Goal: Task Accomplishment & Management: Manage account settings

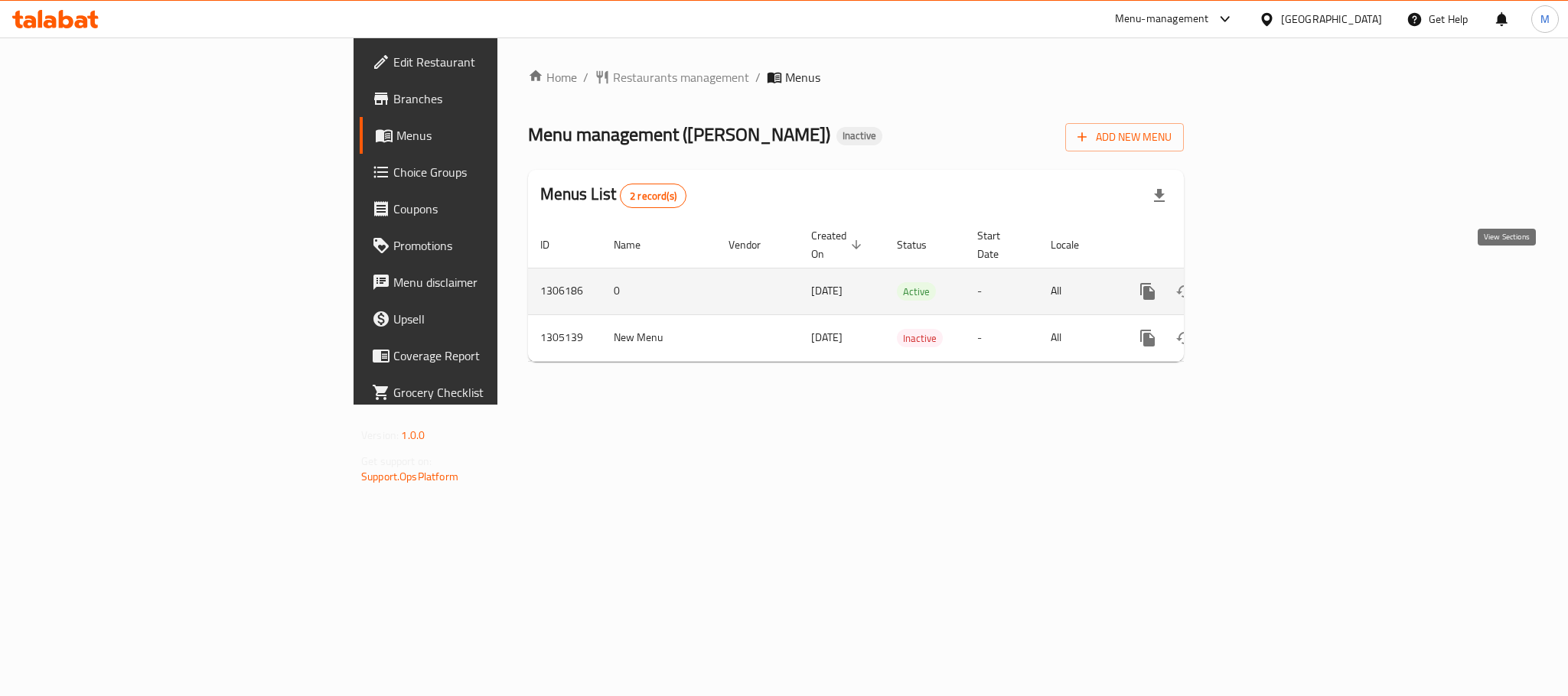
click at [1265, 284] on icon "enhanced table" at bounding box center [1258, 290] width 13 height 13
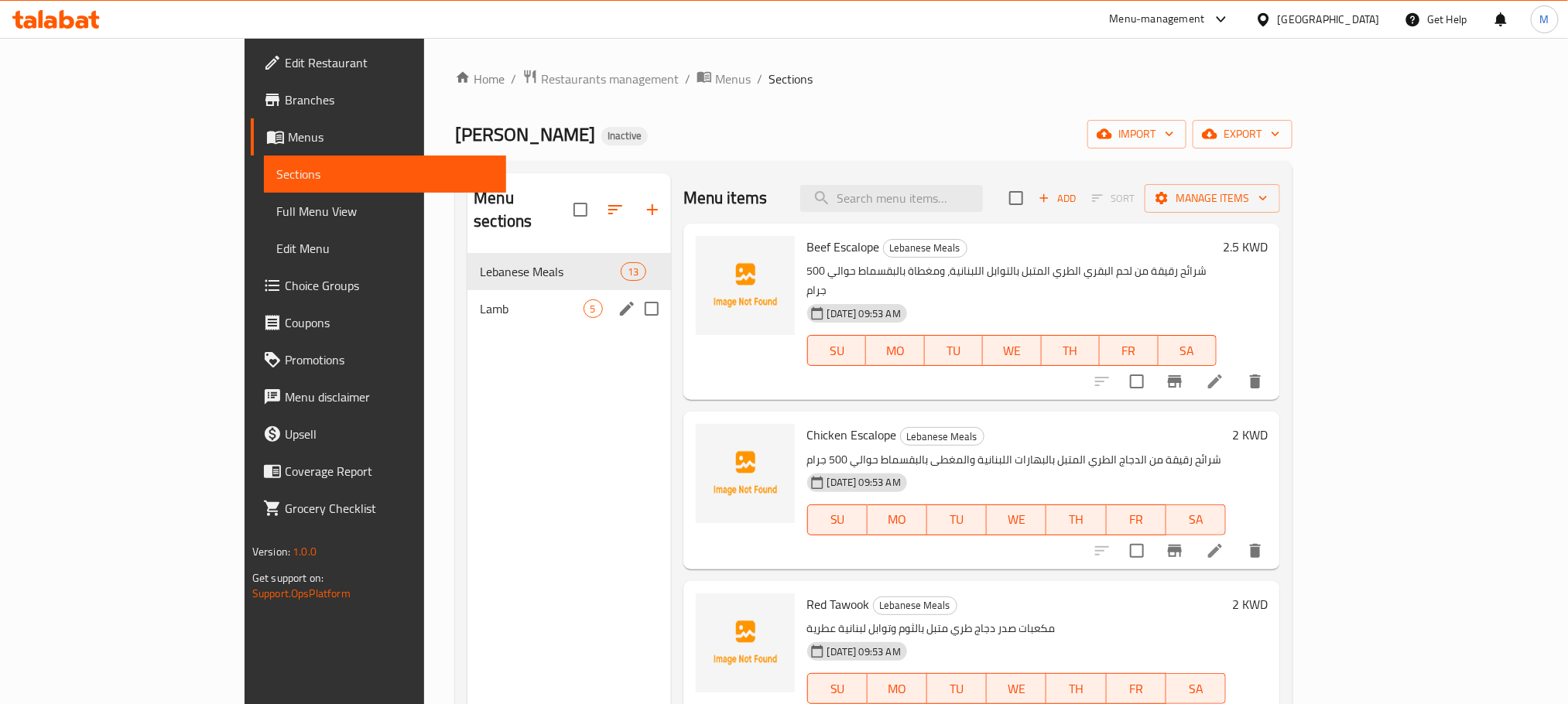
click at [585, 302] on span "5" at bounding box center [594, 309] width 18 height 14
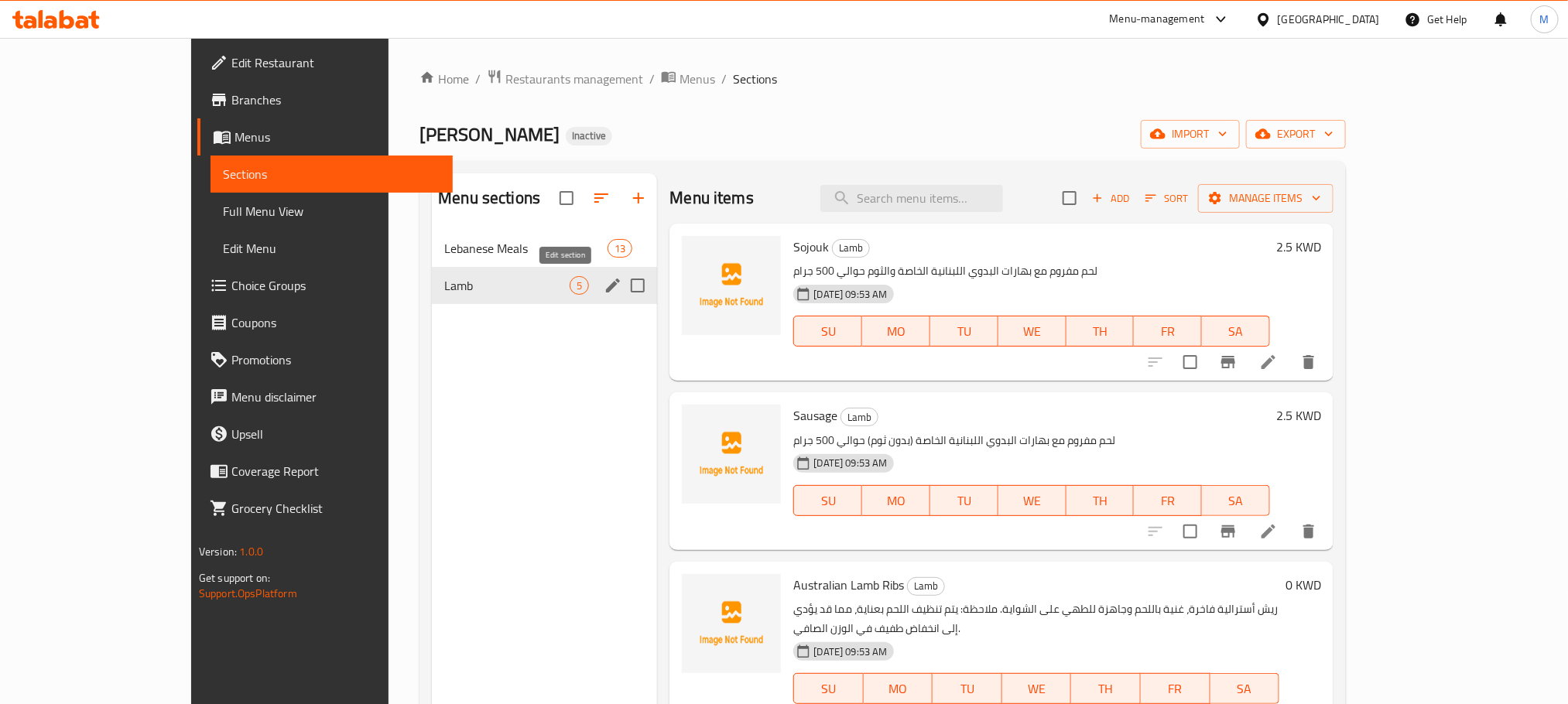
click at [604, 282] on icon "edit" at bounding box center [613, 285] width 18 height 18
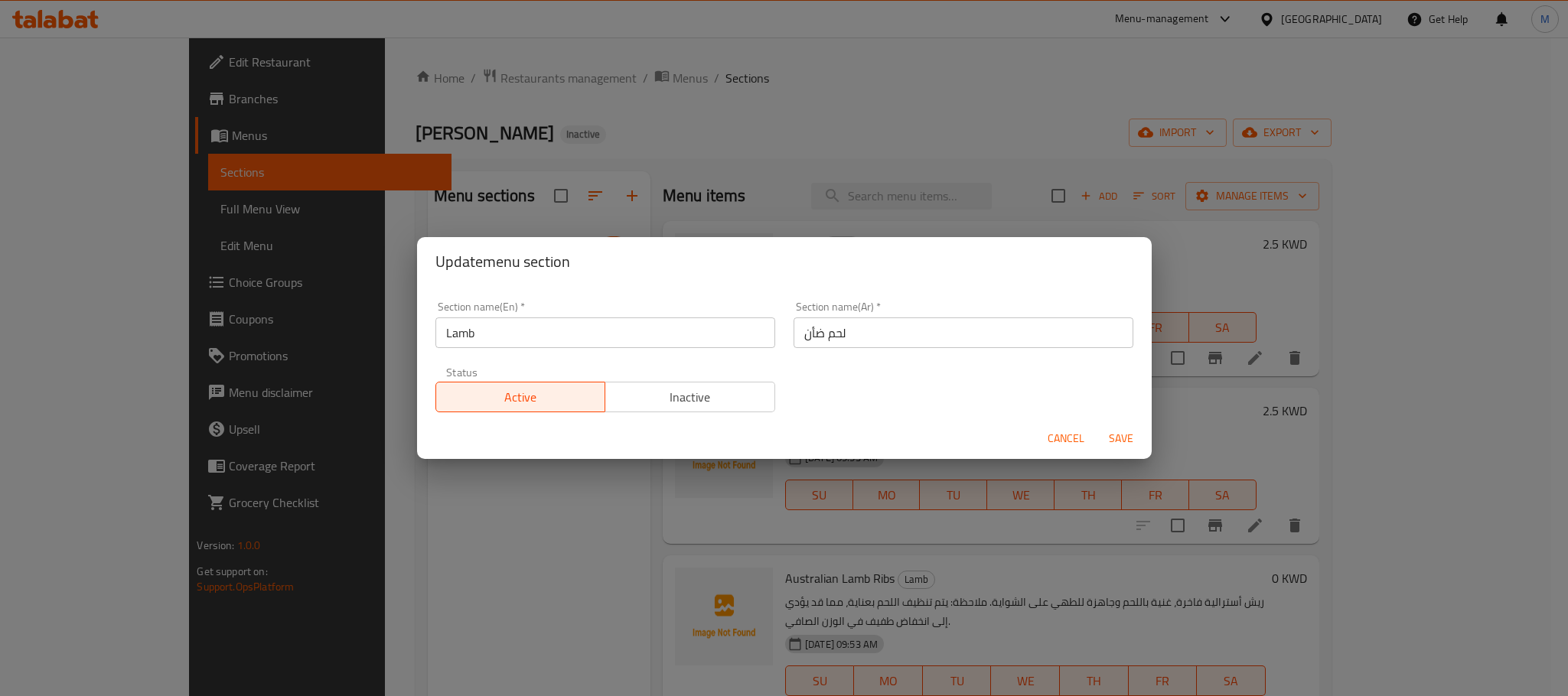
click at [324, 525] on div "Update menu section Section name(En)   * Lamb Section name(En) * Section name(A…" at bounding box center [784, 348] width 1568 height 696
click at [1065, 434] on span "Cancel" at bounding box center [1065, 439] width 37 height 19
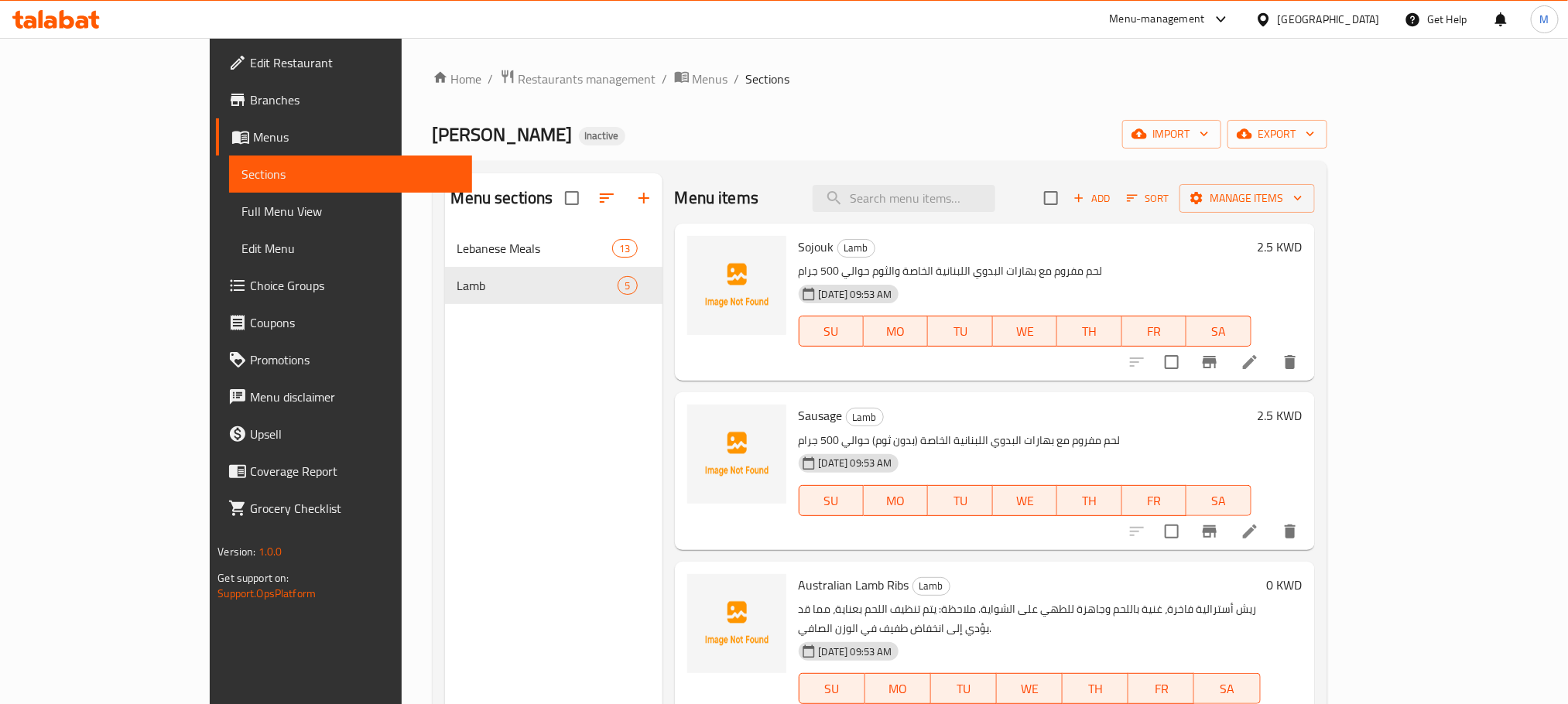
click at [857, 121] on div "Albadawi Butchery Inactive import export" at bounding box center [880, 134] width 895 height 29
click at [1209, 138] on span "import" at bounding box center [1172, 134] width 75 height 19
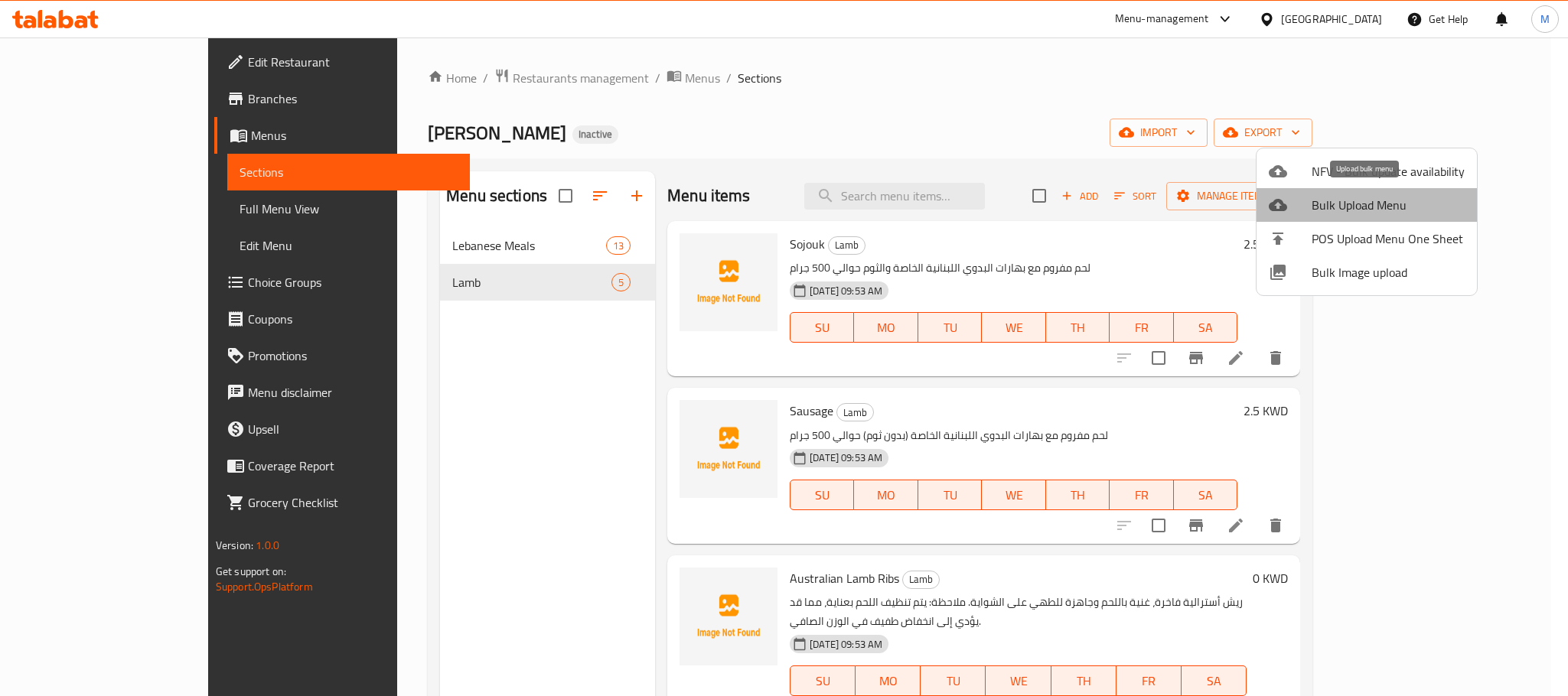
click at [1366, 202] on span "Bulk Upload Menu" at bounding box center [1388, 205] width 153 height 18
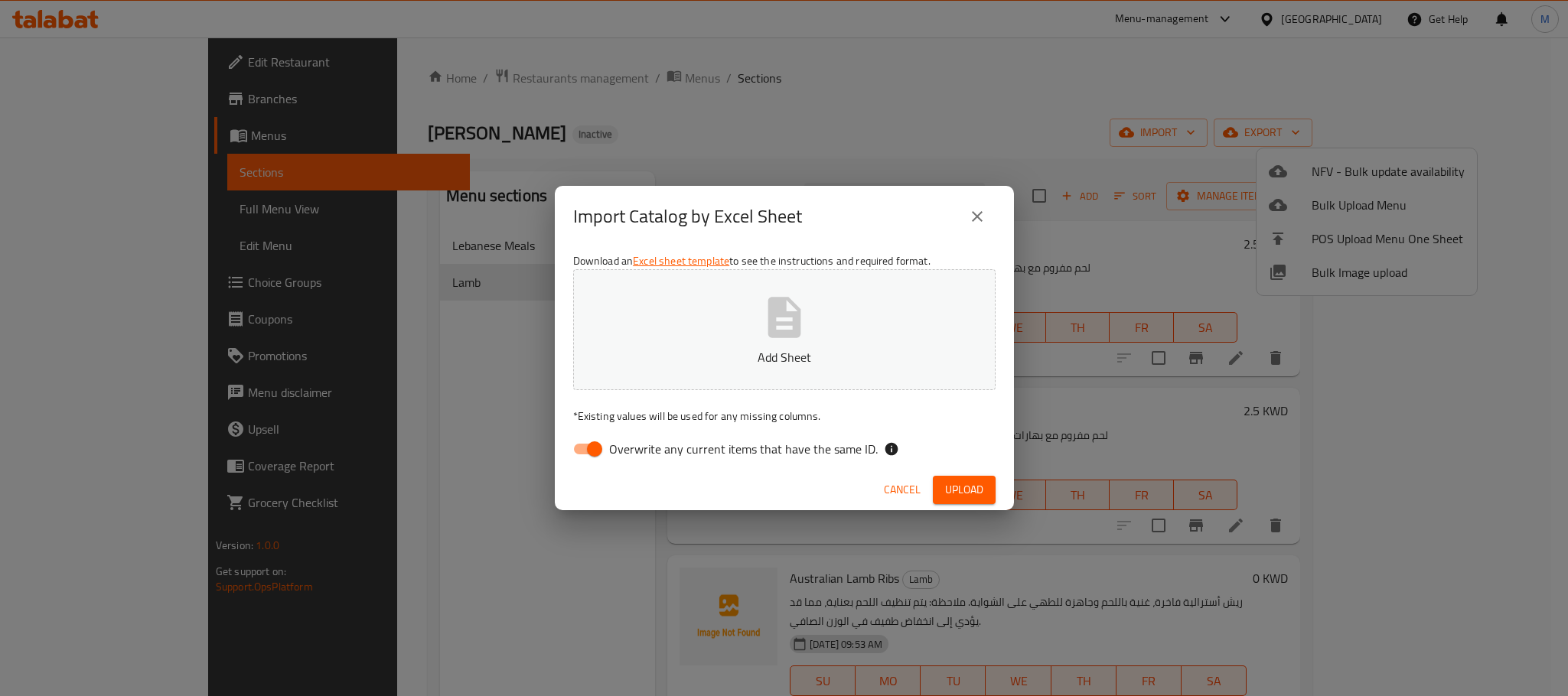
click at [799, 348] on p "Add Sheet" at bounding box center [784, 356] width 375 height 18
click at [588, 448] on input "Overwrite any current items that have the same ID." at bounding box center [595, 448] width 87 height 29
checkbox input "false"
click at [966, 495] on span "Upload" at bounding box center [964, 490] width 38 height 19
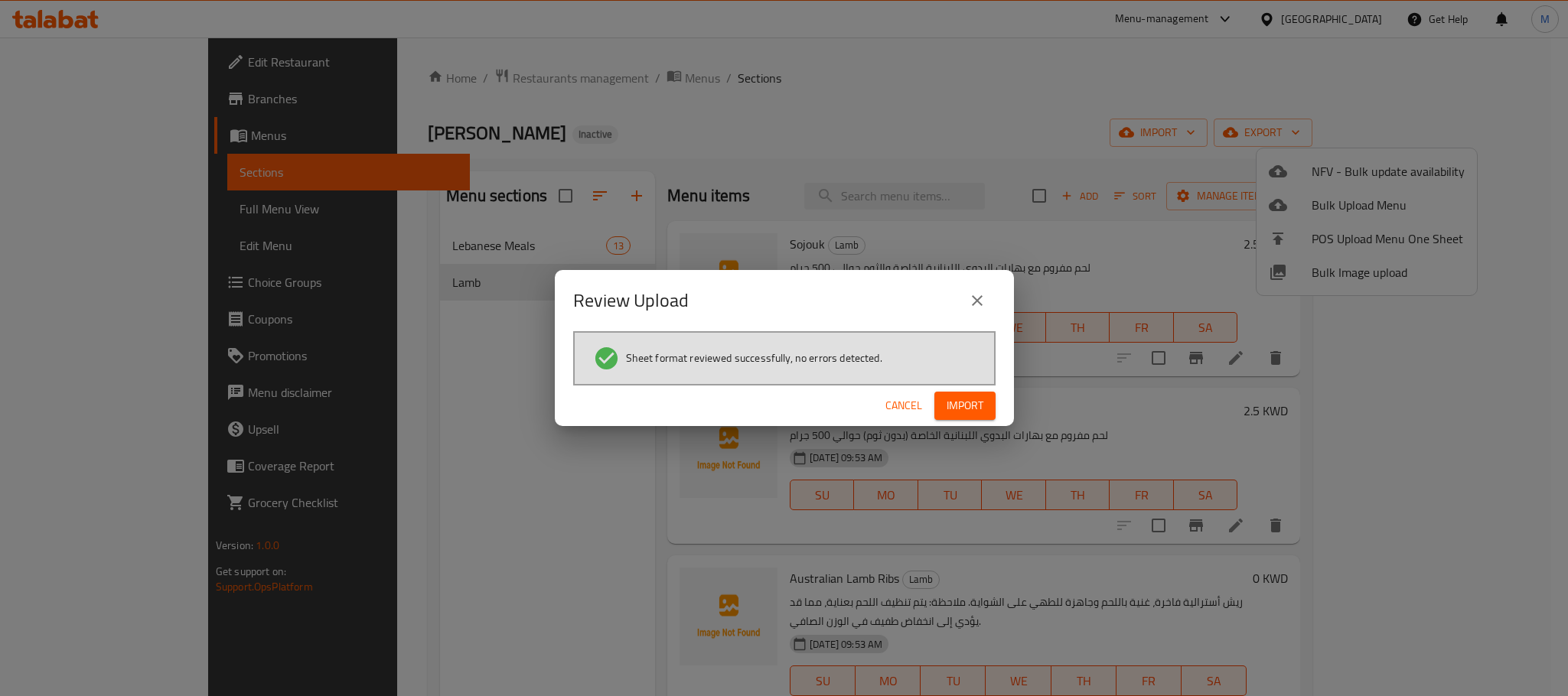
click at [973, 402] on span "Import" at bounding box center [965, 406] width 37 height 19
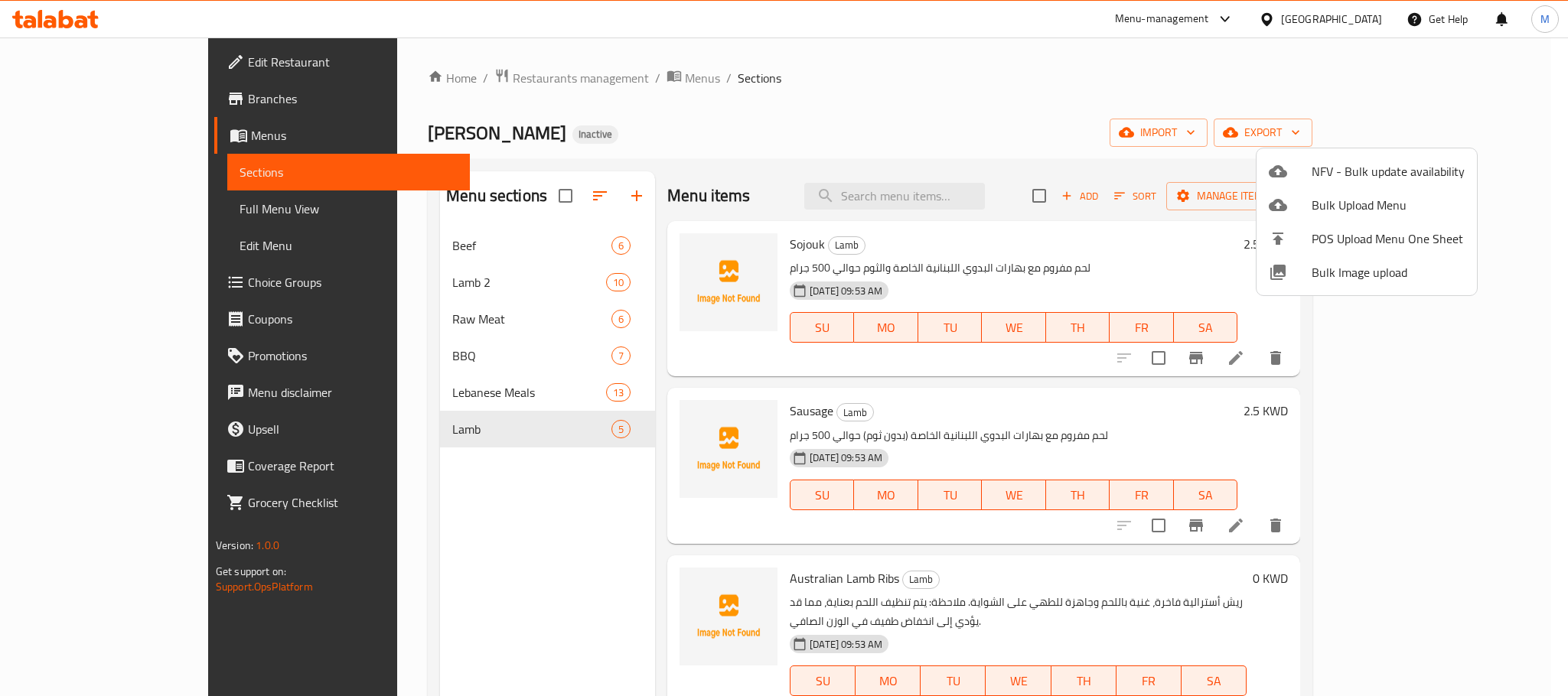
click at [1189, 88] on div at bounding box center [784, 348] width 1568 height 696
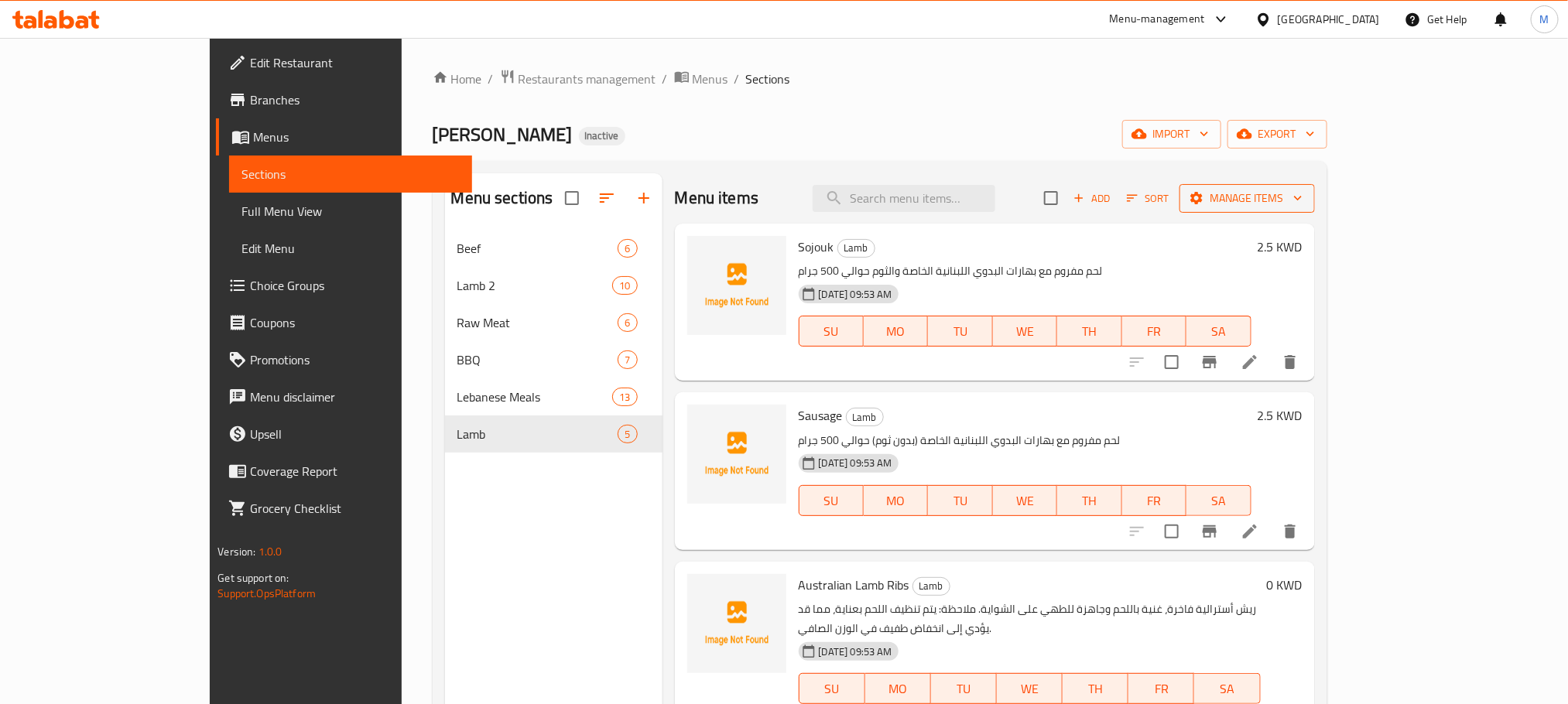
click at [1303, 198] on span "Manage items" at bounding box center [1247, 198] width 111 height 19
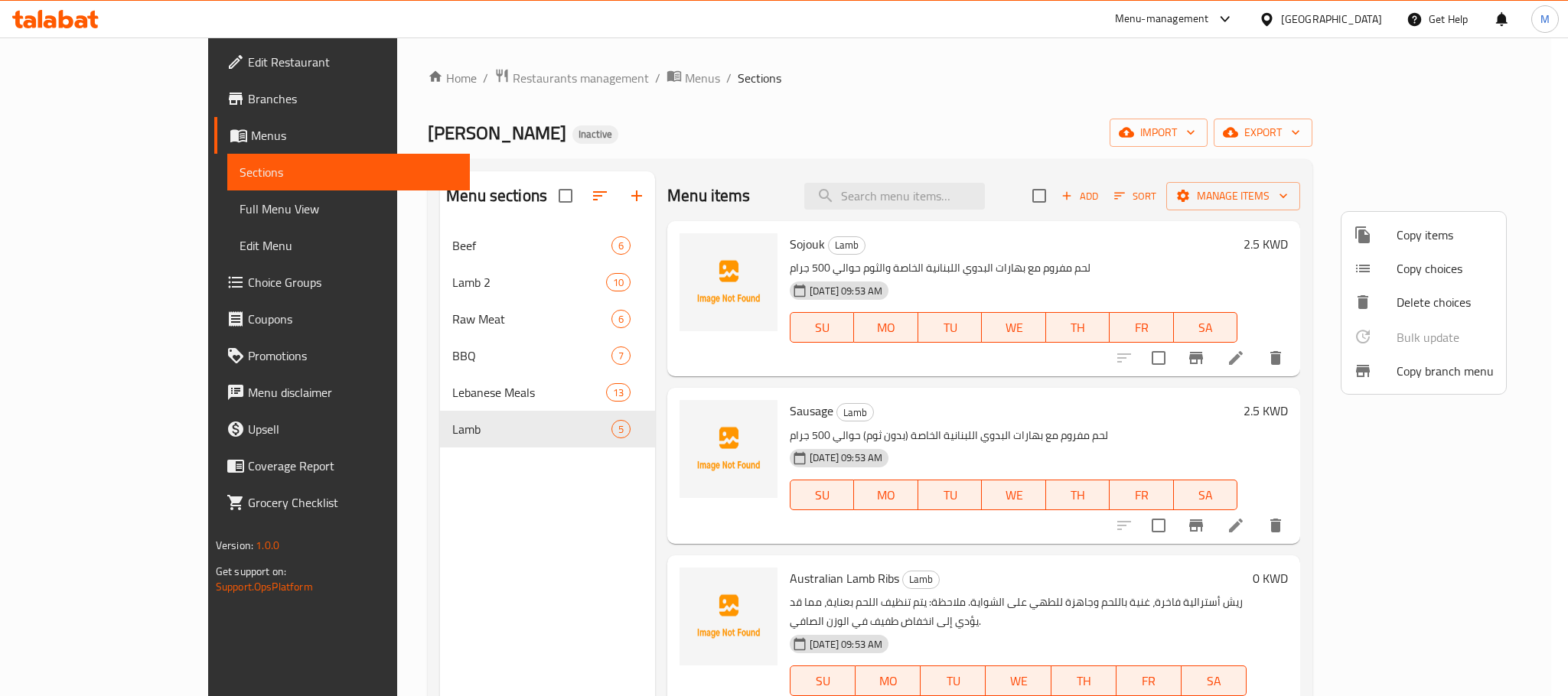
click at [413, 243] on div at bounding box center [784, 348] width 1568 height 696
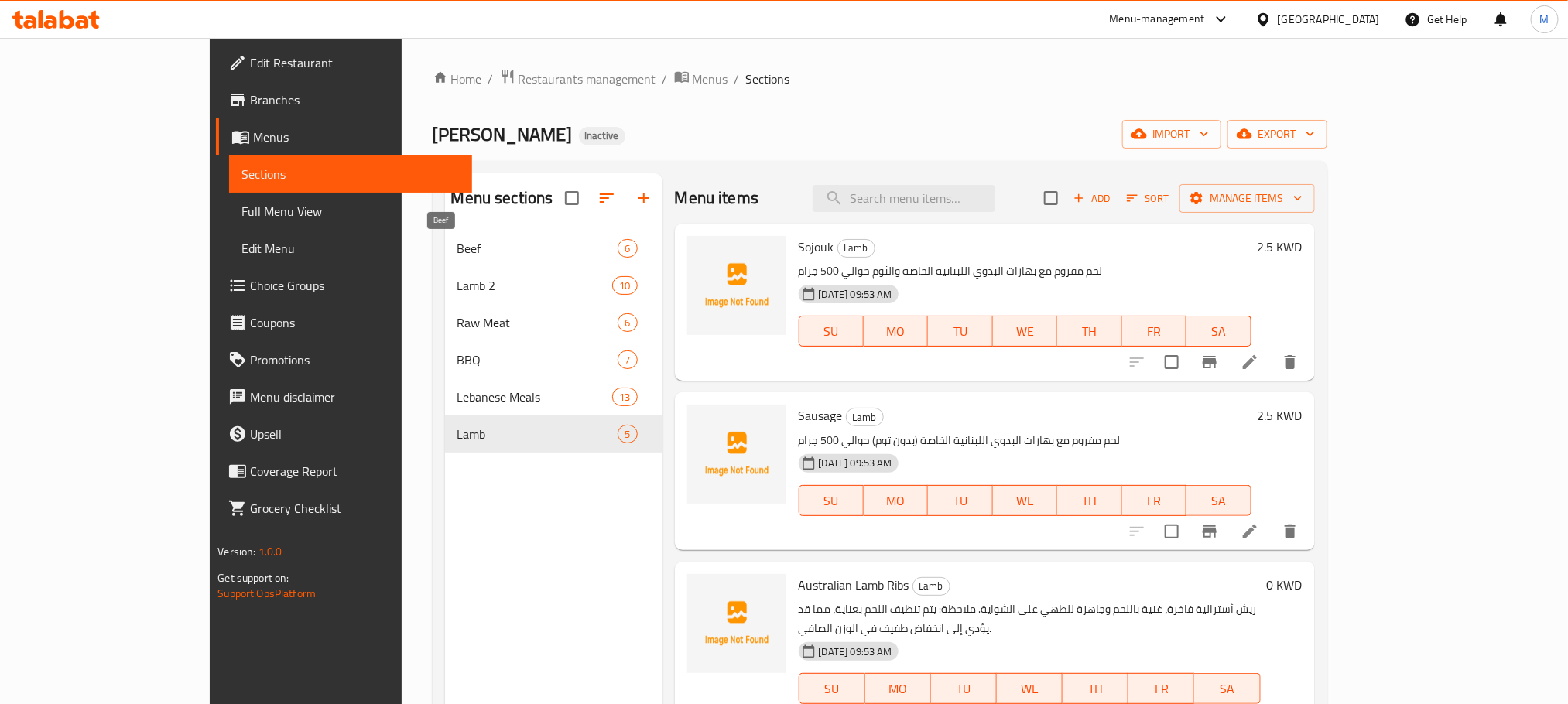
click at [458, 246] on span "Beef" at bounding box center [538, 248] width 161 height 18
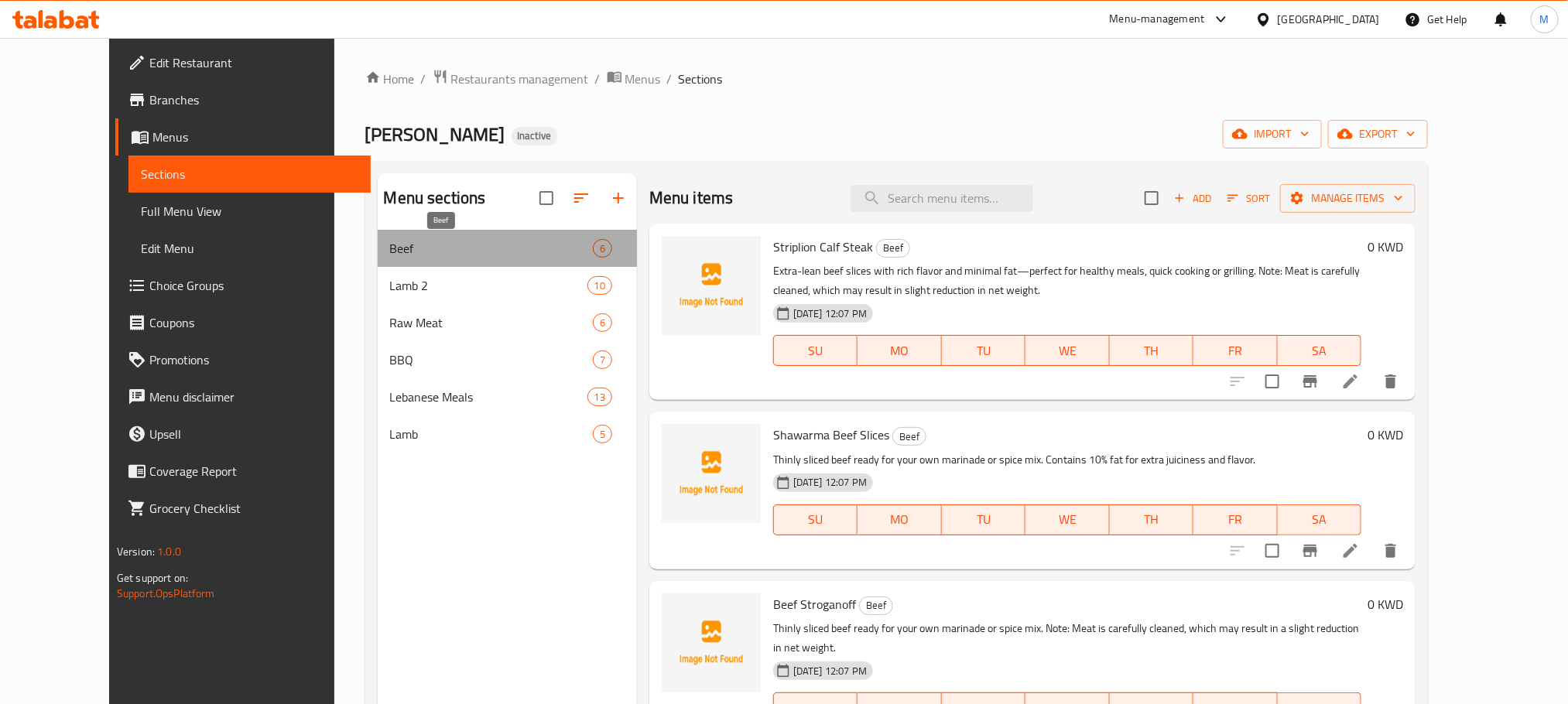
click at [418, 246] on span "Beef" at bounding box center [492, 248] width 202 height 18
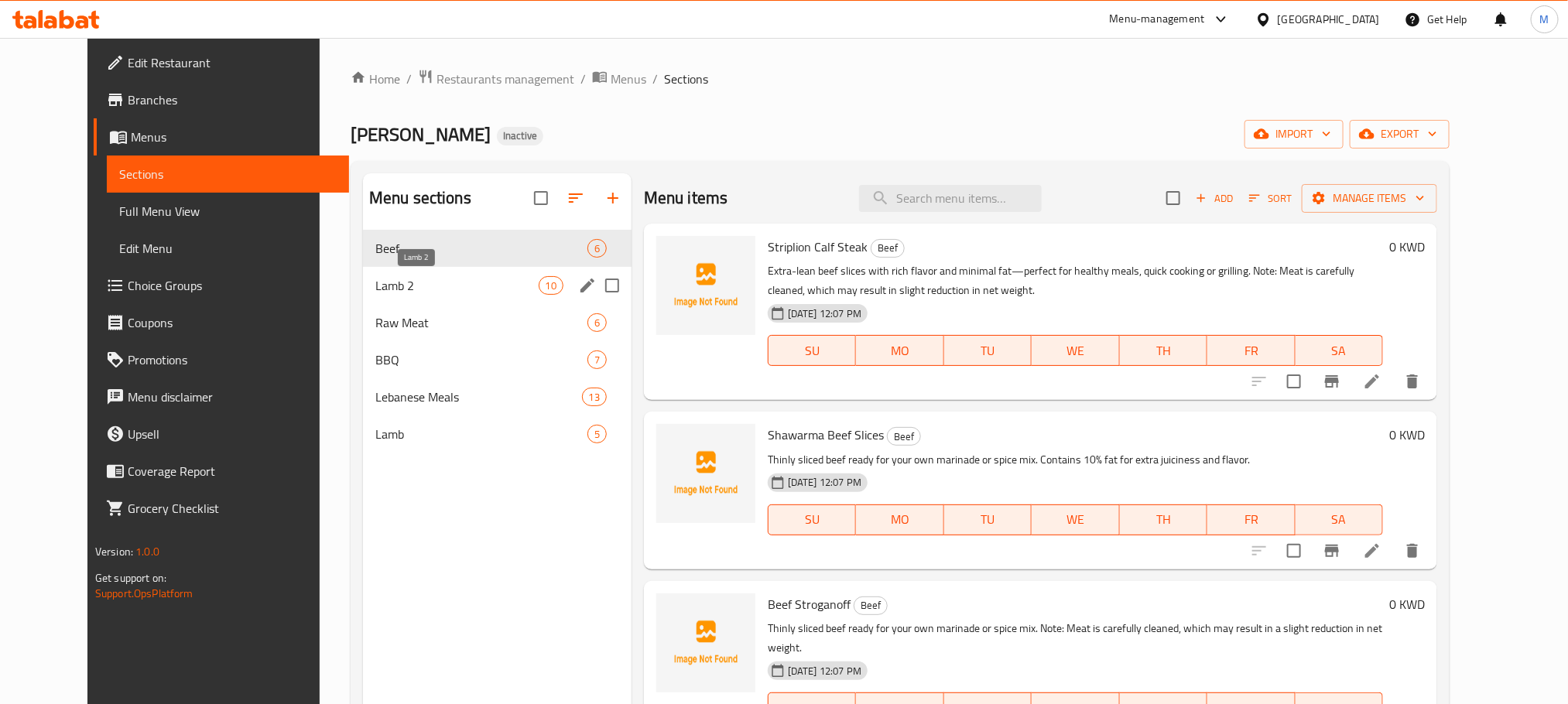
click at [439, 279] on span "Lamb 2" at bounding box center [456, 285] width 163 height 18
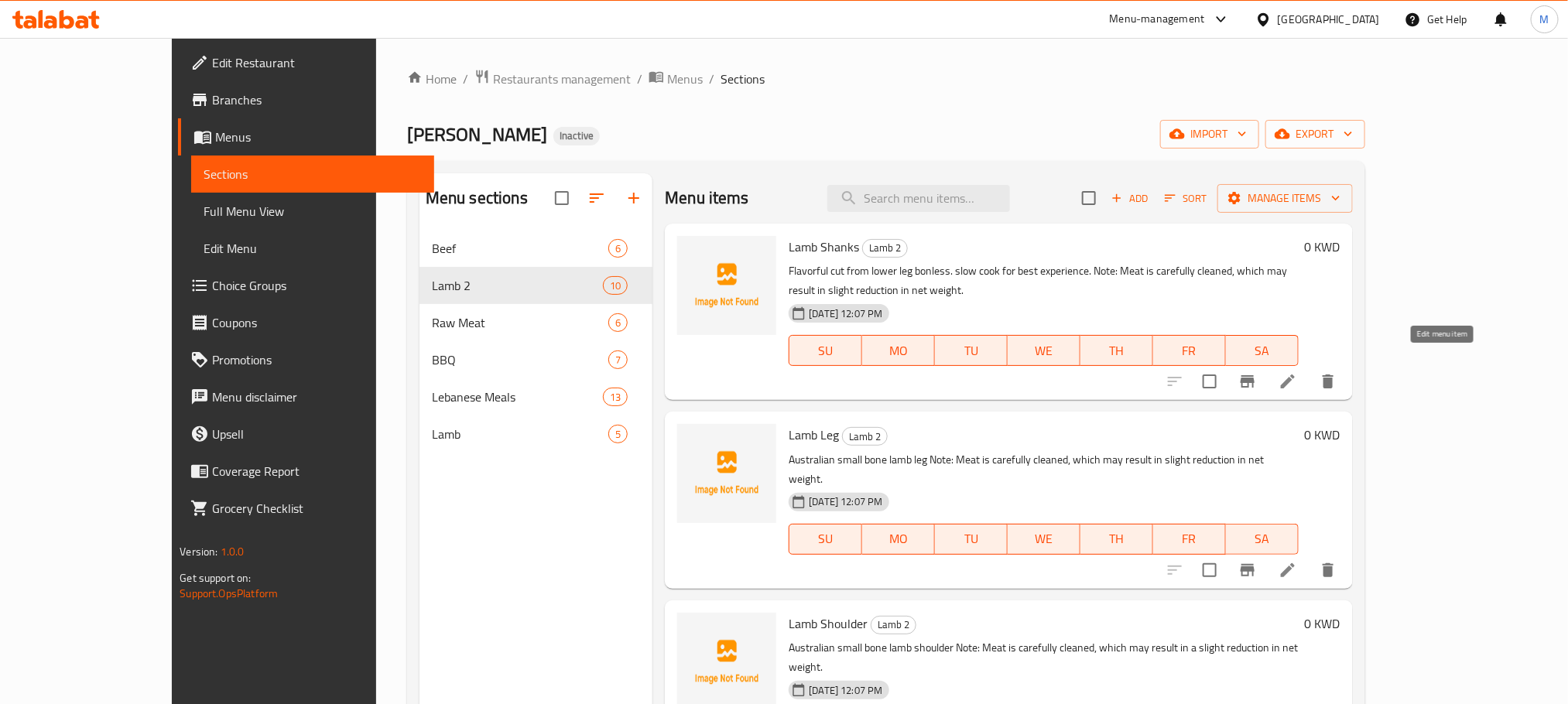
click at [1295, 374] on icon at bounding box center [1288, 380] width 14 height 14
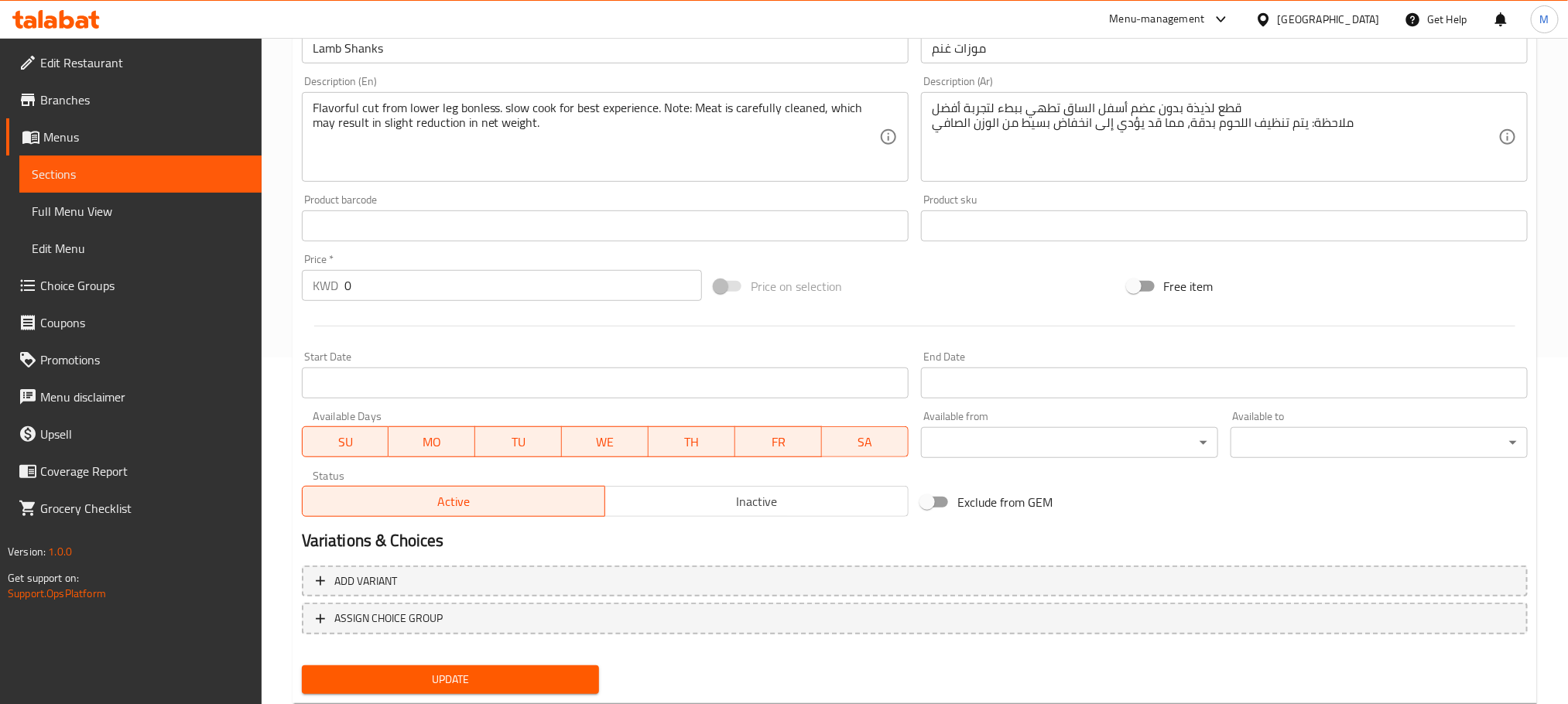
scroll to position [388, 0]
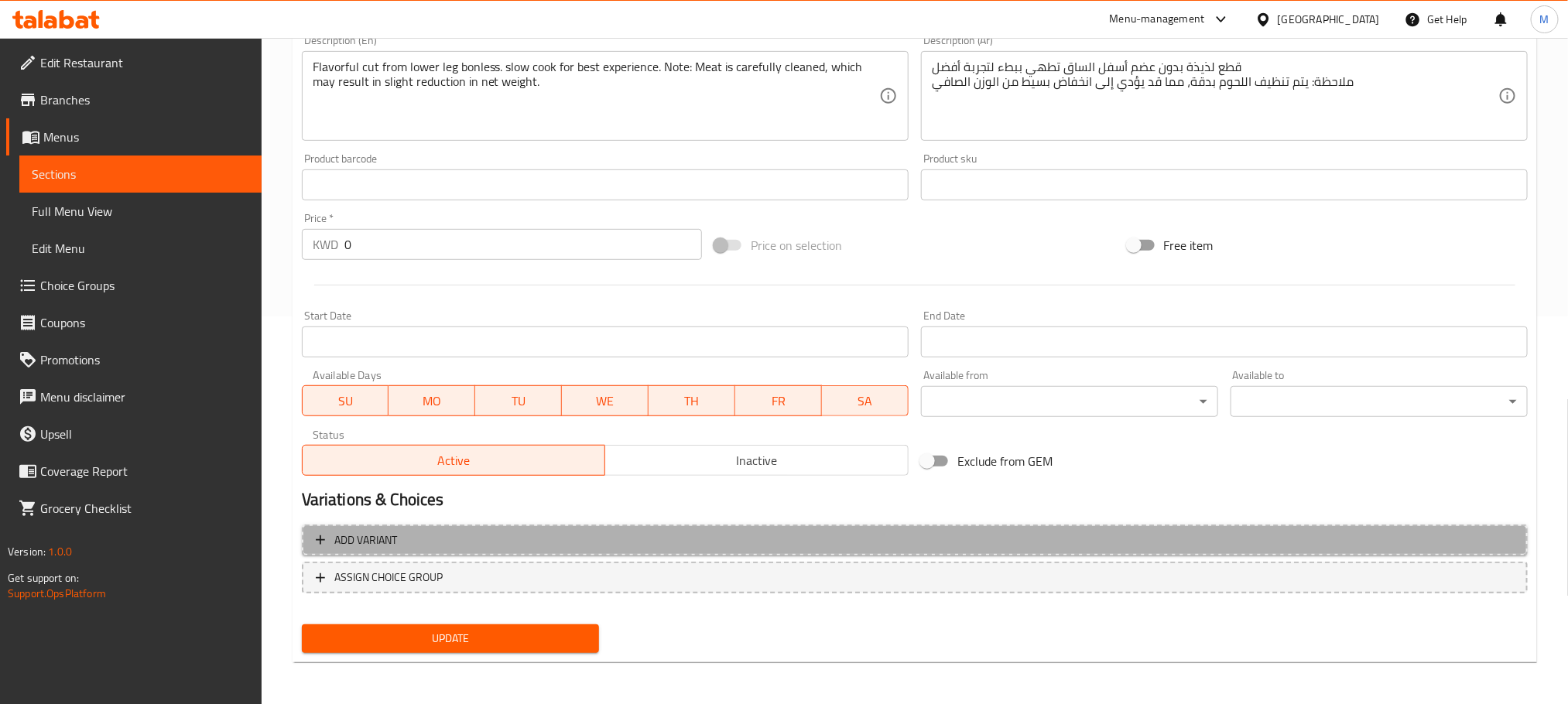
click at [480, 548] on span "Add variant" at bounding box center [915, 540] width 1198 height 19
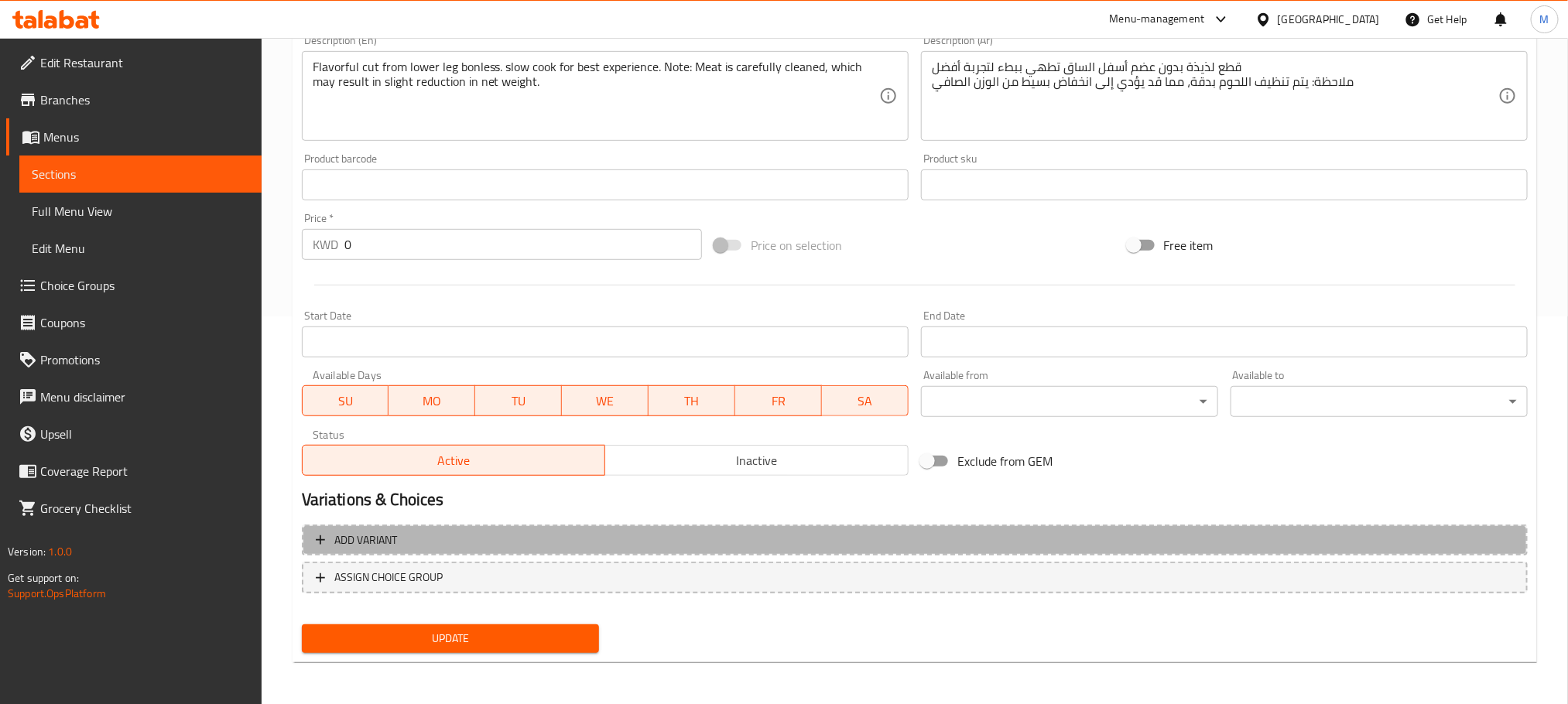
scroll to position [380, 0]
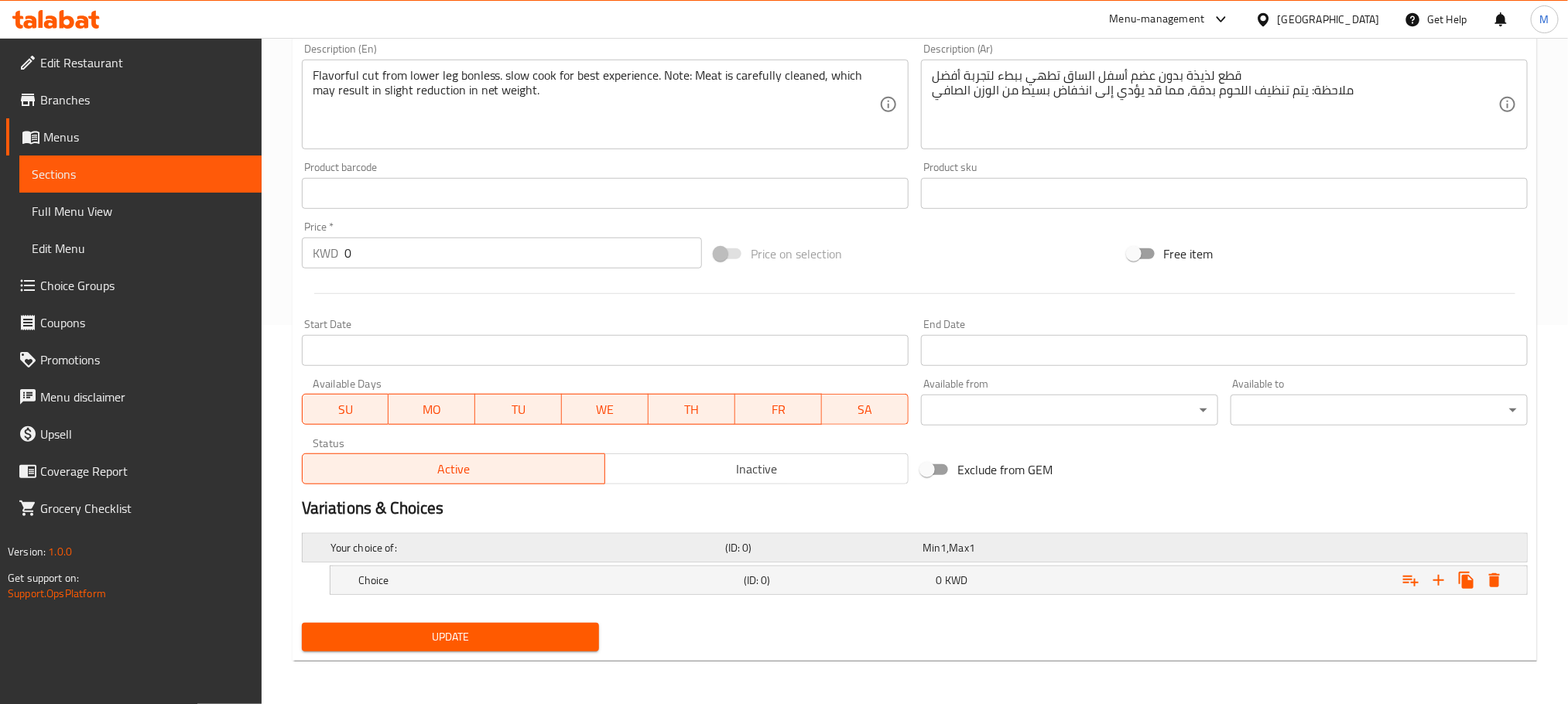
click at [558, 537] on div "Your choice of:" at bounding box center [525, 547] width 394 height 22
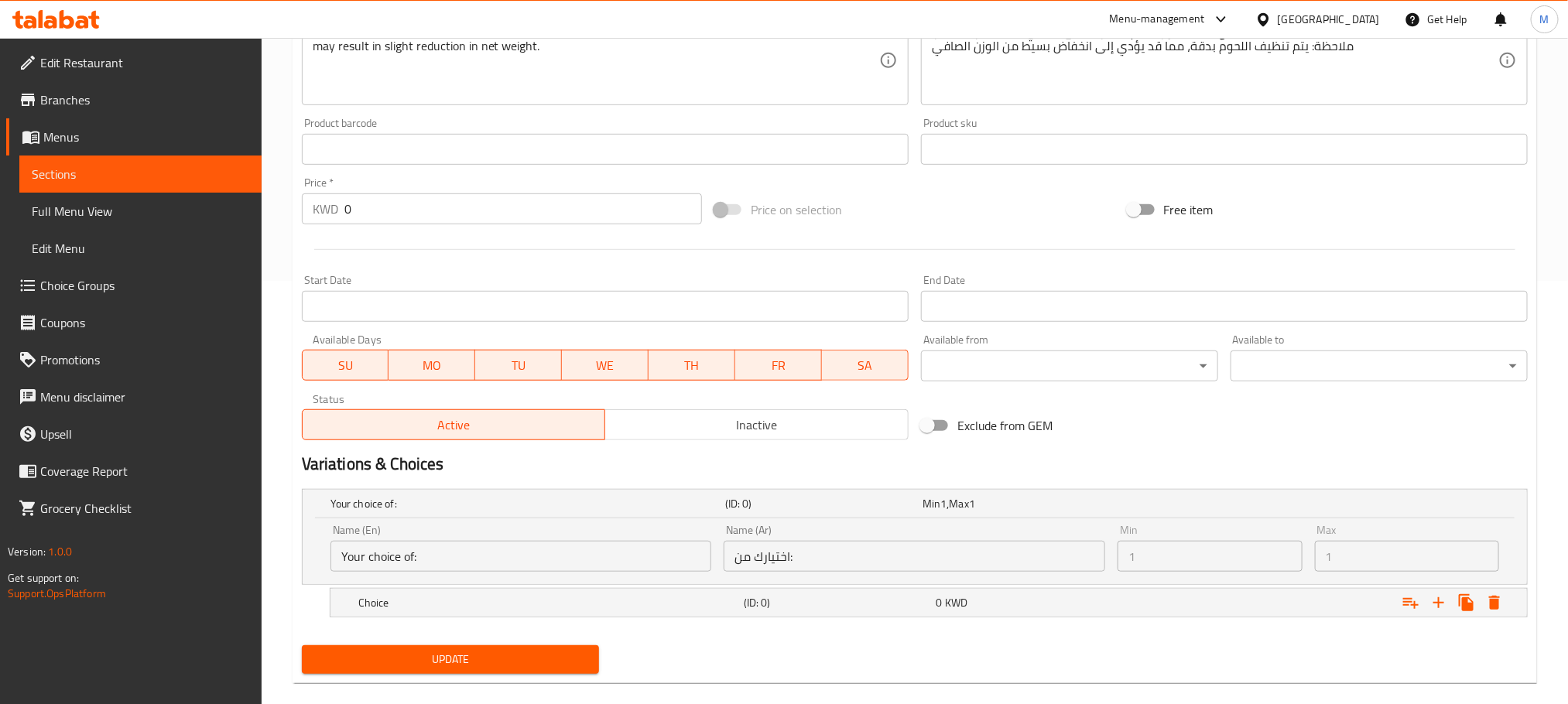
scroll to position [446, 0]
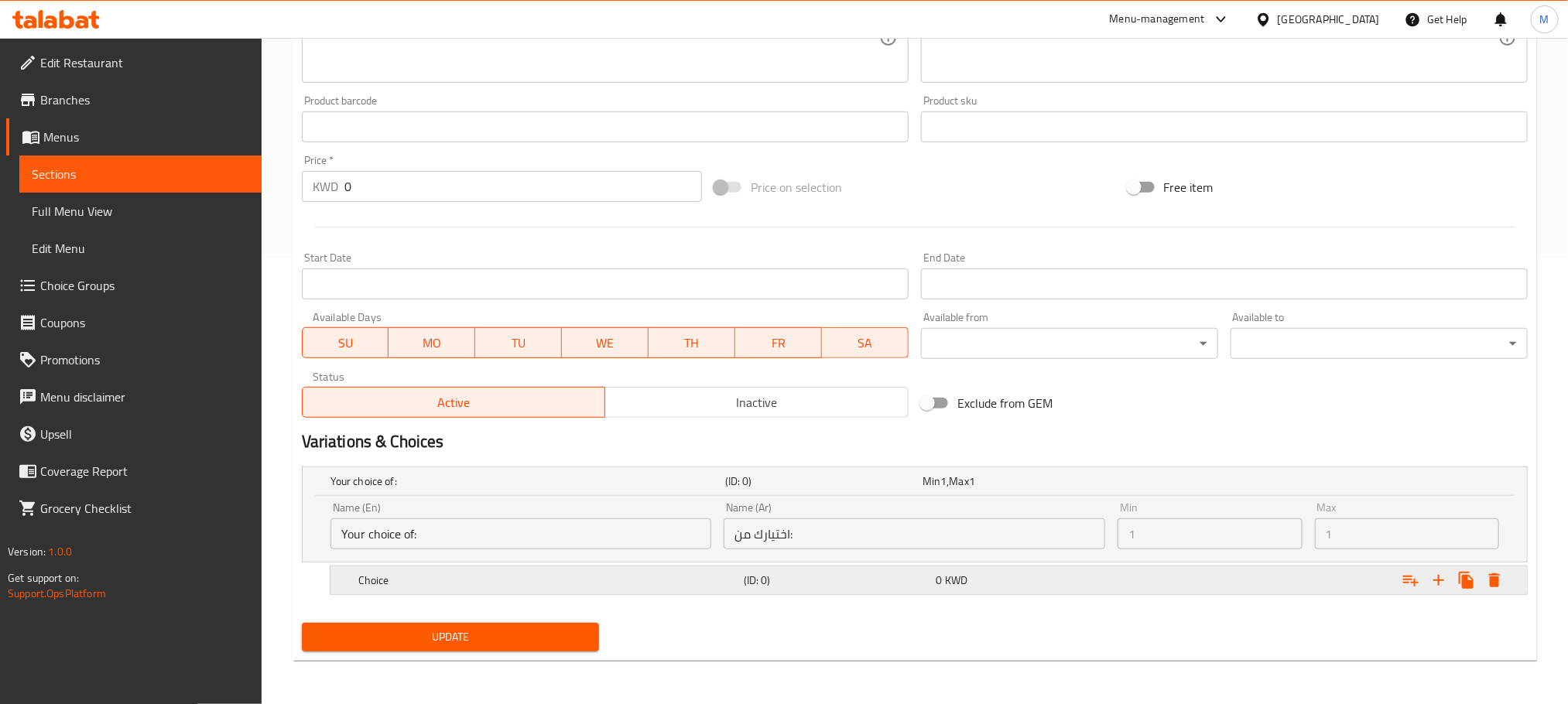
click at [437, 489] on h5 "Choice" at bounding box center [525, 481] width 389 height 15
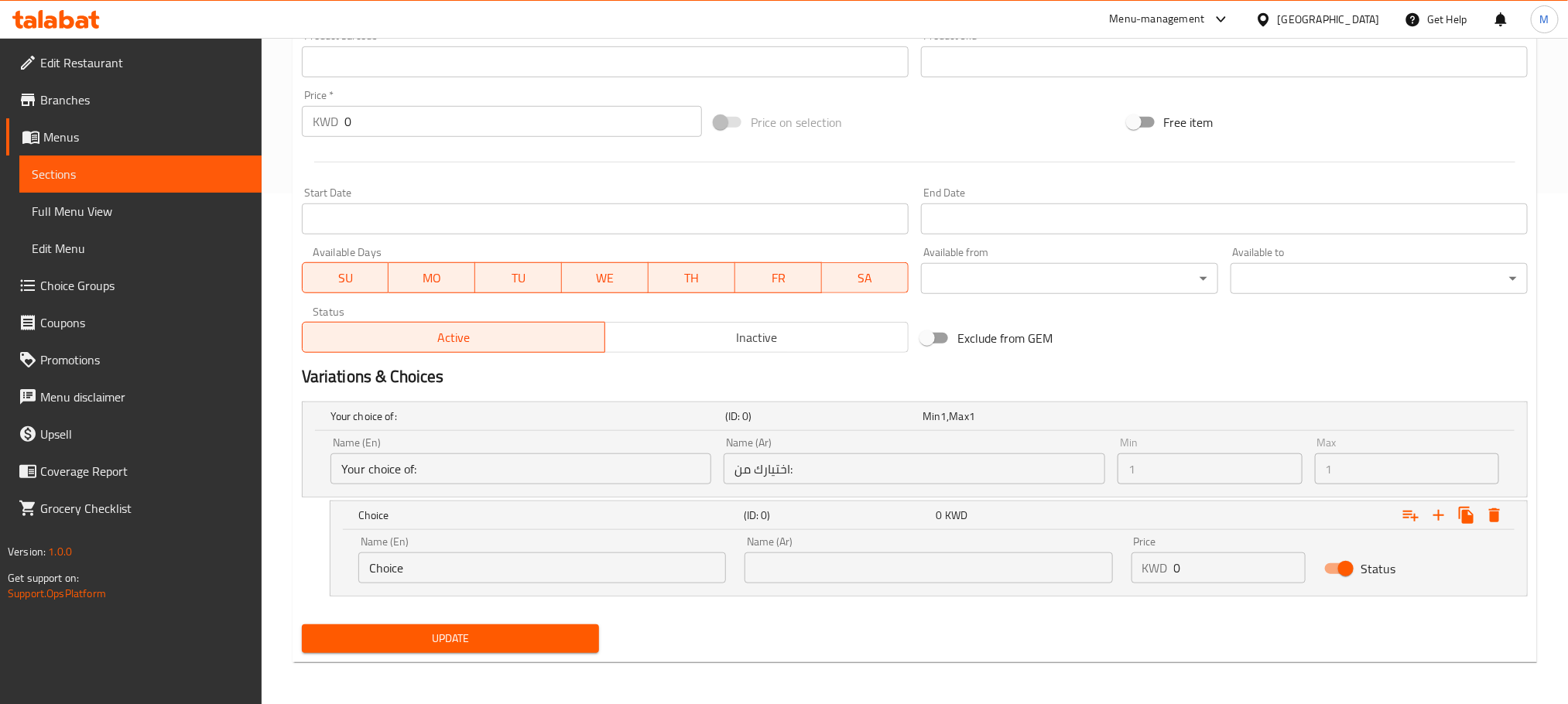
scroll to position [513, 0]
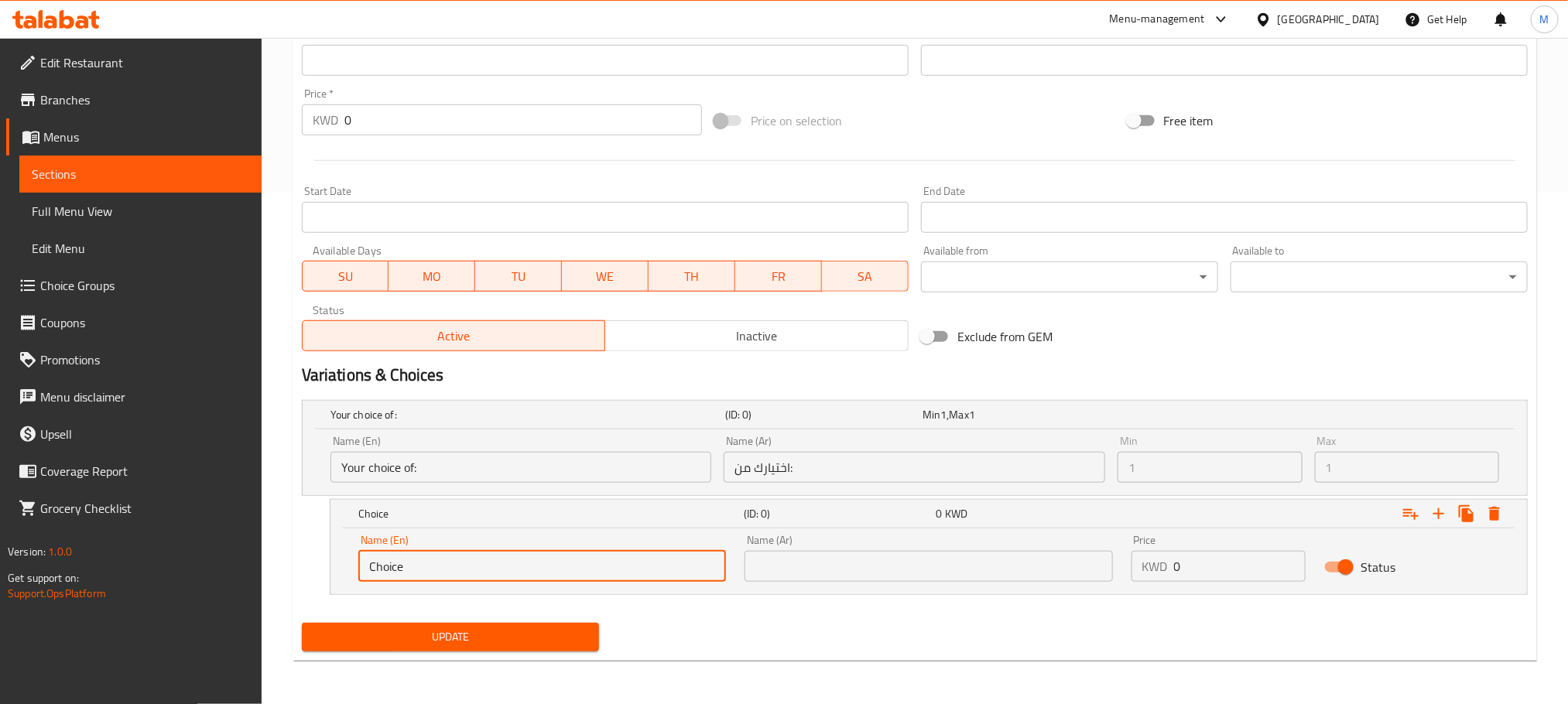
drag, startPoint x: 472, startPoint y: 560, endPoint x: 6, endPoint y: 694, distance: 484.9
click at [6, 690] on div "Edit Restaurant Branches Menus Sections Full Menu View Edit Menu Choice Groups …" at bounding box center [784, 115] width 1568 height 1178
paste input "Approx 450 g with bone Aprox 1 Pie"
click at [435, 571] on input "Approx 450 g with bone Aprox 1 Piece" at bounding box center [542, 566] width 368 height 31
click at [444, 573] on input "Approx 450 G with bone Aprox 1 Piece" at bounding box center [542, 566] width 368 height 31
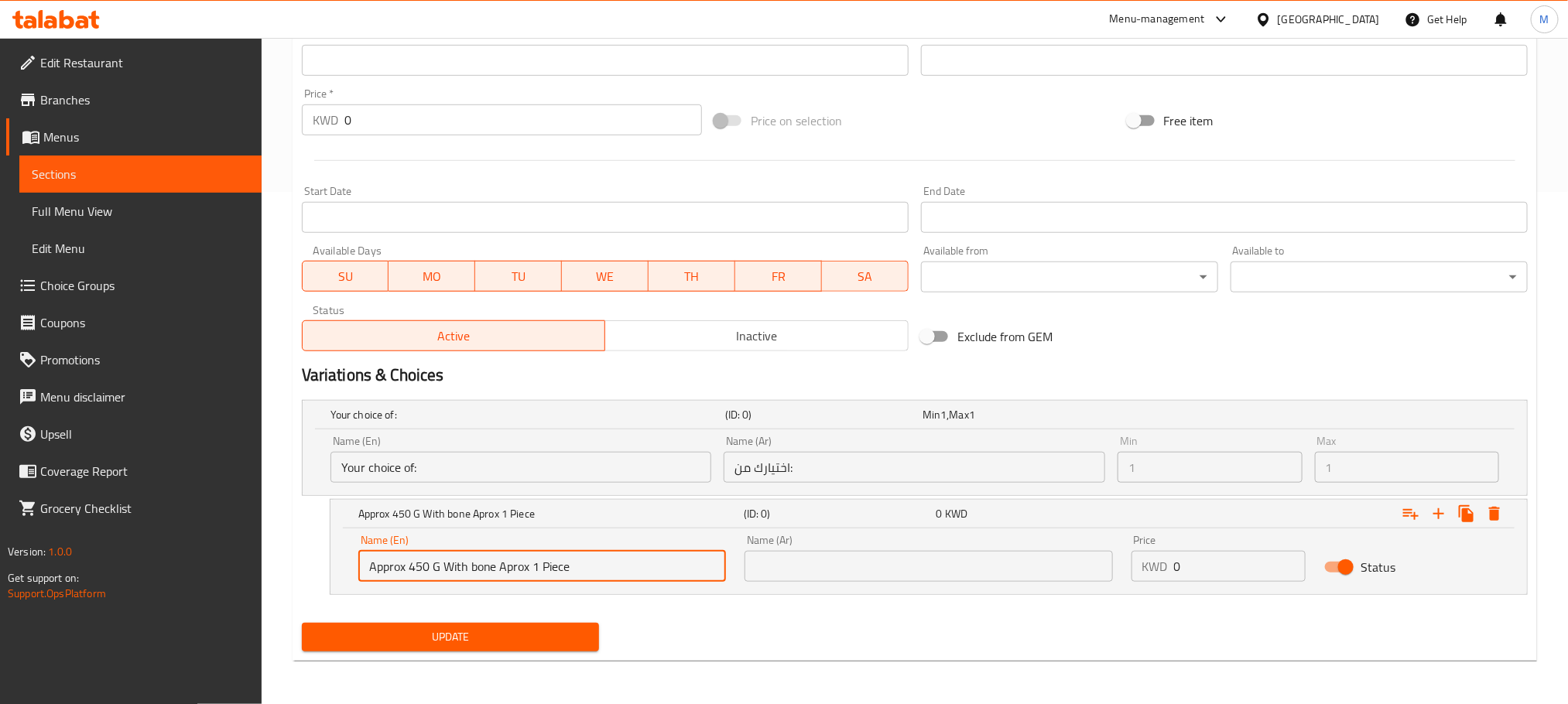
click at [472, 568] on input "Approx 450 G With bone Aprox 1 Piece" at bounding box center [542, 566] width 368 height 31
type input "Approx 450 G With Bone Aprox 1 Piece"
click at [839, 558] on input "text" at bounding box center [929, 566] width 368 height 31
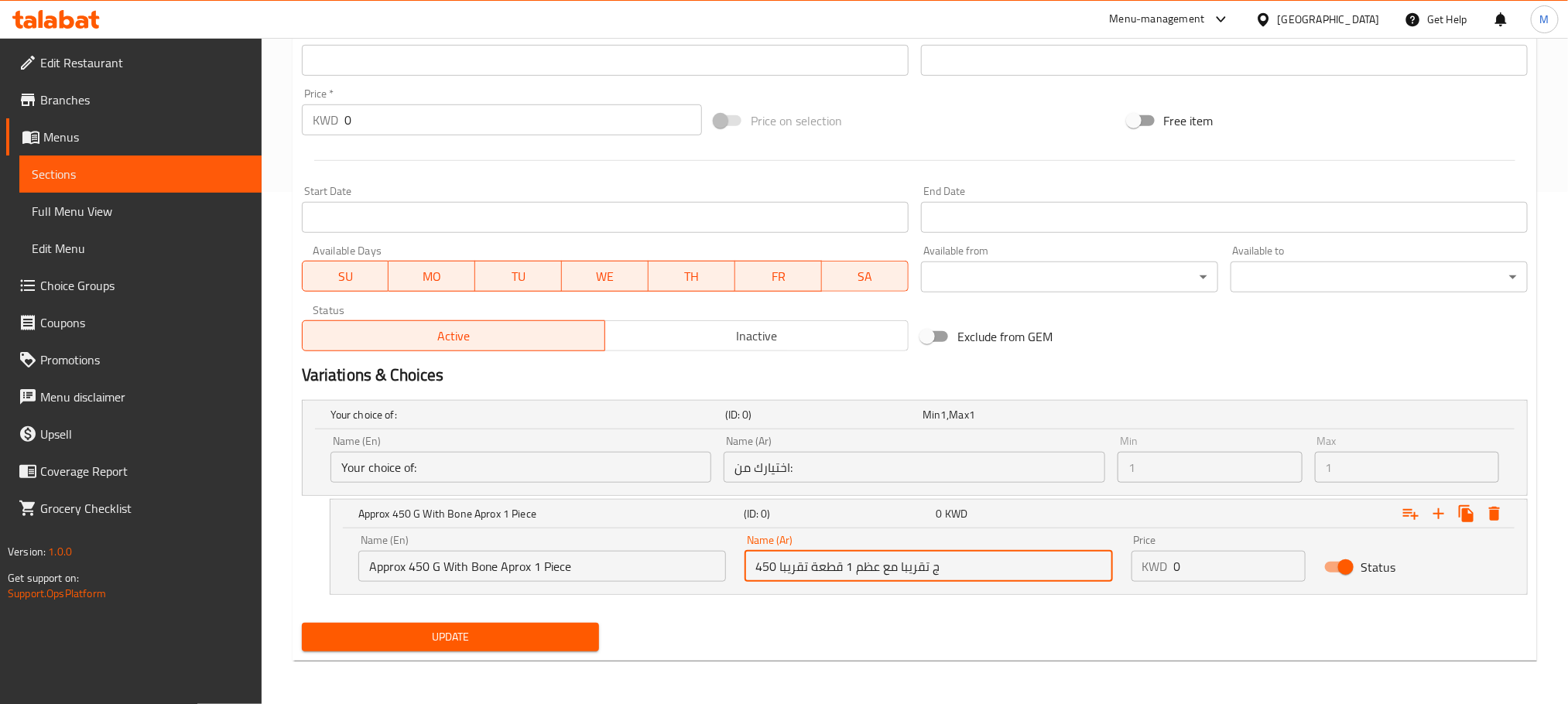
type input "450 ج تقريبا مع عظم 1 قطعة تقريبا"
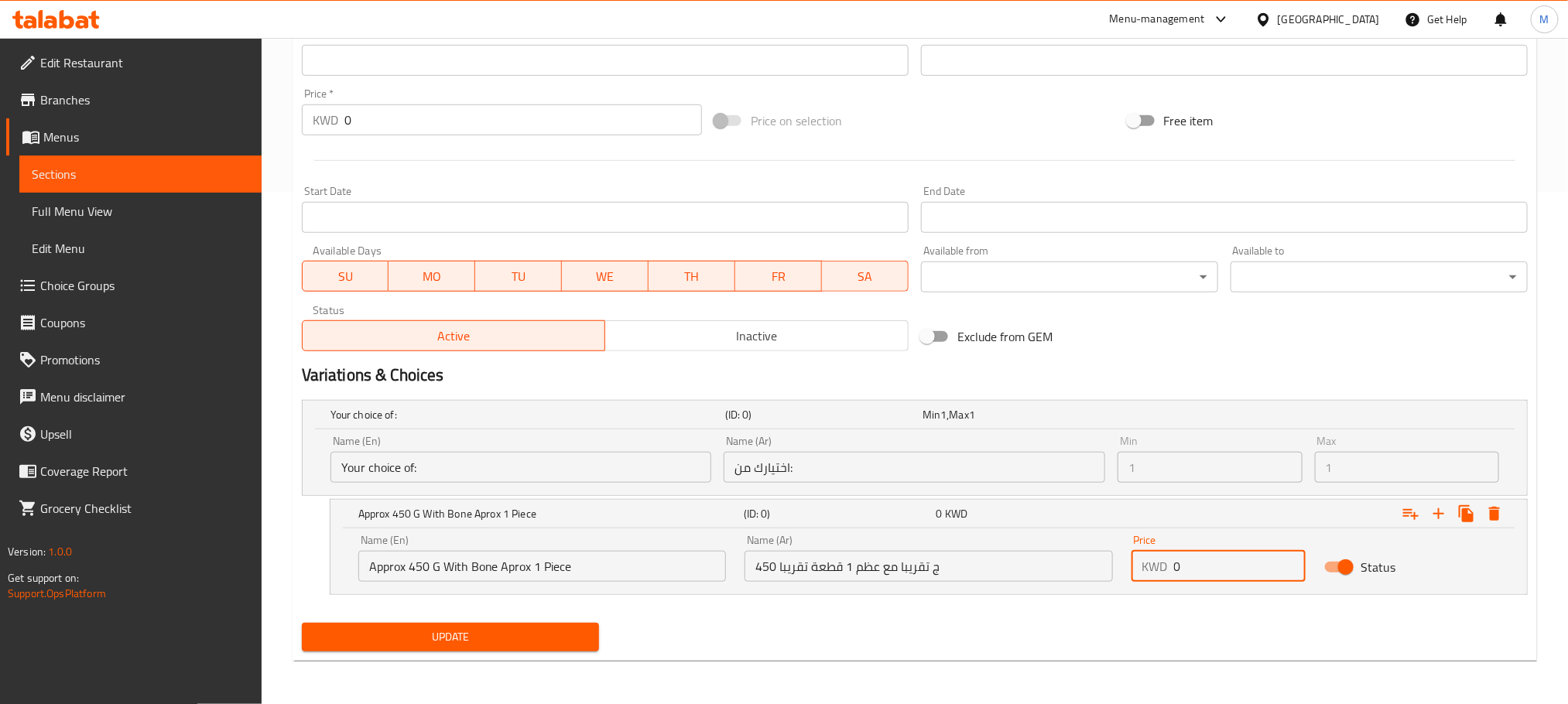
drag, startPoint x: 1231, startPoint y: 573, endPoint x: 1087, endPoint y: 608, distance: 148.2
click at [1087, 608] on div "Your choice of: (ID: 0) Min 1 , Max 1 Name (En) Your choice of: Name (En) Name …" at bounding box center [915, 506] width 1239 height 223
drag, startPoint x: 1215, startPoint y: 567, endPoint x: 1154, endPoint y: 610, distance: 74.6
click at [1117, 615] on div "Your choice of: (ID: 0) Min 1 , Max 1 Name (En) Your choice of: Name (En) Name …" at bounding box center [915, 506] width 1239 height 223
type input "2.5"
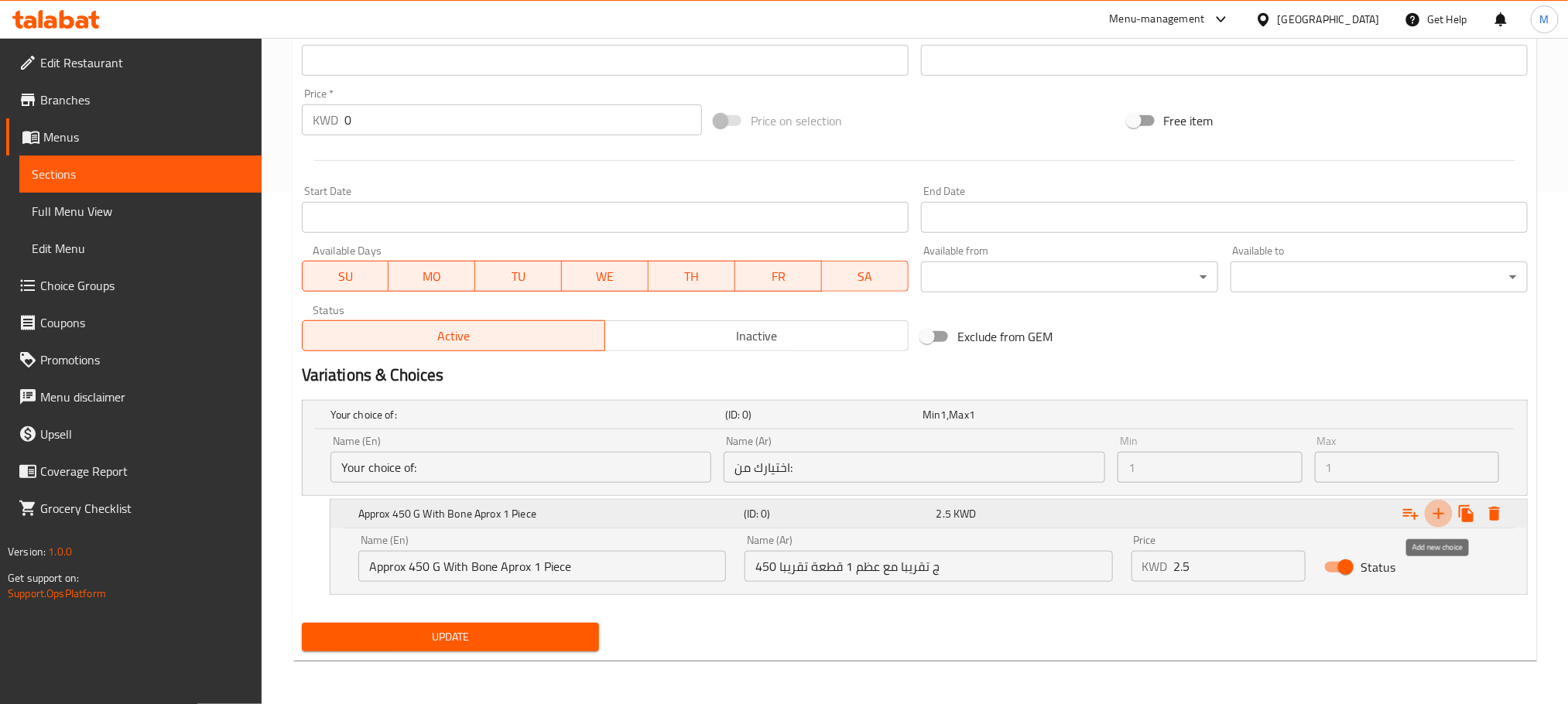
click at [1442, 513] on icon "Expand" at bounding box center [1439, 513] width 18 height 18
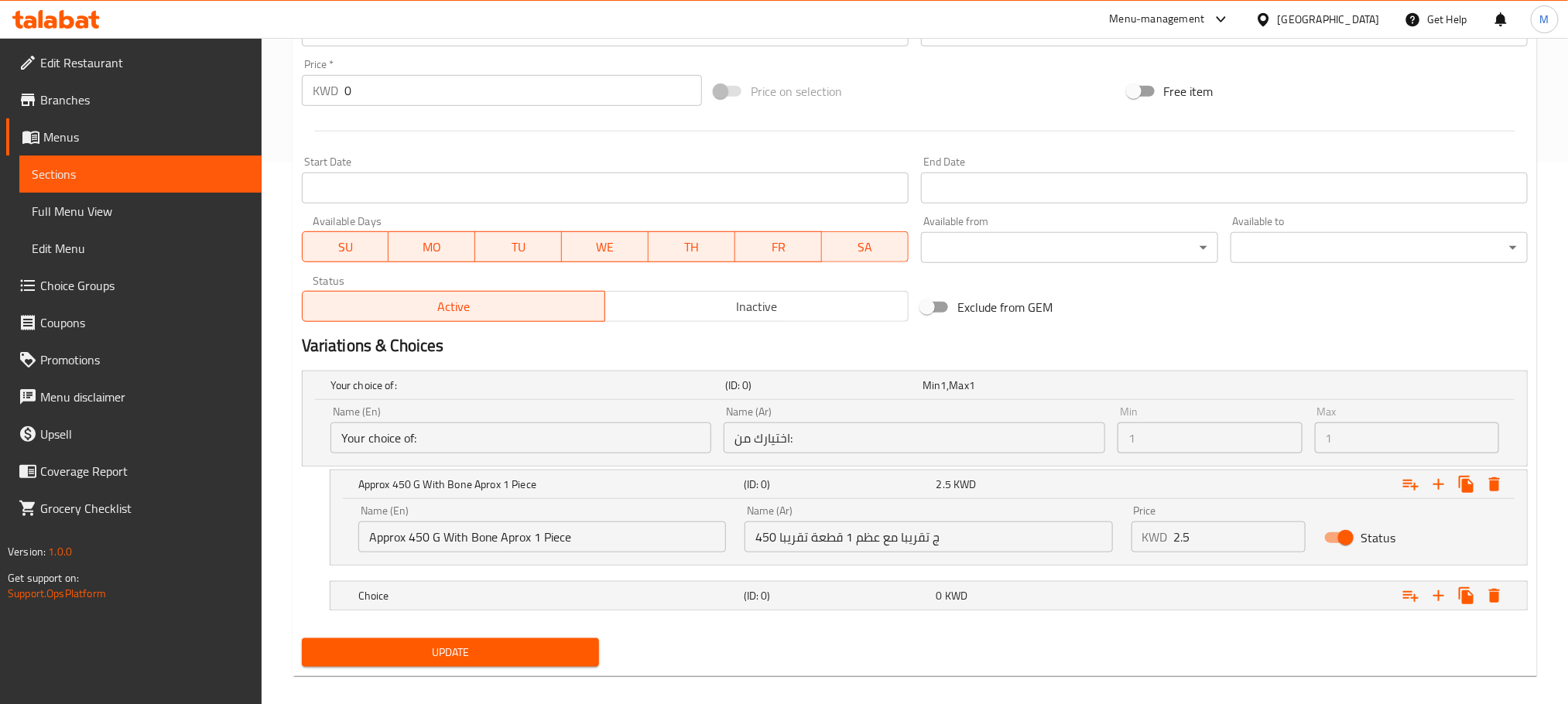
scroll to position [558, 0]
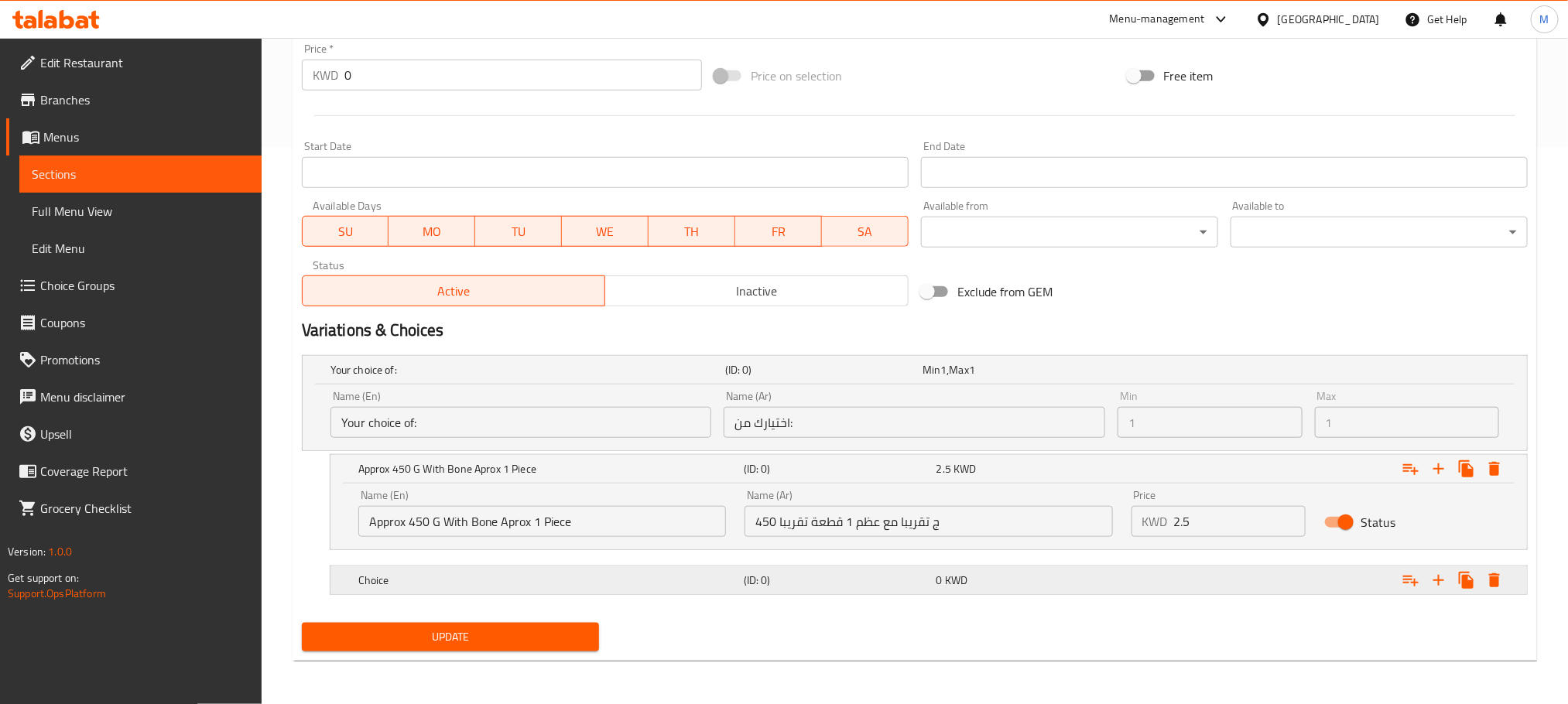
click at [631, 387] on div "Choice (ID: 0) 0 KWD" at bounding box center [920, 369] width 1184 height 34
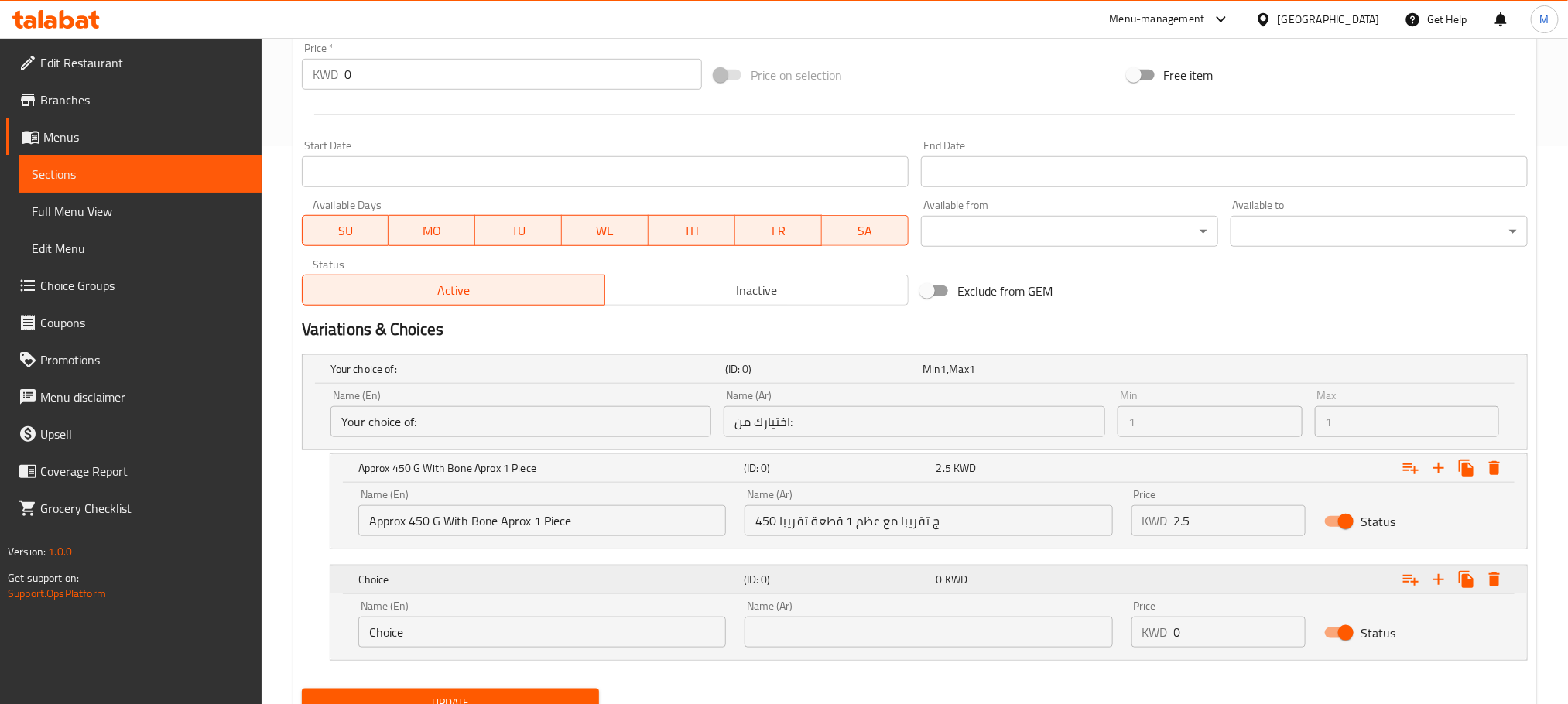
click at [632, 386] on div "Choice (ID: 0) 0 KWD" at bounding box center [920, 368] width 1184 height 34
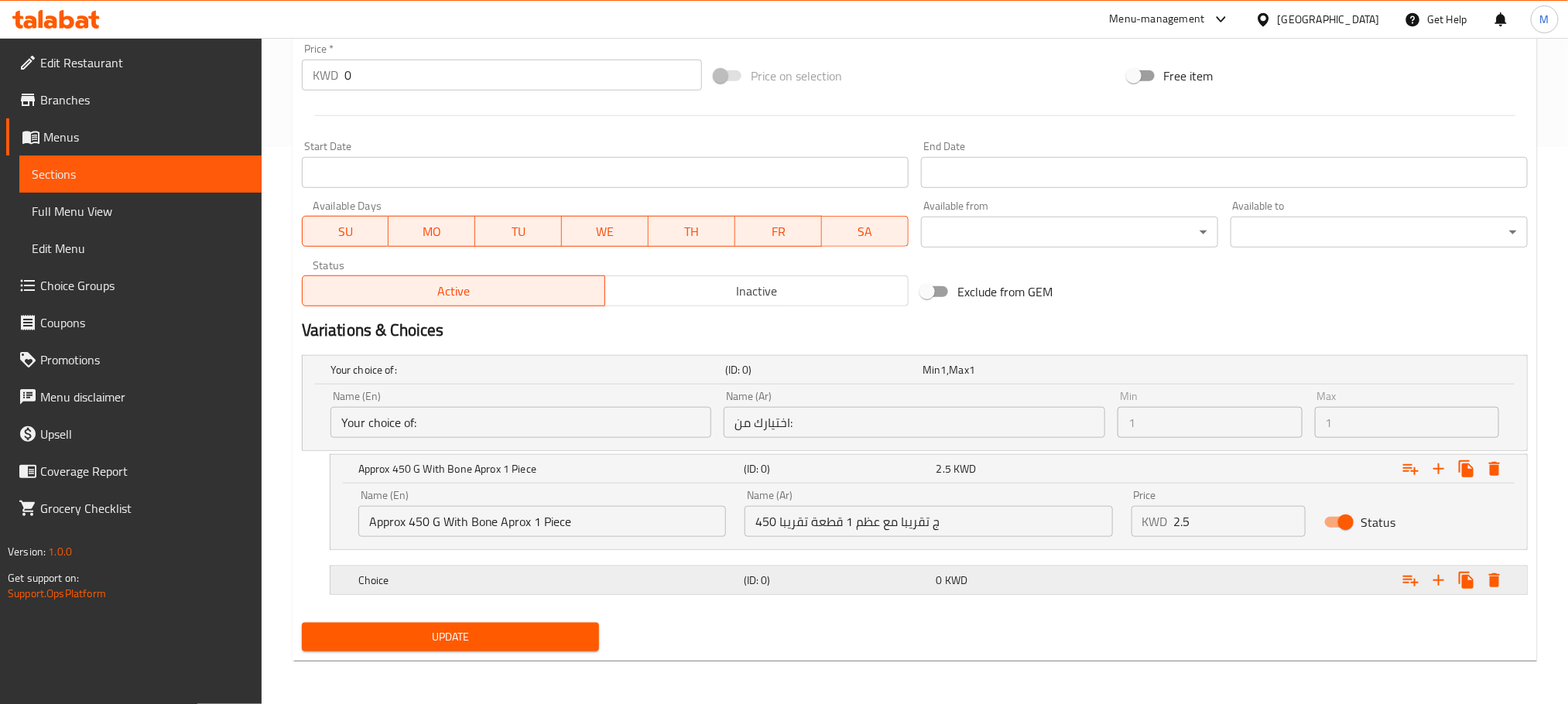
click at [541, 377] on h5 "Choice" at bounding box center [525, 369] width 389 height 15
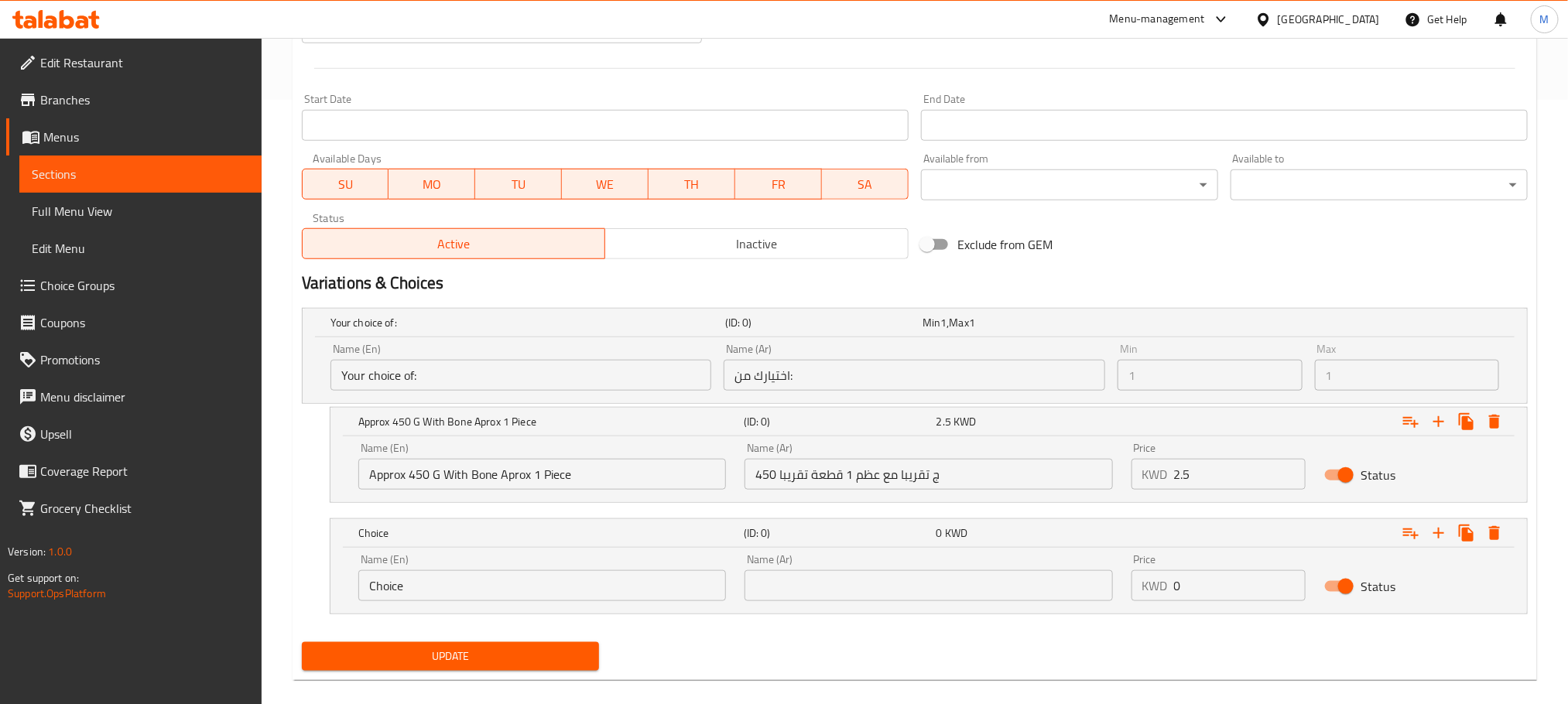
scroll to position [625, 0]
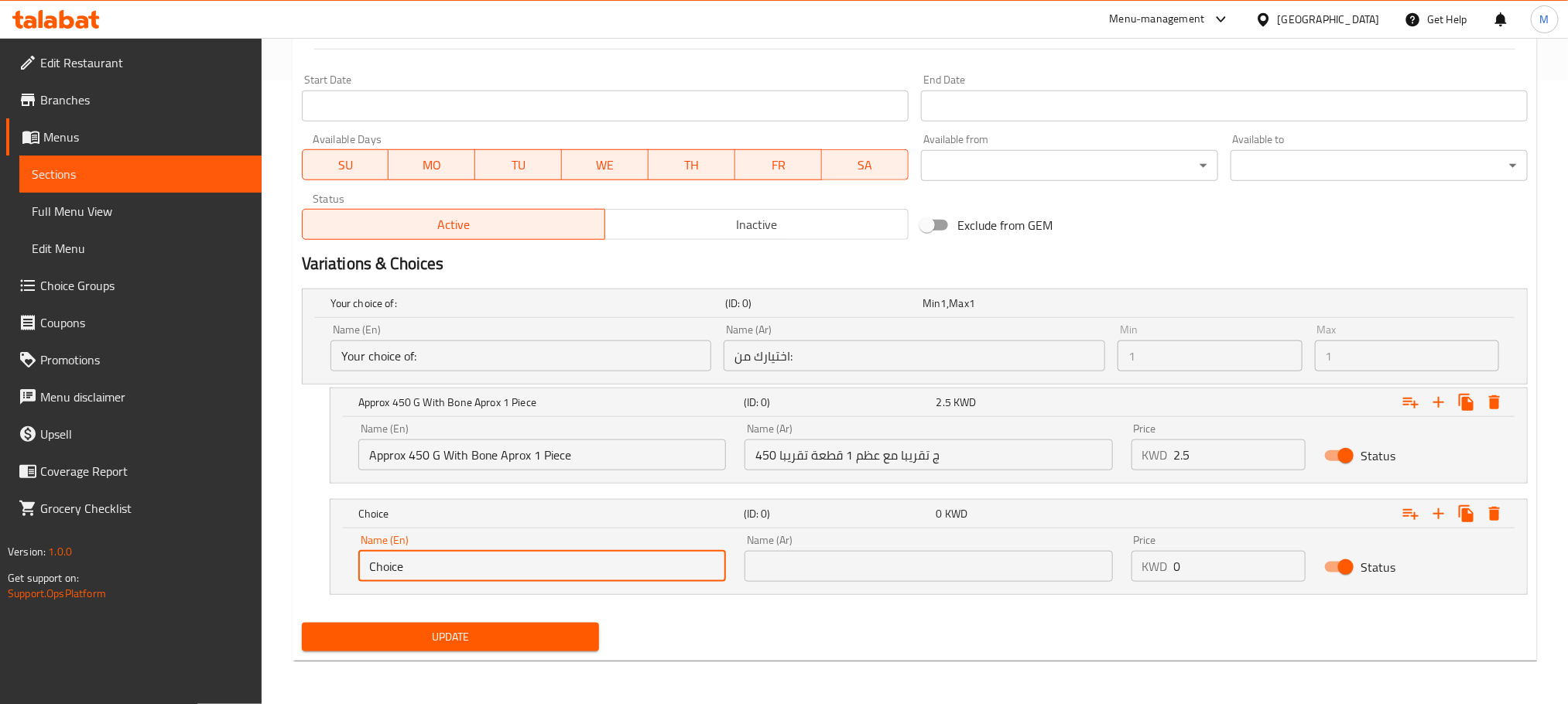
drag, startPoint x: 267, startPoint y: 608, endPoint x: 163, endPoint y: 639, distance: 108.5
click at [163, 639] on div "Edit Restaurant Branches Menus Sections Full Menu View Edit Menu Choice Groups …" at bounding box center [784, 59] width 1568 height 1289
paste input "Approx 450 g Bonless - Aprox 1 Pie"
drag, startPoint x: 437, startPoint y: 573, endPoint x: 441, endPoint y: 580, distance: 8.1
click at [435, 574] on input "Approx 450 g Bonless - Aprox 1 Piece" at bounding box center [542, 566] width 368 height 31
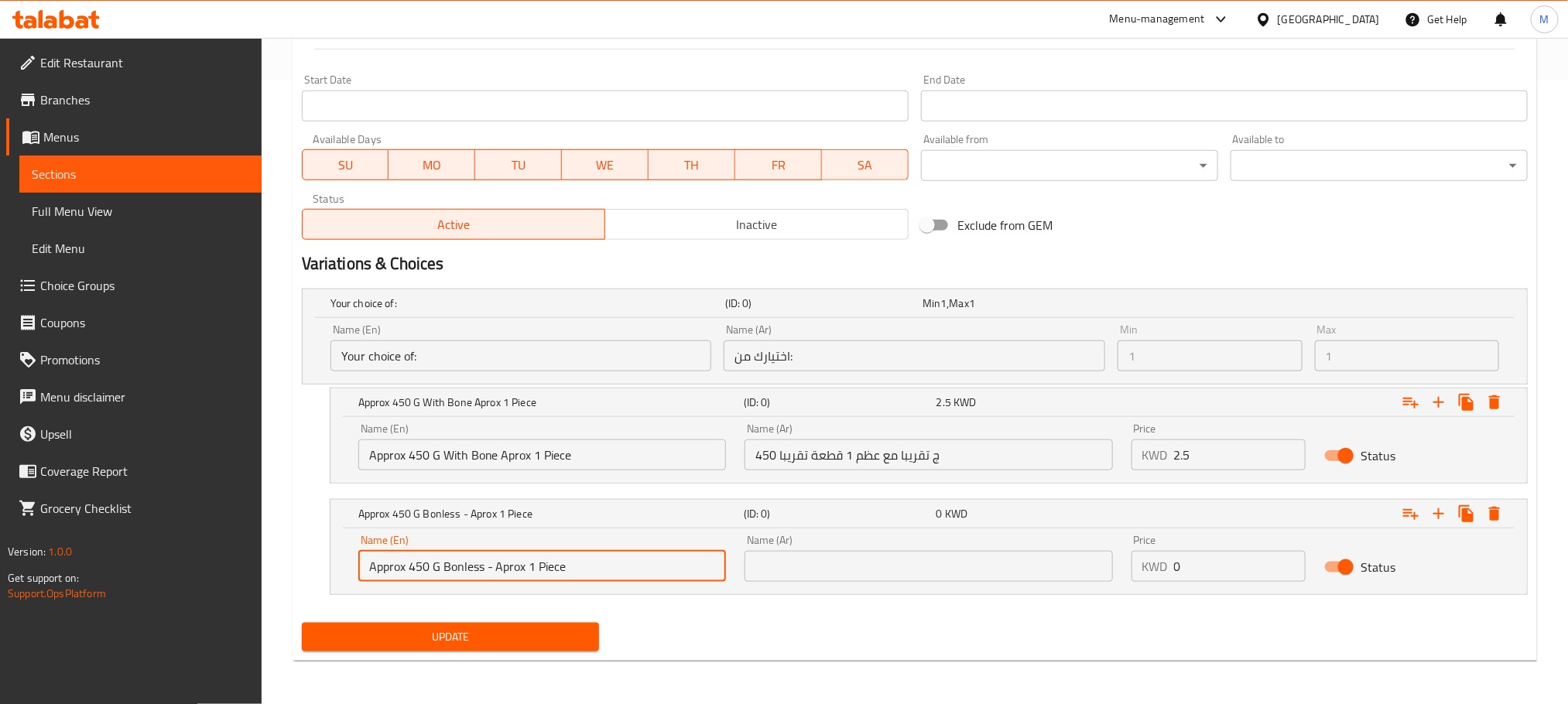
type input "Approx 450 G Bonless - Aprox 1 Piece"
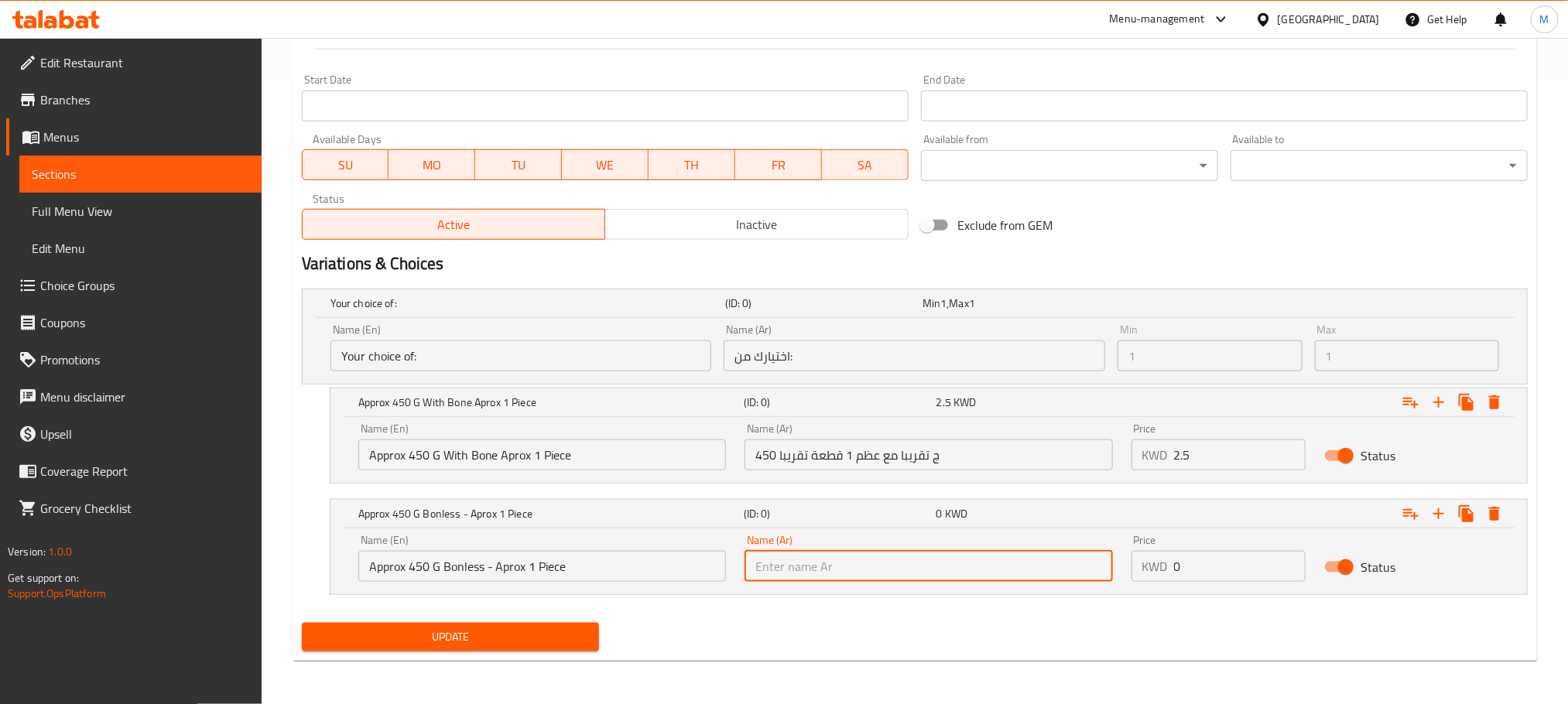
click at [808, 558] on input "text" at bounding box center [929, 566] width 368 height 31
type input "450 ج تقريبا - مخلية 1 قطعة تقريبا"
drag, startPoint x: 446, startPoint y: 568, endPoint x: 480, endPoint y: 618, distance: 60.5
click at [447, 568] on input "Approx 450 G Bonless - Aprox 1 Piece" at bounding box center [542, 566] width 368 height 31
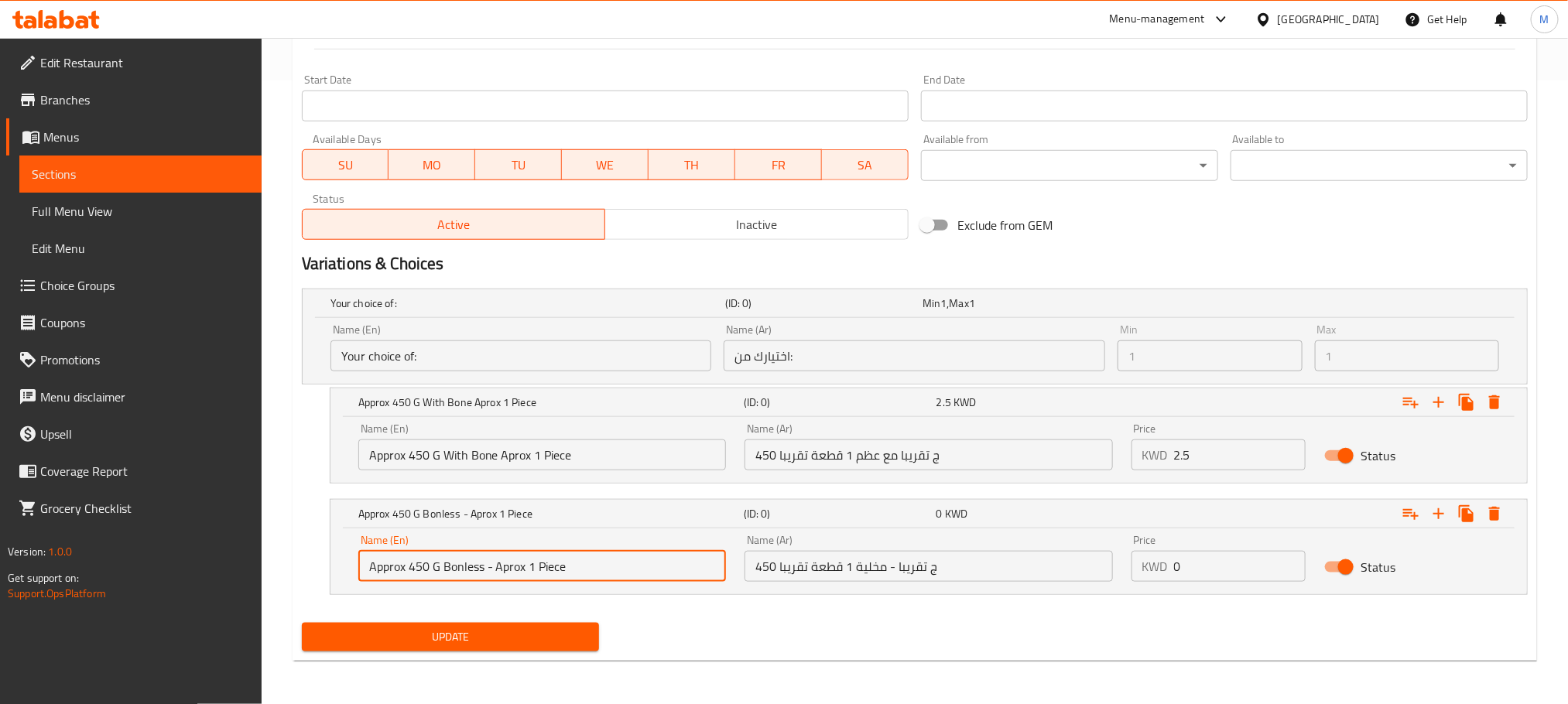
click at [443, 567] on input "Approx 450 G Bonless - Aprox 1 Piece" at bounding box center [542, 566] width 368 height 31
click at [493, 569] on input "Approx 450 G - Bonless - Aprox 1 Piece" at bounding box center [542, 566] width 368 height 31
click at [630, 572] on input "Approx 450 G - Bonless Aprox 1 Piece" at bounding box center [542, 566] width 368 height 31
type input "Approx 450 G - Bonless Aprox 1 Piece"
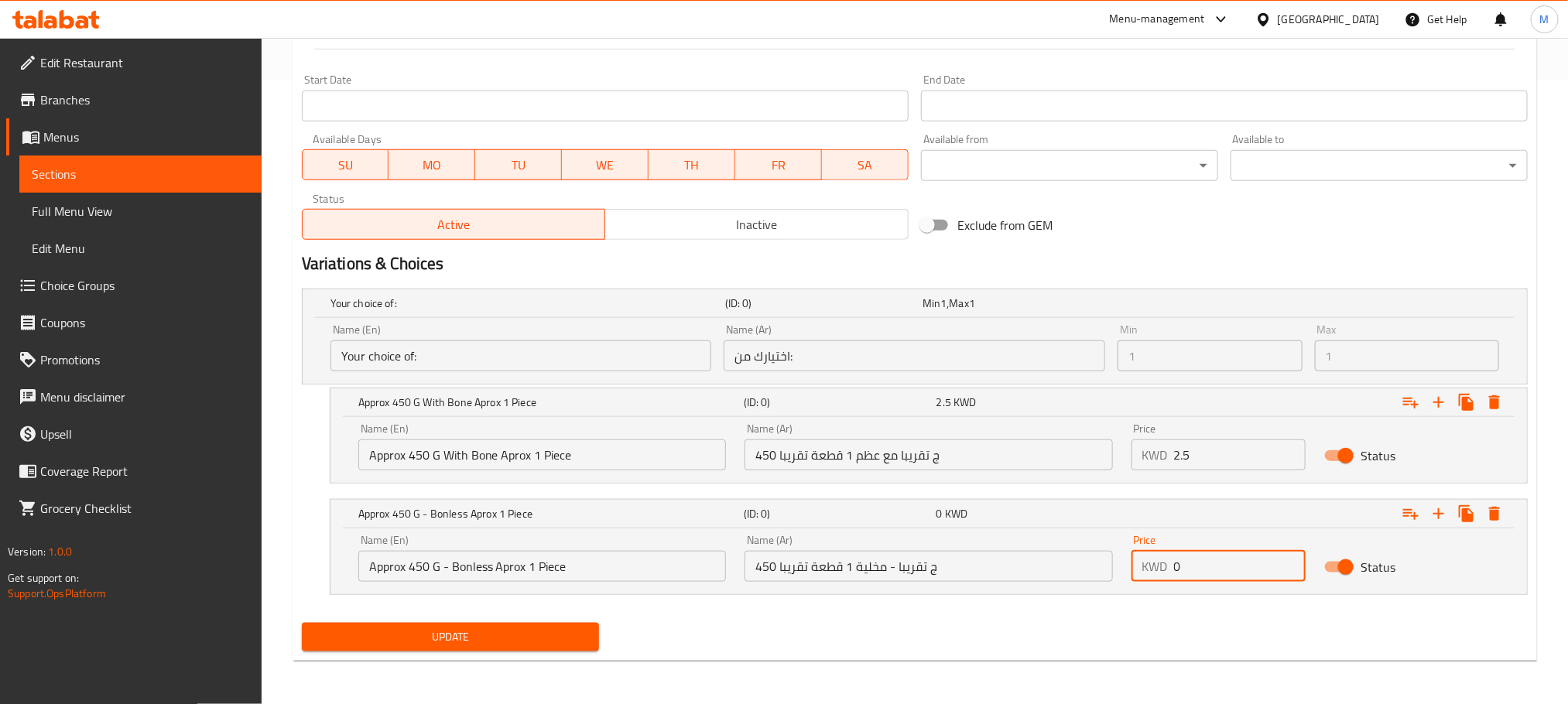
drag, startPoint x: 1210, startPoint y: 564, endPoint x: 949, endPoint y: 606, distance: 264.4
click at [949, 606] on div "Your choice of: (ID: 0) Min 1 , Max 1 Name (En) Your choice of: Name (En) Name …" at bounding box center [915, 450] width 1239 height 334
type input "2.5"
click at [1090, 617] on div "Update" at bounding box center [915, 637] width 1239 height 41
click at [469, 628] on span "Update" at bounding box center [450, 637] width 272 height 19
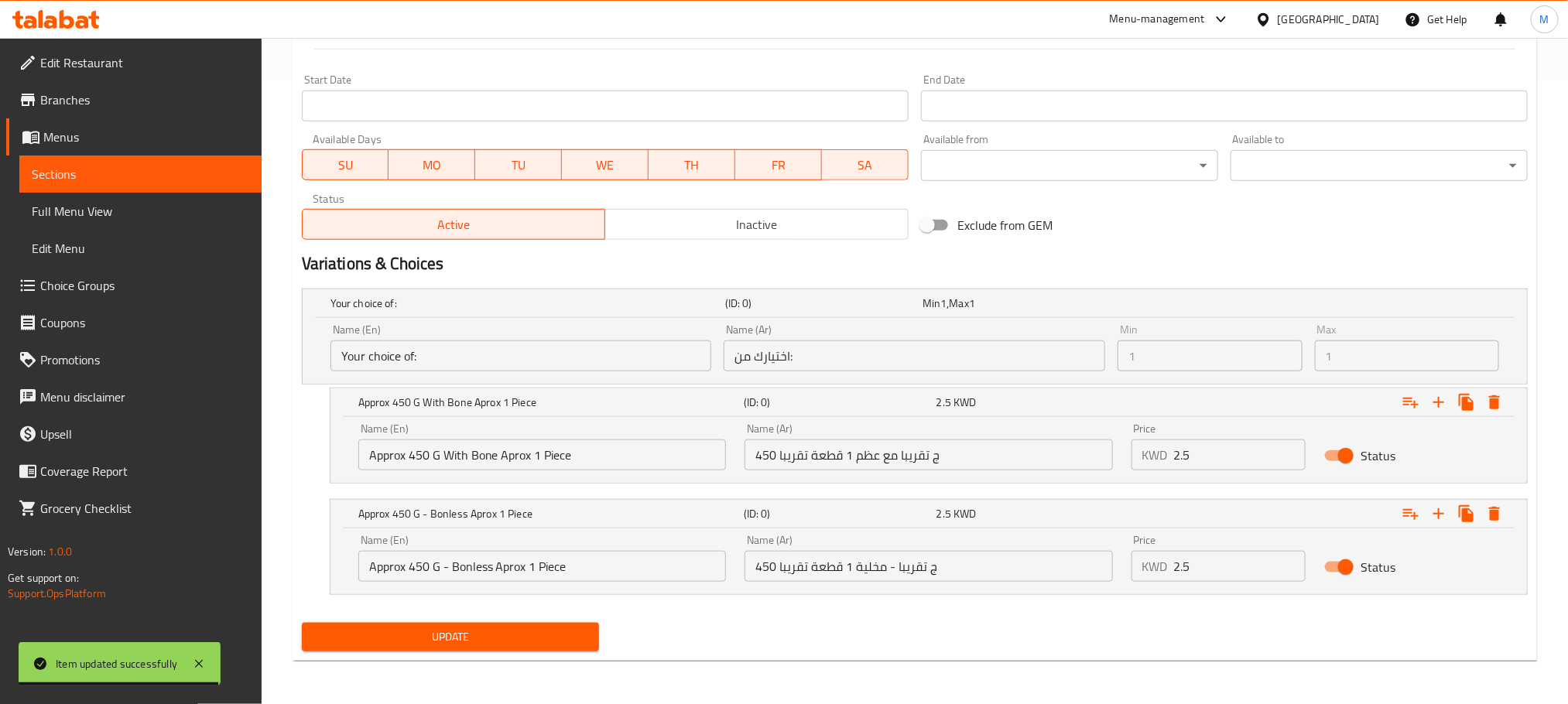
scroll to position [0, 0]
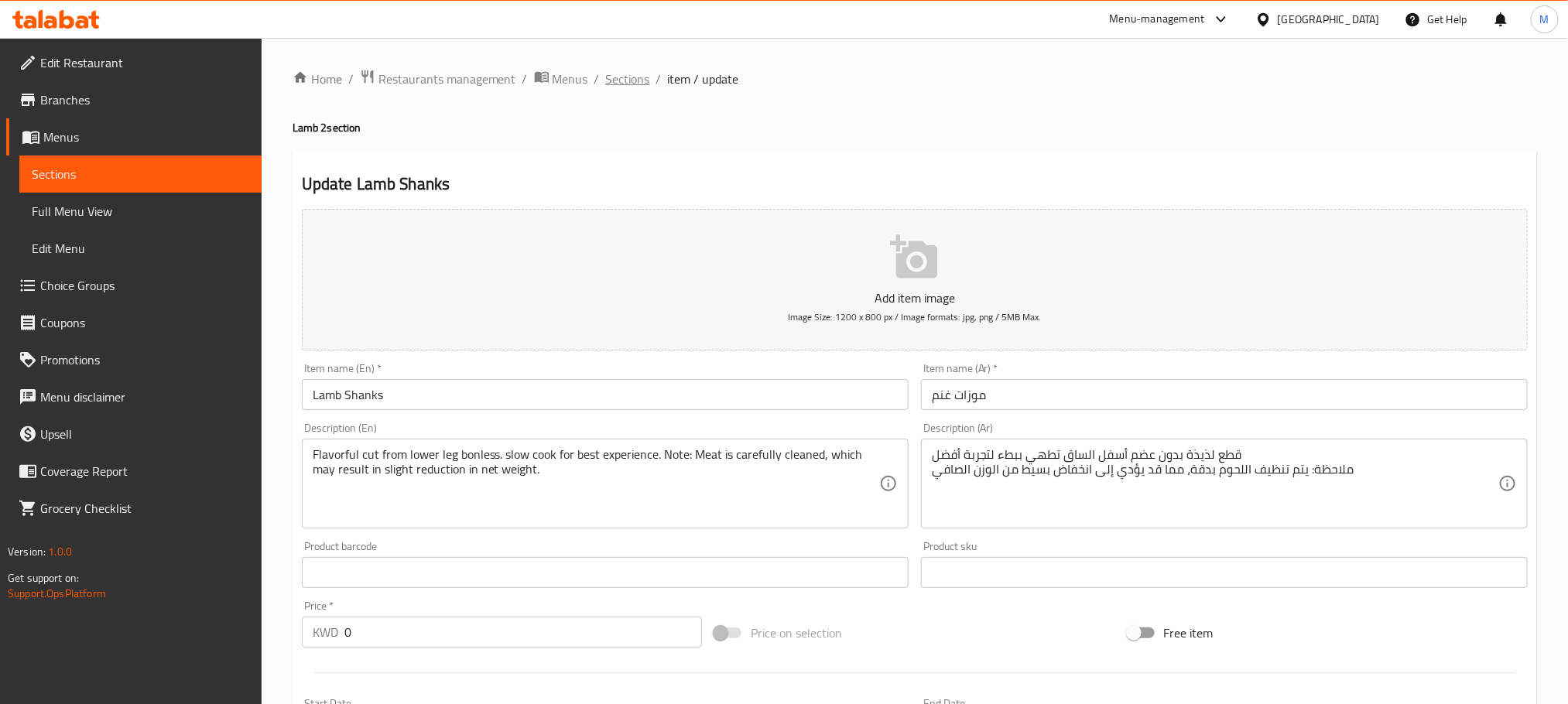
click at [636, 72] on span "Sections" at bounding box center [628, 79] width 44 height 18
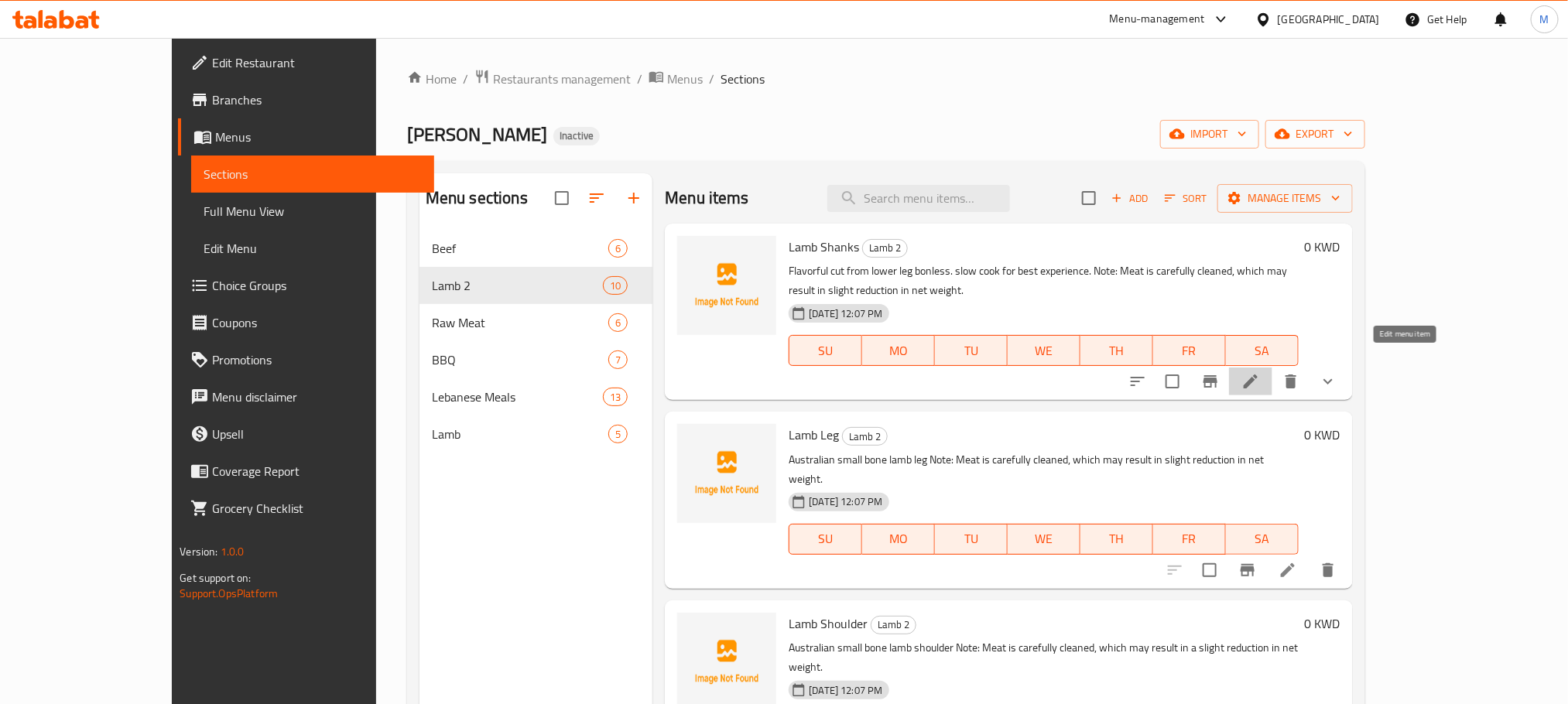
click at [1260, 372] on icon at bounding box center [1251, 381] width 18 height 18
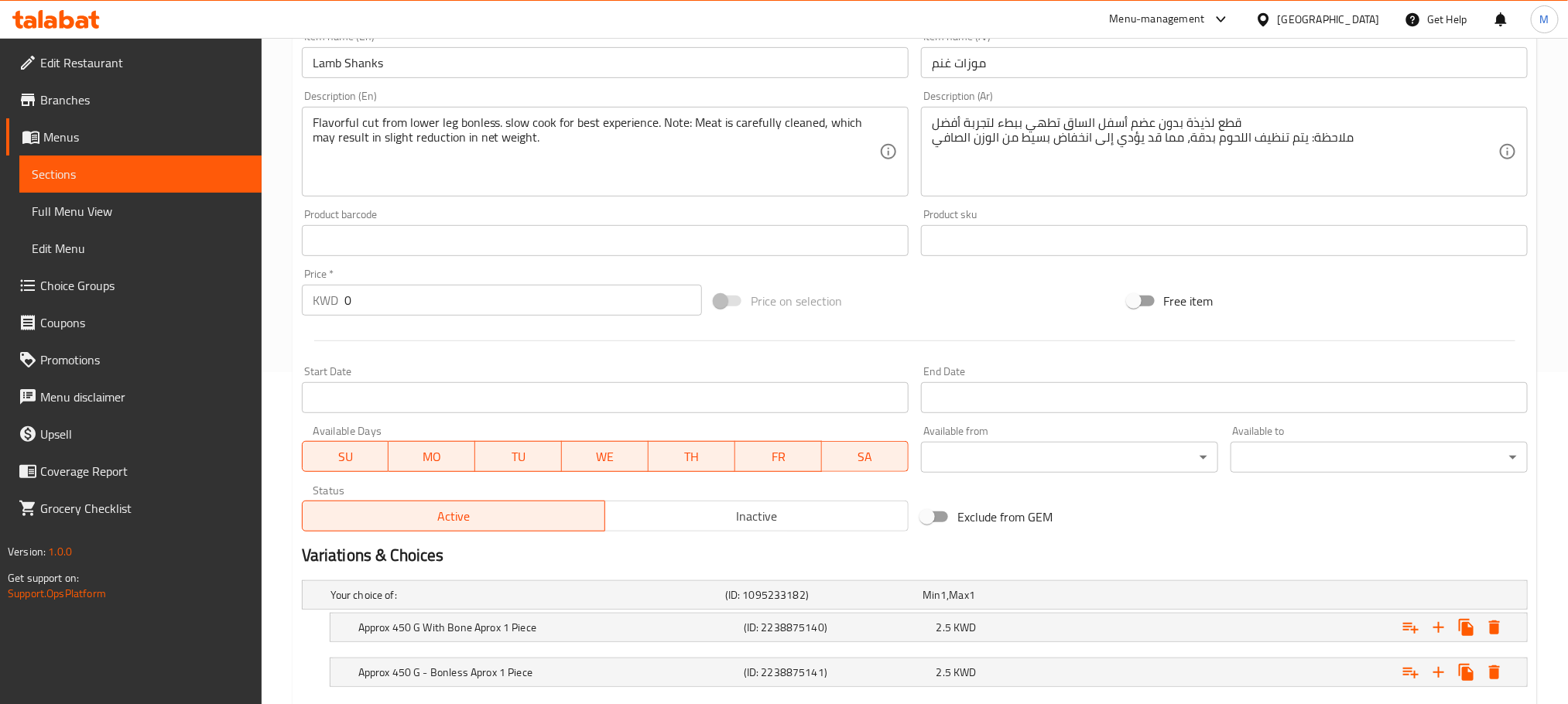
scroll to position [425, 0]
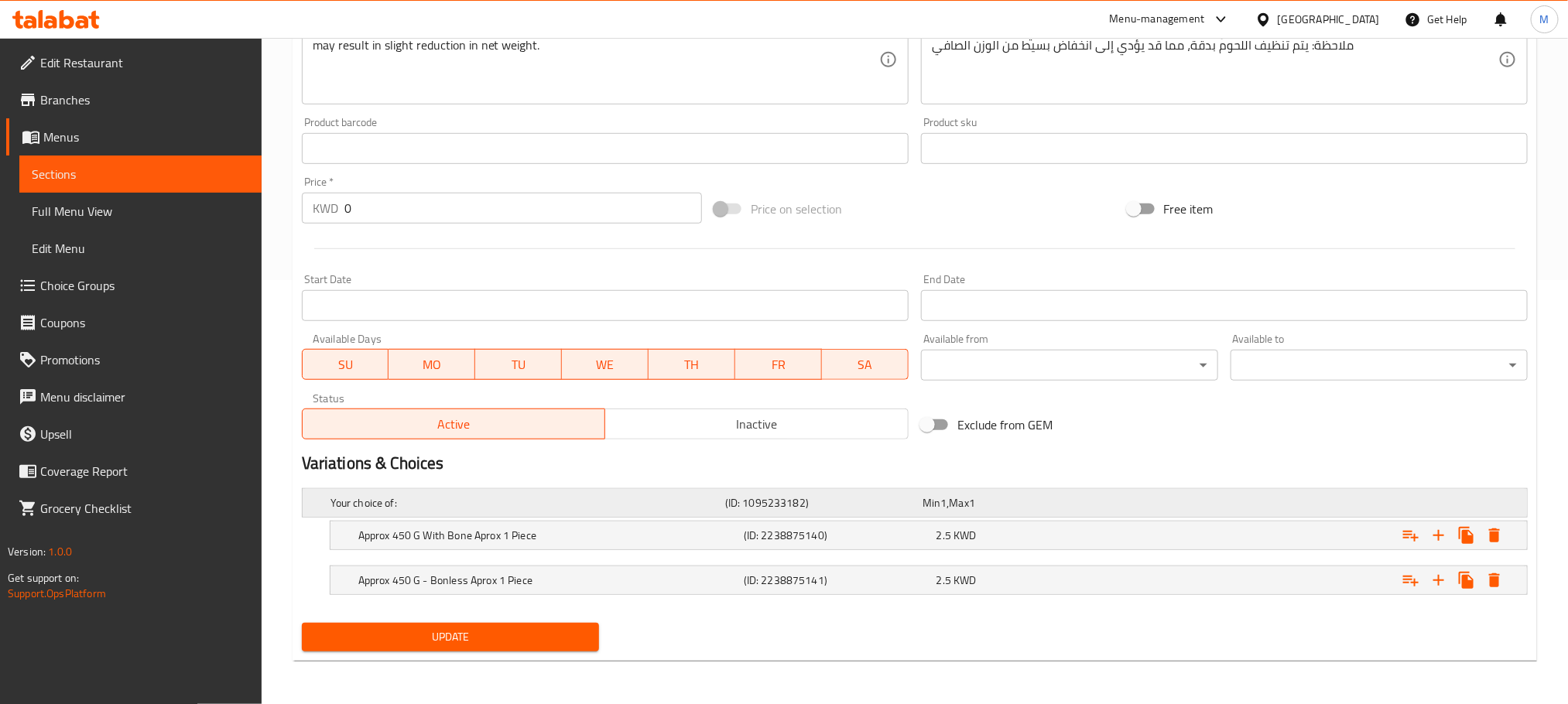
click at [853, 499] on h5 "(ID: 1095233182)" at bounding box center [821, 503] width 191 height 15
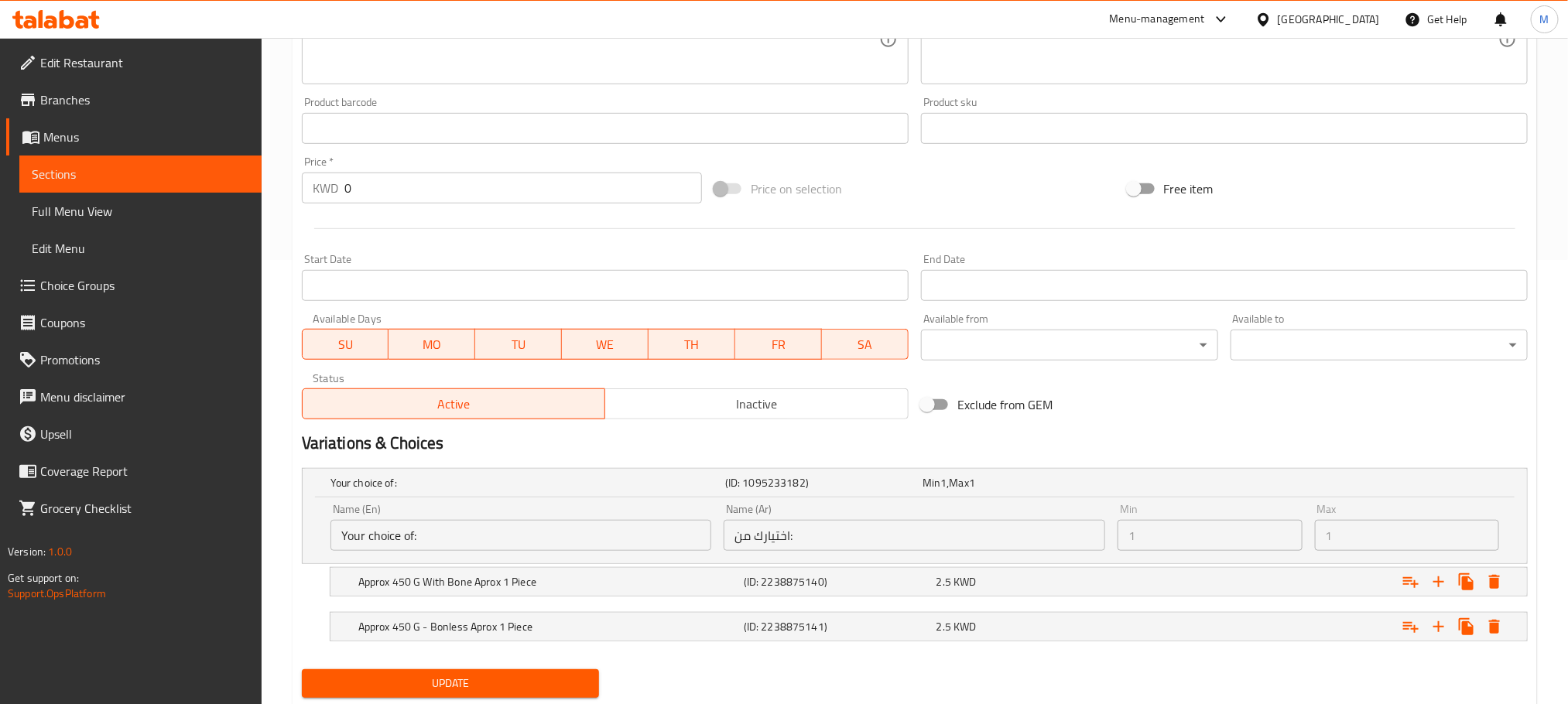
scroll to position [492, 0]
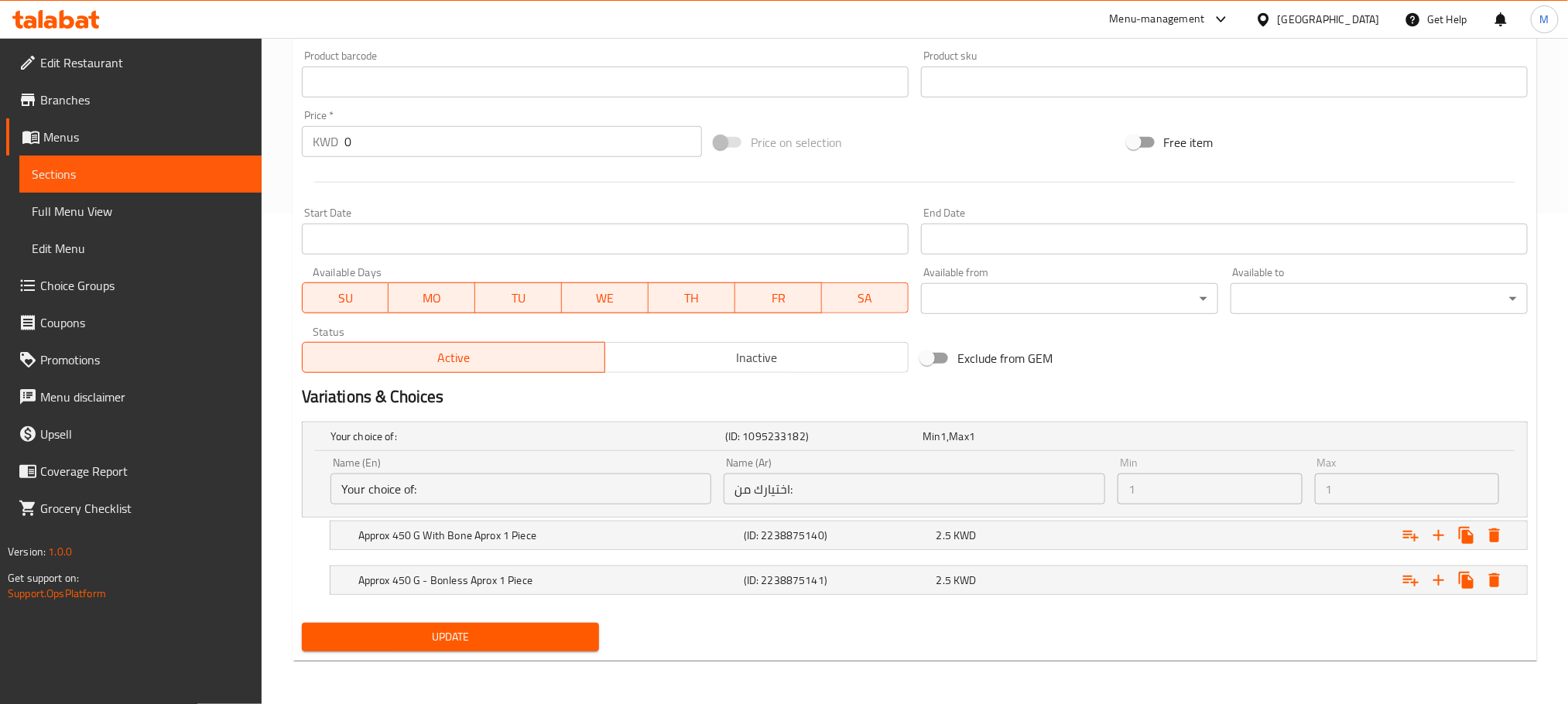
click at [511, 454] on div "Approx 450 G With Bone Aprox 1 Piece (ID: 2238875140) 2.5 KWD" at bounding box center [920, 436] width 1184 height 34
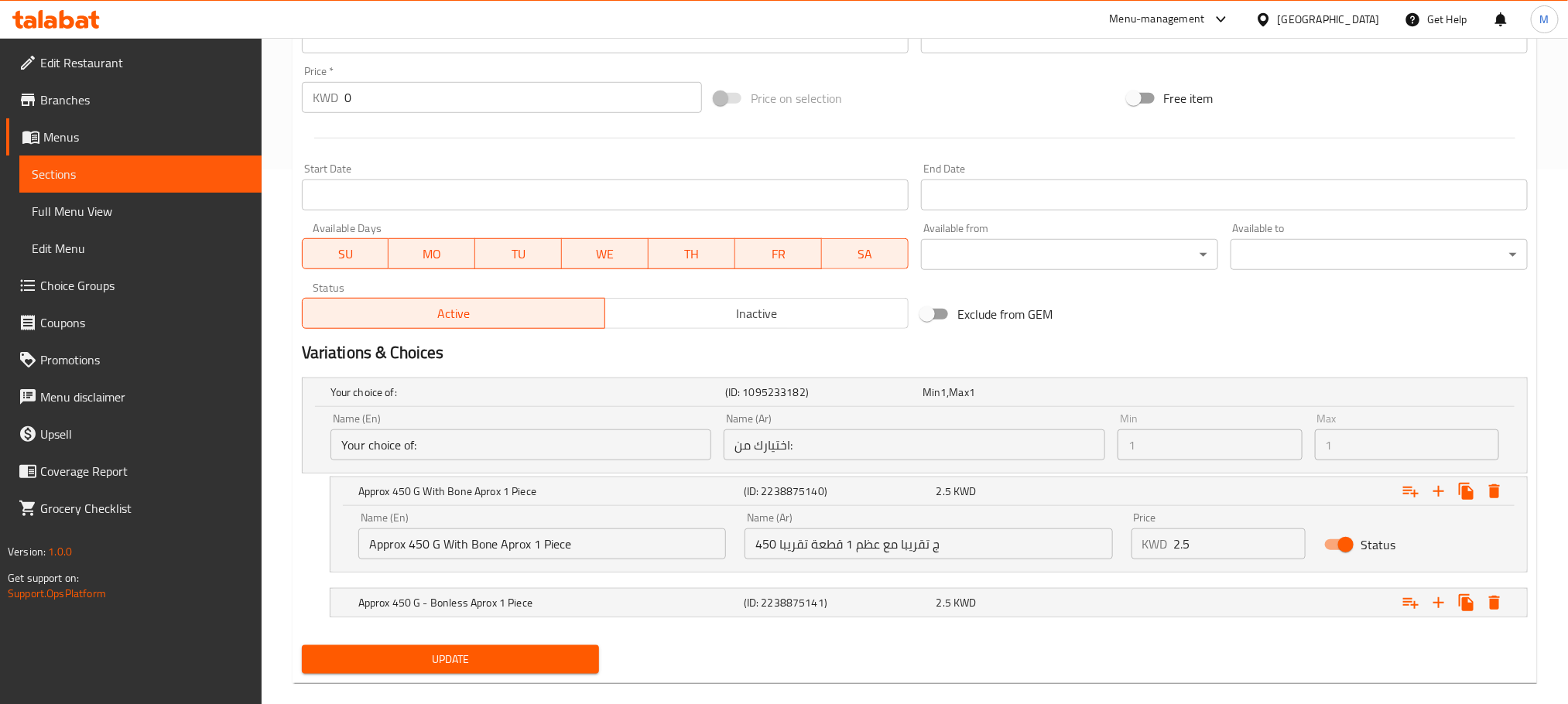
scroll to position [558, 0]
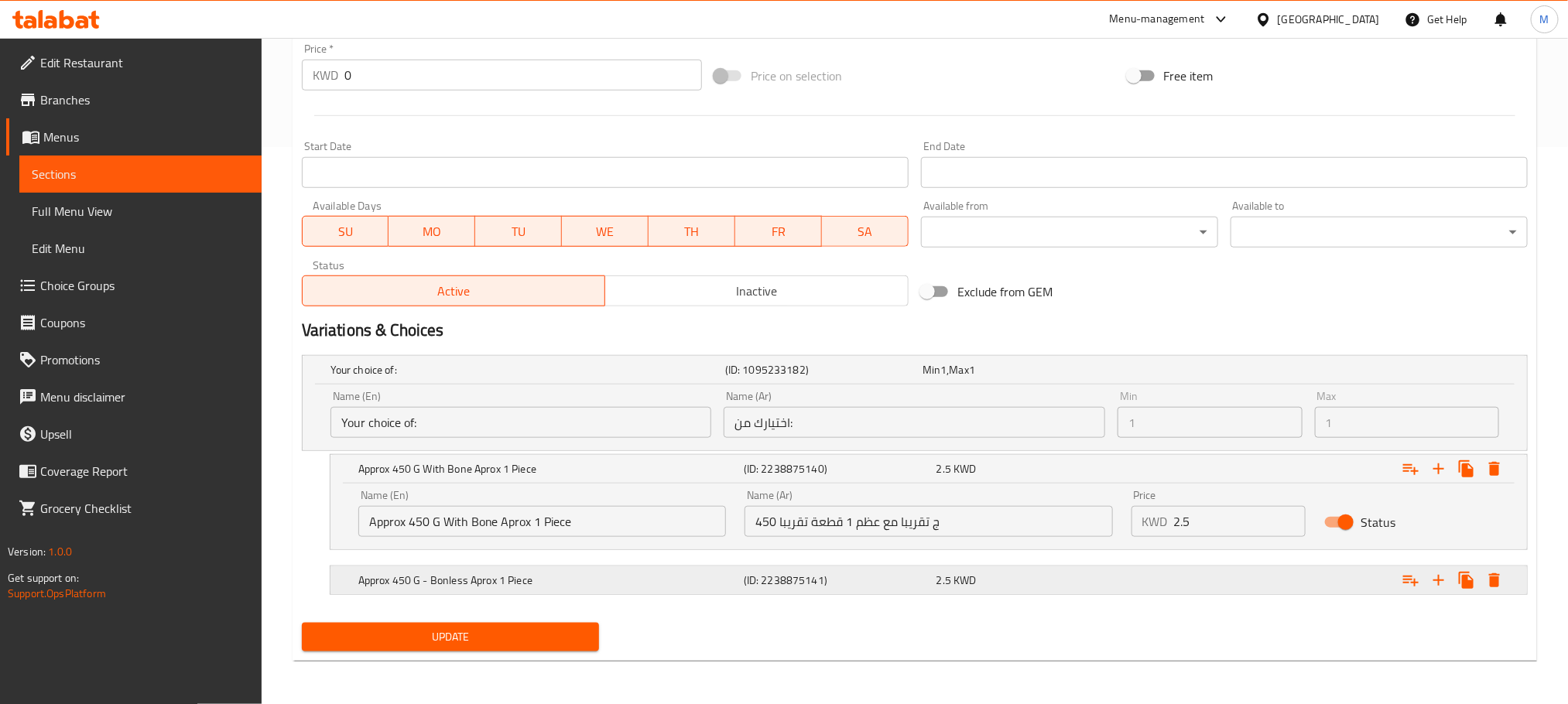
click at [947, 380] on span "KWD" at bounding box center [944, 369] width 6 height 20
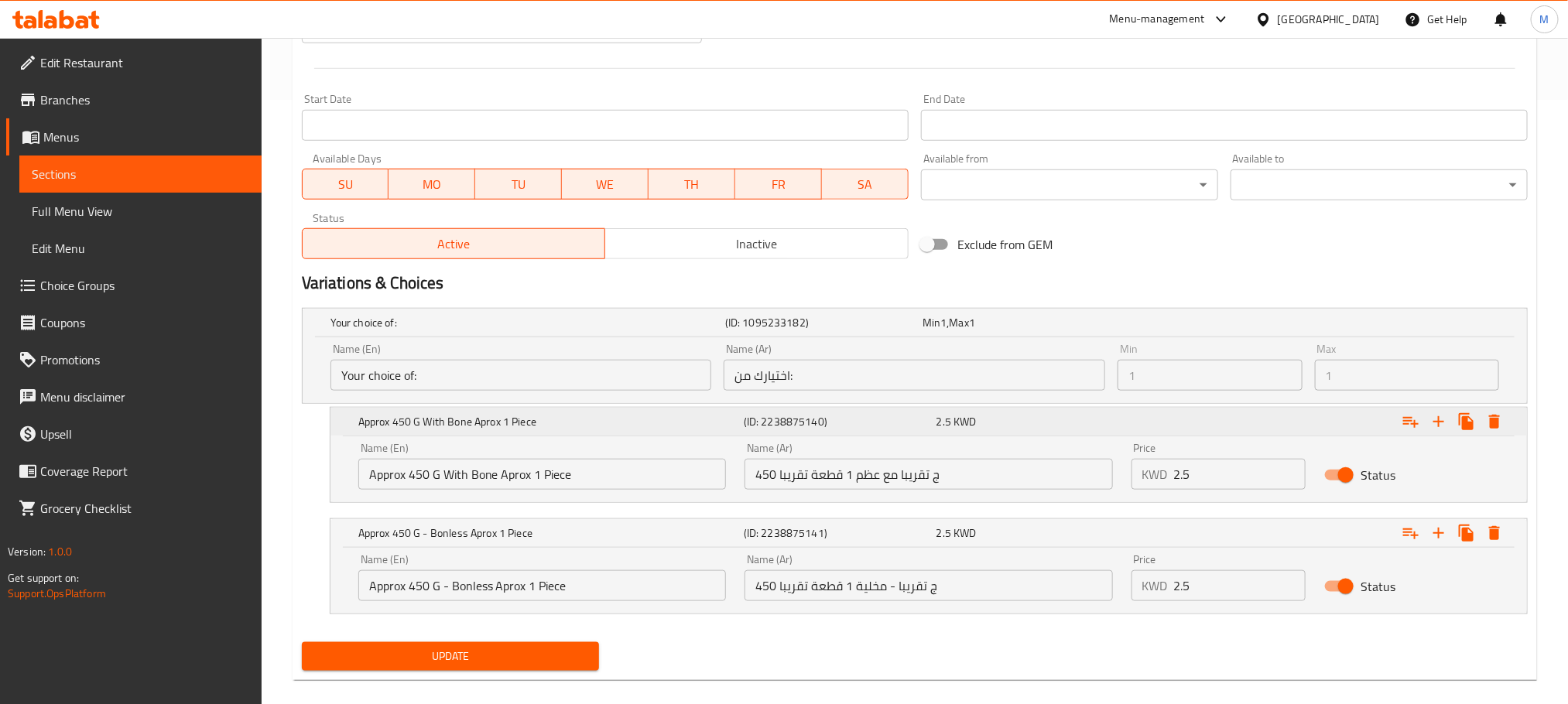
scroll to position [625, 0]
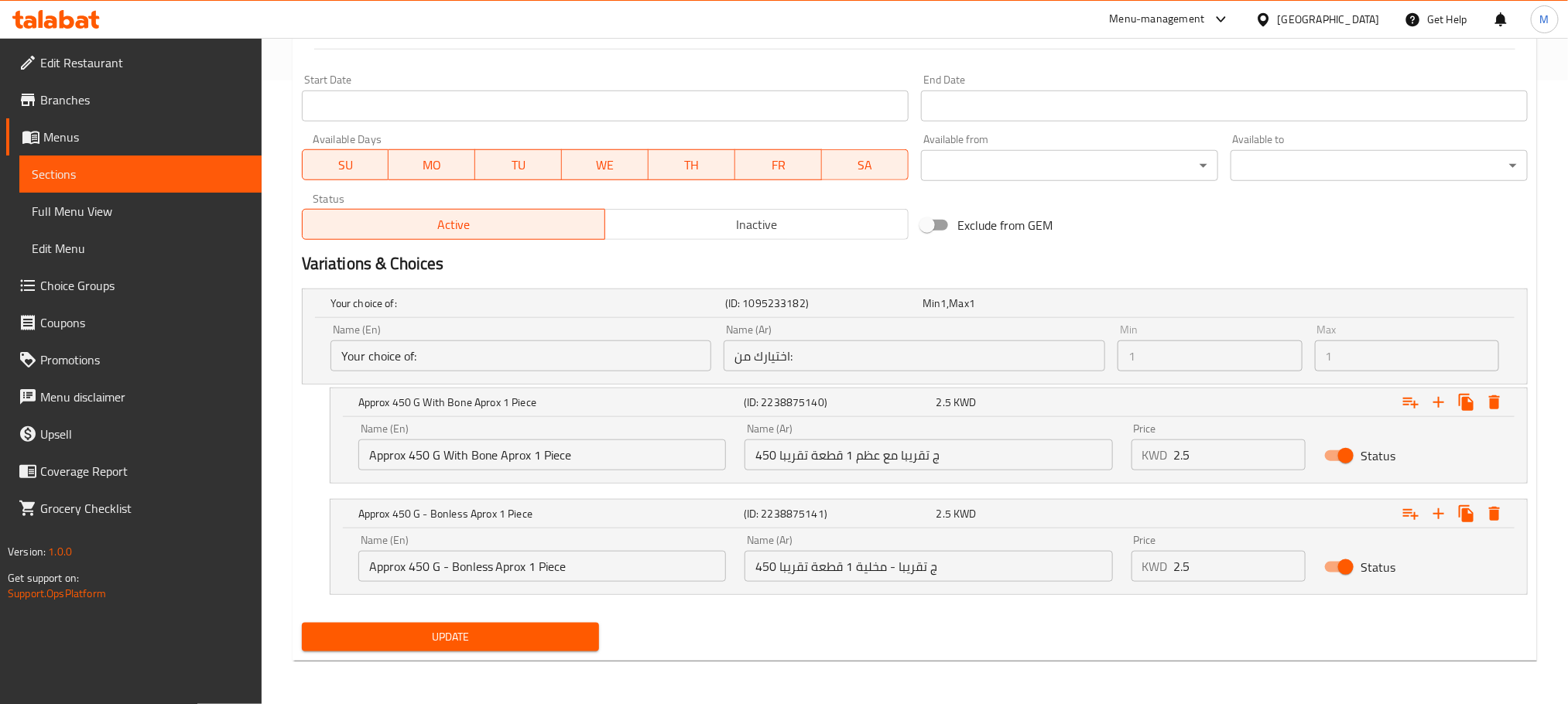
click at [669, 454] on input "Approx 450 G With Bone Aprox 1 Piece" at bounding box center [542, 454] width 368 height 31
type input "Approx 450 G With Bone Aprox 1 Piece - Cut Pieces"
click at [981, 458] on input "450 ج تقريبا مع عظم 1 قطعة تقريبا" at bounding box center [929, 454] width 368 height 31
drag, startPoint x: 649, startPoint y: 449, endPoint x: 581, endPoint y: 437, distance: 69.1
click at [581, 439] on input "Approx 450 G With Bone Aprox 1 Piece - Cut Pieces" at bounding box center [542, 454] width 368 height 31
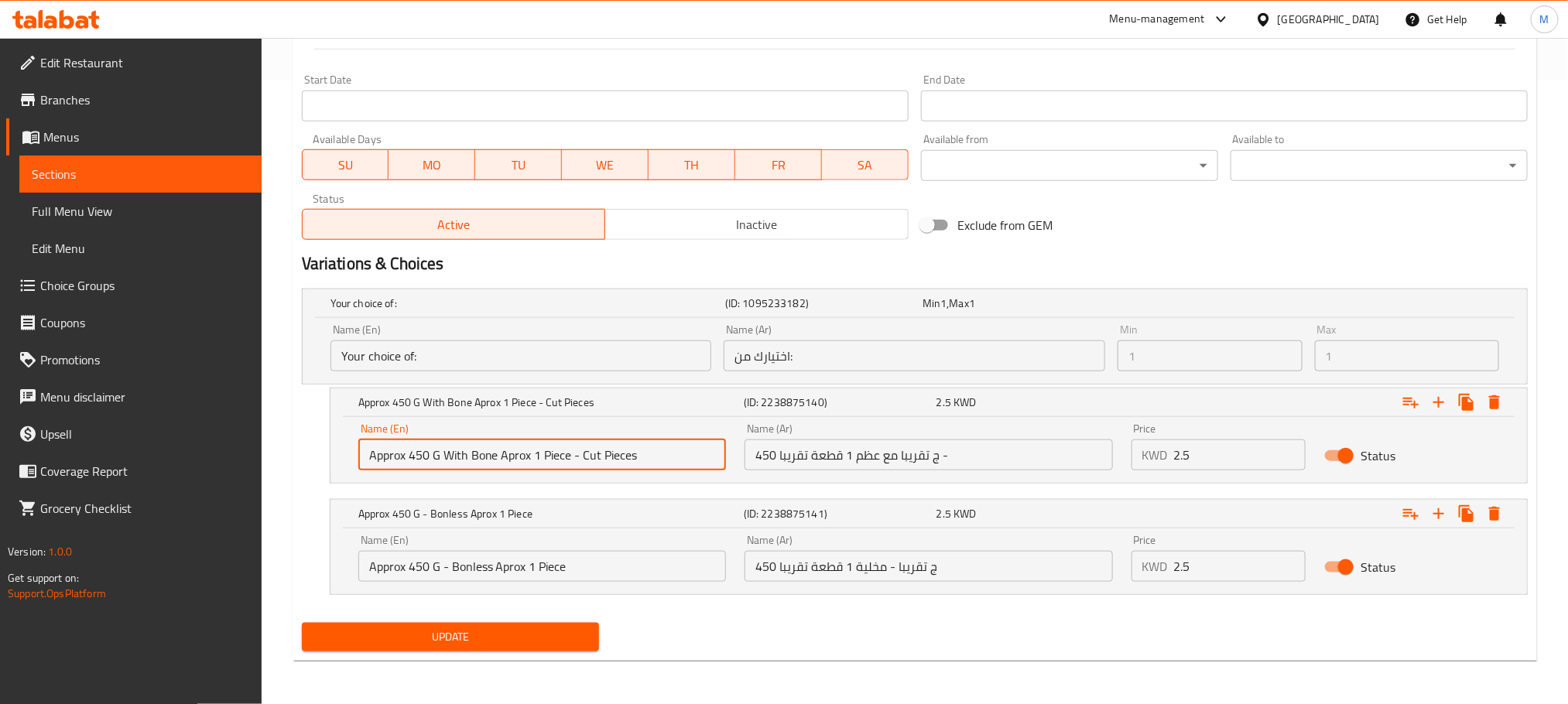
click at [998, 446] on input "450 ج تقريبا مع عظم 1 قطعة تقريبا -" at bounding box center [929, 454] width 368 height 31
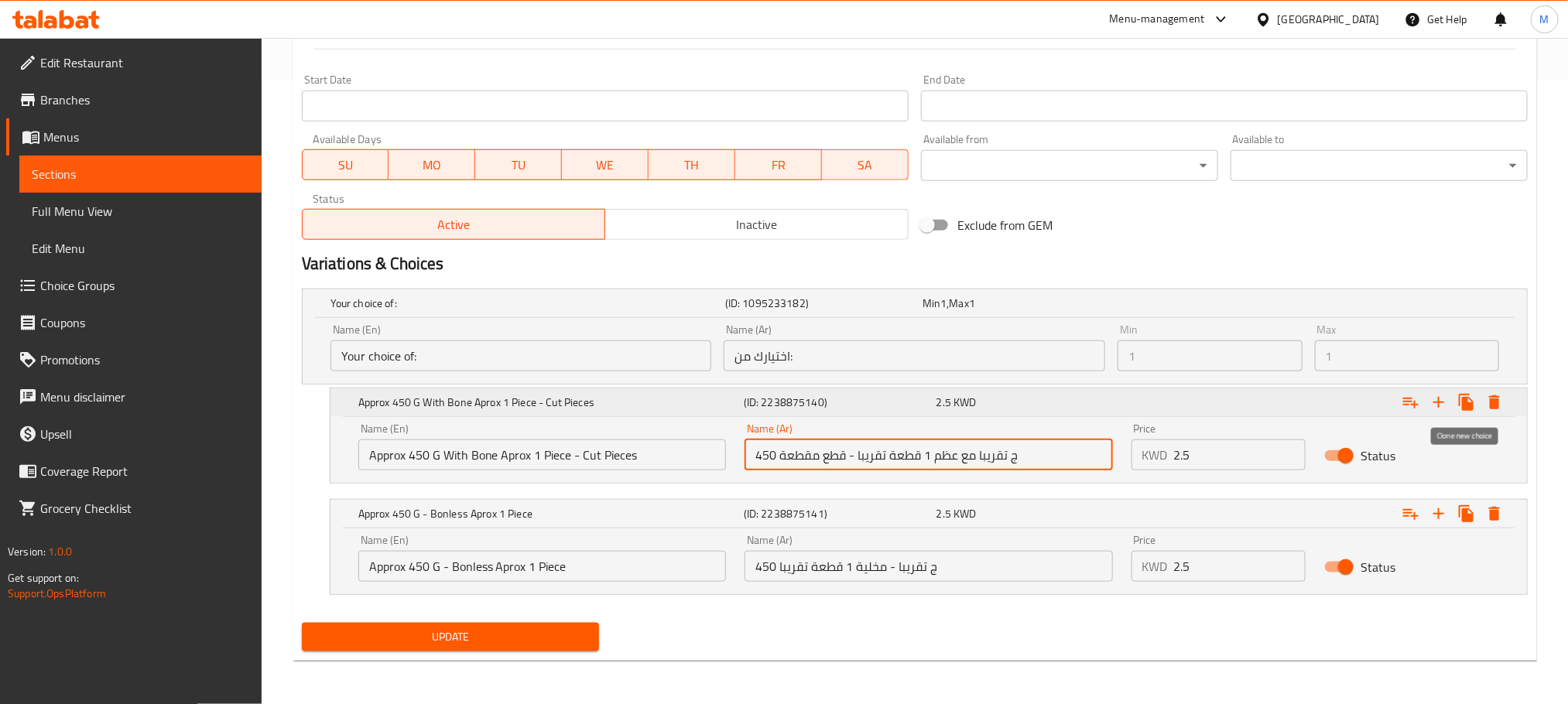
type input "450 ج تقريبا مع عظم 1 قطعة تقريبا - قطع مقطعة"
click at [1468, 406] on icon "Expand" at bounding box center [1466, 402] width 14 height 17
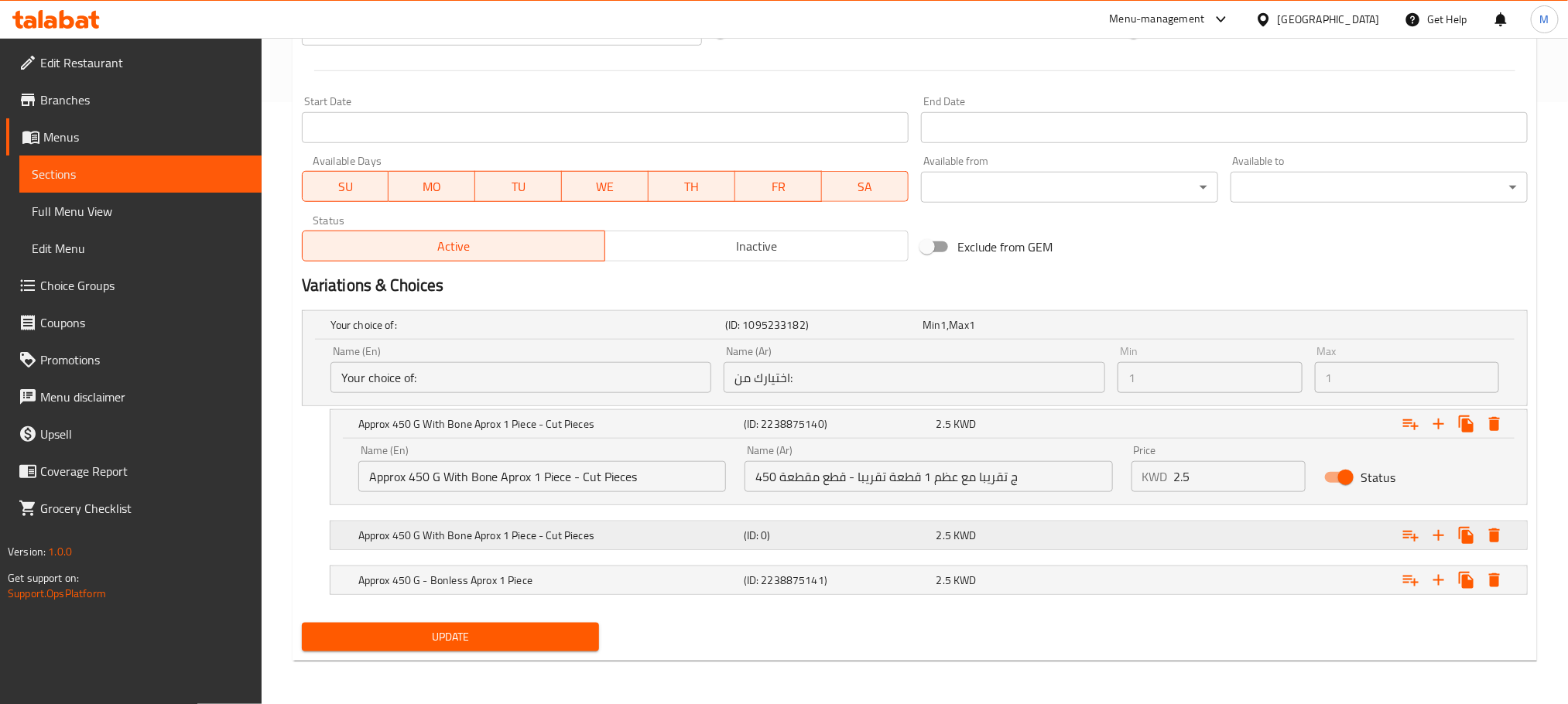
drag, startPoint x: 820, startPoint y: 539, endPoint x: 827, endPoint y: 545, distance: 9.2
click at [824, 332] on h5 "(ID: 0)" at bounding box center [821, 324] width 191 height 15
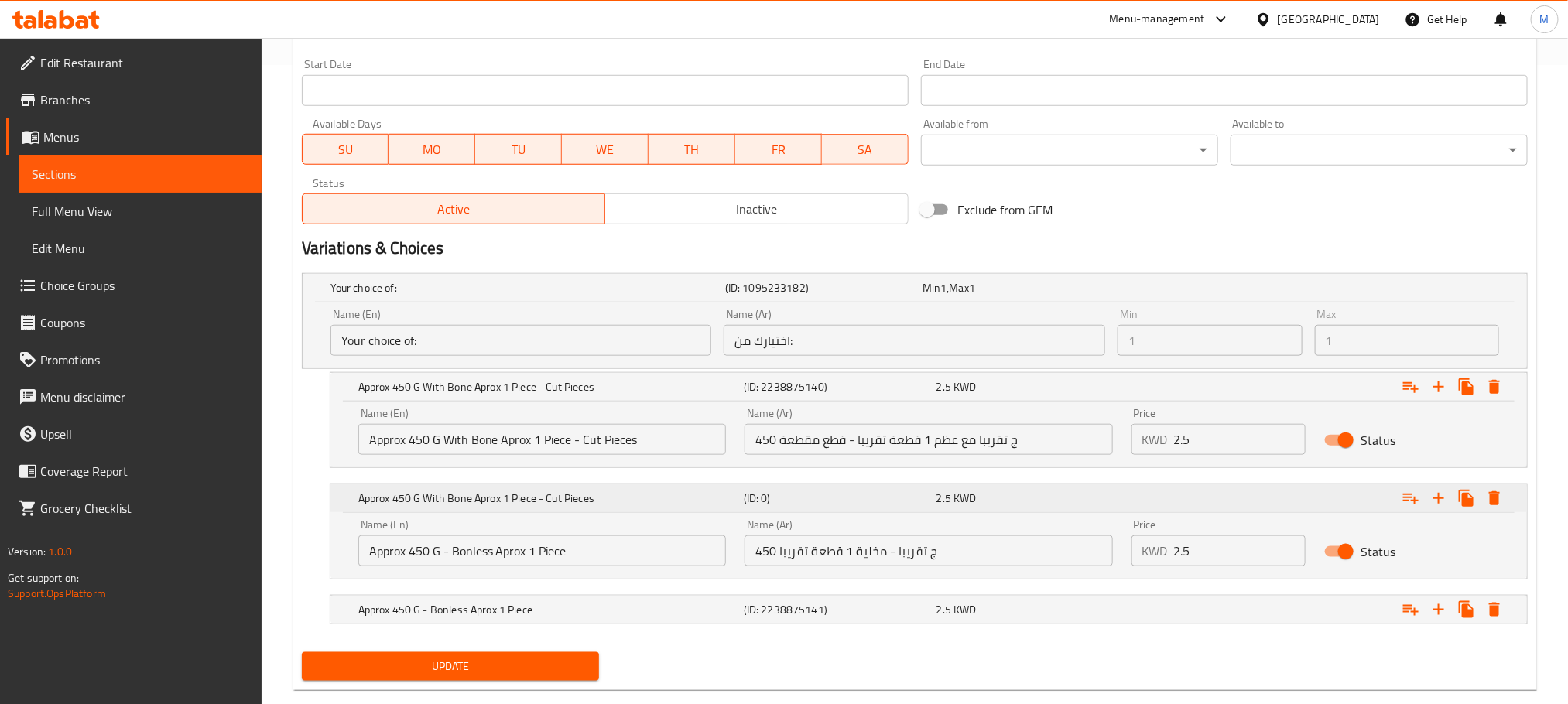
scroll to position [670, 0]
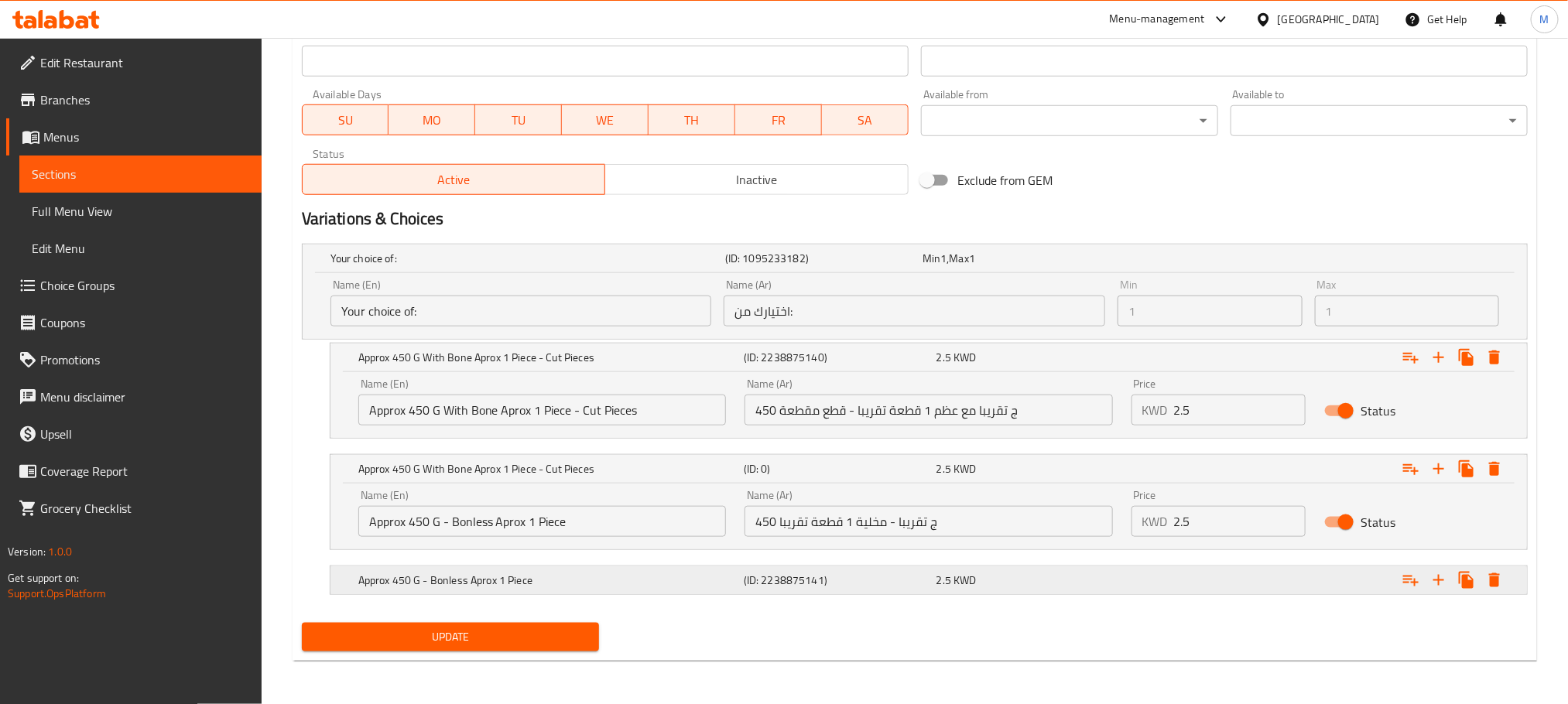
click at [634, 269] on div "Approx 450 G - Bonless Aprox 1 Piece" at bounding box center [525, 258] width 394 height 22
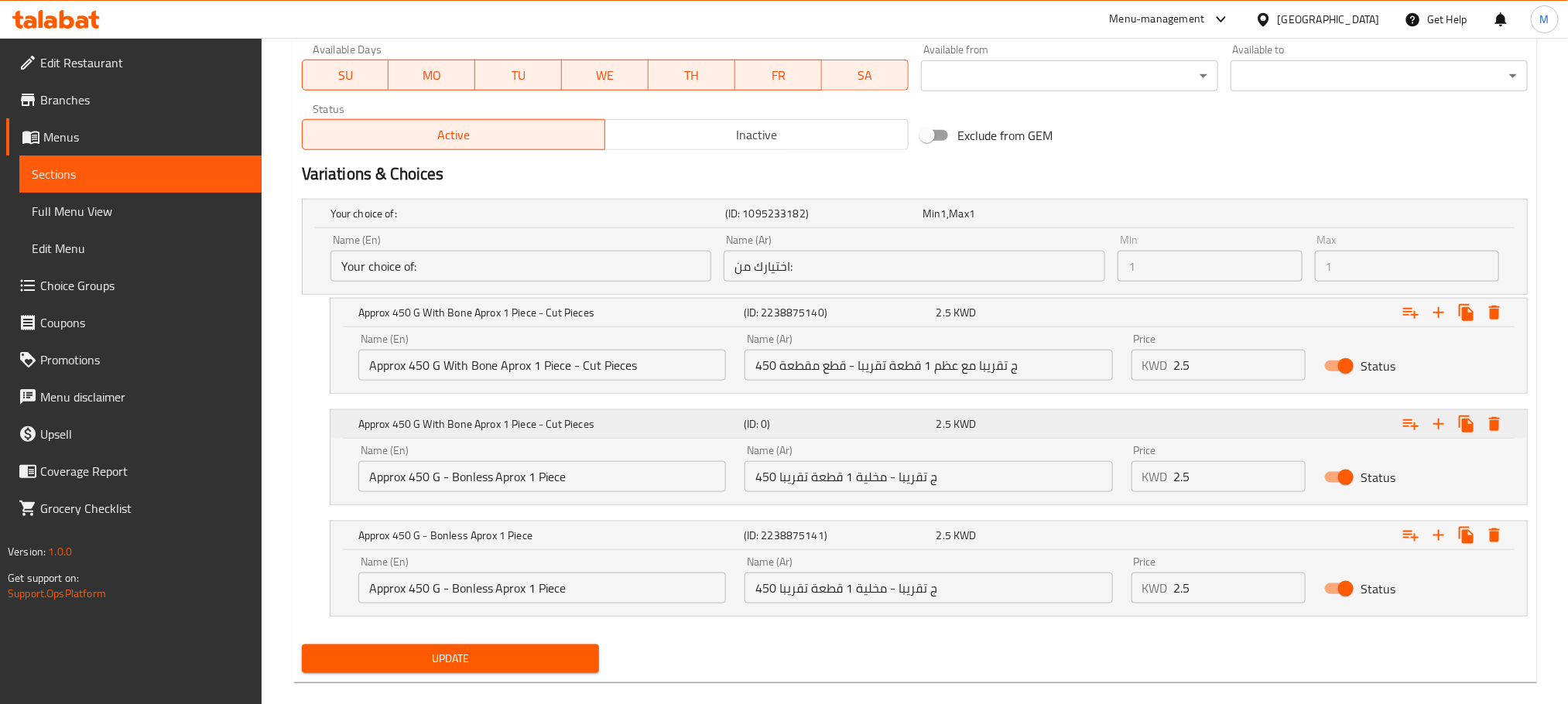
scroll to position [736, 0]
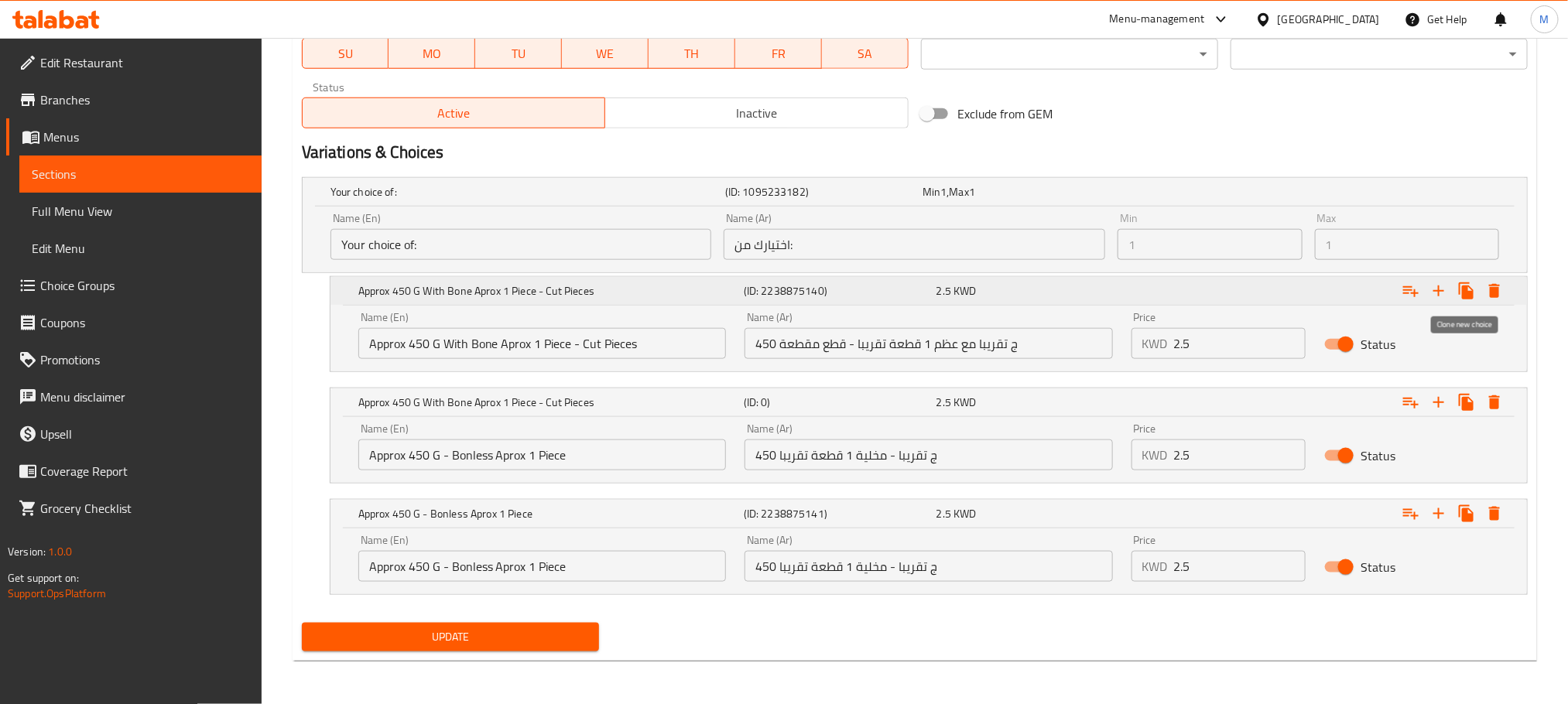
click at [1465, 291] on icon "Expand" at bounding box center [1466, 291] width 14 height 17
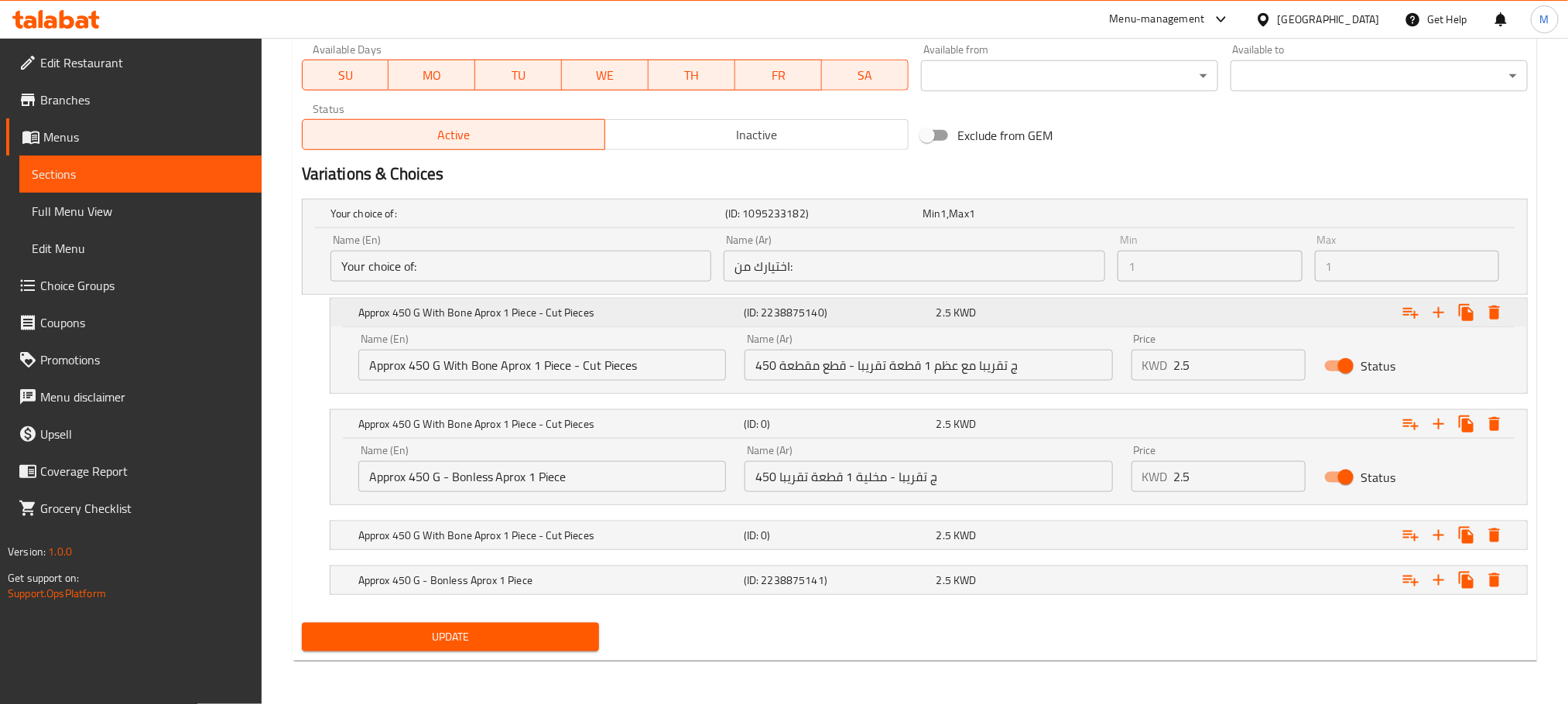
scroll to position [715, 0]
click at [565, 224] on div "Approx 450 G With Bone Aprox 1 Piece - Cut Pieces" at bounding box center [525, 213] width 394 height 22
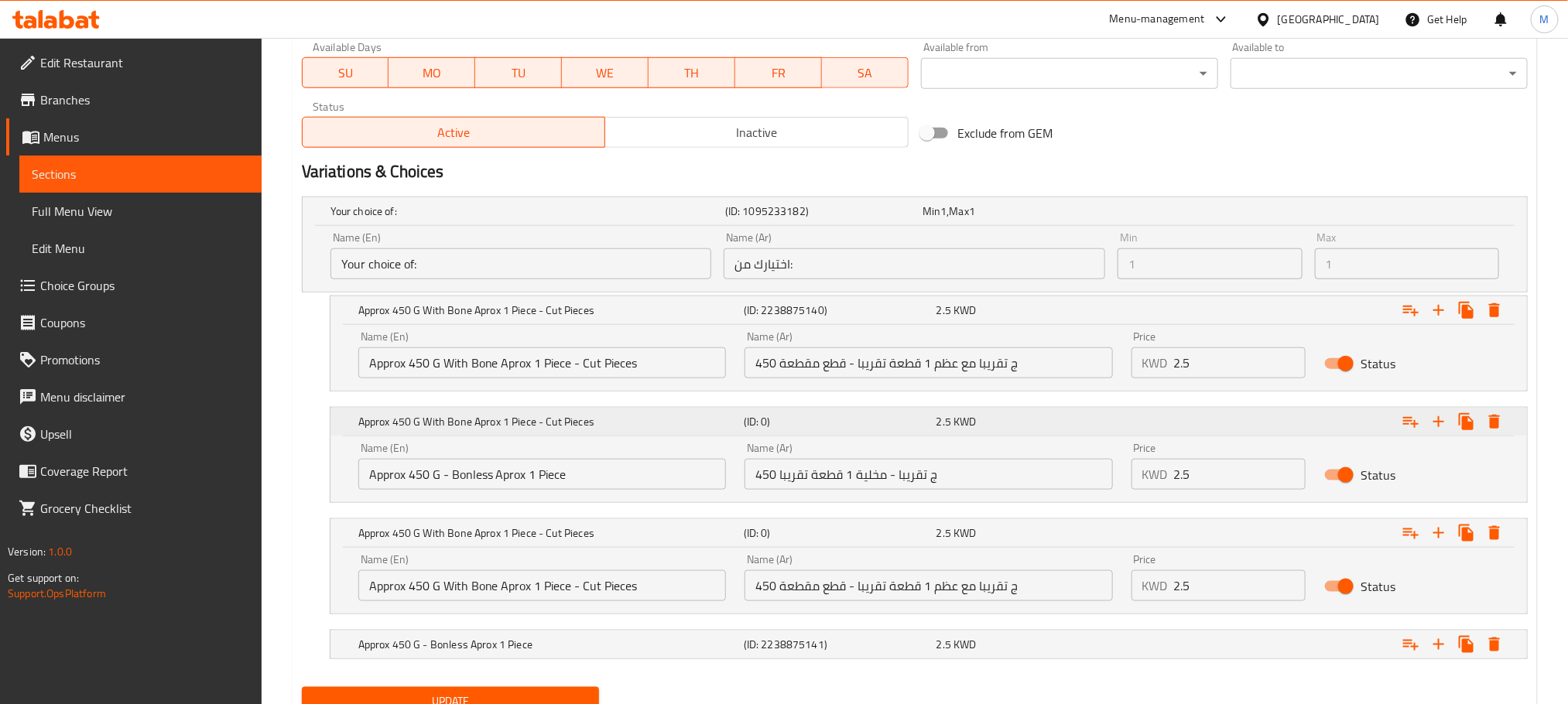
scroll to position [783, 0]
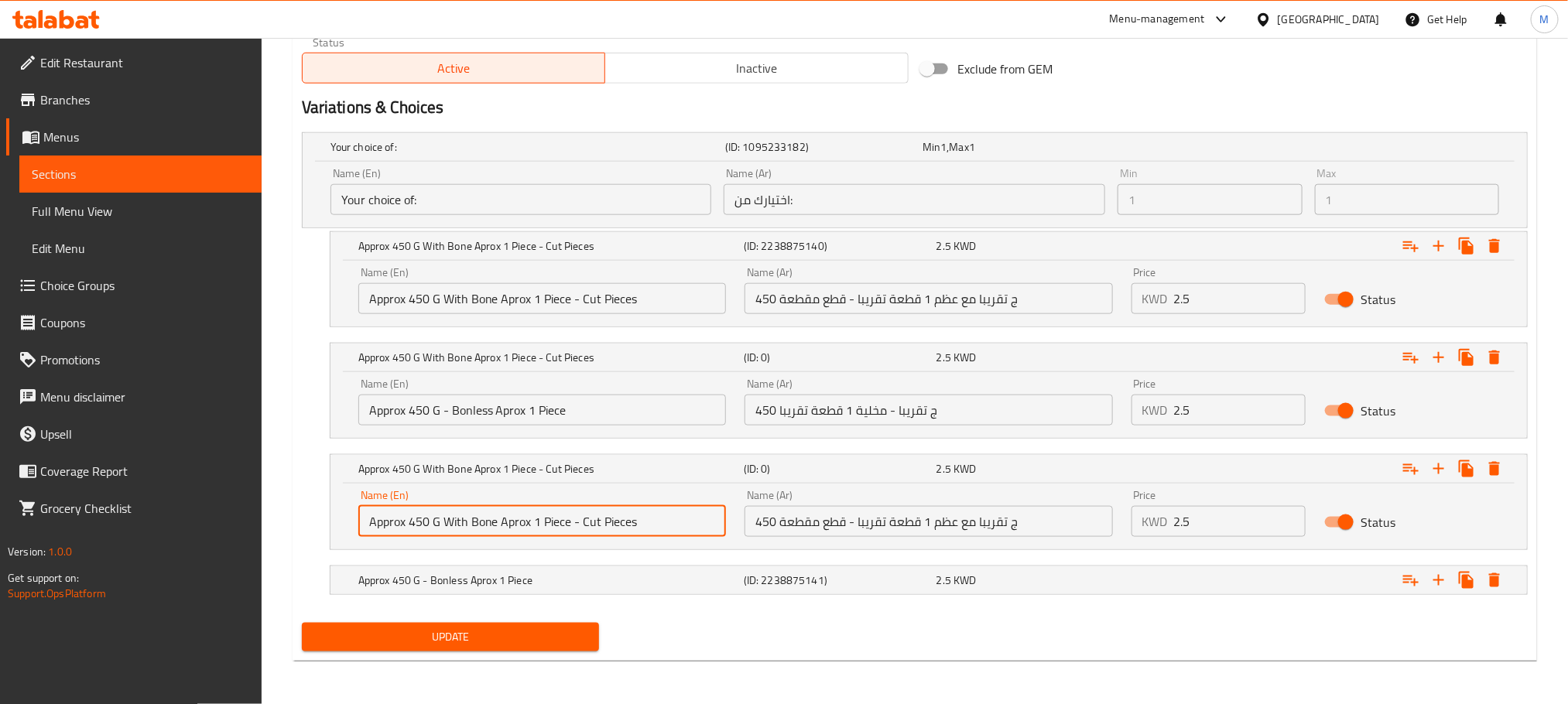
drag, startPoint x: 639, startPoint y: 519, endPoint x: 583, endPoint y: 516, distance: 56.1
click at [583, 516] on input "Approx 450 G With Bone Aprox 1 Piece - Cut Pieces" at bounding box center [542, 521] width 368 height 31
type input "Approx 450 G With Bone Aprox 1 Piece - Whole Pieces"
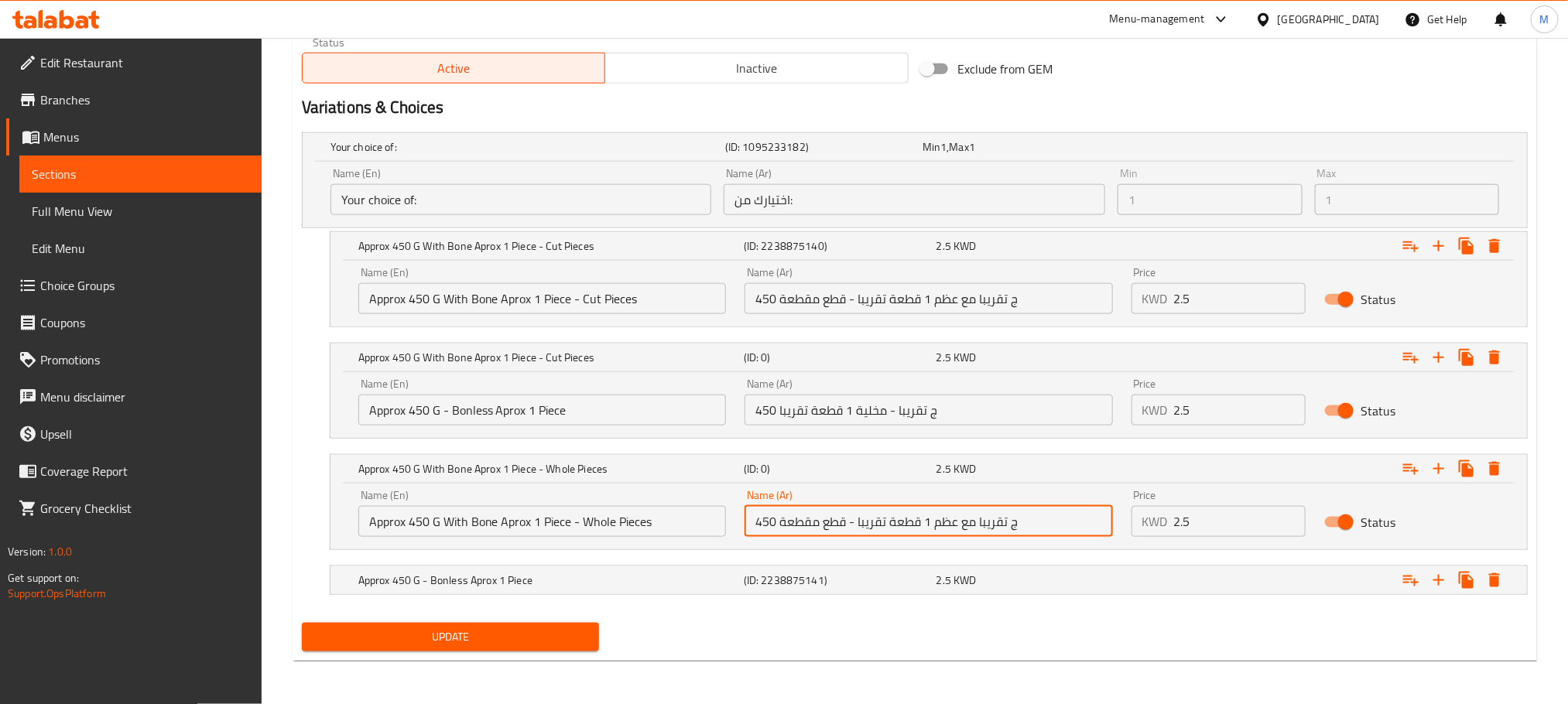
drag, startPoint x: 845, startPoint y: 523, endPoint x: 782, endPoint y: 511, distance: 64.1
click at [782, 511] on input "450 ج تقريبا مع عظم 1 قطعة تقريبا - قطع مقطعة" at bounding box center [929, 521] width 368 height 31
type input "450 ج تقريبا مع عظم 1 قطعة تقريبا - قطع كاملة"
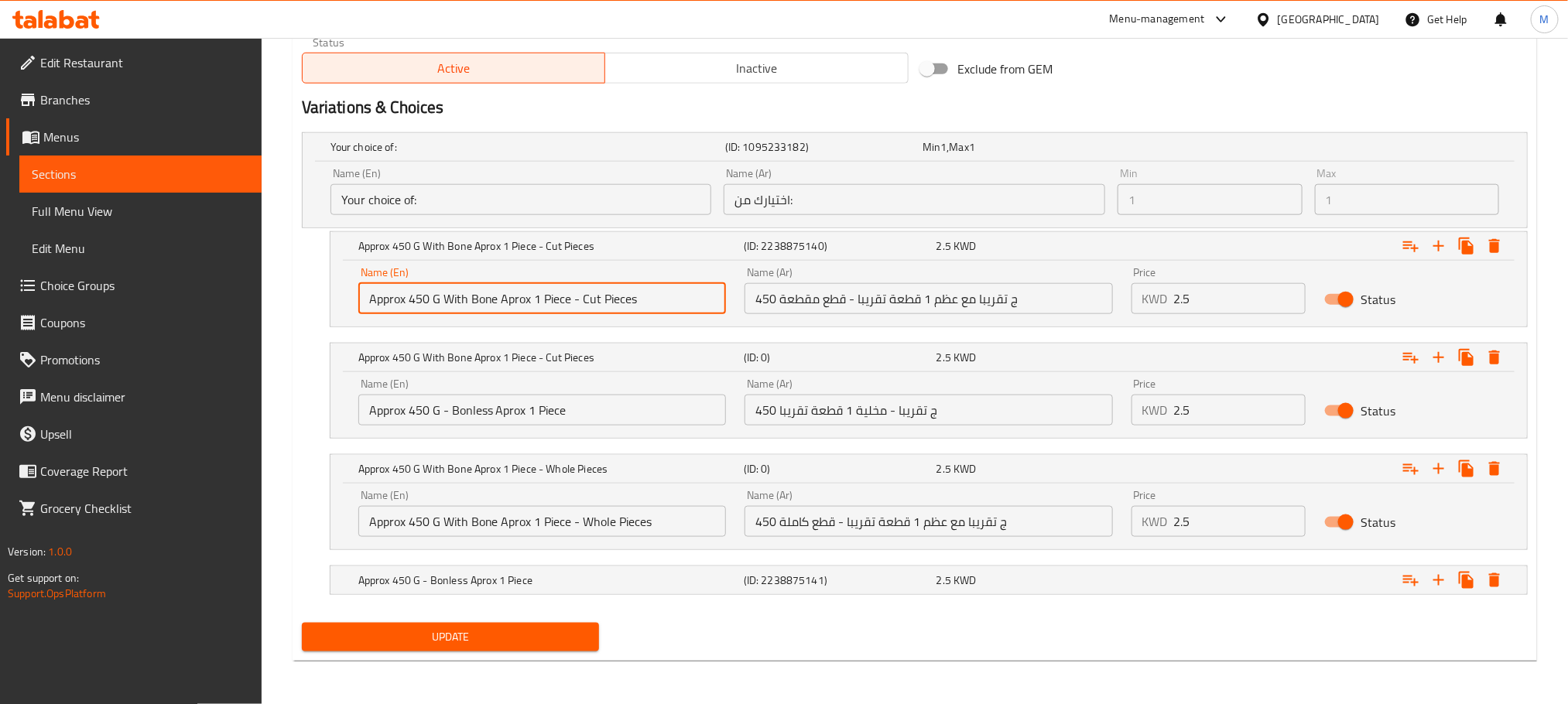
drag, startPoint x: 631, startPoint y: 291, endPoint x: 574, endPoint y: 293, distance: 57.0
click at [574, 293] on input "Approx 450 G With Bone Aprox 1 Piece - Cut Pieces" at bounding box center [542, 299] width 368 height 31
click at [628, 406] on input "Approx 450 G - Bonless Aprox 1 Piece" at bounding box center [542, 409] width 368 height 31
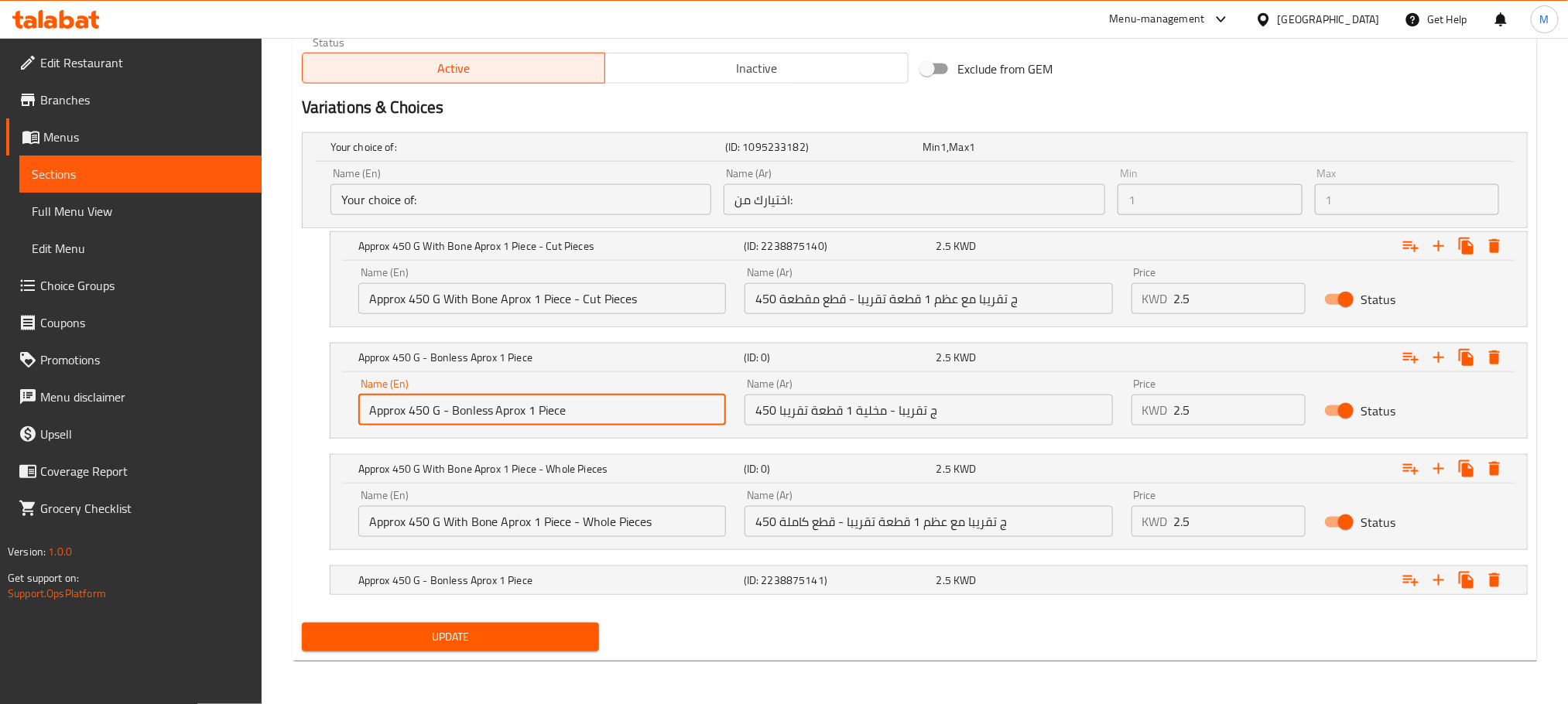
paste input "- Cut Pieces"
type input "Approx 450 G - Bonless Aprox 1 Piece - Cut Pieces"
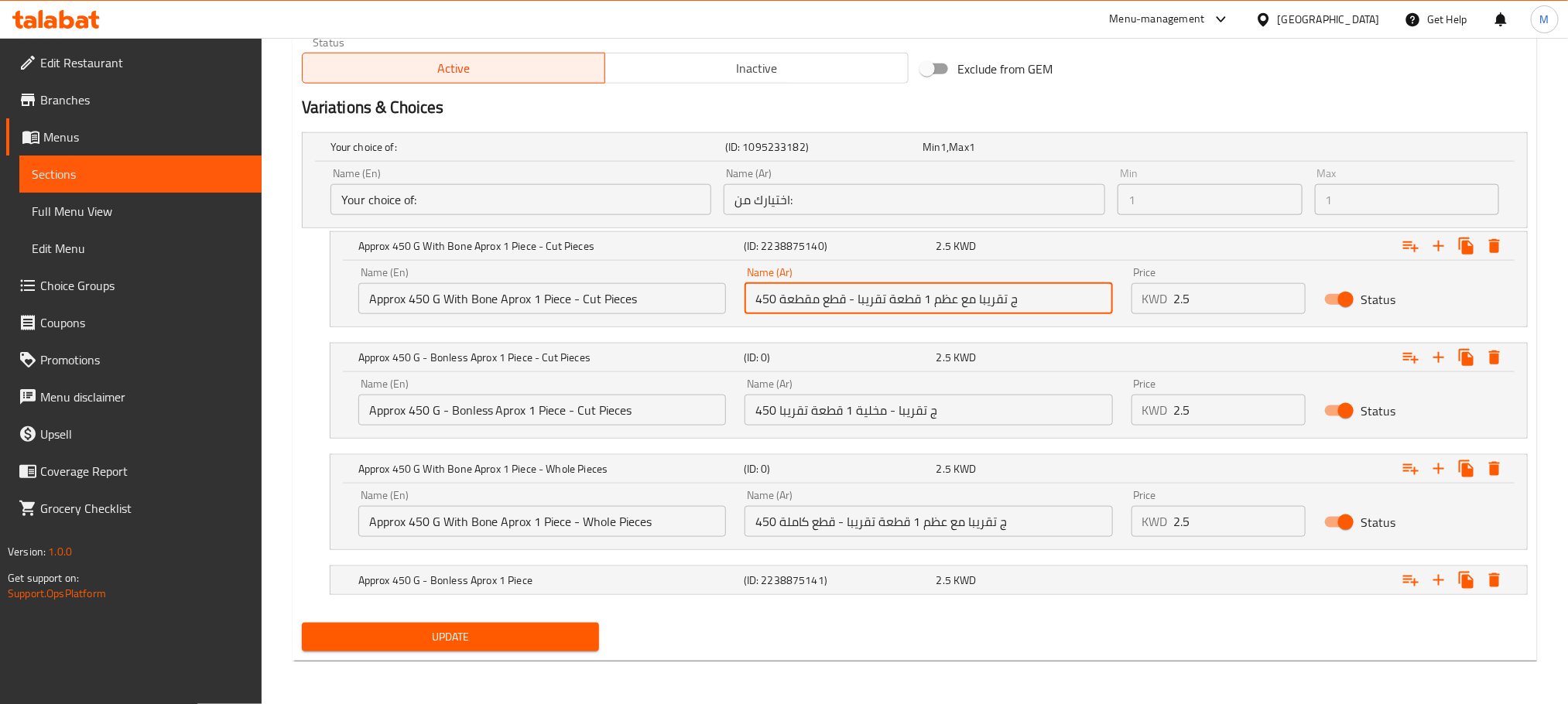
drag, startPoint x: 852, startPoint y: 295, endPoint x: 782, endPoint y: 292, distance: 70.1
click at [782, 292] on input "450 ج تقريبا مع عظم 1 قطعة تقريبا - قطع مقطعة" at bounding box center [929, 299] width 368 height 31
click at [1030, 405] on input "450 ج تقريبا - مخلية 1 قطعة تقريبا" at bounding box center [929, 409] width 368 height 31
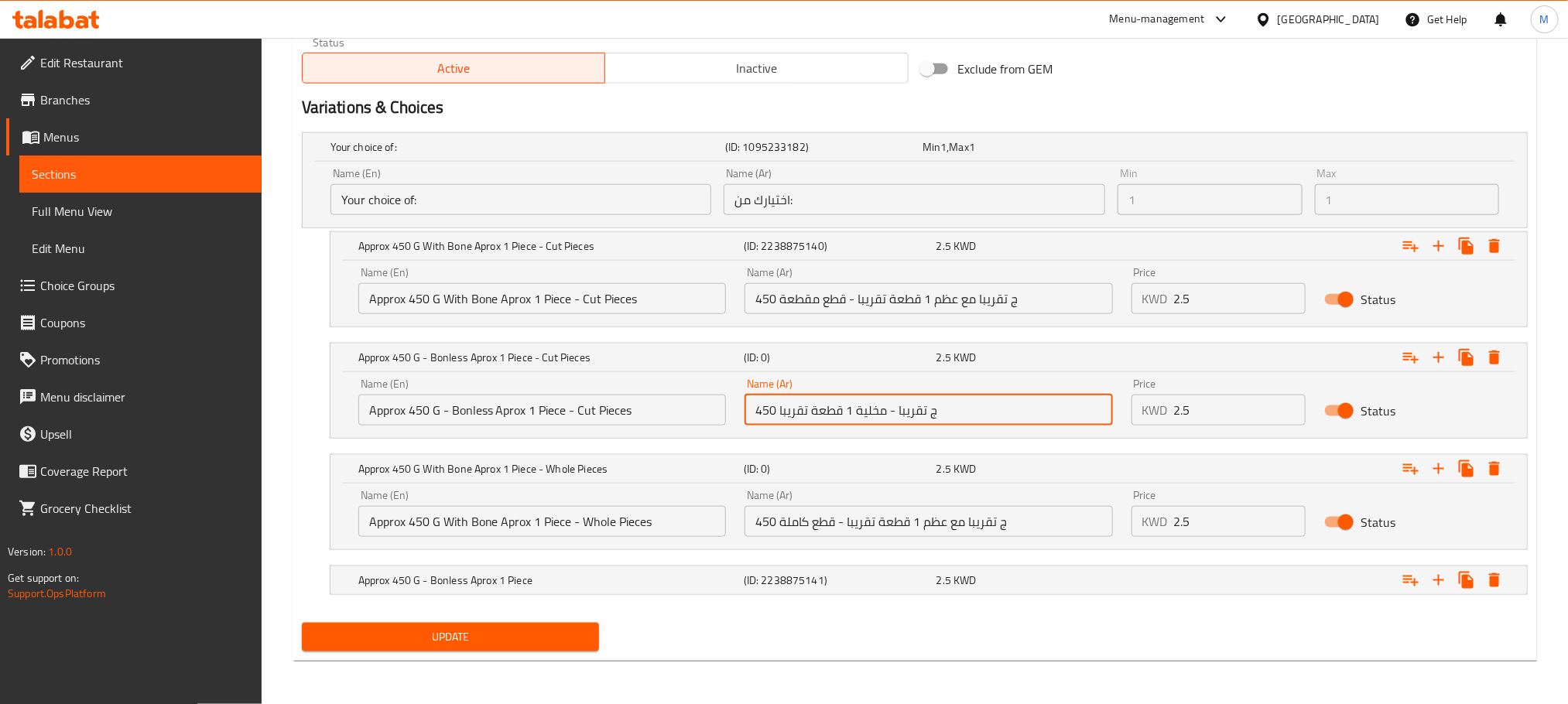
paste input "- قطع مقطعة"
type input "450 ج تقريبا - مخلية 1 قطعة تقريبا - قطع مقطعة"
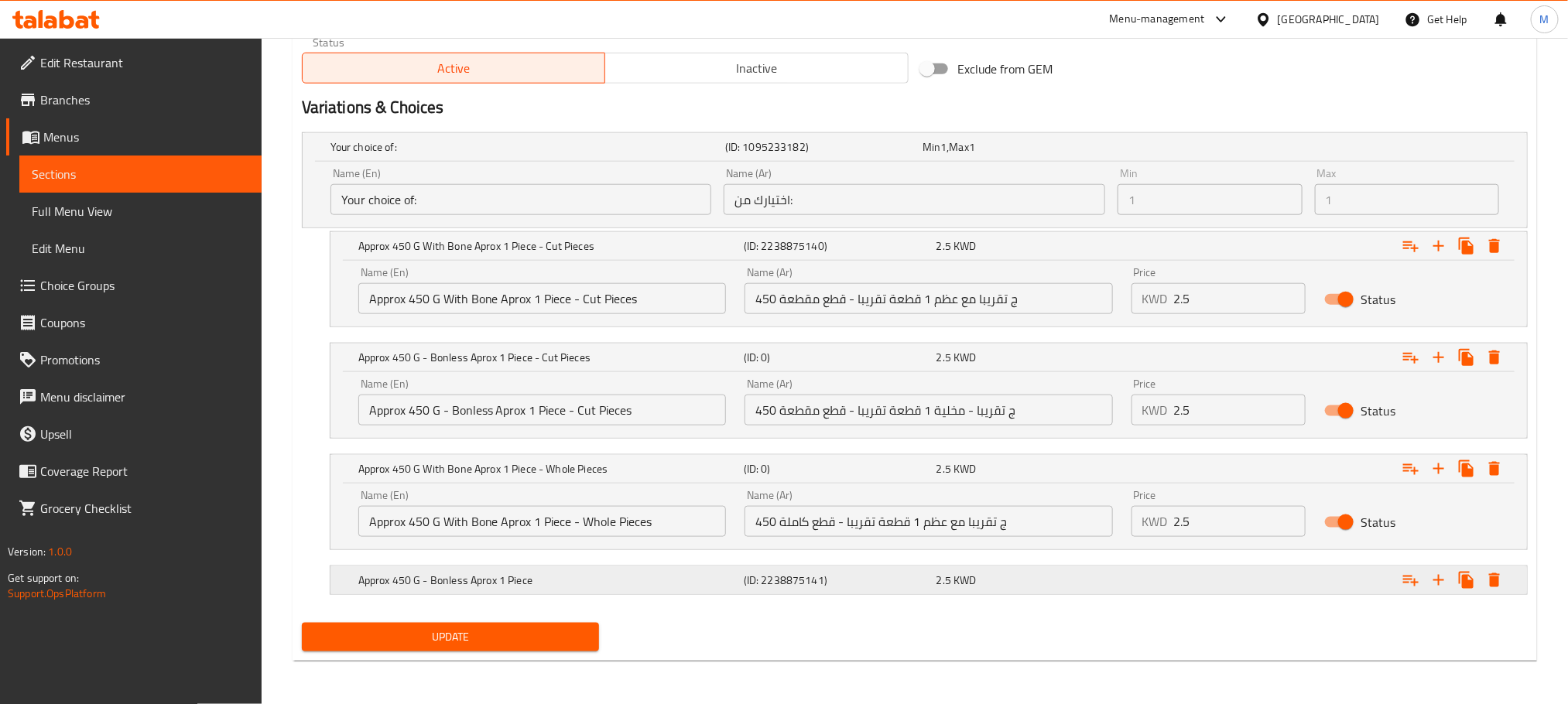
click at [566, 155] on h5 "Approx 450 G - Bonless Aprox 1 Piece" at bounding box center [525, 146] width 389 height 15
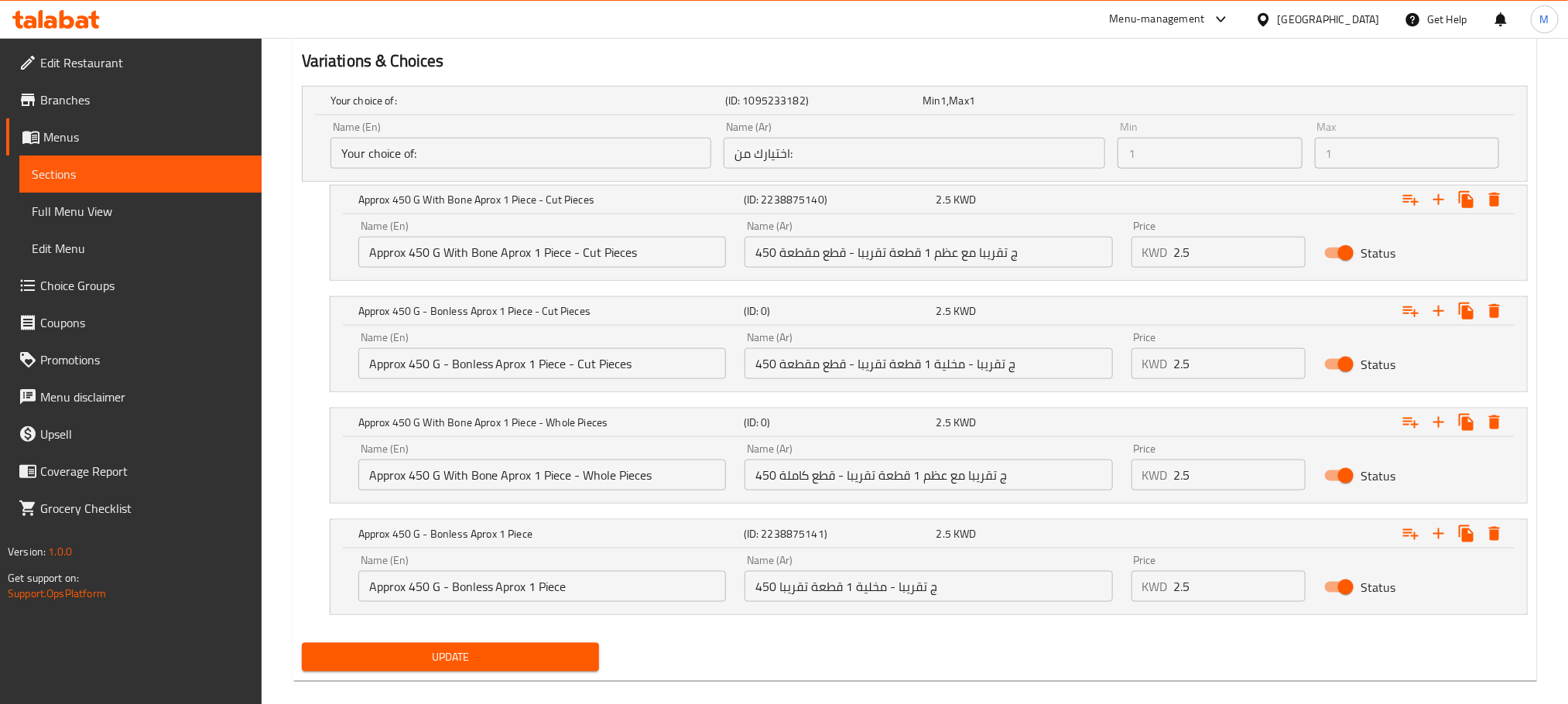
scroll to position [849, 0]
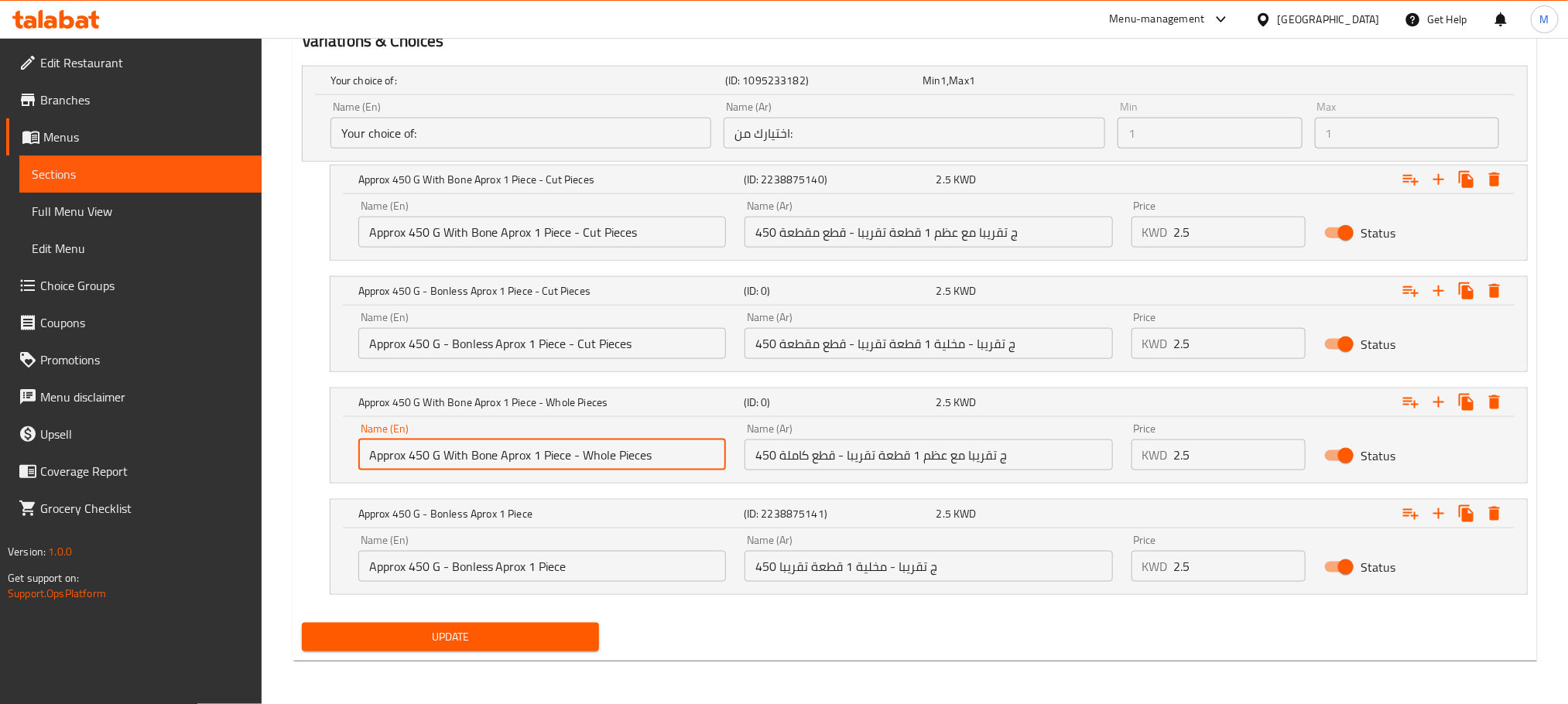
drag, startPoint x: 663, startPoint y: 450, endPoint x: 577, endPoint y: 448, distance: 86.0
click at [574, 446] on input "Approx 450 G With Bone Aprox 1 Piece - Whole Pieces" at bounding box center [542, 454] width 368 height 31
click at [626, 560] on input "Approx 450 G - Bonless Aprox 1 Piece" at bounding box center [542, 566] width 368 height 31
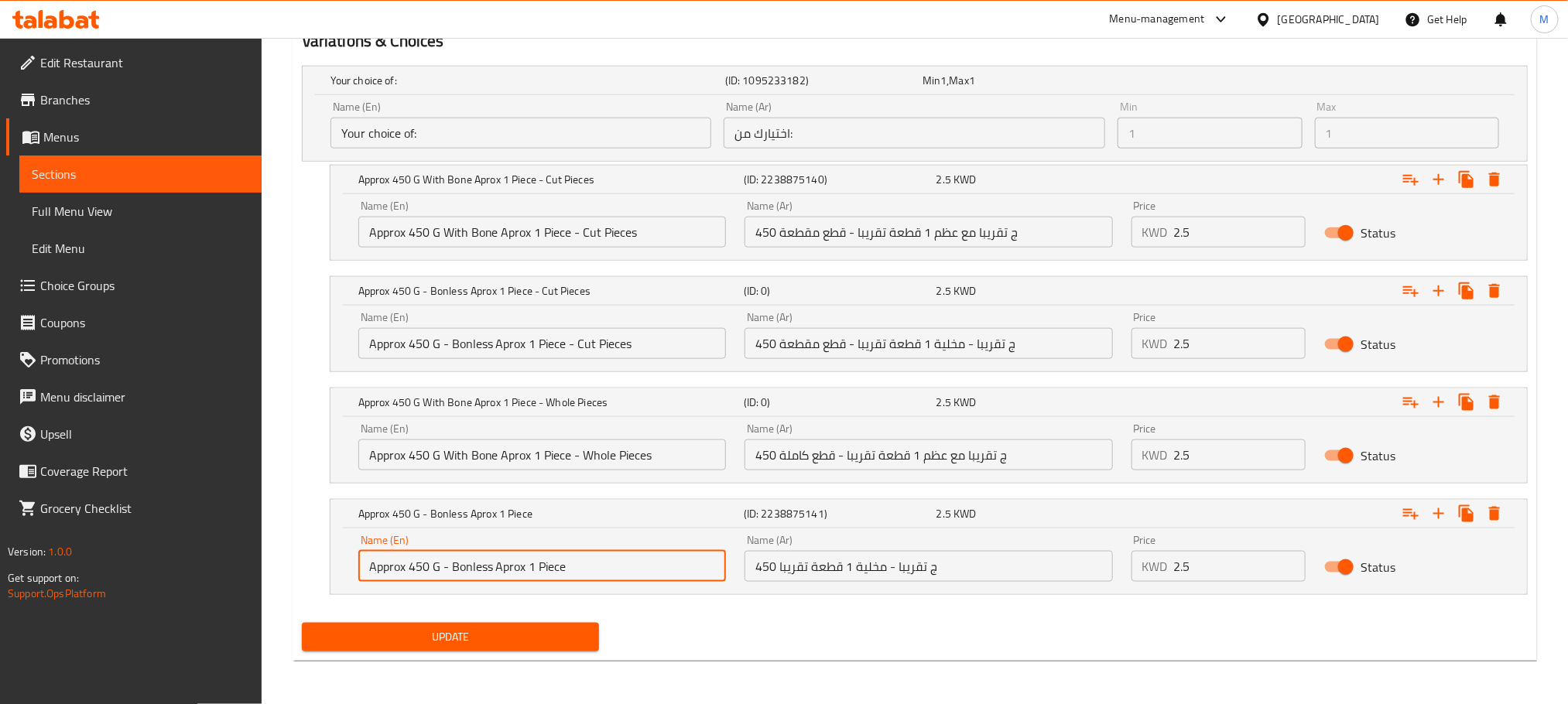
paste input "- Whole Pieces"
type input "Approx 450 G - Bonless Aprox 1 Piece - Whole Pieces"
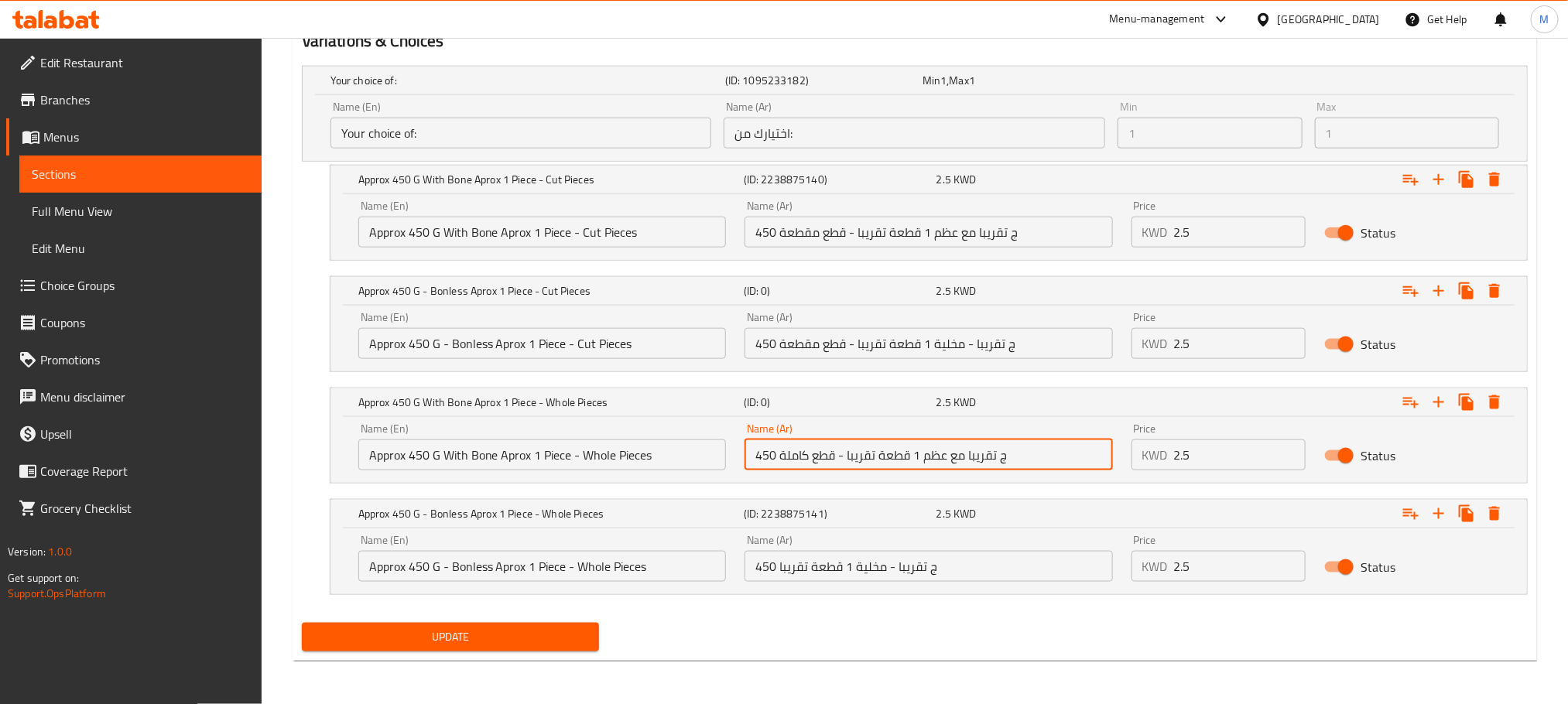
drag, startPoint x: 836, startPoint y: 455, endPoint x: 778, endPoint y: 442, distance: 59.4
click at [778, 442] on input "450 ج تقريبا مع عظم 1 قطعة تقريبا - قطع كاملة" at bounding box center [929, 454] width 368 height 31
click at [843, 458] on input "450 ج تقريبا مع عظم 1 قطعة تقريبا - قطع كاملة" at bounding box center [929, 454] width 368 height 31
drag, startPoint x: 841, startPoint y: 450, endPoint x: 798, endPoint y: 456, distance: 43.4
click at [798, 456] on input "450 ج تقريبا مع عظم 1 قطعة تقريبا - قطع كاملة" at bounding box center [929, 454] width 368 height 31
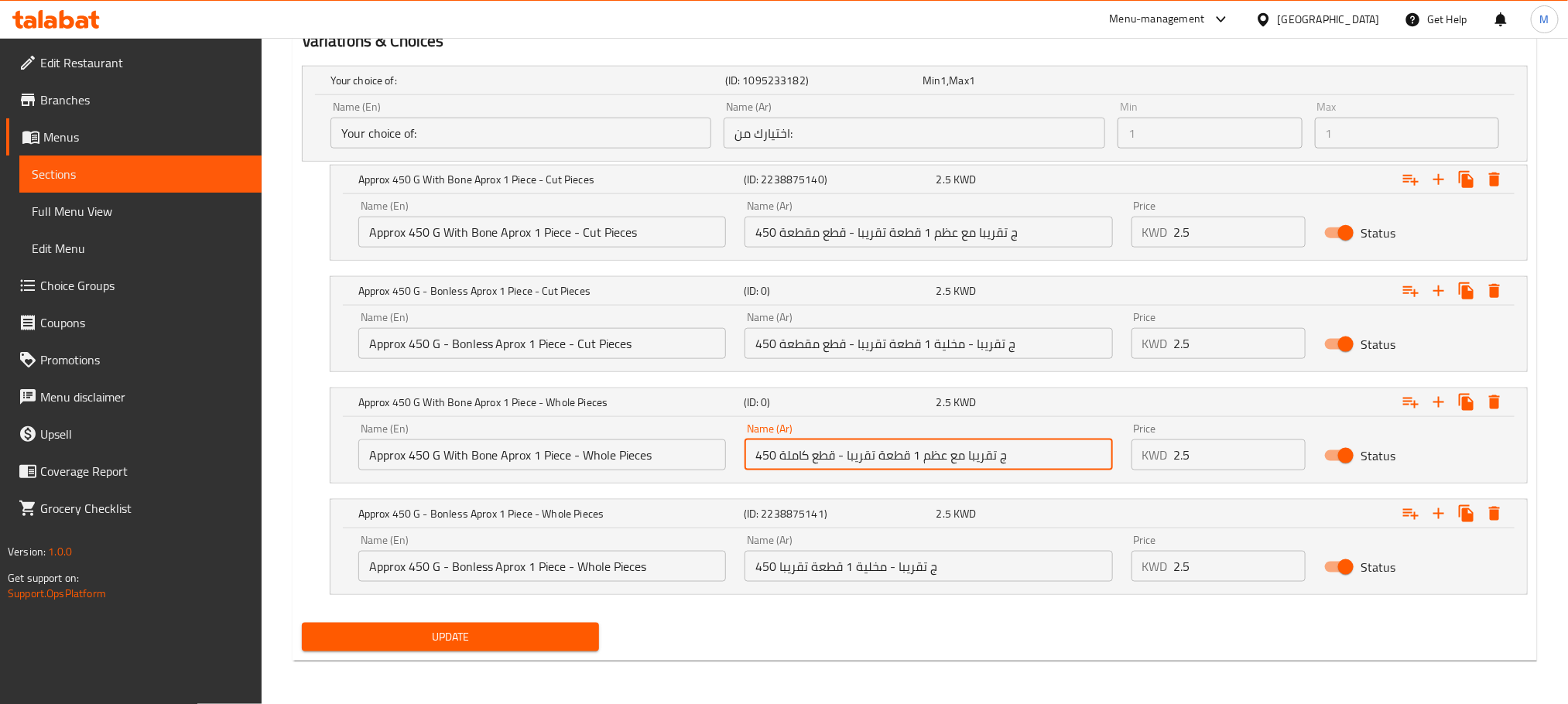
click at [851, 458] on input "450 ج تقريبا مع عظم 1 قطعة تقريبا - قطع كاملة" at bounding box center [929, 454] width 368 height 31
drag, startPoint x: 843, startPoint y: 458, endPoint x: 780, endPoint y: 460, distance: 63.0
click at [780, 460] on input "450 ج تقريبا مع عظم 1 قطعة تقريبا - قطع كاملة" at bounding box center [929, 454] width 368 height 31
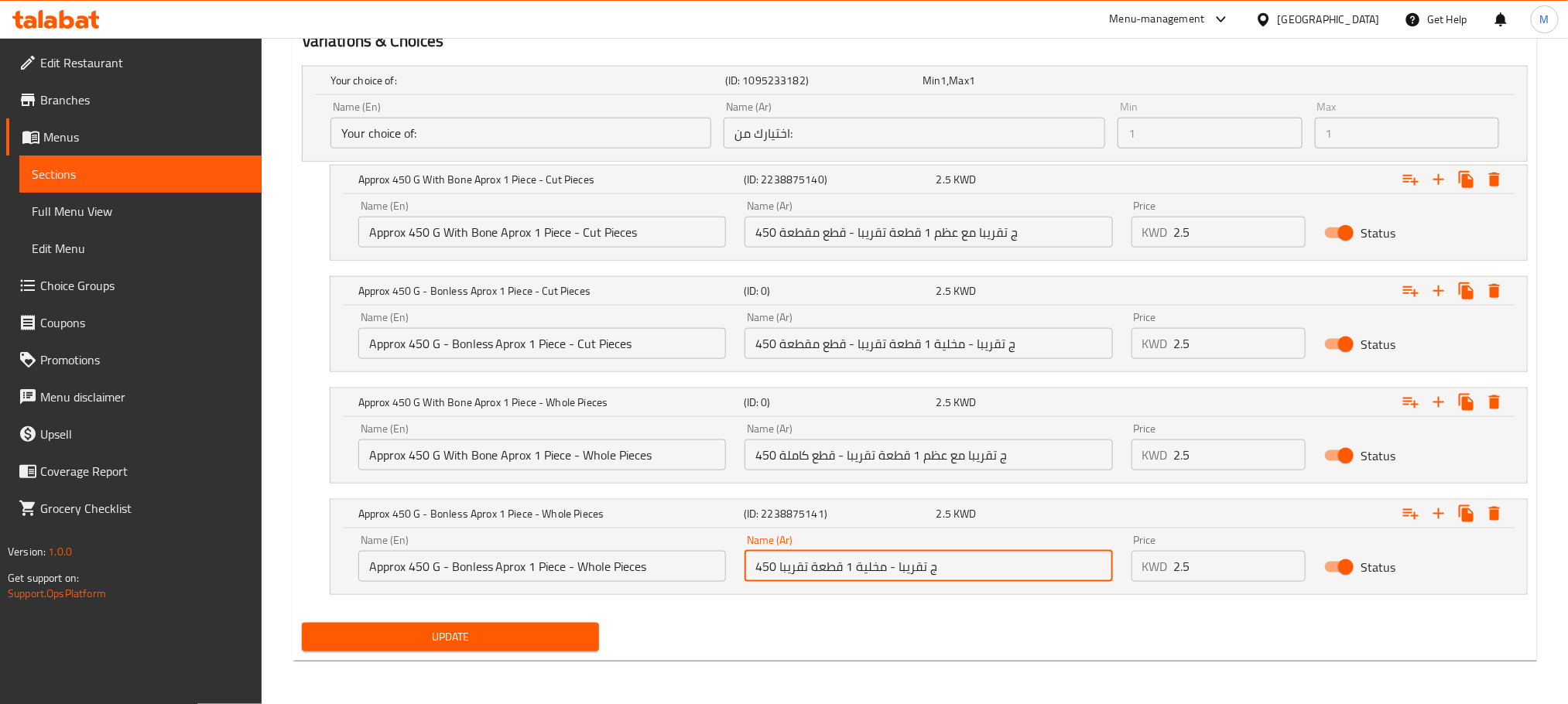
click at [1022, 566] on input "450 ج تقريبا - مخلية 1 قطعة تقريبا" at bounding box center [929, 566] width 368 height 31
paste input "- قطع كاملة"
type input "450 ج تقريبا - مخلية 1 قطعة تقريبا - قطع كاملة"
click at [837, 638] on div "Update" at bounding box center [915, 637] width 1239 height 41
click at [843, 617] on div "Update" at bounding box center [915, 637] width 1239 height 41
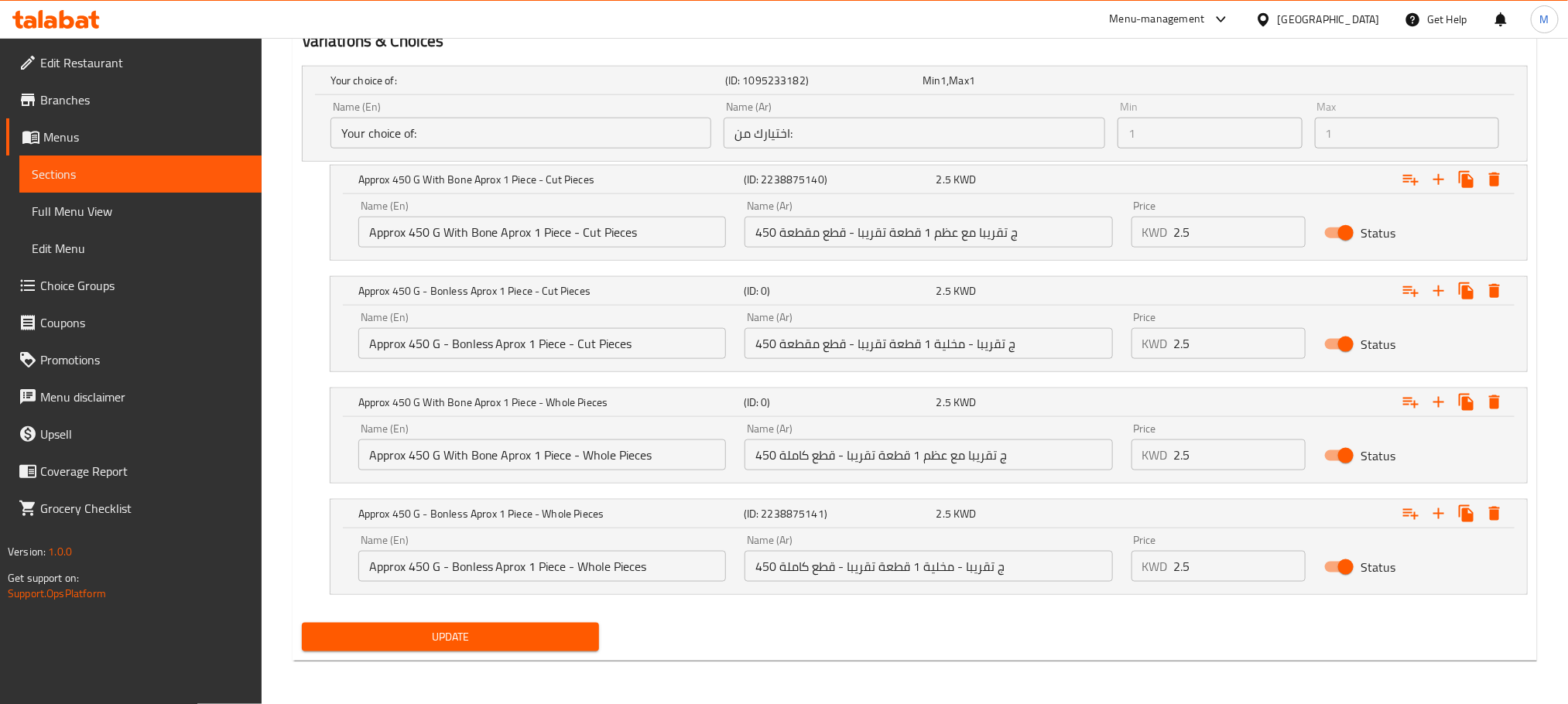
click at [464, 643] on span "Update" at bounding box center [450, 637] width 272 height 19
click at [579, 628] on span "Update" at bounding box center [450, 637] width 272 height 19
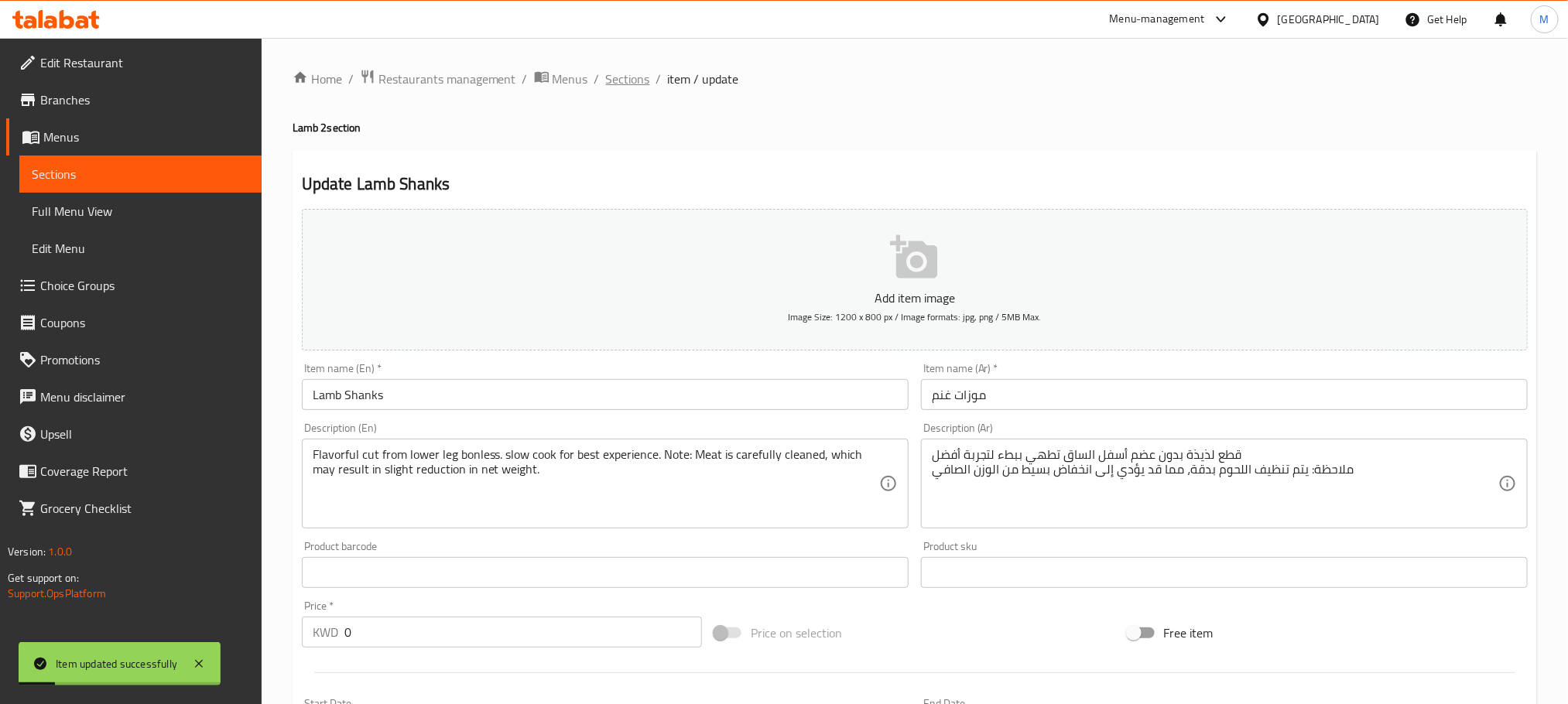
click at [634, 79] on span "Sections" at bounding box center [628, 79] width 44 height 18
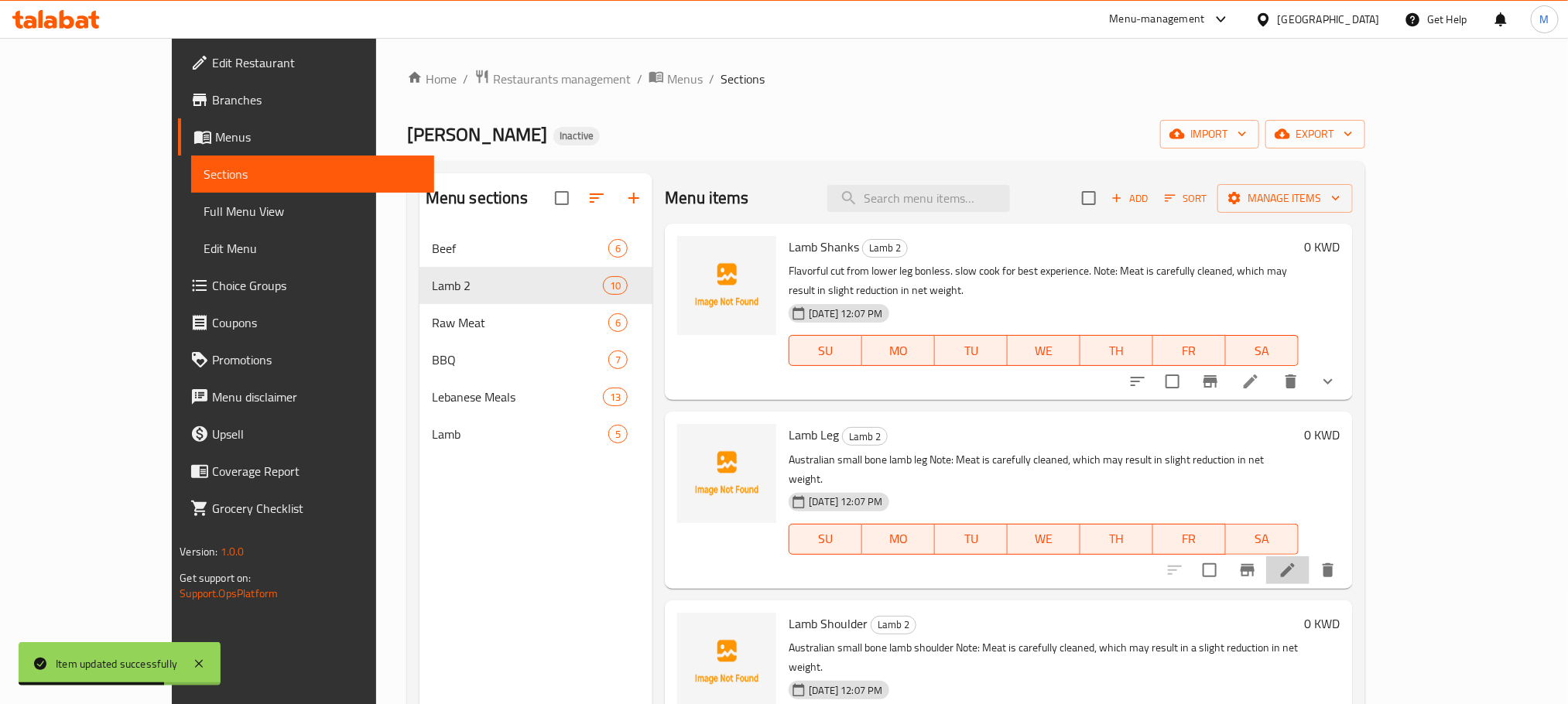
click at [1310, 556] on li at bounding box center [1288, 570] width 43 height 28
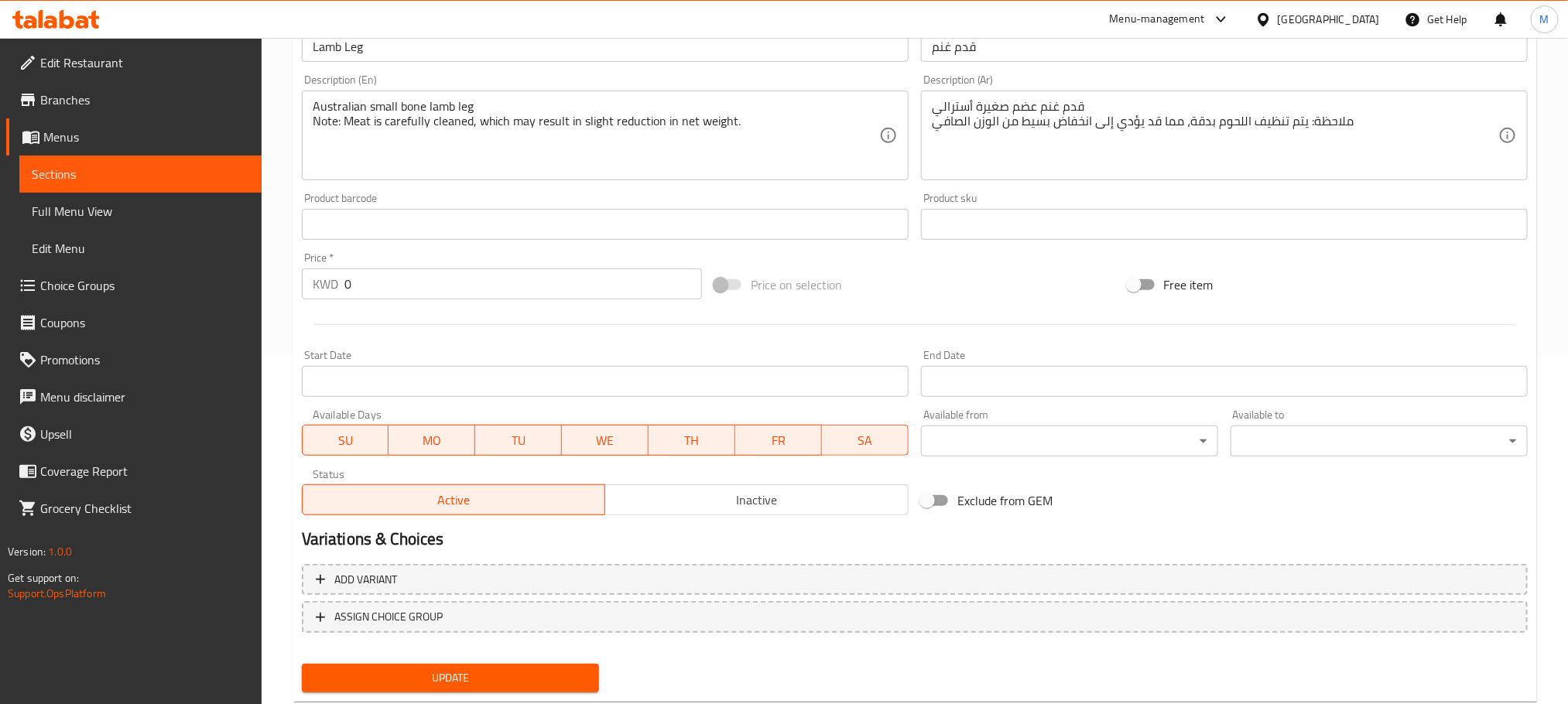
scroll to position [388, 0]
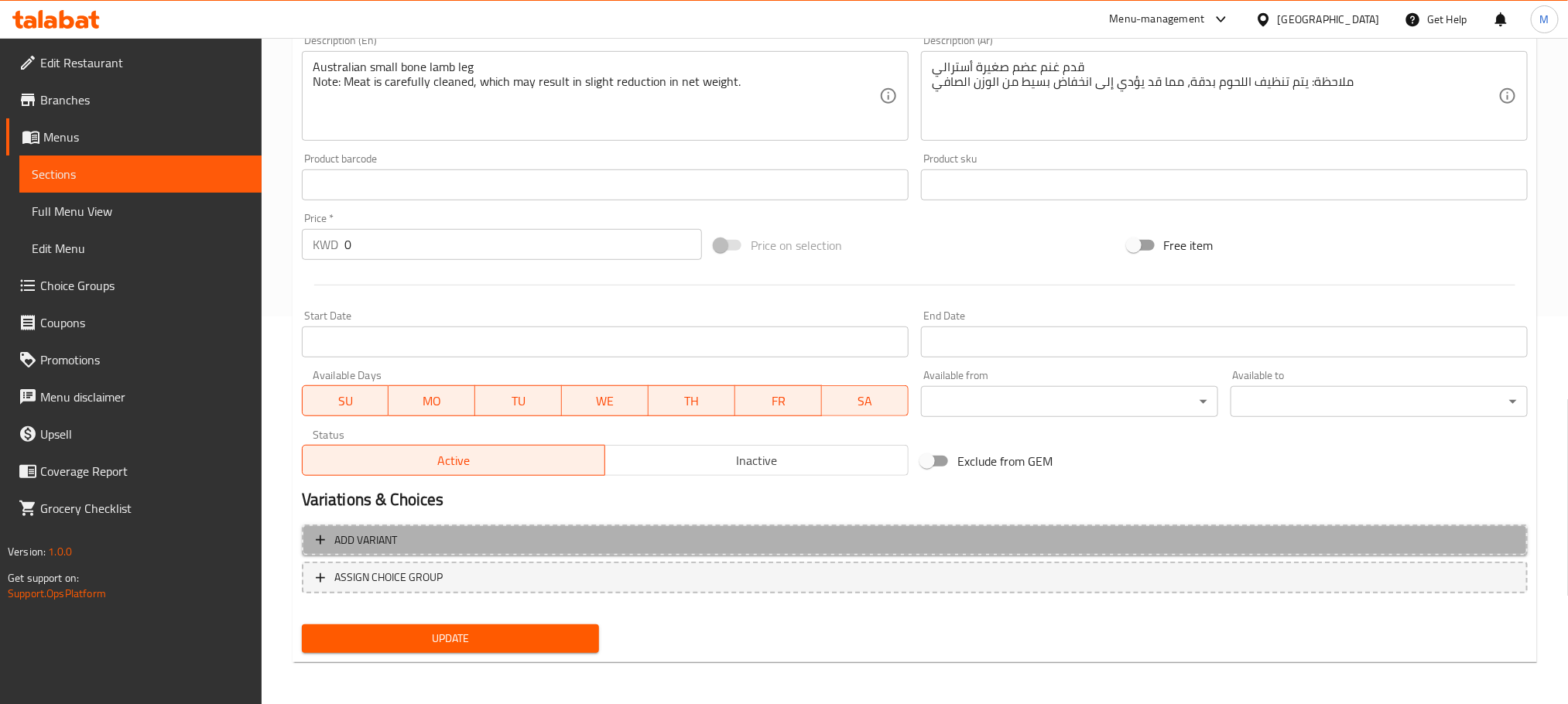
click at [472, 525] on button "Add variant" at bounding box center [915, 540] width 1226 height 32
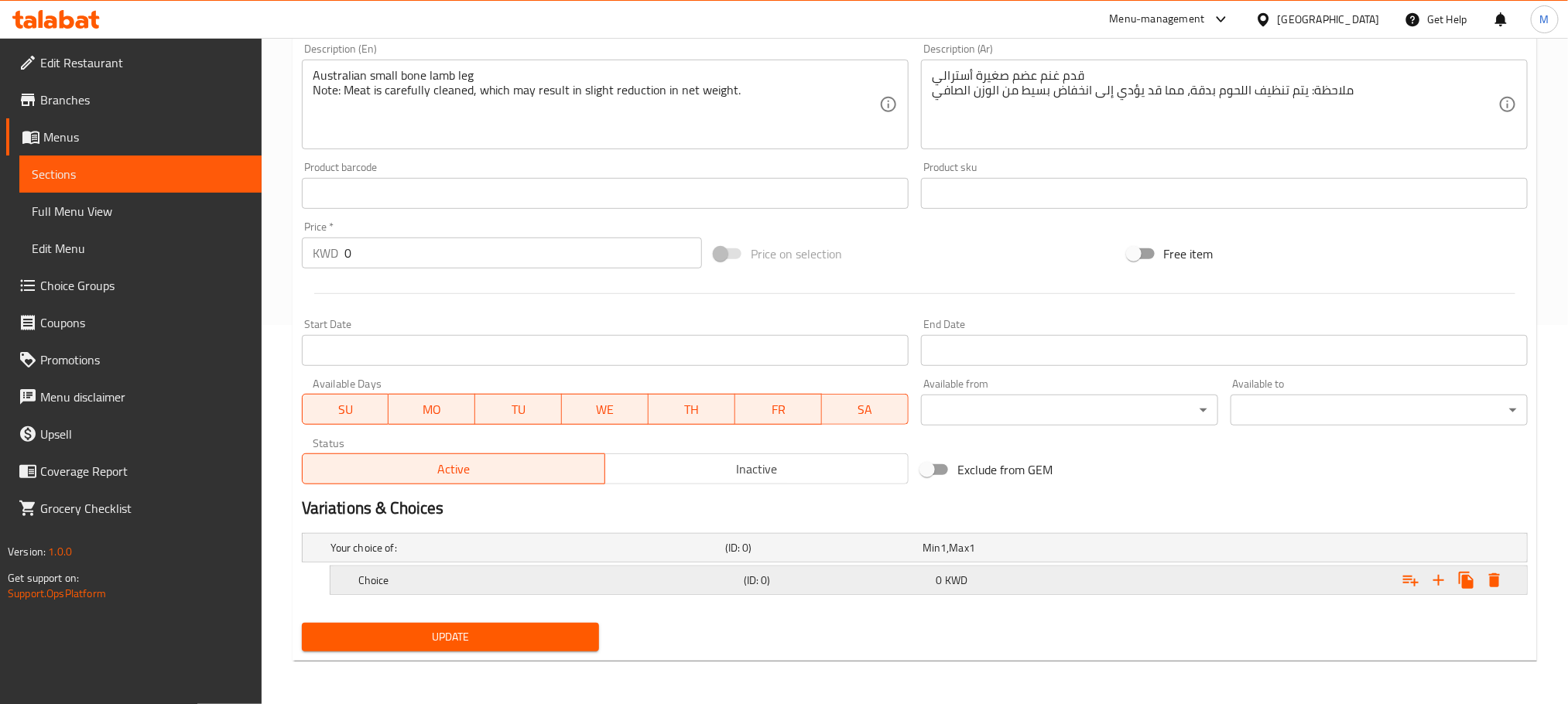
click at [488, 555] on h5 "Choice" at bounding box center [525, 547] width 389 height 15
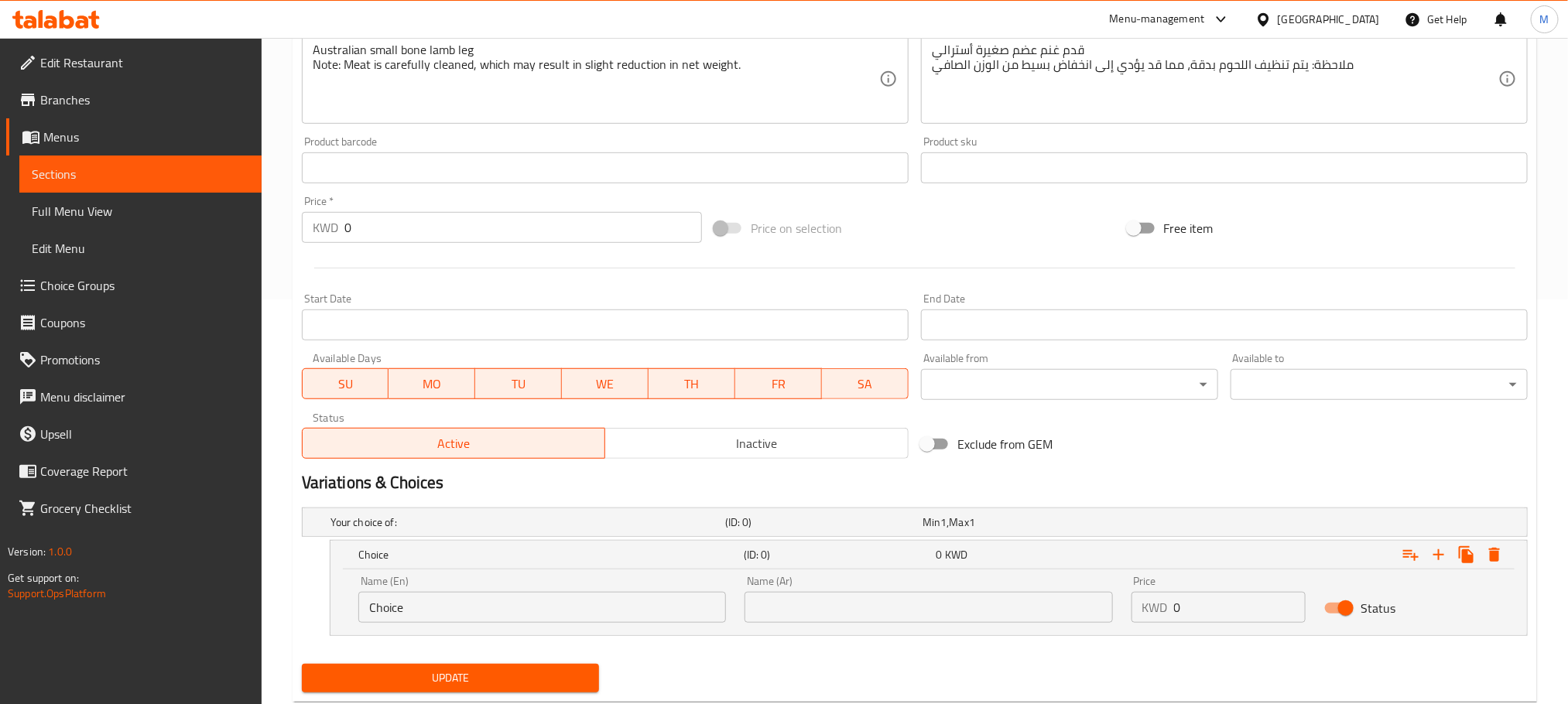
scroll to position [446, 0]
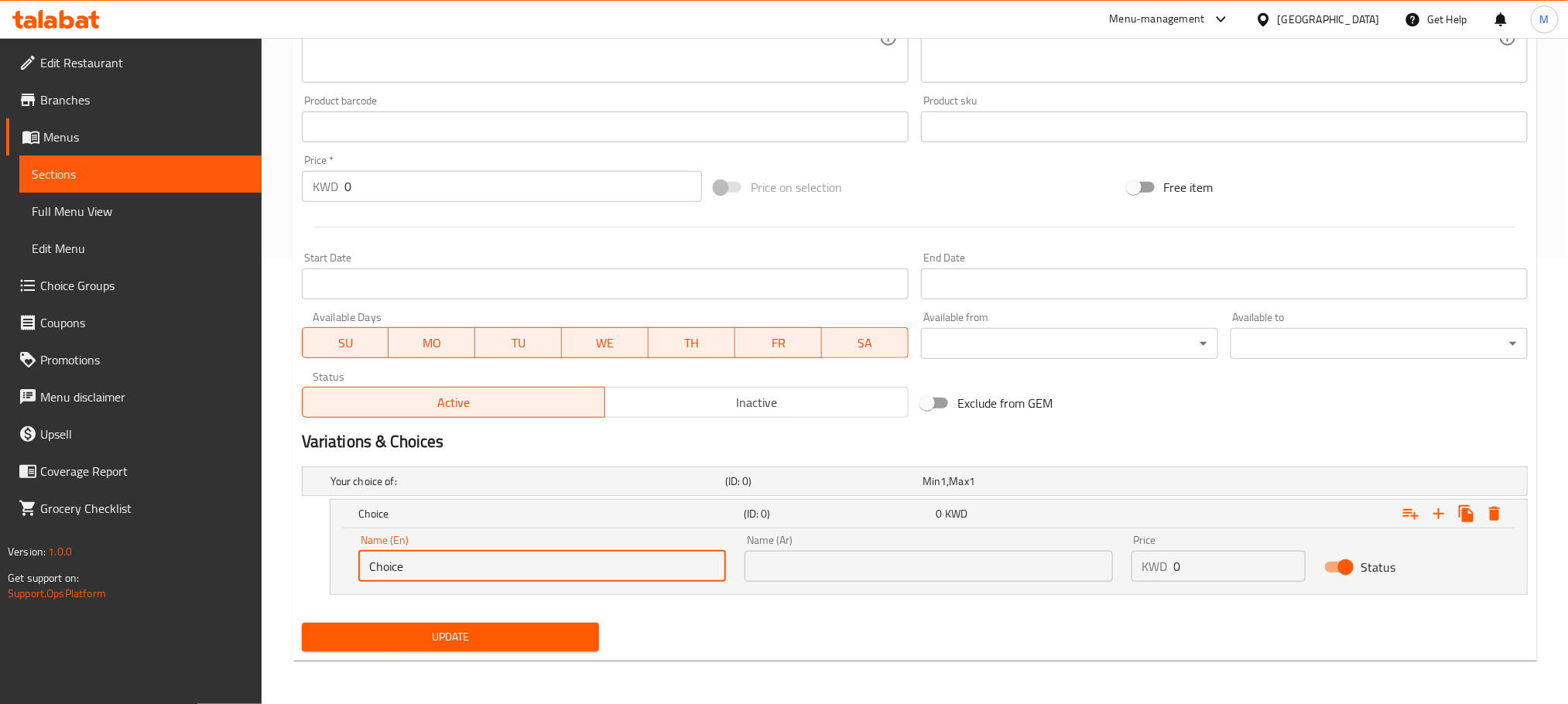
click at [444, 568] on input "Choice" at bounding box center [542, 566] width 368 height 31
type input "ص"
type input "Whole Pieces Approx 5 Kilo"
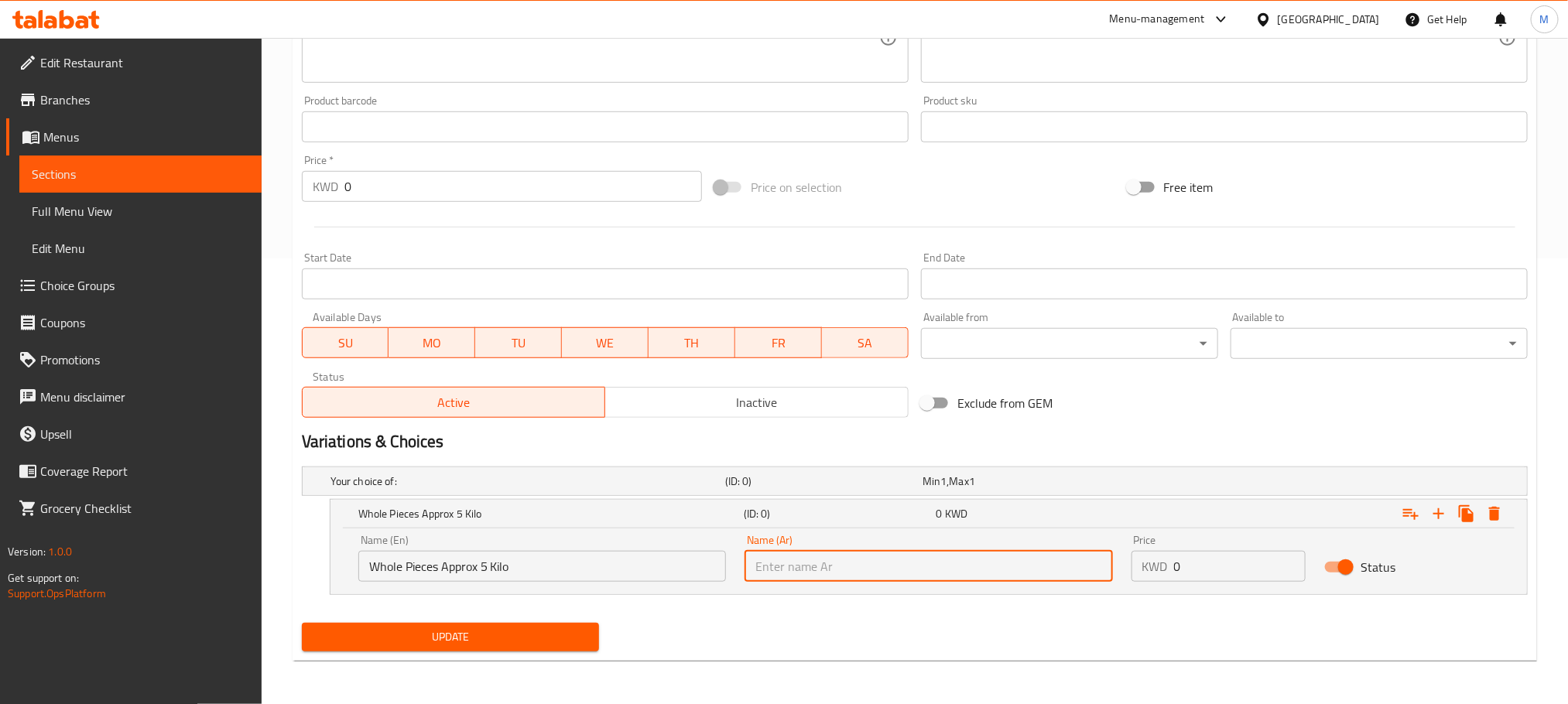
click at [801, 568] on input "text" at bounding box center [929, 566] width 368 height 31
type input "قطع كاملة 5 كيلو تقريبا"
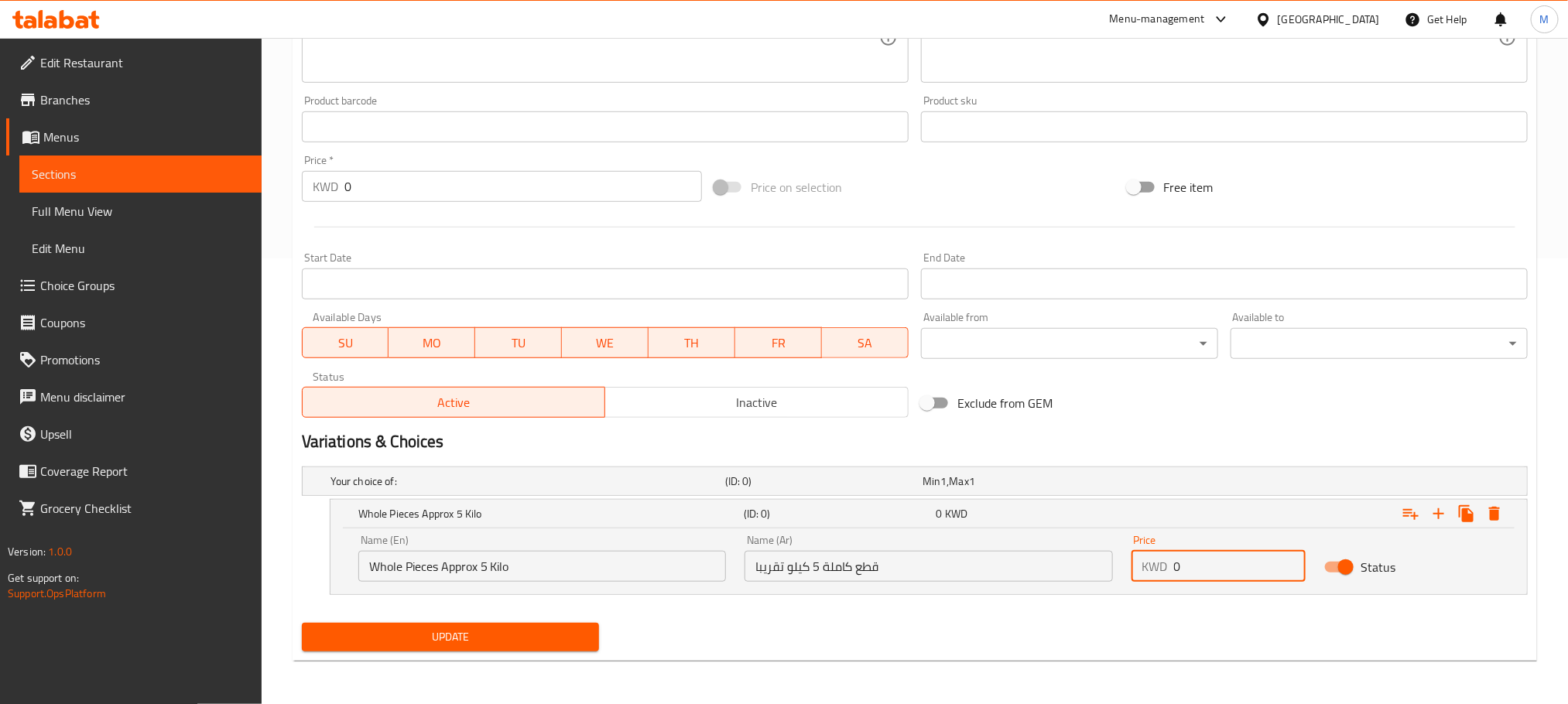
drag, startPoint x: 1198, startPoint y: 569, endPoint x: 992, endPoint y: 622, distance: 212.7
click at [990, 622] on div "Add item image Image Size: 1200 x 800 px / Image formats: jpg, png / 5MB Max. I…" at bounding box center [915, 206] width 1239 height 900
type input "22"
click at [994, 629] on div "Update" at bounding box center [915, 637] width 1239 height 41
click at [1438, 519] on icon "Expand" at bounding box center [1439, 513] width 10 height 10
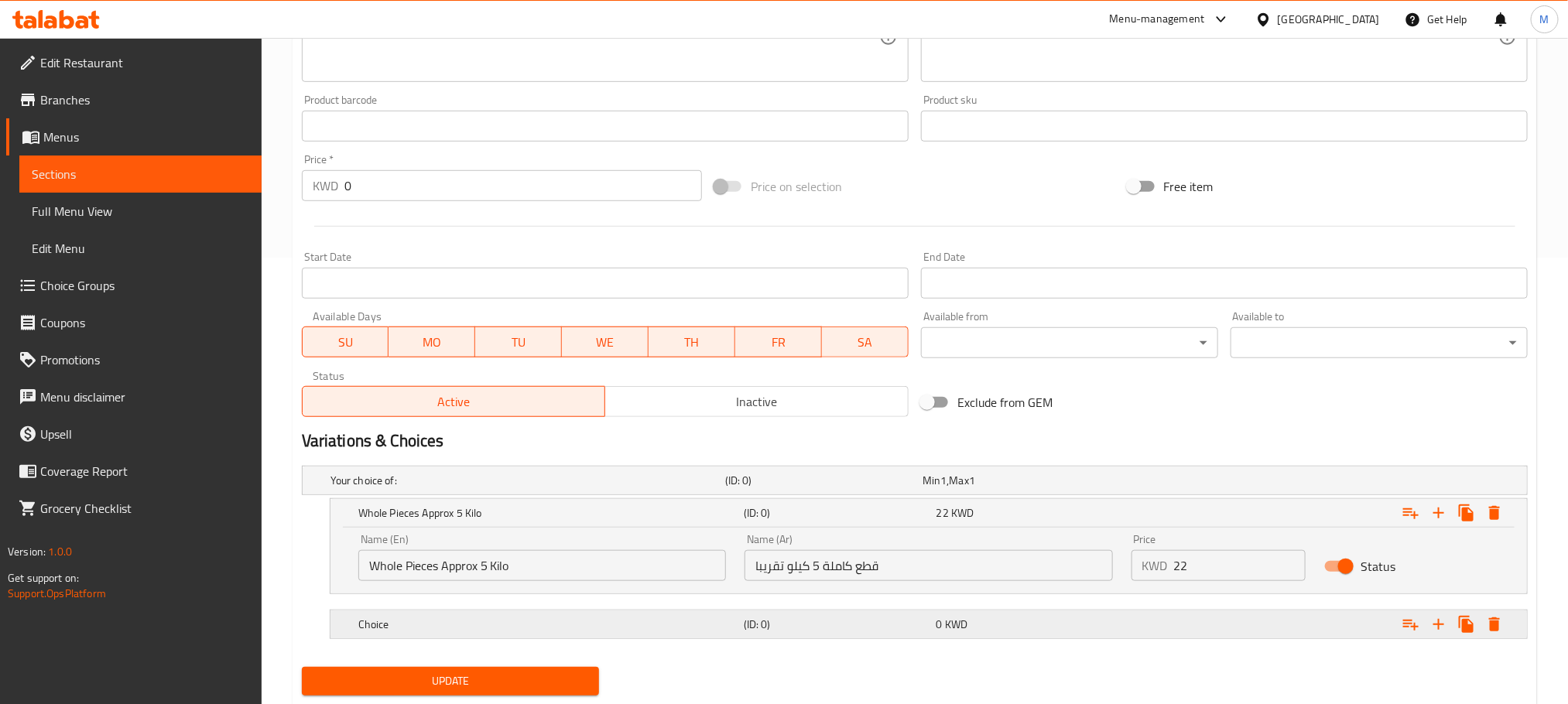
click at [774, 488] on h5 "(ID: 0)" at bounding box center [821, 480] width 191 height 15
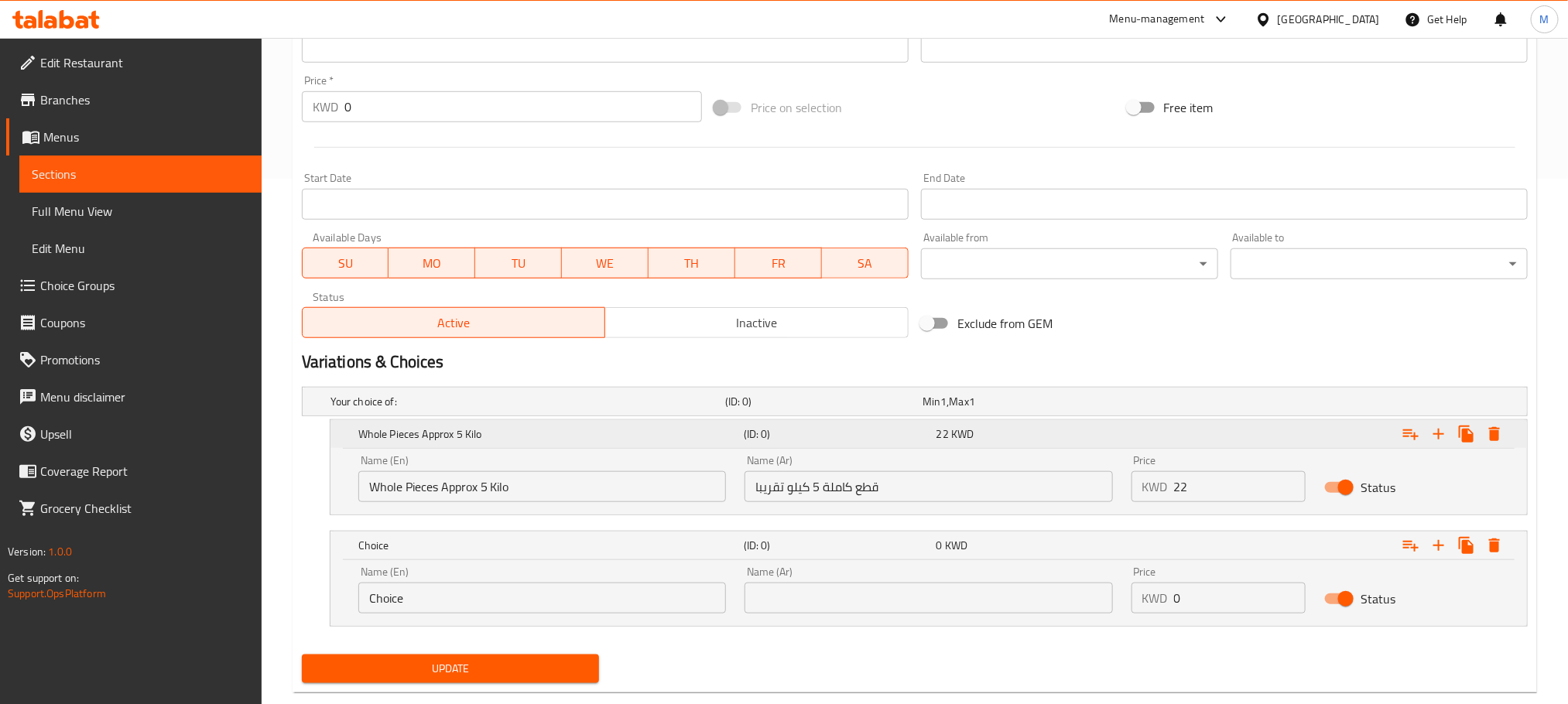
scroll to position [558, 0]
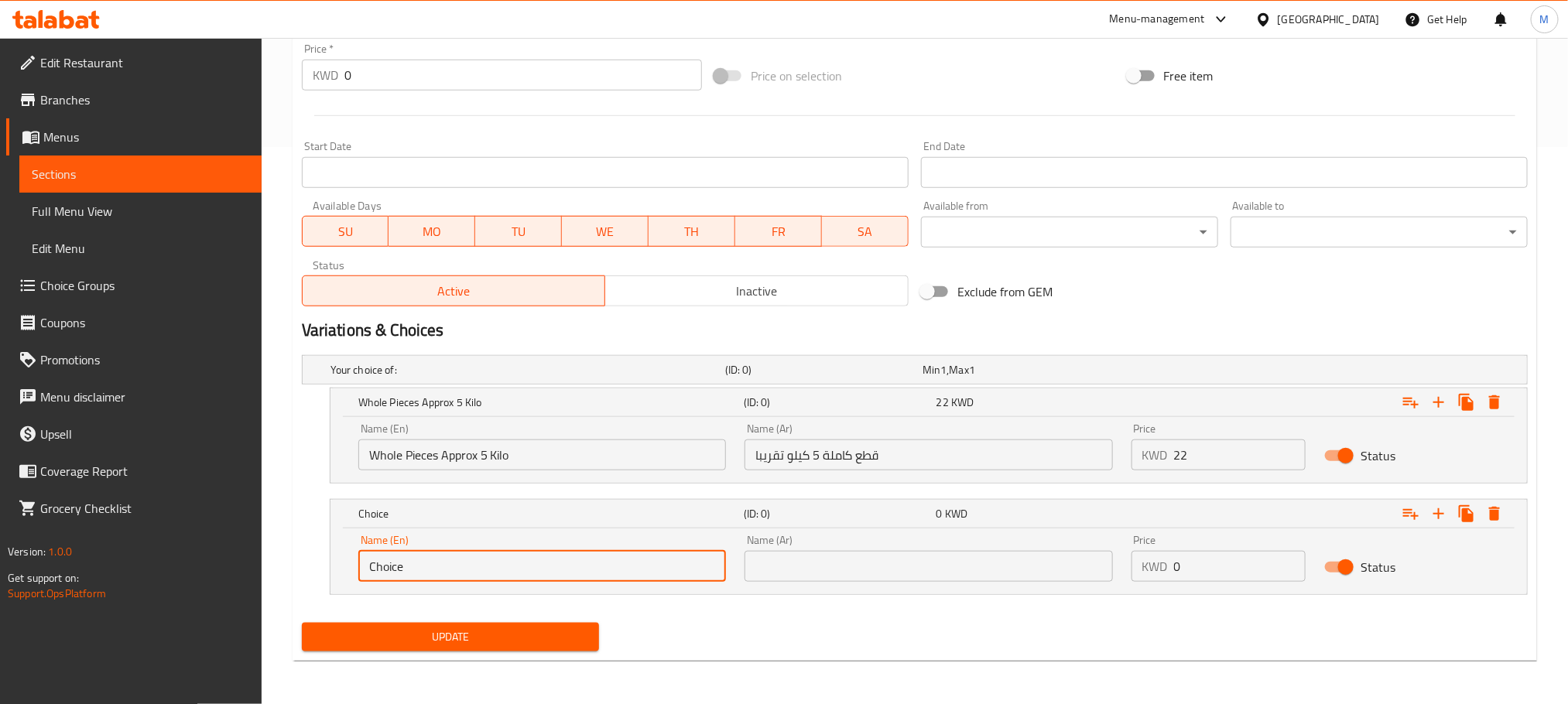
drag, startPoint x: 458, startPoint y: 564, endPoint x: 45, endPoint y: 669, distance: 426.1
click at [45, 669] on div "Edit Restaurant Branches Menus Sections Full Menu View Edit Menu Choice Groups …" at bounding box center [784, 92] width 1568 height 1223
paste input "Machbous"
paste input "Approx 450 g"
drag, startPoint x: 500, startPoint y: 569, endPoint x: 490, endPoint y: 568, distance: 10.0
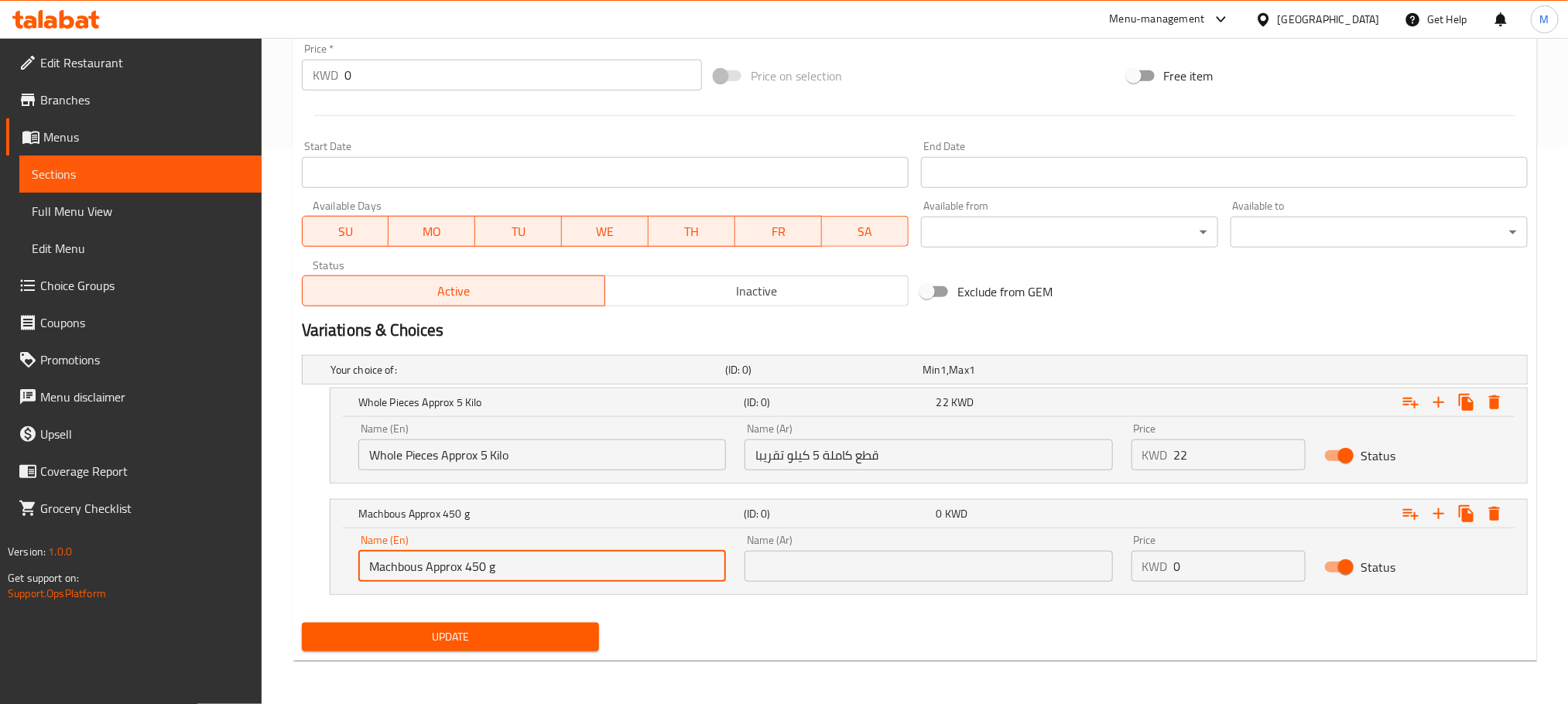
click at [490, 568] on input "Machbous Approx 450 g" at bounding box center [542, 566] width 368 height 31
type input "Machbous Approx 450 G"
click at [816, 564] on input "text" at bounding box center [929, 566] width 368 height 31
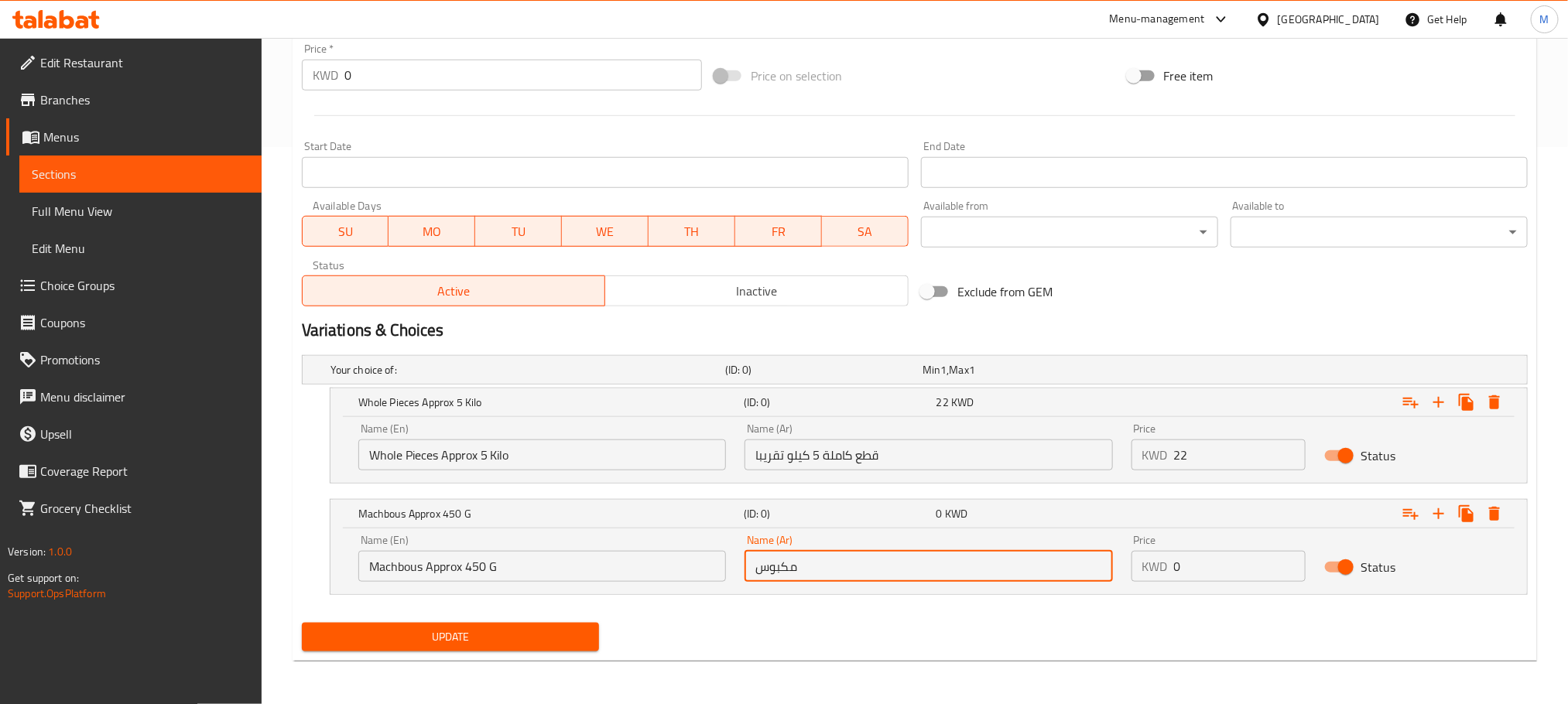
click at [774, 560] on input "مكبوس" at bounding box center [929, 566] width 368 height 31
click at [776, 560] on input "مكبوس" at bounding box center [929, 566] width 368 height 31
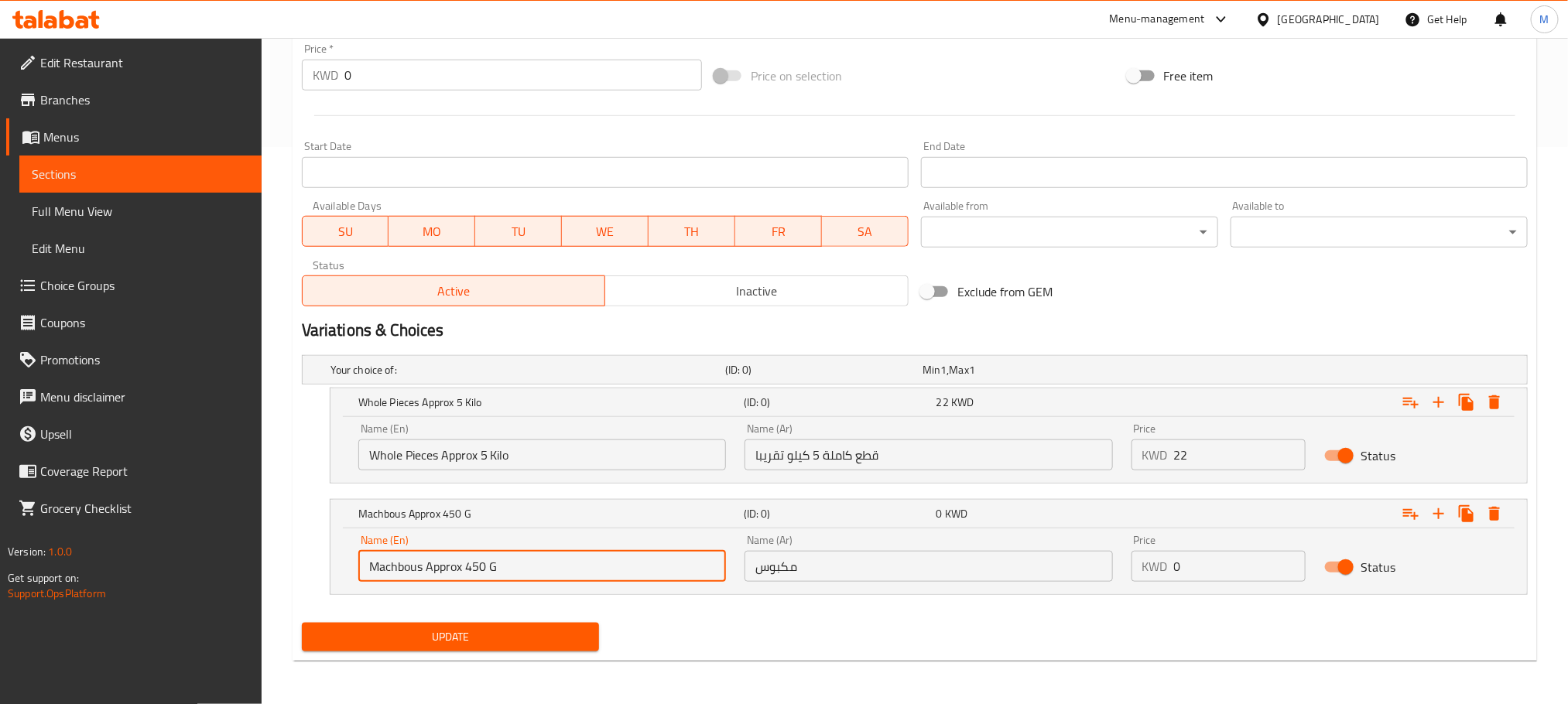
drag, startPoint x: 421, startPoint y: 566, endPoint x: 154, endPoint y: 631, distance: 274.8
click at [154, 631] on div "Edit Restaurant Branches Menus Sections Full Menu View Edit Menu Choice Groups …" at bounding box center [784, 92] width 1568 height 1223
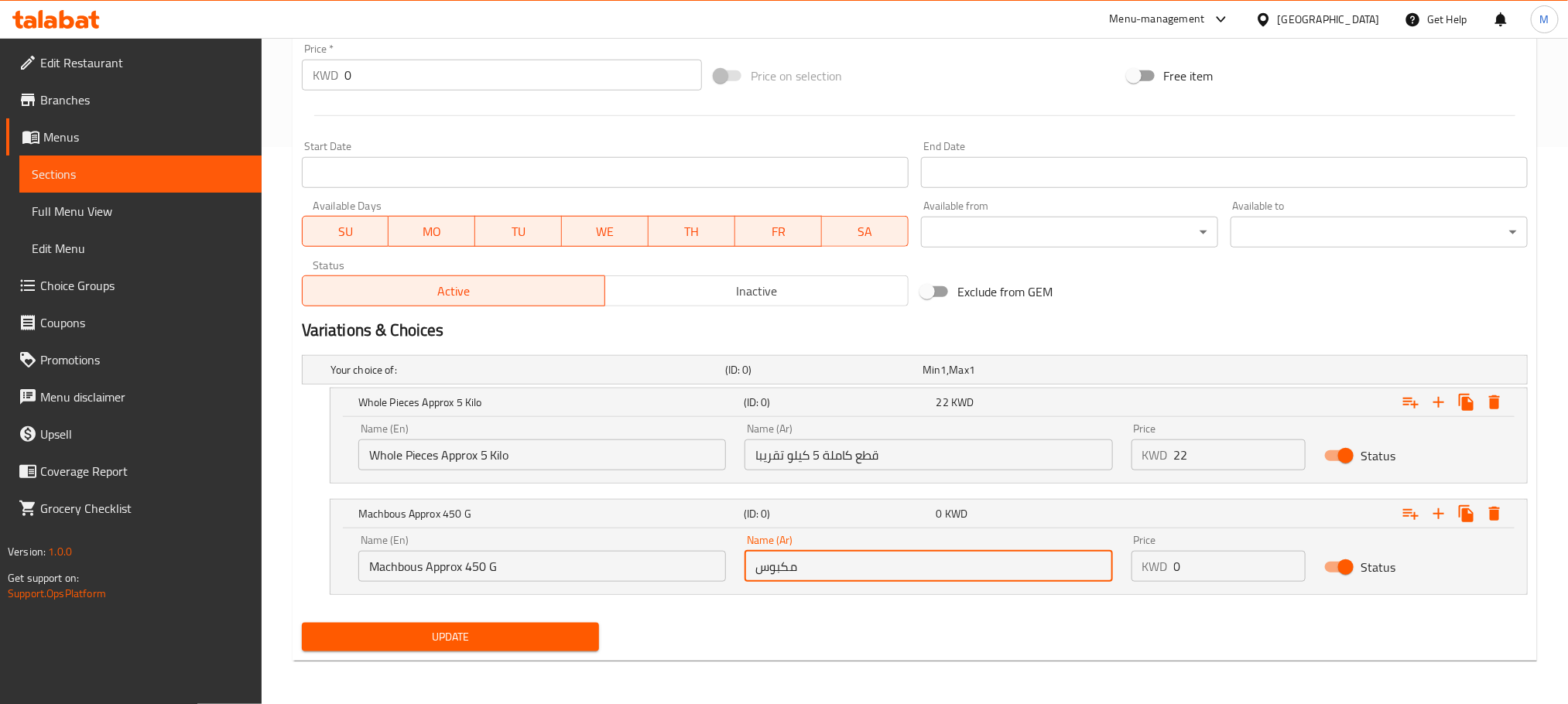
click at [867, 571] on input "مكبوس" at bounding box center [929, 566] width 368 height 31
type input "مكبوس 450 ج تقريبا"
click at [851, 611] on div "Your choice of: (ID: 0) Min 1 , Max 1 Name (En) Your choice of: Name (En) Name …" at bounding box center [915, 482] width 1239 height 267
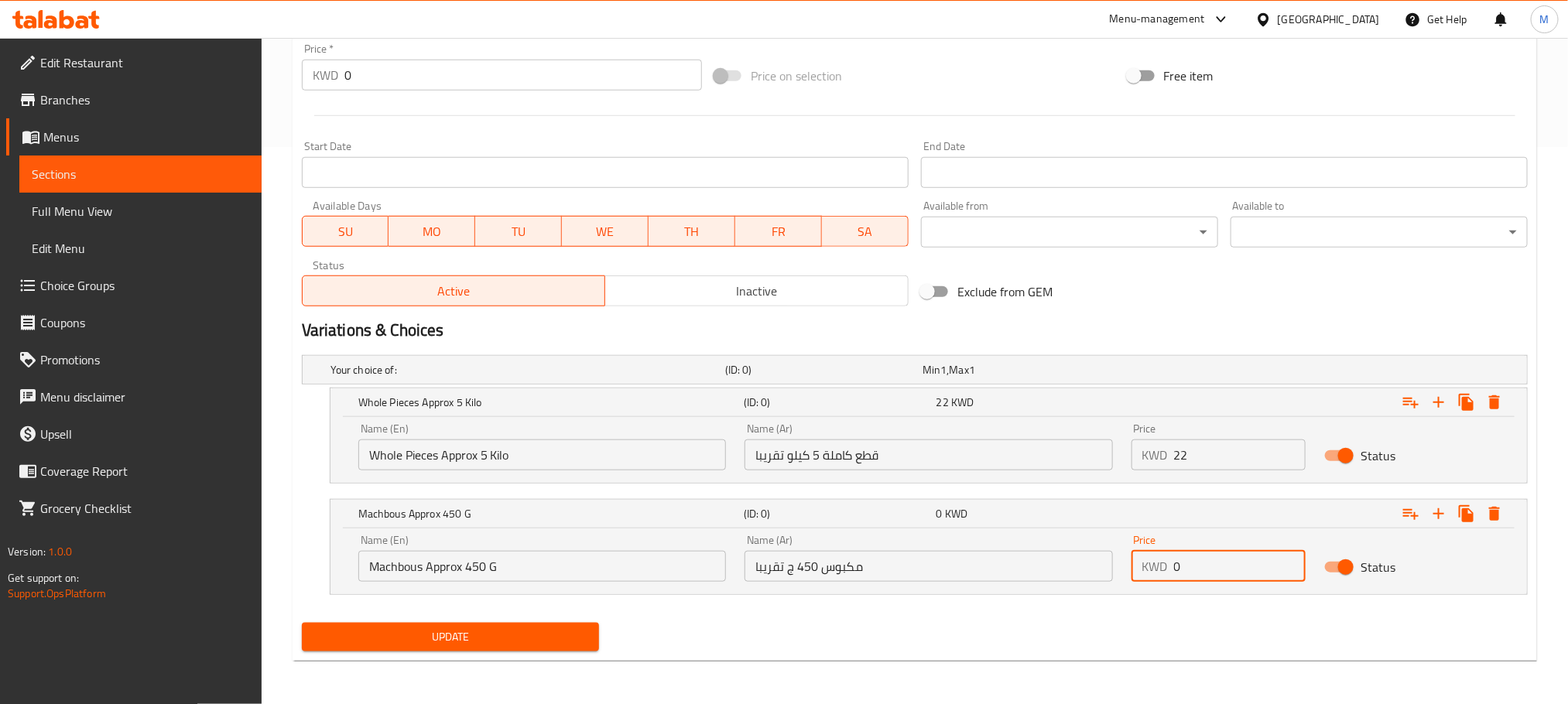
drag, startPoint x: 1131, startPoint y: 588, endPoint x: 1015, endPoint y: 629, distance: 123.0
click at [1006, 627] on div "Add item image Image Size: 1200 x 800 px / Image formats: jpg, png / 5MB Max. I…" at bounding box center [915, 151] width 1239 height 1011
type input "2.25"
click at [969, 613] on div "Your choice of: (ID: 0) Min 1 , Max 1 Name (En) Your choice of: Name (En) Name …" at bounding box center [915, 482] width 1239 height 267
drag, startPoint x: 1439, startPoint y: 513, endPoint x: 1240, endPoint y: 537, distance: 200.4
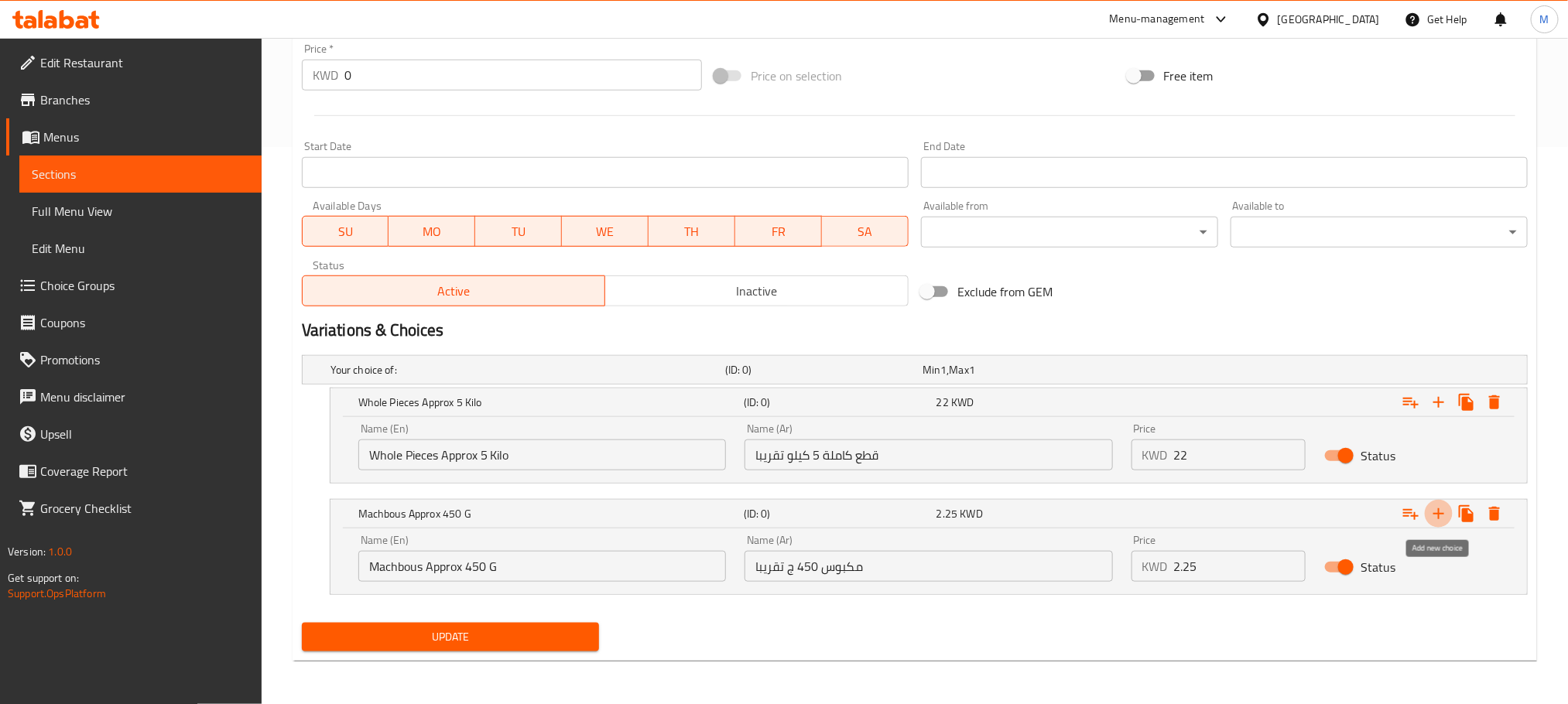
click at [1440, 513] on icon "Expand" at bounding box center [1439, 513] width 18 height 18
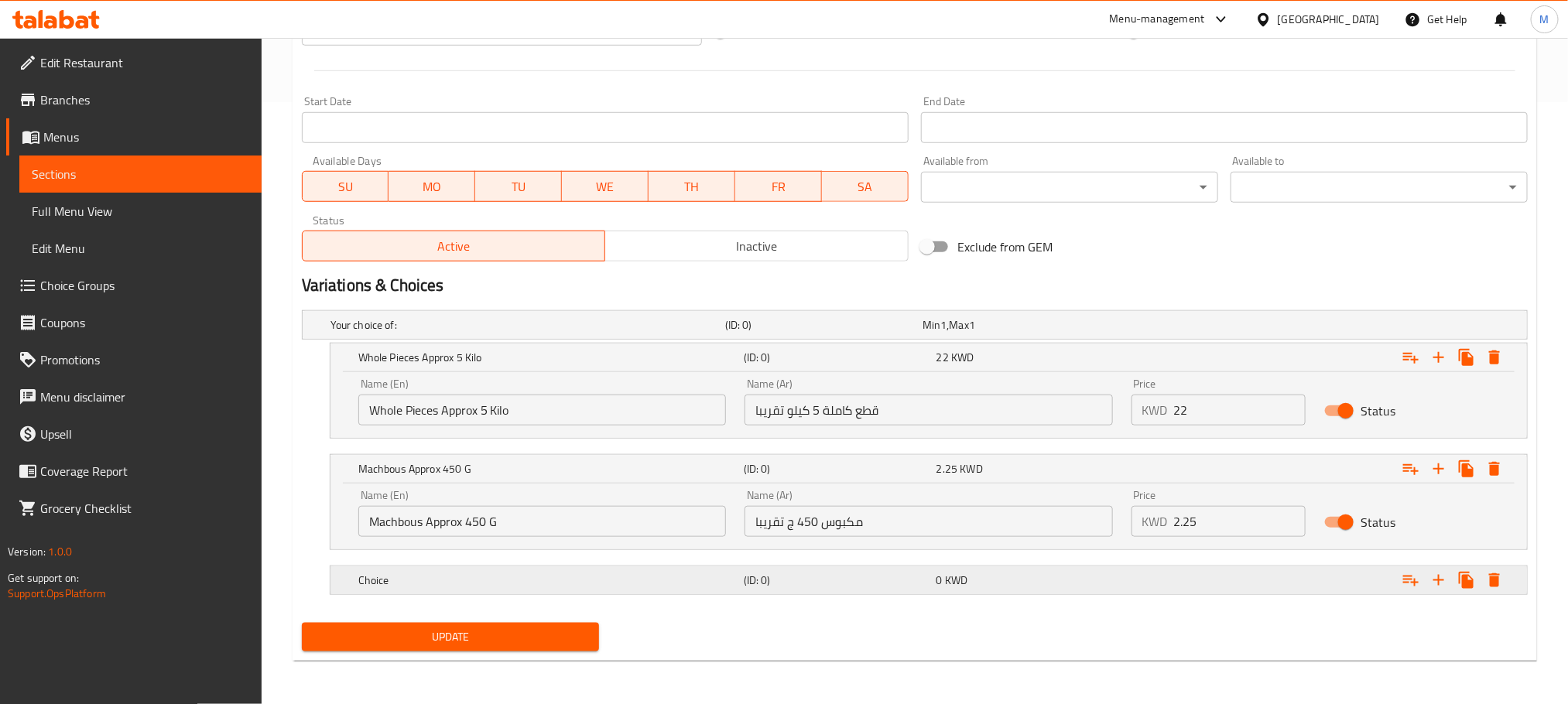
click at [673, 332] on h5 "Choice" at bounding box center [525, 324] width 389 height 15
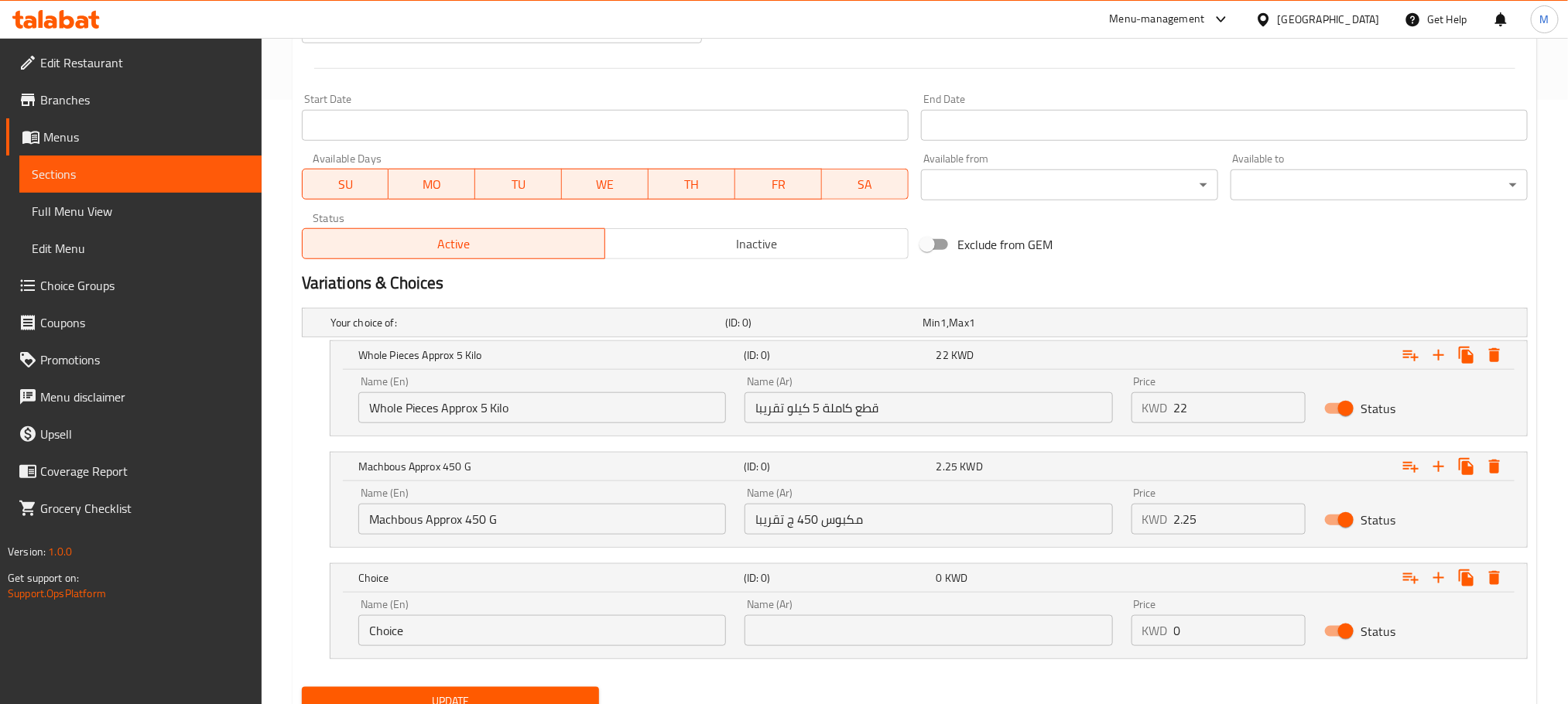
scroll to position [670, 0]
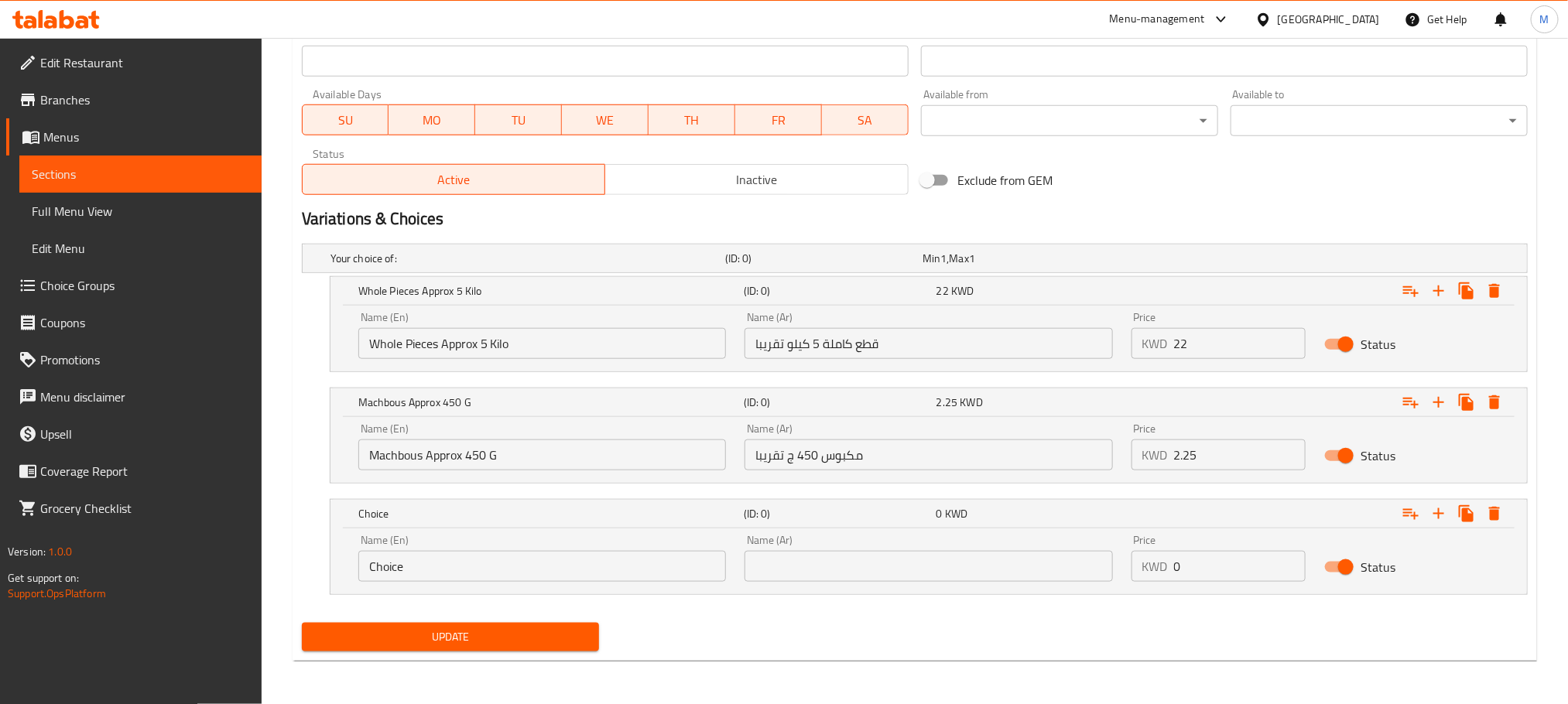
drag, startPoint x: 423, startPoint y: 566, endPoint x: 149, endPoint y: 659, distance: 289.4
click at [165, 655] on div "Edit Restaurant Branches Menus Sections Full Menu View Edit Menu Choice Groups …" at bounding box center [784, 37] width 1568 height 1334
paste input "[PERSON_NAME]"
type input "[PERSON_NAME]"
click at [832, 571] on input "text" at bounding box center [929, 566] width 368 height 31
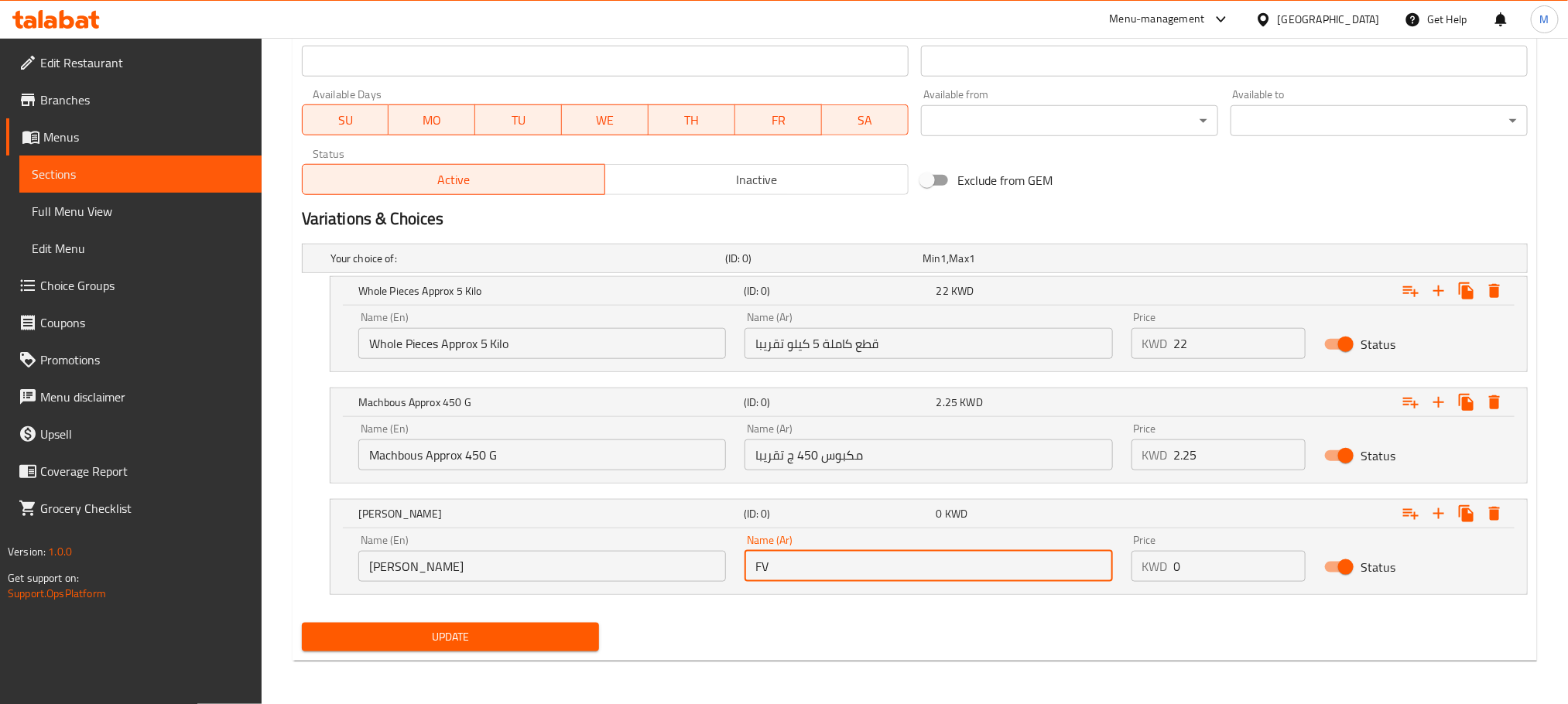
type input "F"
type input "برياني"
drag, startPoint x: 1143, startPoint y: 555, endPoint x: 1100, endPoint y: 585, distance: 52.4
click at [1092, 583] on div "Name (En) Biriani Name (En) Name (Ar) برياني Name (Ar) Price KWD 0 Price Status" at bounding box center [929, 558] width 1160 height 66
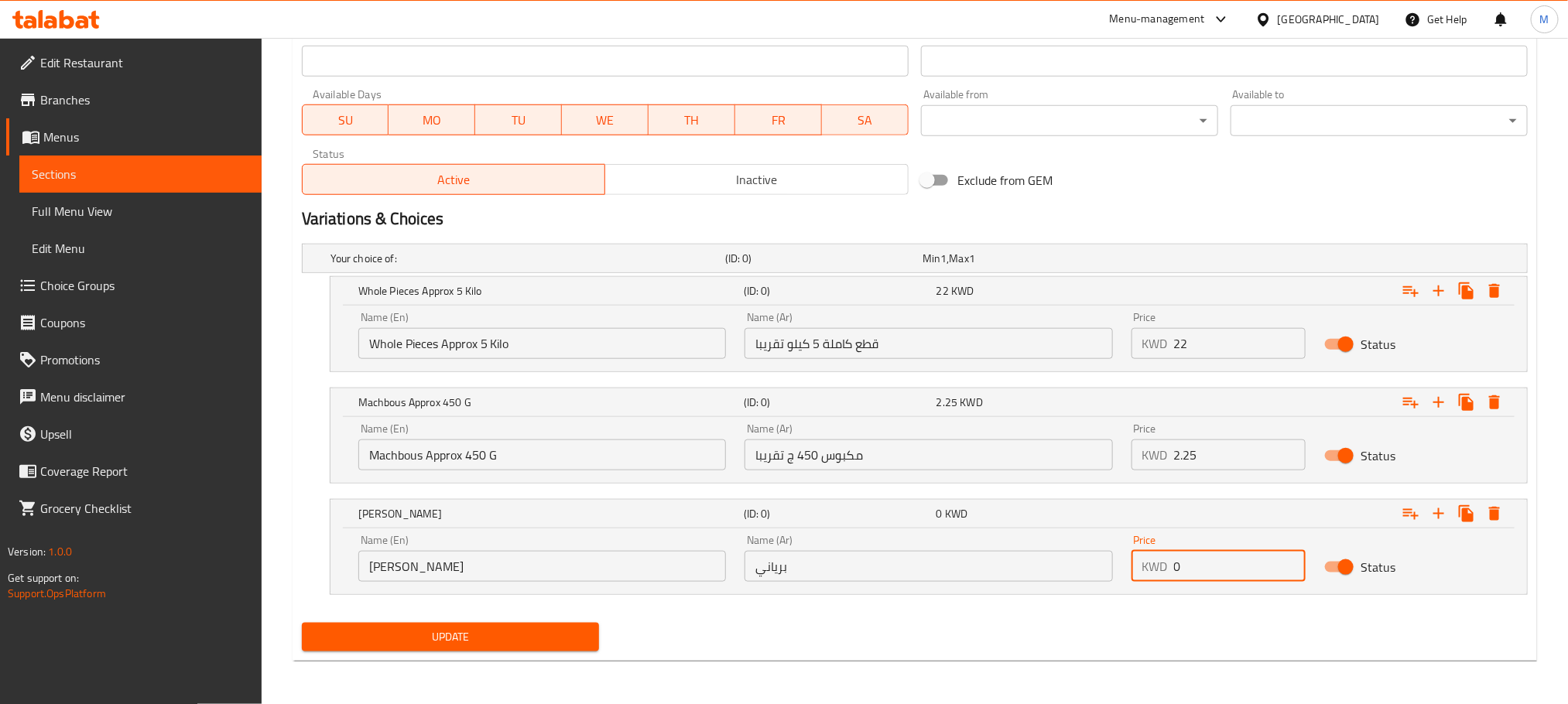
drag, startPoint x: 1194, startPoint y: 555, endPoint x: 1108, endPoint y: 588, distance: 92.1
click at [1106, 587] on div "Name (En) Biriani Name (En) Name (Ar) برياني Name (Ar) Price KWD 0 Price Status" at bounding box center [929, 558] width 1160 height 66
type input "2.25"
drag, startPoint x: 1048, startPoint y: 643, endPoint x: 1056, endPoint y: 644, distance: 8.1
click at [1055, 644] on div "Update" at bounding box center [915, 637] width 1239 height 41
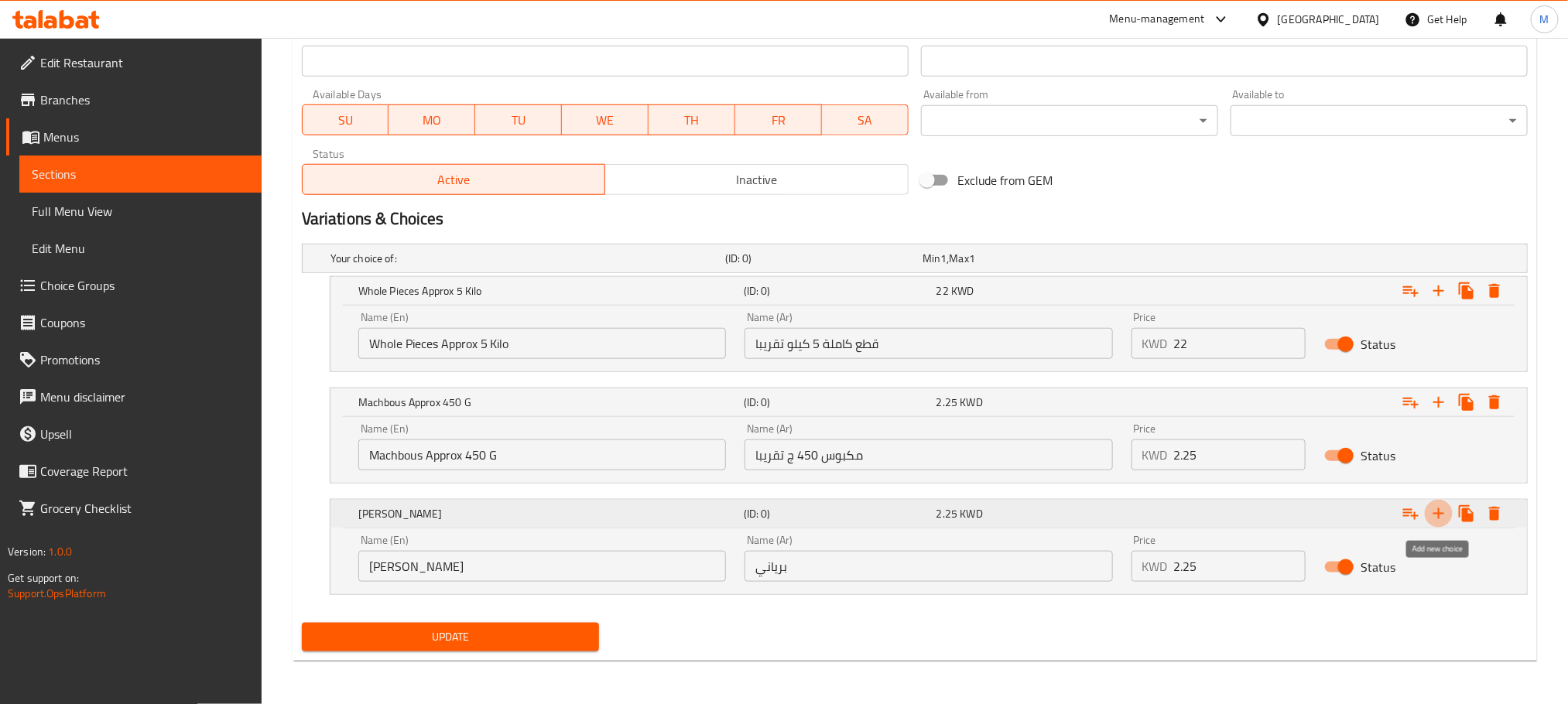
click at [1434, 518] on icon "Expand" at bounding box center [1439, 513] width 18 height 18
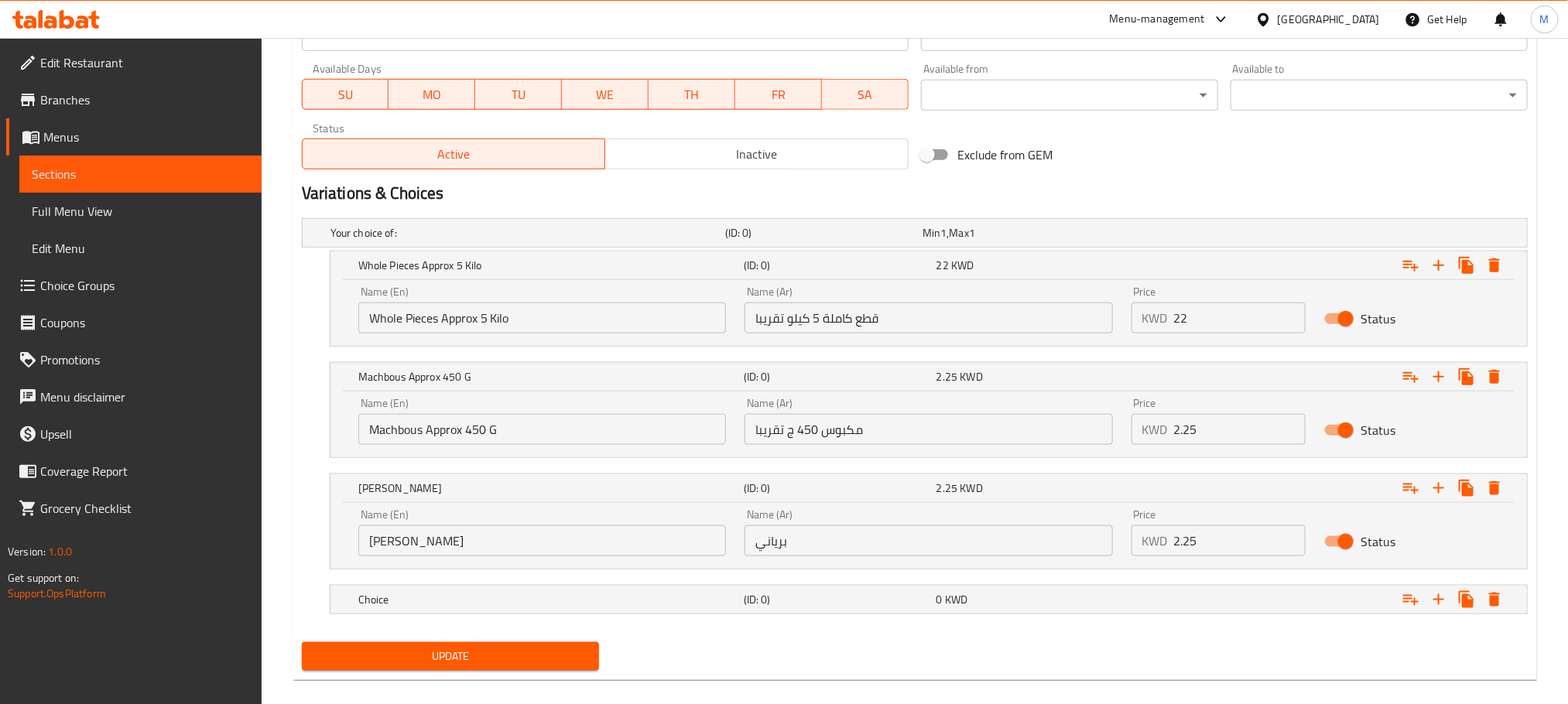
scroll to position [715, 0]
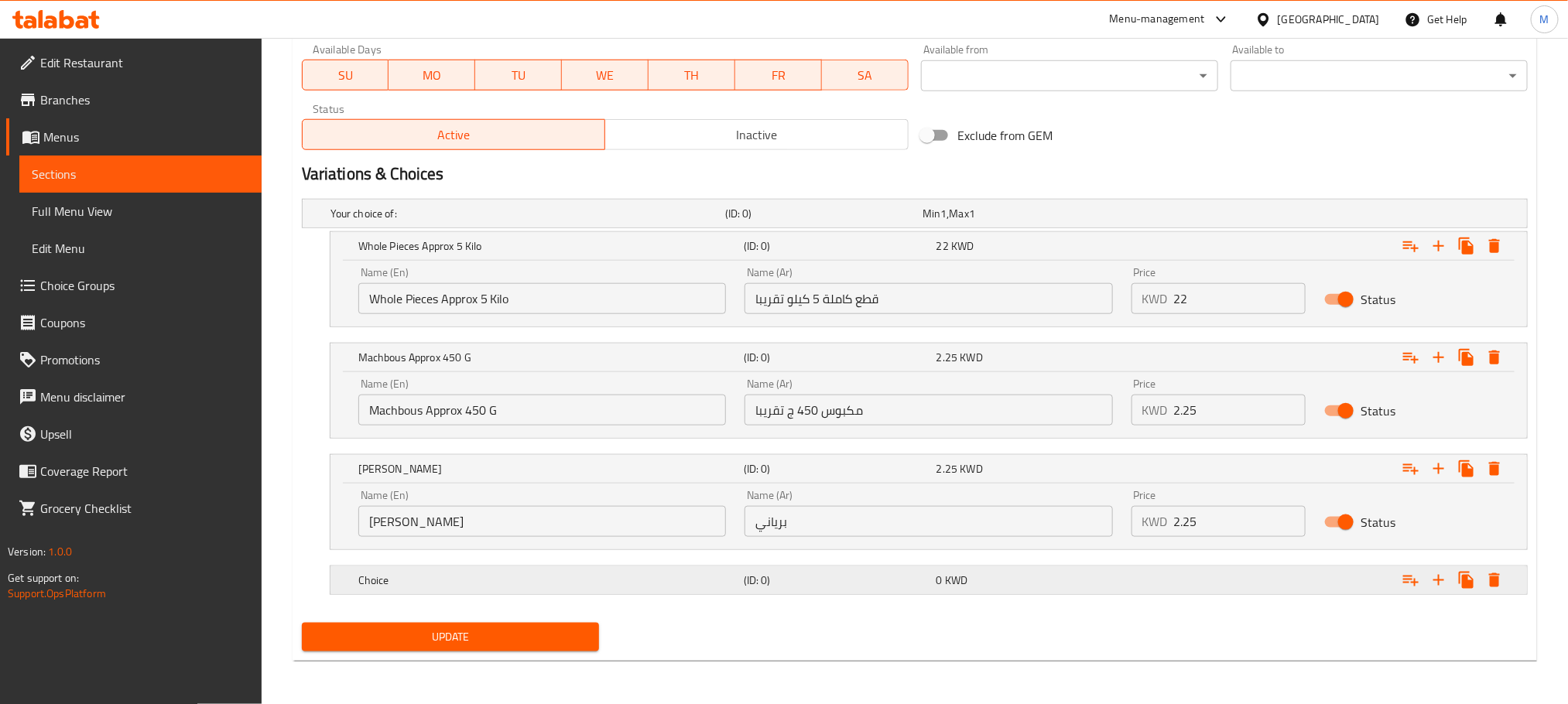
click at [458, 222] on h5 "Choice" at bounding box center [525, 213] width 389 height 15
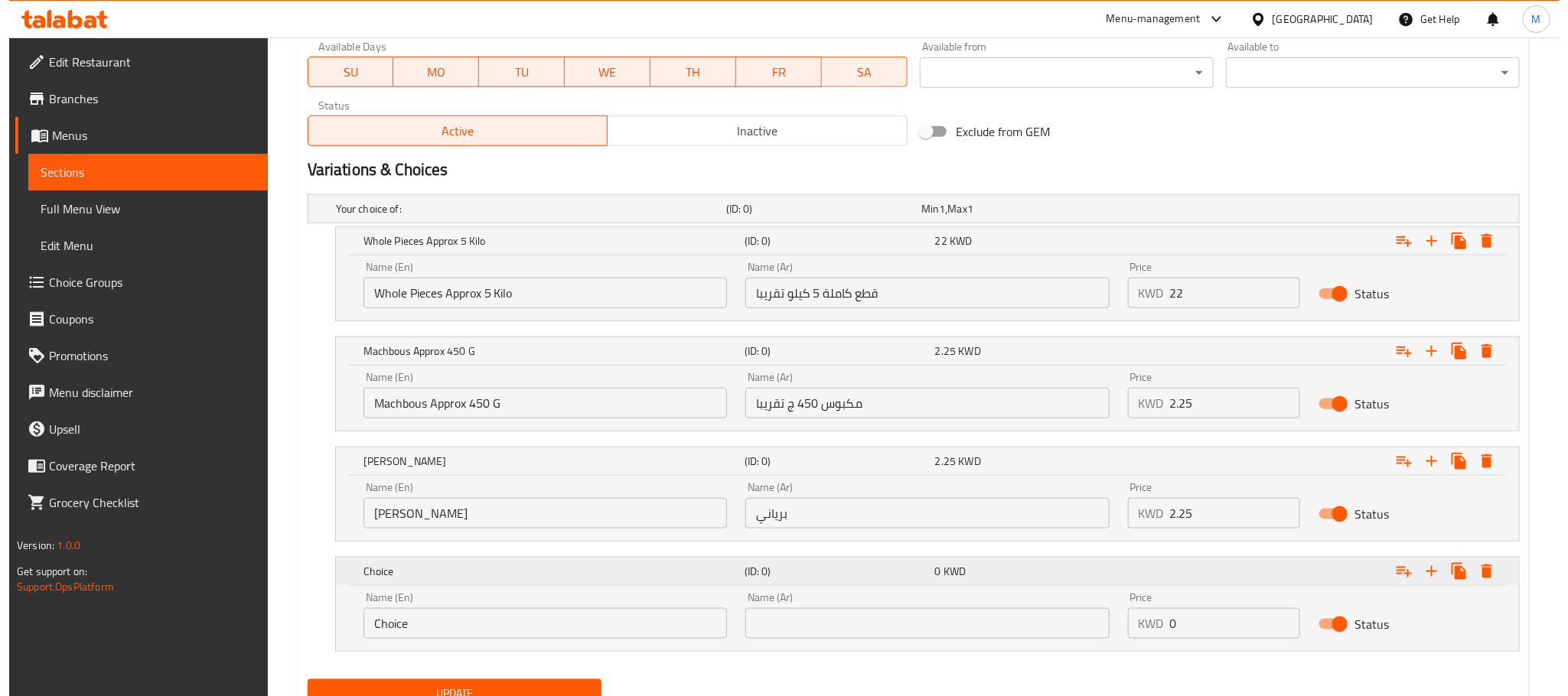
scroll to position [774, 0]
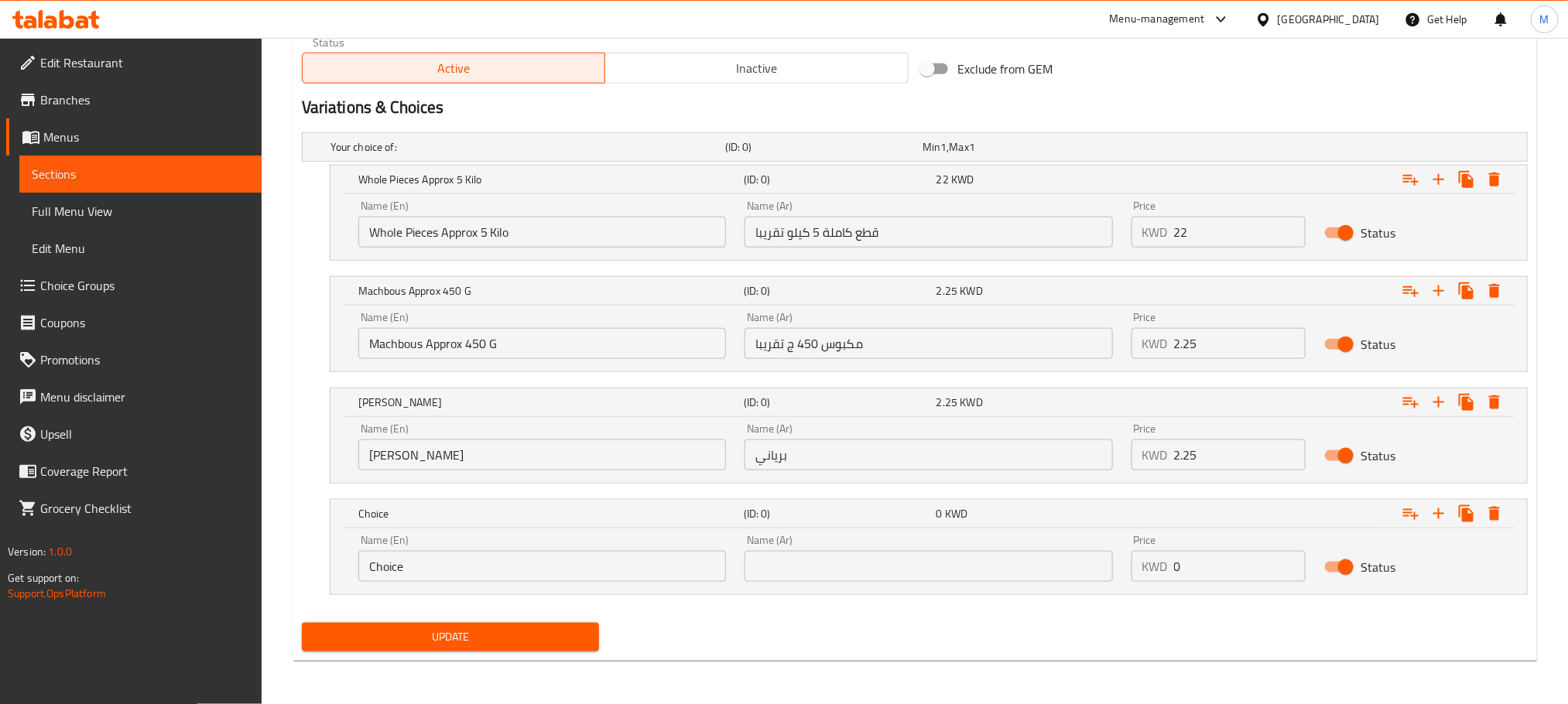
drag, startPoint x: 430, startPoint y: 569, endPoint x: 200, endPoint y: 629, distance: 237.7
paste input "boneless"
drag, startPoint x: 376, startPoint y: 568, endPoint x: 349, endPoint y: 572, distance: 27.3
click at [349, 572] on div "Name (En) boneless Name (En)" at bounding box center [542, 558] width 386 height 66
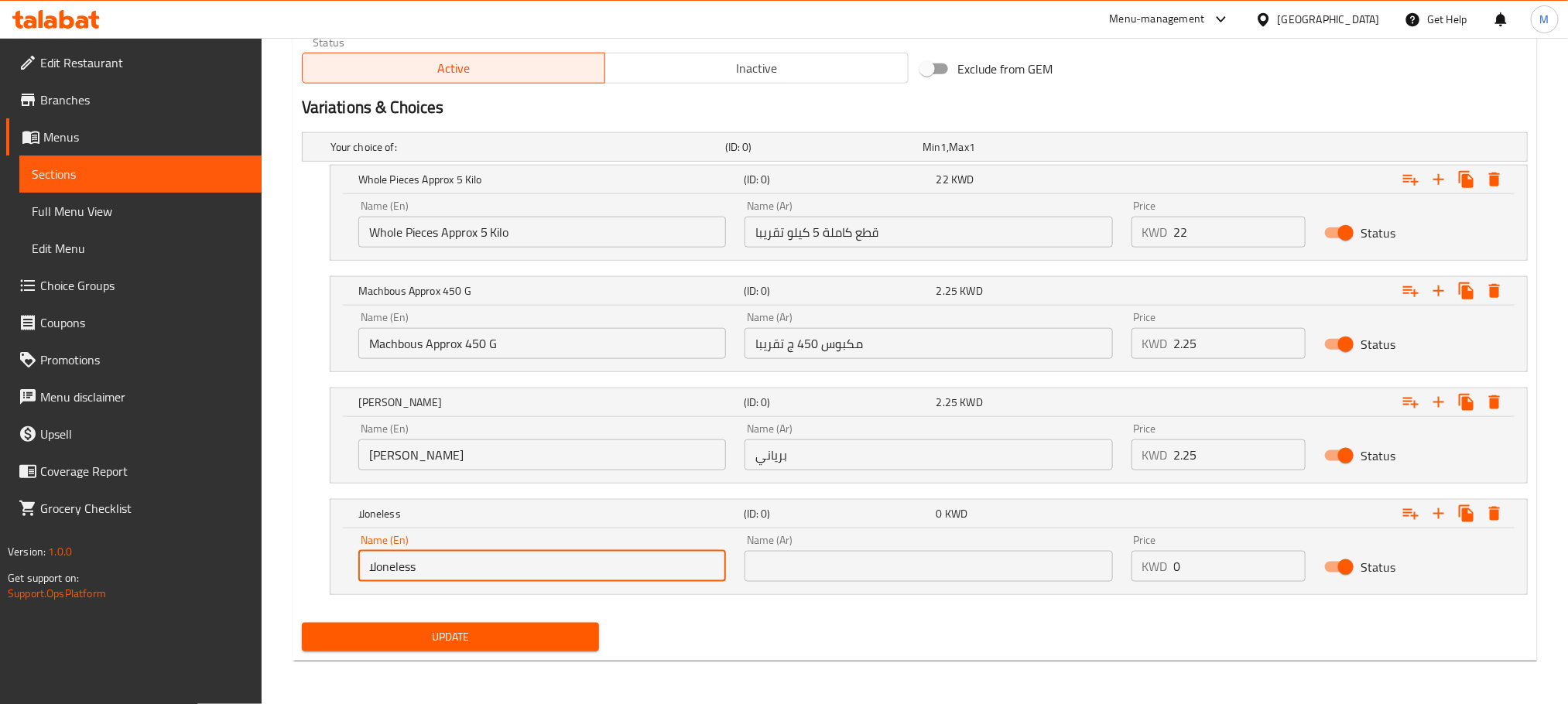
type input "لاoneless"
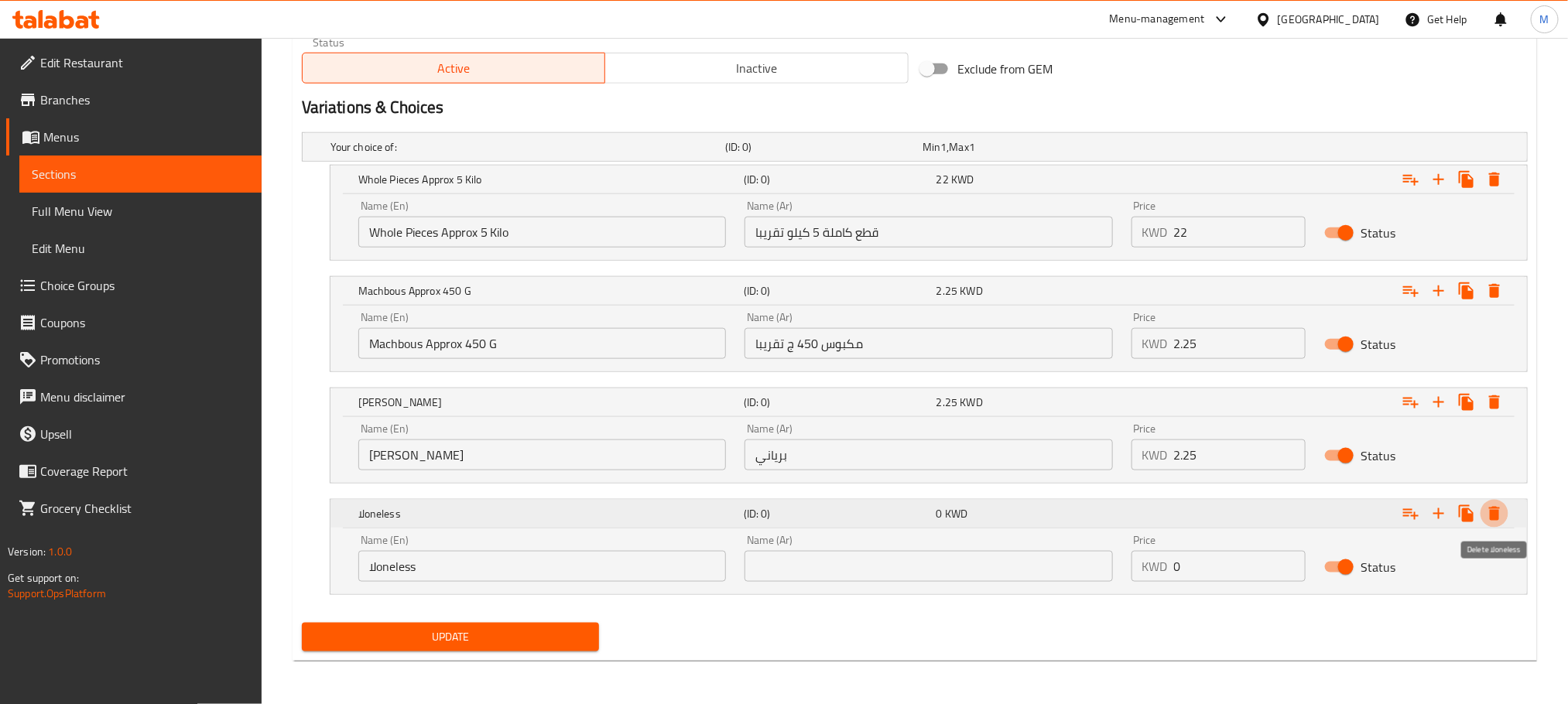
click at [1499, 509] on icon "Expand" at bounding box center [1494, 513] width 18 height 18
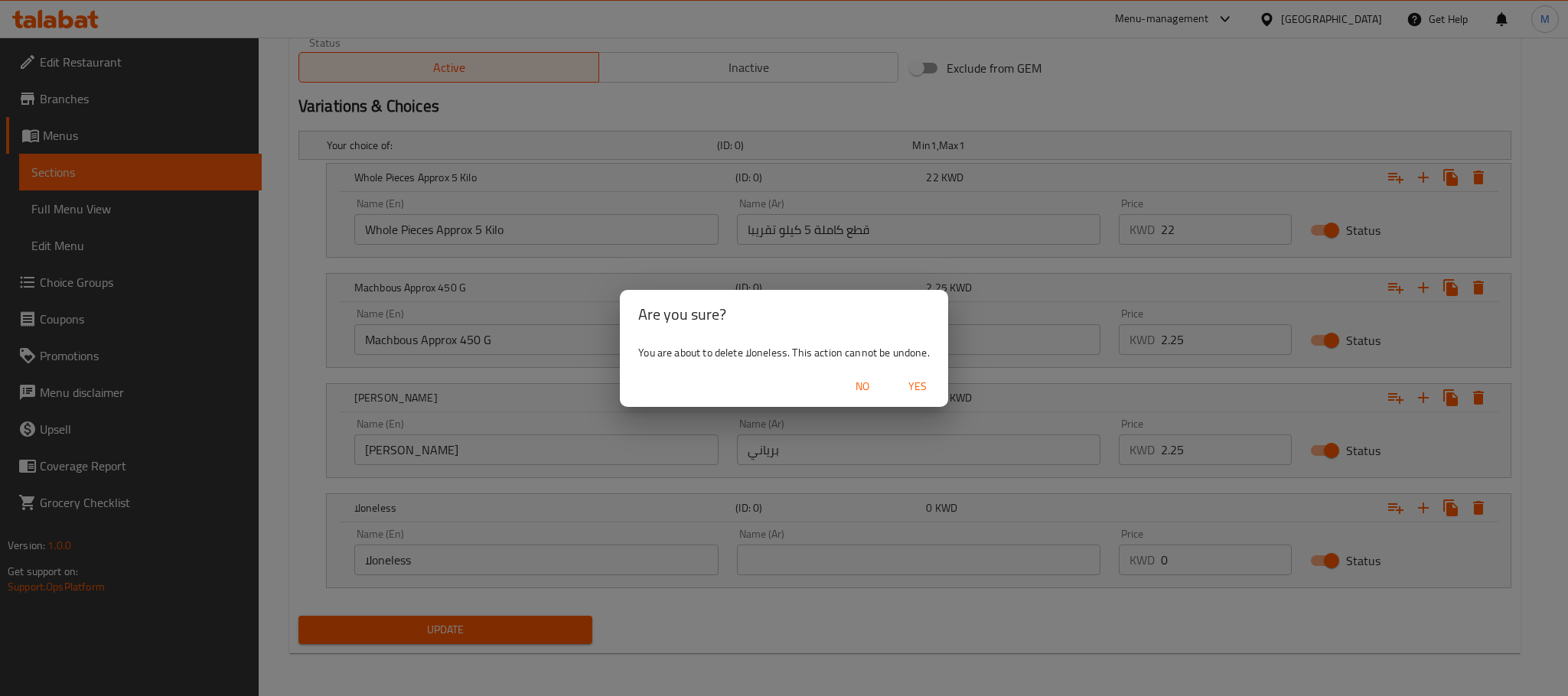
click at [912, 381] on span "Yes" at bounding box center [917, 386] width 37 height 19
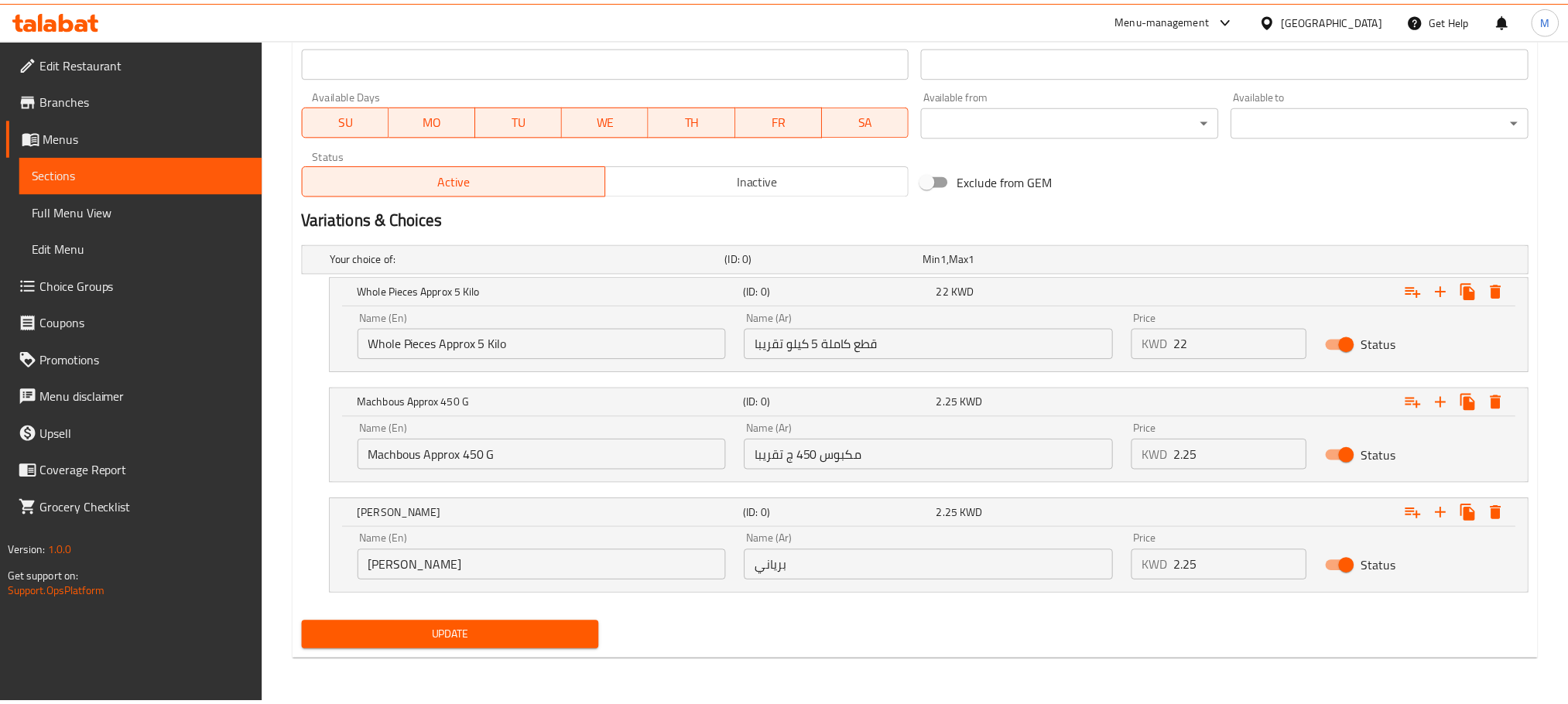
scroll to position [670, 0]
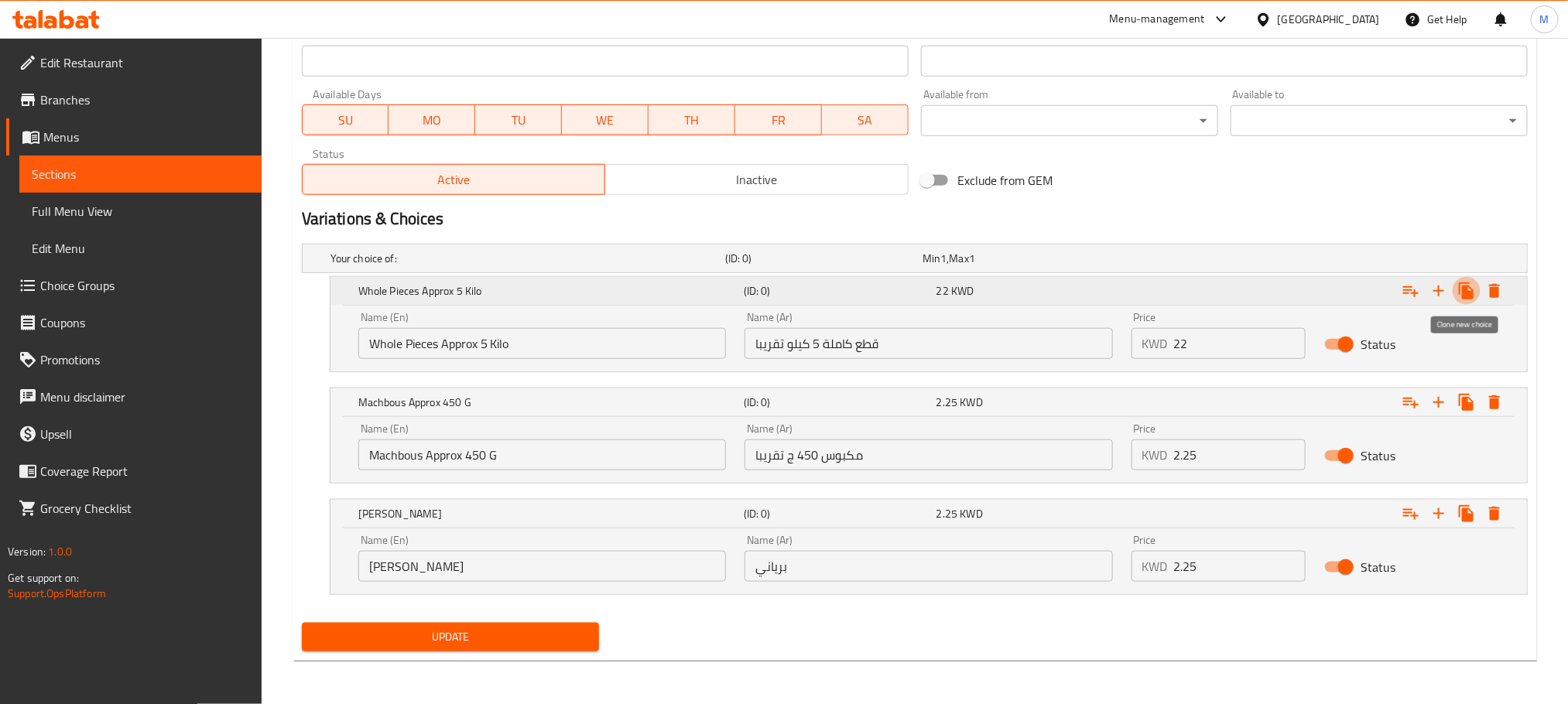
click at [1475, 288] on icon "Expand" at bounding box center [1467, 291] width 18 height 18
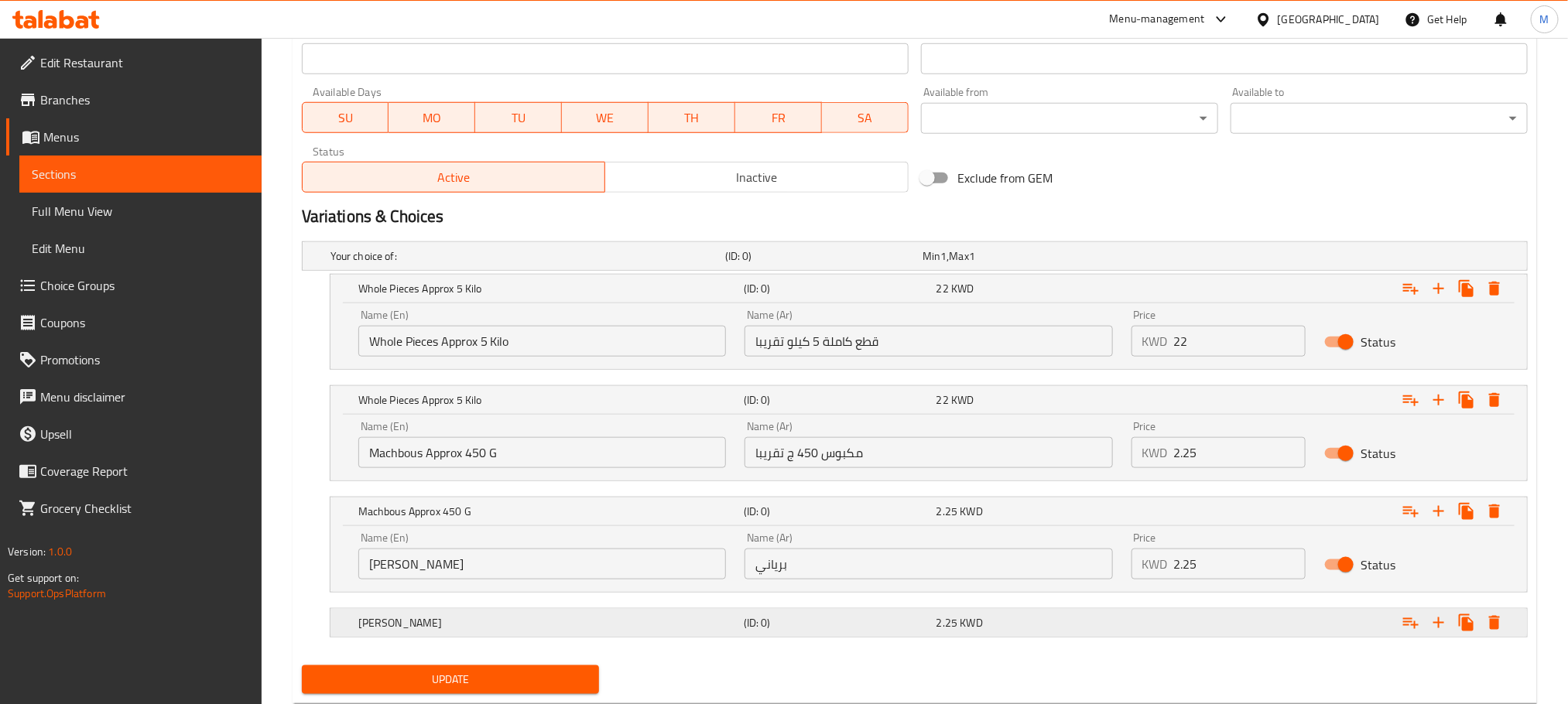
click at [843, 264] on h5 "(ID: 0)" at bounding box center [821, 255] width 191 height 15
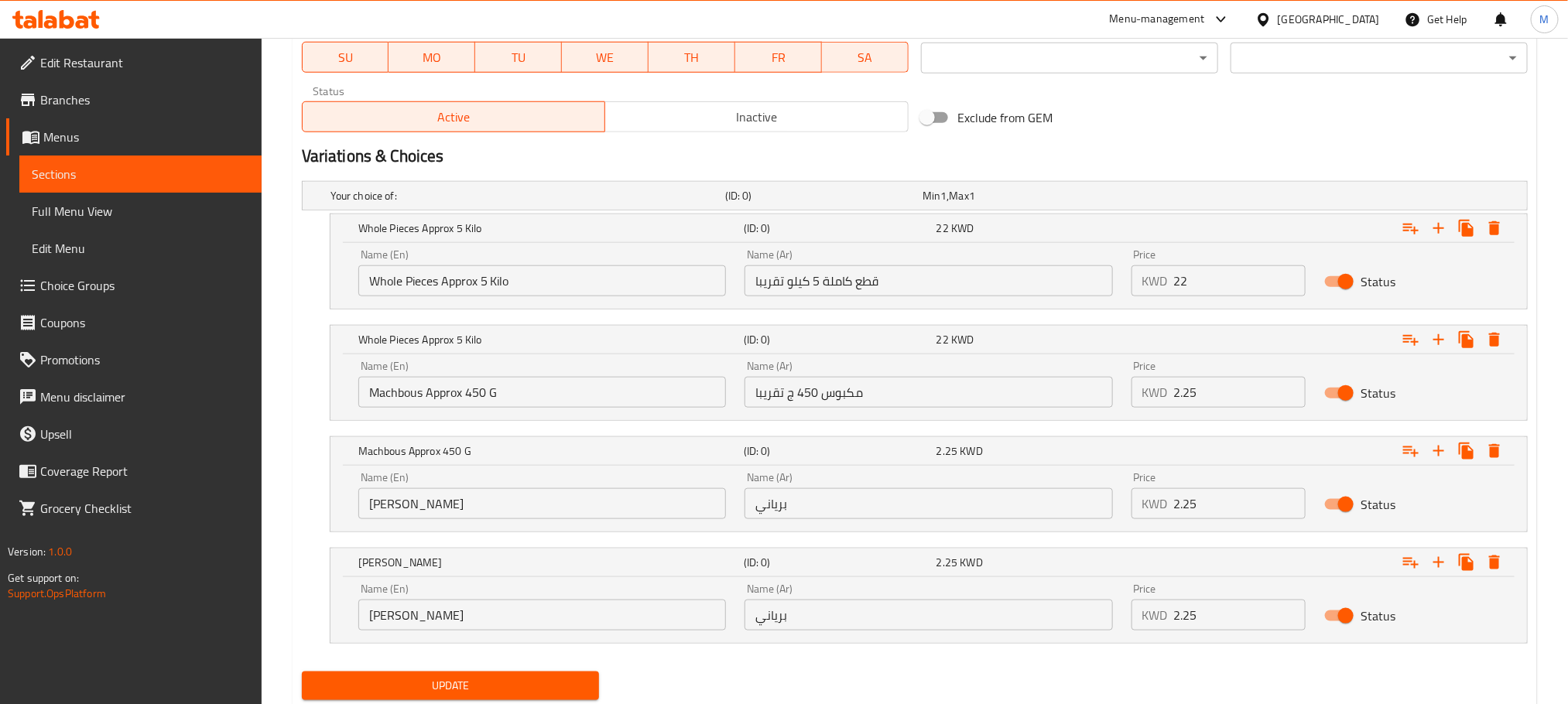
scroll to position [783, 0]
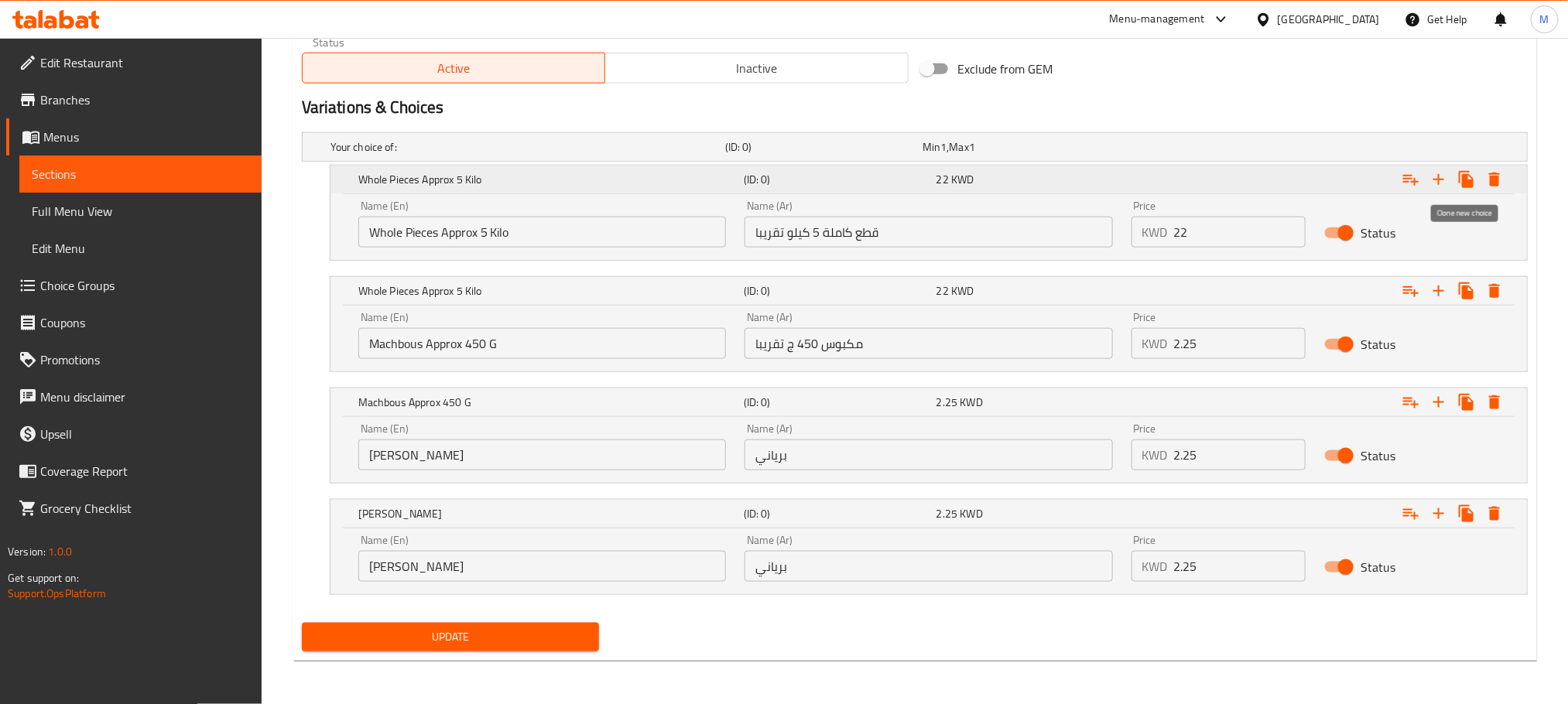
click at [1470, 180] on icon "Expand" at bounding box center [1466, 179] width 14 height 17
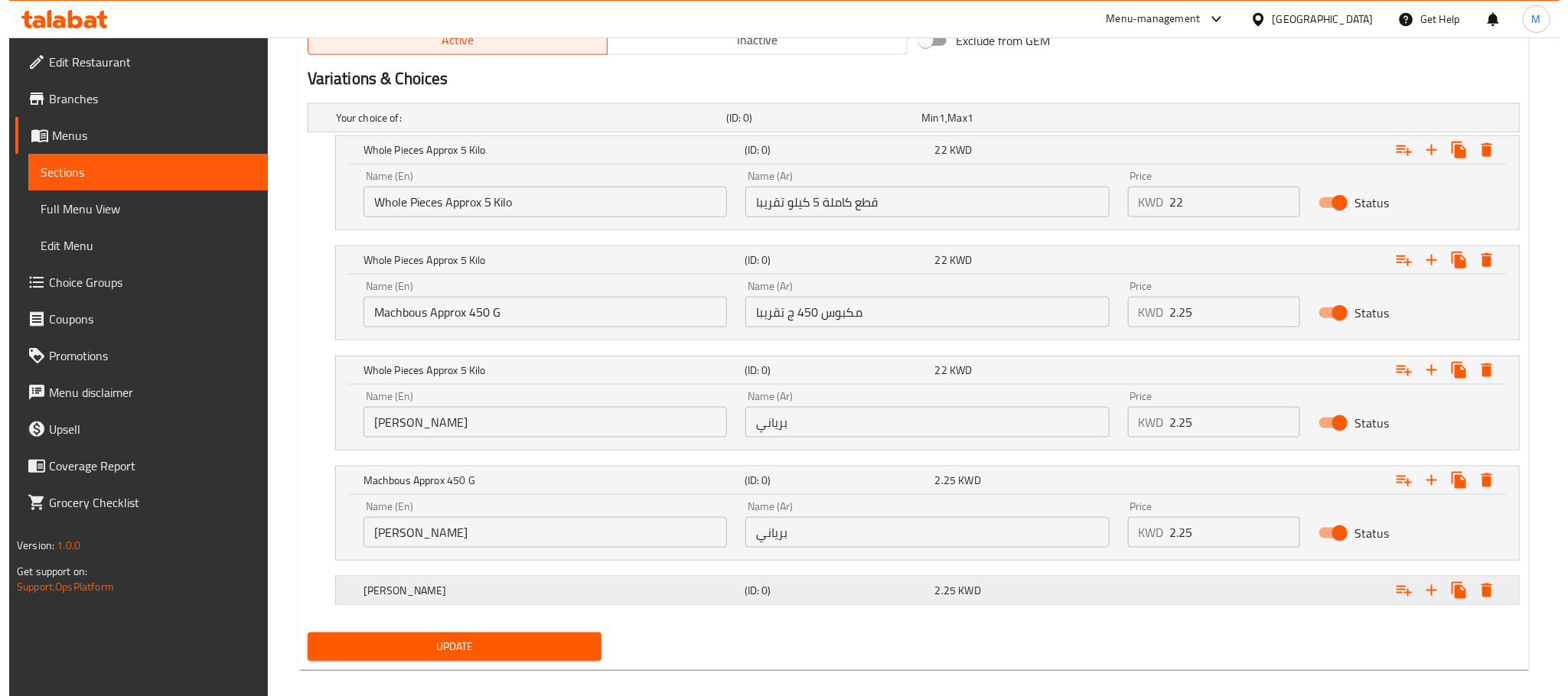
scroll to position [819, 0]
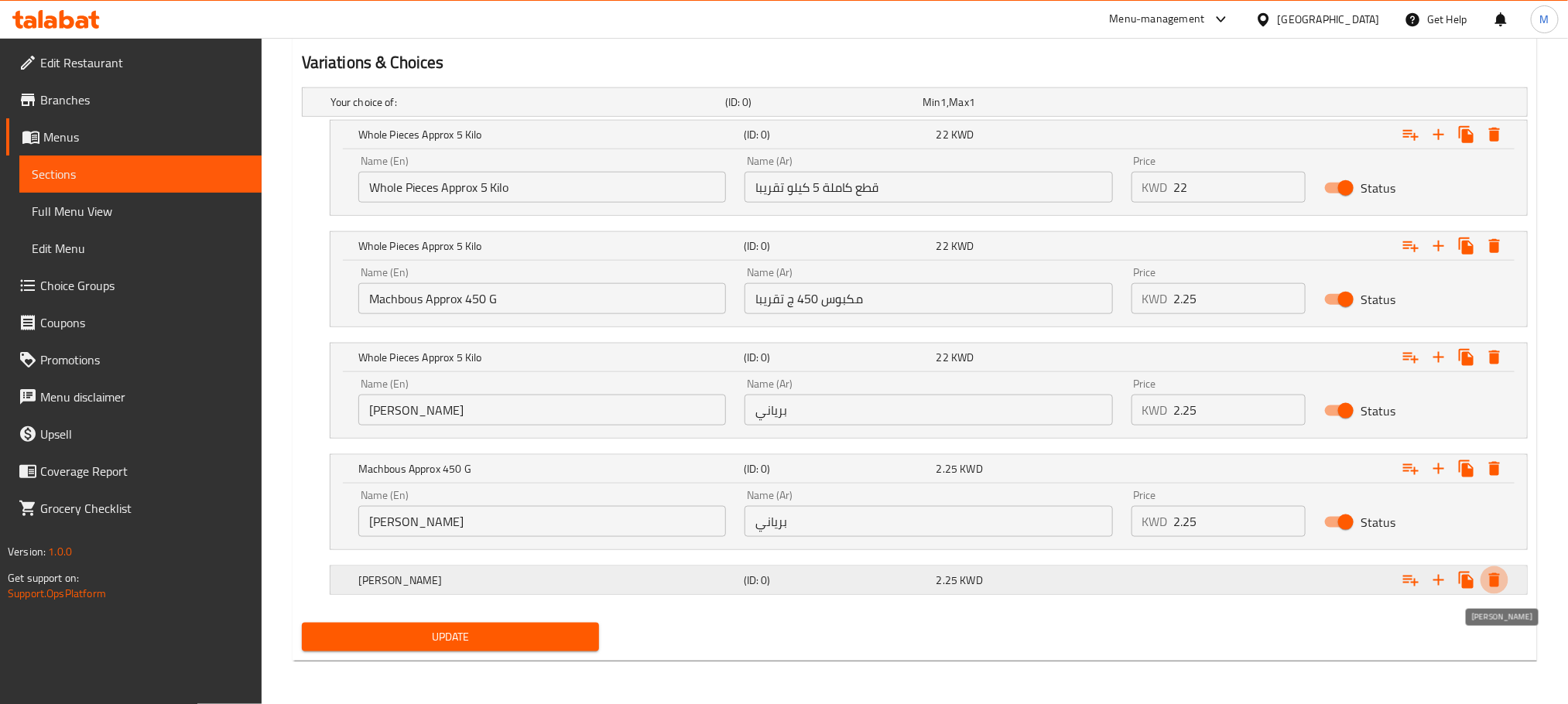
click at [1501, 578] on icon "Expand" at bounding box center [1494, 580] width 18 height 18
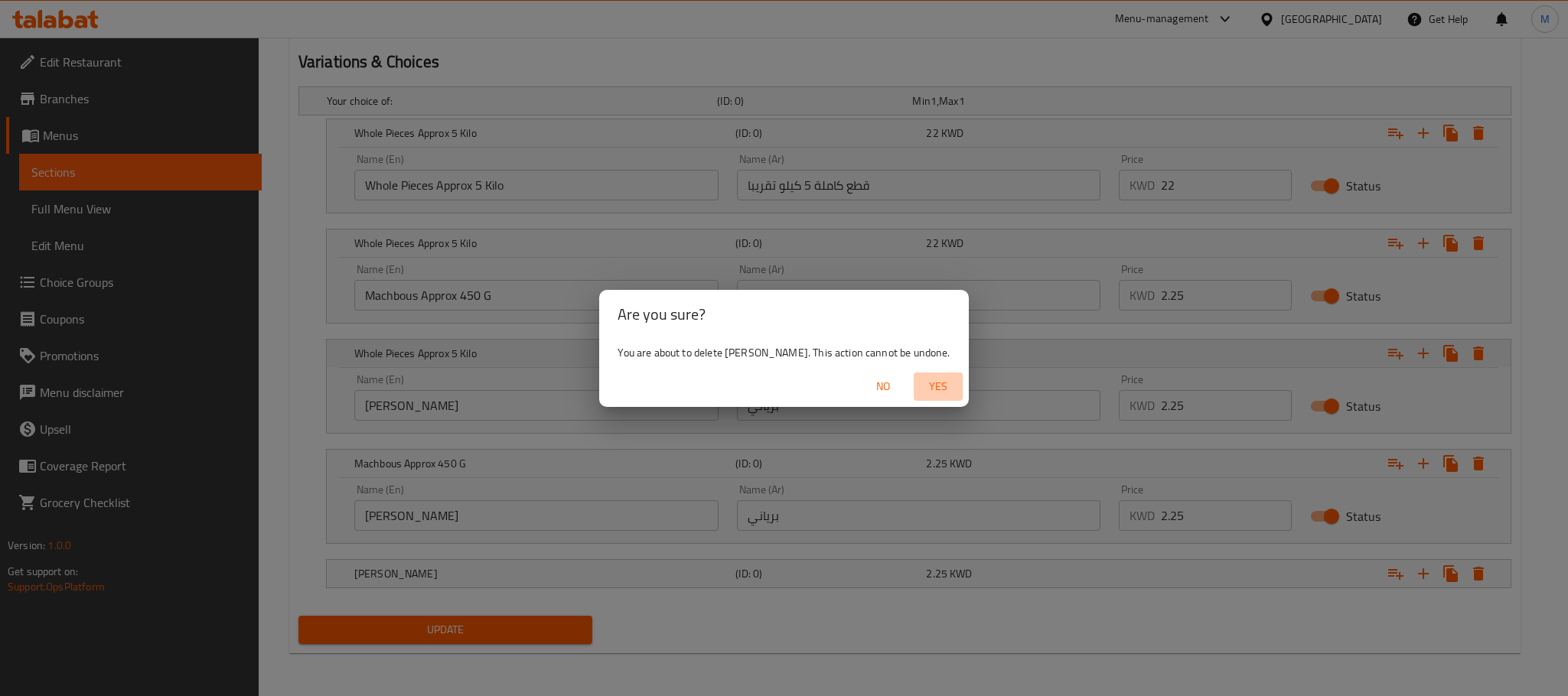
click at [919, 390] on span "Yes" at bounding box center [938, 386] width 37 height 19
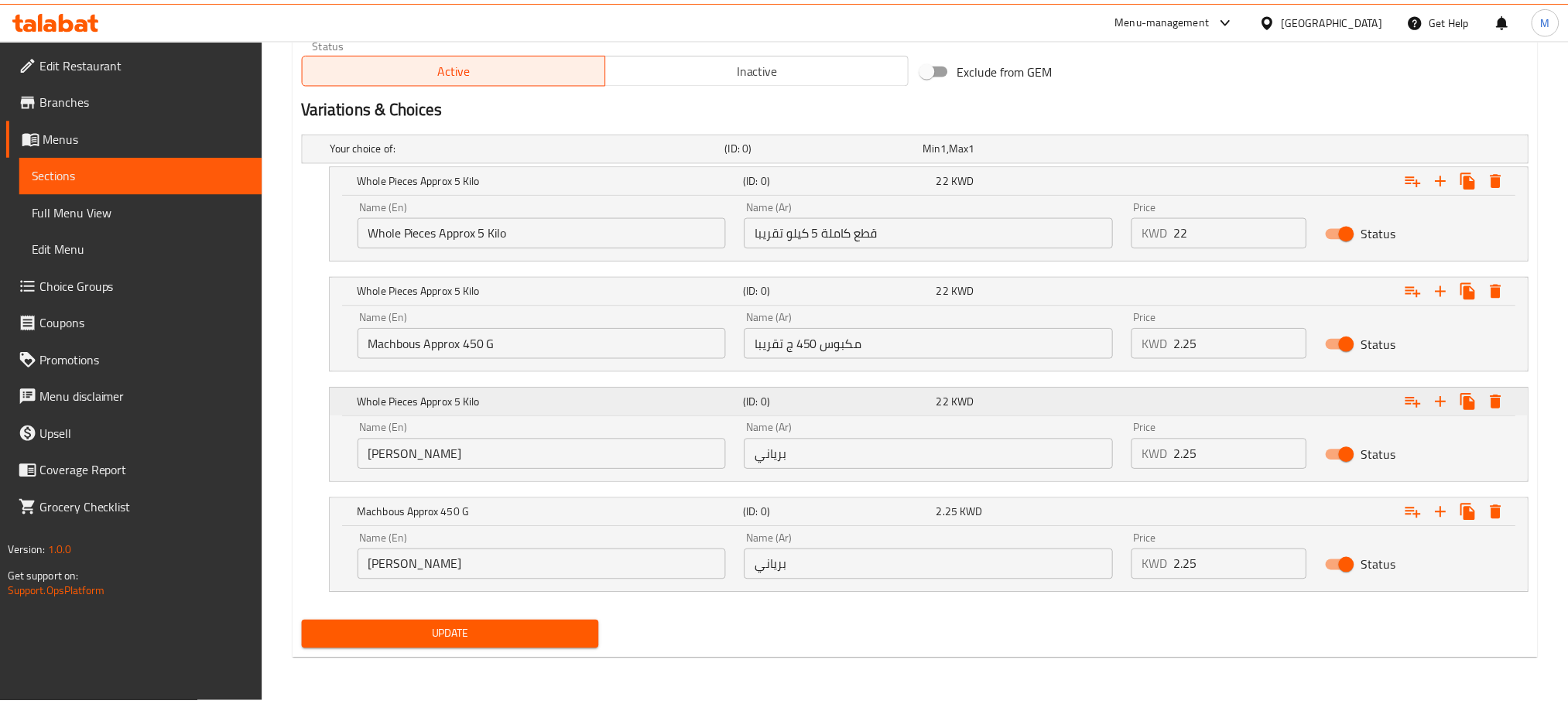
scroll to position [783, 0]
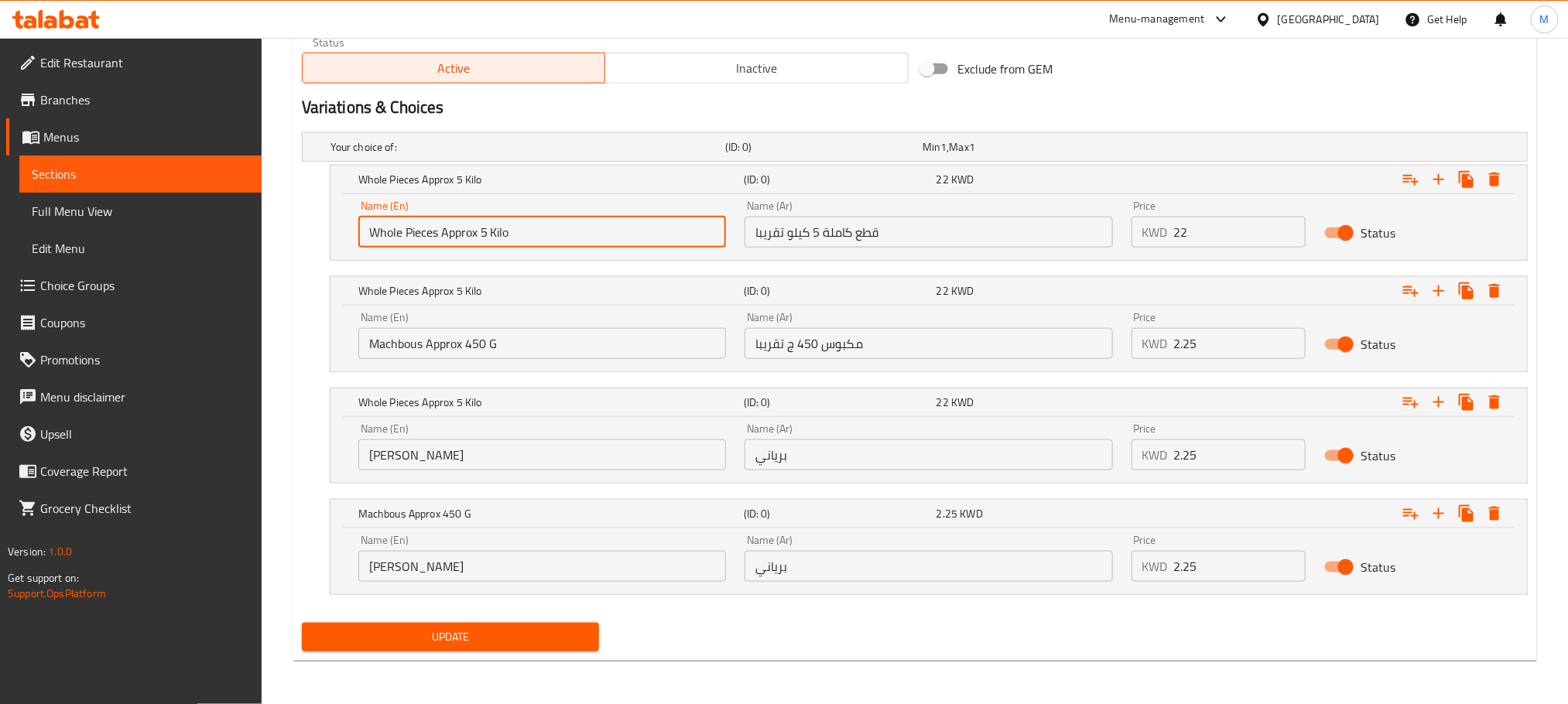
drag, startPoint x: 516, startPoint y: 222, endPoint x: 251, endPoint y: 332, distance: 286.9
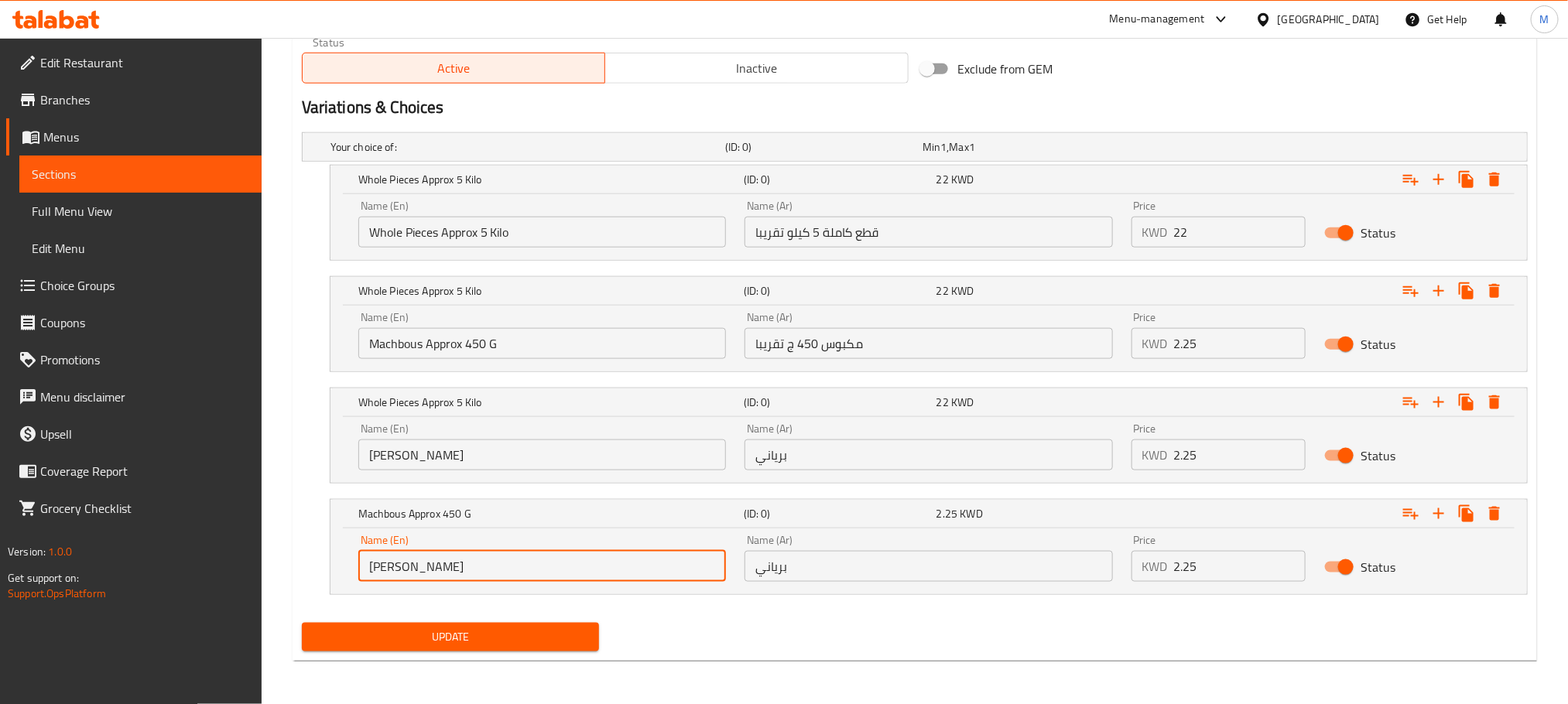
drag, startPoint x: 421, startPoint y: 568, endPoint x: 209, endPoint y: 600, distance: 214.4
paste input "Whole Pieces Approx 5 Kilo"
paste input "boneless"
click at [521, 568] on input "Whole Pieces Approx 5 Kilo - boneless" at bounding box center [542, 566] width 368 height 31
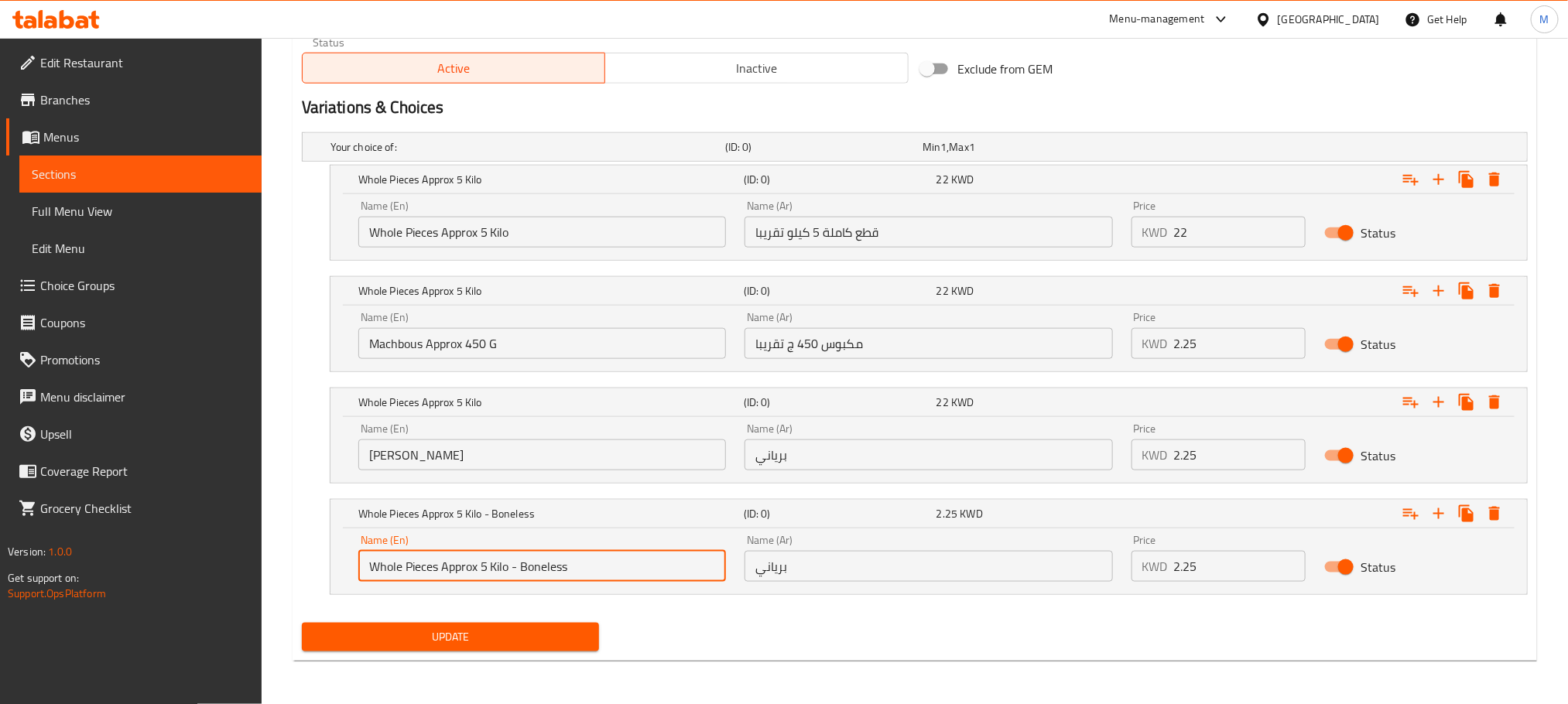
type input "Whole Pieces Approx 5 Kilo - Boneless"
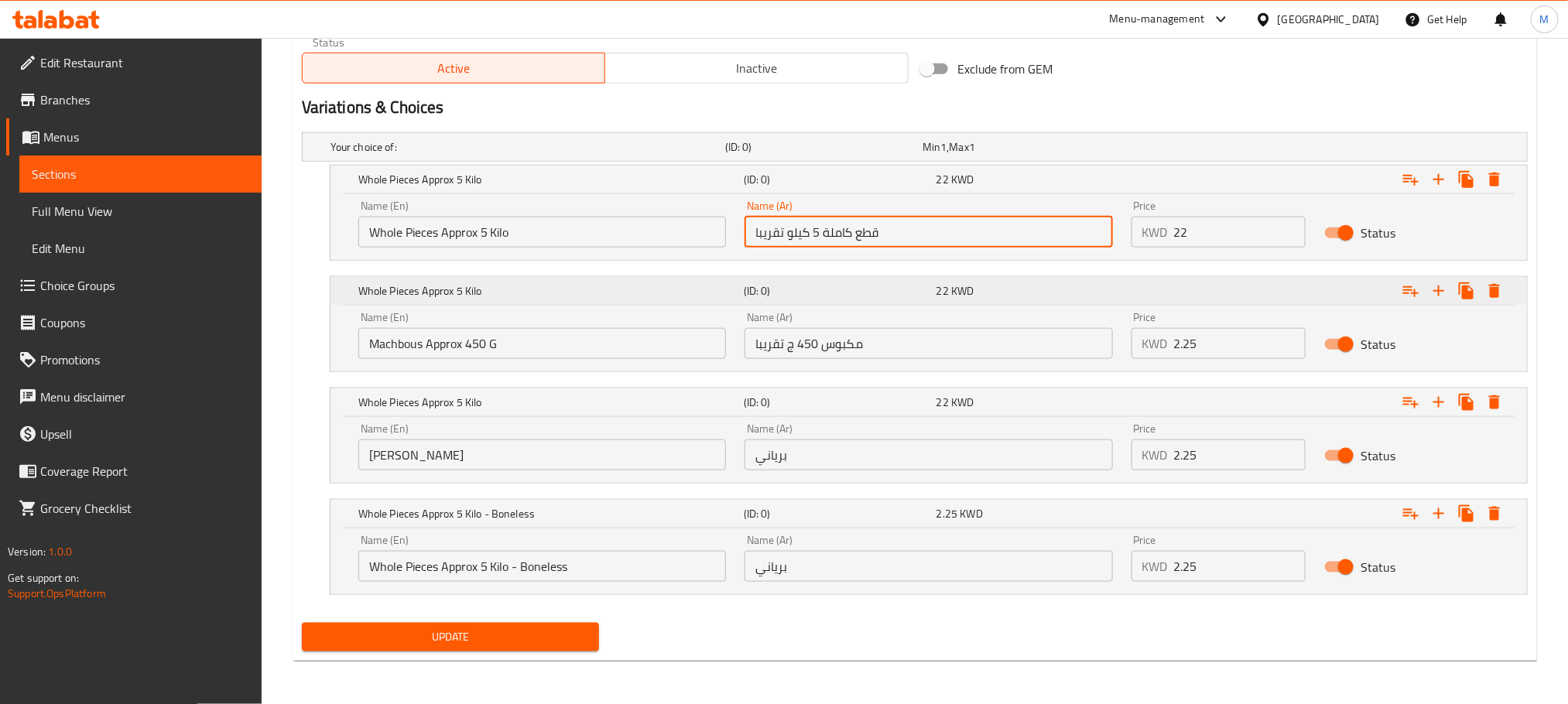
drag, startPoint x: 890, startPoint y: 232, endPoint x: 676, endPoint y: 282, distance: 219.8
click at [676, 282] on div "Your choice of: (ID: 0) Min 1 , Max 1 Name (En) Your choice of: Name (En) Name …" at bounding box center [915, 371] width 1239 height 490
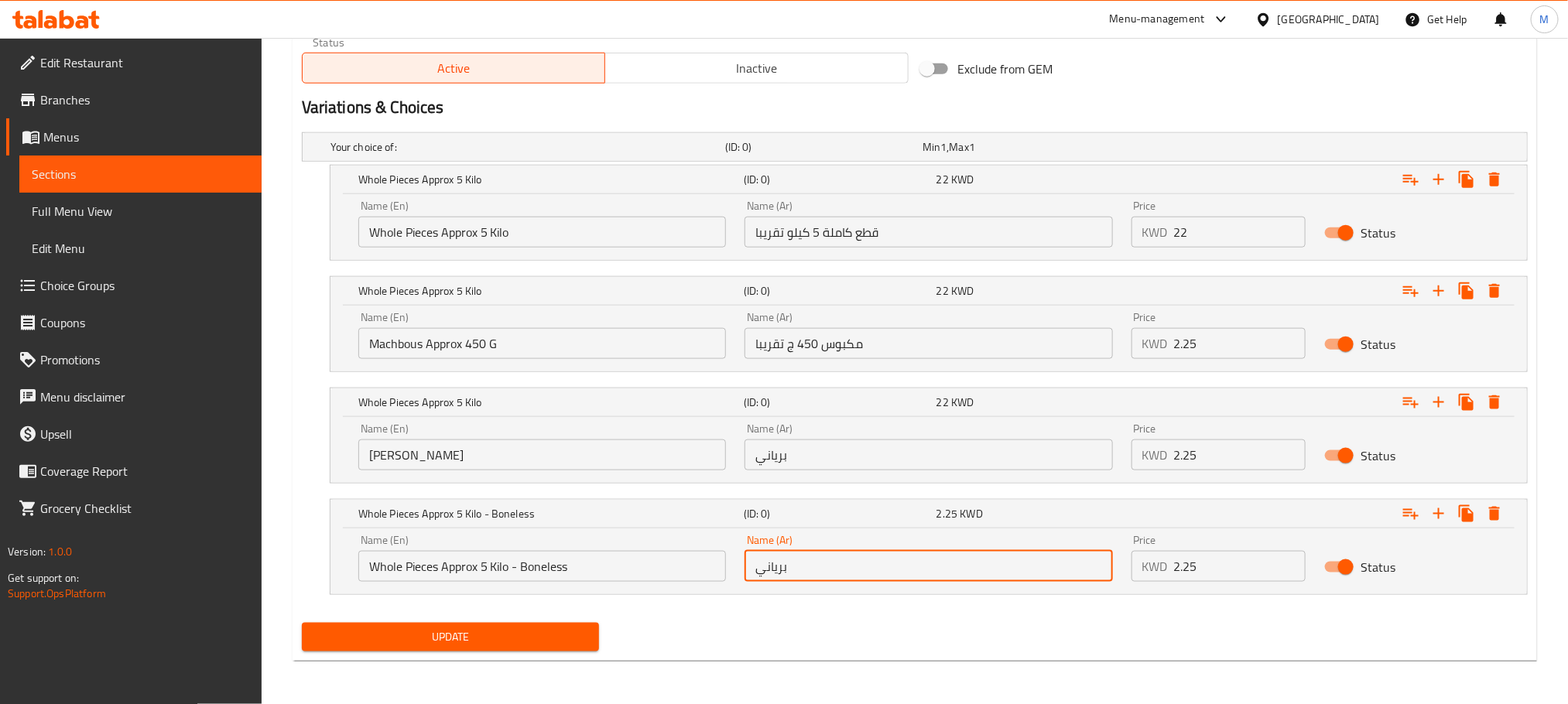
drag, startPoint x: 843, startPoint y: 560, endPoint x: 587, endPoint y: 625, distance: 264.1
click at [587, 625] on div "Add item image Image Size: 1200 x 800 px / Image formats: jpg, png / 5MB Max. I…" at bounding box center [915, 39] width 1239 height 1234
paste input "قطع كاملة 5 كيلو تقريبا"
type input "قطع كاملة 5 كيلو تقريبا - مخلية"
click at [1085, 612] on div "Your choice of: (ID: 0) Min 1 , Max 1 Name (En) Your choice of: Name (En) Name …" at bounding box center [915, 371] width 1239 height 490
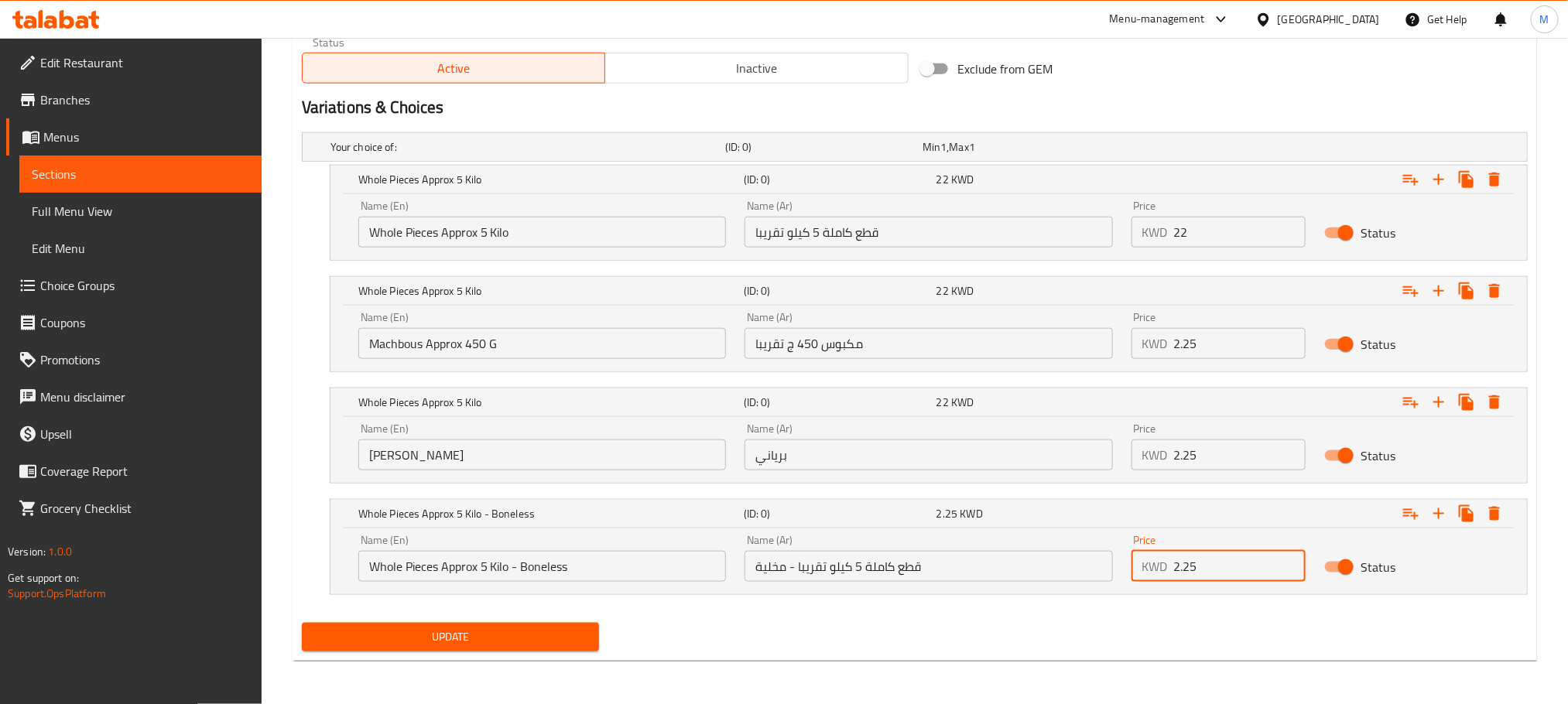
drag, startPoint x: 1190, startPoint y: 560, endPoint x: 1073, endPoint y: 566, distance: 117.2
click at [1072, 568] on div "Name (En) Whole Pieces Approx 5 Kilo - Boneless Name (En) Name (Ar) قطع كاملة 5…" at bounding box center [929, 558] width 1160 height 66
type input "22.500"
click at [1175, 628] on div "Update" at bounding box center [915, 637] width 1239 height 41
click at [1440, 507] on icon "Expand" at bounding box center [1439, 513] width 18 height 18
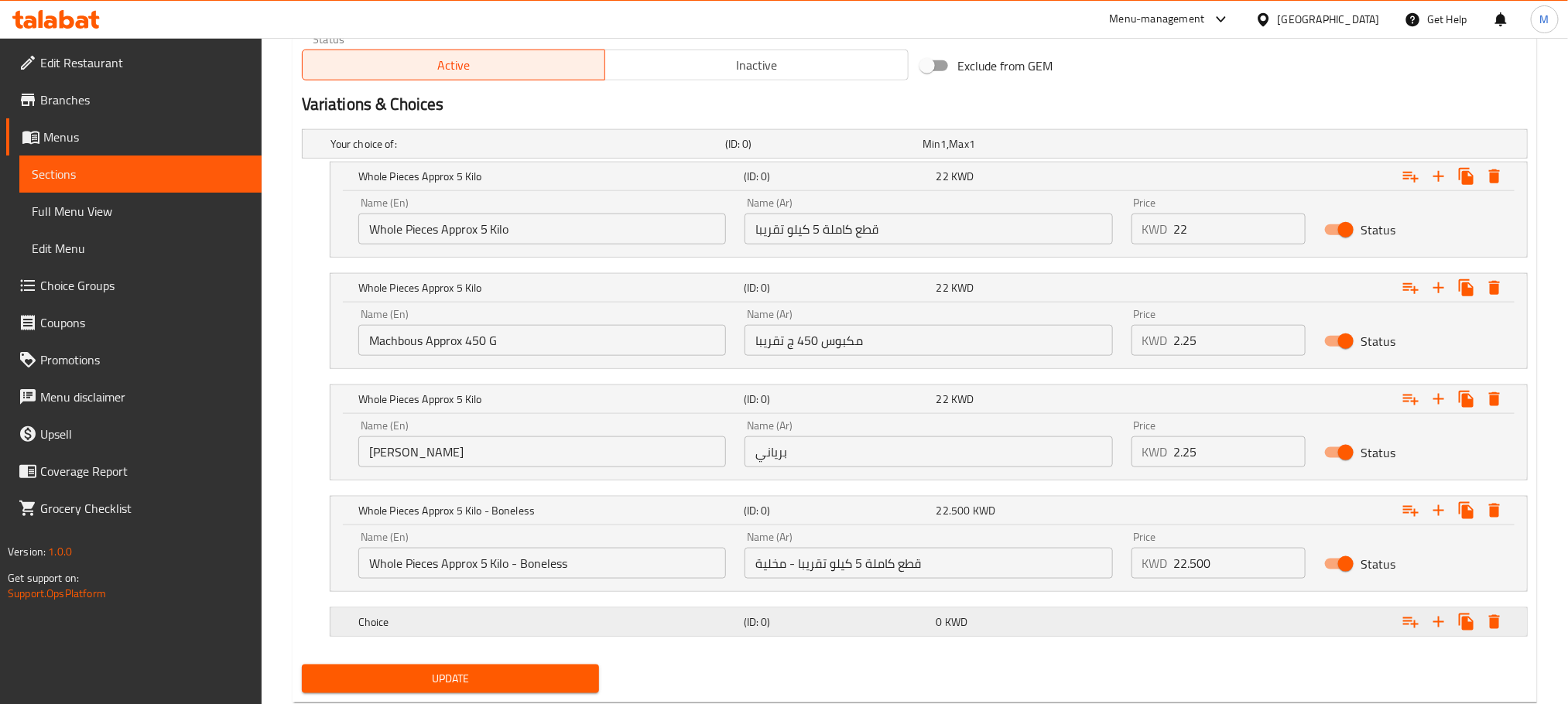
click at [783, 152] on h5 "(ID: 0)" at bounding box center [821, 144] width 191 height 15
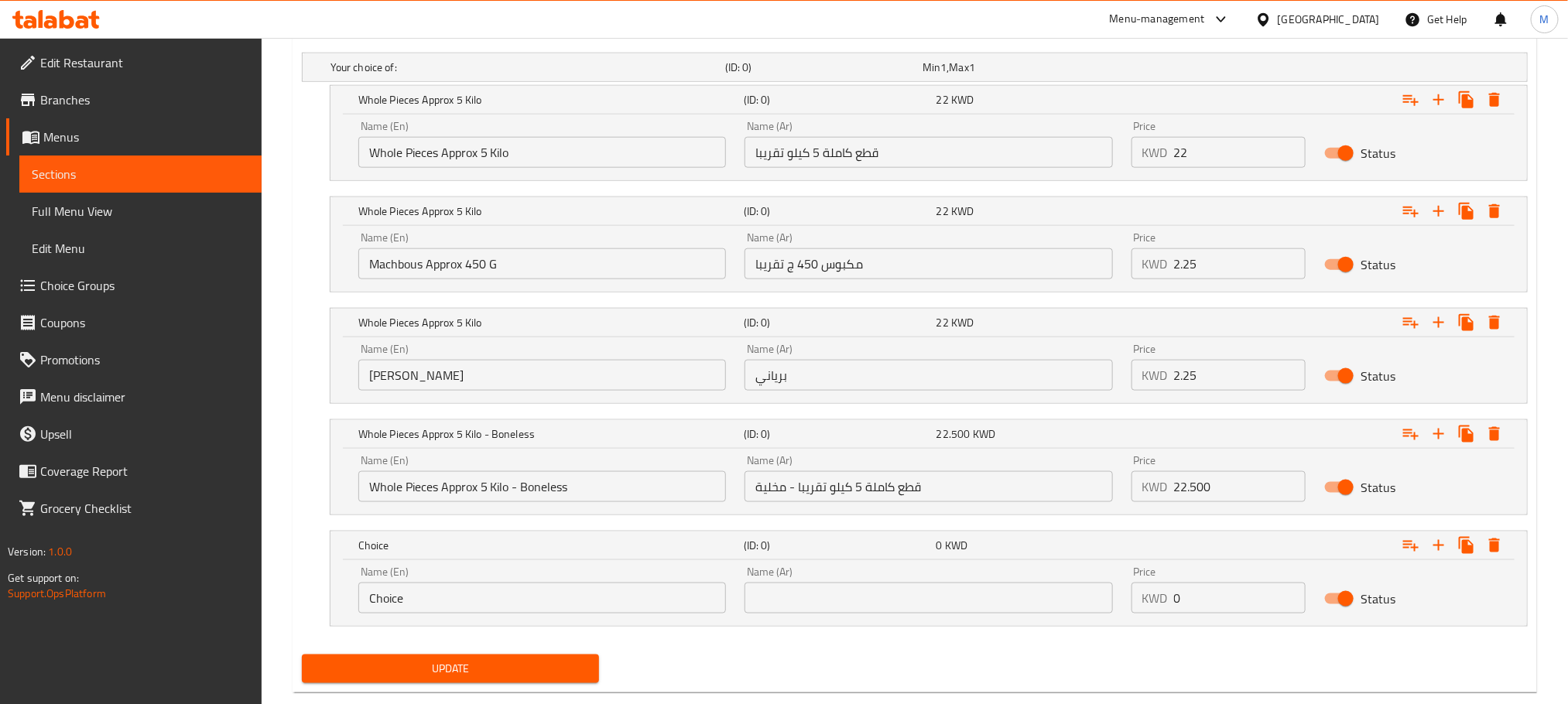
scroll to position [894, 0]
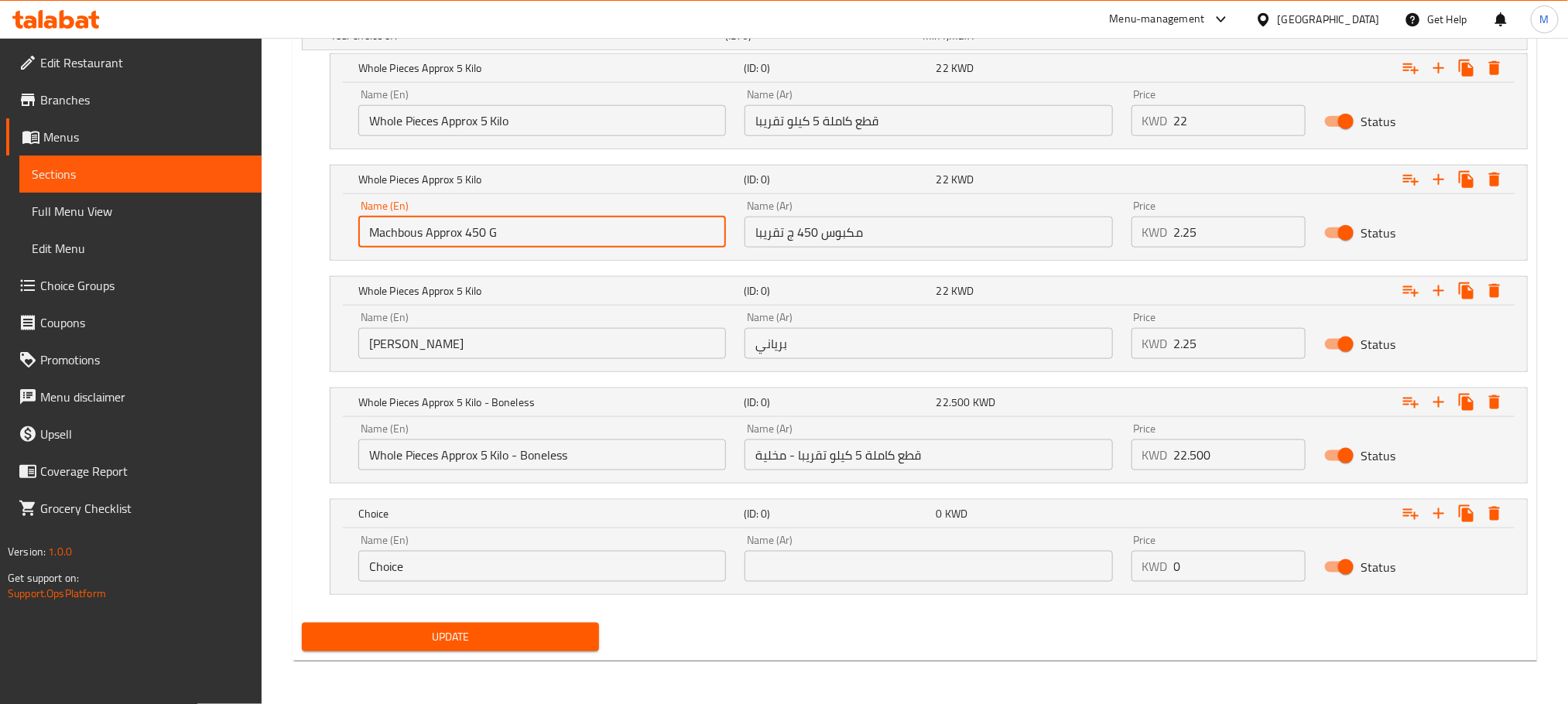
drag, startPoint x: 555, startPoint y: 226, endPoint x: 186, endPoint y: 337, distance: 385.3
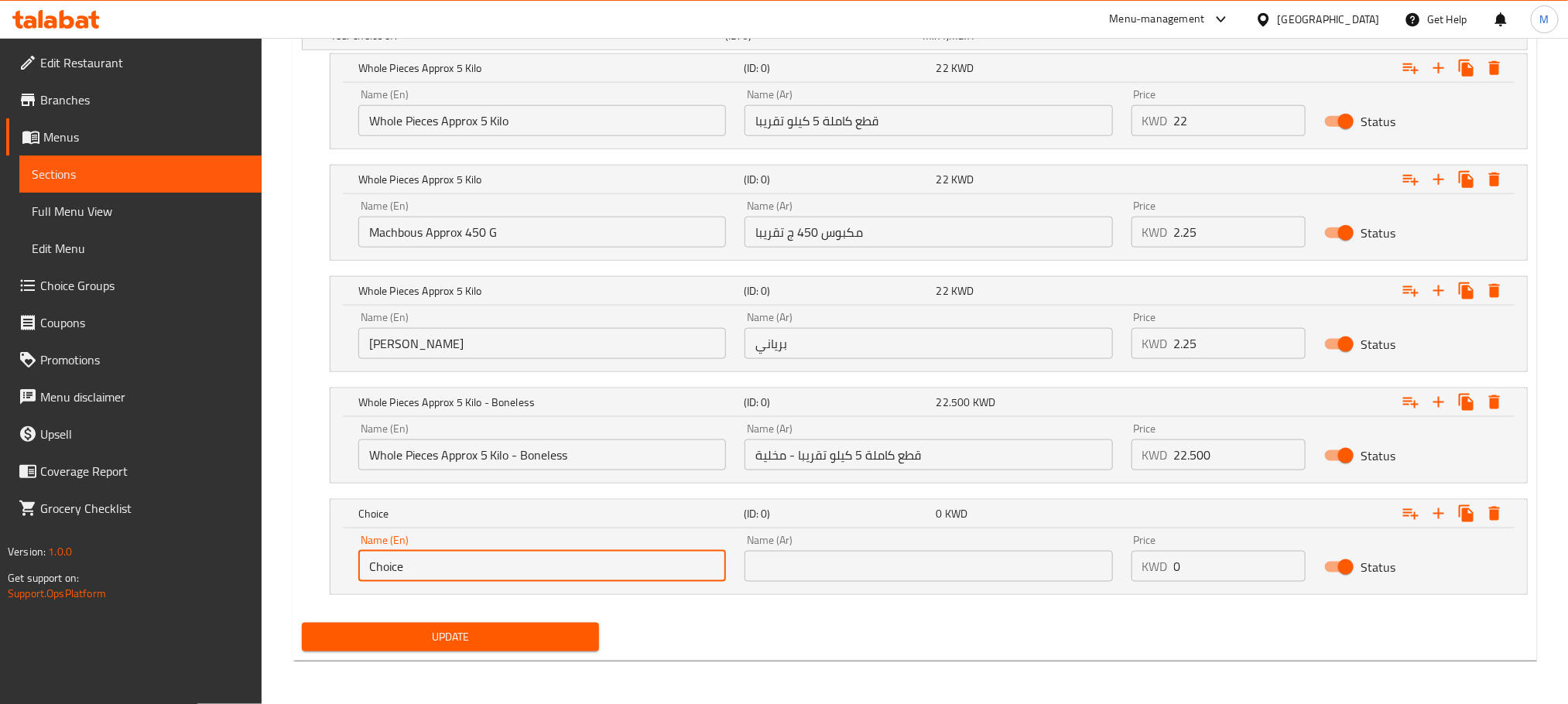
drag, startPoint x: 446, startPoint y: 557, endPoint x: 313, endPoint y: 623, distance: 148.5
paste input "Machbous Approx 450 G"
click at [544, 462] on input "Whole Pieces Approx 5 Kilo - Boneless" at bounding box center [542, 454] width 368 height 31
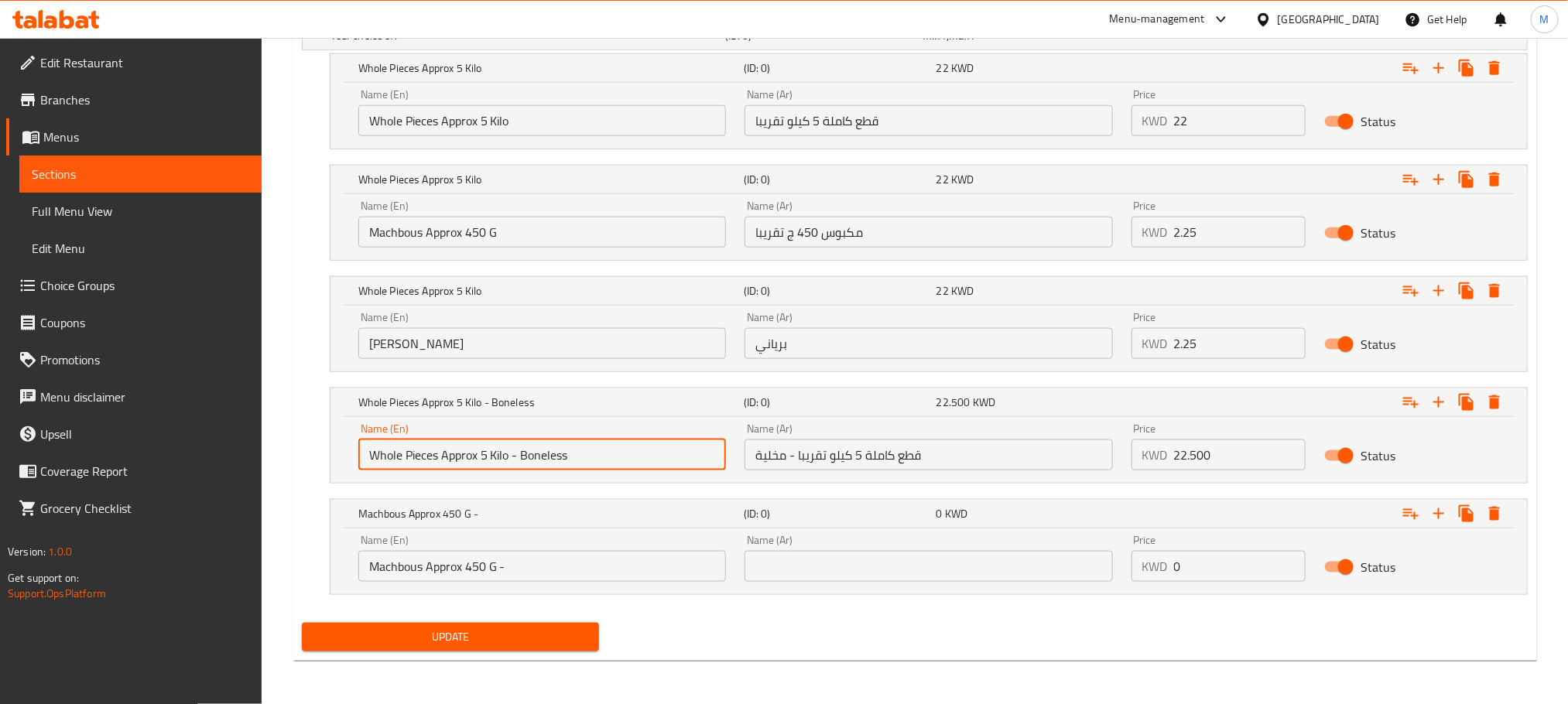
drag, startPoint x: 544, startPoint y: 462, endPoint x: 549, endPoint y: 490, distance: 28.4
click at [548, 462] on input "Whole Pieces Approx 5 Kilo - Boneless" at bounding box center [542, 454] width 368 height 31
click at [577, 562] on input "Machbous Approx 450 G -" at bounding box center [542, 566] width 368 height 31
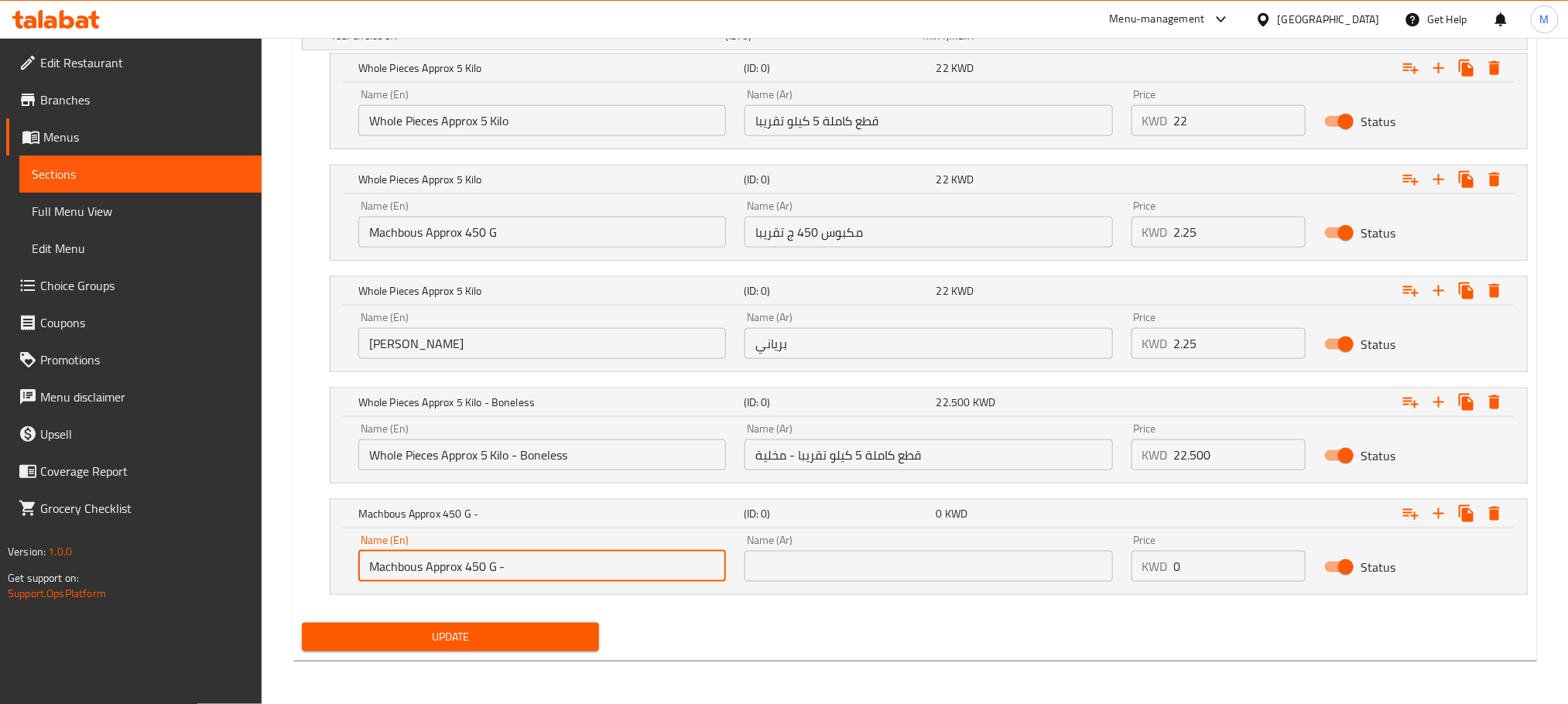
paste input "Boneless"
type input "Machbous Approx 450 G - Boneless"
click at [869, 227] on input "مكبوس 450 ج تقريبا" at bounding box center [929, 232] width 368 height 31
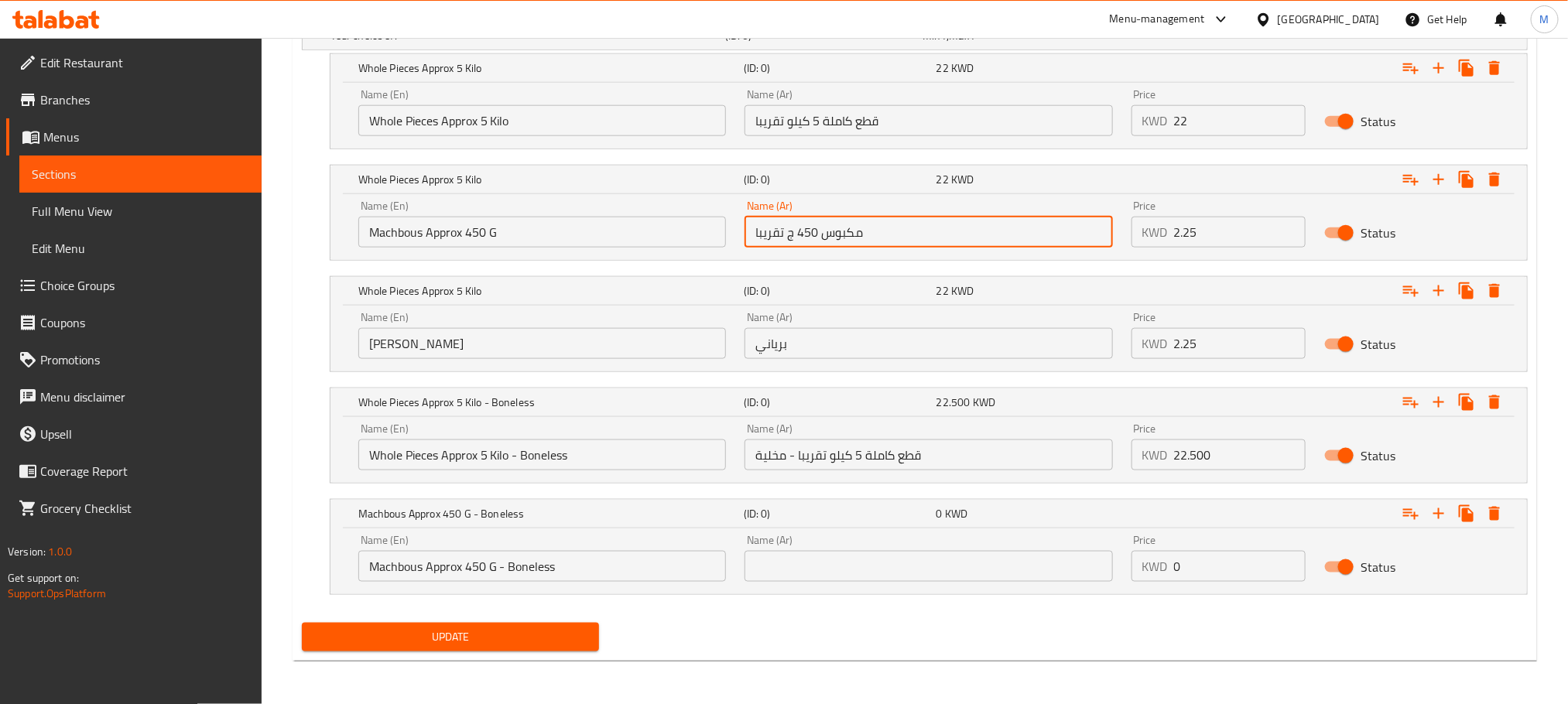
click at [869, 227] on input "مكبوس 450 ج تقريبا" at bounding box center [929, 232] width 368 height 31
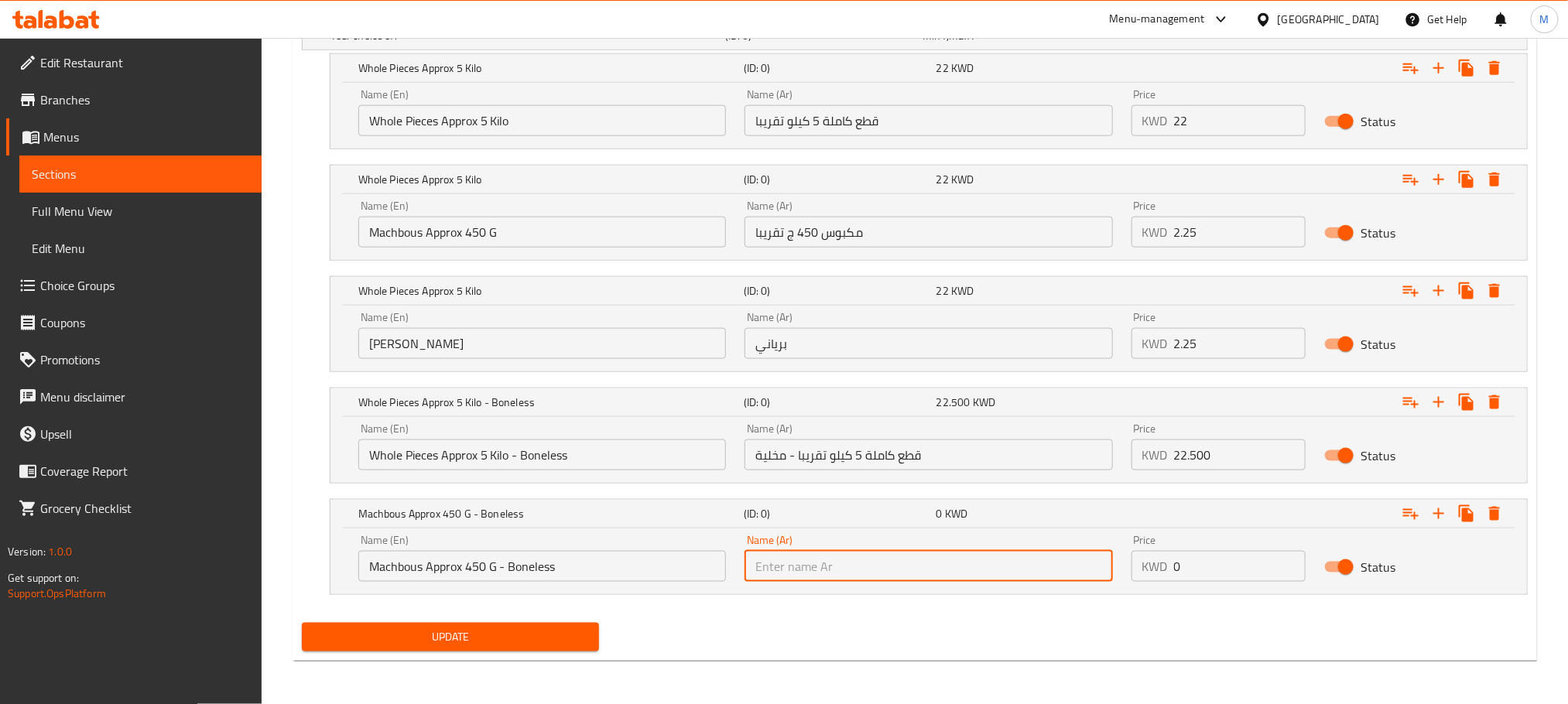
click at [837, 568] on input "text" at bounding box center [929, 566] width 368 height 31
paste input "مكبوس 450 ج تقريبا"
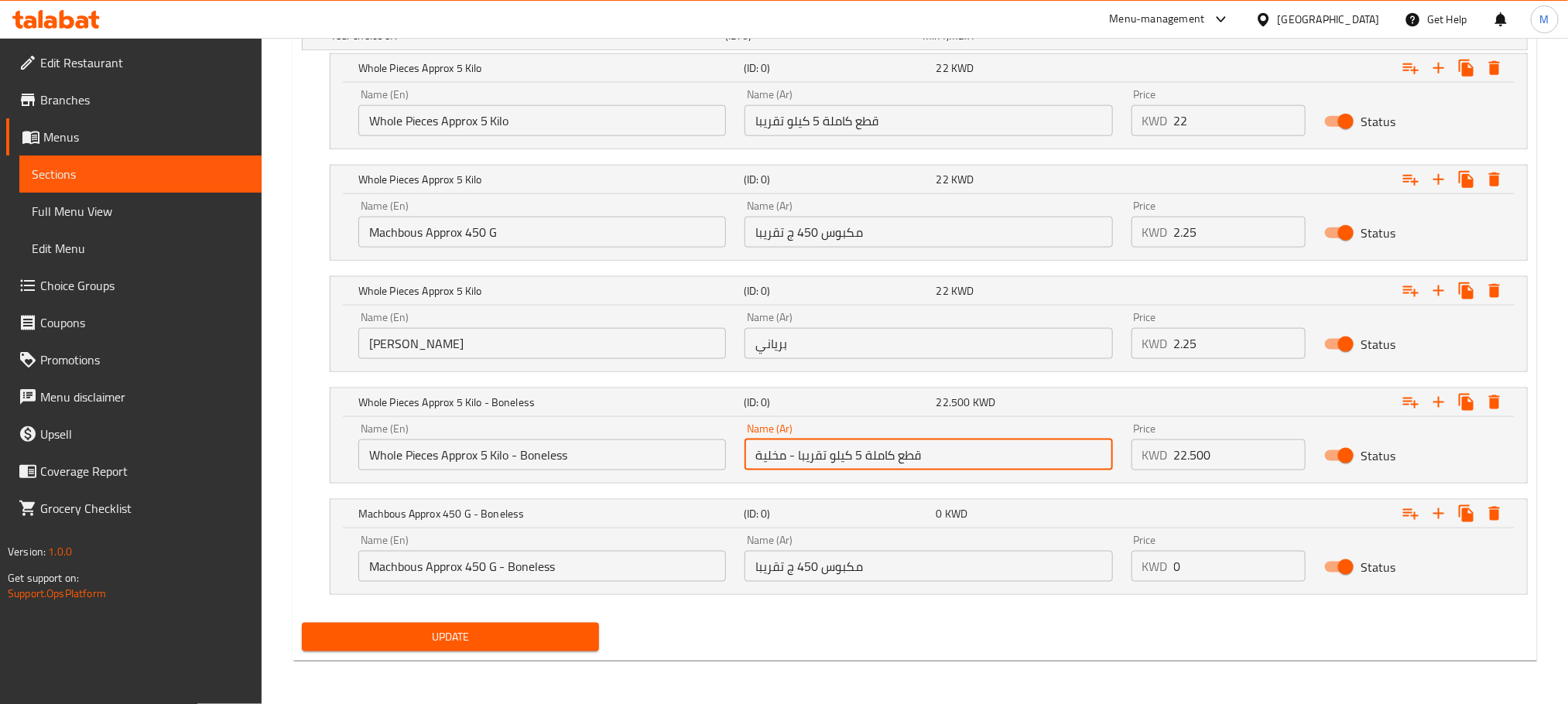
drag, startPoint x: 794, startPoint y: 458, endPoint x: 706, endPoint y: 474, distance: 89.4
click at [706, 474] on div "Name (En) Whole Pieces Approx 5 Kilo - Boneless Name (En) Name (Ar) قطع كاملة 5…" at bounding box center [929, 447] width 1160 height 66
click at [901, 568] on input "مكبوس 450 ج تقريبا" at bounding box center [929, 566] width 368 height 31
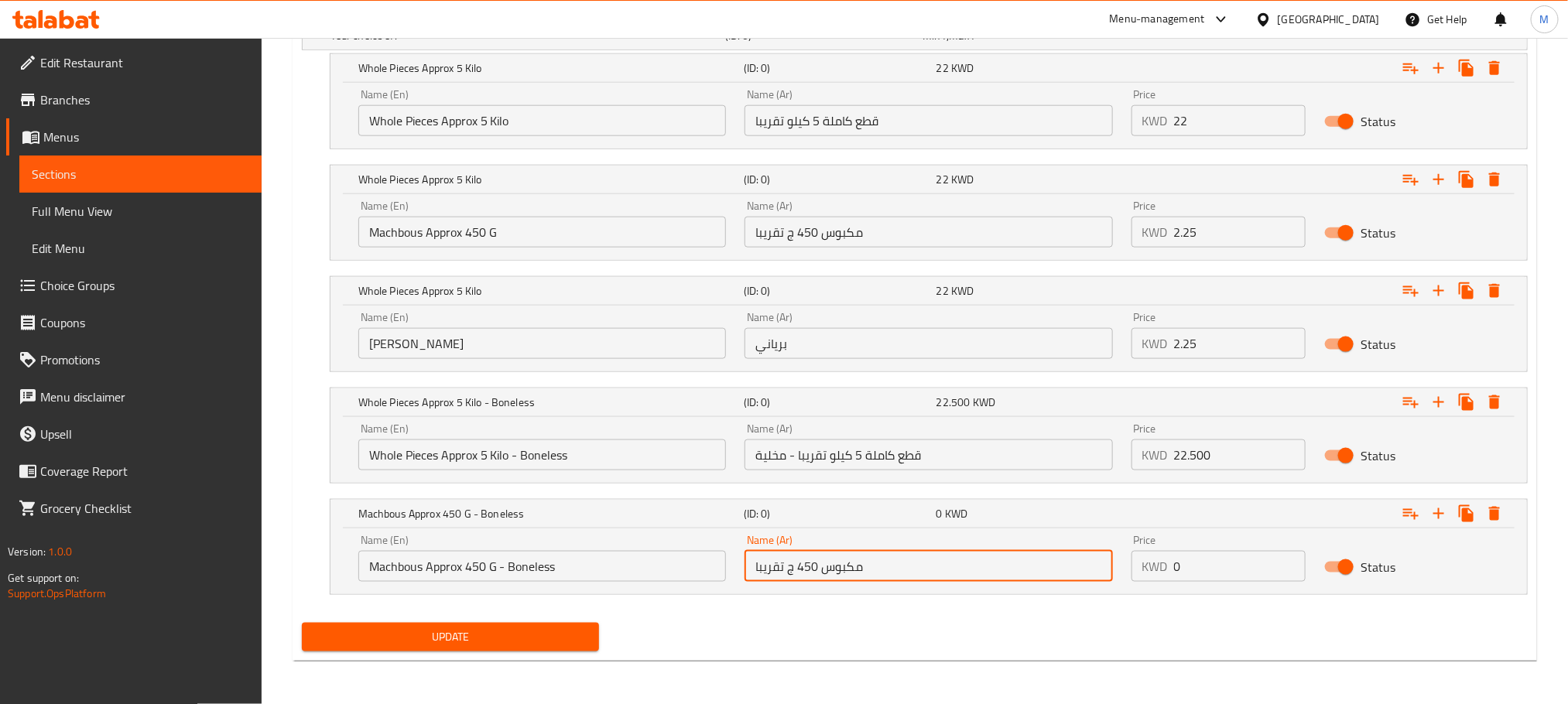
paste input "- مخلية"
type input "مكبوس 450 ج تقريبا - مخلية"
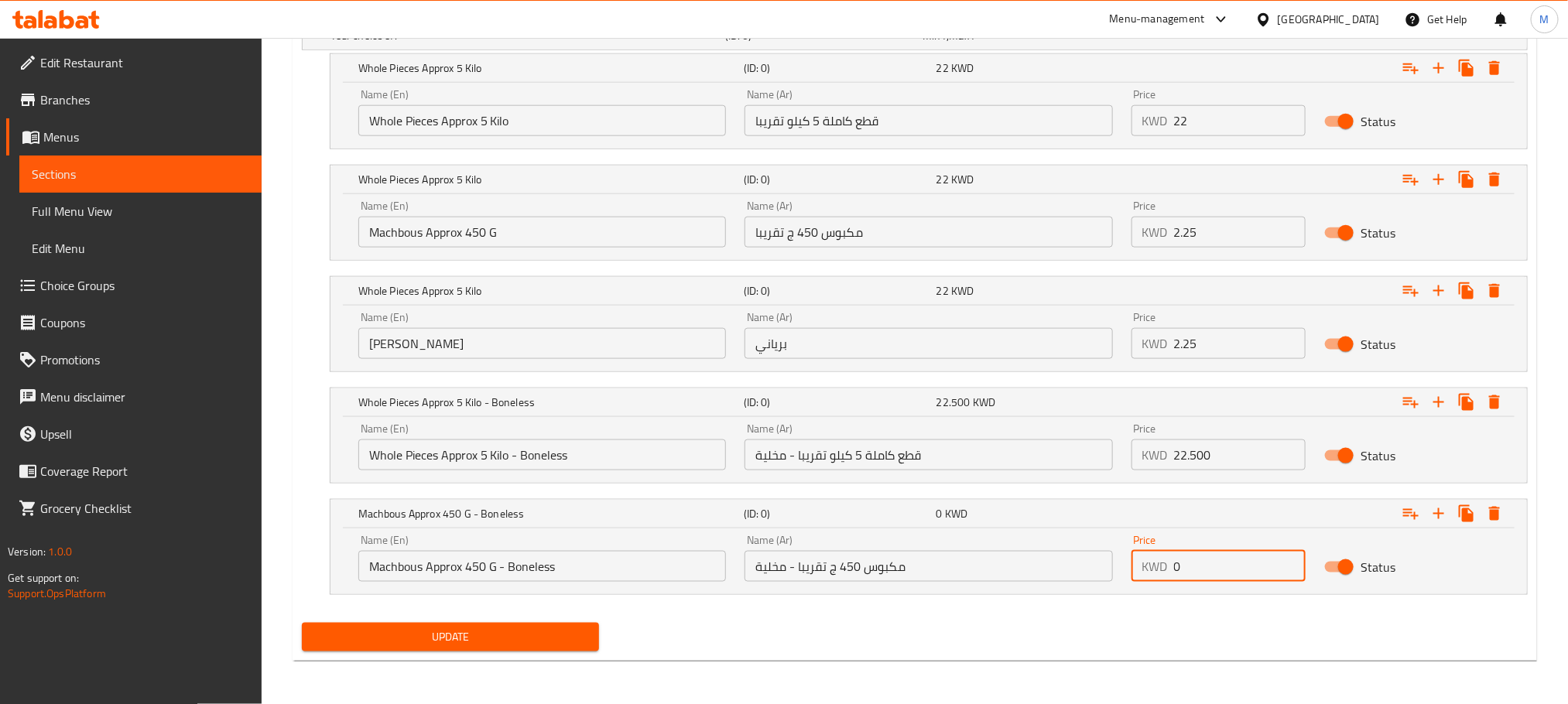
drag, startPoint x: 1210, startPoint y: 553, endPoint x: 1125, endPoint y: 592, distance: 93.5
click at [1125, 592] on div "Name (En) Machbous Approx 450 G - Boneless Name (En) Name (Ar) مكبوس 450 ج تقري…" at bounding box center [929, 561] width 1197 height 66
type input "2.525"
click at [1444, 504] on icon "Expand" at bounding box center [1439, 513] width 18 height 18
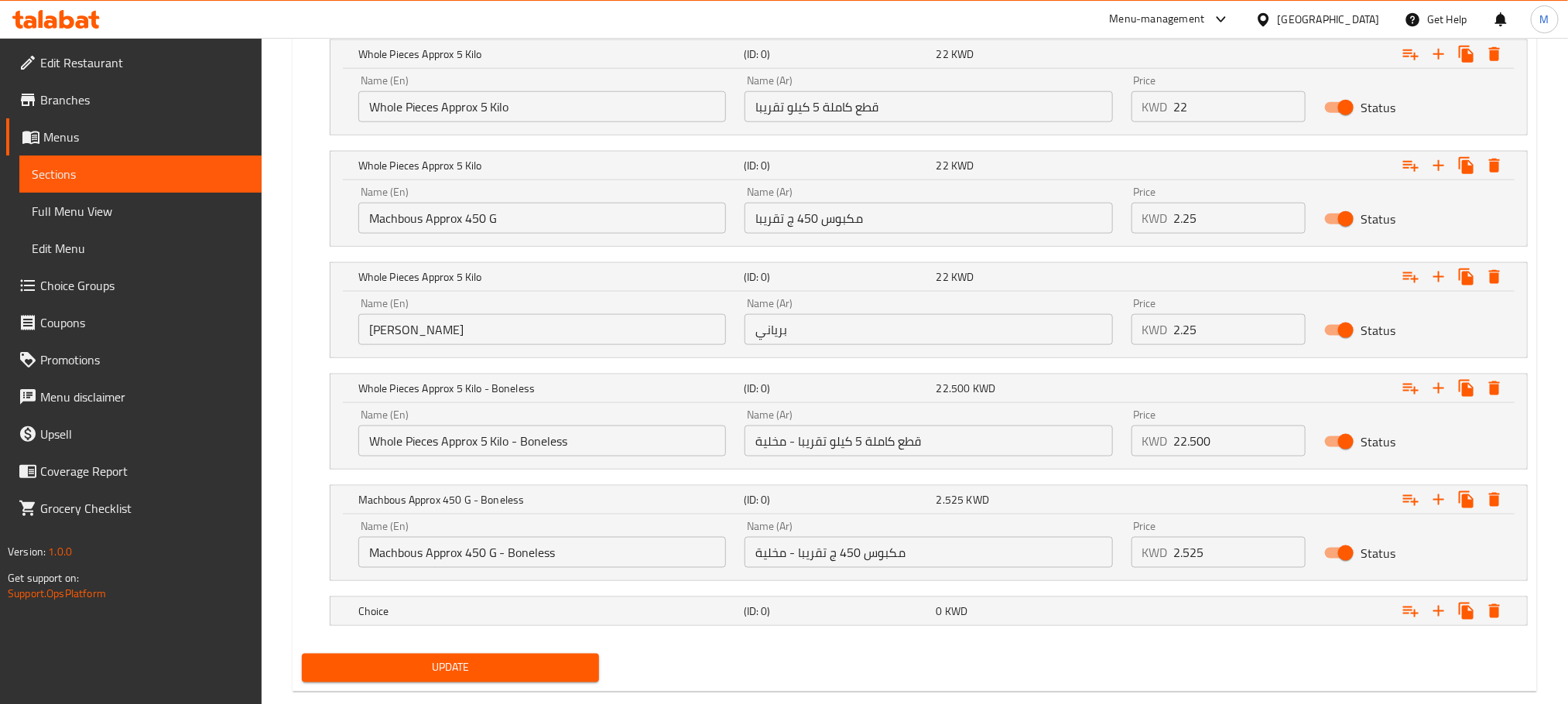
scroll to position [940, 0]
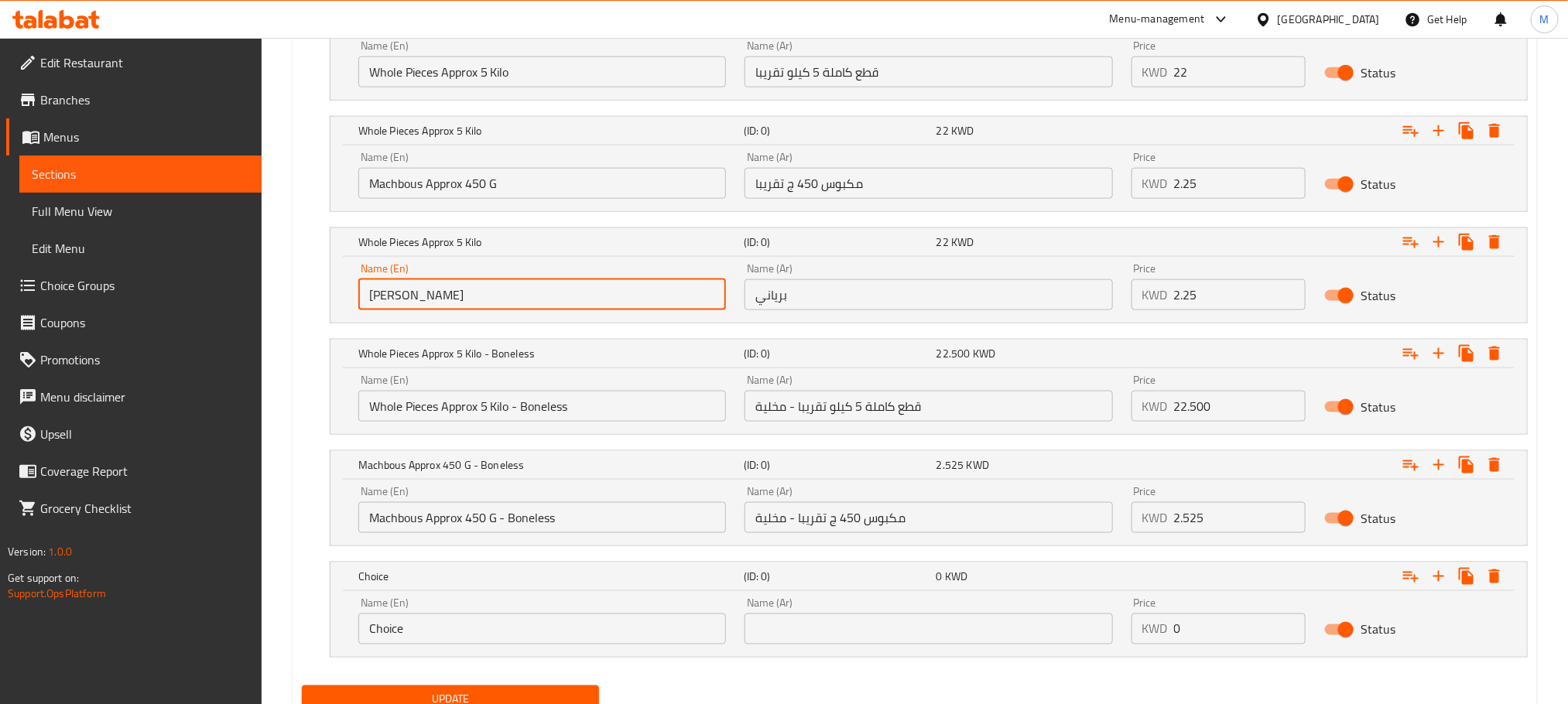
drag, startPoint x: 433, startPoint y: 303, endPoint x: 165, endPoint y: 478, distance: 320.1
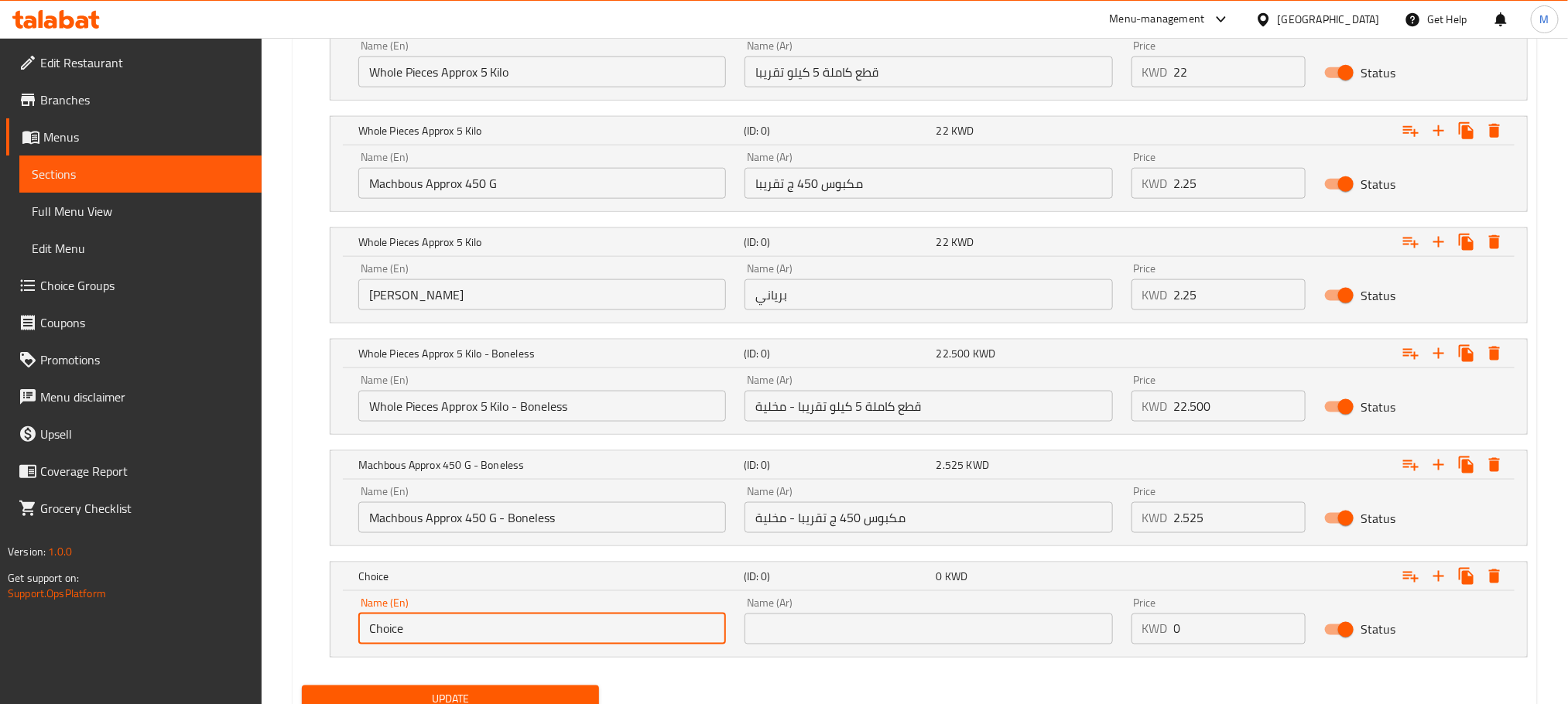
scroll to position [964, 0]
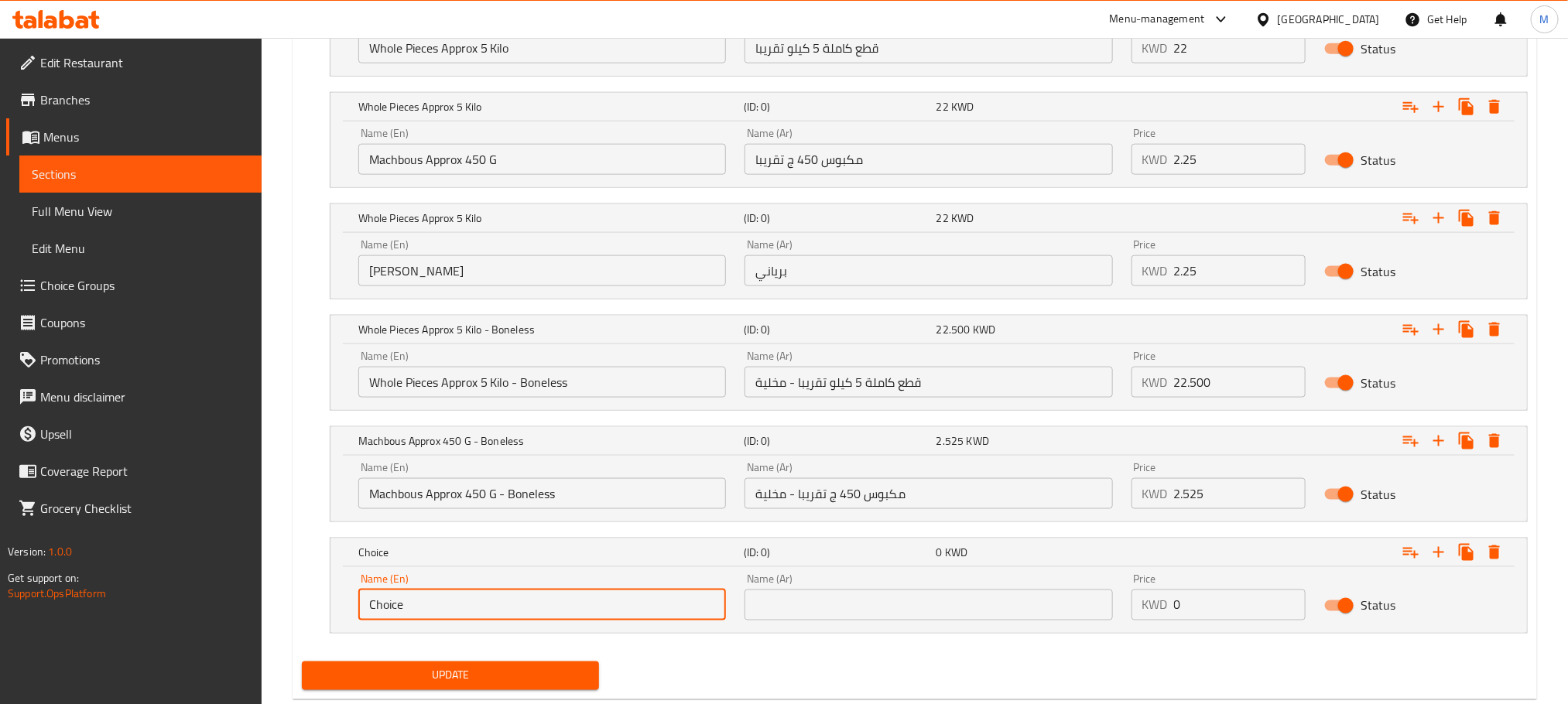
drag, startPoint x: 388, startPoint y: 649, endPoint x: 279, endPoint y: 683, distance: 114.2
paste input "[PERSON_NAME]"
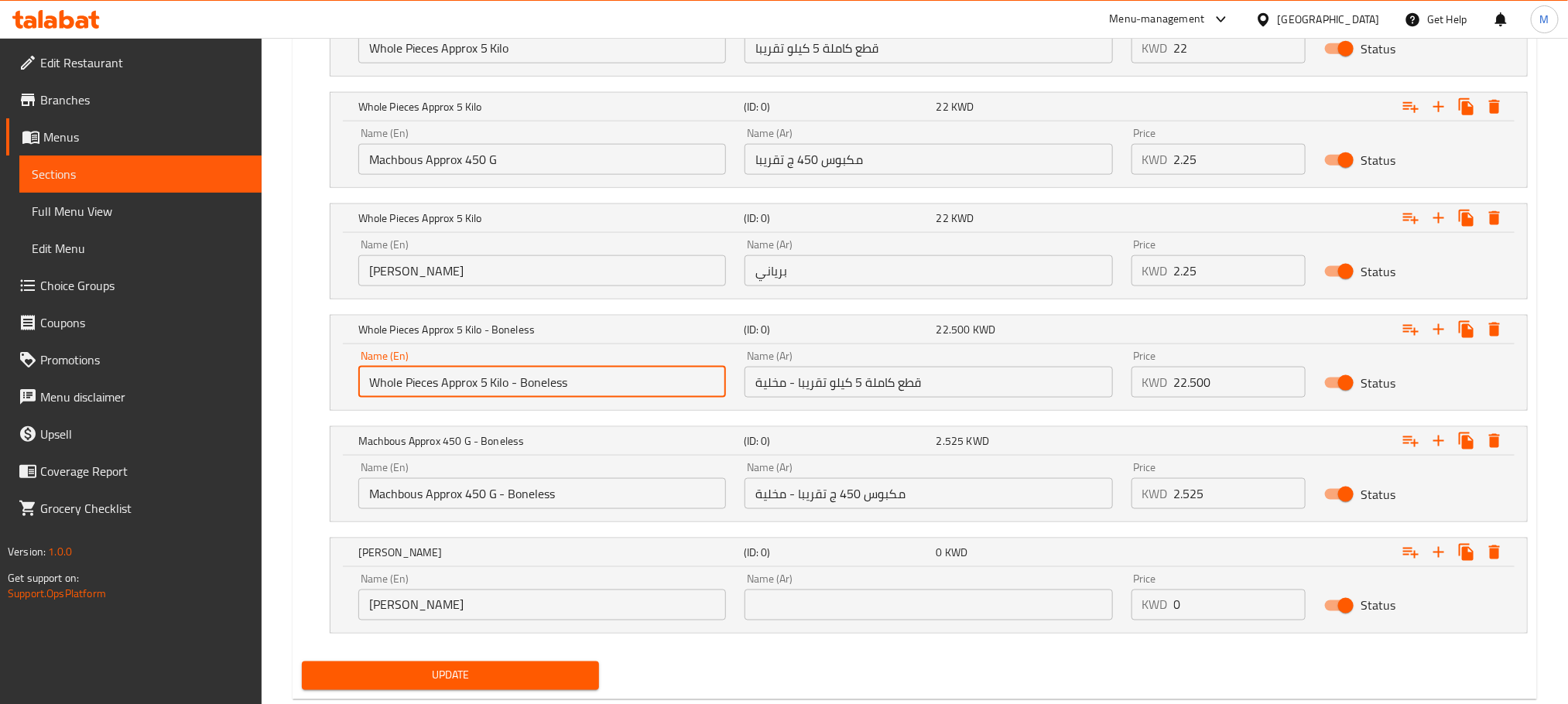
drag, startPoint x: 577, startPoint y: 389, endPoint x: 514, endPoint y: 376, distance: 64.3
click at [514, 376] on input "Whole Pieces Approx 5 Kilo - Boneless" at bounding box center [542, 382] width 368 height 31
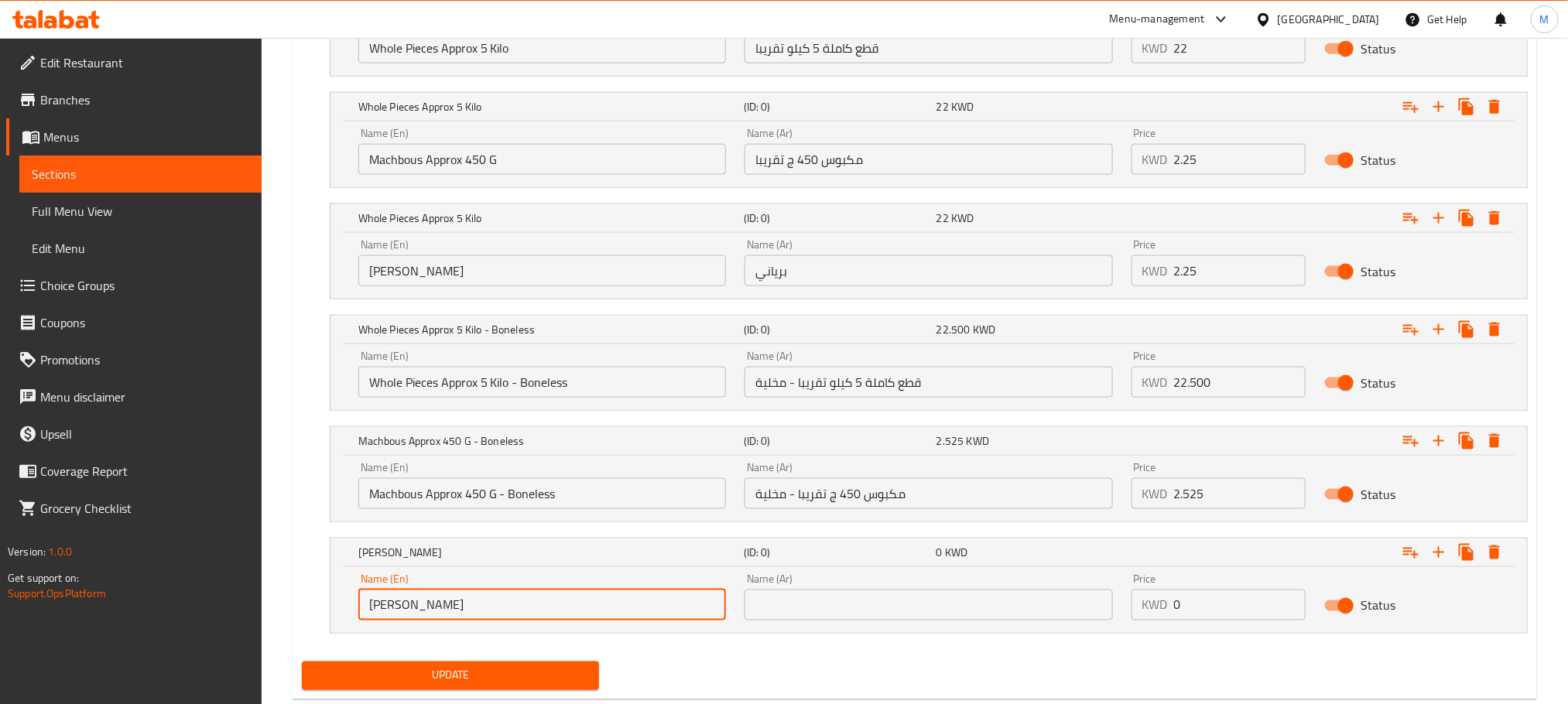
click at [498, 611] on input "[PERSON_NAME]" at bounding box center [542, 604] width 368 height 31
paste input "- Boneless"
type input "[PERSON_NAME]"
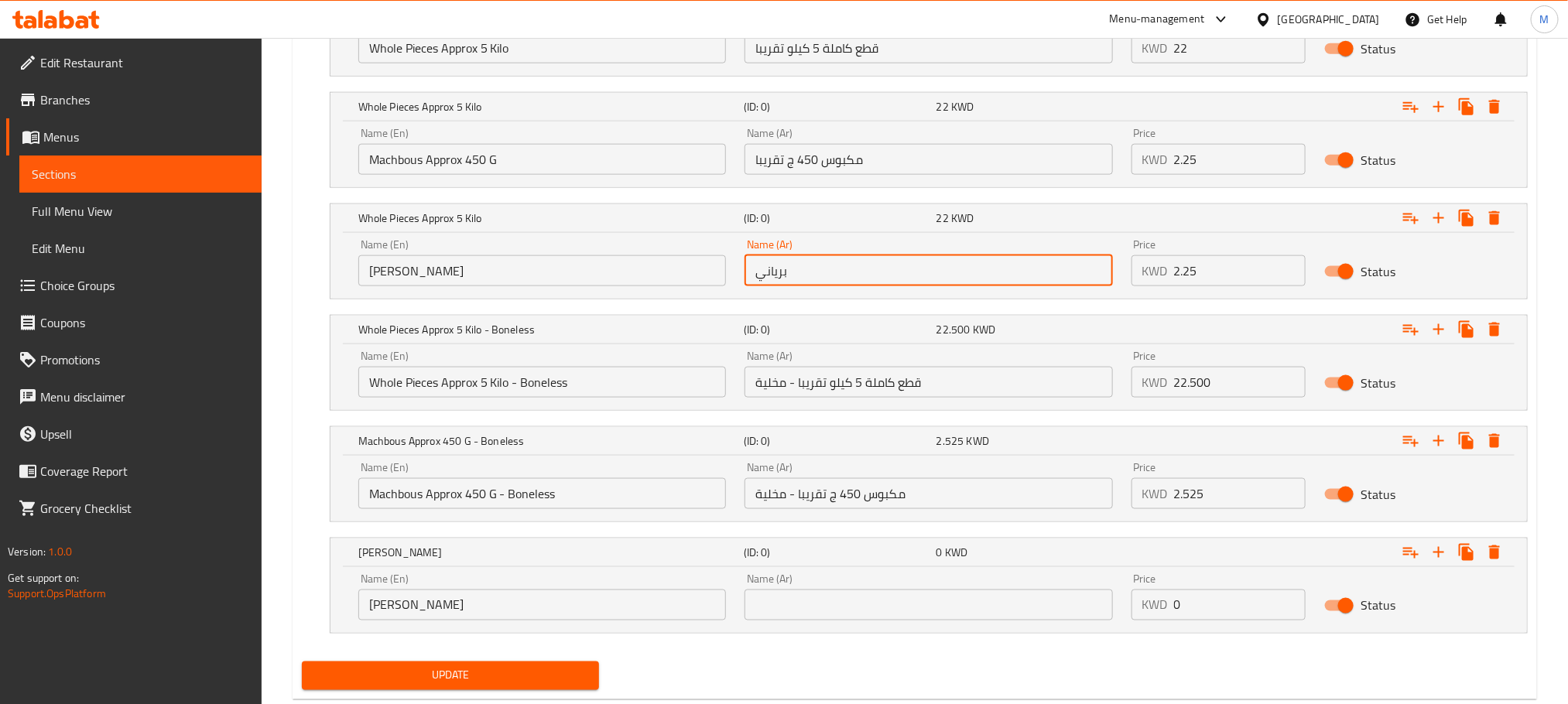
drag, startPoint x: 804, startPoint y: 276, endPoint x: 664, endPoint y: 311, distance: 144.3
click at [664, 311] on div "Your choice of: (ID: 0) Min 1 , Max 1 Name (En) Your choice of: Name (En) Name …" at bounding box center [915, 299] width 1239 height 713
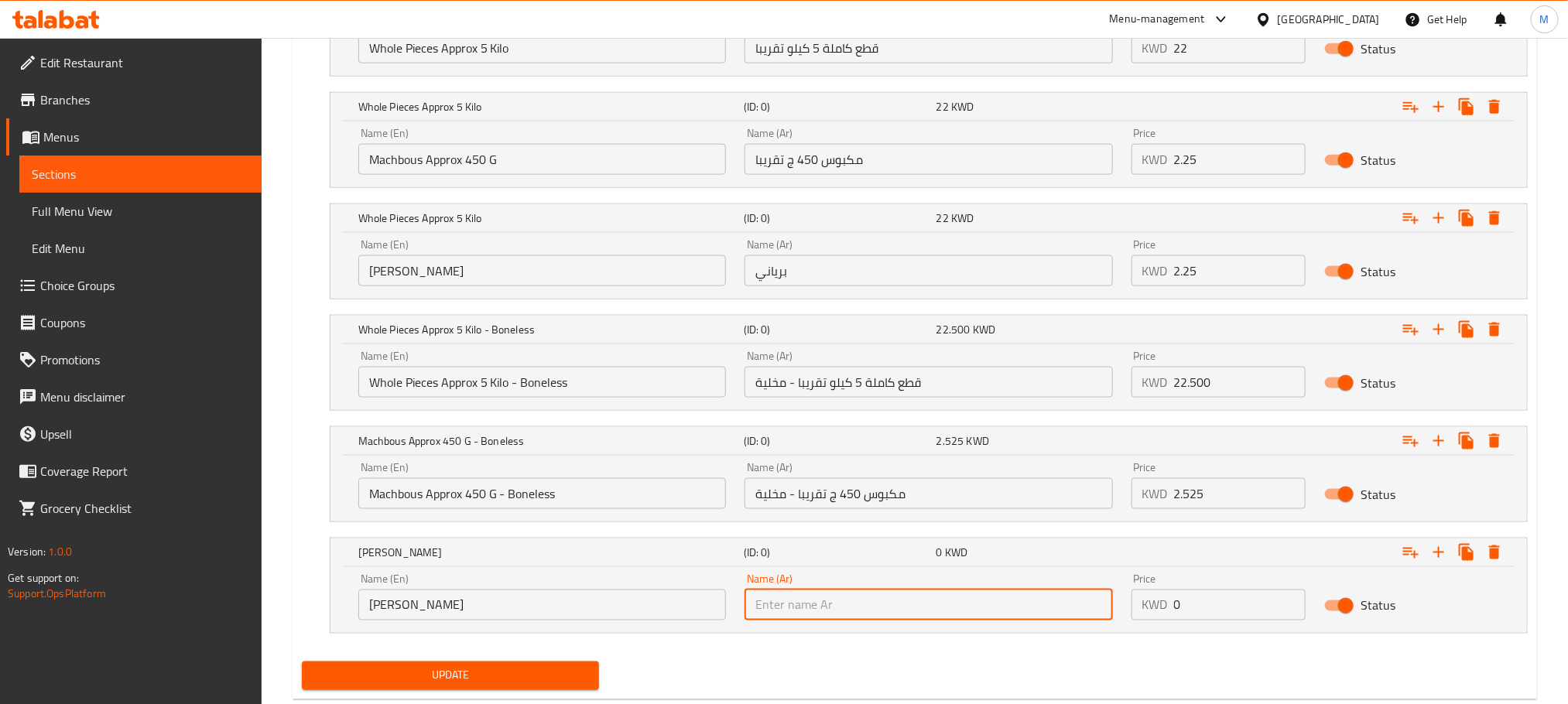
click at [834, 602] on input "text" at bounding box center [929, 604] width 368 height 31
paste input "برياني"
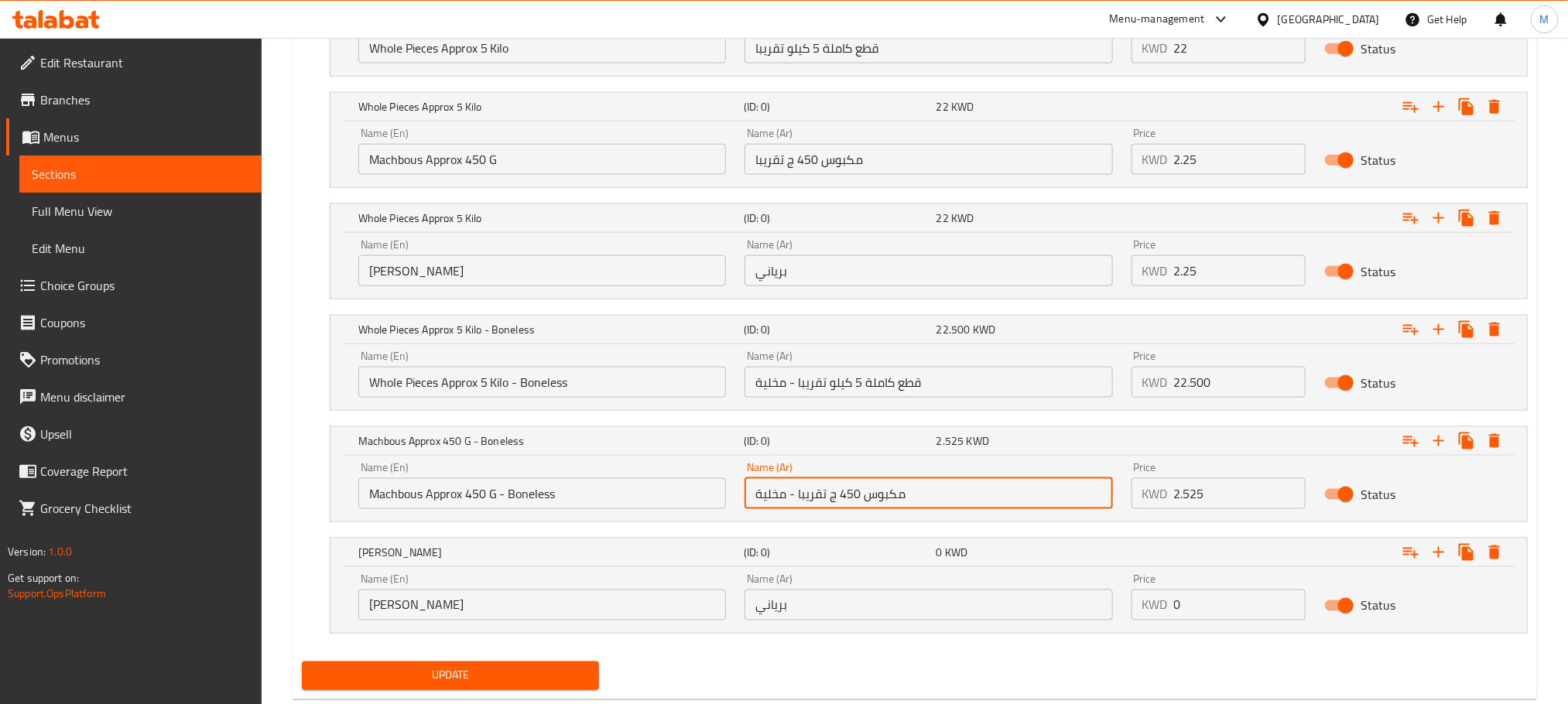
drag, startPoint x: 793, startPoint y: 498, endPoint x: 643, endPoint y: 535, distance: 154.5
click at [643, 535] on div "Your choice of: (ID: 0) Min 1 , Max 1 Name (En) Your choice of: Name (En) Name …" at bounding box center [915, 299] width 1239 height 713
click at [917, 621] on input "برياني" at bounding box center [929, 604] width 368 height 31
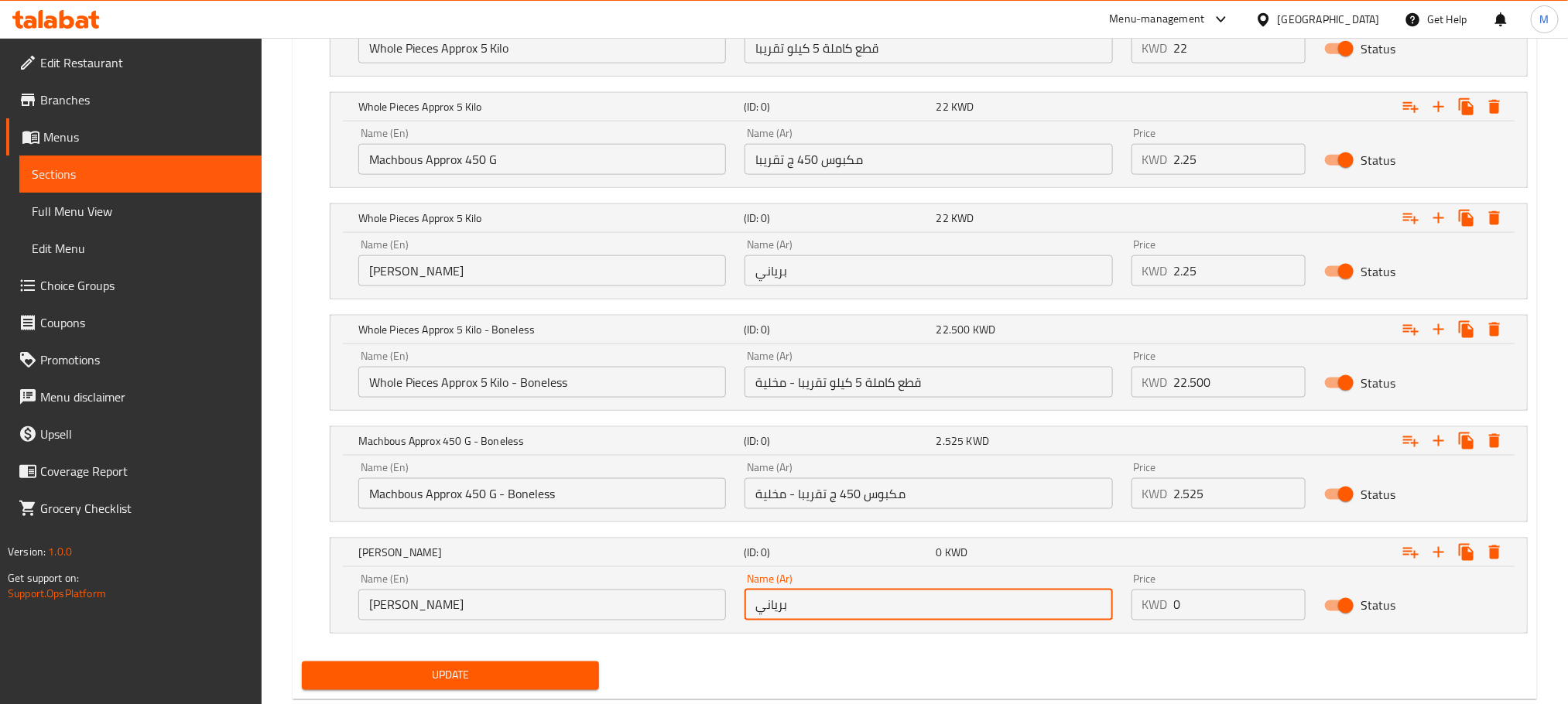
paste input "- مخلية"
type input "برياني - مخلية"
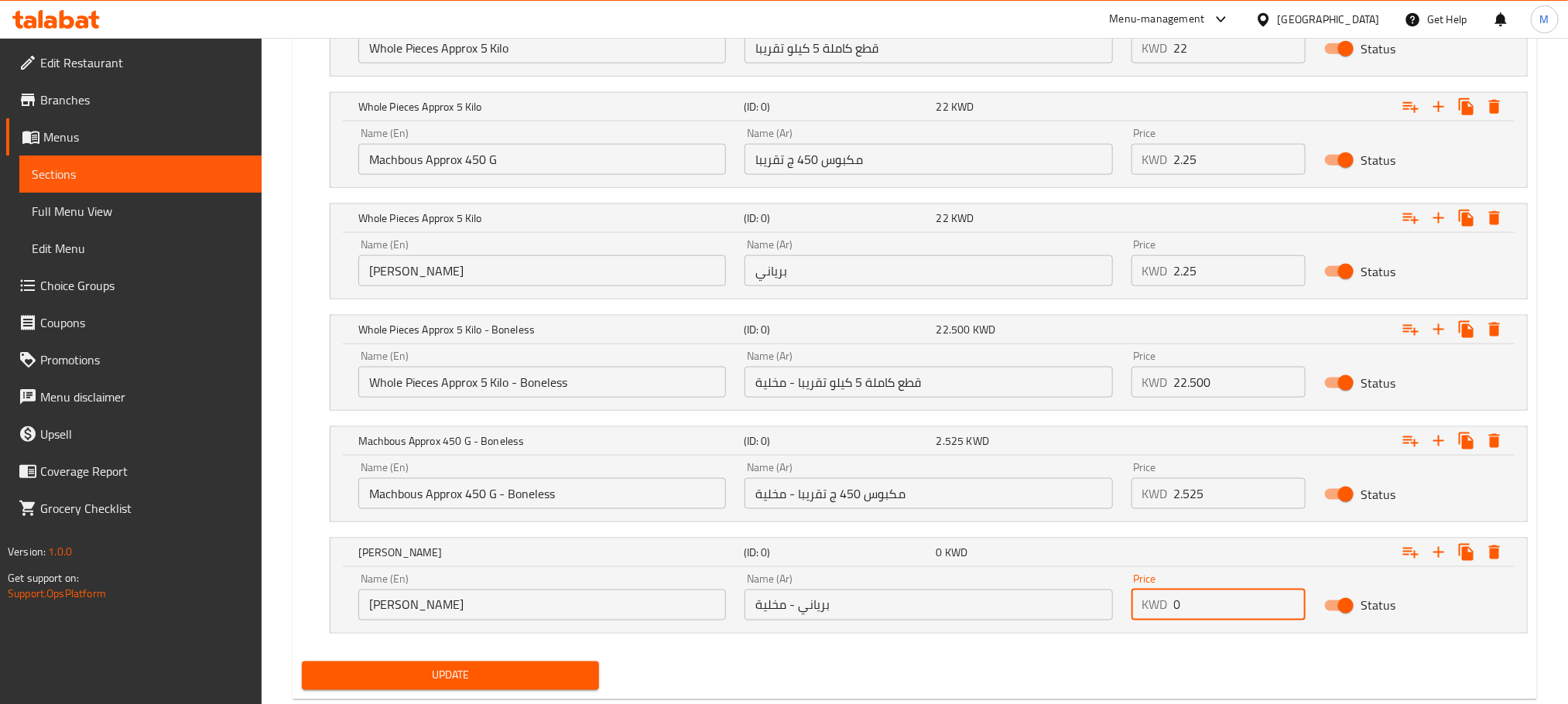
drag, startPoint x: 1217, startPoint y: 604, endPoint x: 997, endPoint y: 657, distance: 226.3
click at [997, 655] on div "Your choice of: (ID: 0) Min 1 , Max 1 Name (En) Your choice of: Name (En) Name …" at bounding box center [915, 299] width 1239 height 713
type input "2.525"
click at [1098, 670] on div "Update" at bounding box center [915, 675] width 1239 height 41
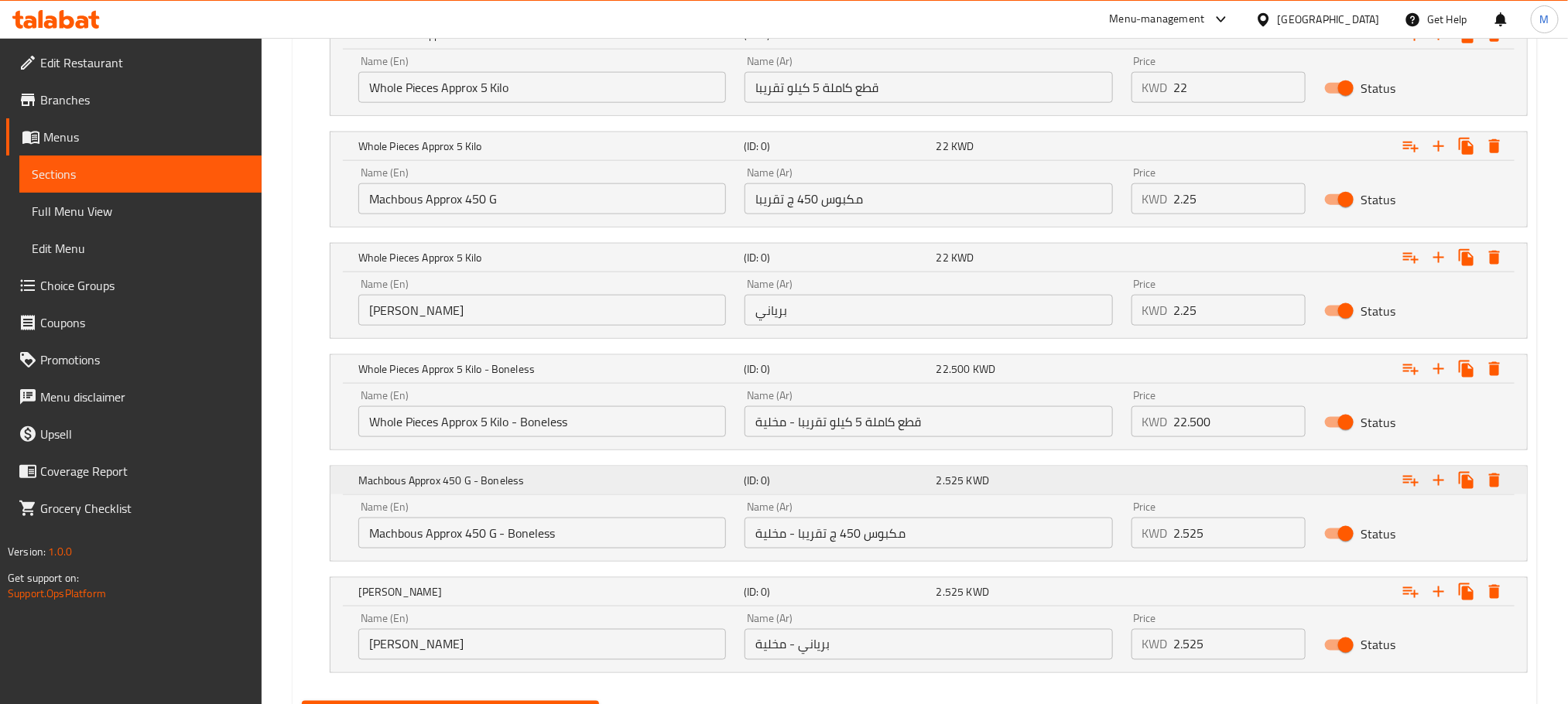
scroll to position [1007, 0]
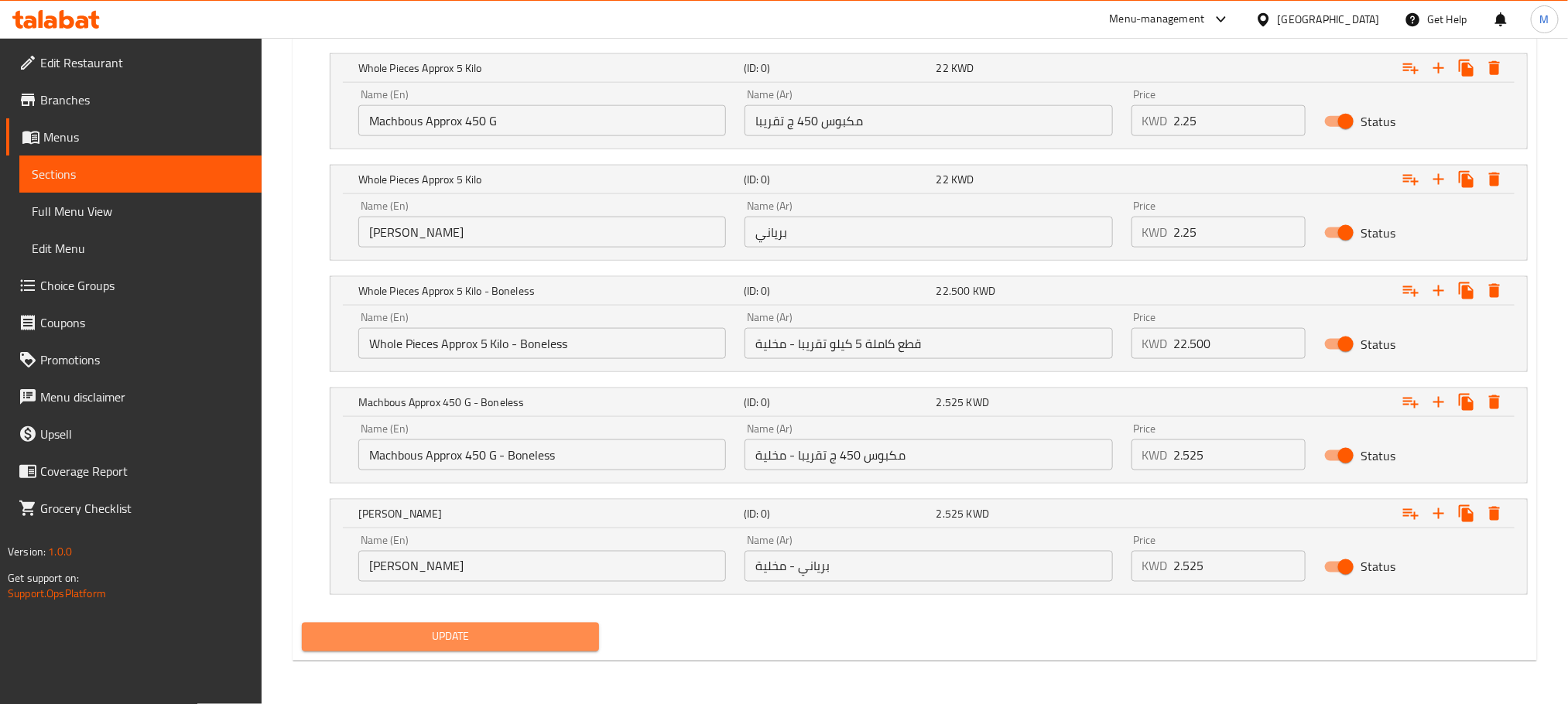
click at [458, 629] on span "Update" at bounding box center [450, 637] width 272 height 19
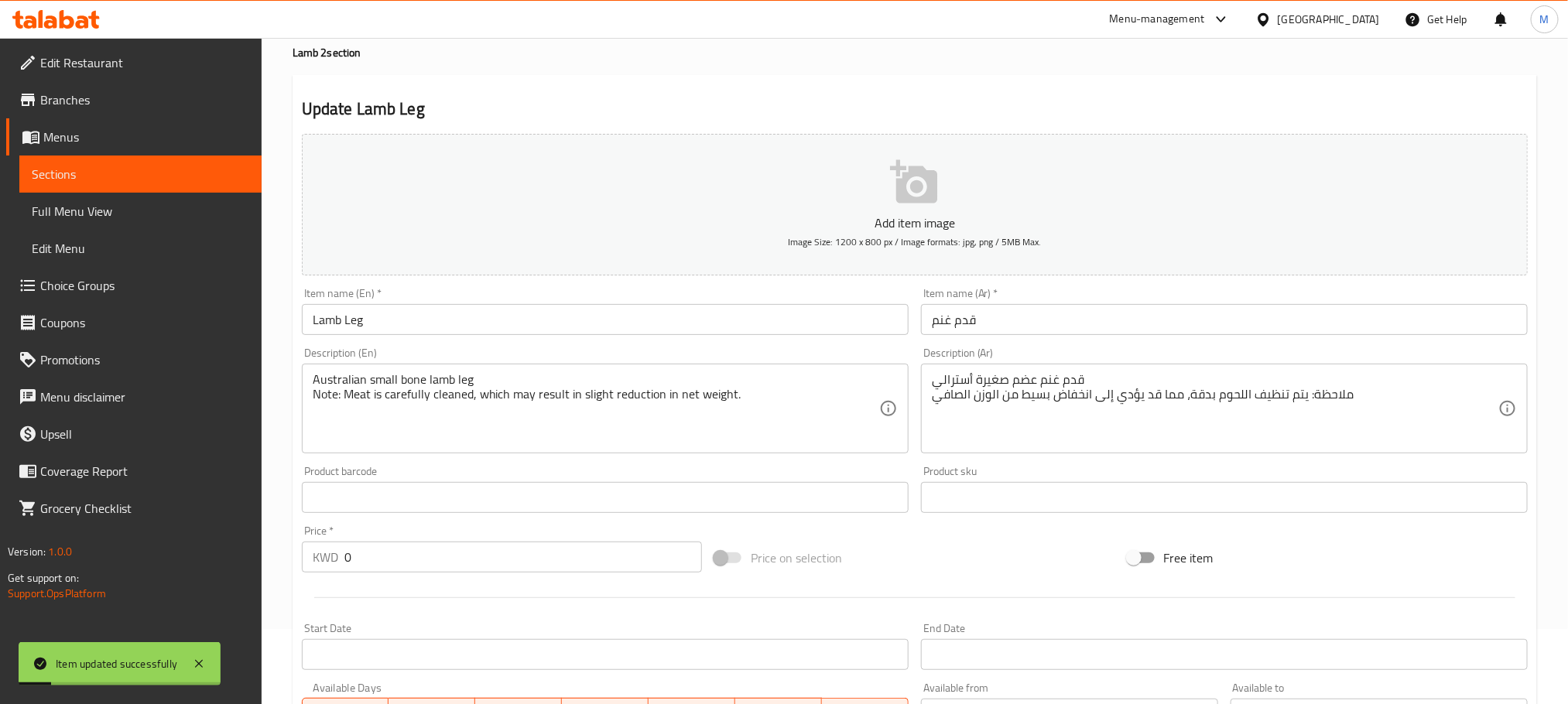
scroll to position [0, 0]
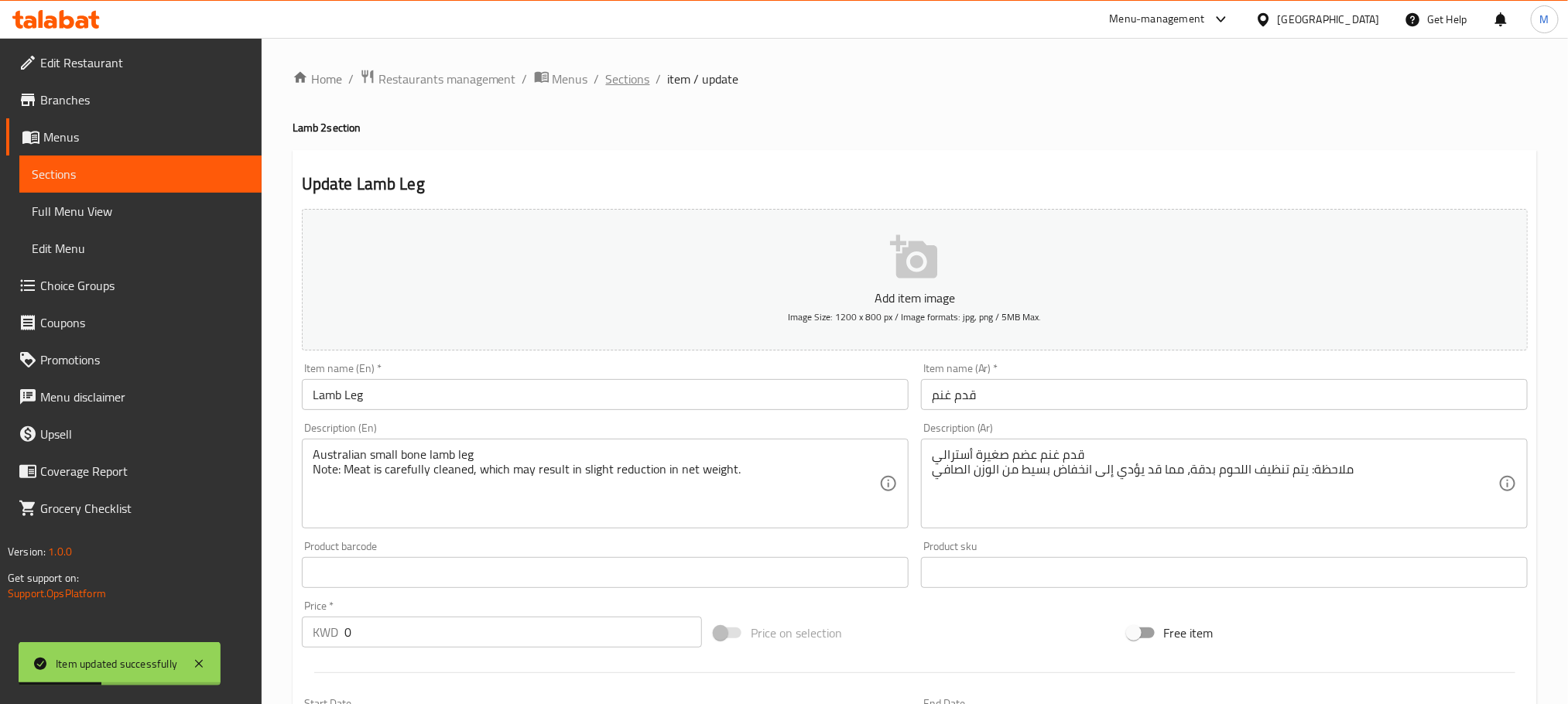
click at [625, 82] on span "Sections" at bounding box center [628, 79] width 44 height 18
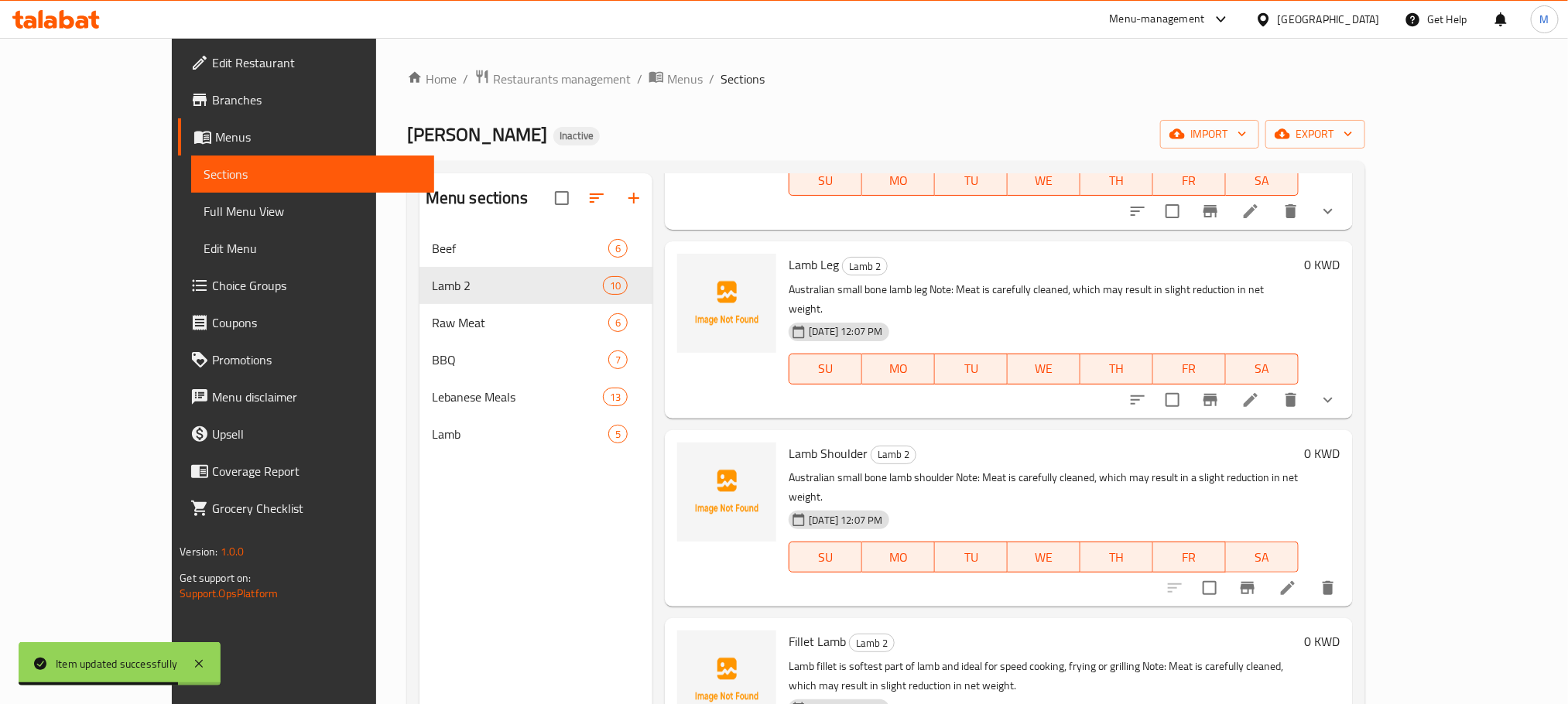
scroll to position [232, 0]
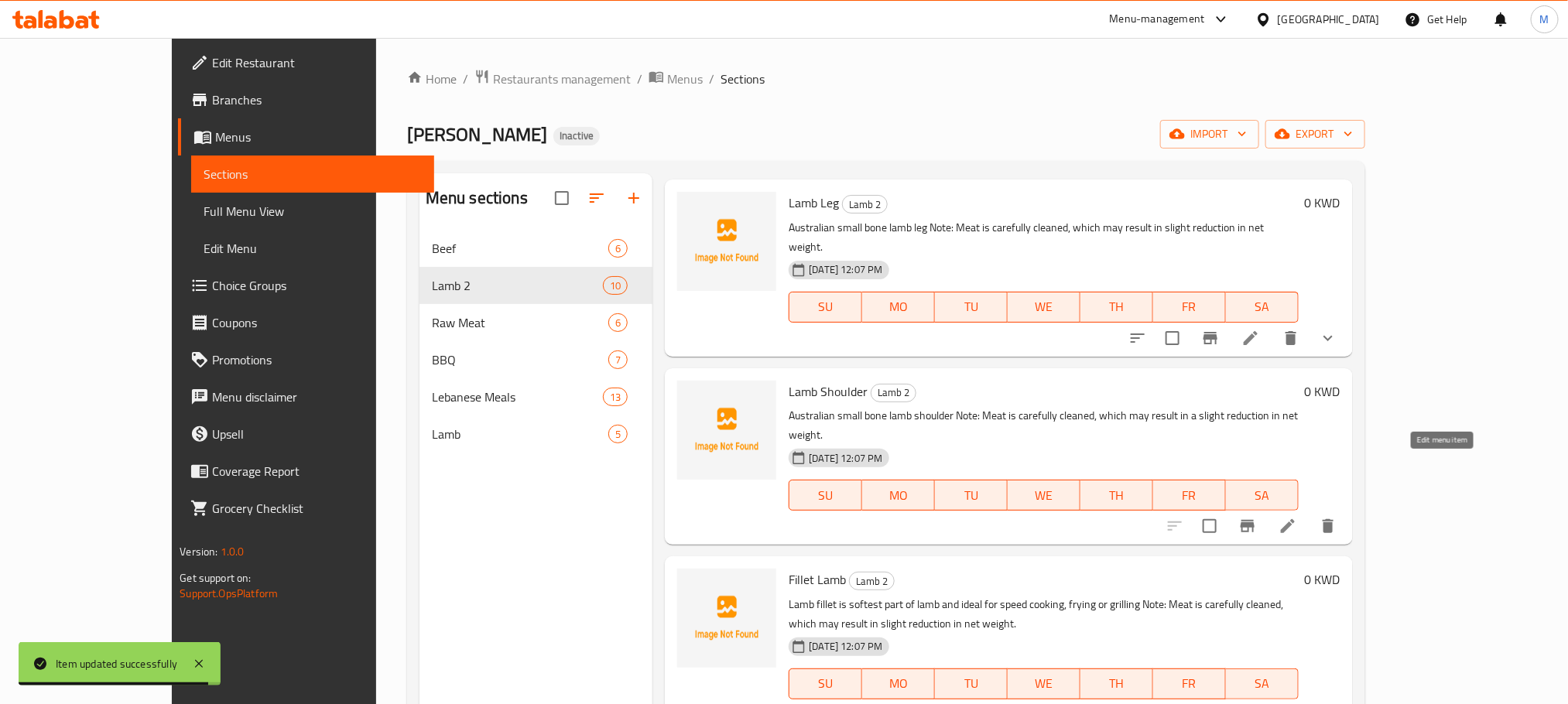
click at [1297, 517] on icon at bounding box center [1288, 526] width 18 height 18
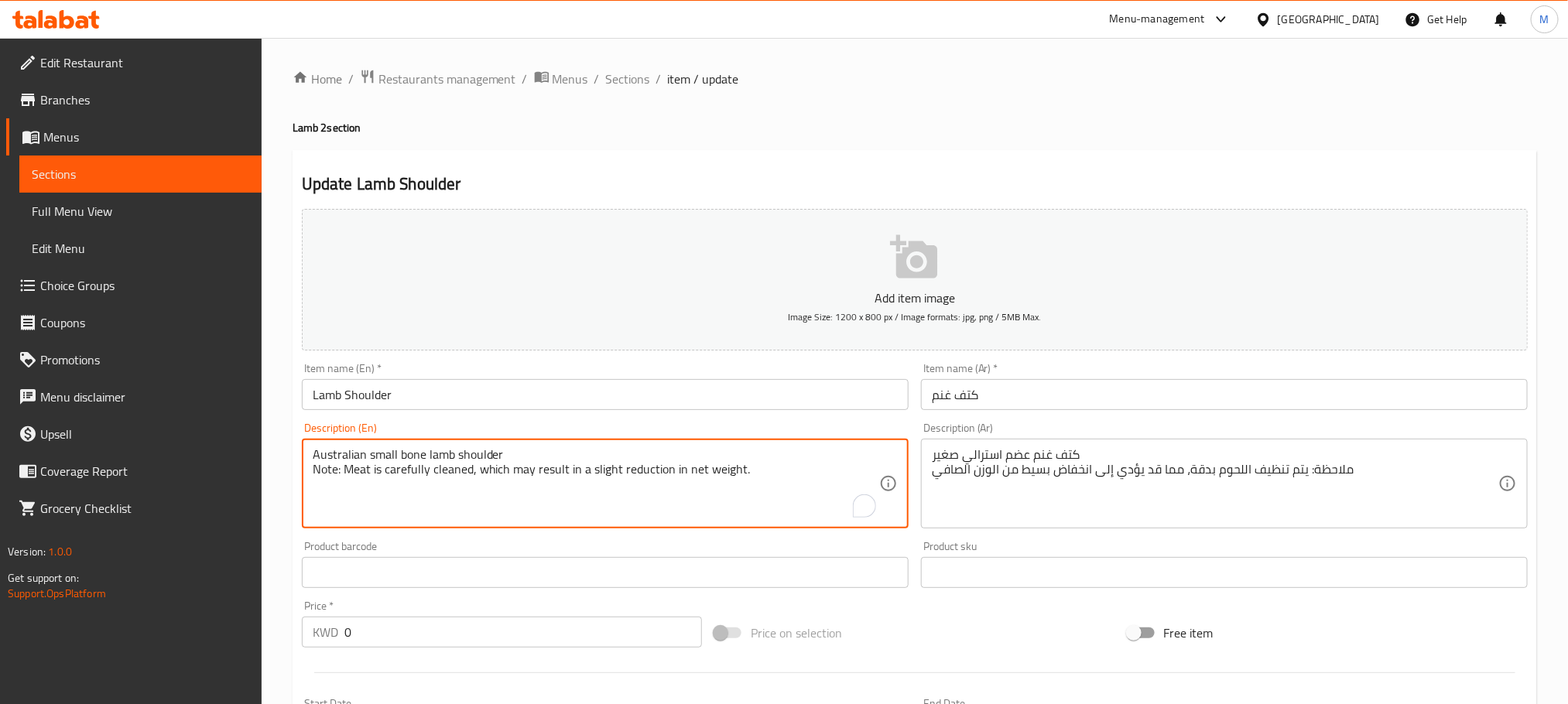
paste textarea "Approx 2 Kilos"
type textarea "Australian small bone lamb shoulder Note: Meat is carefully cleaned, which may …"
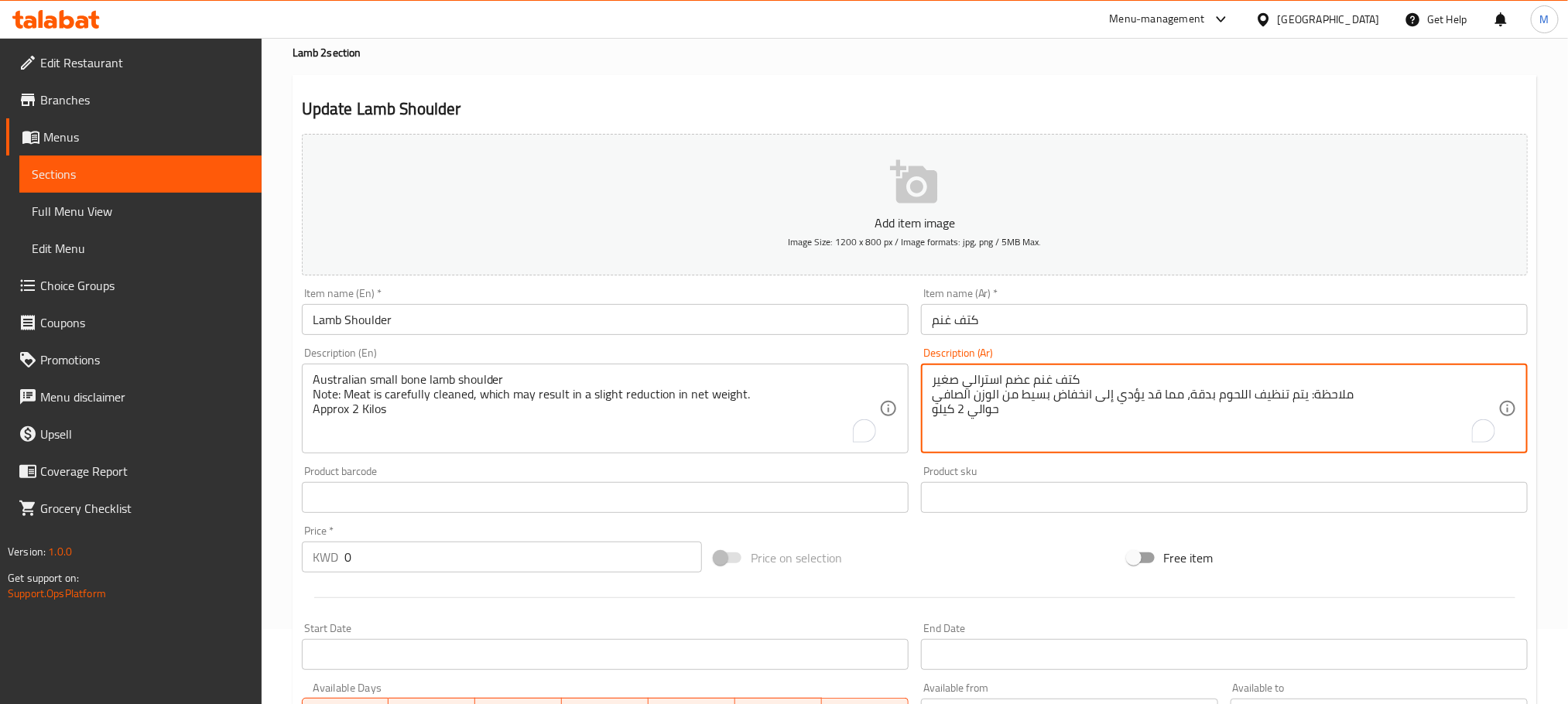
scroll to position [116, 0]
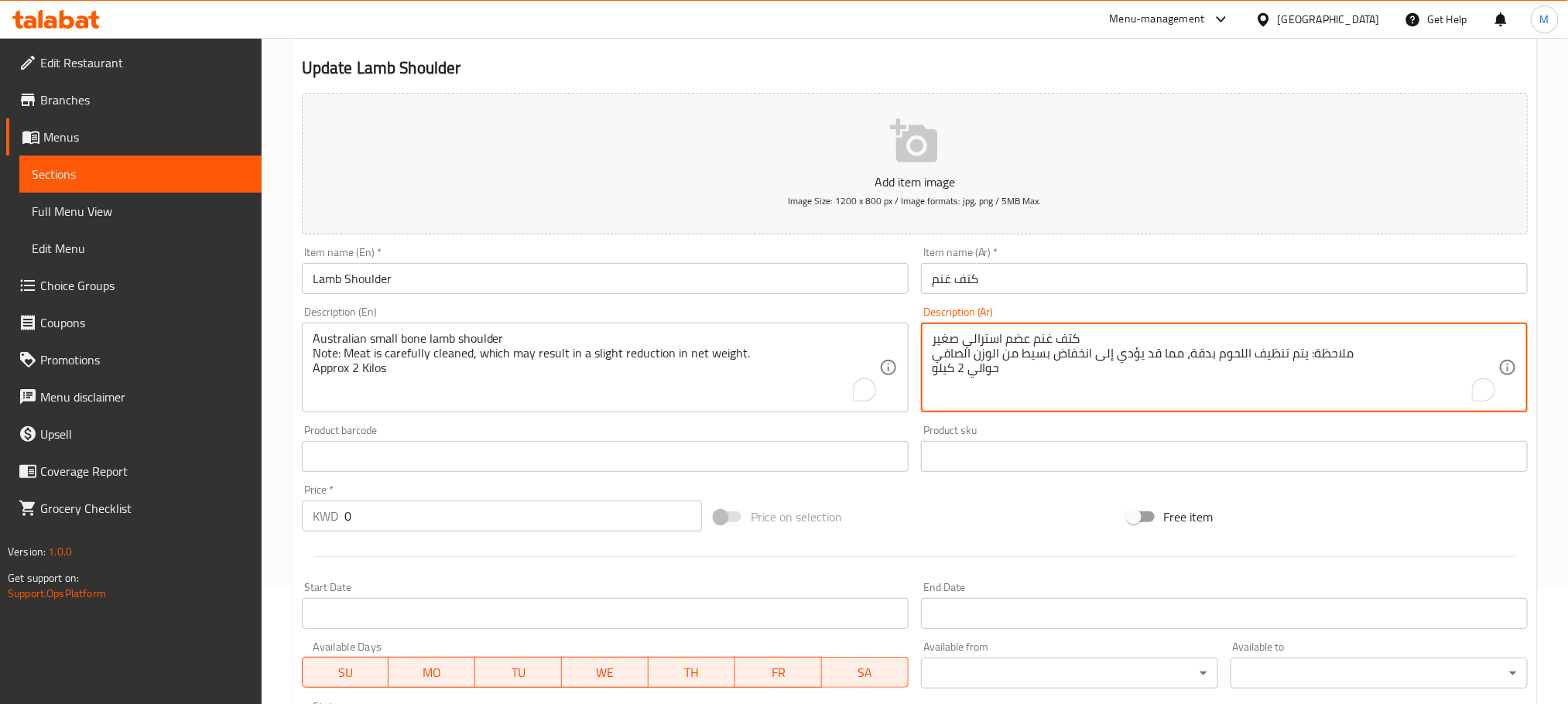
type textarea "كتف غنم عضم استرالي صغير ملاحظة: يتم تنظيف اللحوم بدقة، مما قد يؤدي إلى انخفاض …"
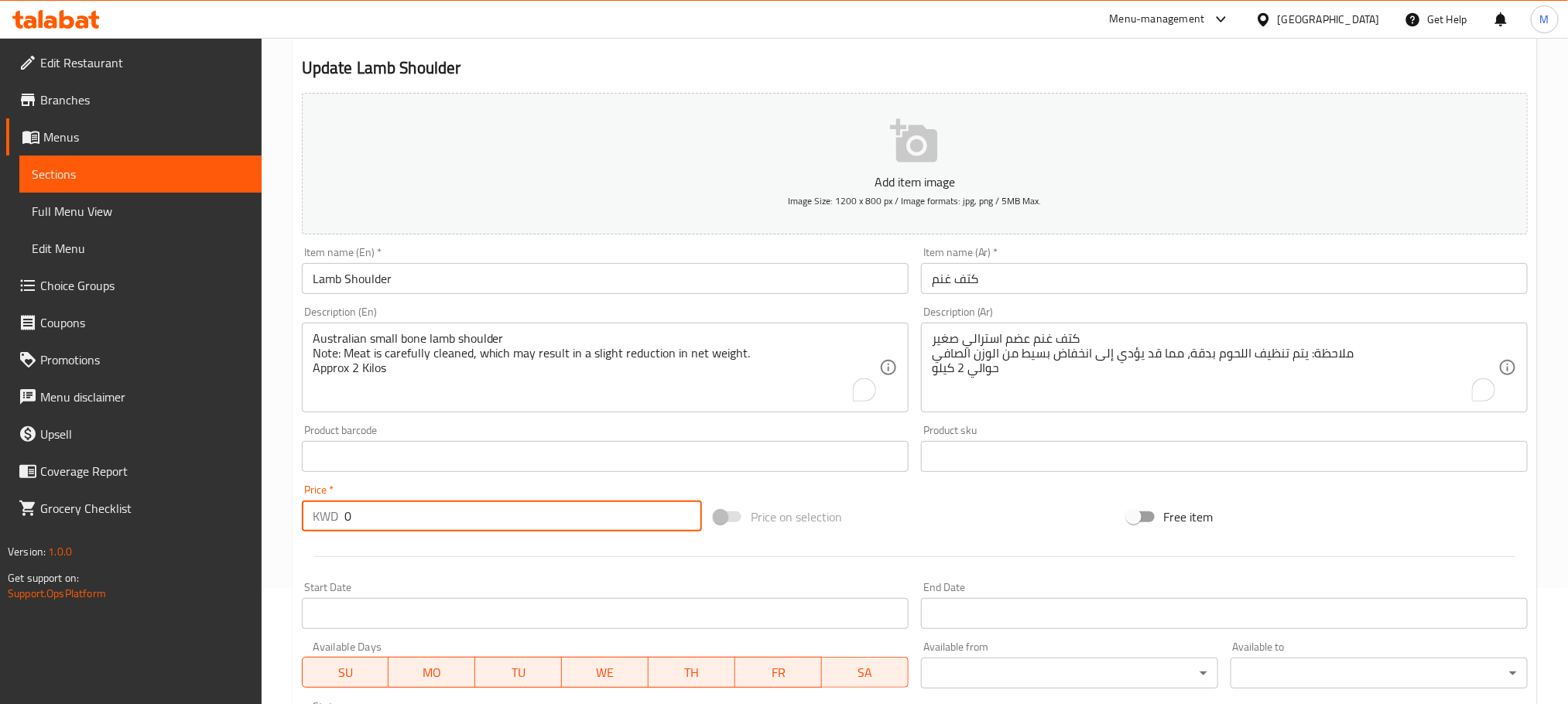
drag, startPoint x: 206, startPoint y: 581, endPoint x: 43, endPoint y: 628, distance: 169.6
click at [43, 628] on div "Edit Restaurant Branches Menus Sections Full Menu View Edit Menu Choice Groups …" at bounding box center [784, 450] width 1568 height 1055
type input "8"
click at [282, 455] on div "Home / Restaurants management / Menus / Sections / item / update Lamb 2 section…" at bounding box center [915, 450] width 1307 height 1055
click at [287, 508] on div "Home / Restaurants management / Menus / Sections / item / update Lamb 2 section…" at bounding box center [915, 450] width 1307 height 1055
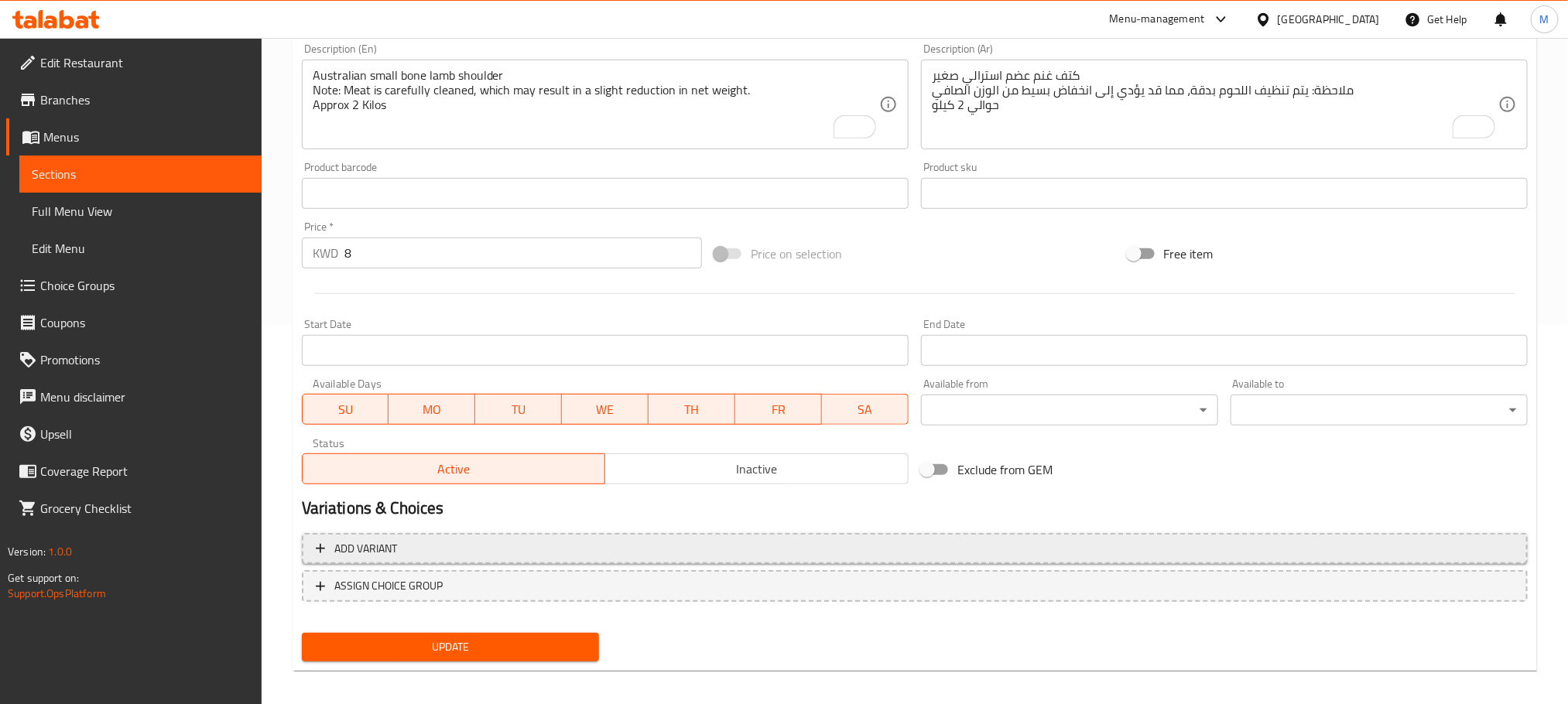
scroll to position [388, 0]
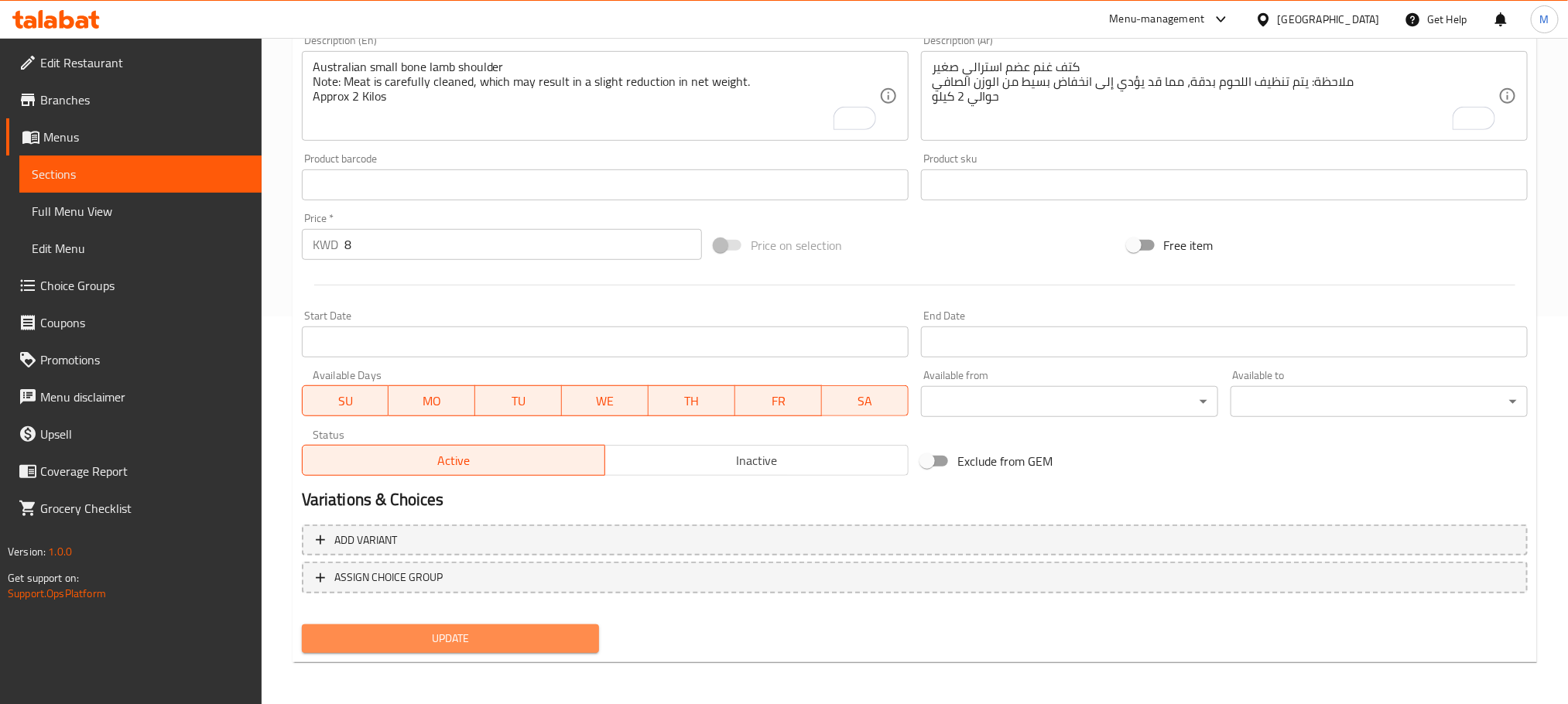
click at [480, 641] on span "Update" at bounding box center [450, 638] width 272 height 19
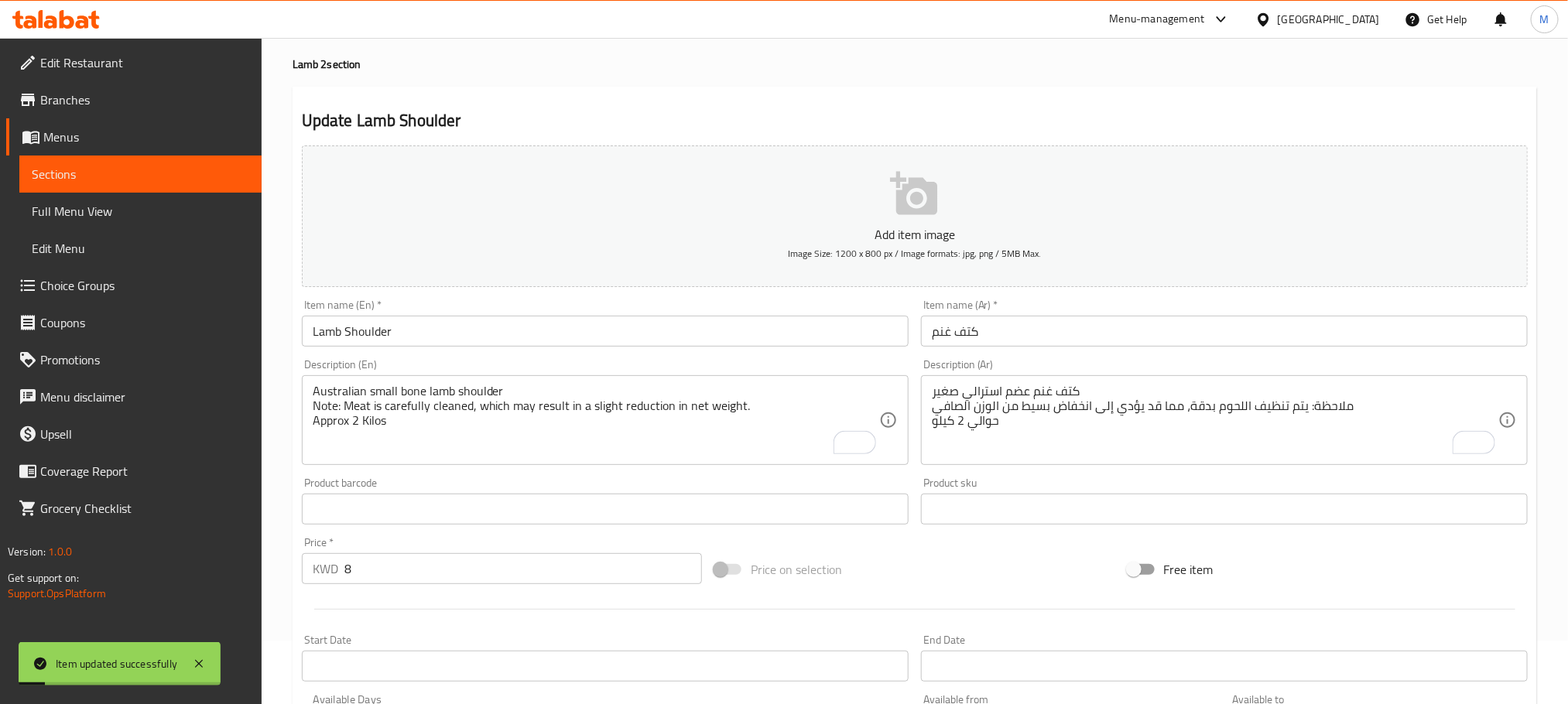
scroll to position [0, 0]
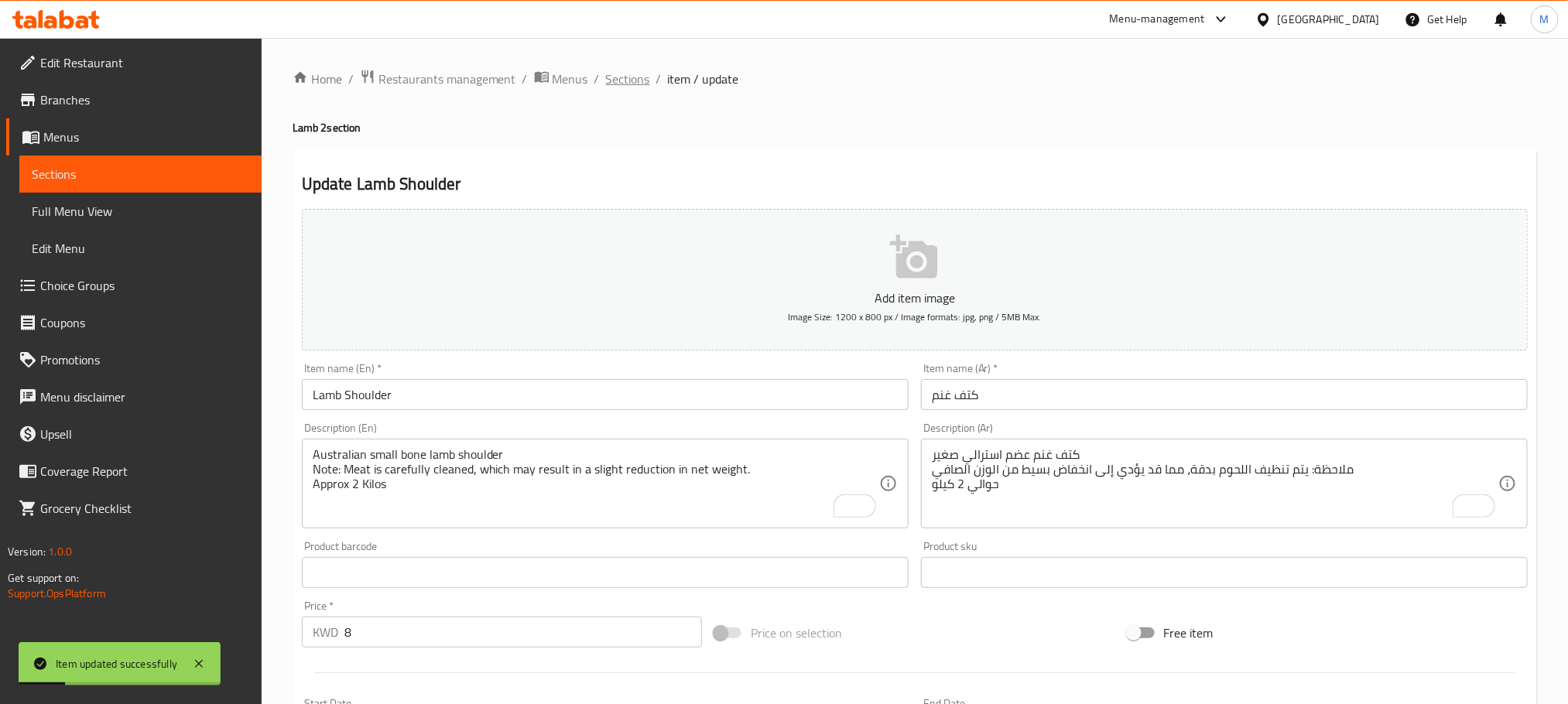
click at [626, 72] on span "Sections" at bounding box center [628, 79] width 44 height 18
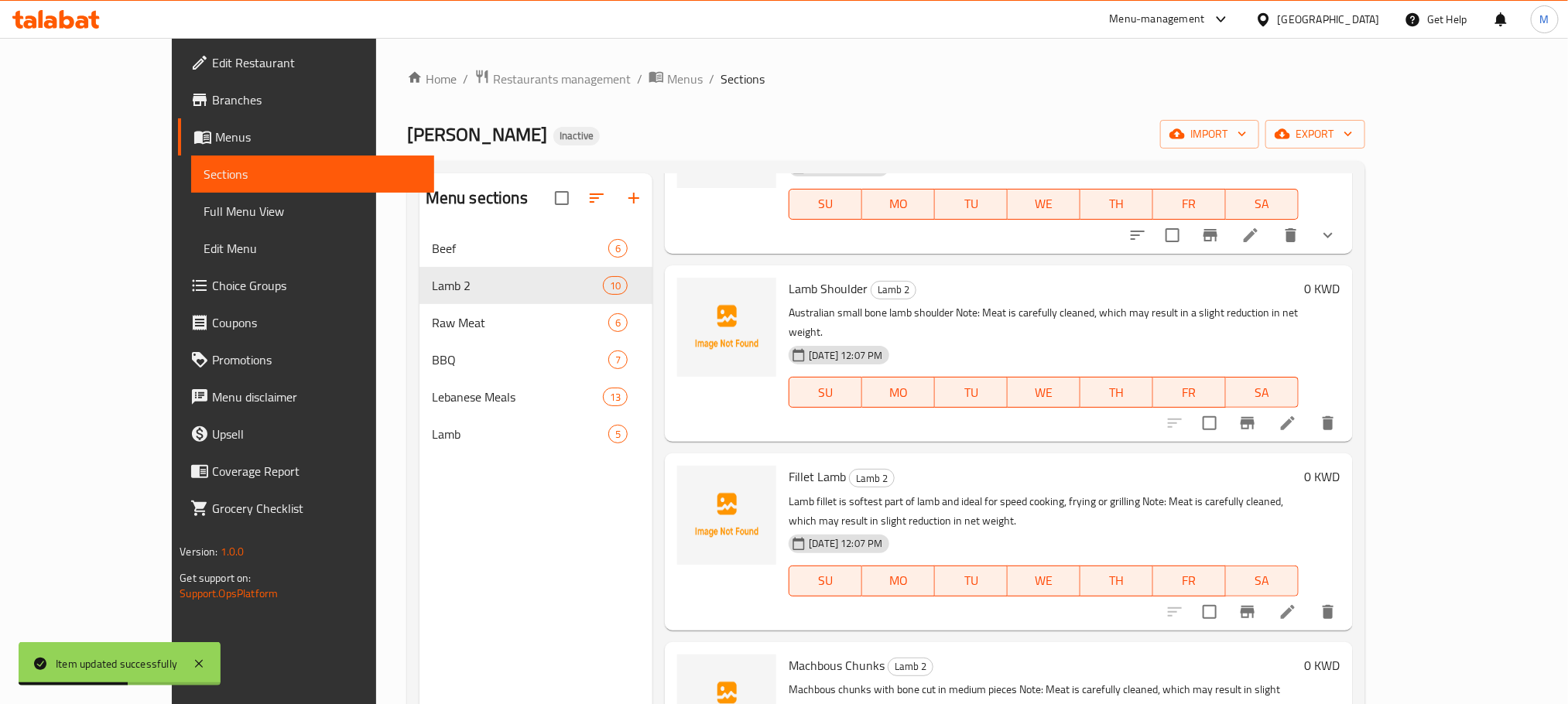
scroll to position [348, 0]
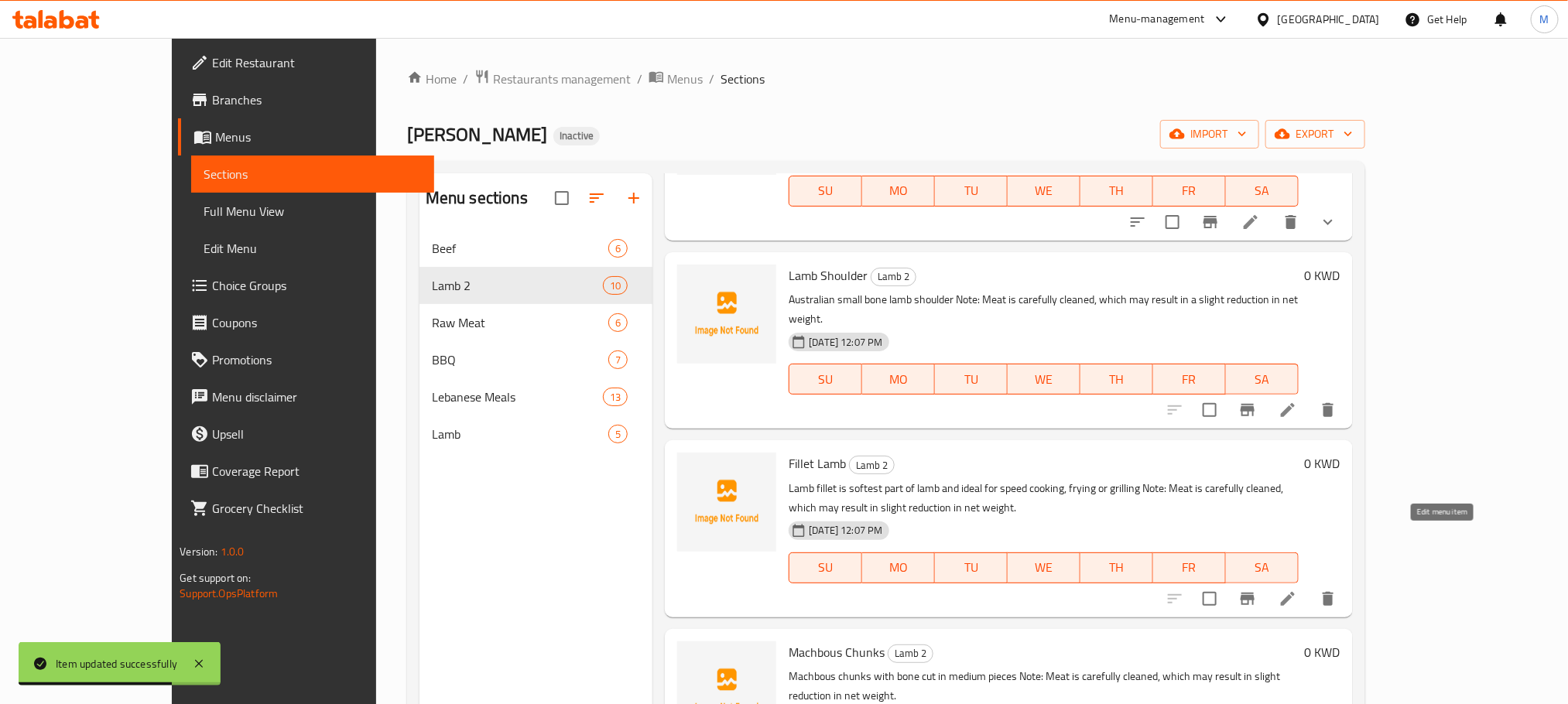
click at [1297, 589] on icon at bounding box center [1288, 598] width 18 height 18
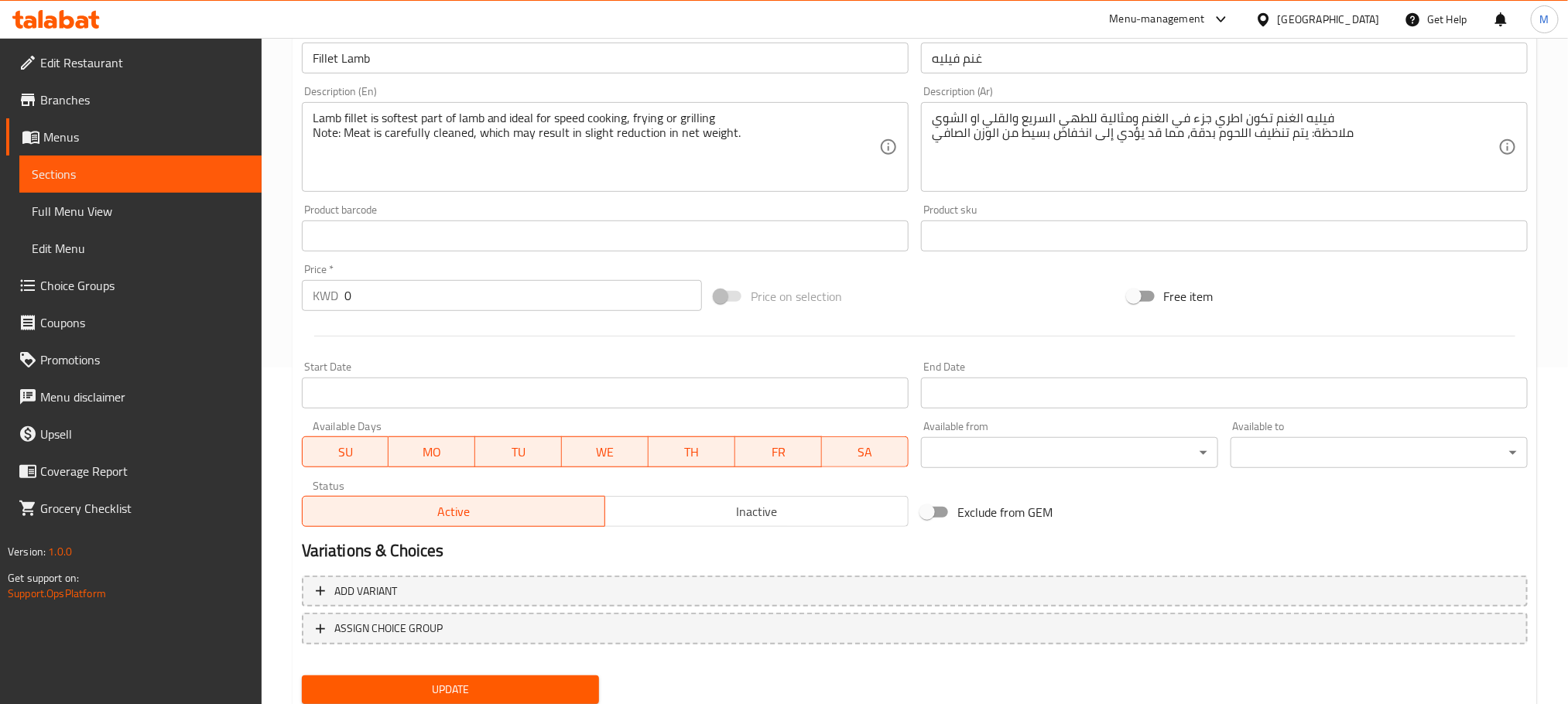
scroll to position [348, 0]
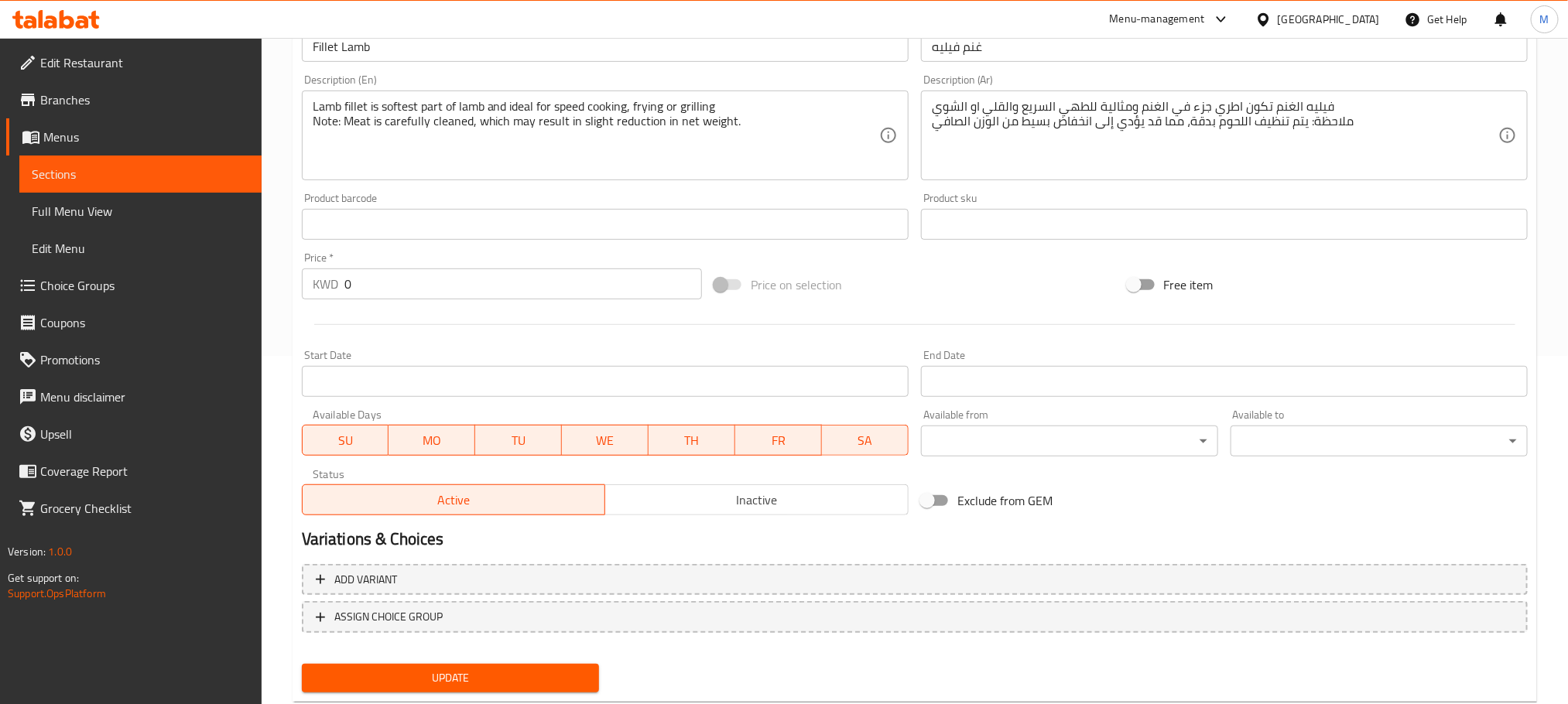
click at [472, 560] on div "Add variant ASSIGN CHOICE GROUP" at bounding box center [915, 608] width 1239 height 100
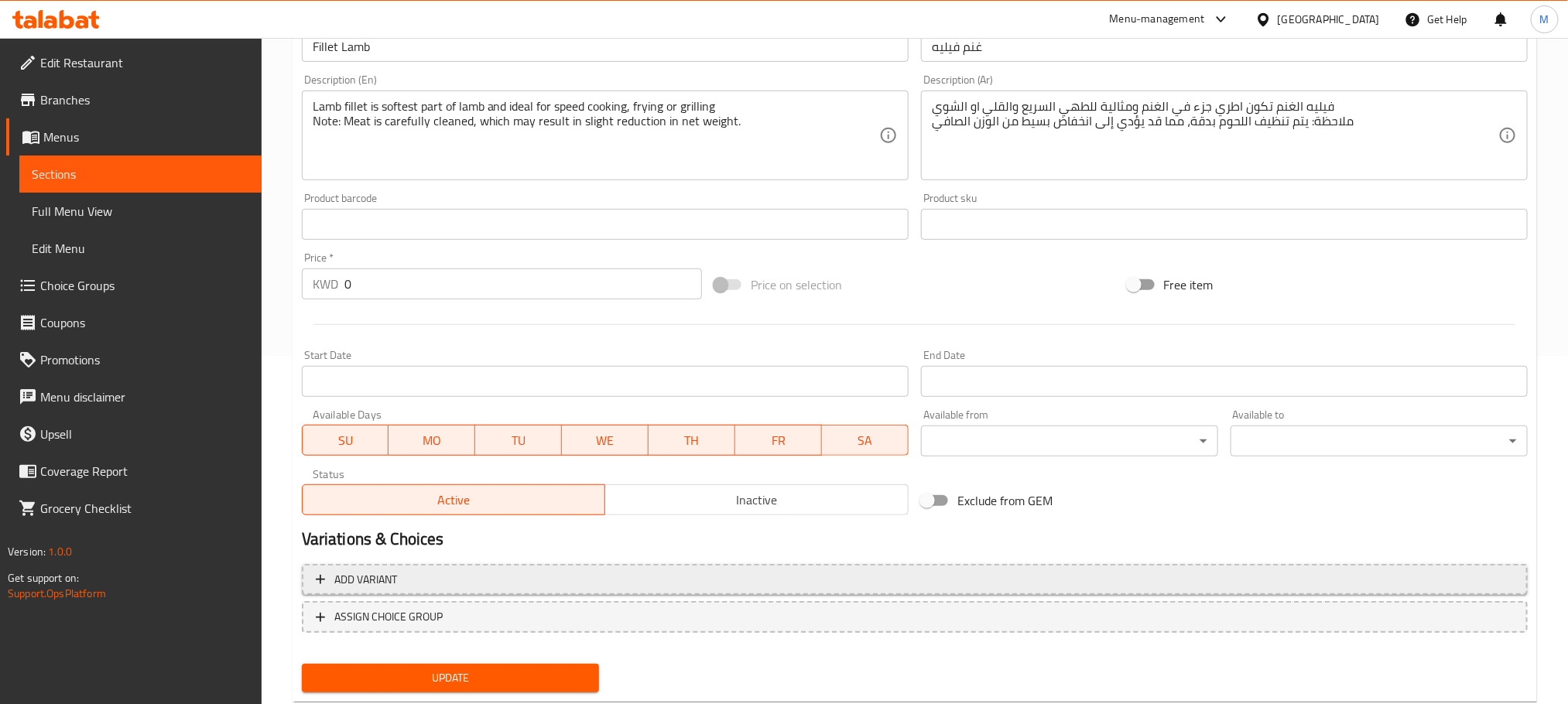
click at [500, 576] on span "Add variant" at bounding box center [915, 580] width 1198 height 19
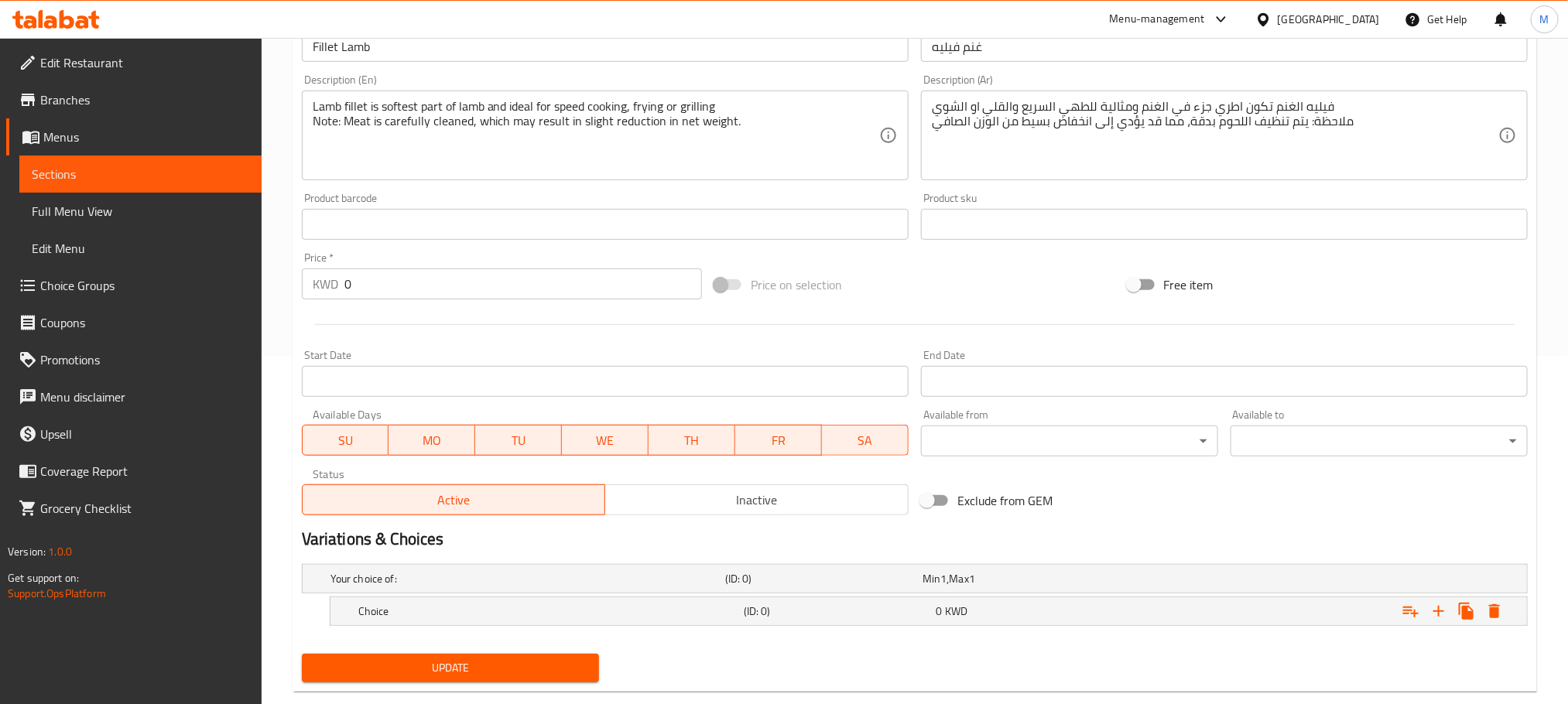
scroll to position [380, 0]
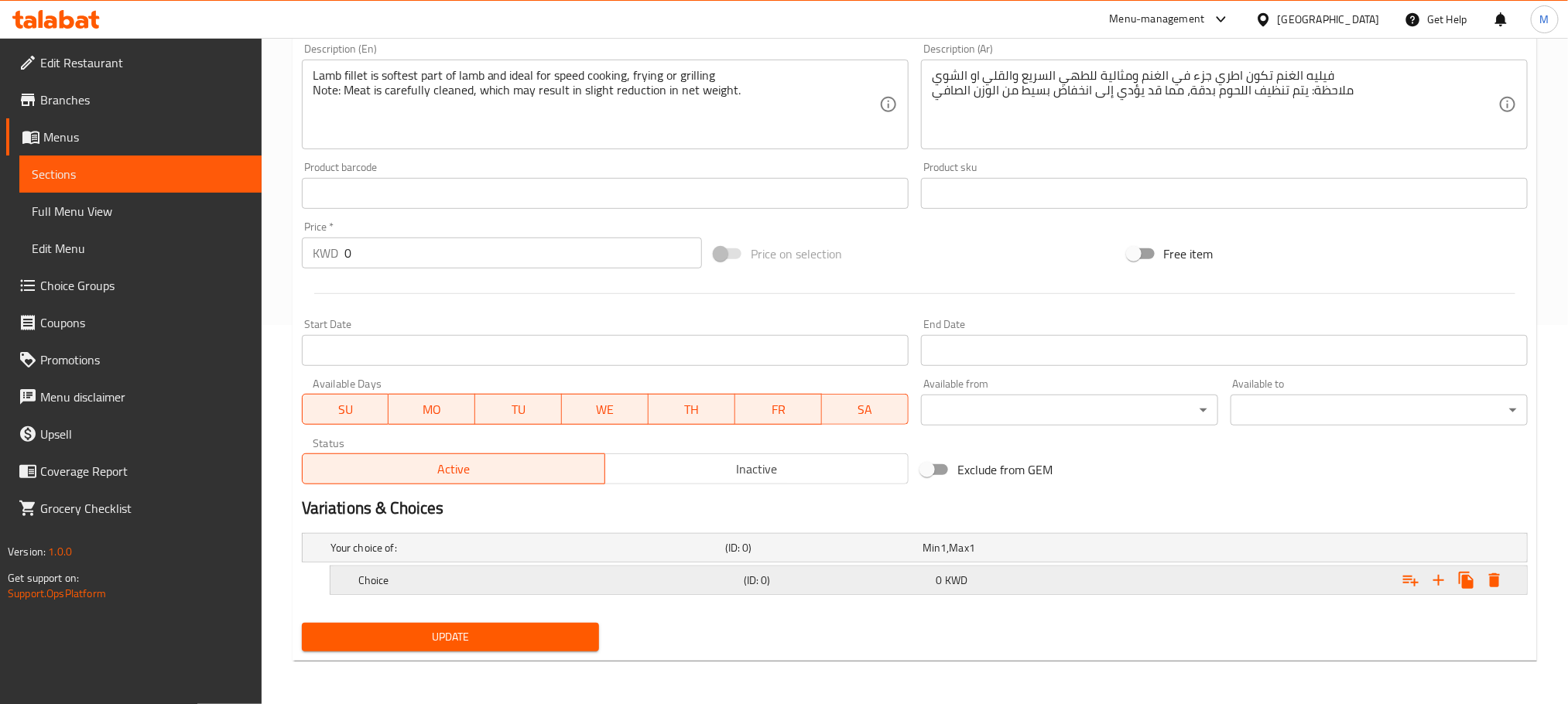
click at [486, 555] on h5 "Choice" at bounding box center [525, 547] width 389 height 15
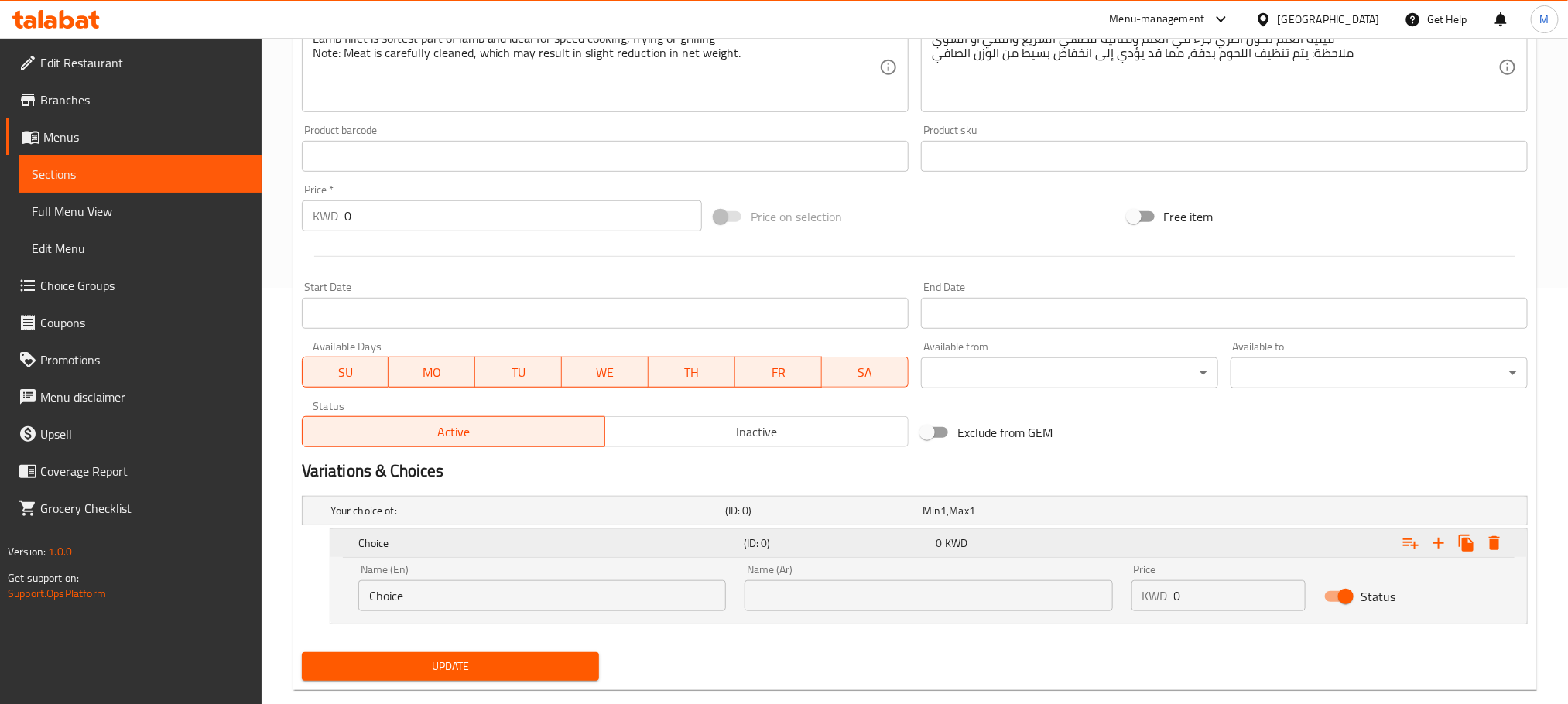
scroll to position [446, 0]
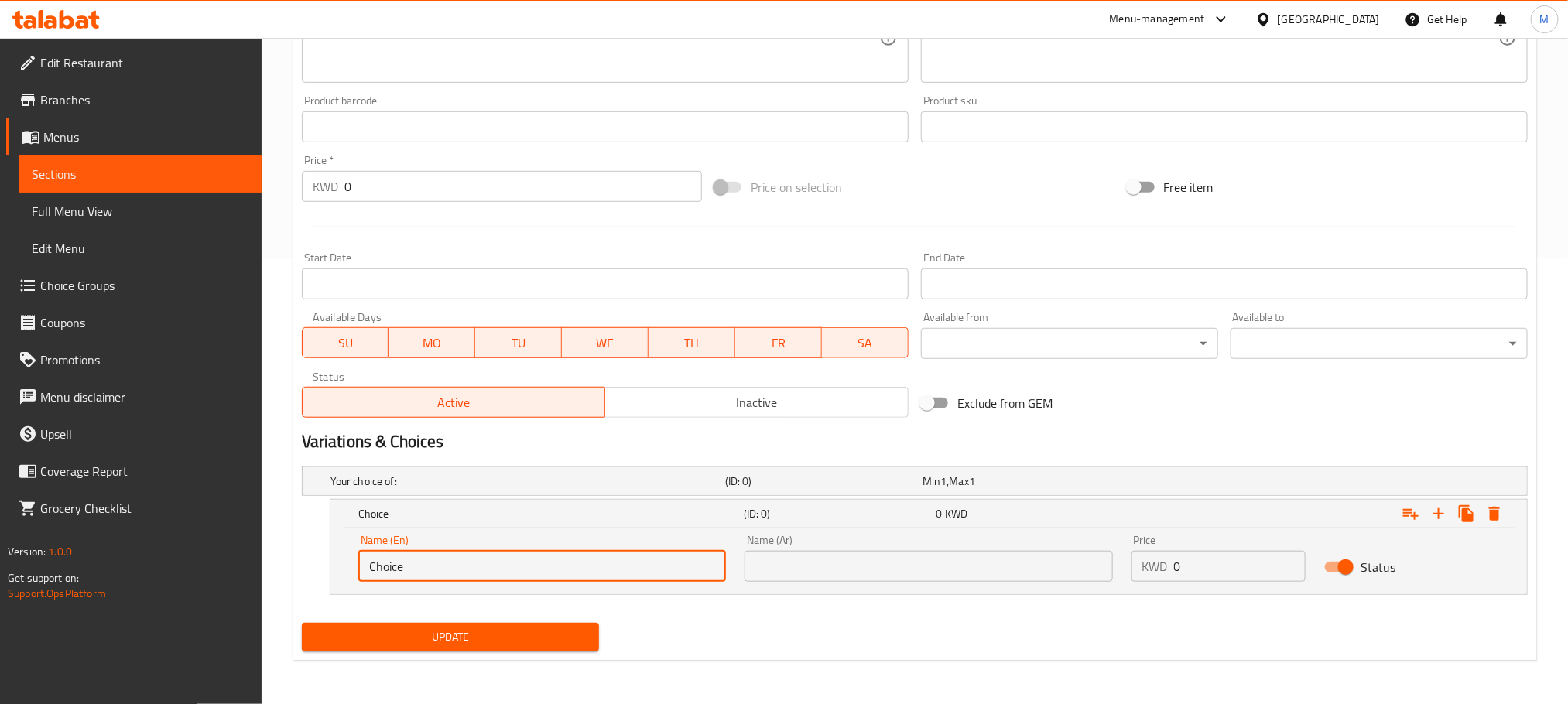
drag, startPoint x: 325, startPoint y: 600, endPoint x: 84, endPoint y: 703, distance: 262.1
click at [87, 703] on div "Edit Restaurant Branches Menus Sections Full Menu View Edit Menu Choice Groups …" at bounding box center [784, 148] width 1568 height 1112
paste input "1/2 Kilo - whole Pie"
drag, startPoint x: 425, startPoint y: 555, endPoint x: 435, endPoint y: 552, distance: 10.4
click at [435, 552] on input "1/2 Kilo - whole Piece" at bounding box center [542, 566] width 368 height 31
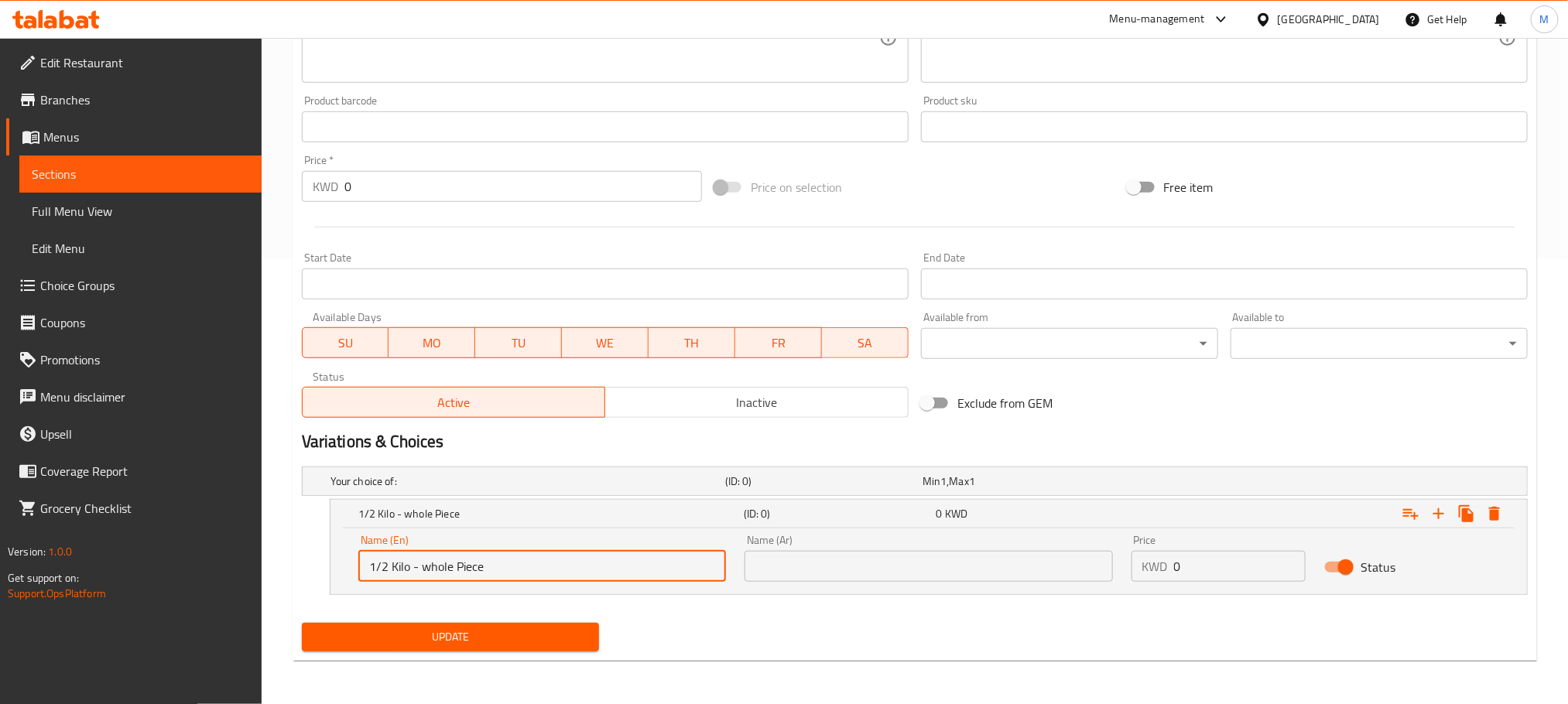
click at [431, 580] on input "1/2 Kilo - whole Piece" at bounding box center [542, 566] width 368 height 31
click at [428, 579] on input "1/2 Kilo - whole Piece" at bounding box center [542, 566] width 368 height 31
type input "1/2 Kilo - Whole Piece"
click at [836, 568] on input "text" at bounding box center [929, 566] width 368 height 31
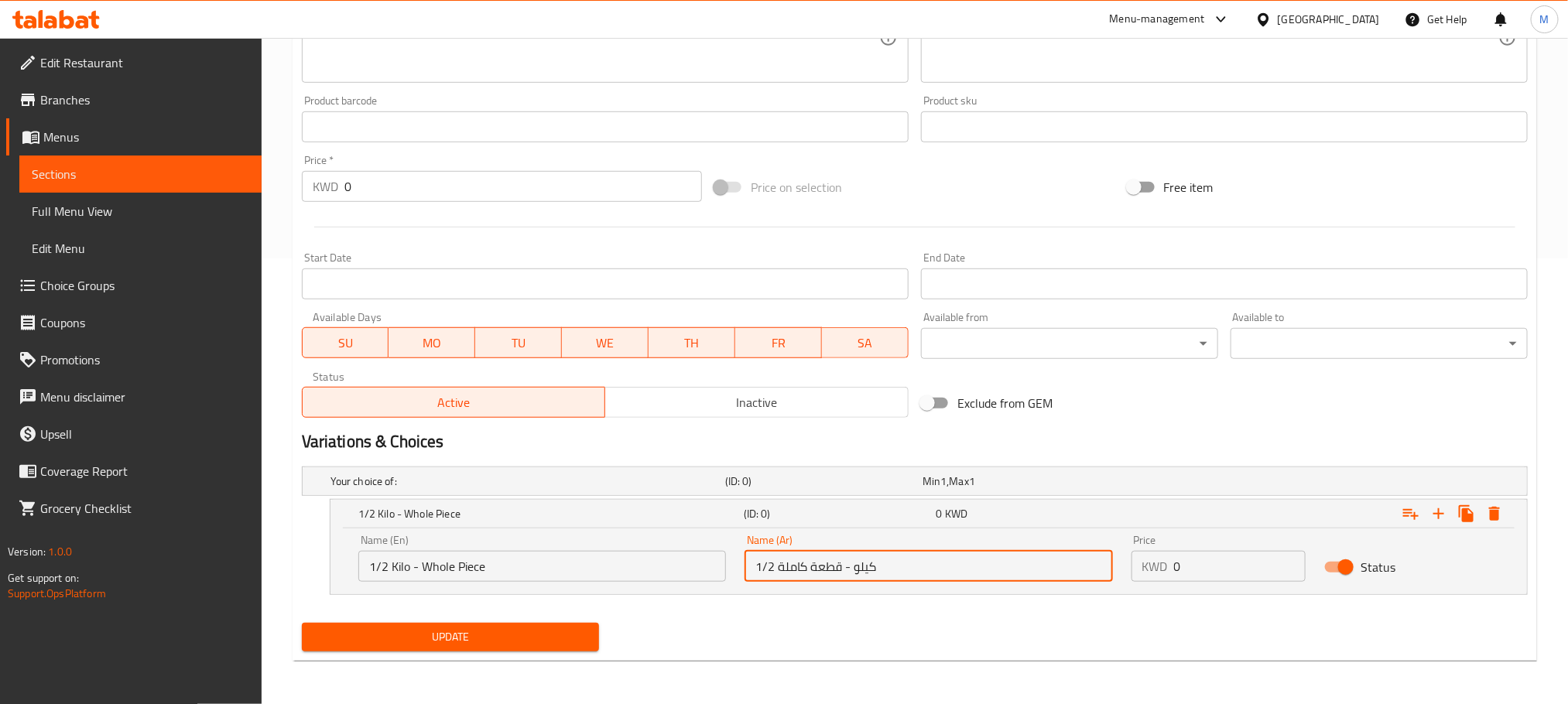
type input "1/2 كيلو - قطعة كاملة"
click at [804, 601] on nav at bounding box center [915, 604] width 1226 height 12
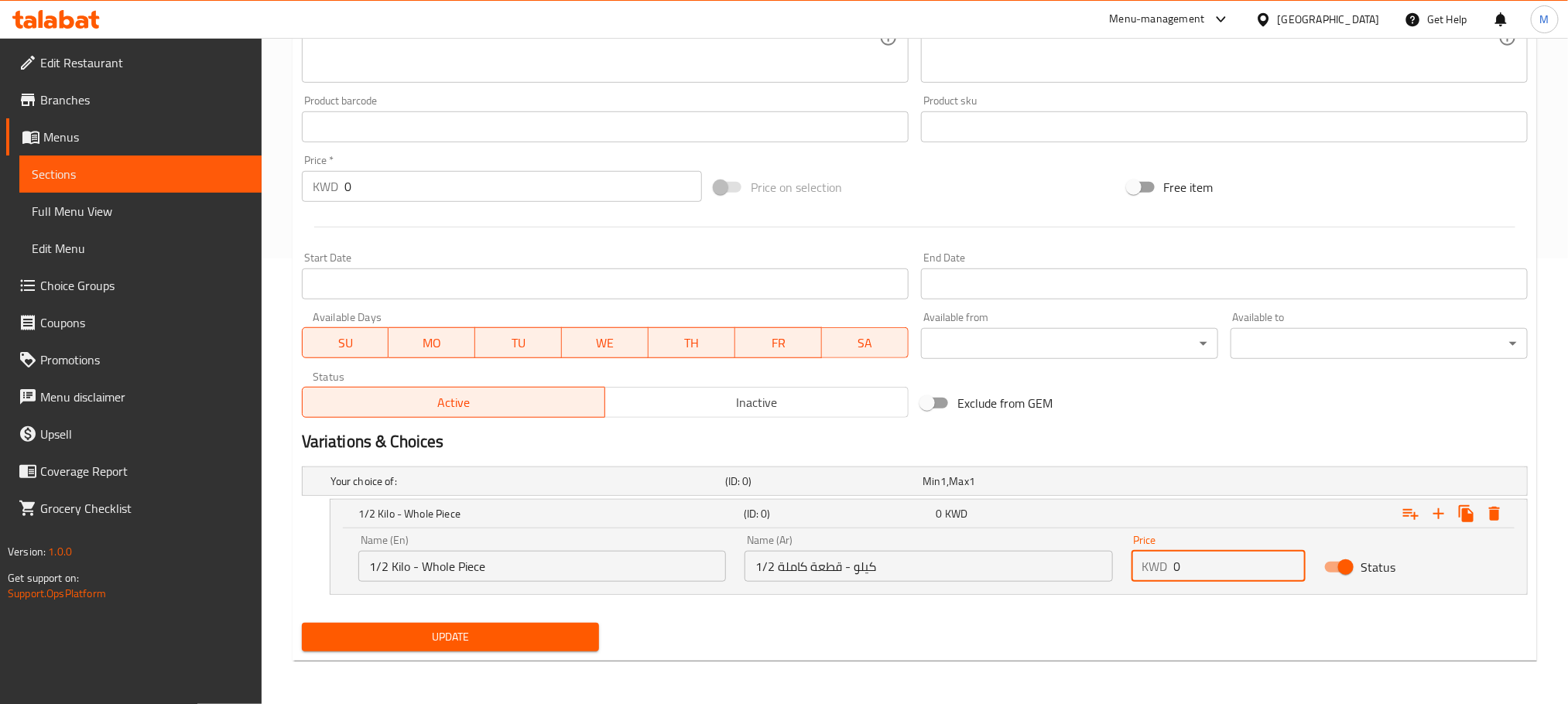
drag, startPoint x: 1213, startPoint y: 571, endPoint x: 1084, endPoint y: 606, distance: 133.7
click at [1084, 606] on div "Your choice of: (ID: 0) Min 1 , Max 1 Name (En) Your choice of: Name (En) Name …" at bounding box center [915, 538] width 1239 height 157
type input "3.5"
drag, startPoint x: 867, startPoint y: 617, endPoint x: 1115, endPoint y: 524, distance: 264.9
click at [874, 618] on div "Update" at bounding box center [915, 637] width 1239 height 41
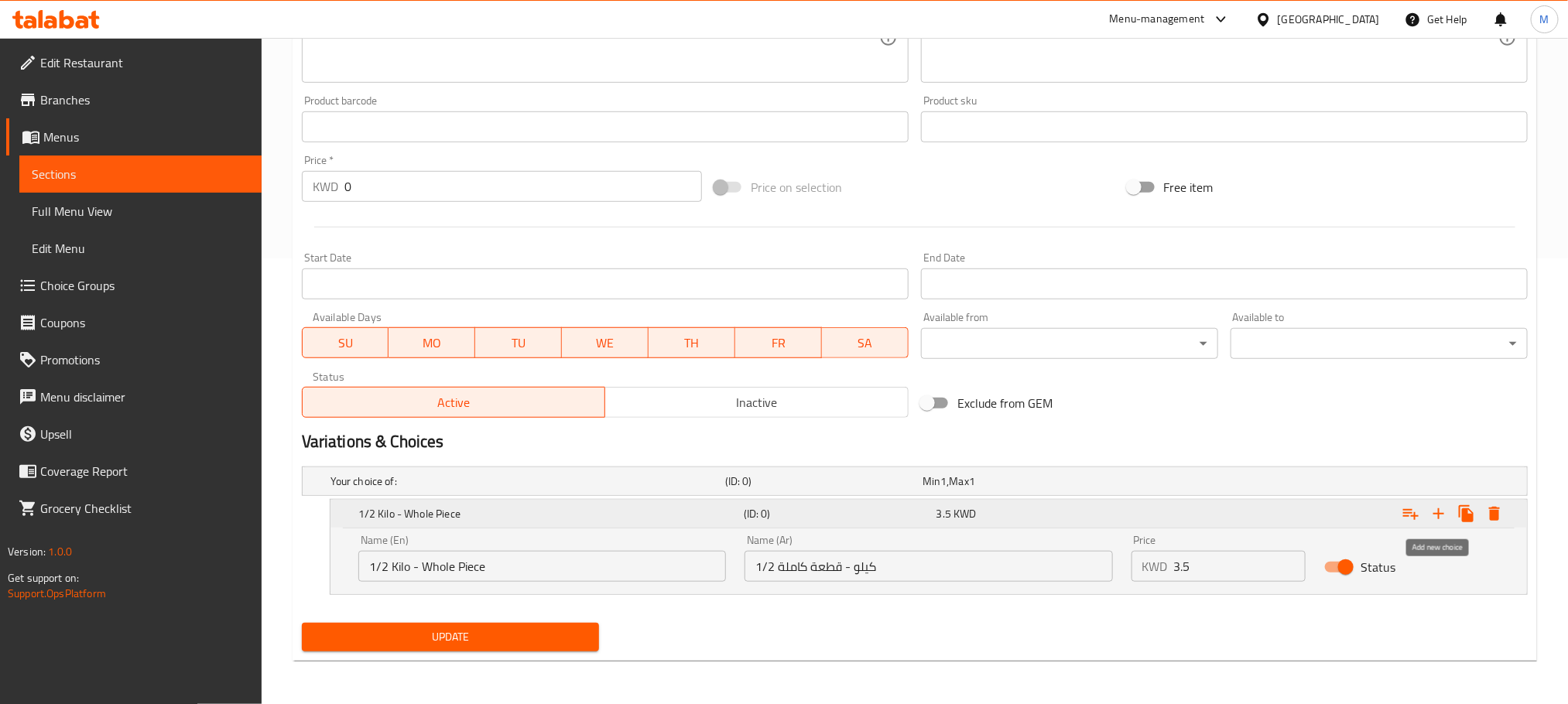
click at [1440, 515] on icon "Expand" at bounding box center [1439, 513] width 18 height 18
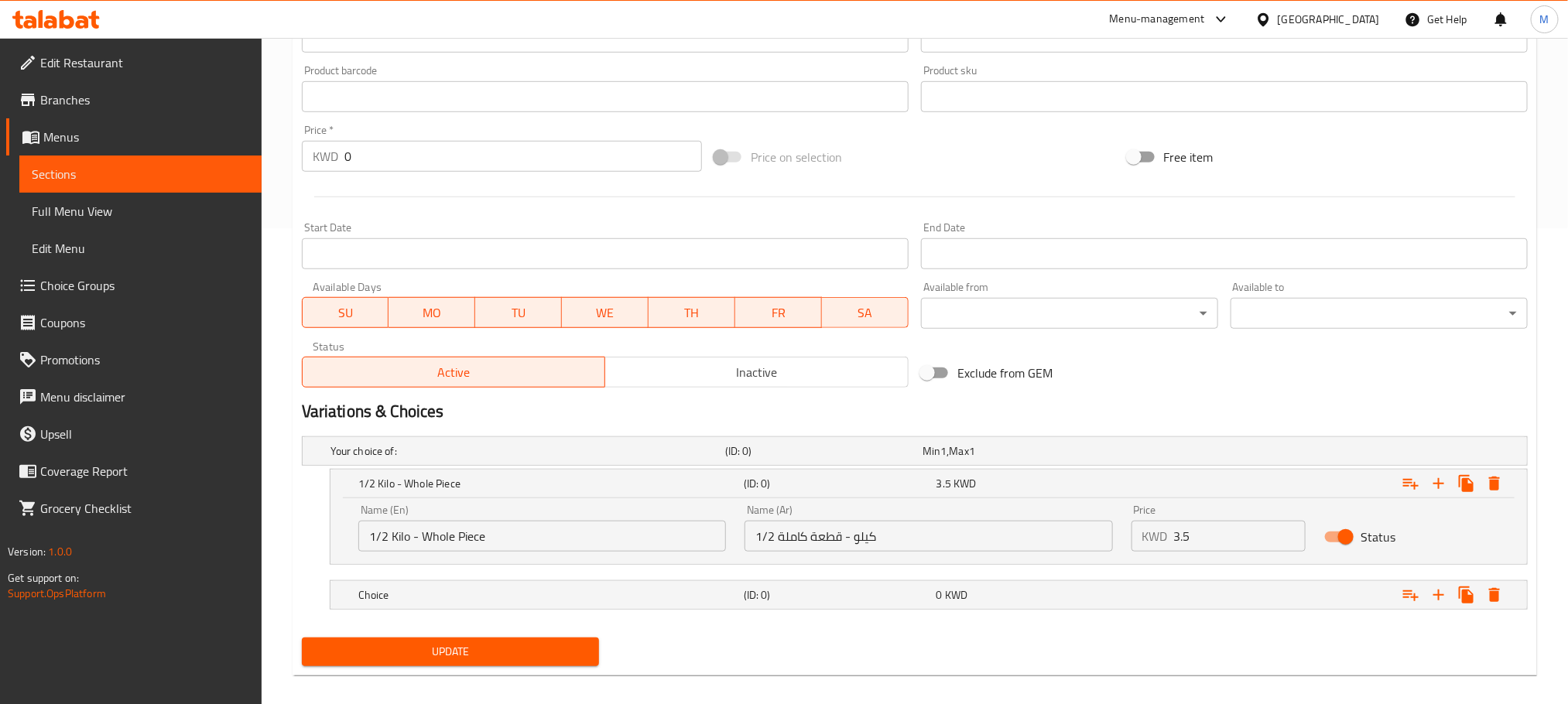
scroll to position [492, 0]
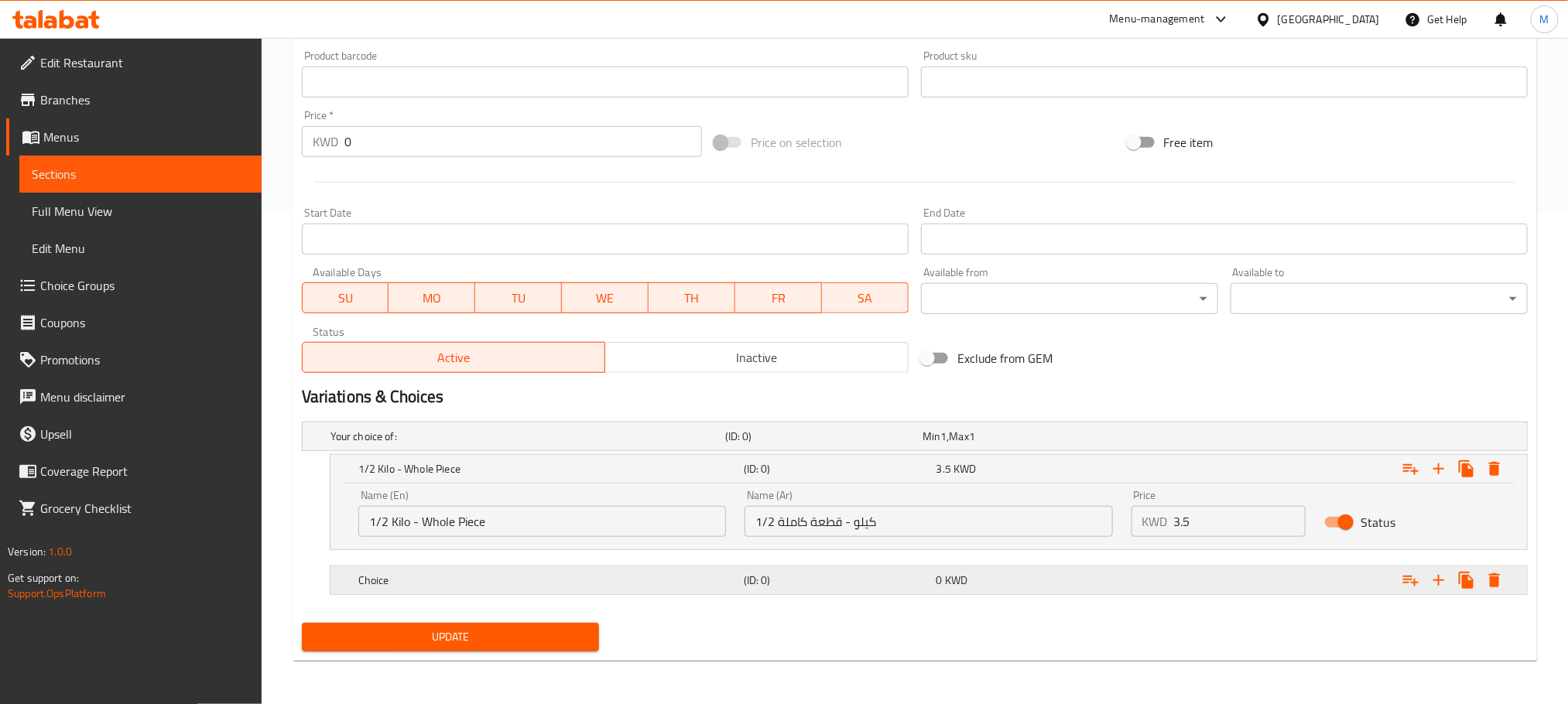
drag, startPoint x: 595, startPoint y: 574, endPoint x: 614, endPoint y: 573, distance: 19.0
click at [595, 444] on h5 "Choice" at bounding box center [525, 436] width 389 height 15
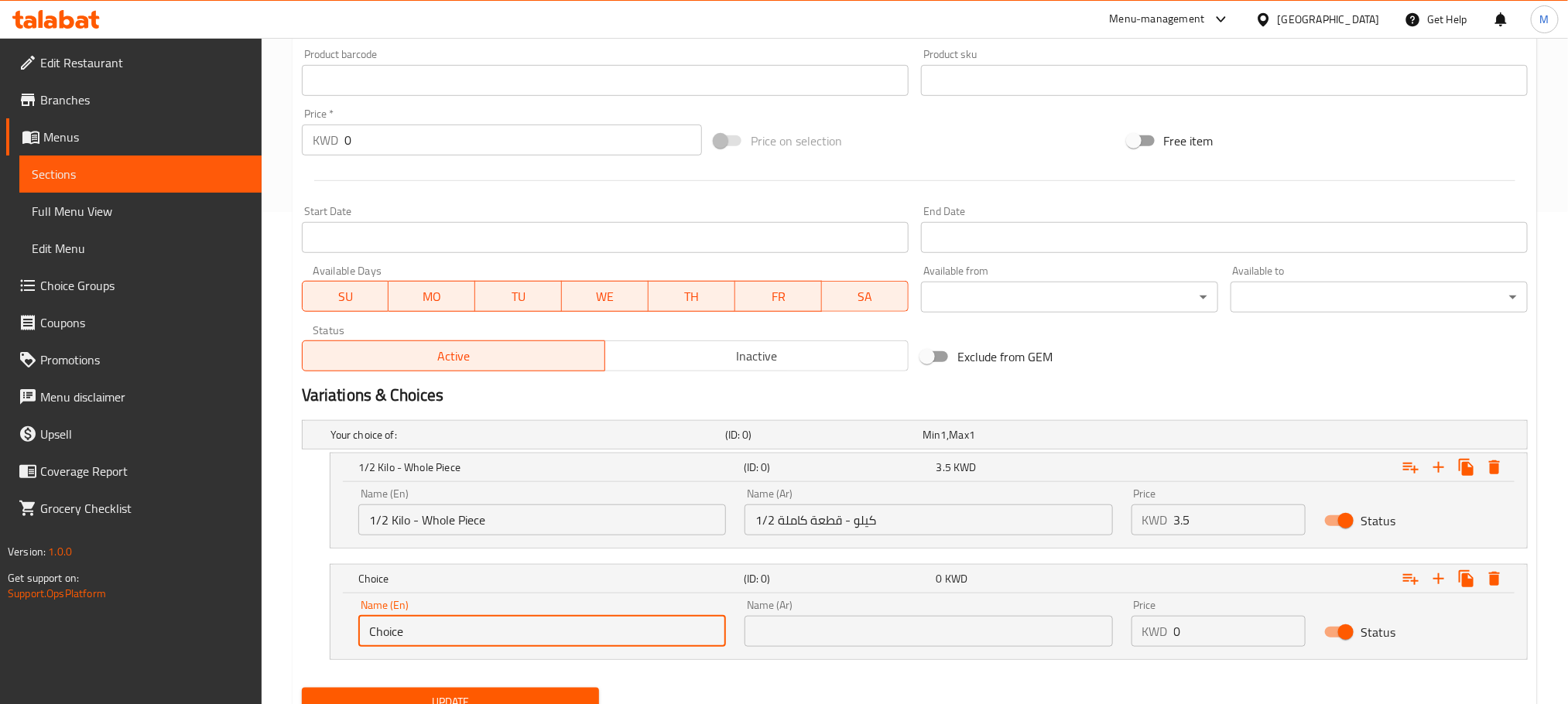
drag, startPoint x: 462, startPoint y: 633, endPoint x: 214, endPoint y: 694, distance: 255.4
click at [214, 694] on div "Edit Restaurant Branches Menus Sections Full Menu View Edit Menu Choice Groups …" at bounding box center [784, 157] width 1568 height 1223
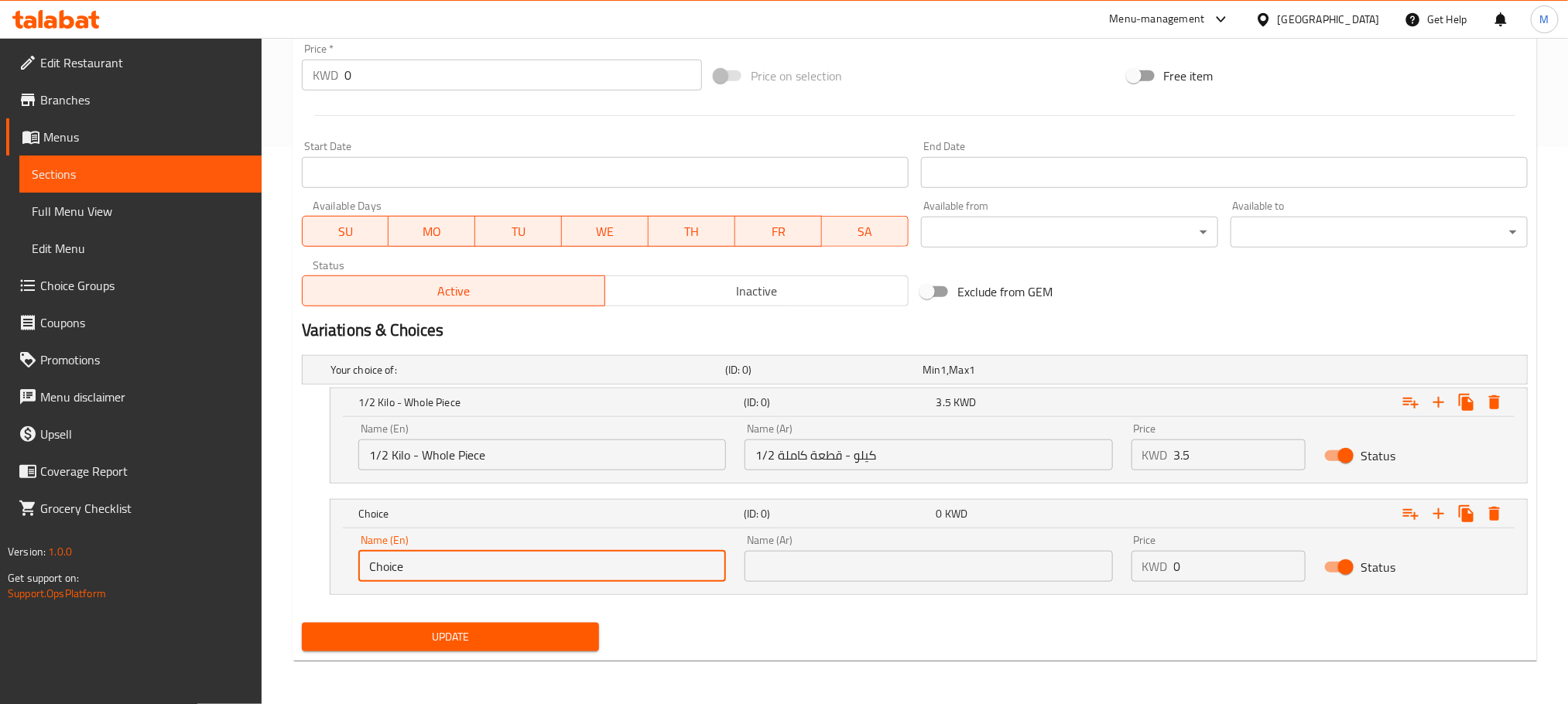
paste input "1/2 Kilo - cut cubes"
click at [420, 572] on input "1/2 Kilo - cut cubes" at bounding box center [542, 566] width 368 height 31
click at [441, 564] on input "1/2 Kilo - Cut cubes" at bounding box center [542, 566] width 368 height 31
type input "1/2 Kilo - Cut Cubes"
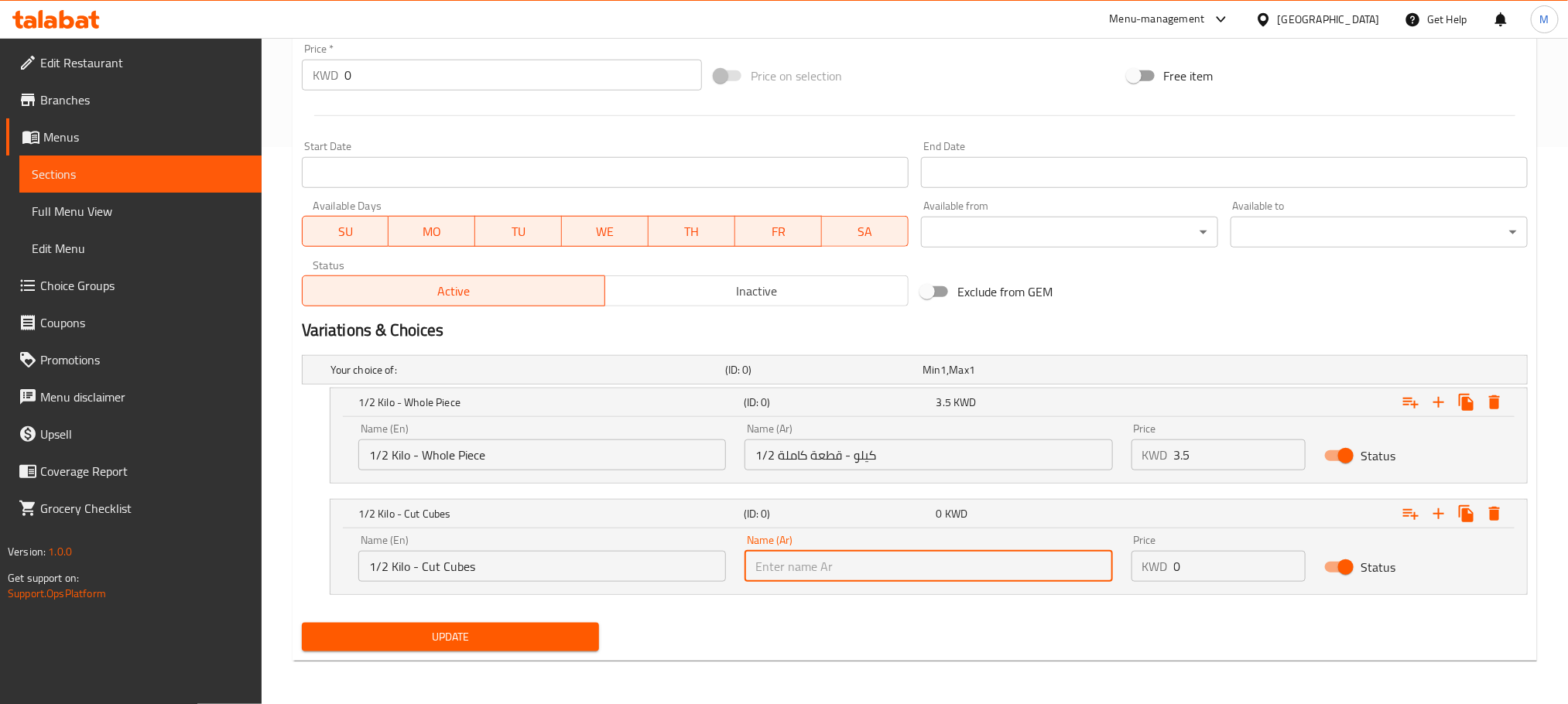
click at [797, 555] on input "text" at bounding box center [929, 566] width 368 height 31
type input "مكعبات مقطعة - 1/2 كيلو"
click at [853, 639] on div "Update" at bounding box center [915, 637] width 1239 height 41
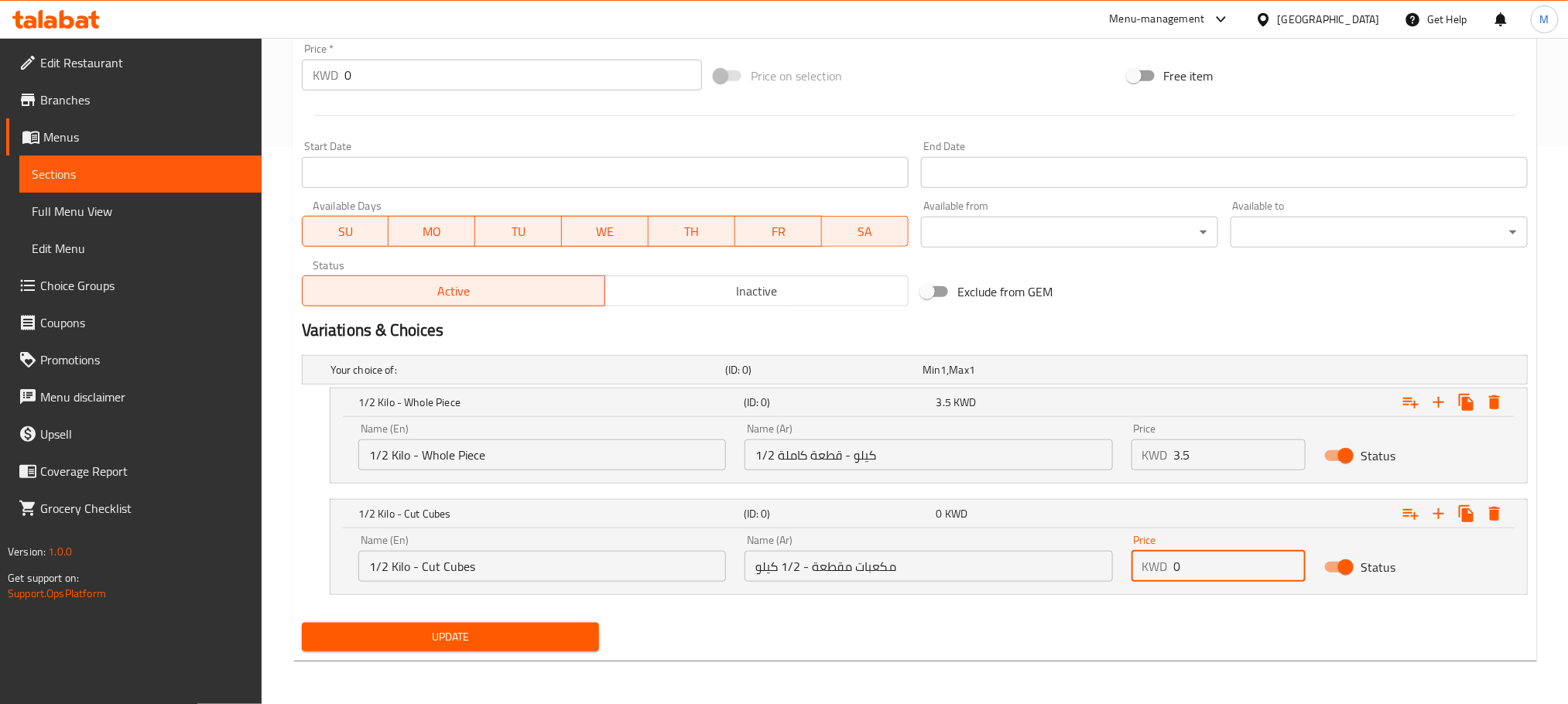
drag, startPoint x: 1206, startPoint y: 579, endPoint x: 1132, endPoint y: 596, distance: 75.9
click at [1132, 596] on div "Your choice of: (ID: 0) Min 1 , Max 1 Name (En) Your choice of: Name (En) Name …" at bounding box center [915, 482] width 1239 height 267
type input "3.5"
click at [1062, 637] on div "Update" at bounding box center [915, 637] width 1239 height 41
click at [1439, 513] on icon "Expand" at bounding box center [1439, 513] width 18 height 18
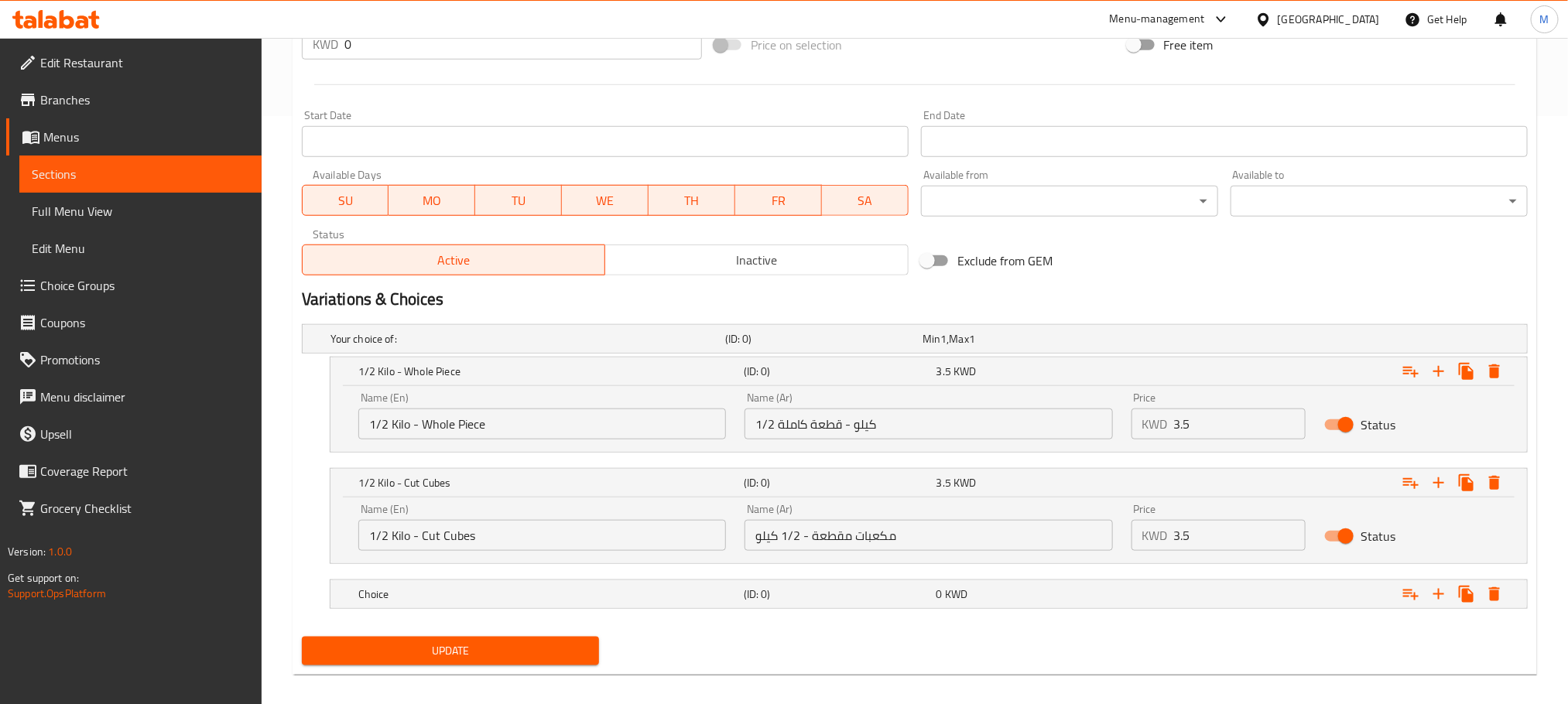
scroll to position [604, 0]
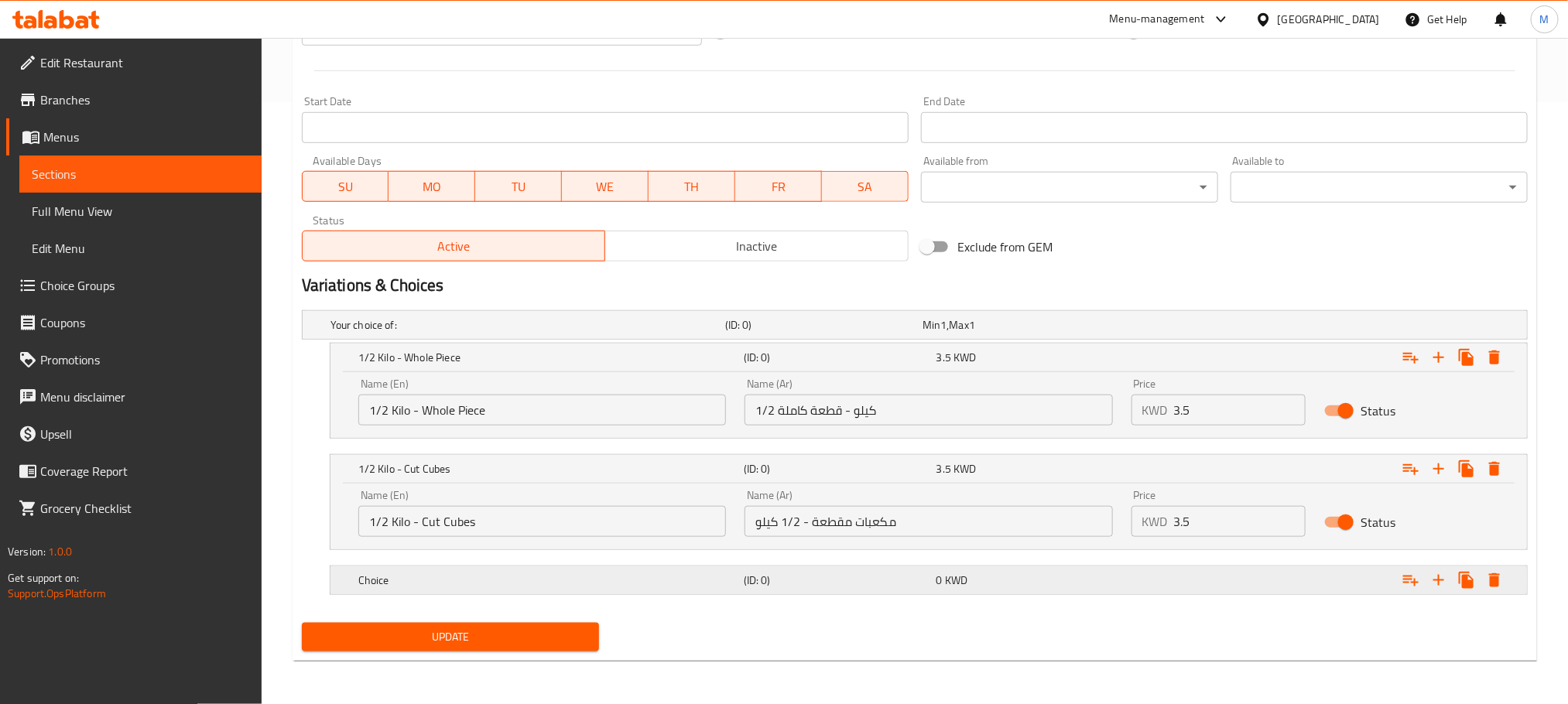
click at [820, 332] on h5 "(ID: 0)" at bounding box center [821, 324] width 191 height 15
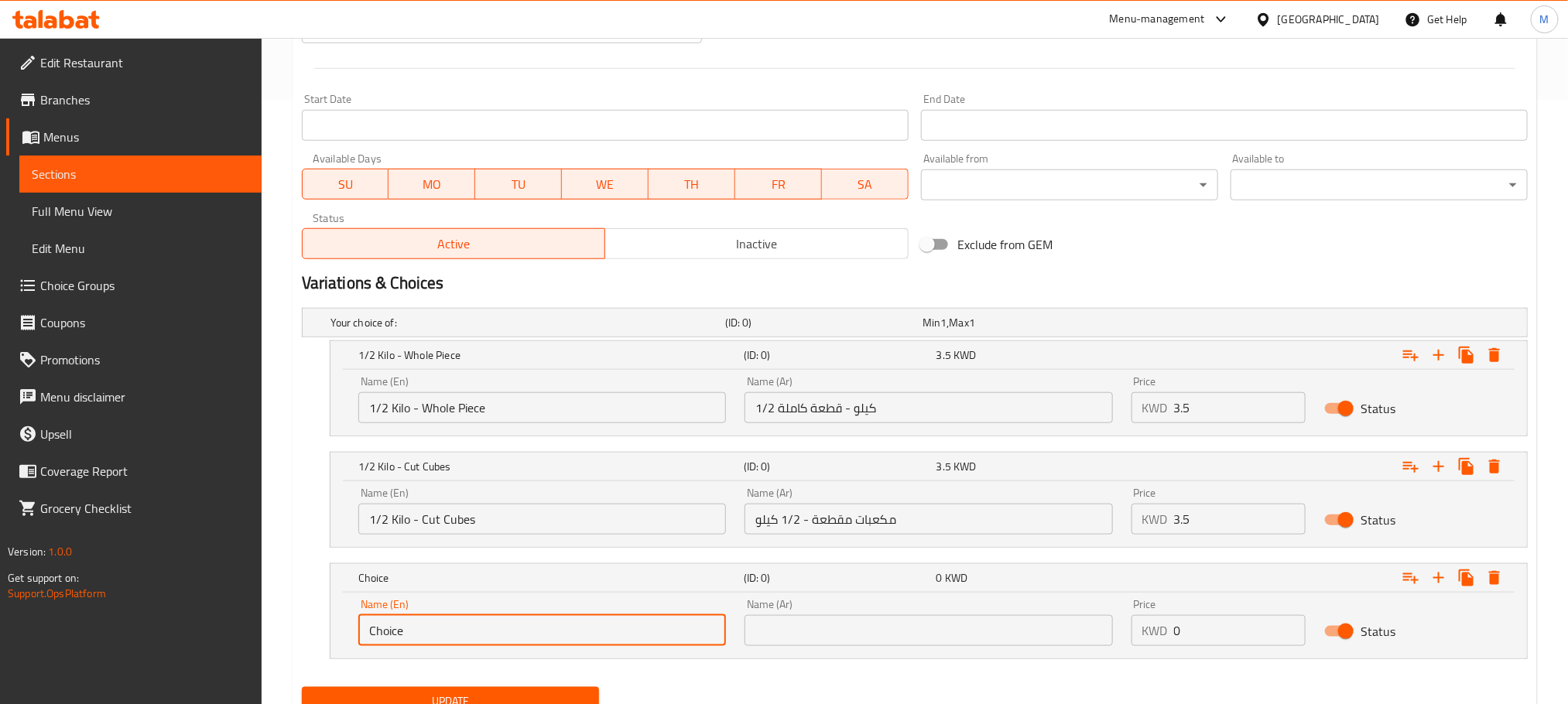
drag, startPoint x: 98, startPoint y: 748, endPoint x: 40, endPoint y: 750, distance: 58.0
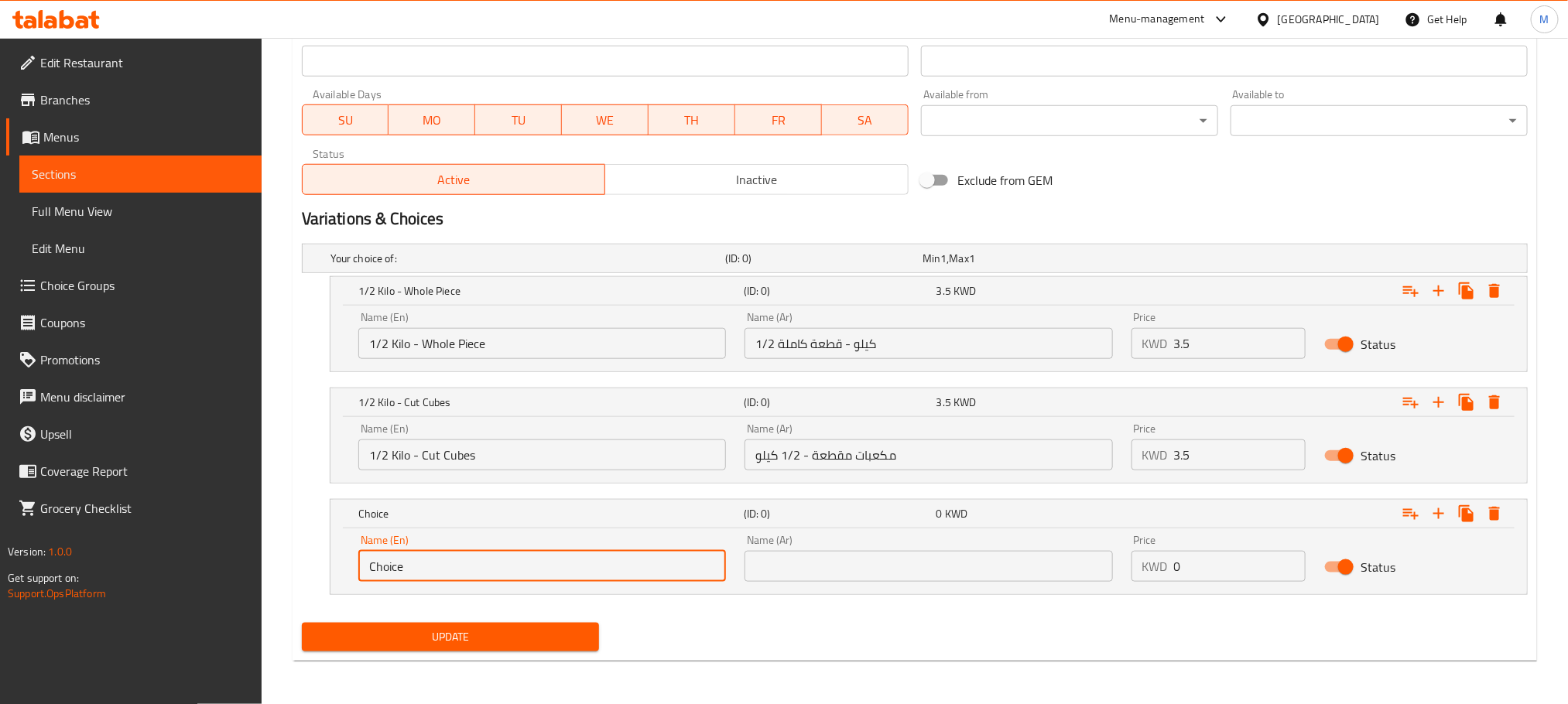
paste input "Skewering"
click at [463, 571] on input "Skewering" at bounding box center [542, 566] width 368 height 31
type input "Skewering"
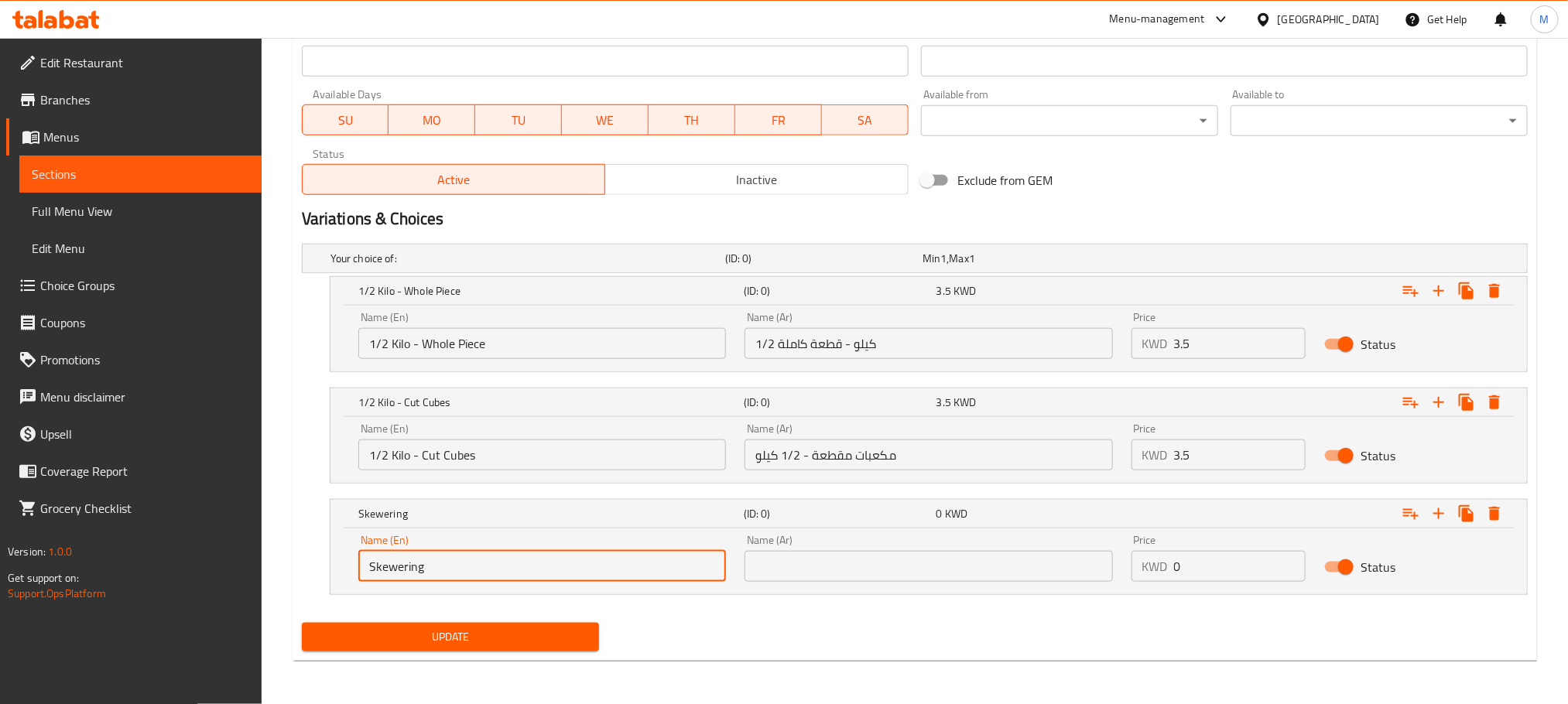
click at [904, 573] on input "text" at bounding box center [929, 566] width 368 height 31
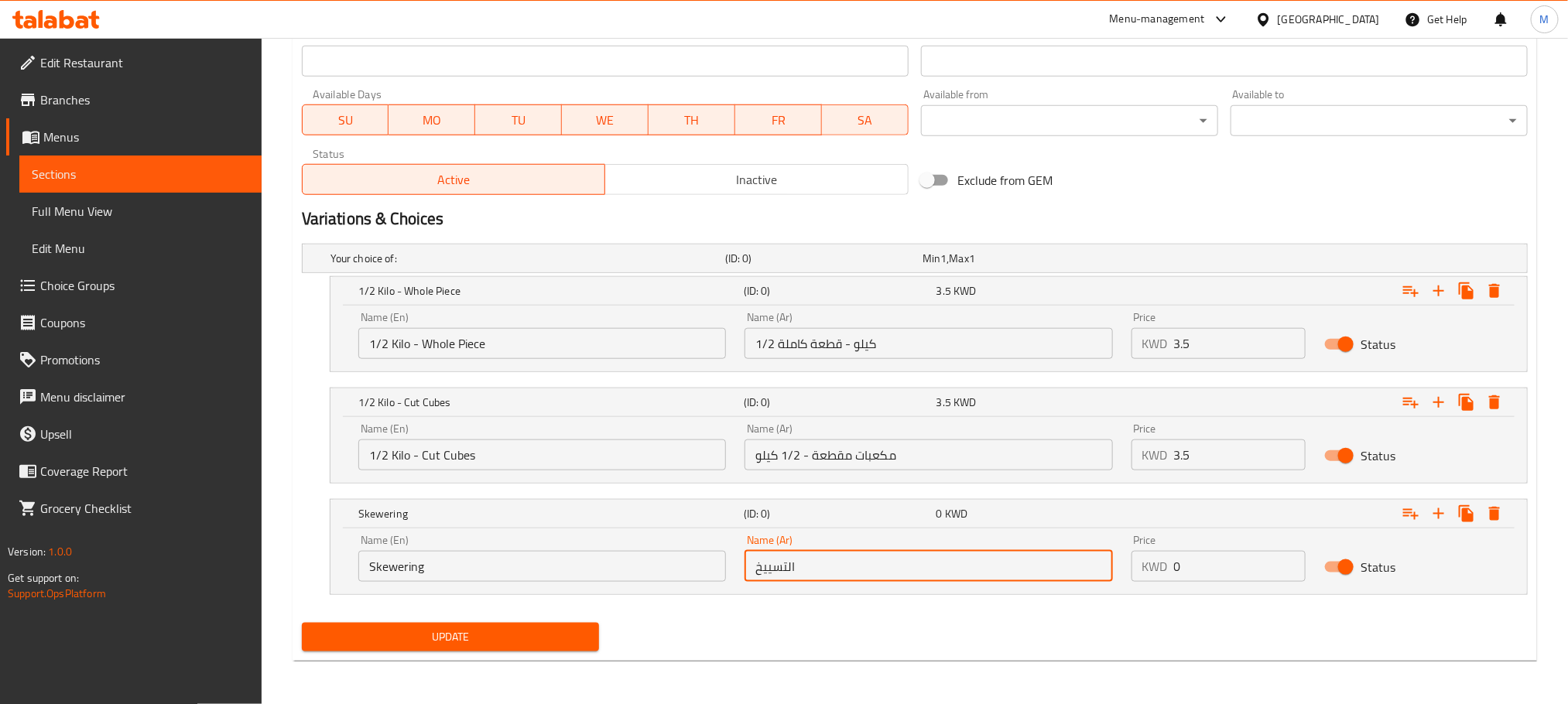
type input "التسييخ"
click at [813, 589] on div "Name (En) Skewering Name (En) Name (Ar) التسييخ Name (Ar) Price KWD 0 Price Sta…" at bounding box center [929, 561] width 1197 height 66
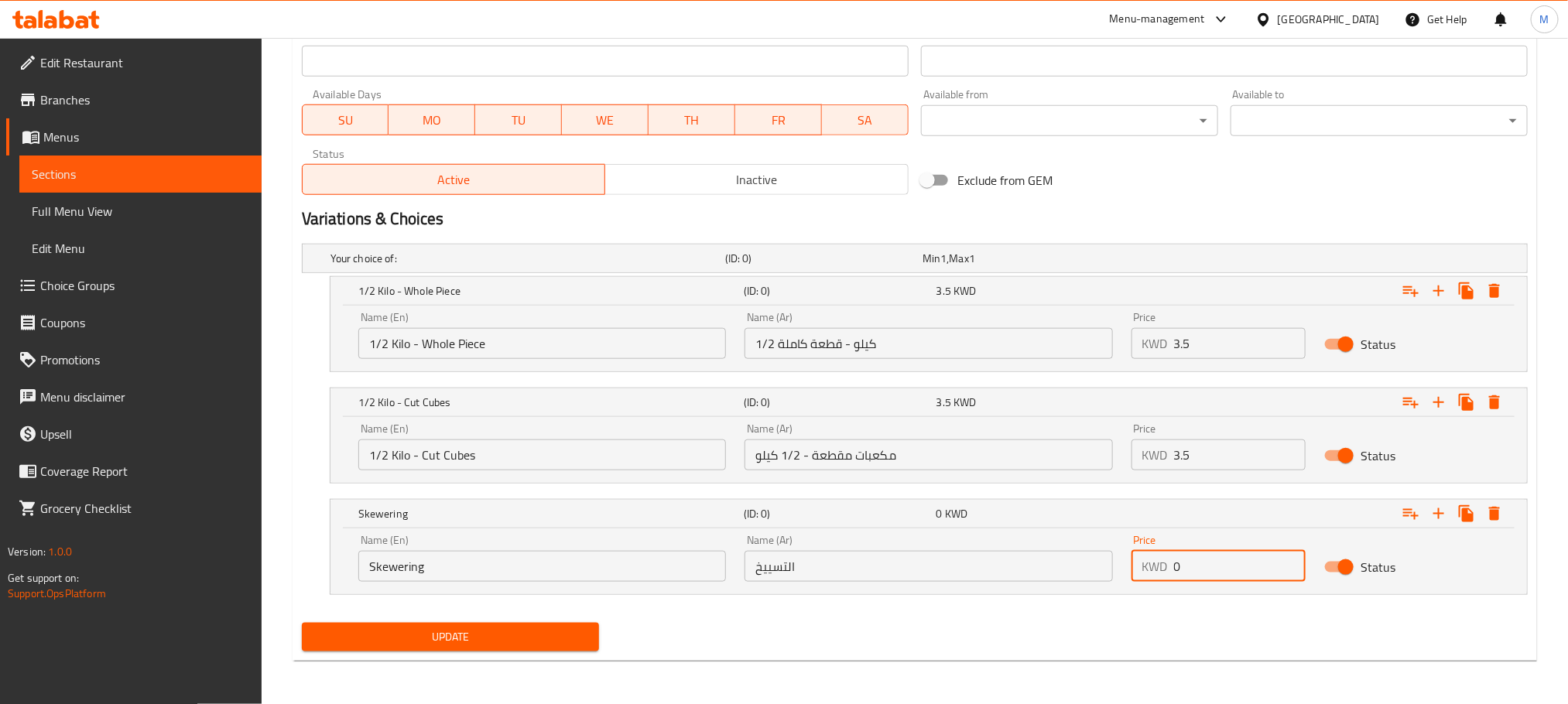
drag, startPoint x: 1197, startPoint y: 560, endPoint x: 1030, endPoint y: 645, distance: 187.4
click at [1029, 639] on div "Add item image Image Size: 1200 x 800 px / Image formats: jpg, png / 5MB Max. I…" at bounding box center [915, 96] width 1239 height 1122
type input "4"
click at [1030, 645] on div "Update" at bounding box center [915, 637] width 1239 height 41
click at [534, 632] on span "Update" at bounding box center [450, 637] width 272 height 19
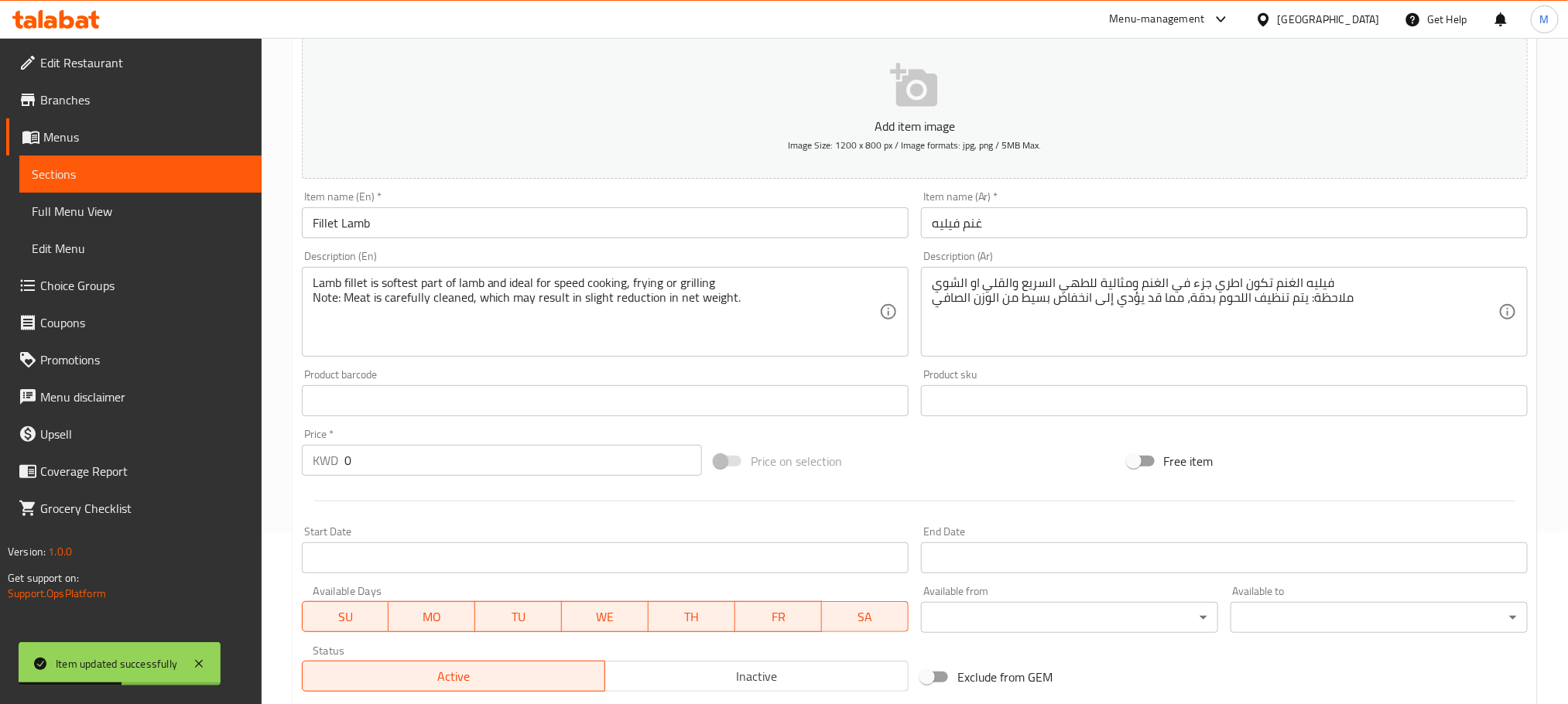
scroll to position [0, 0]
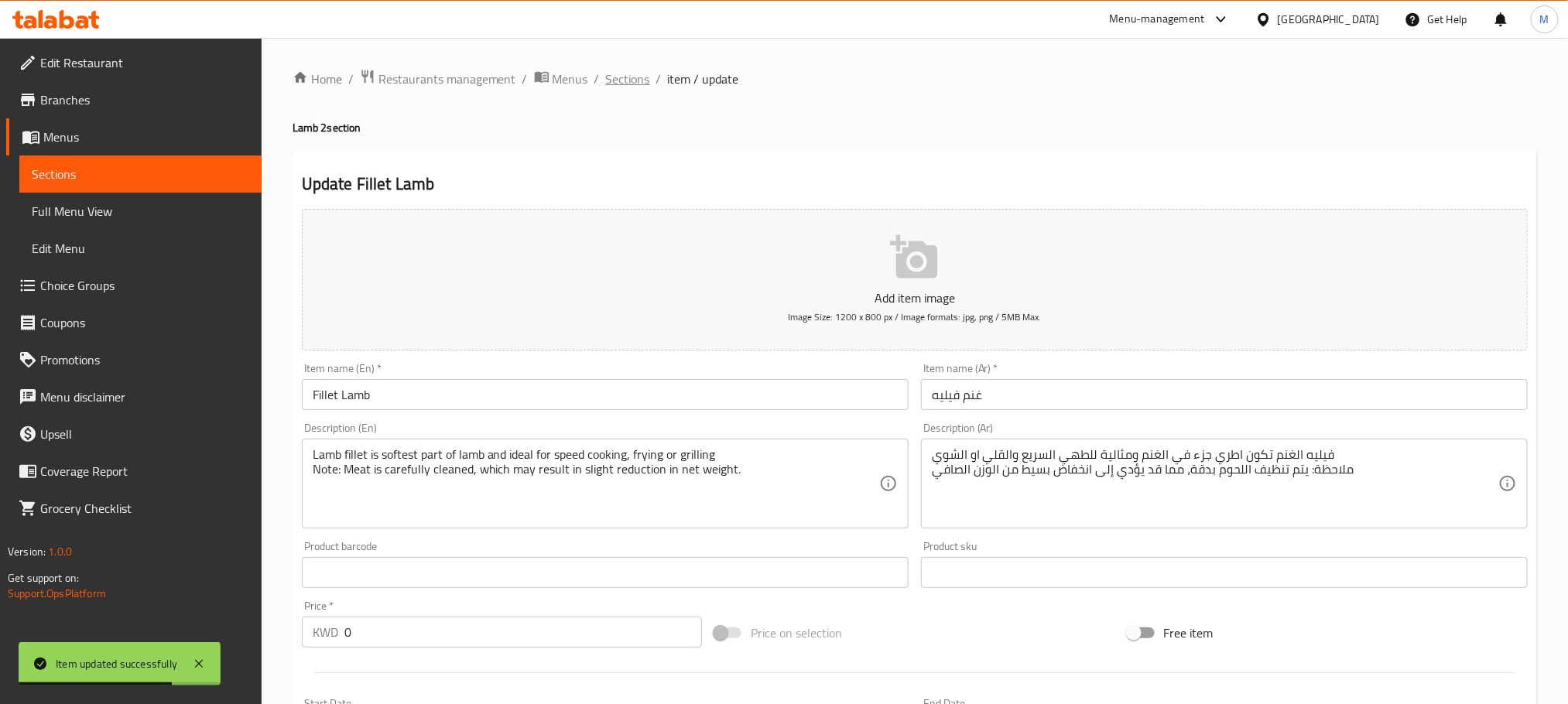
click at [625, 76] on span "Sections" at bounding box center [628, 79] width 44 height 18
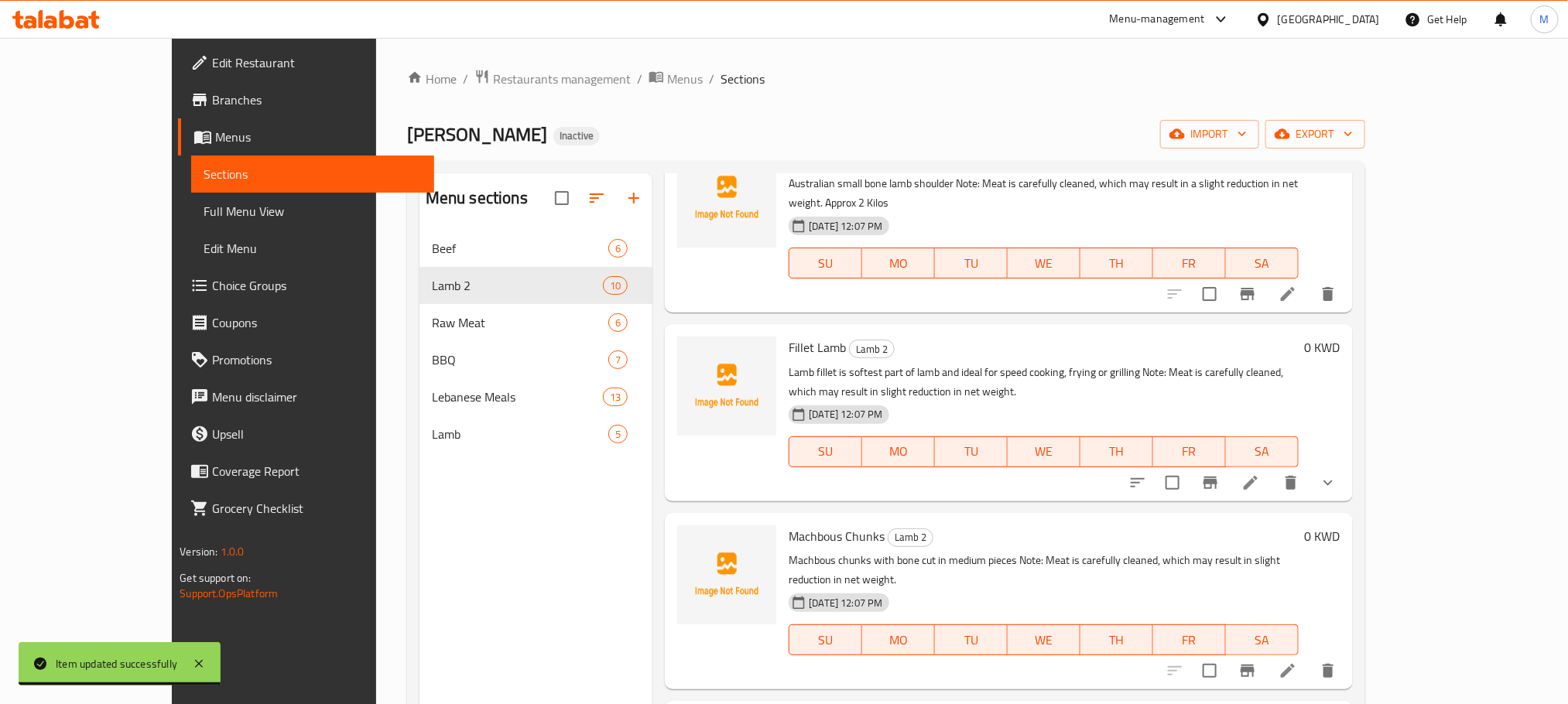
scroll to position [580, 0]
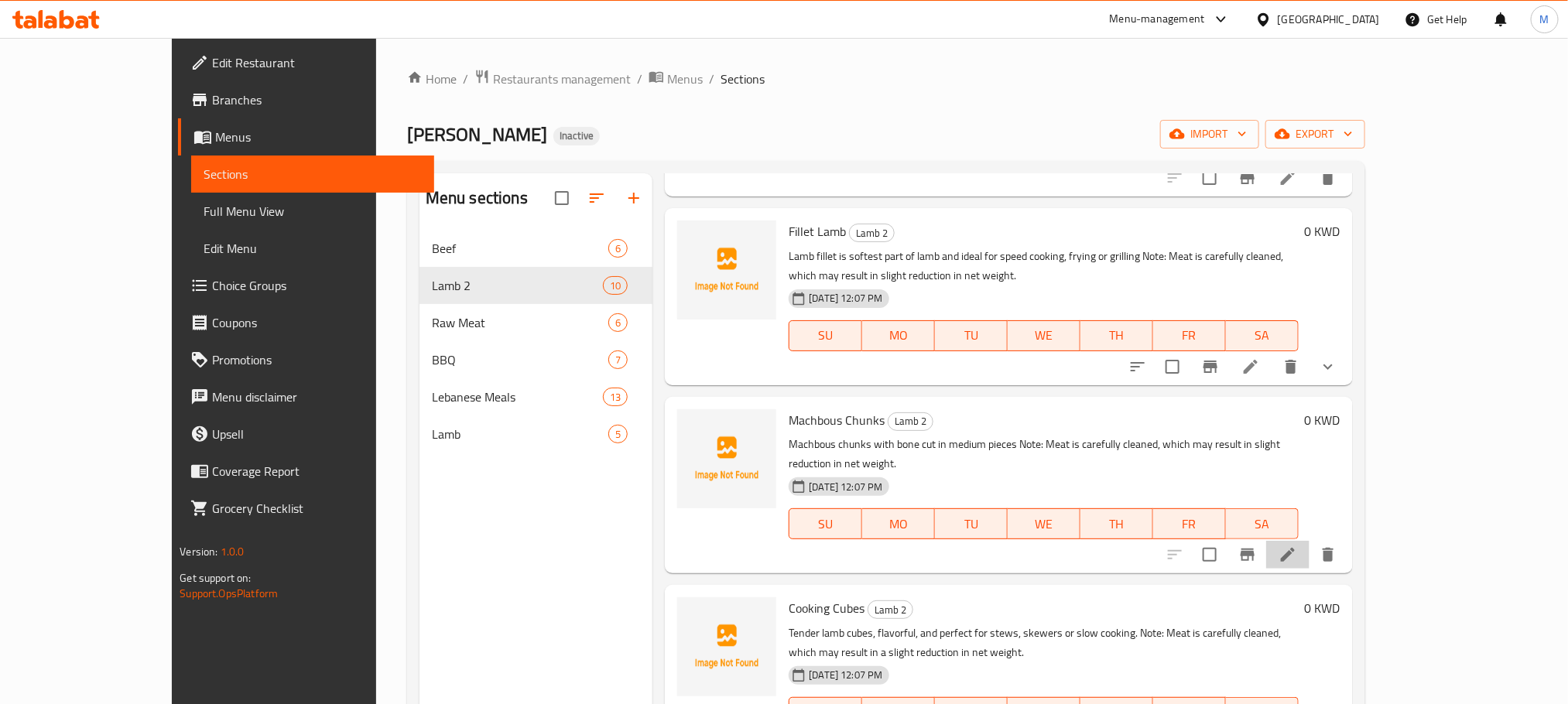
click at [1310, 541] on li at bounding box center [1288, 555] width 43 height 28
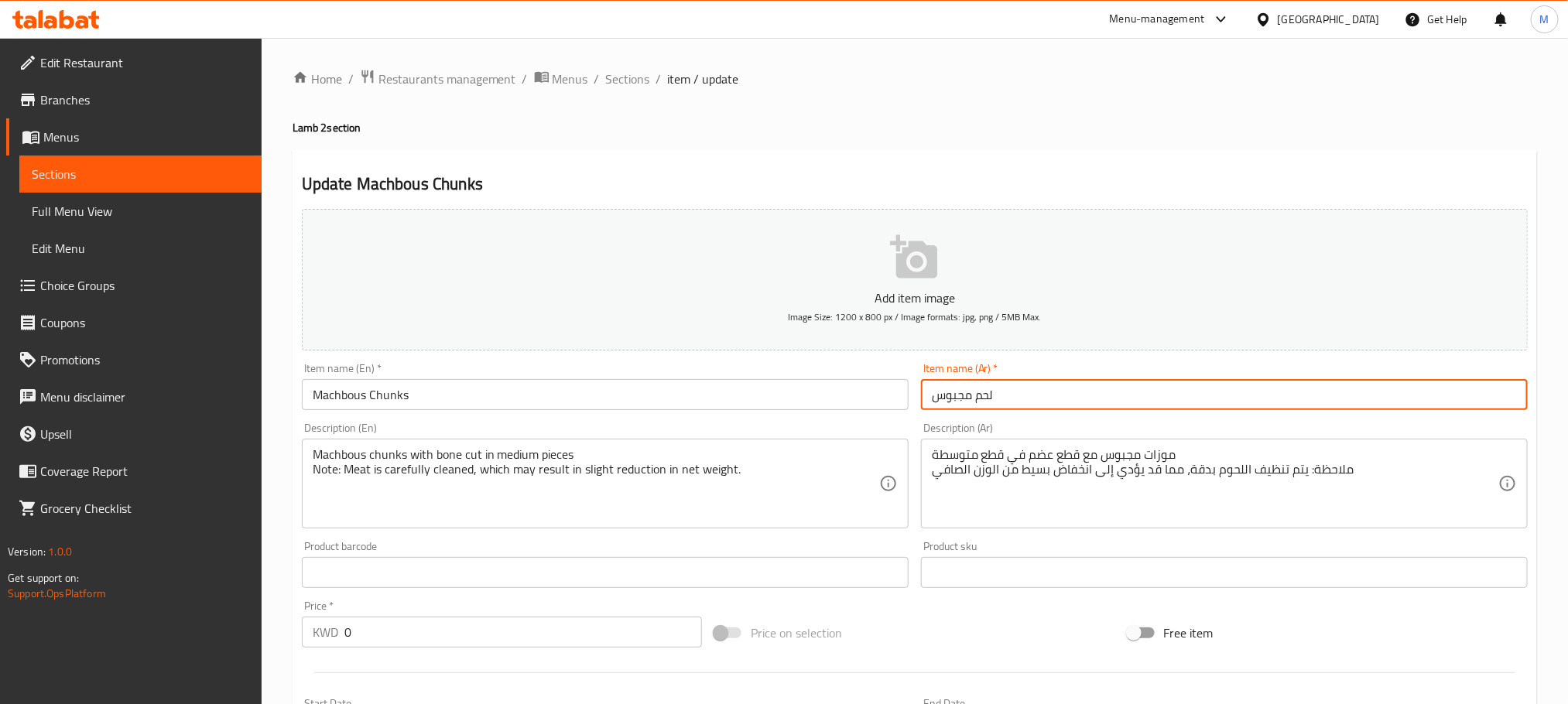
drag, startPoint x: 973, startPoint y: 393, endPoint x: 845, endPoint y: 389, distance: 128.1
click at [845, 389] on div "Add item image Image Size: 1200 x 800 px / Image formats: jpg, png / 5MB Max. I…" at bounding box center [915, 535] width 1239 height 667
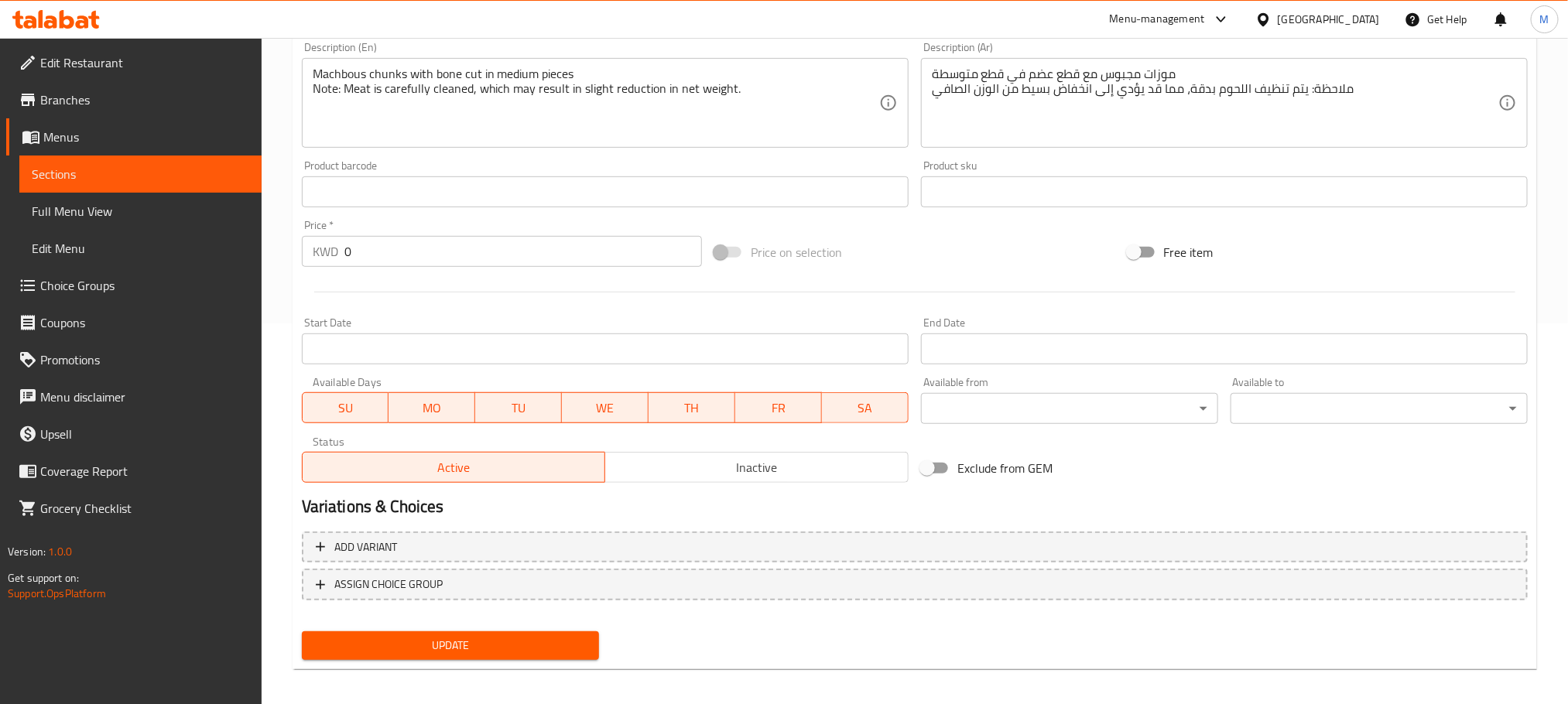
scroll to position [388, 0]
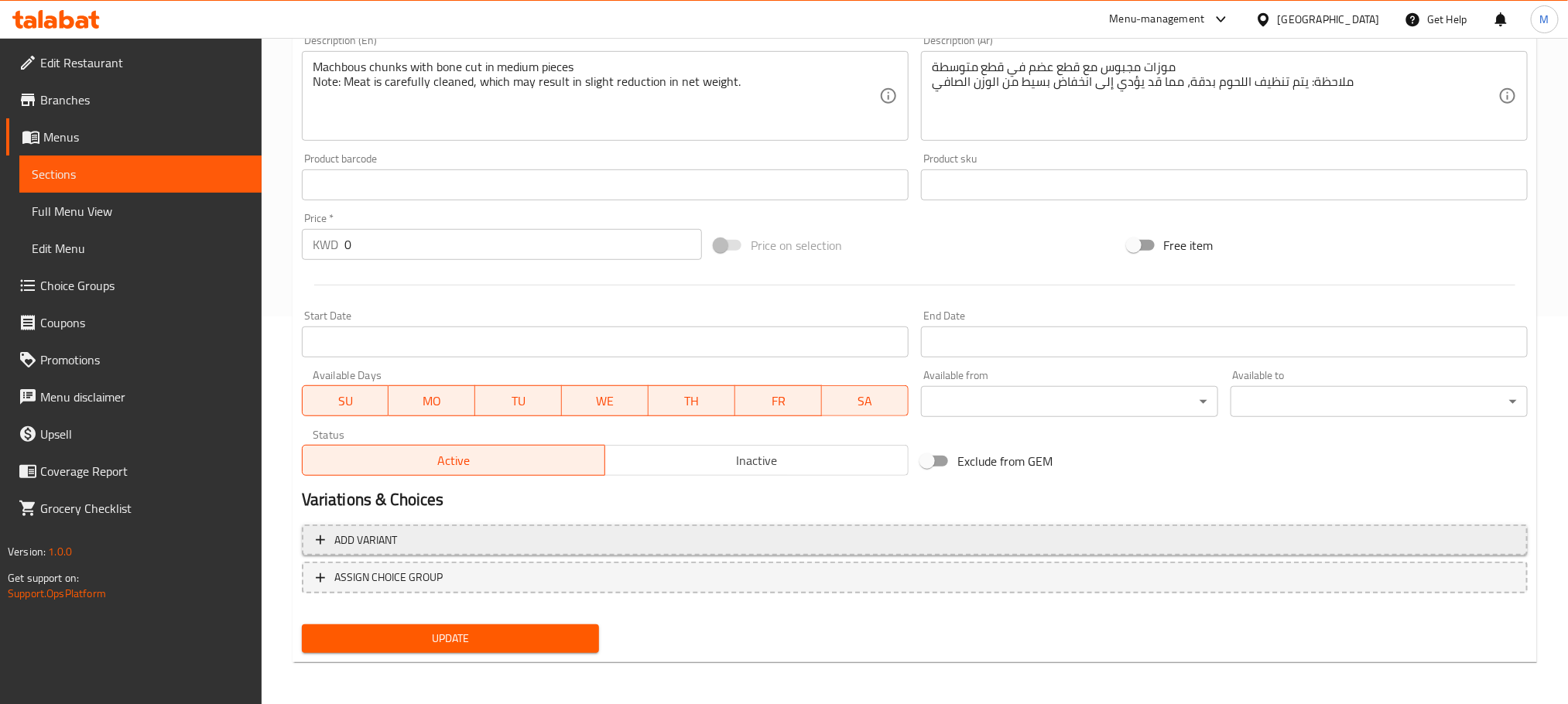
click at [529, 547] on span "Add variant" at bounding box center [915, 540] width 1198 height 19
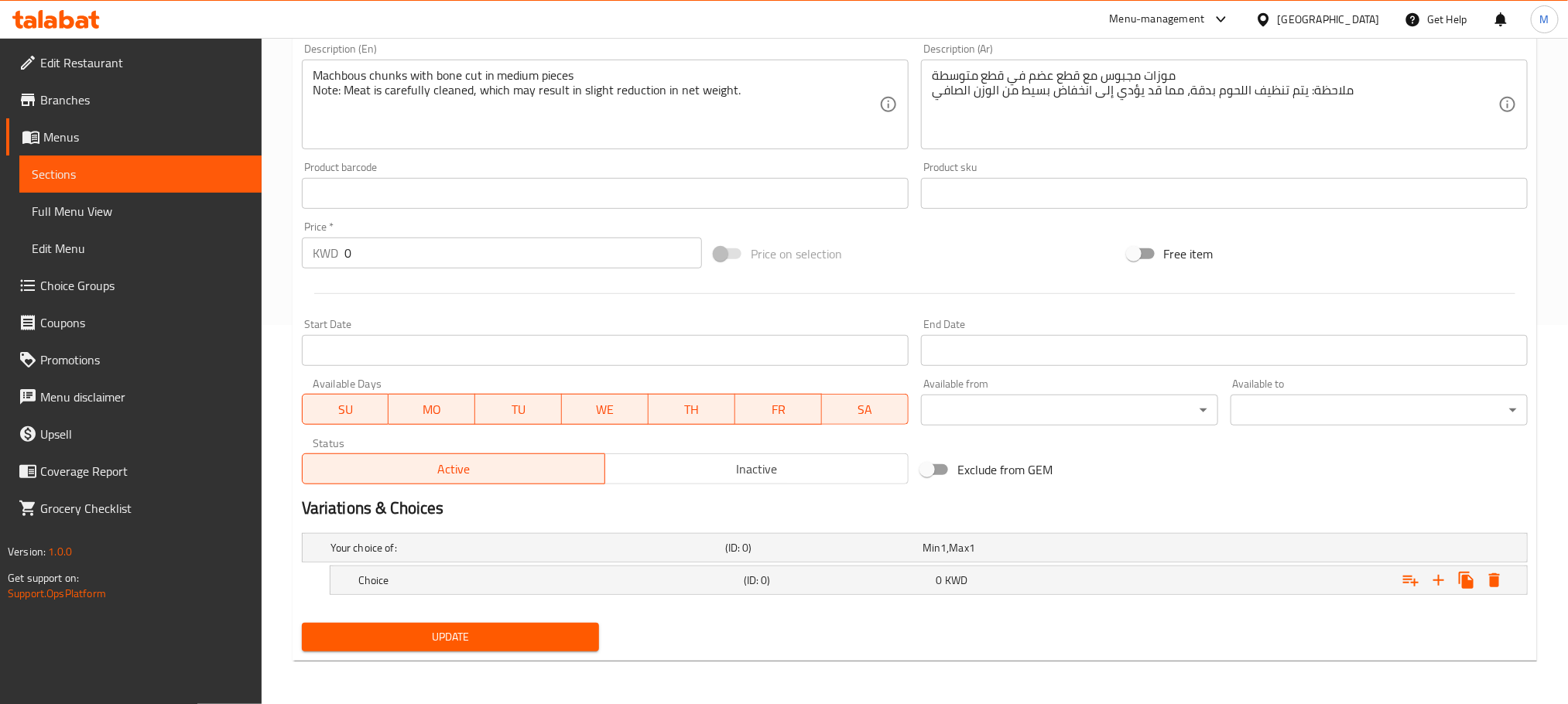
scroll to position [380, 0]
drag, startPoint x: 551, startPoint y: 562, endPoint x: 572, endPoint y: 532, distance: 36.6
click at [551, 564] on div "Choice (ID: 0) 0 KWD" at bounding box center [920, 547] width 1184 height 34
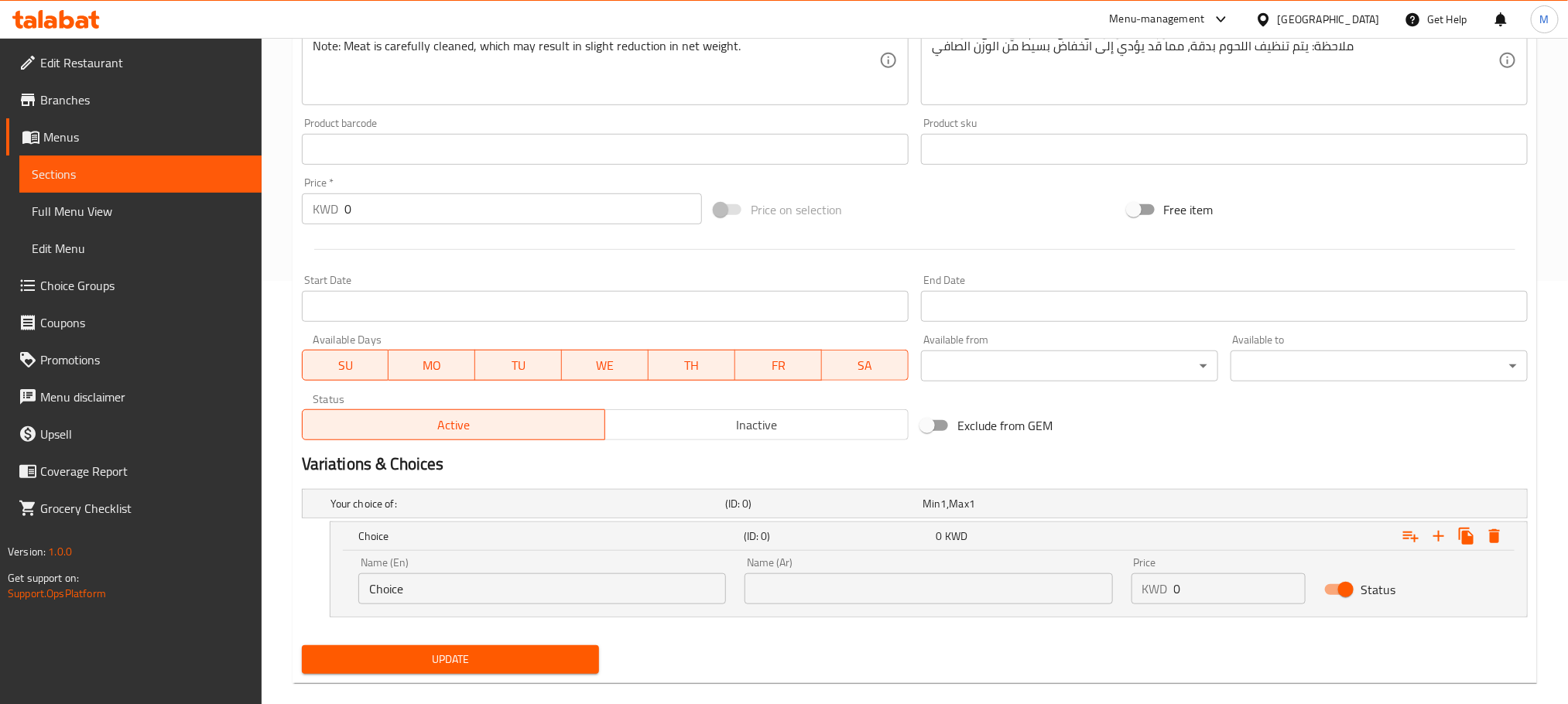
scroll to position [446, 0]
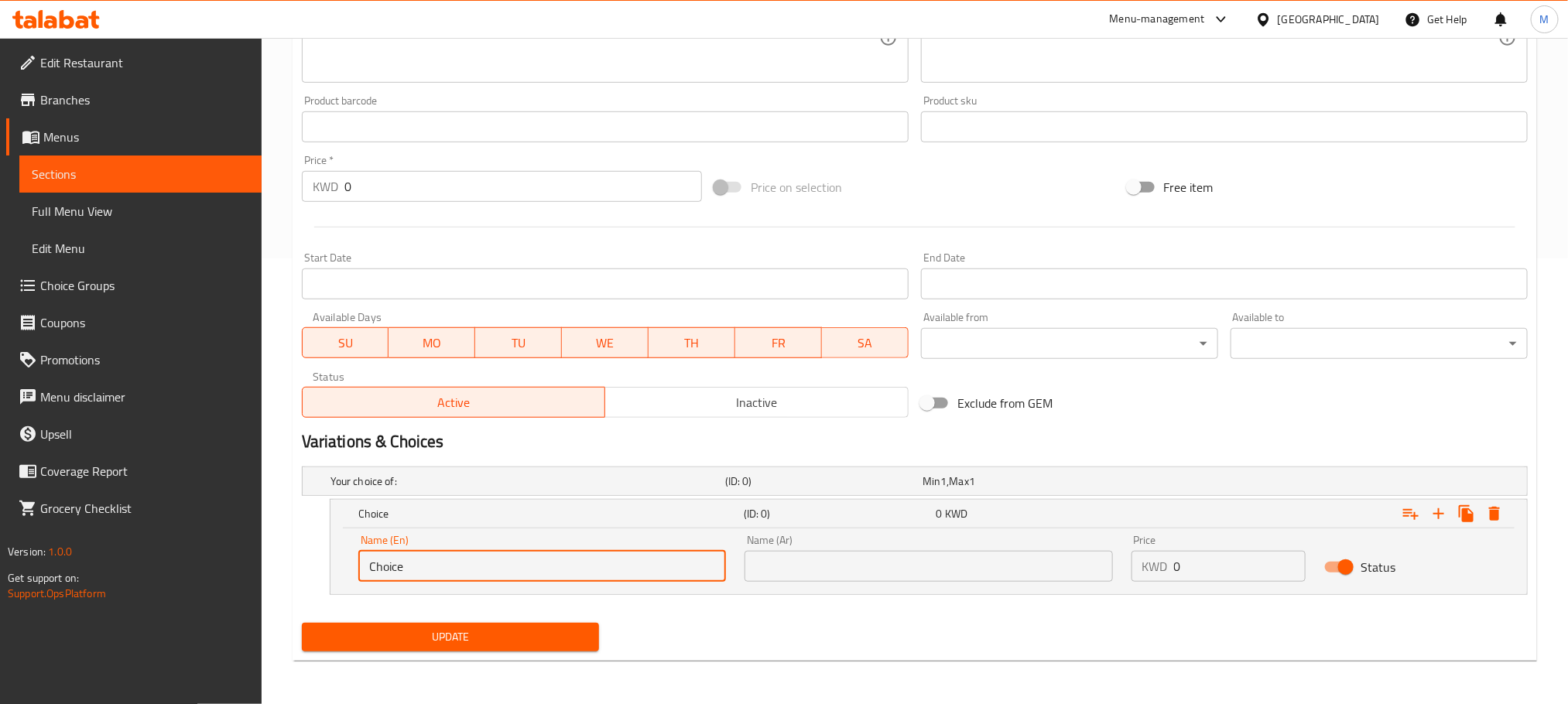
drag, startPoint x: 451, startPoint y: 579, endPoint x: 114, endPoint y: 662, distance: 347.1
click at [114, 662] on div "Edit Restaurant Branches Menus Sections Full Menu View Edit Menu Choice Groups …" at bounding box center [784, 148] width 1568 height 1112
type input "500 G"
click at [879, 564] on input "text" at bounding box center [929, 566] width 368 height 31
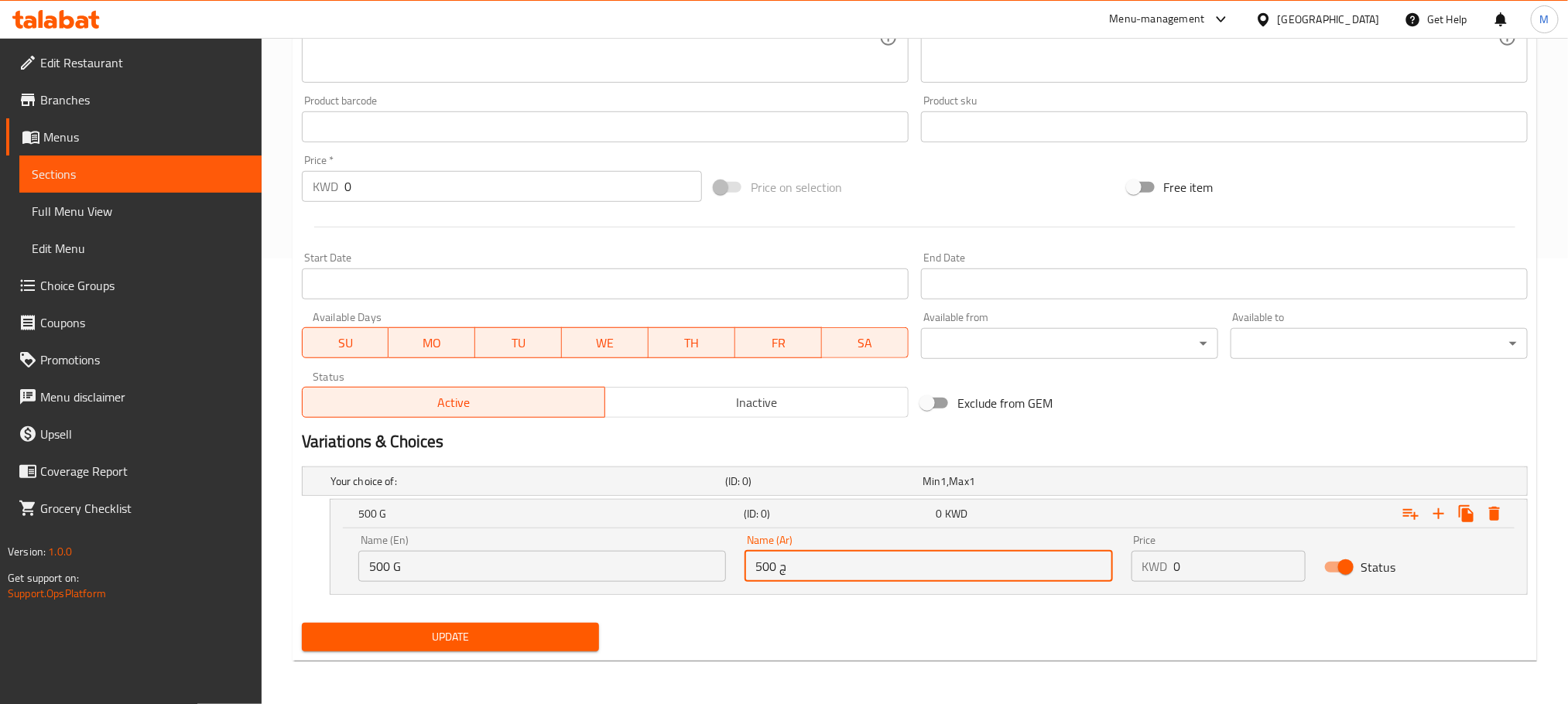
type input "500 ج"
click at [975, 615] on div "Your choice of: (ID: 0) Min 1 , Max 1 Name (En) Your choice of: Name (En) Name …" at bounding box center [915, 538] width 1239 height 157
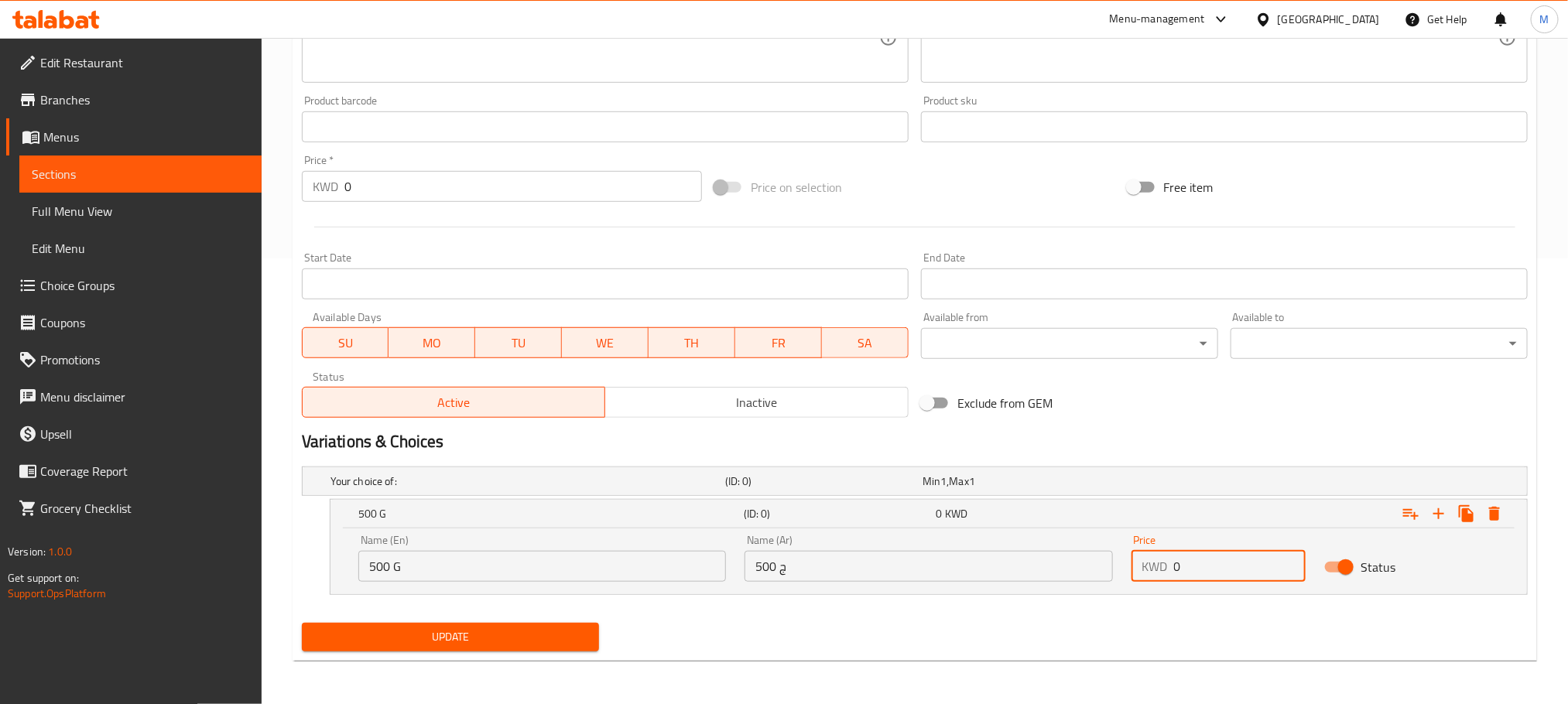
drag, startPoint x: 1207, startPoint y: 560, endPoint x: 1110, endPoint y: 599, distance: 104.5
click at [1120, 585] on div "Name (En) 500 G Name (En) Name (Ar) 500 ج Name (Ar) Price KWD 0 Price Status" at bounding box center [929, 558] width 1160 height 66
type input "2"
click at [1101, 628] on div "Update" at bounding box center [915, 637] width 1239 height 41
click at [1428, 504] on button "Expand" at bounding box center [1439, 514] width 28 height 28
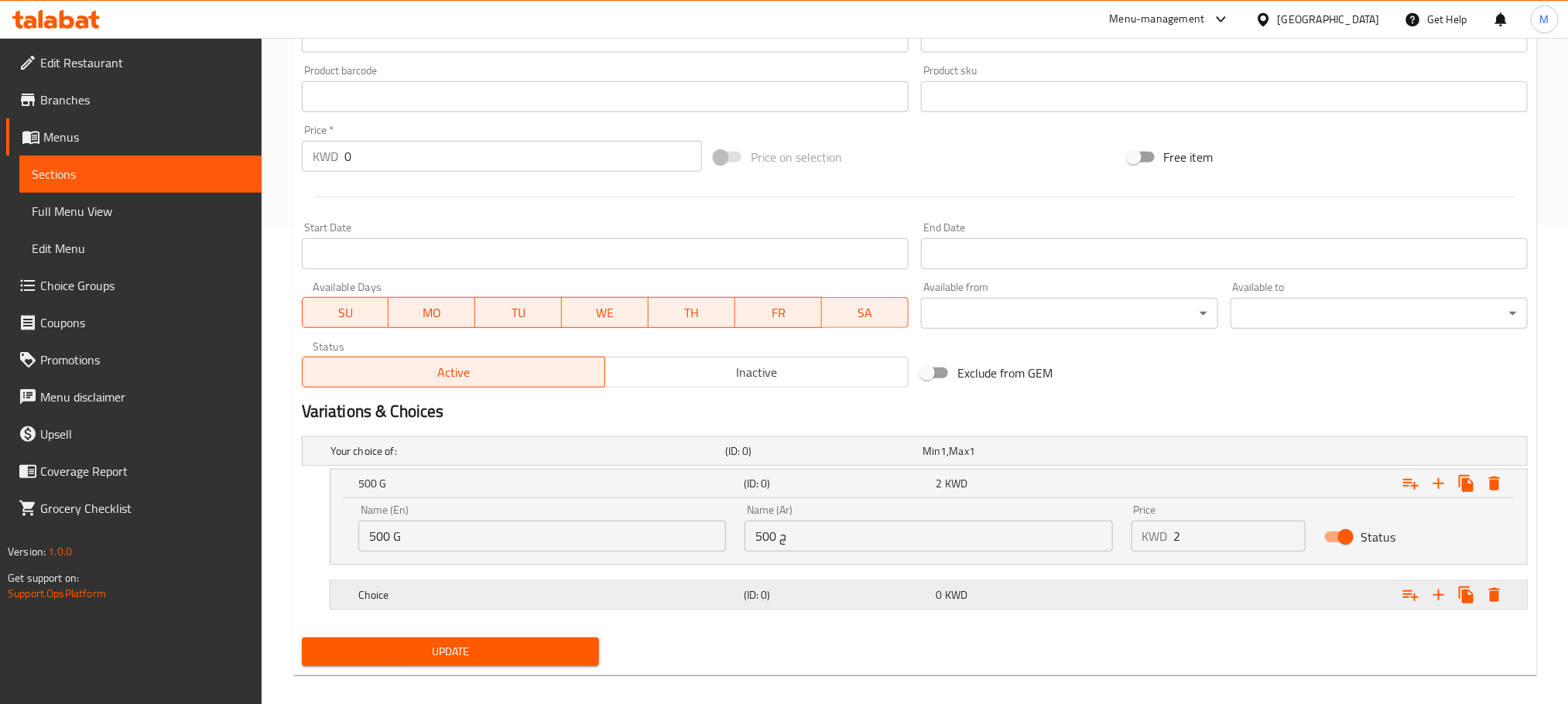
scroll to position [492, 0]
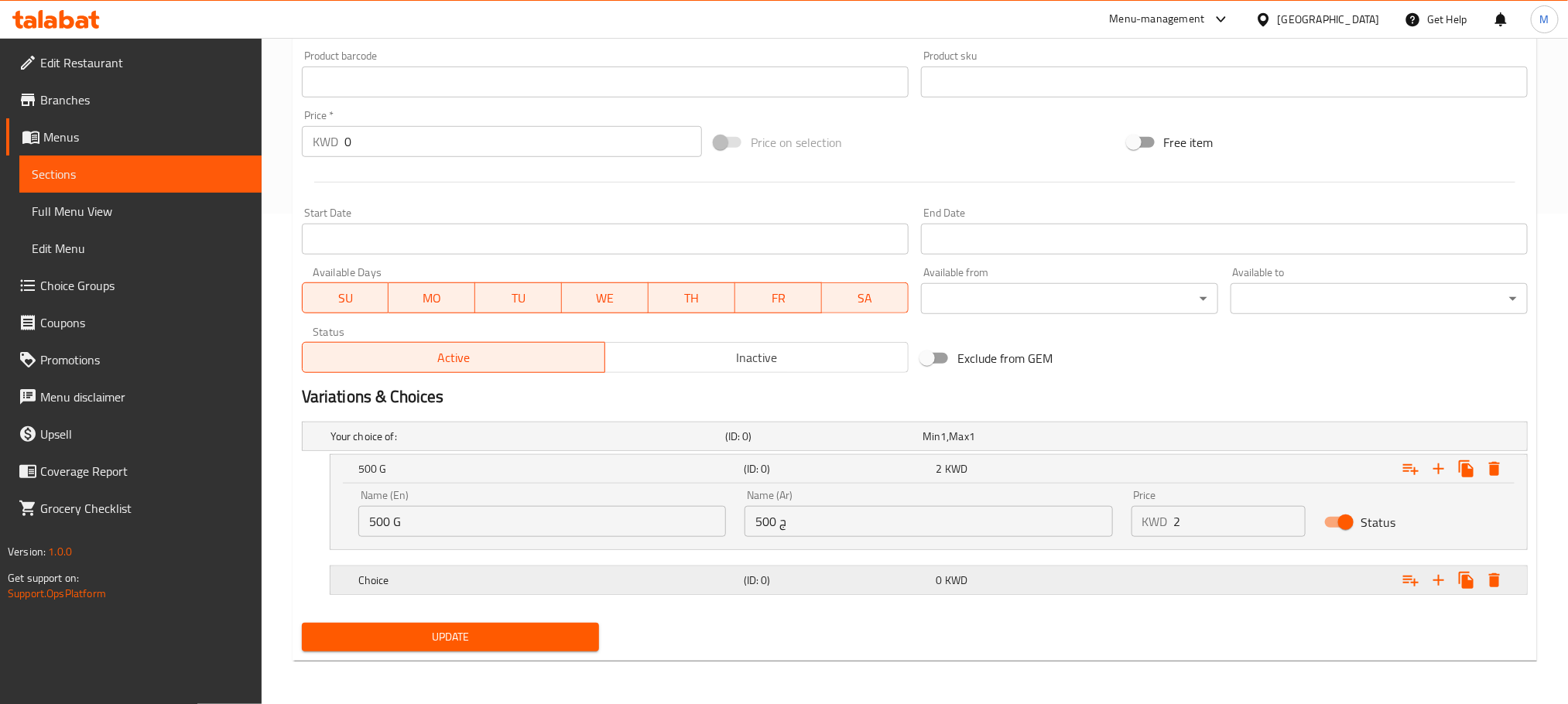
click at [811, 444] on h5 "(ID: 0)" at bounding box center [821, 436] width 191 height 15
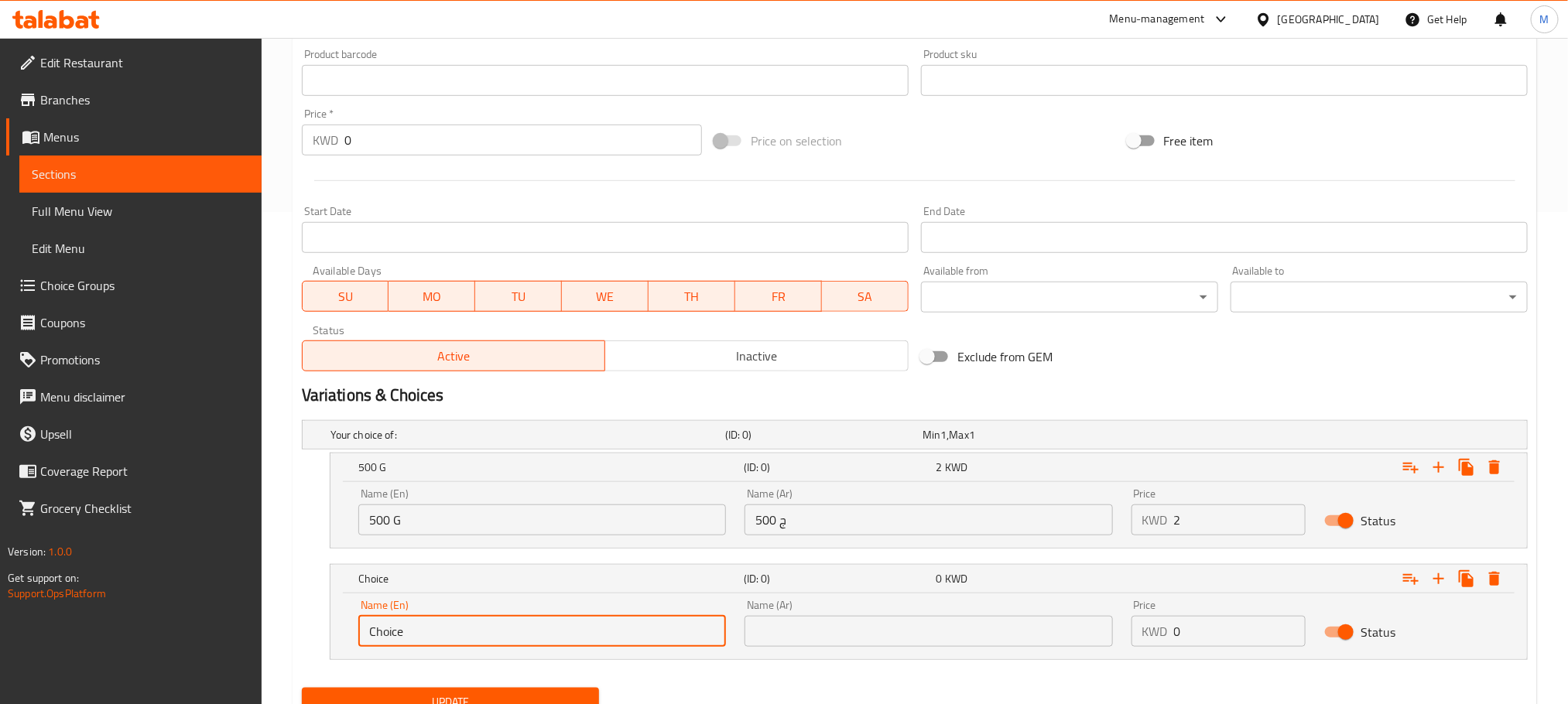
scroll to position [558, 0]
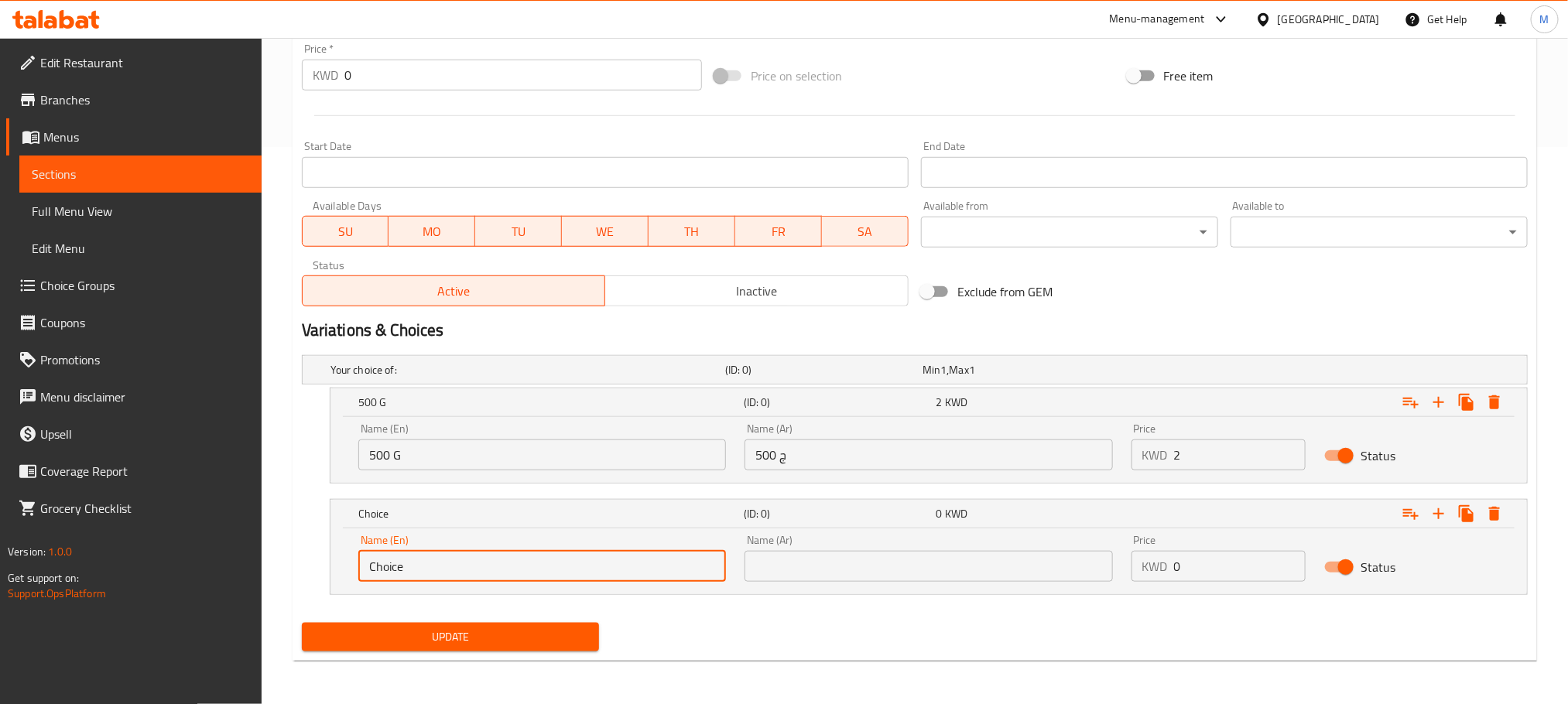
drag, startPoint x: 414, startPoint y: 637, endPoint x: 244, endPoint y: 694, distance: 179.3
click at [244, 694] on div "Edit Restaurant Branches Menus Sections Full Menu View Edit Menu Choice Groups …" at bounding box center [784, 92] width 1568 height 1223
type input "1 Kilo"
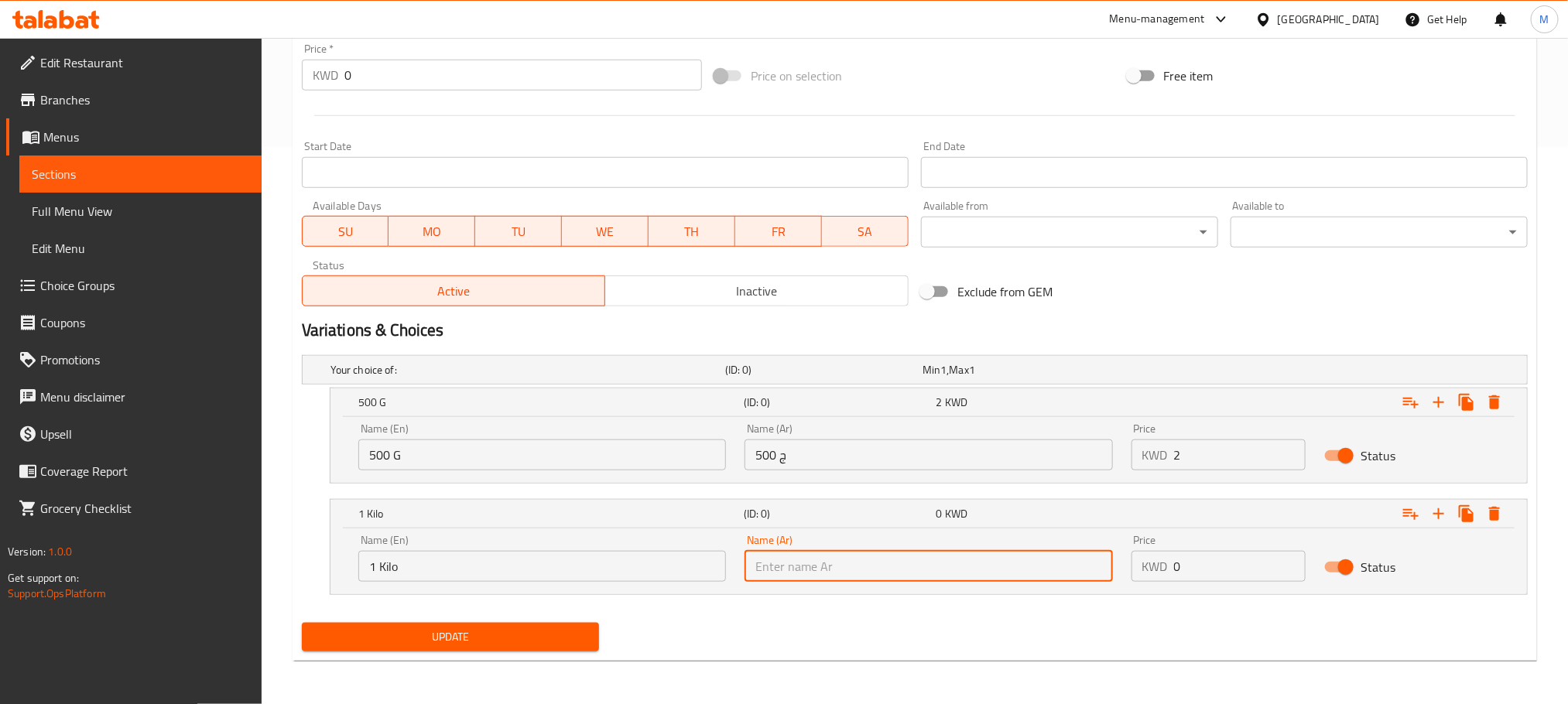
click at [853, 560] on input "text" at bounding box center [929, 566] width 368 height 31
type input "1 كيلو"
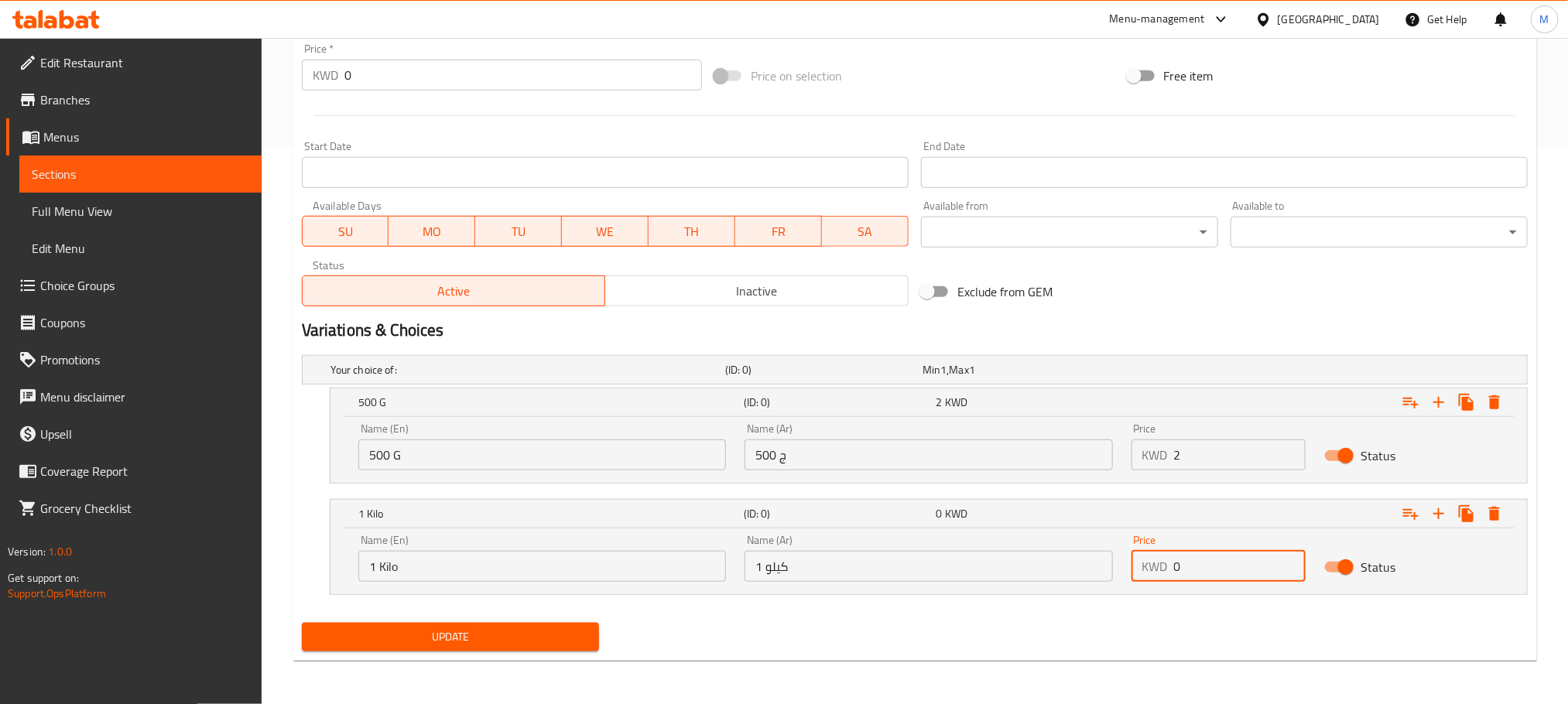
drag, startPoint x: 1207, startPoint y: 558, endPoint x: 955, endPoint y: 655, distance: 270.0
click at [959, 648] on div "Add item image Image Size: 1200 x 800 px / Image formats: jpg, png / 5MB Max. I…" at bounding box center [915, 151] width 1239 height 1011
type input "4"
click at [864, 639] on div "Update" at bounding box center [915, 637] width 1239 height 41
click at [1124, 645] on div "Update" at bounding box center [915, 637] width 1239 height 41
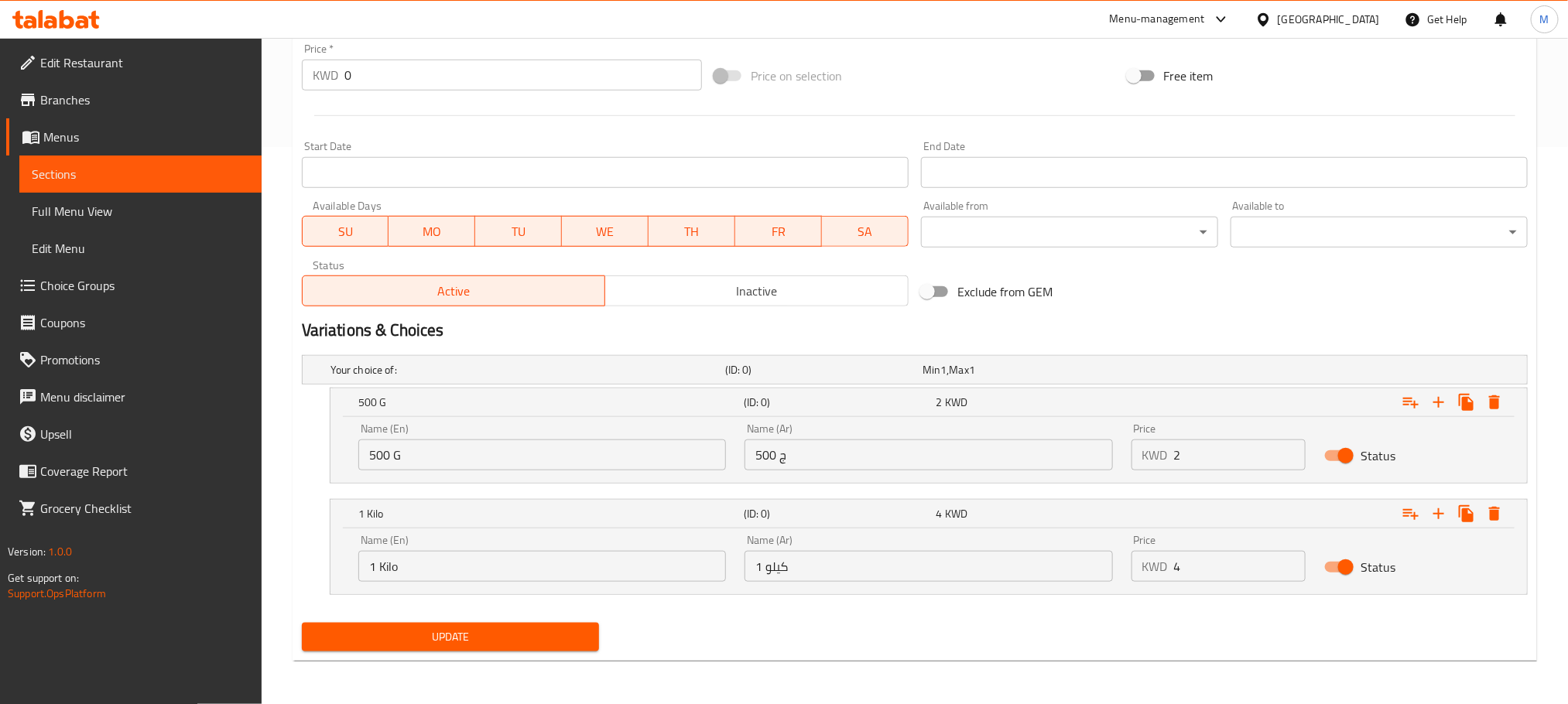
click at [498, 629] on span "Update" at bounding box center [450, 637] width 272 height 19
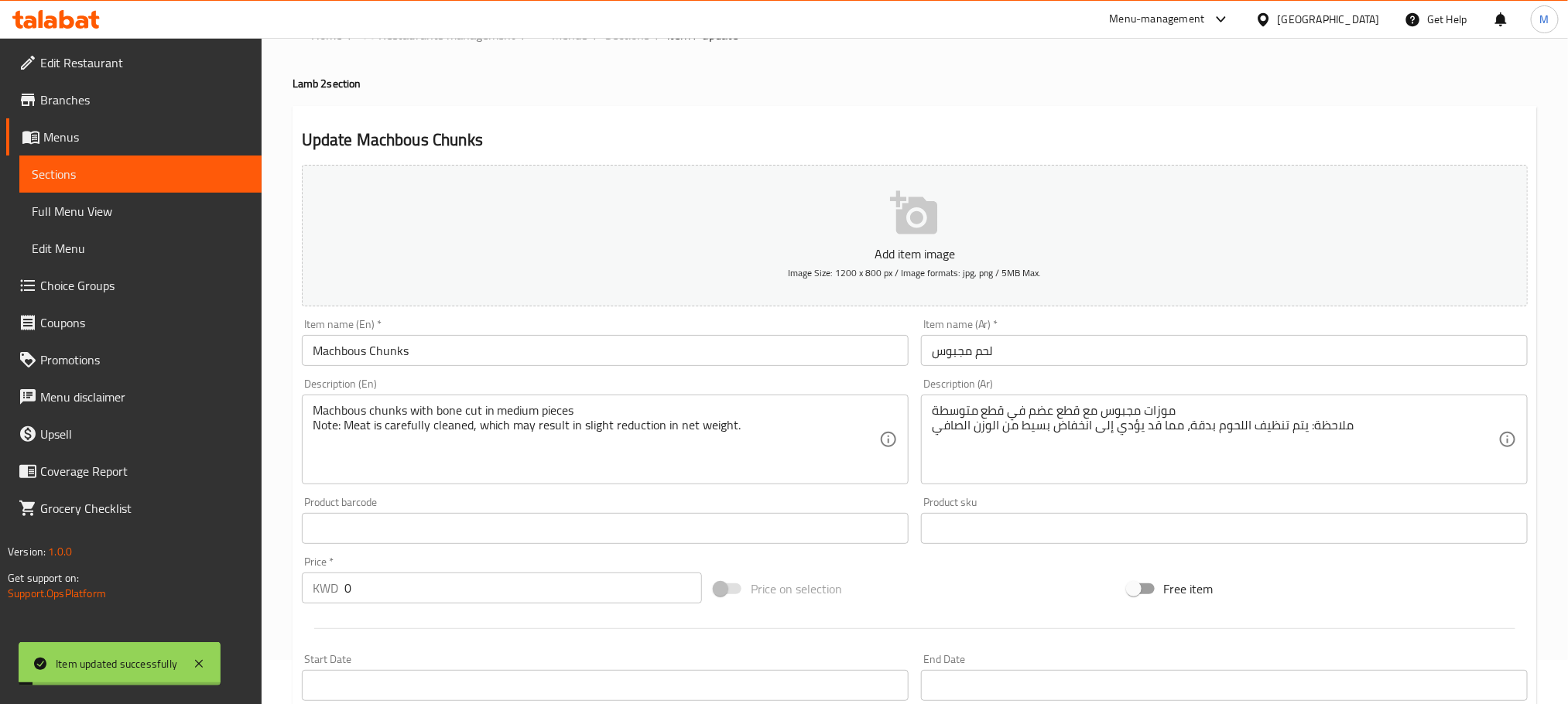
scroll to position [0, 0]
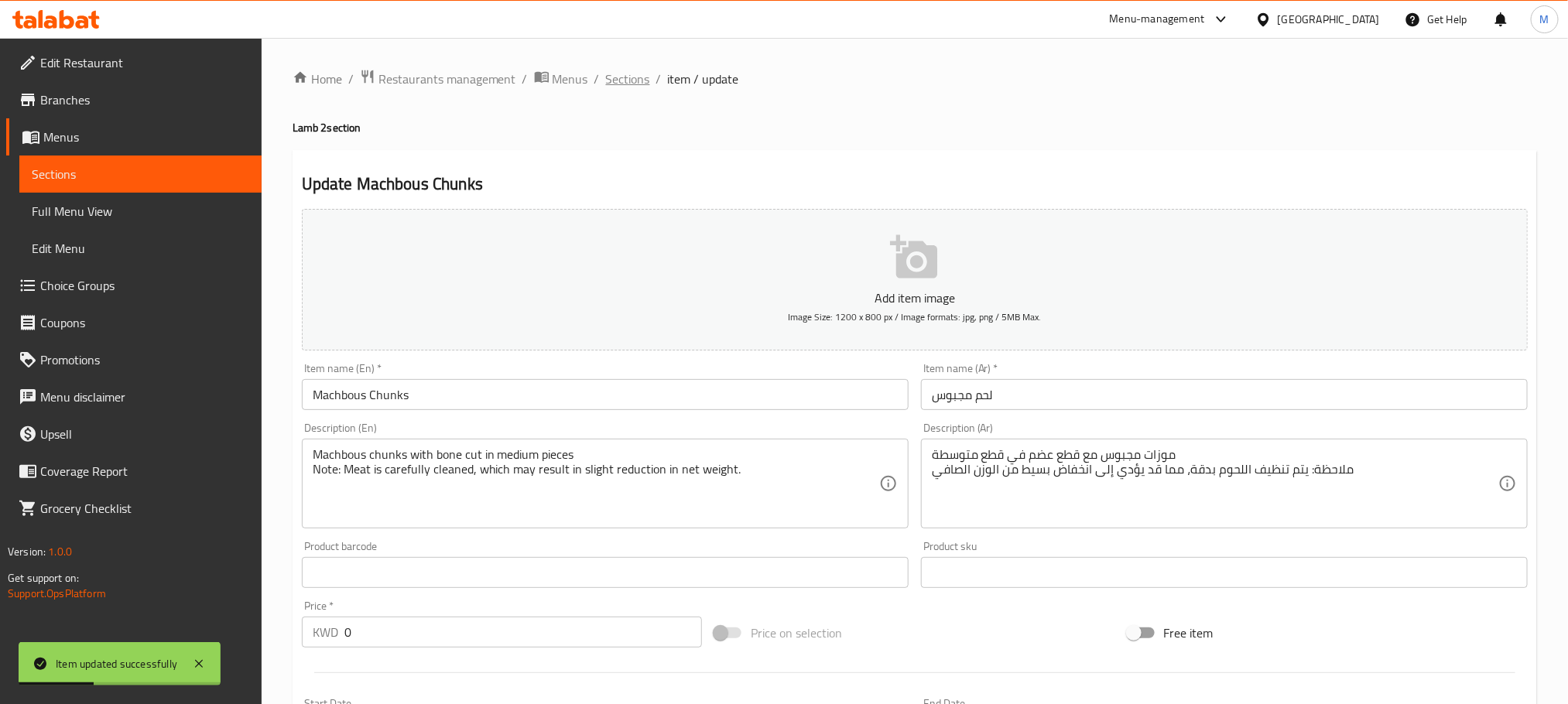
click at [641, 79] on span "Sections" at bounding box center [628, 79] width 44 height 18
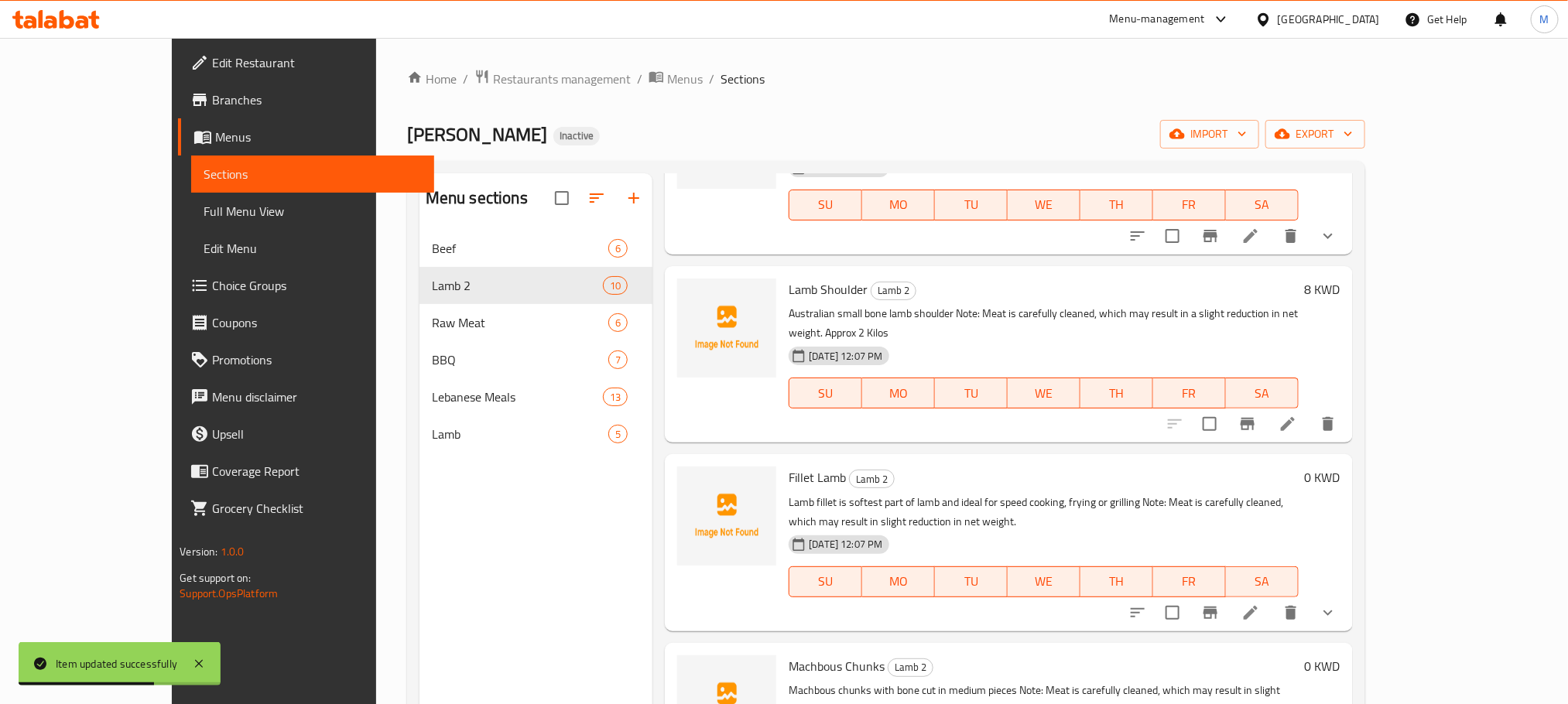
scroll to position [464, 0]
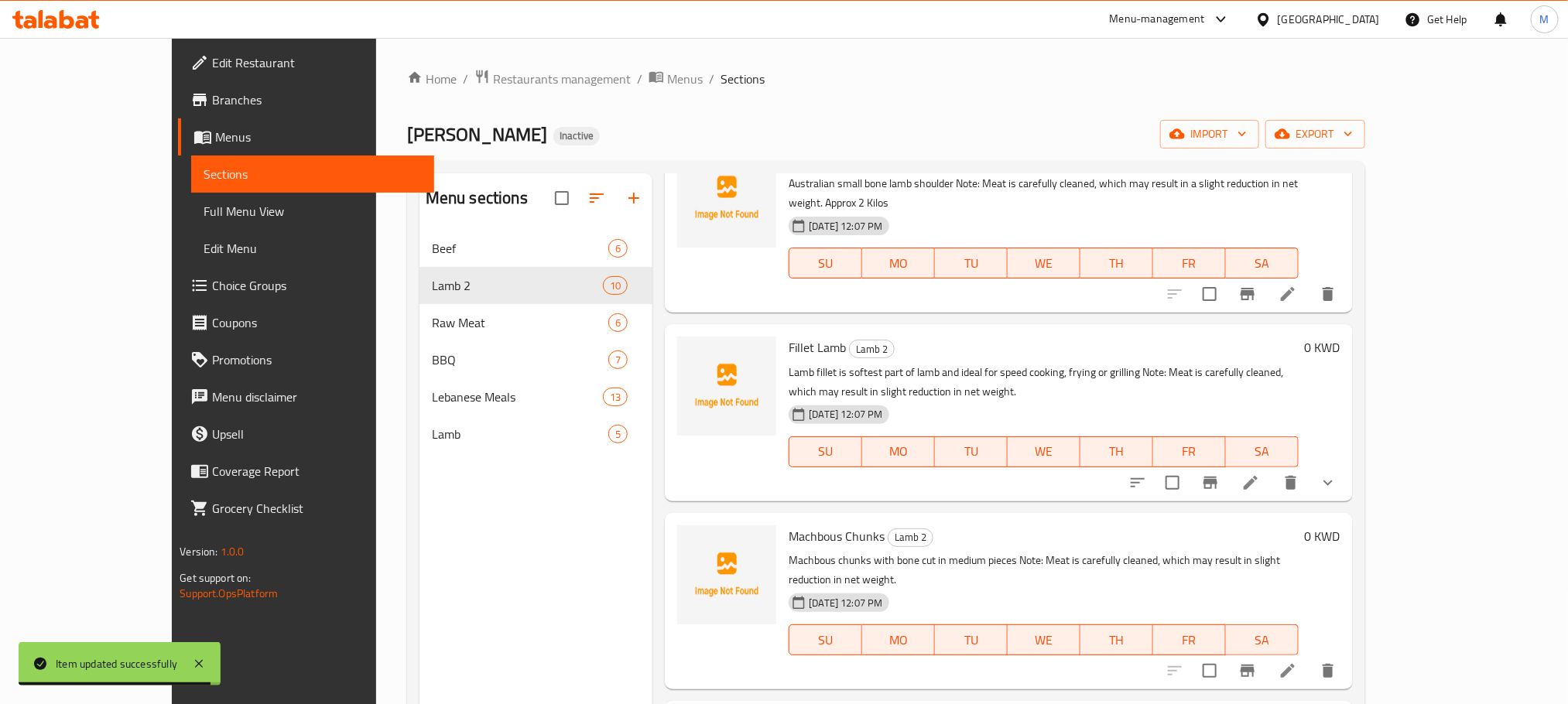
click at [1347, 652] on div at bounding box center [1252, 670] width 190 height 37
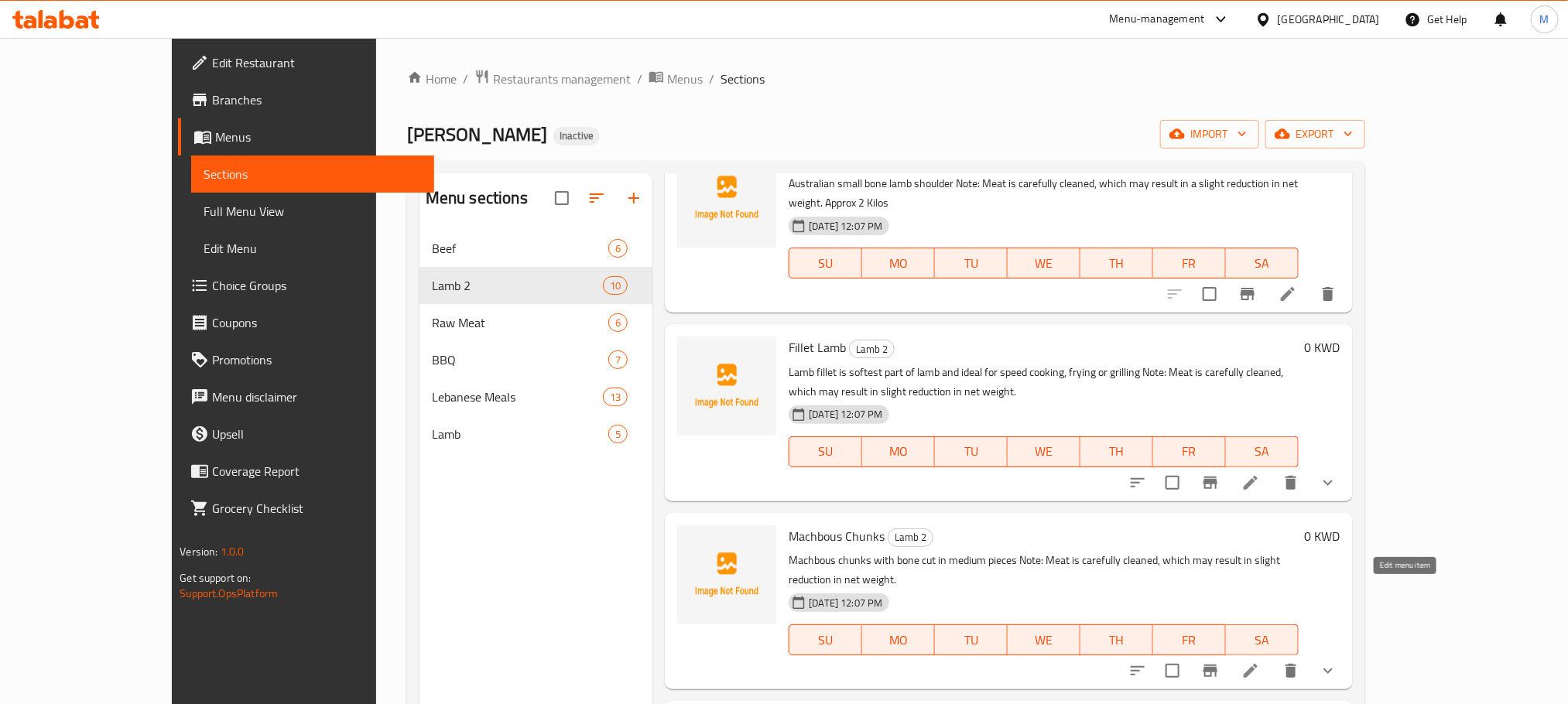
click at [1260, 661] on icon at bounding box center [1251, 670] width 18 height 18
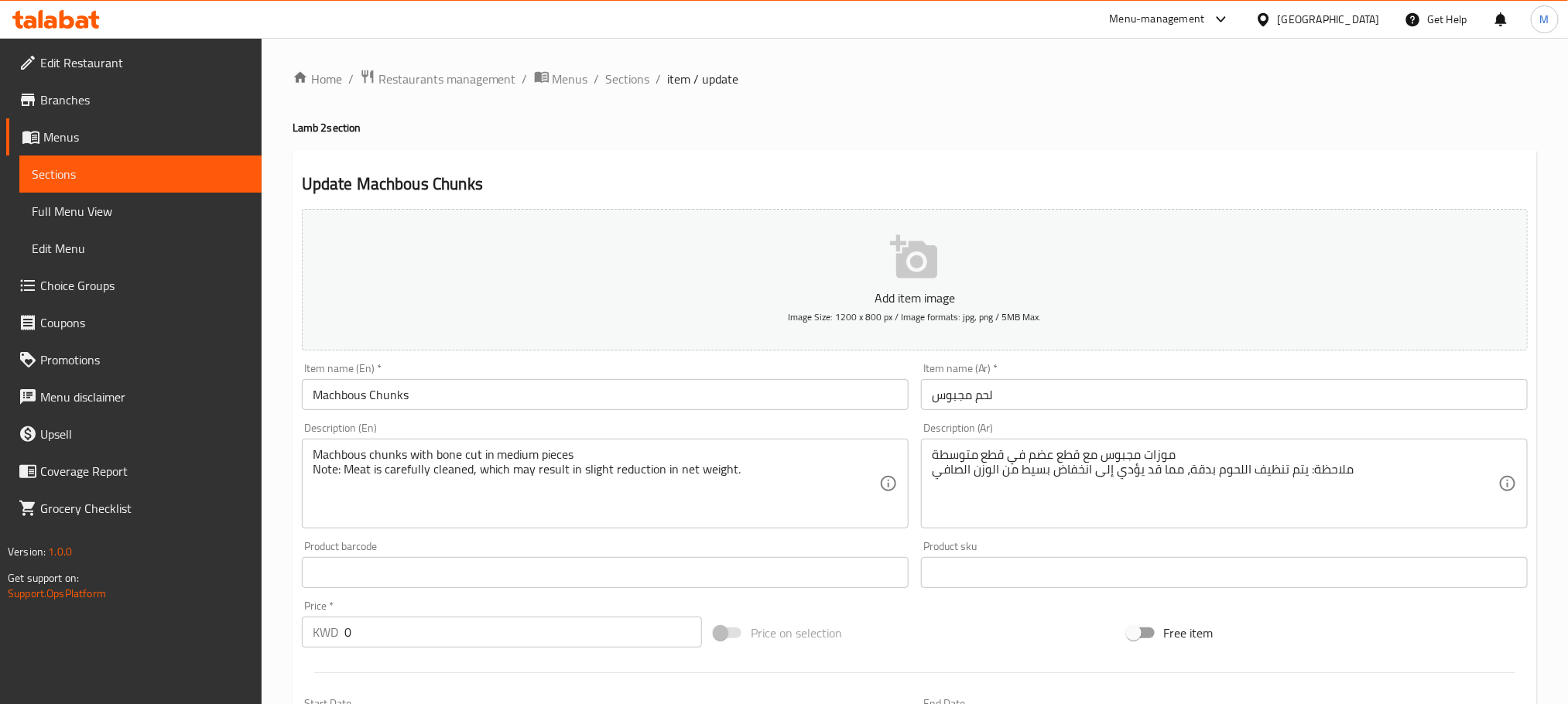
click at [936, 399] on input "لحم مجبوس" at bounding box center [1225, 394] width 607 height 31
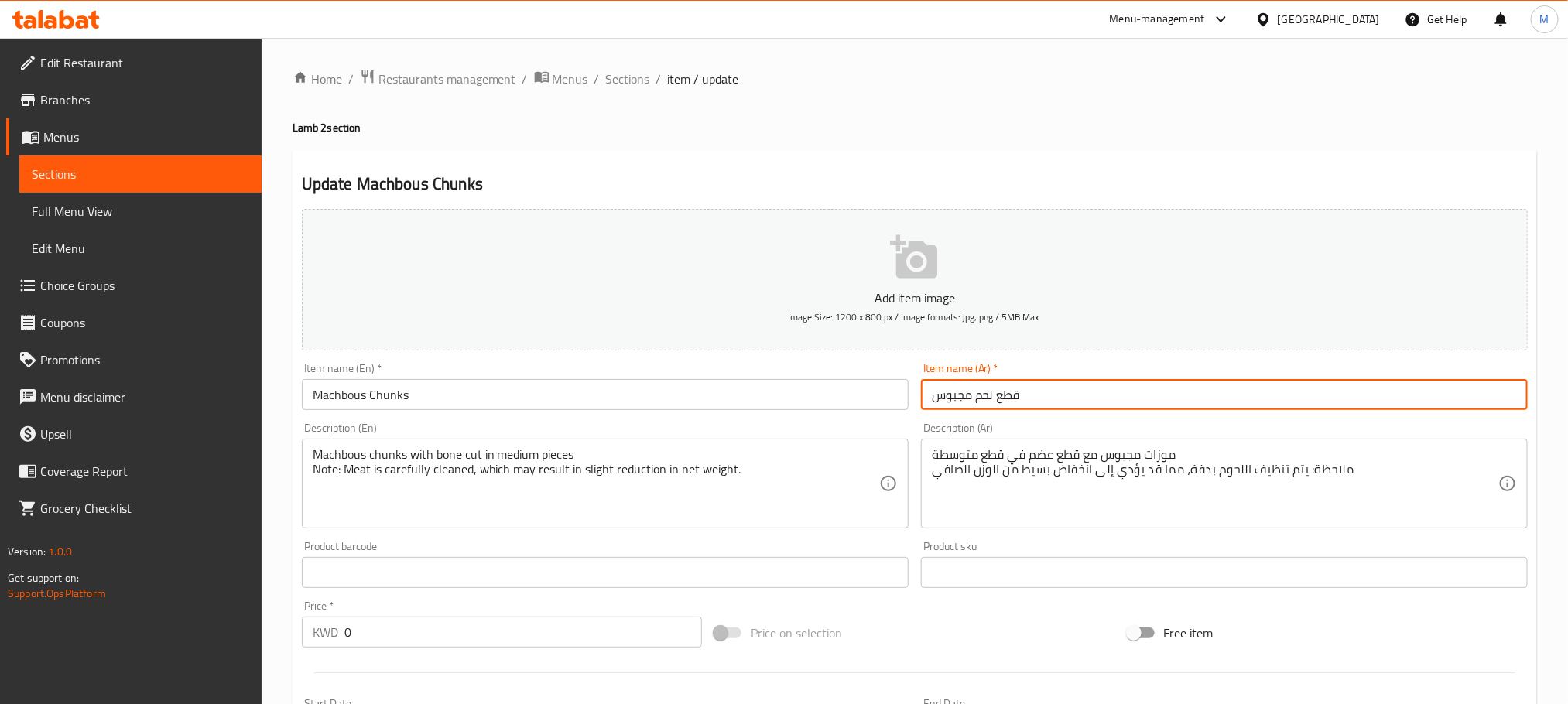
type input "قطع لحم مجبوس"
click at [372, 397] on input "Machbous Chunks" at bounding box center [606, 394] width 607 height 31
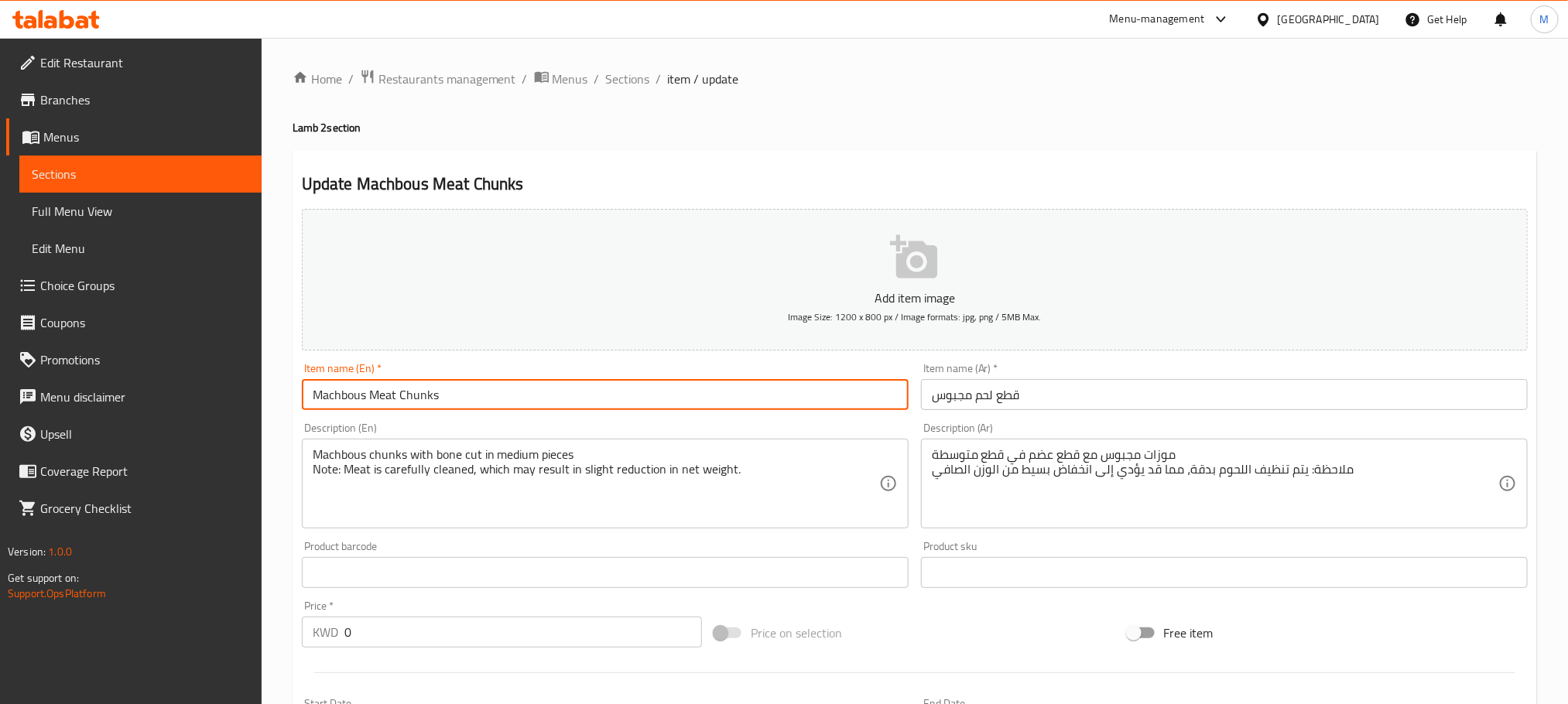
scroll to position [425, 0]
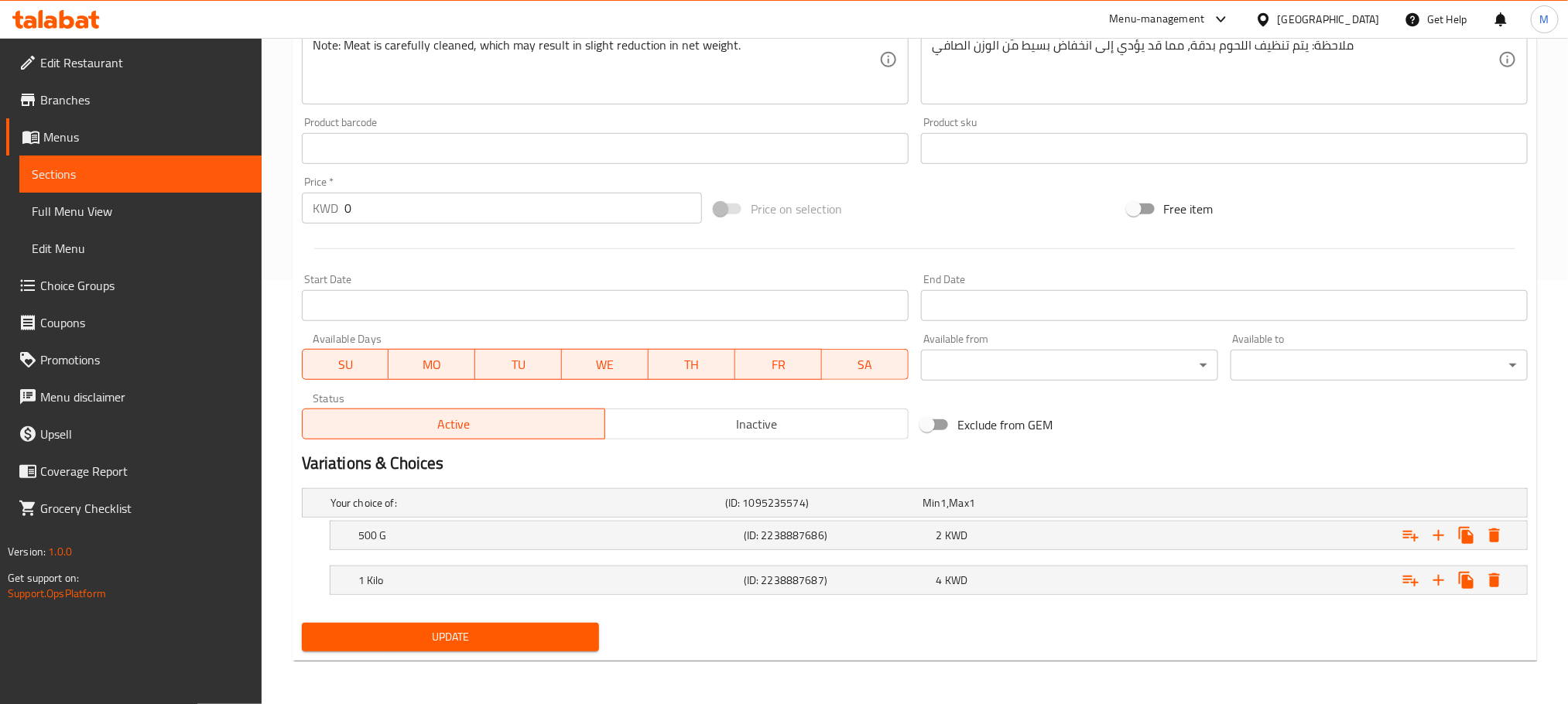
type input "Machbous Meat Chunks"
click at [500, 653] on div "Update" at bounding box center [450, 637] width 309 height 41
click at [493, 628] on span "Update" at bounding box center [450, 637] width 272 height 19
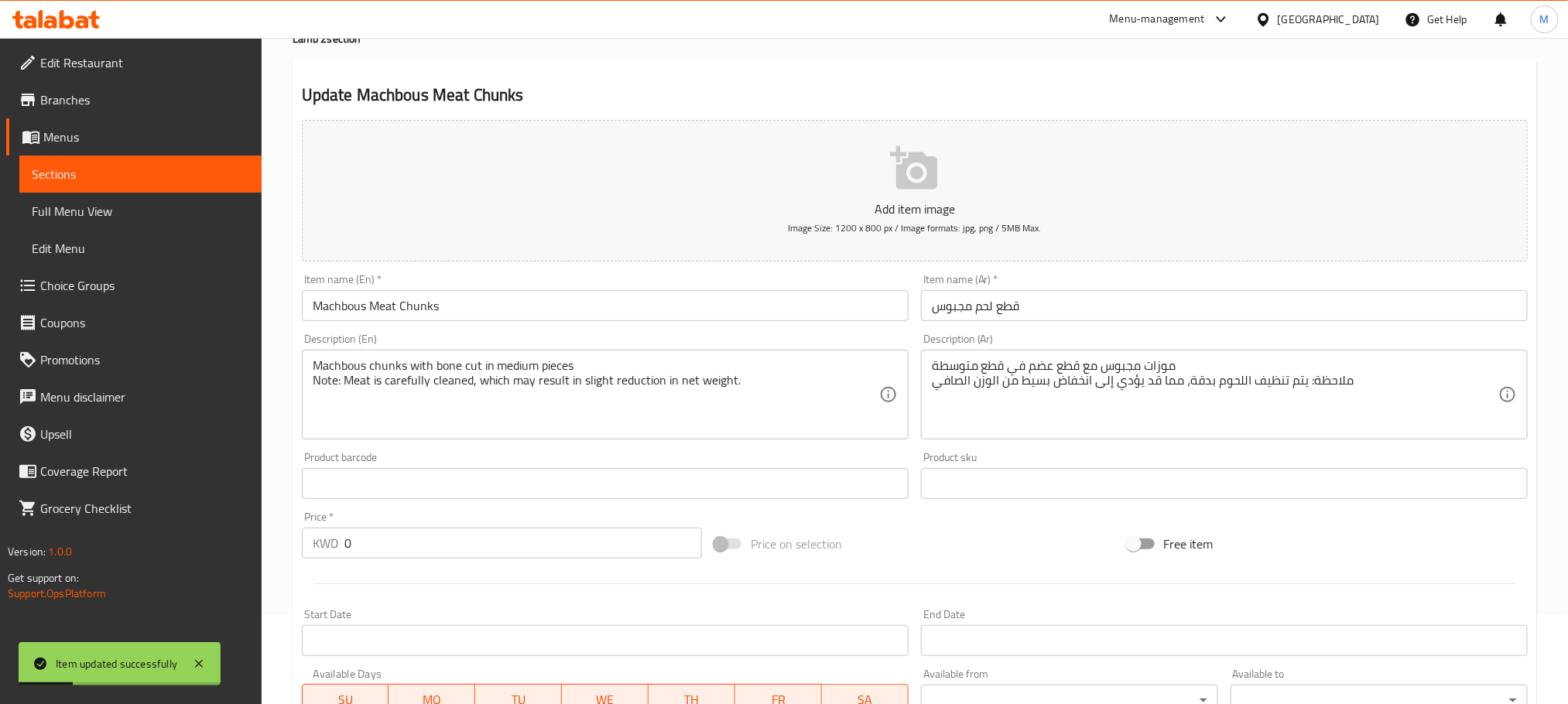
scroll to position [0, 0]
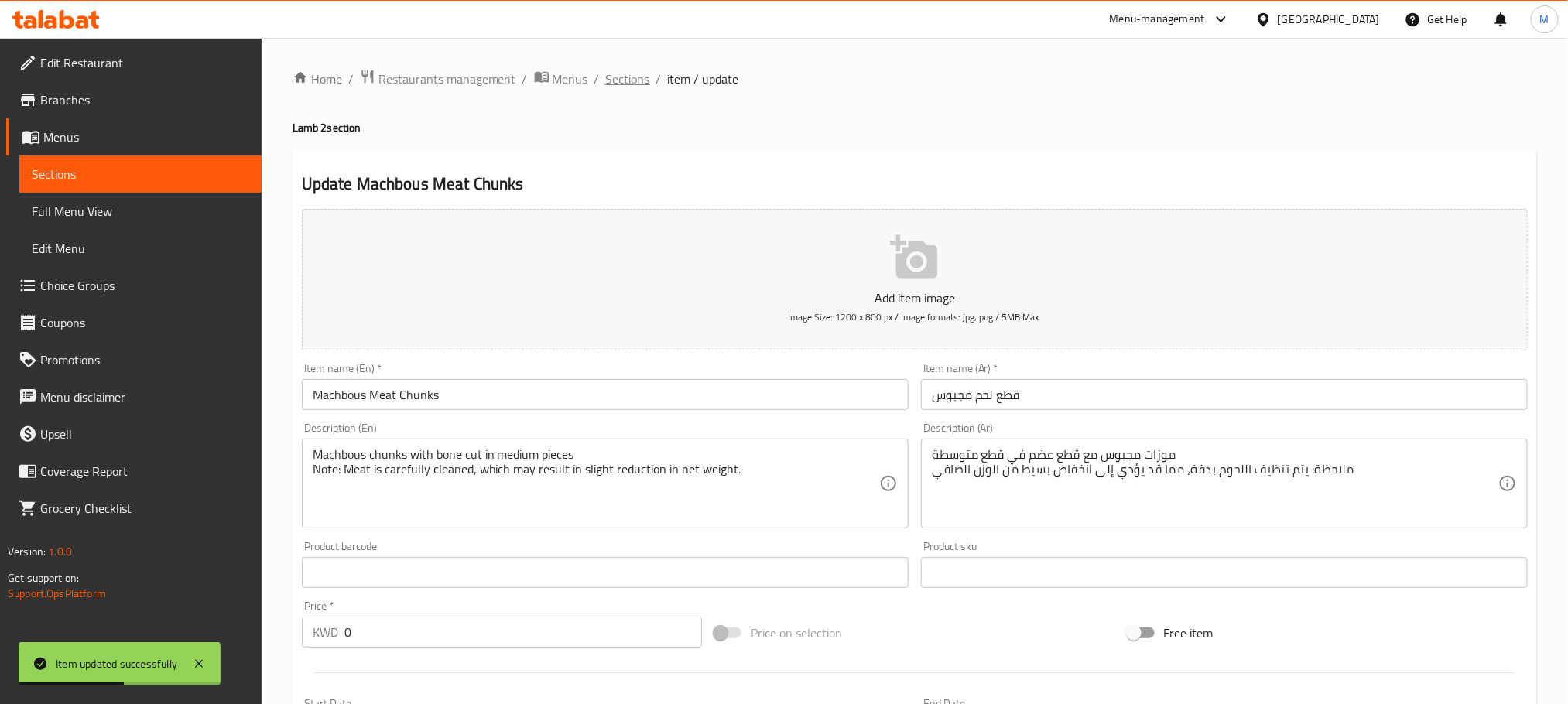
click at [623, 79] on span "Sections" at bounding box center [628, 79] width 44 height 18
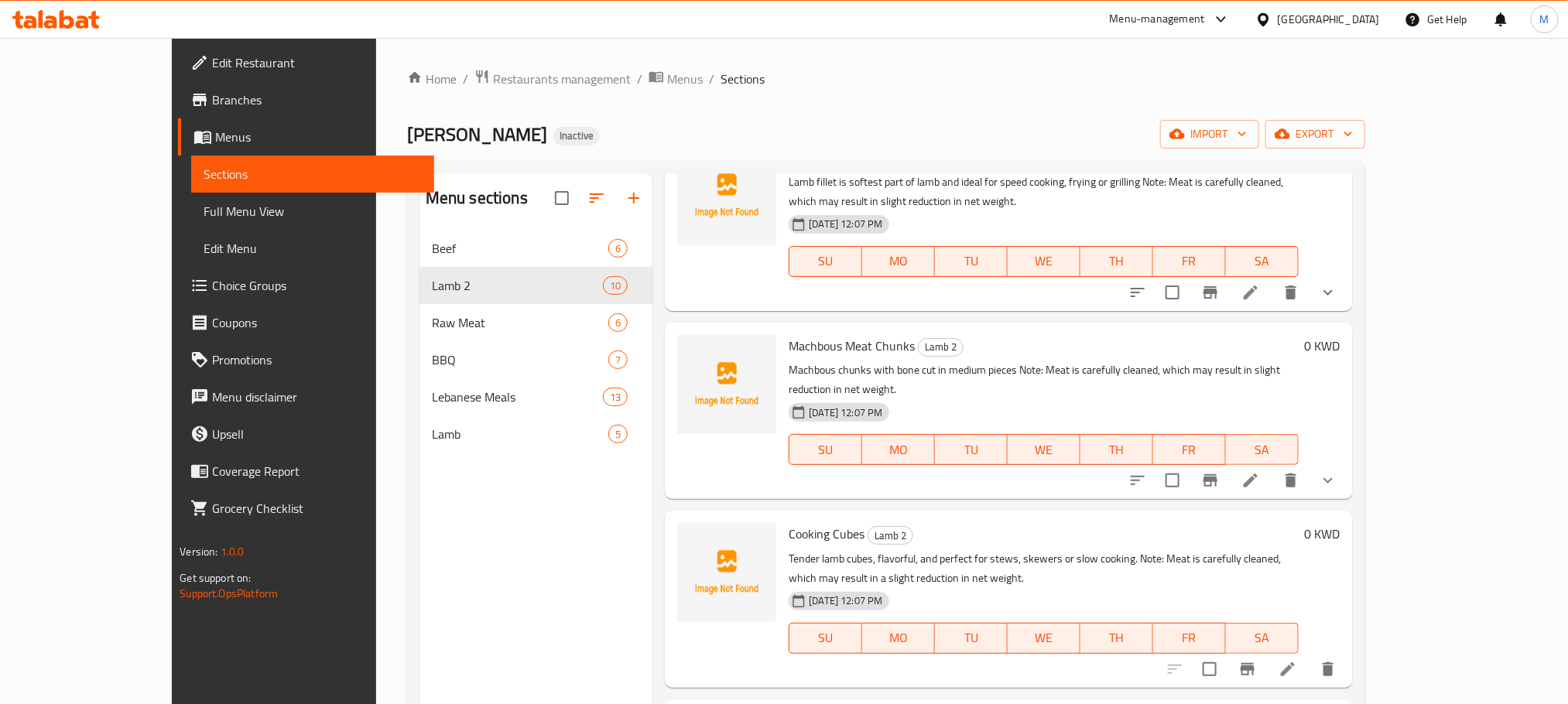
scroll to position [696, 0]
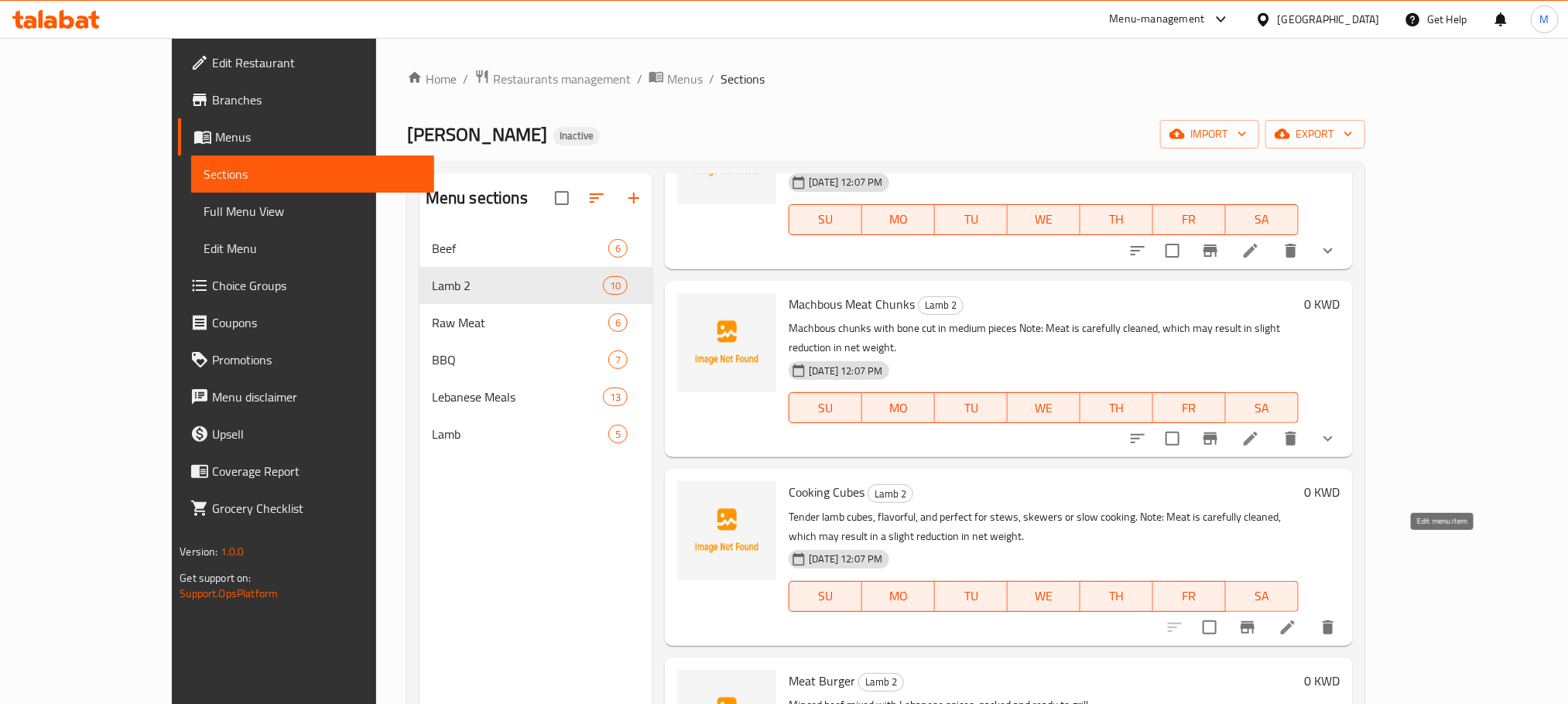
click at [1297, 618] on icon at bounding box center [1288, 627] width 18 height 18
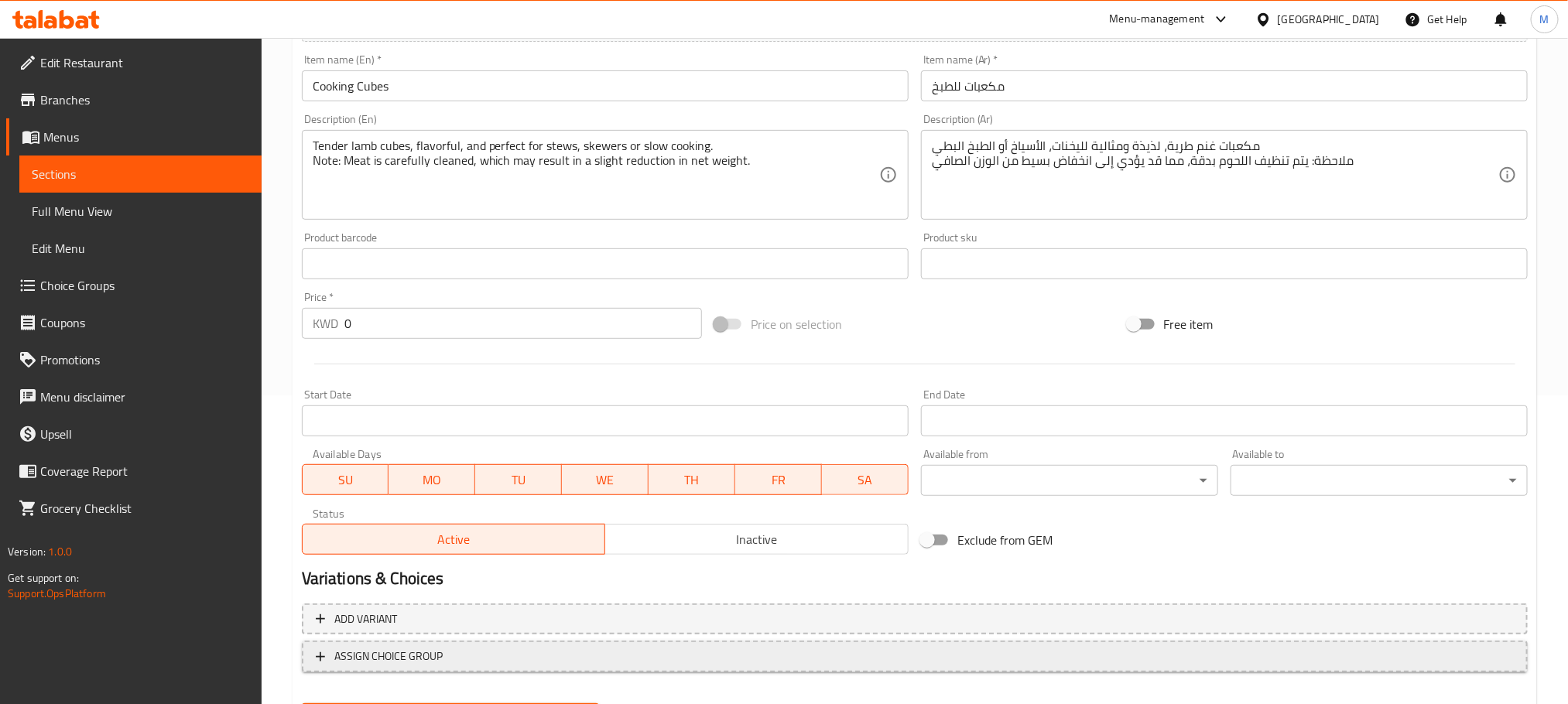
scroll to position [388, 0]
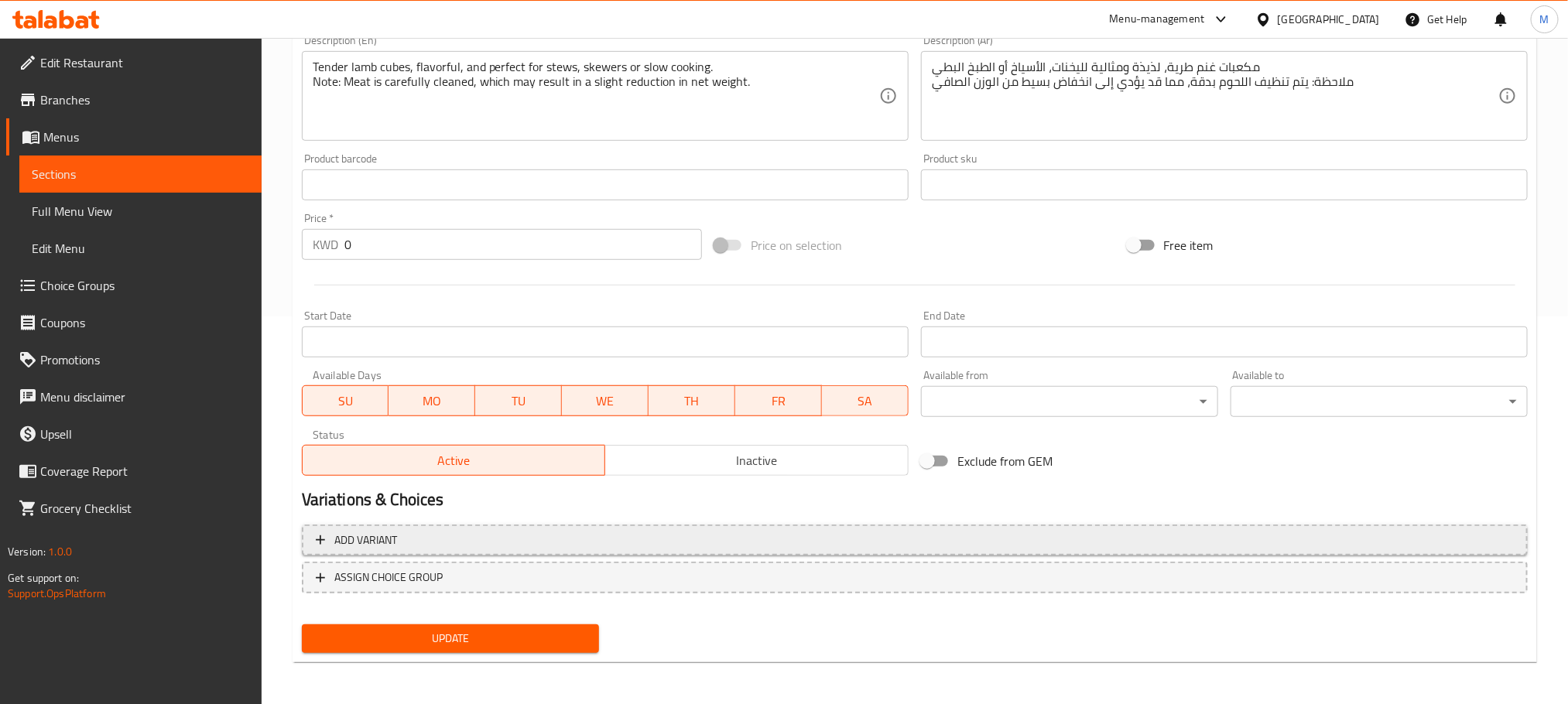
click at [453, 552] on button "Add variant" at bounding box center [915, 540] width 1226 height 32
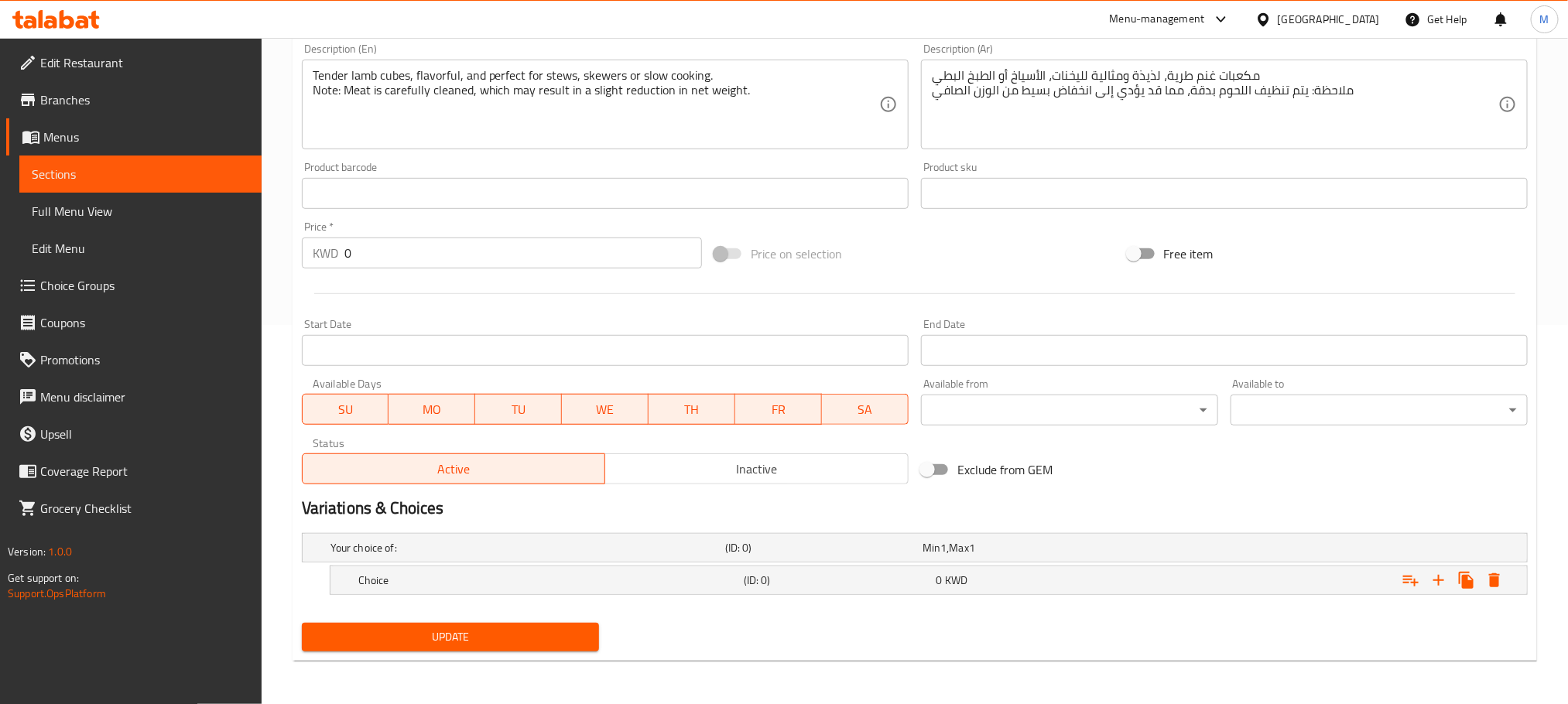
scroll to position [380, 0]
click at [442, 559] on div "Choice" at bounding box center [525, 547] width 394 height 22
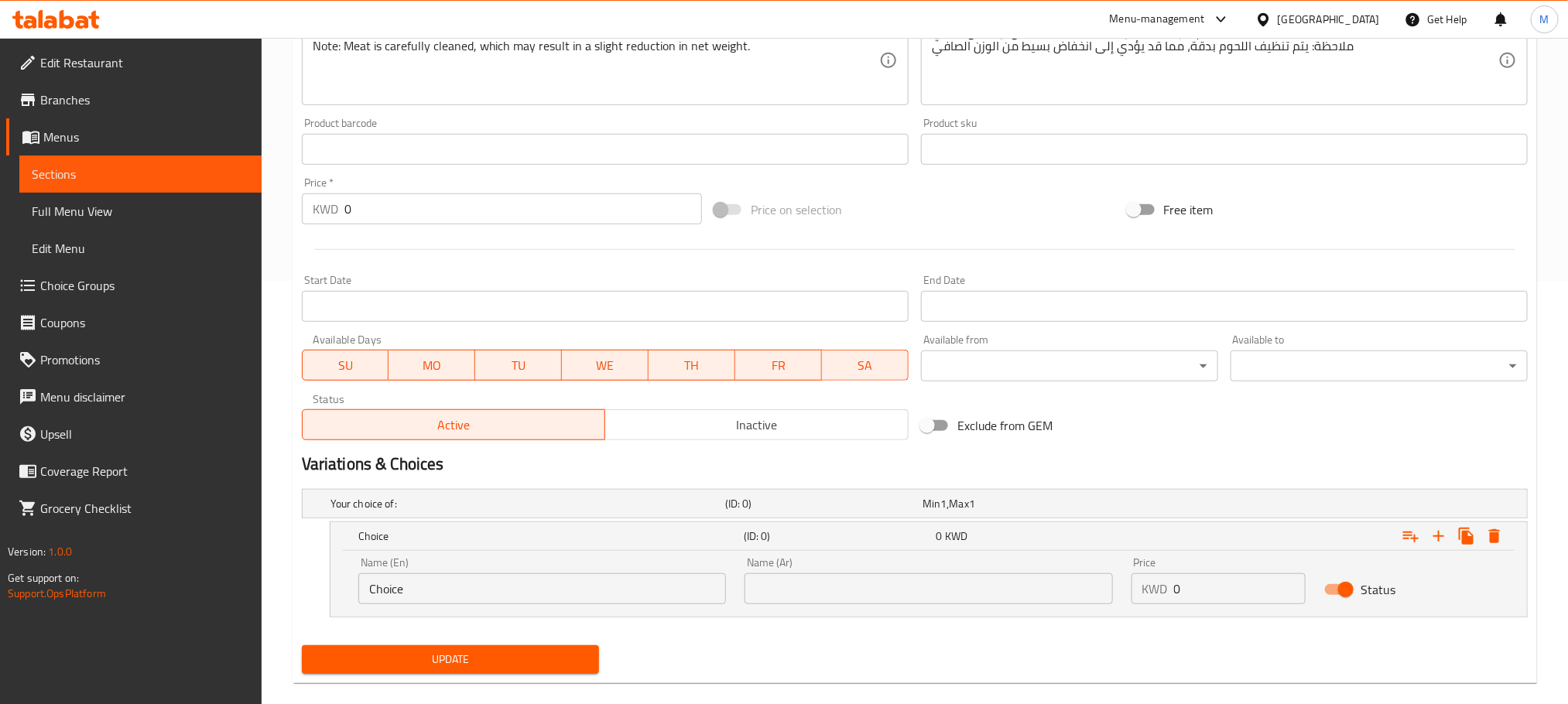
scroll to position [446, 0]
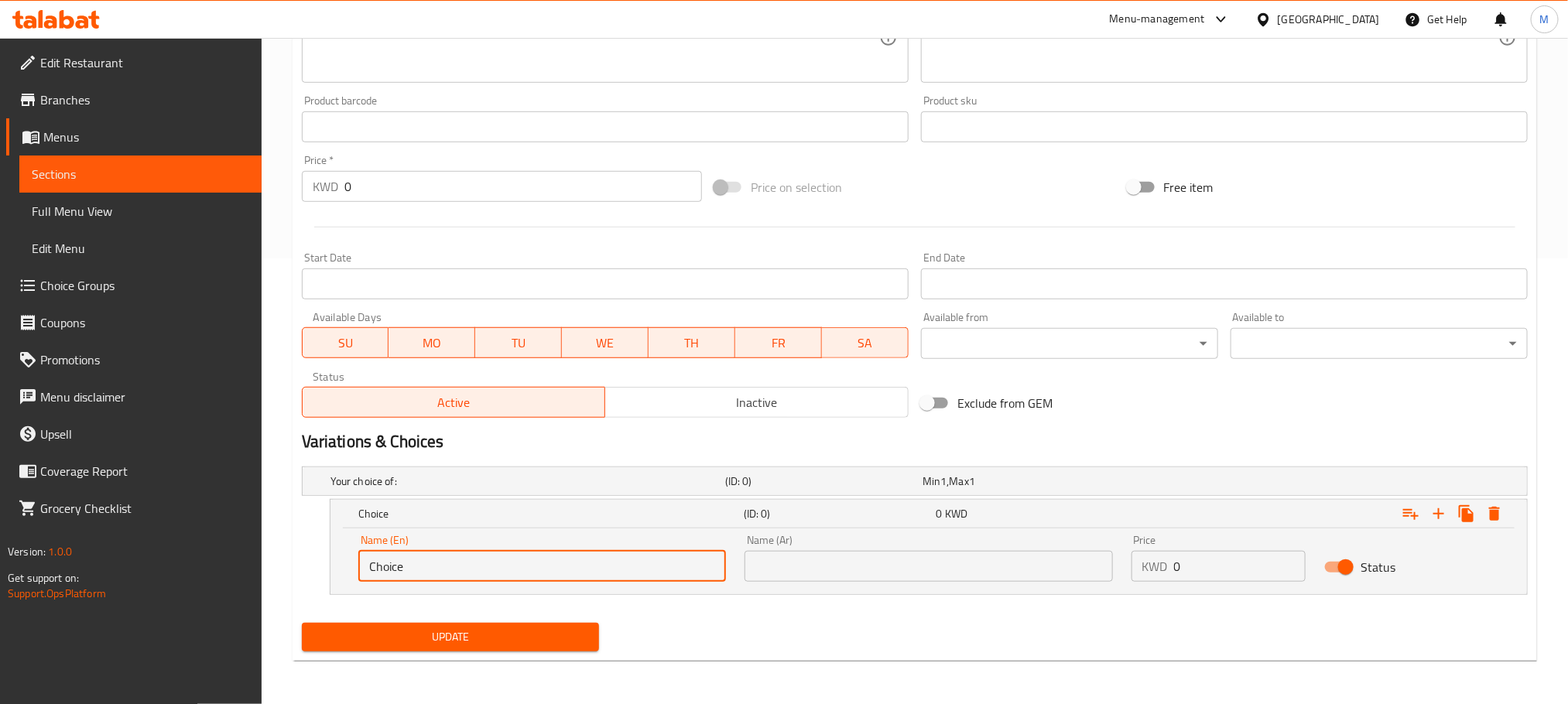
drag, startPoint x: 419, startPoint y: 569, endPoint x: 110, endPoint y: 738, distance: 352.2
paste input "Lamb leg ( Soft)"
drag, startPoint x: 419, startPoint y: 560, endPoint x: 427, endPoint y: 563, distance: 8.5
click at [427, 563] on input "Lamb leg ( Soft)" at bounding box center [542, 566] width 368 height 31
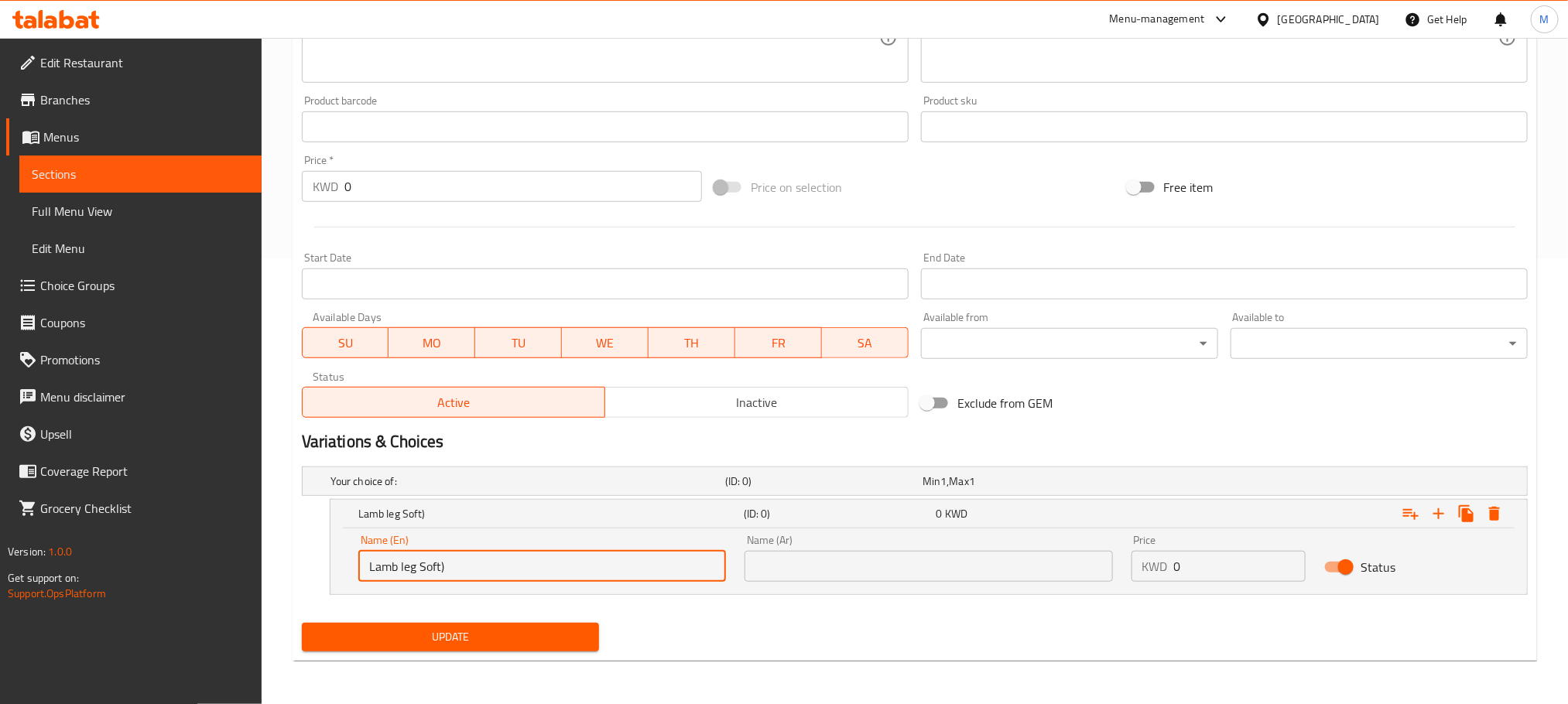
click at [497, 572] on input "Lamb leg Soft)" at bounding box center [542, 566] width 368 height 31
click at [406, 569] on input "Lamb leg Soft -" at bounding box center [542, 566] width 368 height 31
click at [533, 558] on input "Lamb Leg Soft -" at bounding box center [542, 566] width 368 height 31
type input "Lamb Leg Soft - 500 G"
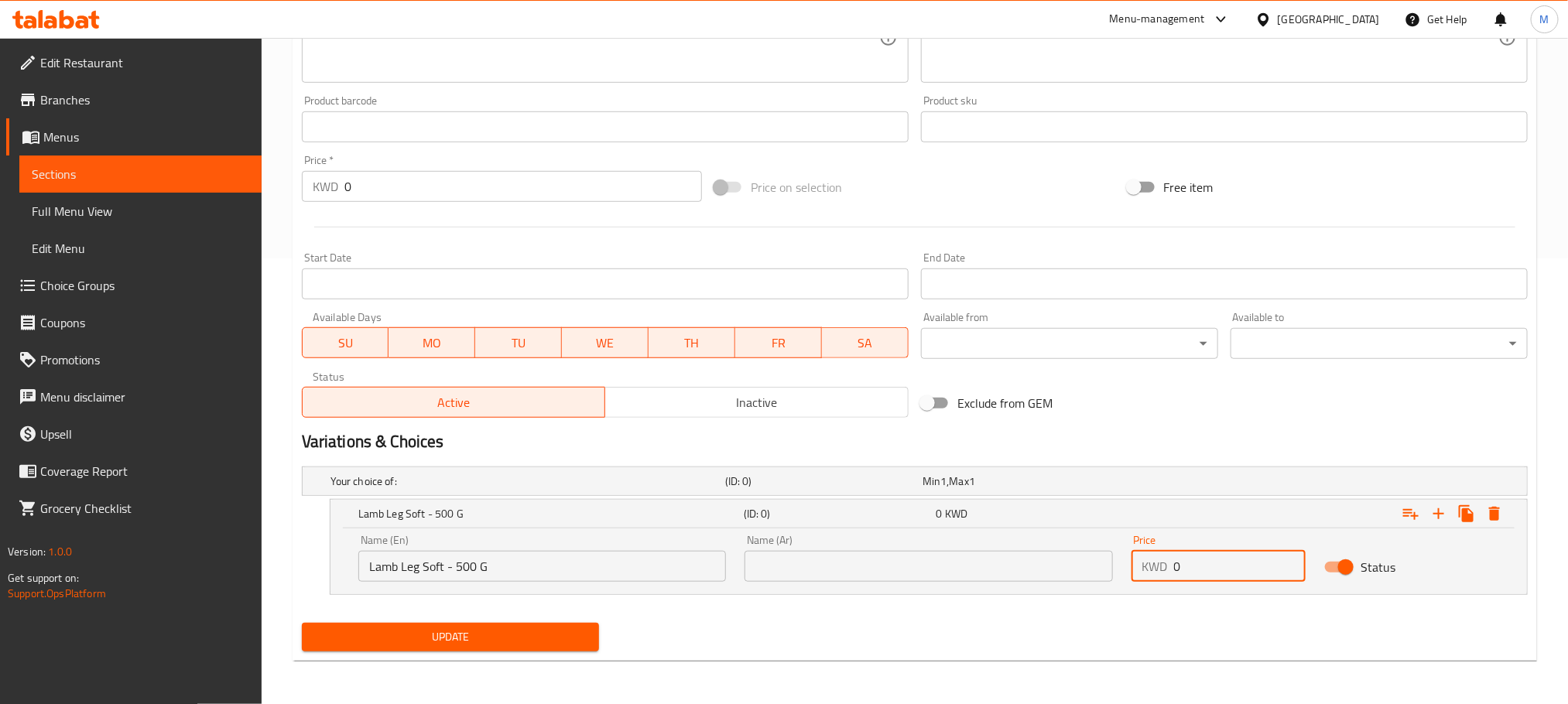
drag, startPoint x: 1187, startPoint y: 571, endPoint x: 1061, endPoint y: 653, distance: 150.3
click at [1061, 653] on div "Add item image Image Size: 1200 x 800 px / Image formats: jpg, png / 5MB Max. I…" at bounding box center [915, 206] width 1239 height 900
type input "2.5"
click at [879, 564] on input "text" at bounding box center [929, 566] width 368 height 31
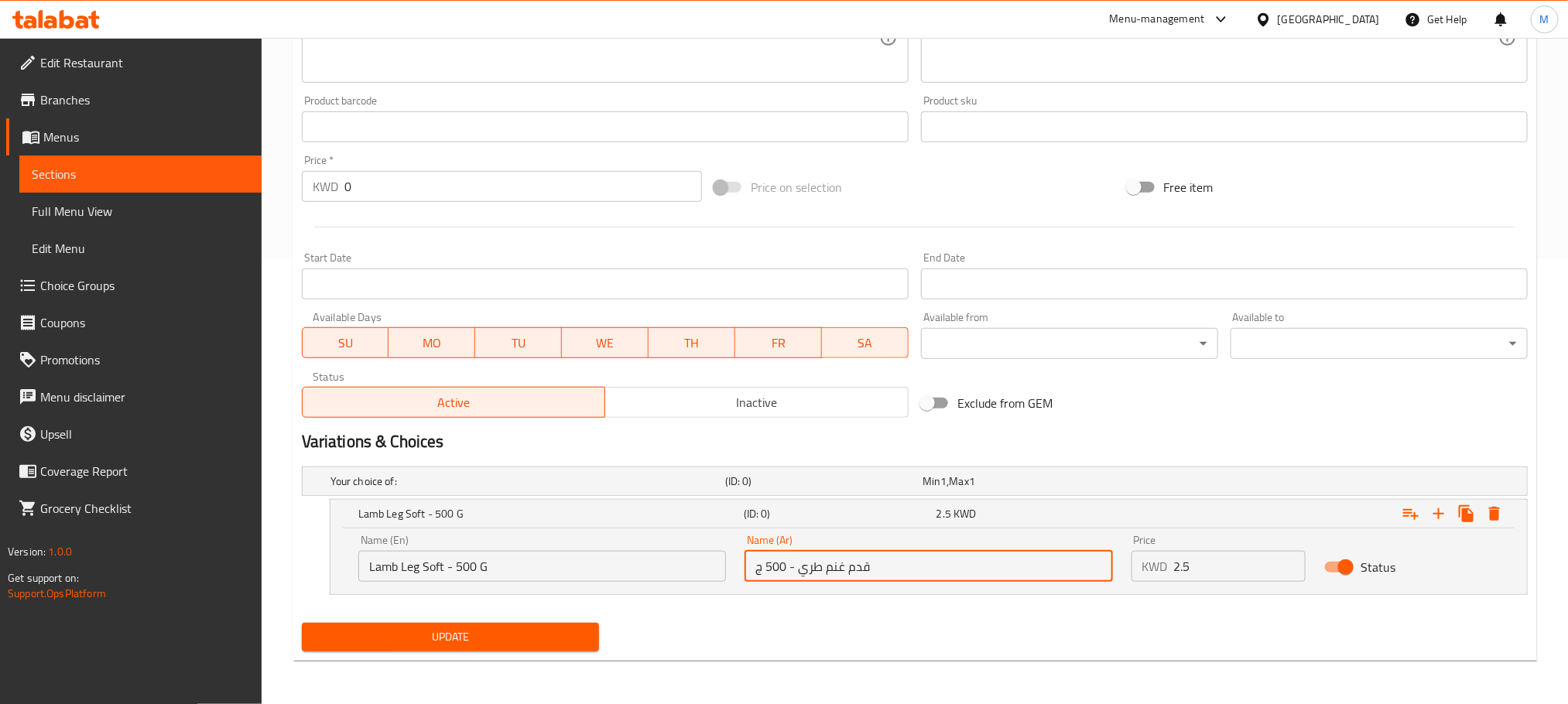
type input "قدم غنم طري - 500 ج"
click at [864, 628] on div "Update" at bounding box center [915, 637] width 1239 height 41
click at [873, 625] on div "Update" at bounding box center [915, 637] width 1239 height 41
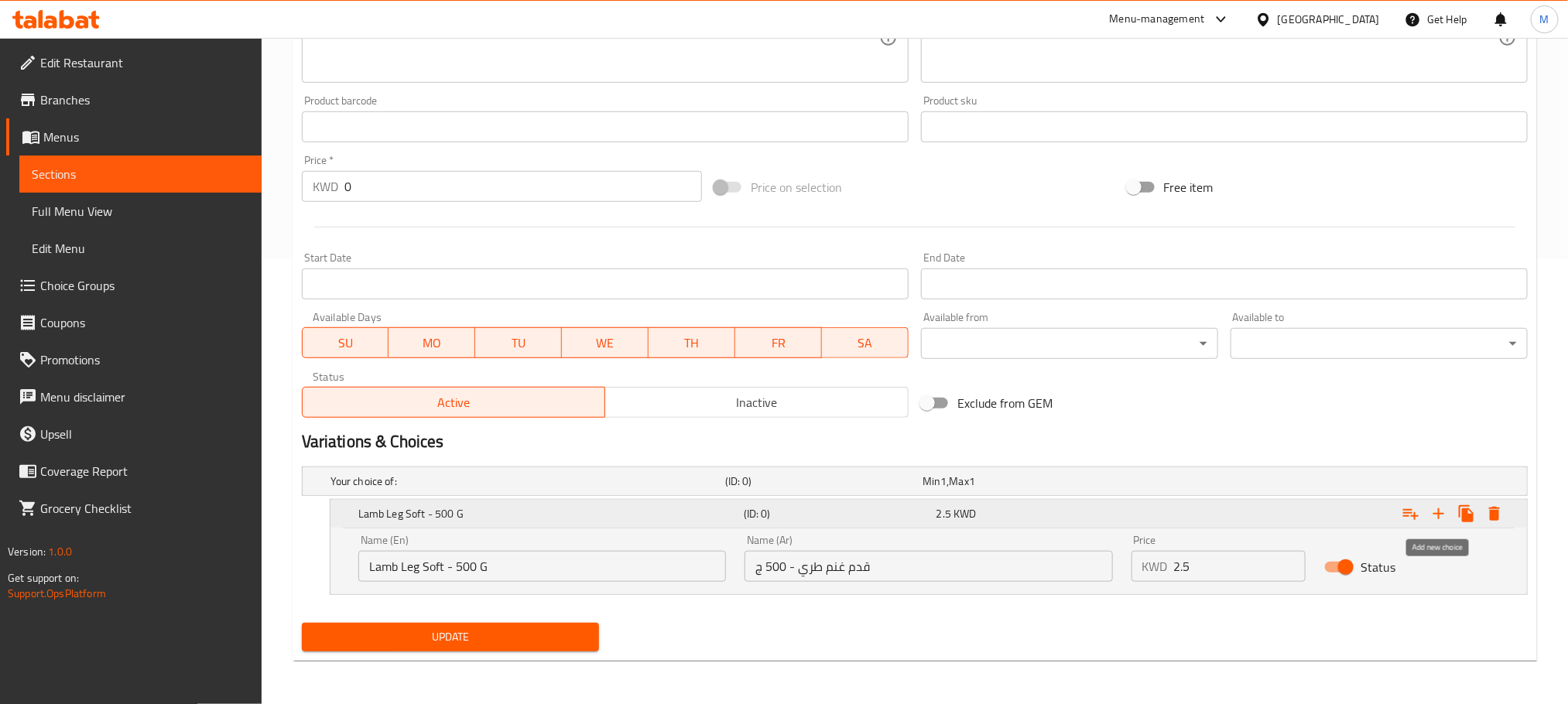
click at [1431, 508] on icon "Expand" at bounding box center [1439, 513] width 18 height 18
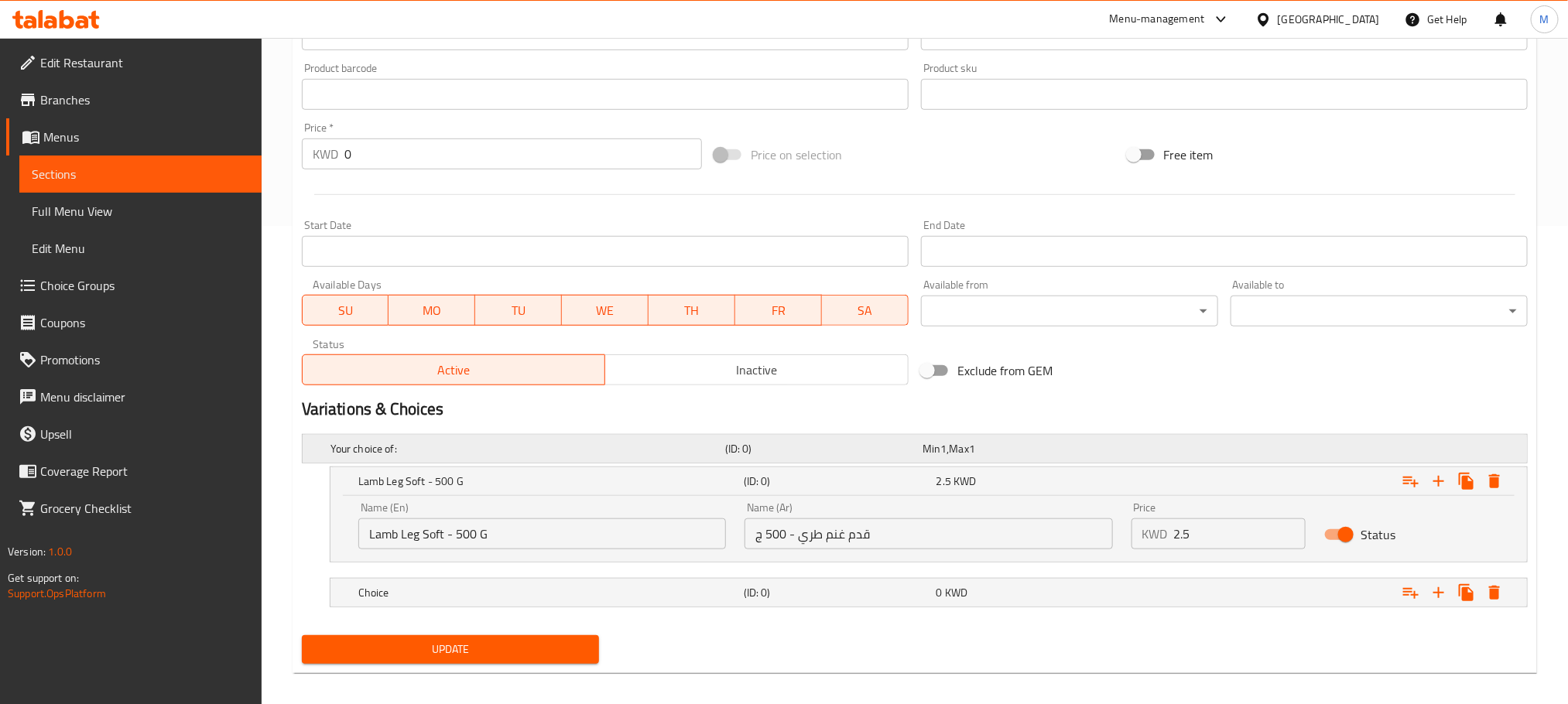
scroll to position [492, 0]
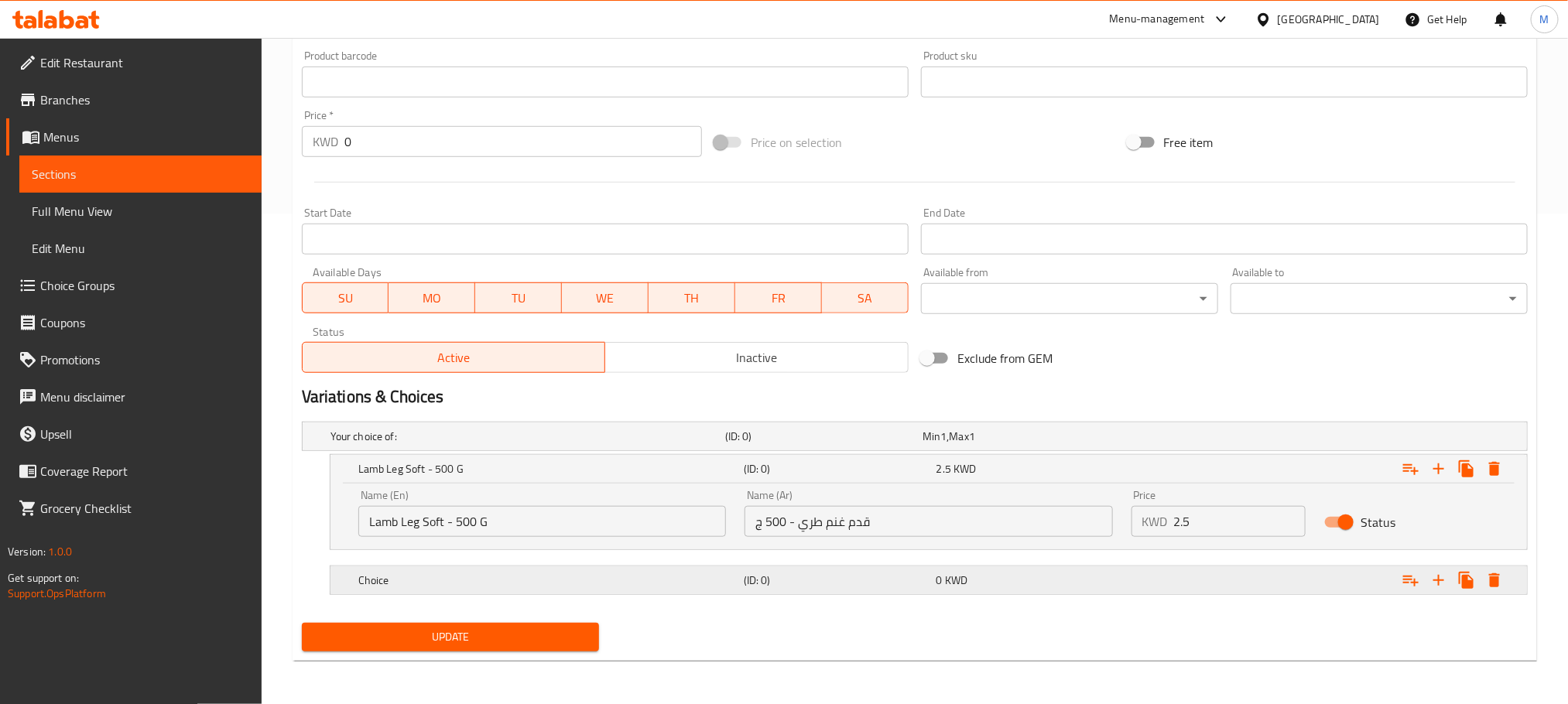
click at [719, 444] on h5 "Choice" at bounding box center [525, 436] width 389 height 15
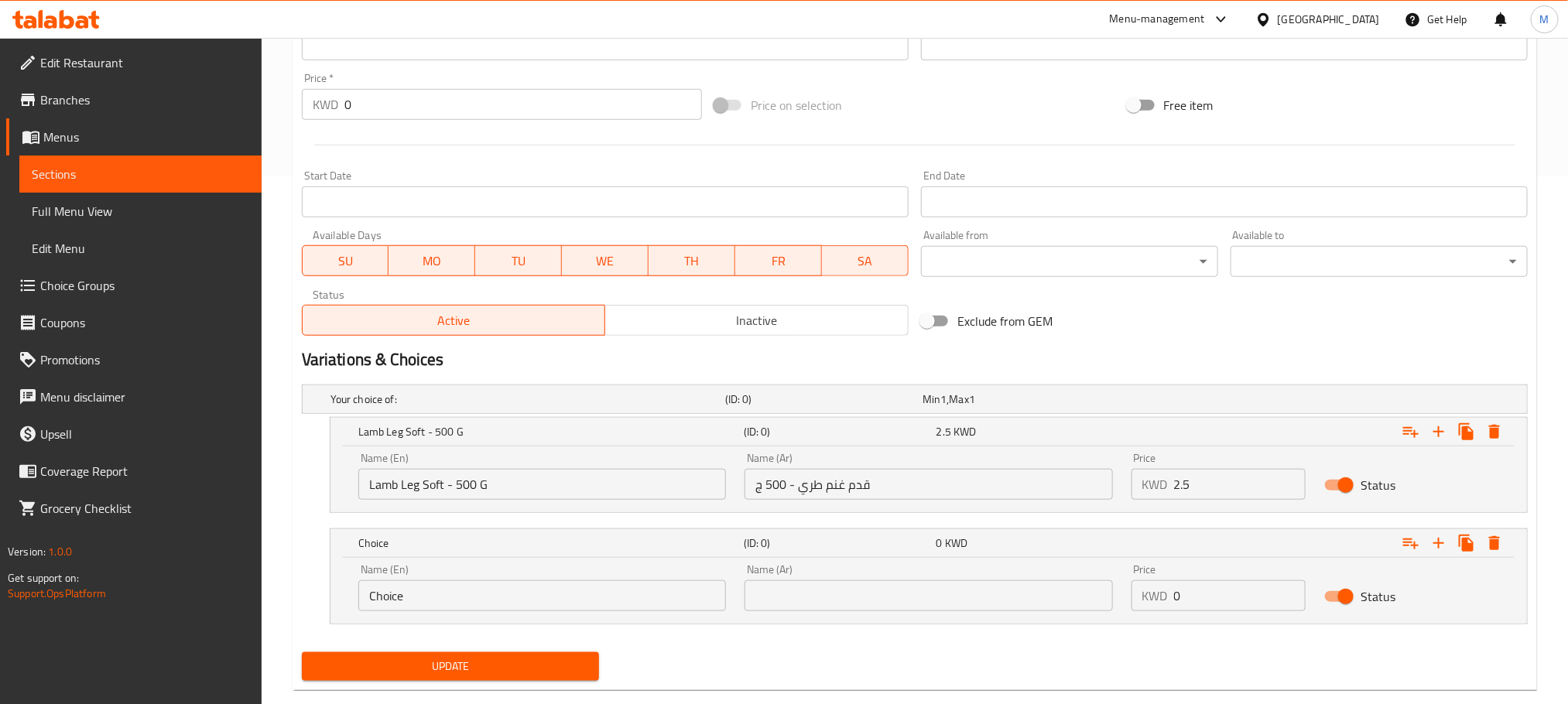
scroll to position [558, 0]
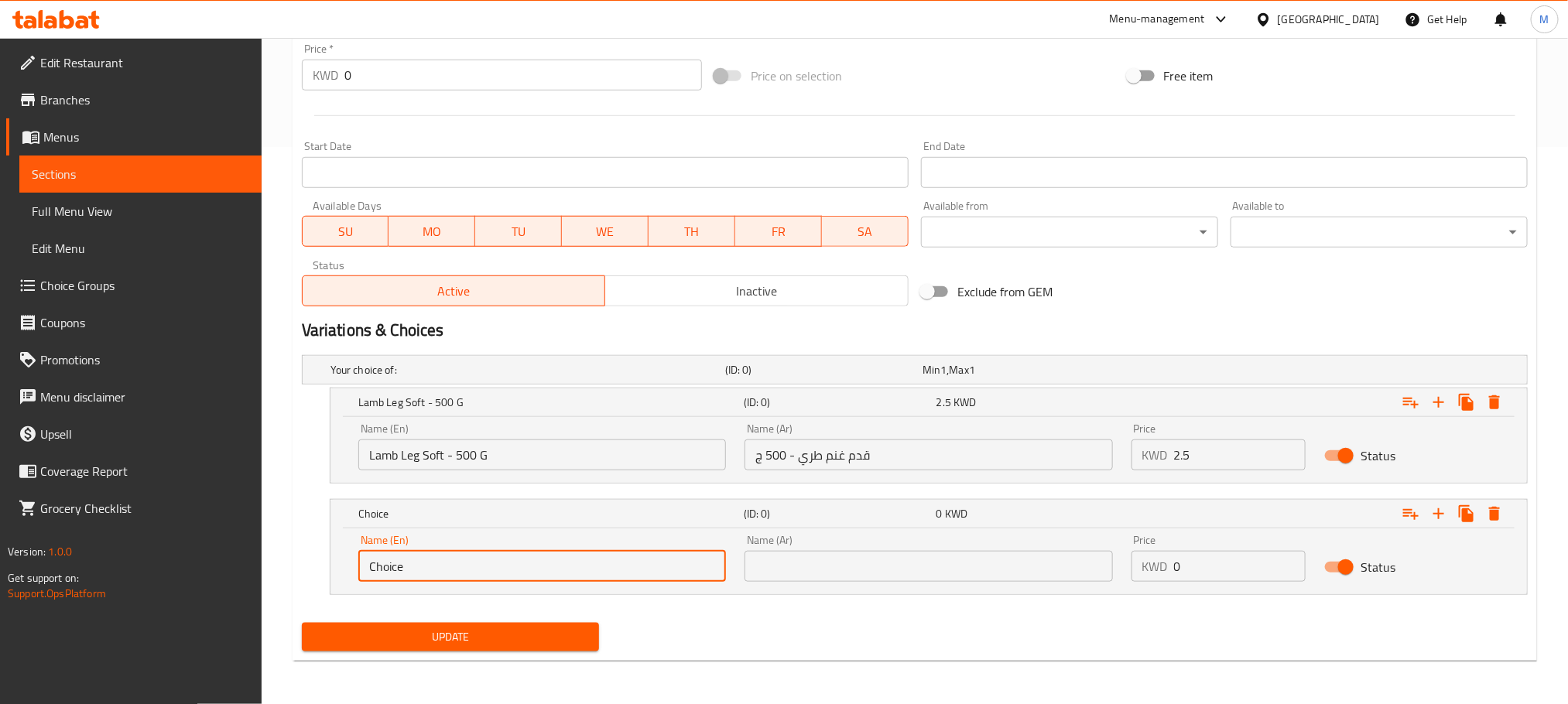
drag, startPoint x: 472, startPoint y: 555, endPoint x: 308, endPoint y: 594, distance: 168.6
click at [308, 594] on div "Choice (ID: 0) 0 KWD Name (En) Choice Name (En) Name (Ar) Name (Ar) Price KWD 0…" at bounding box center [915, 547] width 1226 height 96
paste input "Striploin (Kastaleta -soft & juicy )"
click at [539, 562] on input "Striploin (Kastaleta -soft & juicy )- 500 G" at bounding box center [542, 566] width 368 height 31
click at [395, 567] on input "Striploin (Kastaleta -soft & juicy ) - 500 G" at bounding box center [542, 566] width 368 height 31
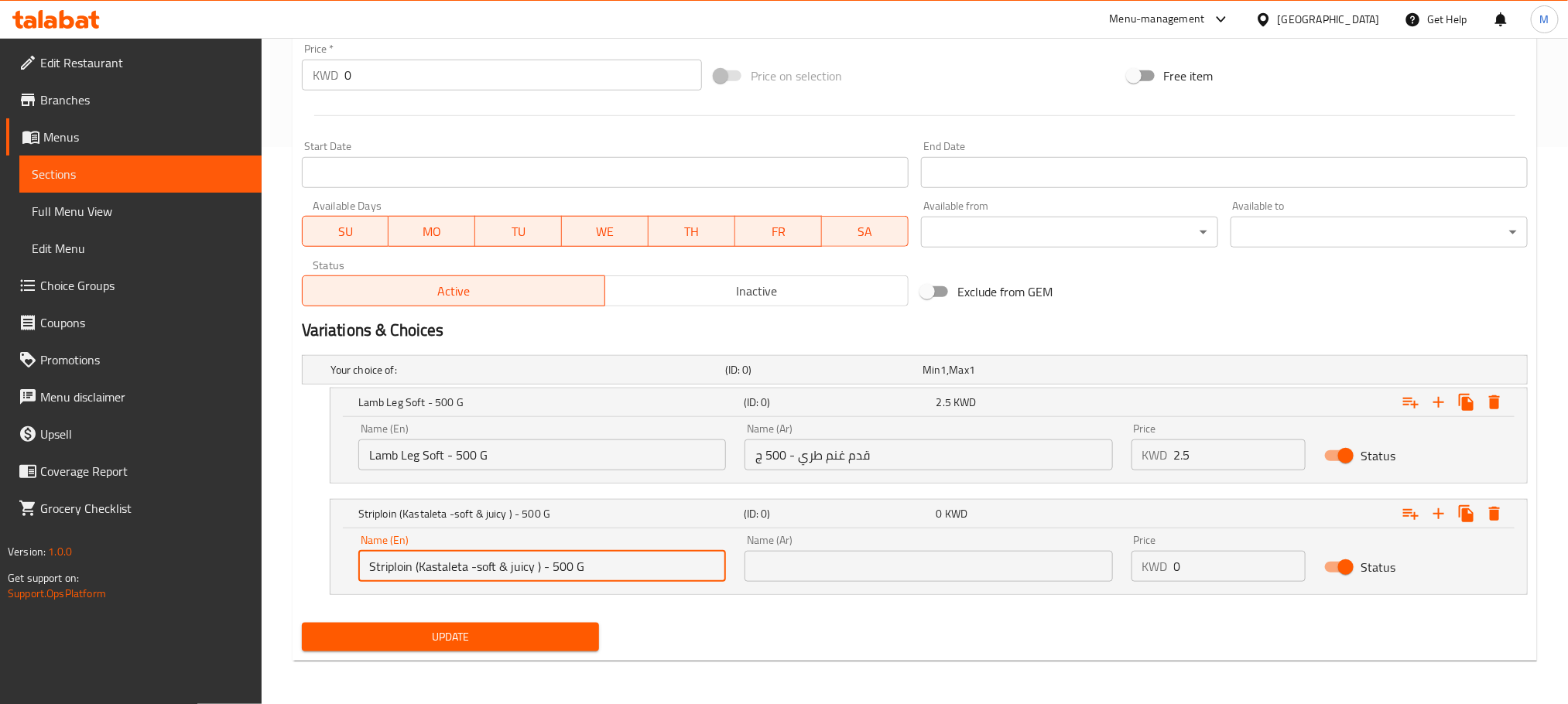
click at [395, 567] on input "Striploin (Kastaleta -soft & juicy ) - 500 G" at bounding box center [542, 566] width 368 height 31
click at [428, 564] on input "Striploin (Kastaleta -soft & juicy ) - 500 G" at bounding box center [542, 566] width 368 height 31
click at [419, 564] on input "Striploin (Kastaleta -soft & juicy ) - 500 G" at bounding box center [542, 566] width 368 height 31
click at [543, 567] on input "Striploin - Kastaleta -soft & juicy ) - 500 G" at bounding box center [542, 566] width 368 height 31
click at [507, 568] on input "Striploin - Kastaleta -soft & juicy - 500 G" at bounding box center [542, 566] width 368 height 31
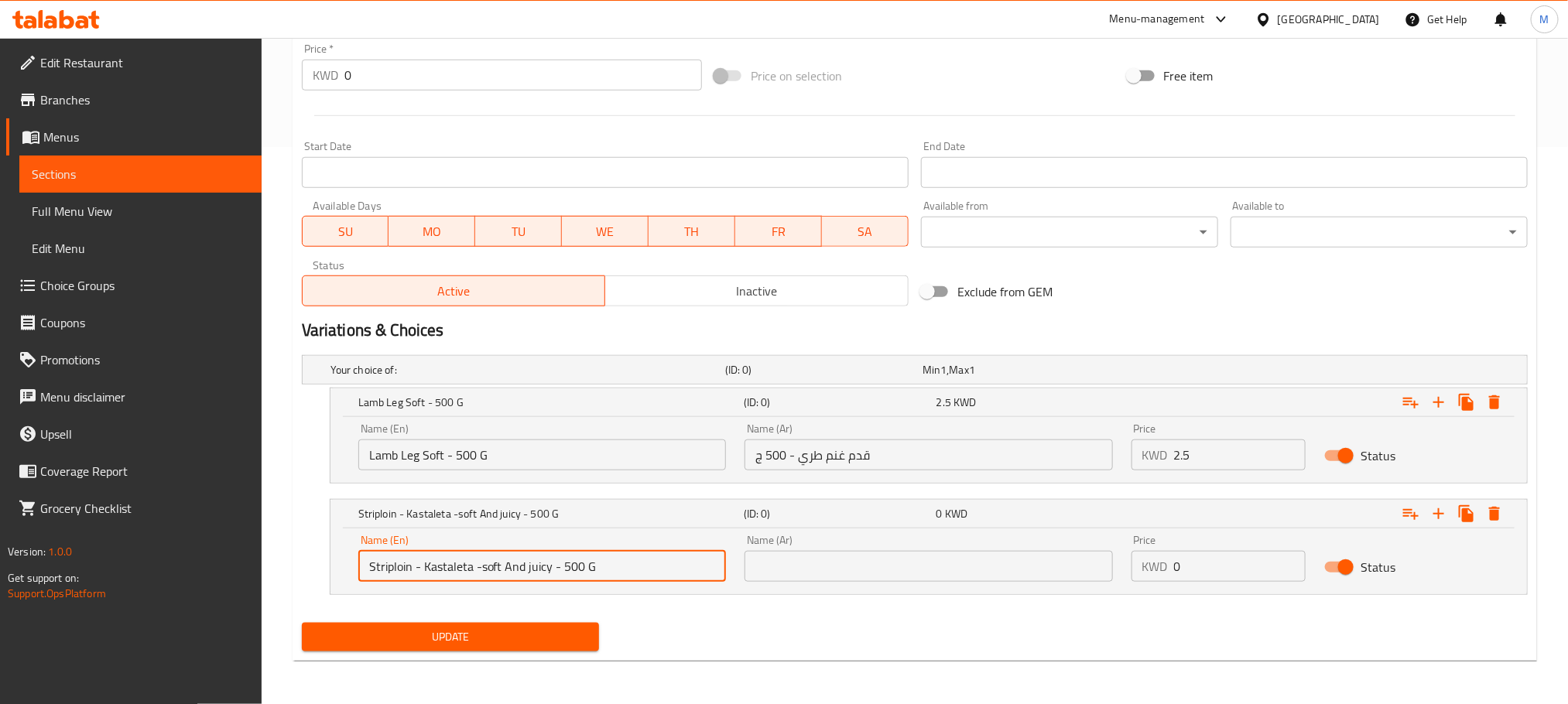
click at [652, 578] on input "Striploin - Kastaleta -soft And juicy - 500 G" at bounding box center [542, 566] width 368 height 31
drag, startPoint x: 467, startPoint y: 569, endPoint x: 167, endPoint y: 618, distance: 304.0
click at [167, 618] on div "Edit Restaurant Branches Menus Sections Full Menu View Edit Menu Choice Groups …" at bounding box center [784, 92] width 1568 height 1223
type input "Striploin - Kastaleta -soft And juicy - 500 G"
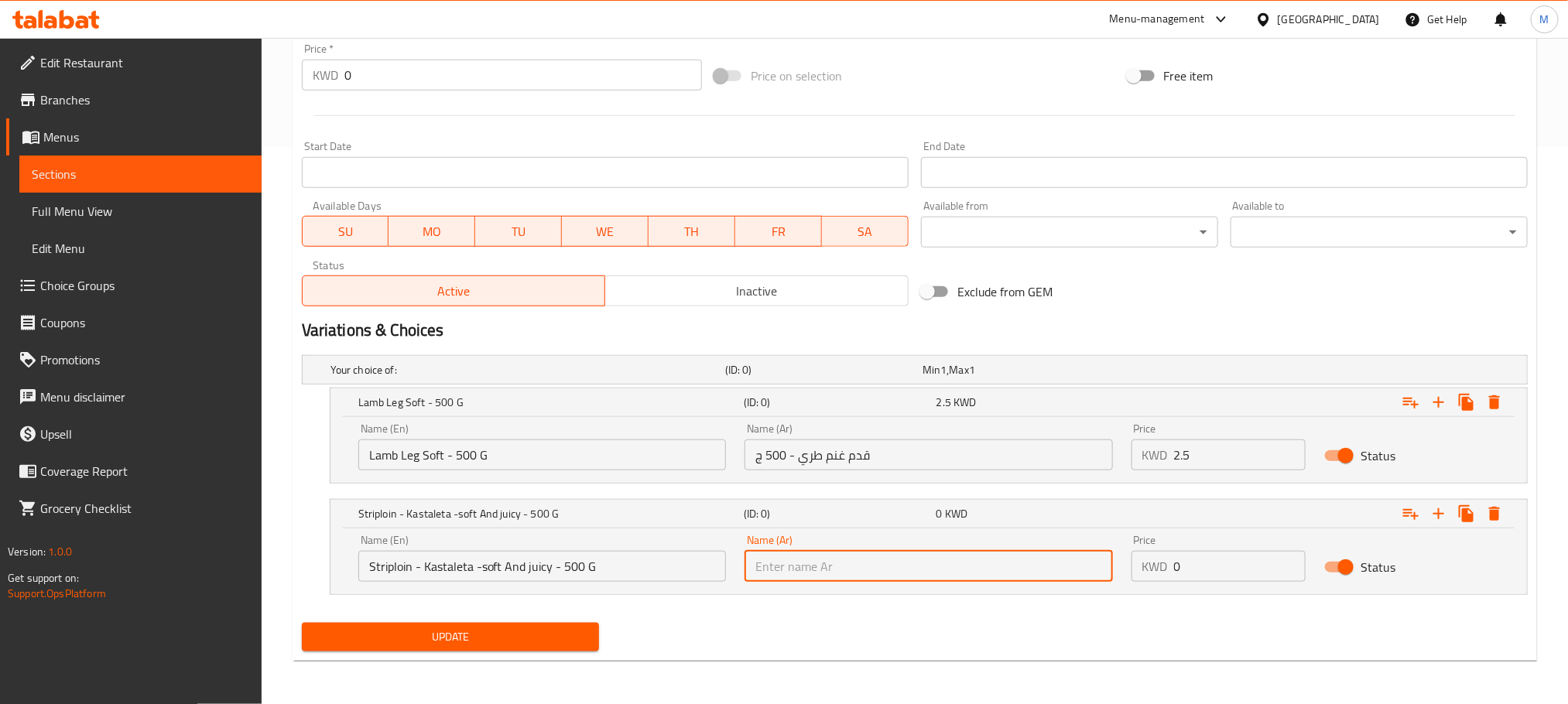
click at [894, 578] on input "text" at bounding box center [929, 566] width 368 height 31
paste input "ستريبلوين - كاستاليتا"
type input "ستريبلوين - كاستاليتا - طري وعصيري - 500 ج"
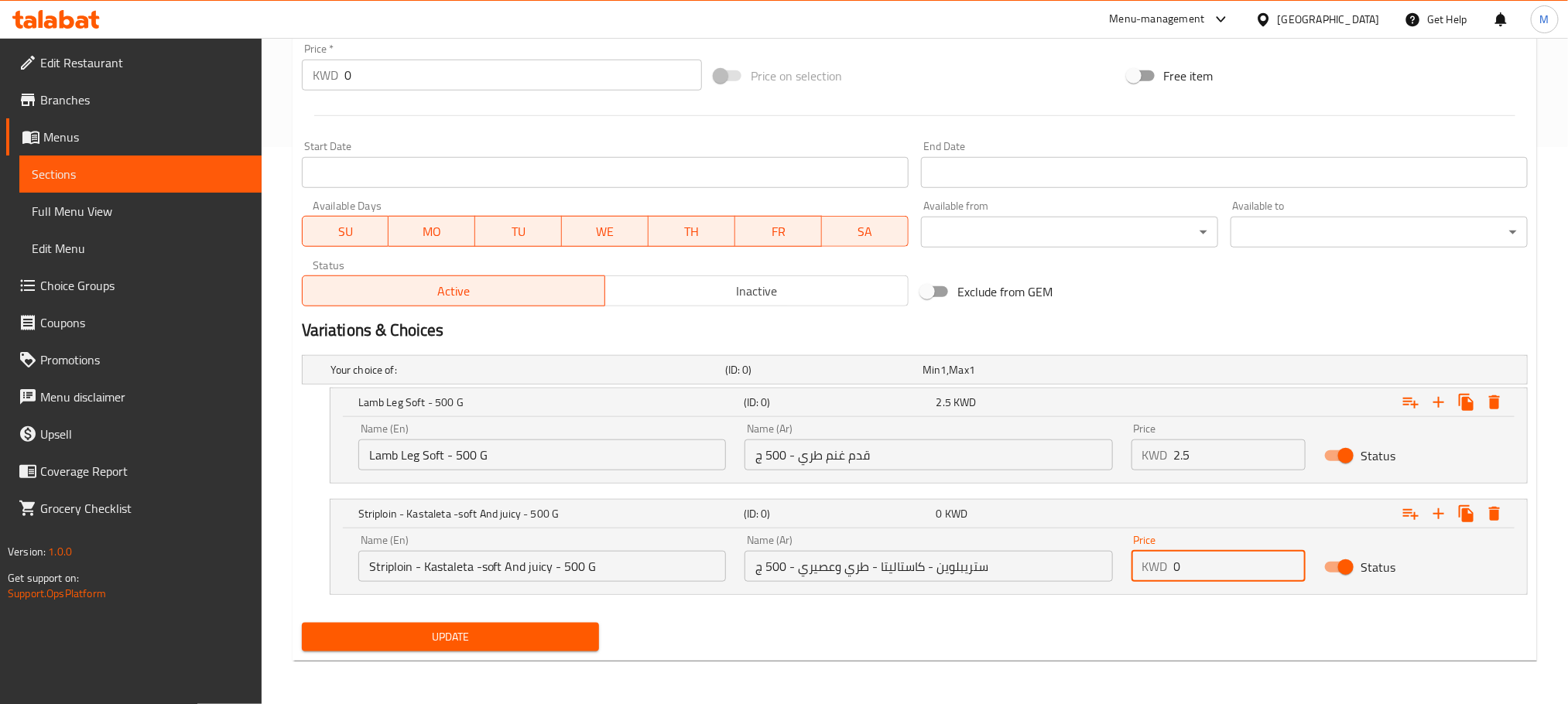
drag, startPoint x: 1208, startPoint y: 550, endPoint x: 1169, endPoint y: 584, distance: 51.7
click at [1169, 584] on div "Price KWD 0 Price" at bounding box center [1219, 558] width 194 height 66
type input "3"
click at [1431, 515] on icon "Expand" at bounding box center [1439, 513] width 18 height 18
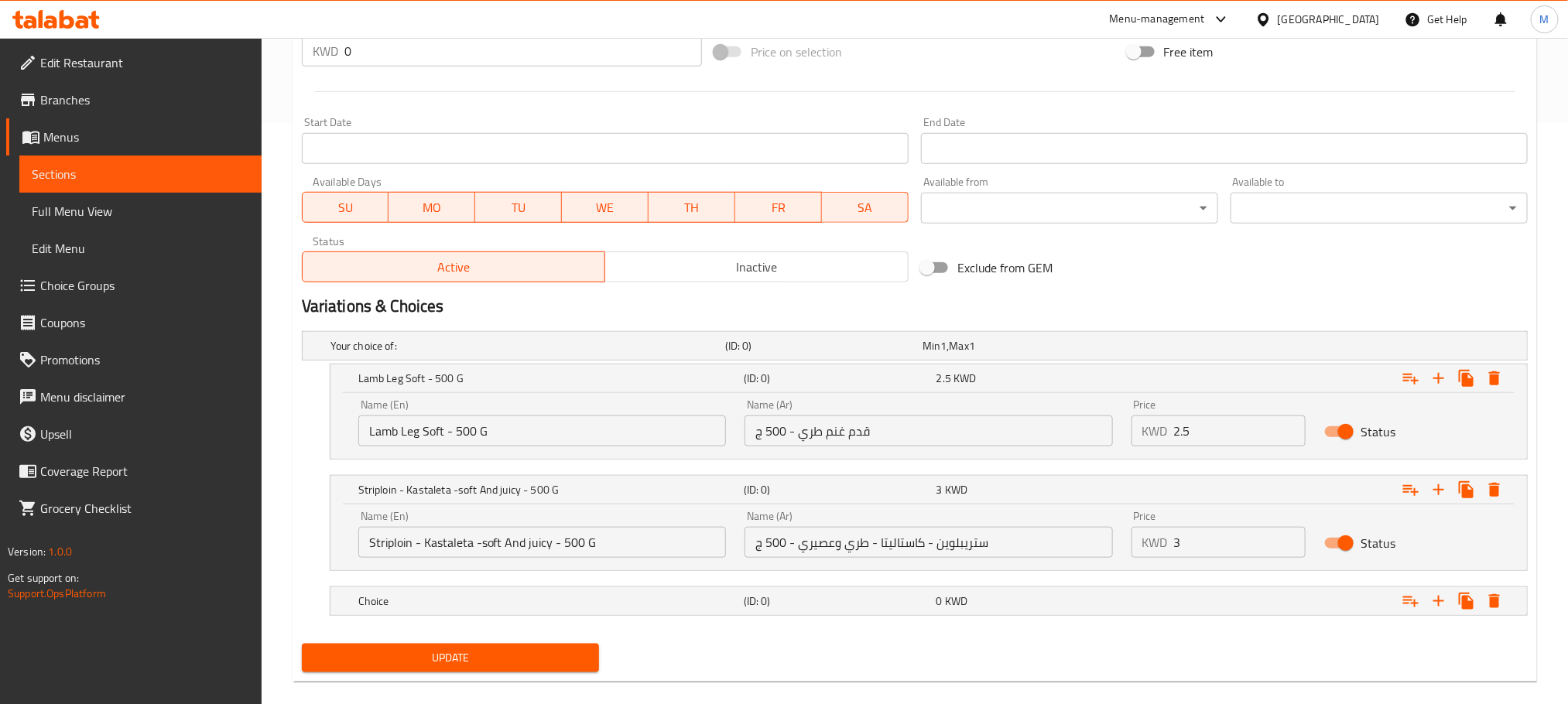
scroll to position [604, 0]
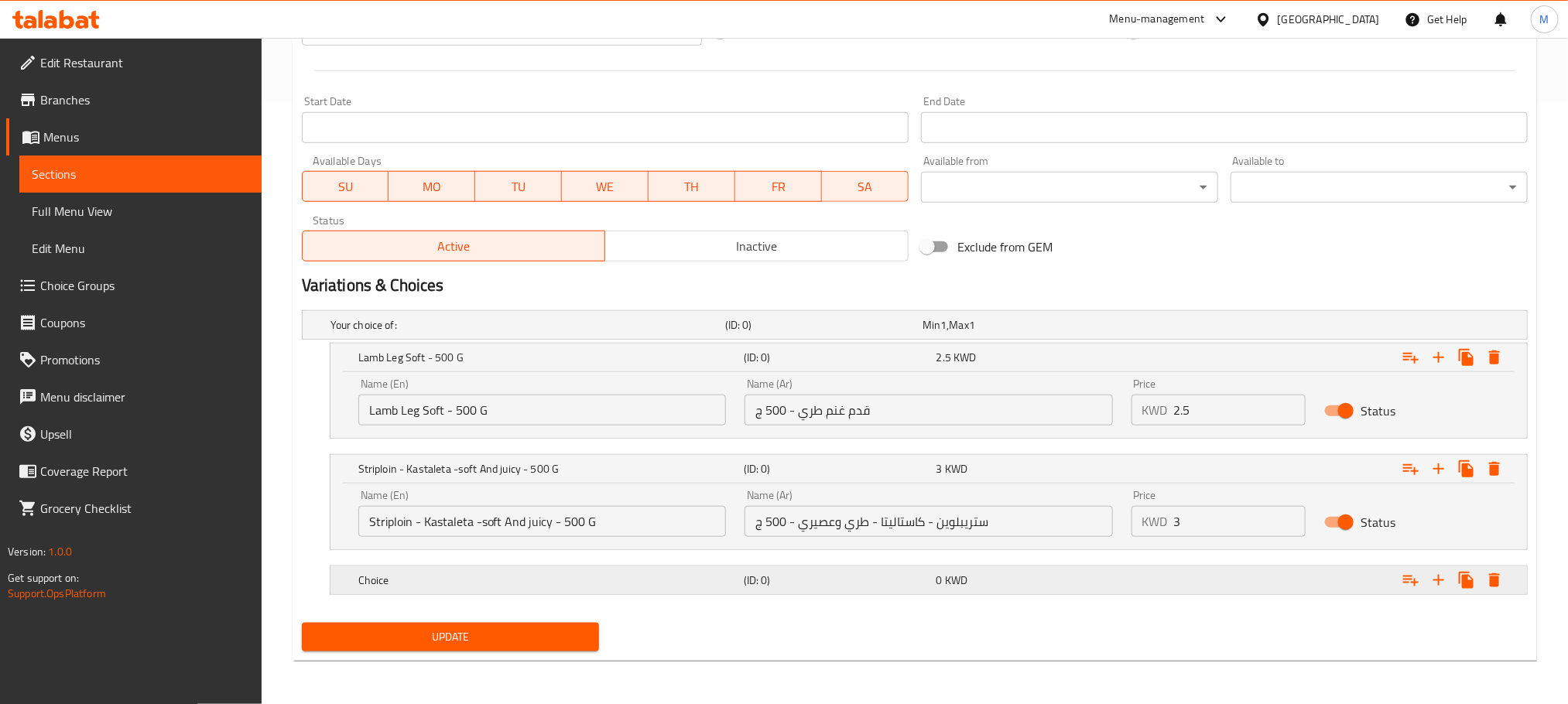
click at [676, 332] on h5 "Choice" at bounding box center [525, 324] width 389 height 15
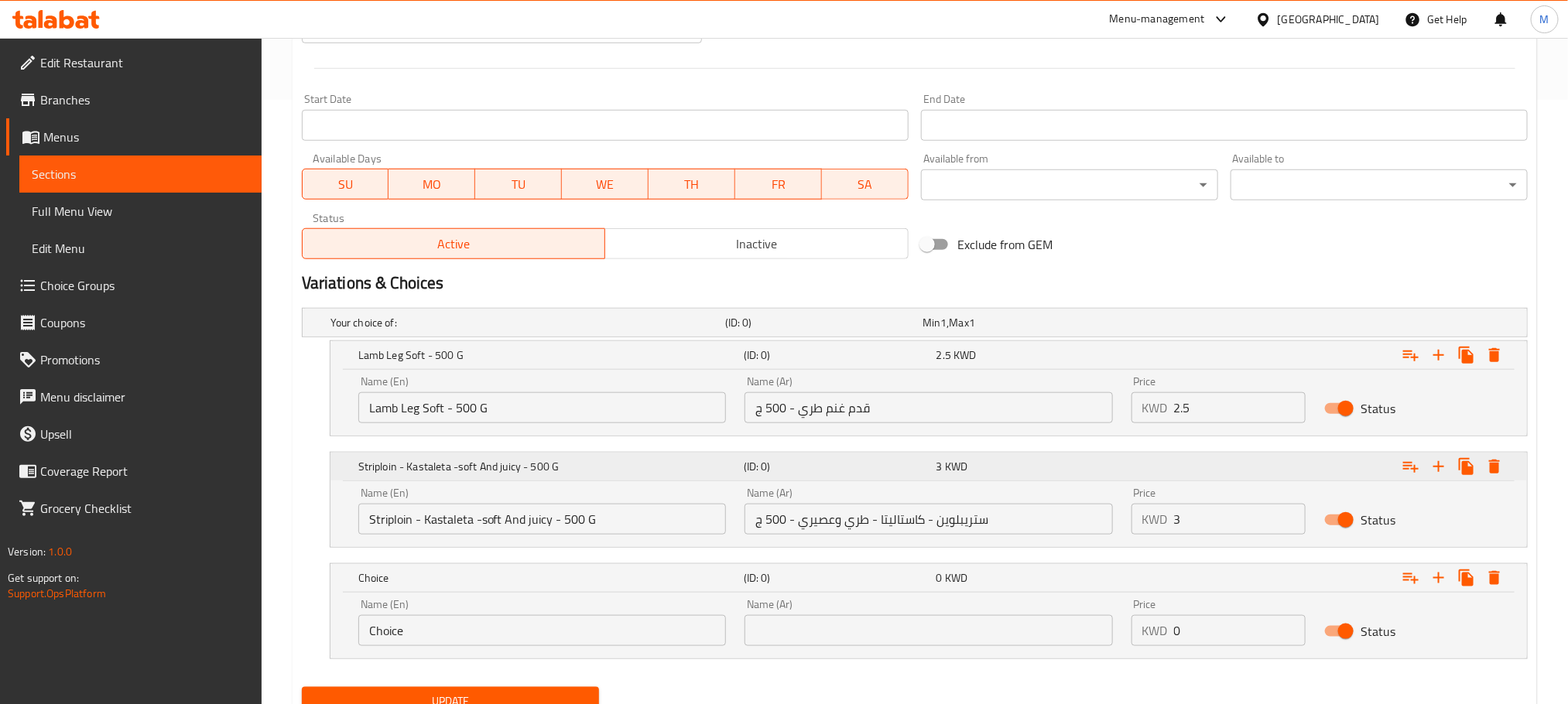
scroll to position [670, 0]
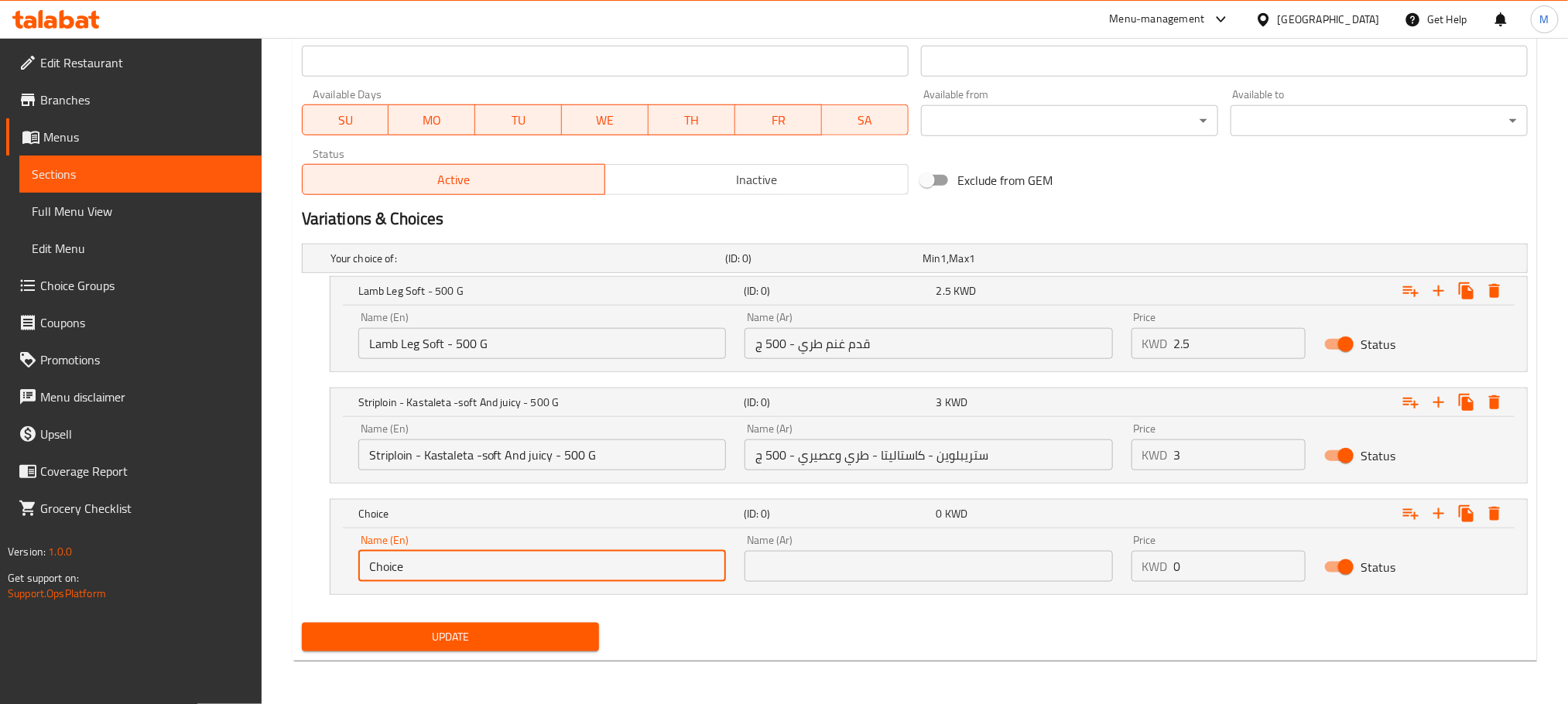
drag, startPoint x: 431, startPoint y: 566, endPoint x: 29, endPoint y: 685, distance: 419.2
click at [29, 685] on div "Edit Restaurant Branches Menus Sections Full Menu View Edit Menu Choice Groups …" at bounding box center [784, 37] width 1568 height 1334
paste input "Fillet - Very Soft And Less Fat -"
type input "Fillet - Very Soft And Less Fat - 500 G"
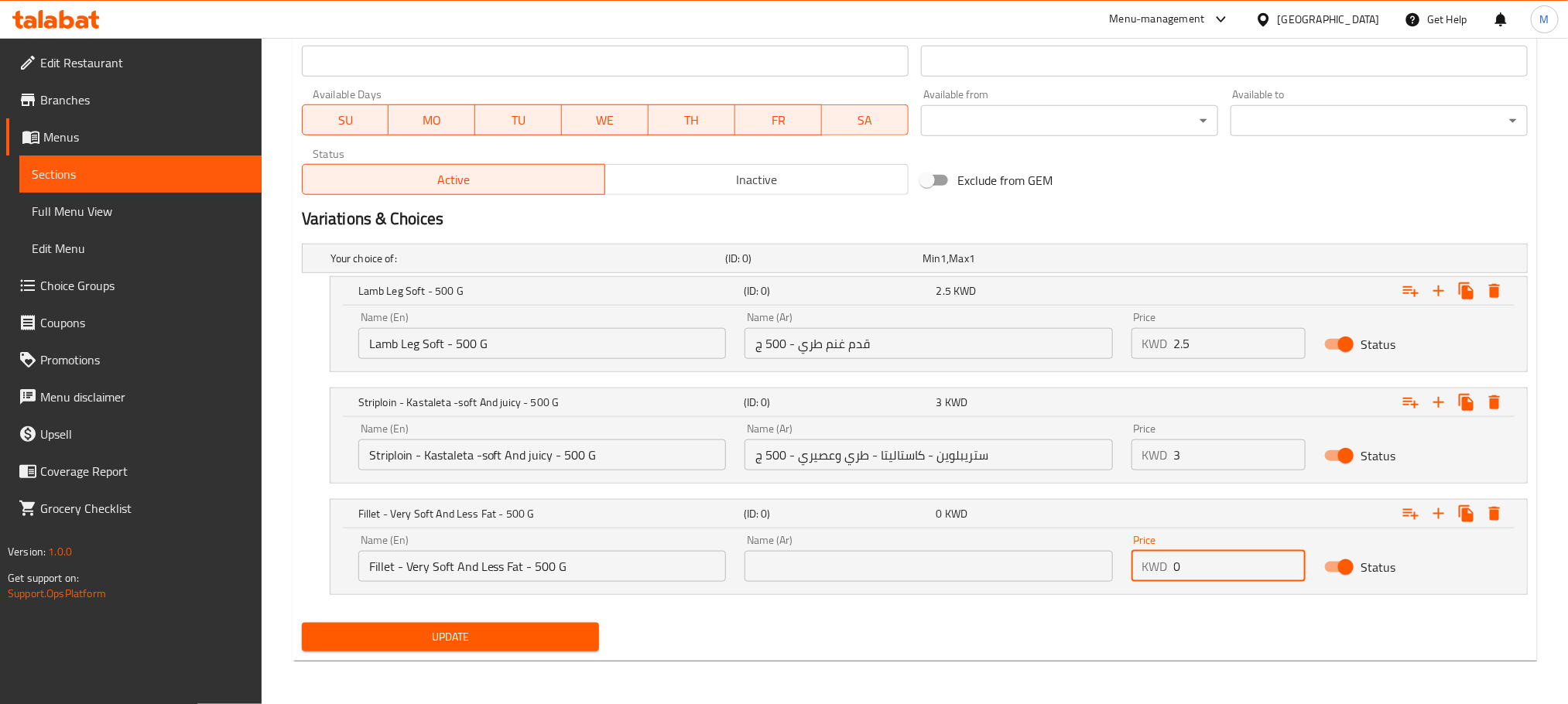
drag, startPoint x: 1239, startPoint y: 574, endPoint x: 1047, endPoint y: 613, distance: 195.9
click at [1036, 574] on div "Name (En) Fillet - Very Soft And Less Fat - 500 G Name (En) Name (Ar) Name (Ar)…" at bounding box center [929, 558] width 1160 height 66
type input "3.5"
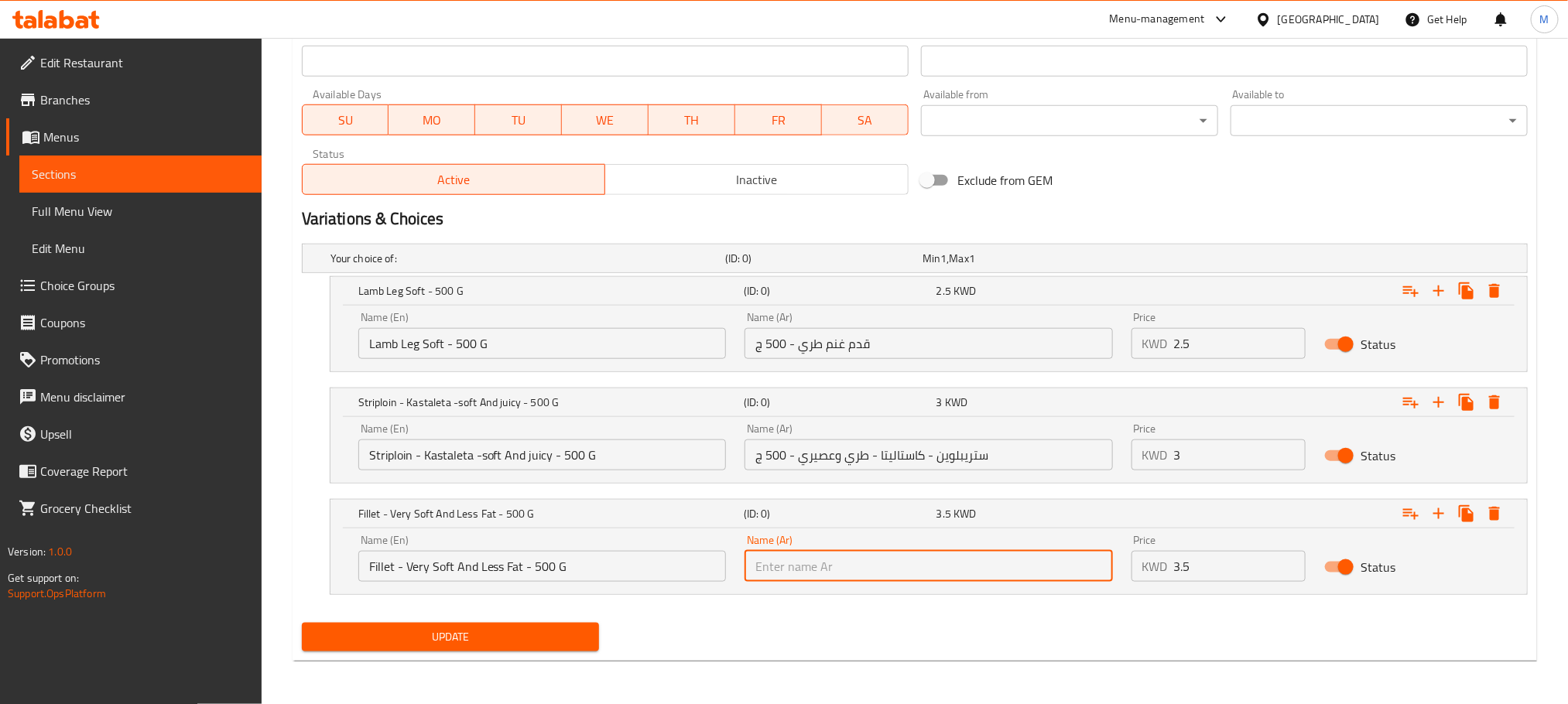
click at [890, 560] on input "text" at bounding box center [929, 566] width 368 height 31
type input "T"
paste input "طري جدًا وقليل الدهون"
type input "فيليه - طري جدًا وقليل الدهون - 500 ج"
click at [981, 641] on div "Update" at bounding box center [915, 637] width 1239 height 41
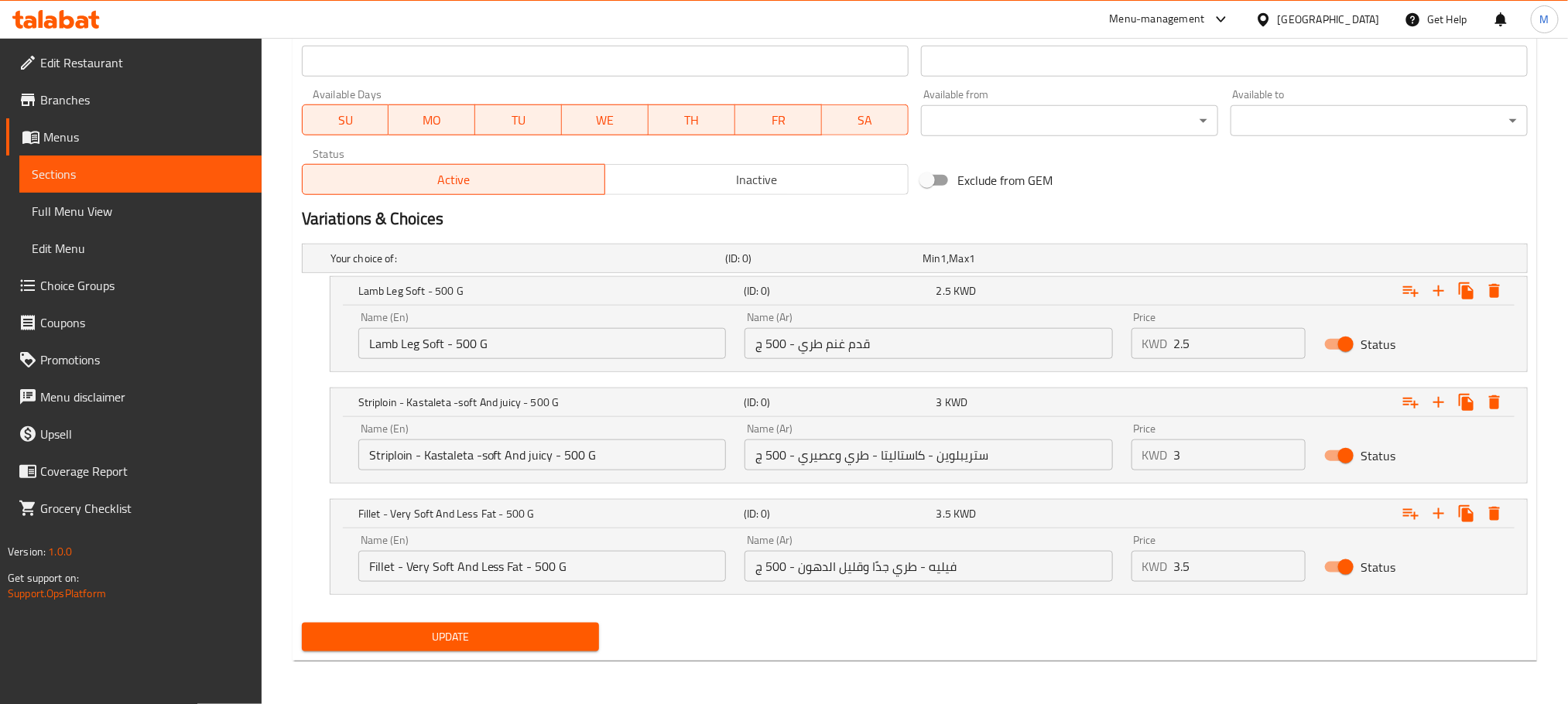
click at [498, 641] on span "Update" at bounding box center [450, 637] width 272 height 19
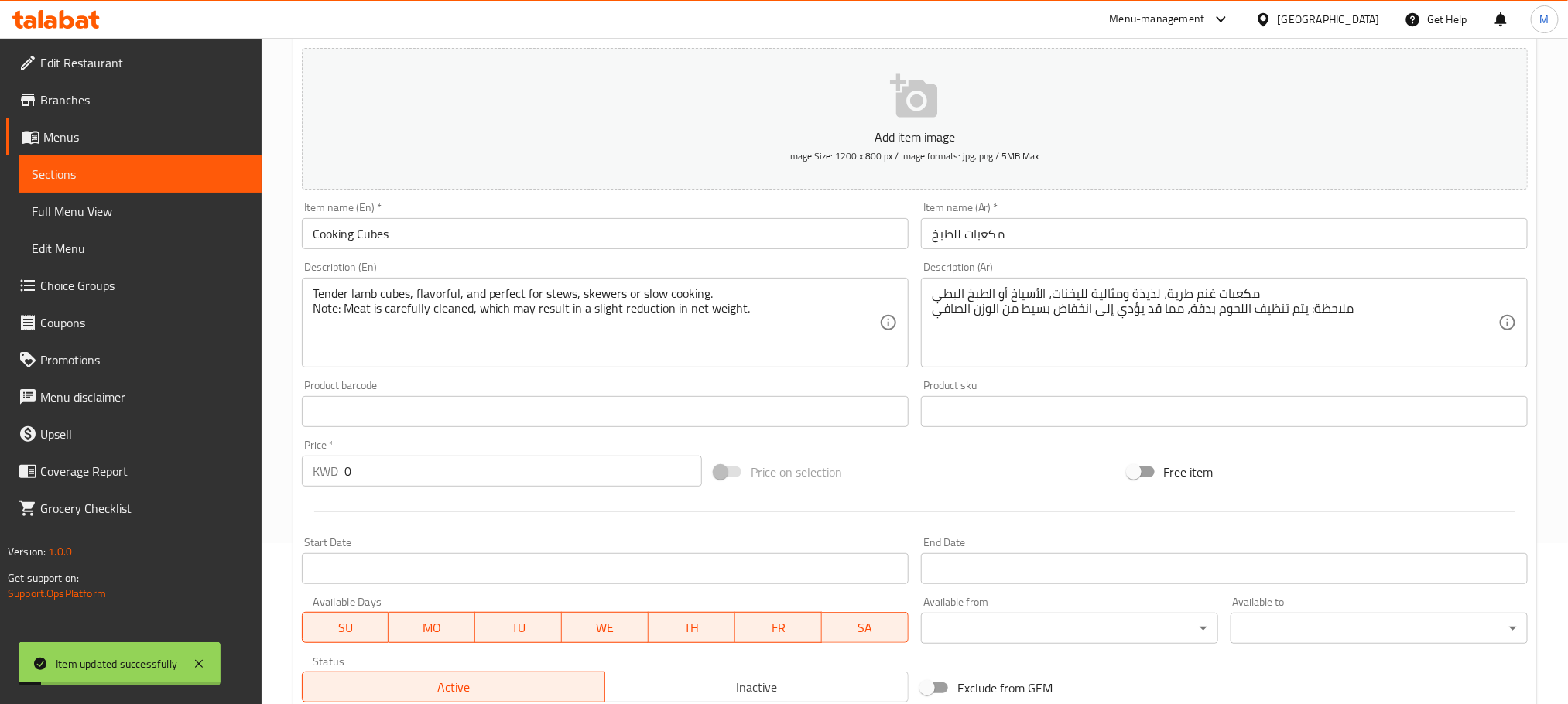
scroll to position [0, 0]
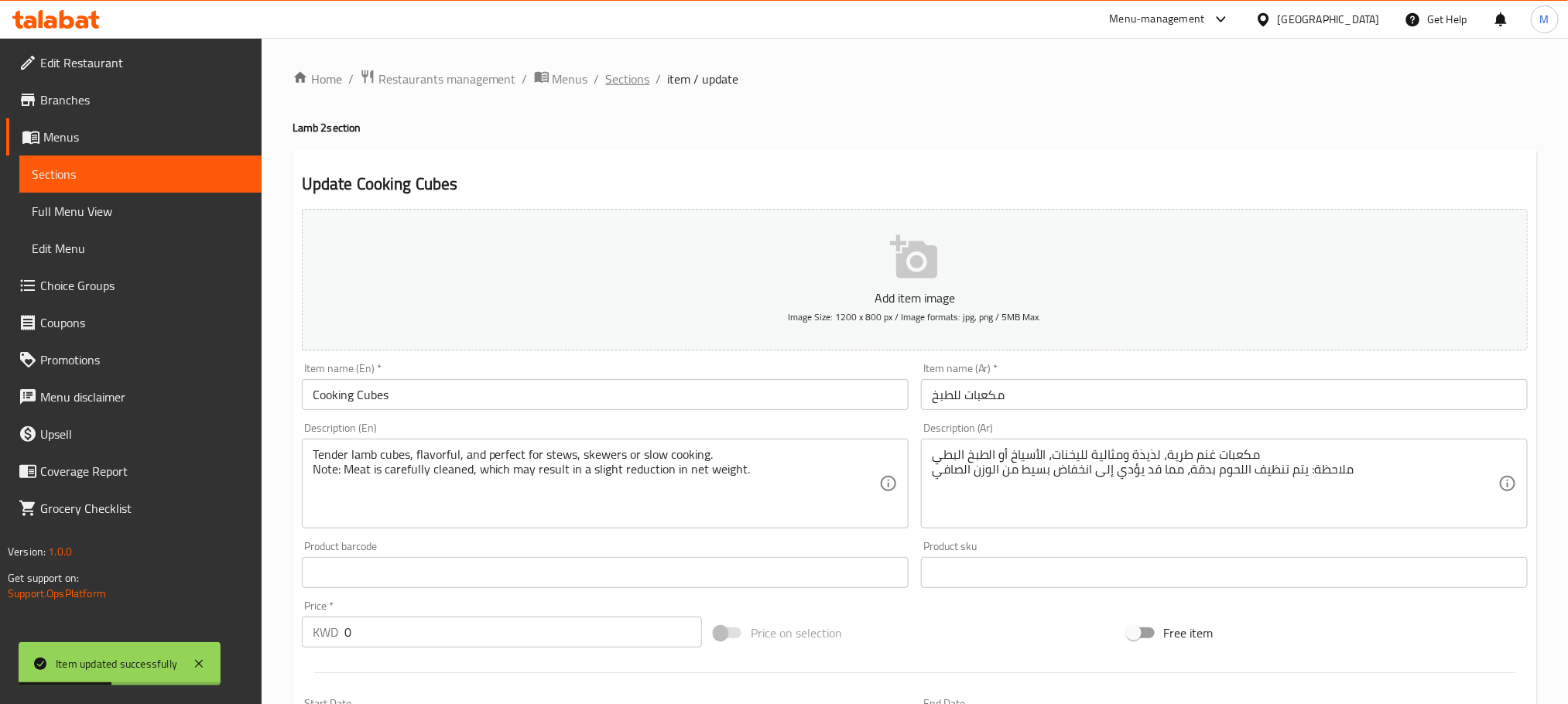
click at [625, 82] on span "Sections" at bounding box center [628, 79] width 44 height 18
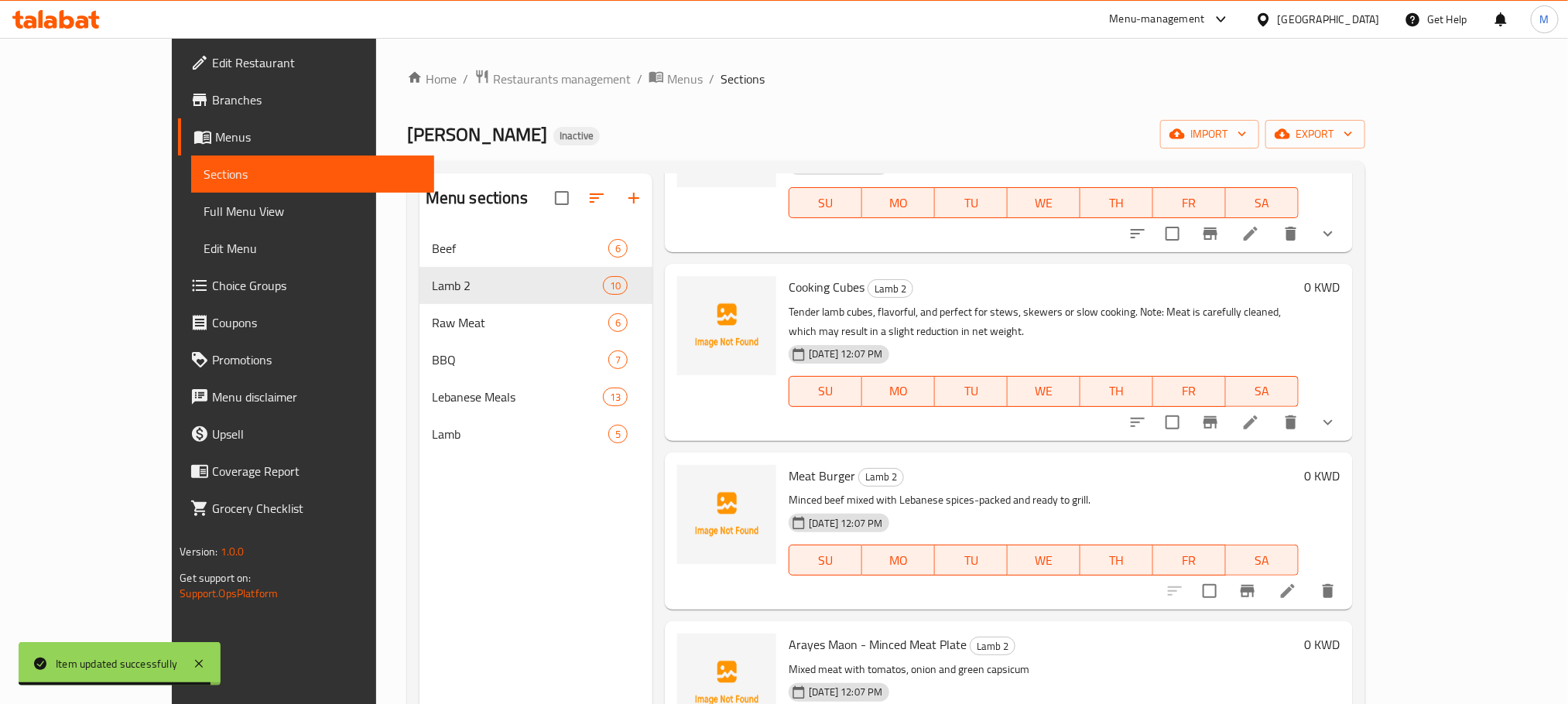
scroll to position [928, 0]
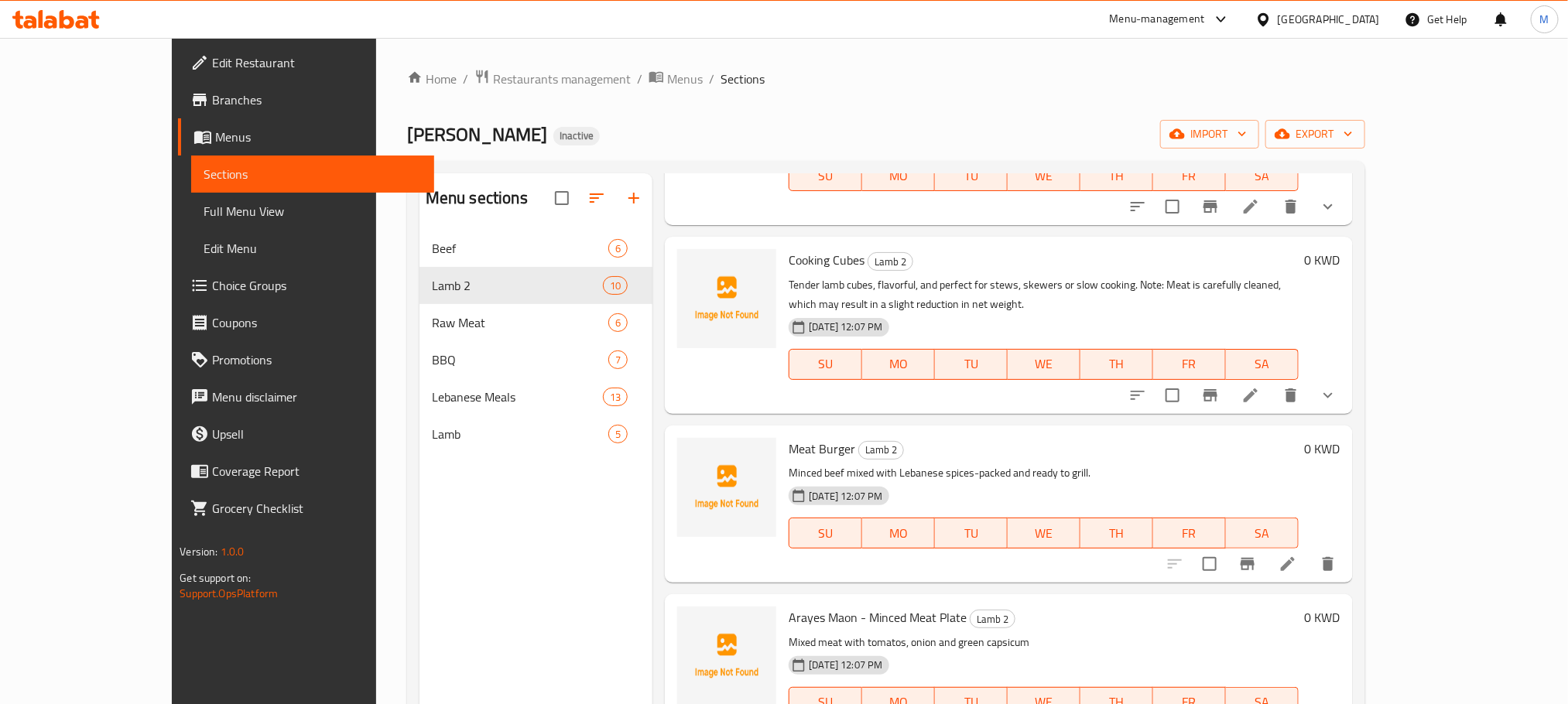
click at [1297, 555] on icon at bounding box center [1288, 564] width 18 height 18
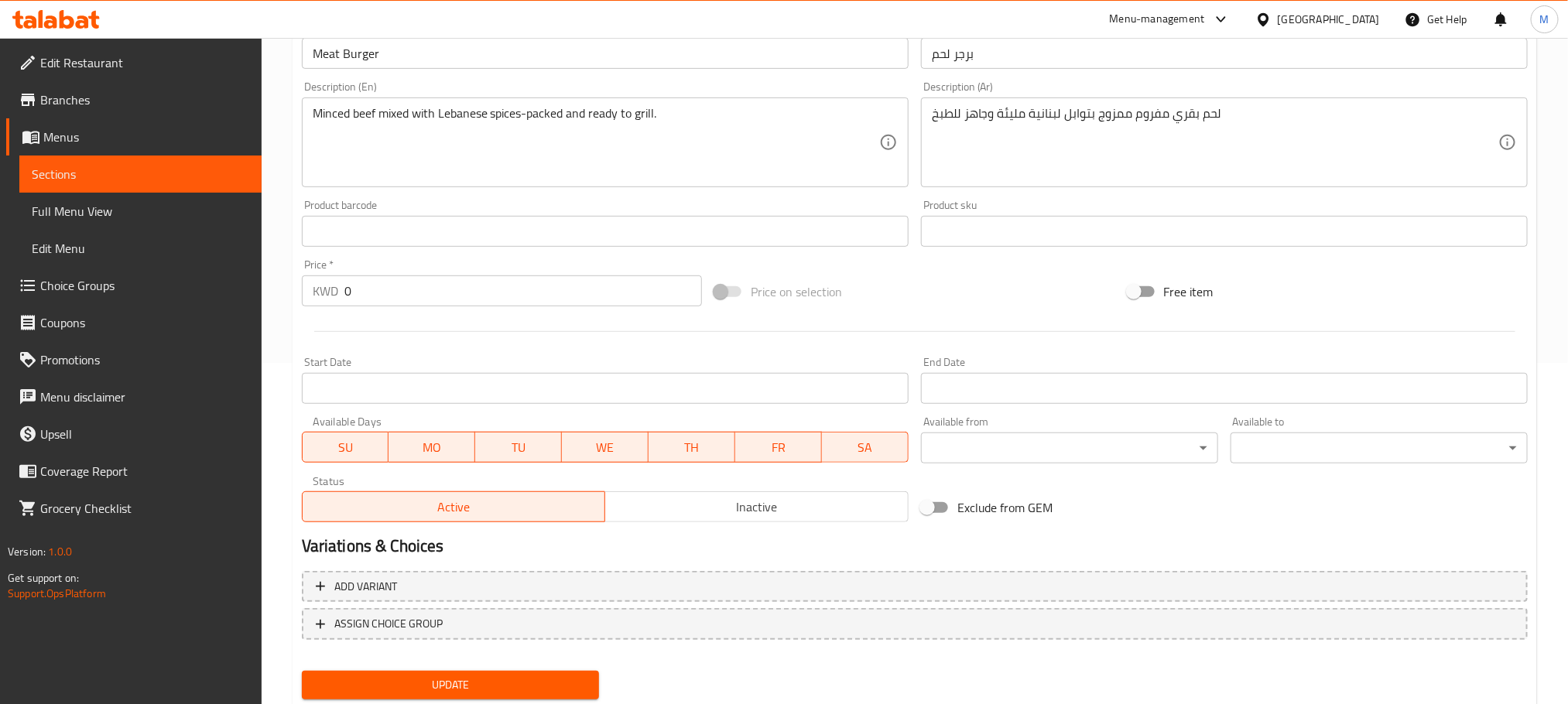
scroll to position [348, 0]
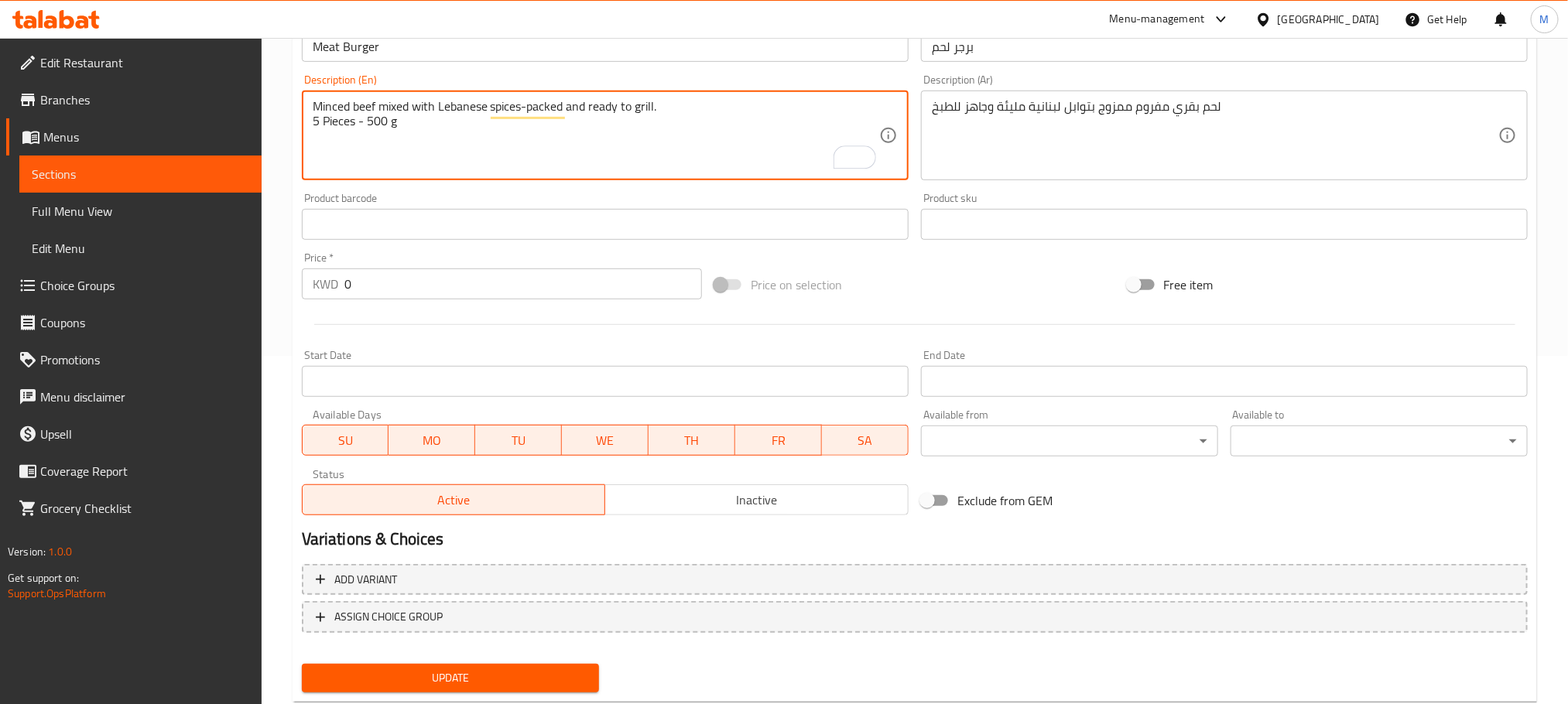
type textarea "Minced beef mixed with Lebanese spices-packed and ready to grill. 5 Pieces - 50…"
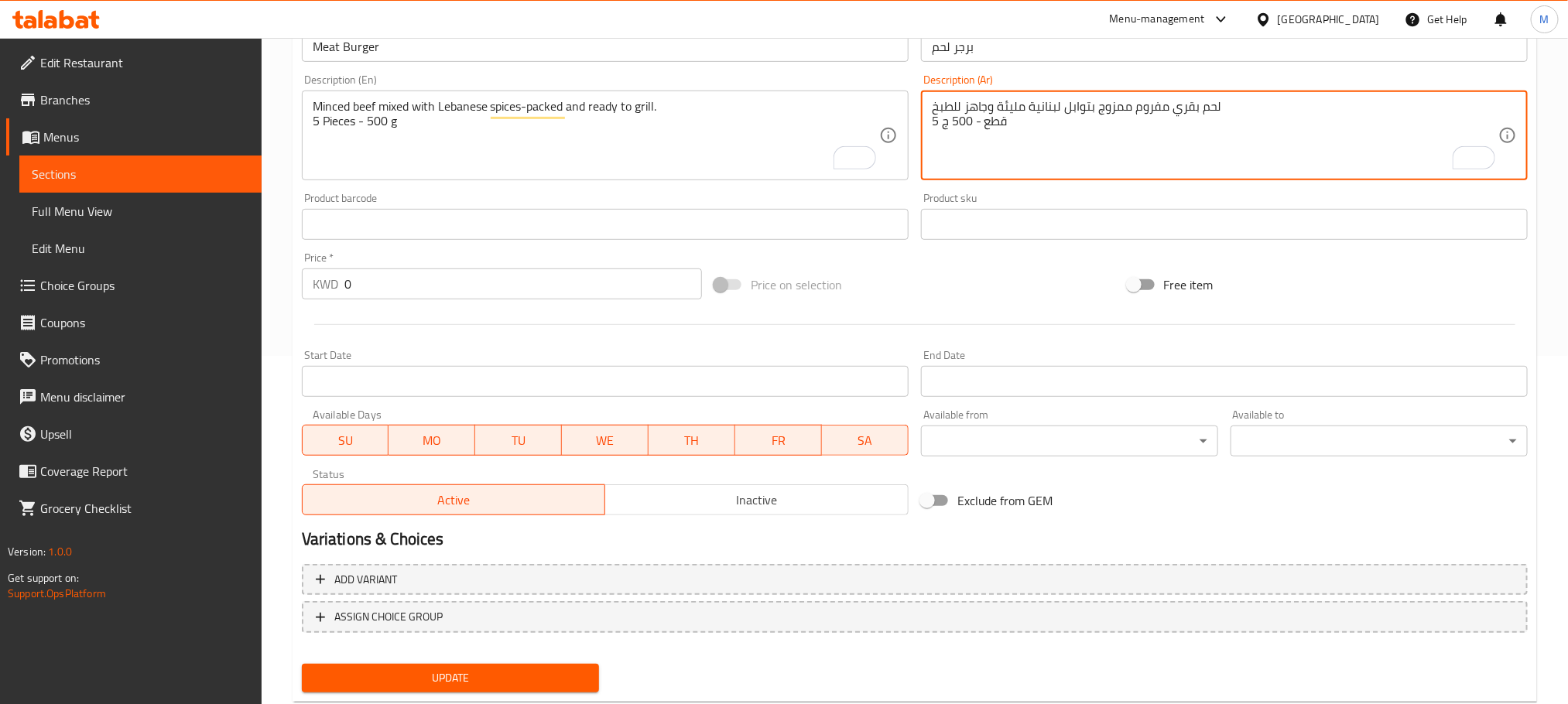
type textarea "لحم بقري مفروم ممزوج بتوابل لبنانية مليئة وجاهز للطبخ 5 قطع - 500 ج"
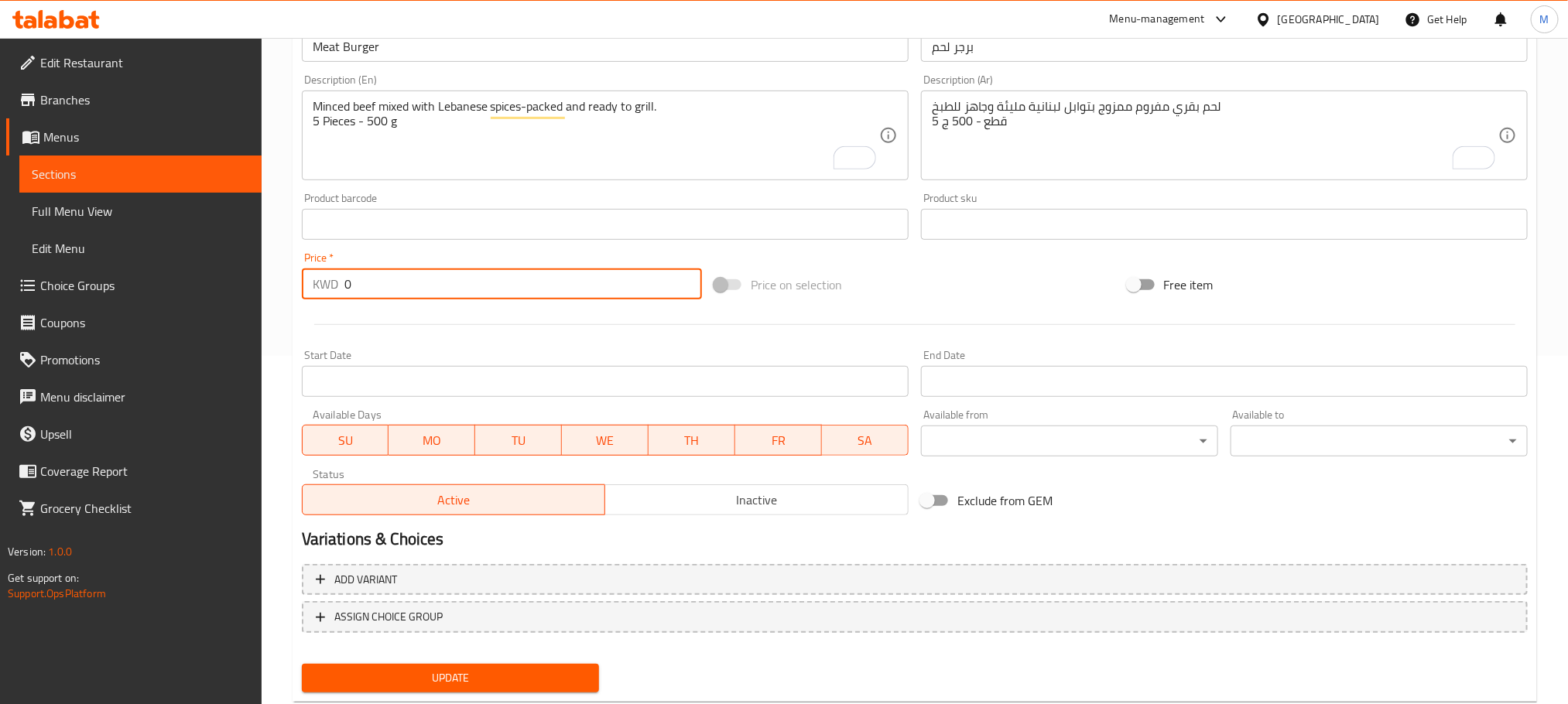
drag, startPoint x: 449, startPoint y: 287, endPoint x: 0, endPoint y: 420, distance: 468.3
click at [0, 420] on div "Edit Restaurant Branches Menus Sections Full Menu View Edit Menu Choice Groups …" at bounding box center [784, 218] width 1568 height 1055
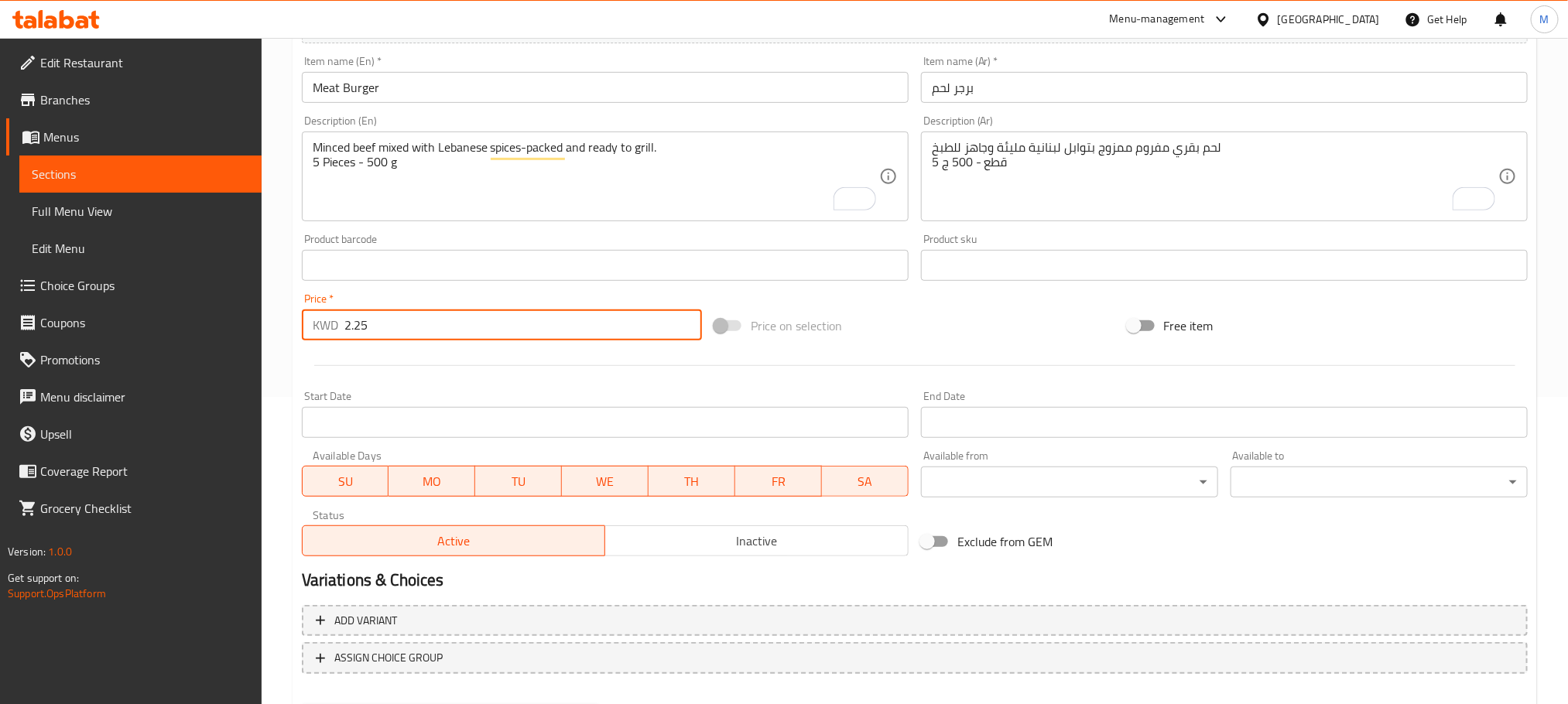
scroll to position [388, 0]
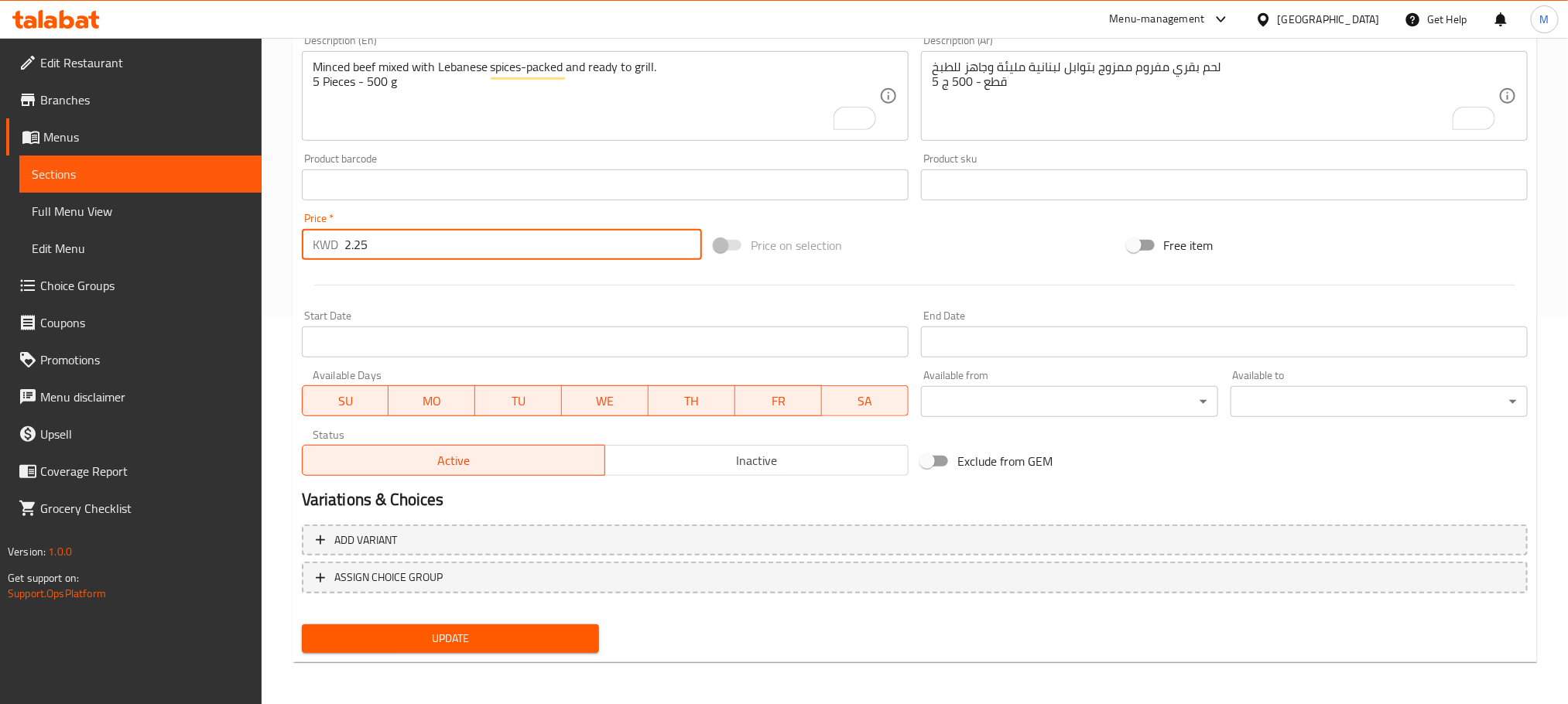
type input "2.25"
drag, startPoint x: 517, startPoint y: 639, endPoint x: 521, endPoint y: 646, distance: 8.1
click at [518, 639] on span "Update" at bounding box center [450, 638] width 272 height 19
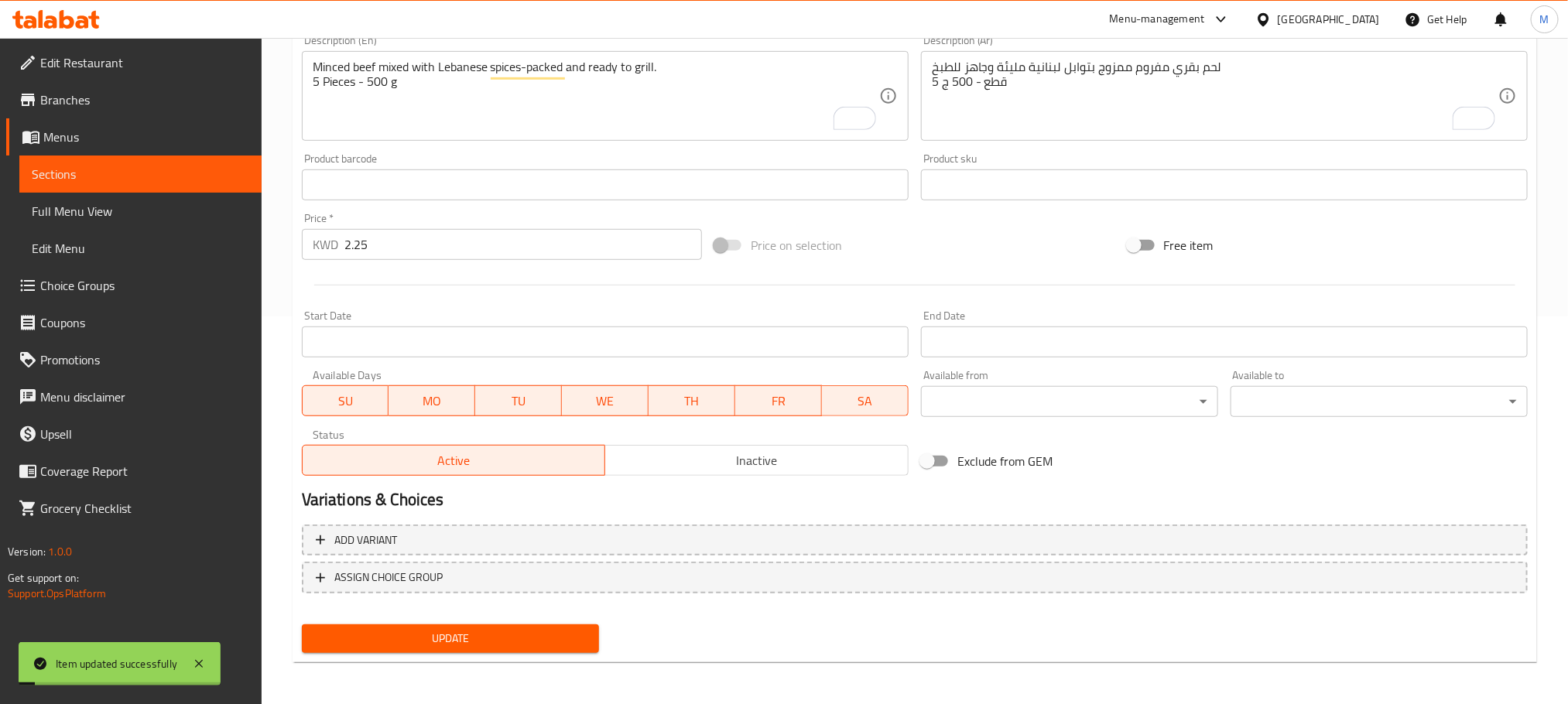
scroll to position [0, 0]
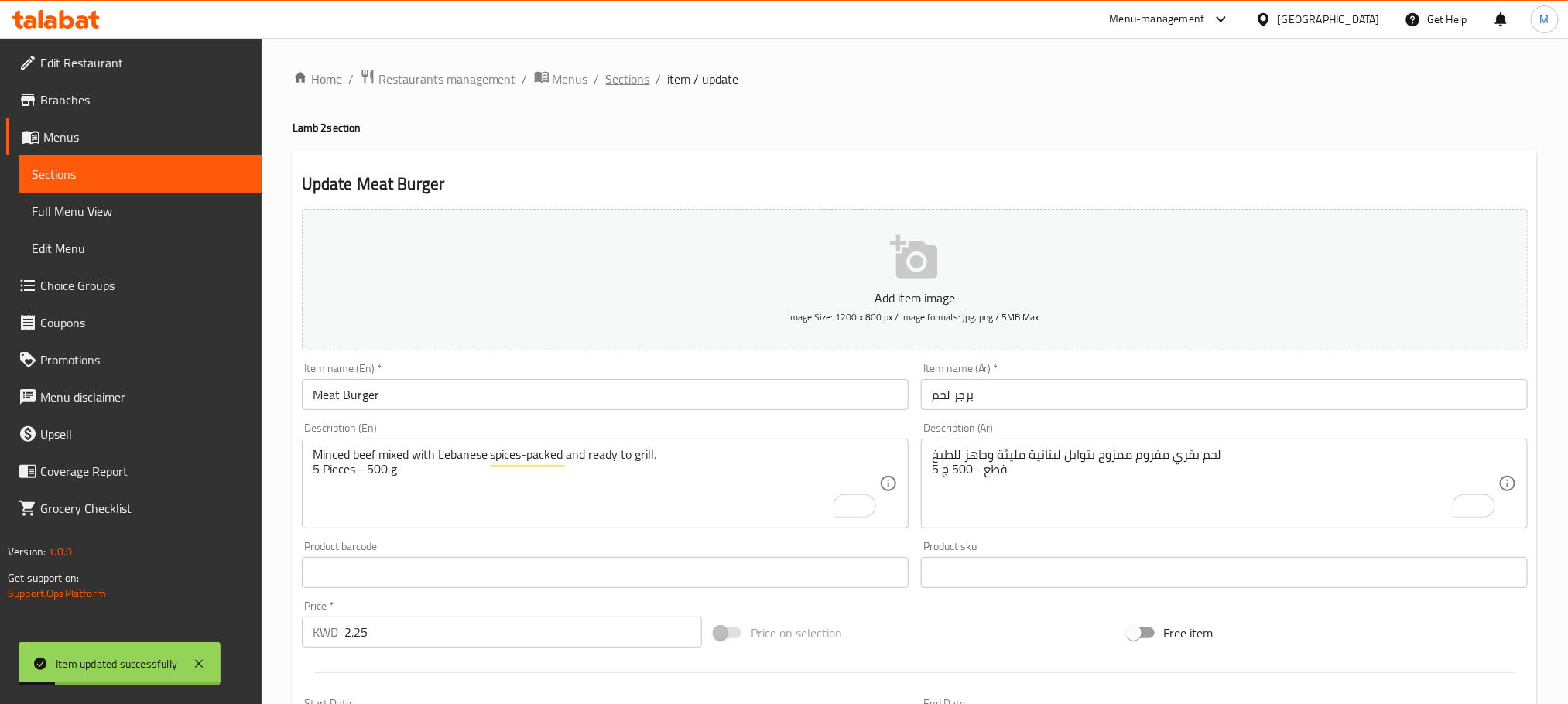
click at [630, 73] on span "Sections" at bounding box center [628, 79] width 44 height 18
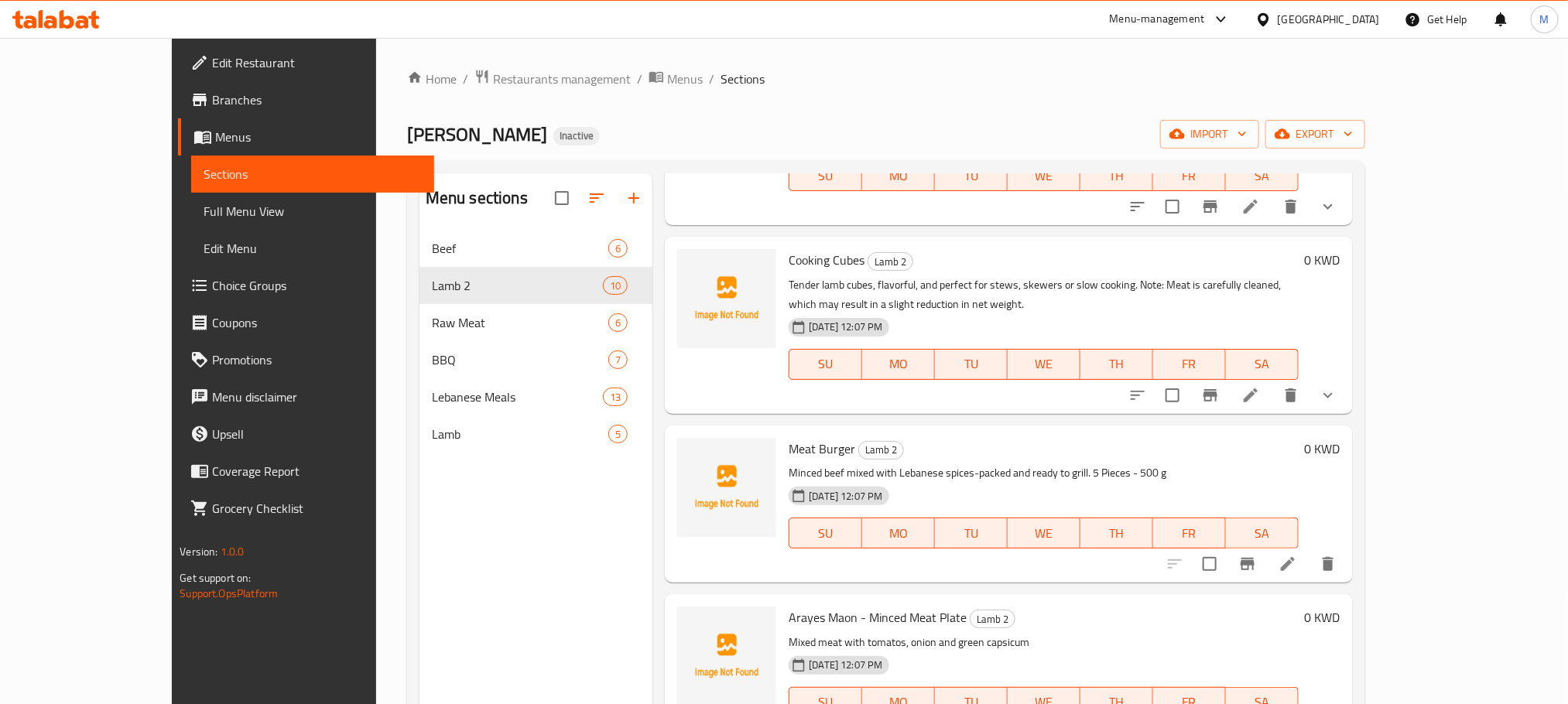
scroll to position [1038, 0]
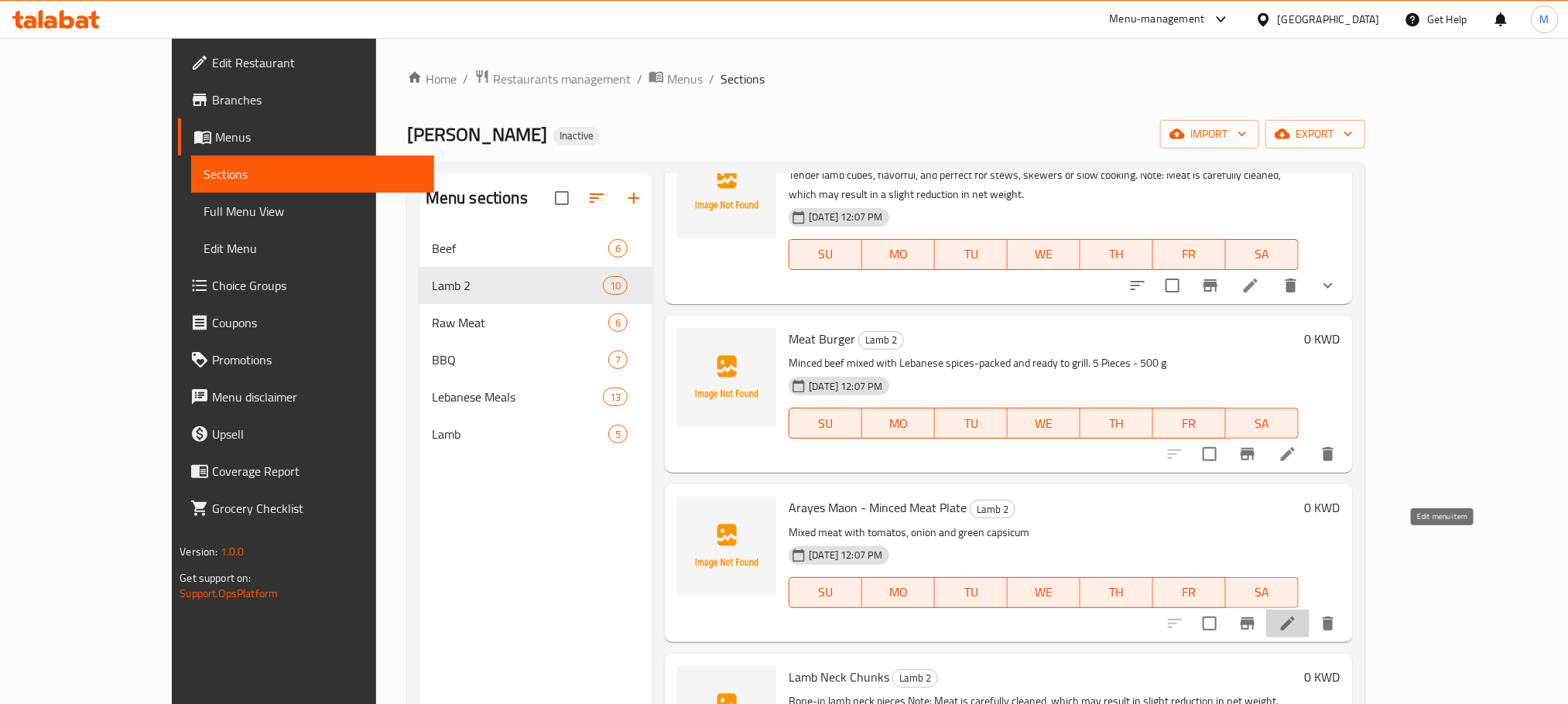
click at [1295, 616] on icon at bounding box center [1288, 622] width 14 height 14
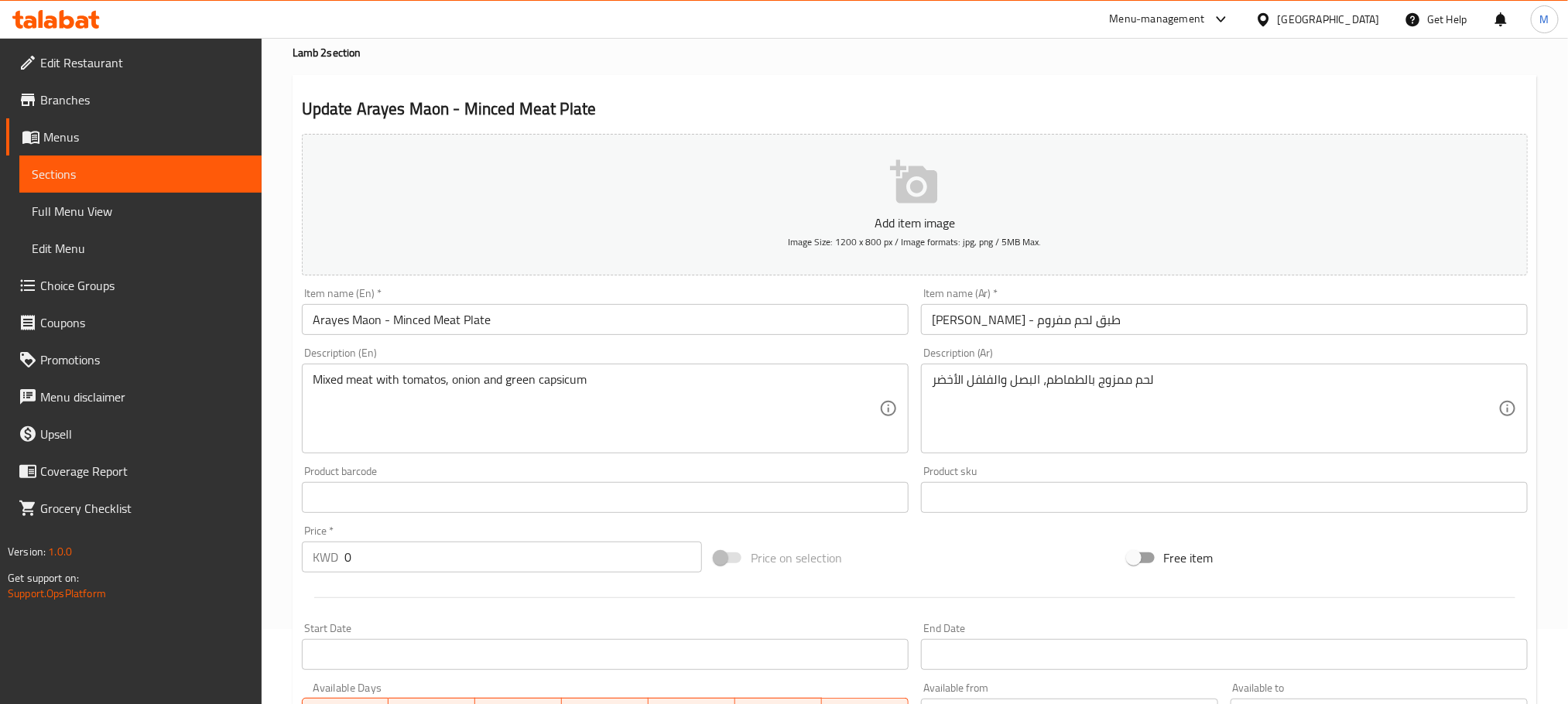
scroll to position [116, 0]
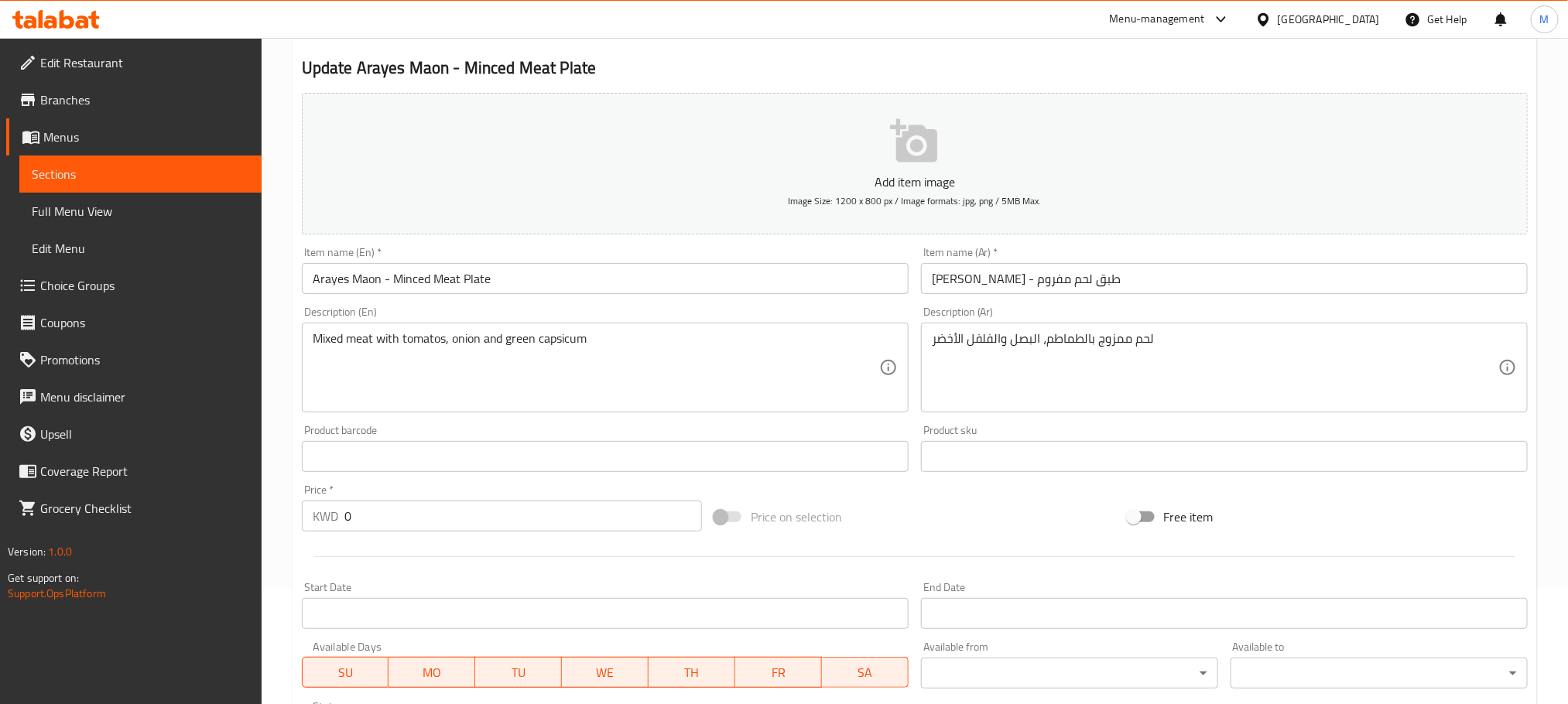
click at [651, 328] on div "Mixed meat with tomatos, onion and green capsicum Description (En)" at bounding box center [606, 368] width 607 height 90
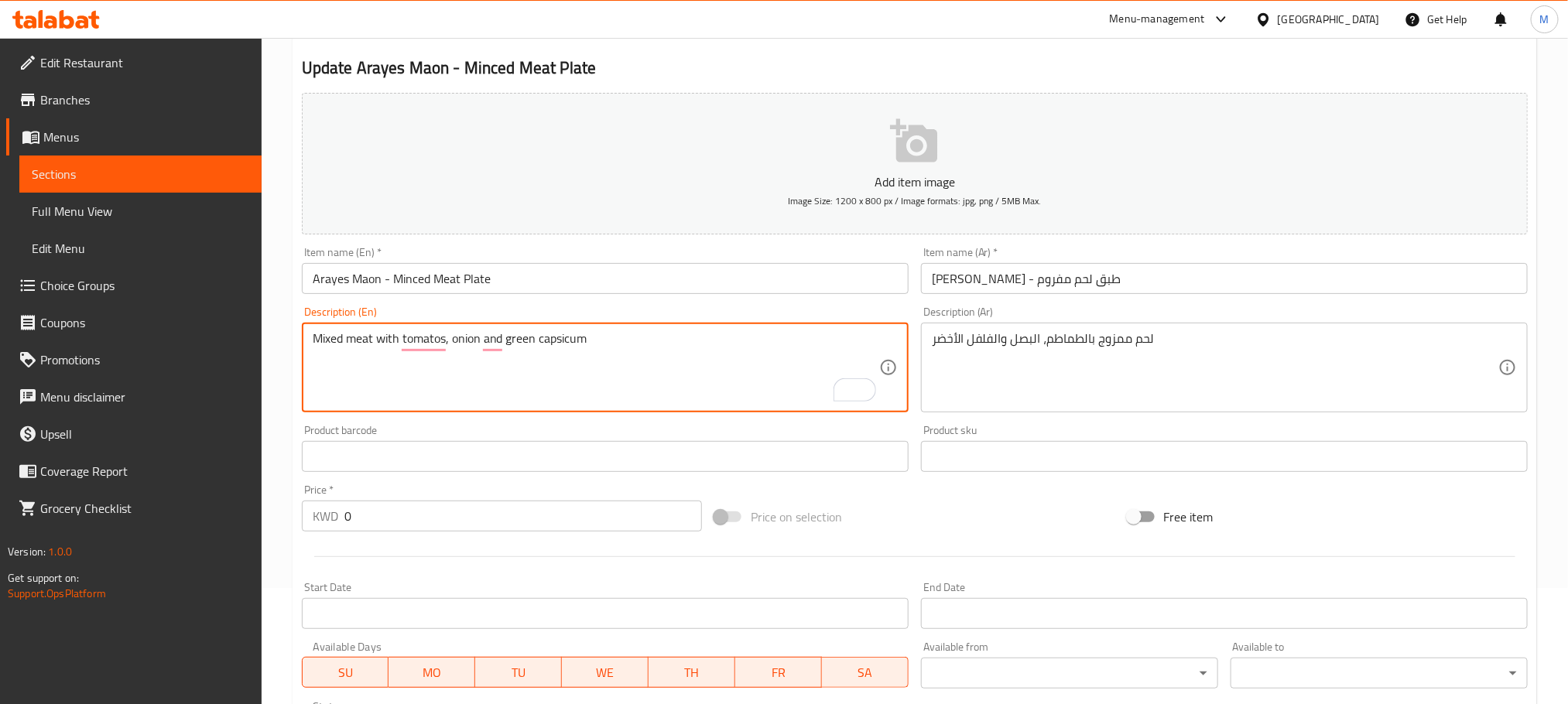
click at [667, 342] on textarea "Mixed meat with tomatos, onion and green capsicum" at bounding box center [595, 368] width 566 height 74
type textarea "Mixed meat with tomatos, onion and green capsicum"
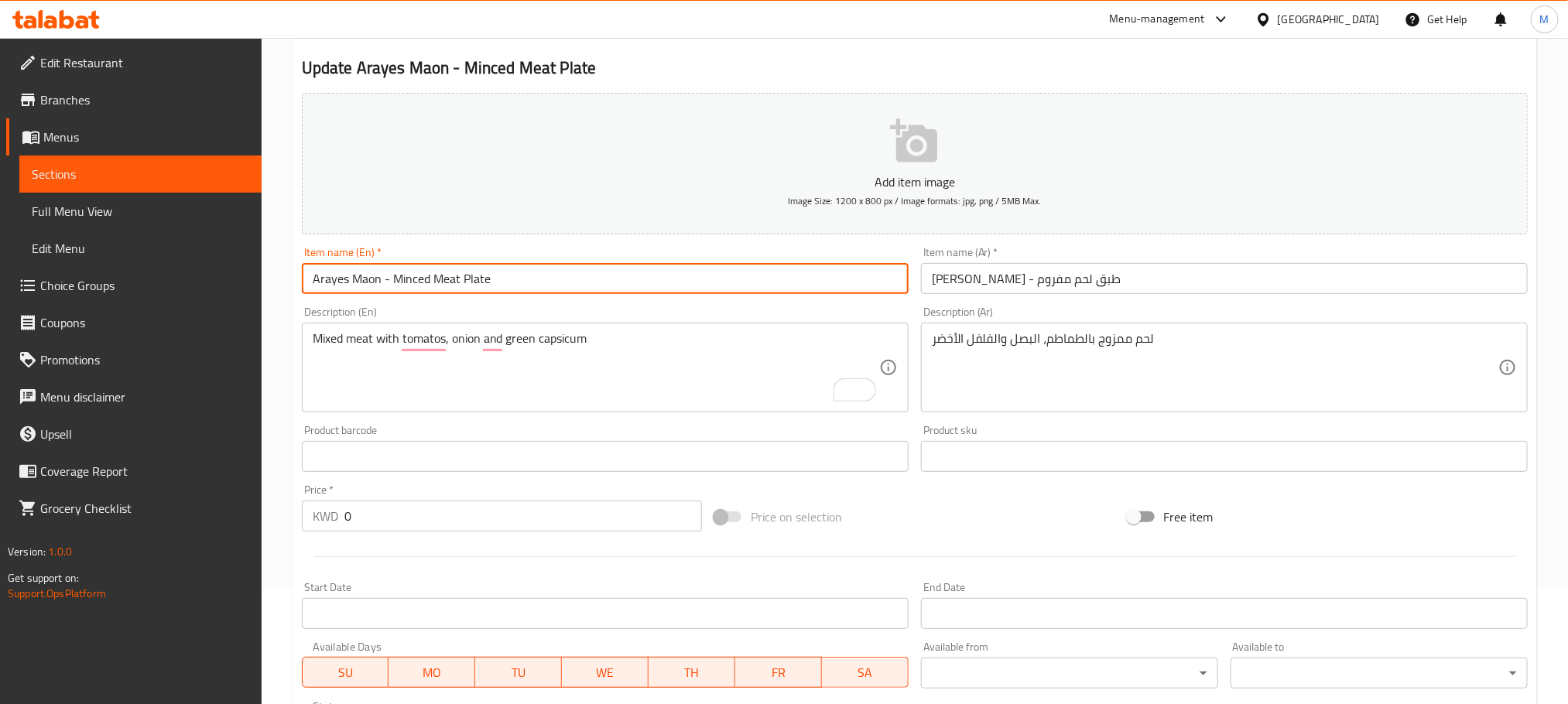
click at [541, 284] on input "Arayes Maon - Minced Meat Plate" at bounding box center [606, 279] width 607 height 31
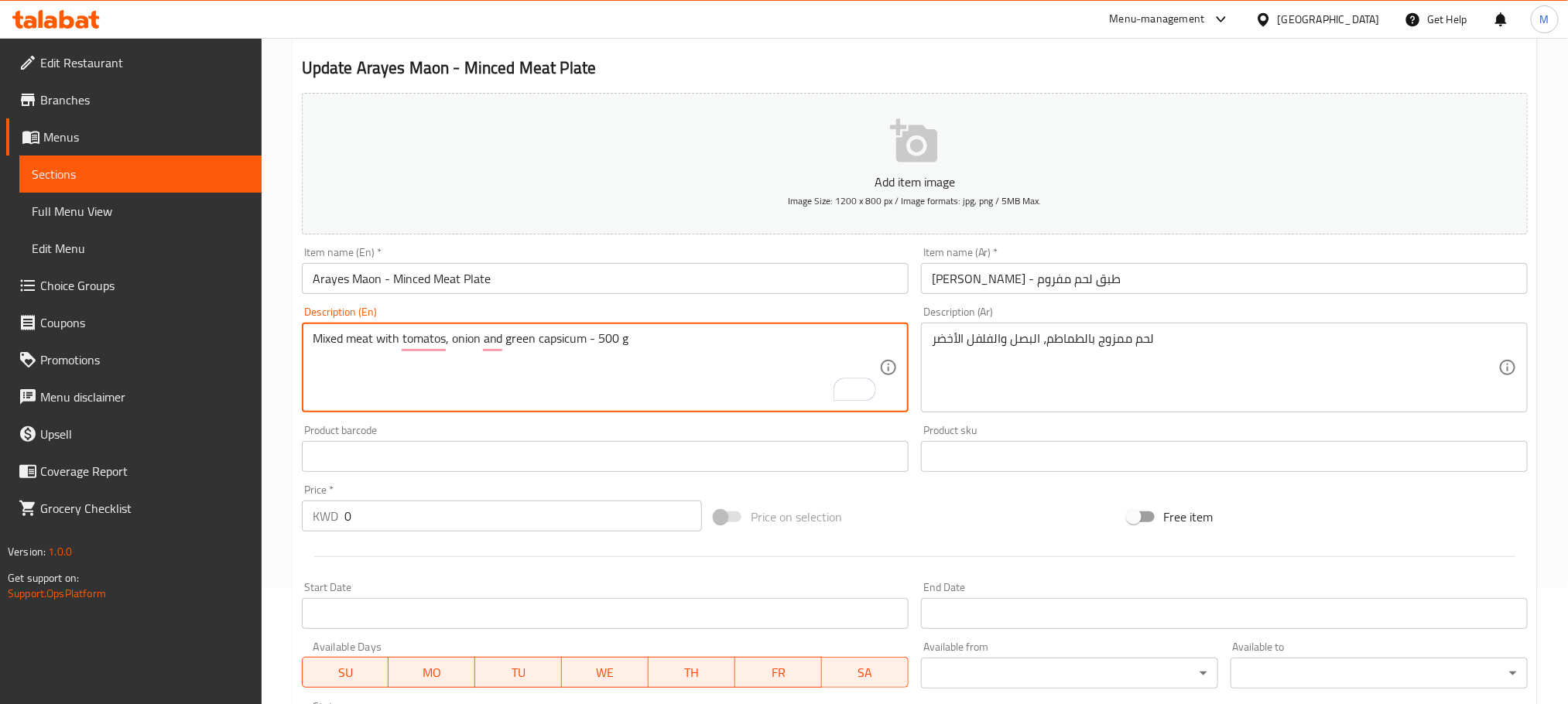
type textarea "Mixed meat with tomatos, onion and green capsicum - 500 g"
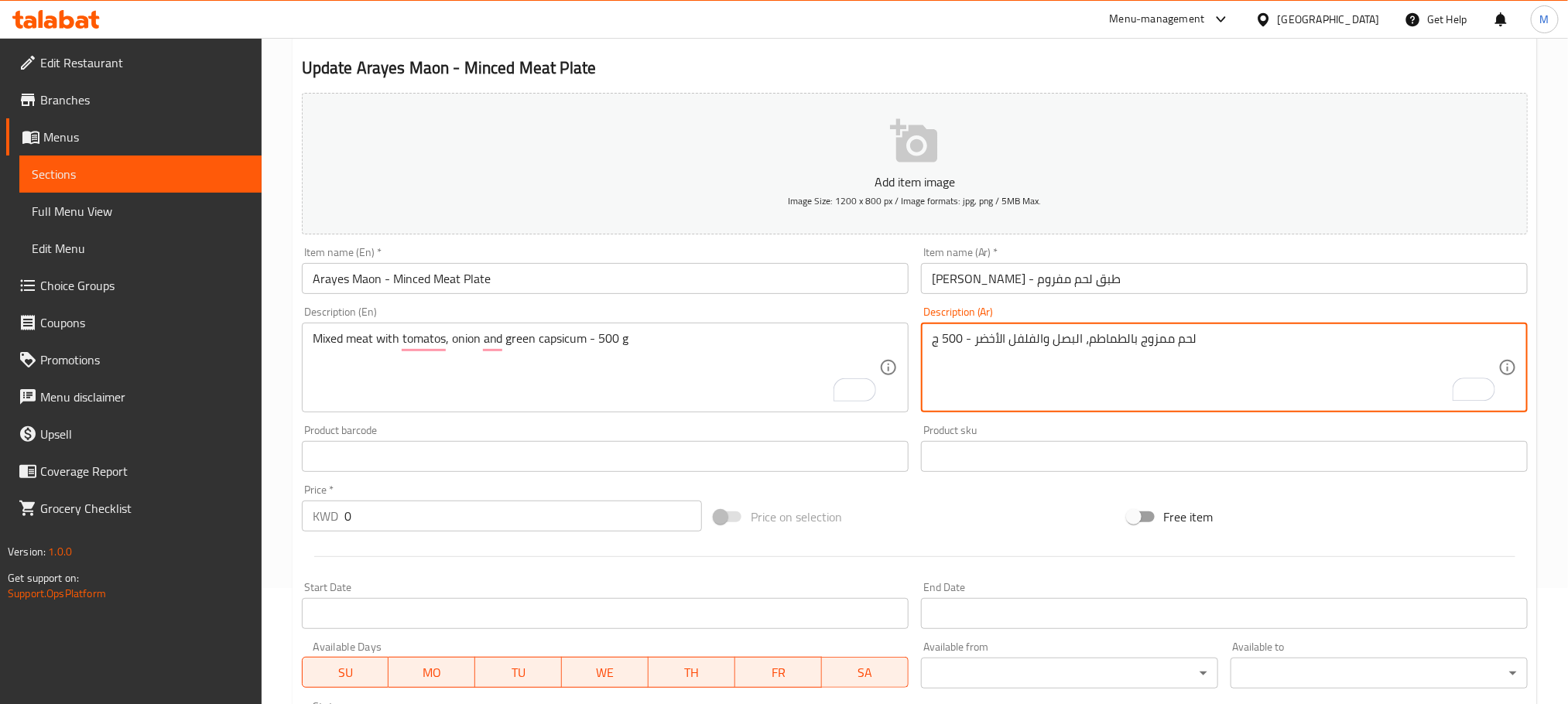
type textarea "لحم ممزوج بالطماطم، البصل والفلفل الأخضر - 500 ج"
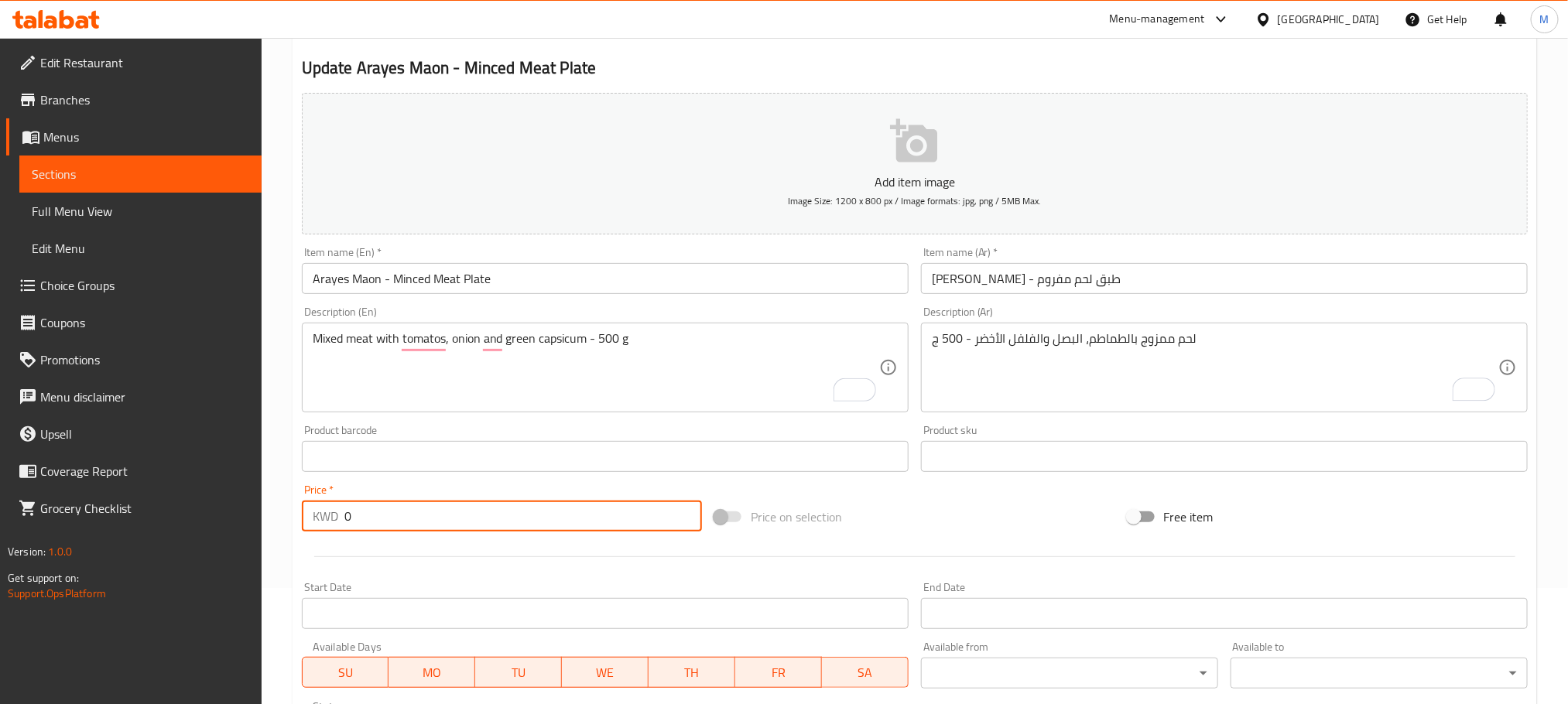
drag, startPoint x: 325, startPoint y: 534, endPoint x: 193, endPoint y: 571, distance: 137.1
click at [193, 571] on div "Edit Restaurant Branches Menus Sections Full Menu View Edit Menu Choice Groups …" at bounding box center [784, 450] width 1568 height 1055
drag, startPoint x: 341, startPoint y: 522, endPoint x: 246, endPoint y: 564, distance: 103.9
click at [240, 563] on div "Edit Restaurant Branches Menus Sections Full Menu View Edit Menu Choice Groups …" at bounding box center [784, 450] width 1568 height 1055
type input "2.25"
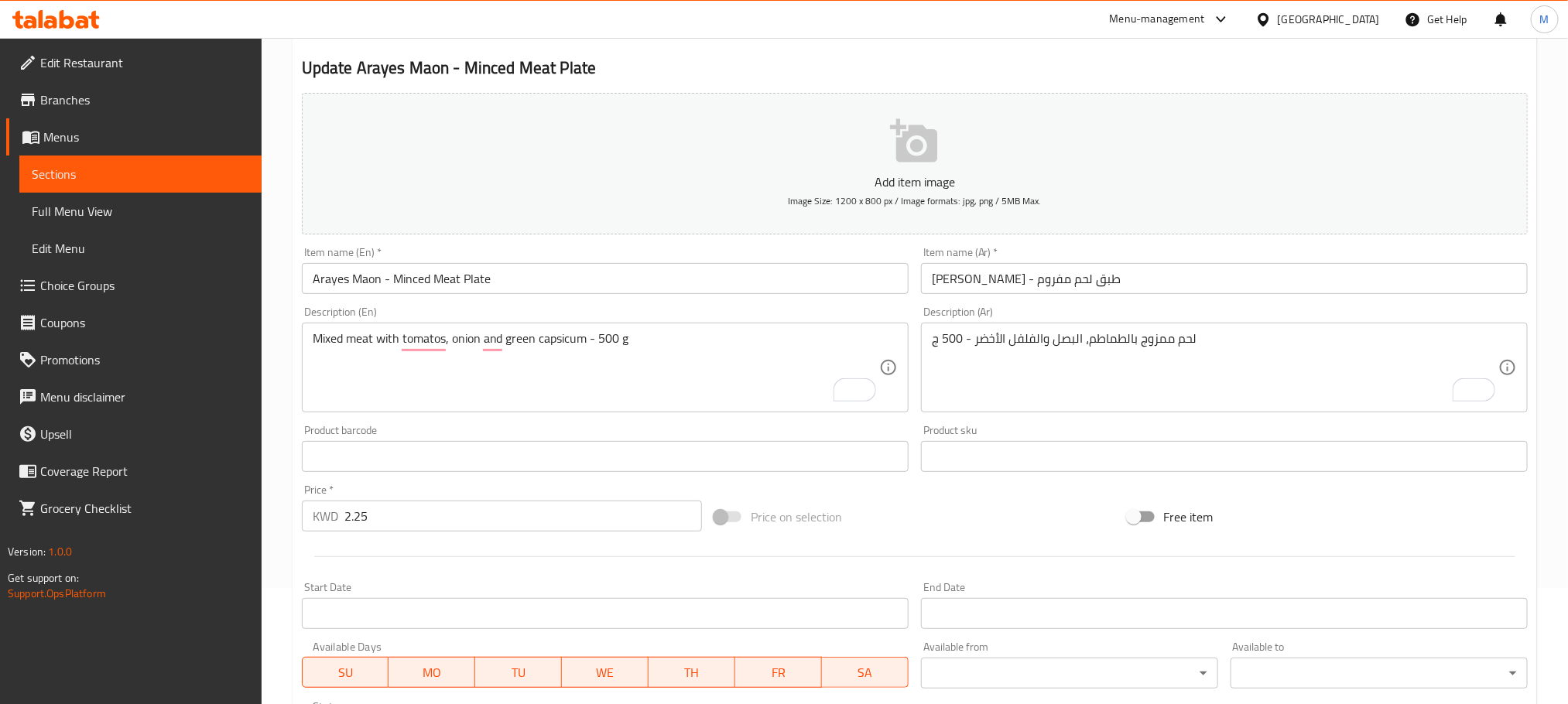
click at [300, 508] on div "Price   * KWD 2.25 Price *" at bounding box center [502, 508] width 413 height 59
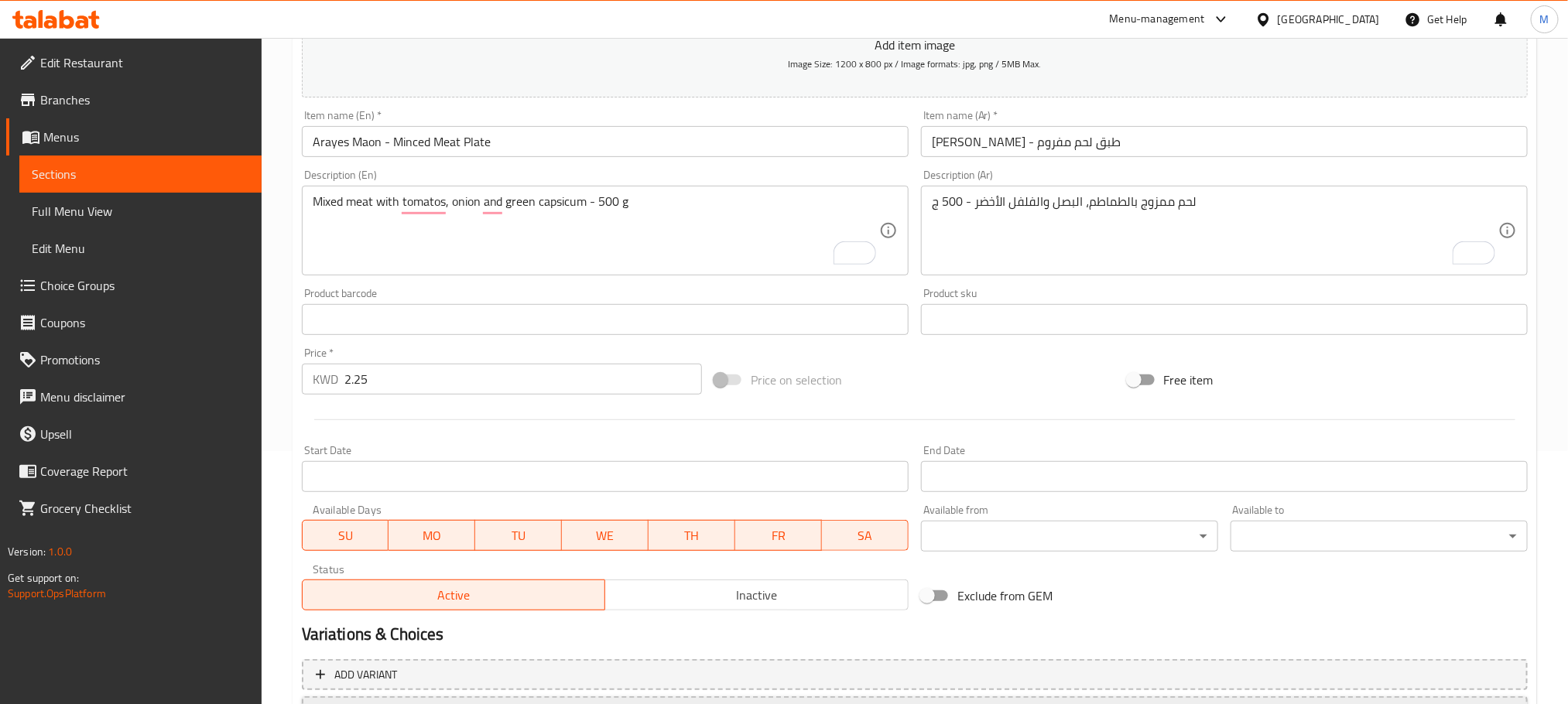
scroll to position [388, 0]
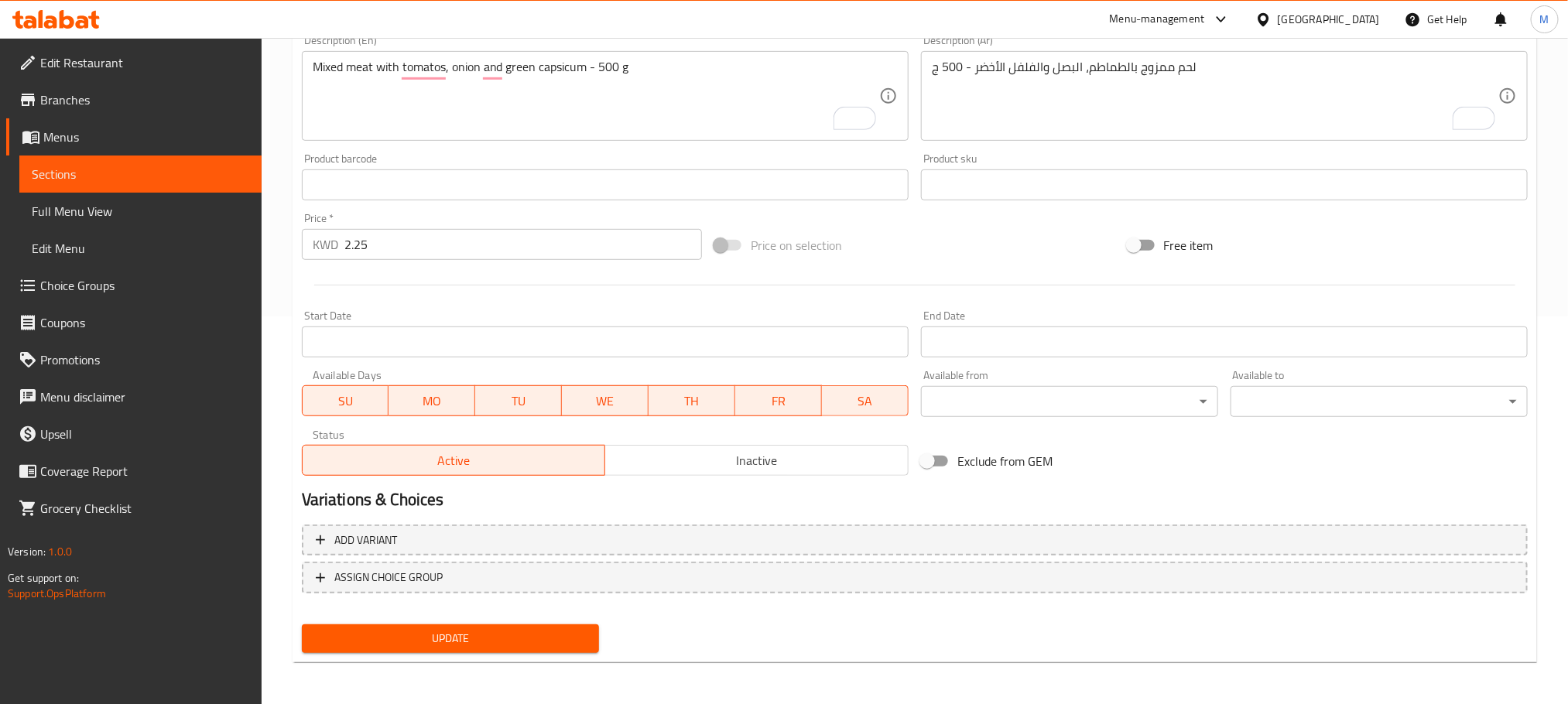
click at [539, 633] on span "Update" at bounding box center [450, 638] width 272 height 19
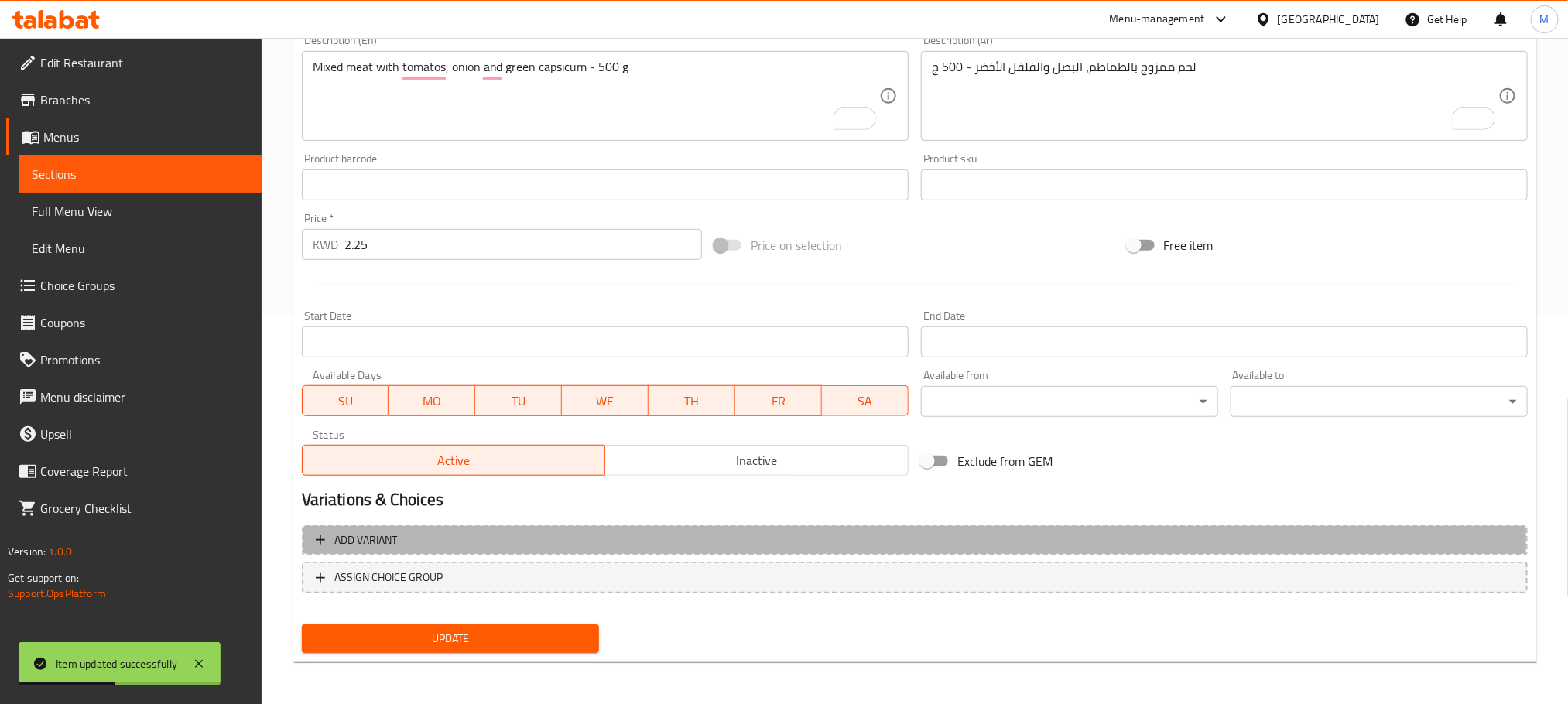
drag, startPoint x: 439, startPoint y: 537, endPoint x: 453, endPoint y: 507, distance: 33.1
click at [439, 539] on span "Add variant" at bounding box center [915, 540] width 1198 height 19
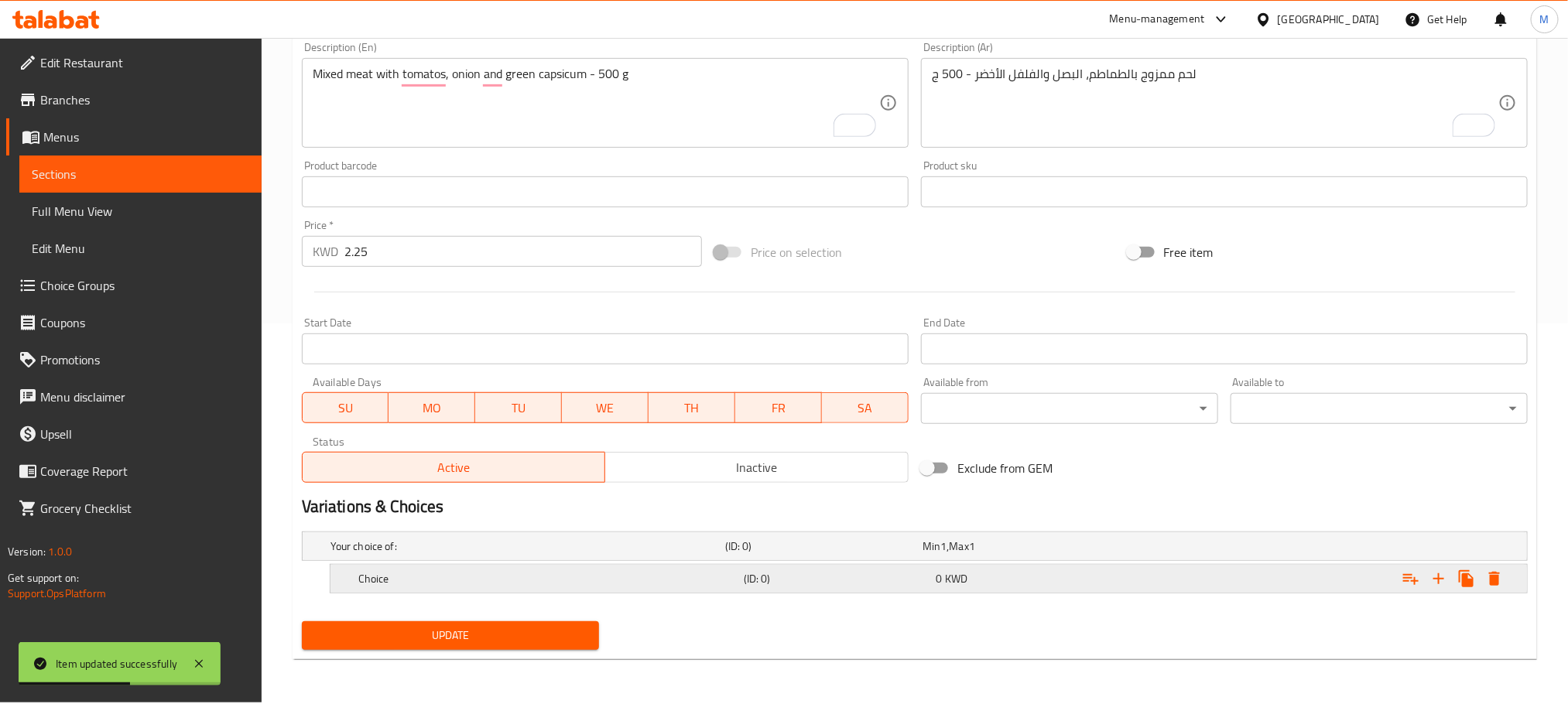
click at [441, 554] on h5 "Choice" at bounding box center [525, 546] width 389 height 15
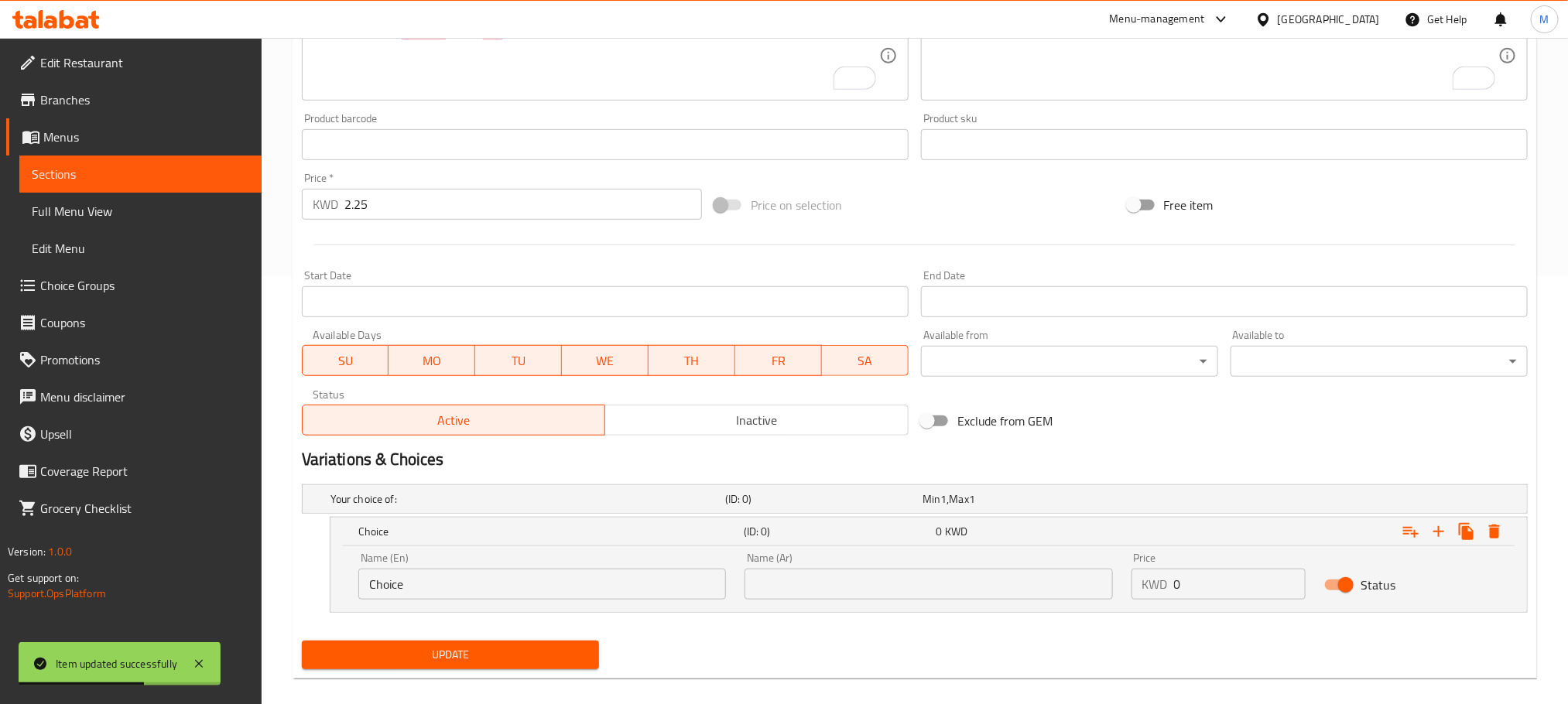
scroll to position [446, 0]
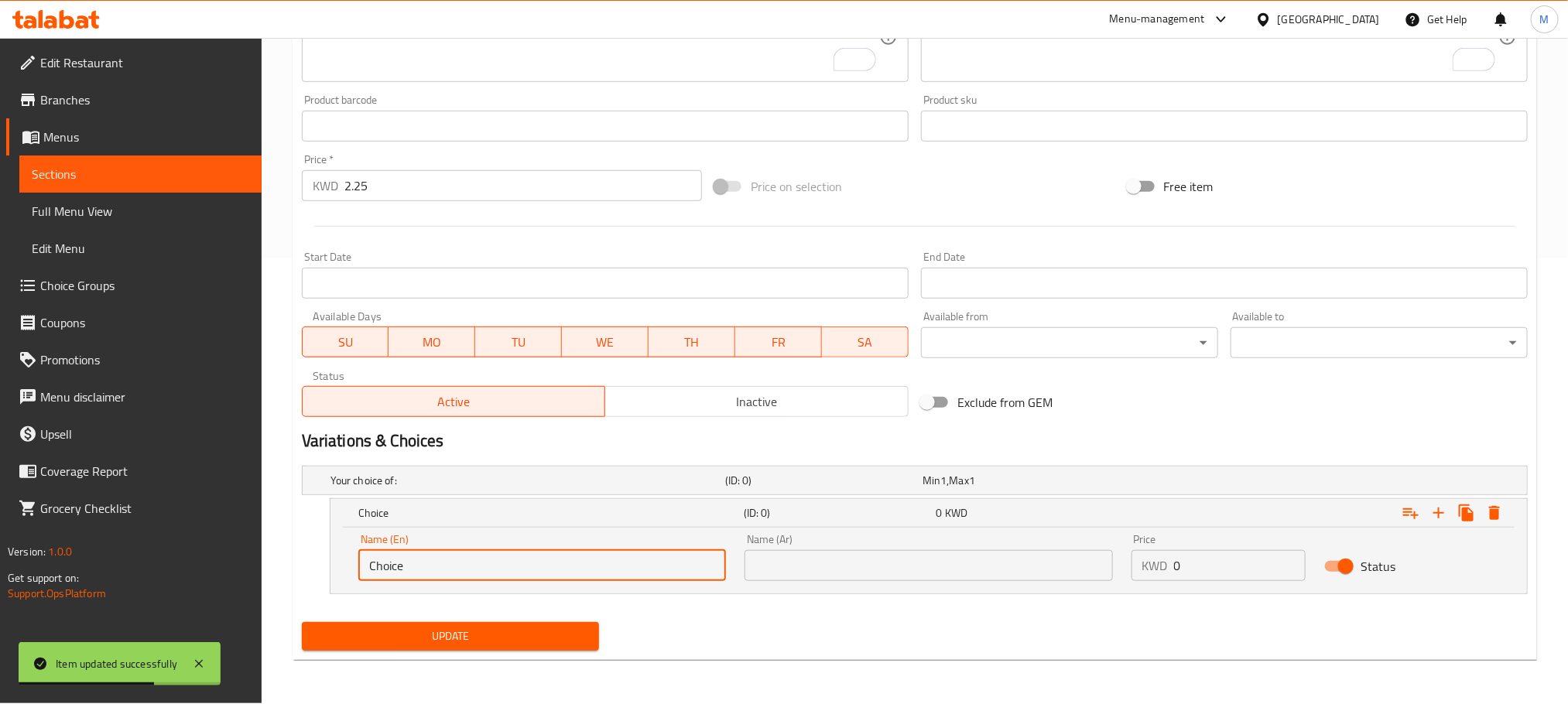
drag, startPoint x: 447, startPoint y: 553, endPoint x: 214, endPoint y: 643, distance: 249.8
click at [226, 641] on div "Edit Restaurant Branches Menus Sections Full Menu View Edit Menu Choice Groups …" at bounding box center [784, 147] width 1568 height 1112
paste input "Spicy"
type input "Spicy"
drag, startPoint x: 904, startPoint y: 564, endPoint x: 908, endPoint y: 557, distance: 8.1
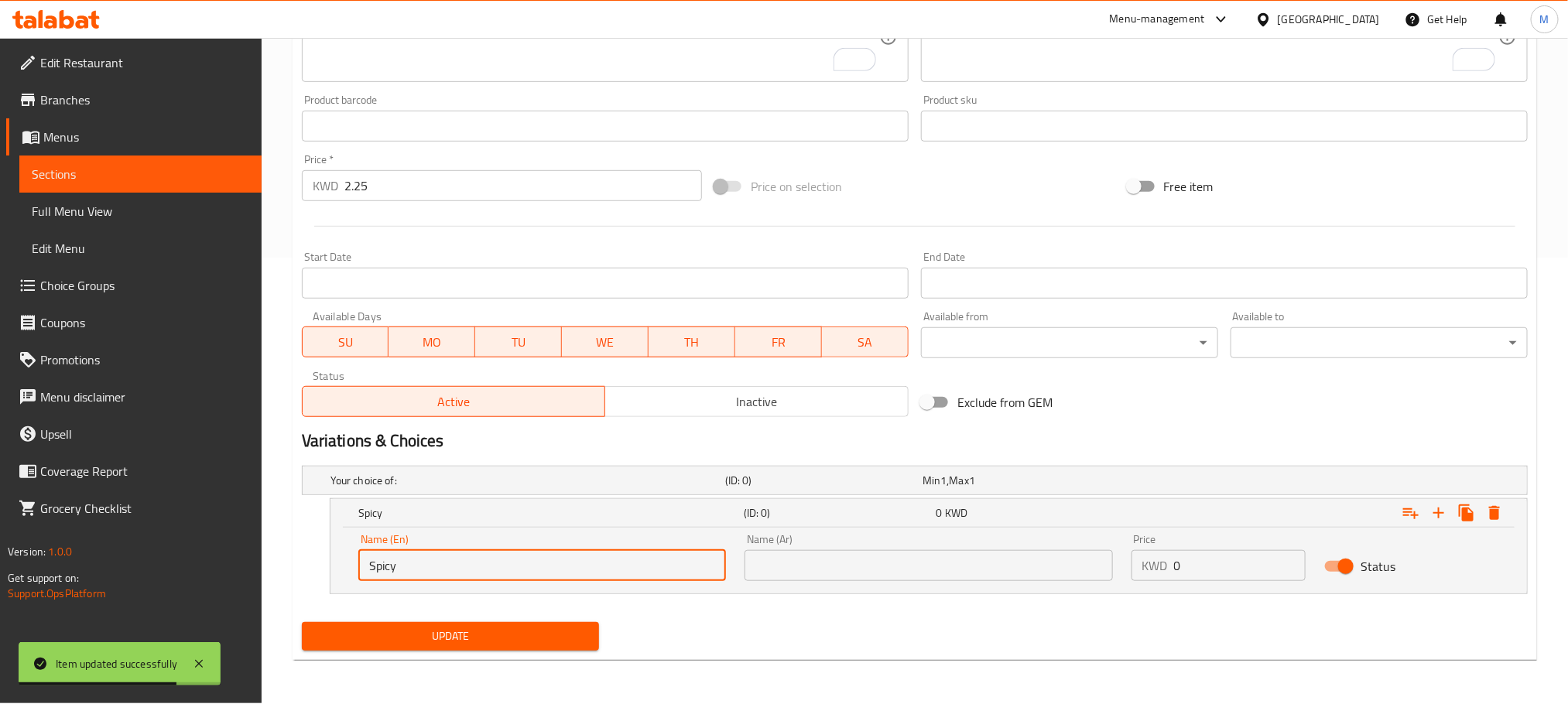
click at [904, 564] on input "text" at bounding box center [929, 565] width 368 height 31
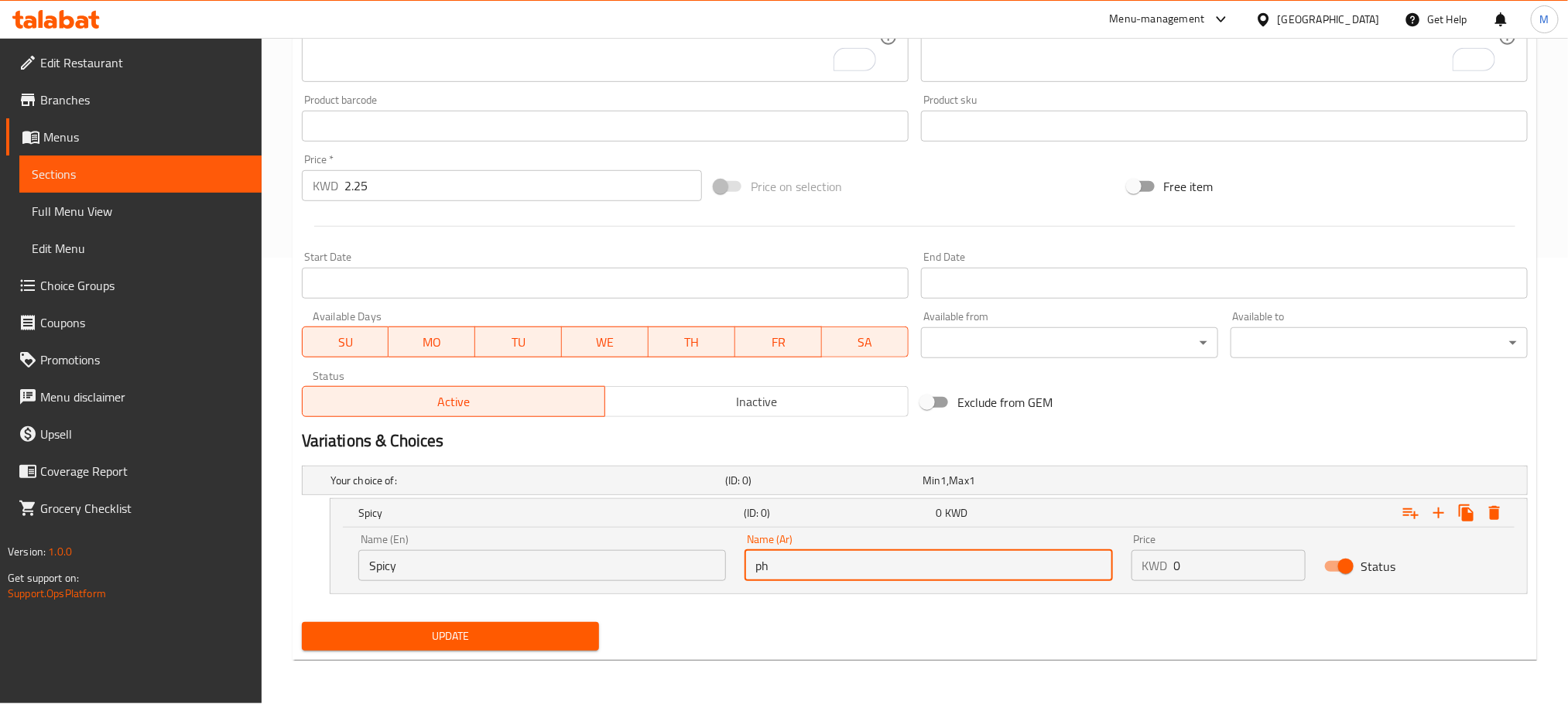
type input "p"
type input "حار"
click at [943, 606] on nav at bounding box center [915, 603] width 1226 height 12
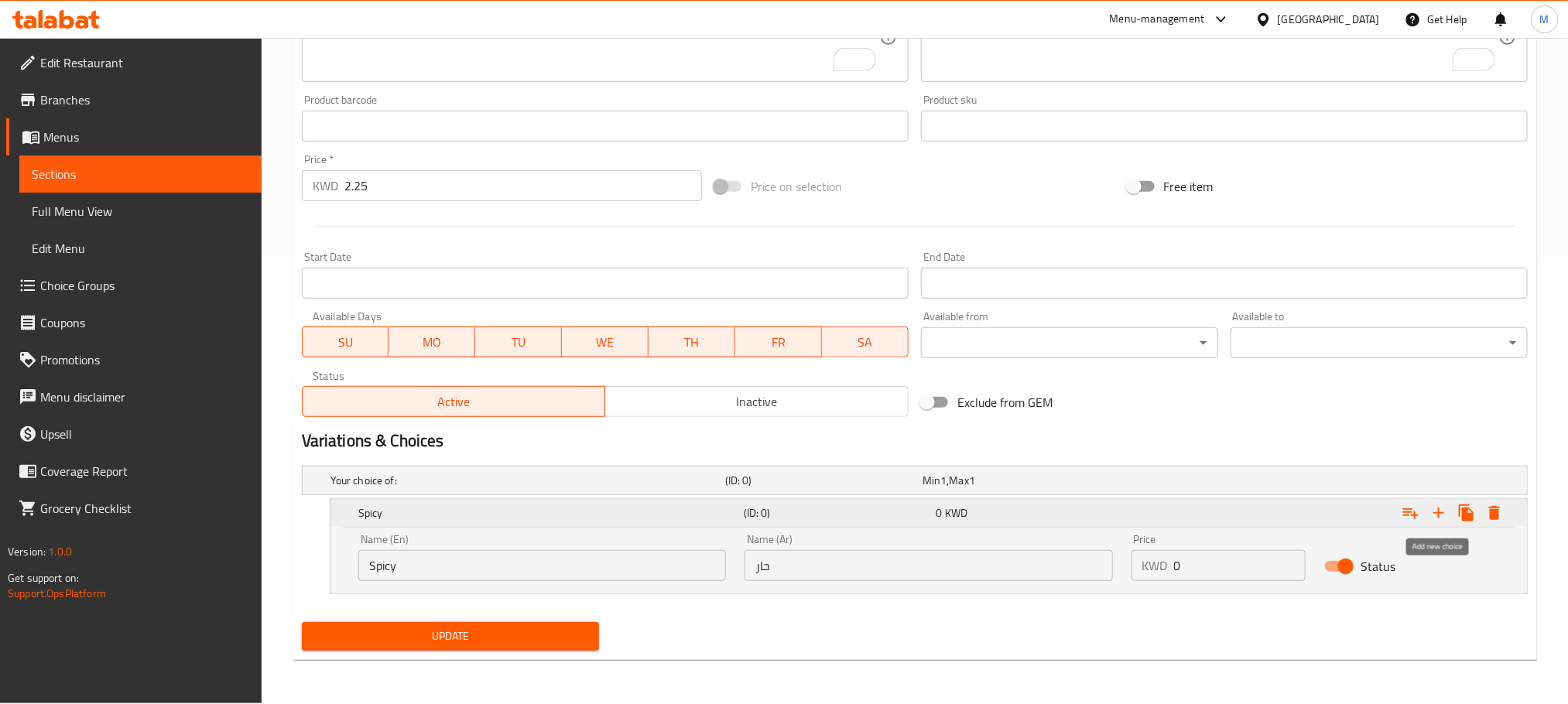
click at [1438, 515] on icon "Expand" at bounding box center [1439, 512] width 10 height 10
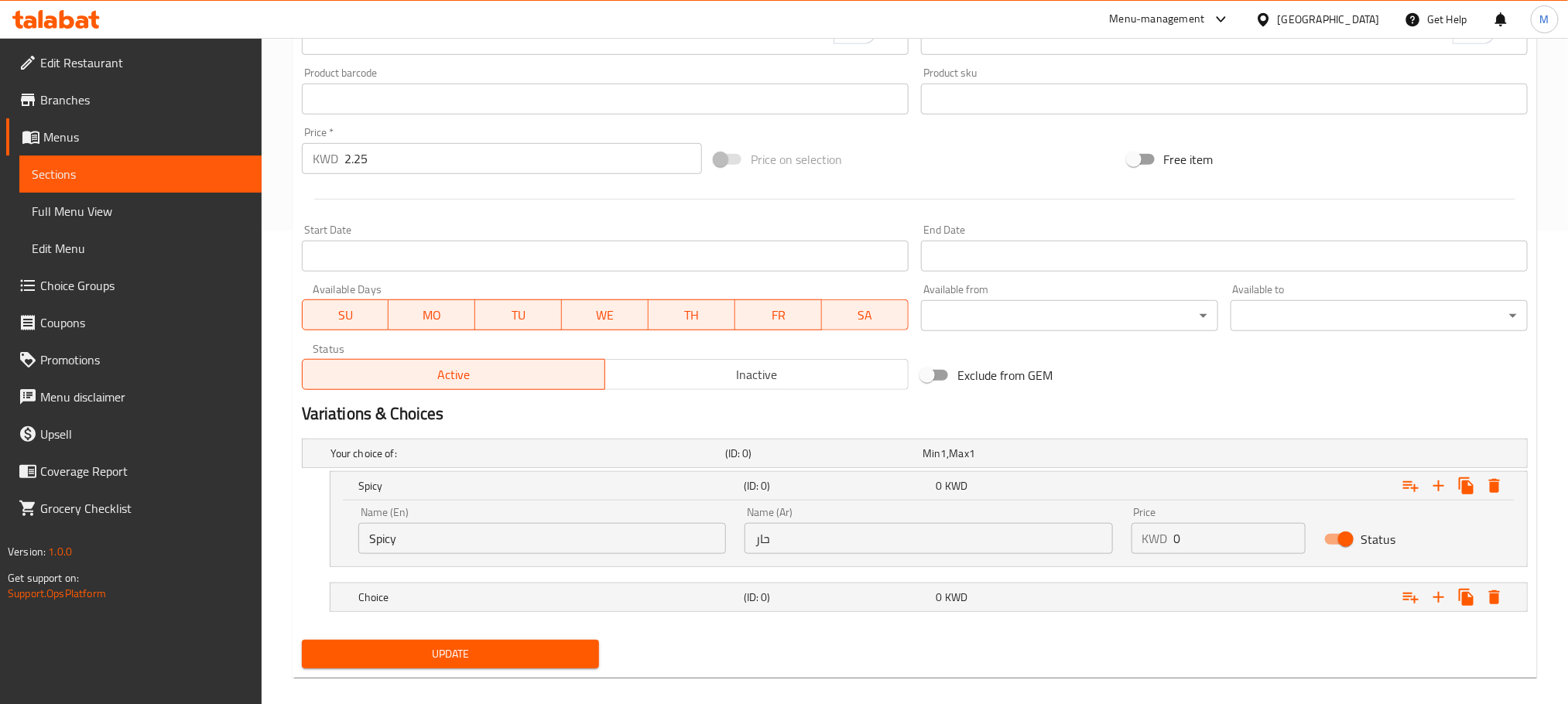
scroll to position [492, 0]
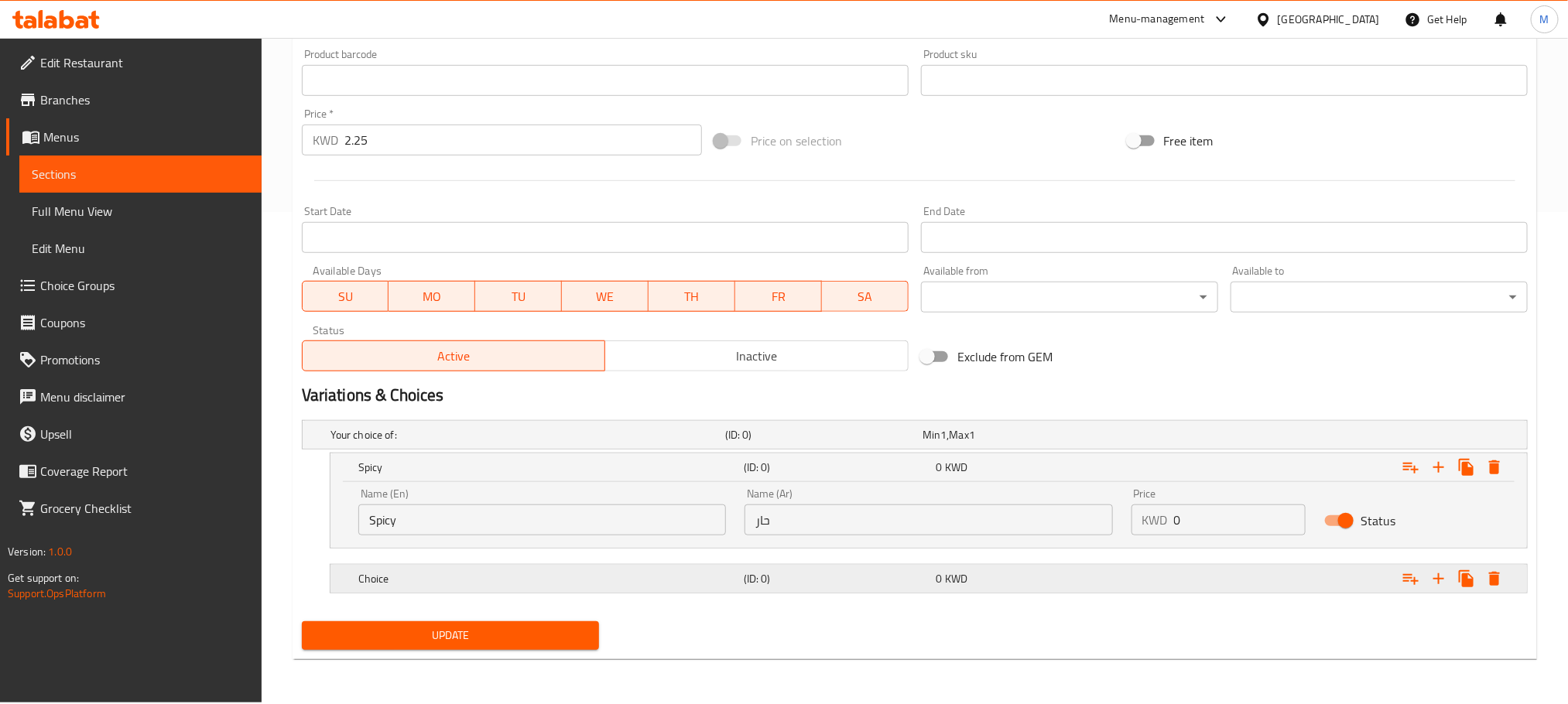
click at [778, 442] on h5 "(ID: 0)" at bounding box center [821, 434] width 191 height 15
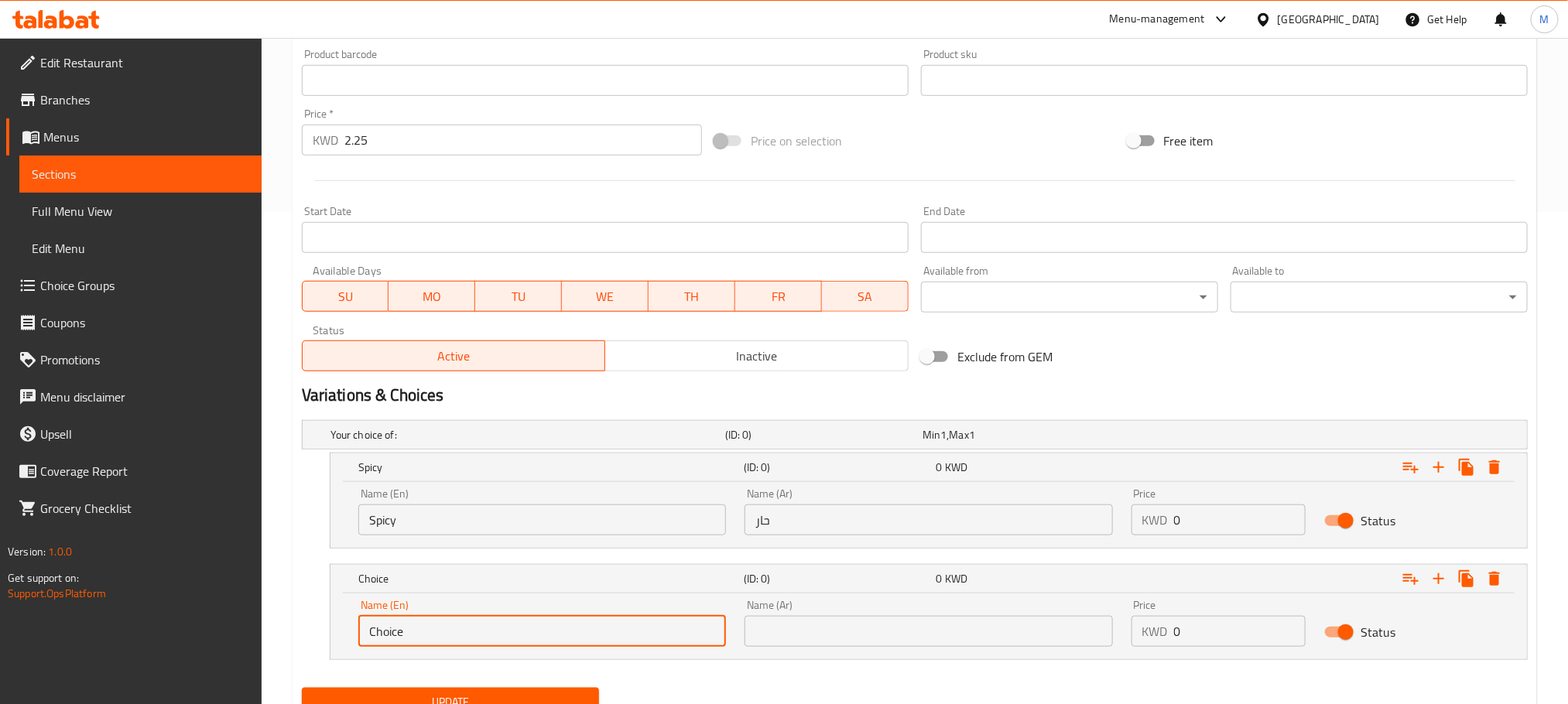
scroll to position [558, 0]
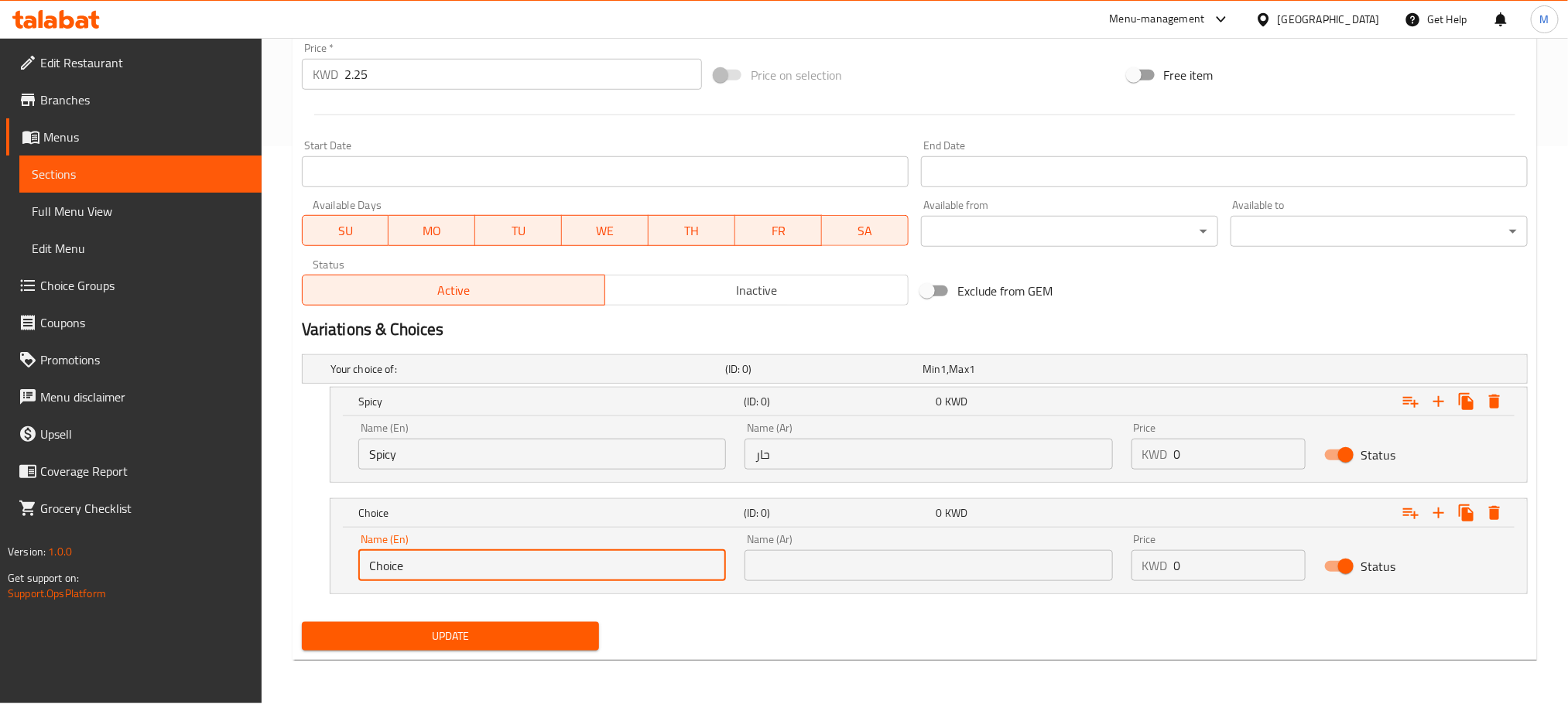
drag, startPoint x: 421, startPoint y: 632, endPoint x: 89, endPoint y: 722, distance: 344.0
paste input "pomegranate sau"
drag, startPoint x: 377, startPoint y: 566, endPoint x: 291, endPoint y: 604, distance: 94.0
click at [292, 604] on div "Update Arayes Maon - Minced Meat Plate Add item image Image Size: 1200 x 800 px…" at bounding box center [915, 126] width 1245 height 1068
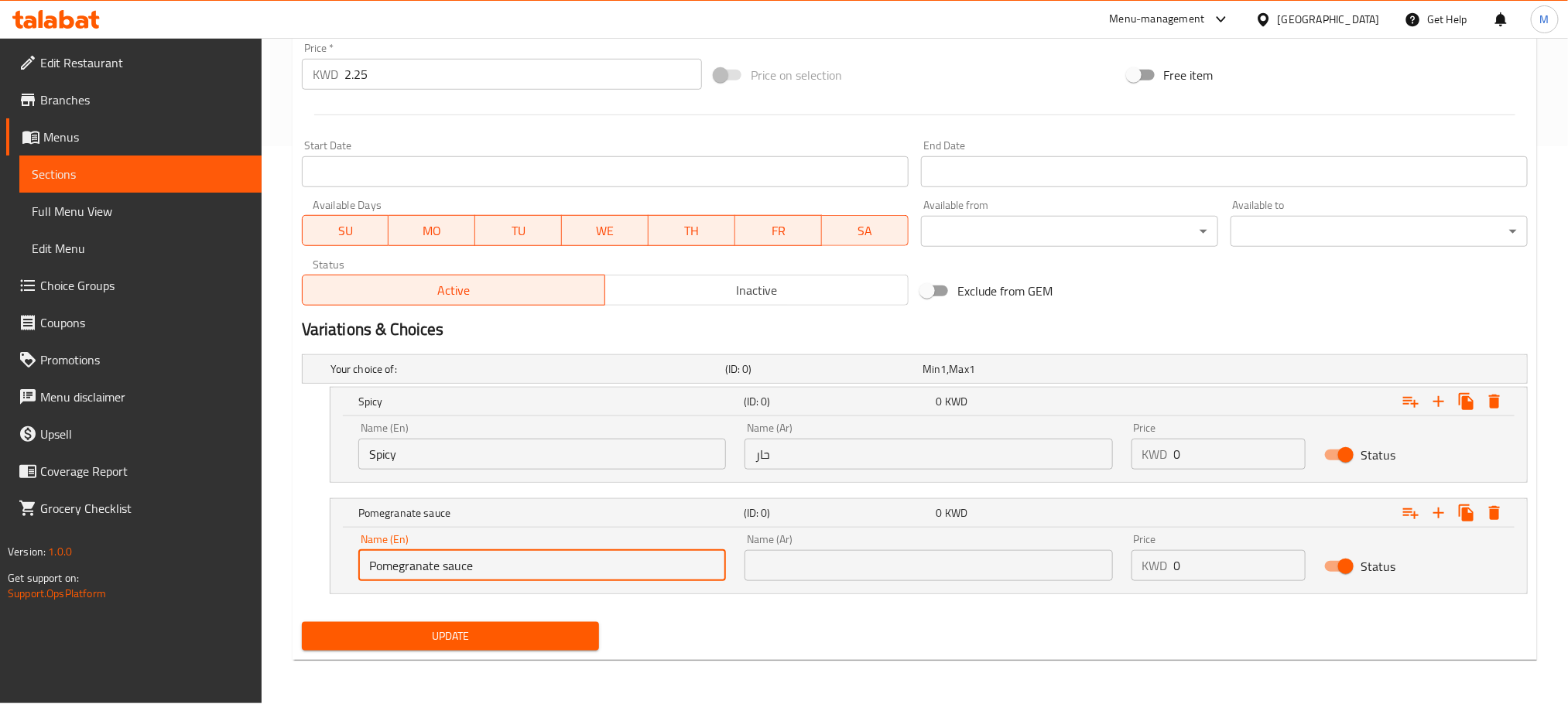
click at [443, 563] on input "Pomegranate sauce" at bounding box center [542, 565] width 368 height 31
type input "Pomegranate Sauce"
click at [863, 573] on input "text" at bounding box center [929, 565] width 368 height 31
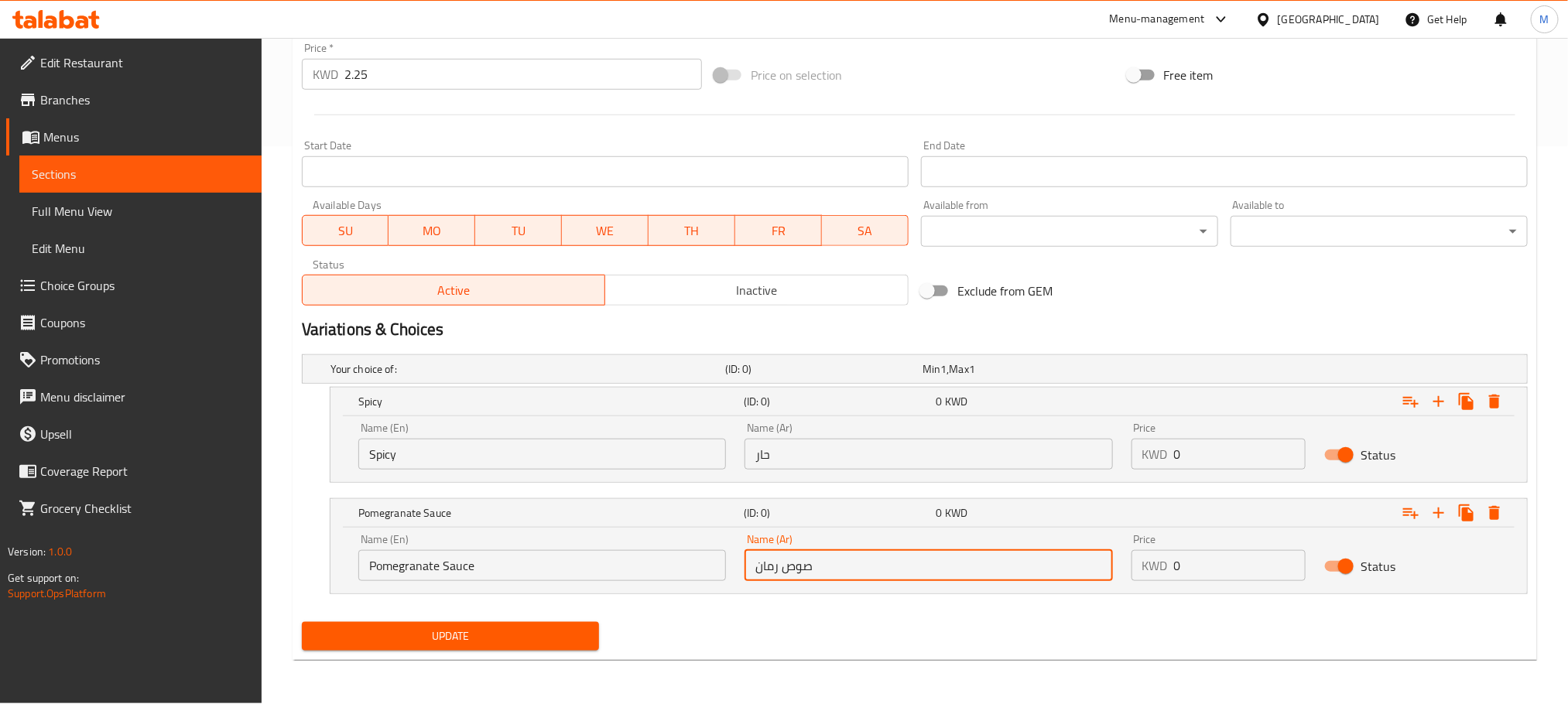
type input "صوص رمان"
drag, startPoint x: 845, startPoint y: 623, endPoint x: 897, endPoint y: 579, distance: 68.1
click at [847, 623] on div "Update" at bounding box center [915, 636] width 1239 height 41
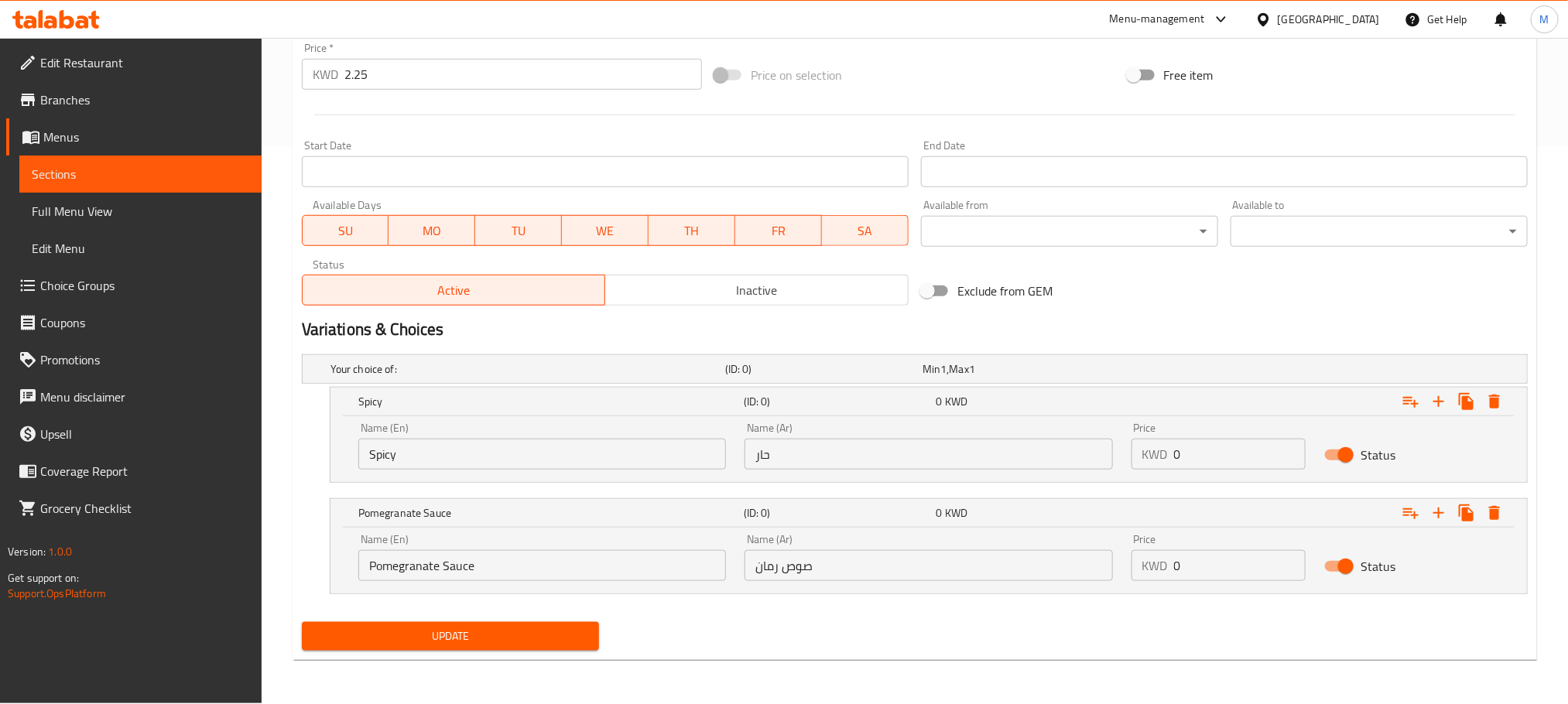
click at [458, 644] on span "Update" at bounding box center [450, 637] width 272 height 19
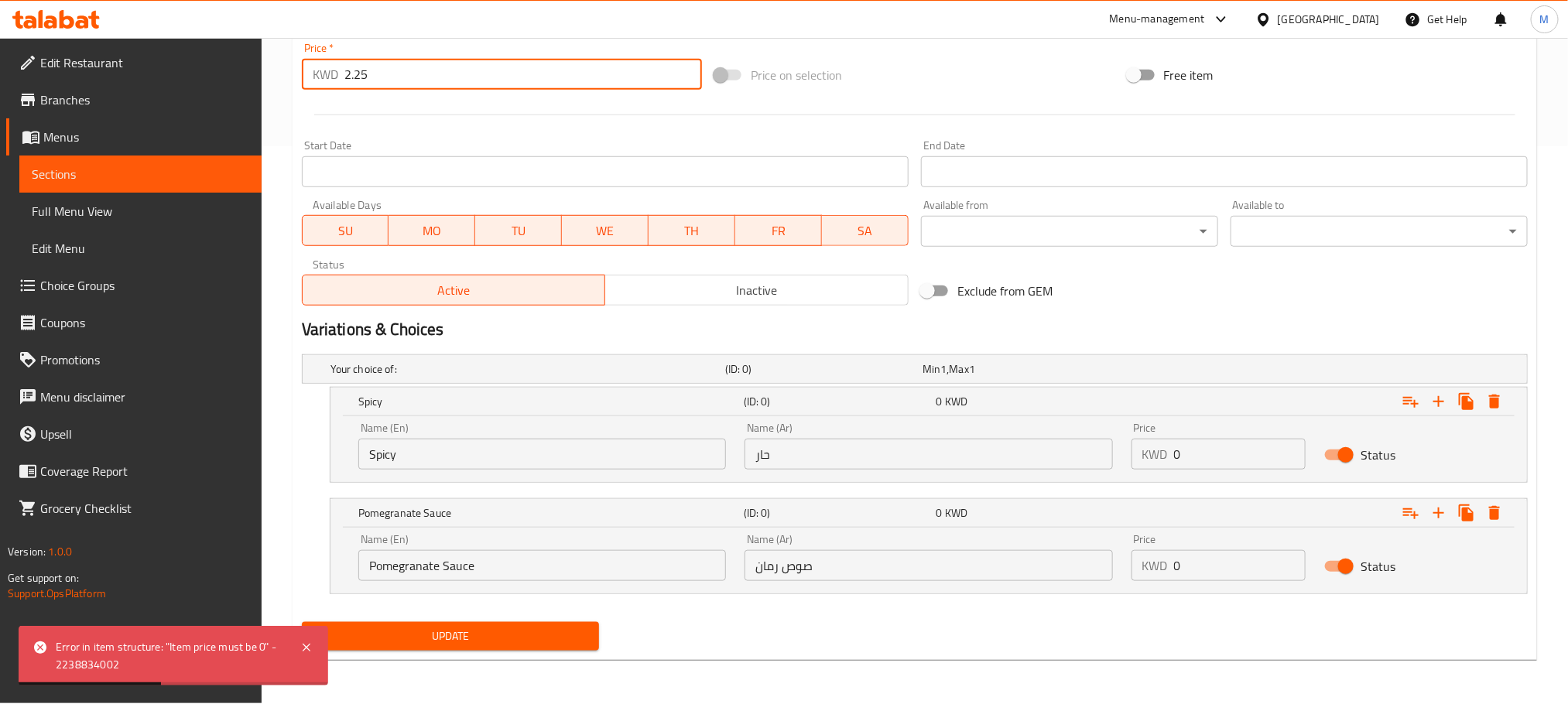
drag, startPoint x: 414, startPoint y: 82, endPoint x: 217, endPoint y: 139, distance: 205.1
click at [206, 147] on div "Edit Restaurant Branches Menus Sections Full Menu View Edit Menu Choice Groups …" at bounding box center [784, 92] width 1568 height 1223
type input "0"
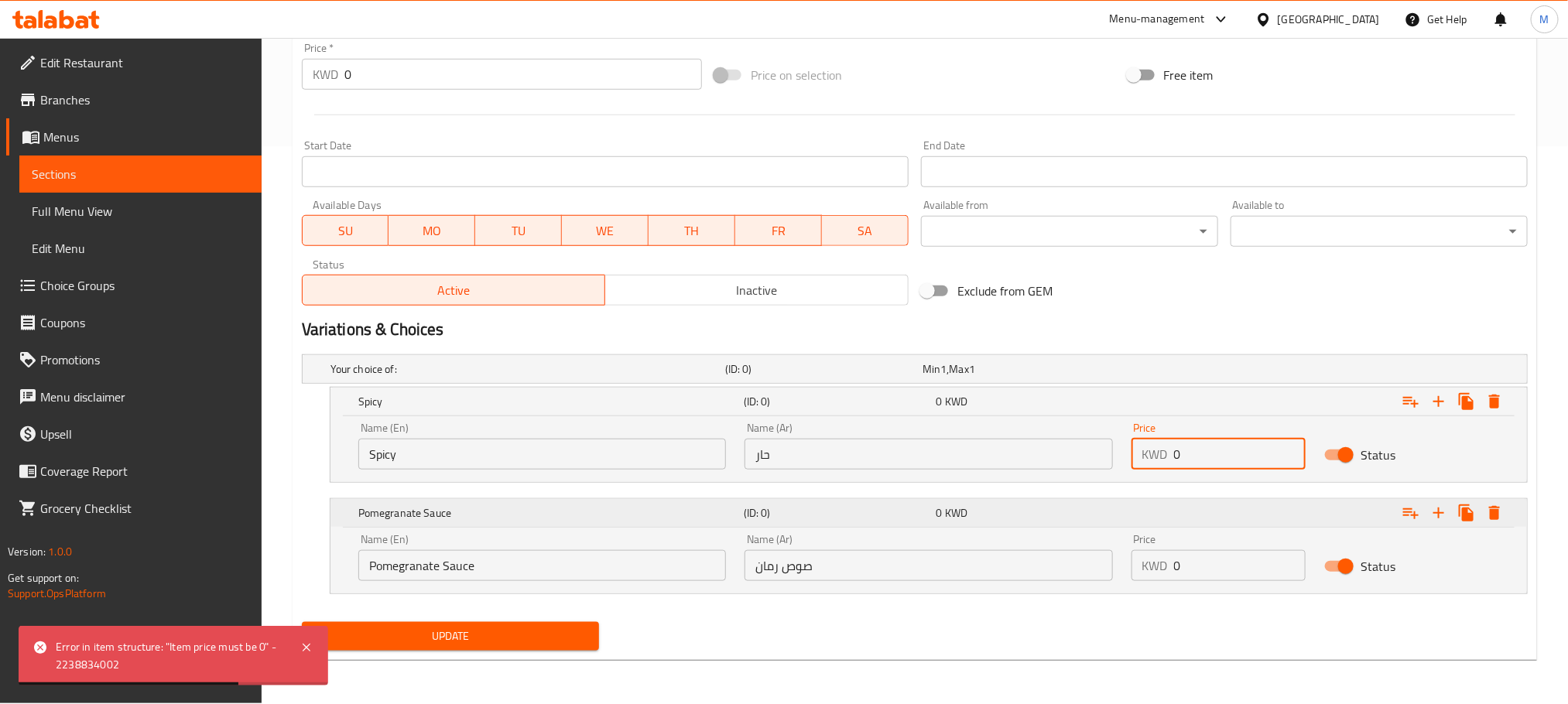
drag, startPoint x: 1191, startPoint y: 458, endPoint x: 1013, endPoint y: 511, distance: 185.7
click at [1013, 511] on div "Your choice of: (ID: 0) Min 1 , Max 1 Name (En) Your choice of: Name (En) Name …" at bounding box center [915, 482] width 1239 height 267
type input "2.25"
click at [1001, 628] on div "Add item image Image Size: 1200 x 800 px / Image formats: jpg, png / 5MB Max. I…" at bounding box center [915, 150] width 1239 height 1011
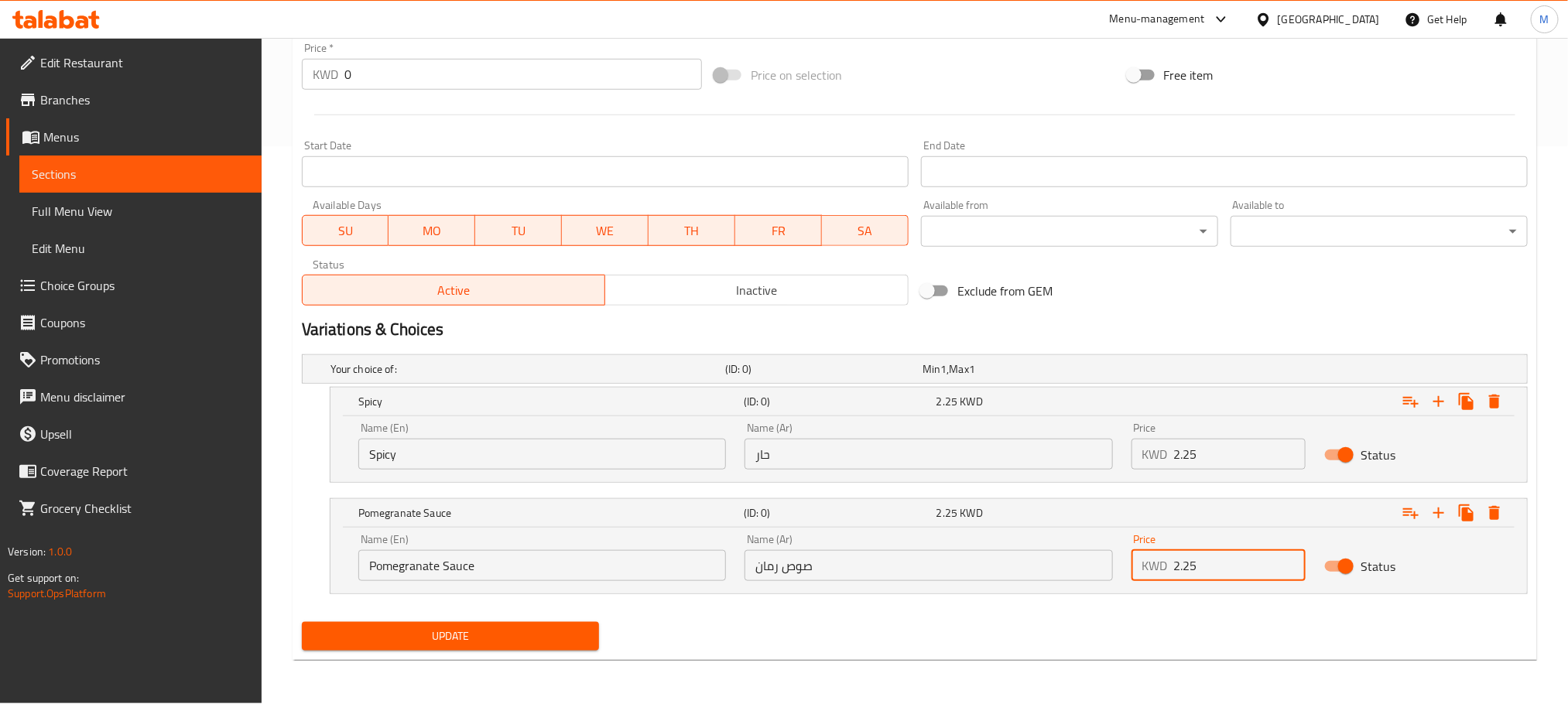
type input "2.25"
click at [1113, 637] on div "Update" at bounding box center [915, 636] width 1239 height 41
click at [459, 627] on span "Update" at bounding box center [450, 637] width 272 height 19
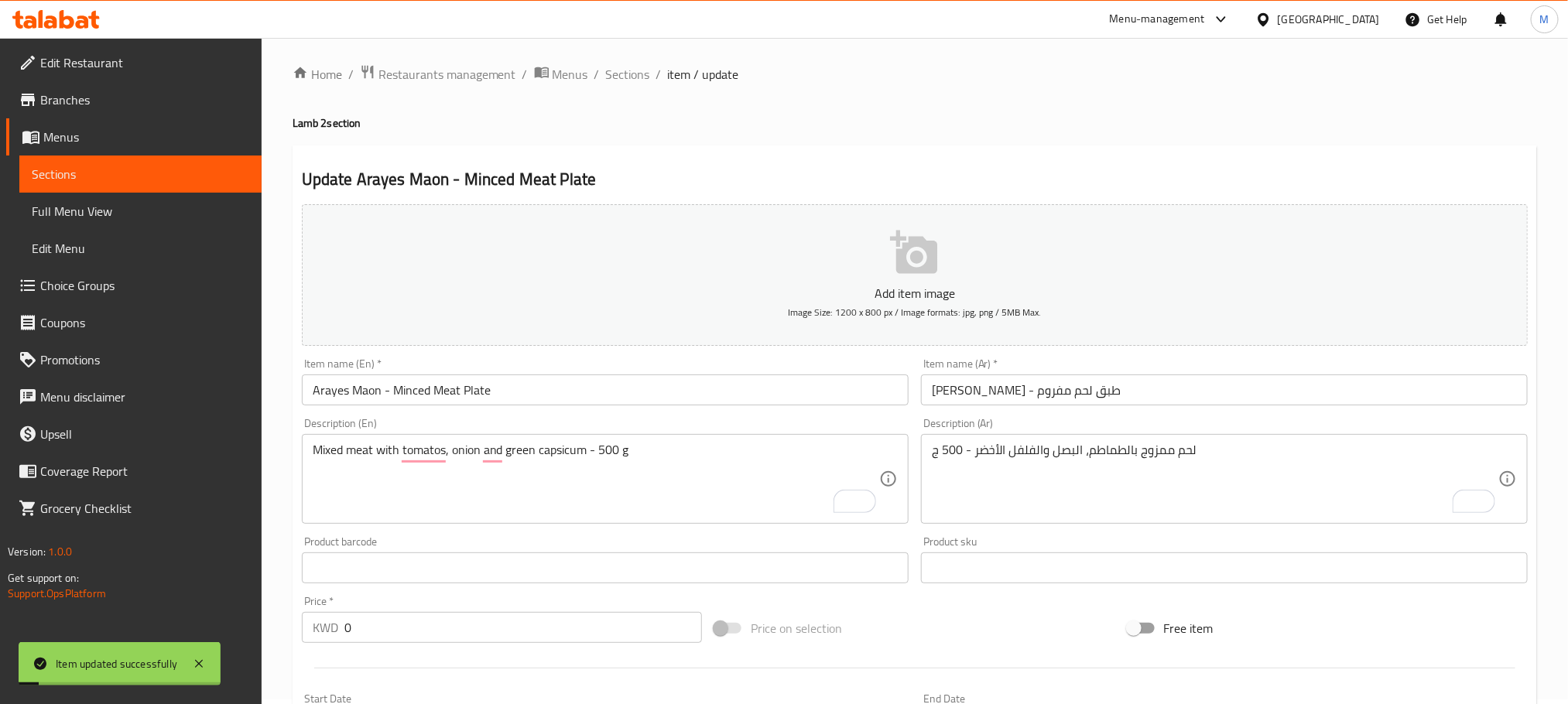
scroll to position [0, 0]
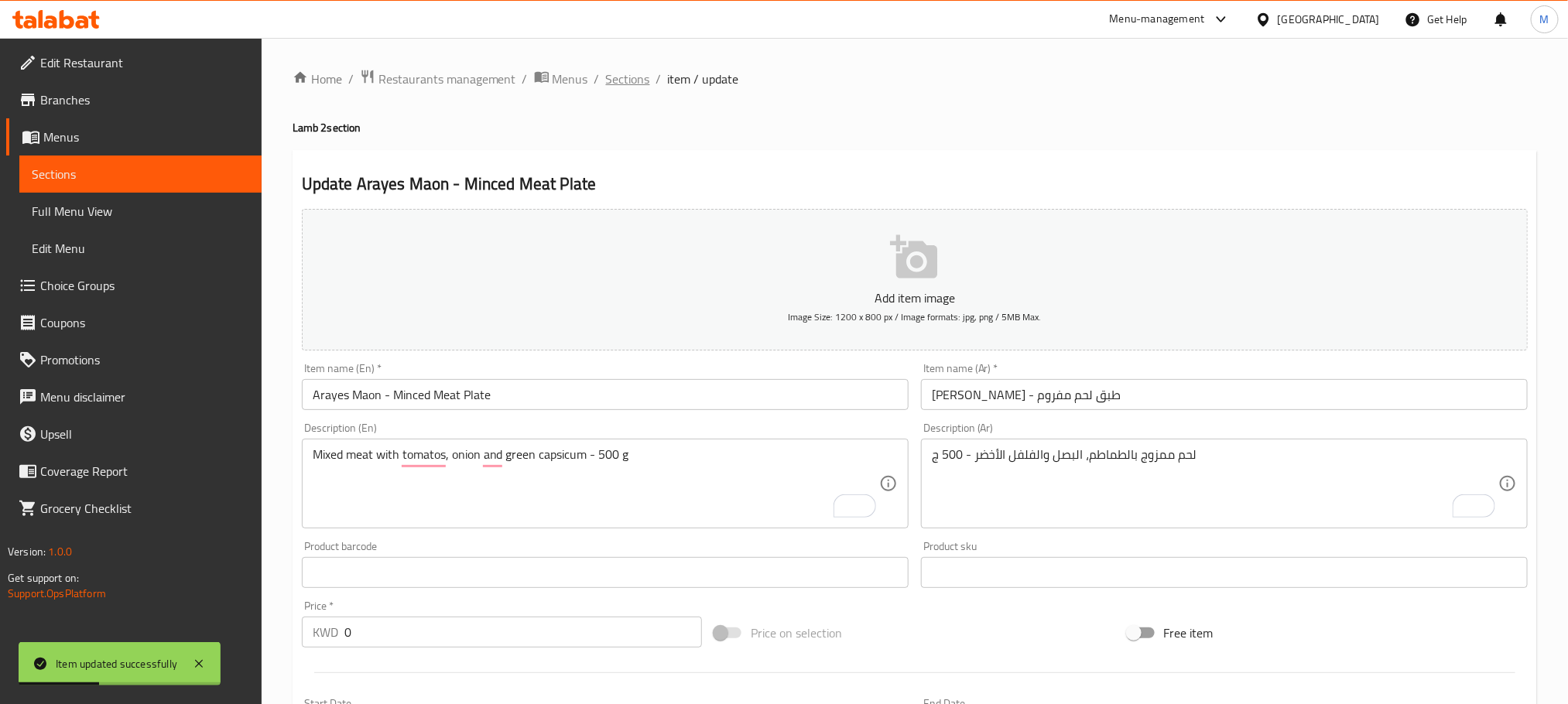
click at [634, 79] on span "Sections" at bounding box center [628, 79] width 44 height 18
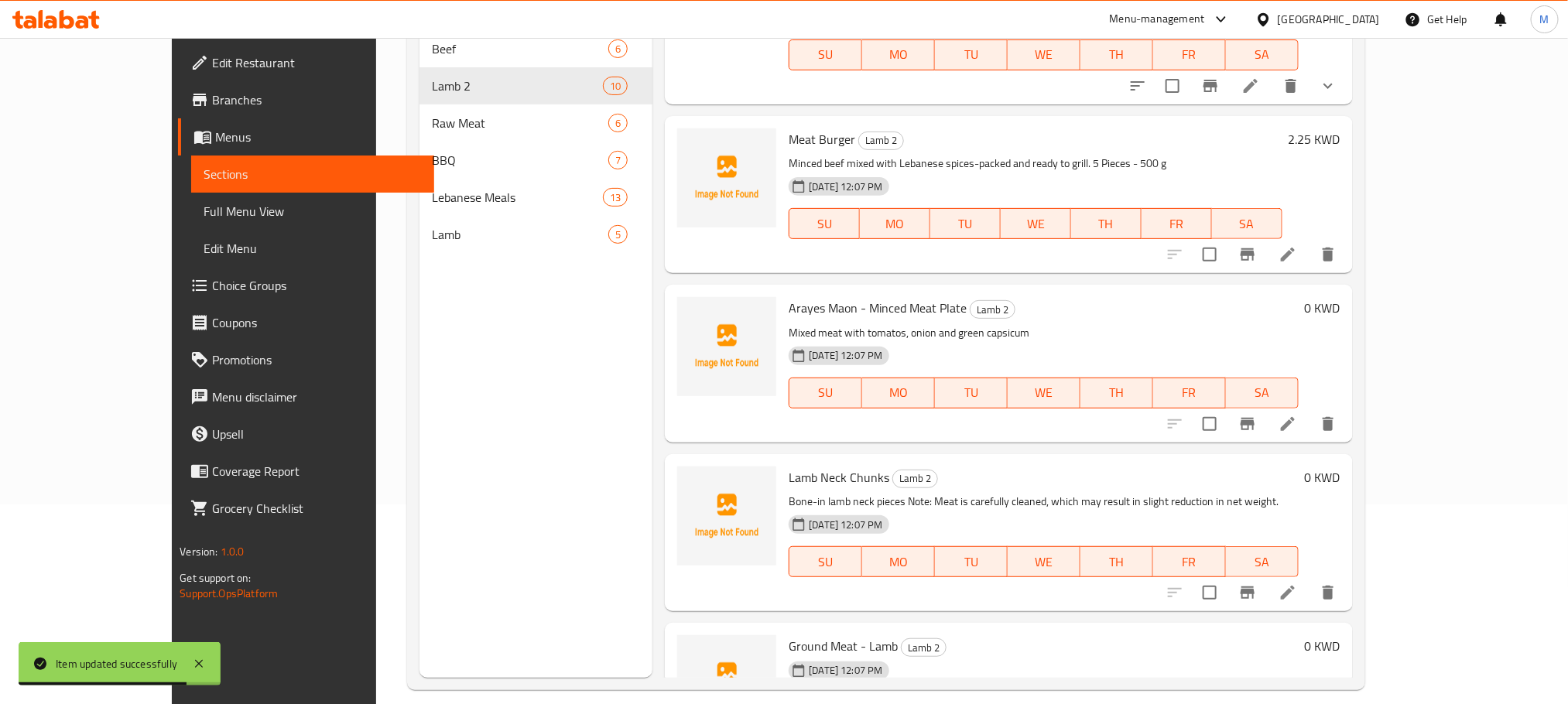
scroll to position [217, 0]
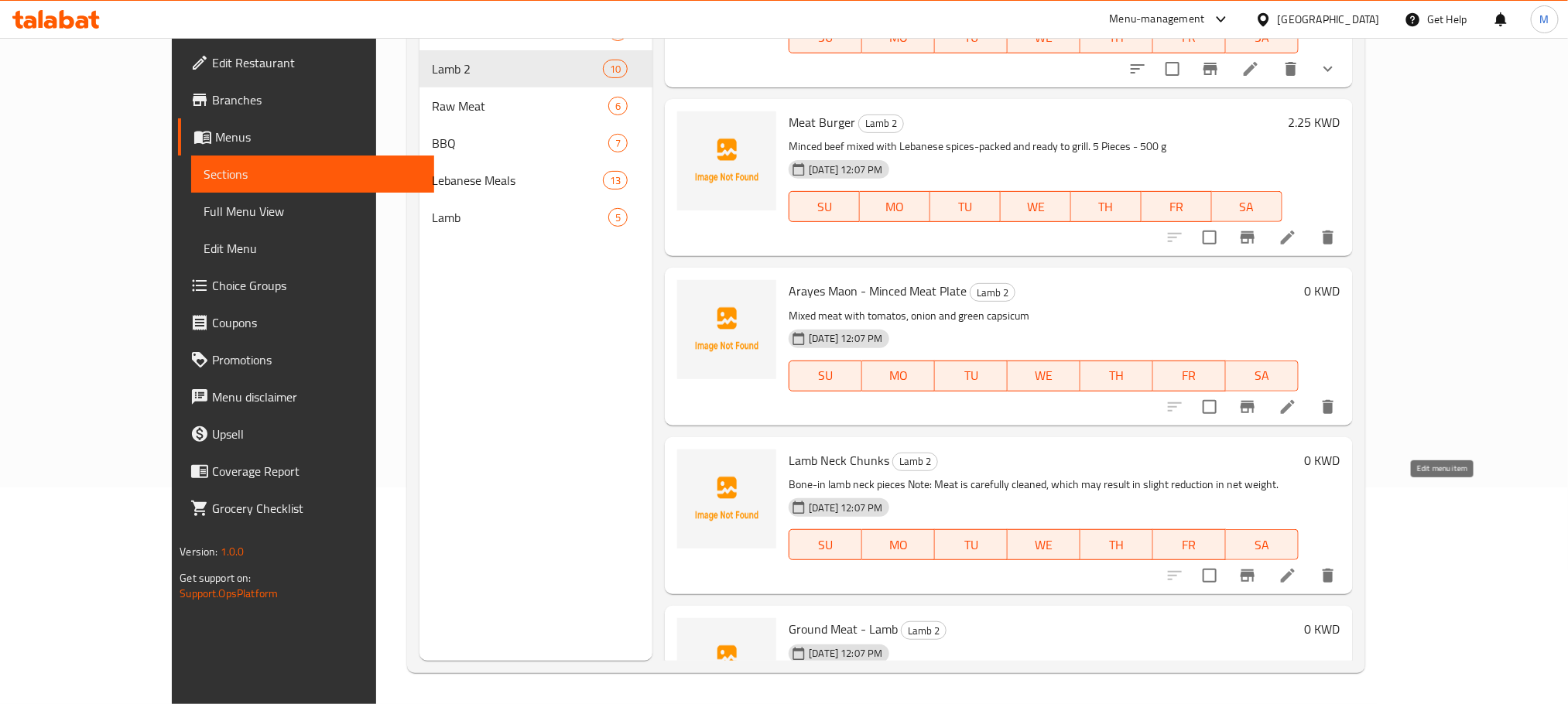
click at [1295, 568] on icon at bounding box center [1288, 575] width 14 height 14
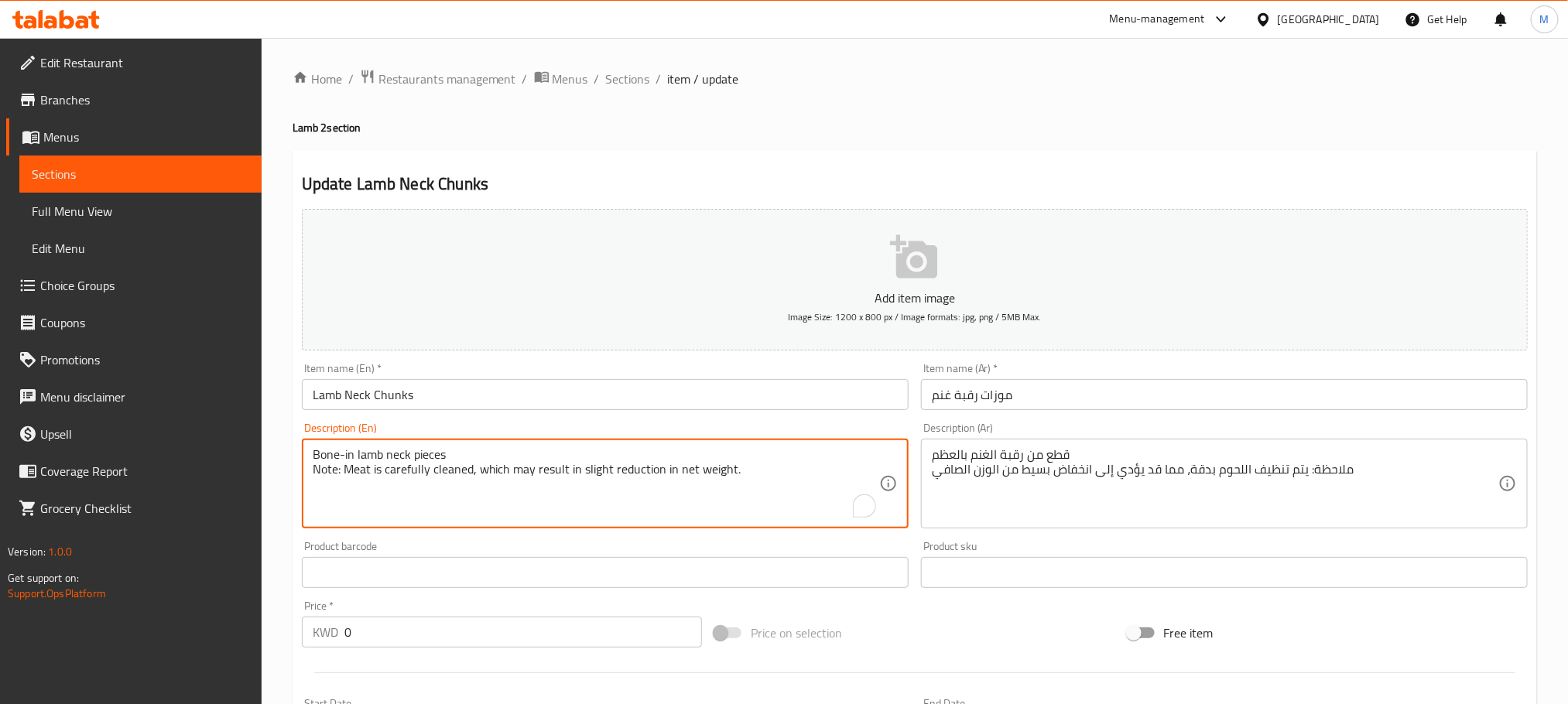
paste textarea "Aprox 500 g"
type textarea "Bone-in lamb neck pieces Note: Meat is carefully cleaned, which may result in s…"
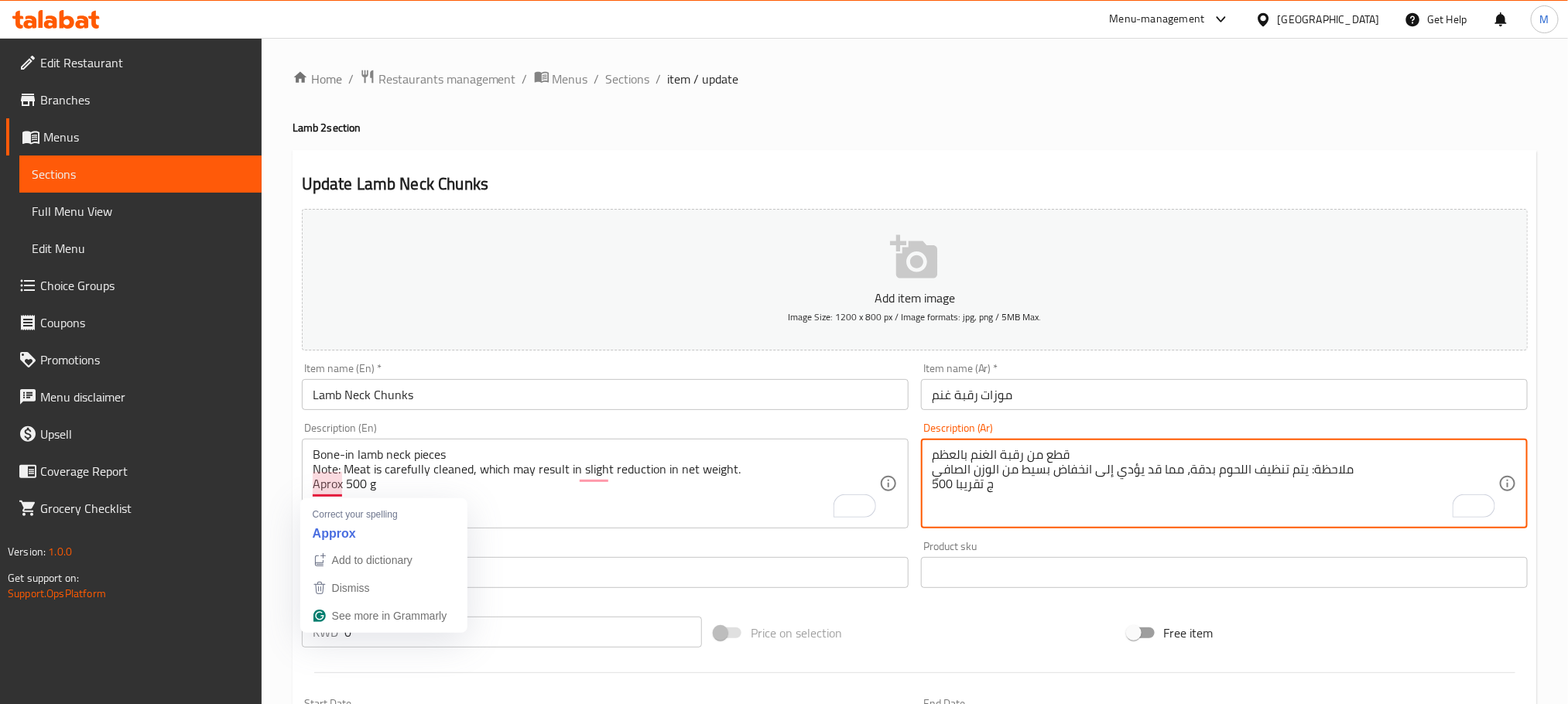
type textarea "قطع من رقبة الغنم بالعظم ملاحظة: يتم تنظيف اللحوم بدقة، مما قد يؤدي إلى انخفاض …"
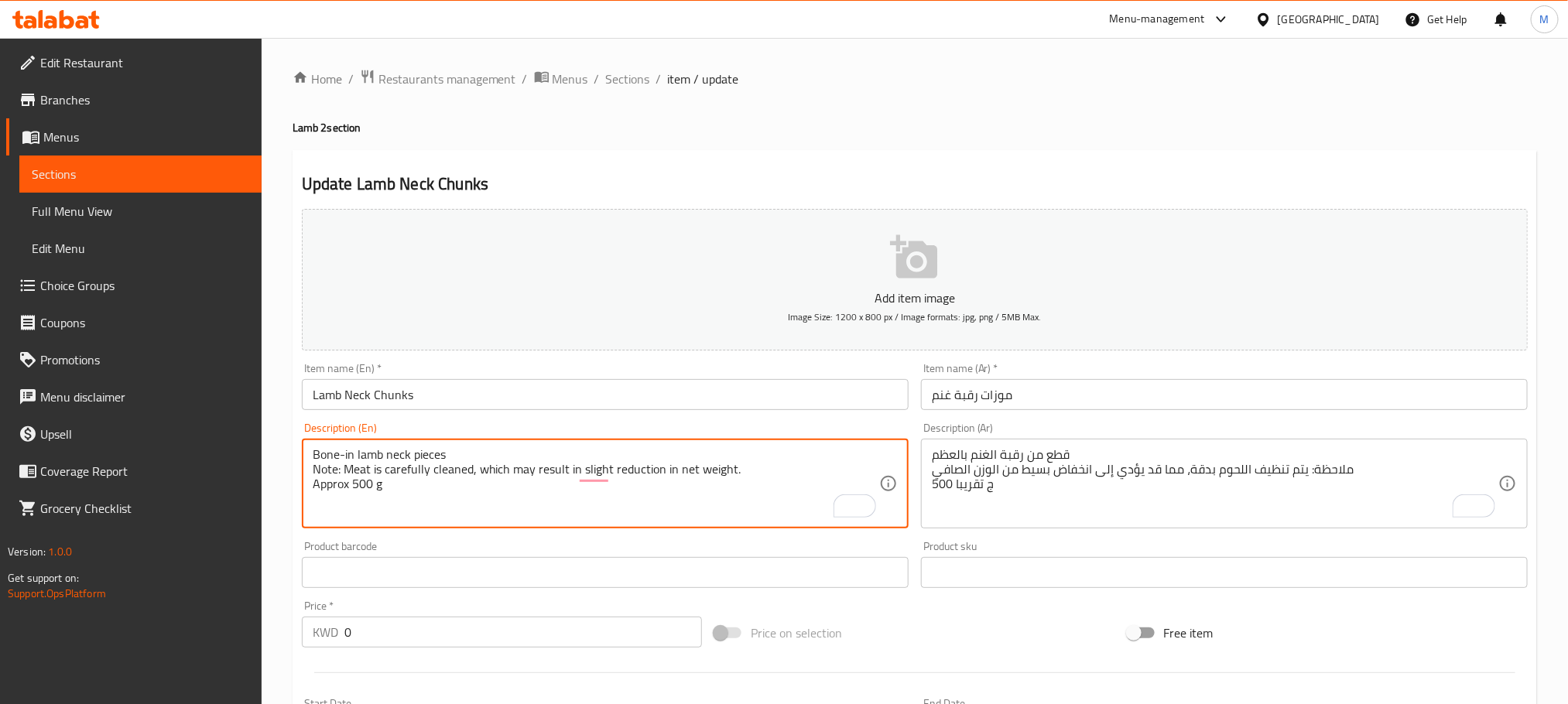
type textarea "Bone-in lamb neck pieces Note: Meat is carefully cleaned, which may result in s…"
click at [305, 504] on div "Bone-in lamb neck pieces Note: Meat is carefully cleaned, which may result in s…" at bounding box center [606, 483] width 607 height 90
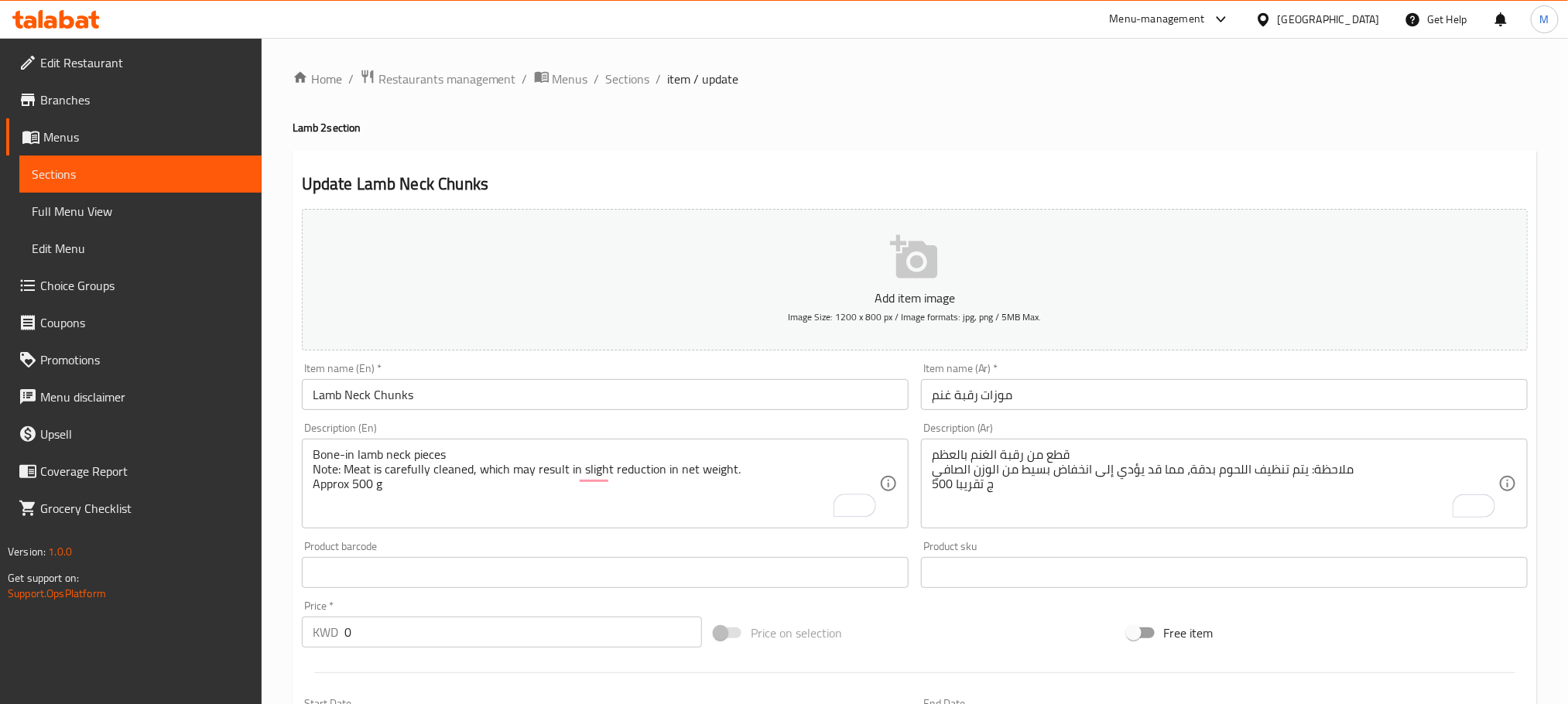
click at [274, 332] on div "Home / Restaurants management / Menus / Sections / item / update Lamb 2 section…" at bounding box center [915, 565] width 1307 height 1055
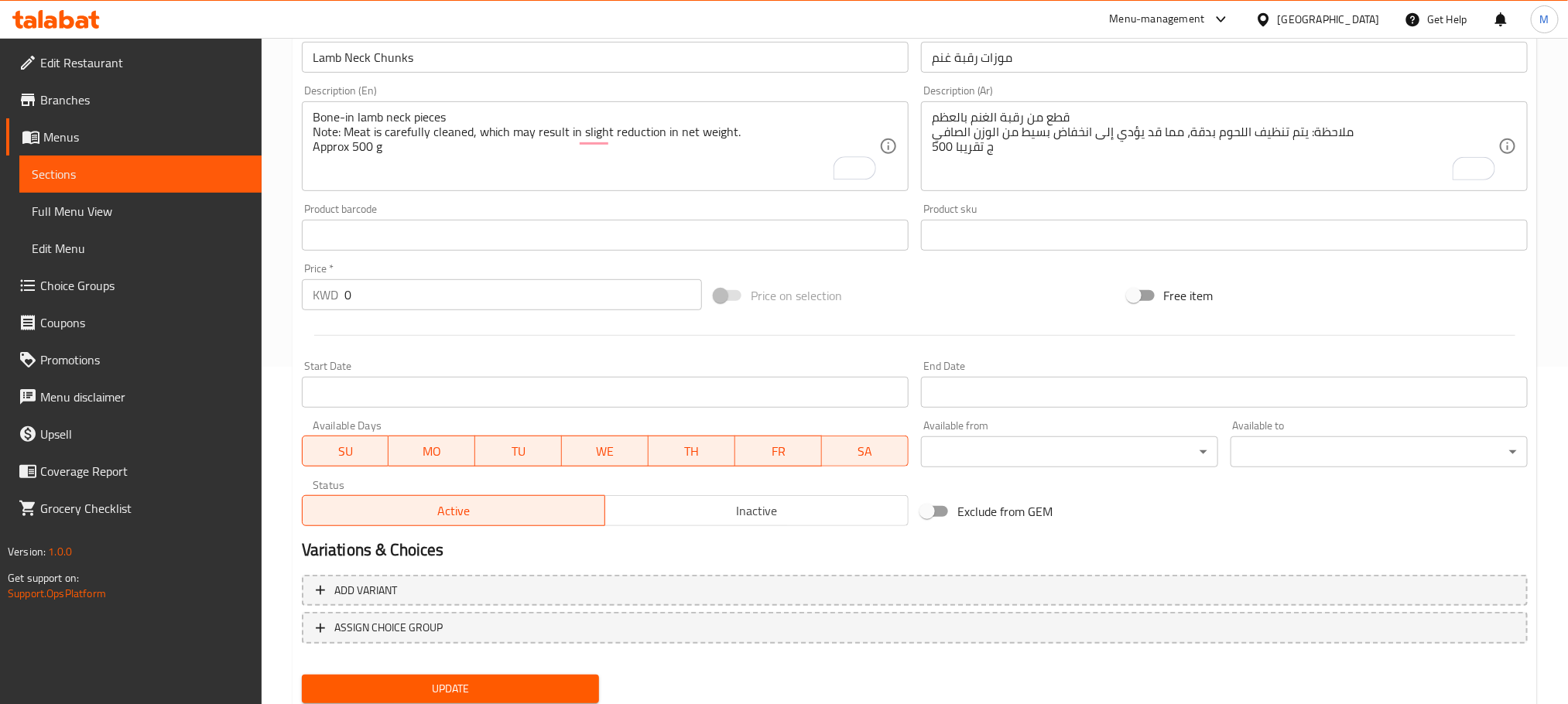
scroll to position [388, 0]
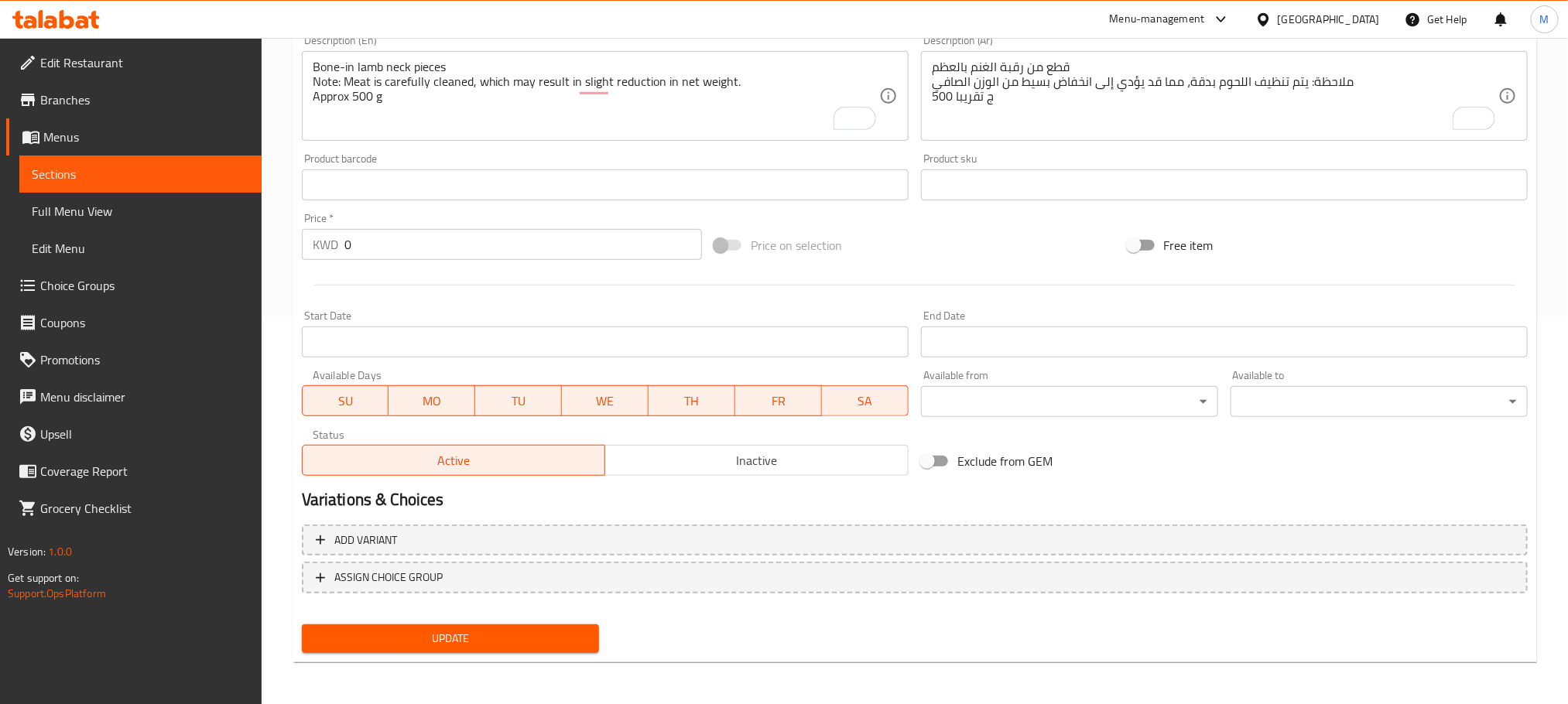
click at [514, 629] on span "Update" at bounding box center [450, 638] width 272 height 19
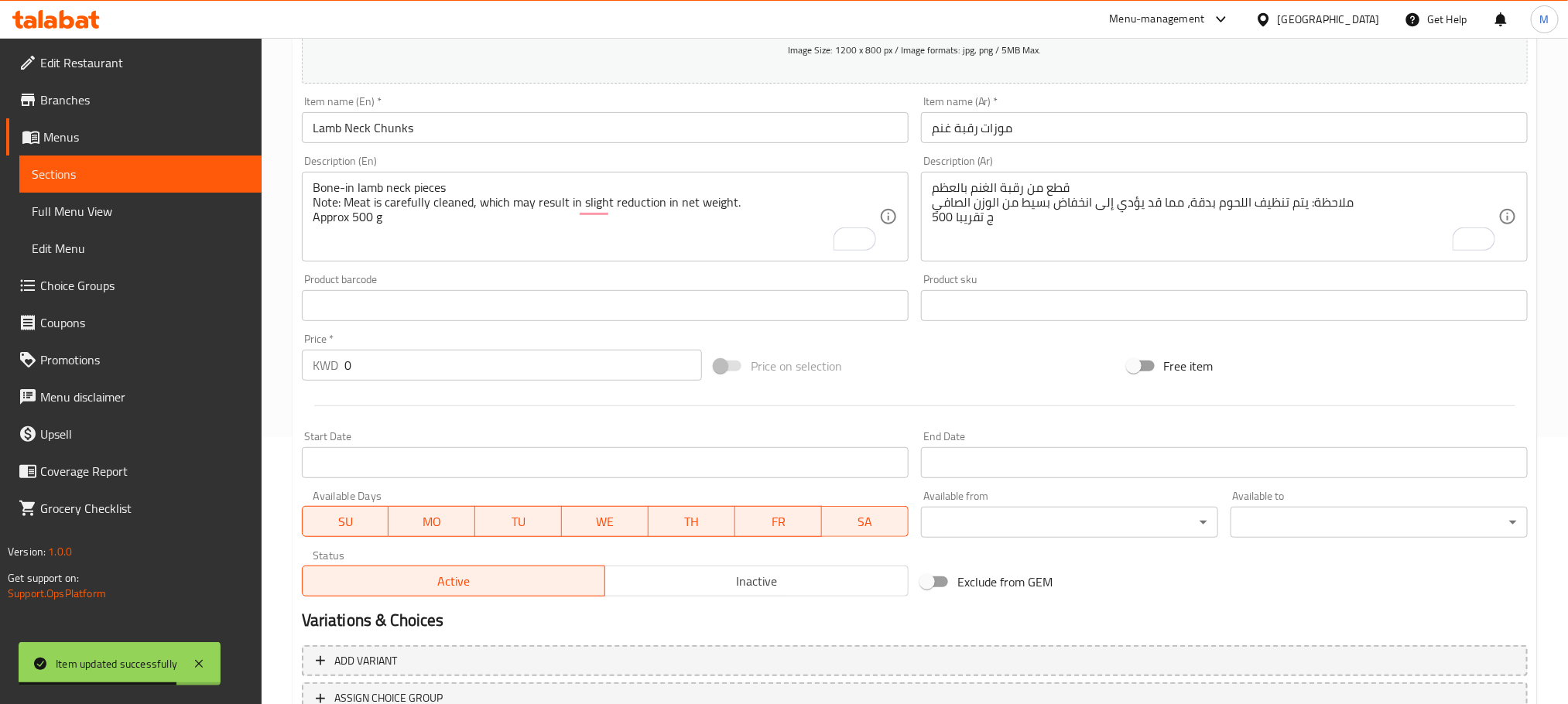
scroll to position [348, 0]
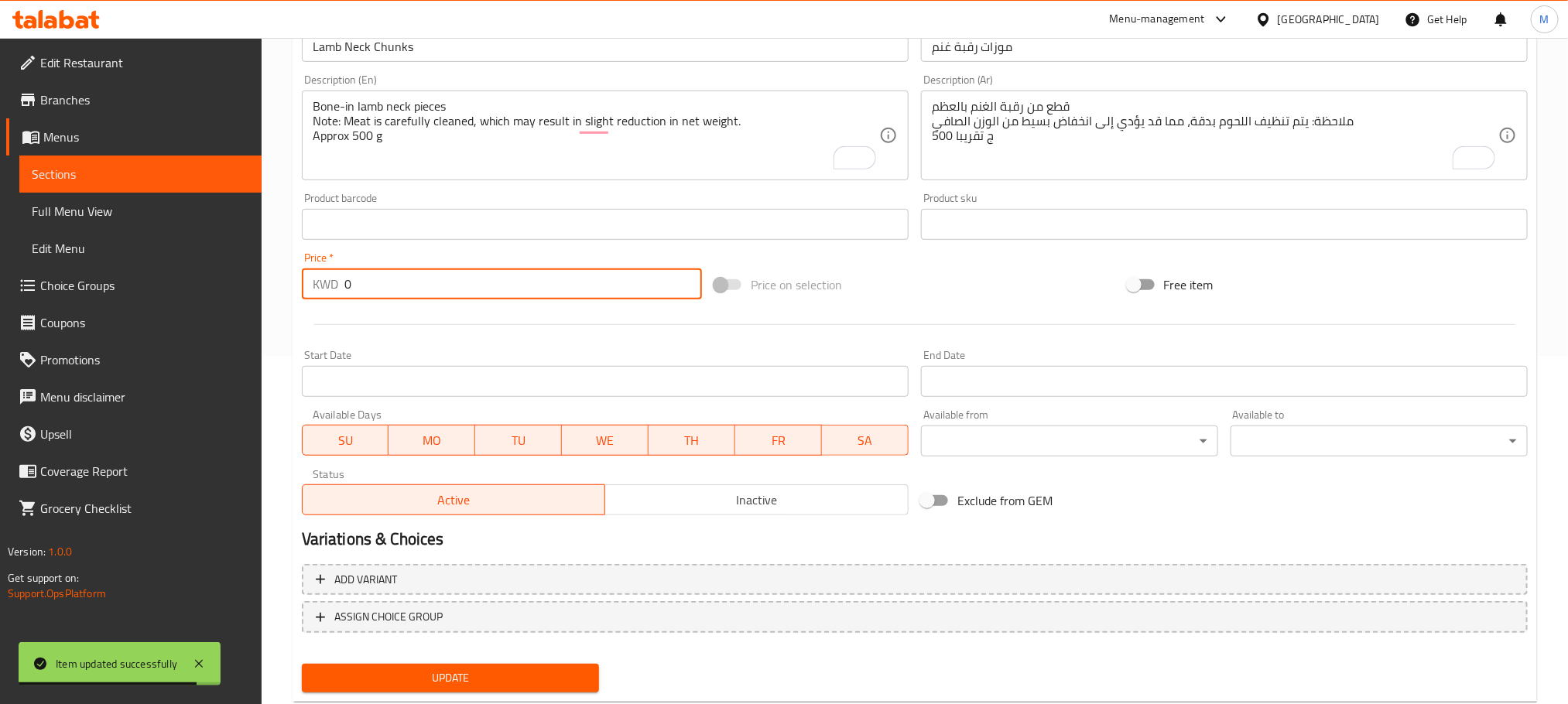
drag, startPoint x: 367, startPoint y: 283, endPoint x: 275, endPoint y: 325, distance: 101.1
click at [275, 332] on div "Home / Restaurants management / Menus / Sections / item / update Lamb 2 section…" at bounding box center [915, 218] width 1307 height 1055
type input "1.9"
click at [279, 351] on div "Home / Restaurants management / Menus / Sections / item / update Lamb 2 section…" at bounding box center [915, 218] width 1307 height 1055
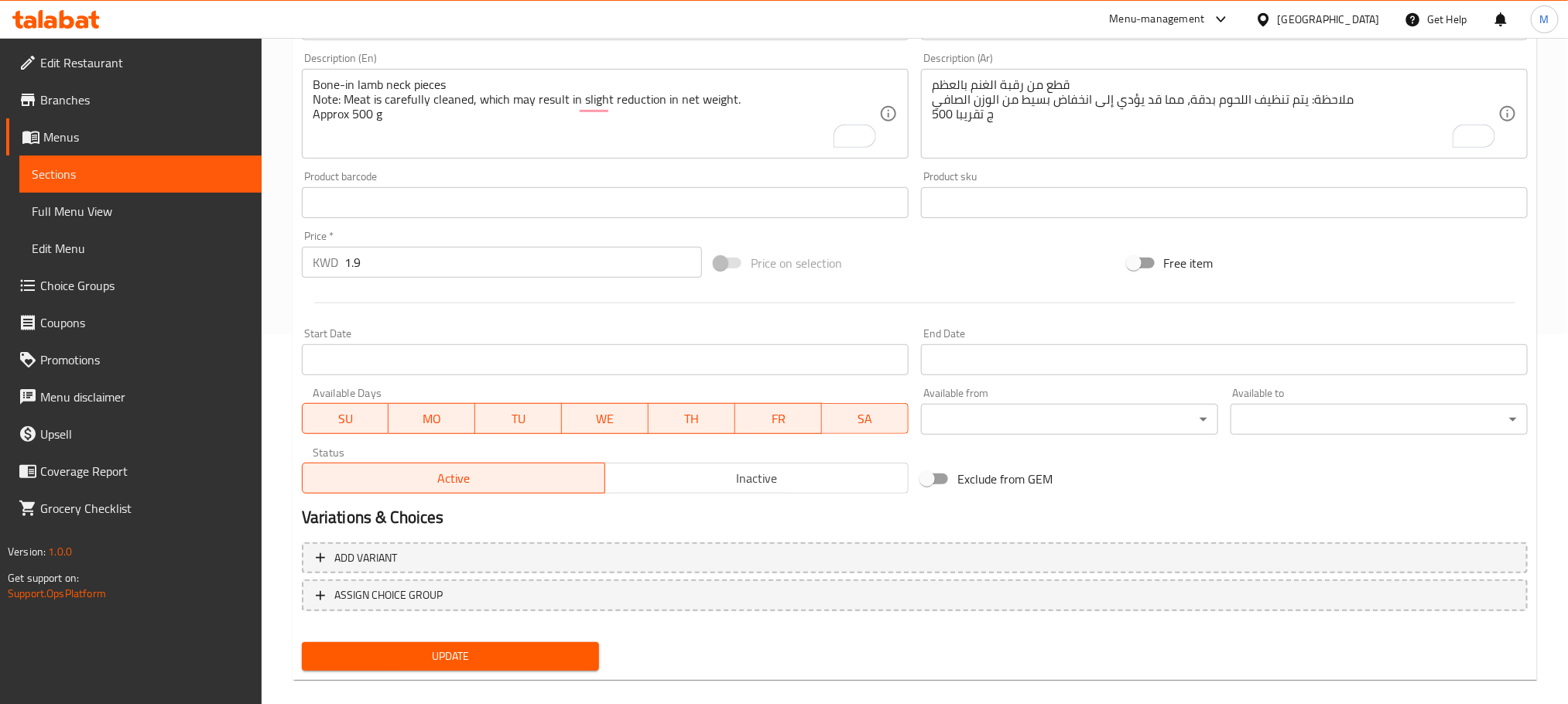
scroll to position [388, 0]
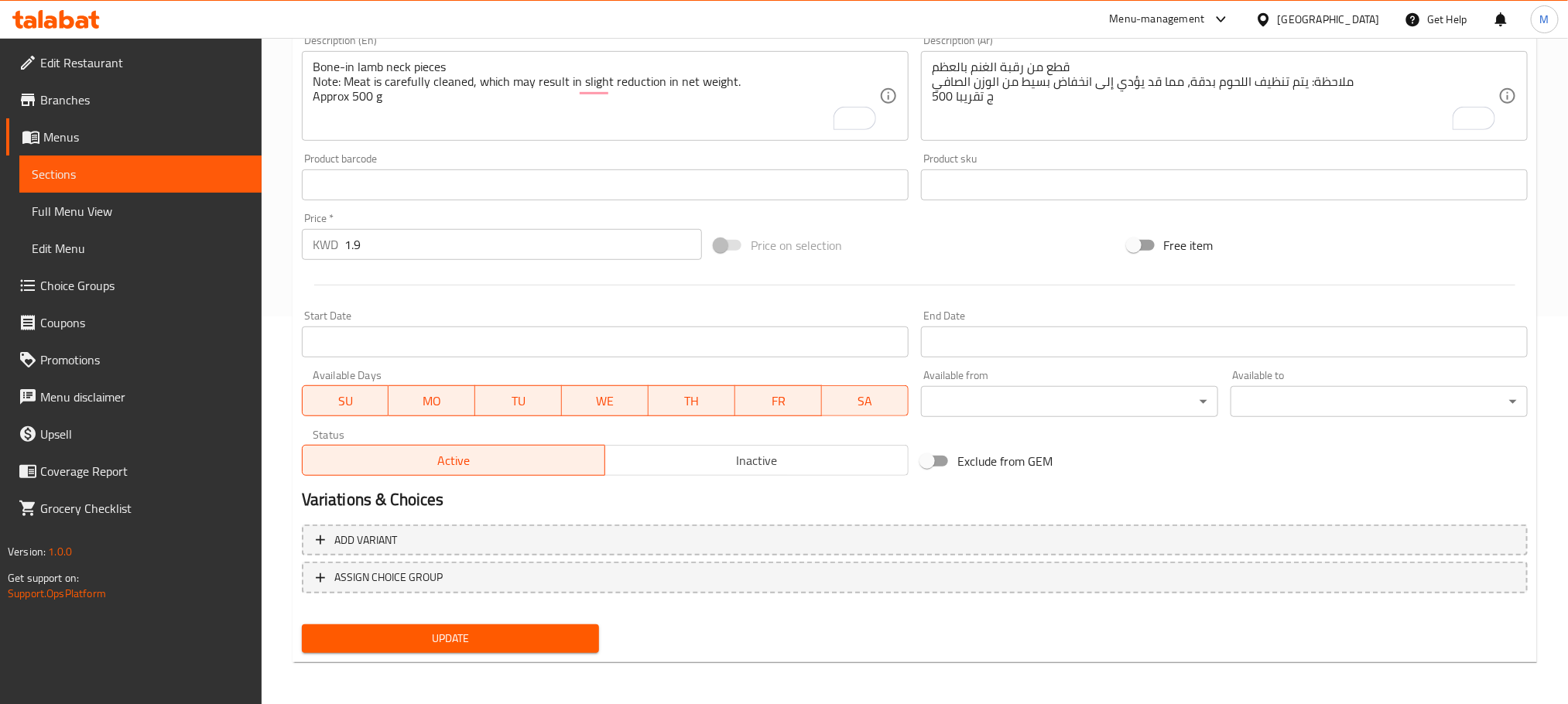
click at [441, 631] on span "Update" at bounding box center [450, 638] width 272 height 19
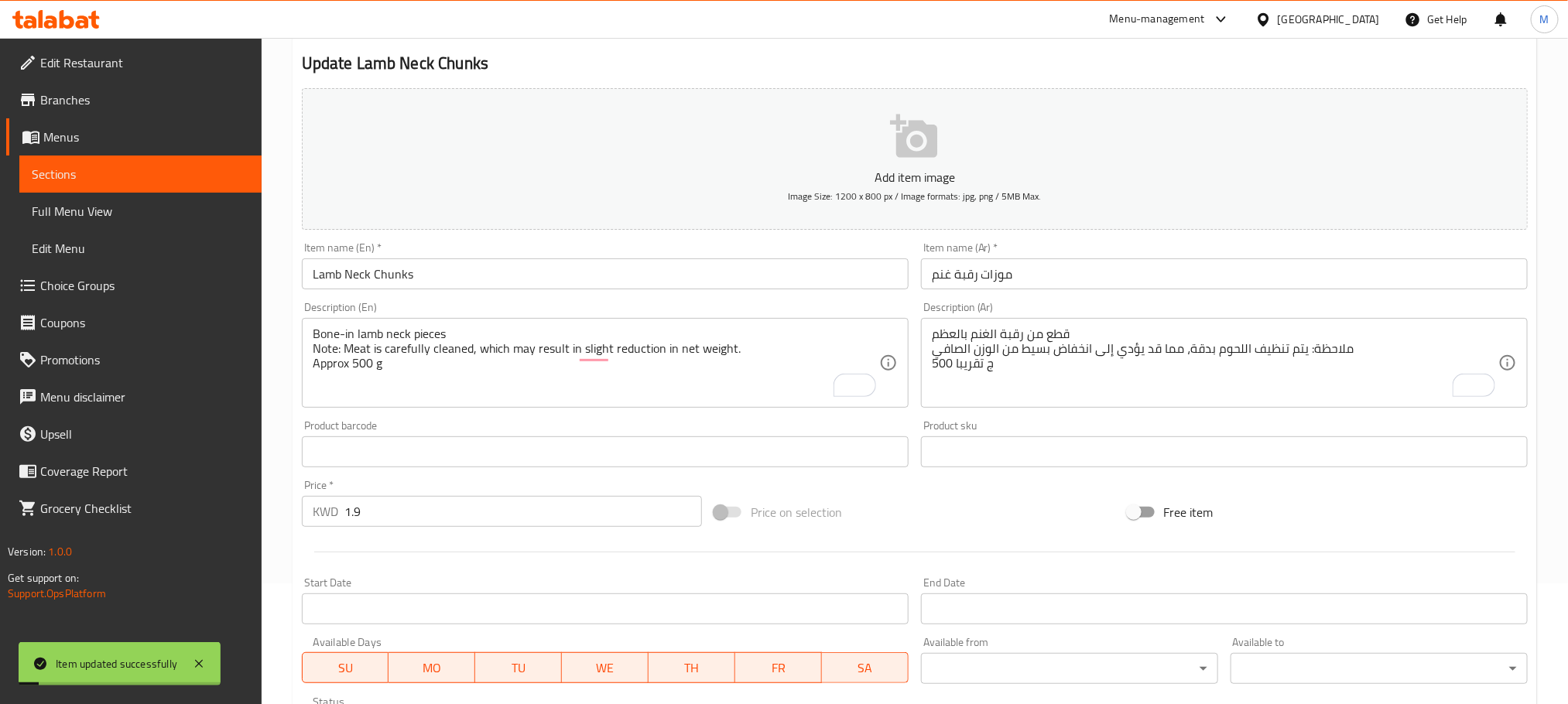
scroll to position [0, 0]
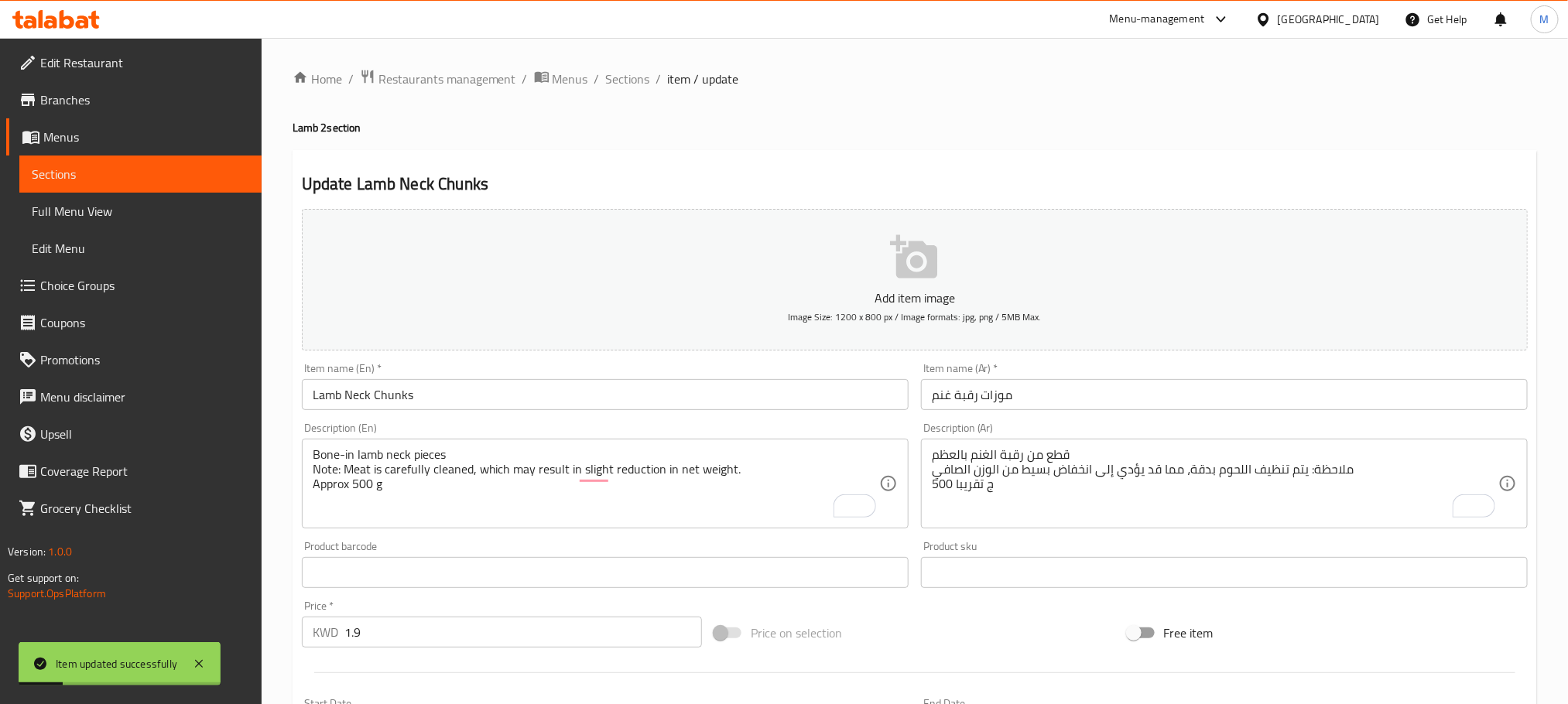
drag, startPoint x: 629, startPoint y: 77, endPoint x: 553, endPoint y: 10, distance: 101.3
click at [628, 77] on span "Sections" at bounding box center [628, 79] width 44 height 18
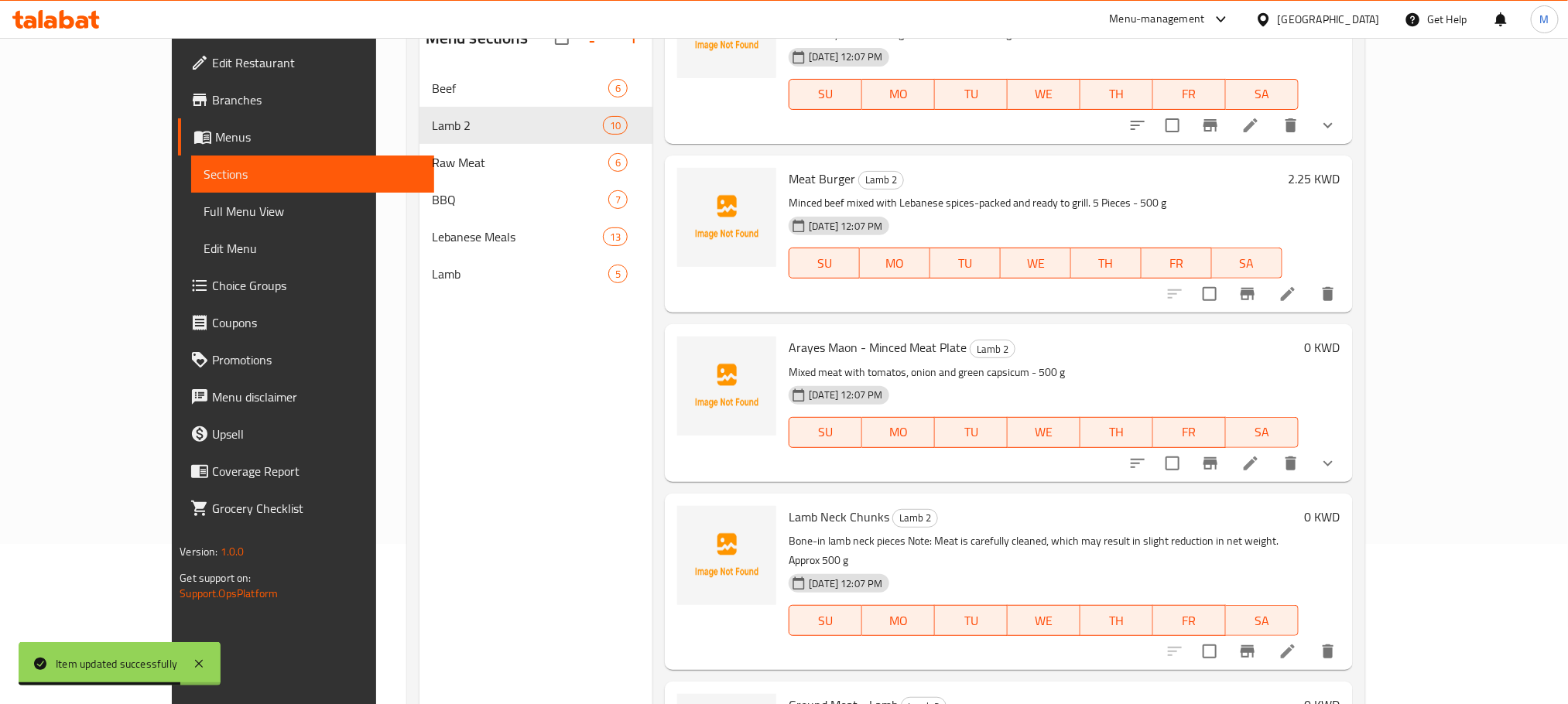
scroll to position [217, 0]
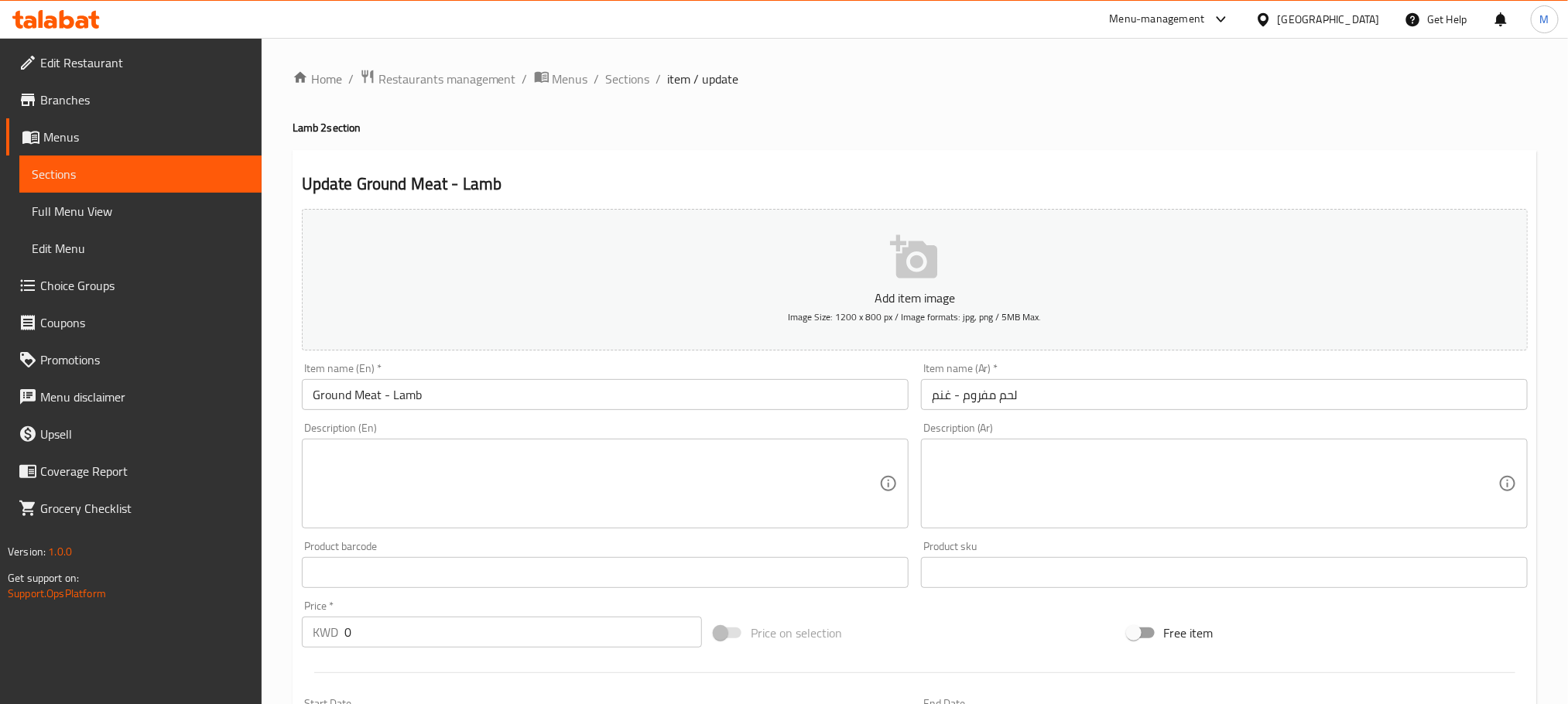
click at [428, 465] on textarea at bounding box center [595, 484] width 566 height 74
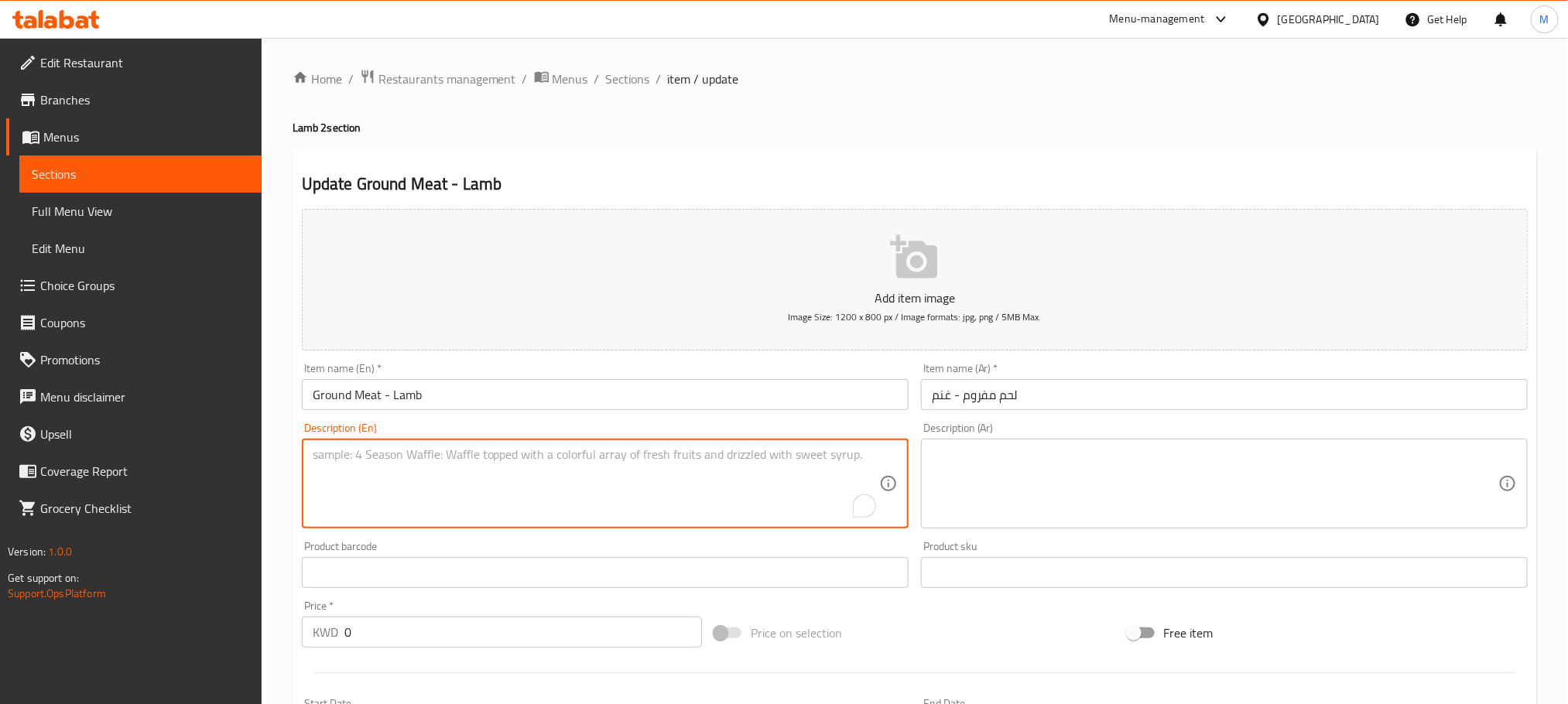
paste textarea "Aprox 500 g"
type textarea "Approx 500 g"
click at [973, 456] on textarea at bounding box center [1215, 484] width 566 height 74
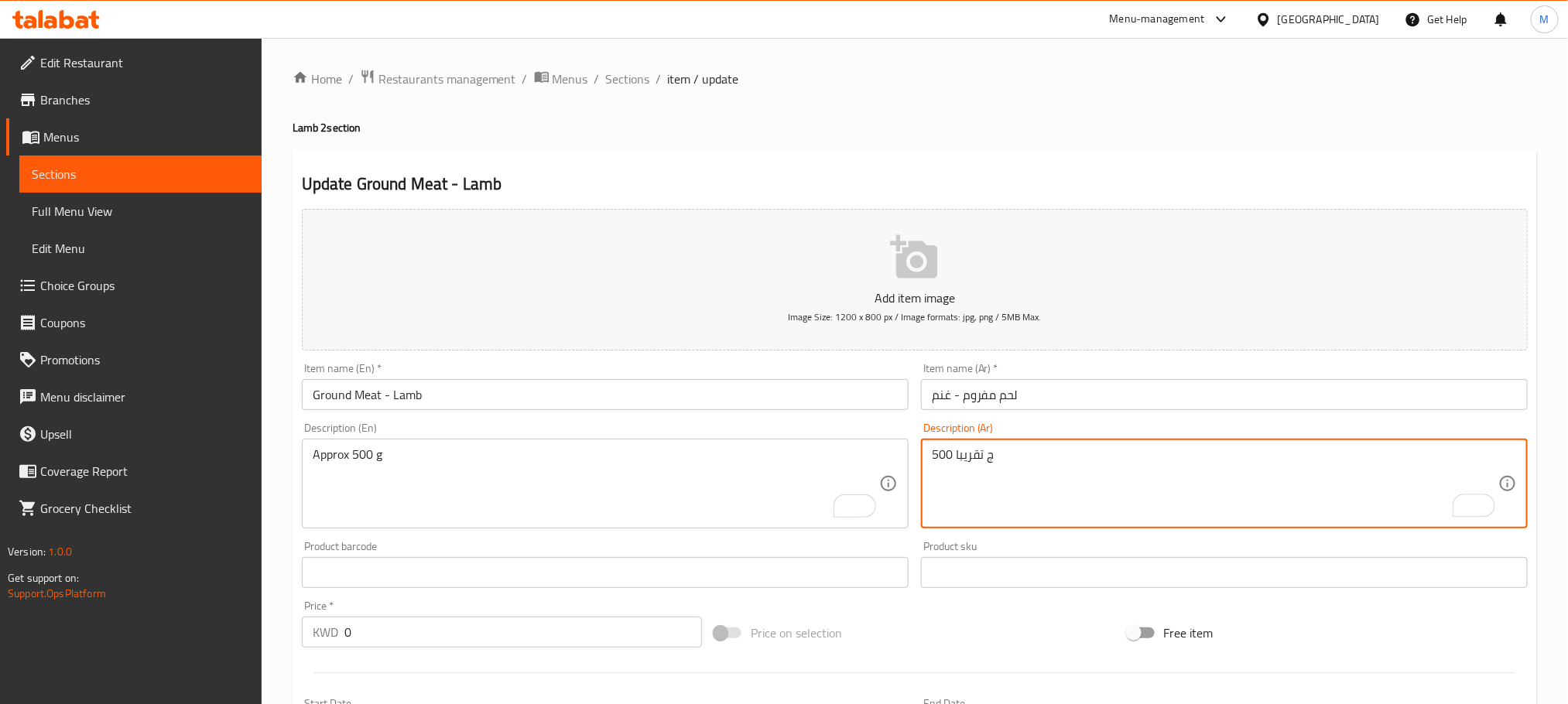
type textarea "500 ج تقريبا"
click at [284, 492] on div "Home / Restaurants management / Menus / Sections / item / update Lamb 2 section…" at bounding box center [915, 565] width 1307 height 1055
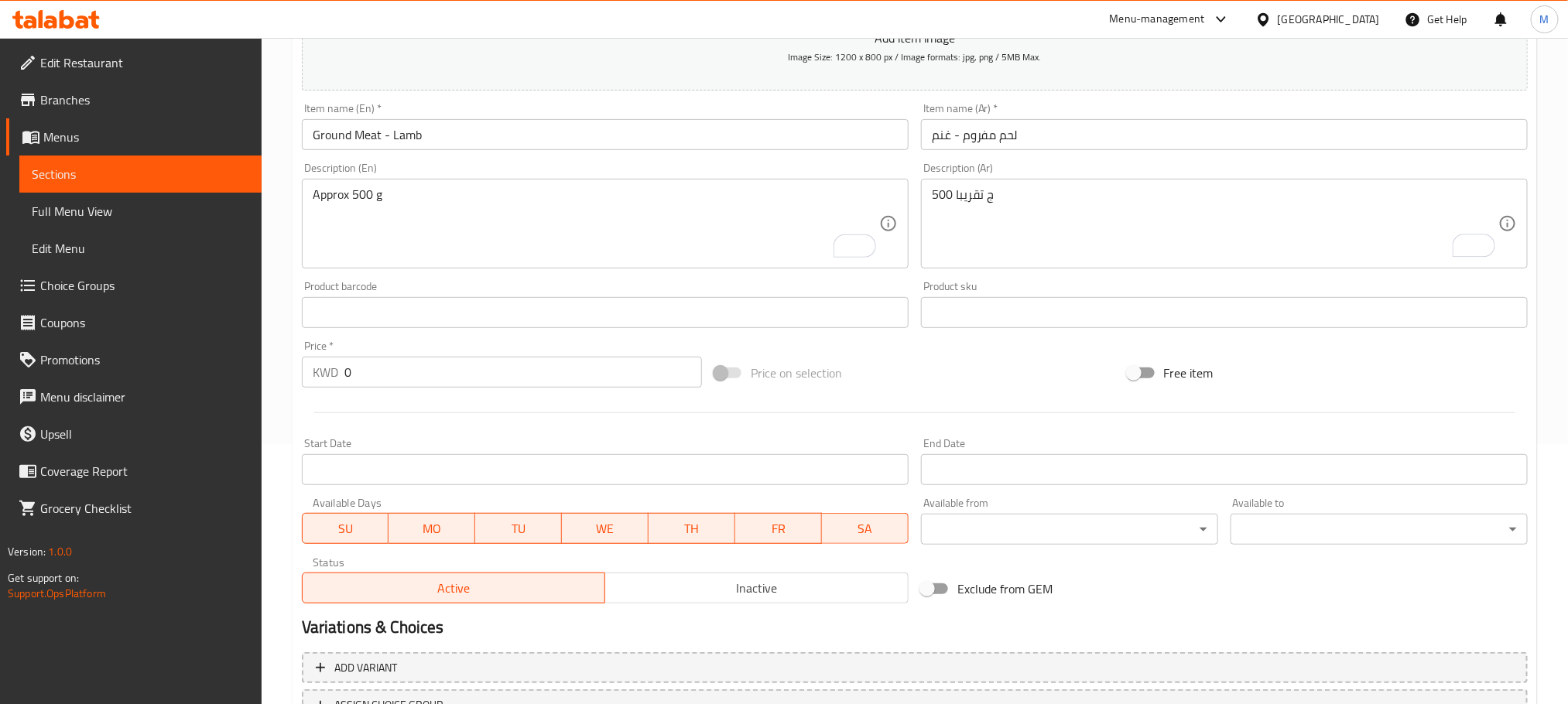
scroll to position [388, 0]
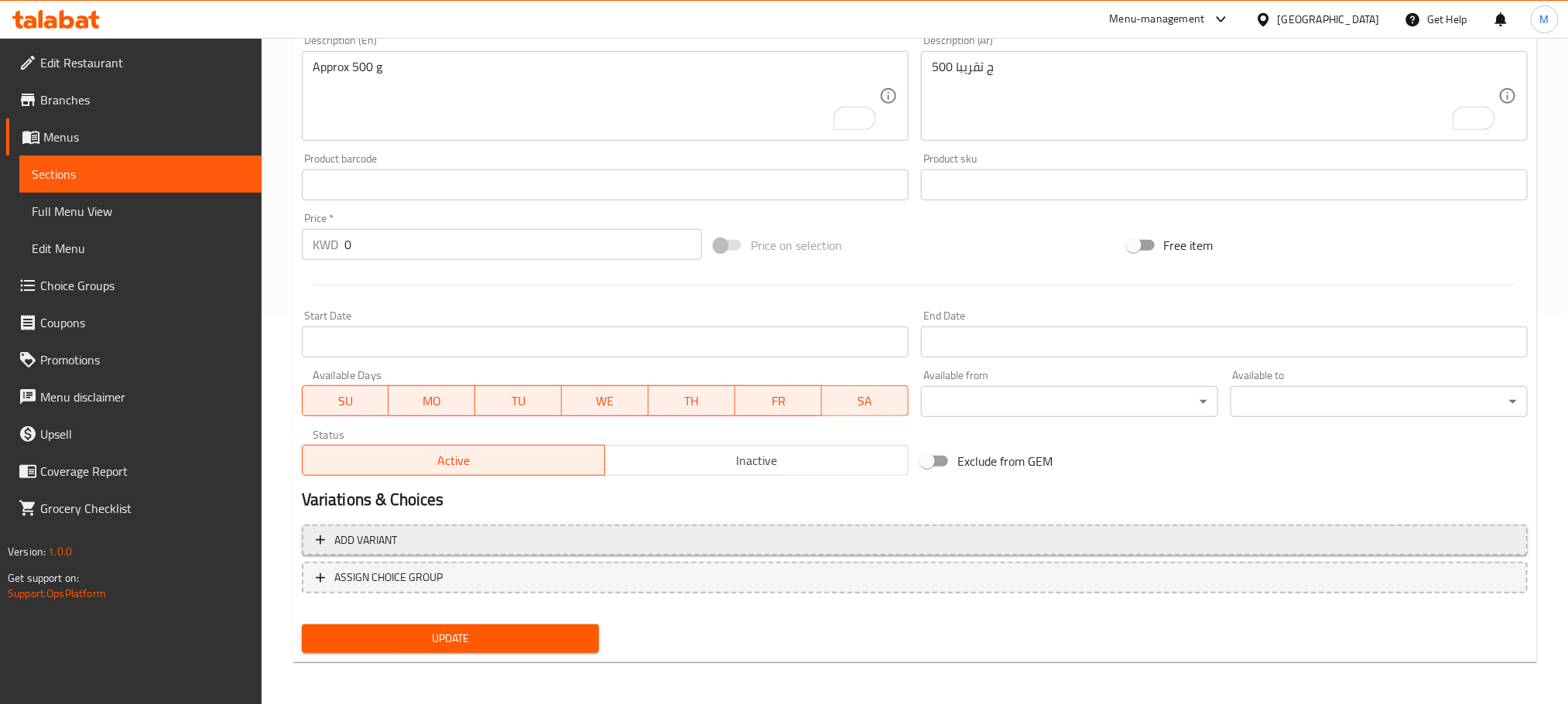
click at [594, 531] on span "Add variant" at bounding box center [915, 540] width 1198 height 19
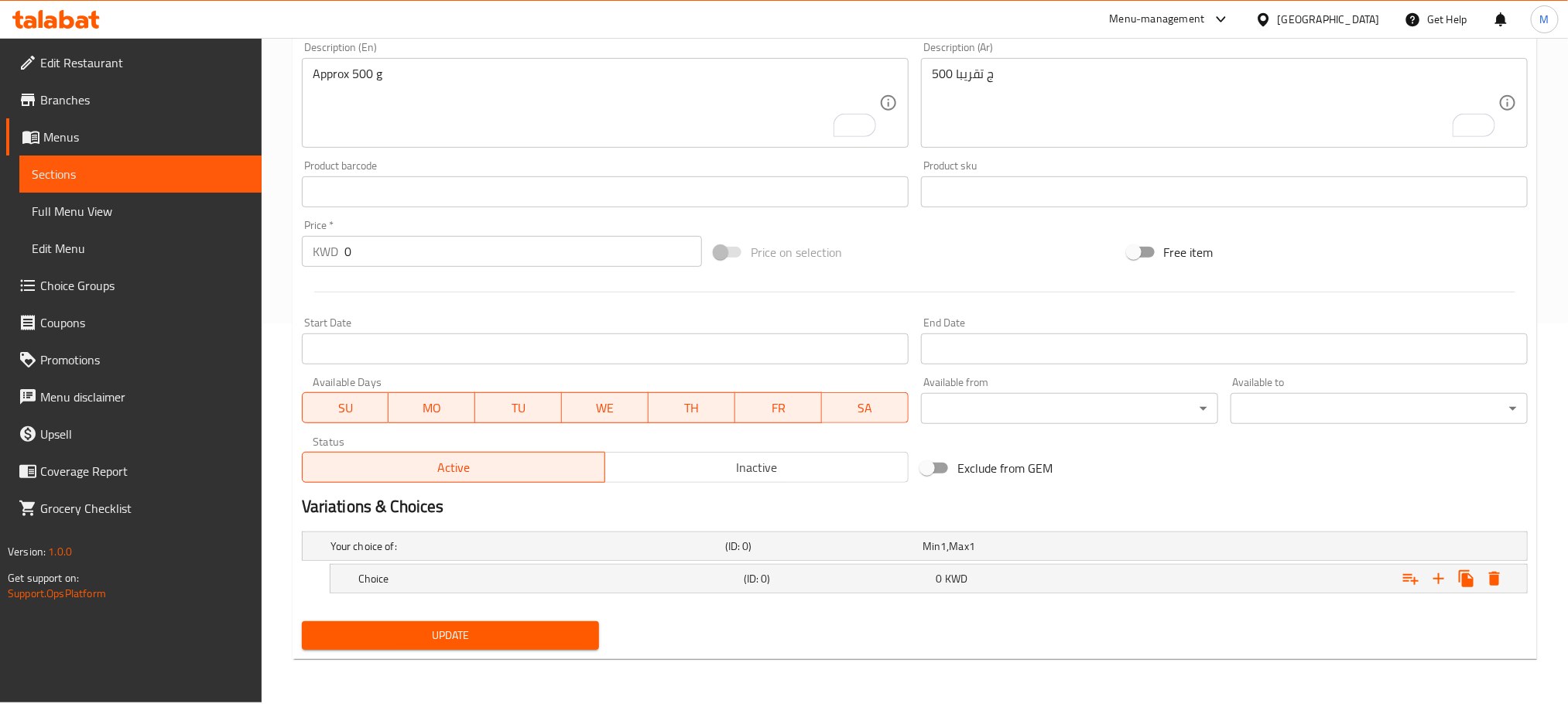
scroll to position [380, 0]
click at [541, 543] on h5 "Your choice of:" at bounding box center [525, 546] width 389 height 15
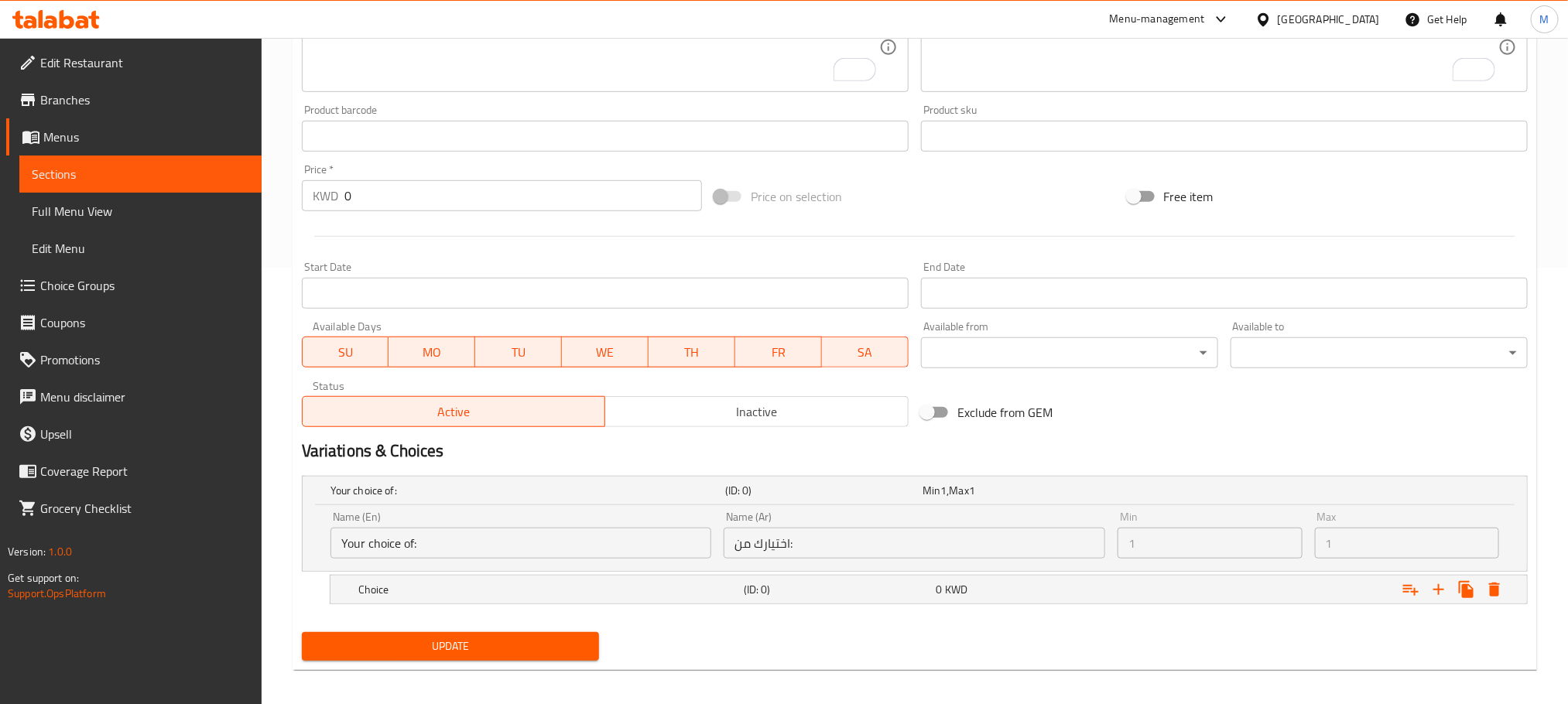
scroll to position [446, 0]
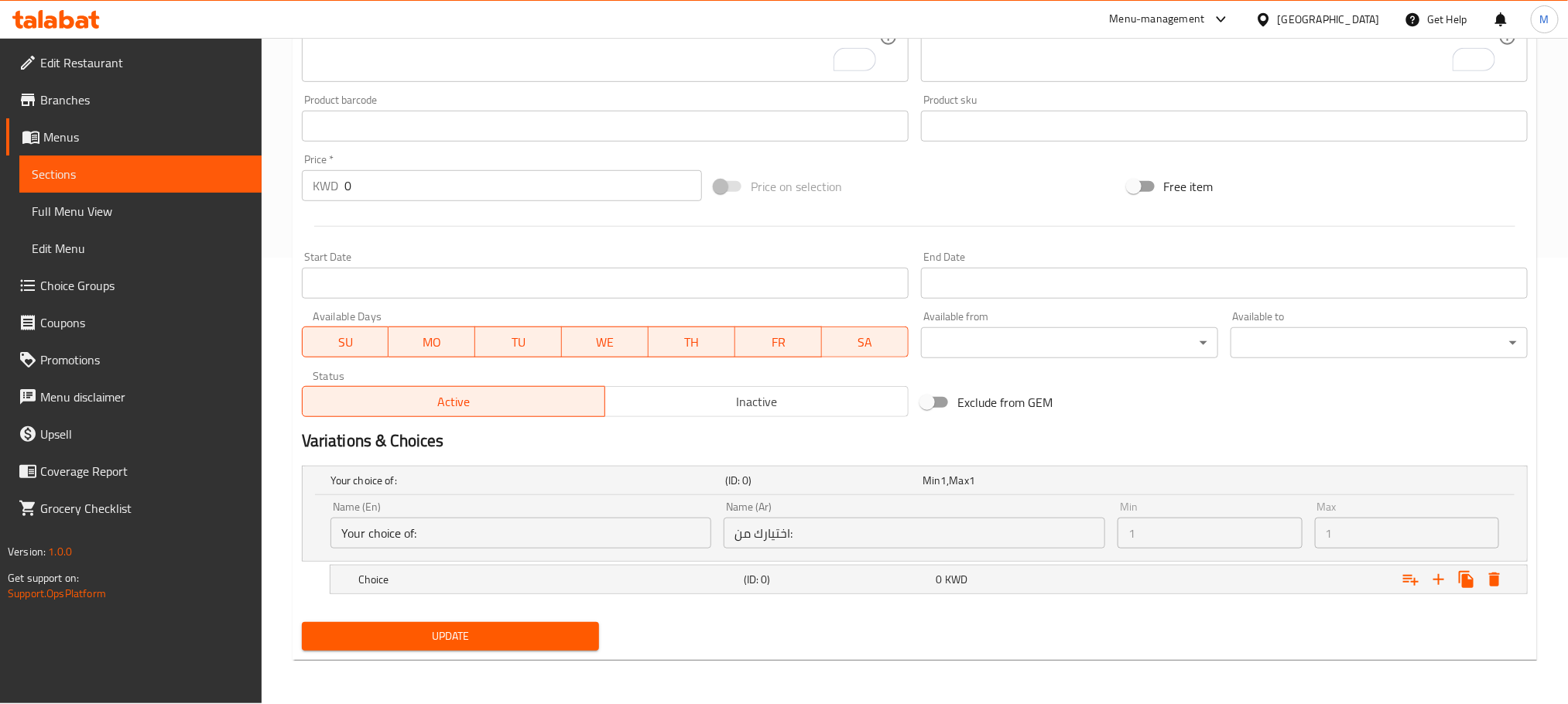
click at [486, 600] on nav at bounding box center [915, 603] width 1226 height 12
click at [491, 488] on h5 "Choice" at bounding box center [525, 480] width 389 height 15
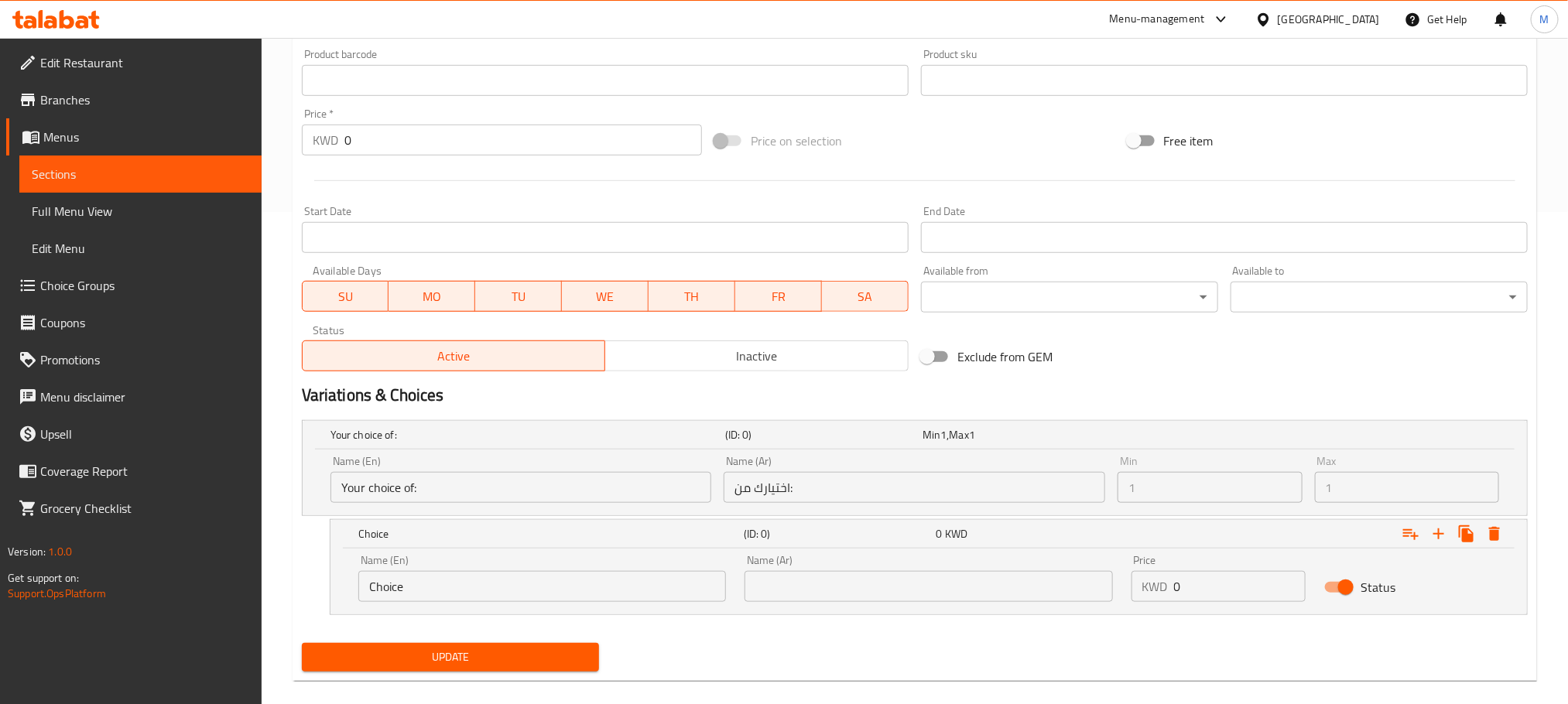
scroll to position [513, 0]
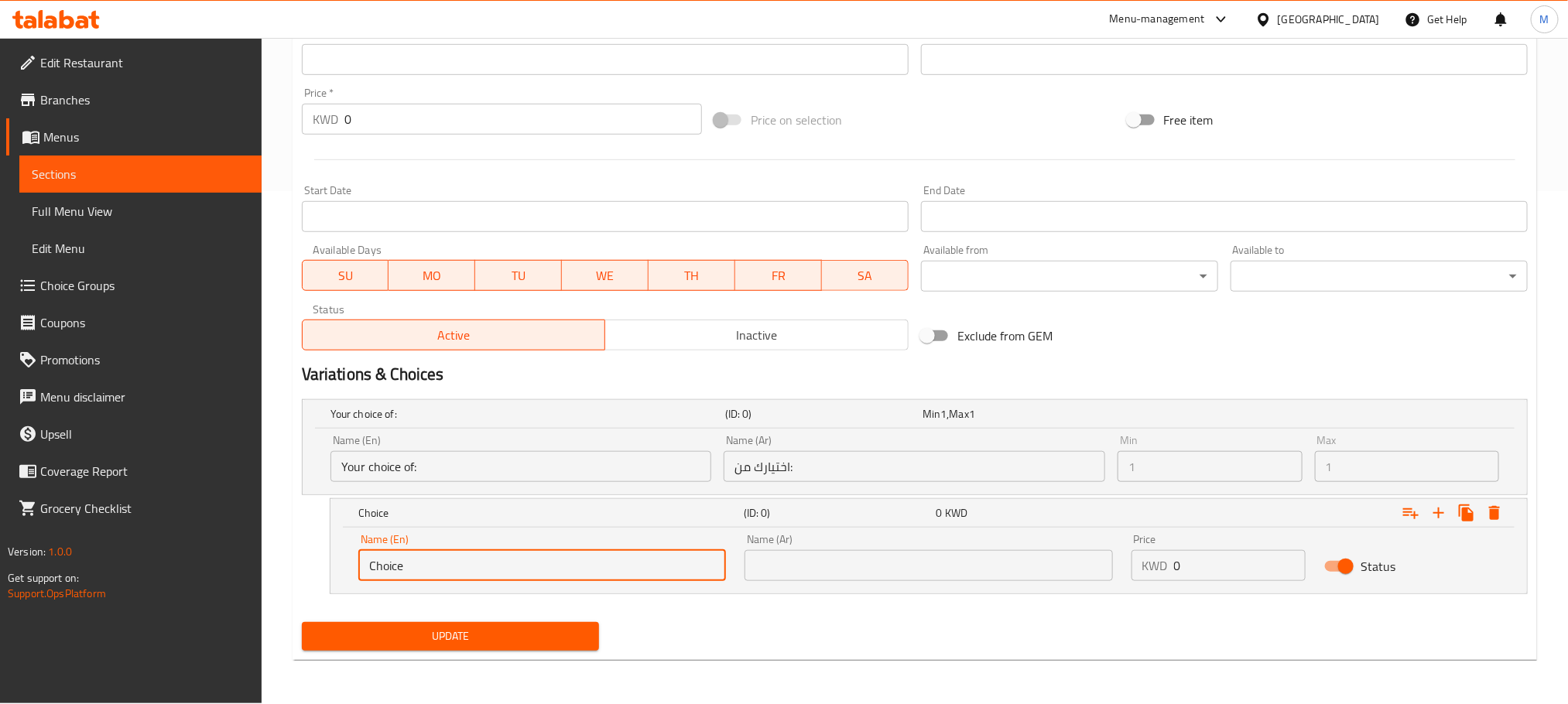
drag, startPoint x: 427, startPoint y: 579, endPoint x: 63, endPoint y: 655, distance: 371.8
click at [63, 655] on div "Edit Restaurant Branches Menus Sections Full Menu View Edit Menu Choice Groups …" at bounding box center [784, 114] width 1568 height 1178
paste input "Fine/medium/coars"
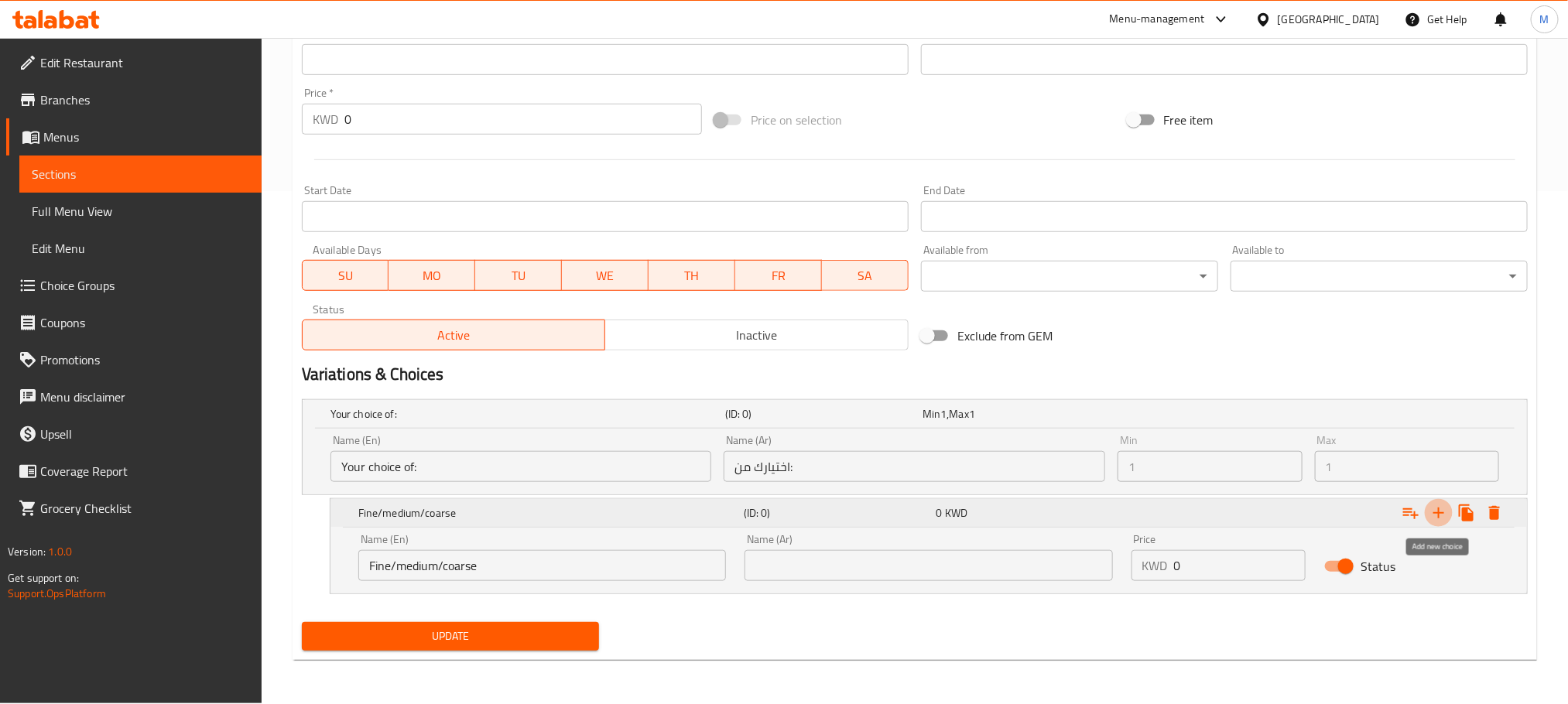
click at [1440, 516] on icon "Expand" at bounding box center [1439, 512] width 18 height 18
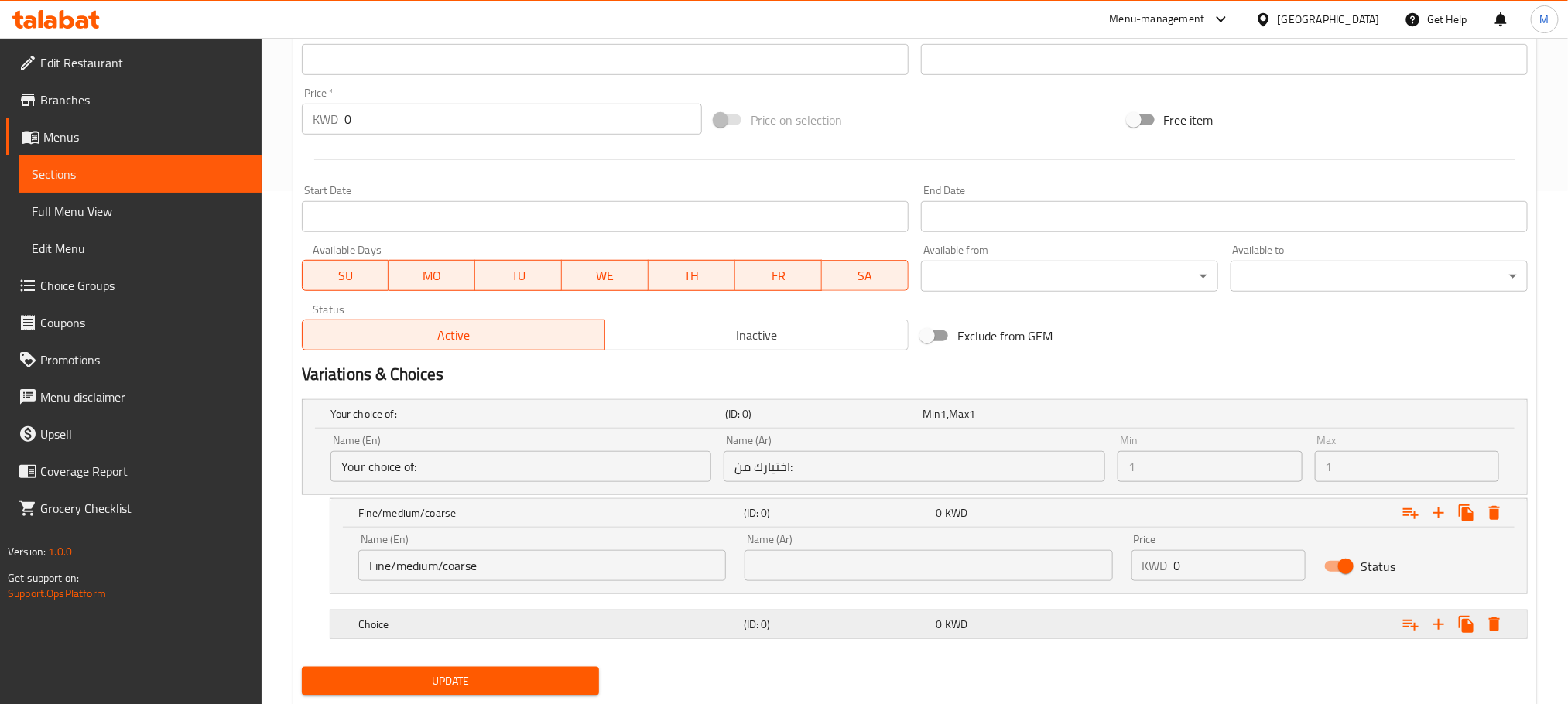
click at [975, 421] on div "0 KWD" at bounding box center [1019, 413] width 191 height 15
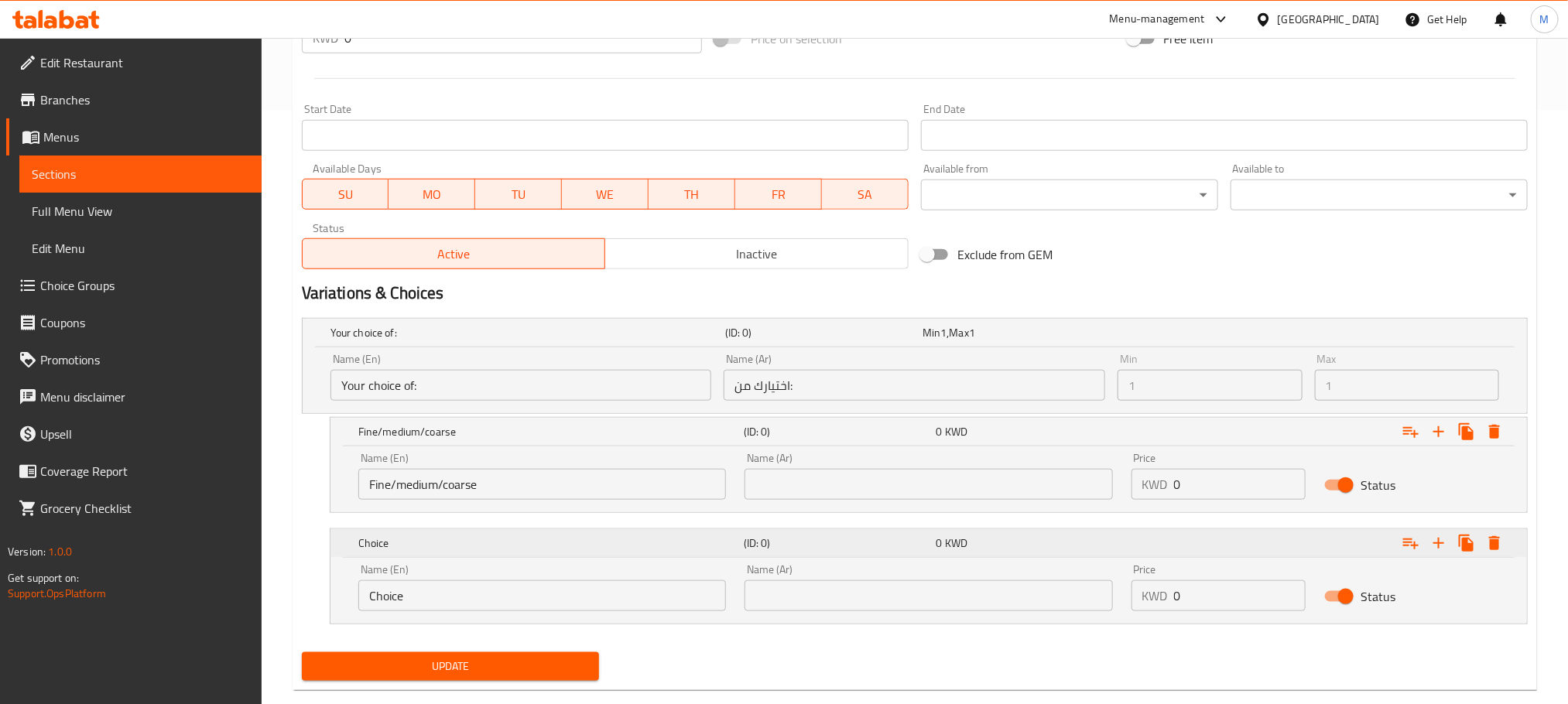
scroll to position [625, 0]
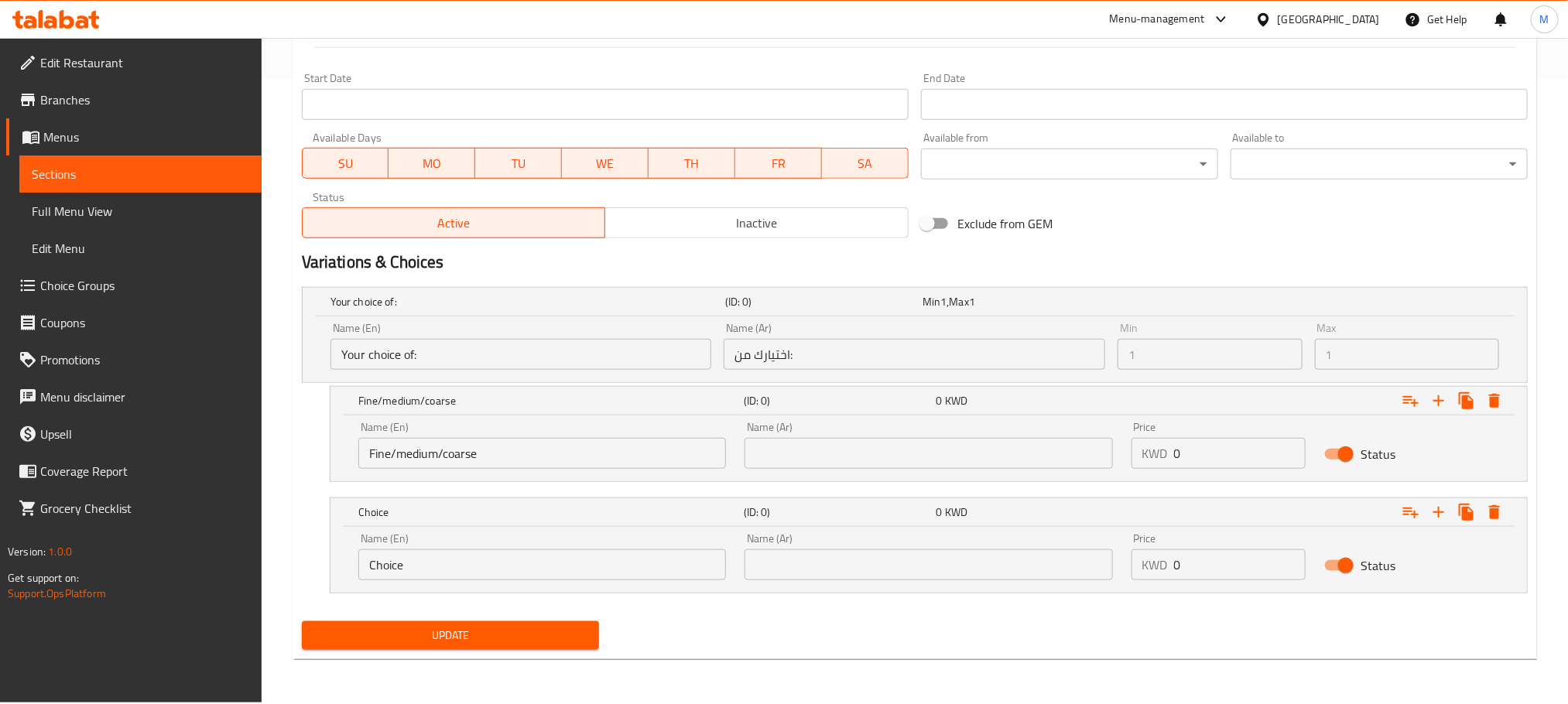
click at [416, 458] on input "Fine/medium/coarse" at bounding box center [542, 453] width 368 height 31
type input "Fine//coarse"
drag, startPoint x: 448, startPoint y: 562, endPoint x: 87, endPoint y: 608, distance: 363.9
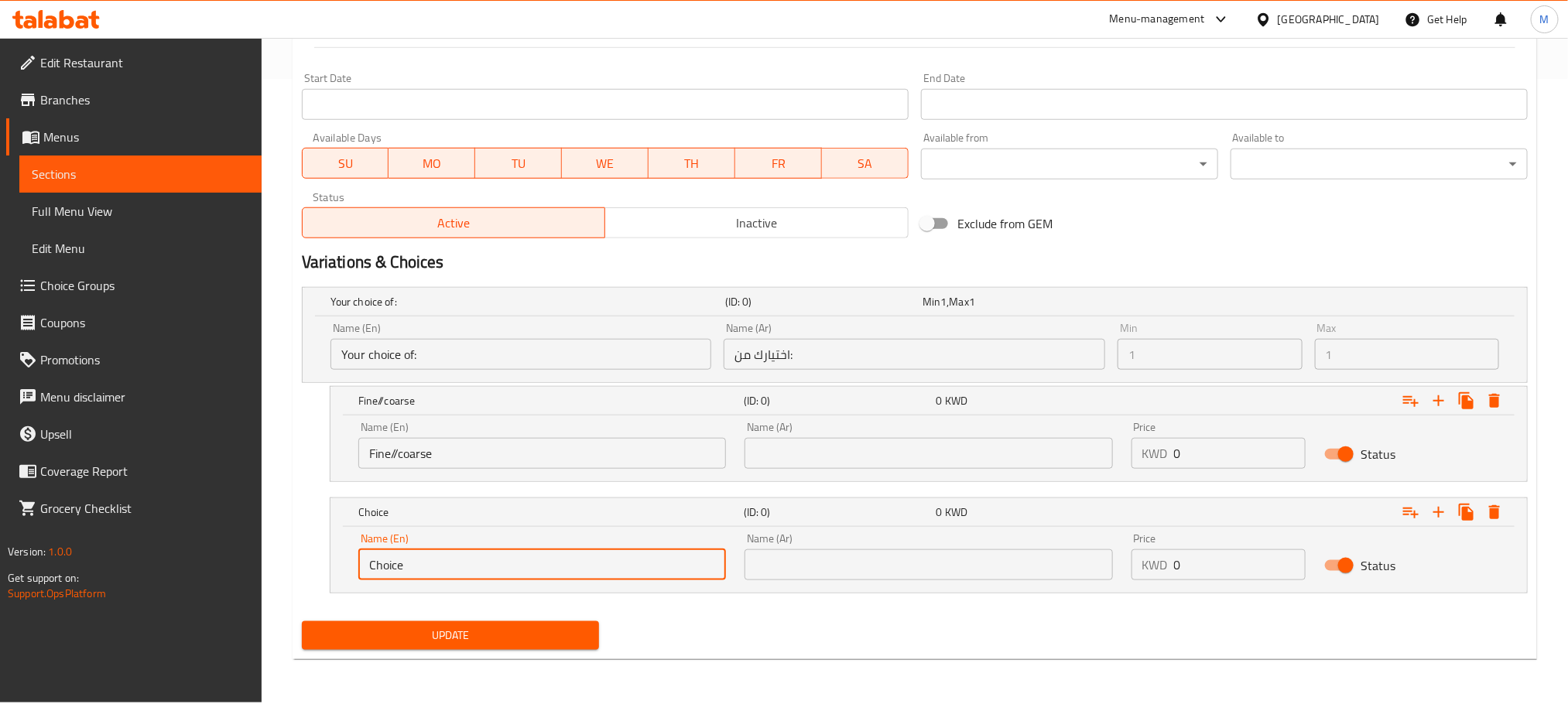
click at [87, 608] on div "Edit Restaurant Branches Menus Sections Full Menu View Edit Menu Choice Groups …" at bounding box center [784, 58] width 1568 height 1289
paste input "medium"
type input "Medium"
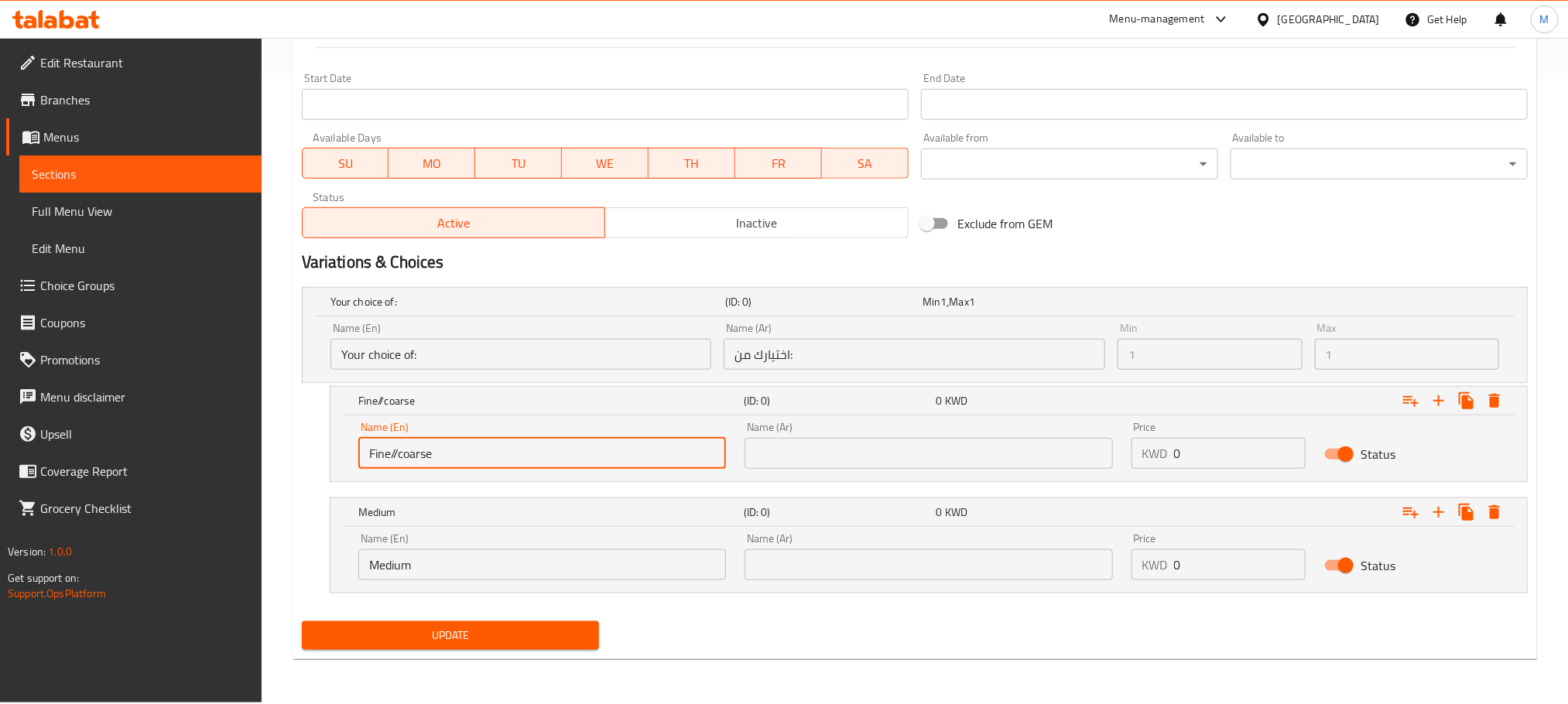
drag, startPoint x: 444, startPoint y: 451, endPoint x: 391, endPoint y: 467, distance: 55.4
click at [391, 467] on input "Fine//coarse" at bounding box center [542, 453] width 368 height 31
type input "Fine"
click at [1444, 506] on icon "Expand" at bounding box center [1439, 511] width 18 height 18
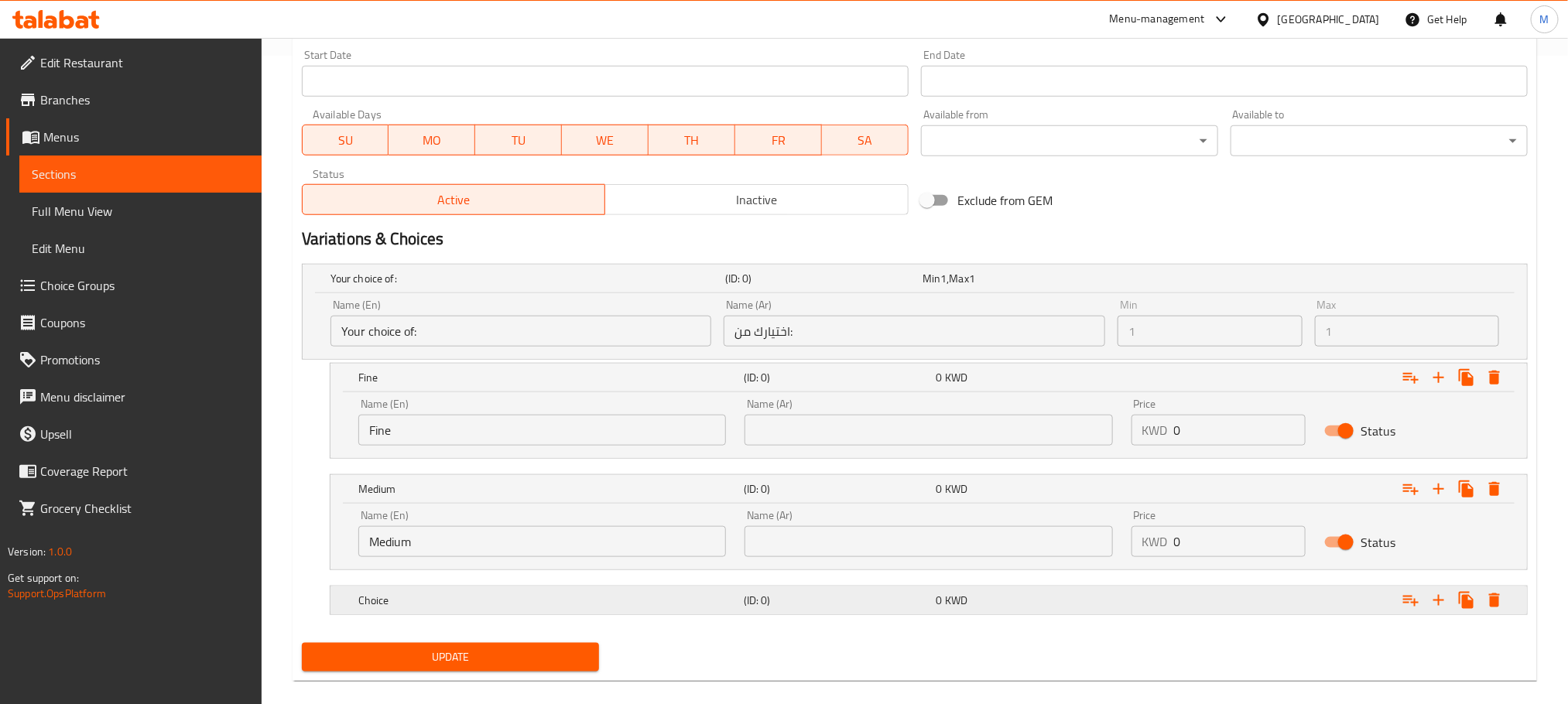
scroll to position [670, 0]
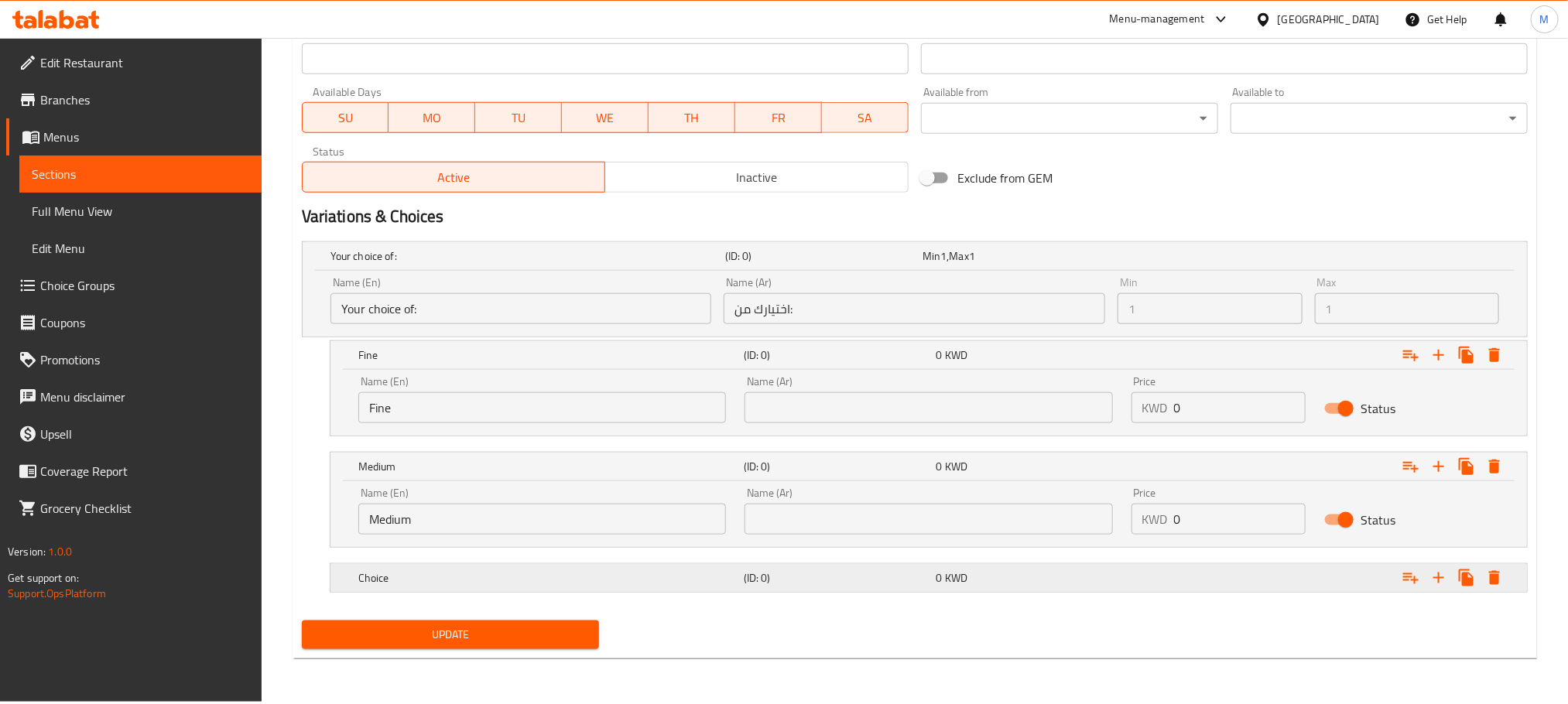
click at [668, 264] on h5 "Choice" at bounding box center [525, 255] width 389 height 15
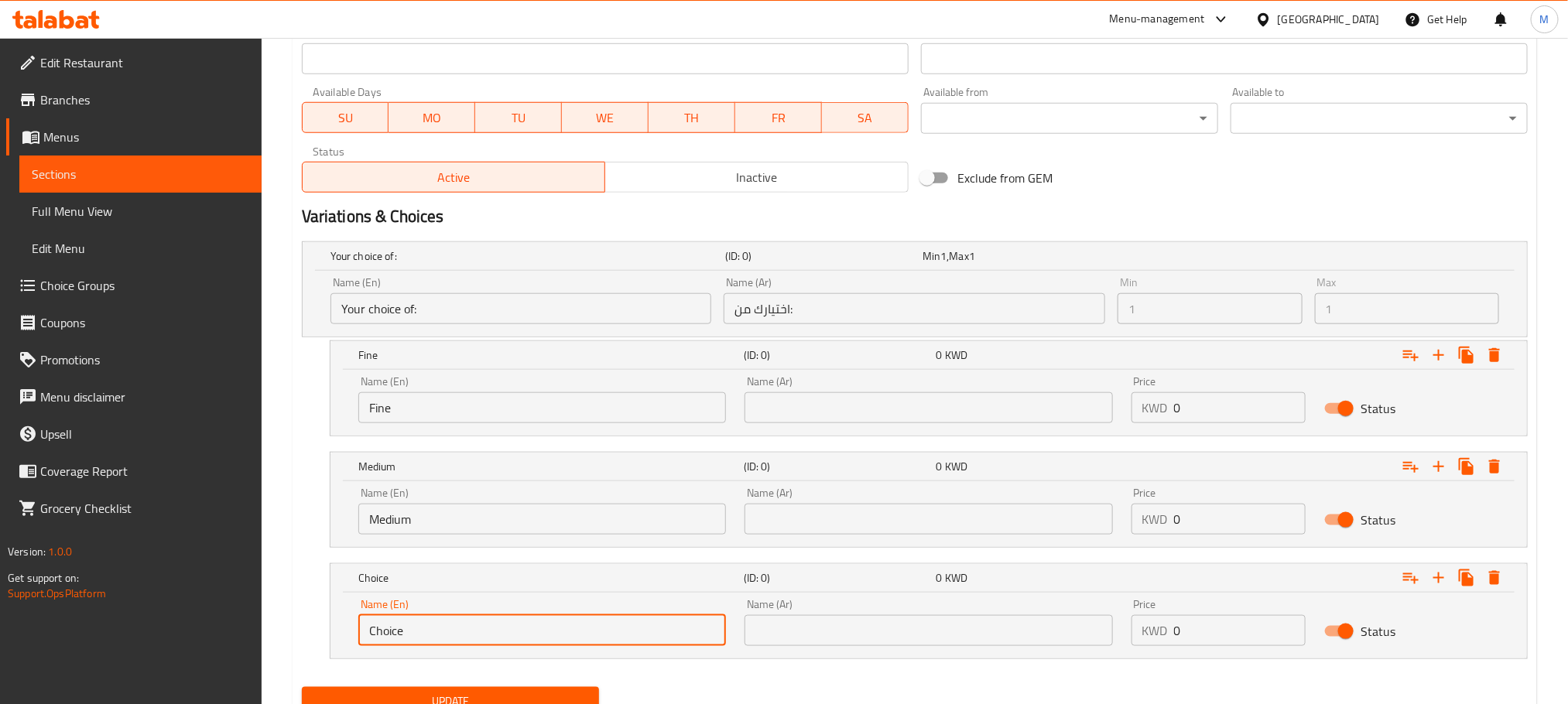
drag, startPoint x: 153, startPoint y: 736, endPoint x: 71, endPoint y: 750, distance: 83.2
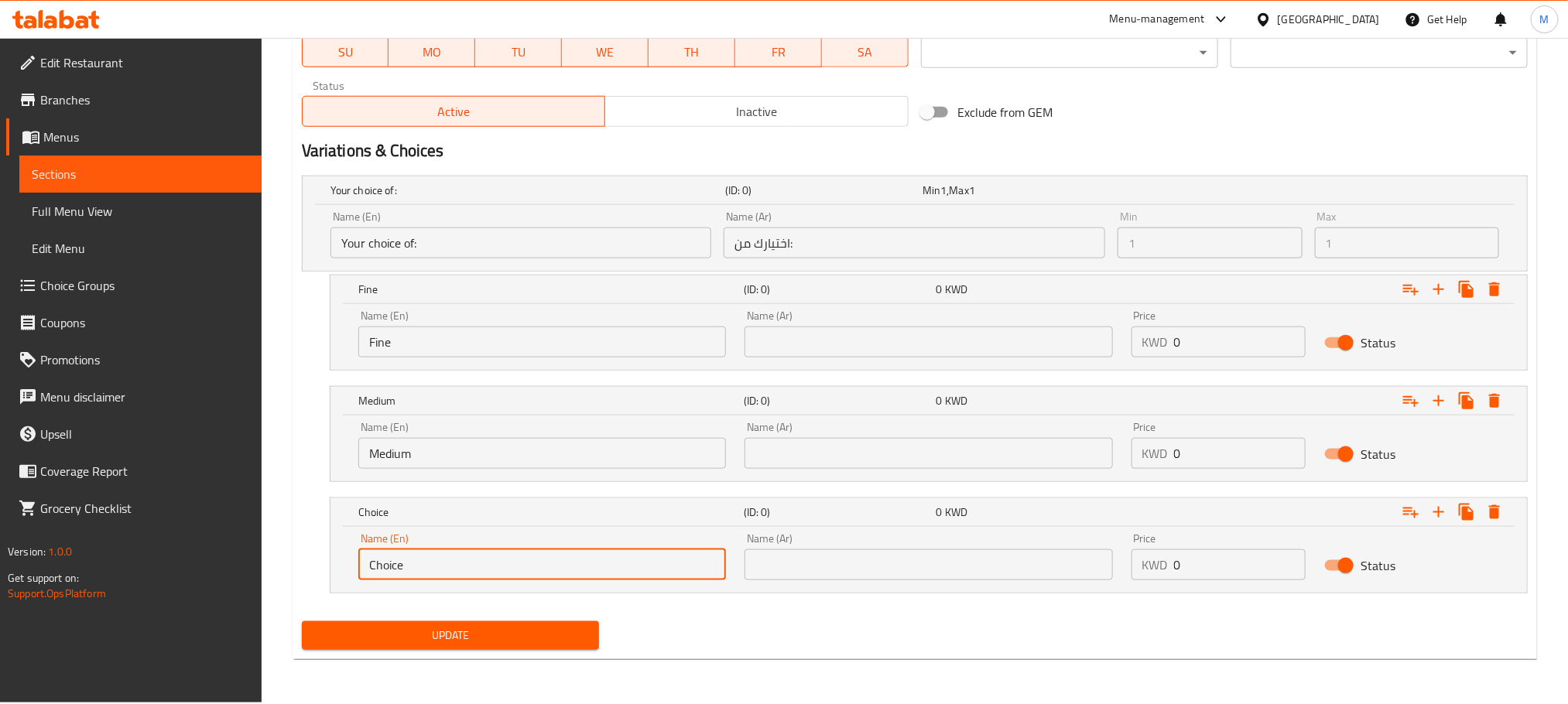
paste input "//coars"
drag, startPoint x: 379, startPoint y: 569, endPoint x: 314, endPoint y: 578, distance: 65.6
click at [314, 578] on div "//coarse (ID: 0) 0 KWD Name (En) //coarse Name (En) Name (Ar) Name (Ar) Price K…" at bounding box center [915, 545] width 1226 height 96
type input "Coarse"
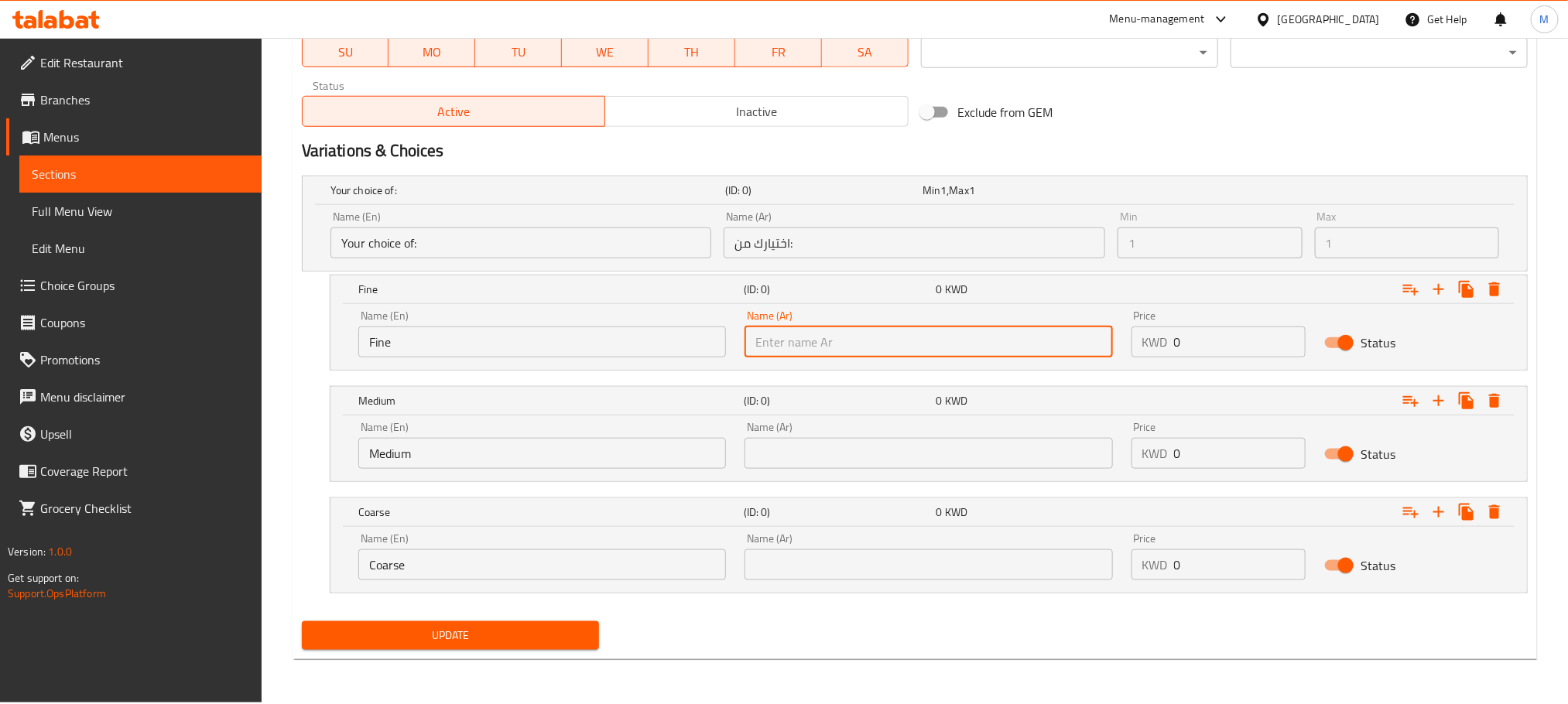
click at [981, 351] on input "text" at bounding box center [929, 342] width 368 height 31
type input "ناعم"
click at [867, 449] on input "text" at bounding box center [929, 453] width 368 height 31
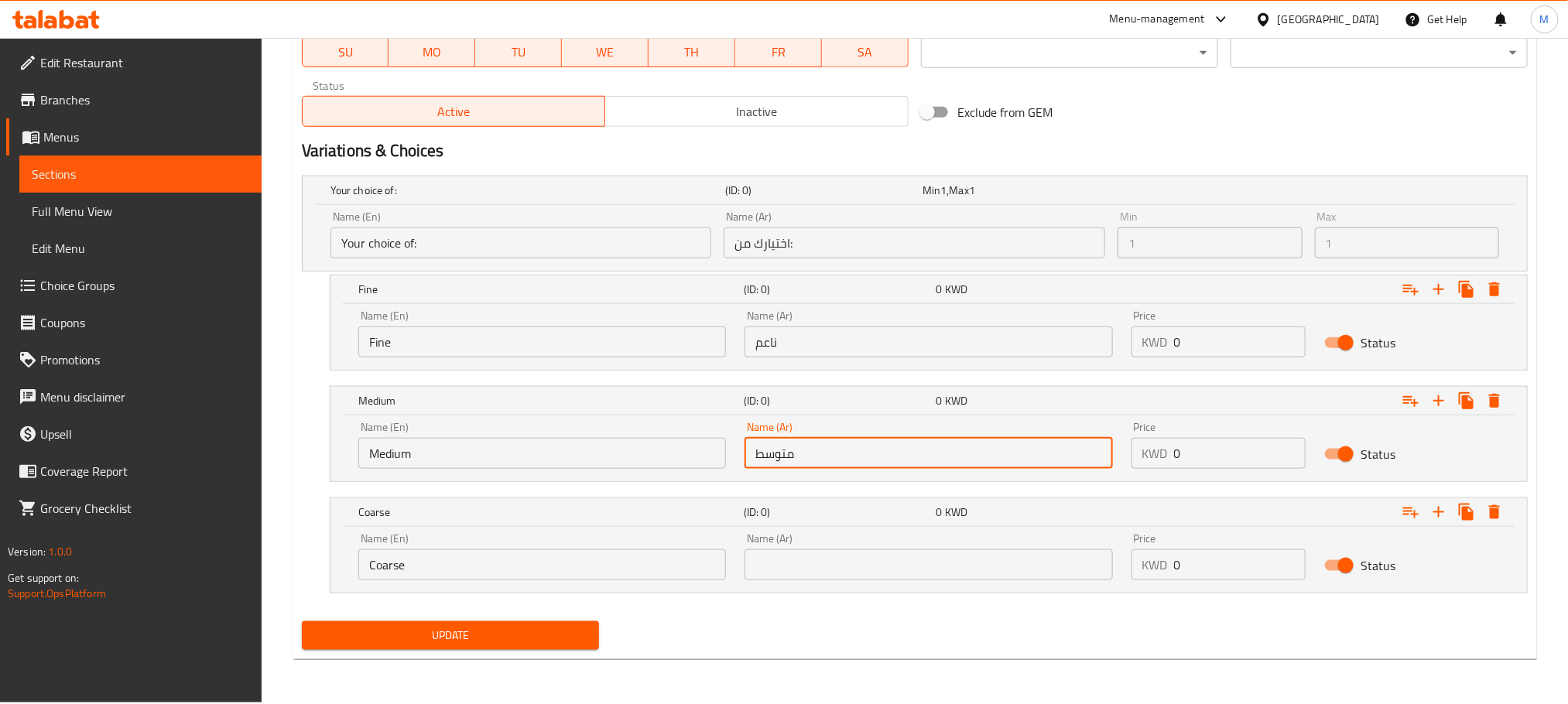
type input "متوسط"
click at [836, 560] on input "text" at bounding box center [929, 564] width 368 height 31
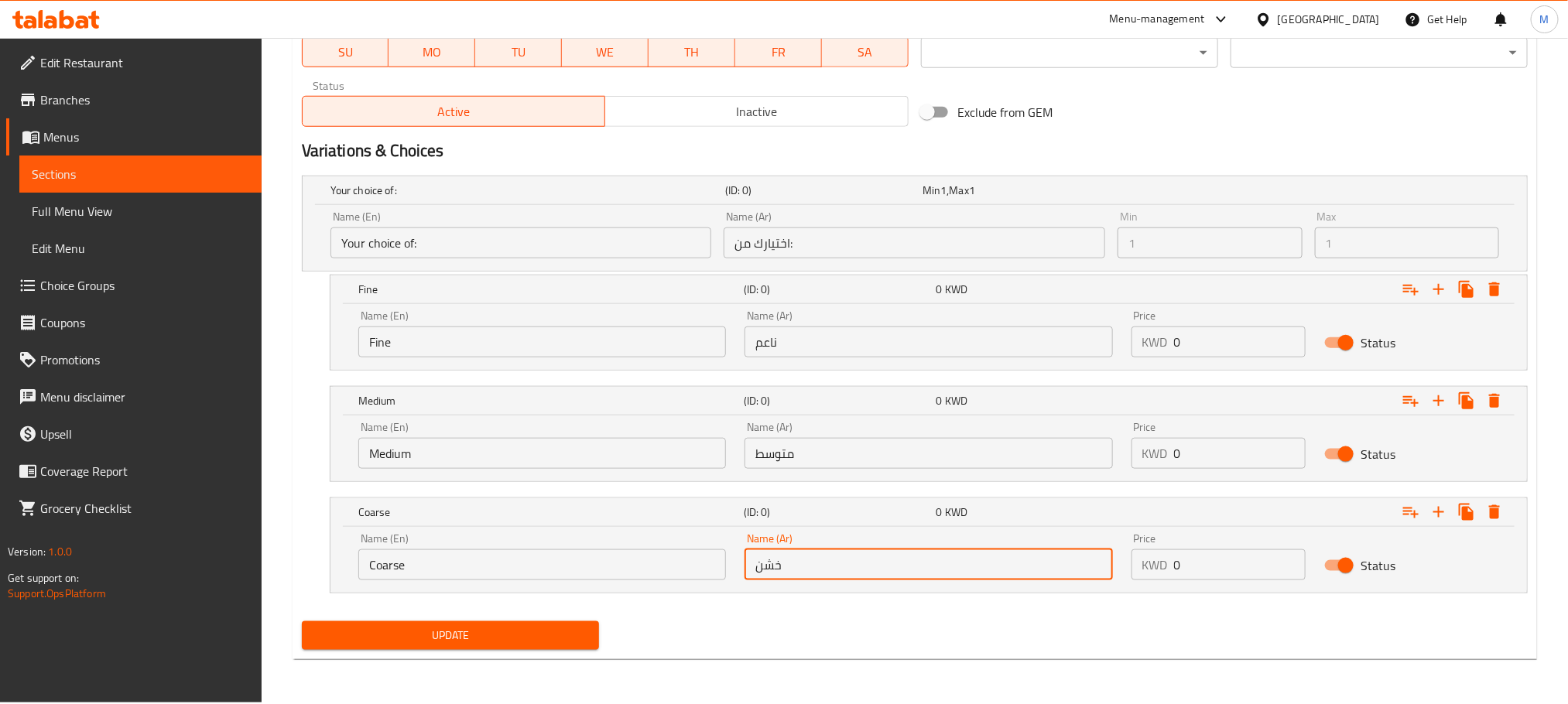
type input "خشن"
click at [832, 629] on div "Update" at bounding box center [915, 635] width 1239 height 41
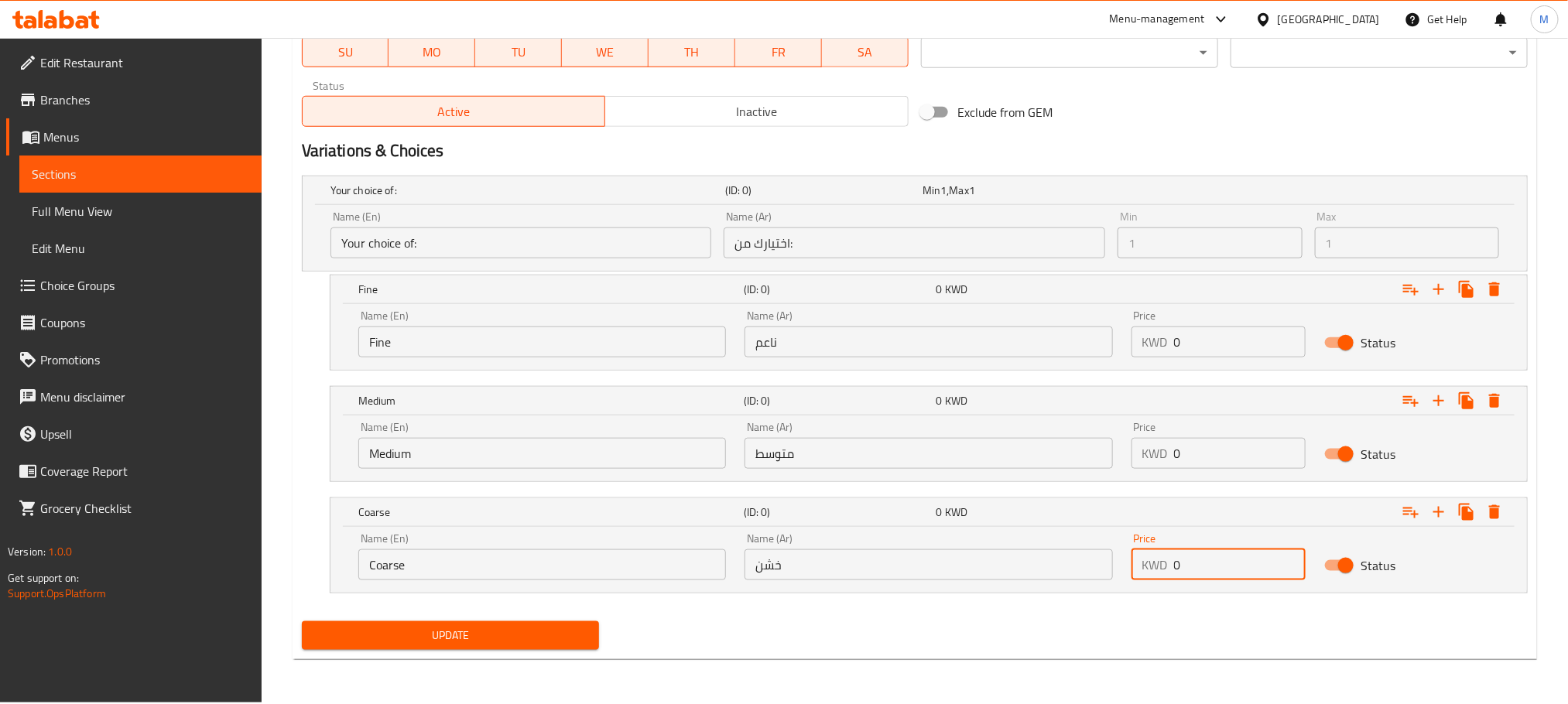
drag, startPoint x: 1166, startPoint y: 566, endPoint x: 1047, endPoint y: 600, distance: 123.8
click at [1047, 600] on div "Your choice of: (ID: 0) Min 1 , Max 1 Name (En) Your choice of: Name (En) Name …" at bounding box center [915, 392] width 1239 height 446
type input "2.5"
drag, startPoint x: 1206, startPoint y: 442, endPoint x: 1033, endPoint y: 525, distance: 191.9
click at [1033, 525] on div "Your choice of: (ID: 0) Min 1 , Max 1 Name (En) Your choice of: Name (En) Name …" at bounding box center [915, 392] width 1239 height 446
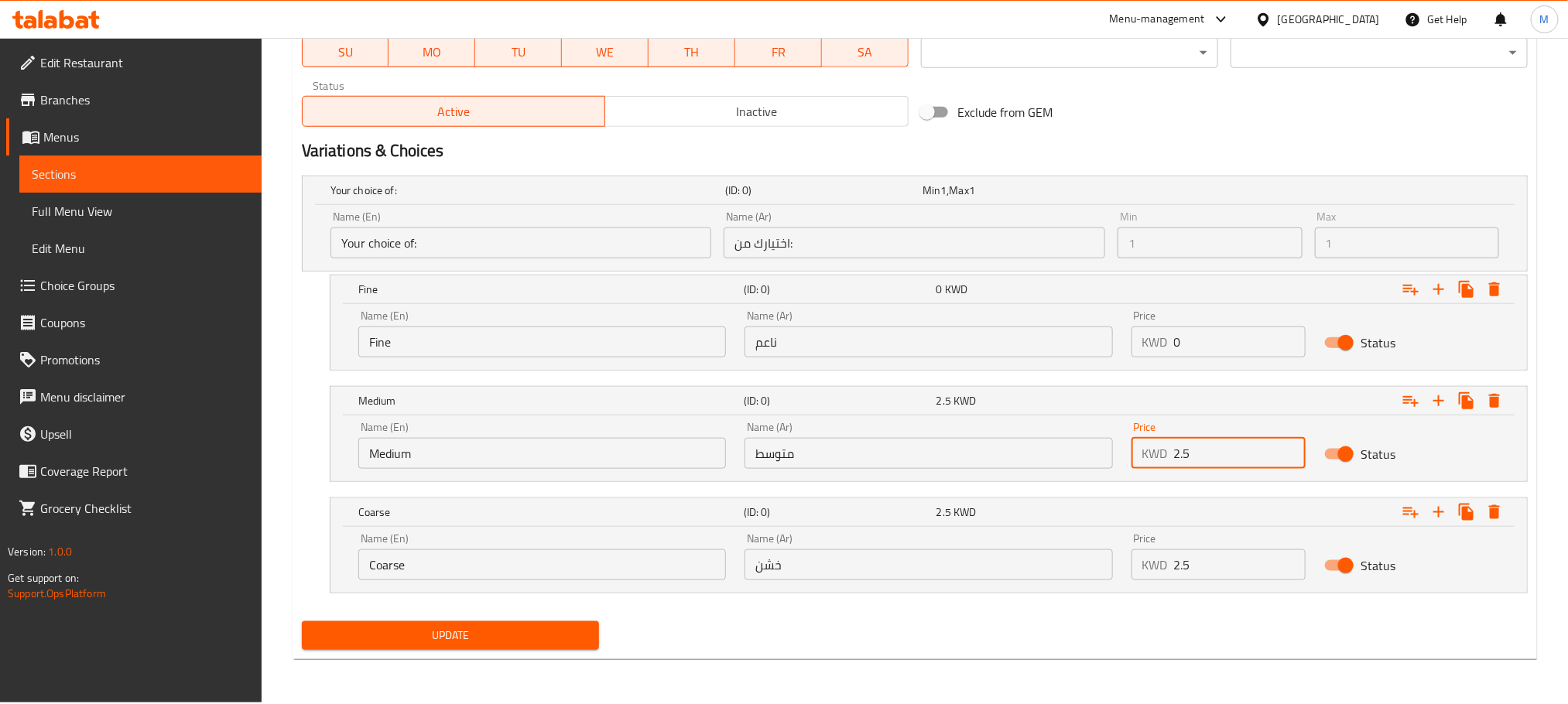
type input "2.5"
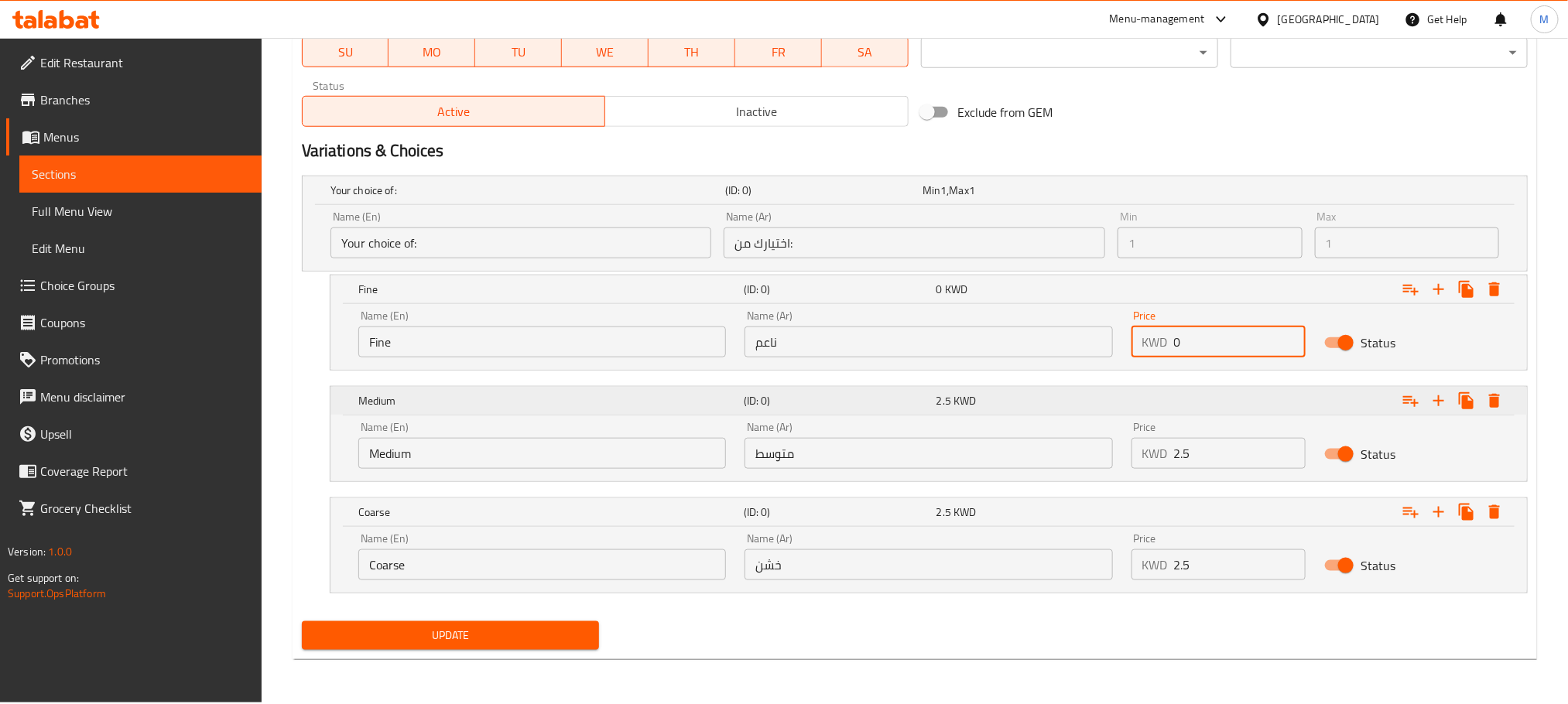
drag, startPoint x: 1222, startPoint y: 344, endPoint x: 982, endPoint y: 404, distance: 247.4
click at [982, 404] on div "Your choice of: (ID: 0) Min 1 , Max 1 Name (En) Your choice of: Name (En) Name …" at bounding box center [915, 392] width 1239 height 446
type input "2.5"
drag, startPoint x: 1011, startPoint y: 653, endPoint x: 1018, endPoint y: 649, distance: 8.1
click at [1013, 650] on div "Update" at bounding box center [915, 635] width 1239 height 41
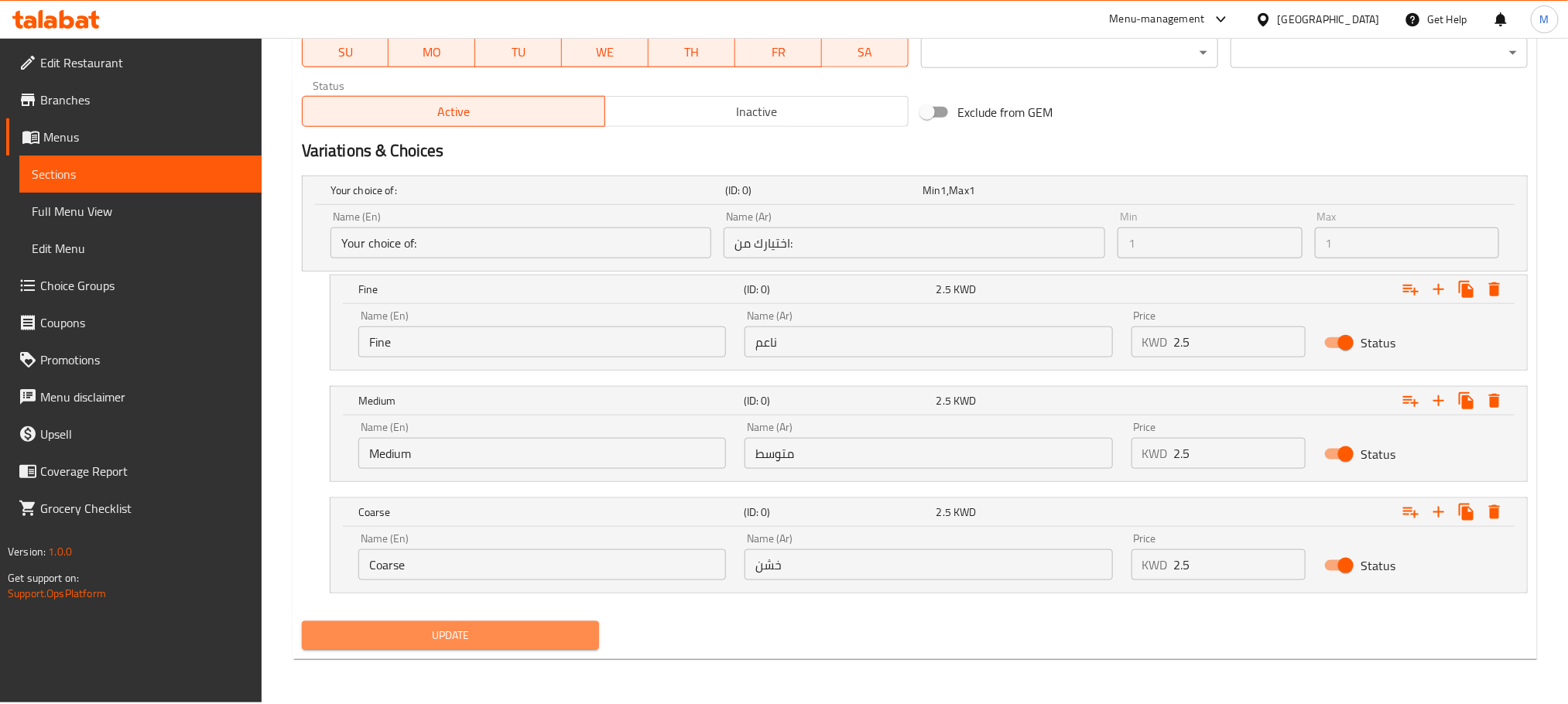
click at [446, 636] on span "Update" at bounding box center [450, 636] width 272 height 19
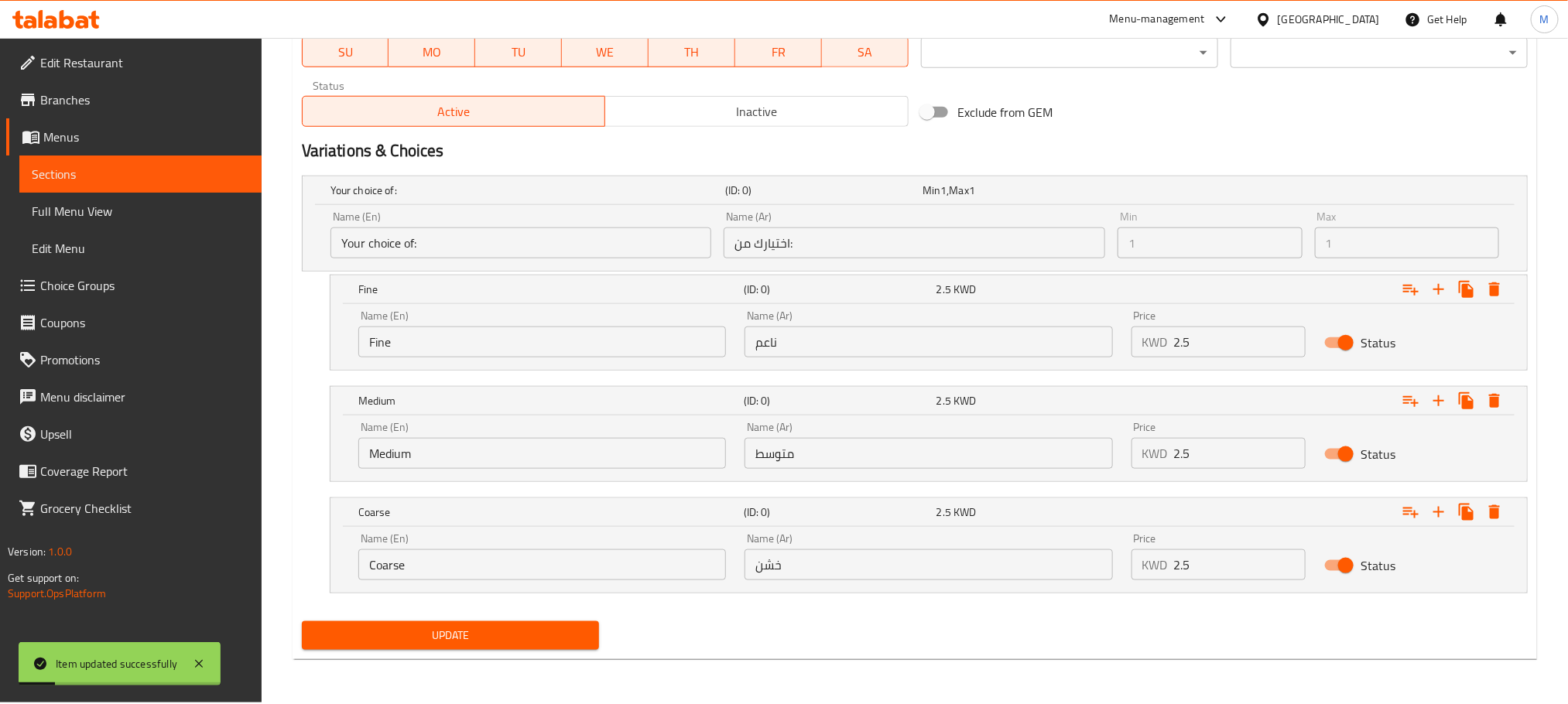
click at [900, 621] on div "Update" at bounding box center [915, 635] width 1239 height 41
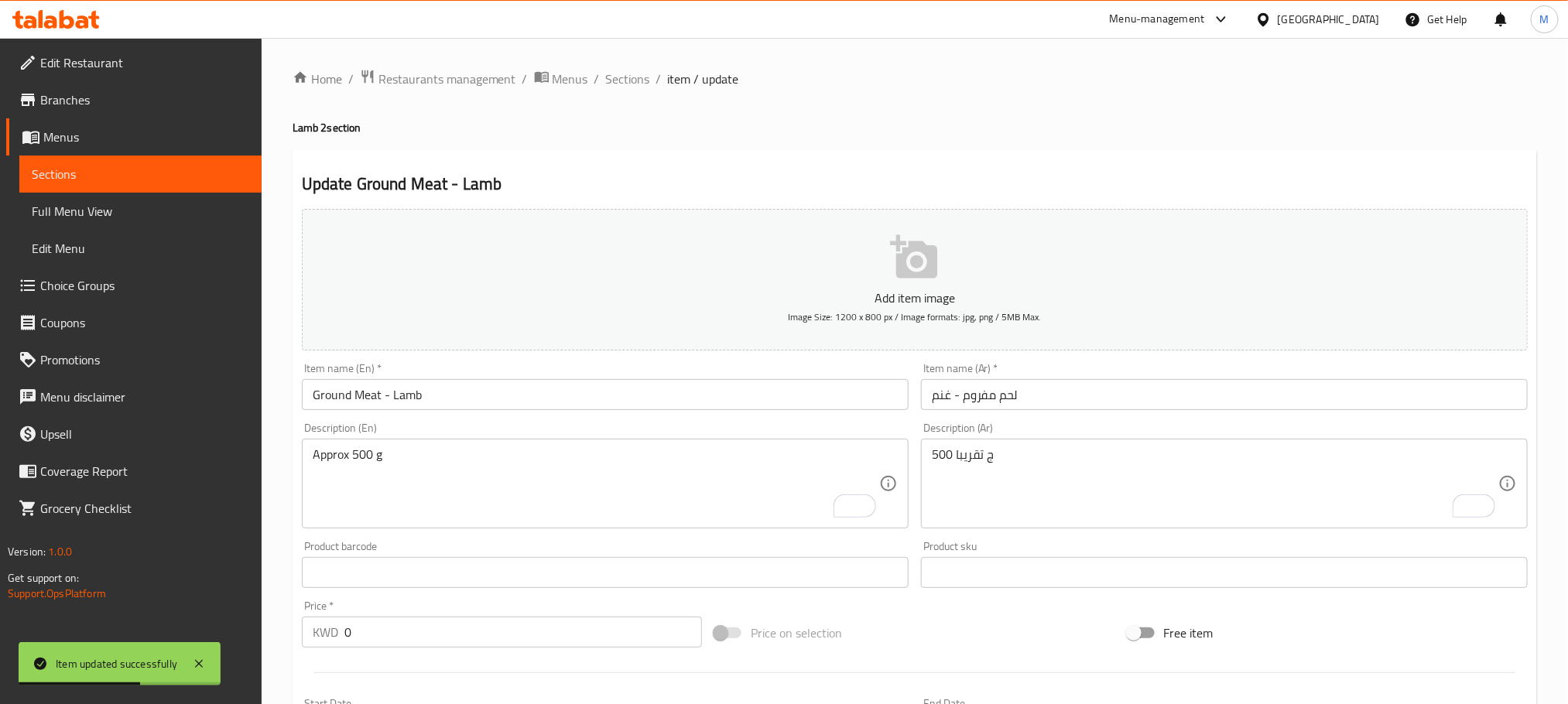
drag, startPoint x: 627, startPoint y: 71, endPoint x: 663, endPoint y: 112, distance: 54.6
click at [627, 70] on span "Sections" at bounding box center [628, 79] width 44 height 18
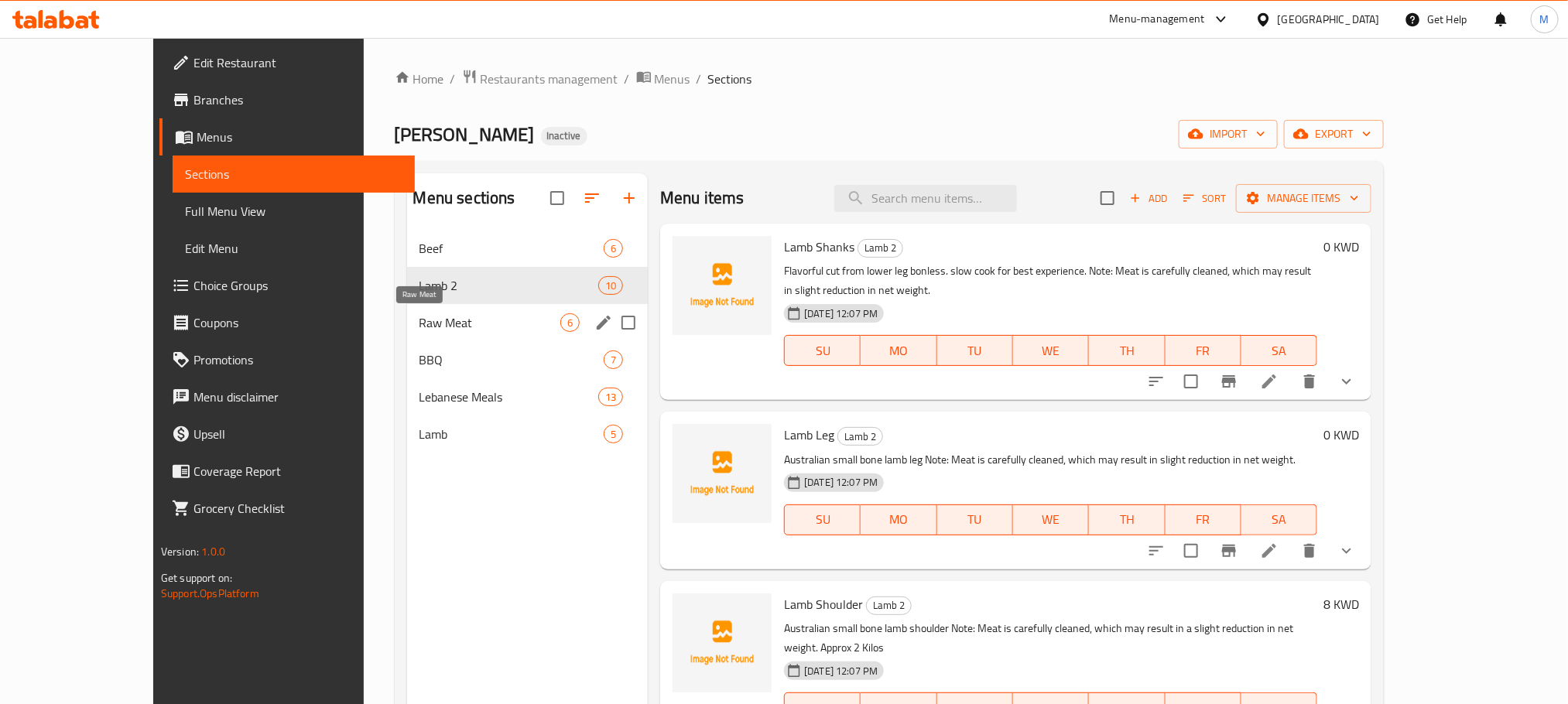
click at [407, 332] on div "Raw Meat 6" at bounding box center [528, 323] width 242 height 37
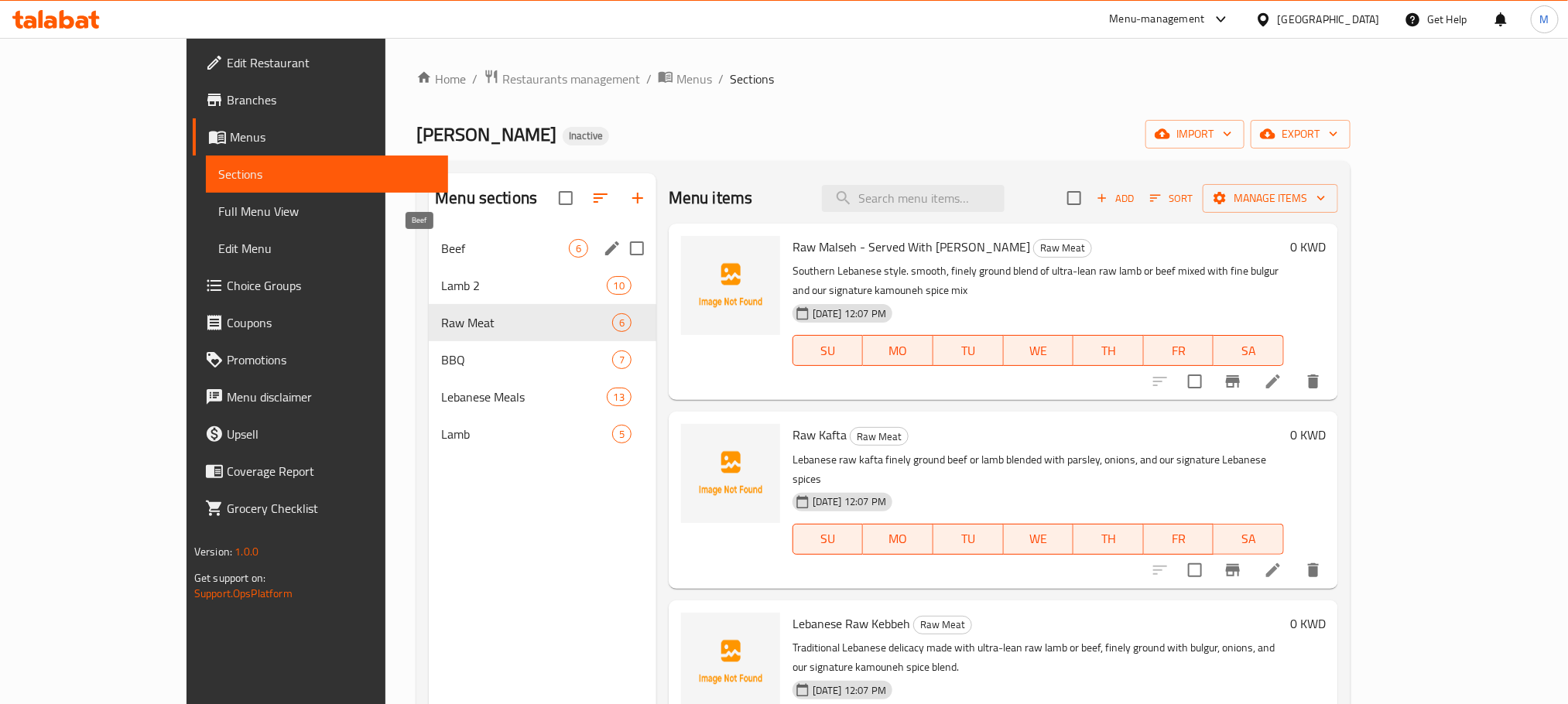
click at [441, 246] on span "Beef" at bounding box center [504, 248] width 128 height 18
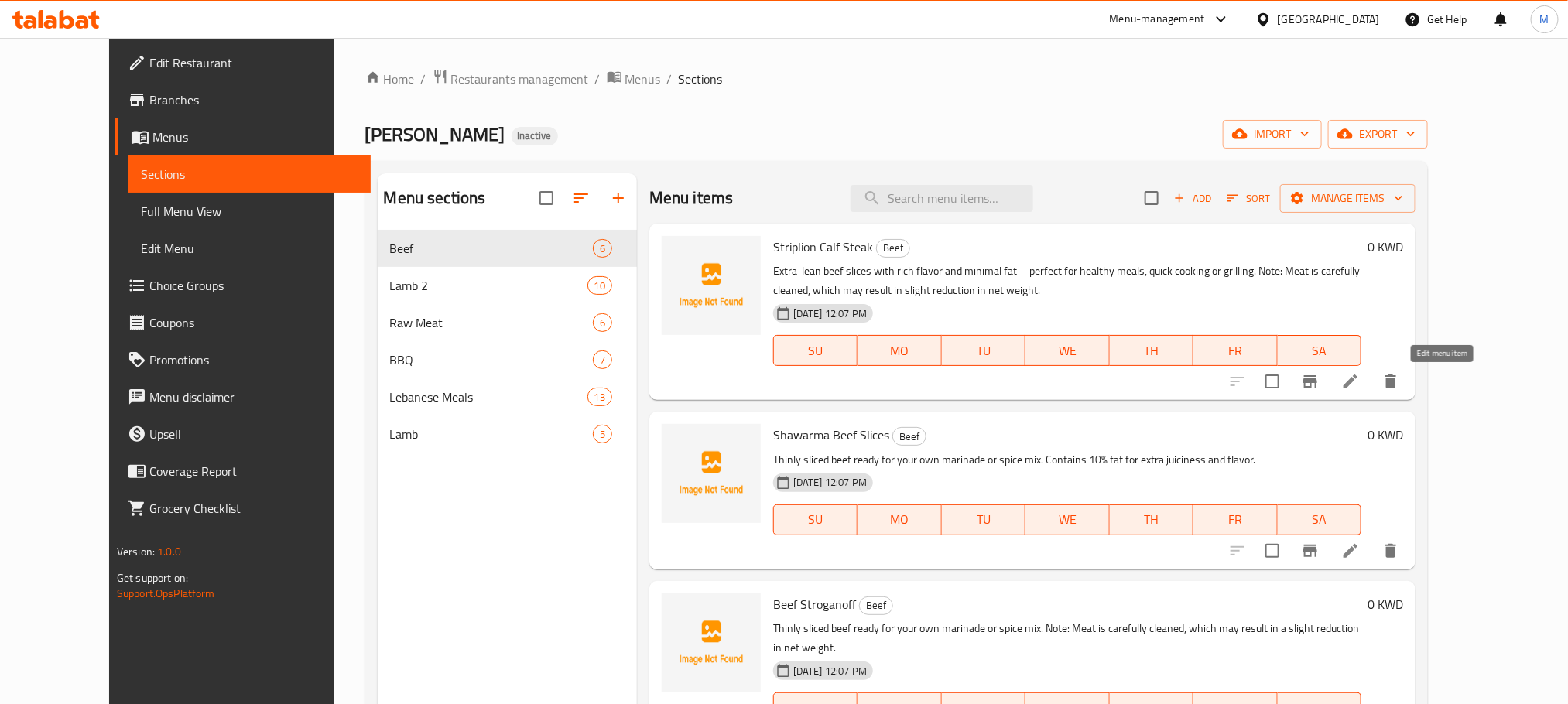
click at [1360, 386] on icon at bounding box center [1350, 381] width 18 height 18
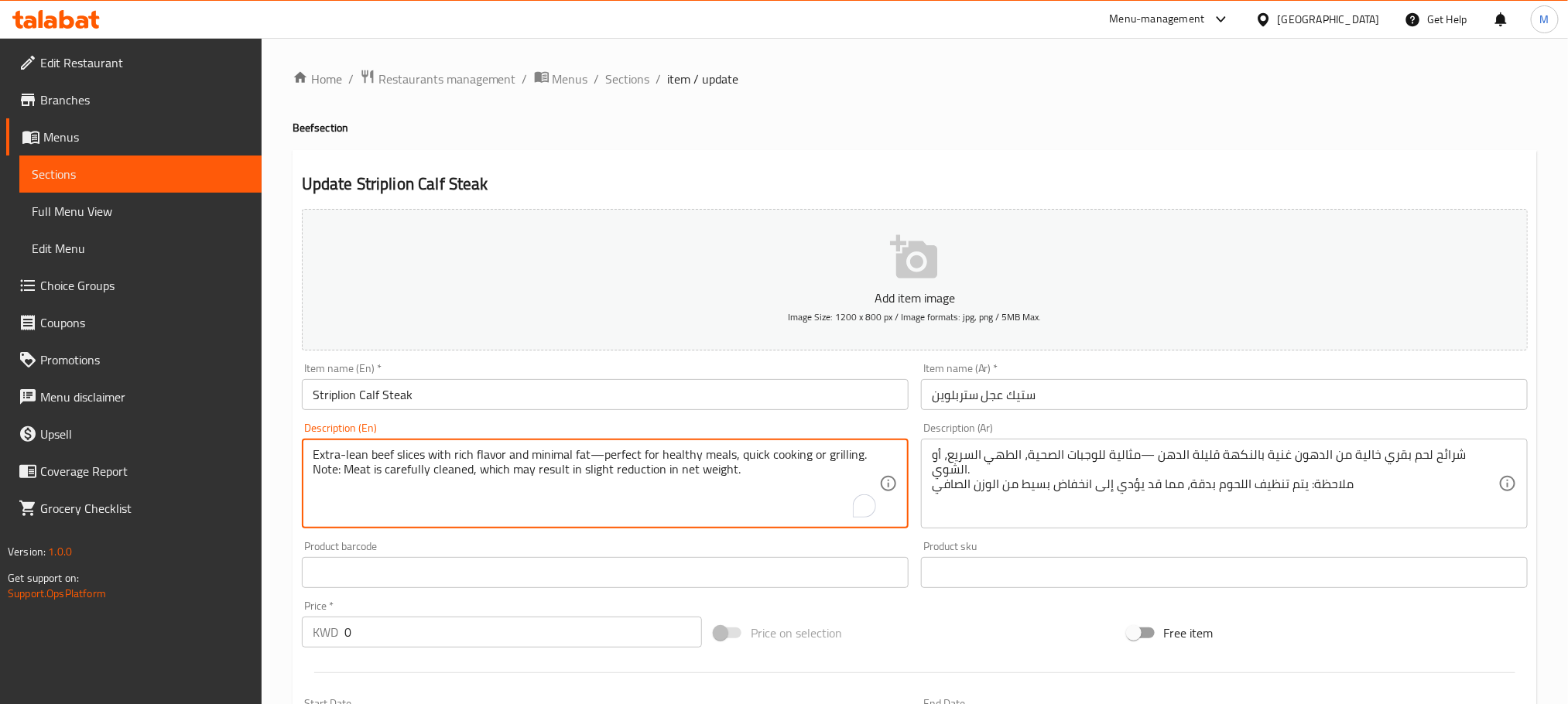
paste textarea "Aprox 500 g"
type textarea "Extra-lean beef slices with rich flavor and minimal fat—perfect for healthy mea…"
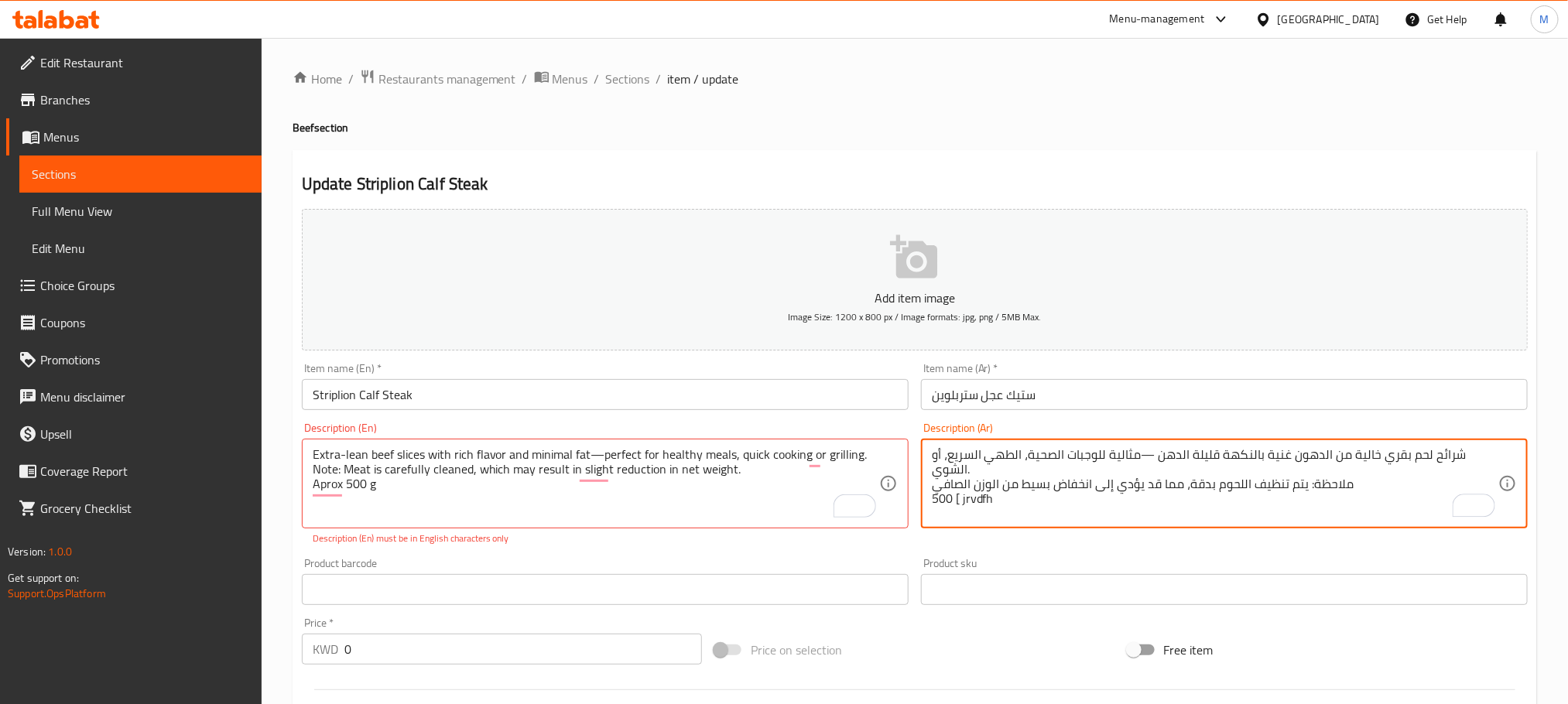
click at [952, 490] on textarea "شرائح لحم بقري خالية من الدهون غنية بالنكهة قليلة الدهن —مثالية للوجبات الصحية،…" at bounding box center [1215, 484] width 566 height 74
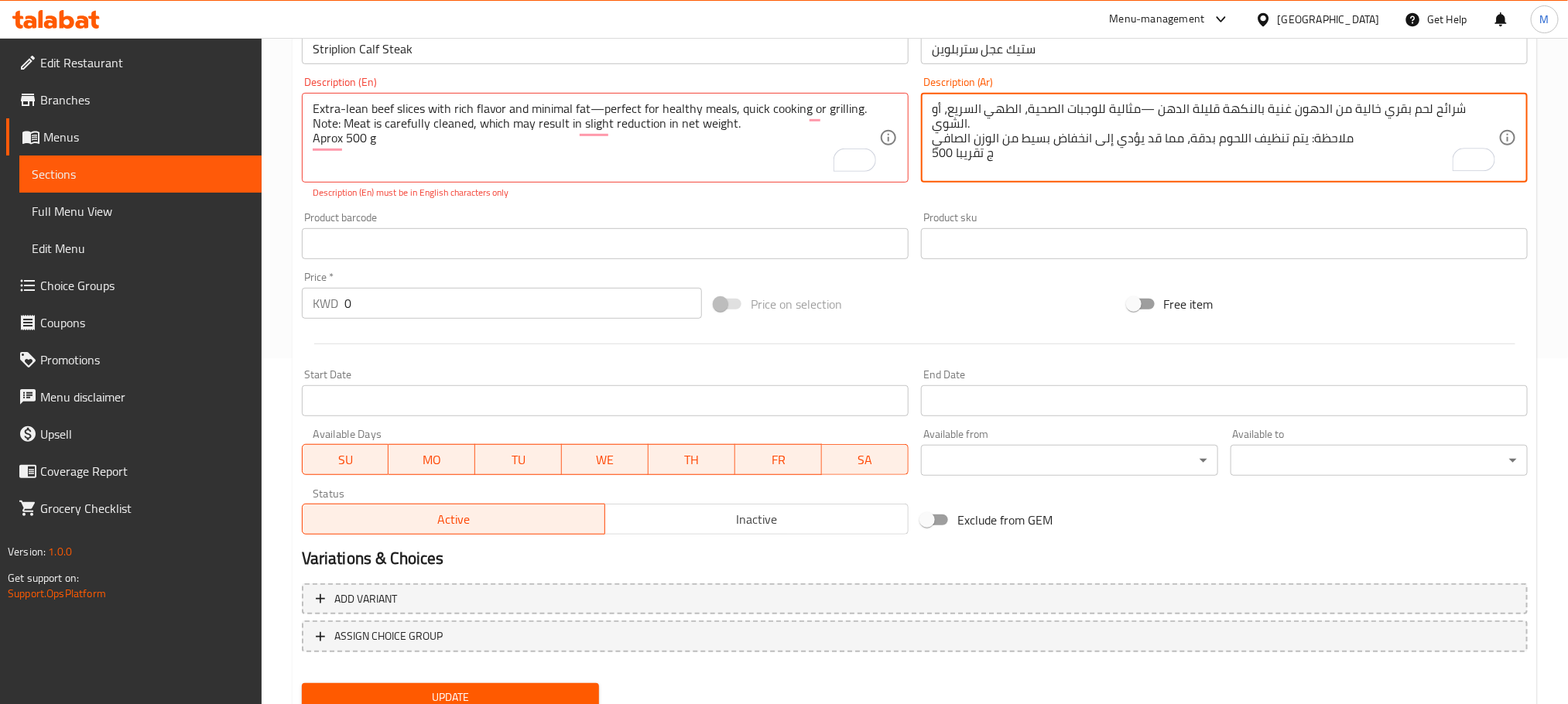
scroll to position [348, 0]
type textarea "شرائح لحم بقري خالية من الدهون غنية بالنكهة قليلة الدهن —مثالية للوجبات الصحية،…"
click at [431, 287] on input "0" at bounding box center [523, 301] width 357 height 31
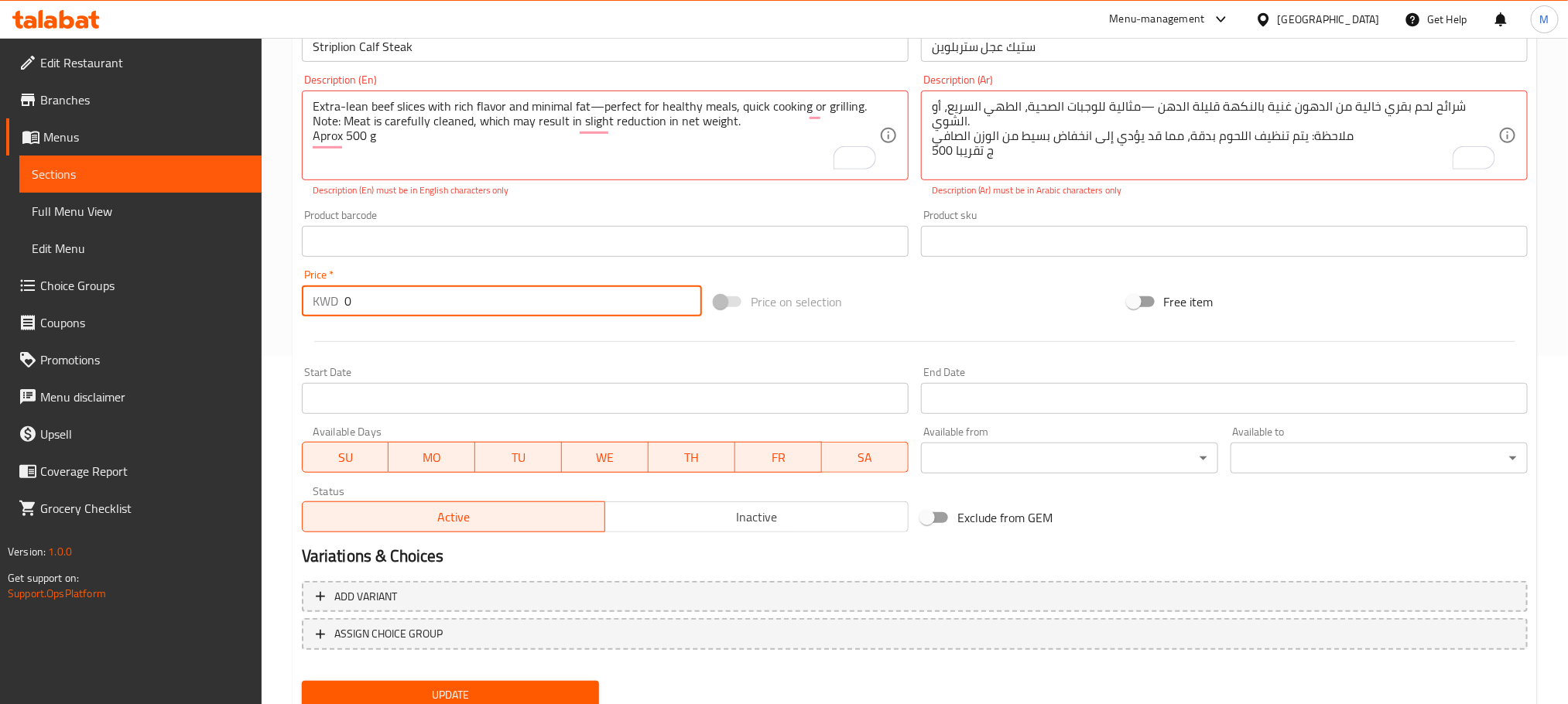
drag, startPoint x: 314, startPoint y: 341, endPoint x: 233, endPoint y: 416, distance: 110.4
click at [233, 409] on div "Edit Restaurant Branches Menus Sections Full Menu View Edit Menu Choice Groups …" at bounding box center [784, 226] width 1568 height 1072
type input "2.75"
click at [276, 365] on div "Home / Restaurants management / Menus / Sections / item / update Beef section U…" at bounding box center [915, 226] width 1307 height 1072
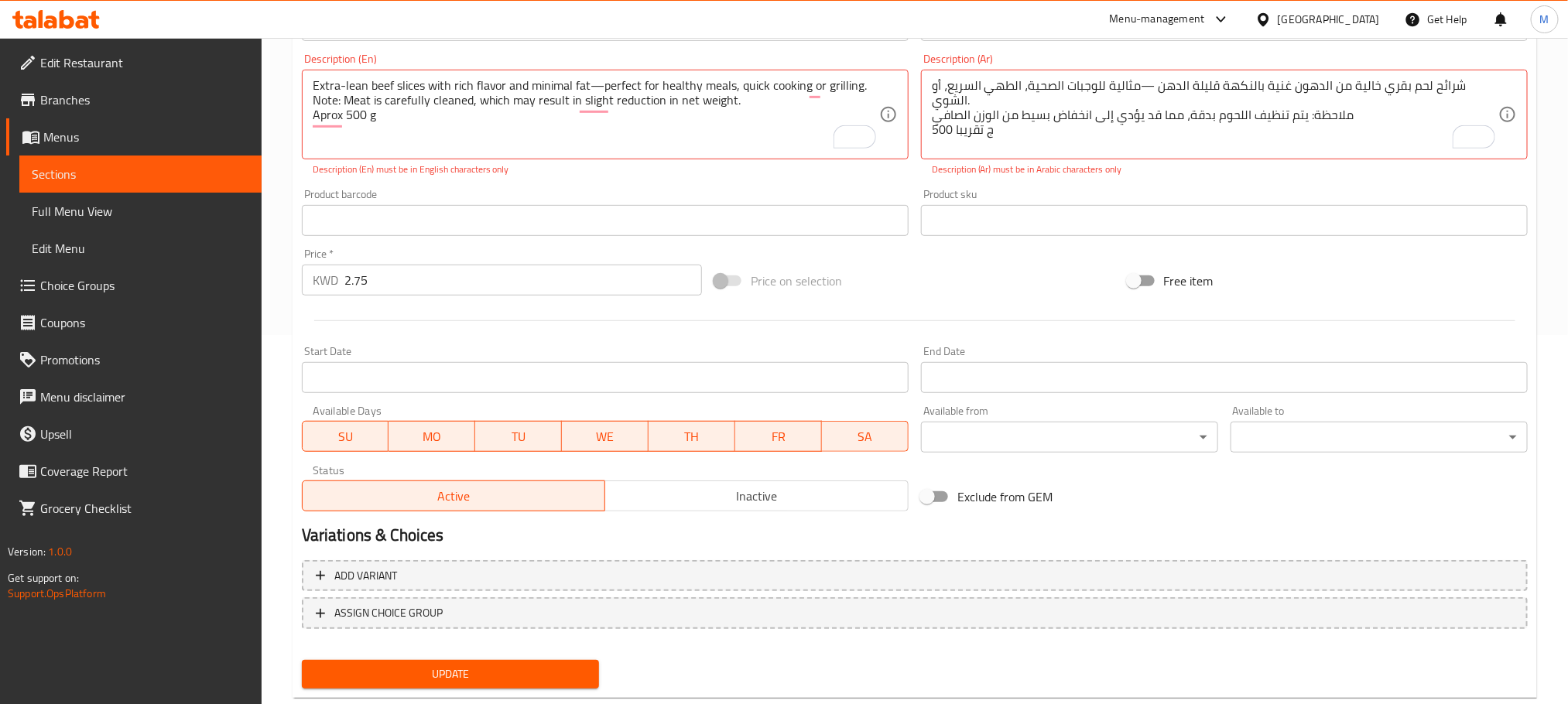
scroll to position [405, 0]
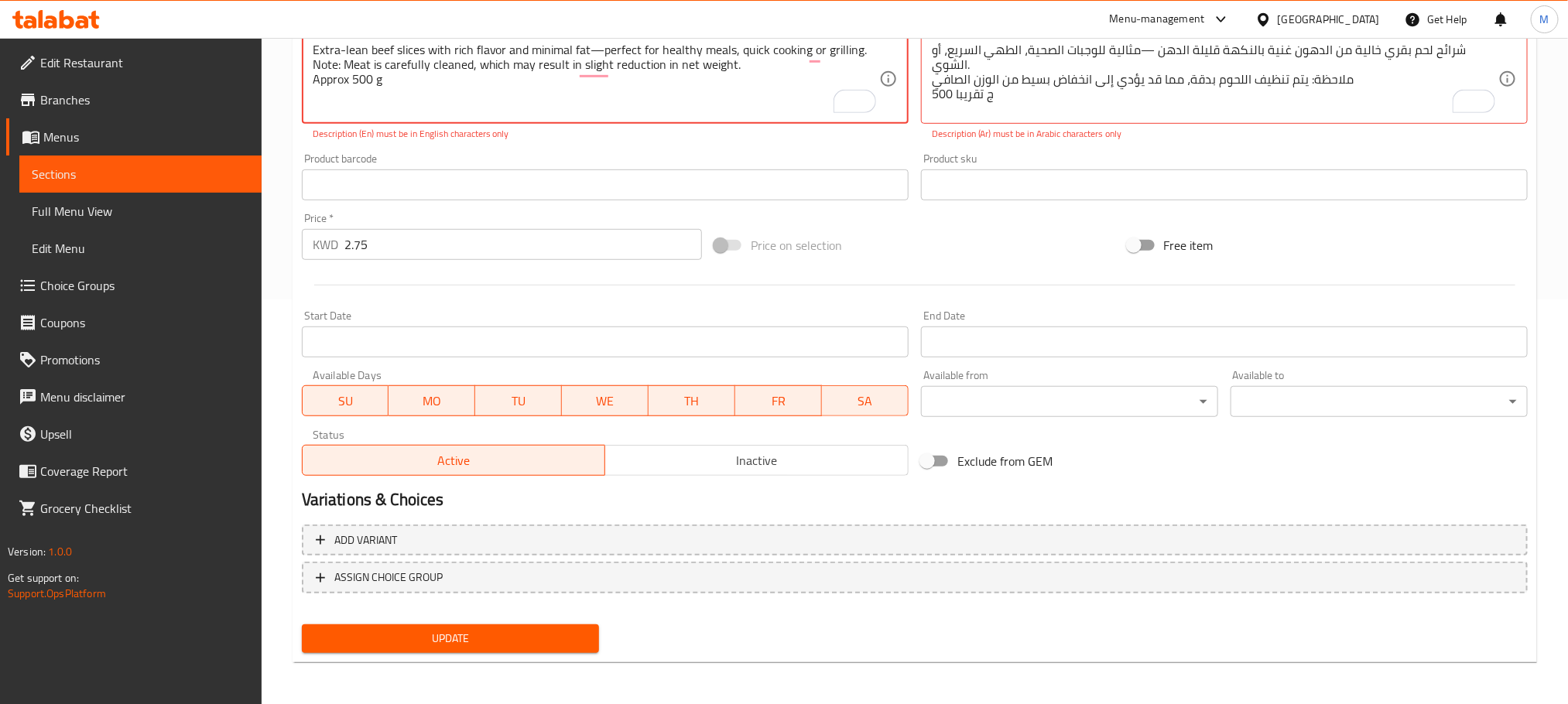
type textarea "Extra-lean beef slices with rich flavor and minimal fat—perfect for healthy mea…"
click at [281, 324] on div "Home / Restaurants management / Menus / Sections / item / update Beef section U…" at bounding box center [915, 169] width 1307 height 1072
click at [500, 641] on span "Update" at bounding box center [450, 638] width 272 height 19
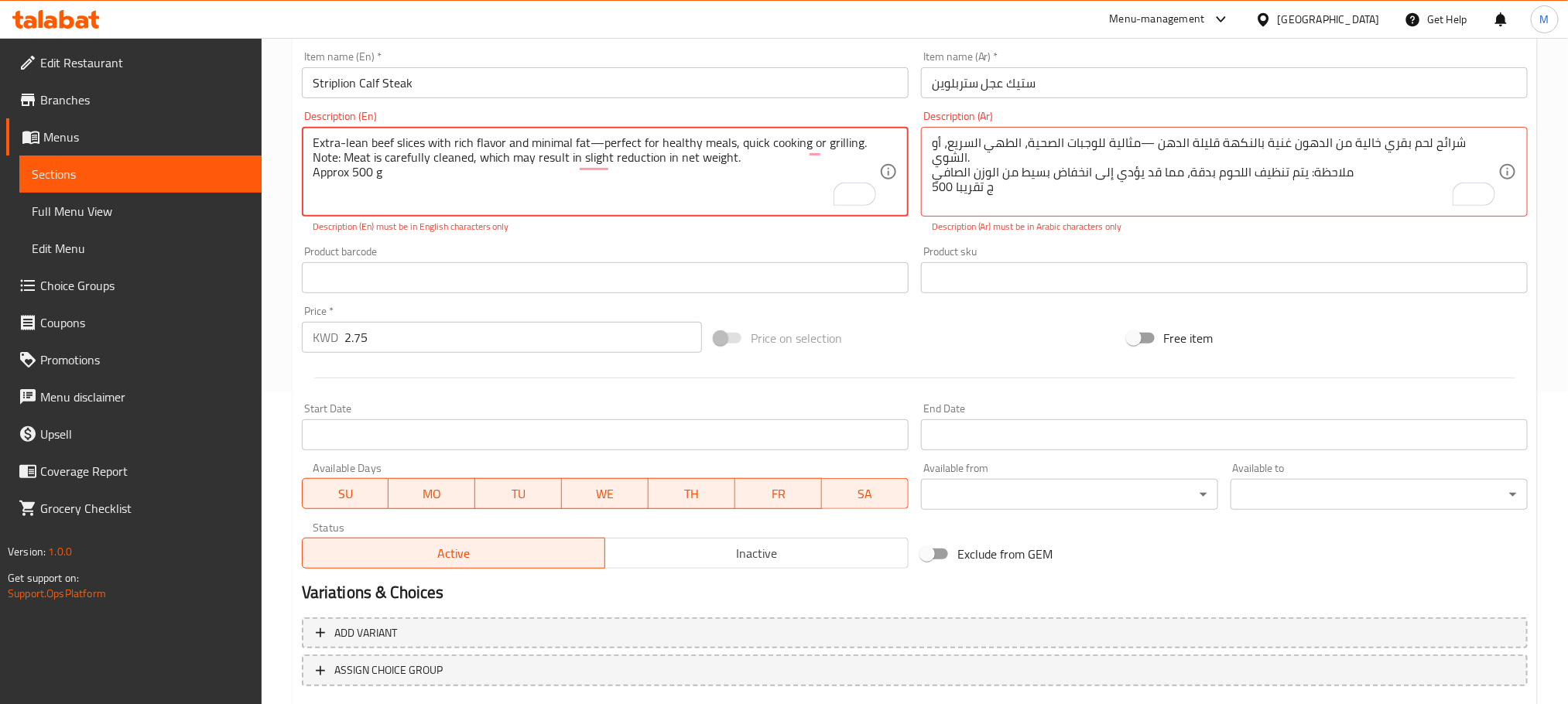
scroll to position [288, 0]
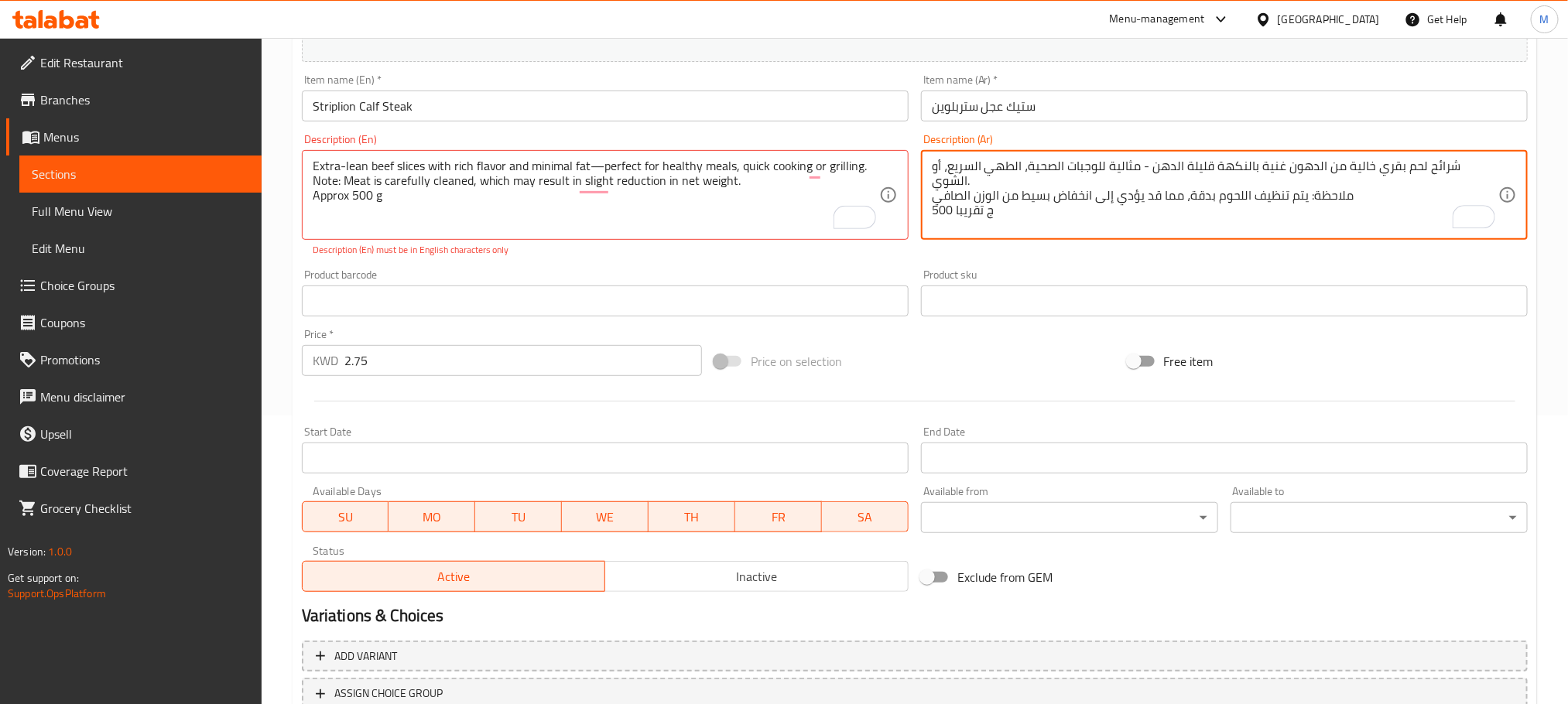
type textarea "شرائح لحم بقري خالية من الدهون غنية بالنكهة قليلة الدهن - مثالية للوجبات الصحية…"
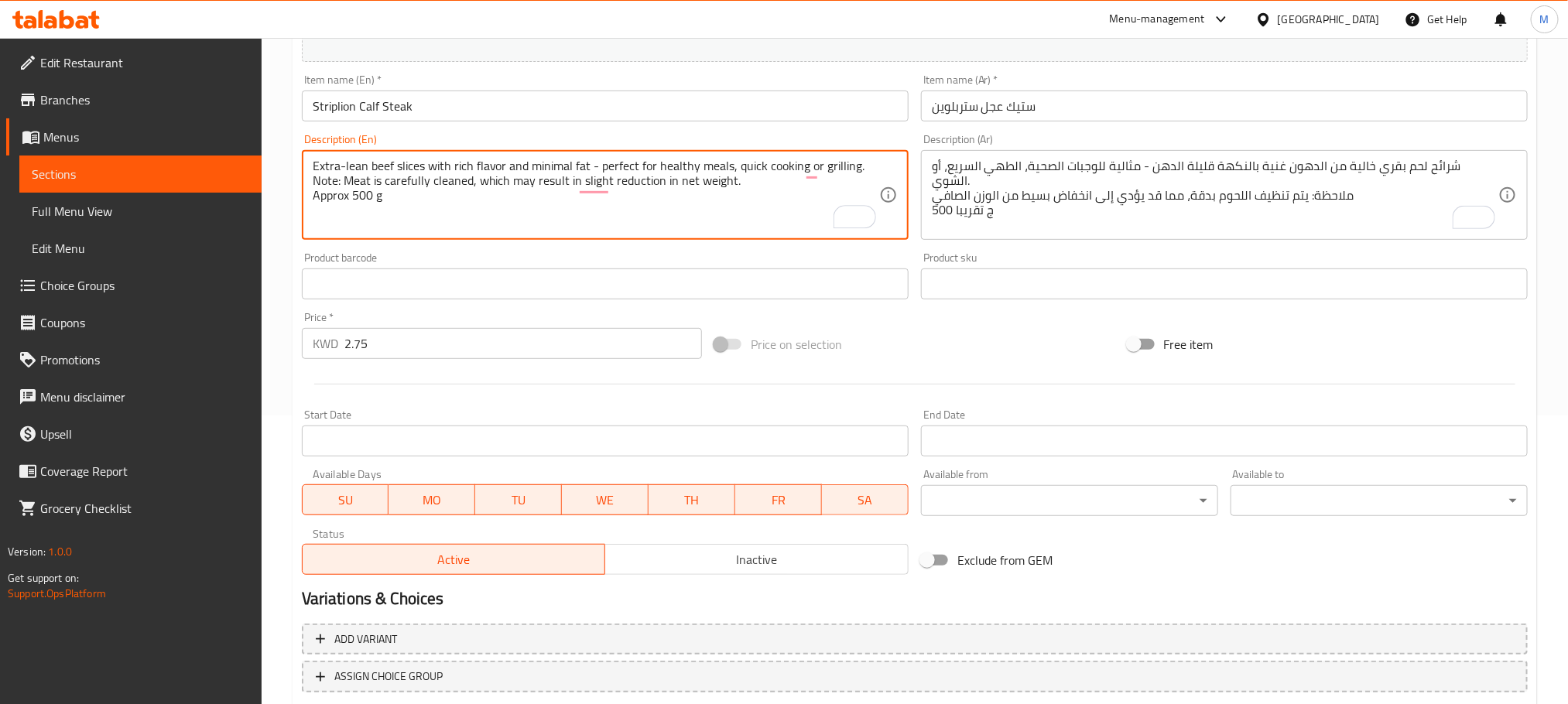
type textarea "Extra-lean beef slices with rich flavor and minimal fat - perfect for healthy m…"
click at [288, 307] on div "Home / Restaurants management / Menus / Sections / item / update Beef section U…" at bounding box center [915, 277] width 1307 height 1055
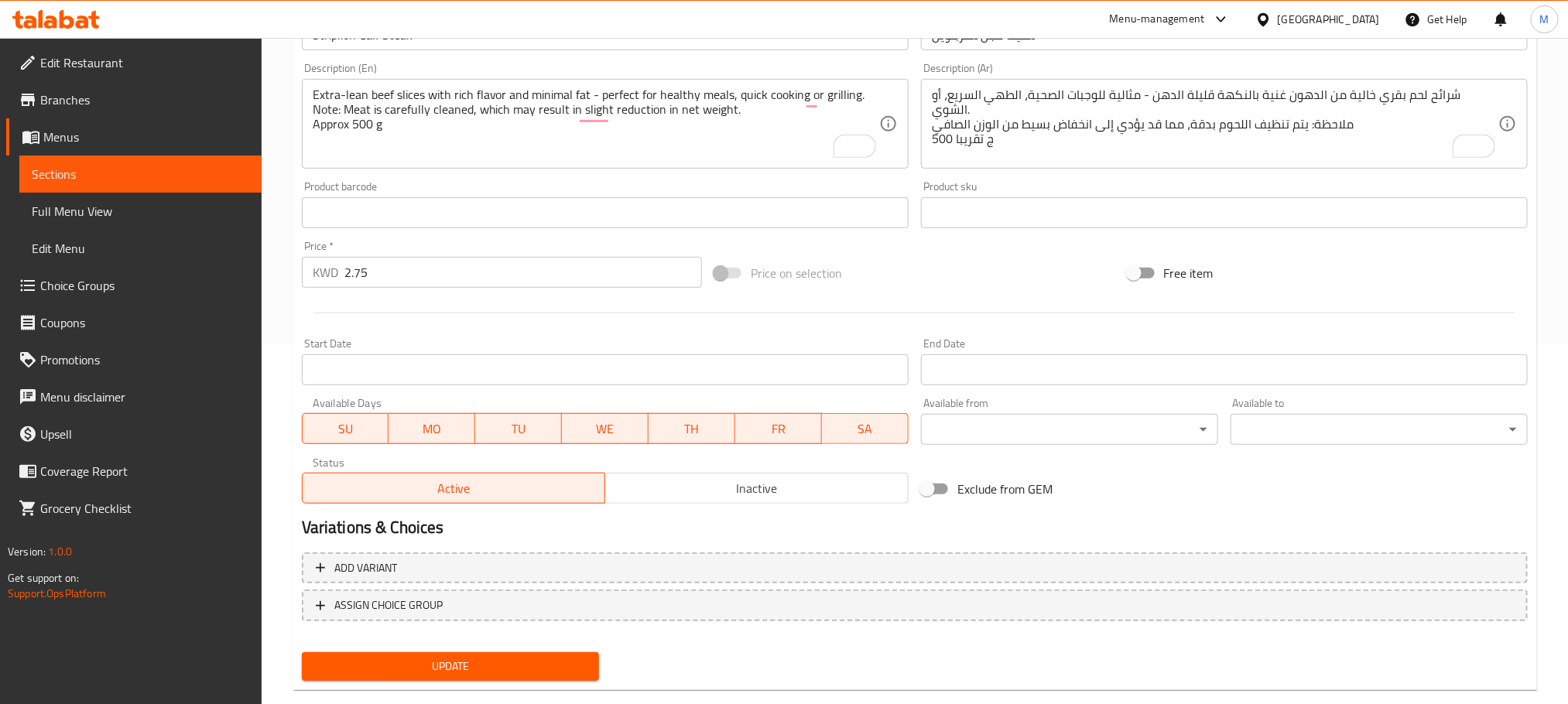
scroll to position [388, 0]
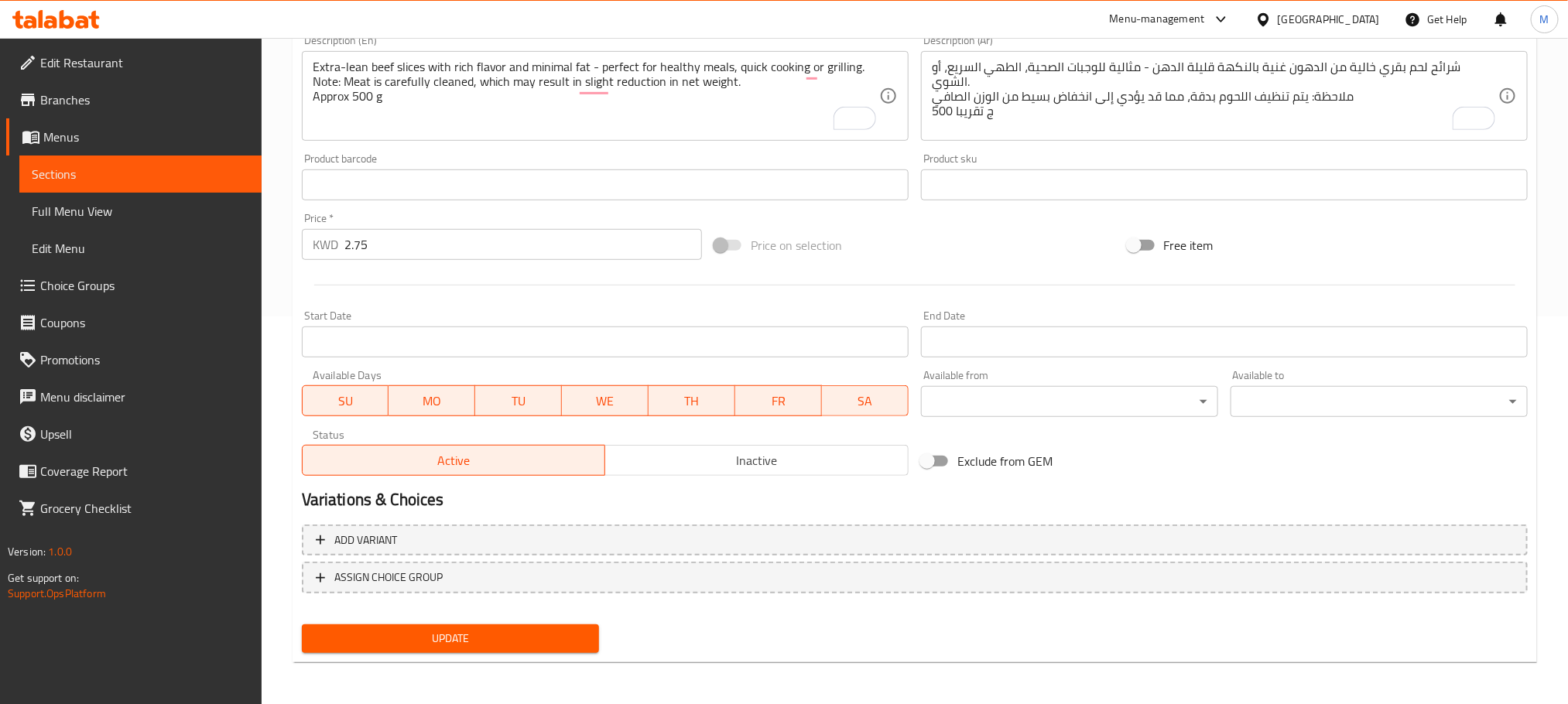
drag, startPoint x: 460, startPoint y: 631, endPoint x: 467, endPoint y: 644, distance: 14.8
click at [463, 632] on span "Update" at bounding box center [450, 638] width 272 height 19
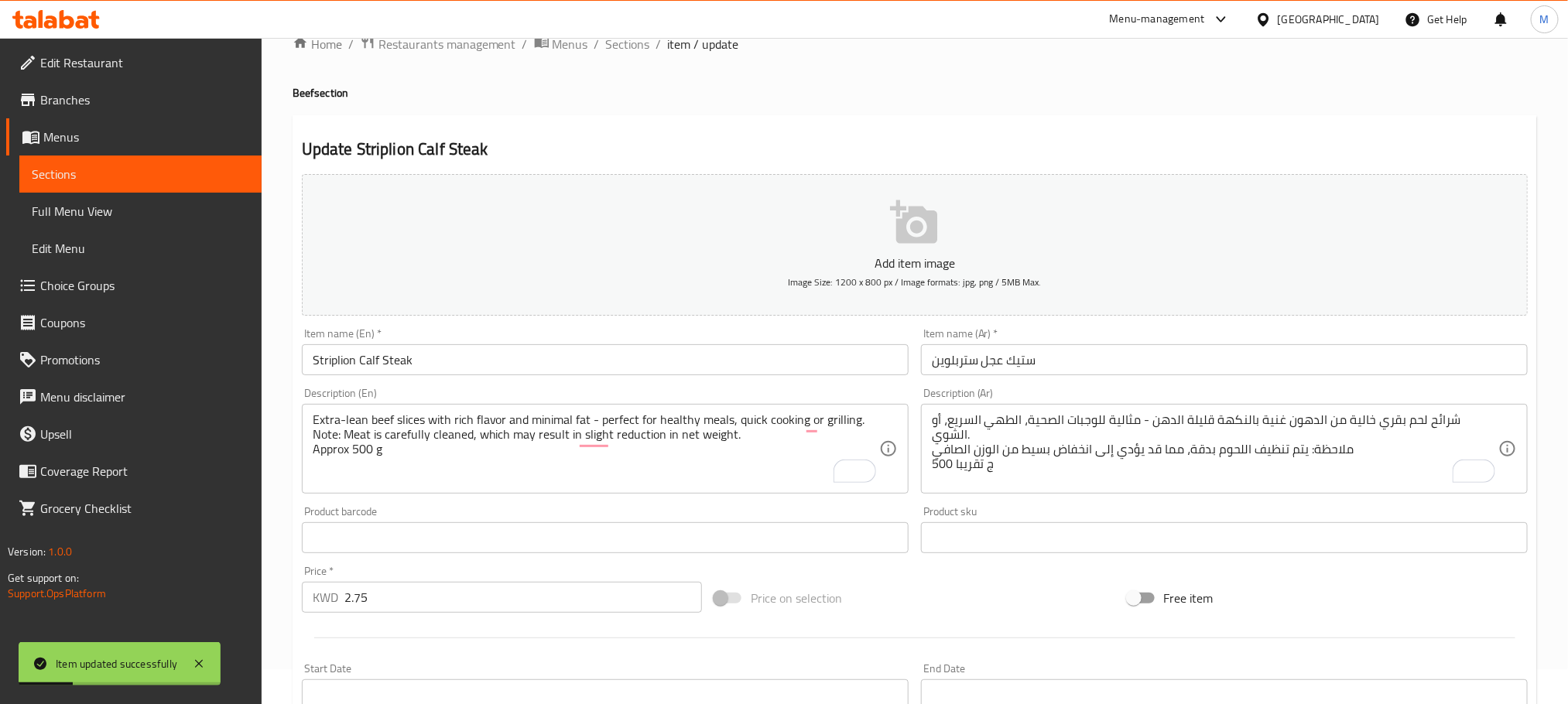
scroll to position [0, 0]
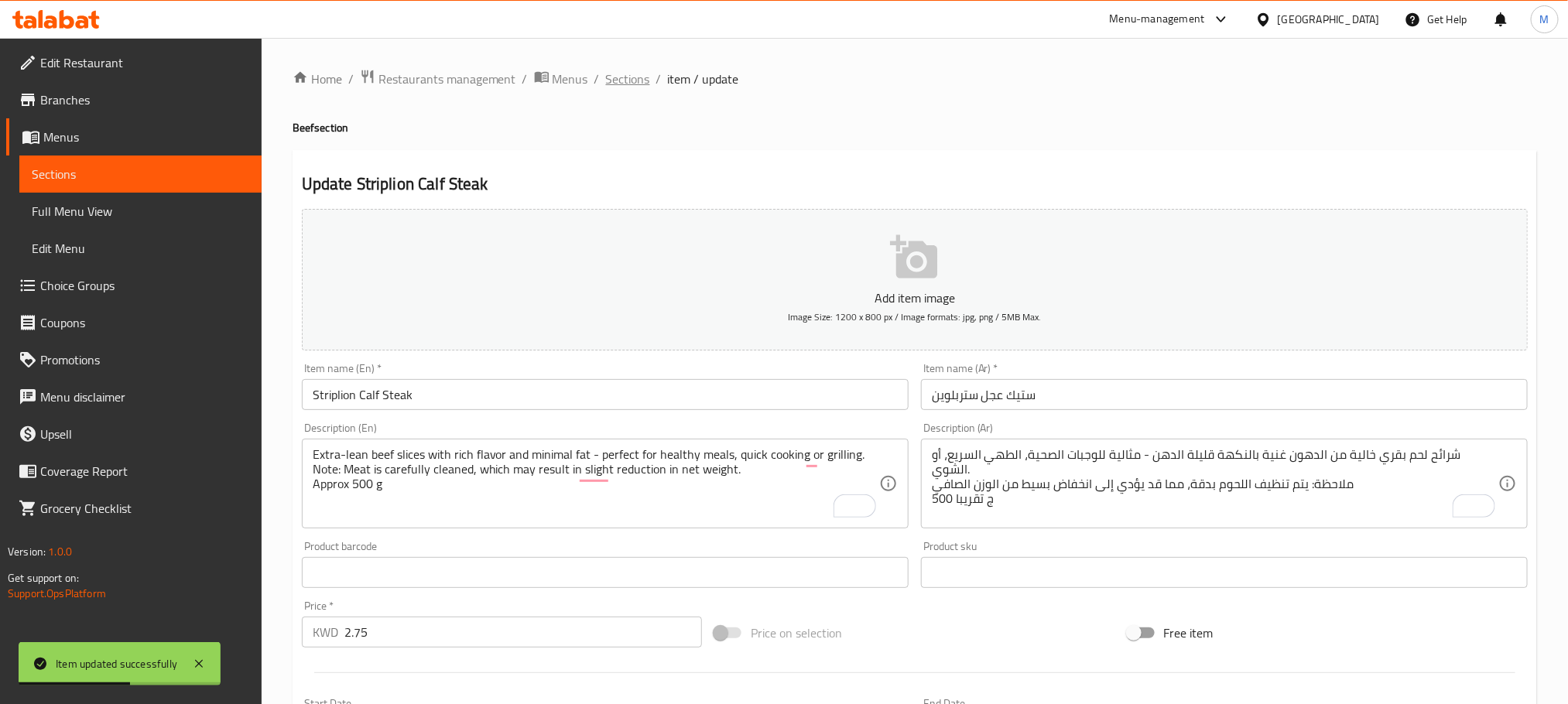
click at [632, 81] on span "Sections" at bounding box center [628, 79] width 44 height 18
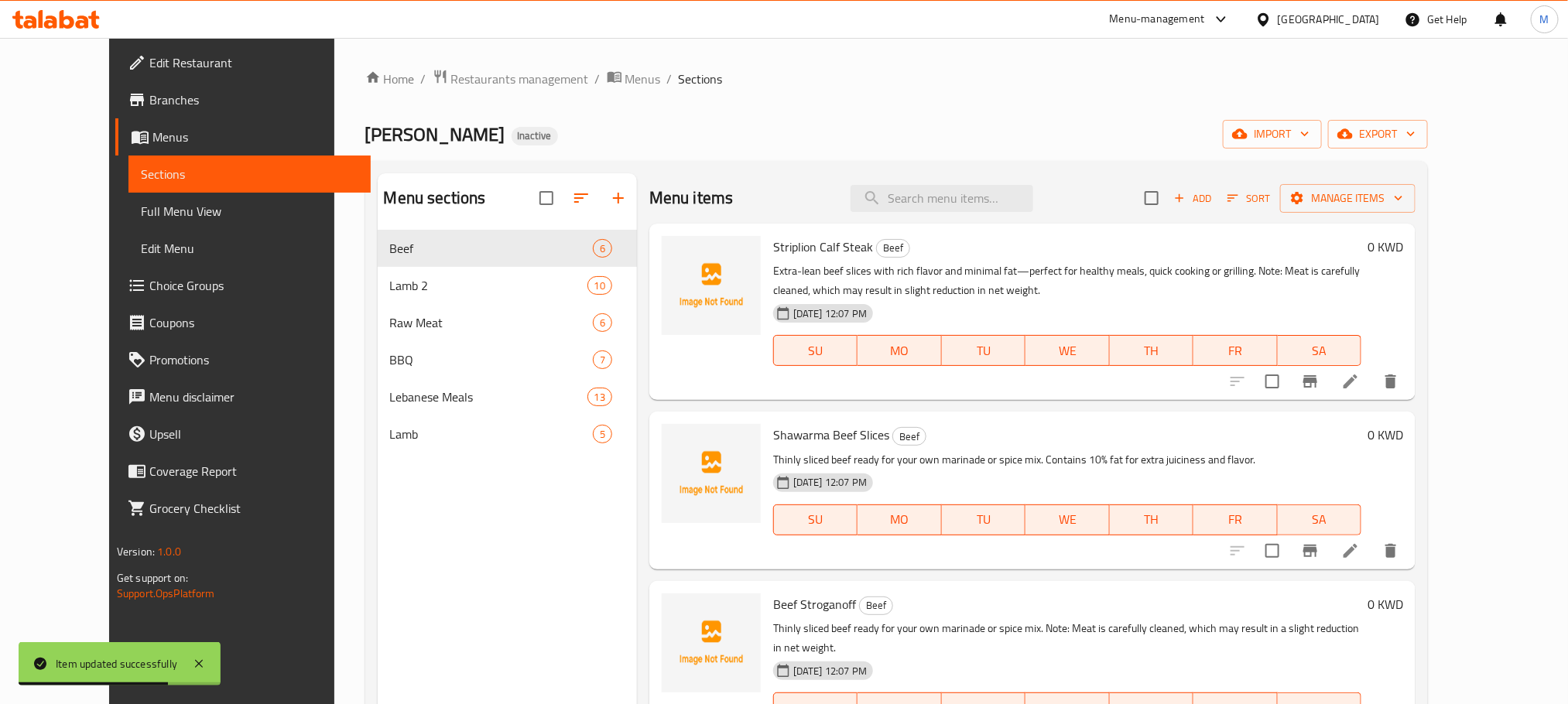
click at [1373, 560] on li at bounding box center [1351, 551] width 43 height 28
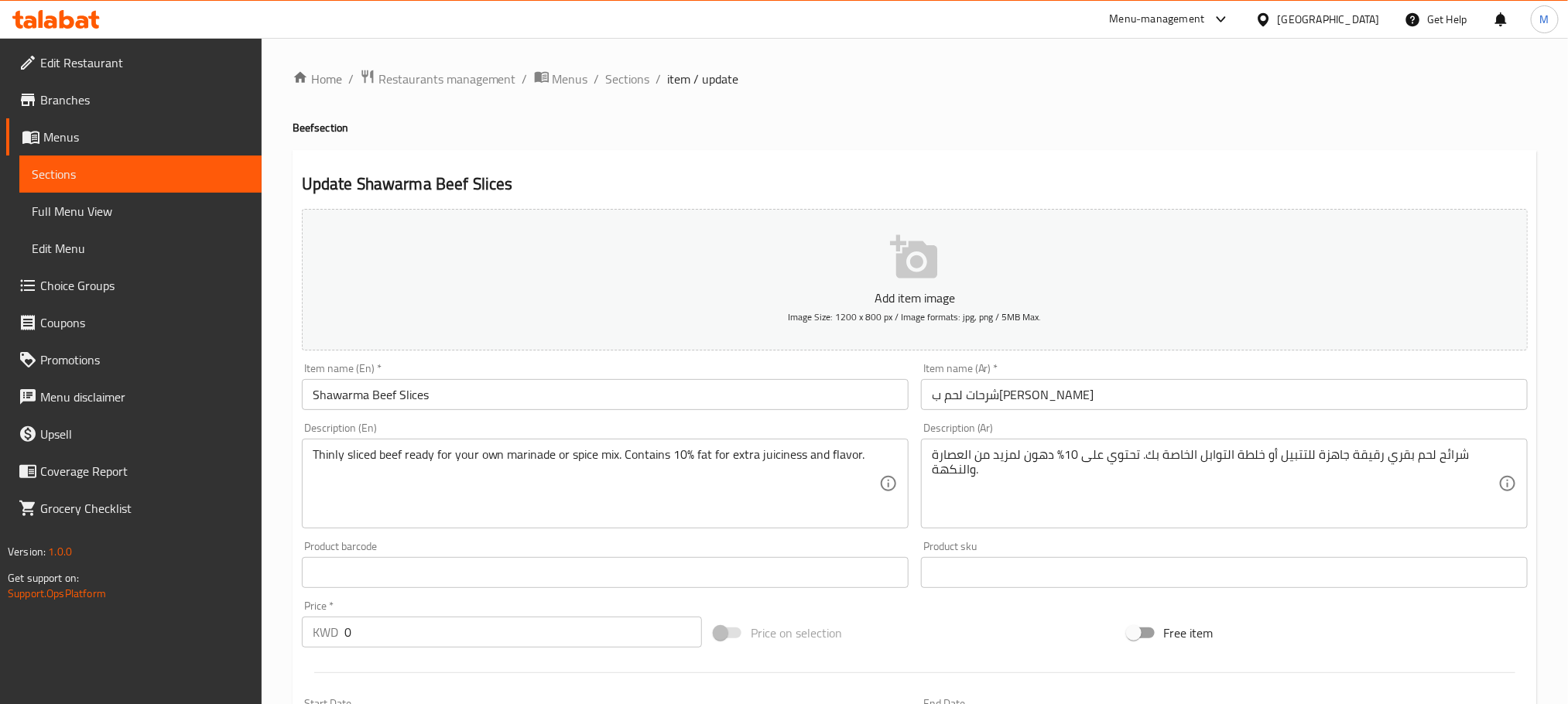
scroll to position [388, 0]
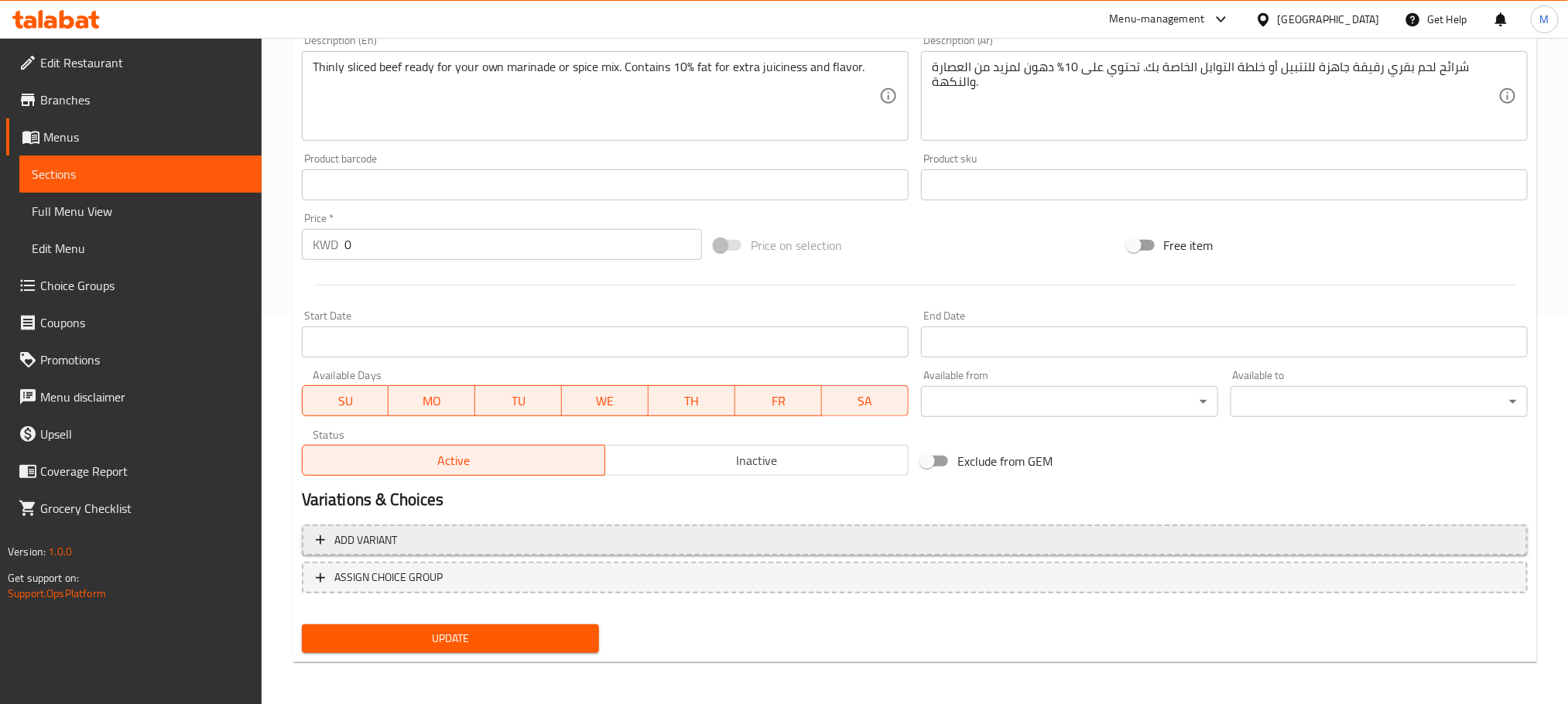
click at [451, 543] on span "Add variant" at bounding box center [915, 540] width 1198 height 19
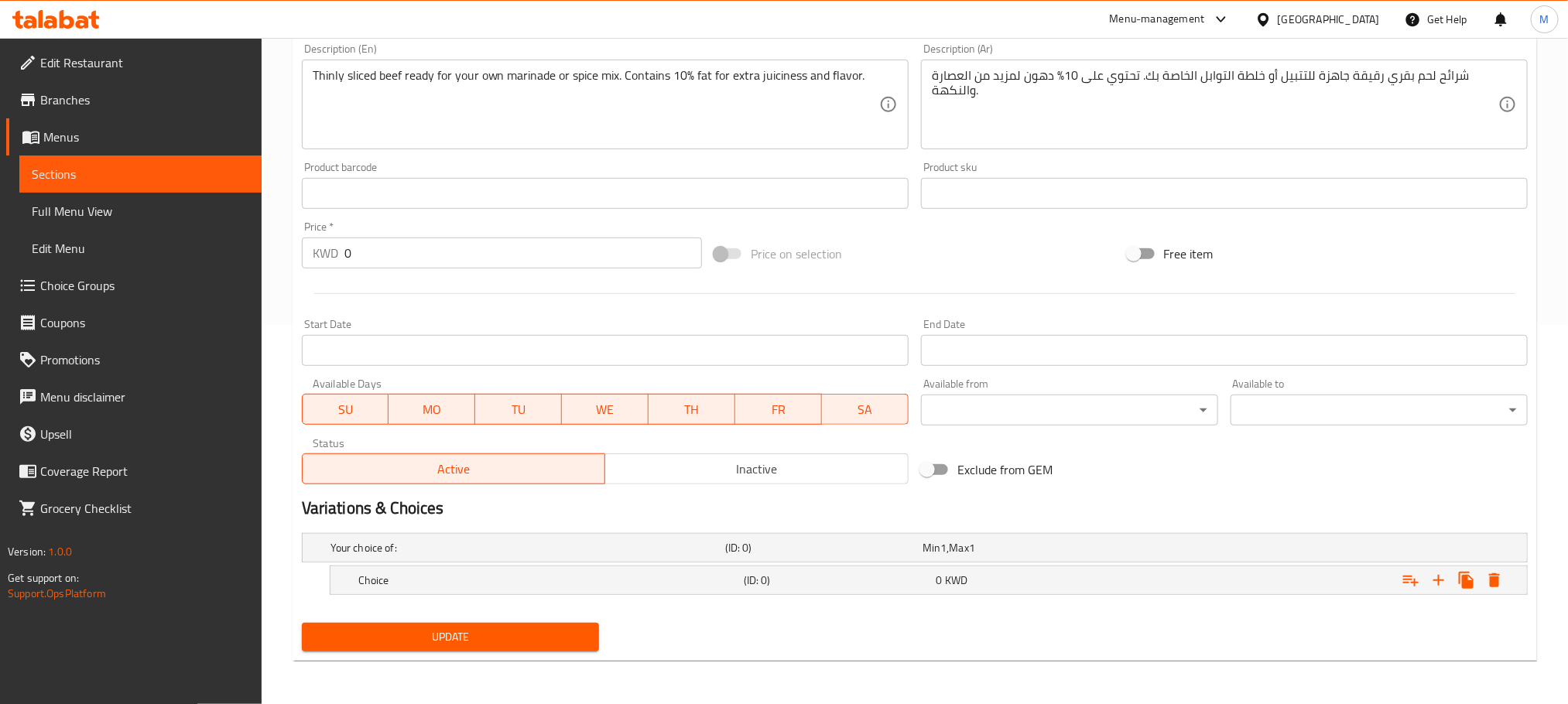
scroll to position [380, 0]
click at [468, 555] on h5 "Choice" at bounding box center [525, 547] width 389 height 15
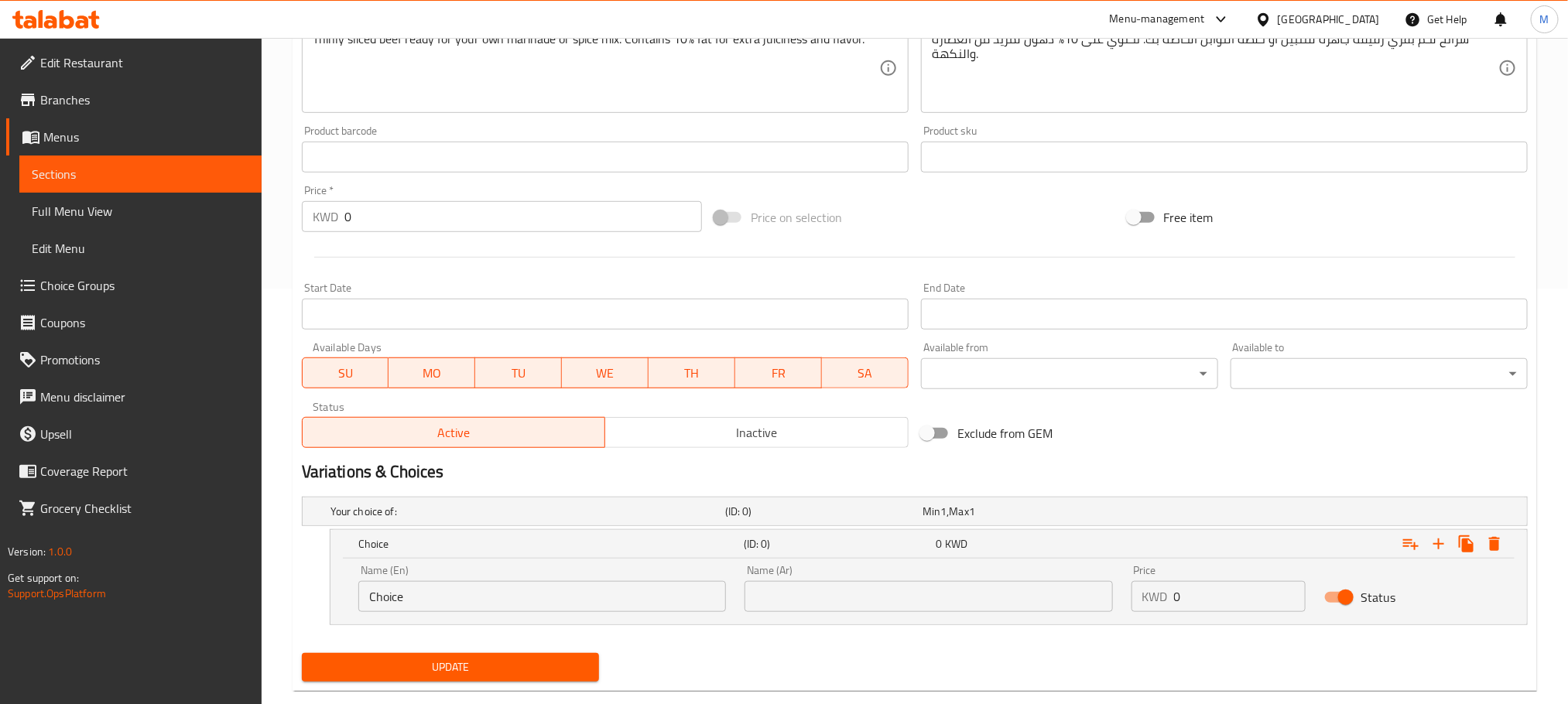
scroll to position [446, 0]
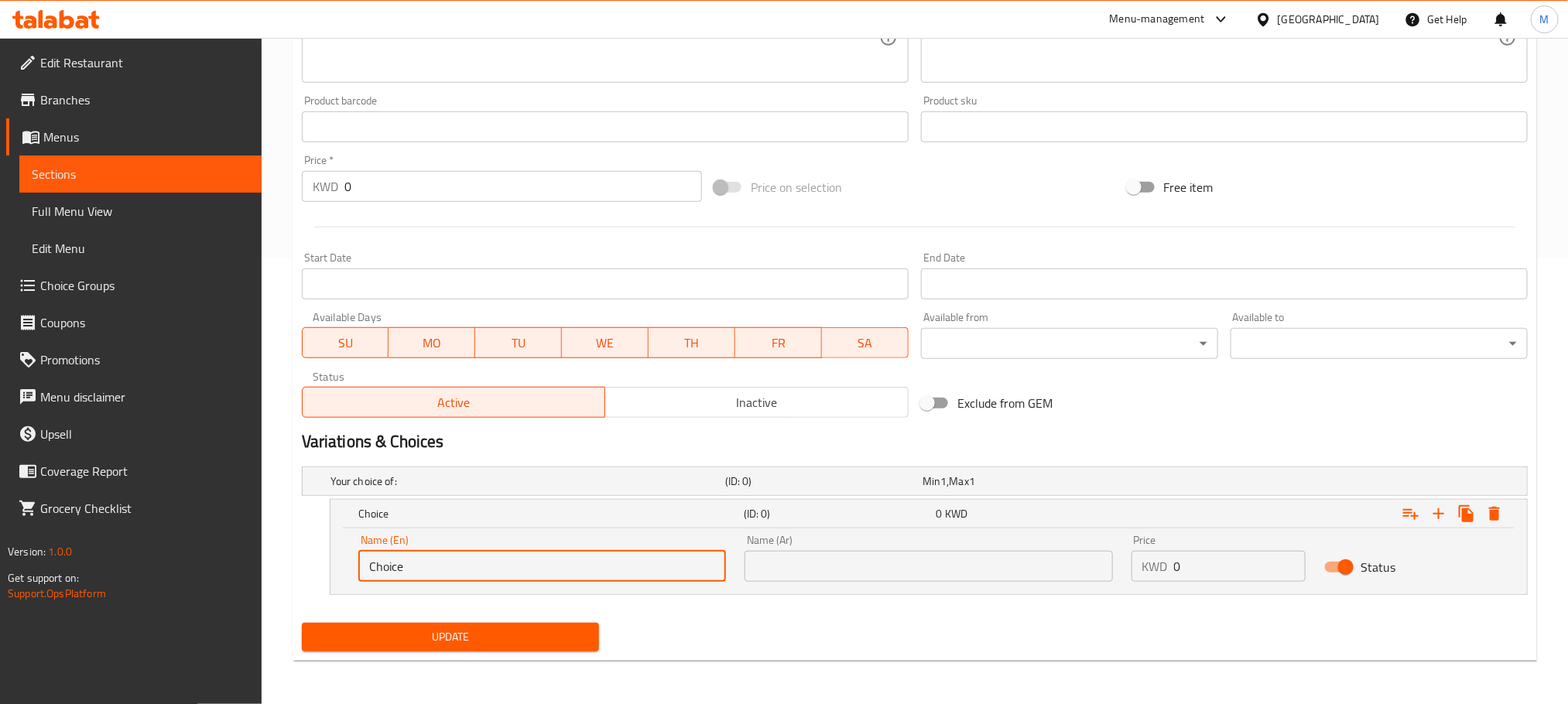
drag, startPoint x: 428, startPoint y: 571, endPoint x: 158, endPoint y: 673, distance: 288.6
click at [158, 673] on div "Edit Restaurant Branches Menus Sections Full Menu View Edit Menu Choice Groups …" at bounding box center [784, 148] width 1568 height 1112
paste input "Beef leg ( Soft)"
click at [414, 564] on input "Beef leg ( Soft)" at bounding box center [542, 566] width 368 height 31
click at [472, 555] on input "Beef leg Soft)" at bounding box center [542, 566] width 368 height 31
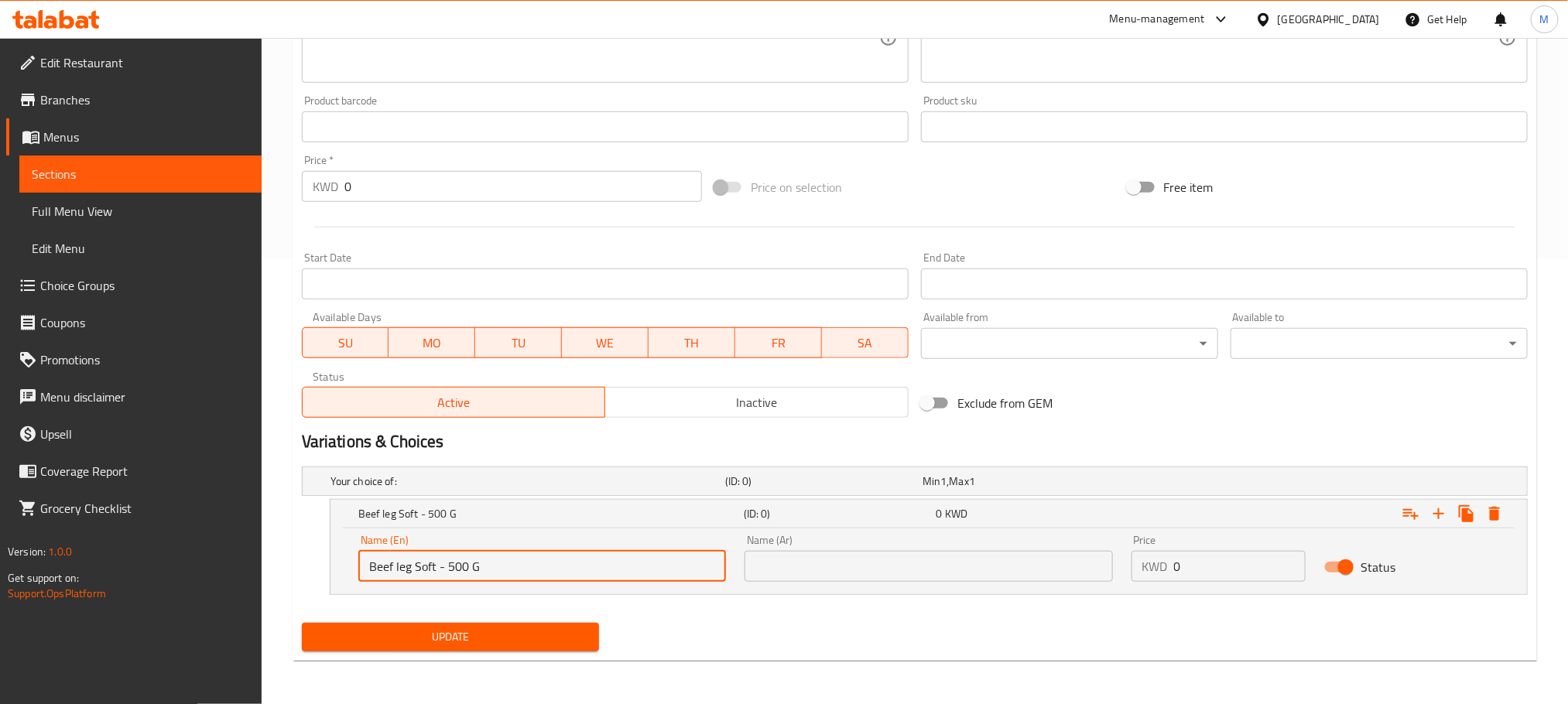
type input "Beef leg Soft - 500 G"
click at [813, 566] on input "text" at bounding box center [929, 566] width 368 height 31
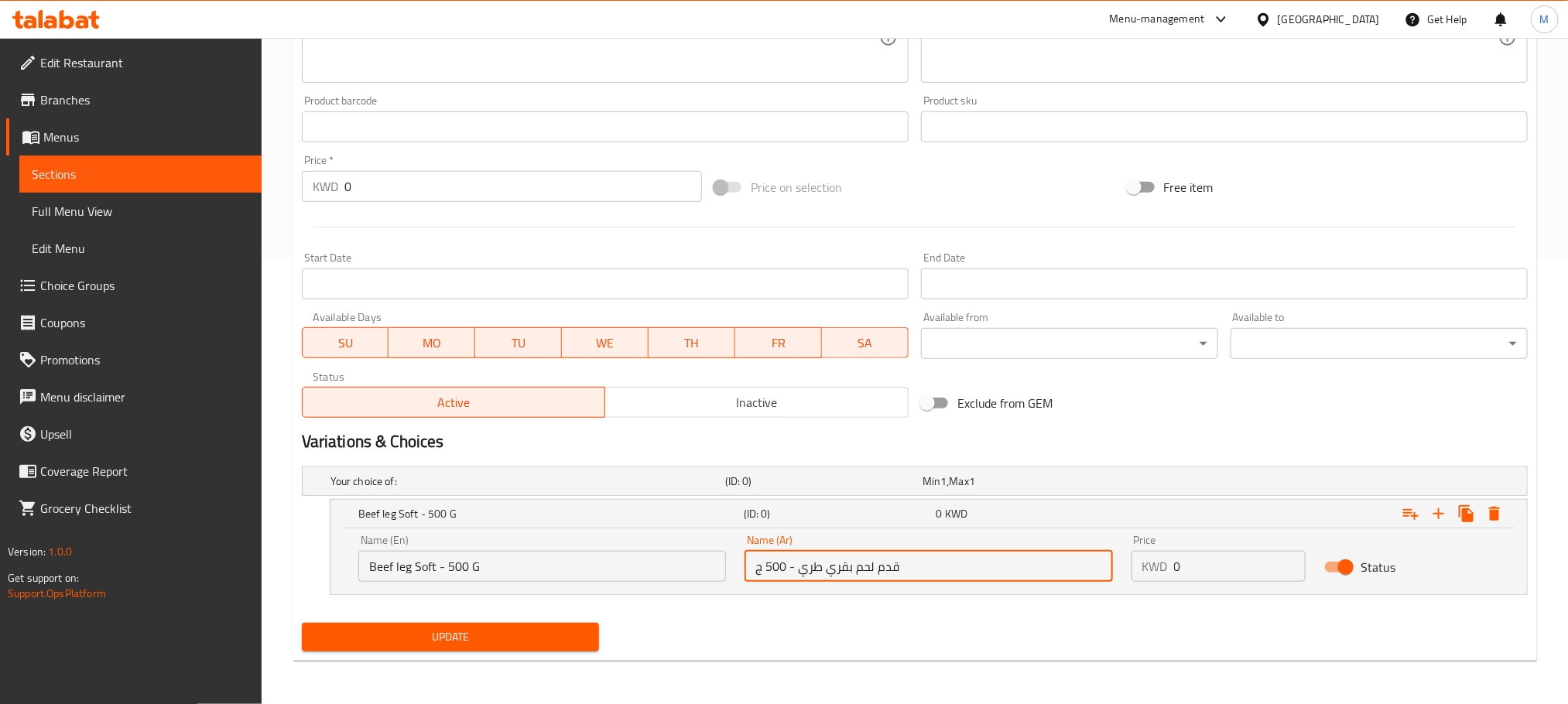
type input "قدم لحم بقري طري - 500 ج"
click at [899, 617] on div "Update" at bounding box center [915, 637] width 1239 height 41
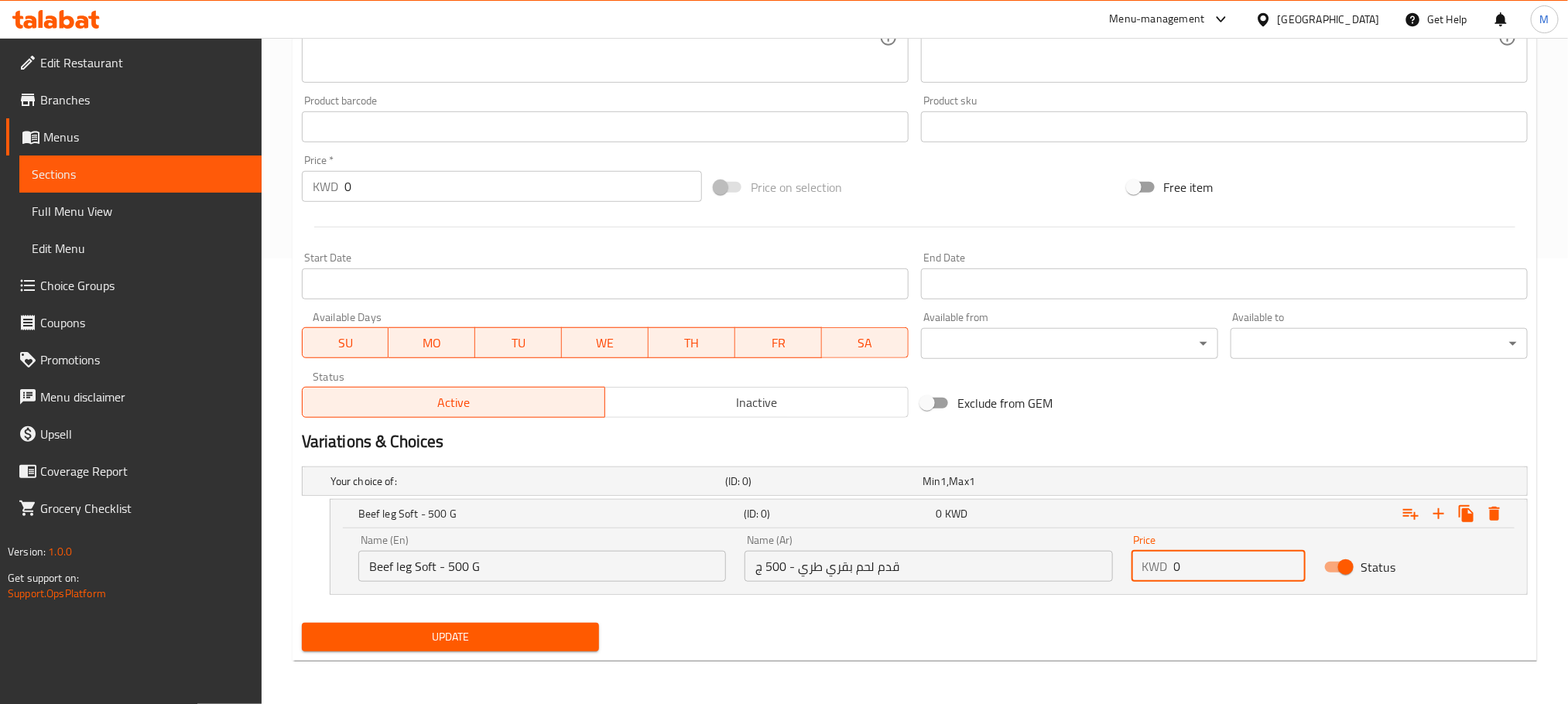
drag, startPoint x: 1235, startPoint y: 567, endPoint x: 1137, endPoint y: 589, distance: 100.4
click at [1137, 589] on div "Price KWD 0 Price" at bounding box center [1219, 558] width 194 height 66
type input "2.25"
click at [1077, 633] on div "Update" at bounding box center [915, 637] width 1239 height 41
click at [1443, 509] on icon "Expand" at bounding box center [1439, 513] width 18 height 18
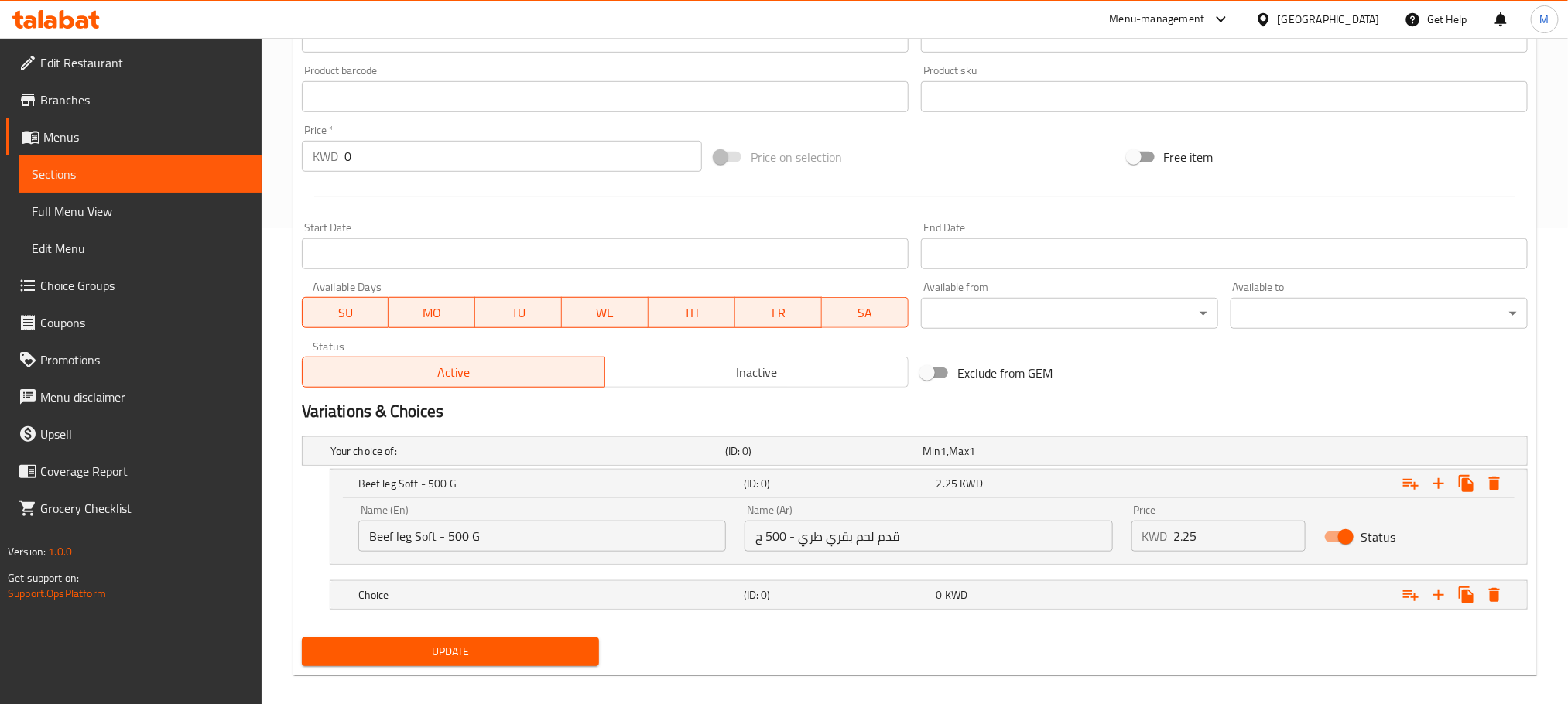
scroll to position [492, 0]
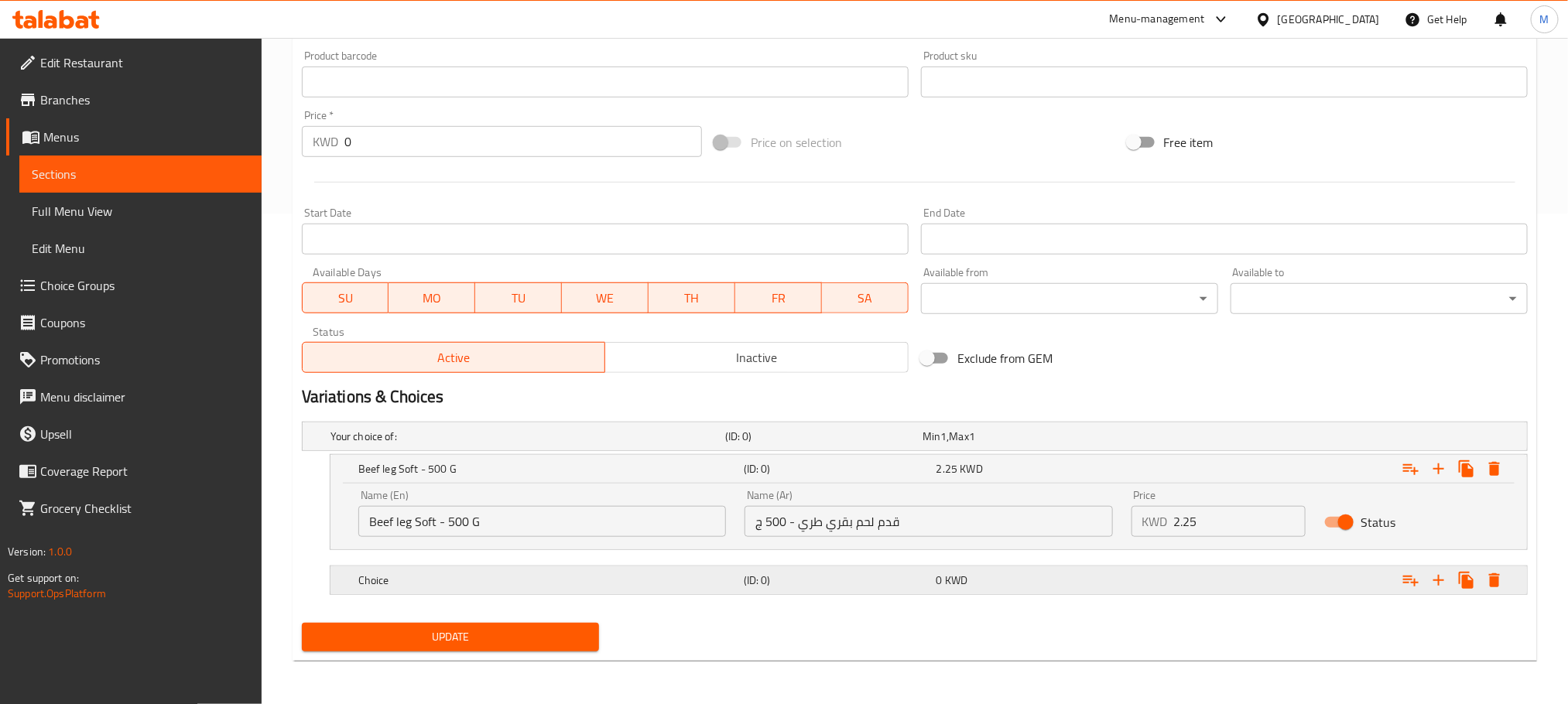
click at [555, 447] on div "Choice" at bounding box center [525, 436] width 394 height 22
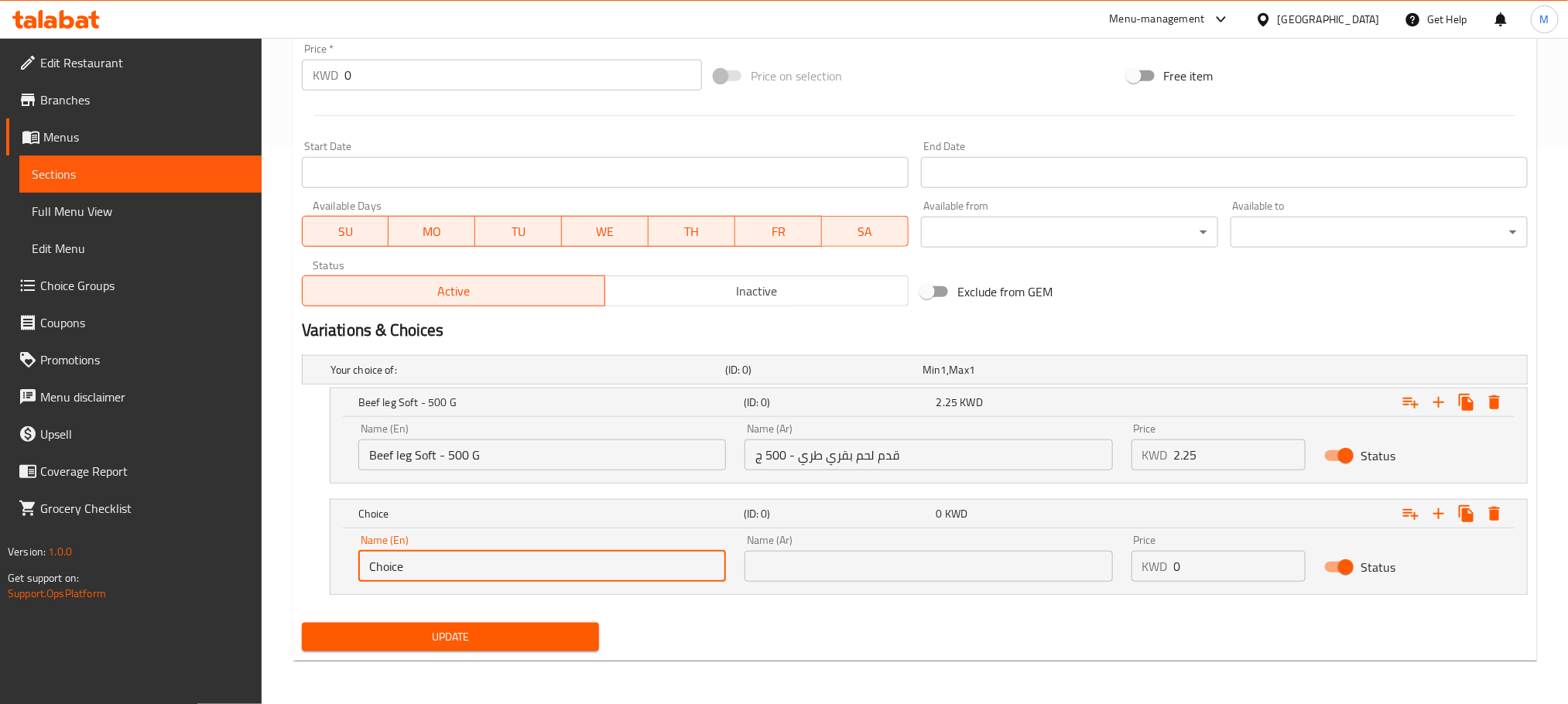
paste input "fillet ( very soft)"
drag, startPoint x: 373, startPoint y: 568, endPoint x: 353, endPoint y: 572, distance: 20.4
click at [353, 572] on div "Name (En) fillet ( very soft) Name (En)" at bounding box center [542, 558] width 386 height 66
click at [398, 567] on input "Fillet ( very soft)" at bounding box center [542, 566] width 368 height 31
click at [399, 568] on input "Fillet very soft)" at bounding box center [542, 566] width 368 height 31
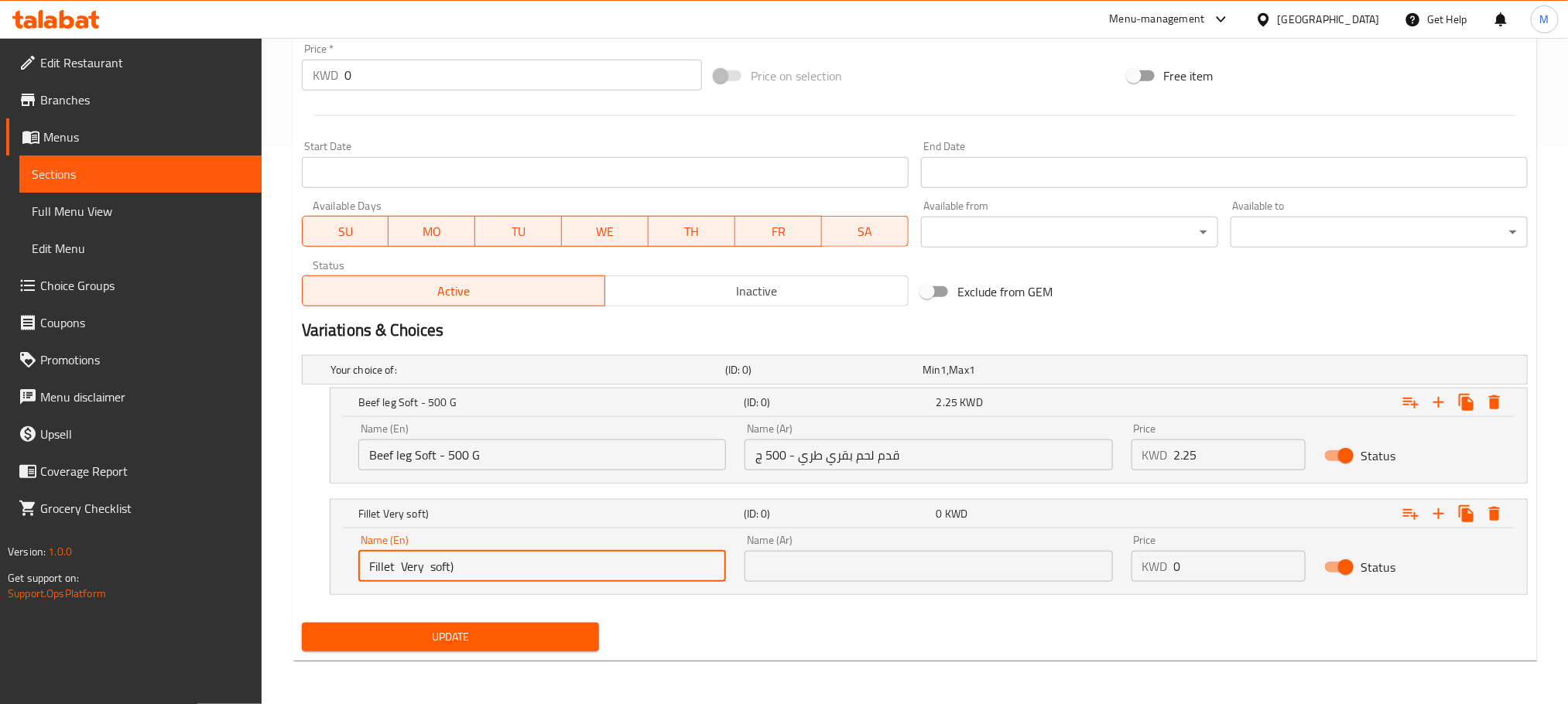
click at [402, 568] on input "Fillet Very soft)" at bounding box center [542, 566] width 368 height 31
click at [470, 564] on input "Fillet Very soft)" at bounding box center [542, 566] width 368 height 31
drag, startPoint x: 431, startPoint y: 568, endPoint x: 421, endPoint y: 567, distance: 10.0
click at [421, 567] on input "Fillet Very soft" at bounding box center [542, 566] width 368 height 31
click at [500, 572] on input "Fillet Very Soft" at bounding box center [542, 566] width 368 height 31
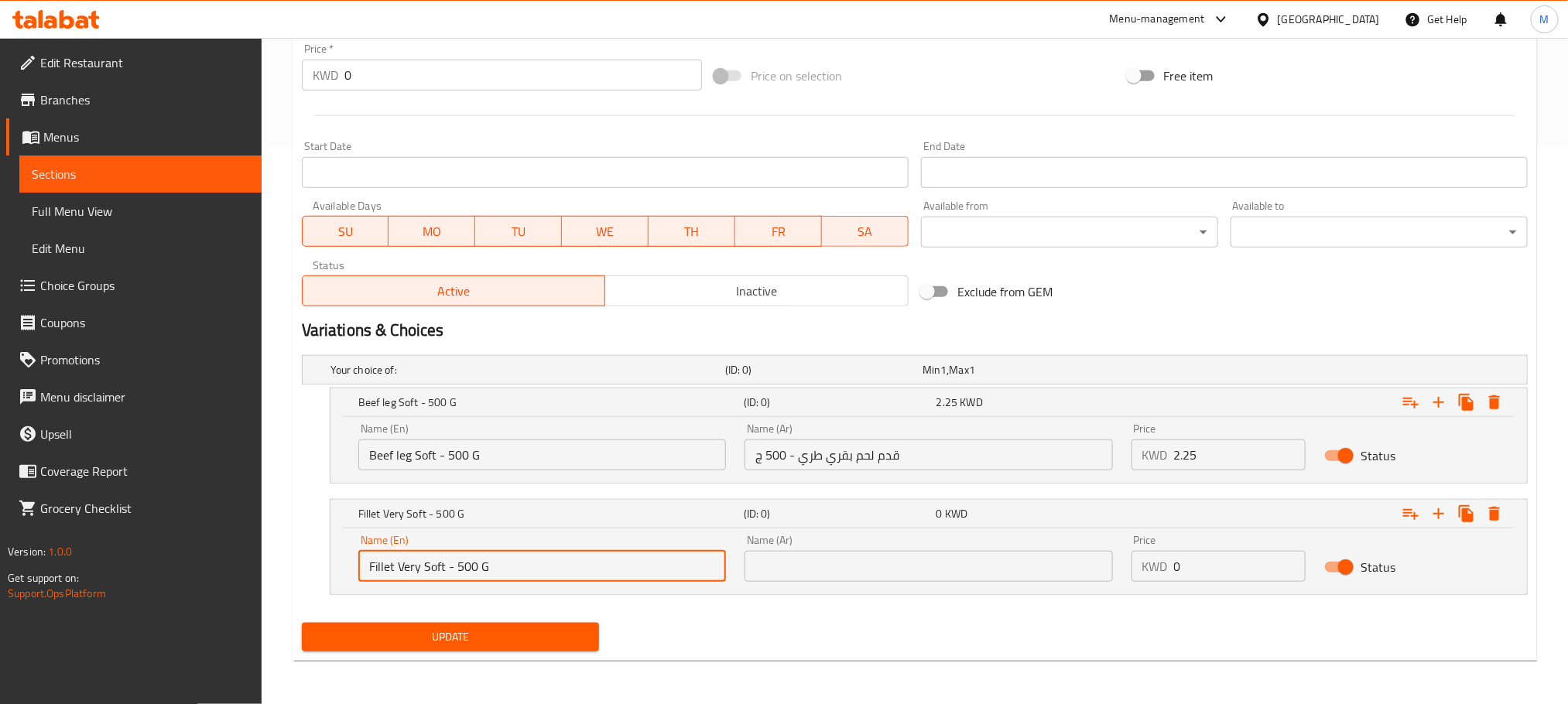
type input "Fillet Very Soft - 500 G"
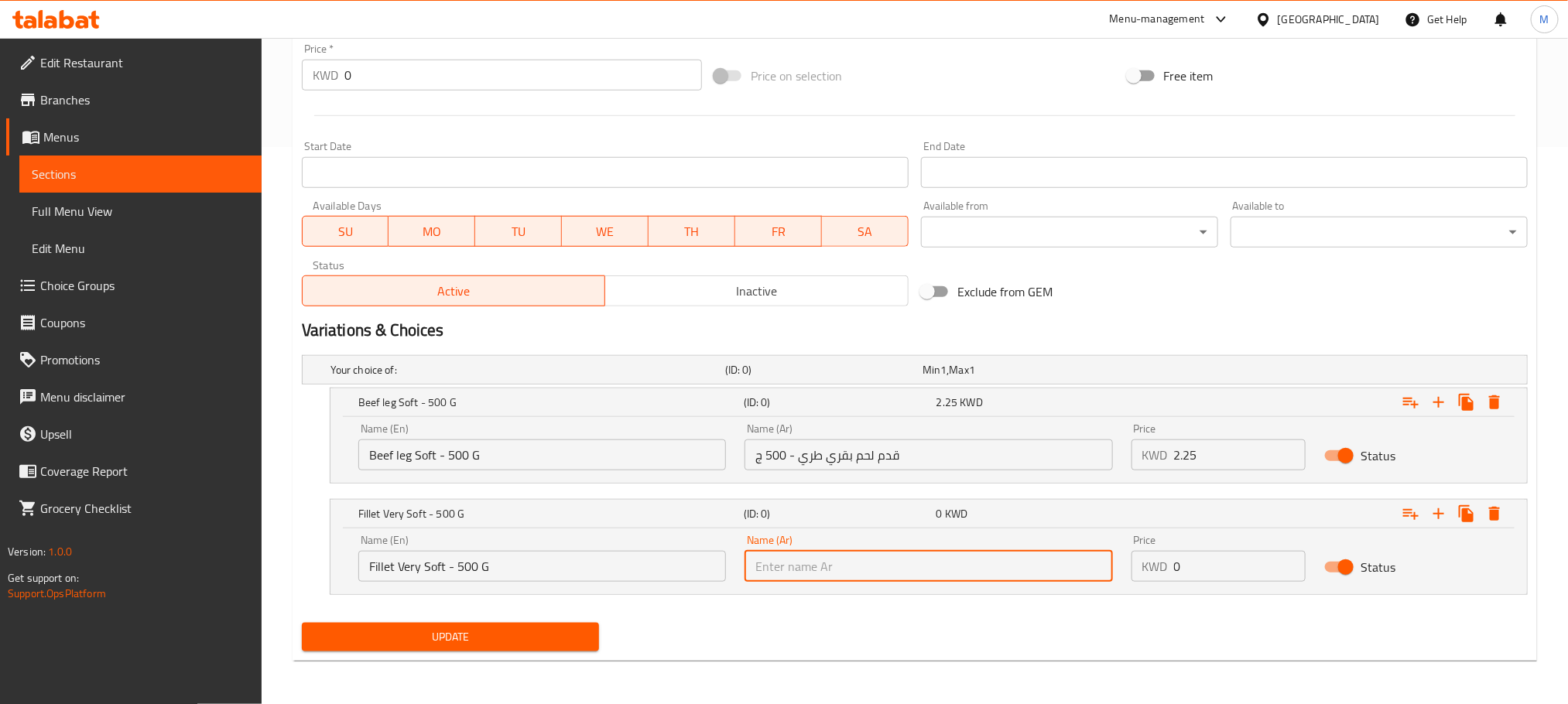
click at [904, 569] on input "text" at bounding box center [929, 566] width 368 height 31
type input "فيليه طري جدا - 500 ج"
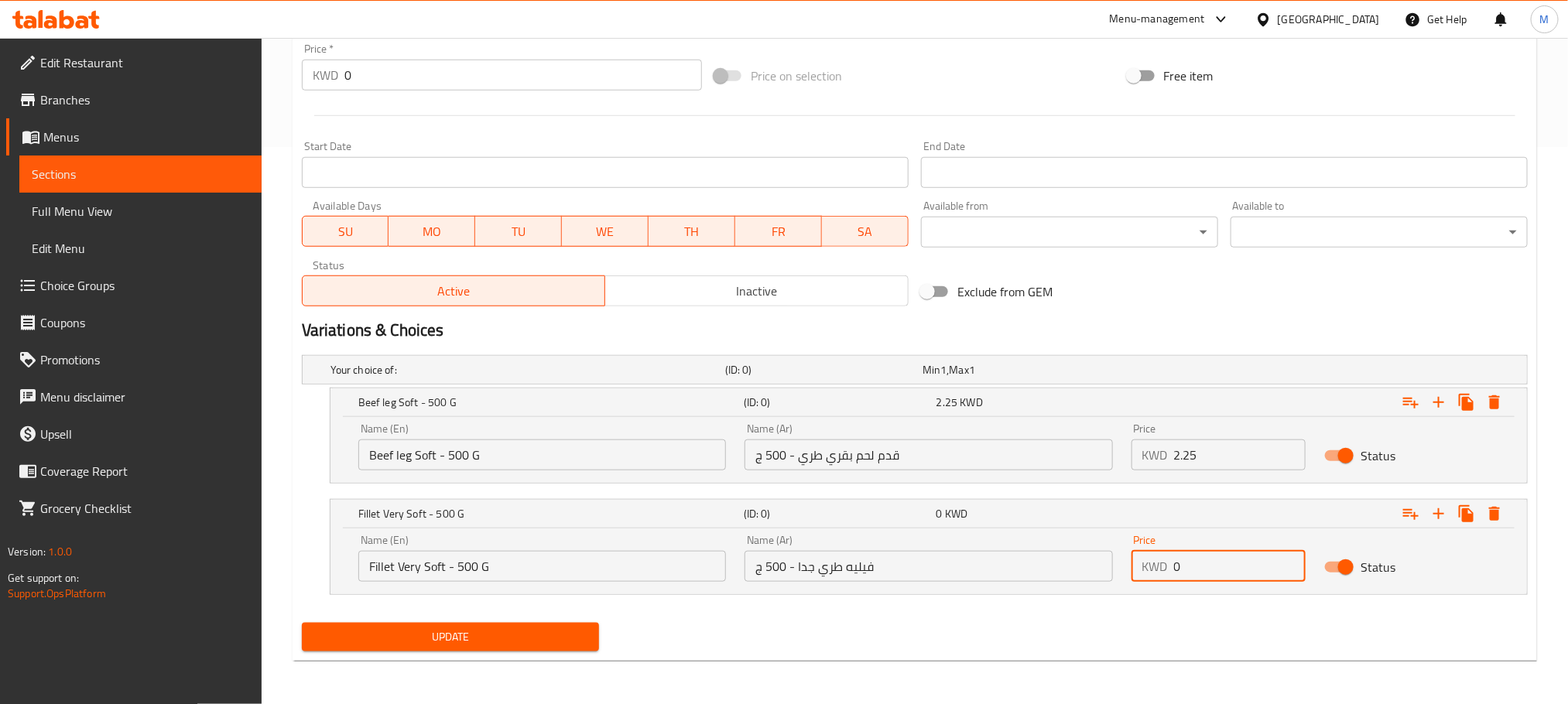
drag, startPoint x: 1225, startPoint y: 571, endPoint x: 986, endPoint y: 633, distance: 246.9
click at [986, 633] on div "Add item image Image Size: 1200 x 800 px / Image formats: jpg, png / 5MB Max. I…" at bounding box center [915, 151] width 1239 height 1011
type input "2.75"
click at [1053, 615] on div "Your choice of: (ID: 0) Min 1 , Max 1 Name (En) Your choice of: Name (En) Name …" at bounding box center [915, 482] width 1239 height 267
click at [1433, 400] on icon "Expand" at bounding box center [1439, 402] width 18 height 18
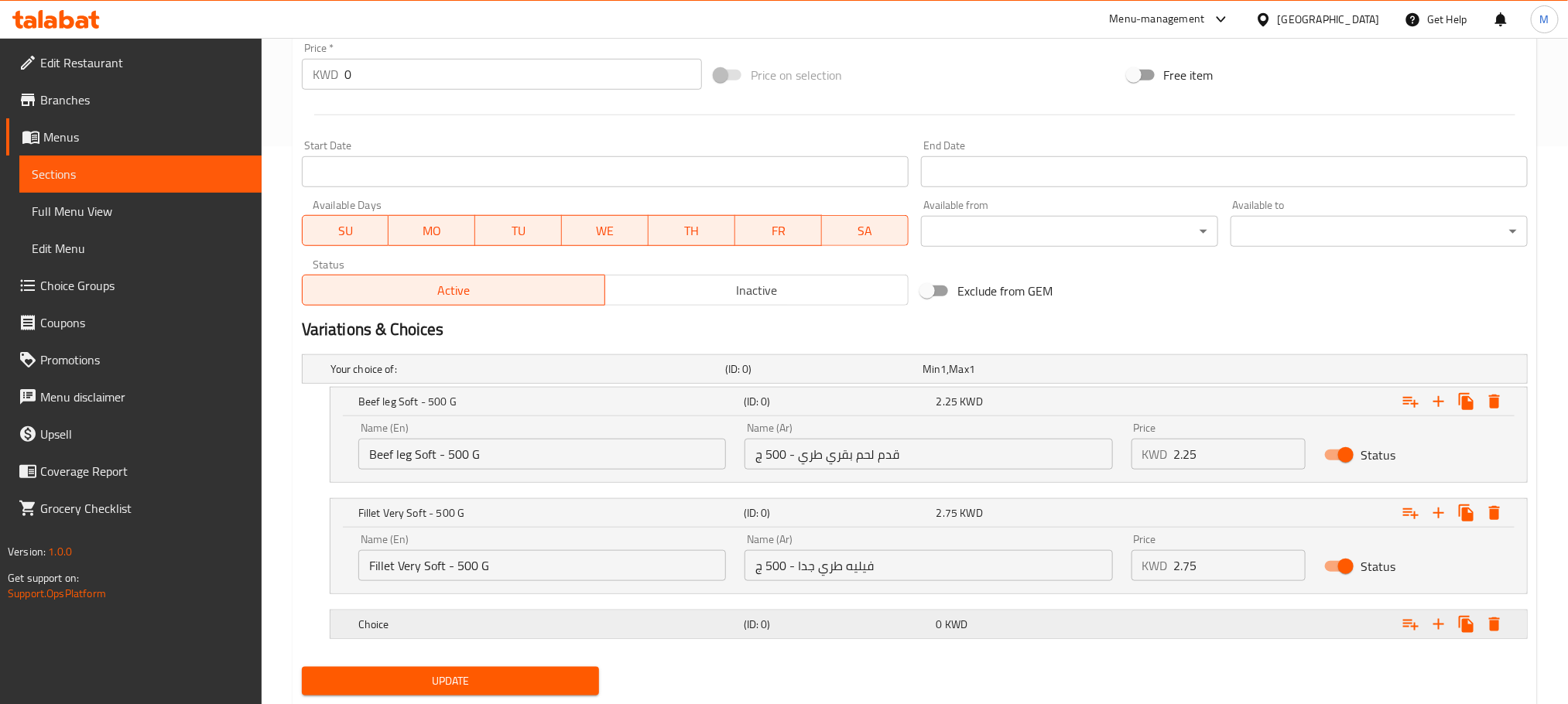
click at [772, 376] on h5 "(ID: 0)" at bounding box center [821, 368] width 191 height 15
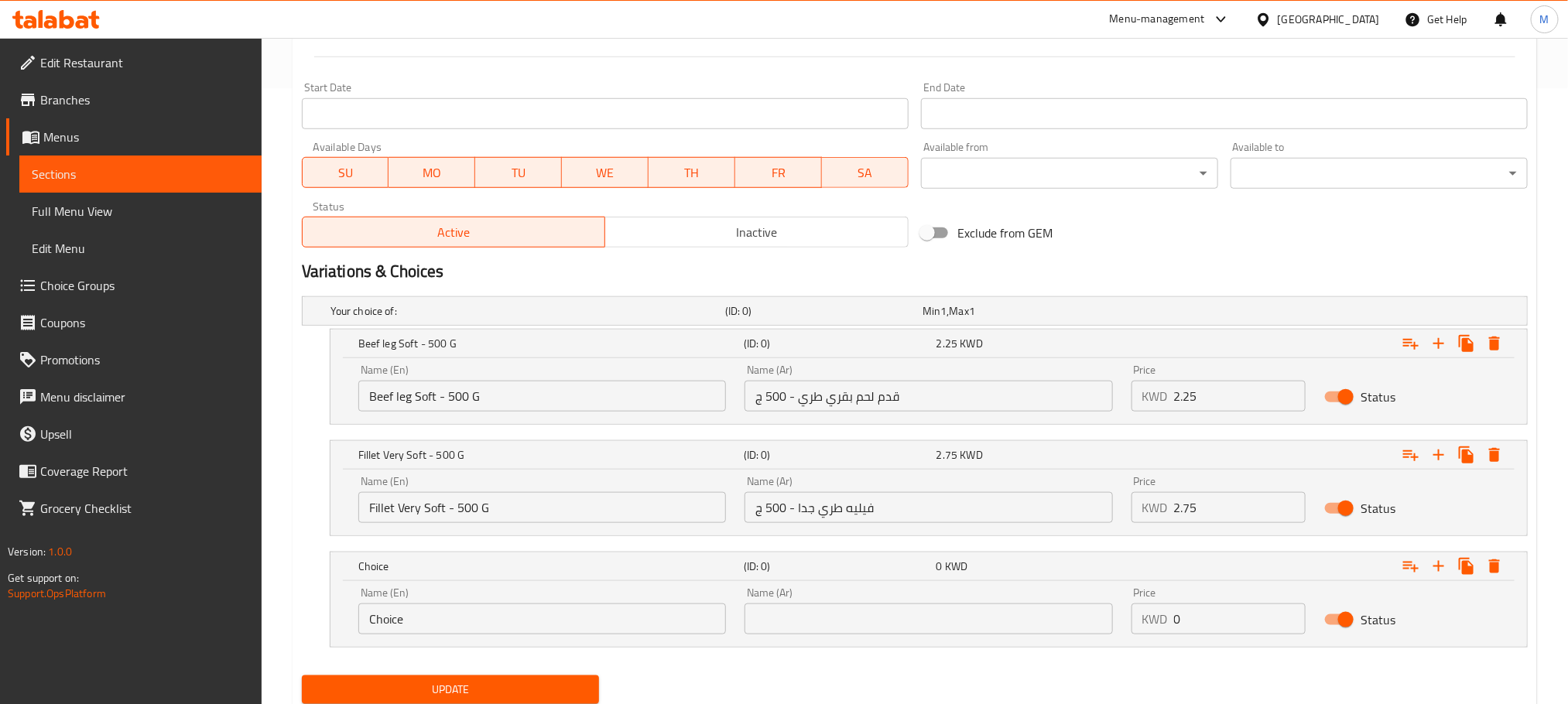
scroll to position [670, 0]
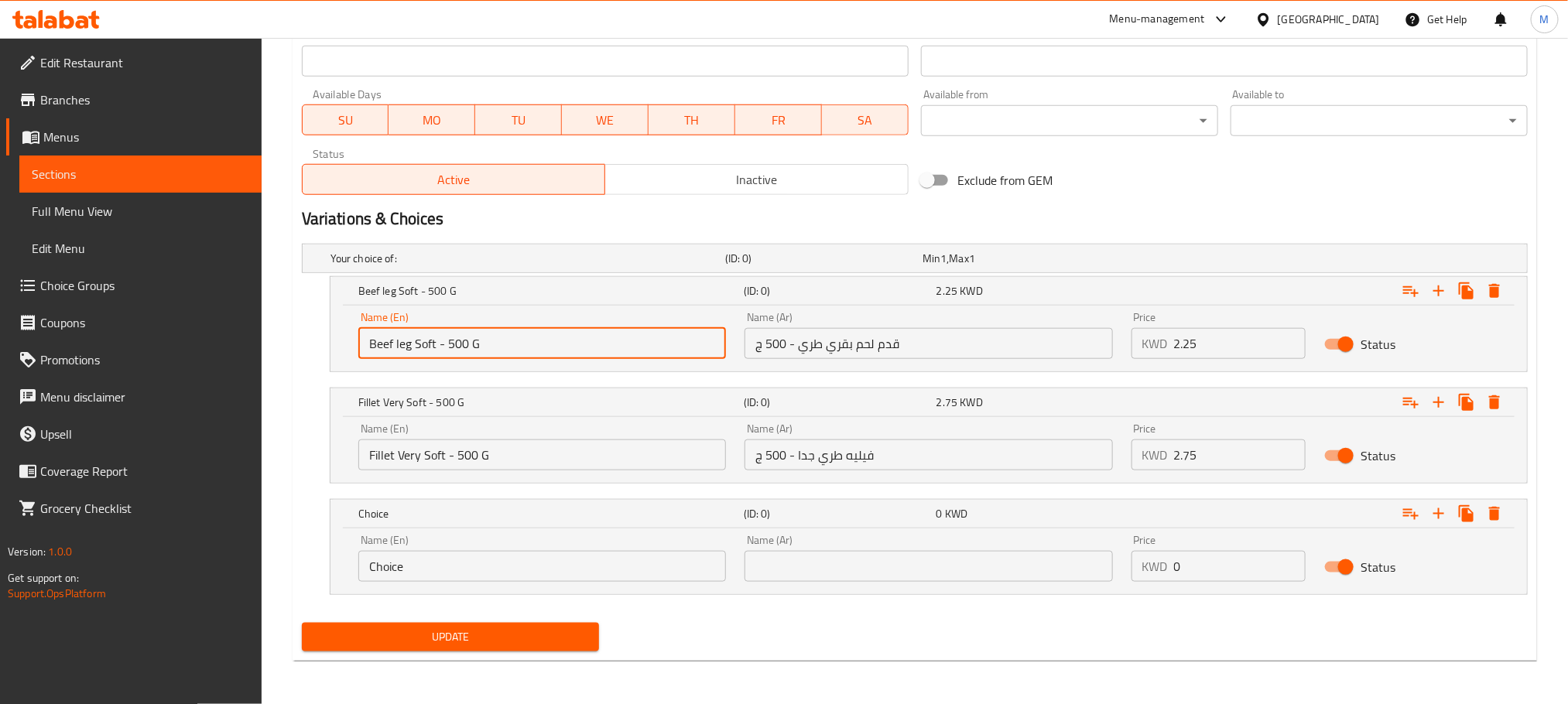
drag, startPoint x: 495, startPoint y: 330, endPoint x: 61, endPoint y: 477, distance: 458.2
click at [61, 477] on div "Edit Restaurant Branches Menus Sections Full Menu View Edit Menu Choice Groups …" at bounding box center [784, 37] width 1568 height 1334
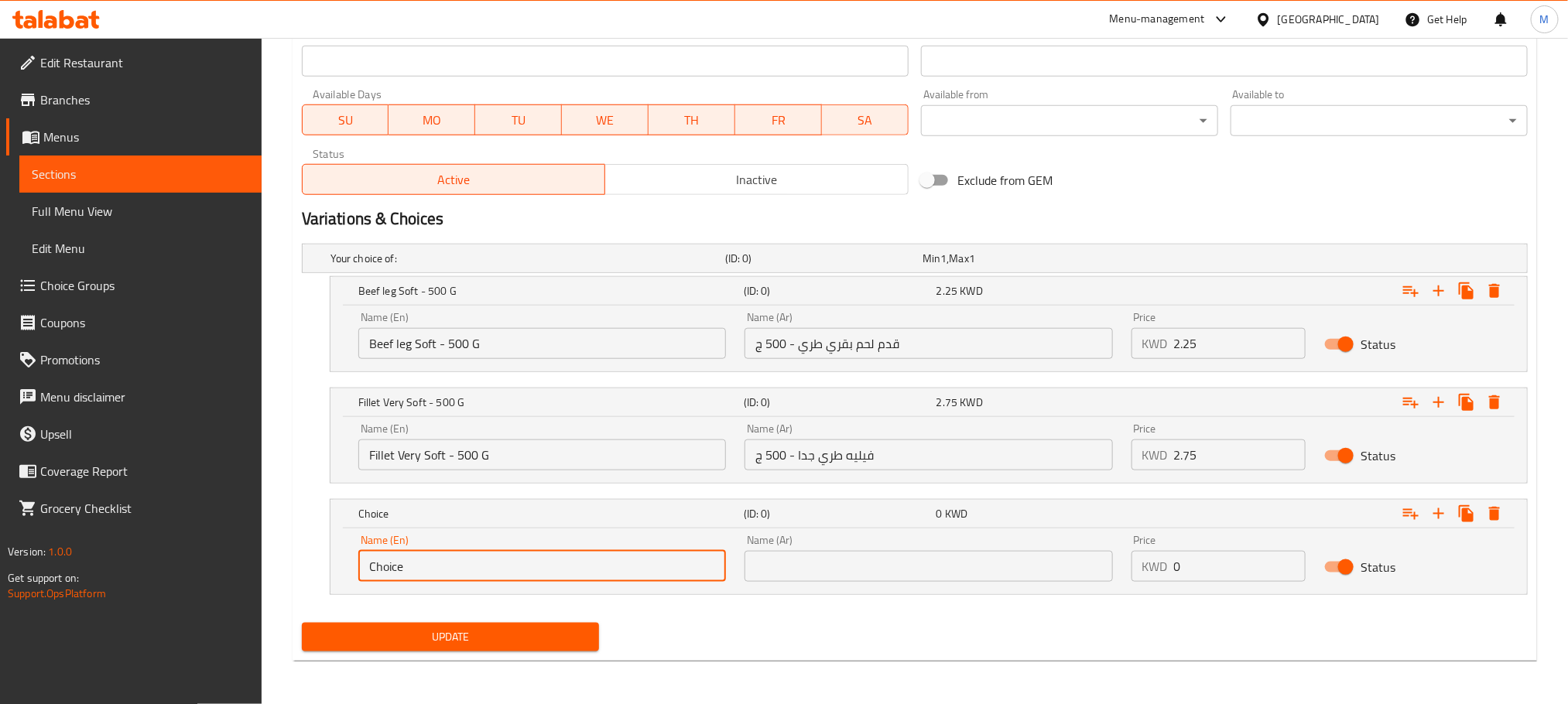
paste input "Beef leg Soft - 500 G"
click at [437, 564] on input "Beef leg Soft - 500 G" at bounding box center [542, 566] width 368 height 31
type input "Beef leg Soft Marinated - 500 G"
click at [863, 344] on input "قدم لحم بقري طري - 500 ج" at bounding box center [929, 344] width 368 height 31
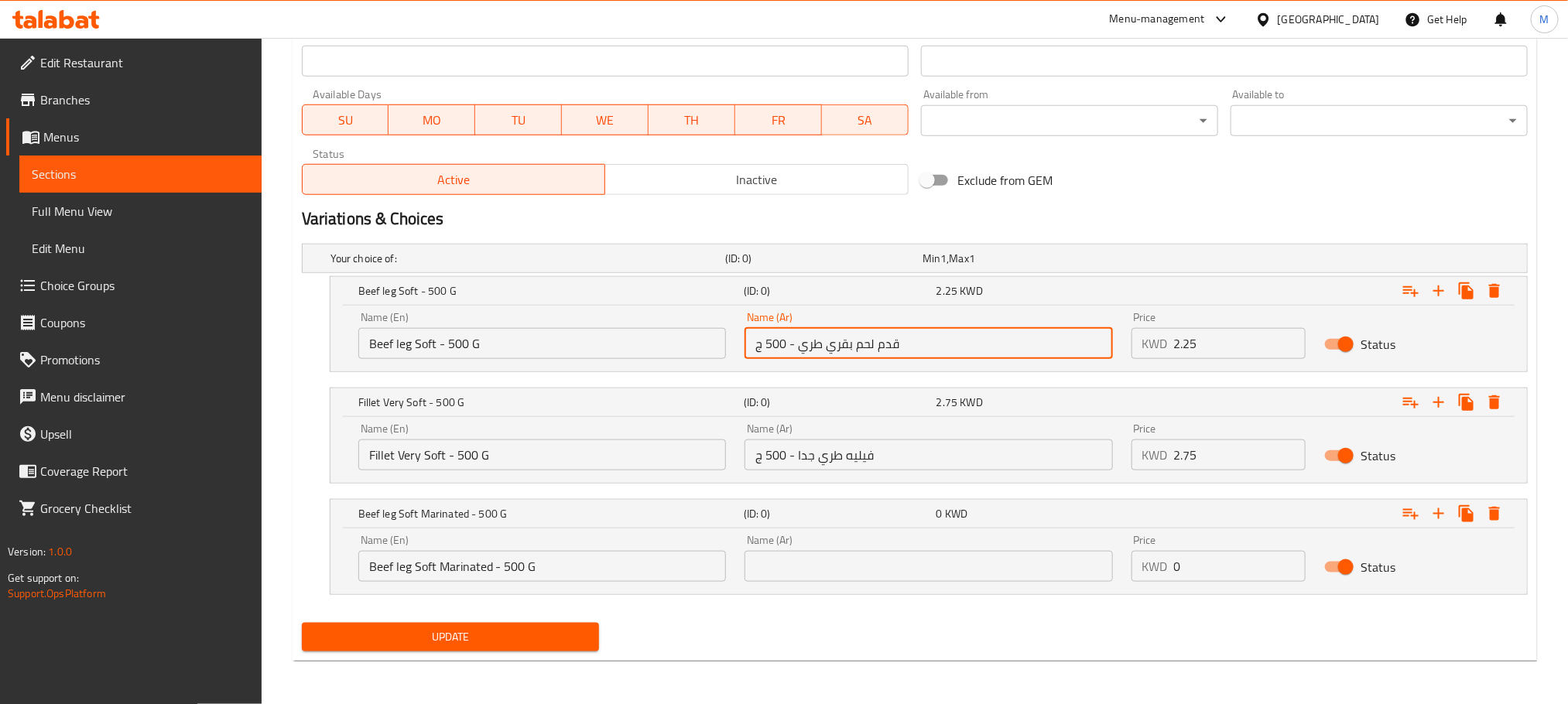
click at [863, 344] on input "قدم لحم بقري طري - 500 ج" at bounding box center [929, 344] width 368 height 31
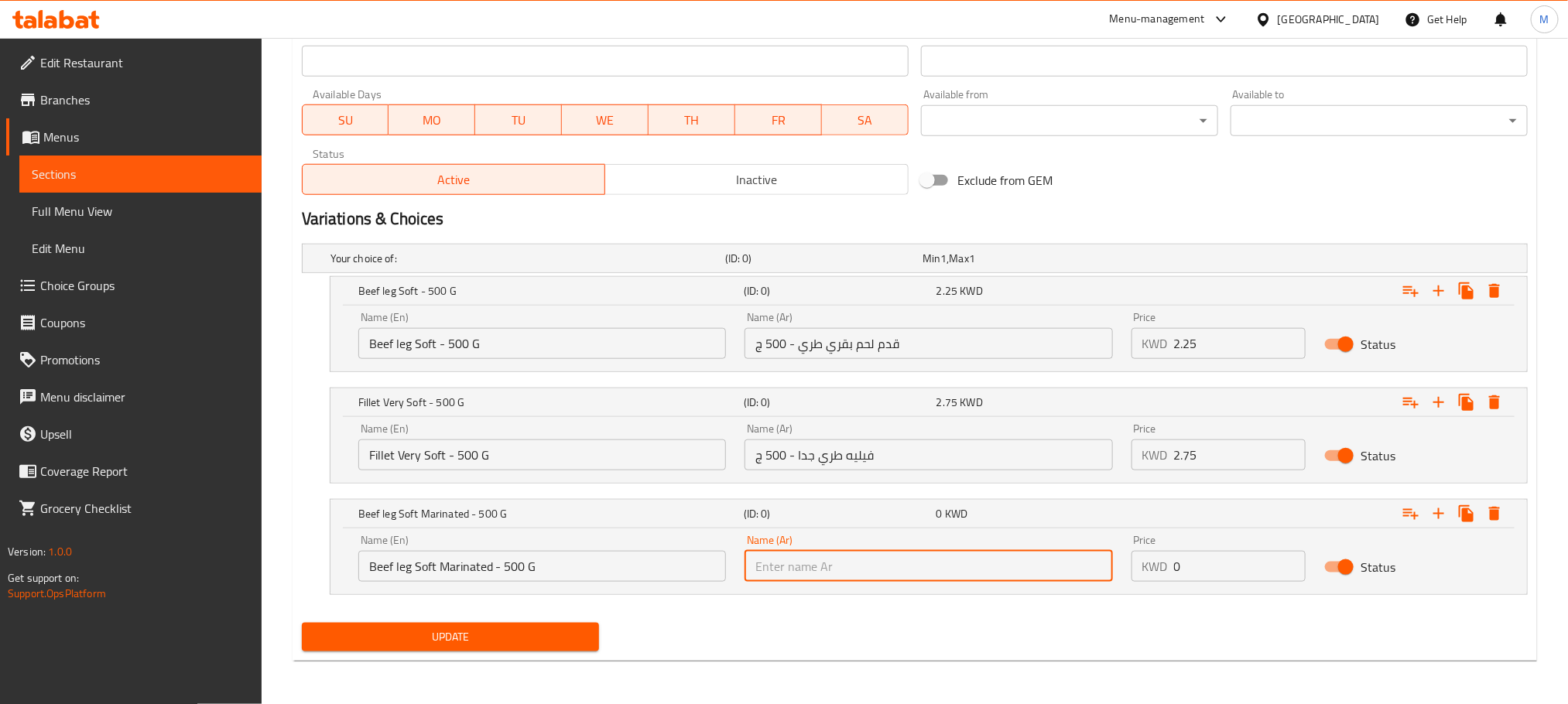
click at [906, 571] on input "text" at bounding box center [929, 566] width 368 height 31
paste input "قدم لحم بقري طري - 500 ج"
click at [797, 571] on input "قدم لحم بقري طري - 500 ج" at bounding box center [929, 566] width 368 height 31
type input "قدم لحم بقري طري متبل - 500 ج"
click at [1201, 564] on input "0" at bounding box center [1240, 566] width 133 height 31
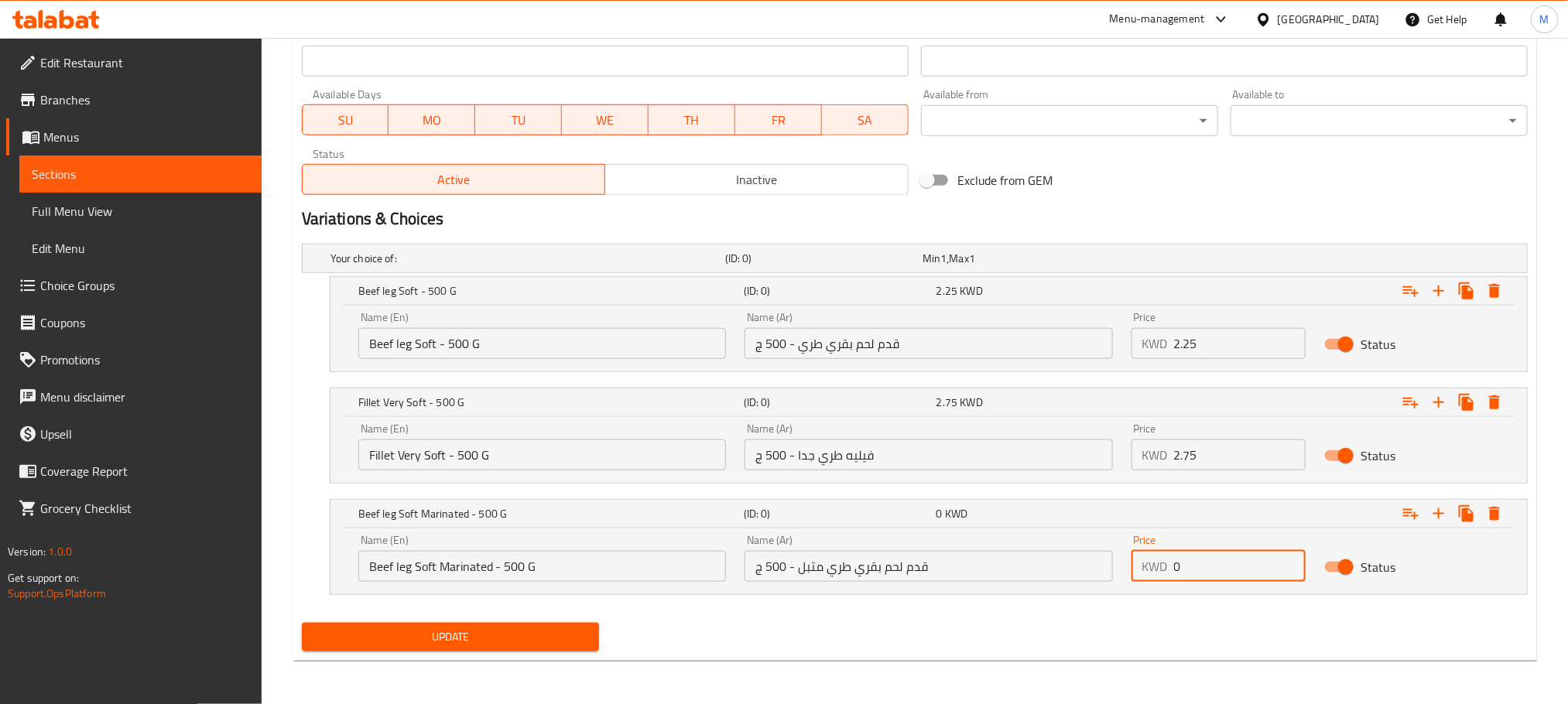
drag, startPoint x: 1201, startPoint y: 564, endPoint x: 1140, endPoint y: 576, distance: 62.2
click at [1140, 576] on div "KWD 0 Price" at bounding box center [1219, 566] width 175 height 31
type input "2.50"
click at [1192, 607] on nav at bounding box center [915, 604] width 1226 height 12
click at [1438, 511] on icon "Expand" at bounding box center [1439, 513] width 10 height 10
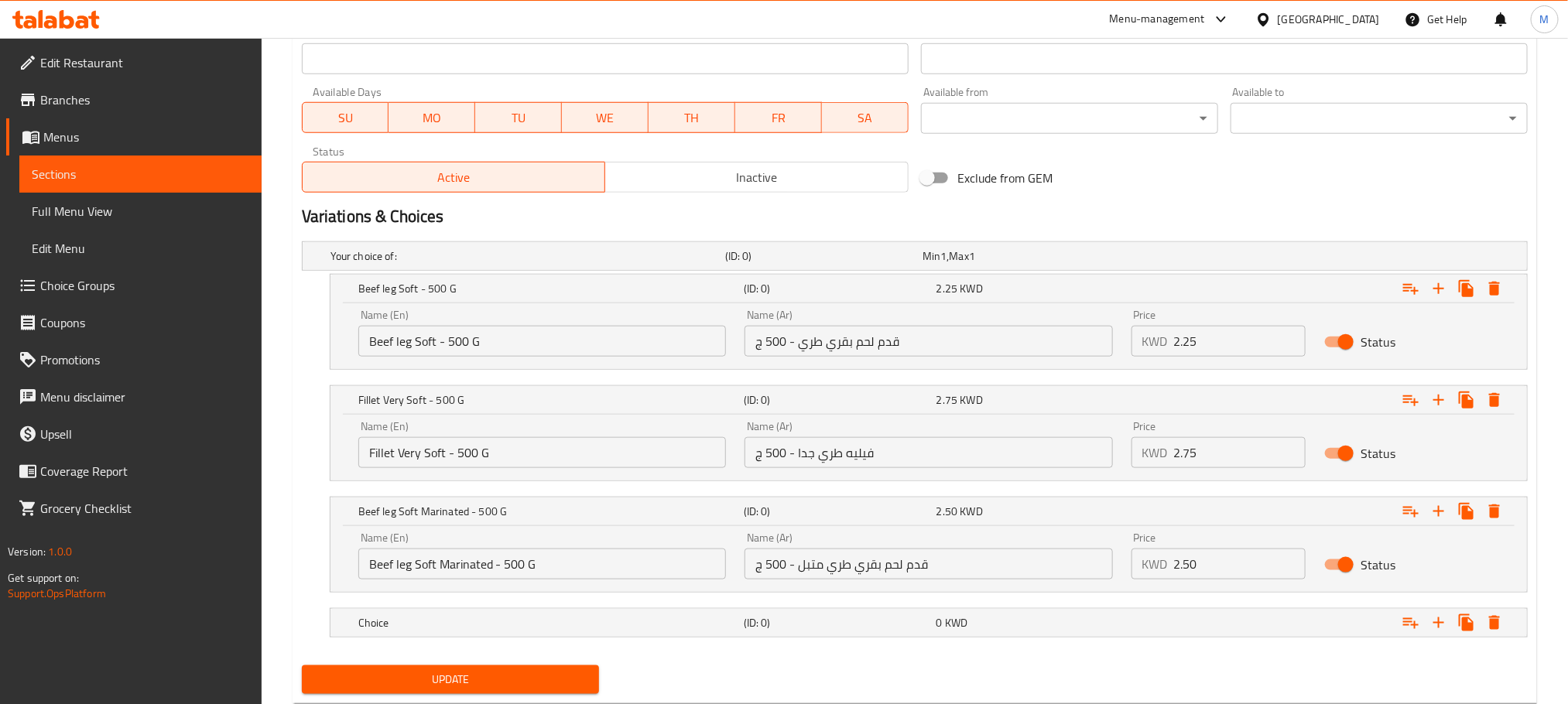
click at [637, 607] on nav at bounding box center [915, 601] width 1226 height 12
drag, startPoint x: 548, startPoint y: 448, endPoint x: 55, endPoint y: 581, distance: 510.6
click at [55, 581] on div "Edit Restaurant Branches Menus Sections Full Menu View Edit Menu Choice Groups …" at bounding box center [784, 57] width 1568 height 1379
click at [474, 273] on div "Choice (ID: 0) 0 KWD" at bounding box center [920, 256] width 1184 height 34
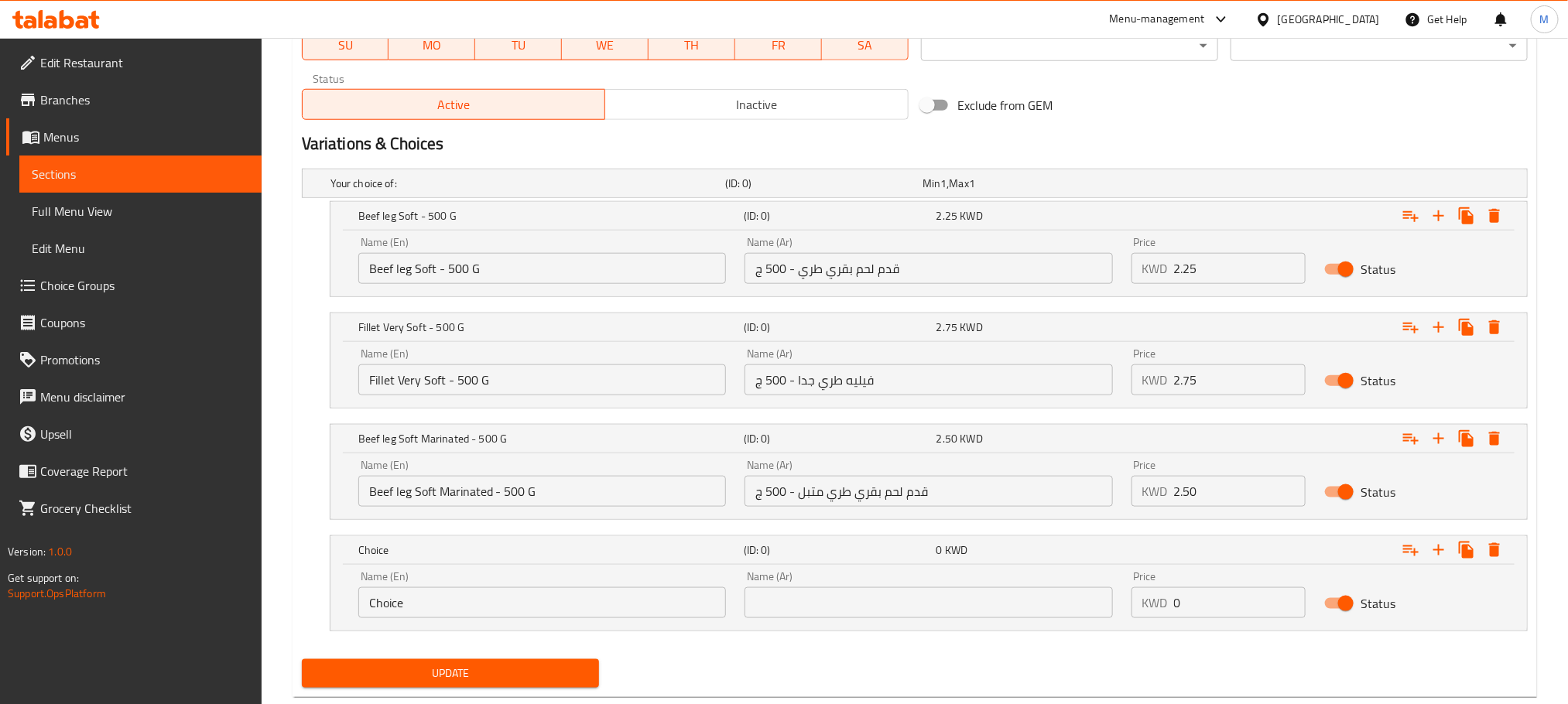
scroll to position [783, 0]
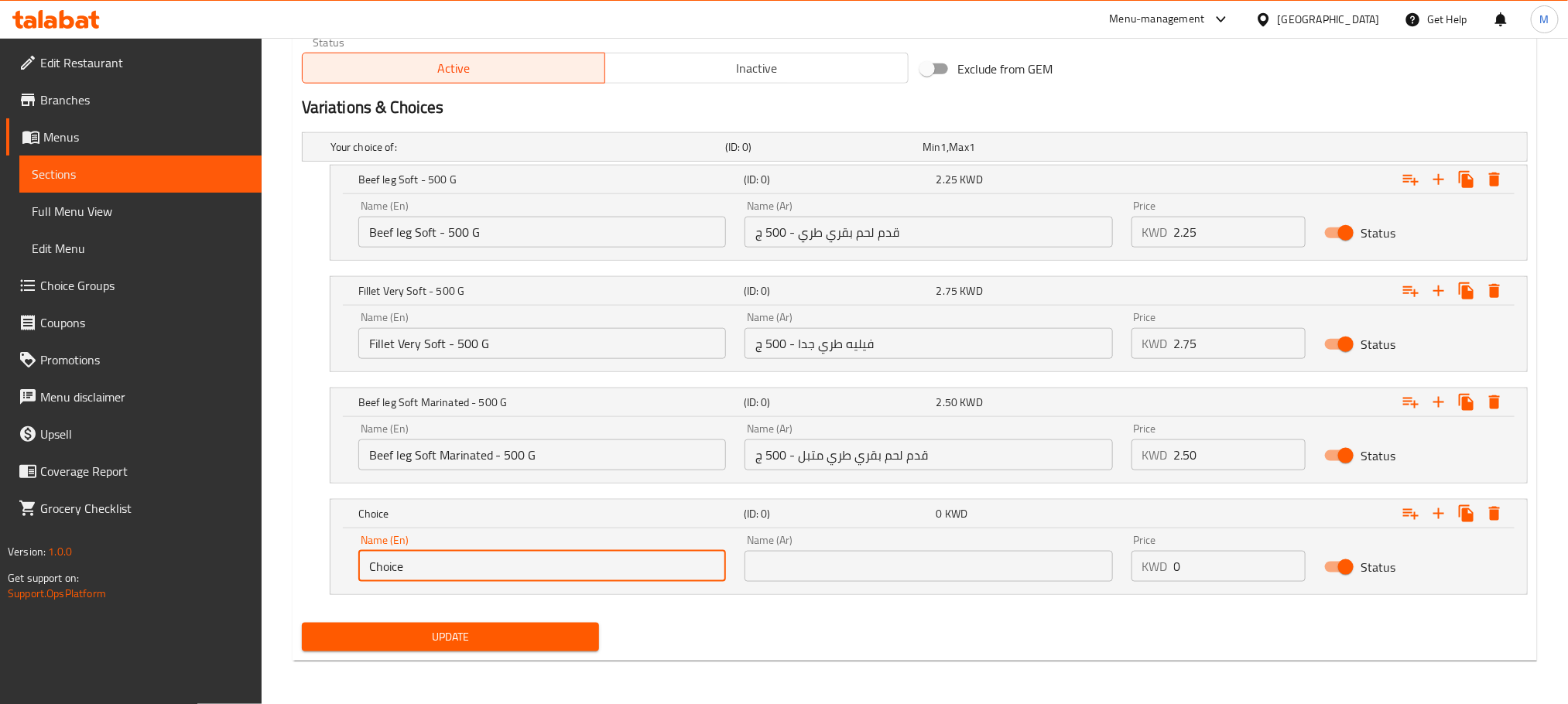
paste input "Fillet Very Soft - 500 G"
type input "Fillet Very Soft - 500 G"
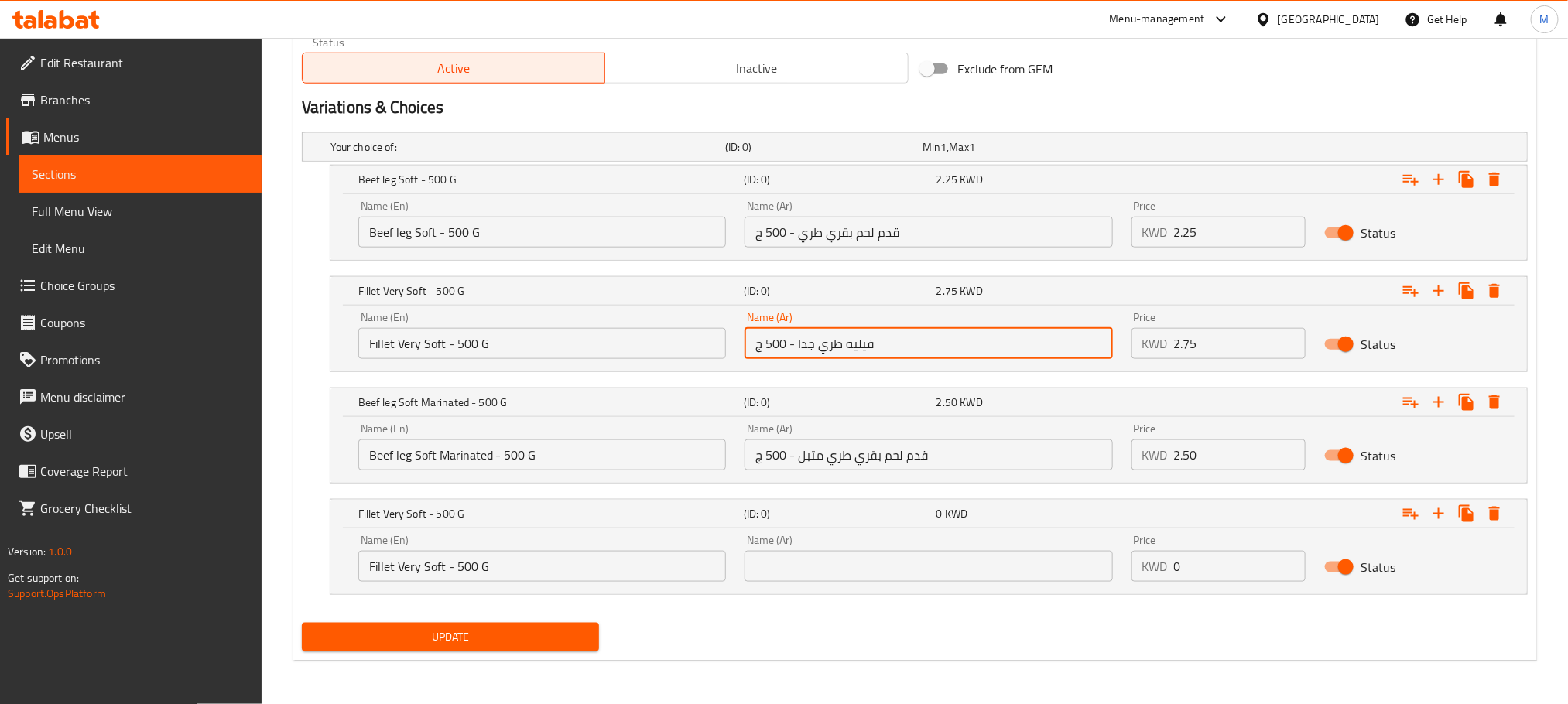
drag, startPoint x: 454, startPoint y: 458, endPoint x: 414, endPoint y: 469, distance: 41.5
click at [414, 469] on div "Your choice of: (ID: 0) Min 1 , Max 1 Name (En) Your choice of: Name (En) Name …" at bounding box center [915, 371] width 1239 height 490
click at [801, 567] on input "text" at bounding box center [929, 566] width 368 height 31
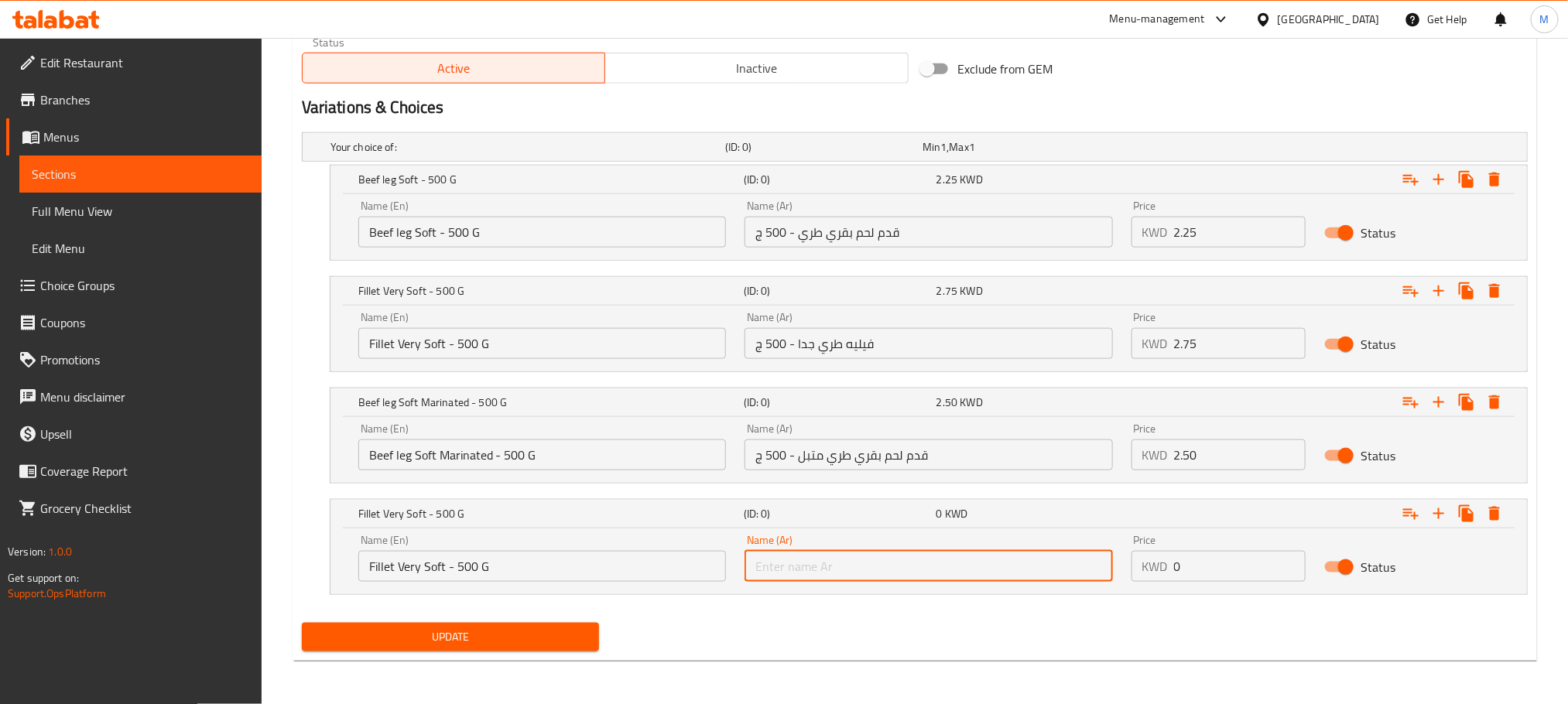
paste input "فيليه طري جدا - 500 ج"
type input "فيليه طري جدا - 500 ج"
click at [472, 458] on input "Beef leg Soft Marinated - 500 G" at bounding box center [542, 454] width 368 height 31
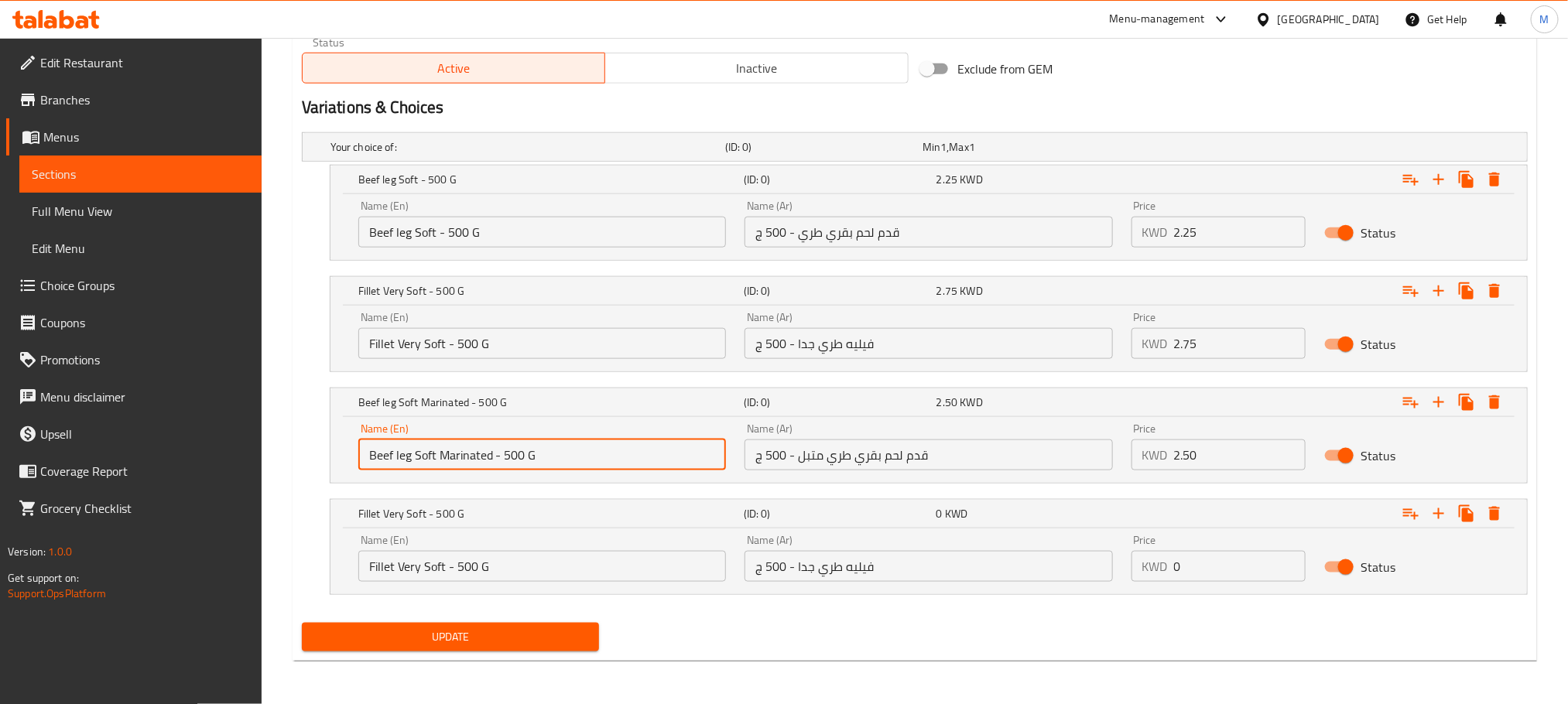
click at [472, 458] on input "Beef leg Soft Marinated - 500 G" at bounding box center [542, 454] width 368 height 31
click at [447, 566] on input "Fillet Very Soft - 500 G" at bounding box center [542, 566] width 368 height 31
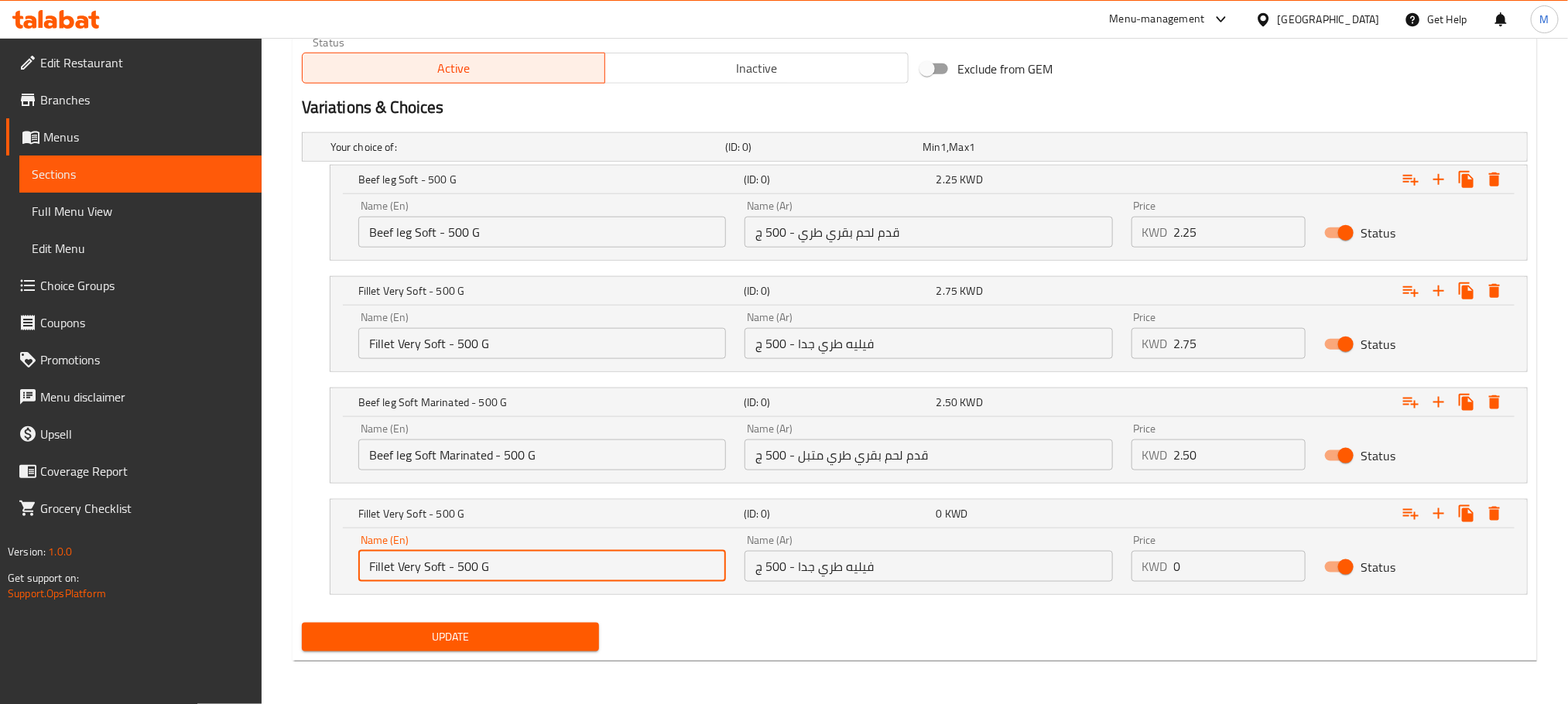
paste input "Marinated"
type input "Fillet Very Soft Marinated - 500 G"
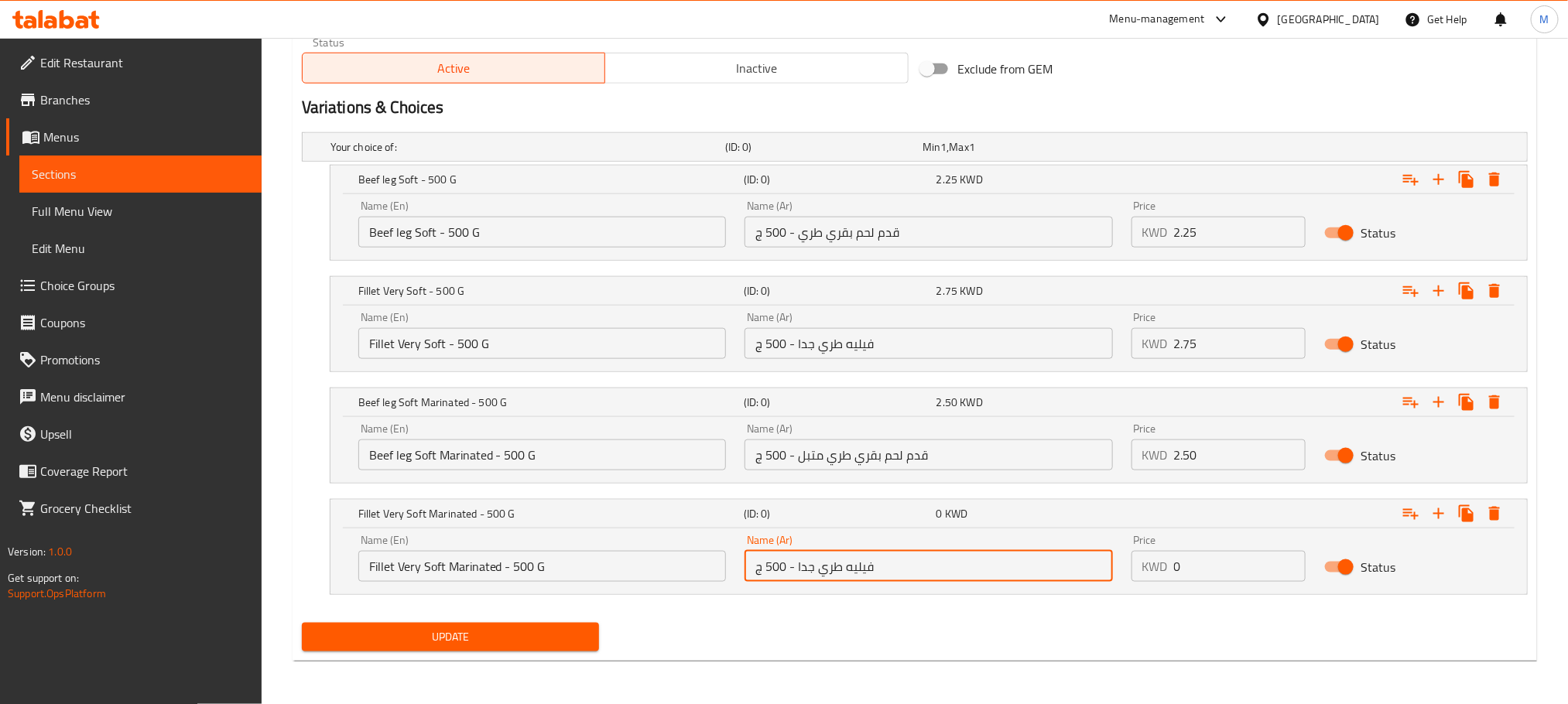
click at [798, 560] on input "فيليه طري جدا - 500 ج" at bounding box center [929, 566] width 368 height 31
click at [797, 572] on input "فيليه طري جدا - 500 ج" at bounding box center [929, 566] width 368 height 31
type input "فيليه طري جدا متبل - 500 ج"
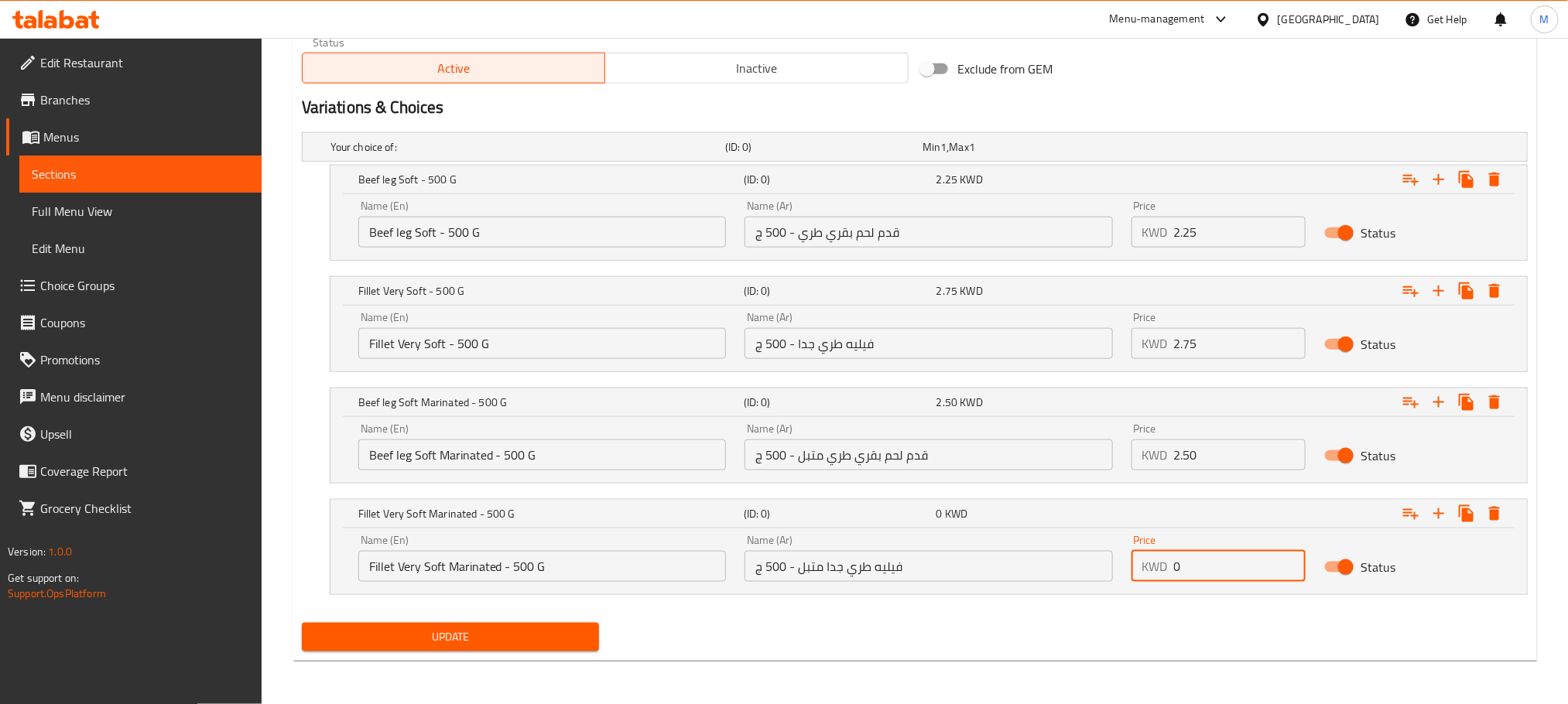
drag, startPoint x: 1205, startPoint y: 568, endPoint x: 1181, endPoint y: 583, distance: 28.3
click at [1181, 583] on div "Price KWD 0 Price" at bounding box center [1219, 558] width 194 height 66
type input "3"
click at [1294, 621] on div "Update" at bounding box center [915, 637] width 1239 height 41
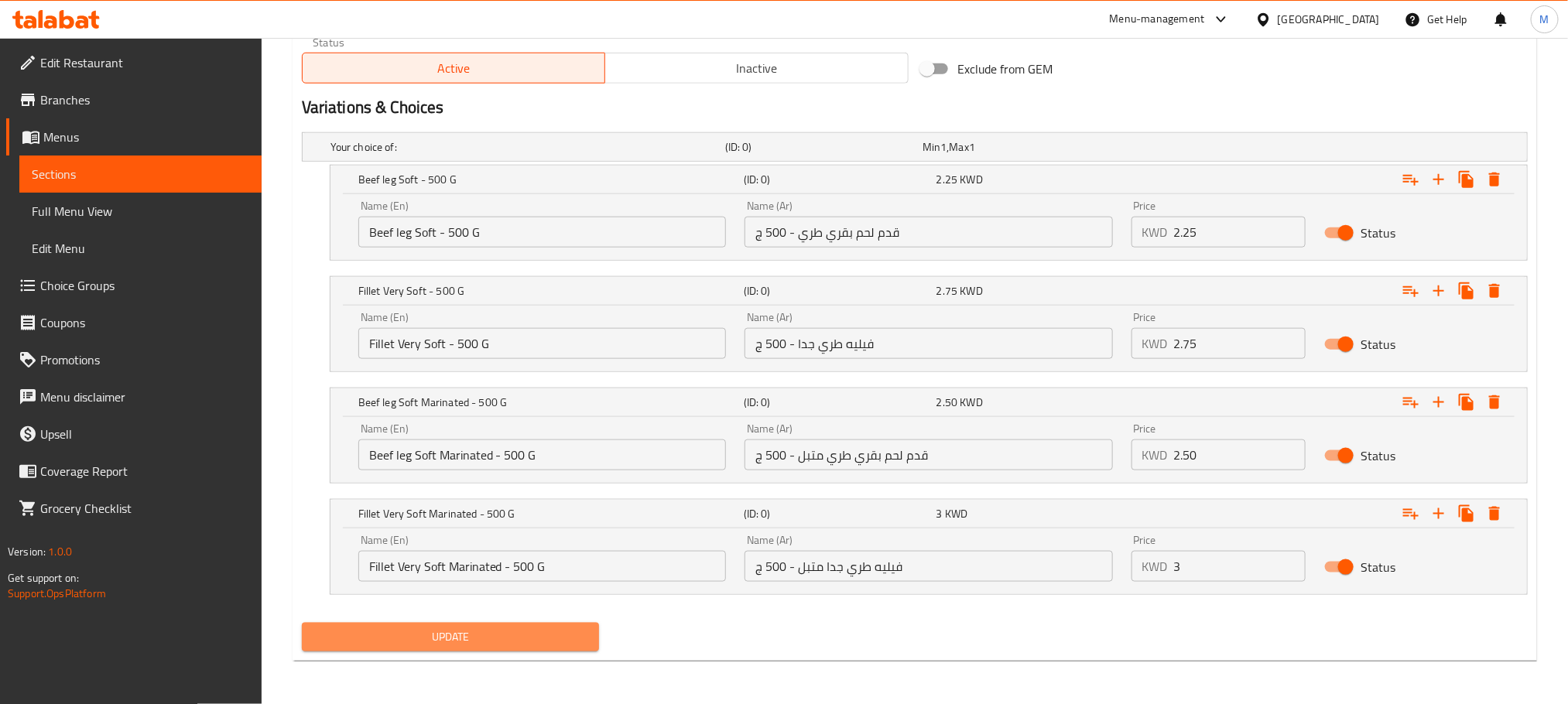
click at [435, 634] on span "Update" at bounding box center [450, 637] width 272 height 19
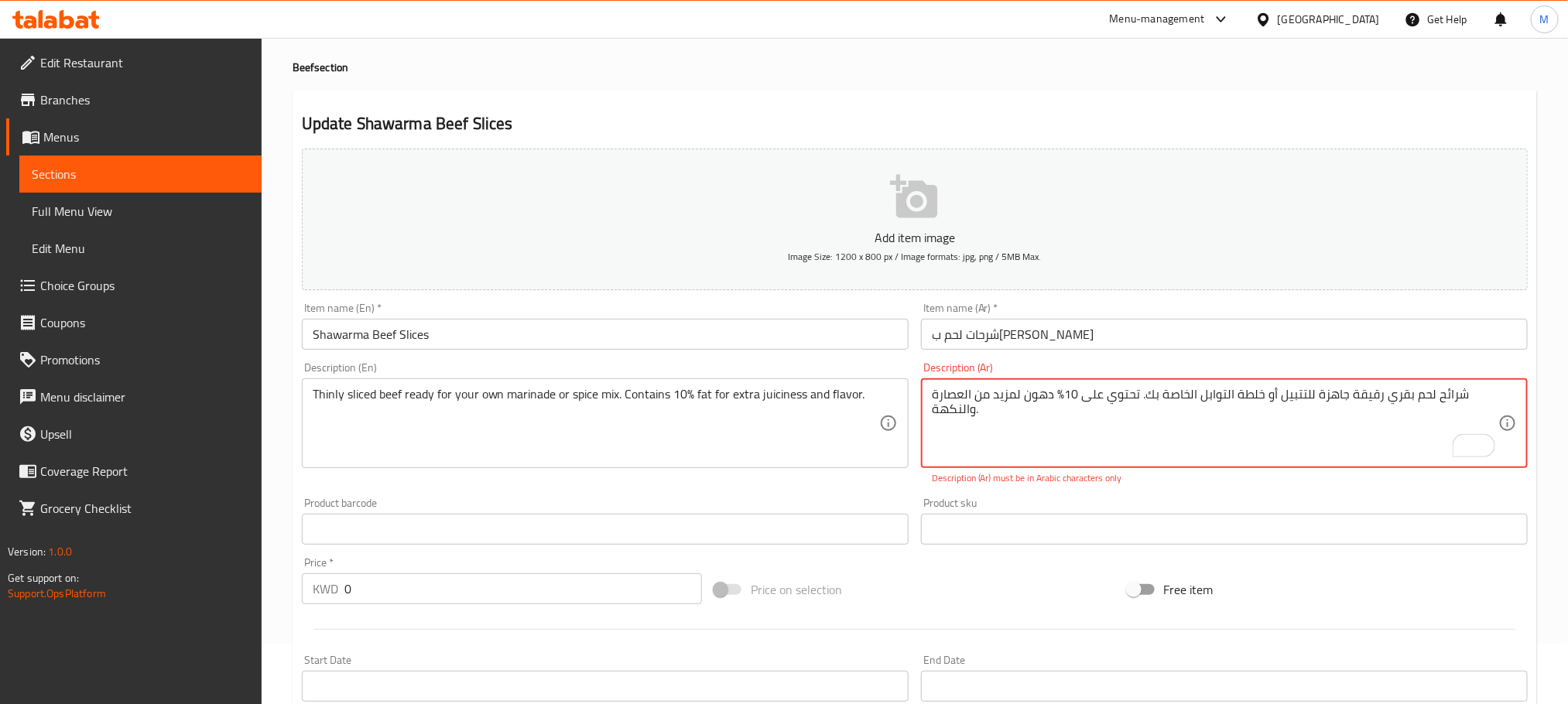
scroll to position [0, 0]
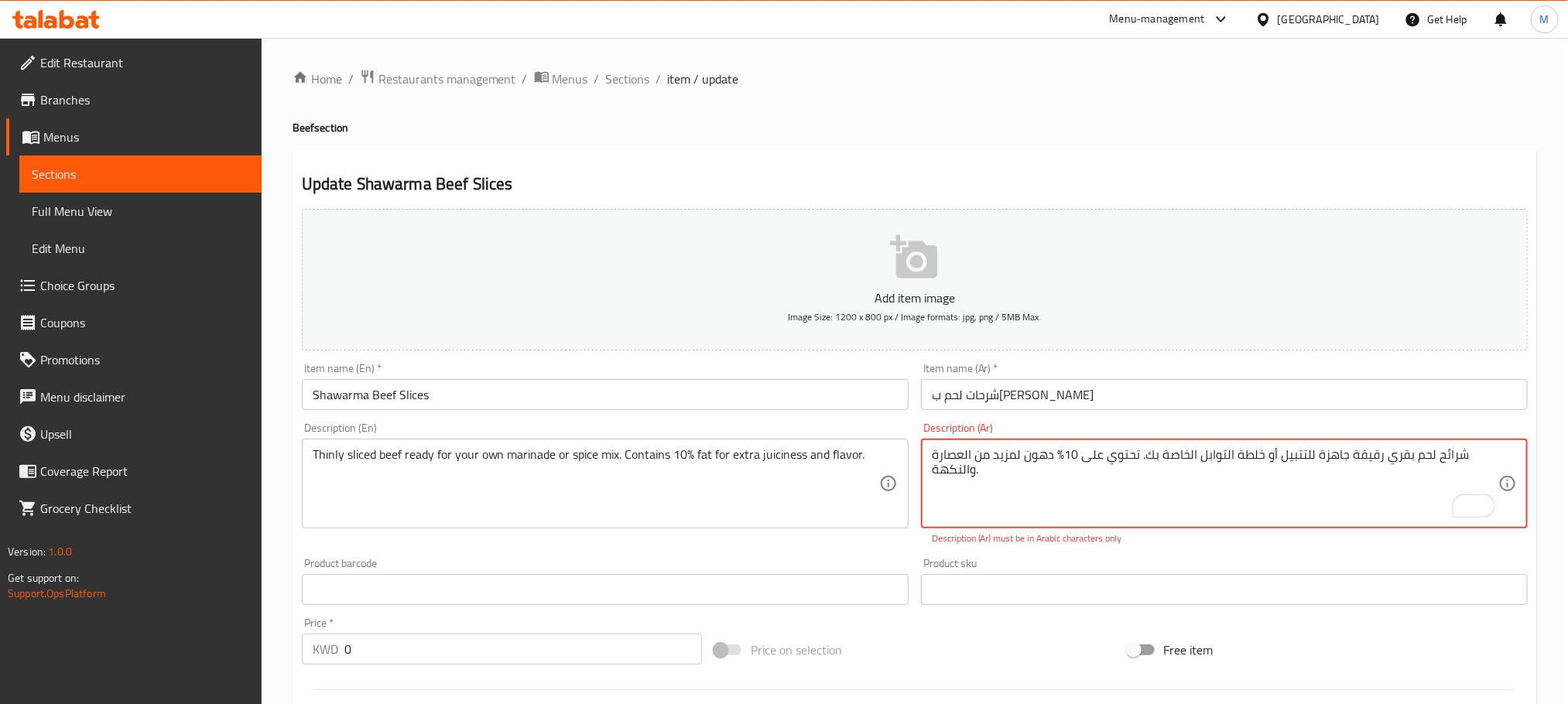
click at [1057, 459] on textarea "شرائح لحم بقري رقيقة جاهزة للتتبيل أو خلطة التوابل الخاصة بك. تحتوي على 10٪ دهو…" at bounding box center [1215, 484] width 566 height 74
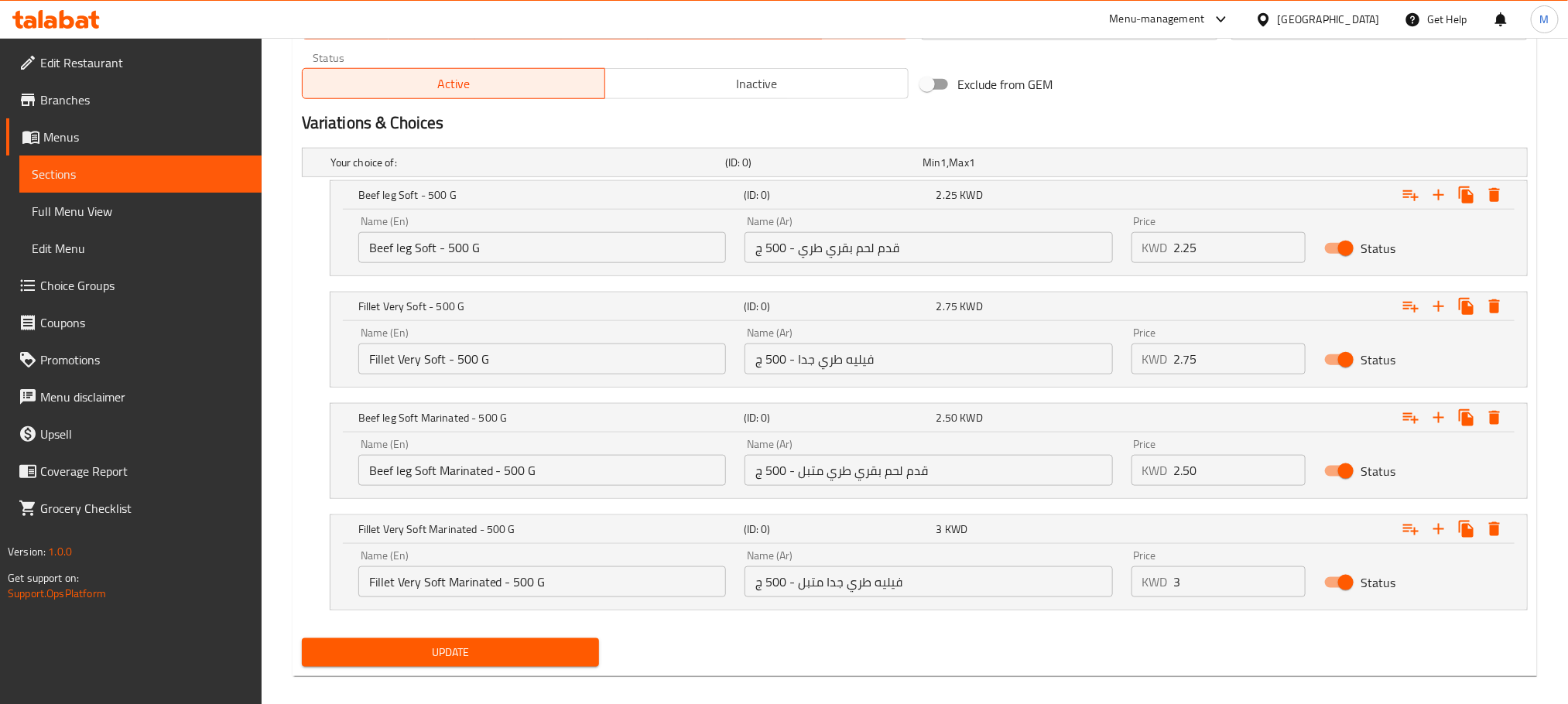
scroll to position [783, 0]
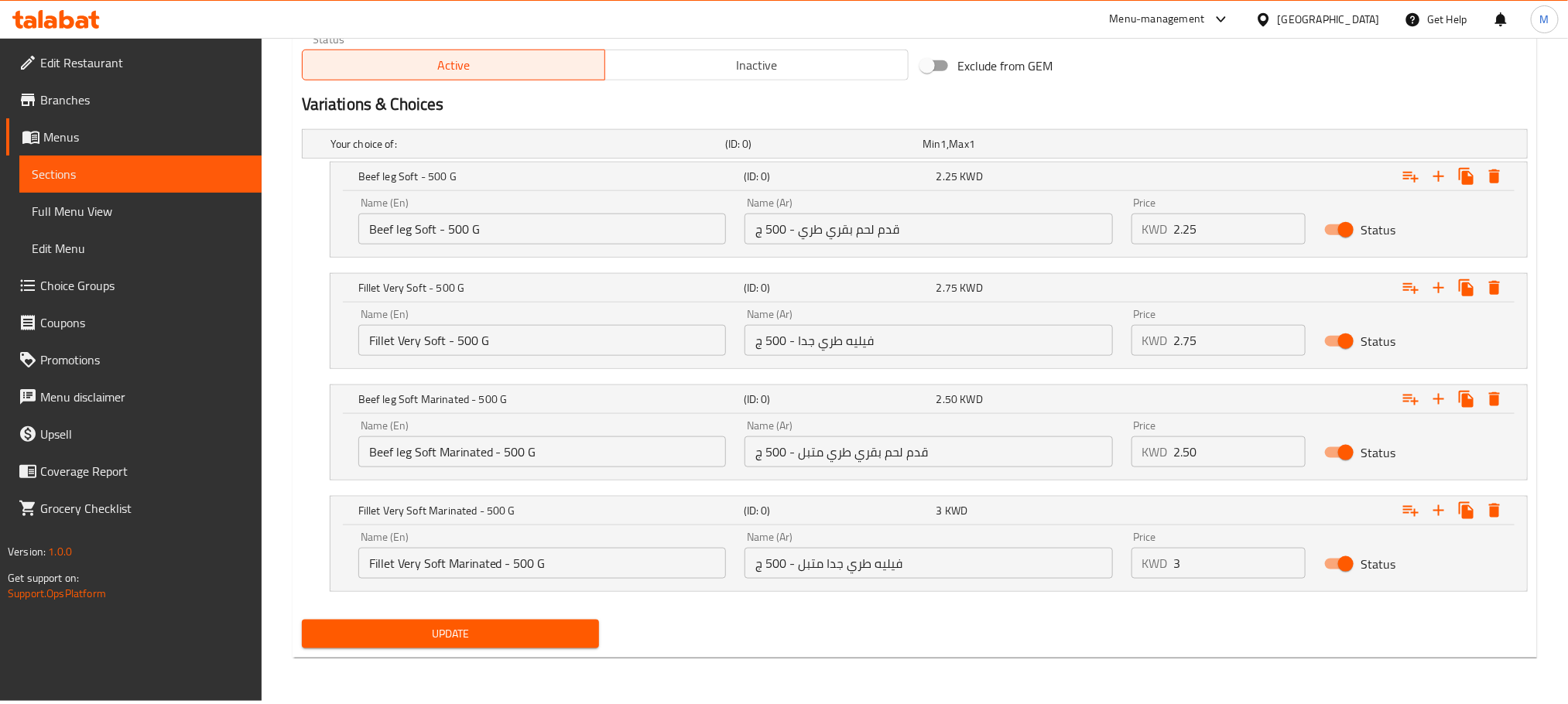
drag, startPoint x: 530, startPoint y: 637, endPoint x: 534, endPoint y: 657, distance: 20.4
click at [532, 637] on span "Update" at bounding box center [450, 634] width 272 height 19
type textarea "شرائح لحم بقري رقيقة جاهزة للتتبيل أو خلطة التوابل الخاصة بك. تحتوي على %10 دهو…"
click at [485, 634] on span "Update" at bounding box center [450, 634] width 272 height 19
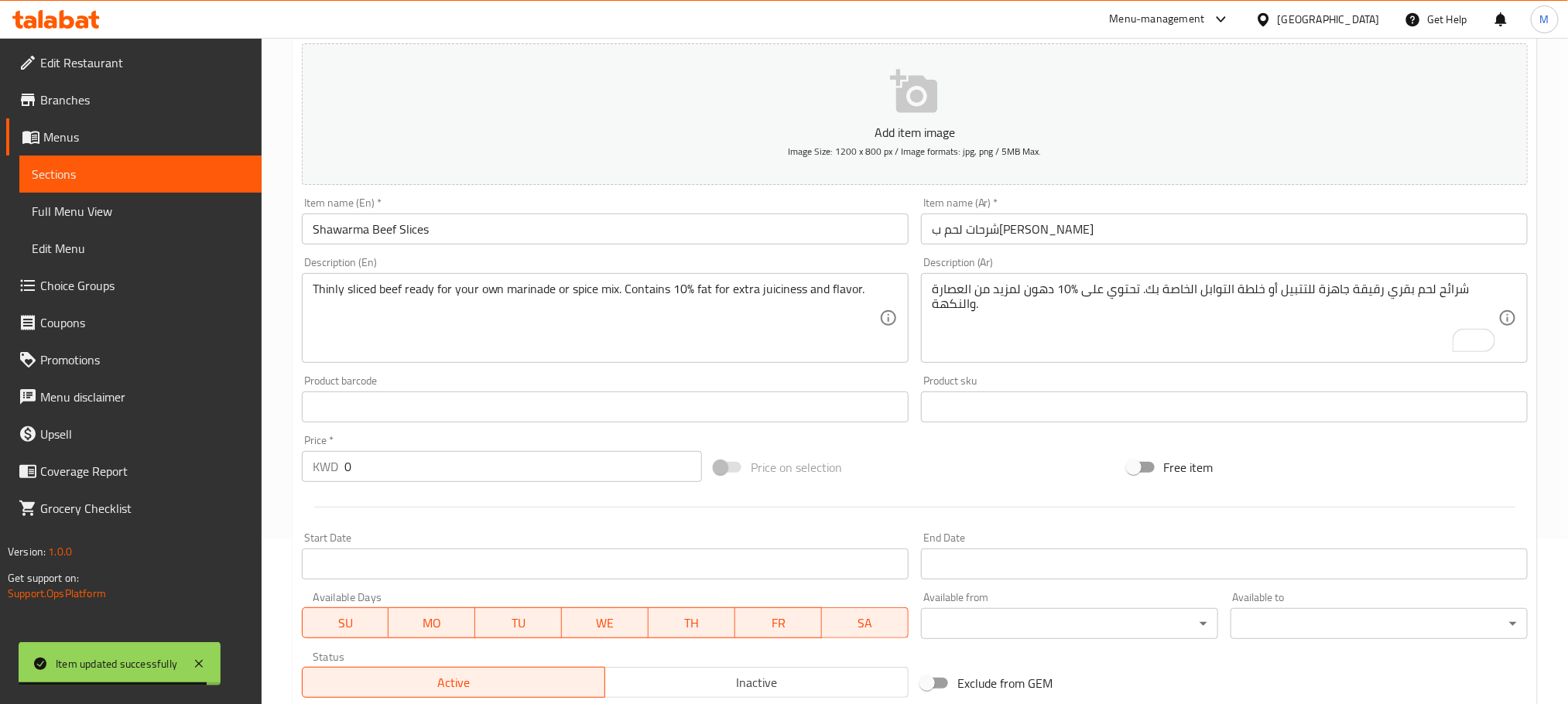
scroll to position [0, 0]
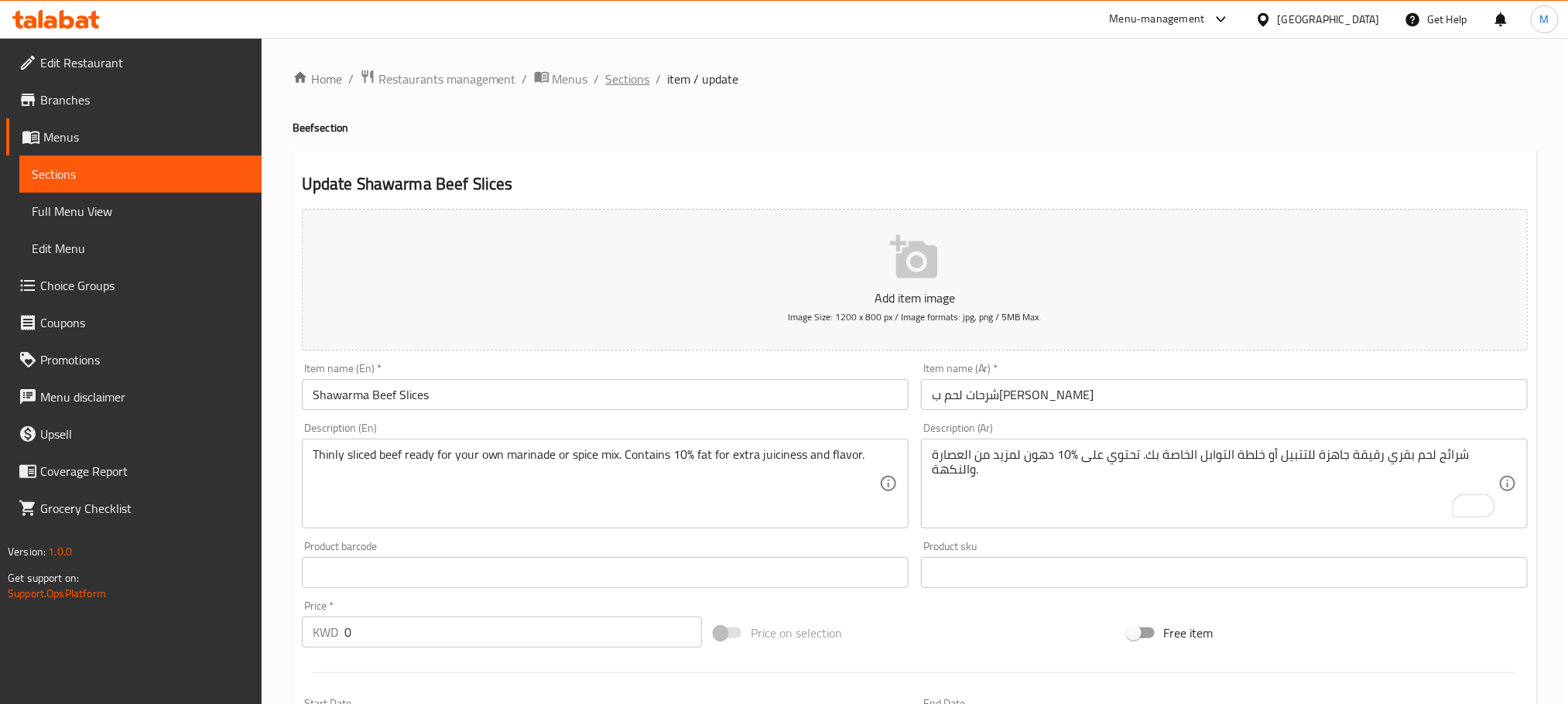
click at [628, 77] on span "Sections" at bounding box center [628, 79] width 44 height 18
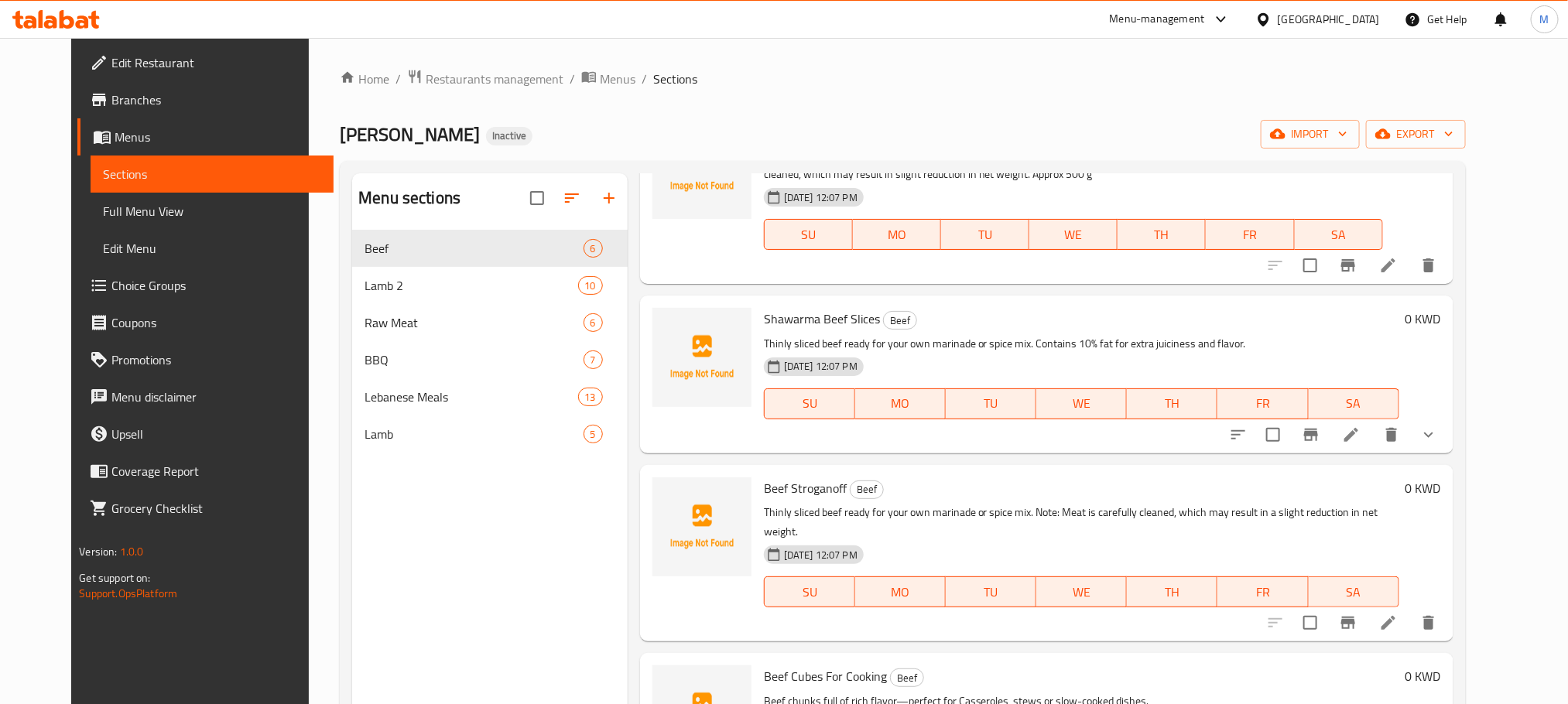
scroll to position [232, 0]
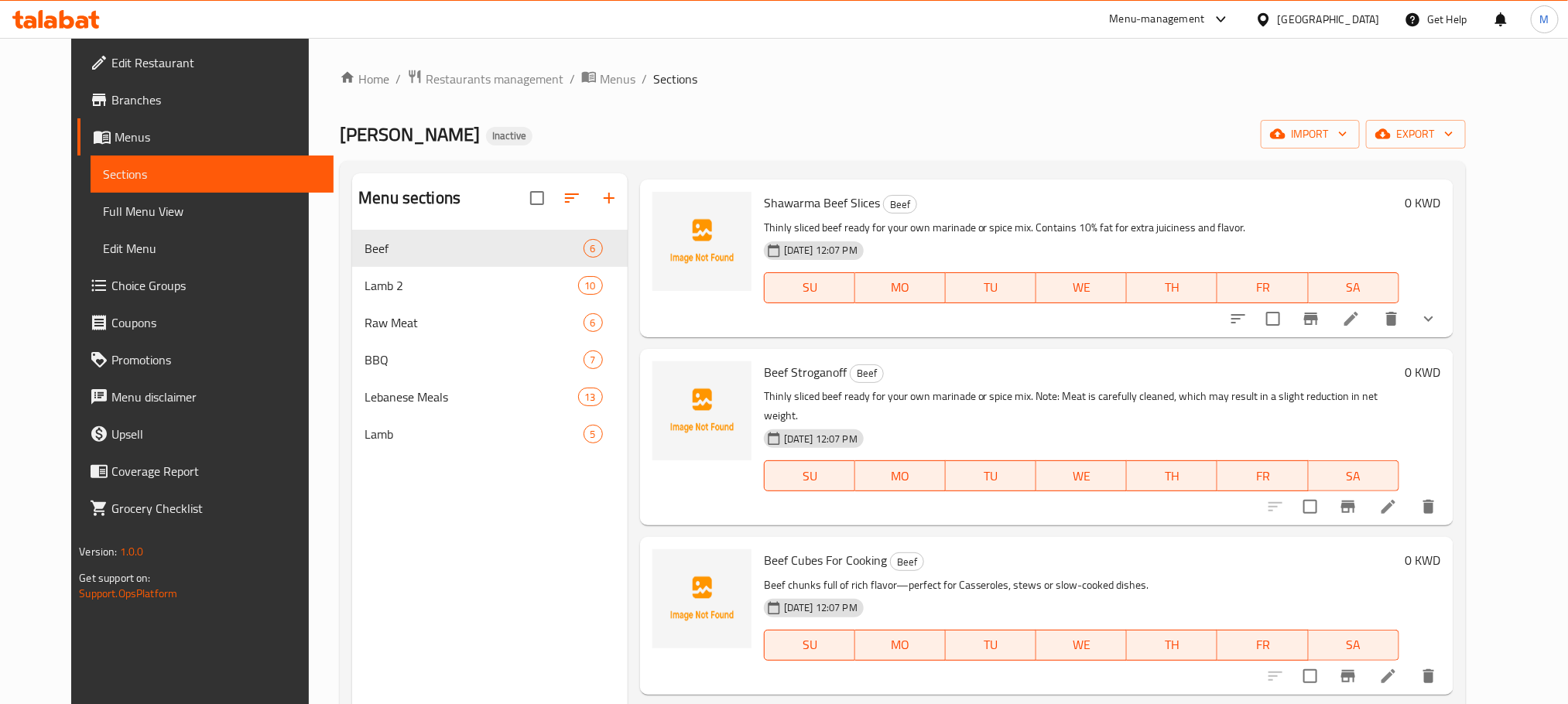
click at [1398, 498] on icon at bounding box center [1388, 507] width 18 height 18
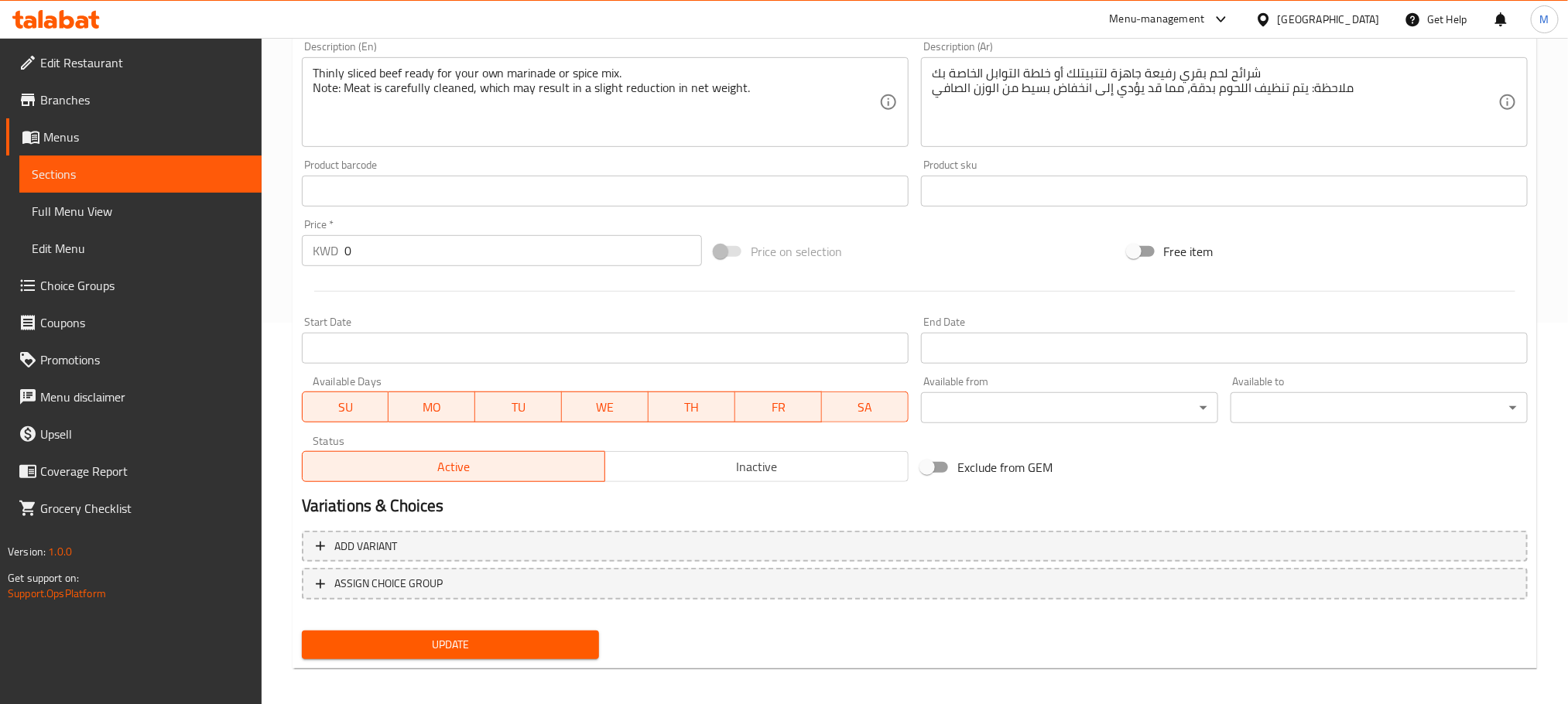
scroll to position [388, 0]
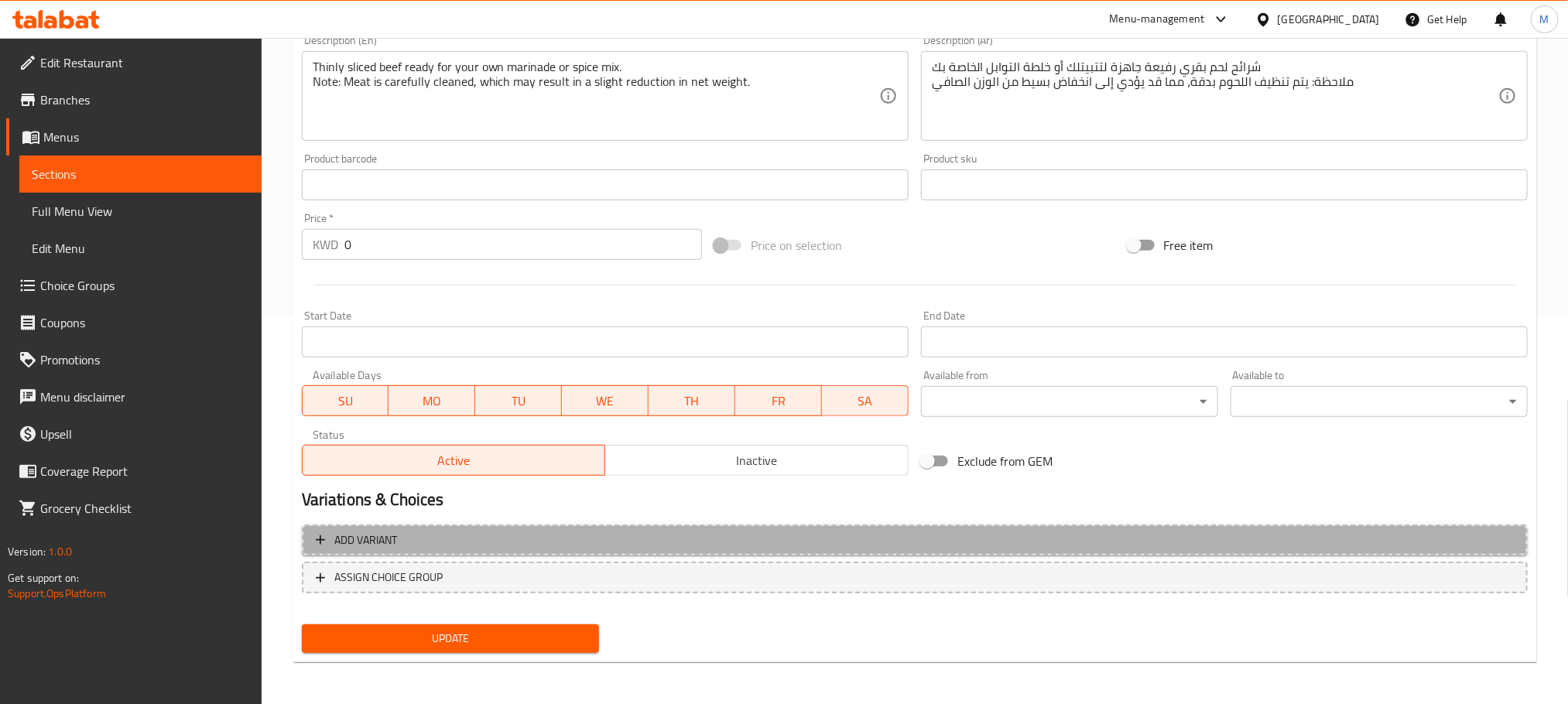
click at [437, 535] on span "Add variant" at bounding box center [915, 540] width 1198 height 19
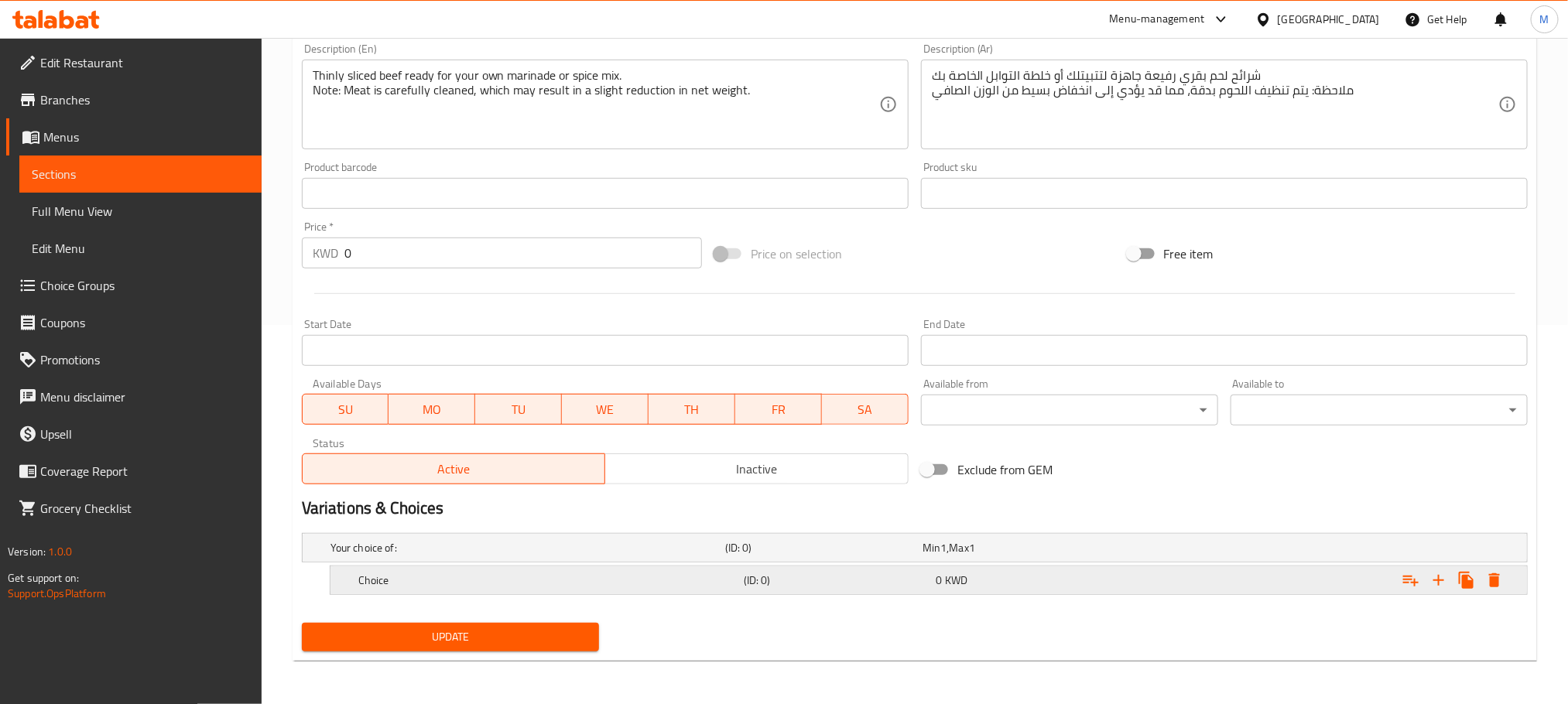
click at [480, 555] on h5 "Choice" at bounding box center [525, 547] width 389 height 15
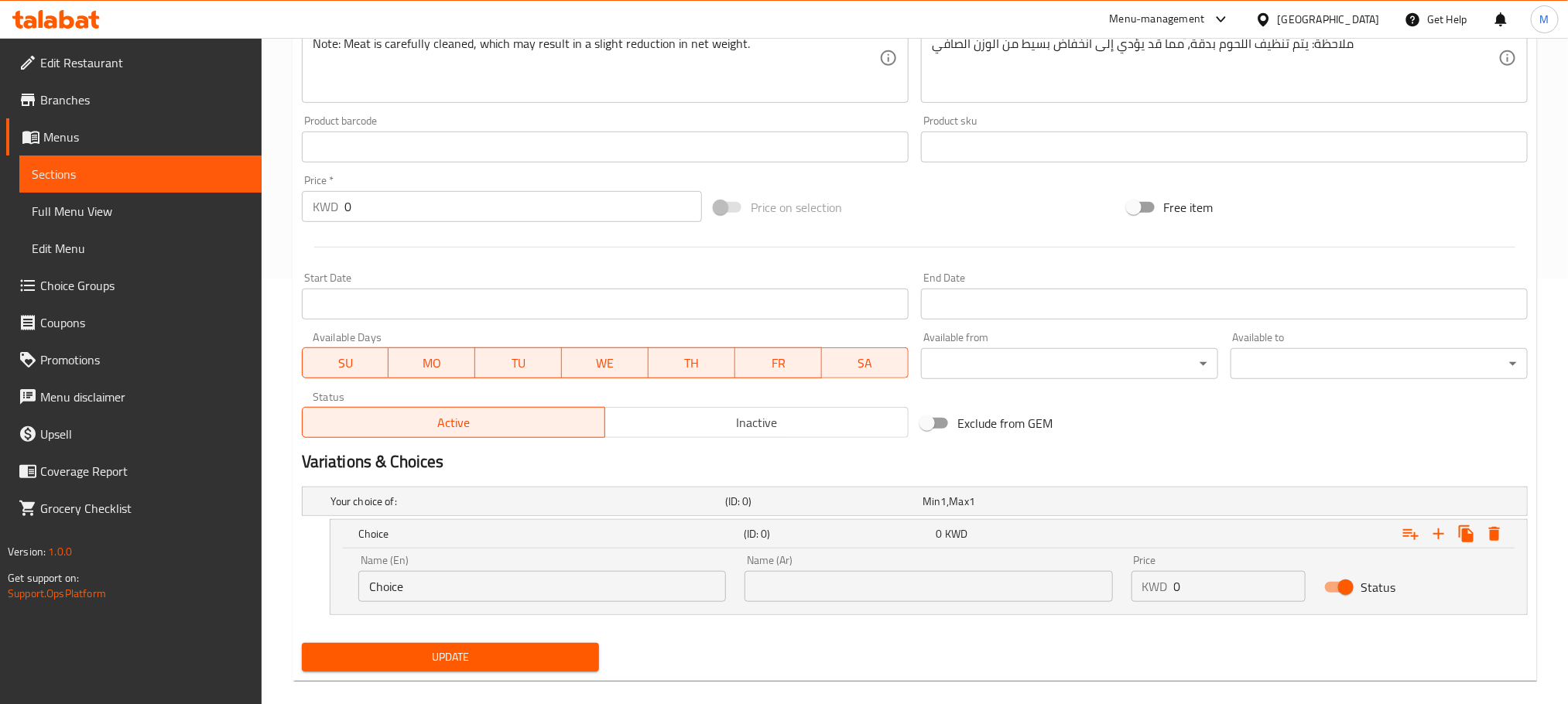
scroll to position [446, 0]
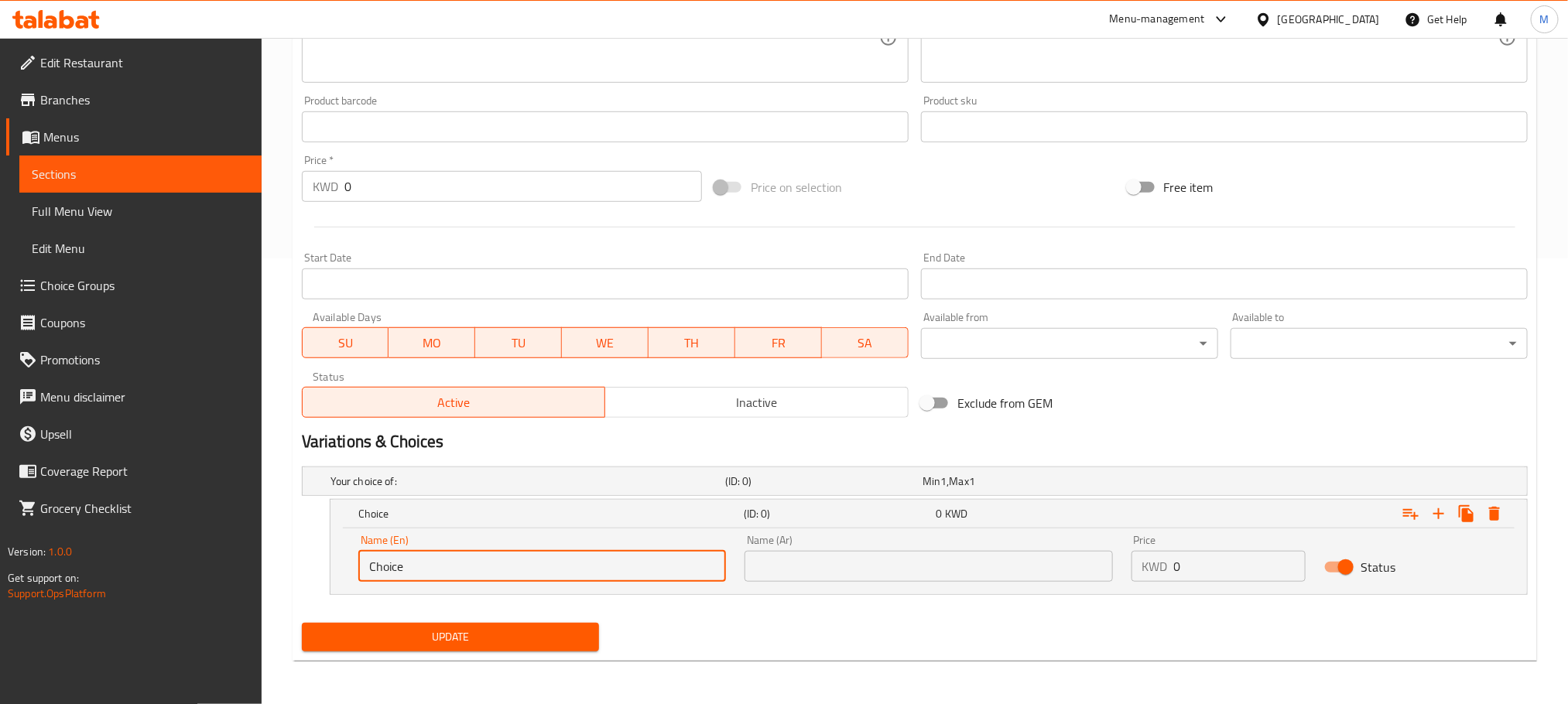
drag, startPoint x: 459, startPoint y: 557, endPoint x: 394, endPoint y: 572, distance: 66.7
click at [394, 572] on input "Choice" at bounding box center [542, 566] width 368 height 31
paste input "Beef leg ( Soft)"
click at [451, 563] on input "ChoiBeef leg ( Soft)" at bounding box center [542, 566] width 368 height 31
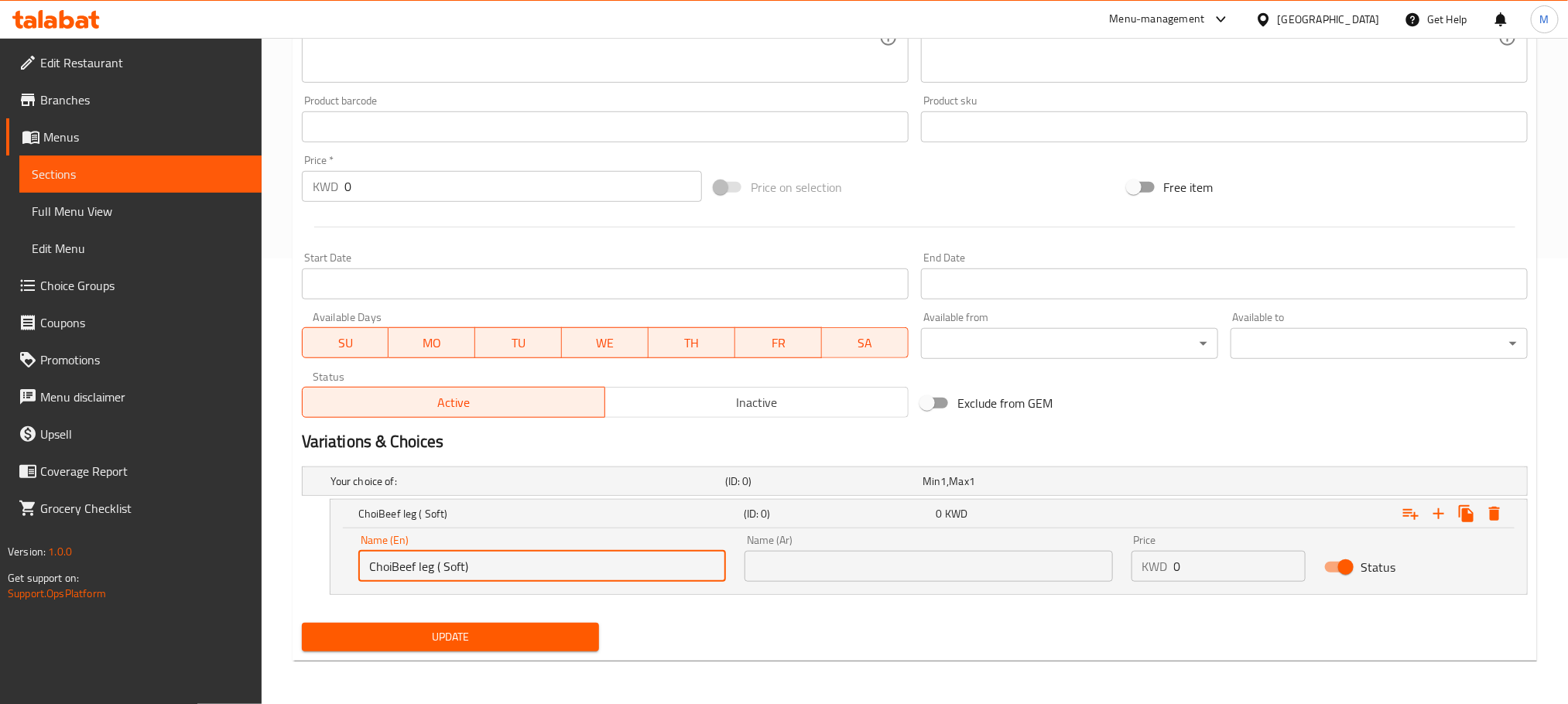
click at [451, 563] on input "ChoiBeef leg ( Soft)" at bounding box center [542, 566] width 368 height 31
paste input "text"
drag, startPoint x: 414, startPoint y: 571, endPoint x: 430, endPoint y: 578, distance: 17.5
click at [419, 572] on input "Beef leg ( Soft)" at bounding box center [542, 566] width 368 height 31
click at [465, 571] on input "Beef leg Soft)" at bounding box center [542, 566] width 368 height 31
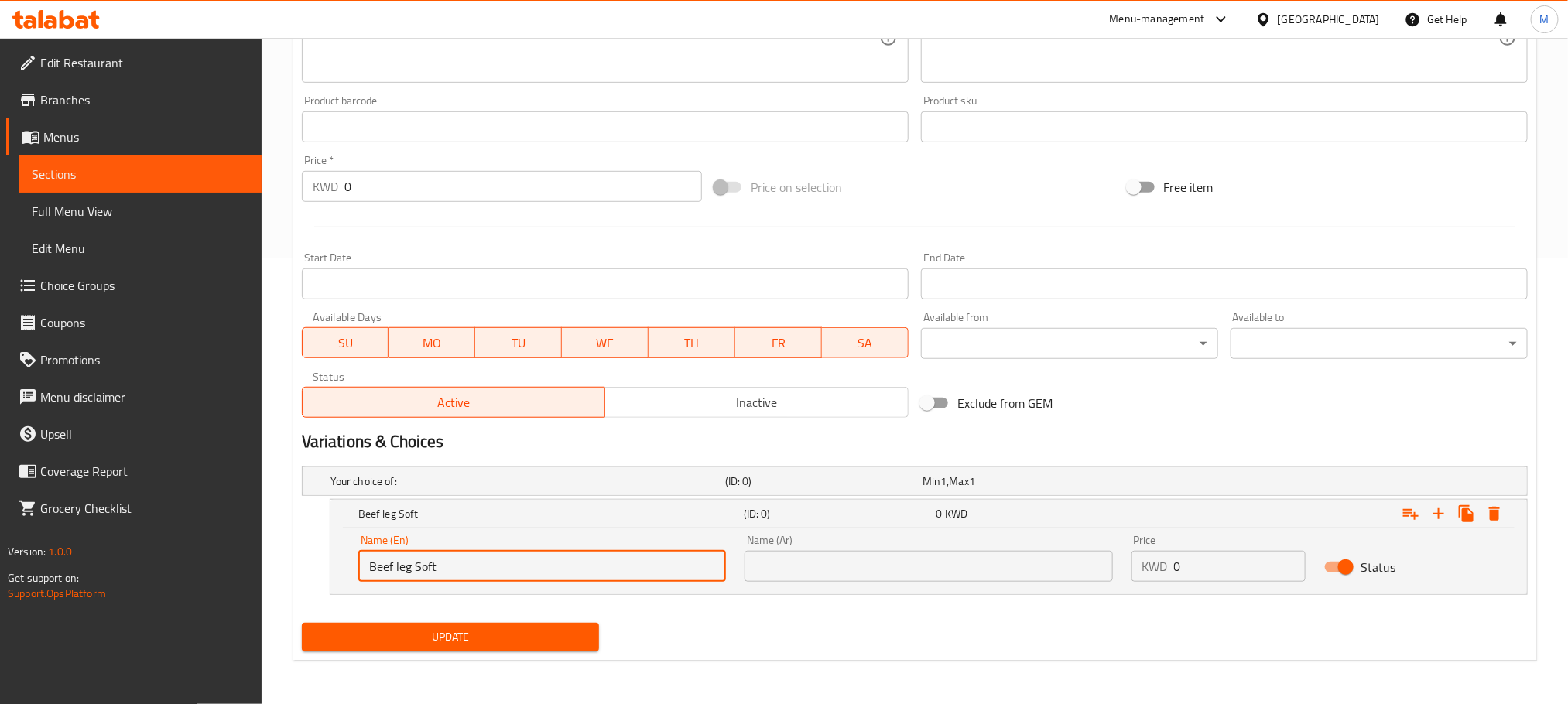
type input "Beef leg Soft - 500 G"
click at [874, 560] on input "text" at bounding box center [929, 566] width 368 height 31
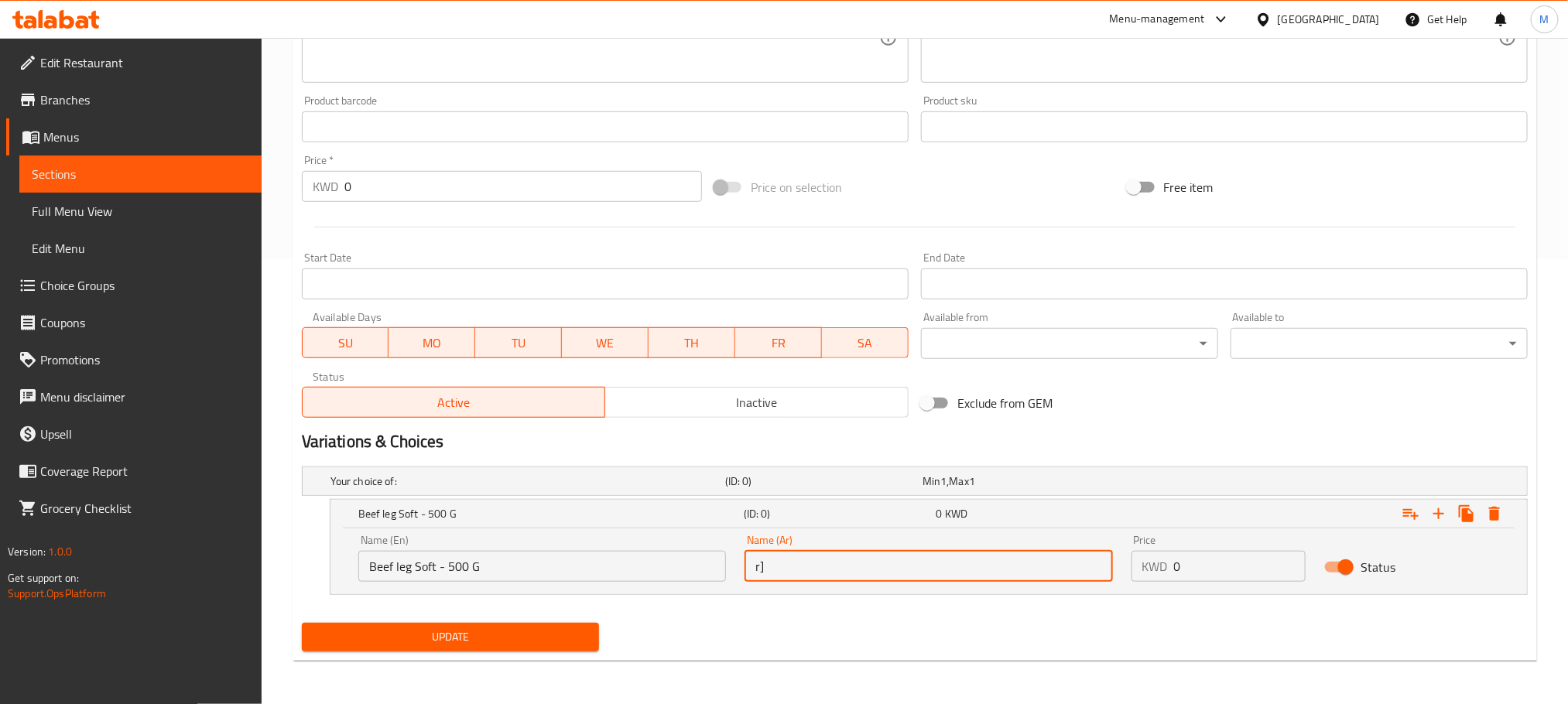
type input "r"
type input "قدم لحم بقري طري - 500 ج"
click at [1024, 627] on div "Update" at bounding box center [915, 637] width 1239 height 41
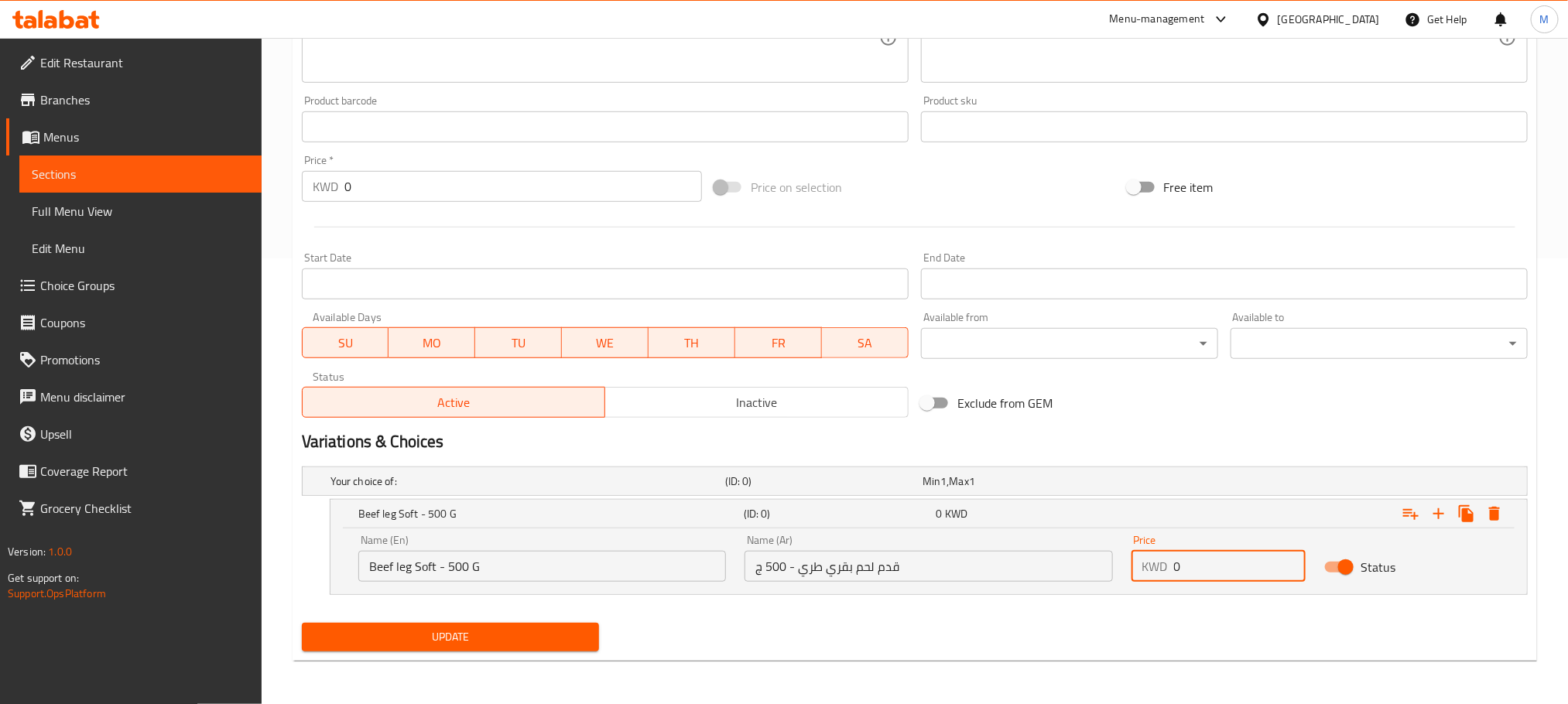
drag, startPoint x: 1212, startPoint y: 571, endPoint x: 957, endPoint y: 623, distance: 260.2
click at [957, 623] on div "Add item image Image Size: 1200 x 800 px / Image formats: jpg, png / 5MB Max. I…" at bounding box center [915, 206] width 1239 height 900
type input "2.25"
click at [1020, 613] on div "Your choice of: (ID: 0) Min 1 , Max 1 Name (En) Your choice of: Name (En) Name …" at bounding box center [915, 538] width 1239 height 157
click at [1447, 511] on icon "Expand" at bounding box center [1439, 513] width 18 height 18
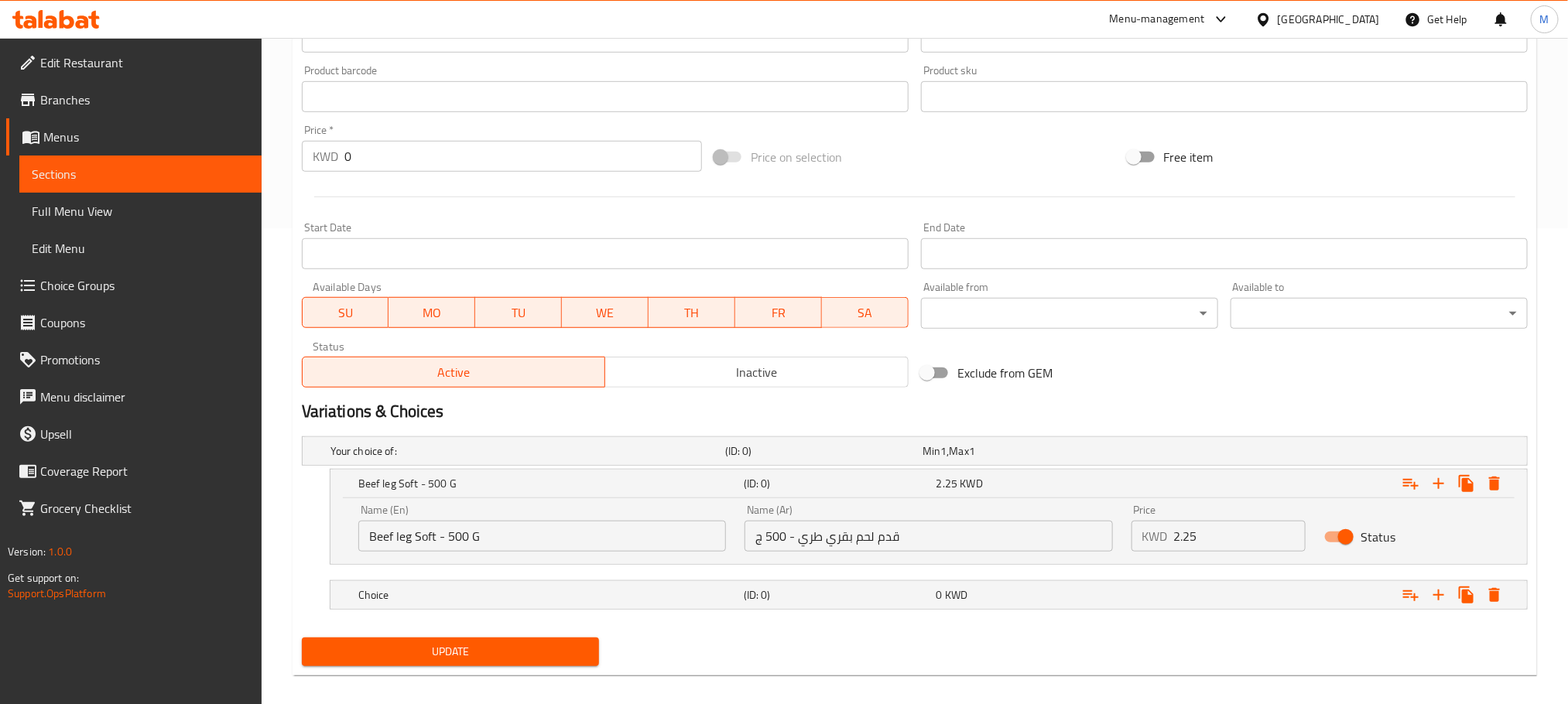
scroll to position [492, 0]
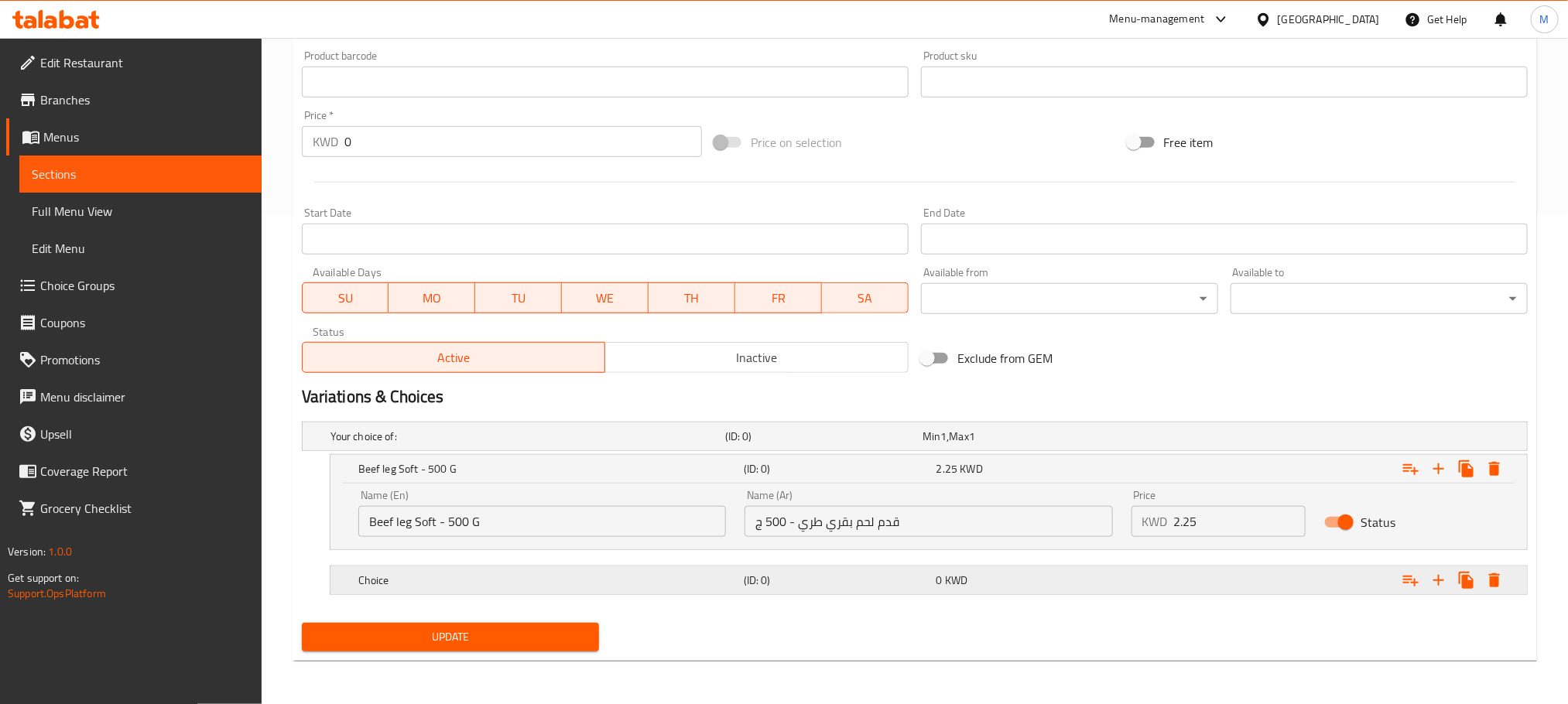
click at [542, 444] on h5 "Choice" at bounding box center [525, 436] width 389 height 15
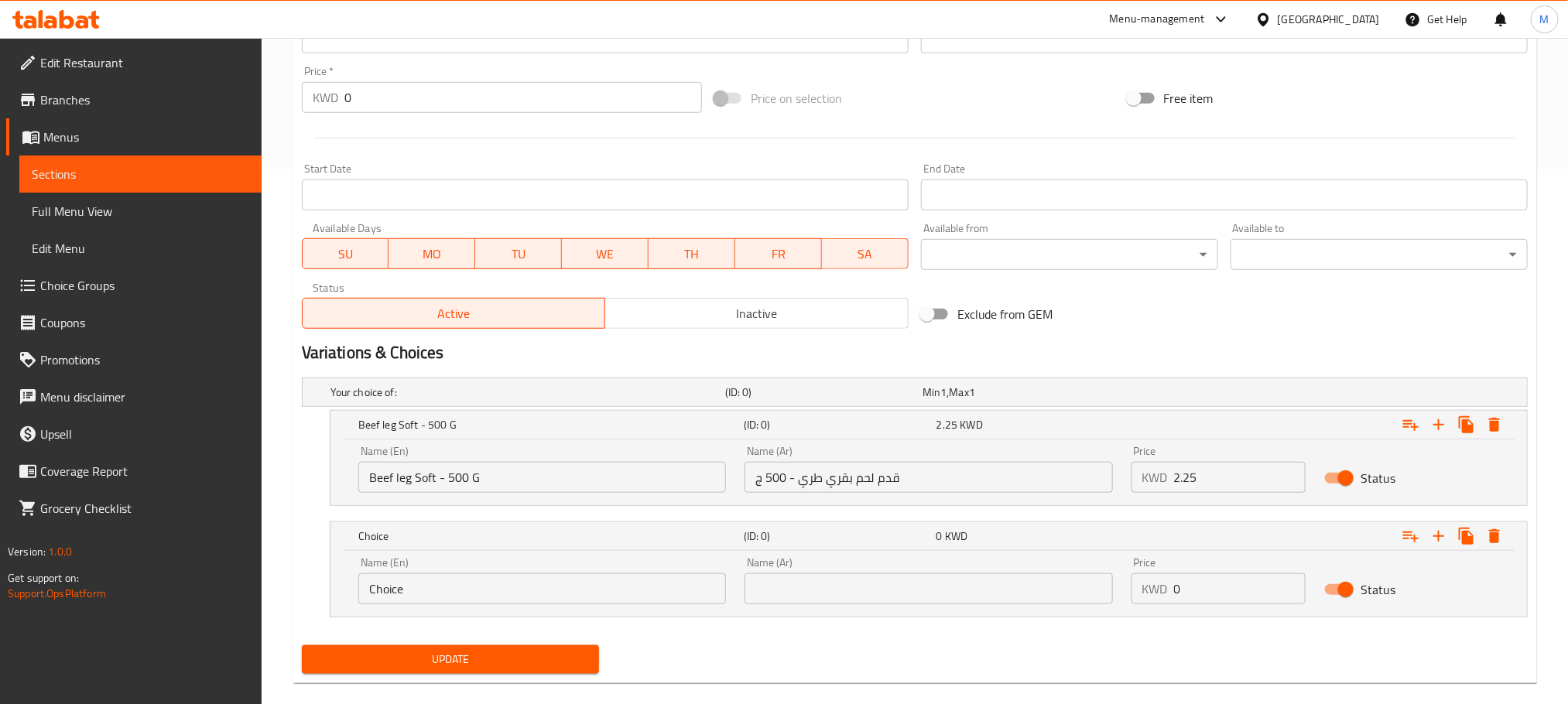
scroll to position [558, 0]
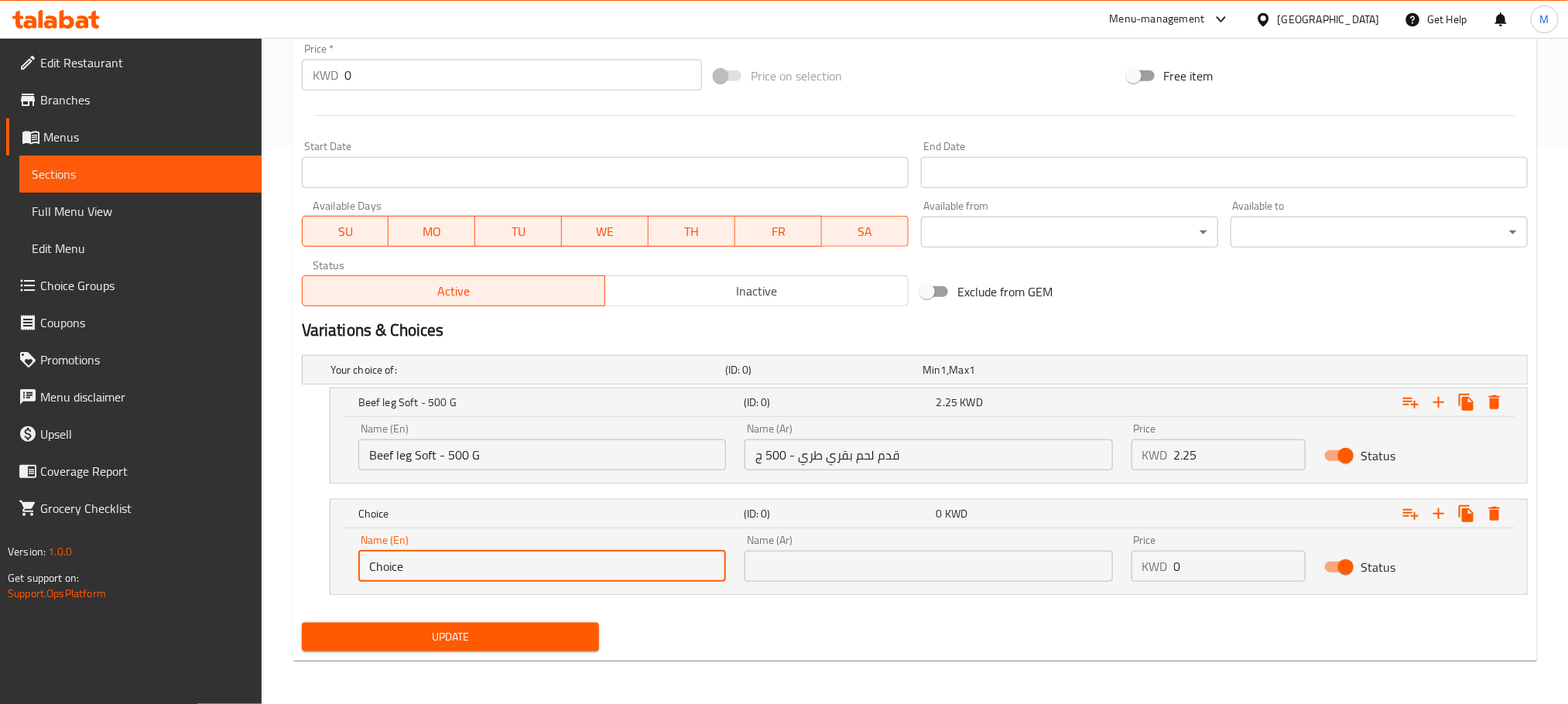
drag, startPoint x: 442, startPoint y: 564, endPoint x: 223, endPoint y: 627, distance: 227.9
click at [223, 627] on div "Edit Restaurant Branches Menus Sections Full Menu View Edit Menu Choice Groups …" at bounding box center [784, 92] width 1568 height 1223
type input "ب"
type input "Fillet Very Soft - 500 G"
click at [920, 558] on input "text" at bounding box center [929, 566] width 368 height 31
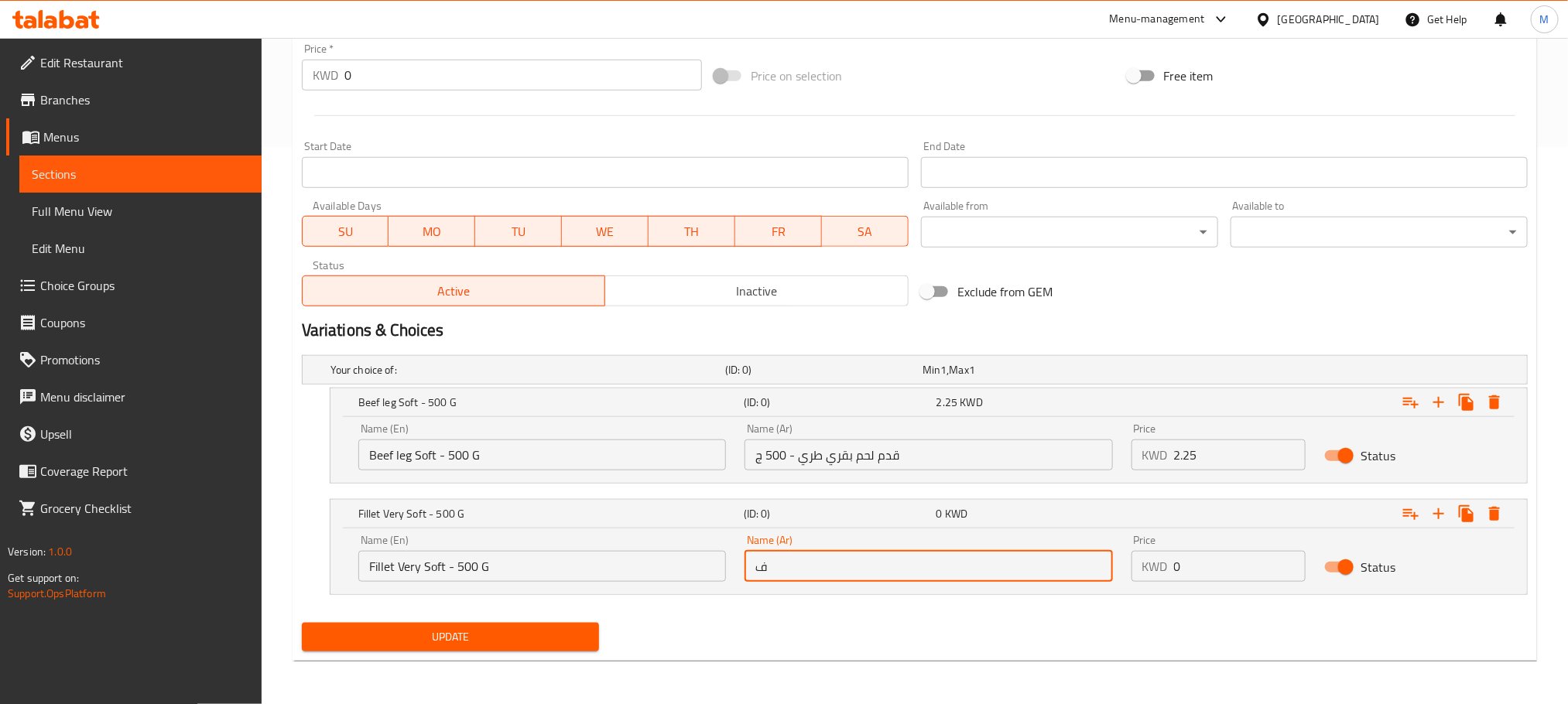
type input "فيليه طري جدا - 500 ج"
click at [983, 607] on nav at bounding box center [915, 604] width 1226 height 12
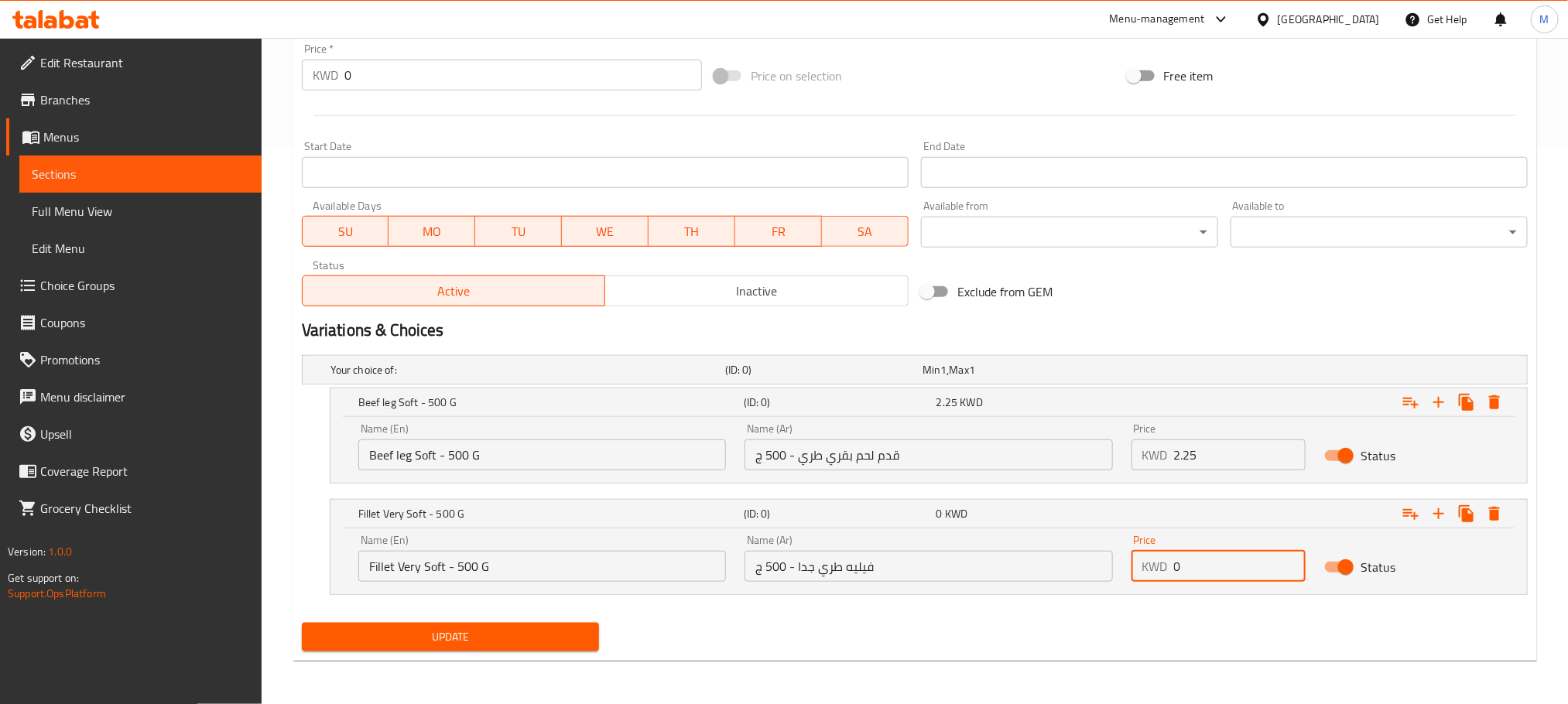
drag, startPoint x: 1054, startPoint y: 632, endPoint x: 932, endPoint y: 667, distance: 126.9
click at [932, 667] on div "Home / Restaurants management / Menus / Sections / item / update Beef section U…" at bounding box center [915, 92] width 1245 height 1161
type input "2.75"
click at [941, 657] on div "Update" at bounding box center [915, 637] width 1239 height 41
click at [1095, 645] on div "Update" at bounding box center [915, 637] width 1239 height 41
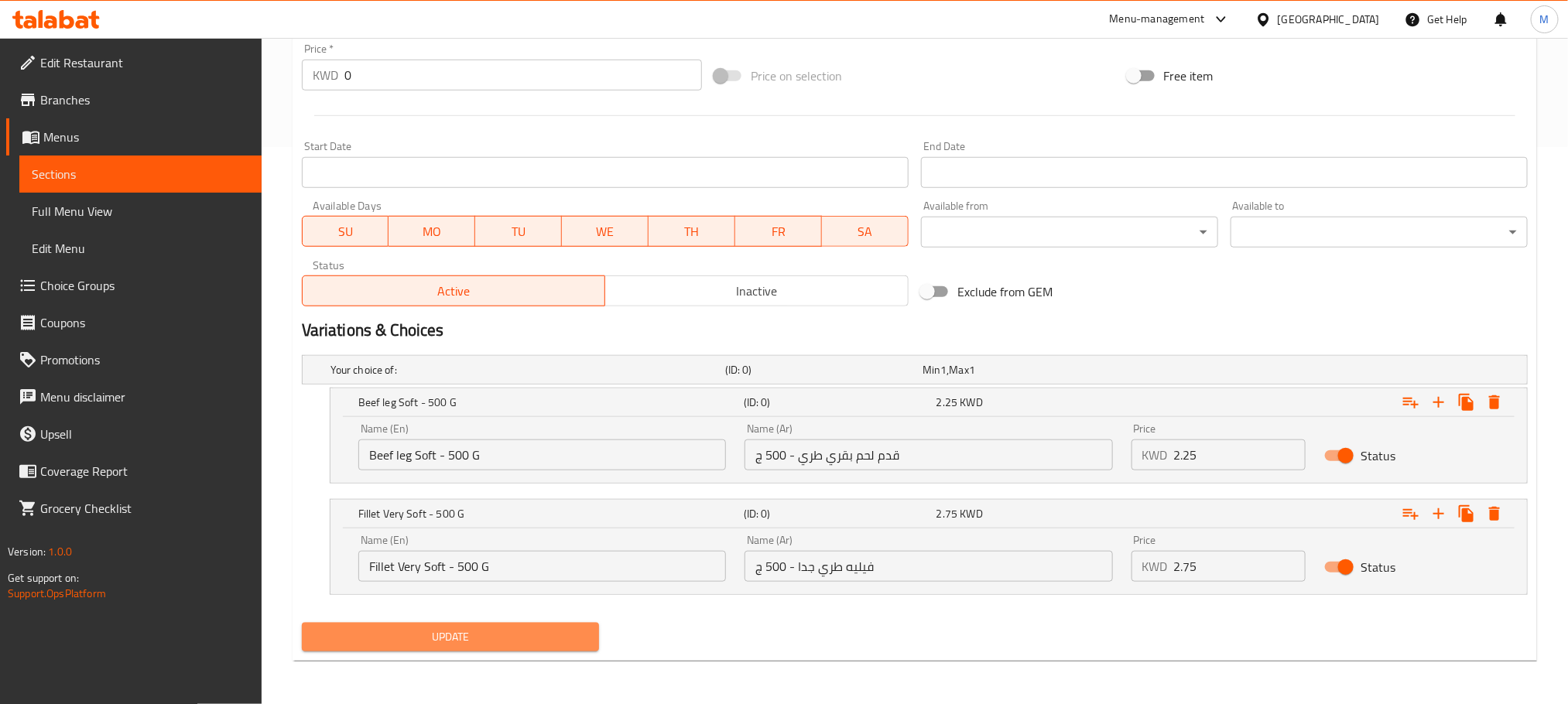
click at [490, 639] on span "Update" at bounding box center [450, 637] width 272 height 19
click at [884, 316] on div "Variations & Choices" at bounding box center [915, 330] width 1239 height 35
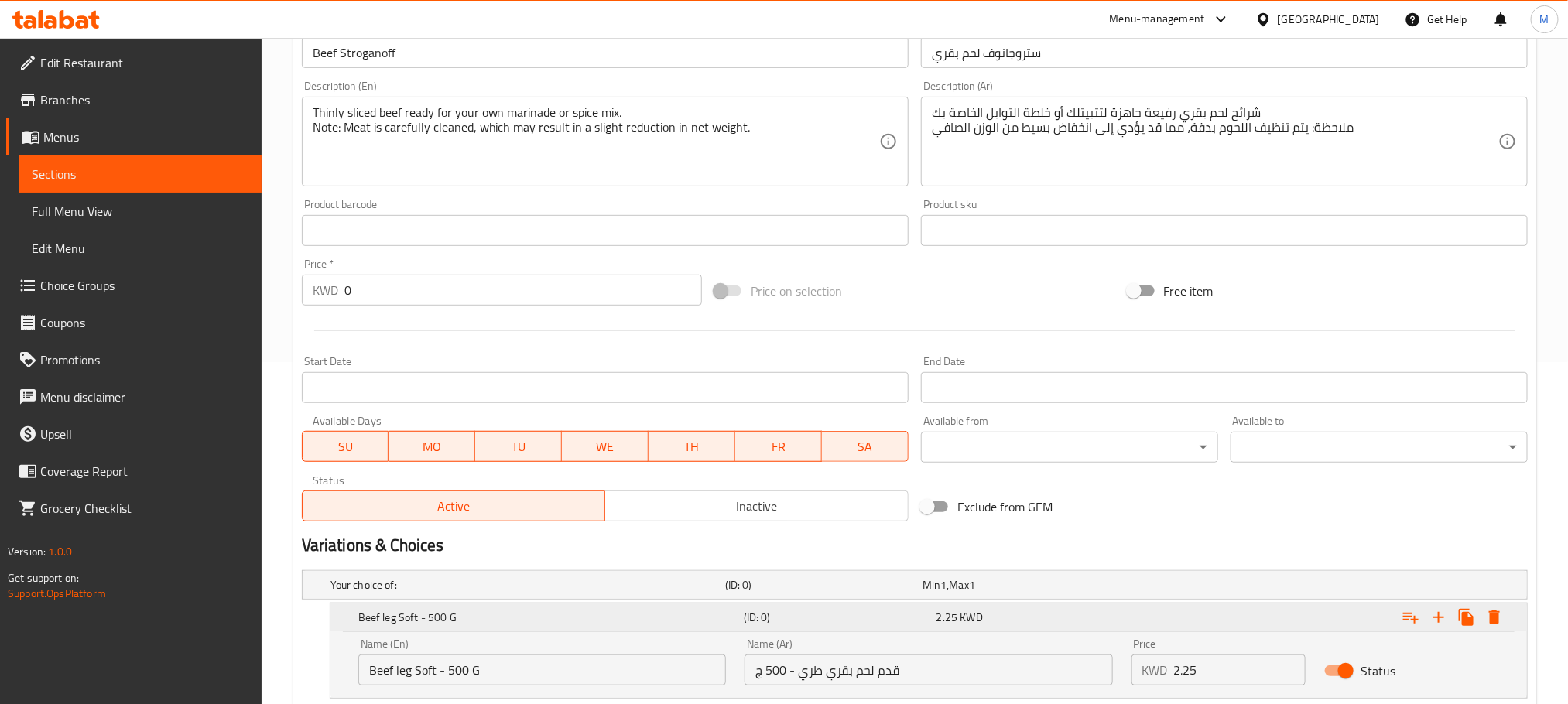
scroll to position [0, 0]
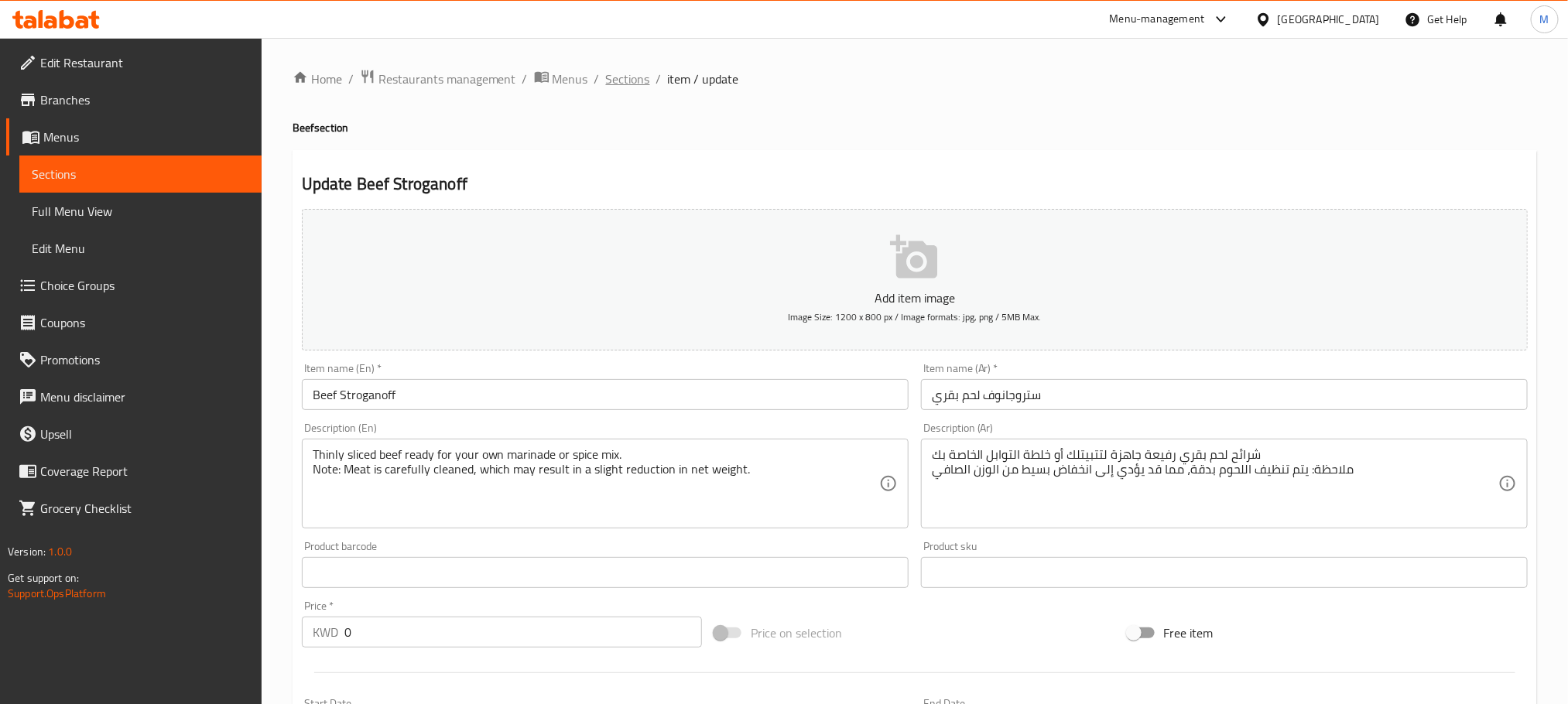
click at [626, 79] on span "Sections" at bounding box center [628, 79] width 44 height 18
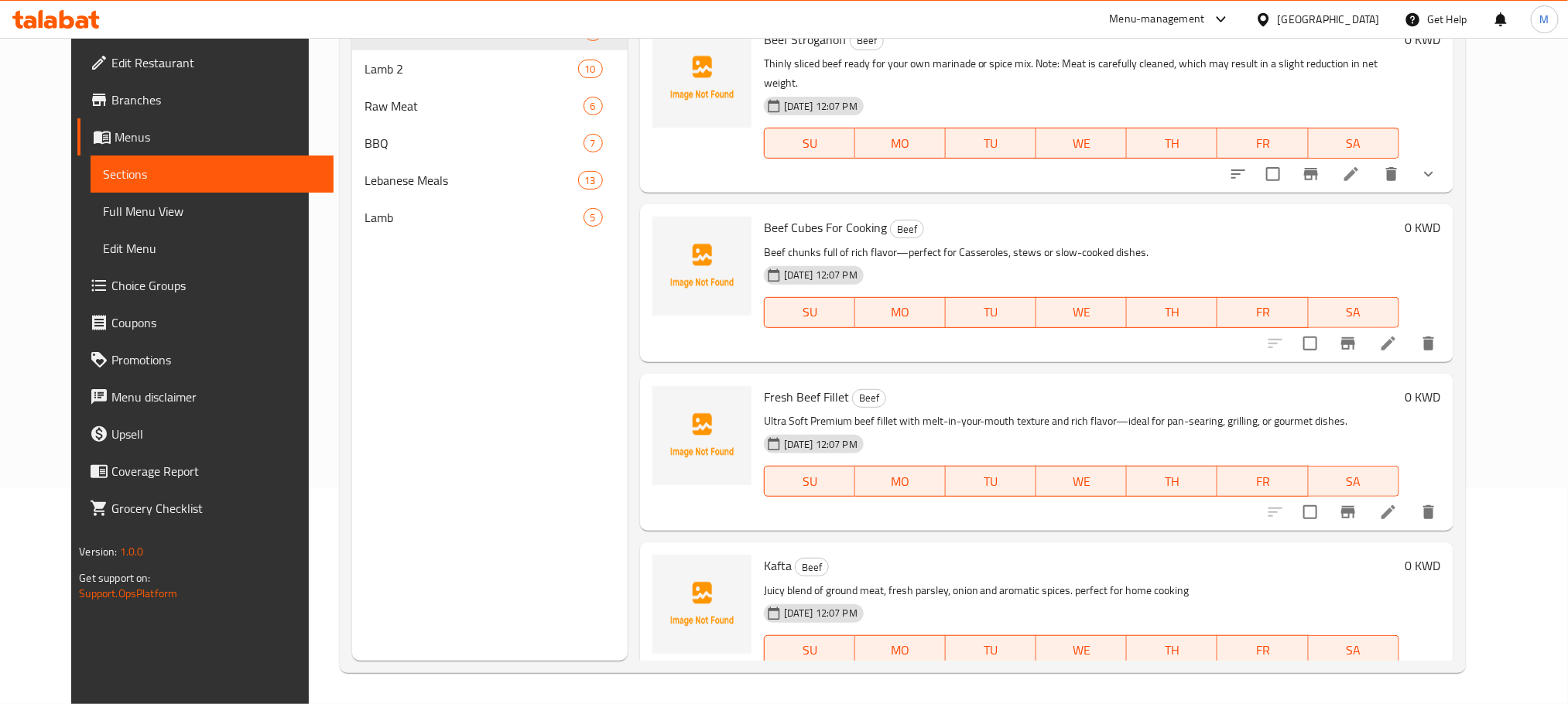
scroll to position [367, 0]
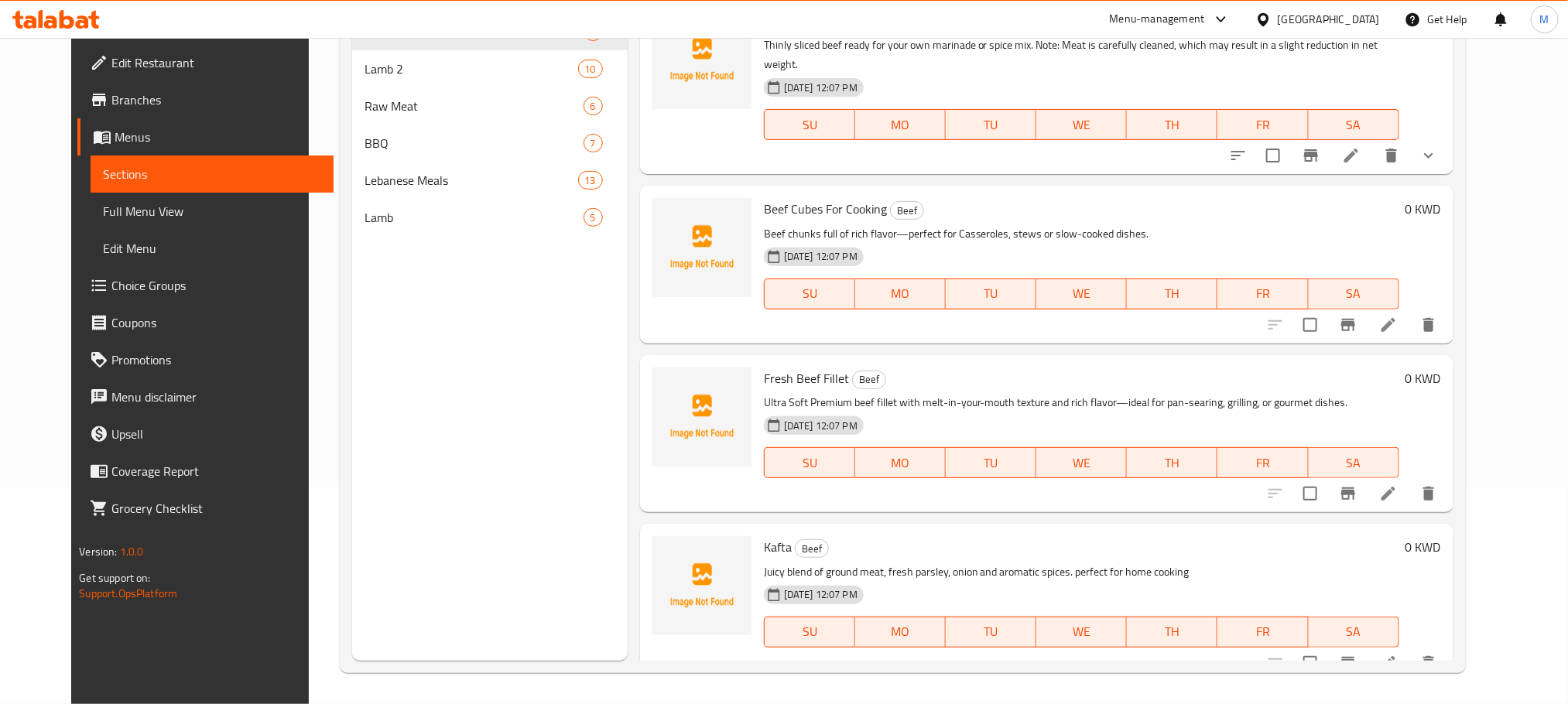
click at [1398, 315] on icon at bounding box center [1388, 324] width 18 height 18
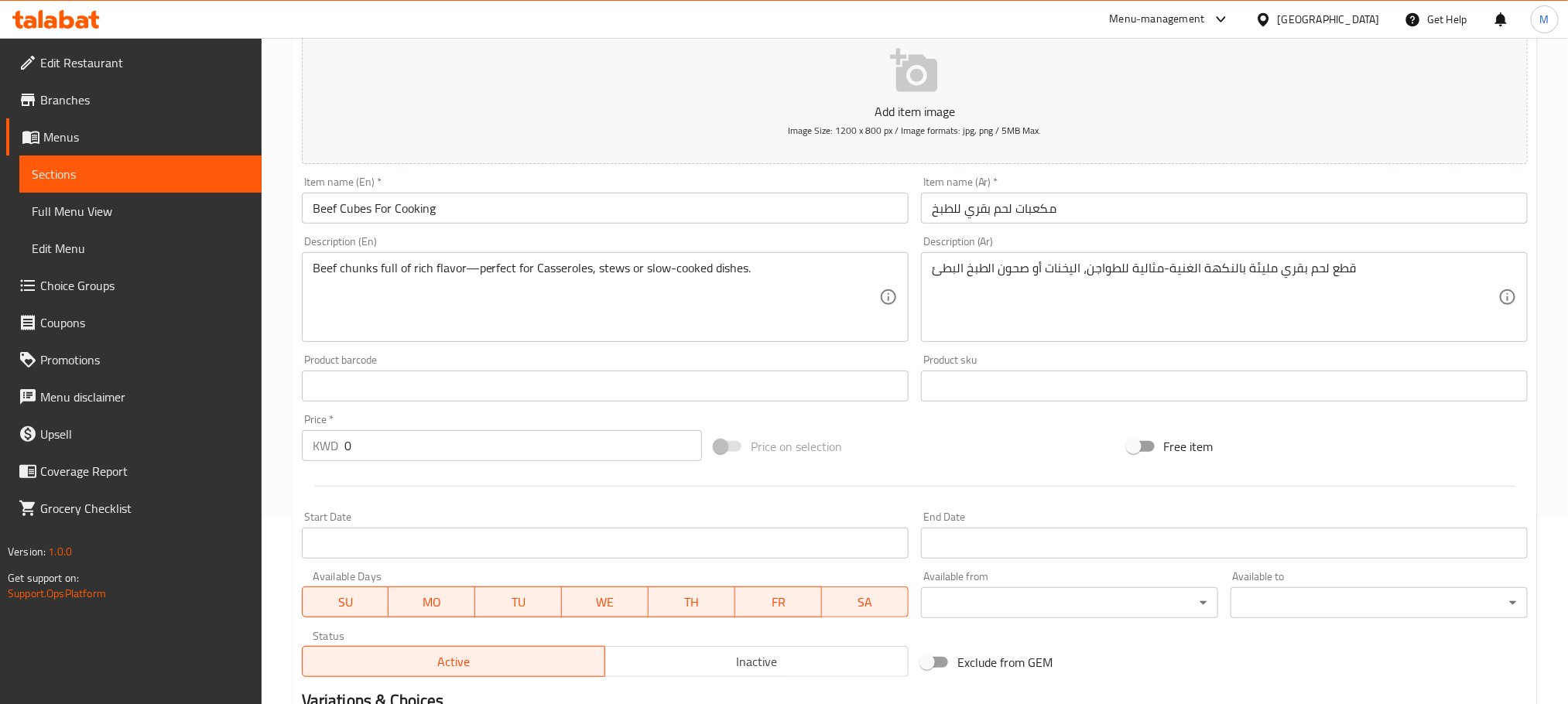
scroll to position [232, 0]
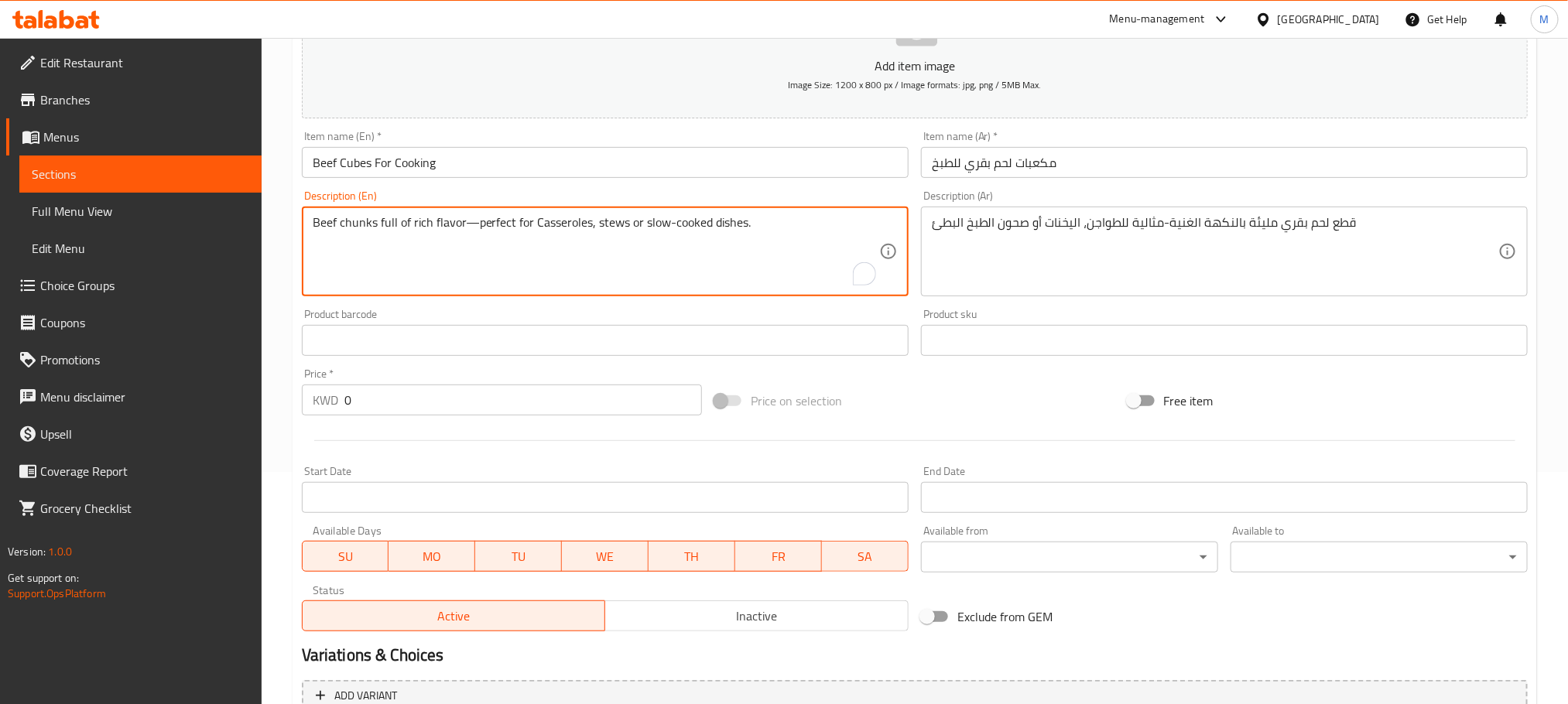
paste textarea "Aprox 500"
click at [324, 238] on textarea "Beef chunks full of rich flavor—perfect for Casseroles, stews or slow-cooked di…" at bounding box center [595, 252] width 566 height 74
click at [393, 242] on textarea "Beef chunks full of rich flavor—perfect for Casseroles, stews or slow-cooked di…" at bounding box center [595, 252] width 566 height 74
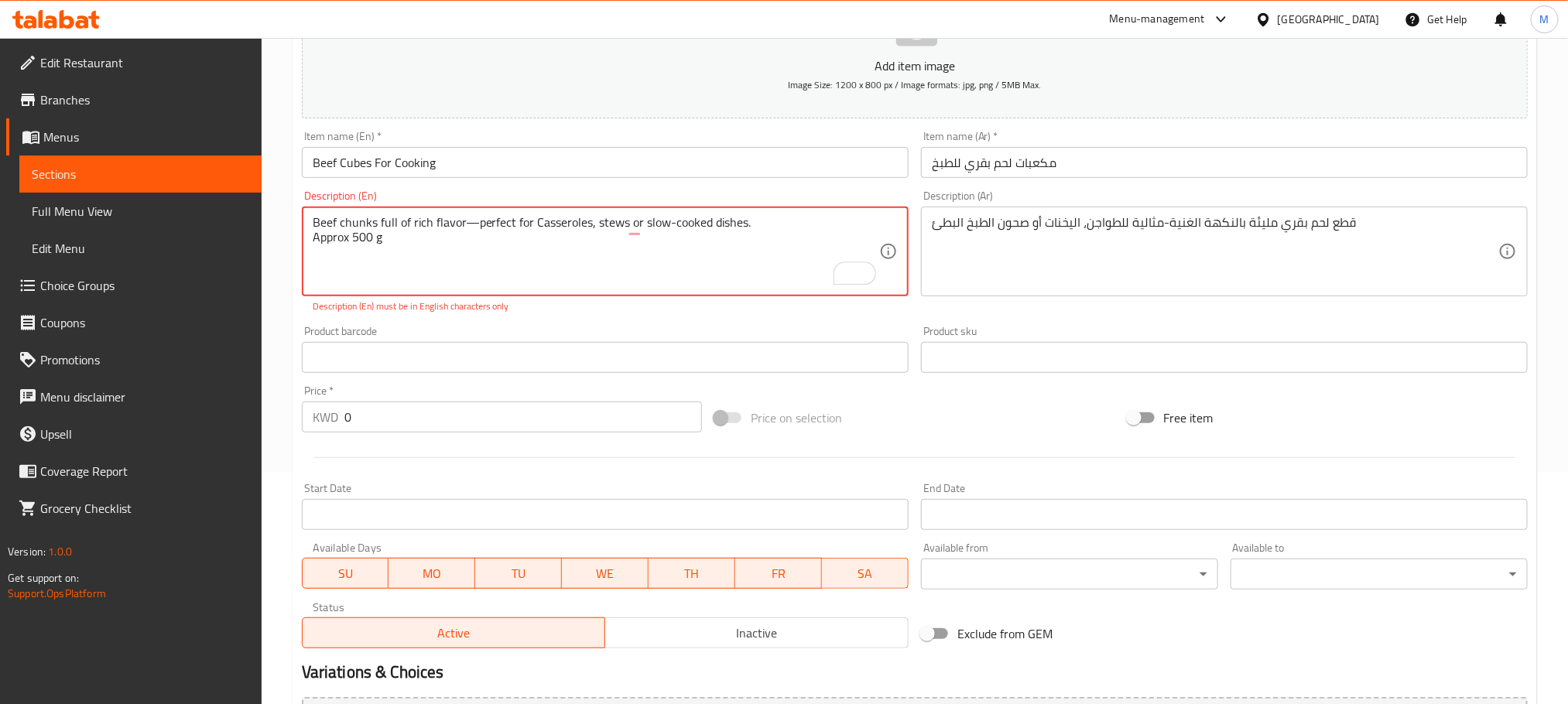
type textarea "Beef chunks full of rich flavor—perfect for Casseroles, stews or slow-cooked di…"
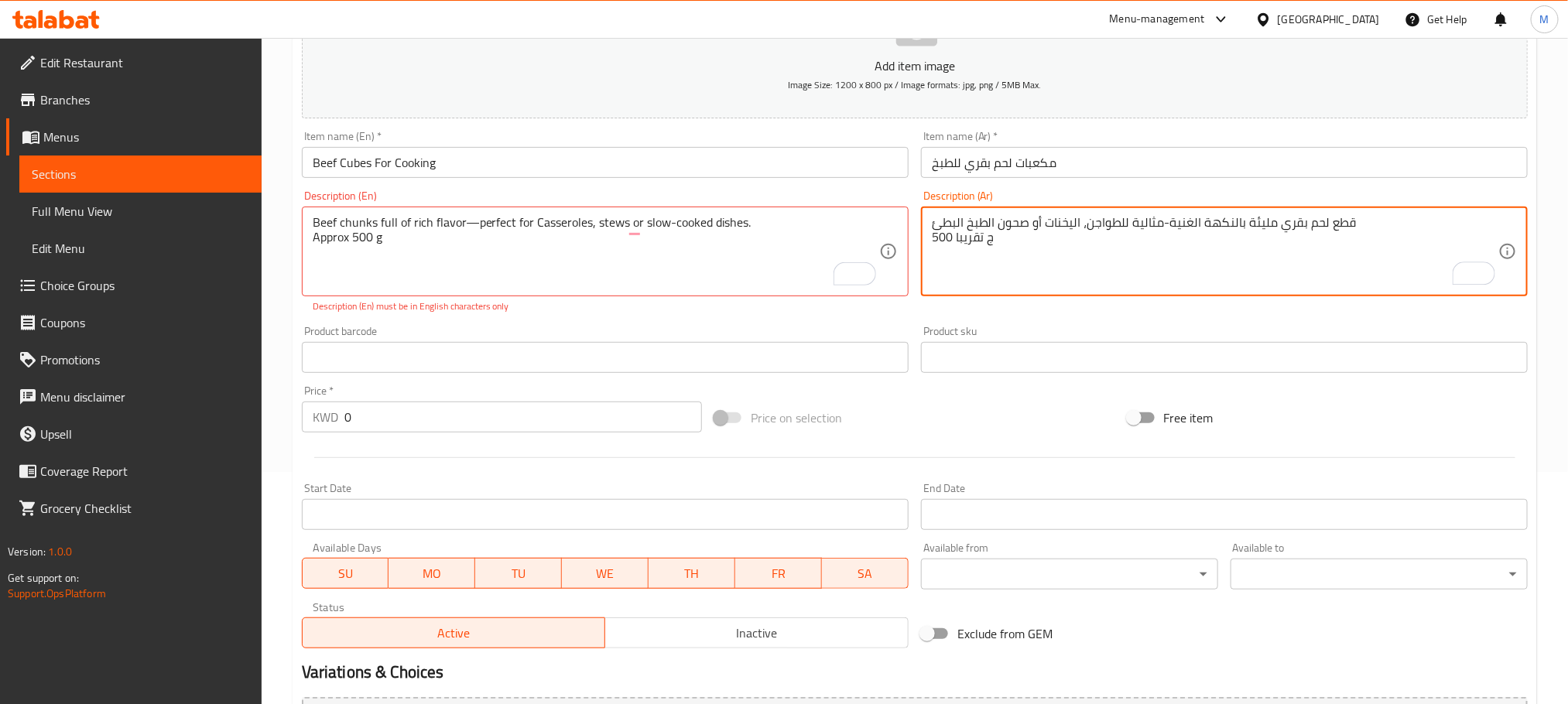
type textarea "قطع لحم بقري مليئة بالنكهة الغنية-مثالية للطواجن، اليخنات أو صحون الطبخ البطئ 5…"
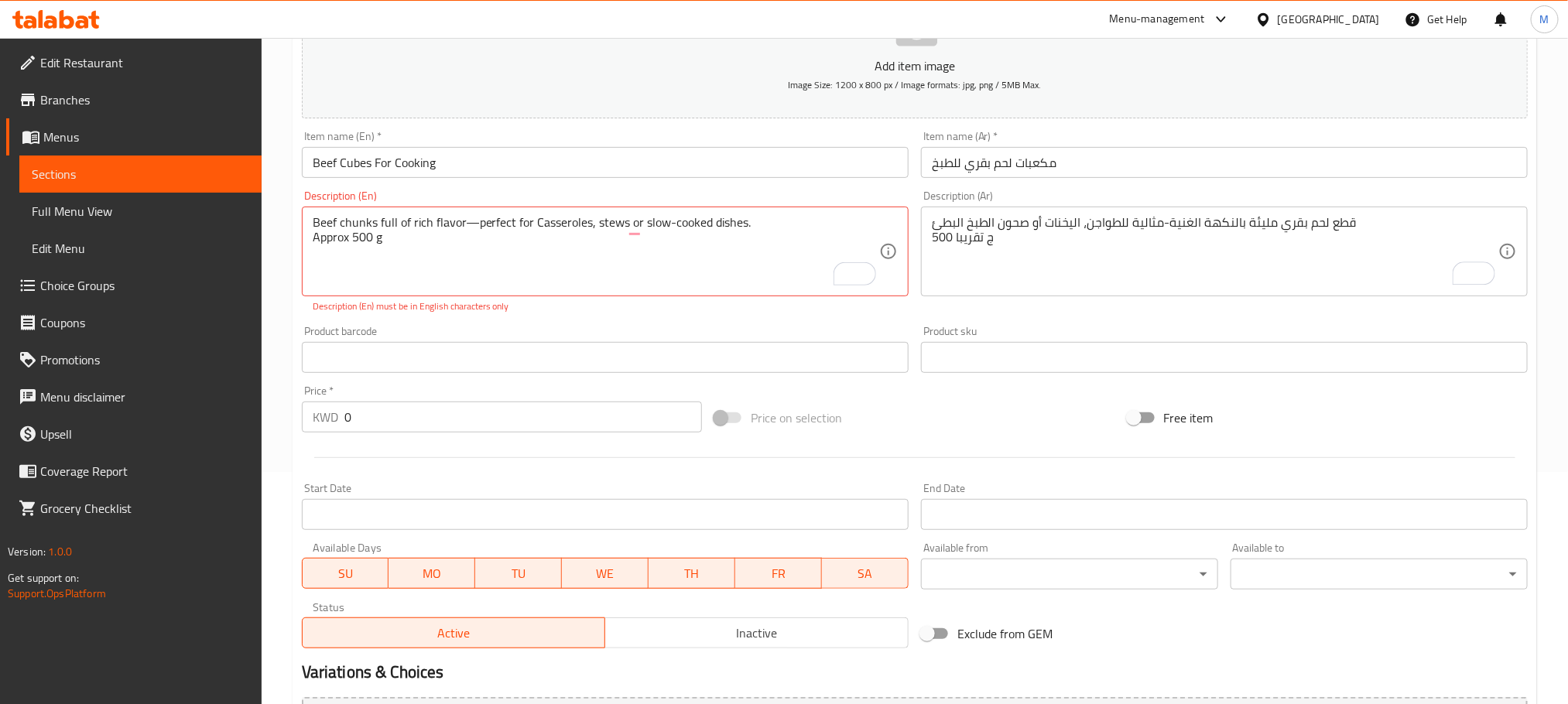
click at [286, 328] on div "Home / Restaurants management / Menus / Sections / item / update Beef section U…" at bounding box center [915, 342] width 1307 height 1072
type textarea "Beef chunks full of rich flavor - perfect for Casseroles, stews or slow-cooked …"
drag, startPoint x: 1168, startPoint y: 222, endPoint x: 1174, endPoint y: 232, distance: 11.7
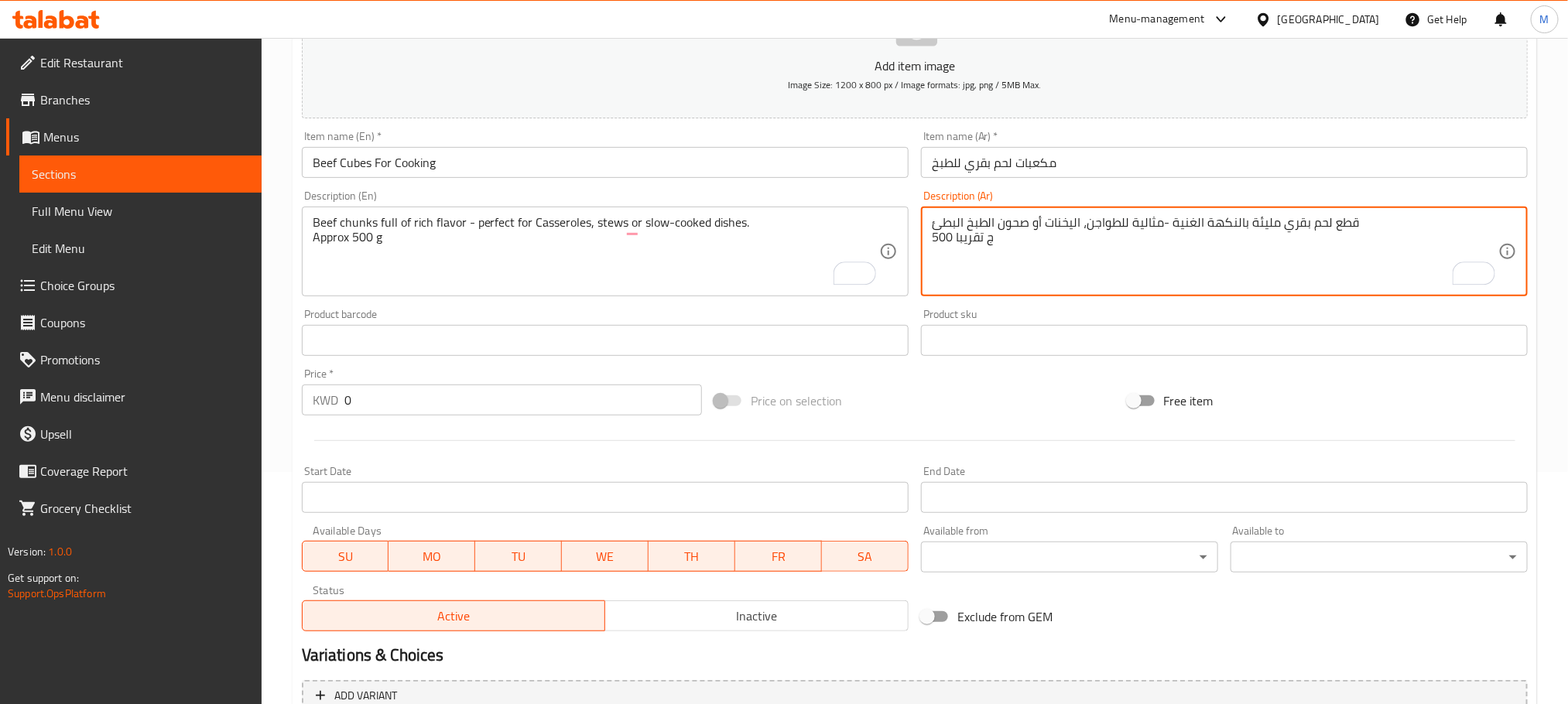
click at [1162, 228] on textarea "قطع لحم بقري مليئة بالنكهة الغنية -مثالية للطواجن، اليخنات أو صحون الطبخ البطئ …" at bounding box center [1215, 252] width 566 height 74
type textarea "قطع لحم بقري مليئة بالنكهة الغنية - مثالية للطواجن، اليخنات أو صحون الطبخ البطئ…"
click at [279, 323] on div "Home / Restaurants management / Menus / Sections / item / update Beef section U…" at bounding box center [915, 333] width 1307 height 1055
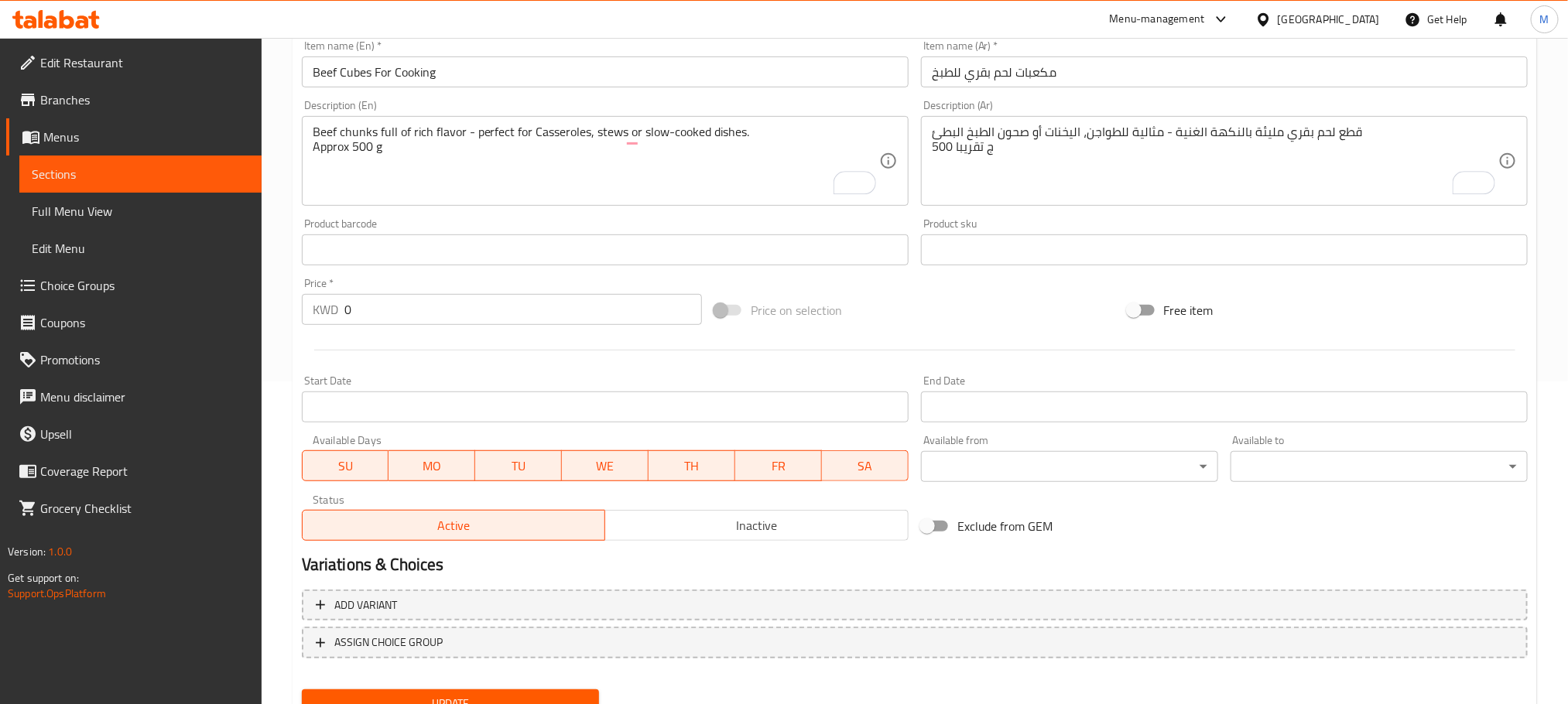
scroll to position [388, 0]
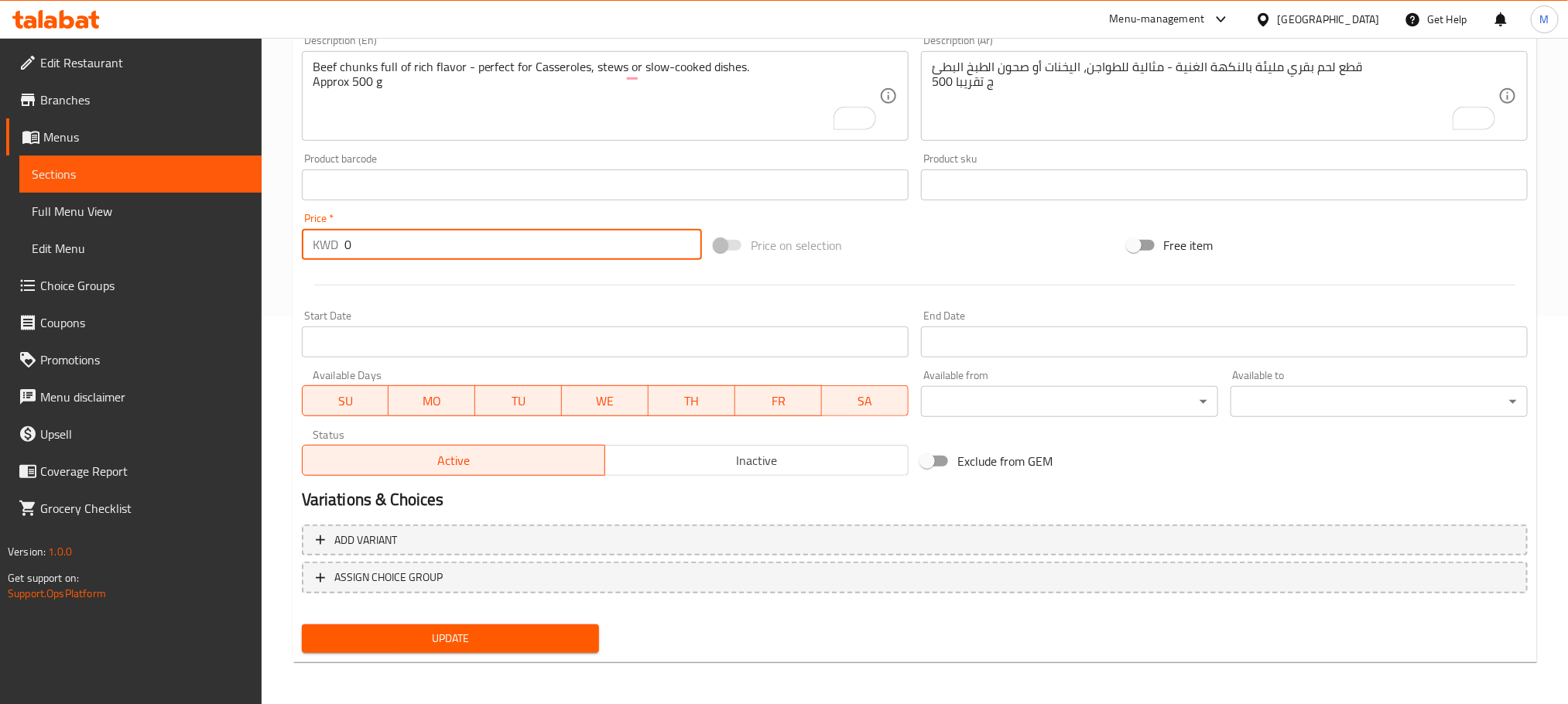
drag, startPoint x: 374, startPoint y: 228, endPoint x: 309, endPoint y: 263, distance: 73.8
click at [309, 263] on div "Price   * KWD 0 Price *" at bounding box center [502, 236] width 413 height 59
type input "2.25"
drag, startPoint x: 279, startPoint y: 287, endPoint x: 280, endPoint y: 275, distance: 12.0
click at [279, 288] on div "Home / Restaurants management / Menus / Sections / item / update Beef section U…" at bounding box center [915, 177] width 1307 height 1055
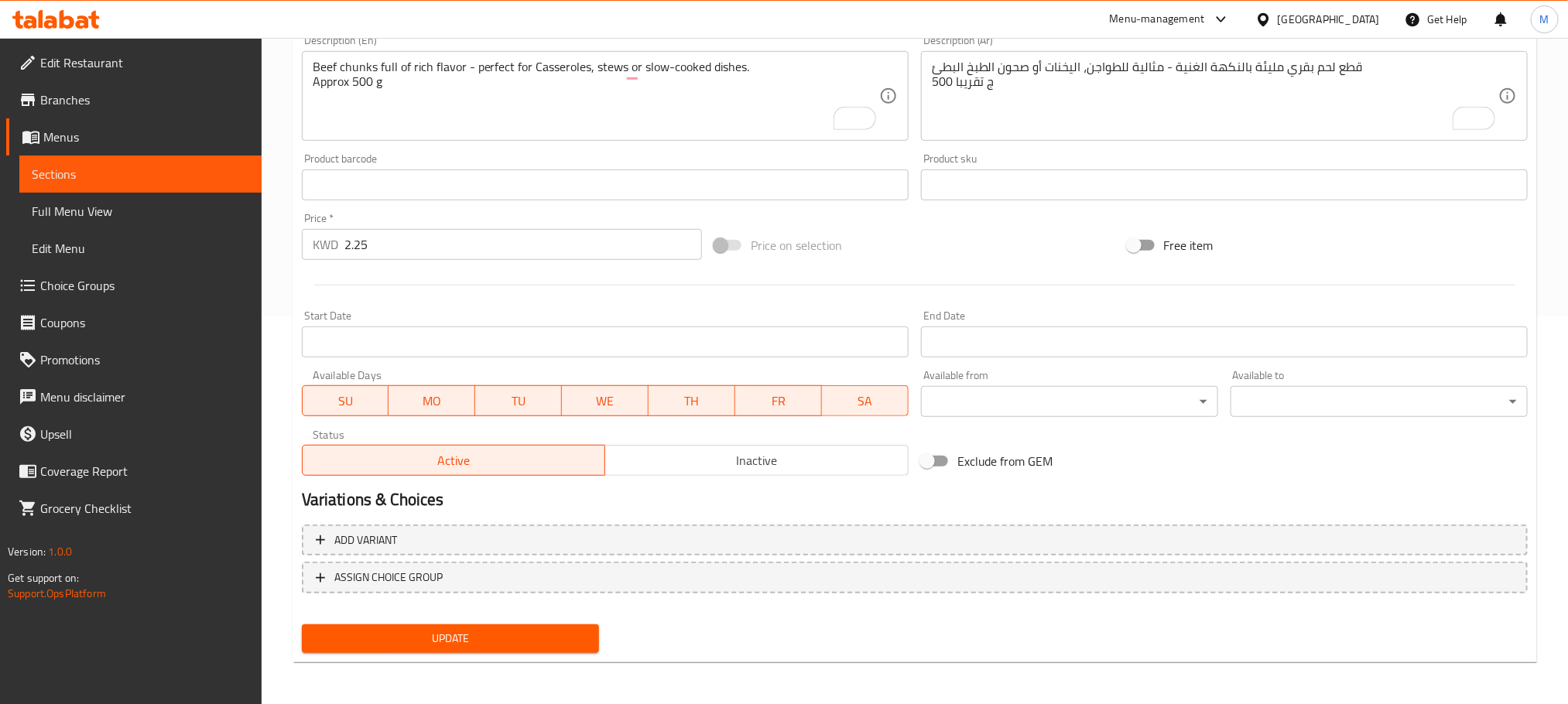
click at [281, 260] on div "Home / Restaurants management / Menus / Sections / item / update Beef section U…" at bounding box center [915, 177] width 1307 height 1055
click at [508, 649] on button "Update" at bounding box center [451, 639] width 297 height 29
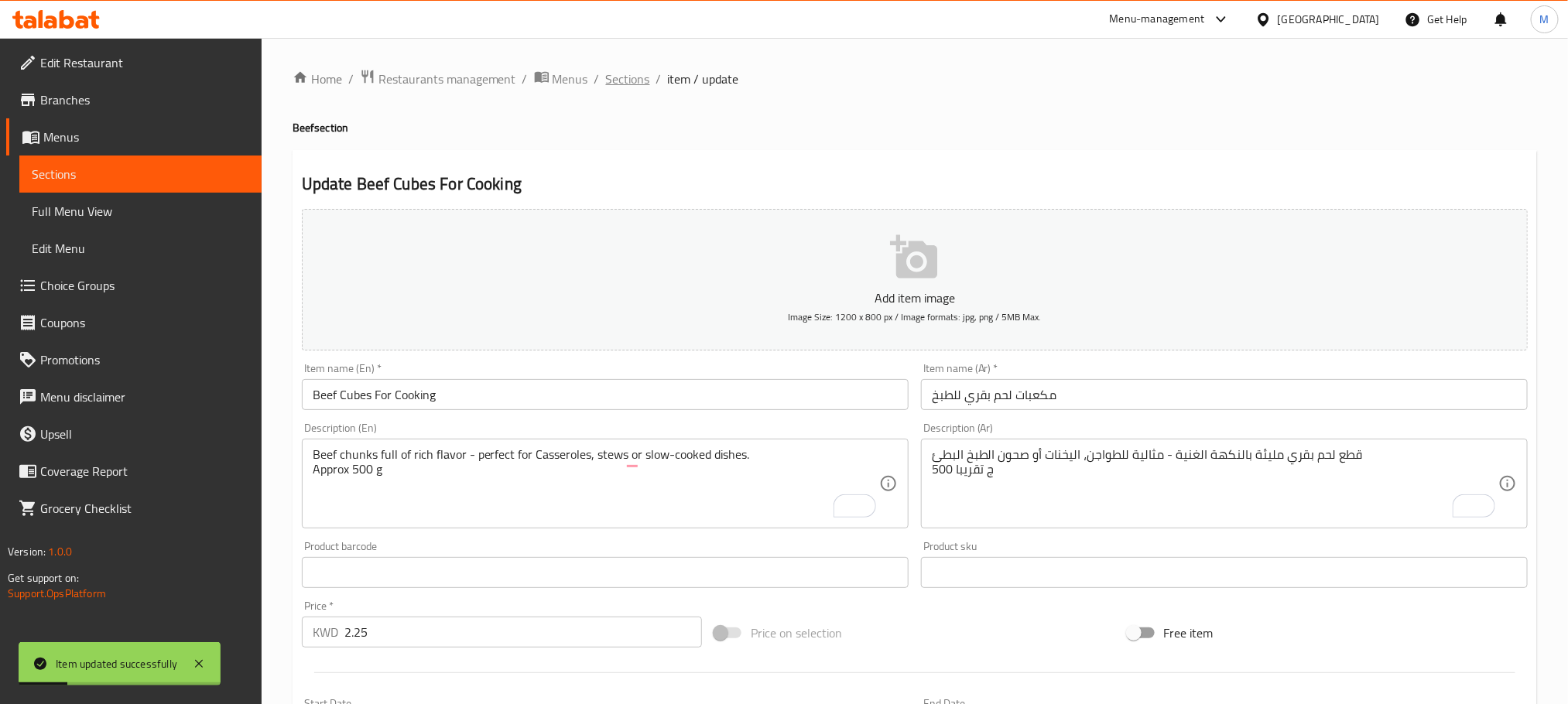
click at [625, 75] on span "Sections" at bounding box center [628, 79] width 44 height 18
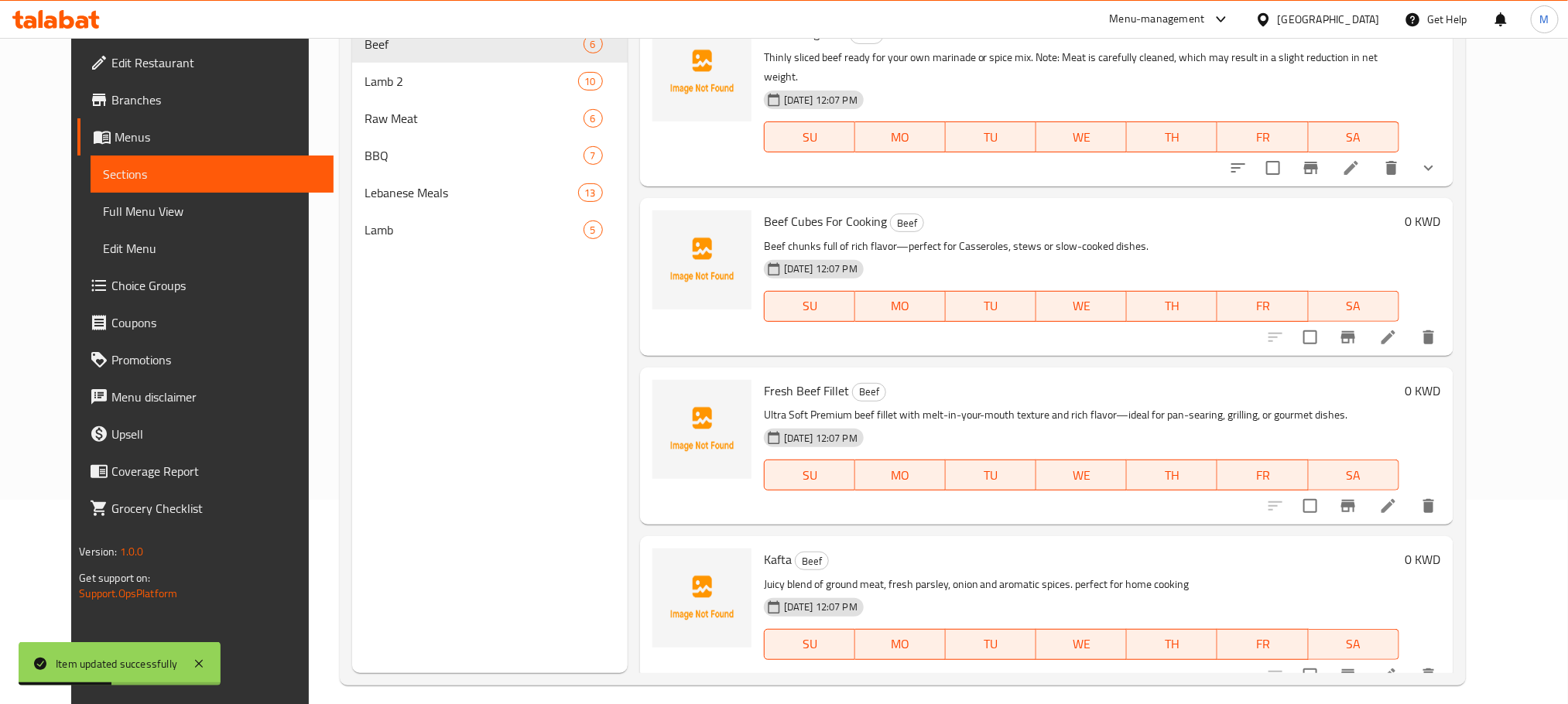
scroll to position [217, 0]
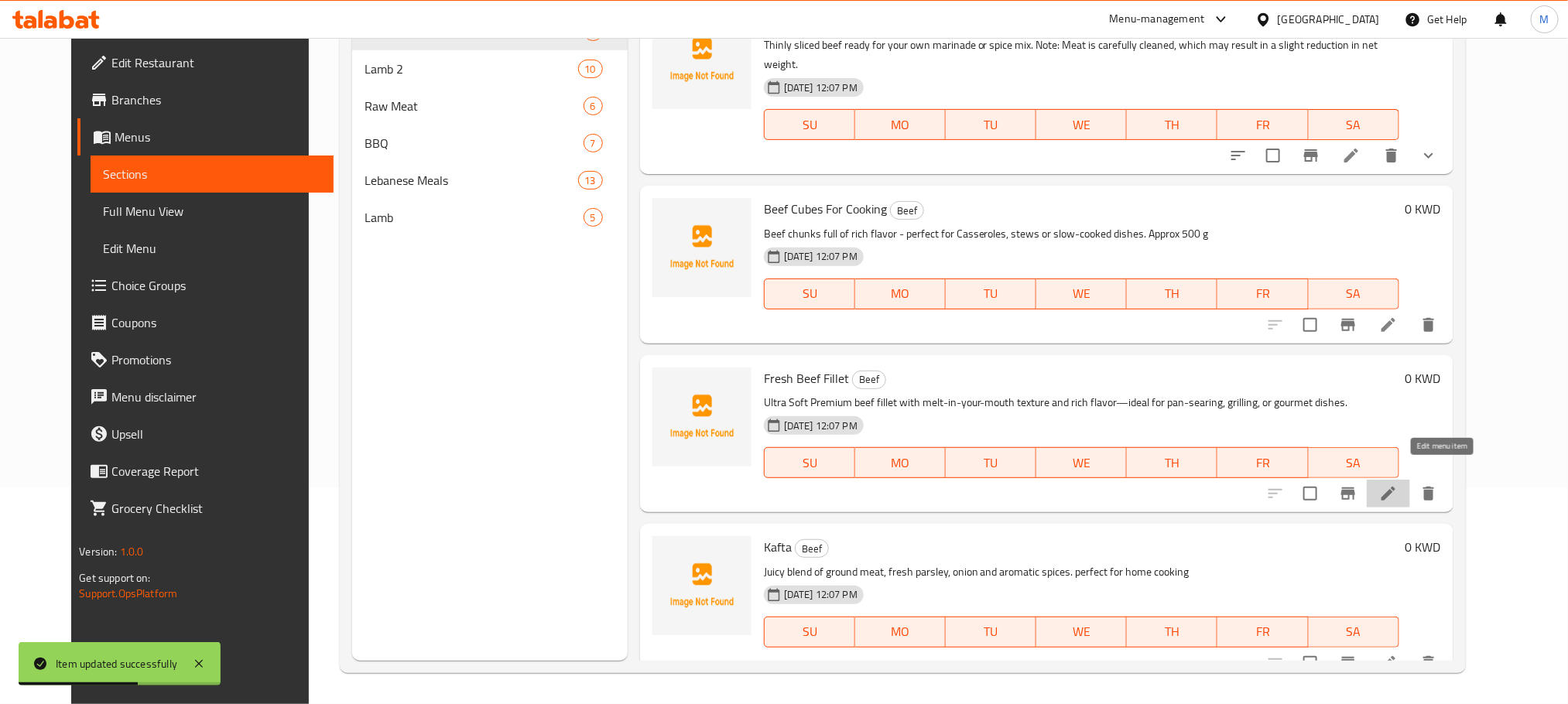
click at [1395, 486] on icon at bounding box center [1388, 493] width 14 height 14
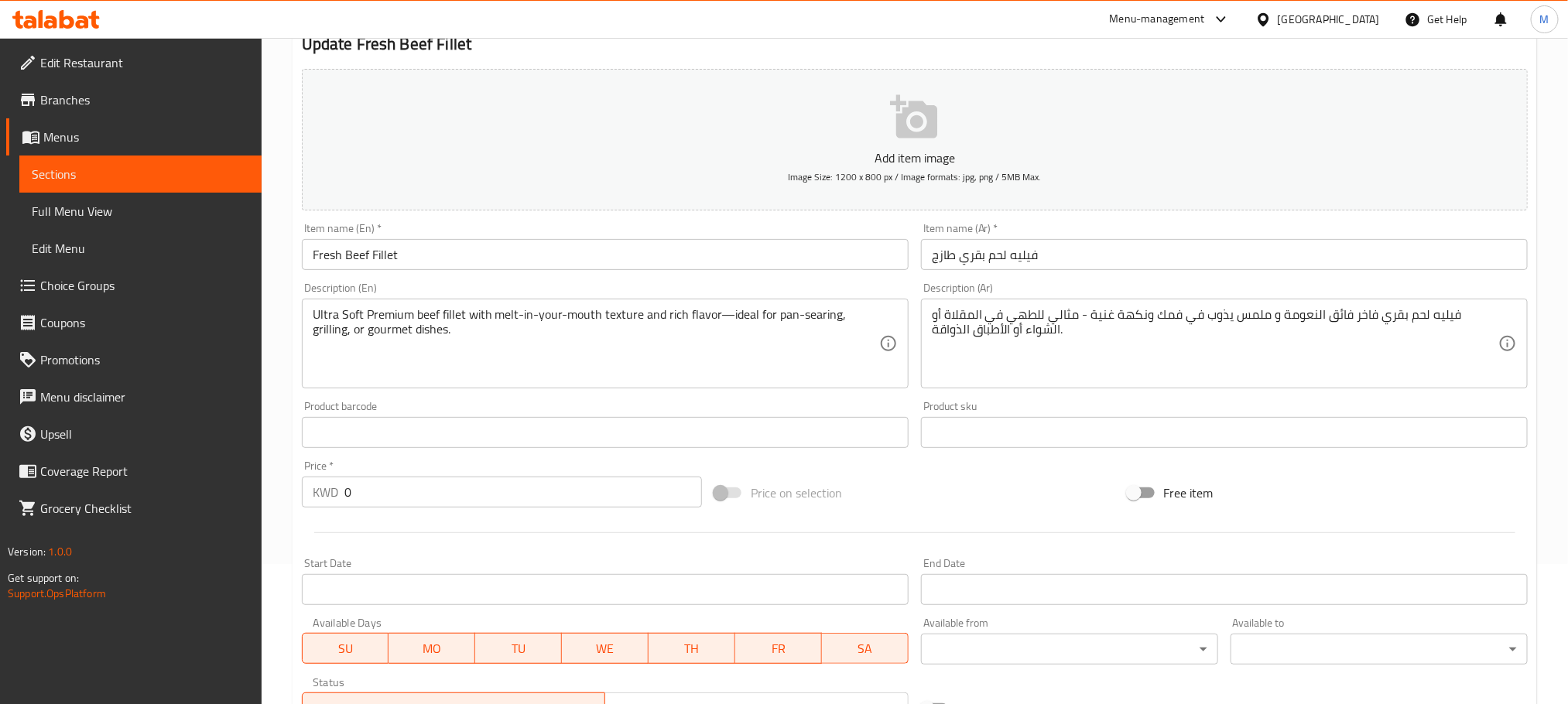
scroll to position [116, 0]
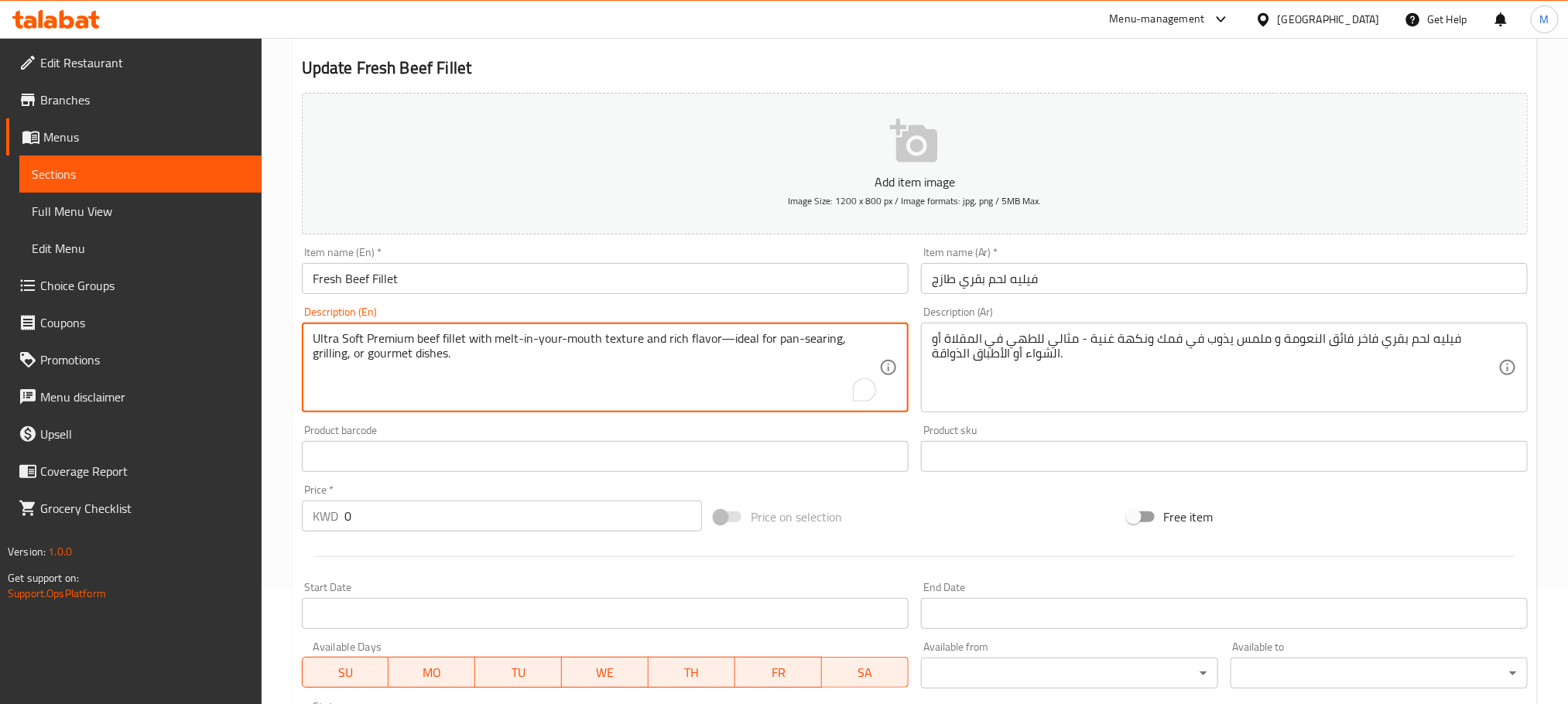
paste textarea "Aprox 500"
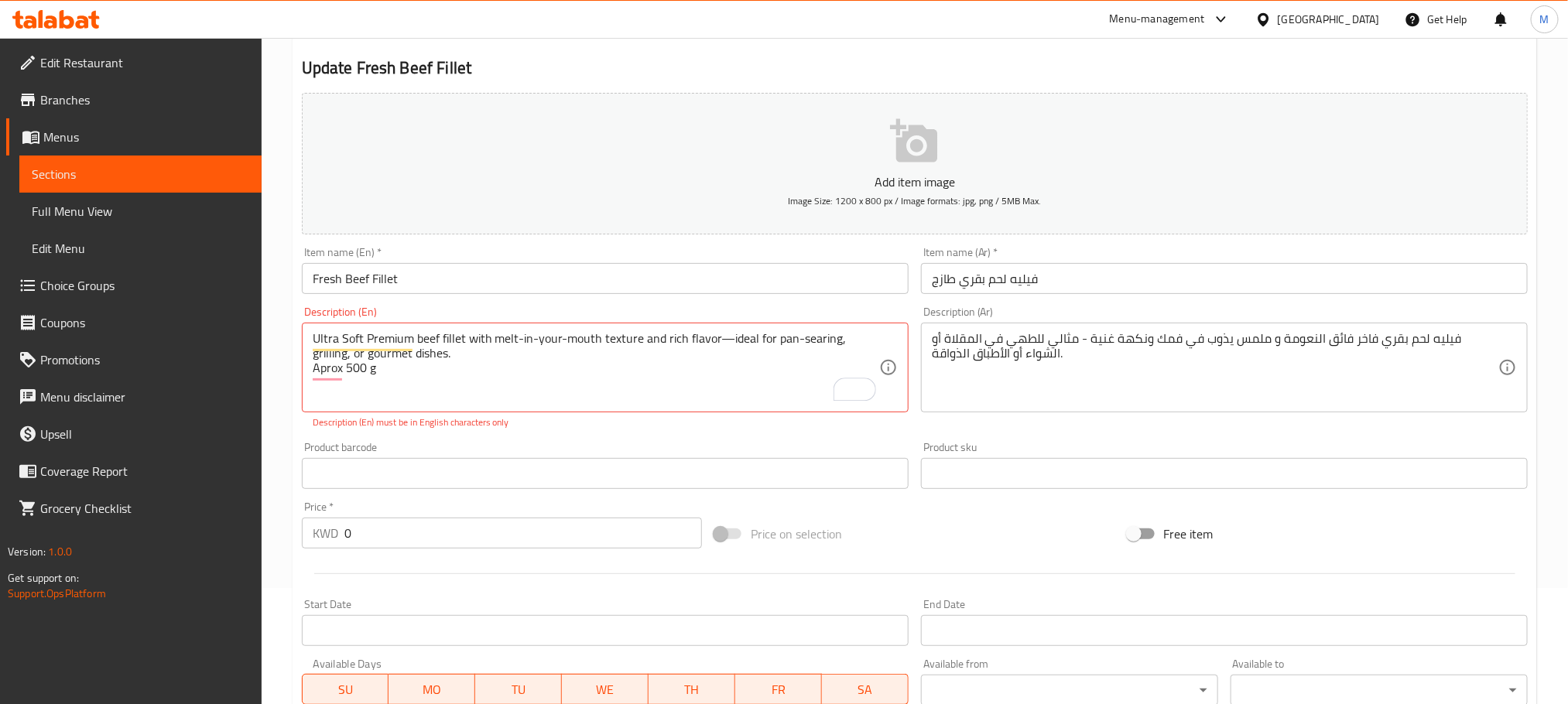
click at [351, 418] on div "Add item image Image Size: 1200 x 800 px / Image formats: jpg, png / 5MB Max. I…" at bounding box center [915, 429] width 1239 height 684
click at [518, 367] on textarea "Ultra Soft Premium beef fillet with melt-in-your-mouth texture and rich flavor—…" at bounding box center [595, 368] width 566 height 74
click at [267, 383] on div "Home / Restaurants management / Menus / Sections / item / update Beef section U…" at bounding box center [915, 458] width 1307 height 1072
click at [291, 374] on div "Home / Restaurants management / Menus / Sections / item / update Beef section U…" at bounding box center [915, 458] width 1307 height 1072
click at [727, 330] on div "Ultra Soft Premium beef fillet with melt-in-your-mouth texture and rich flavor—…" at bounding box center [606, 368] width 607 height 90
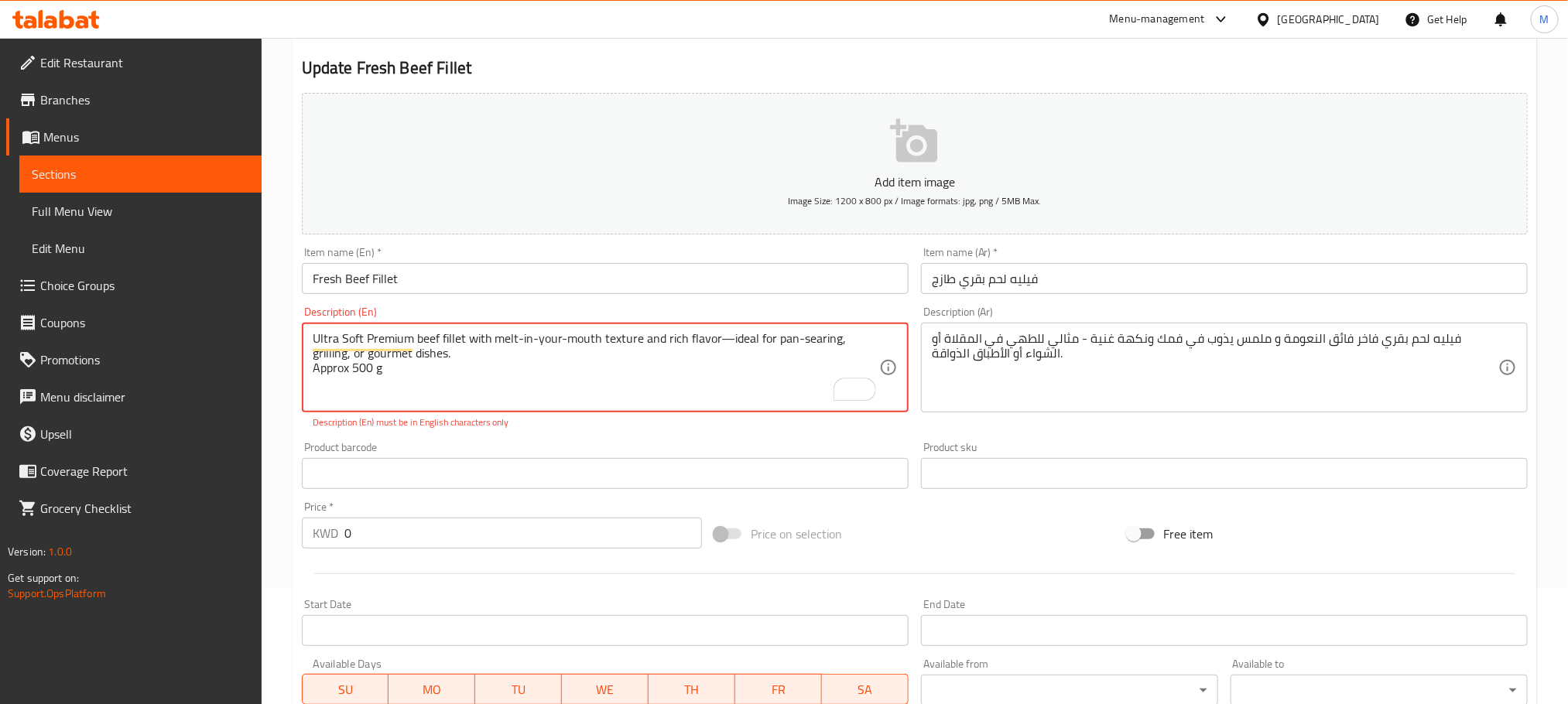
click at [727, 344] on textarea "Ultra Soft Premium beef fillet with melt-in-your-mouth texture and rich flavor—…" at bounding box center [595, 368] width 566 height 74
type textarea "Ultra Soft Premium beef fillet with melt-in-your-mouth texture and rich flavor …"
click at [671, 430] on div "Add item image Image Size: 1200 x 800 px / Image formats: jpg, png / 5MB Max. I…" at bounding box center [915, 429] width 1239 height 684
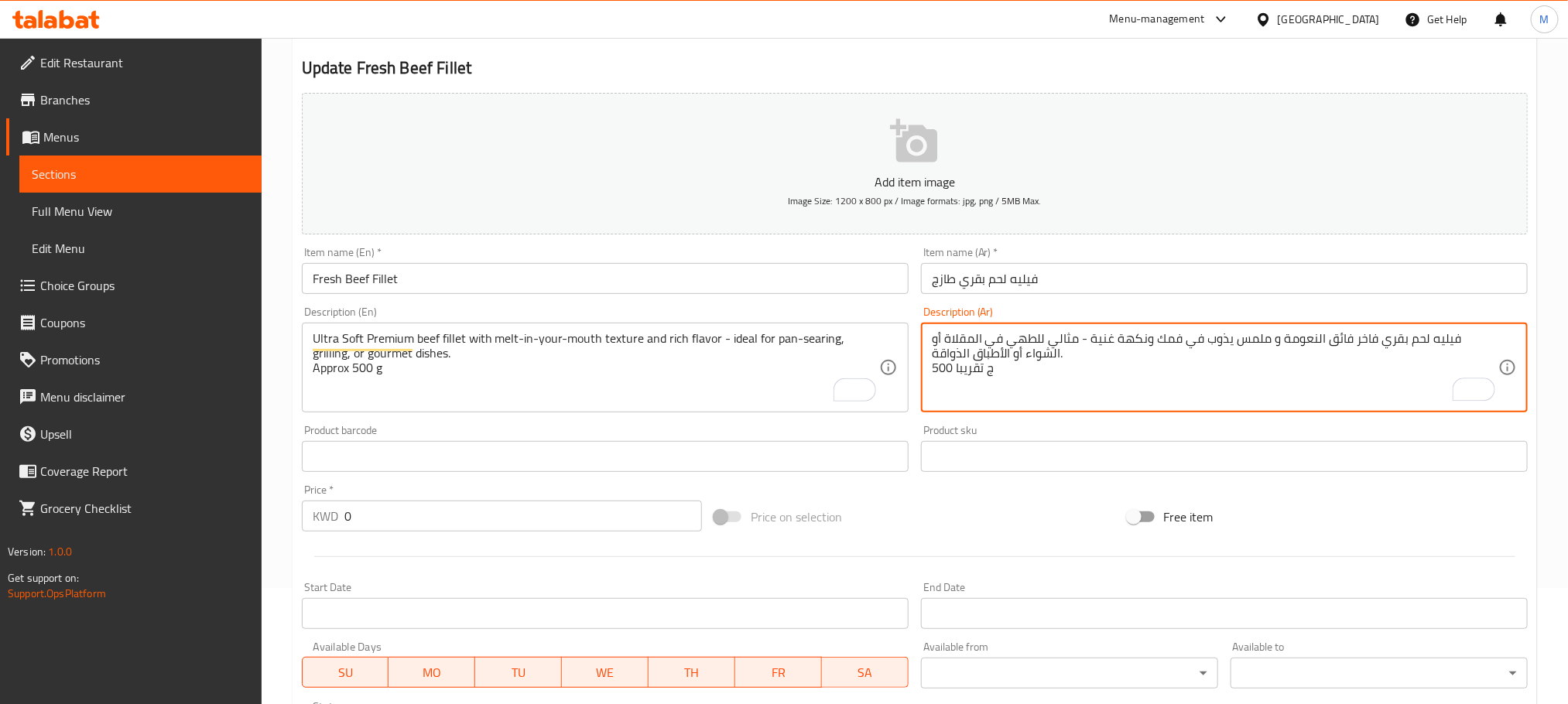
type textarea "فيليه لحم بقري فاخر فائق النعومة و ملمس يذوب في فمك ونكهة غنية - مثالي للطهي في…"
click at [284, 335] on div "Home / Restaurants management / Menus / Sections / item / update Beef section U…" at bounding box center [915, 450] width 1307 height 1055
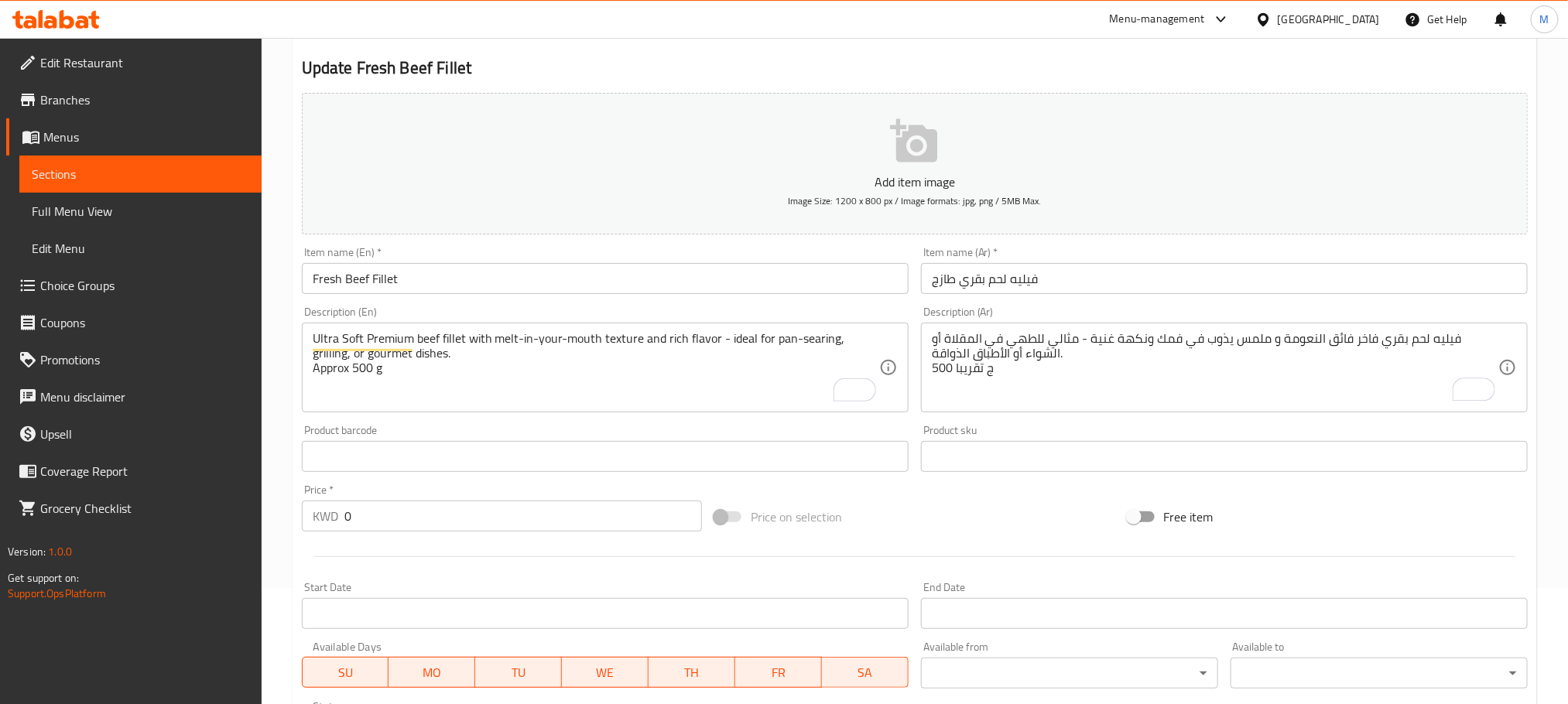
scroll to position [388, 0]
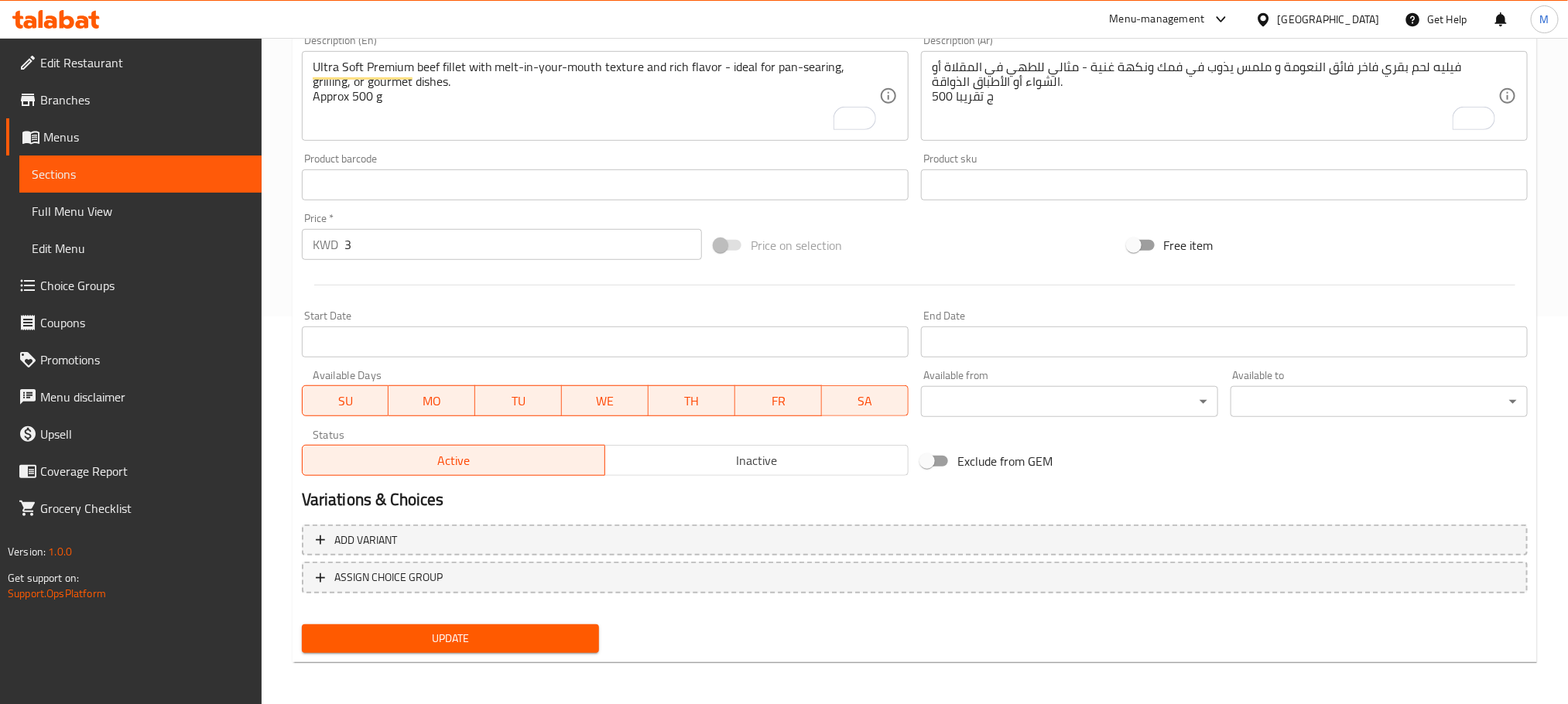
scroll to position [388, 0]
click at [480, 653] on div "Update" at bounding box center [450, 638] width 309 height 41
click at [479, 638] on span "Update" at bounding box center [450, 638] width 272 height 19
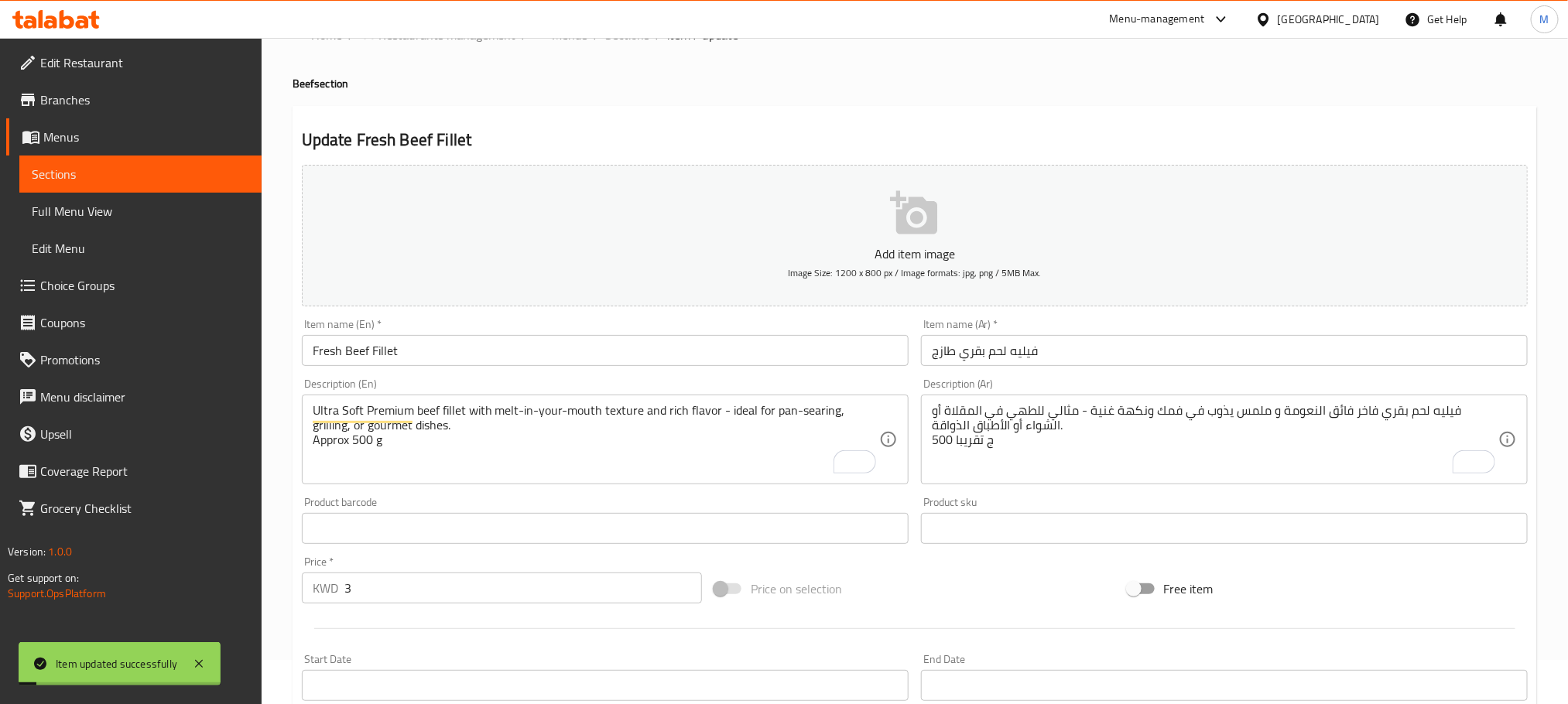
scroll to position [0, 0]
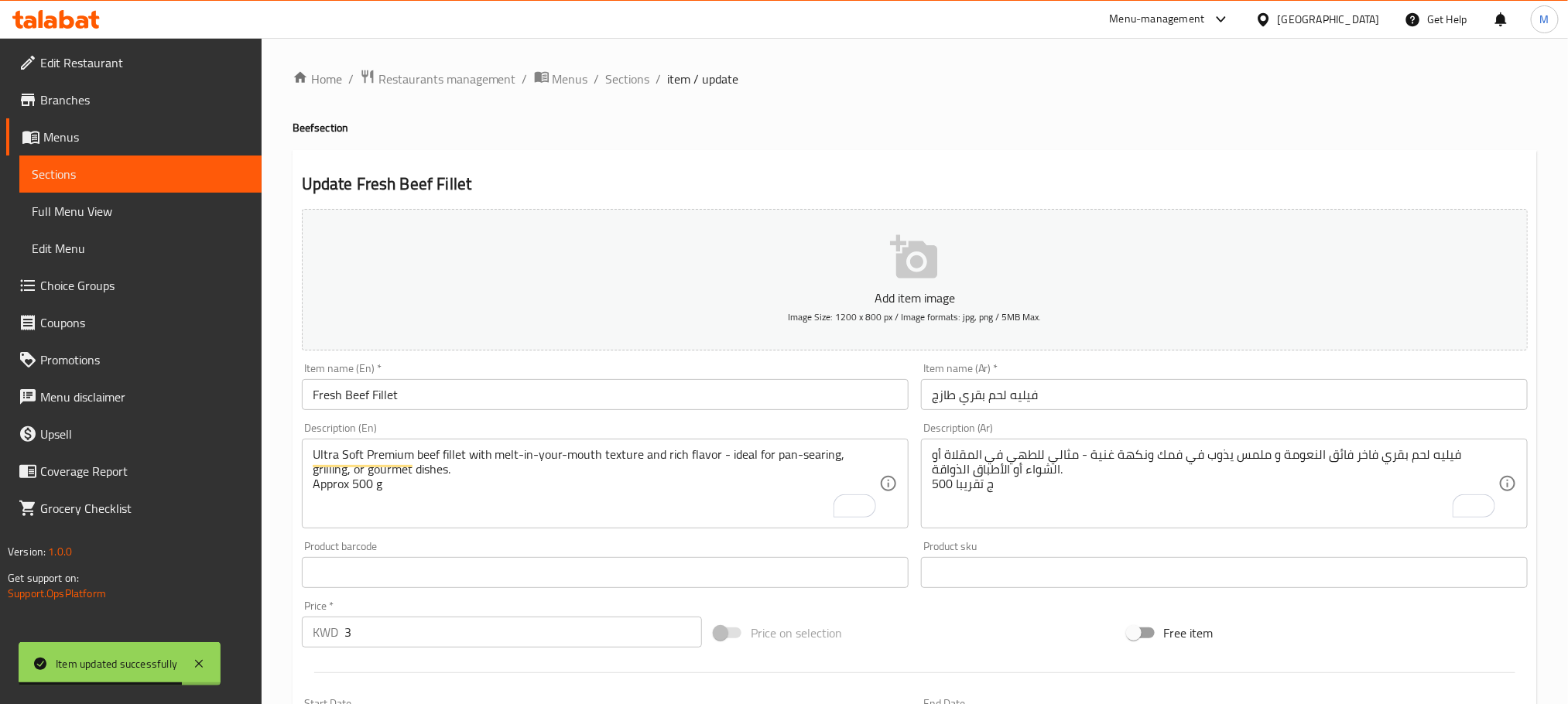
drag, startPoint x: 631, startPoint y: 84, endPoint x: 665, endPoint y: 103, distance: 38.9
click at [631, 86] on span "Sections" at bounding box center [628, 79] width 44 height 18
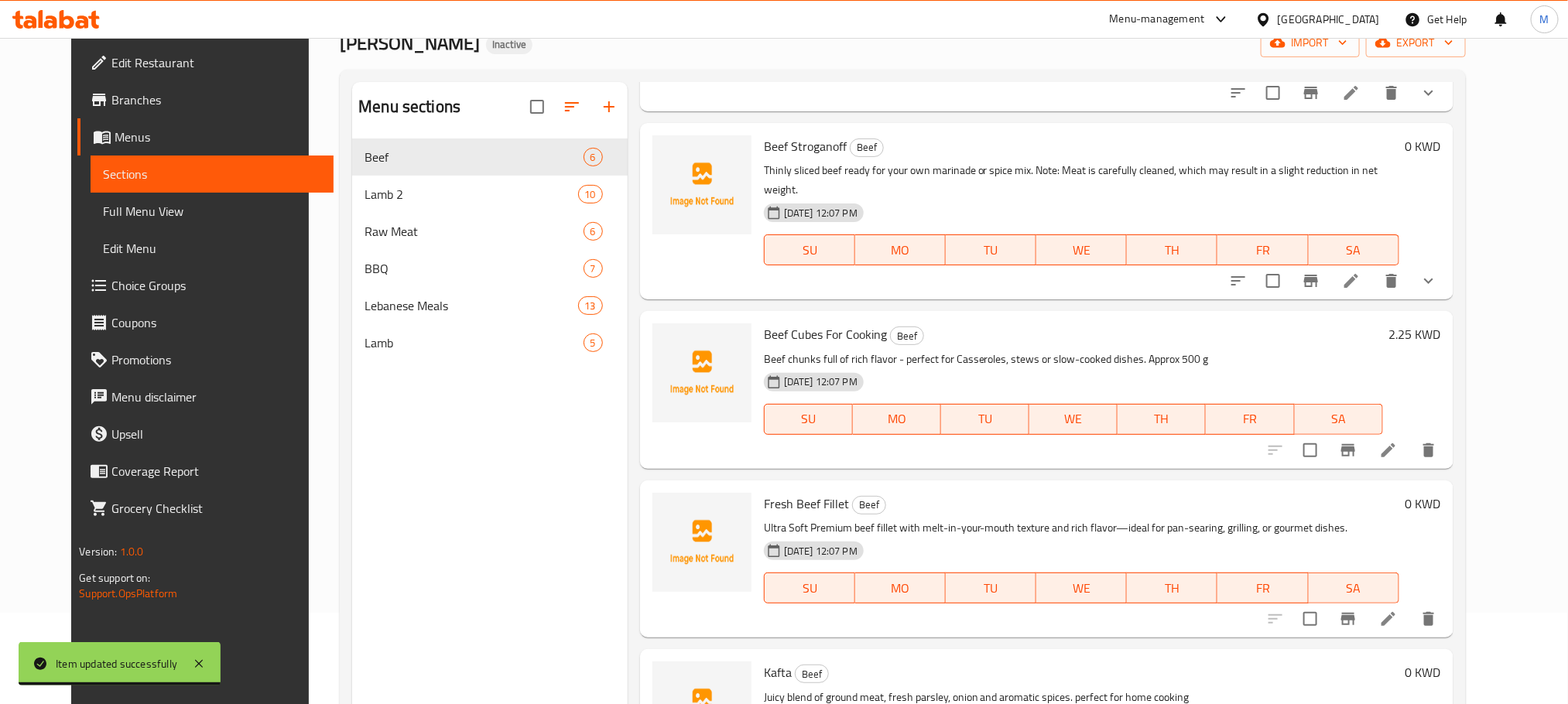
scroll to position [217, 0]
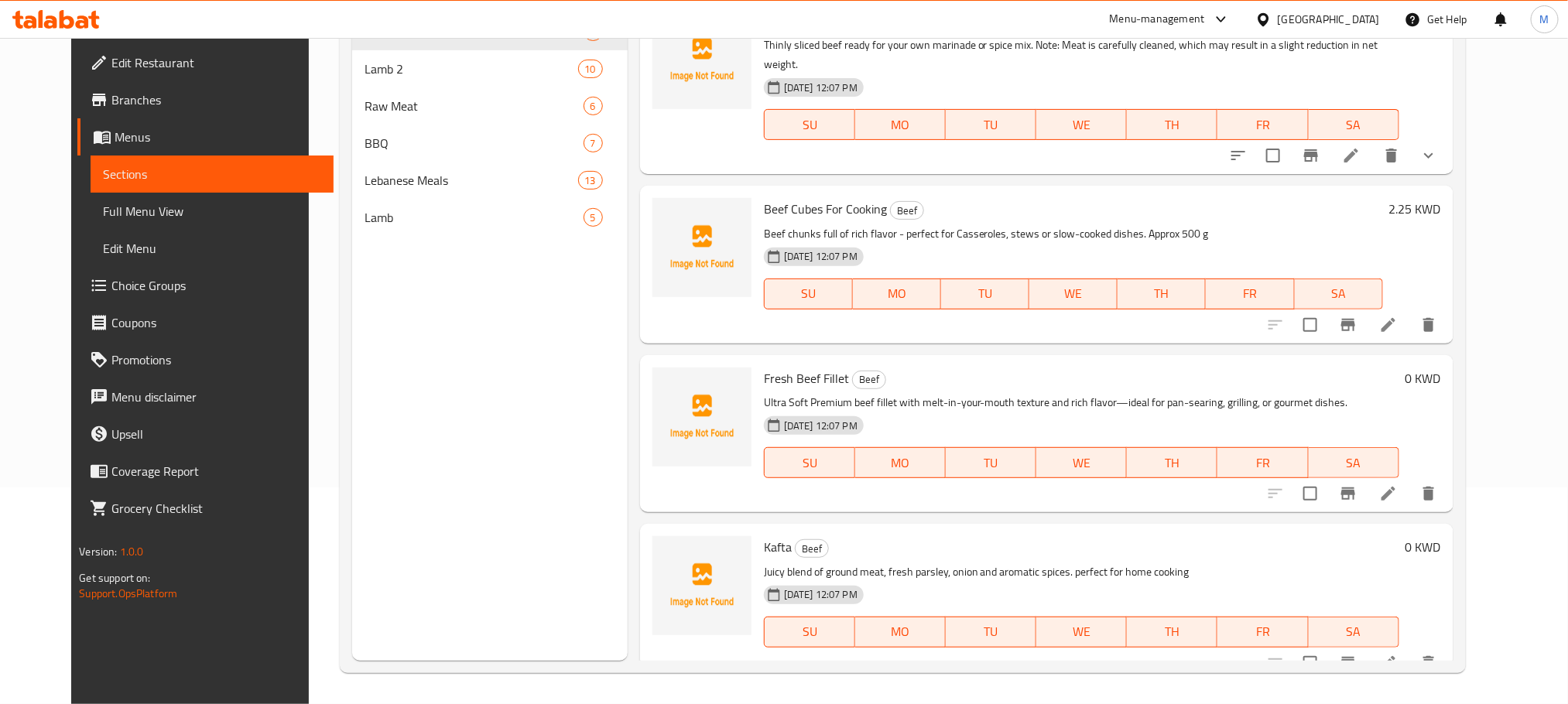
click at [1398, 653] on icon at bounding box center [1388, 662] width 18 height 18
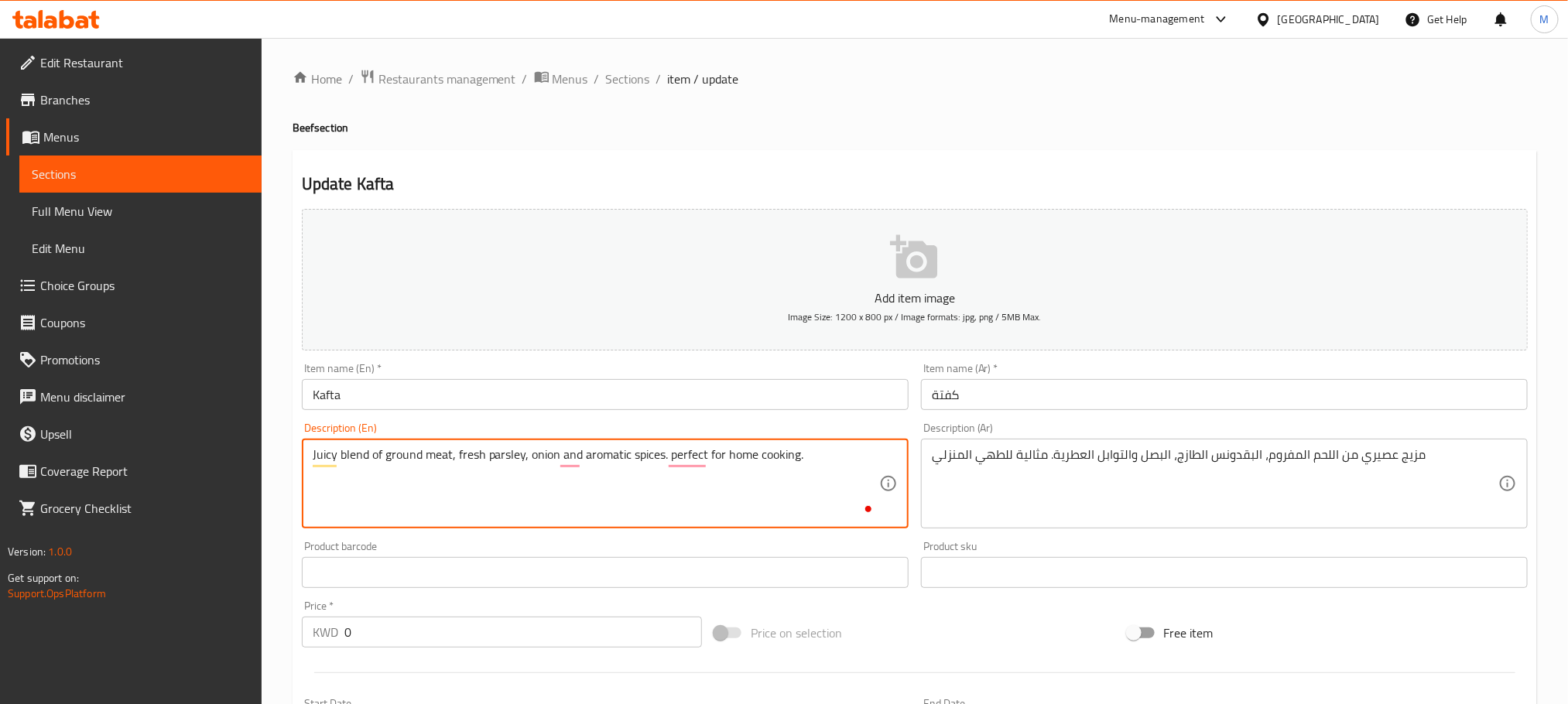
paste textarea "Aprox 500"
click at [321, 479] on textarea "Juicy blend of ground meat, fresh parsley, onion and aromatic spices. perfect f…" at bounding box center [595, 484] width 566 height 74
click at [404, 474] on textarea "Juicy blend of ground meat, fresh parsley, onion and aromatic spices. perfect f…" at bounding box center [595, 484] width 566 height 74
type textarea "Juicy blend of ground meat, fresh parsley, onion and aromatic spices. perfect f…"
click at [1501, 450] on div "مزيج عصيري من اللحم المفروم، البقدونس الطازج، البصل والتوابل العطرية. مثالية لل…" at bounding box center [1225, 483] width 607 height 90
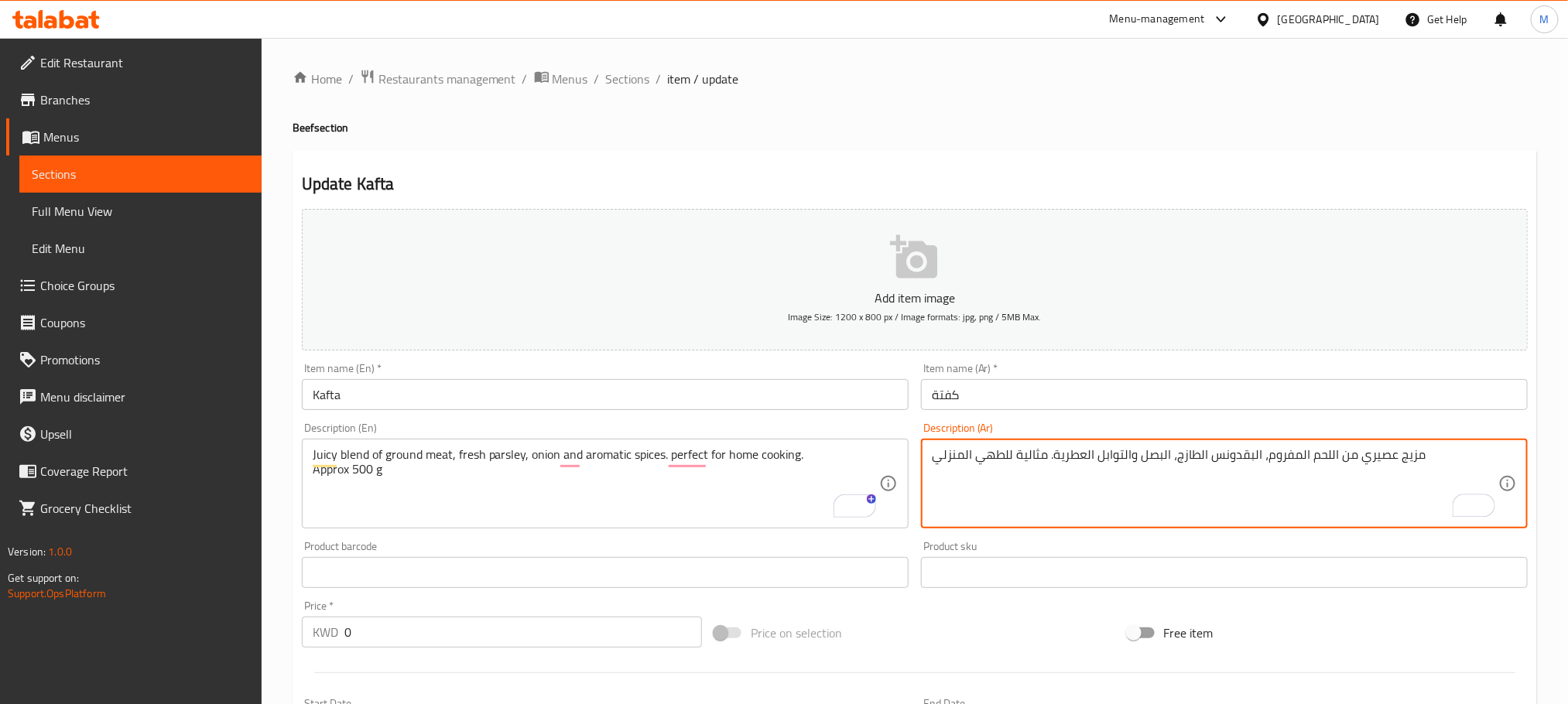
click at [1455, 456] on textarea "مزيج عصيري من اللحم المفروم، البقدونس الطازج، البصل والتوابل العطرية. مثالية لل…" at bounding box center [1215, 484] width 566 height 74
type textarea "مزيج عصيري من اللحم المفروم، البقدونس الطازج، البصل والتوابل العطرية. مثالية لل…"
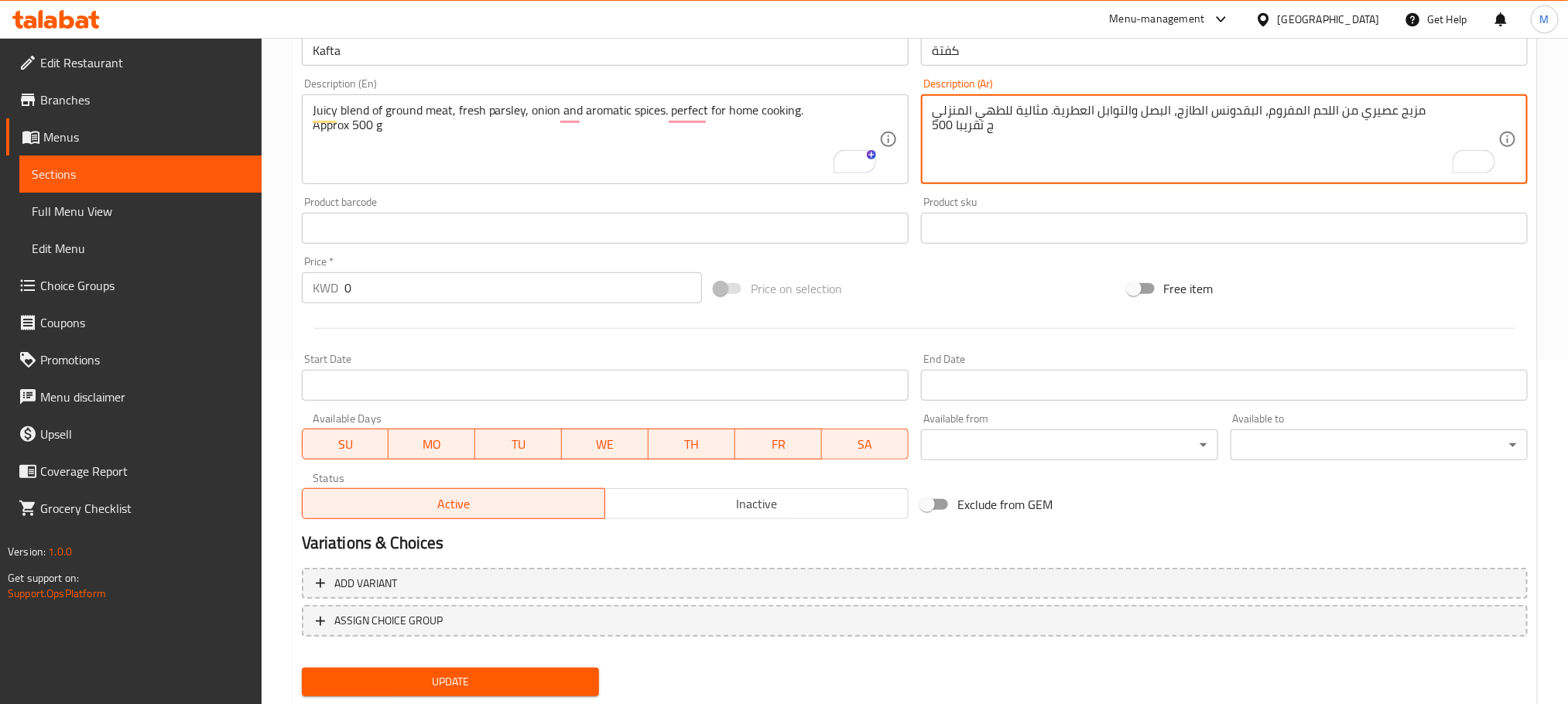
scroll to position [348, 0]
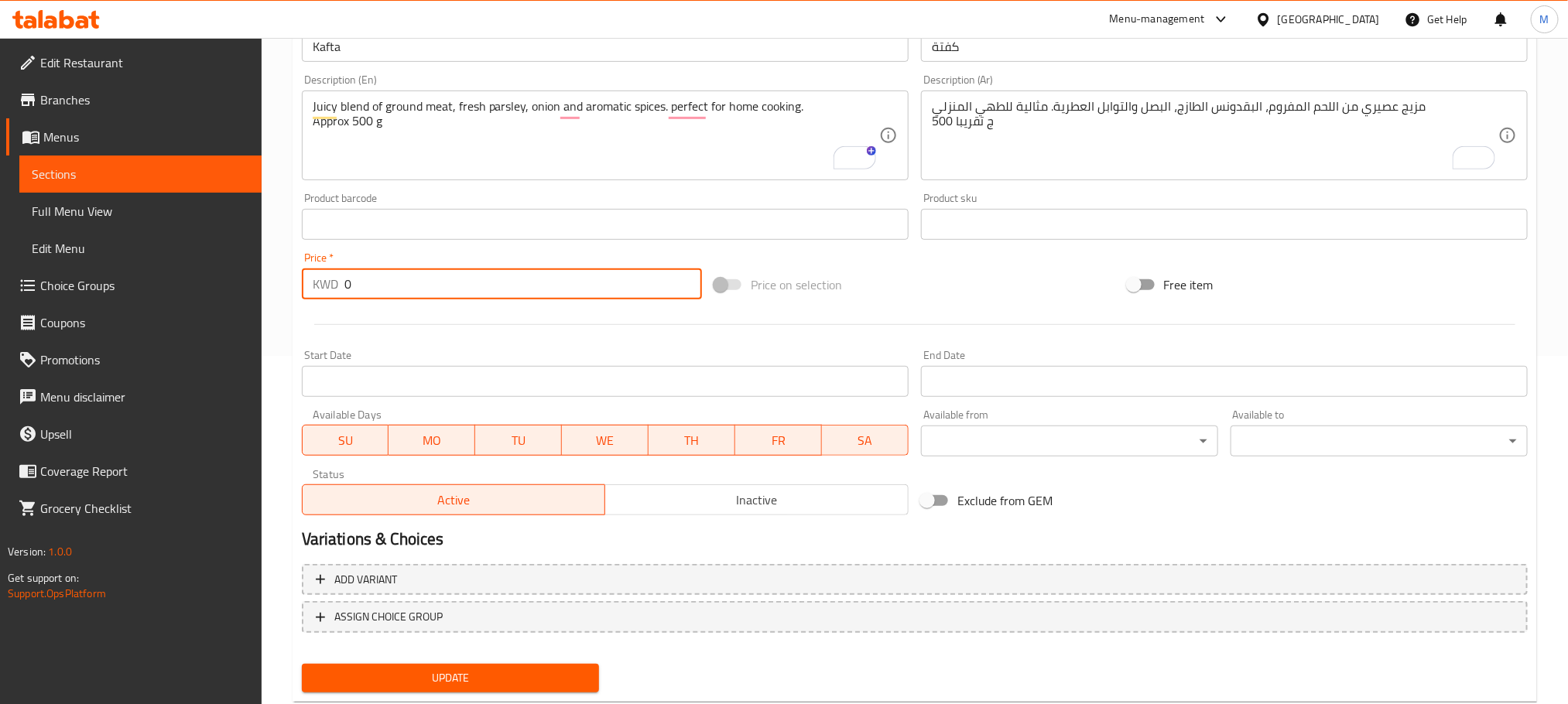
drag, startPoint x: 373, startPoint y: 288, endPoint x: 246, endPoint y: 400, distance: 169.3
click at [246, 401] on div "Edit Restaurant Branches Menus Sections Full Menu View Edit Menu Choice Groups …" at bounding box center [784, 218] width 1568 height 1055
type input "2.25"
click at [284, 417] on div "Home / Restaurants management / Menus / Sections / item / update Beef section U…" at bounding box center [915, 218] width 1307 height 1055
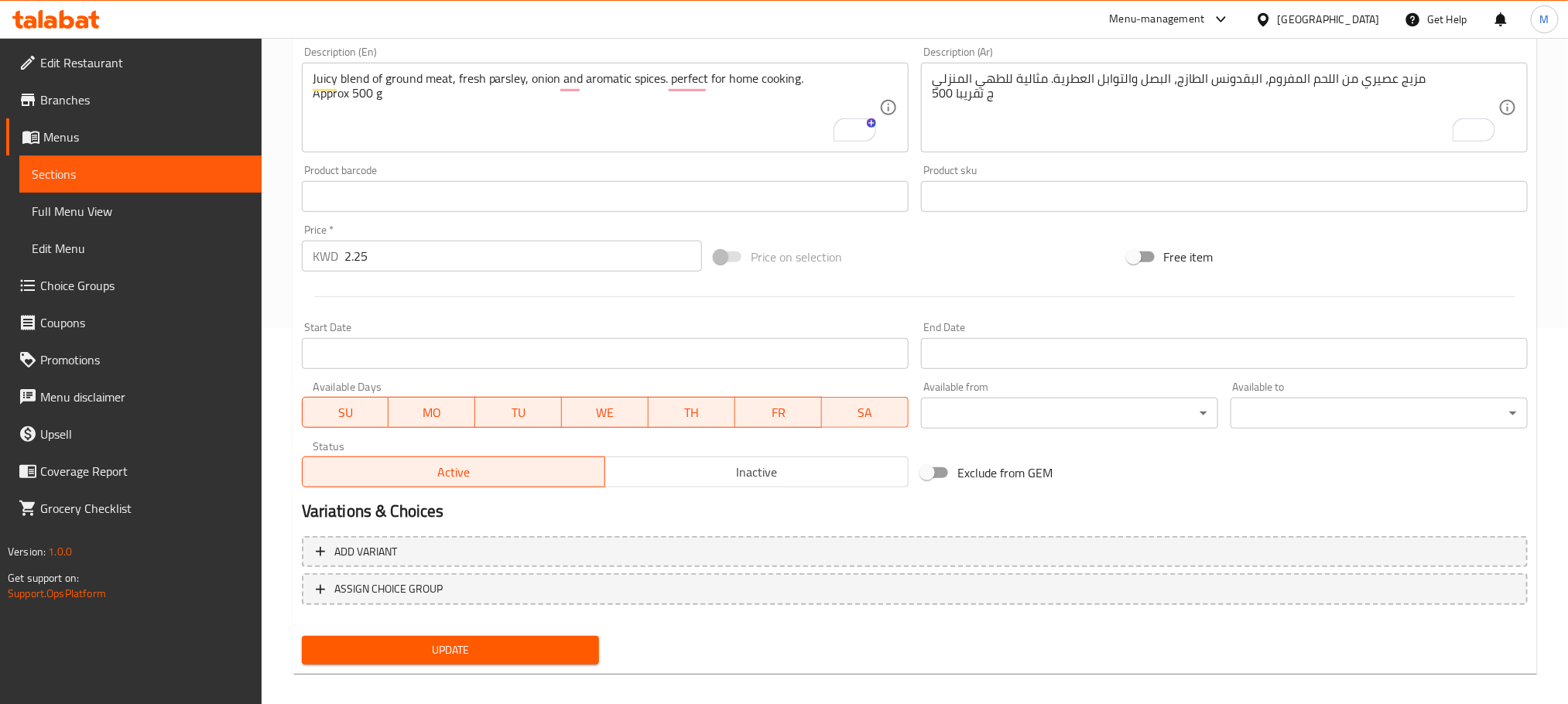
scroll to position [388, 0]
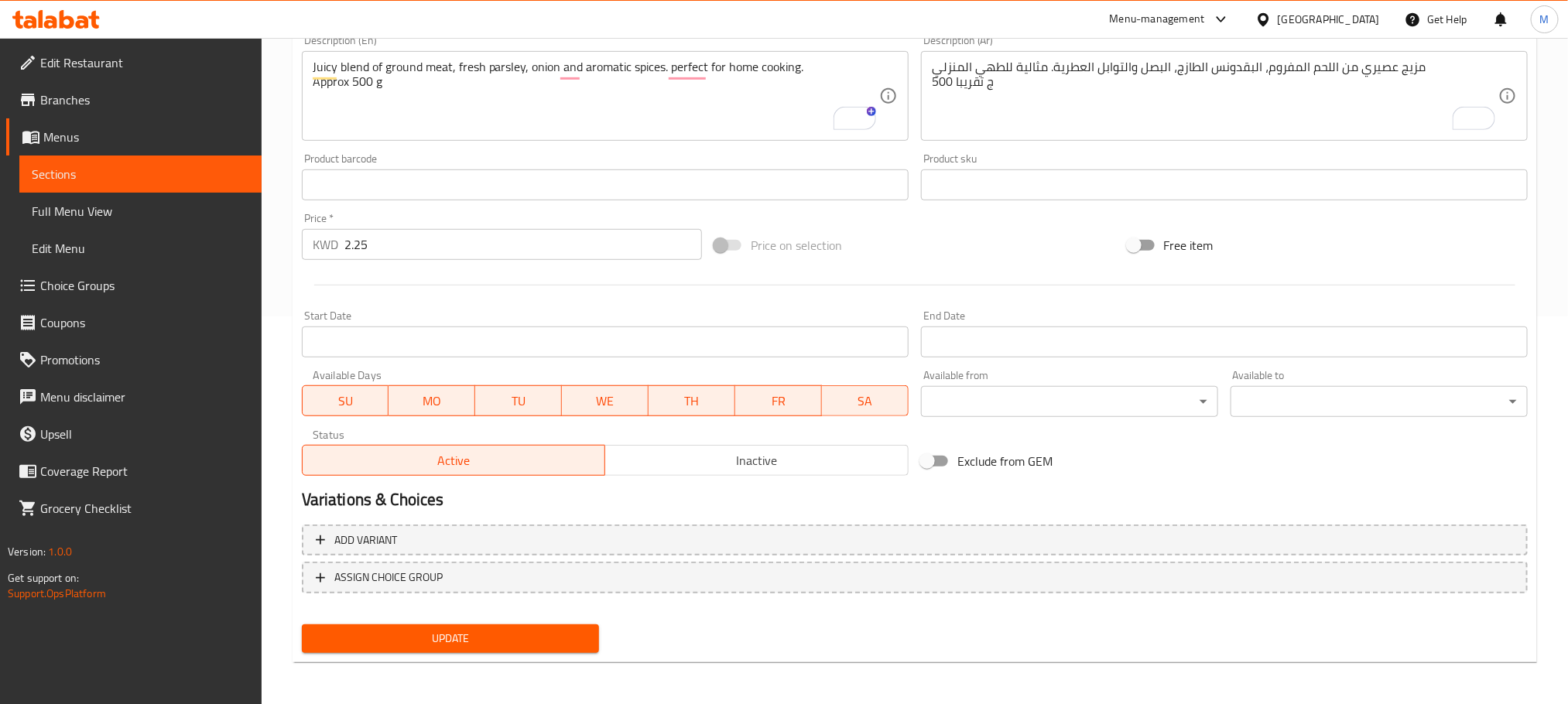
click at [439, 631] on span "Update" at bounding box center [450, 638] width 272 height 19
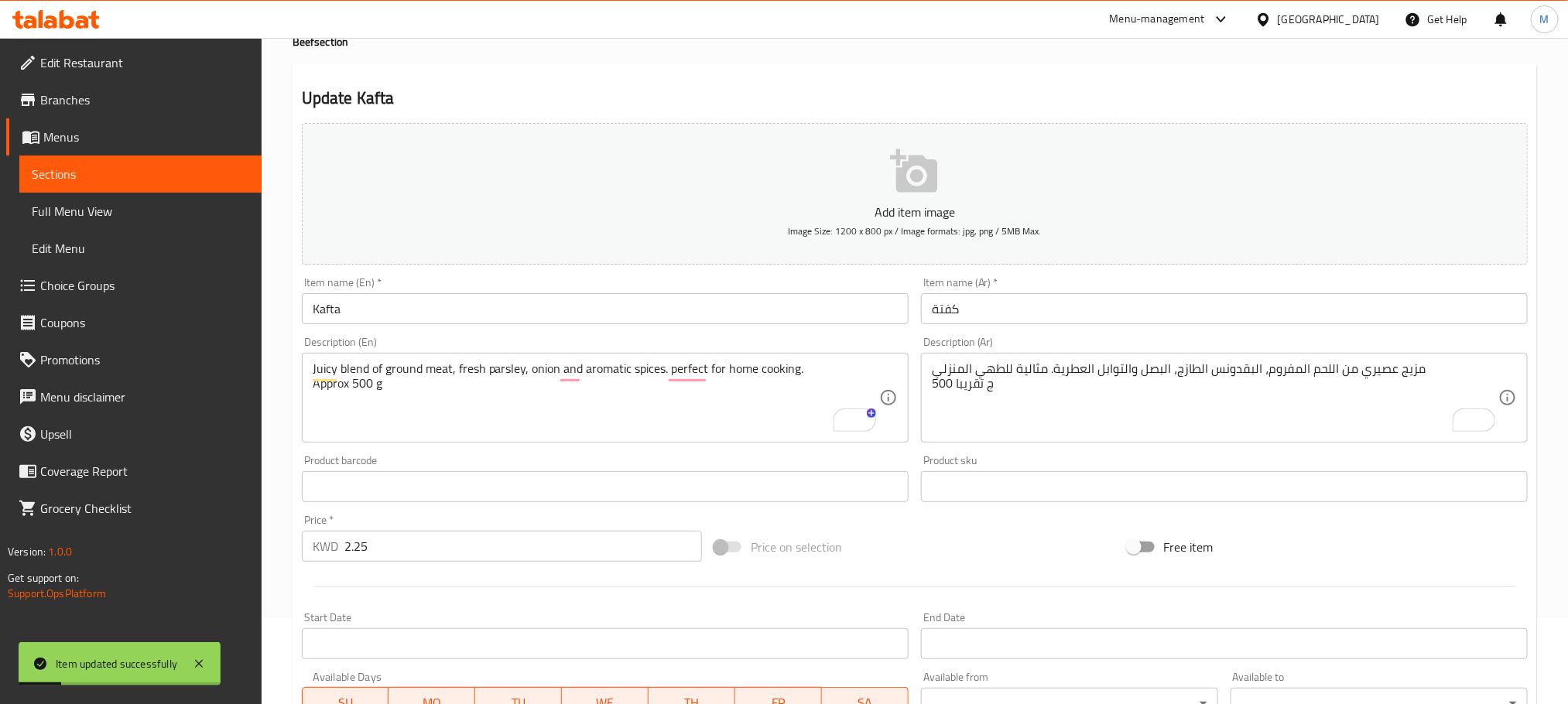
scroll to position [0, 0]
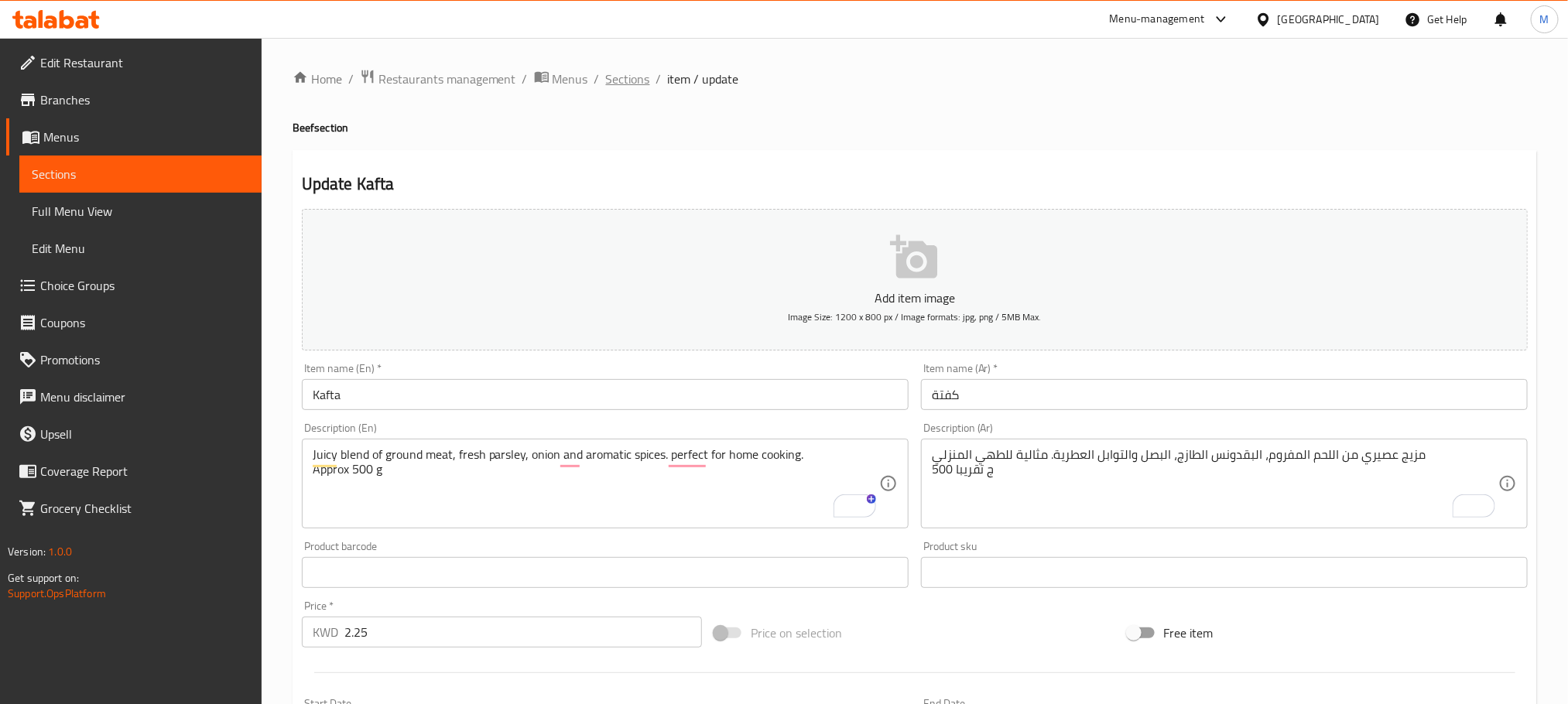
click at [629, 75] on span "Sections" at bounding box center [628, 79] width 44 height 18
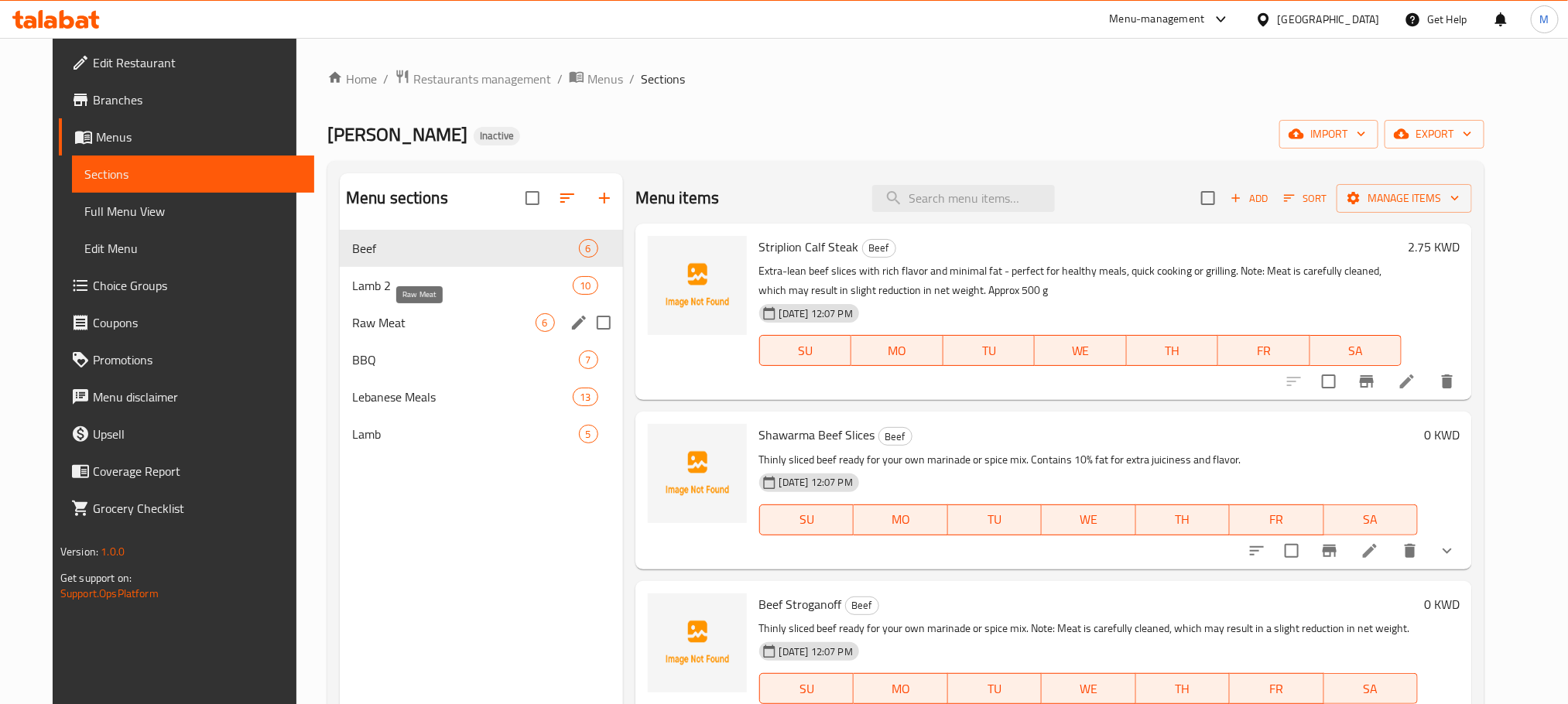
click at [352, 324] on span "Raw Meat" at bounding box center [443, 322] width 183 height 18
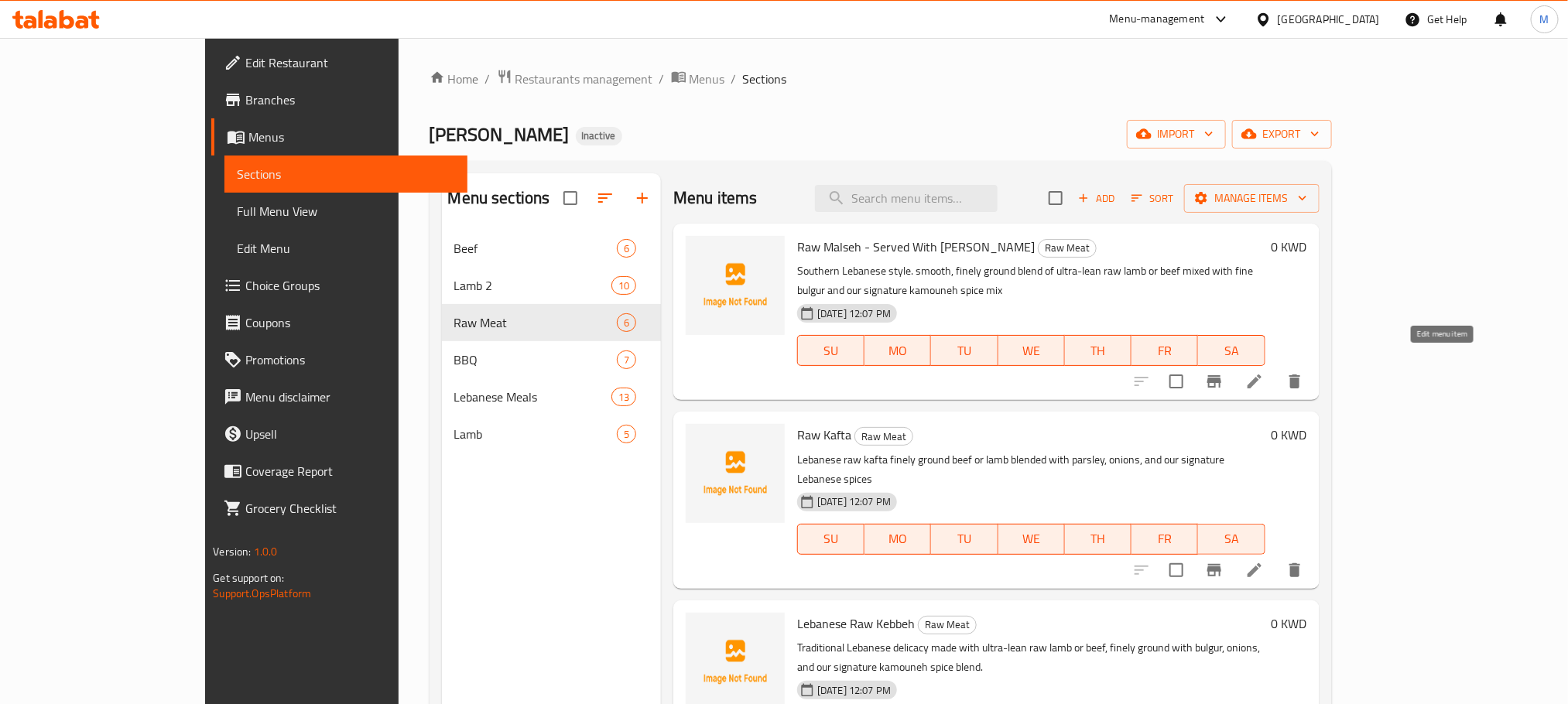
click at [1264, 372] on icon at bounding box center [1255, 381] width 18 height 18
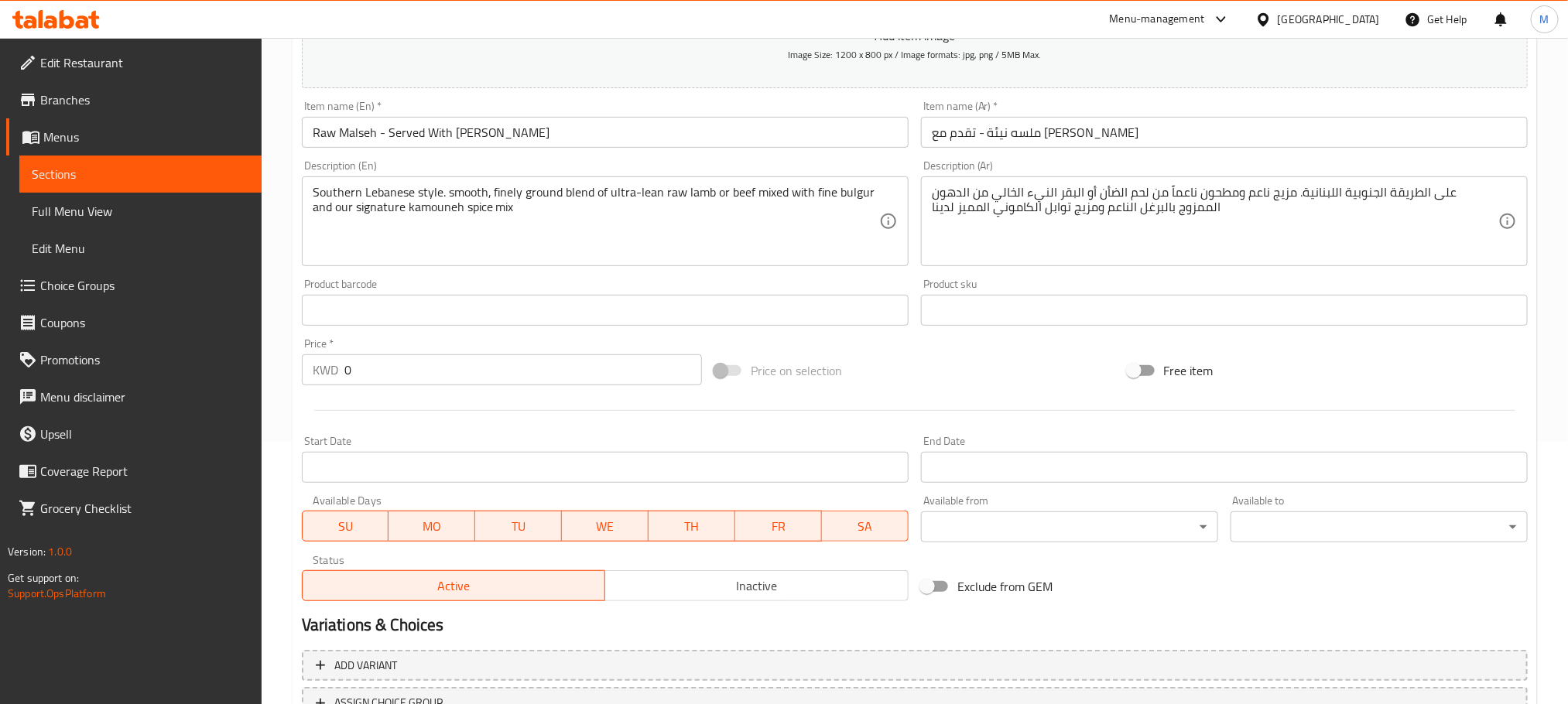
scroll to position [388, 0]
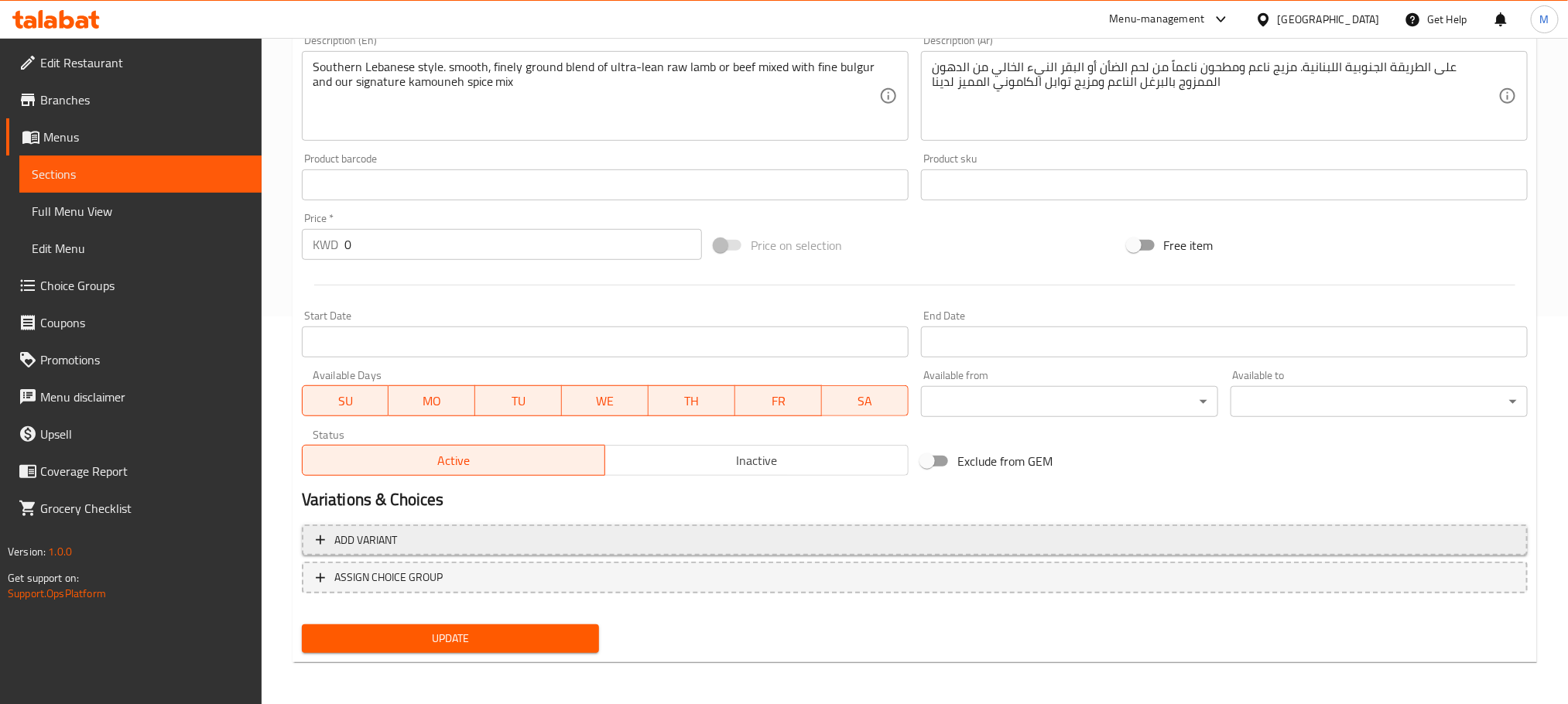
click at [493, 539] on span "Add variant" at bounding box center [915, 540] width 1198 height 19
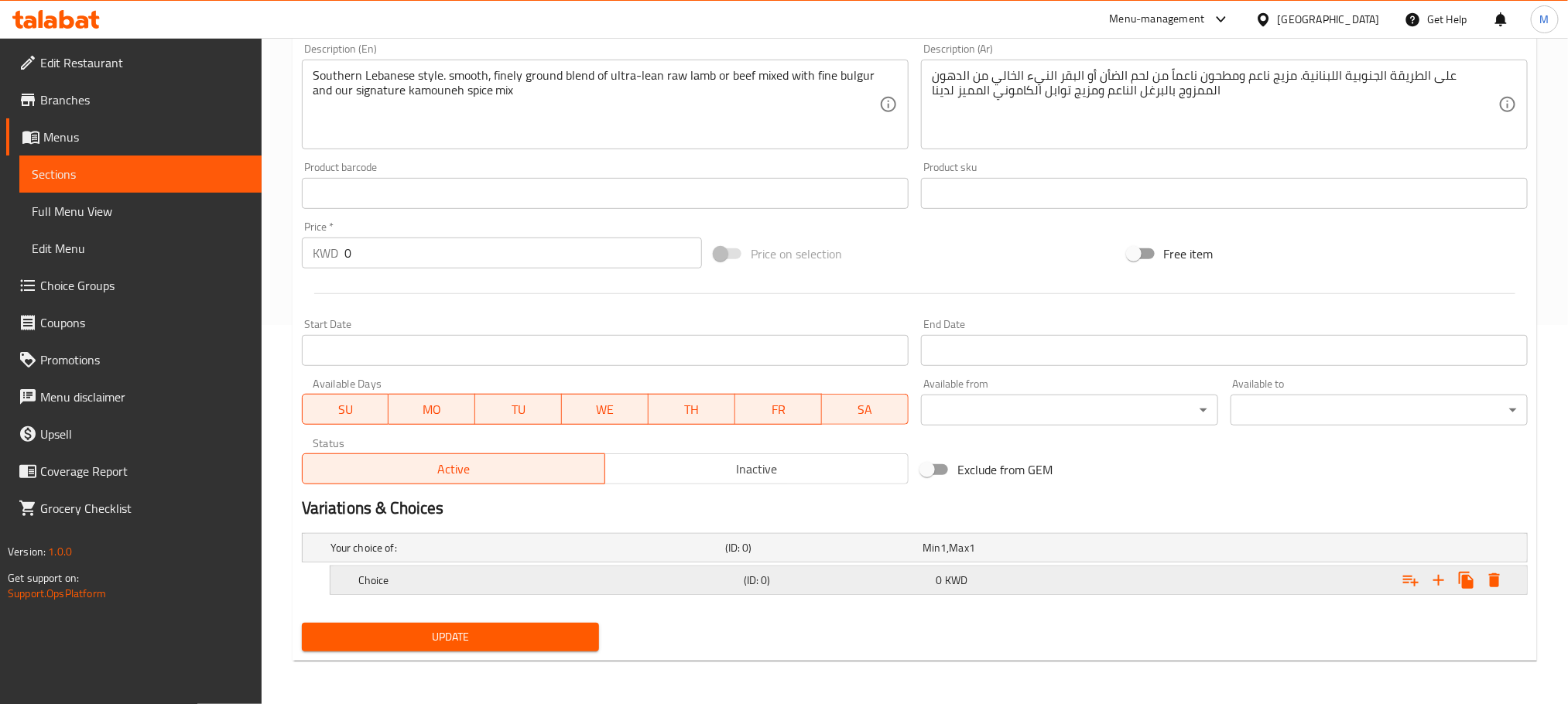
scroll to position [380, 0]
click at [509, 555] on h5 "Choice" at bounding box center [525, 547] width 389 height 15
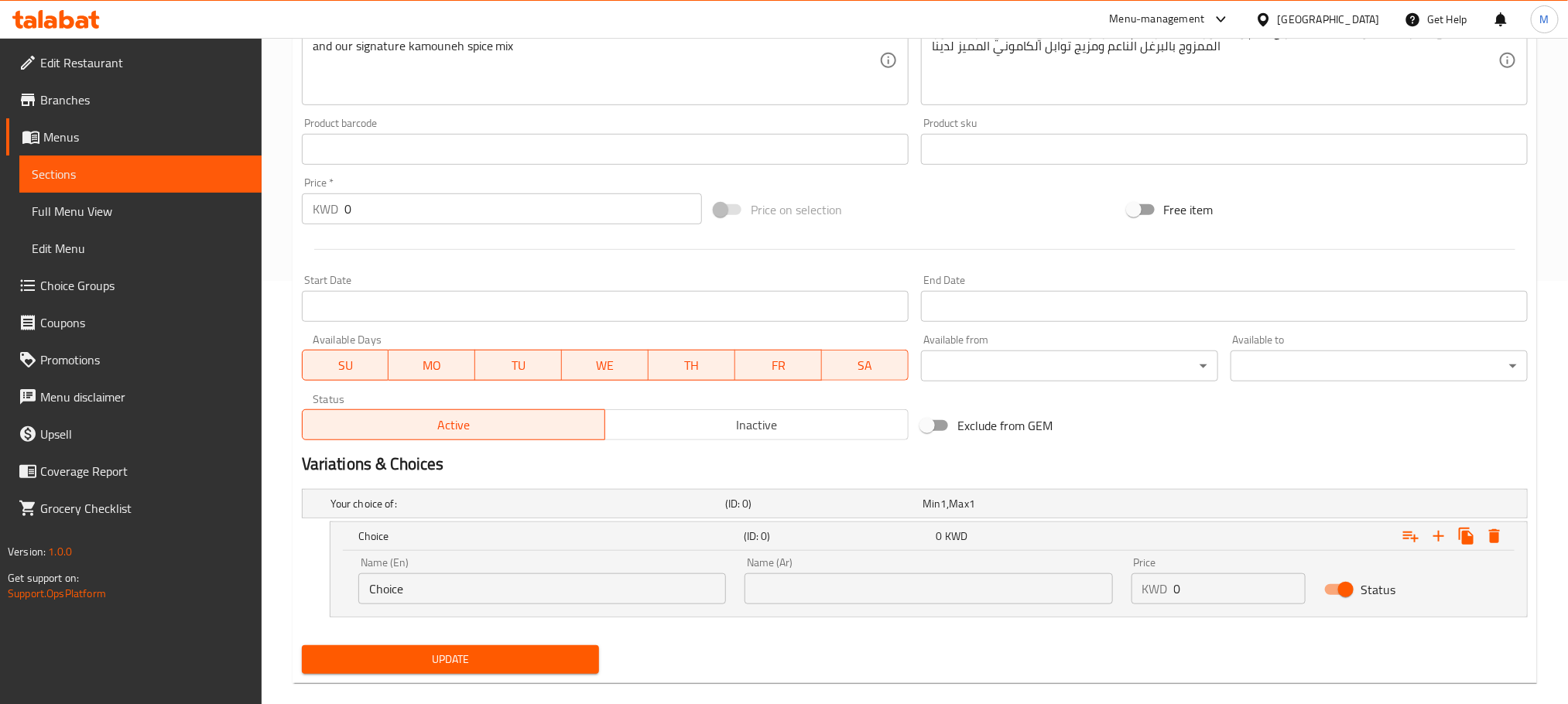
scroll to position [446, 0]
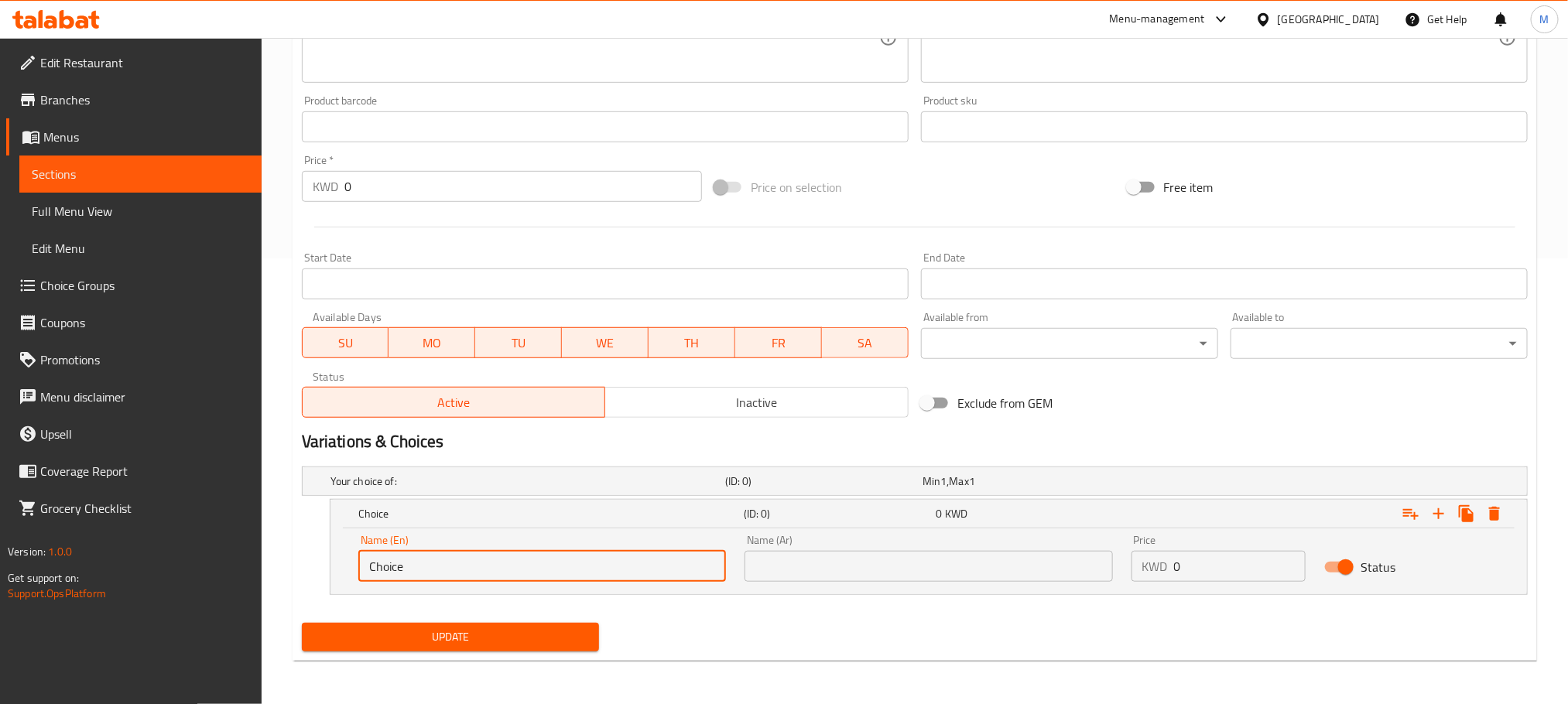
drag, startPoint x: 456, startPoint y: 564, endPoint x: 0, endPoint y: 724, distance: 483.3
type input "500 G"
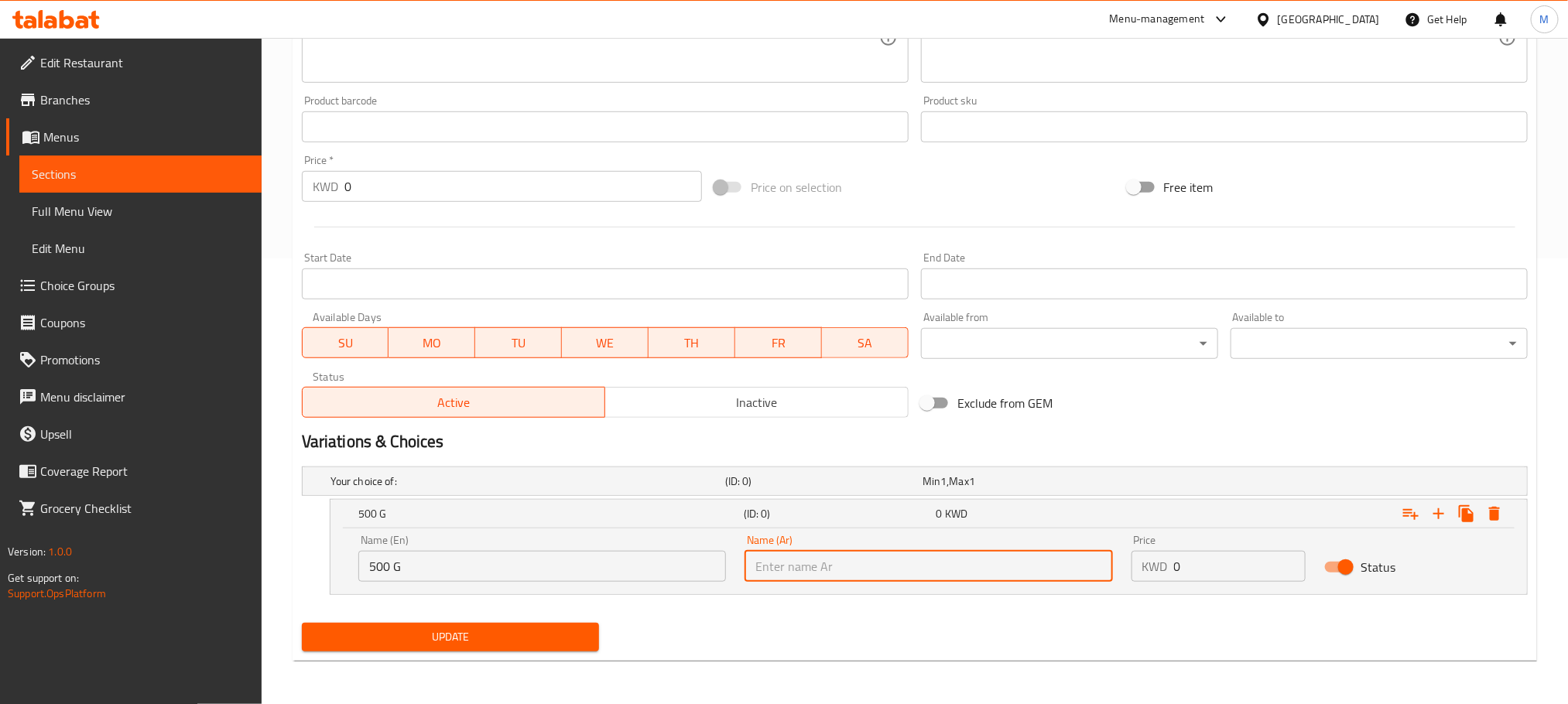
click at [862, 564] on input "text" at bounding box center [929, 566] width 368 height 31
type input "500 ج"
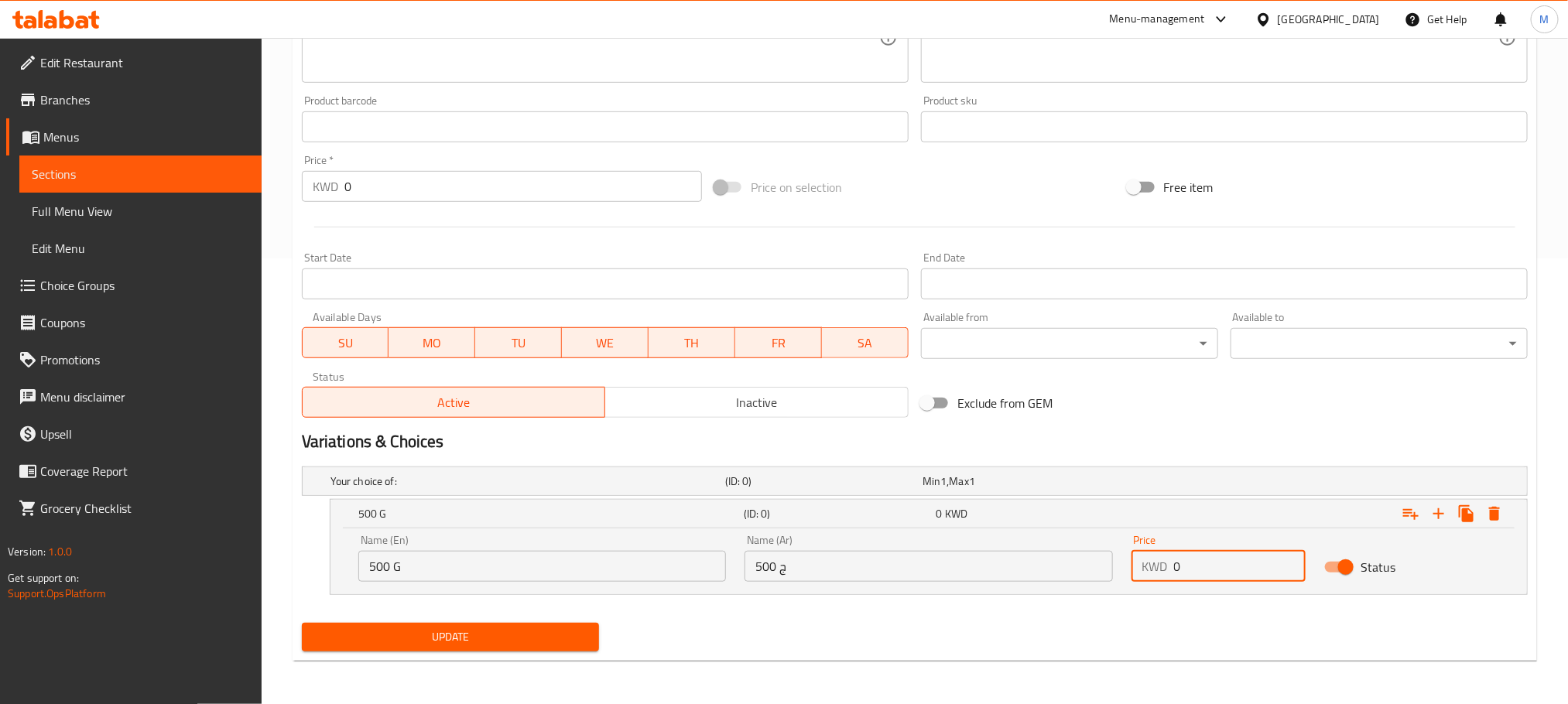
drag, startPoint x: 1194, startPoint y: 569, endPoint x: 1057, endPoint y: 612, distance: 143.6
click at [1057, 612] on div "Your choice of: (ID: 0) Min 1 , Max 1 Name (En) Your choice of: Name (En) Name …" at bounding box center [915, 538] width 1239 height 157
type input "3"
click at [1438, 514] on icon "Expand" at bounding box center [1439, 513] width 10 height 10
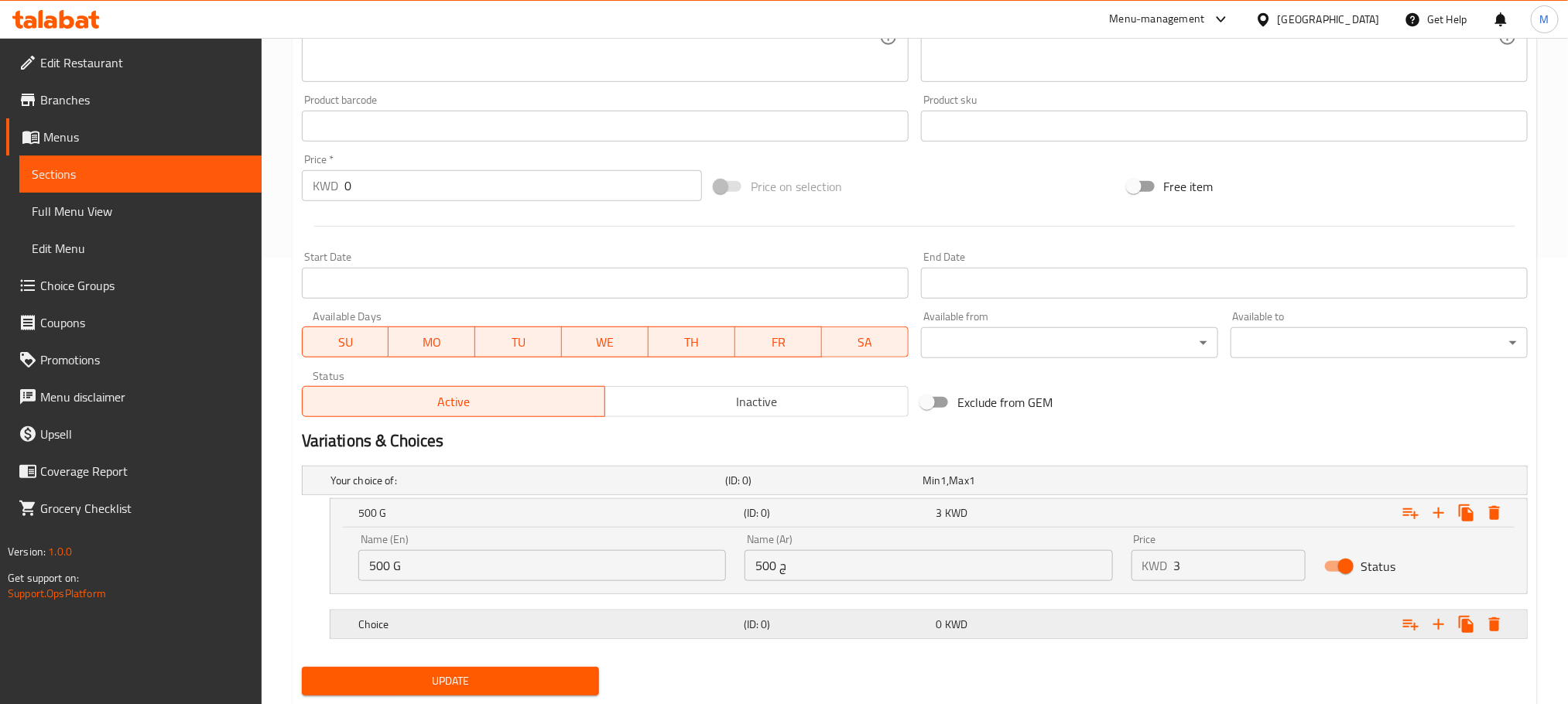
click at [717, 488] on h5 "Choice" at bounding box center [525, 480] width 389 height 15
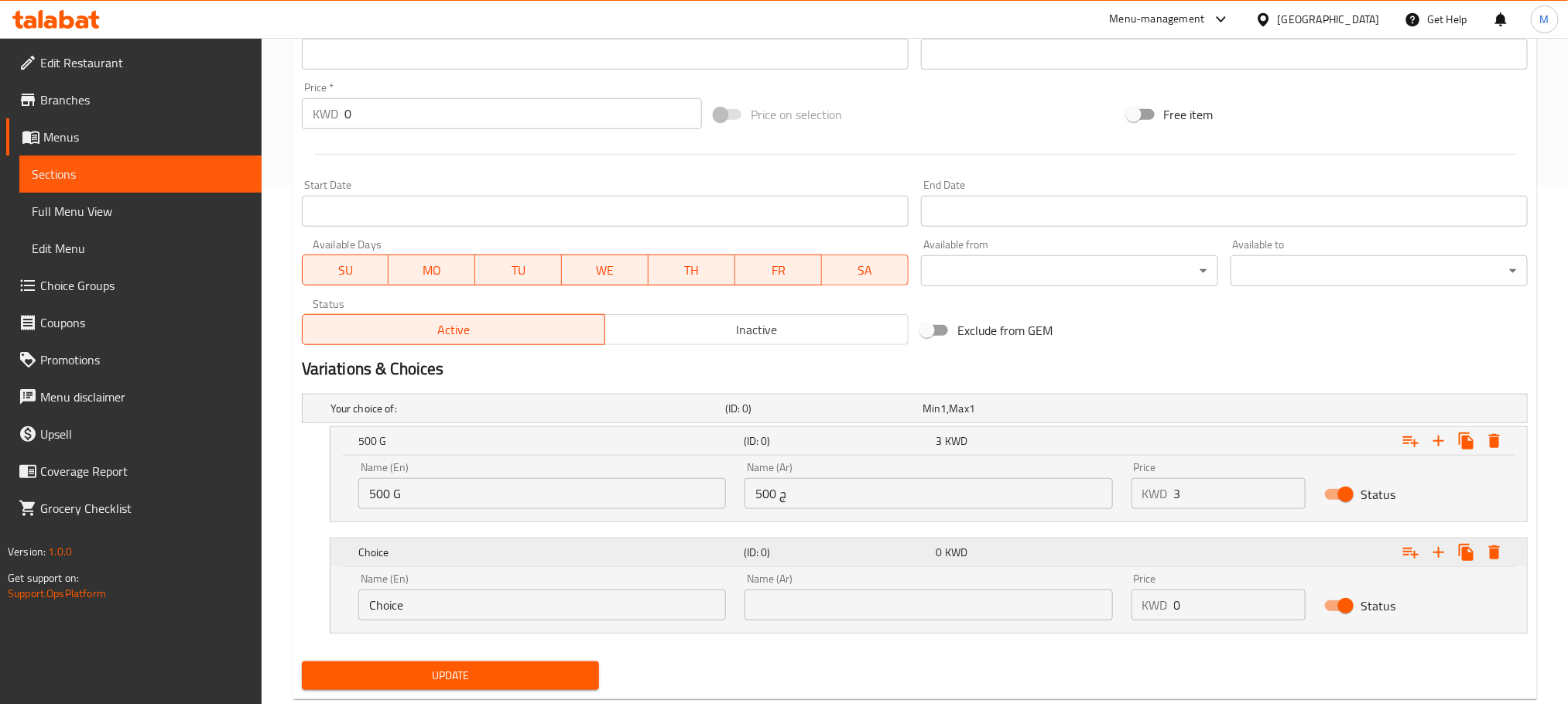
scroll to position [558, 0]
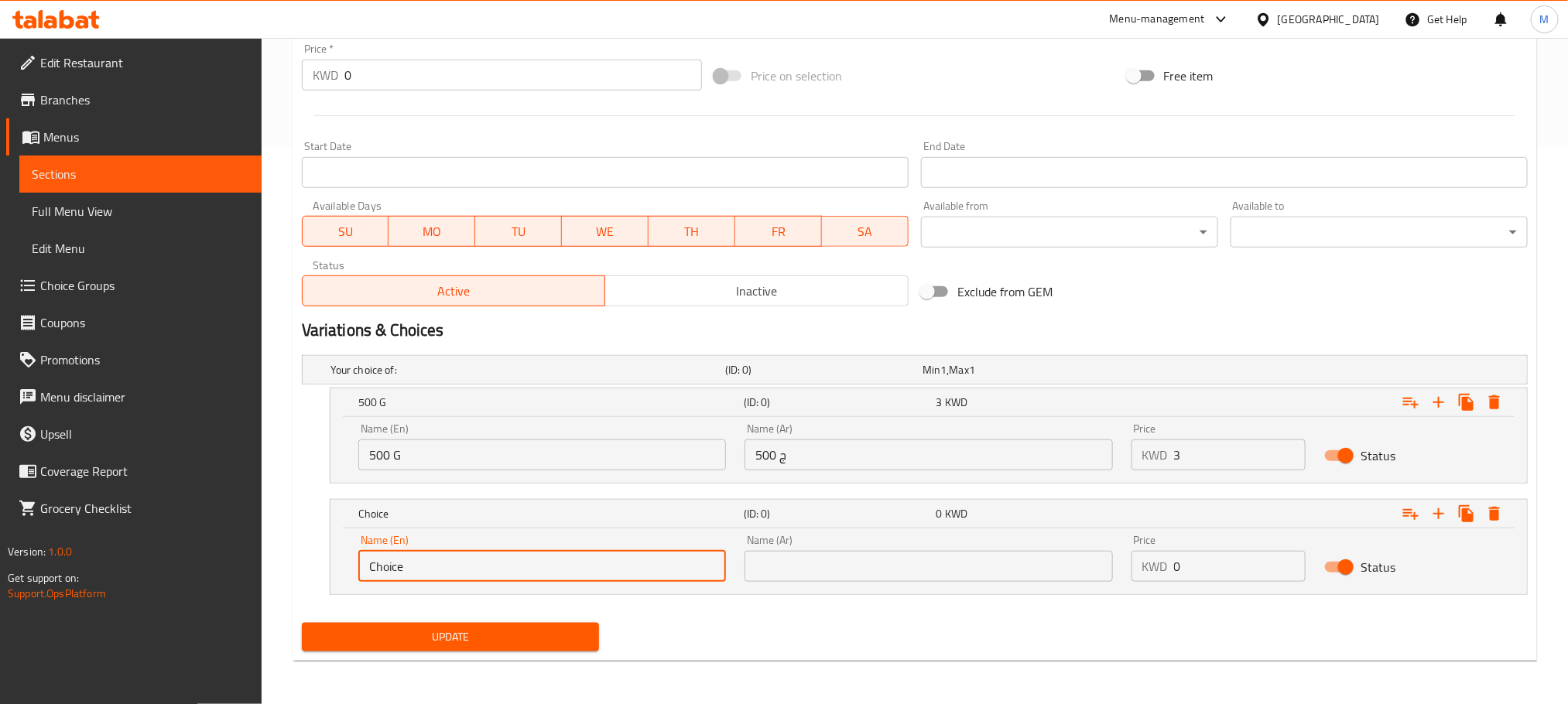
drag, startPoint x: 435, startPoint y: 557, endPoint x: 0, endPoint y: 750, distance: 475.9
type input "250 G"
click at [787, 571] on input "text" at bounding box center [929, 566] width 368 height 31
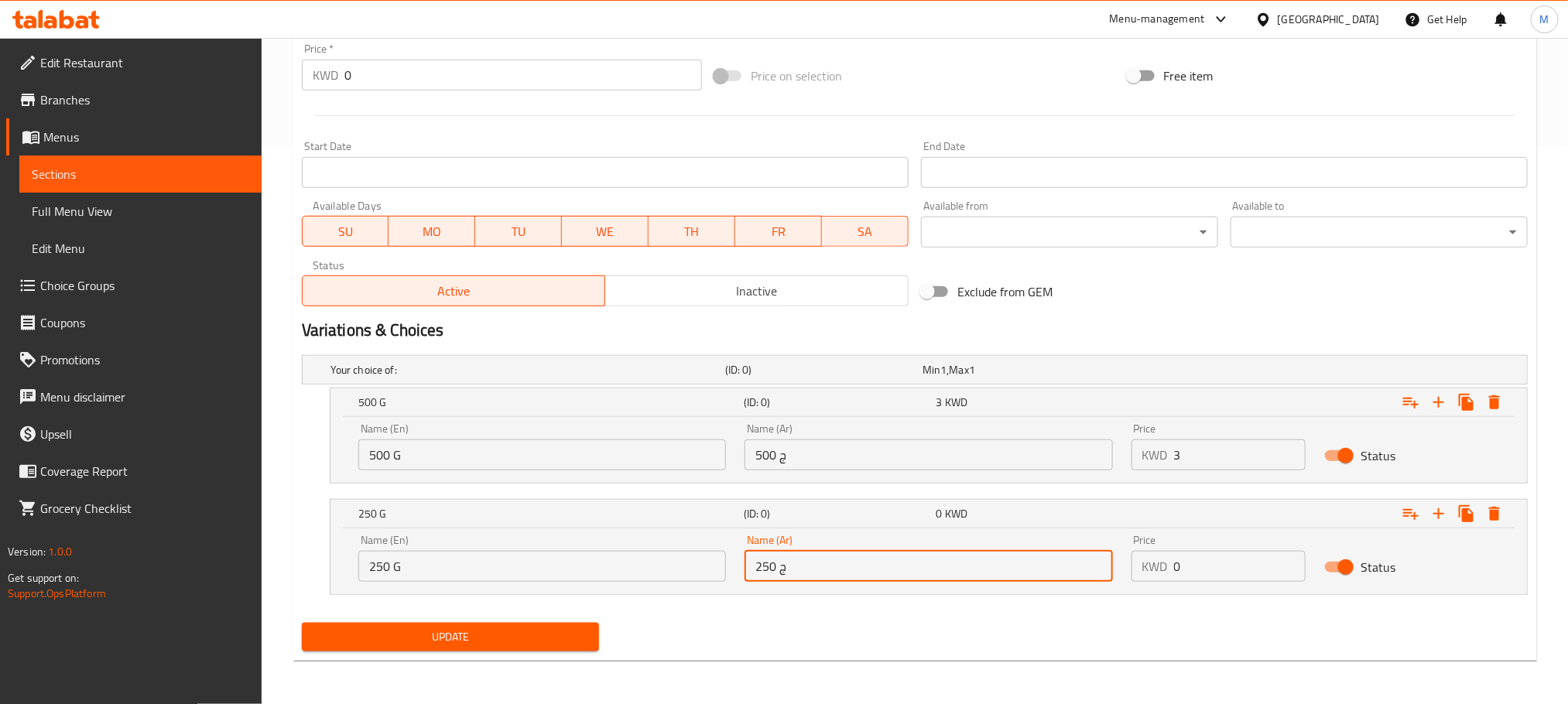
type input "250 ج"
click at [847, 641] on div "Update" at bounding box center [915, 637] width 1239 height 41
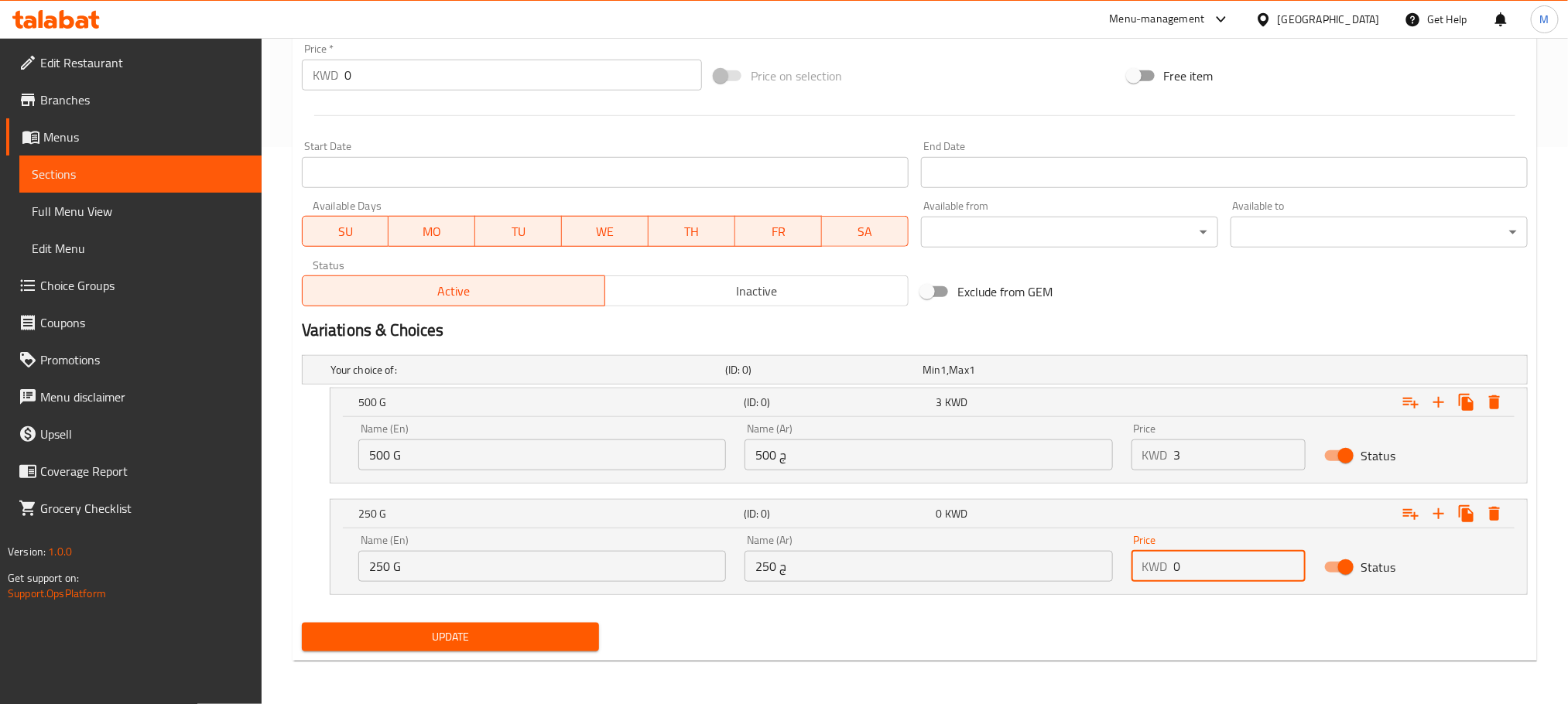
drag, startPoint x: 1124, startPoint y: 604, endPoint x: 1025, endPoint y: 649, distance: 108.7
click at [1024, 648] on div "Add item image Image Size: 1200 x 800 px / Image formats: jpg, png / 5MB Max. I…" at bounding box center [915, 151] width 1239 height 1011
type input "1.5"
click at [986, 636] on div "Update" at bounding box center [915, 637] width 1239 height 41
click at [835, 637] on div "Update" at bounding box center [915, 637] width 1239 height 41
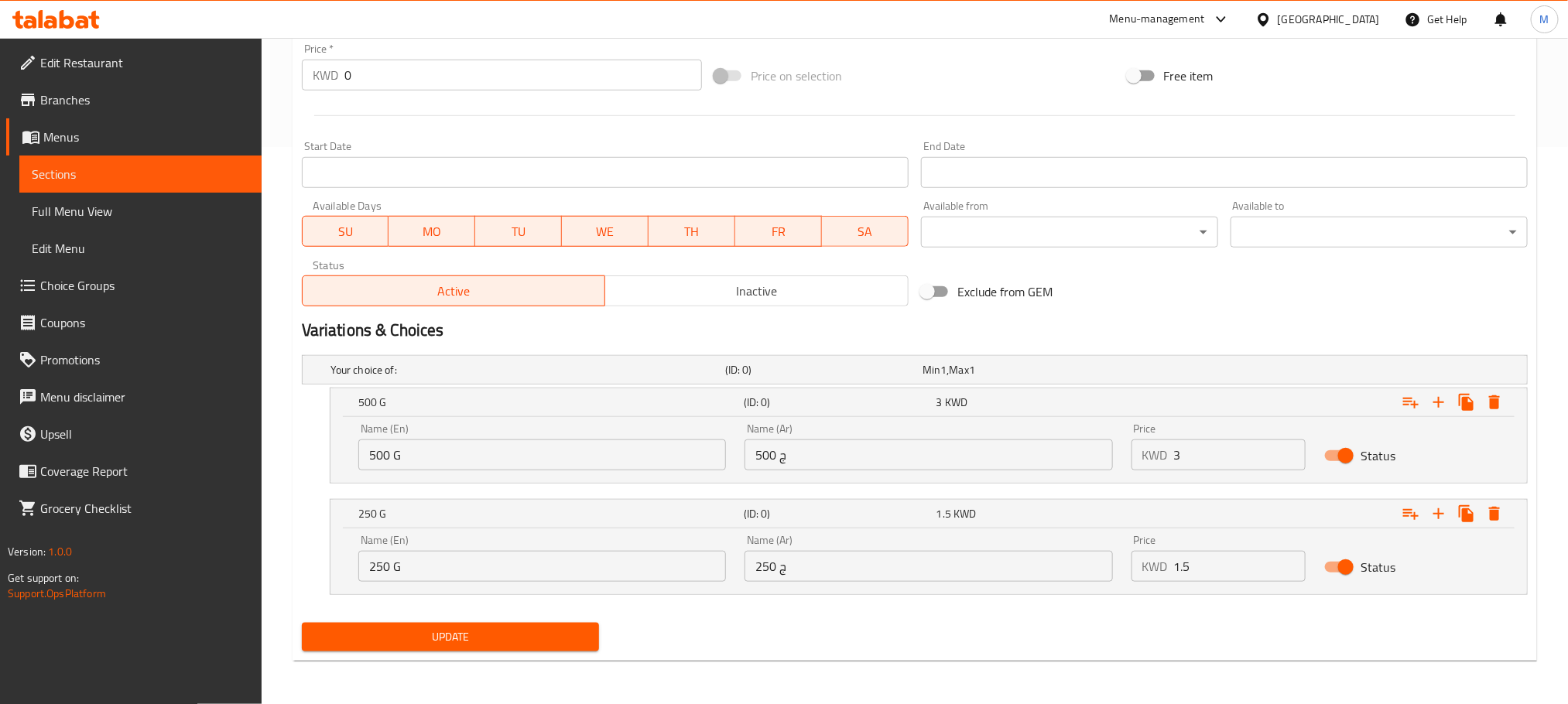
click at [465, 651] on button "Update" at bounding box center [451, 637] width 297 height 29
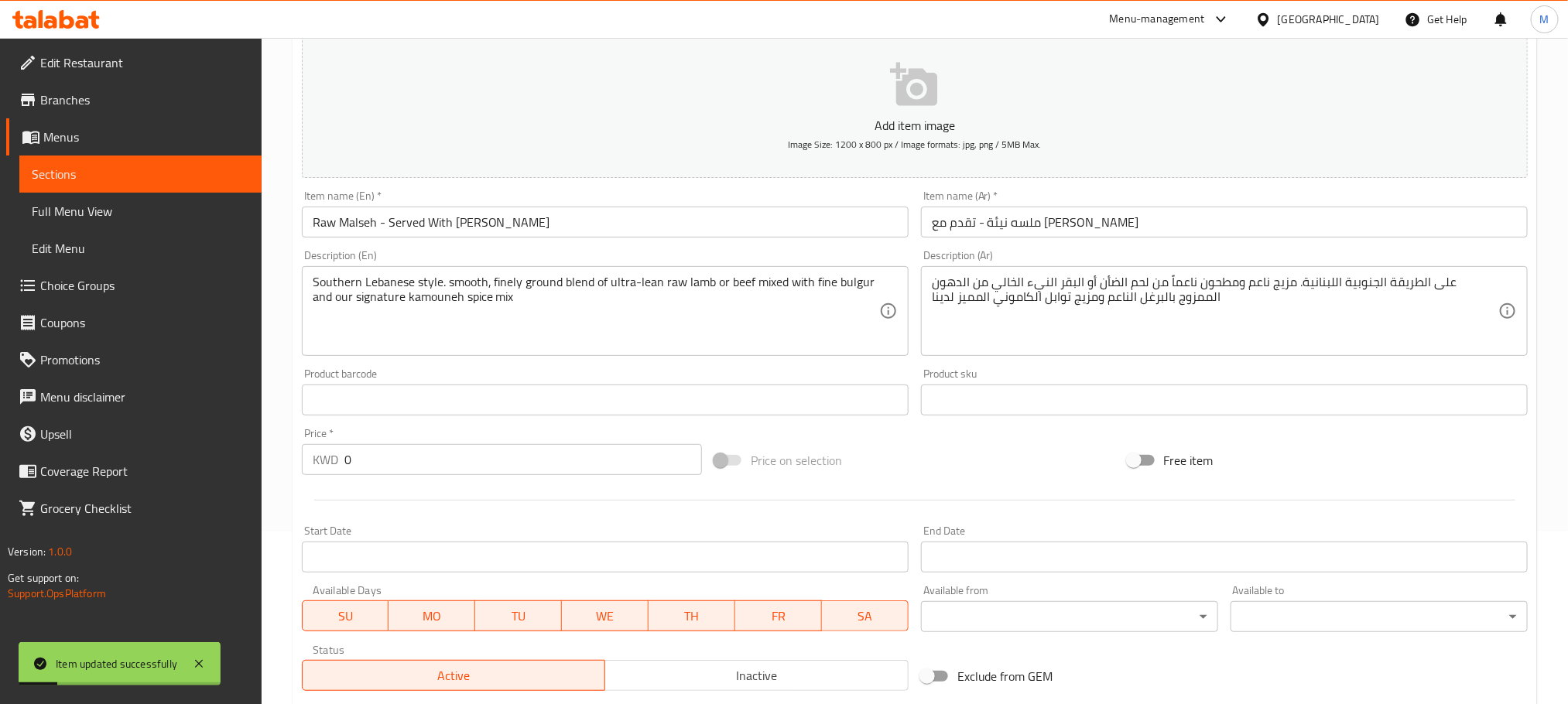
scroll to position [0, 0]
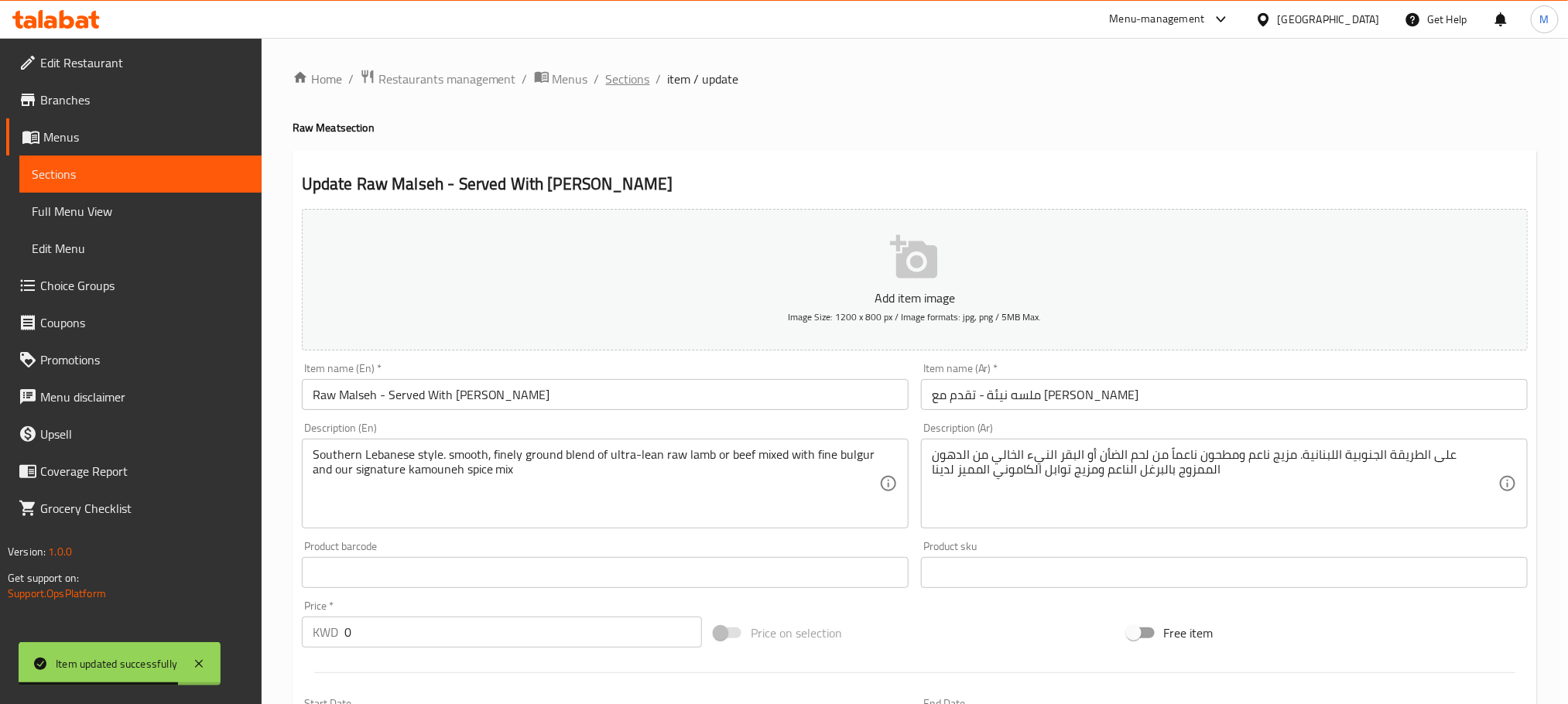
click at [634, 79] on span "Sections" at bounding box center [628, 79] width 44 height 18
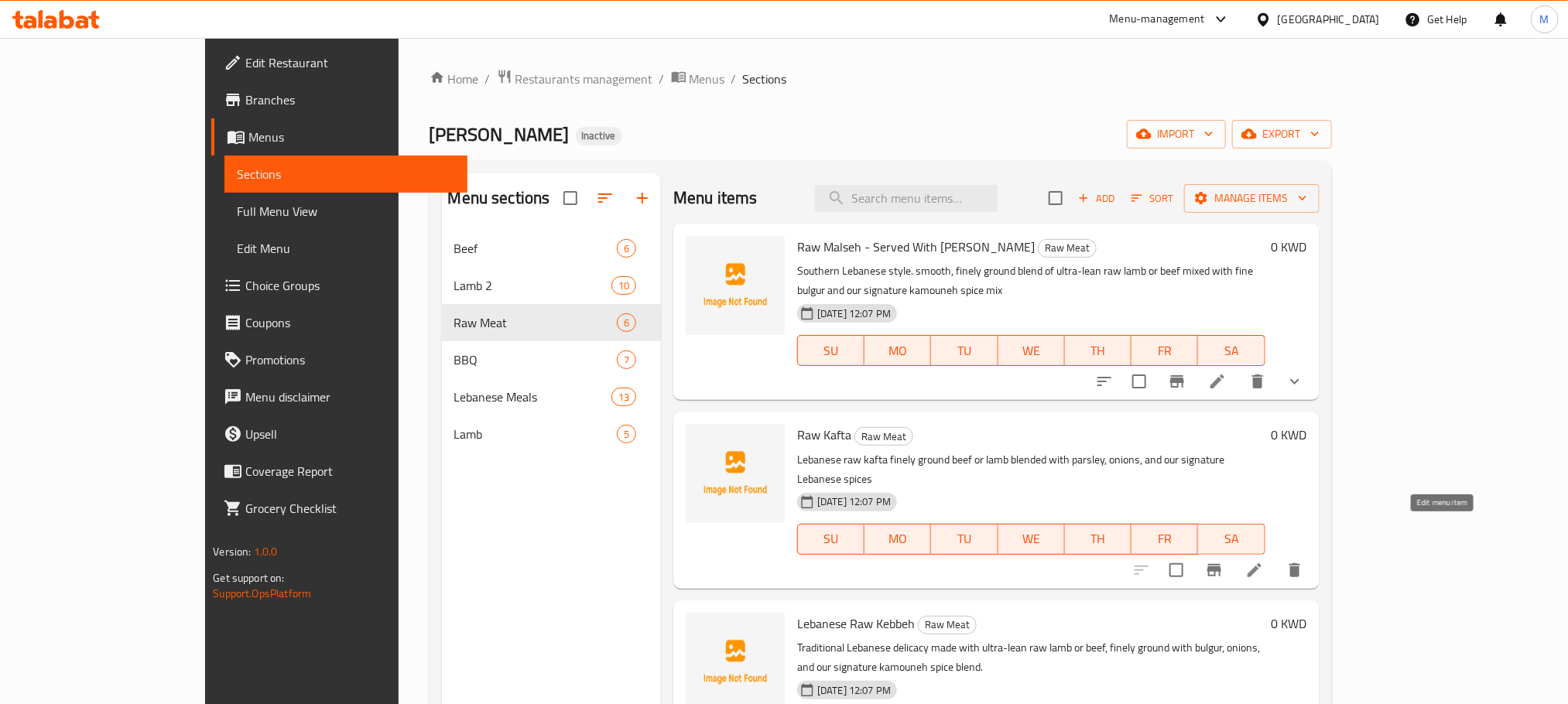
click at [1264, 561] on icon at bounding box center [1255, 570] width 18 height 18
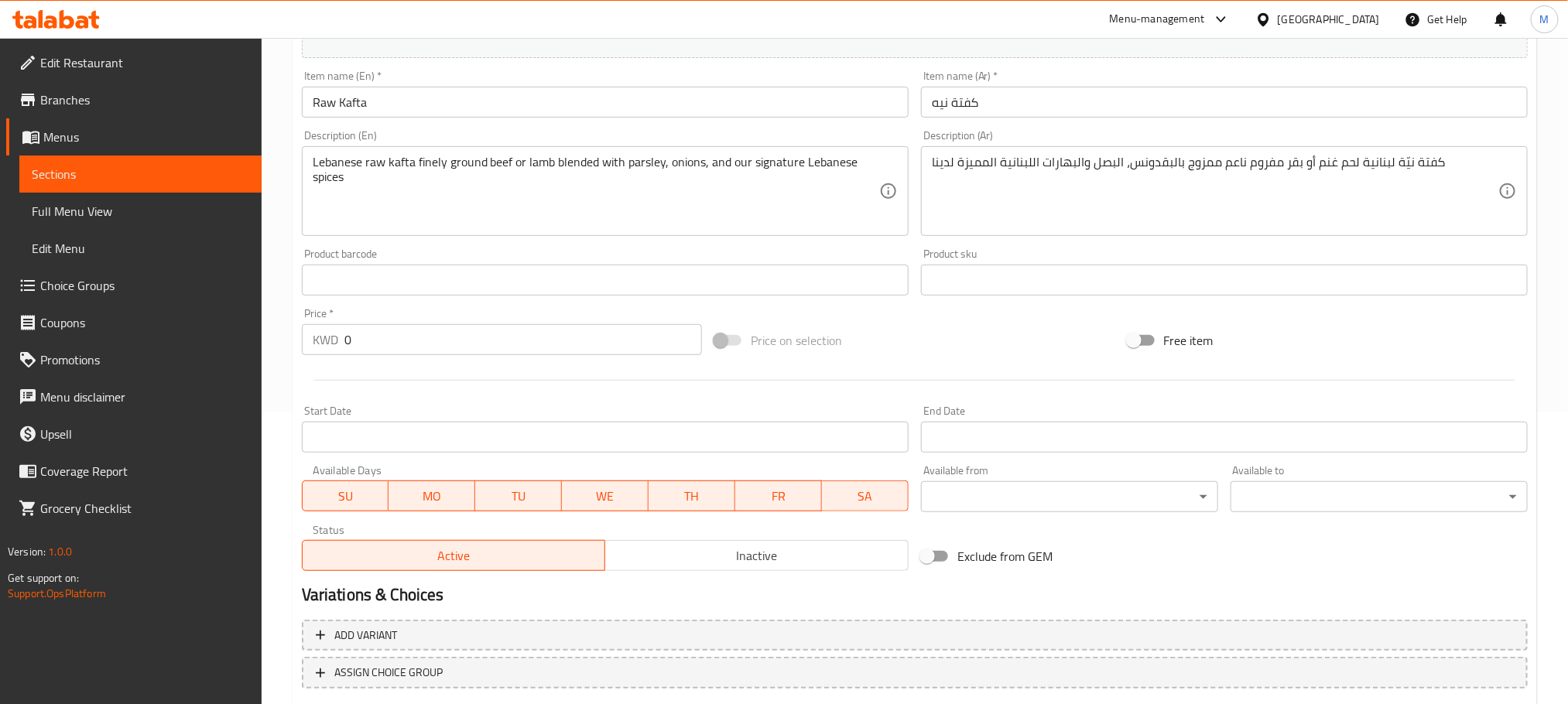
scroll to position [348, 0]
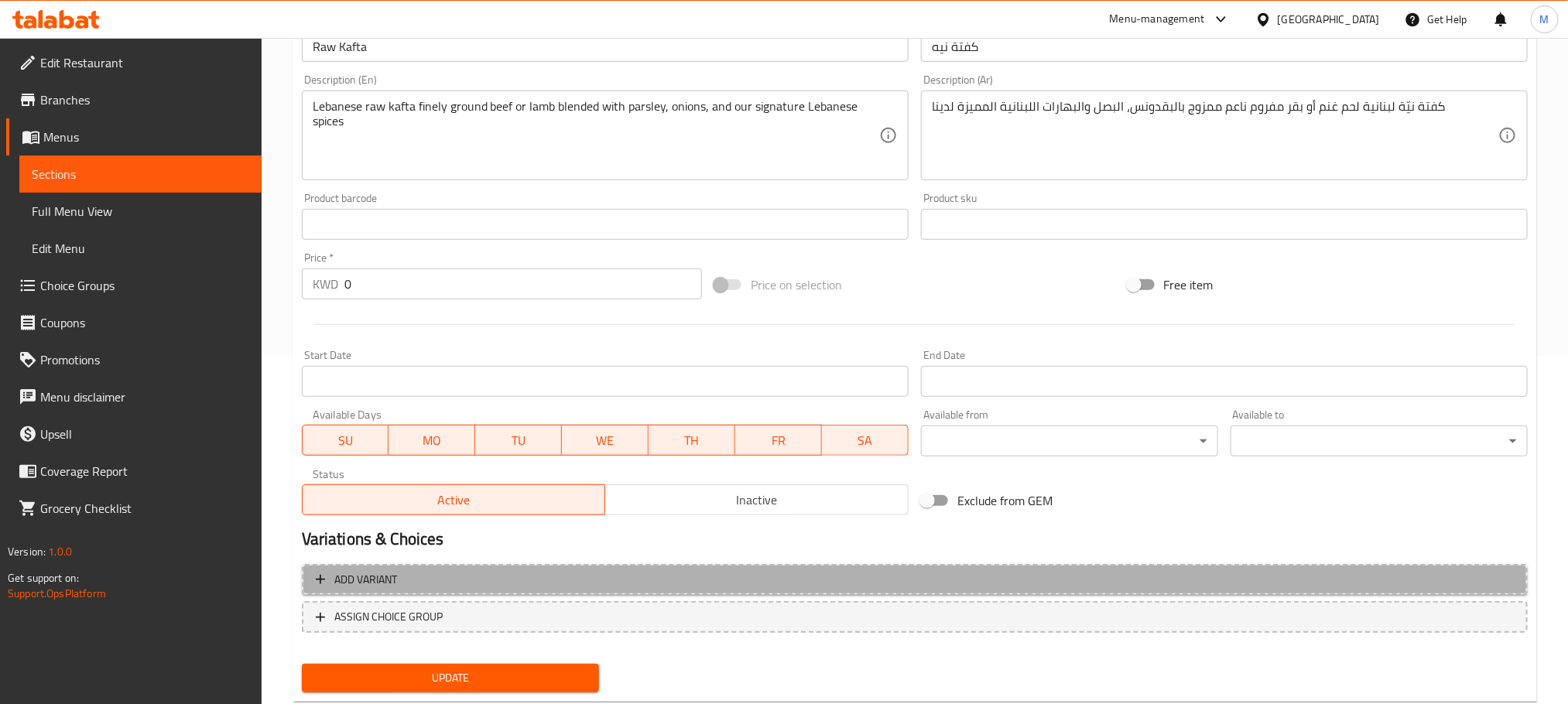
click at [504, 585] on span "Add variant" at bounding box center [915, 580] width 1198 height 19
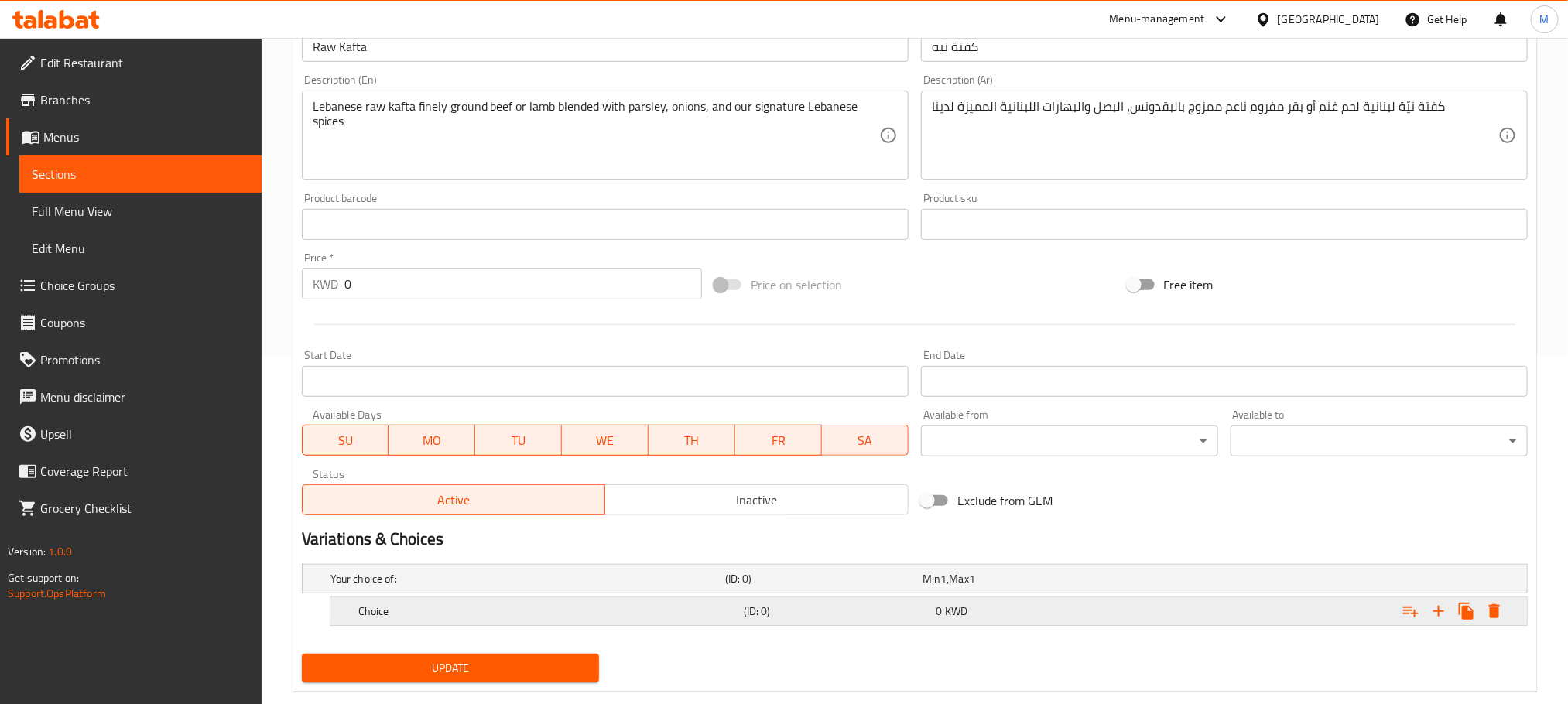
click at [504, 596] on div "Choice (ID: 0) 0 KWD" at bounding box center [920, 579] width 1184 height 34
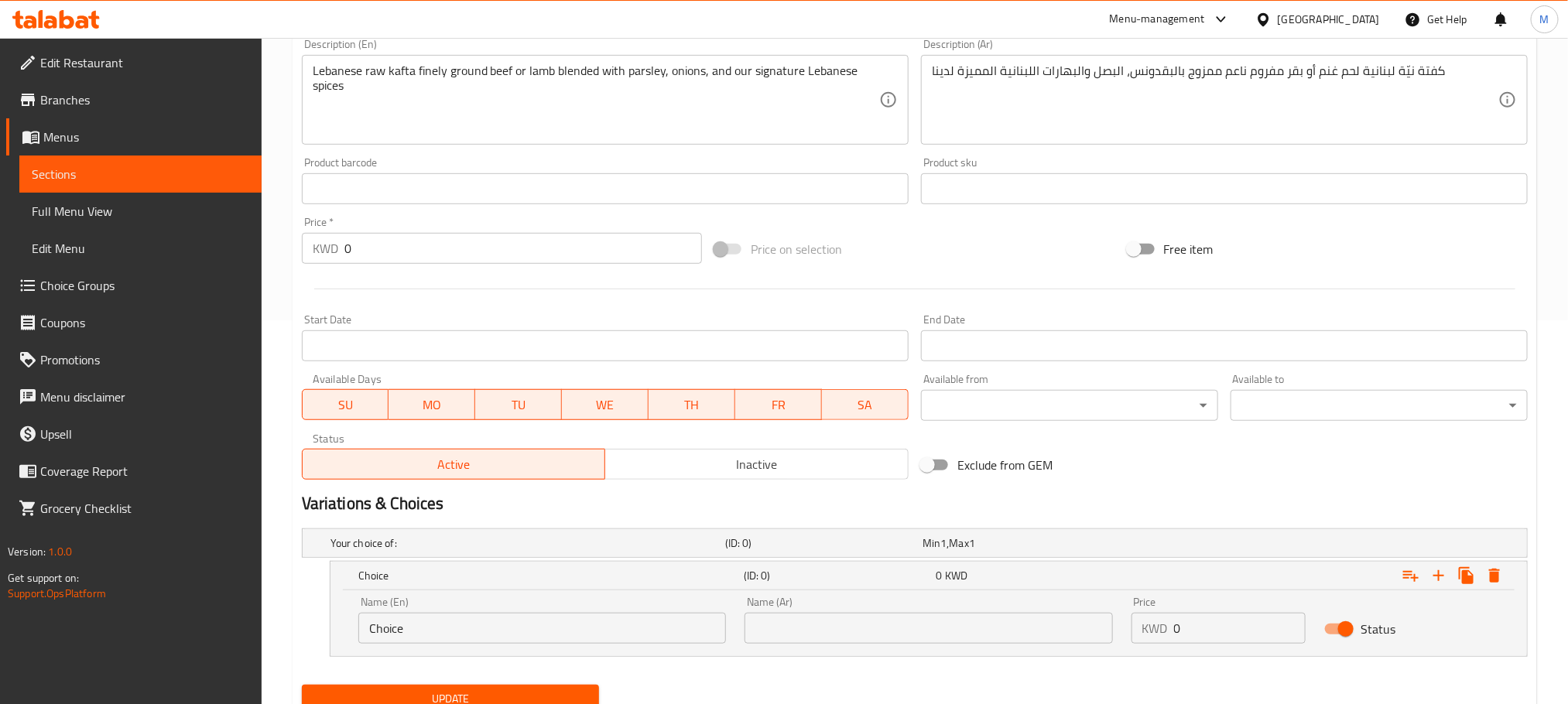
scroll to position [446, 0]
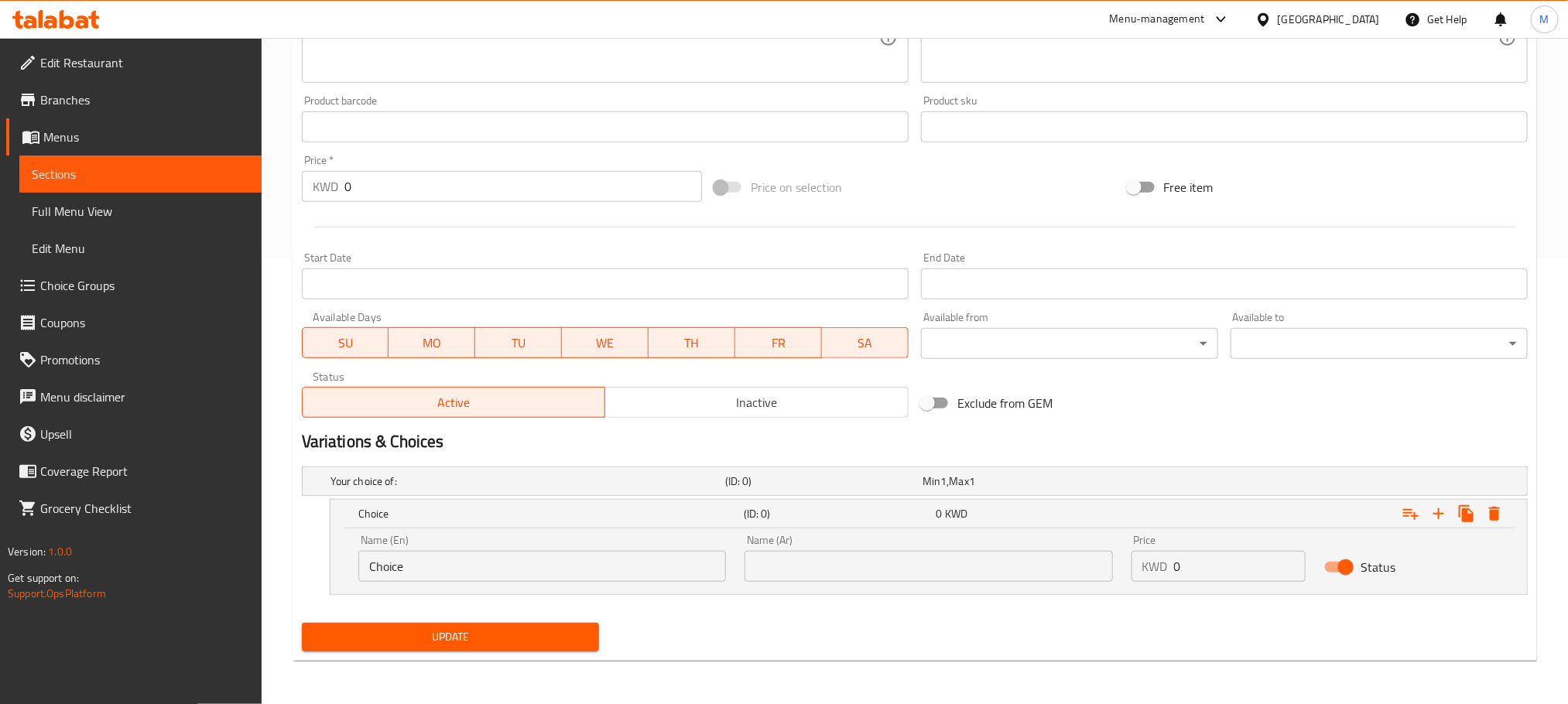
drag, startPoint x: 355, startPoint y: 604, endPoint x: 28, endPoint y: 714, distance: 345.0
click at [394, 560] on input "text" at bounding box center [542, 566] width 368 height 31
type input "500 G"
click at [820, 574] on input "text" at bounding box center [929, 566] width 368 height 31
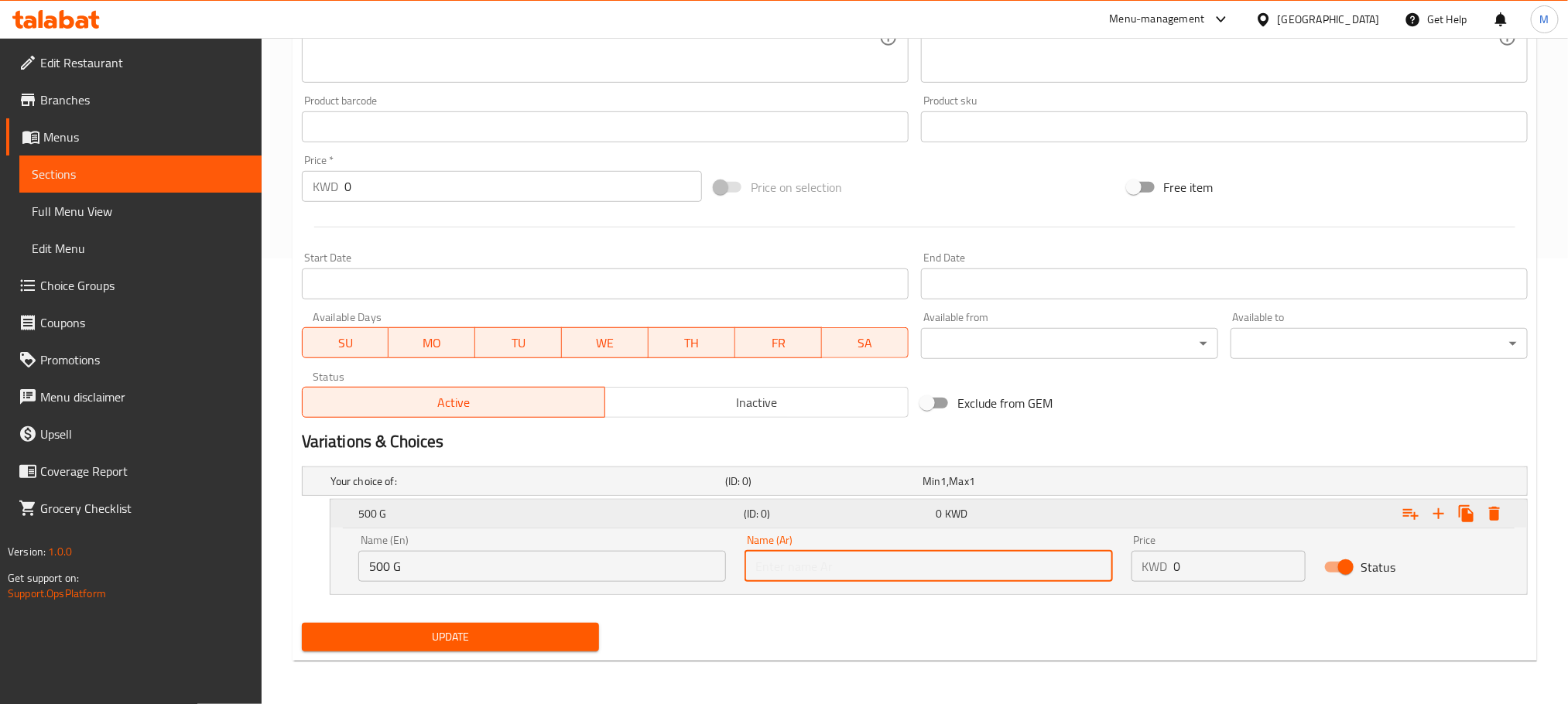
type input "500 ج"
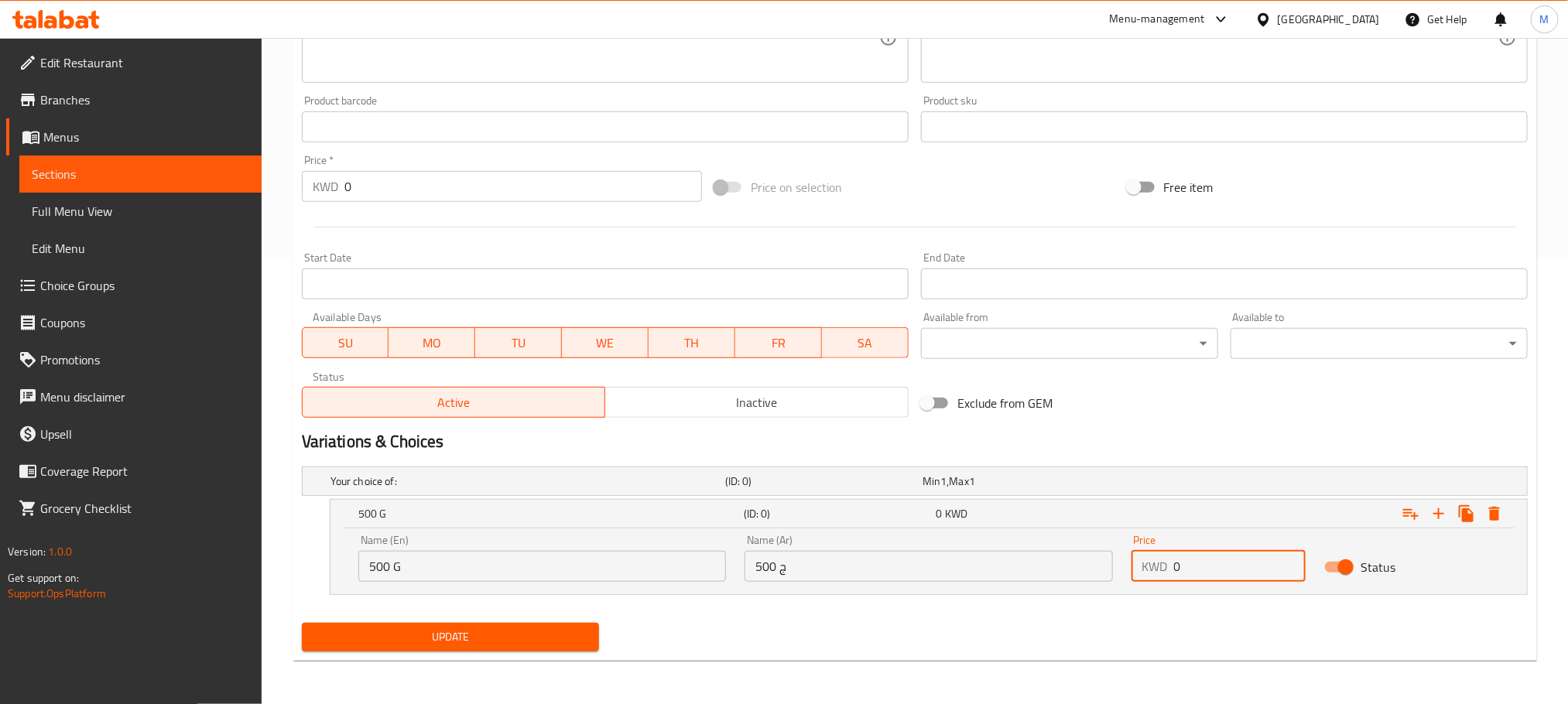
drag, startPoint x: 1235, startPoint y: 558, endPoint x: 936, endPoint y: 641, distance: 310.3
click at [931, 643] on div "Add item image Image Size: 1200 x 800 px / Image formats: jpg, png / 5MB Max. I…" at bounding box center [915, 206] width 1239 height 900
type input "3"
click at [1439, 514] on icon "Expand" at bounding box center [1439, 513] width 10 height 10
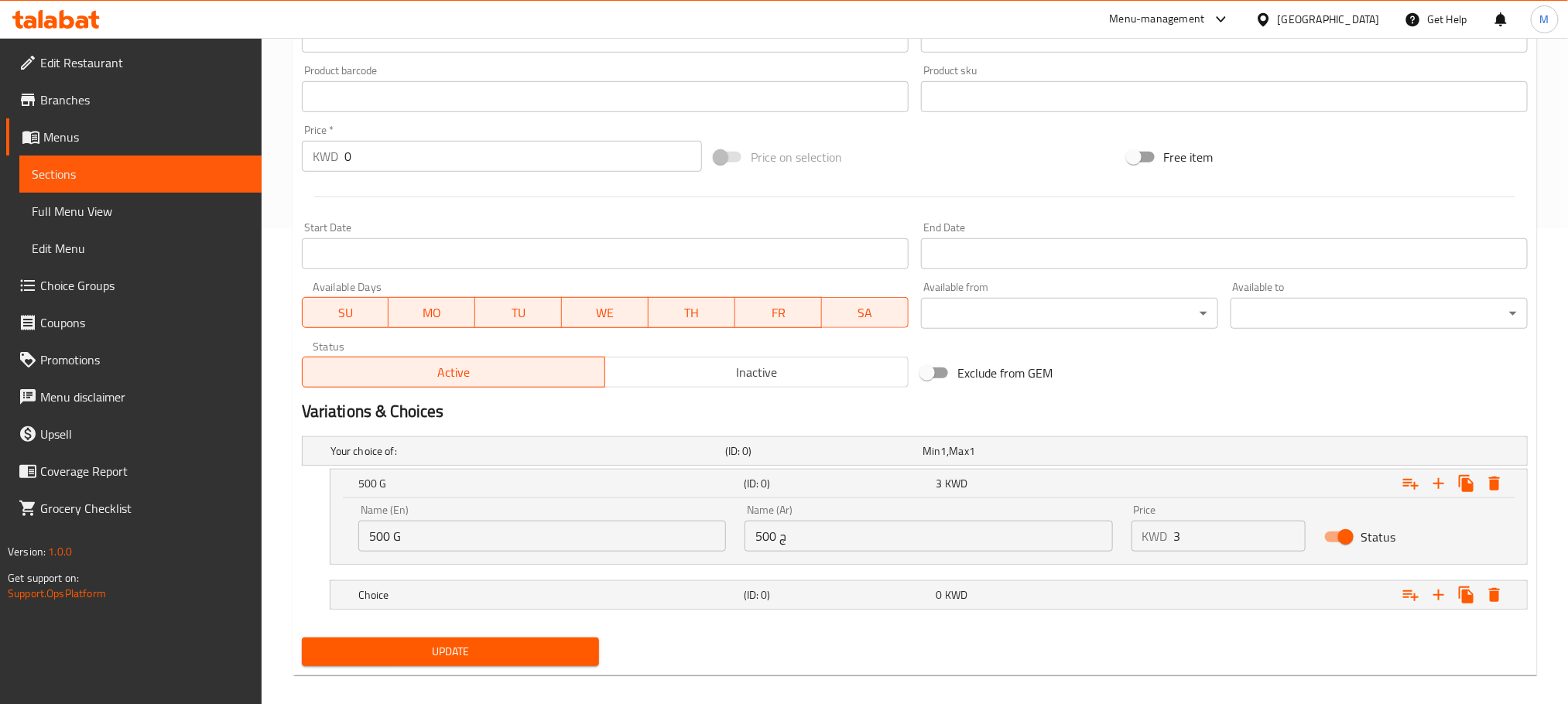
scroll to position [492, 0]
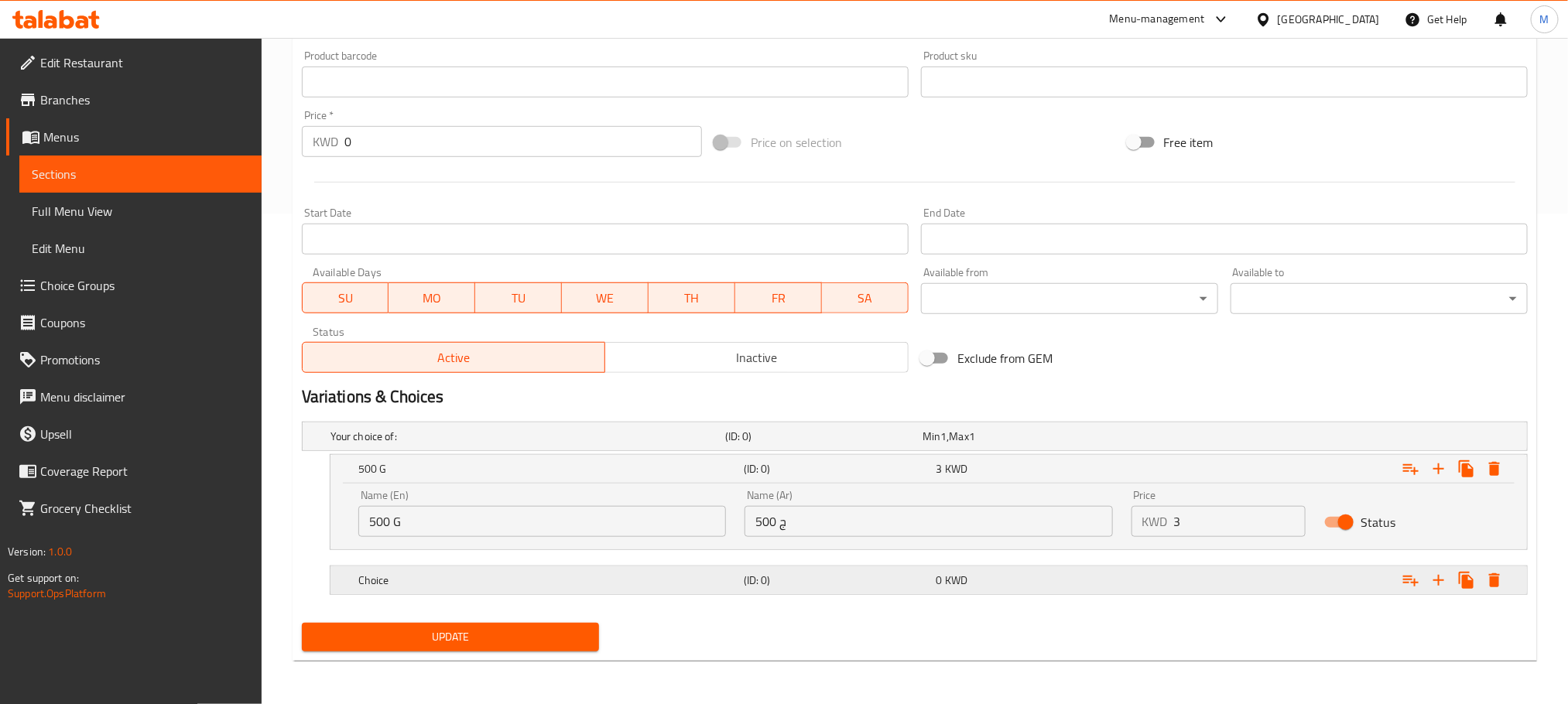
click at [641, 447] on div "Choice" at bounding box center [525, 436] width 394 height 22
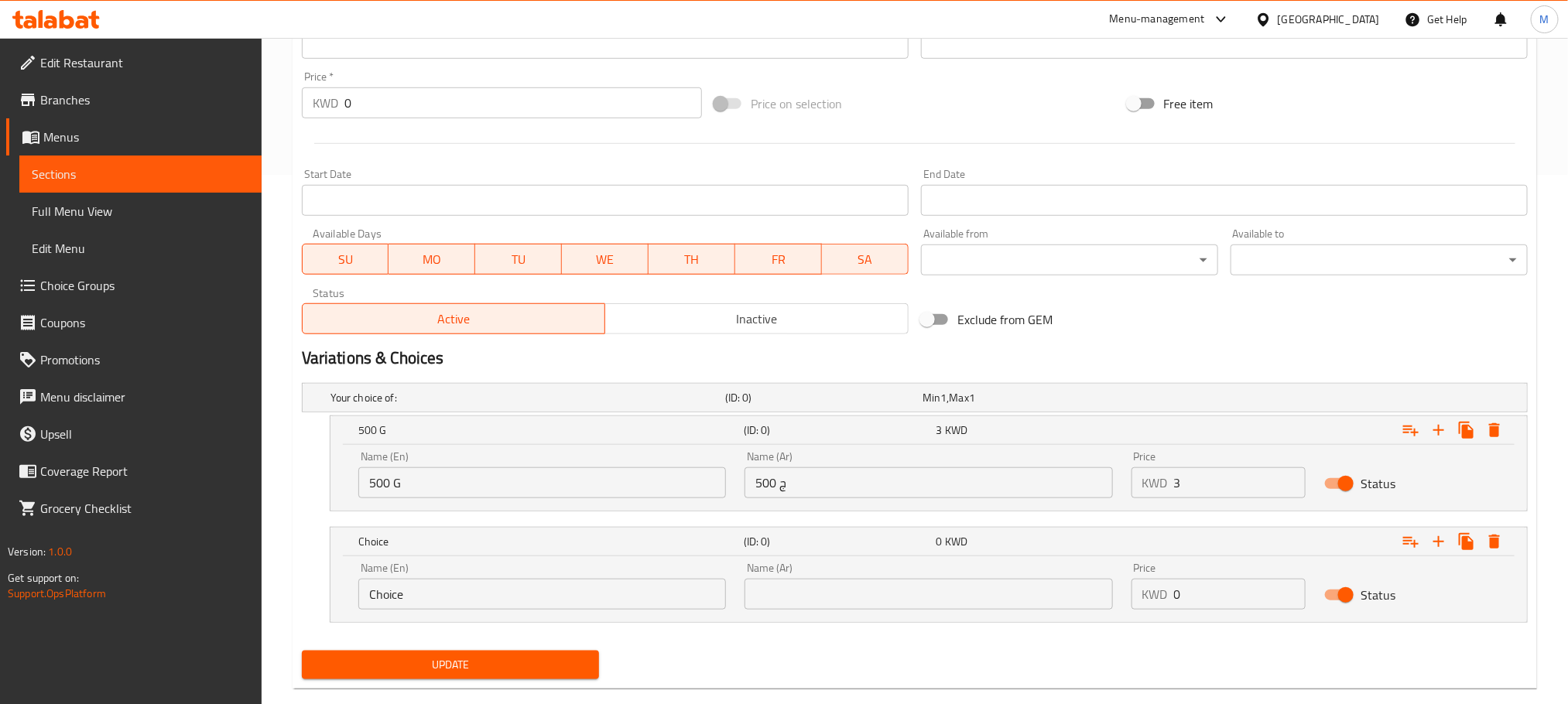
scroll to position [558, 0]
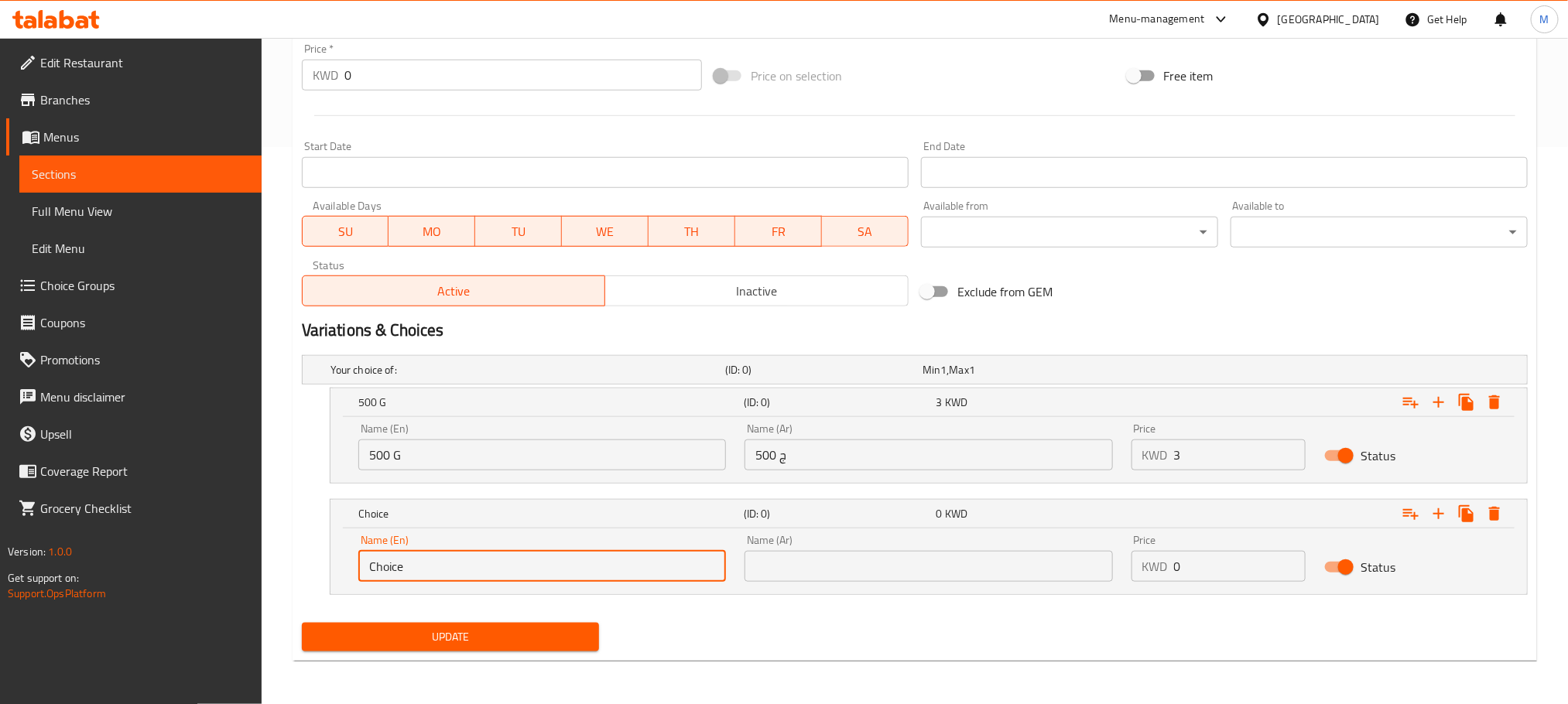
drag, startPoint x: 431, startPoint y: 573, endPoint x: 0, endPoint y: 750, distance: 465.9
click at [379, 574] on input "text" at bounding box center [542, 566] width 368 height 31
type input "250 G"
click at [908, 564] on input "text" at bounding box center [929, 566] width 368 height 31
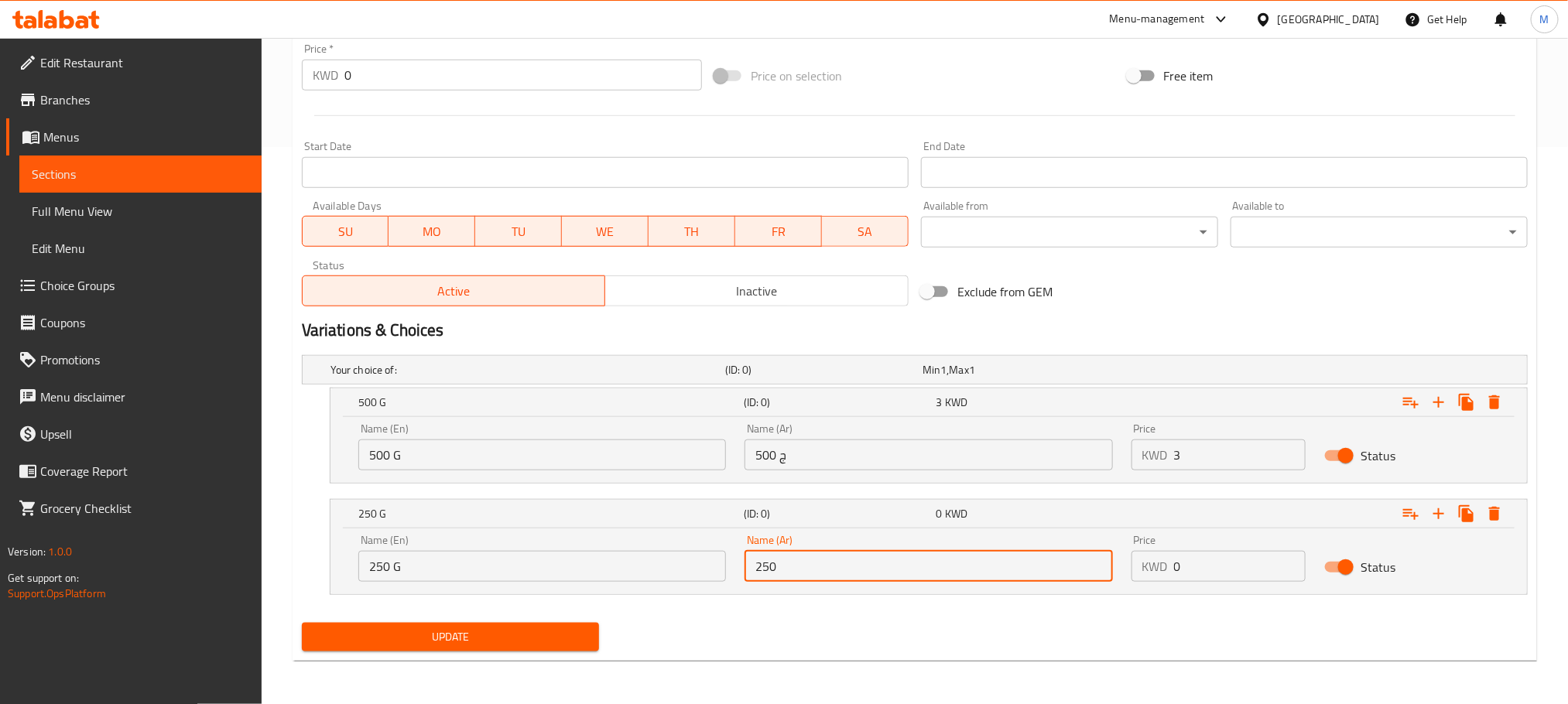
type input "250 ج"
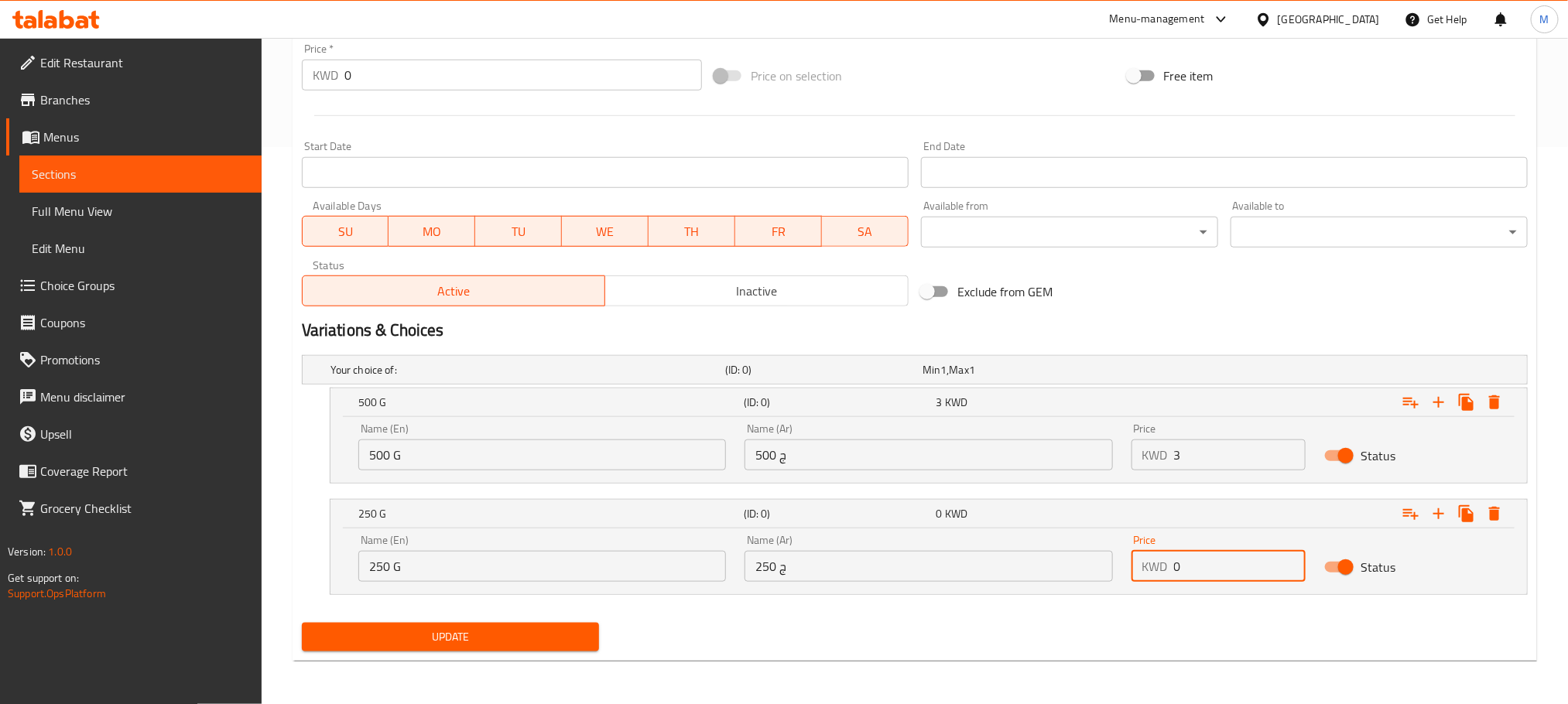
drag, startPoint x: 1186, startPoint y: 568, endPoint x: 971, endPoint y: 690, distance: 247.2
click at [971, 690] on div "Home / Restaurants management / Menus / Sections / item / update Raw Meat secti…" at bounding box center [915, 92] width 1307 height 1223
type input "1.5"
click at [902, 620] on div "Update" at bounding box center [915, 637] width 1239 height 41
click at [803, 628] on div "Update" at bounding box center [915, 637] width 1239 height 41
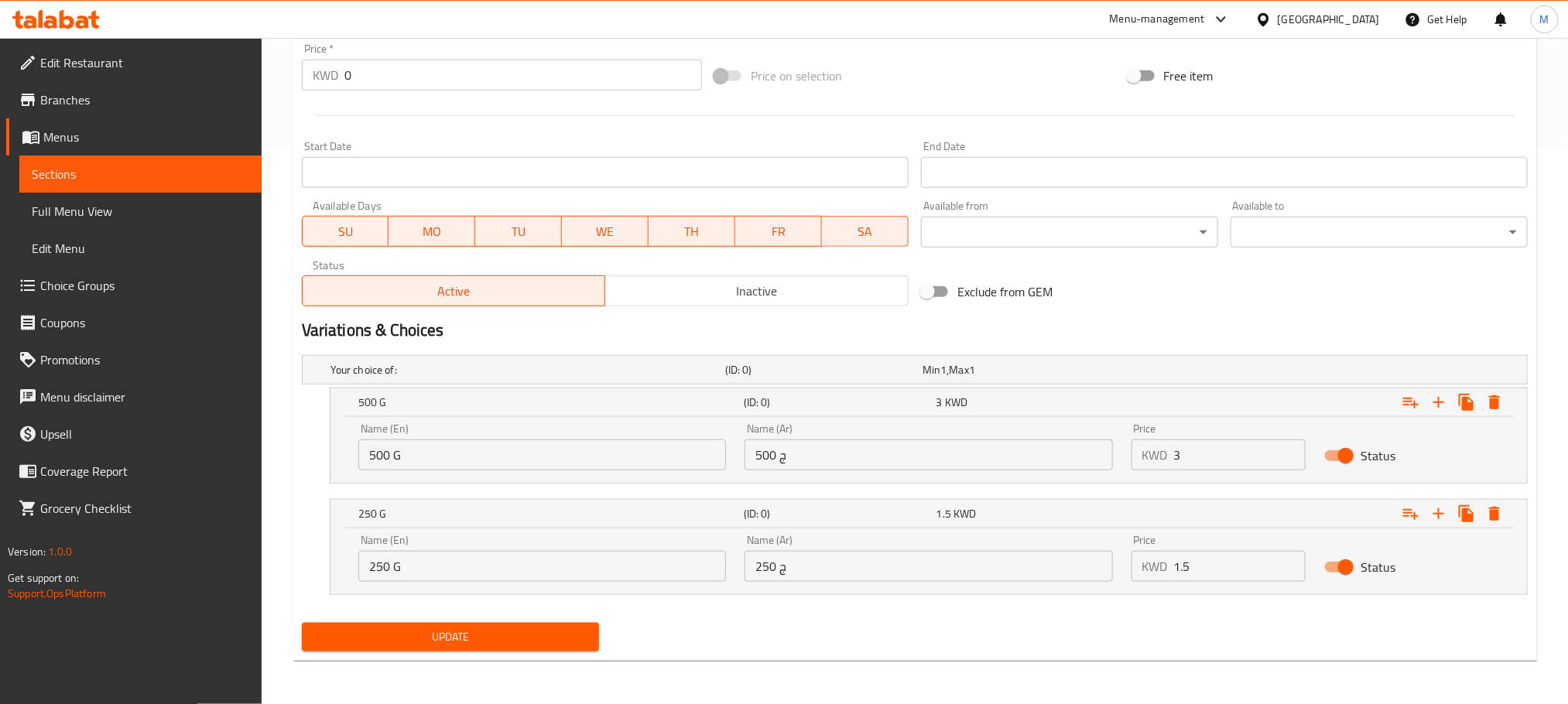
click at [458, 629] on span "Update" at bounding box center [450, 637] width 272 height 19
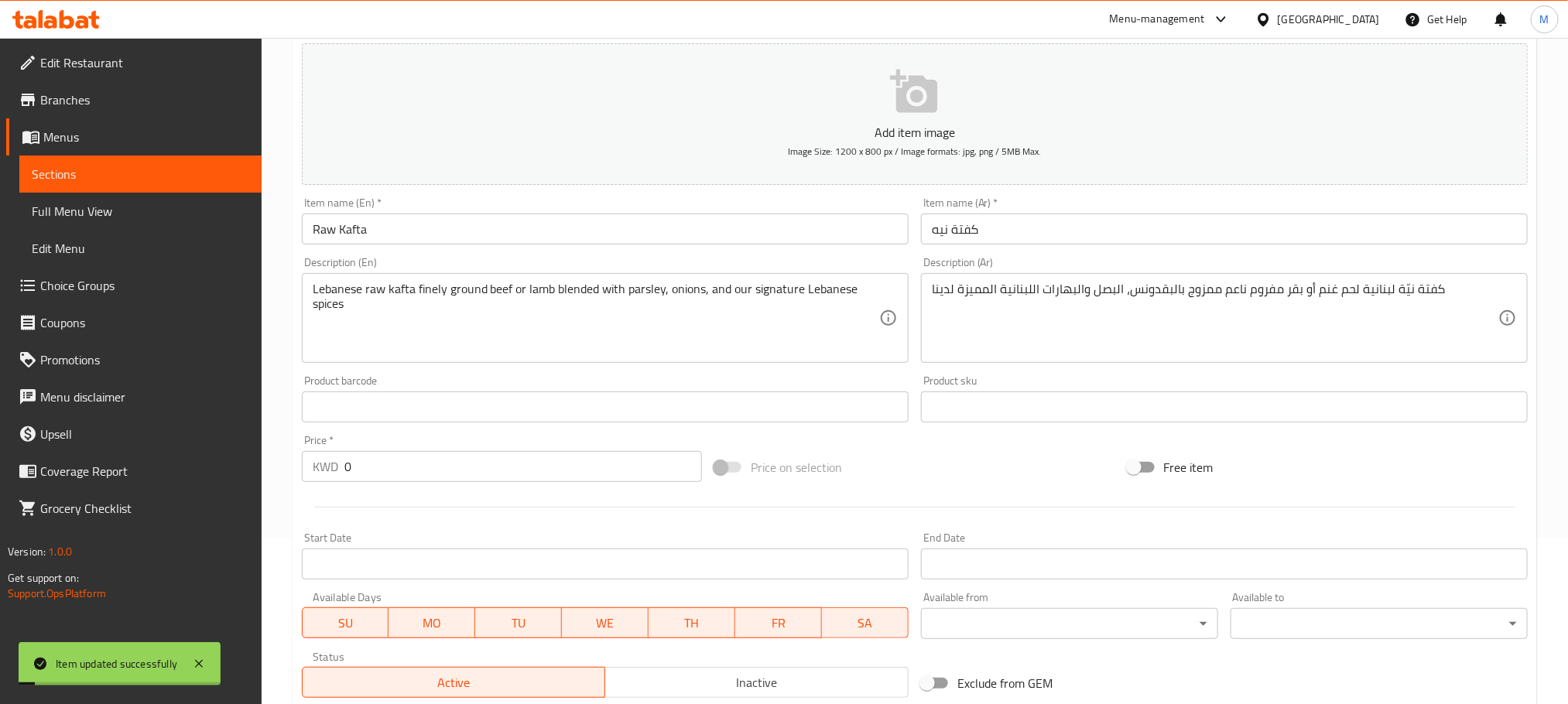
scroll to position [0, 0]
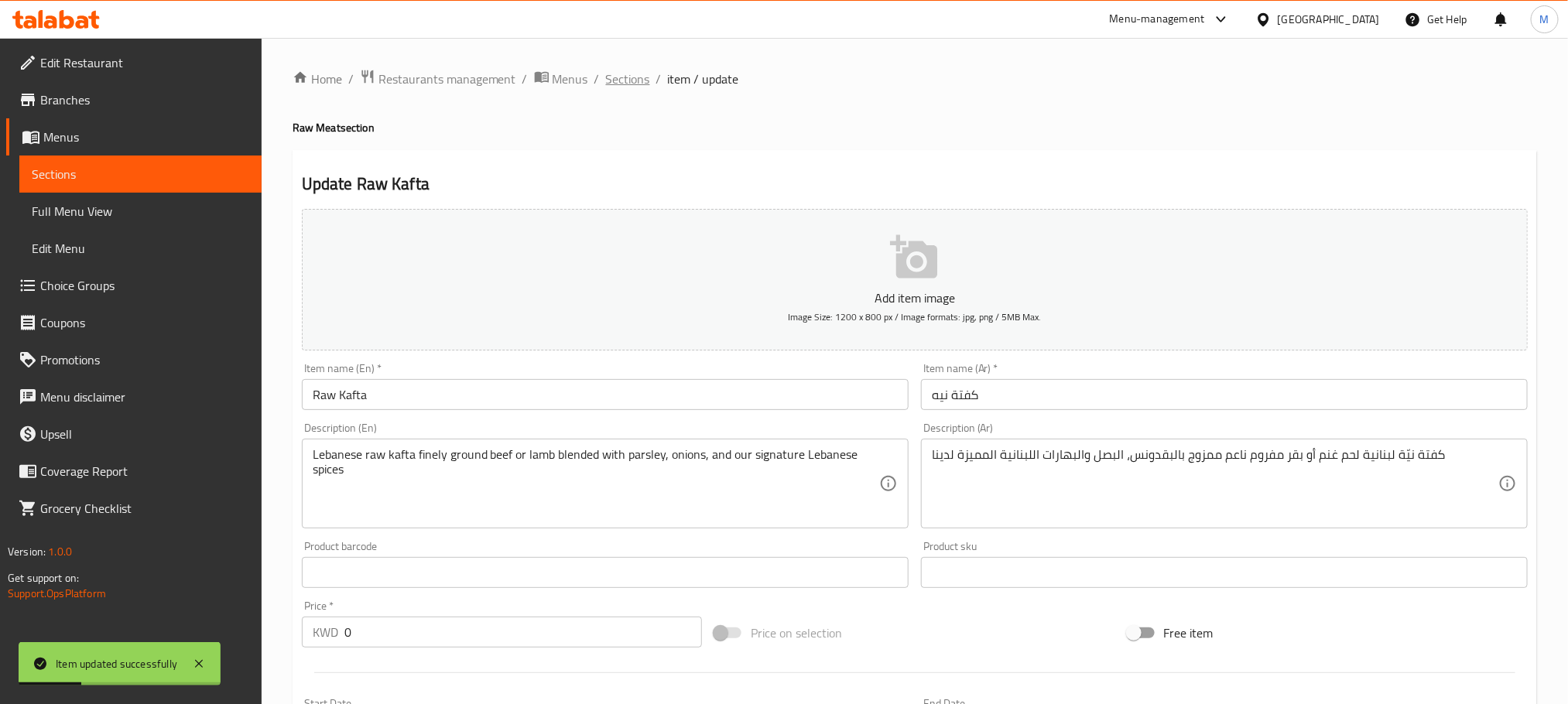
click at [630, 76] on span "Sections" at bounding box center [628, 79] width 44 height 18
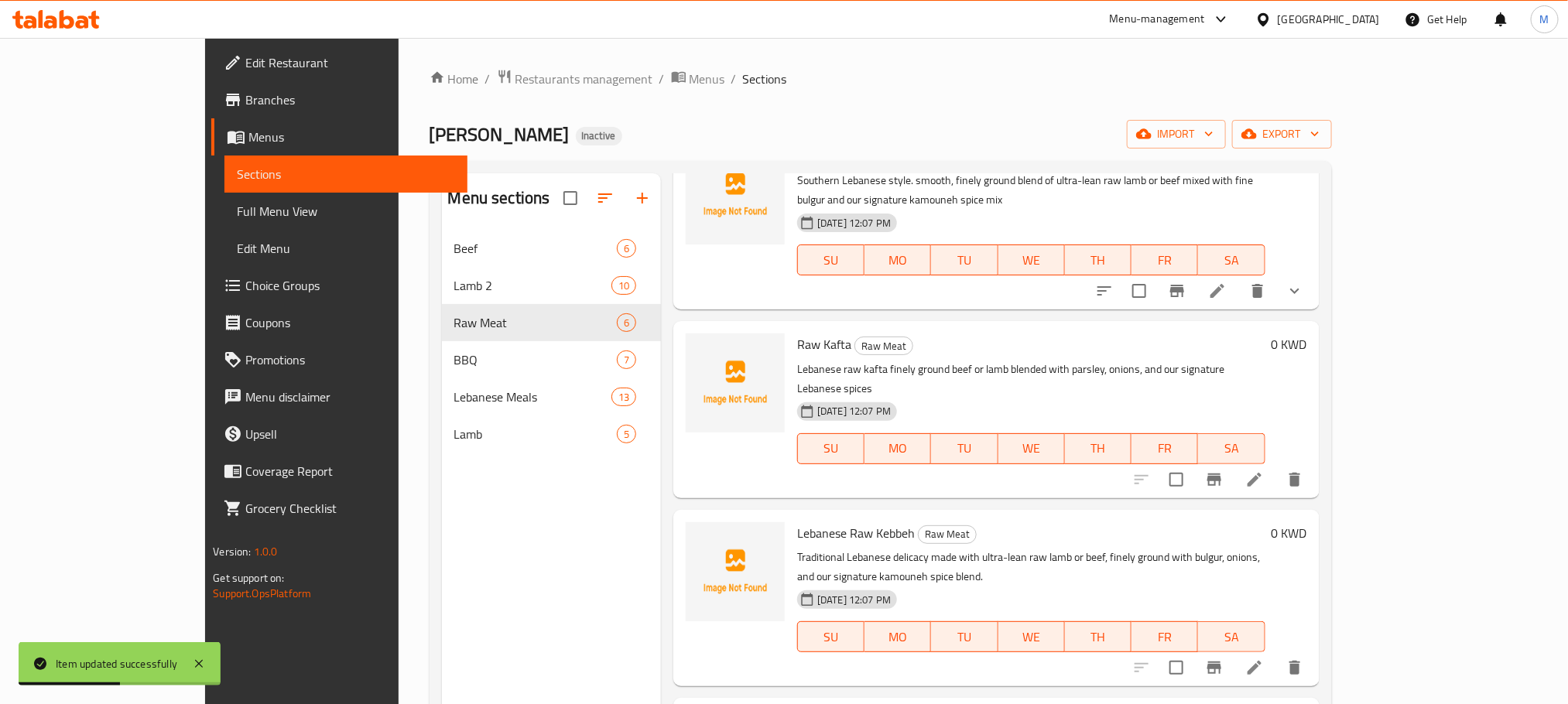
scroll to position [116, 0]
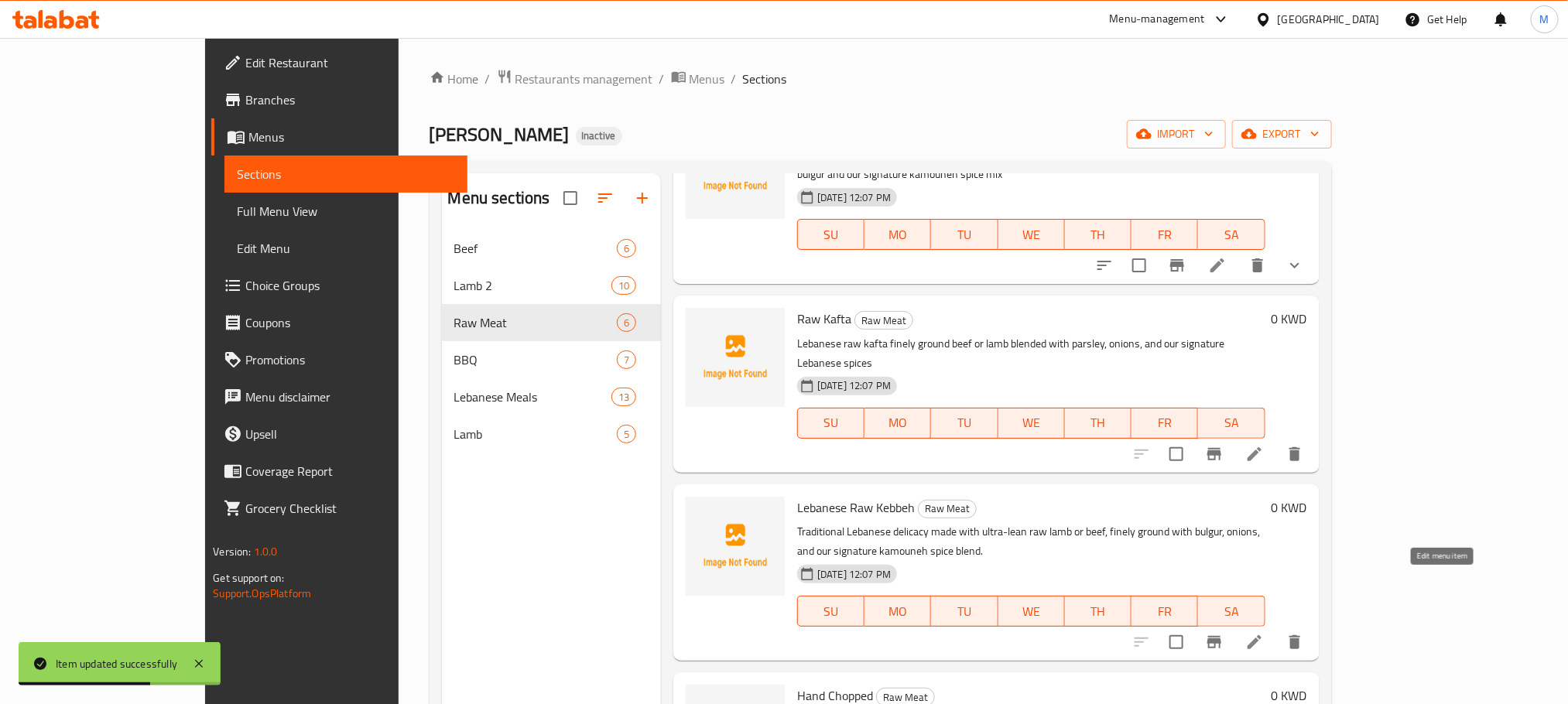
click at [1264, 633] on icon at bounding box center [1255, 641] width 18 height 18
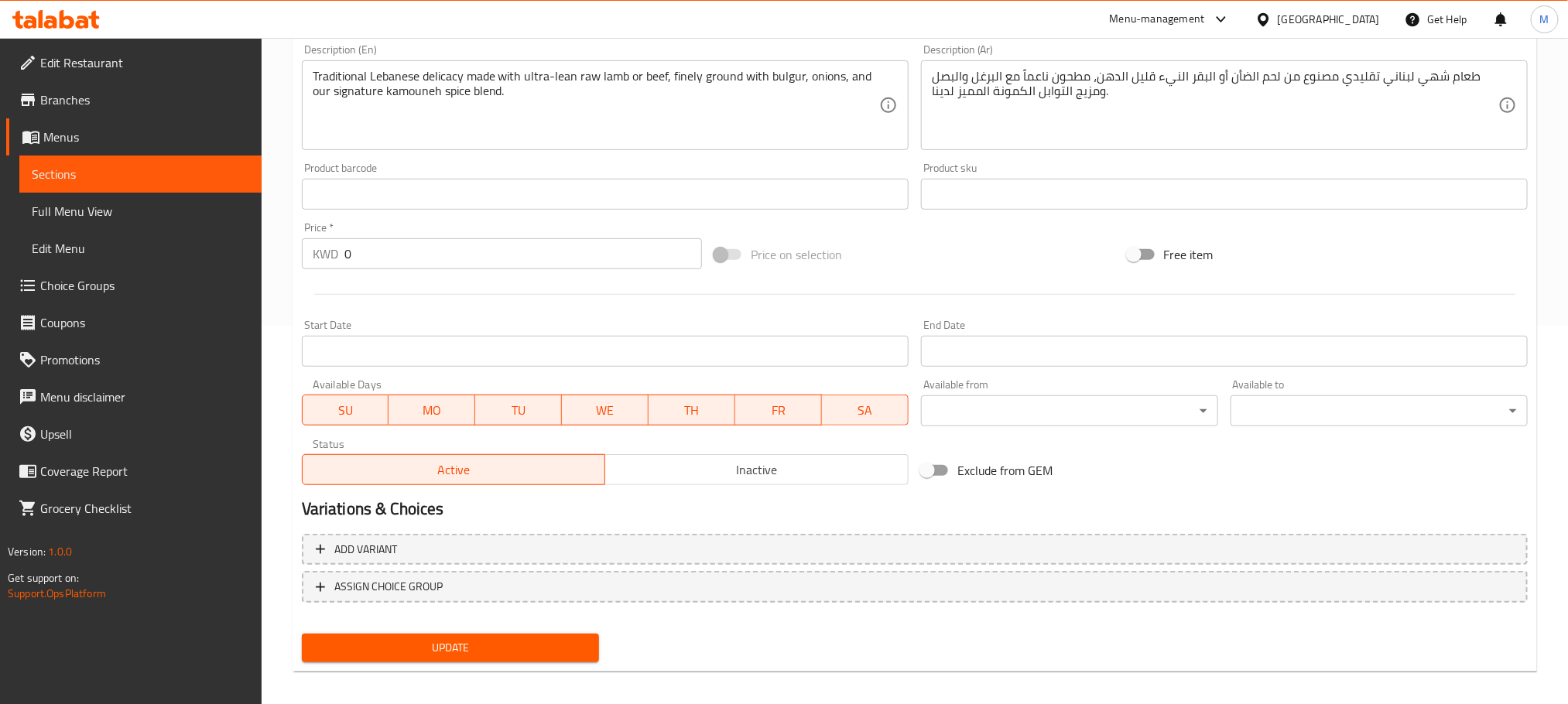
scroll to position [388, 0]
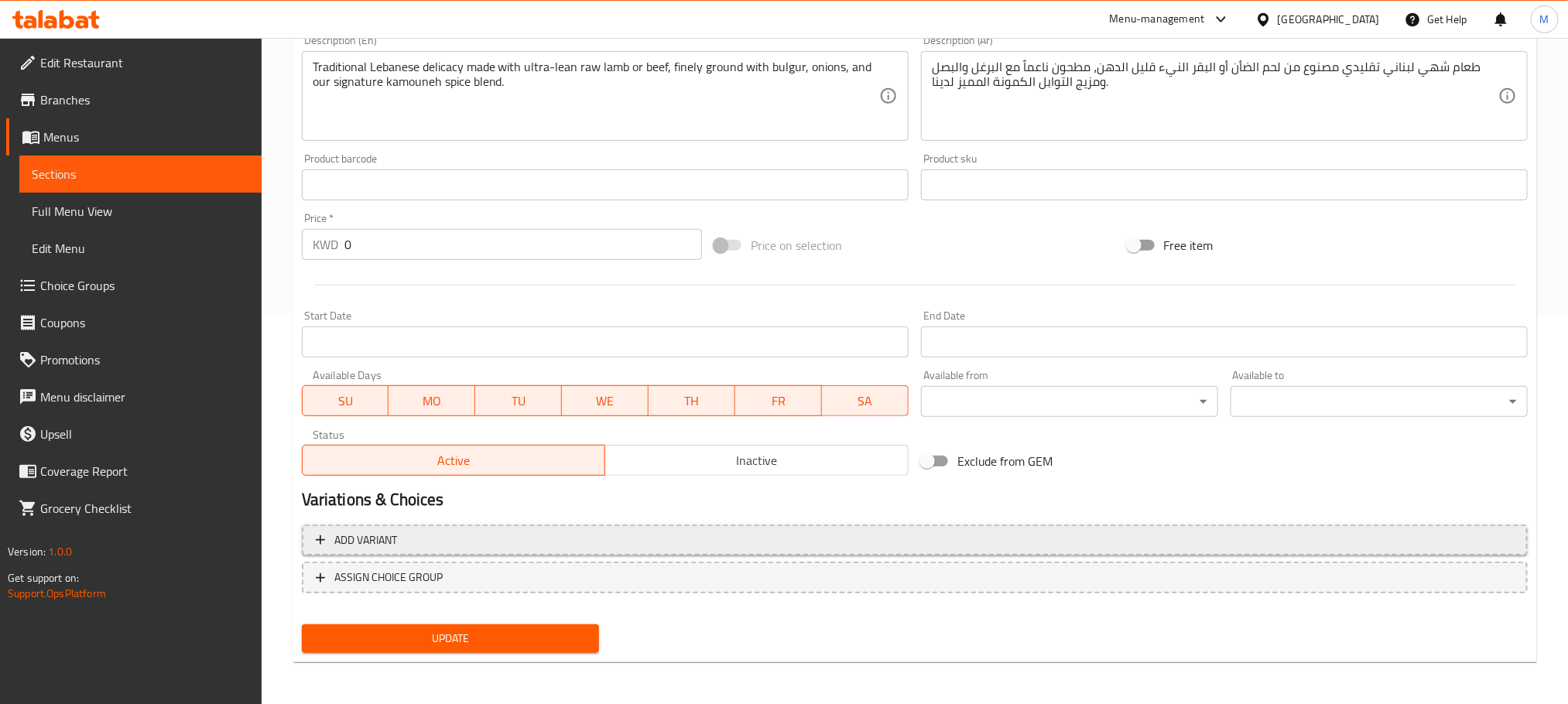
click at [464, 543] on span "Add variant" at bounding box center [915, 540] width 1198 height 19
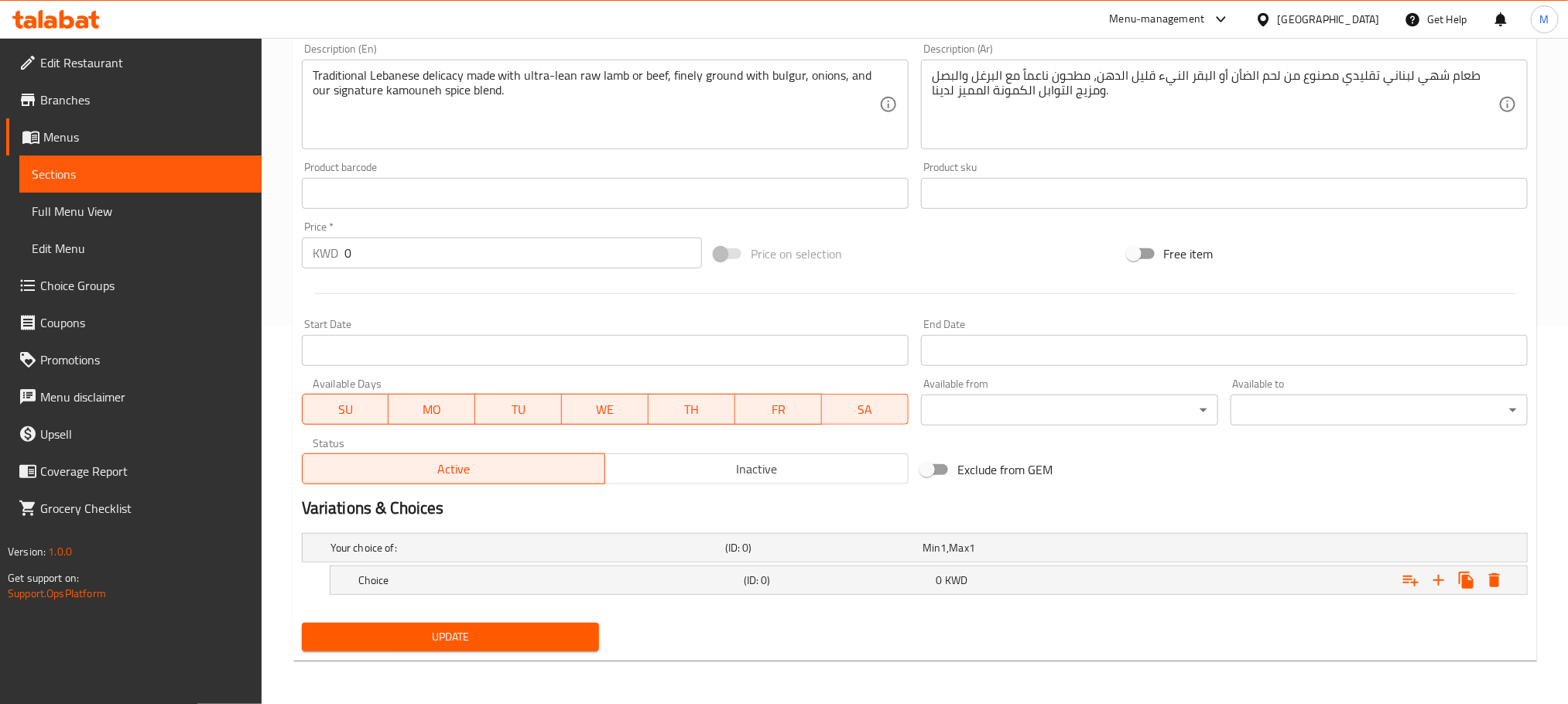
scroll to position [380, 0]
click at [497, 546] on h5 "Your choice of:" at bounding box center [525, 547] width 389 height 15
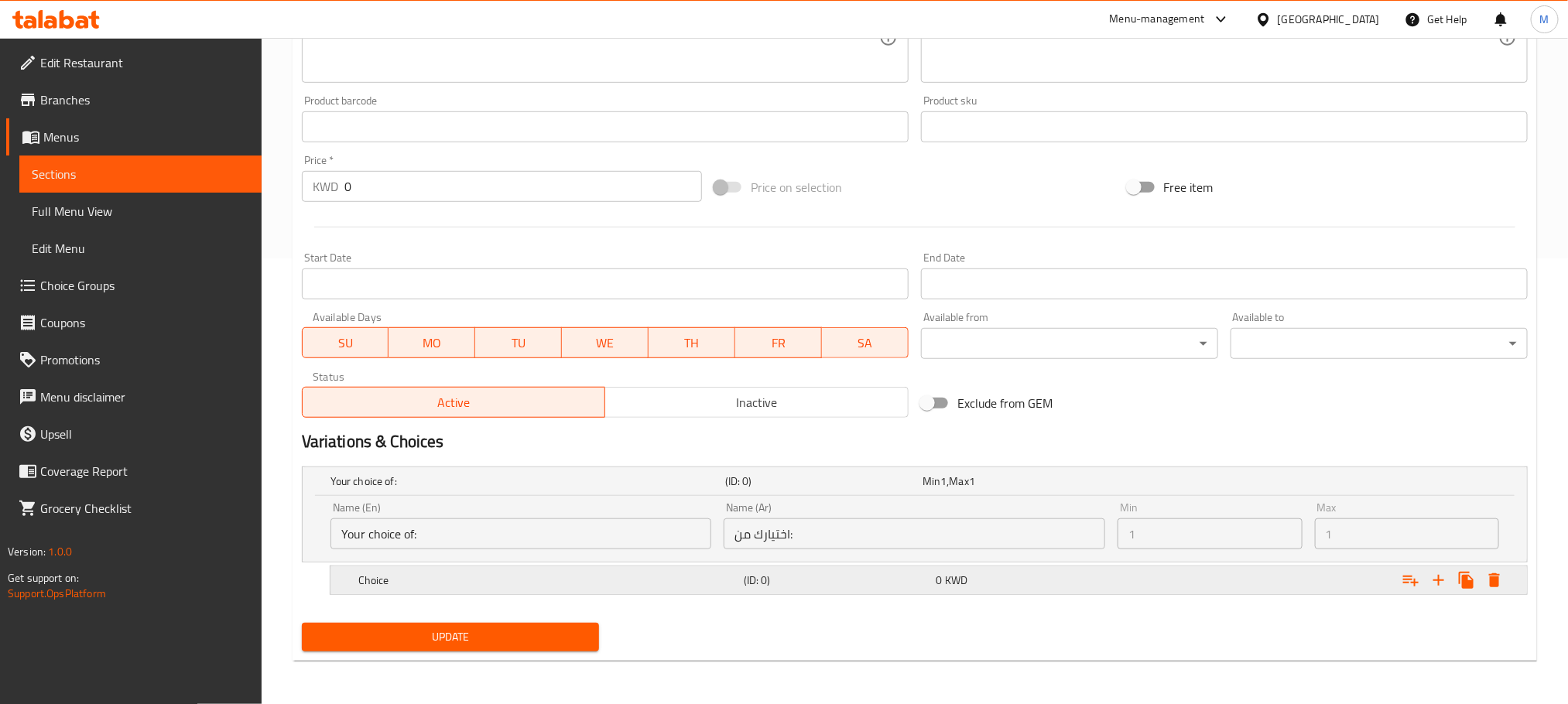
click at [480, 489] on h5 "Choice" at bounding box center [525, 481] width 389 height 15
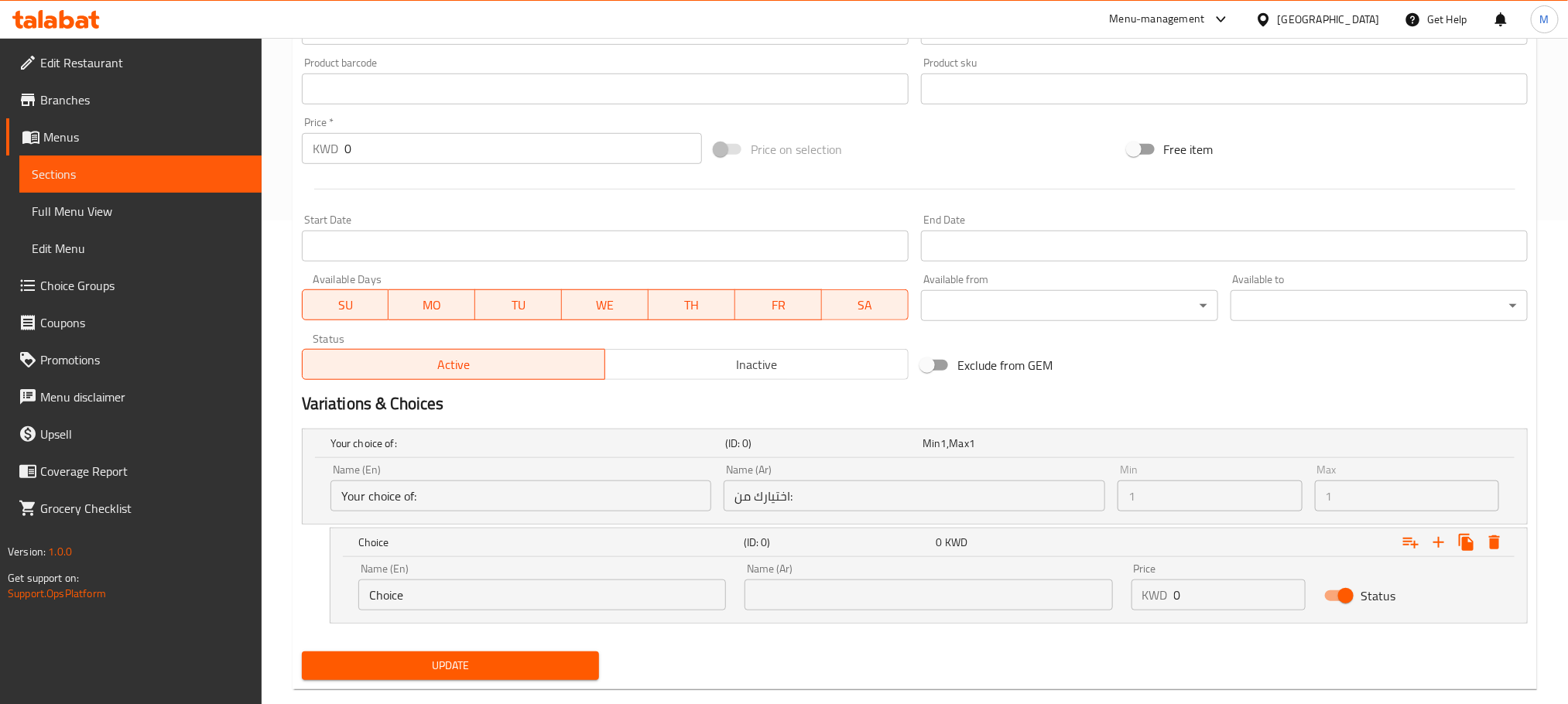
scroll to position [513, 0]
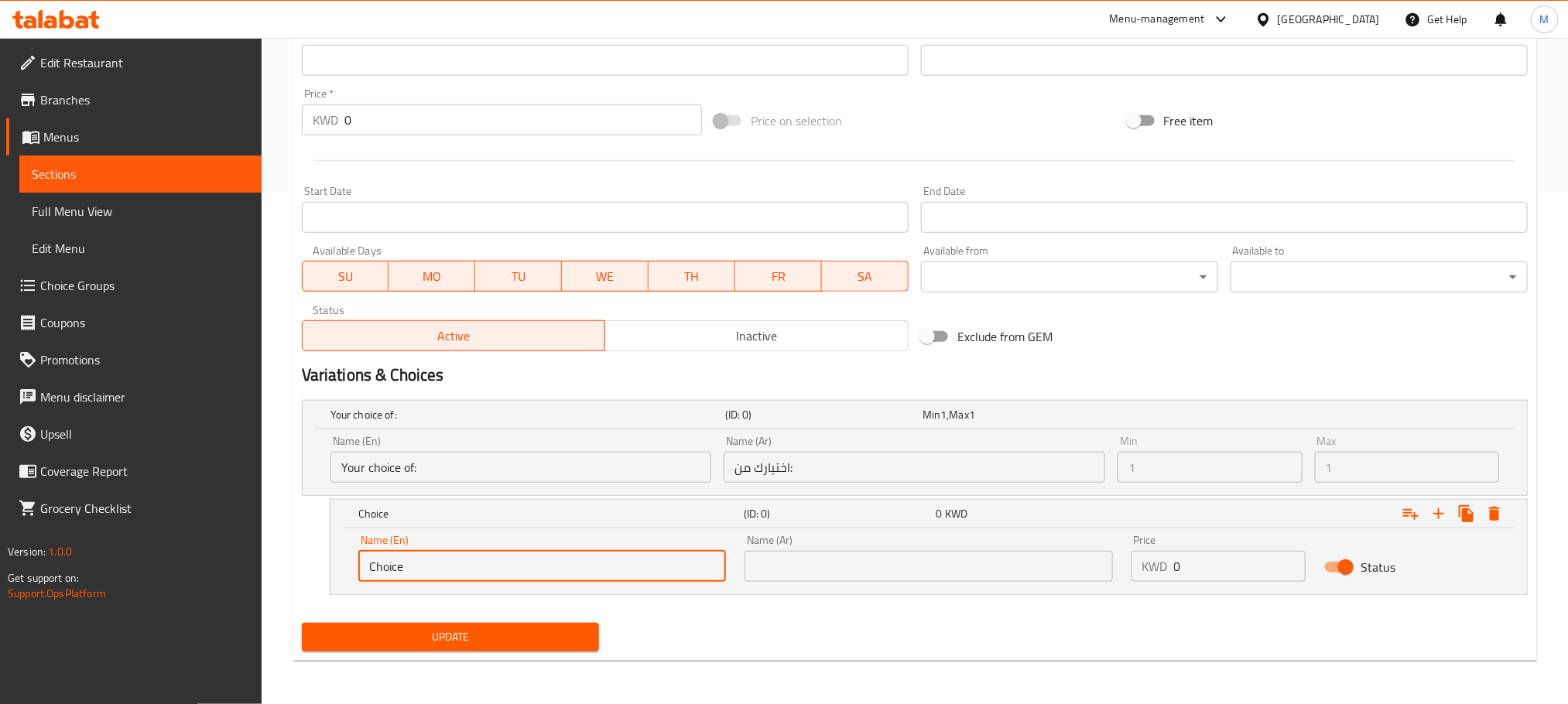
drag, startPoint x: 402, startPoint y: 573, endPoint x: 139, endPoint y: 696, distance: 290.3
click at [139, 696] on div "Edit Restaurant Branches Menus Sections Full Menu View Edit Menu Choice Groups …" at bounding box center [784, 115] width 1568 height 1178
click at [430, 560] on input "text" at bounding box center [542, 566] width 368 height 31
type input "500 G"
click at [862, 572] on input "text" at bounding box center [929, 566] width 368 height 31
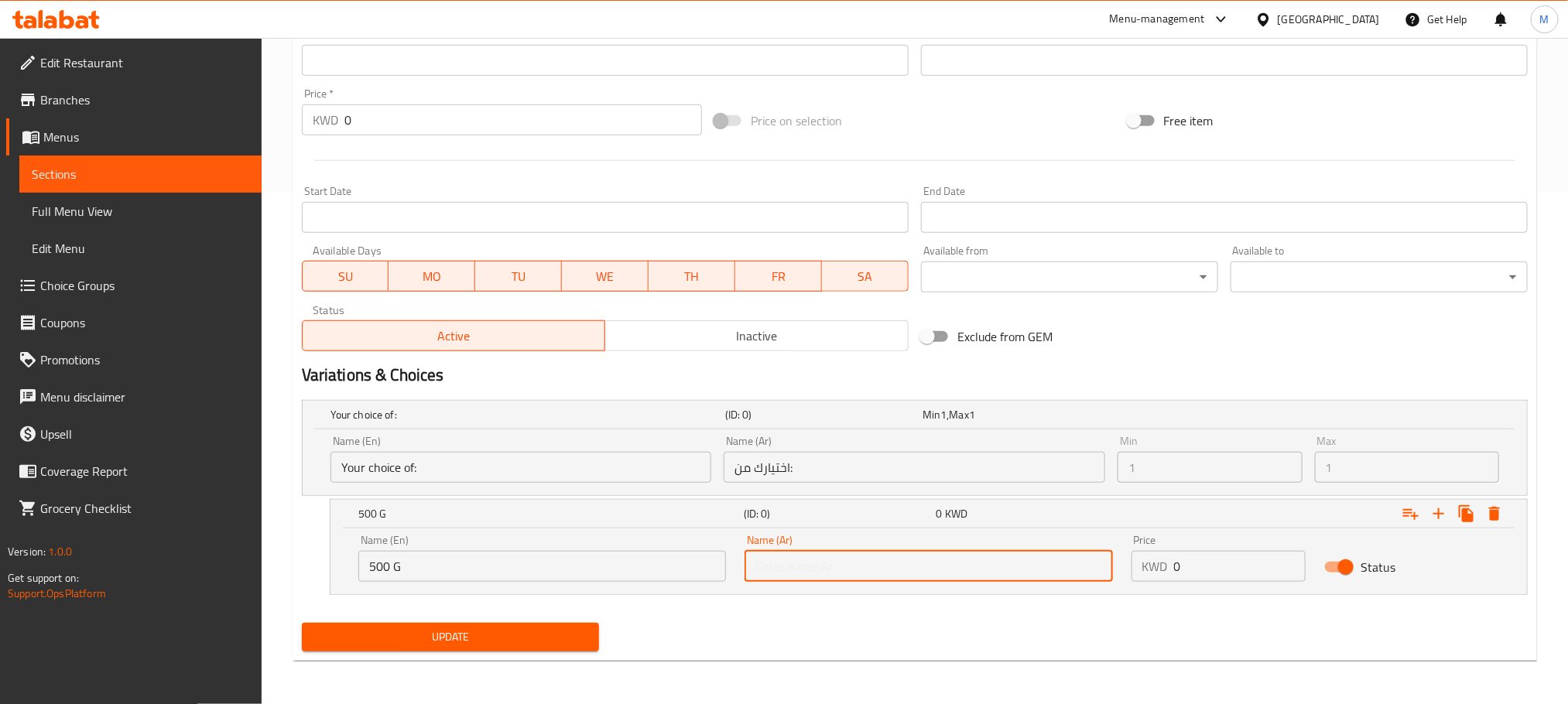
type input "500 ج"
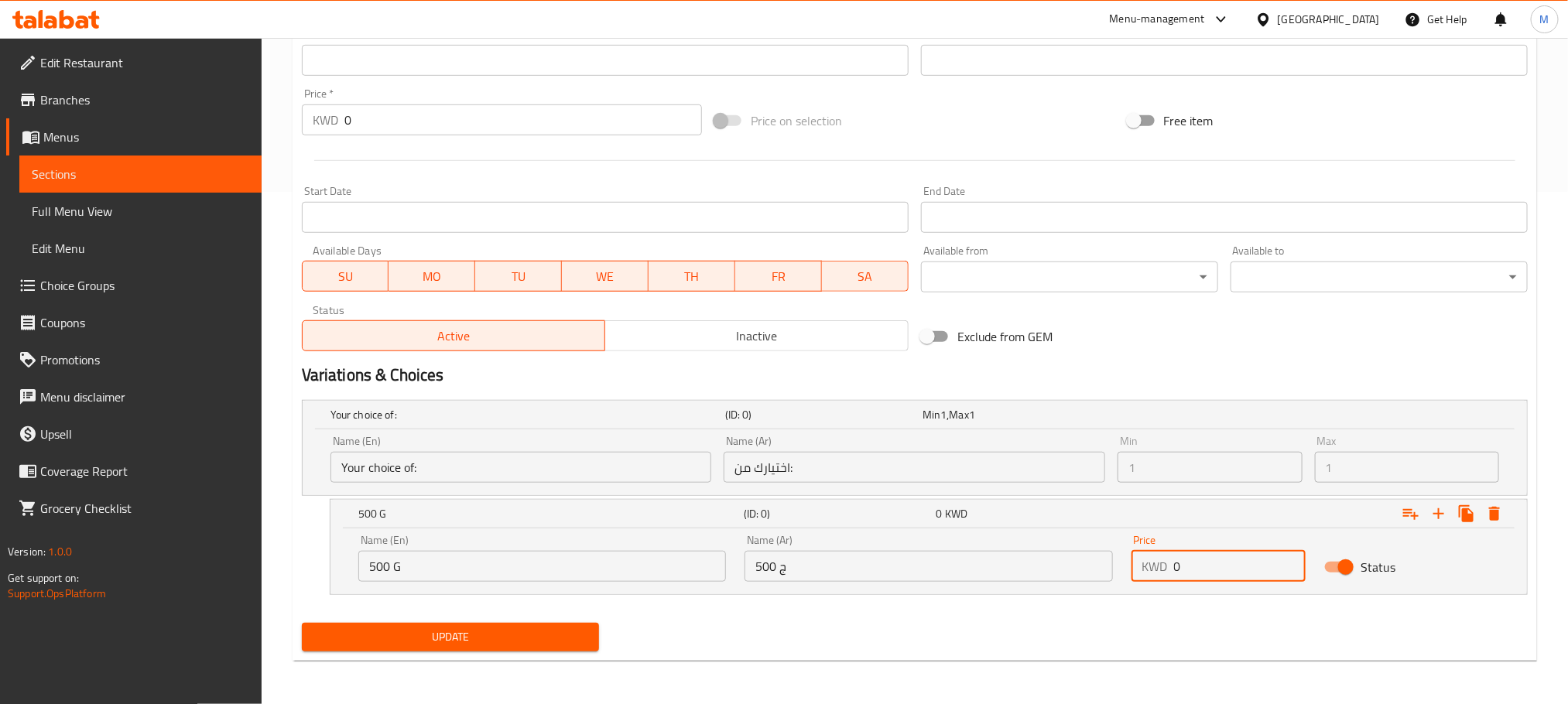
drag, startPoint x: 1168, startPoint y: 592, endPoint x: 1082, endPoint y: 629, distance: 93.6
click at [1080, 638] on div "Add item image Image Size: 1200 x 800 px / Image formats: jpg, png / 5MB Max. I…" at bounding box center [915, 174] width 1239 height 966
type input "3"
click at [1088, 632] on div "Update" at bounding box center [915, 637] width 1239 height 41
click at [1438, 513] on icon "Expand" at bounding box center [1439, 513] width 10 height 10
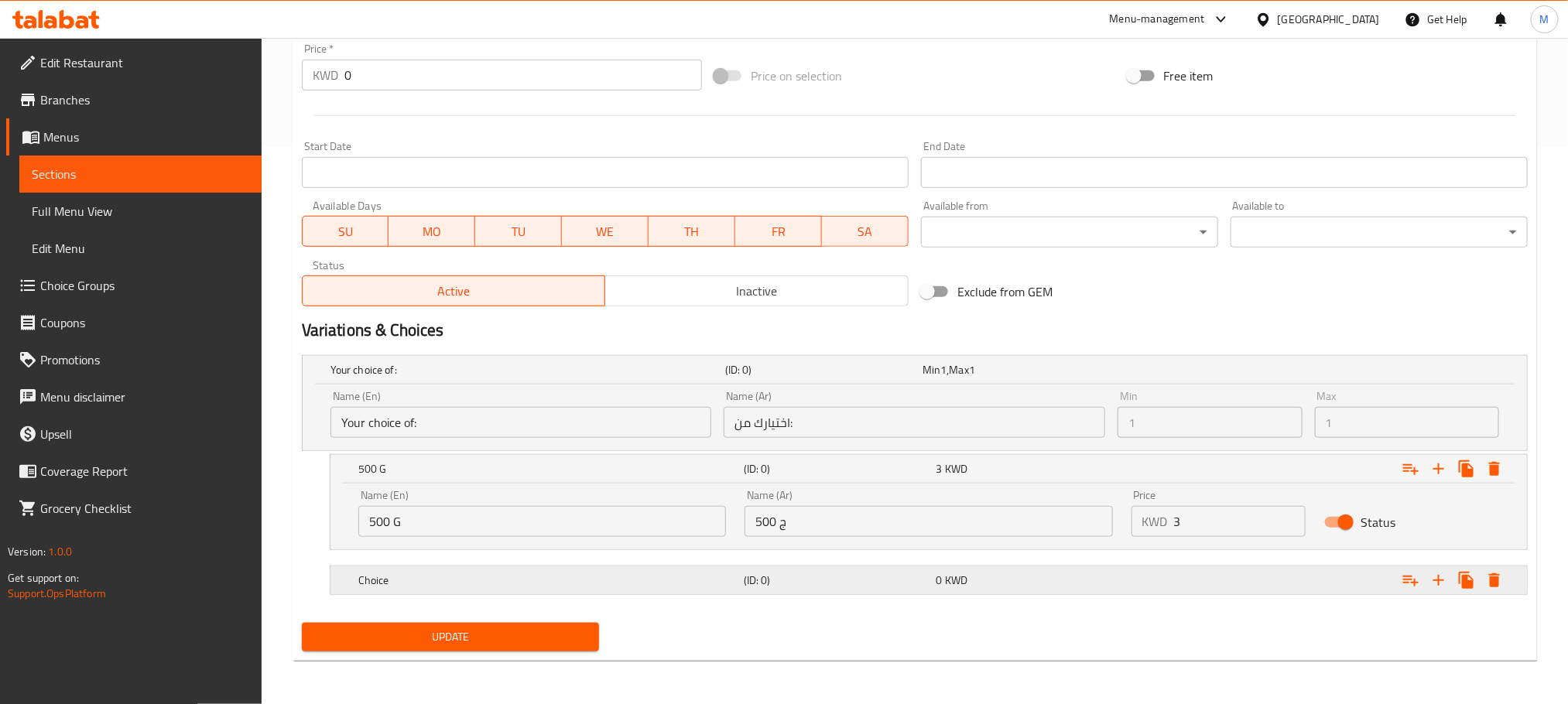
click at [488, 387] on div "Choice (ID: 0) 0 KWD" at bounding box center [920, 369] width 1184 height 34
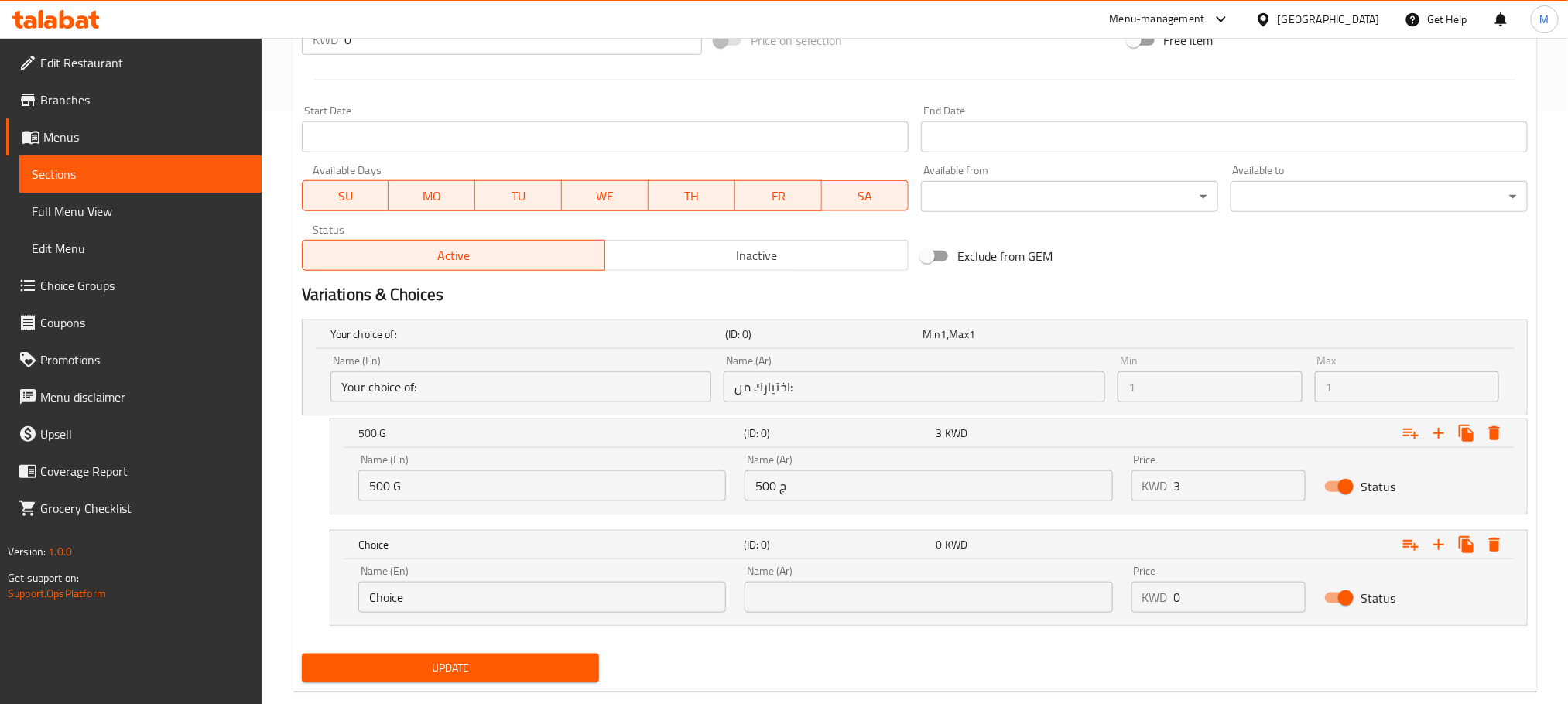
scroll to position [625, 0]
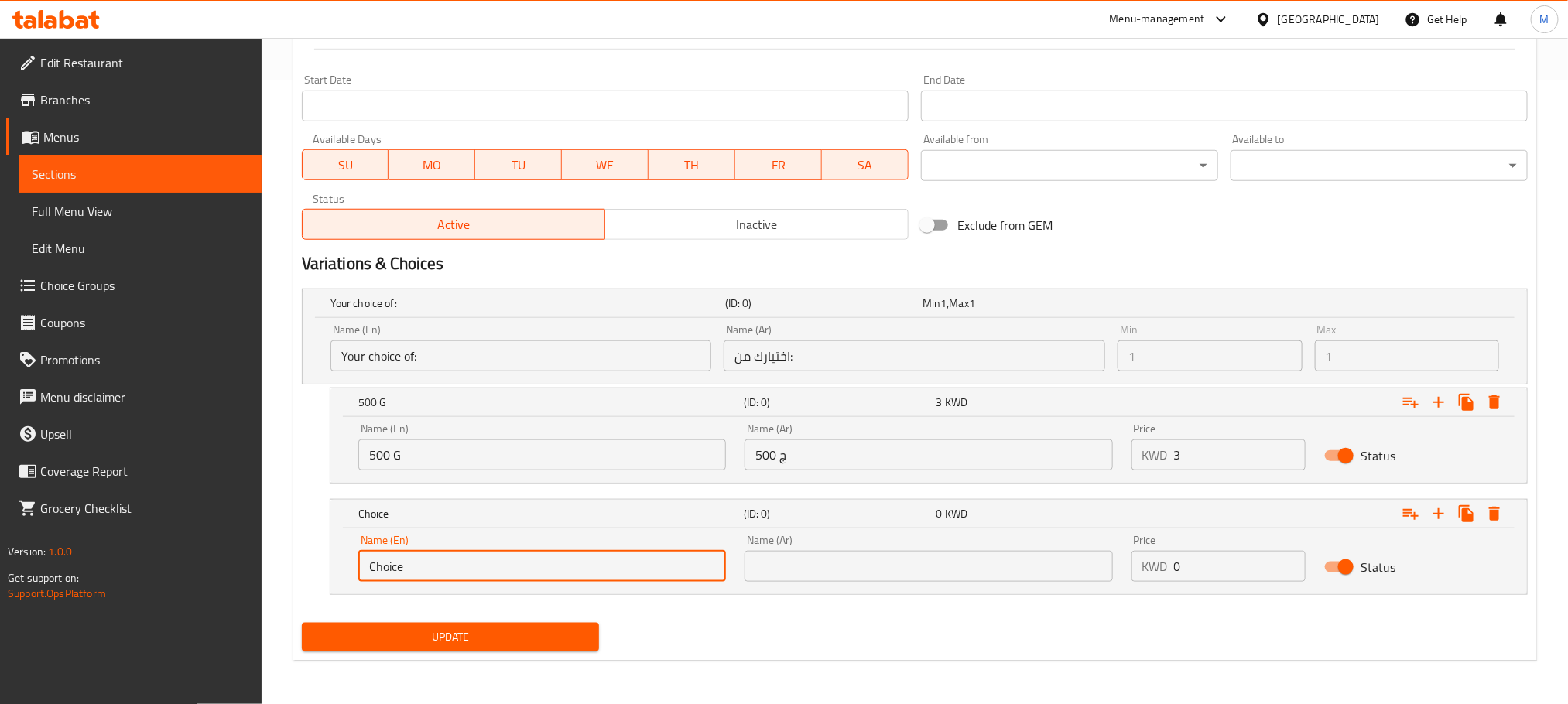
drag, startPoint x: 453, startPoint y: 572, endPoint x: 0, endPoint y: 750, distance: 486.7
click at [388, 576] on input "text" at bounding box center [542, 566] width 368 height 31
type input "250 G"
click at [850, 551] on input "text" at bounding box center [929, 566] width 368 height 31
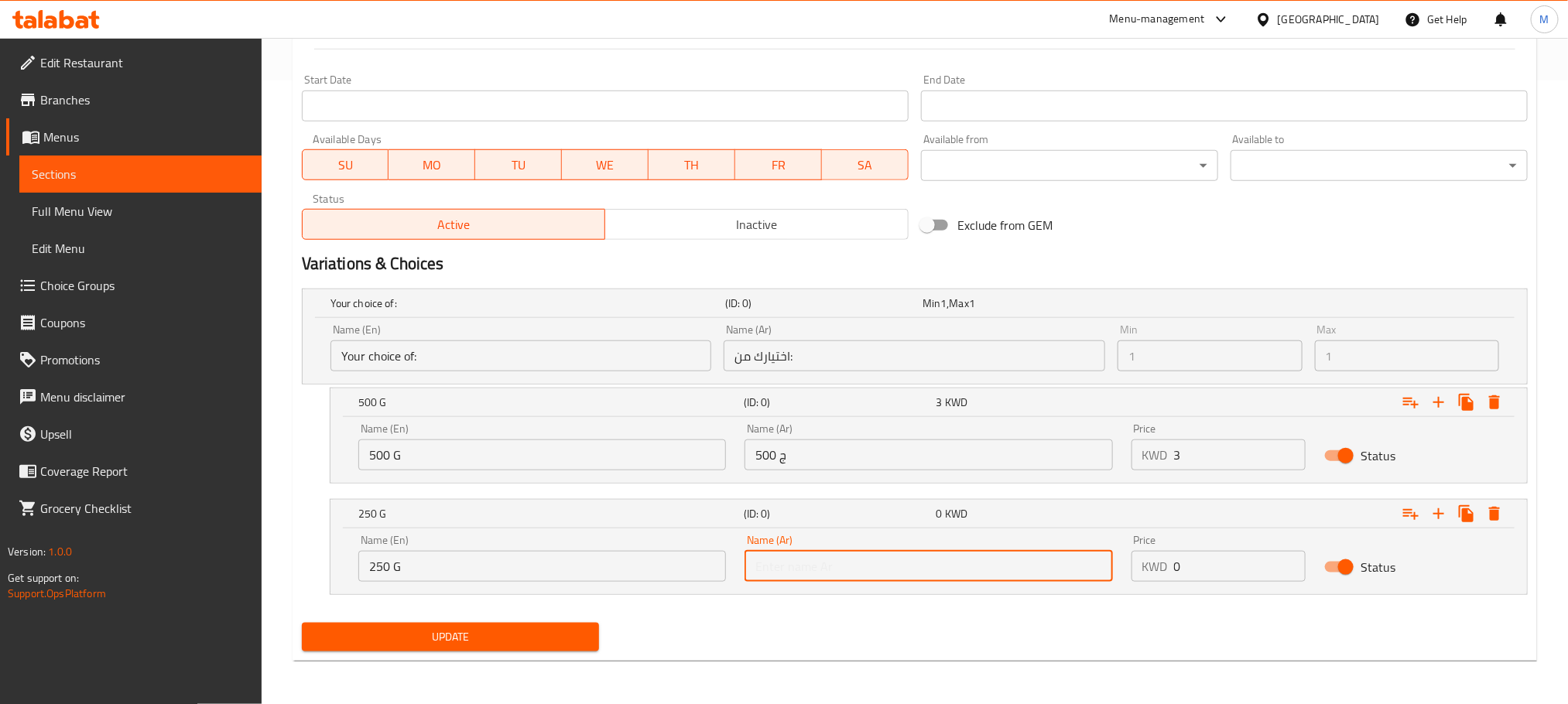
click at [845, 566] on input "text" at bounding box center [929, 566] width 368 height 31
type input "250 ج"
click at [896, 602] on nav at bounding box center [915, 604] width 1226 height 12
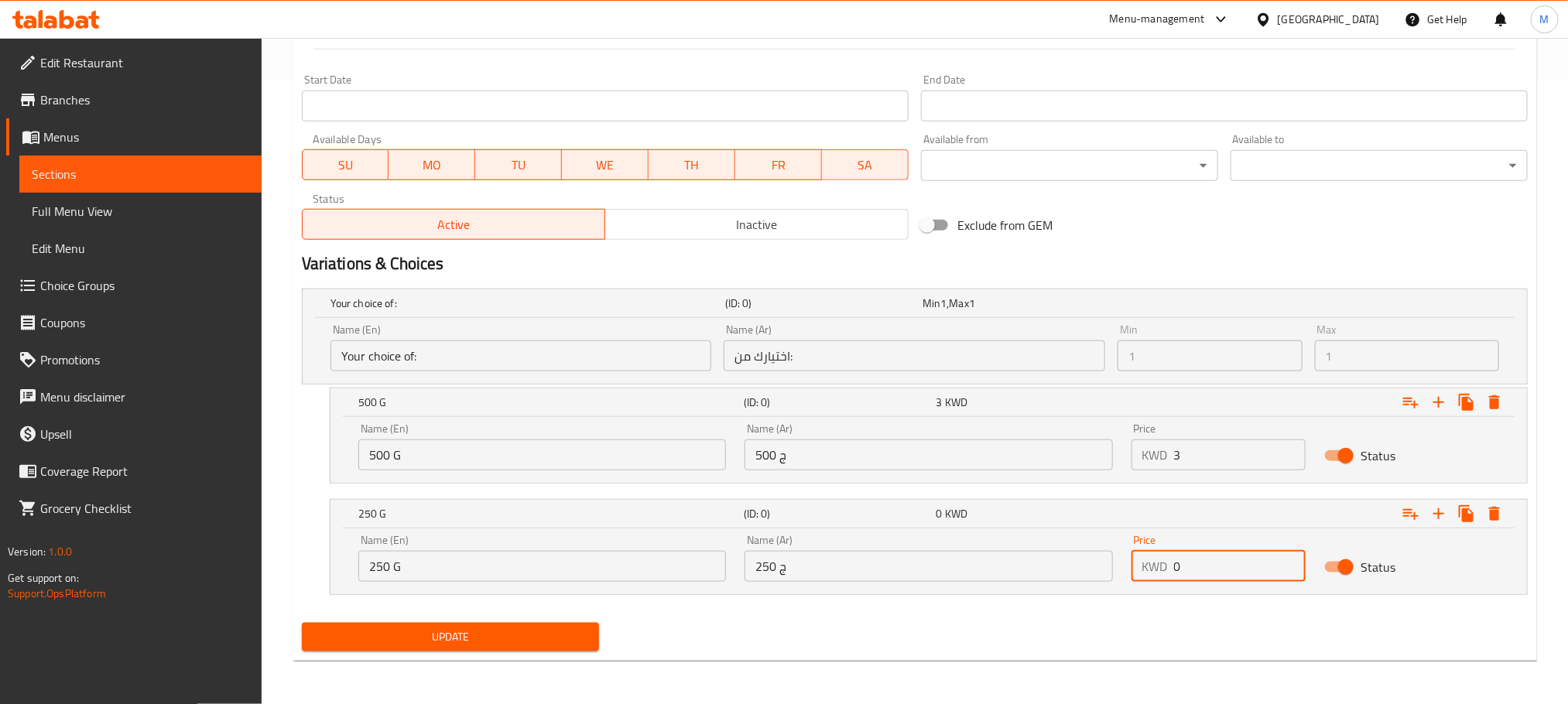
drag, startPoint x: 1199, startPoint y: 552, endPoint x: 1092, endPoint y: 595, distance: 115.3
click at [1092, 595] on div "Your choice of: (ID: 0) Min 1 , Max 1 Name (En) Your choice of: Name (En) Name …" at bounding box center [915, 450] width 1239 height 334
type input "1.5"
click at [1083, 622] on div "Update" at bounding box center [915, 637] width 1239 height 41
click at [386, 654] on div "Update" at bounding box center [450, 637] width 309 height 41
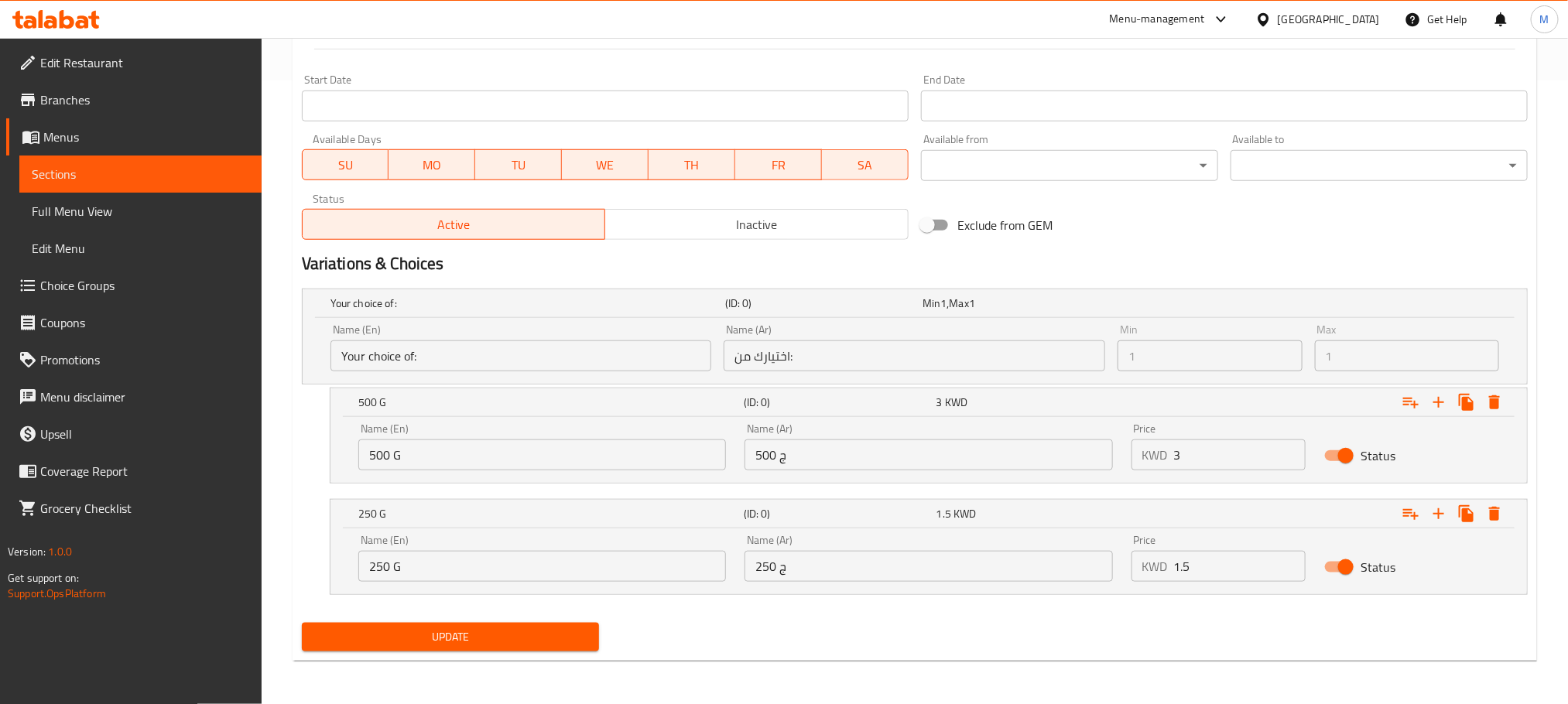
click at [397, 641] on span "Update" at bounding box center [450, 637] width 272 height 19
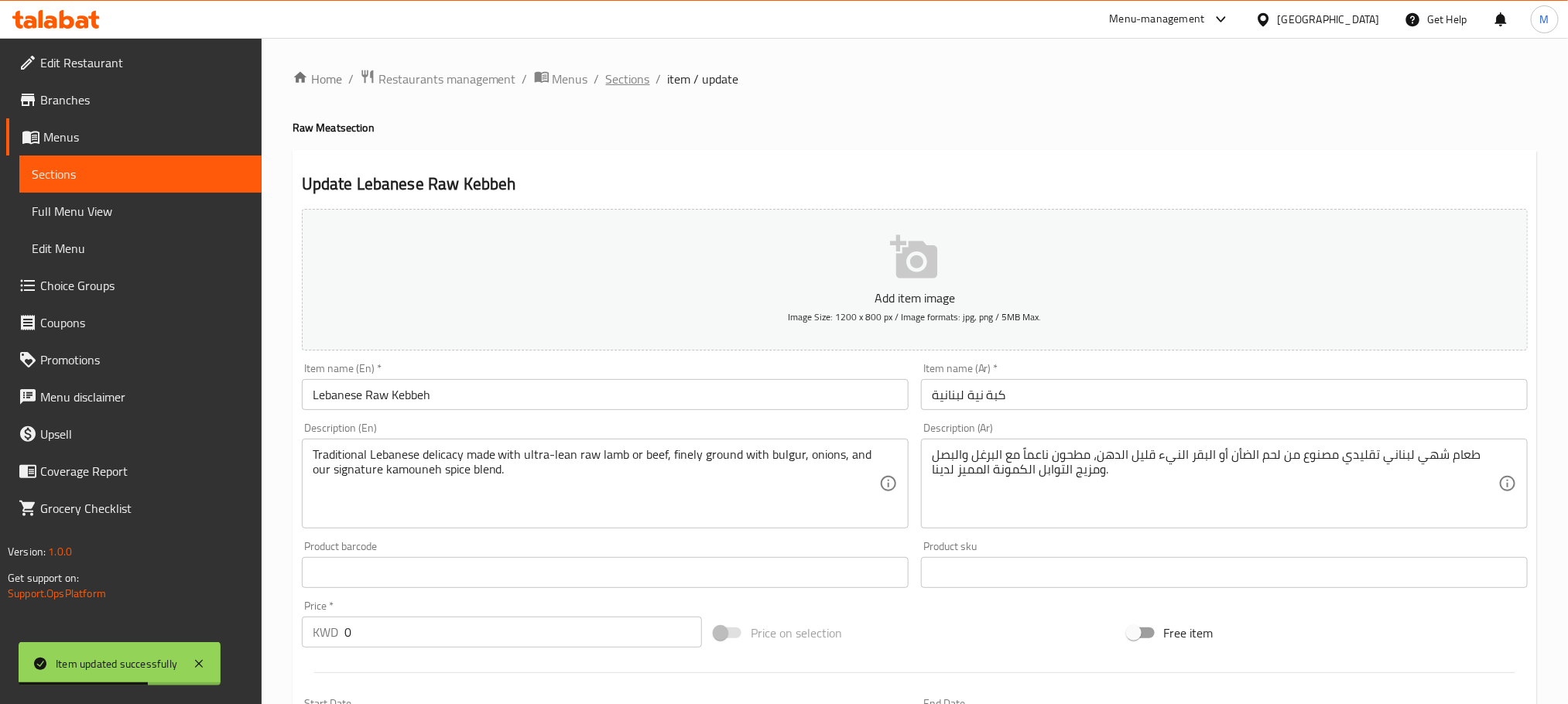
click at [620, 77] on span "Sections" at bounding box center [628, 79] width 44 height 18
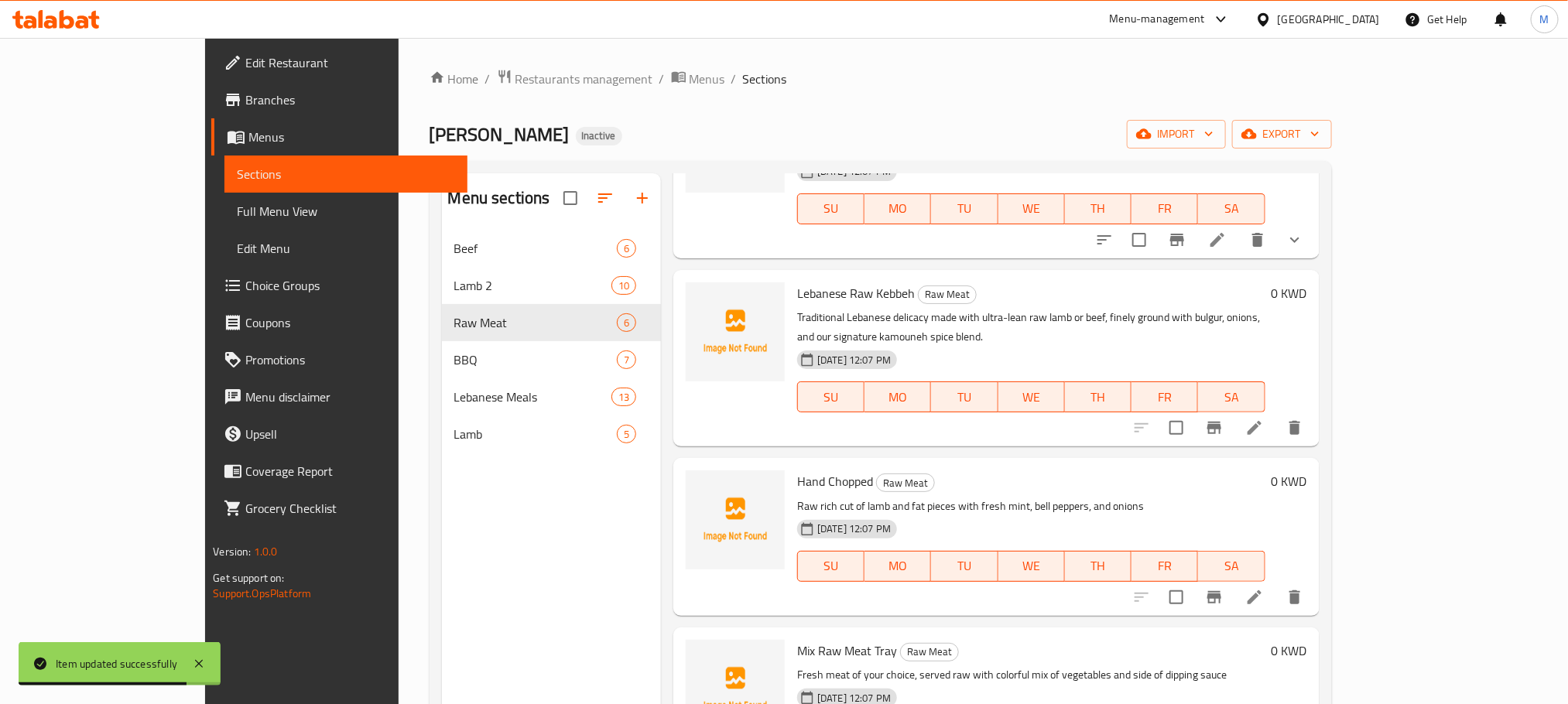
scroll to position [348, 0]
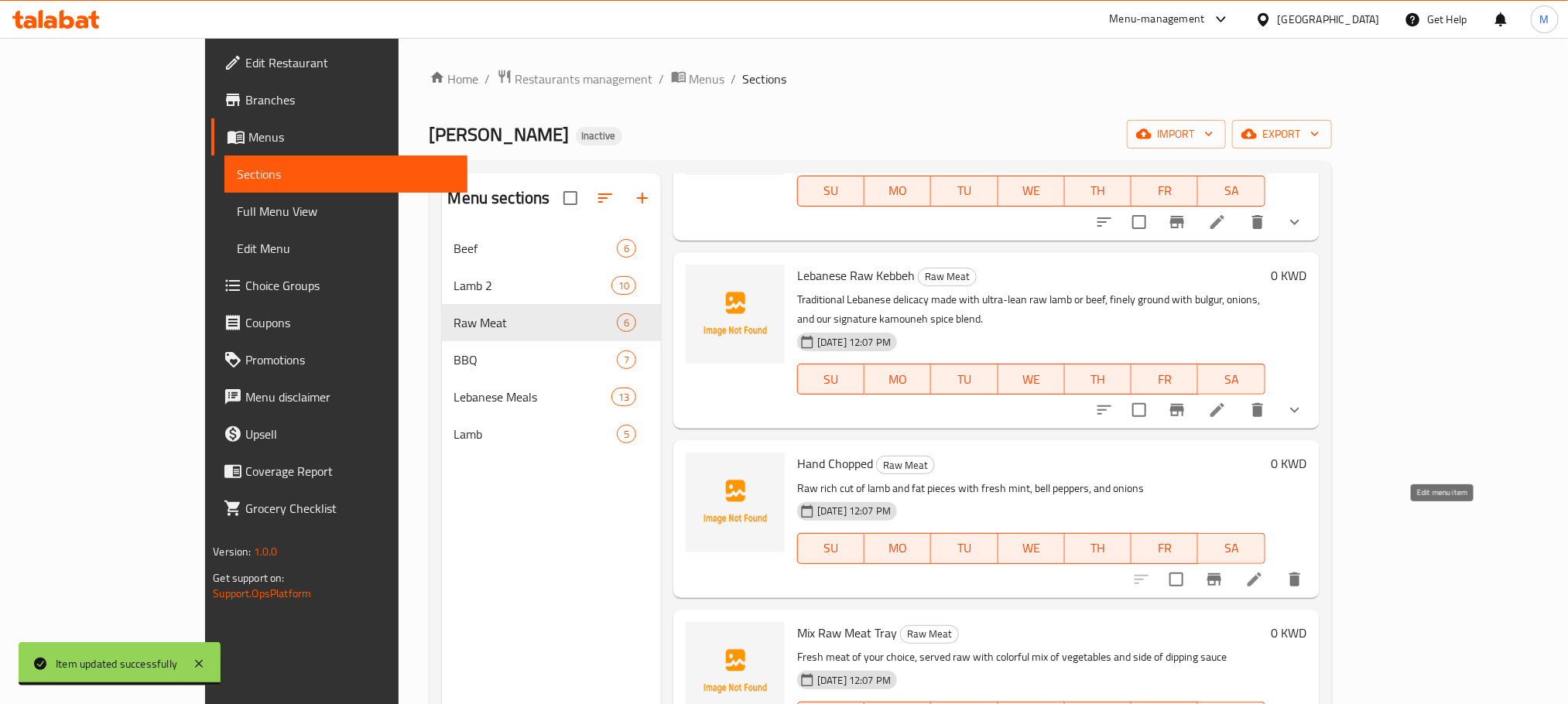
click at [1264, 570] on icon at bounding box center [1255, 579] width 18 height 18
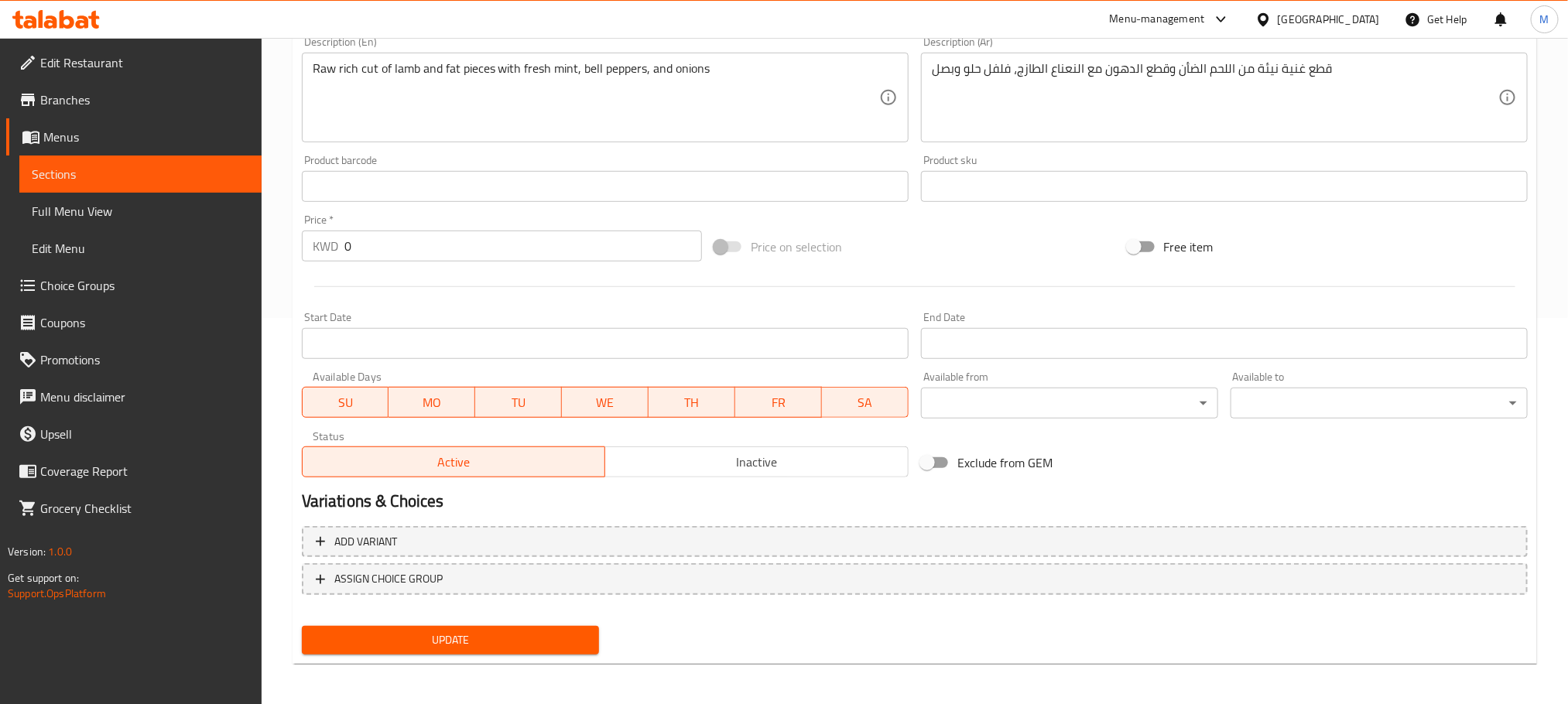
scroll to position [388, 0]
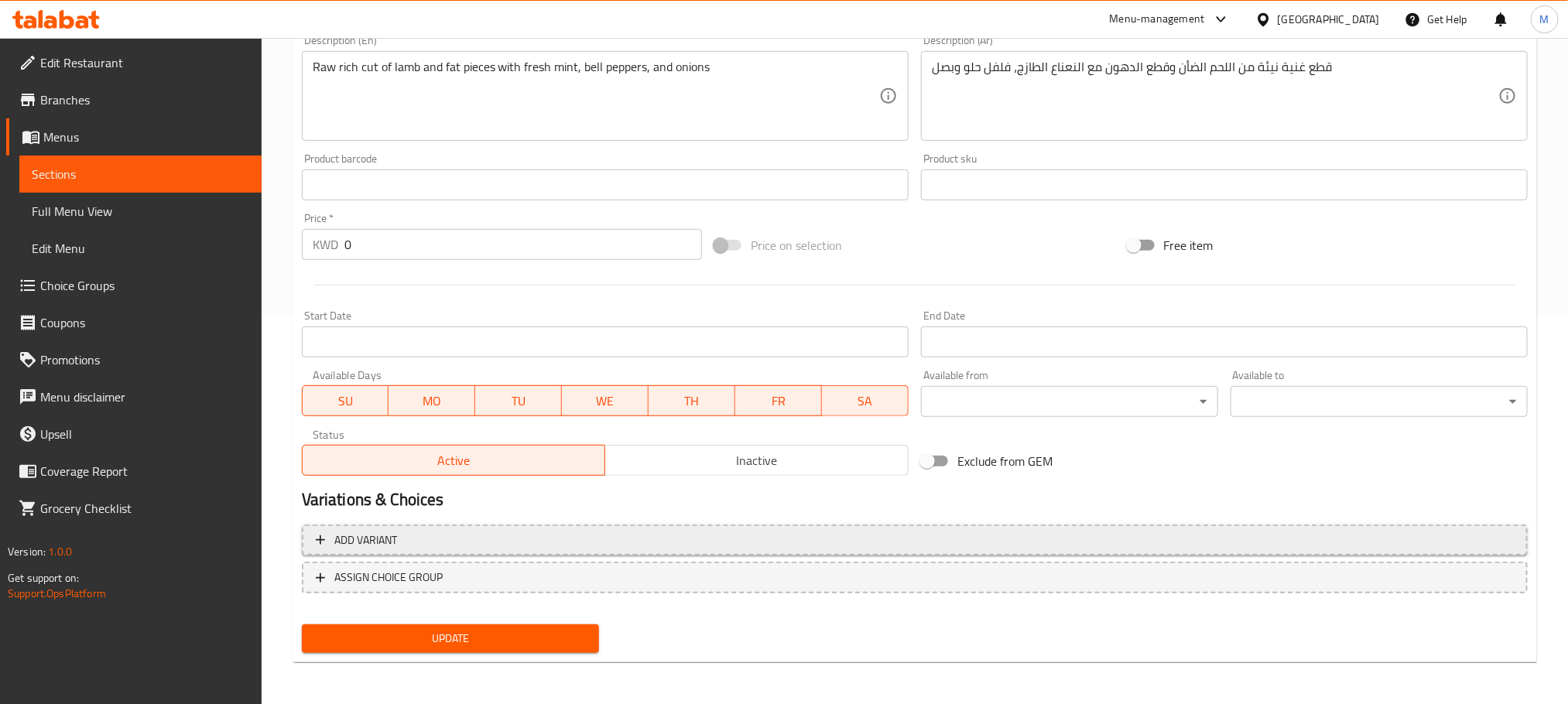
click at [472, 537] on span "Add variant" at bounding box center [915, 540] width 1198 height 19
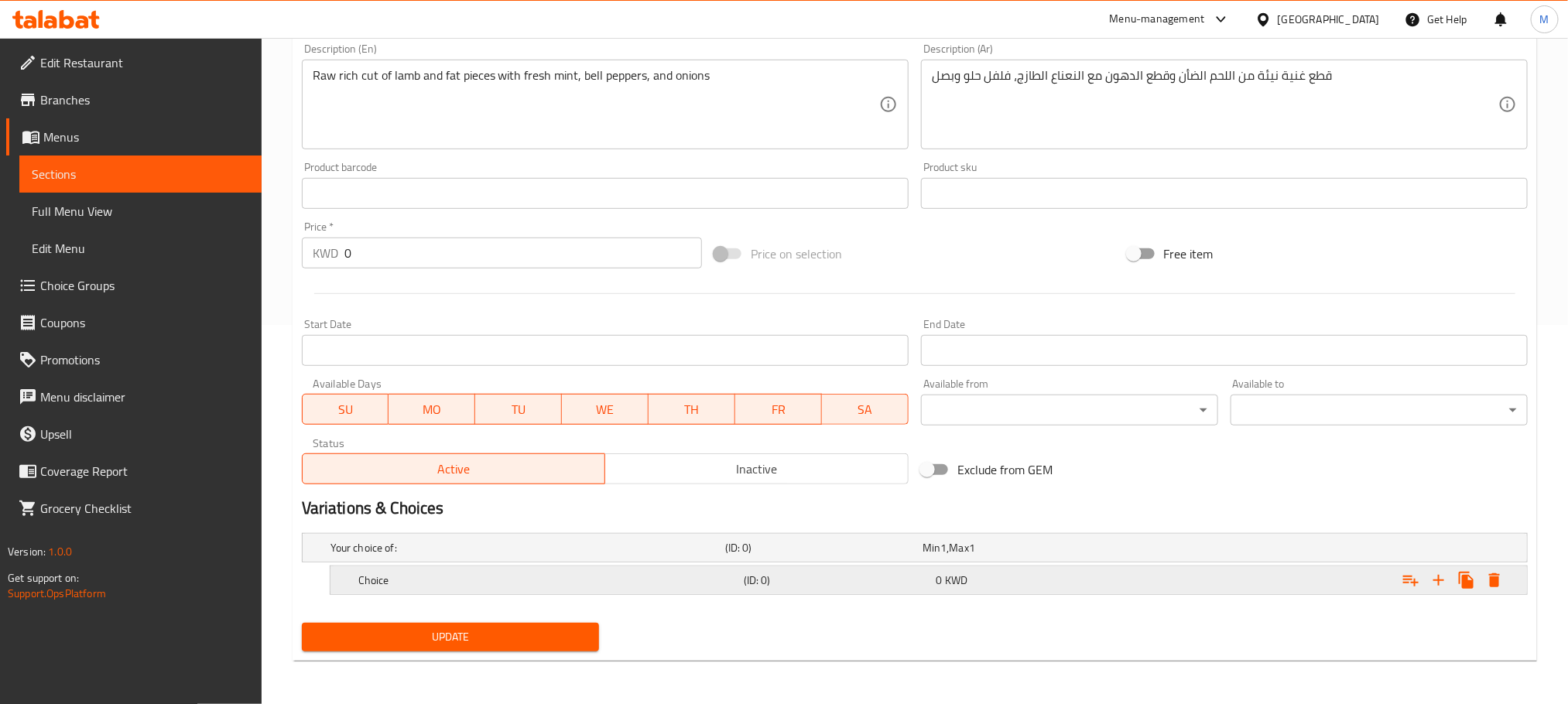
click at [502, 555] on h5 "Choice" at bounding box center [525, 547] width 389 height 15
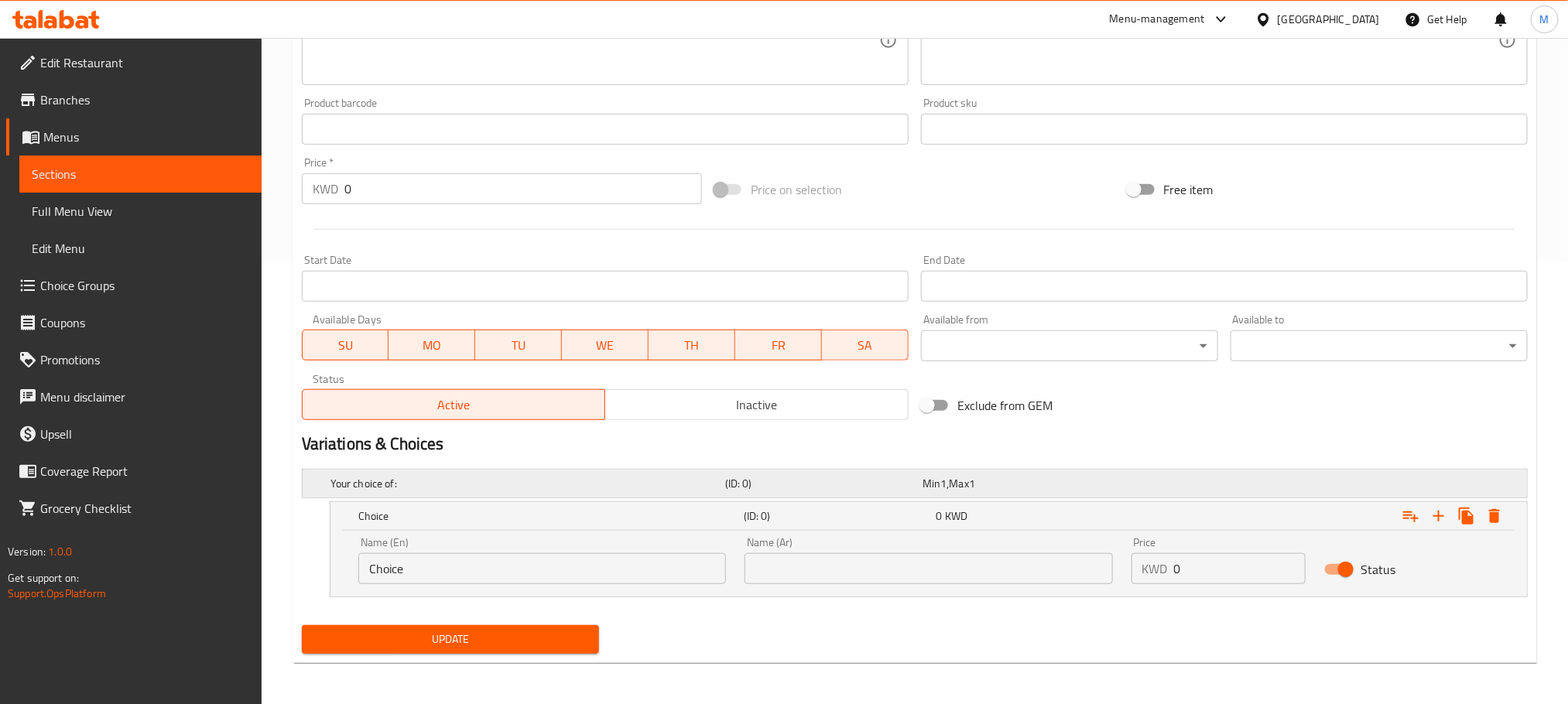
scroll to position [446, 0]
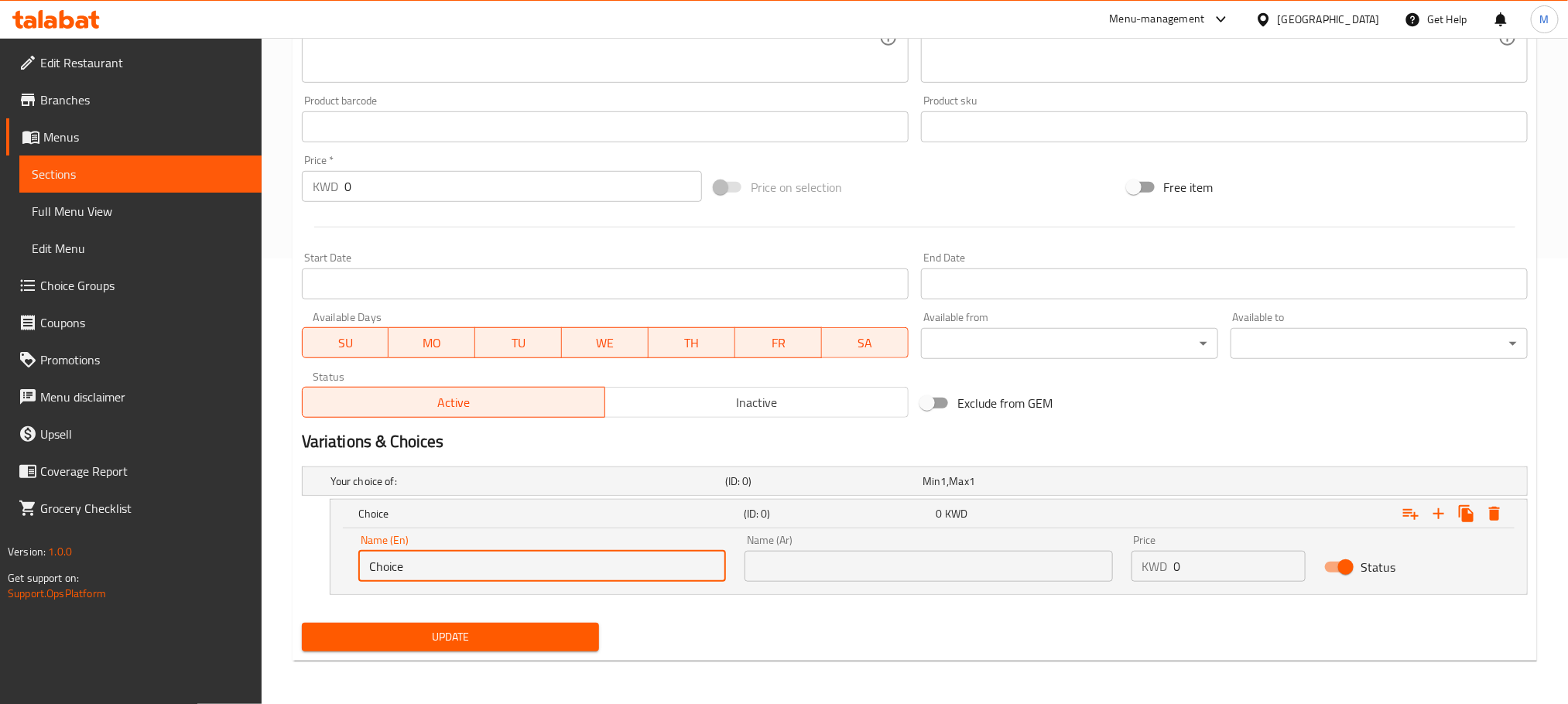
click at [308, 607] on div "Your choice of: (ID: 0) Min 1 , Max 1 Name (En) Your choice of: Name (En) Name …" at bounding box center [915, 538] width 1239 height 157
click at [493, 563] on input "text" at bounding box center [542, 566] width 368 height 31
type input "500 G"
click at [855, 557] on input "text" at bounding box center [929, 566] width 368 height 31
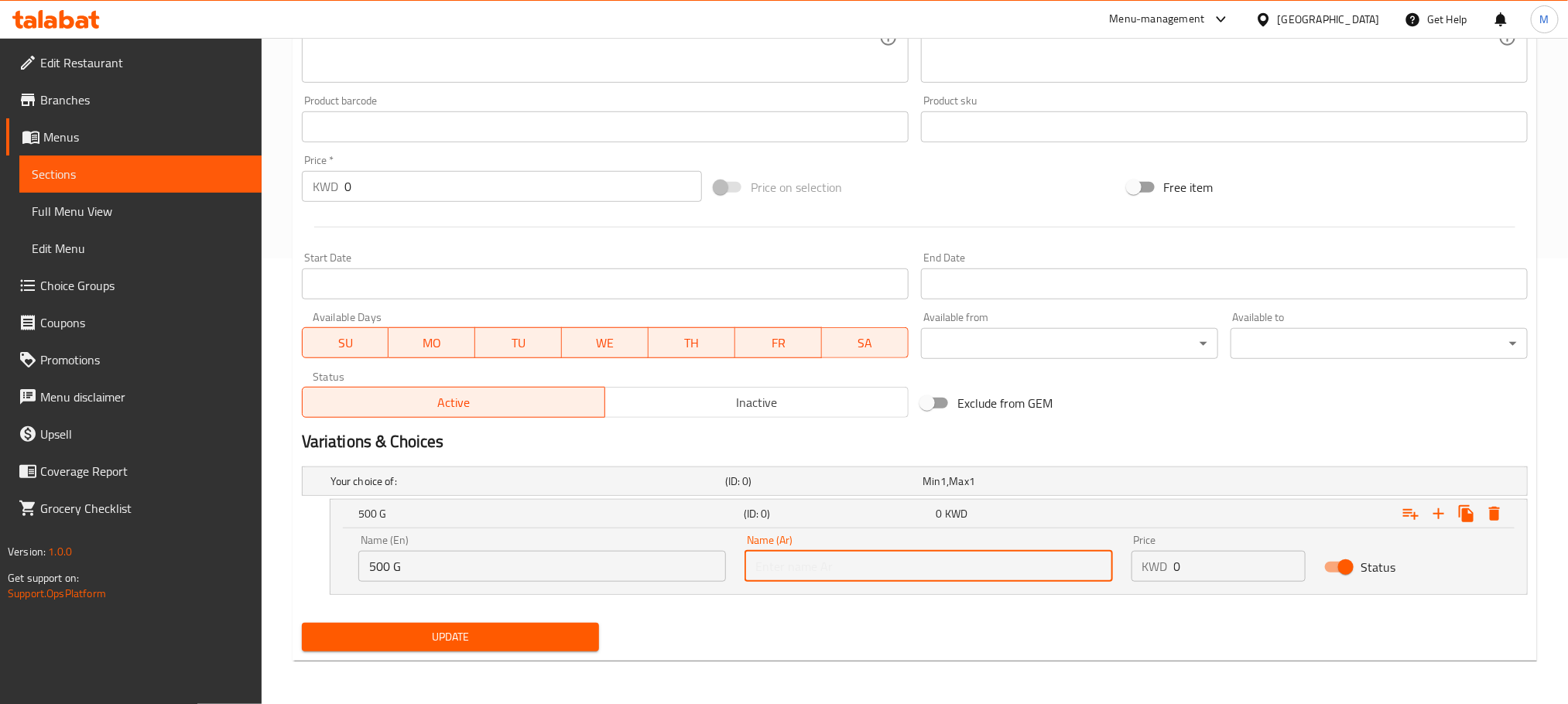
type input "500 ج"
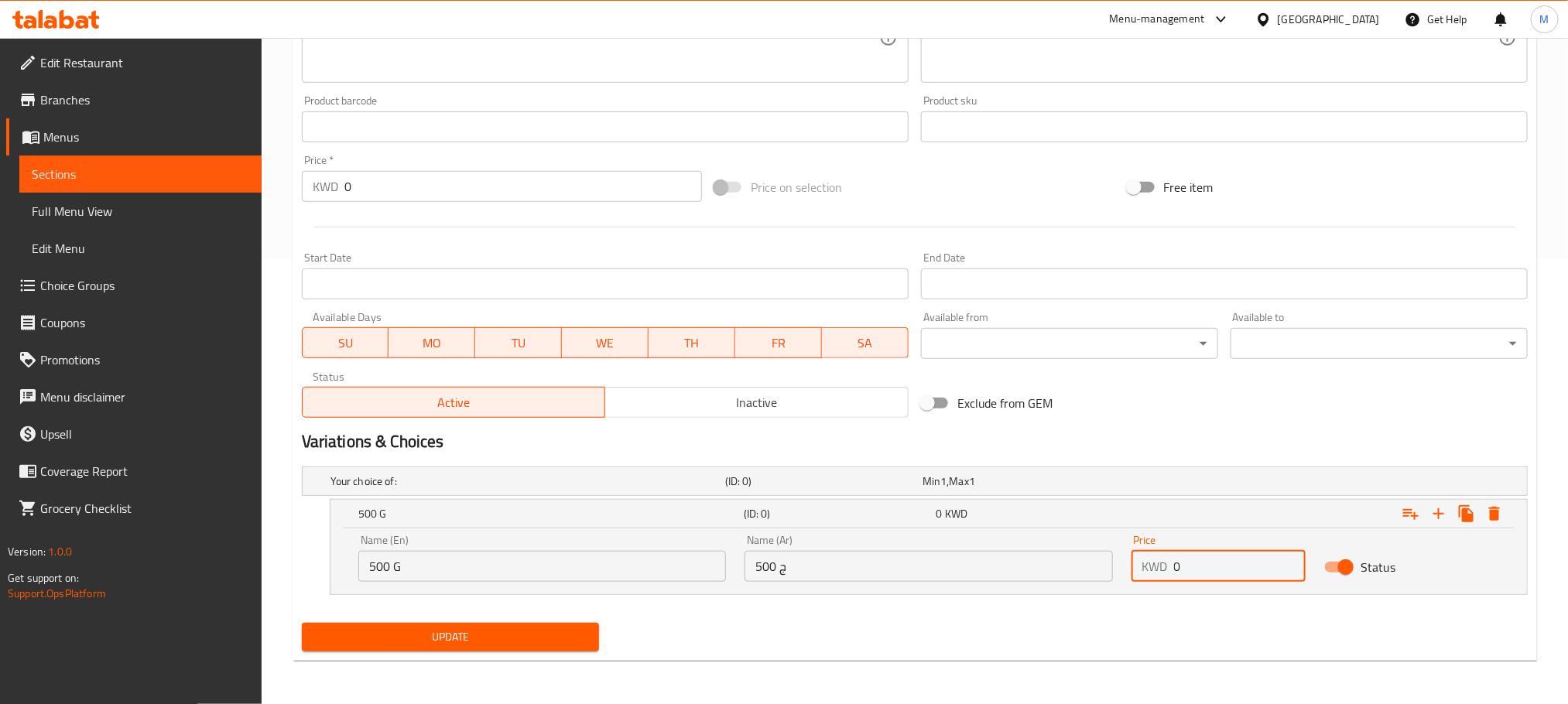
drag, startPoint x: 1201, startPoint y: 560, endPoint x: 941, endPoint y: 666, distance: 280.8
click at [938, 666] on div "Home / Restaurants management / Menus / Sections / item / update Raw Meat secti…" at bounding box center [915, 149] width 1245 height 1050
type input "3"
click at [1438, 513] on icon "Expand" at bounding box center [1439, 513] width 10 height 10
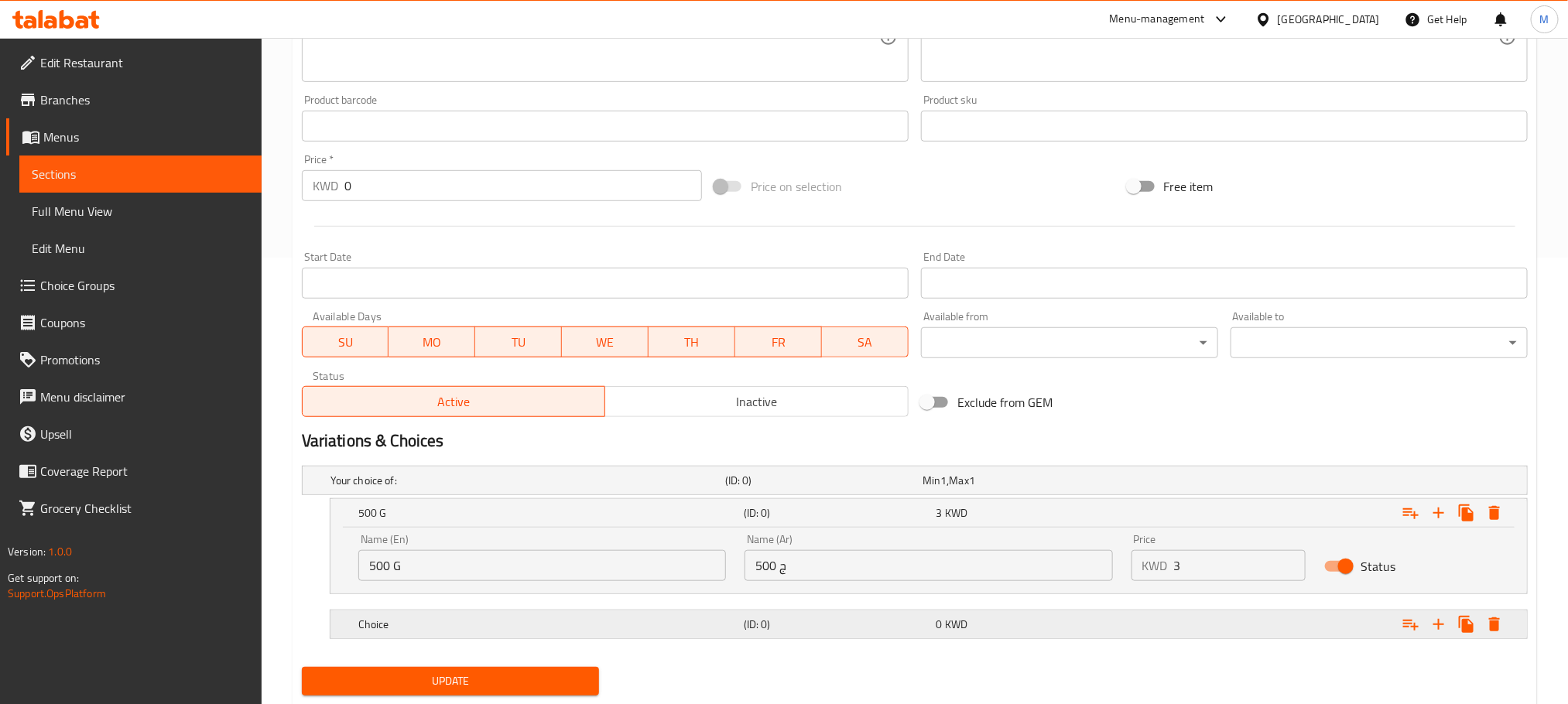
click at [809, 488] on h5 "(ID: 0)" at bounding box center [821, 480] width 191 height 15
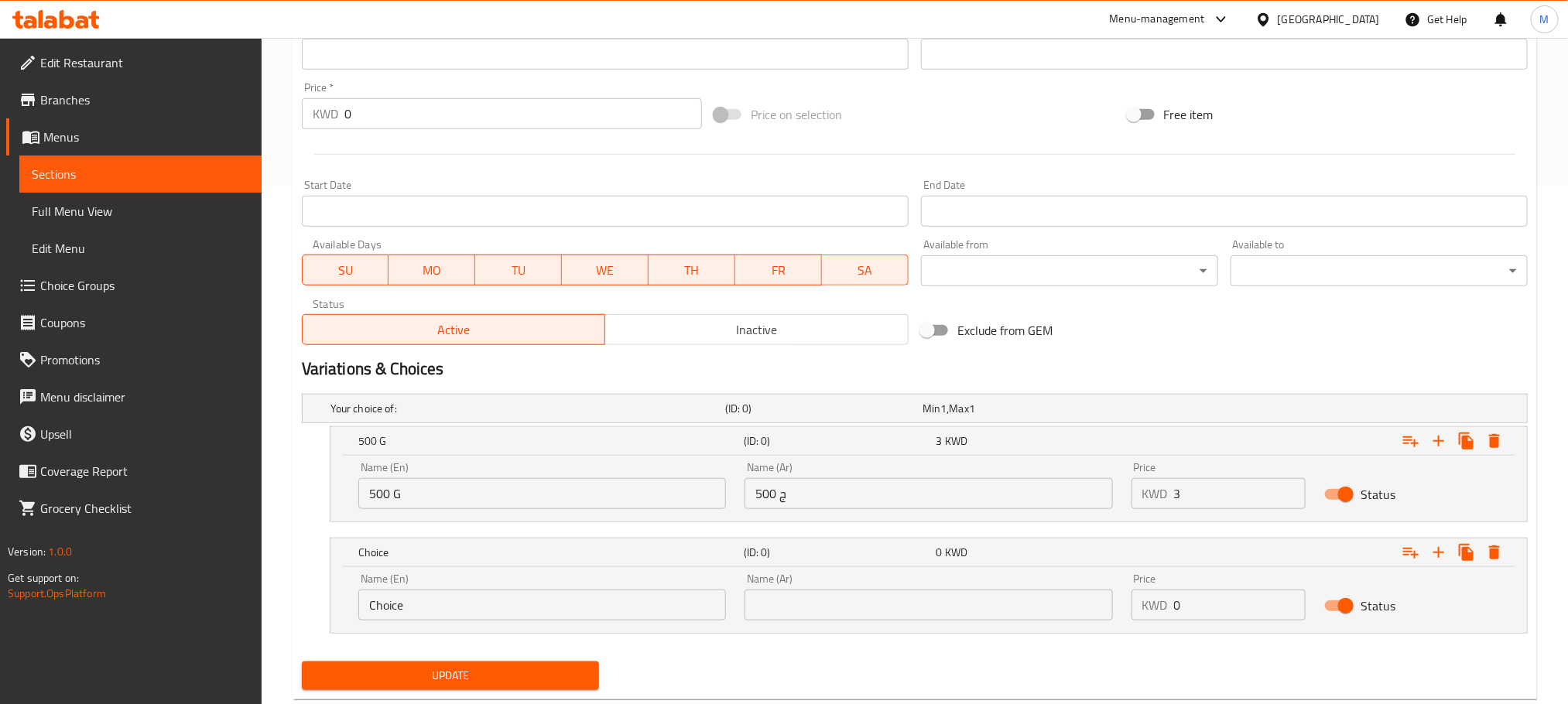
scroll to position [558, 0]
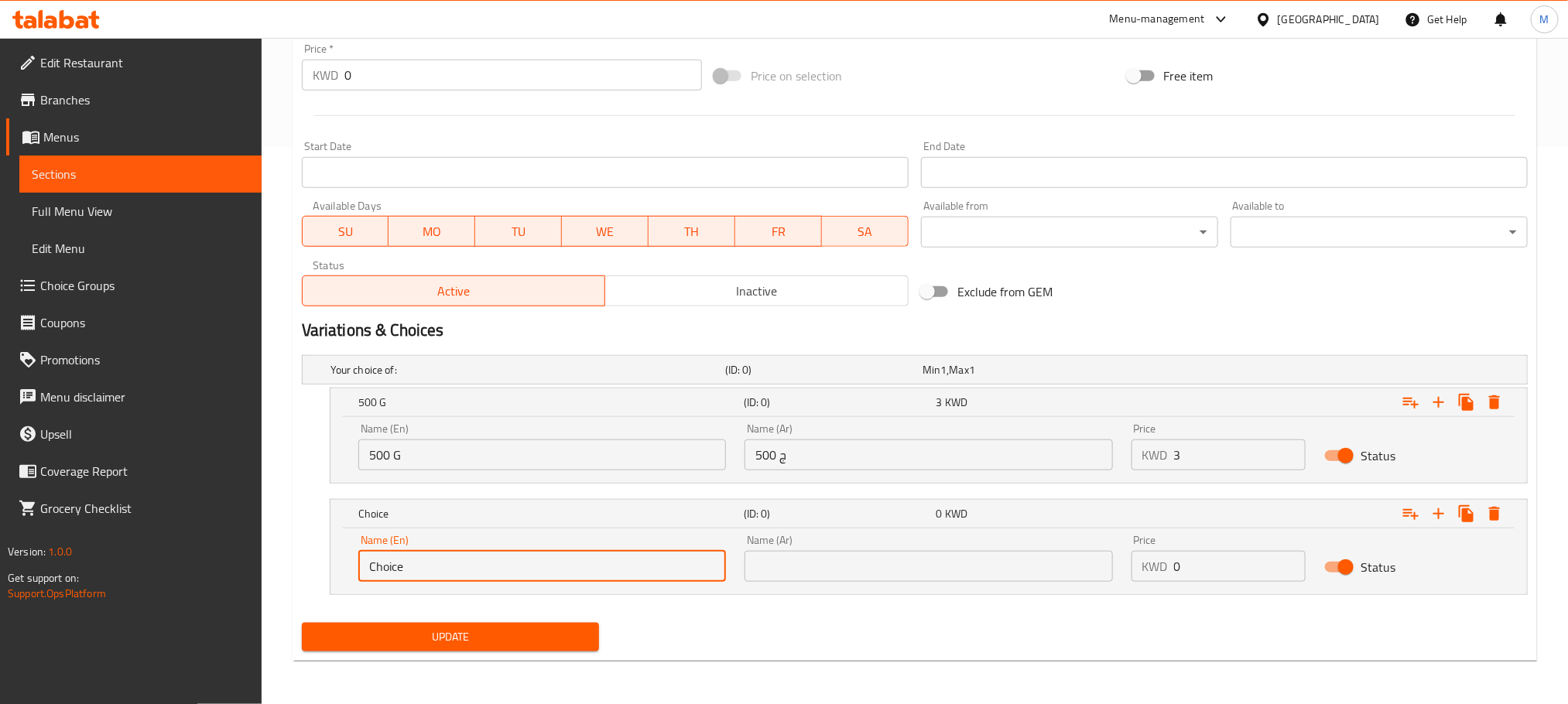
drag, startPoint x: 410, startPoint y: 557, endPoint x: 146, endPoint y: 671, distance: 287.6
click at [146, 671] on div "Edit Restaurant Branches Menus Sections Full Menu View Edit Menu Choice Groups …" at bounding box center [784, 92] width 1568 height 1223
click at [405, 576] on input "text" at bounding box center [542, 566] width 368 height 31
type input "250 G"
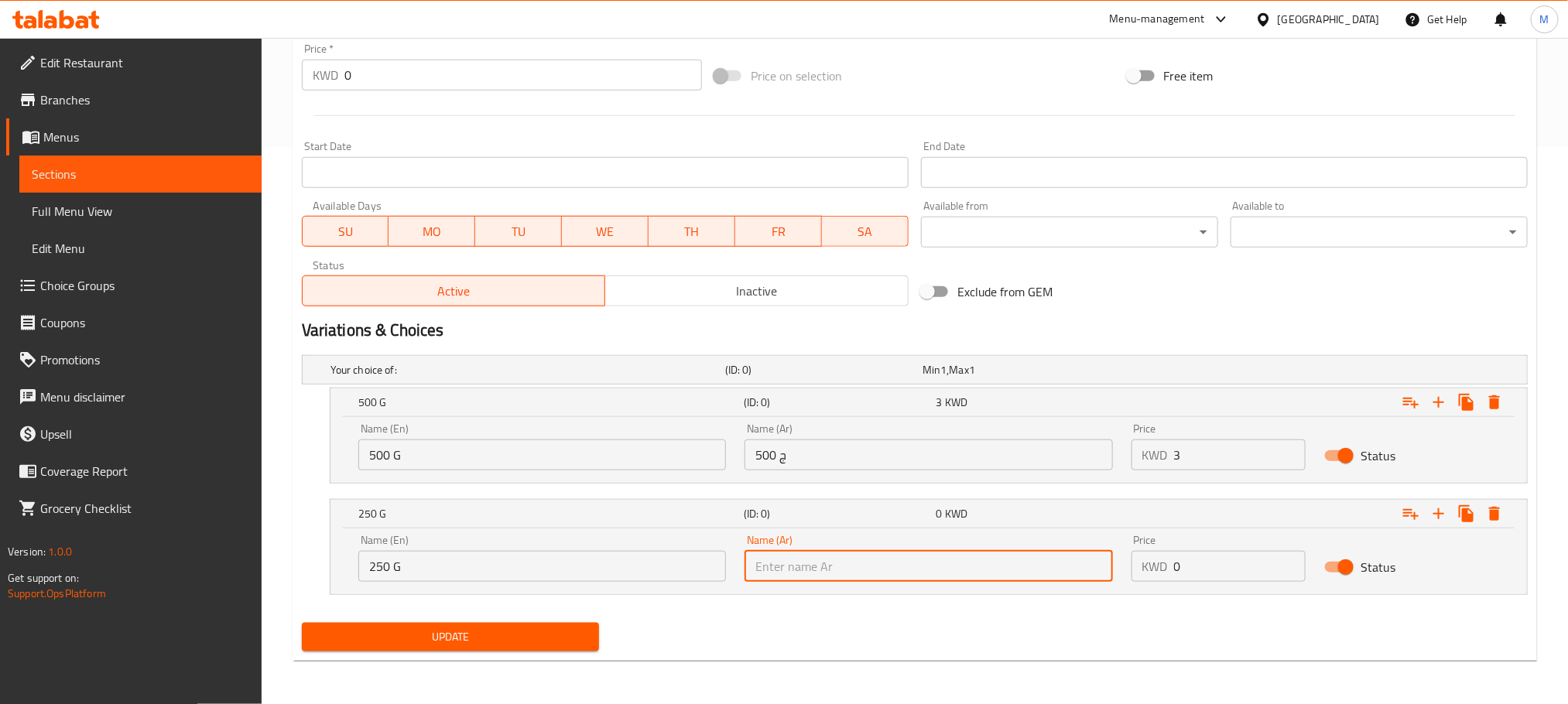
click at [837, 558] on input "text" at bounding box center [929, 566] width 368 height 31
type input "250 ج"
click at [897, 604] on nav at bounding box center [915, 604] width 1226 height 12
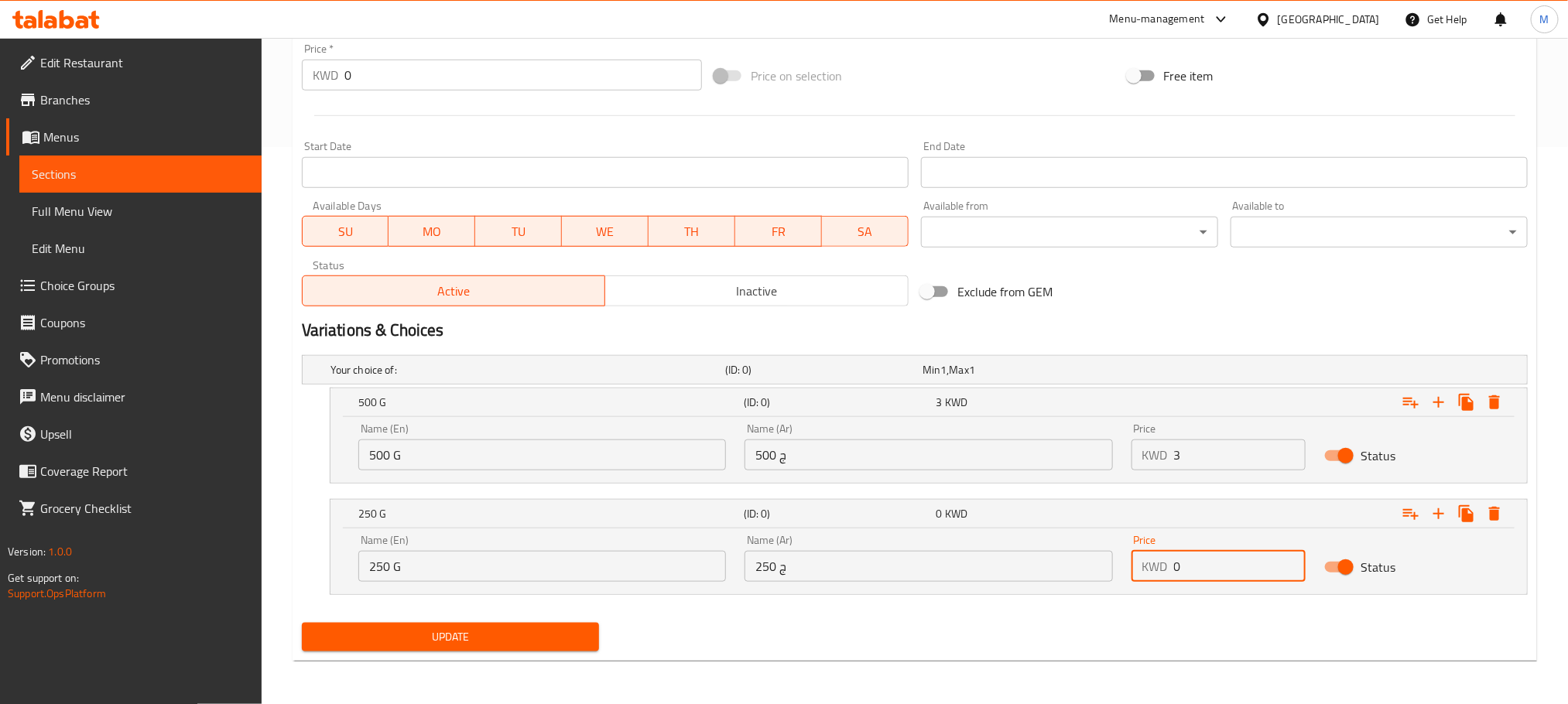
drag, startPoint x: 1034, startPoint y: 648, endPoint x: 959, endPoint y: 669, distance: 77.9
click at [959, 669] on div "Home / Restaurants management / Menus / Sections / item / update Raw Meat secti…" at bounding box center [915, 92] width 1245 height 1161
type input "1.5"
click at [1018, 634] on div "Update" at bounding box center [915, 637] width 1239 height 41
click at [498, 634] on span "Update" at bounding box center [450, 637] width 272 height 19
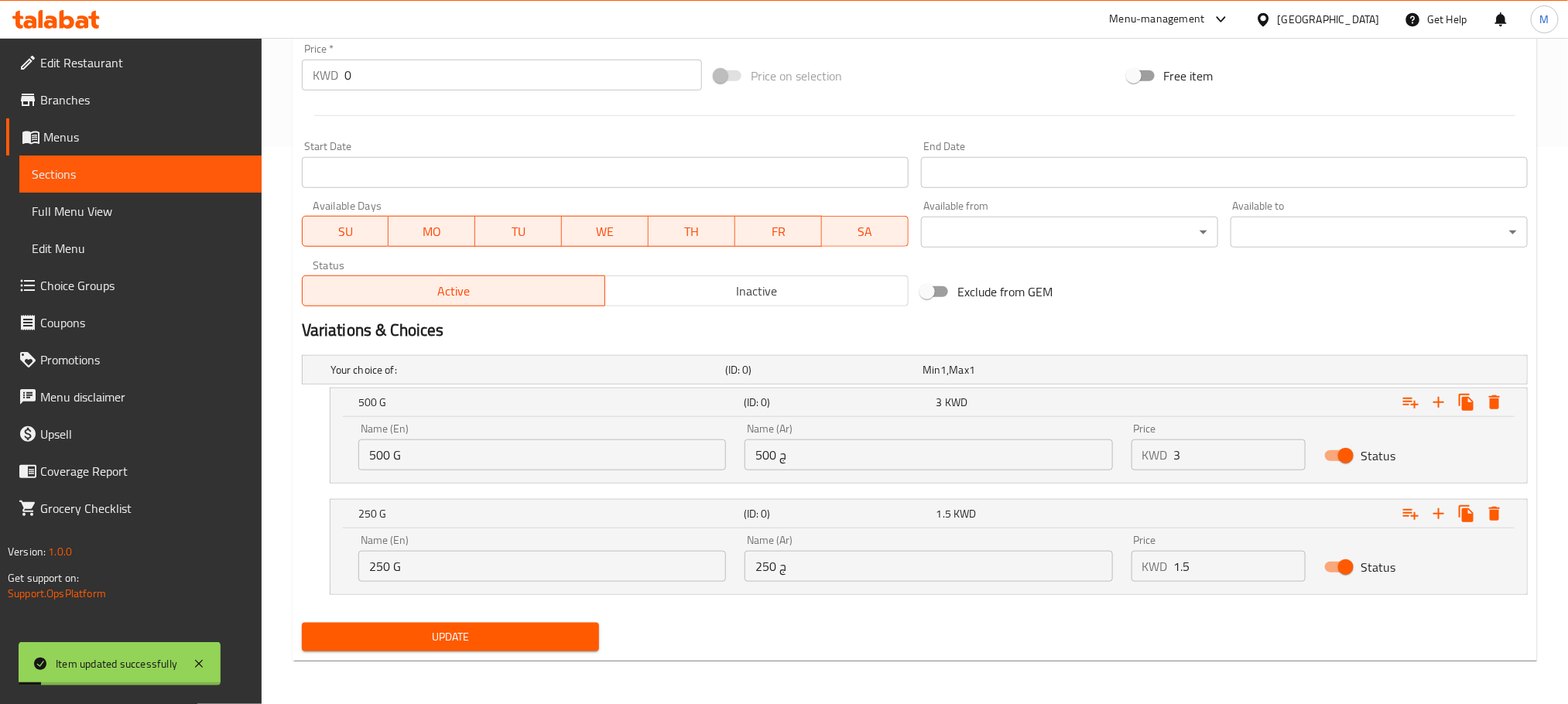
scroll to position [0, 0]
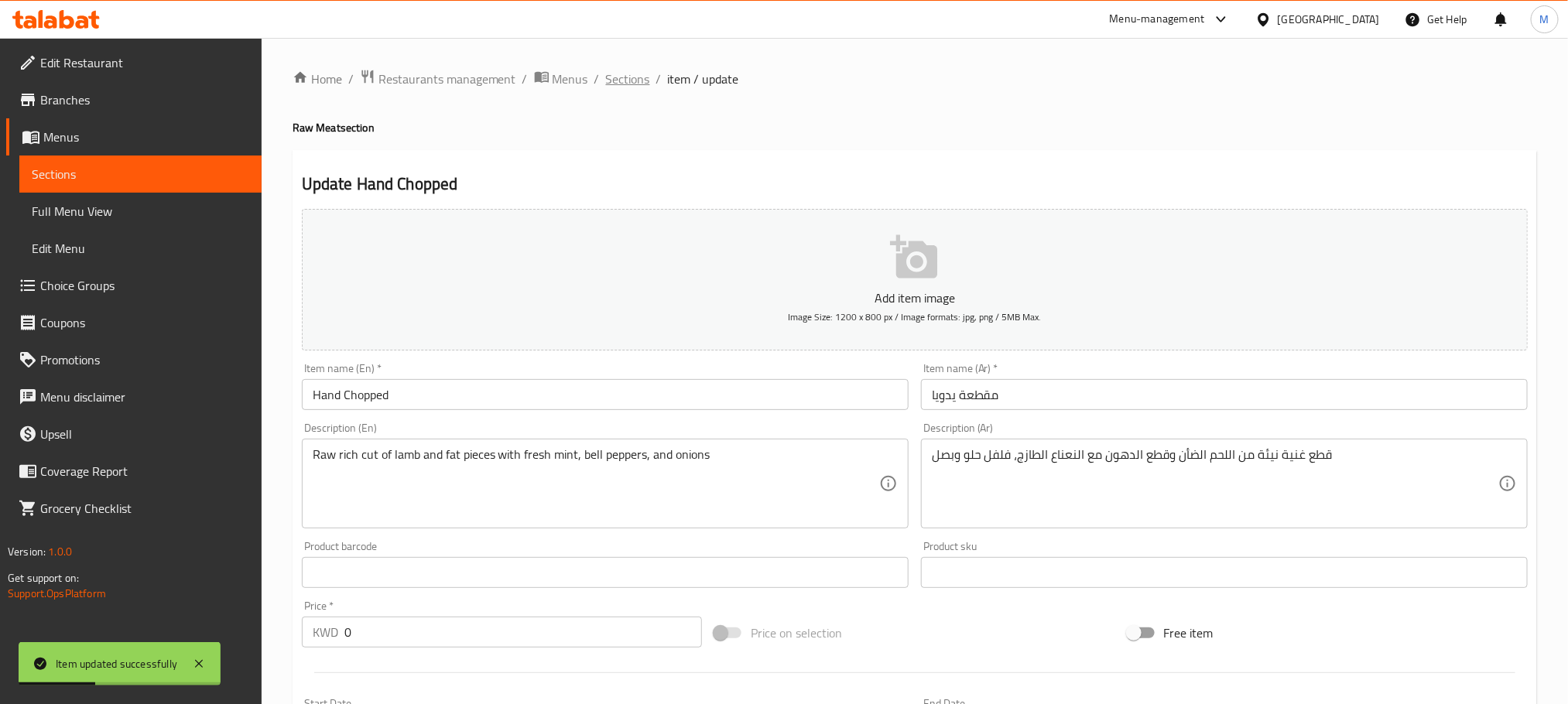
click at [639, 72] on span "Sections" at bounding box center [628, 79] width 44 height 18
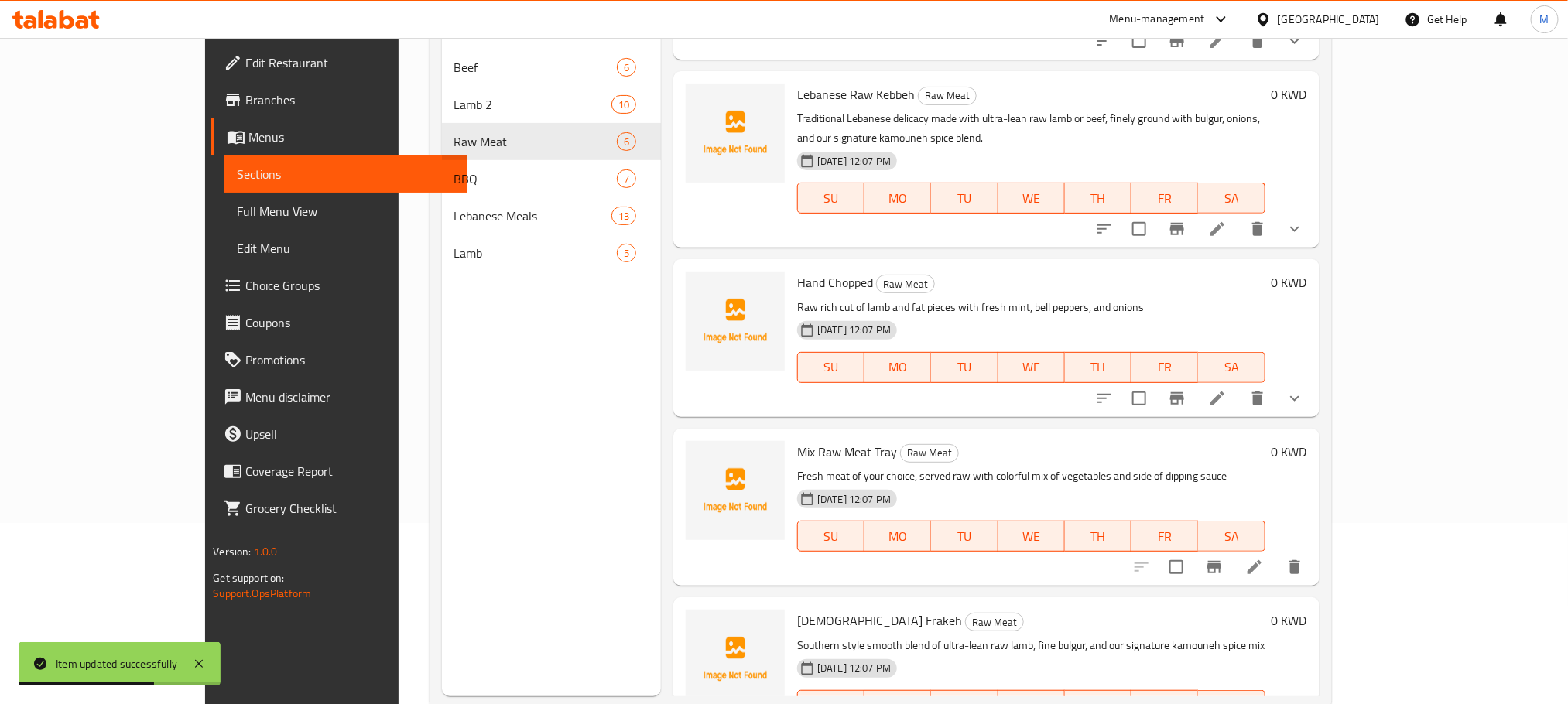
scroll to position [217, 0]
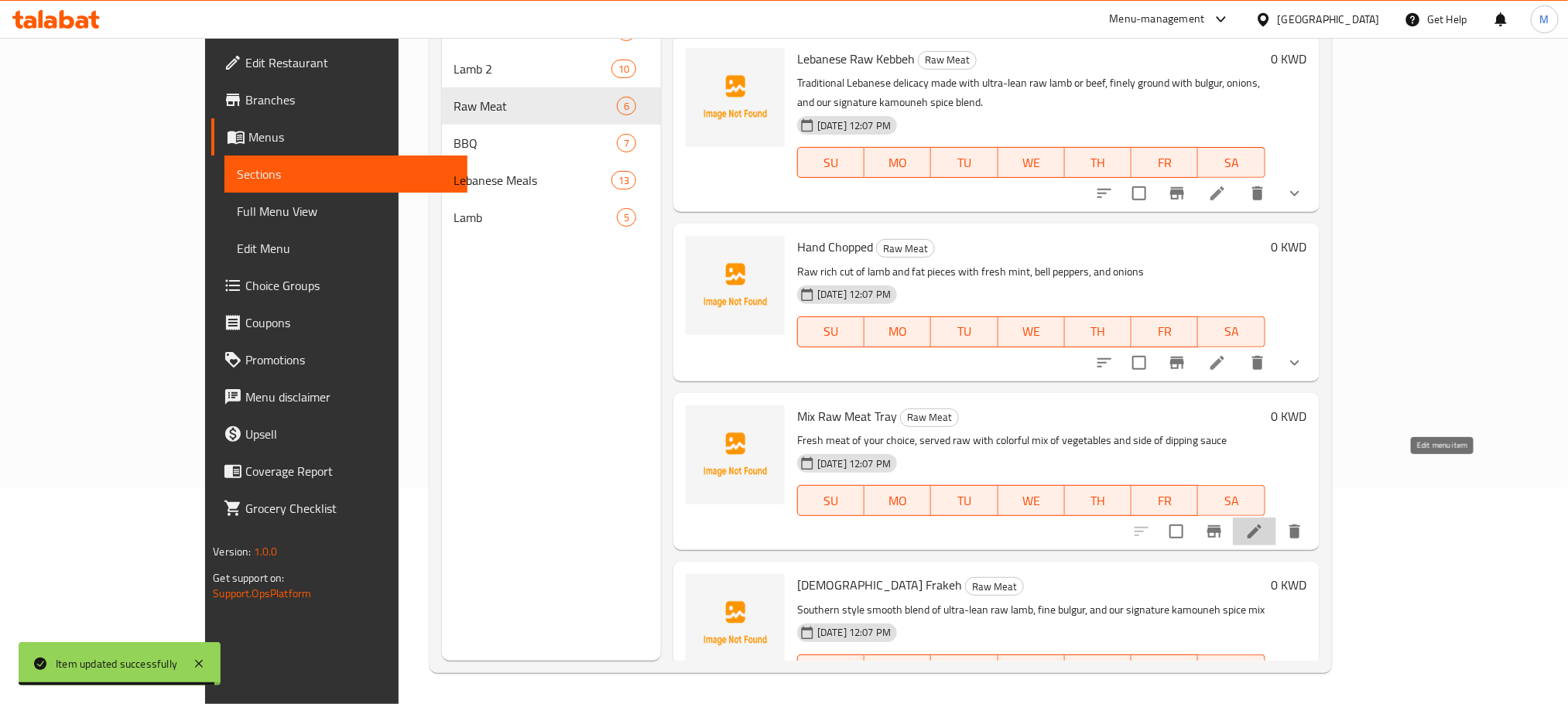
click at [1264, 522] on icon at bounding box center [1255, 531] width 18 height 18
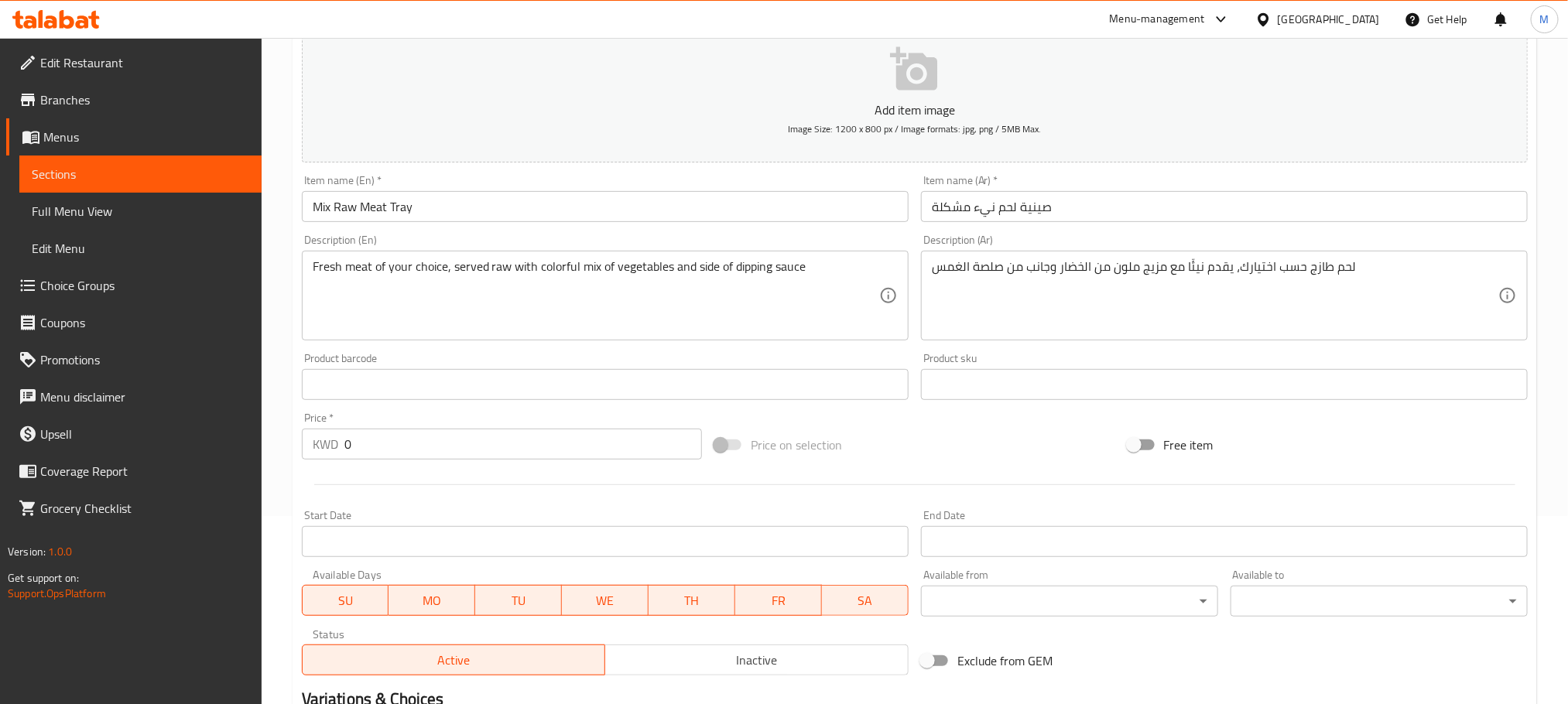
scroll to position [388, 0]
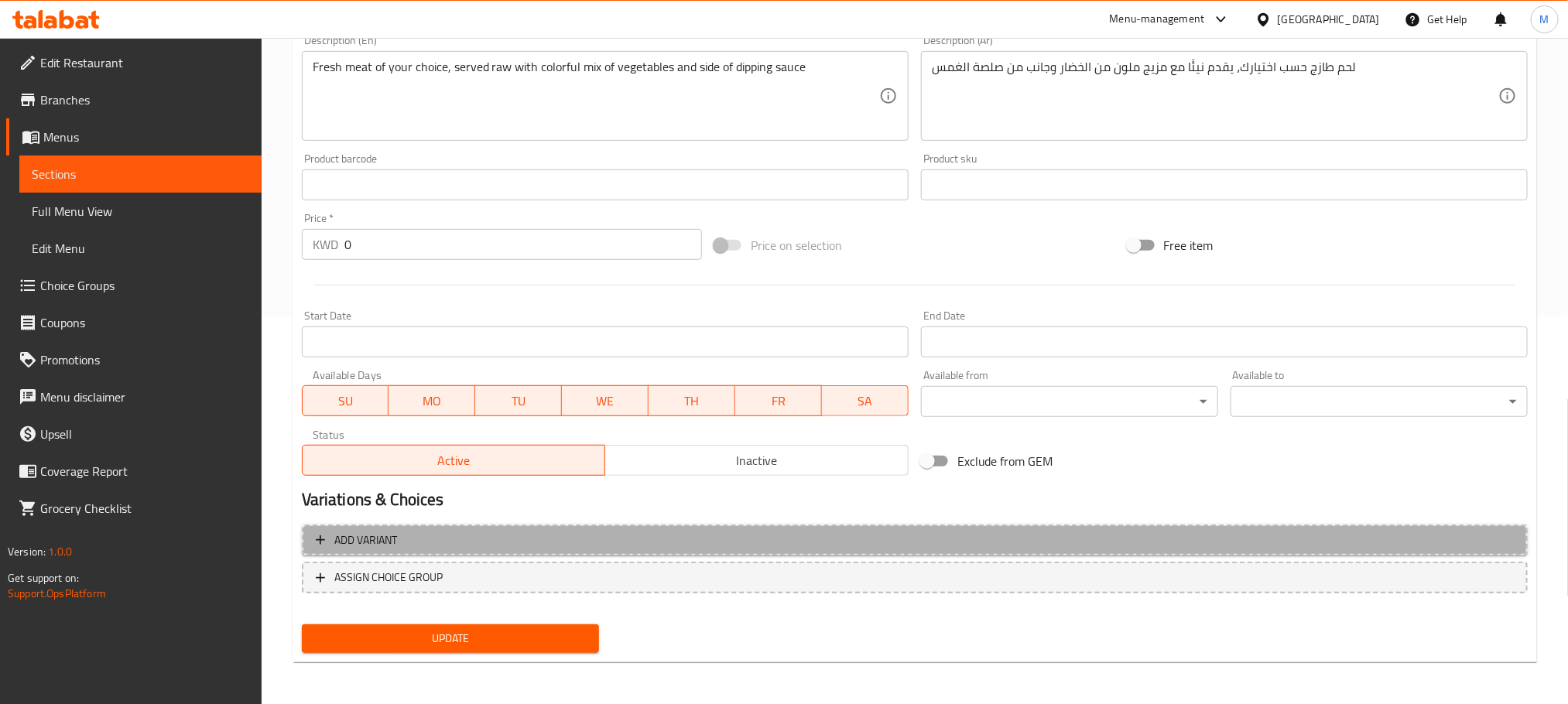
click at [533, 532] on span "Add variant" at bounding box center [915, 540] width 1198 height 19
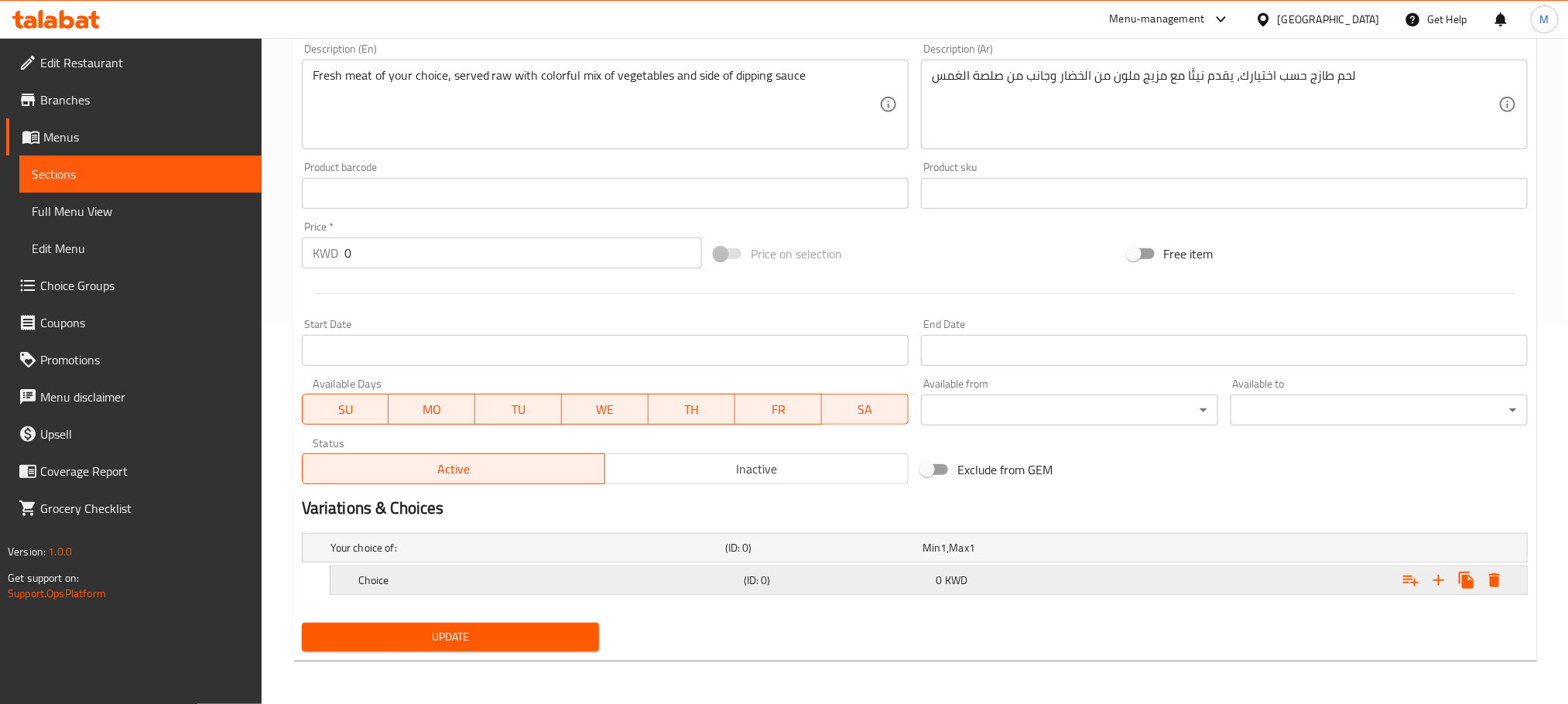
click at [496, 555] on h5 "Choice" at bounding box center [525, 547] width 389 height 15
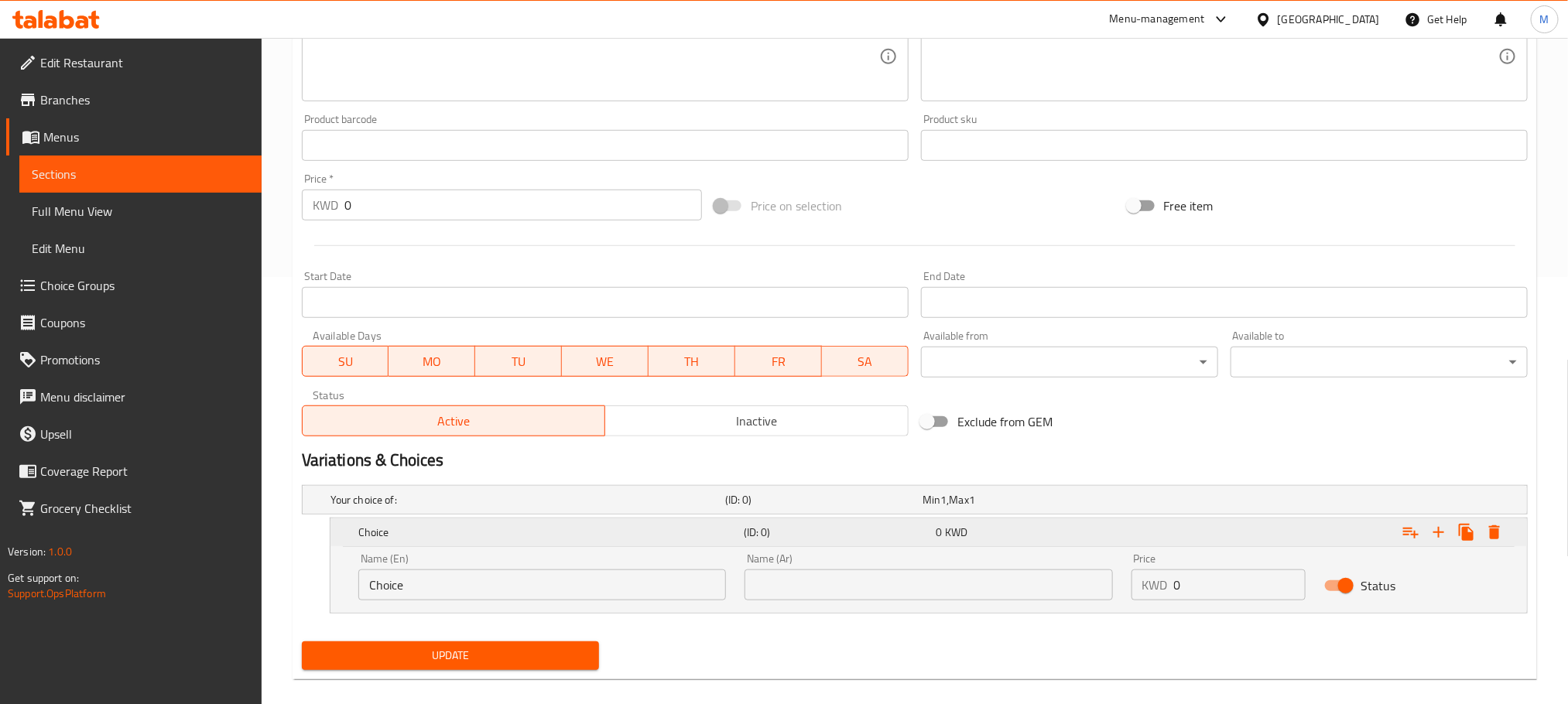
scroll to position [446, 0]
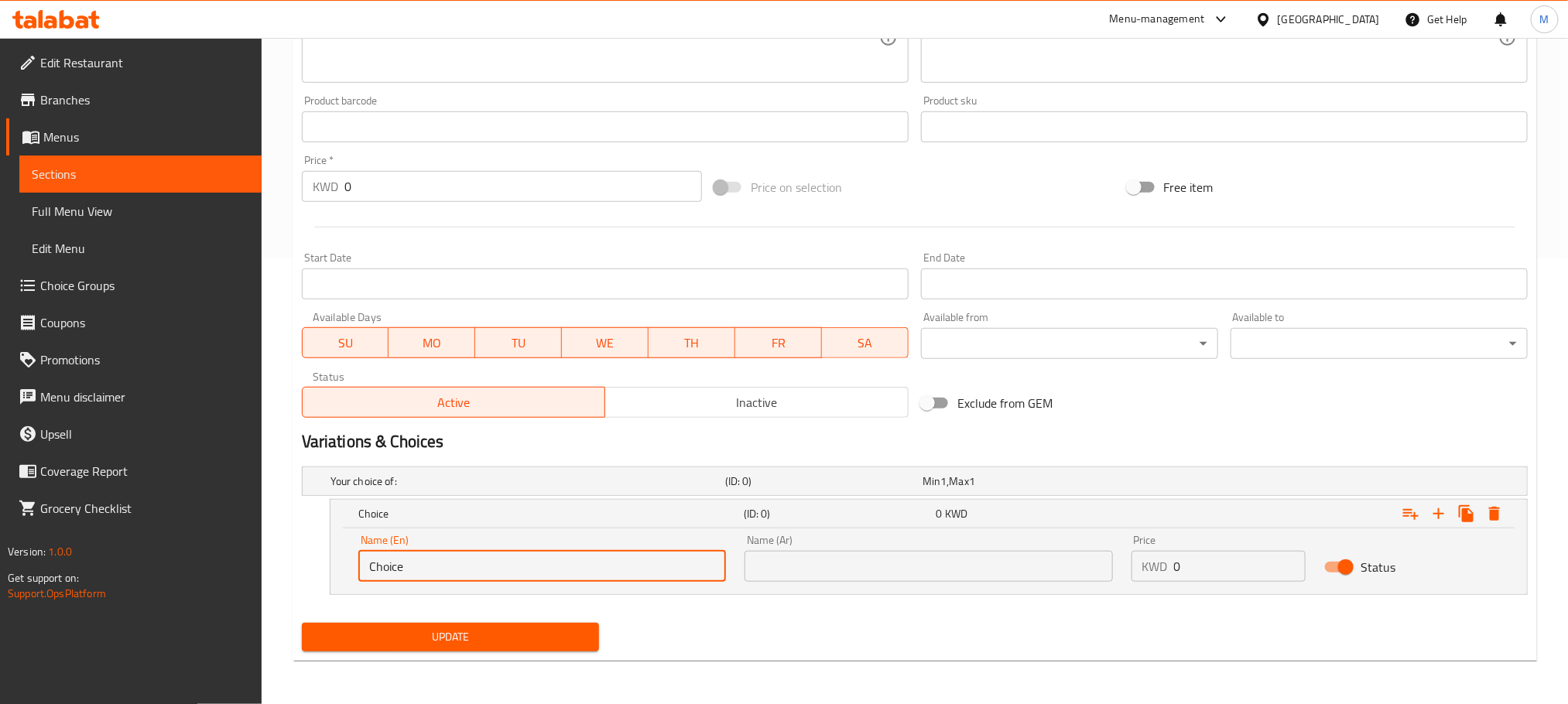
drag, startPoint x: 415, startPoint y: 573, endPoint x: 255, endPoint y: 641, distance: 173.9
click at [255, 641] on div "Edit Restaurant Branches Menus Sections Full Menu View Edit Menu Choice Groups …" at bounding box center [784, 148] width 1568 height 1112
paste input "Malseh ملسة"
click at [428, 571] on input "Malseh ملسة" at bounding box center [542, 566] width 368 height 31
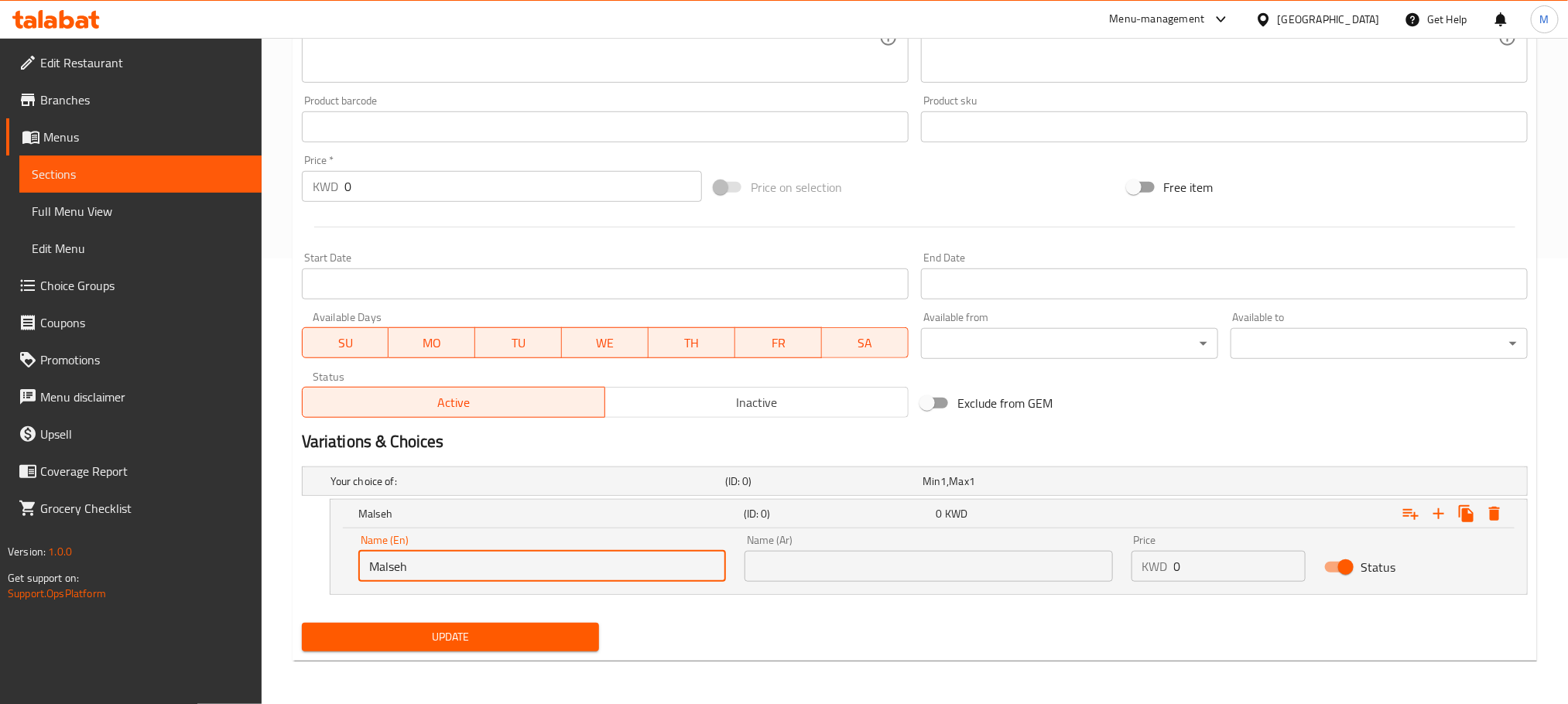
type input "Malseh"
click at [806, 573] on input "text" at bounding box center [929, 566] width 368 height 31
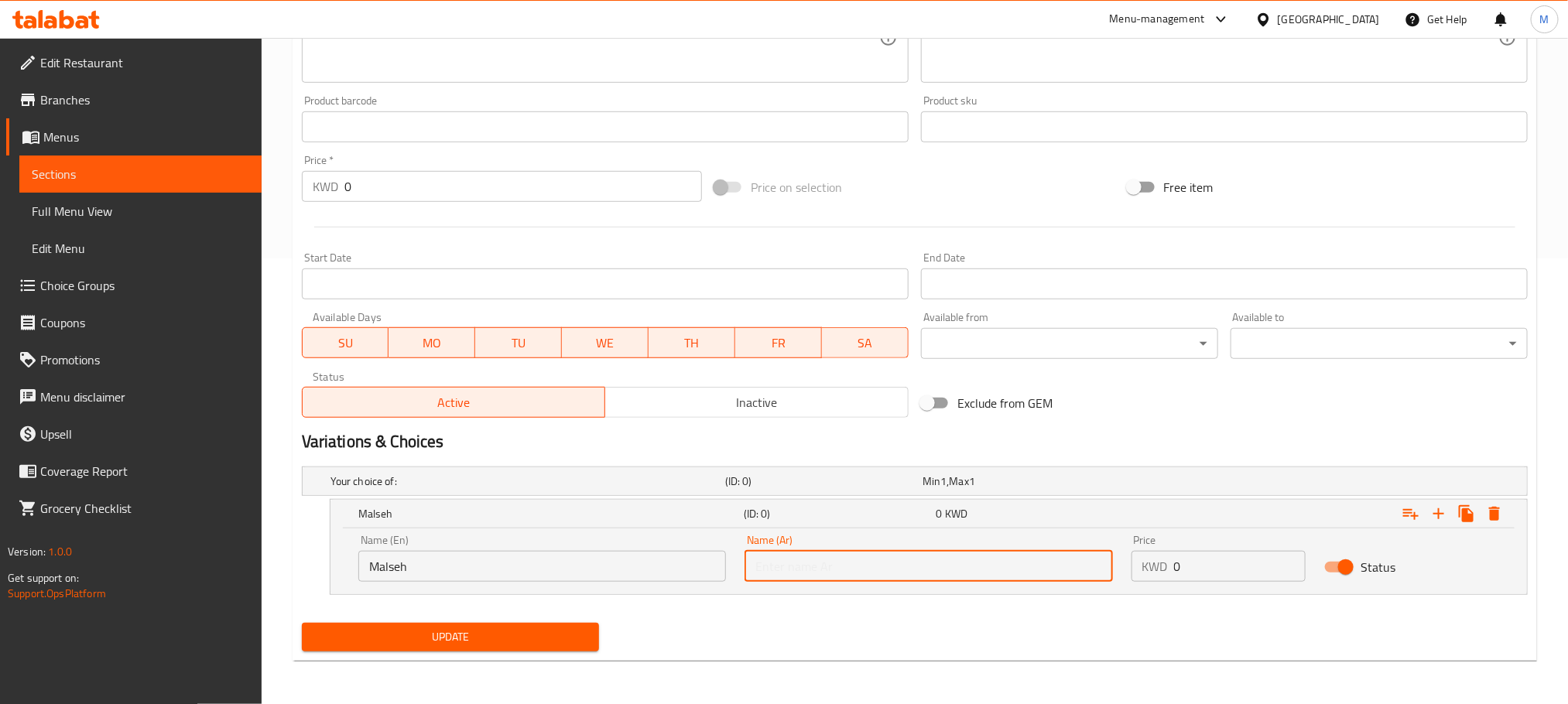
paste input "ملسة"
type input "ملسة"
click at [774, 604] on nav at bounding box center [915, 604] width 1226 height 12
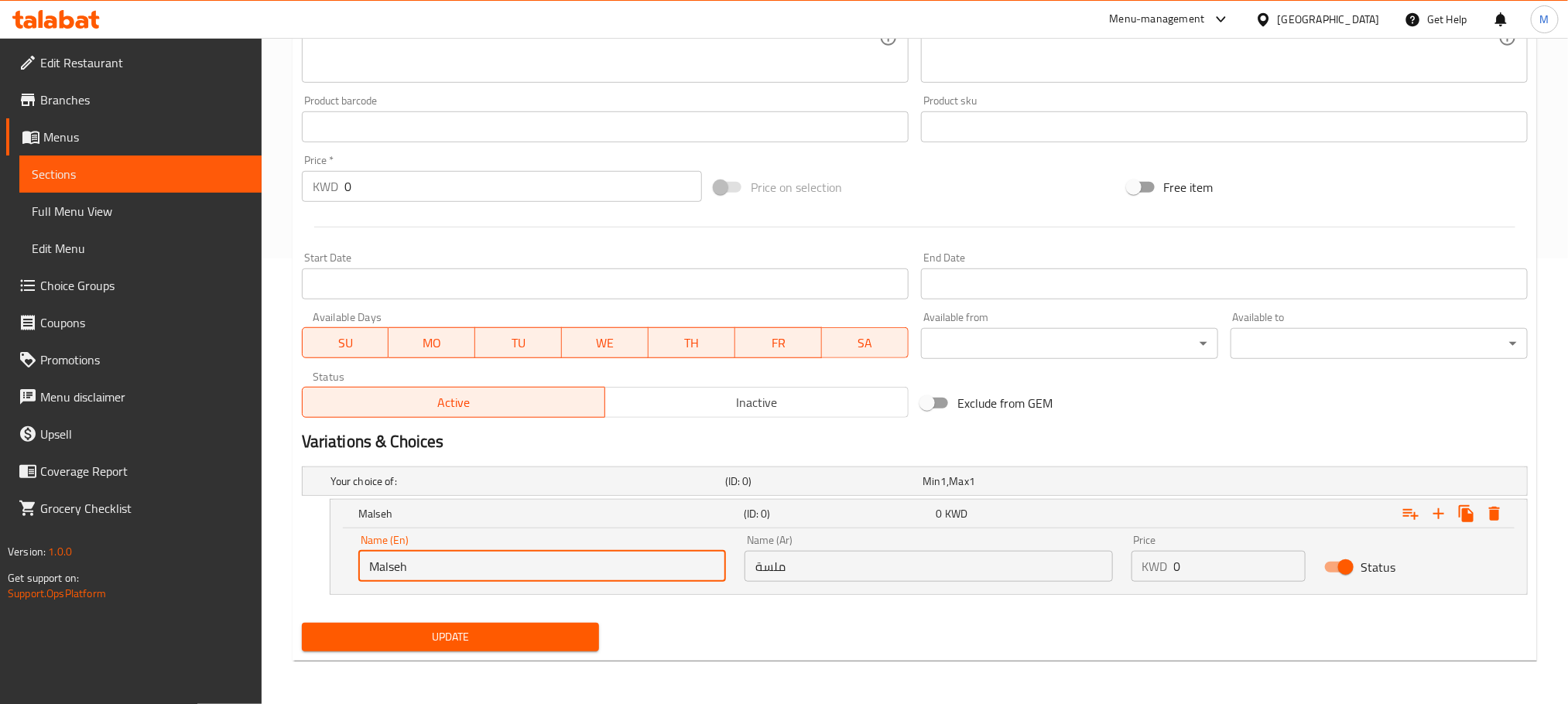
click at [485, 566] on input "Malseh" at bounding box center [542, 566] width 368 height 31
type input "Malseh 250 G"
click at [830, 573] on input "ملسة" at bounding box center [929, 566] width 368 height 31
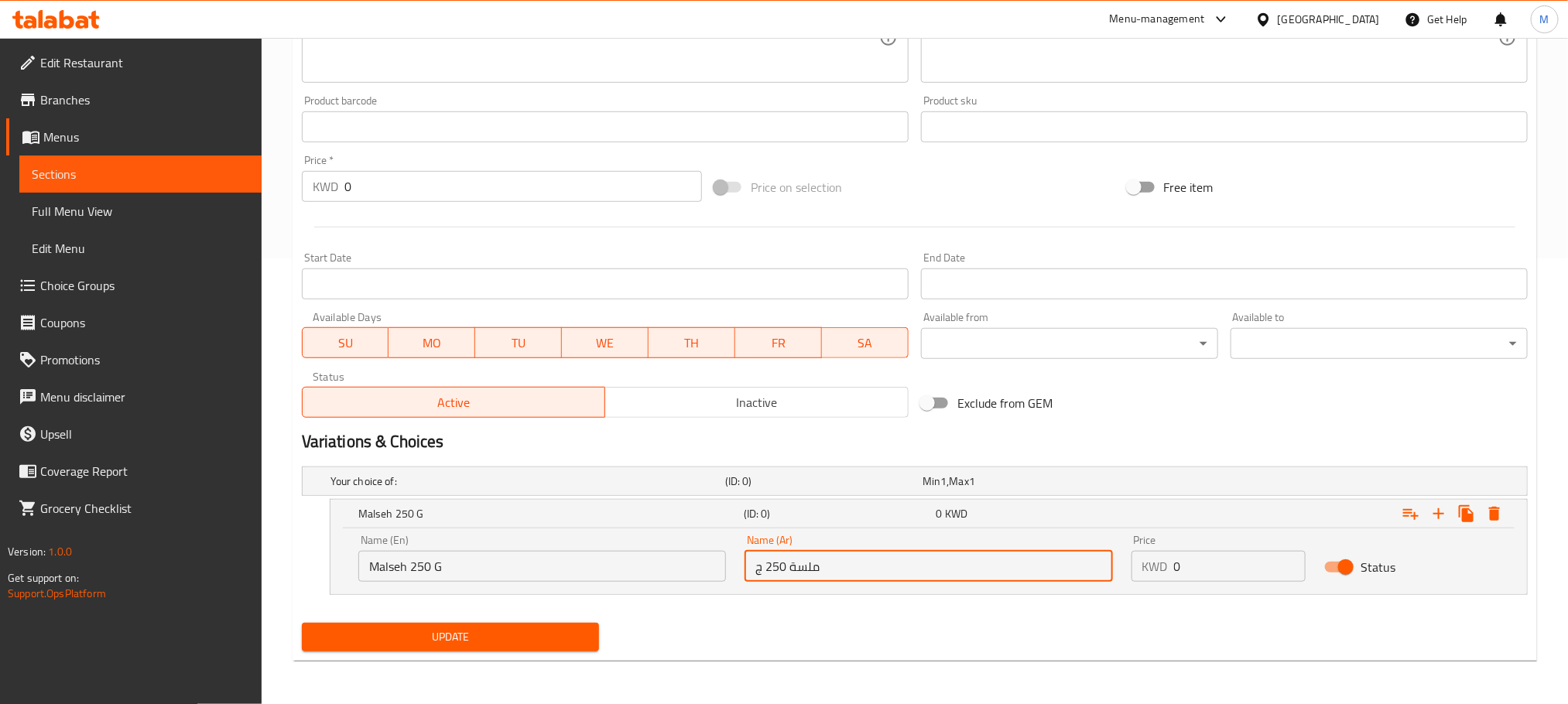
type input "ملسة 250 ج"
drag, startPoint x: 876, startPoint y: 632, endPoint x: 896, endPoint y: 620, distance: 23.3
click at [876, 632] on div "Update" at bounding box center [915, 637] width 1239 height 41
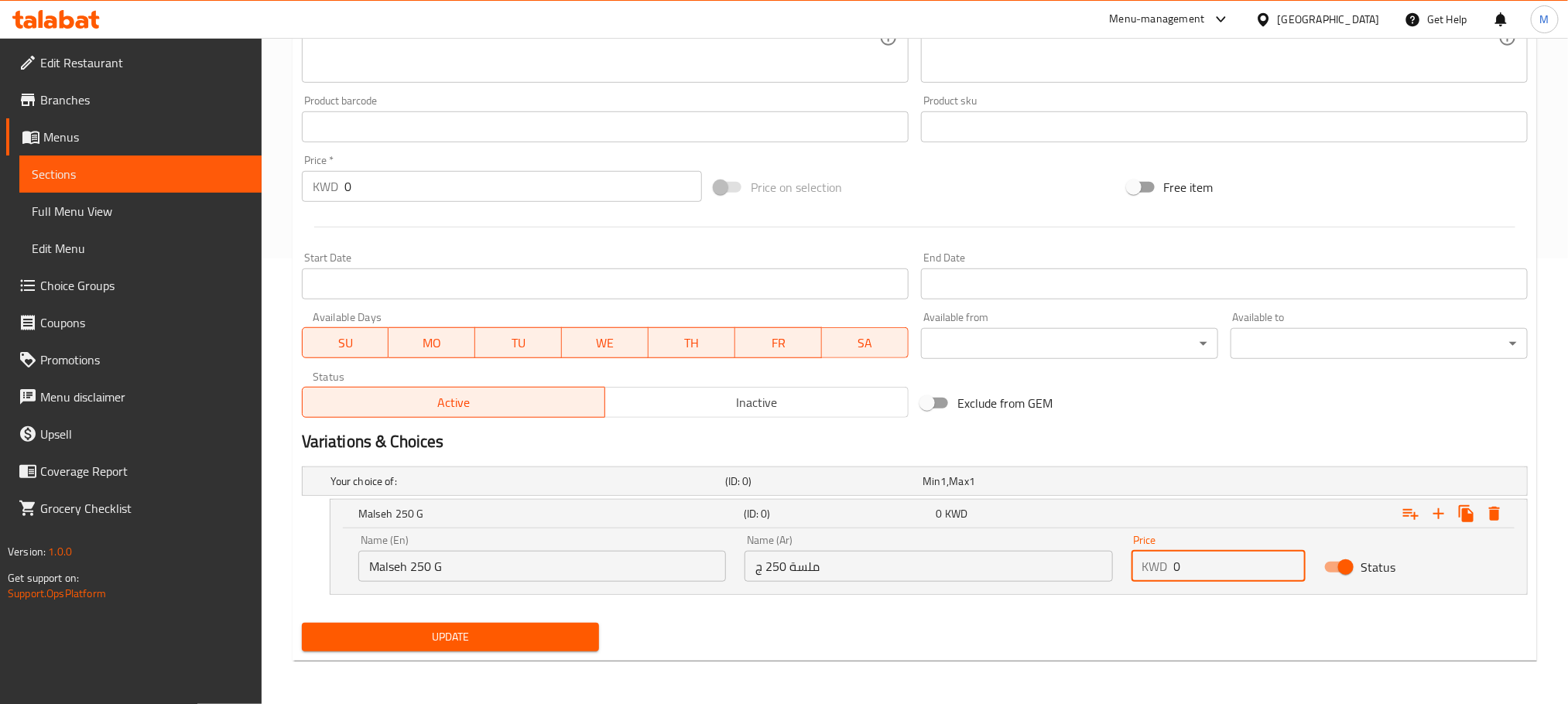
drag, startPoint x: 1250, startPoint y: 572, endPoint x: 943, endPoint y: 657, distance: 318.5
click at [943, 657] on div "Add item image Image Size: 1200 x 800 px / Image formats: jpg, png / 5MB Max. I…" at bounding box center [915, 206] width 1239 height 900
type input "2"
click at [990, 657] on div "Update" at bounding box center [915, 637] width 1239 height 41
click at [1438, 518] on icon "Expand" at bounding box center [1439, 513] width 18 height 18
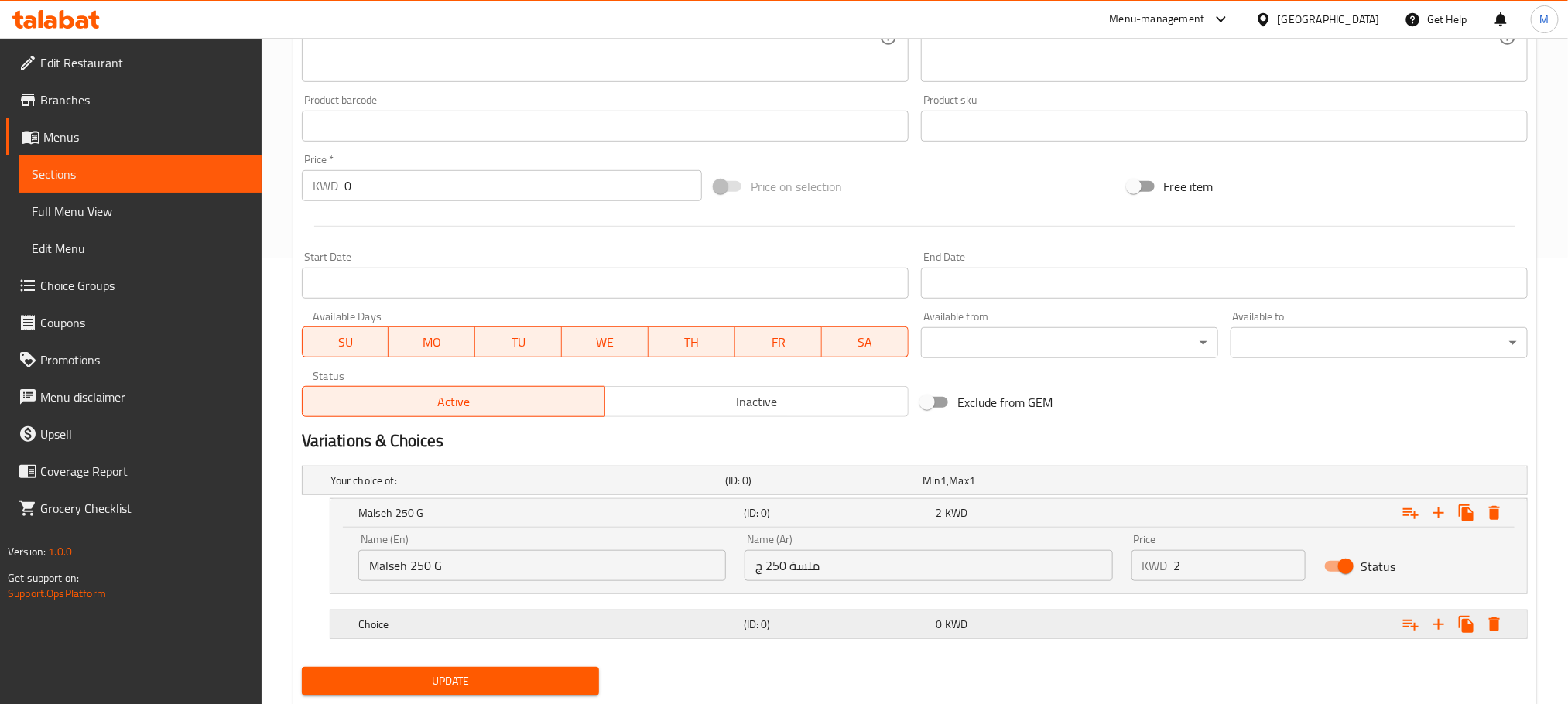
click at [858, 488] on h5 "(ID: 0)" at bounding box center [821, 480] width 191 height 15
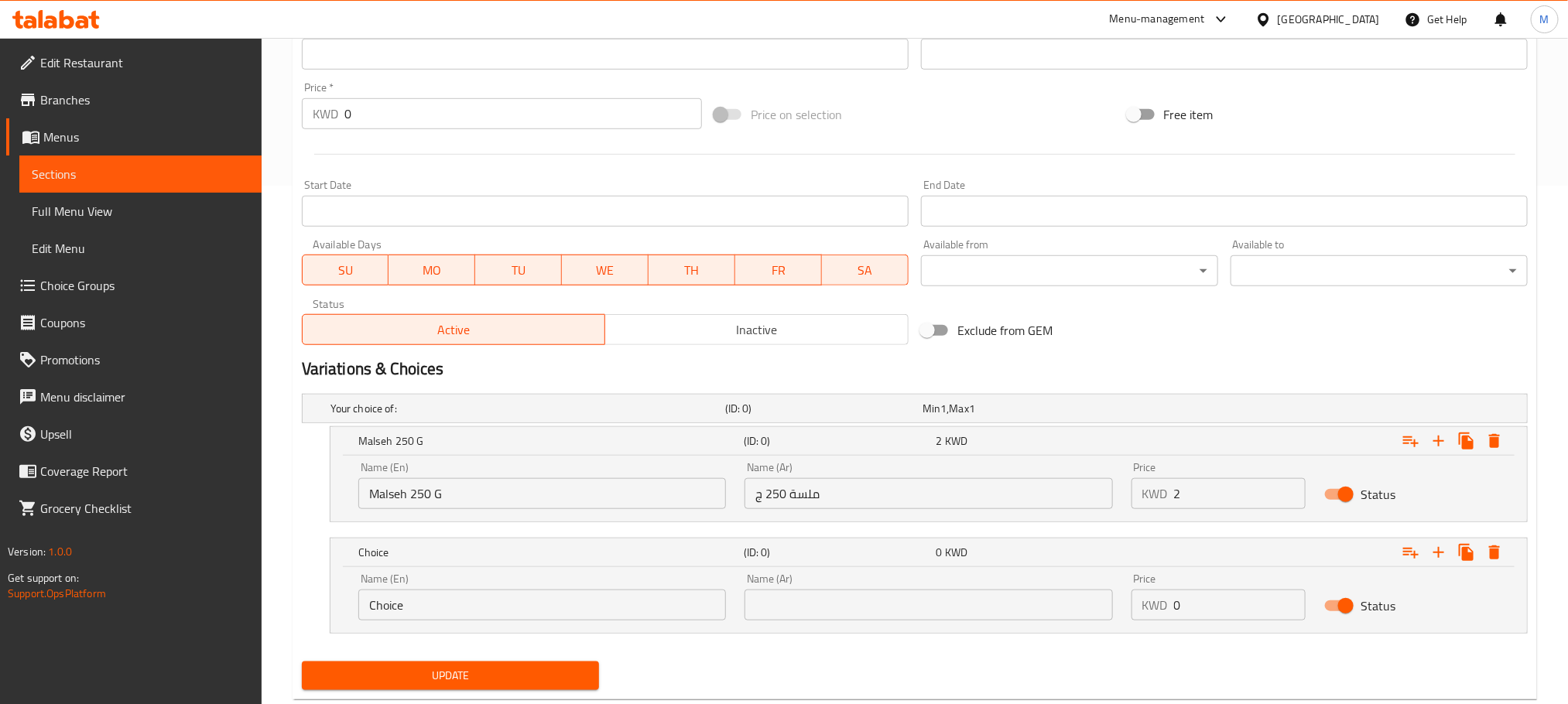
scroll to position [558, 0]
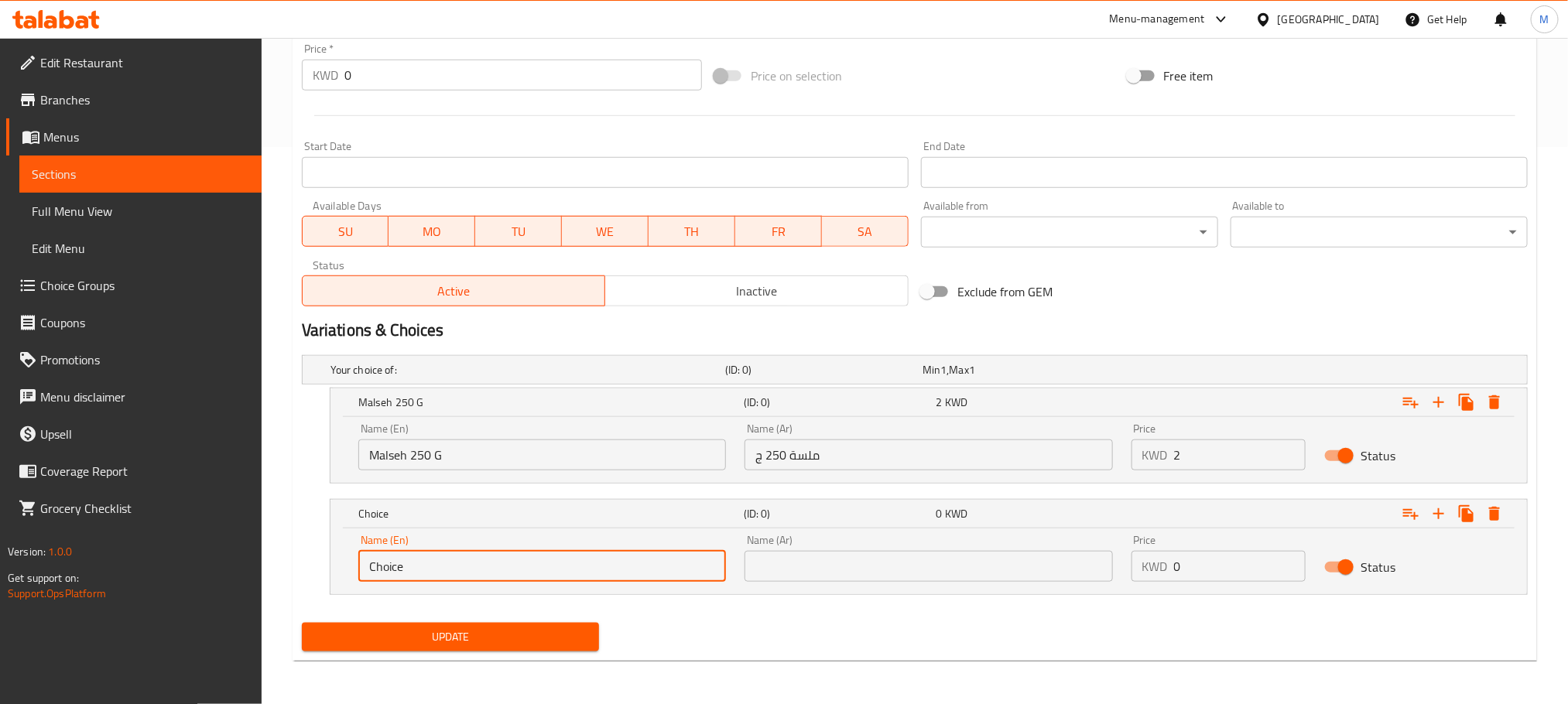
drag, startPoint x: 446, startPoint y: 567, endPoint x: 27, endPoint y: 708, distance: 442.1
paste input "Kibbehكبة نيه"
drag, startPoint x: 404, startPoint y: 564, endPoint x: 595, endPoint y: 558, distance: 191.1
click at [592, 567] on input "Kibbehكبة نيه" at bounding box center [542, 566] width 368 height 31
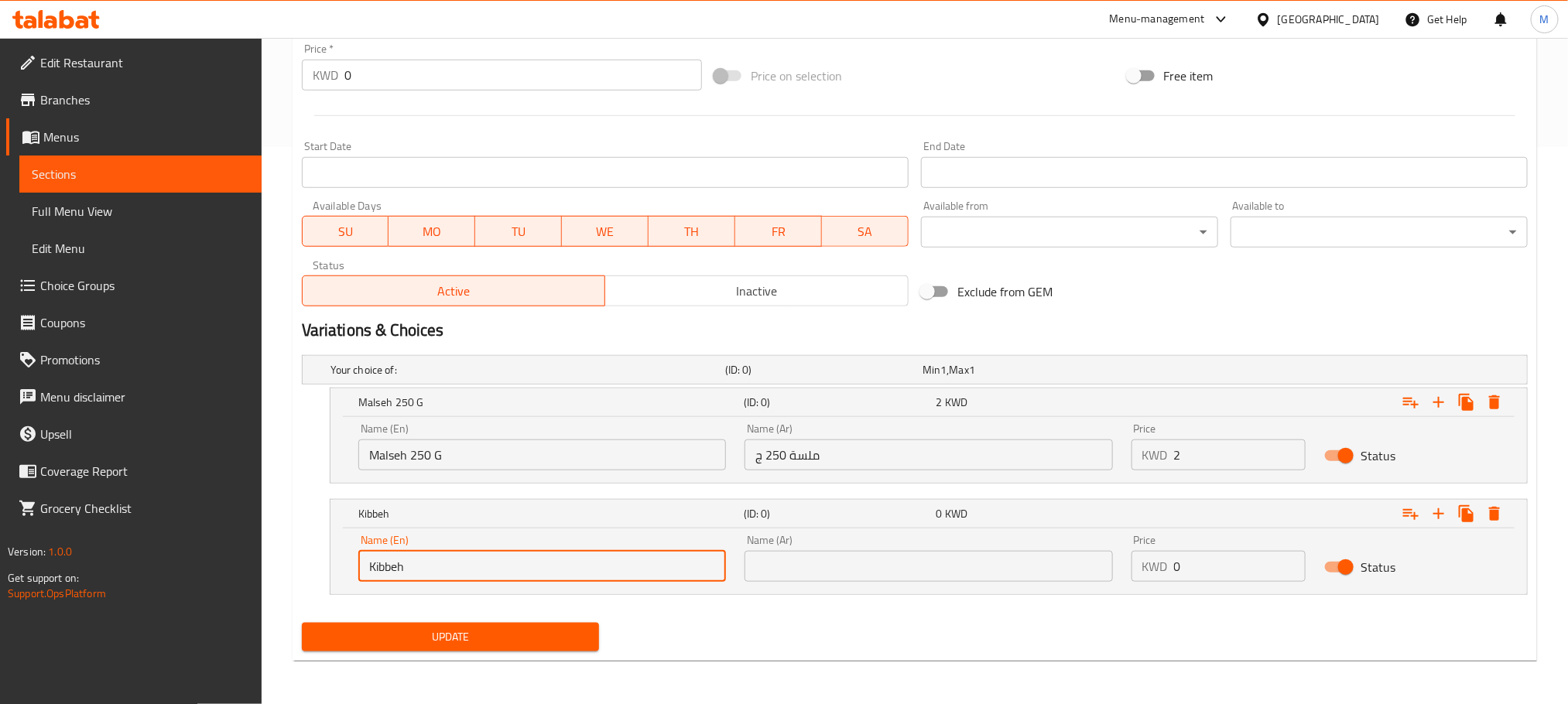
drag, startPoint x: 414, startPoint y: 567, endPoint x: 368, endPoint y: 578, distance: 47.3
click at [368, 578] on input "Kibbeh" at bounding box center [542, 566] width 368 height 31
click at [586, 571] on input "Kibbeh" at bounding box center [542, 566] width 368 height 31
type input "Kibbeh 250 G"
click at [839, 573] on input "text" at bounding box center [929, 566] width 368 height 31
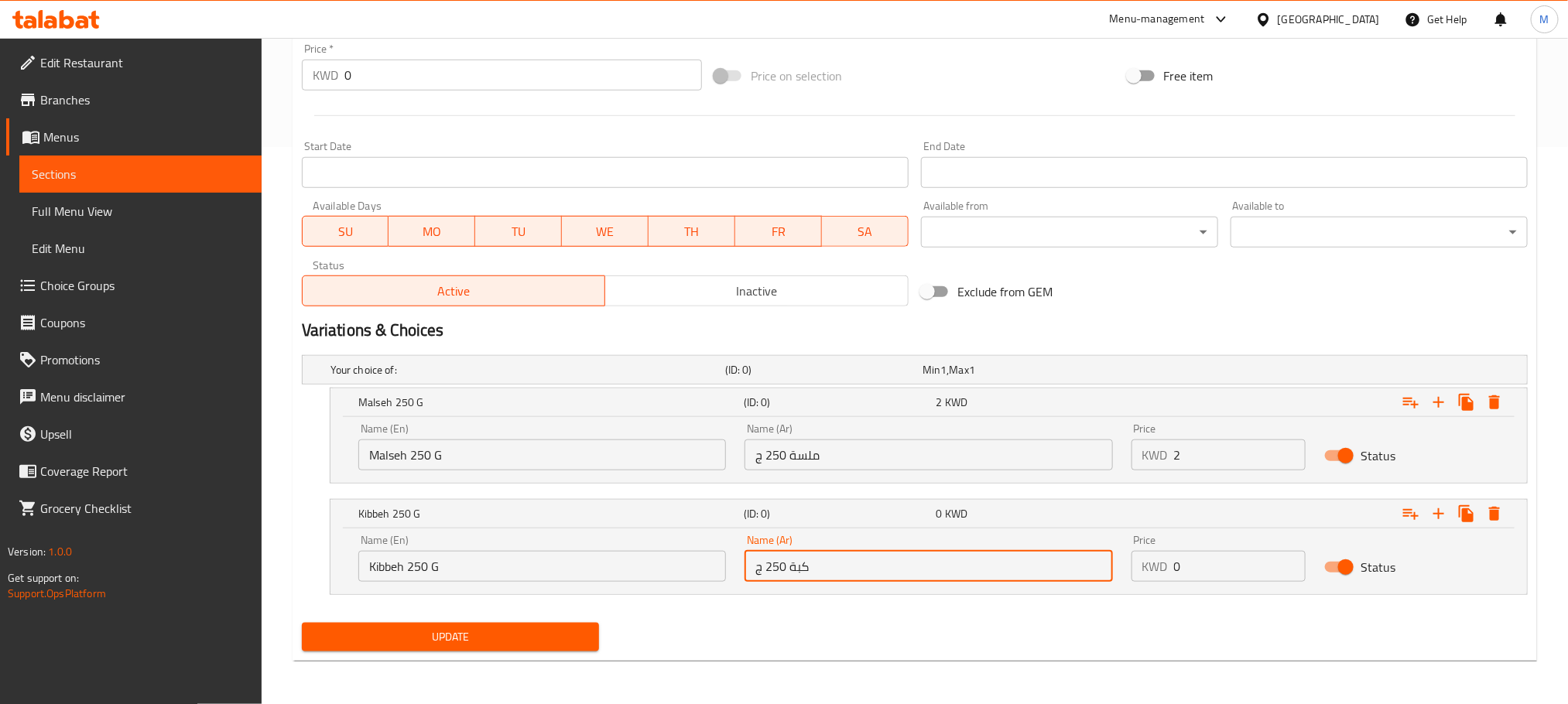
type input "كبة 250 ج"
click at [818, 644] on div "Update" at bounding box center [915, 637] width 1239 height 41
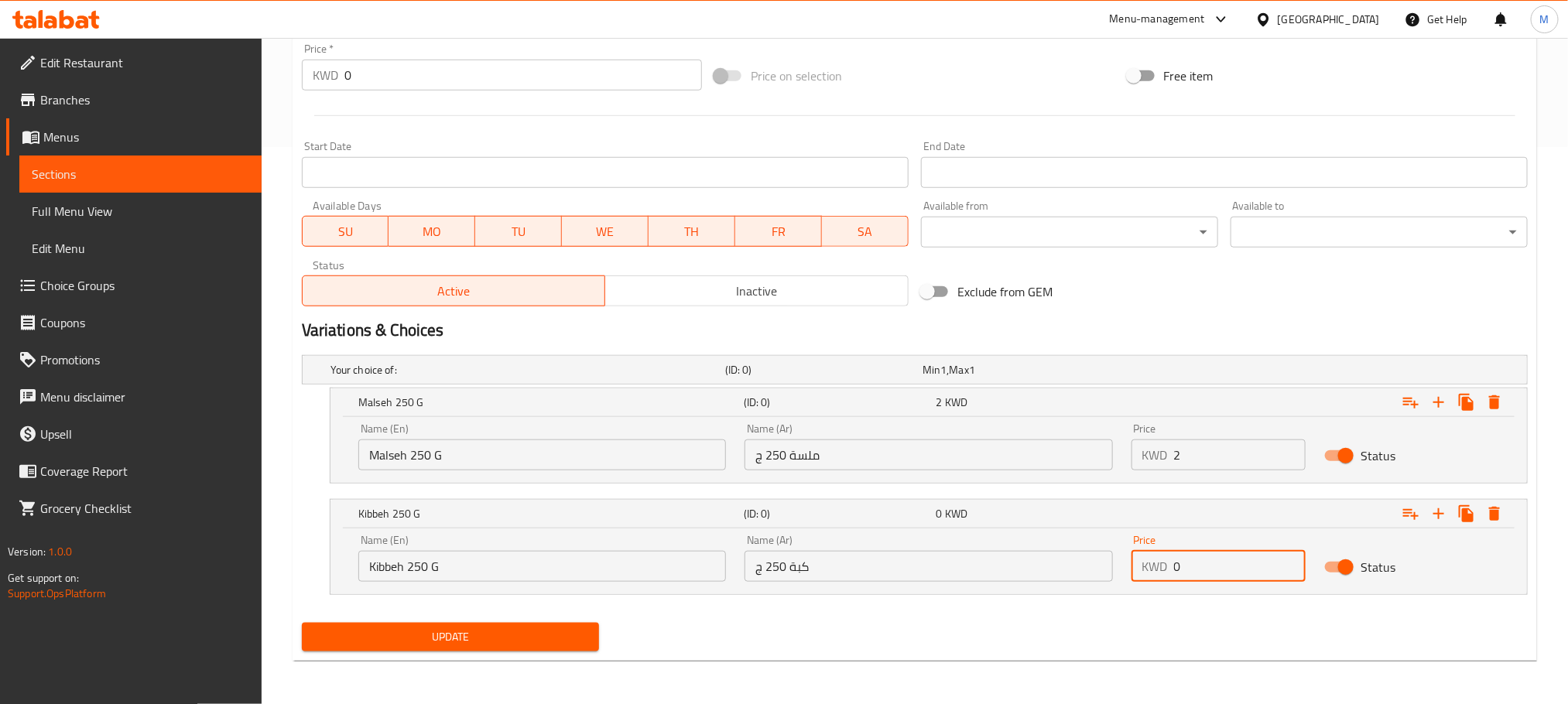
drag, startPoint x: 1206, startPoint y: 574, endPoint x: 1064, endPoint y: 667, distance: 169.7
click at [1064, 667] on div "Home / Restaurants management / Menus / Sections / item / update Raw Meat secti…" at bounding box center [915, 92] width 1245 height 1161
type input "2"
click at [1024, 629] on div "Update" at bounding box center [915, 637] width 1239 height 41
click at [374, 571] on input "Kibbeh 250 G" at bounding box center [542, 566] width 368 height 31
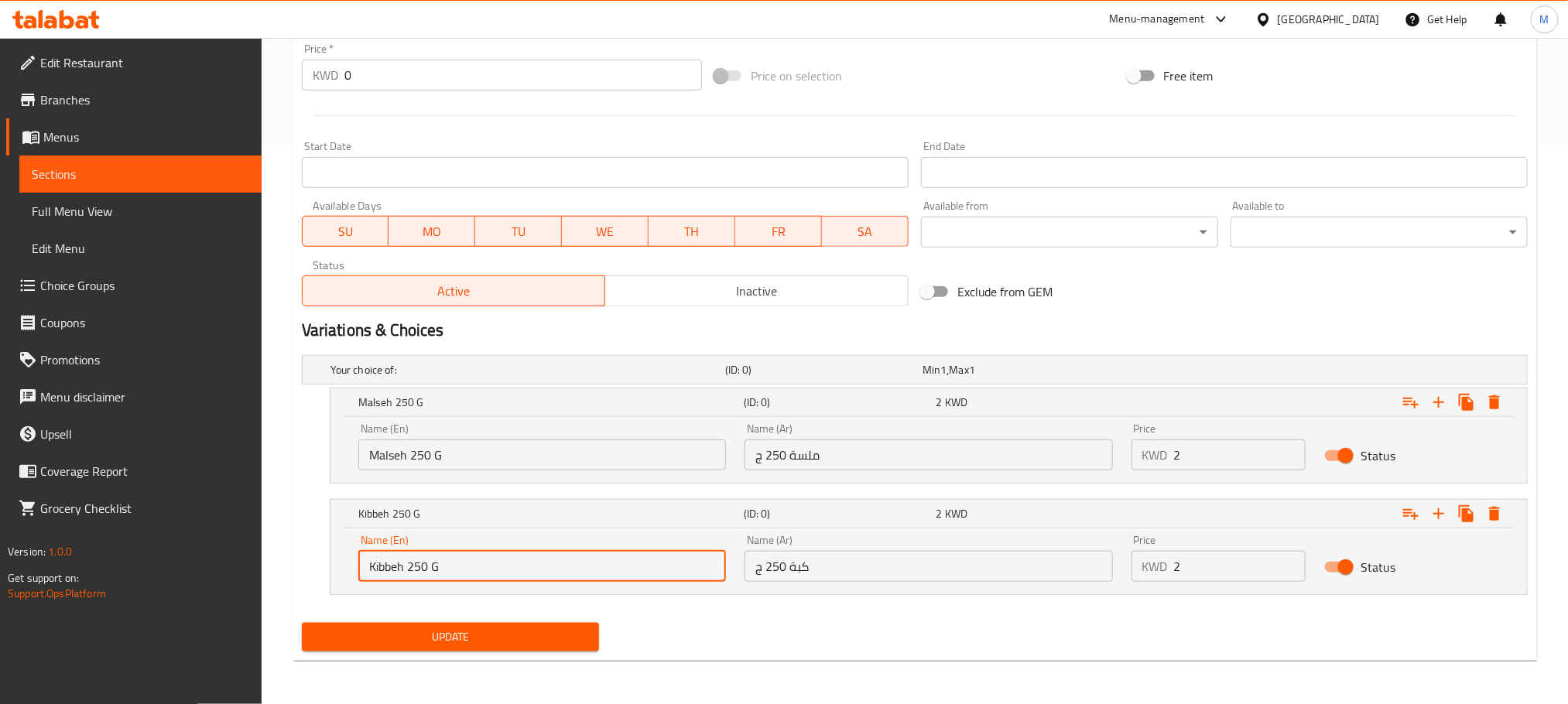
click at [370, 566] on input "Kibbeh 250 G" at bounding box center [542, 566] width 368 height 31
type input "Raw Kibbeh 250 G"
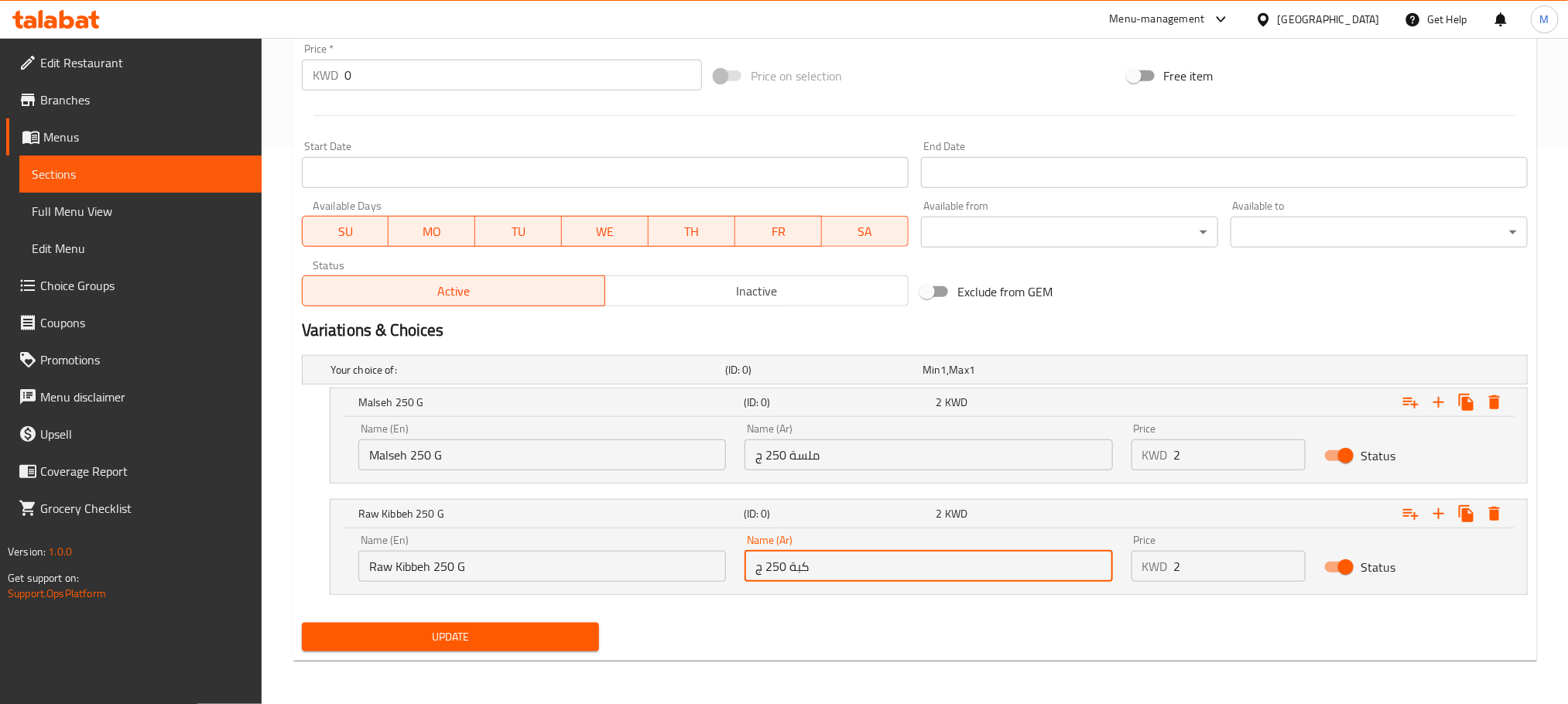
click at [793, 566] on input "كبة 250 ج" at bounding box center [929, 566] width 368 height 31
type input "كبة نية 250 ج"
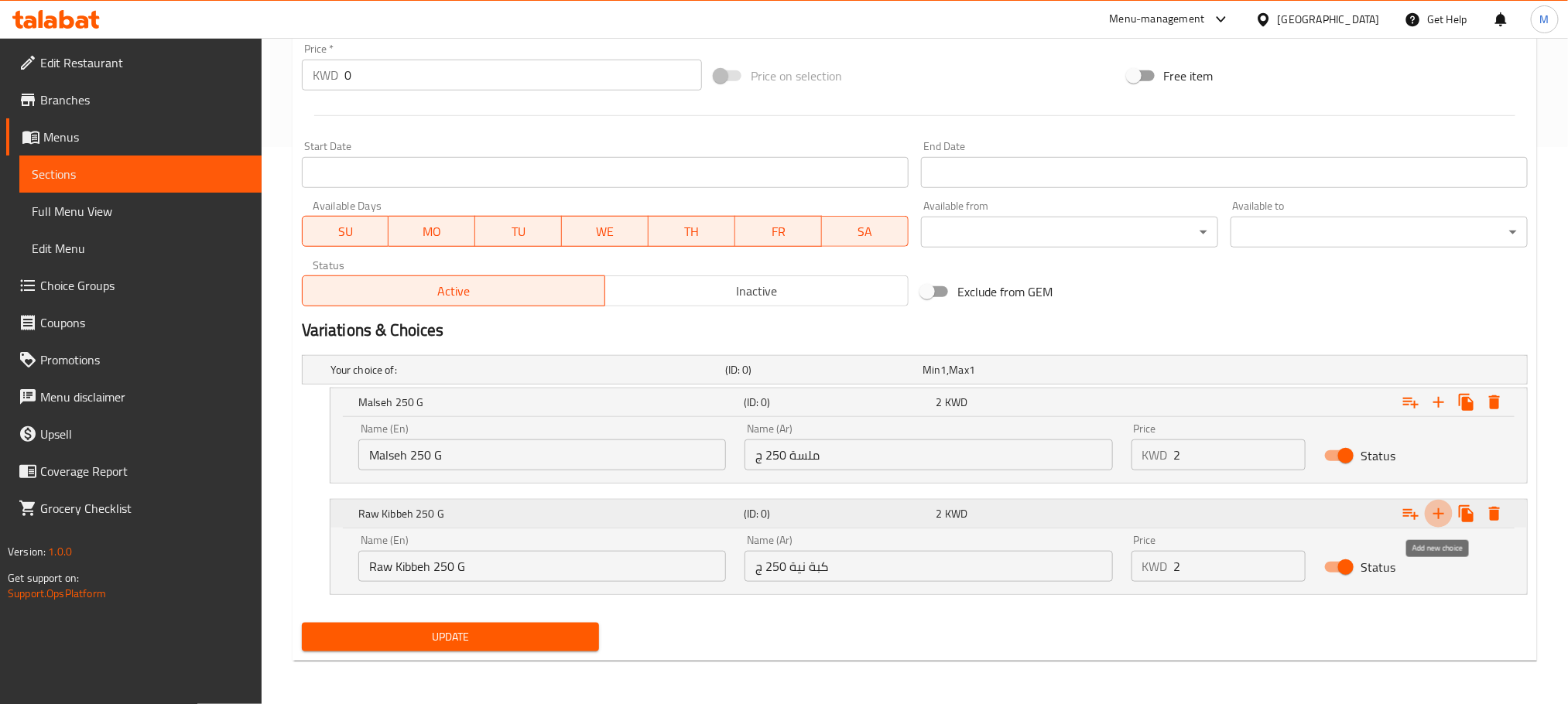
click at [1442, 507] on icon "Expand" at bounding box center [1439, 513] width 18 height 18
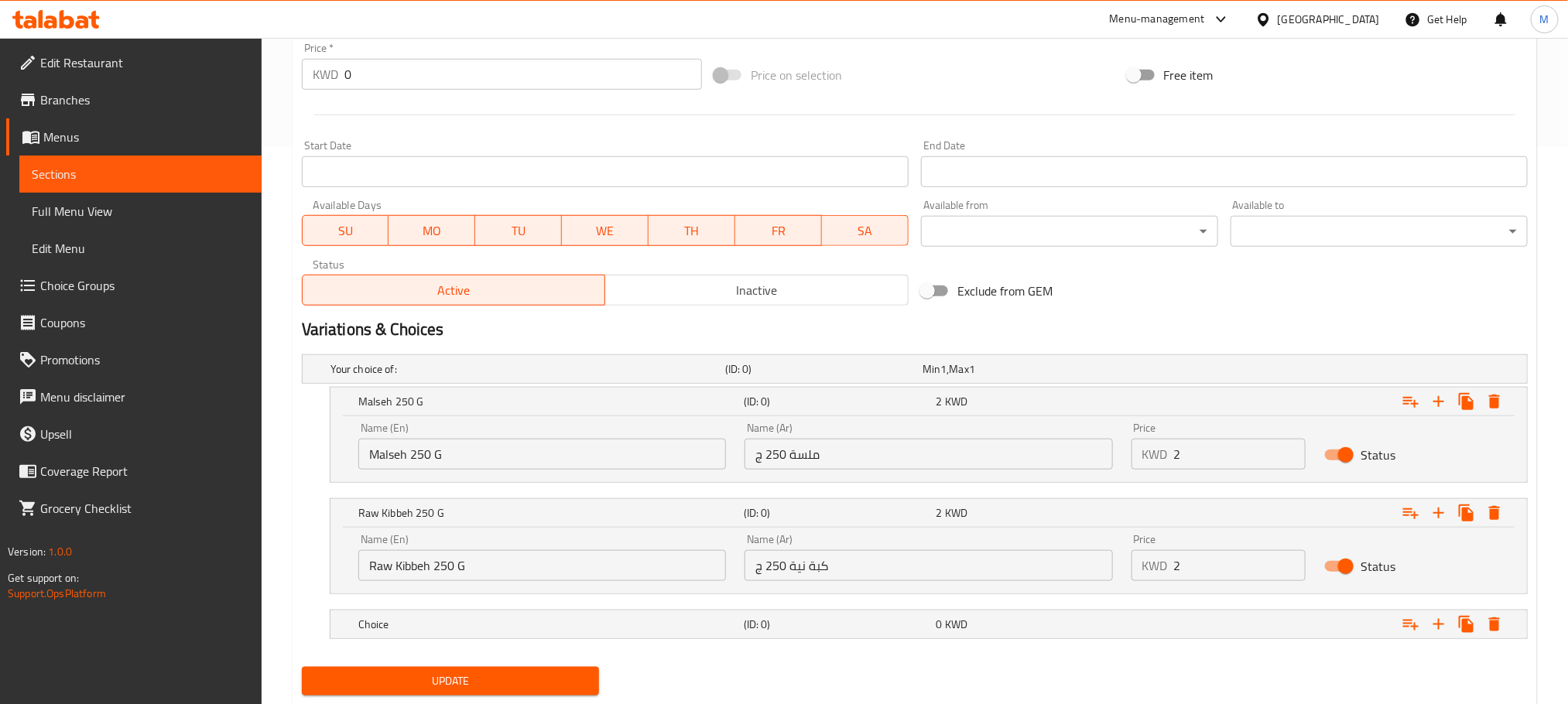
scroll to position [604, 0]
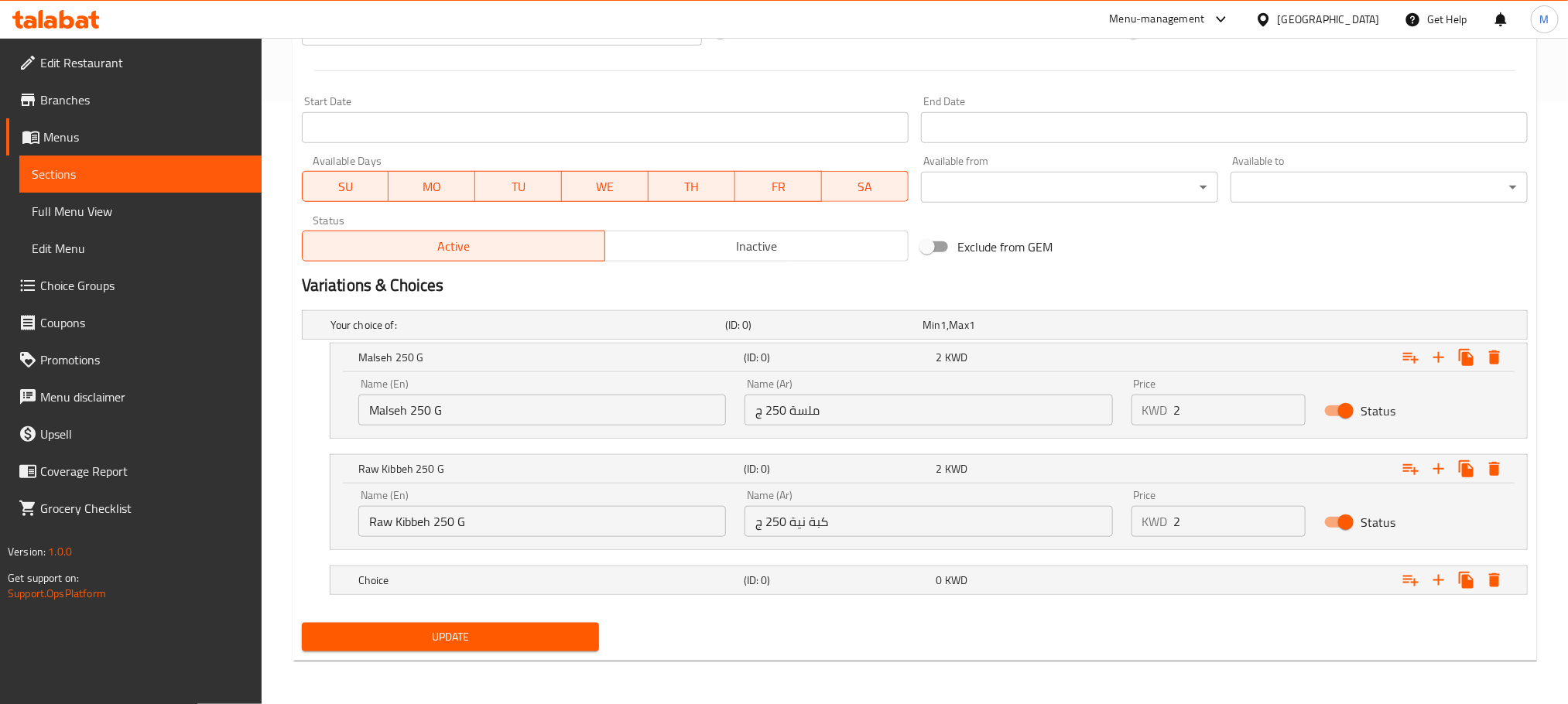
click at [512, 548] on div "Raw Kibbeh 250 G (ID: 0) 2 KWD Name (En) Raw Kibbeh 250 G Name (En) Name (Ar) ك…" at bounding box center [929, 502] width 1198 height 96
click at [513, 332] on h5 "Choice" at bounding box center [525, 324] width 389 height 15
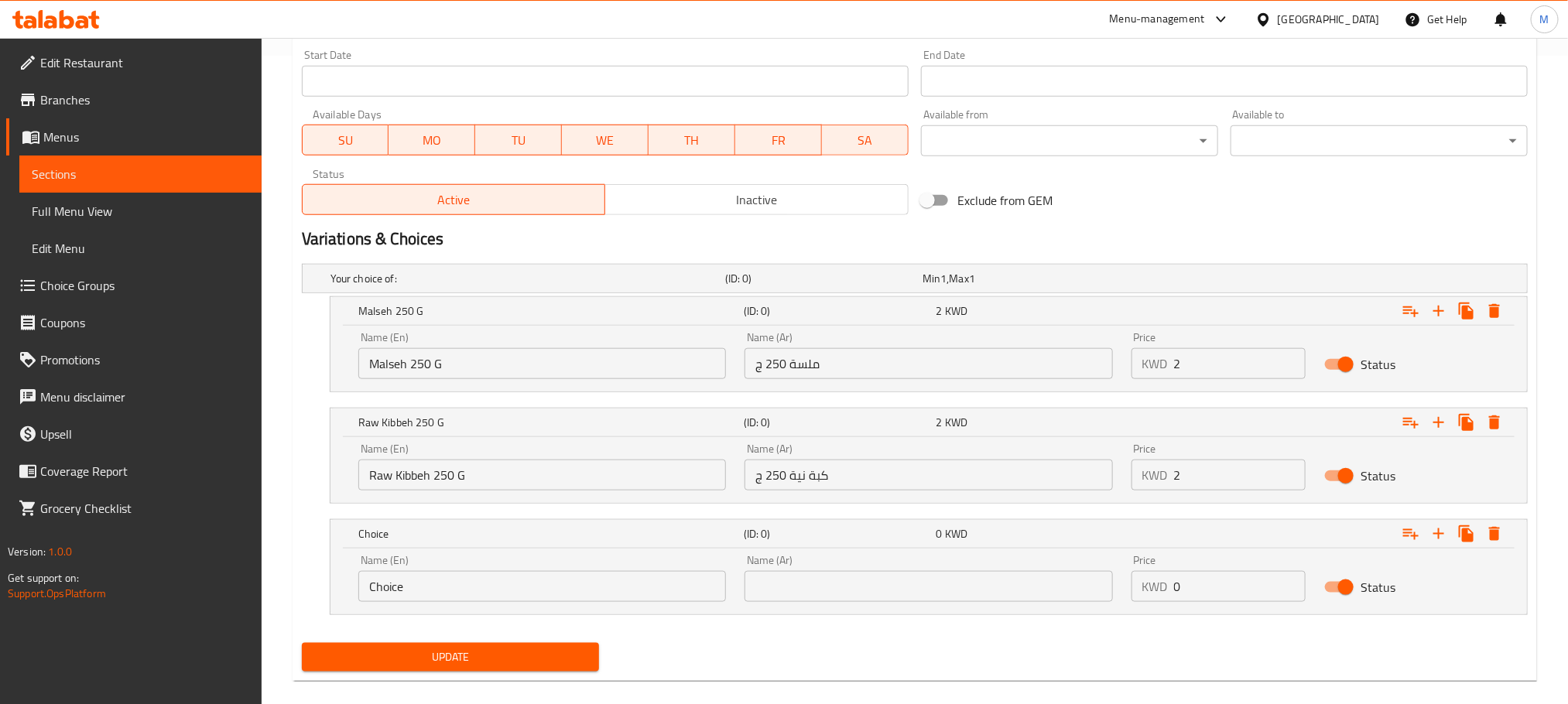
scroll to position [670, 0]
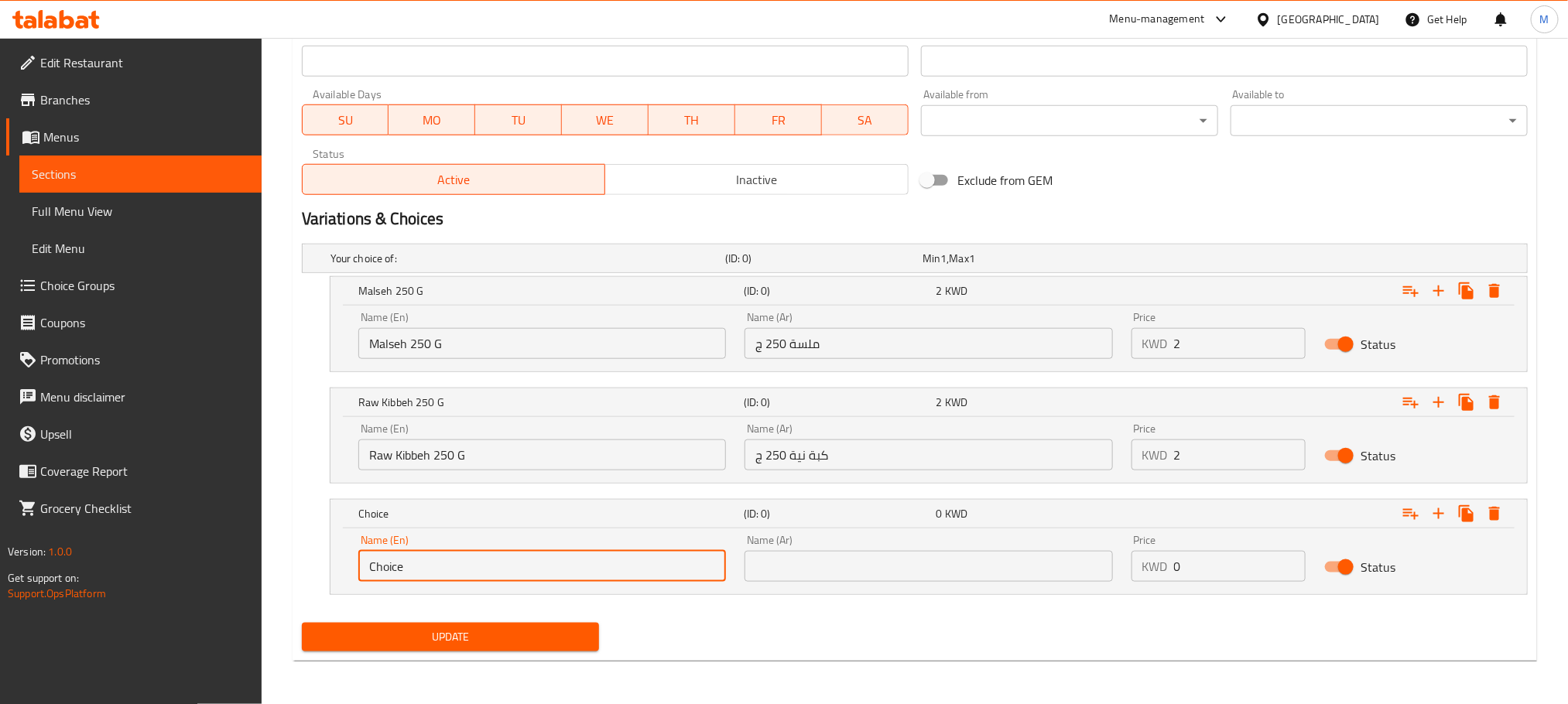
drag, startPoint x: 404, startPoint y: 560, endPoint x: 288, endPoint y: 615, distance: 128.4
click at [302, 618] on div "Add item image Image Size: 1200 x 800 px / Image formats: jpg, png / 5MB Max. I…" at bounding box center [915, 96] width 1239 height 1122
paste input "Kafta كفته نيه"
drag, startPoint x: 395, startPoint y: 568, endPoint x: 519, endPoint y: 568, distance: 124.0
click at [519, 568] on input "Kafta كفته نيه" at bounding box center [542, 566] width 368 height 31
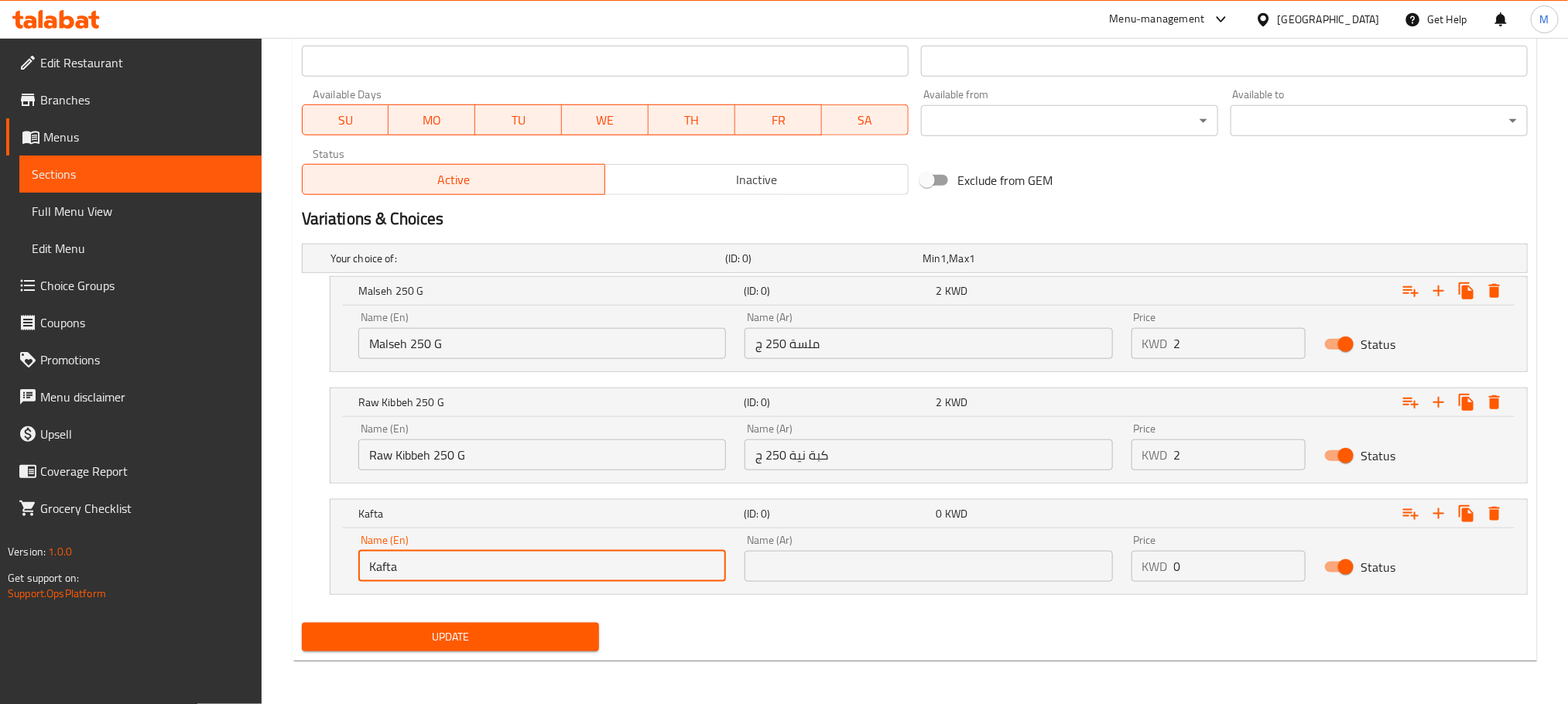
type input "Kafta"
click at [822, 566] on input "text" at bounding box center [929, 566] width 368 height 31
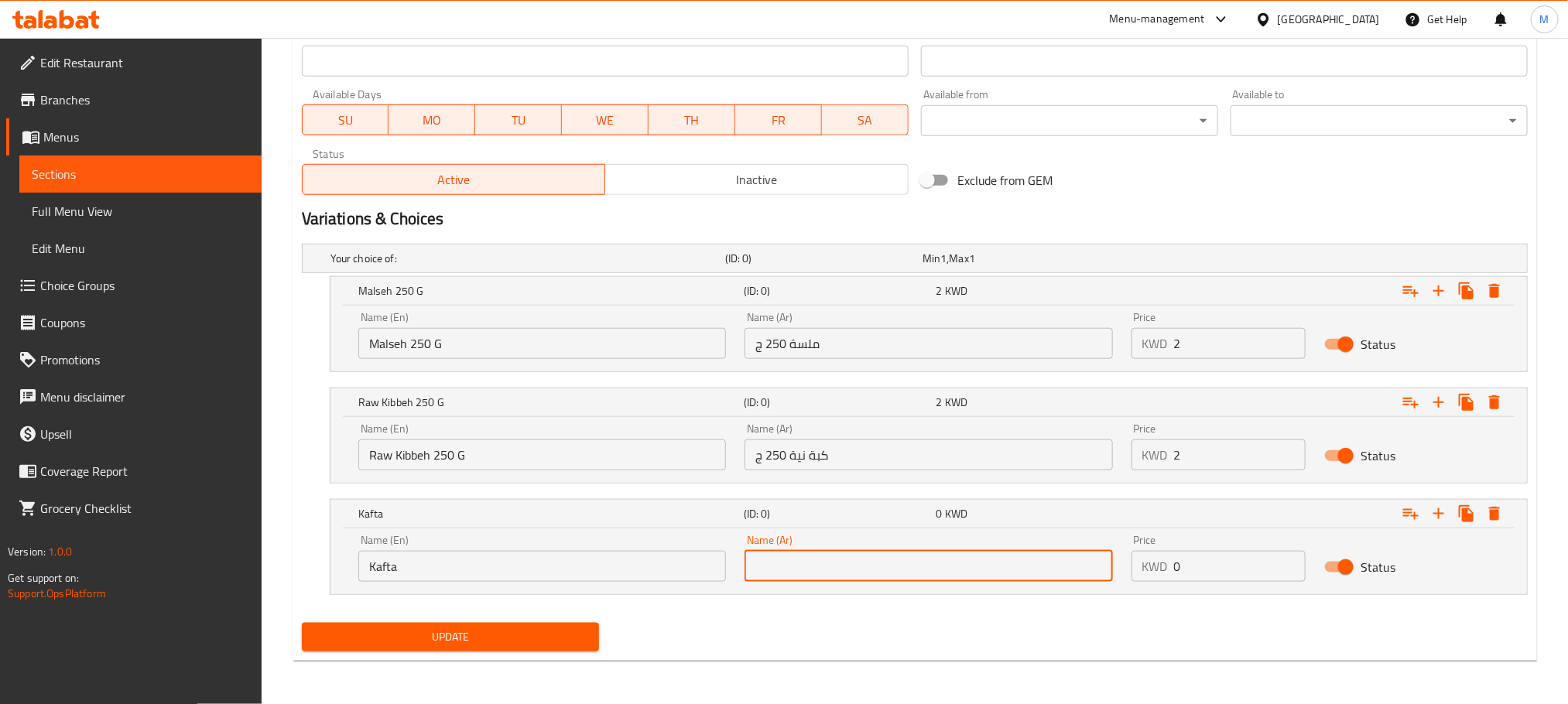
paste input "كفته نيه"
type input "كفته نيه"
click at [367, 564] on input "Kafta" at bounding box center [542, 566] width 368 height 31
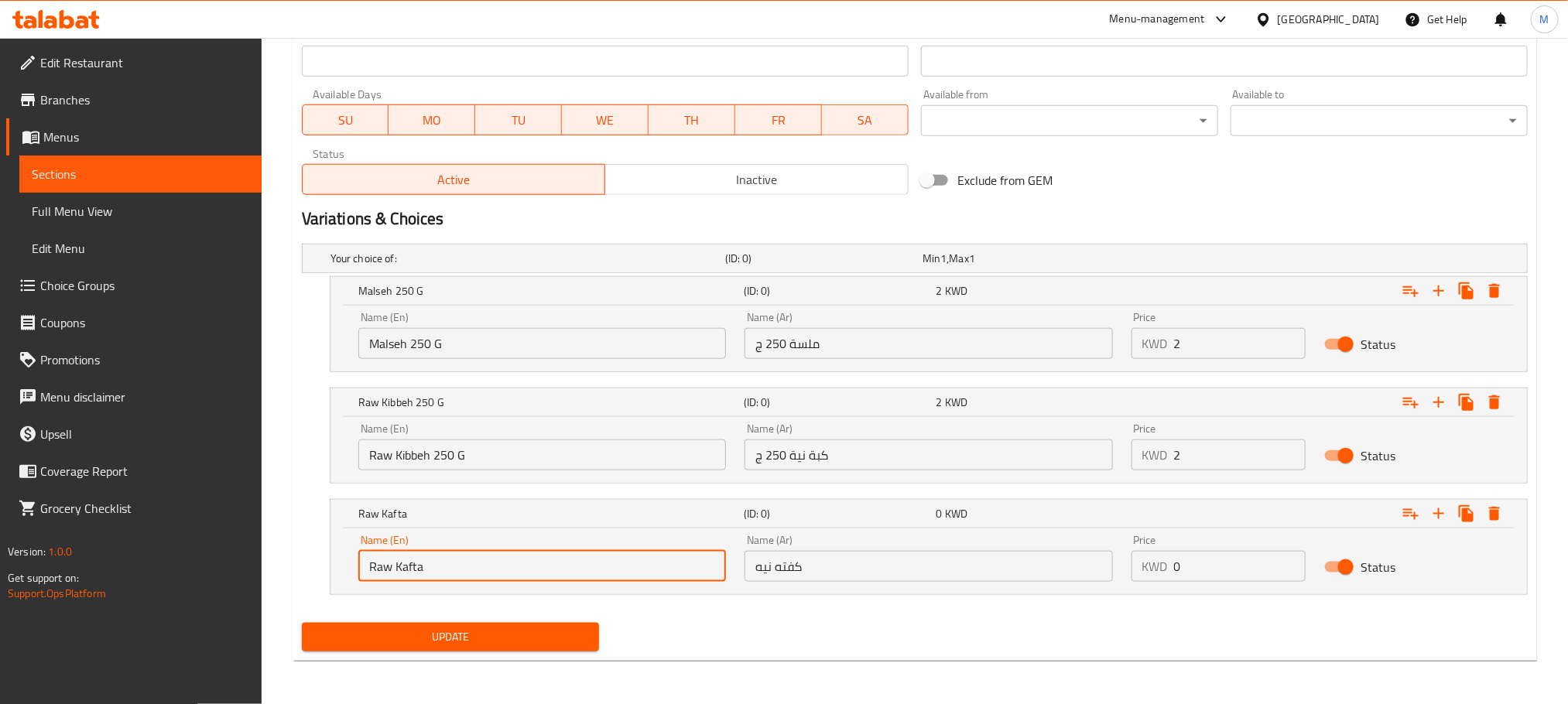
click at [500, 571] on input "Raw Kafta" at bounding box center [542, 566] width 368 height 31
type input "Raw Kafta 250 G"
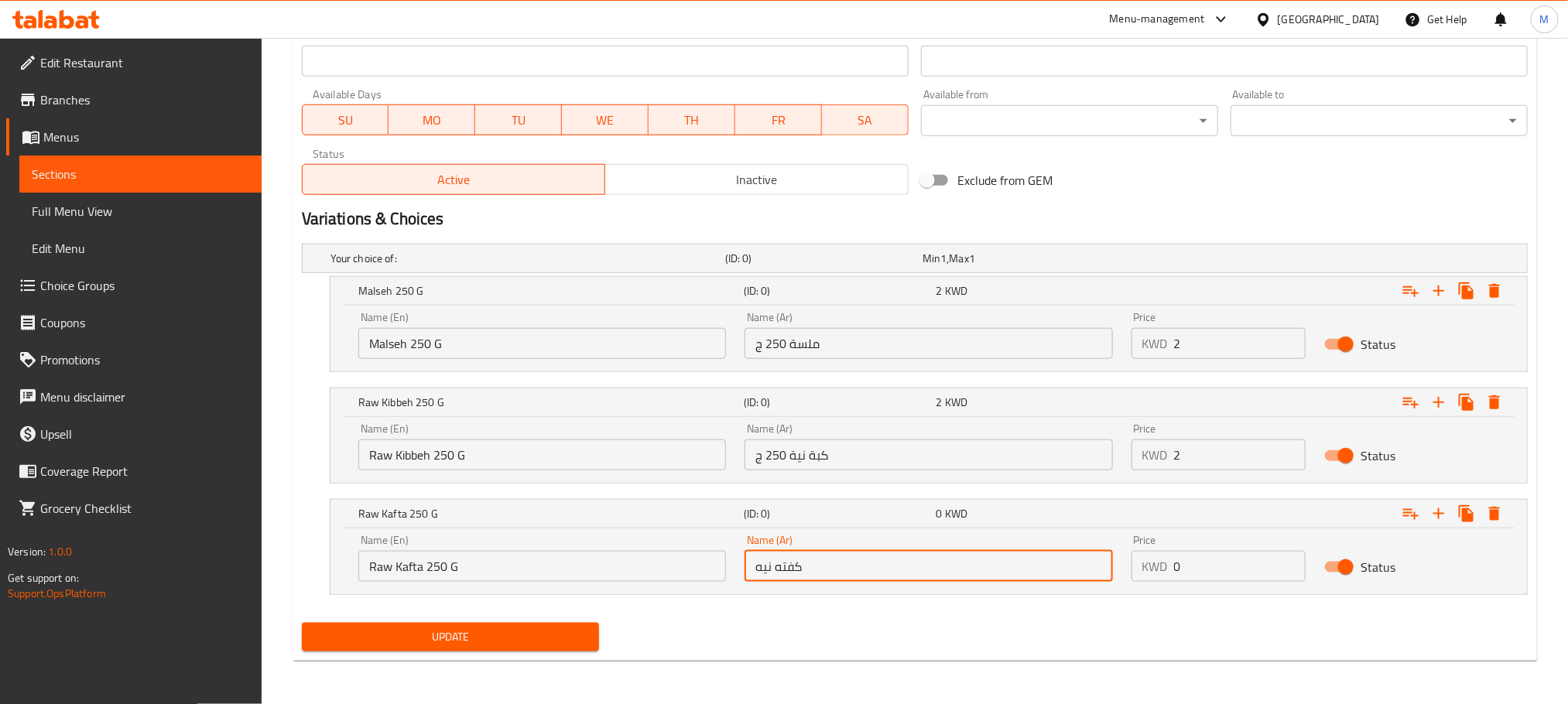
click at [848, 568] on input "كفته نيه" at bounding box center [929, 566] width 368 height 31
type input "كفته نيه 250 ج"
click at [846, 638] on div "Update" at bounding box center [915, 637] width 1239 height 41
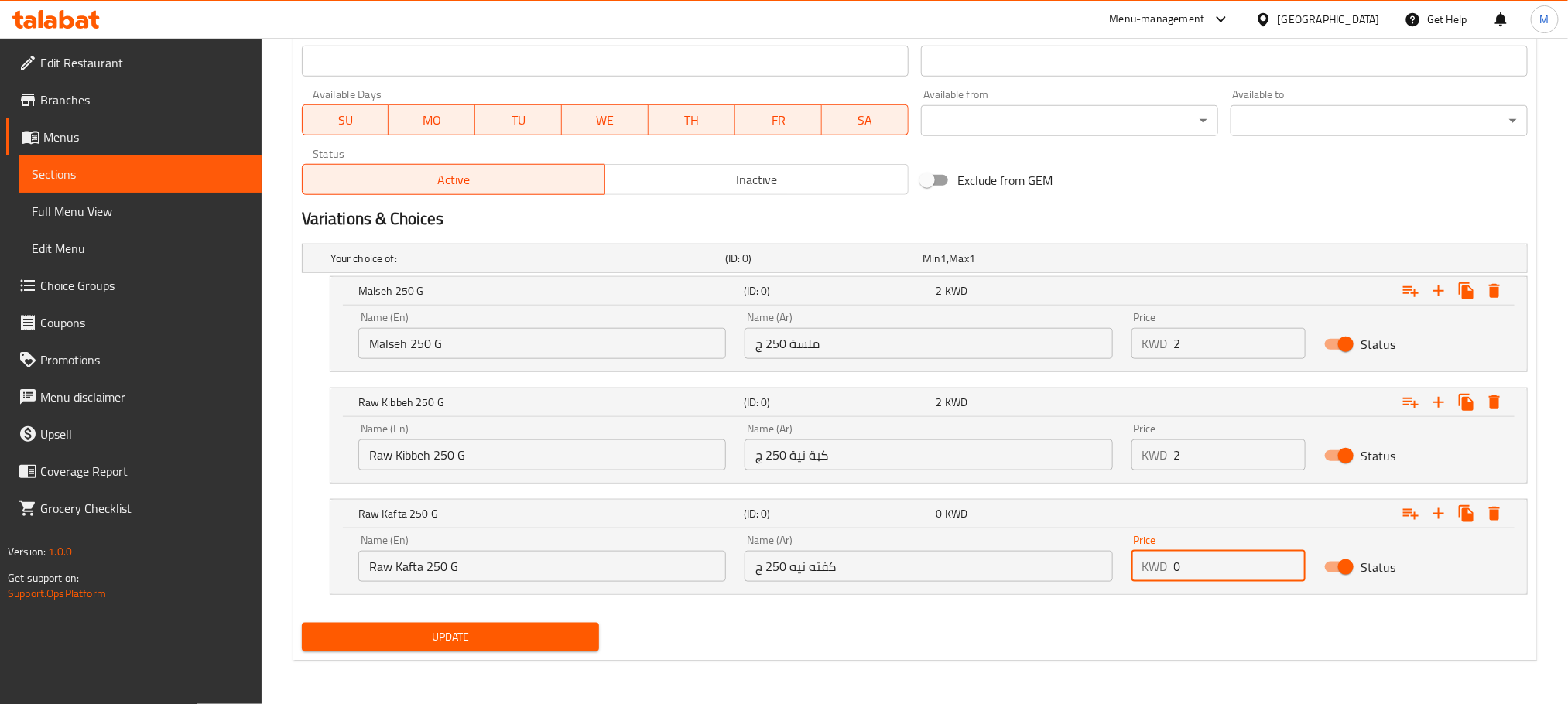
drag, startPoint x: 1206, startPoint y: 569, endPoint x: 1080, endPoint y: 604, distance: 130.8
click at [1080, 604] on div "Your choice of: (ID: 0) Min 1 , Max 1 Name (En) Your choice of: Name (En) Name …" at bounding box center [915, 427] width 1239 height 379
type input "2"
click at [1088, 611] on div "Your choice of: (ID: 0) Min 1 , Max 1 Name (En) Your choice of: Name (En) Name …" at bounding box center [915, 427] width 1239 height 379
click at [1436, 514] on icon "Expand" at bounding box center [1439, 513] width 10 height 10
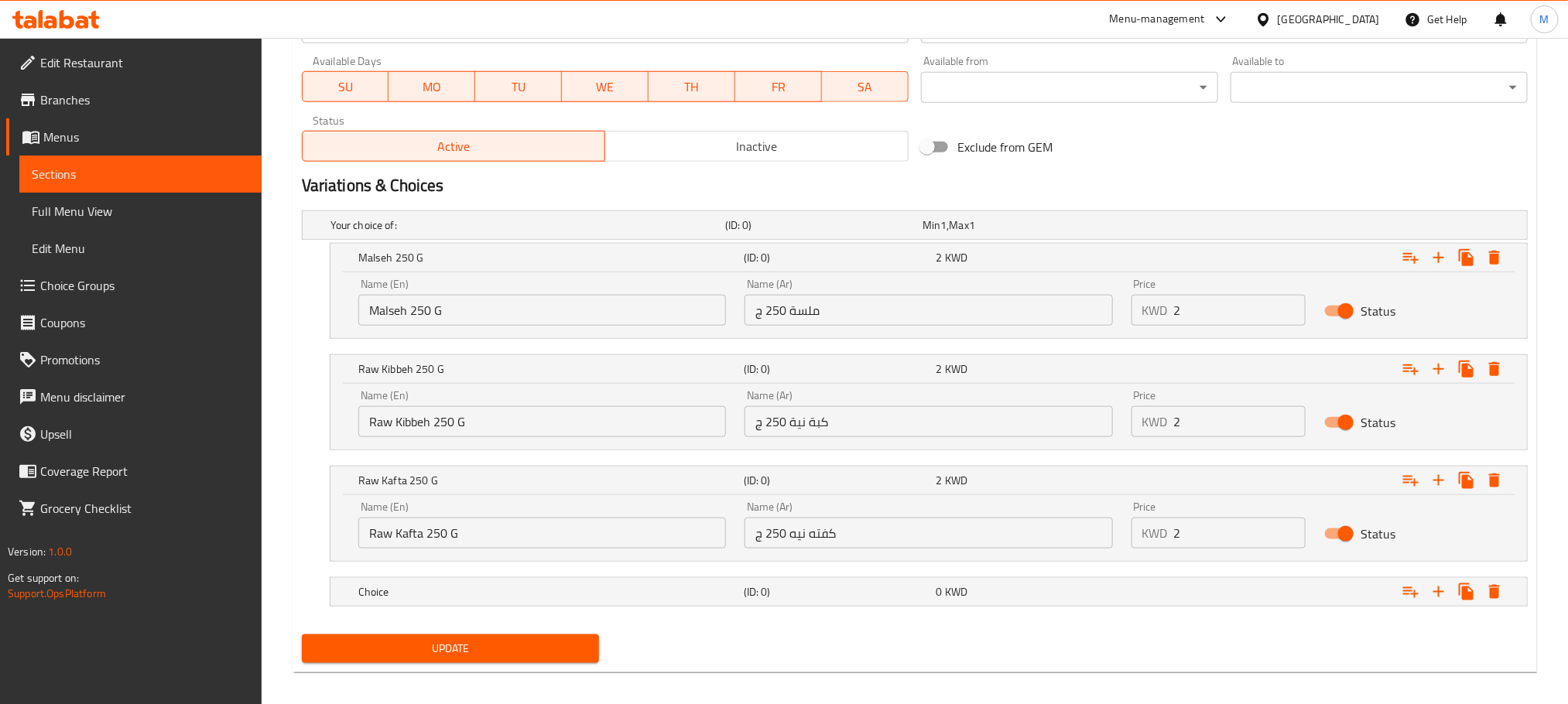
scroll to position [715, 0]
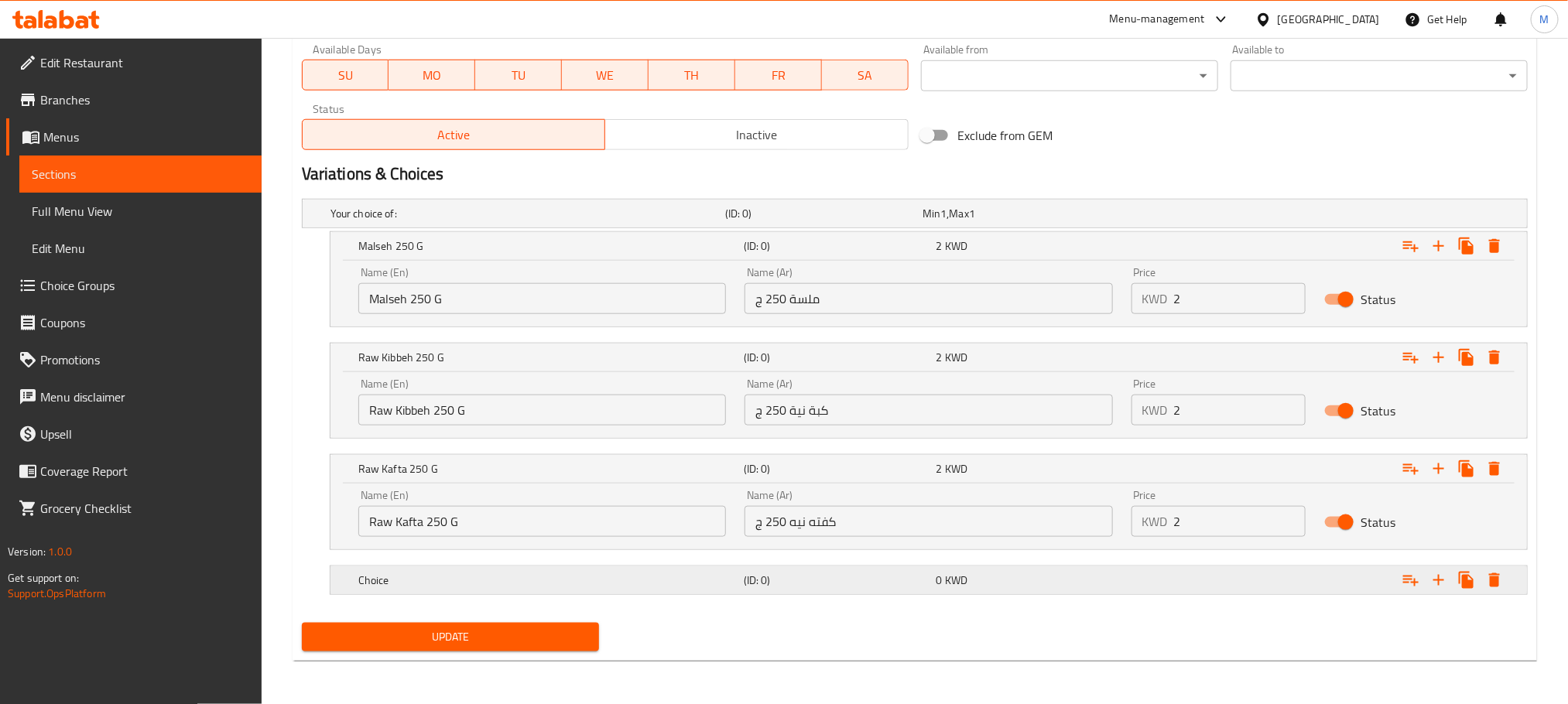
click at [719, 222] on h5 "Choice" at bounding box center [525, 213] width 389 height 15
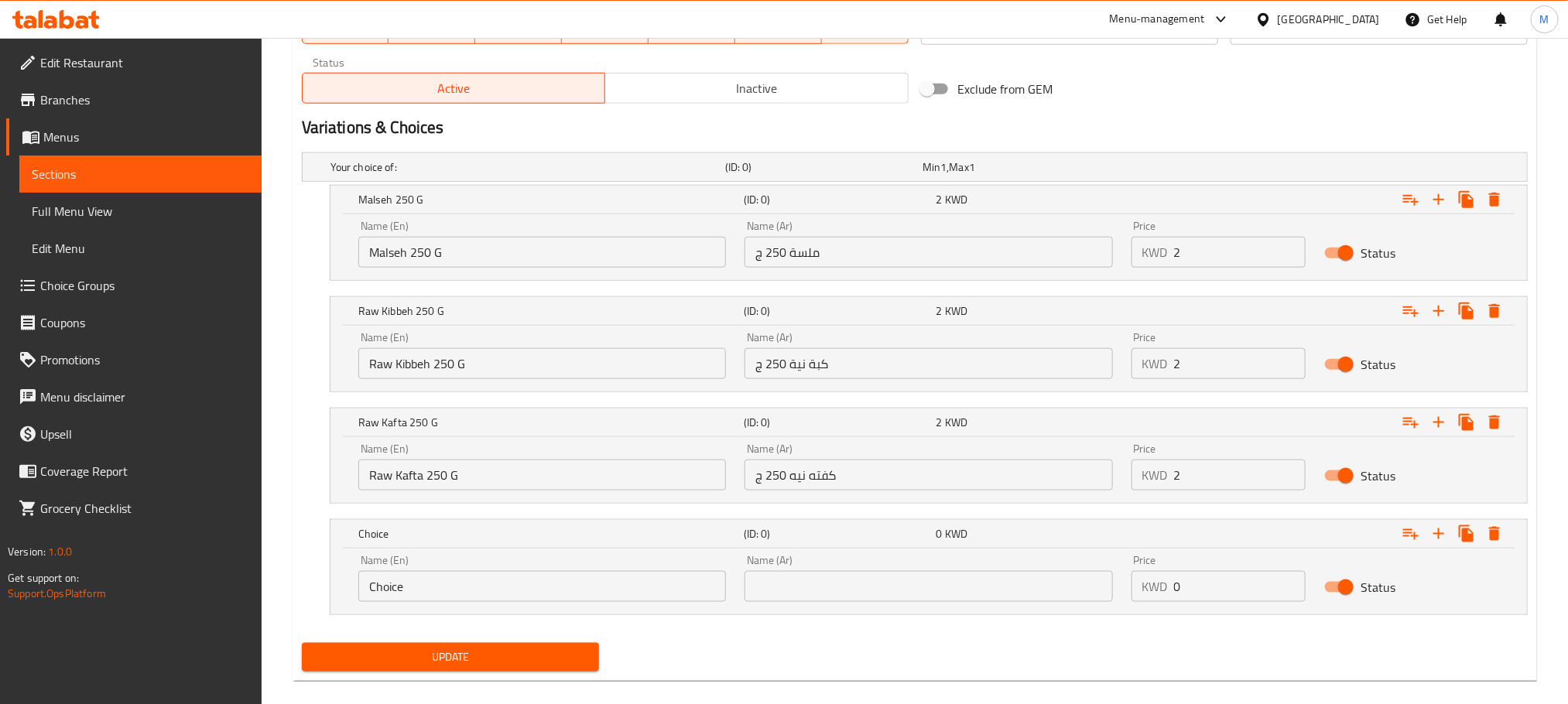
scroll to position [783, 0]
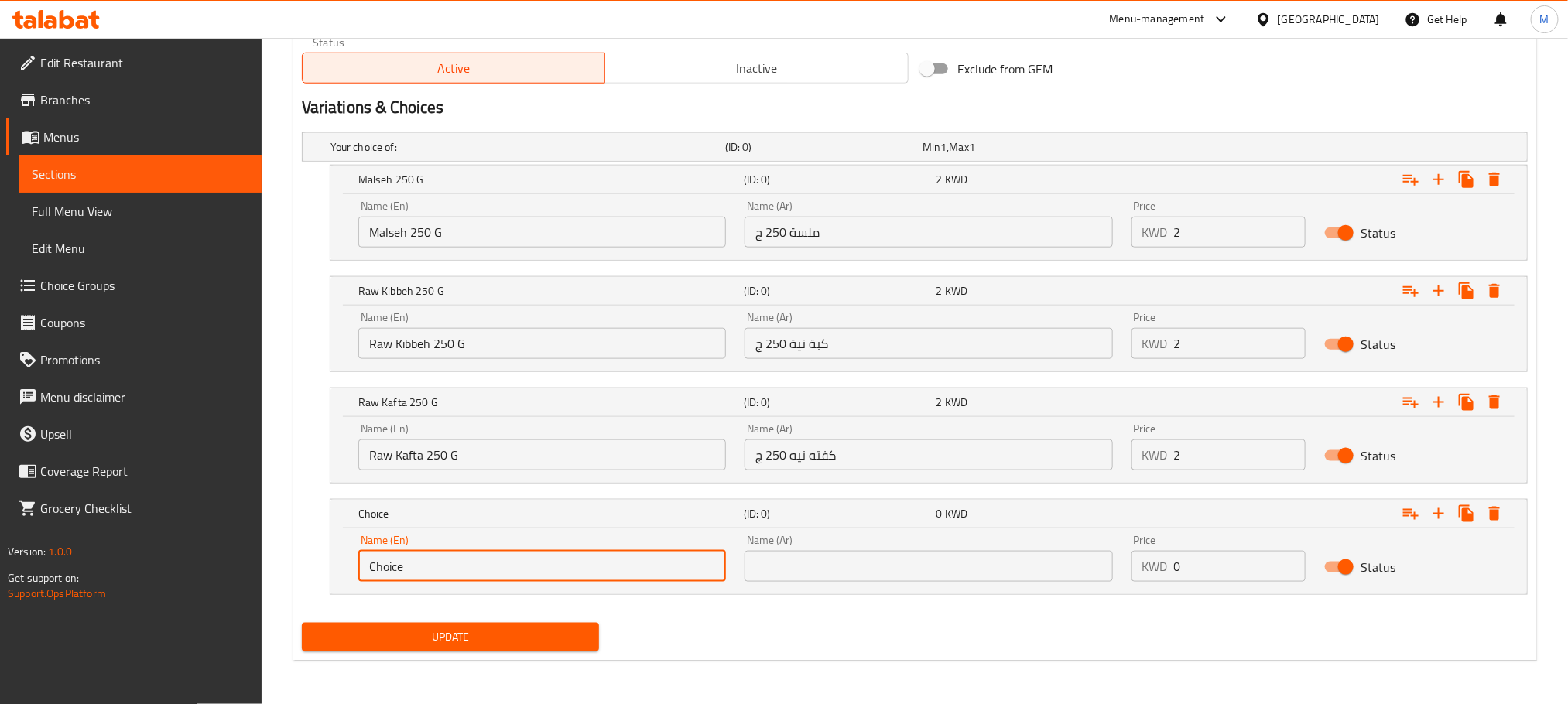
drag, startPoint x: 468, startPoint y: 566, endPoint x: 37, endPoint y: 678, distance: 445.3
paste input "Frakeh فراكة"
drag, startPoint x: 415, startPoint y: 569, endPoint x: 407, endPoint y: 568, distance: 8.1
click at [407, 568] on input "Frakeh فراكة" at bounding box center [542, 566] width 368 height 31
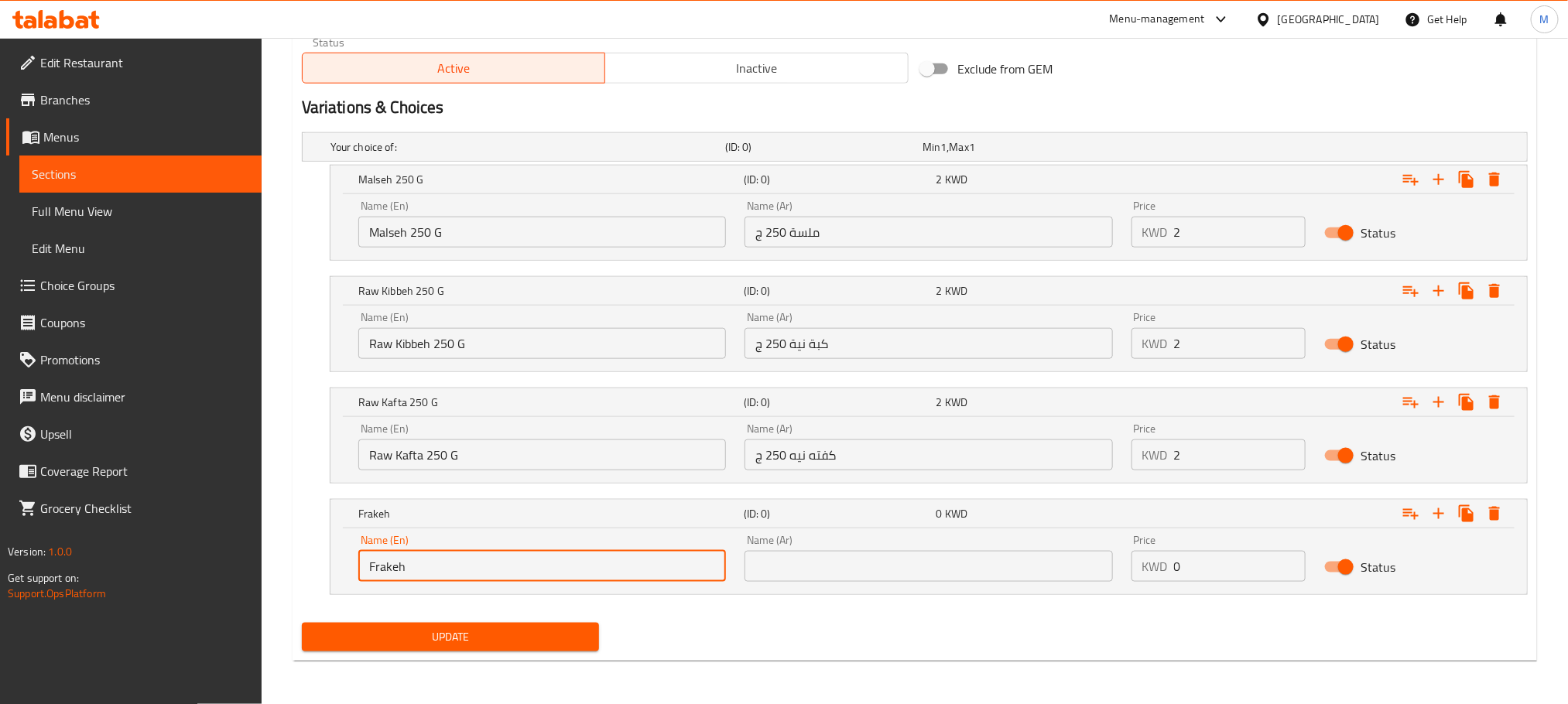
type input "Frakeh"
click at [925, 560] on input "text" at bounding box center [929, 566] width 368 height 31
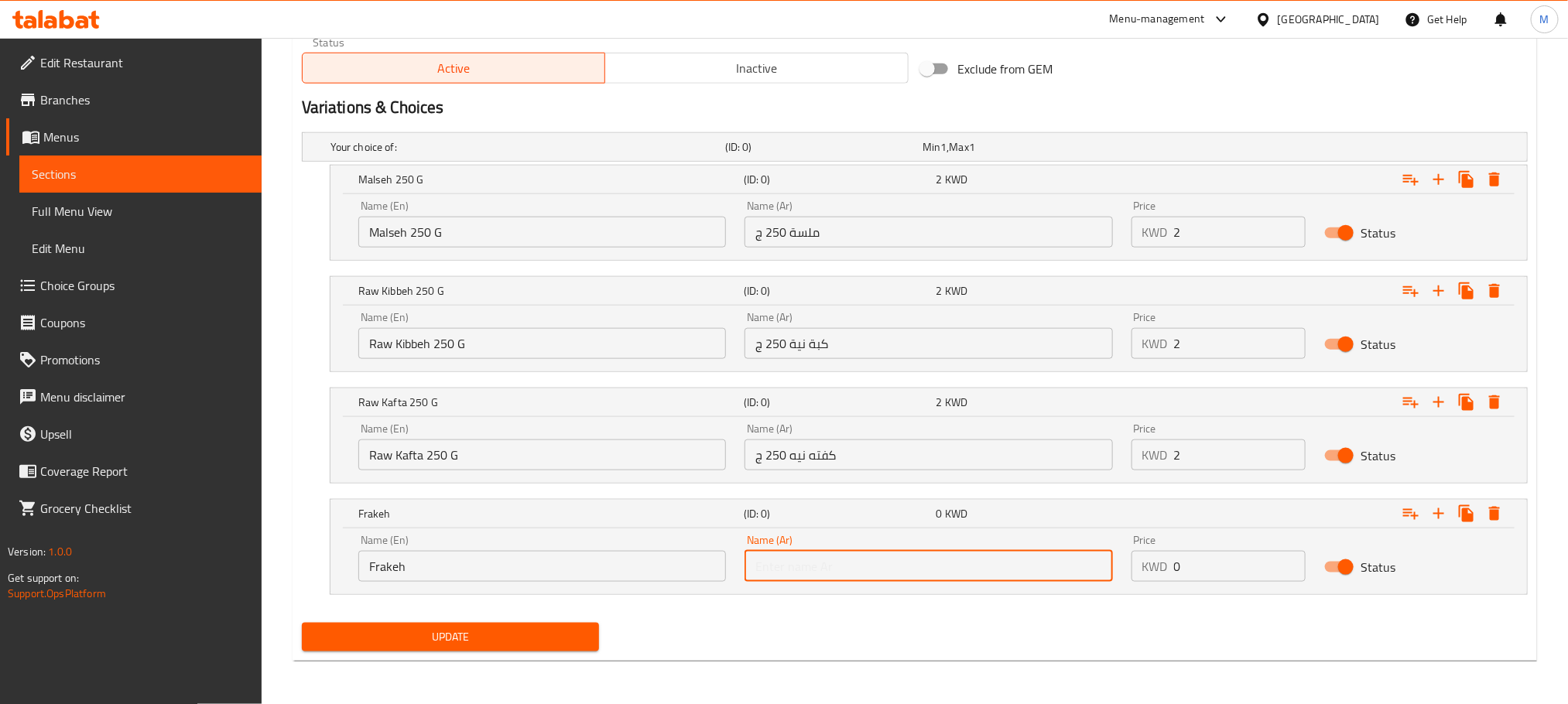
paste input "فراكة"
type input "فراكة"
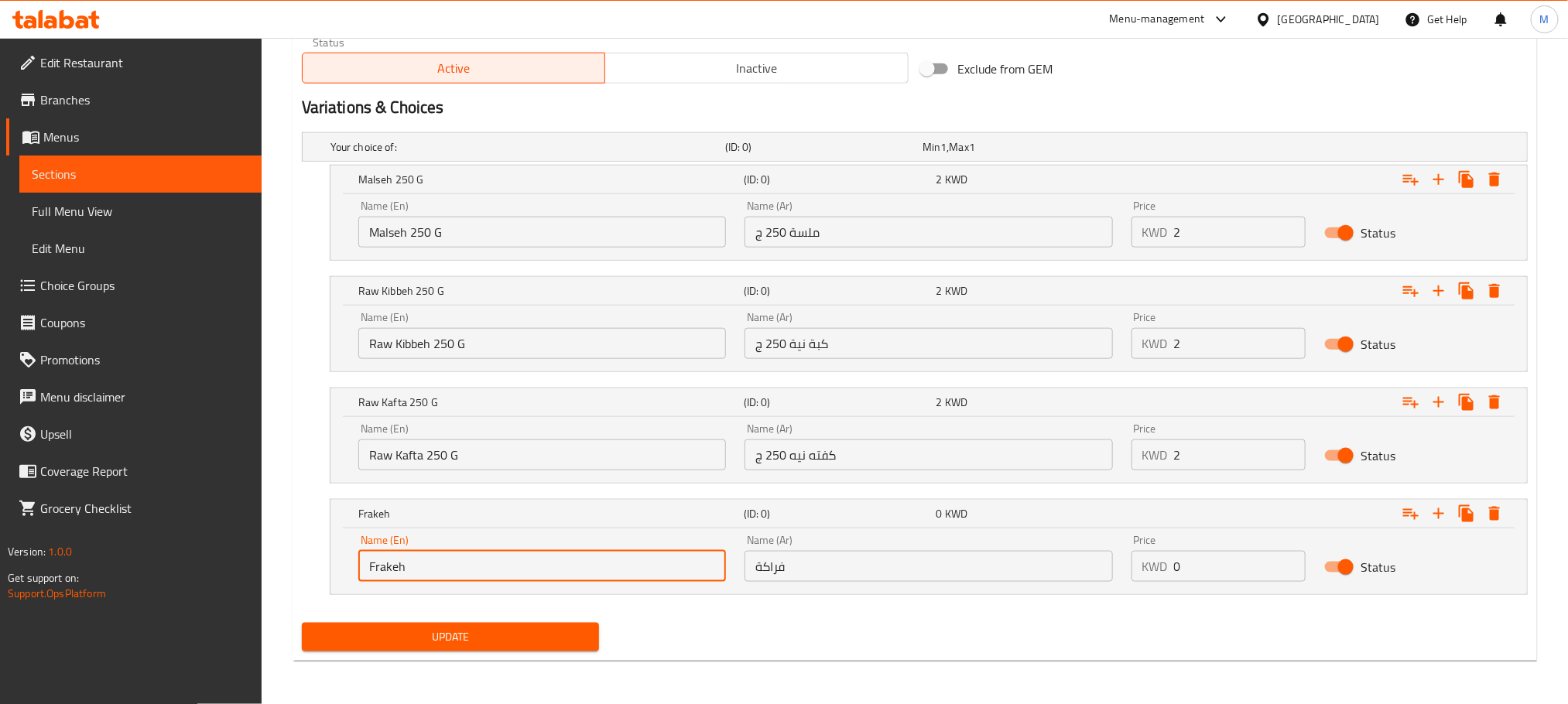
click at [446, 568] on input "Frakeh" at bounding box center [542, 566] width 368 height 31
type input "Frakeh 250 G"
click at [806, 576] on input "فراكة" at bounding box center [929, 566] width 368 height 31
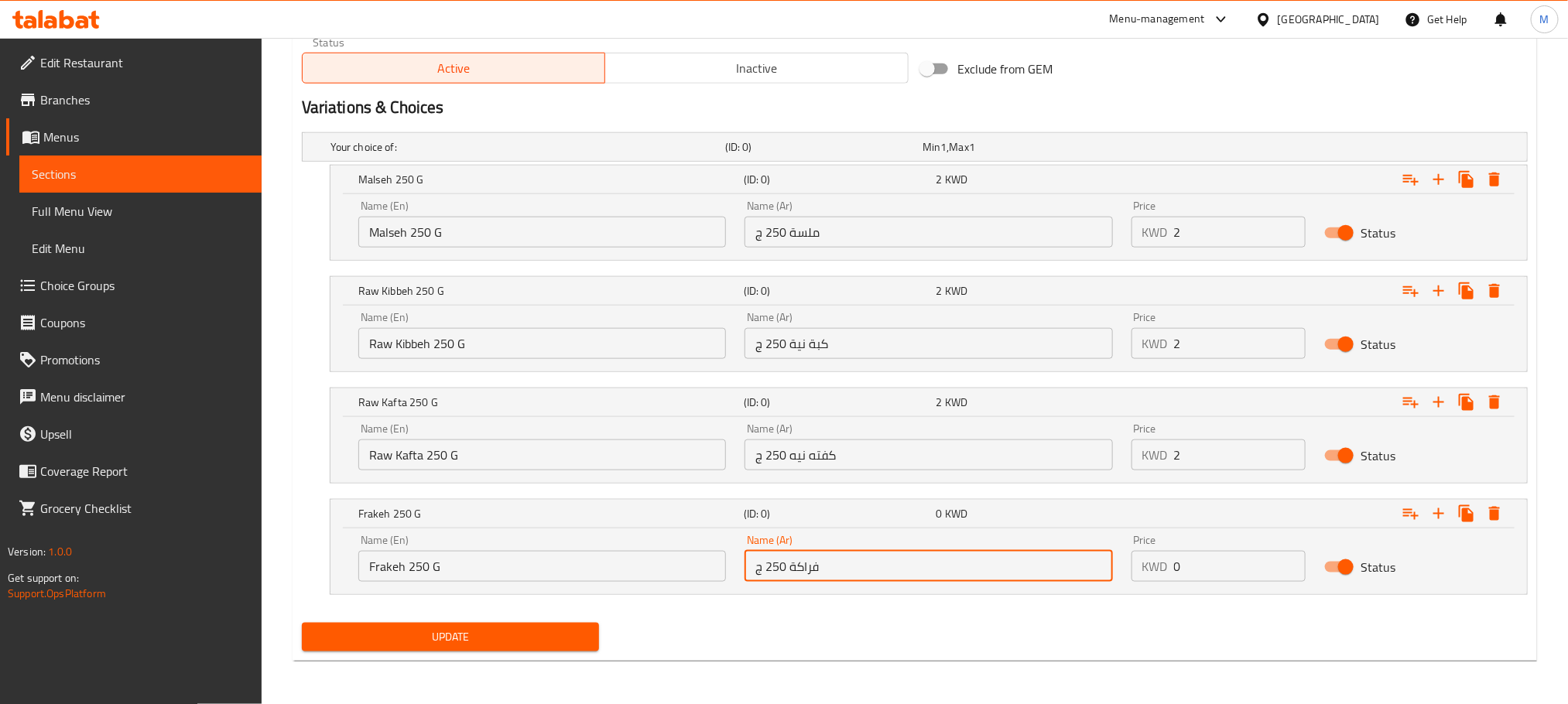
type input "فراكة 250 ج"
click at [792, 620] on div "Update" at bounding box center [915, 637] width 1239 height 41
click at [884, 615] on div "Your choice of: (ID: 0) Min 1 , Max 1 Name (En) Your choice of: Name (En) Name …" at bounding box center [915, 371] width 1239 height 490
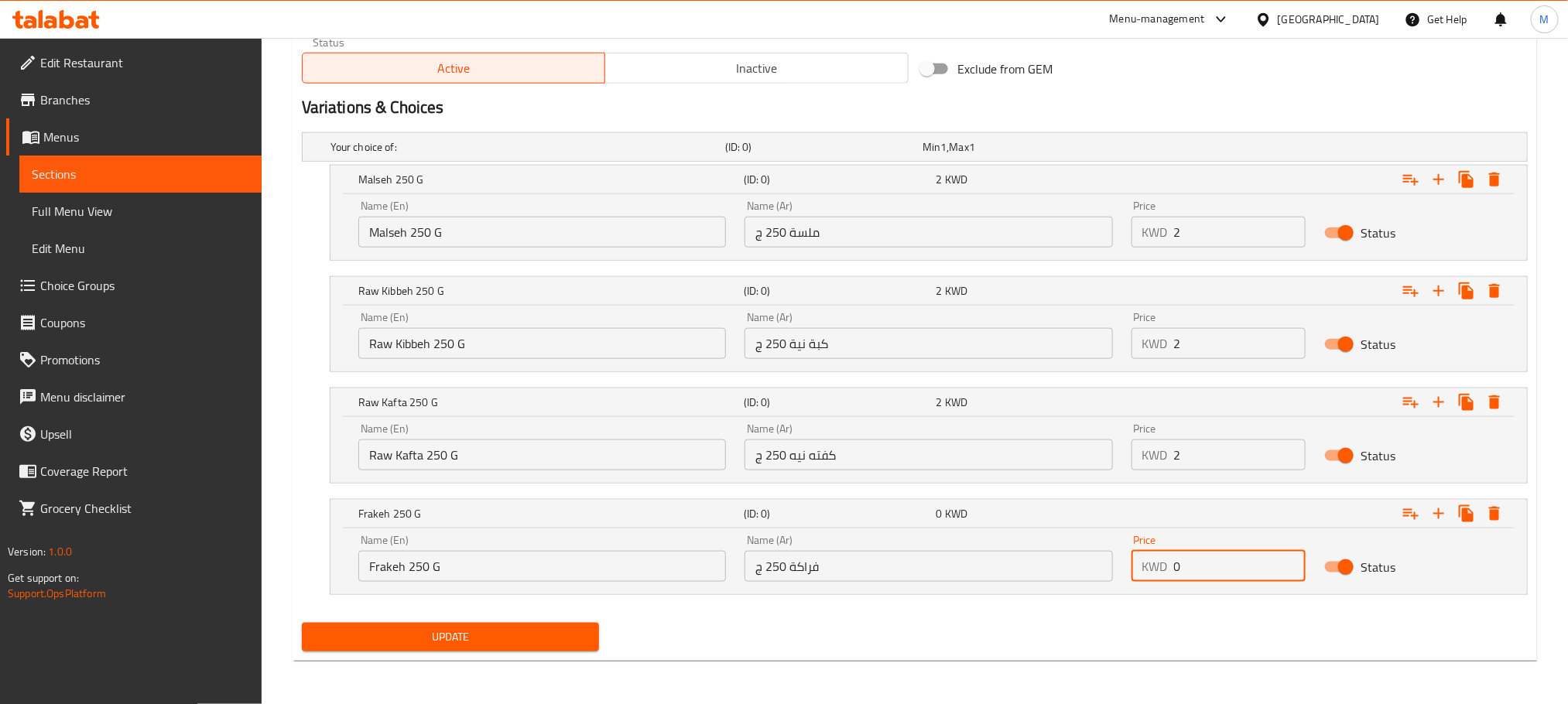
drag, startPoint x: 1210, startPoint y: 564, endPoint x: 1077, endPoint y: 617, distance: 143.2
click at [1077, 617] on div "Add item image Image Size: 1200 x 800 px / Image formats: jpg, png / 5MB Max. I…" at bounding box center [915, 39] width 1239 height 1234
type input "2"
click at [1076, 625] on div "Update" at bounding box center [915, 637] width 1239 height 41
click at [1430, 508] on icon "Expand" at bounding box center [1439, 513] width 18 height 18
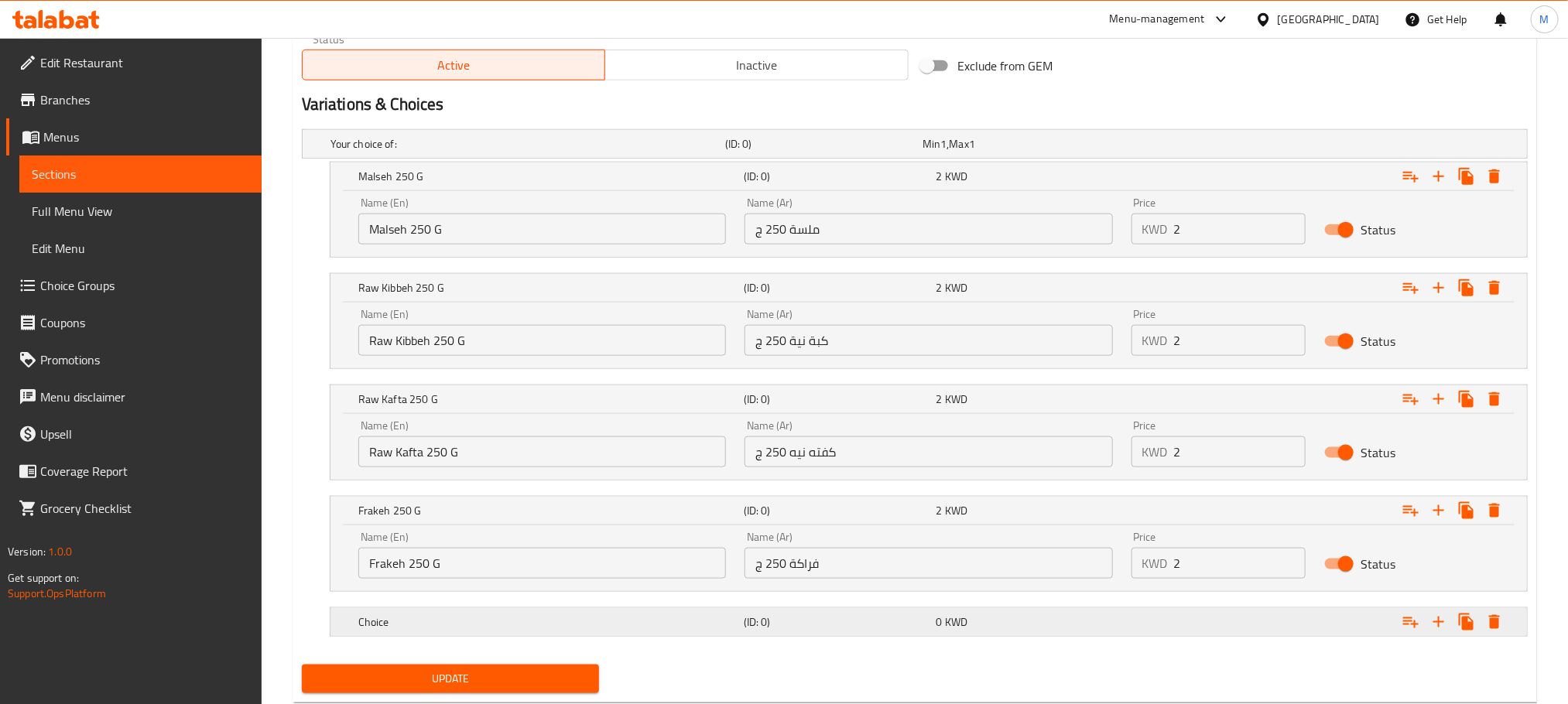
click at [774, 152] on h5 "(ID: 0)" at bounding box center [821, 144] width 191 height 15
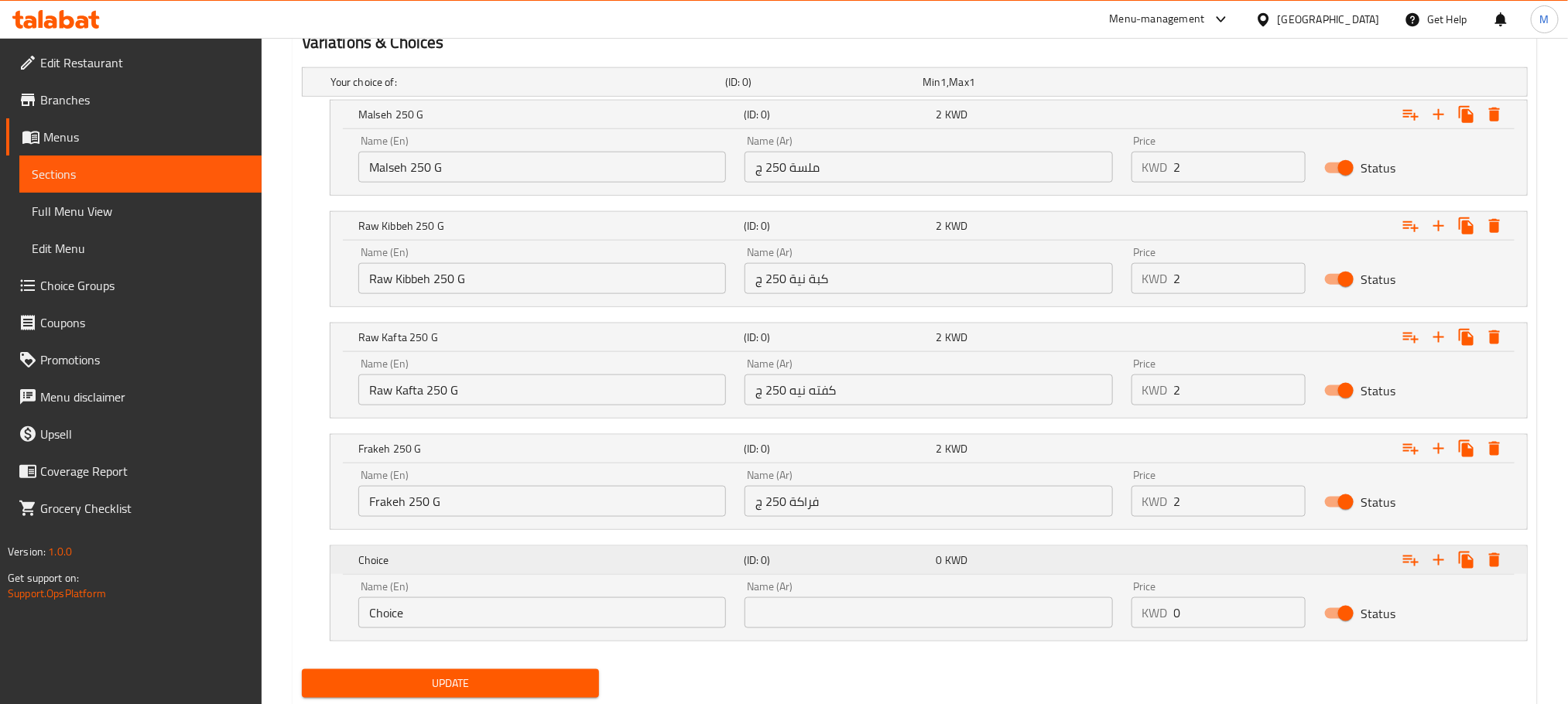
scroll to position [894, 0]
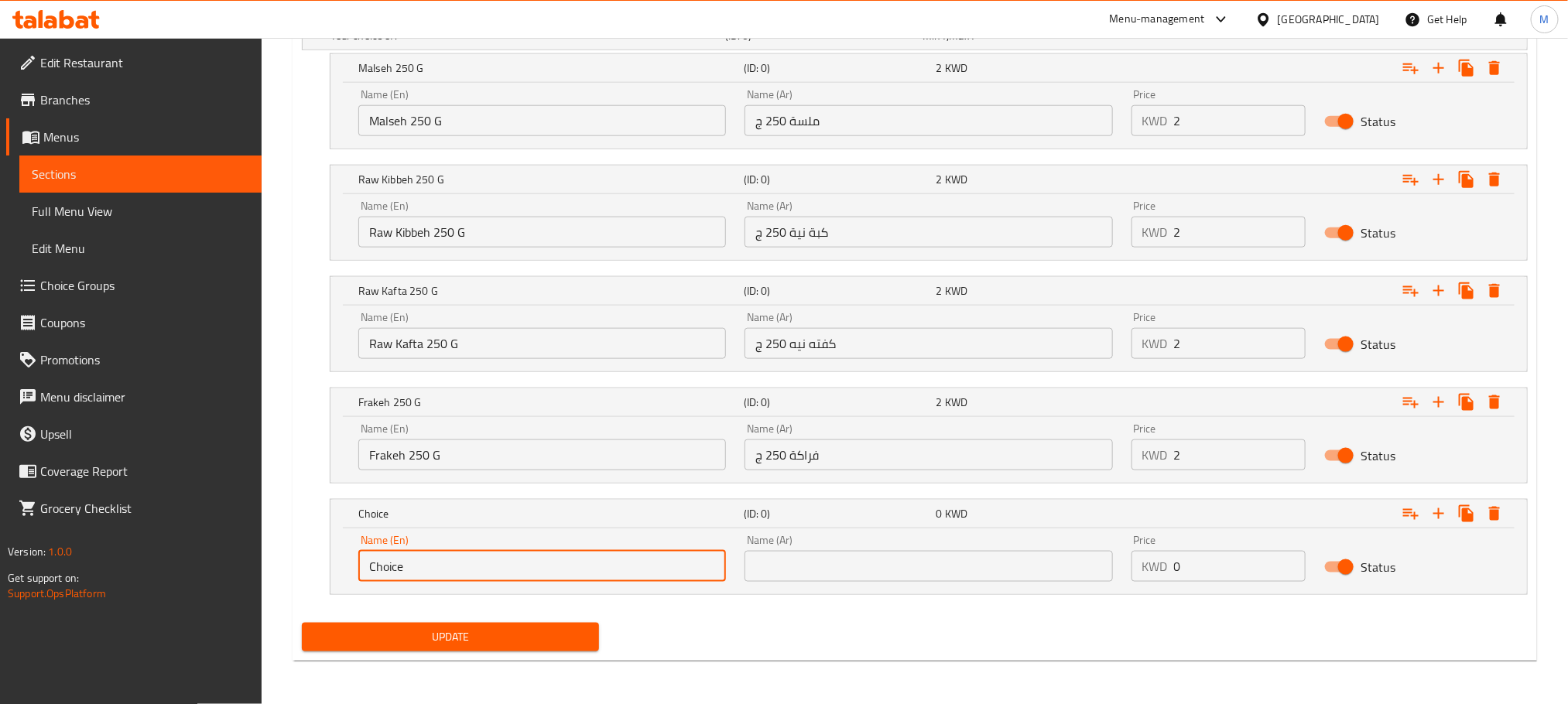
drag, startPoint x: 474, startPoint y: 568, endPoint x: 201, endPoint y: 628, distance: 279.5
paste input "Hand Chopped"
type input "Hand Chopped 250 G"
click at [808, 568] on input "text" at bounding box center [929, 566] width 368 height 31
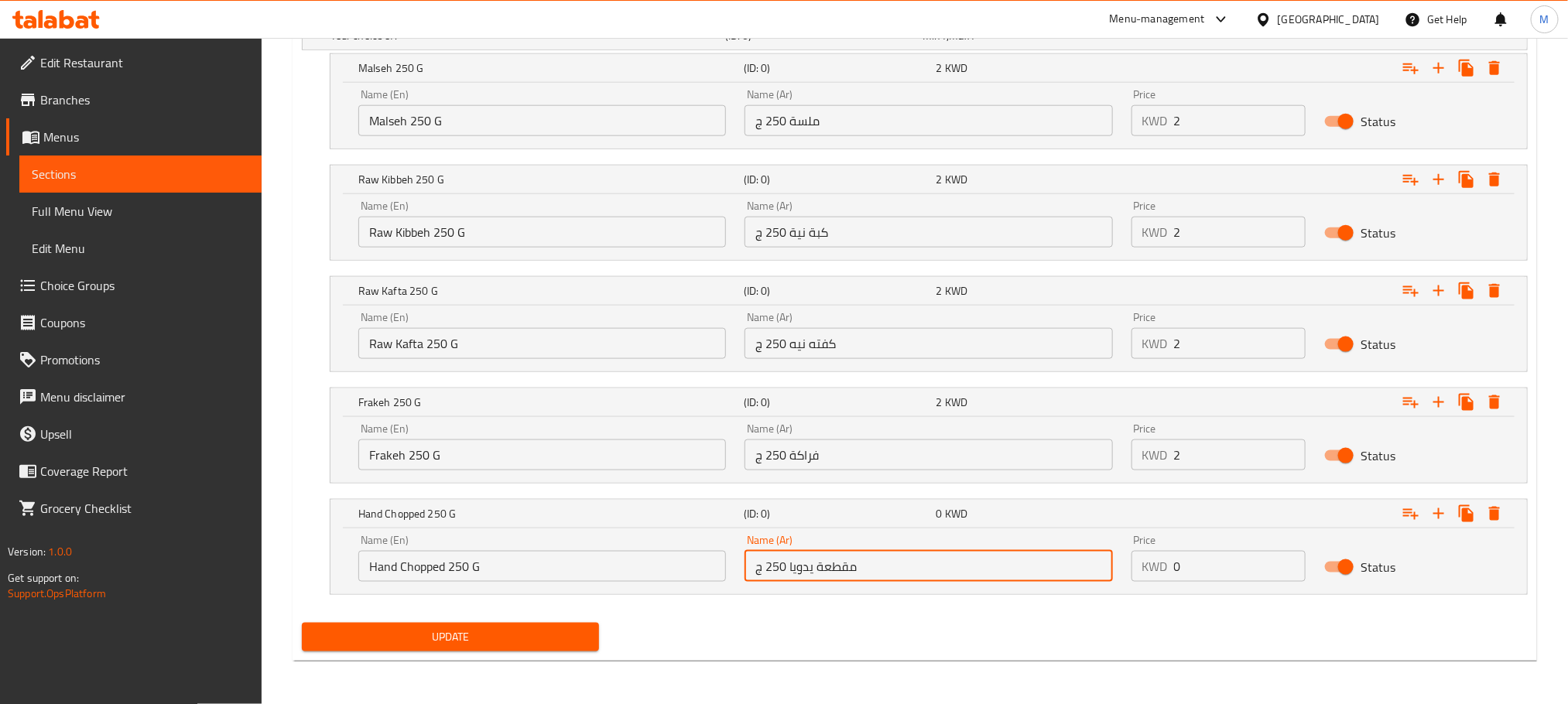
type input "مقطعة يدويا 250 ج"
click at [896, 618] on div "Update" at bounding box center [915, 637] width 1239 height 41
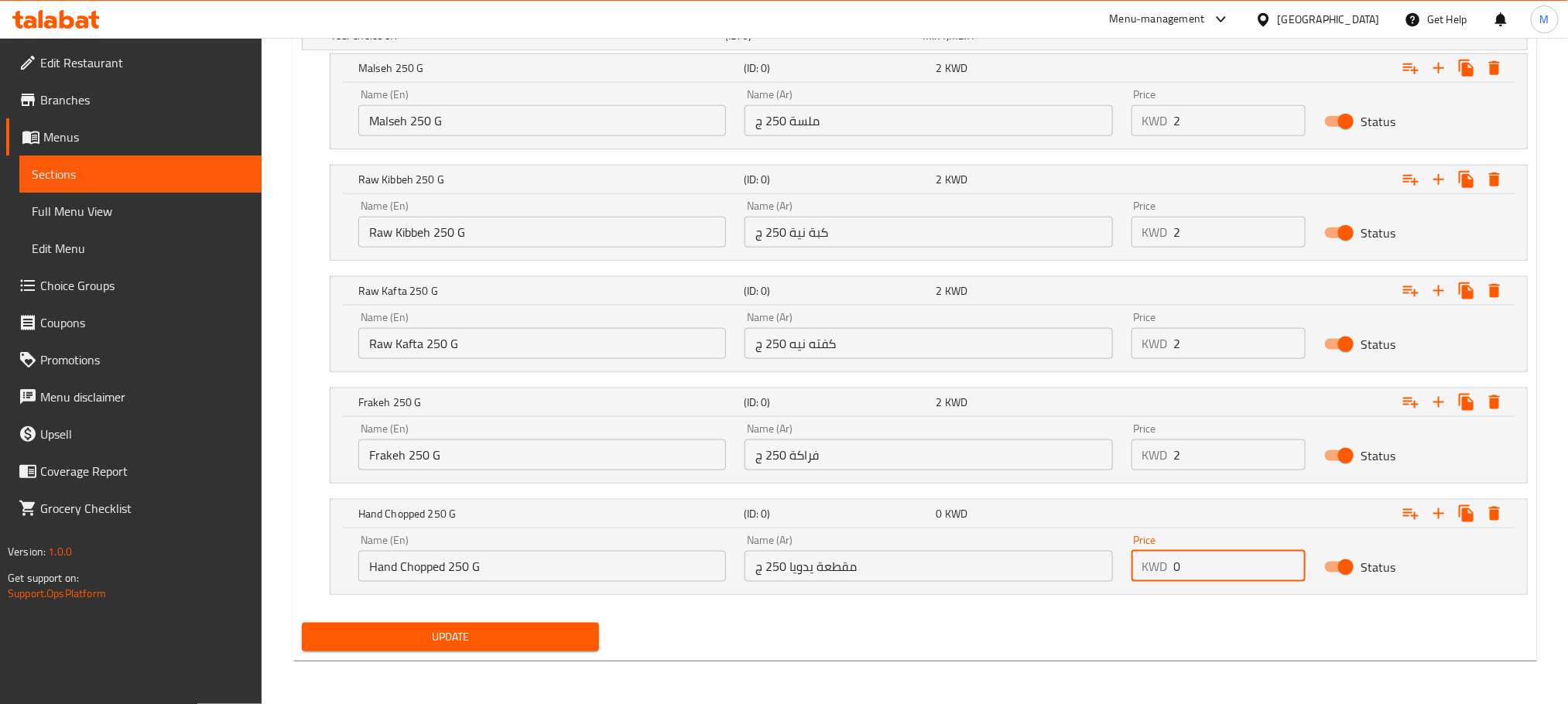
drag, startPoint x: 1202, startPoint y: 576, endPoint x: 1071, endPoint y: 602, distance: 133.6
click at [1071, 602] on div "Your choice of: (ID: 0) Min 1 , Max 1 Name (En) Your choice of: Name (En) Name …" at bounding box center [915, 315] width 1239 height 602
type input "2"
click at [1072, 604] on nav at bounding box center [915, 604] width 1226 height 12
click at [1097, 631] on div "Update" at bounding box center [915, 637] width 1239 height 41
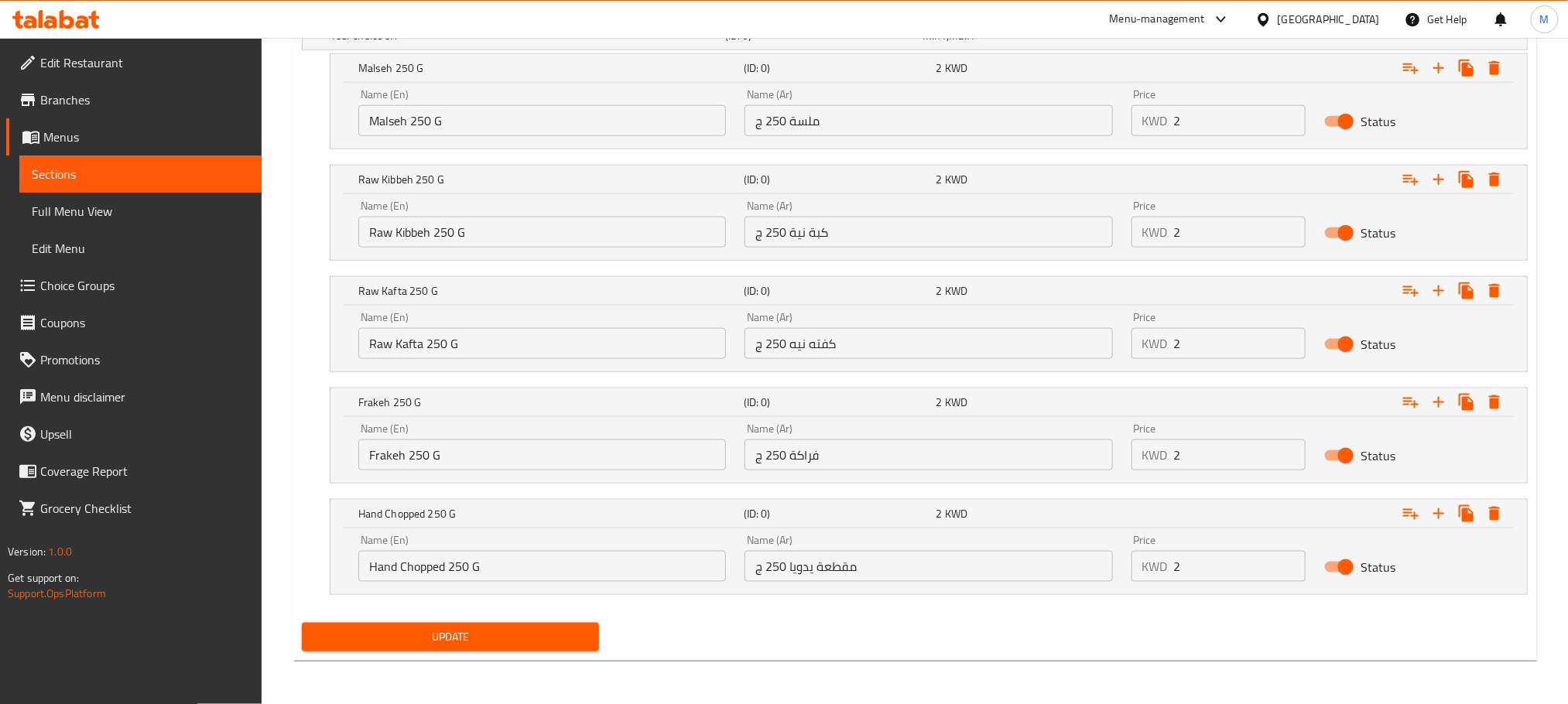
click at [497, 644] on span "Update" at bounding box center [450, 637] width 272 height 19
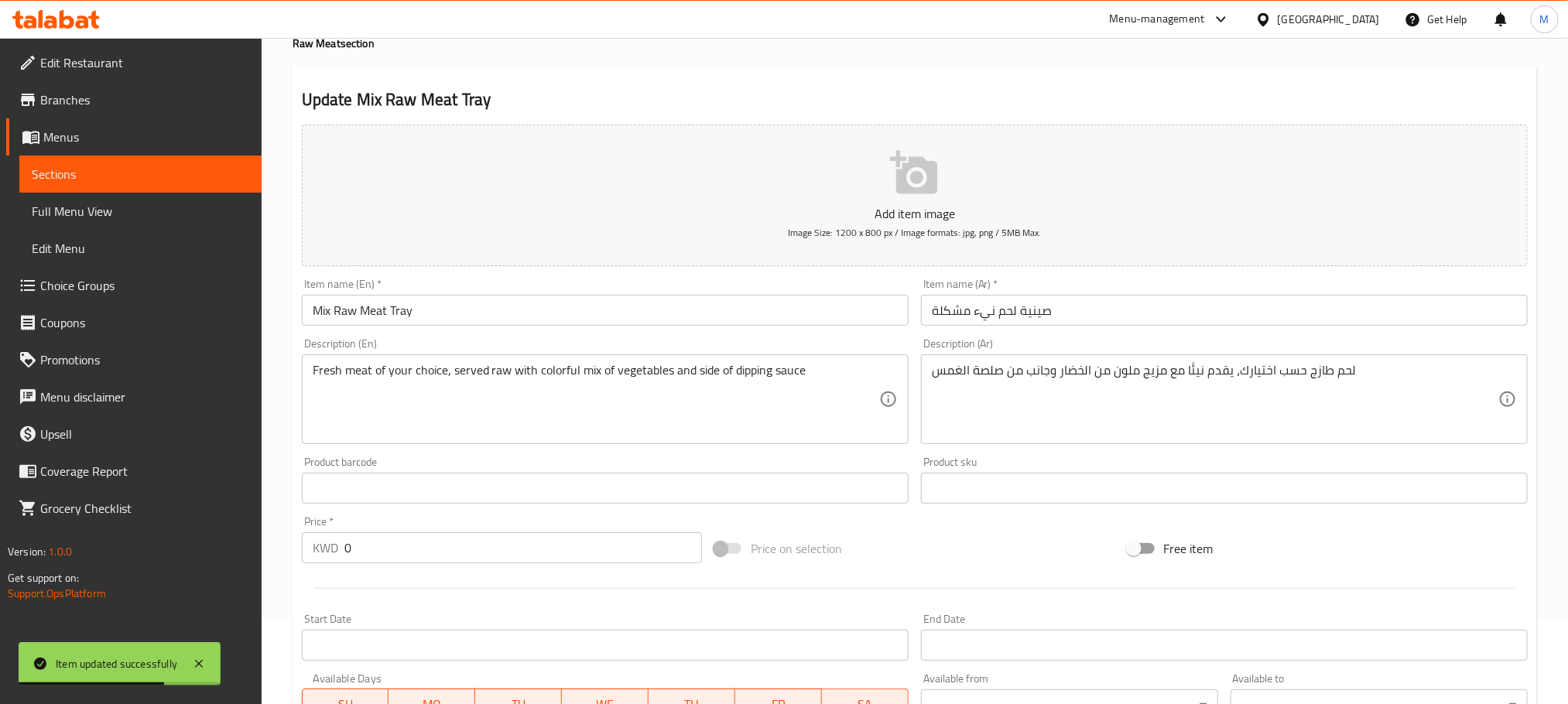
scroll to position [0, 0]
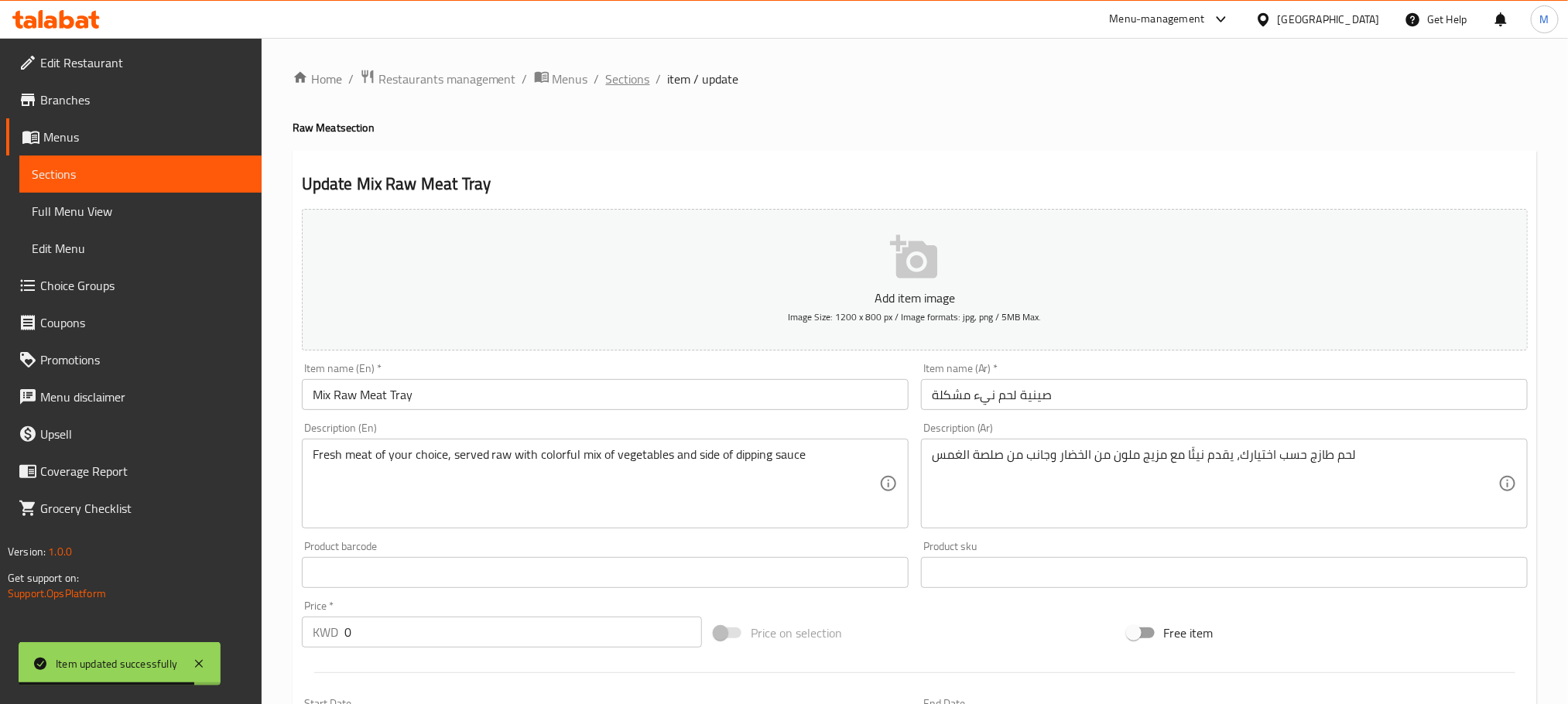
click at [629, 76] on span "Sections" at bounding box center [628, 79] width 44 height 18
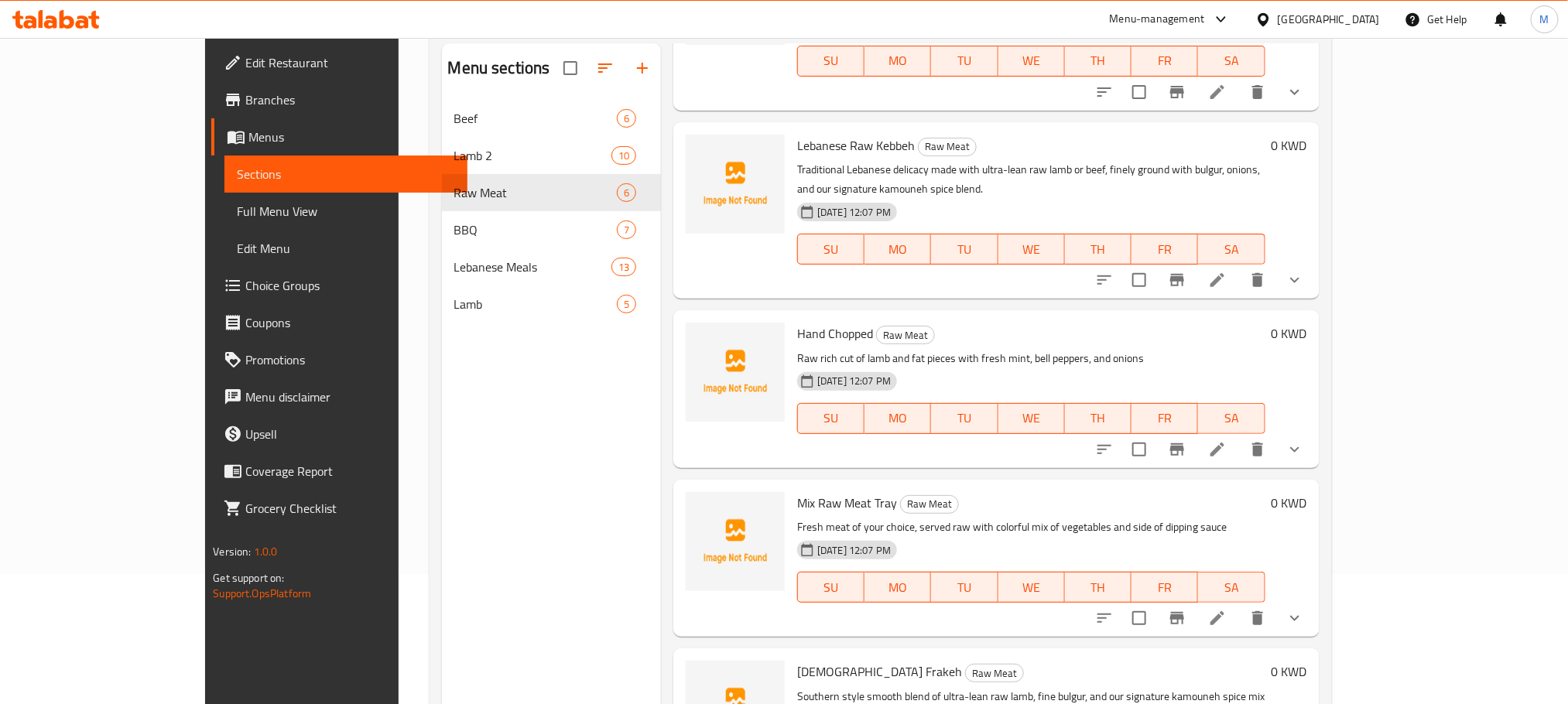
scroll to position [217, 0]
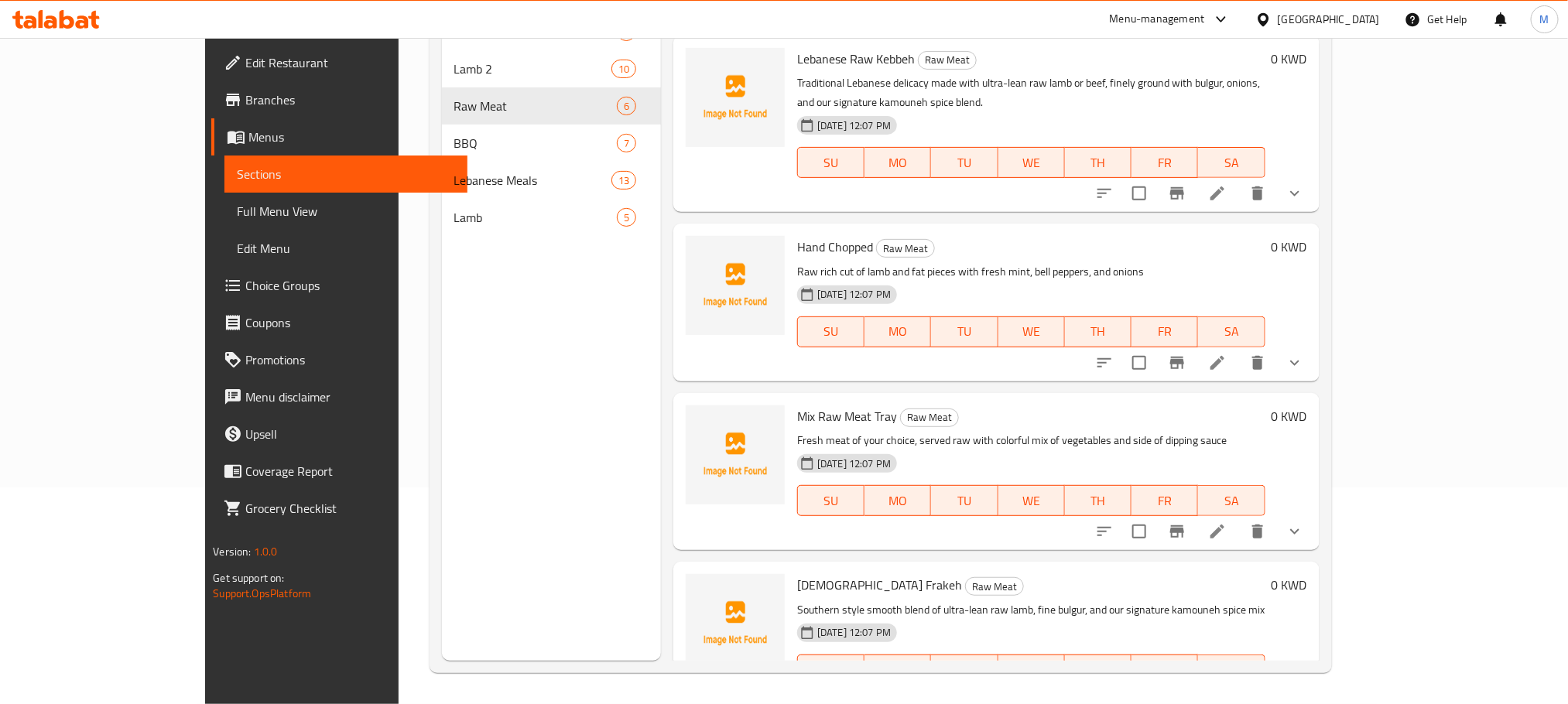
click at [1264, 692] on icon at bounding box center [1255, 701] width 18 height 18
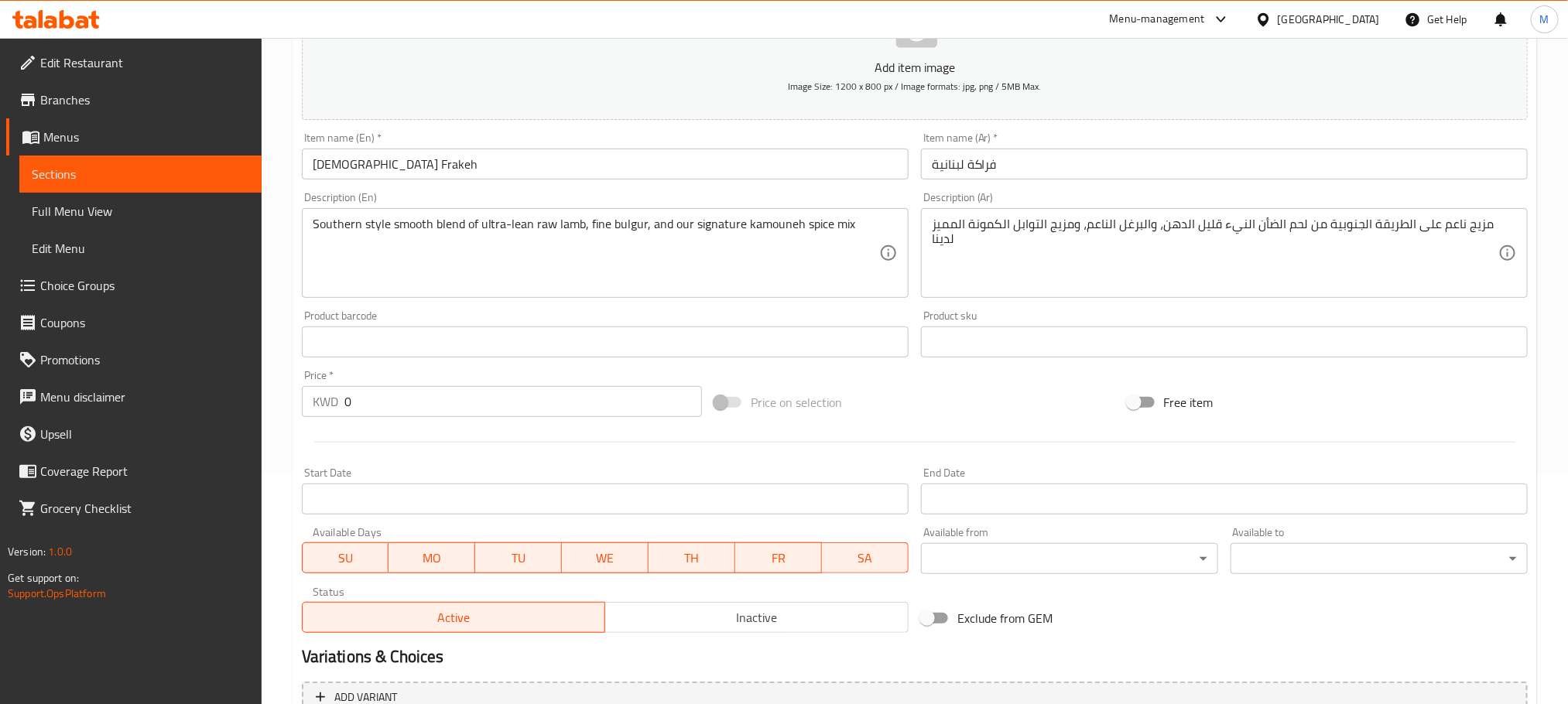
scroll to position [232, 0]
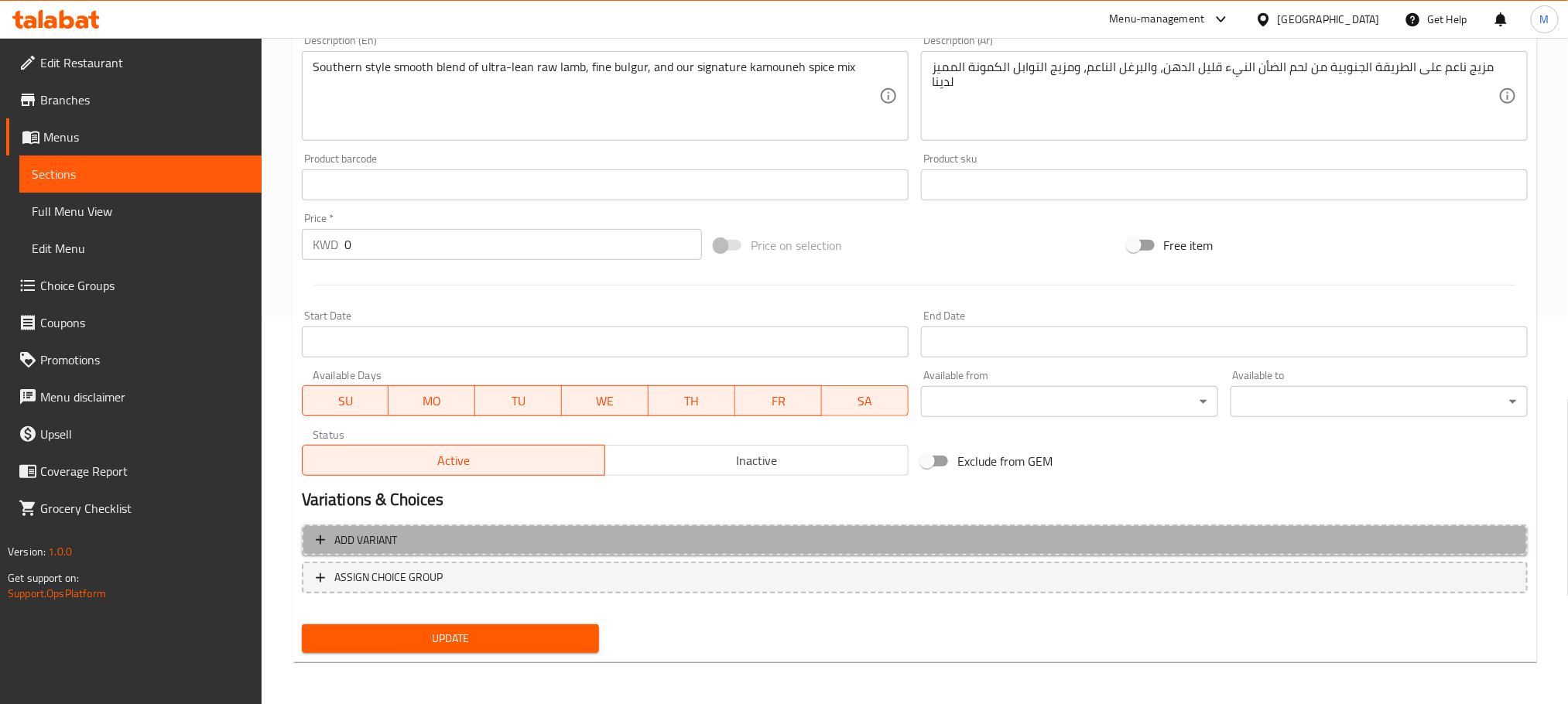
click at [490, 543] on span "Add variant" at bounding box center [915, 540] width 1198 height 19
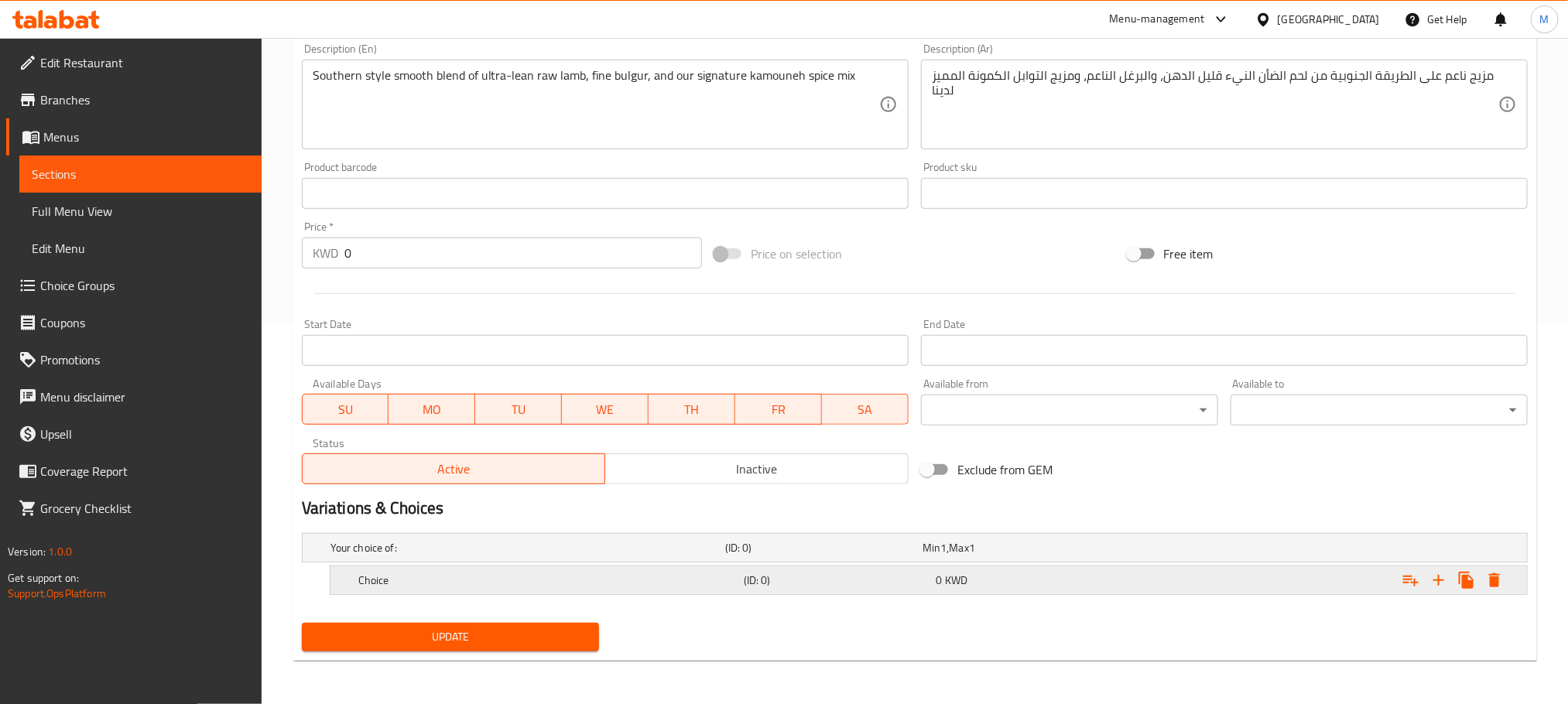
click at [495, 555] on h5 "Choice" at bounding box center [525, 547] width 389 height 15
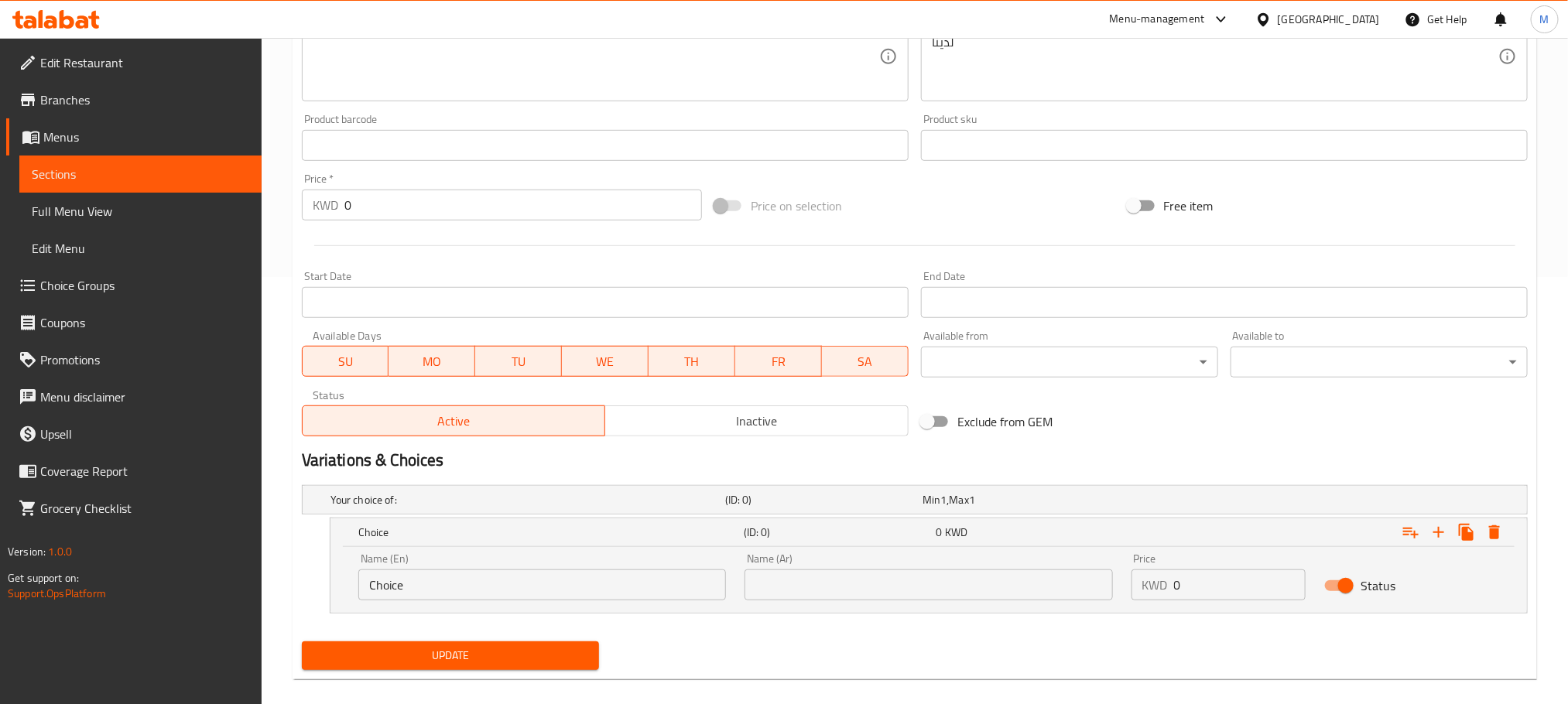
scroll to position [446, 0]
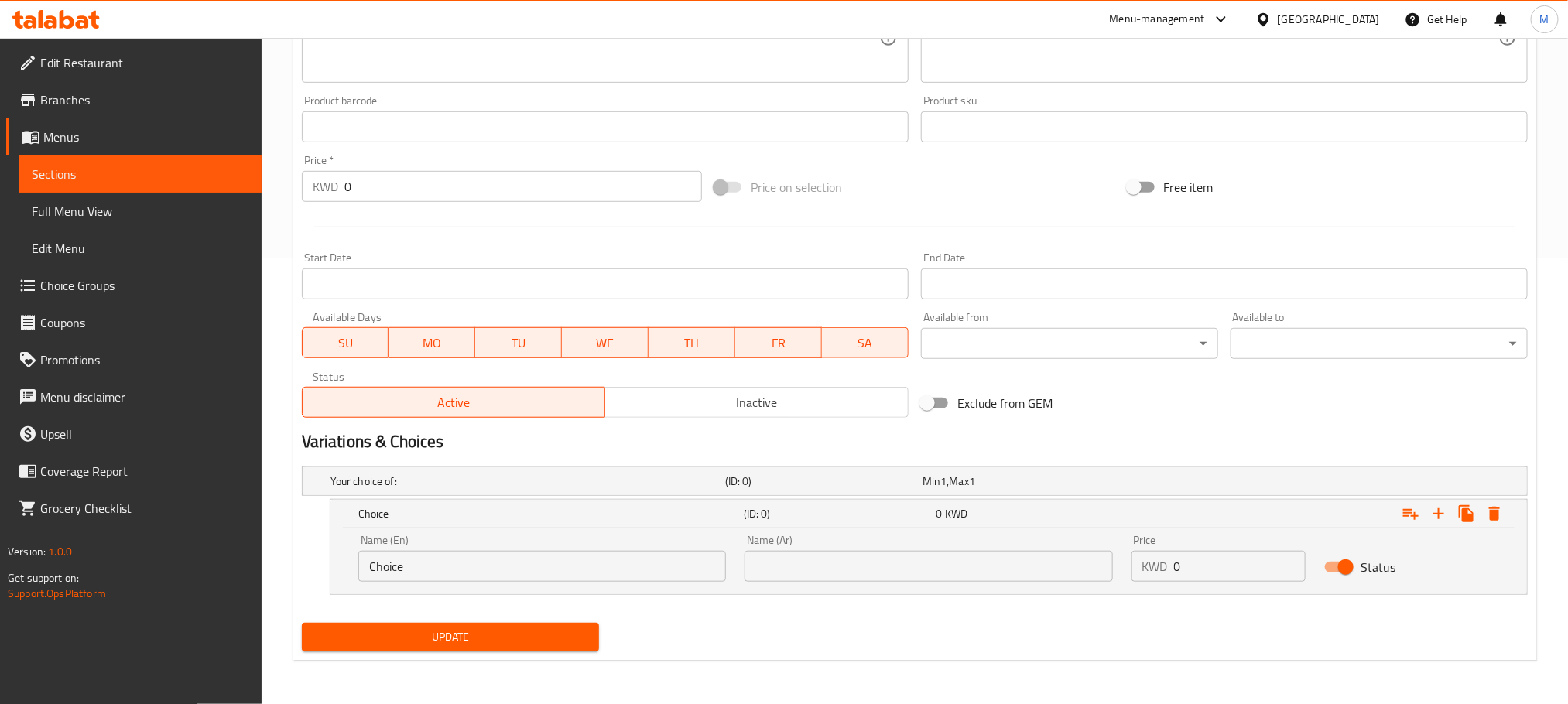
click at [480, 571] on input "Choice" at bounding box center [542, 566] width 368 height 31
click at [479, 564] on input "text" at bounding box center [542, 566] width 368 height 31
type input "500 G"
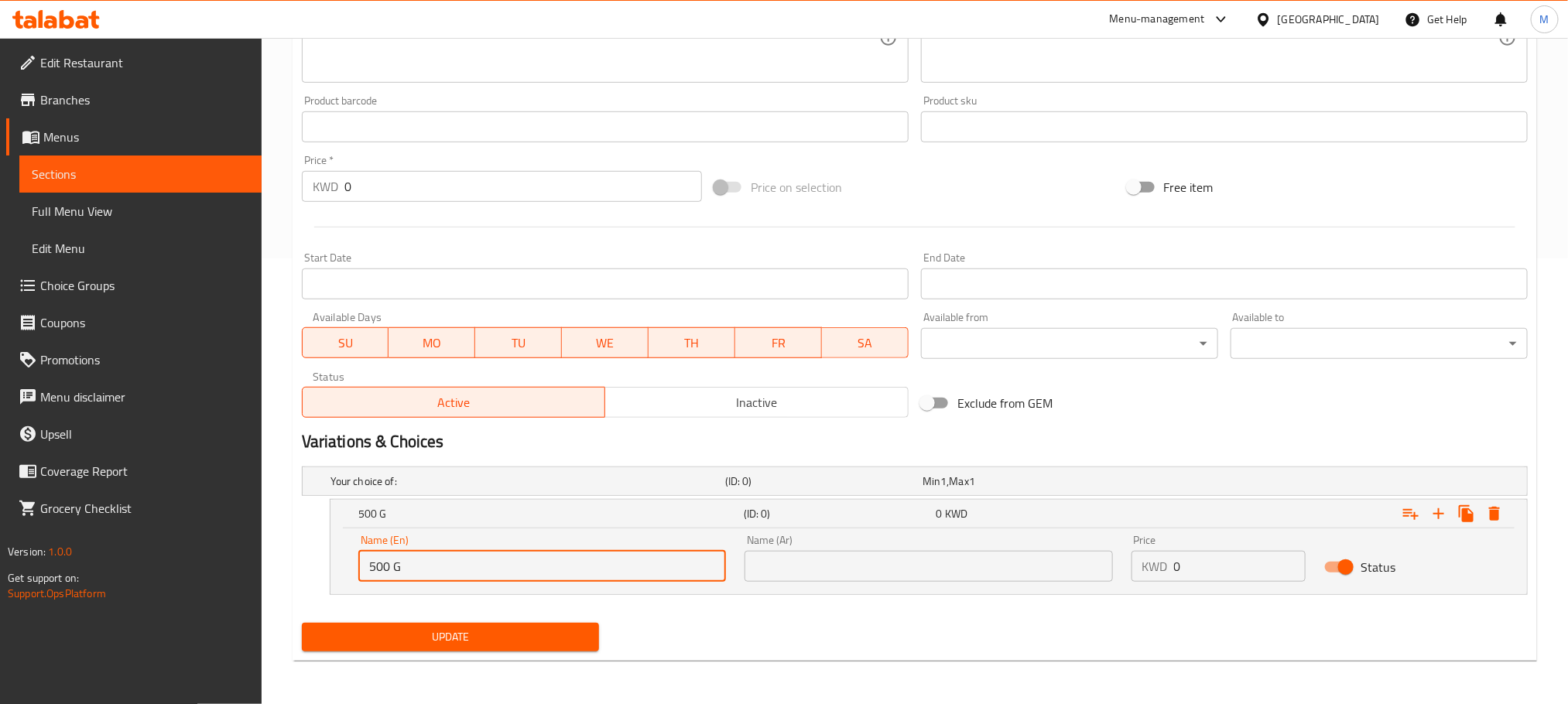
click at [835, 576] on input "text" at bounding box center [929, 566] width 368 height 31
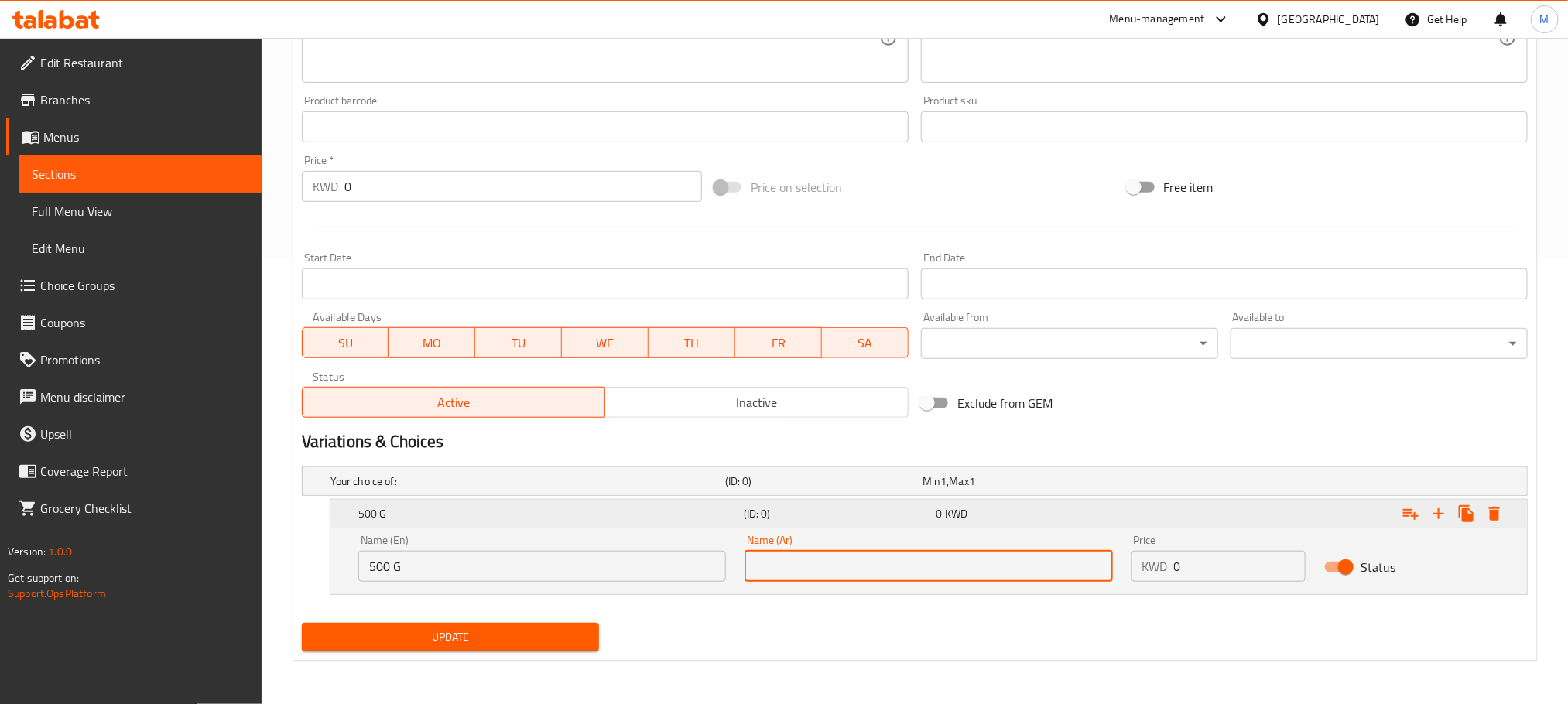
type input "500 ج"
click at [1438, 509] on icon "Expand" at bounding box center [1439, 513] width 18 height 18
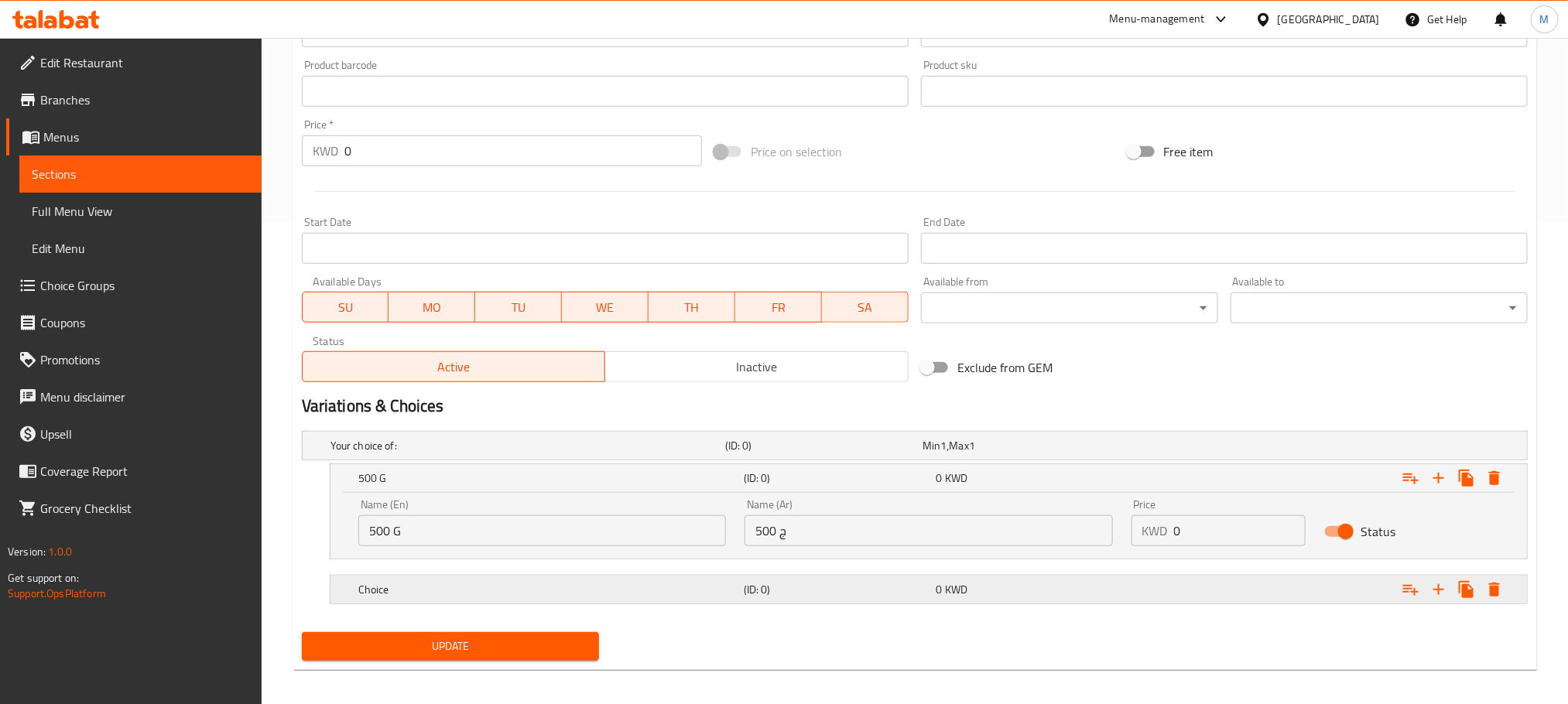
scroll to position [492, 0]
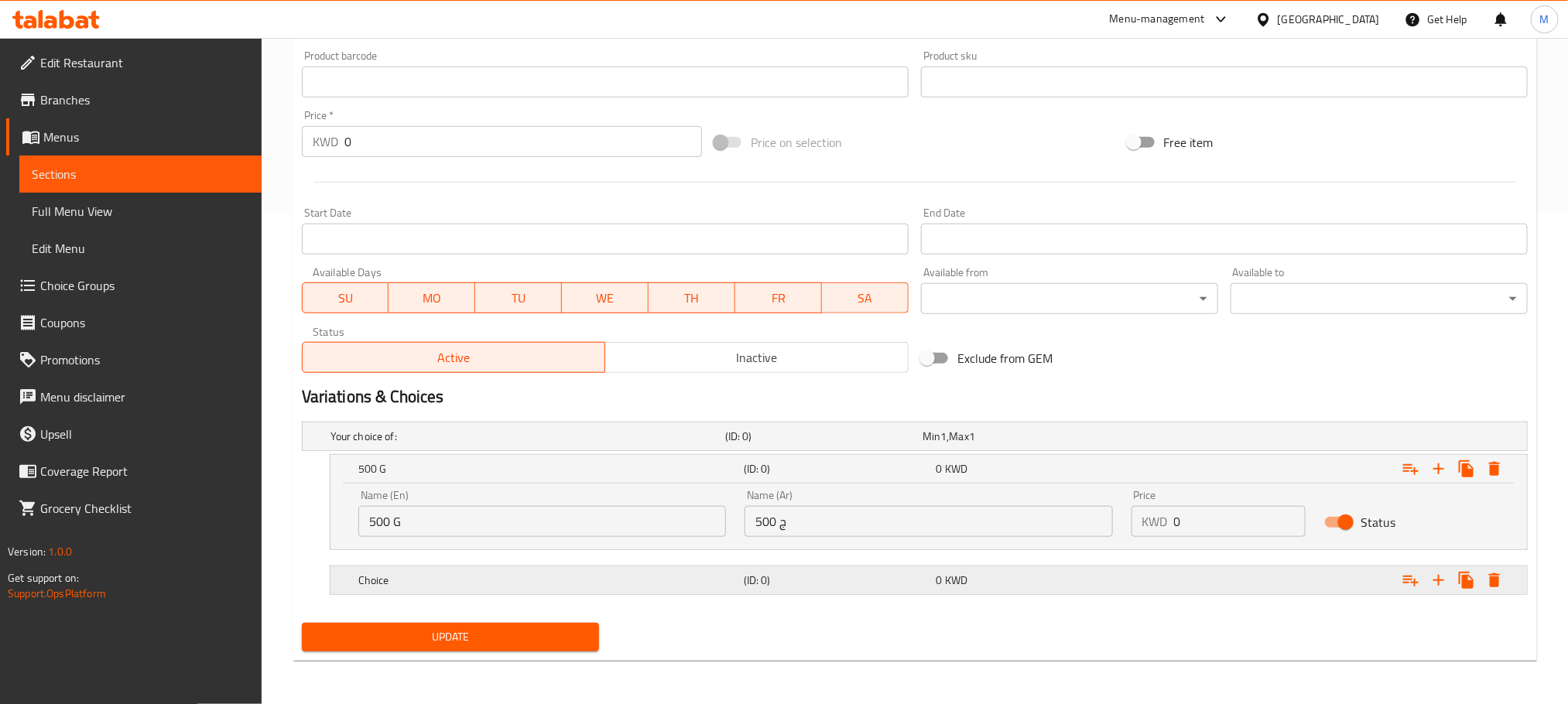
click at [695, 444] on h5 "Choice" at bounding box center [525, 436] width 389 height 15
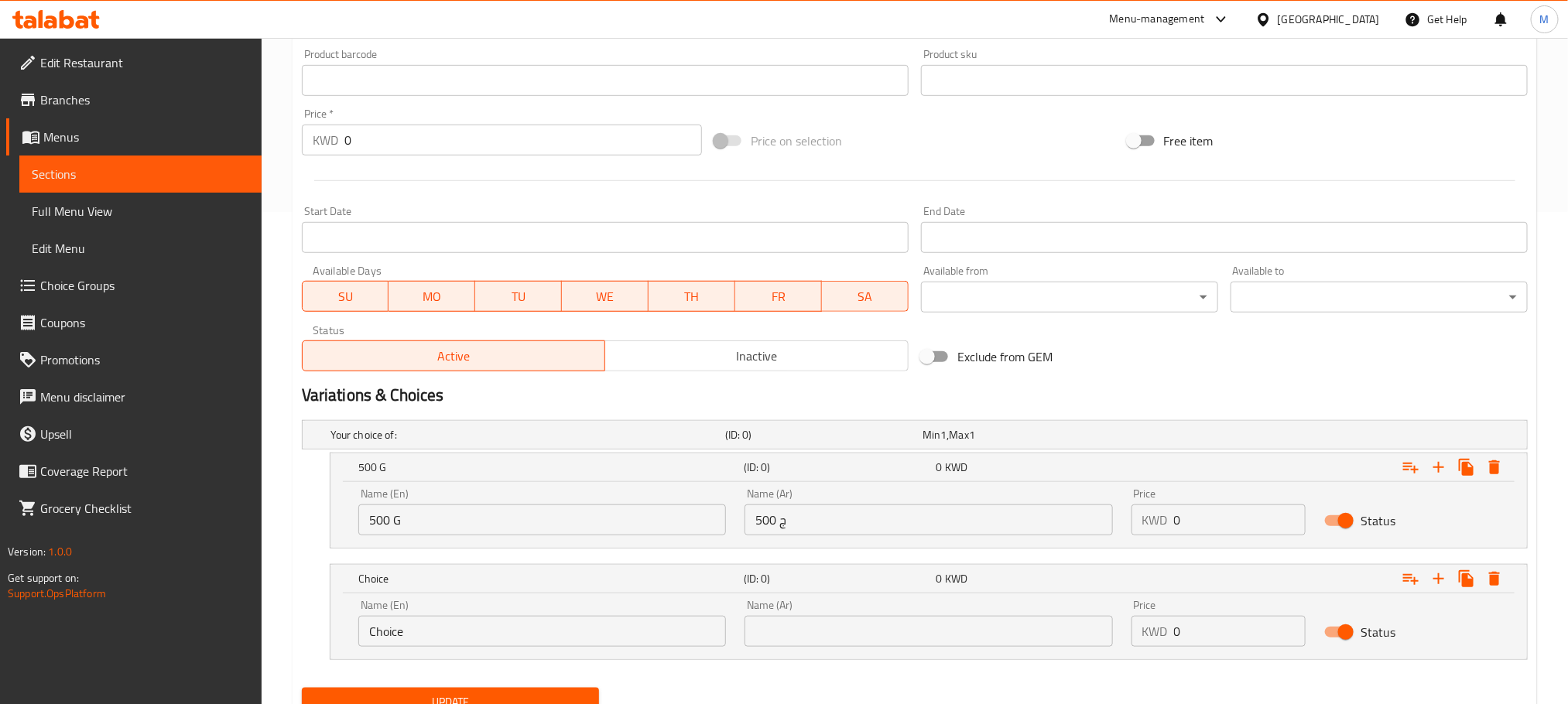
scroll to position [558, 0]
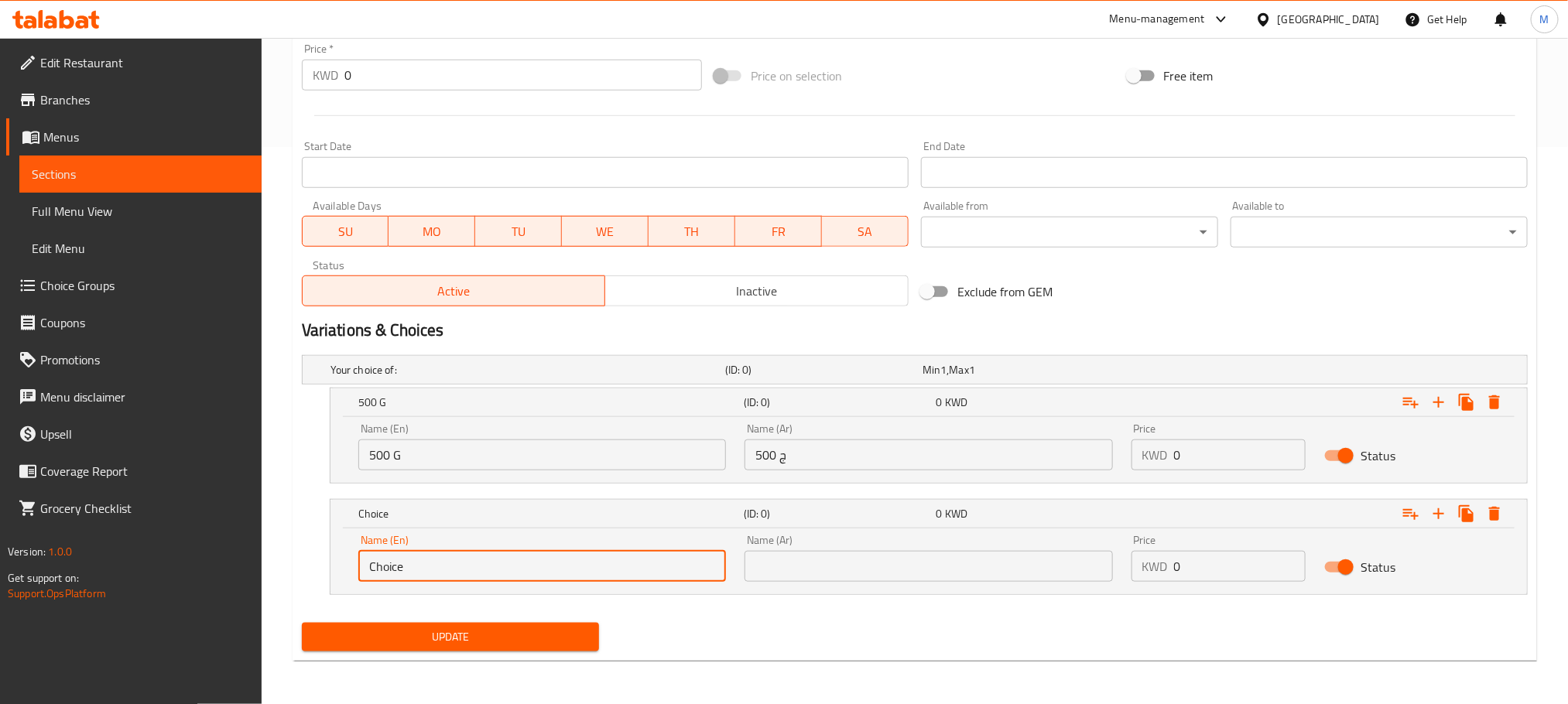
drag, startPoint x: 407, startPoint y: 578, endPoint x: 47, endPoint y: 688, distance: 376.4
click at [47, 688] on div "Edit Restaurant Branches Menus Sections Full Menu View Edit Menu Choice Groups …" at bounding box center [784, 92] width 1568 height 1223
click at [406, 558] on input "text" at bounding box center [542, 566] width 368 height 31
type input "250 G"
click at [770, 567] on input "text" at bounding box center [929, 566] width 368 height 31
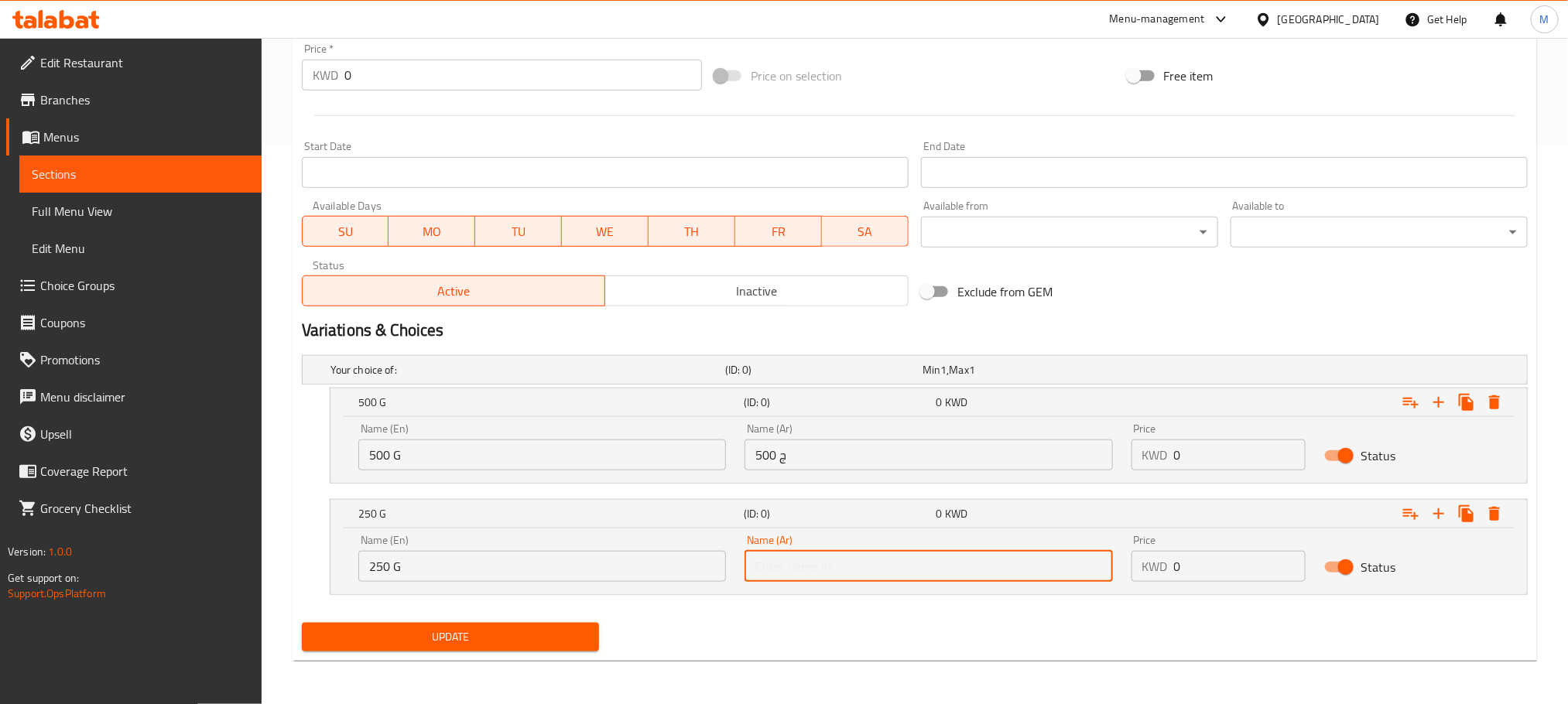
type input "250 ج"
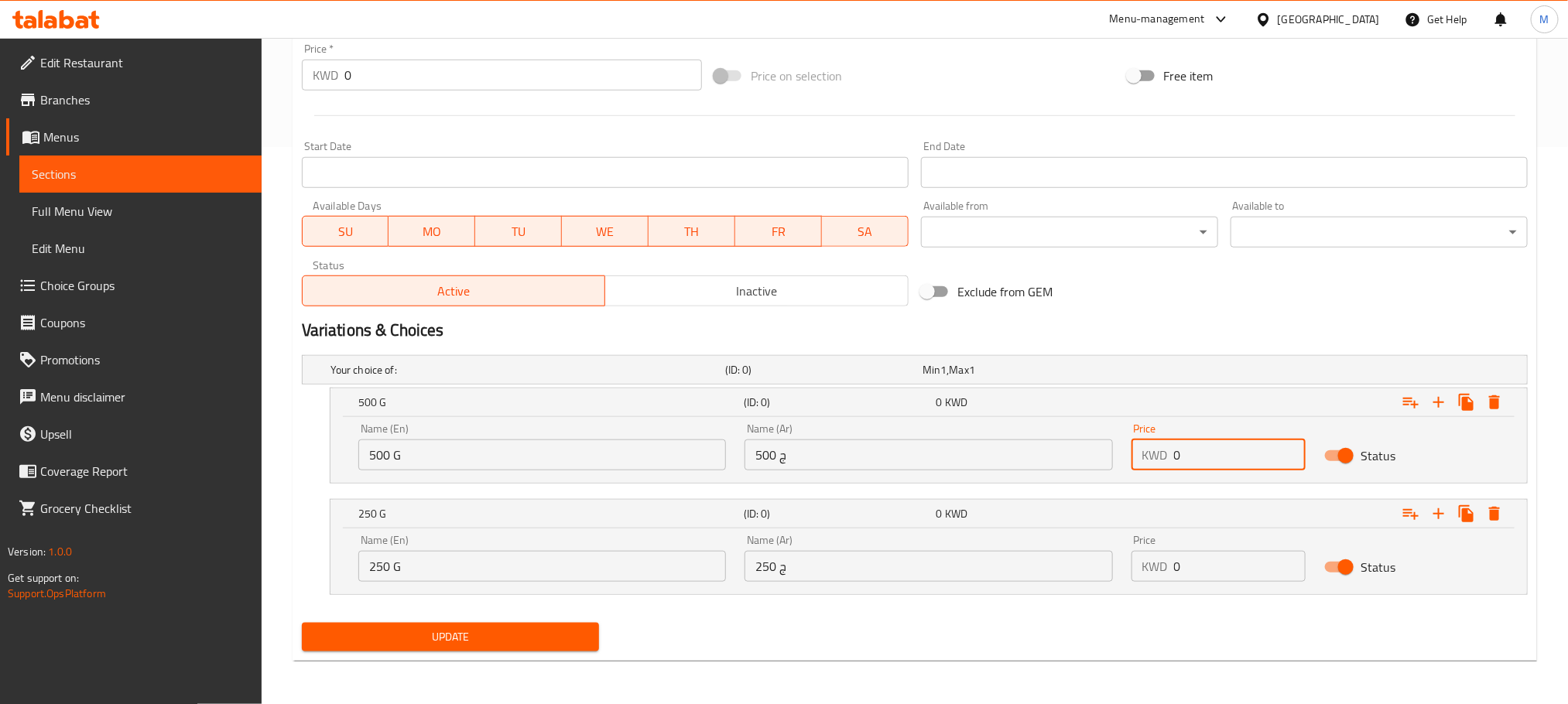
drag, startPoint x: 1205, startPoint y: 462, endPoint x: 923, endPoint y: 564, distance: 299.9
click at [923, 564] on div "Your choice of: (ID: 0) Min 1 , Max 1 Name (En) Your choice of: Name (En) Name …" at bounding box center [915, 482] width 1239 height 267
type input "3"
drag, startPoint x: 1154, startPoint y: 583, endPoint x: 923, endPoint y: 703, distance: 260.3
click at [923, 669] on div "Home / Restaurants management / Menus / Sections / item / update Raw Meat secti…" at bounding box center [915, 92] width 1245 height 1161
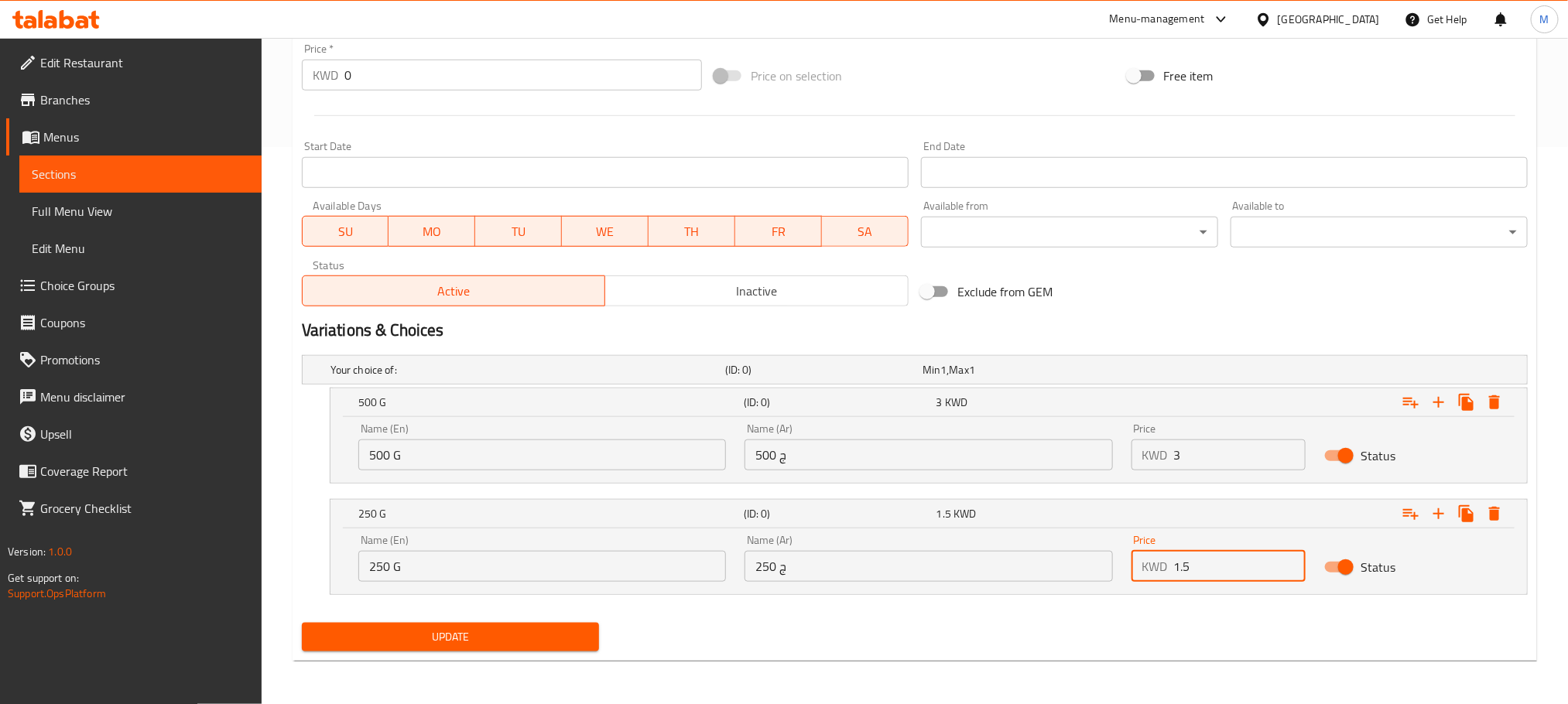
type input "1.5"
click at [1101, 608] on nav at bounding box center [915, 604] width 1226 height 12
click at [513, 641] on span "Update" at bounding box center [450, 637] width 272 height 19
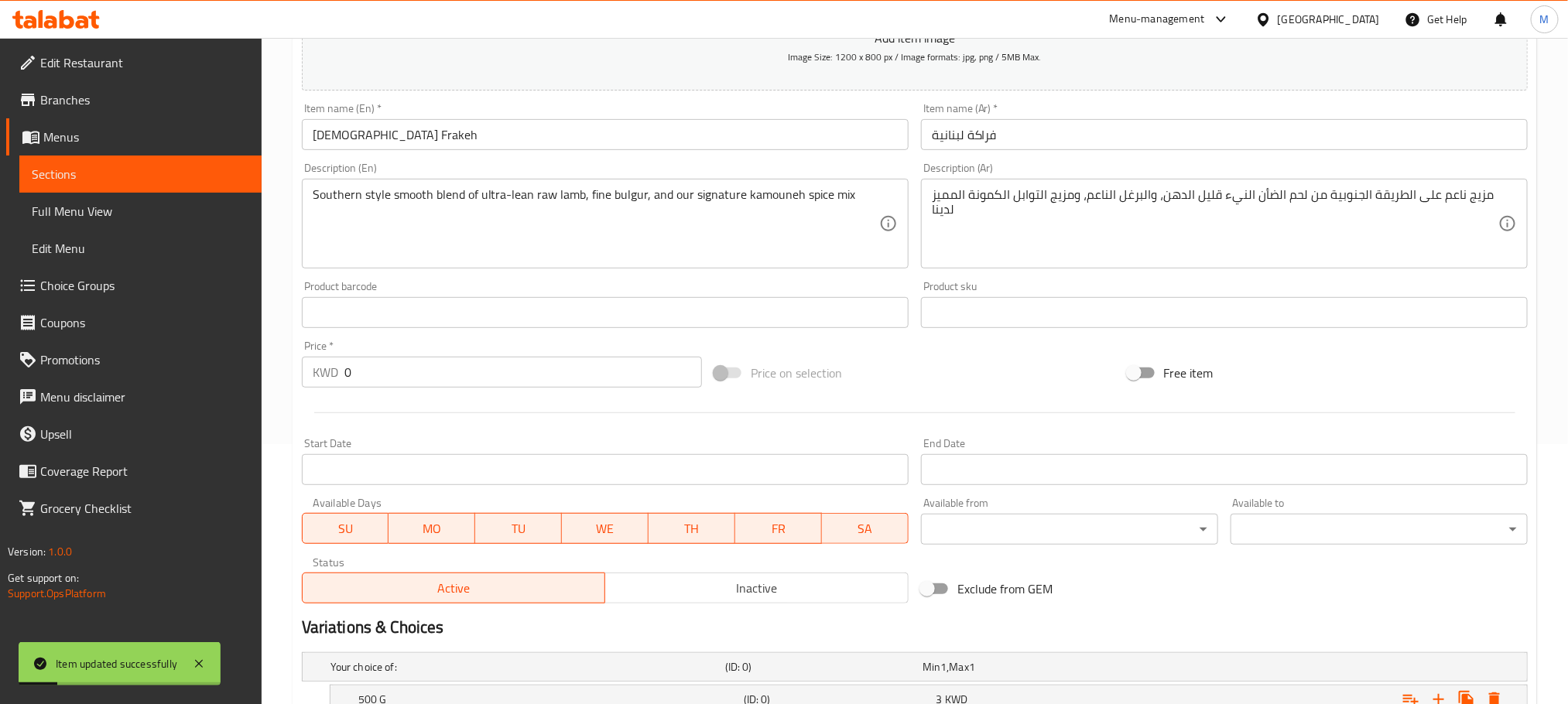
scroll to position [0, 0]
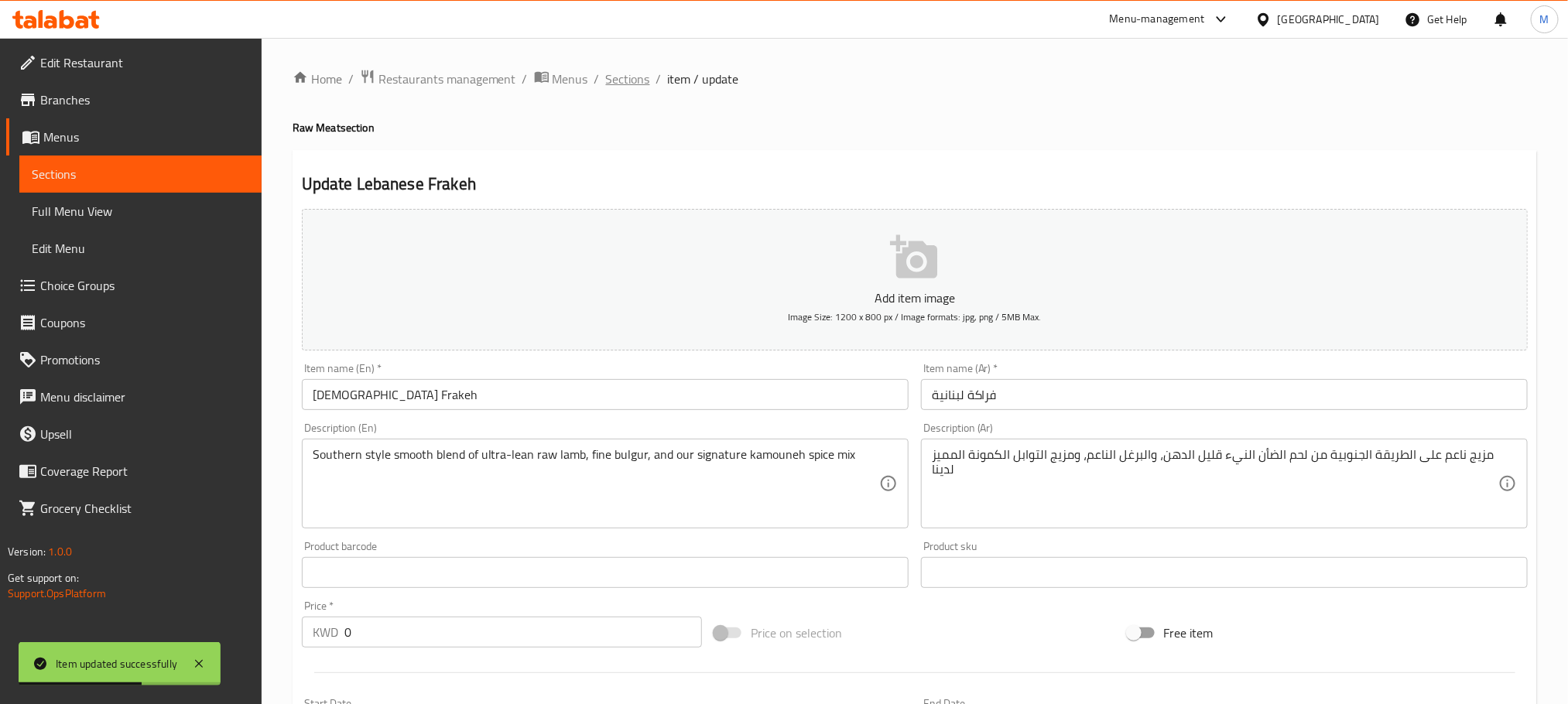
click at [628, 75] on span "Sections" at bounding box center [628, 79] width 44 height 18
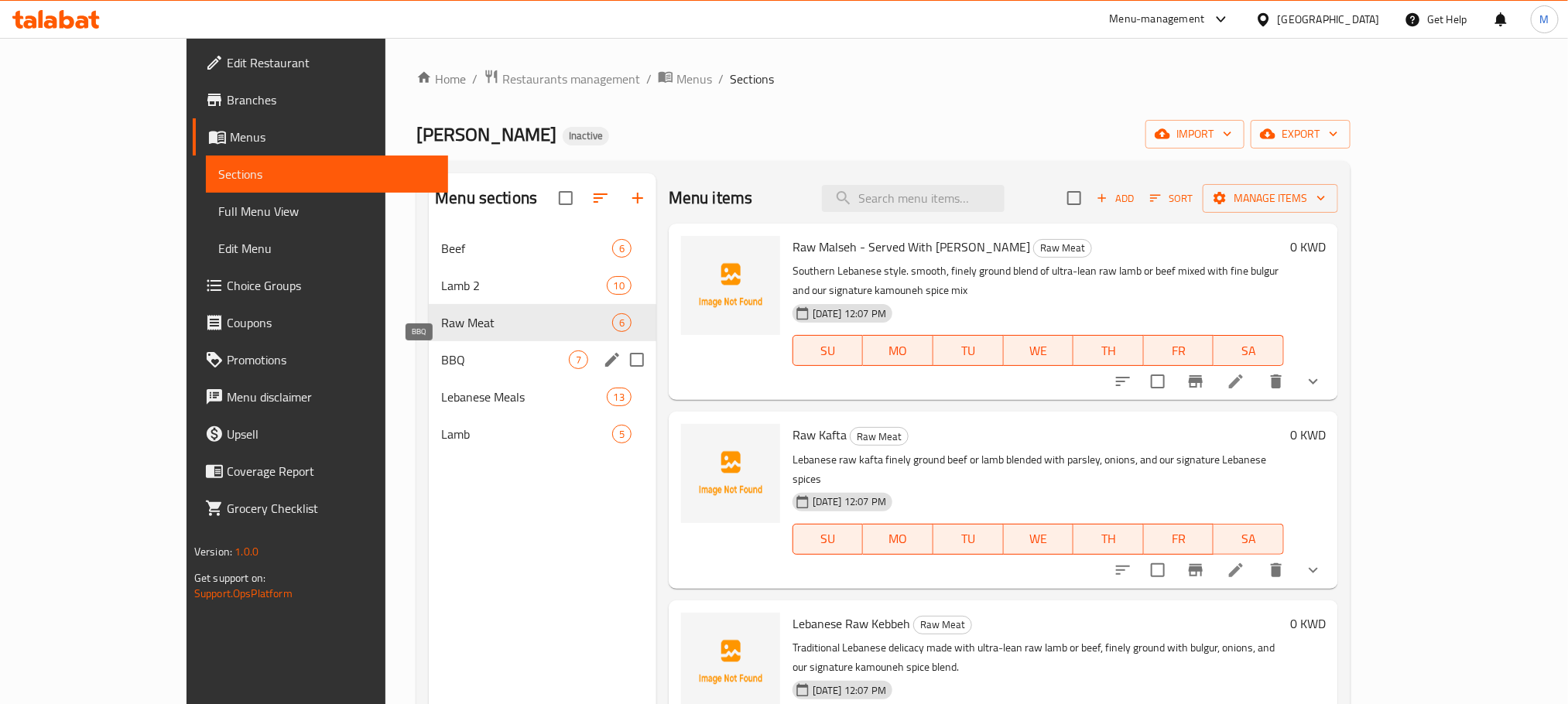
click at [441, 360] on span "BBQ" at bounding box center [504, 360] width 128 height 18
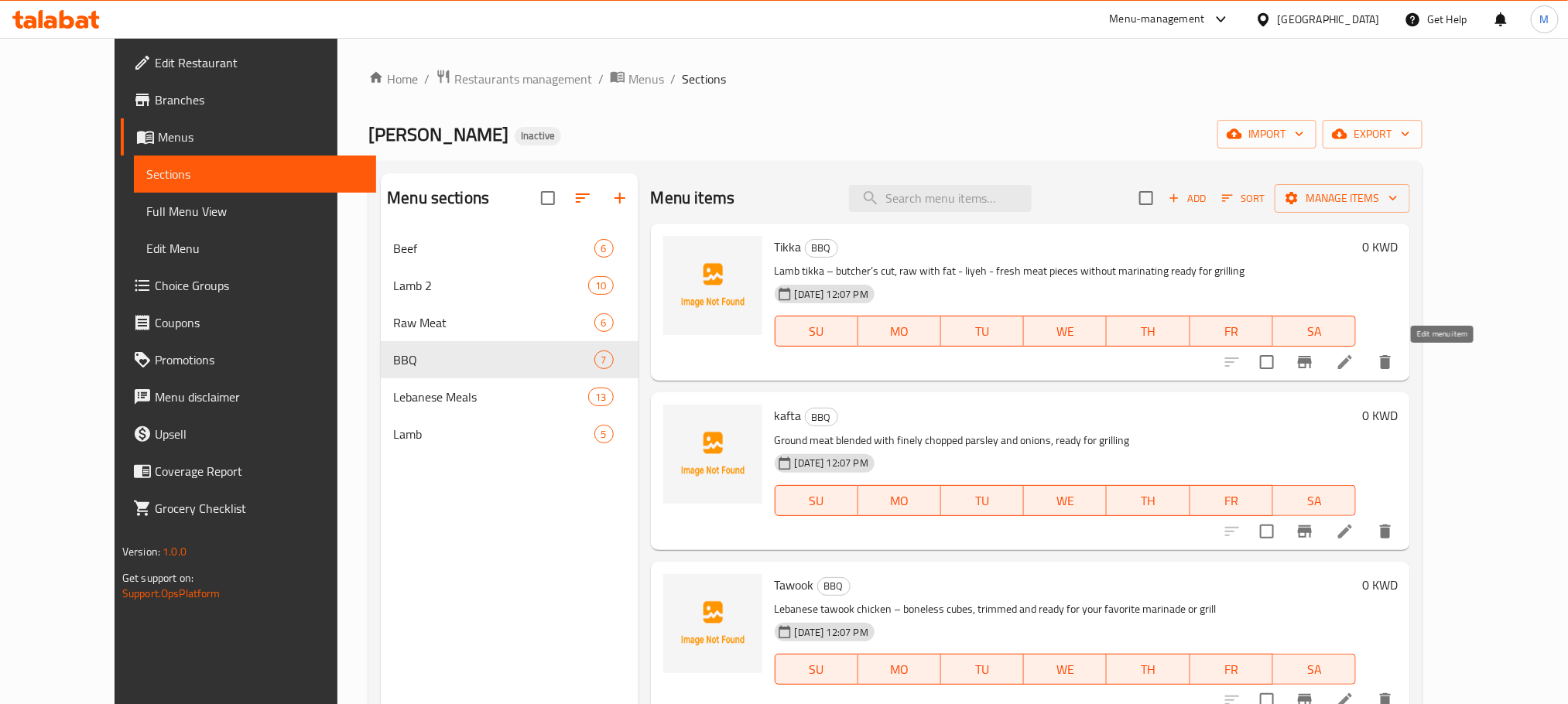
click at [1354, 369] on icon at bounding box center [1345, 361] width 18 height 18
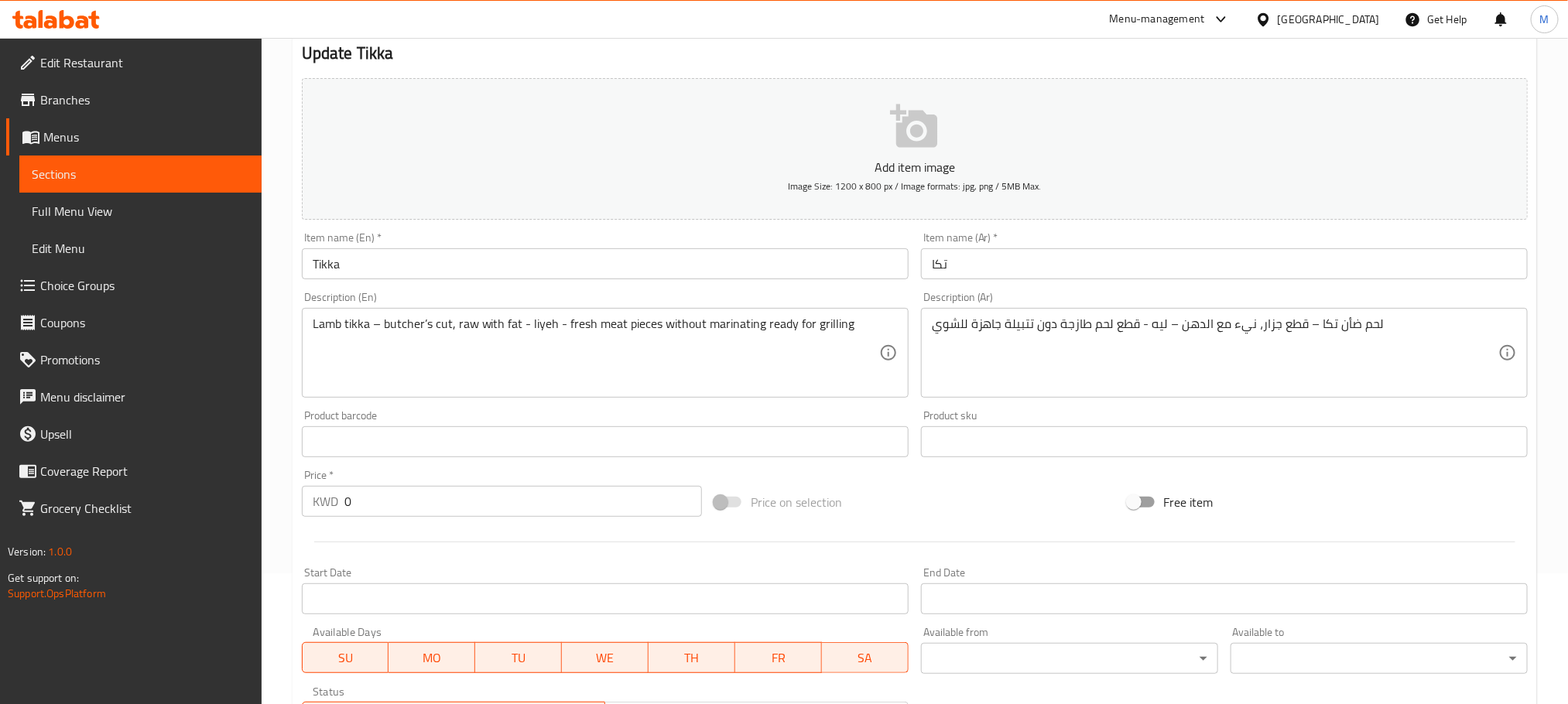
scroll to position [348, 0]
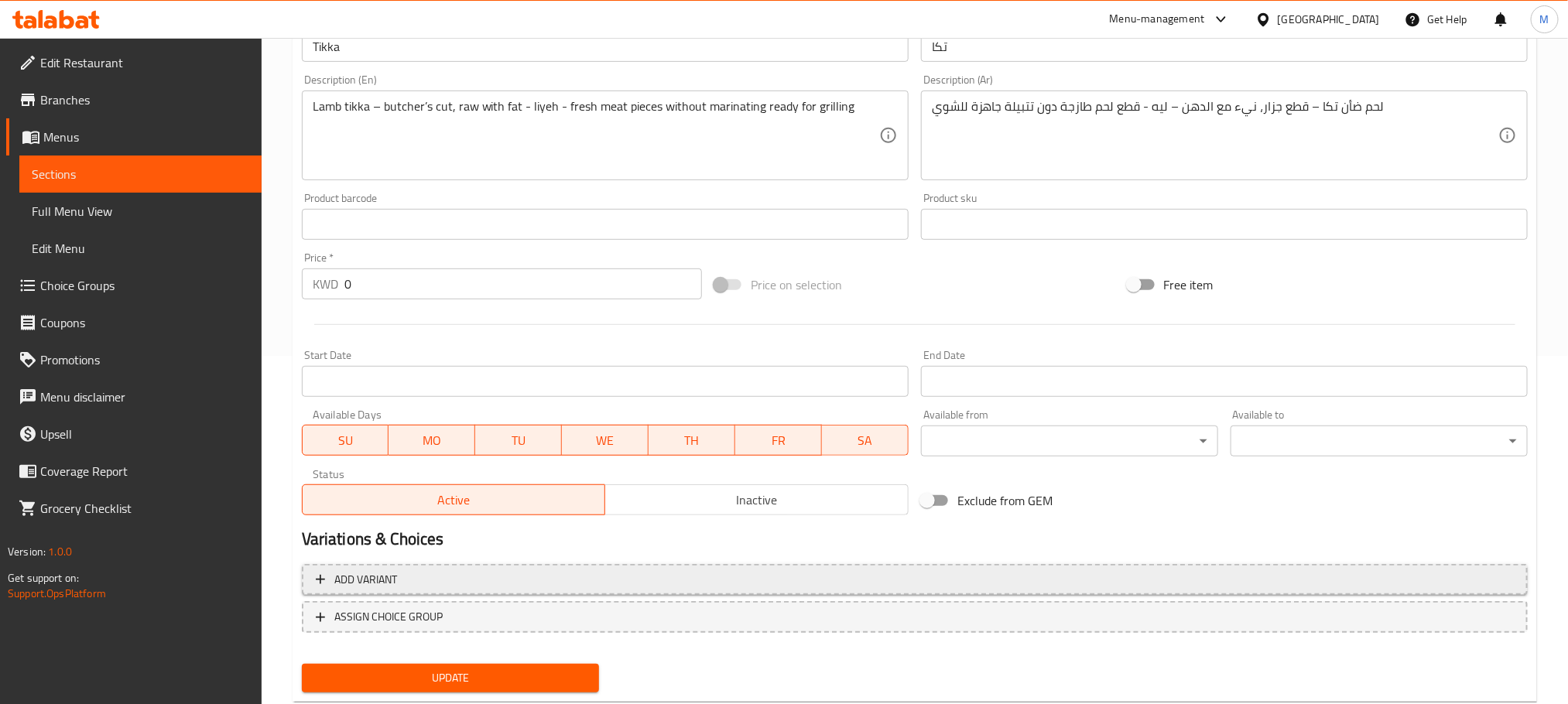
click at [460, 584] on span "Add variant" at bounding box center [915, 580] width 1198 height 19
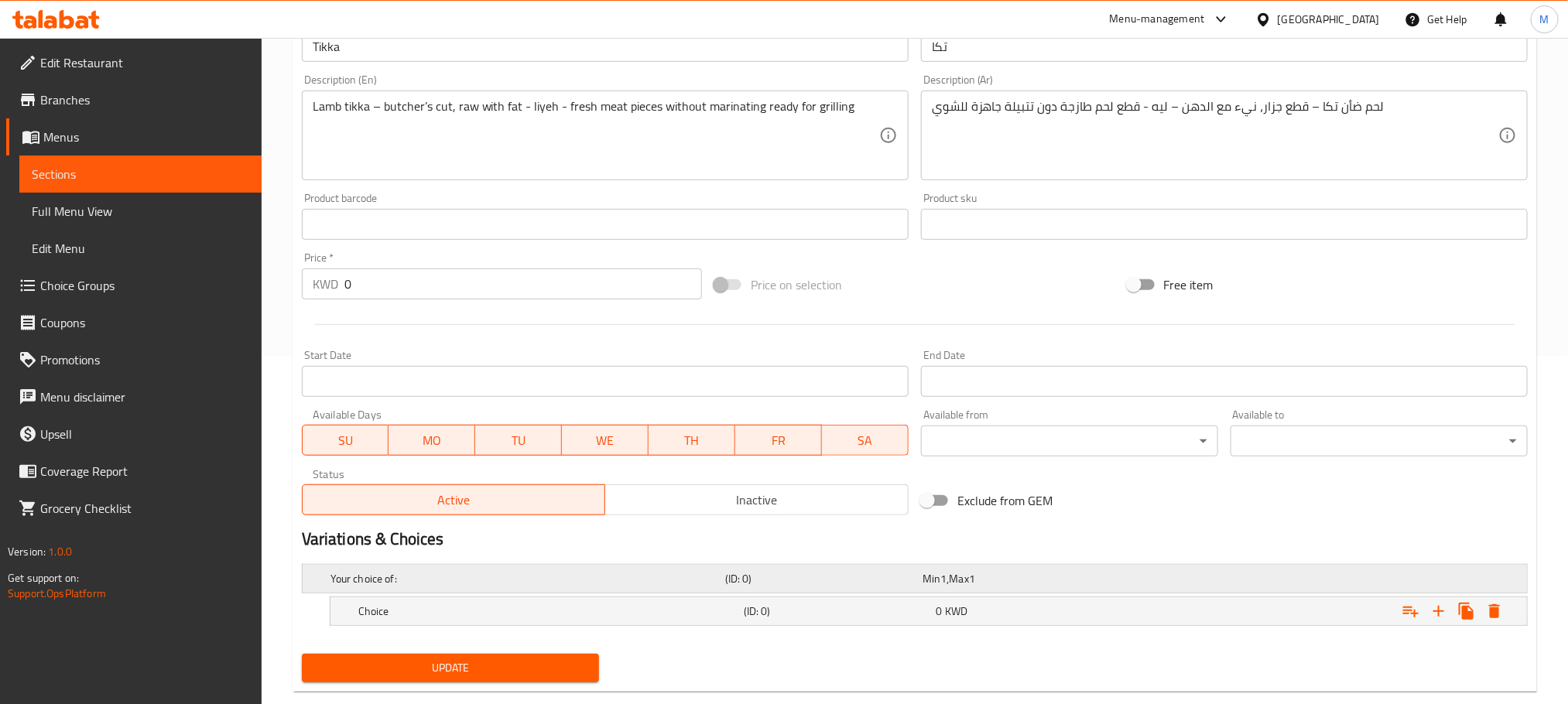
drag, startPoint x: 470, startPoint y: 606, endPoint x: 488, endPoint y: 592, distance: 22.8
click at [472, 586] on h5 "Choice" at bounding box center [525, 578] width 389 height 15
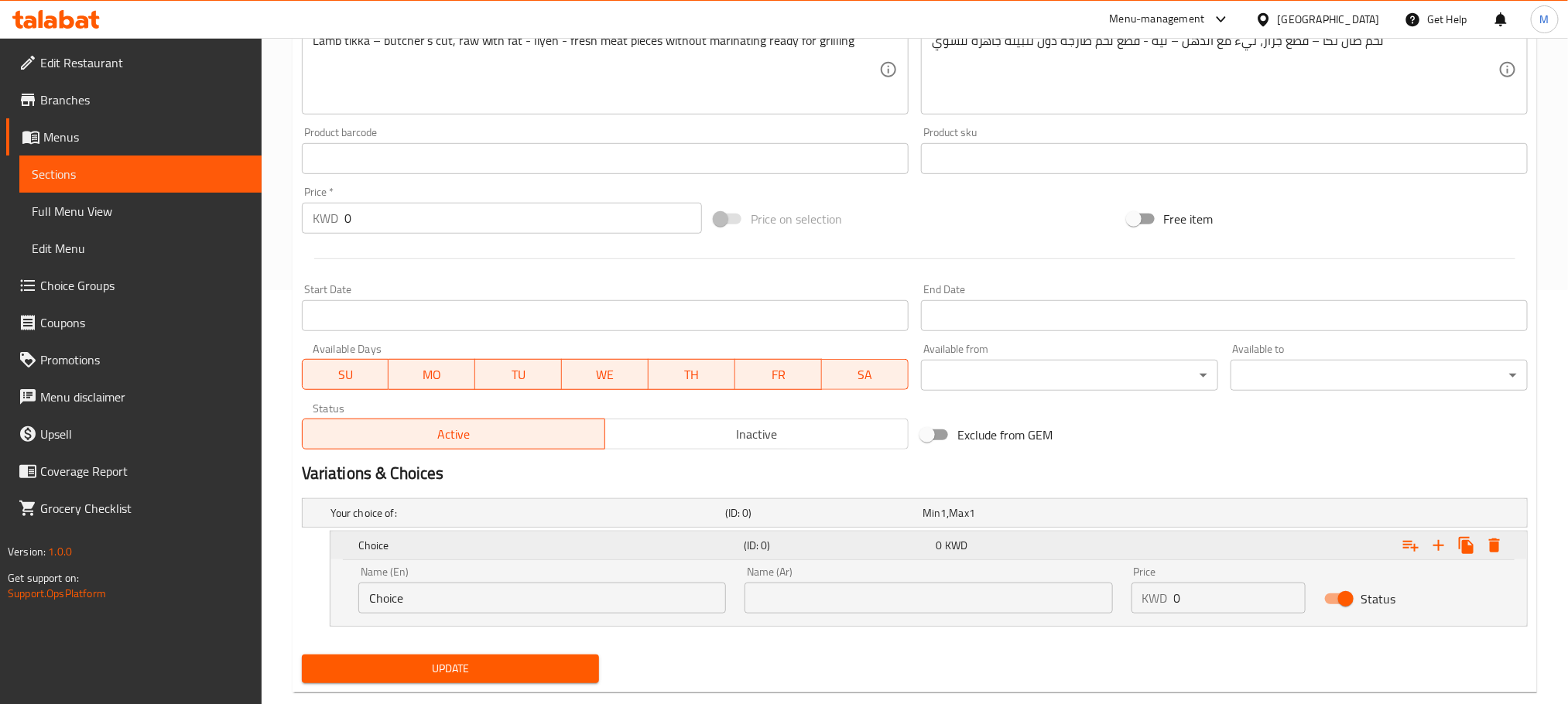
scroll to position [446, 0]
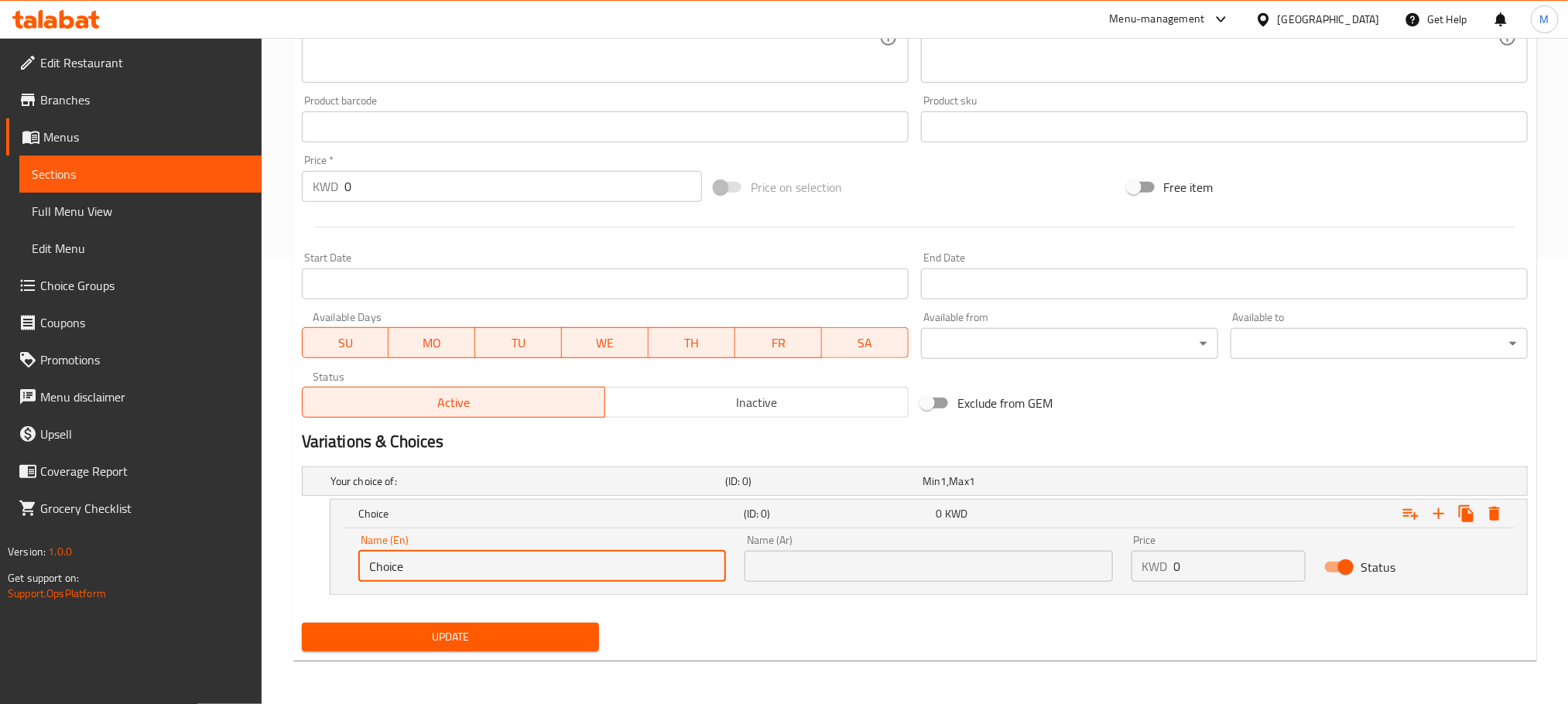
drag, startPoint x: 360, startPoint y: 585, endPoint x: 14, endPoint y: 688, distance: 361.0
click at [14, 688] on div "Edit Restaurant Branches Menus Sections Full Menu View Edit Menu Choice Groups …" at bounding box center [784, 148] width 1568 height 1112
paste input "Aprox 500"
click at [519, 560] on input "Approx. 500" at bounding box center [542, 566] width 368 height 31
paste input "skewers"
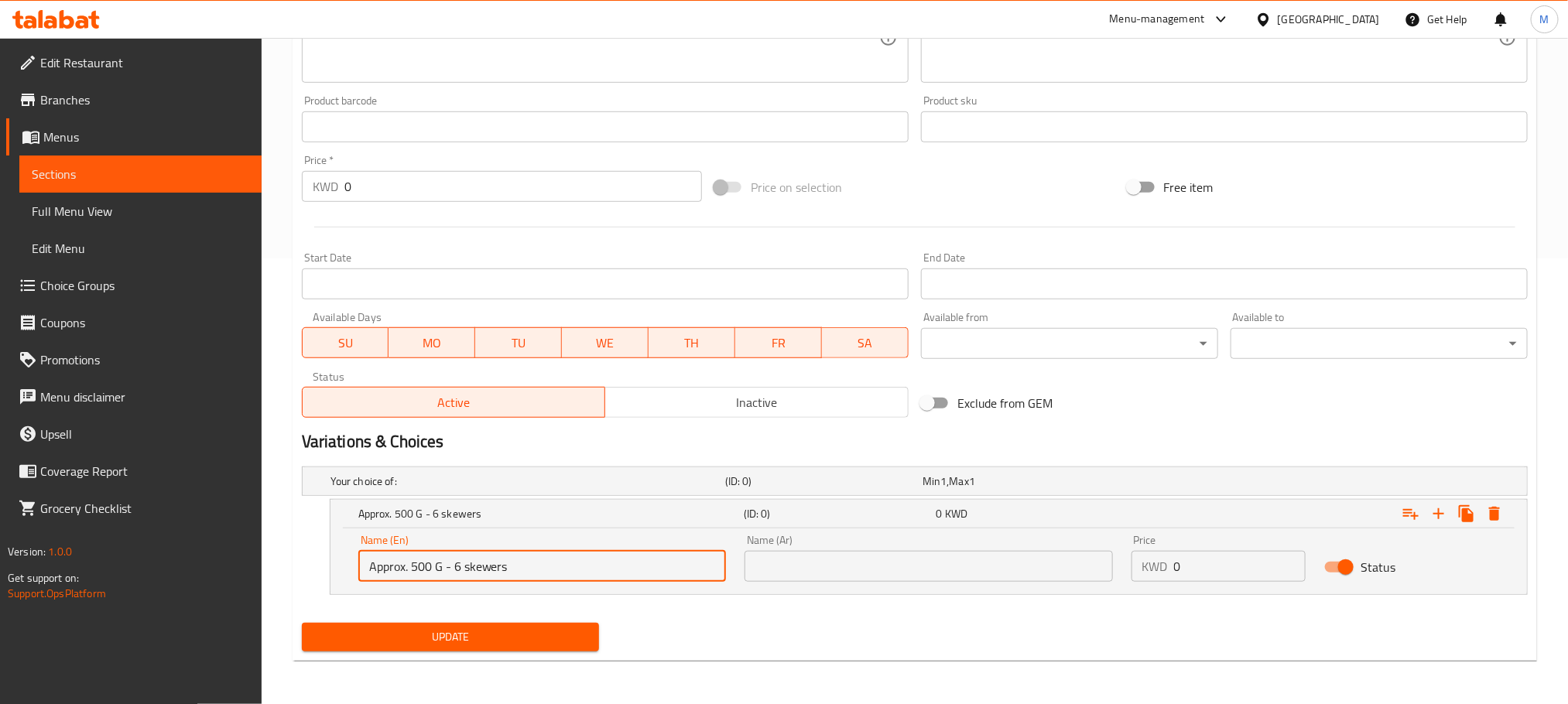
click at [468, 564] on input "Approx. 500 G - 6 skewers" at bounding box center [542, 566] width 368 height 31
click at [597, 571] on input "Approx. 500 G - 6 Skewers" at bounding box center [542, 566] width 368 height 31
type input "Approx. 500 G - 6 Skewers"
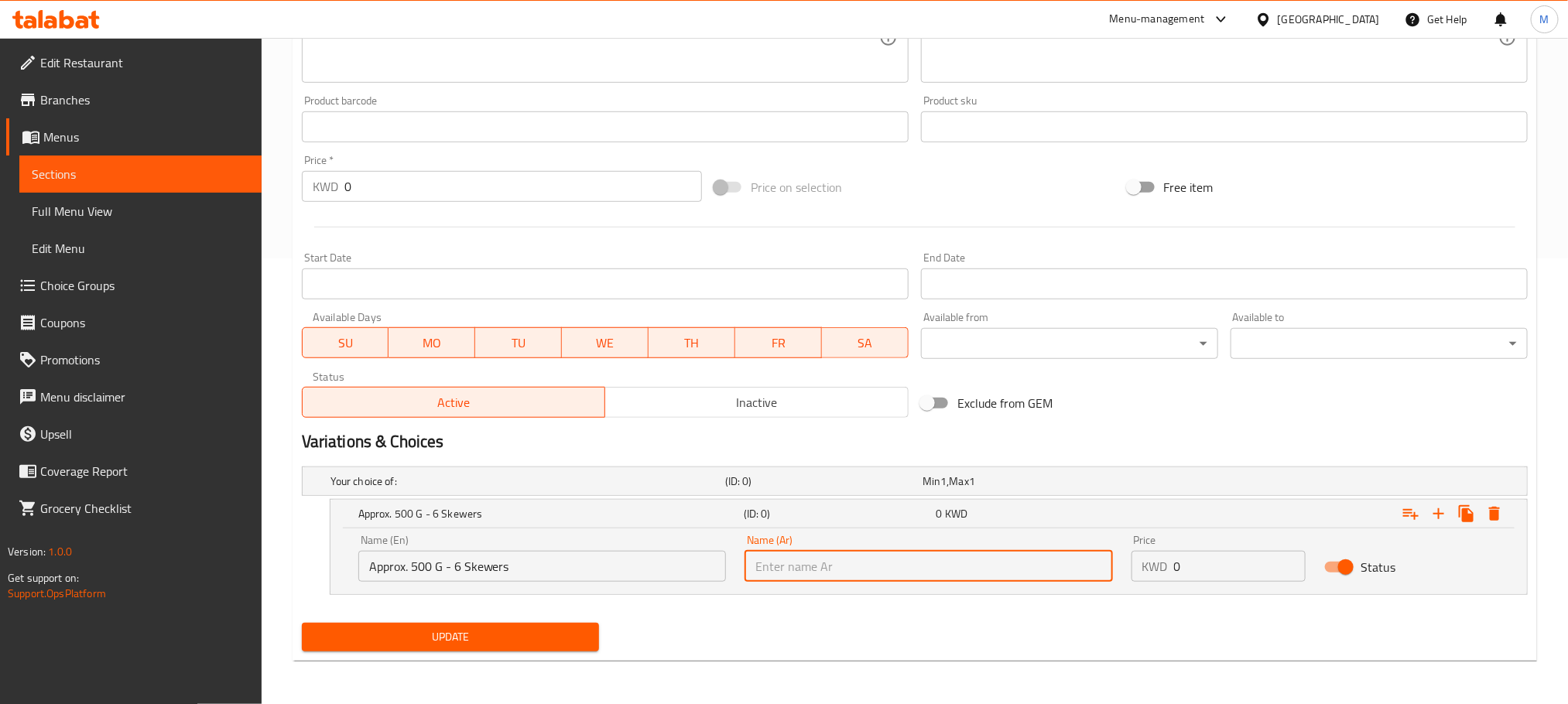
click at [830, 564] on input "text" at bounding box center [929, 566] width 368 height 31
type input "500 ج تقريبا - 6 أسياخ"
click at [845, 618] on div "Update" at bounding box center [915, 637] width 1239 height 41
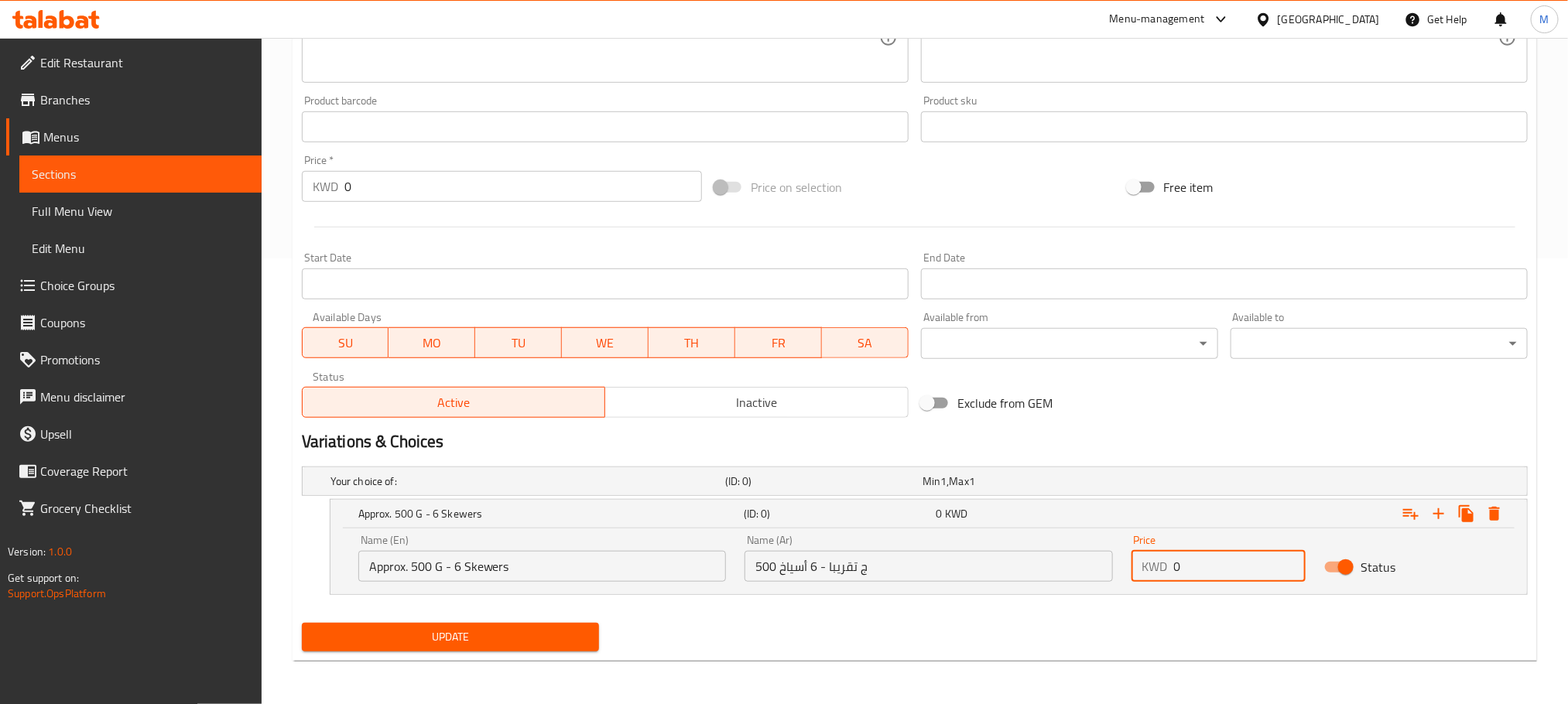
drag, startPoint x: 1211, startPoint y: 567, endPoint x: 896, endPoint y: 692, distance: 338.9
click at [906, 648] on div "Add item image Image Size: 1200 x 800 px / Image formats: jpg, png / 5MB Max. I…" at bounding box center [915, 206] width 1239 height 900
type input "2.5"
click at [806, 633] on div "Update" at bounding box center [915, 637] width 1239 height 41
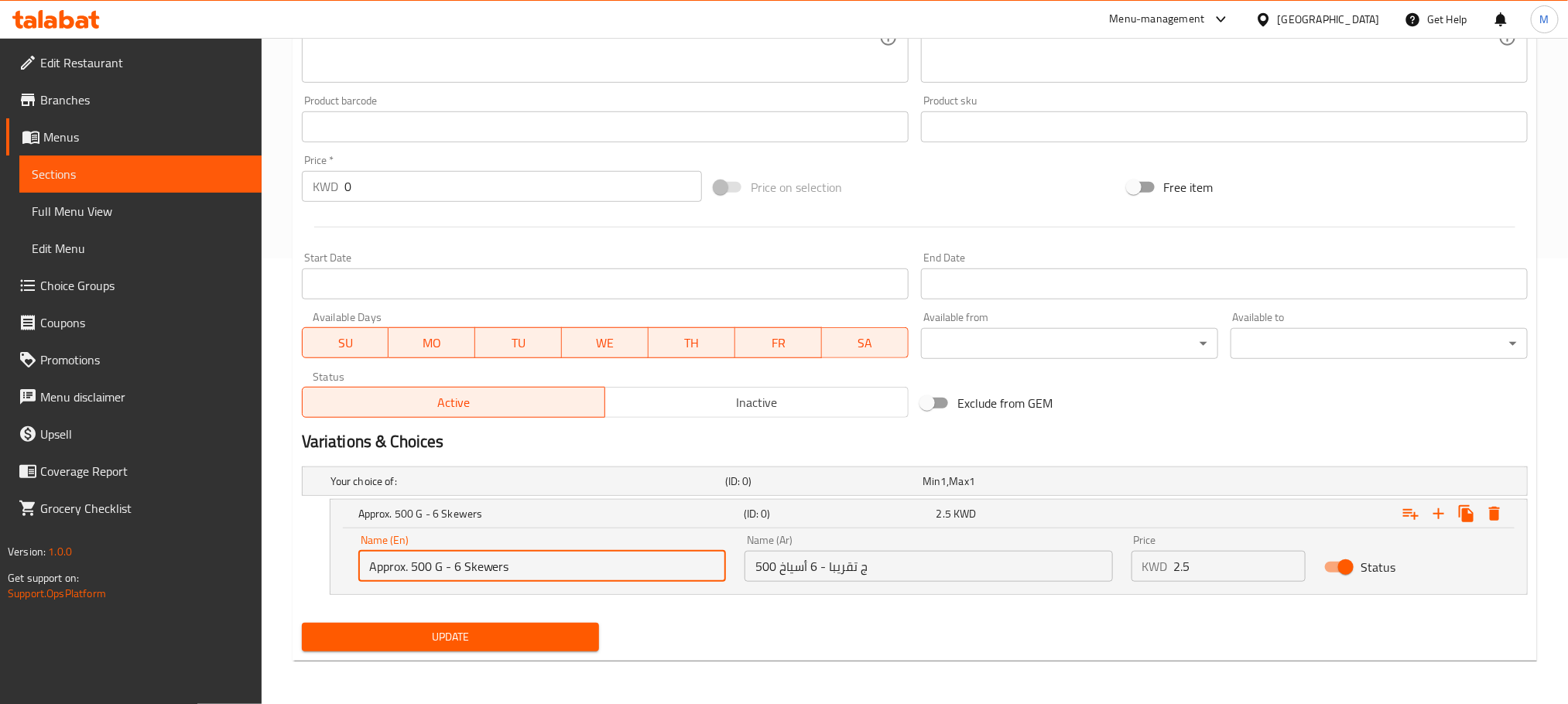
drag, startPoint x: 325, startPoint y: 621, endPoint x: 202, endPoint y: 655, distance: 127.6
click at [202, 655] on div "Edit Restaurant Branches Menus Sections Full Menu View Edit Menu Choice Groups …" at bounding box center [784, 148] width 1568 height 1112
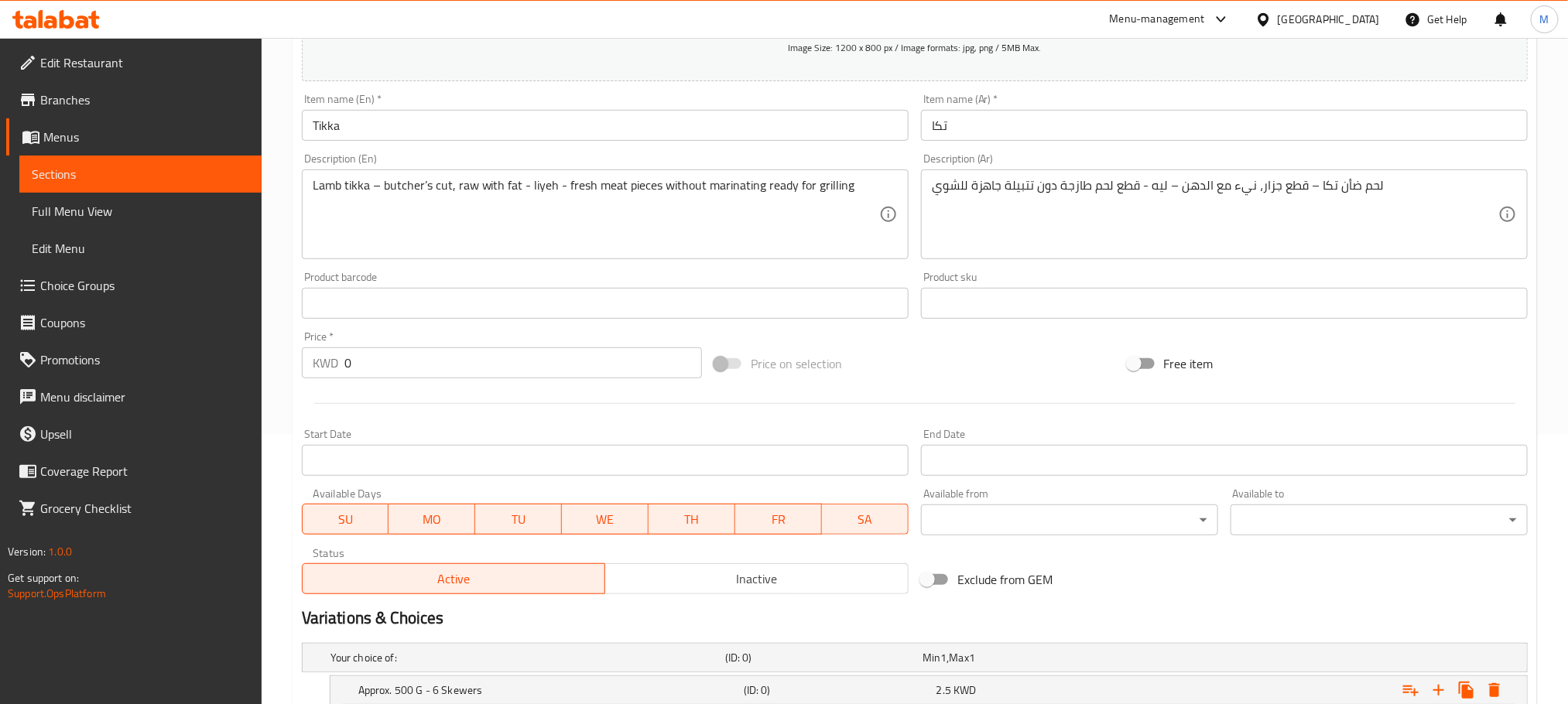
scroll to position [214, 0]
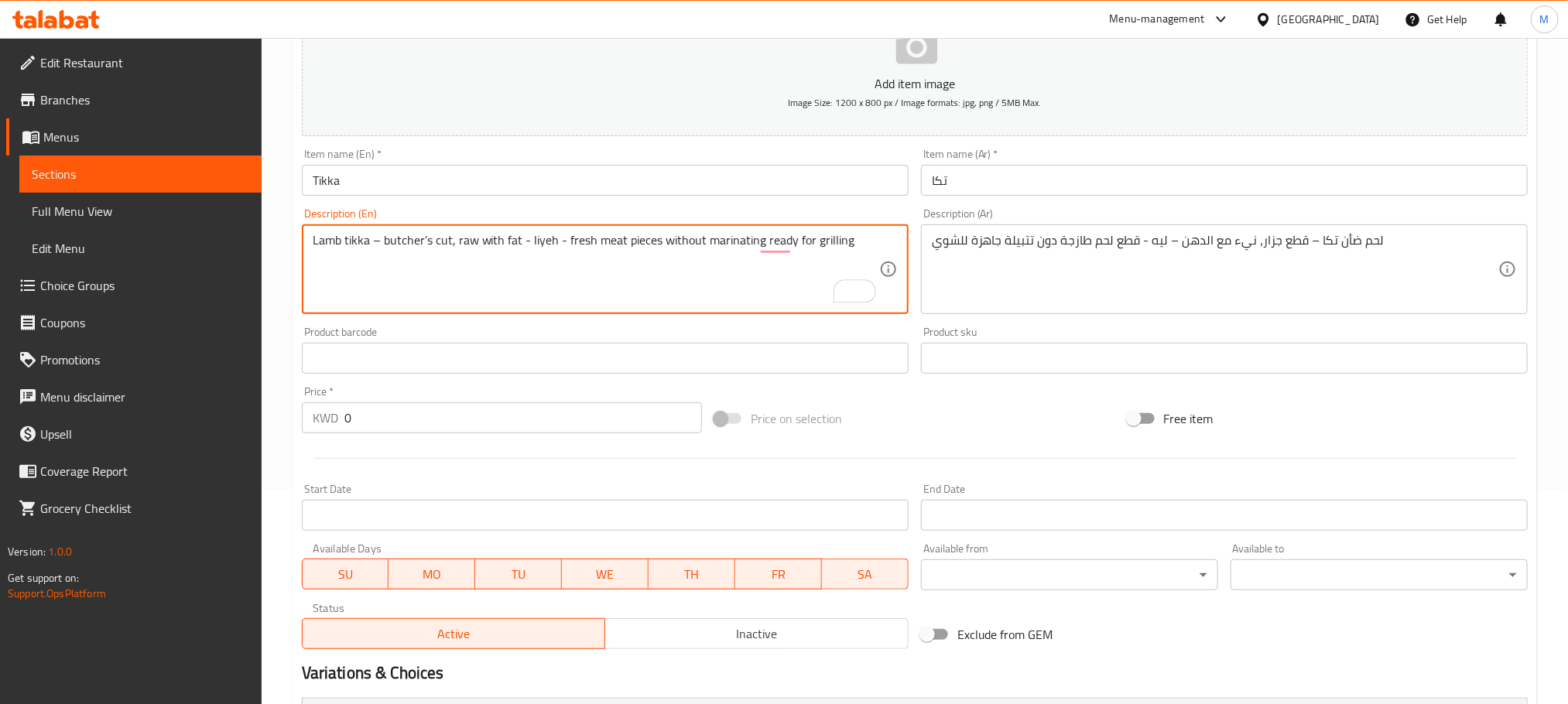
click at [468, 181] on input "Tikka" at bounding box center [606, 180] width 607 height 31
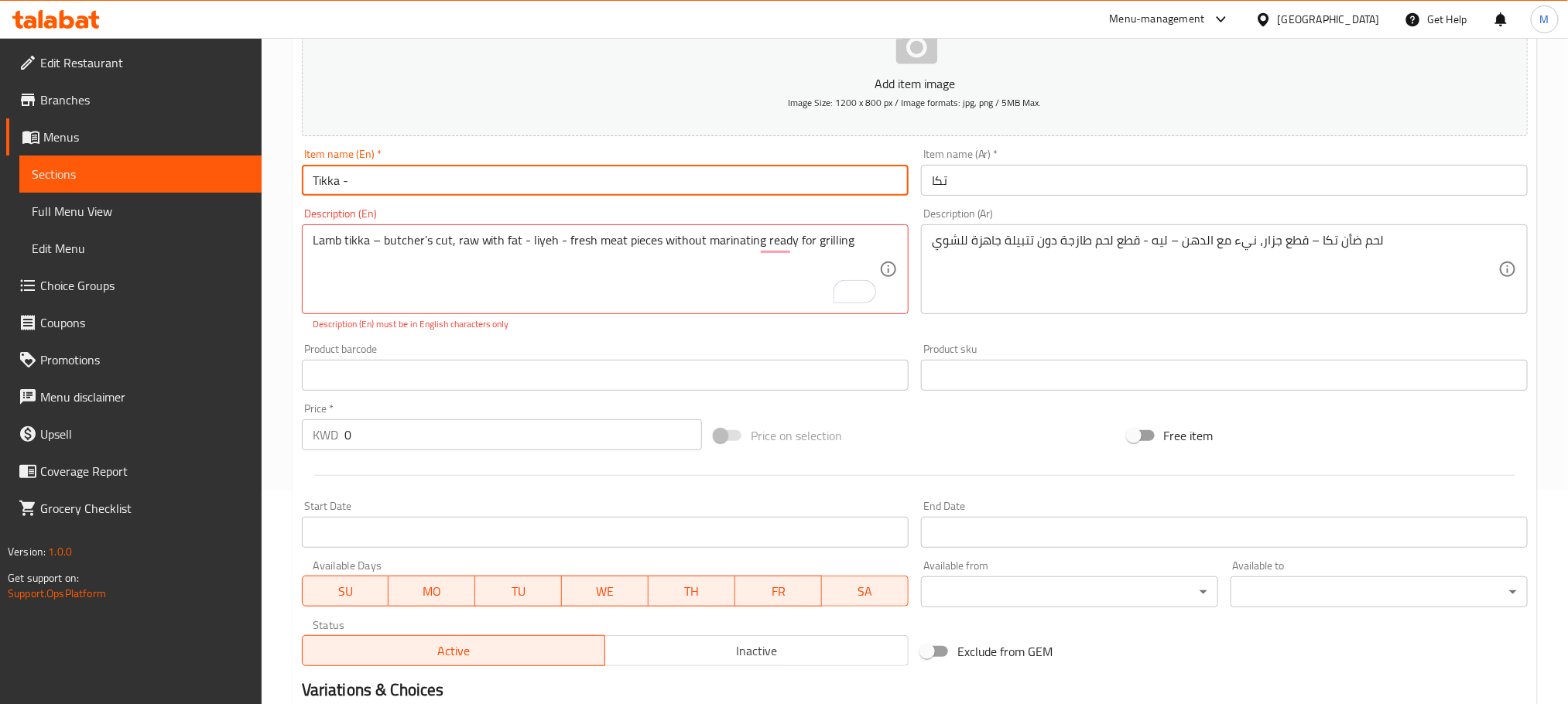
paste input "Approx. 500 G - 6 Skewers"
type input "Tikka -"
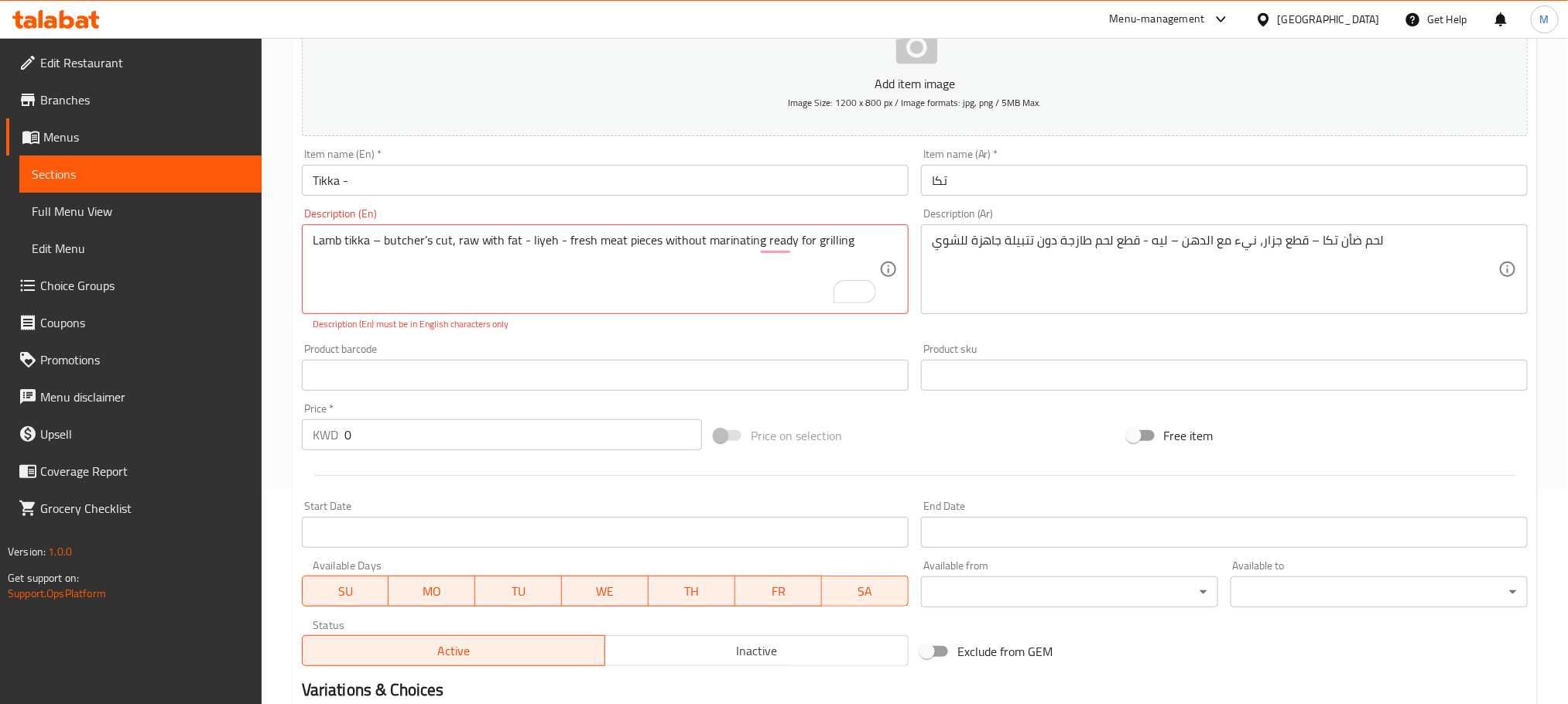
click at [896, 232] on div "Lamb tikka – butcher’s cut, raw with fat - liyeh - fresh meat pieces without ma…" at bounding box center [606, 269] width 607 height 90
paste textarea "Approx. 500 G - 6 Skewers"
click at [378, 267] on textarea "Lamb tikka – butcher’s cut, raw with fat - liyeh - fresh meat pieces without ma…" at bounding box center [595, 270] width 566 height 74
click at [406, 274] on textarea "Lamb tikka – butcher’s cut, raw with fat - liyeh - fresh meat pieces without ma…" at bounding box center [595, 270] width 566 height 74
type textarea "Lamb tikka – butcher’s cut, raw with fat - liyeh - fresh meat pieces without ma…"
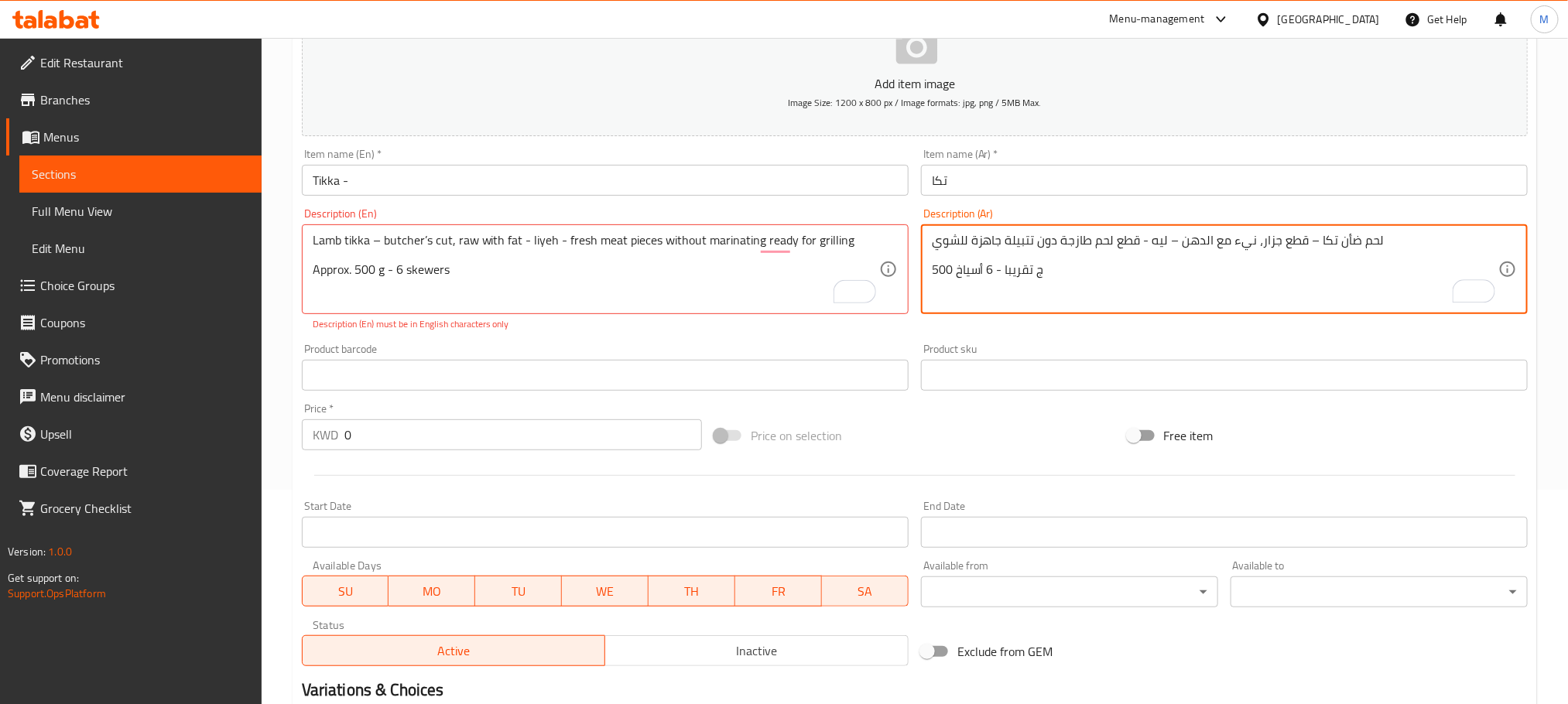
type textarea "لحم ضأن تكا – قطع جزار، نيء مع الدهن – ليه - قطع لحم طازجة دون تتبيلة جاهزة للش…"
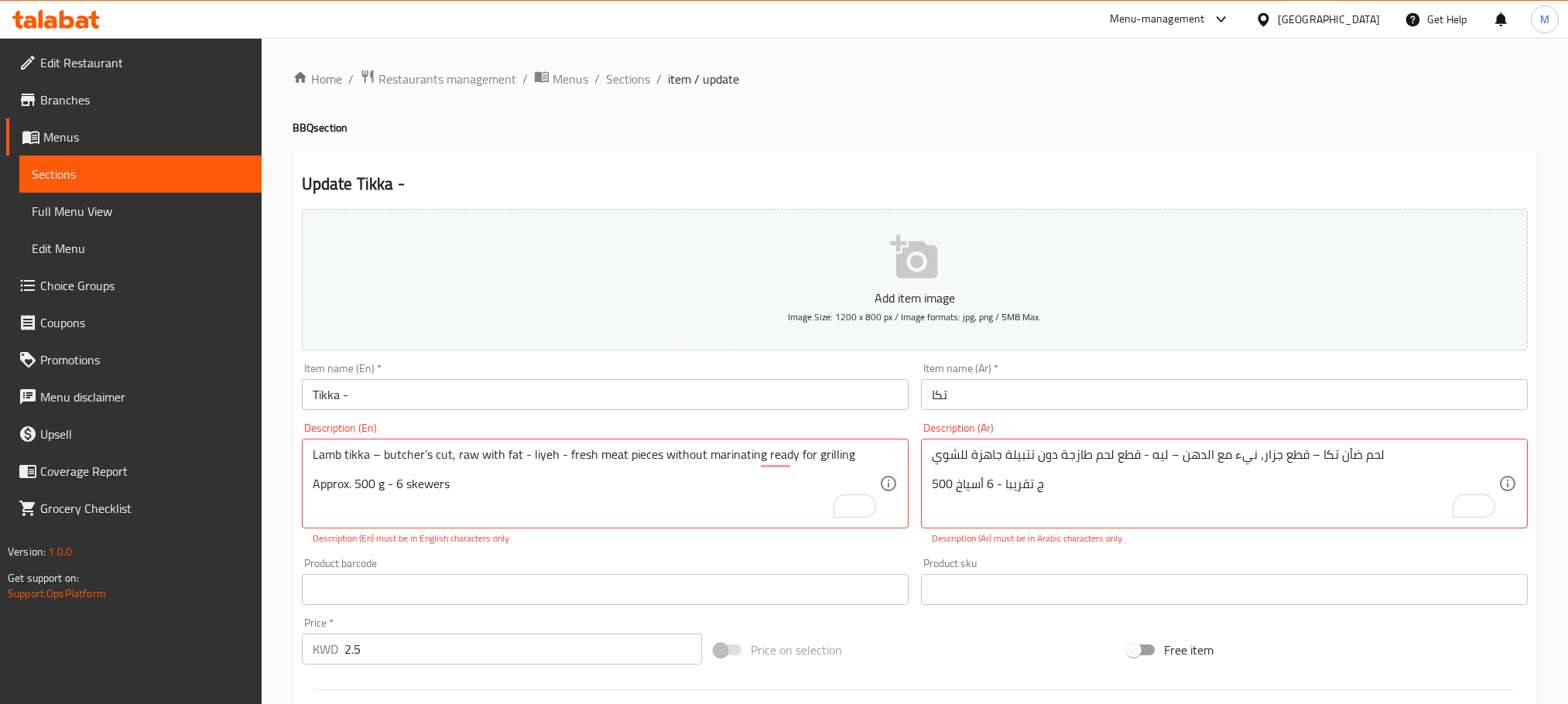
scroll to position [462, 0]
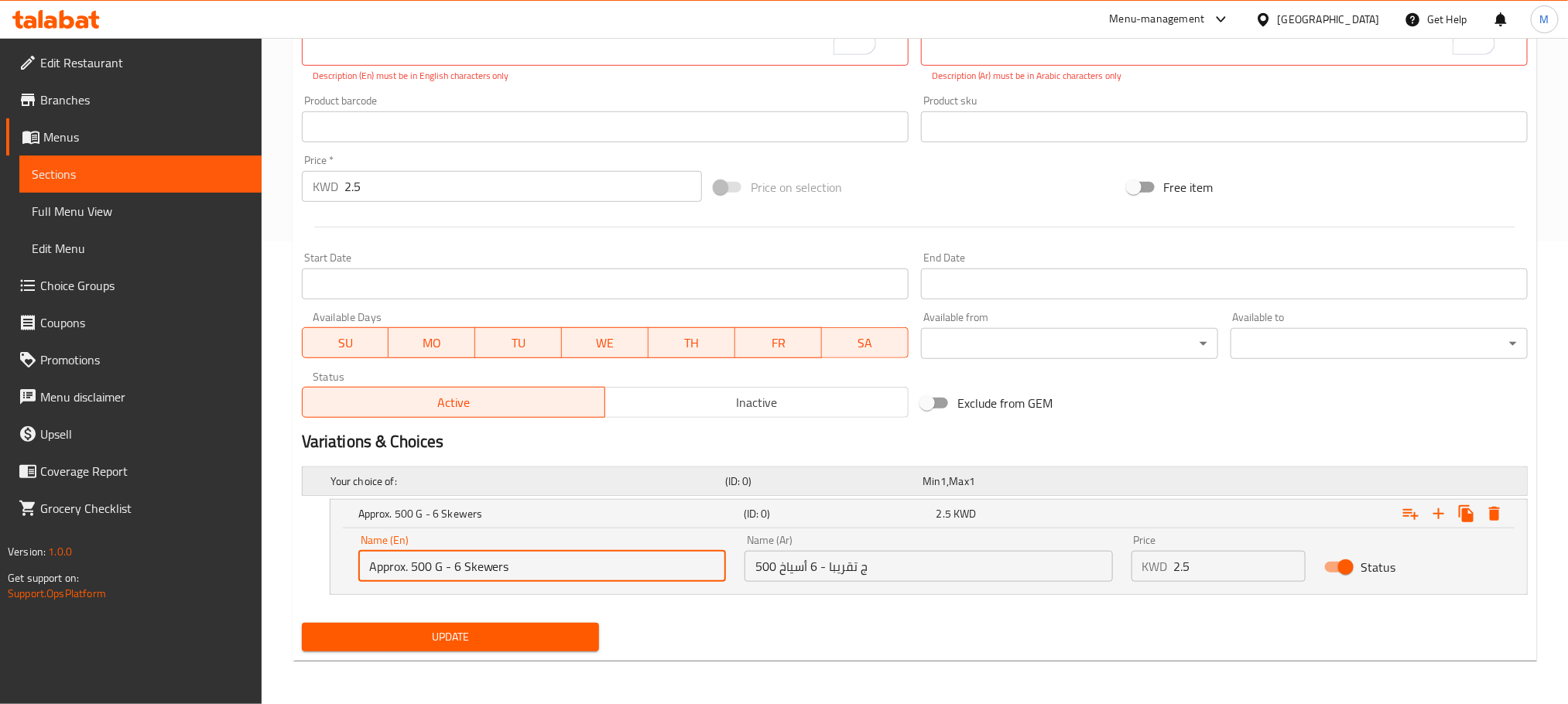
click at [590, 481] on h5 "Your choice of:" at bounding box center [525, 481] width 389 height 15
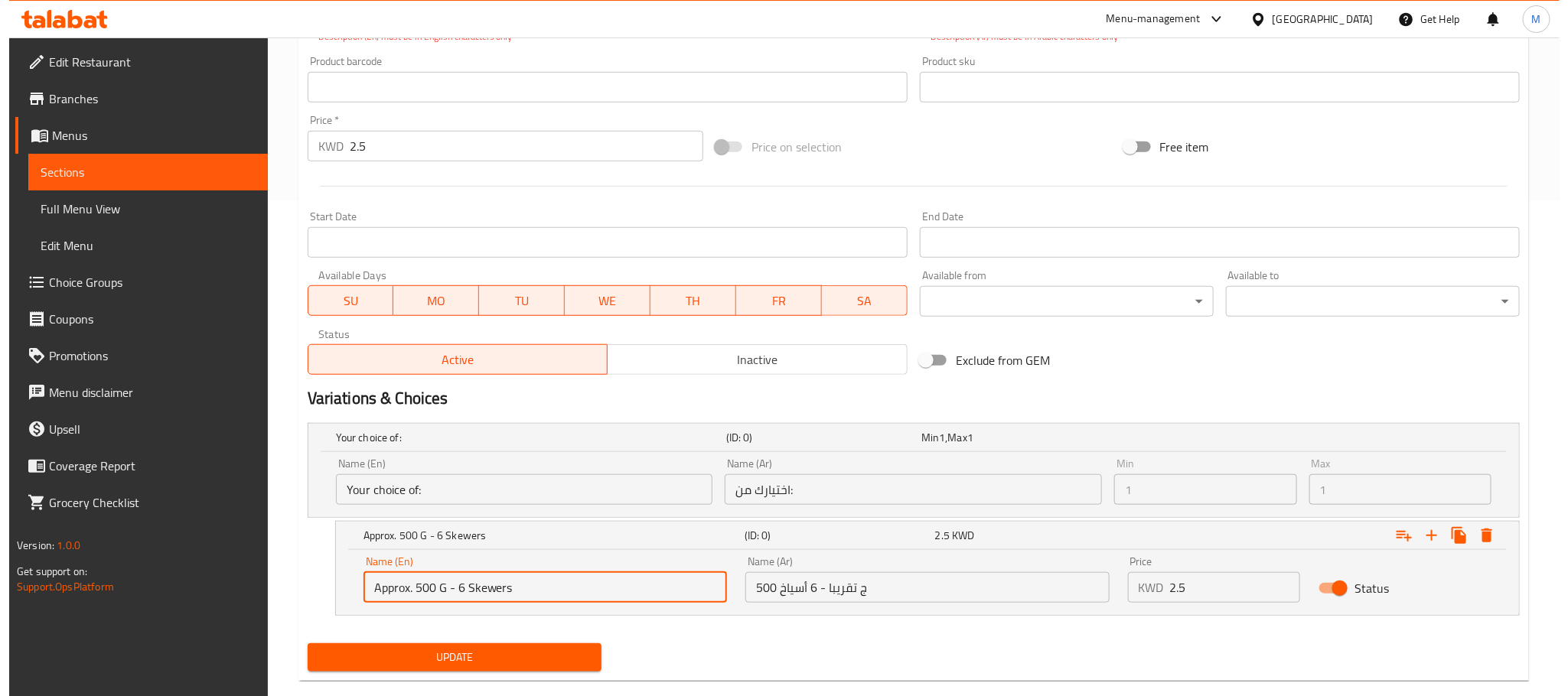
scroll to position [524, 0]
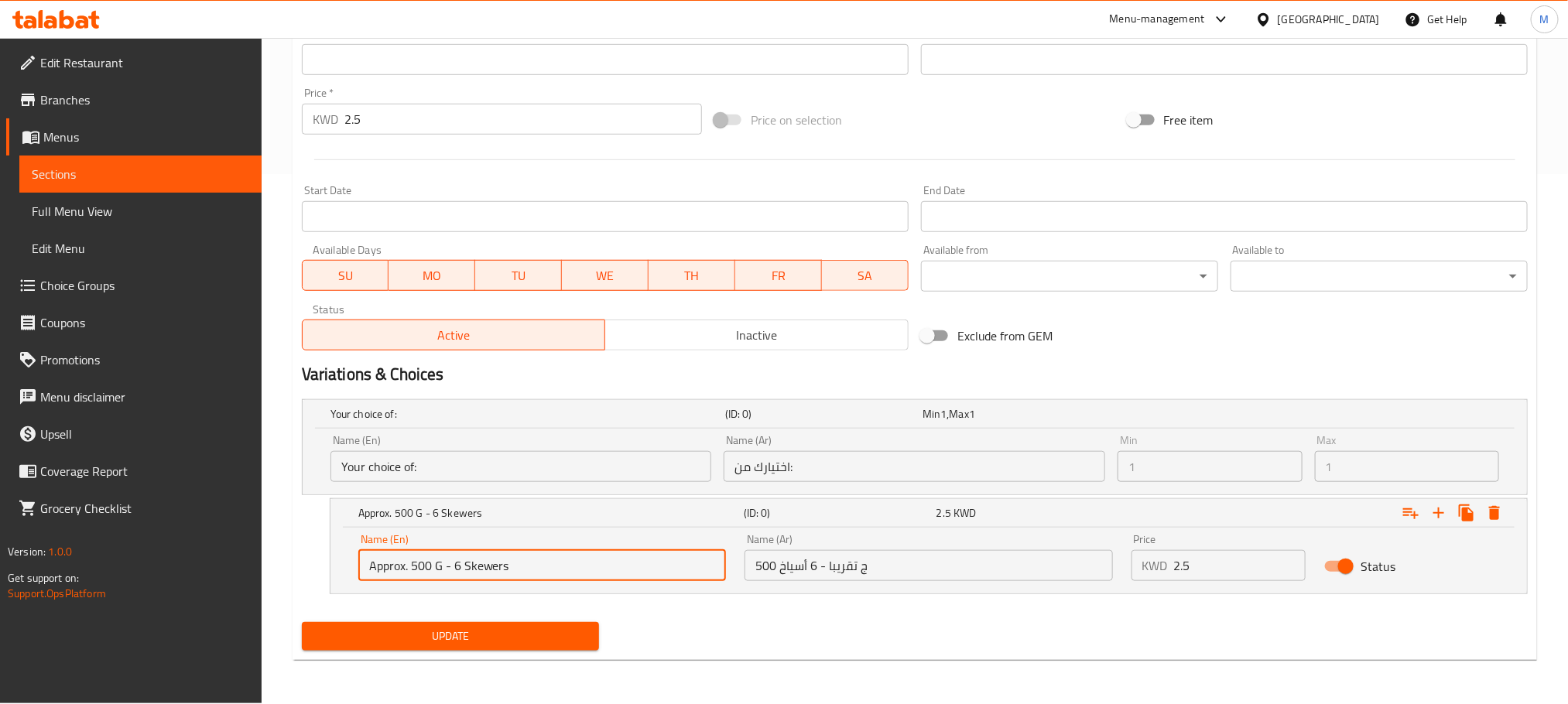
drag, startPoint x: 592, startPoint y: 634, endPoint x: 260, endPoint y: 696, distance: 337.7
click at [260, 696] on div "Edit Restaurant Branches Menus Sections Full Menu View Edit Menu Choice Groups …" at bounding box center [784, 105] width 1568 height 1195
click at [1494, 507] on icon "Expand" at bounding box center [1494, 512] width 10 height 14
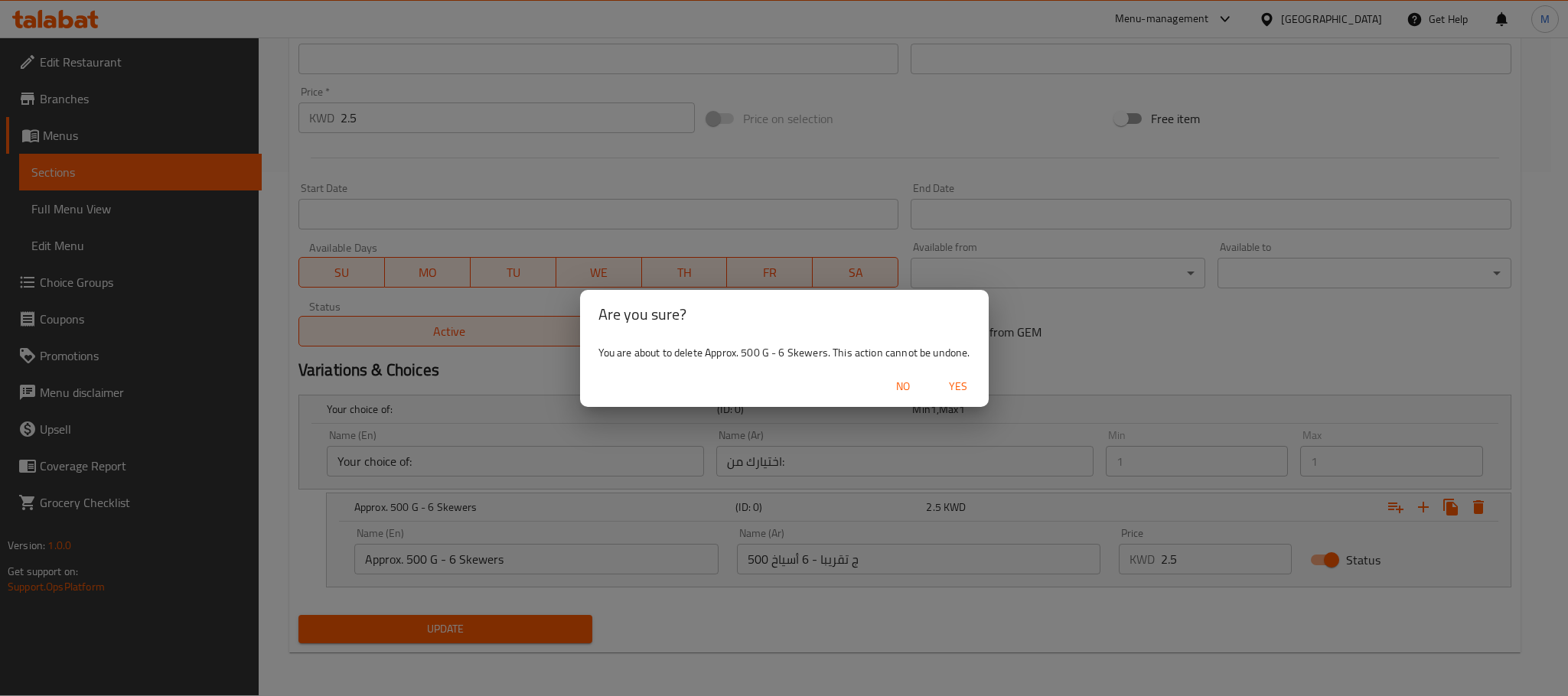
click at [961, 384] on span "Yes" at bounding box center [957, 386] width 37 height 19
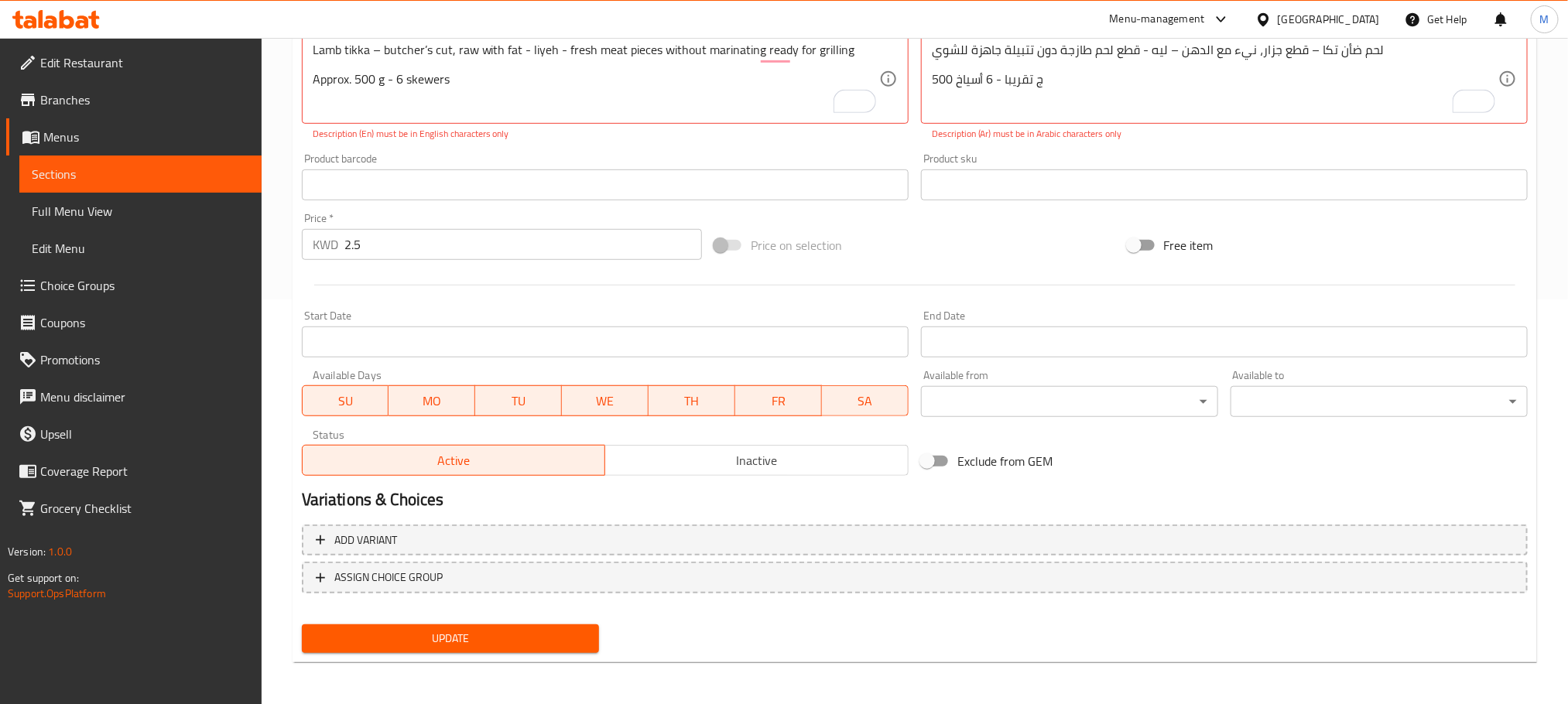
scroll to position [0, 0]
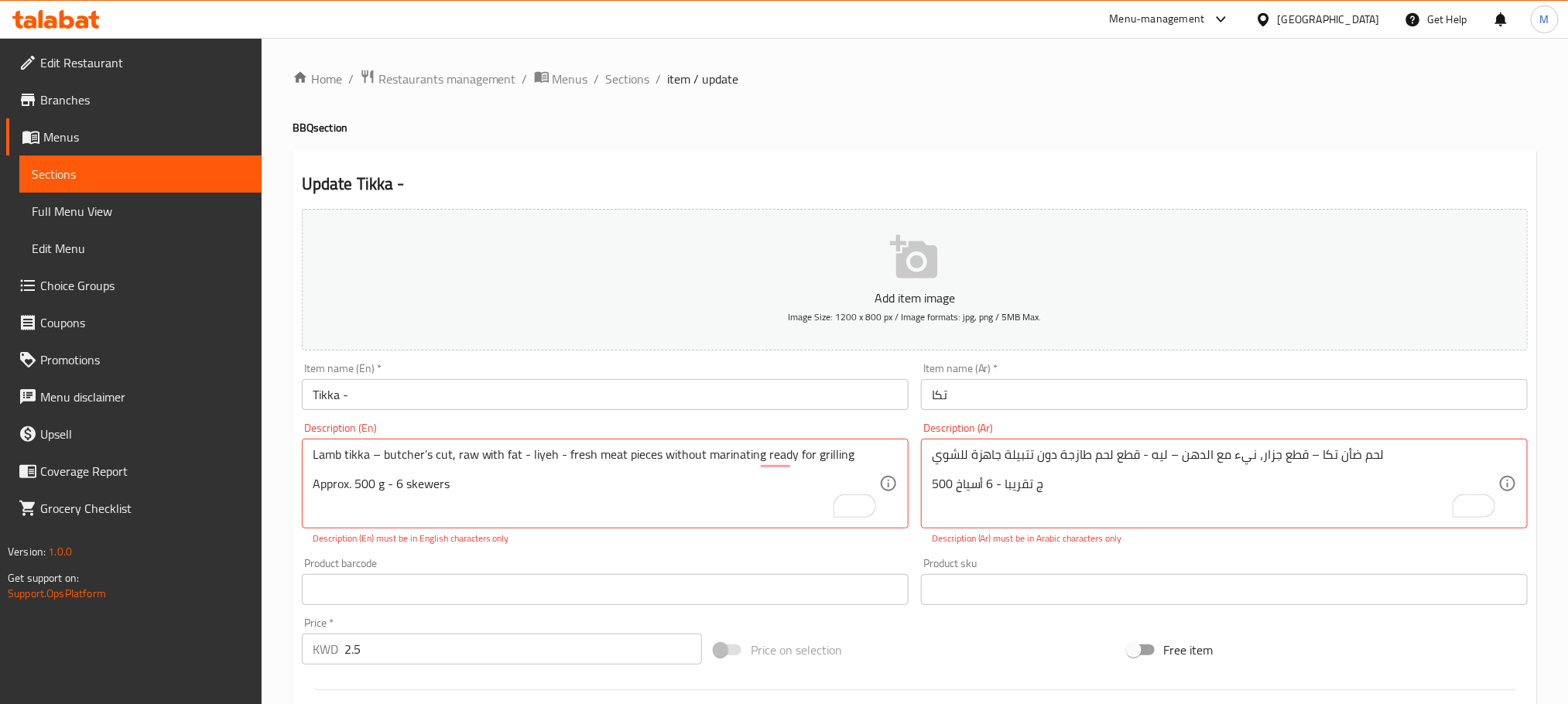
click at [414, 395] on input "Tikka -" at bounding box center [606, 394] width 607 height 31
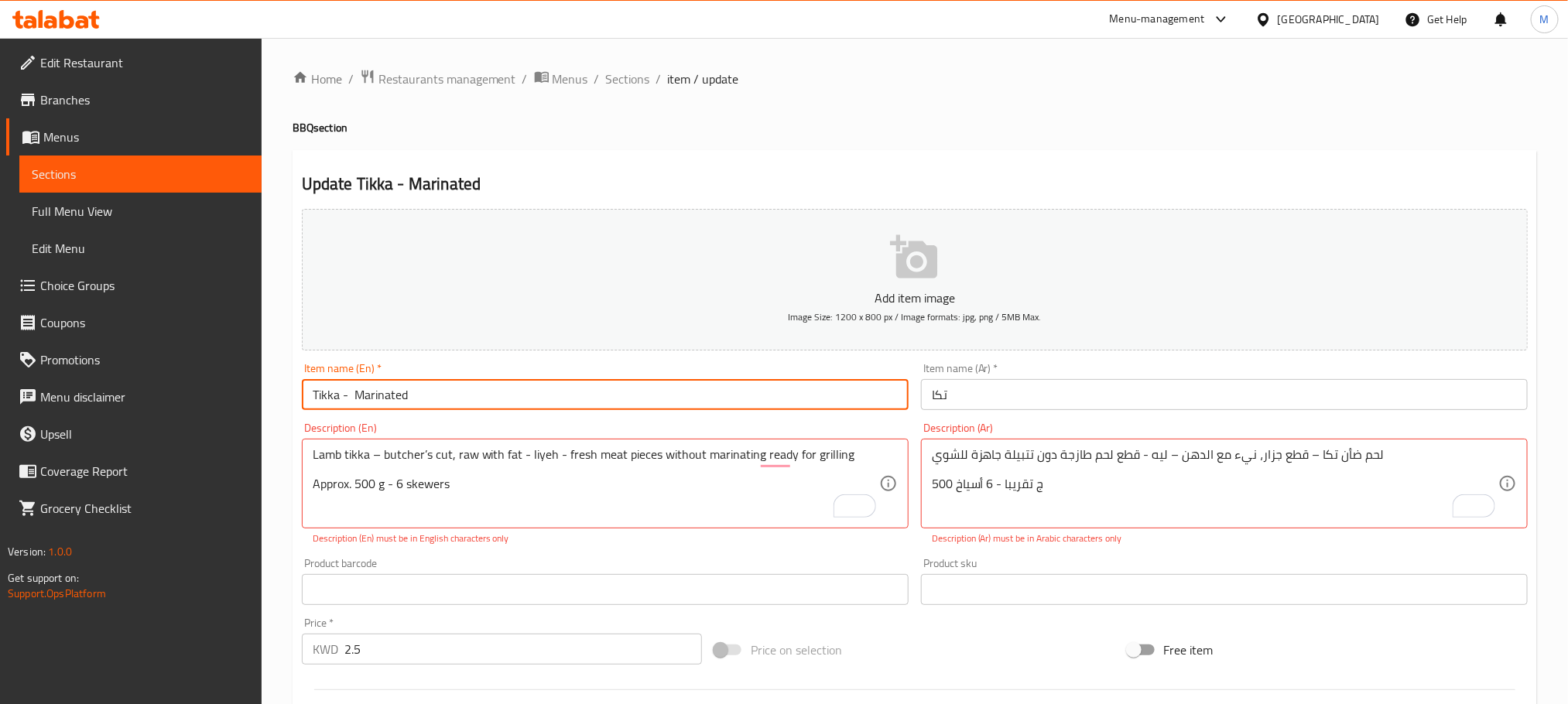
type input "Tikka - Marinated"
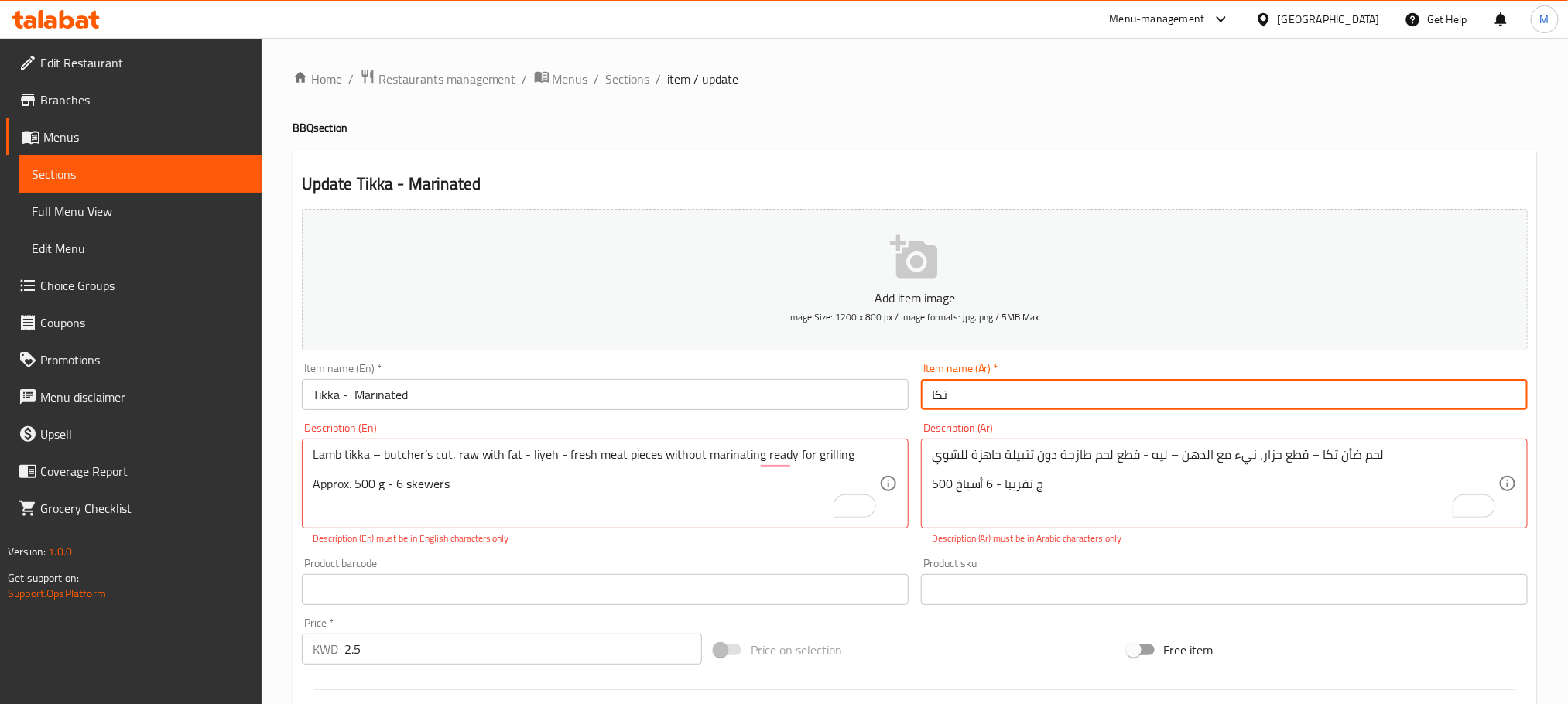
click at [1066, 400] on input "تكا" at bounding box center [1225, 394] width 607 height 31
type input "تكا - متبل"
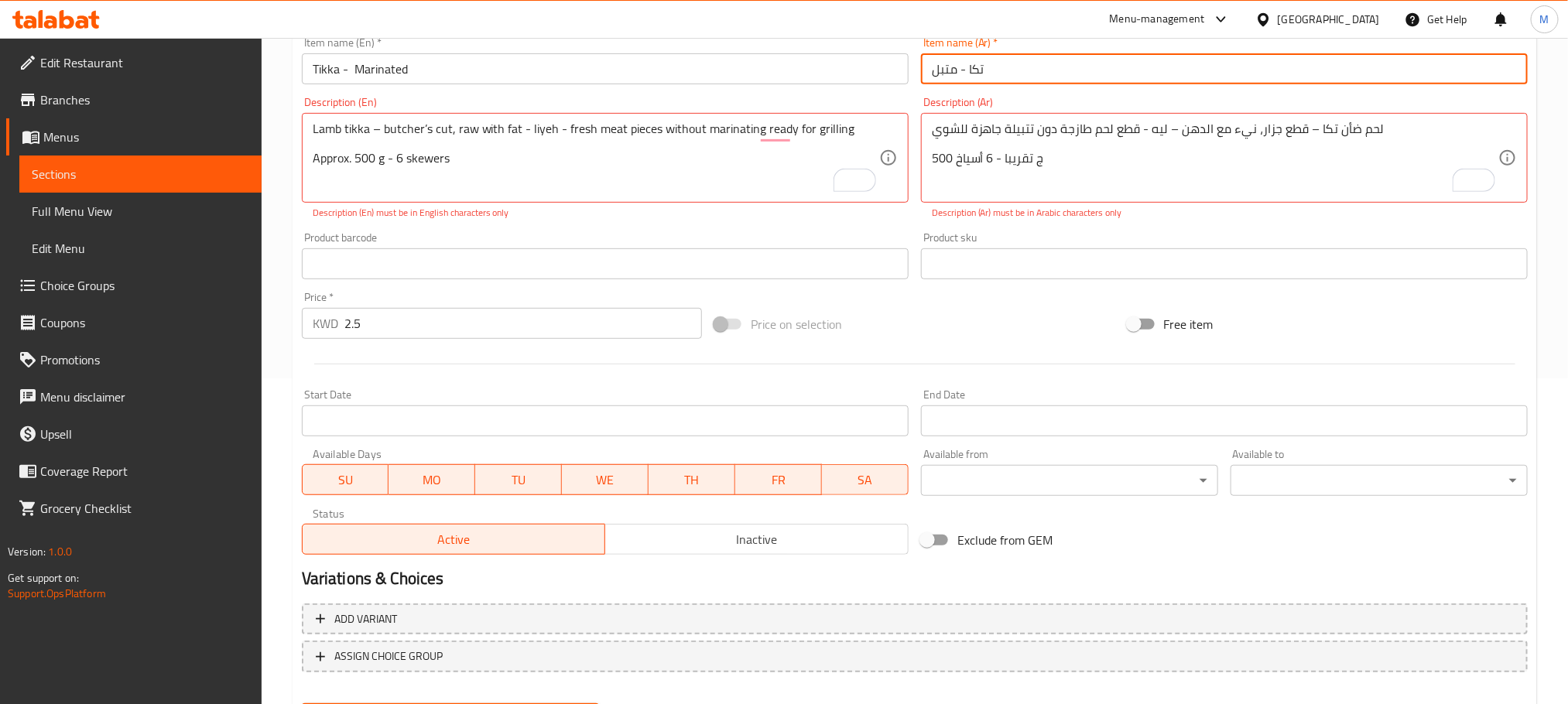
scroll to position [405, 0]
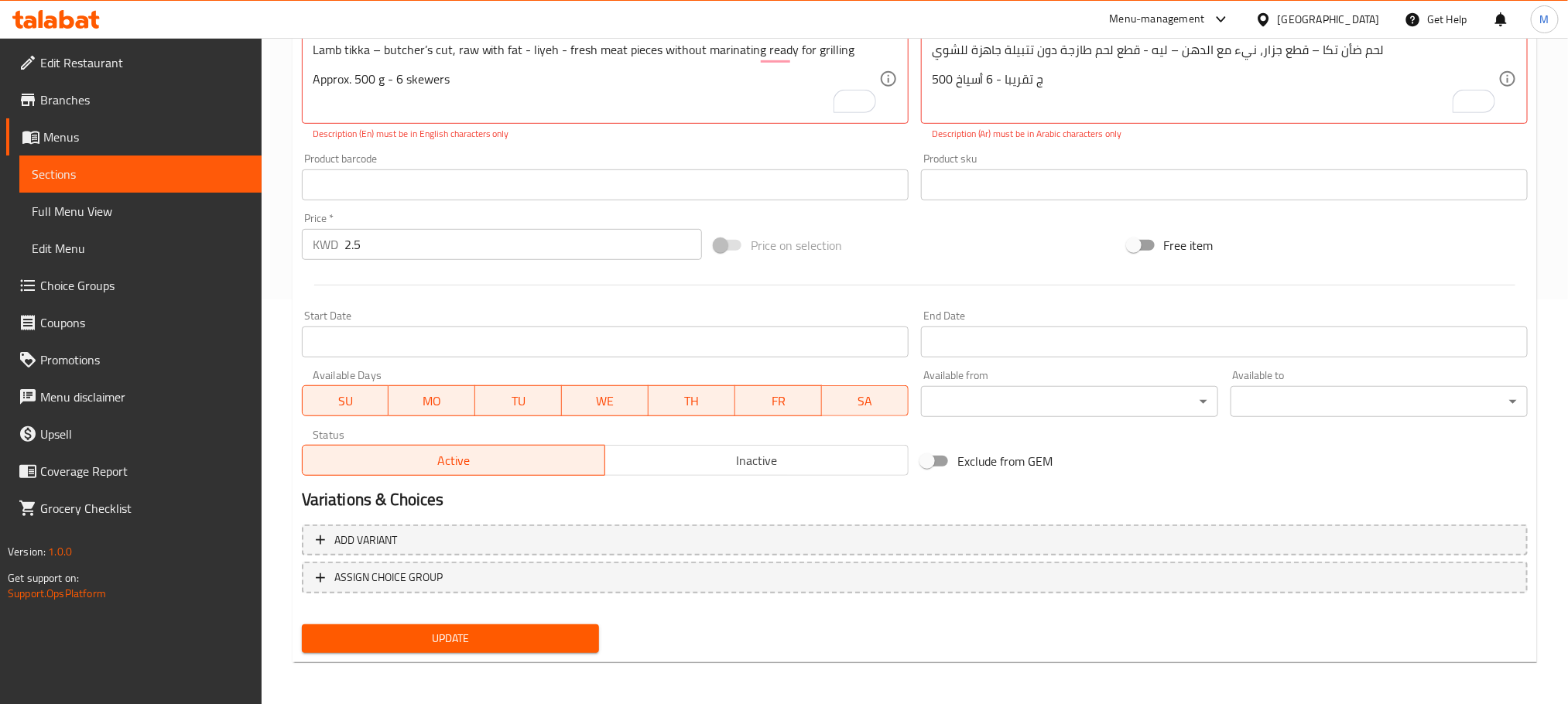
drag, startPoint x: 511, startPoint y: 539, endPoint x: 525, endPoint y: 524, distance: 20.5
click at [511, 539] on span "Add variant" at bounding box center [915, 540] width 1198 height 19
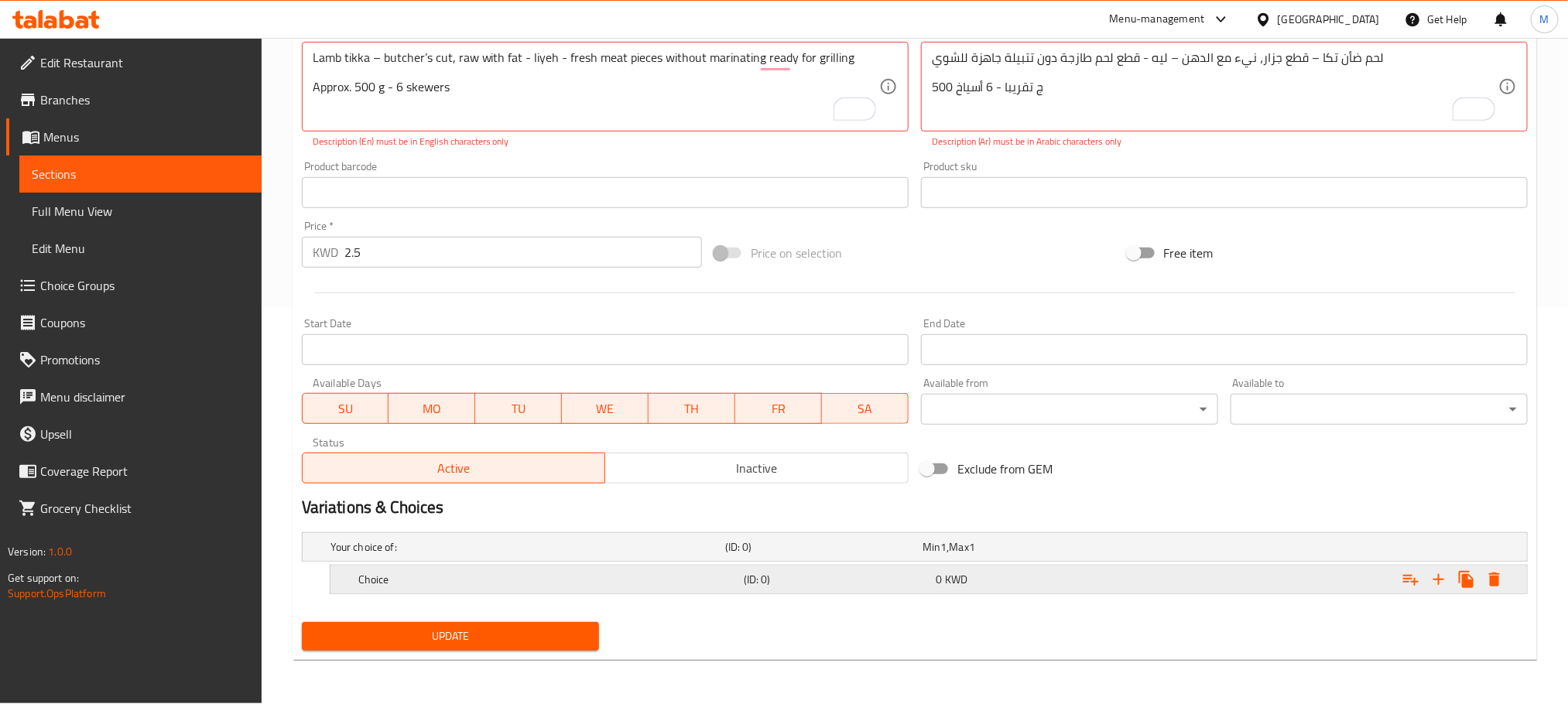
click at [460, 555] on h5 "Choice" at bounding box center [525, 547] width 389 height 15
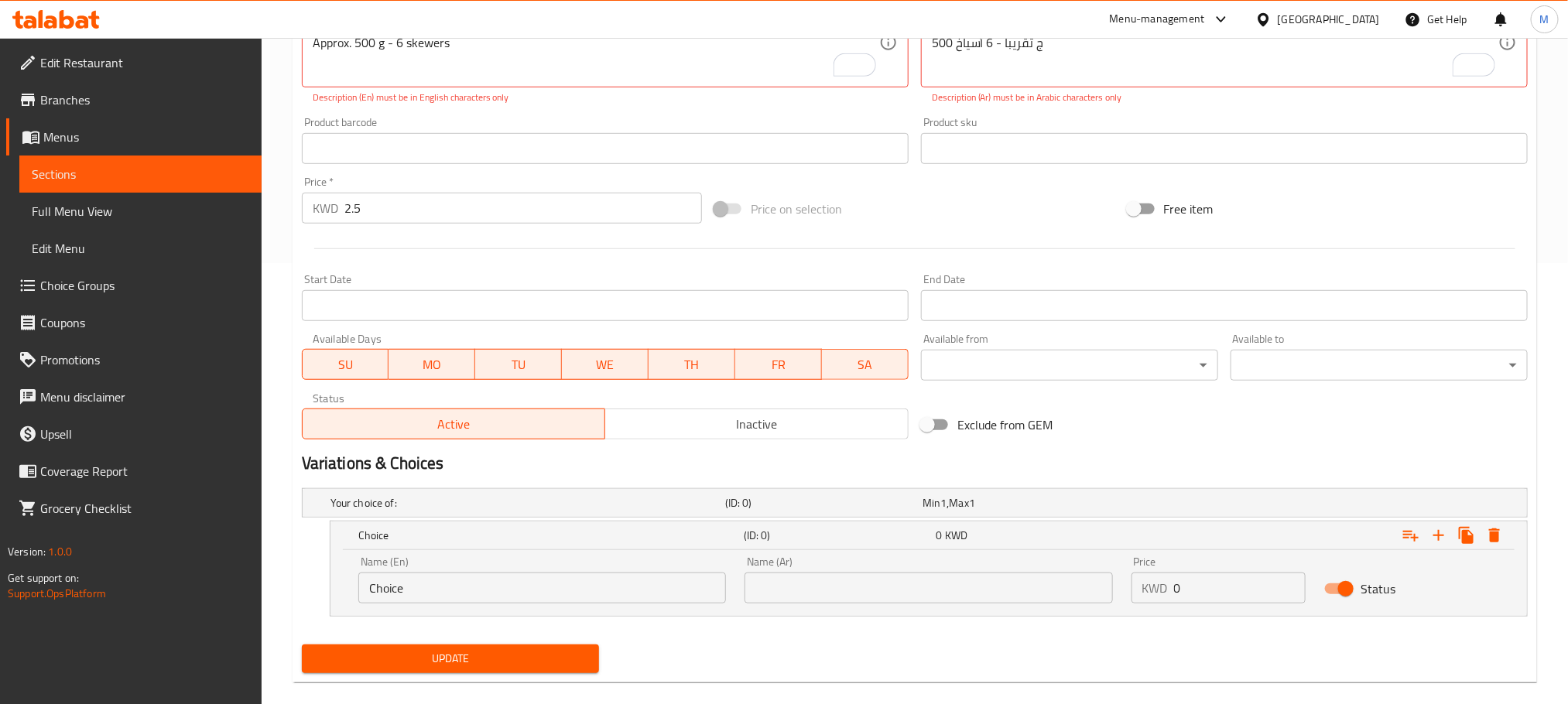
scroll to position [462, 0]
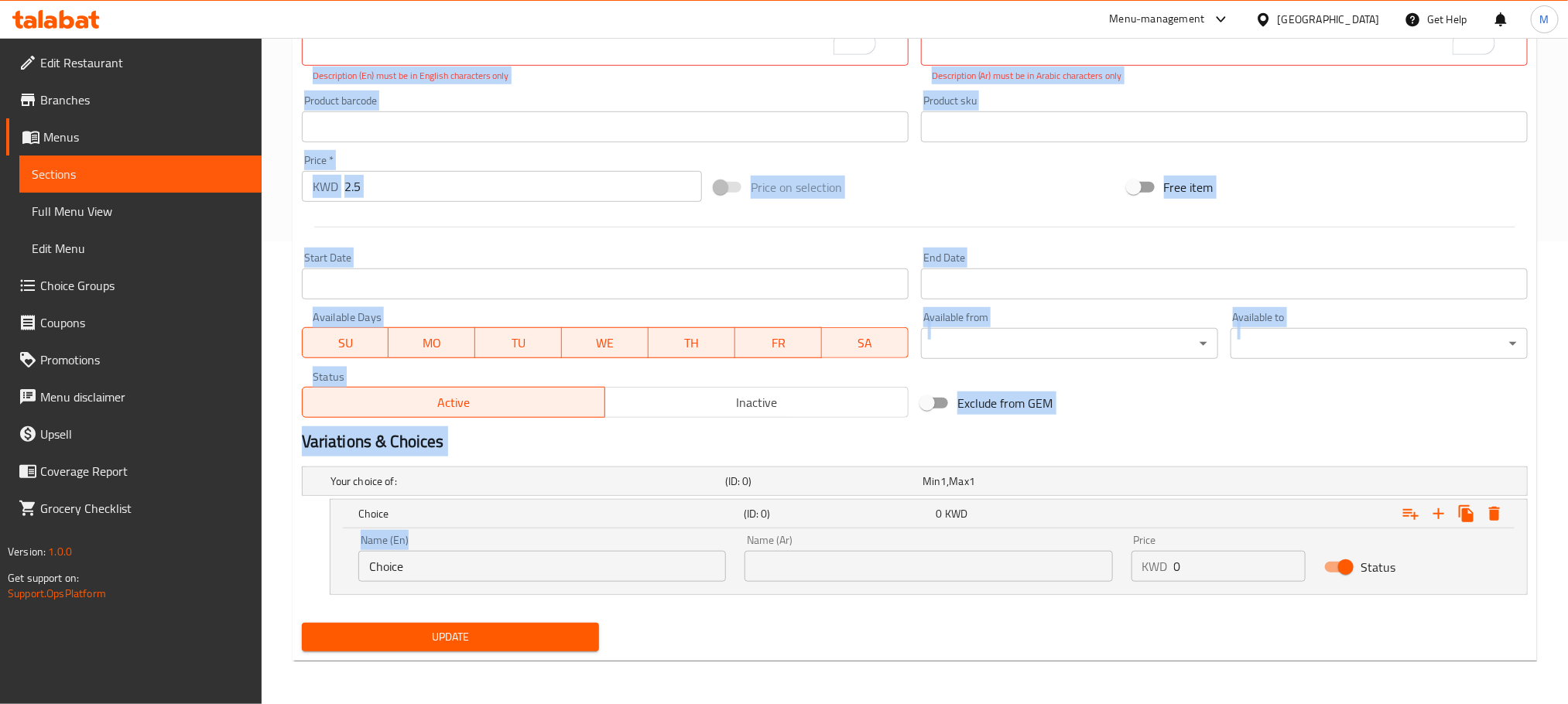
drag, startPoint x: 449, startPoint y: 557, endPoint x: 175, endPoint y: 638, distance: 285.7
click at [175, 638] on div "Edit Restaurant Branches Menus Sections Full Menu View Edit Menu Choice Groups …" at bounding box center [784, 140] width 1568 height 1129
click at [532, 546] on div "Name (En) Choice Name (En)" at bounding box center [542, 558] width 368 height 47
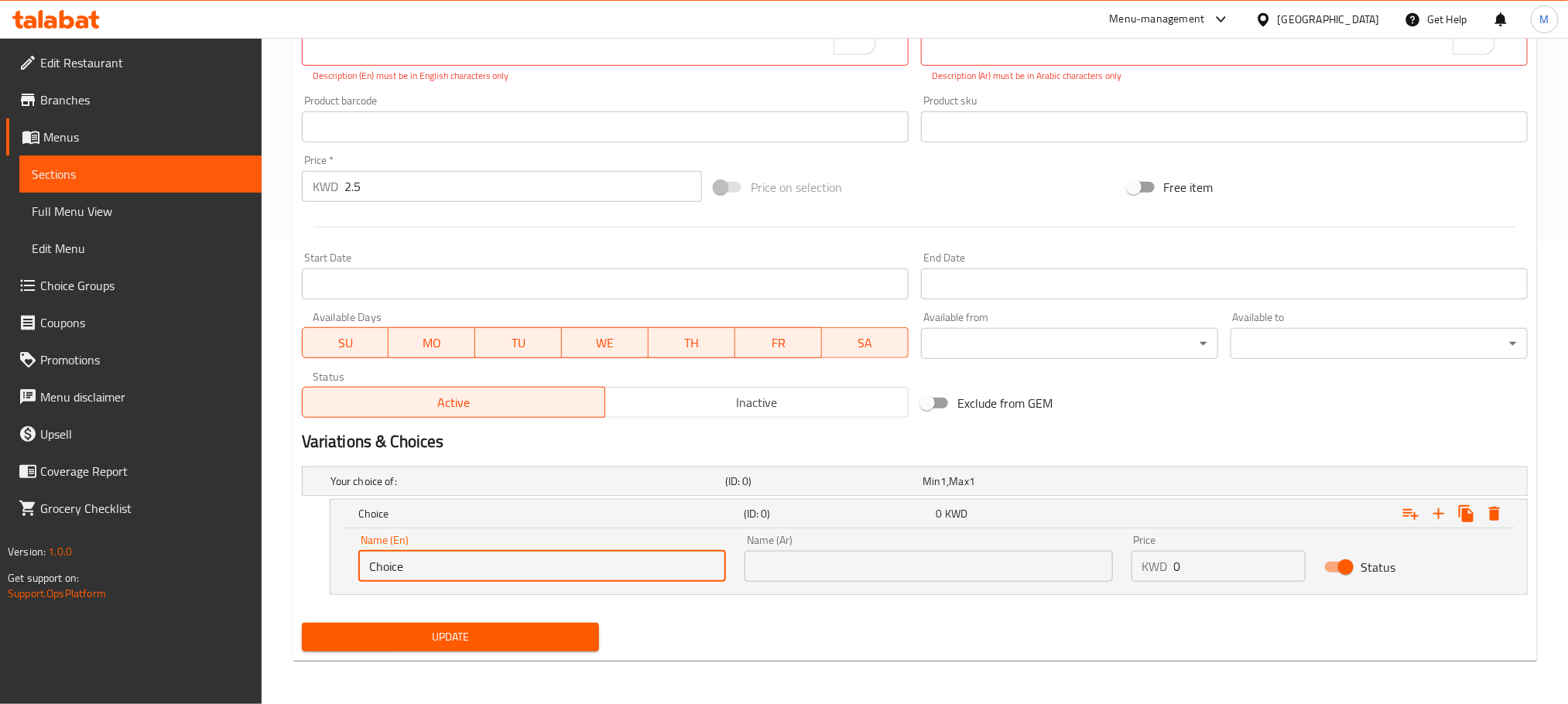
drag, startPoint x: 361, startPoint y: 576, endPoint x: 288, endPoint y: 597, distance: 76.0
click at [288, 597] on div "Home / Restaurants management / Menus / Sections / item / update BBQ section Up…" at bounding box center [915, 140] width 1307 height 1129
paste input "Skewering"
type input "Skewering"
click at [917, 573] on input "text" at bounding box center [929, 566] width 368 height 31
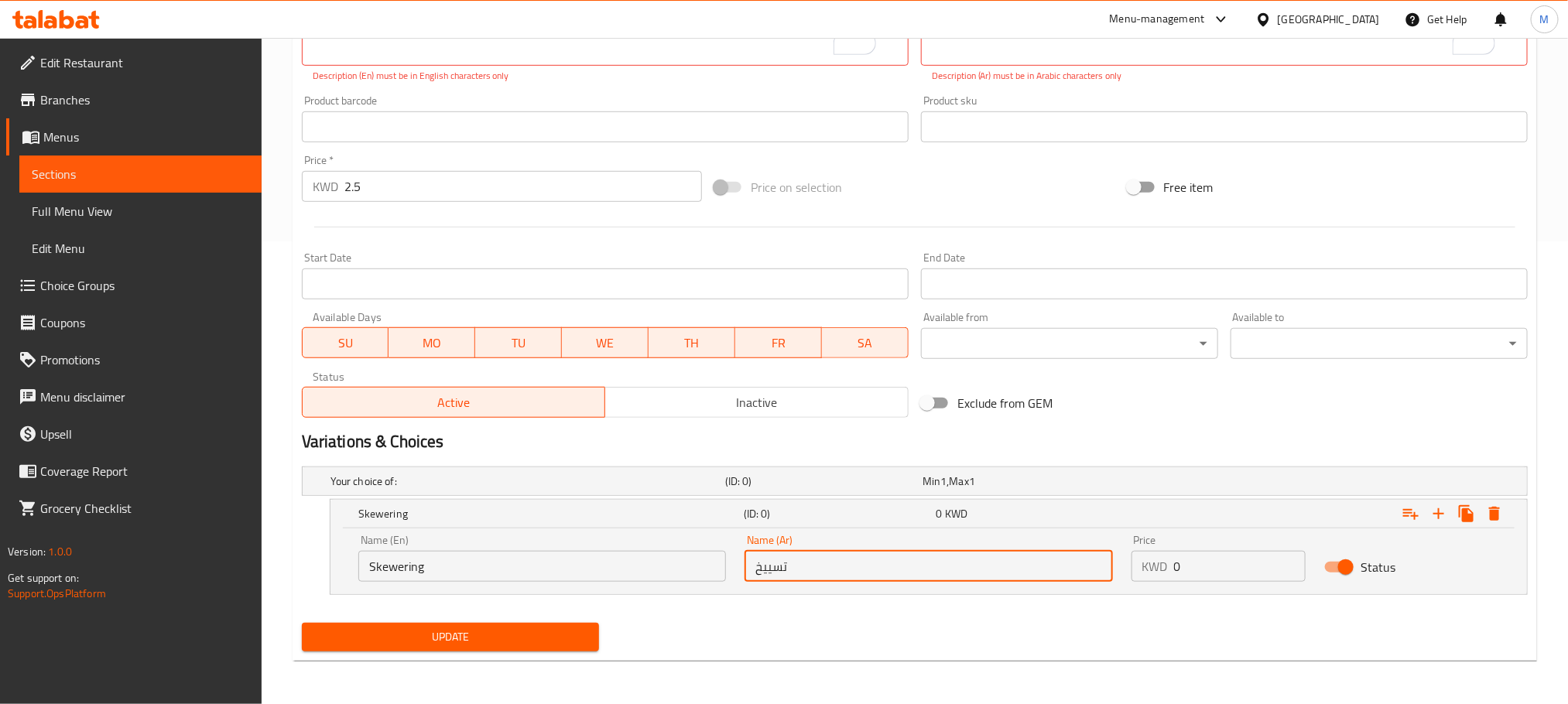
type input "تسييخ"
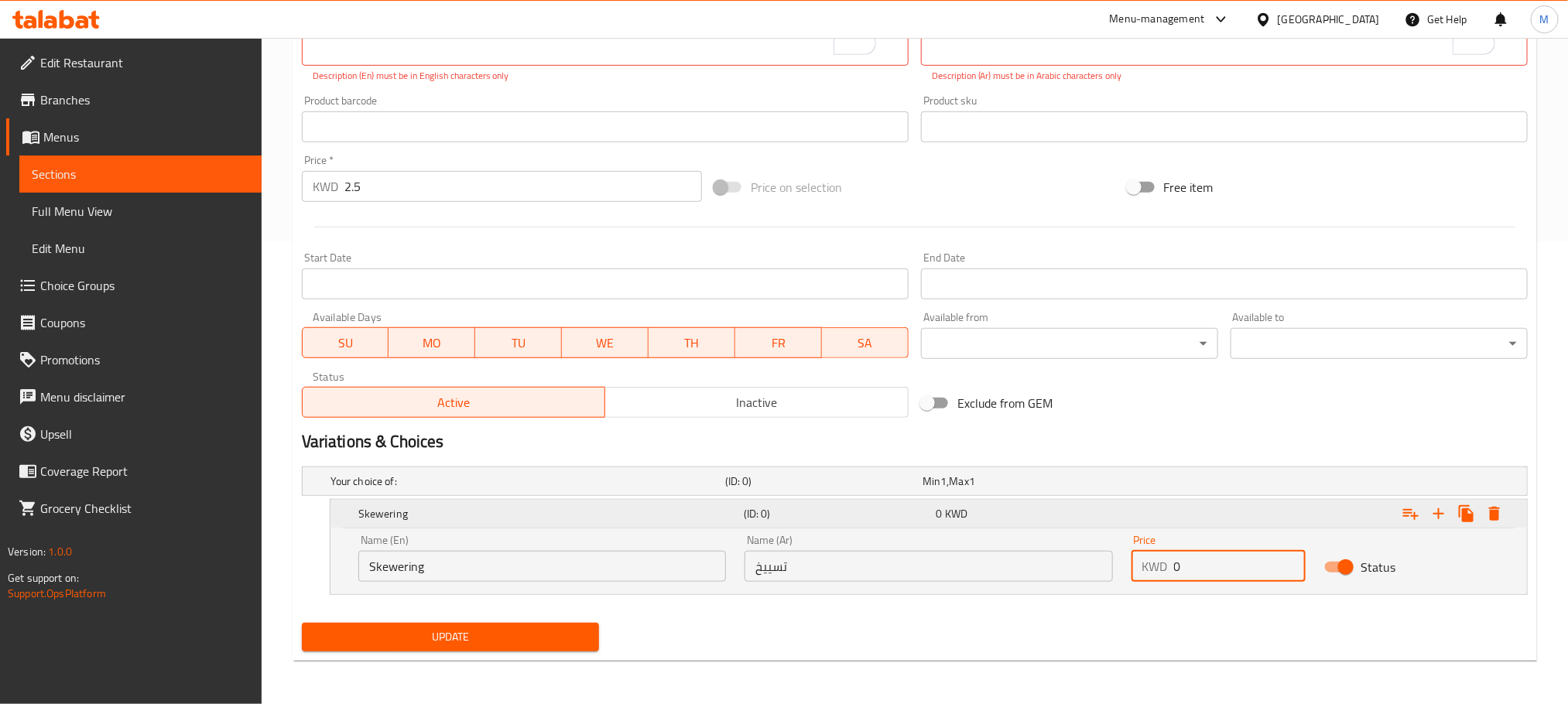
drag, startPoint x: 1207, startPoint y: 560, endPoint x: 1118, endPoint y: 515, distance: 99.7
click at [1083, 595] on div "Skewering (ID: 0) 0 KWD Name (En) Skewering Name (En) Name (Ar) تسييخ Name (Ar)…" at bounding box center [929, 547] width 1198 height 96
type input "0.25"
click at [1090, 629] on div "Update" at bounding box center [915, 637] width 1239 height 41
click at [1439, 519] on icon "Expand" at bounding box center [1439, 513] width 18 height 18
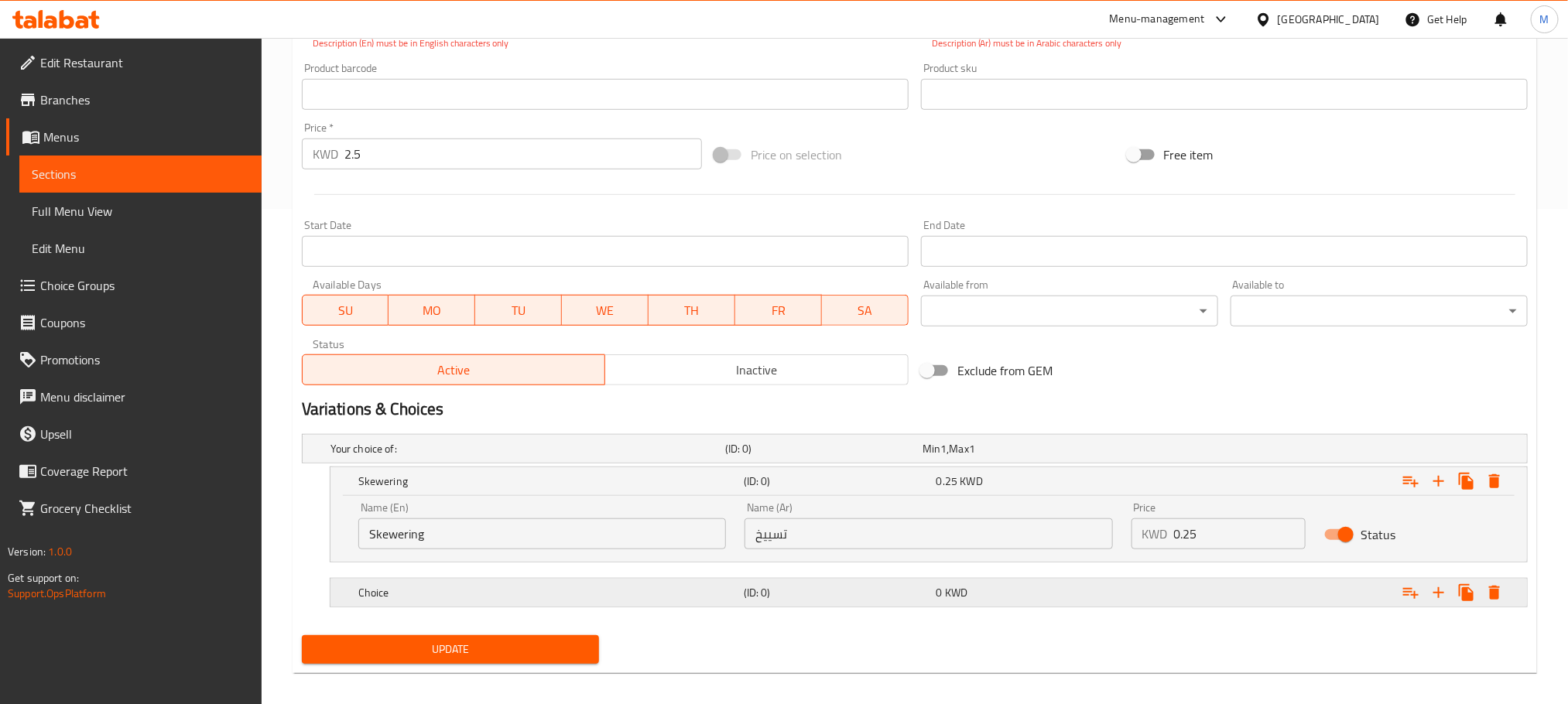
scroll to position [509, 0]
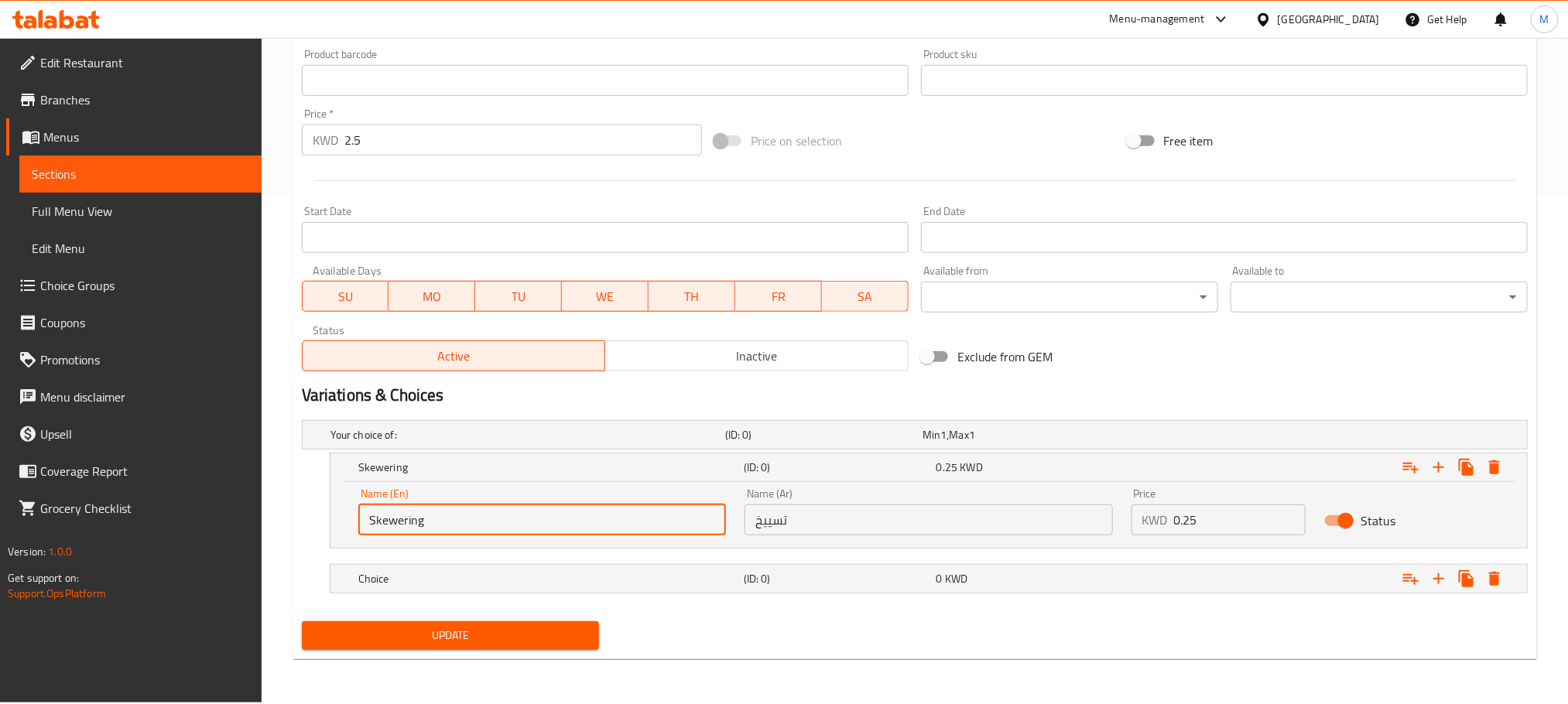
drag, startPoint x: 441, startPoint y: 527, endPoint x: 141, endPoint y: 618, distance: 313.5
click at [141, 618] on div "Edit Restaurant Branches Menus Sections Full Menu View Edit Menu Choice Groups …" at bounding box center [784, 116] width 1568 height 1174
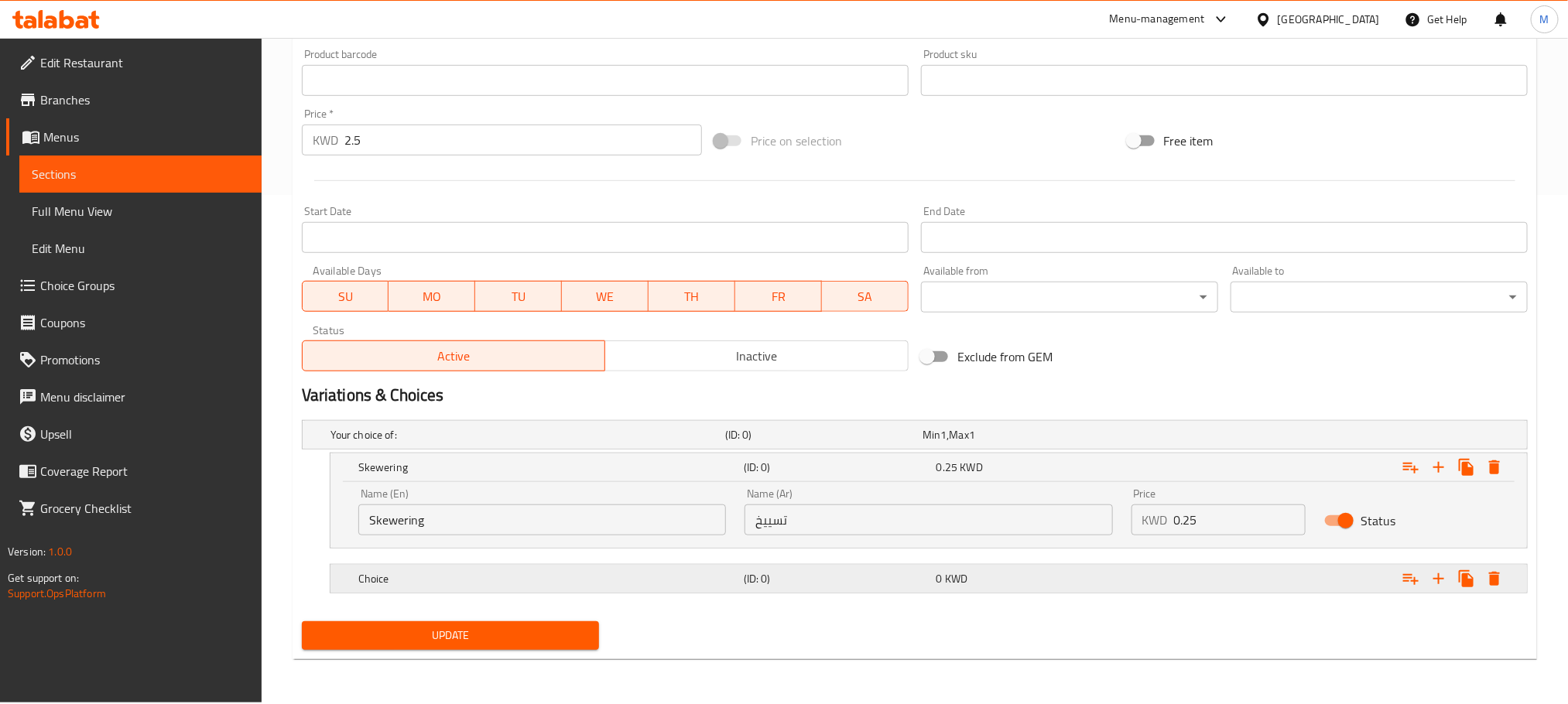
click at [433, 446] on div "Choice" at bounding box center [525, 434] width 394 height 22
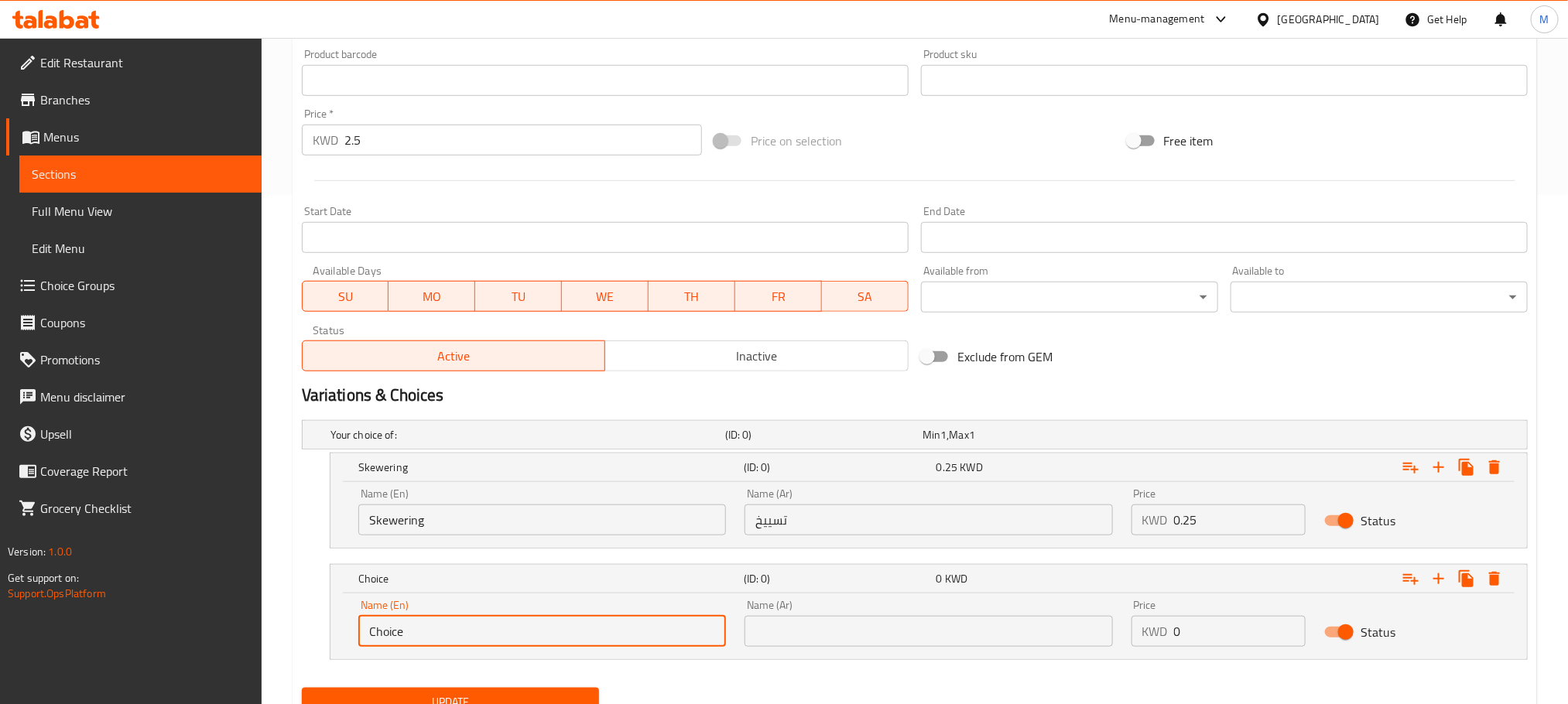
scroll to position [576, 0]
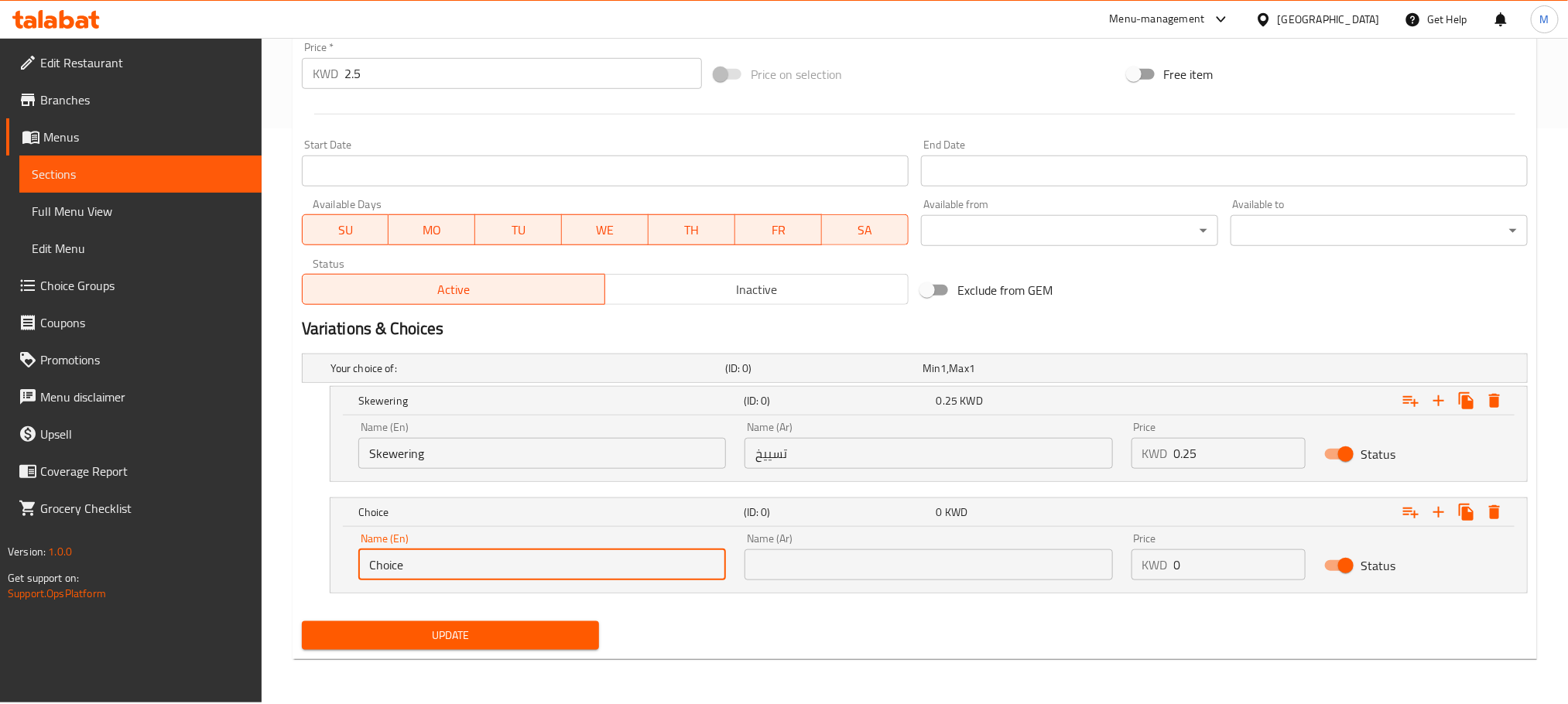
drag, startPoint x: 435, startPoint y: 632, endPoint x: 149, endPoint y: 750, distance: 309.4
type input "ص"
paste input "Skewering"
type input "Without Skewering"
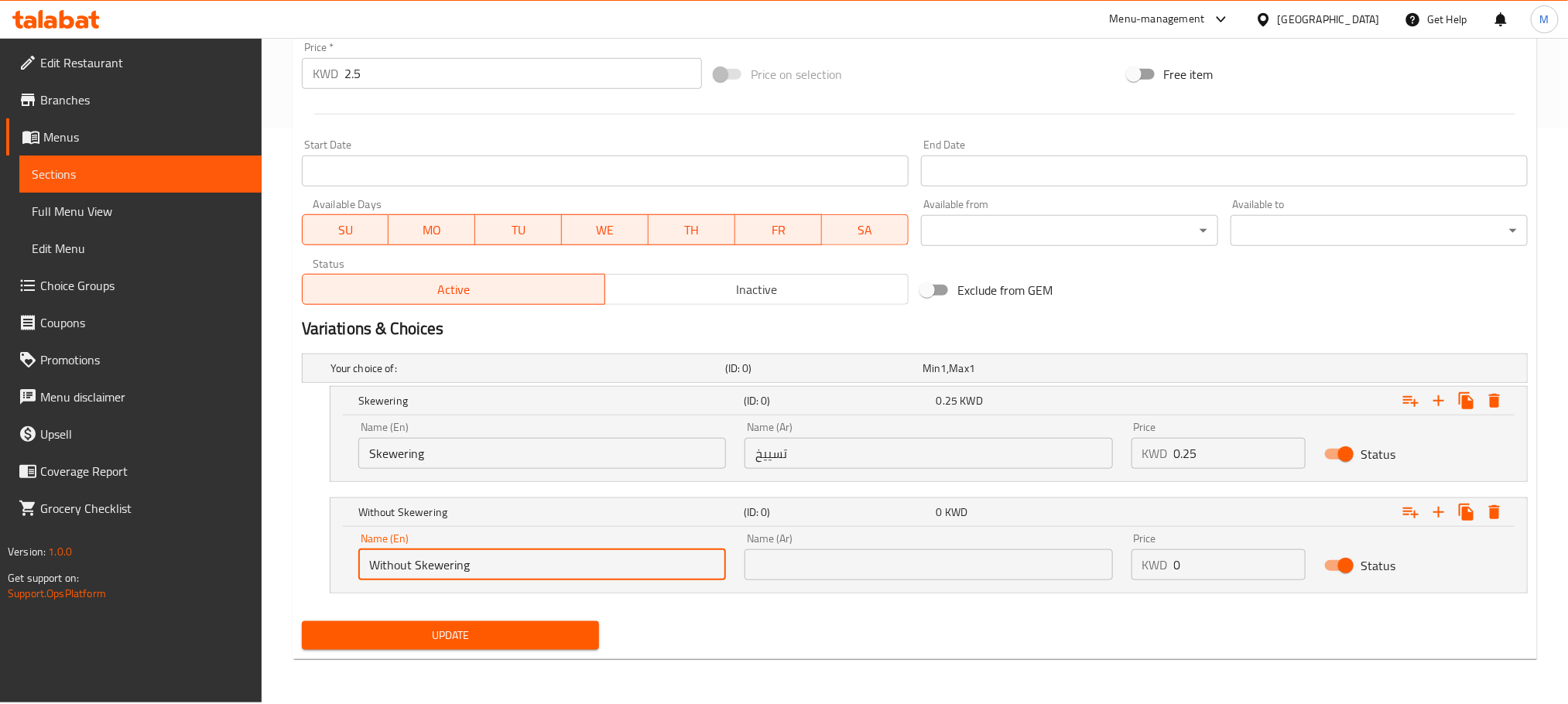
click at [876, 557] on input "text" at bounding box center [929, 564] width 368 height 31
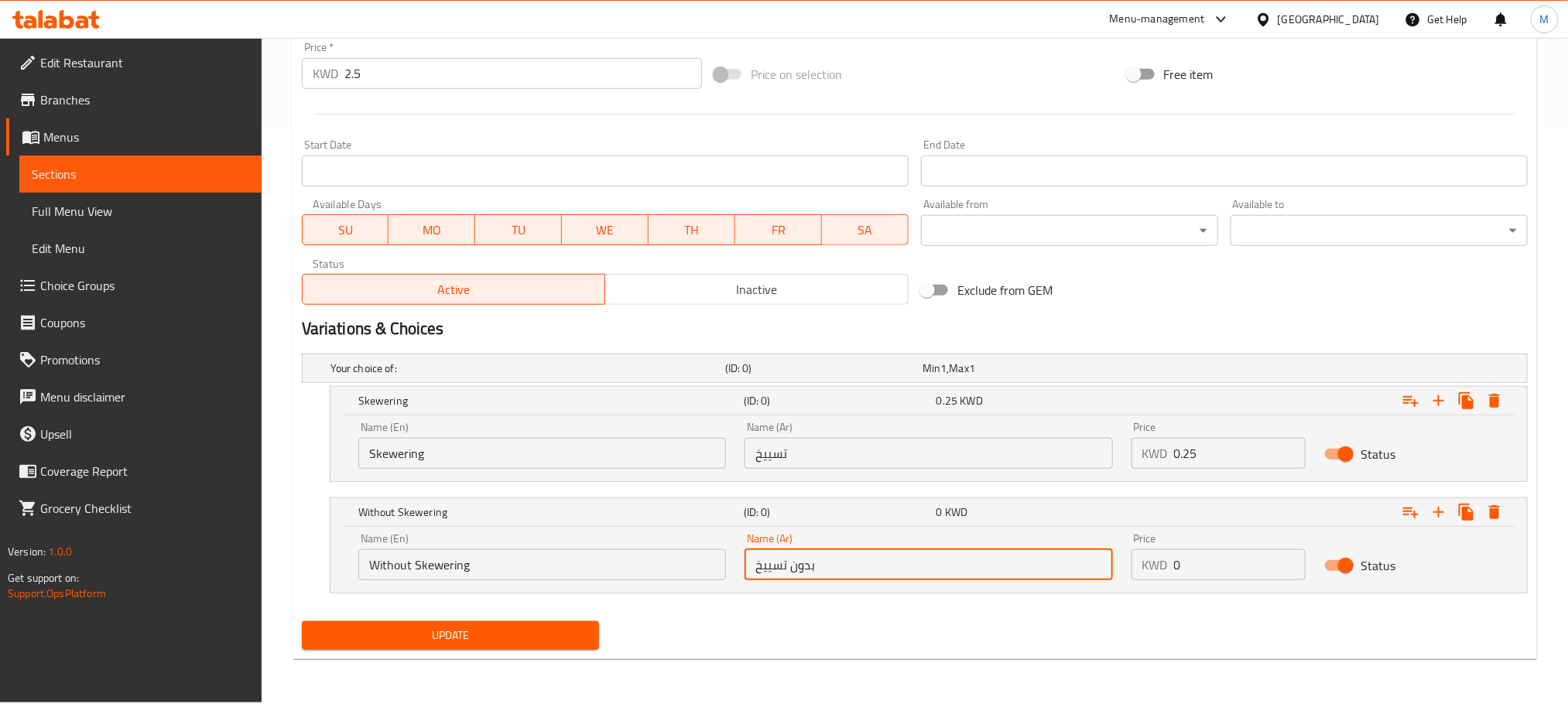
type input "بدون تسييخ"
click at [901, 633] on div "Update" at bounding box center [915, 635] width 1239 height 41
click at [900, 631] on div "Update" at bounding box center [915, 635] width 1239 height 41
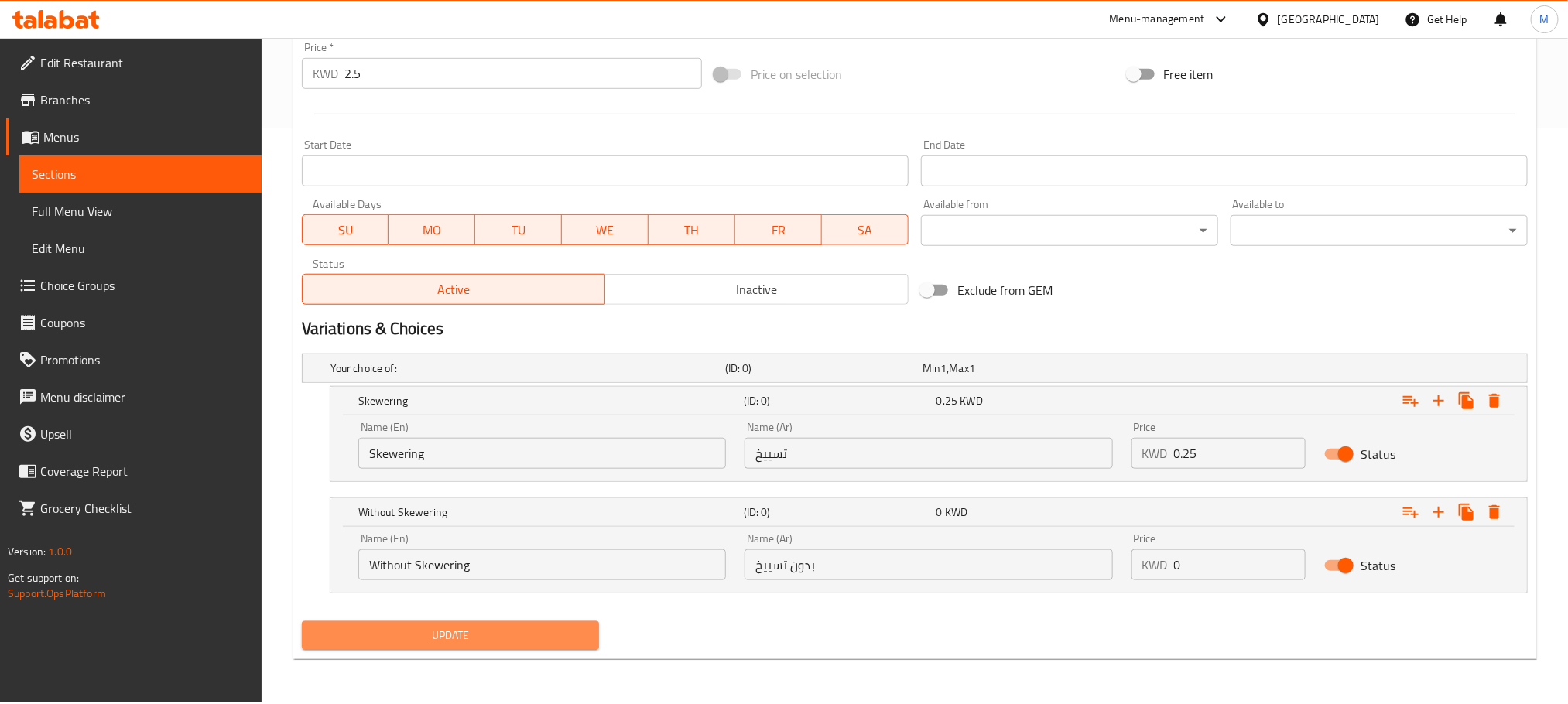
click at [464, 632] on span "Update" at bounding box center [450, 636] width 272 height 19
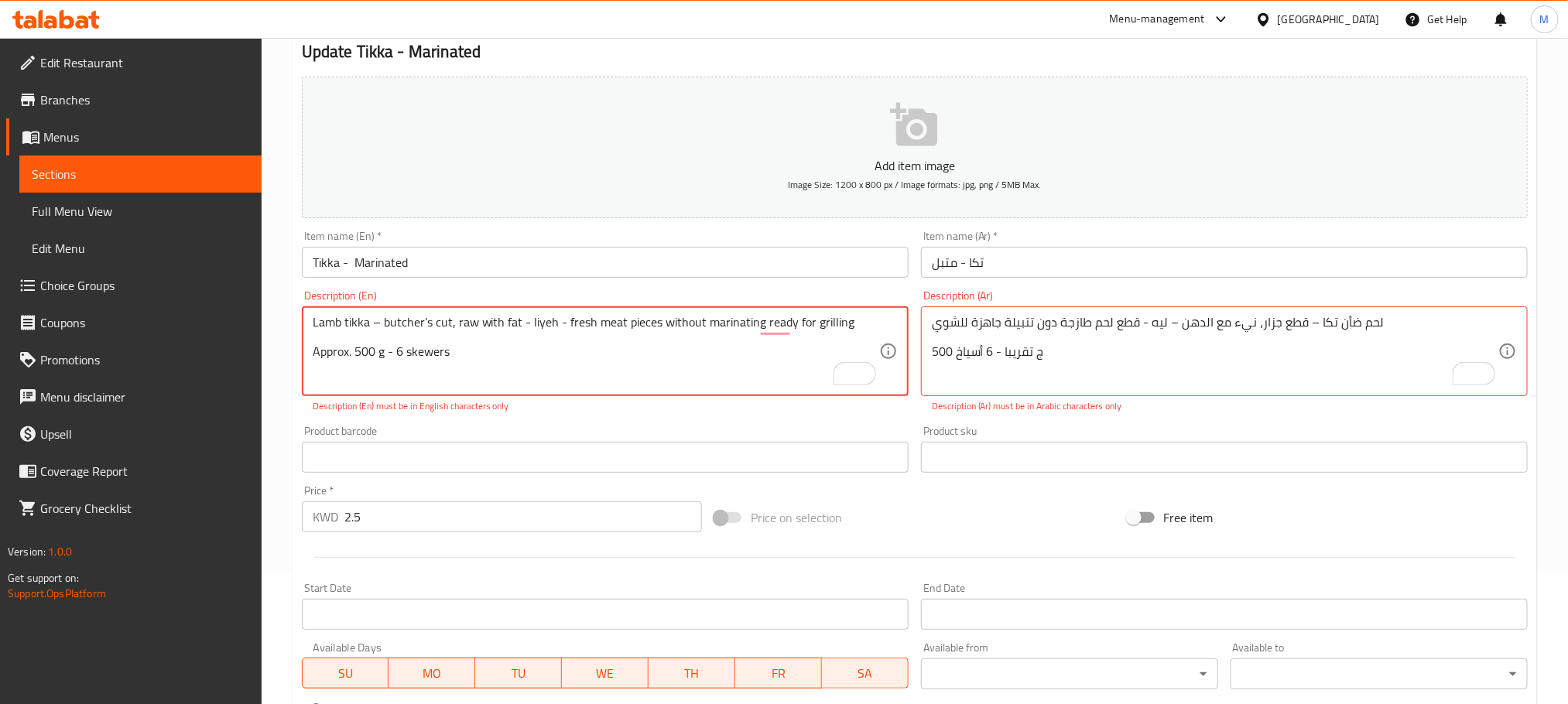
click at [379, 319] on textarea "Lamb tikka – butcher’s cut, raw with fat - liyeh - fresh meat pieces without ma…" at bounding box center [595, 352] width 566 height 74
type textarea "Lamb tikka - butcher’s cut, raw with fat - liyeh - fresh meat pieces without ma…"
type textarea "لحم ضأن تكا - قطع جزار، نيء مع الدهن – ليه - قطع لحم طازجة دون تتبيلة جاهزة للش…"
click at [1032, 425] on div "Product sku Product sku" at bounding box center [1225, 449] width 607 height 47
click at [863, 427] on div "Product barcode Product barcode" at bounding box center [606, 449] width 607 height 47
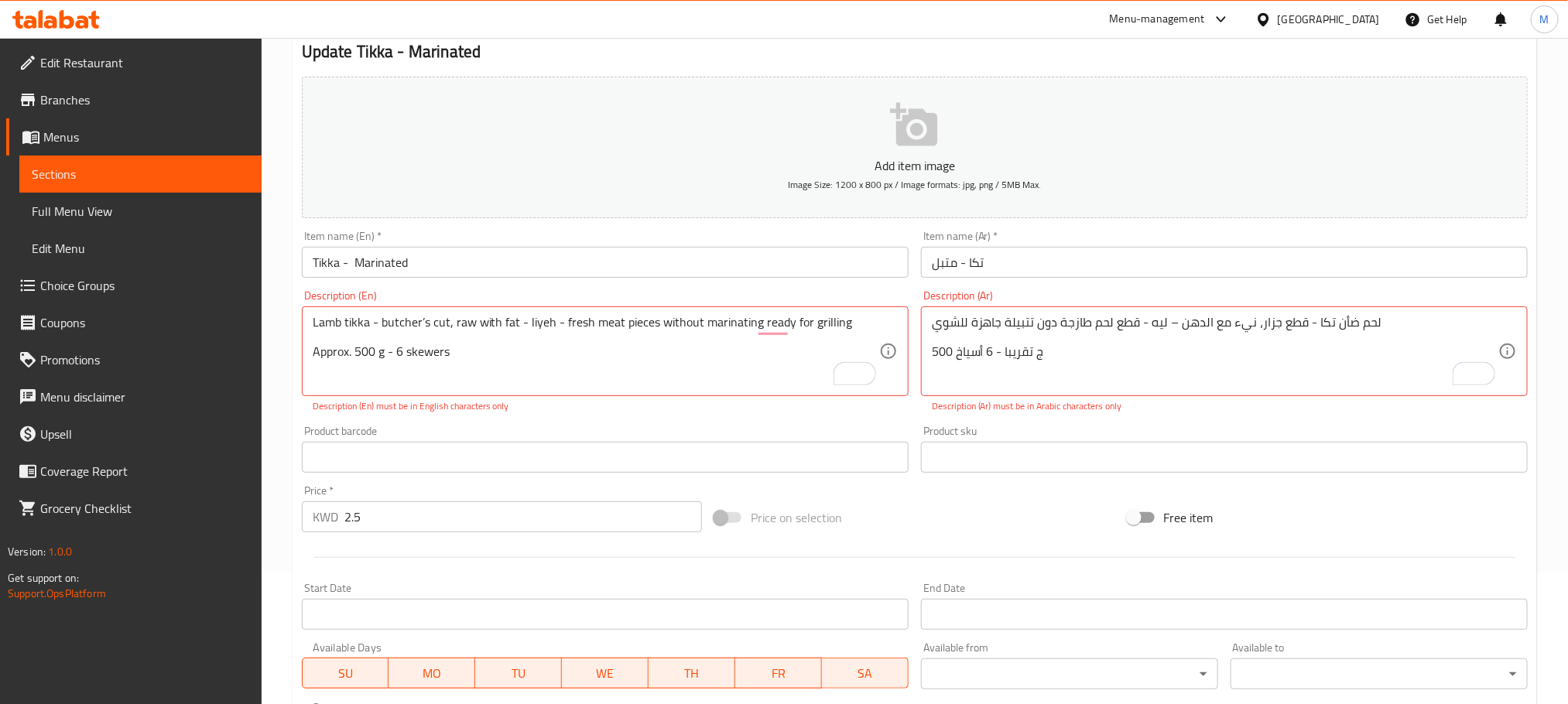
click at [1018, 525] on div "Price on selection" at bounding box center [915, 518] width 413 height 42
click at [671, 411] on p "Description (En) must be in English characters only" at bounding box center [605, 405] width 586 height 14
click at [592, 412] on p "Description (En) must be in English characters only" at bounding box center [605, 405] width 586 height 14
click at [576, 425] on div "Product barcode Product barcode" at bounding box center [605, 449] width 619 height 59
type textarea "Lamb tikka - butcher’s cut, raw with fat liyeh fresh meat pieces without marina…"
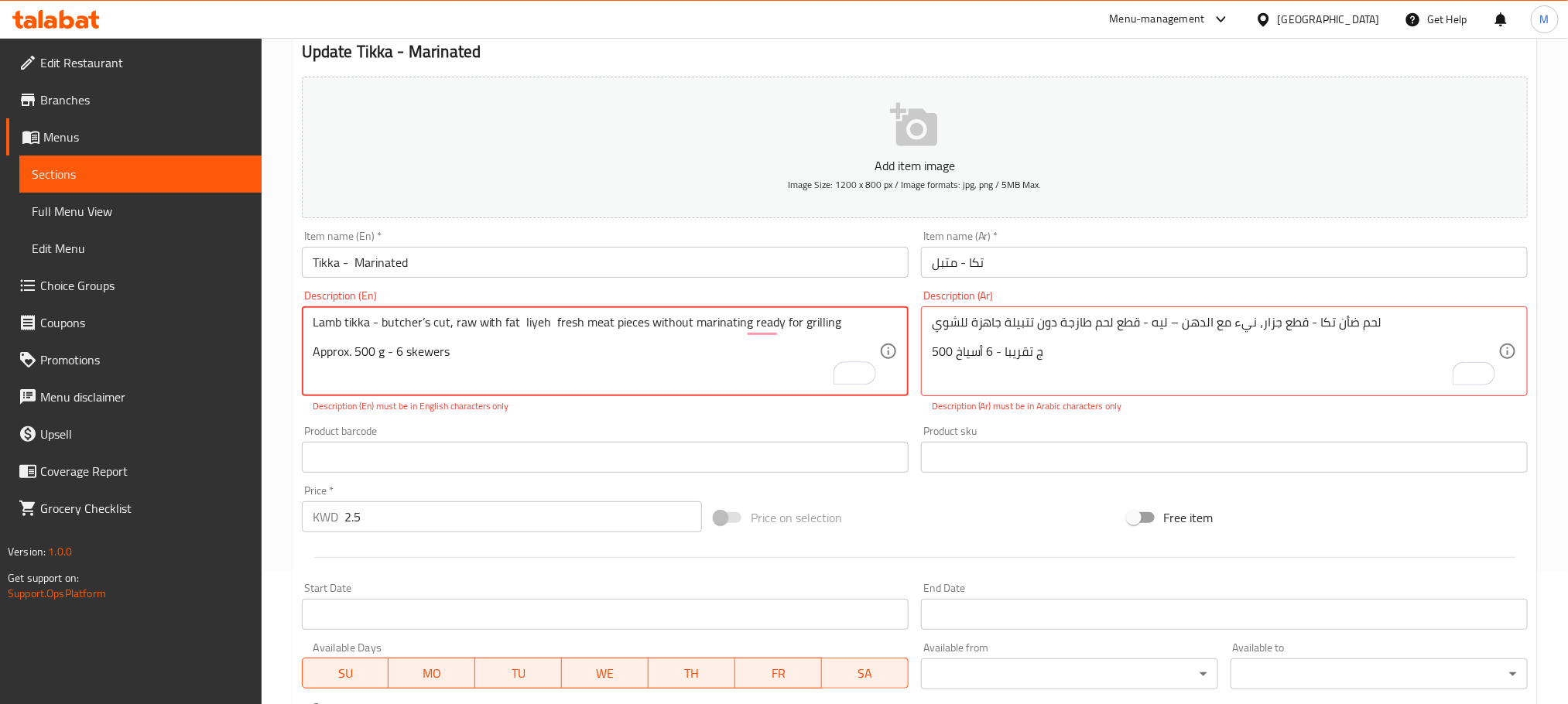
click at [637, 423] on div "Product barcode Product barcode" at bounding box center [605, 449] width 619 height 59
click at [582, 430] on div "Product barcode Product barcode" at bounding box center [606, 449] width 607 height 47
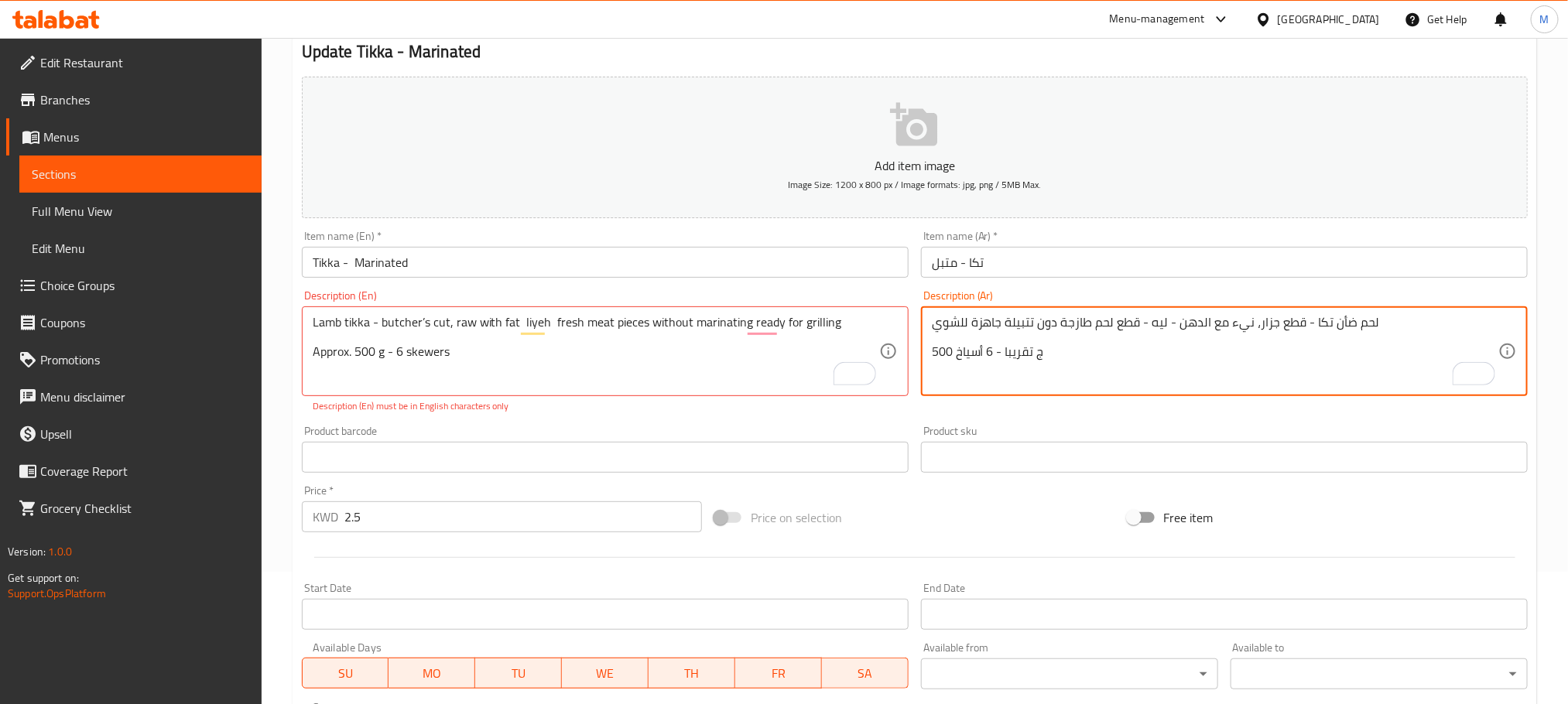
type textarea "لحم ضأن تكا - قطع جزار، نيء مع الدهن - ليه - قطع لحم طازجة دون تتبيلة جاهزة للش…"
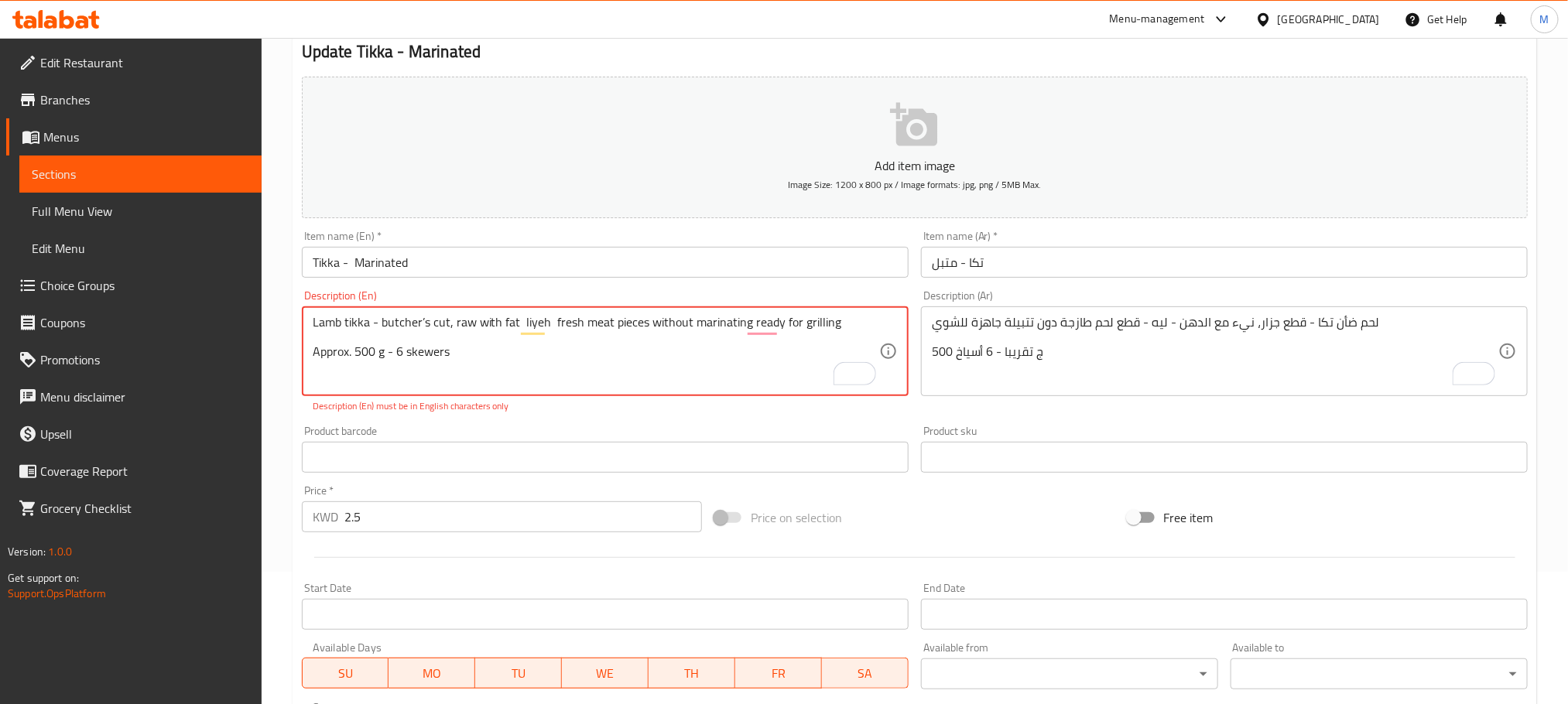
click at [577, 412] on p "Description (En) must be in English characters only" at bounding box center [605, 405] width 586 height 14
click at [518, 315] on div "Lamb tikka - butcher’s cut, raw with fat liyeh fresh meat pieces without marina…" at bounding box center [606, 352] width 607 height 90
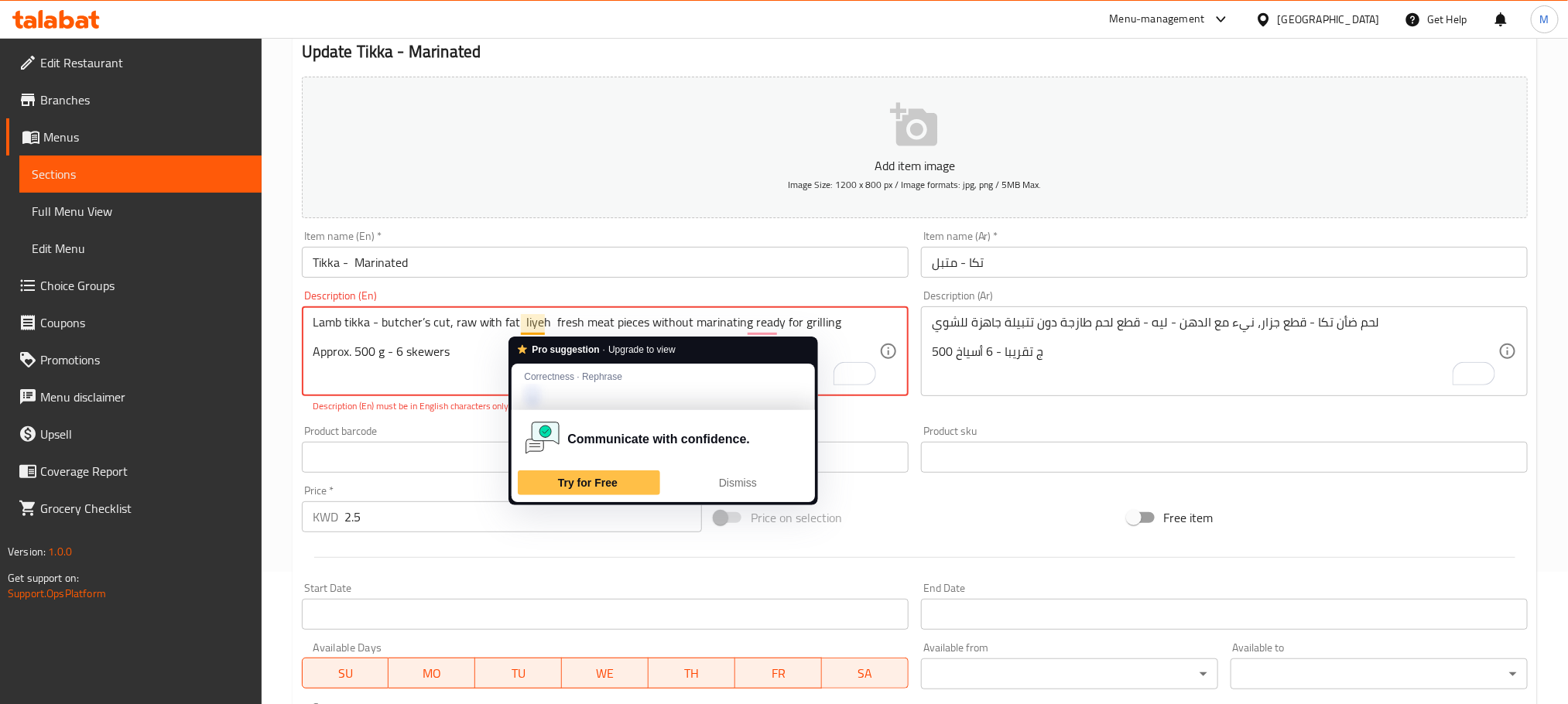
click at [521, 319] on textarea "Lamb tikka - butcher’s cut, raw with fat liyeh fresh meat pieces without marina…" at bounding box center [595, 352] width 566 height 74
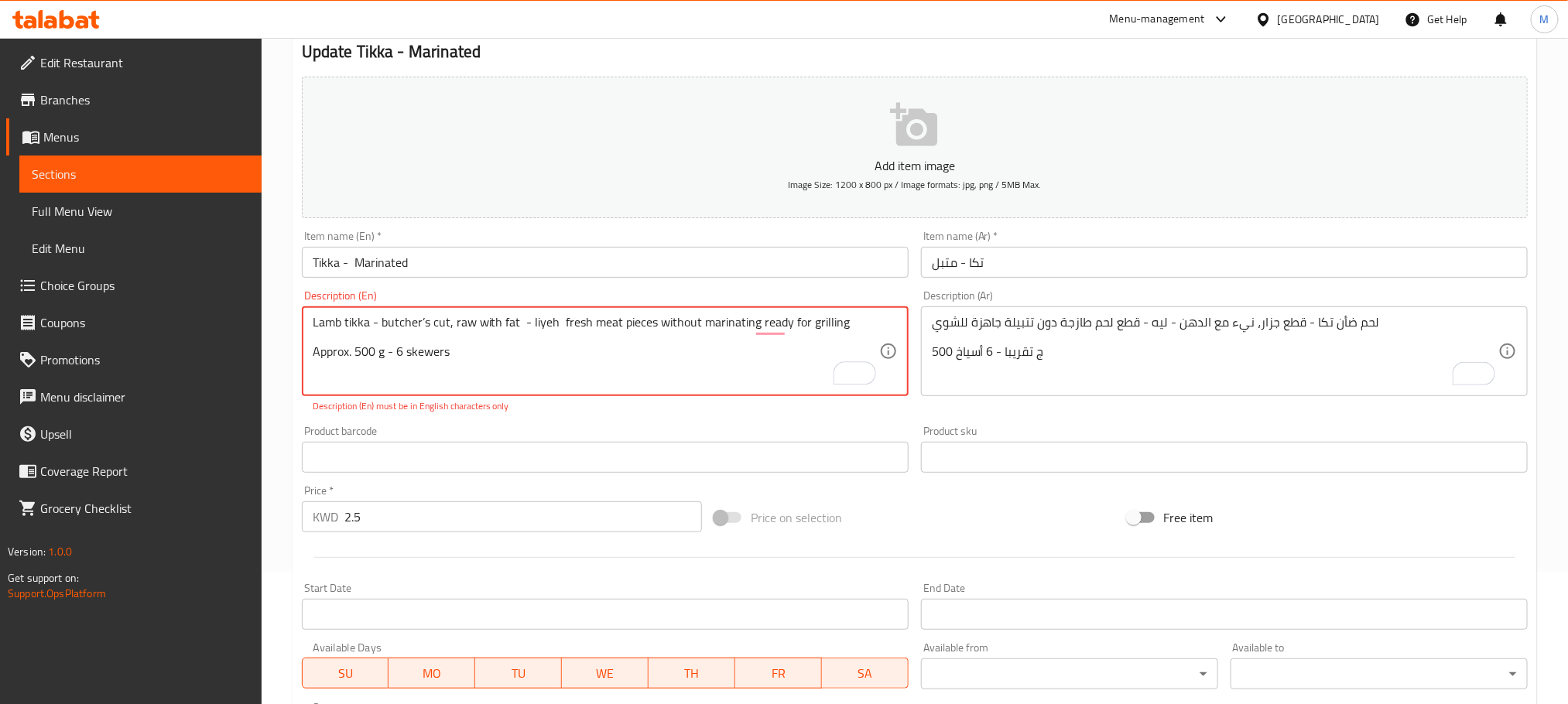
click at [607, 365] on textarea "Lamb tikka - butcher’s cut, raw with fat - liyeh fresh meat pieces without mari…" at bounding box center [595, 352] width 566 height 74
click at [556, 324] on textarea "Lamb tikka - butcher’s cut, raw with fat - liyeh fresh meat pieces without mari…" at bounding box center [595, 352] width 566 height 74
click at [518, 330] on textarea "Lamb tikka - butcher’s cut, raw with fat - liyeh - fresh meat pieces without ma…" at bounding box center [595, 352] width 566 height 74
click at [625, 425] on div "Product barcode Product barcode" at bounding box center [606, 449] width 607 height 47
click at [356, 360] on textarea "Lamb tikka - butcher’s cut, raw with fat - liyeh - fresh meat pieces without ma…" at bounding box center [595, 352] width 566 height 74
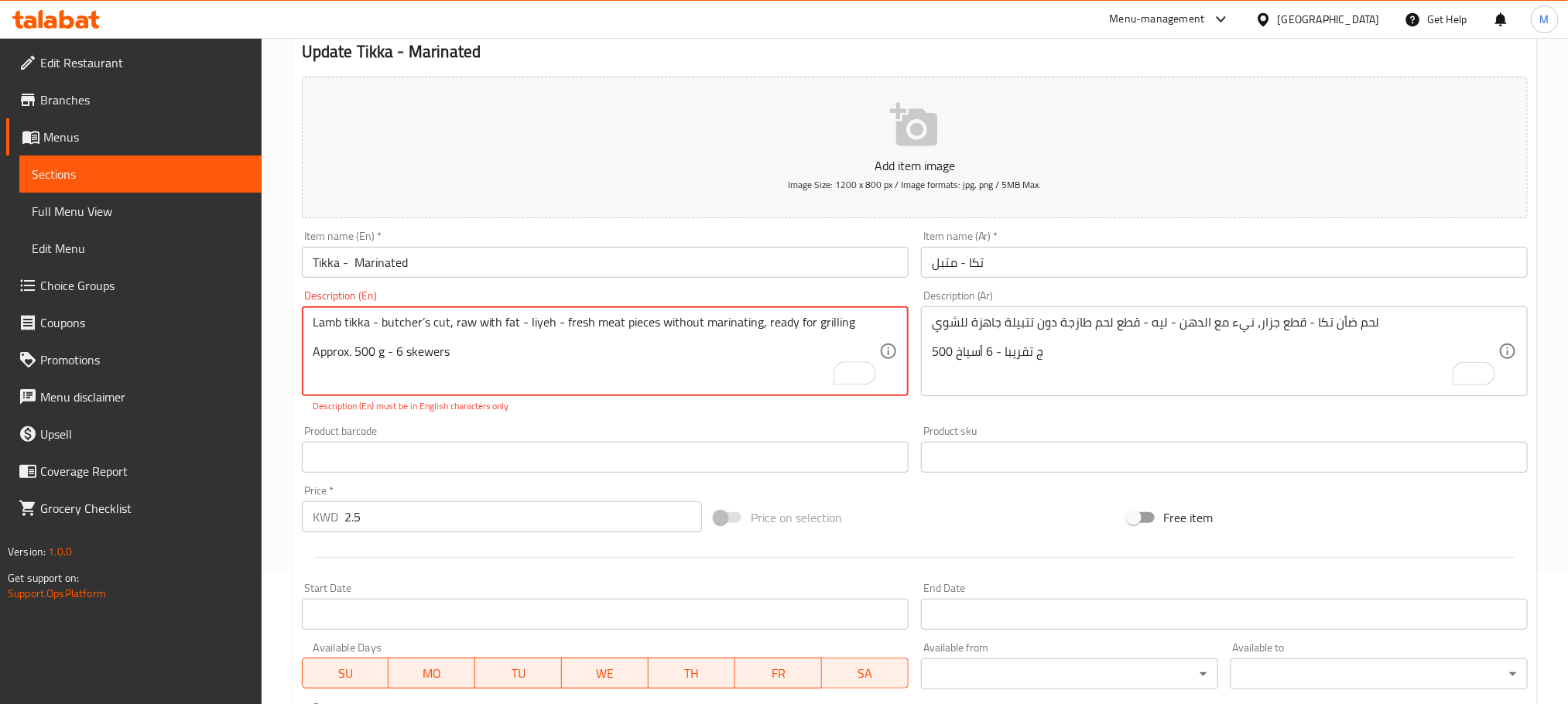
click at [356, 360] on textarea "Lamb tikka - butcher’s cut, raw with fat - liyeh - fresh meat pieces without ma…" at bounding box center [595, 352] width 566 height 74
click at [426, 364] on textarea "Lamb tikka - butcher’s cut, raw with fat - liyeh - fresh meat pieces without ma…" at bounding box center [595, 352] width 566 height 74
click at [423, 330] on textarea "Lamb tikka - butcher’s cut, raw with fat - liyeh - fresh meat pieces without ma…" at bounding box center [595, 352] width 566 height 74
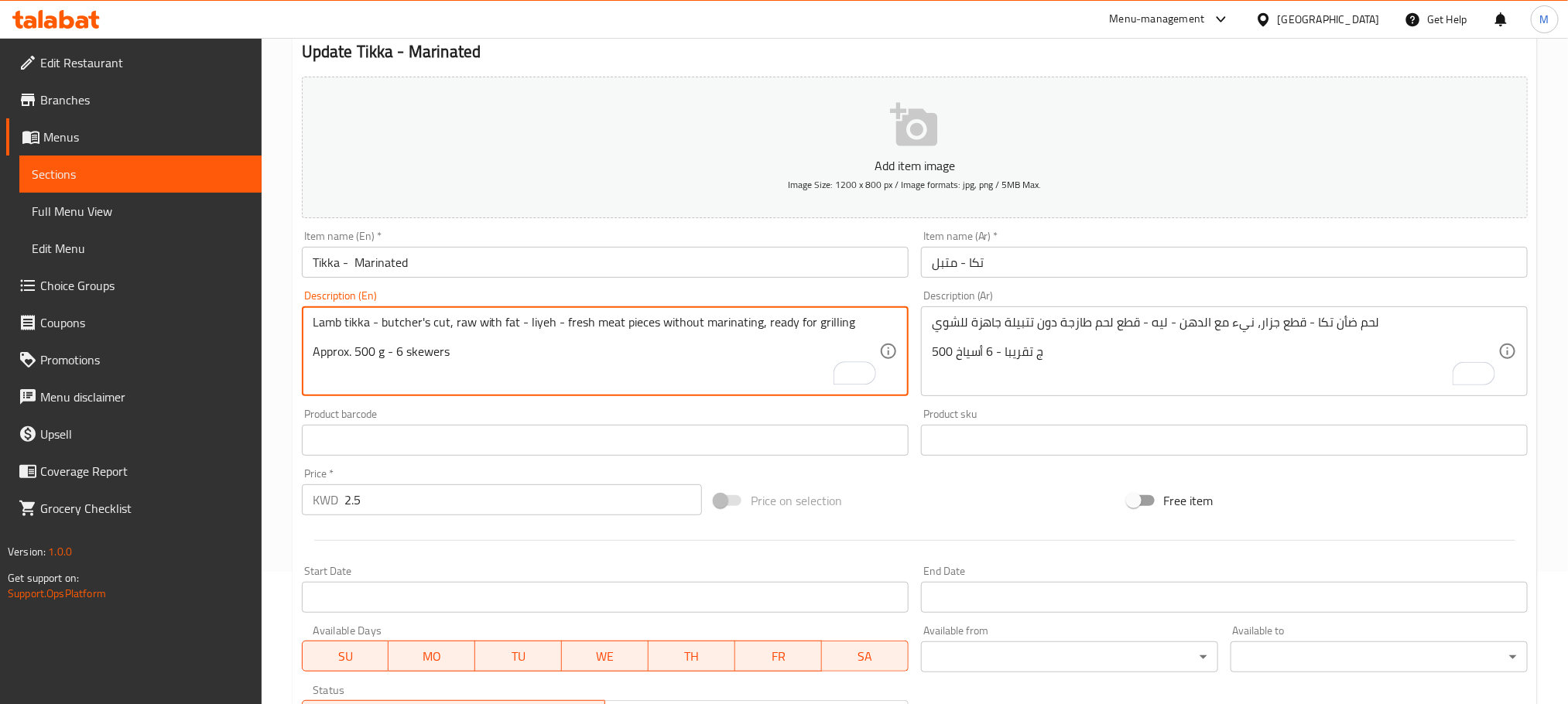
type textarea "Lamb tikka - butcher's cut, raw with fat - liyeh - fresh meat pieces without ma…"
drag, startPoint x: 272, startPoint y: 413, endPoint x: 284, endPoint y: 425, distance: 17.0
click at [274, 413] on div "Home / Restaurants management / Menus / Sections / item / update BBQ section Up…" at bounding box center [915, 517] width 1307 height 1223
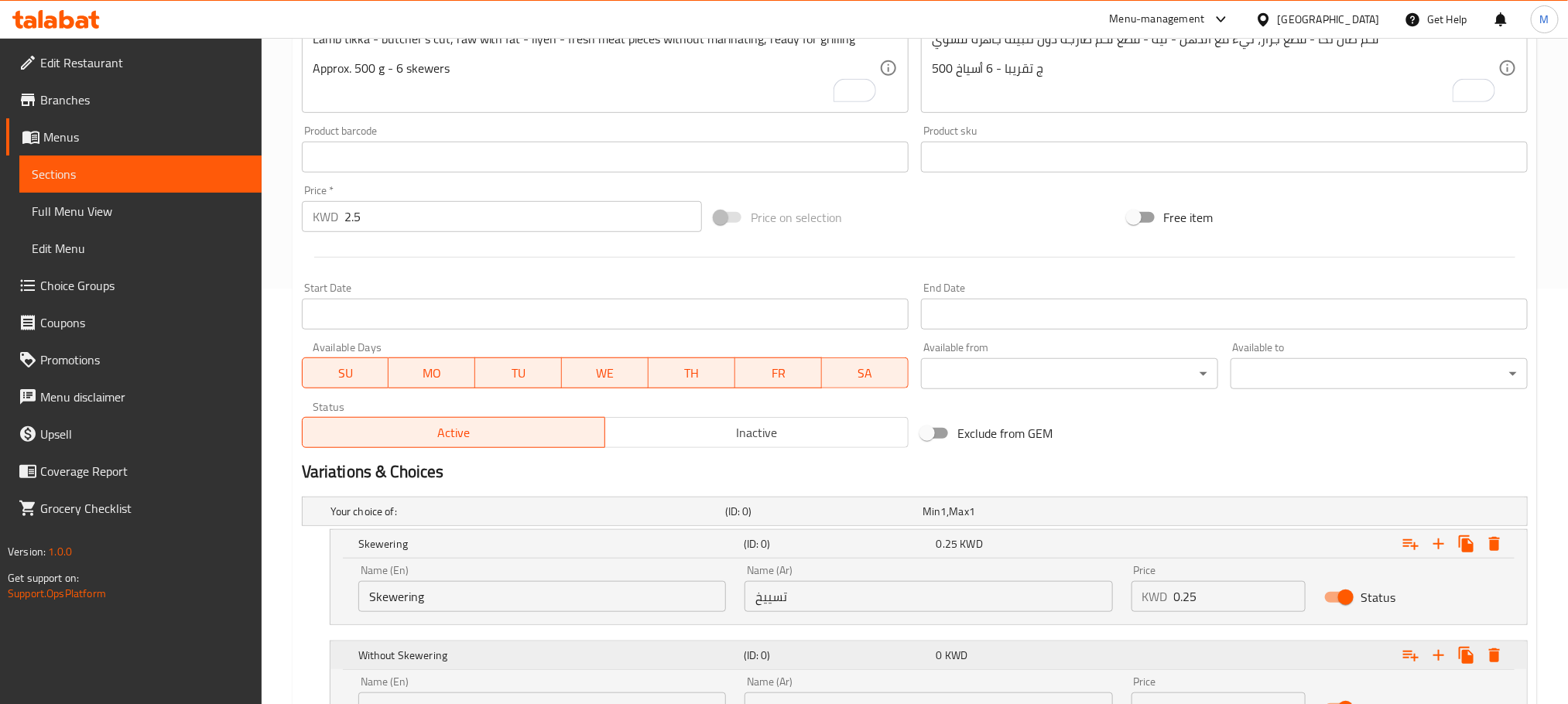
scroll to position [558, 0]
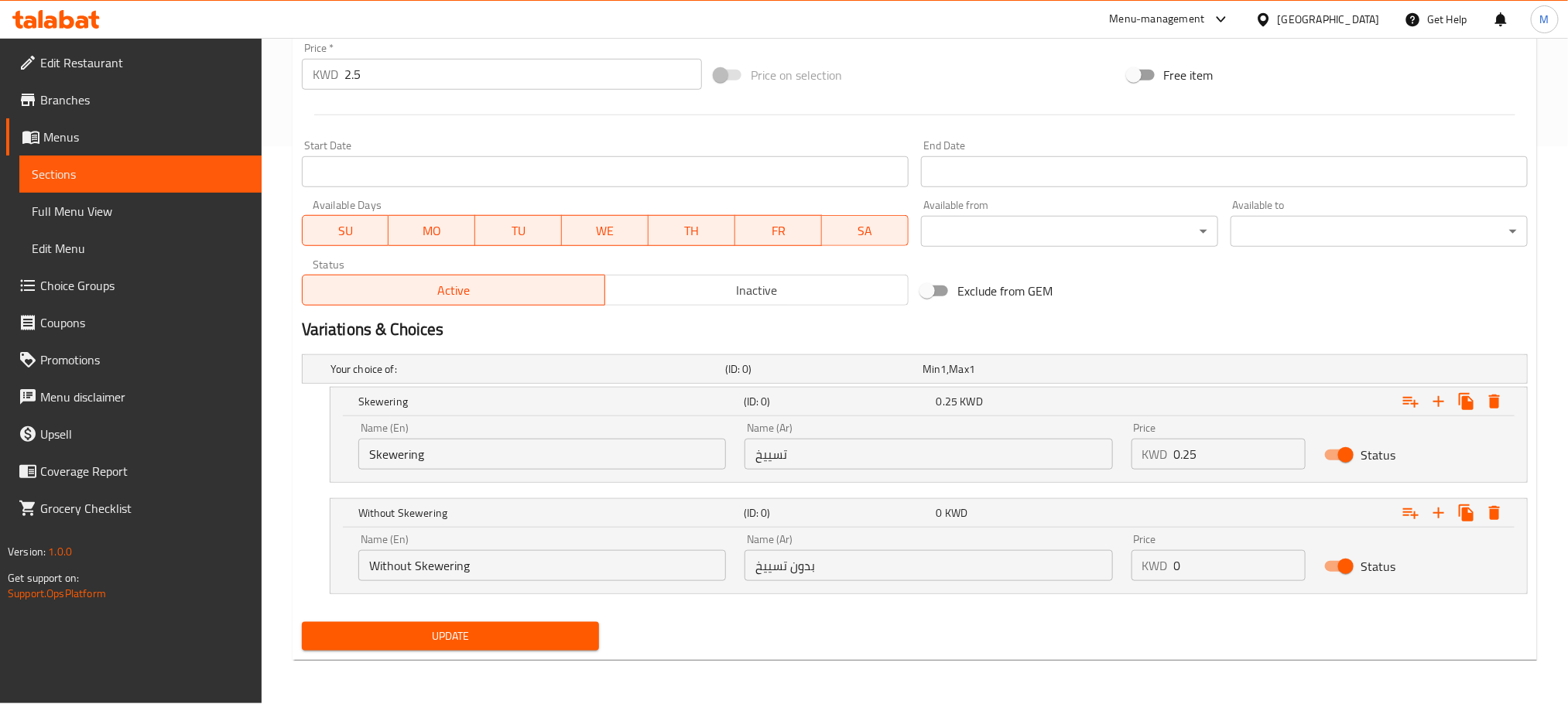
click at [475, 650] on button "Update" at bounding box center [451, 637] width 297 height 29
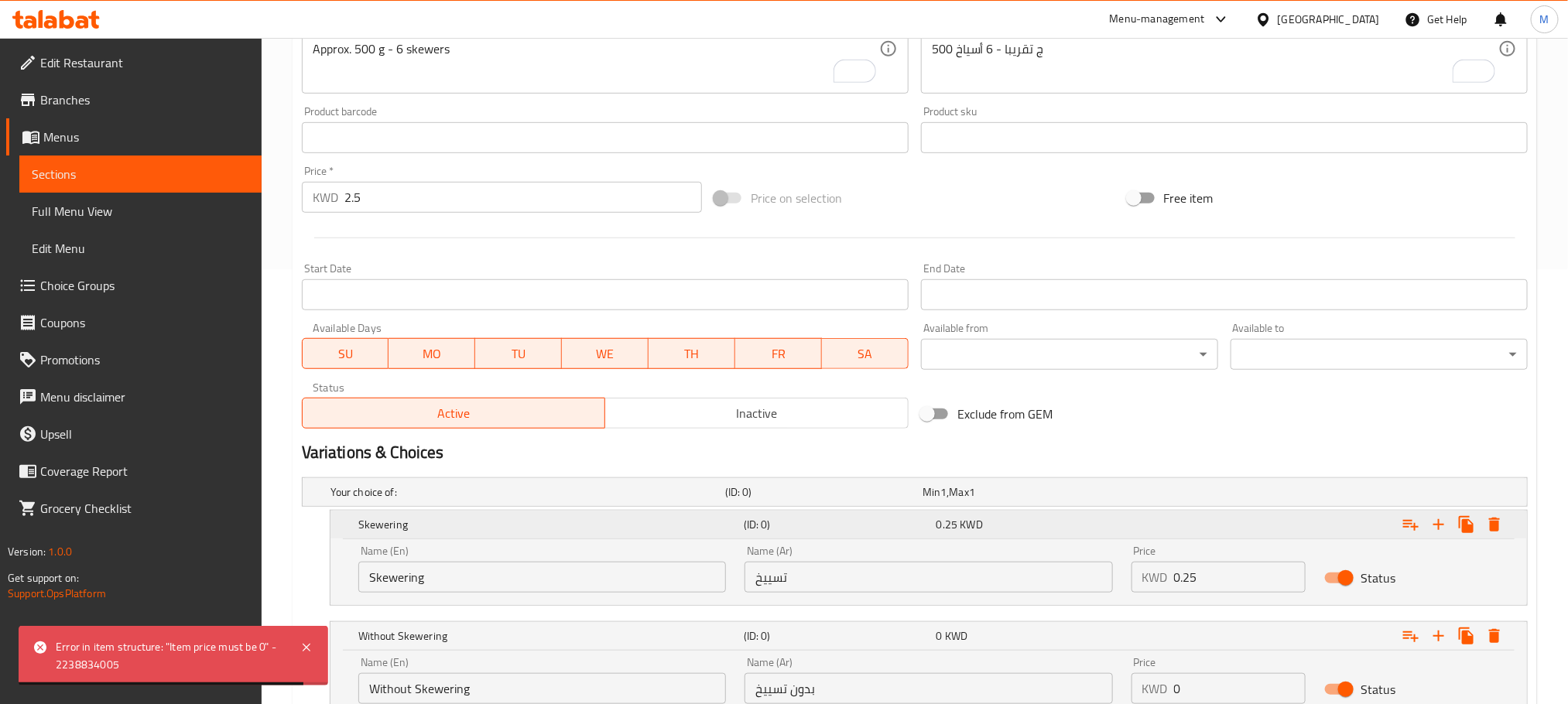
scroll to position [326, 0]
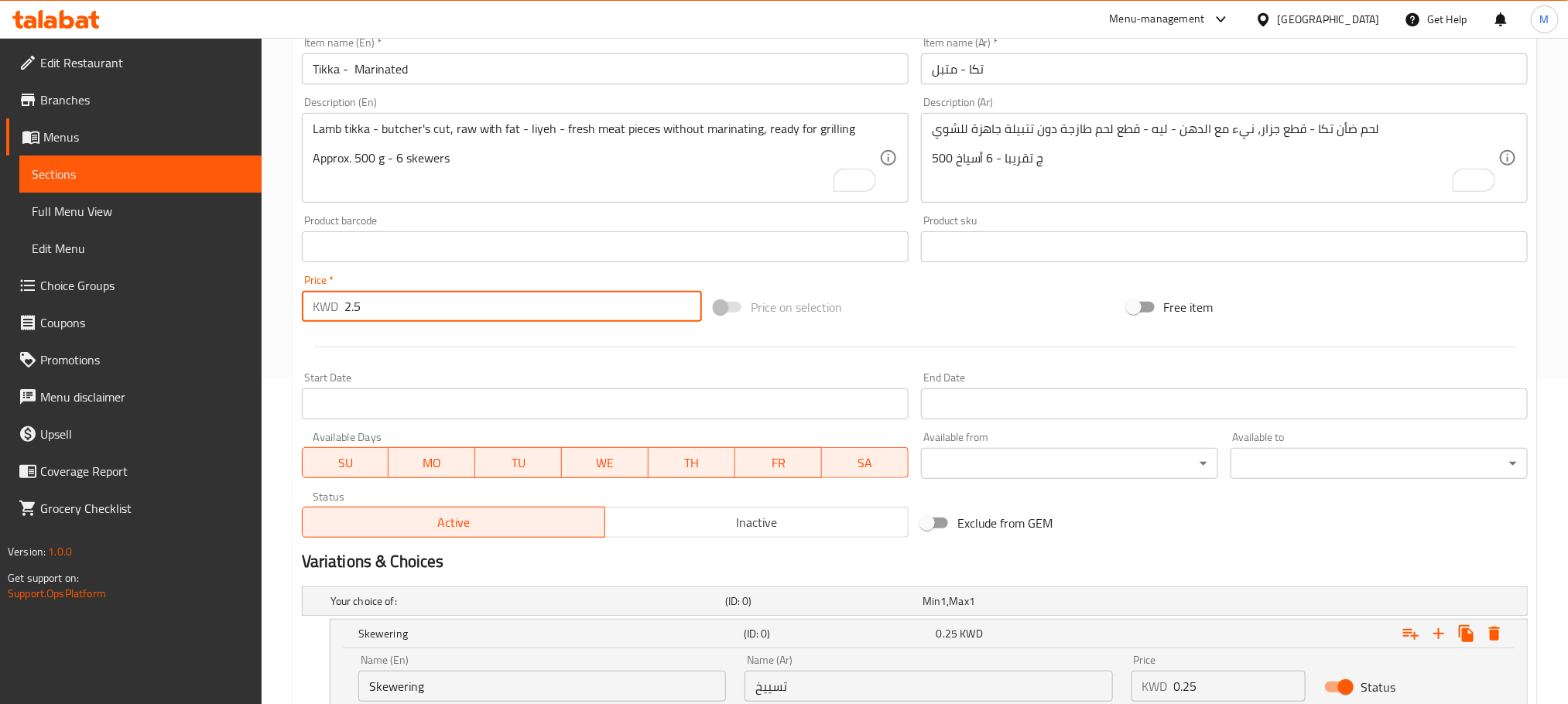
drag, startPoint x: 383, startPoint y: 293, endPoint x: 321, endPoint y: 313, distance: 65.1
click at [319, 325] on div "Price   * KWD 2.5 Price *" at bounding box center [502, 298] width 413 height 59
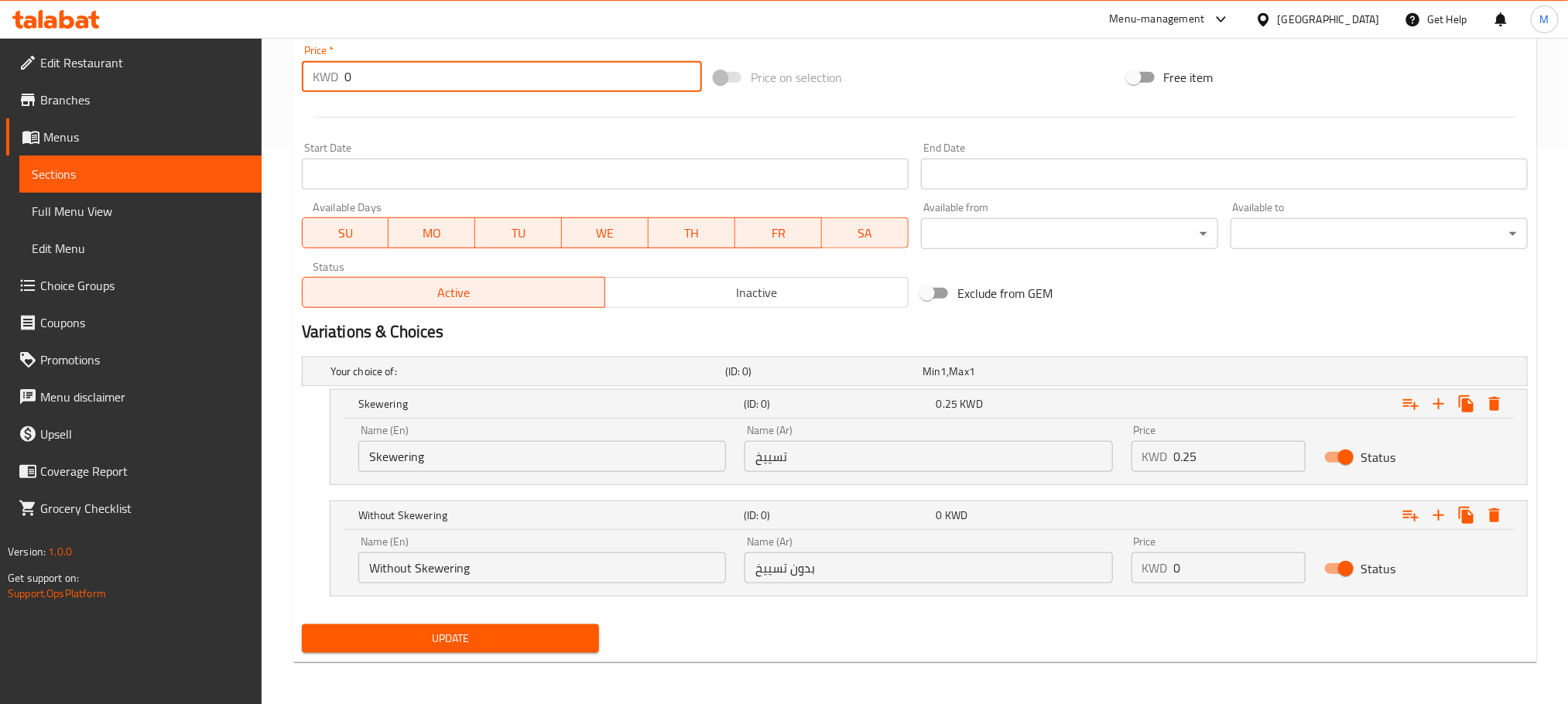
scroll to position [558, 0]
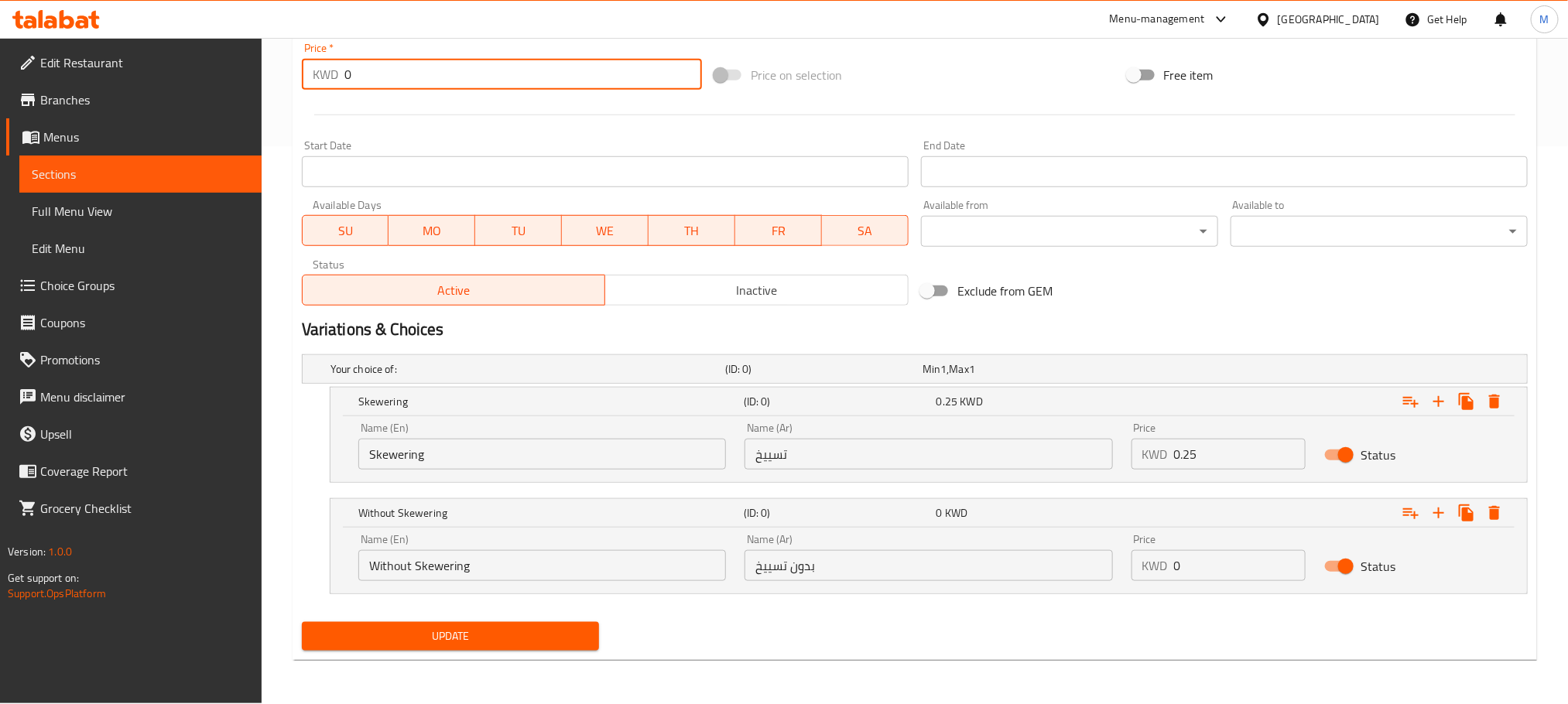
type input "0"
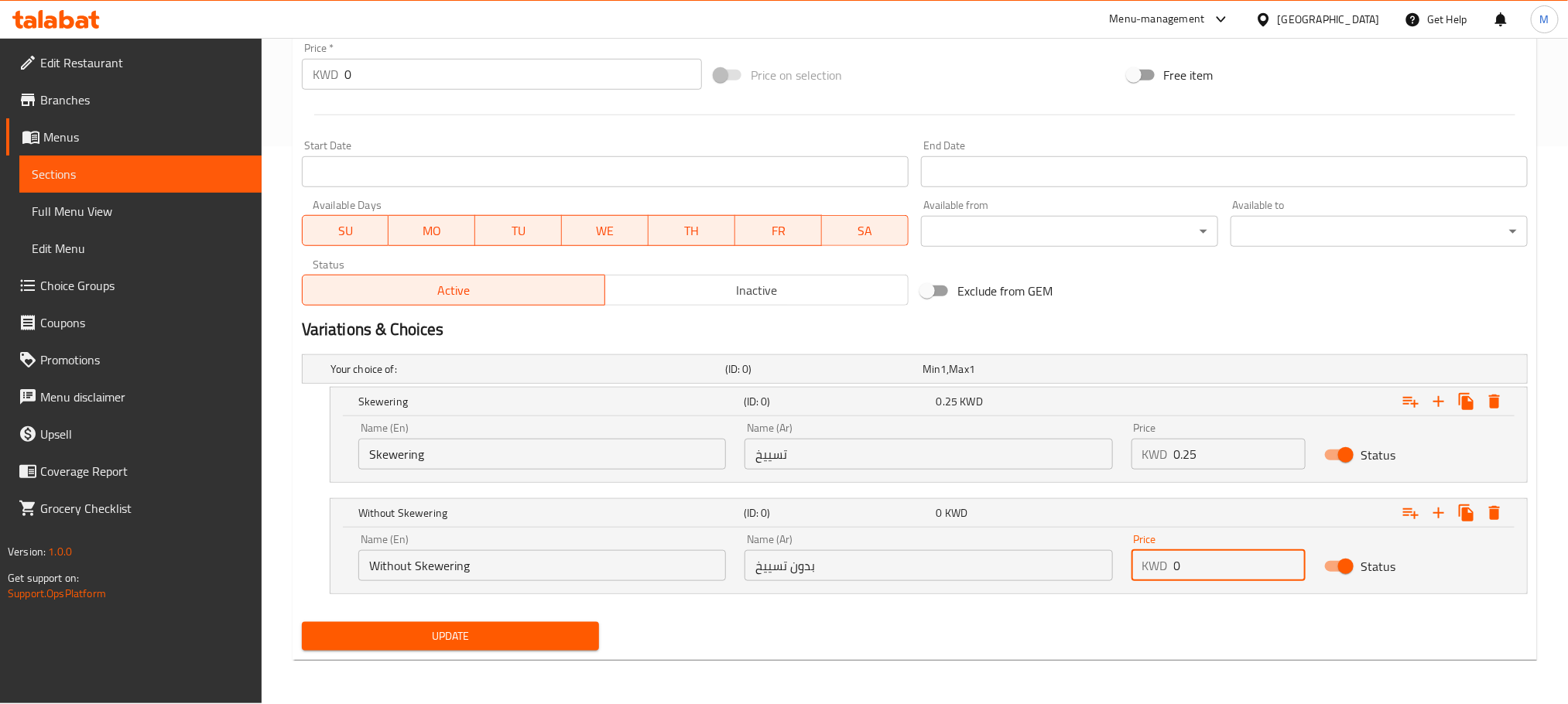
drag, startPoint x: 988, startPoint y: 671, endPoint x: 953, endPoint y: 685, distance: 37.7
click at [953, 685] on div "Home / Restaurants management / Menus / Sections / item / update BBQ section Up…" at bounding box center [915, 92] width 1307 height 1223
type input "2.5"
drag, startPoint x: 1233, startPoint y: 446, endPoint x: 1080, endPoint y: 480, distance: 156.7
click at [1080, 481] on div "Name (En) Skewering Name (En) Name (Ar) تسييخ Name (Ar) Price KWD 0.25 Price St…" at bounding box center [929, 449] width 1197 height 66
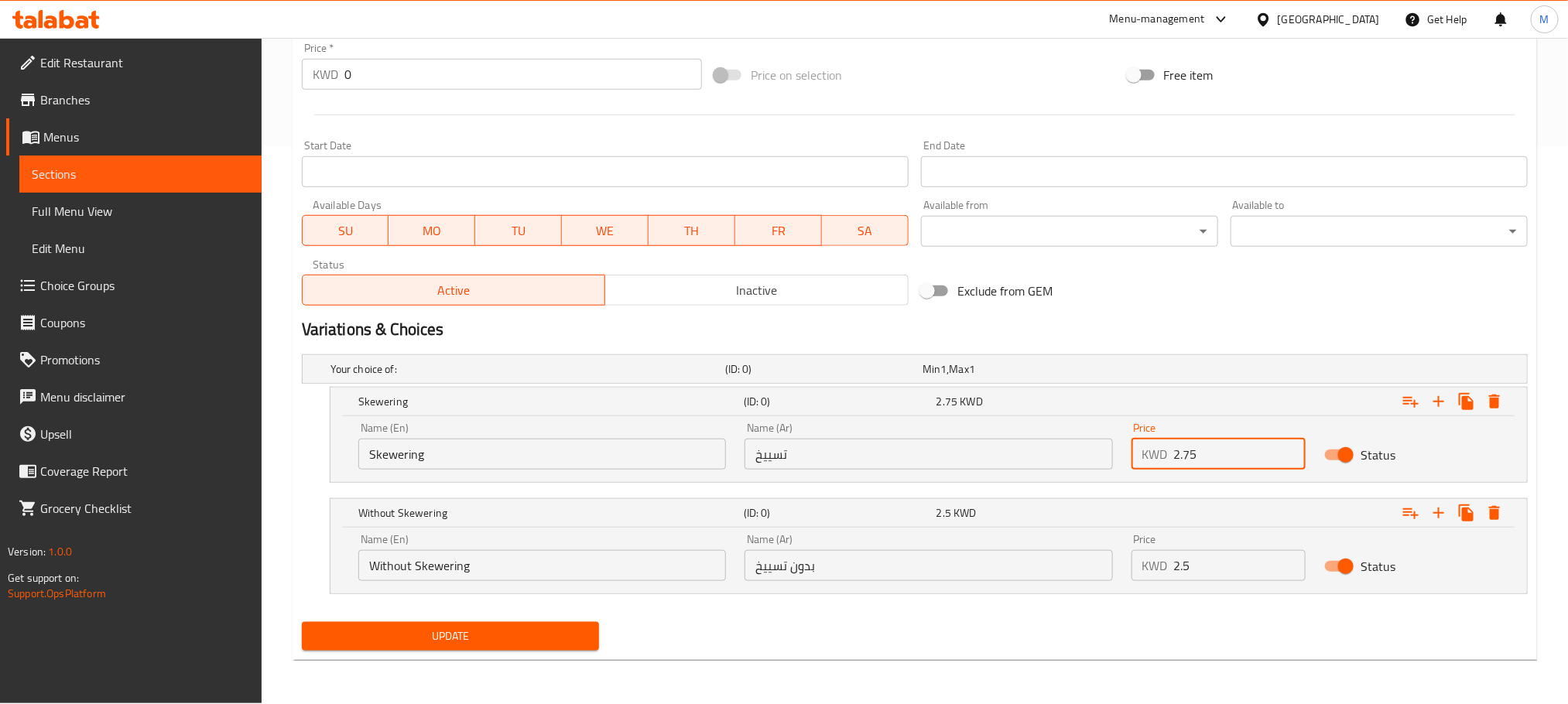
type input "2.75"
click at [1008, 650] on div "Update" at bounding box center [915, 636] width 1239 height 41
click at [1023, 639] on div "Update" at bounding box center [915, 636] width 1239 height 41
click at [469, 629] on span "Update" at bounding box center [450, 637] width 272 height 19
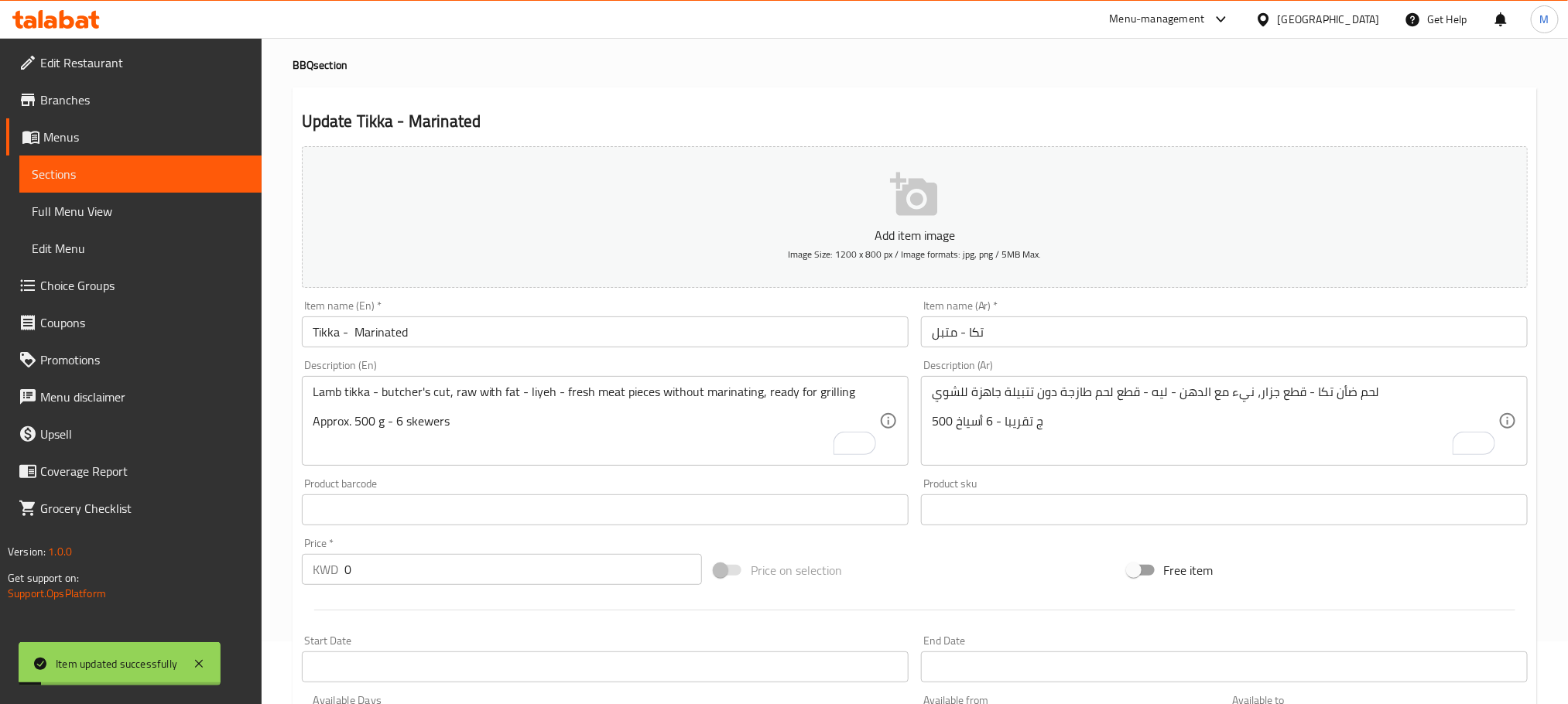
scroll to position [0, 0]
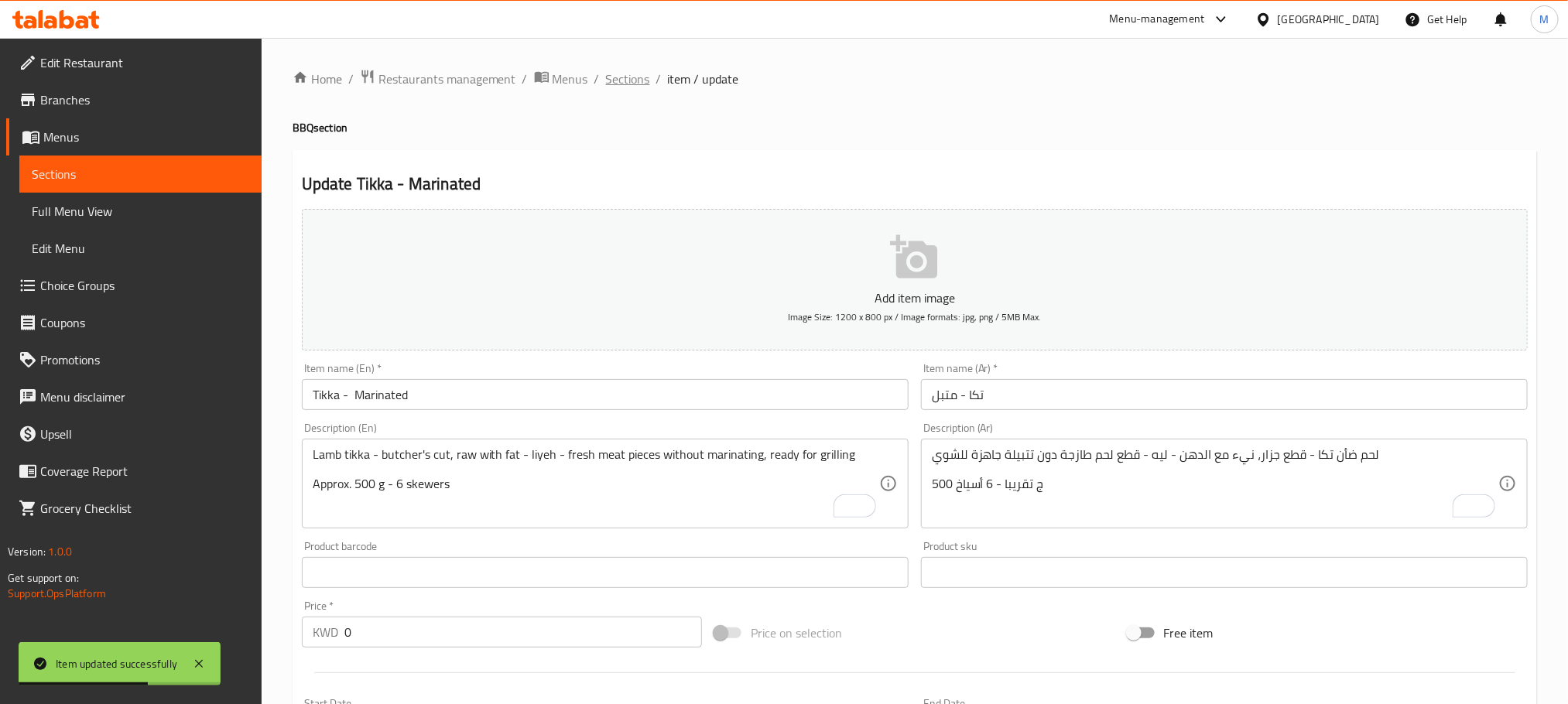
click at [628, 72] on span "Sections" at bounding box center [628, 79] width 44 height 18
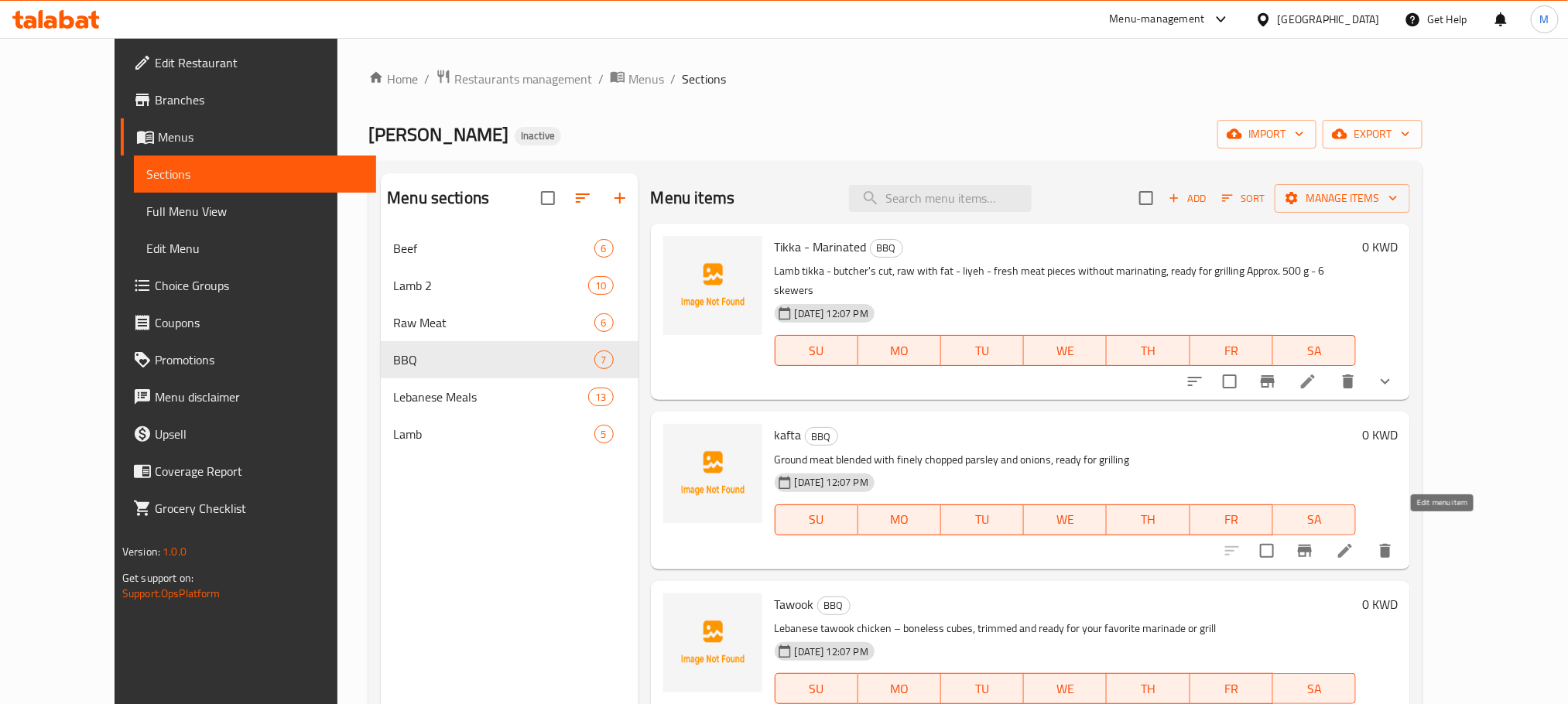
click at [1367, 543] on li at bounding box center [1345, 551] width 43 height 28
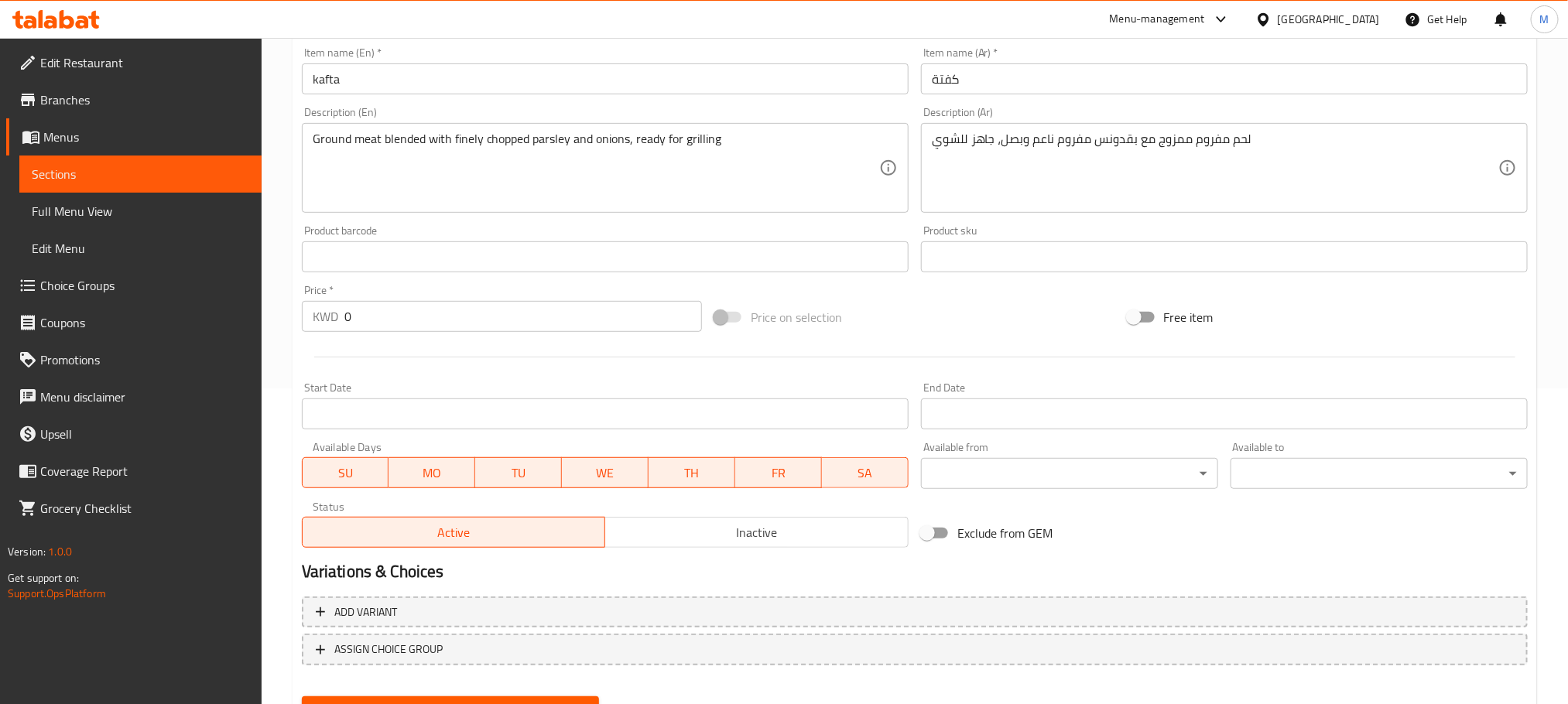
scroll to position [348, 0]
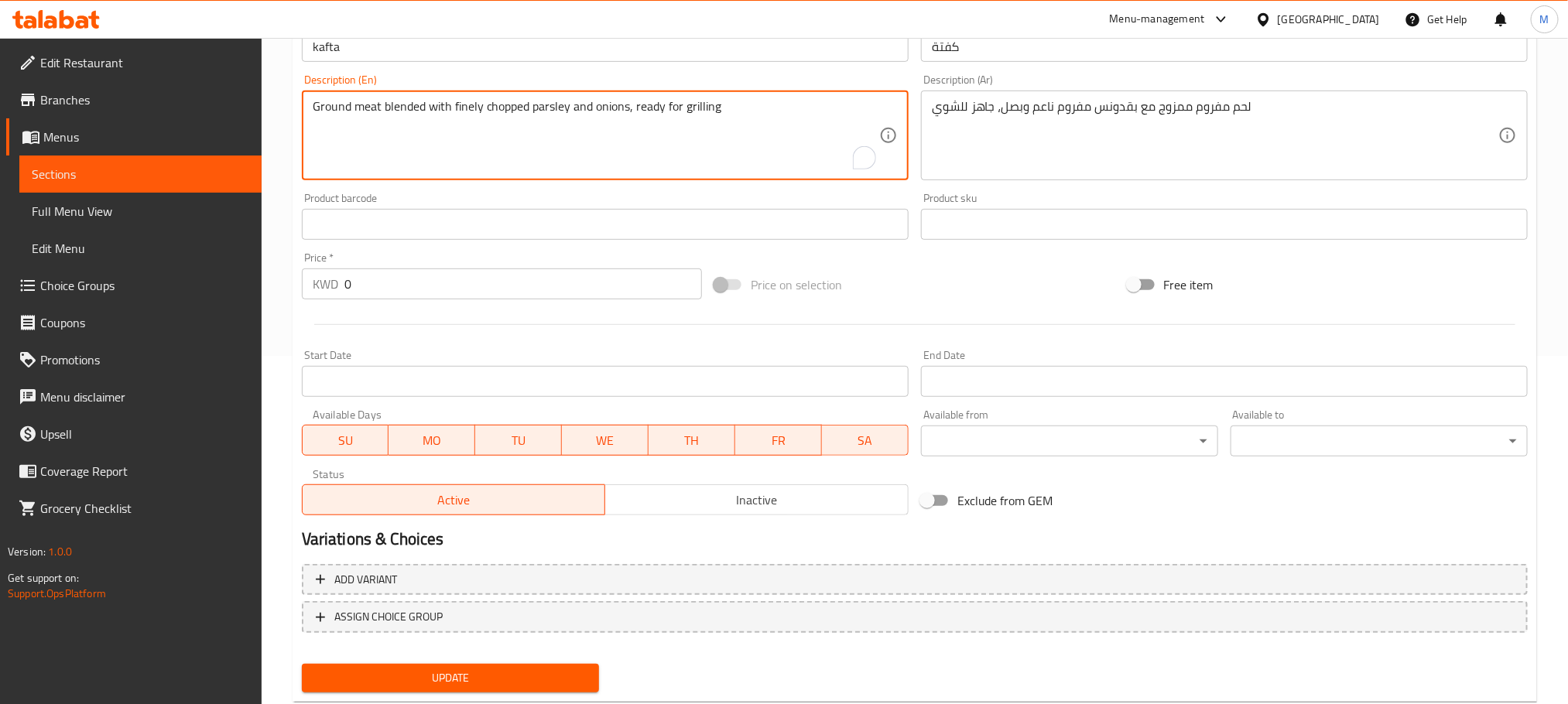
paste textarea "500 g"
drag, startPoint x: 344, startPoint y: 123, endPoint x: 335, endPoint y: 125, distance: 9.2
click at [335, 125] on textarea "Ground meat blended with finely chopped parsley and onions, ready for grilling …" at bounding box center [595, 136] width 566 height 74
paste textarea "7 skewers"
type textarea "Ground meat blended with finely chopped parsley and onions, ready for grilling …"
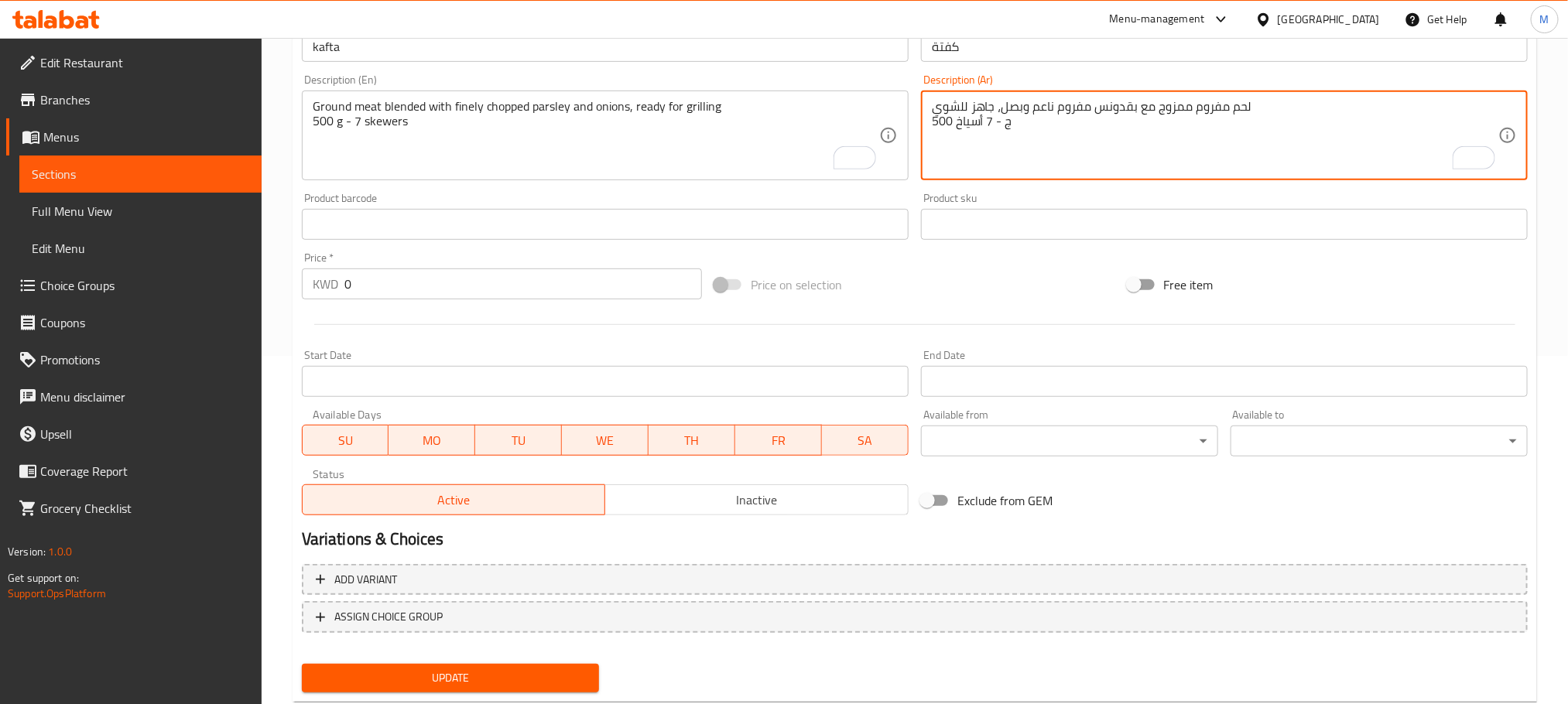
type textarea "لحم مفروم ممزوج مع بقدونس مفروم ناعم وبصل، جاهز للشوي 500 ج - 7 أسياخ"
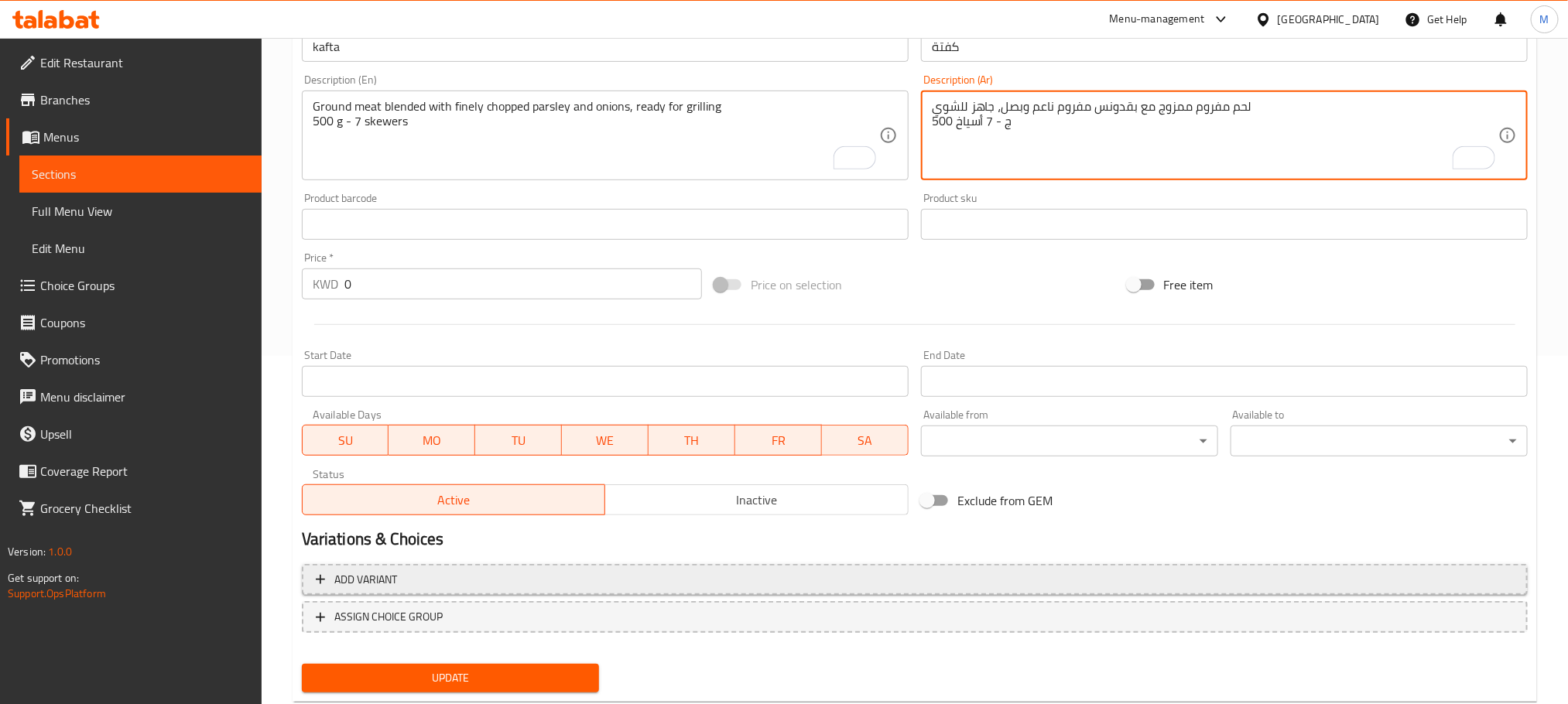
click at [566, 576] on span "Add variant" at bounding box center [915, 580] width 1198 height 19
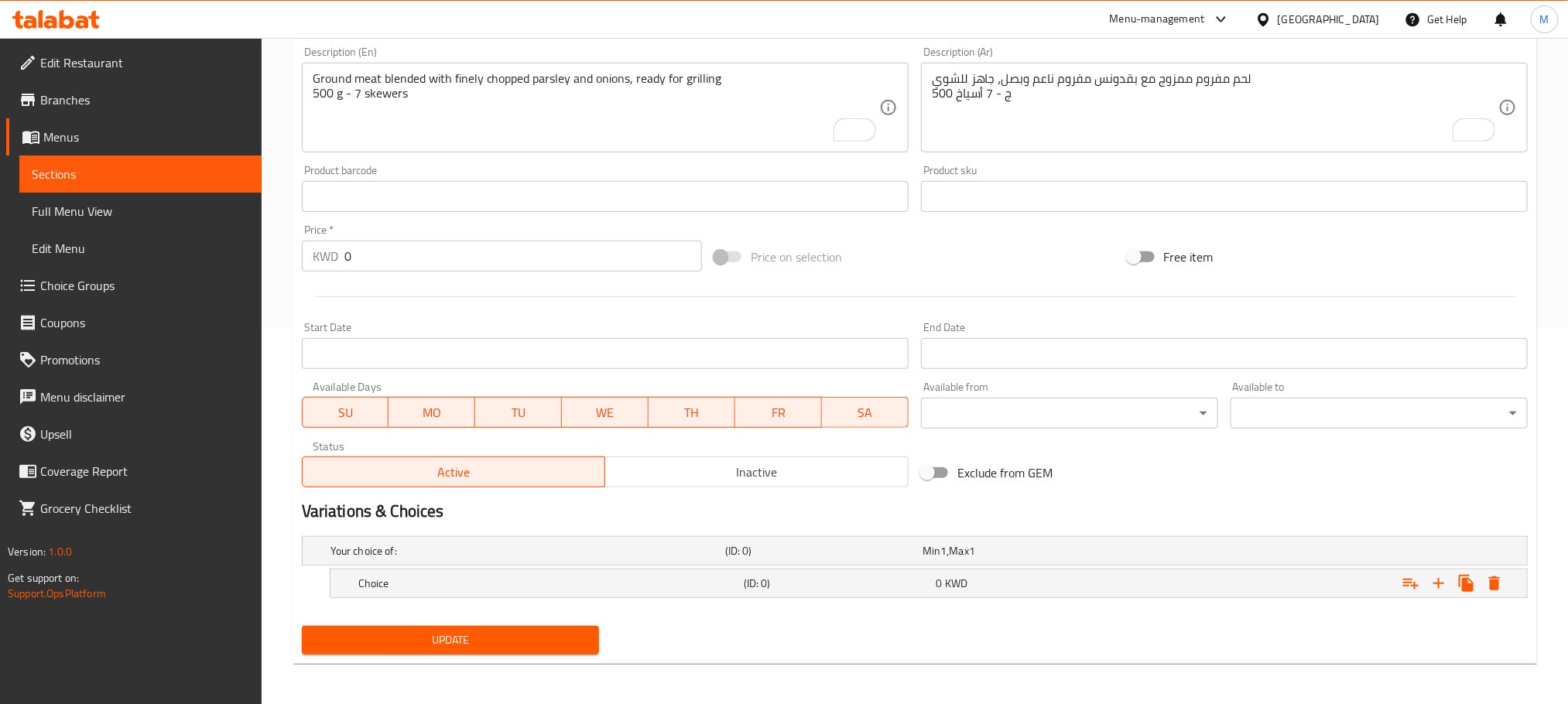
scroll to position [380, 0]
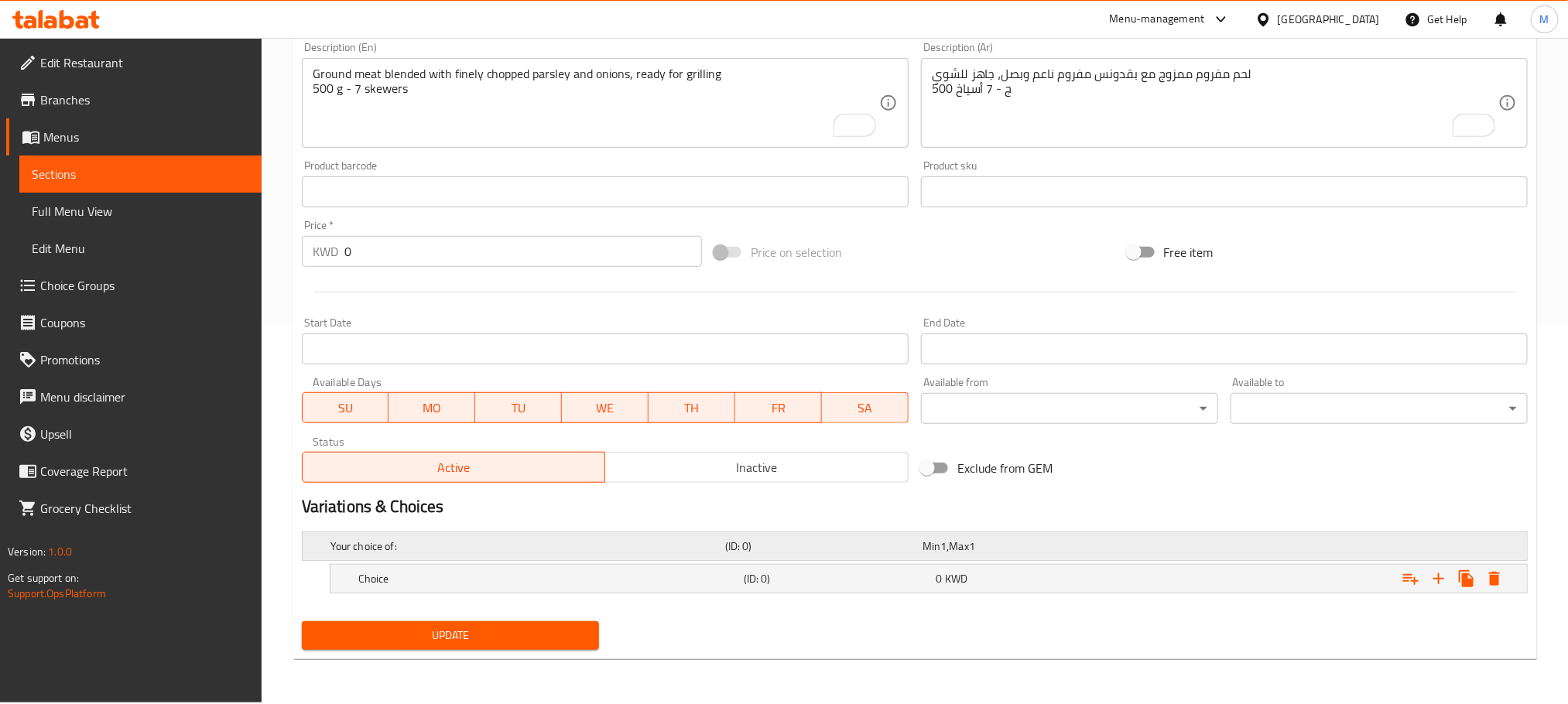
click at [605, 537] on div "Your choice of:" at bounding box center [525, 546] width 394 height 22
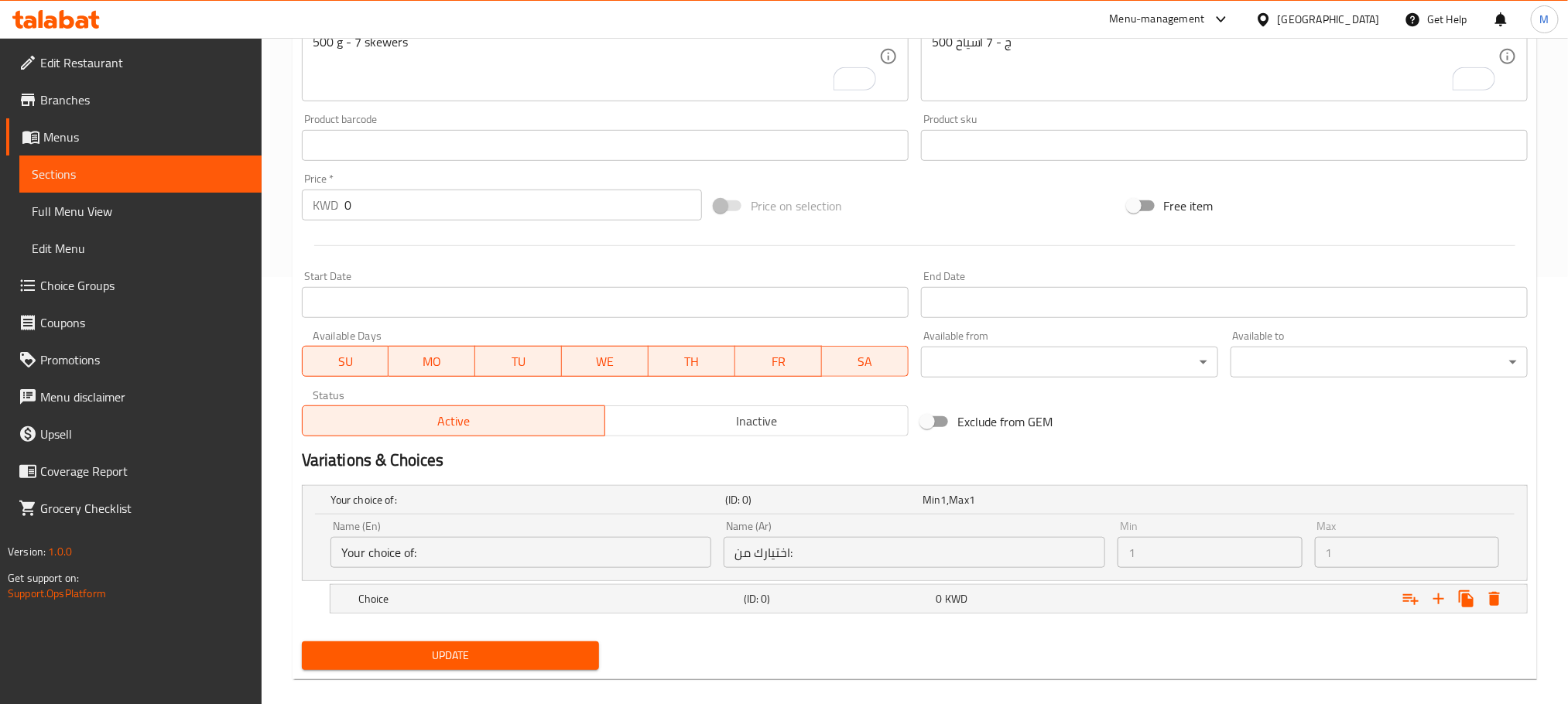
scroll to position [446, 0]
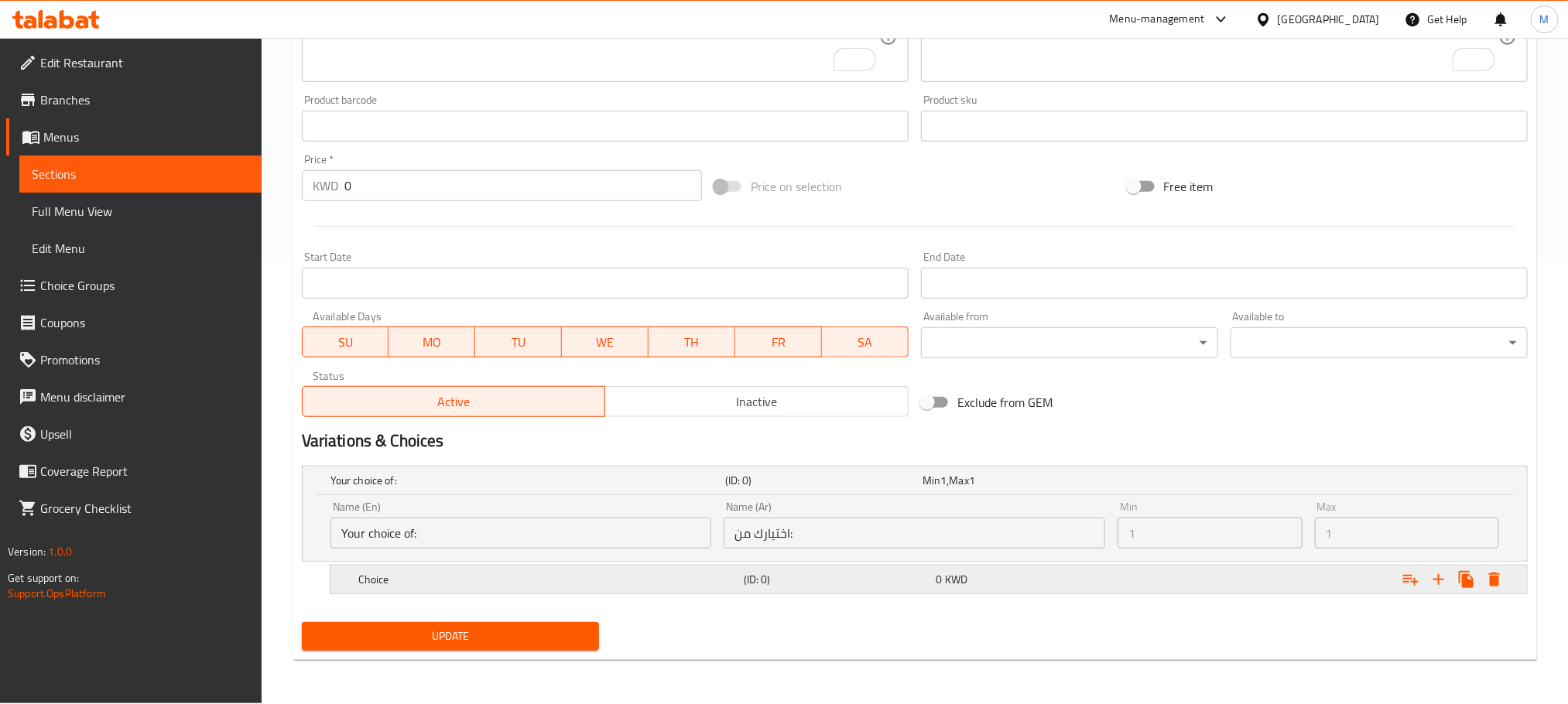
click at [604, 498] on div "Choice (ID: 0) 0 KWD" at bounding box center [920, 480] width 1184 height 34
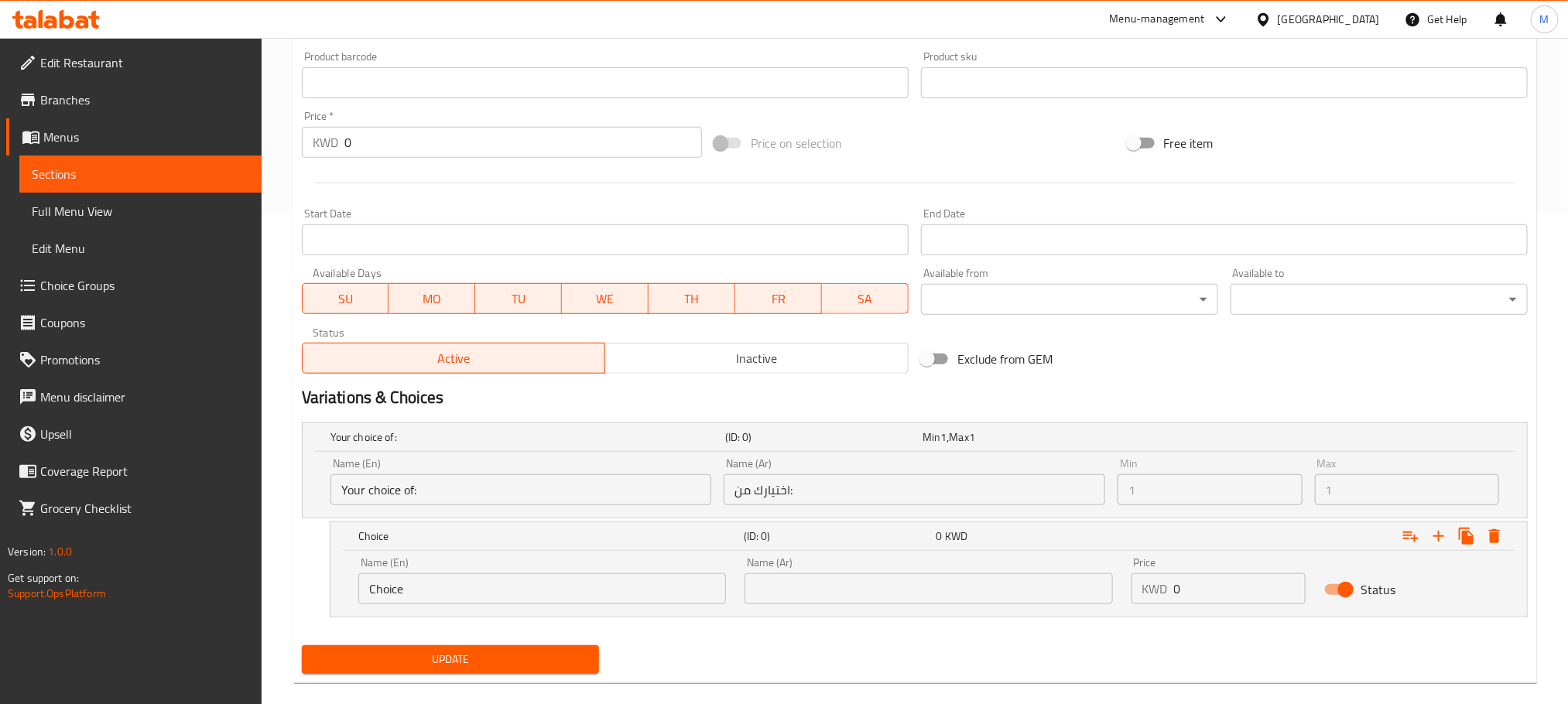
scroll to position [513, 0]
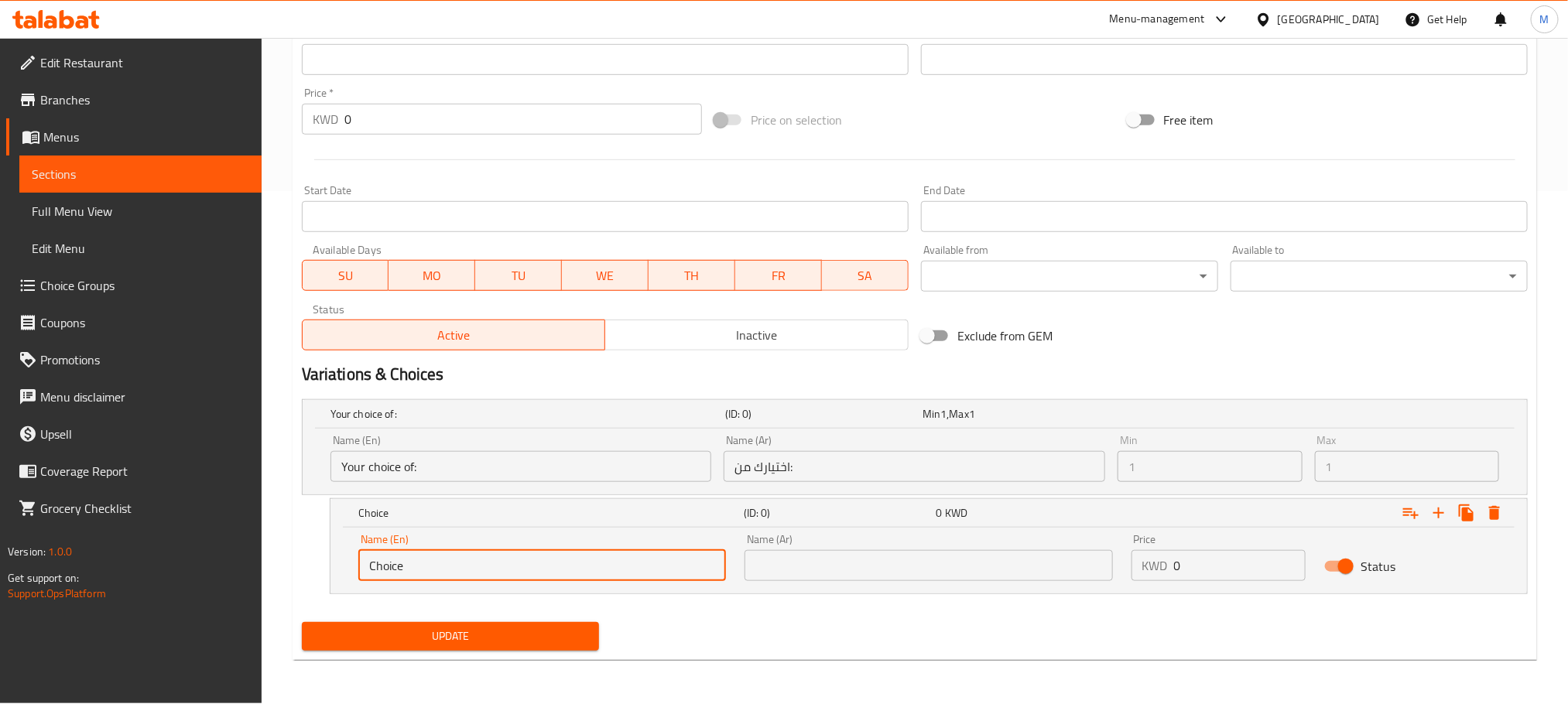
drag, startPoint x: 463, startPoint y: 567, endPoint x: 123, endPoint y: 652, distance: 350.5
click at [123, 652] on div "Edit Restaurant Branches Menus Sections Full Menu View Edit Menu Choice Groups …" at bounding box center [784, 114] width 1568 height 1178
paste input "Skewering"
type input "Skewering"
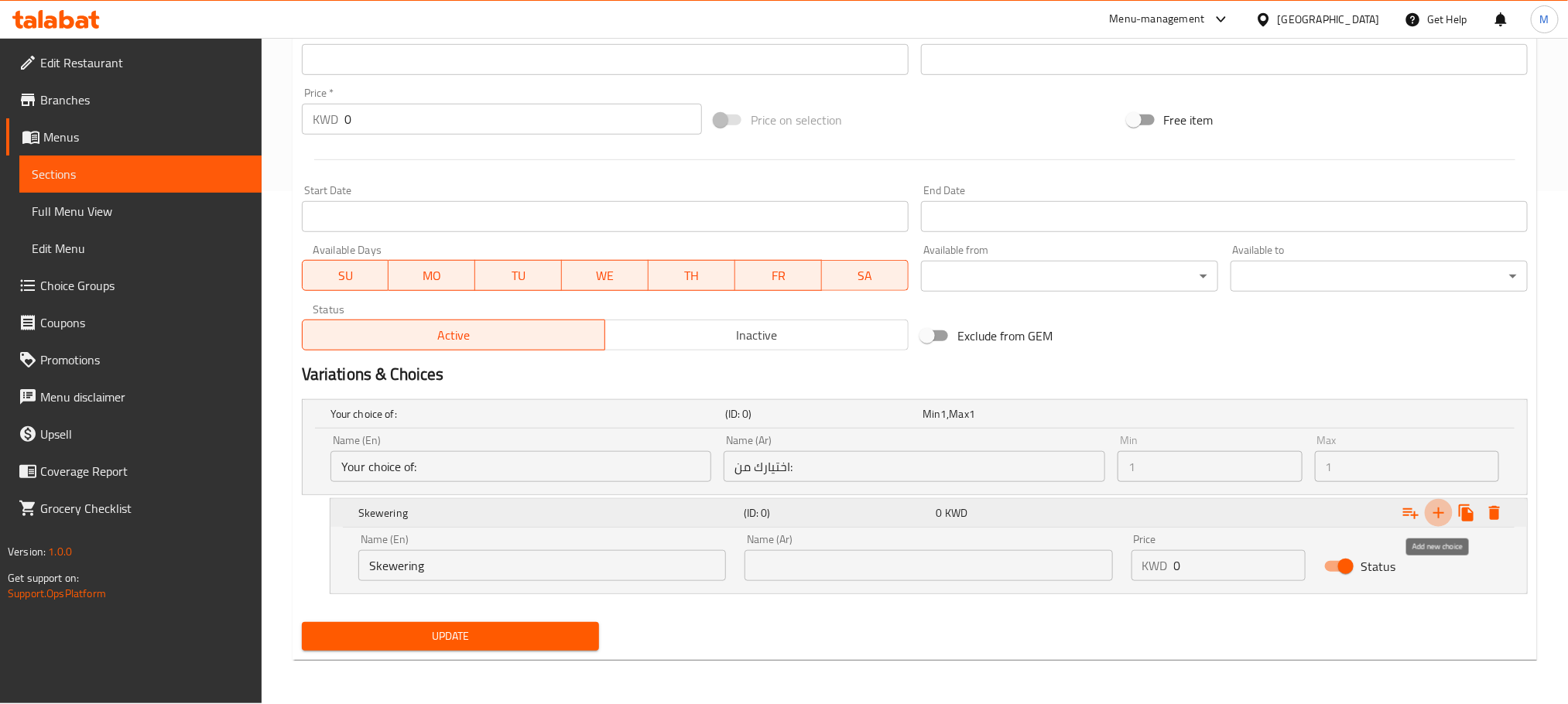
click at [1431, 519] on icon "Expand" at bounding box center [1439, 512] width 18 height 18
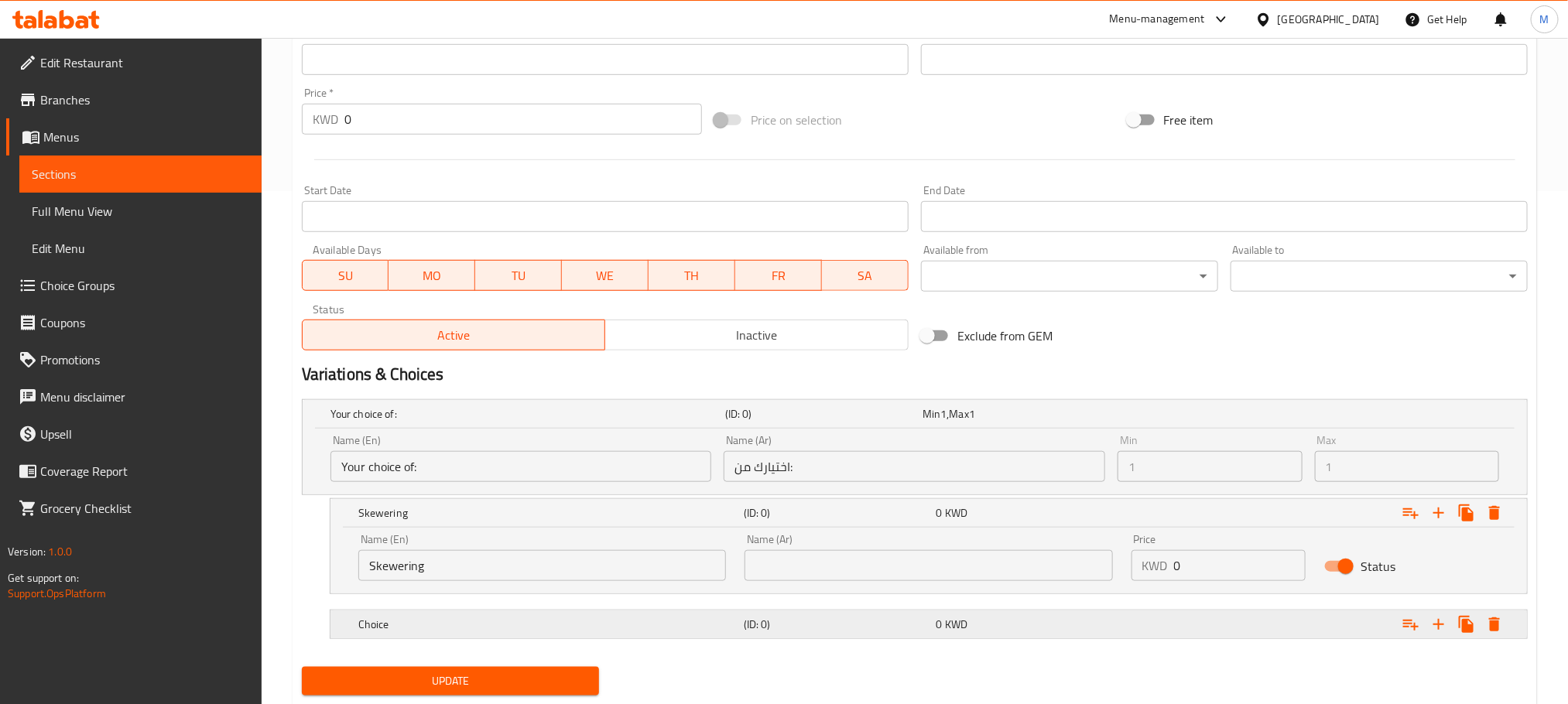
click at [506, 431] on div "Choice (ID: 0) 0 KWD" at bounding box center [920, 413] width 1184 height 34
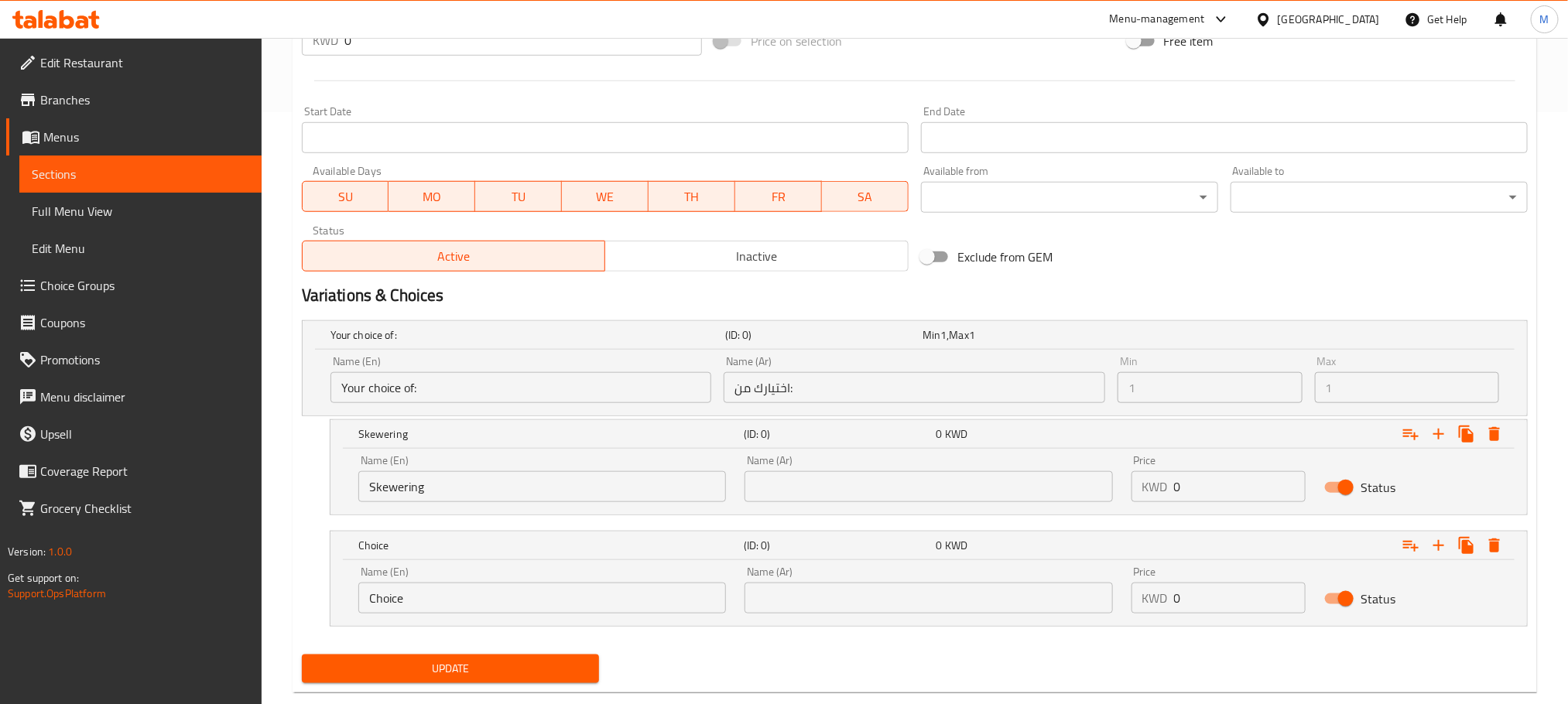
scroll to position [625, 0]
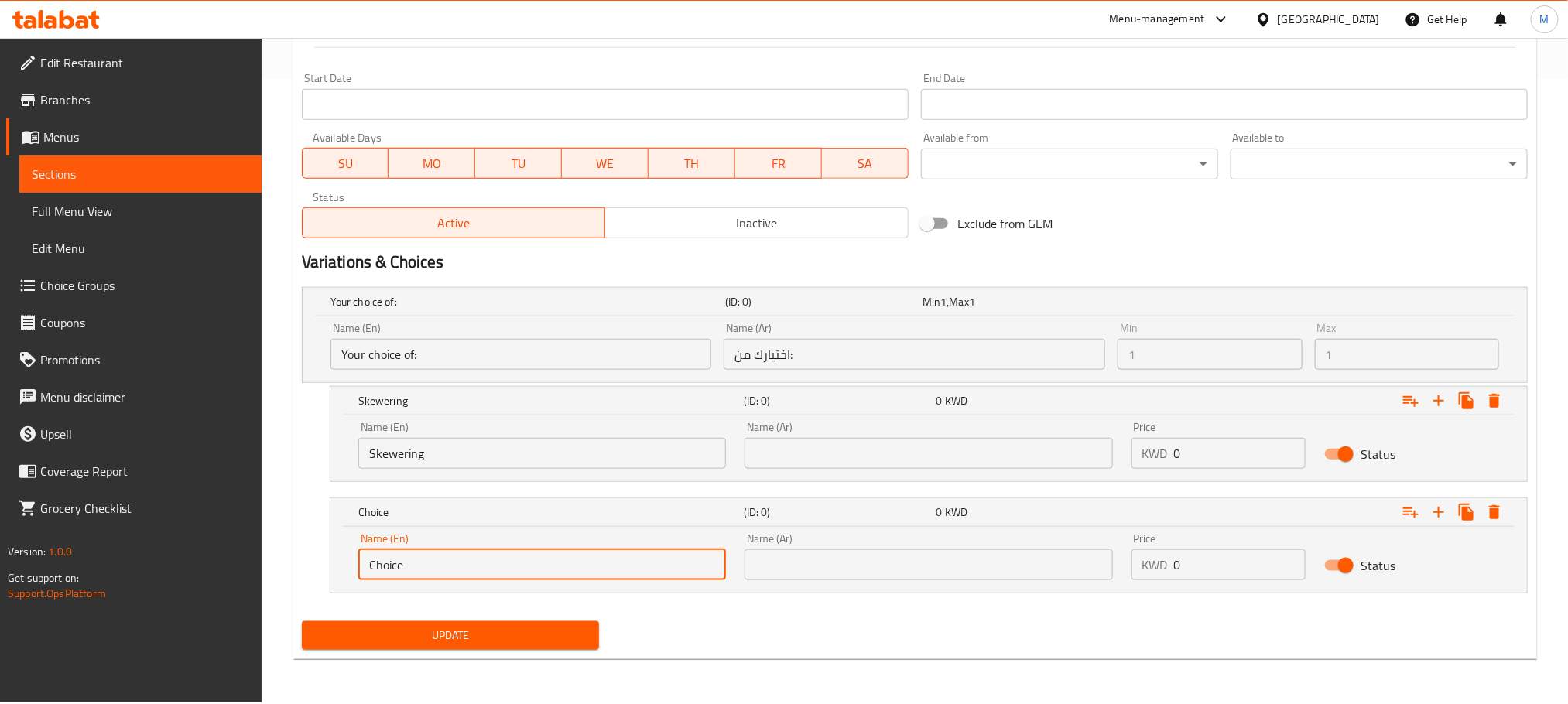
drag, startPoint x: 430, startPoint y: 568, endPoint x: 52, endPoint y: 657, distance: 388.3
click at [52, 657] on div "Edit Restaurant Branches Menus Sections Full Menu View Edit Menu Choice Groups …" at bounding box center [784, 58] width 1568 height 1289
type input "ص"
type input "Without Skewering"
click at [917, 566] on input "text" at bounding box center [929, 564] width 368 height 31
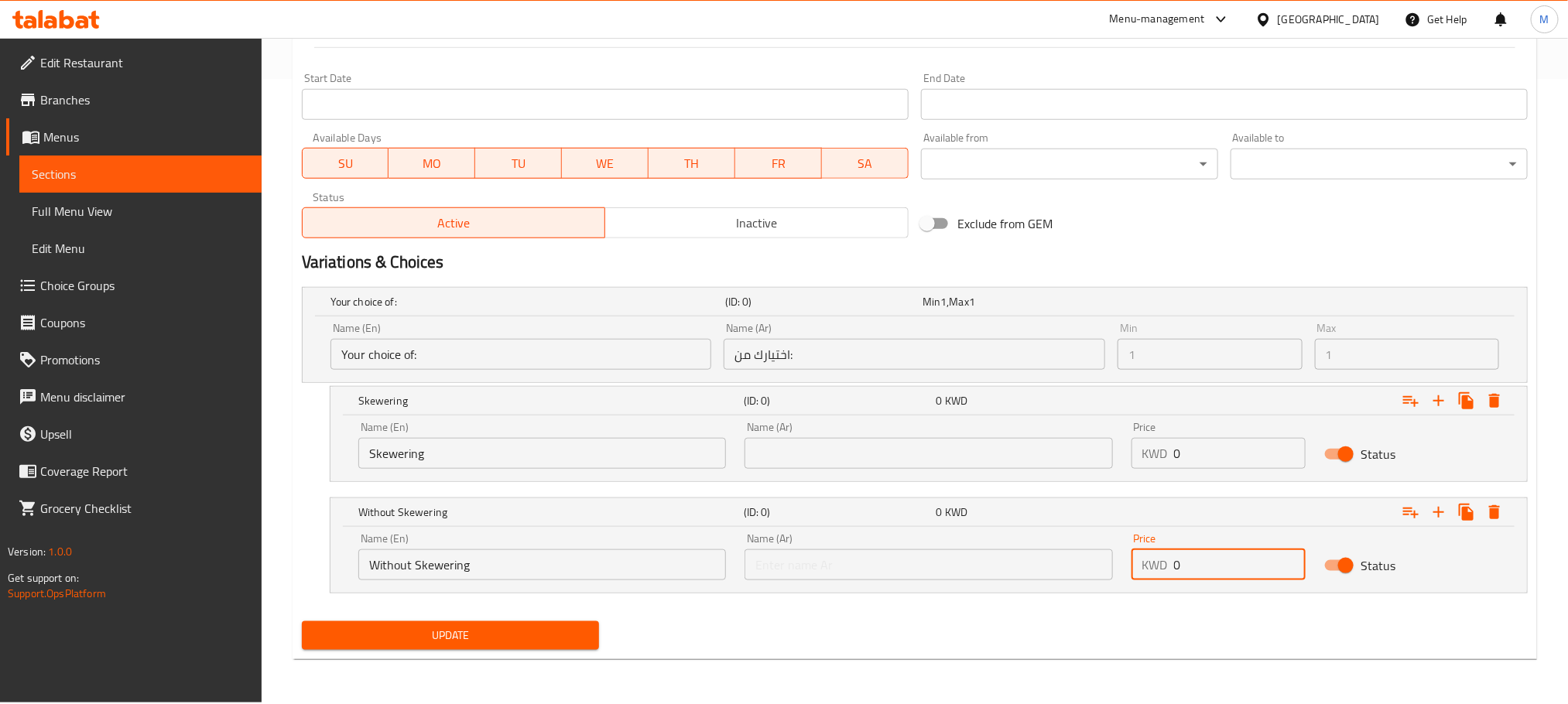
drag, startPoint x: 1210, startPoint y: 569, endPoint x: 962, endPoint y: 650, distance: 260.9
click at [962, 650] on div "Add item image Image Size: 1200 x 800 px / Image formats: jpg, png / 5MB Max. I…" at bounding box center [915, 116] width 1239 height 1077
type input "2.25"
click at [969, 652] on div "Update" at bounding box center [915, 635] width 1239 height 41
drag, startPoint x: 1199, startPoint y: 446, endPoint x: 1069, endPoint y: 498, distance: 140.0
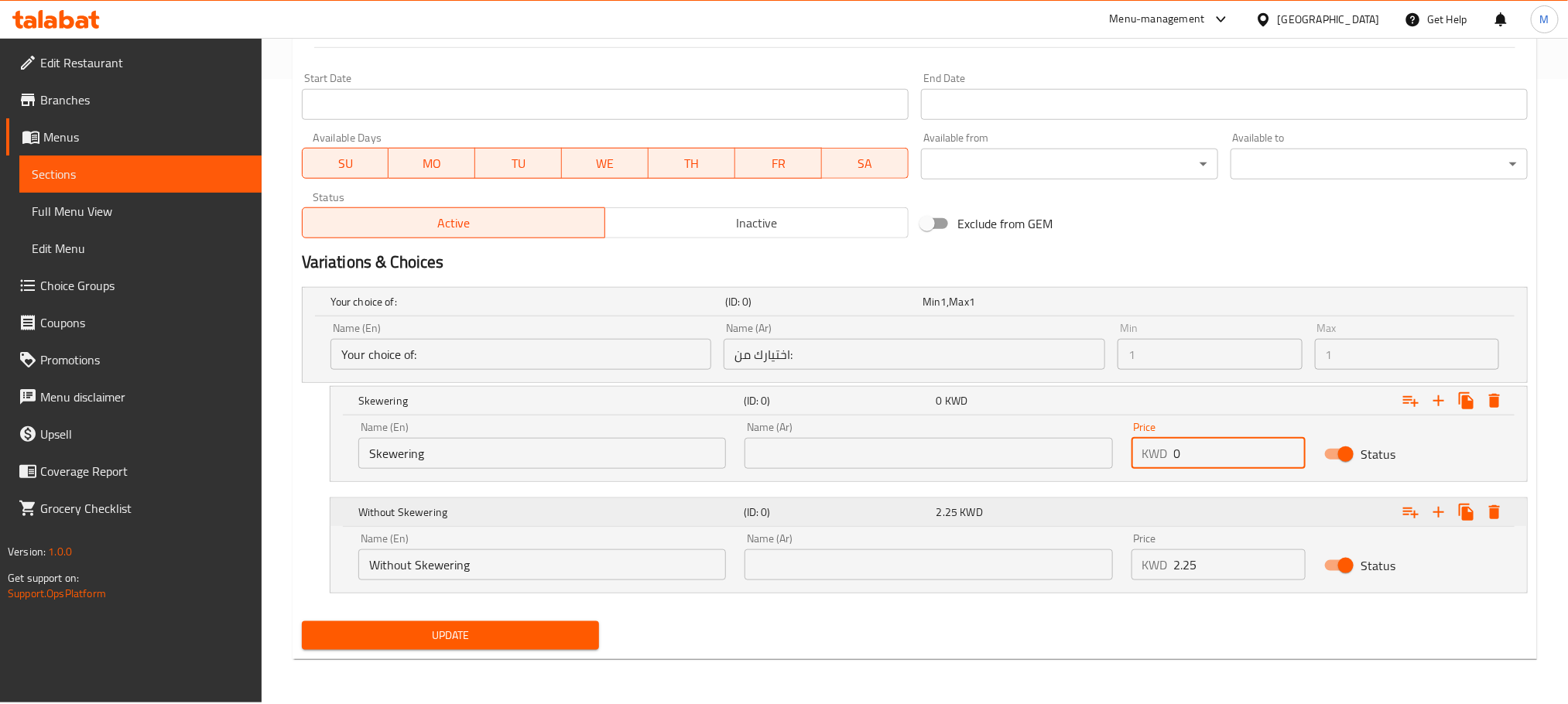
click at [1071, 498] on div "Your choice of: (ID: 0) Min 1 , Max 1 Name (En) Your choice of: Name (En) Name …" at bounding box center [915, 448] width 1239 height 334
type input "2.5"
click at [971, 623] on div "Update" at bounding box center [915, 635] width 1239 height 41
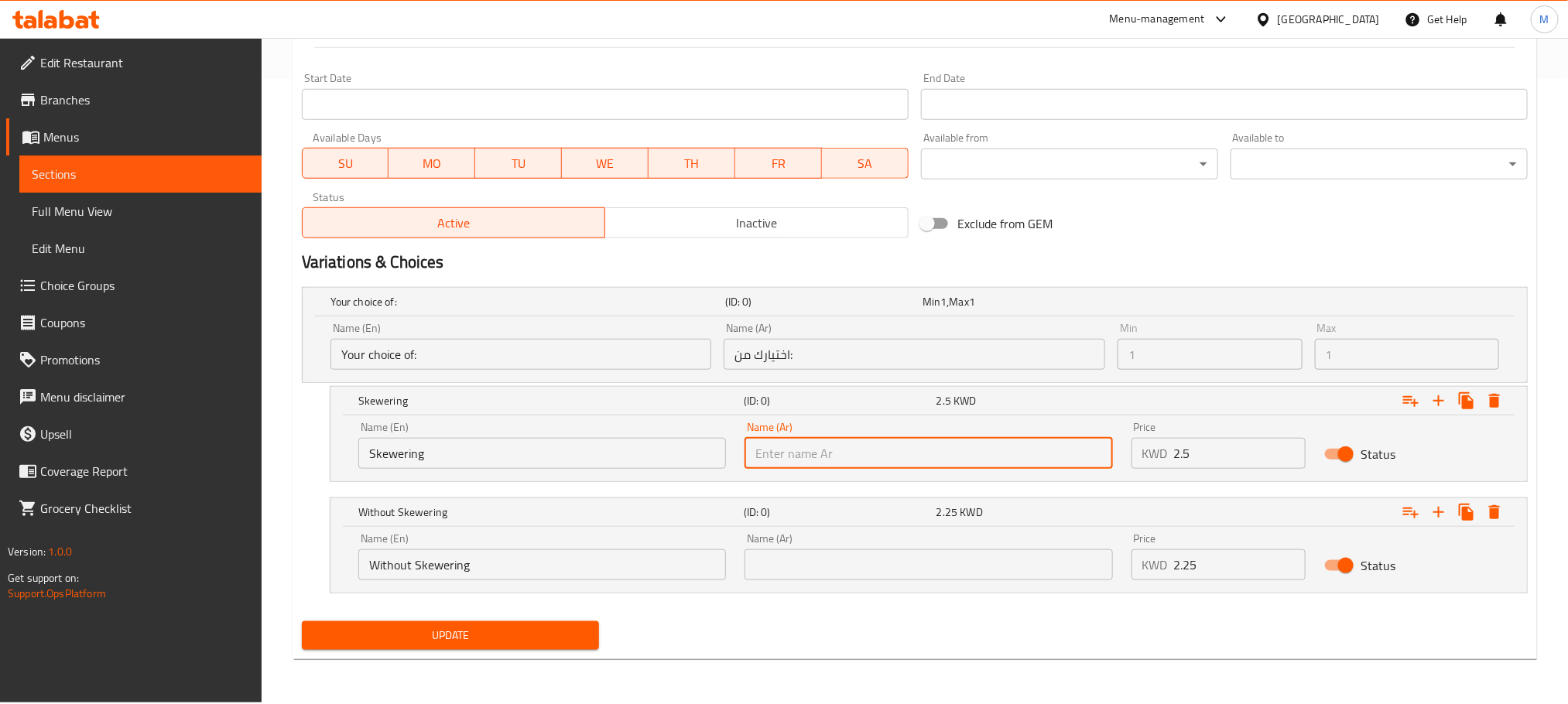
click at [835, 456] on input "text" at bounding box center [929, 453] width 368 height 31
type input "j"
type input "تسييخ"
click at [841, 555] on input "text" at bounding box center [929, 564] width 368 height 31
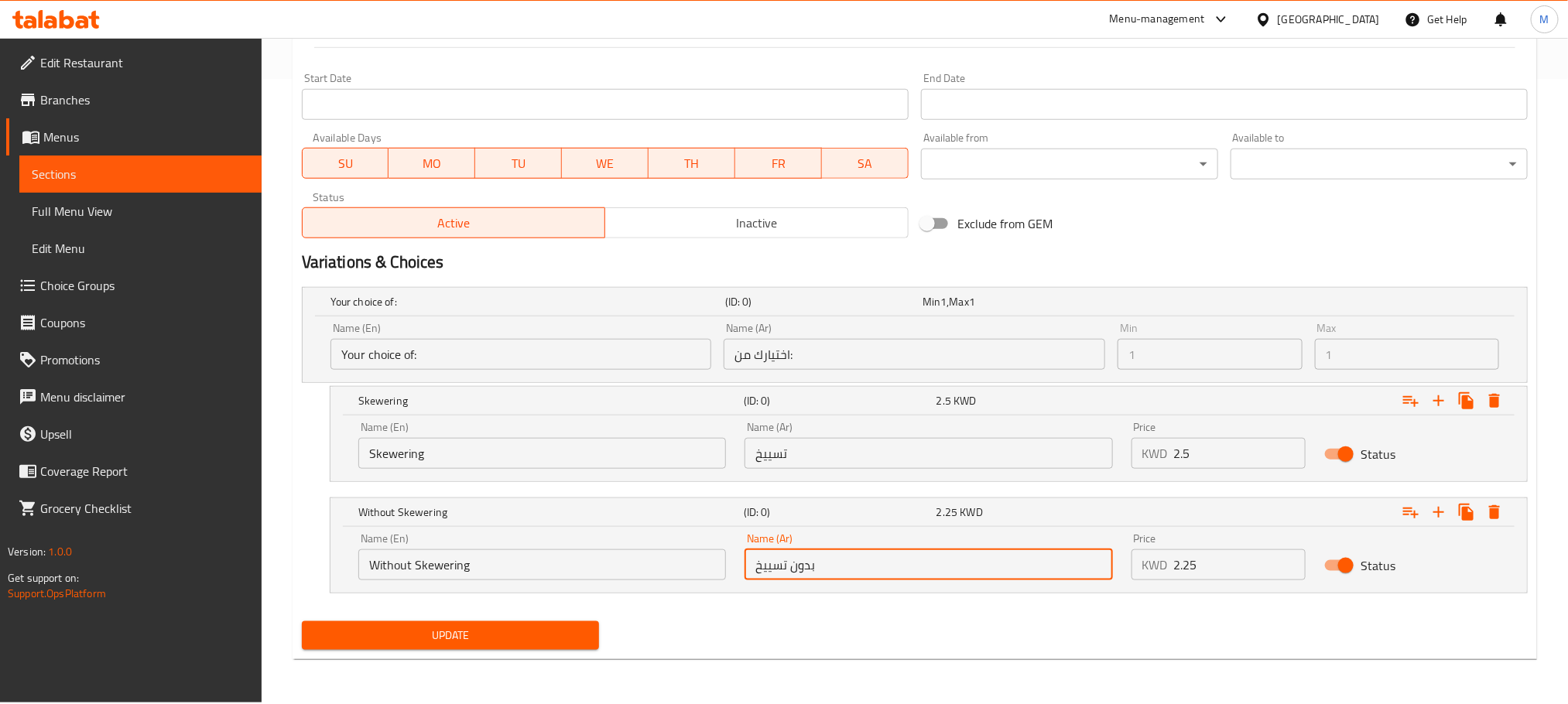
type input "بدون تسييخ"
click at [852, 620] on div "Update" at bounding box center [915, 635] width 1239 height 41
click at [490, 446] on input "Skewering" at bounding box center [542, 453] width 368 height 31
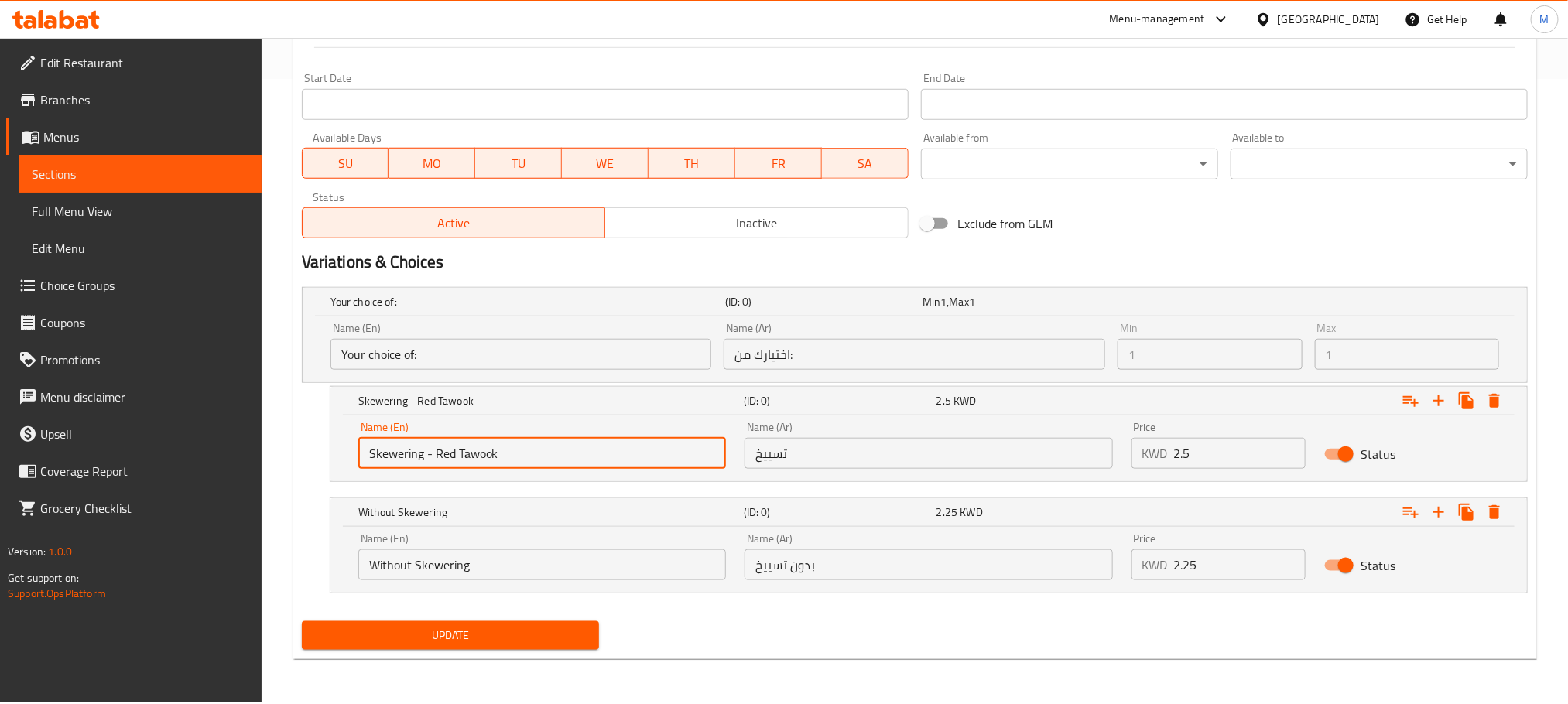
type input "Skewering - Red Tawook"
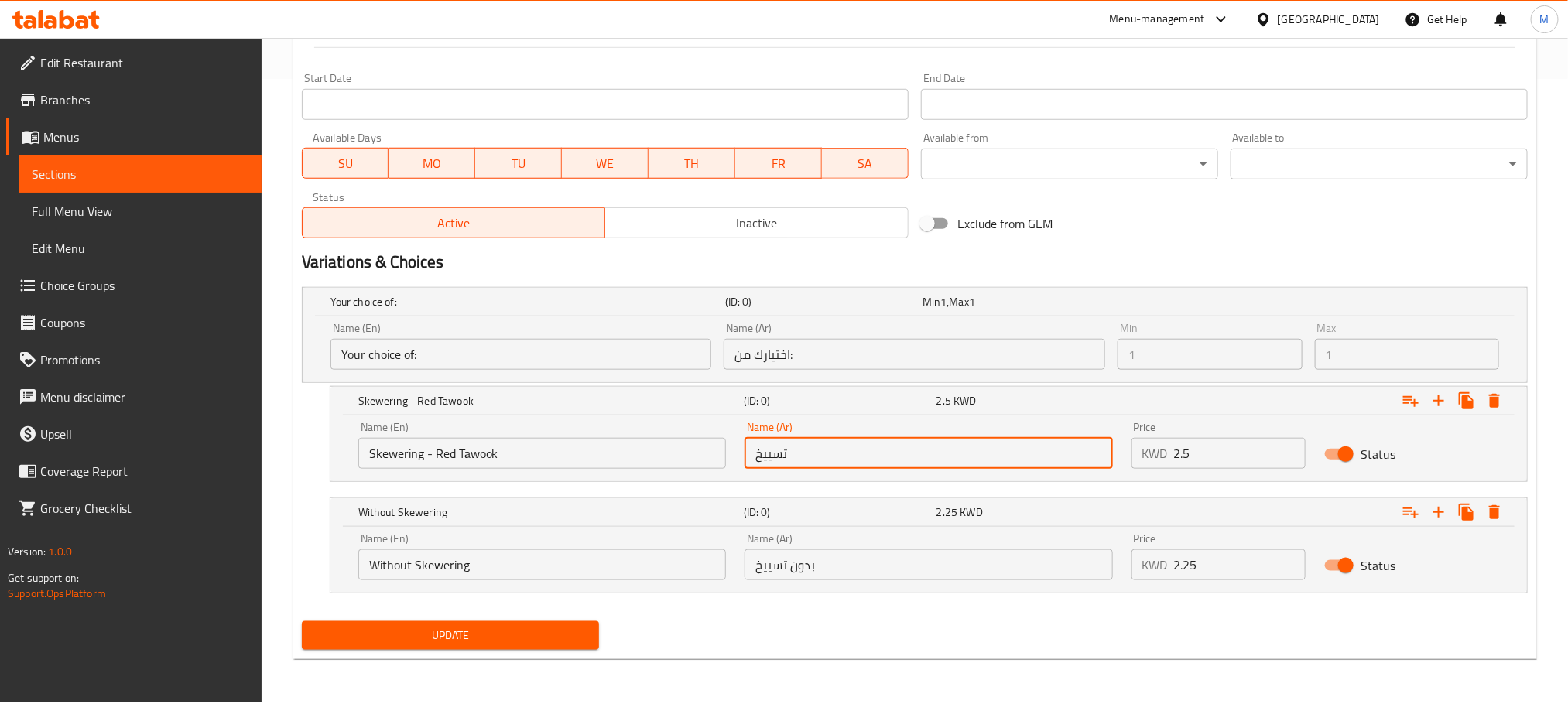
click at [921, 458] on input "تسييخ" at bounding box center [929, 453] width 368 height 31
type input "تسييخ - طاووق أحمر"
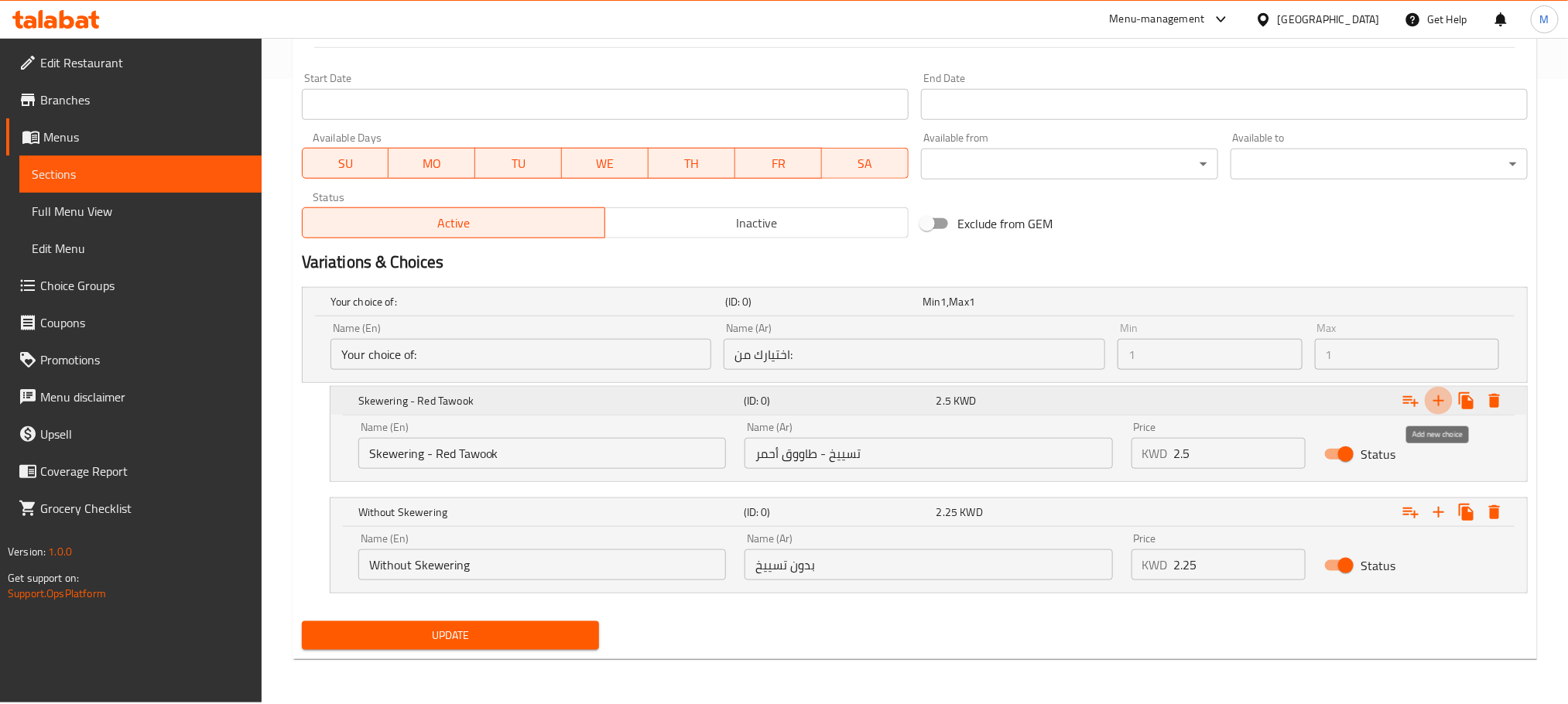
click at [1438, 402] on icon "Expand" at bounding box center [1439, 400] width 10 height 10
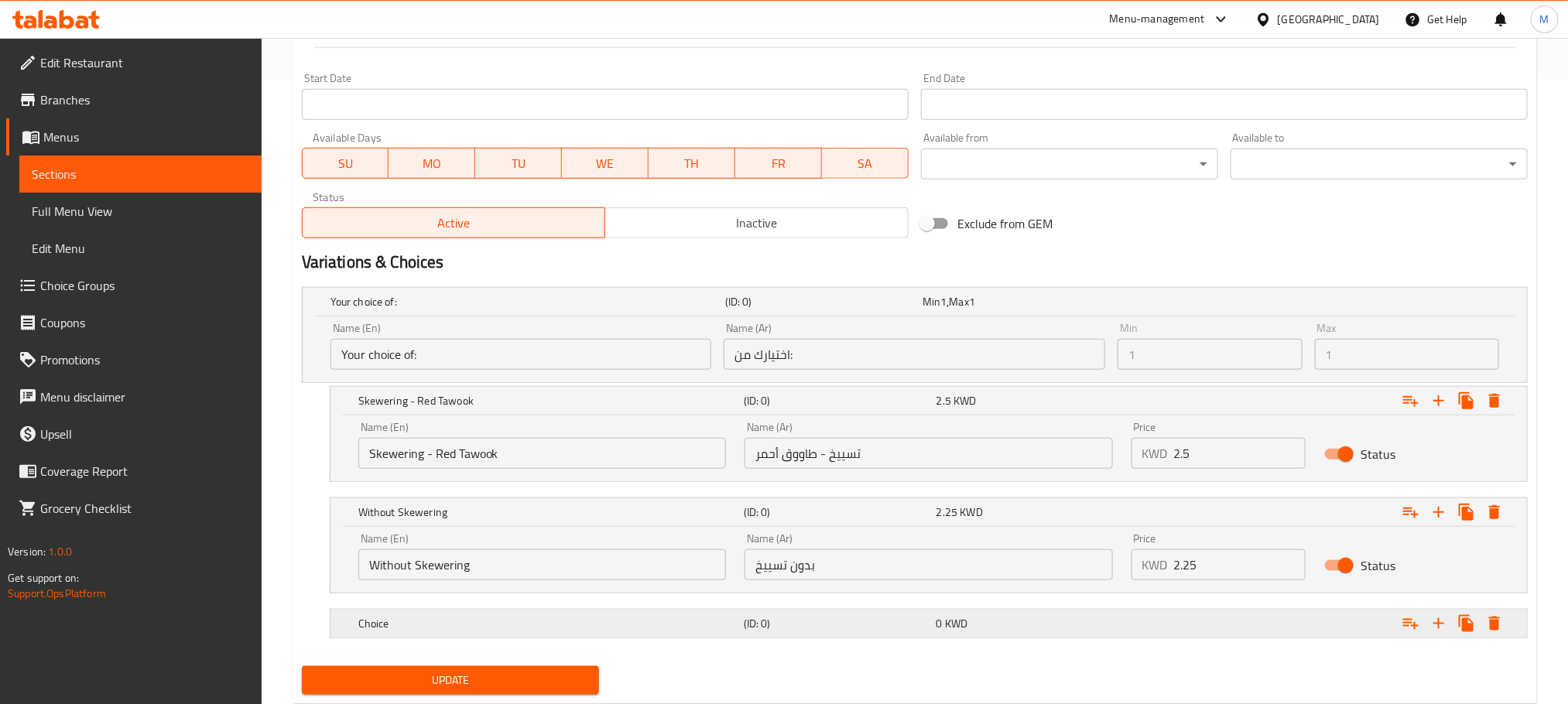
click at [917, 309] on h5 "(ID: 0)" at bounding box center [821, 301] width 191 height 15
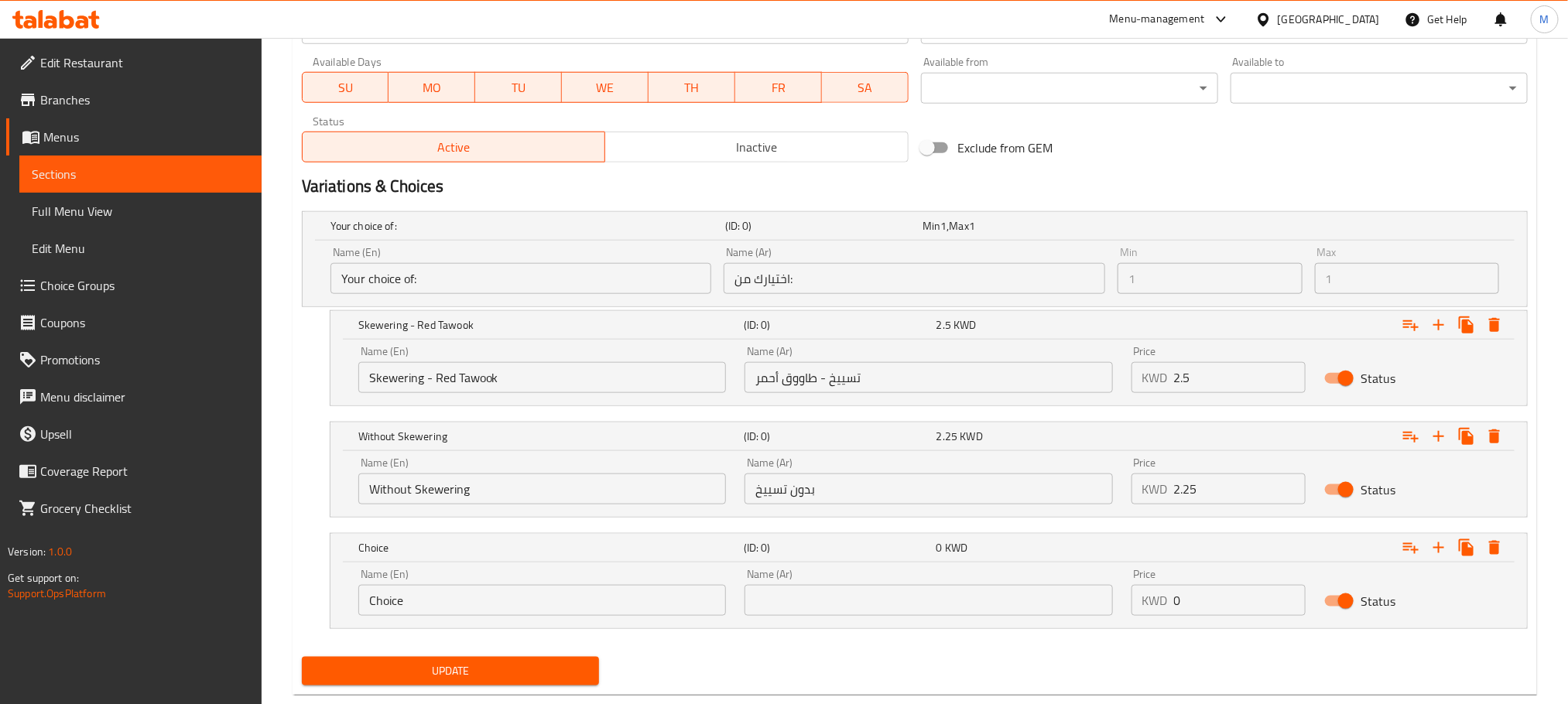
scroll to position [736, 0]
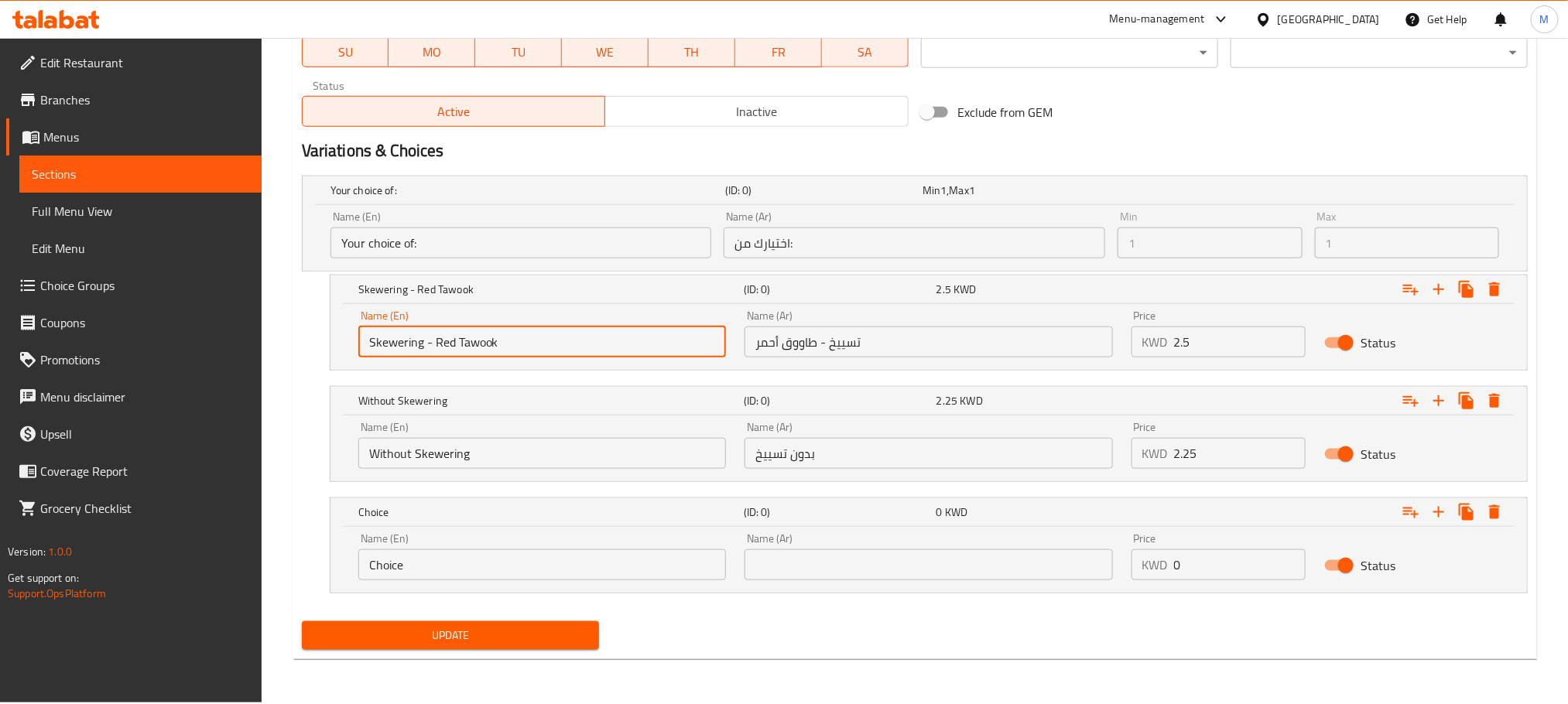
drag, startPoint x: 534, startPoint y: 344, endPoint x: 49, endPoint y: 471, distance: 501.4
click at [49, 471] on div "Edit Restaurant Branches Menus Sections Full Menu View Edit Menu Choice Groups …" at bounding box center [784, 2] width 1568 height 1401
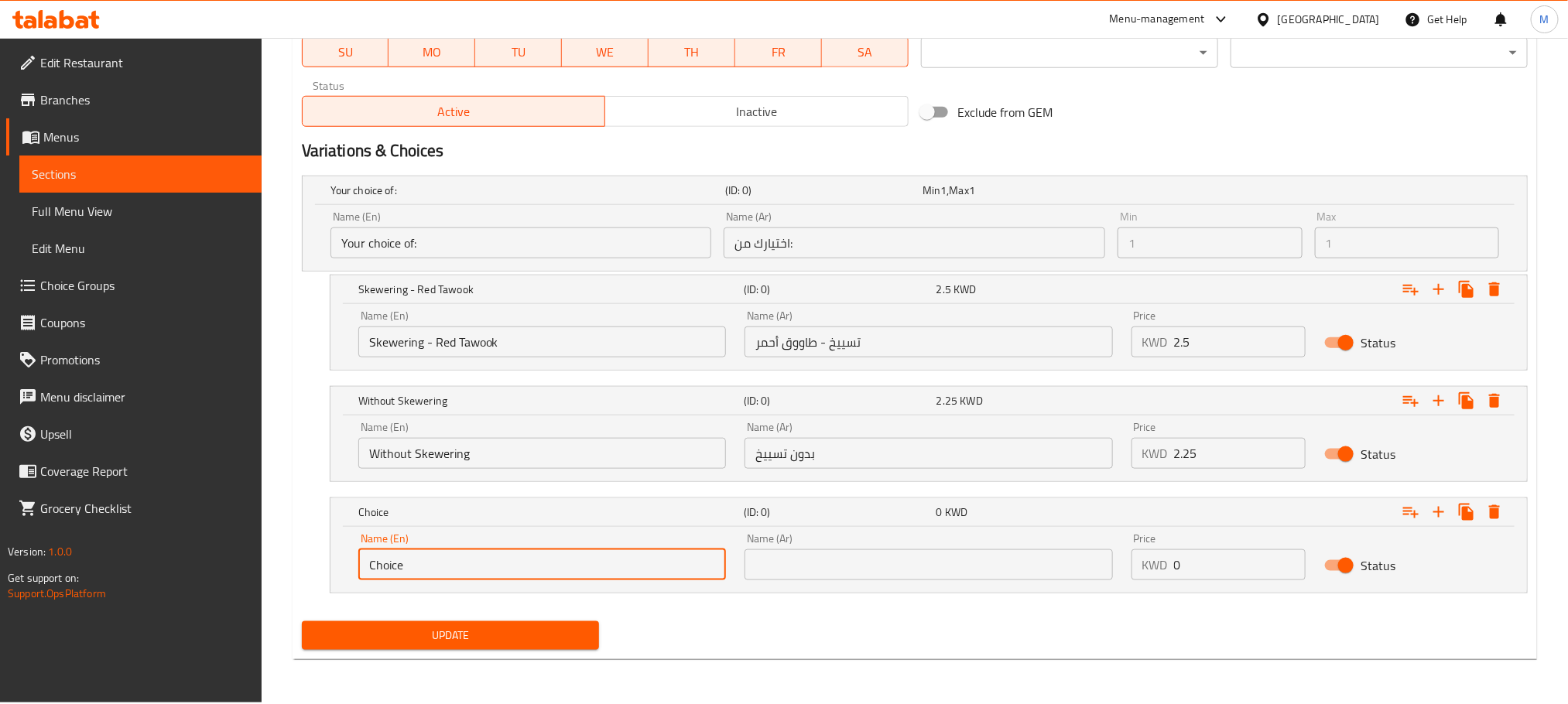
drag, startPoint x: 484, startPoint y: 558, endPoint x: 249, endPoint y: 613, distance: 241.4
click at [249, 613] on div "Edit Restaurant Branches Menus Sections Full Menu View Edit Menu Choice Groups …" at bounding box center [784, 2] width 1568 height 1401
paste input "Skewering - Red Tawook"
type input "Skewering - Red Tawook"
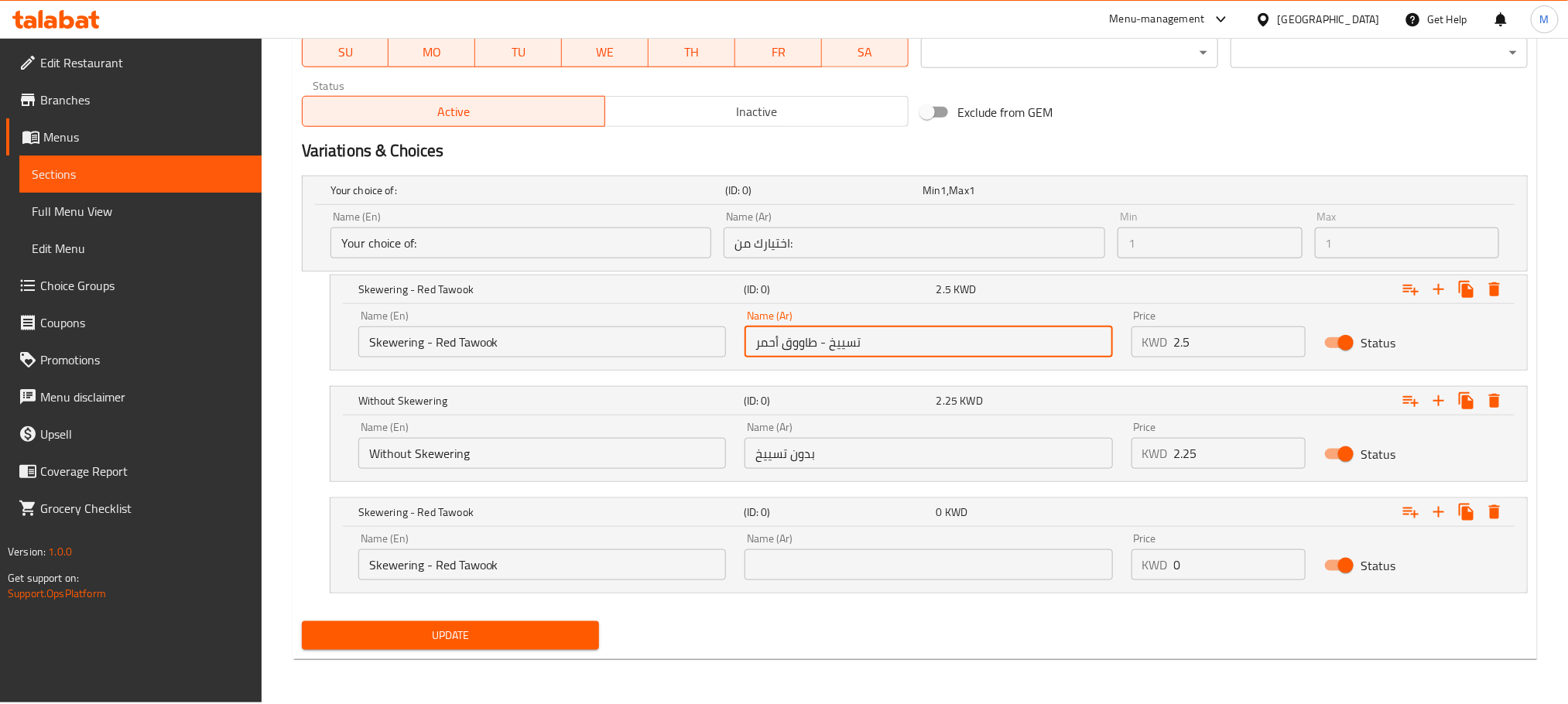
drag, startPoint x: 848, startPoint y: 332, endPoint x: 451, endPoint y: 443, distance: 412.2
click at [439, 434] on div "Your choice of: (ID: 0) Min 1 , Max 1 Name (En) Your choice of: Name (En) Name …" at bounding box center [915, 392] width 1239 height 446
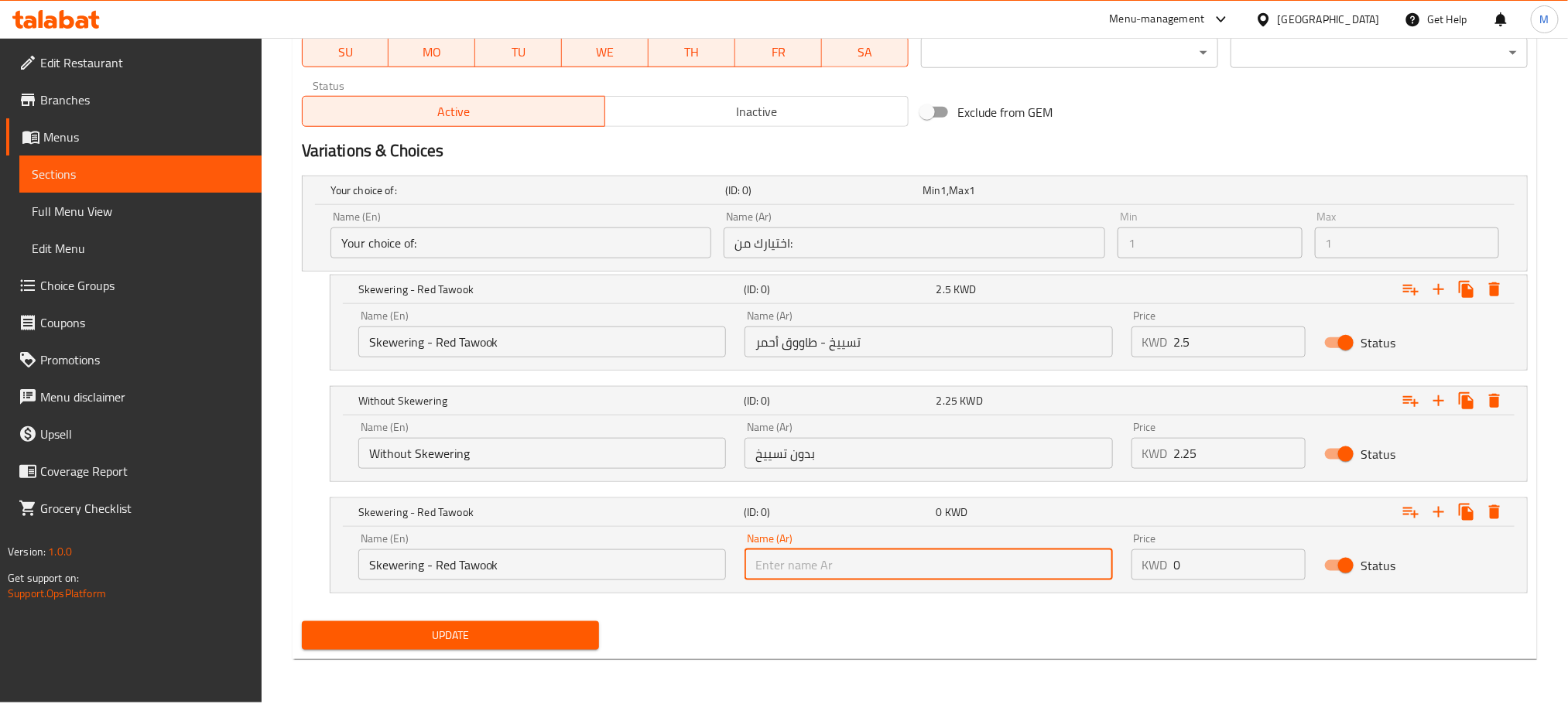
drag, startPoint x: 811, startPoint y: 563, endPoint x: 822, endPoint y: 568, distance: 12.1
click at [811, 563] on input "text" at bounding box center [929, 564] width 368 height 31
paste input "تسييخ - طاووق أحمر"
type input "تسييخ - طاووق أحمر"
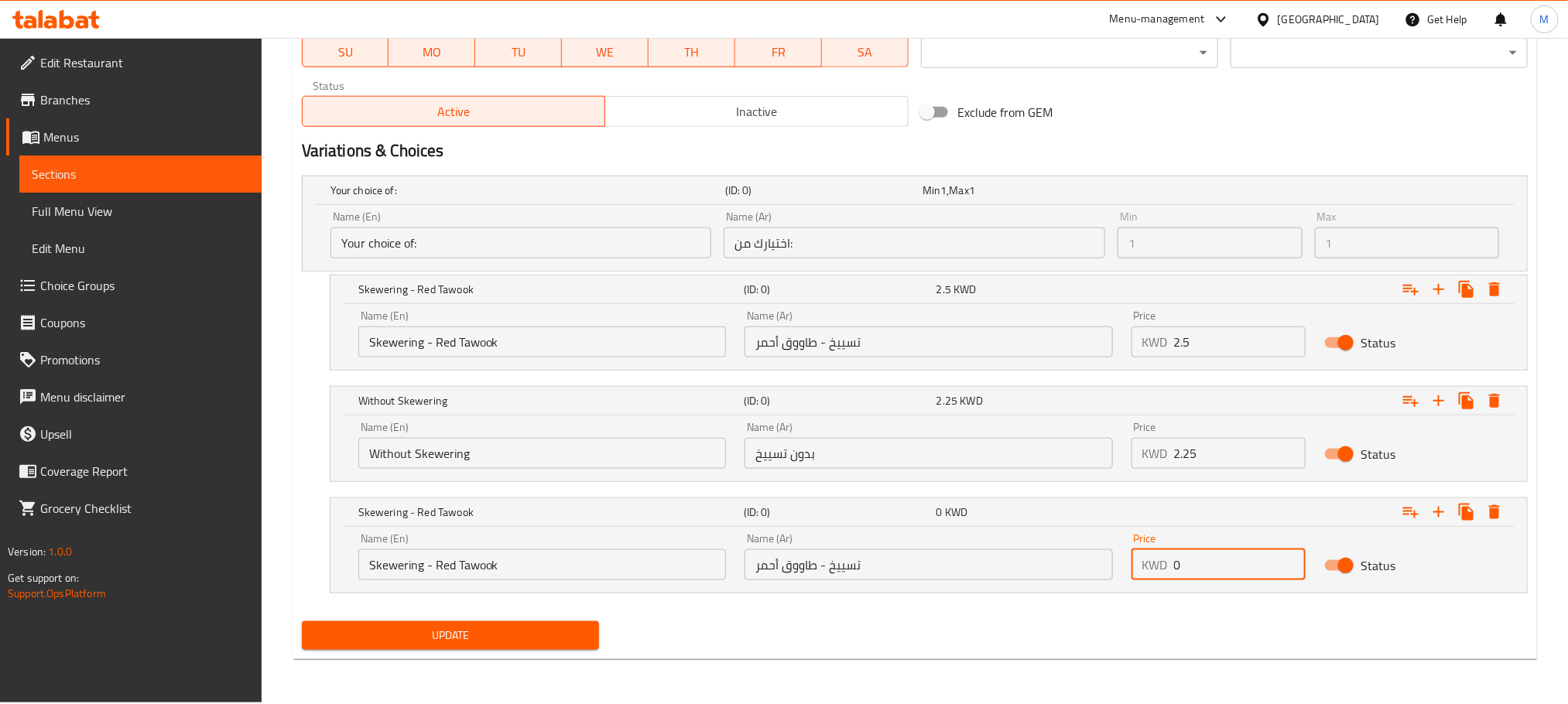
drag, startPoint x: 1218, startPoint y: 562, endPoint x: 1125, endPoint y: 590, distance: 97.1
click at [1125, 589] on div "Price KWD 0 Price" at bounding box center [1219, 556] width 194 height 66
type input "2.5"
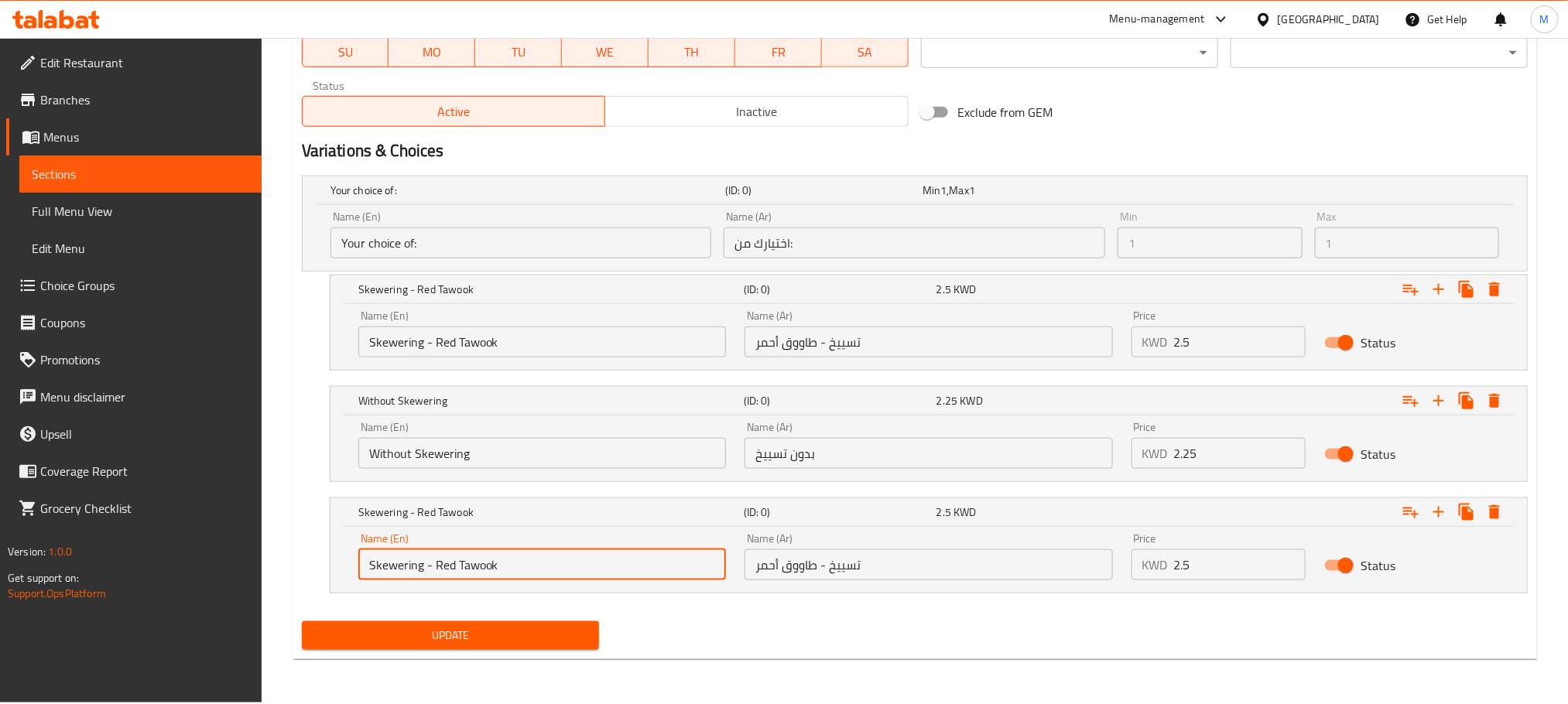
drag, startPoint x: 454, startPoint y: 560, endPoint x: 435, endPoint y: 558, distance: 19.1
click at [435, 558] on input "Skewering - Red Tawook" at bounding box center [542, 564] width 368 height 31
type input "Skewering - White Tawook"
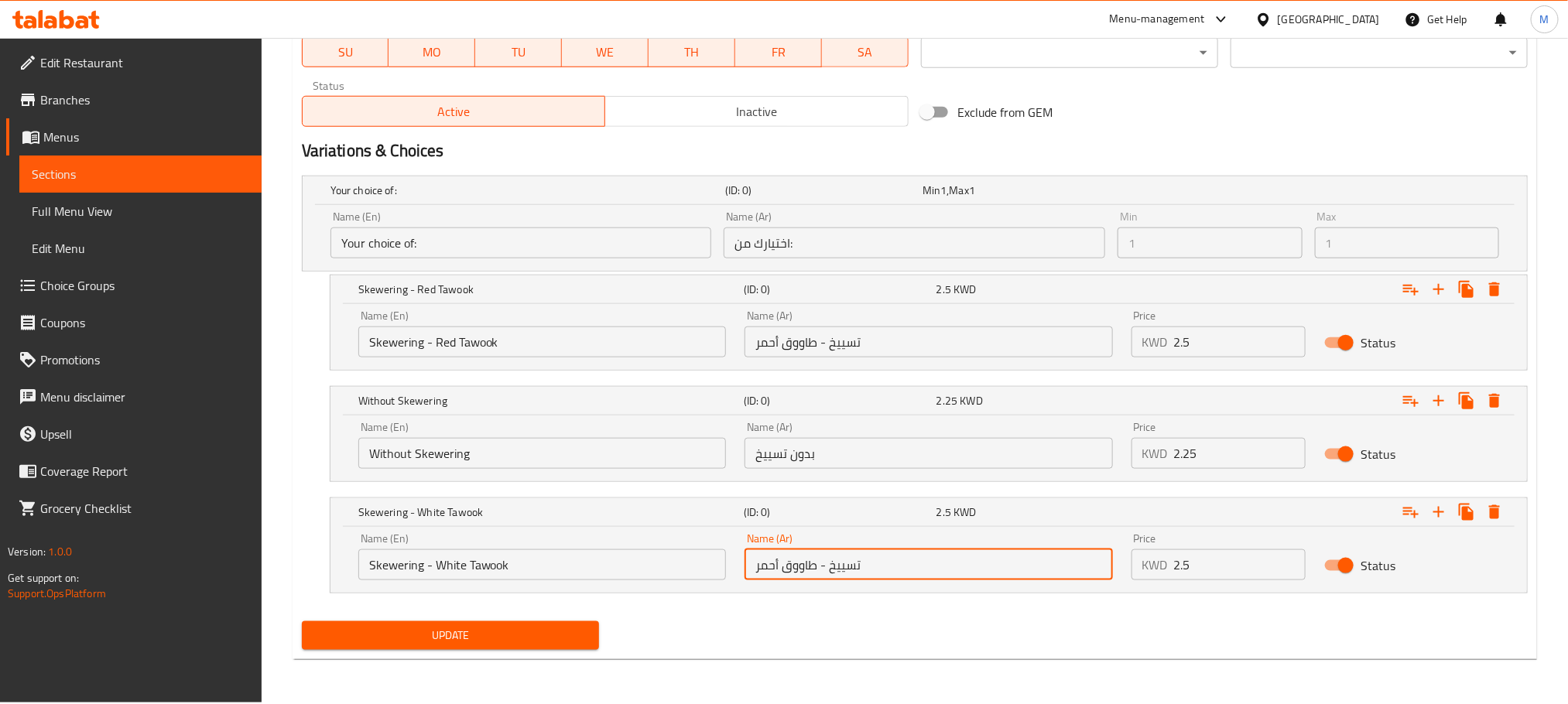
drag, startPoint x: 739, startPoint y: 564, endPoint x: 662, endPoint y: 584, distance: 79.6
click at [662, 584] on div "Name (En) Skewering - White Tawook Name (En) Name (Ar) تسييخ - طاووق أحمر Name …" at bounding box center [929, 556] width 1160 height 66
type input "تسييخ - طاووق أبيض"
click at [863, 646] on div "Update" at bounding box center [915, 635] width 1239 height 41
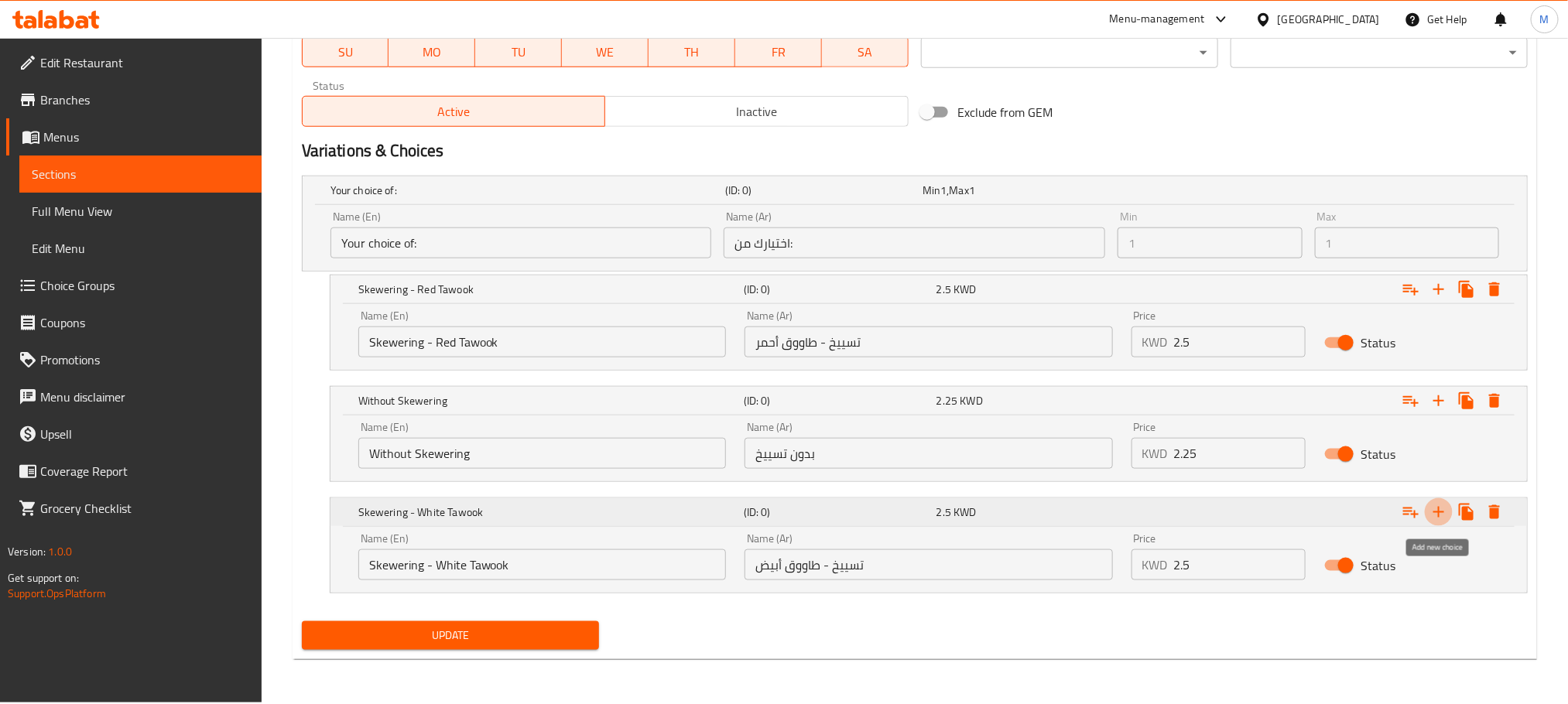
drag, startPoint x: 1438, startPoint y: 511, endPoint x: 1435, endPoint y: 524, distance: 13.3
click at [1440, 511] on icon "Expand" at bounding box center [1439, 511] width 18 height 18
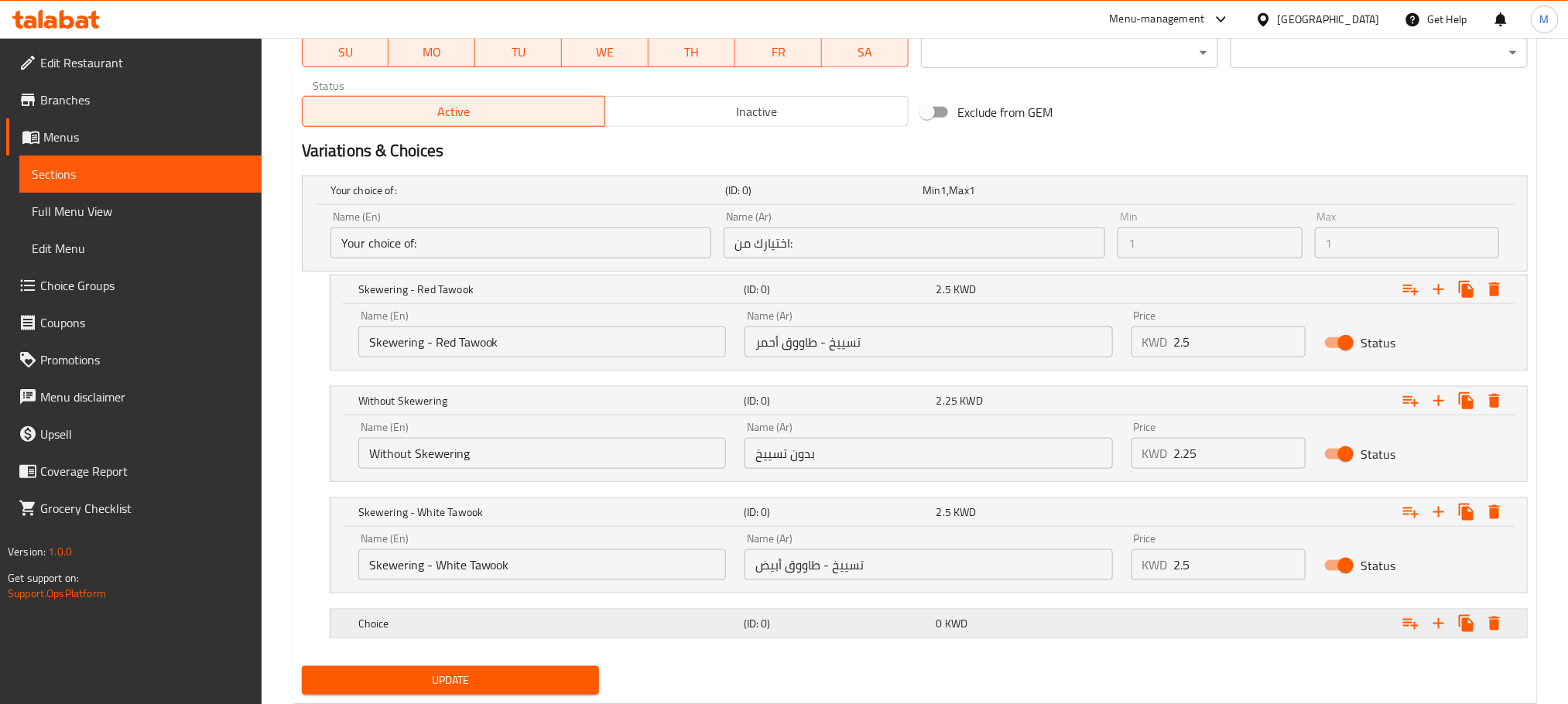
click at [827, 198] on h5 "(ID: 0)" at bounding box center [821, 189] width 191 height 15
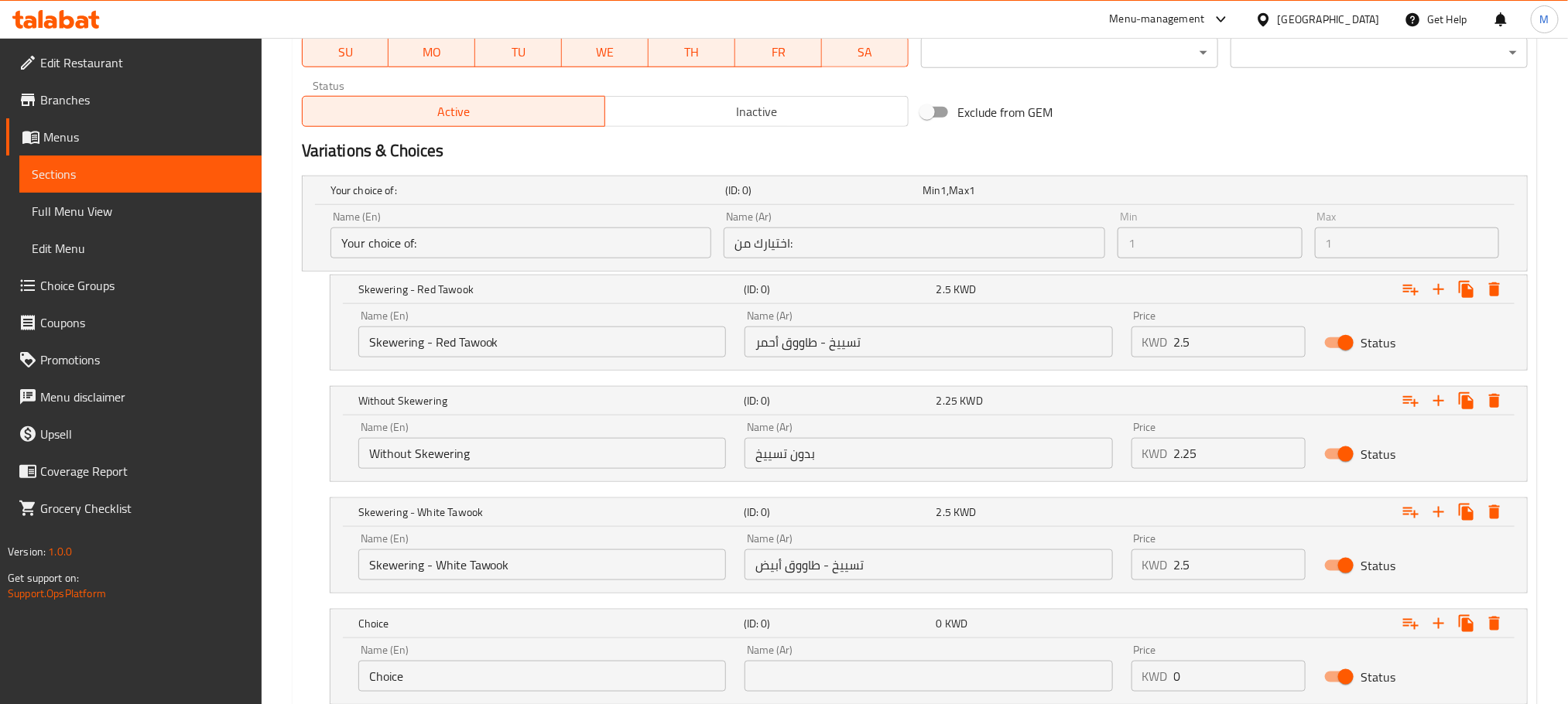
click at [577, 456] on input "Without Skewering" at bounding box center [542, 453] width 368 height 31
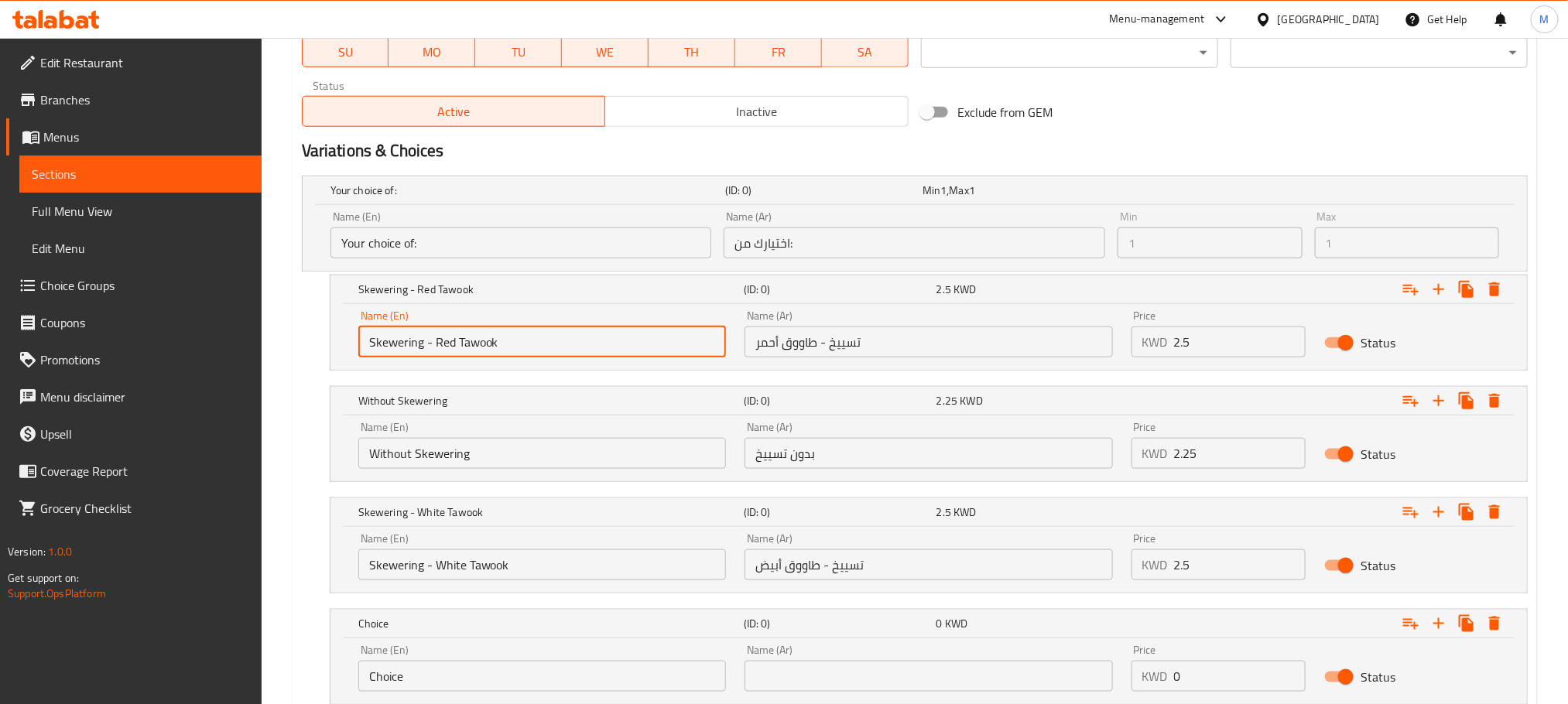
drag, startPoint x: 516, startPoint y: 335, endPoint x: 426, endPoint y: 346, distance: 90.7
click at [426, 346] on input "Skewering - Red Tawook" at bounding box center [542, 342] width 368 height 31
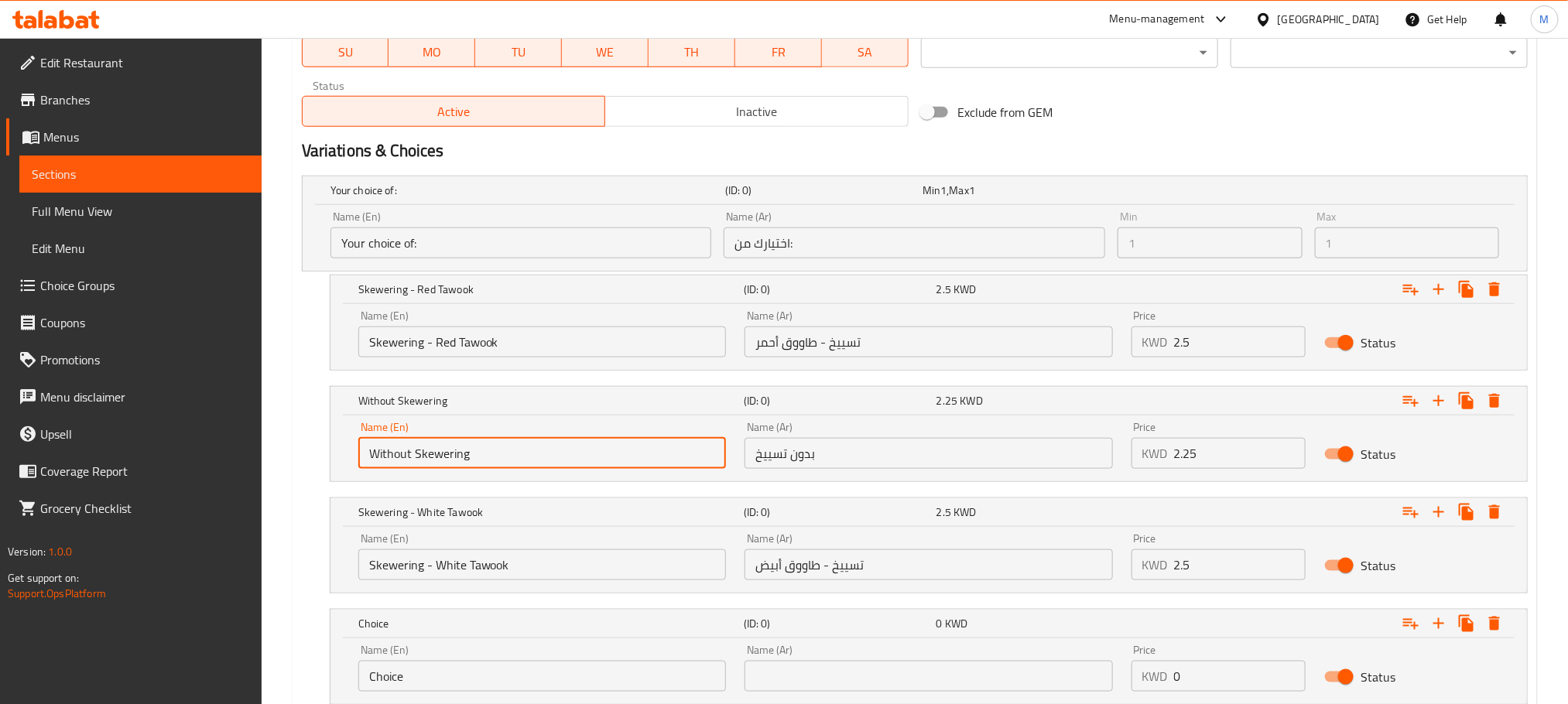
click at [533, 453] on input "Without Skewering" at bounding box center [542, 453] width 368 height 31
paste input "- Red Tawook"
type input "Without Skewering - Red Tawook"
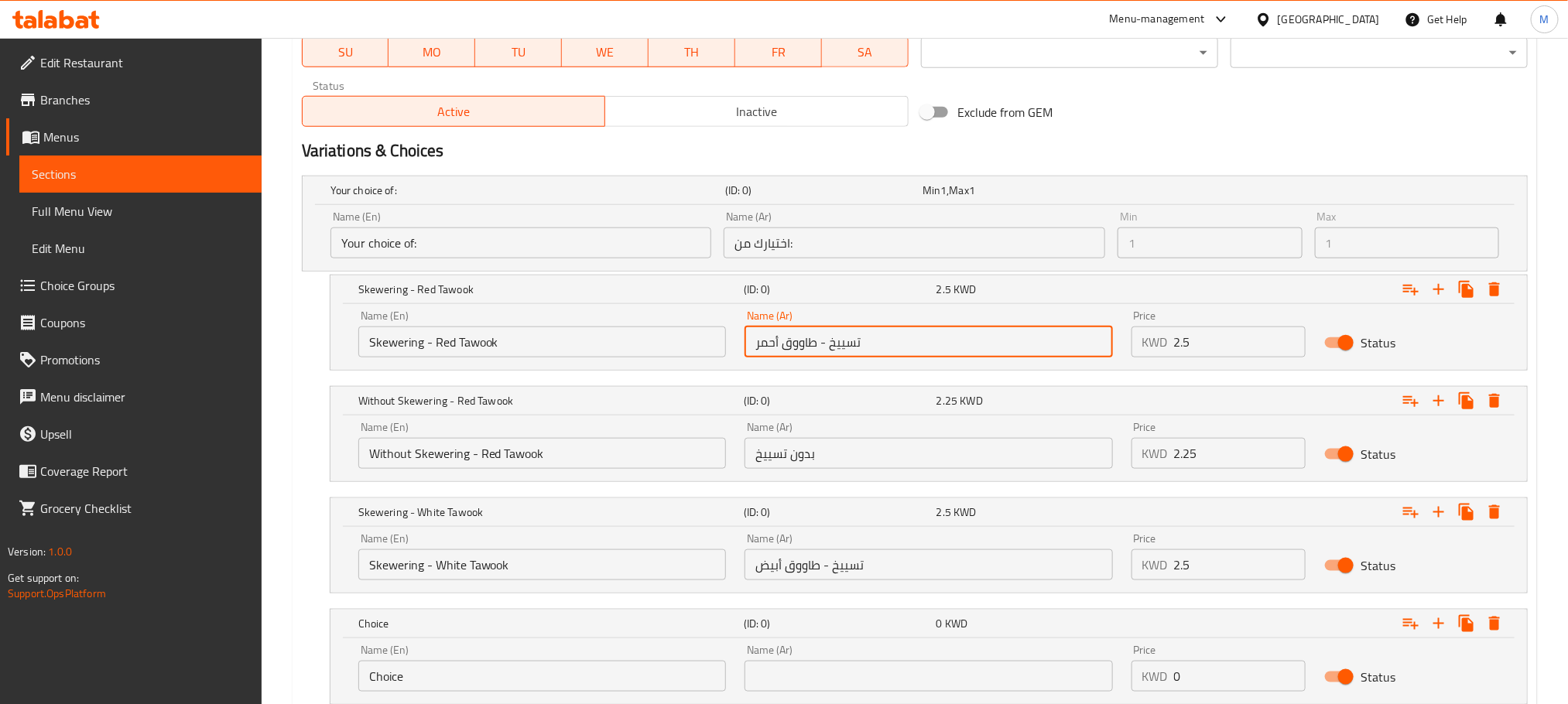
drag, startPoint x: 824, startPoint y: 344, endPoint x: 755, endPoint y: 341, distance: 69.1
click at [755, 341] on input "تسييخ - طاووق أحمر" at bounding box center [929, 342] width 368 height 31
click at [904, 460] on input "بدون تسييخ" at bounding box center [929, 453] width 368 height 31
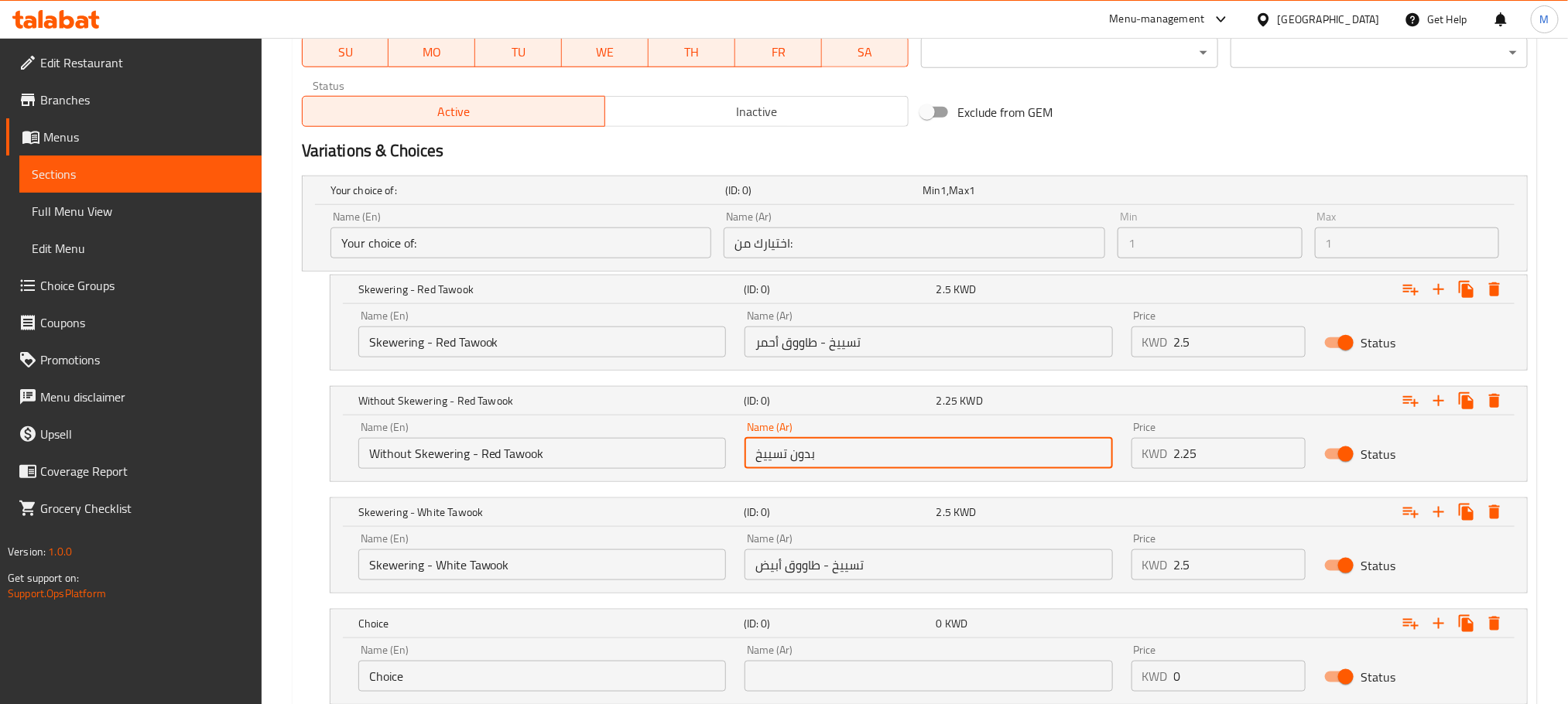
paste input "- طاووق أحمر"
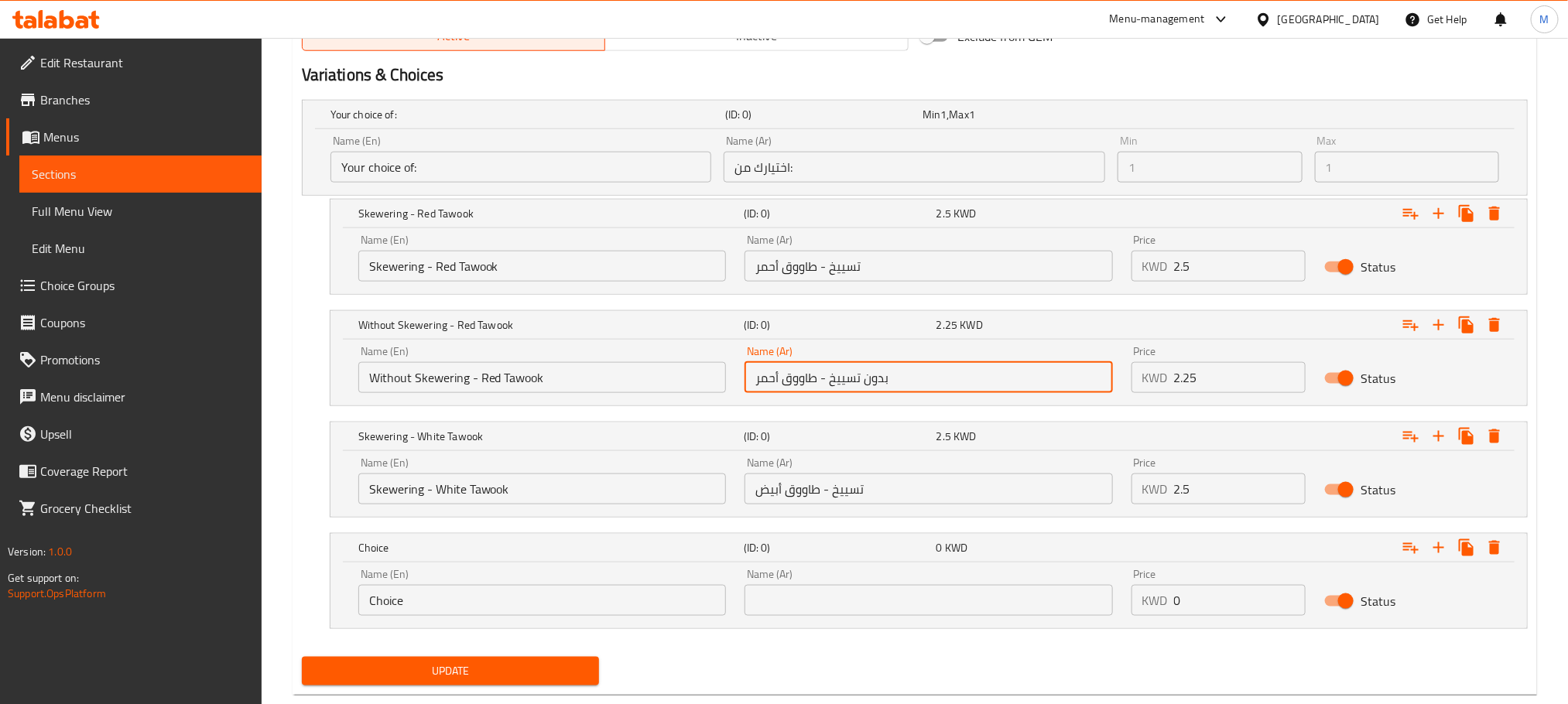
scroll to position [849, 0]
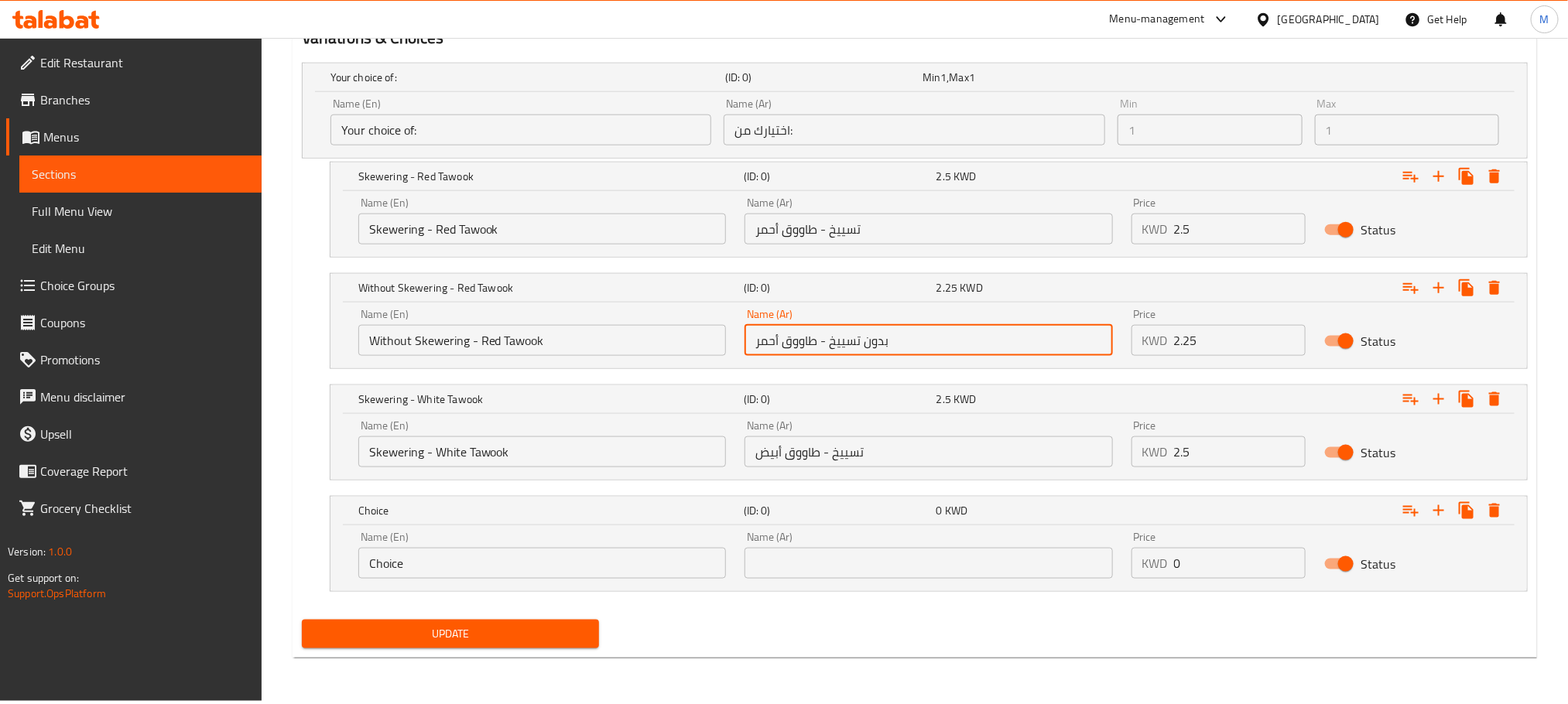
type input "بدون تسييخ - طاووق أحمر"
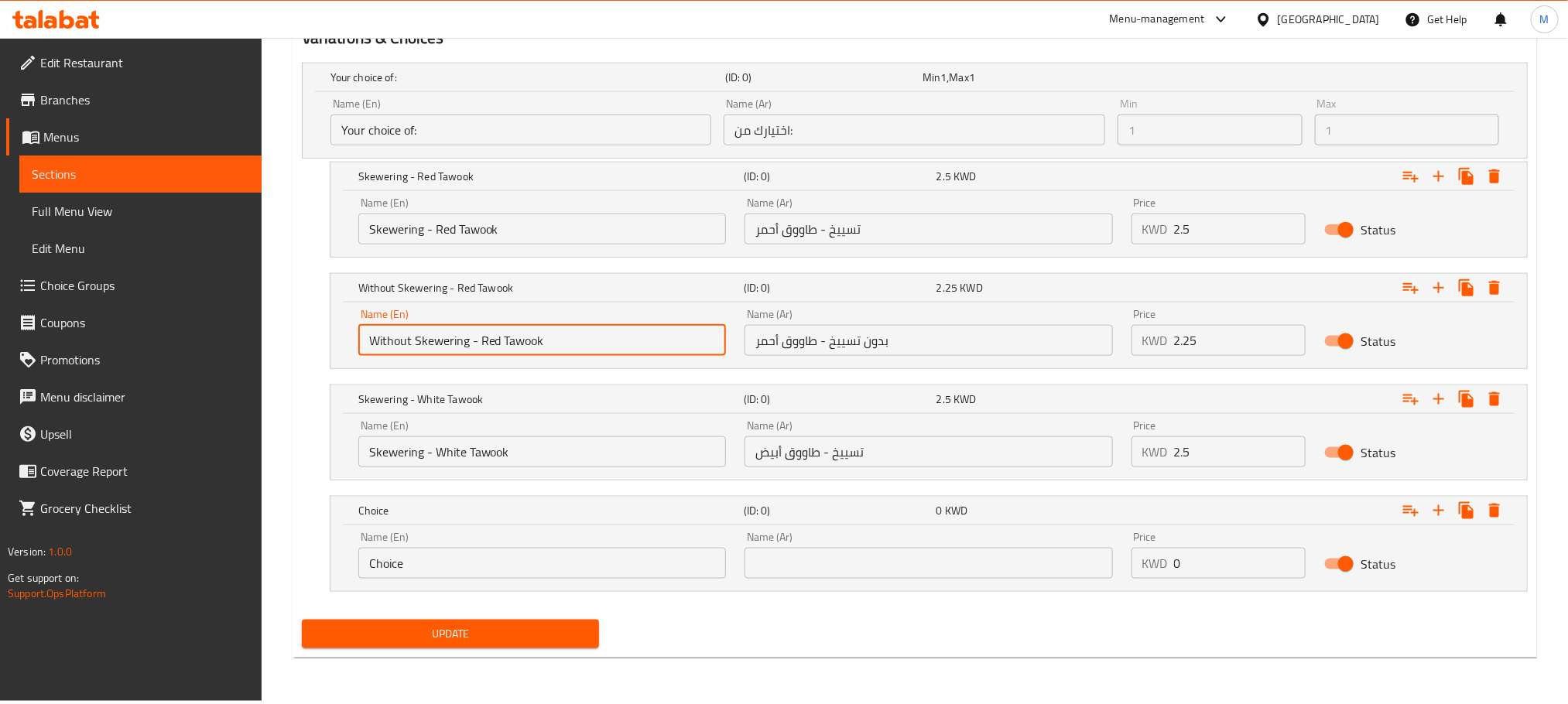
drag, startPoint x: 566, startPoint y: 334, endPoint x: 31, endPoint y: 492, distance: 557.8
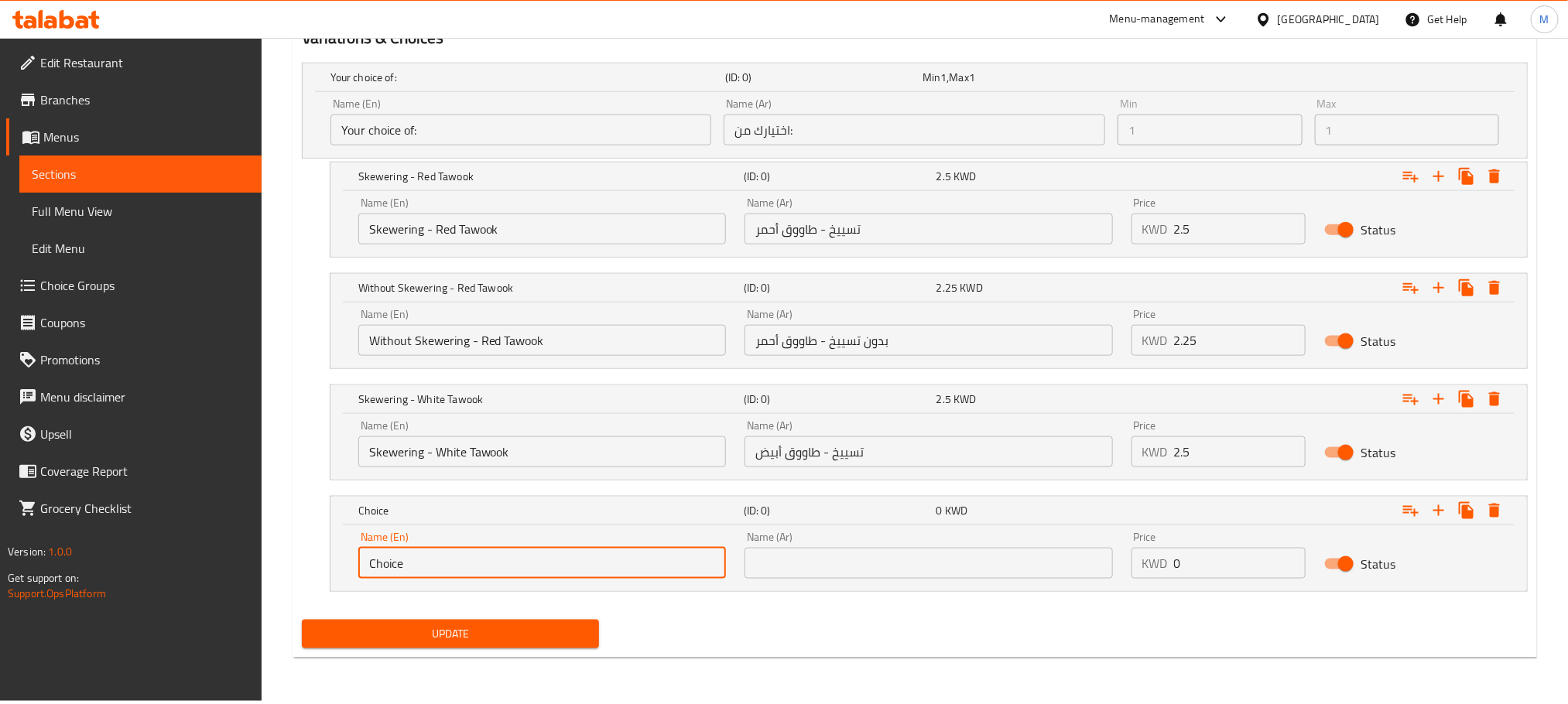
drag, startPoint x: 411, startPoint y: 562, endPoint x: 263, endPoint y: 641, distance: 167.8
paste input "Without Skewering - Red Tawook"
type input "Without Skewering - Red Tawook"
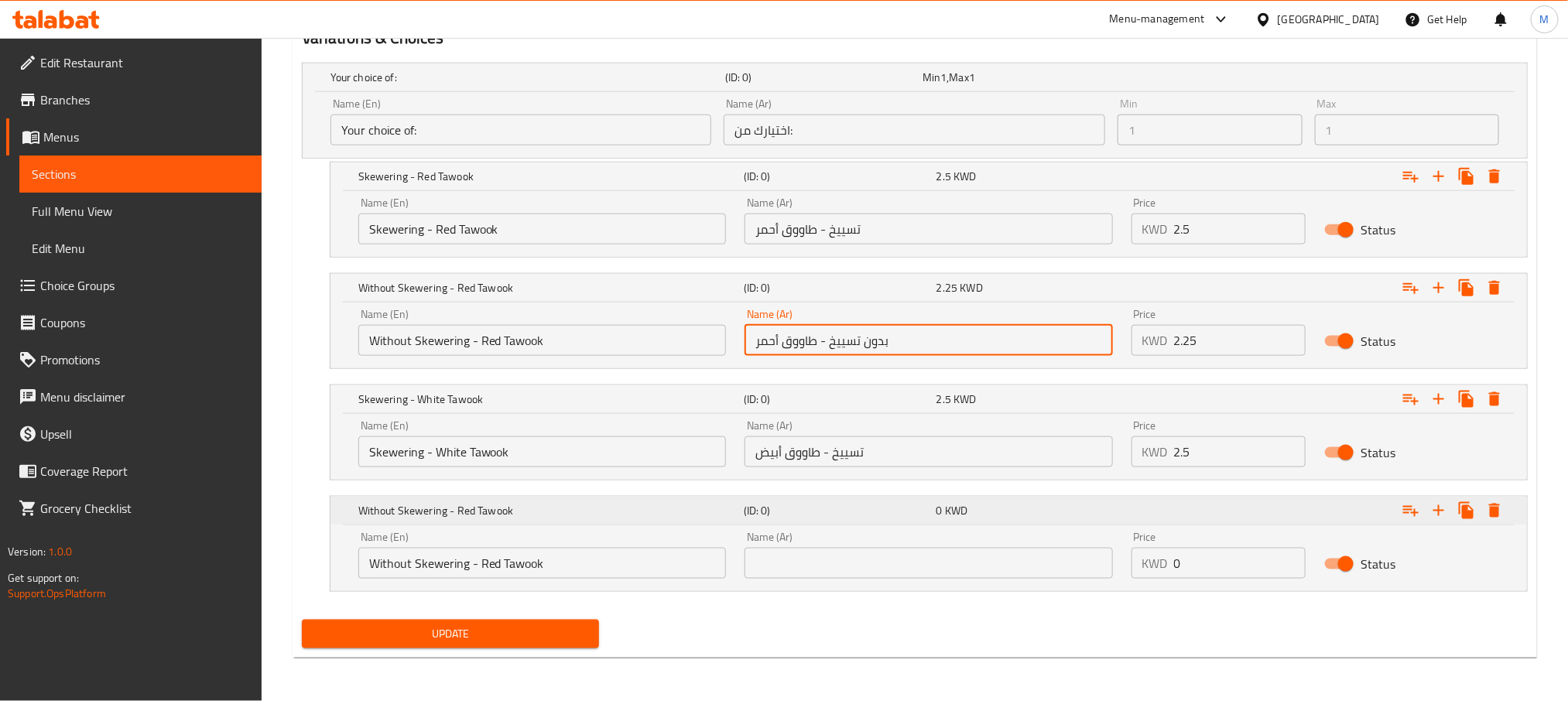
drag, startPoint x: 555, startPoint y: 480, endPoint x: 439, endPoint y: 513, distance: 120.6
click at [439, 513] on div "Your choice of: (ID: 0) Min 1 , Max 1 Name (En) Your choice of: Name (En) Name …" at bounding box center [915, 335] width 1239 height 557
click at [783, 563] on input "text" at bounding box center [929, 563] width 368 height 31
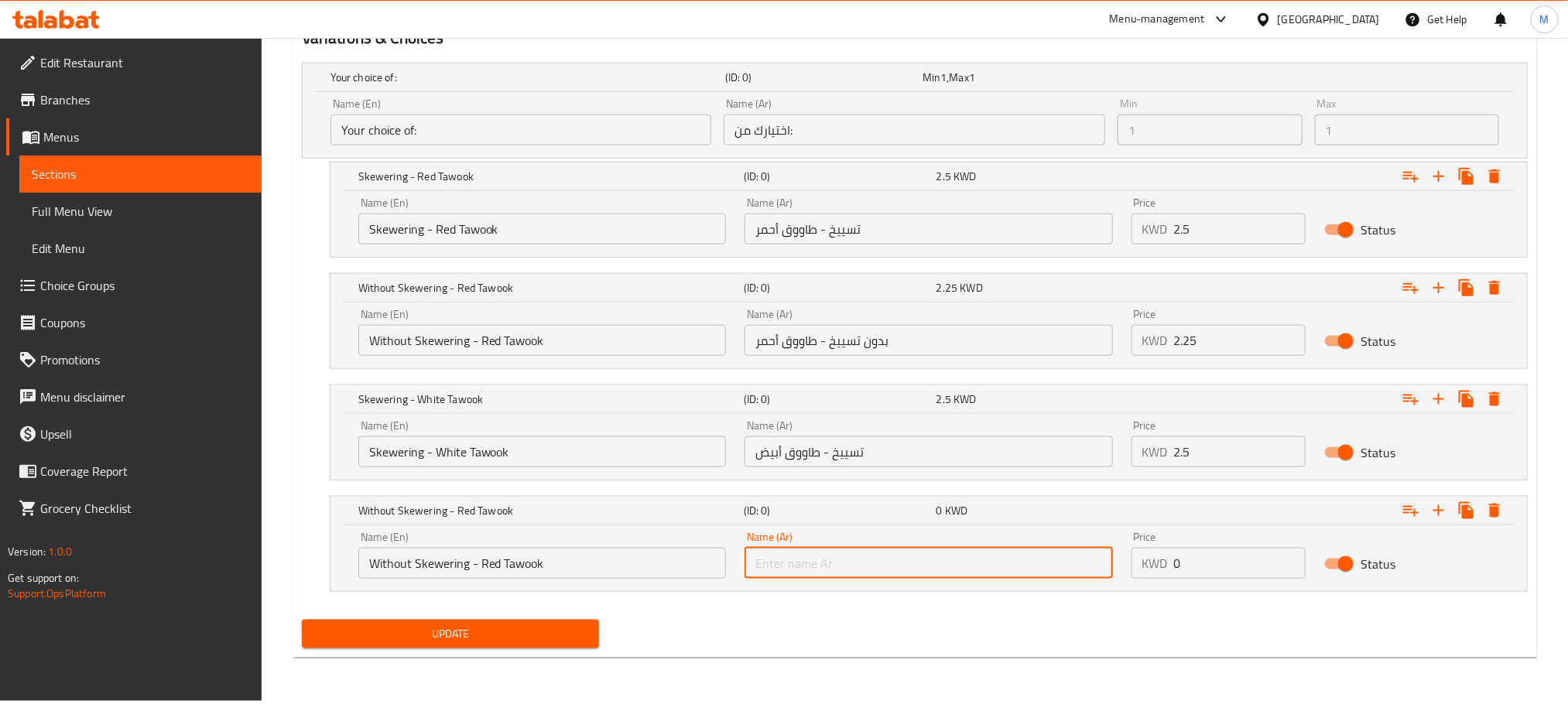
paste input "بدون تسييخ - طاووق أحمر"
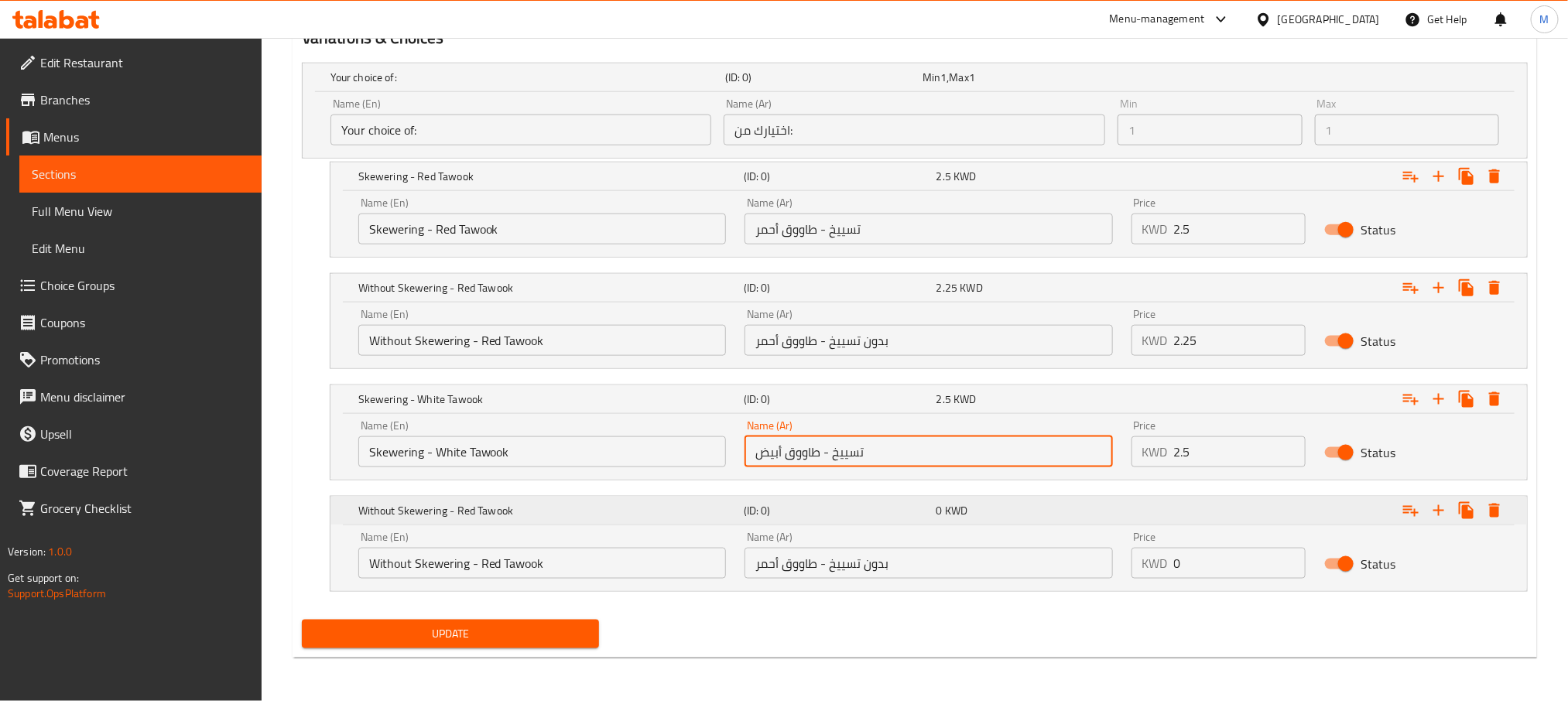
drag, startPoint x: 782, startPoint y: 458, endPoint x: 621, endPoint y: 529, distance: 176.0
click at [621, 529] on div "Your choice of: (ID: 0) Min 1 , Max 1 Name (En) Your choice of: Name (En) Name …" at bounding box center [915, 335] width 1239 height 557
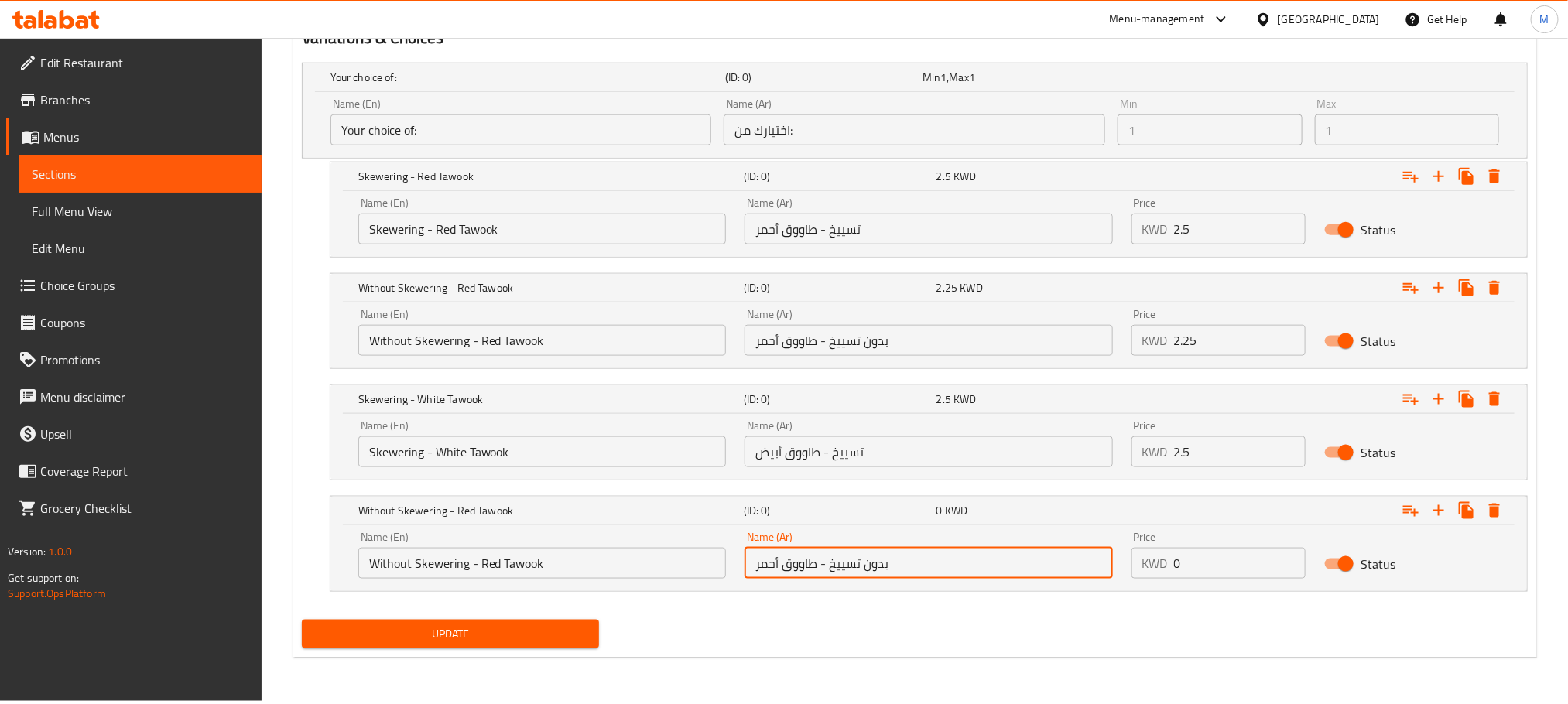
drag, startPoint x: 777, startPoint y: 562, endPoint x: 607, endPoint y: 608, distance: 176.1
click at [602, 608] on div "Your choice of: (ID: 0) Min 1 , Max 1 Name (En) Your choice of: Name (En) Name …" at bounding box center [915, 335] width 1239 height 557
click at [780, 560] on input "بدون تسييخ - طاووق أحمر" at bounding box center [929, 563] width 368 height 31
drag, startPoint x: 780, startPoint y: 563, endPoint x: 728, endPoint y: 564, distance: 52.0
click at [728, 564] on div "Name (En) Without Skewering - Red Tawook Name (En) Name (Ar) بدون تسييخ - طاووق…" at bounding box center [929, 555] width 1160 height 66
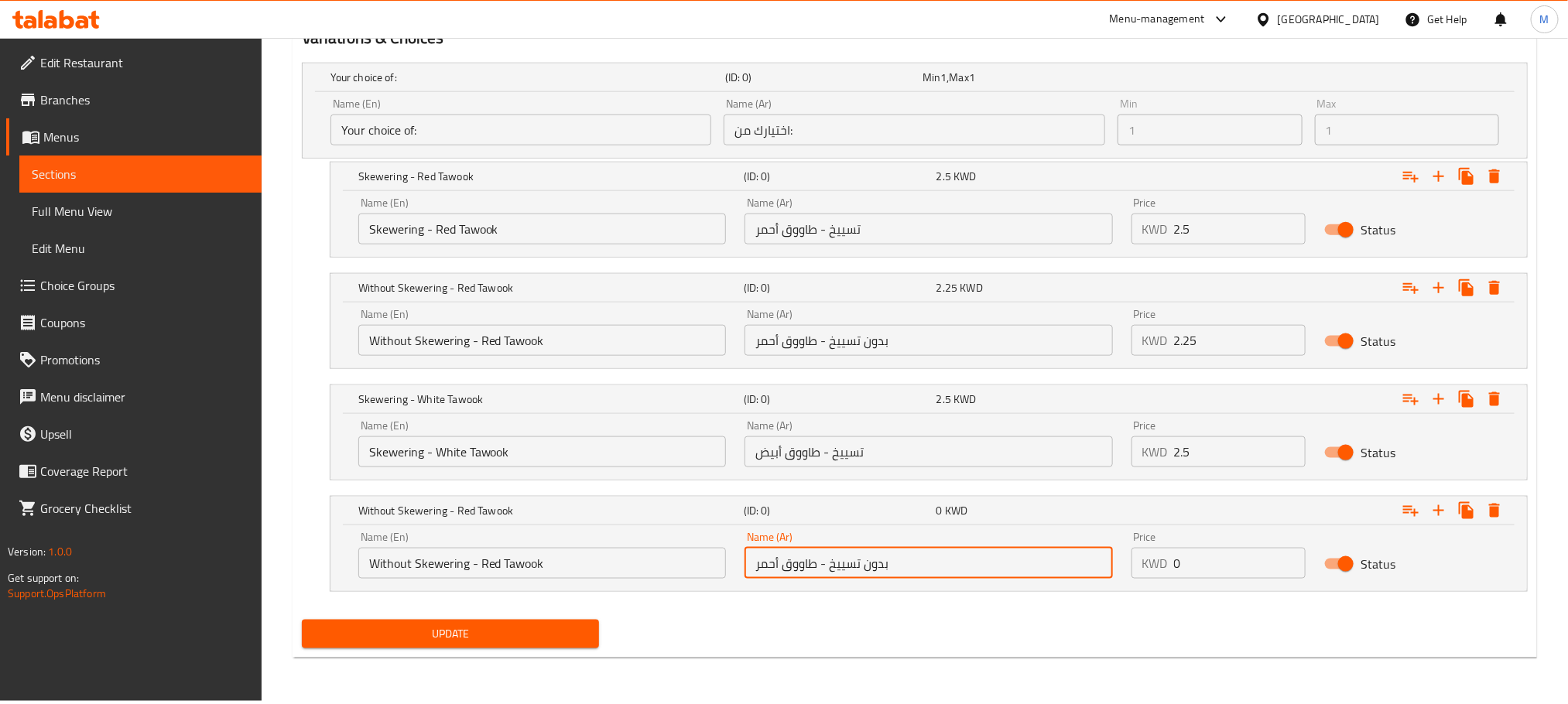
paste input "يض"
type input "بدون تسييخ - طاووق أبيض"
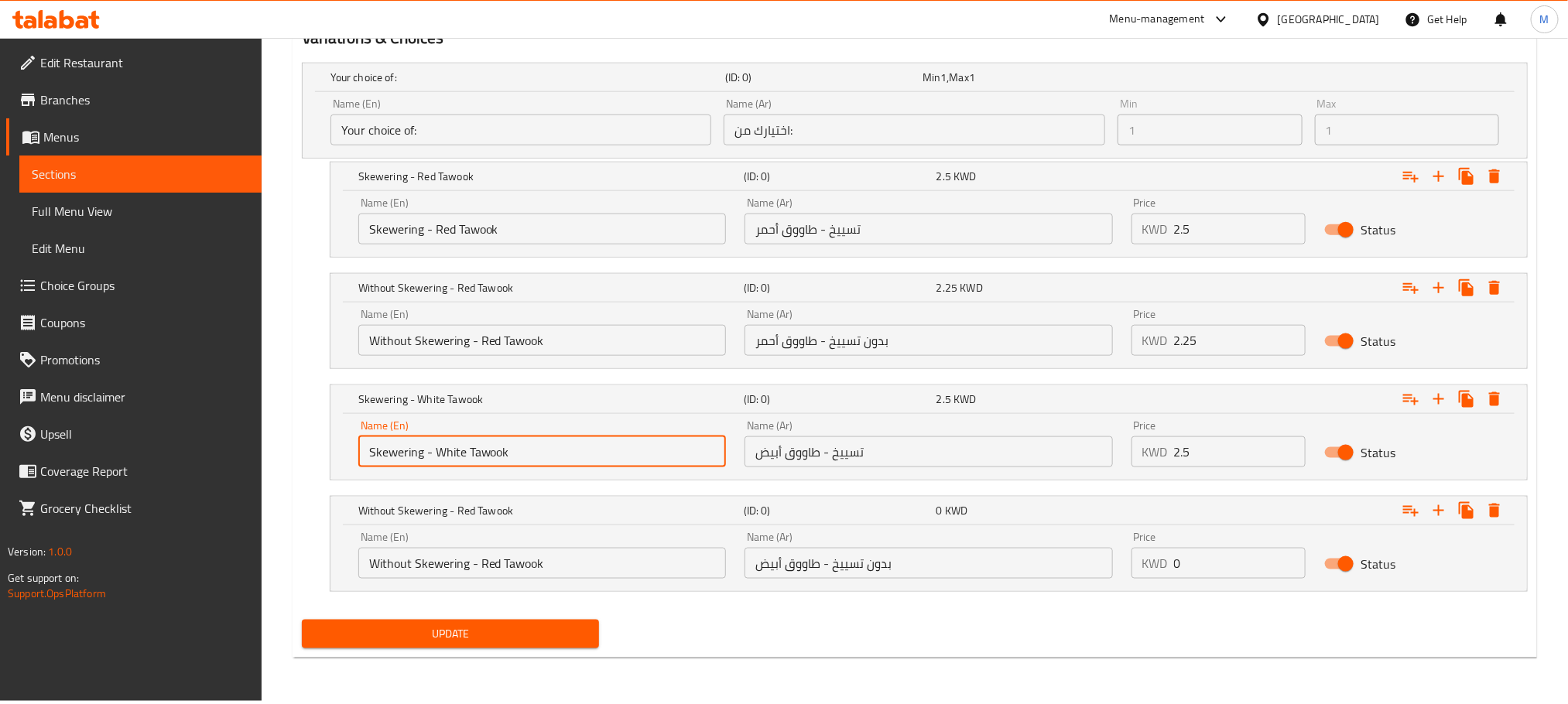
click at [453, 451] on input "Skewering - White Tawook" at bounding box center [542, 452] width 368 height 31
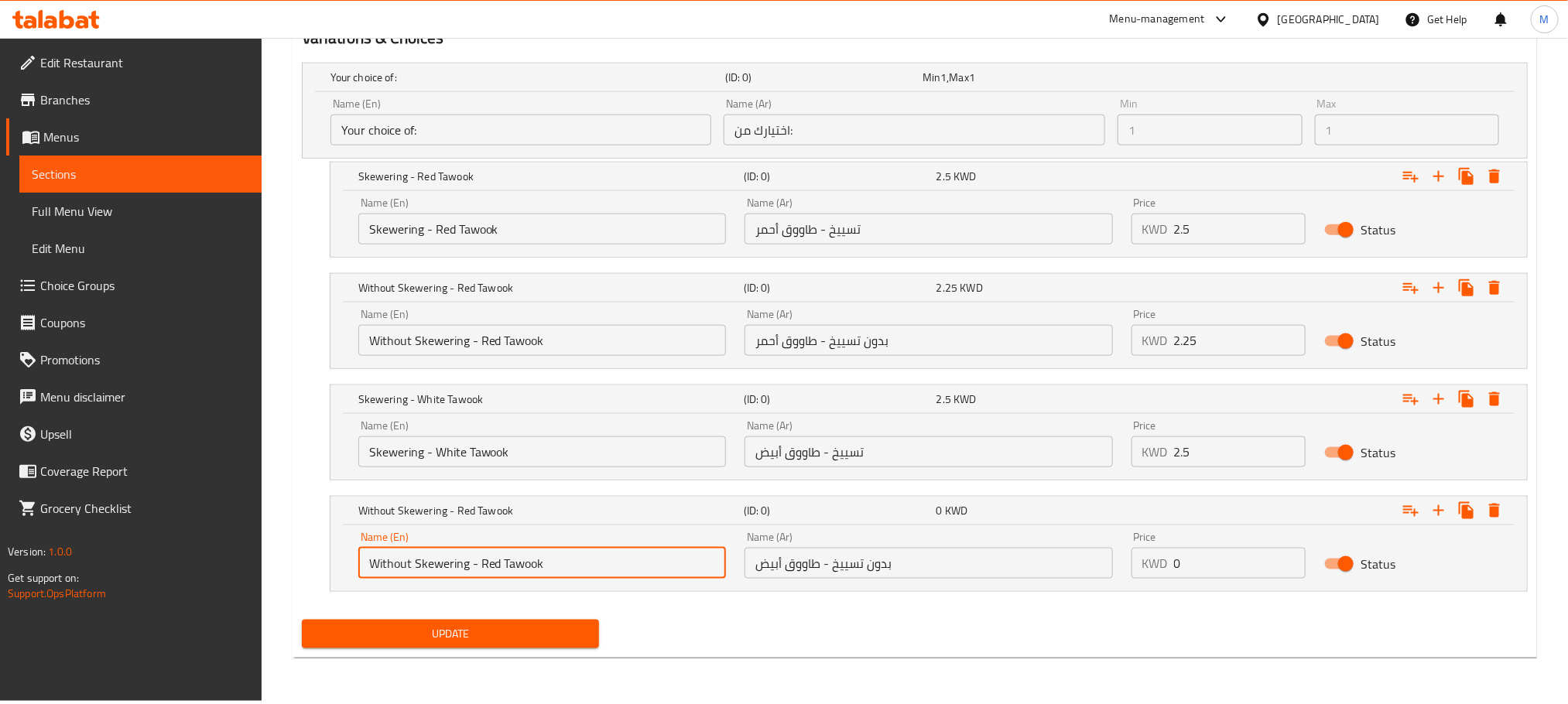
drag, startPoint x: 500, startPoint y: 562, endPoint x: 480, endPoint y: 560, distance: 20.1
click at [480, 560] on input "Without Skewering - Red Tawook" at bounding box center [542, 563] width 368 height 31
paste input "White"
type input "Without Skewering - White Tawook"
click at [905, 607] on nav at bounding box center [915, 600] width 1226 height 12
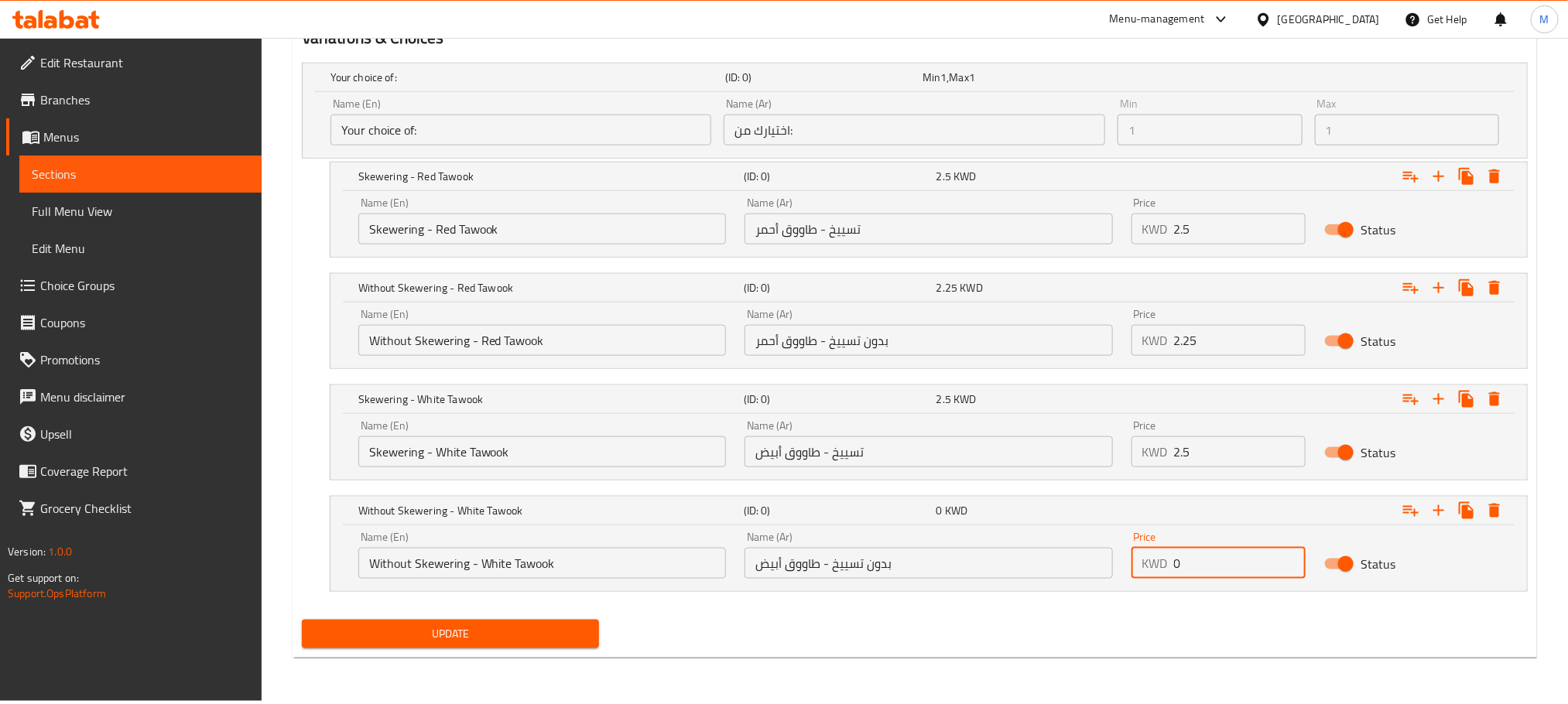
drag, startPoint x: 1220, startPoint y: 576, endPoint x: 1094, endPoint y: 588, distance: 126.6
click at [1094, 588] on div "Name (En) Without Skewering - White Tawook Name (En) Name (Ar) بدون تسييخ - طاو…" at bounding box center [929, 555] width 1160 height 66
type input "2.25"
click at [1084, 612] on div "Your choice of: (ID: 0) Min 1 , Max 1 Name (En) Your choice of: Name (En) Name …" at bounding box center [915, 335] width 1239 height 557
click at [997, 632] on div "Update" at bounding box center [915, 633] width 1239 height 41
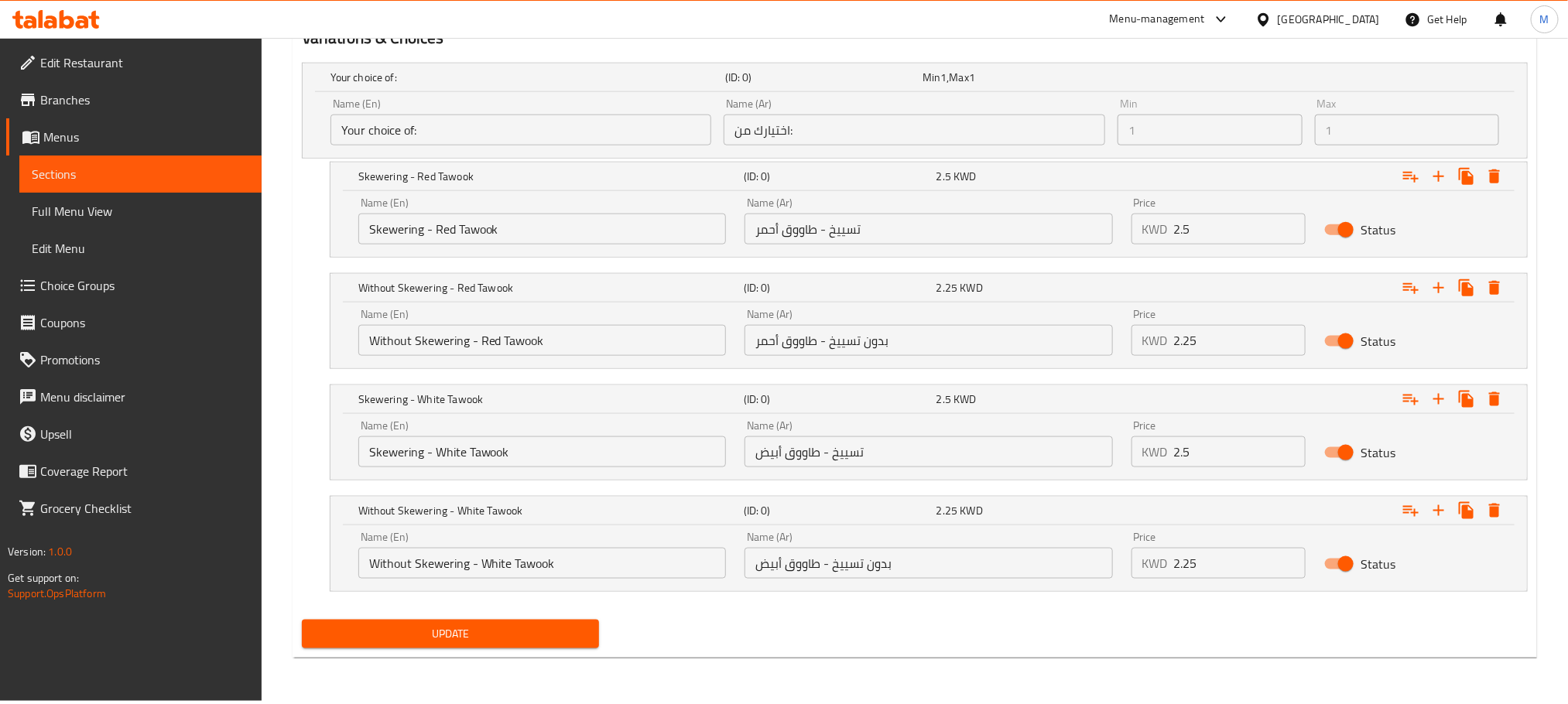
scroll to position [0, 0]
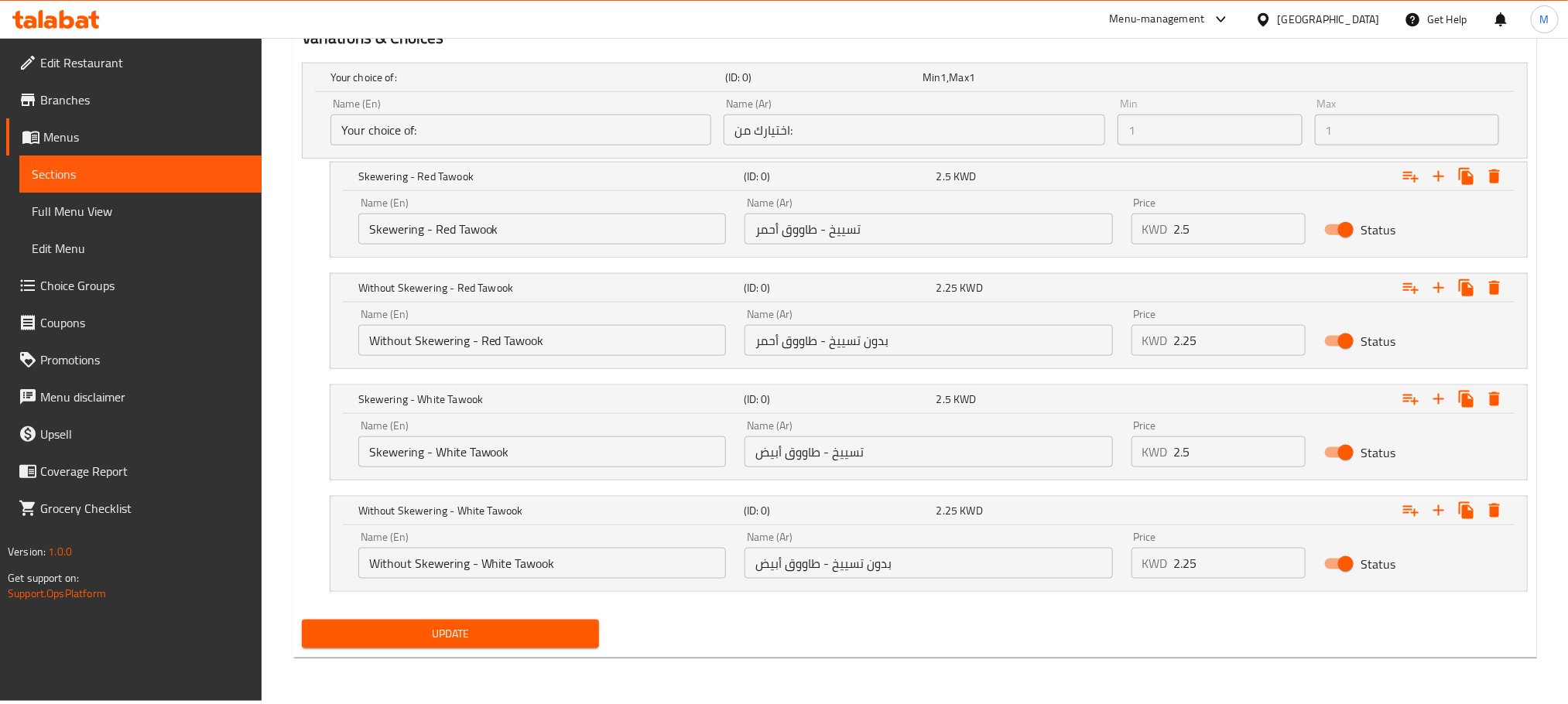
click at [486, 628] on span "Update" at bounding box center [450, 634] width 272 height 19
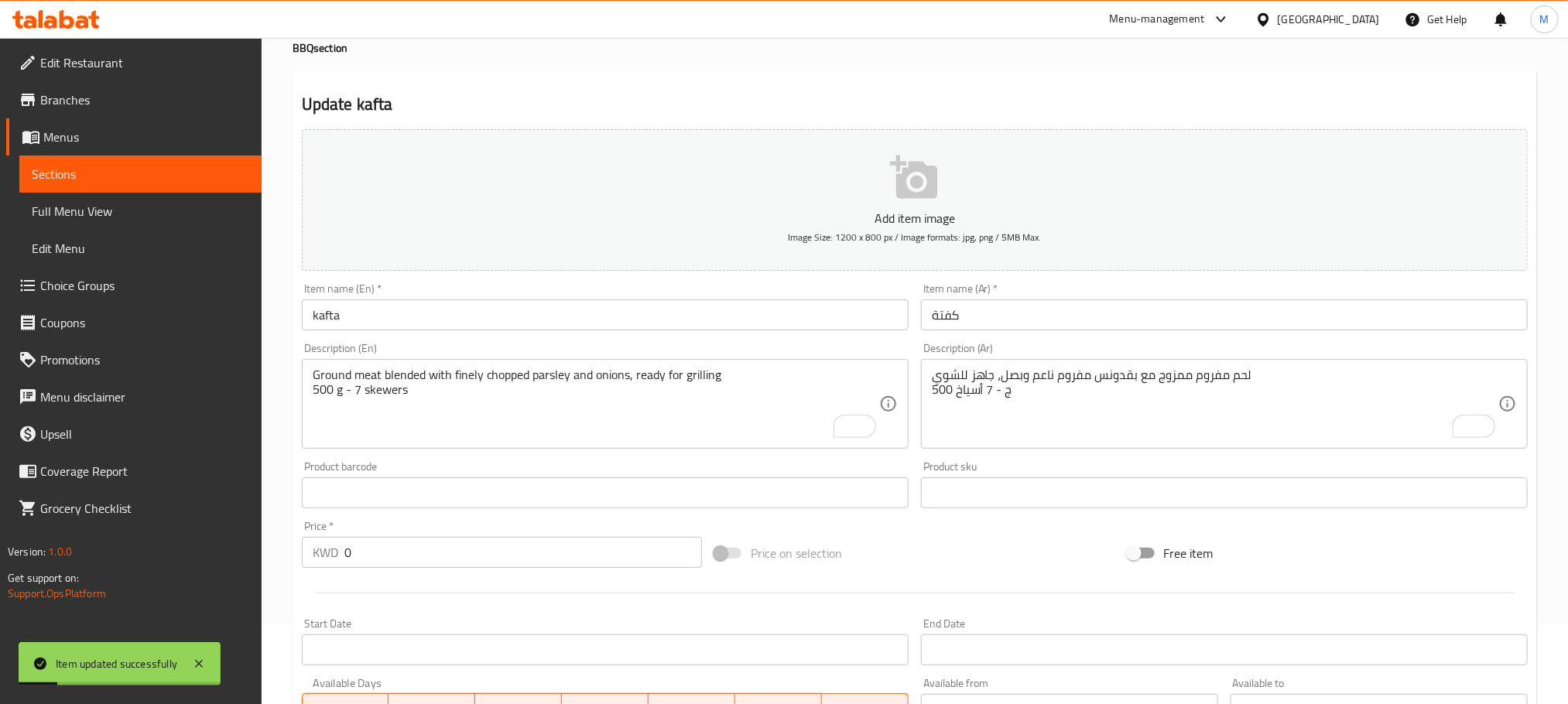
scroll to position [0, 0]
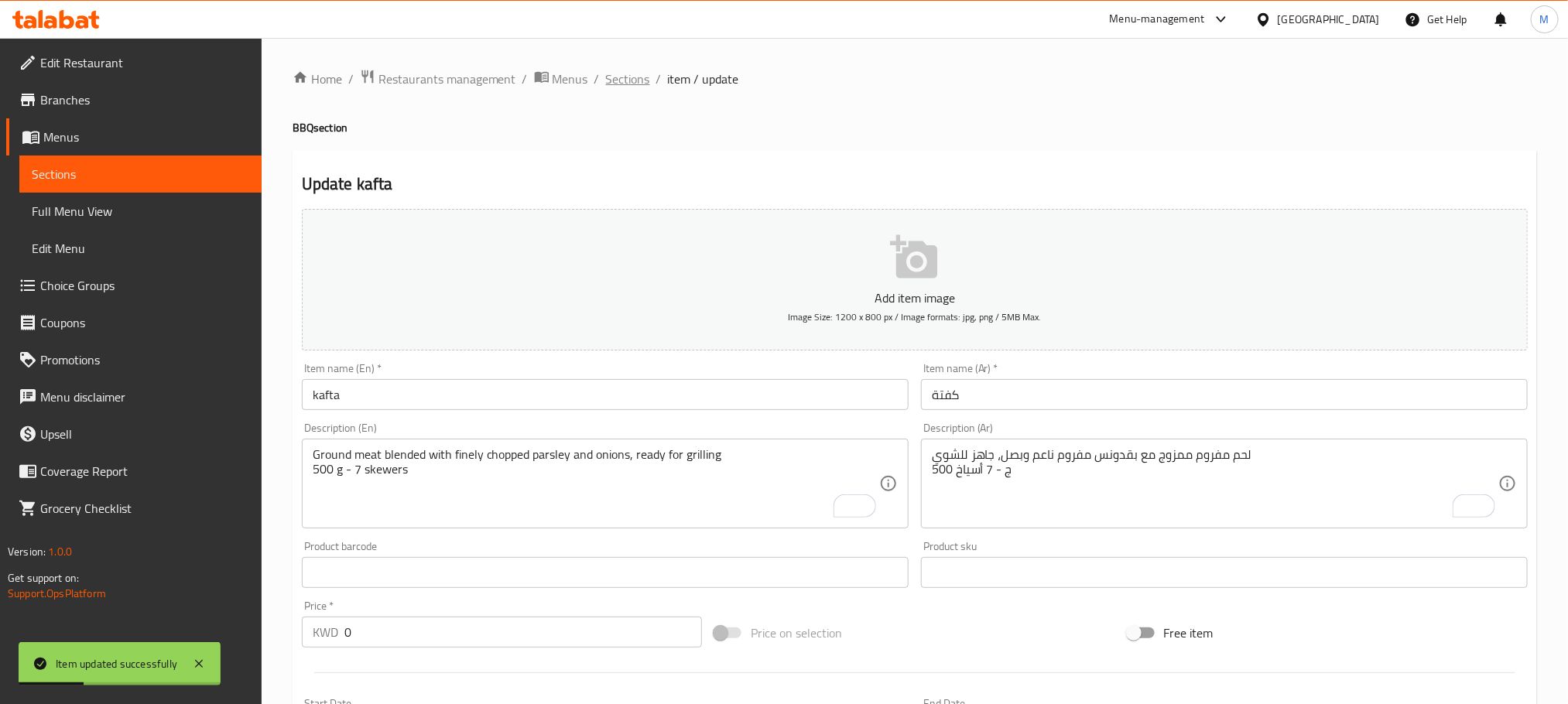
click at [636, 73] on span "Sections" at bounding box center [628, 79] width 44 height 18
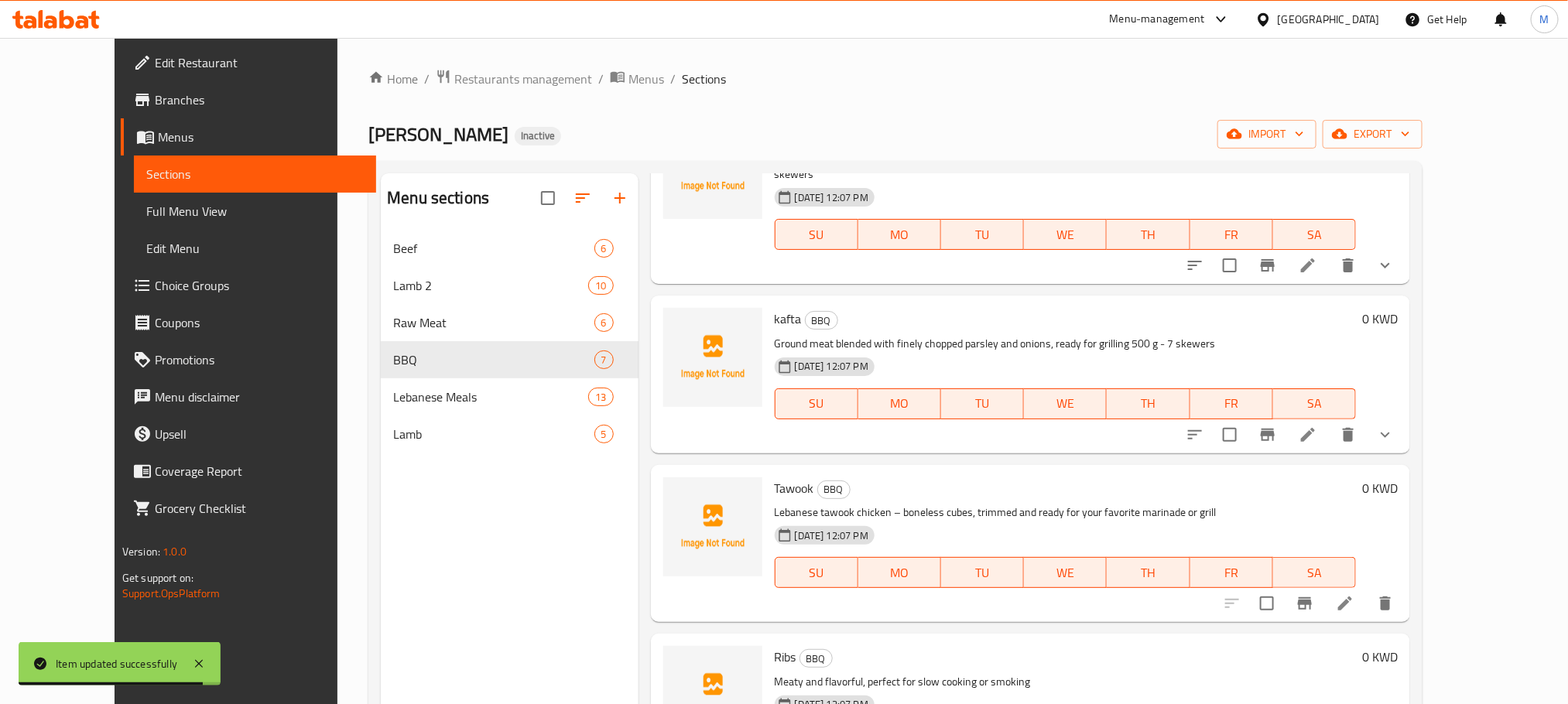
scroll to position [232, 0]
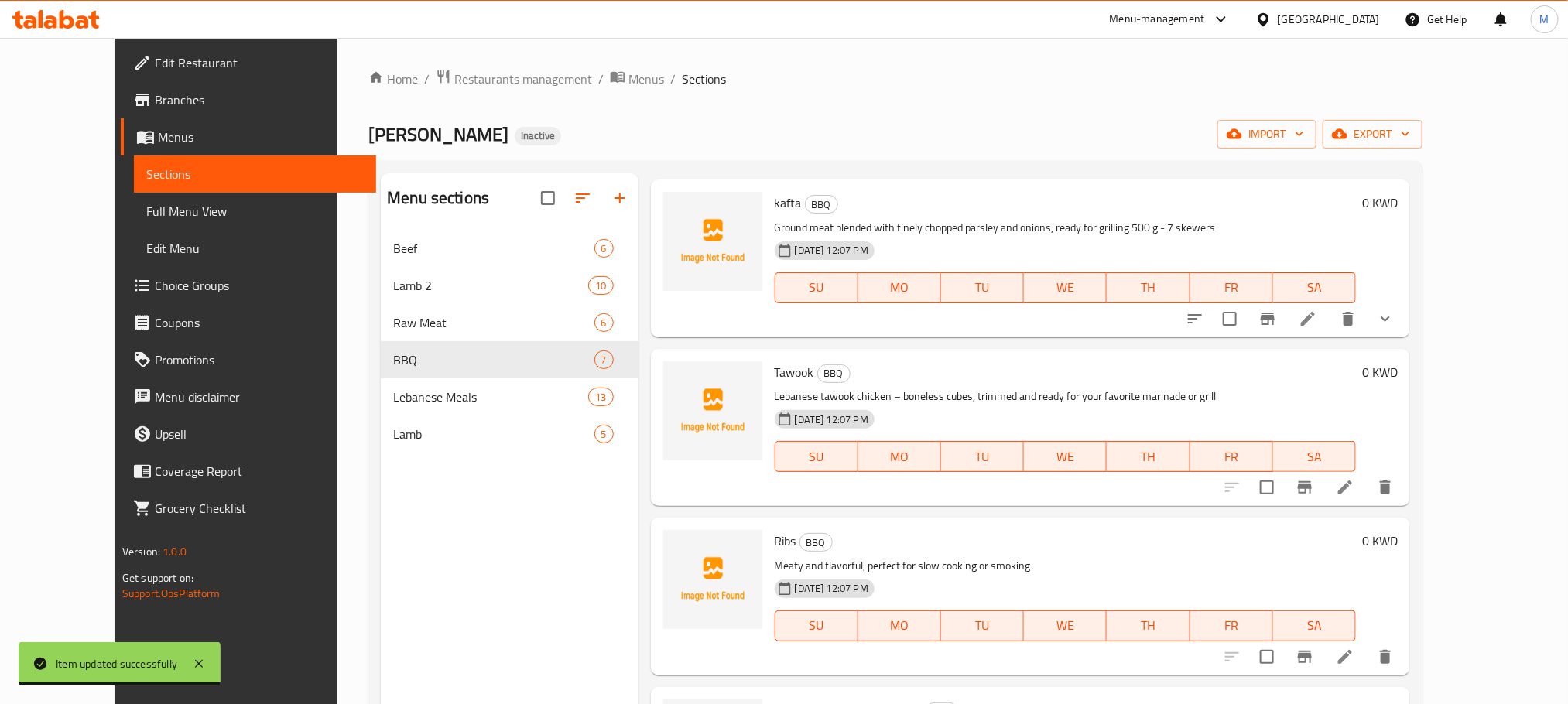
click at [1354, 478] on icon at bounding box center [1345, 487] width 18 height 18
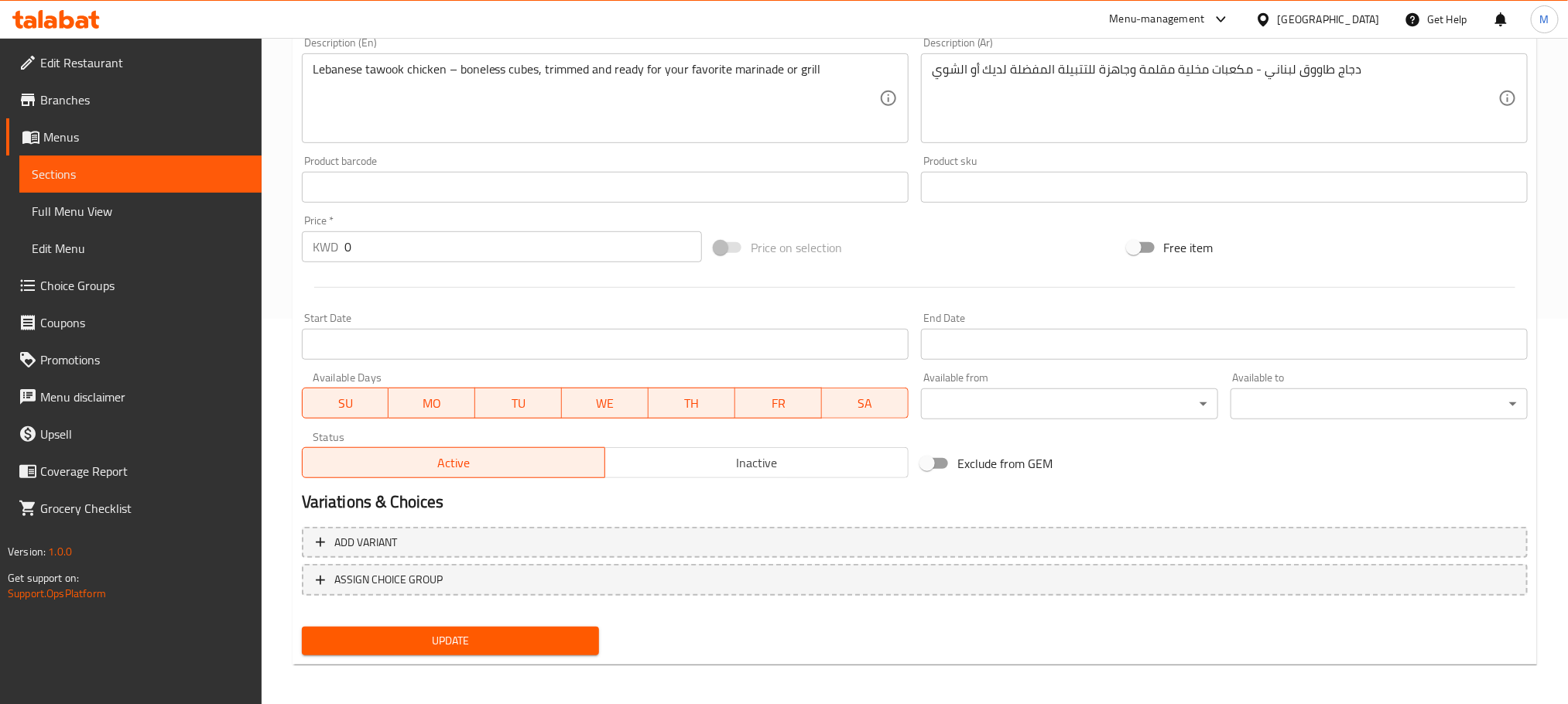
scroll to position [388, 0]
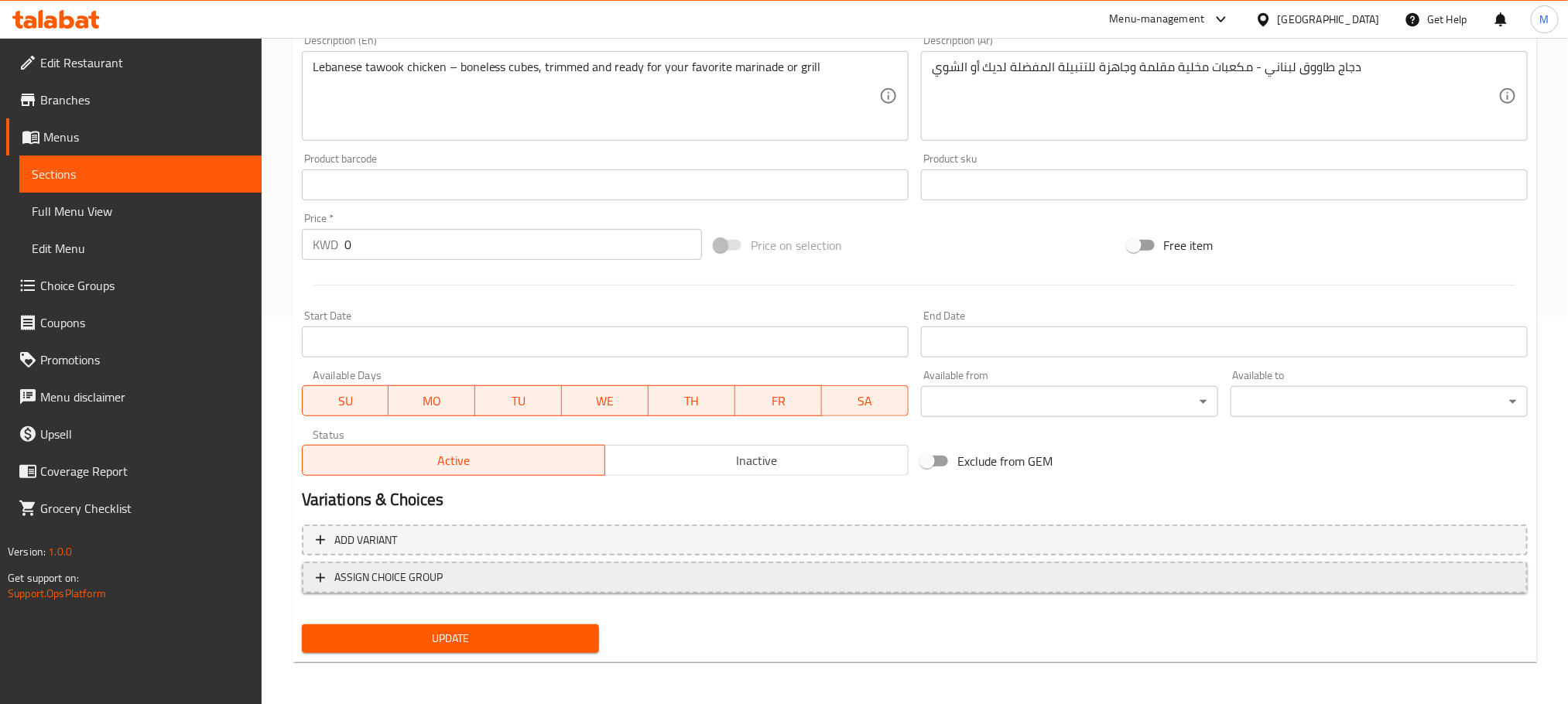
click at [414, 574] on span "ASSIGN CHOICE GROUP" at bounding box center [388, 577] width 108 height 19
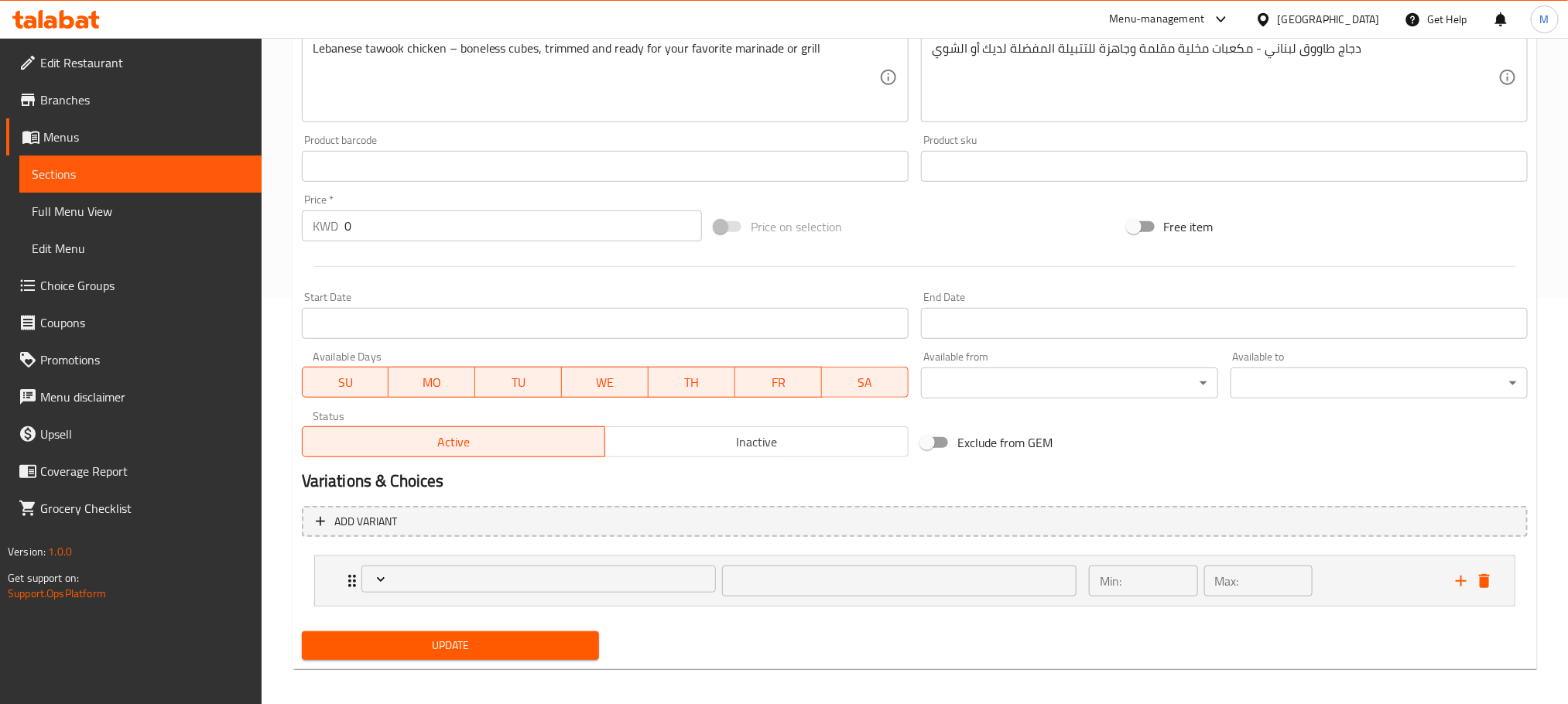
scroll to position [414, 0]
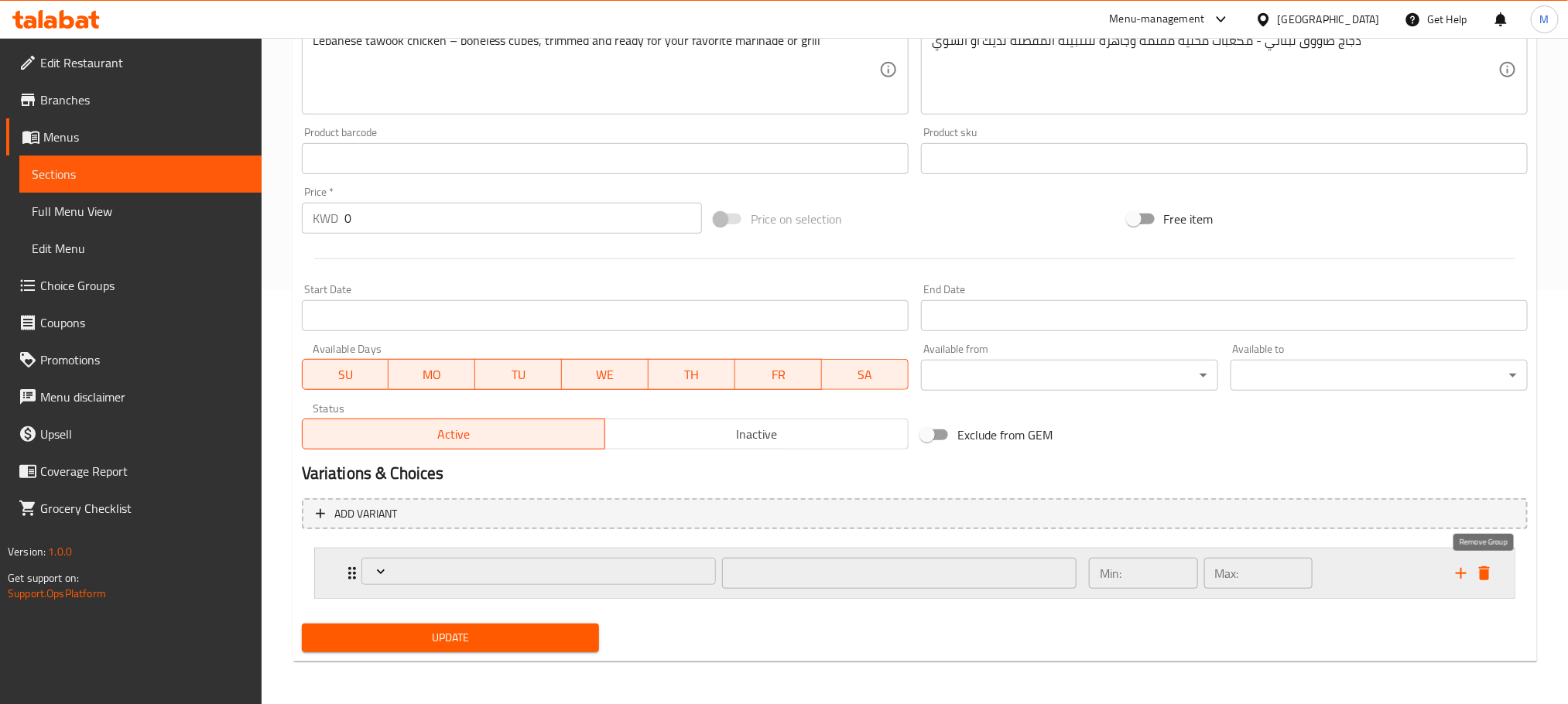
click at [1489, 580] on icon "delete" at bounding box center [1484, 573] width 18 height 18
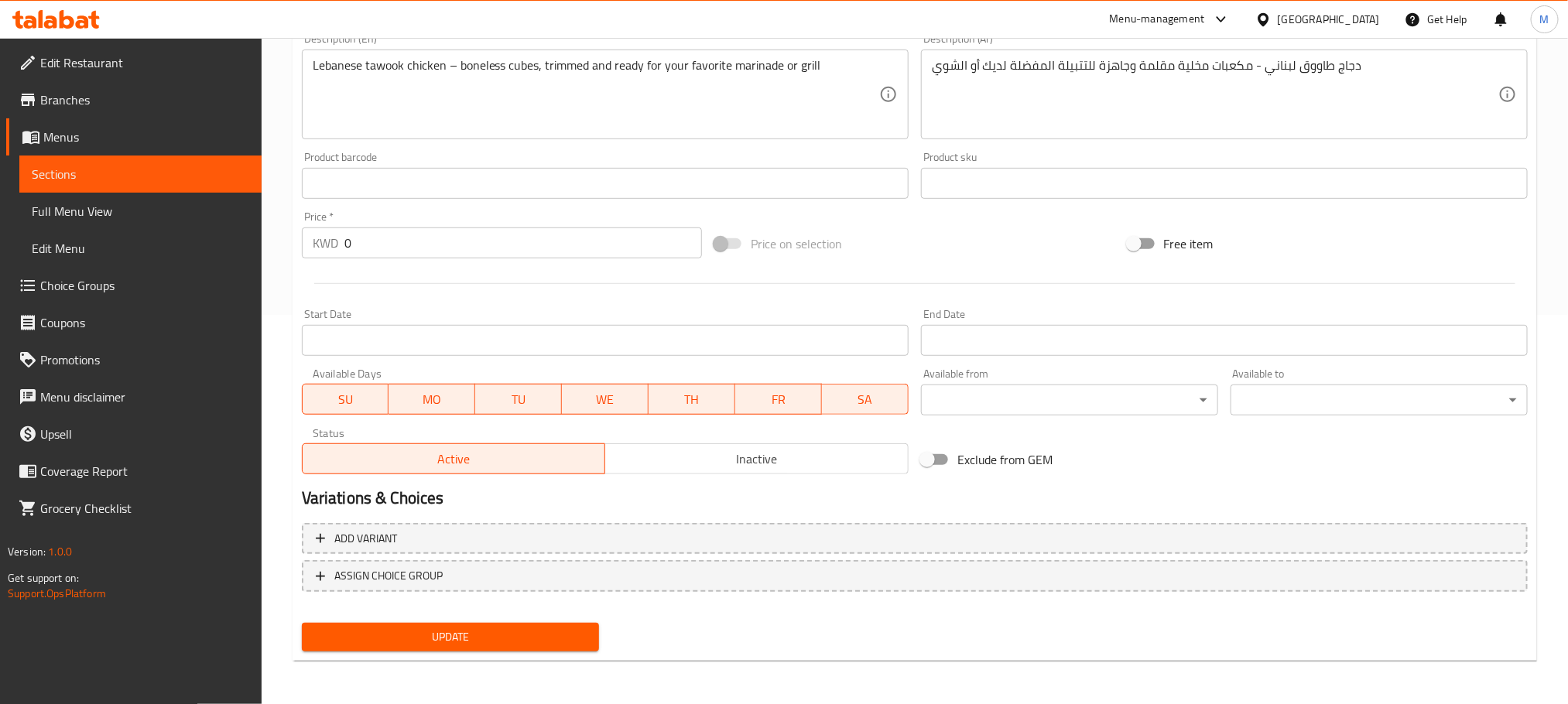
scroll to position [388, 0]
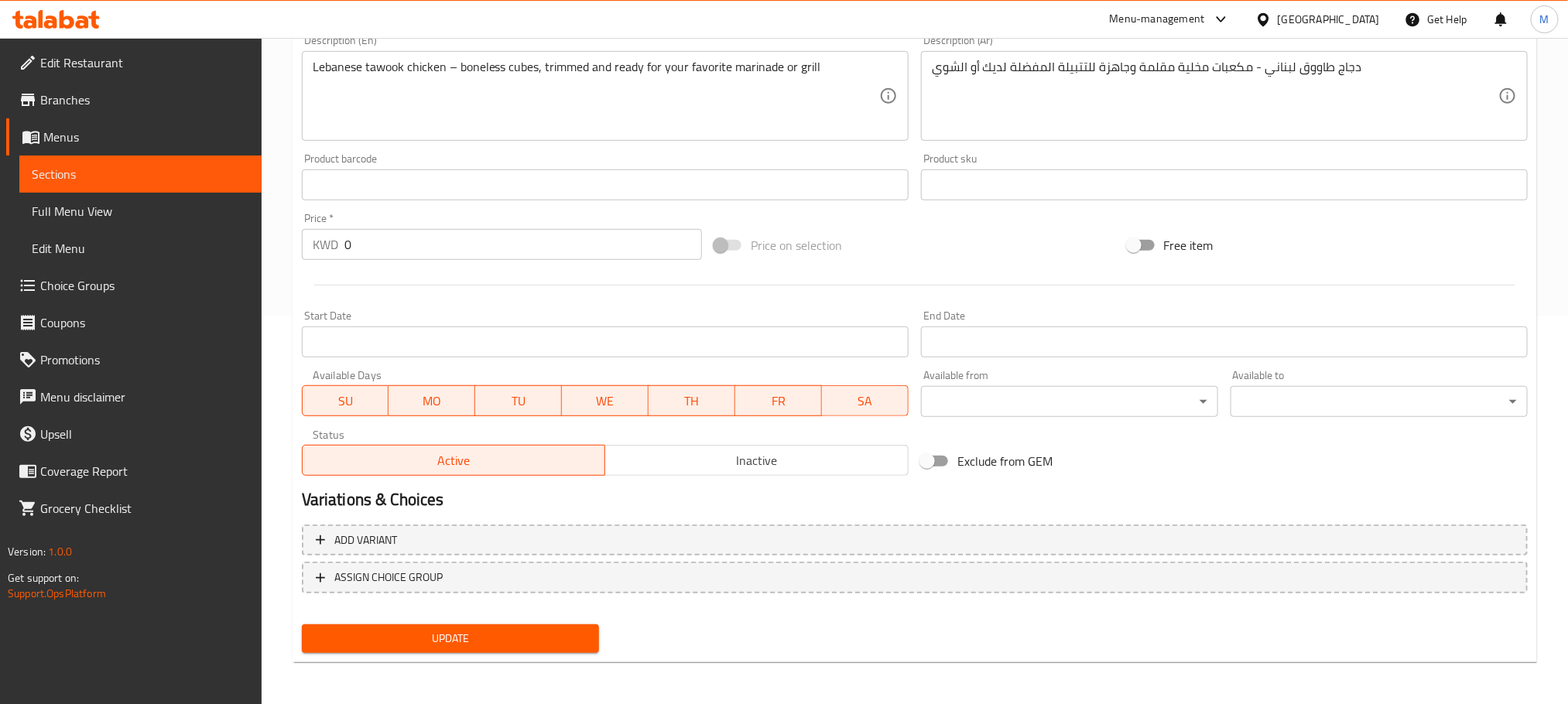
click at [365, 560] on div "Add variant ASSIGN CHOICE GROUP" at bounding box center [915, 568] width 1239 height 100
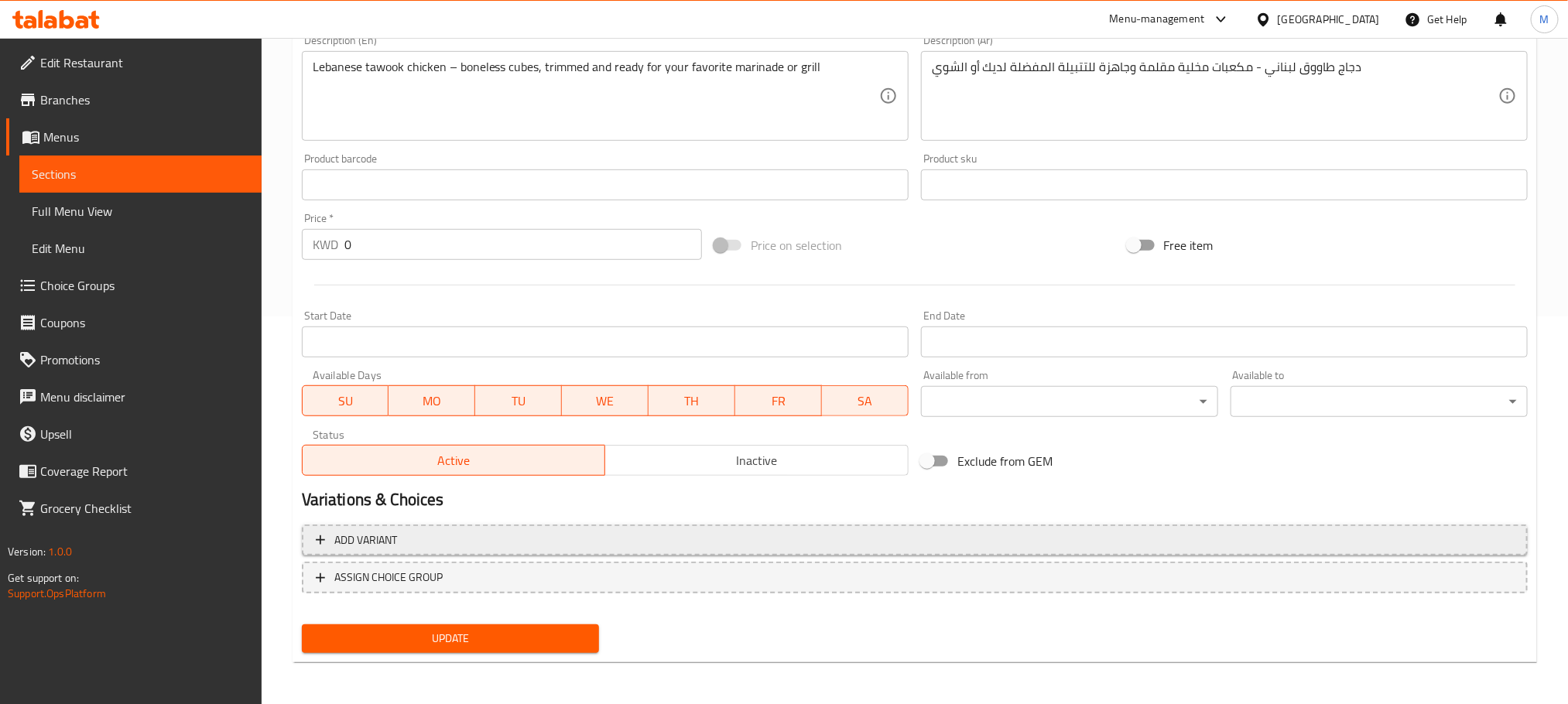
click at [374, 551] on button "Add variant" at bounding box center [915, 540] width 1226 height 32
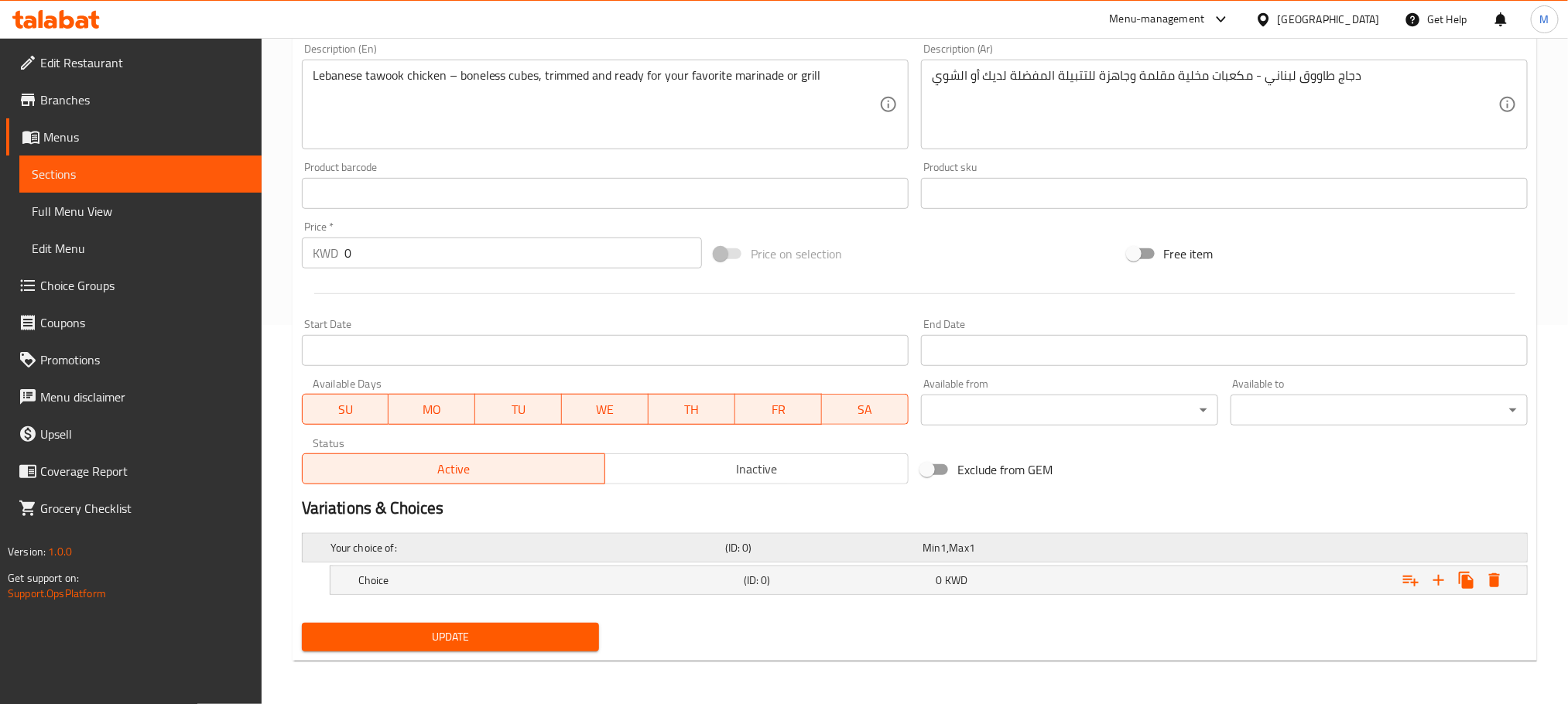
click at [699, 550] on h5 "Your choice of:" at bounding box center [525, 547] width 389 height 15
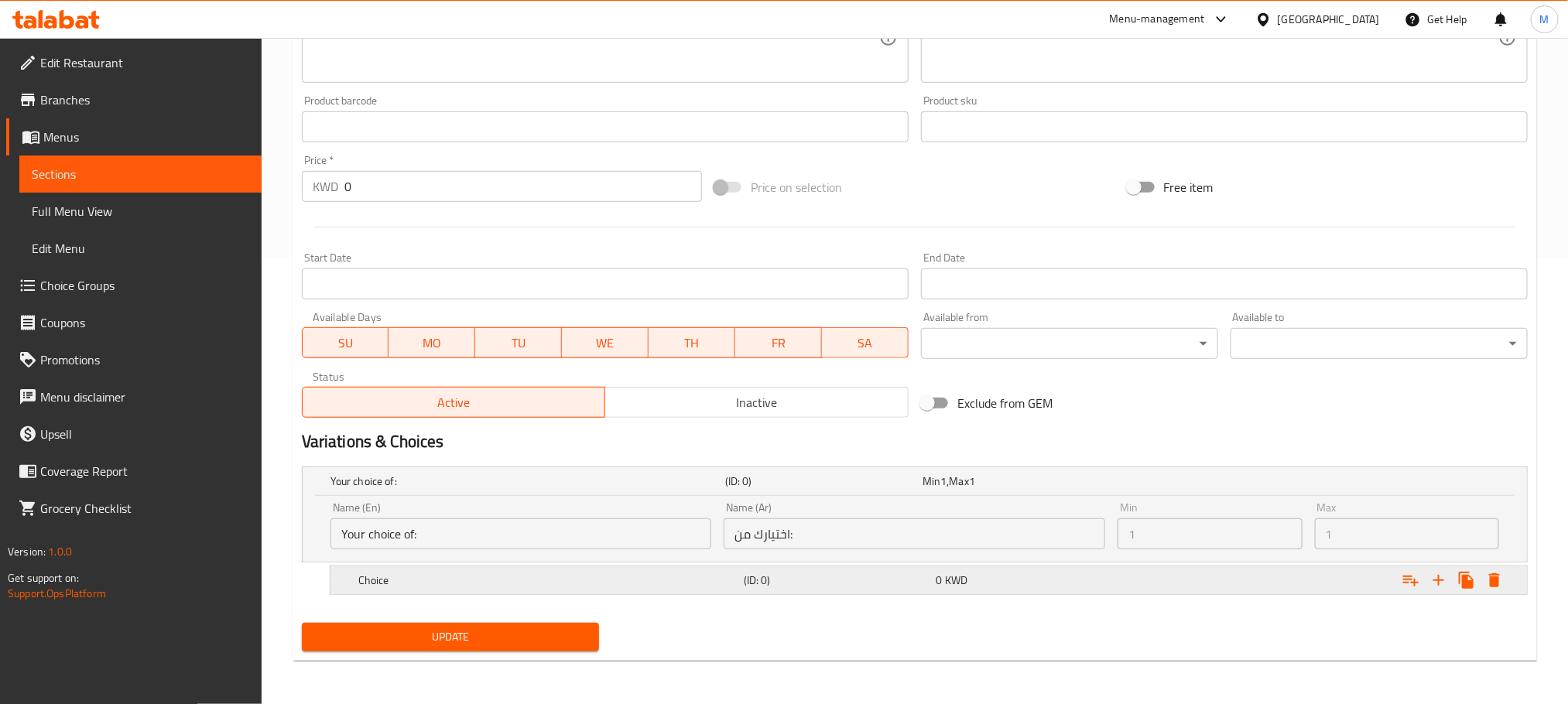
click at [681, 489] on h5 "Choice" at bounding box center [525, 481] width 389 height 15
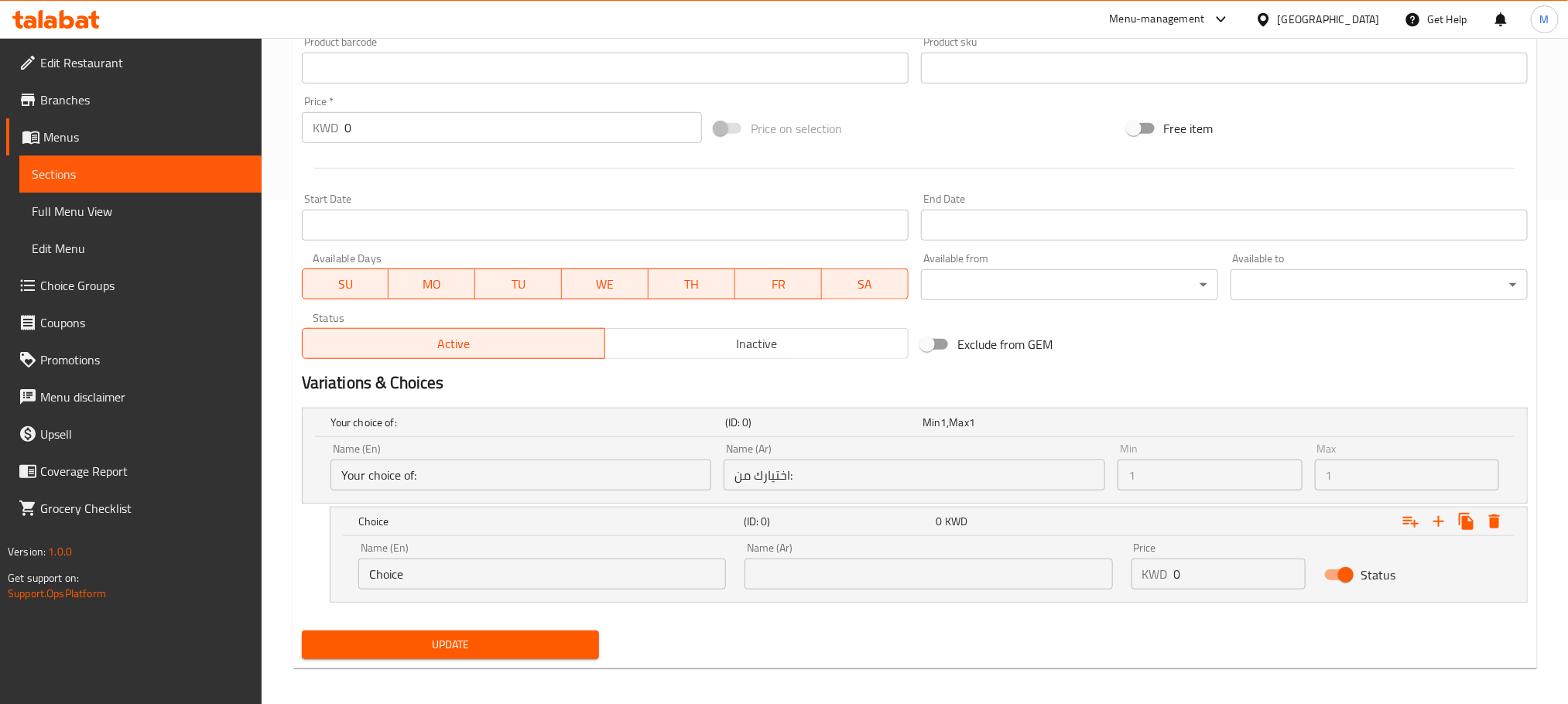
scroll to position [513, 0]
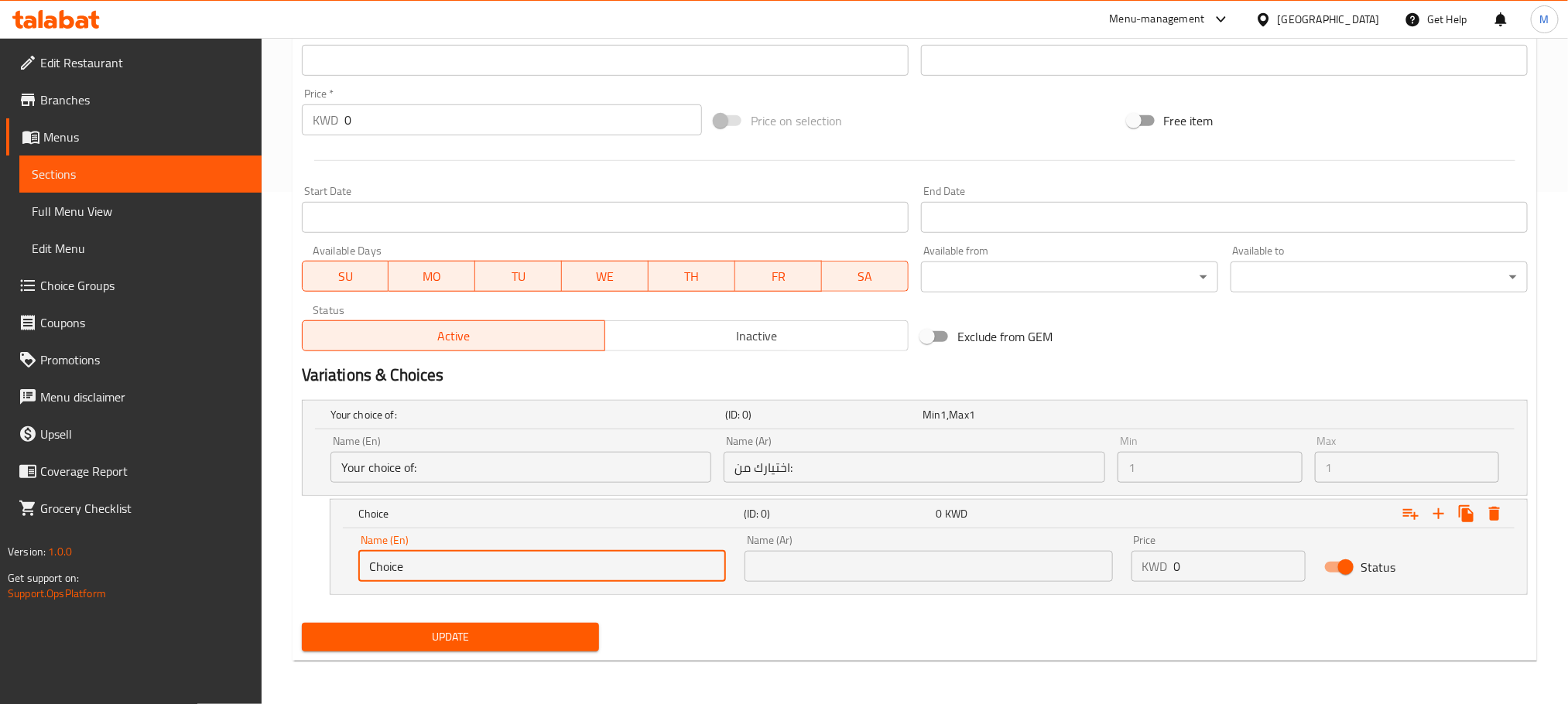
drag, startPoint x: 472, startPoint y: 557, endPoint x: 170, endPoint y: 645, distance: 314.6
click at [170, 645] on div "Edit Restaurant Branches Menus Sections Full Menu View Edit Menu Choice Groups …" at bounding box center [784, 115] width 1568 height 1178
paste input "Skewering"
type input "Skewering"
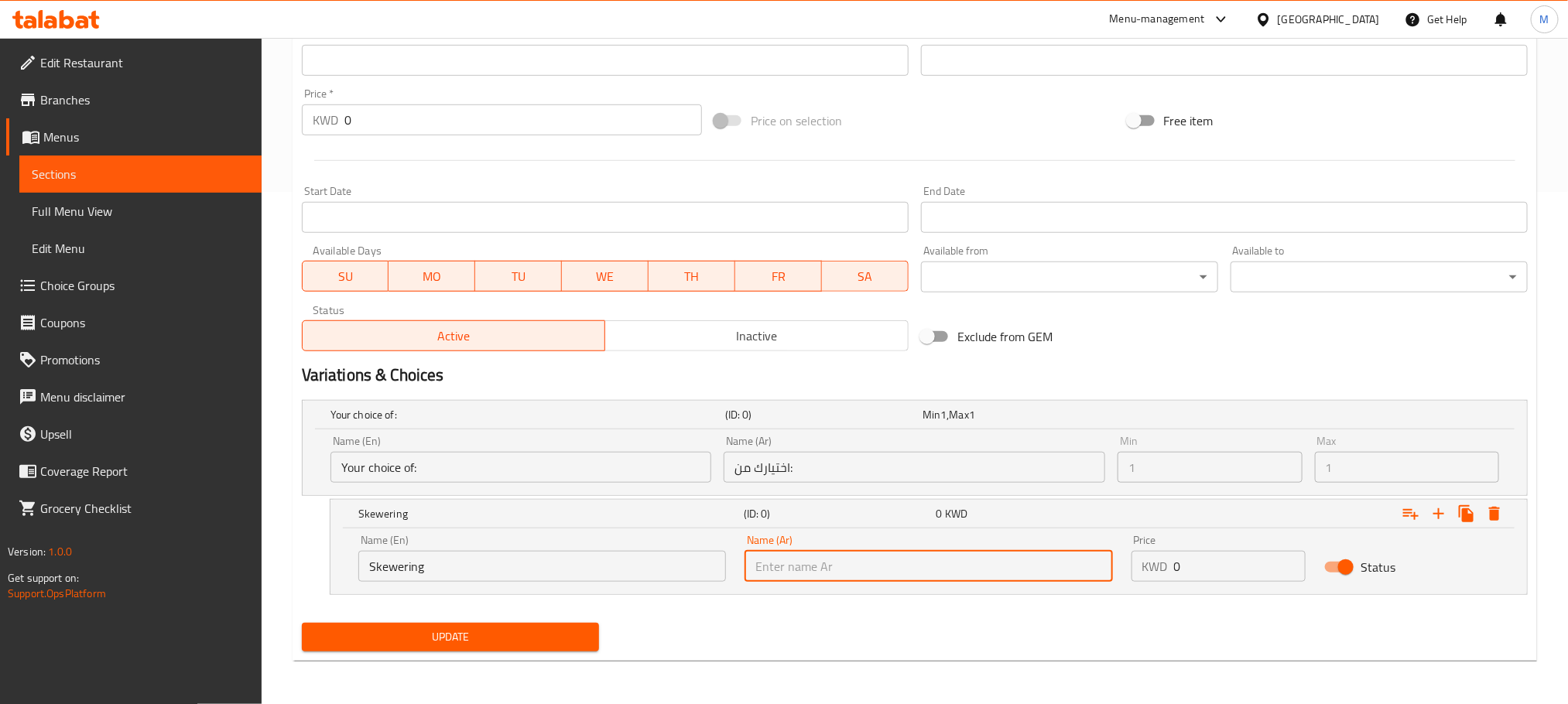
click at [797, 571] on input "text" at bounding box center [929, 566] width 368 height 31
type input "تسييخ"
click at [1438, 511] on icon "Expand" at bounding box center [1439, 513] width 10 height 10
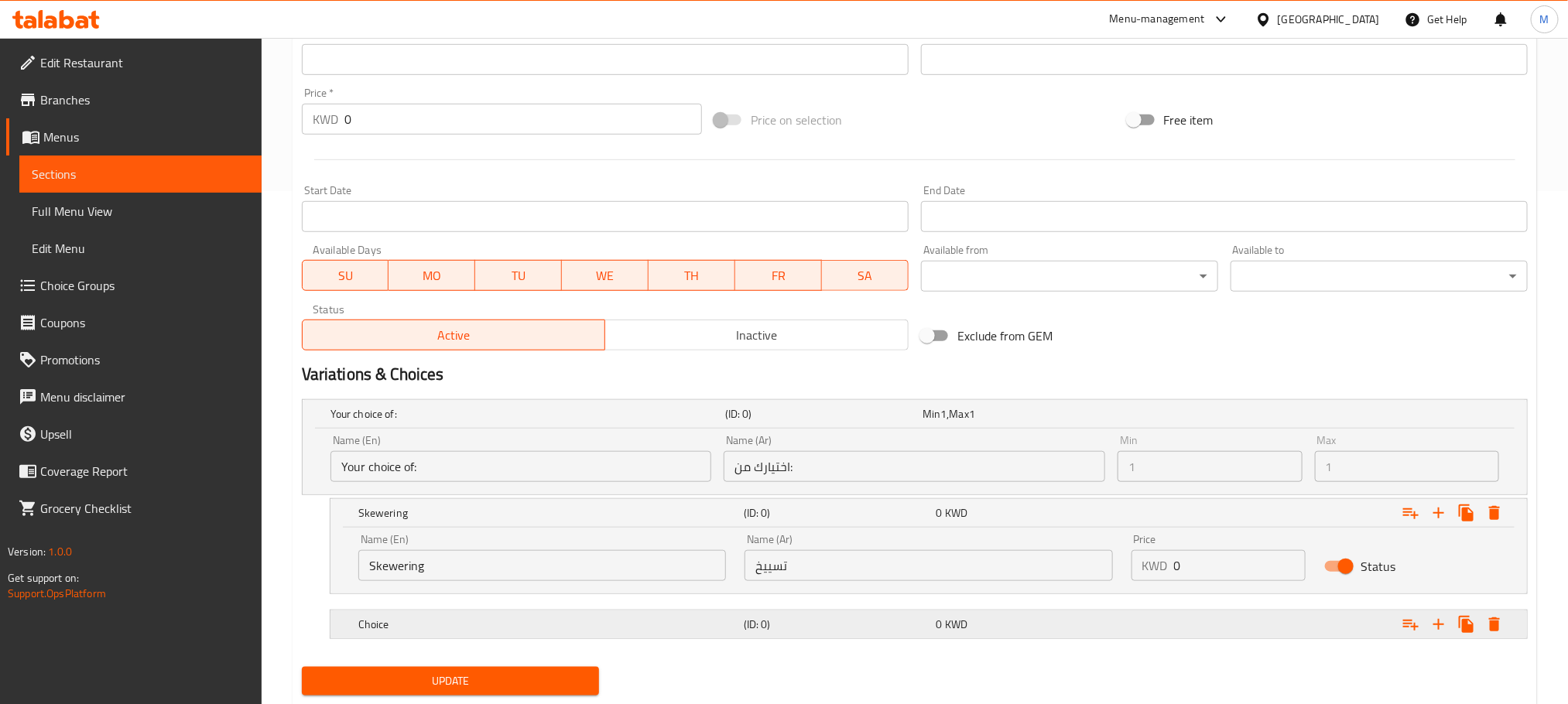
click at [745, 431] on div "Choice (ID: 0) 0 KWD" at bounding box center [920, 413] width 1184 height 34
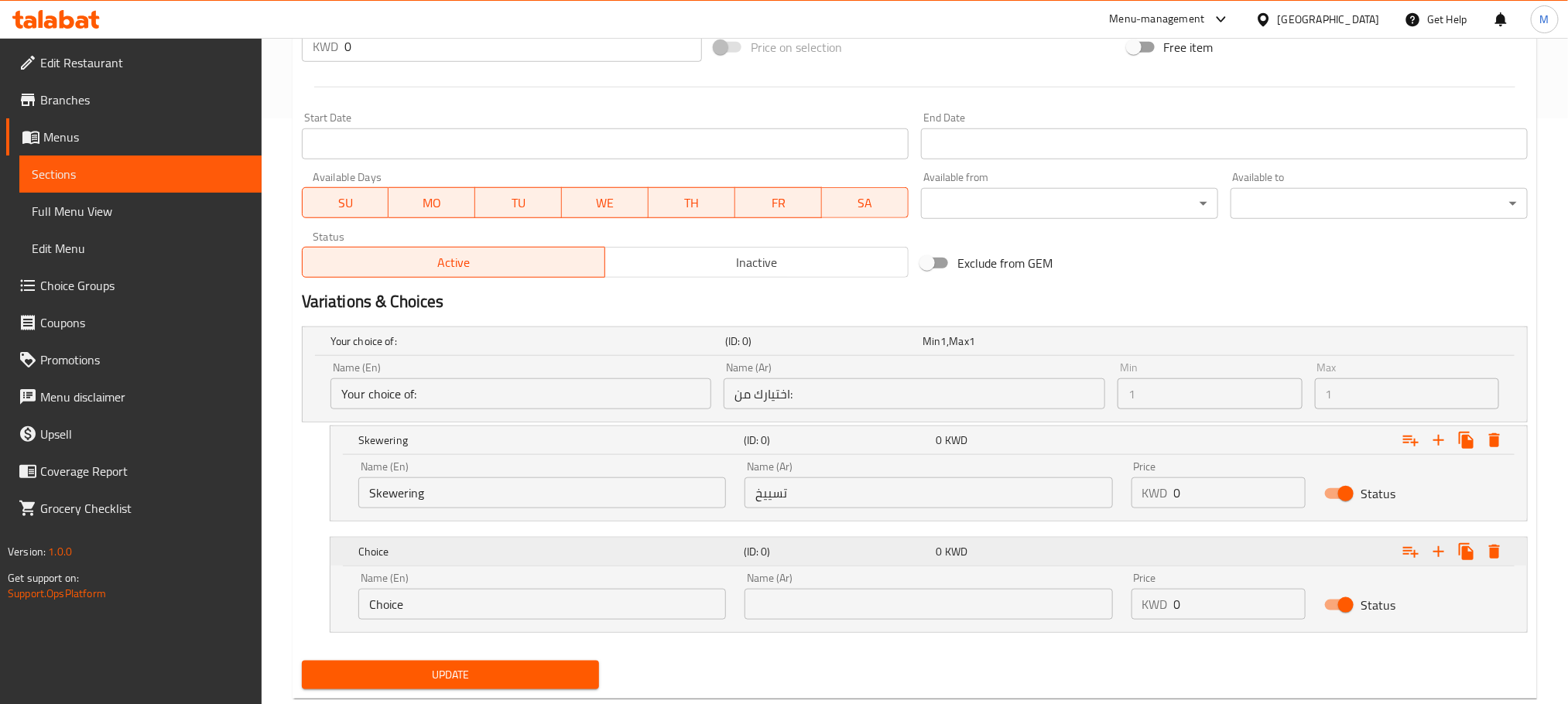
scroll to position [625, 0]
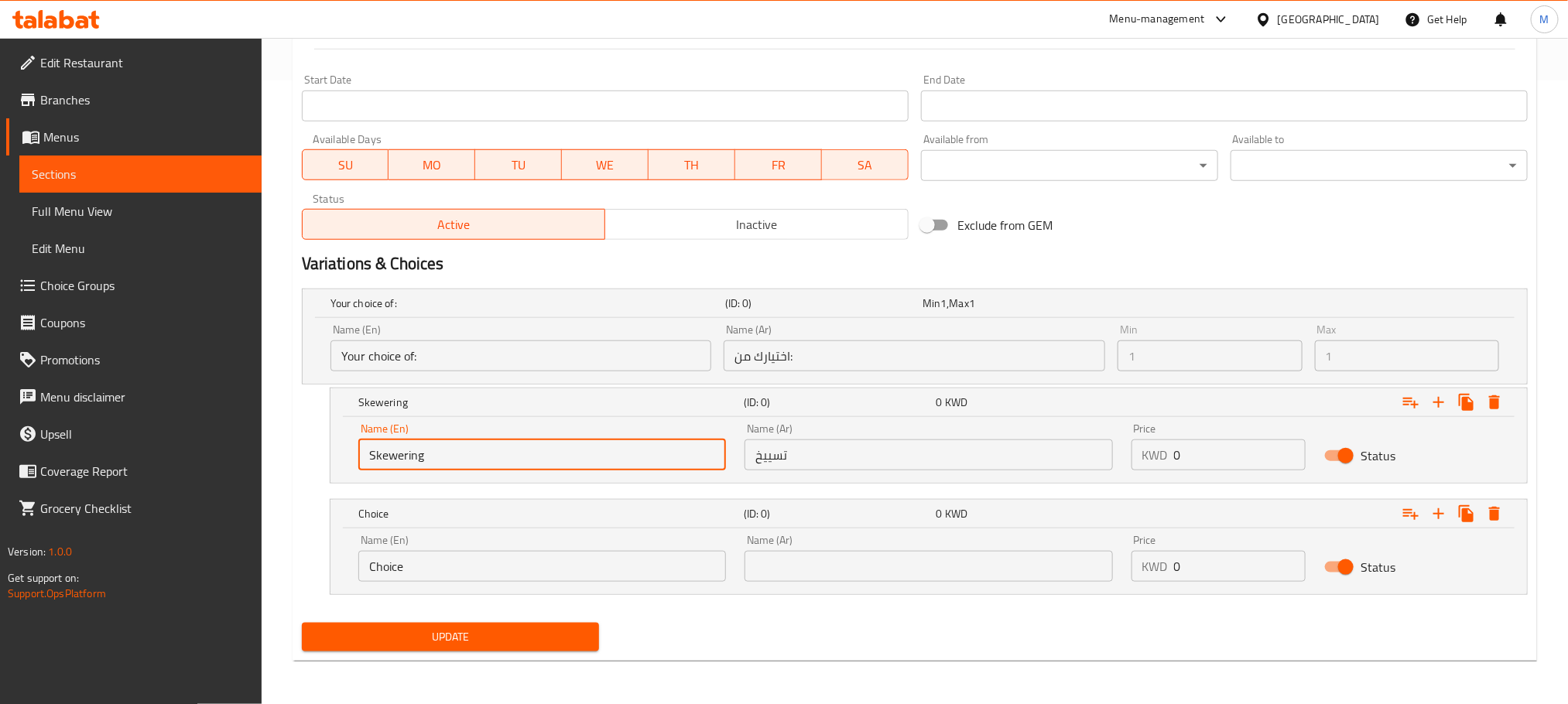
drag, startPoint x: 157, startPoint y: 503, endPoint x: 0, endPoint y: 572, distance: 171.5
click at [0, 572] on div "Edit Restaurant Branches Menus Sections Full Menu View Edit Menu Choice Groups …" at bounding box center [784, 59] width 1568 height 1289
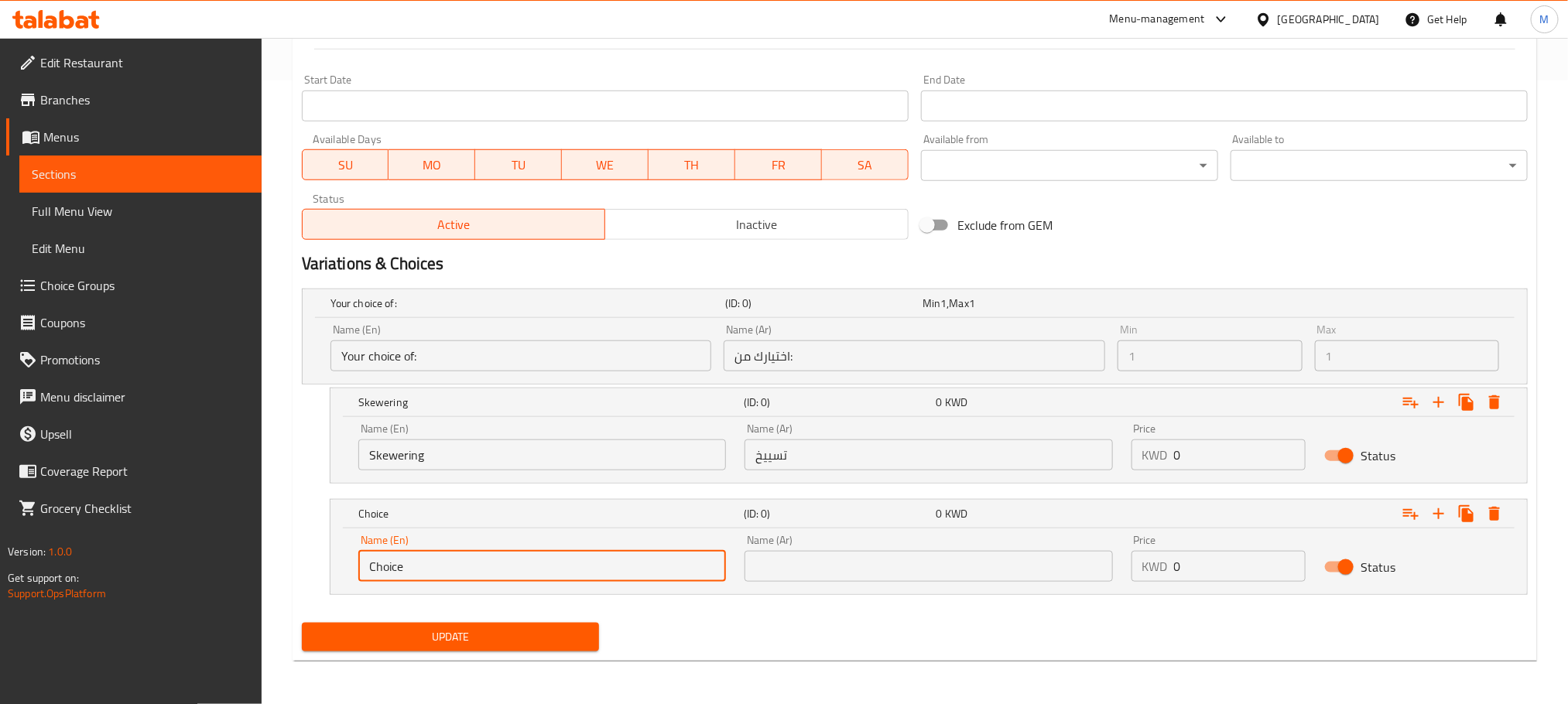
click at [414, 560] on input "Choice" at bounding box center [542, 566] width 368 height 31
click at [415, 560] on input "Choice" at bounding box center [542, 566] width 368 height 31
type input "ص"
type input "Without Skewering"
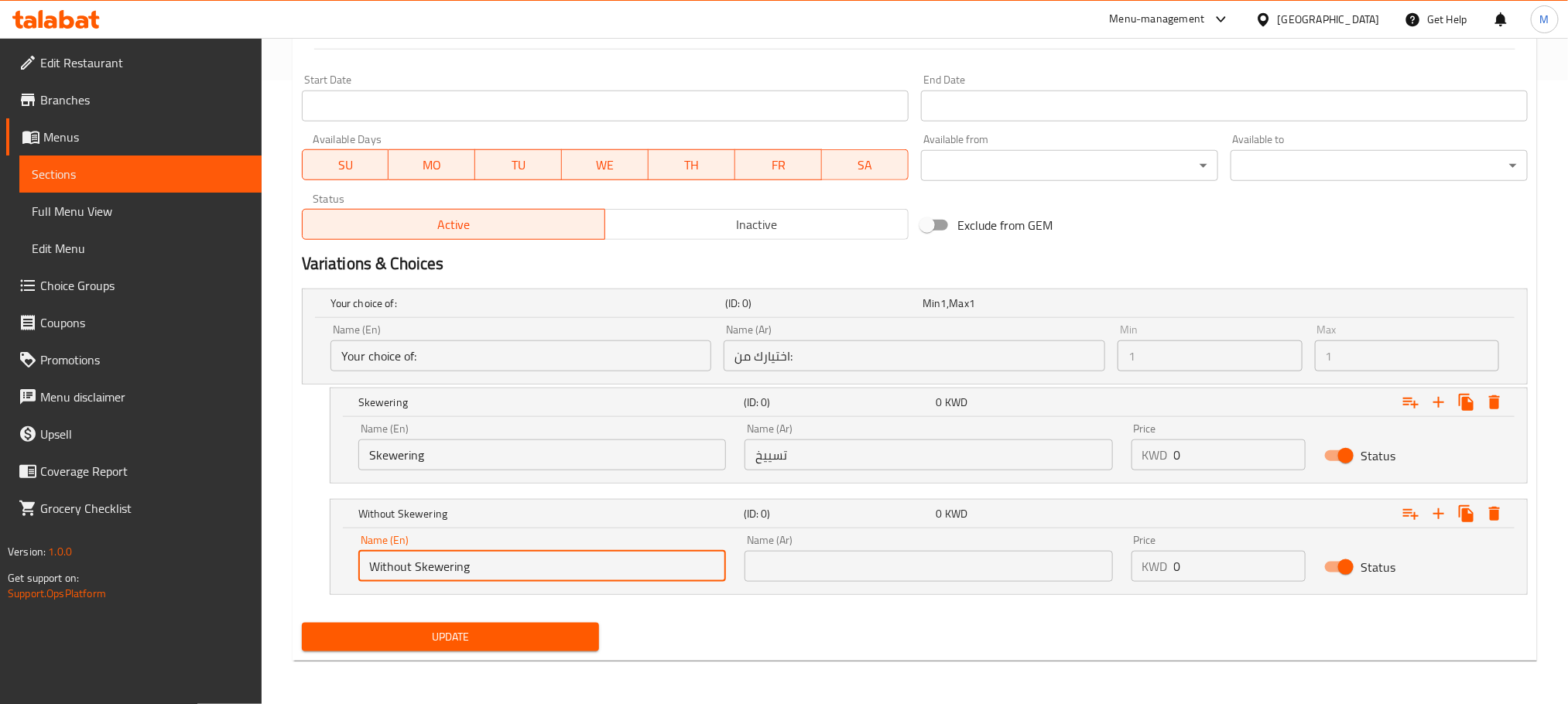
click at [876, 551] on input "text" at bounding box center [929, 566] width 368 height 31
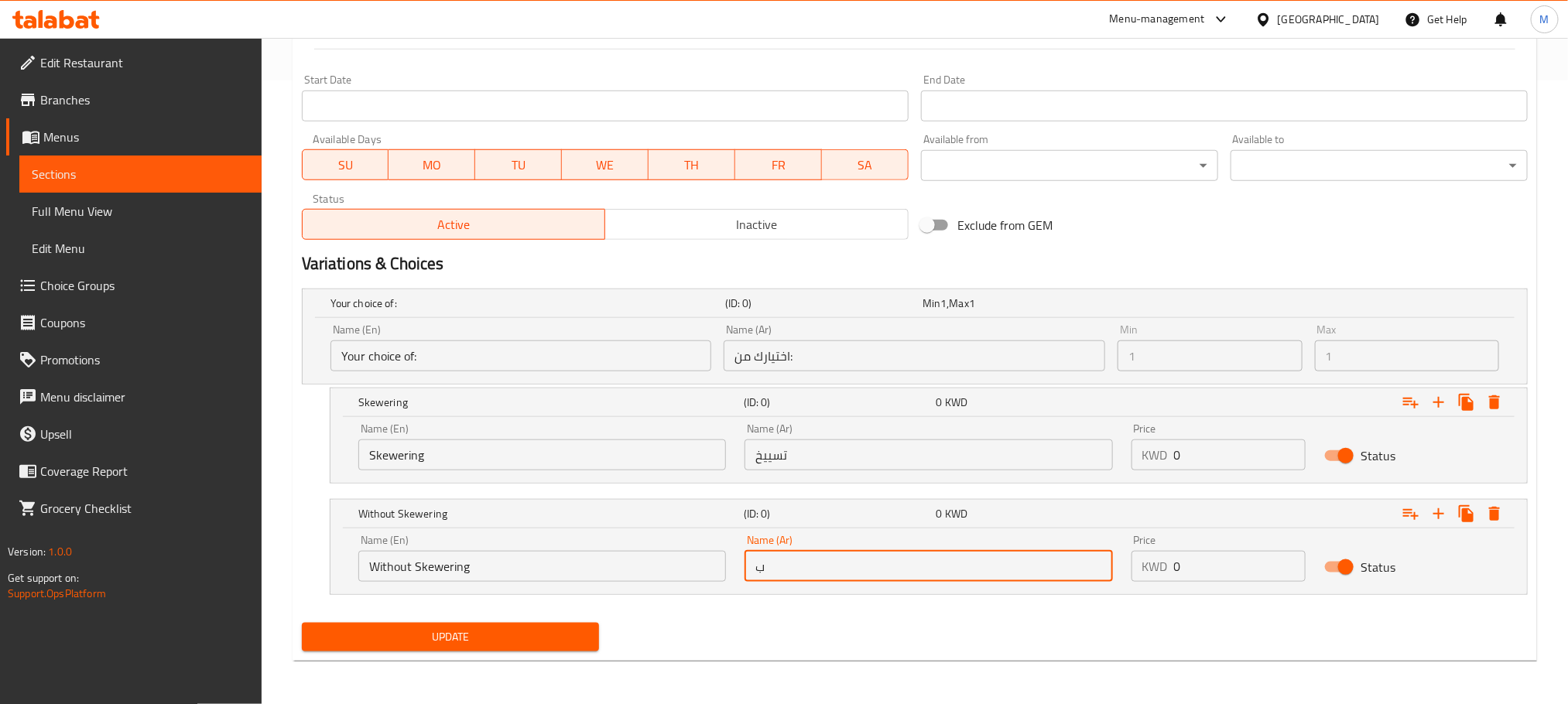
type input "بدون تسييخ"
click at [884, 638] on div "Update" at bounding box center [915, 637] width 1239 height 41
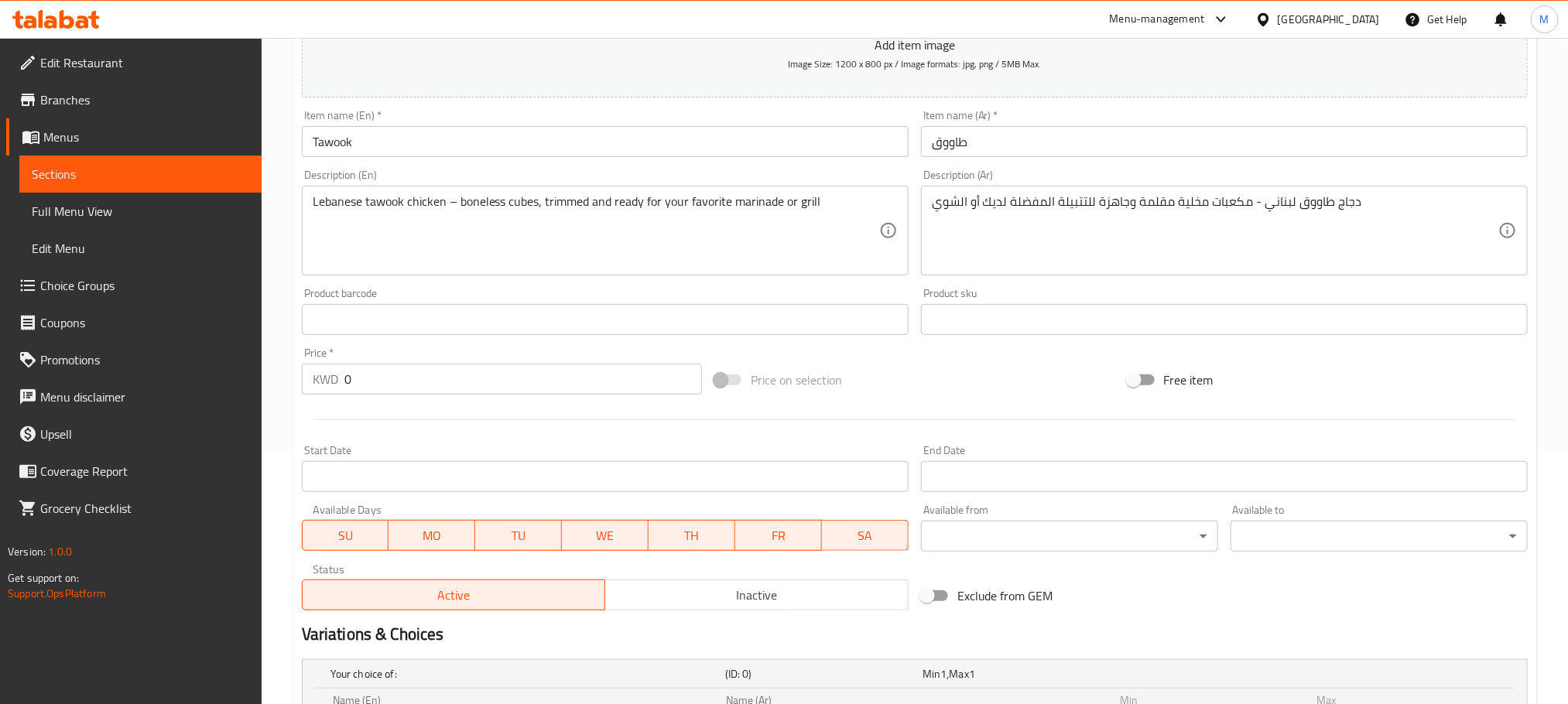
scroll to position [161, 0]
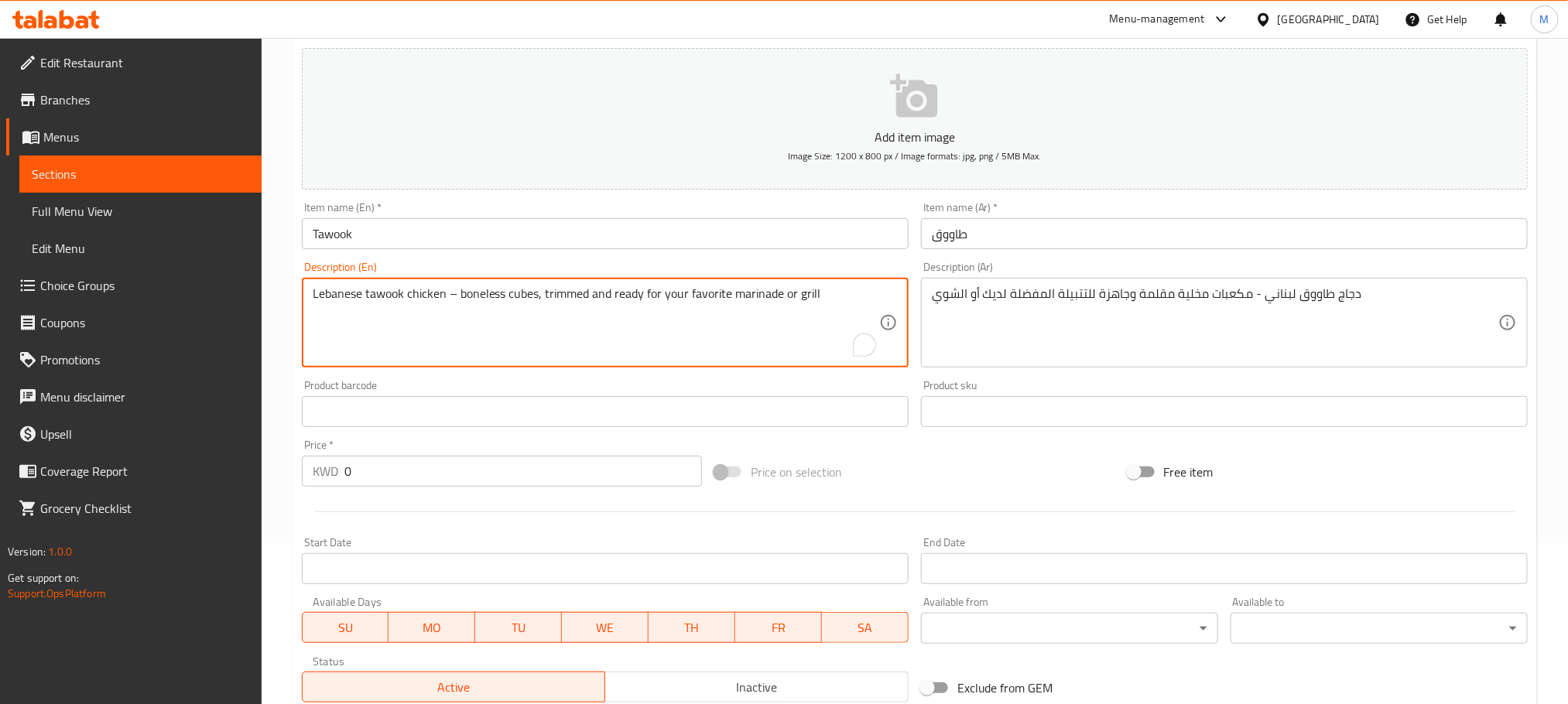
paste textarea "Aprox 500"
click at [328, 314] on textarea "Lebanese tawook chicken – boneless cubes, trimmed and ready for your favorite m…" at bounding box center [595, 324] width 566 height 74
click at [409, 307] on textarea "Lebanese tawook chicken – boneless cubes, trimmed and ready for your favorite m…" at bounding box center [595, 324] width 566 height 74
type textarea "Lebanese tawook chicken – boneless cubes, trimmed and ready for your favorite m…"
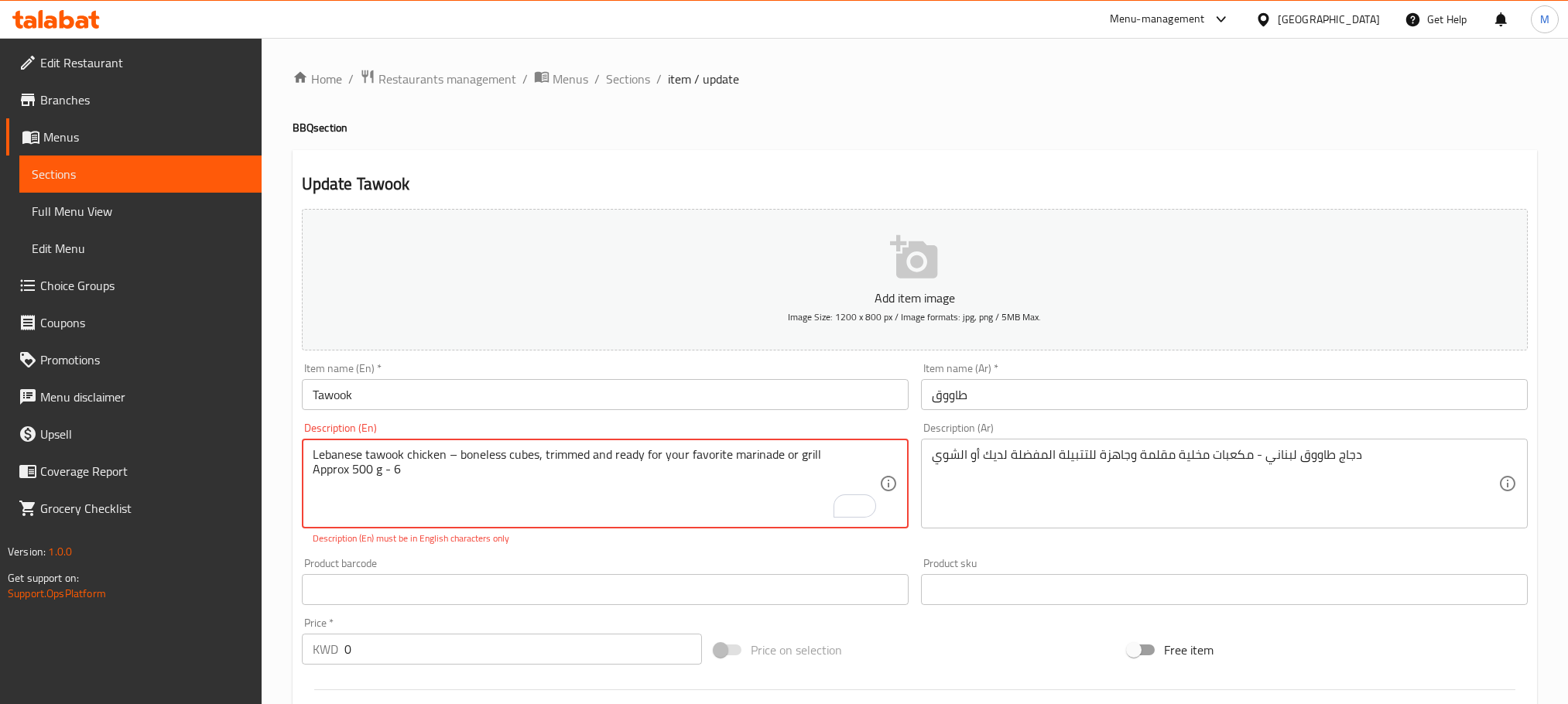
scroll to position [161, 0]
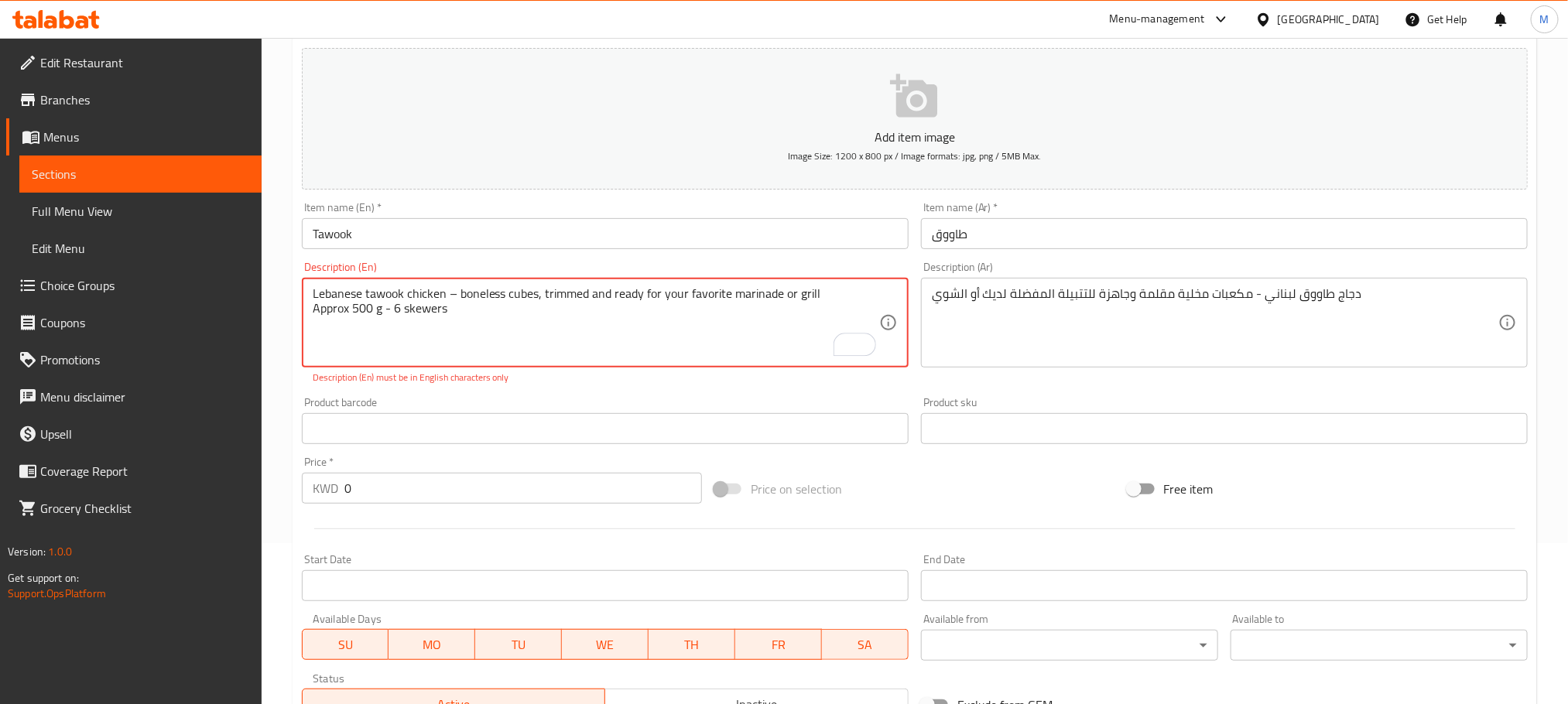
type textarea "Lebanese tawook chicken – boneless cubes, trimmed and ready for your favorite m…"
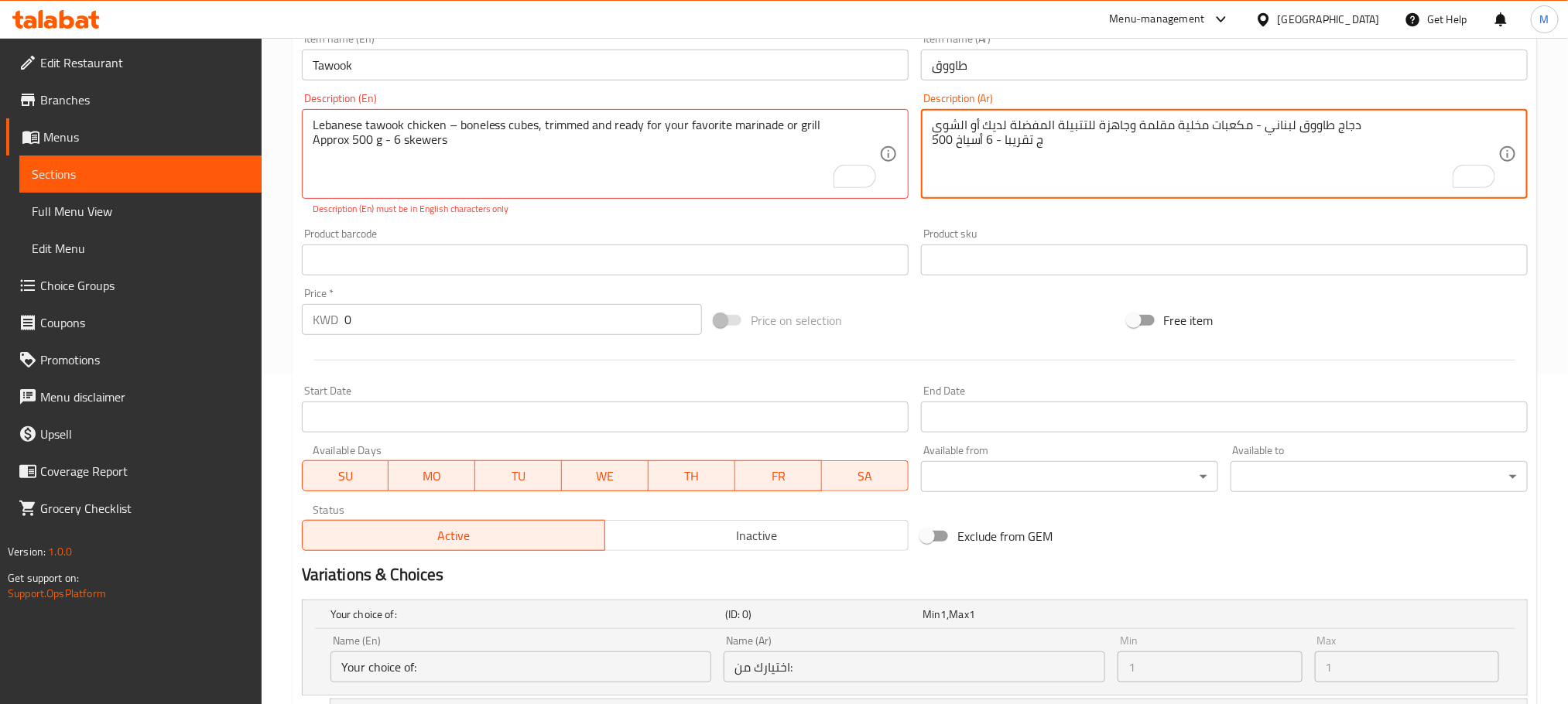
scroll to position [277, 0]
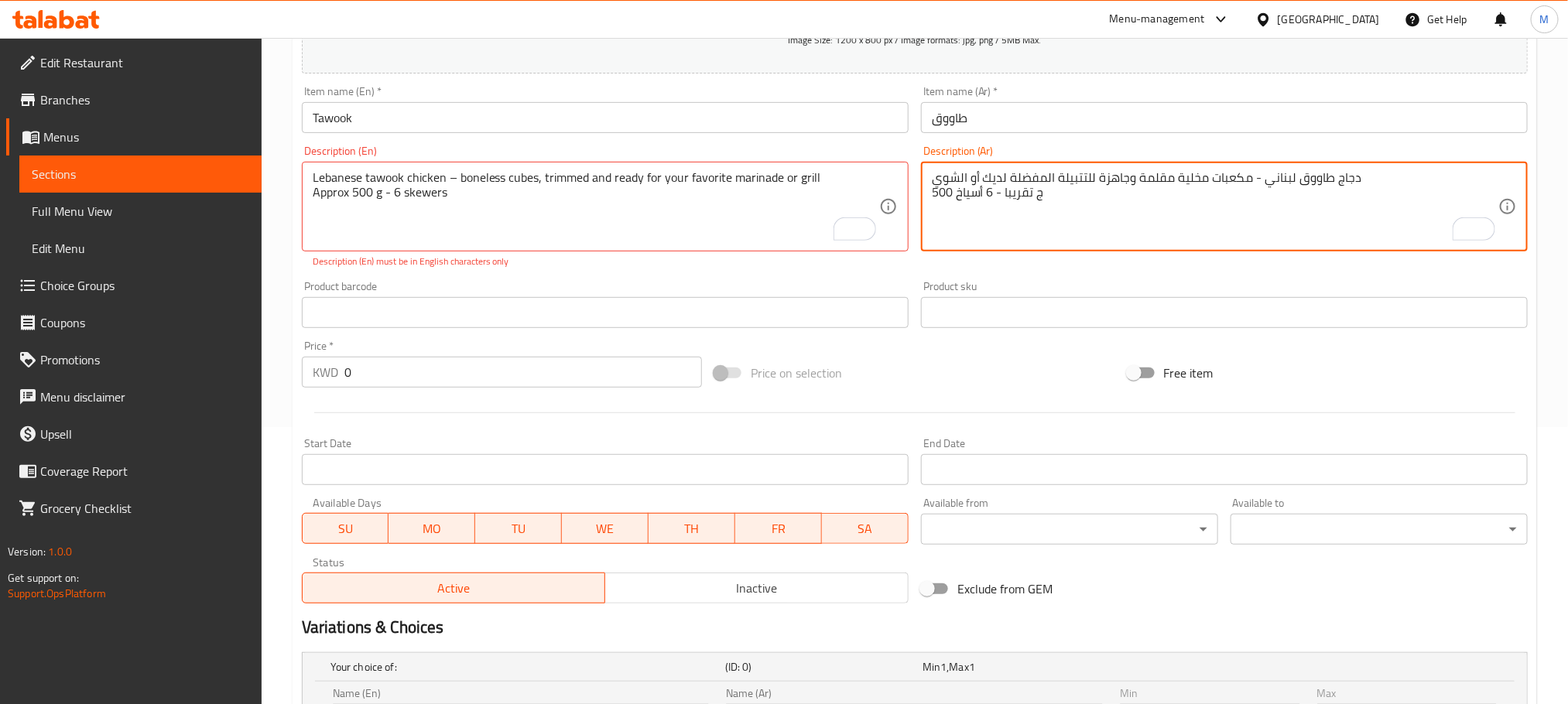
type textarea "دجاج طاووق لبناني - مكعبات مخلية مقلمة وجاهزة للتتبيلة المفضلة لديك أو الشوي 50…"
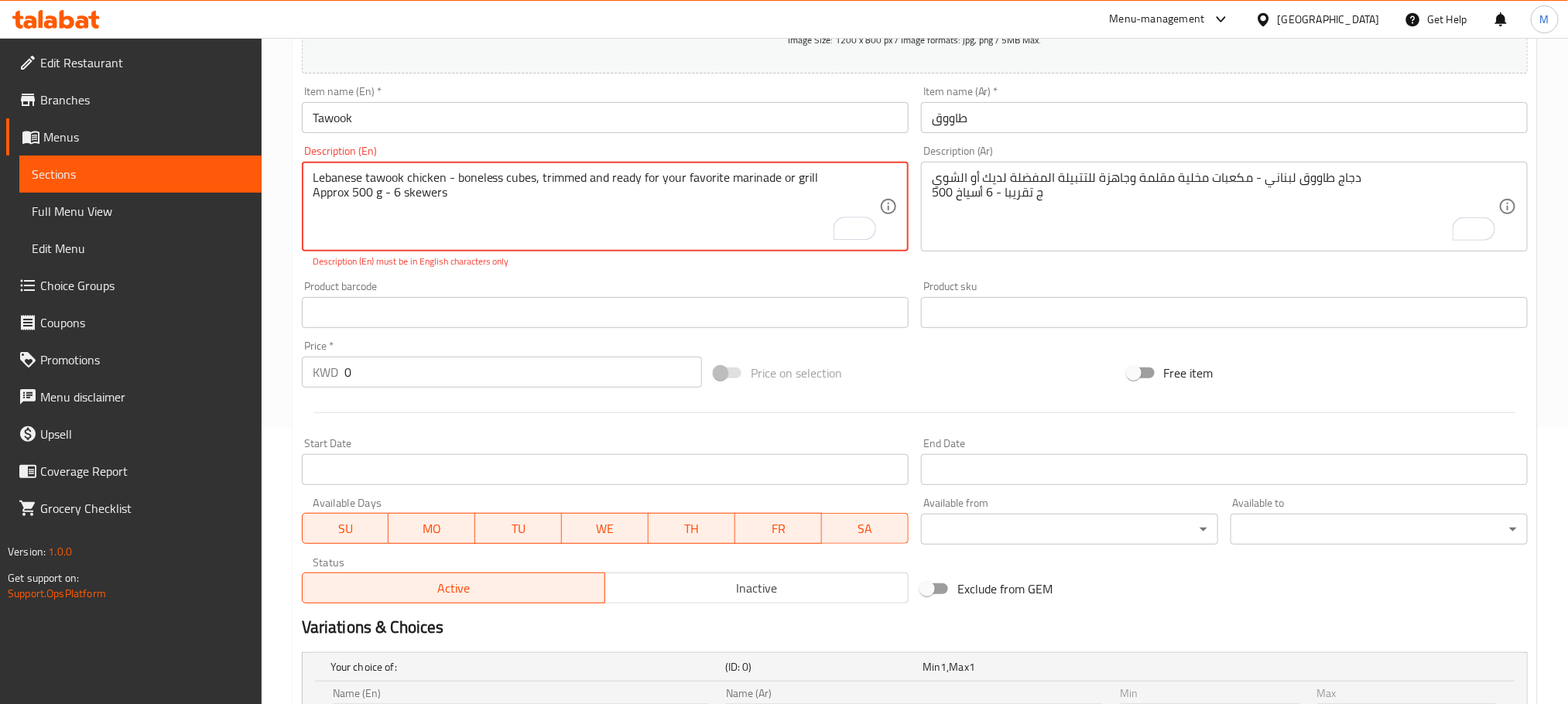
type textarea "Lebanese tawook chicken - boneless cubes, trimmed and ready for your favorite m…"
click at [292, 250] on div "Update Tawook Add item image Image Size: 1200 x 800 px / Image formats: jpg, pn…" at bounding box center [915, 449] width 1245 height 1151
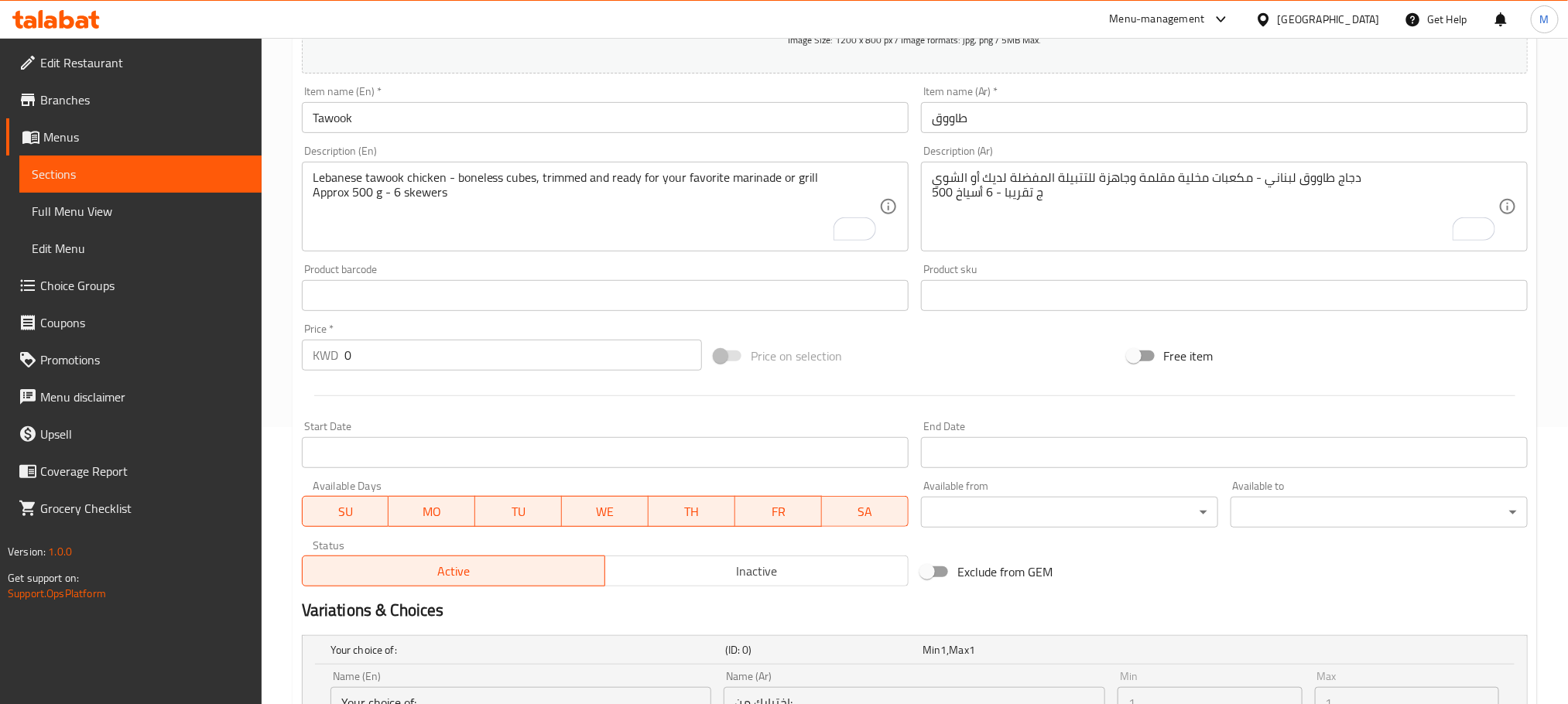
scroll to position [625, 0]
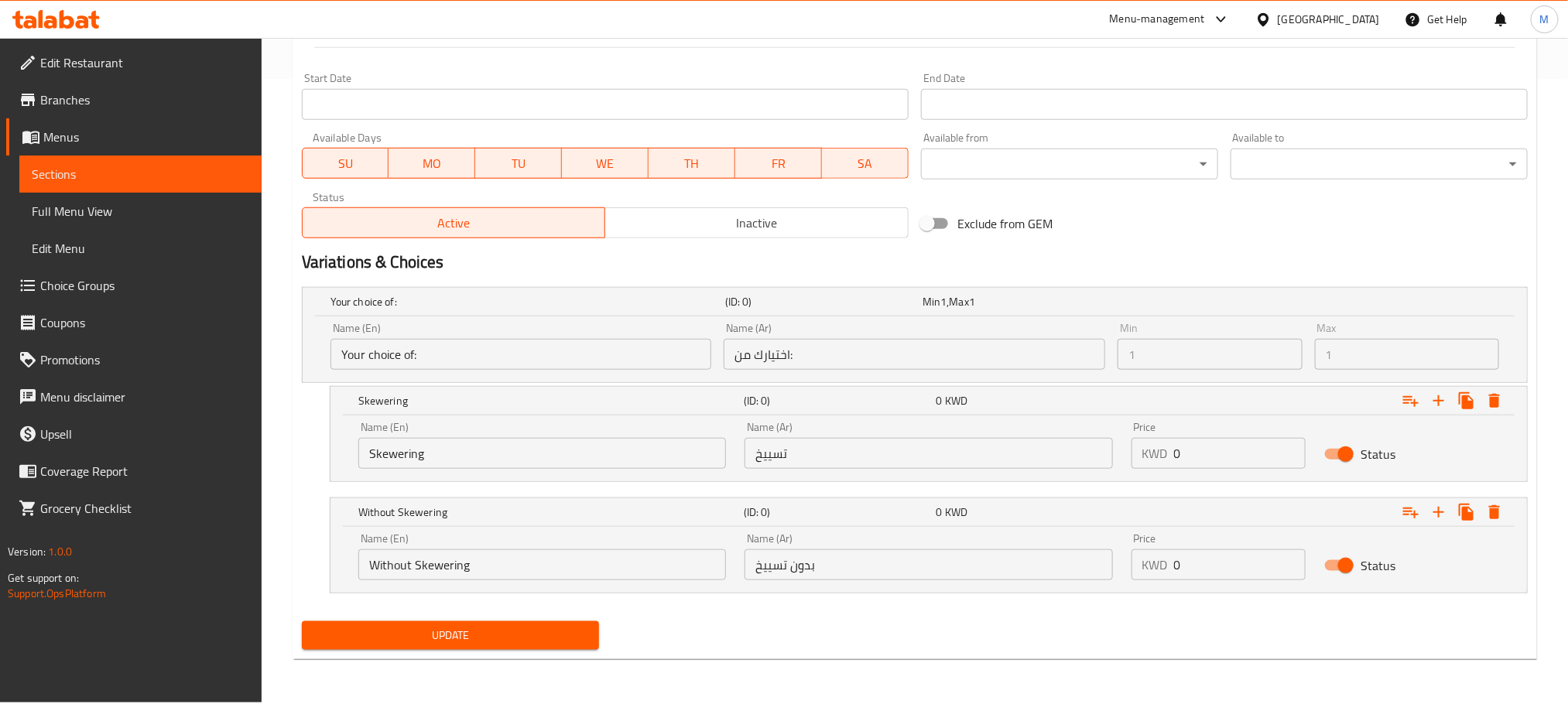
drag, startPoint x: 1101, startPoint y: 499, endPoint x: 864, endPoint y: 604, distance: 259.2
click at [847, 597] on div "Your choice of: (ID: 0) Min 1 , Max 1 Name (En) Your choice of: Name (En) Name …" at bounding box center [915, 448] width 1239 height 334
type input "2.5"
drag, startPoint x: 1194, startPoint y: 571, endPoint x: 1080, endPoint y: 615, distance: 122.2
click at [1080, 615] on div "Your choice of: (ID: 0) Min 1 , Max 1 Name (En) Your choice of: Name (En) Name …" at bounding box center [915, 448] width 1239 height 334
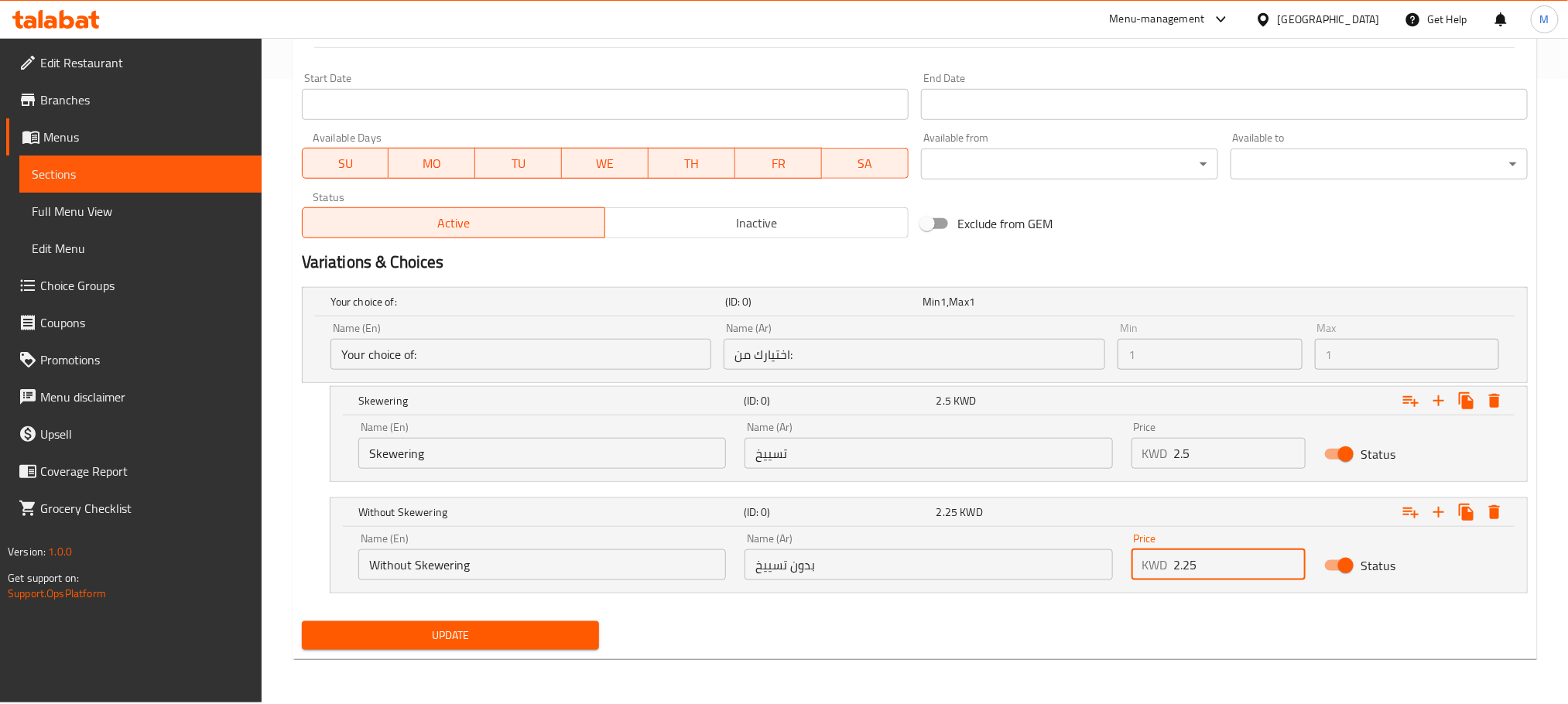
type input "2.25"
click at [1077, 637] on div "Update" at bounding box center [915, 635] width 1239 height 41
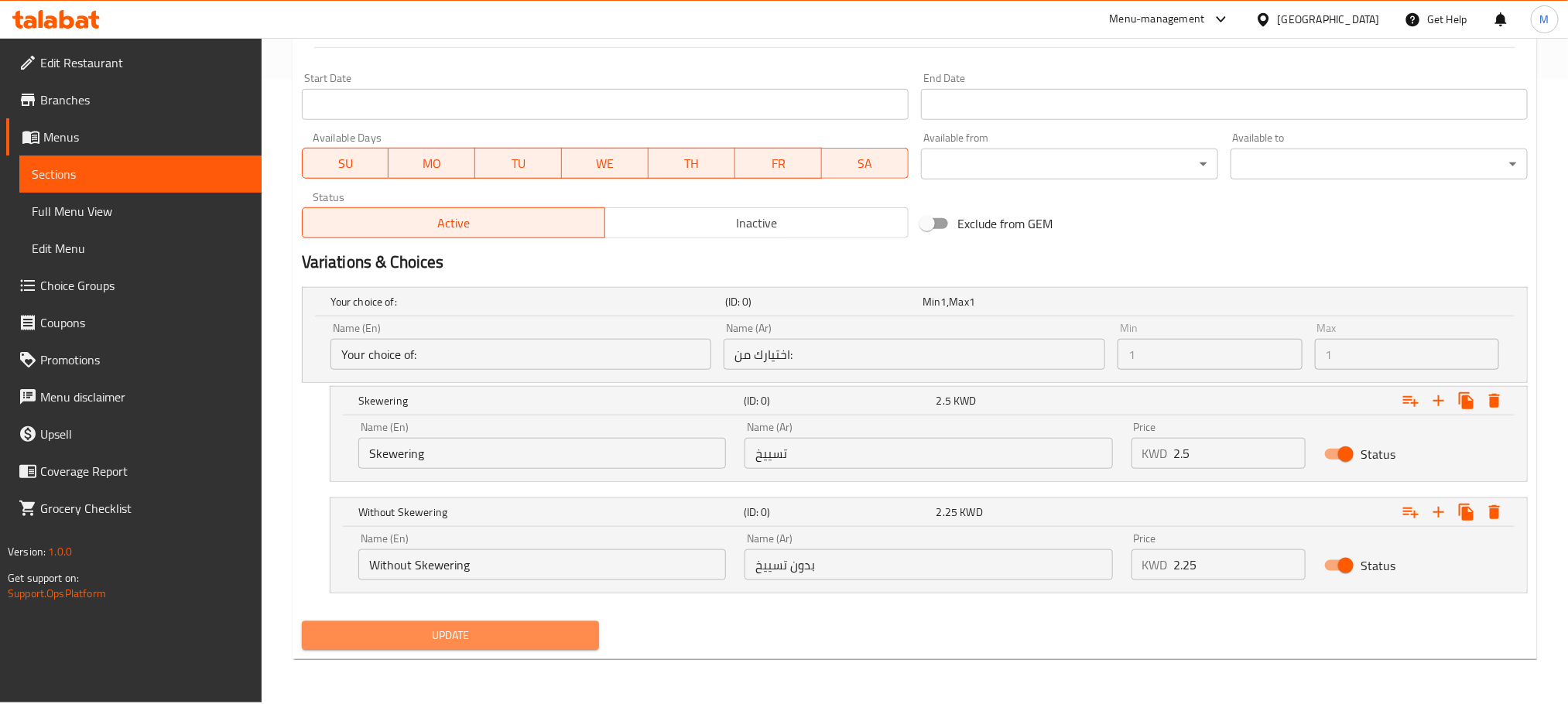
click at [565, 641] on span "Update" at bounding box center [450, 636] width 272 height 19
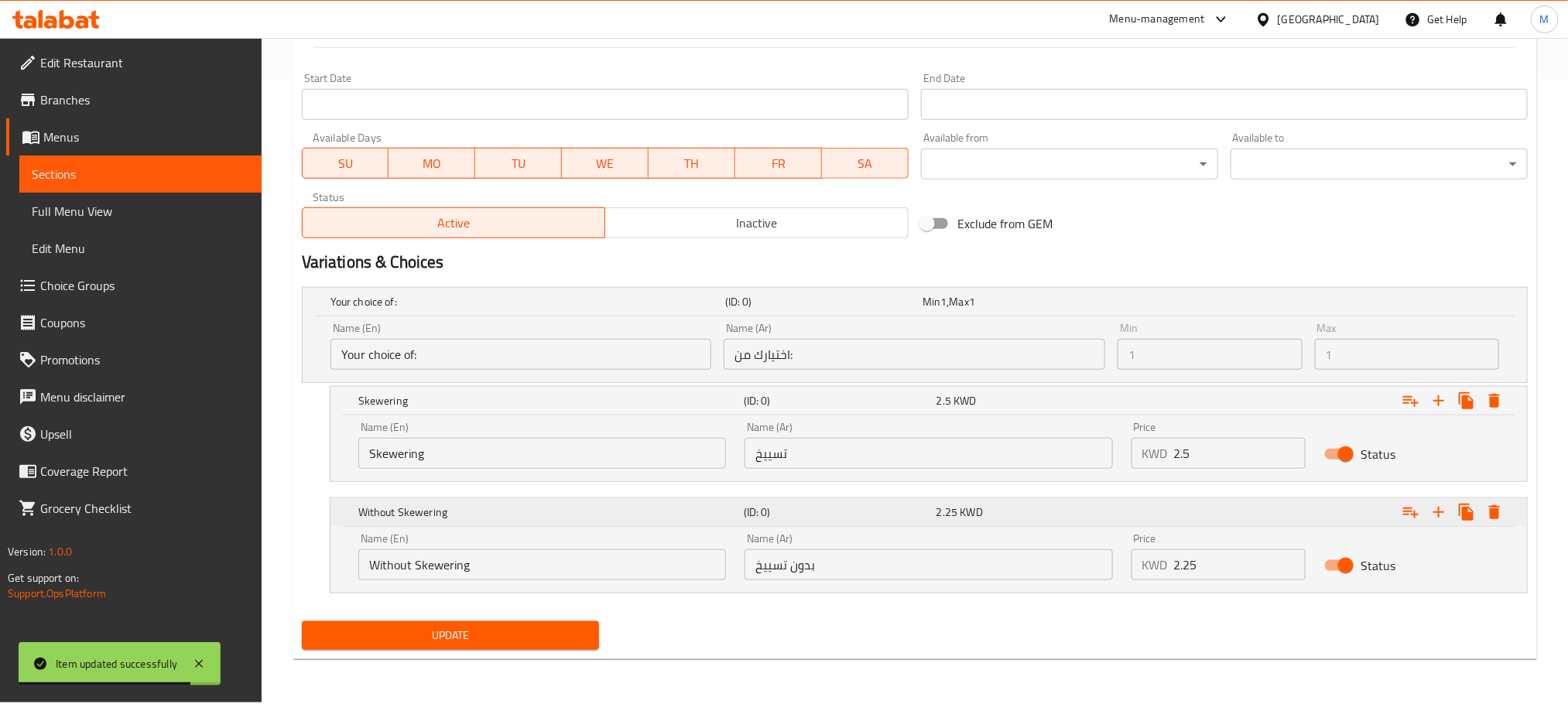
scroll to position [0, 0]
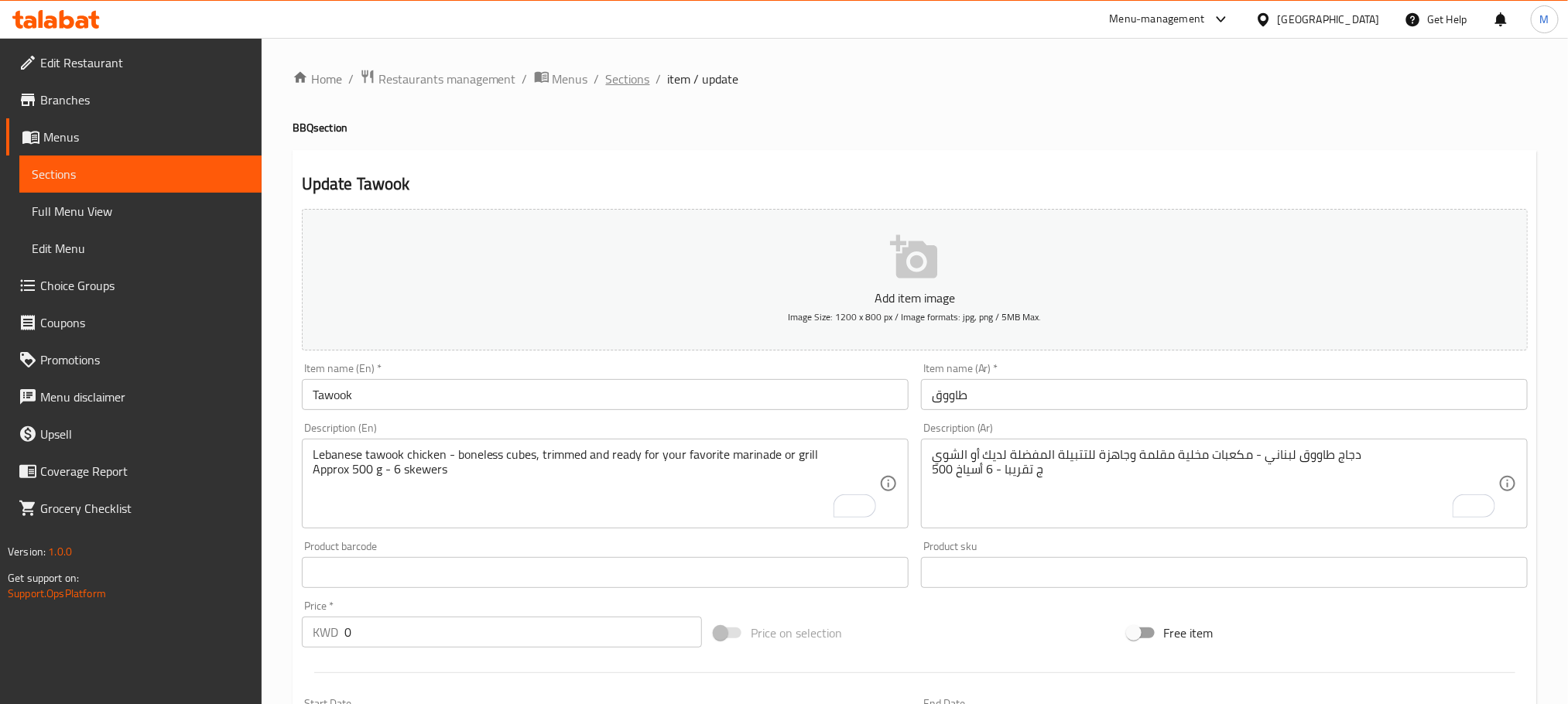
click at [630, 70] on span "Sections" at bounding box center [628, 79] width 44 height 18
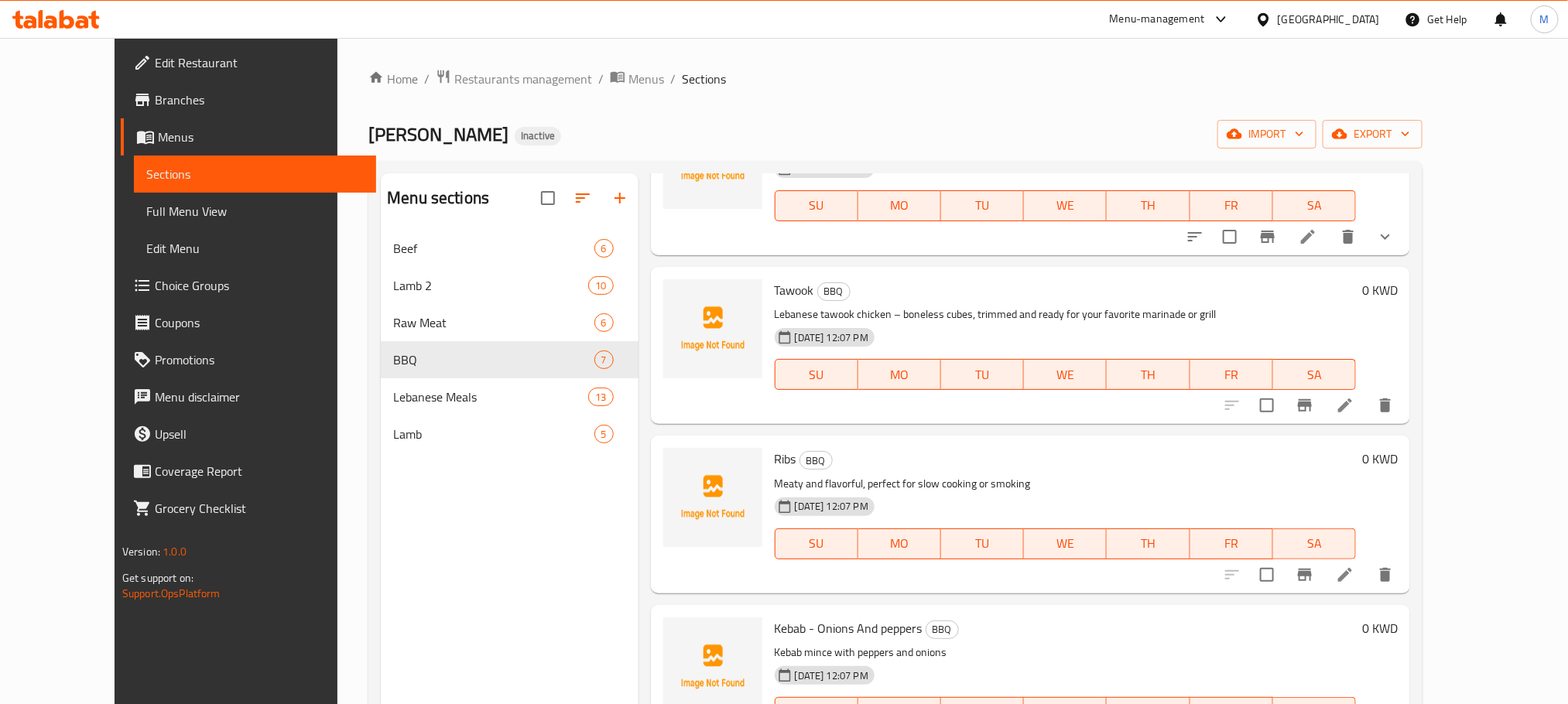
scroll to position [348, 0]
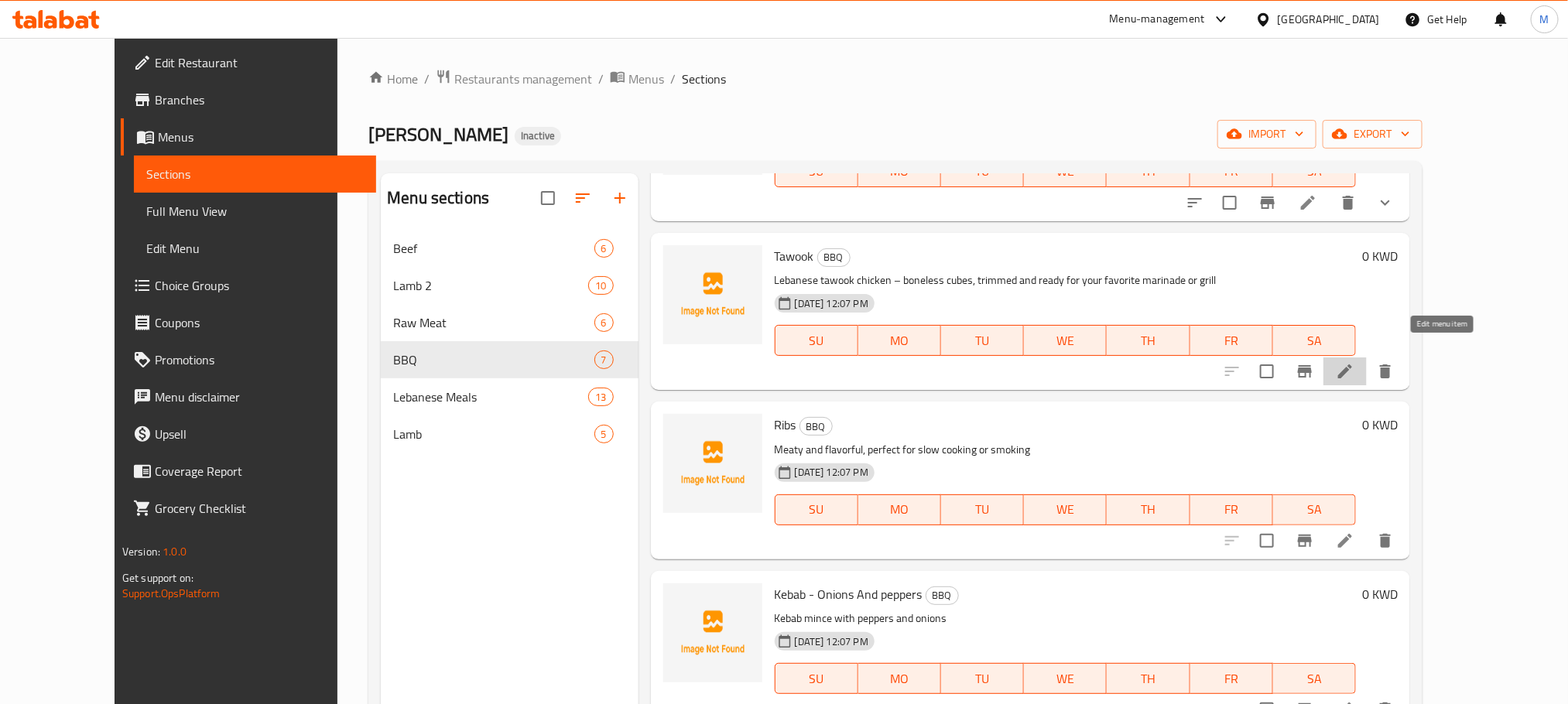
click at [1354, 362] on icon at bounding box center [1345, 371] width 18 height 18
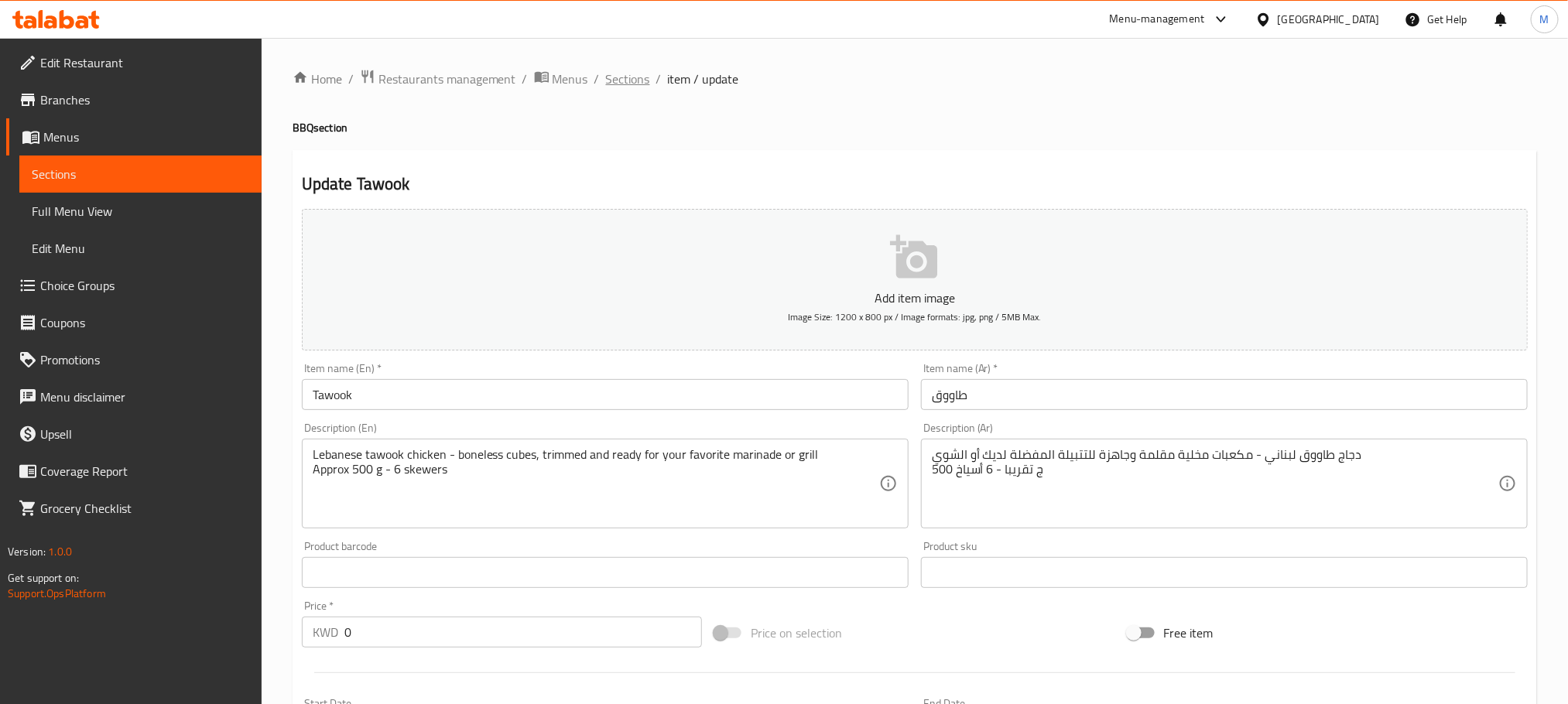
click at [639, 79] on span "Sections" at bounding box center [628, 79] width 44 height 18
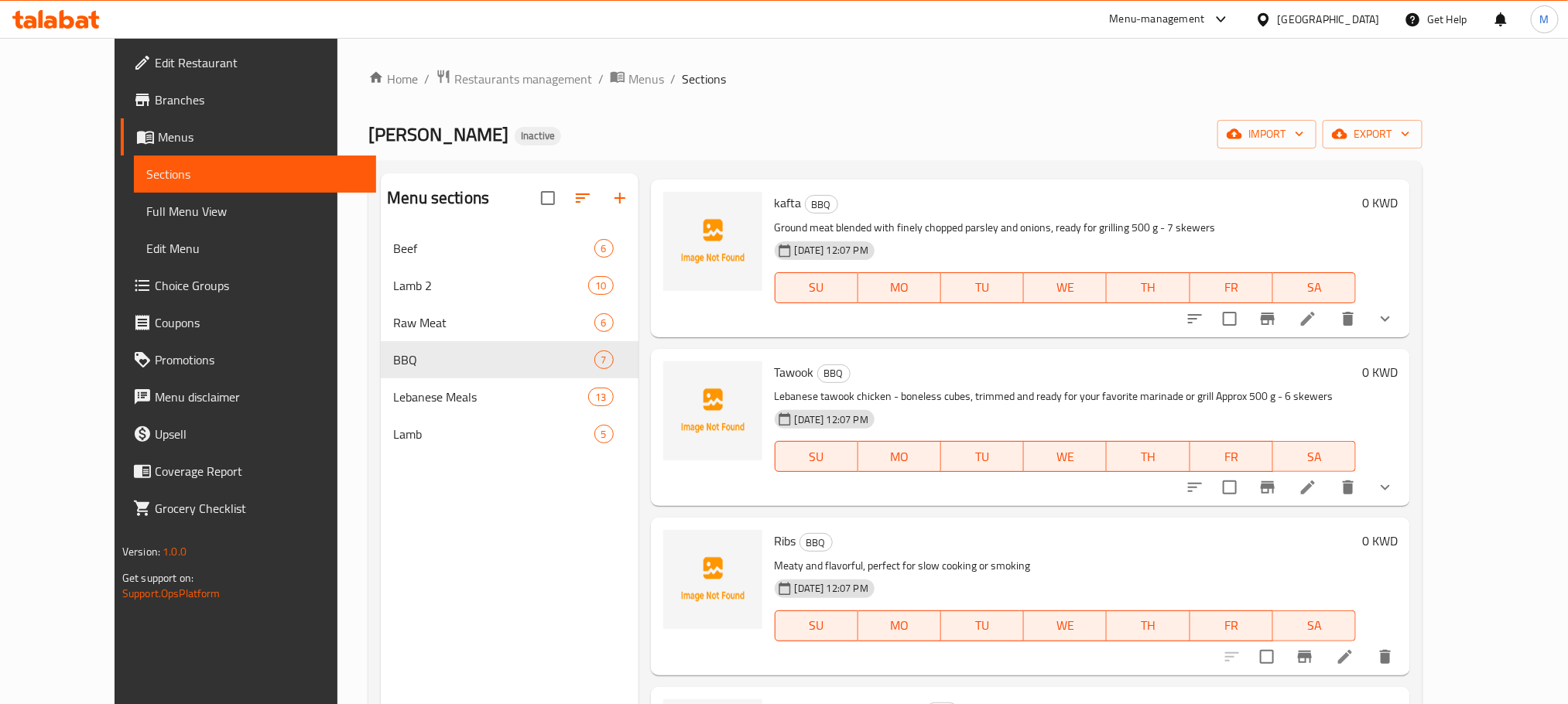
scroll to position [348, 0]
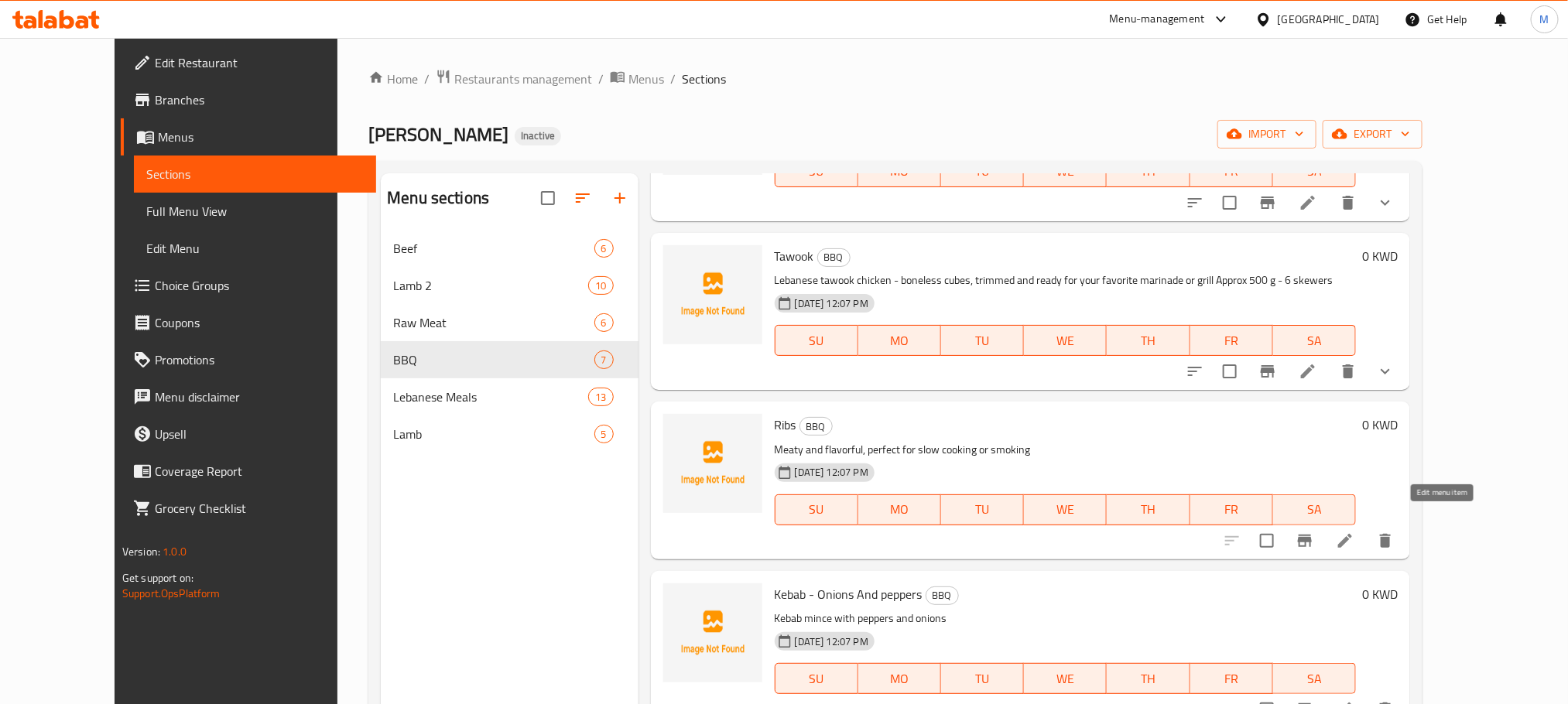
click at [1353, 534] on icon at bounding box center [1345, 540] width 14 height 14
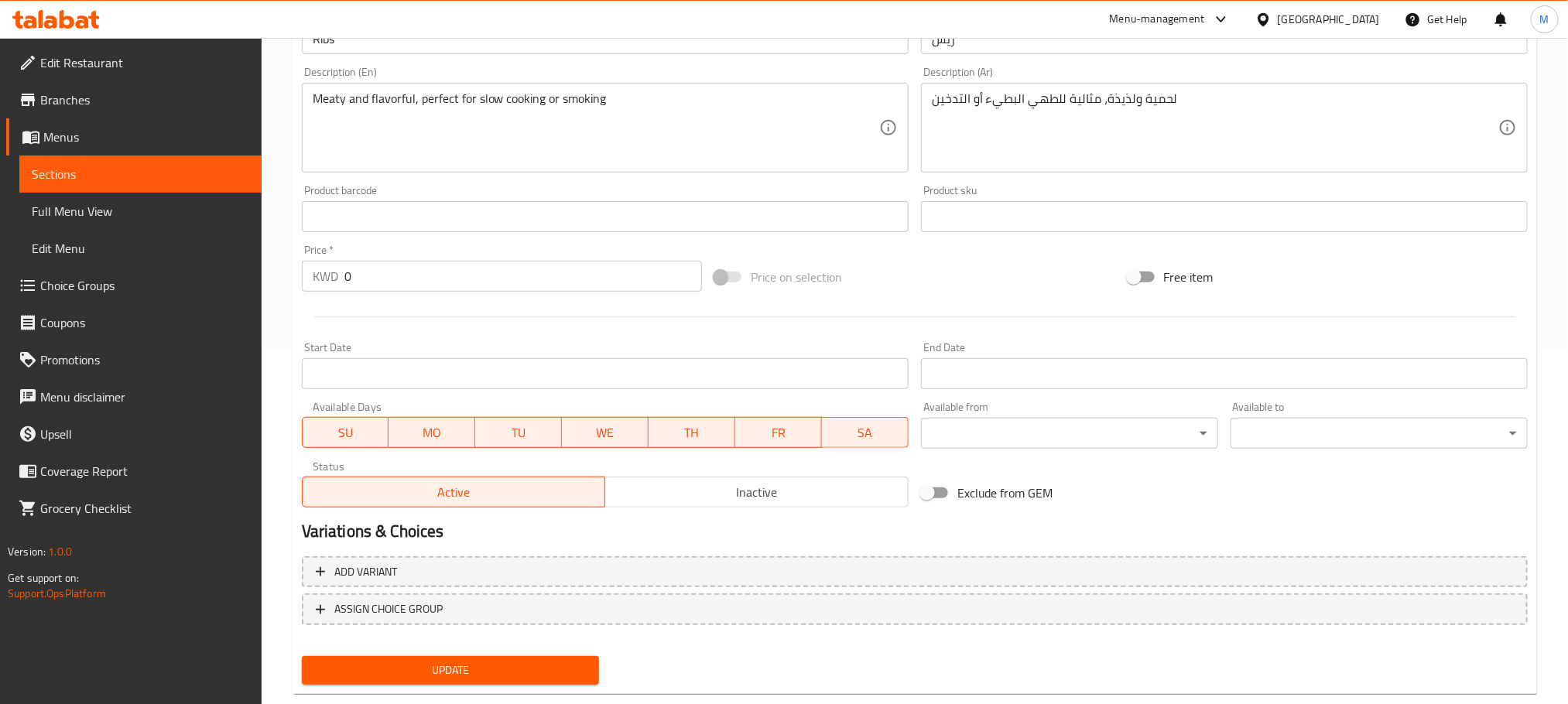
scroll to position [388, 0]
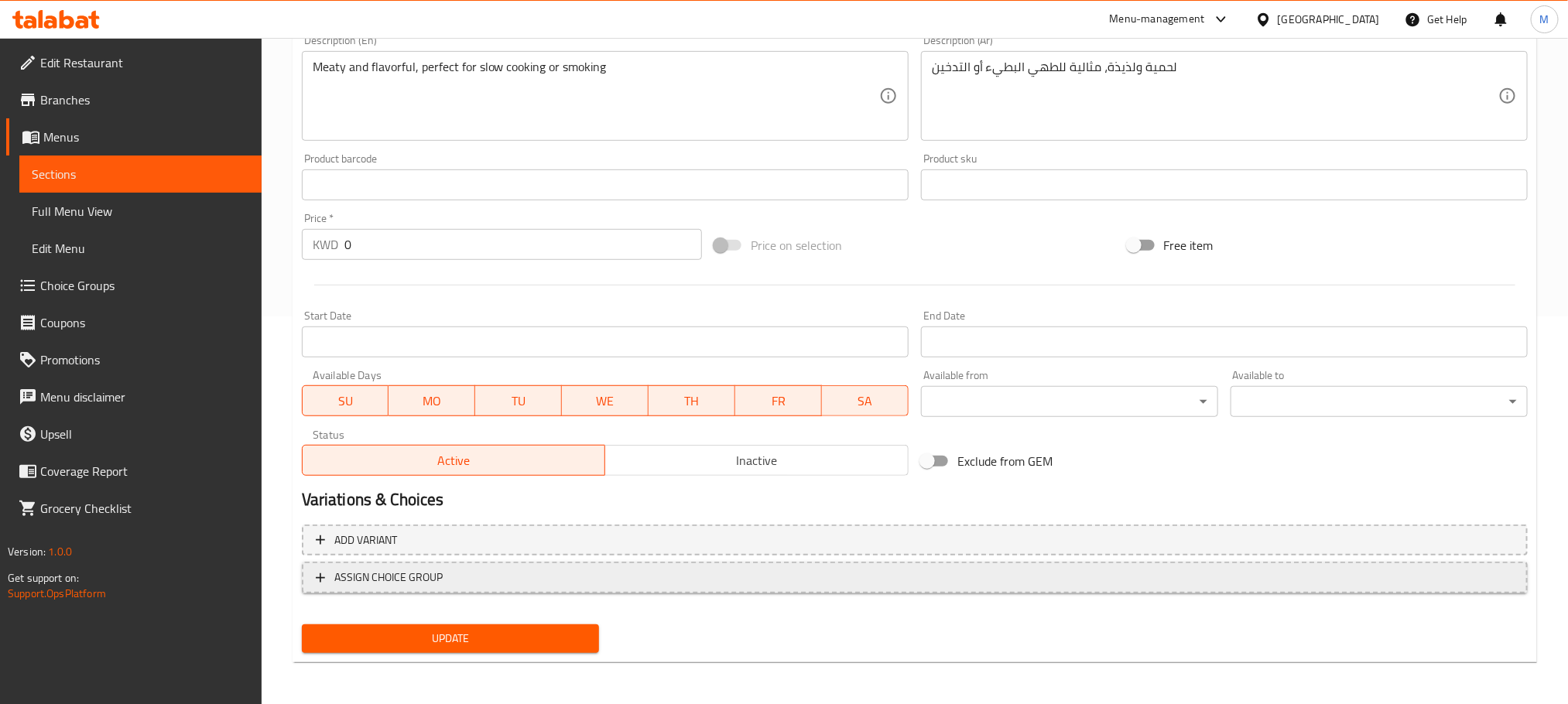
click at [458, 579] on span "ASSIGN CHOICE GROUP" at bounding box center [915, 577] width 1198 height 19
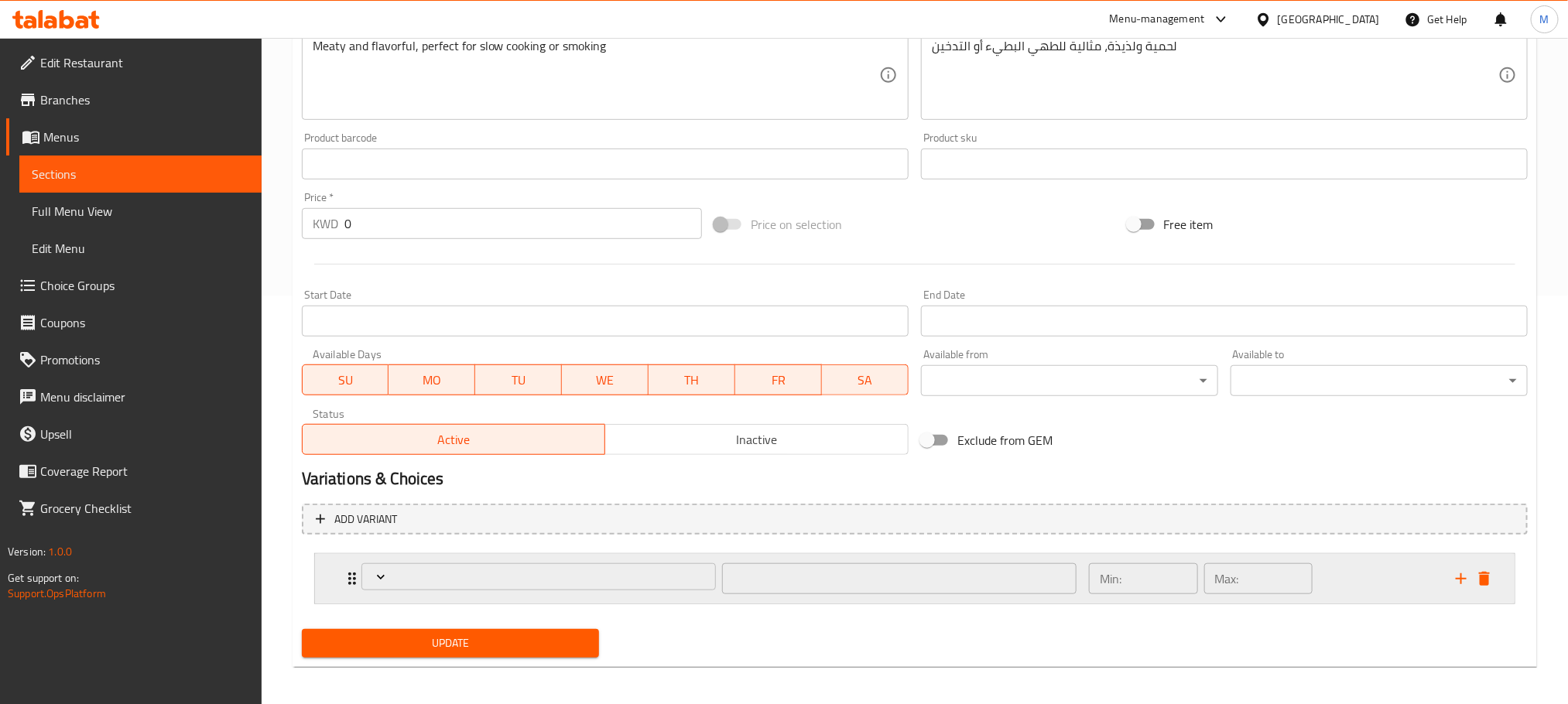
scroll to position [414, 0]
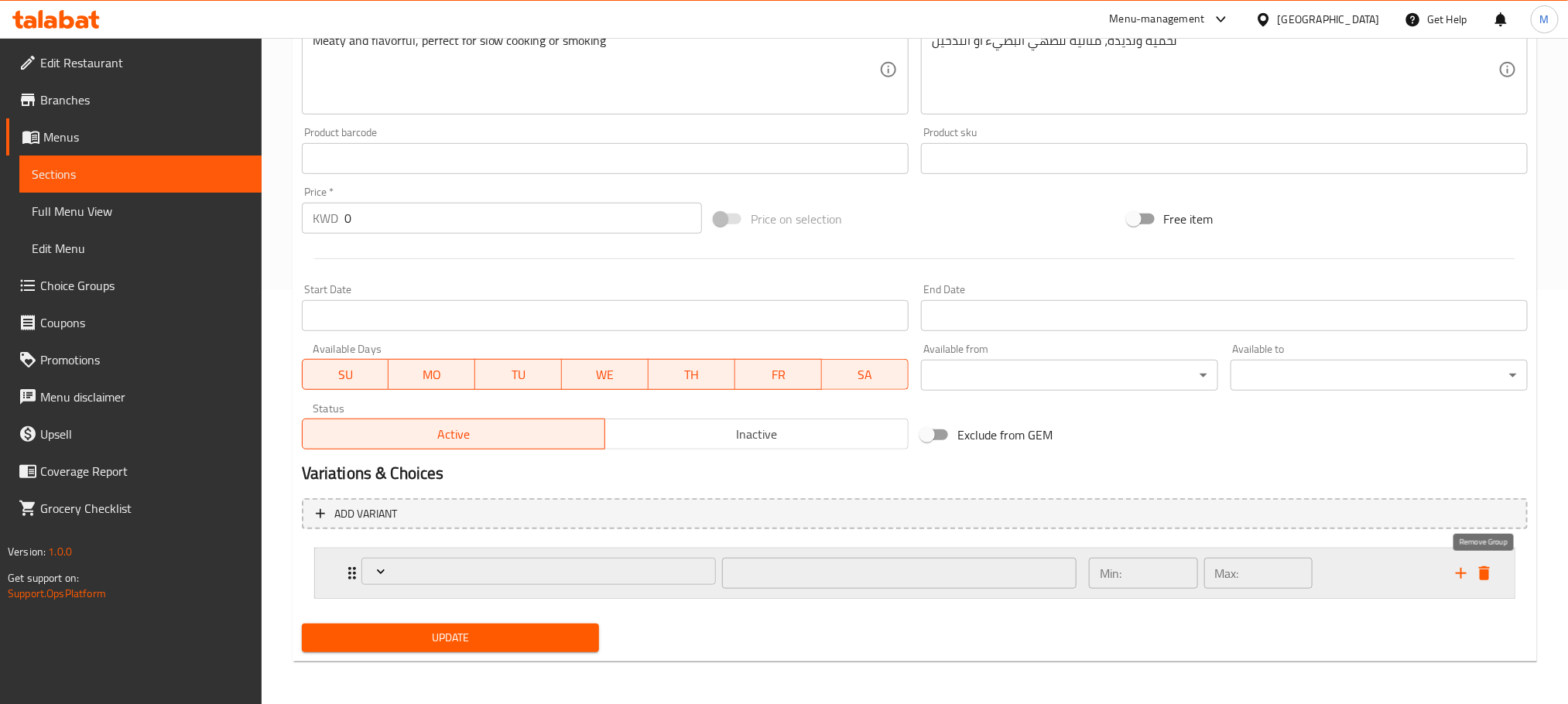
click at [1487, 574] on icon "delete" at bounding box center [1484, 572] width 10 height 14
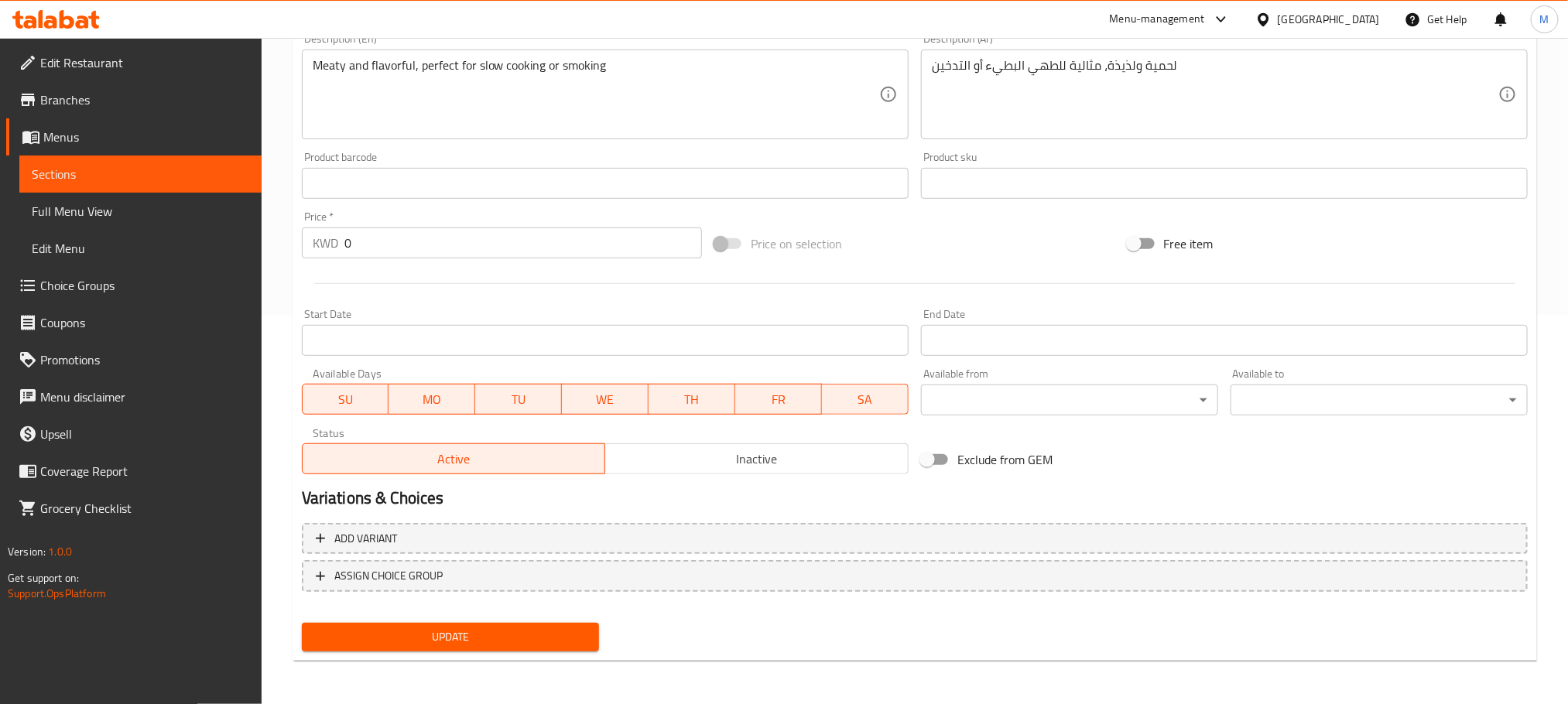
scroll to position [388, 0]
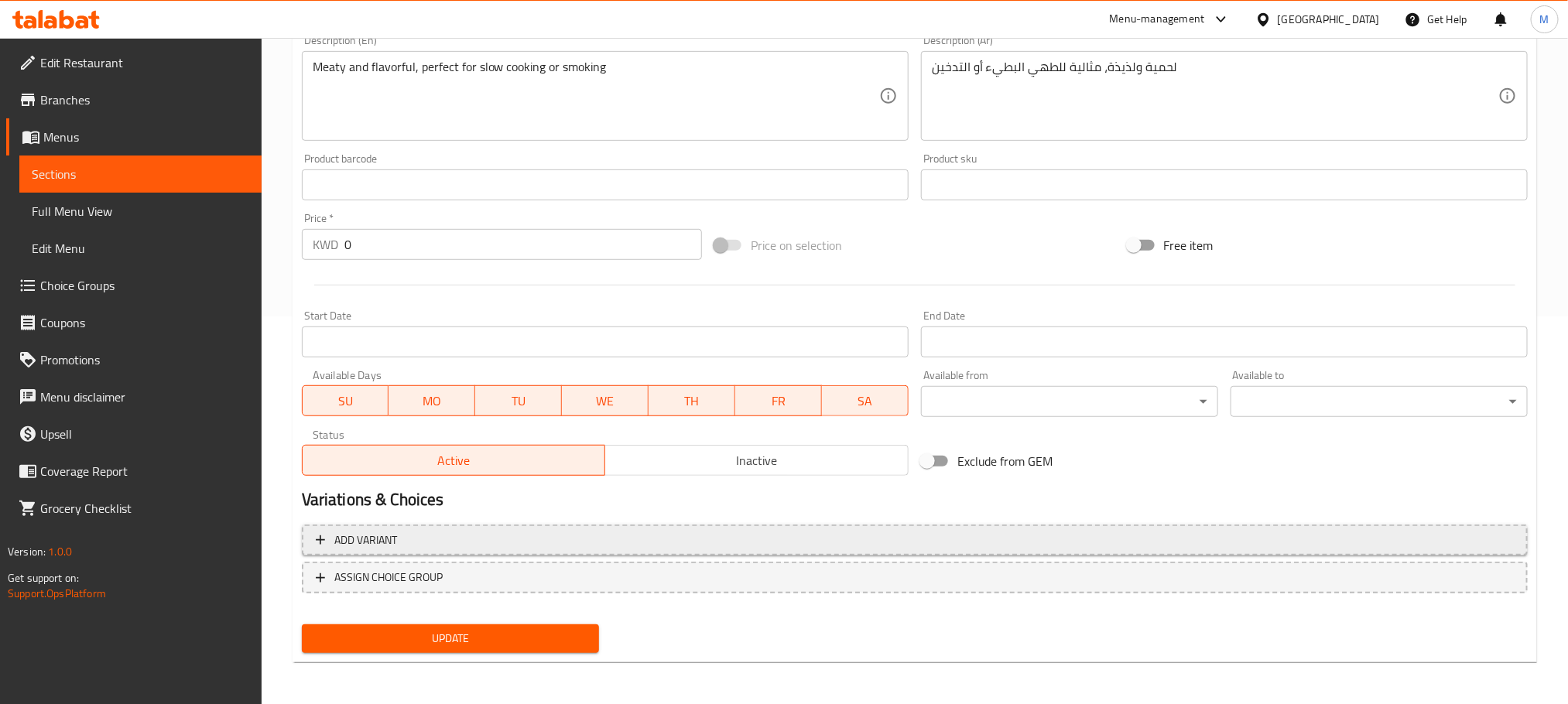
click at [406, 546] on span "Add variant" at bounding box center [915, 540] width 1198 height 19
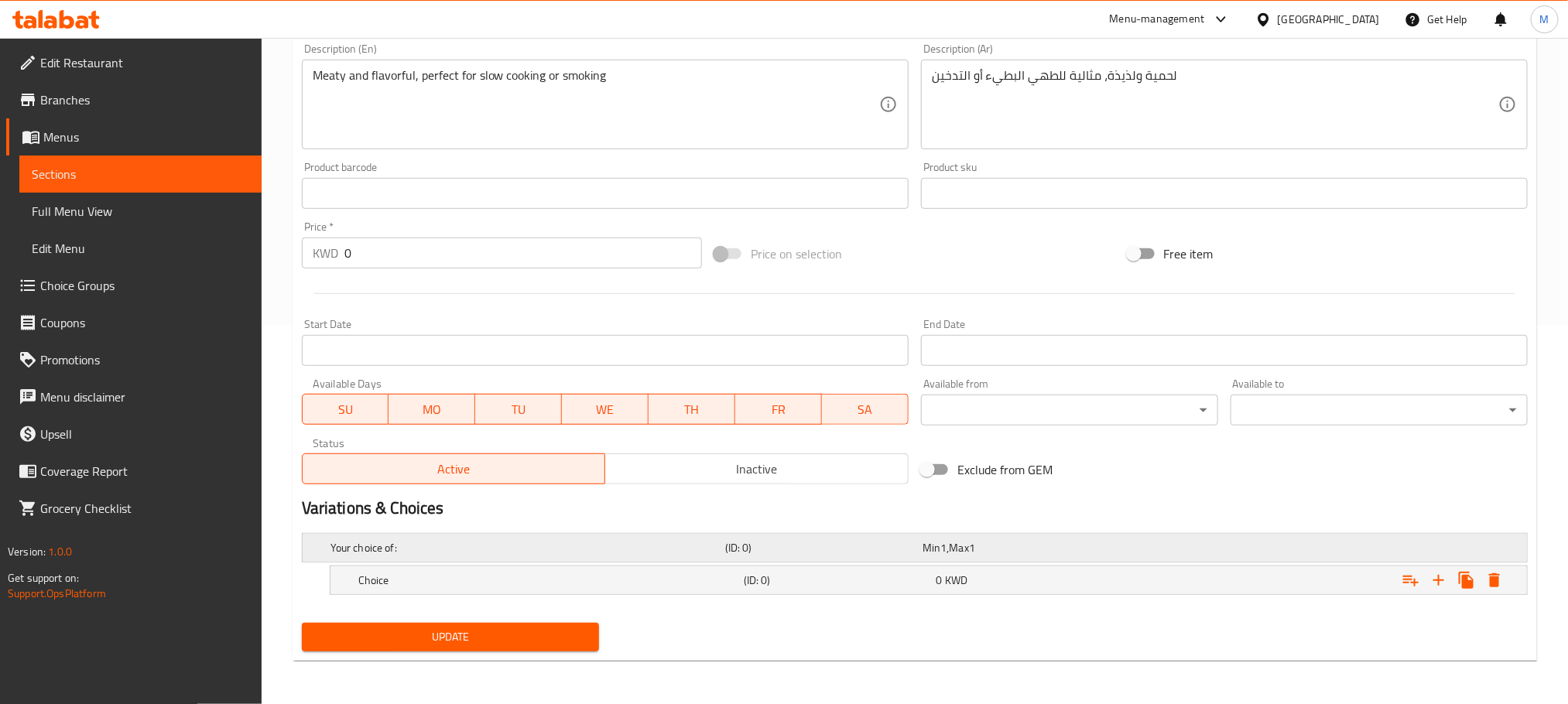
scroll to position [380, 0]
click at [441, 555] on h5 "Choice" at bounding box center [525, 547] width 389 height 15
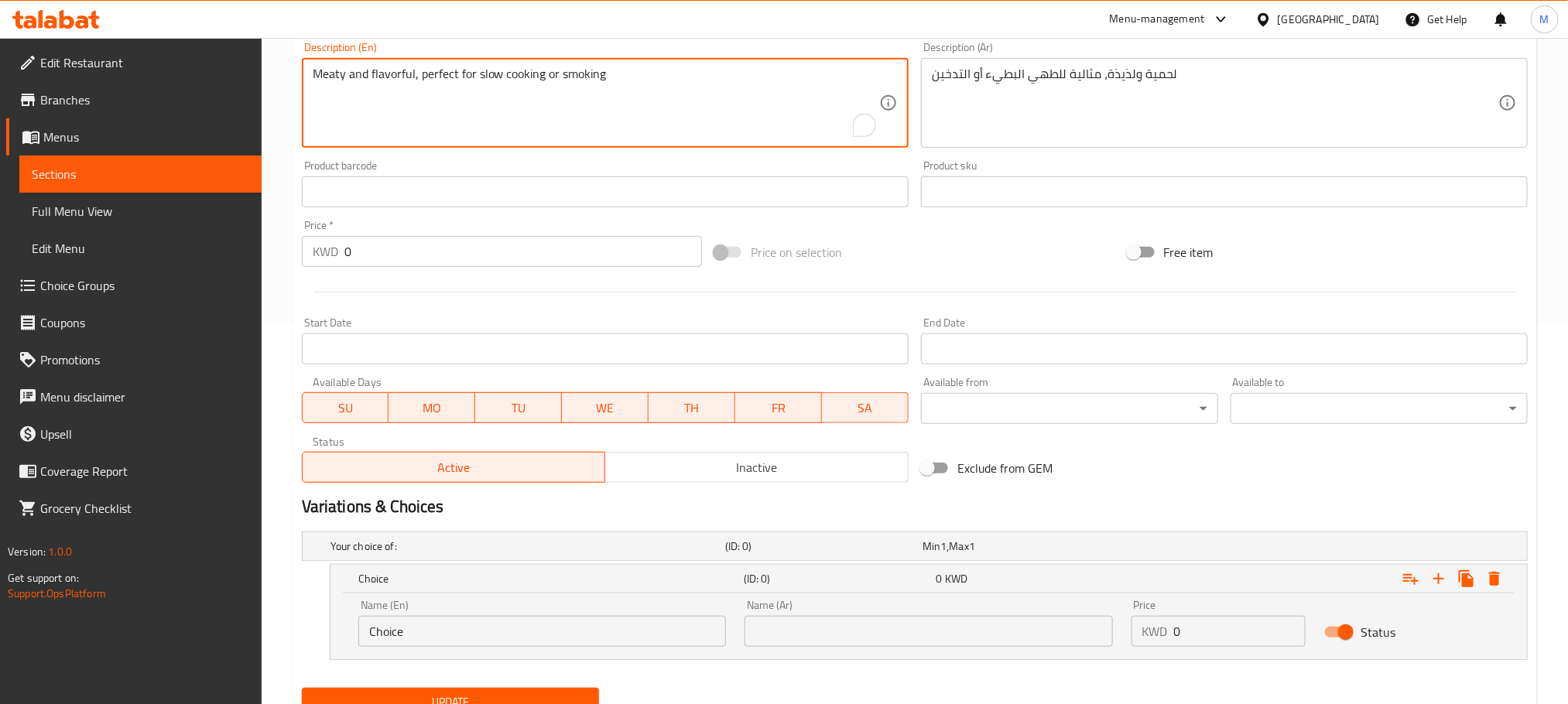
paste textarea "Aprox 500"
click at [416, 100] on textarea "Meaty and flavorful, perfect for slow cooking or smoking Approx 500 g" at bounding box center [595, 104] width 566 height 74
paste textarea "4 to 5 pieces"
type textarea "Meaty and flavorful, perfect for slow cooking or smoking Approx 500 g - 4 to 5 …"
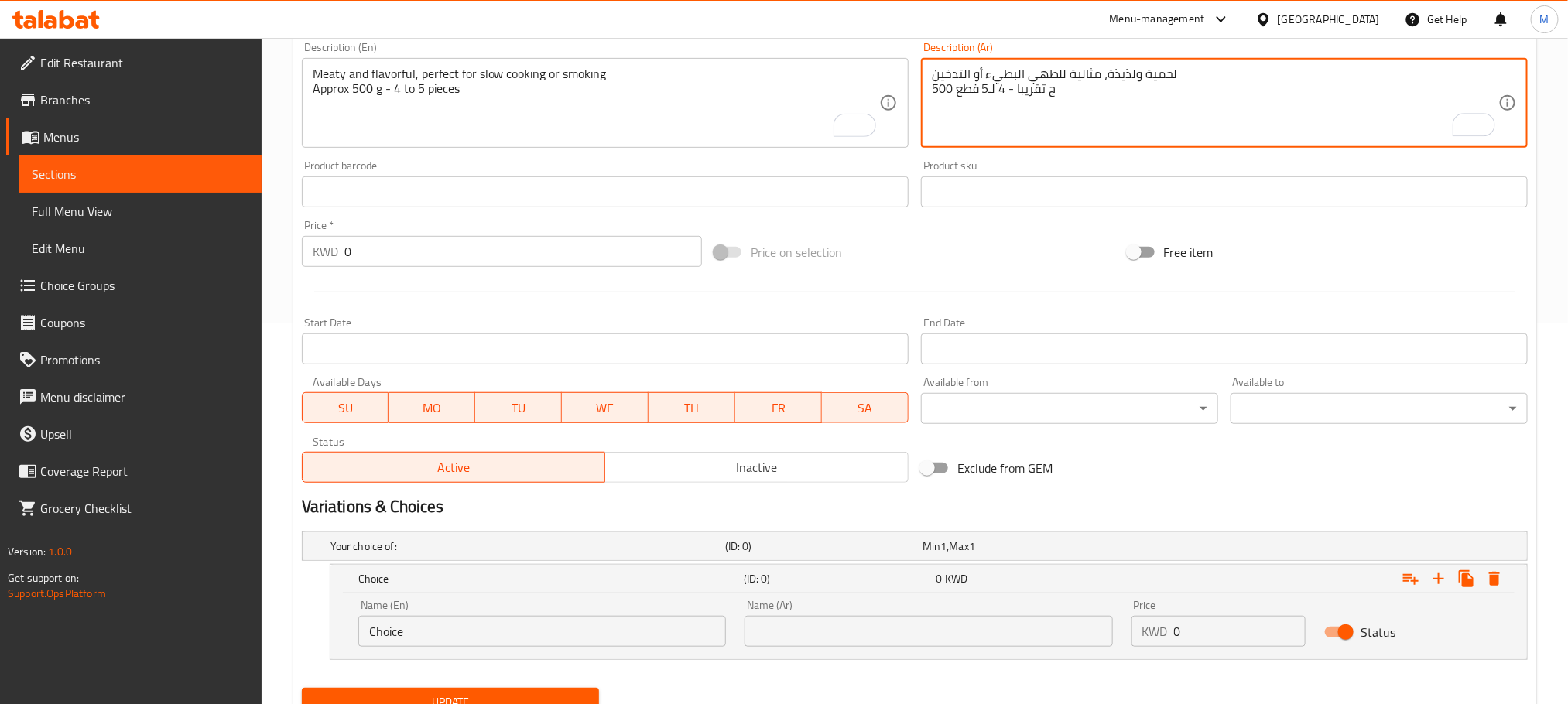
type textarea "لحمية ولذيذة، مثالية للطهي البطيء أو التدخين 500 ج تقريبا - 4 لـ5 قطع"
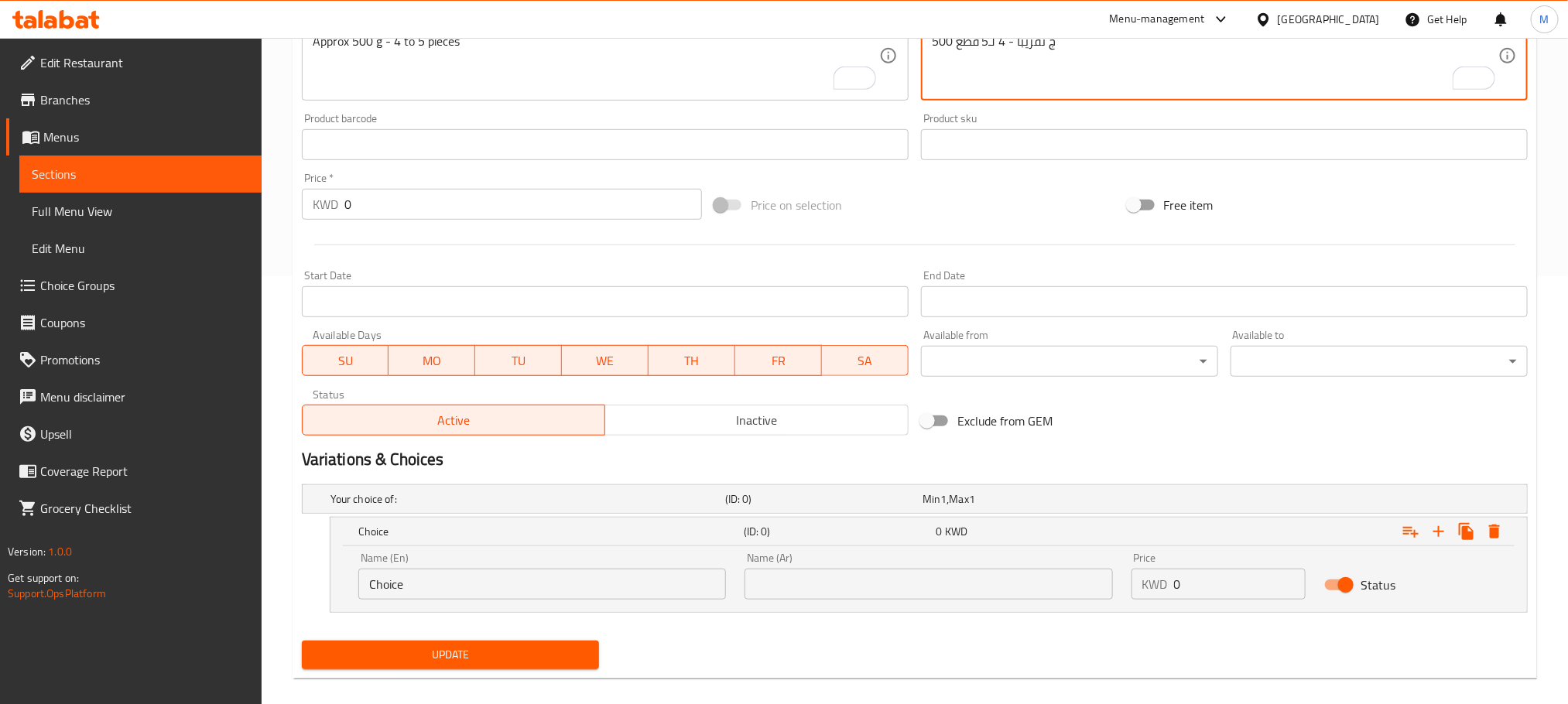
scroll to position [446, 0]
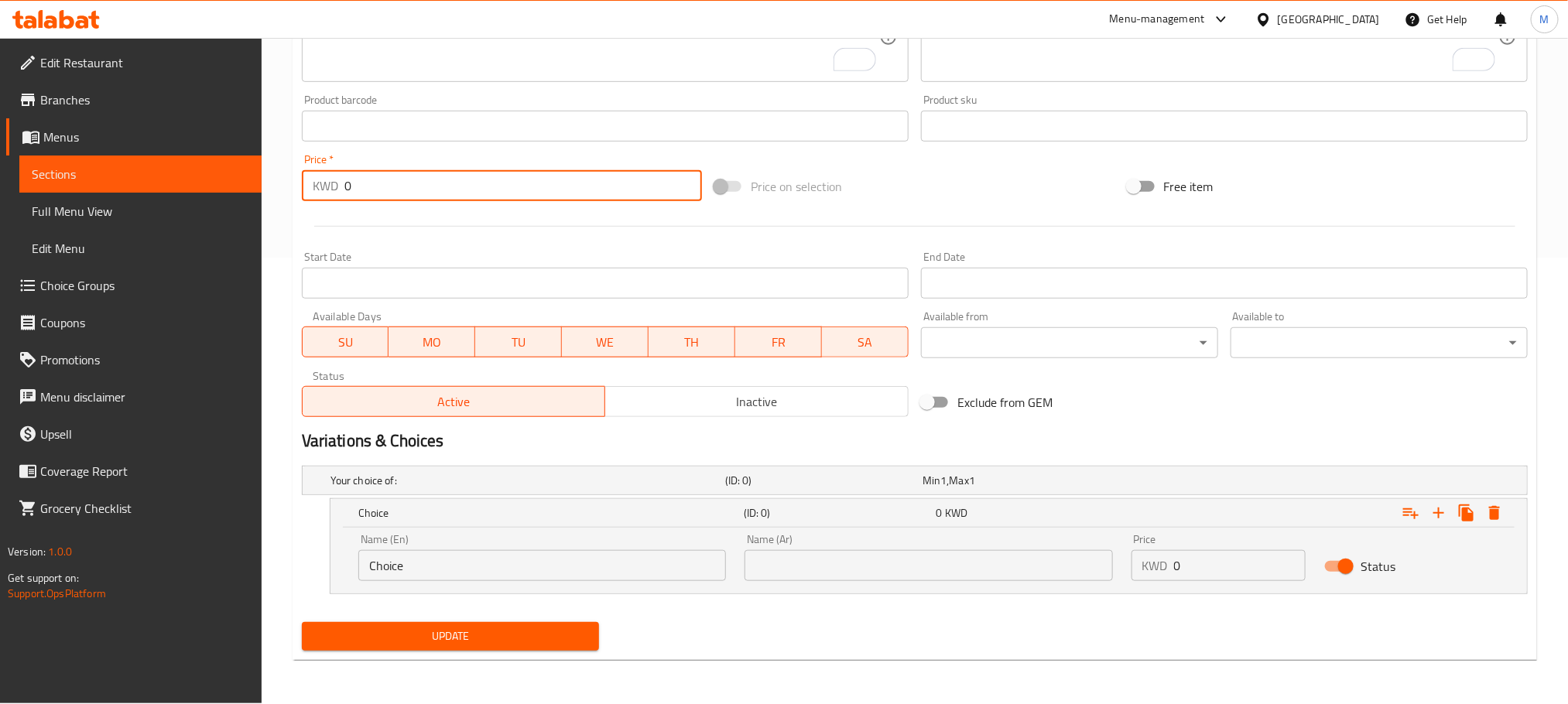
drag, startPoint x: 365, startPoint y: 181, endPoint x: 186, endPoint y: 188, distance: 179.1
click at [186, 188] on div "Edit Restaurant Branches Menus Sections Full Menu View Edit Menu Choice Groups …" at bounding box center [784, 147] width 1568 height 1112
type input "2.75"
click at [286, 304] on div "Home / Restaurants management / Menus / Sections / item / update BBQ section Up…" at bounding box center [915, 147] width 1307 height 1112
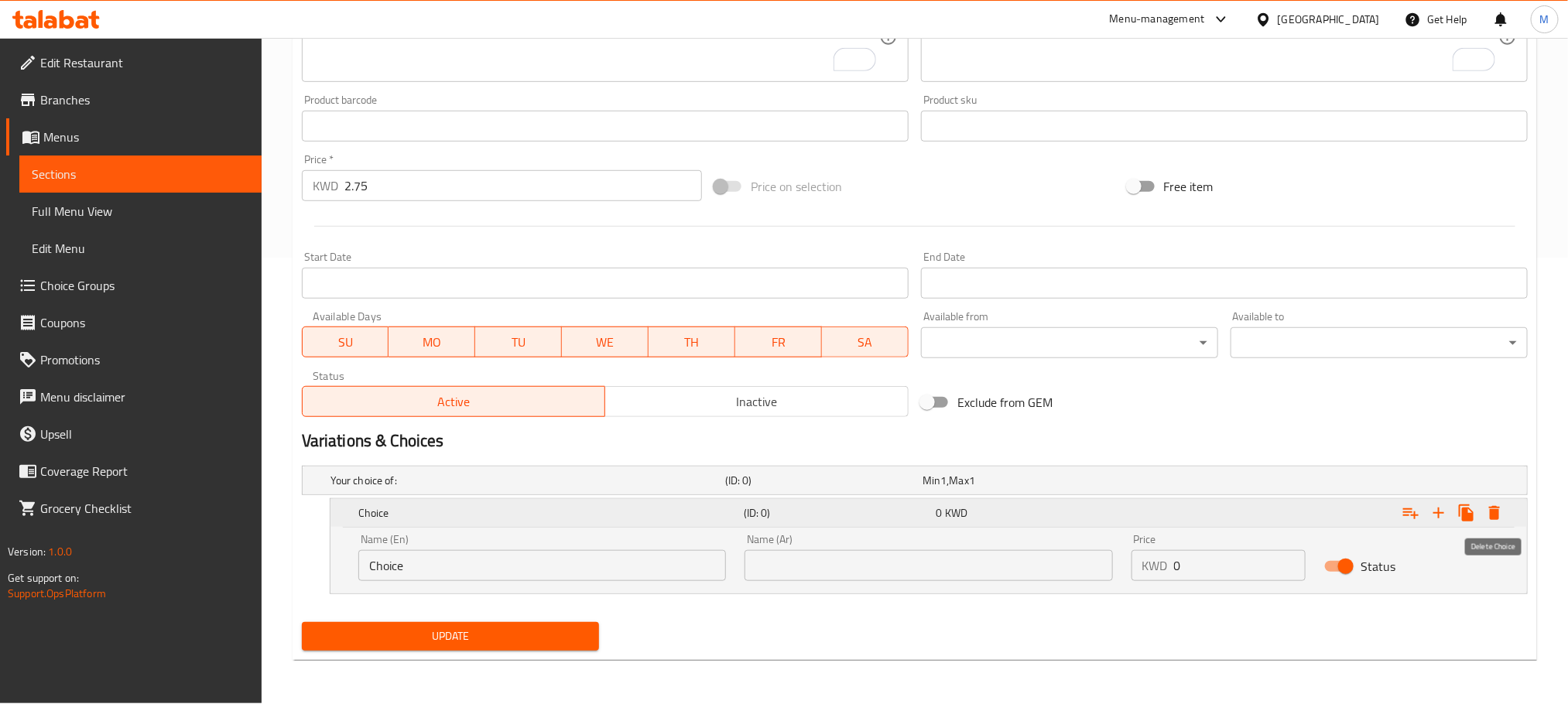
click at [1499, 508] on icon "Expand" at bounding box center [1494, 512] width 10 height 14
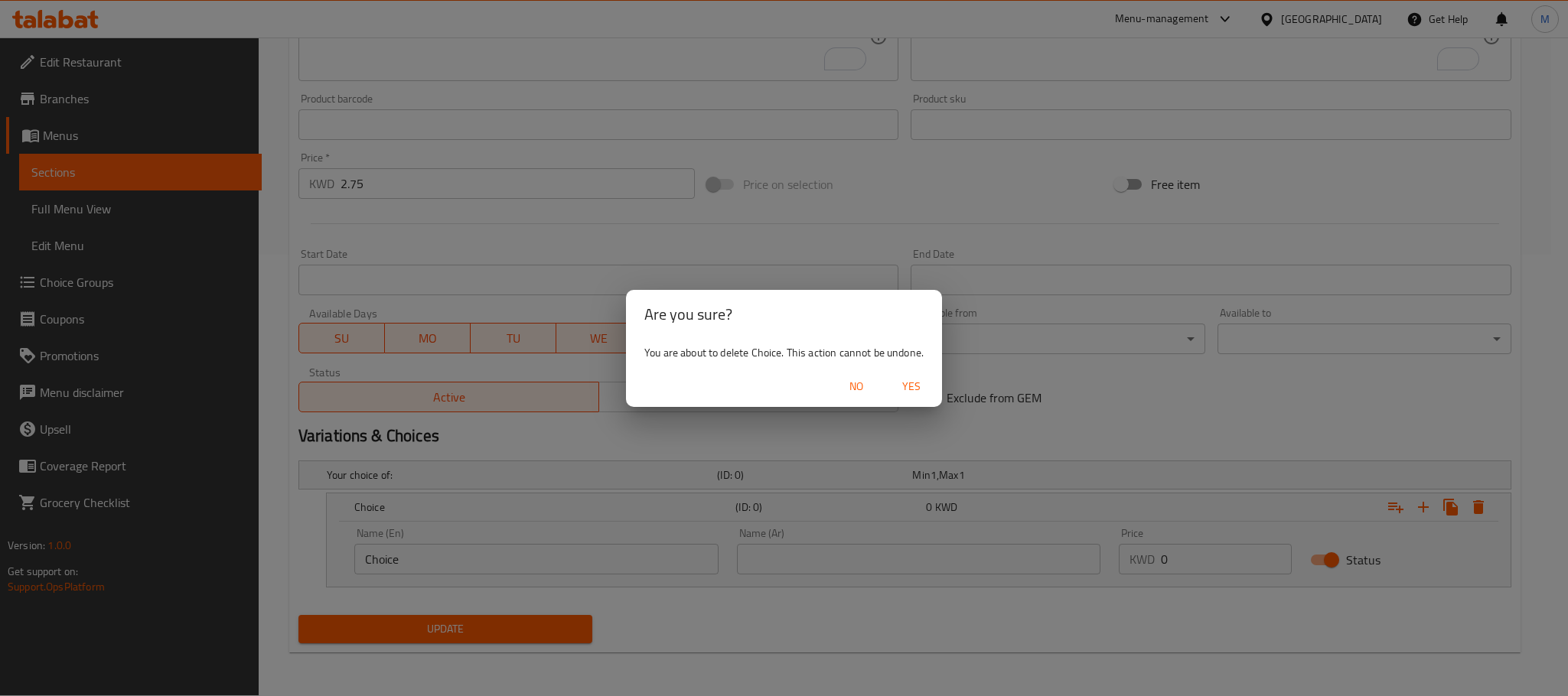
click at [918, 381] on span "Yes" at bounding box center [911, 386] width 37 height 19
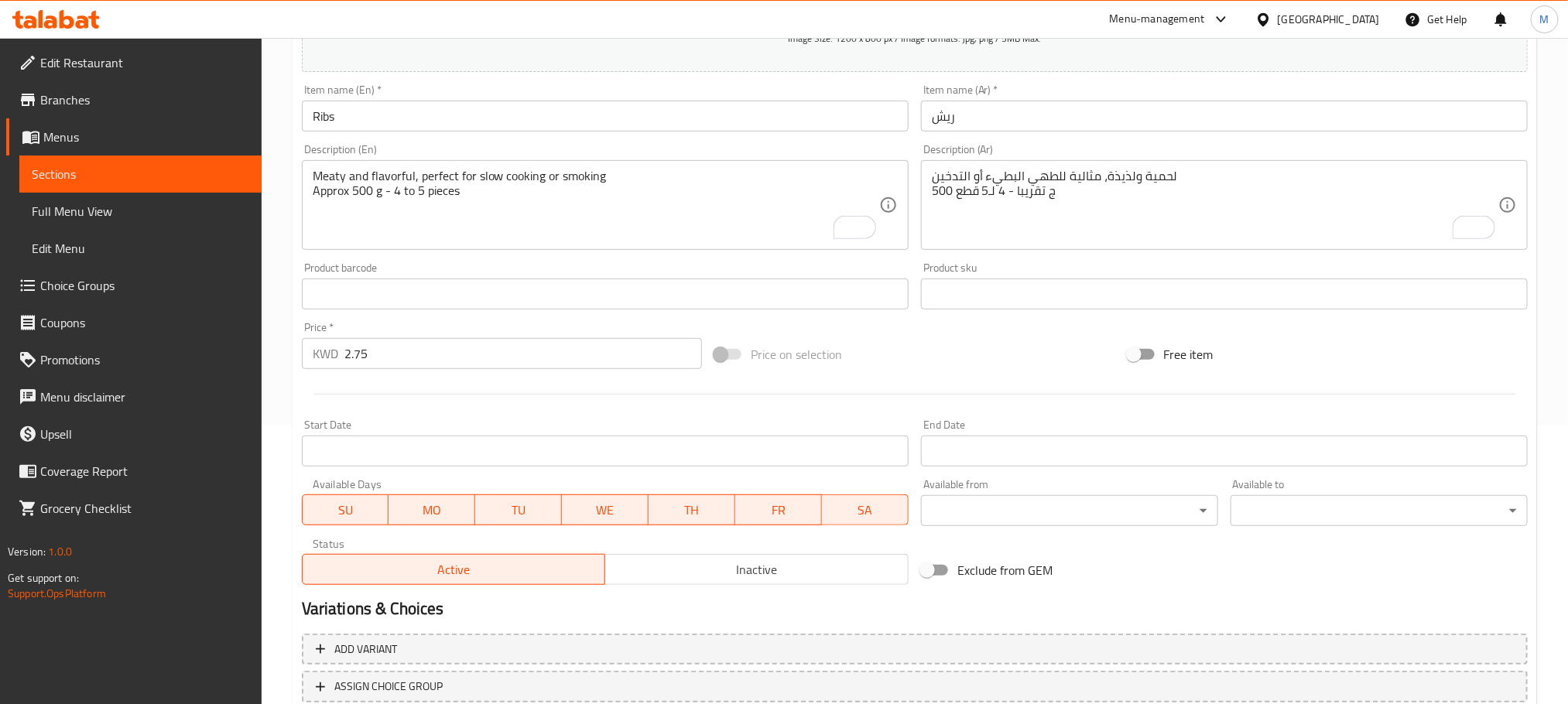
scroll to position [388, 0]
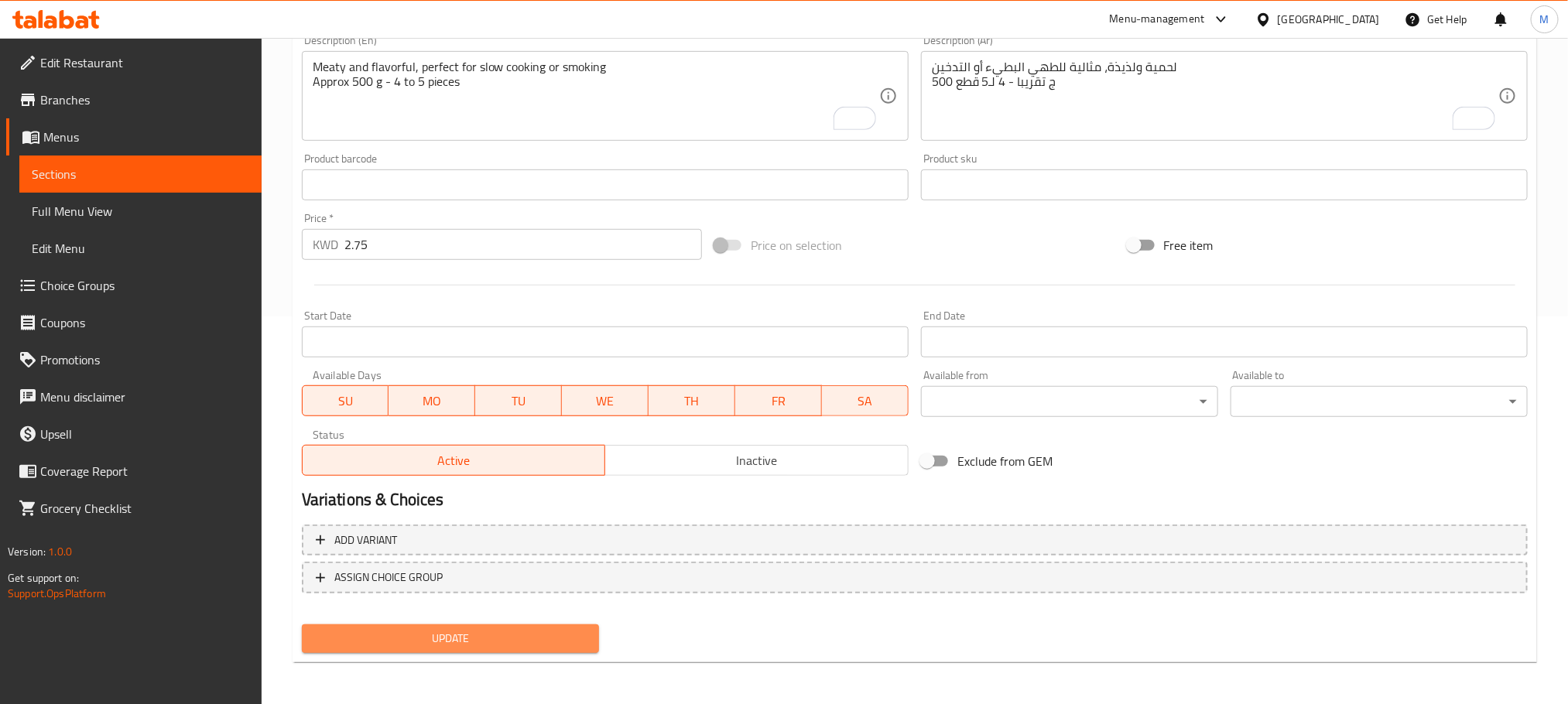
click at [427, 637] on span "Update" at bounding box center [450, 638] width 272 height 19
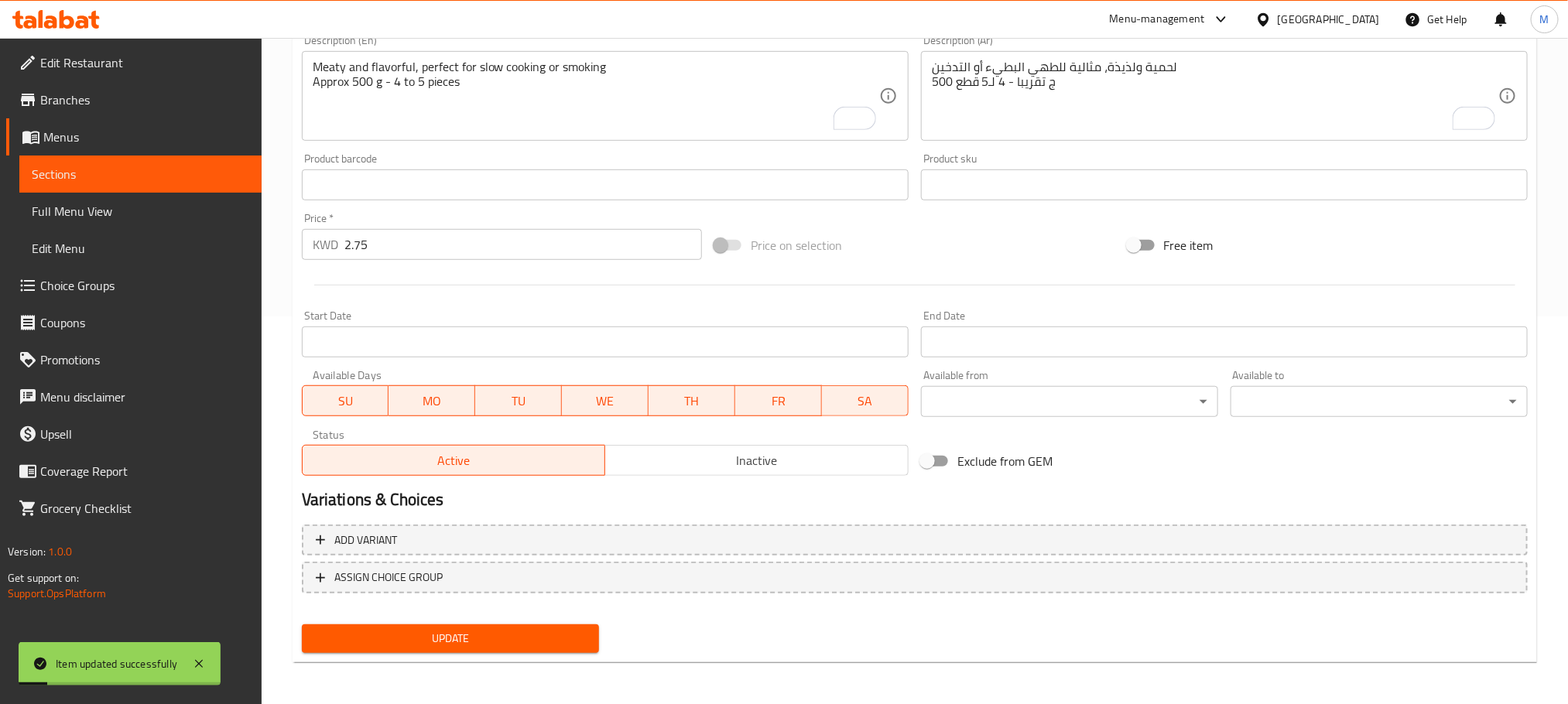
scroll to position [0, 0]
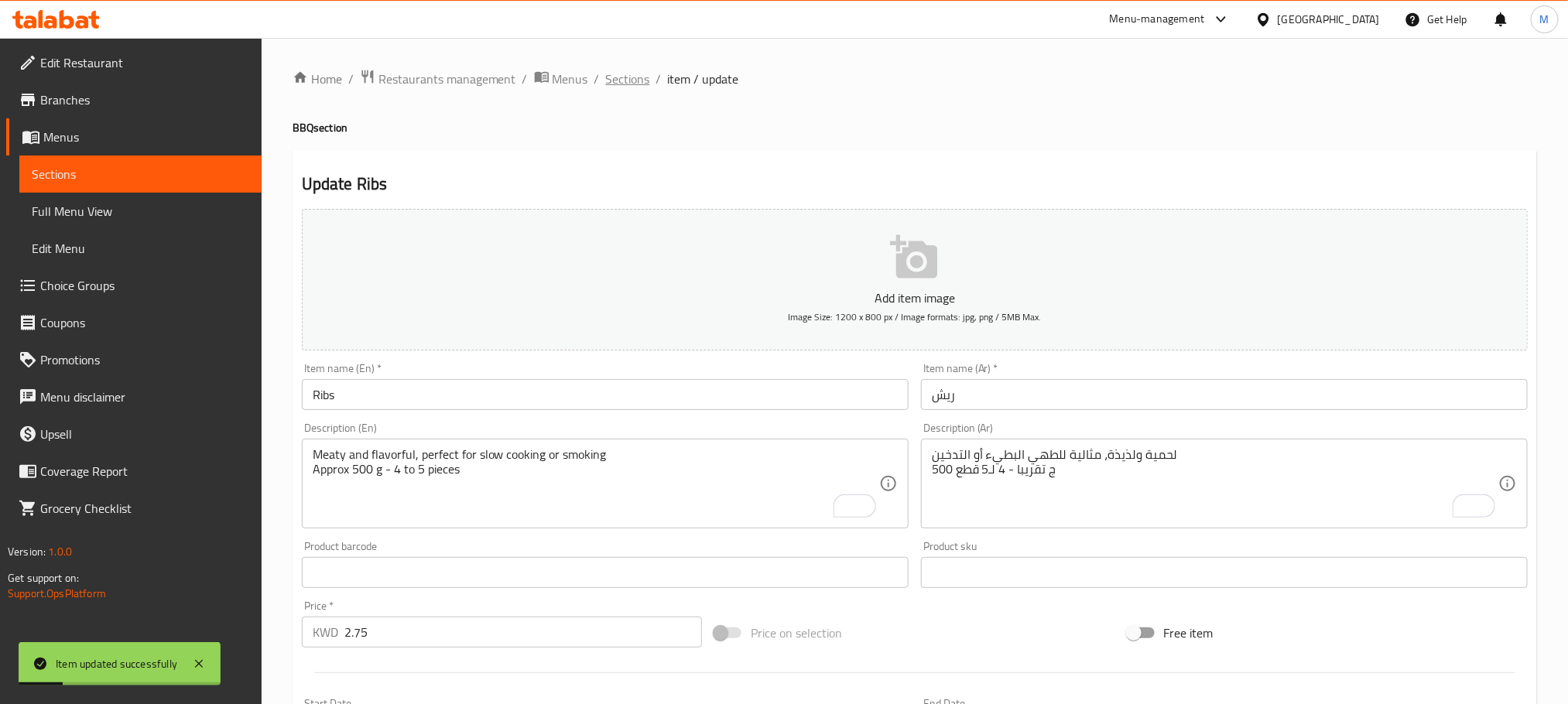
click at [643, 73] on span "Sections" at bounding box center [628, 79] width 44 height 18
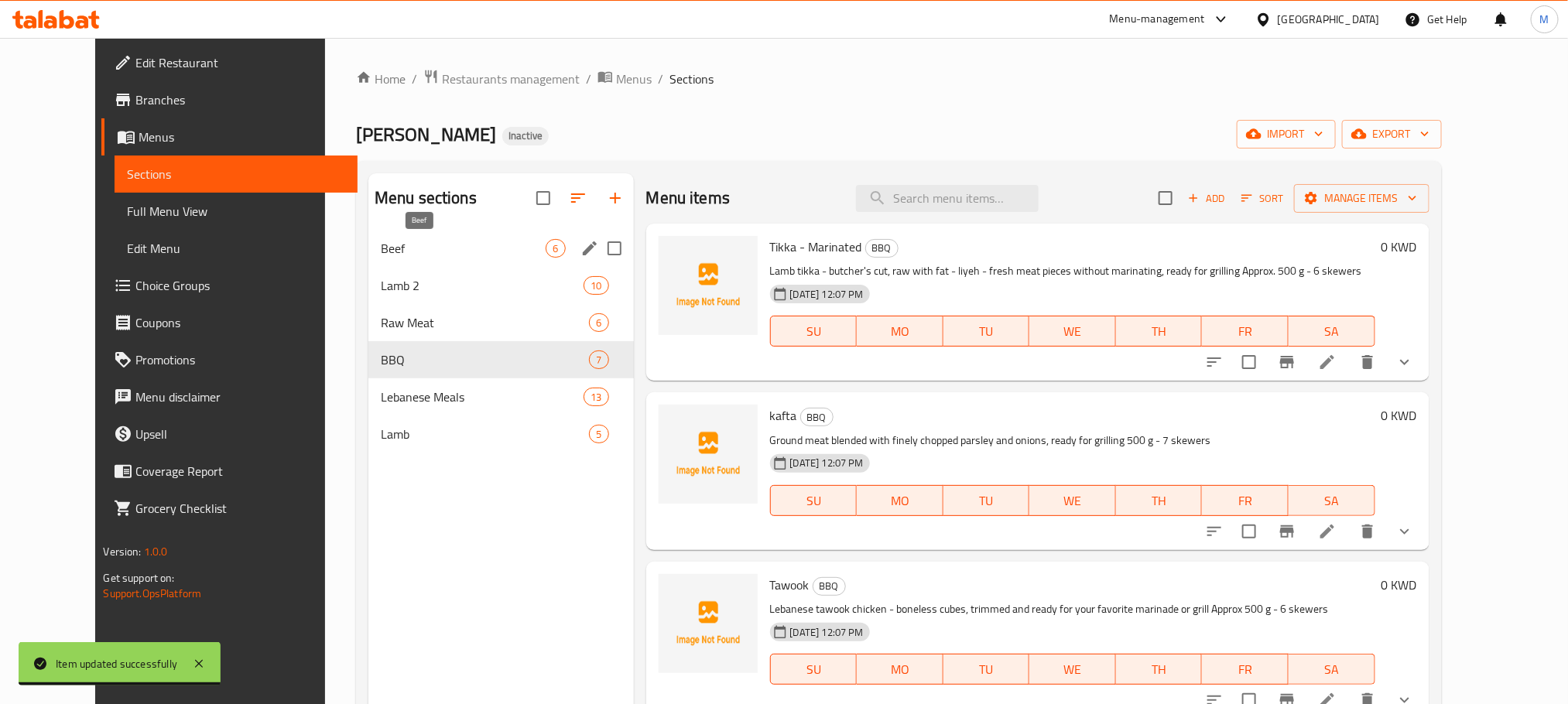
click at [383, 249] on span "Beef" at bounding box center [463, 248] width 165 height 18
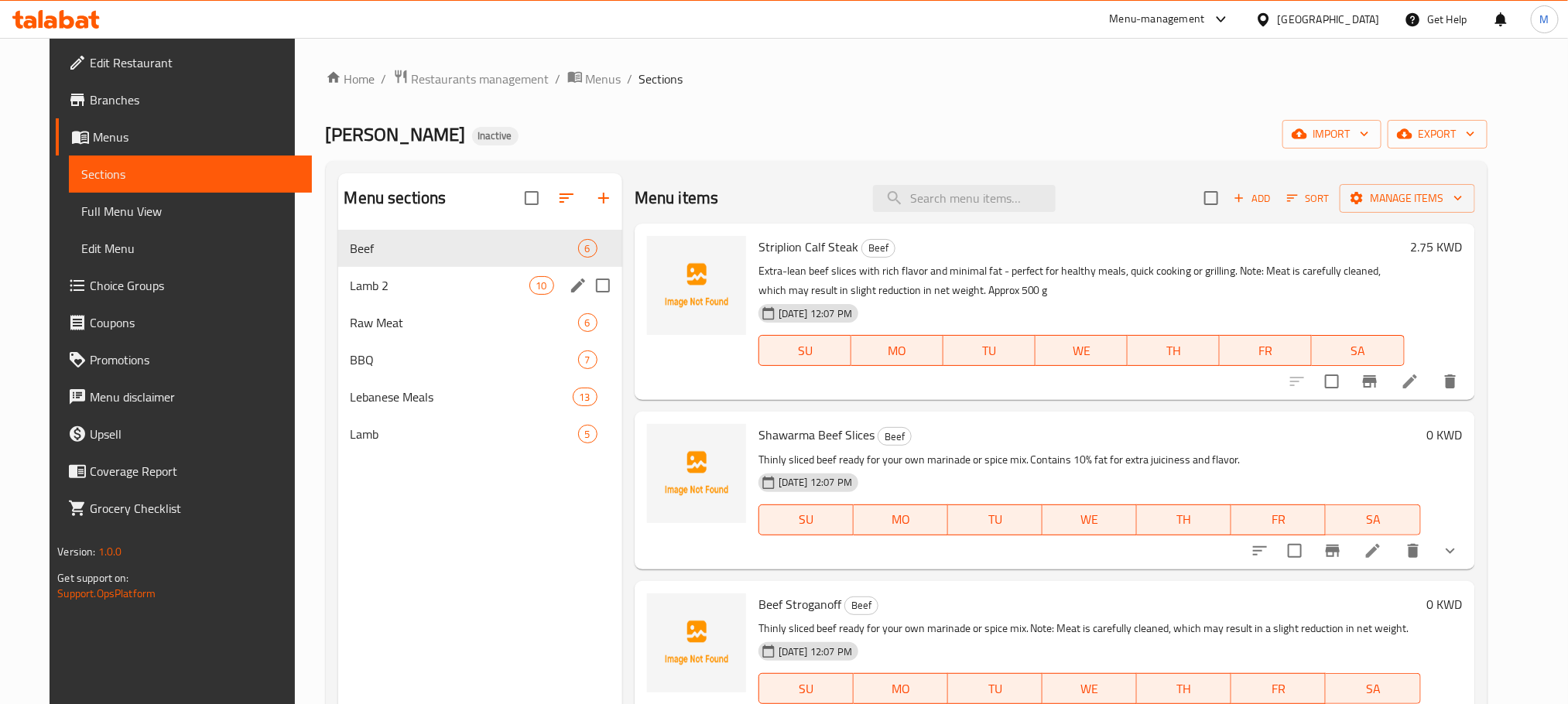
click at [351, 269] on div "Lamb 2 10" at bounding box center [480, 285] width 284 height 37
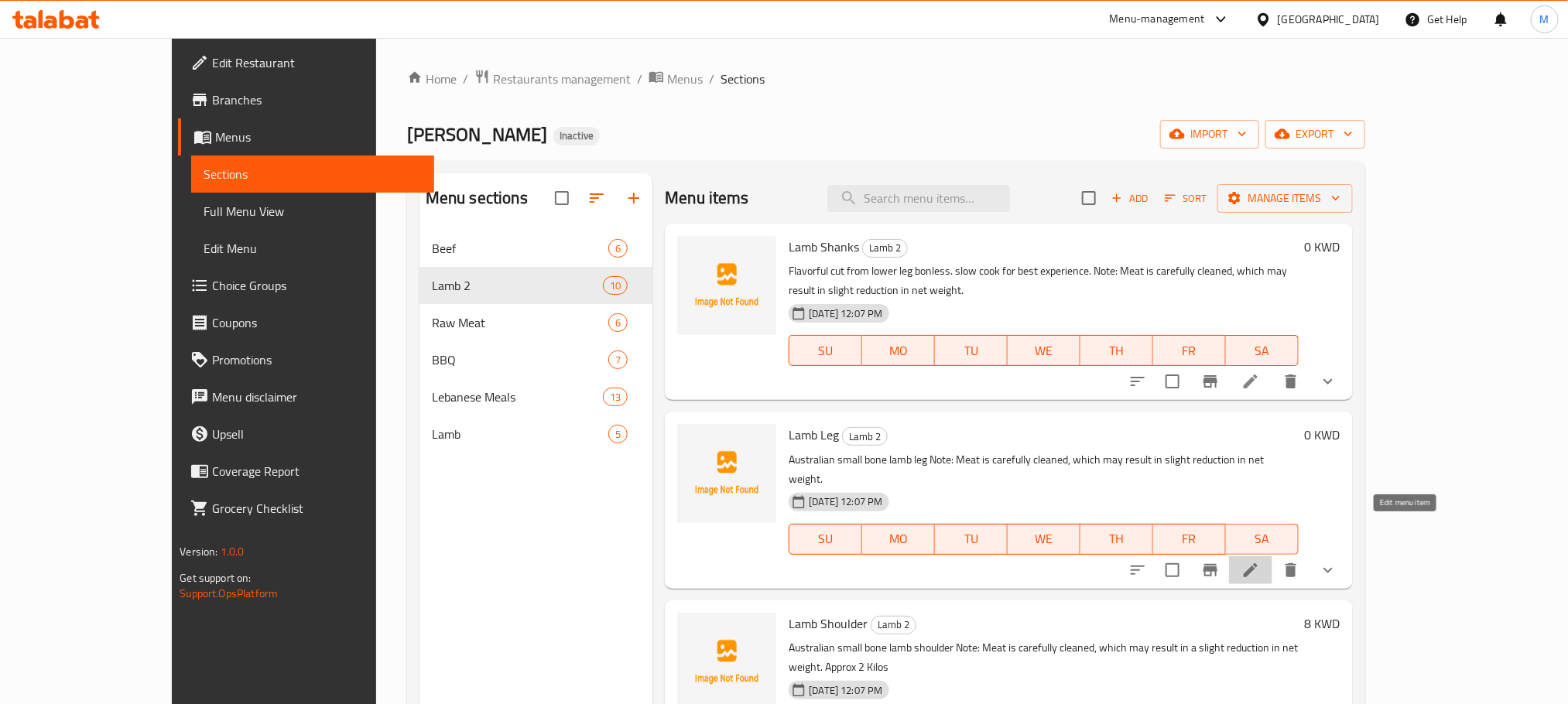
click at [1260, 561] on icon at bounding box center [1251, 570] width 18 height 18
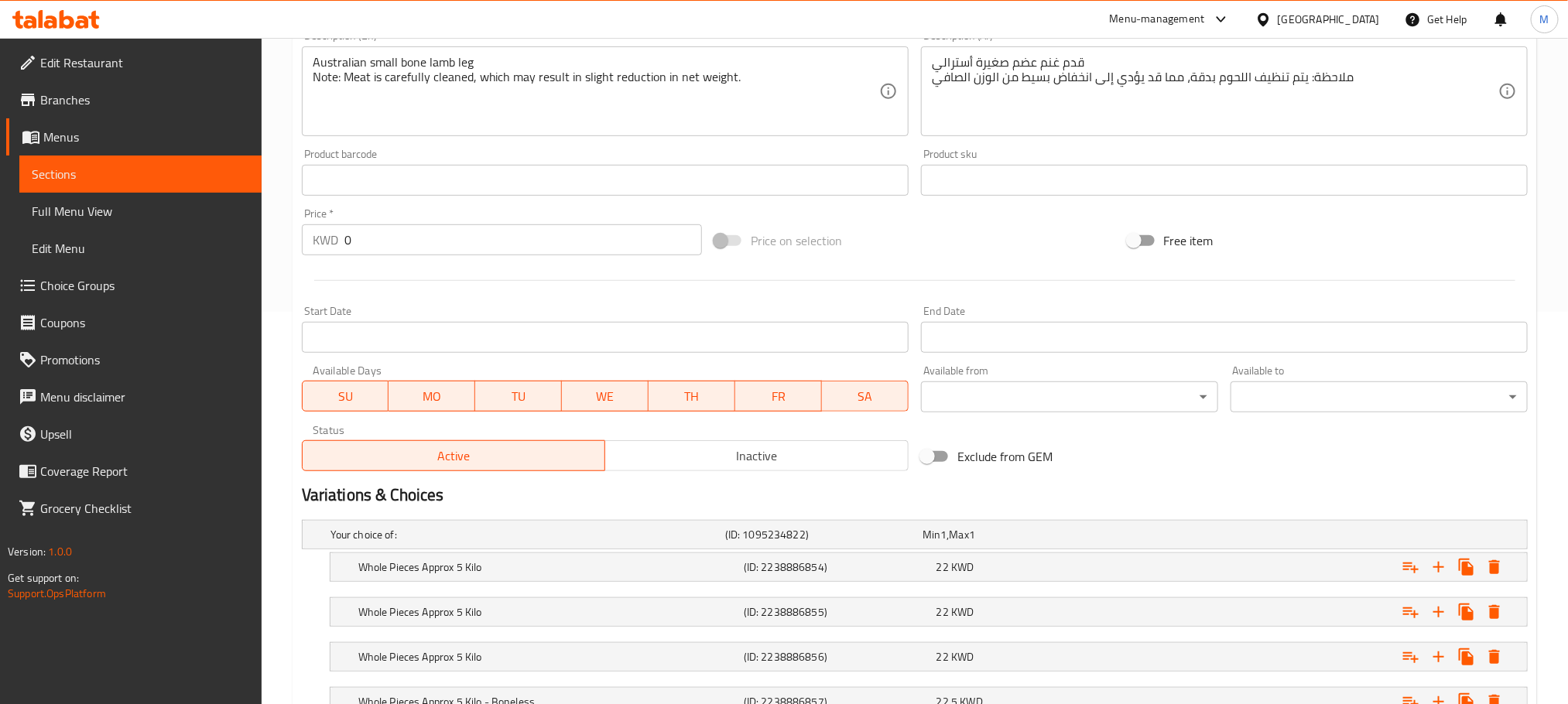
scroll to position [580, 0]
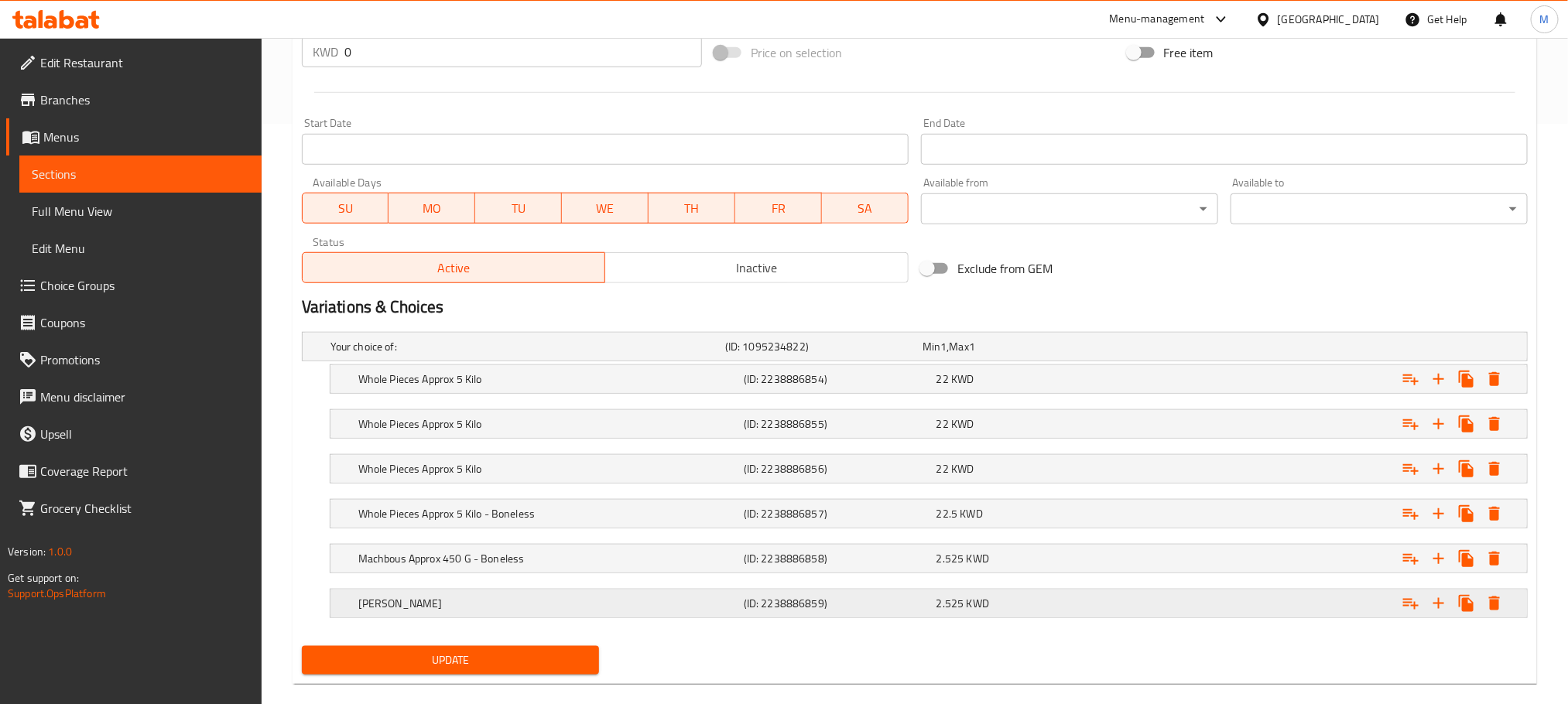
click at [1017, 354] on div "2.525 KWD" at bounding box center [1019, 346] width 191 height 15
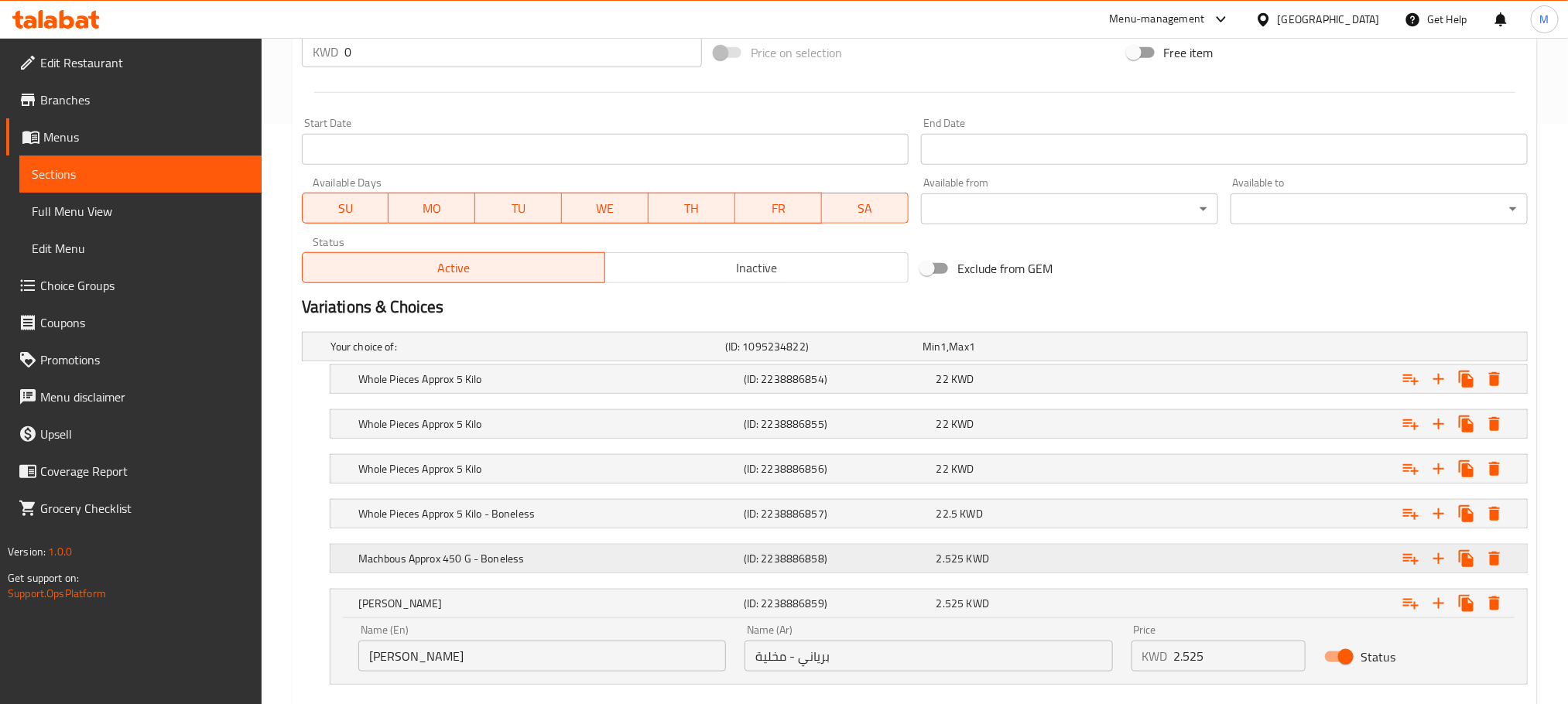
click at [1034, 364] on div "Machbous Approx 450 G - Boneless (ID: 2238886858) 2.525 KWD" at bounding box center [920, 347] width 1184 height 34
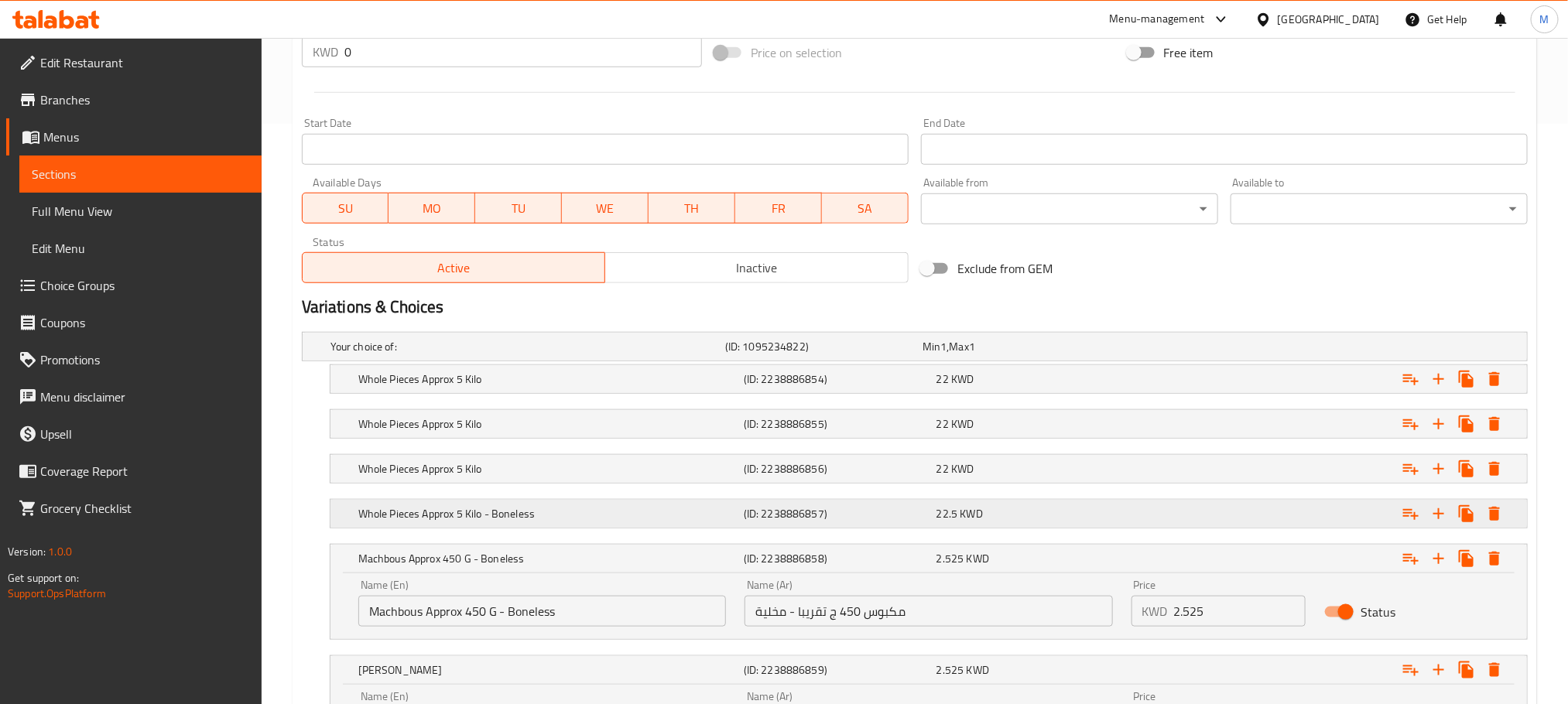
click at [1023, 364] on div "Whole Pieces Approx 5 Kilo - Boneless (ID: 2238886857) 22.5 KWD" at bounding box center [920, 347] width 1184 height 34
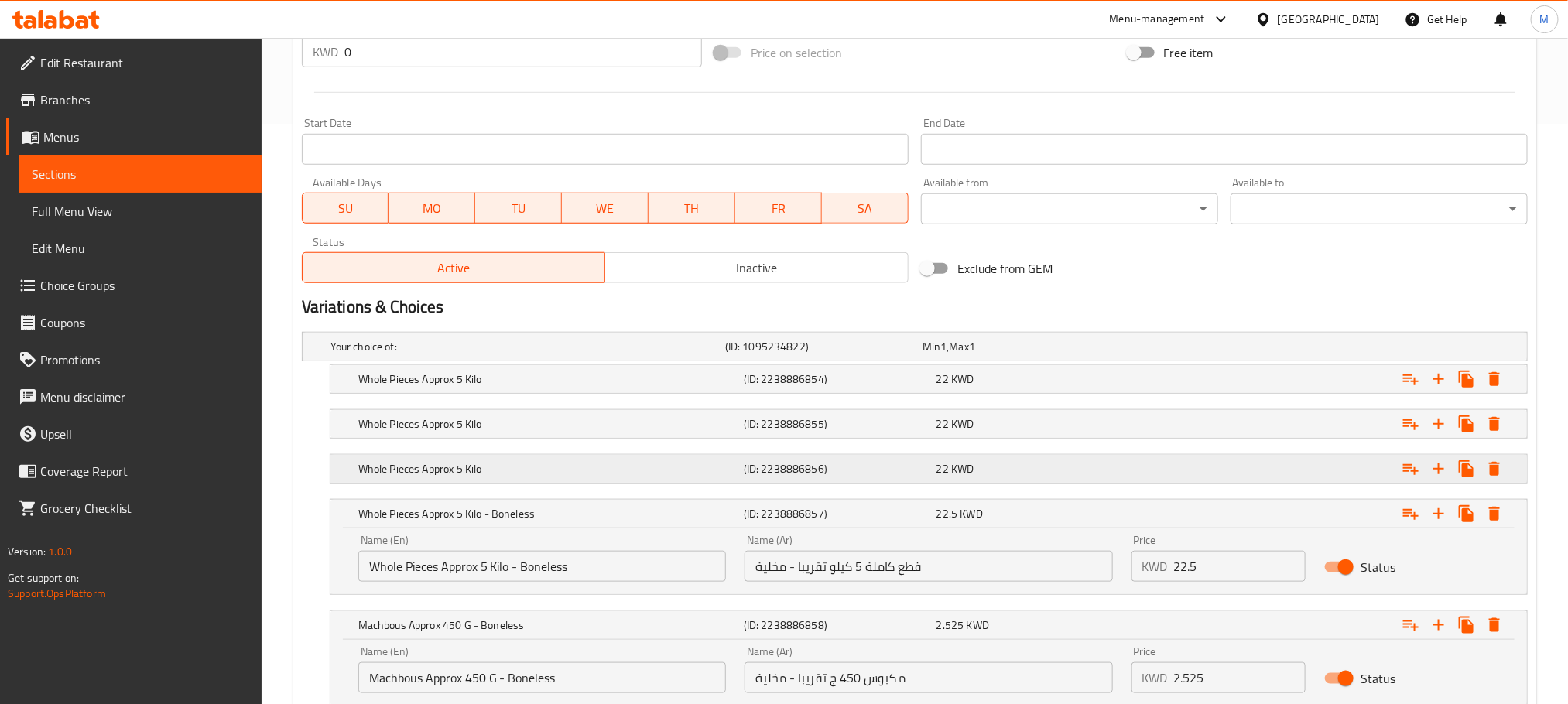
click at [1008, 357] on div "22 KWD" at bounding box center [1019, 346] width 198 height 22
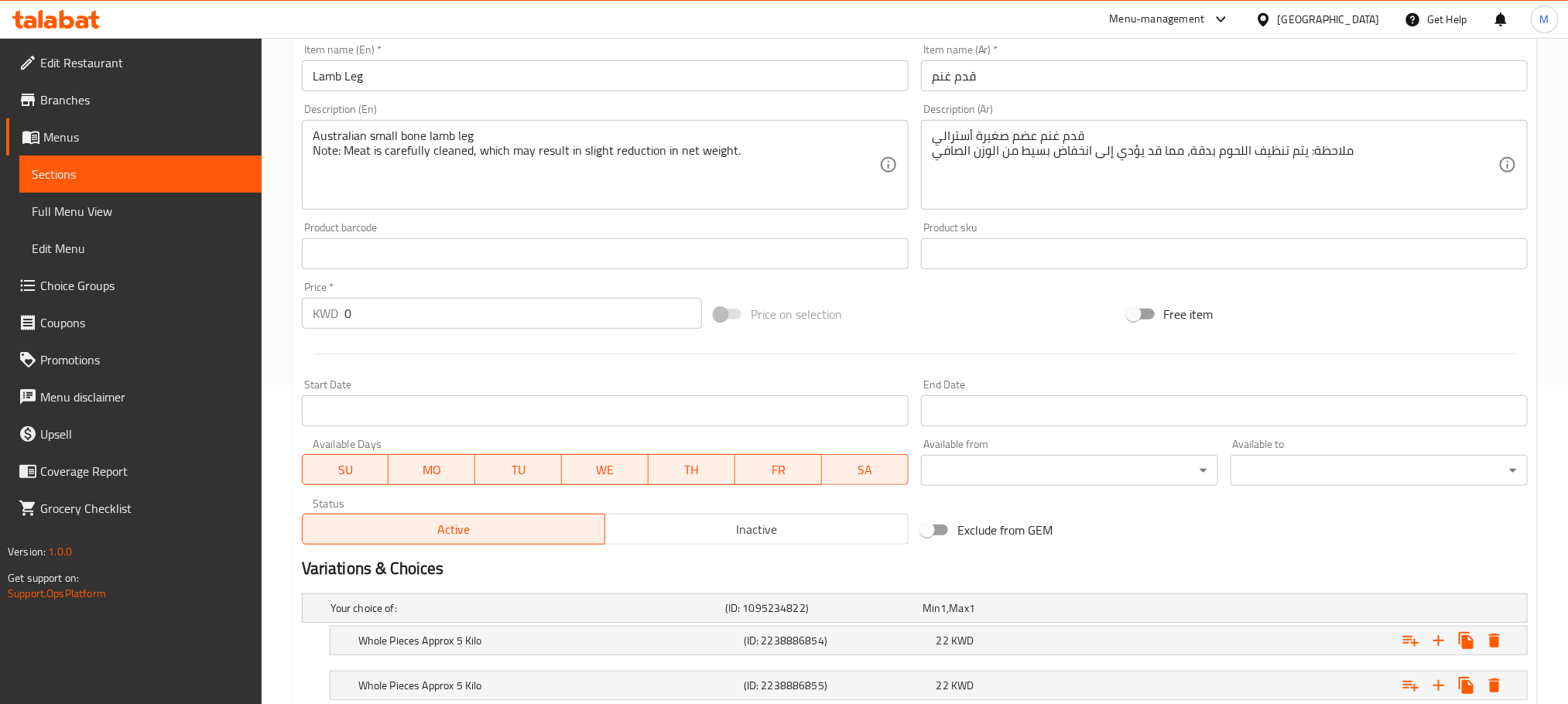
scroll to position [0, 0]
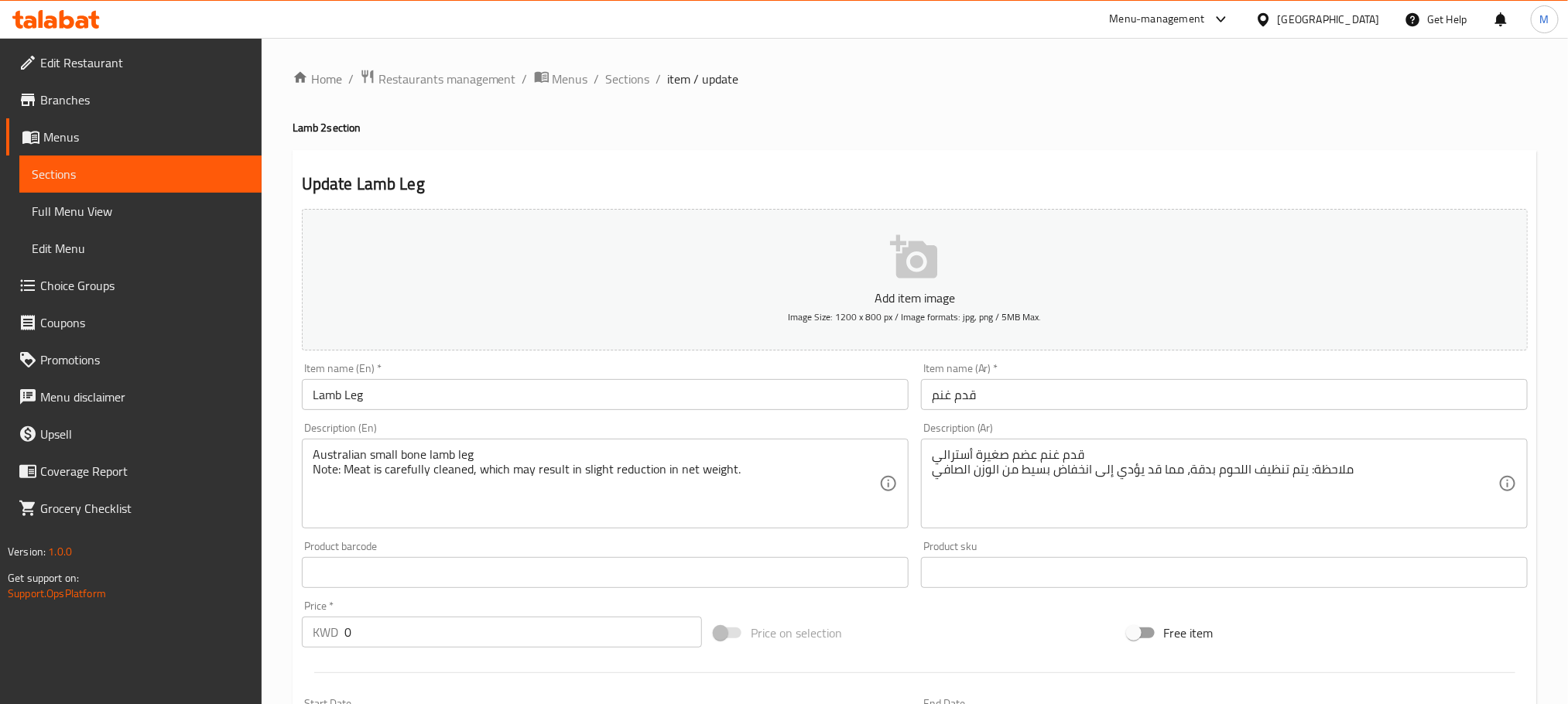
click at [144, 169] on span "Sections" at bounding box center [141, 173] width 218 height 18
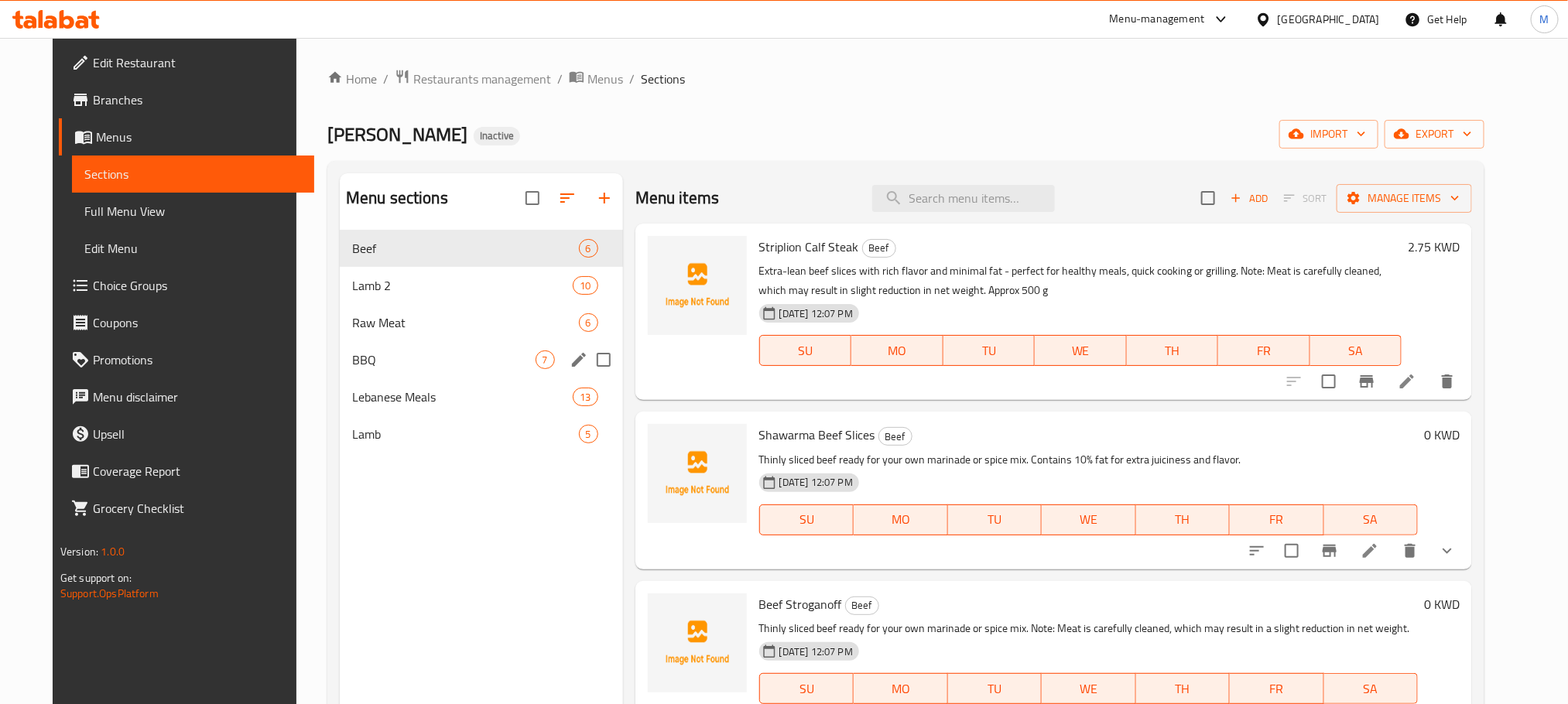
click at [419, 355] on span "BBQ" at bounding box center [443, 360] width 183 height 18
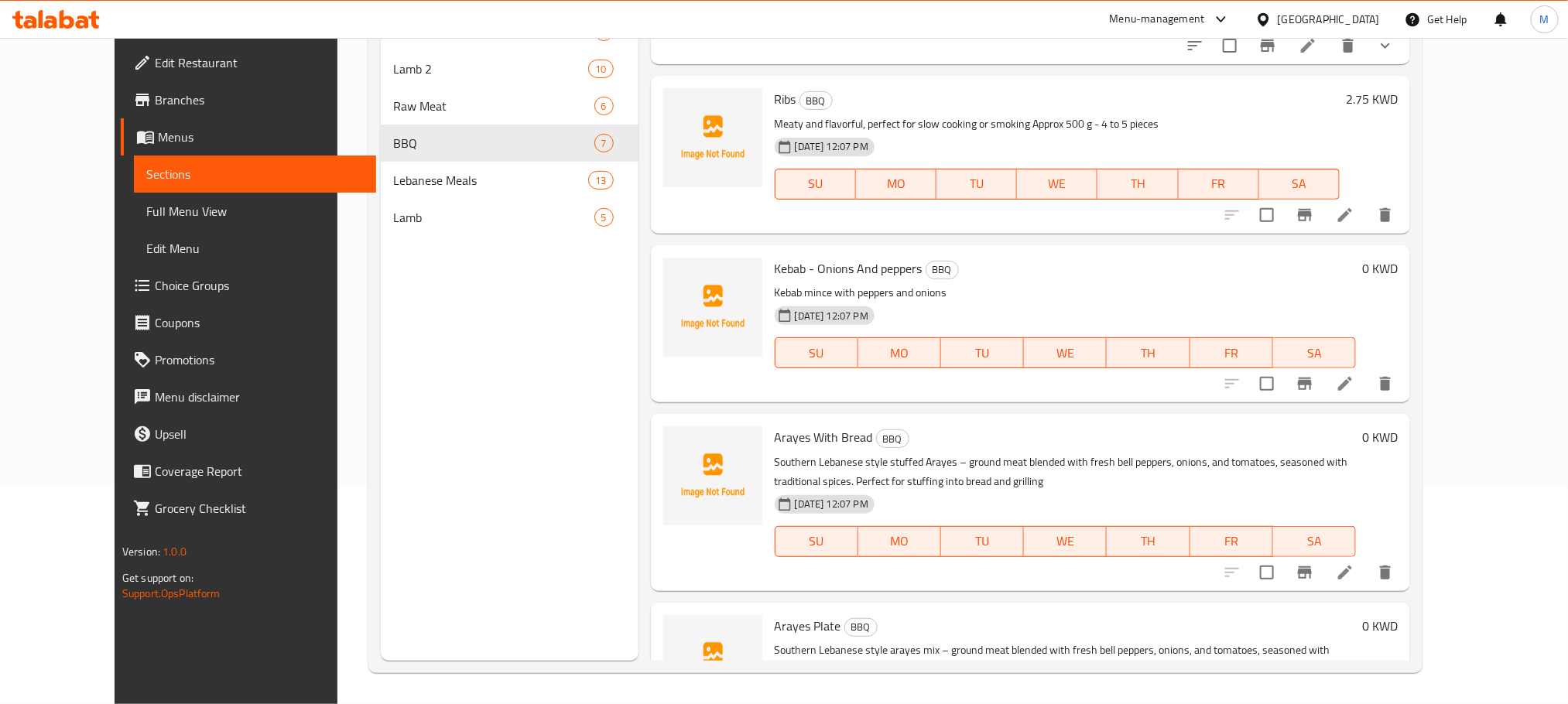
scroll to position [420, 0]
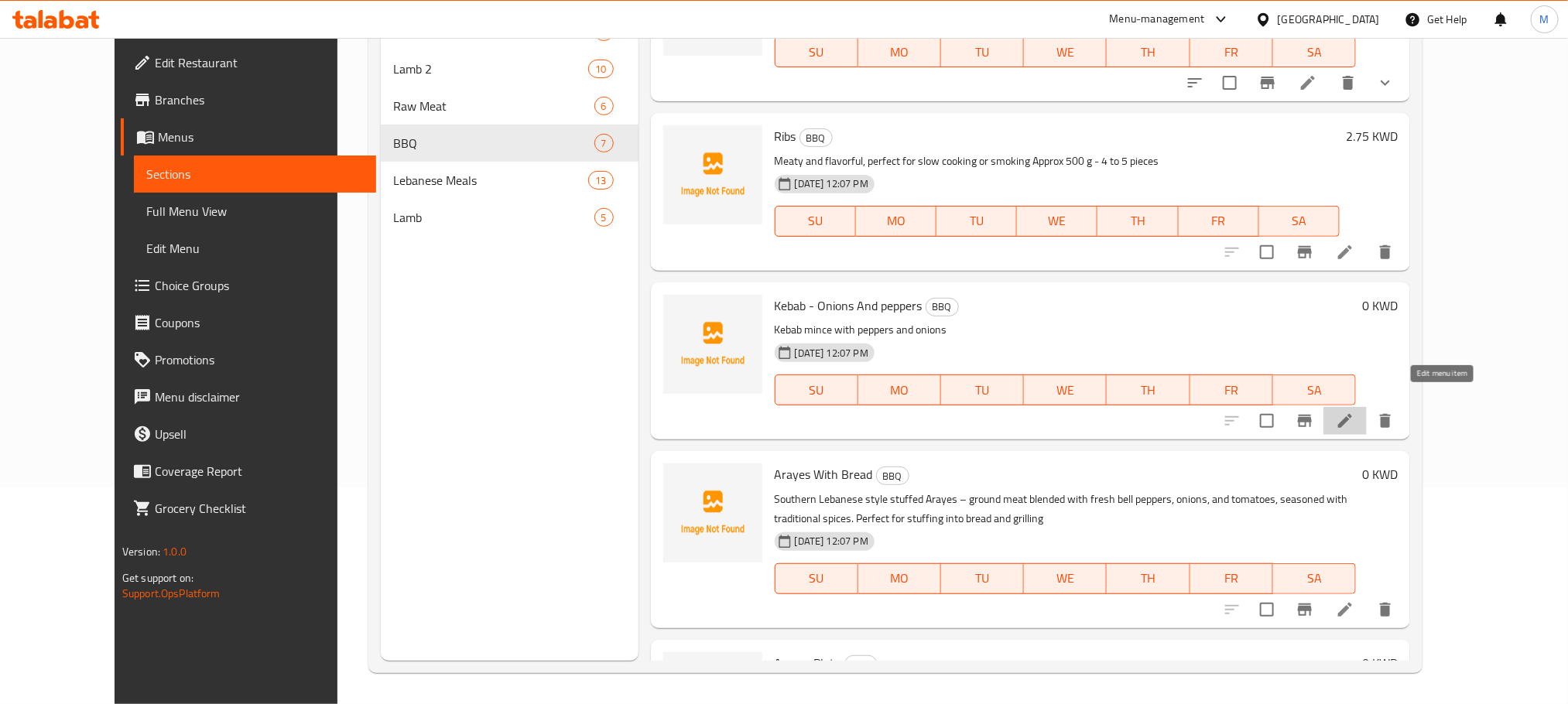
click at [1354, 412] on icon at bounding box center [1345, 421] width 18 height 18
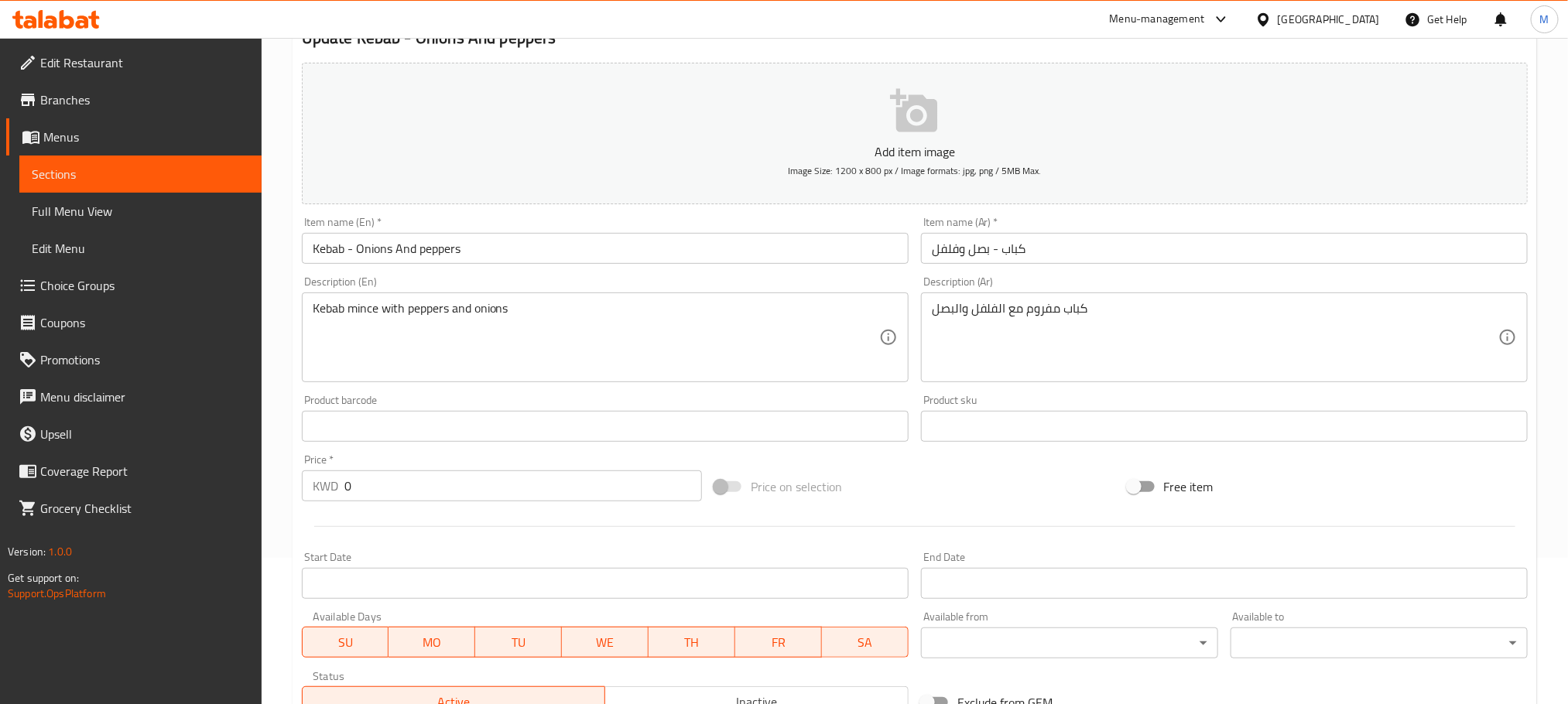
scroll to position [348, 0]
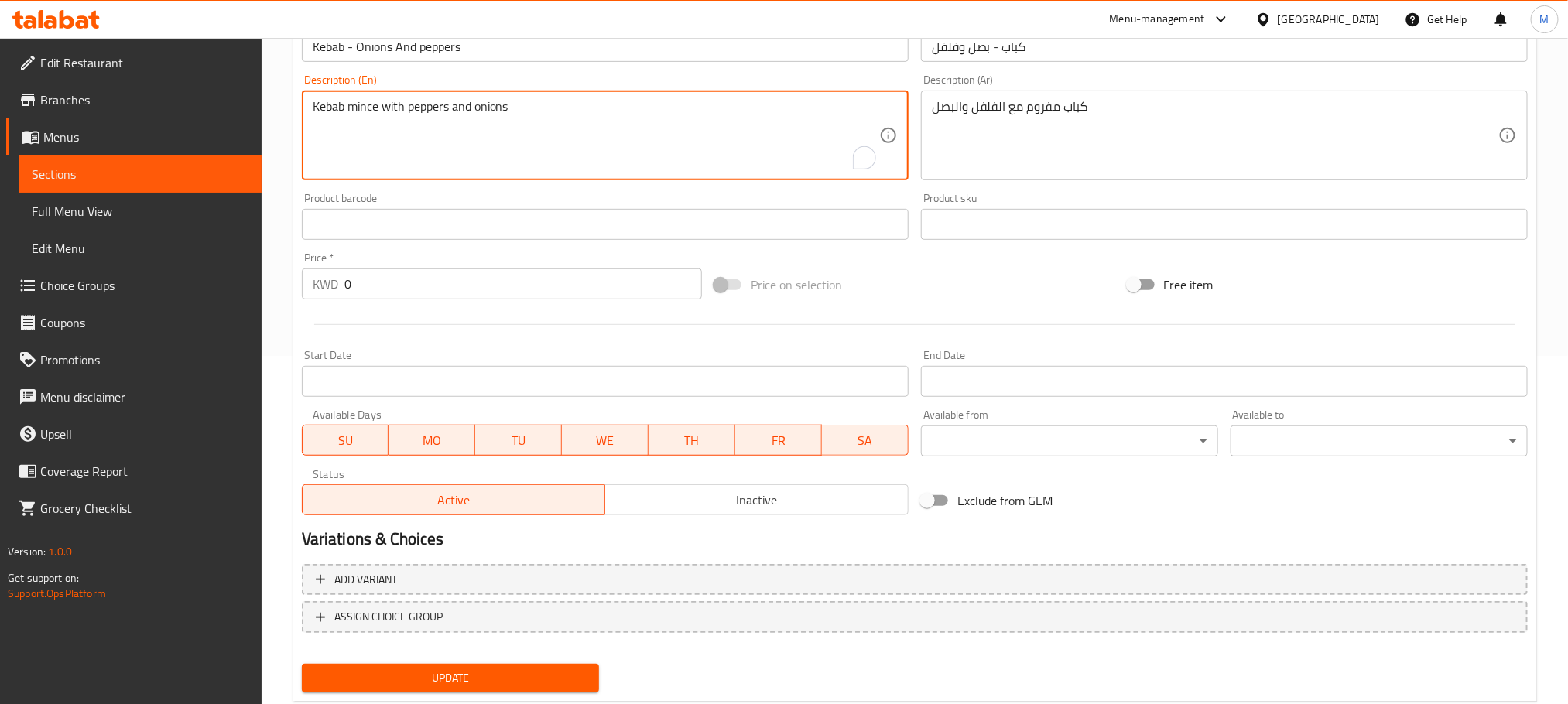
paste textarea "500 g"
paste textarea "7 skewers"
type textarea "Kebab mince with peppers and onions 500 g - 7 skewers"
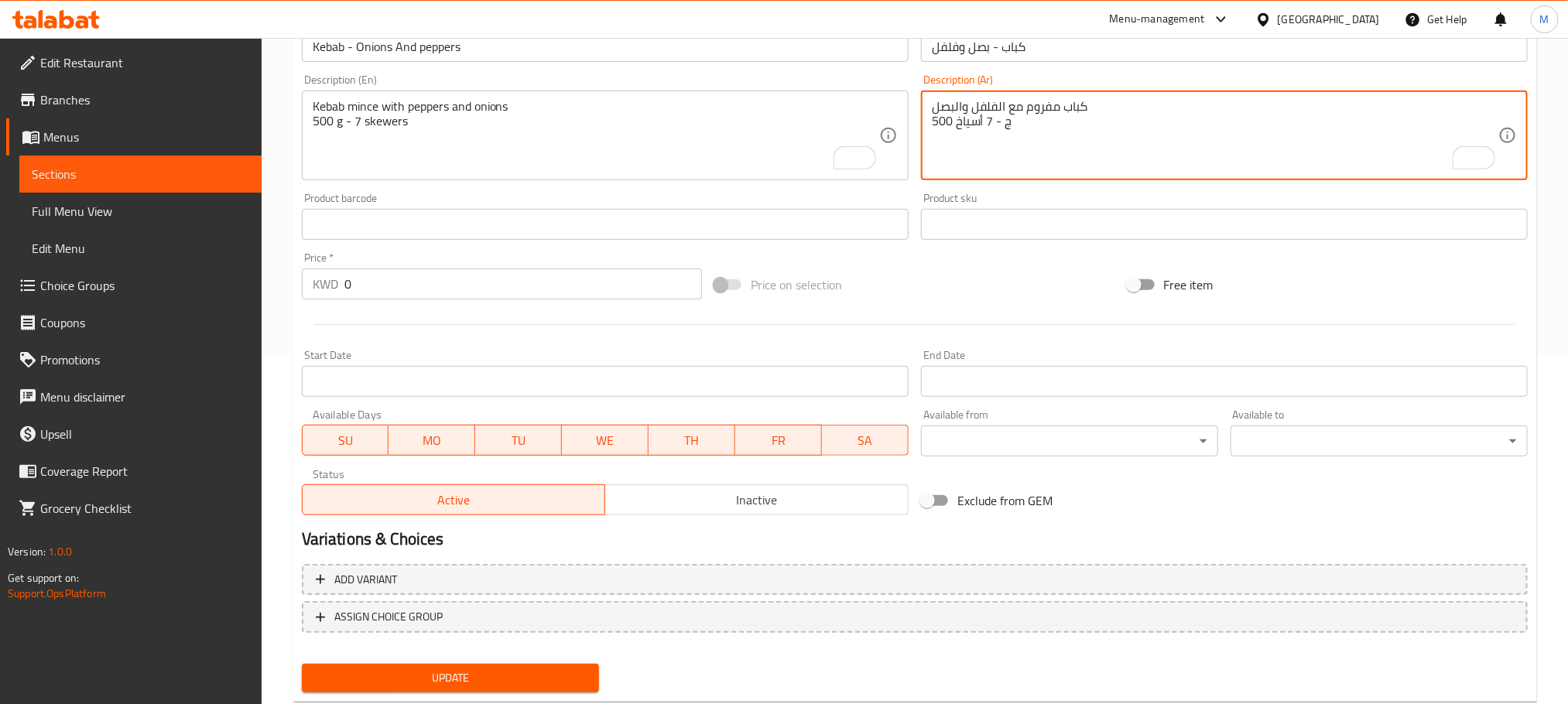
type textarea "كباب مفروم مع الفلفل والبصل 500 ج - 7 أسياخ"
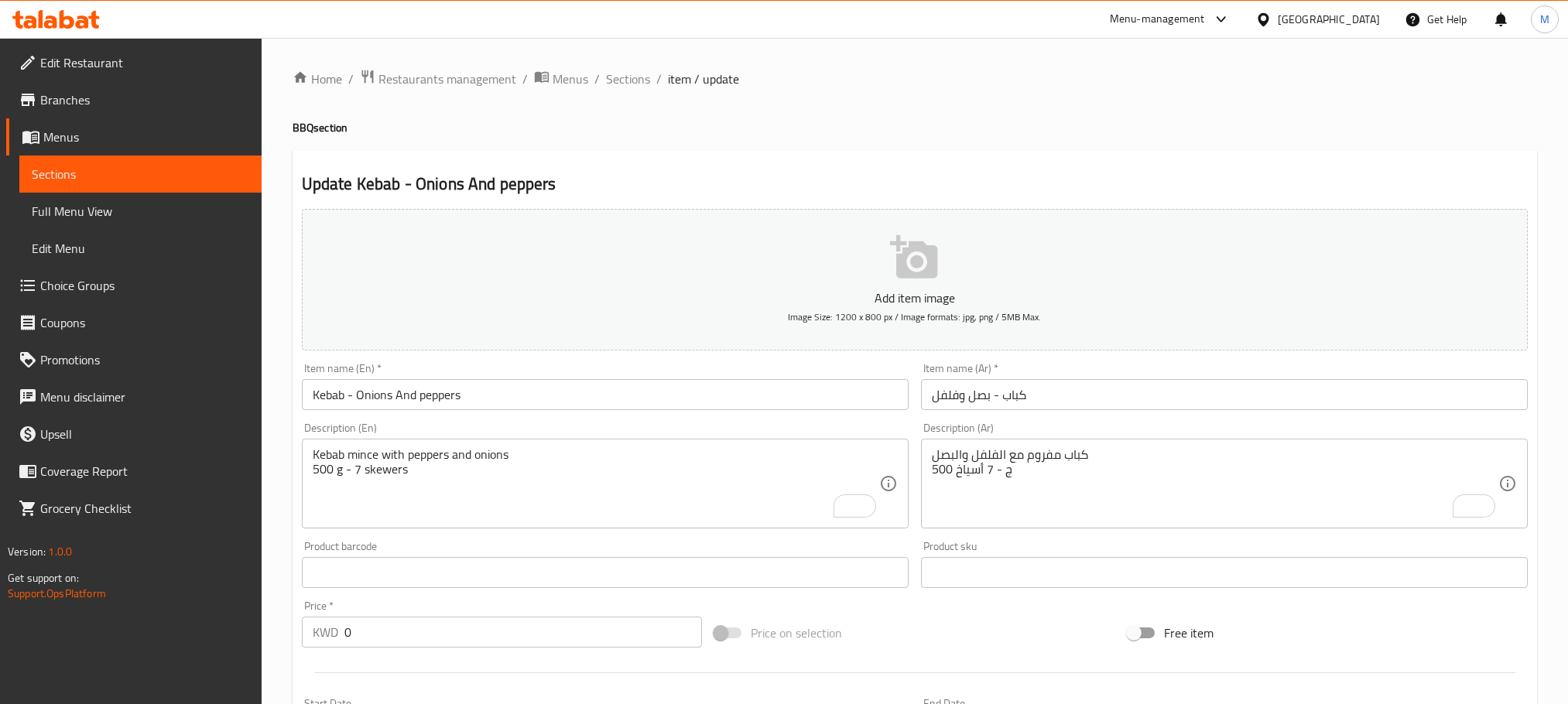
scroll to position [446, 0]
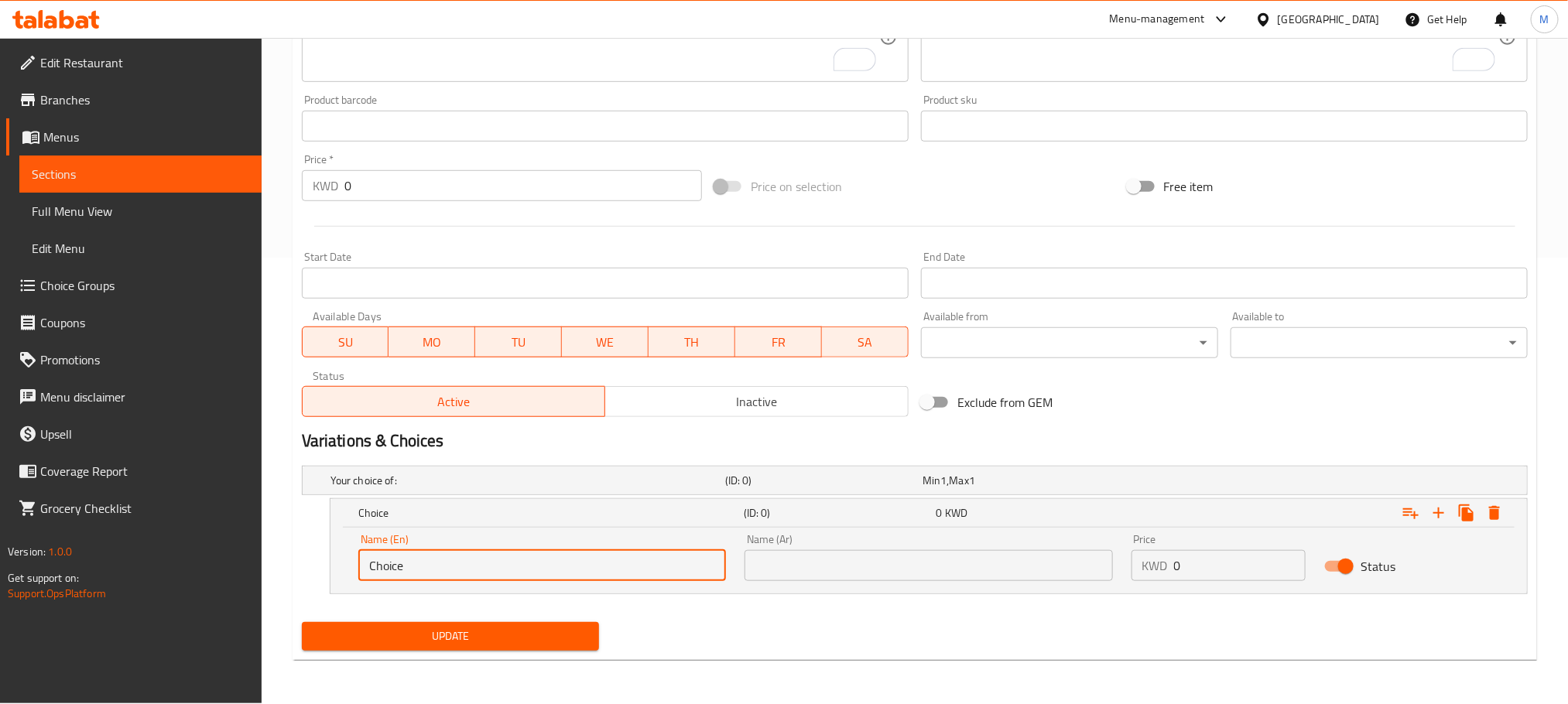
drag, startPoint x: 448, startPoint y: 569, endPoint x: 194, endPoint y: 638, distance: 263.2
click at [194, 638] on div "Edit Restaurant Branches Menus Sections Full Menu View Edit Menu Choice Groups …" at bounding box center [784, 147] width 1568 height 1112
paste input "Skewering"
type input "Skewering"
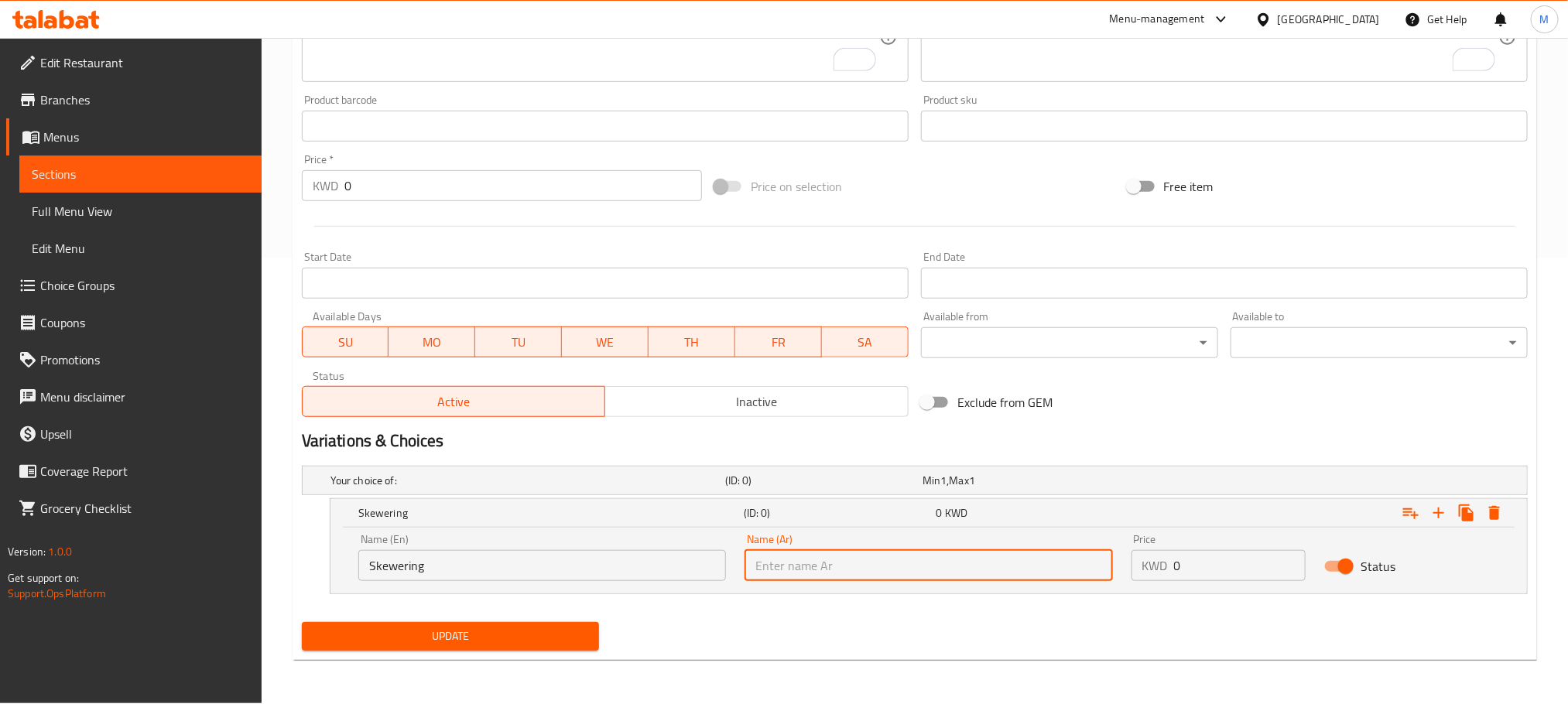
click at [794, 562] on input "text" at bounding box center [929, 565] width 368 height 31
type input "تسييخ"
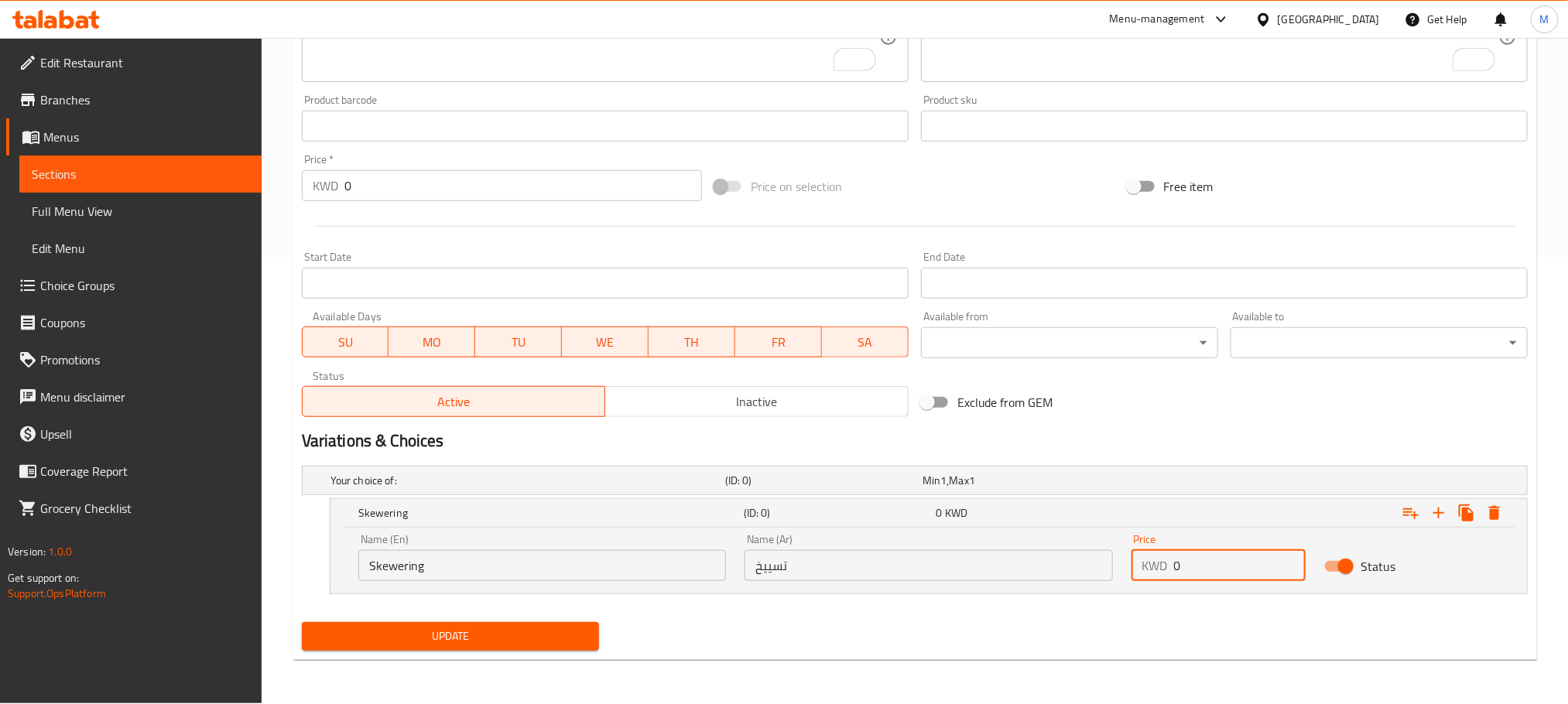
drag, startPoint x: 1186, startPoint y: 563, endPoint x: 1009, endPoint y: 643, distance: 194.2
click at [990, 632] on div "Add item image Image Size: 1200 x 800 px / Image formats: jpg, png / 5MB Max. I…" at bounding box center [915, 206] width 1239 height 900
type input "2.5"
click at [1438, 507] on icon "Expand" at bounding box center [1439, 512] width 18 height 18
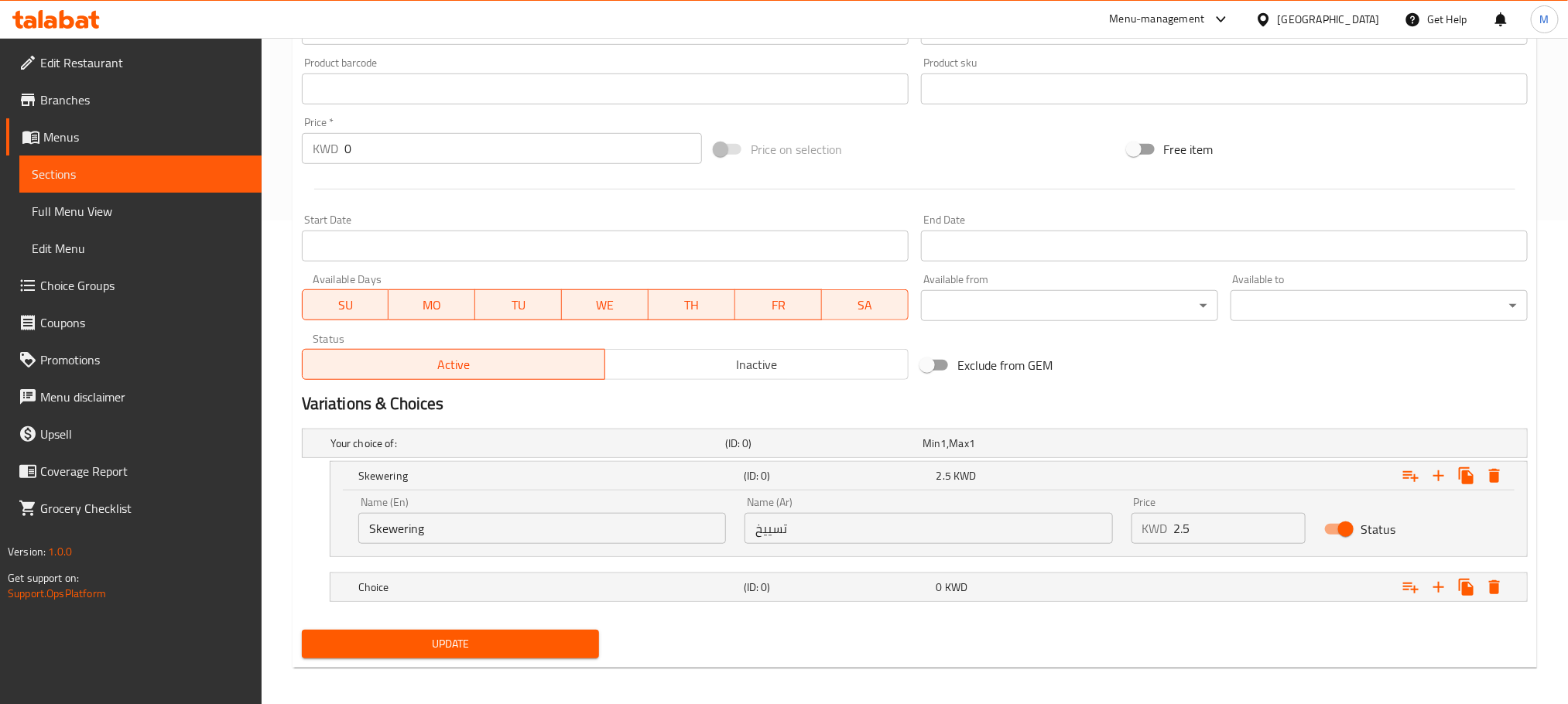
scroll to position [492, 0]
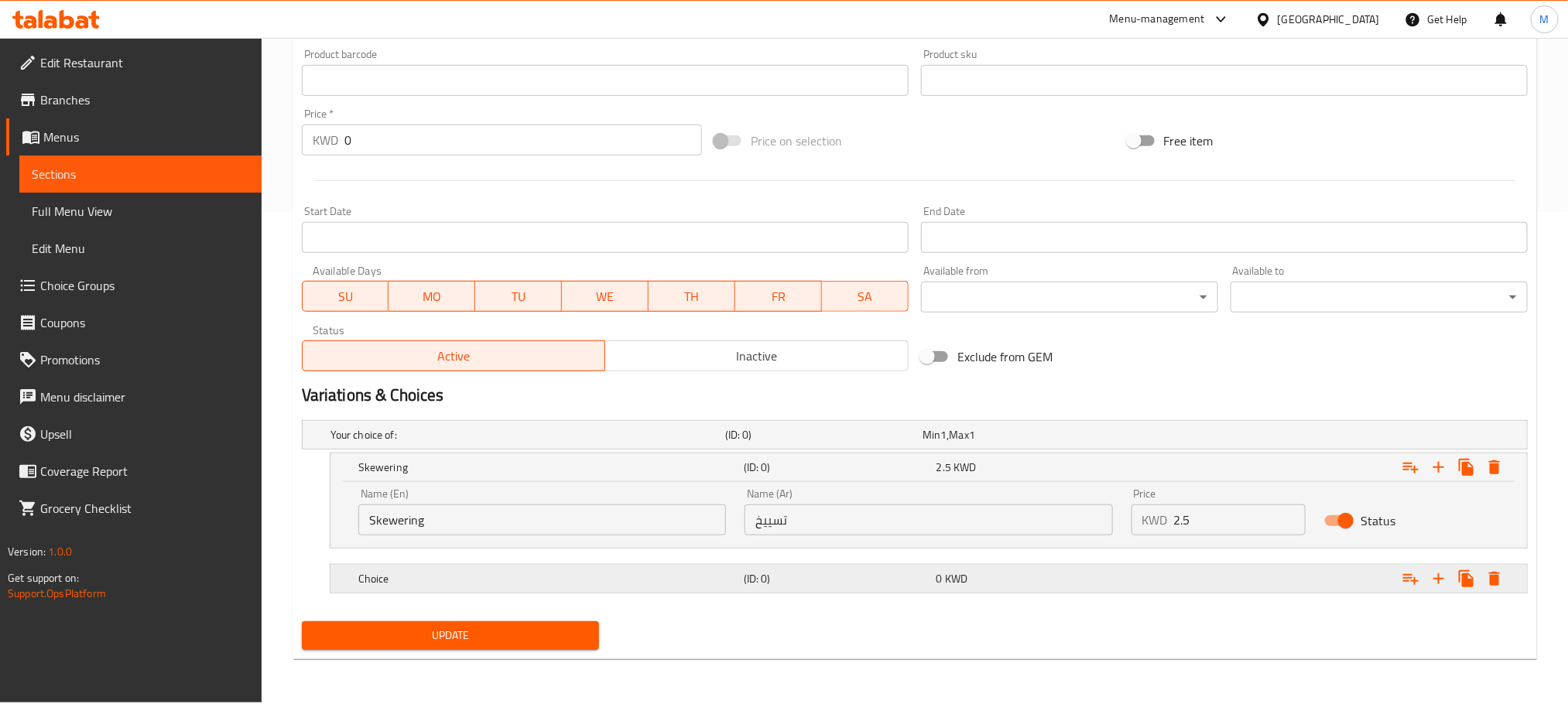
click at [674, 442] on h5 "Choice" at bounding box center [525, 434] width 389 height 15
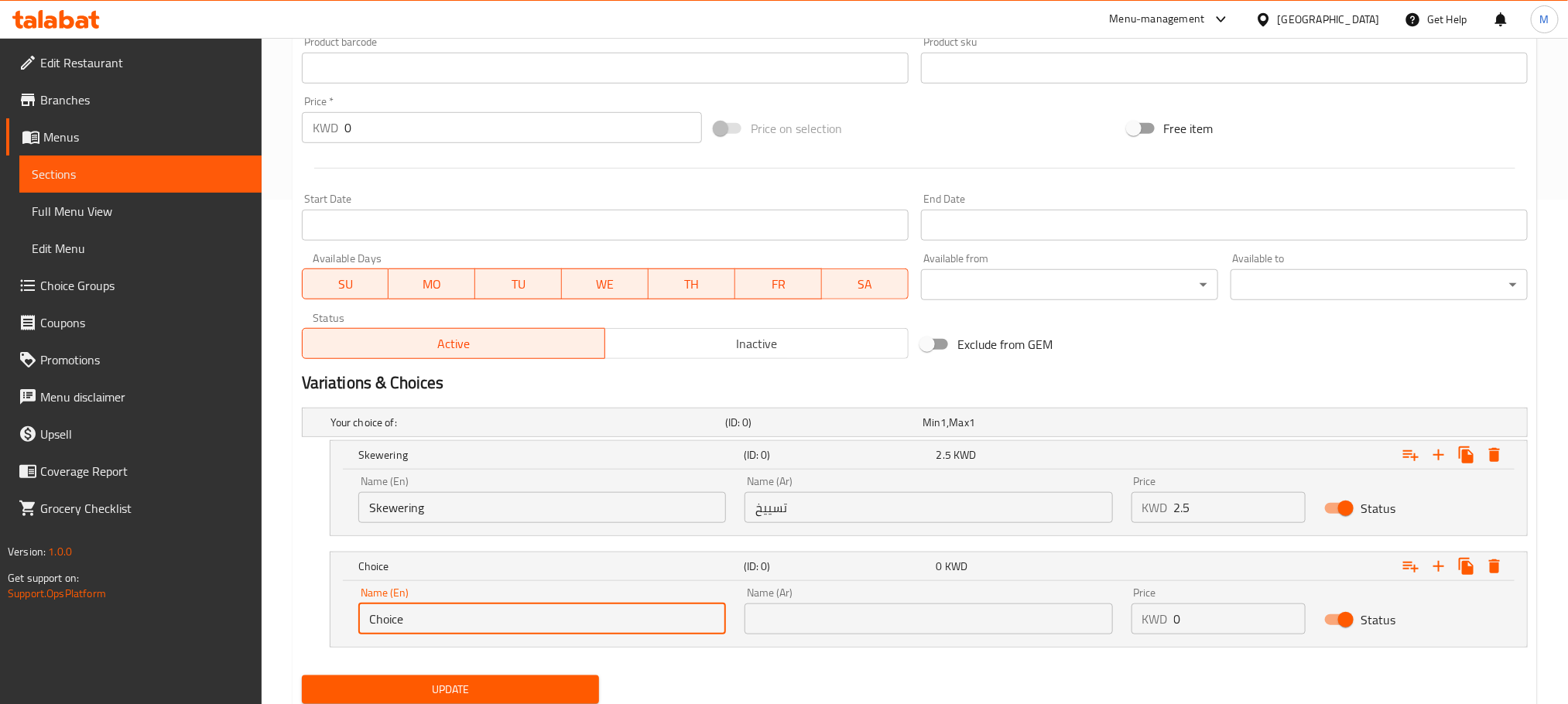
scroll to position [558, 0]
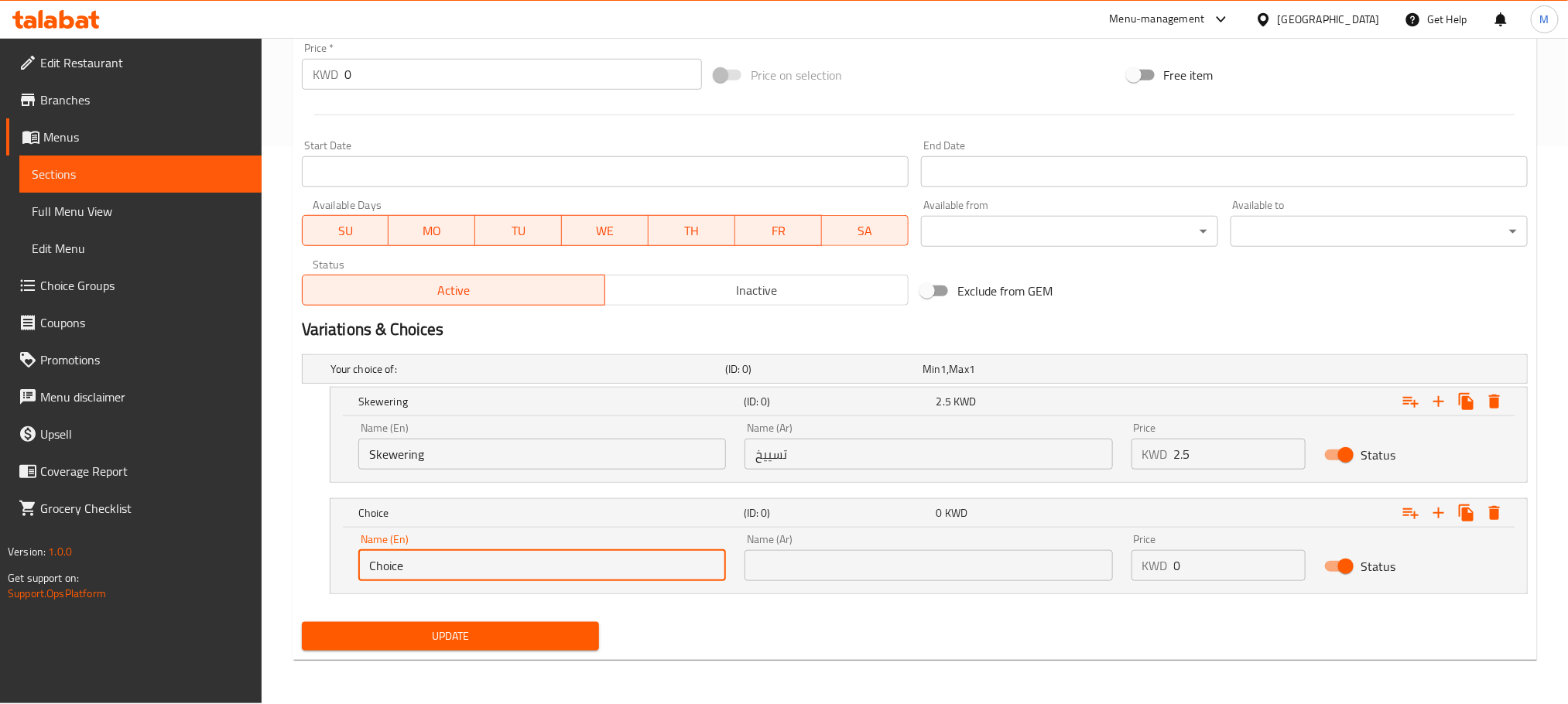
drag, startPoint x: 406, startPoint y: 652, endPoint x: 0, endPoint y: 750, distance: 417.7
type input "ص"
type input "Without Skewering"
click at [811, 568] on input "text" at bounding box center [929, 565] width 368 height 31
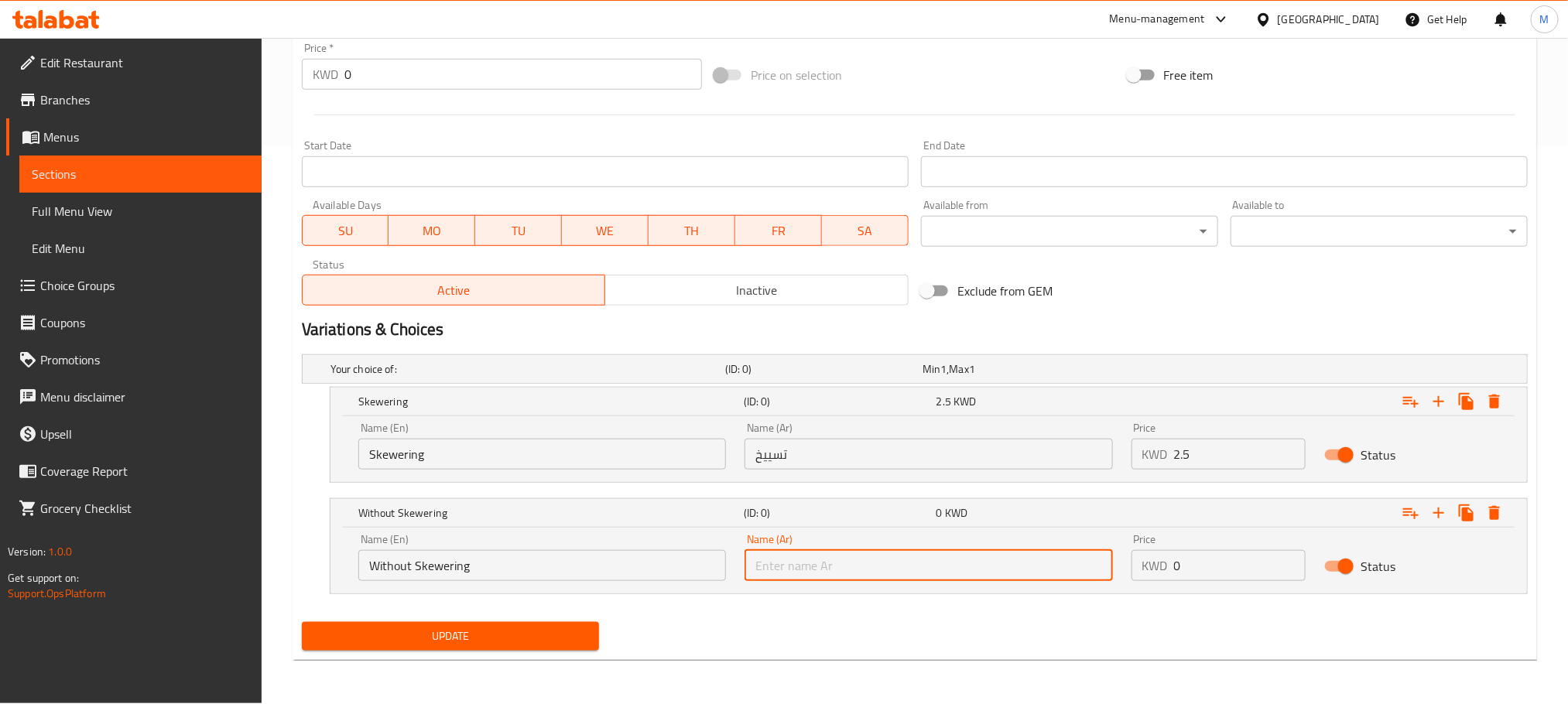
type input "بدون تسييخ"
click at [858, 617] on div "Update" at bounding box center [915, 636] width 1239 height 41
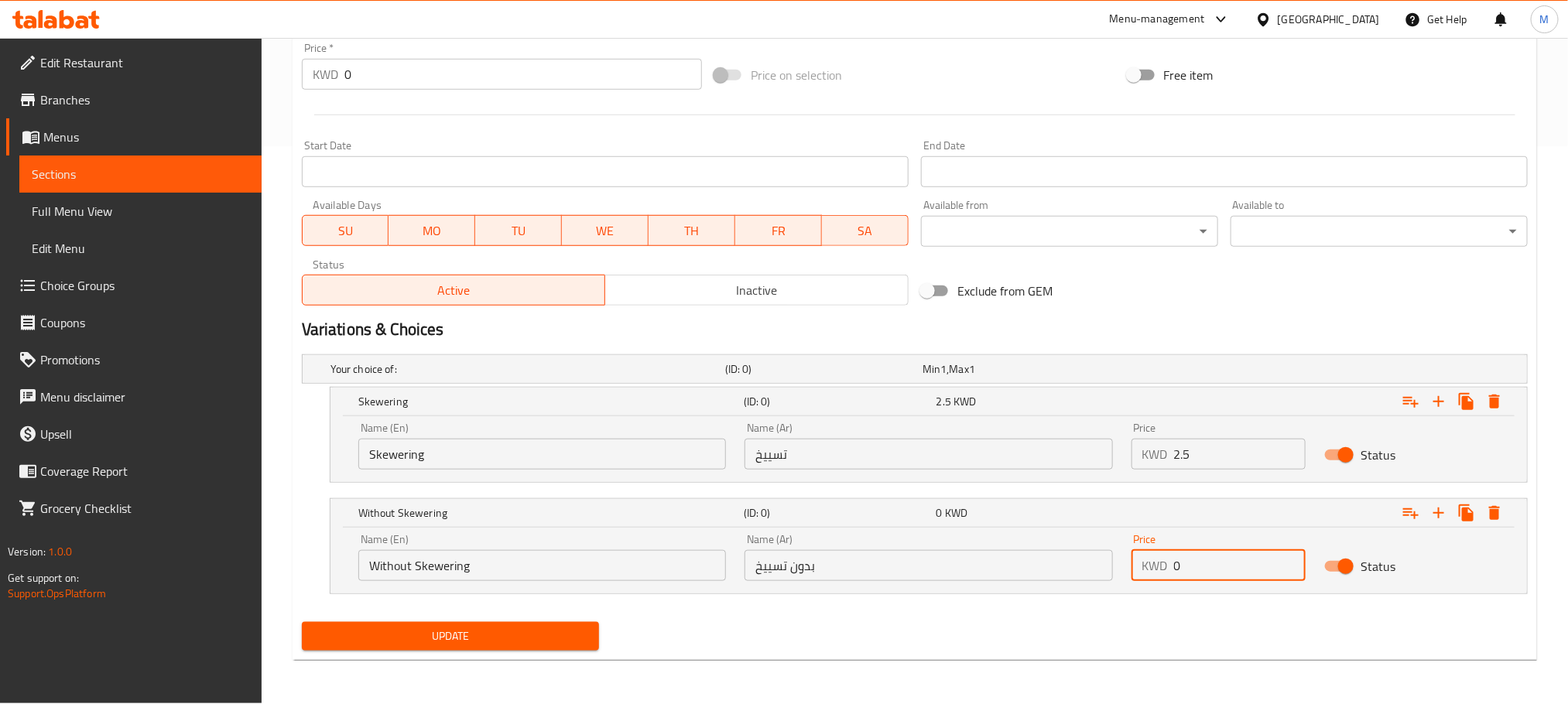
drag, startPoint x: 1194, startPoint y: 564, endPoint x: 1045, endPoint y: 657, distance: 175.6
click at [1045, 656] on div "Add item image Image Size: 1200 x 800 px / Image formats: jpg, png / 5MB Max. I…" at bounding box center [915, 150] width 1239 height 1011
type input "2.25"
click at [1064, 644] on div "Update" at bounding box center [915, 636] width 1239 height 41
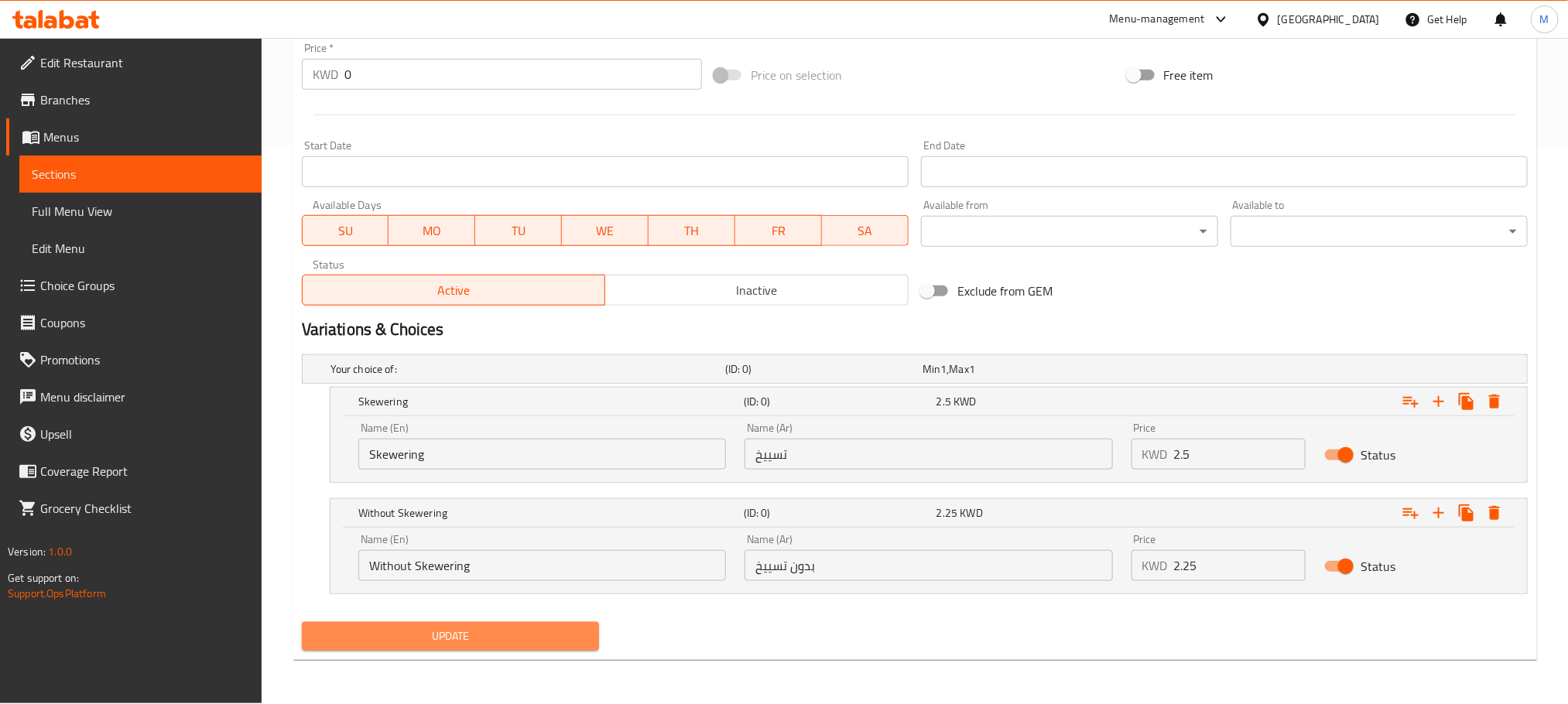
click at [481, 644] on span "Update" at bounding box center [450, 637] width 272 height 19
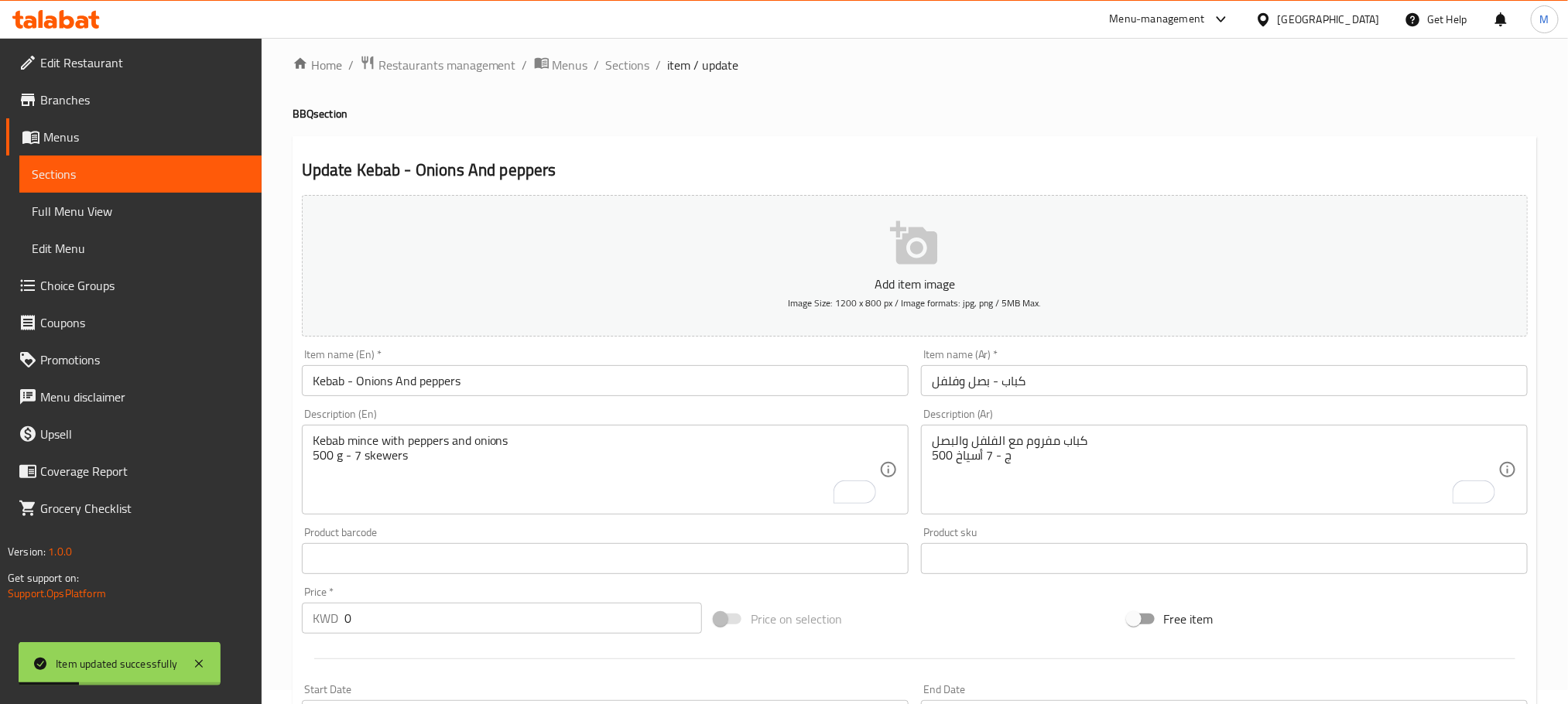
scroll to position [0, 0]
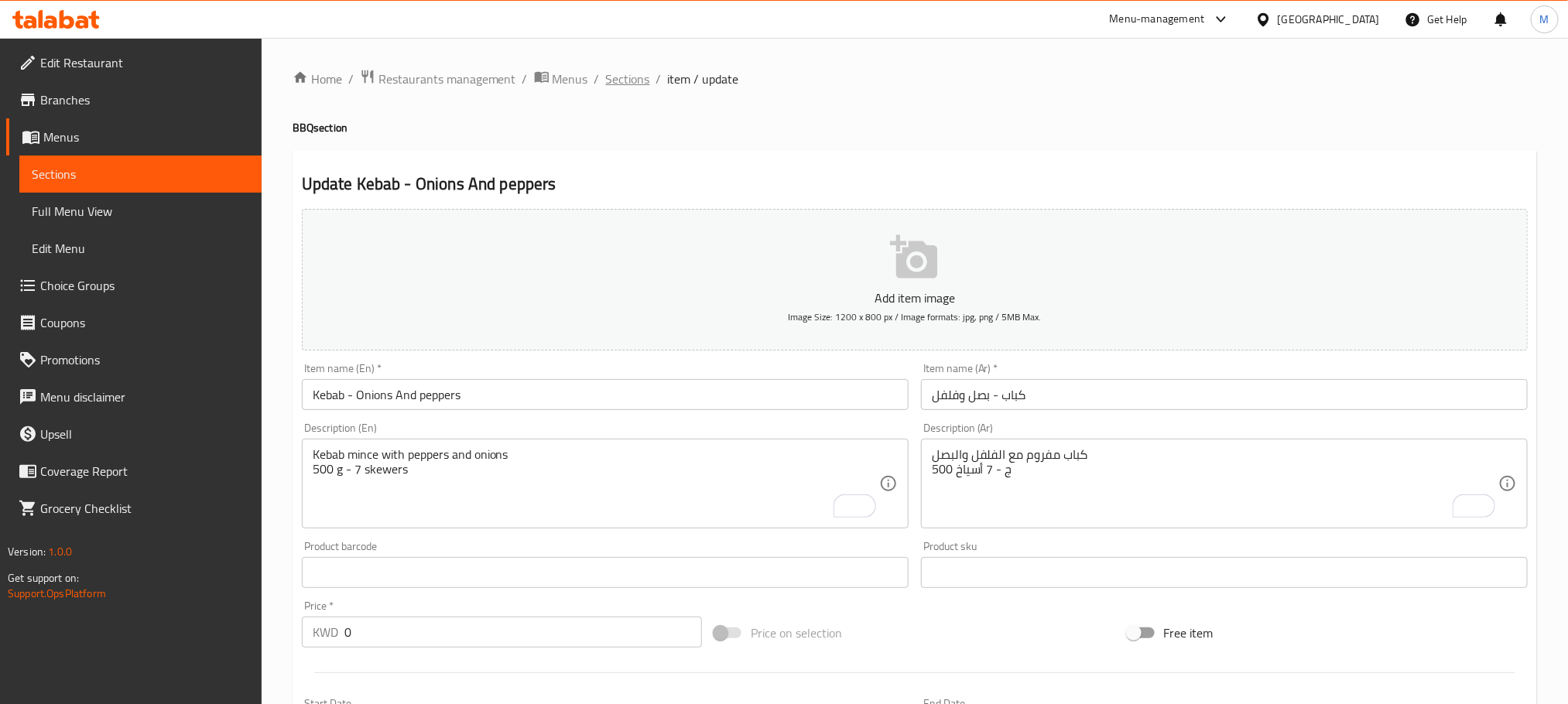
click at [639, 84] on span "Sections" at bounding box center [628, 79] width 44 height 18
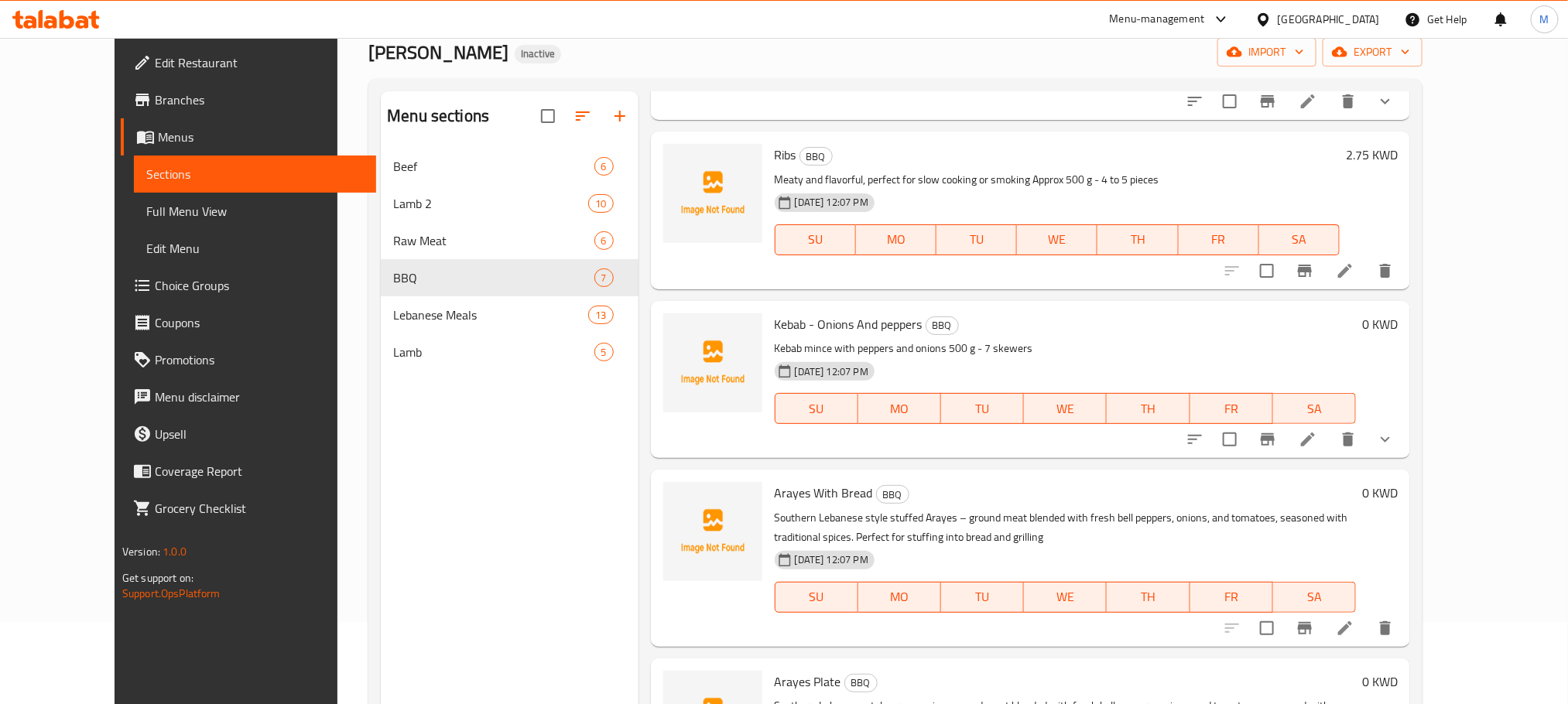
scroll to position [217, 0]
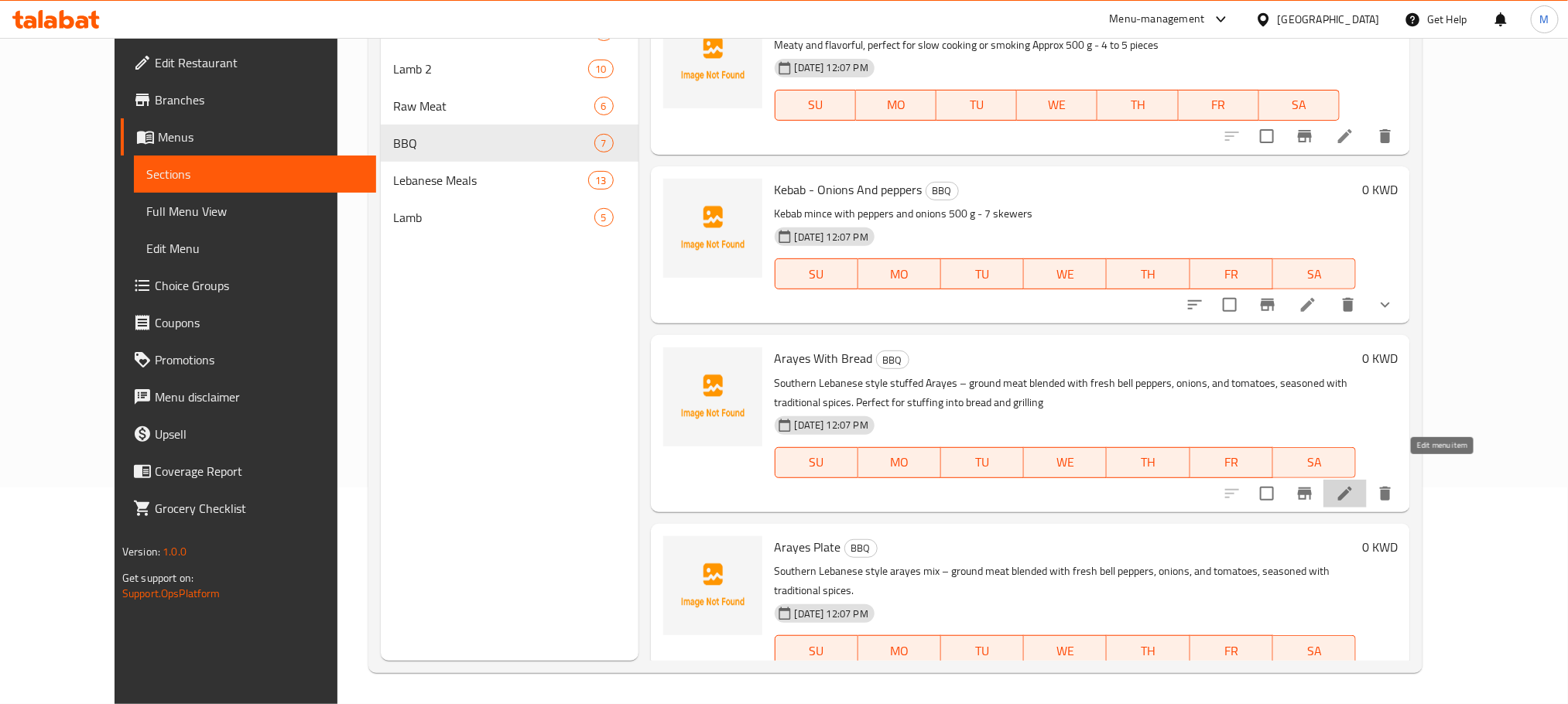
click at [1354, 484] on icon at bounding box center [1345, 493] width 18 height 18
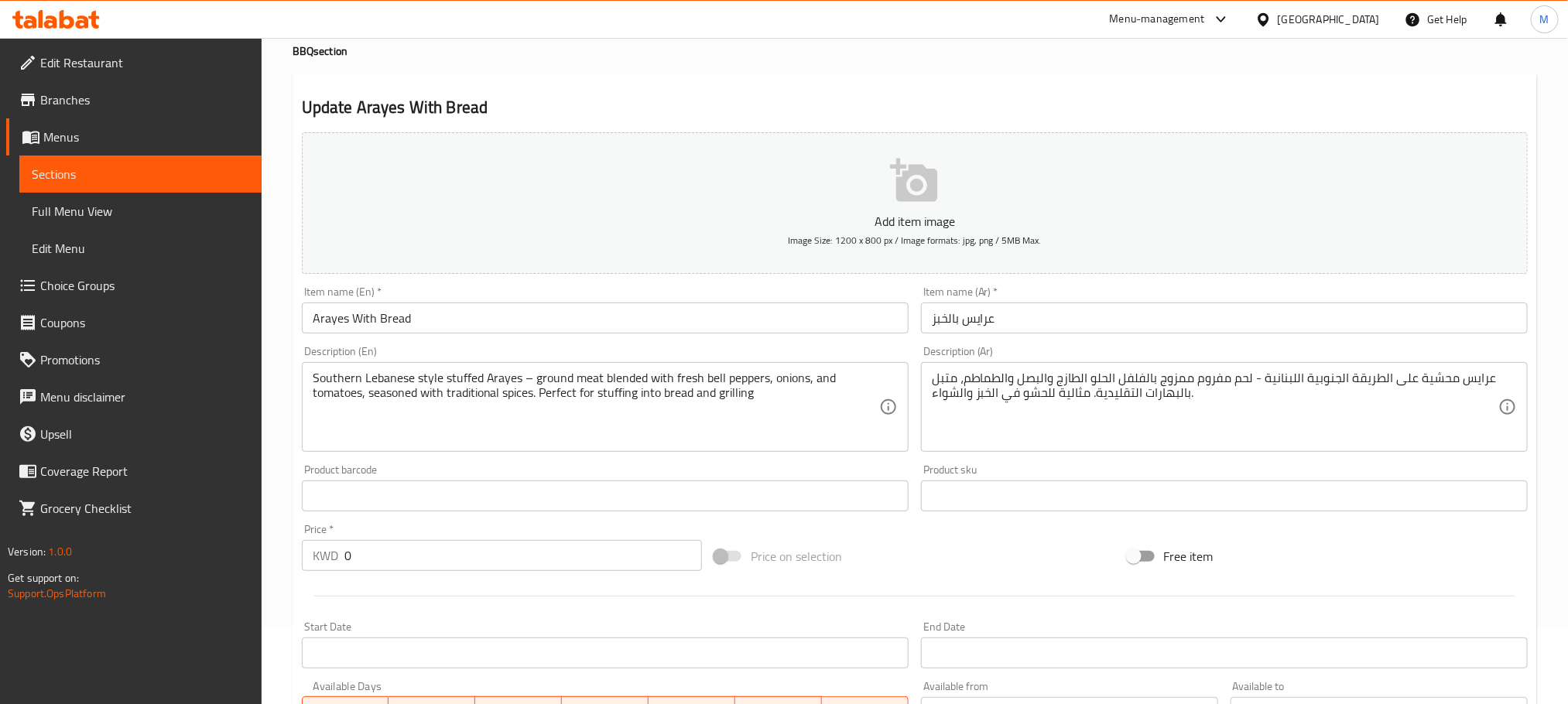
scroll to position [116, 0]
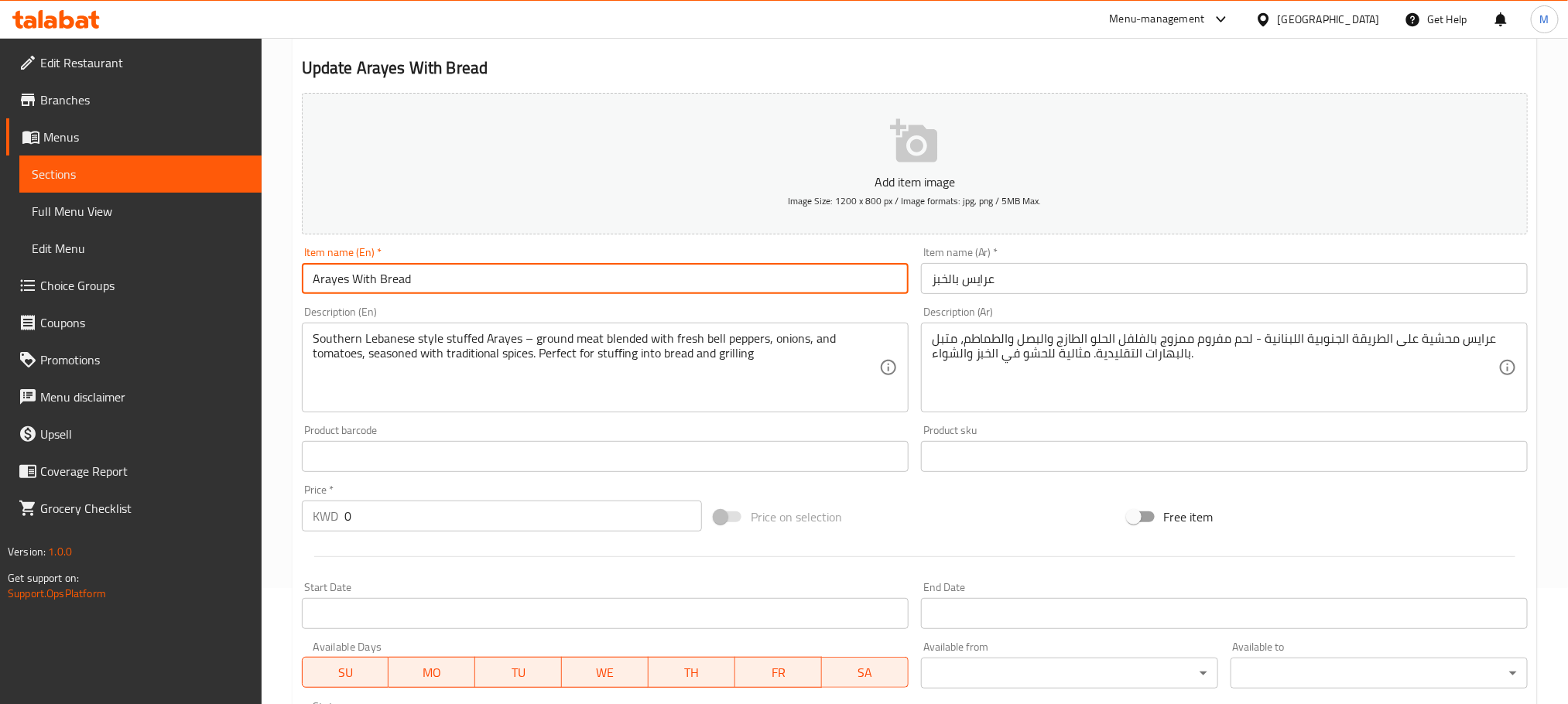
click at [590, 269] on input "Arayes With Bread" at bounding box center [606, 279] width 607 height 31
type input "Arayes With Bread - 500 G"
click at [1100, 287] on input "عرايس بالخبز" at bounding box center [1225, 279] width 607 height 31
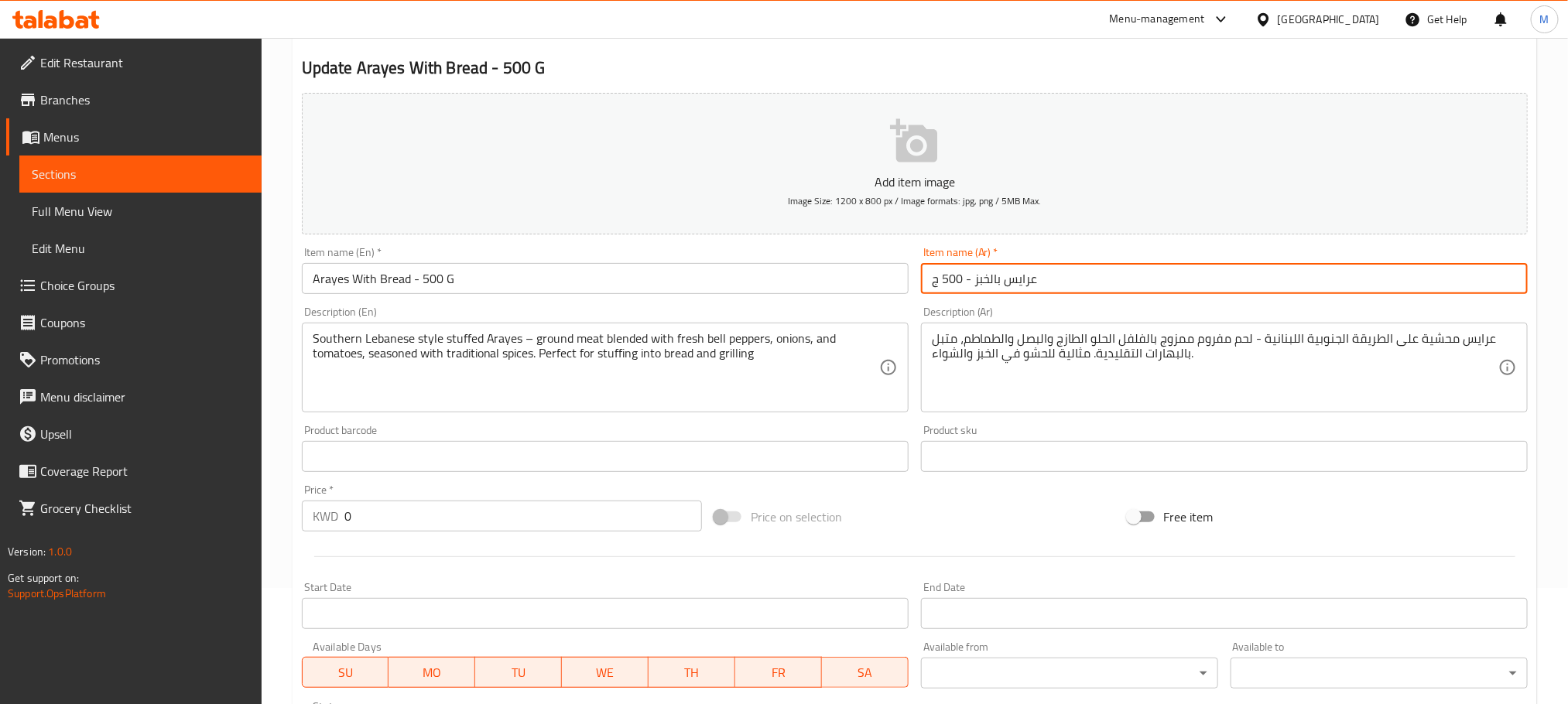
type input "عرايس بالخبز - 500 ج"
click at [284, 465] on div "Home / Restaurants management / Menus / Sections / item / update BBQ section Up…" at bounding box center [915, 450] width 1307 height 1055
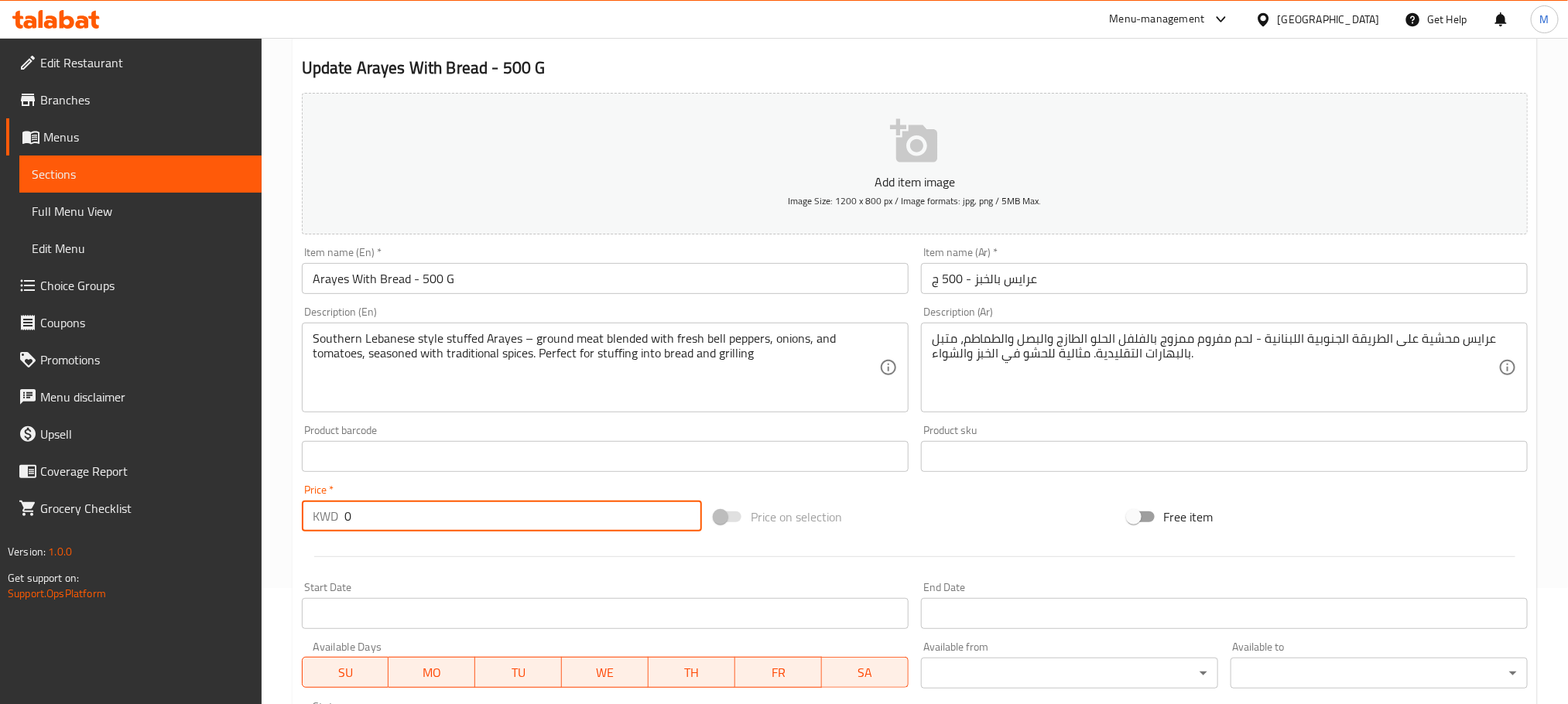
drag, startPoint x: 328, startPoint y: 529, endPoint x: 300, endPoint y: 543, distance: 31.3
click at [300, 543] on div "Add item image Image Size: 1200 x 800 px / Image formats: jpg, png / 5MB Max. I…" at bounding box center [915, 420] width 1239 height 667
type input "2.5"
click at [308, 525] on div "KWD 2.5 Price *" at bounding box center [502, 515] width 400 height 31
click at [293, 507] on div "Update Arayes With Bread - 500 G Add item image Image Size: 1200 x 800 px / Ima…" at bounding box center [915, 484] width 1245 height 901
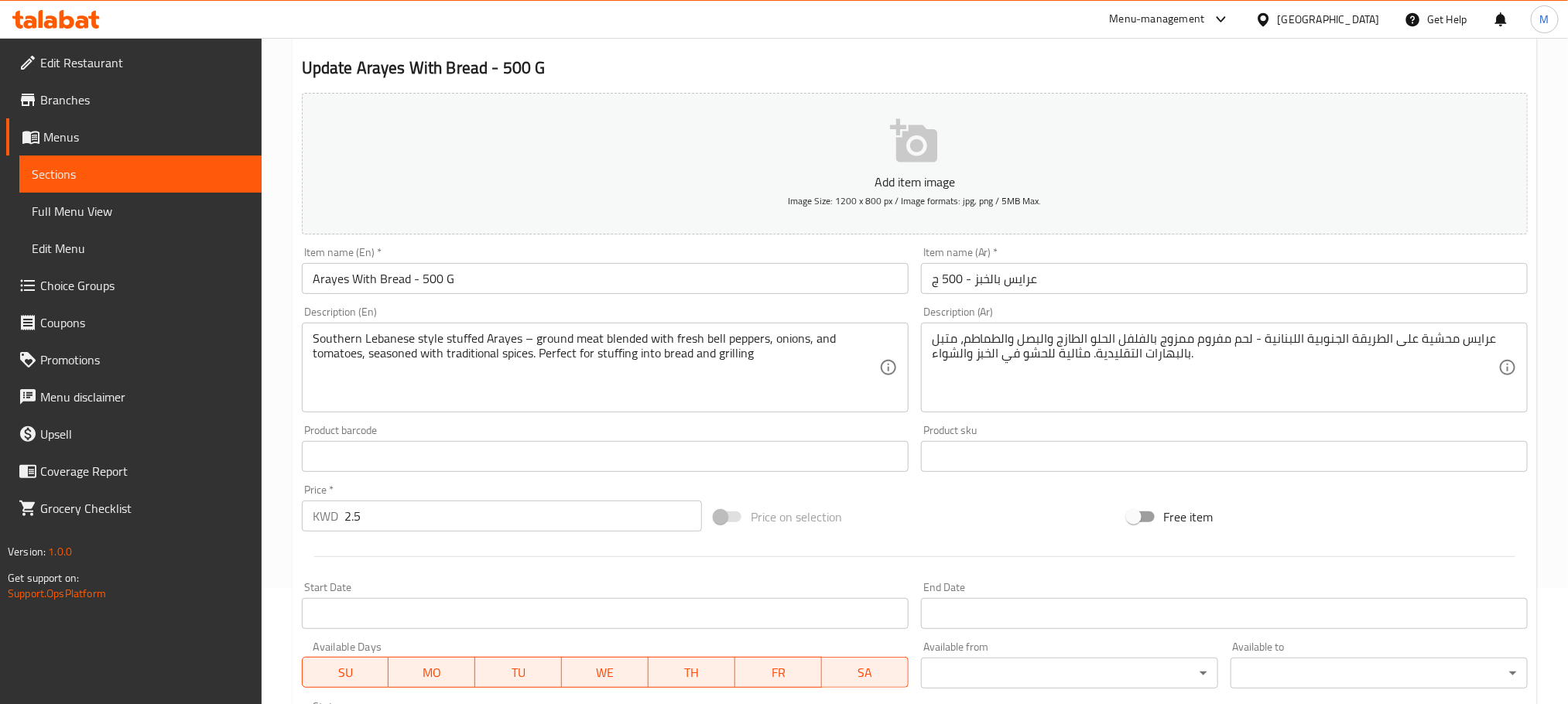
click at [290, 485] on div "Home / Restaurants management / Menus / Sections / item / update BBQ section Up…" at bounding box center [915, 450] width 1307 height 1055
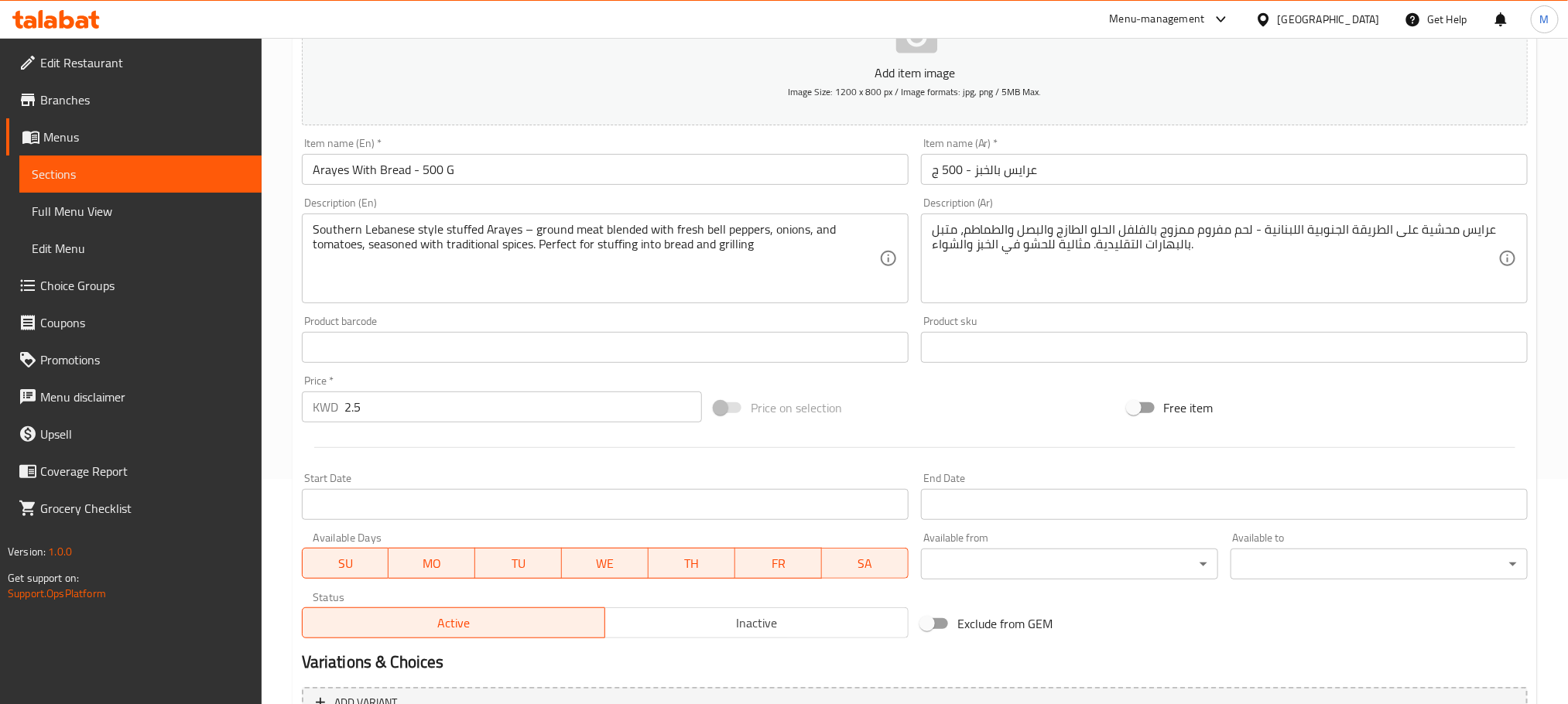
scroll to position [388, 0]
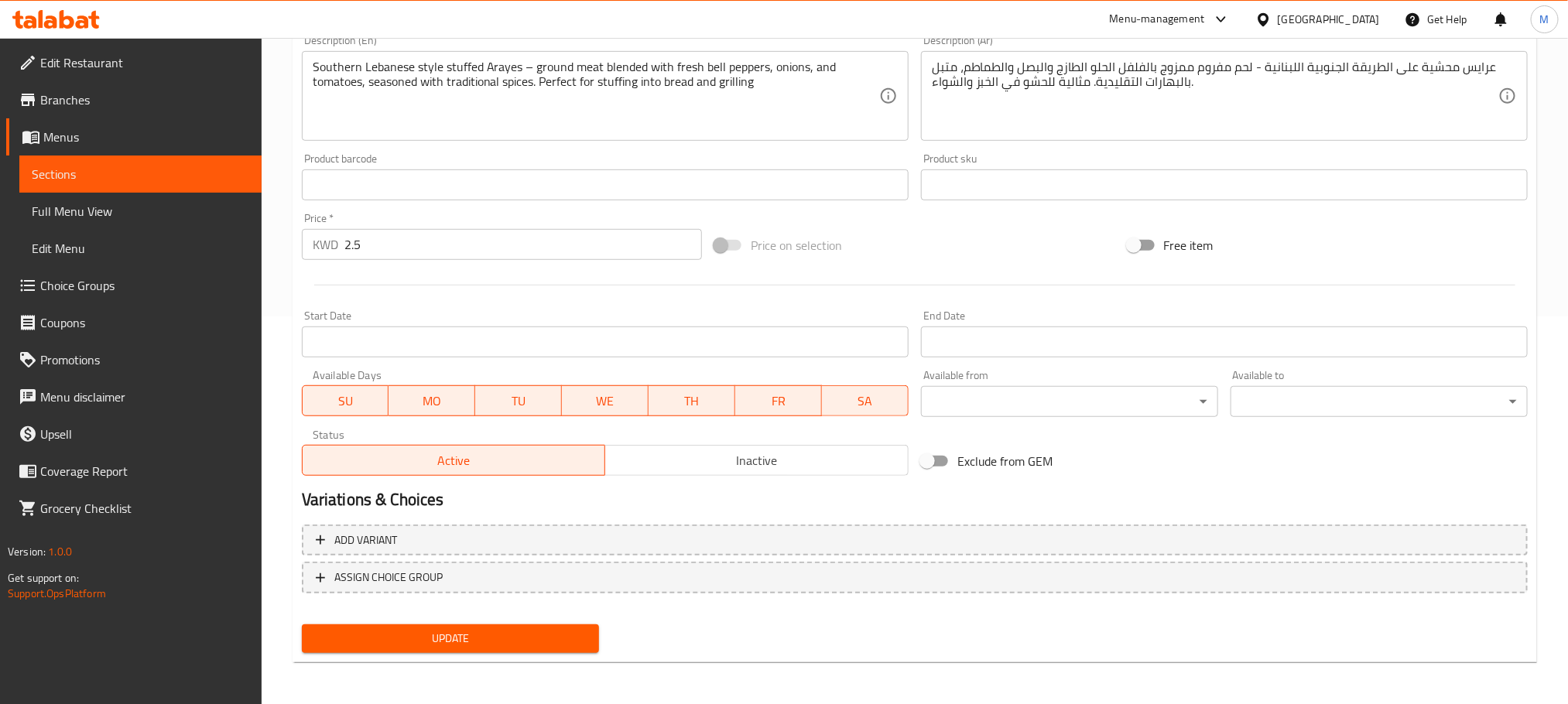
click at [459, 637] on span "Update" at bounding box center [450, 638] width 272 height 19
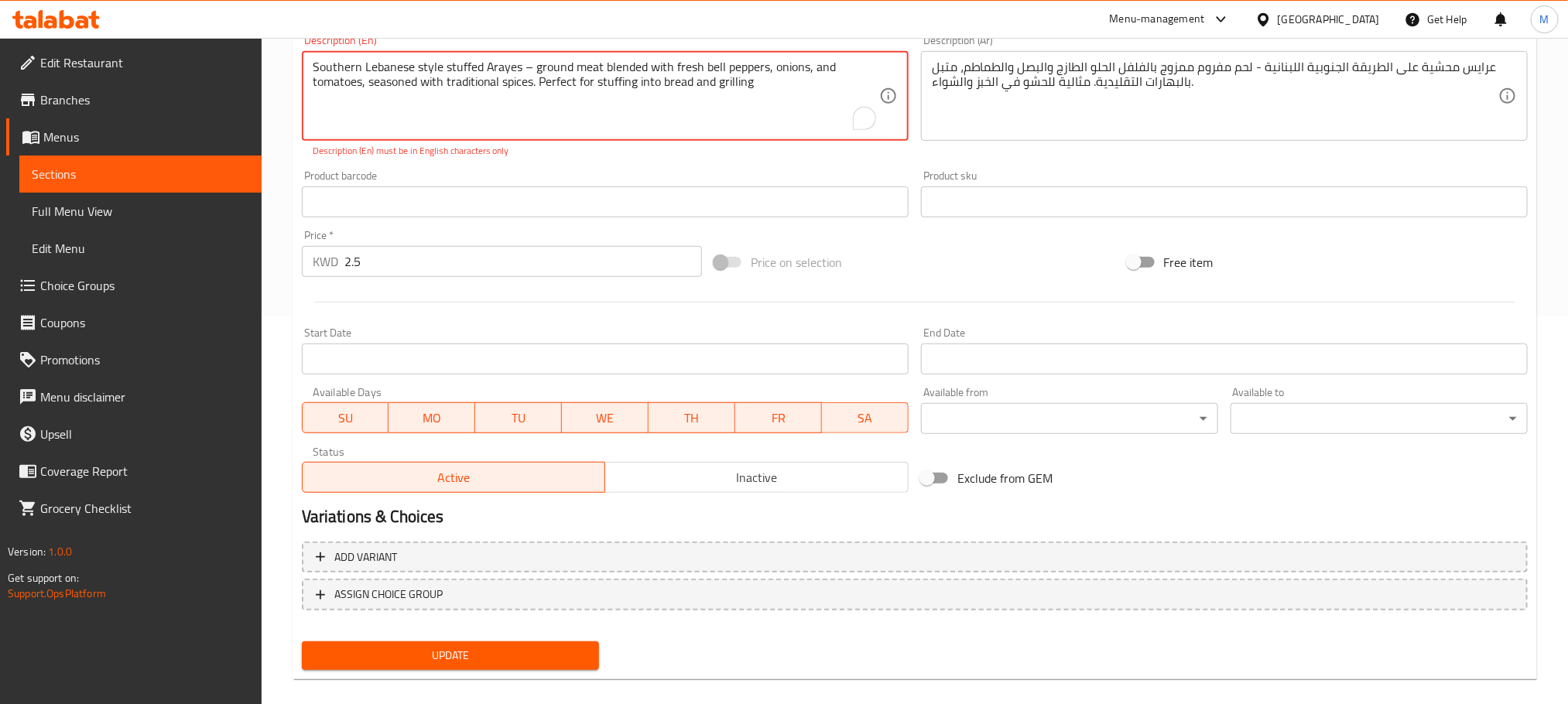
click at [530, 66] on textarea "Southern Lebanese style stuffed Arayes – ground meat blended with fresh bell pe…" at bounding box center [595, 96] width 566 height 74
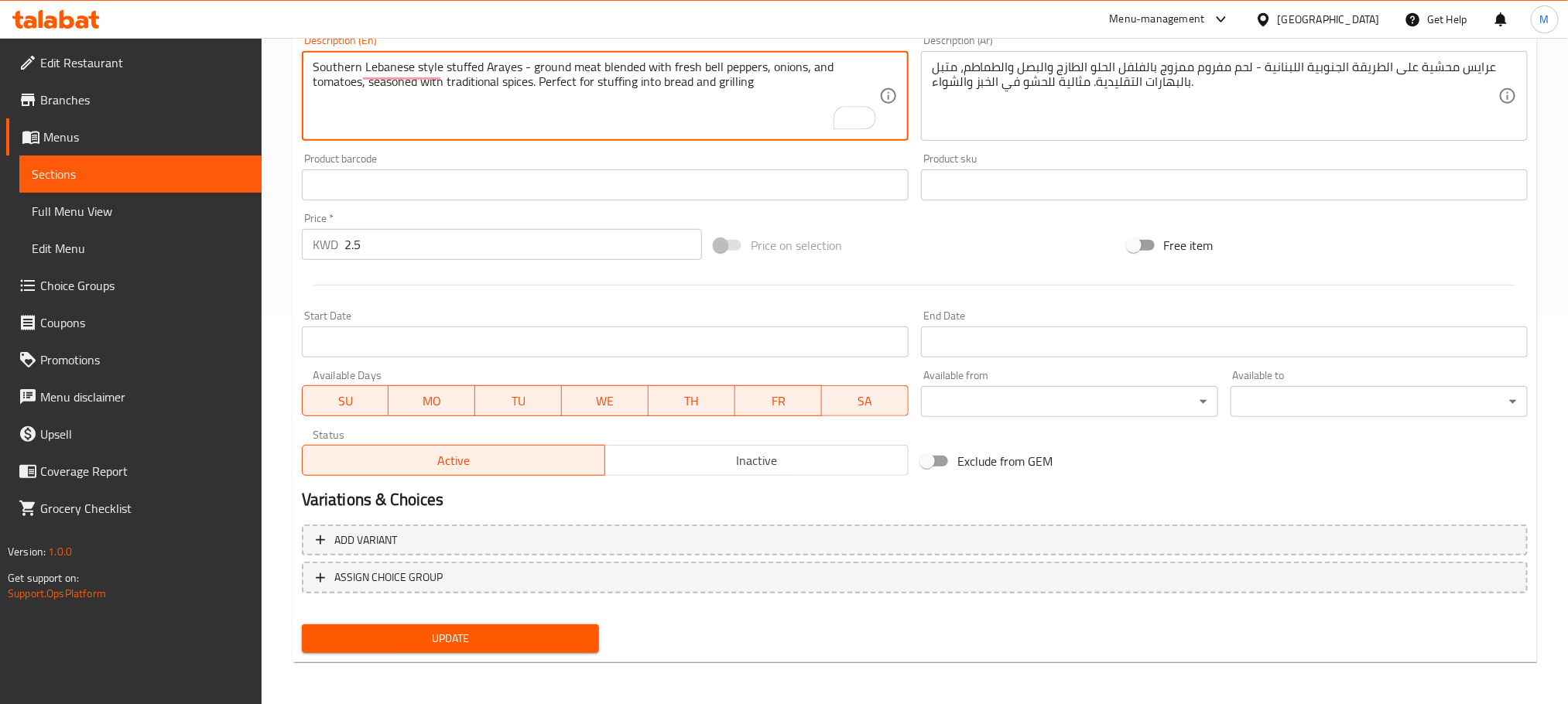
type textarea "Southern Lebanese style stuffed Arayes - ground meat blended with fresh bell pe…"
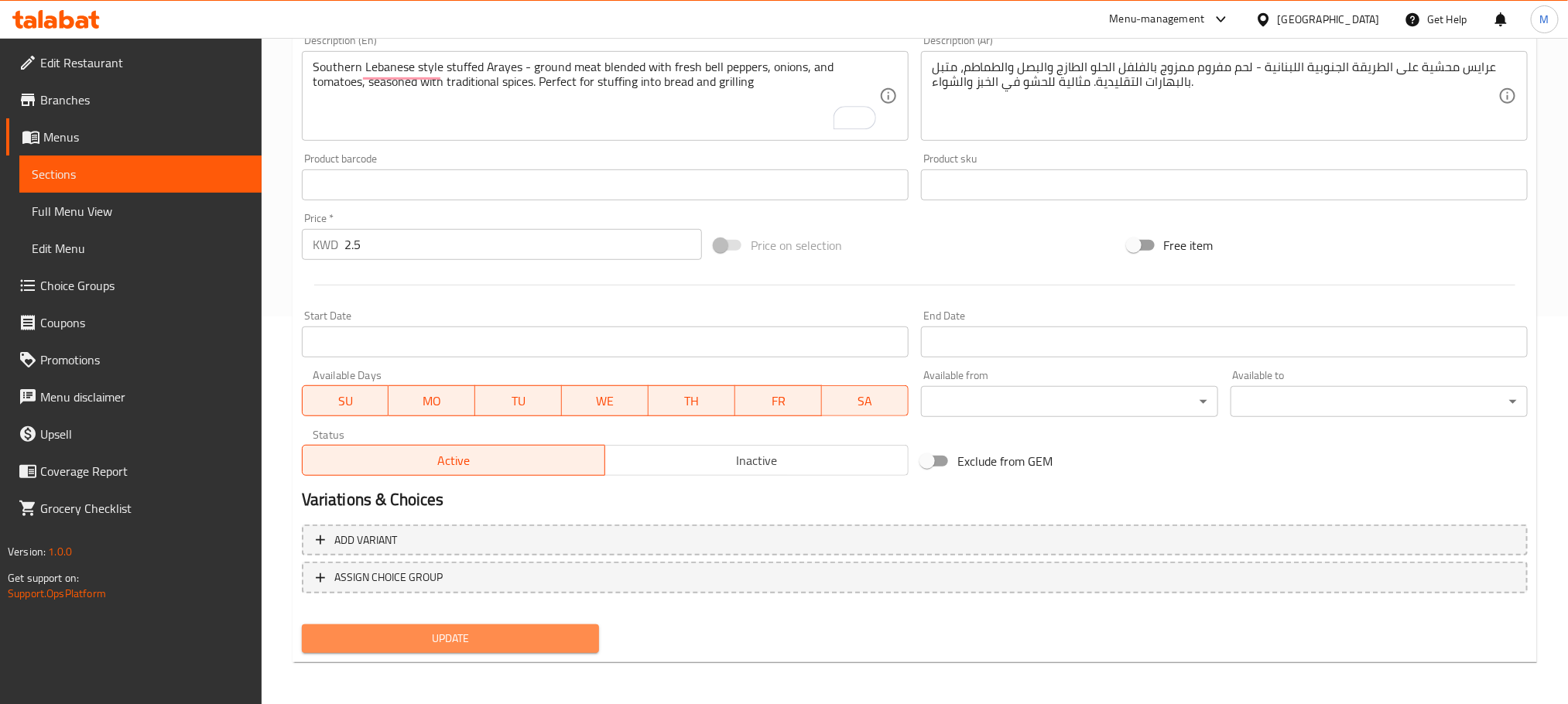
click at [443, 641] on span "Update" at bounding box center [450, 638] width 272 height 19
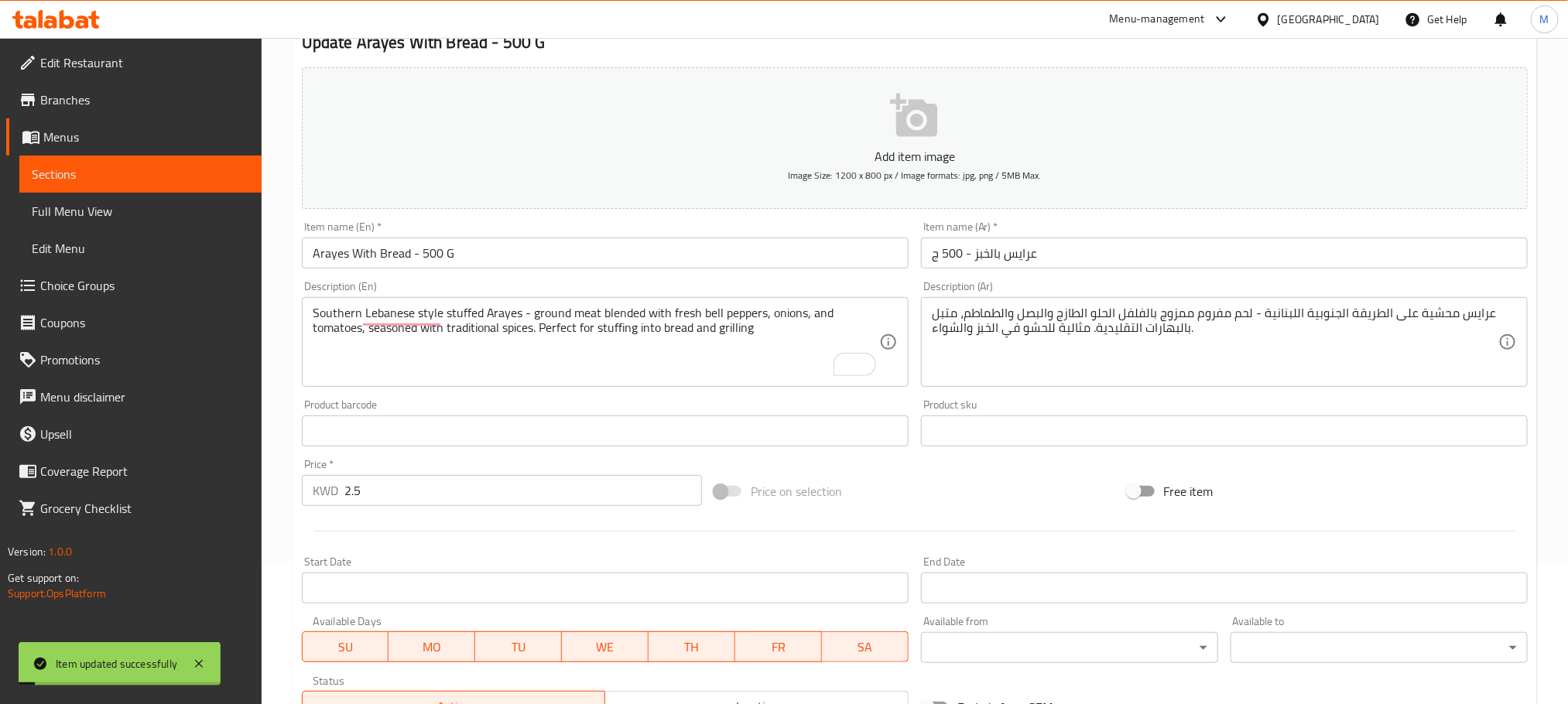
scroll to position [0, 0]
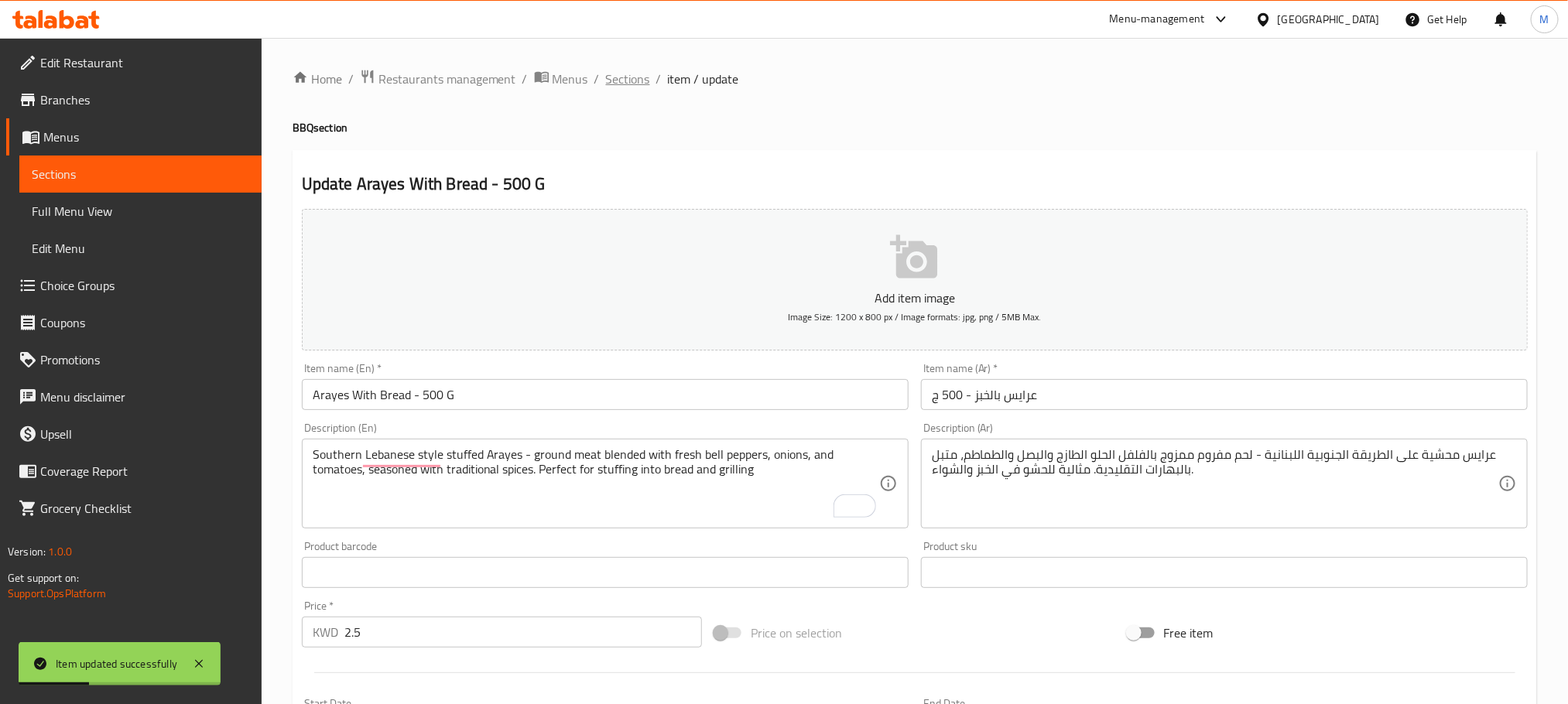
click at [637, 73] on span "Sections" at bounding box center [628, 79] width 44 height 18
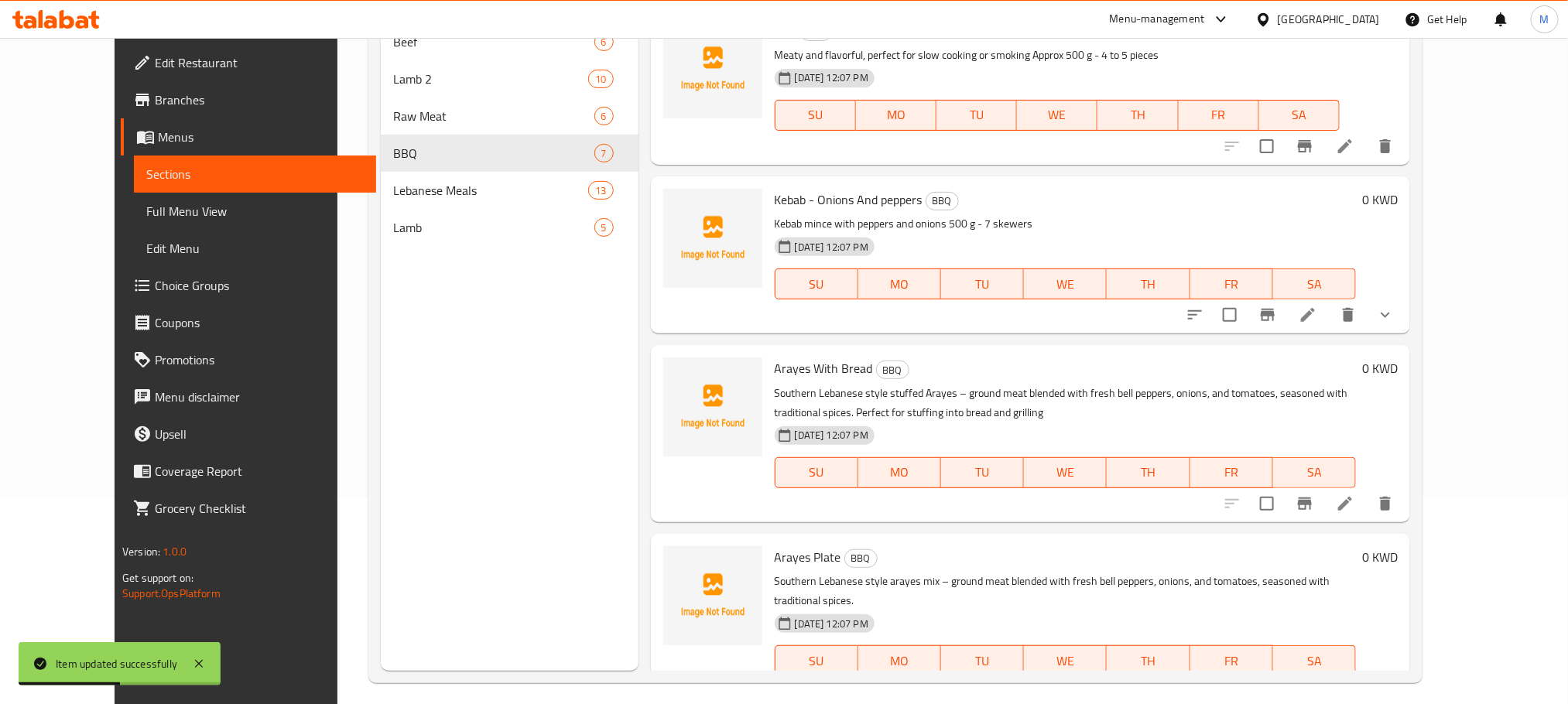
scroll to position [217, 0]
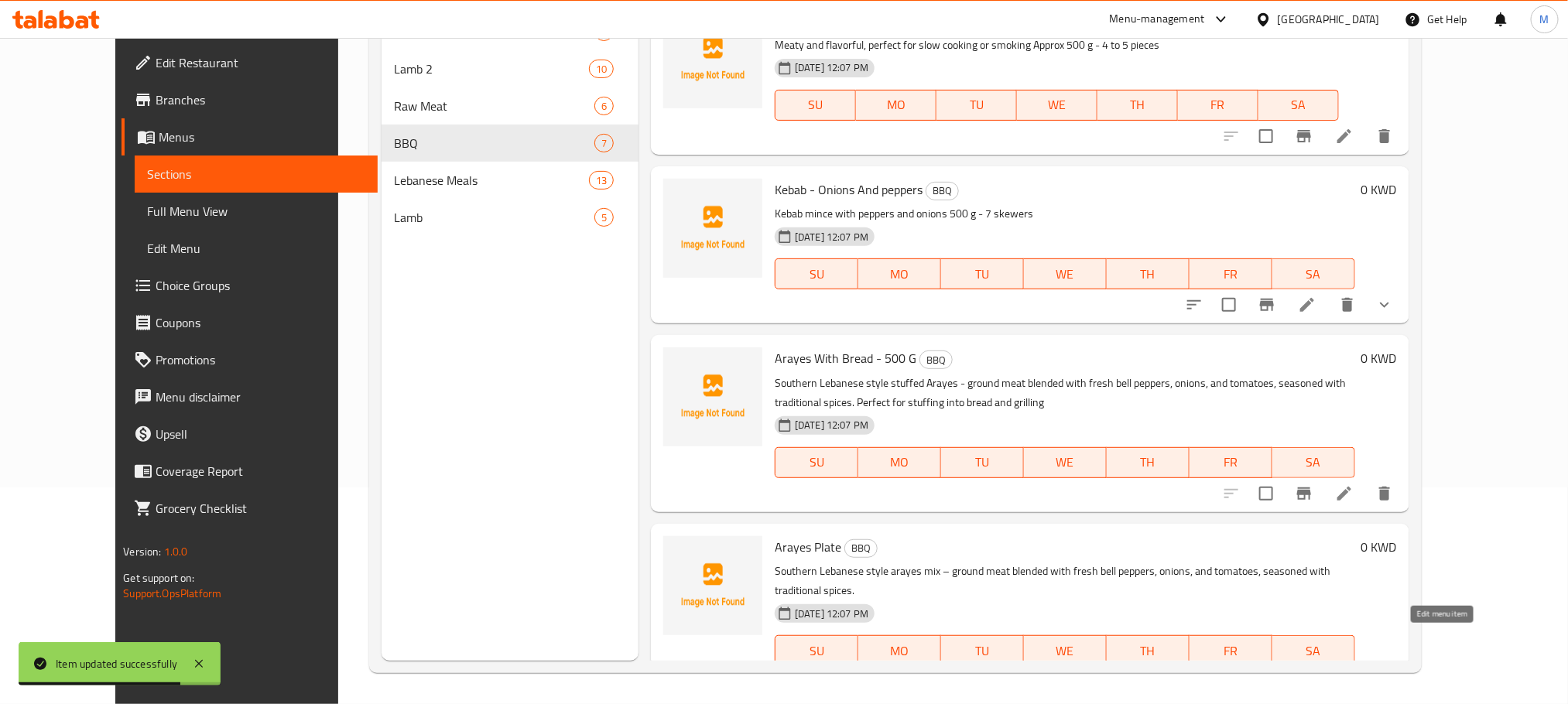
click at [1354, 672] on icon at bounding box center [1344, 681] width 18 height 18
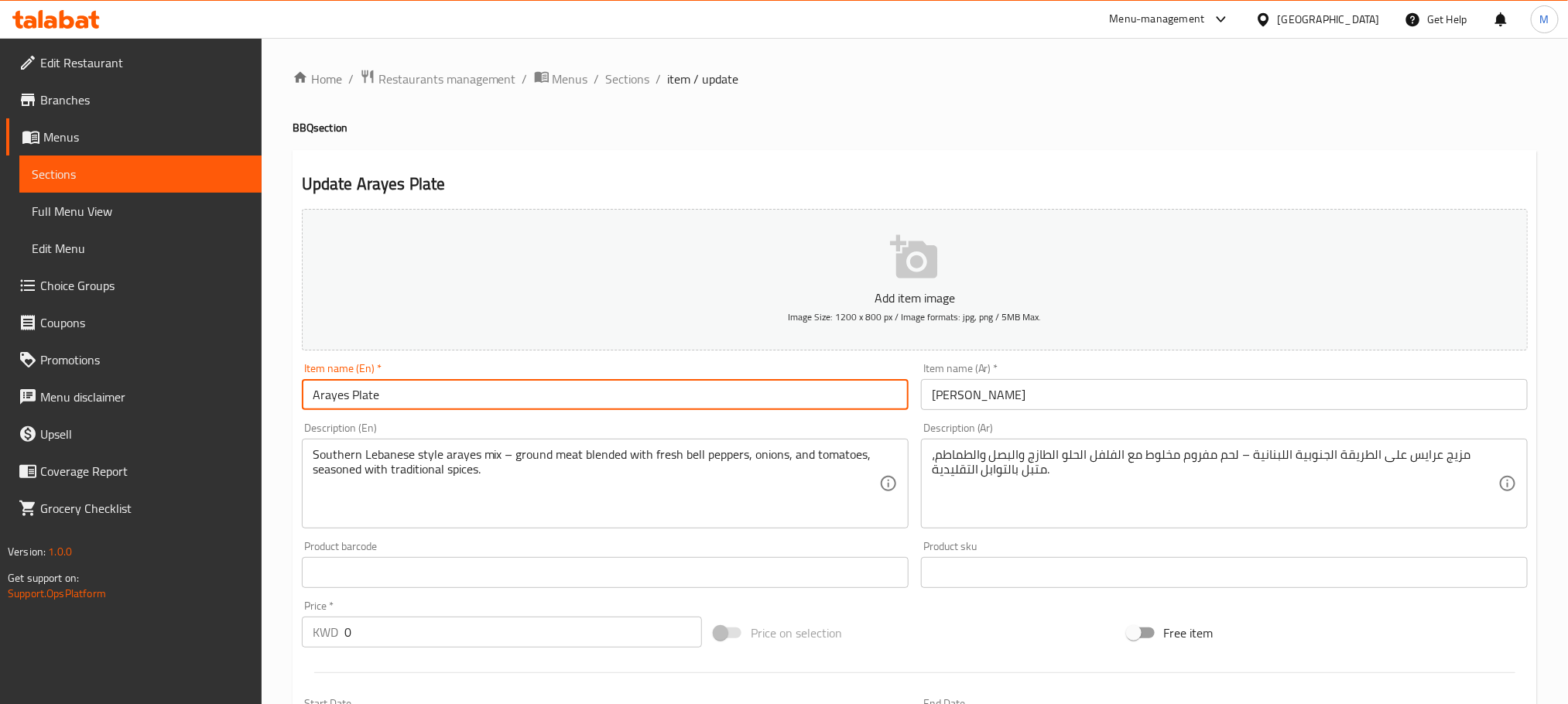
click at [472, 406] on input "Arayes Plate" at bounding box center [606, 394] width 607 height 31
type input "Arayes Plate - 500 G"
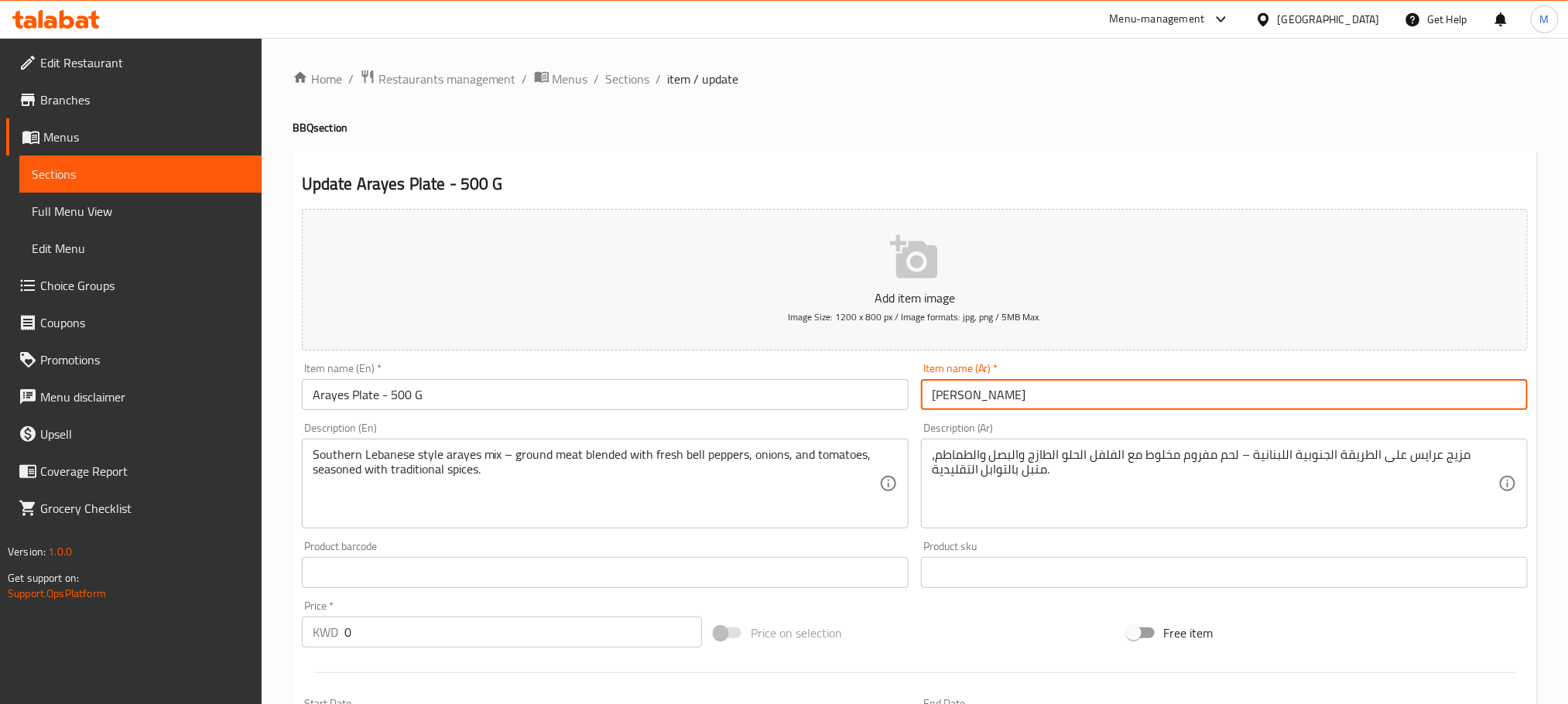
click at [1184, 386] on input "[PERSON_NAME]" at bounding box center [1225, 394] width 607 height 31
type input "[PERSON_NAME] - 500 ج"
click at [272, 490] on div "Home / Restaurants management / Menus / Sections / item / update BBQ section Up…" at bounding box center [915, 565] width 1307 height 1055
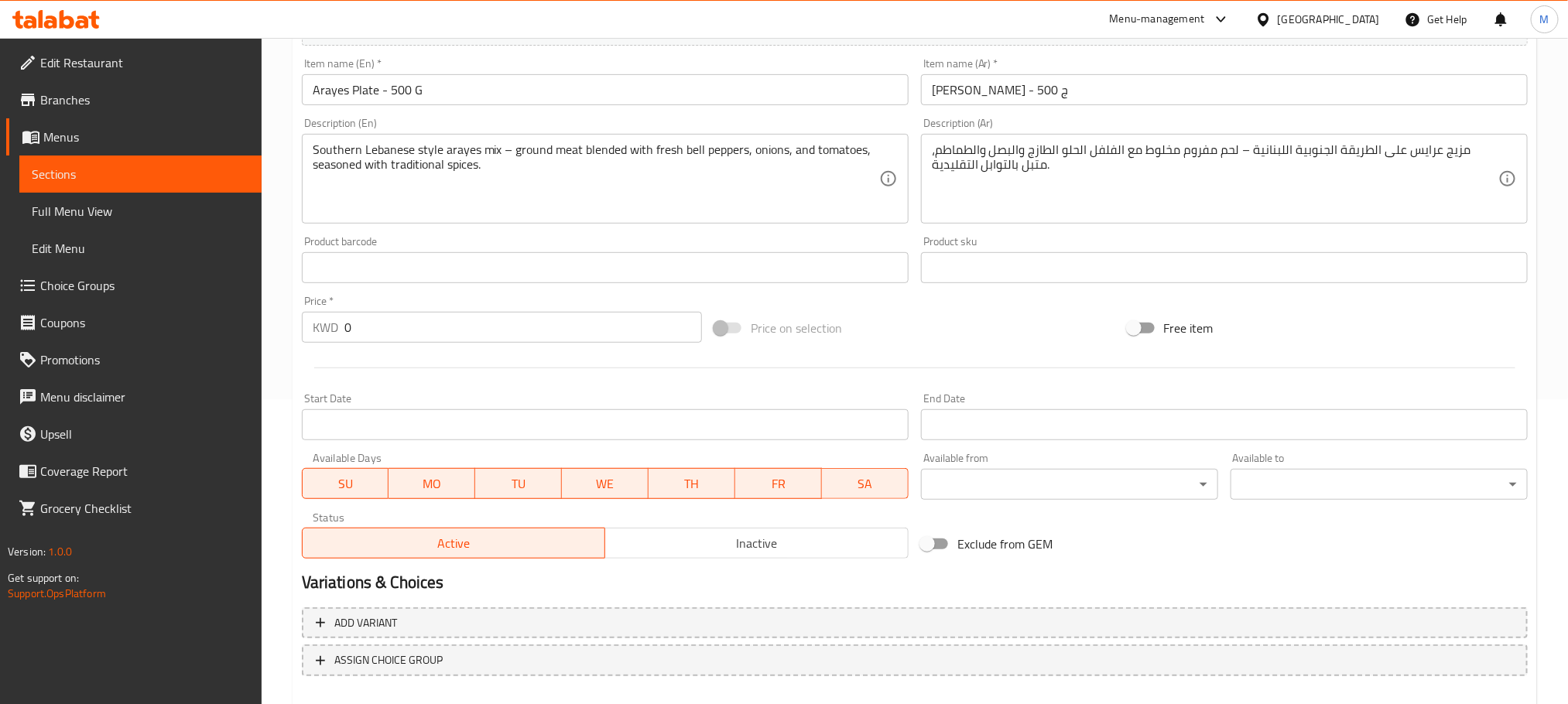
scroll to position [388, 0]
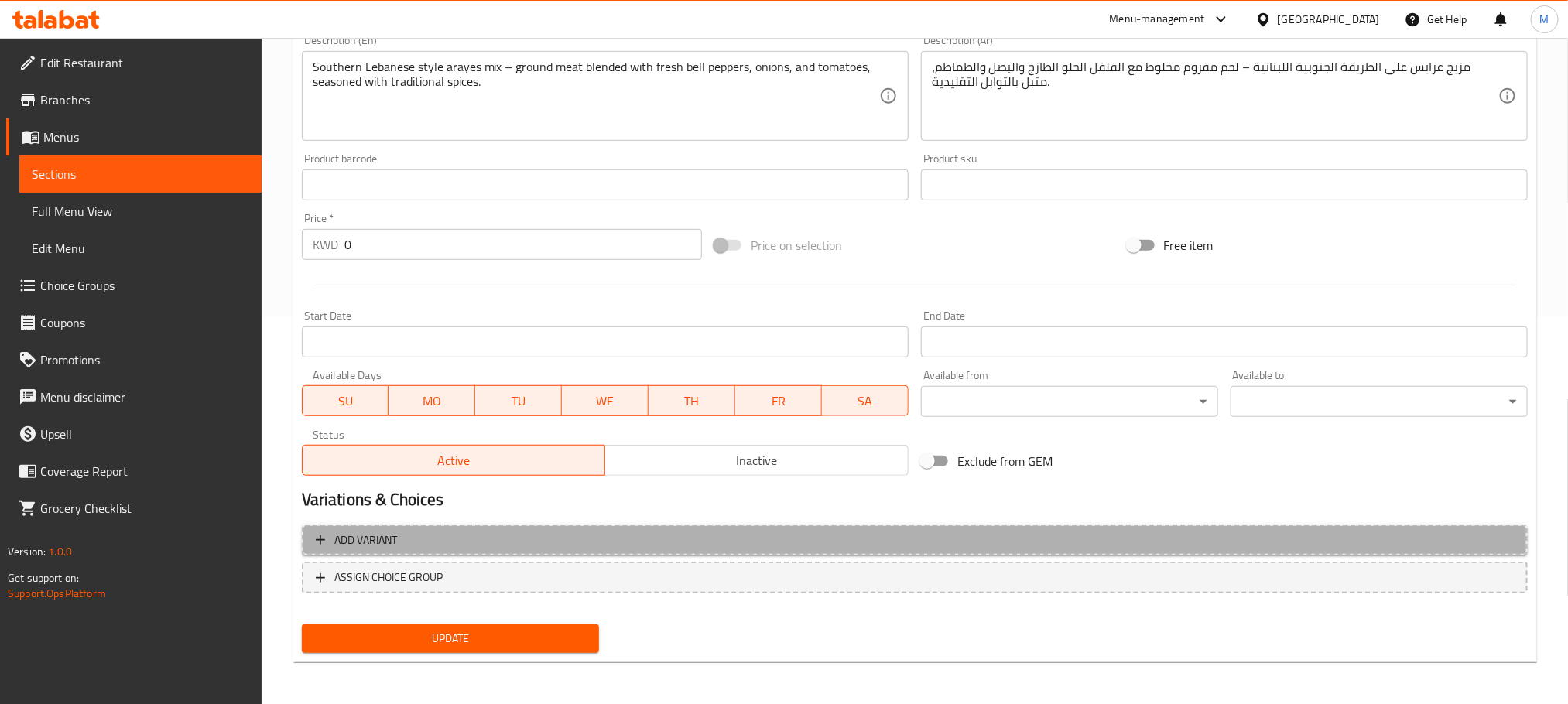
click at [590, 543] on span "Add variant" at bounding box center [915, 540] width 1198 height 19
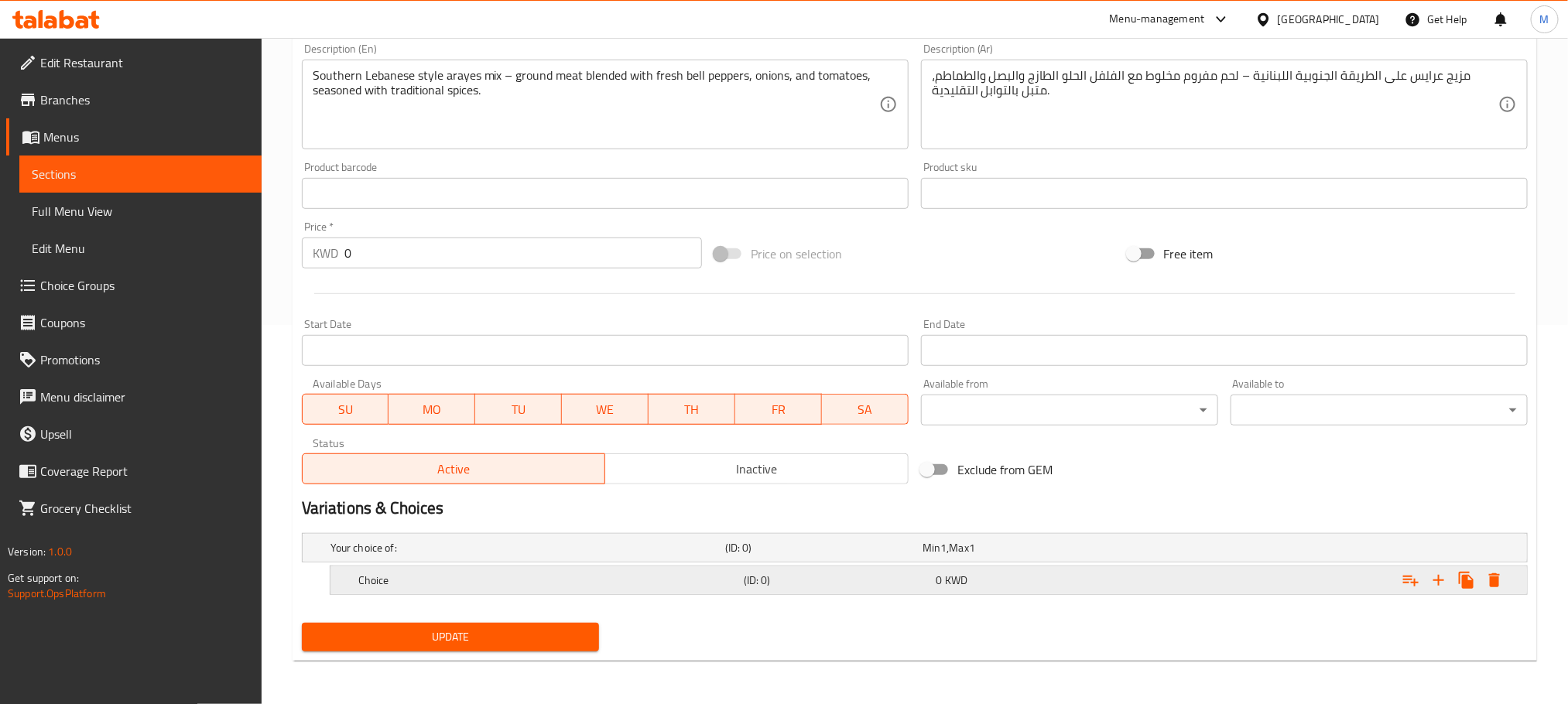
click at [566, 555] on h5 "Choice" at bounding box center [525, 547] width 389 height 15
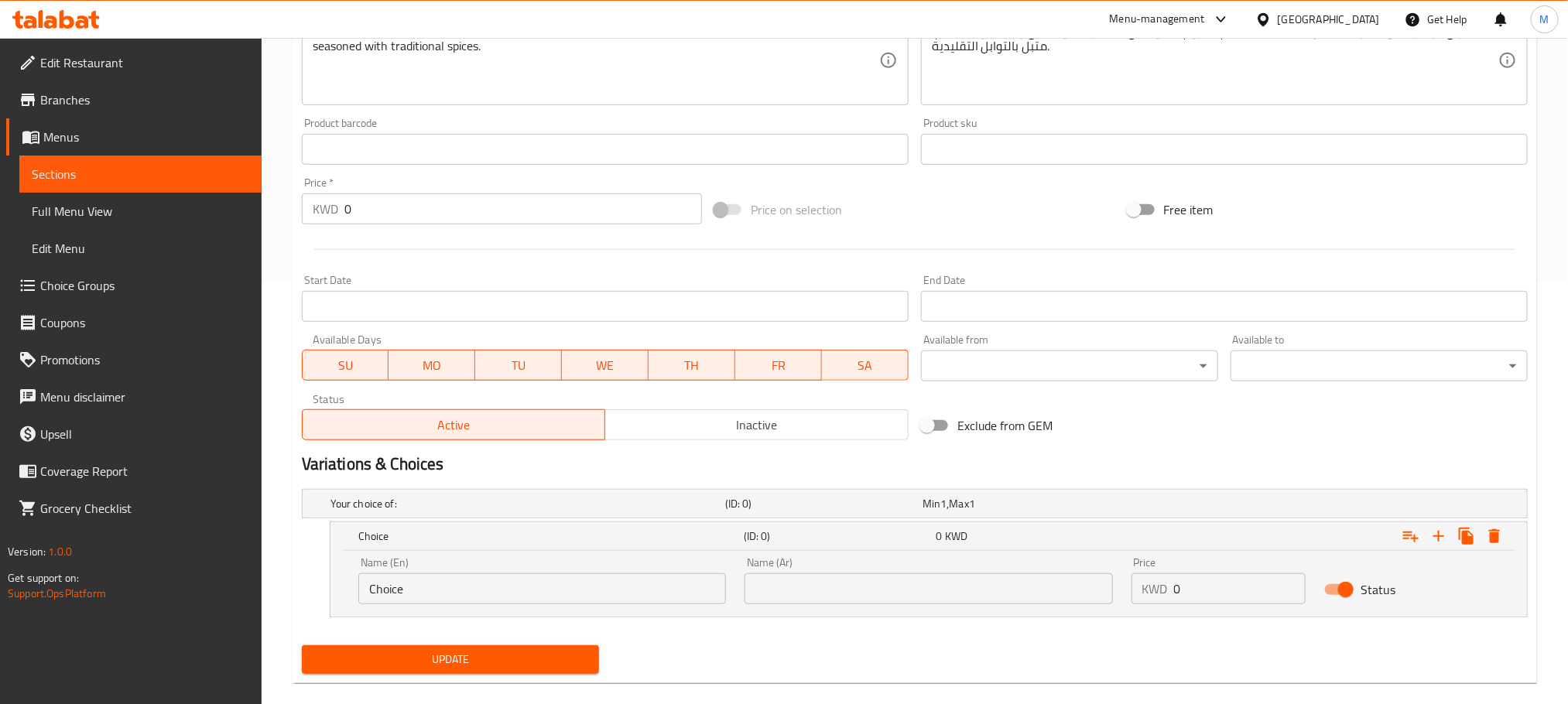
scroll to position [446, 0]
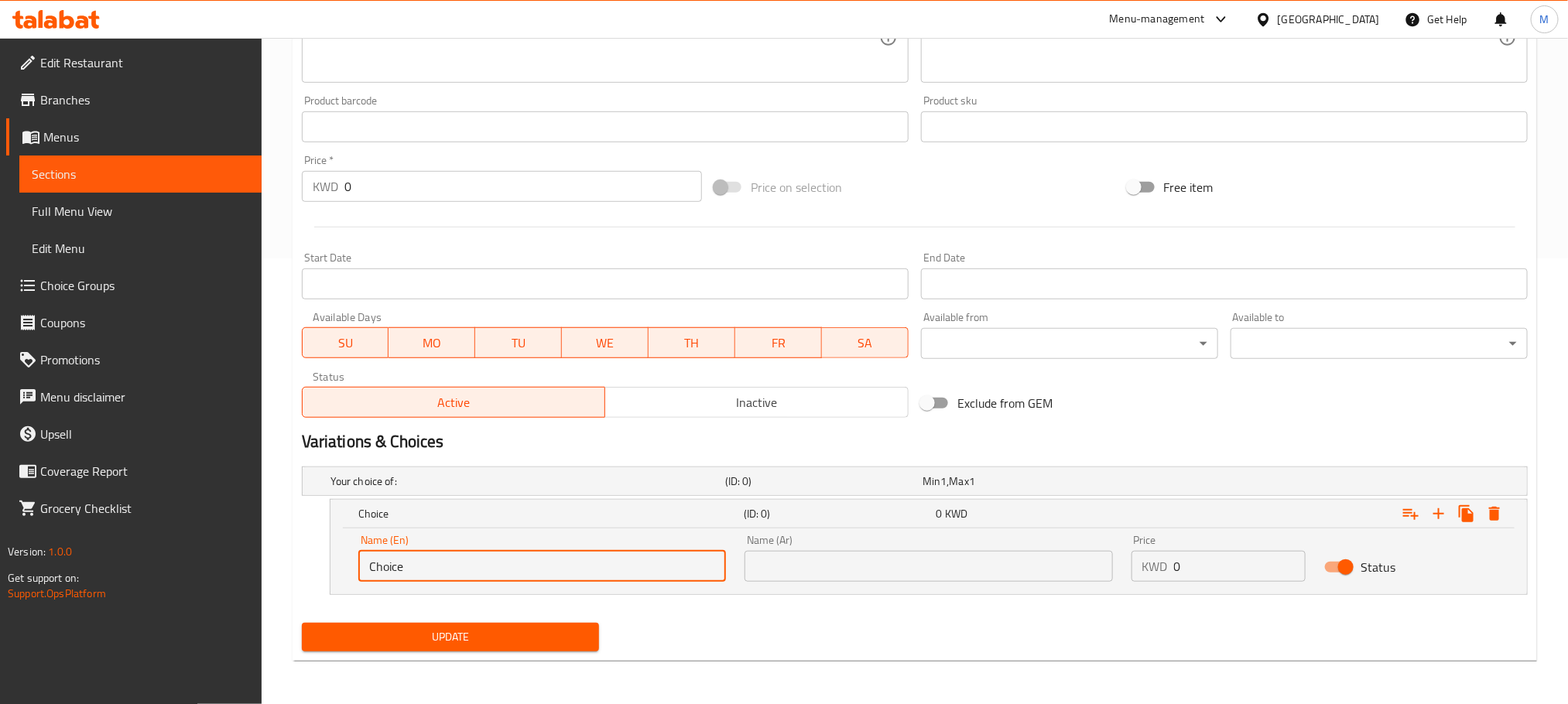
drag, startPoint x: 443, startPoint y: 574, endPoint x: 0, endPoint y: 706, distance: 462.2
paste input "spicy / pomogranate sua"
drag, startPoint x: 469, startPoint y: 573, endPoint x: 397, endPoint y: 585, distance: 73.0
click at [397, 585] on div "Name (En) spicy / pomogranate suace Name (En)" at bounding box center [542, 558] width 386 height 66
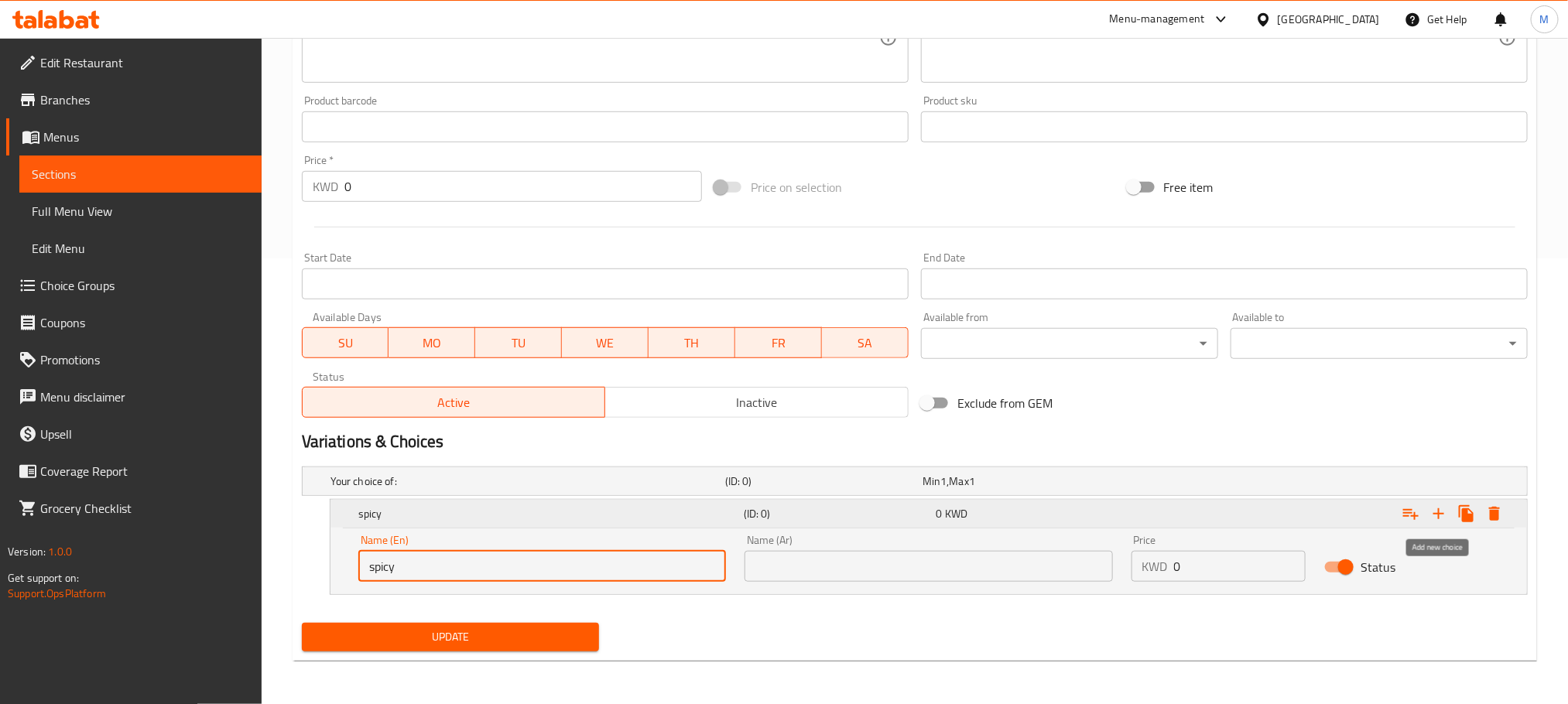
type input "spicy"
click at [1440, 520] on icon "Expand" at bounding box center [1439, 513] width 18 height 18
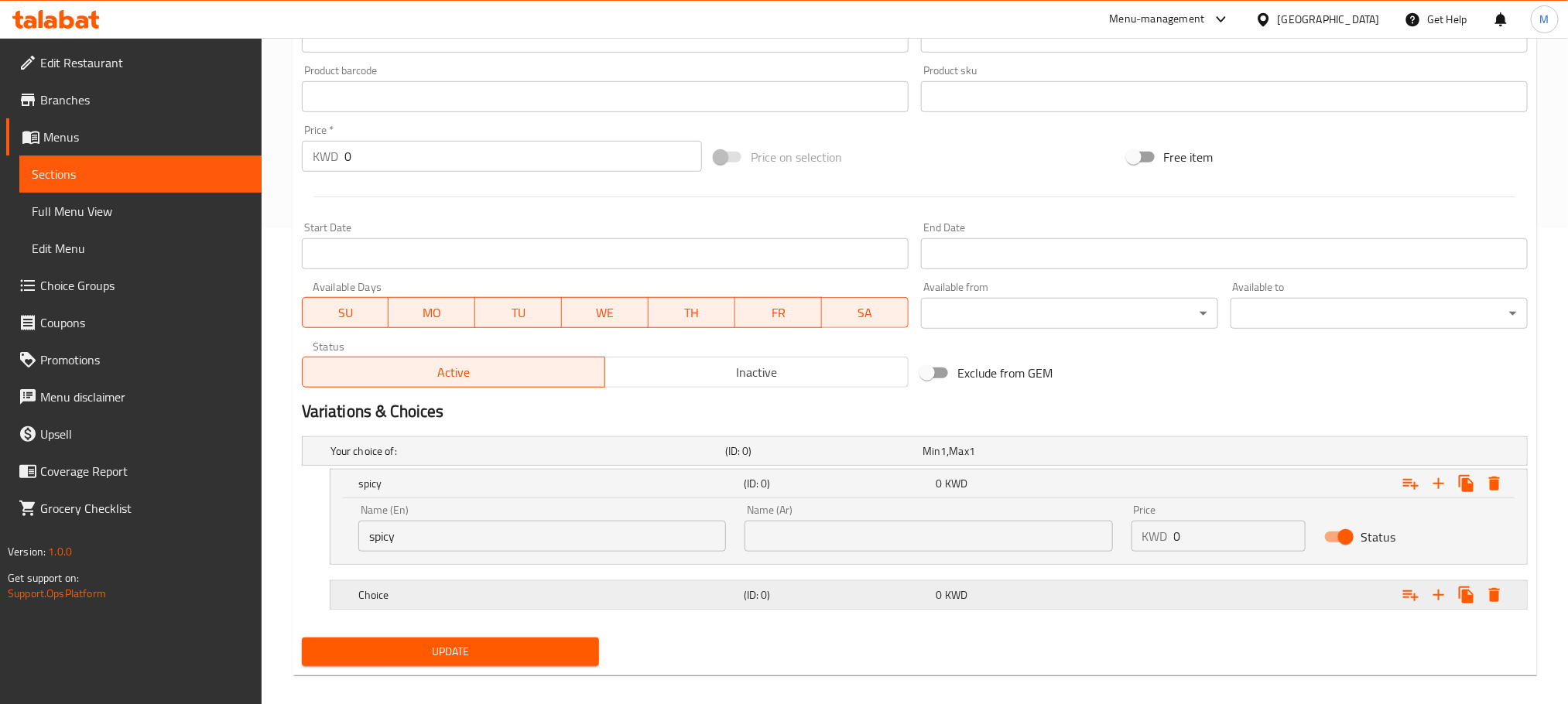
scroll to position [492, 0]
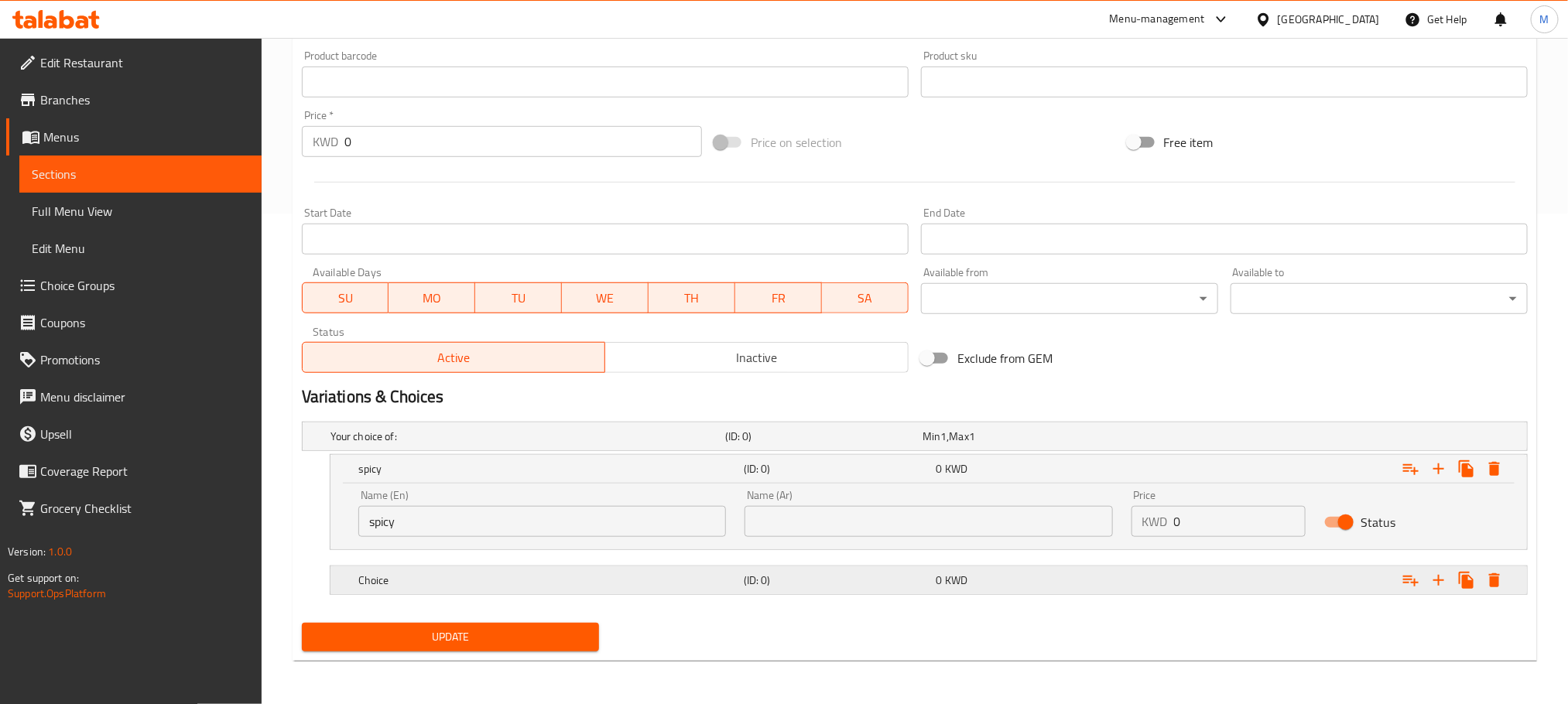
click at [514, 444] on h5 "Choice" at bounding box center [525, 436] width 389 height 15
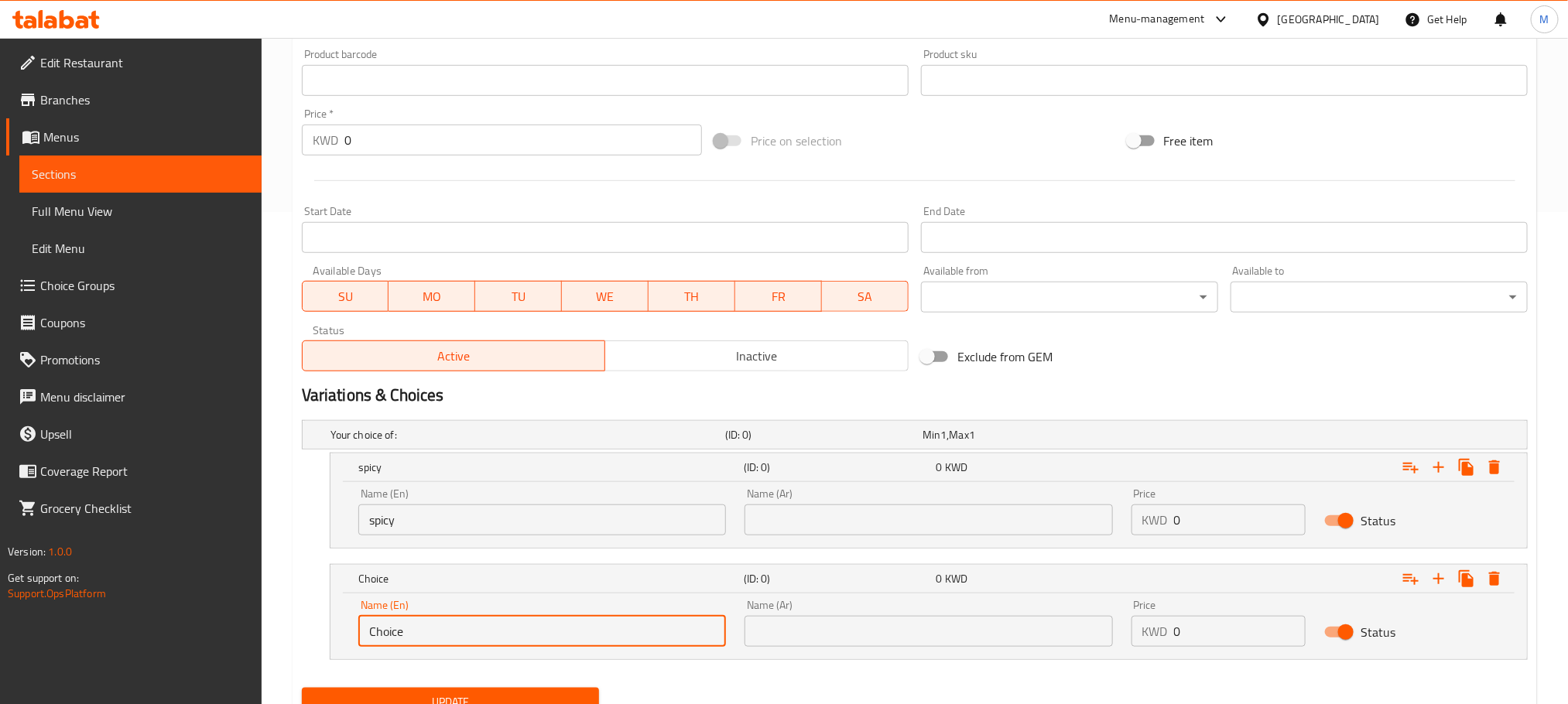
drag, startPoint x: 454, startPoint y: 627, endPoint x: 222, endPoint y: 692, distance: 240.9
click at [222, 692] on div "Edit Restaurant Branches Menus Sections Full Menu View Edit Menu Choice Groups …" at bounding box center [784, 157] width 1568 height 1223
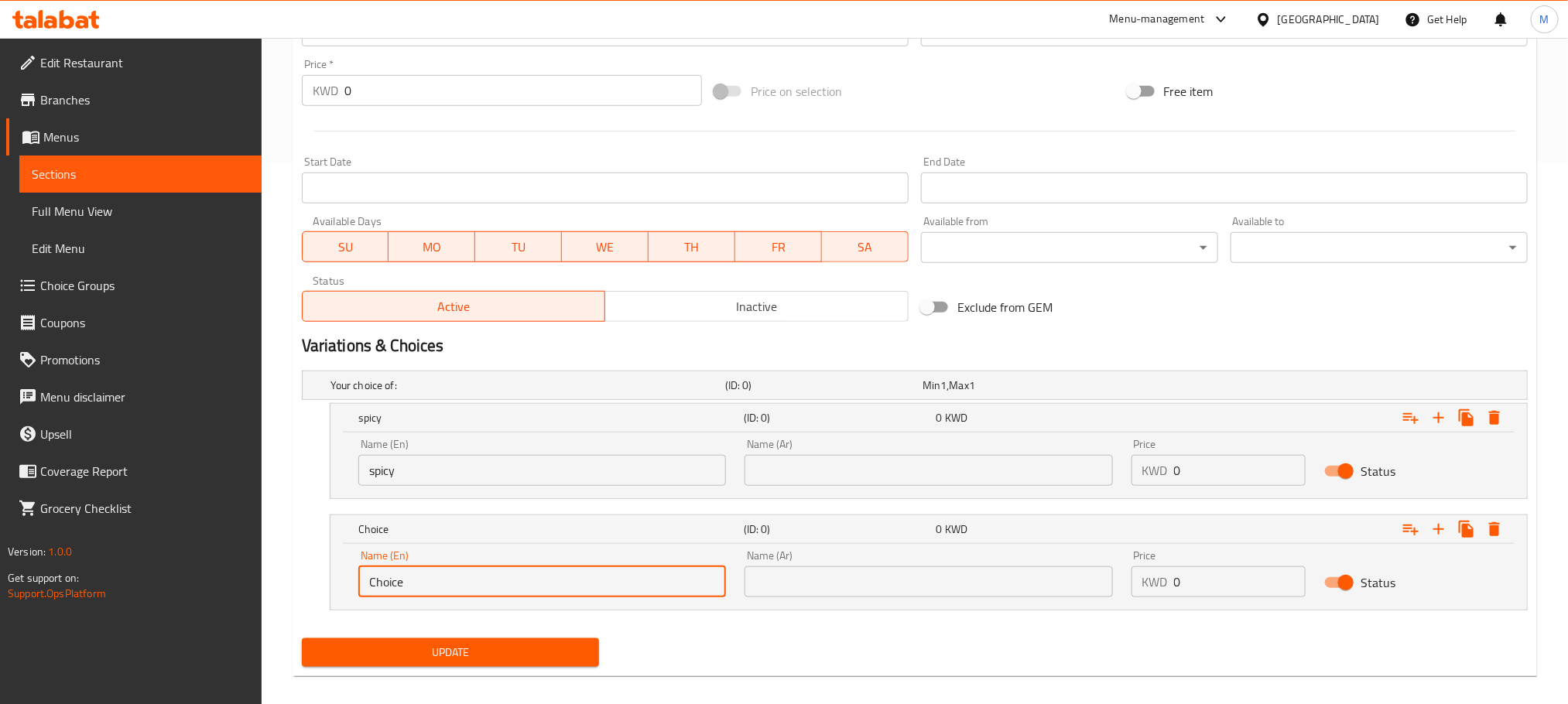
paste input "/ pomogranate sua"
drag, startPoint x: 383, startPoint y: 585, endPoint x: 267, endPoint y: 615, distance: 119.8
click at [267, 615] on div "Home / Restaurants management / Menus / Sections / item / update BBQ section Up…" at bounding box center [915, 108] width 1307 height 1223
click at [444, 585] on input "Pomogranate suace" at bounding box center [542, 581] width 368 height 31
click at [684, 576] on input "Pomogranate Suace" at bounding box center [542, 581] width 368 height 31
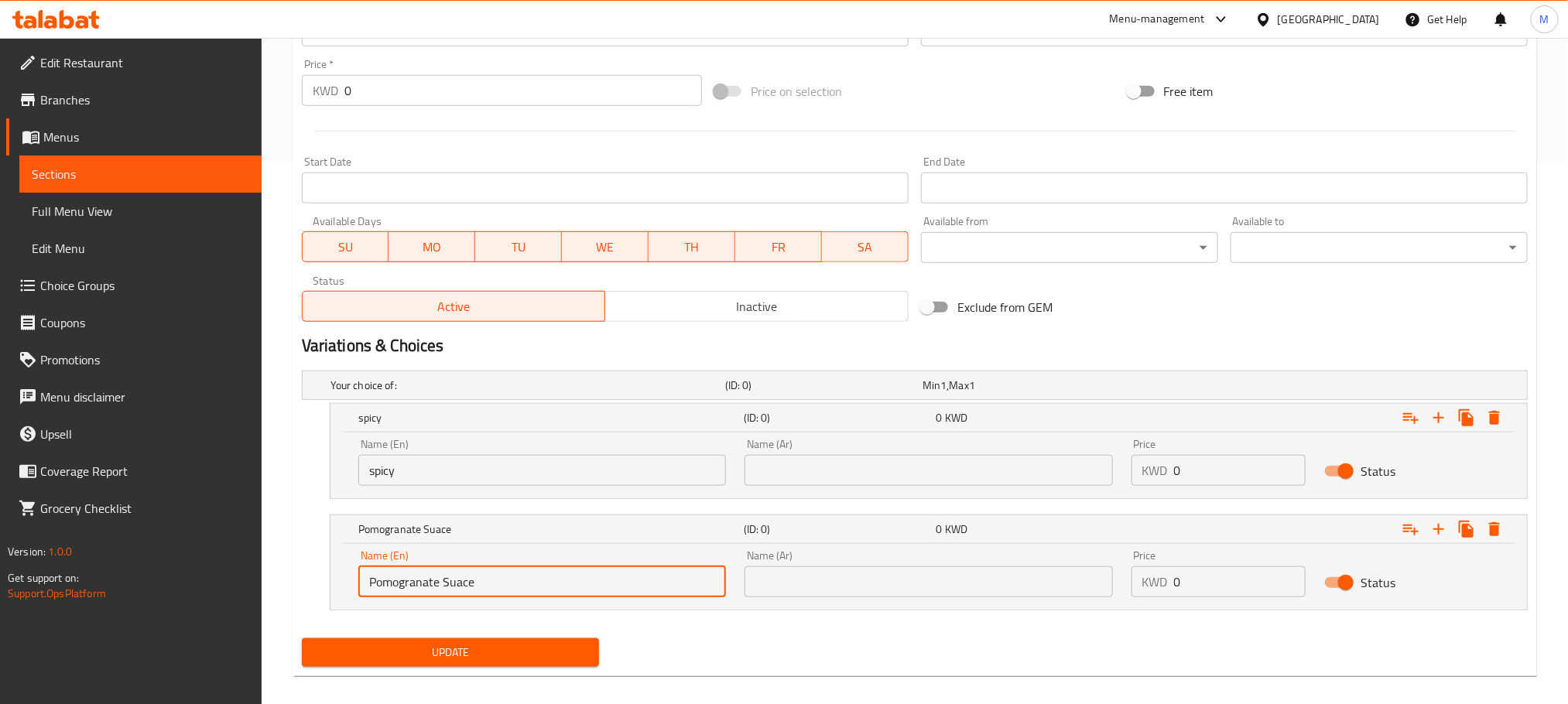
click at [683, 576] on input "Pomogranate Suace" at bounding box center [542, 581] width 368 height 31
click at [680, 576] on input "Pomogranate Suace" at bounding box center [542, 581] width 368 height 31
paste input "au"
click at [566, 581] on input "Pomegranate Sauce" at bounding box center [542, 581] width 368 height 31
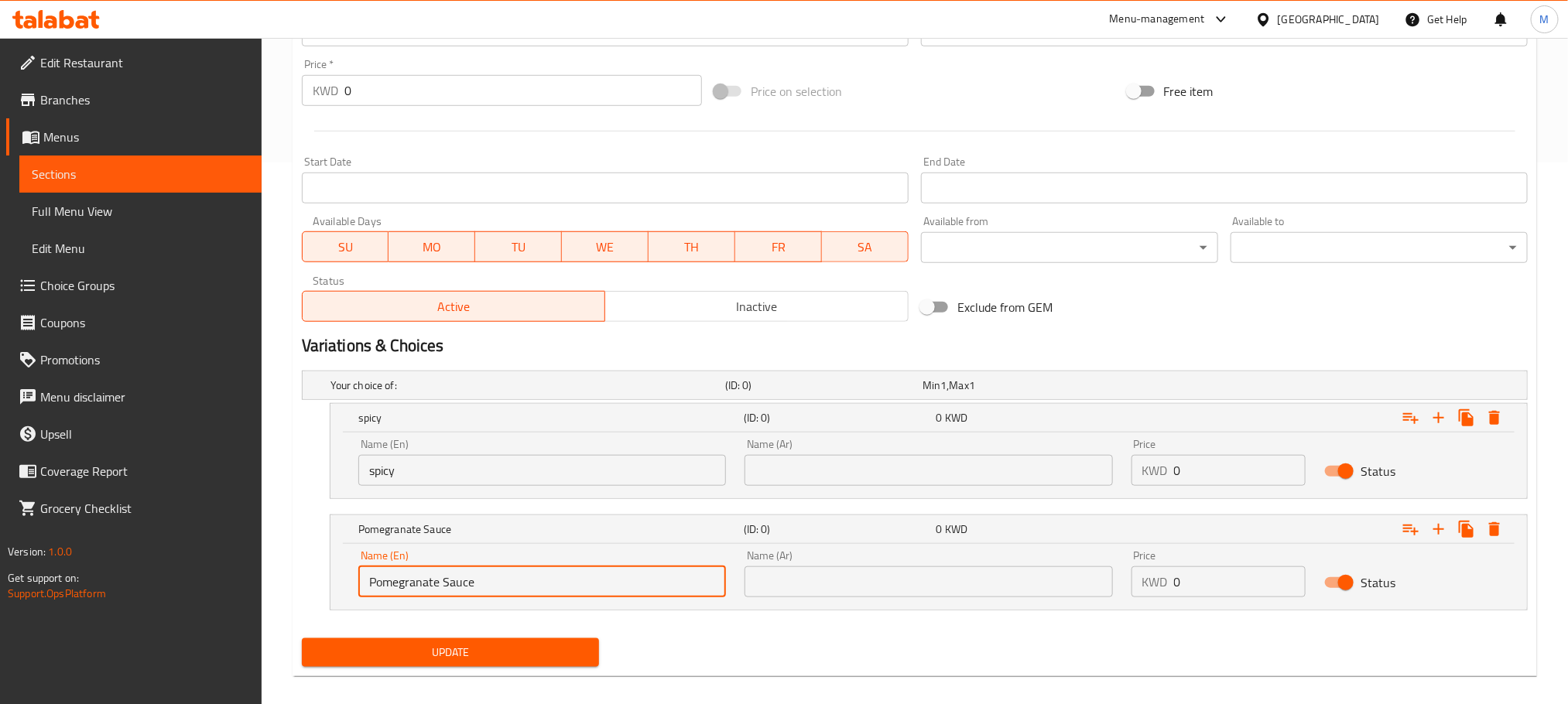
type input "Pomegranate Sauce"
click at [801, 478] on input "text" at bounding box center [929, 470] width 368 height 31
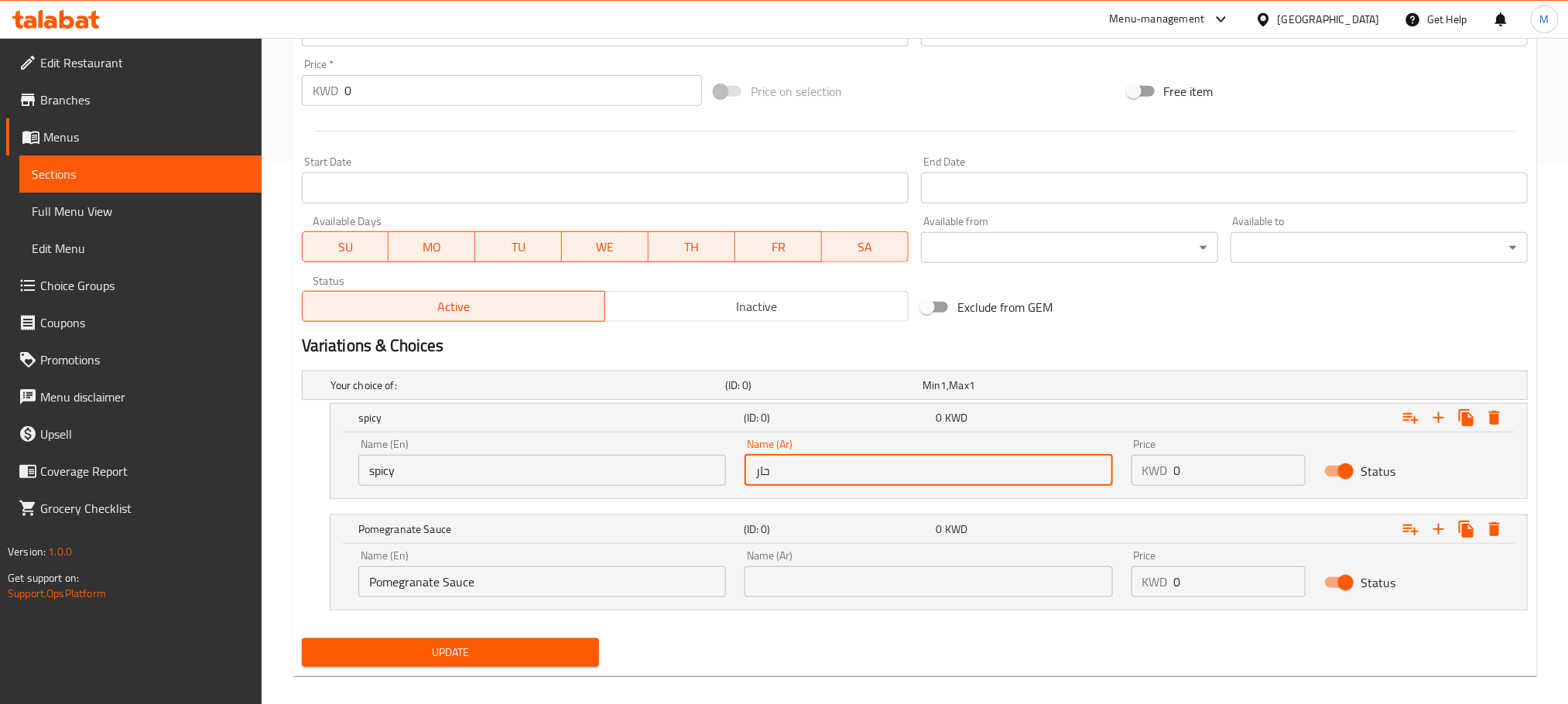
type input "حار"
drag, startPoint x: 792, startPoint y: 588, endPoint x: 847, endPoint y: 555, distance: 64.1
click at [792, 588] on input "text" at bounding box center [929, 581] width 368 height 31
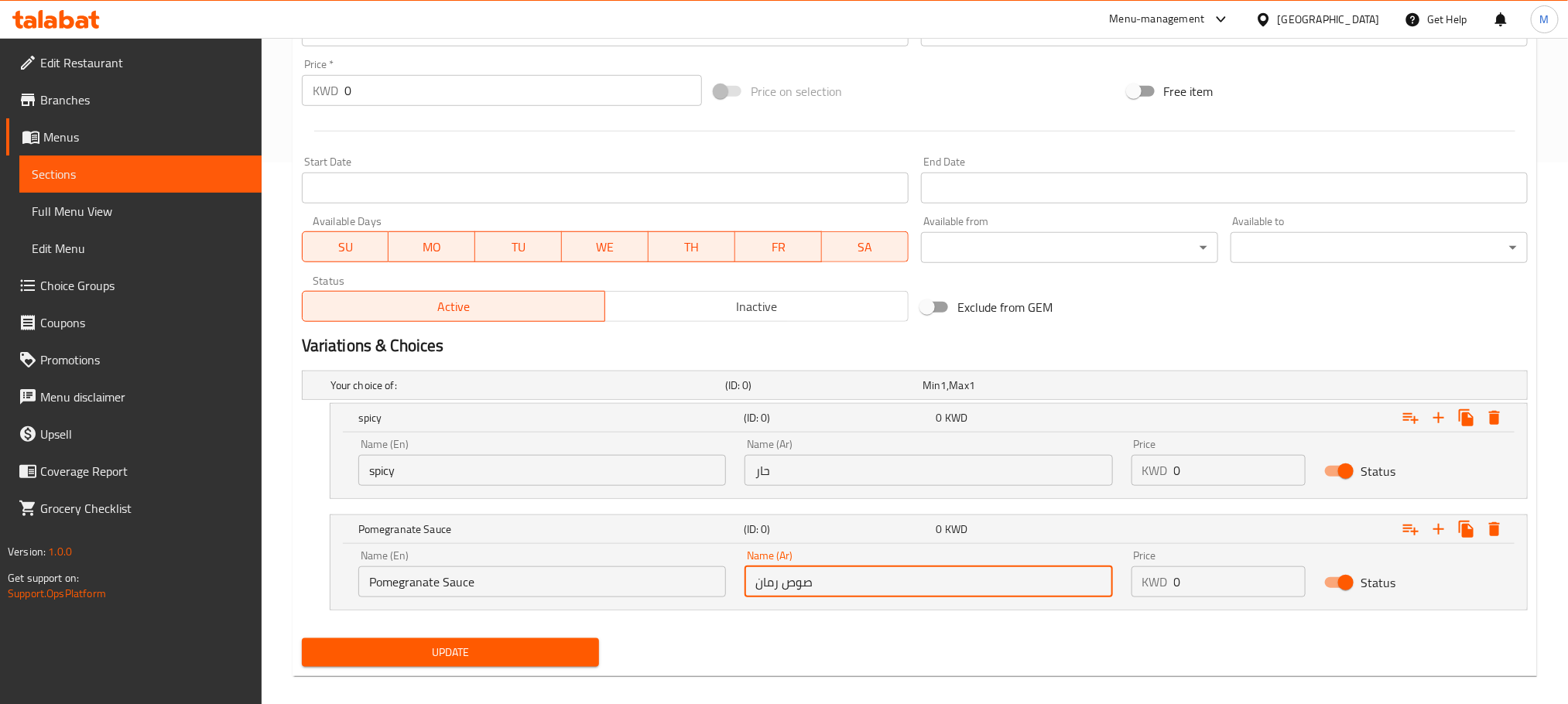
type input "صوص رمان"
click at [1008, 676] on div "Update Arayes Plate - 500 G Add item image Image Size: 1200 x 800 px / Image fo…" at bounding box center [915, 142] width 1245 height 1068
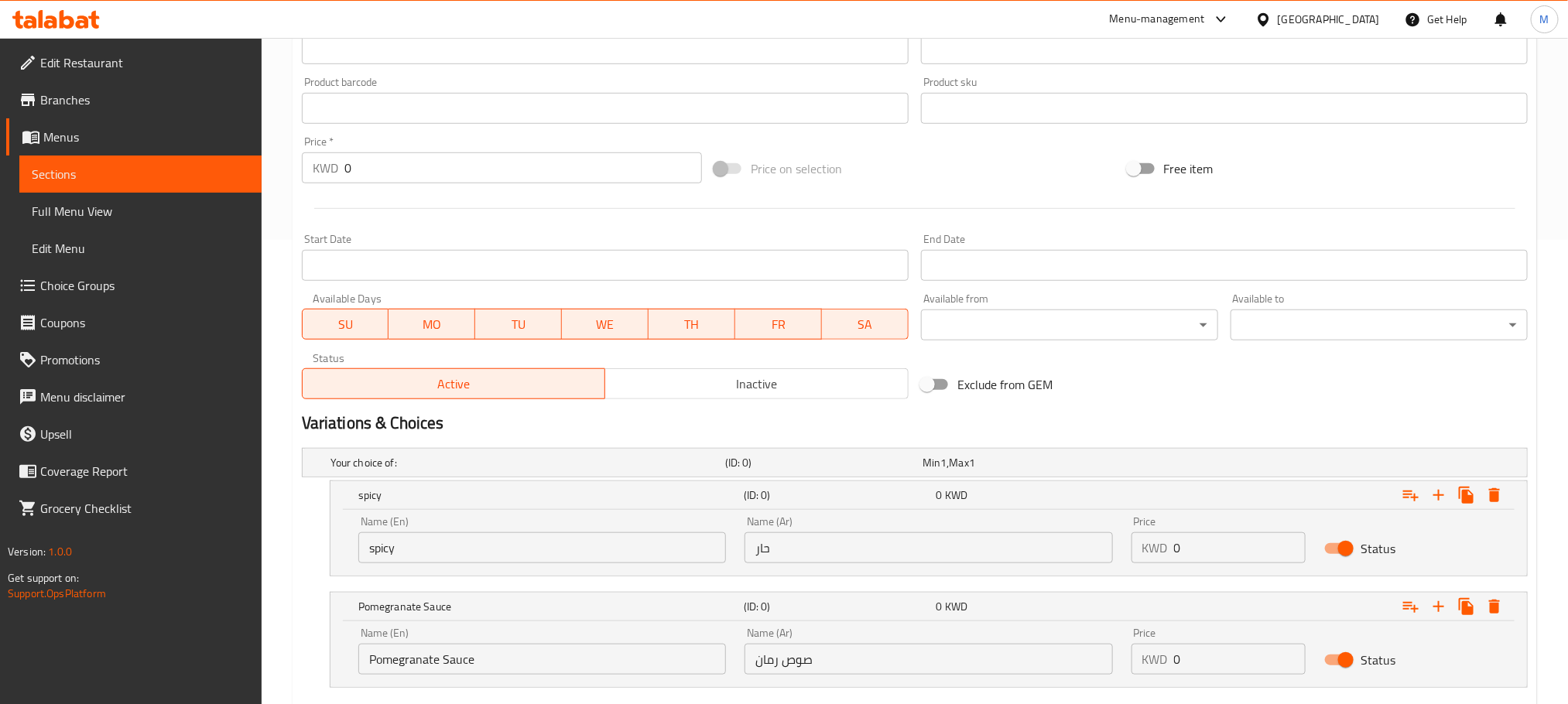
scroll to position [558, 0]
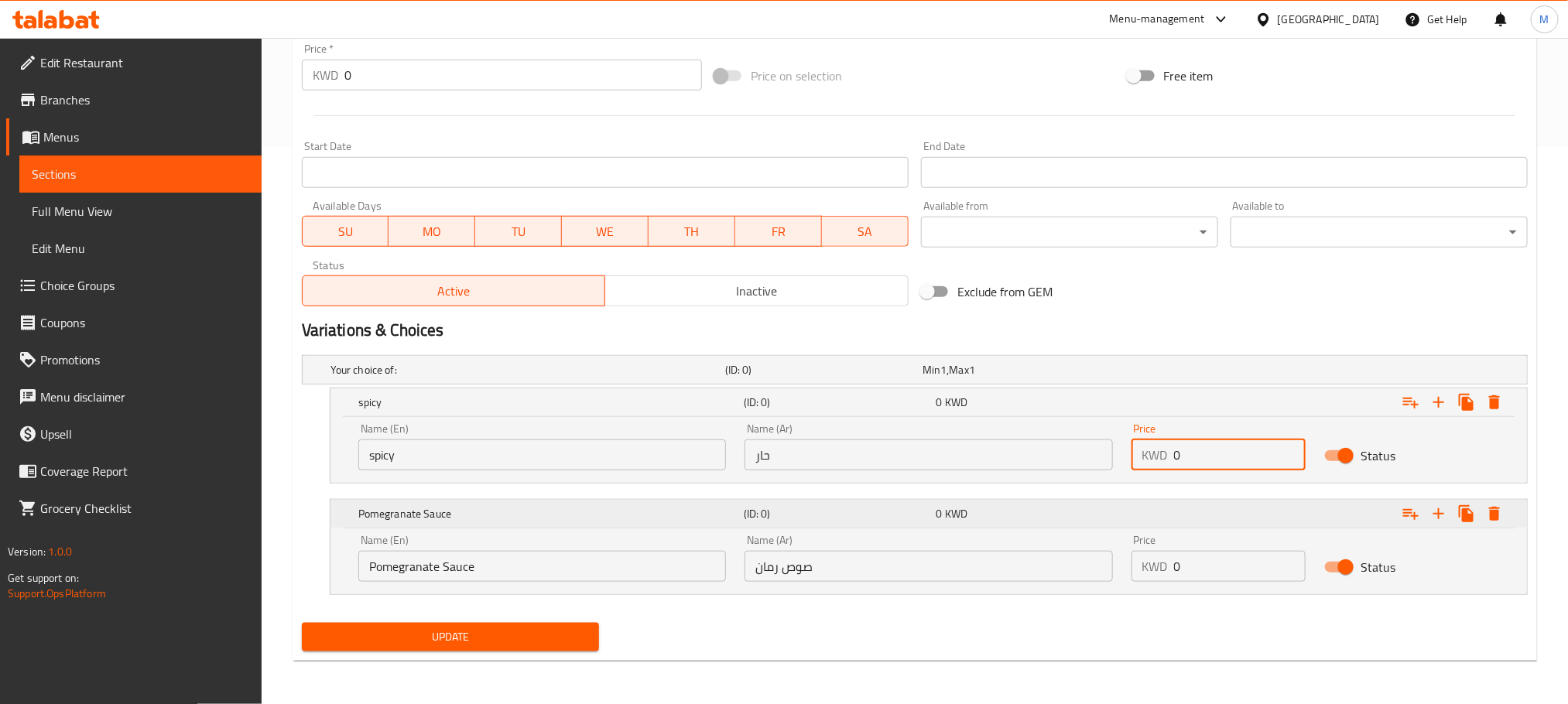
drag, startPoint x: 1215, startPoint y: 458, endPoint x: 1092, endPoint y: 502, distance: 130.6
click at [1087, 504] on div "Your choice of: (ID: 0) Min 1 , Max 1 Name (En) Your choice of: Name (En) Name …" at bounding box center [915, 482] width 1239 height 267
type input "2.25"
drag, startPoint x: 1212, startPoint y: 569, endPoint x: 1013, endPoint y: 617, distance: 204.7
click at [1013, 617] on div "Add item image Image Size: 1200 x 800 px / Image formats: jpg, png / 5MB Max. I…" at bounding box center [915, 151] width 1239 height 1011
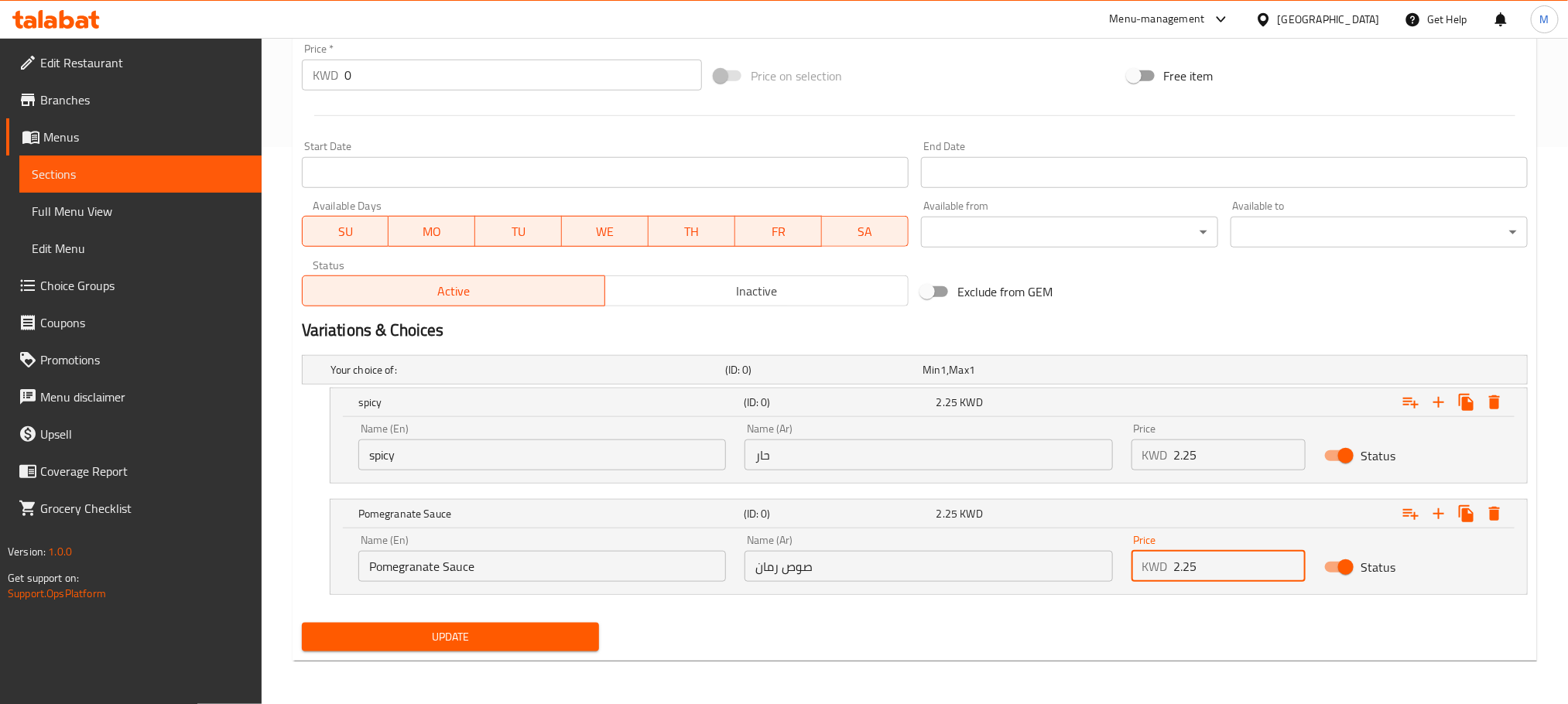
type input "2.25"
click at [1085, 608] on nav at bounding box center [915, 604] width 1226 height 12
click at [400, 641] on span "Update" at bounding box center [450, 637] width 272 height 19
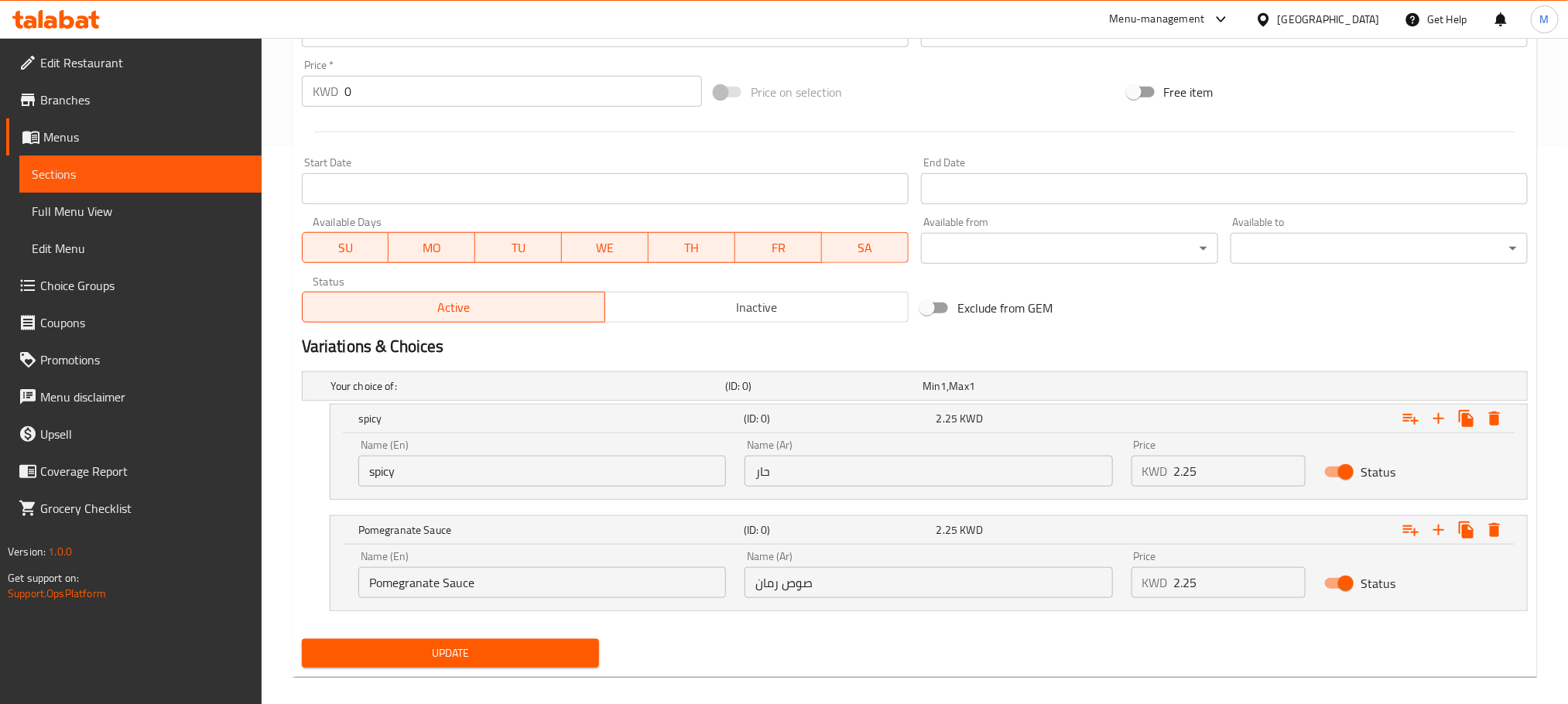
scroll to position [104, 0]
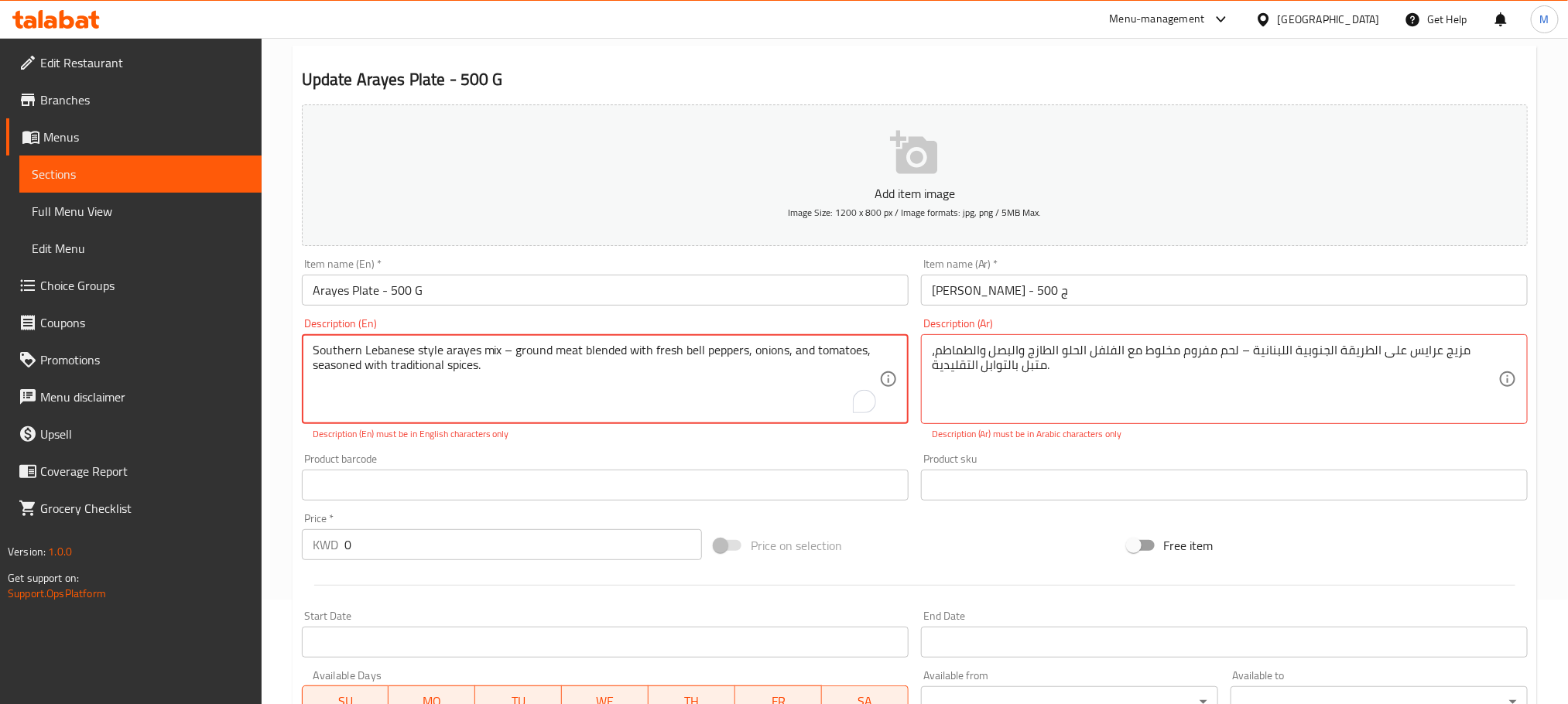
click at [512, 355] on textarea "Southern Lebanese style arayes mix – ground meat blended with fresh bell pepper…" at bounding box center [595, 380] width 566 height 74
click at [508, 351] on textarea "Southern Lebanese style arayes mix - ground meat blended with fresh bell pepper…" at bounding box center [595, 380] width 566 height 74
click at [501, 358] on textarea "Southern Lebanese style arayes mix - ground meat blended with fresh bell pepper…" at bounding box center [595, 380] width 566 height 74
type textarea "Southern Lebanese style arayes mix - ground meat blended with fresh bell pepper…"
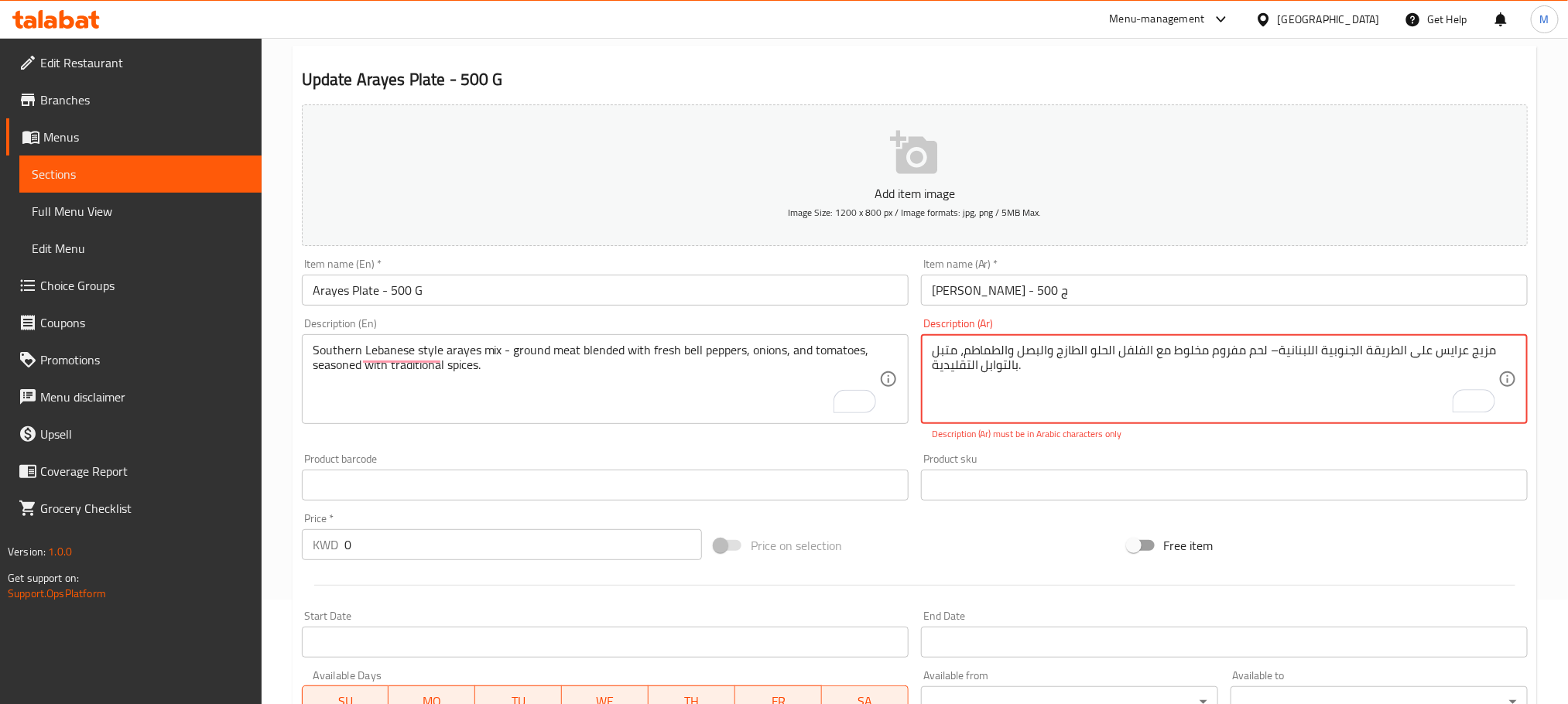
click at [1271, 357] on textarea "مزيج عرايس على الطريقة الجنوبية اللبنانية– لحم مفروم مخلوط مع الفلفل الحلو الطا…" at bounding box center [1215, 380] width 566 height 74
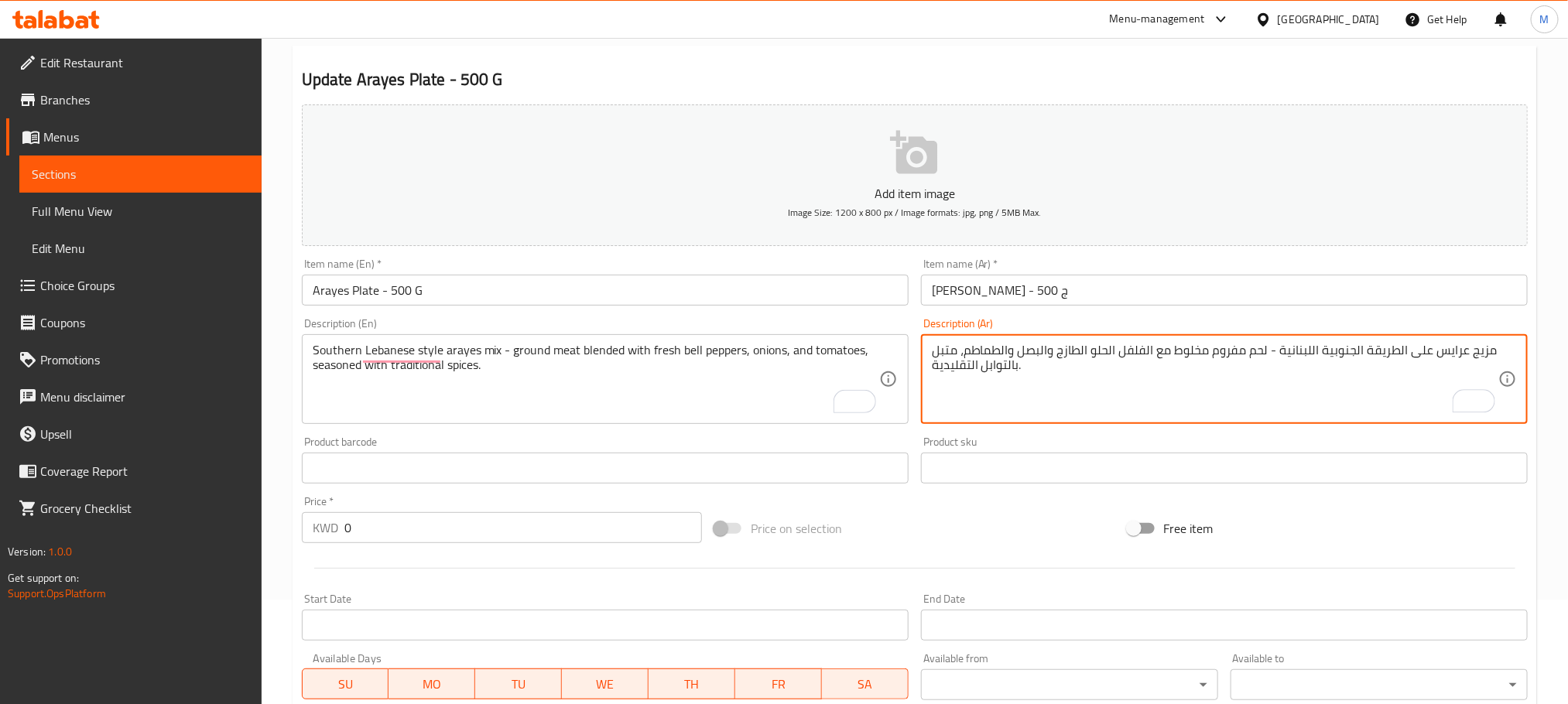
type textarea "مزيج عرايس على الطريقة الجنوبية اللبنانية - لحم مفروم مخلوط مع الفلفل الحلو الط…"
click at [259, 397] on link "Menu disclaimer" at bounding box center [134, 397] width 255 height 37
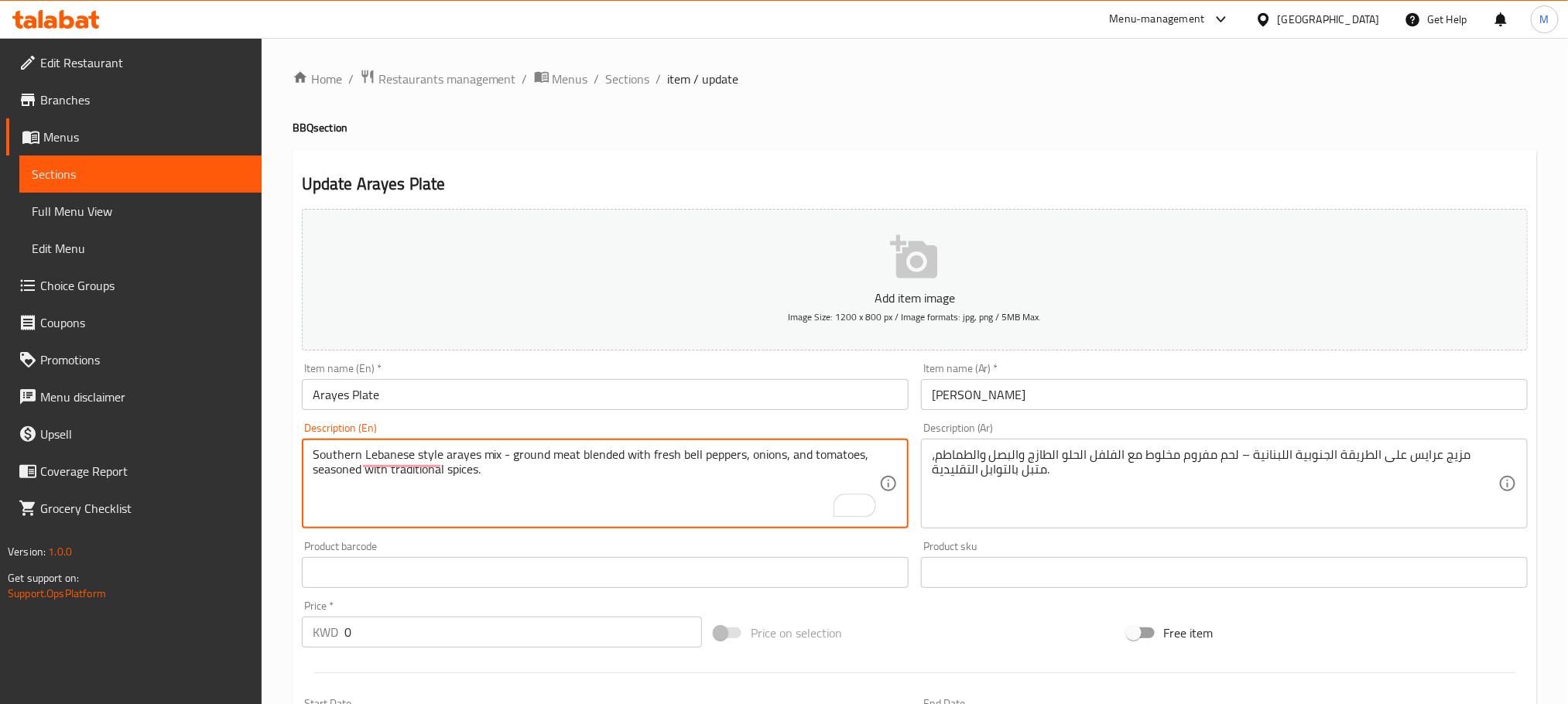
type textarea "Southern Lebanese style arayes mix - ground meat blended with fresh bell pepper…"
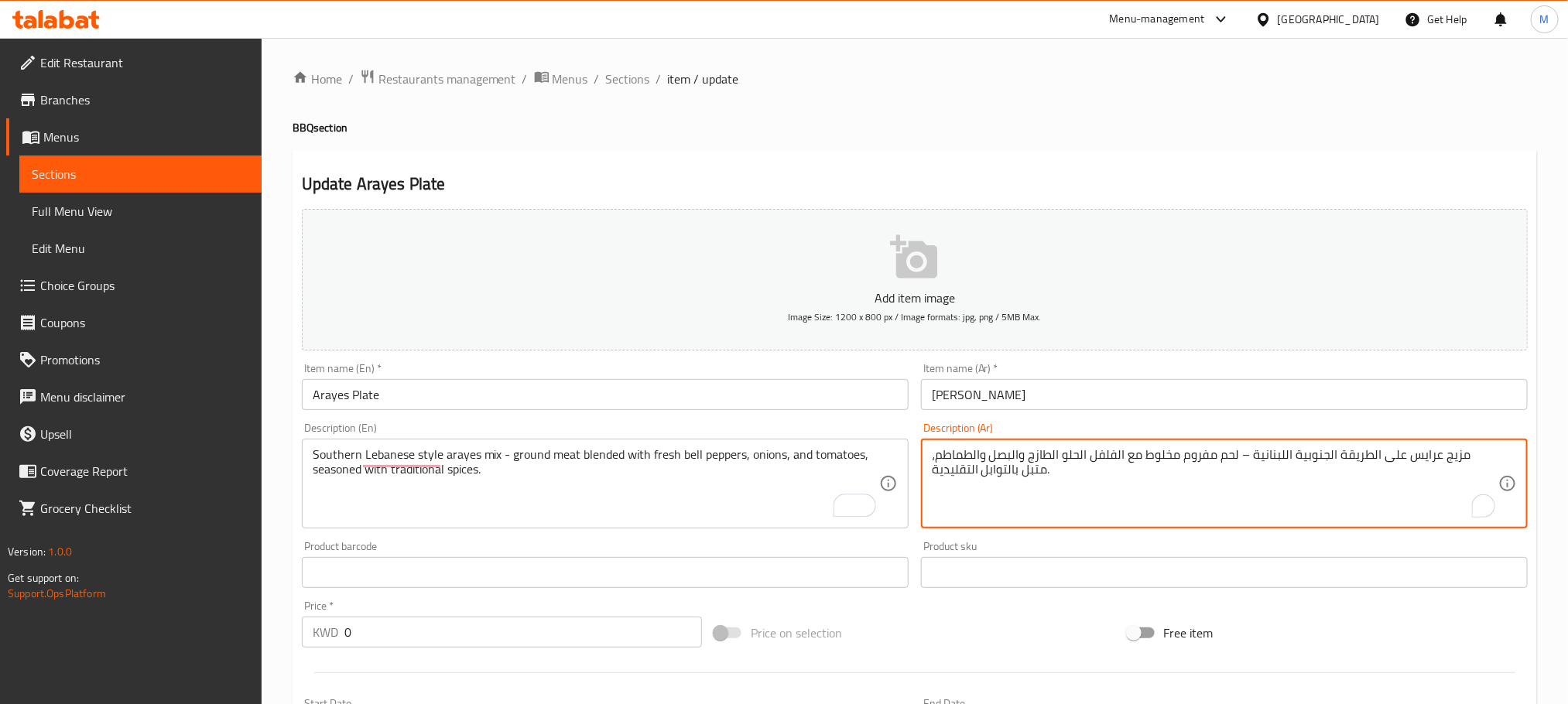
drag, startPoint x: 1268, startPoint y: 448, endPoint x: 1288, endPoint y: 476, distance: 34.4
type textarea "مزيج عرايس على الطريقة الجنوبية اللبنانية - لحم مفروم مخلوط مع الفلفل الحلو الط…"
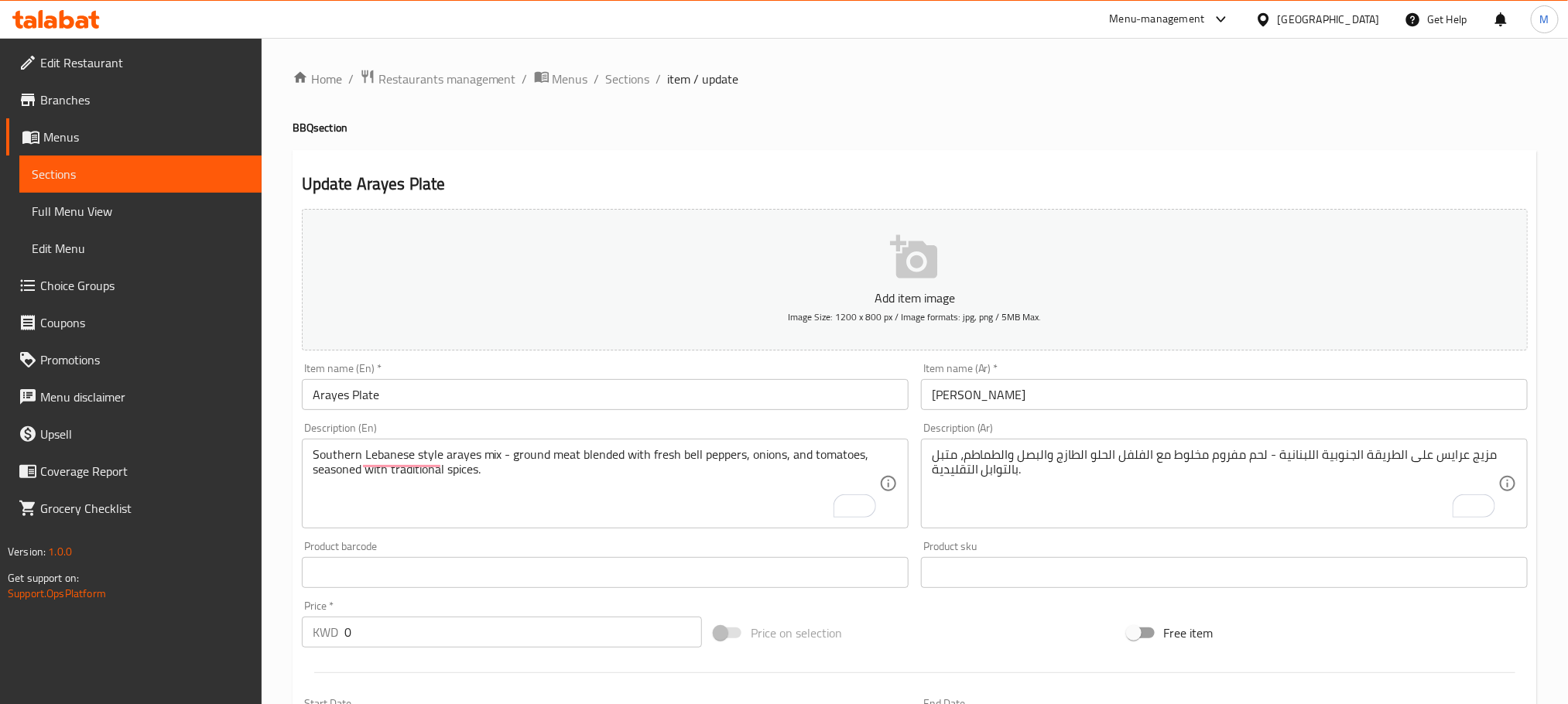
click at [281, 460] on div "Home / Restaurants management / Menus / Sections / item / update BBQ section Up…" at bounding box center [915, 565] width 1307 height 1055
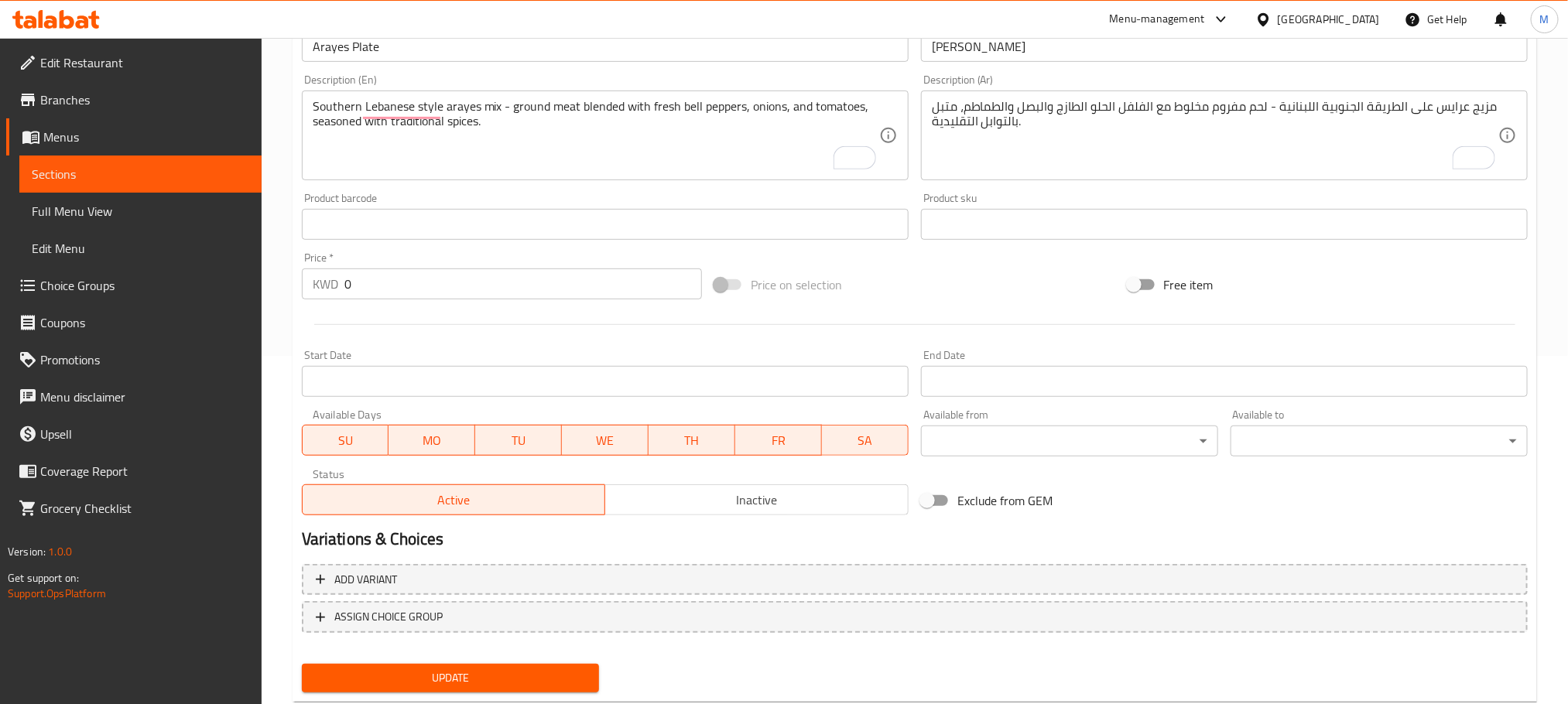
scroll to position [388, 0]
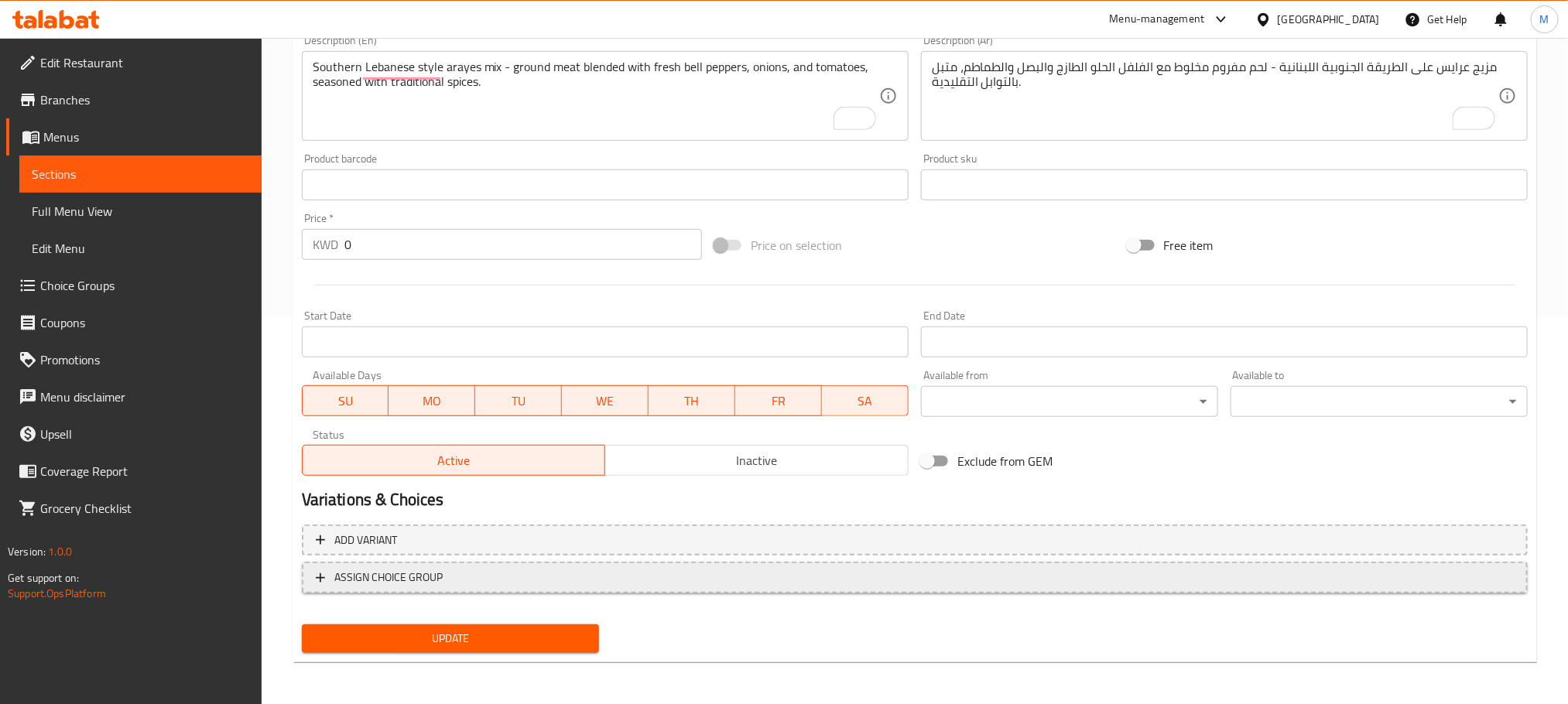
click at [521, 576] on span "ASSIGN CHOICE GROUP" at bounding box center [915, 577] width 1198 height 19
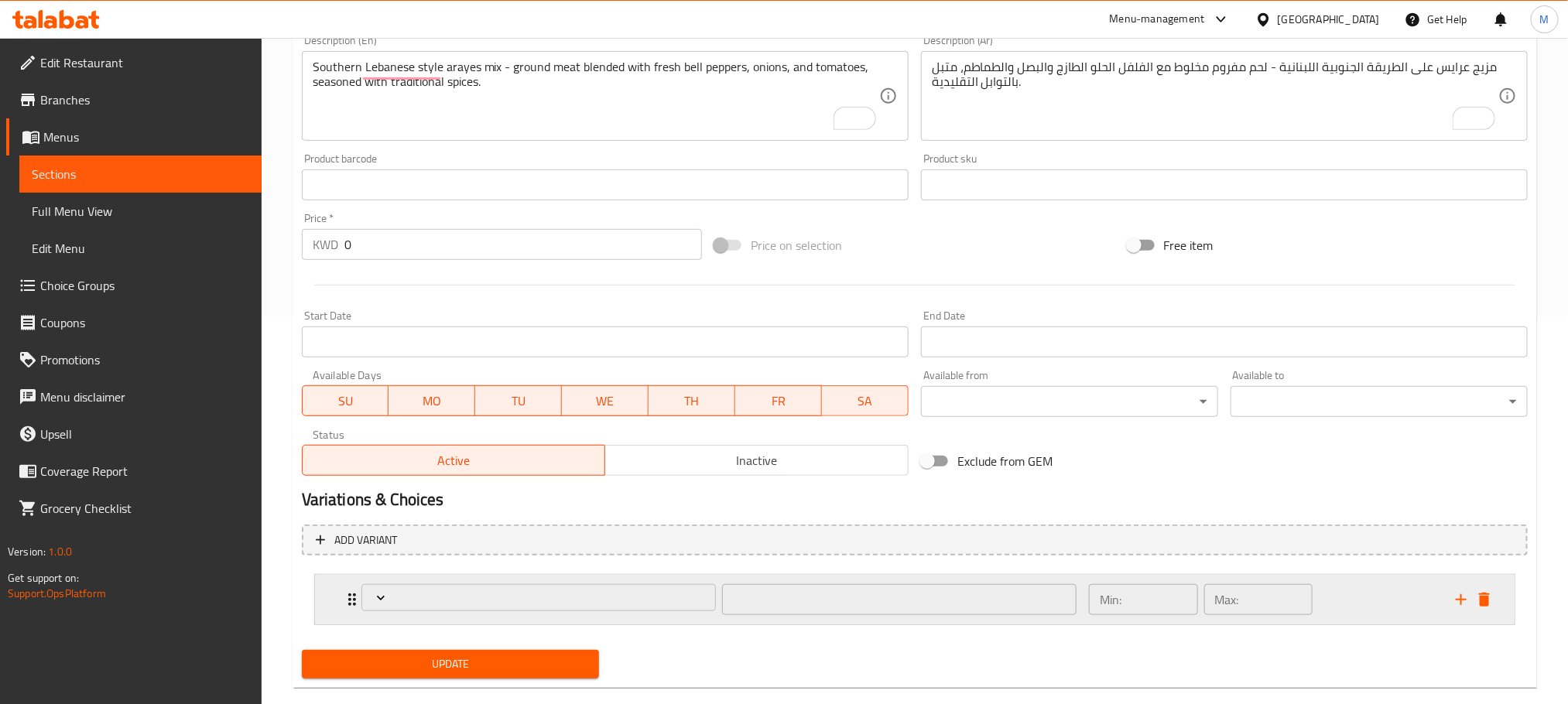
drag, startPoint x: 1482, startPoint y: 601, endPoint x: 1378, endPoint y: 608, distance: 104.2
click at [1480, 601] on icon "delete" at bounding box center [1484, 599] width 10 height 14
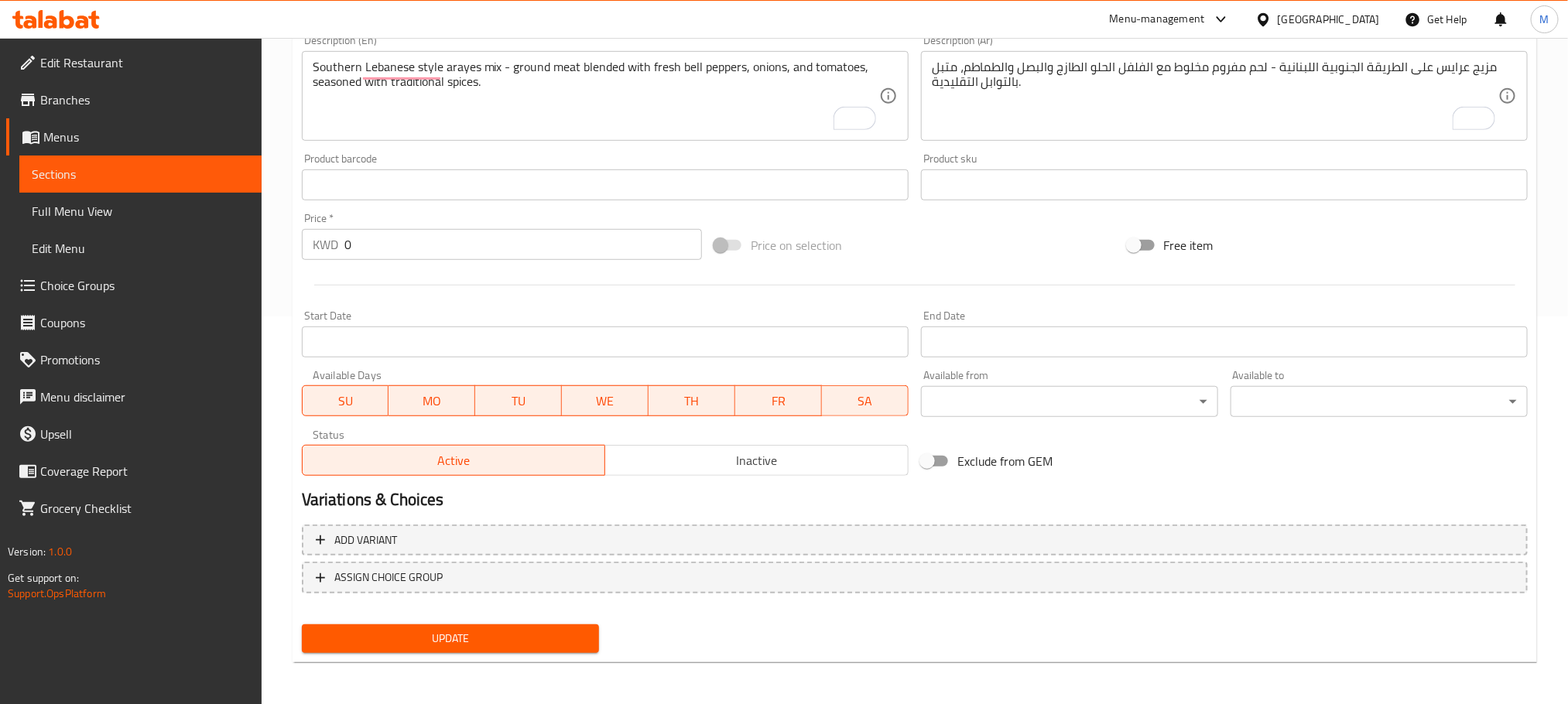
click at [561, 522] on div "Add variant ASSIGN CHOICE GROUP" at bounding box center [915, 568] width 1239 height 100
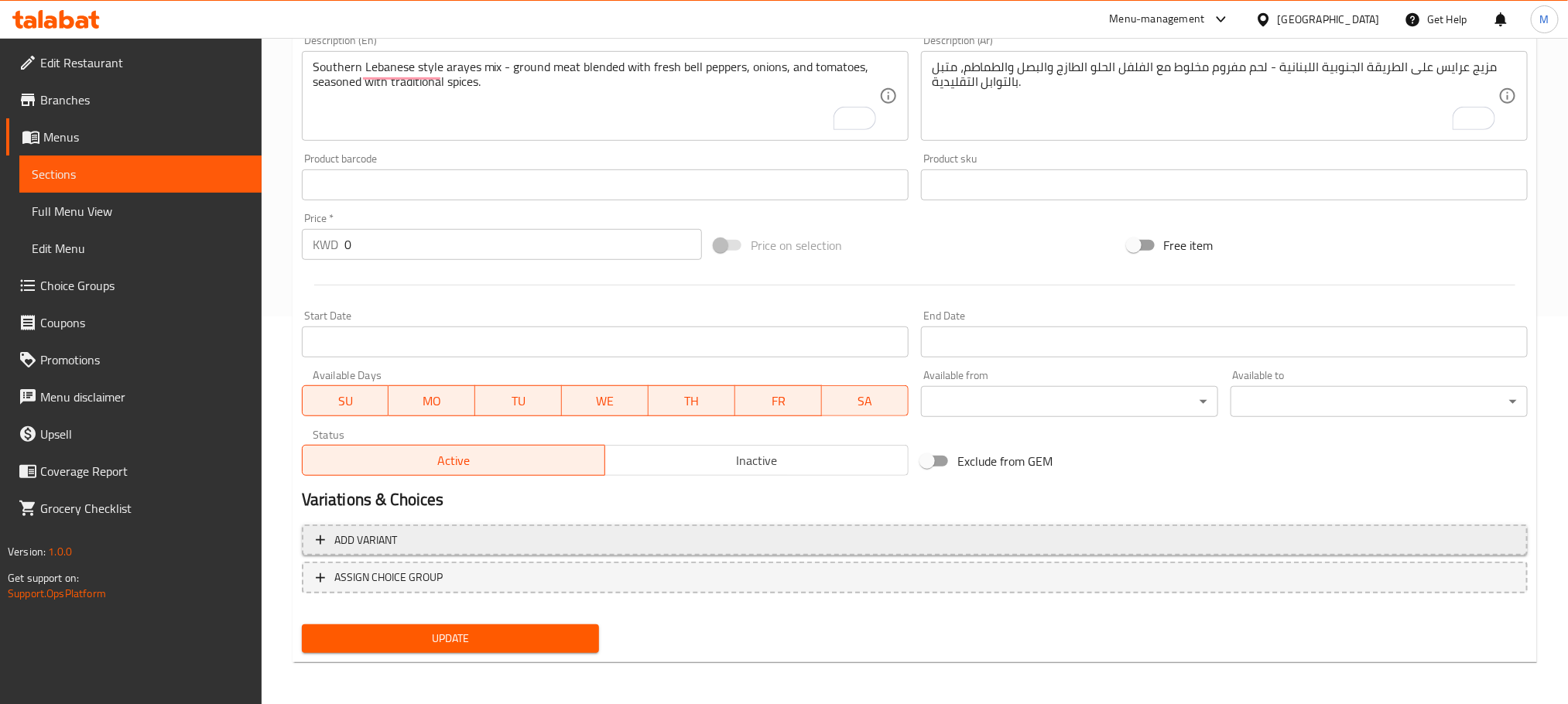
click at [557, 531] on span "Add variant" at bounding box center [915, 540] width 1198 height 19
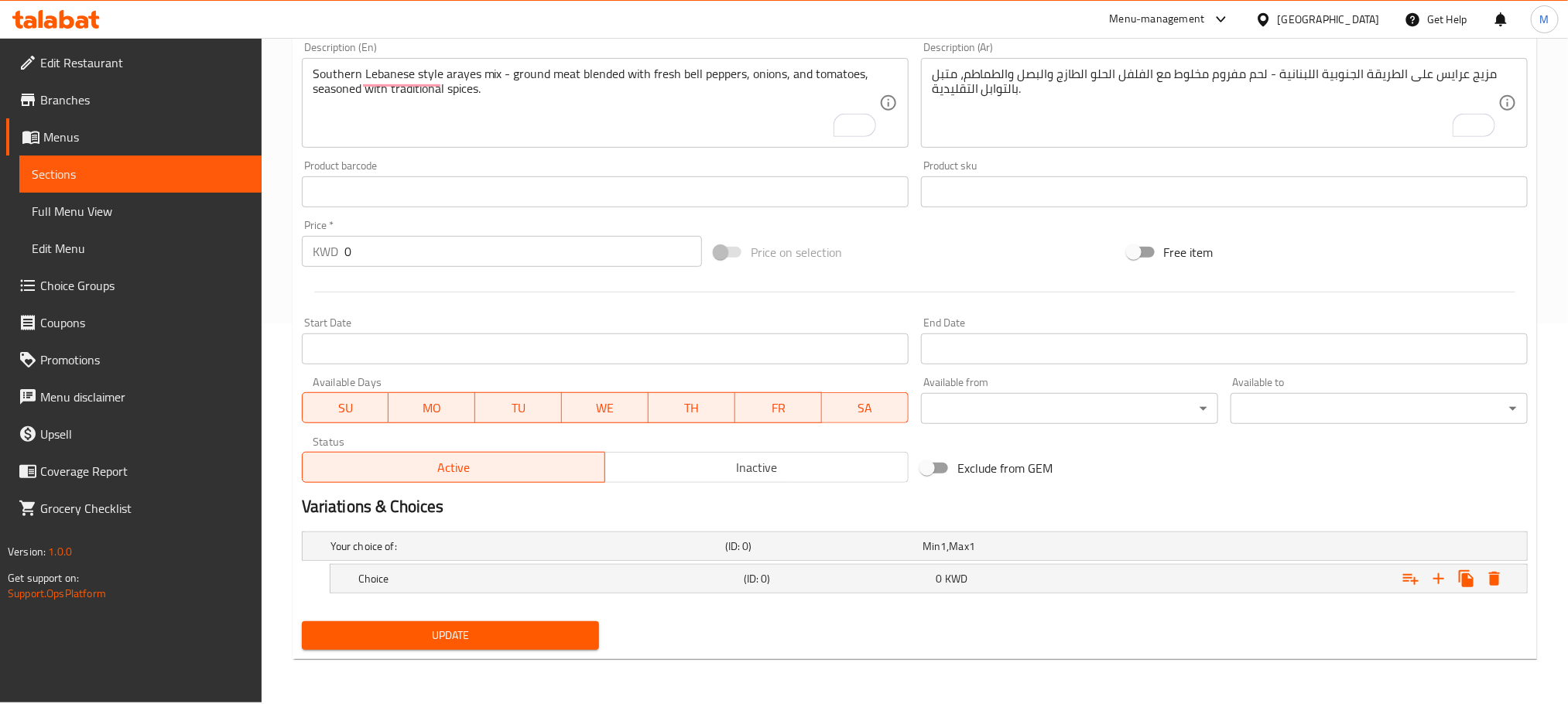
scroll to position [380, 0]
click at [615, 560] on div "Your choice of: (ID: 0) Min 1 , Max 1" at bounding box center [920, 546] width 1184 height 34
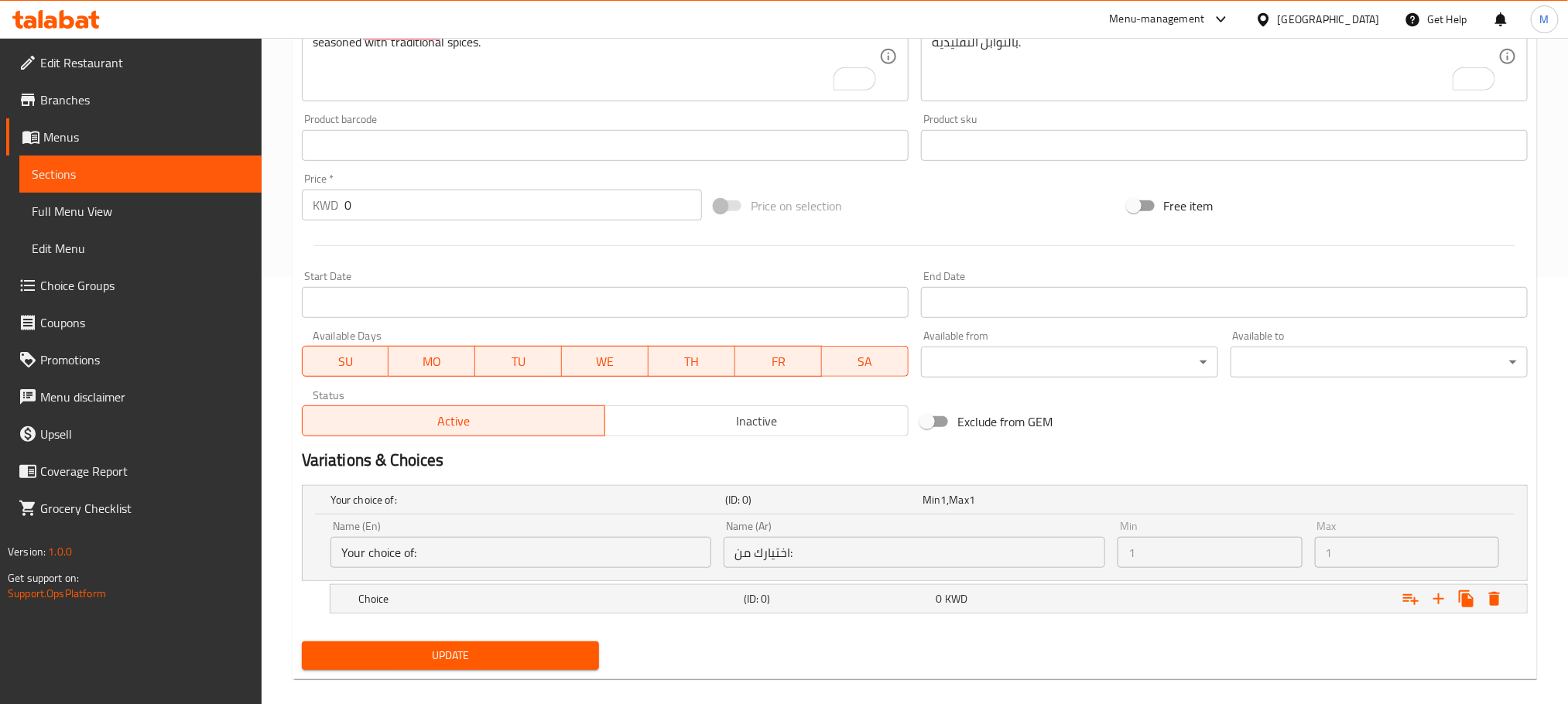
scroll to position [446, 0]
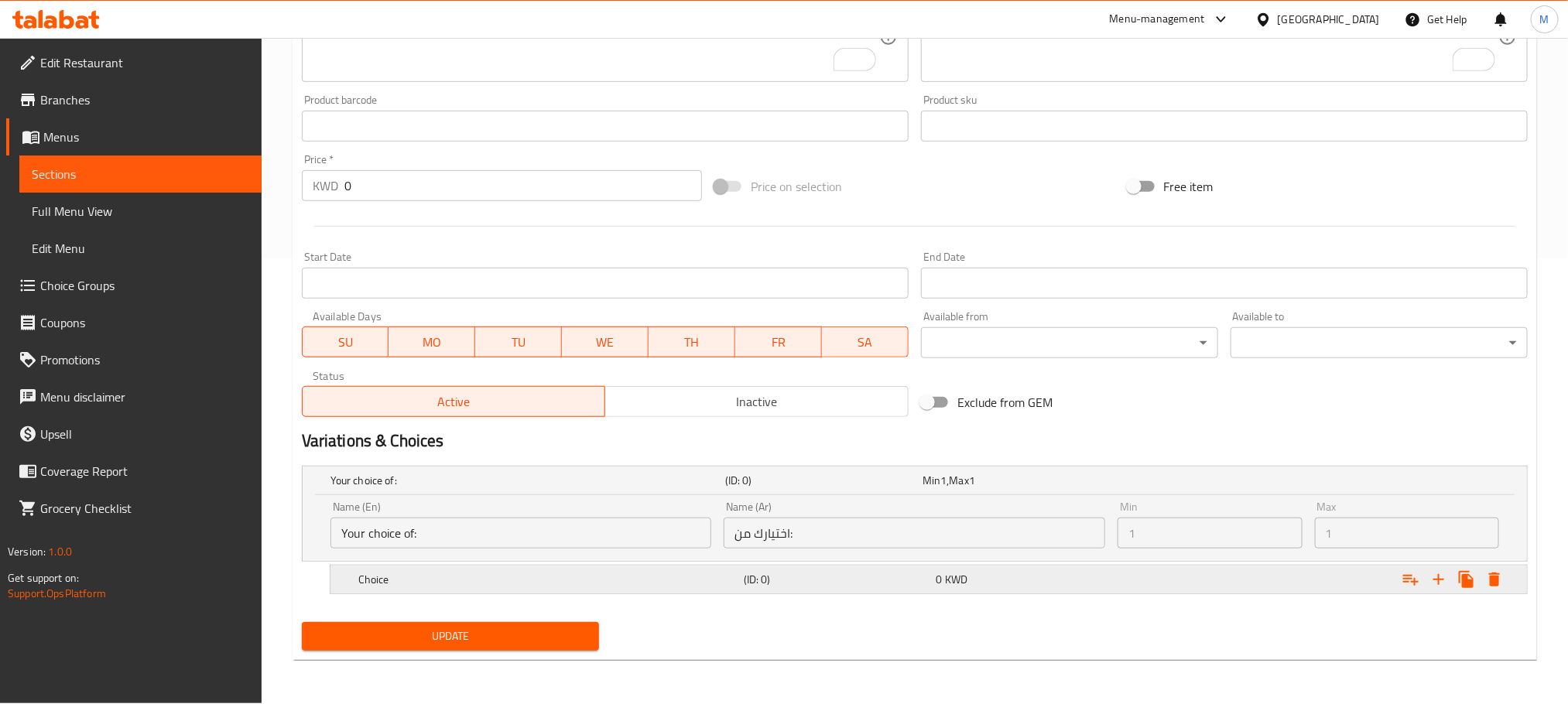
click at [481, 488] on h5 "Choice" at bounding box center [525, 480] width 389 height 15
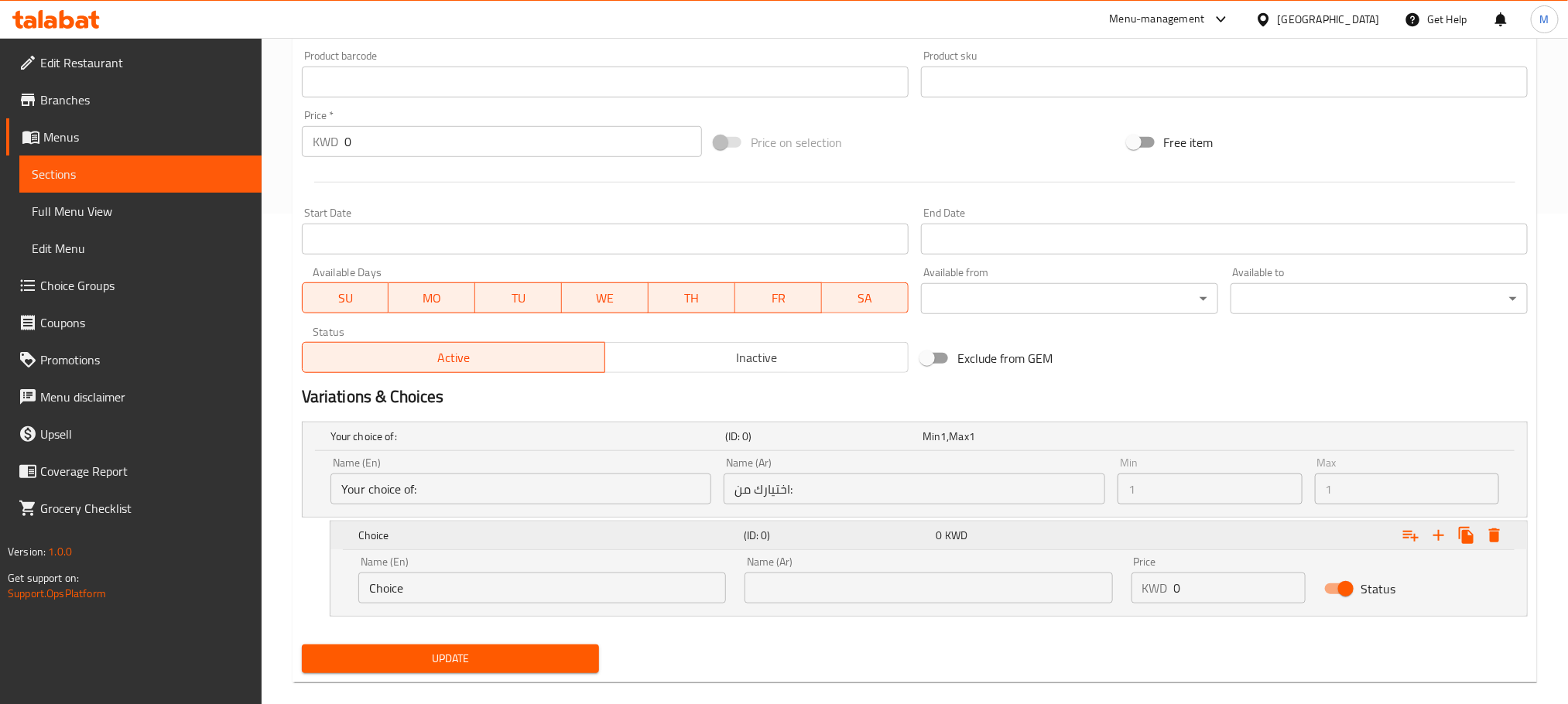
scroll to position [513, 0]
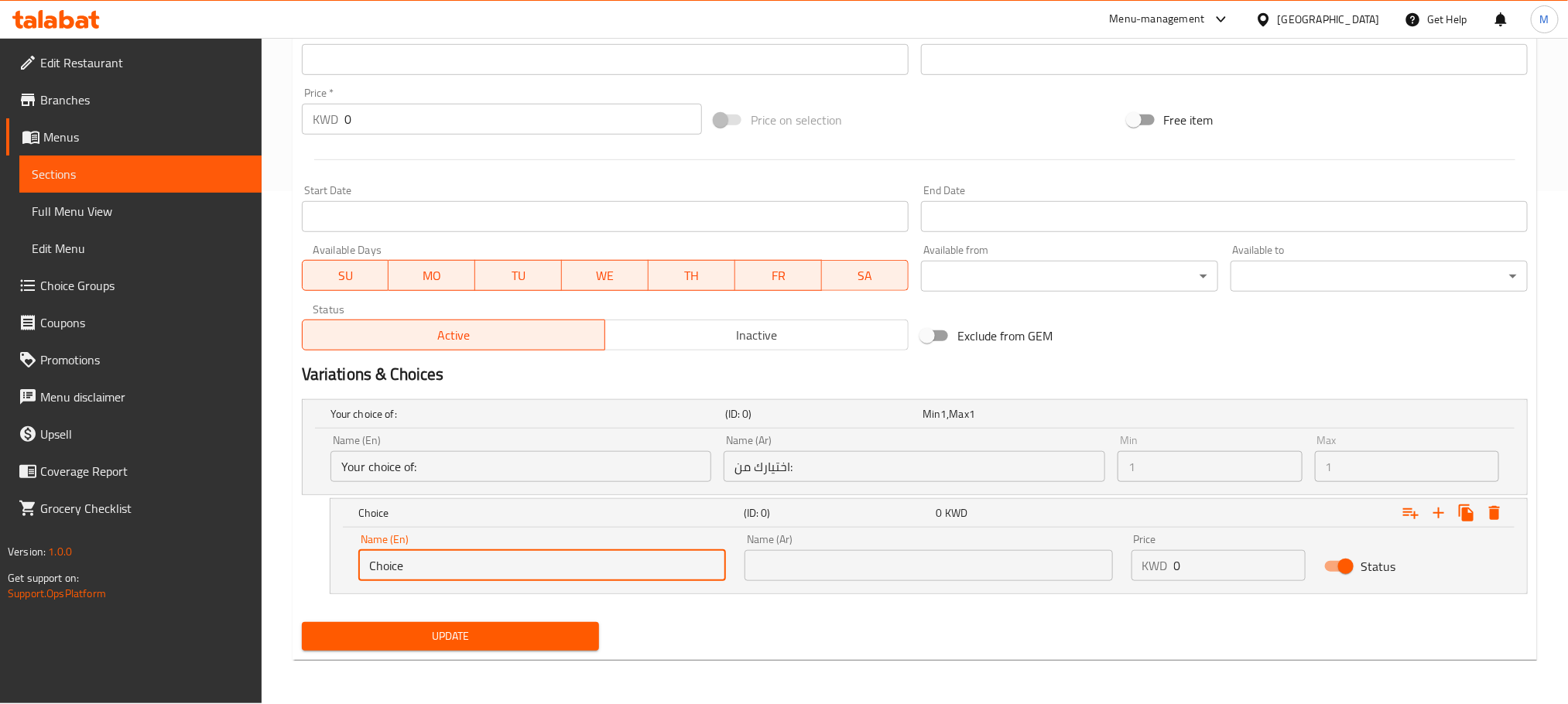
drag, startPoint x: 435, startPoint y: 562, endPoint x: 210, endPoint y: 631, distance: 235.3
click at [210, 631] on div "Edit Restaurant Branches Menus Sections Full Menu View Edit Menu Choice Groups …" at bounding box center [784, 114] width 1568 height 1178
paste input "spicy"
type input "spicy"
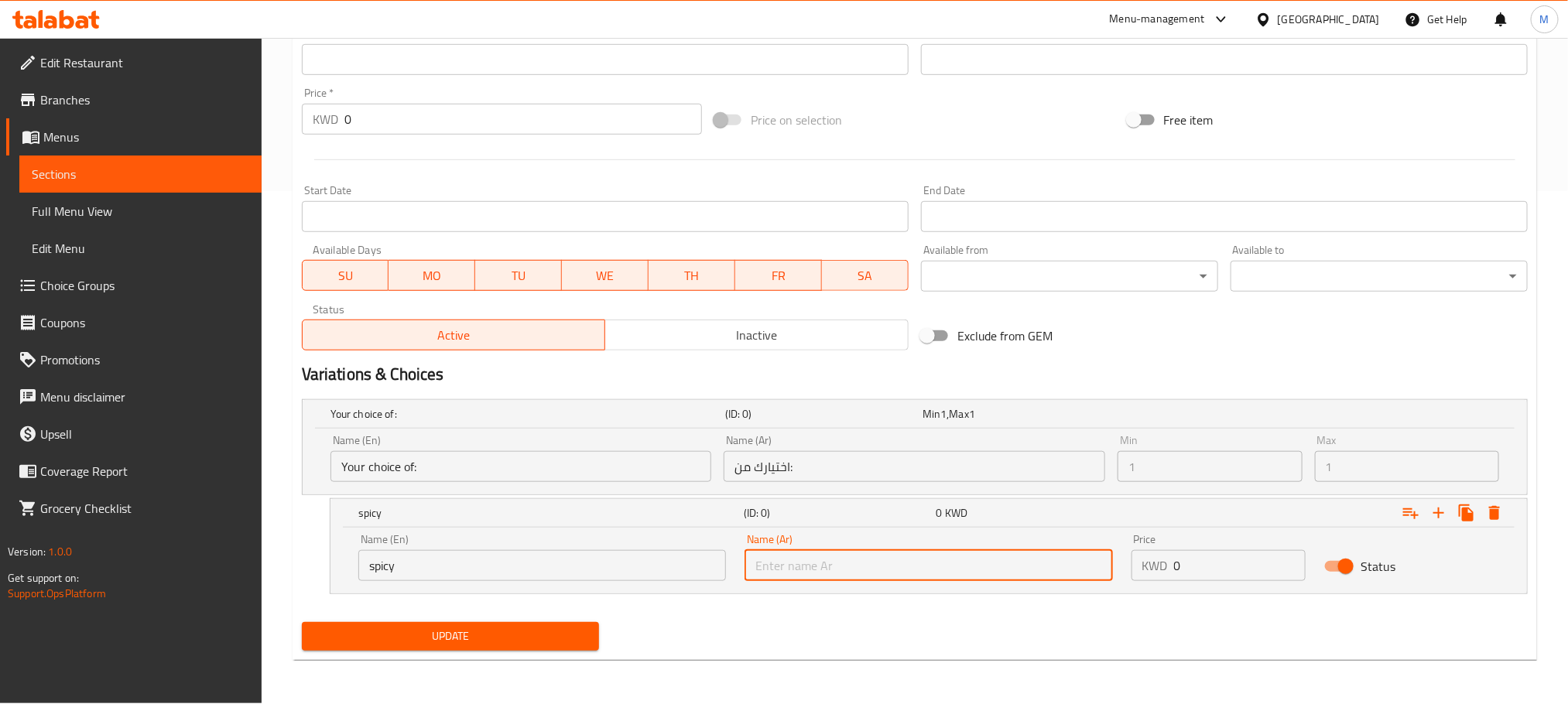
drag, startPoint x: 845, startPoint y: 564, endPoint x: 841, endPoint y: 573, distance: 9.8
click at [845, 564] on input "text" at bounding box center [929, 565] width 368 height 31
type input "حار"
click at [1438, 515] on icon "Expand" at bounding box center [1439, 512] width 18 height 18
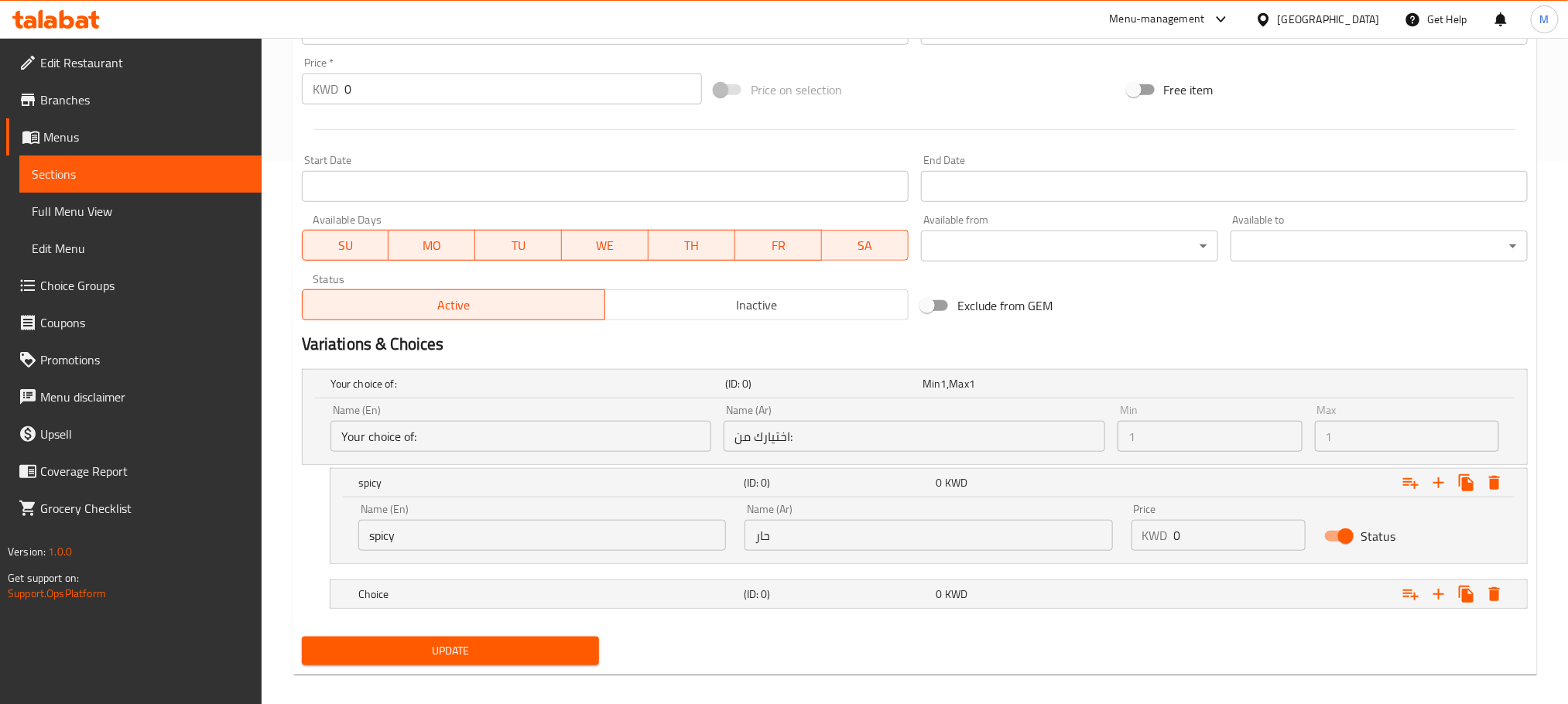
scroll to position [558, 0]
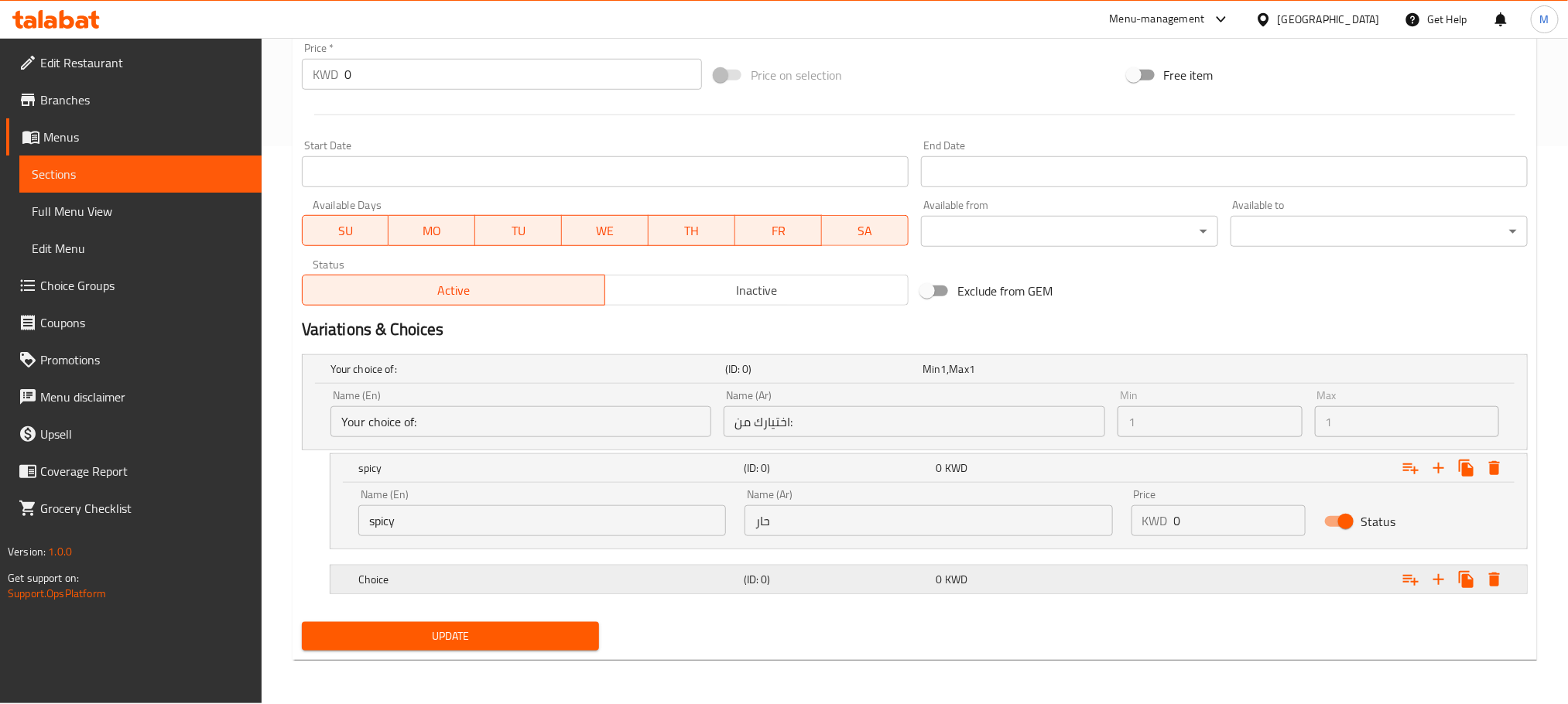
click at [451, 376] on h5 "Choice" at bounding box center [525, 368] width 389 height 15
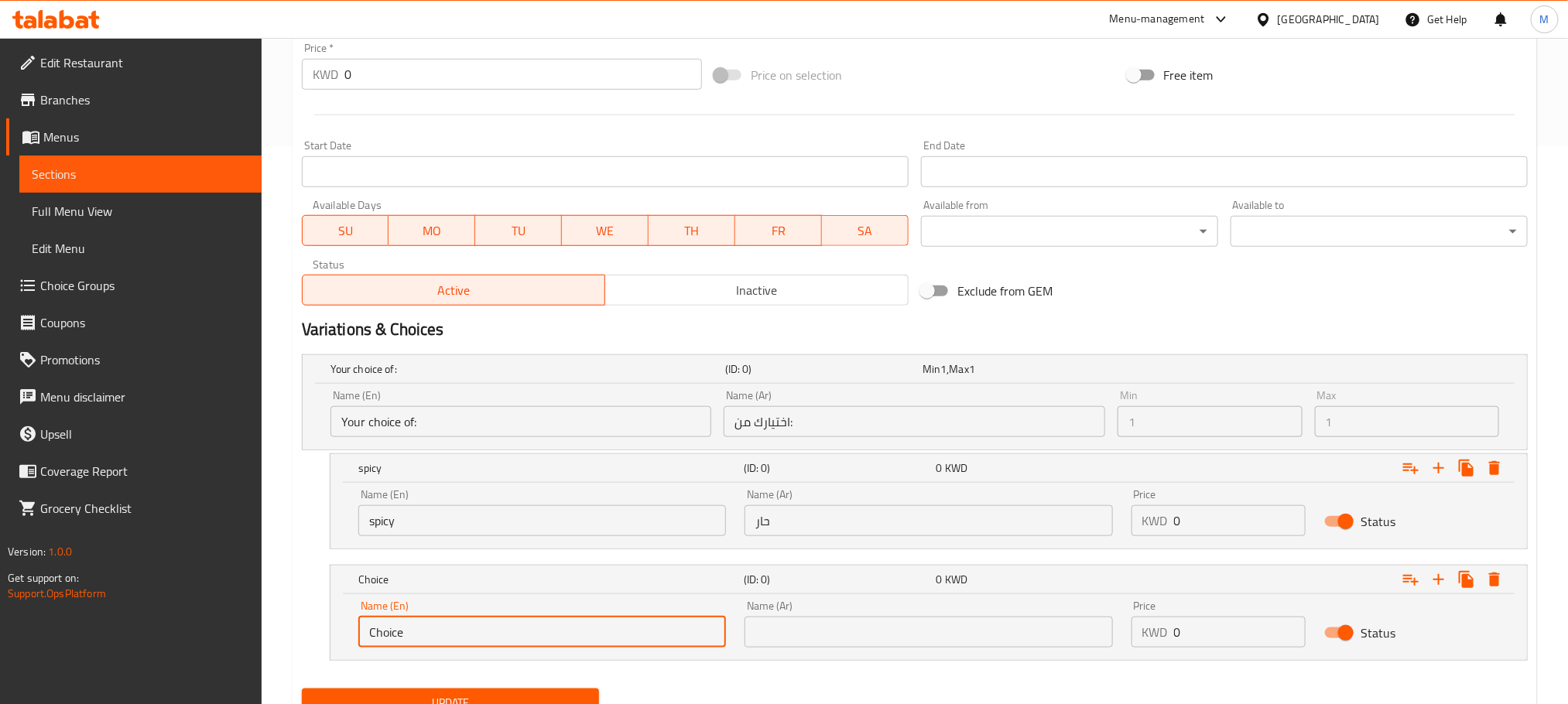
drag, startPoint x: 442, startPoint y: 639, endPoint x: 55, endPoint y: 743, distance: 400.7
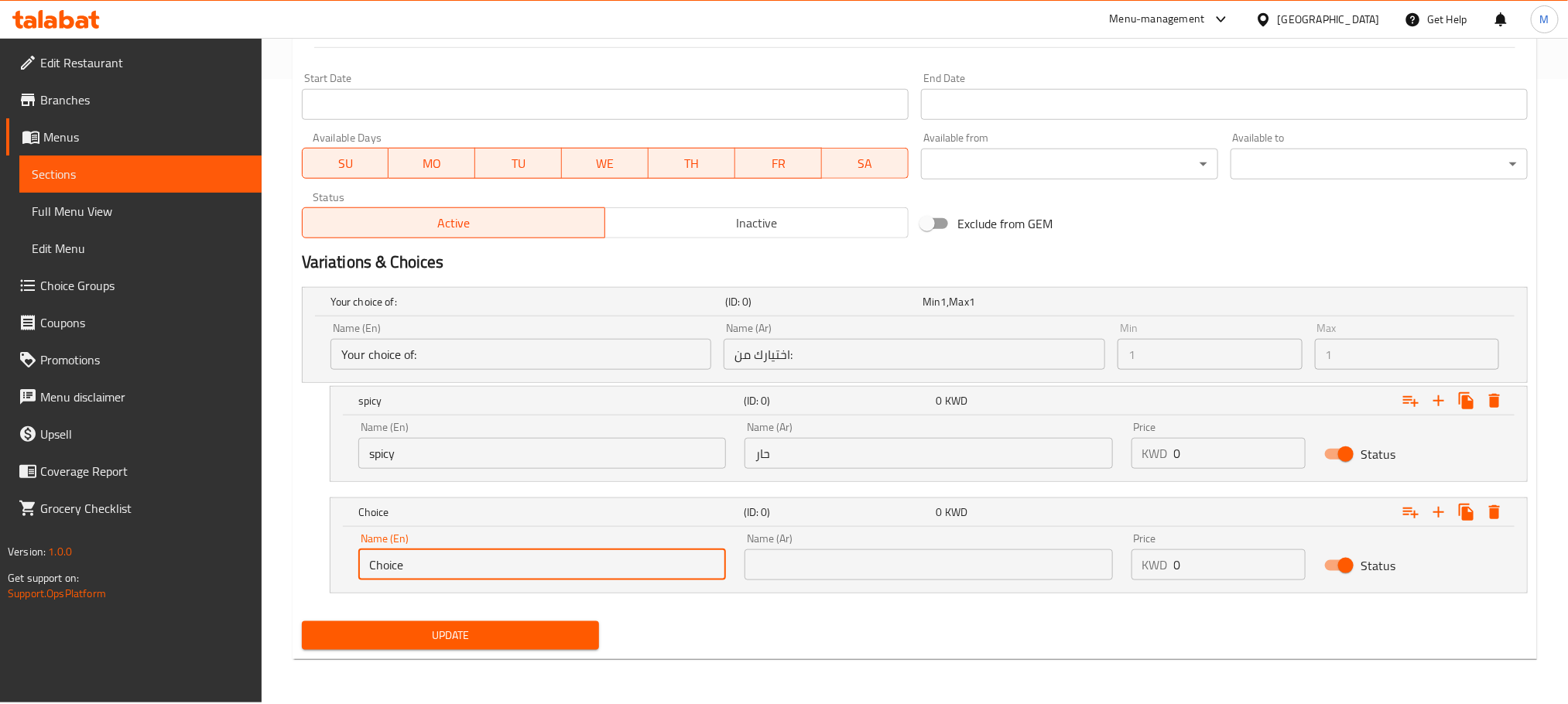
paste input "pomegranate sau"
type input "Pomegranate Sauce"
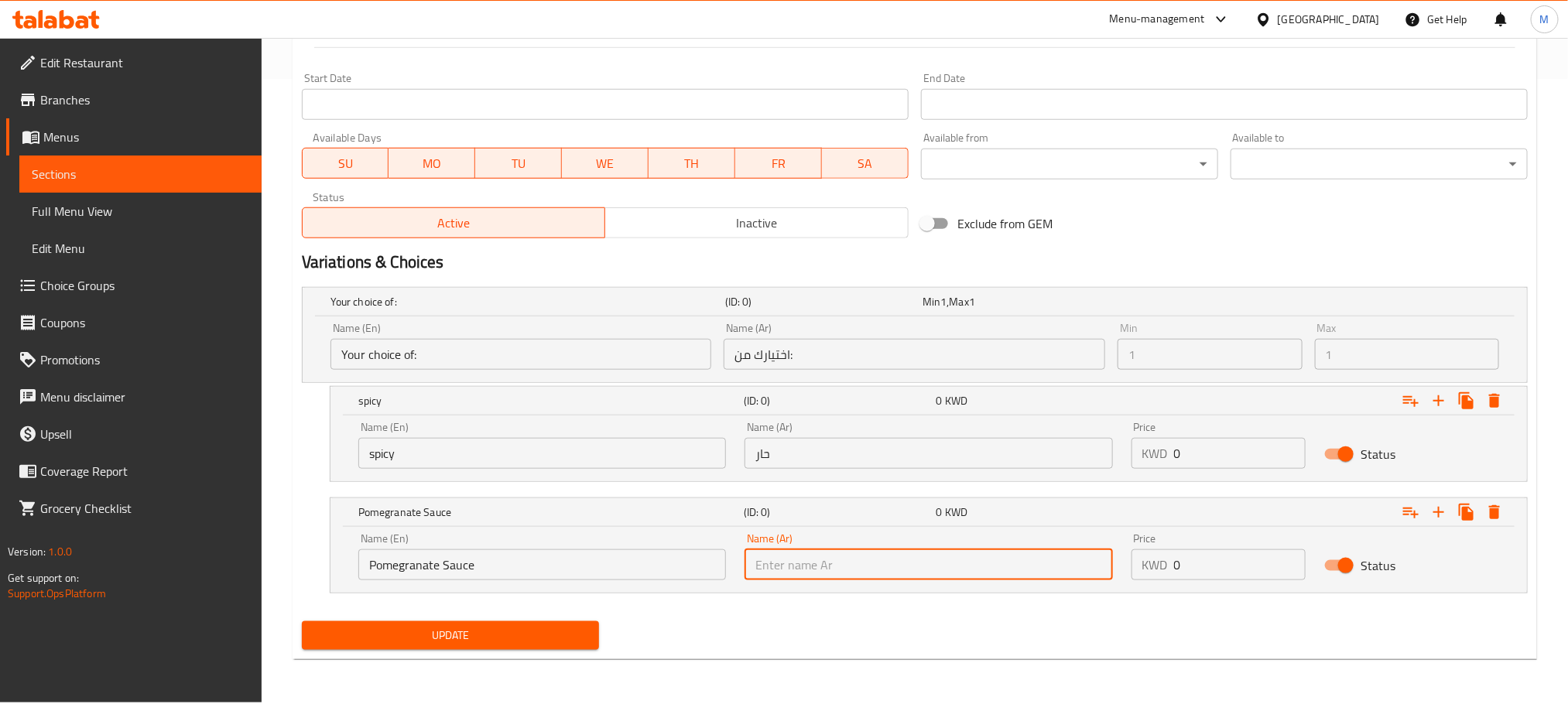
click at [929, 567] on input "text" at bounding box center [929, 564] width 368 height 31
type input "W"
type input "صوص رمان"
click at [1100, 611] on div "Your choice of: (ID: 0) Min 1 , Max 1 Name (En) Your choice of: Name (En) Name …" at bounding box center [915, 448] width 1239 height 334
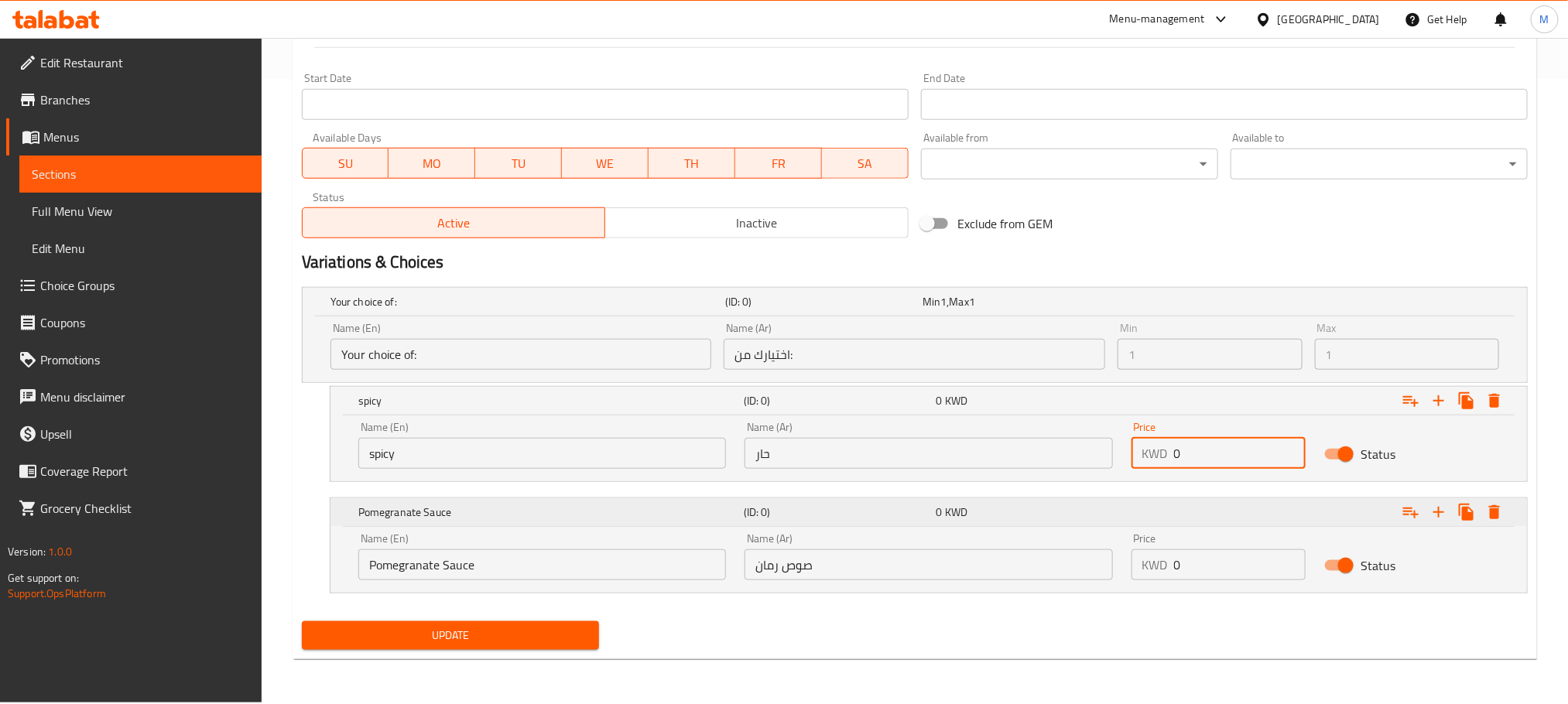
drag, startPoint x: 1201, startPoint y: 460, endPoint x: 1041, endPoint y: 511, distance: 167.9
click at [1041, 511] on div "Your choice of: (ID: 0) Min 1 , Max 1 Name (En) Your choice of: Name (En) Name …" at bounding box center [915, 448] width 1239 height 334
type input "2.25"
drag, startPoint x: 1201, startPoint y: 555, endPoint x: 1104, endPoint y: 581, distance: 100.4
click at [1110, 581] on div "Name (En) Pomegranate Sauce Name (En) Name (Ar) صوص رمان Name (Ar) Price KWD 0 …" at bounding box center [929, 556] width 1160 height 66
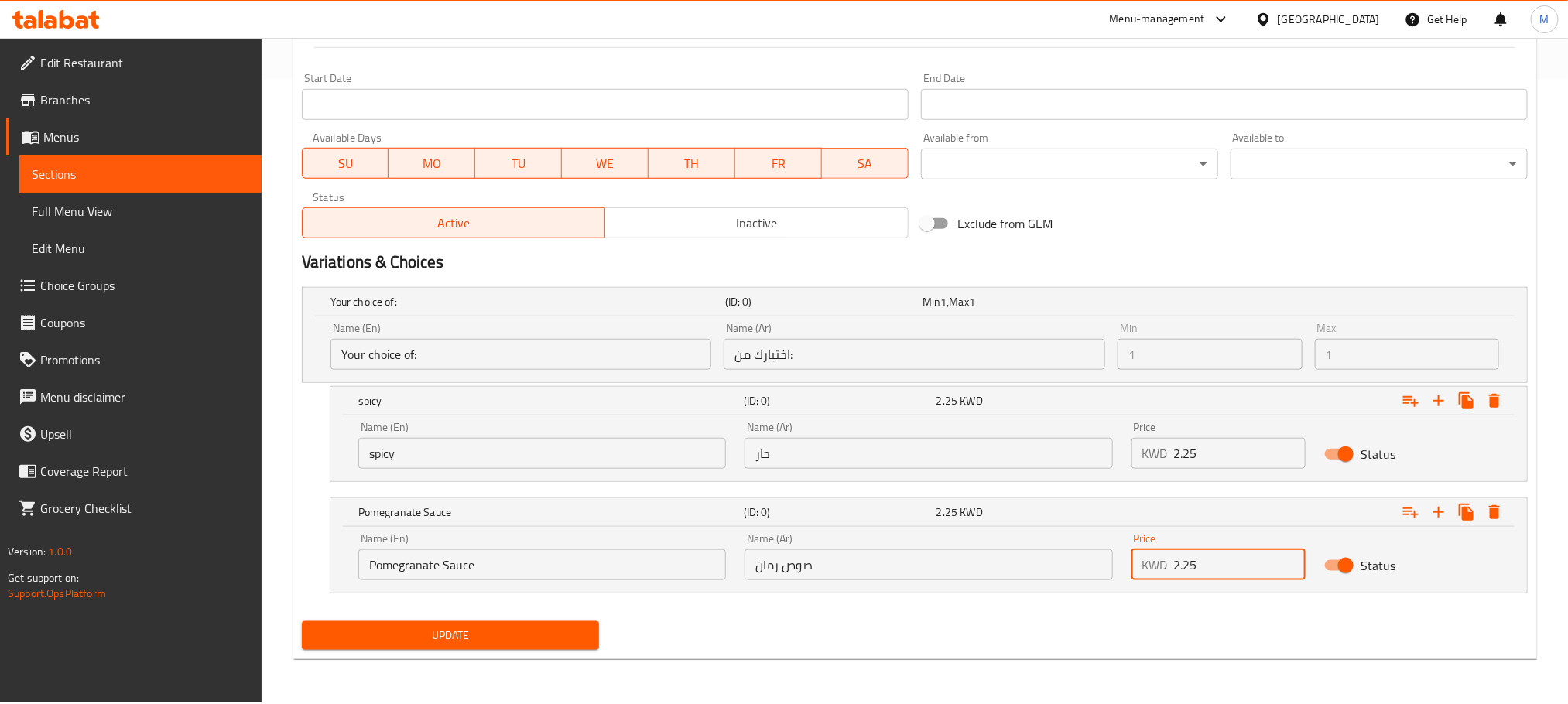
type input "2.25"
click at [1166, 657] on div "Update Arayes Plate Add item image Image Size: 1200 x 800 px / Image formats: j…" at bounding box center [915, 92] width 1245 height 1134
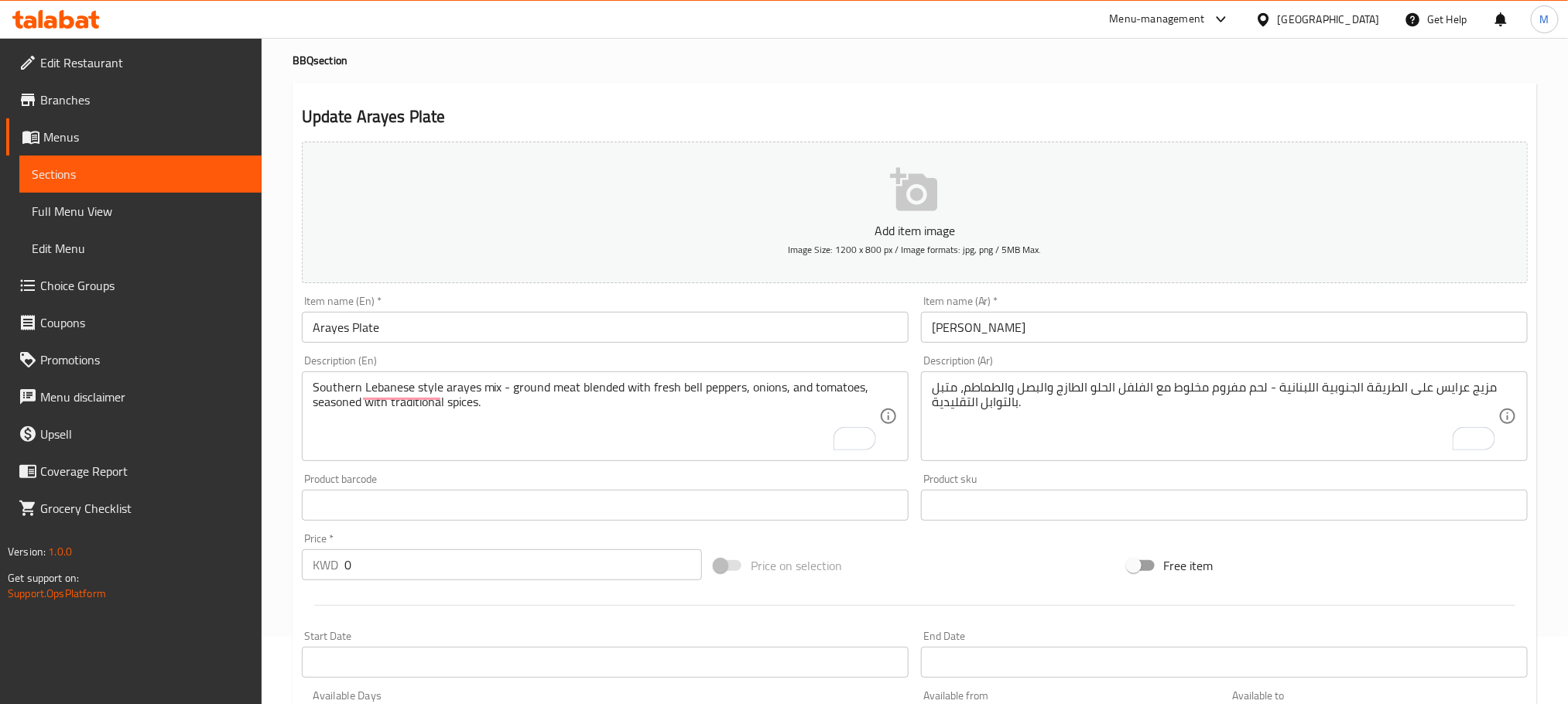
scroll to position [0, 0]
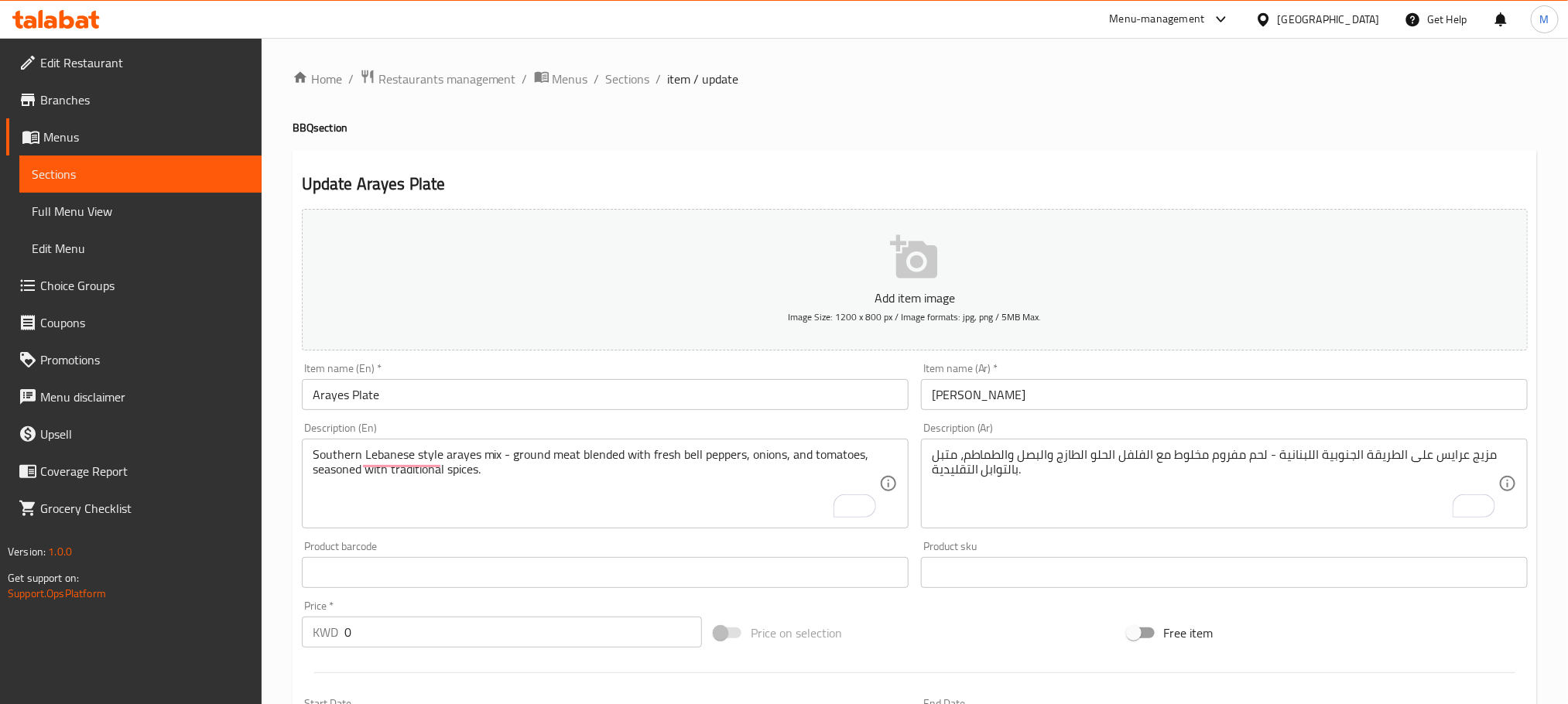
click at [428, 401] on input "Arayes Plate" at bounding box center [606, 394] width 607 height 31
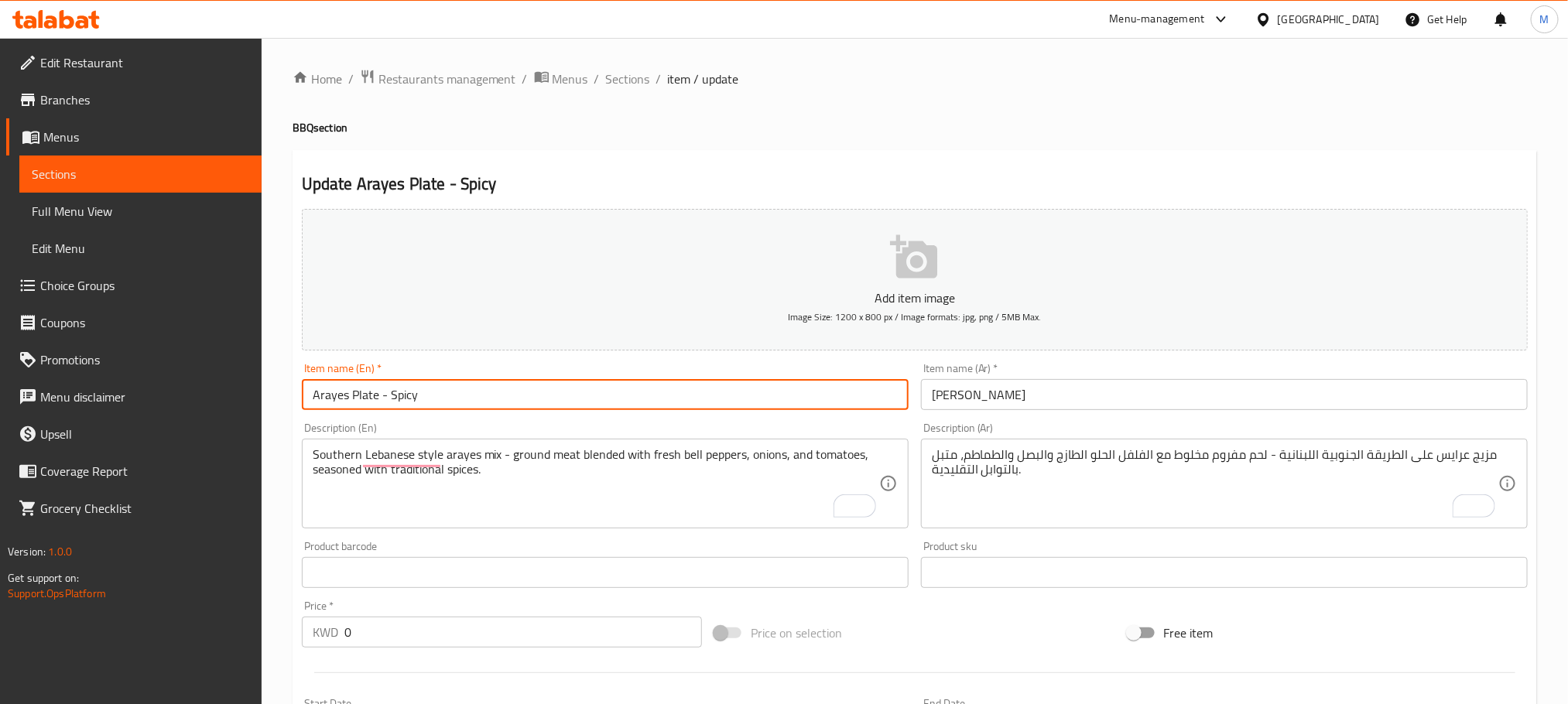
type input "Arayes Plate - Spicy"
click at [1252, 389] on input "[PERSON_NAME]" at bounding box center [1225, 394] width 607 height 31
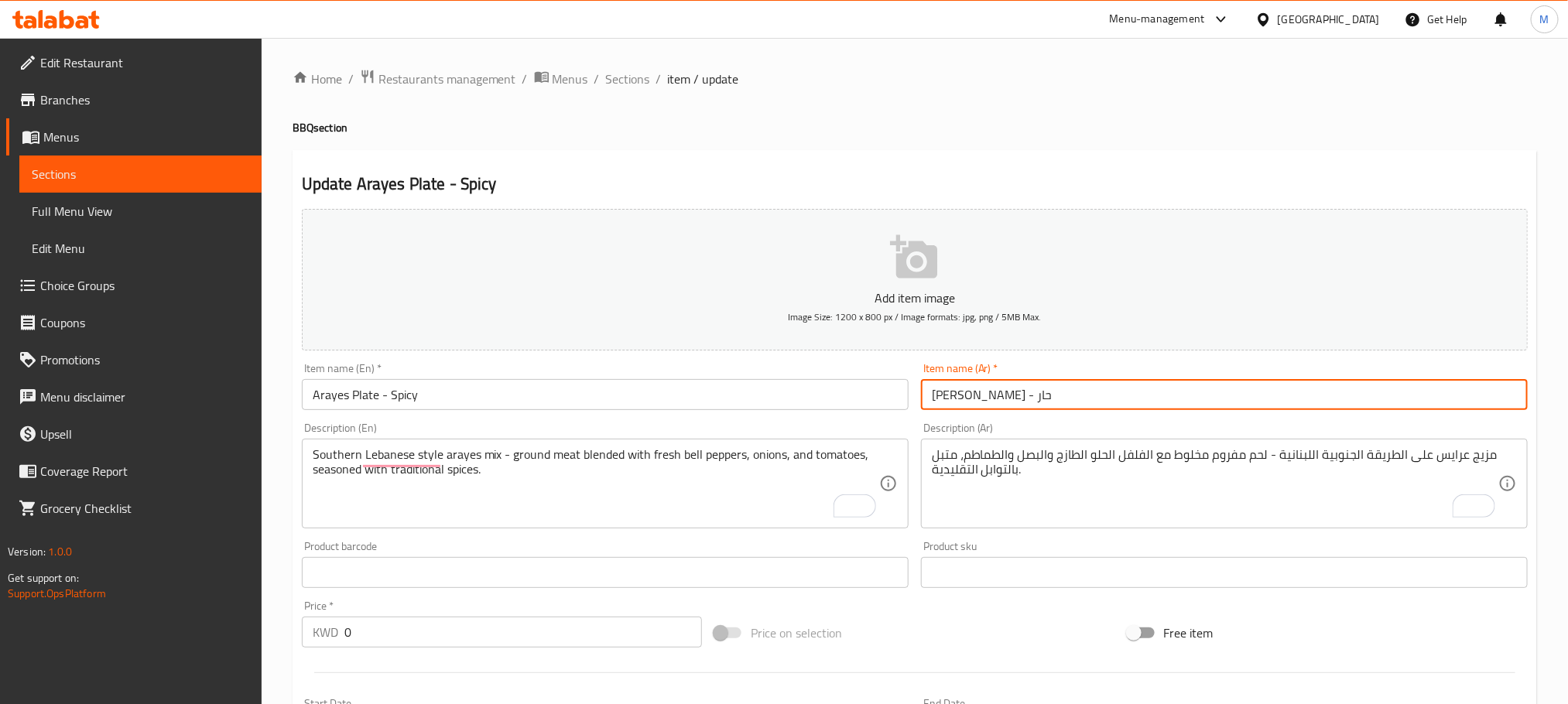
type input "[PERSON_NAME] - حار"
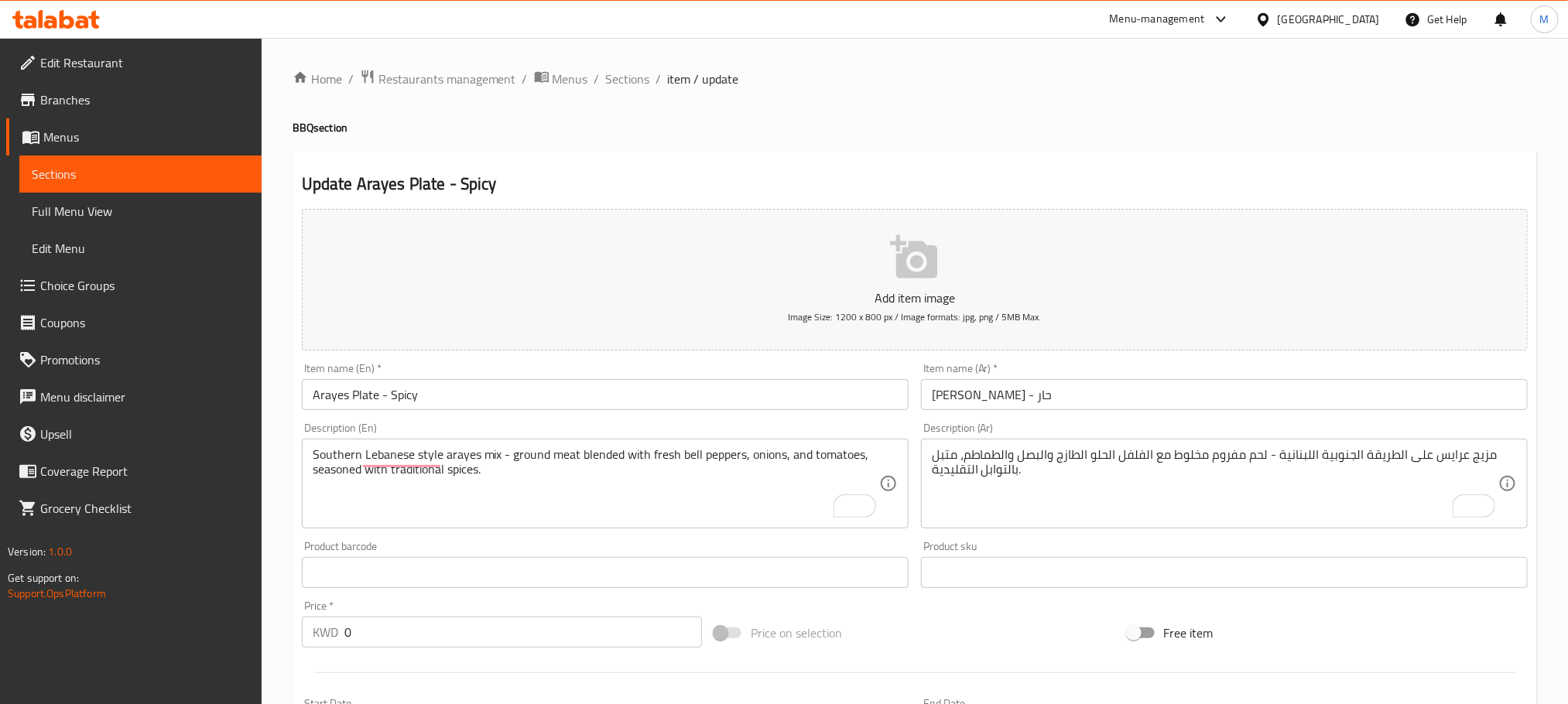
click at [272, 422] on div "Home / Restaurants management / Menus / Sections / item / update BBQ section Up…" at bounding box center [915, 682] width 1307 height 1289
click at [282, 376] on div "Home / Restaurants management / Menus / Sections / item / update BBQ section Up…" at bounding box center [915, 682] width 1307 height 1289
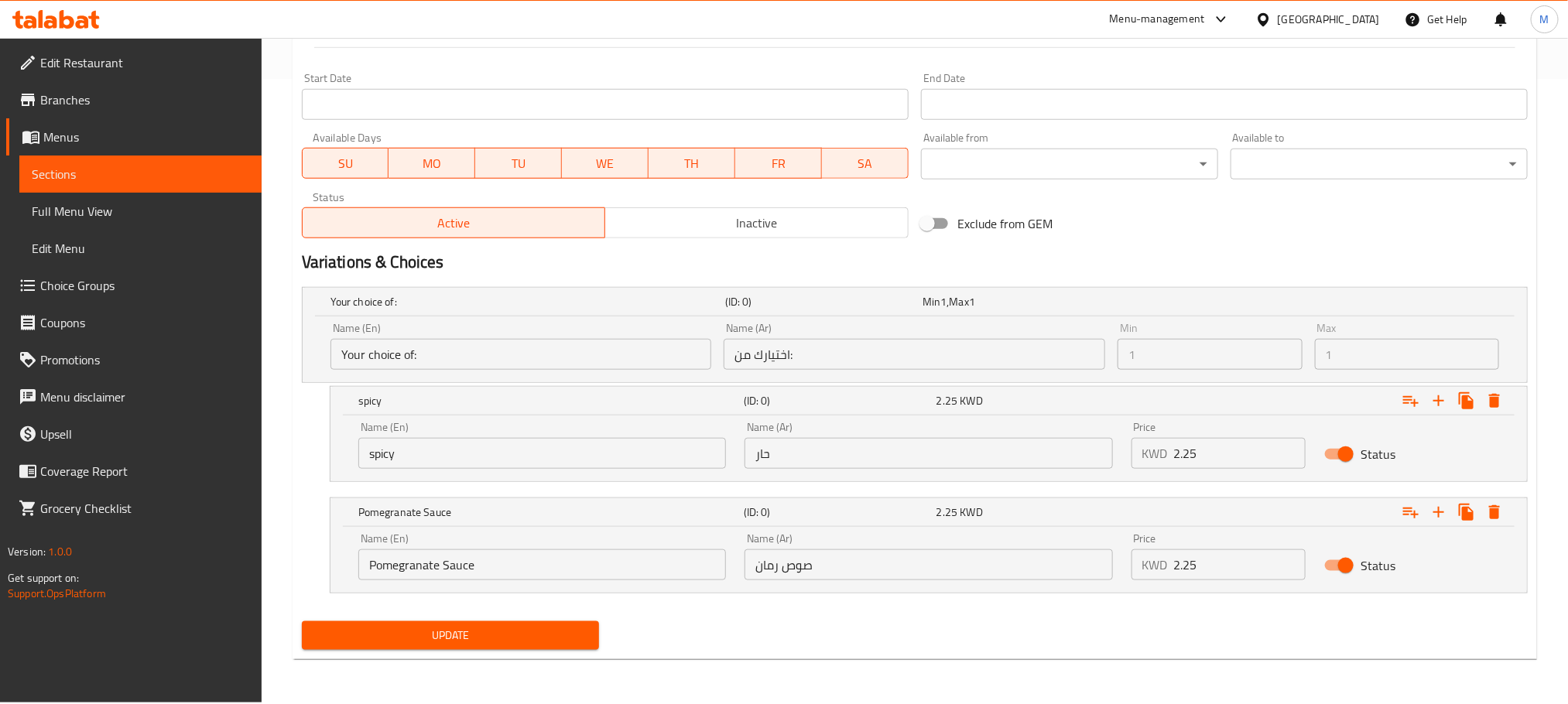
scroll to position [277, 0]
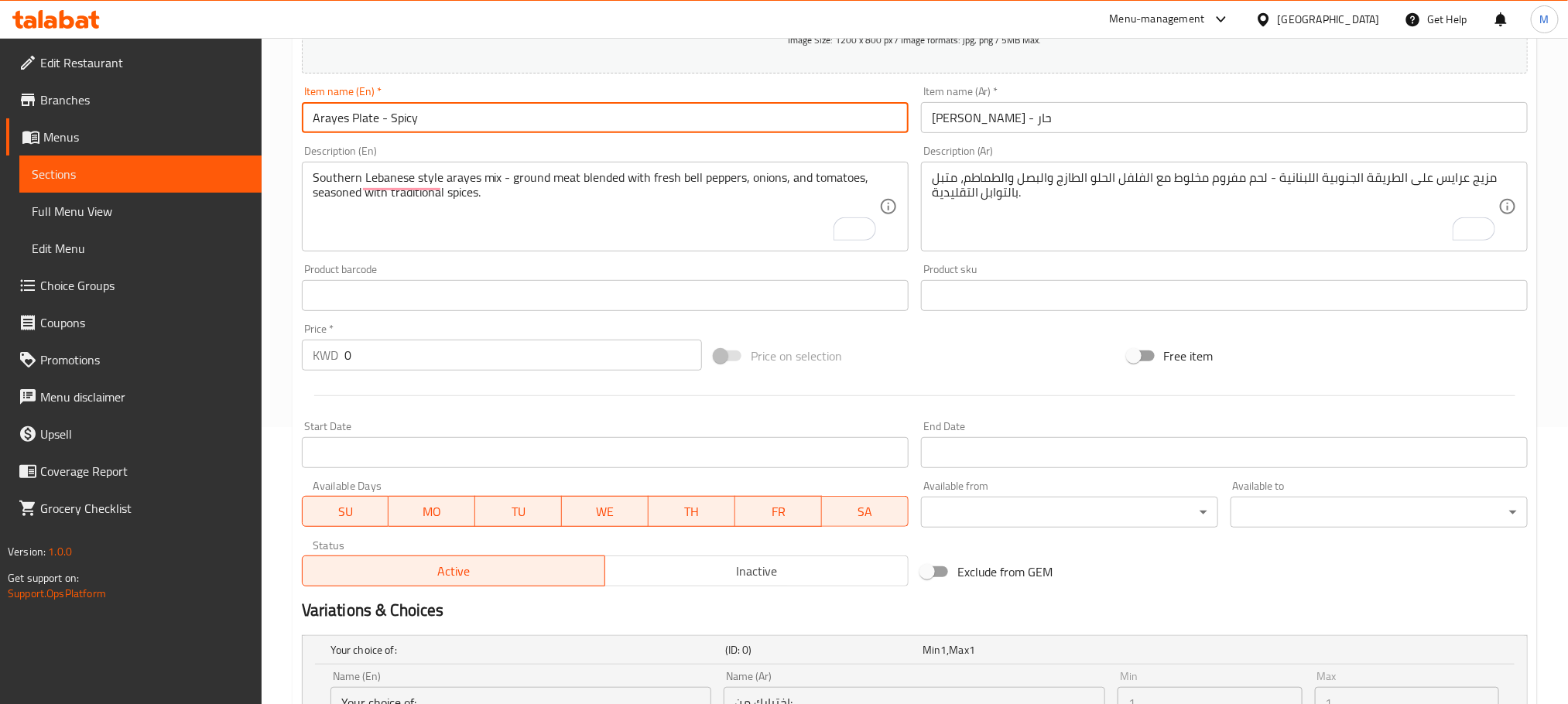
drag, startPoint x: 382, startPoint y: 112, endPoint x: 804, endPoint y: 132, distance: 422.5
click at [804, 132] on input "Arayes Plate - Spicy" at bounding box center [606, 117] width 607 height 31
type input "Arayes Plate"
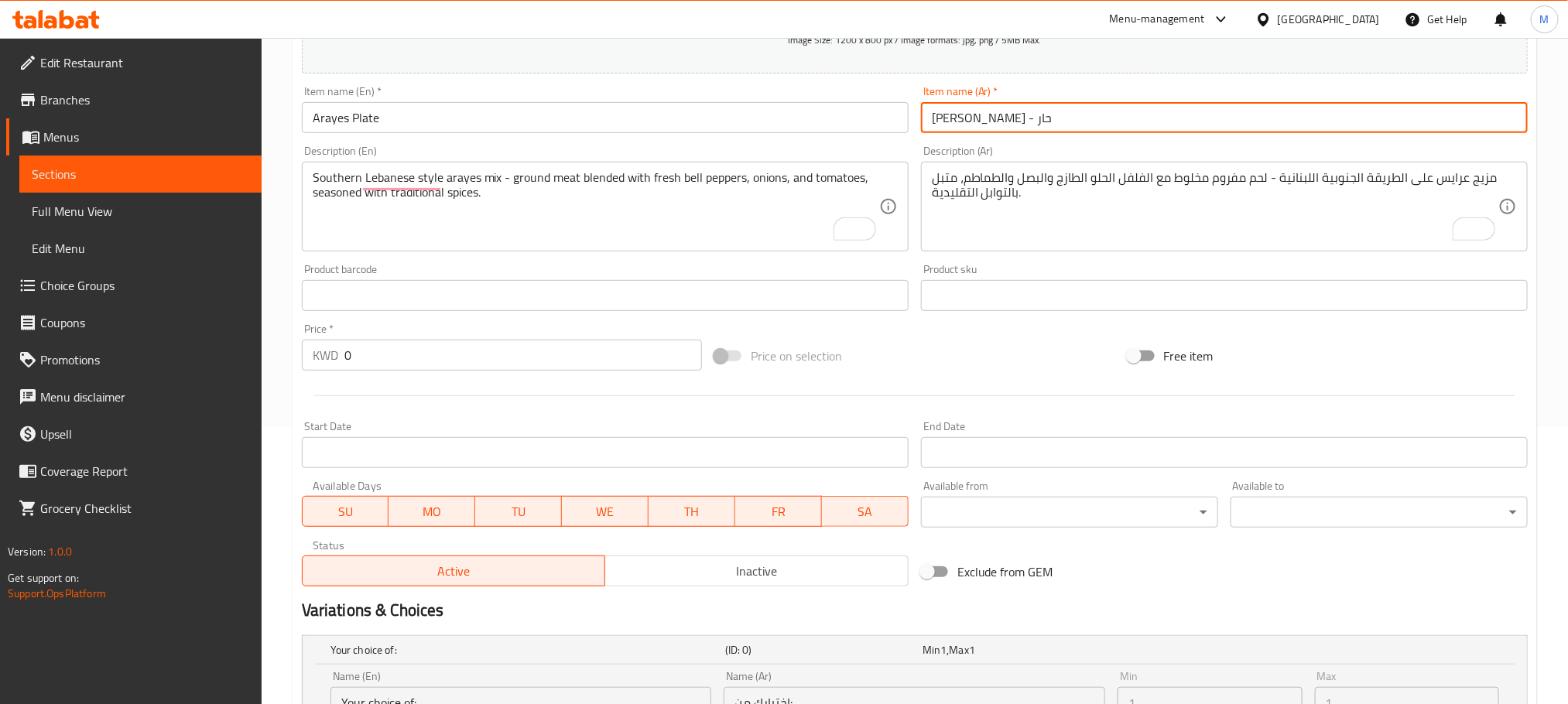
drag, startPoint x: 955, startPoint y: 117, endPoint x: 778, endPoint y: 152, distance: 180.4
click at [778, 152] on div "Add item image Image Size: 1200 x 800 px / Image formats: jpg, png / 5MB Max. I…" at bounding box center [915, 258] width 1239 height 667
type input "[PERSON_NAME]"
click at [287, 319] on div "Home / Restaurants management / Menus / Sections / item / update BBQ section Up…" at bounding box center [915, 405] width 1307 height 1289
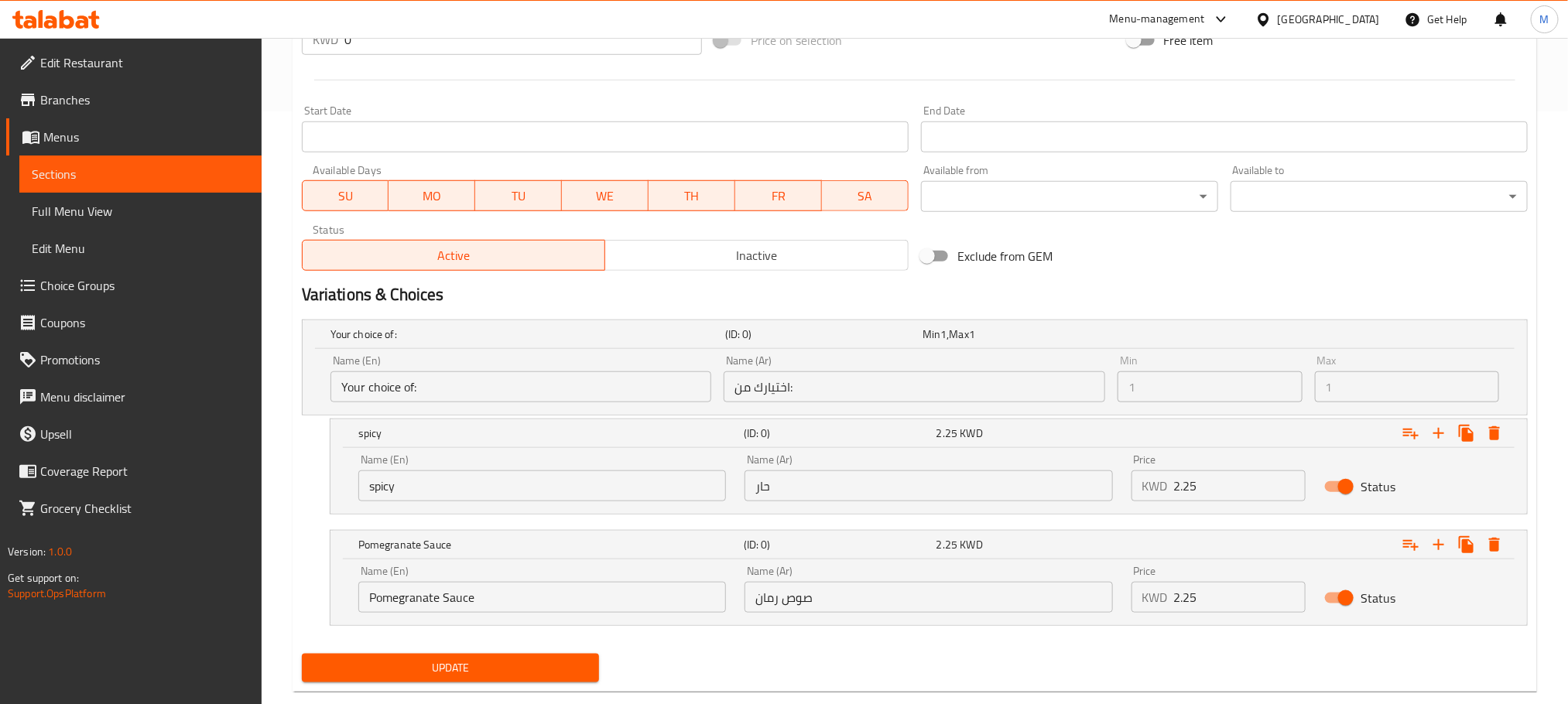
scroll to position [625, 0]
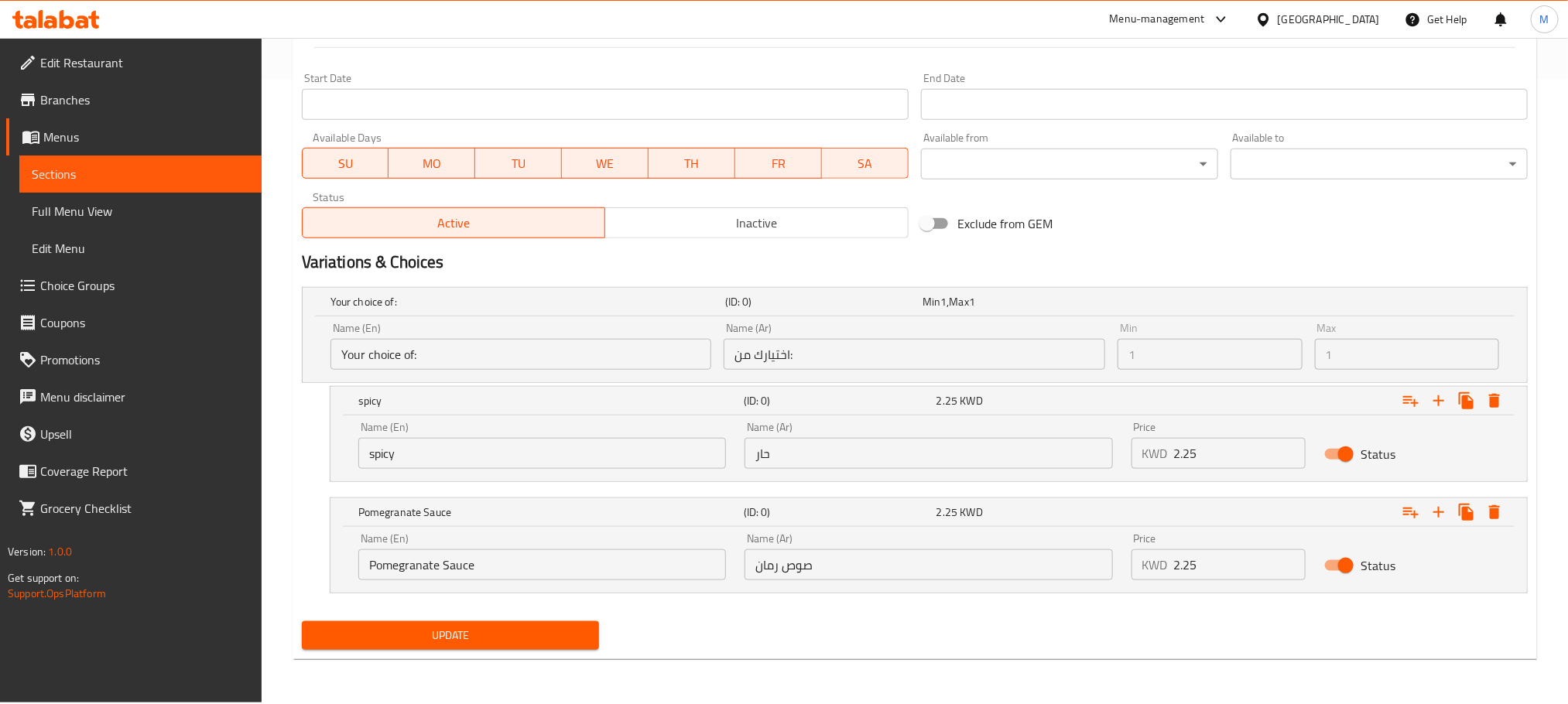
click at [486, 649] on button "Update" at bounding box center [451, 636] width 297 height 29
click at [920, 645] on div "Update" at bounding box center [915, 635] width 1239 height 41
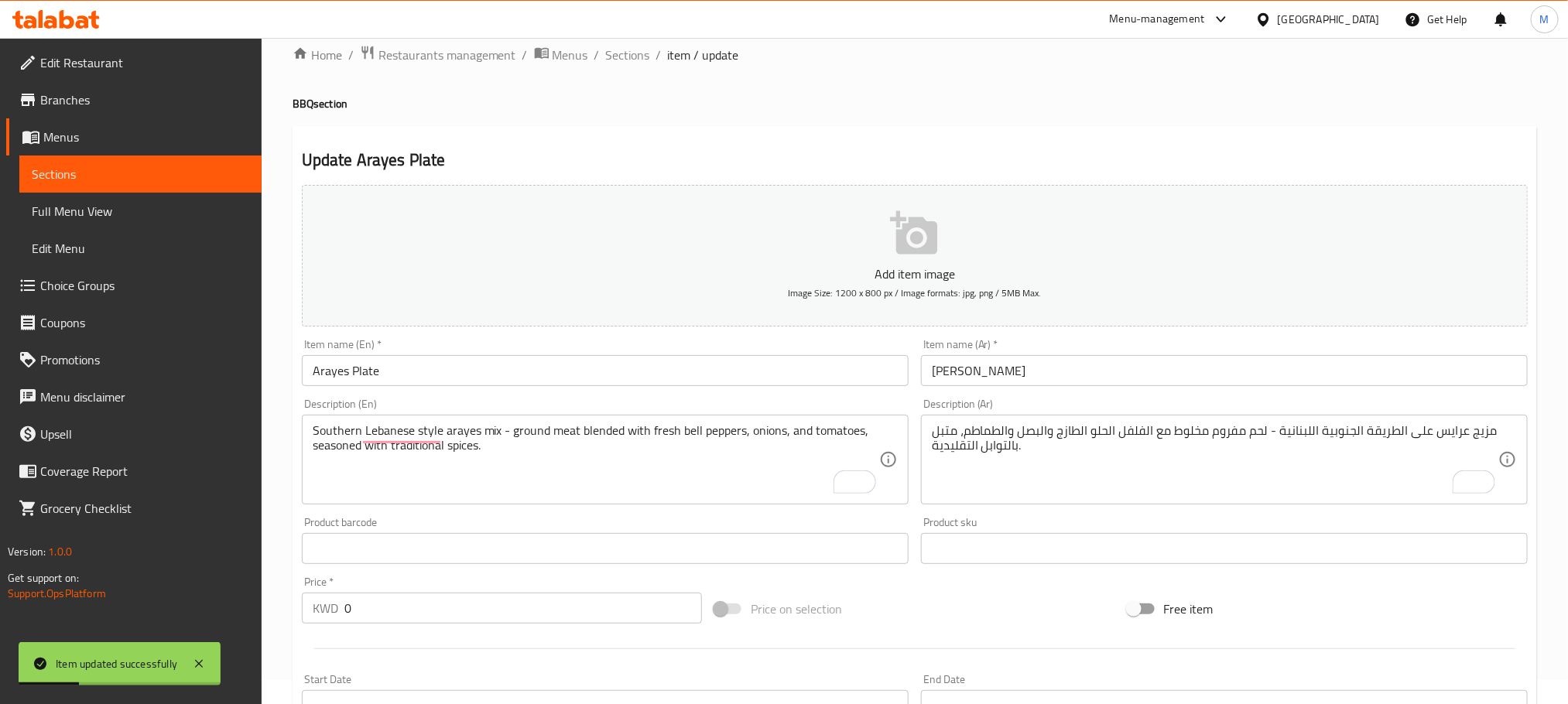
scroll to position [0, 0]
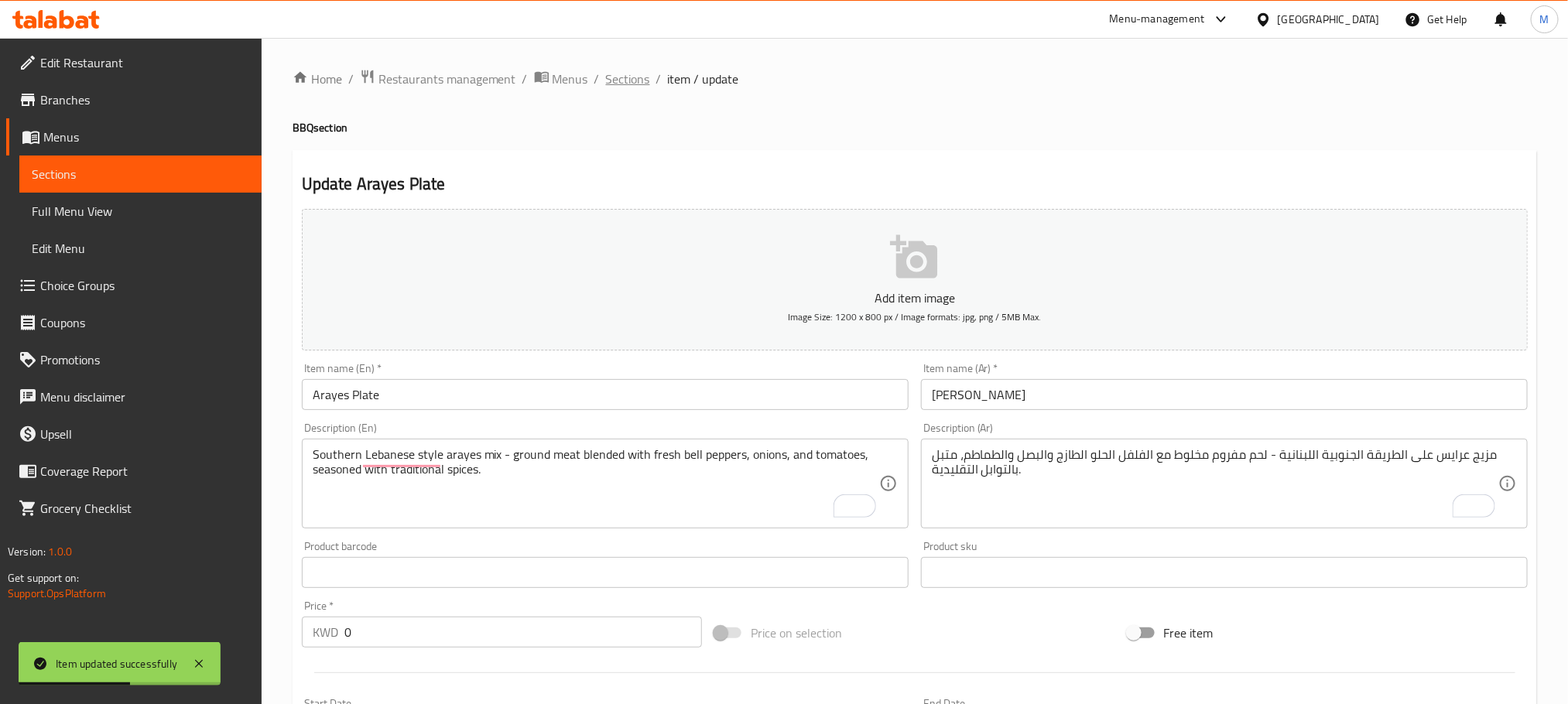
click at [630, 79] on span "Sections" at bounding box center [628, 79] width 44 height 18
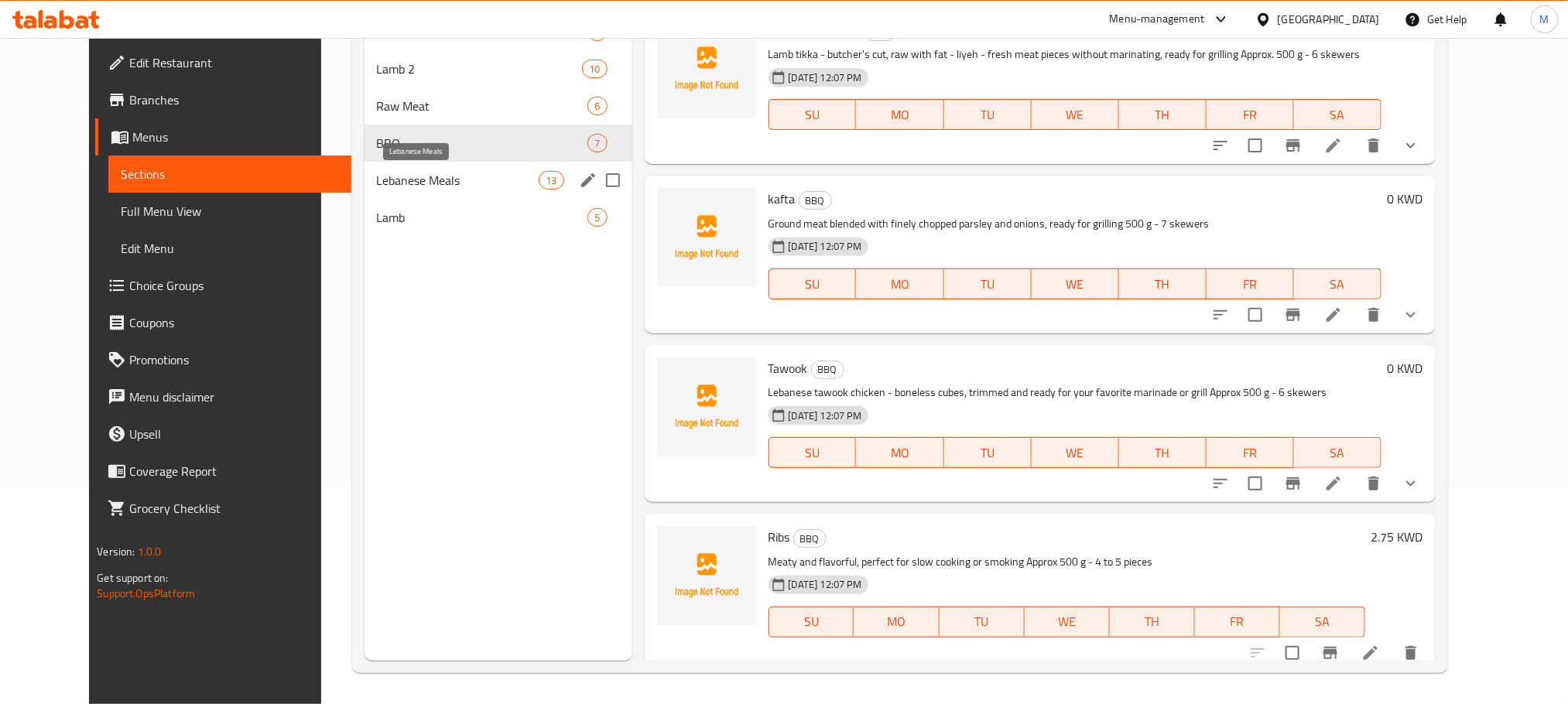
click at [425, 177] on span "Lebanese Meals" at bounding box center [458, 180] width 162 height 18
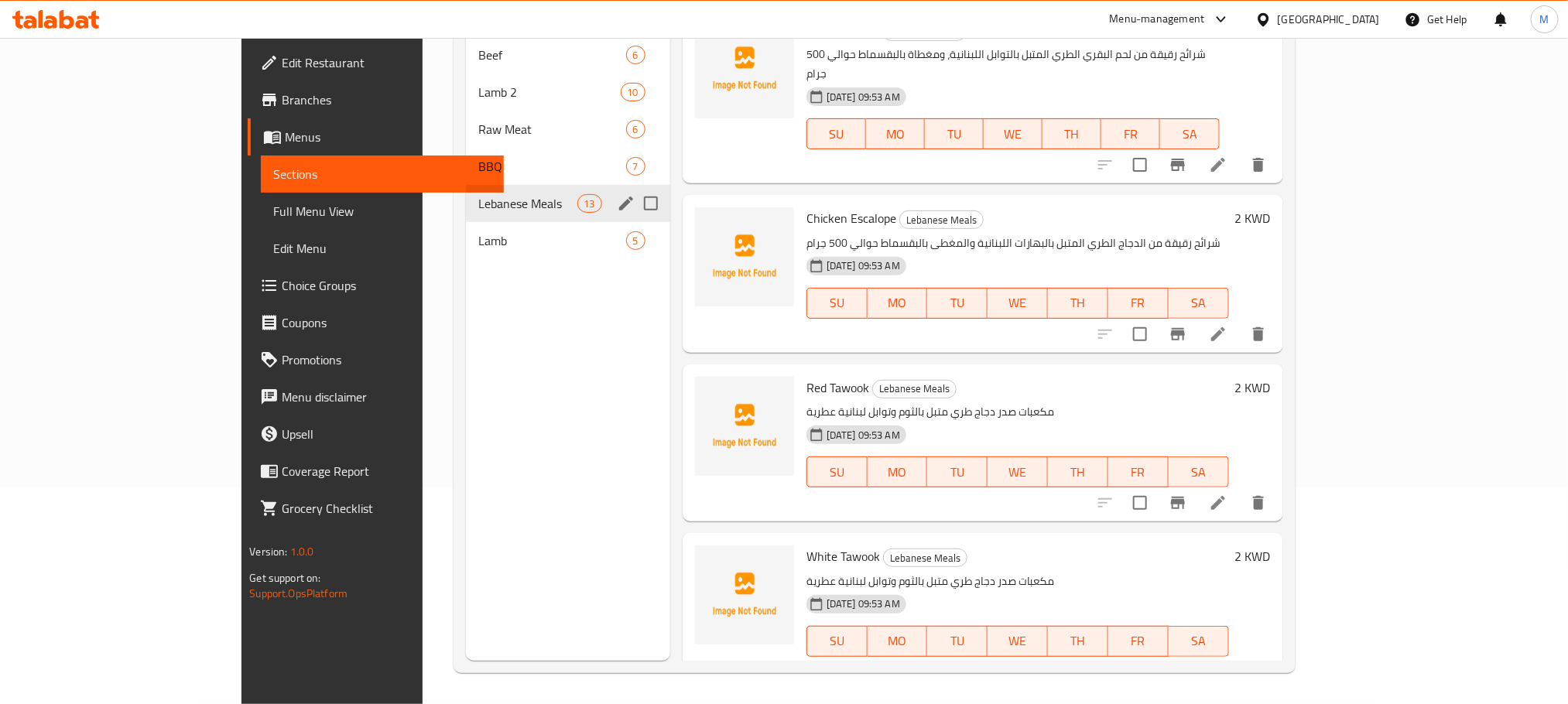
click at [493, 194] on span "Lebanese Meals" at bounding box center [528, 203] width 99 height 18
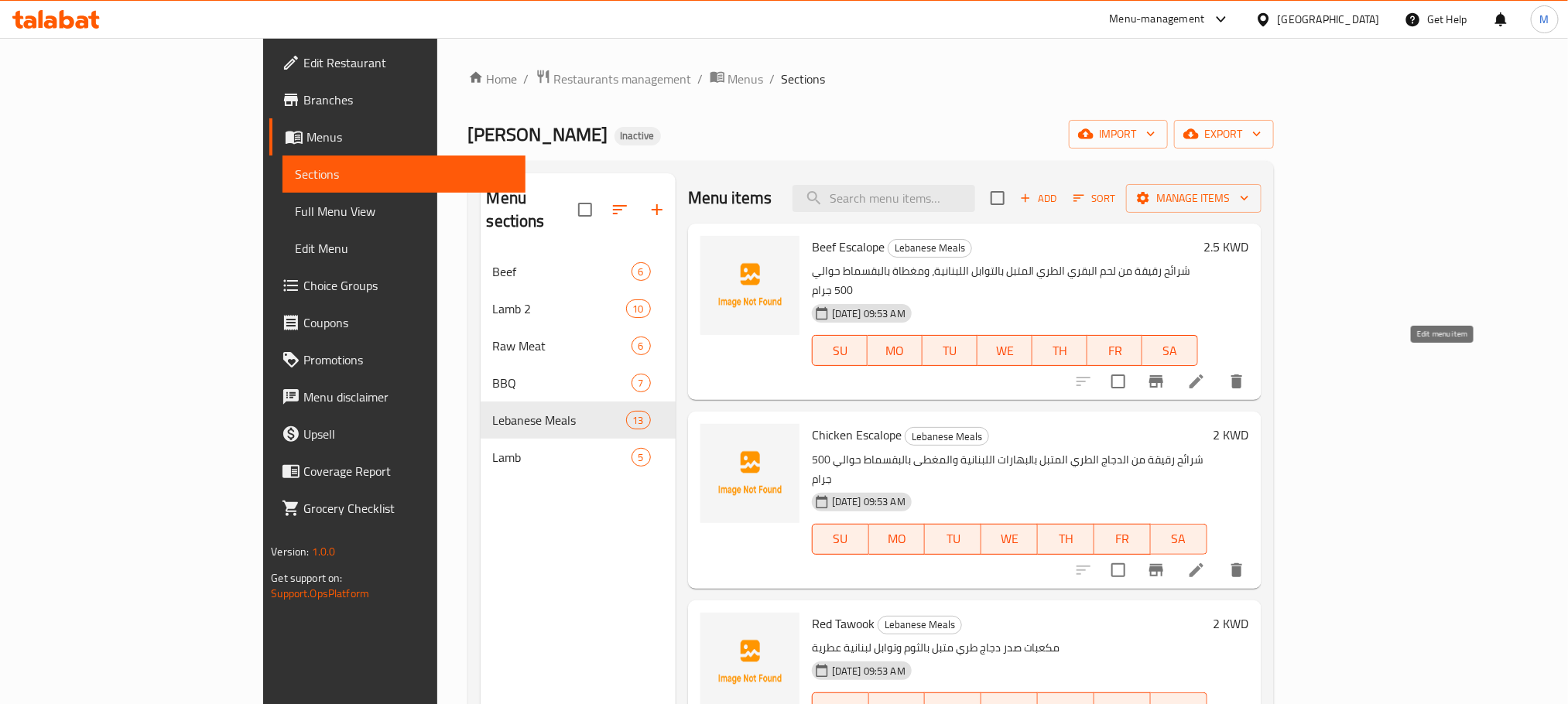
click at [1206, 372] on icon at bounding box center [1196, 381] width 18 height 18
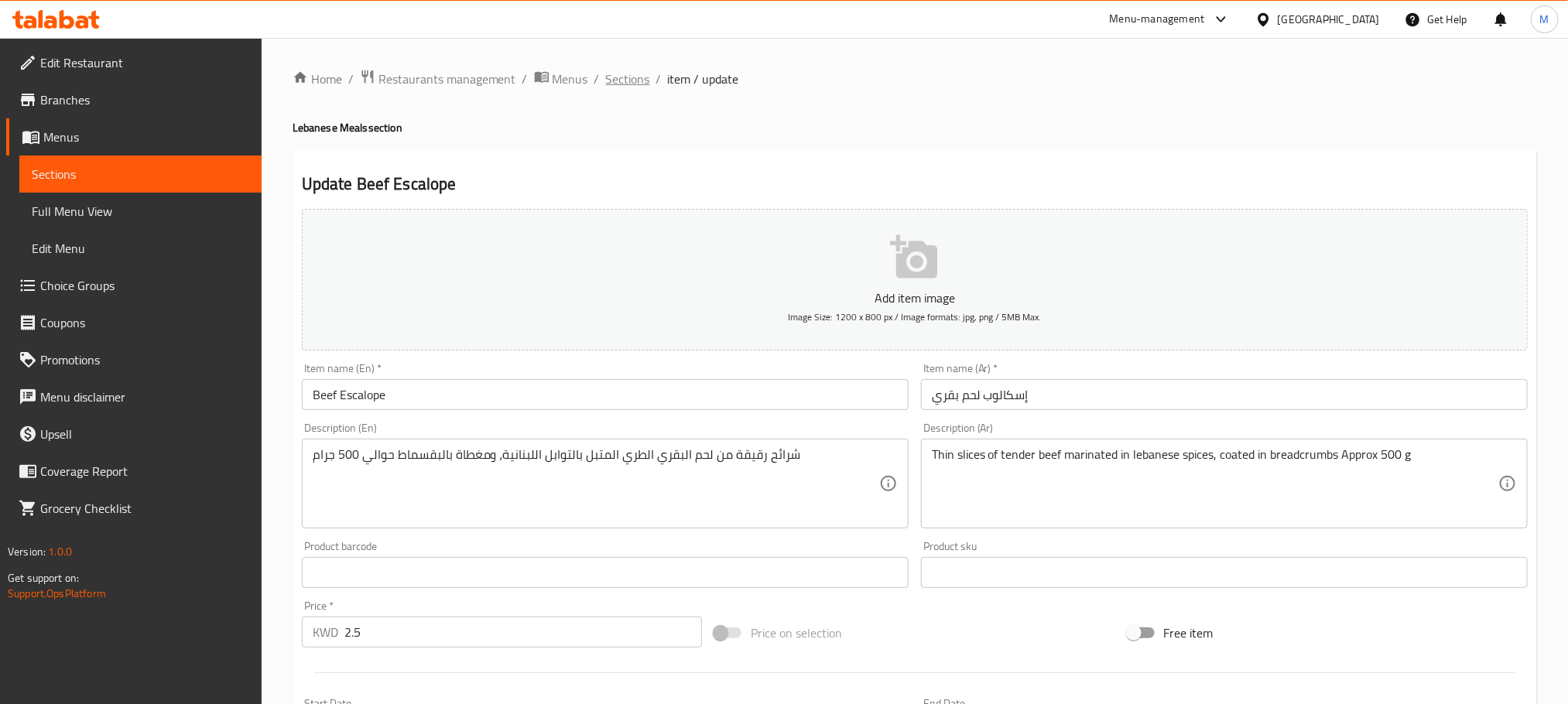
click at [634, 71] on span "Sections" at bounding box center [628, 79] width 44 height 18
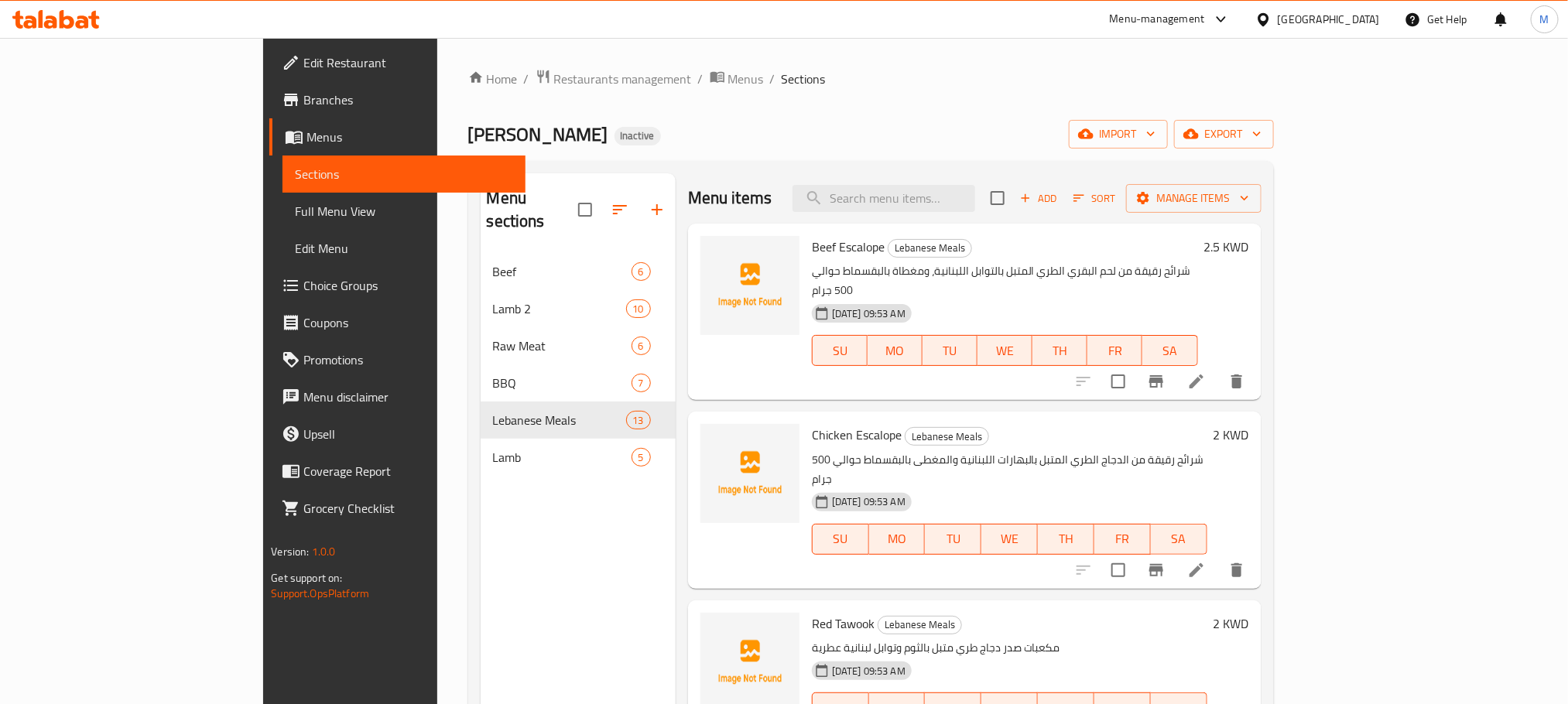
click at [1219, 556] on li at bounding box center [1197, 570] width 43 height 28
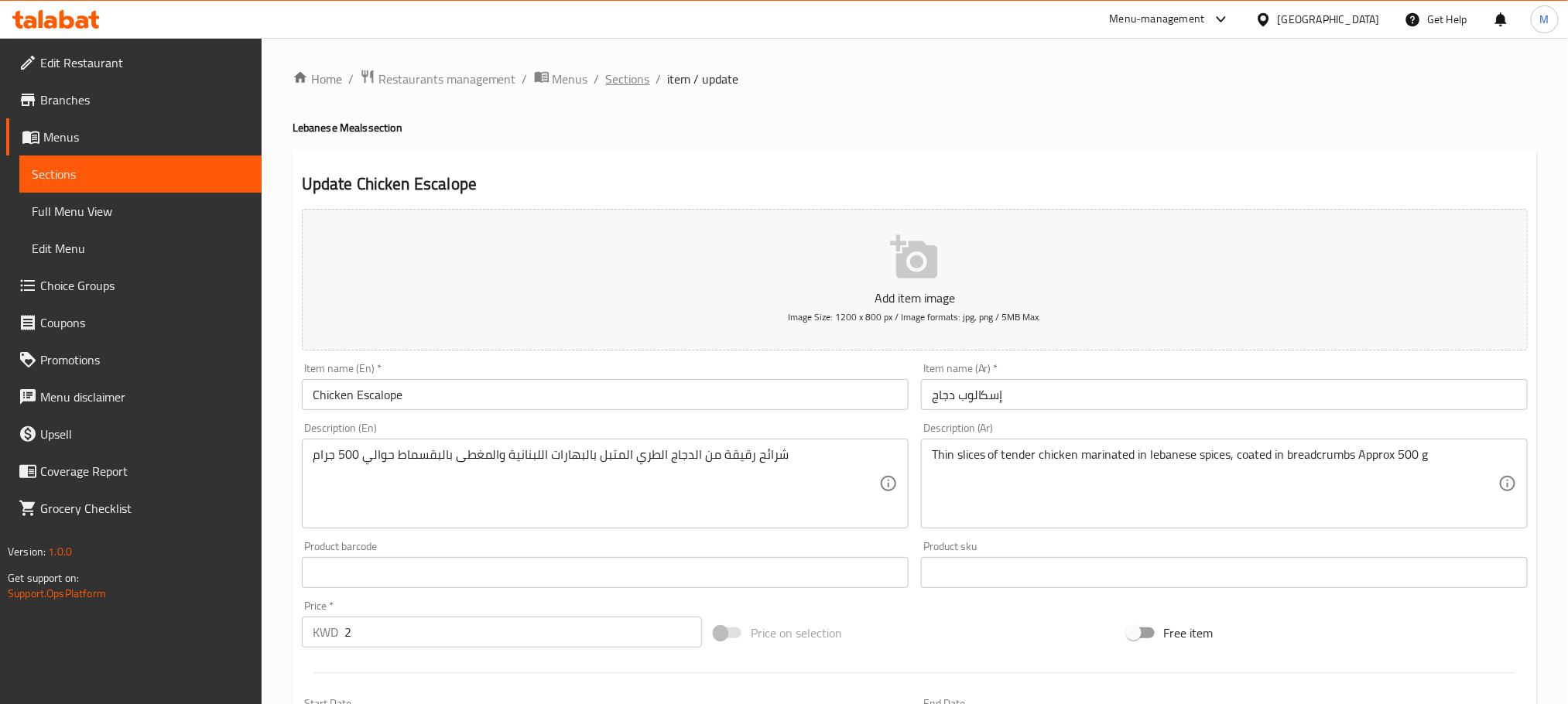
click at [634, 81] on span "Sections" at bounding box center [628, 79] width 44 height 18
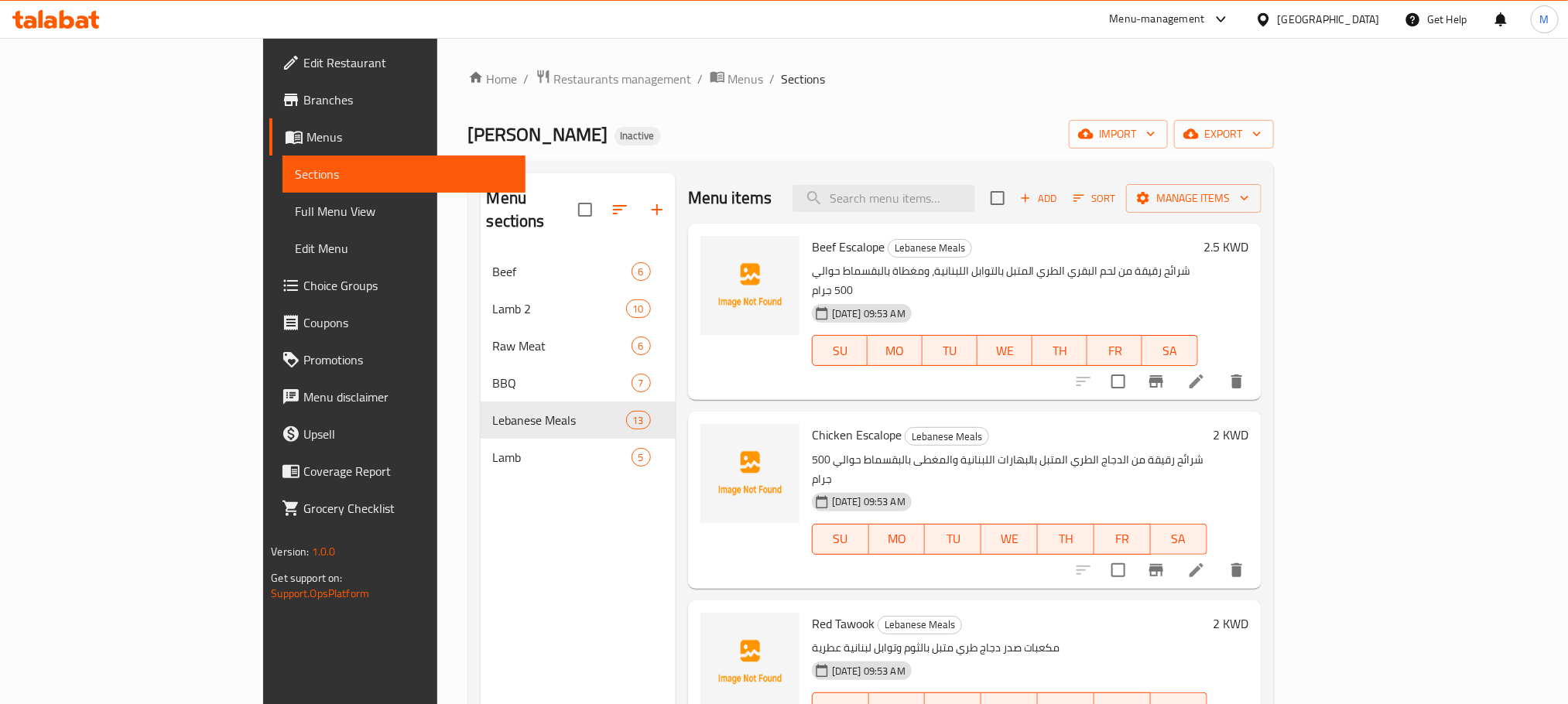
click at [888, 100] on div "Home / Restaurants management / Menus / Sections Albadawi Butchery Inactive imp…" at bounding box center [871, 479] width 806 height 820
click at [1206, 372] on icon at bounding box center [1196, 381] width 18 height 18
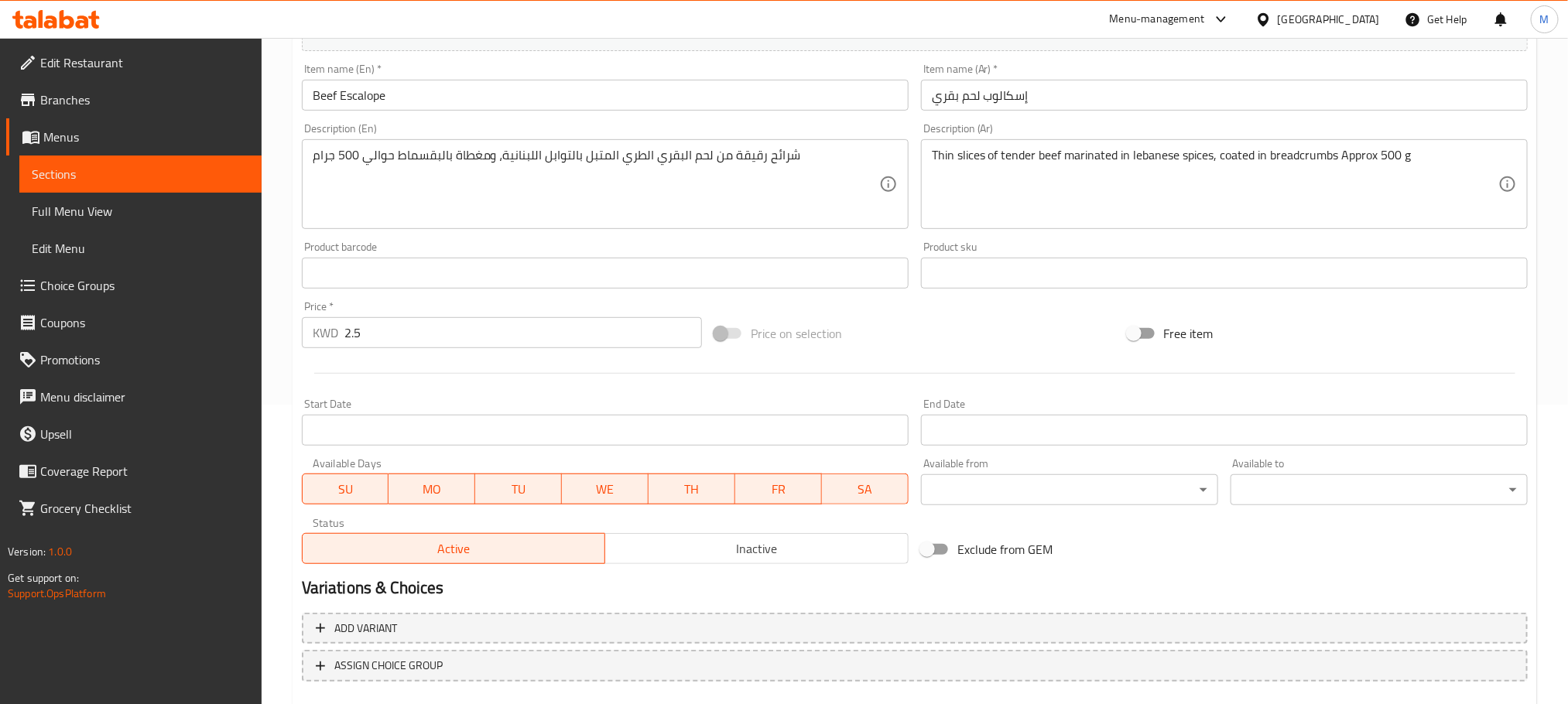
scroll to position [156, 0]
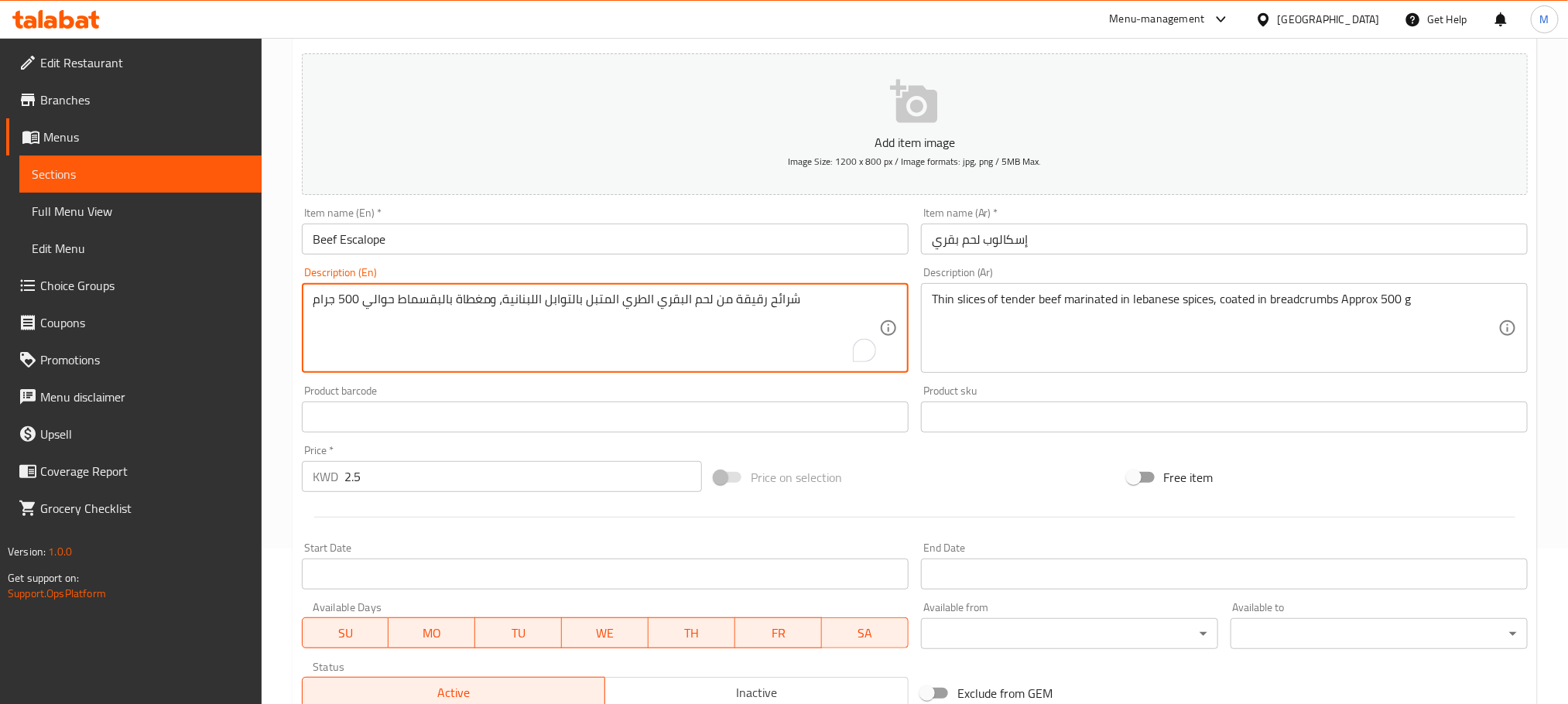
click at [670, 298] on textarea "شرائح رقيقة من لحم البقري الطري المتبل بالتوابل اللبنانية، ومغطاة بالبقسماط حوا…" at bounding box center [595, 328] width 566 height 74
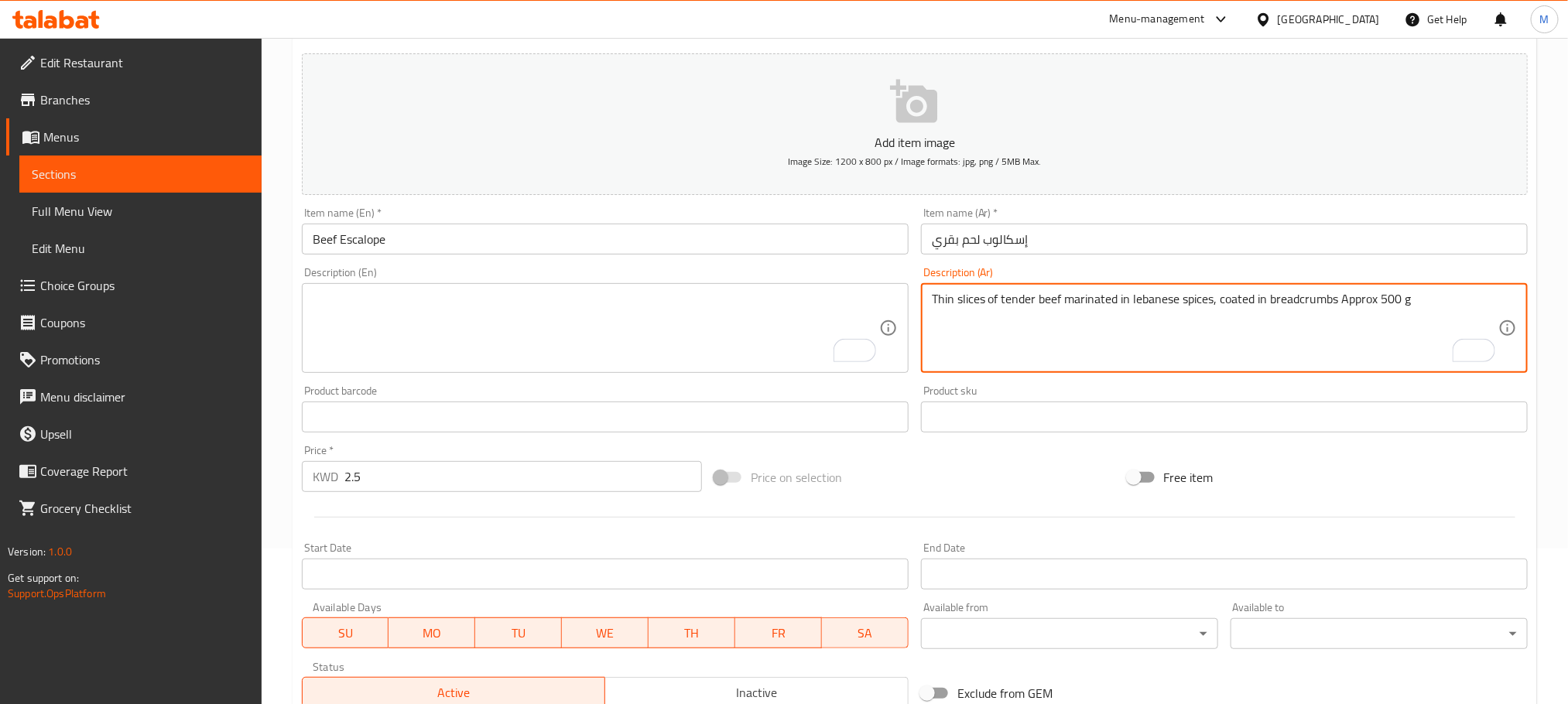
click at [1438, 297] on textarea "Thin slices of tender beef marinated in lebanese spices, coated in breadcrumbs …" at bounding box center [1215, 328] width 566 height 74
paste textarea "شرائح رقيقة من لحم البقري الطري المتبل بالتوابل اللبنانية، ومغطاة بالبقسماط حوا…"
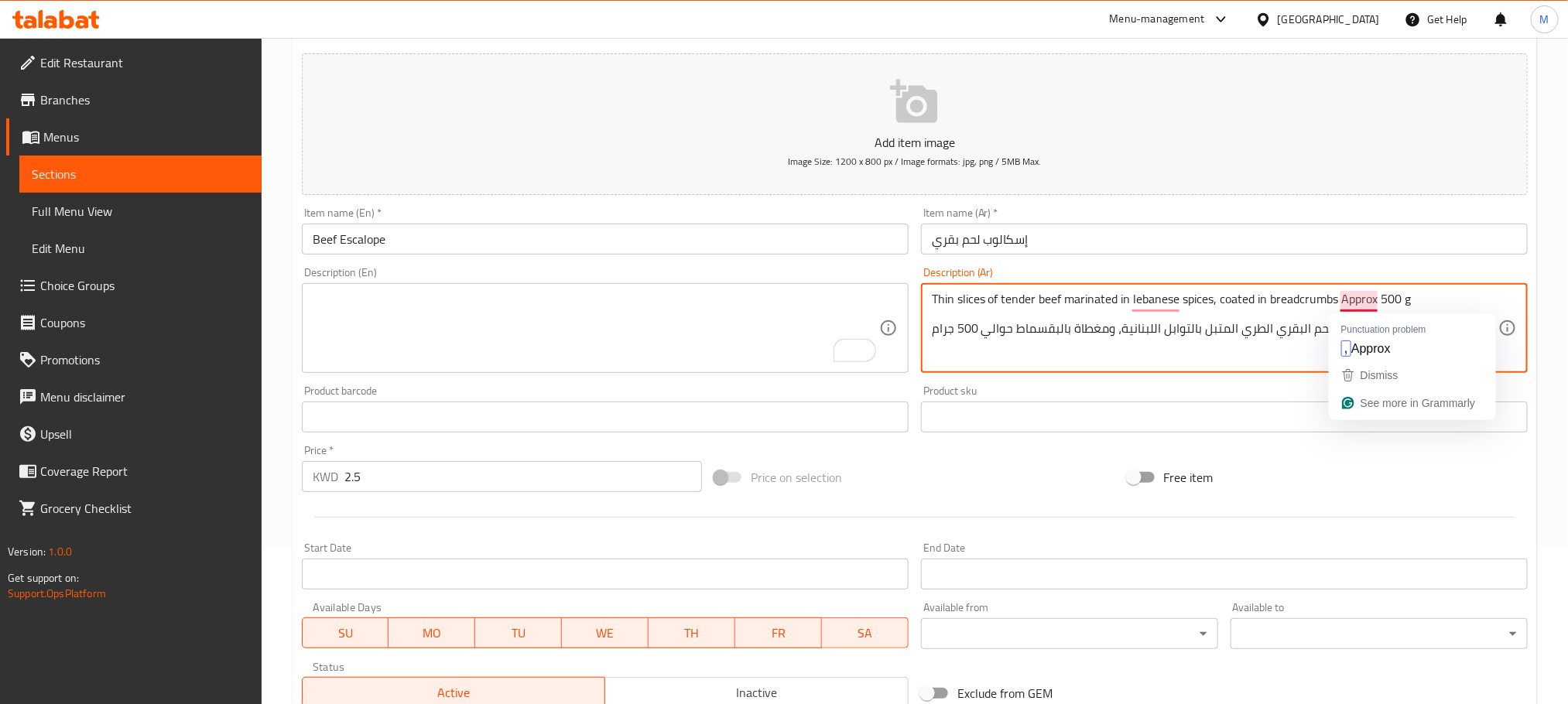
click at [1375, 295] on textarea "Thin slices of tender beef marinated in lebanese spices, coated in breadcrumbs …" at bounding box center [1215, 328] width 566 height 74
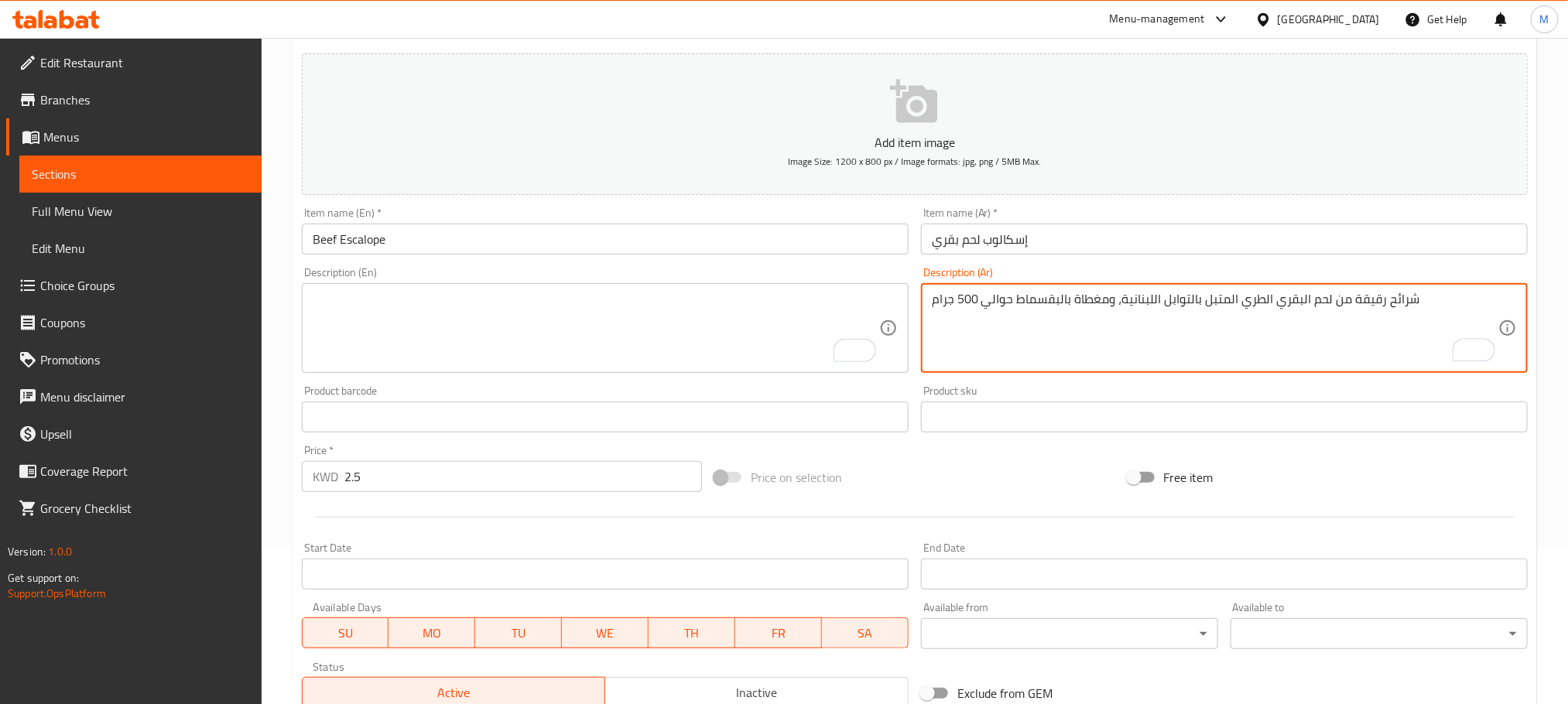
type textarea "شرائح رقيقة من لحم البقري الطري المتبل بالتوابل اللبنانية، ومغطاة بالبقسماط حوا…"
click at [376, 319] on textarea "To enrich screen reader interactions, please activate Accessibility in Grammarl…" at bounding box center [595, 328] width 566 height 74
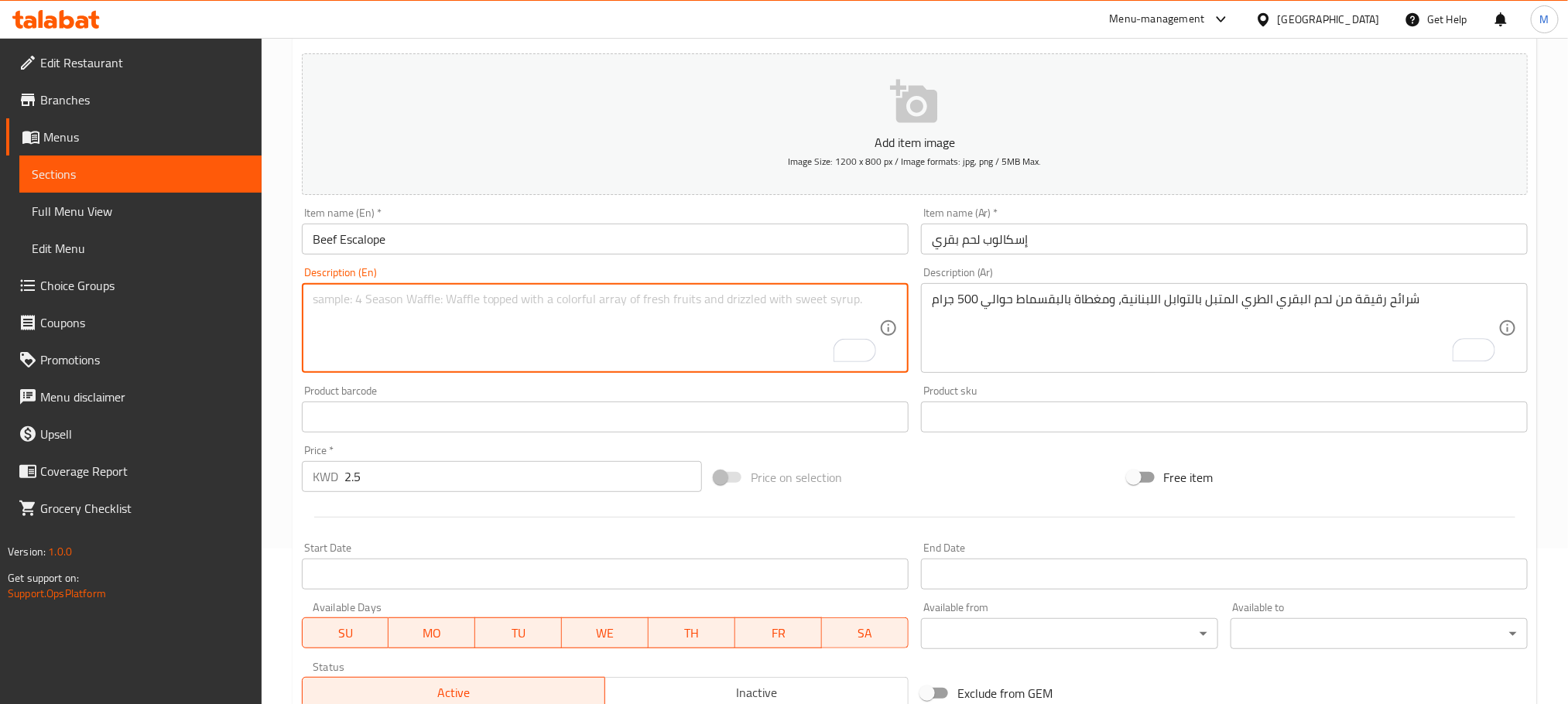
paste textarea "Thin slices of tender beef marinated in lebanese spices, coated in breadcrumbs …"
type textarea "Thin slices of tender beef marinated in lebanese spices, coated in breadcrumbs …"
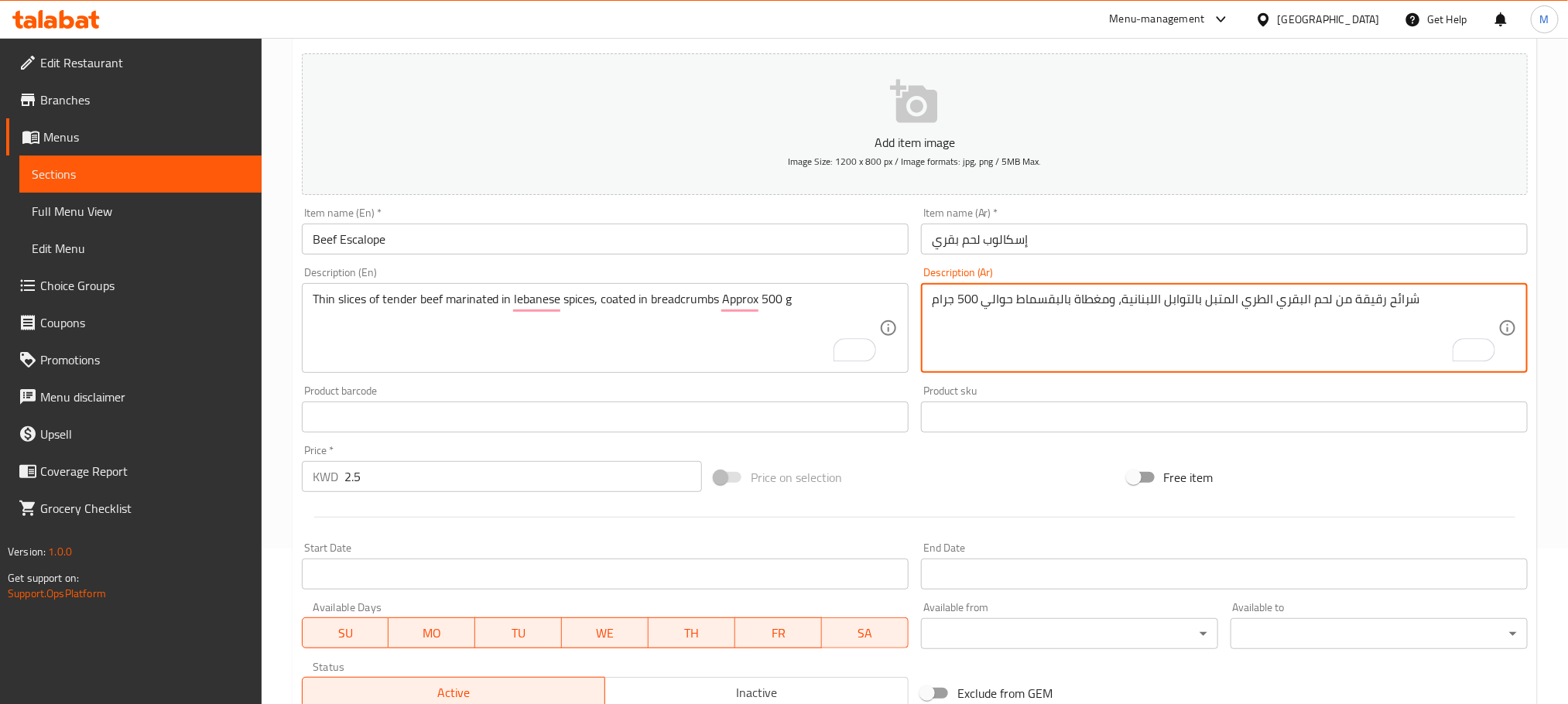
click at [1169, 319] on textarea "شرائح رقيقة من لحم البقري الطري المتبل بالتوابل اللبنانية، ومغطاة بالبقسماط حوا…" at bounding box center [1215, 328] width 566 height 74
click at [1169, 295] on textarea "To enrich screen reader interactions, please activate Accessibility in Grammarl…" at bounding box center [1215, 328] width 566 height 74
paste textarea "شرائح رقيقة من لحم البقري الطري المتبل بالتوابل اللبنانية، ومغطاة بالبقسماط حوا…"
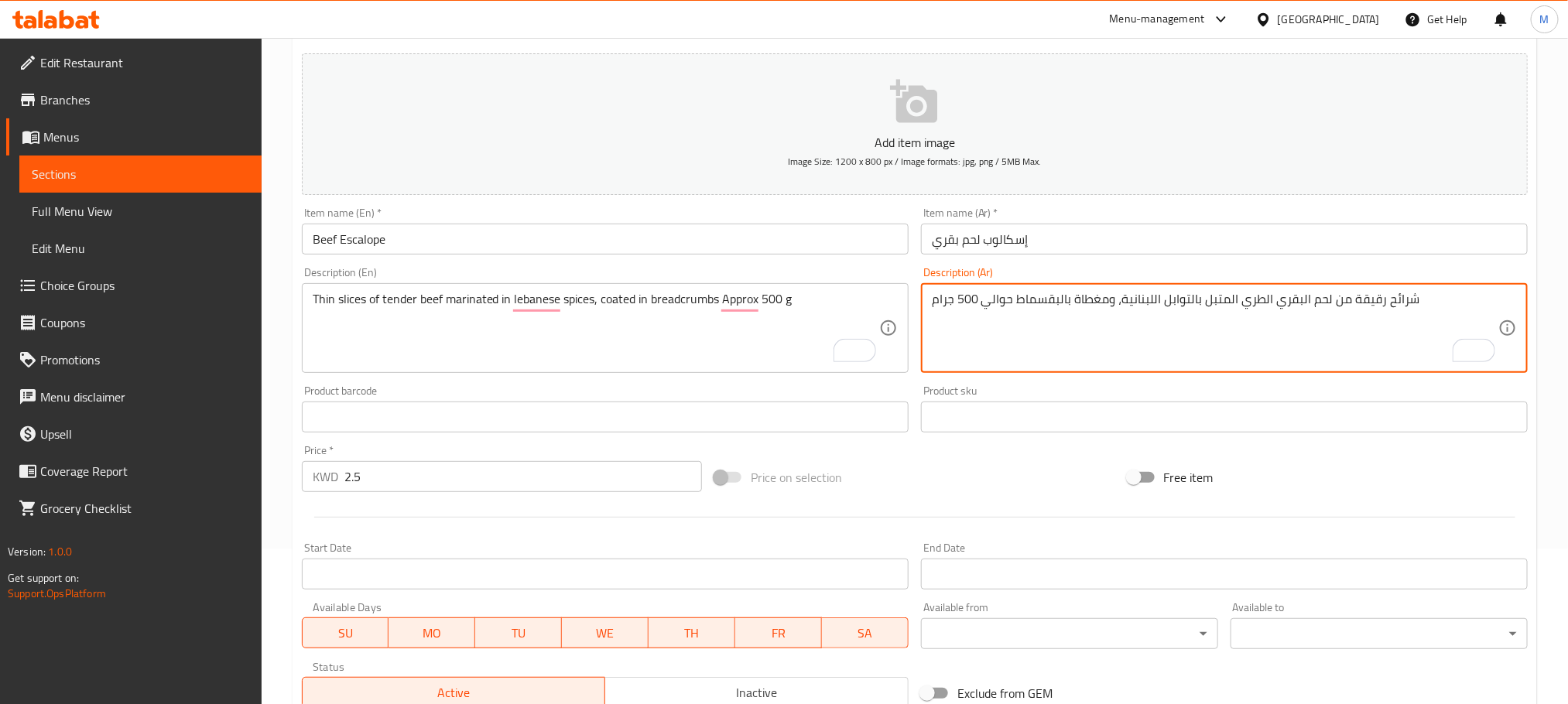
type textarea "شرائح رقيقة من لحم البقري الطري المتبل بالتوابل اللبنانية، ومغطاة بالبقسماط حوا…"
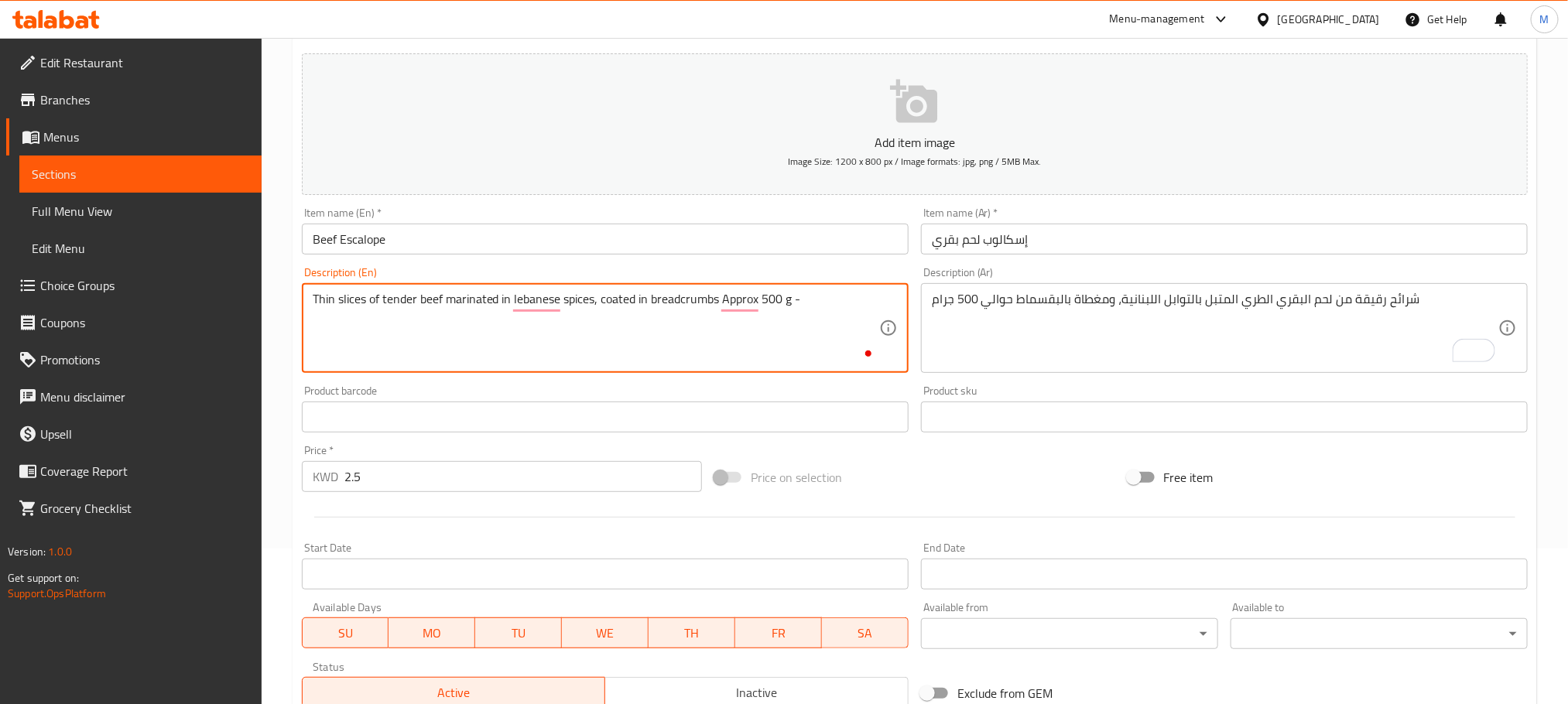
paste textarea "Aprox 5 Pieces"
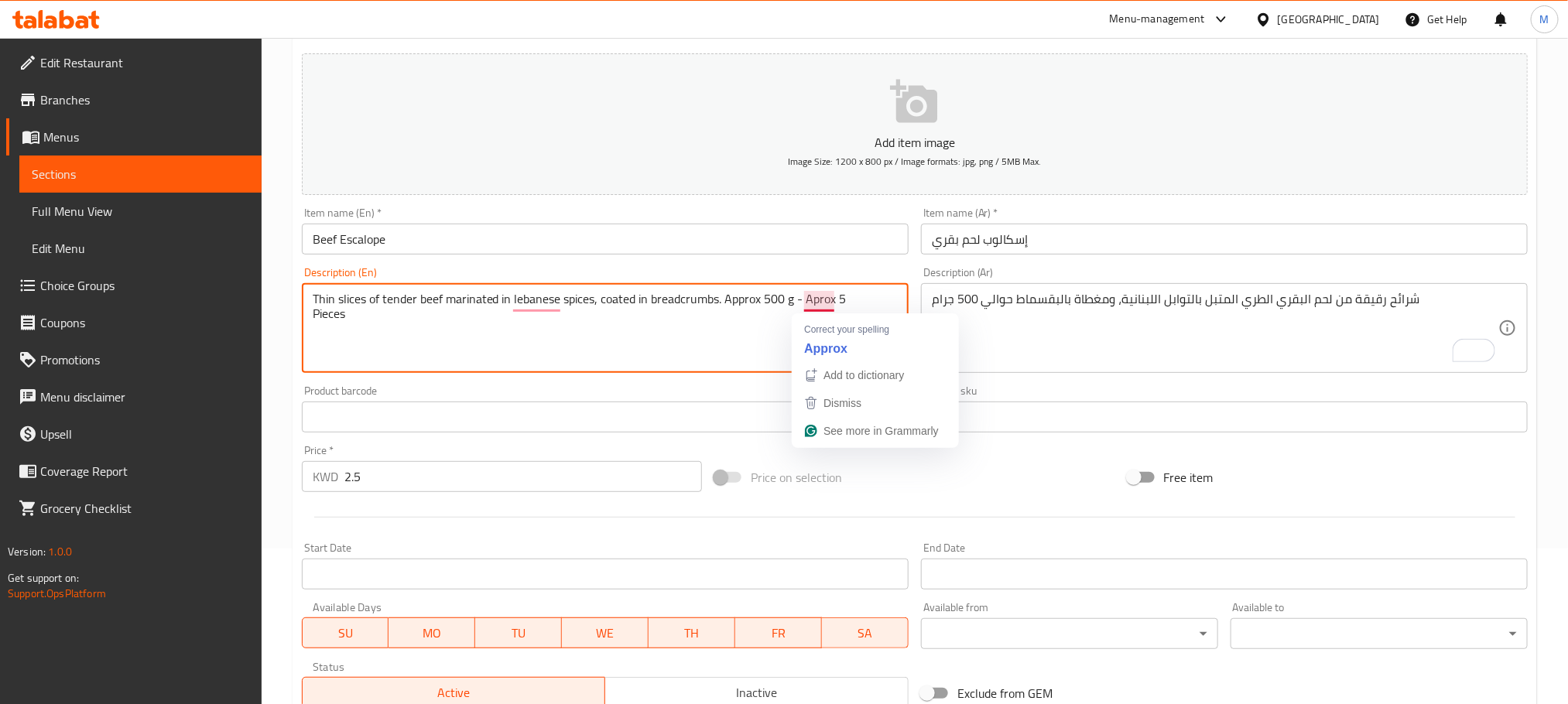
click at [808, 295] on textarea "Thin slices of tender beef marinated in lebanese spices, coated in breadcrumbs.…" at bounding box center [595, 328] width 566 height 74
click at [806, 303] on textarea "Thin slices of tender beef marinated in lebanese spices, coated in breadcrumbs.…" at bounding box center [595, 328] width 566 height 74
click at [321, 324] on textarea "Thin slices of tender beef marinated in lebanese spices, coated in breadcrumbs.…" at bounding box center [595, 328] width 566 height 74
type textarea "Thin slices of tender beef marinated in lebanese spices, coated in breadcrumbs.…"
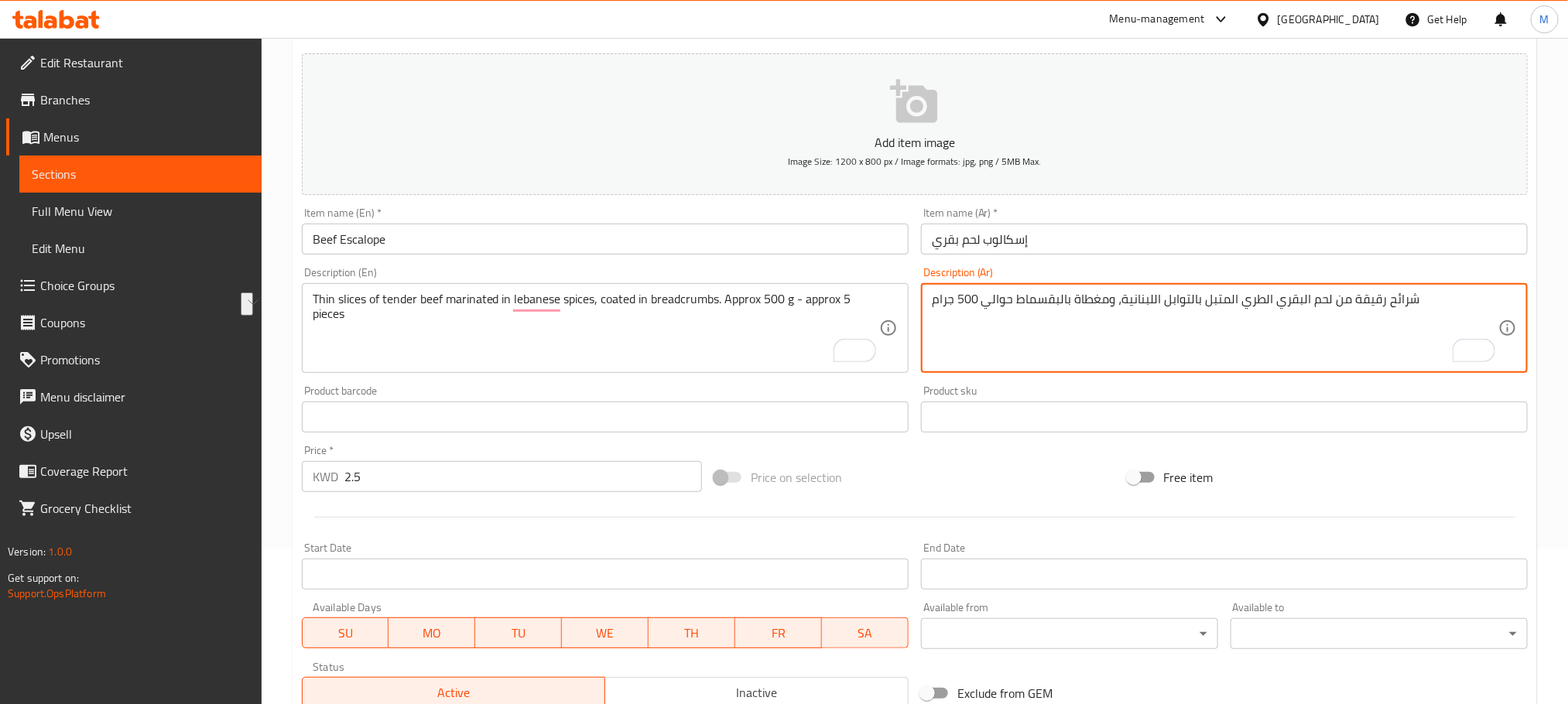
drag, startPoint x: 1009, startPoint y: 302, endPoint x: 904, endPoint y: 325, distance: 107.5
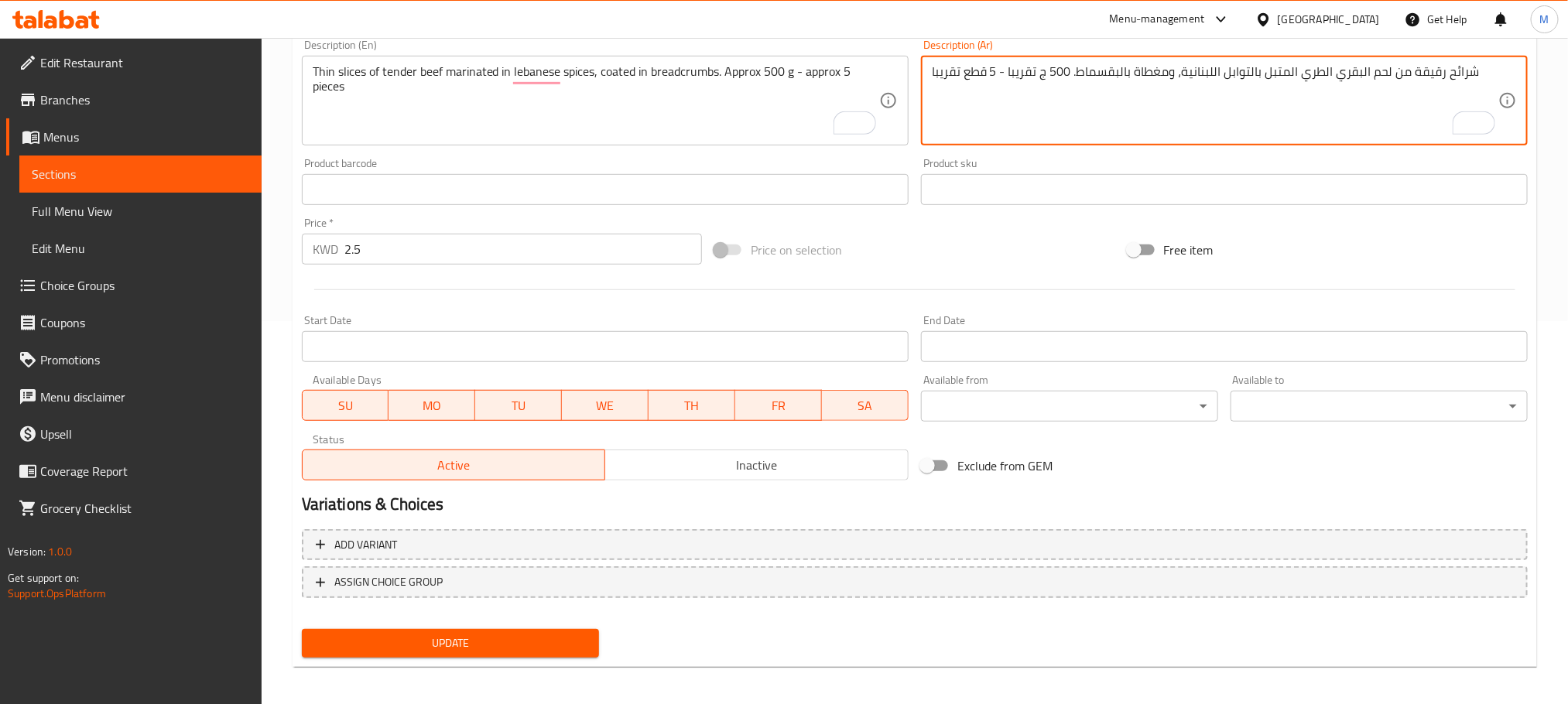
scroll to position [388, 0]
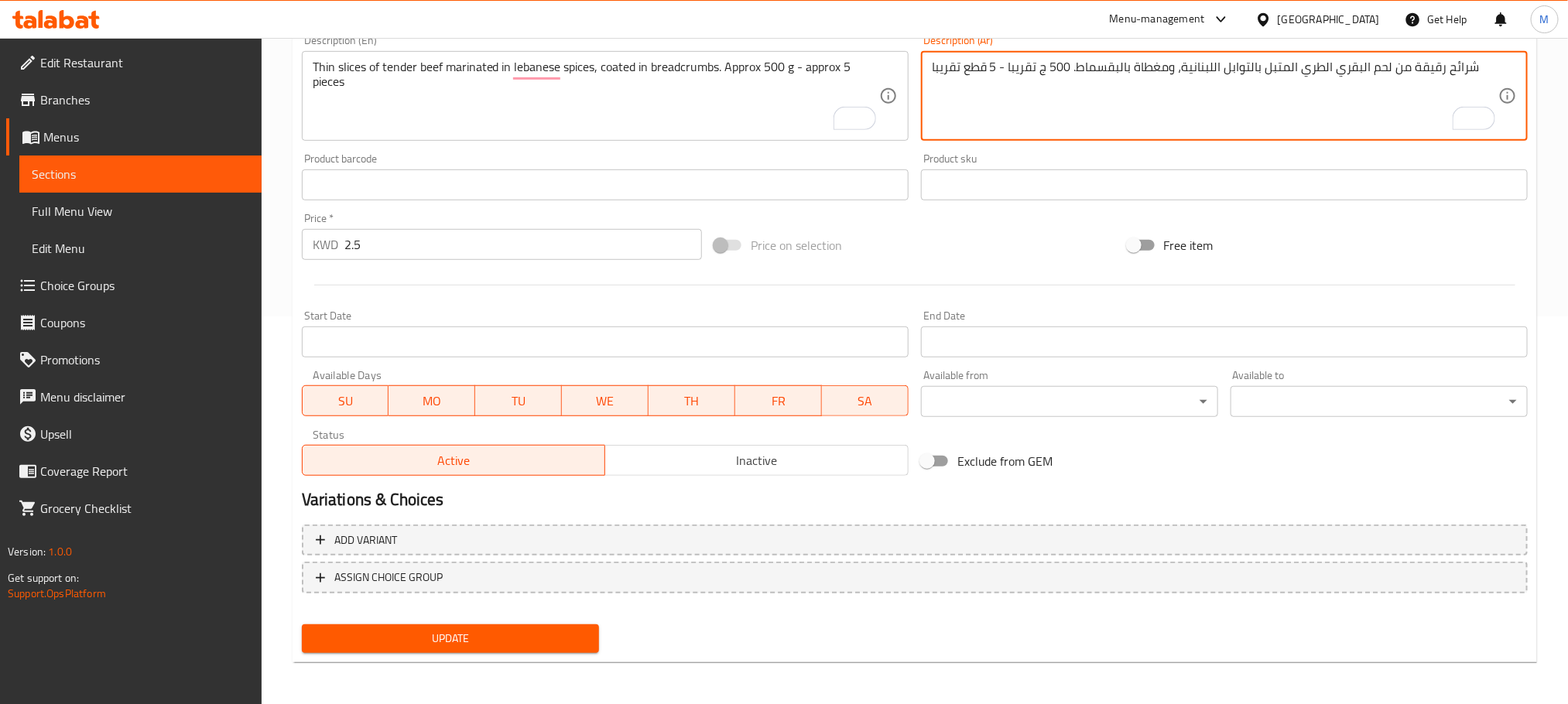
type textarea "شرائح رقيقة من لحم البقري الطري المتبل بالتوابل اللبنانية، ومغطاة بالبقسماط. 50…"
click at [502, 648] on button "Update" at bounding box center [451, 639] width 297 height 29
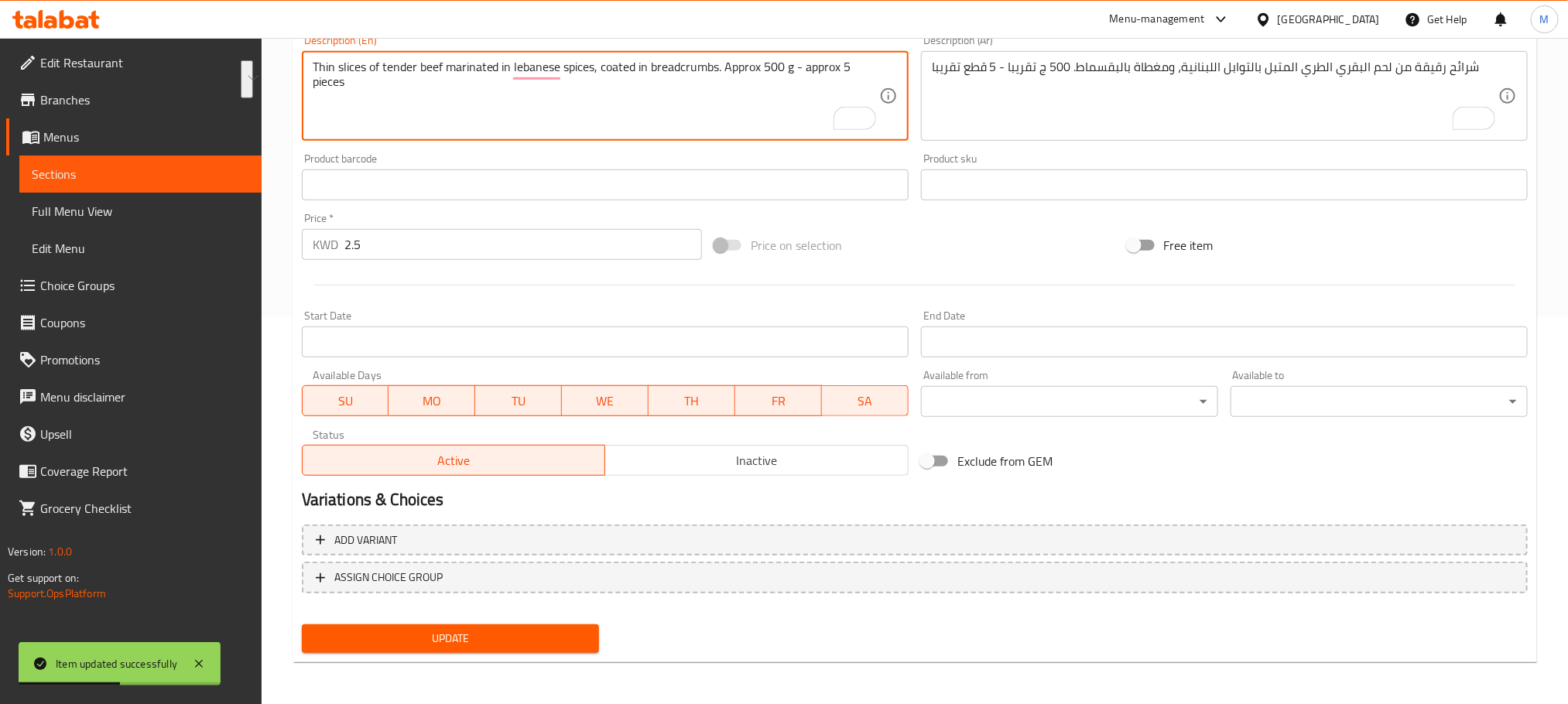
drag, startPoint x: 725, startPoint y: 63, endPoint x: 774, endPoint y: 102, distance: 62.6
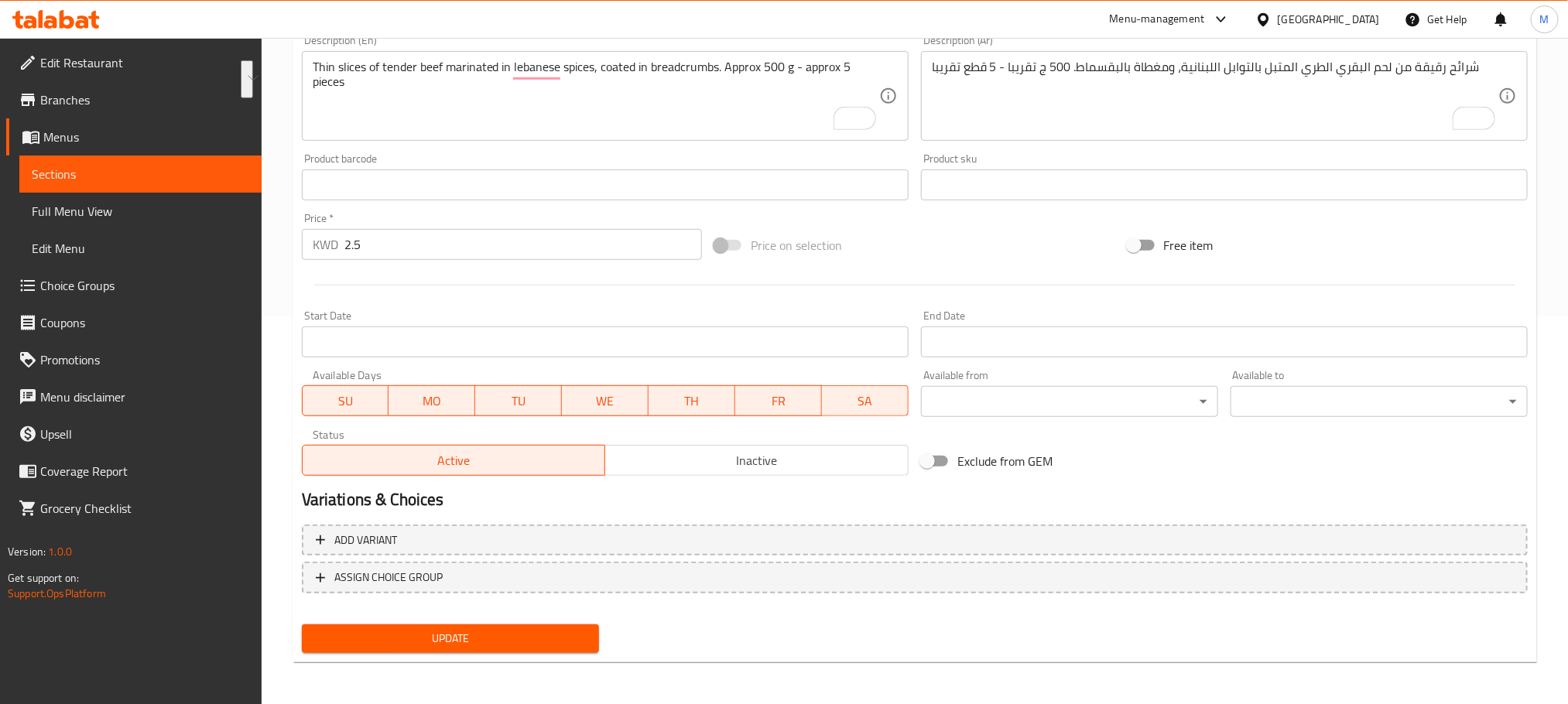
click at [1426, 238] on div "Free item" at bounding box center [1328, 245] width 413 height 42
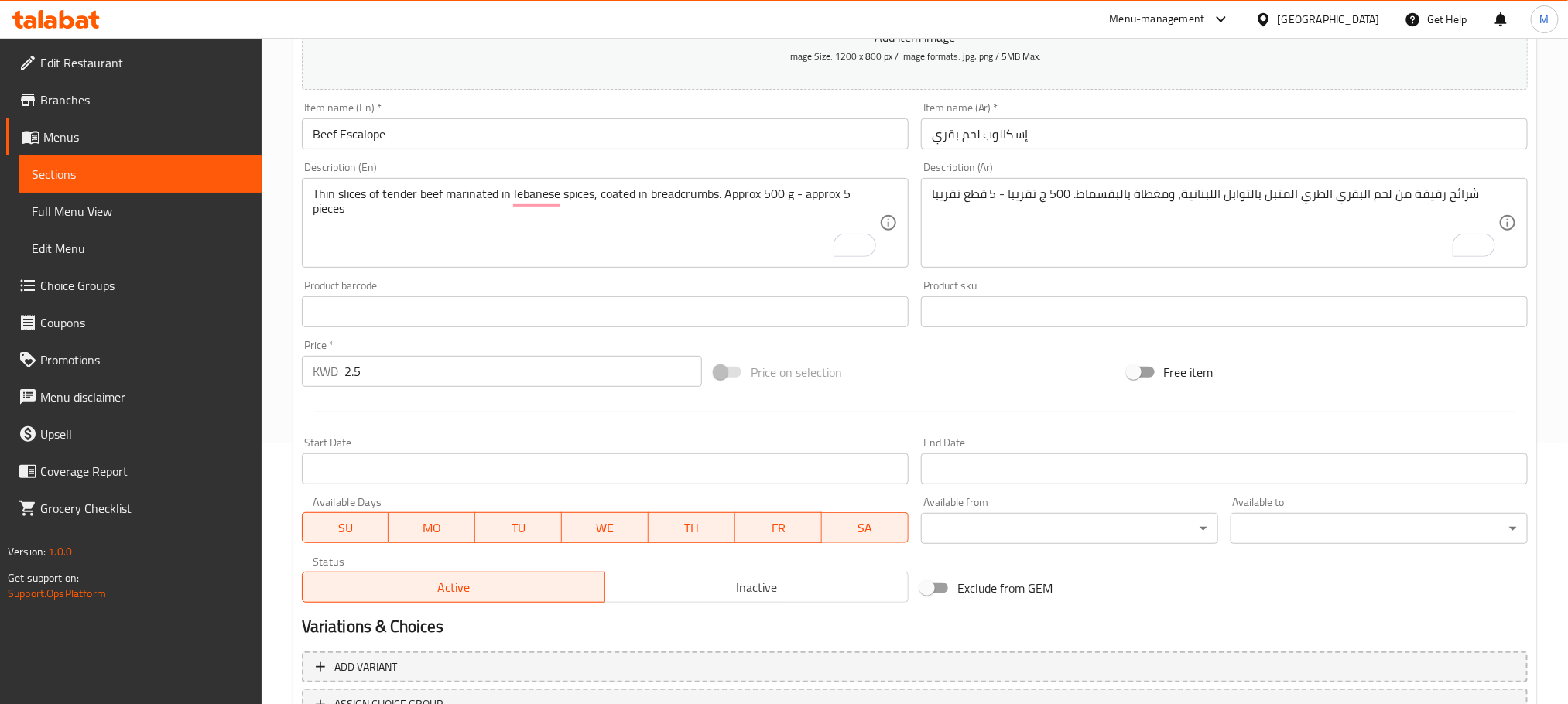
scroll to position [156, 0]
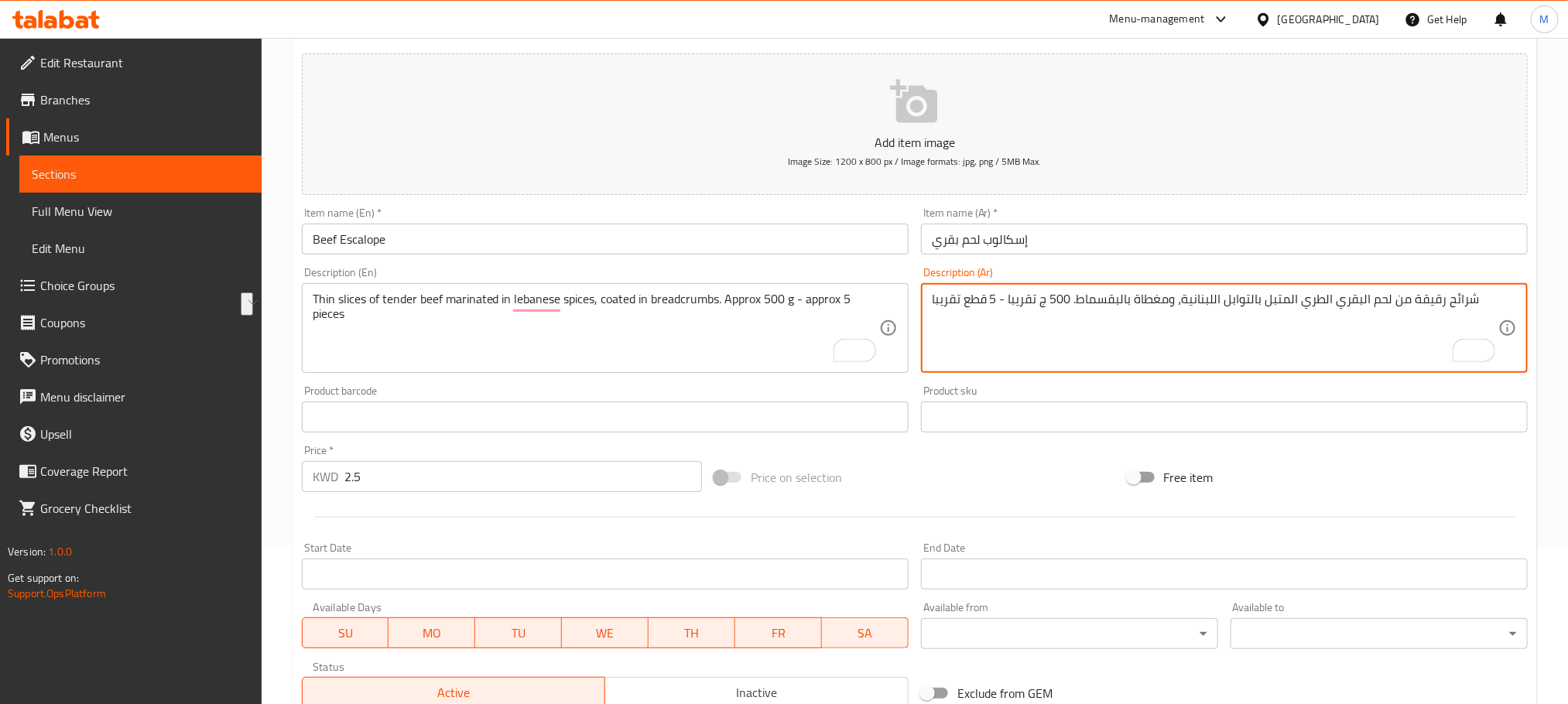
drag, startPoint x: 1066, startPoint y: 302, endPoint x: 1008, endPoint y: 316, distance: 59.7
click at [1096, 328] on textarea "شرائح رقيقة من لحم البقري الطري المتبل بالتوابل اللبنانية، ومغطاة بالبقسماط. 50…" at bounding box center [1215, 328] width 566 height 74
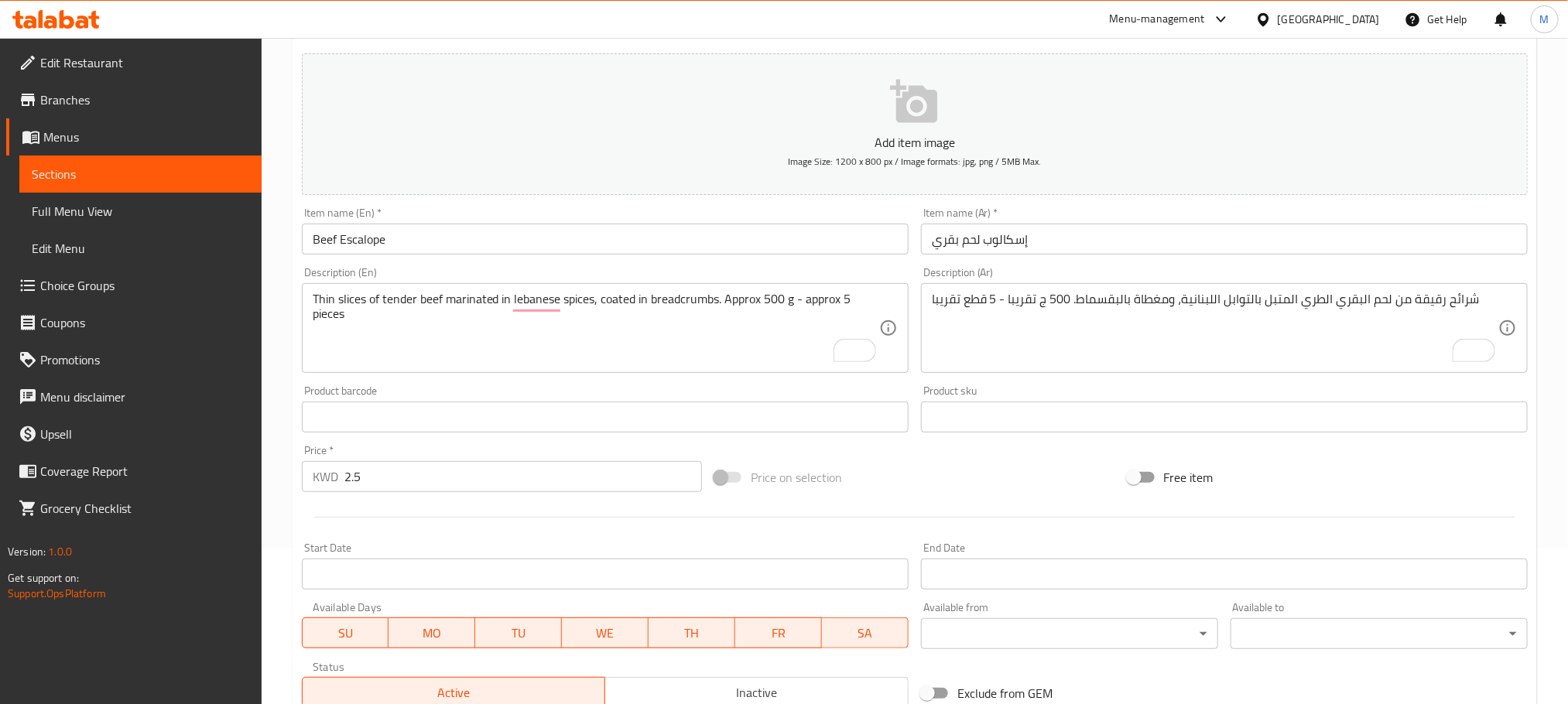
drag, startPoint x: 923, startPoint y: 293, endPoint x: 1082, endPoint y: 291, distance: 159.0
click at [1082, 291] on div "شرائح رقيقة من لحم البقري الطري المتبل بالتوابل اللبنانية، ومغطاة بالبقسماط. 50…" at bounding box center [1225, 328] width 607 height 90
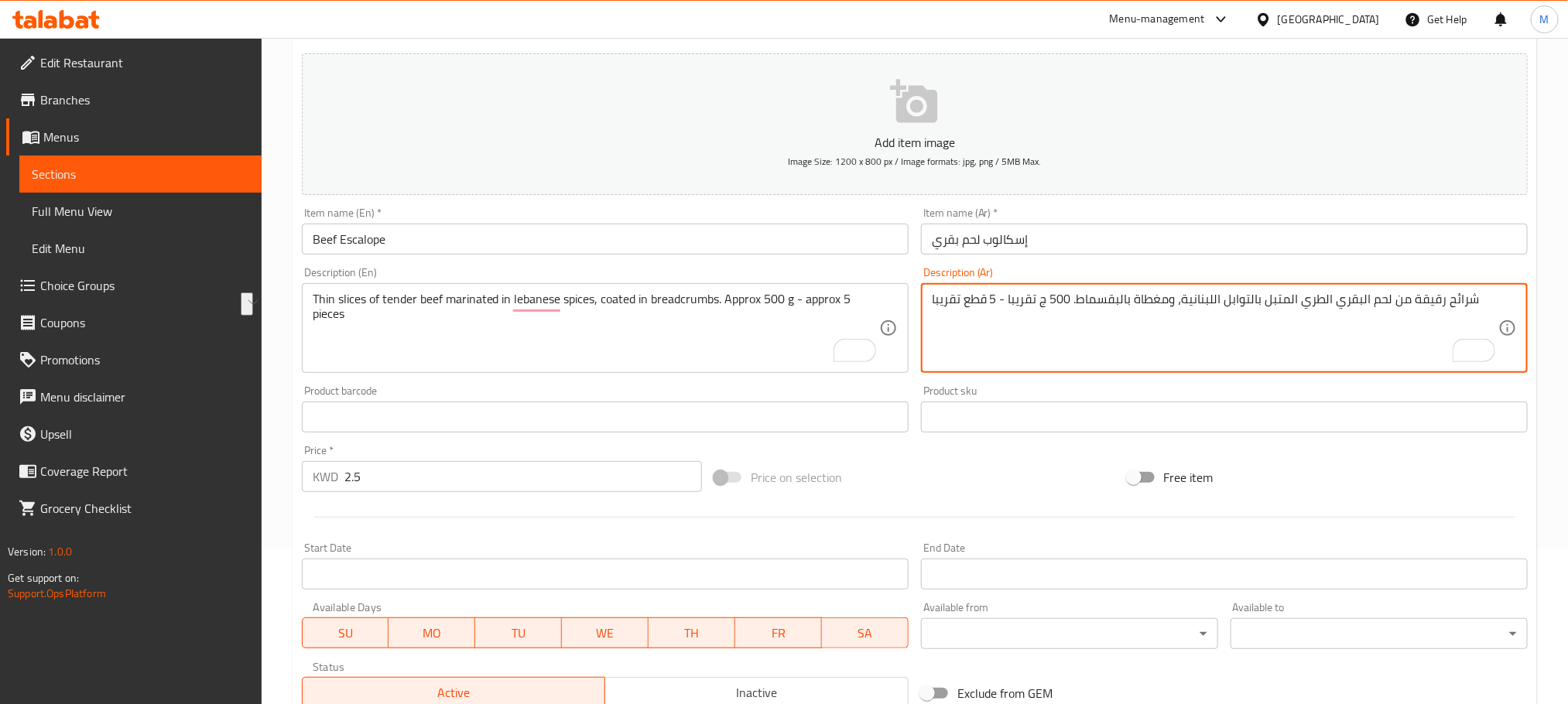
drag, startPoint x: 1050, startPoint y: 293, endPoint x: 937, endPoint y: 292, distance: 113.0
click at [937, 292] on textarea "شرائح رقيقة من لحم البقري الطري المتبل بالتوابل اللبنانية، ومغطاة بالبقسماط. 50…" at bounding box center [1215, 328] width 566 height 74
click at [1131, 336] on textarea "شرائح رقيقة من لحم البقري الطري المتبل بالتوابل اللبنانية، ومغطاة بالبقسماط. 50…" at bounding box center [1215, 328] width 566 height 74
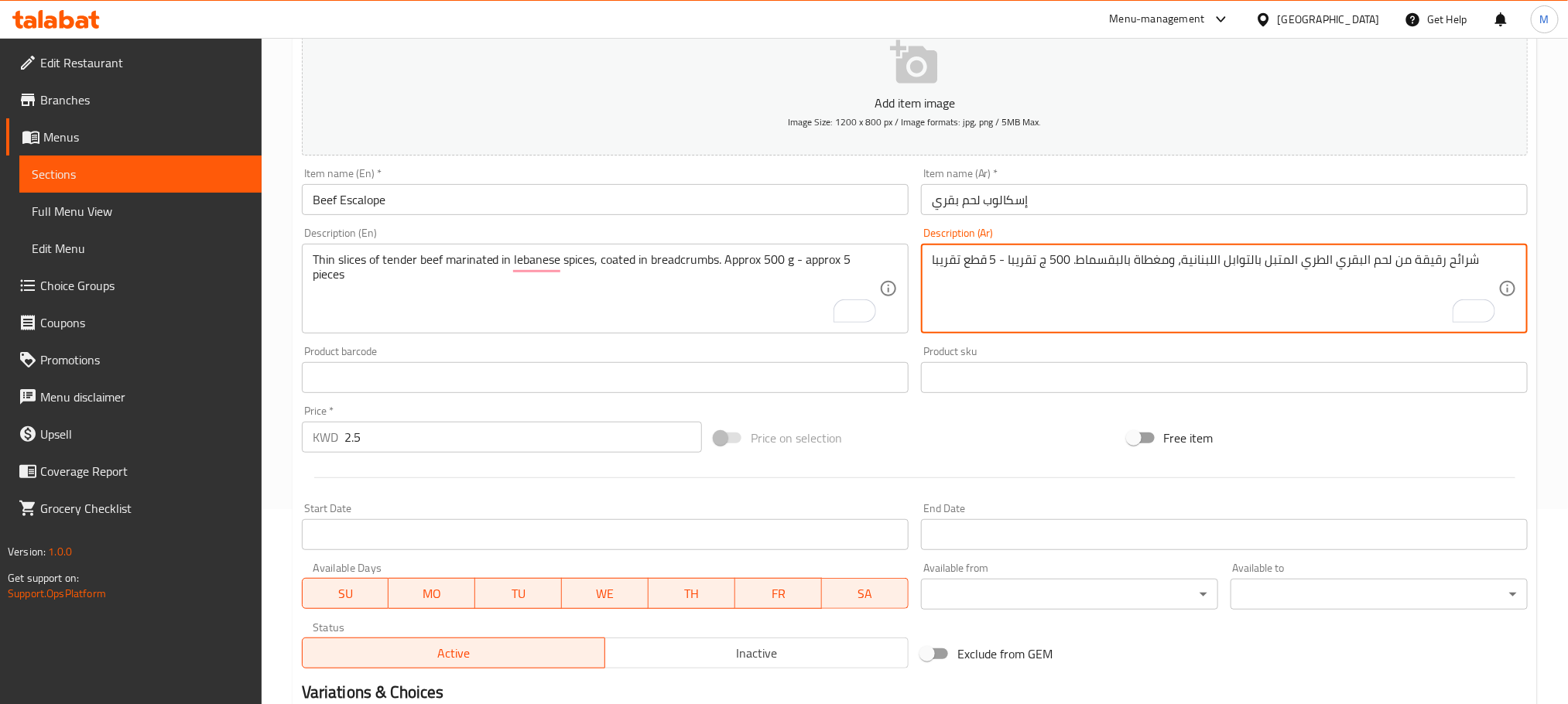
scroll to position [388, 0]
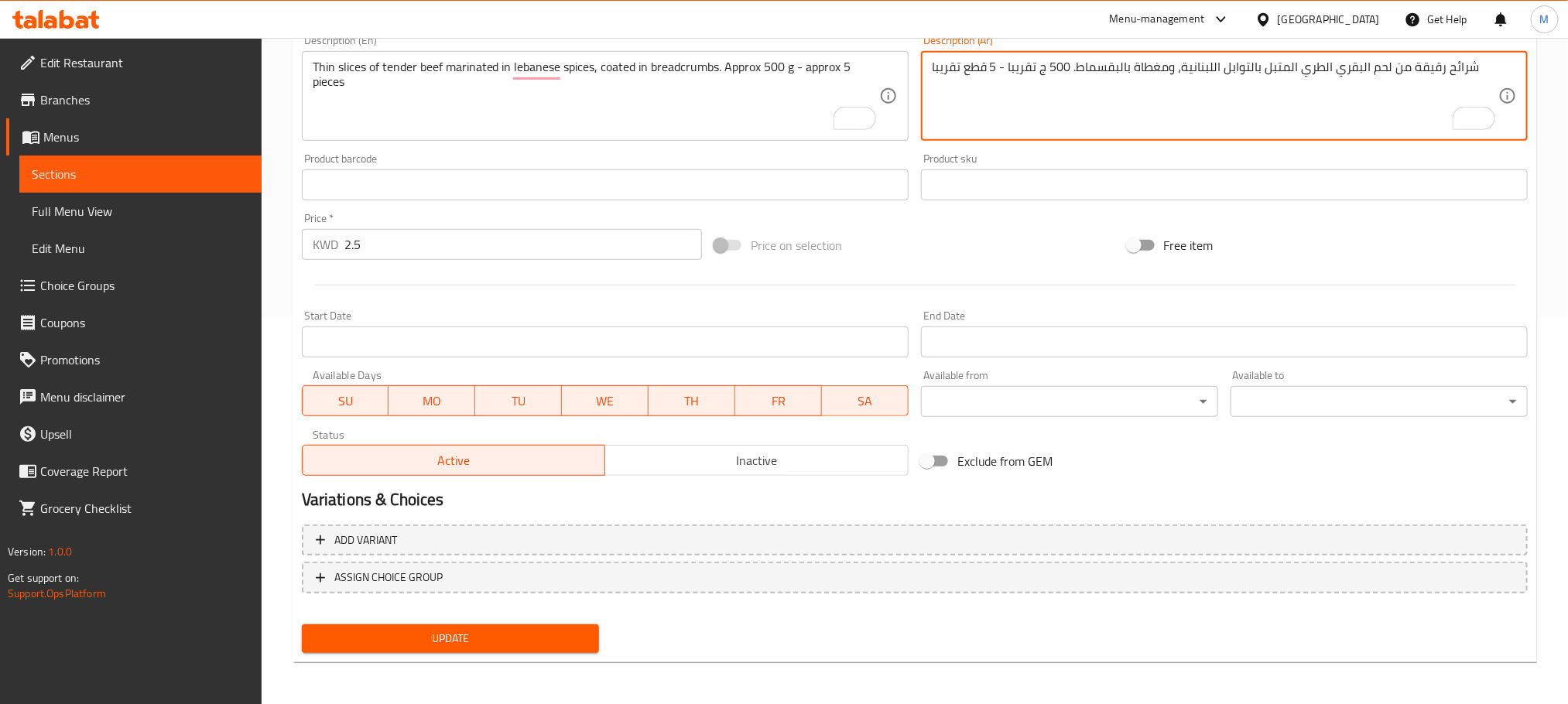
click at [430, 627] on button "Update" at bounding box center [451, 639] width 297 height 29
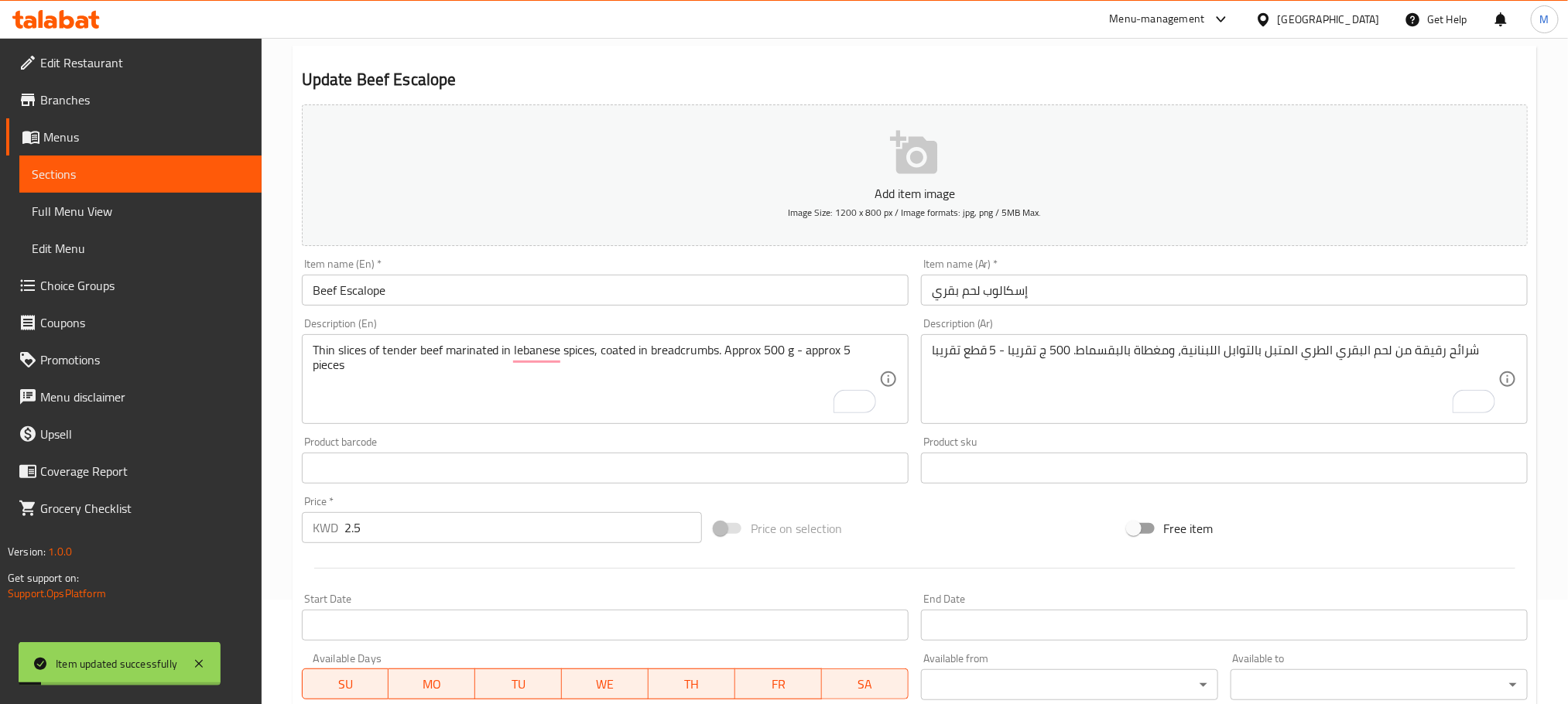
scroll to position [0, 0]
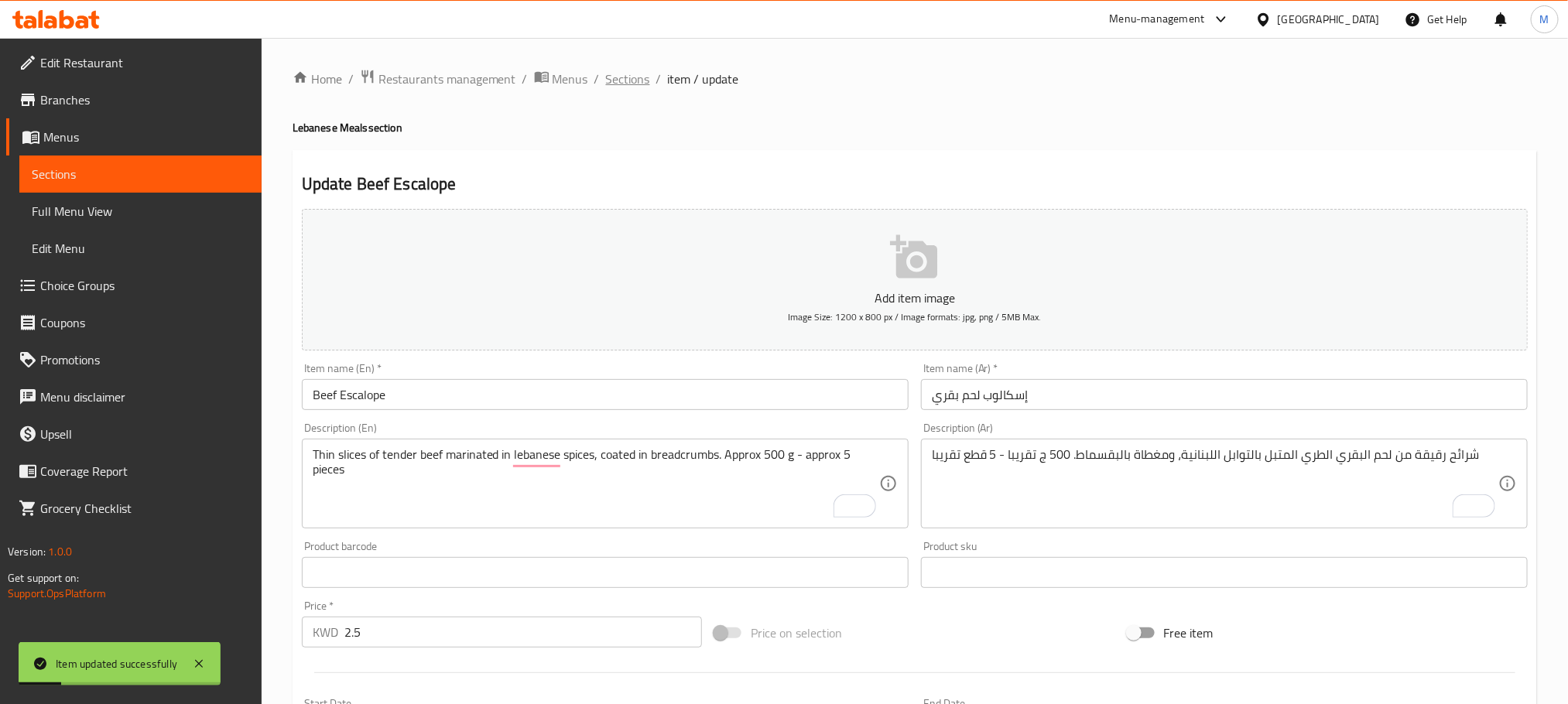
click at [629, 79] on span "Sections" at bounding box center [628, 79] width 44 height 18
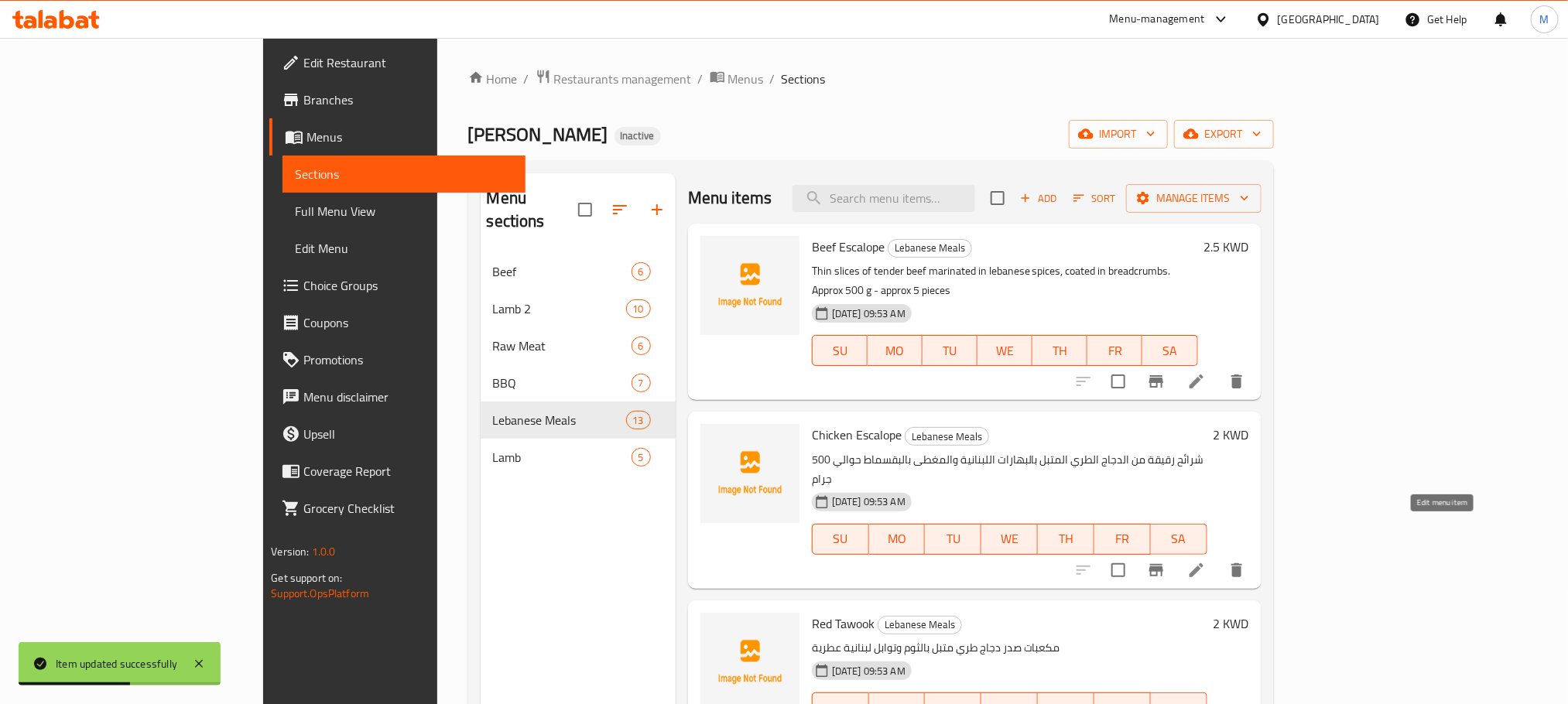
click at [1203, 564] on icon at bounding box center [1196, 570] width 14 height 14
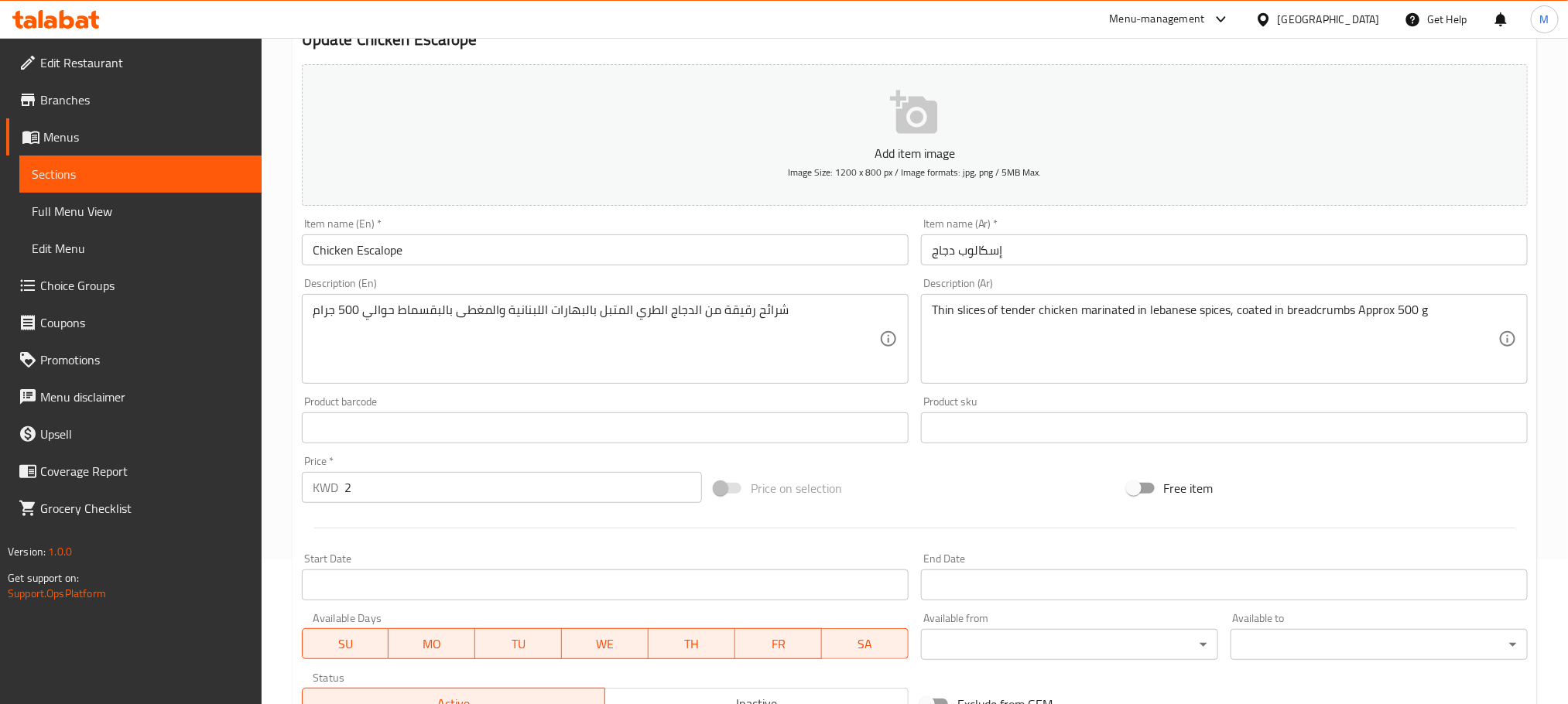
scroll to position [232, 0]
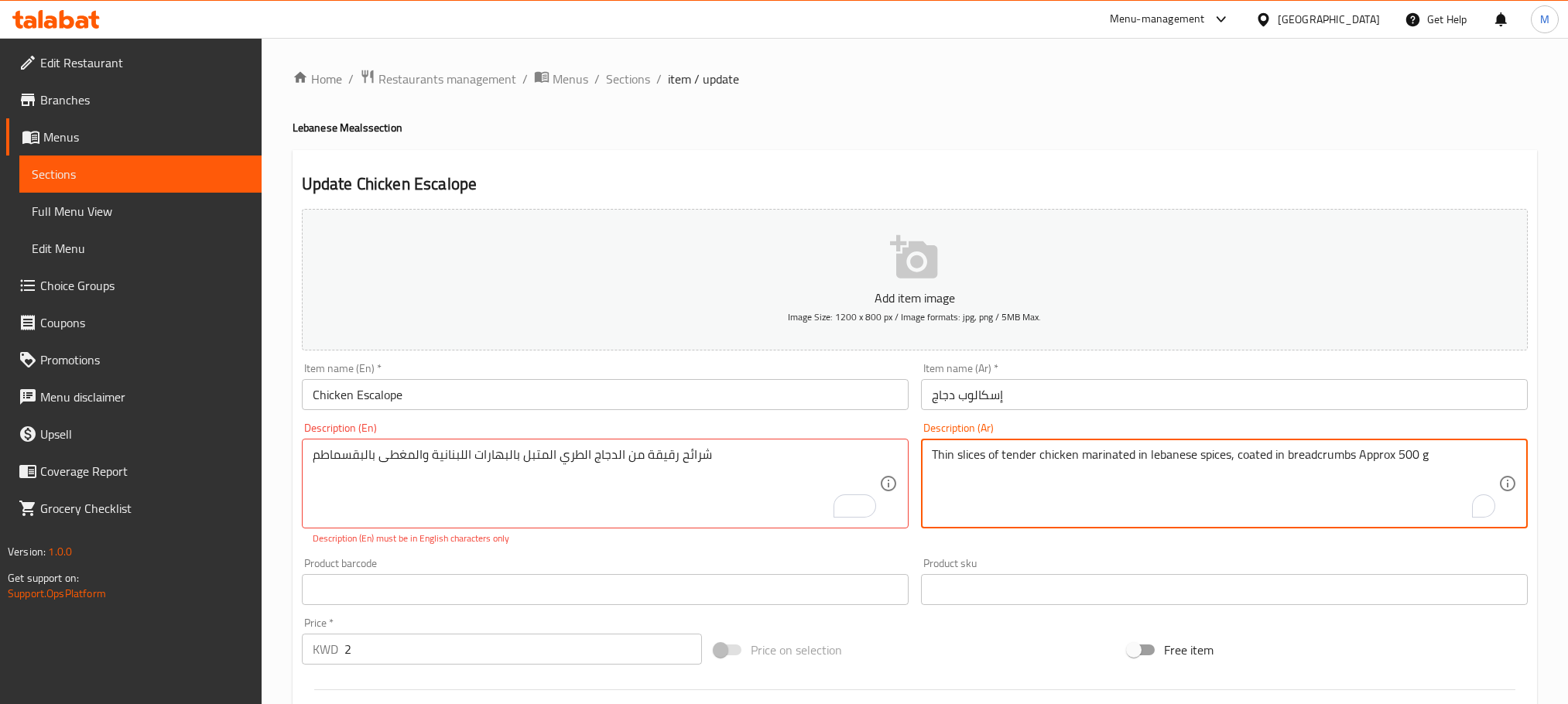
scroll to position [232, 0]
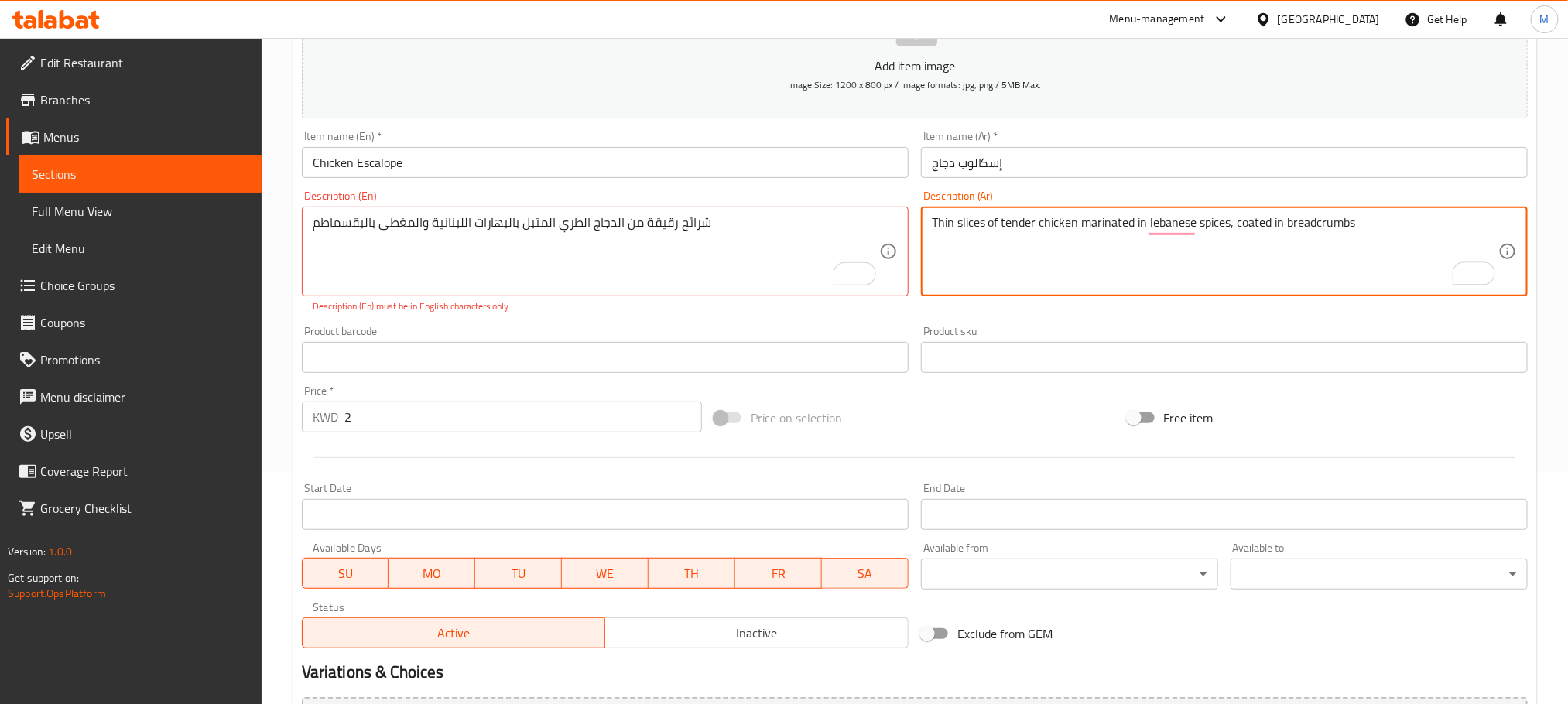
type textarea "Thin slices of tender chicken marinated in lebanese spices, coated in breadcrum…"
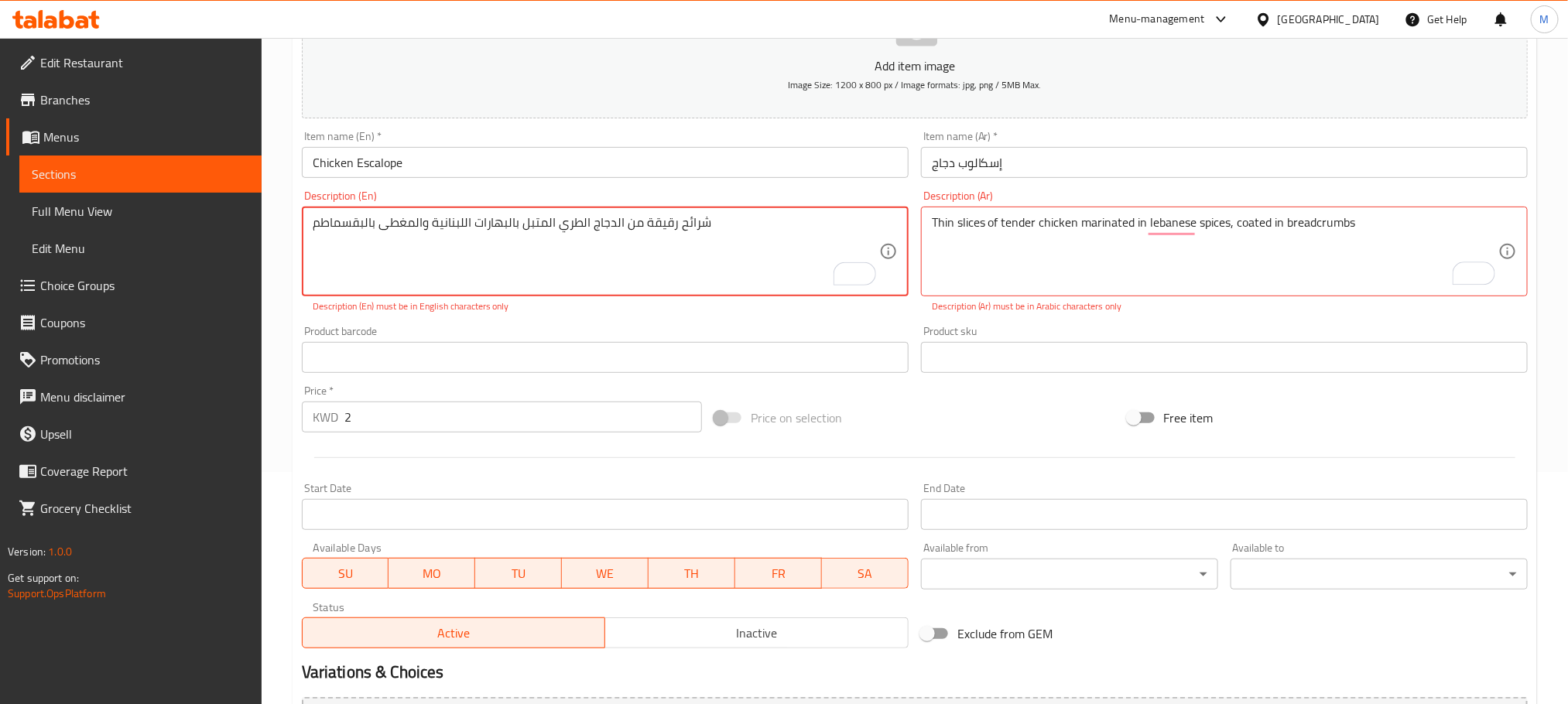
click at [528, 226] on textarea "شرائح رقيقة من الدجاج الطري المتبل بالبهارات اللبنانية والمغطى بالبقسماطم" at bounding box center [595, 252] width 566 height 74
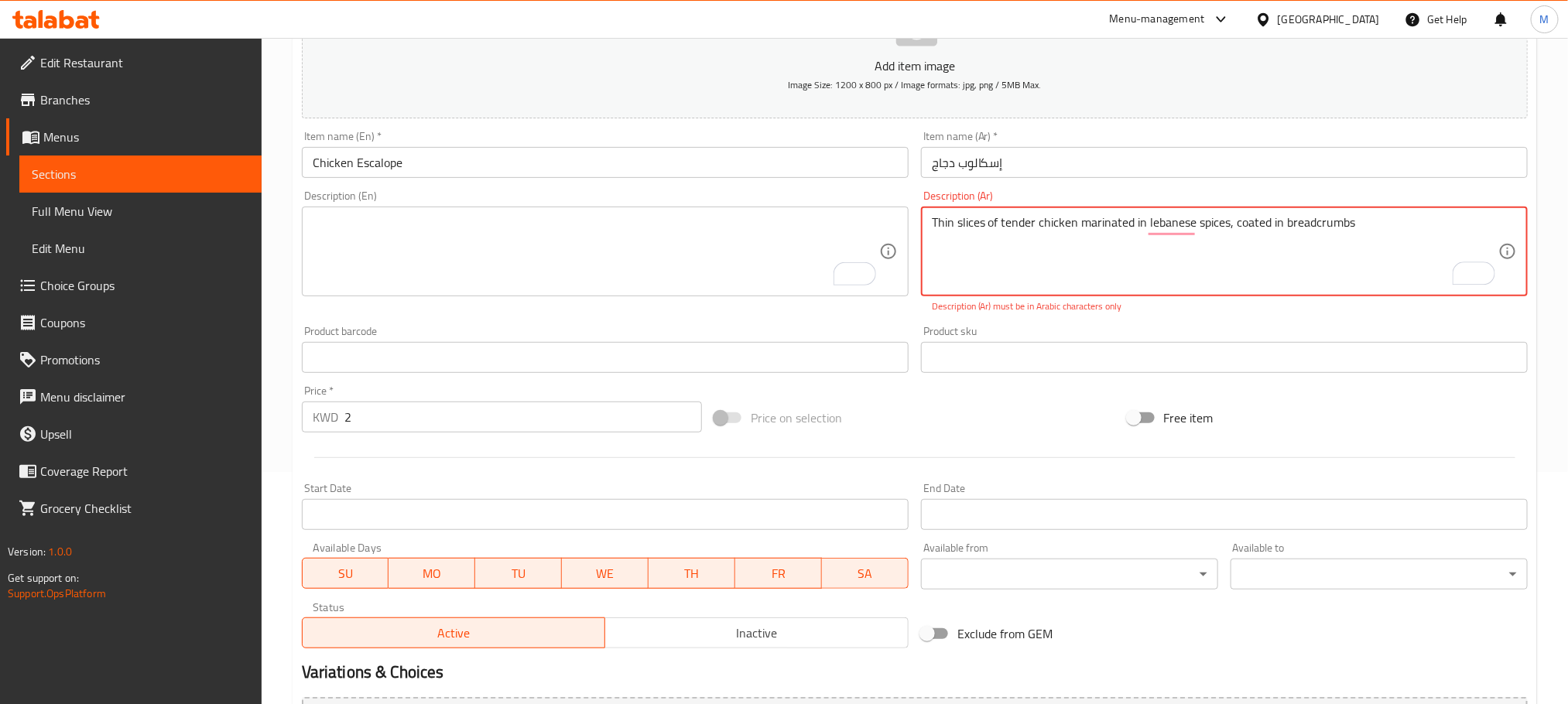
paste textarea "شرائح رقيقة من الدجاج الطري المتبل بالبهارات اللبنانية والمغطى بالبقسماطم"
click at [1032, 222] on textarea "Thin slices of tender chicken marinated in lebanese spices, coated in breadcrum…" at bounding box center [1215, 252] width 566 height 74
click at [1030, 221] on textarea "Thin slices of tender chicken marinated in lebanese spices, coated in breadcrum…" at bounding box center [1215, 252] width 566 height 74
click at [932, 242] on textarea "شرائح رقيقة من الدجاج الطري المتبل بالبهارات اللبنانية والمغطى بالبقسماطم" at bounding box center [1215, 252] width 566 height 74
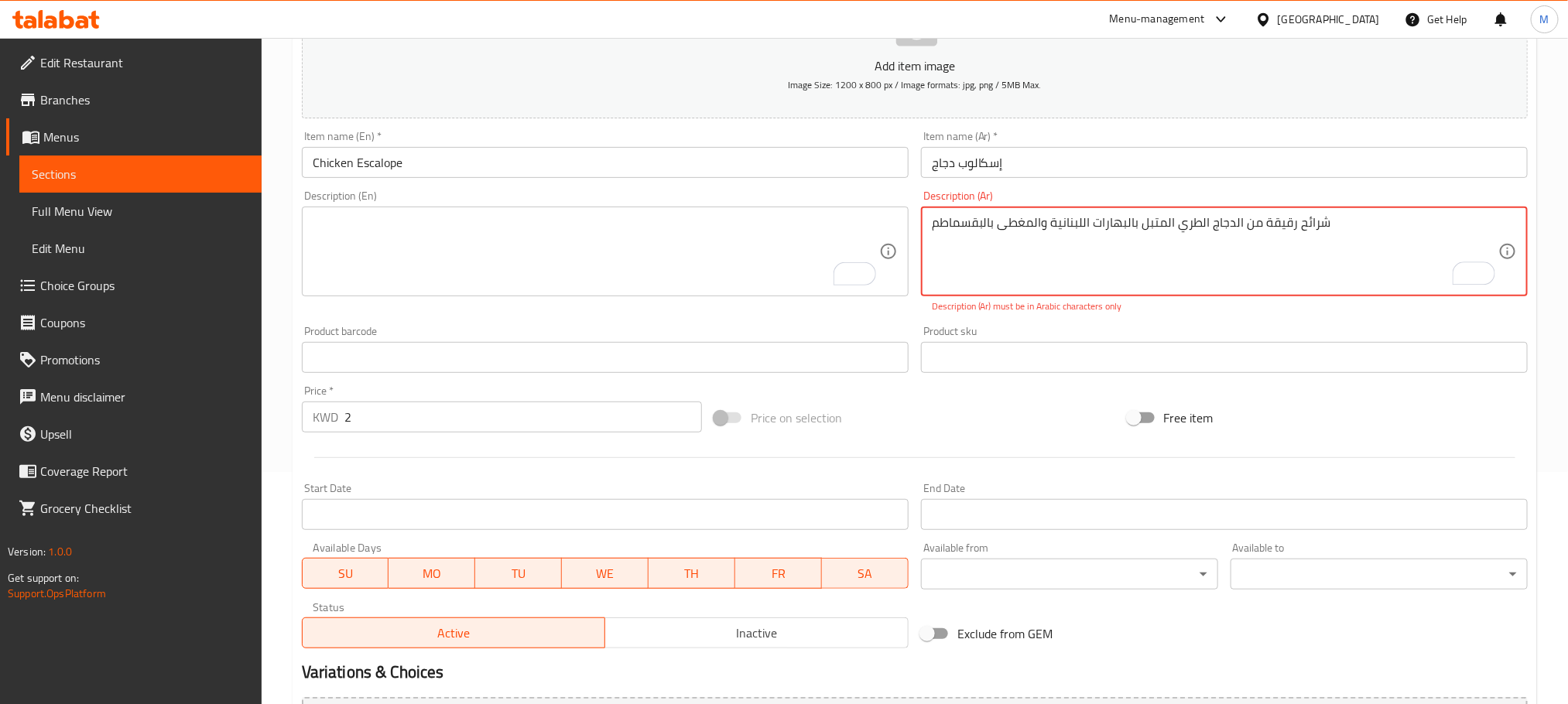
type textarea "شرائح رقيقة من الدجاج الطري المتبل بالبهارات اللبنانية والمغطى بالبقسماطم"
click at [548, 221] on textarea "To enrich screen reader interactions, please activate Accessibility in Grammarl…" at bounding box center [595, 252] width 566 height 74
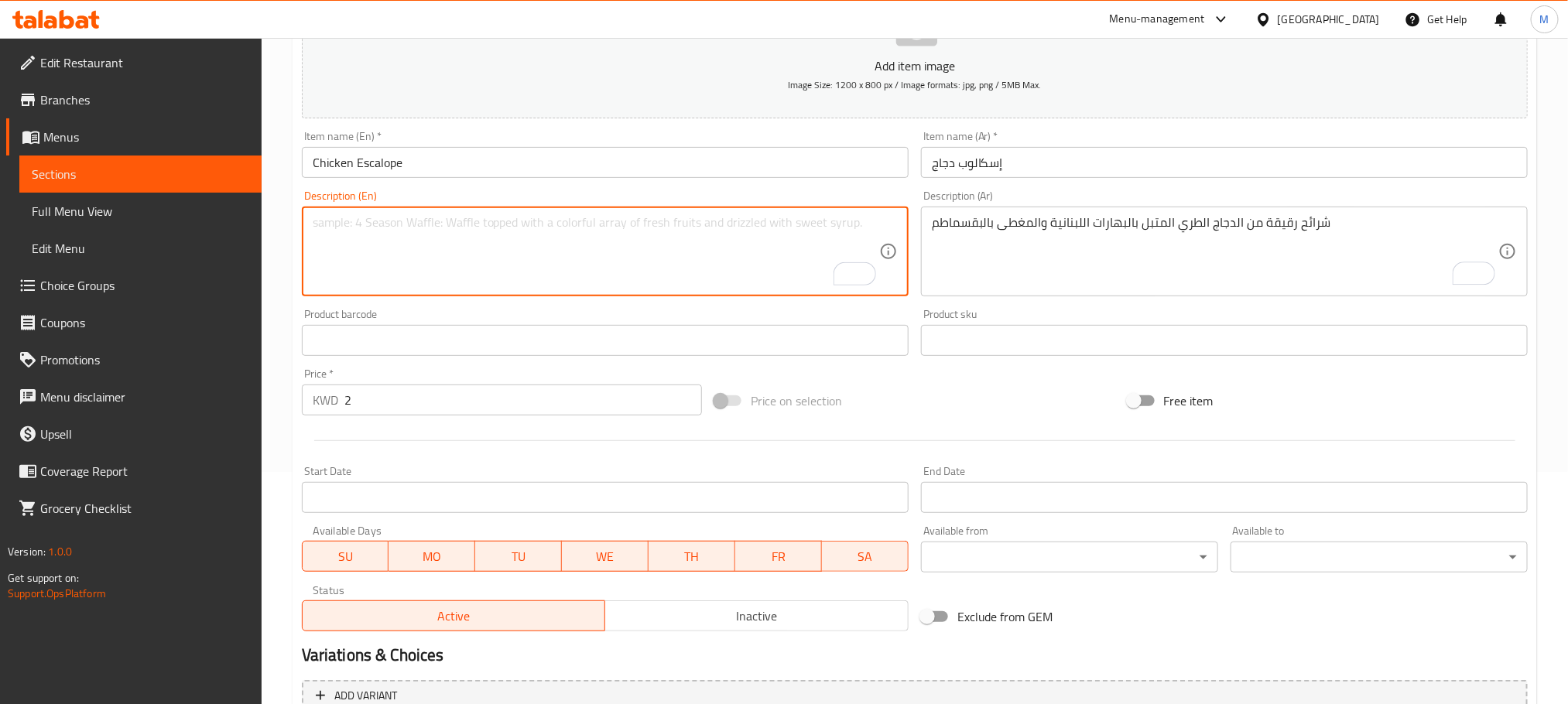
paste textarea "Thin slices of tender chicken marinated in lebanese spices, coated in breadcrum…"
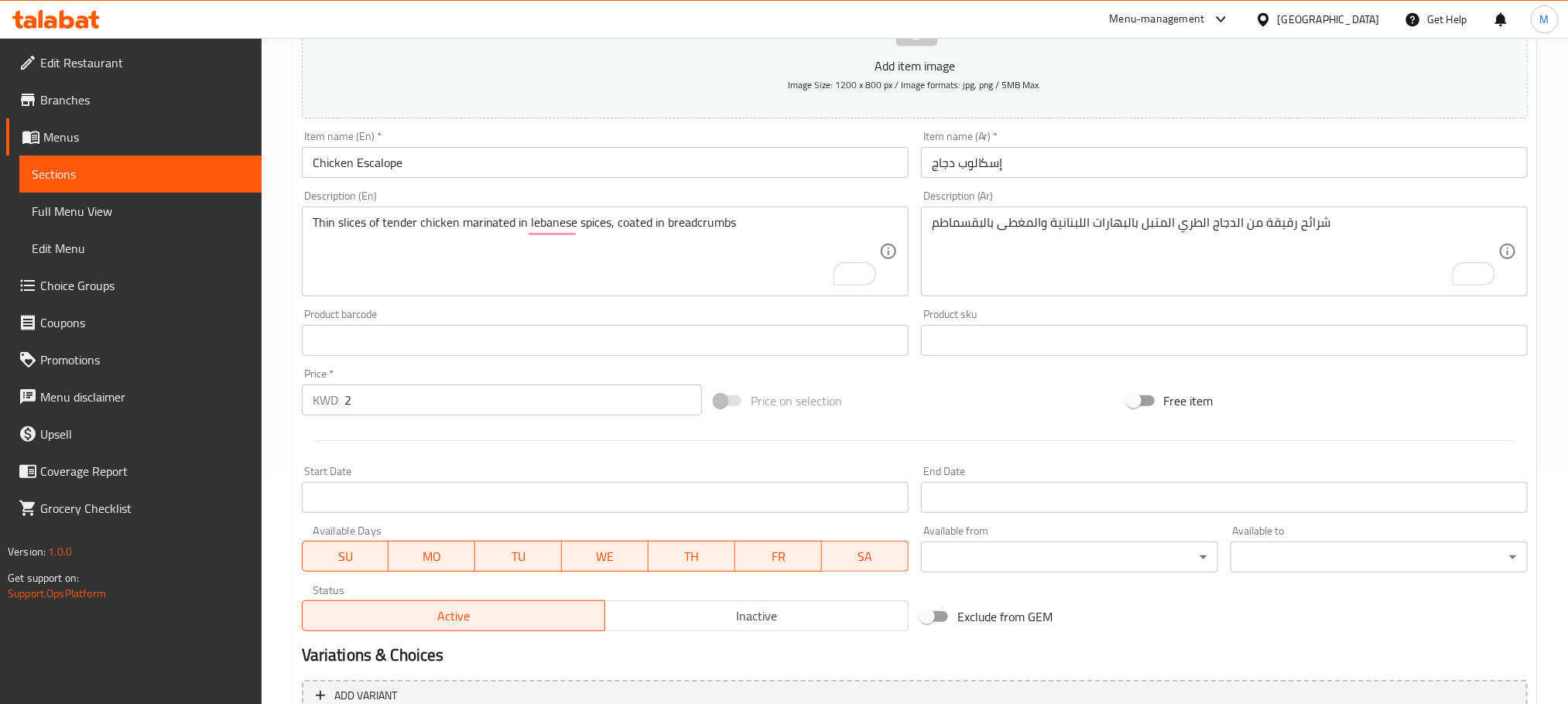
click at [497, 16] on div "Menu-management Kuwait Get Help M" at bounding box center [784, 19] width 1568 height 37
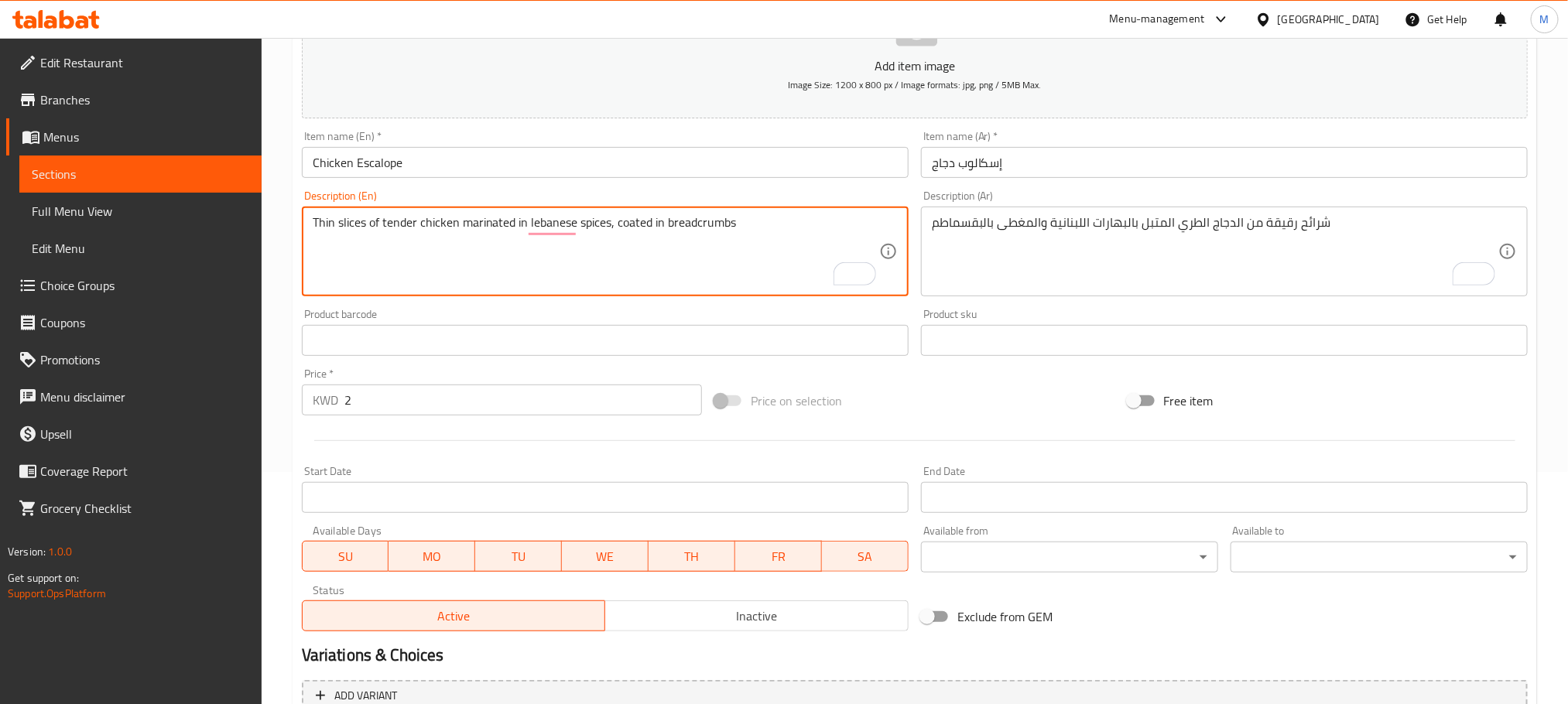
paste textarea "Approx 500 g - approx 5 pieces"
type textarea "Thin slices of tender chicken marinated in lebanese spices, coated in breadcrum…"
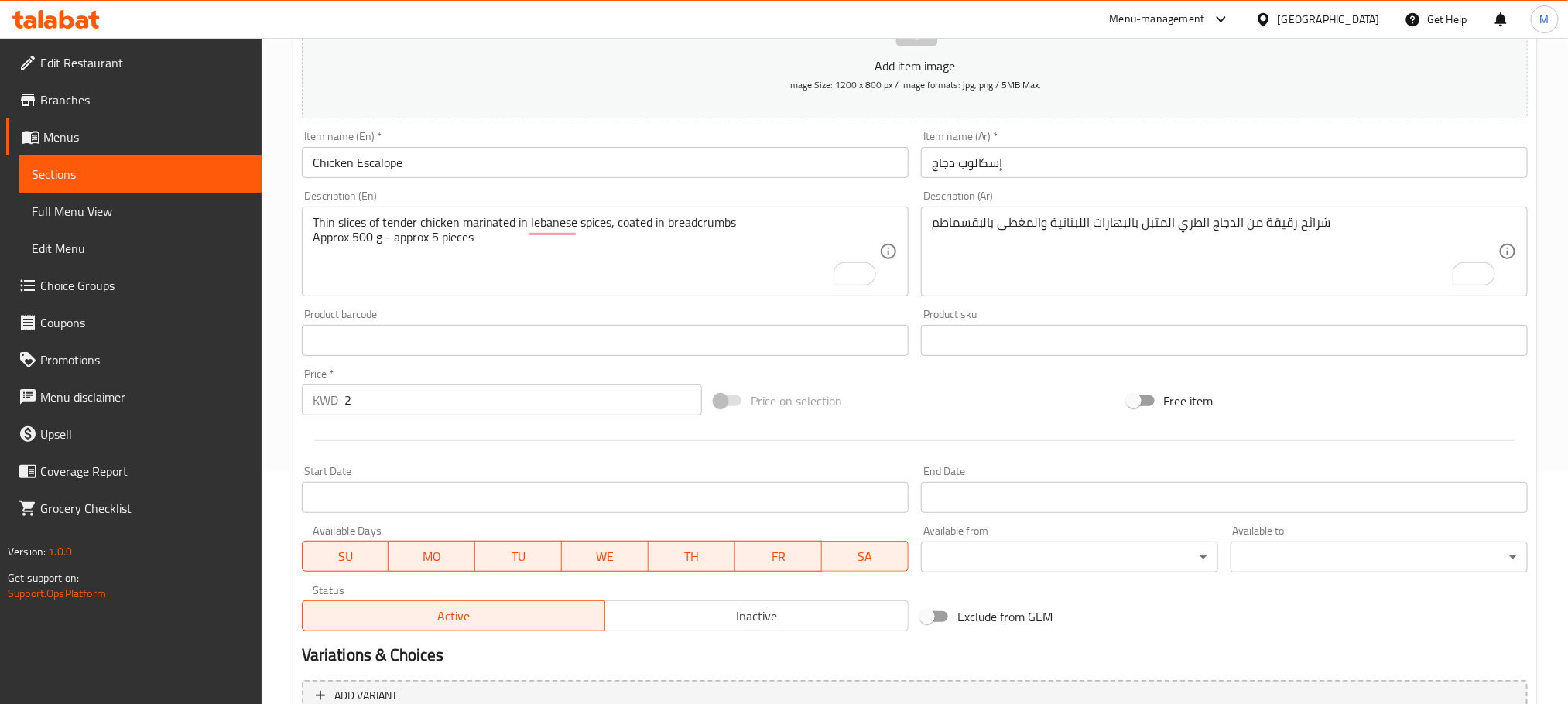
drag, startPoint x: 1375, startPoint y: 209, endPoint x: 1379, endPoint y: 223, distance: 14.6
click at [1378, 214] on div "شرائح رقيقة من الدجاج الطري المتبل بالبهارات اللبنانية والمغطى بالبقسماطم Descr…" at bounding box center [1225, 251] width 607 height 90
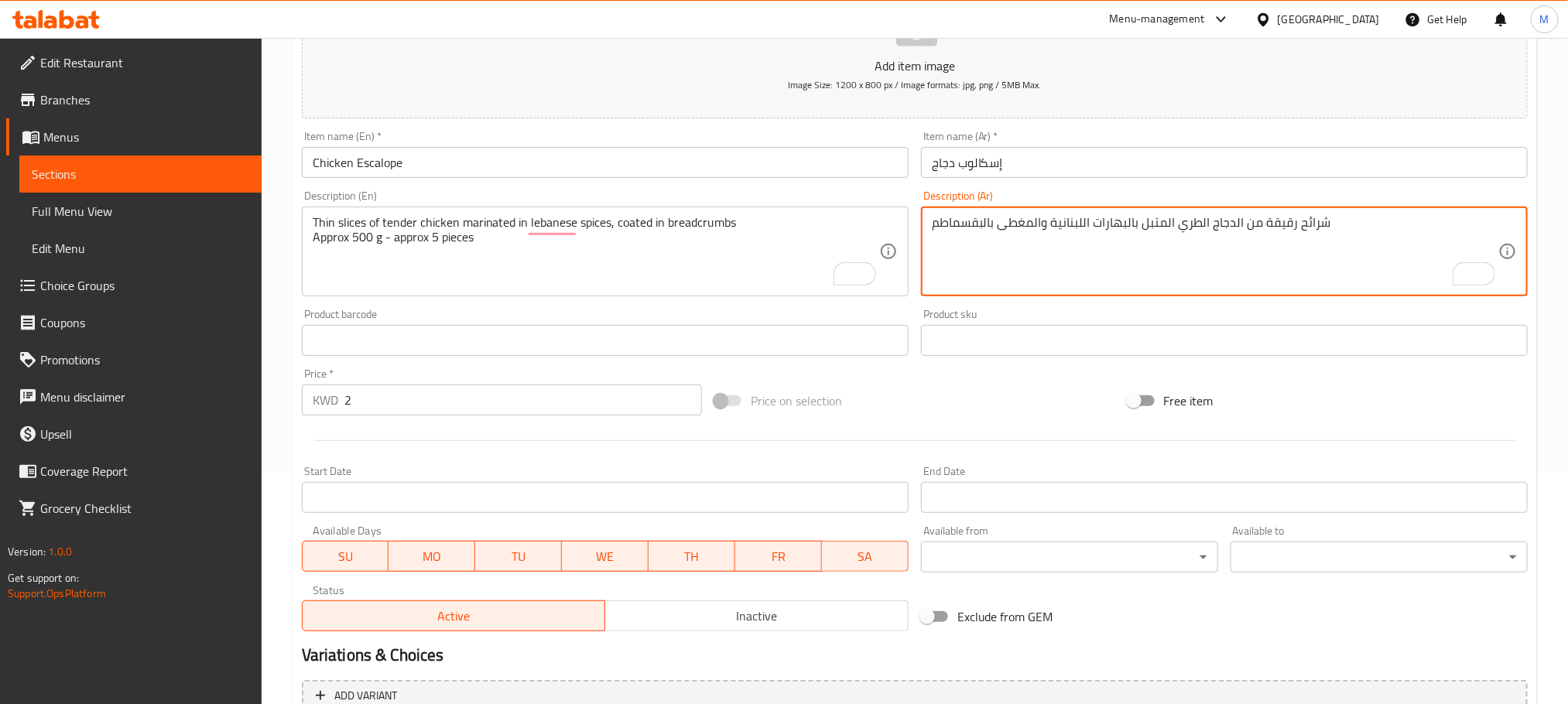
click at [1371, 227] on textarea "شرائح رقيقة من الدجاج الطري المتبل بالبهارات اللبنانية والمغطى بالبقسماطم" at bounding box center [1215, 252] width 566 height 74
paste textarea "500 ج تقريبا - 5 قطع تقريبا"
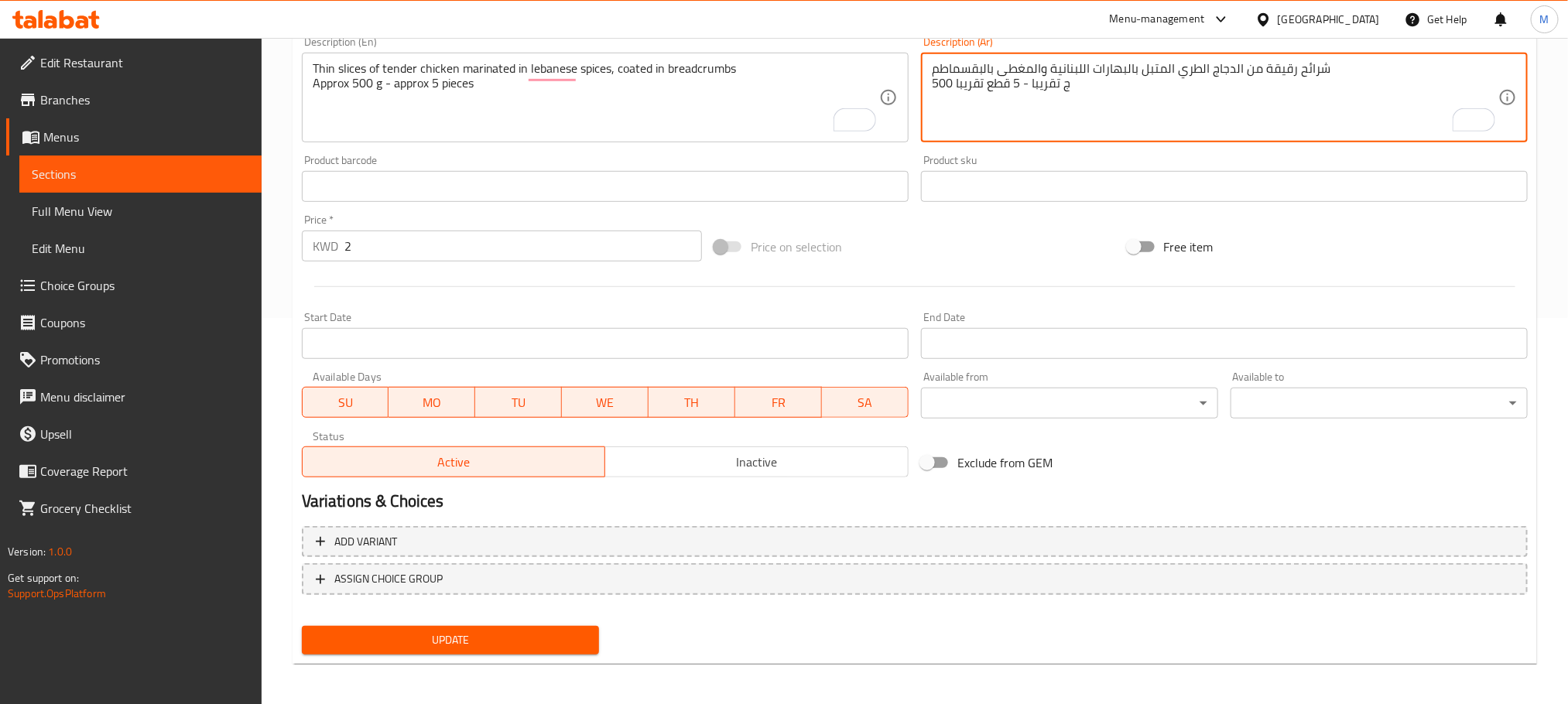
scroll to position [388, 0]
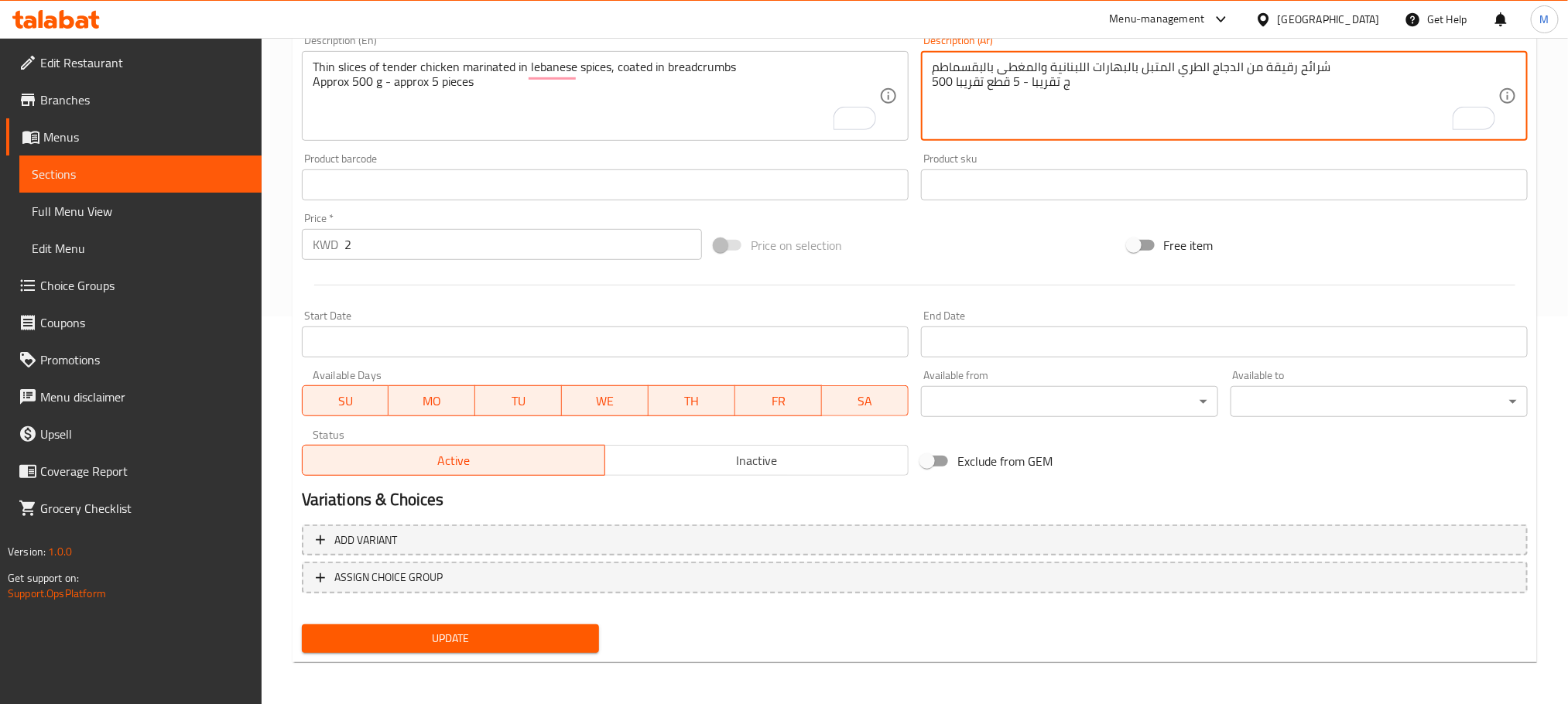
type textarea "شرائح رقيقة من الدجاج الطري المتبل بالبهارات اللبنانية والمغطى بالبقسماطم 500 ج…"
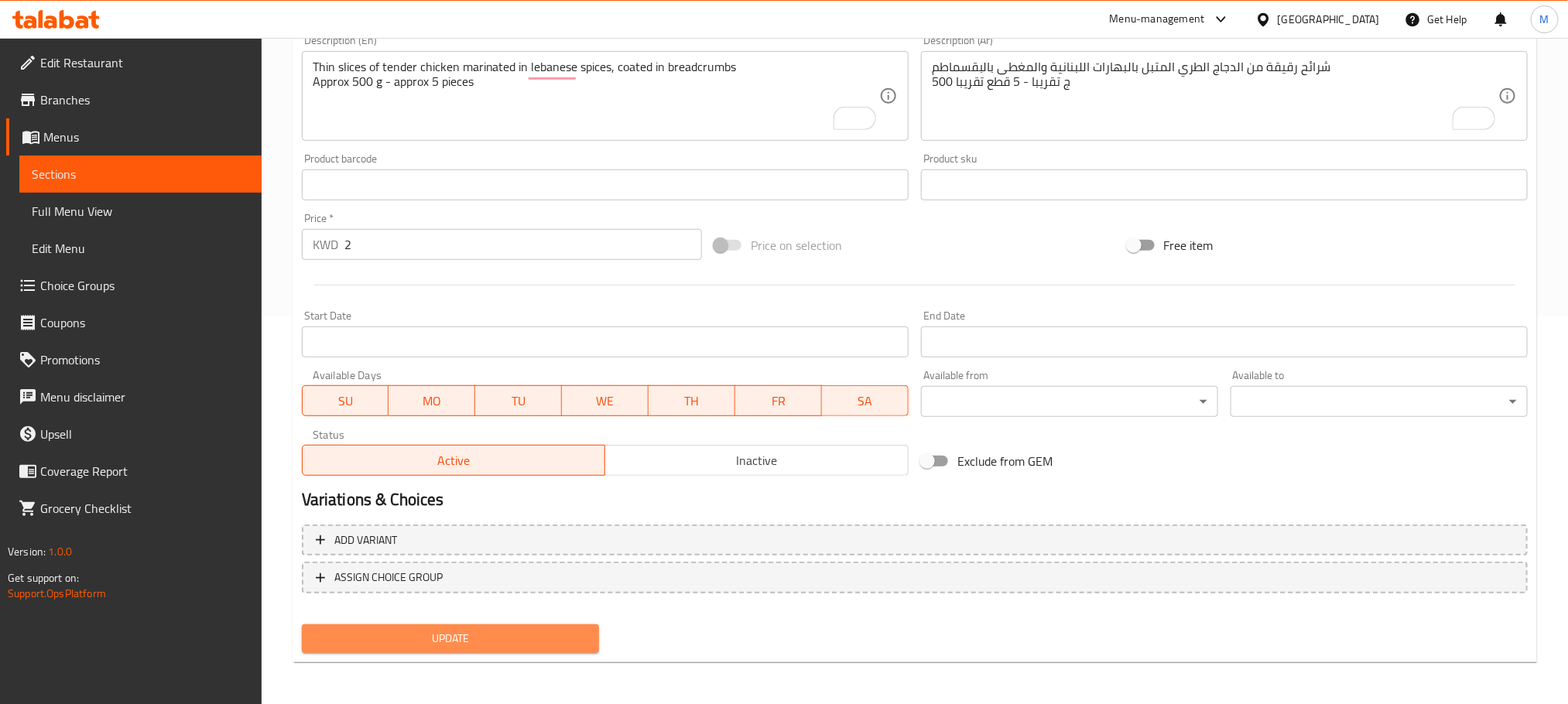
click at [507, 632] on span "Update" at bounding box center [450, 638] width 272 height 19
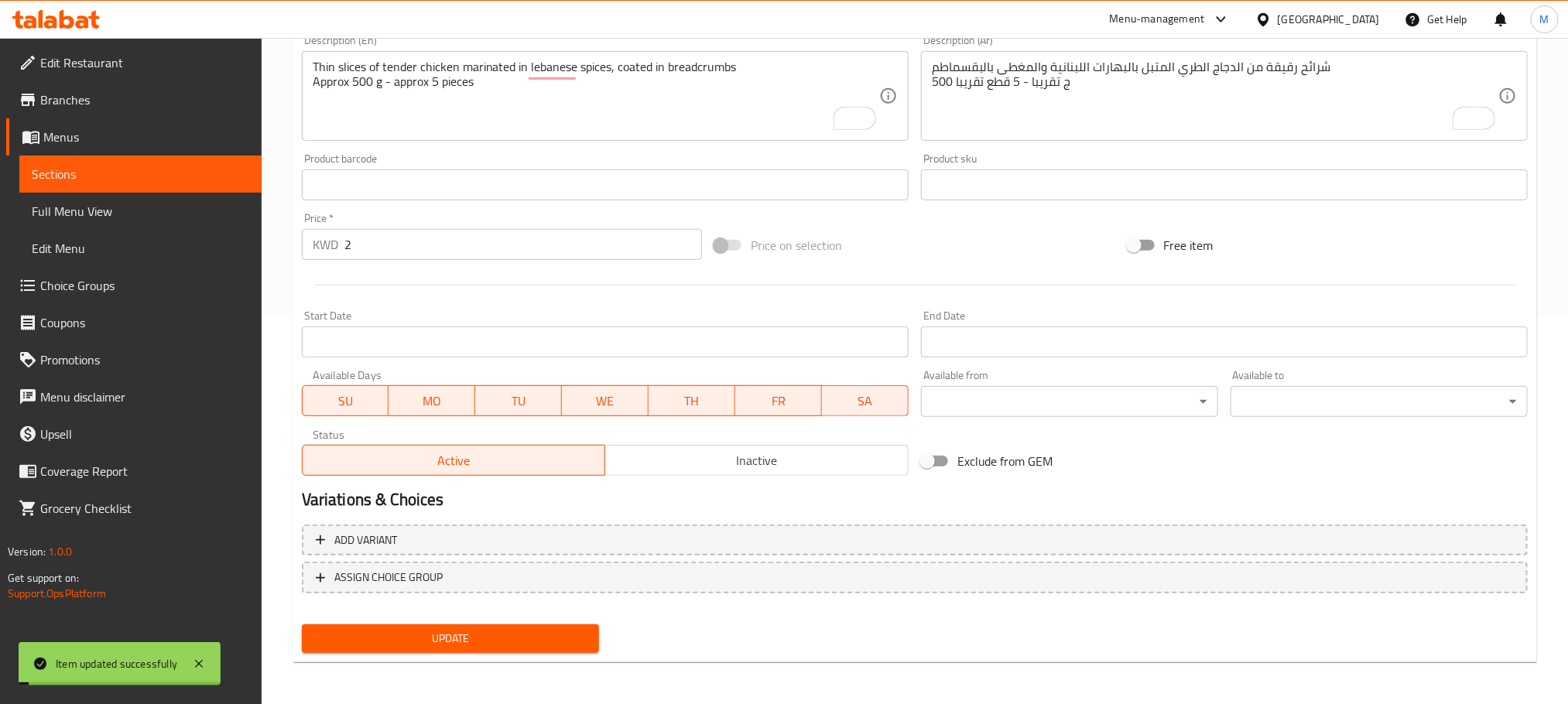
scroll to position [0, 0]
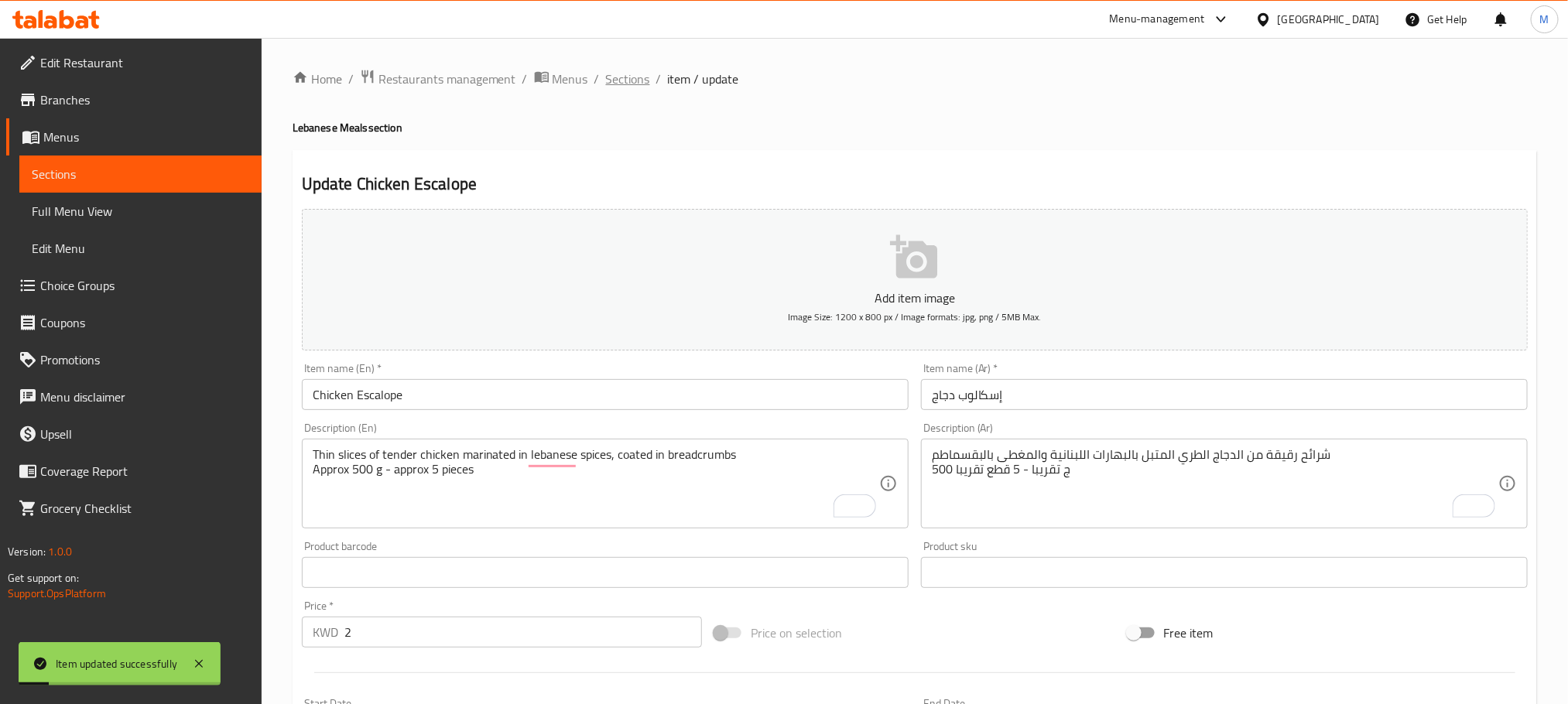
click at [627, 79] on span "Sections" at bounding box center [628, 79] width 44 height 18
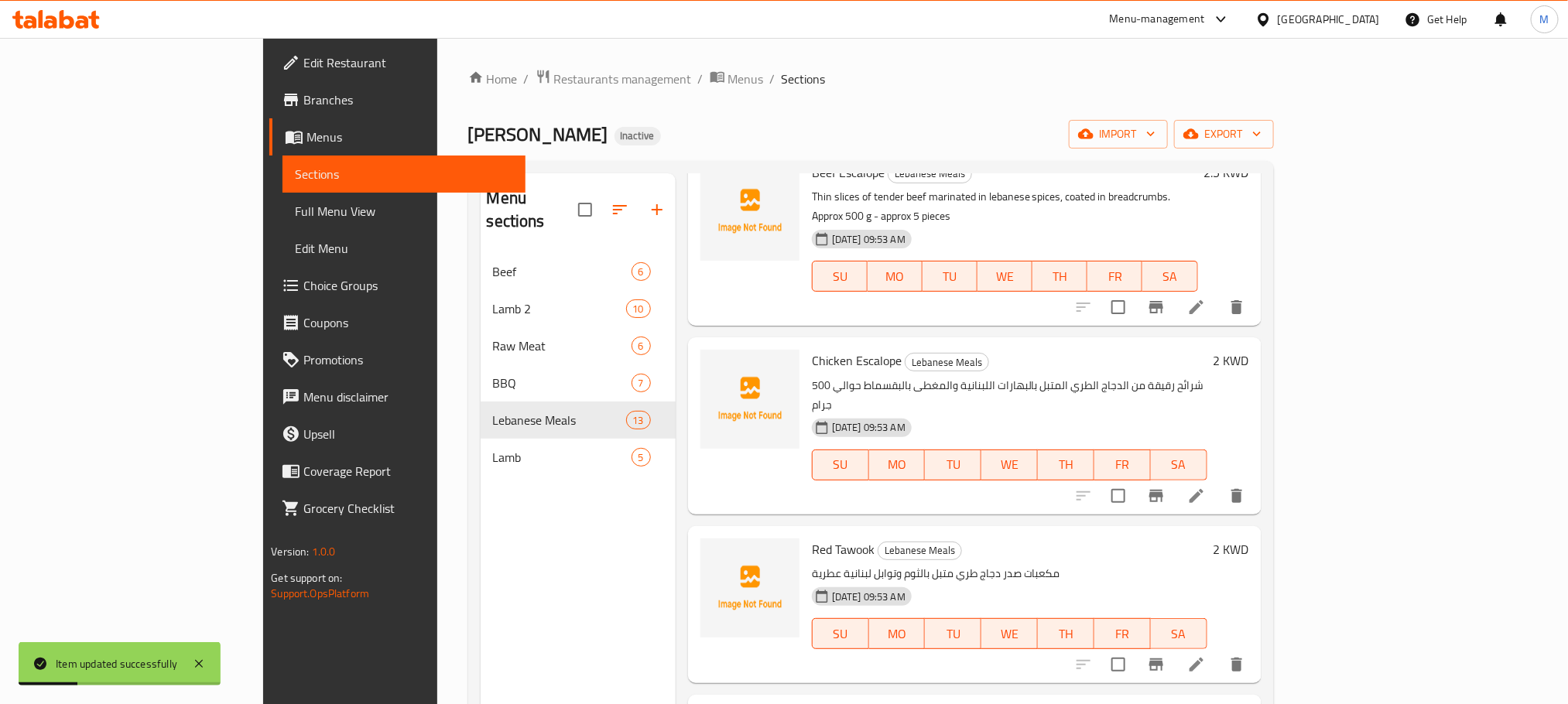
scroll to position [116, 0]
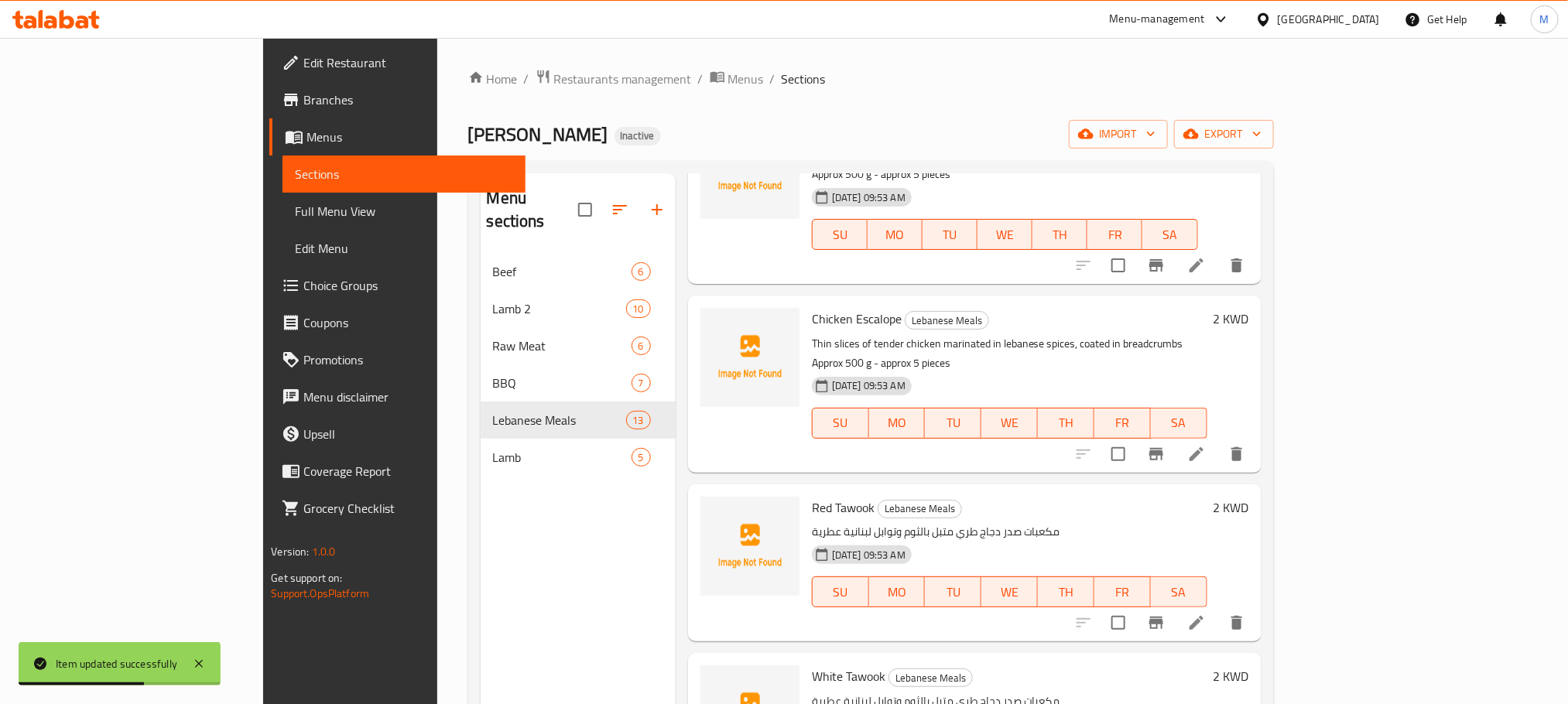
click at [1219, 608] on li at bounding box center [1197, 622] width 43 height 28
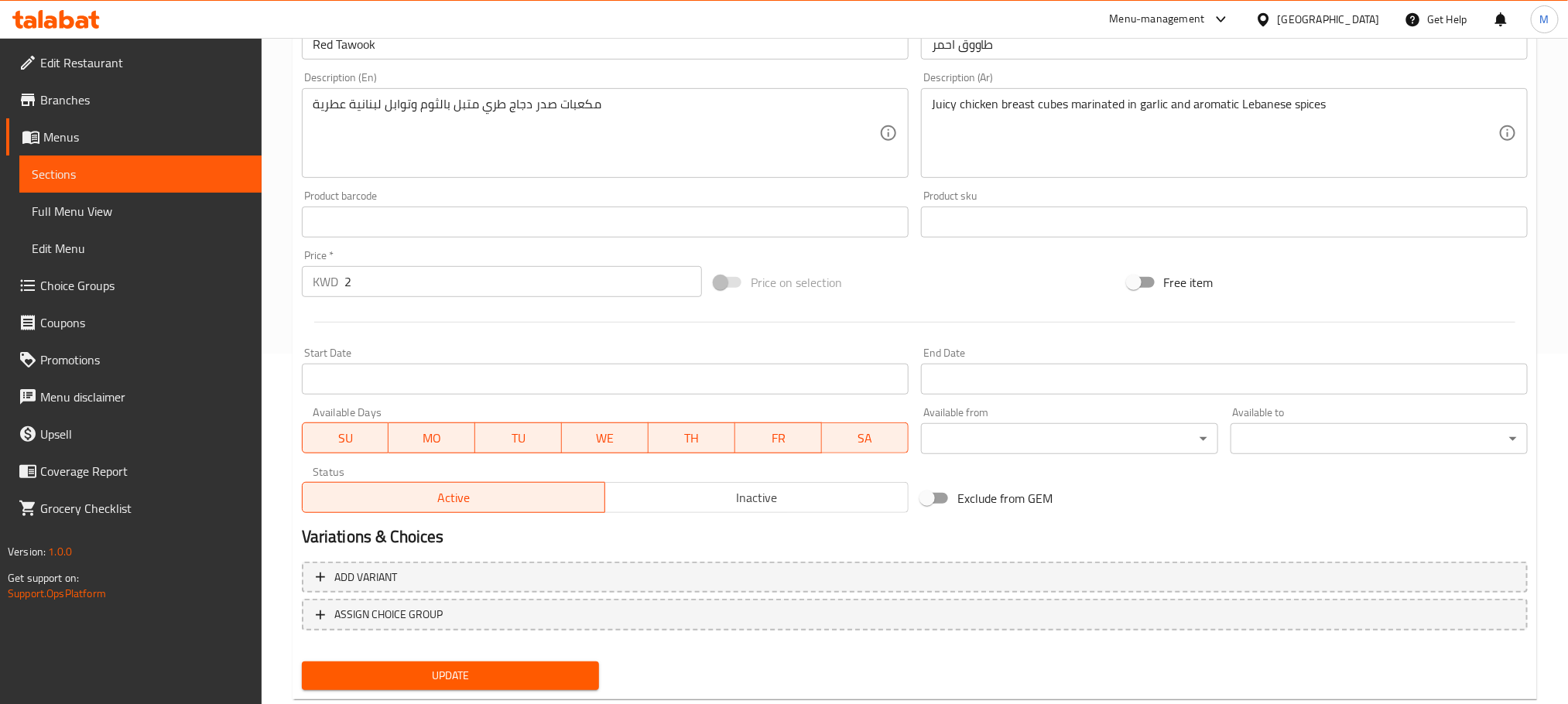
scroll to position [388, 0]
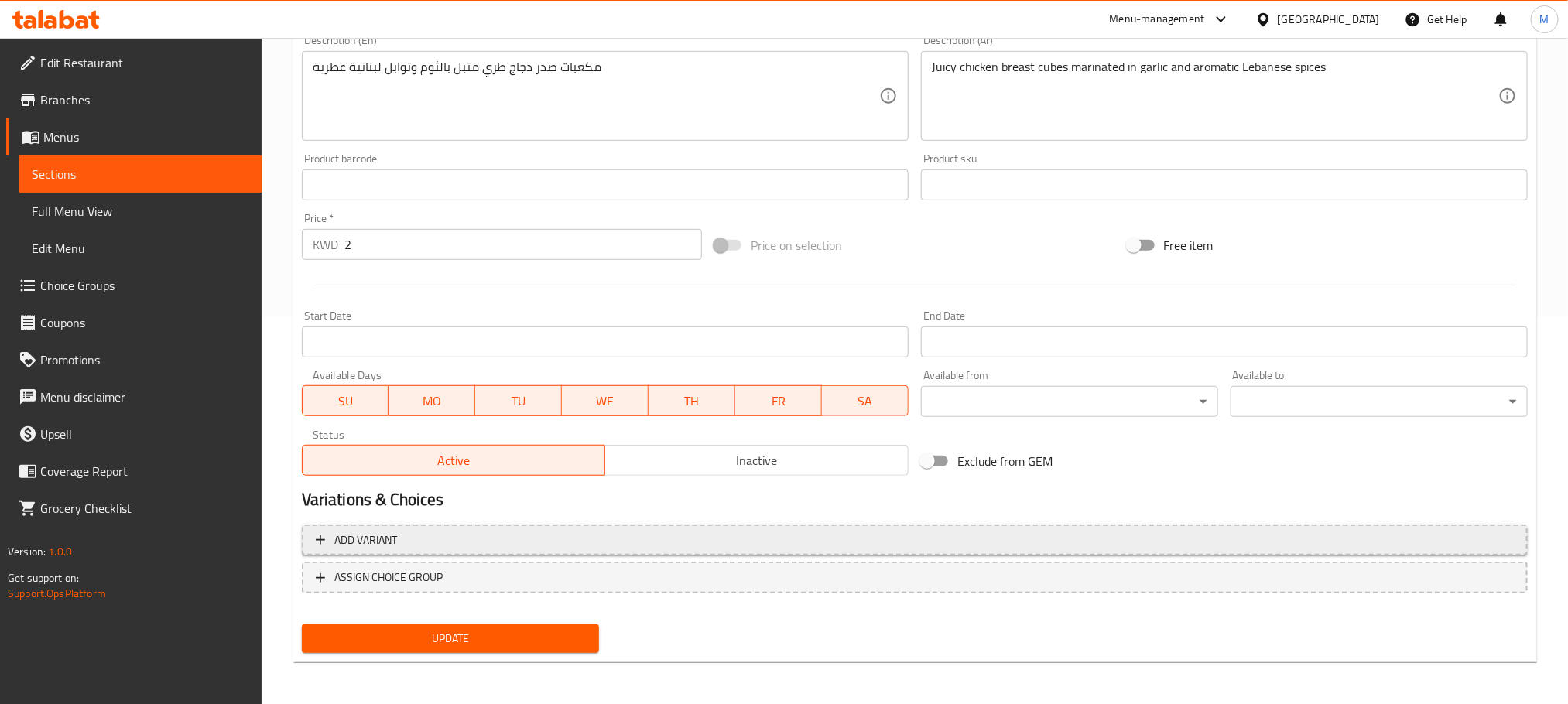
click at [458, 539] on span "Add variant" at bounding box center [915, 540] width 1198 height 19
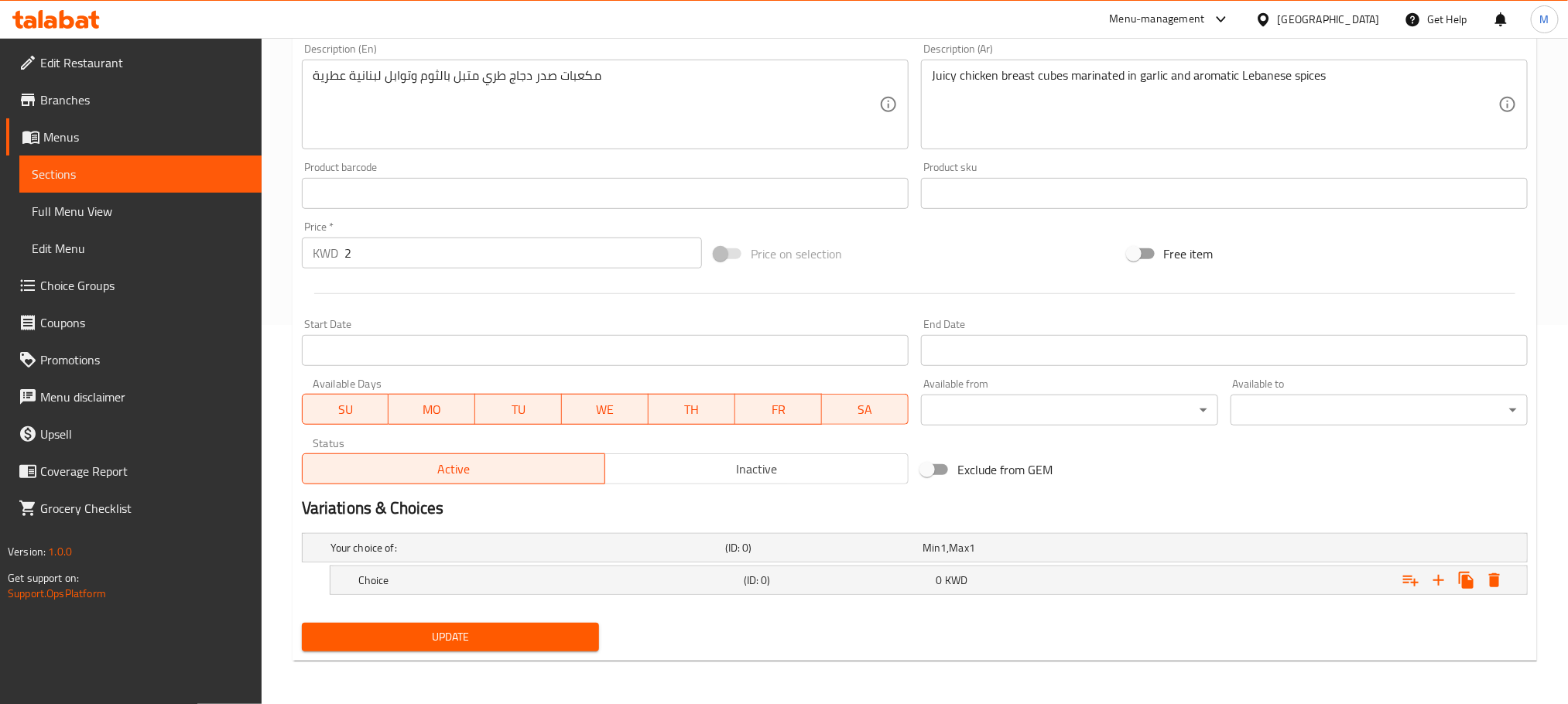
scroll to position [380, 0]
click at [641, 555] on h5 "Choice" at bounding box center [525, 547] width 389 height 15
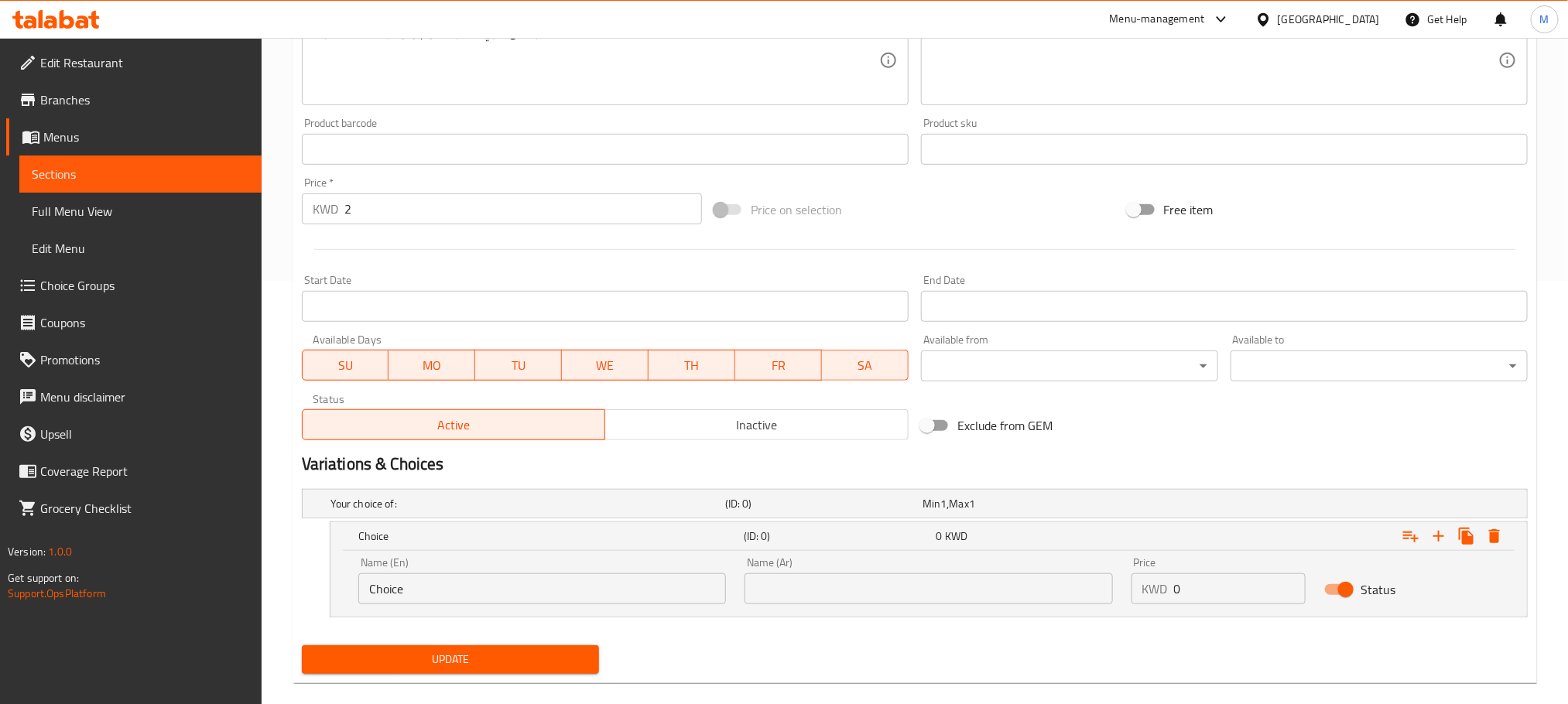
scroll to position [446, 0]
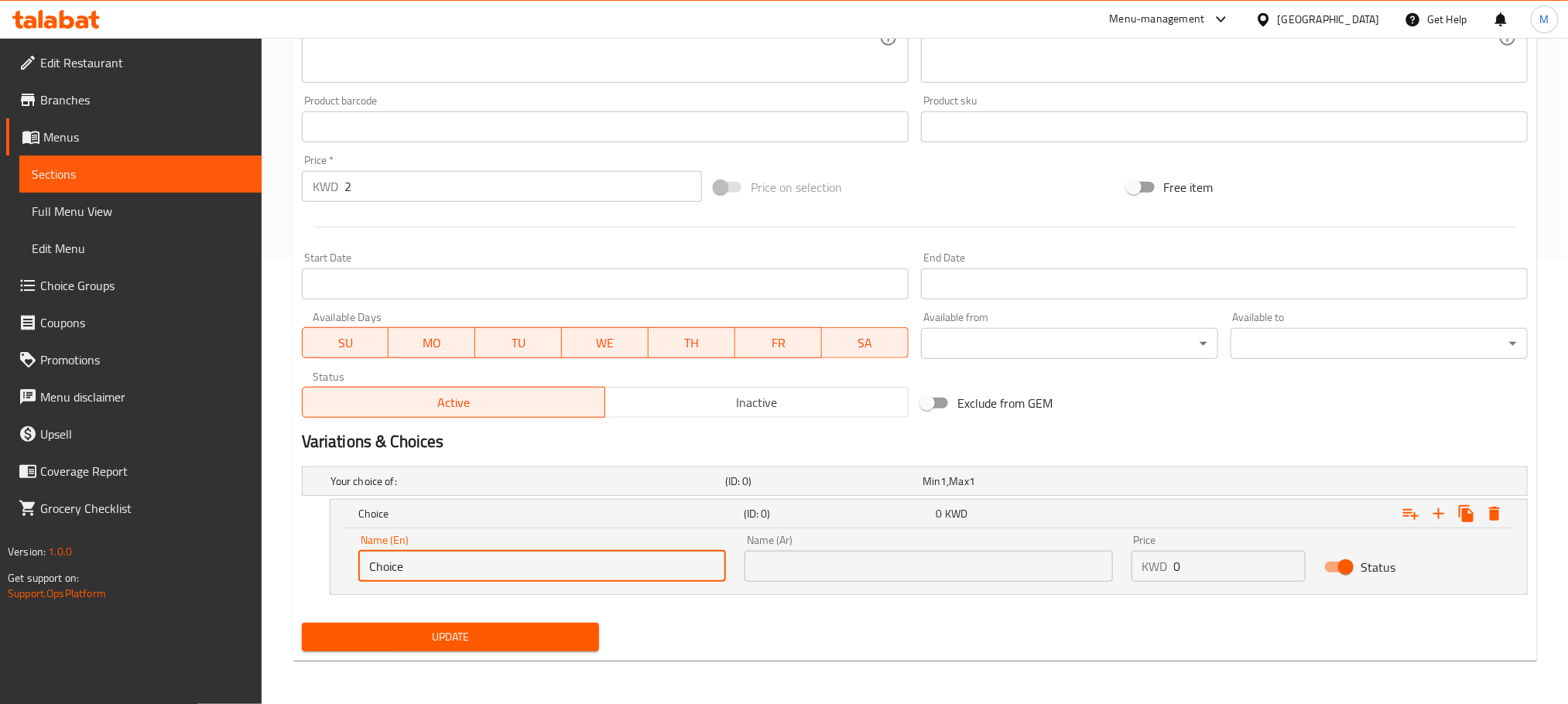
click at [439, 569] on input "Choice" at bounding box center [542, 566] width 368 height 31
click at [439, 568] on input "Choice" at bounding box center [542, 566] width 368 height 31
paste input "Approx 500 g"
click at [439, 574] on input "Approx 500 g" at bounding box center [542, 566] width 368 height 31
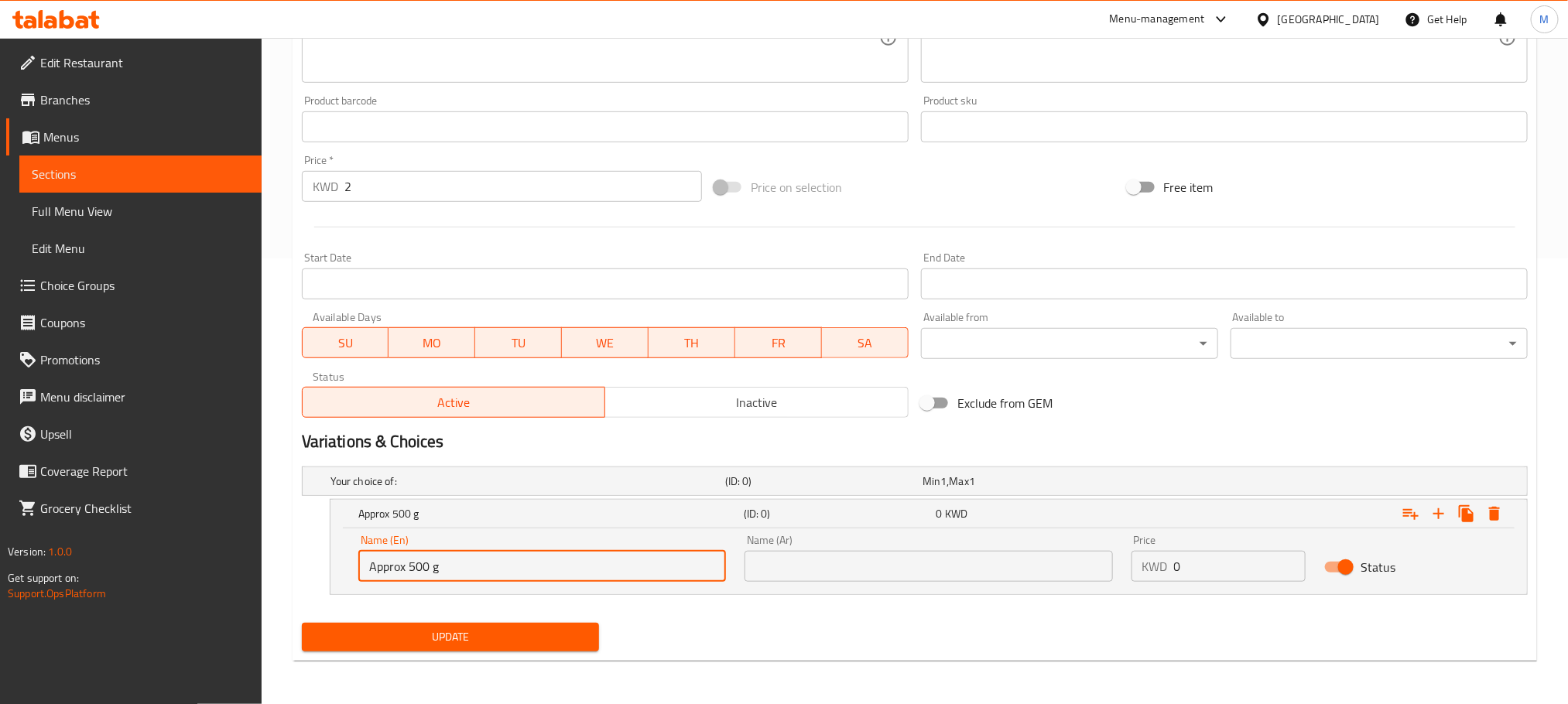
click at [435, 564] on input "Approx 500 g" at bounding box center [542, 566] width 368 height 31
paste input "Skewering"
type input "Approx 500 G - Skewering"
click at [804, 558] on input "text" at bounding box center [929, 566] width 368 height 31
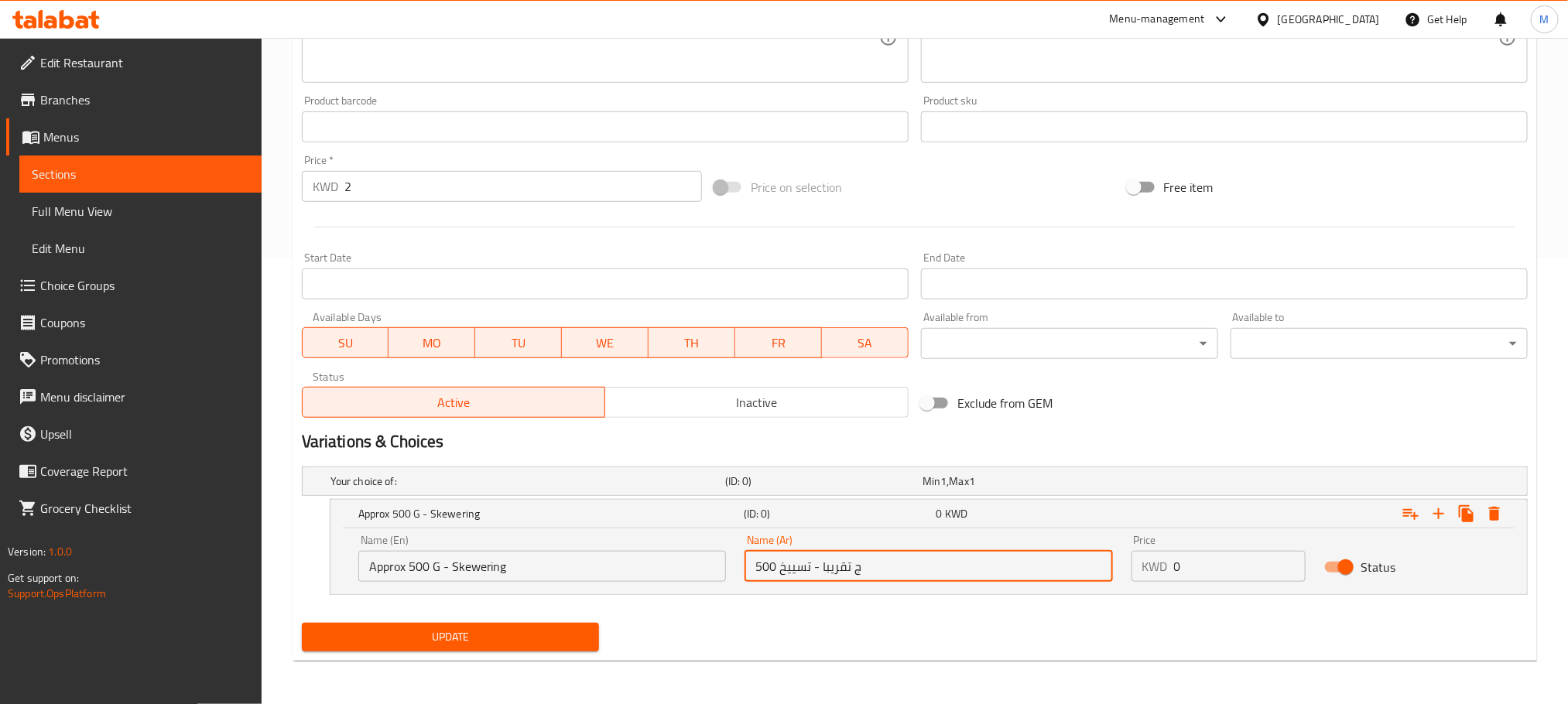
type input "500 ج تقريبا - تسييخ"
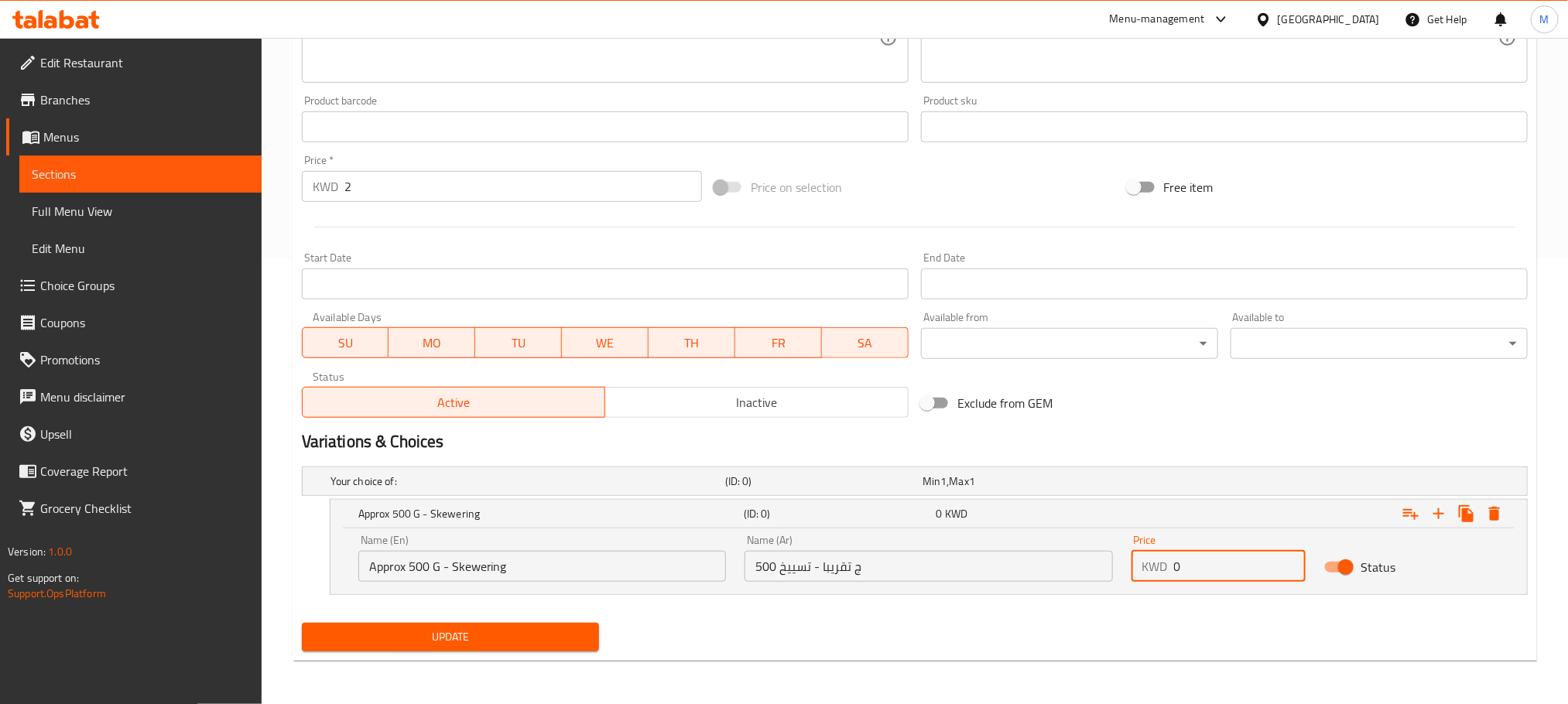
drag, startPoint x: 1202, startPoint y: 566, endPoint x: 1120, endPoint y: 612, distance: 94.0
click at [1120, 612] on div "Your choice of: (ID: 0) Min 1 , Max 1 Name (En) Your choice of: Name (En) Name …" at bounding box center [915, 538] width 1239 height 157
type input "2.25"
click at [1443, 519] on icon "Expand" at bounding box center [1439, 513] width 18 height 18
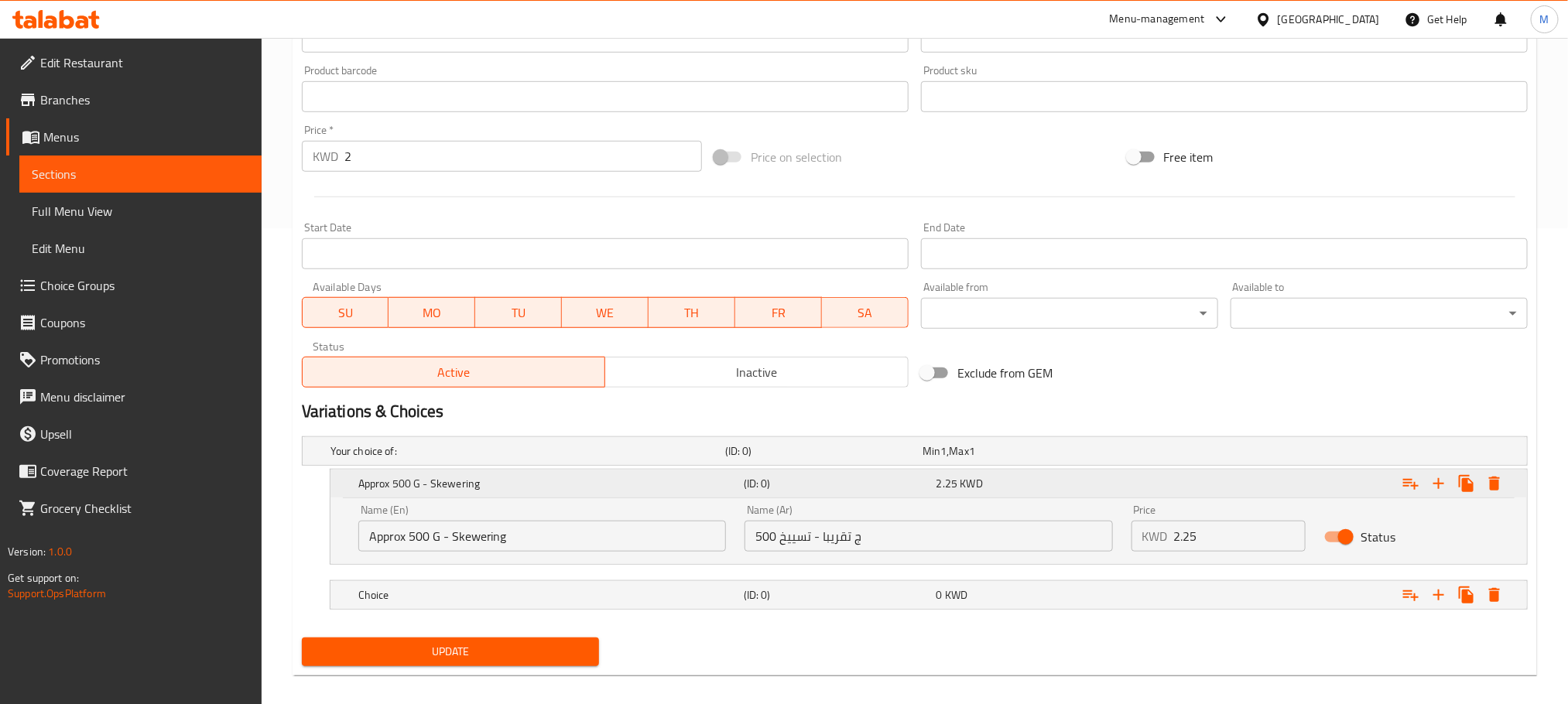
scroll to position [492, 0]
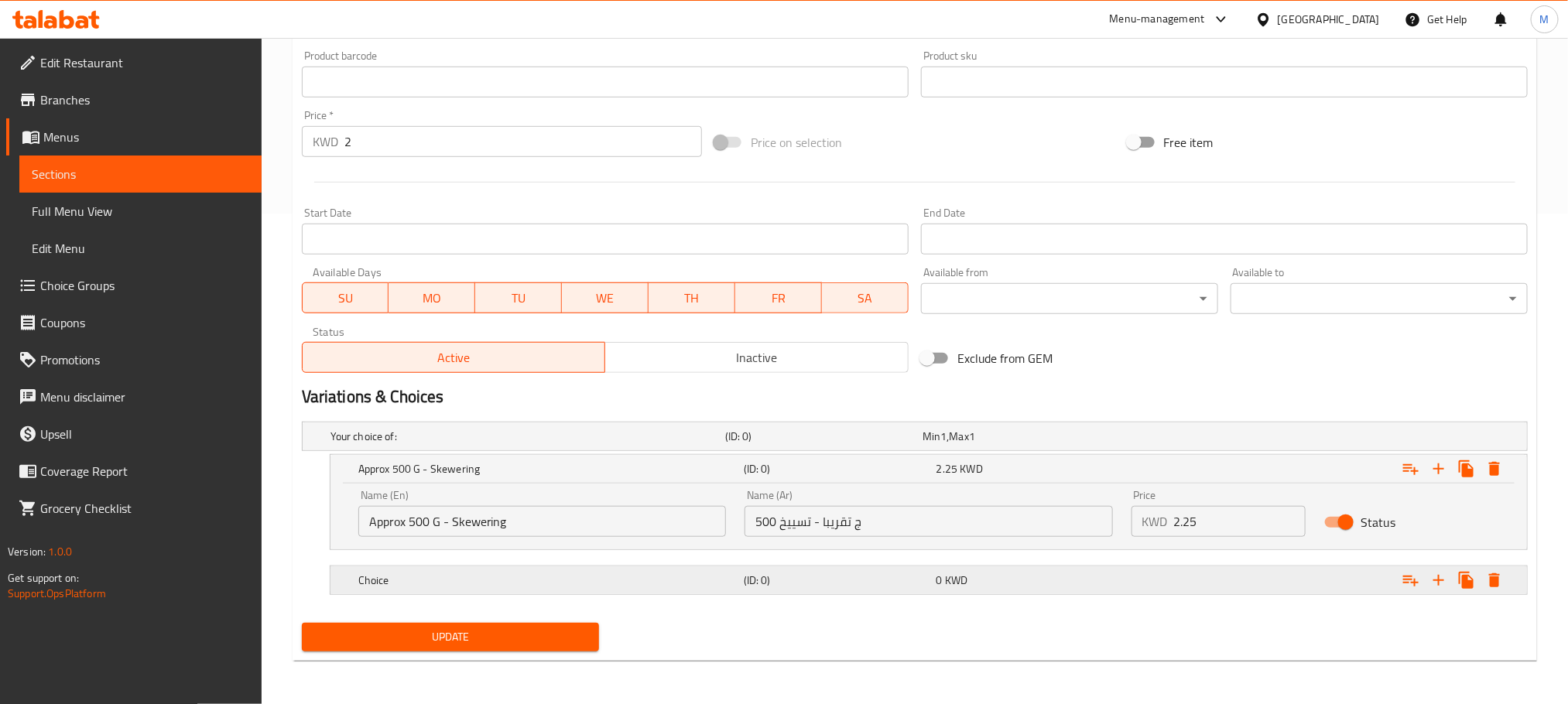
click at [718, 444] on h5 "Choice" at bounding box center [525, 436] width 389 height 15
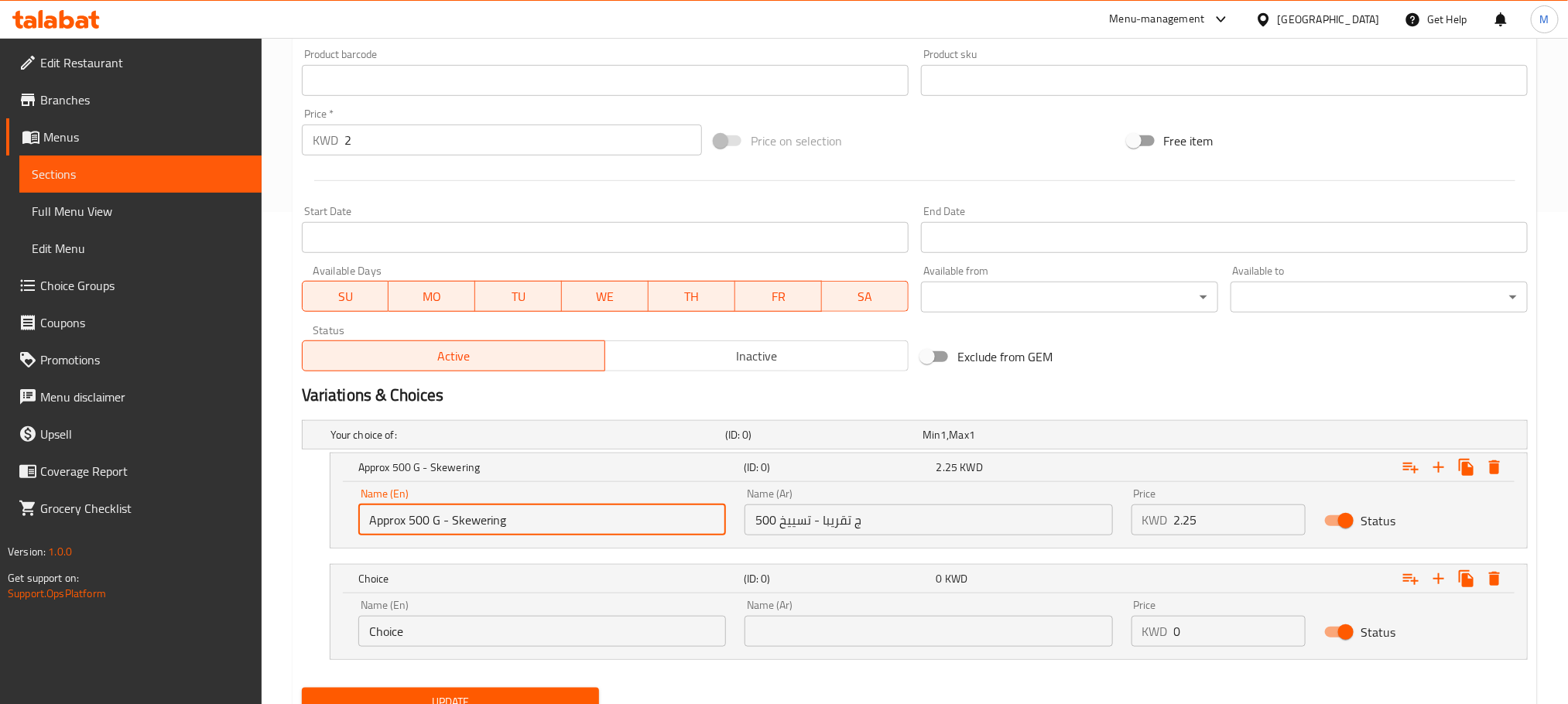
drag, startPoint x: 586, startPoint y: 519, endPoint x: 118, endPoint y: 637, distance: 482.6
click at [118, 637] on div "Edit Restaurant Branches Menus Sections Full Menu View Edit Menu Choice Groups …" at bounding box center [784, 157] width 1568 height 1223
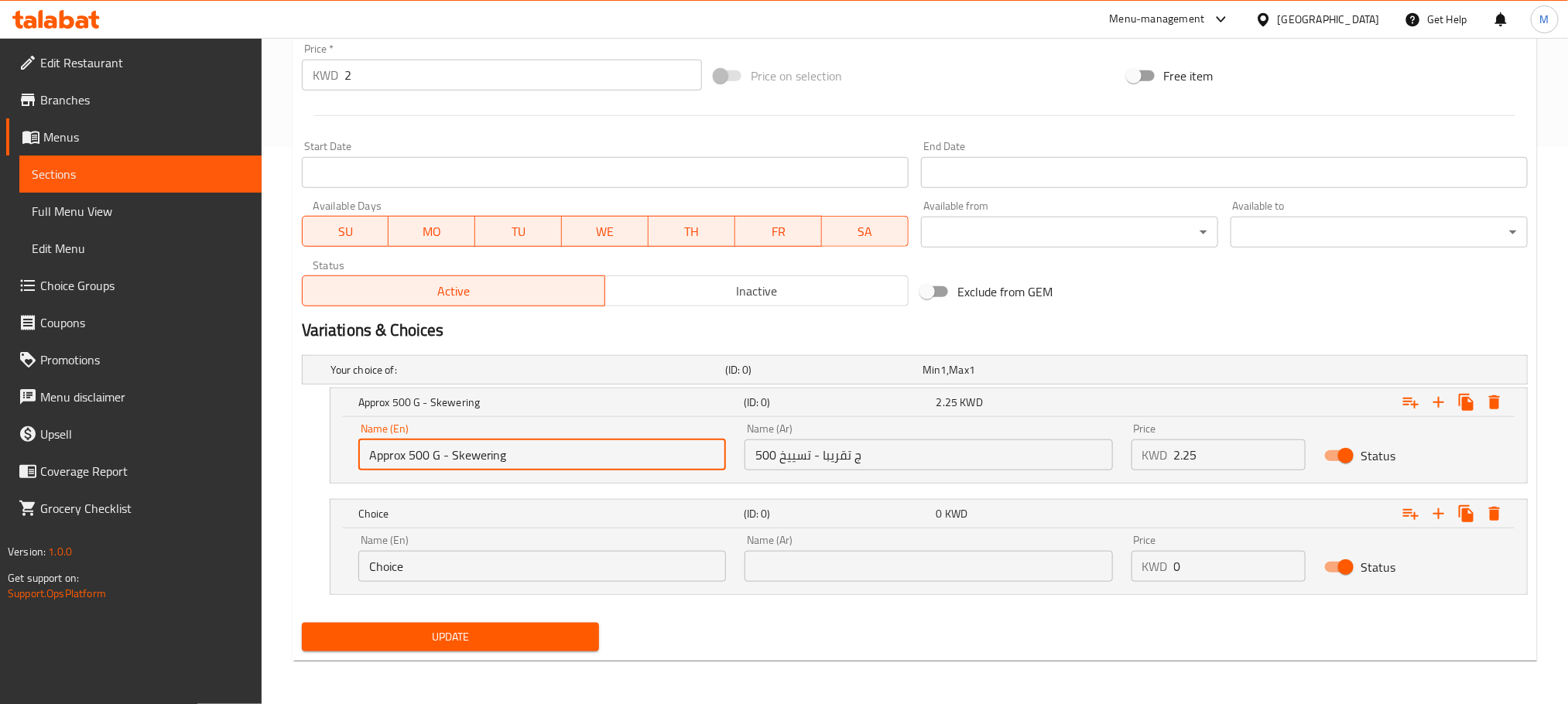
drag, startPoint x: 453, startPoint y: 638, endPoint x: 77, endPoint y: 750, distance: 392.3
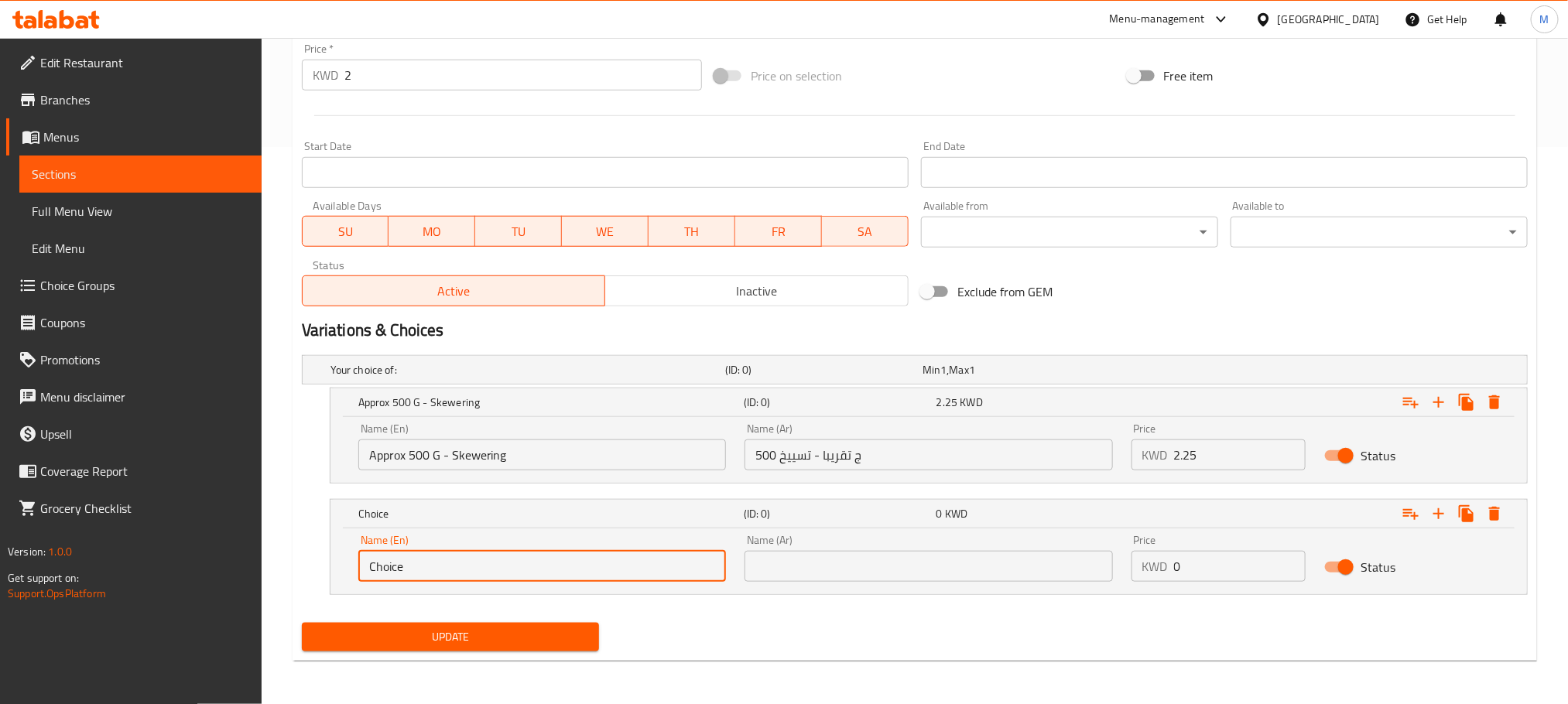
paste input "Approx 500 G - Skewering"
click at [453, 564] on input "Approx 500 G - Skewering" at bounding box center [542, 566] width 368 height 31
type input "Approx 500 G - Without Skewering"
click at [841, 568] on input "text" at bounding box center [929, 566] width 368 height 31
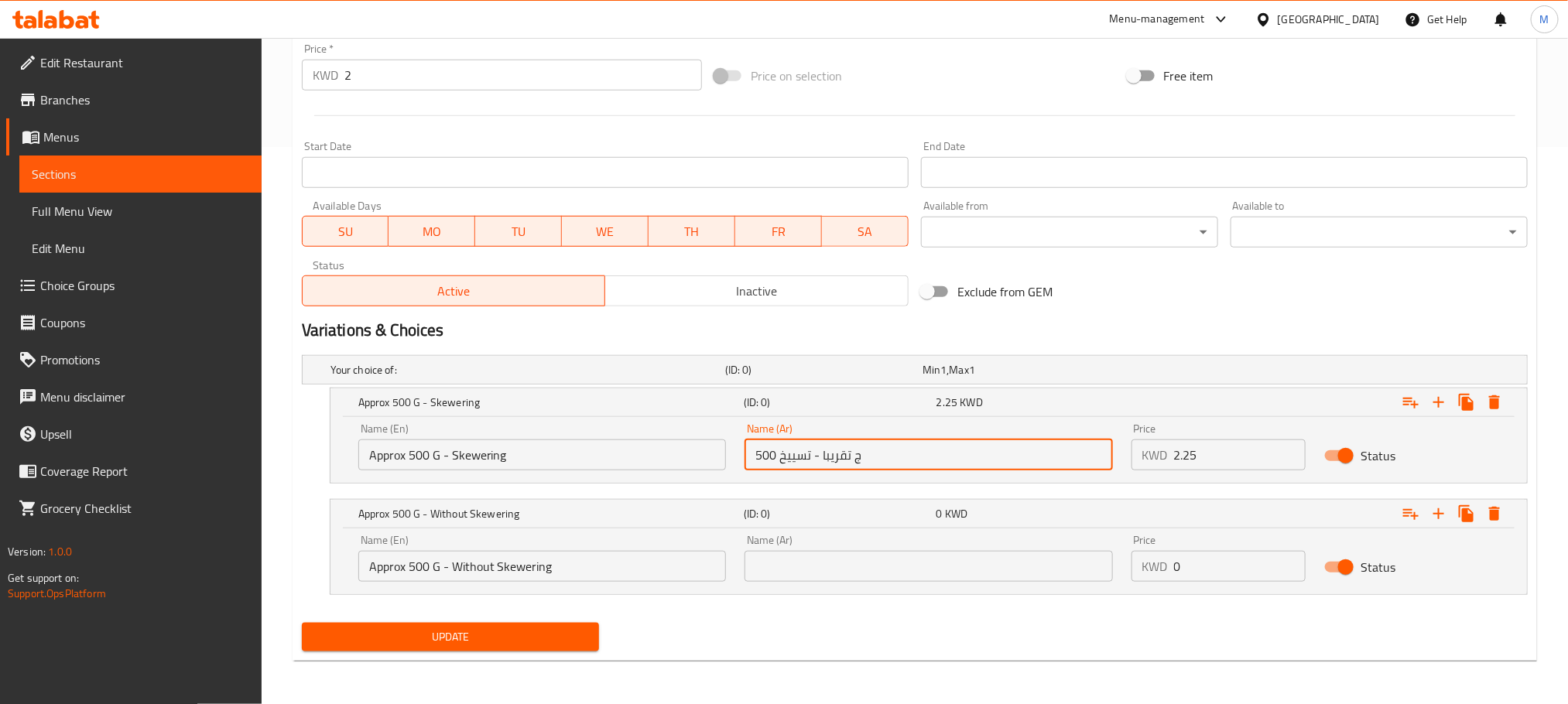
click at [818, 453] on input "500 ج تقريبا - تسييخ" at bounding box center [929, 454] width 368 height 31
click at [819, 453] on input "500 ج تقريبا - تسييخ" at bounding box center [929, 454] width 368 height 31
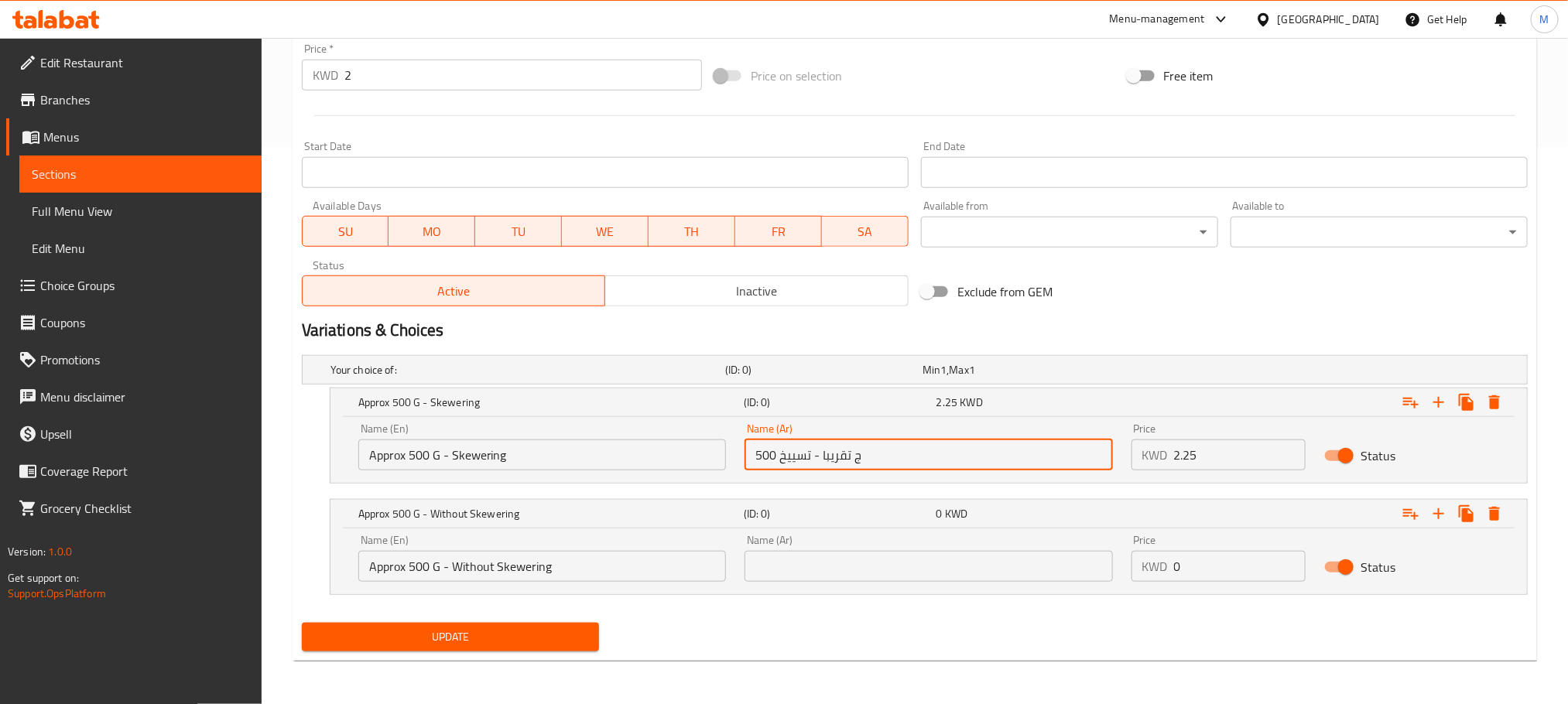
click at [819, 453] on input "500 ج تقريبا - تسييخ" at bounding box center [929, 454] width 368 height 31
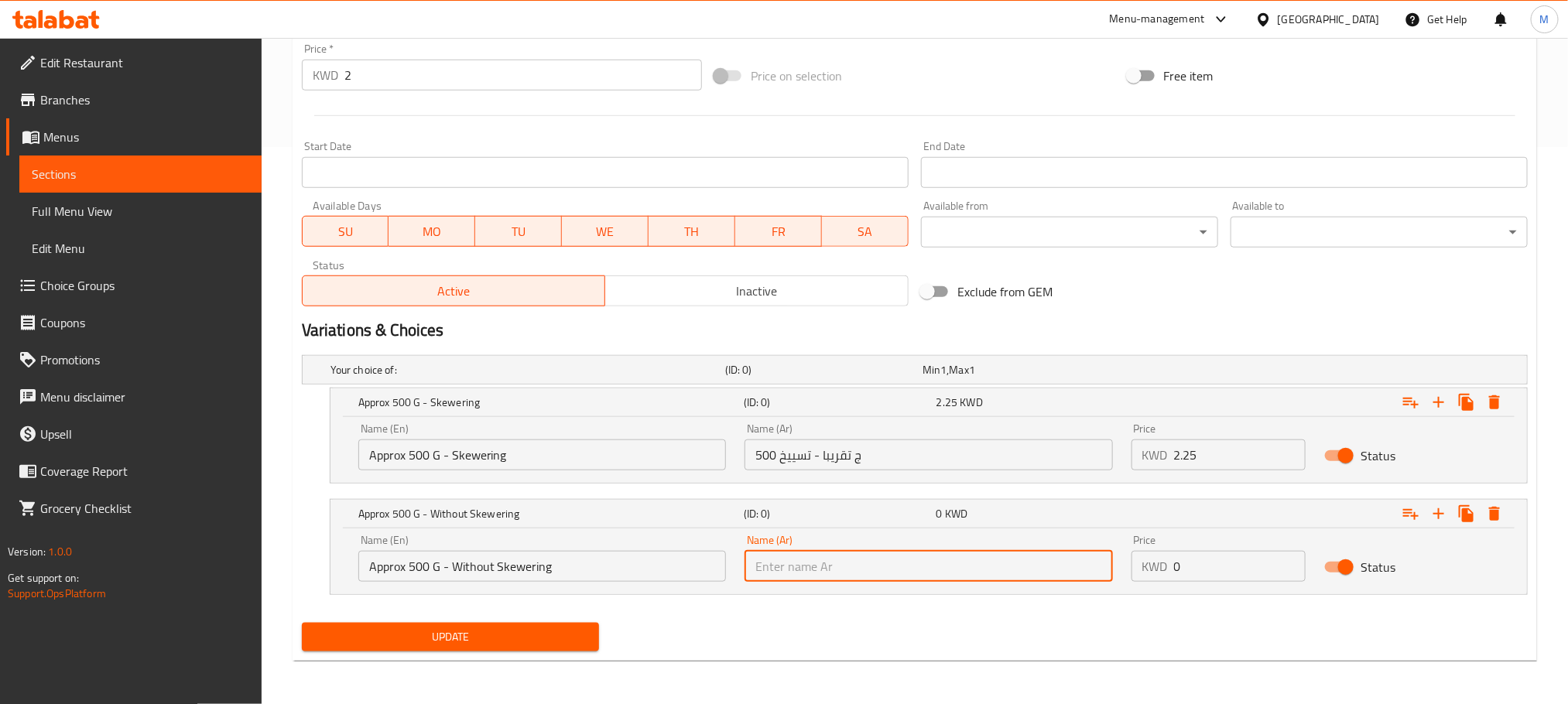
click at [876, 571] on input "text" at bounding box center [929, 566] width 368 height 31
paste input "500 ج تقريبا - تسييخ"
click at [811, 566] on input "500 ج تقريبا - تسييخ" at bounding box center [929, 566] width 368 height 31
type input "500 ج تقريبا - بدون تسييخ"
click at [959, 615] on div "Your choice of: (ID: 0) Min 1 , Max 1 Name (En) Your choice of: Name (En) Name …" at bounding box center [915, 482] width 1239 height 267
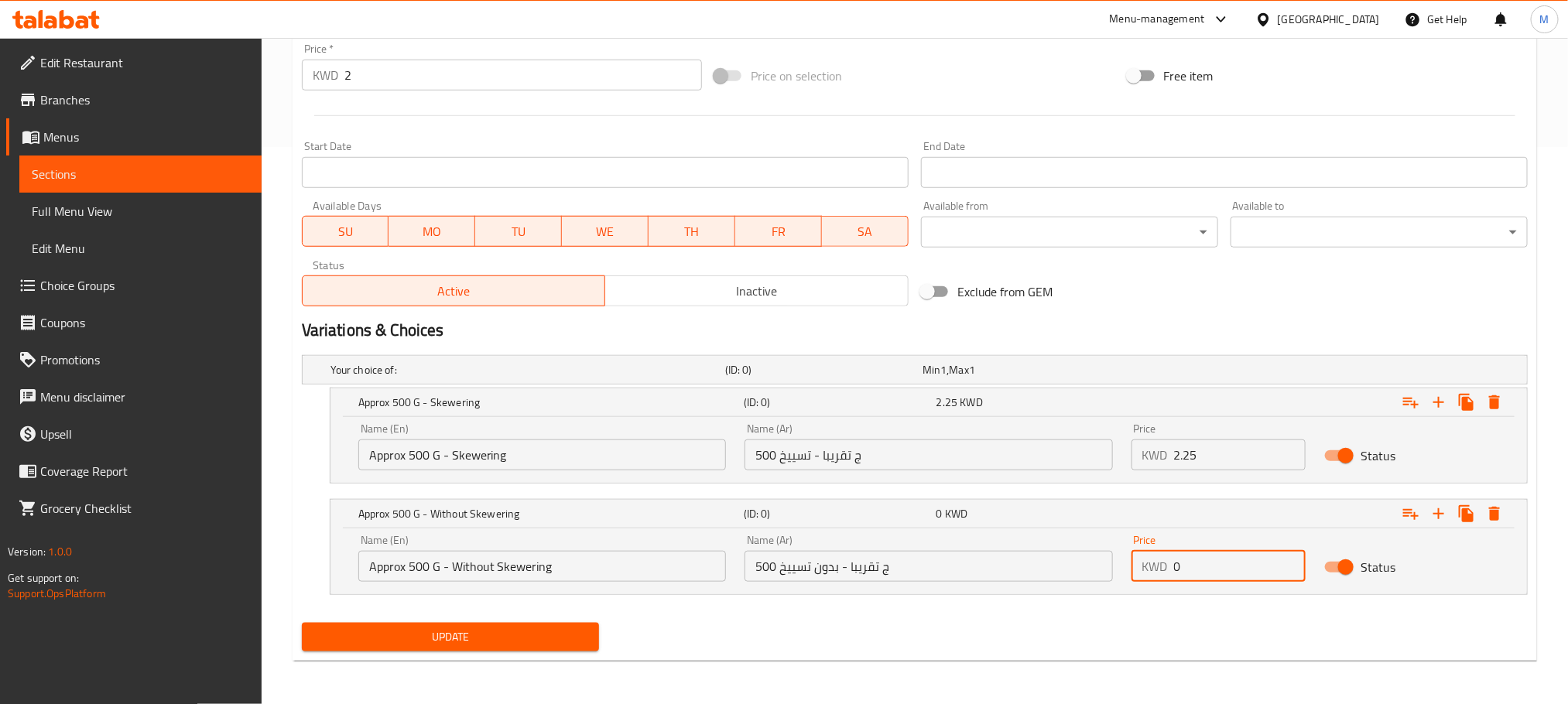
drag, startPoint x: 1197, startPoint y: 564, endPoint x: 1096, endPoint y: 588, distance: 103.8
click at [1072, 604] on div "Your choice of: (ID: 0) Min 1 , Max 1 Name (En) Your choice of: Name (En) Name …" at bounding box center [915, 482] width 1239 height 267
type input "2"
click at [1434, 520] on icon "Expand" at bounding box center [1439, 513] width 18 height 18
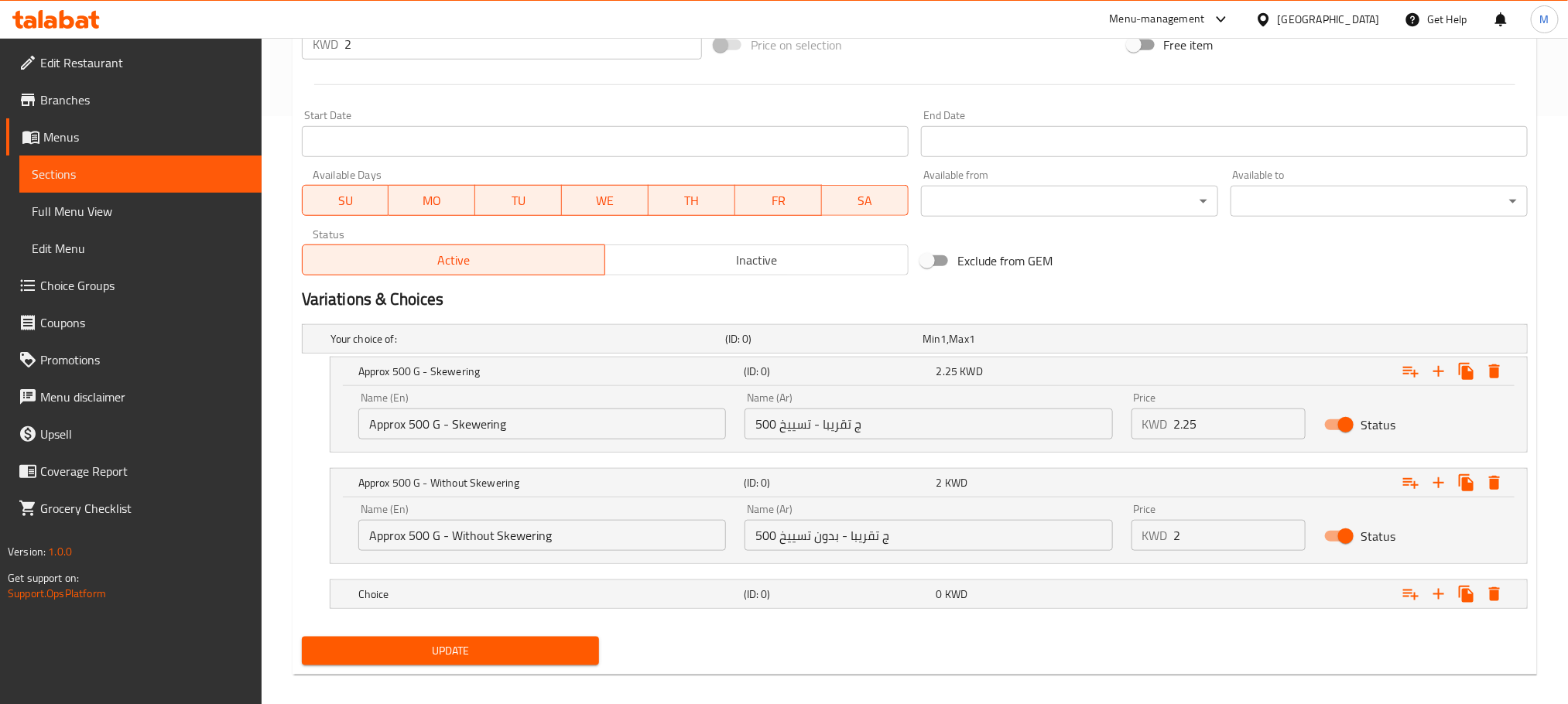
scroll to position [604, 0]
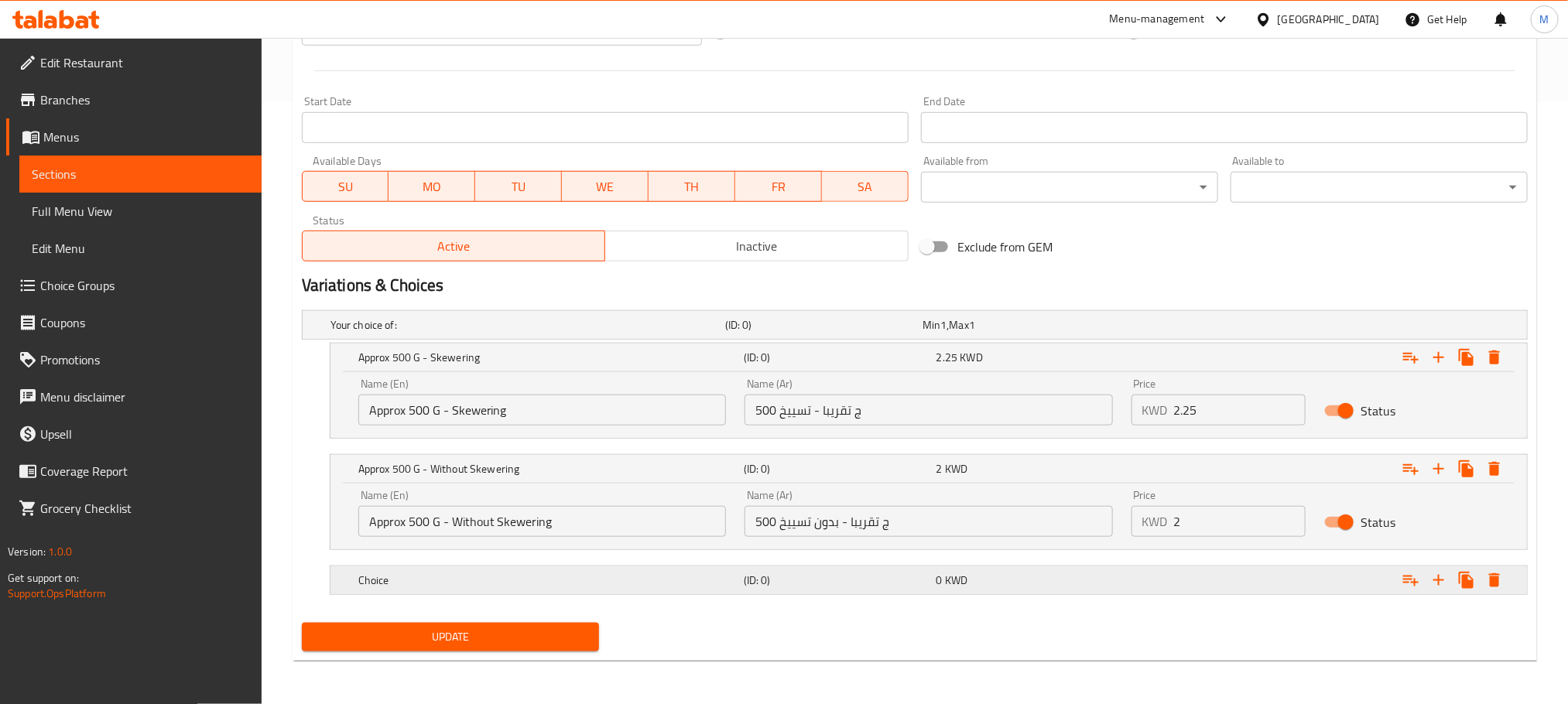
click at [600, 332] on h5 "Choice" at bounding box center [525, 324] width 389 height 15
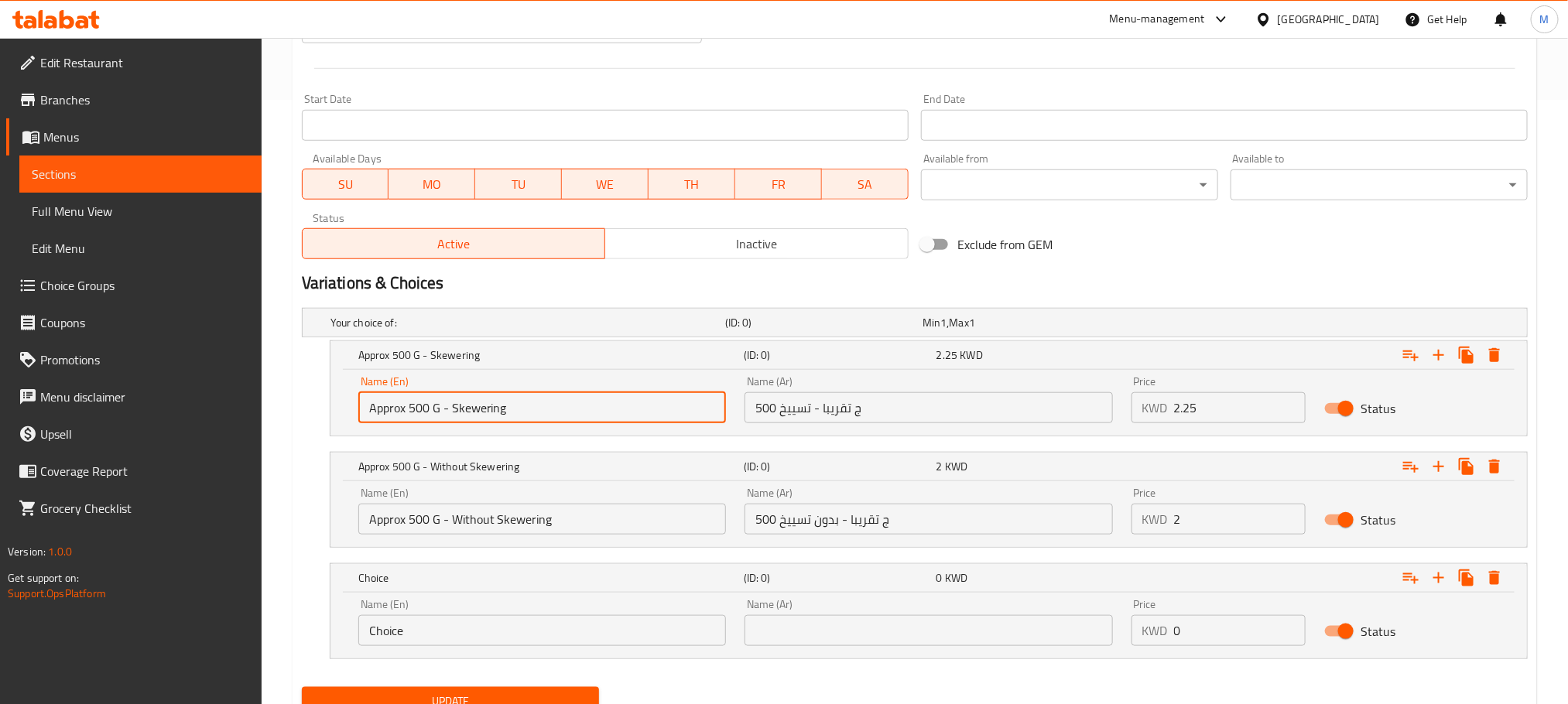
drag, startPoint x: 523, startPoint y: 400, endPoint x: 6, endPoint y: 532, distance: 533.6
click at [5, 539] on div "Edit Restaurant Branches Menus Sections Full Menu View Edit Menu Choice Groups …" at bounding box center [784, 101] width 1568 height 1334
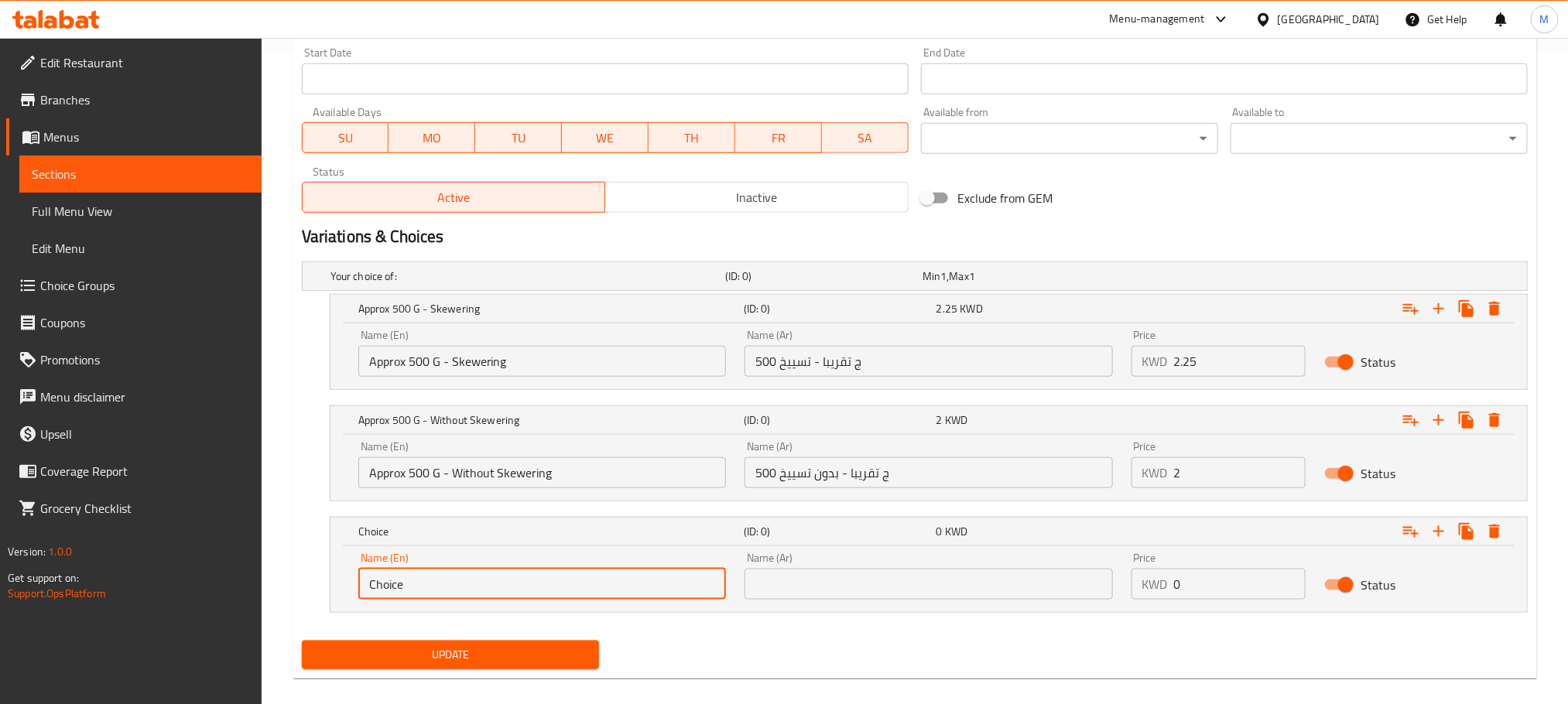
scroll to position [670, 0]
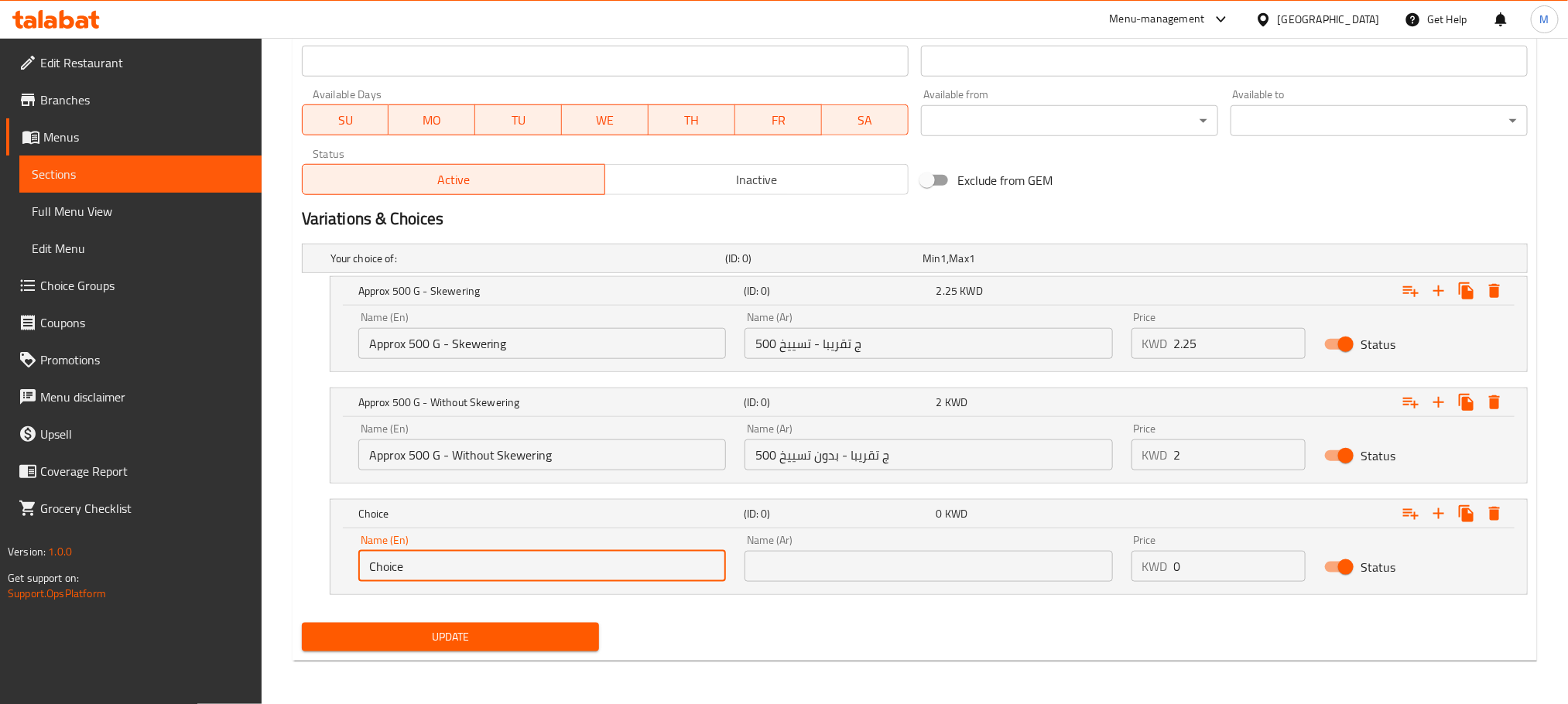
drag, startPoint x: 454, startPoint y: 633, endPoint x: 282, endPoint y: 696, distance: 183.2
click at [282, 696] on div "Home / Restaurants management / Menus / Sections / item / update Lebanese Meals…" at bounding box center [915, 37] width 1307 height 1334
paste input "Approx 500 G - Skewering"
click at [443, 564] on input "Approx 500 G - Skewering" at bounding box center [542, 566] width 368 height 31
type input "Approx 500 G 5 Skewers- Skewering"
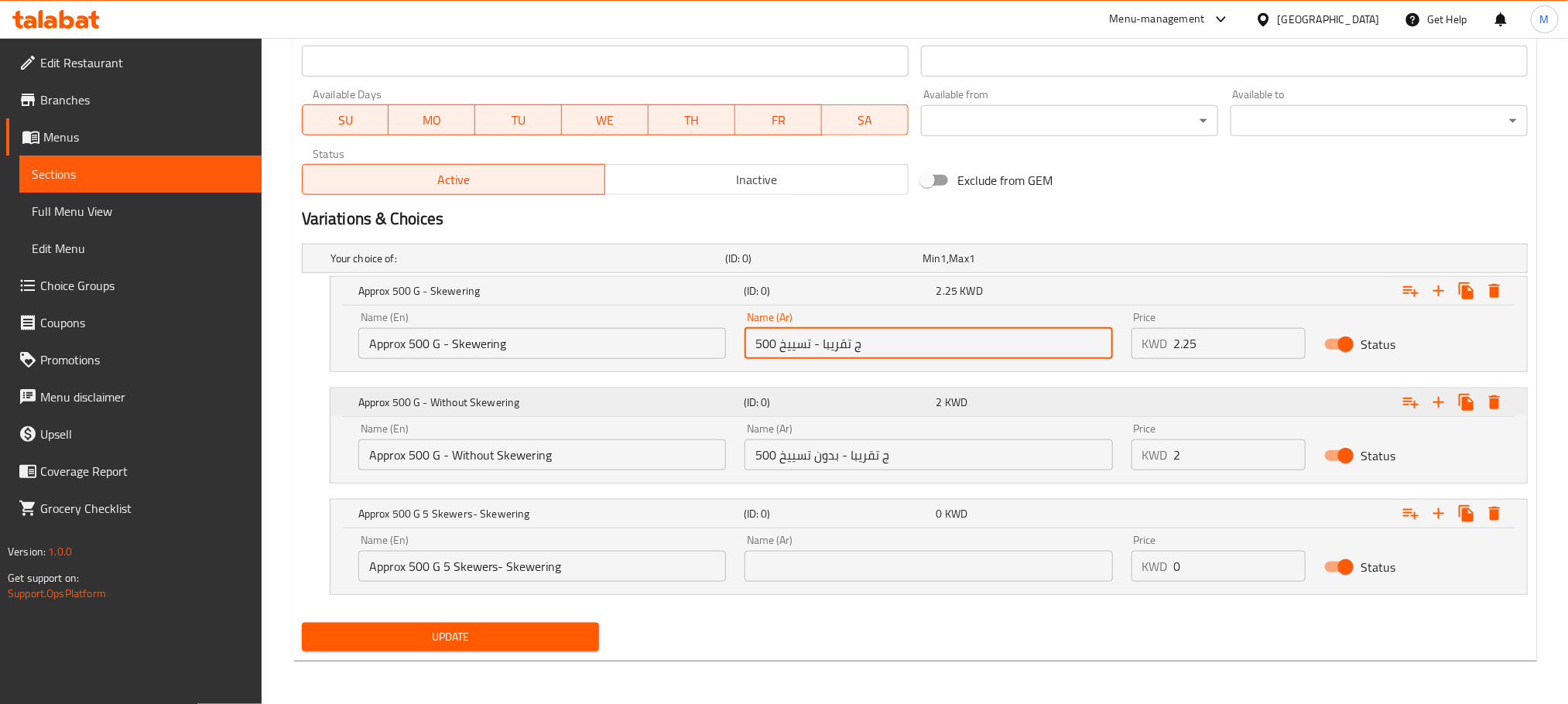
drag, startPoint x: 880, startPoint y: 347, endPoint x: 647, endPoint y: 385, distance: 236.1
click at [647, 385] on div "Your choice of: (ID: 0) Min 1 , Max 1 Name (En) Your choice of: Name (En) Name …" at bounding box center [915, 427] width 1239 height 379
click at [884, 562] on input "text" at bounding box center [929, 566] width 368 height 31
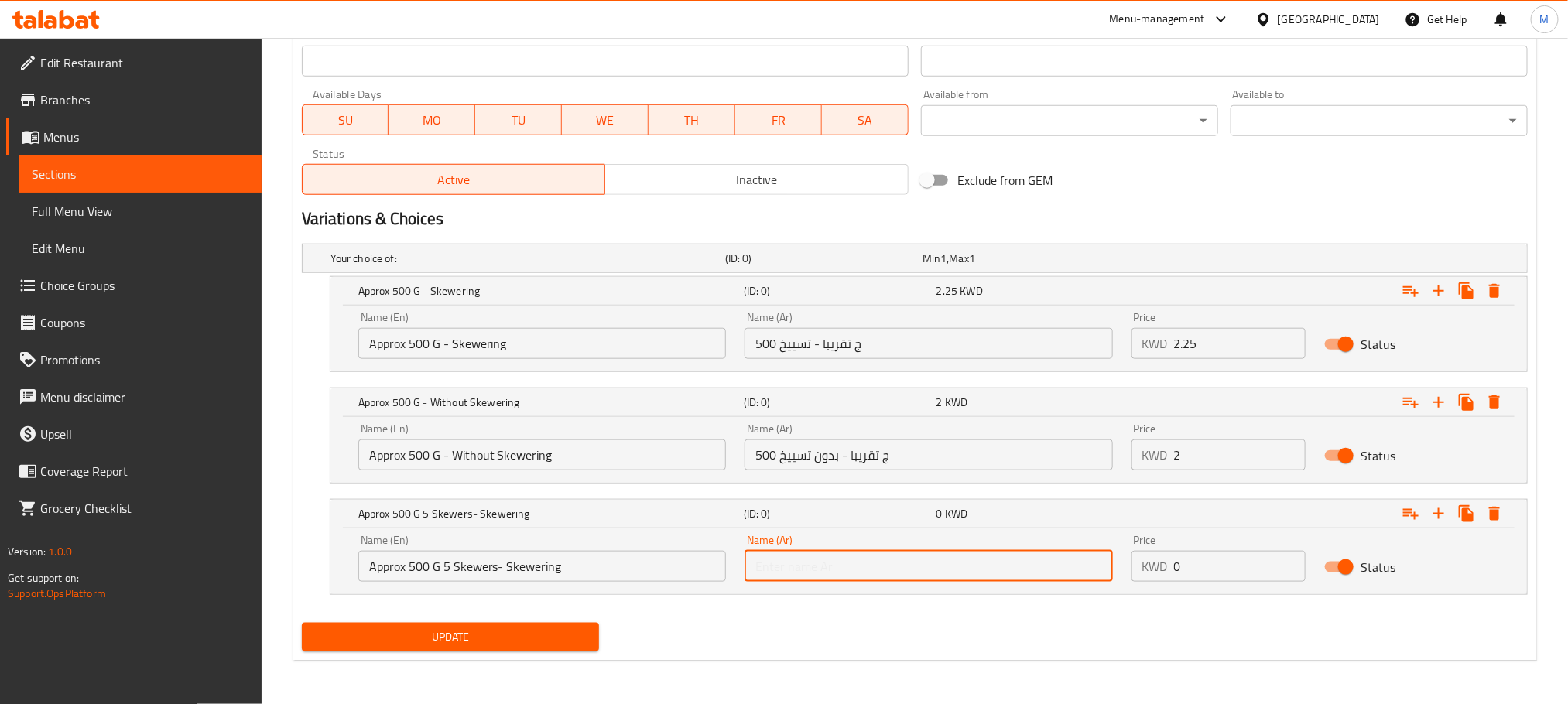
paste input "500 ج تقريبا - تسييخ"
click at [820, 564] on input "500 ج تقريبا - تسييخ" at bounding box center [929, 566] width 368 height 31
type input "500 ج تقريبا 5 أسياخ - تسييخ"
click at [1205, 555] on input "0" at bounding box center [1240, 566] width 133 height 31
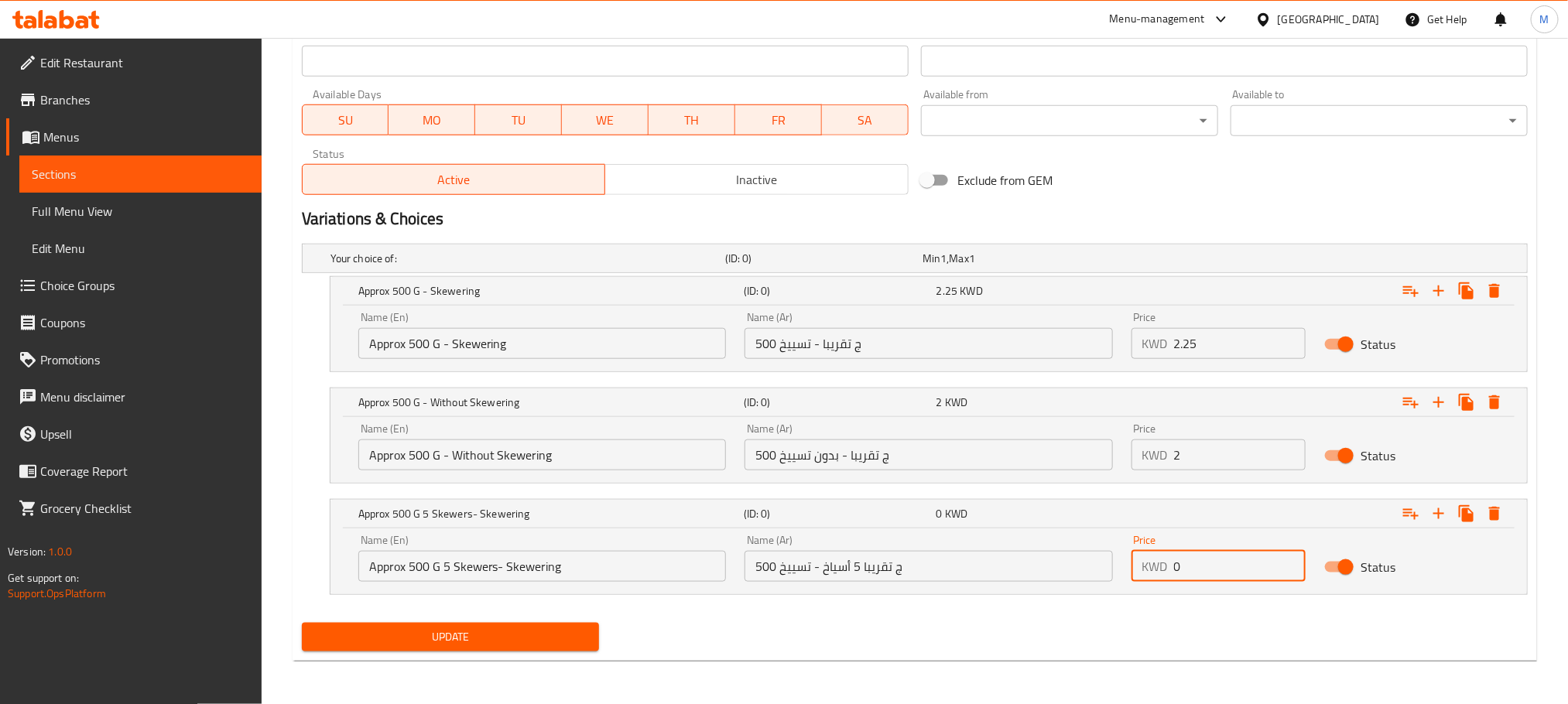
drag, startPoint x: 1189, startPoint y: 564, endPoint x: 1106, endPoint y: 574, distance: 83.6
click at [1106, 574] on div "Name (En) Approx 500 G 5 Skewers- Skewering Name (En) Name (Ar) 500 ج تقريبا 5 …" at bounding box center [929, 558] width 1160 height 66
type input "2.25"
click at [1434, 516] on icon "Expand" at bounding box center [1439, 513] width 18 height 18
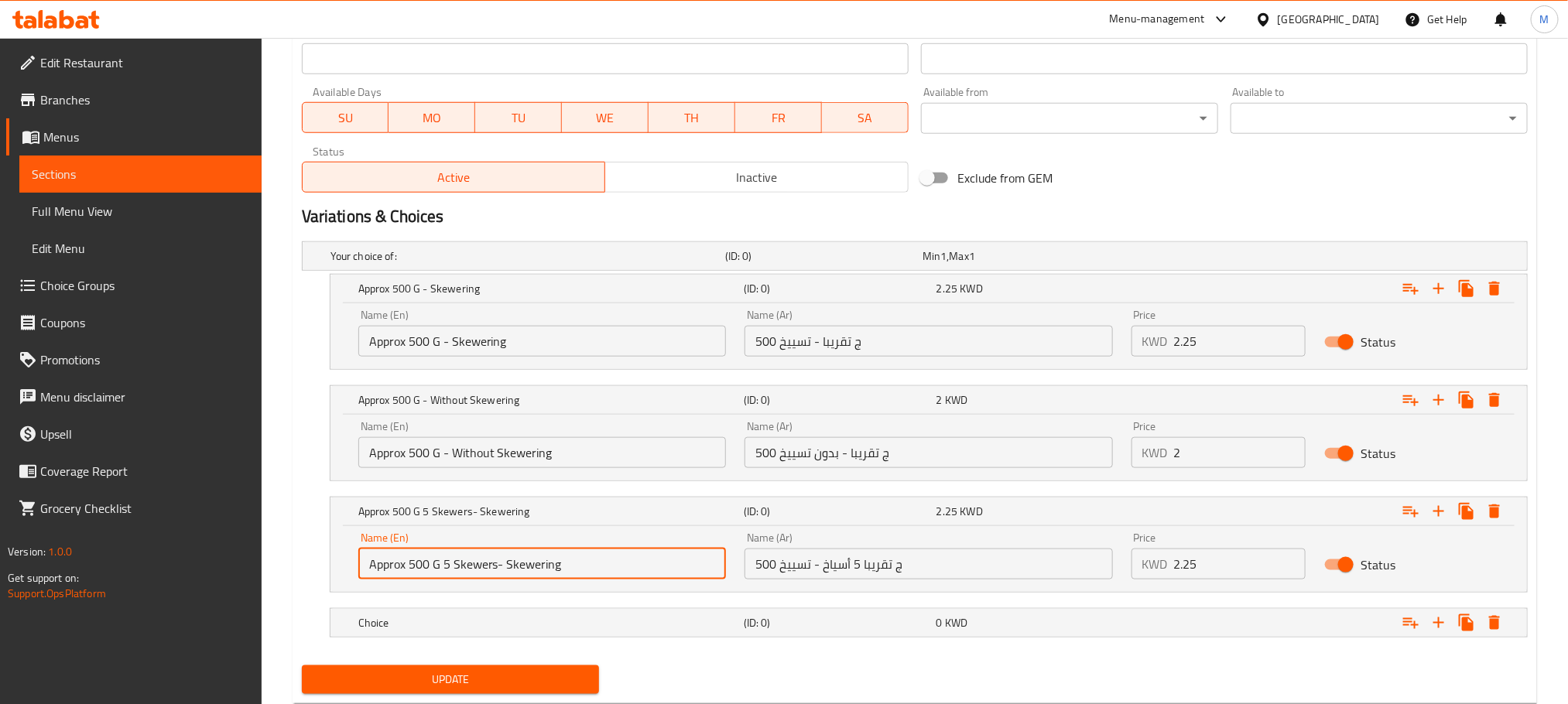
drag, startPoint x: 581, startPoint y: 568, endPoint x: 272, endPoint y: 604, distance: 311.1
click at [272, 604] on div "Home / Restaurants management / Menus / Sections / item / update Lebanese Meals…" at bounding box center [915, 57] width 1307 height 1379
click at [472, 264] on h5 "Choice" at bounding box center [525, 255] width 389 height 15
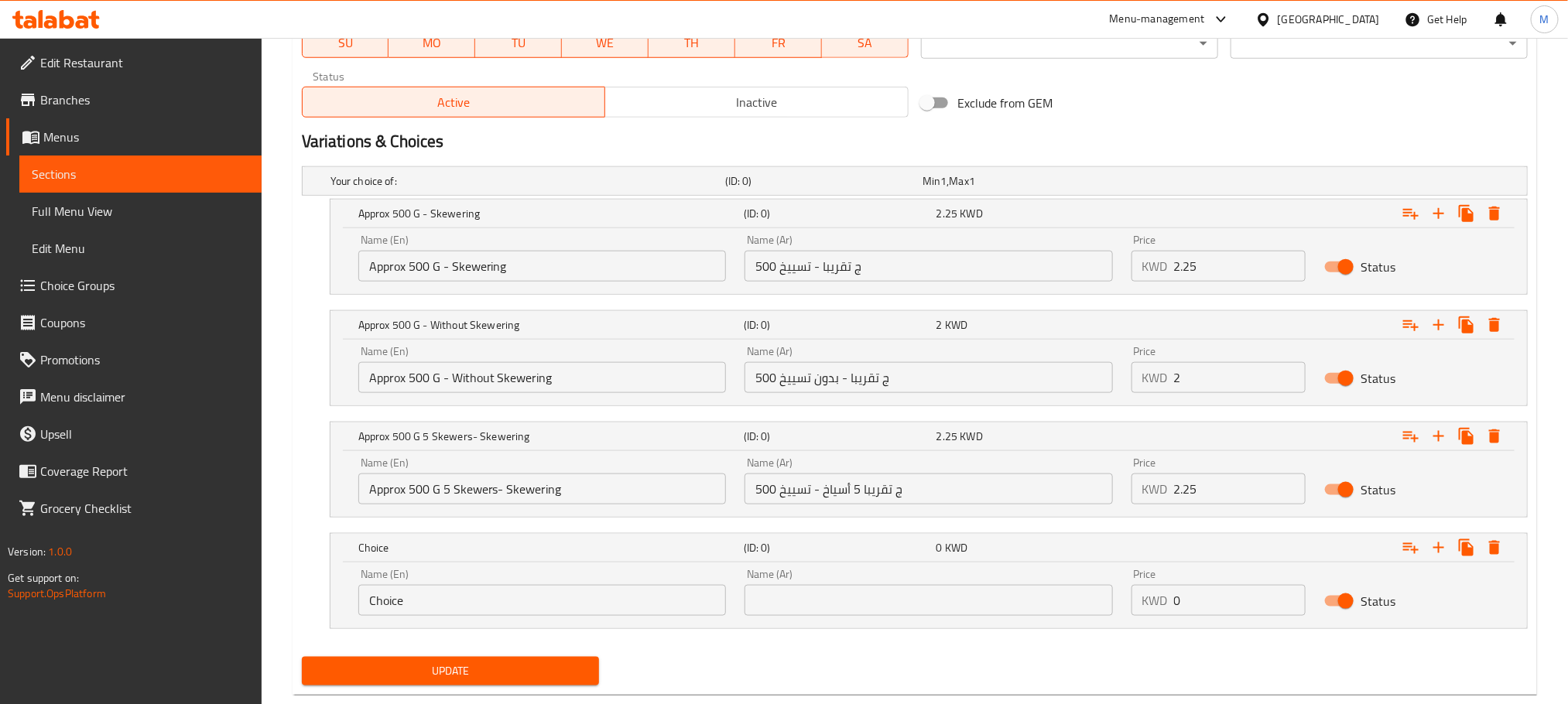
scroll to position [783, 0]
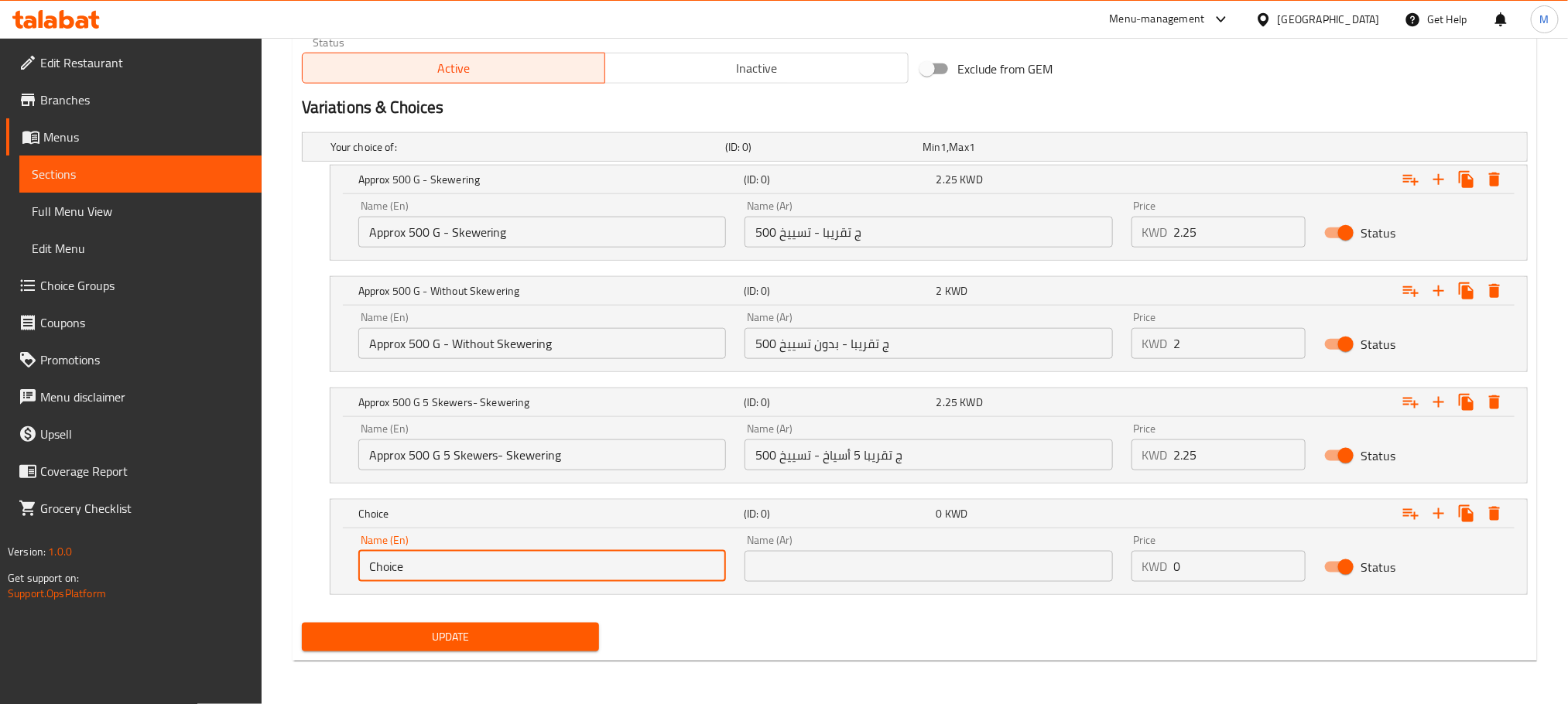
drag, startPoint x: 468, startPoint y: 564, endPoint x: 63, endPoint y: 641, distance: 412.3
paste input "Approx 500 G 5 Skewers- Skewering"
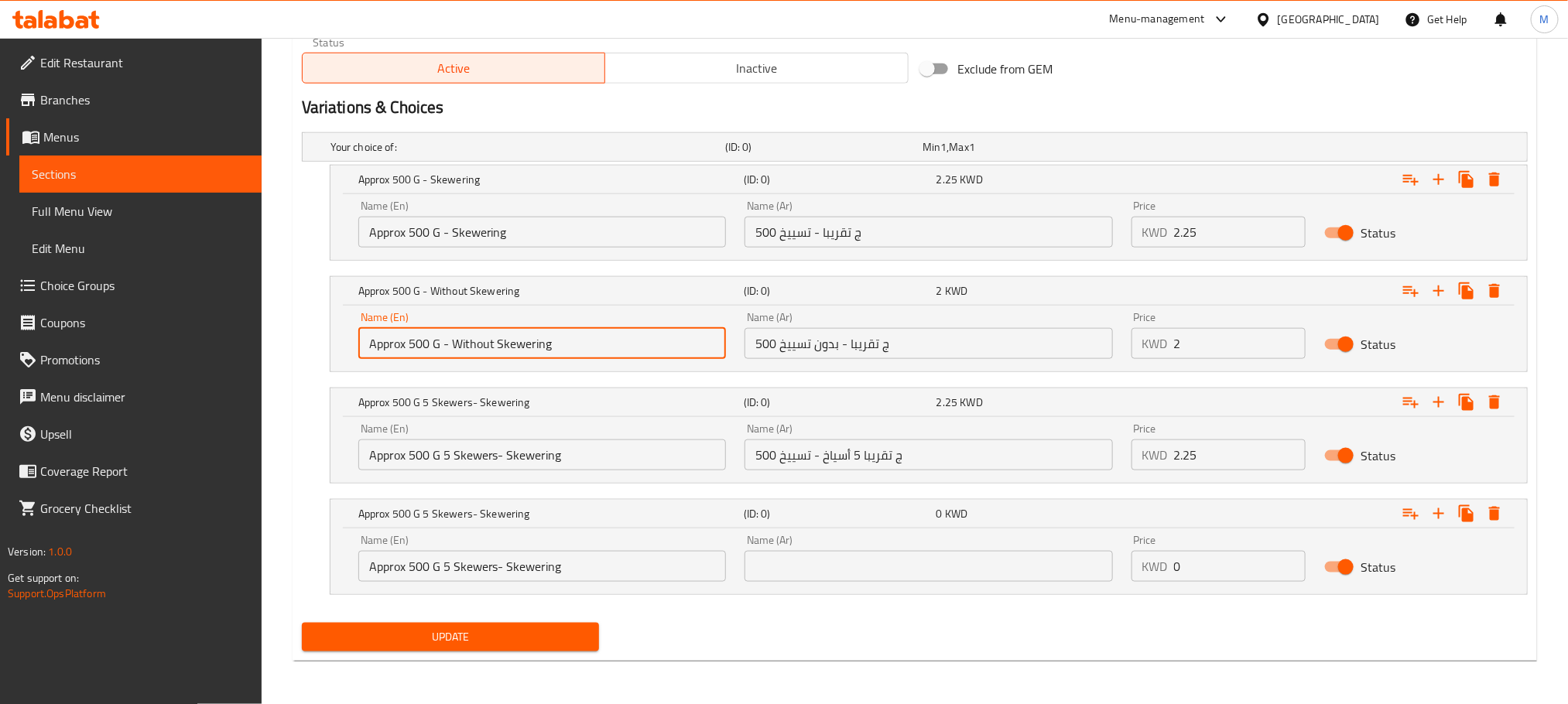
drag, startPoint x: 534, startPoint y: 347, endPoint x: 451, endPoint y: 352, distance: 83.2
click at [451, 352] on input "Approx 500 G - Without Skewering" at bounding box center [542, 344] width 368 height 31
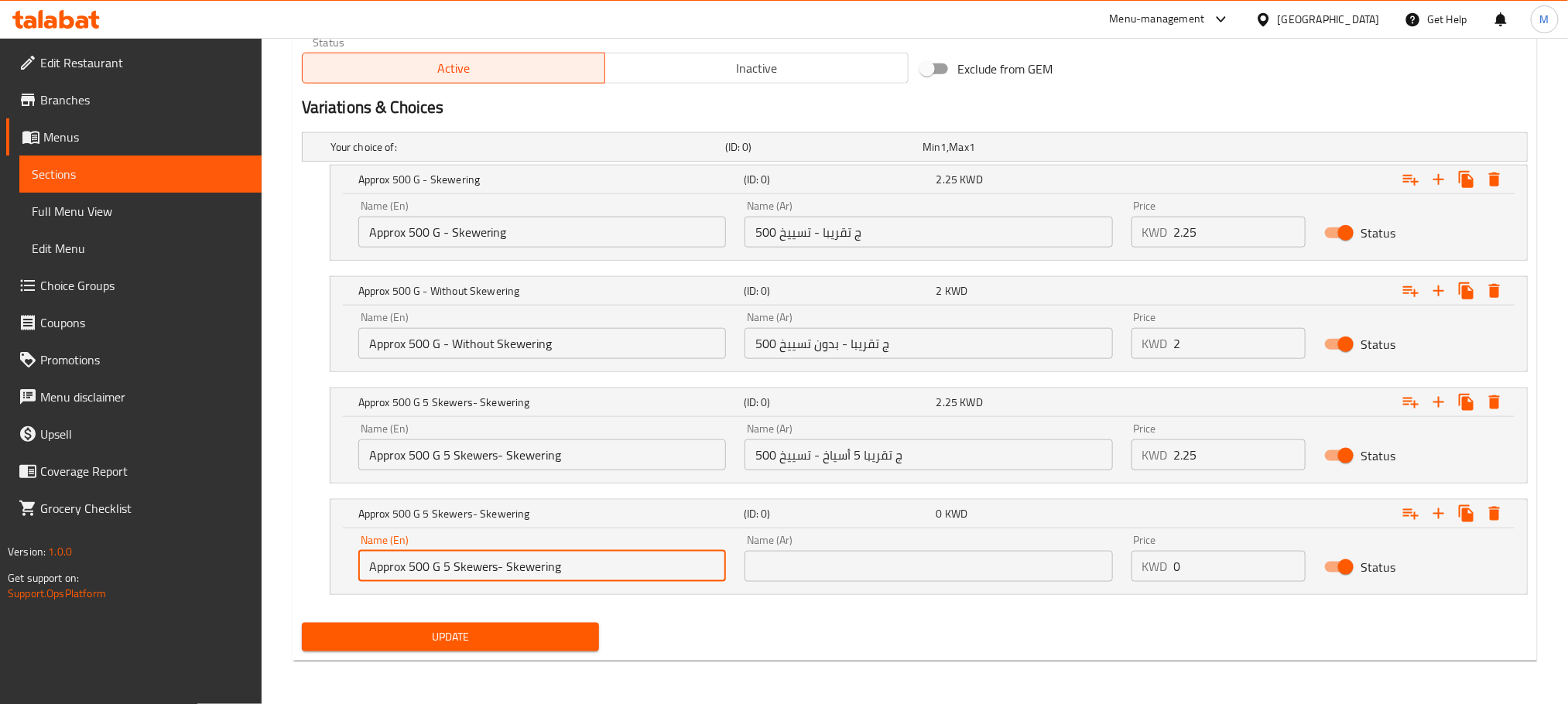
drag, startPoint x: 570, startPoint y: 555, endPoint x: 507, endPoint y: 560, distance: 63.2
click at [507, 560] on input "Approx 500 G 5 Skewers- Skewering" at bounding box center [542, 566] width 368 height 31
paste input "Without"
type input "Approx 500 G 5 Skewers- Without Skewering"
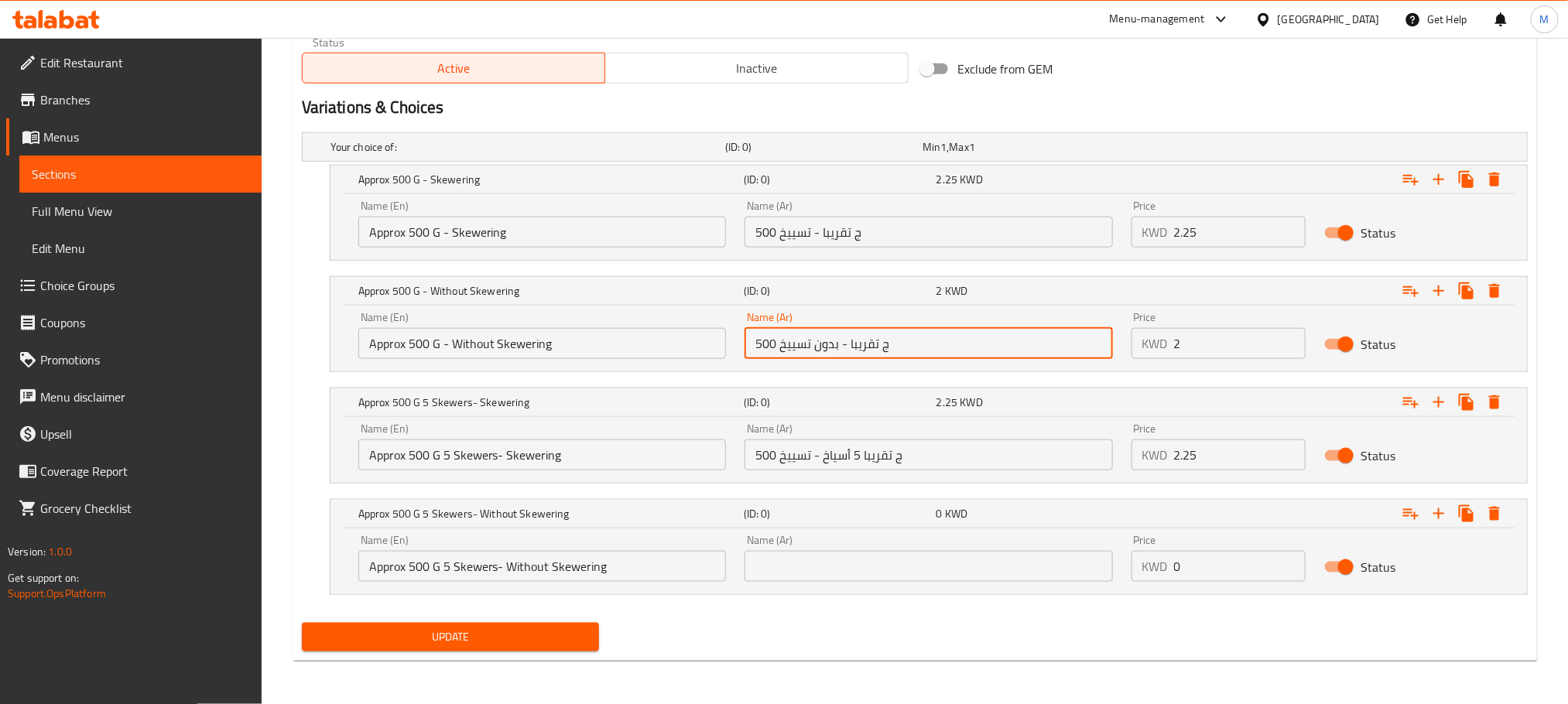
drag, startPoint x: 908, startPoint y: 339, endPoint x: 351, endPoint y: 482, distance: 575.1
click at [351, 482] on div "Your choice of: (ID: 0) Min 1 , Max 1 Name (En) Your choice of: Name (En) Name …" at bounding box center [915, 371] width 1239 height 490
click at [818, 557] on input "text" at bounding box center [929, 566] width 368 height 31
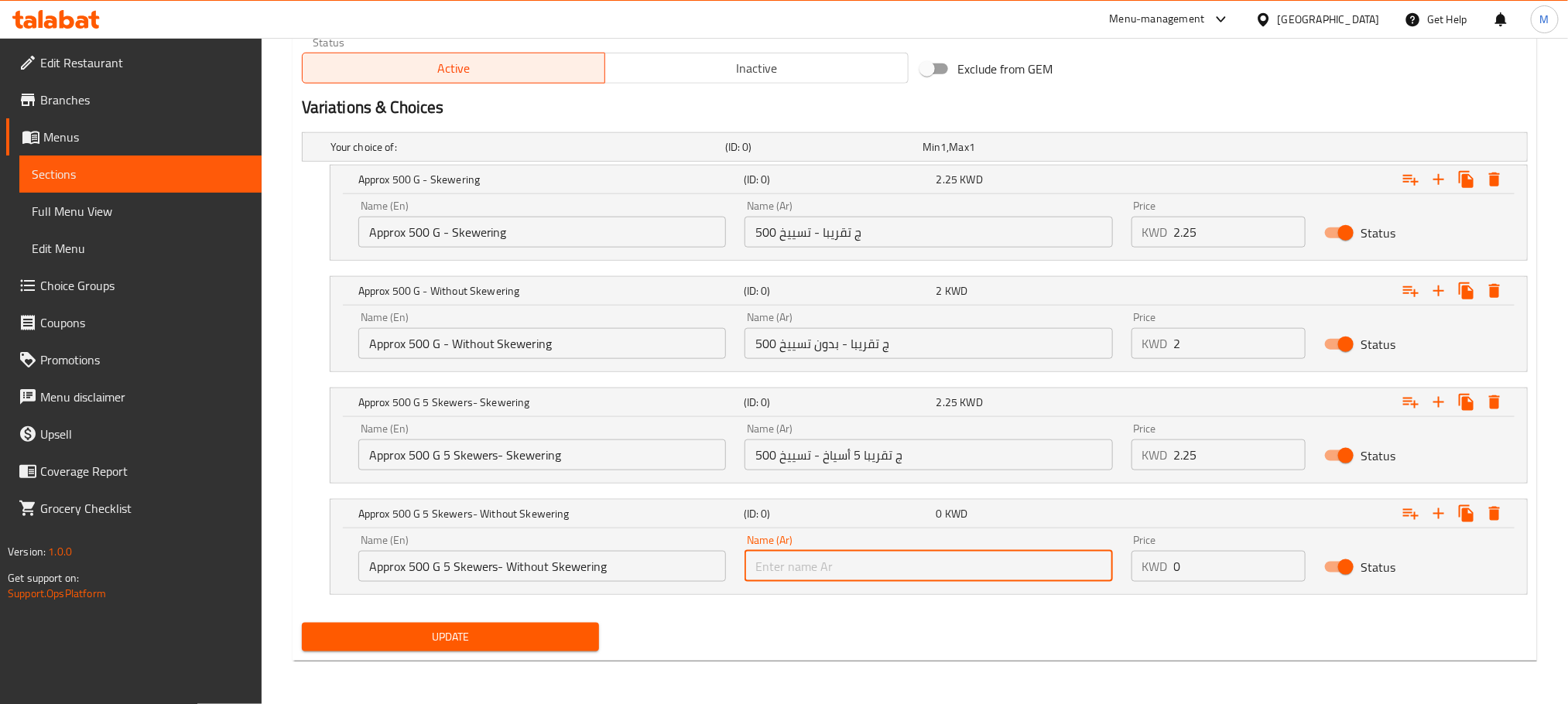
paste input "500 ج تقريبا - بدون تسييخ"
drag, startPoint x: 933, startPoint y: 567, endPoint x: 772, endPoint y: 625, distance: 171.1
click at [772, 625] on div "Add item image Image Size: 1200 x 800 px / Image formats: jpg, png / 5MB Max. I…" at bounding box center [915, 39] width 1239 height 1234
type input "5"
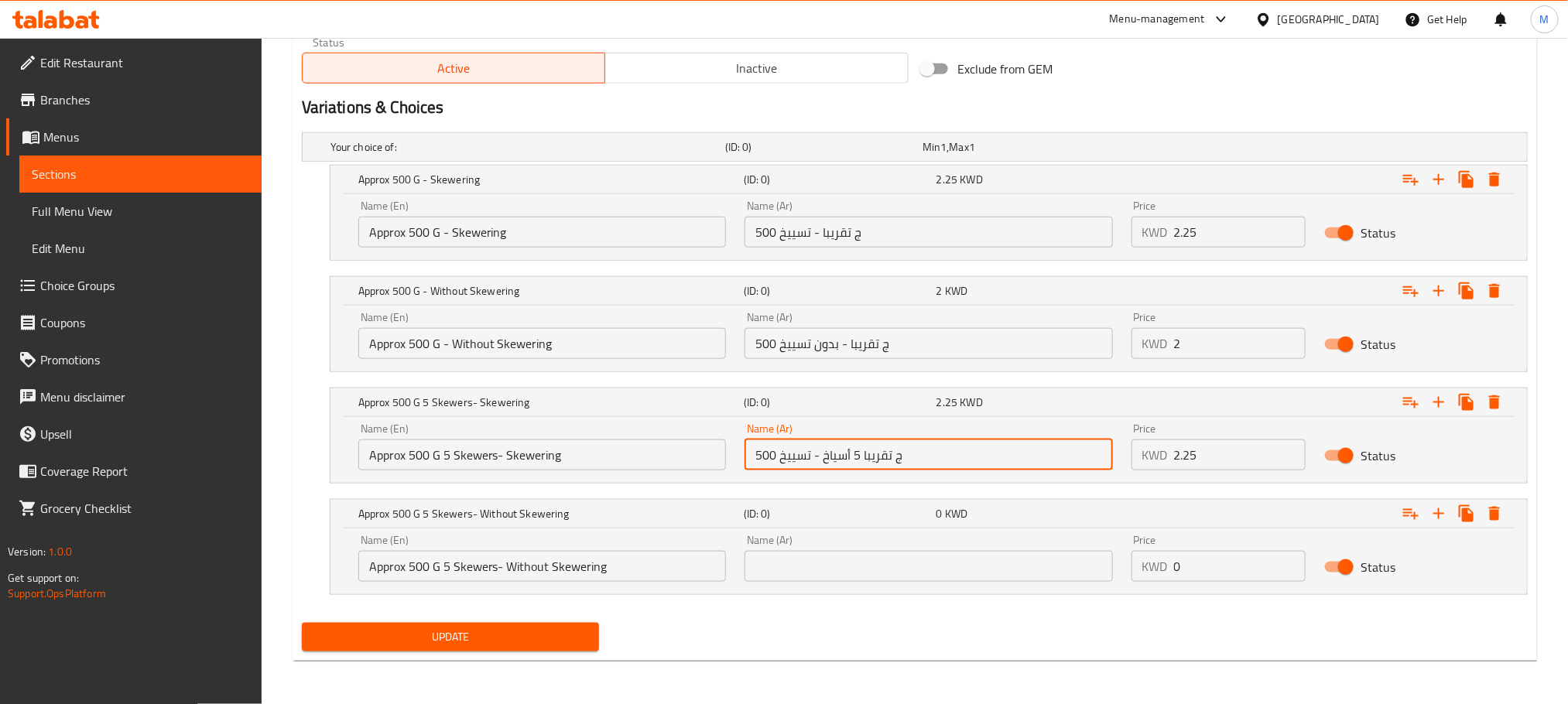
drag, startPoint x: 941, startPoint y: 444, endPoint x: 404, endPoint y: 589, distance: 556.2
click at [404, 589] on div "Your choice of: (ID: 0) Min 1 , Max 1 Name (En) Your choice of: Name (En) Name …" at bounding box center [915, 371] width 1239 height 490
click at [820, 563] on input "text" at bounding box center [929, 566] width 368 height 31
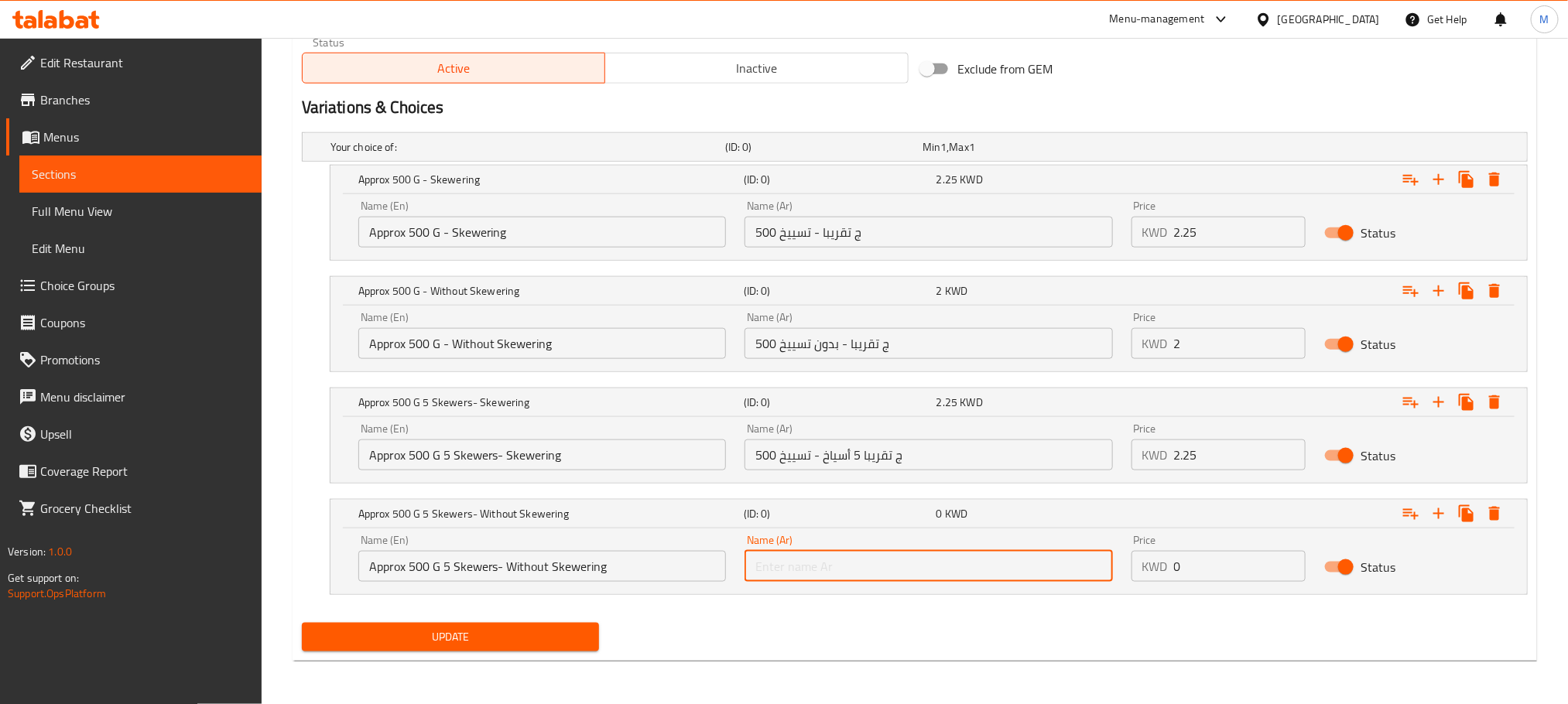
paste input "500 ج تقريبا 5 أسياخ - تسييخ"
click at [809, 569] on input "500 ج تقريبا 5 أسياخ - تسييخ" at bounding box center [929, 566] width 368 height 31
type input "500 ج تقريبا 5 أسياخ - بدون تسييخ"
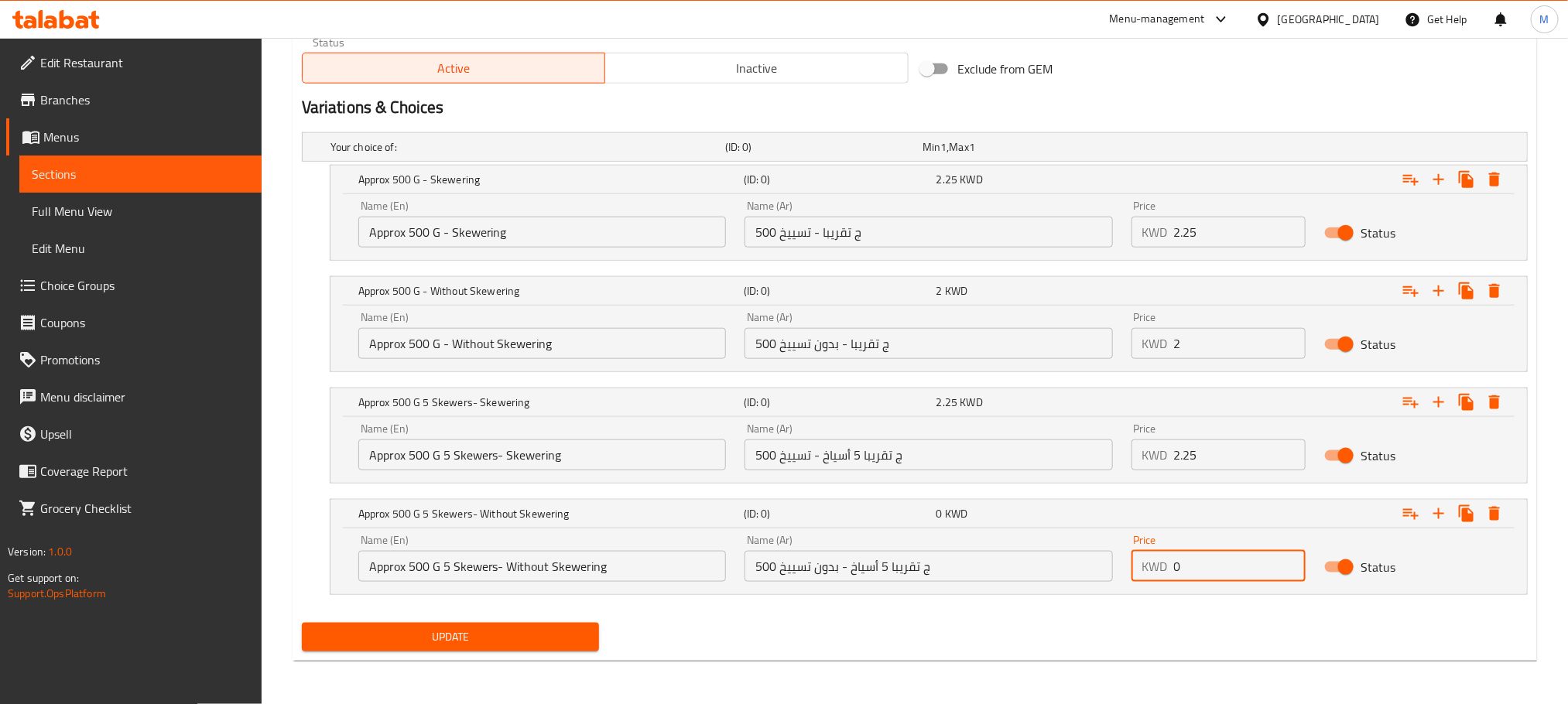
drag, startPoint x: 1186, startPoint y: 564, endPoint x: 1051, endPoint y: 621, distance: 146.5
click at [1051, 621] on div "Add item image Image Size: 1200 x 800 px / Image formats: jpg, png / 5MB Max. I…" at bounding box center [915, 39] width 1239 height 1234
type input "2"
click at [1108, 606] on nav at bounding box center [915, 604] width 1226 height 12
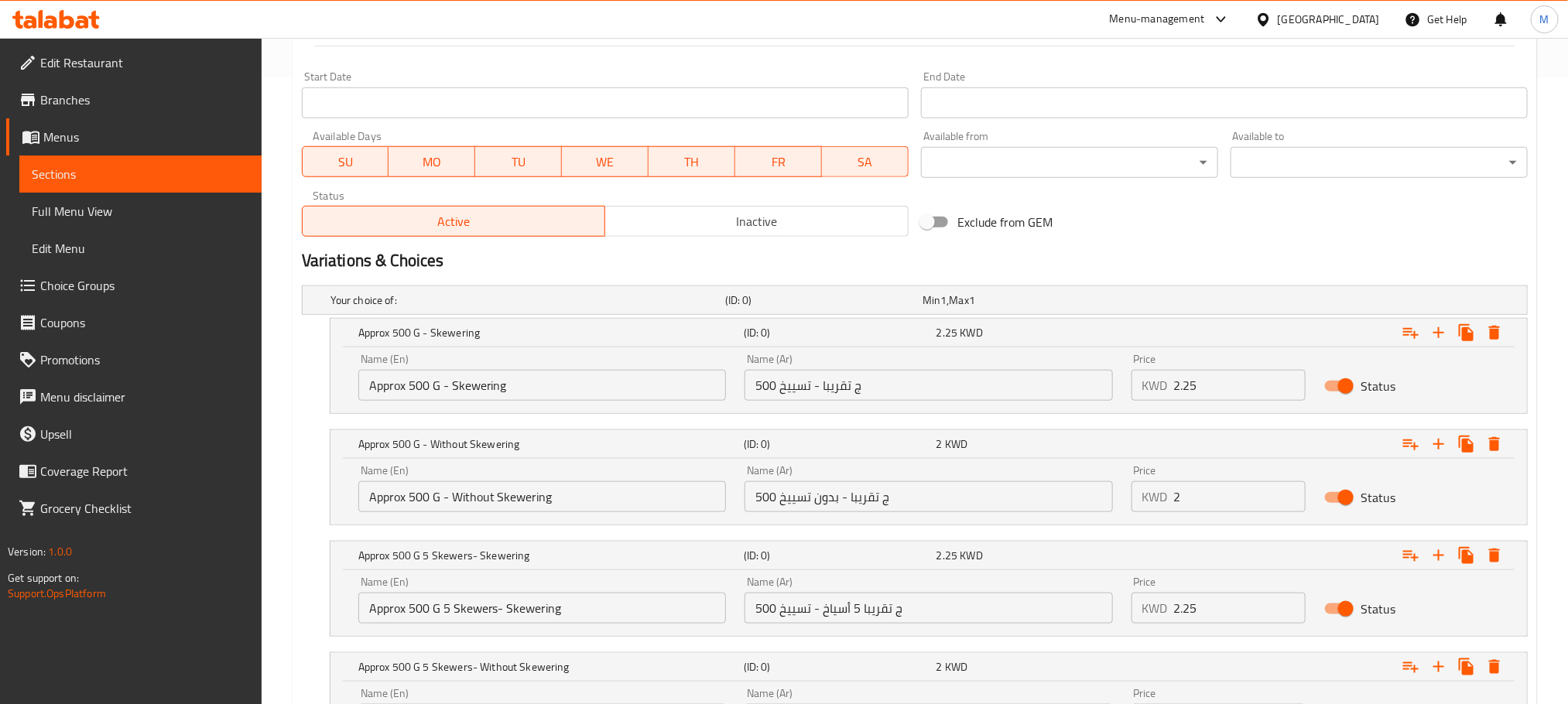
scroll to position [319, 0]
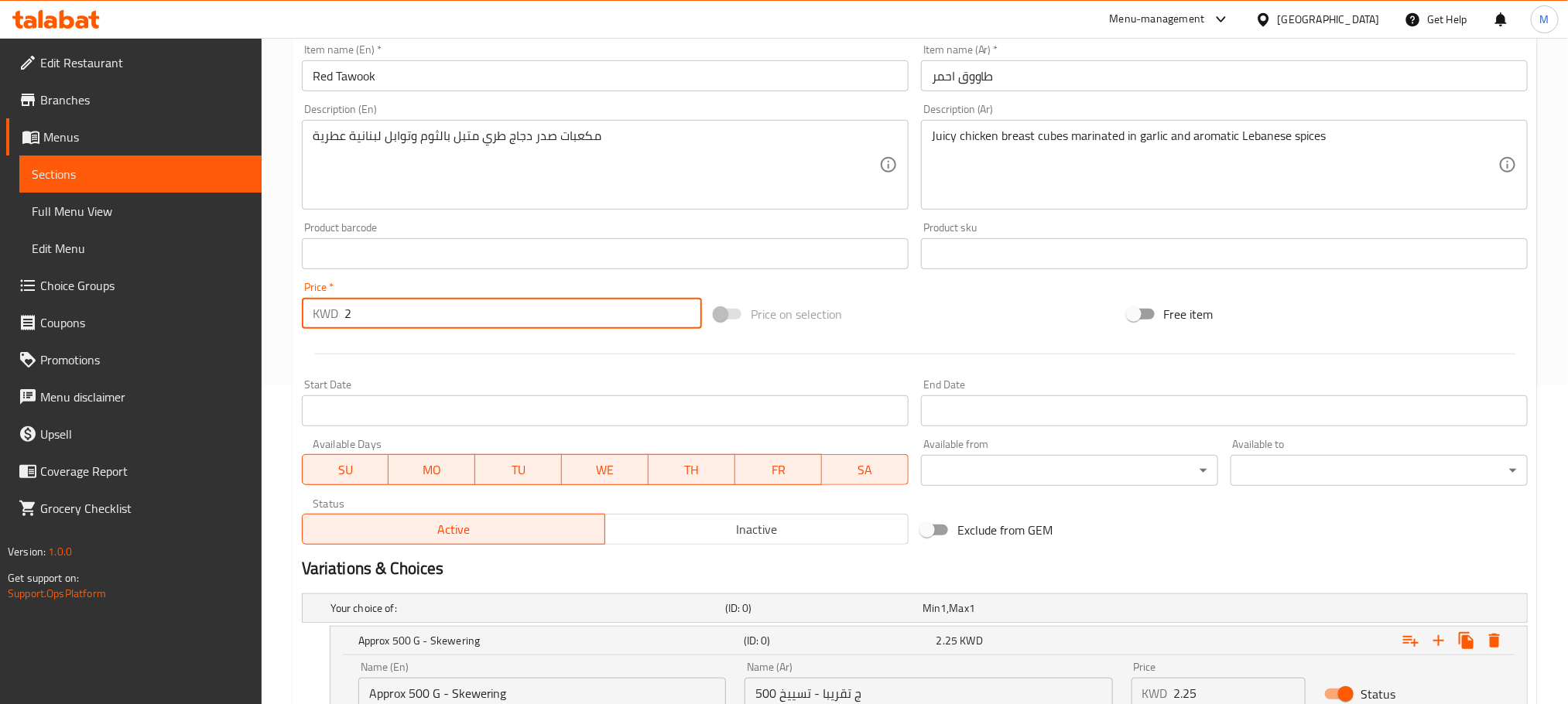
drag, startPoint x: 390, startPoint y: 315, endPoint x: 191, endPoint y: 372, distance: 207.0
click at [189, 372] on div "Edit Restaurant Branches Menus Sections Full Menu View Edit Menu Choice Groups …" at bounding box center [784, 442] width 1568 height 1446
type input "0"
click at [282, 417] on div "Home / Restaurants management / Menus / Sections / item / update Lebanese Meals…" at bounding box center [915, 442] width 1307 height 1446
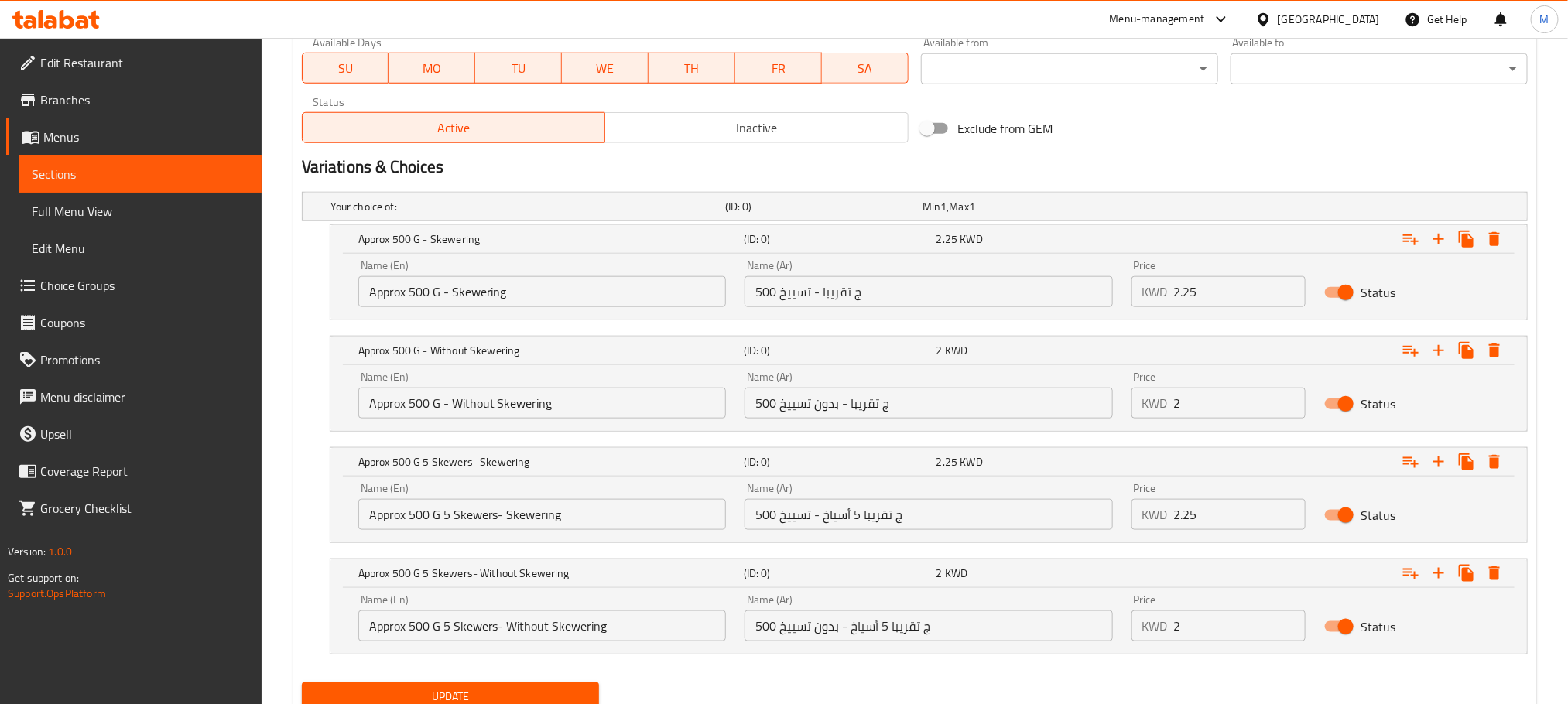
scroll to position [783, 0]
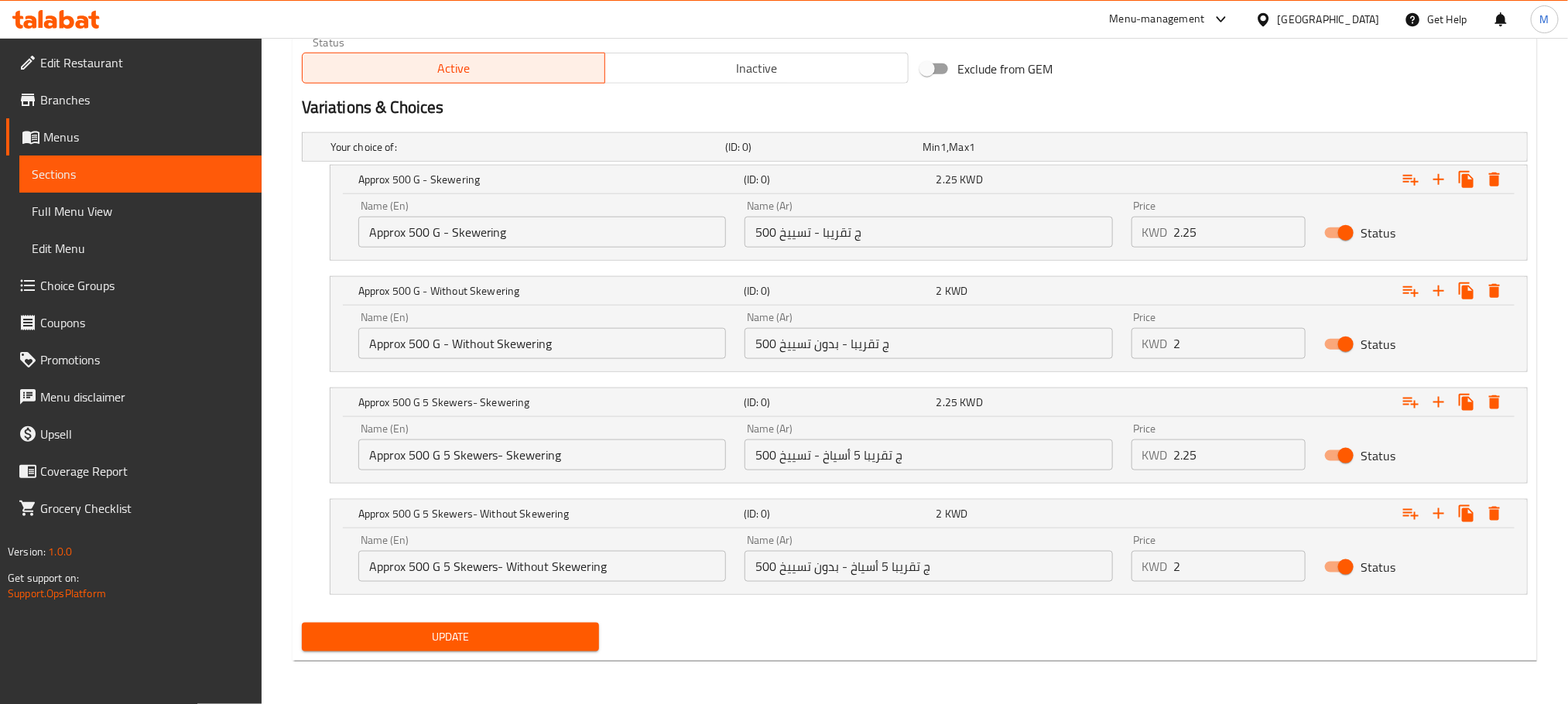
click at [507, 646] on span "Update" at bounding box center [450, 637] width 272 height 19
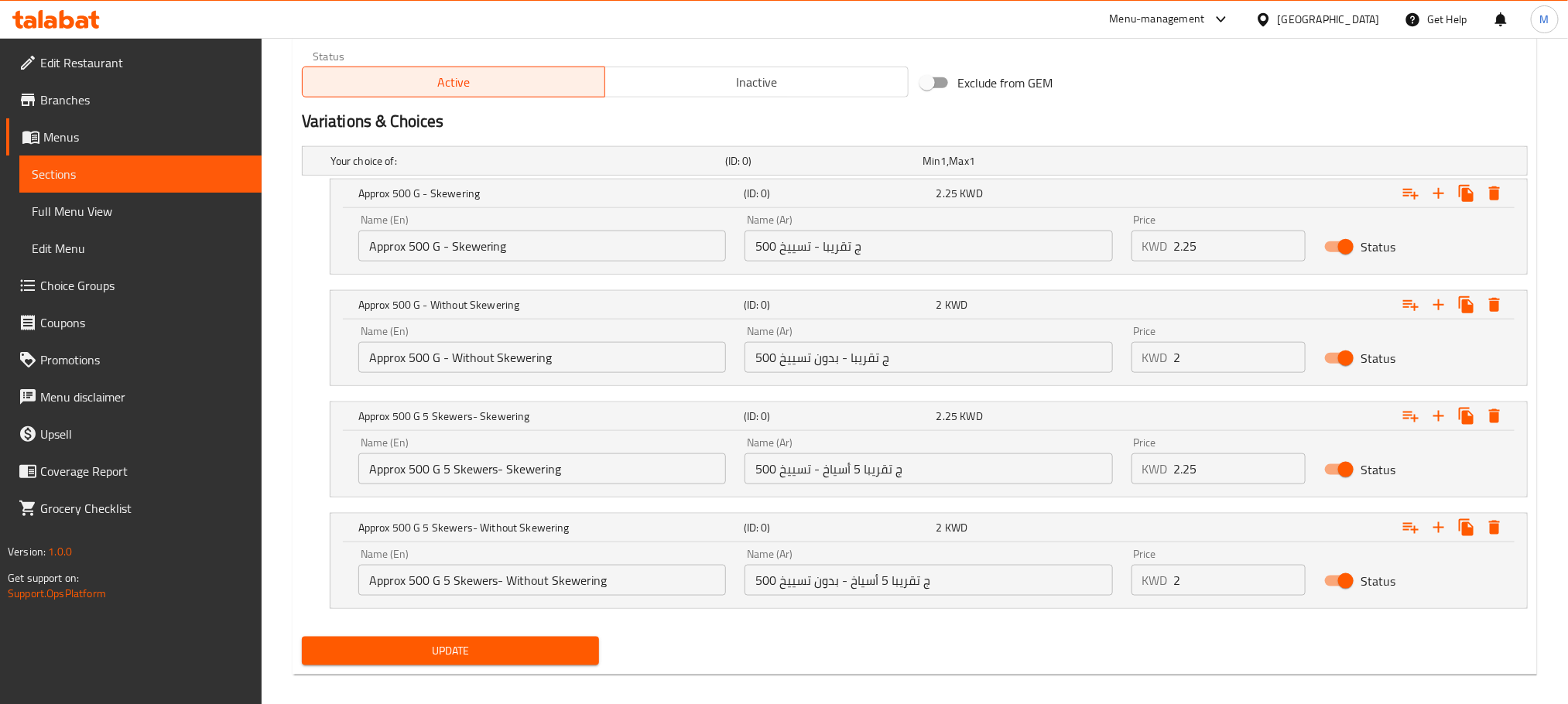
scroll to position [104, 0]
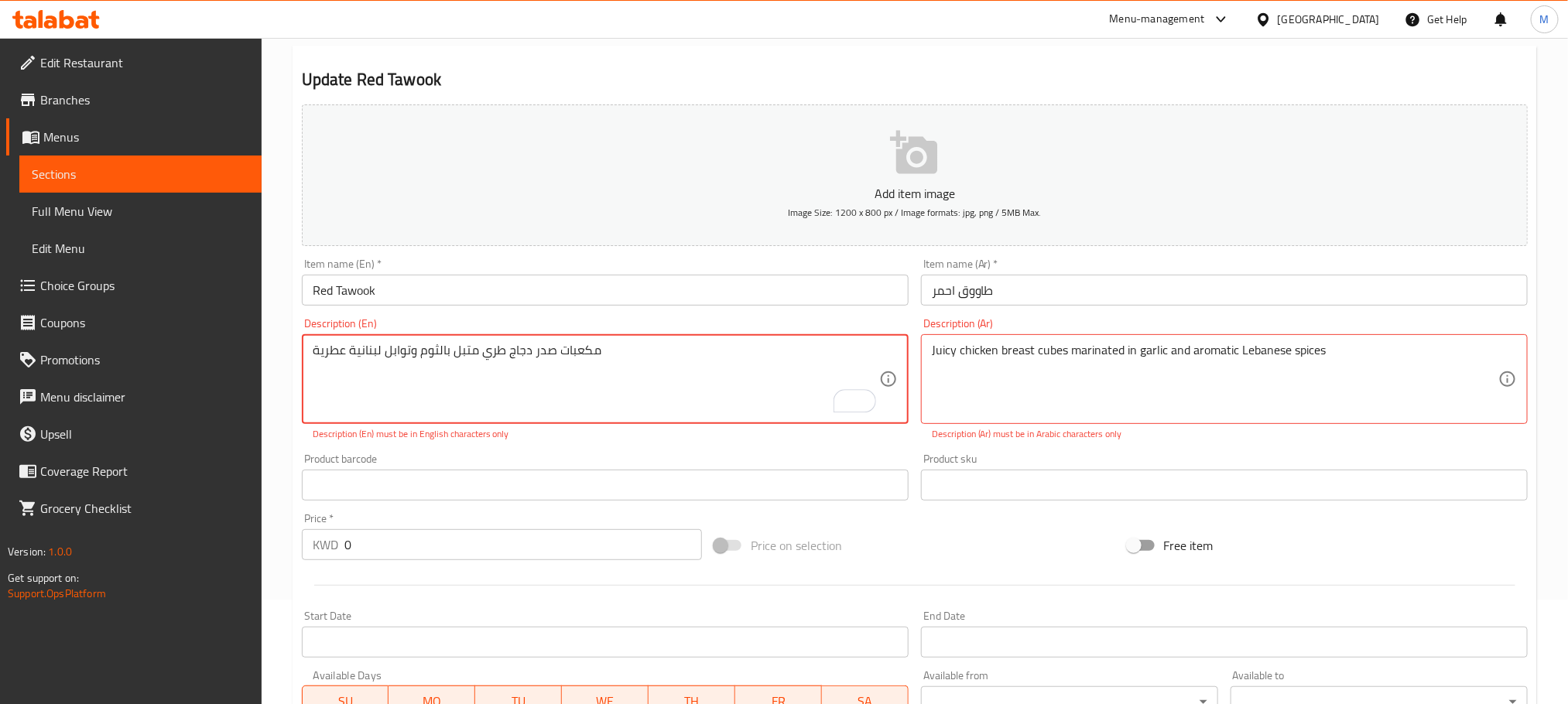
click at [1069, 334] on div "Juicy chicken breast cubes marinated in garlic and aromatic Lebanese spices Des…" at bounding box center [1225, 379] width 607 height 90
click at [1066, 334] on div "Juicy chicken breast cubes marinated in garlic and aromatic Lebanese spices Des…" at bounding box center [1225, 379] width 607 height 90
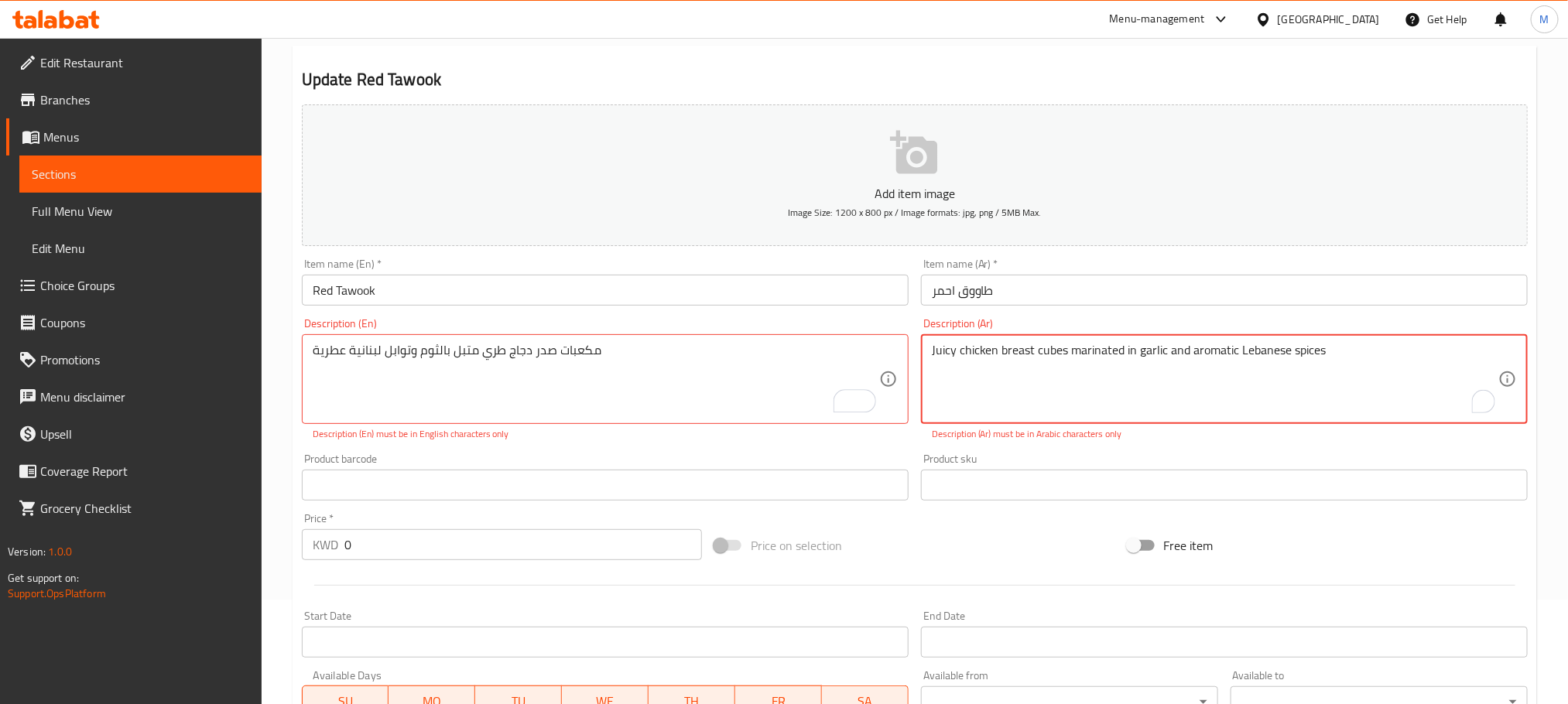
click at [1066, 334] on div "Juicy chicken breast cubes marinated in garlic and aromatic Lebanese spices Des…" at bounding box center [1225, 379] width 607 height 90
click at [1066, 348] on textarea "Juicy chicken breast cubes marinated in garlic and aromatic Lebanese spices" at bounding box center [1215, 380] width 566 height 74
click at [1071, 348] on textarea "Juicy chicken breast cubes marinated in garlic and aromatic Lebanese spices" at bounding box center [1215, 380] width 566 height 74
click at [1073, 351] on textarea "Juicy chicken breast cubes marinated in garlic and aromatic Lebanese spices" at bounding box center [1215, 380] width 566 height 74
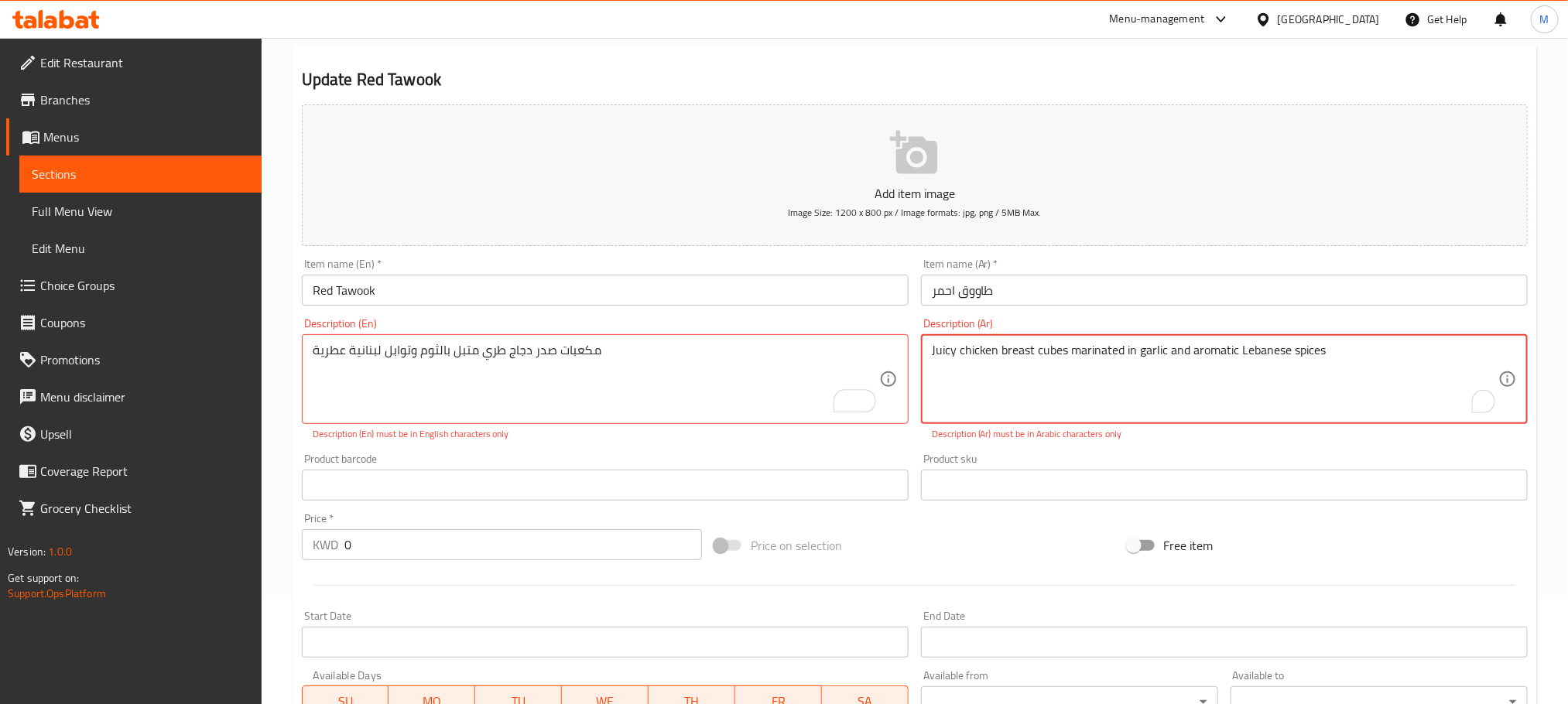
click at [1073, 351] on textarea "Juicy chicken breast cubes marinated in garlic and aromatic Lebanese spices" at bounding box center [1215, 380] width 566 height 74
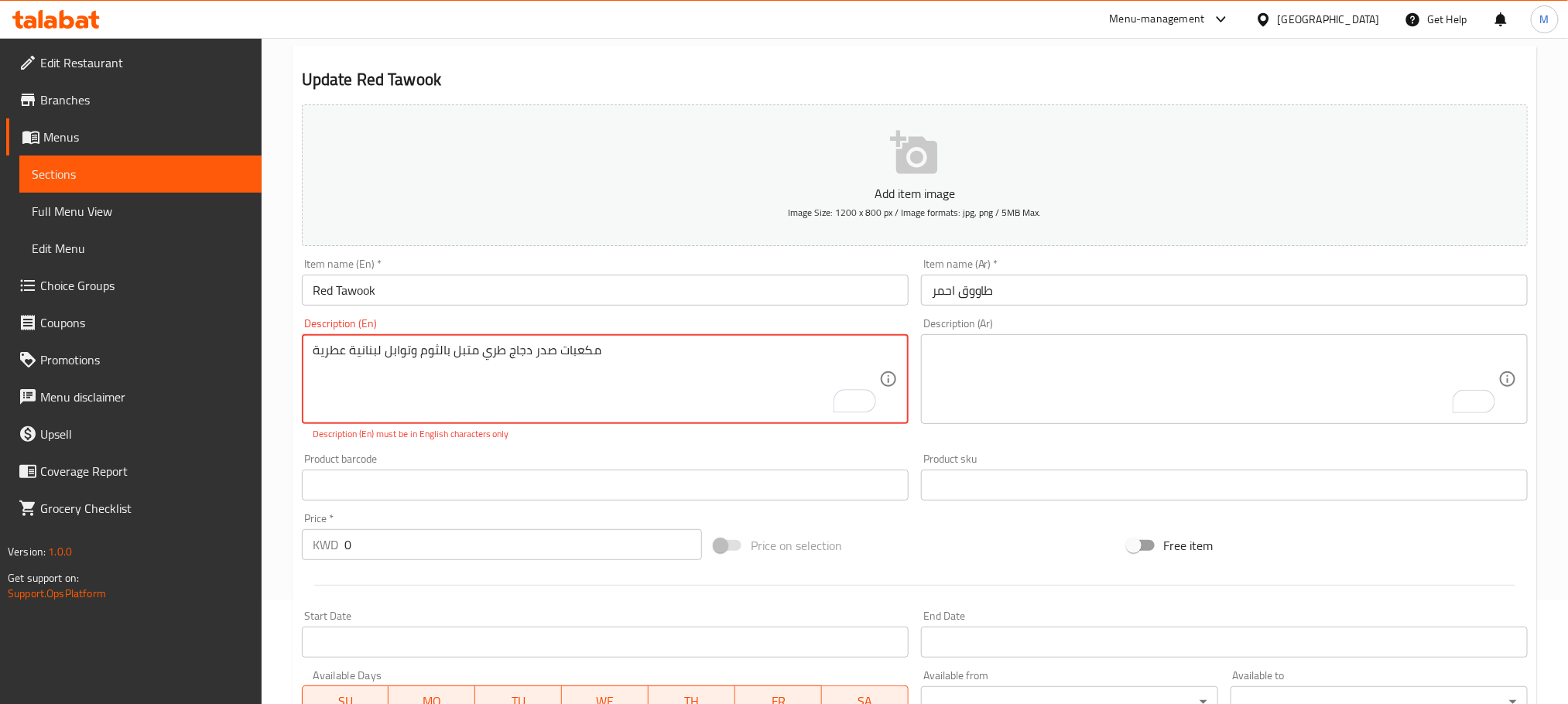
paste textarea "Juicy chicken breast cubes marinated in garlic and aromatic Lebanese spices"
click at [467, 352] on textarea "مكعبات صدر دجاج طري متبل بالثوم وتوابل لبنانية عطرية Juicy chicken breast cubes…" at bounding box center [595, 380] width 566 height 74
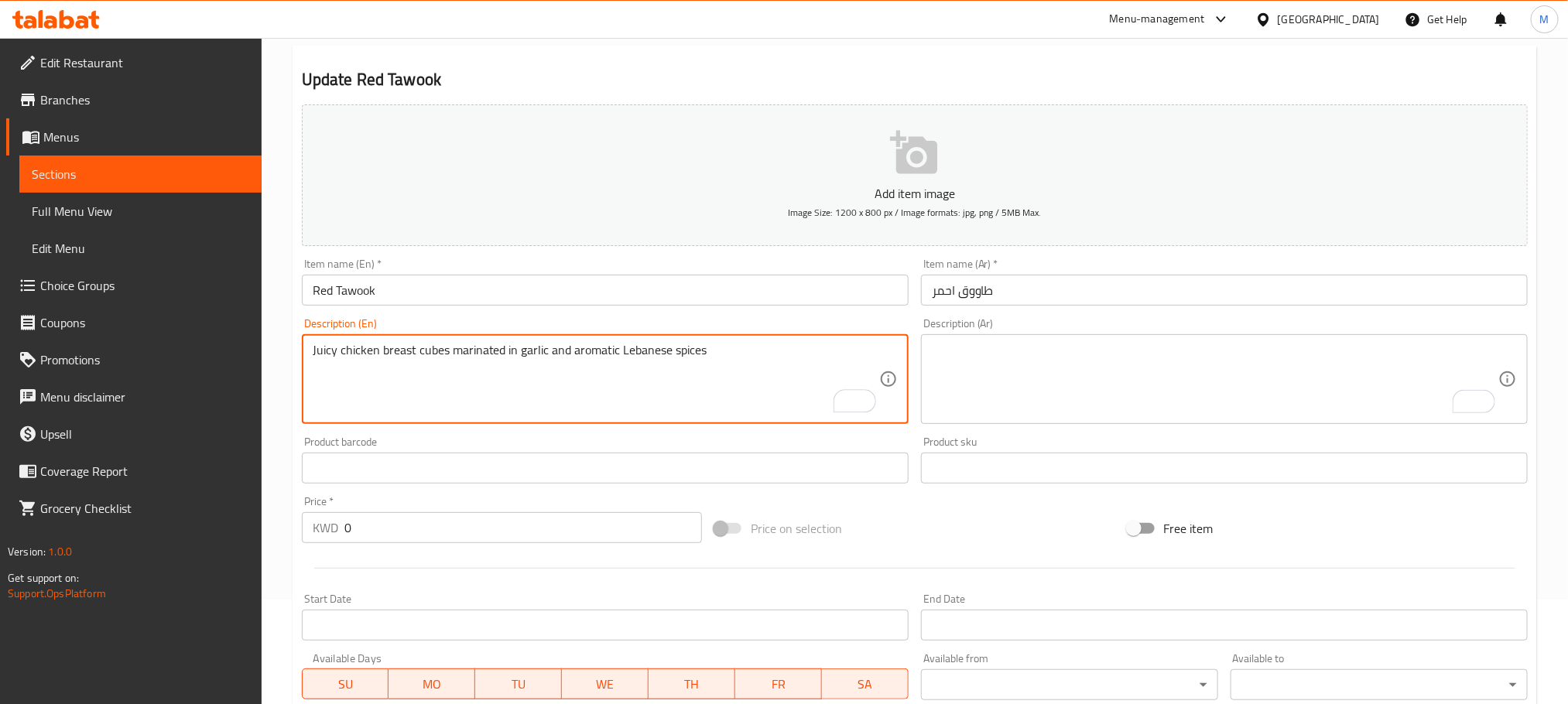
type textarea "Juicy chicken breast cubes marinated in garlic and aromatic Lebanese spices"
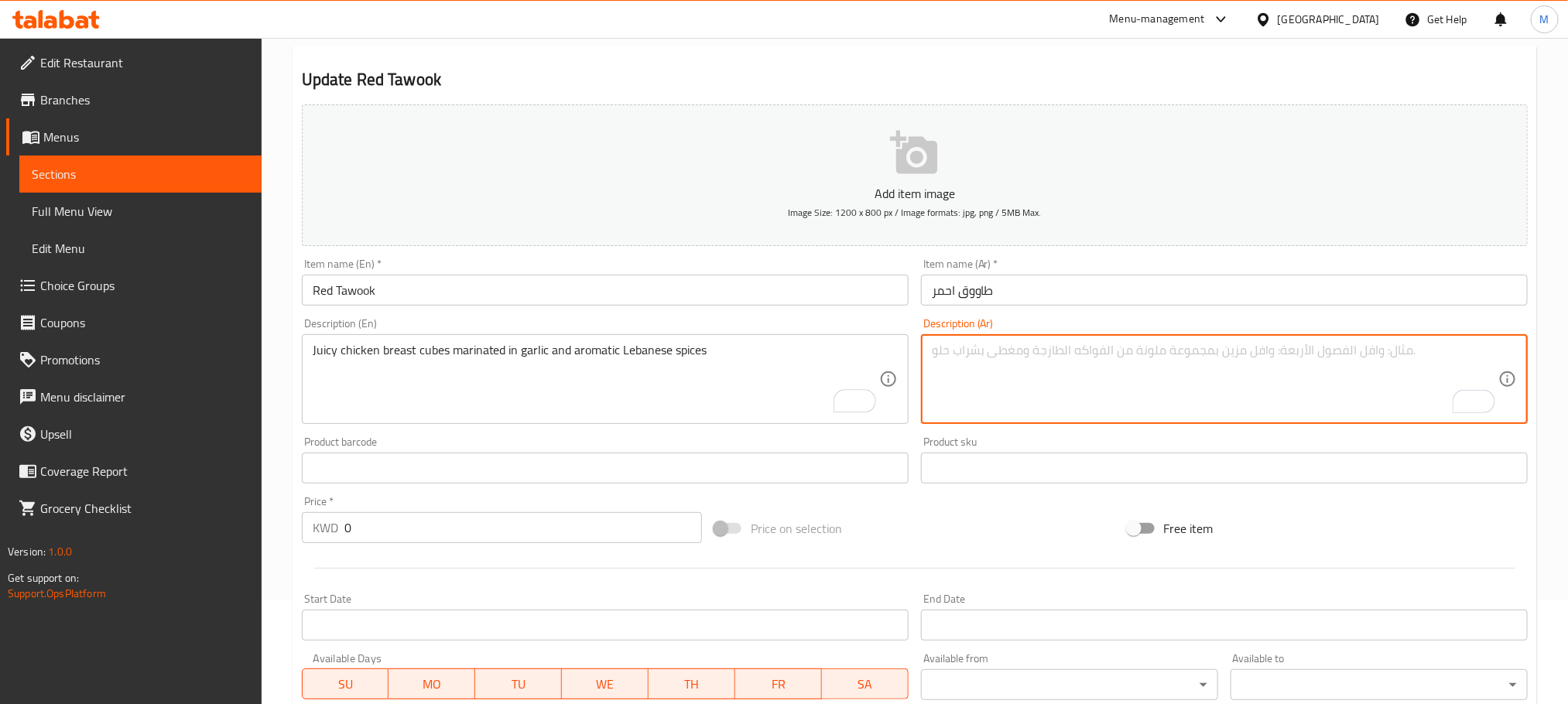
click at [1121, 390] on textarea "To enrich screen reader interactions, please activate Accessibility in Grammarl…" at bounding box center [1215, 380] width 566 height 74
paste textarea "مكعبات صدر دجاج طري متبل بالثوم وتوابل لبنانية عطرية"
type textarea "مكعبات صدر دجاج طري متبل بالثوم وتوابل لبنانية عطرية"
click at [267, 417] on div "Home / Restaurants management / Menus / Sections / item / update Lebanese Meals…" at bounding box center [915, 656] width 1307 height 1446
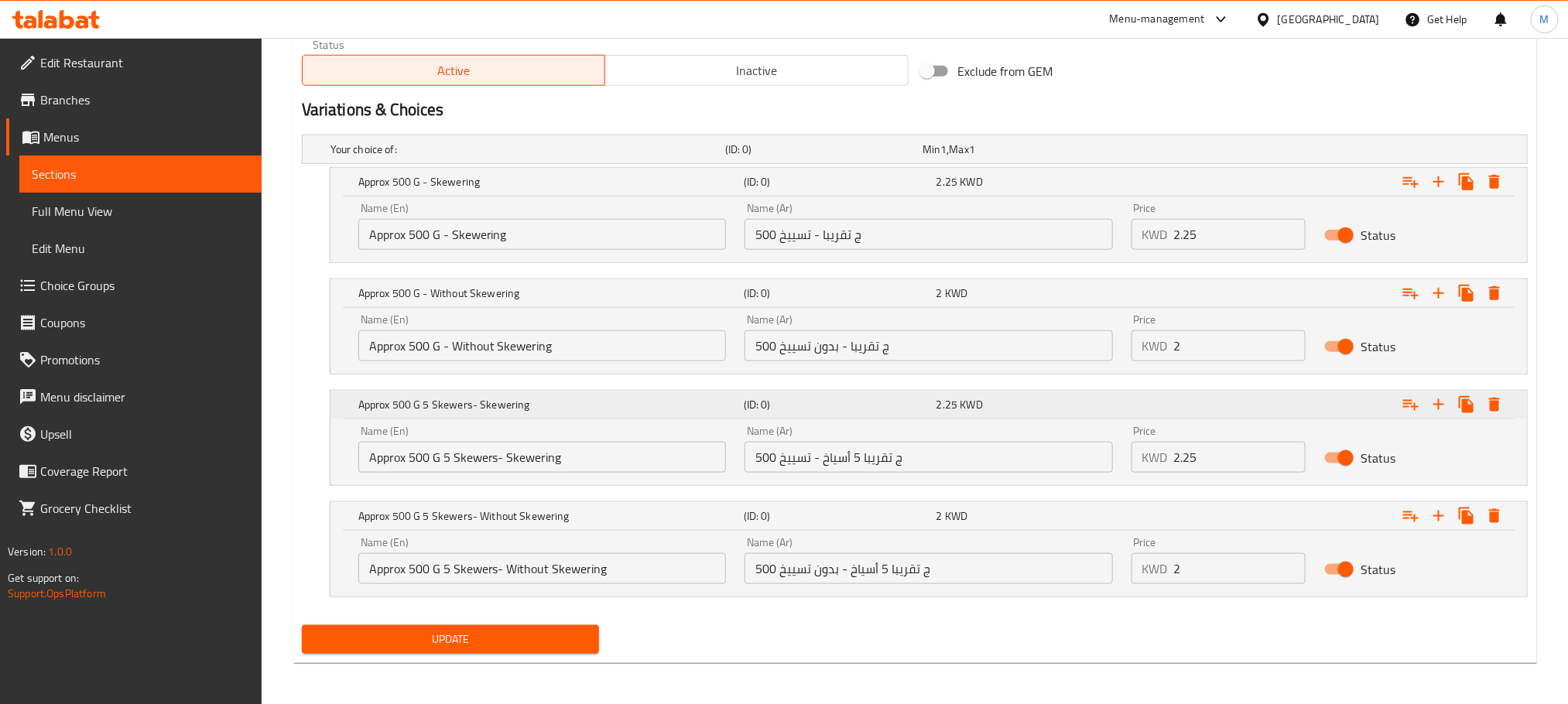
scroll to position [783, 0]
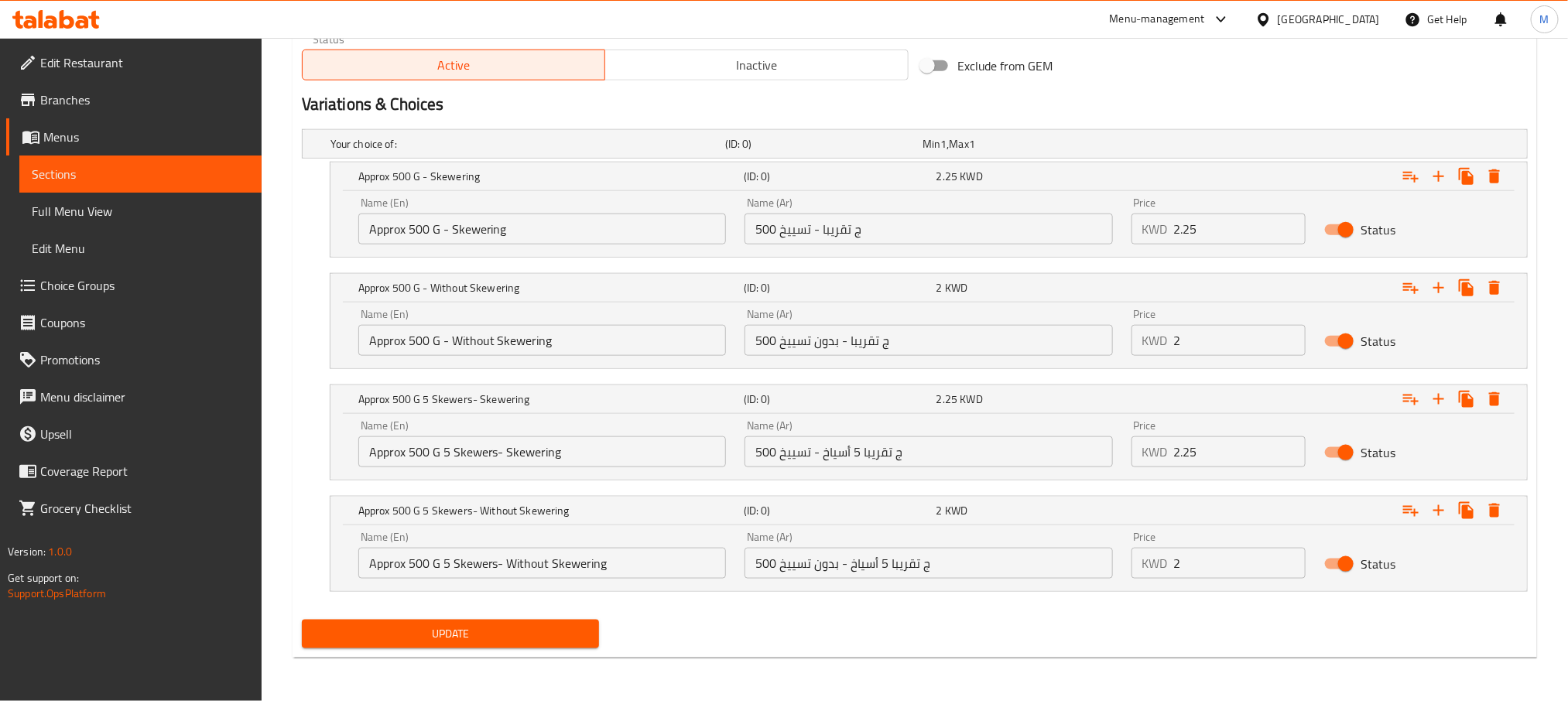
click at [496, 631] on span "Update" at bounding box center [450, 634] width 272 height 19
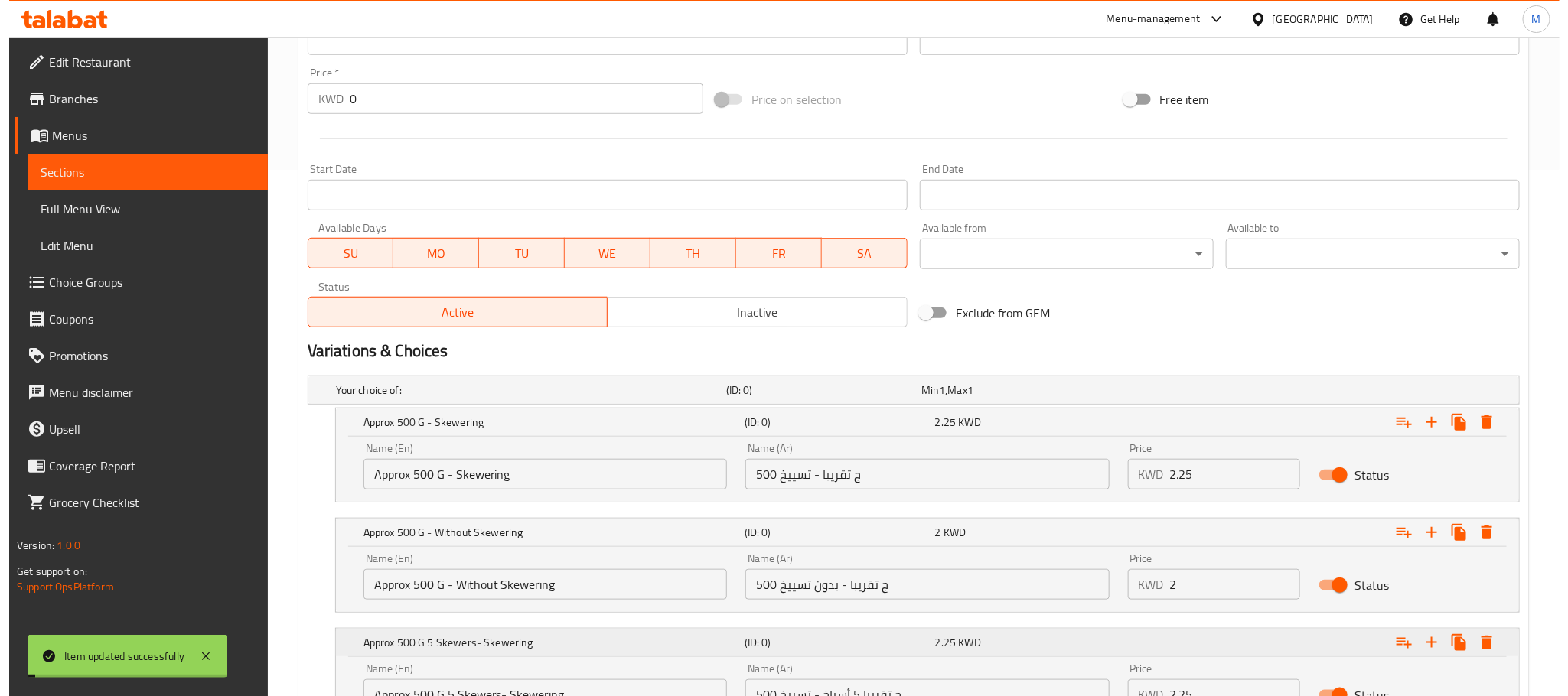
scroll to position [0, 0]
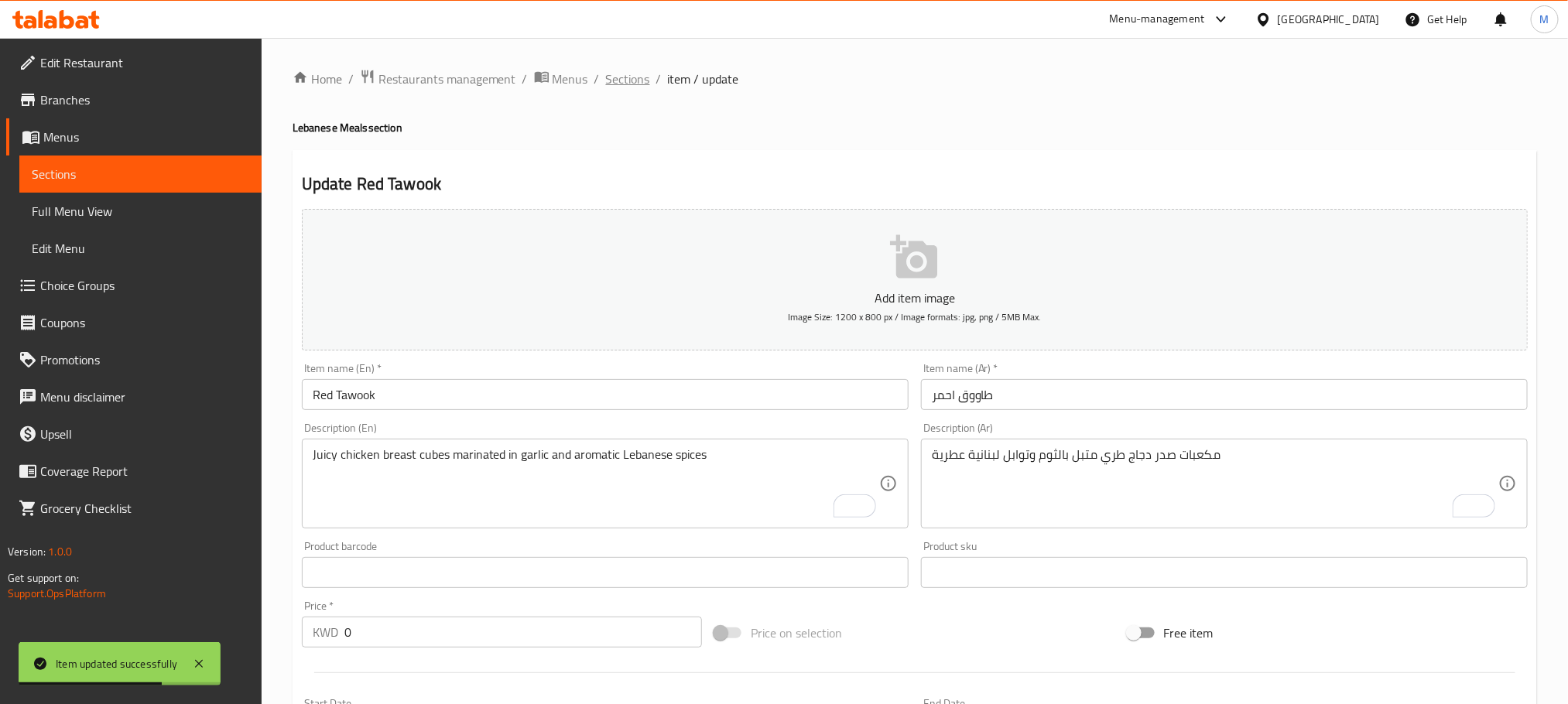
click at [639, 76] on span "Sections" at bounding box center [628, 79] width 44 height 18
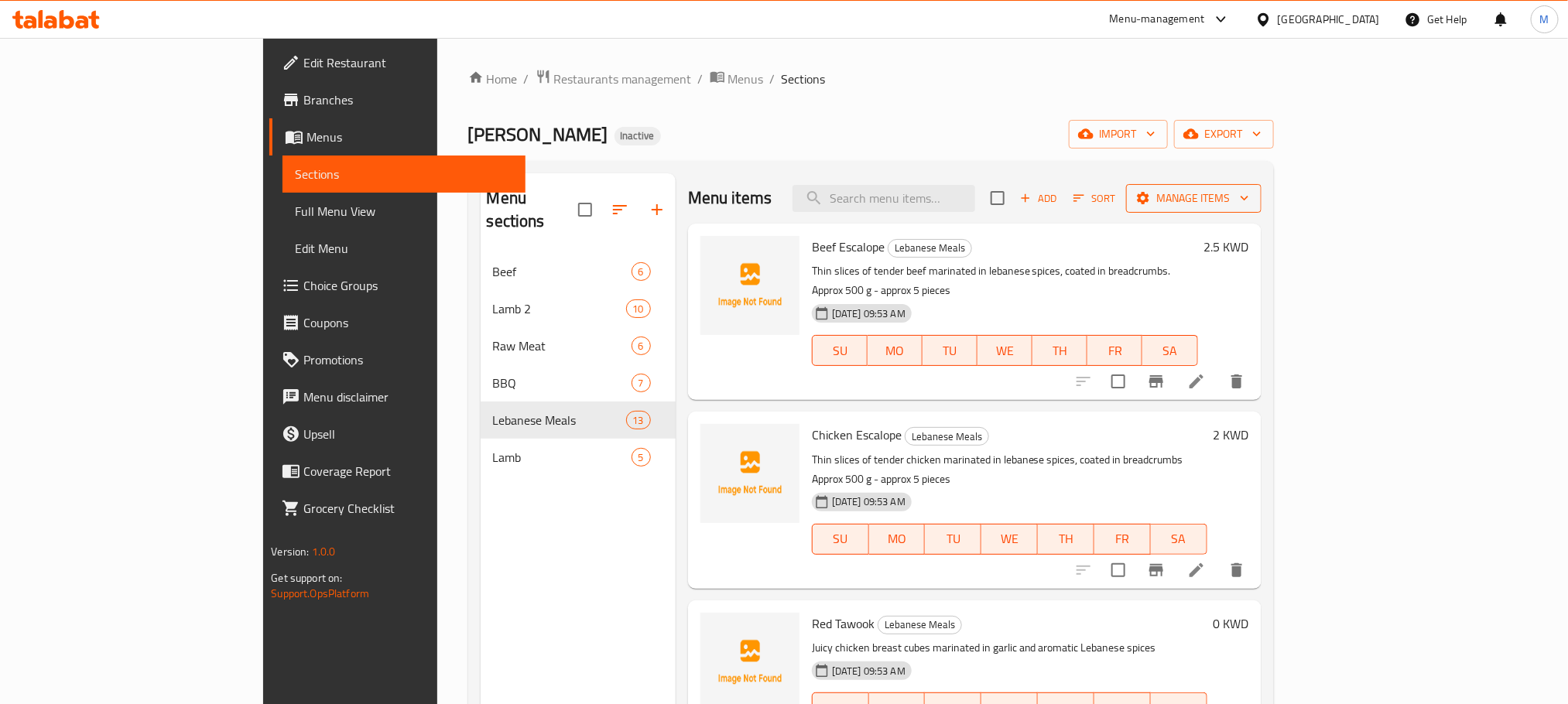
click at [1252, 190] on icon "button" at bounding box center [1244, 197] width 15 height 15
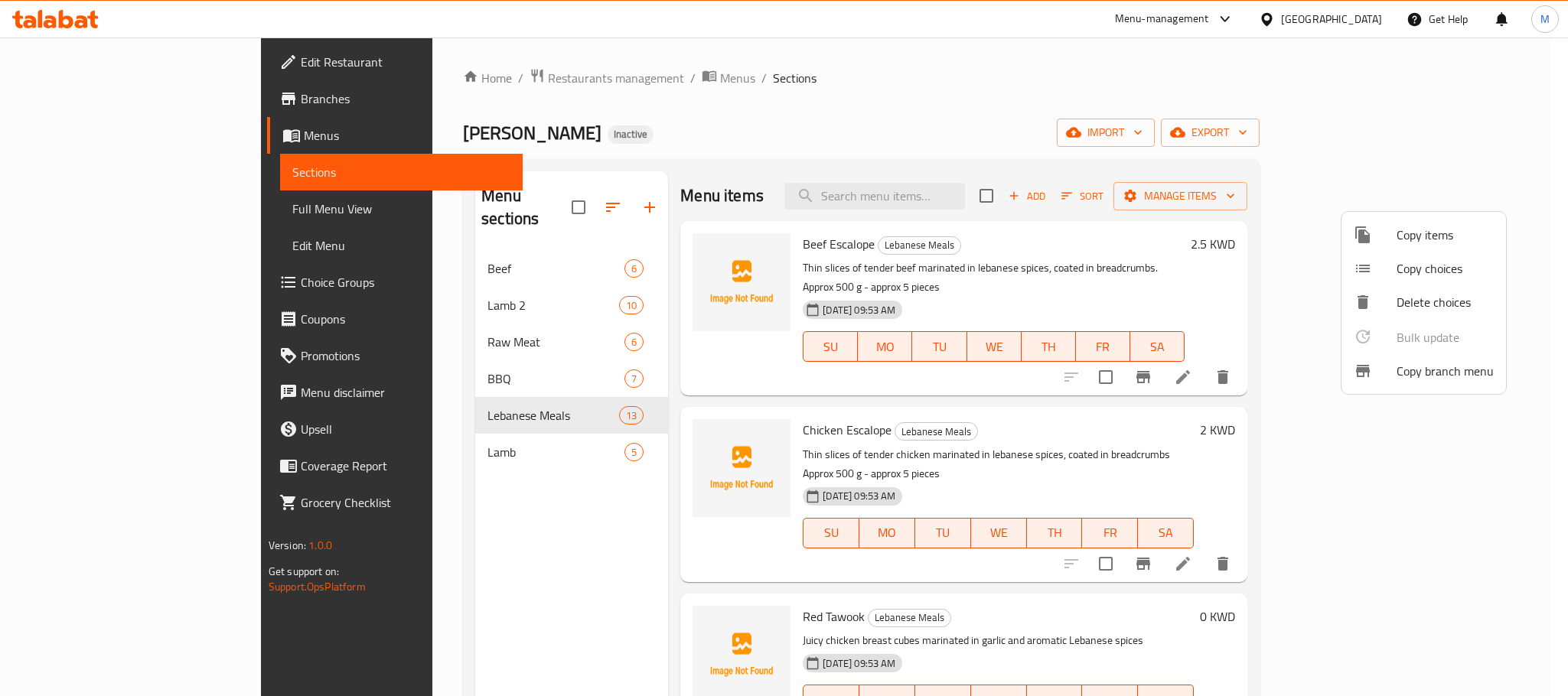
click at [1444, 274] on span "Copy choices" at bounding box center [1445, 268] width 97 height 18
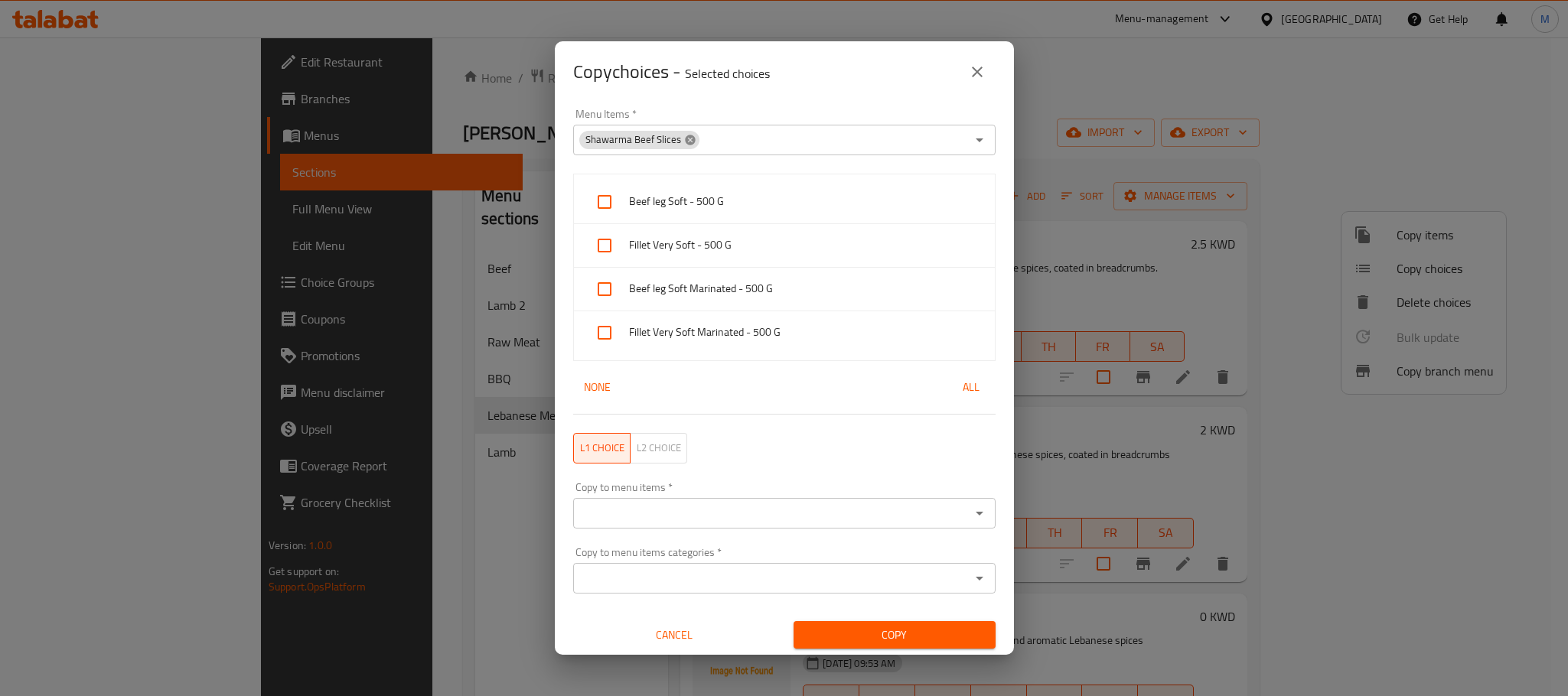
click at [691, 140] on icon at bounding box center [689, 140] width 10 height 10
click at [923, 136] on input "Menu Items   *" at bounding box center [772, 140] width 388 height 21
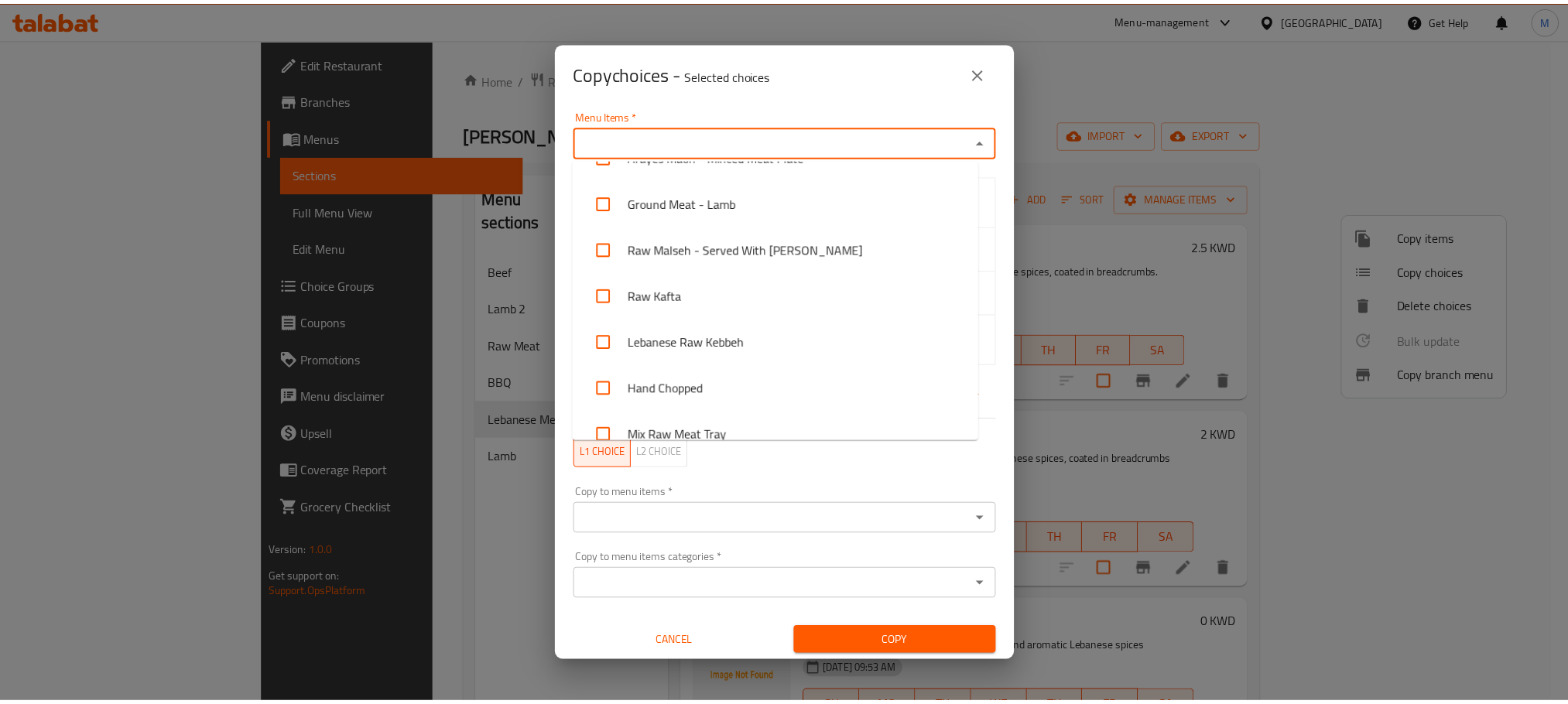
scroll to position [242, 0]
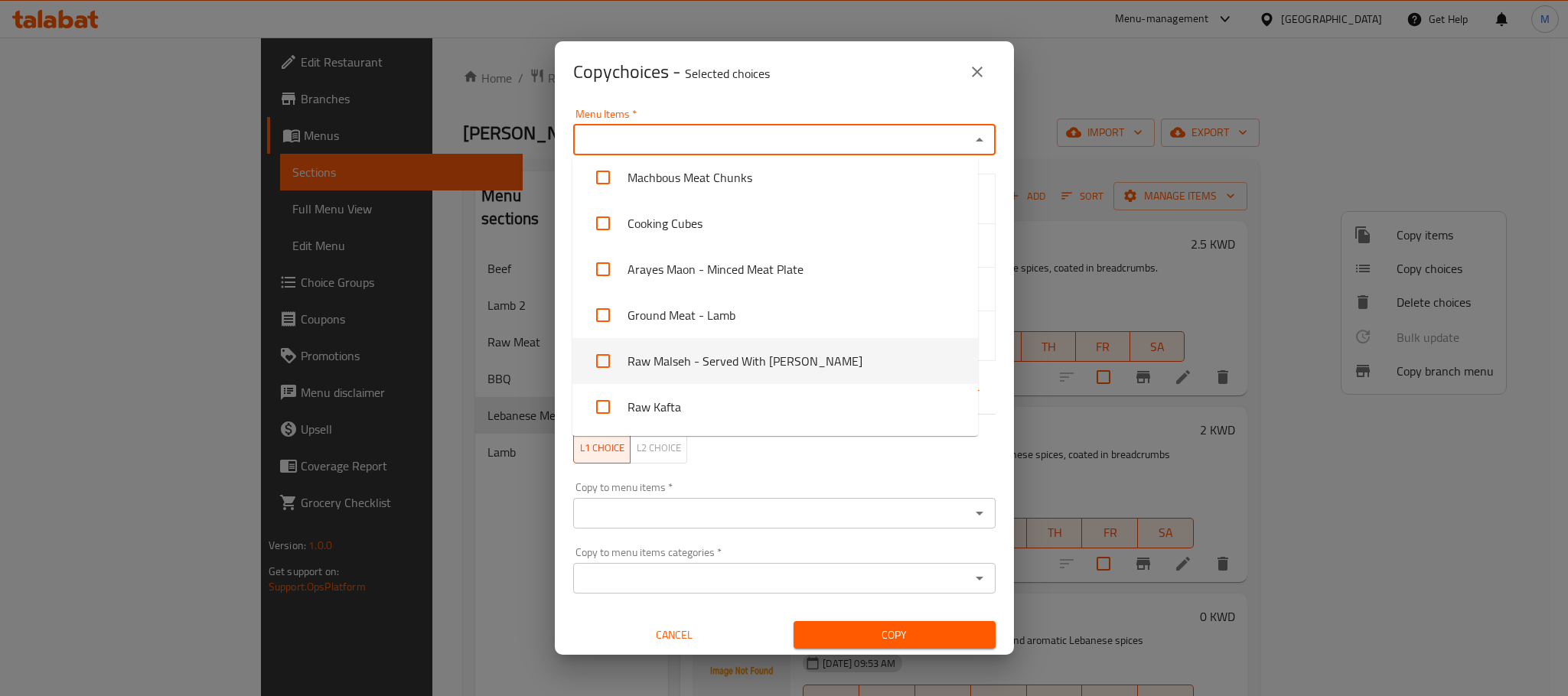
click at [980, 69] on icon "close" at bounding box center [977, 71] width 18 height 18
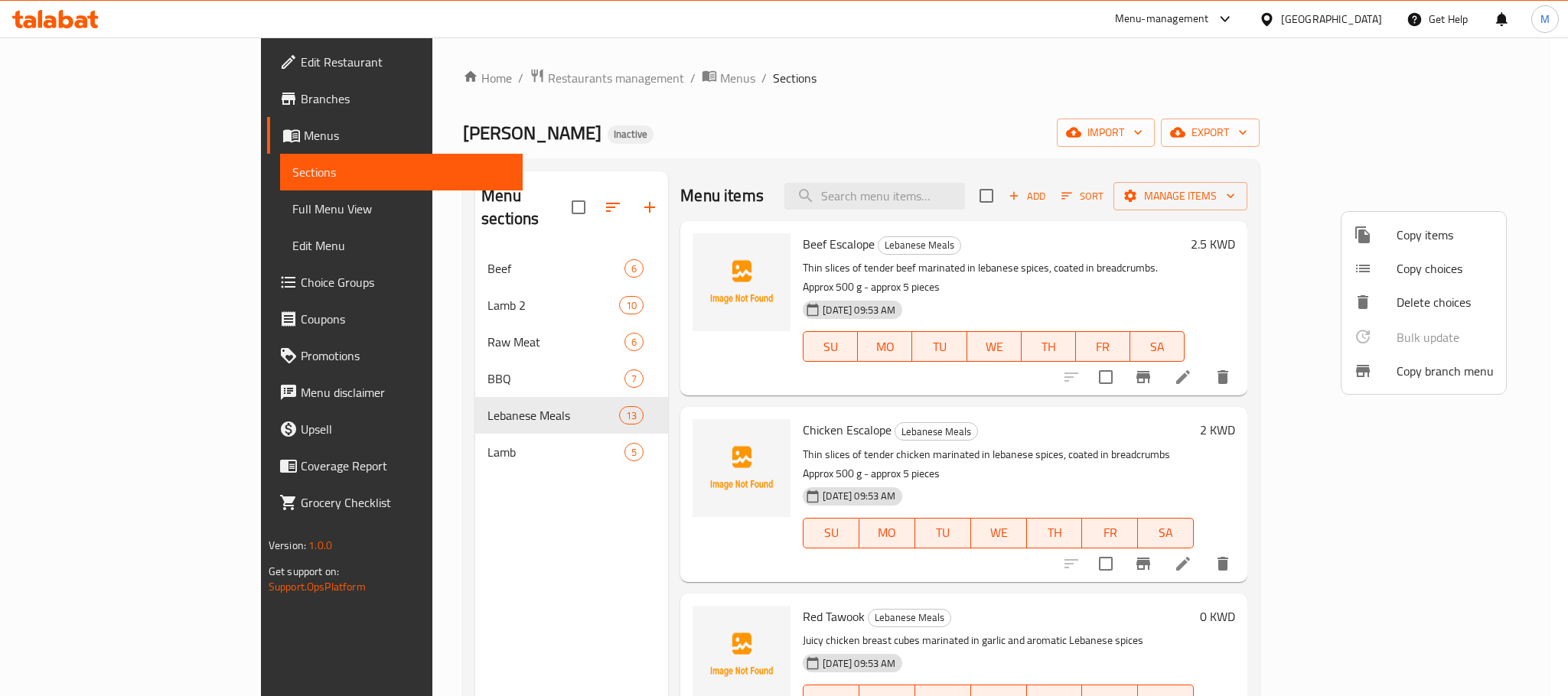
click at [1013, 101] on div at bounding box center [784, 348] width 1568 height 696
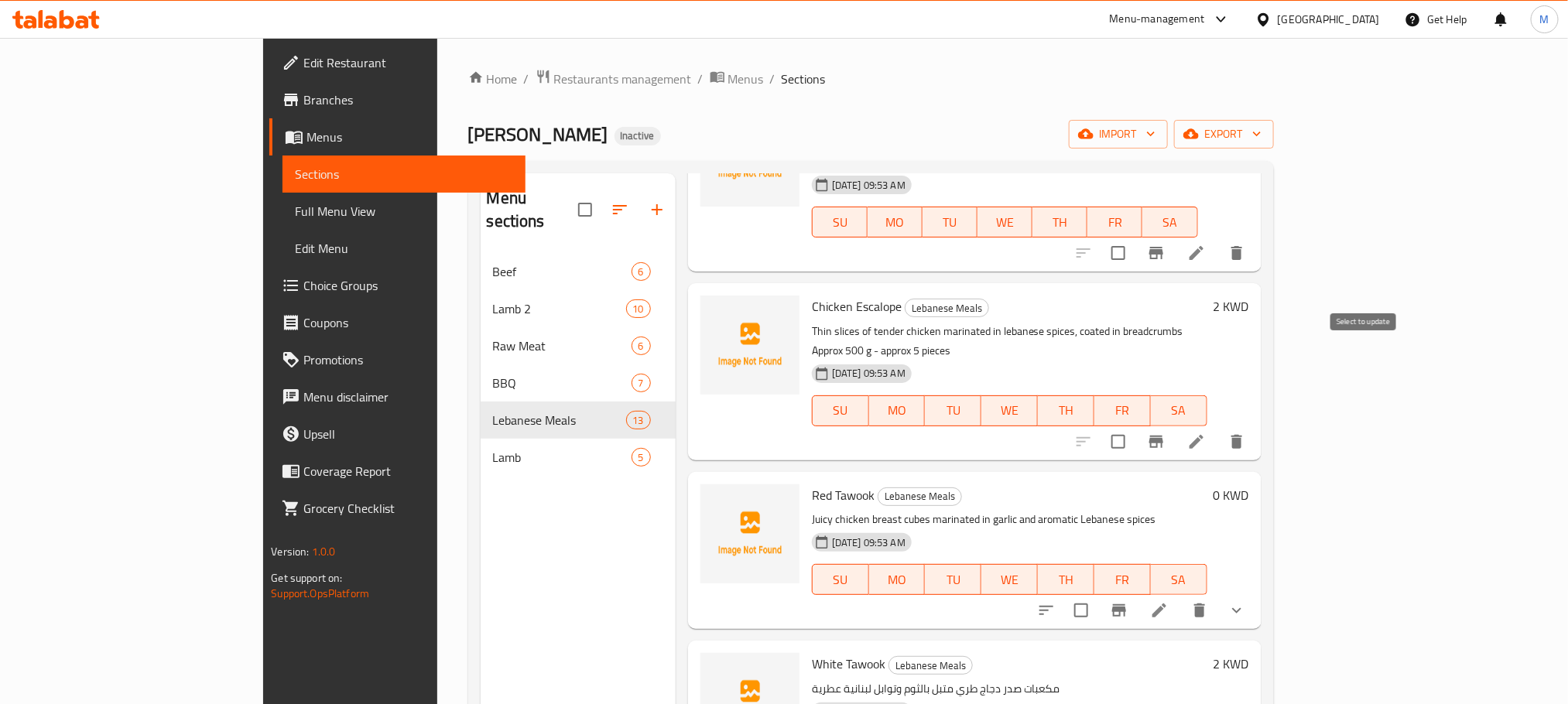
scroll to position [0, 0]
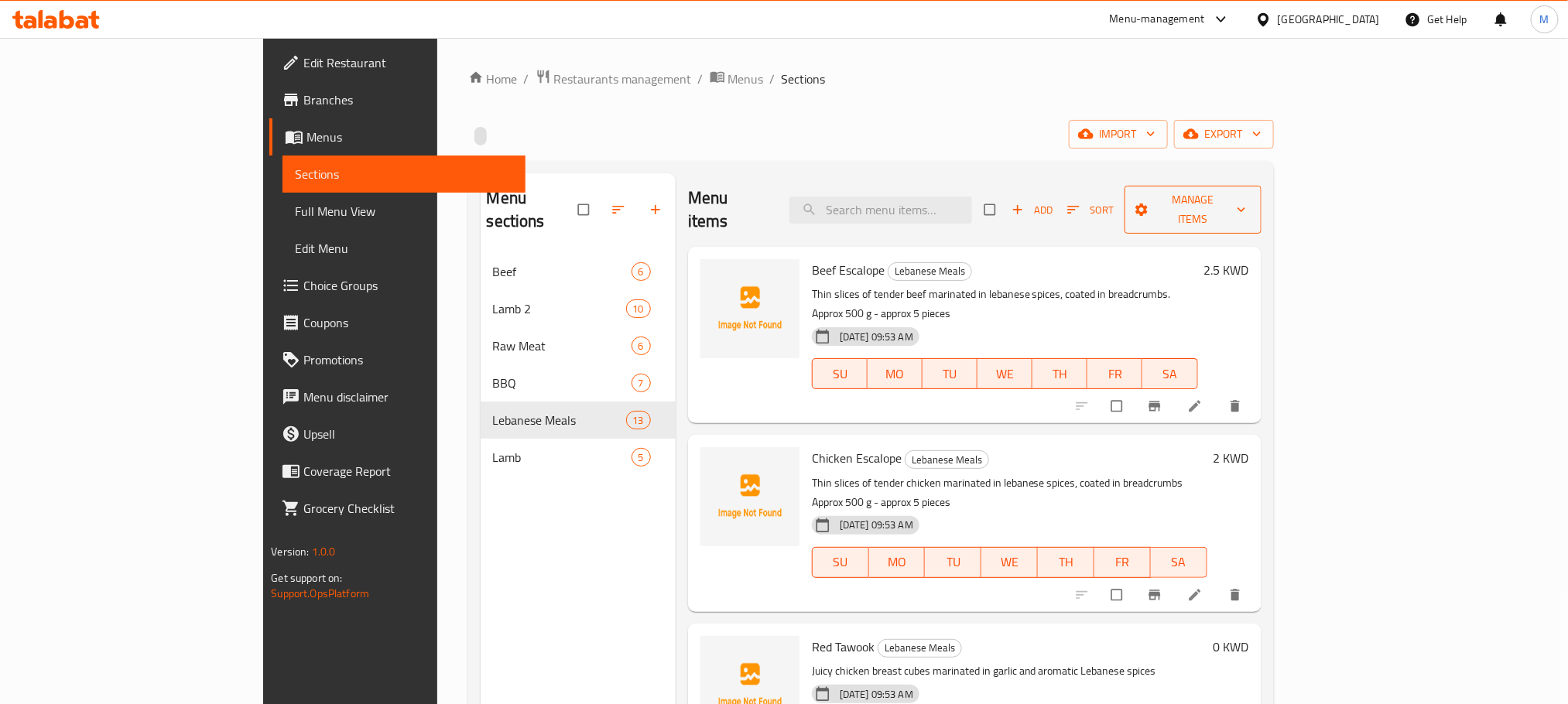
click at [1249, 190] on span "Manage items" at bounding box center [1194, 210] width 112 height 39
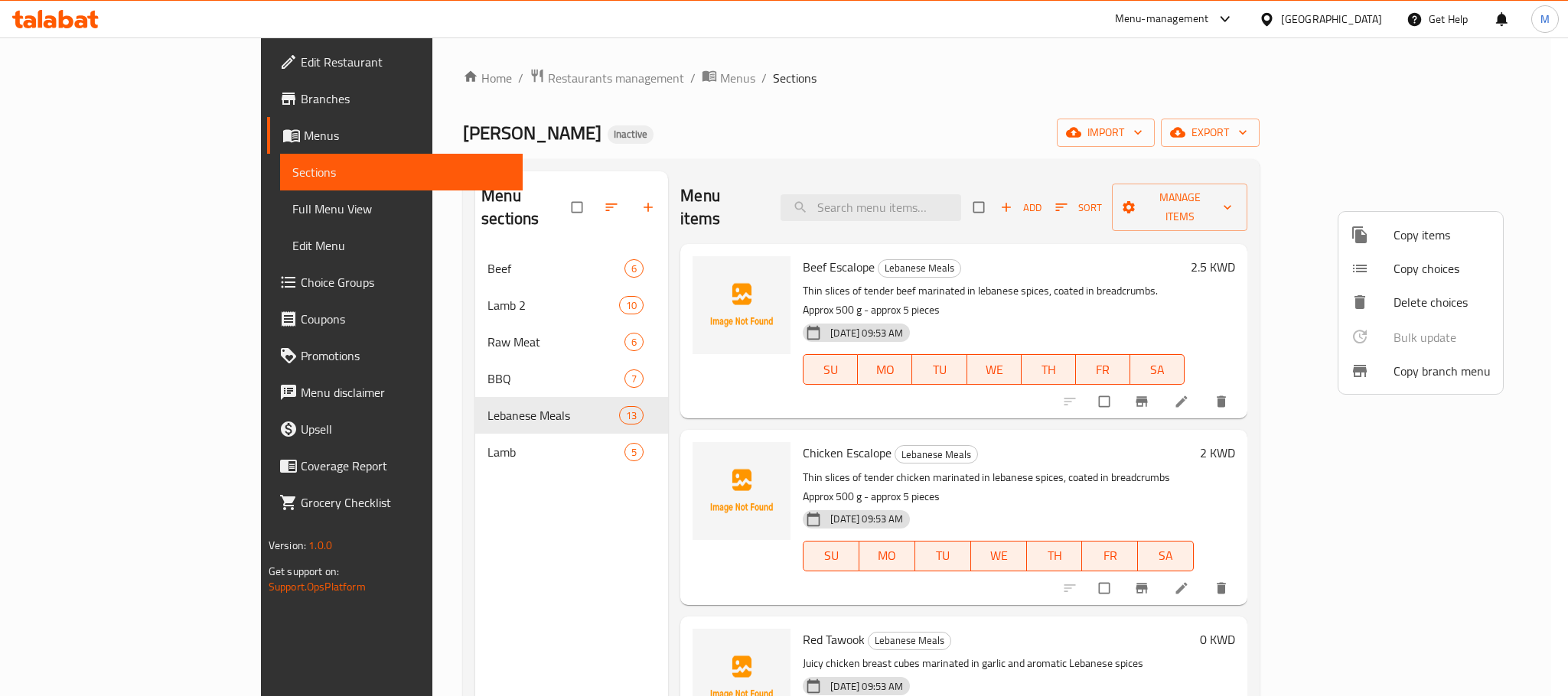
click at [1425, 269] on span "Copy choices" at bounding box center [1442, 268] width 97 height 18
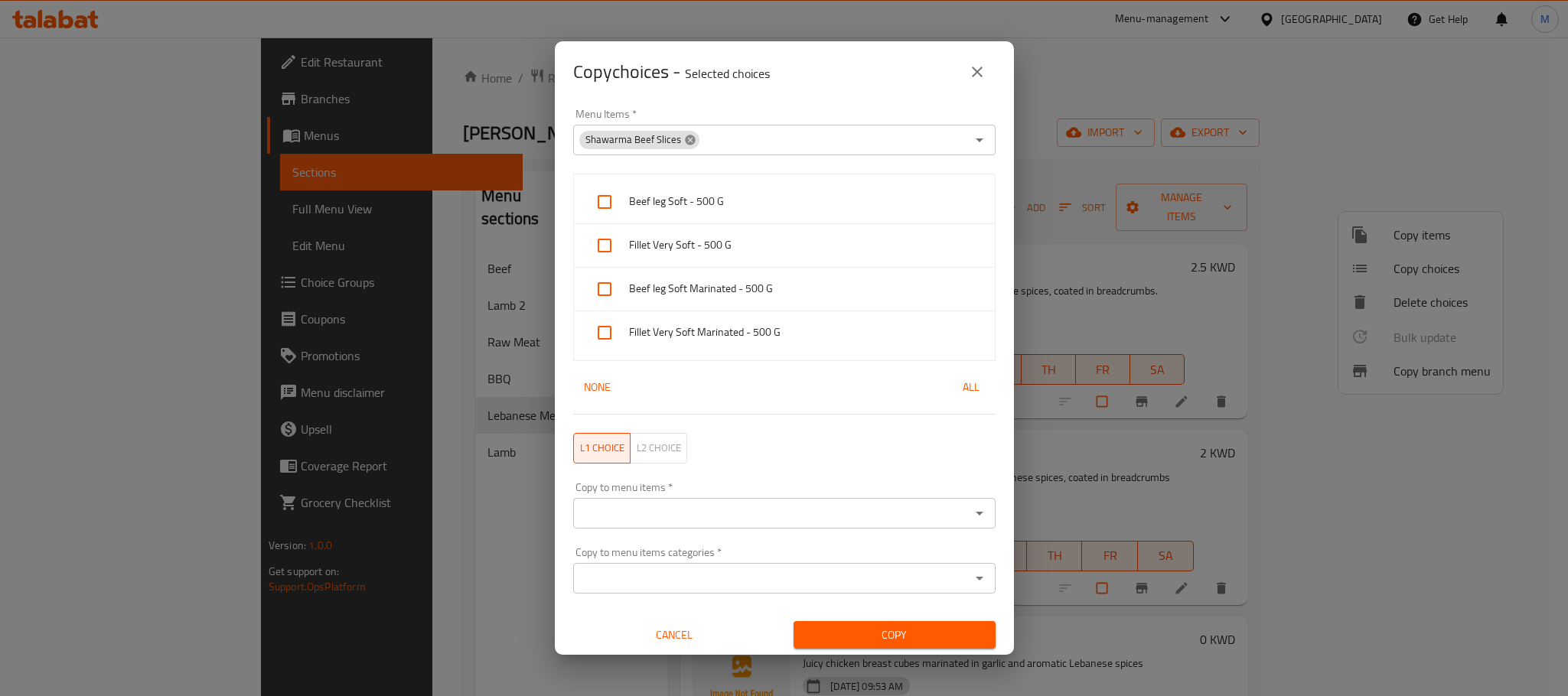
click at [687, 136] on icon at bounding box center [689, 140] width 10 height 10
click at [747, 129] on input "Menu Items   *" at bounding box center [772, 140] width 388 height 21
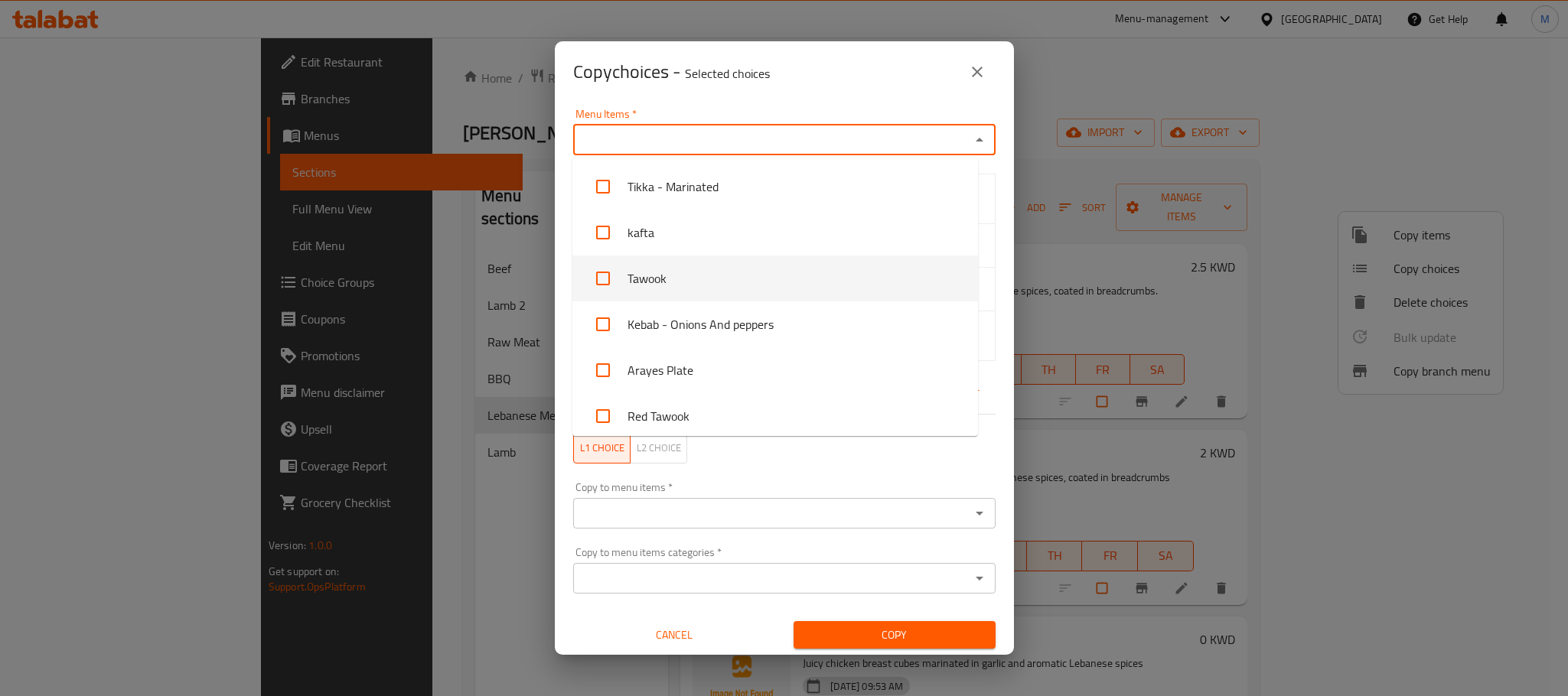
scroll to position [698, 0]
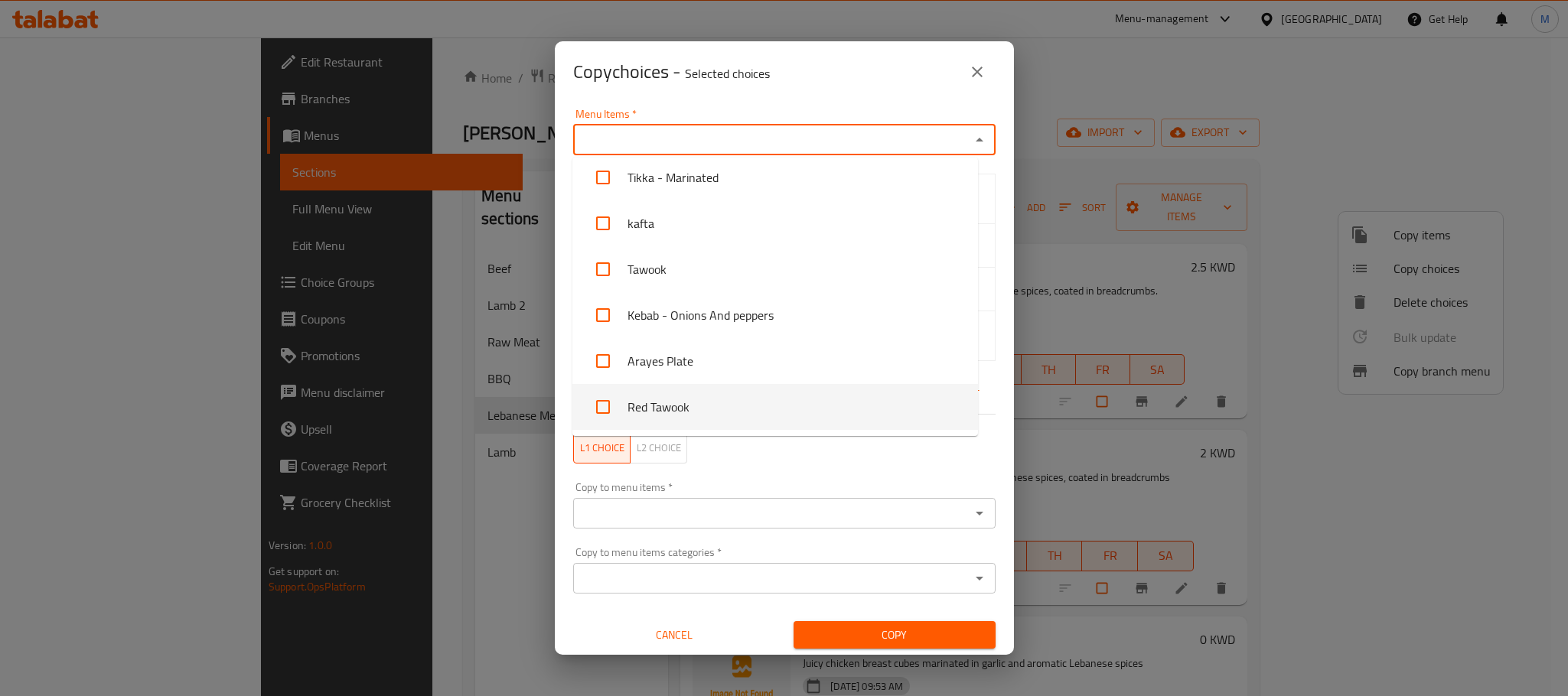
click at [739, 409] on li "Red Tawook" at bounding box center [775, 407] width 406 height 46
checkbox input "true"
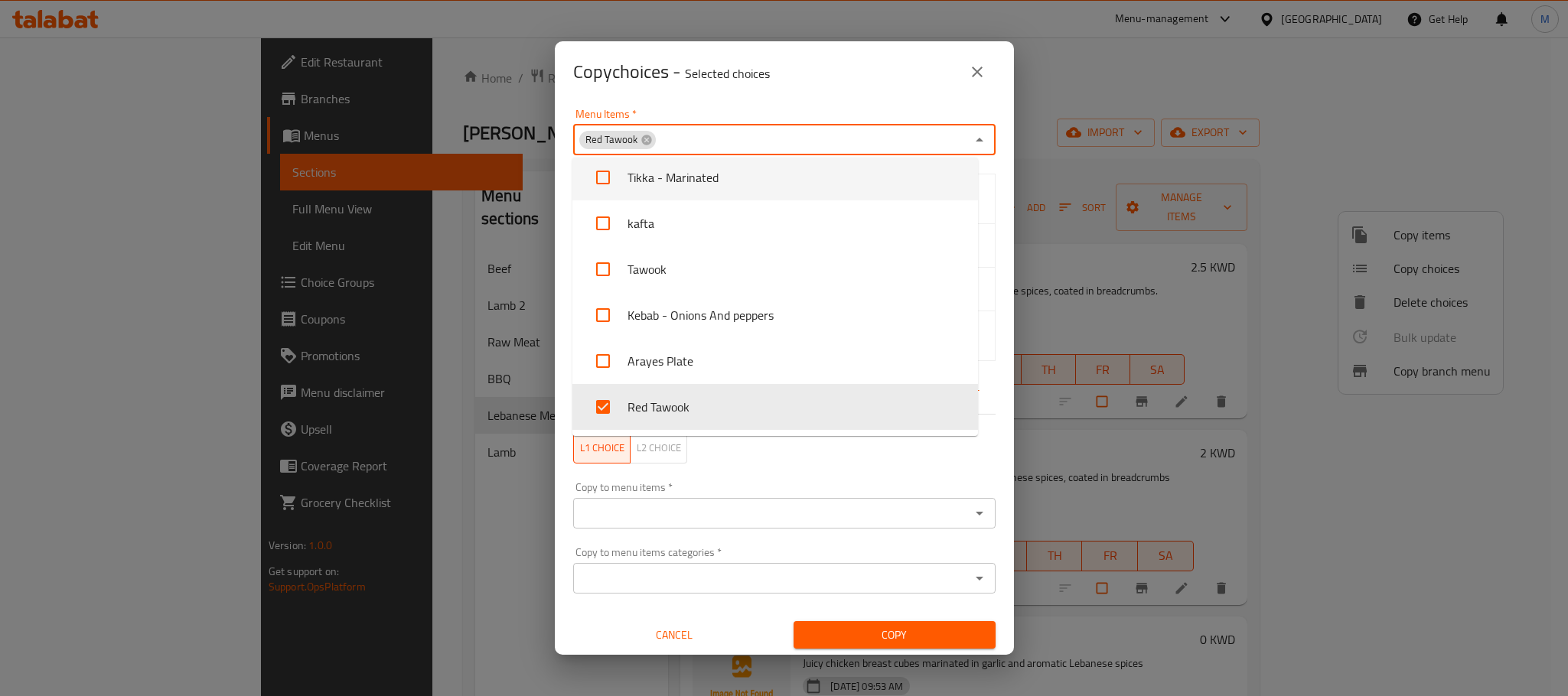
click at [847, 86] on div "Copy choices - Selected choices 0" at bounding box center [784, 71] width 422 height 37
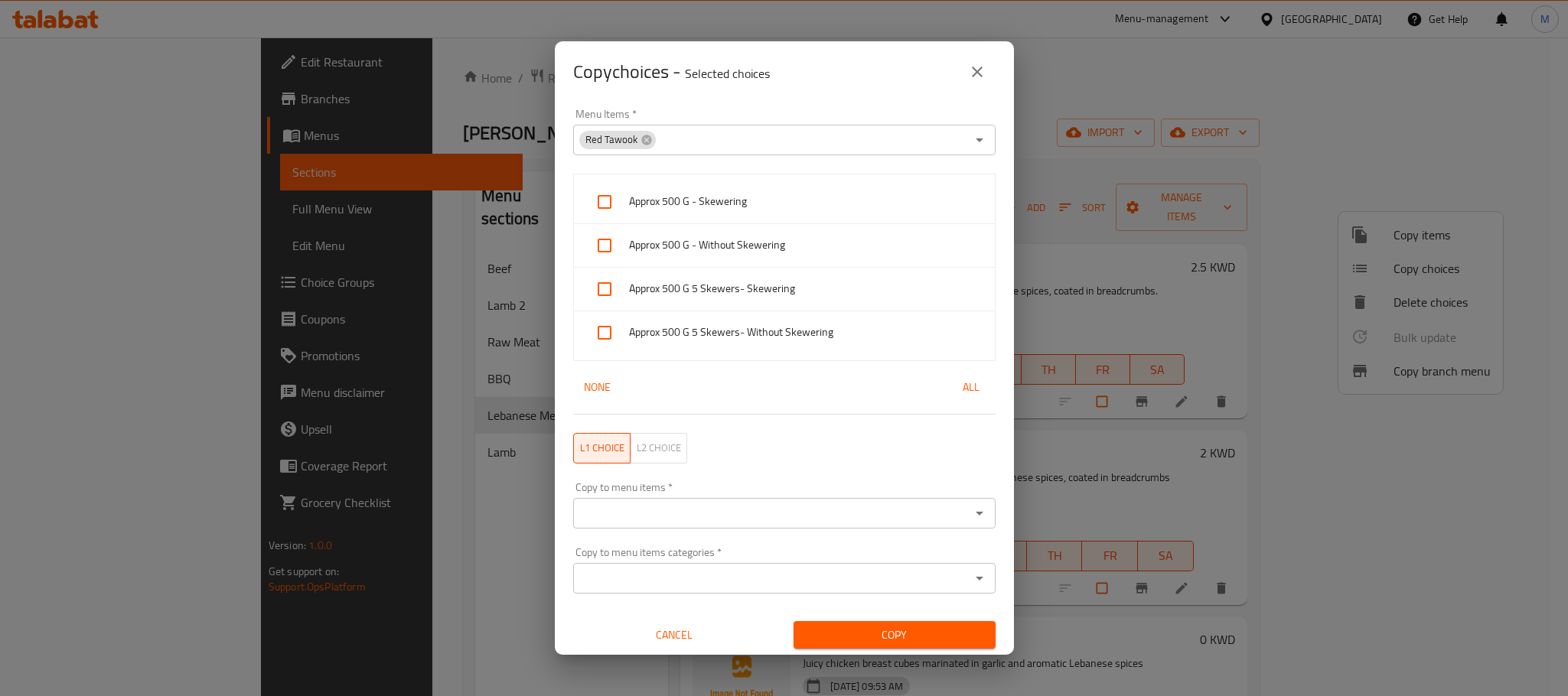
scroll to position [3, 0]
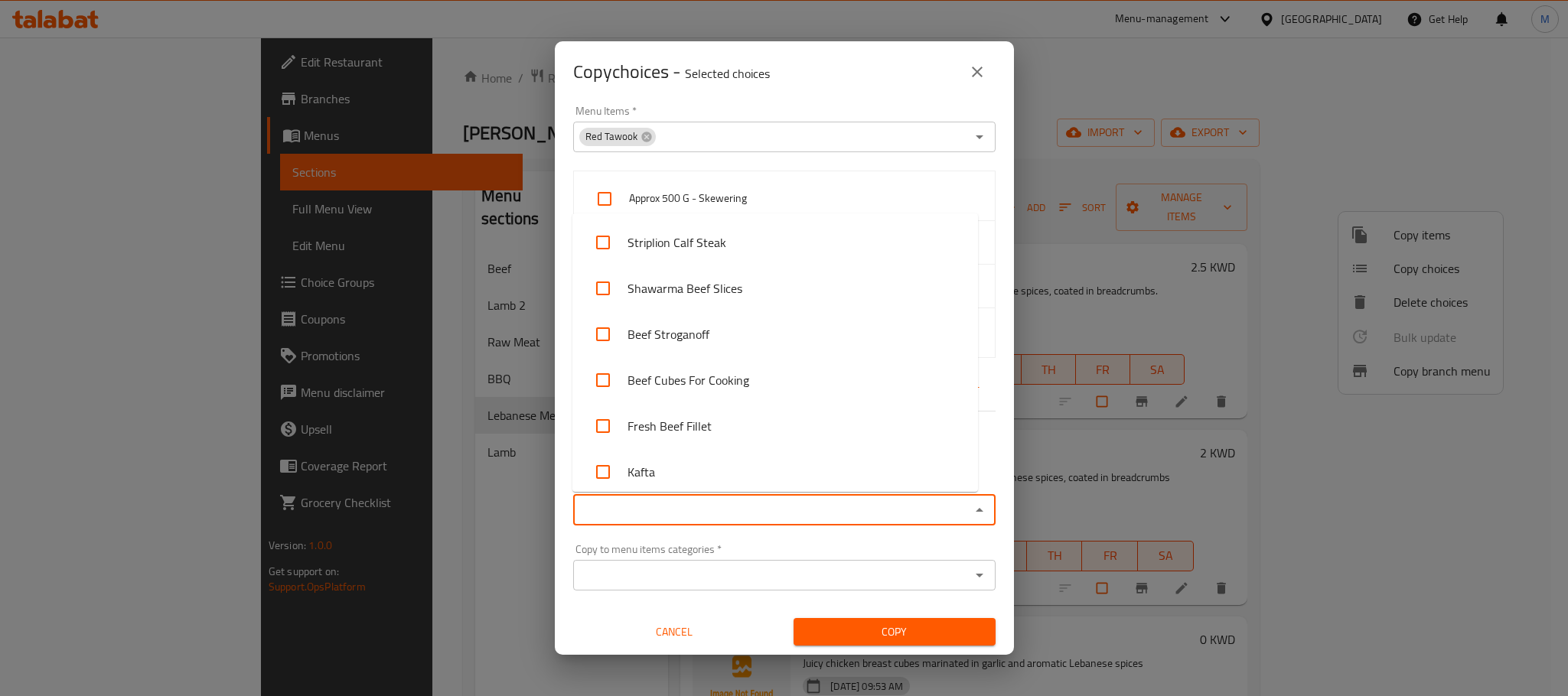
click at [722, 499] on input "Copy to menu items   *" at bounding box center [772, 510] width 388 height 21
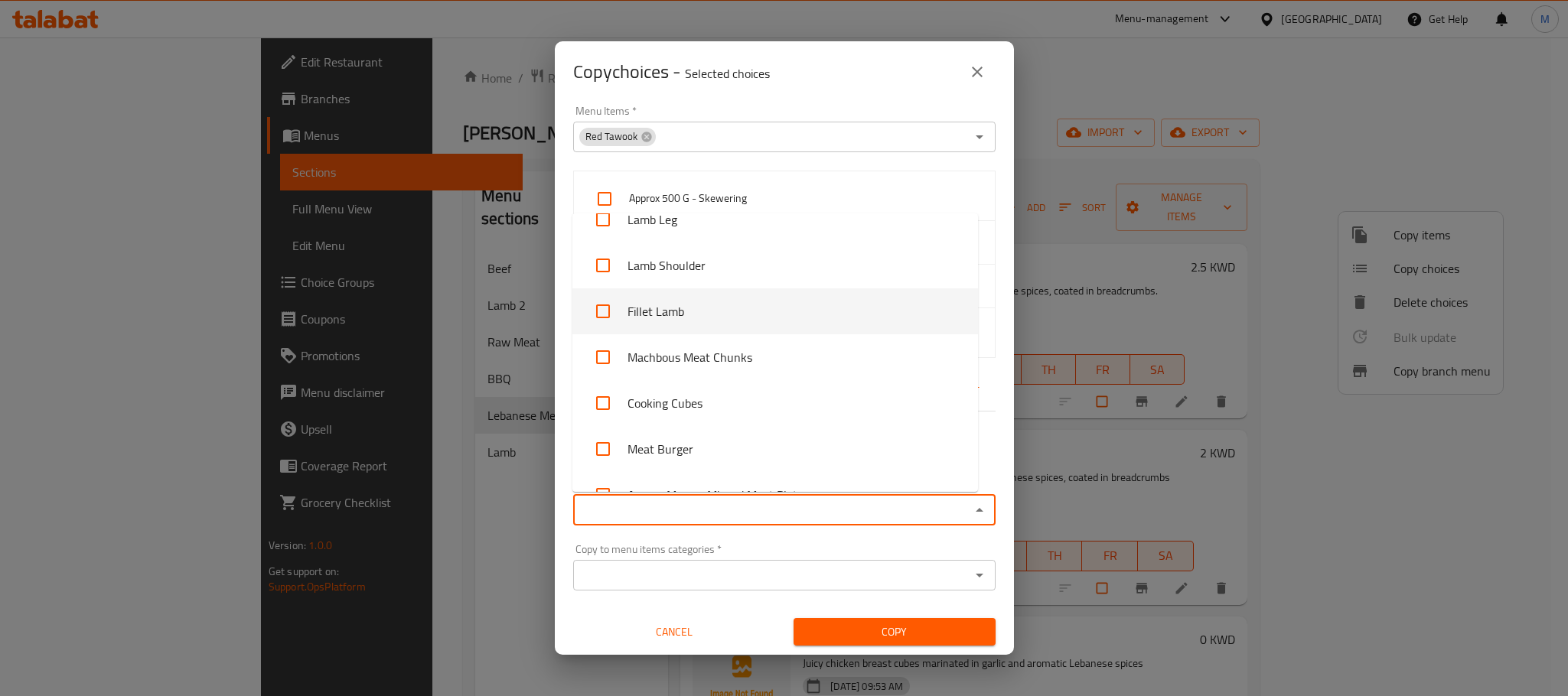
scroll to position [229, 0]
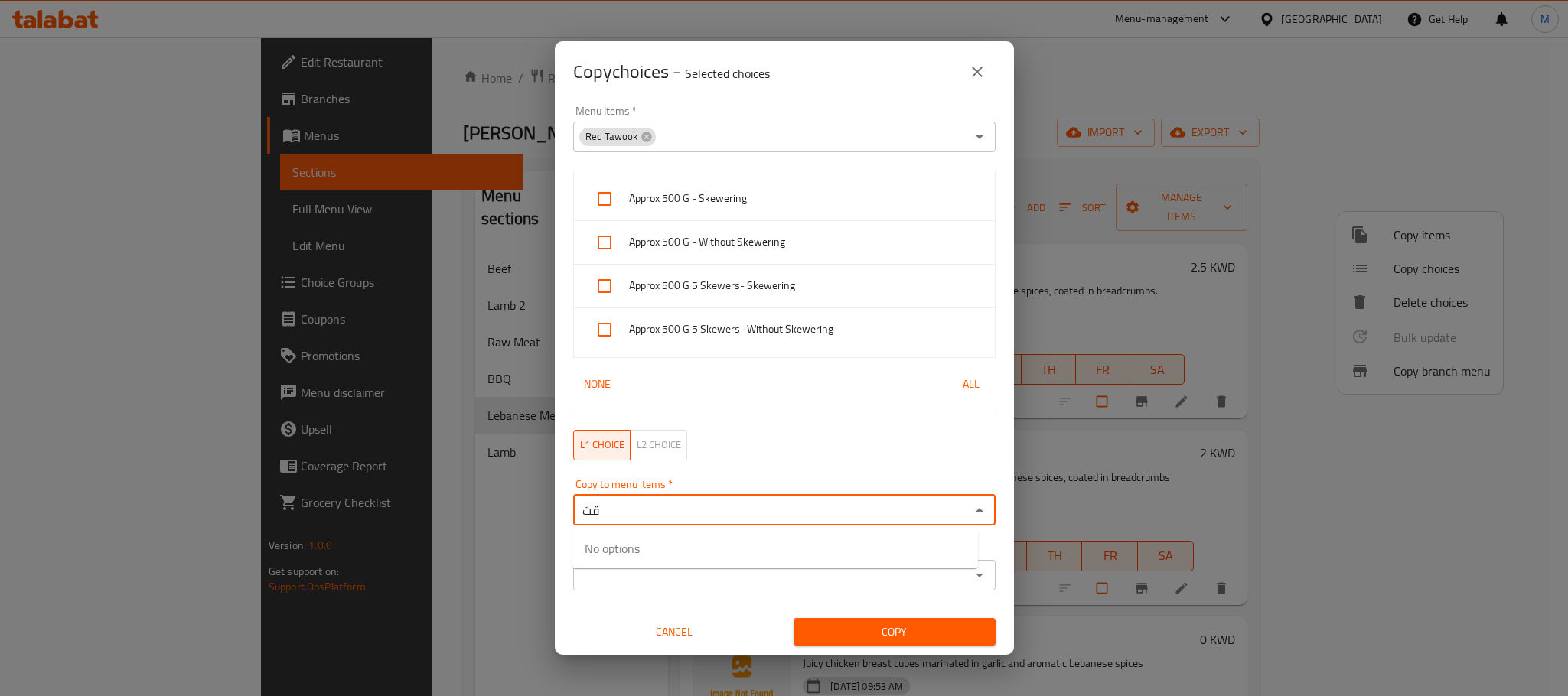
type input "ق"
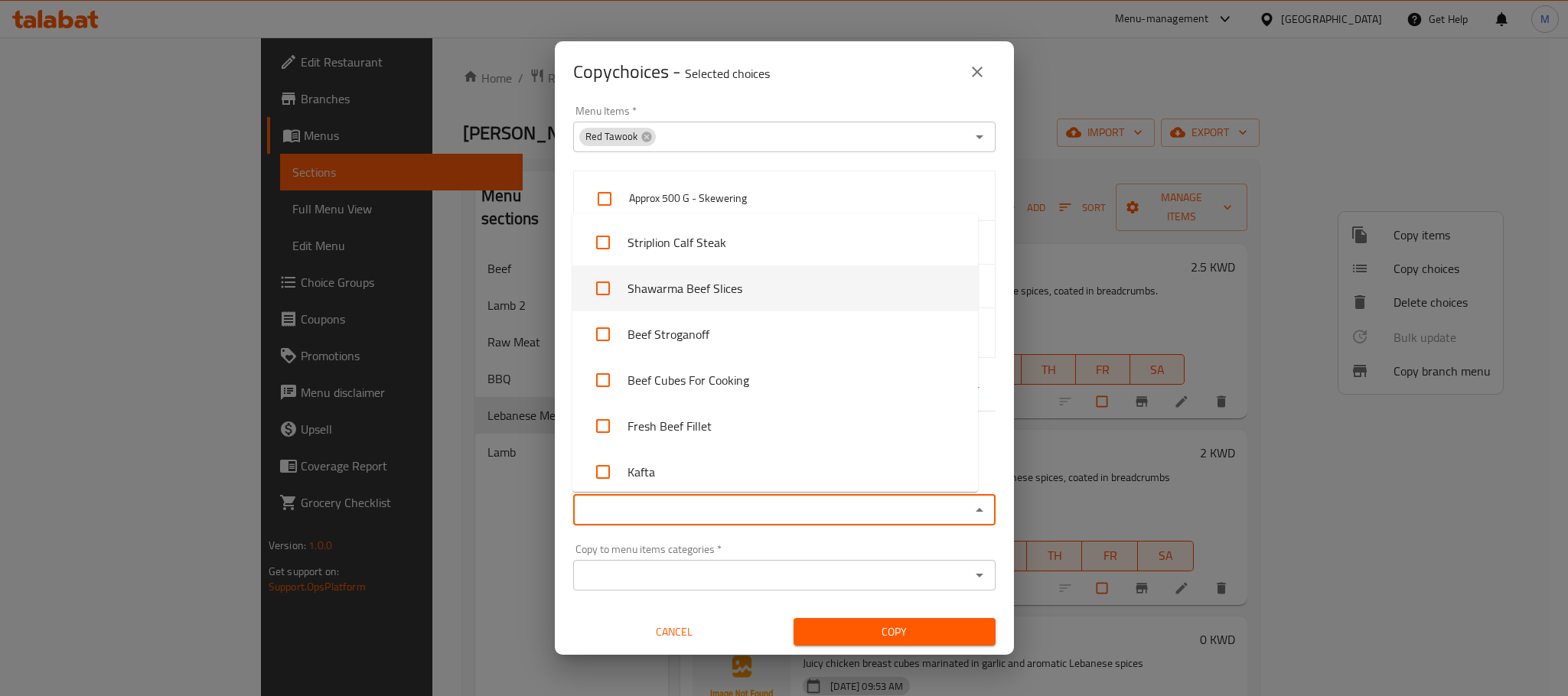
type input "r"
type input "wh"
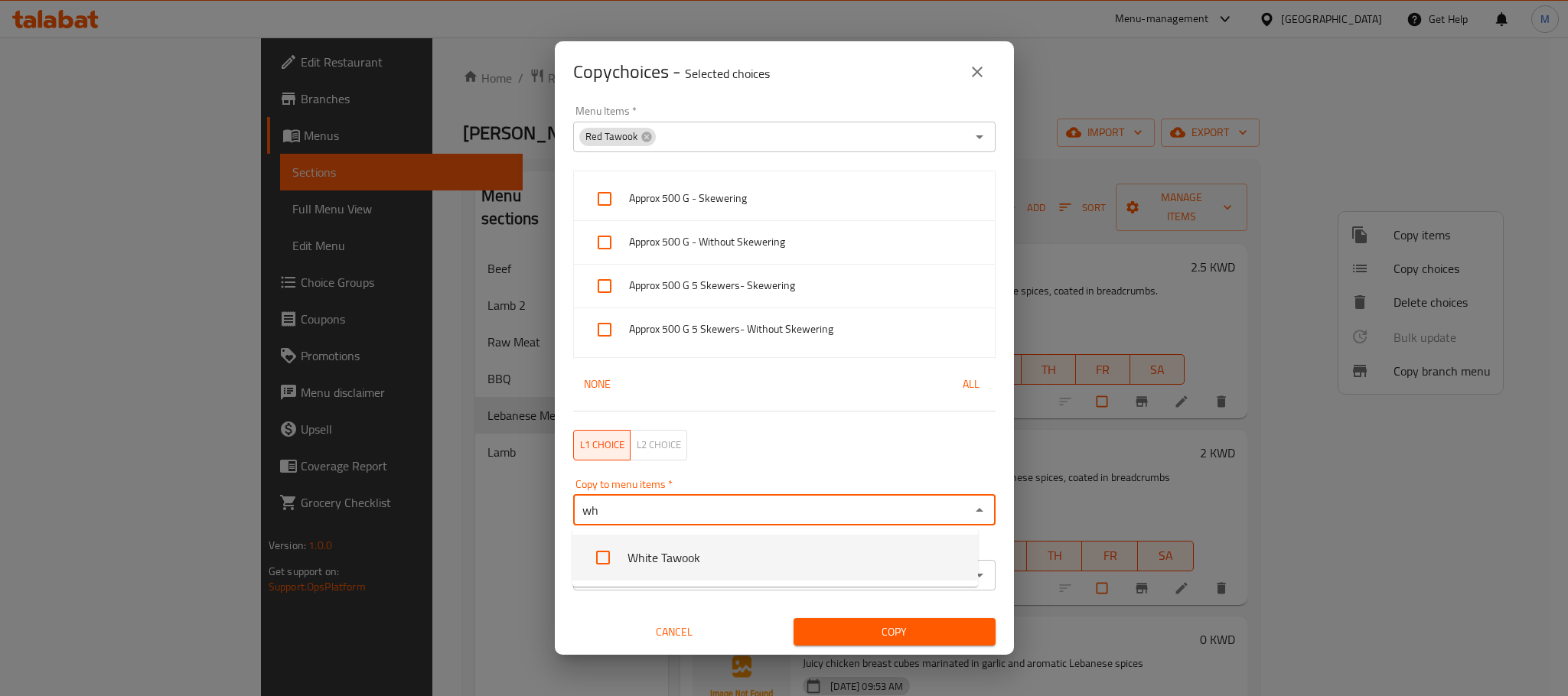
click at [734, 554] on li "White Tawook" at bounding box center [775, 558] width 406 height 46
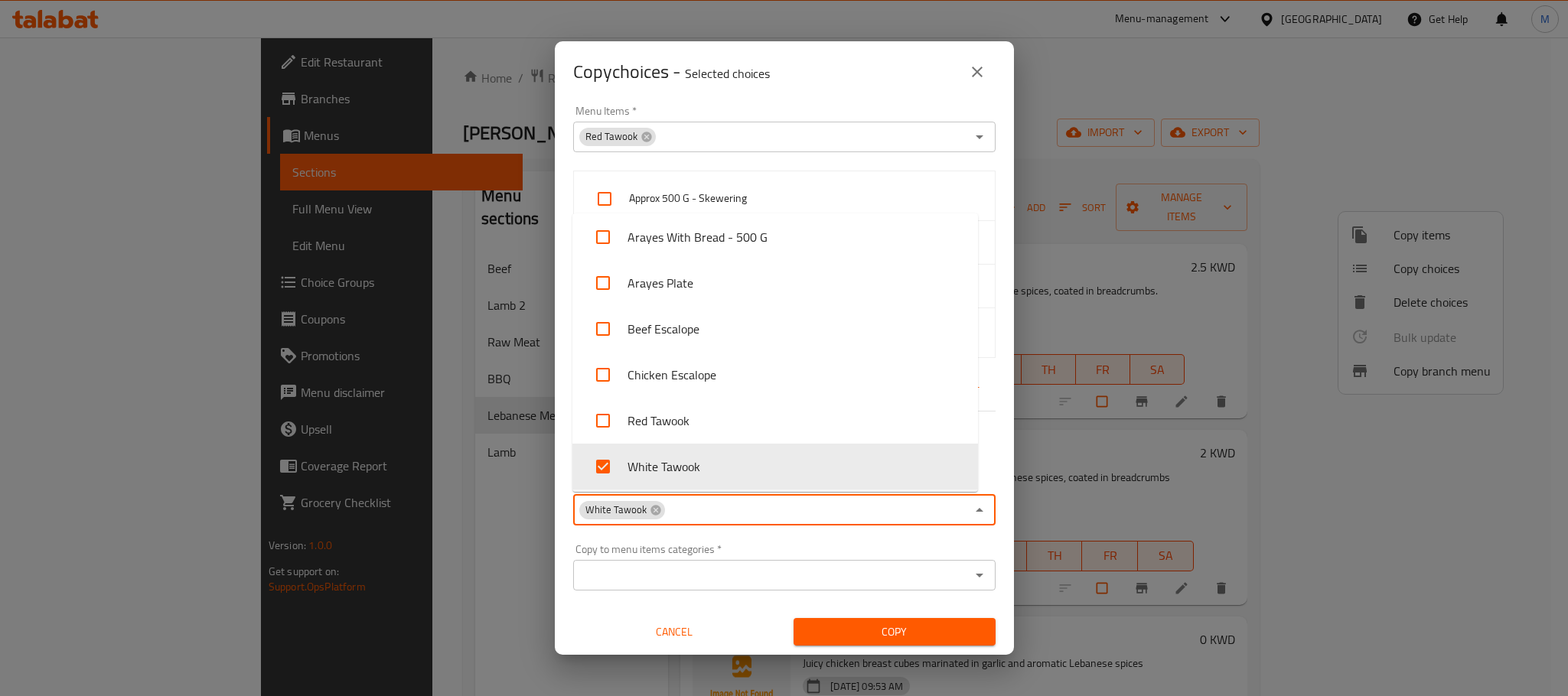
click at [730, 546] on div "Copy to menu items categories   * Copy to menu items categories *" at bounding box center [784, 567] width 422 height 47
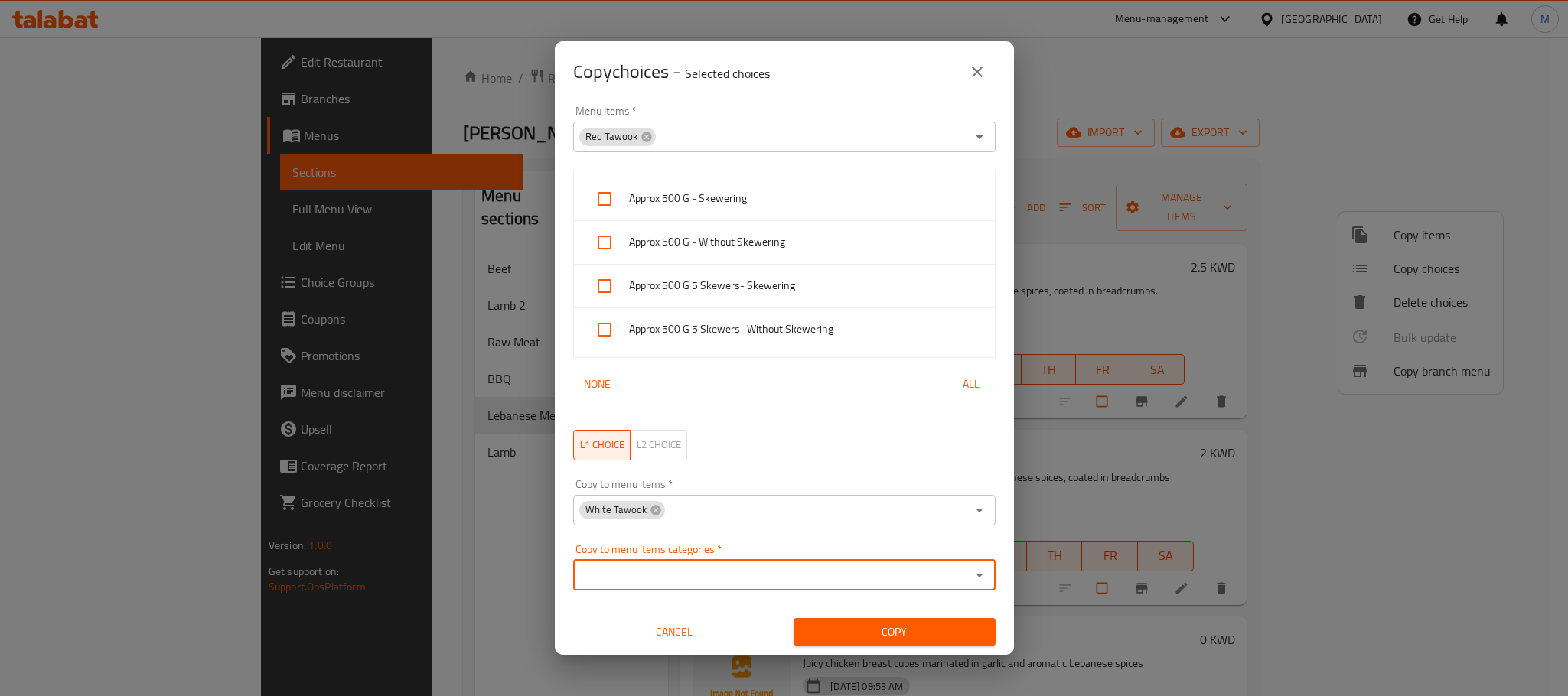
click at [926, 625] on span "Copy" at bounding box center [895, 632] width 178 height 19
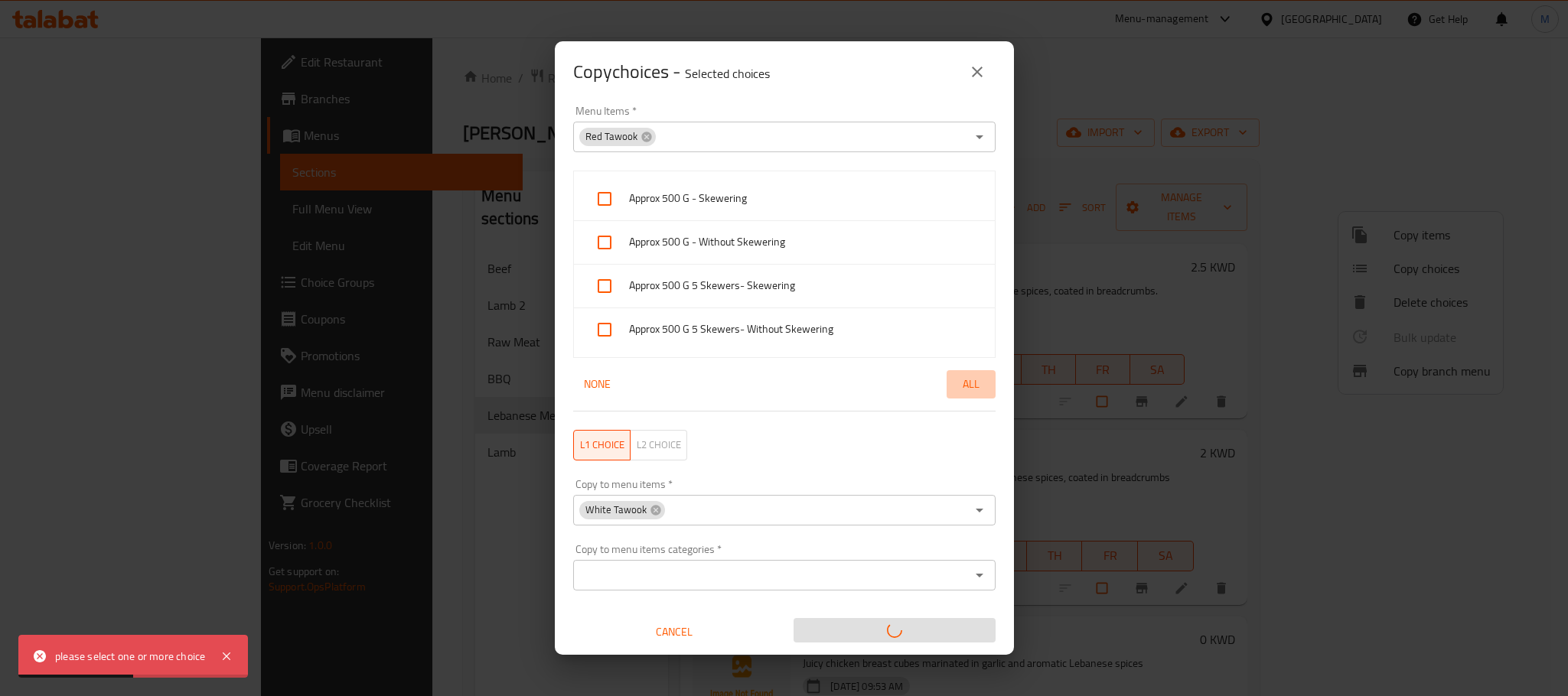
click at [962, 382] on span "All" at bounding box center [971, 384] width 37 height 19
checkbox input "true"
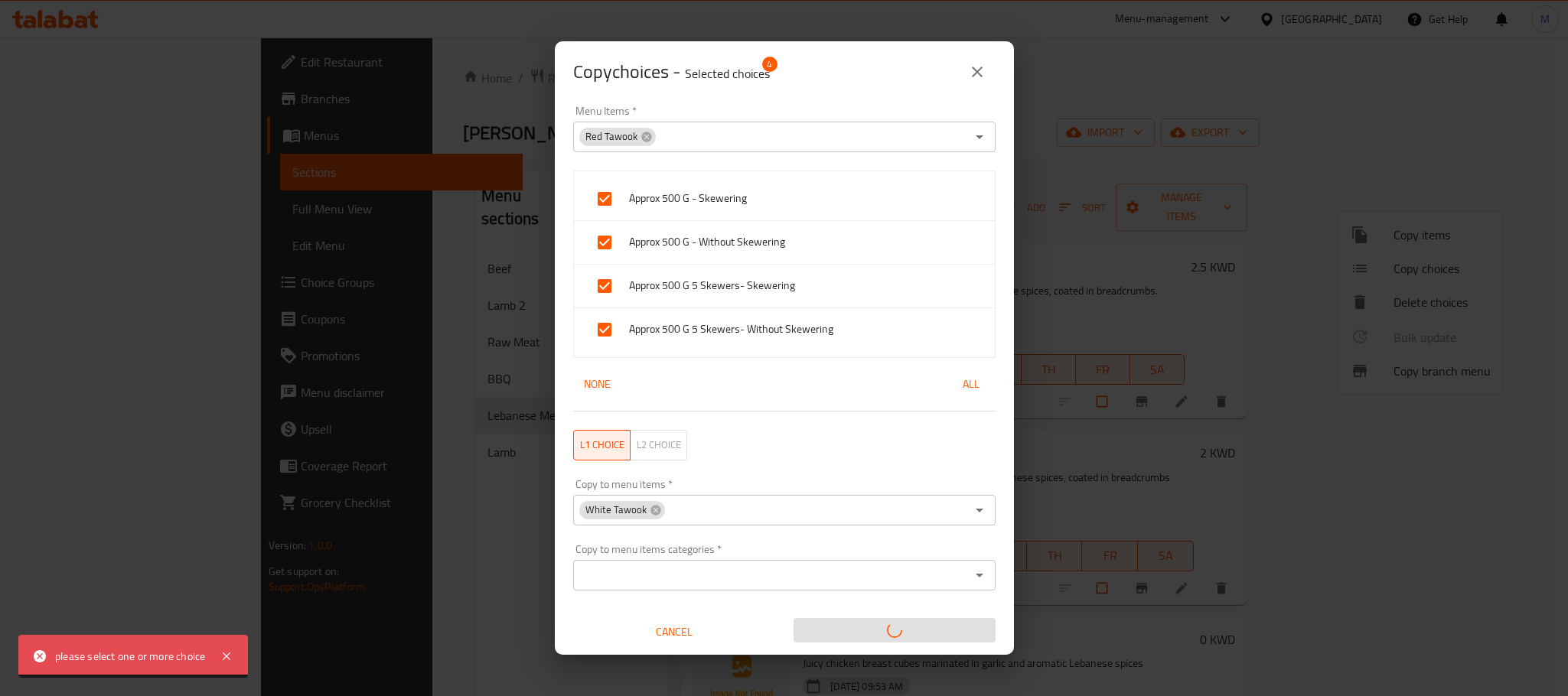
click at [734, 539] on div "Copy to menu items categories   * Copy to menu items categories *" at bounding box center [784, 567] width 441 height 65
click at [675, 636] on span "Cancel" at bounding box center [673, 632] width 190 height 19
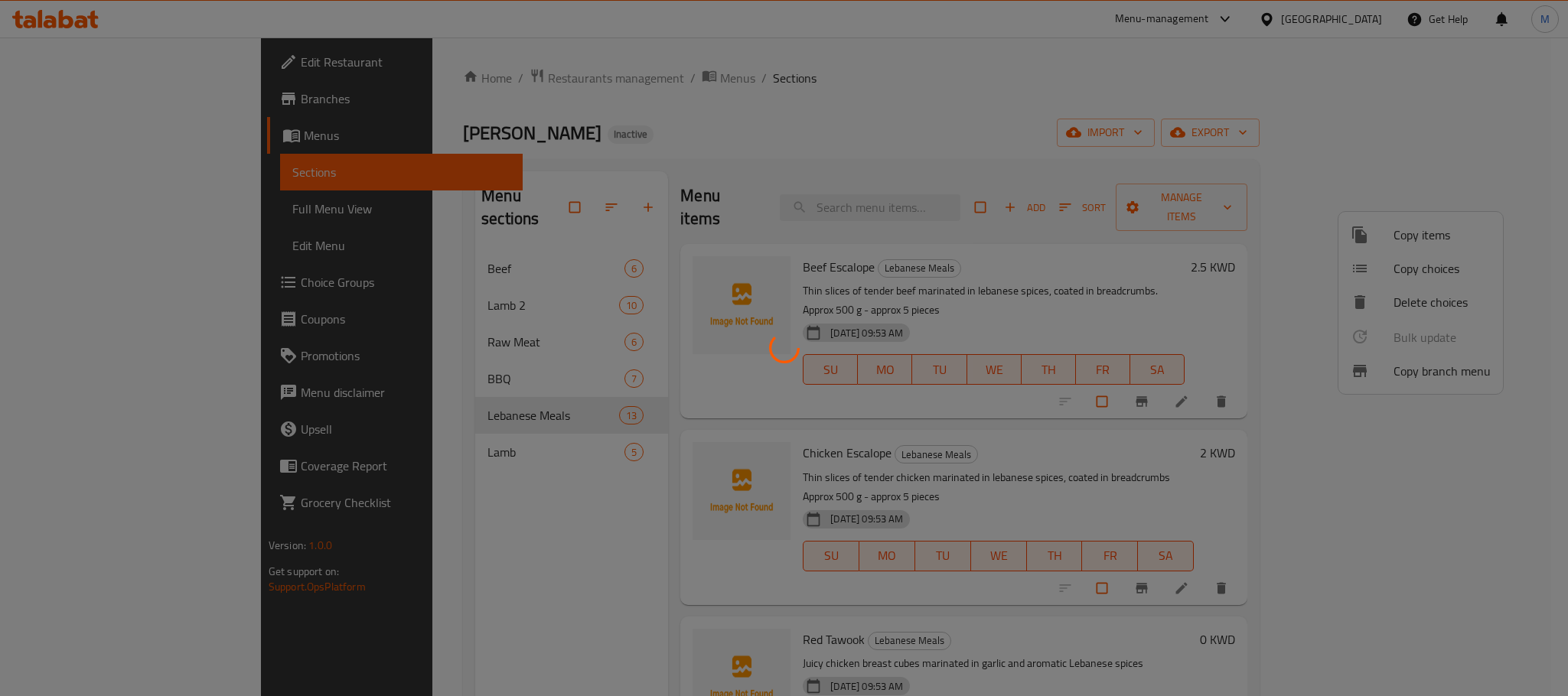
scroll to position [2, 0]
click at [1219, 393] on div at bounding box center [784, 348] width 1568 height 696
click at [1221, 393] on div at bounding box center [784, 348] width 1568 height 696
click at [1254, 389] on div at bounding box center [784, 348] width 1568 height 696
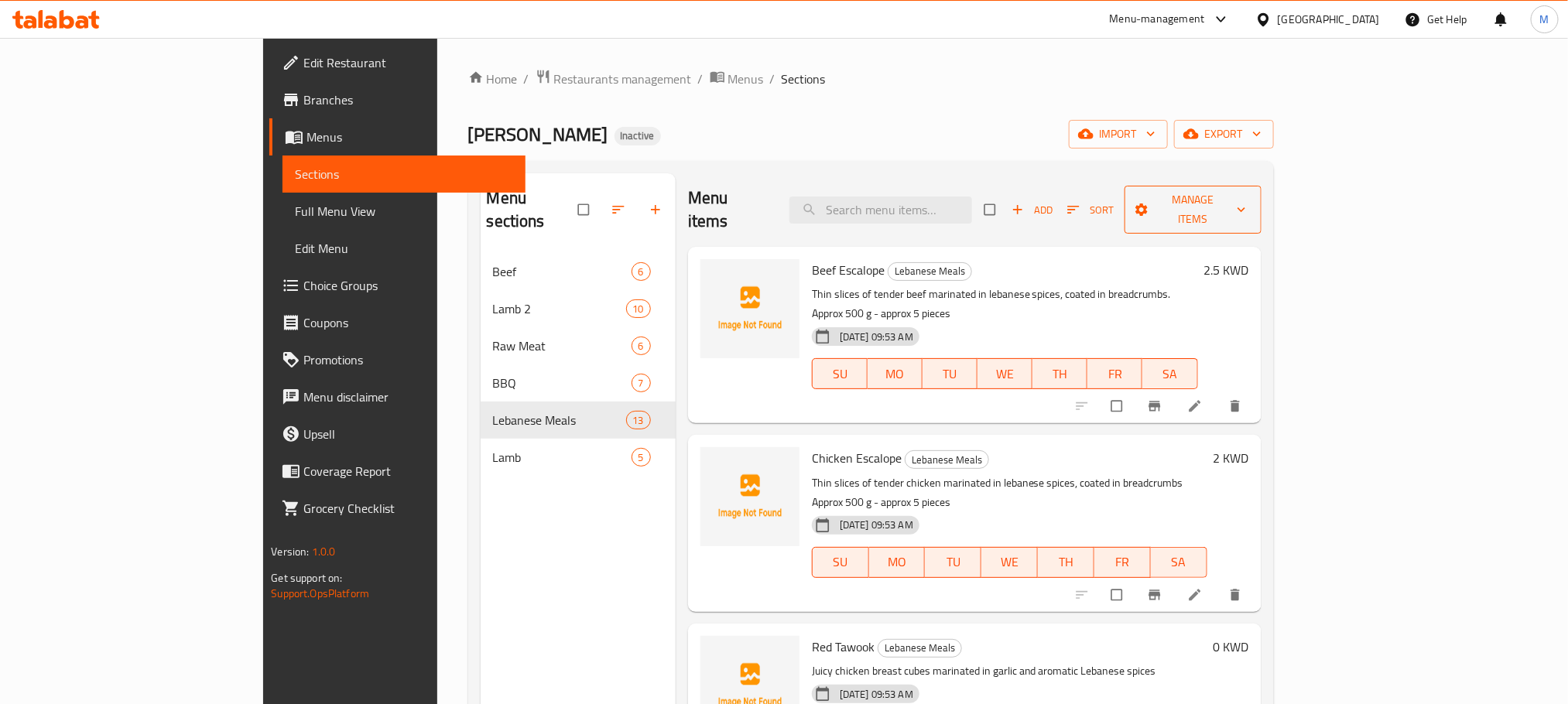
click at [1249, 190] on span "Manage items" at bounding box center [1194, 210] width 112 height 39
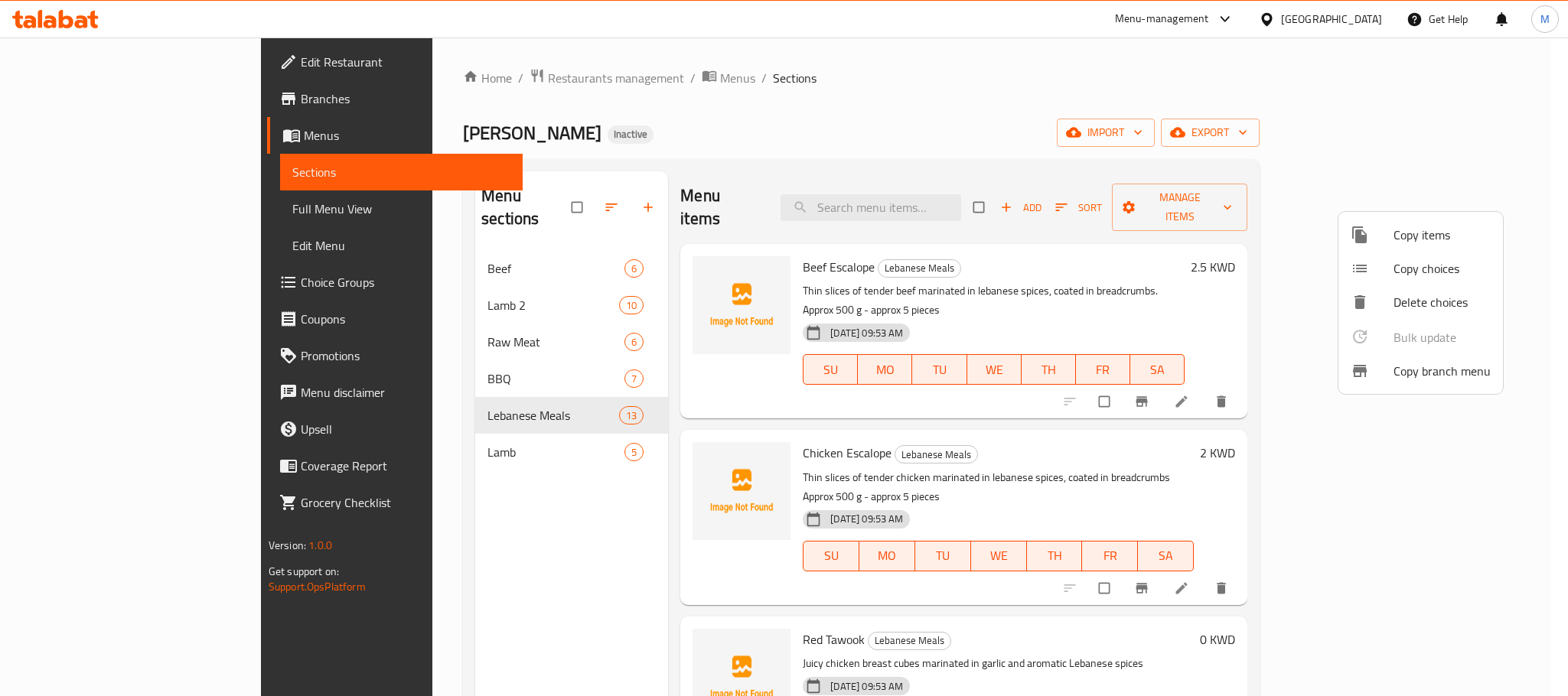
click at [1420, 271] on span "Copy choices" at bounding box center [1442, 268] width 97 height 18
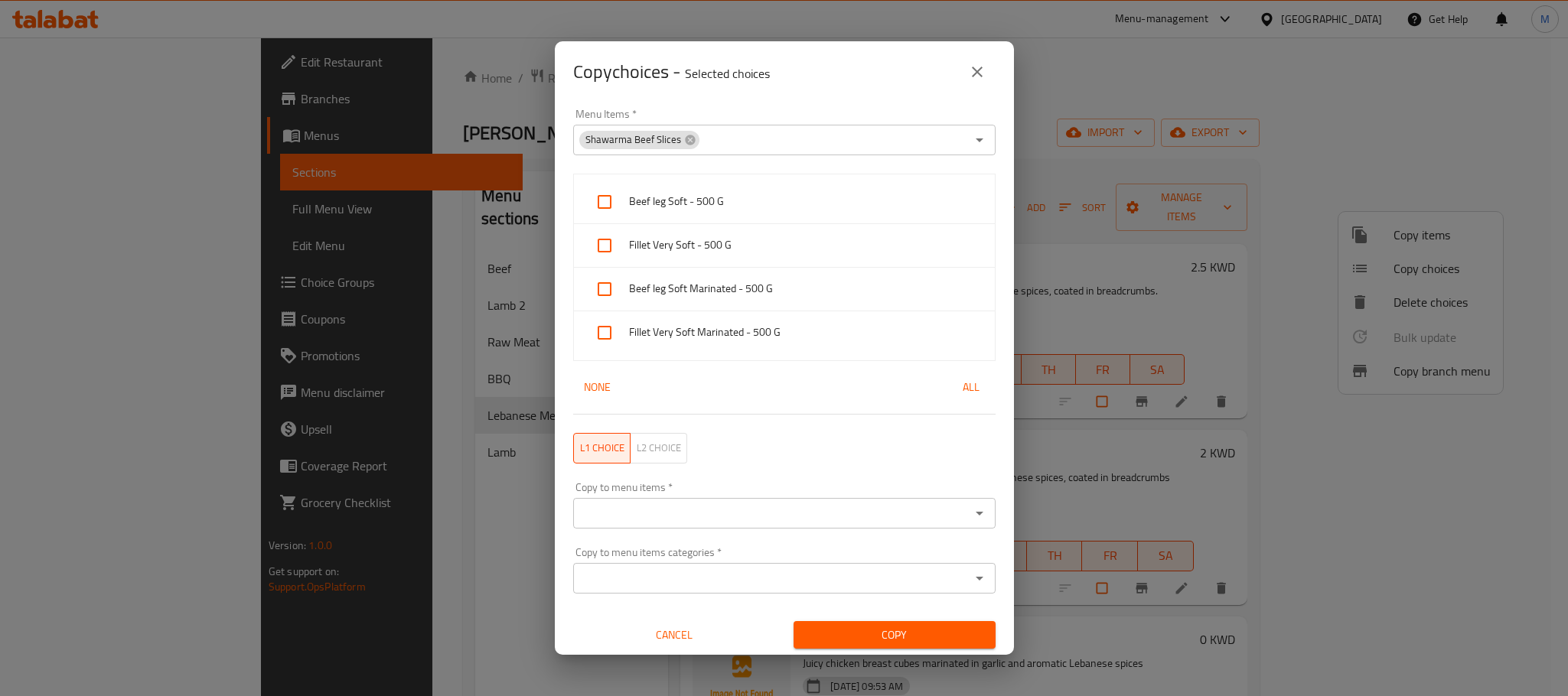
drag, startPoint x: 684, startPoint y: 137, endPoint x: 701, endPoint y: 137, distance: 17.0
click at [686, 137] on icon at bounding box center [690, 140] width 12 height 12
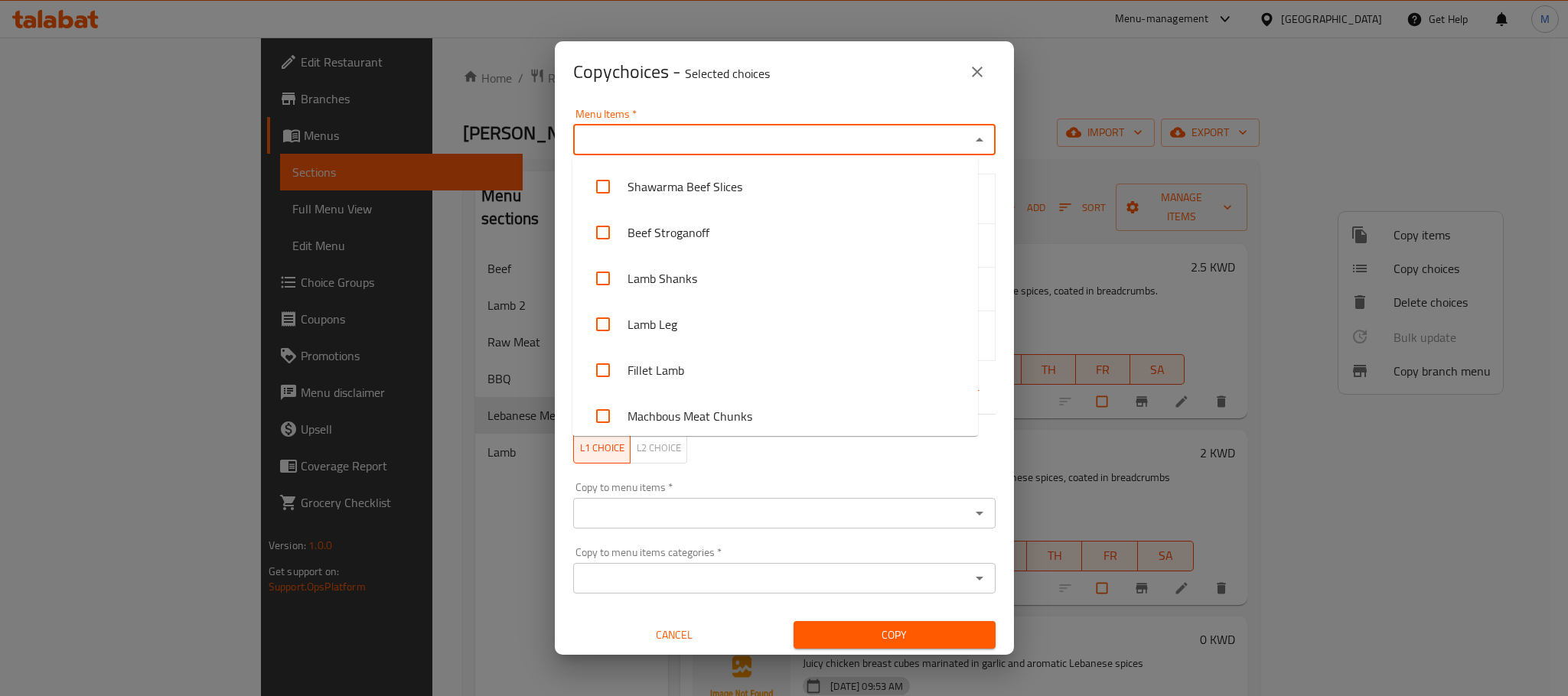
click at [710, 142] on input "Menu Items   *" at bounding box center [772, 140] width 388 height 21
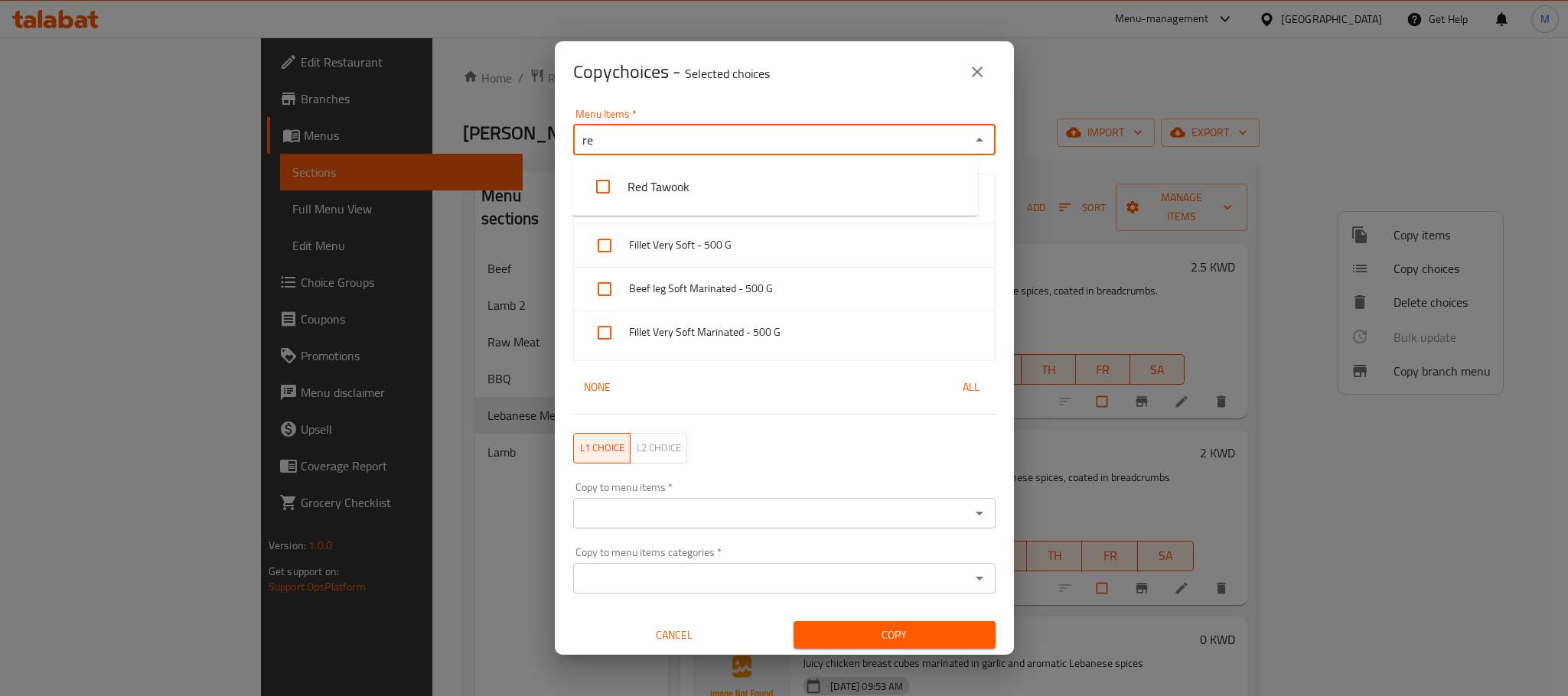
type input "red"
click at [668, 178] on li "Red Tawook" at bounding box center [775, 186] width 406 height 46
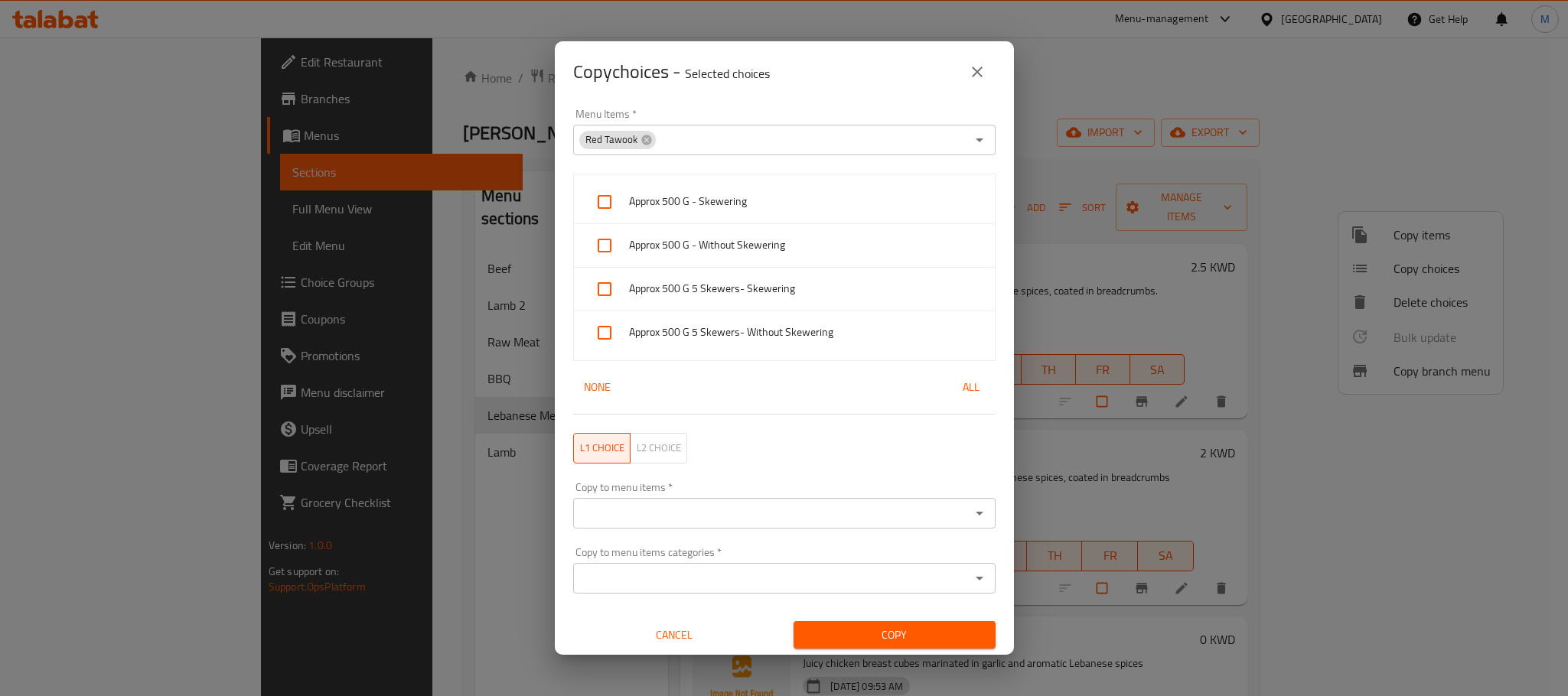
click at [815, 67] on div "Copy choices - Selected choices 0" at bounding box center [784, 71] width 422 height 37
click at [953, 386] on span "All" at bounding box center [971, 387] width 37 height 19
checkbox input "true"
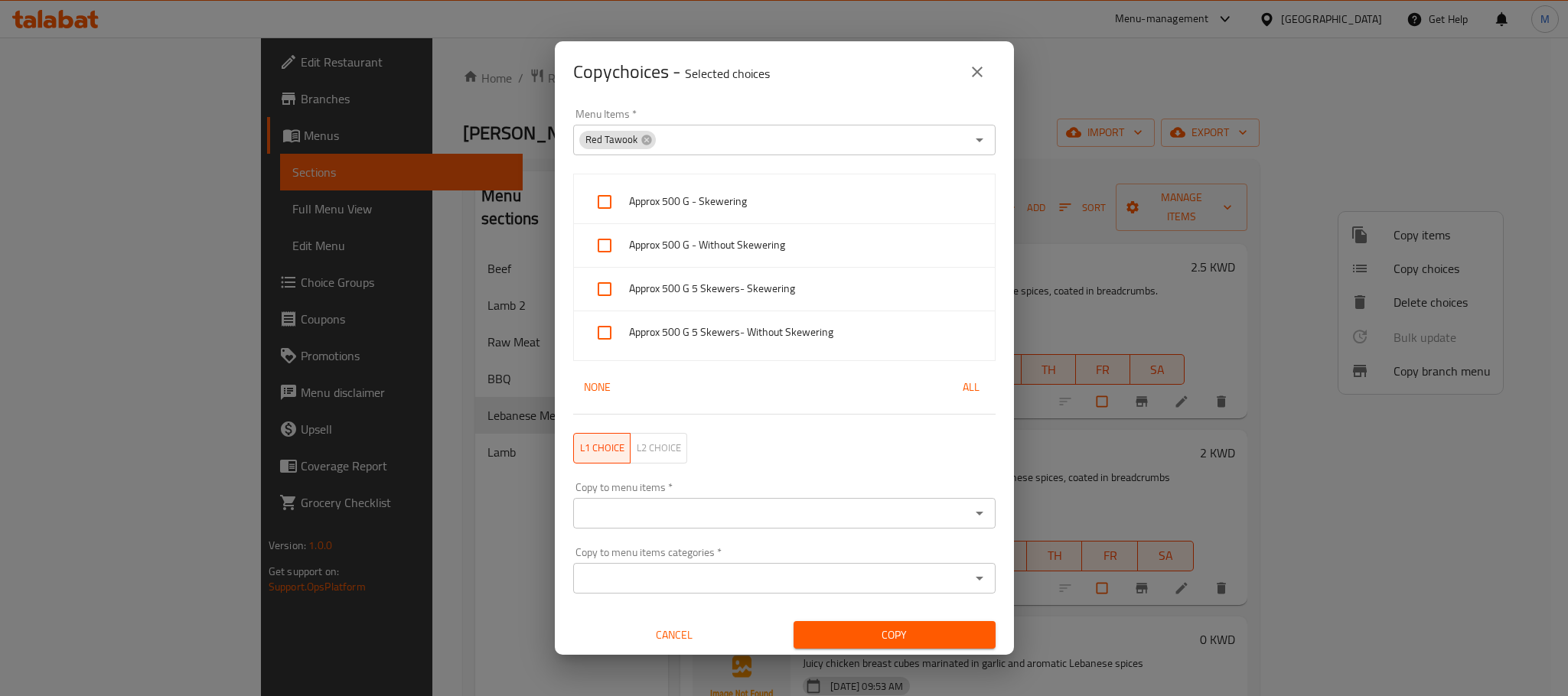
checkbox input "true"
click at [724, 507] on input "Copy to menu items   *" at bounding box center [772, 513] width 388 height 21
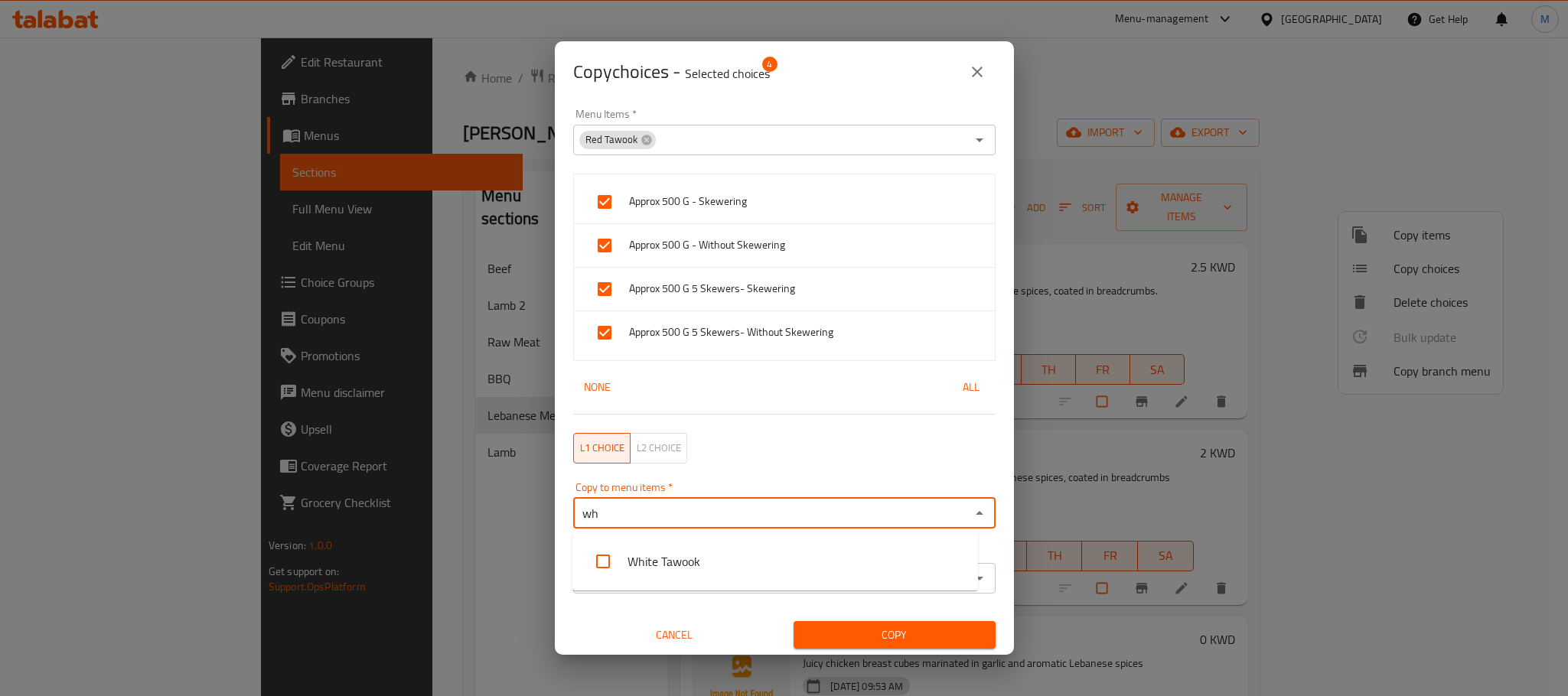
type input "whi"
click at [730, 560] on li "White Tawook" at bounding box center [775, 561] width 406 height 46
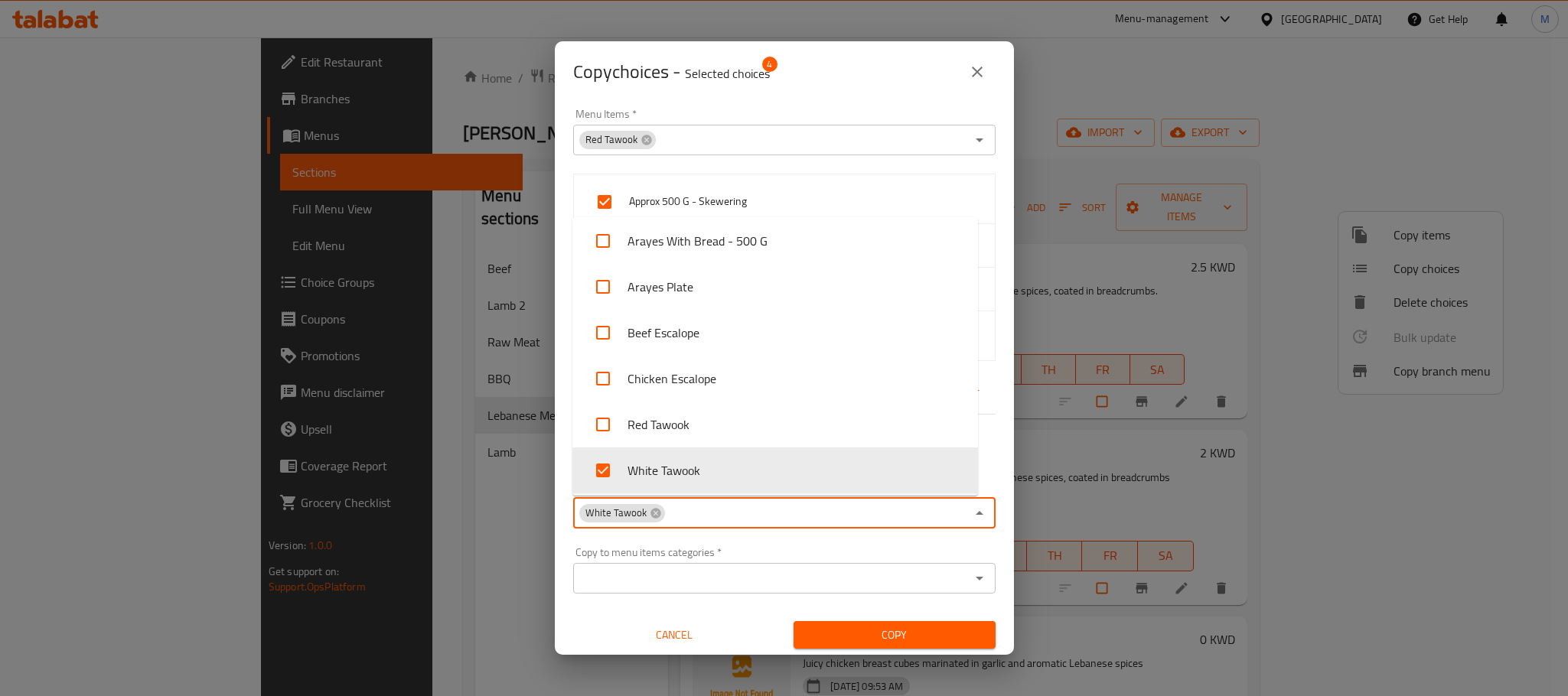
click at [714, 544] on div "Copy to menu items categories   * Copy to menu items categories *" at bounding box center [784, 570] width 441 height 65
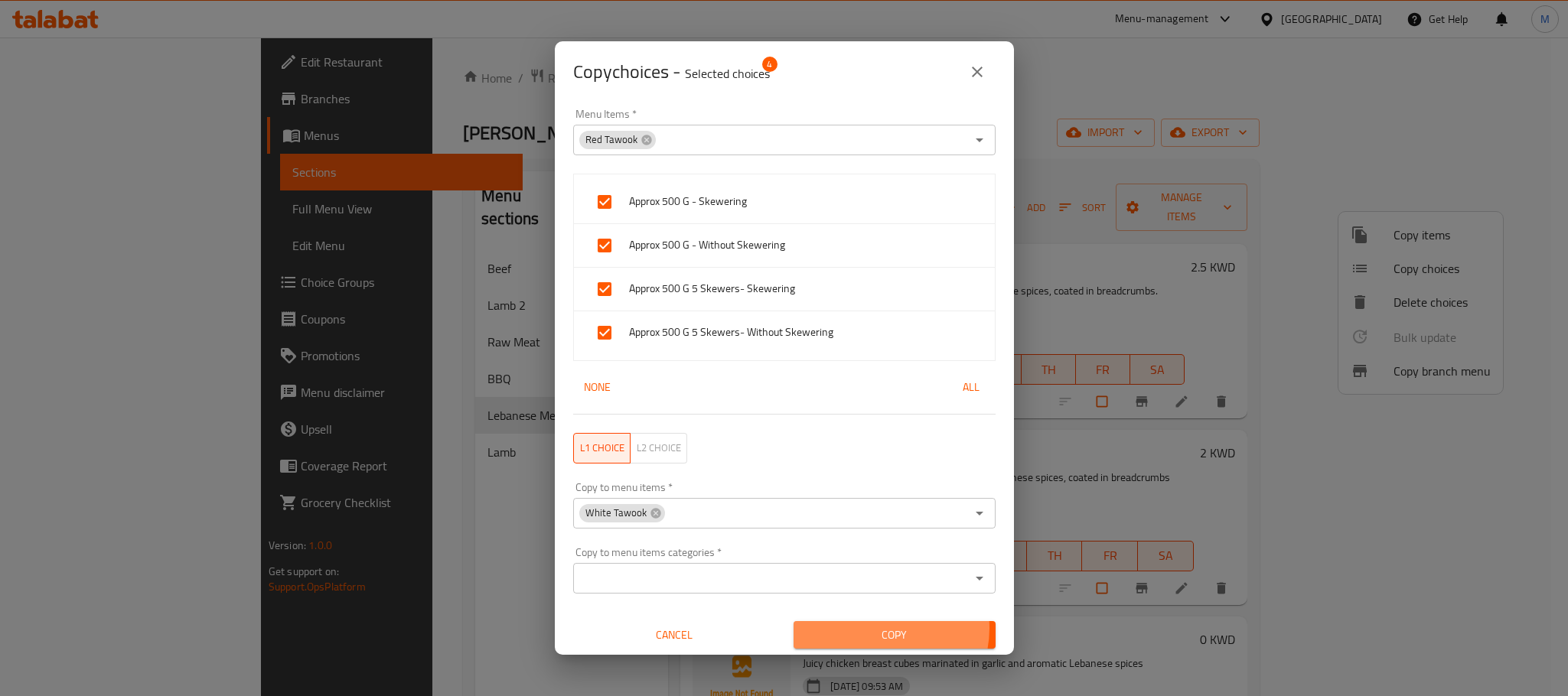
click at [870, 629] on span "Copy" at bounding box center [895, 635] width 178 height 19
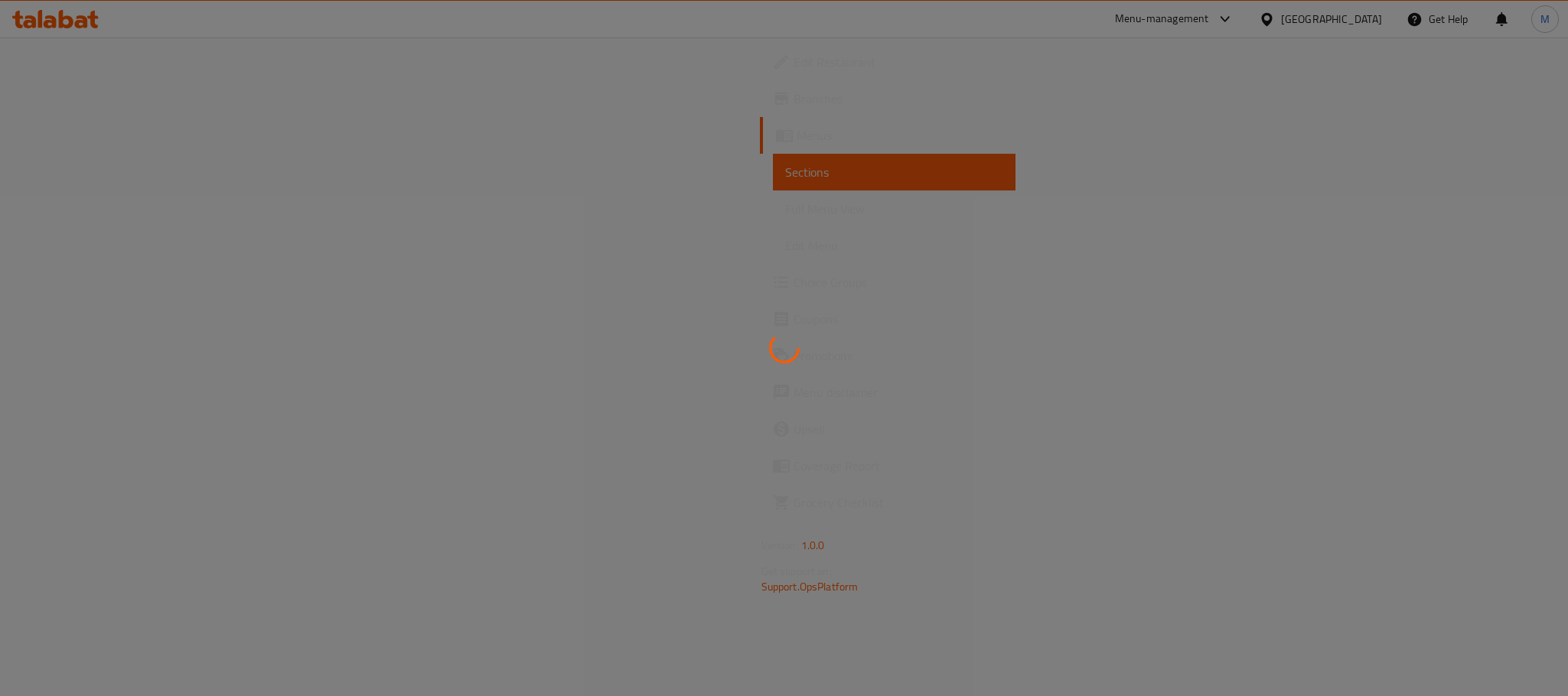
drag, startPoint x: 0, startPoint y: 0, endPoint x: 1069, endPoint y: 417, distance: 1147.5
click at [1007, 306] on div at bounding box center [784, 348] width 1568 height 696
click at [1073, 413] on div at bounding box center [784, 348] width 1568 height 696
click at [1073, 405] on div at bounding box center [784, 348] width 1568 height 696
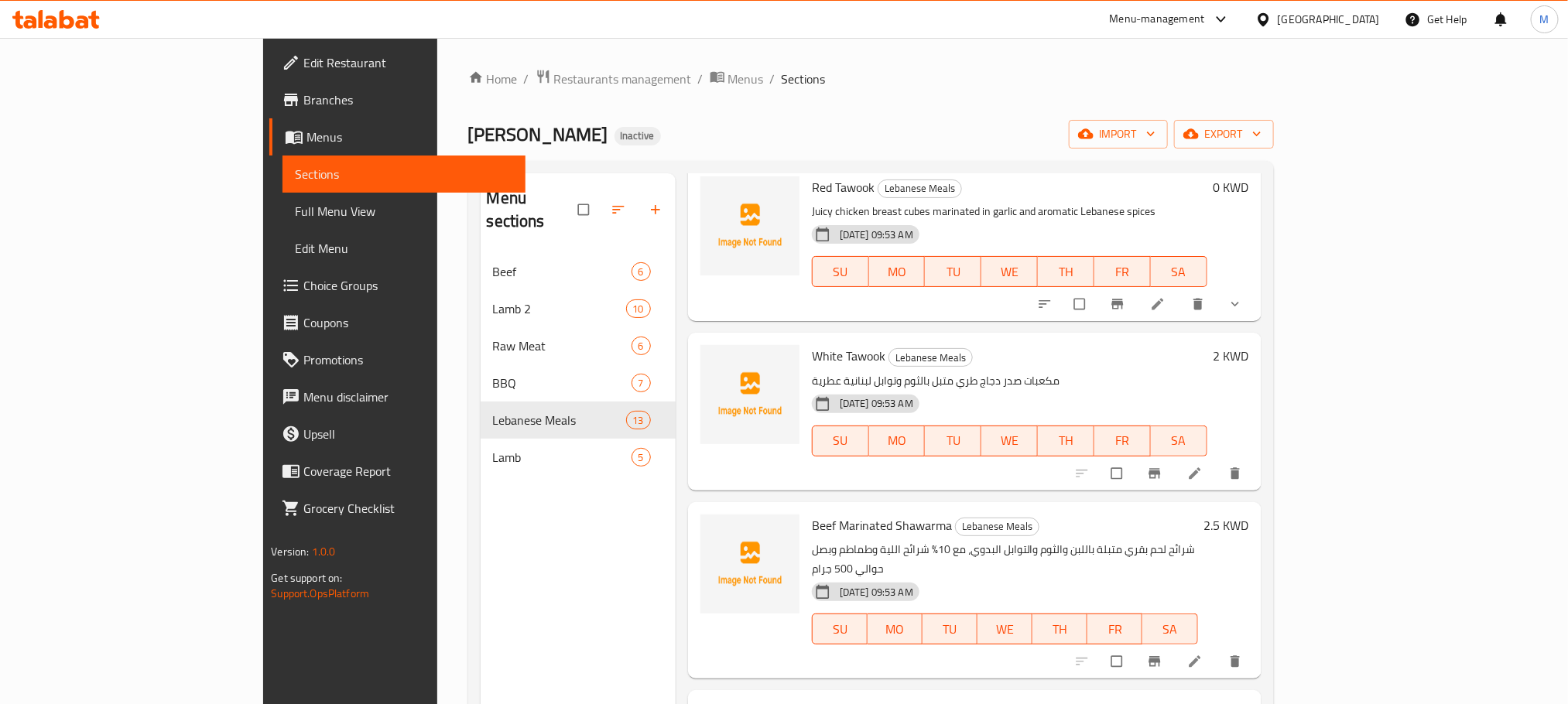
scroll to position [464, 0]
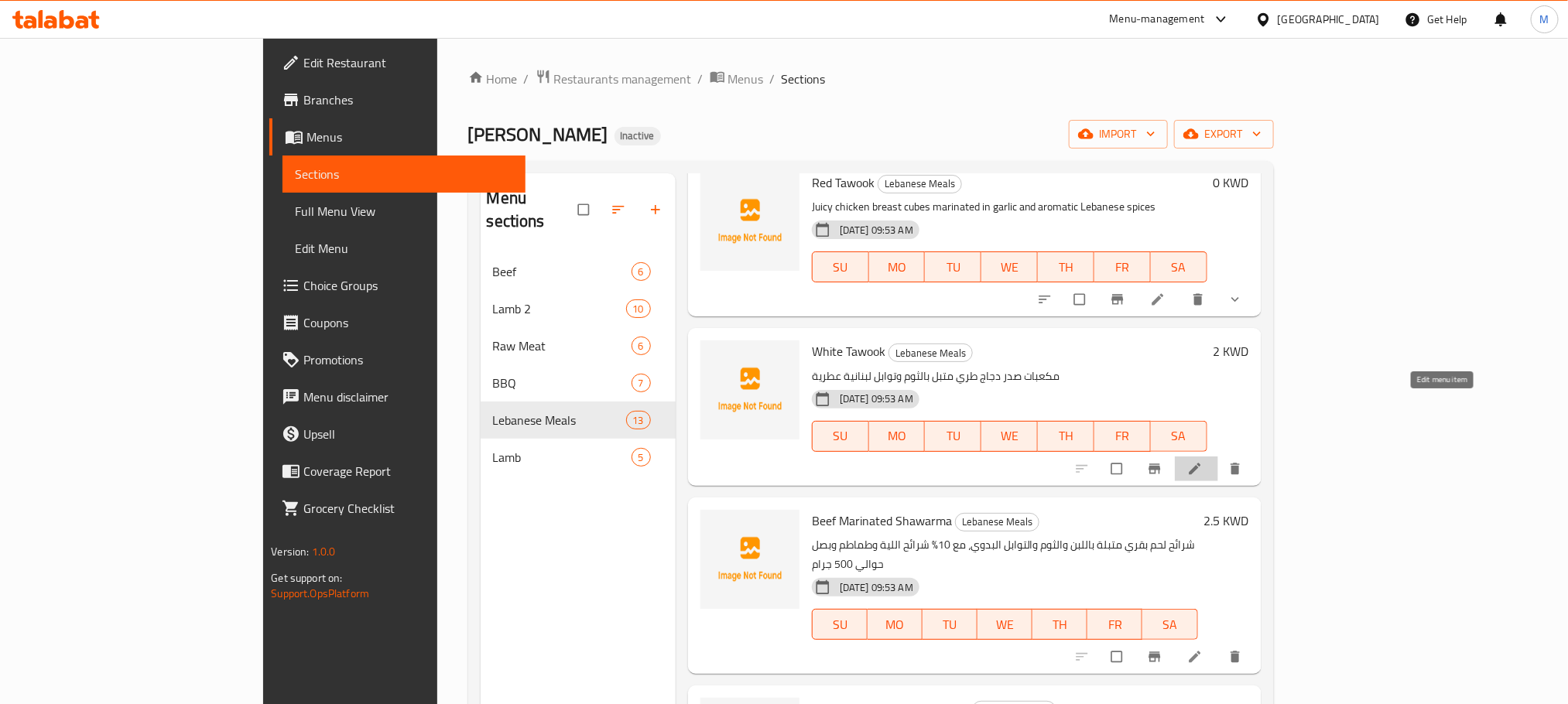
click at [1203, 461] on icon at bounding box center [1194, 468] width 15 height 15
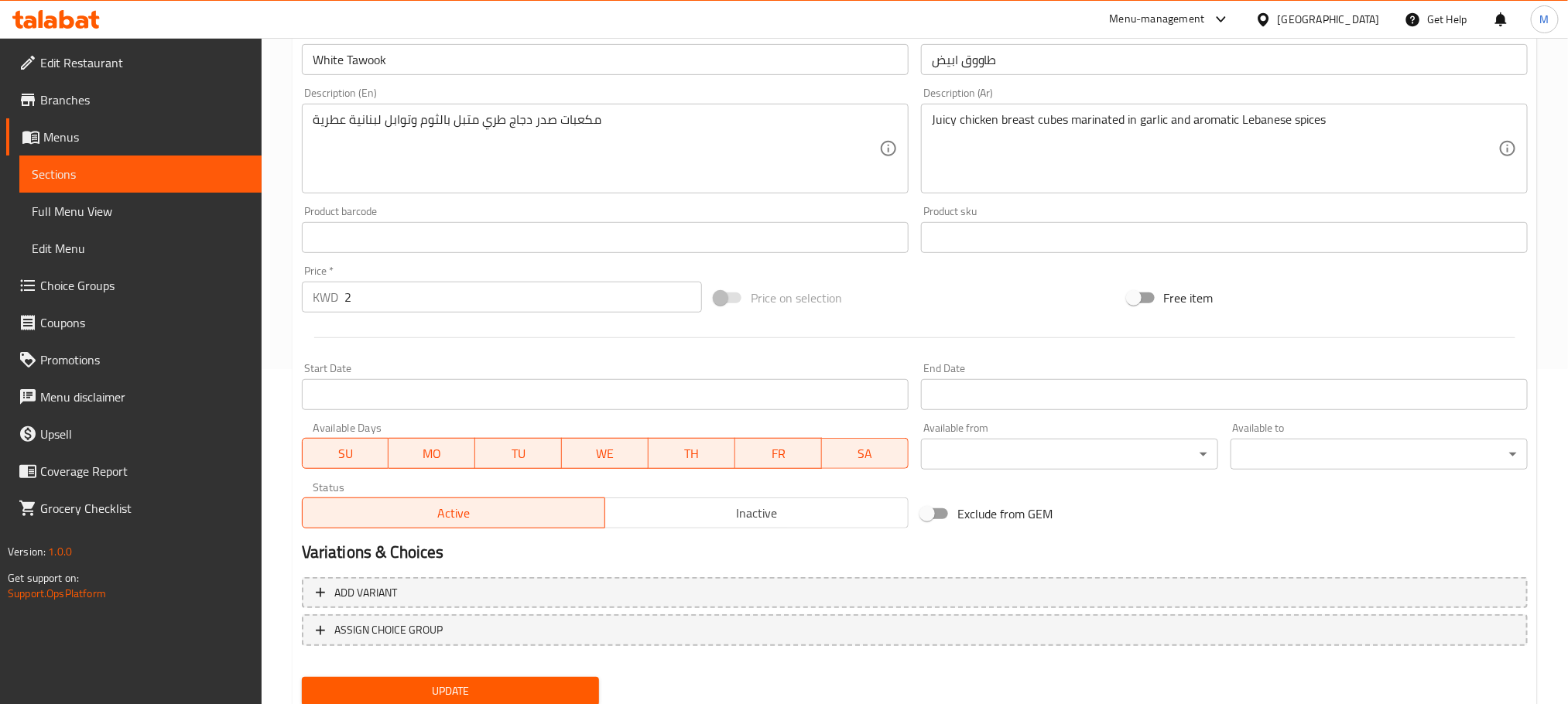
scroll to position [388, 0]
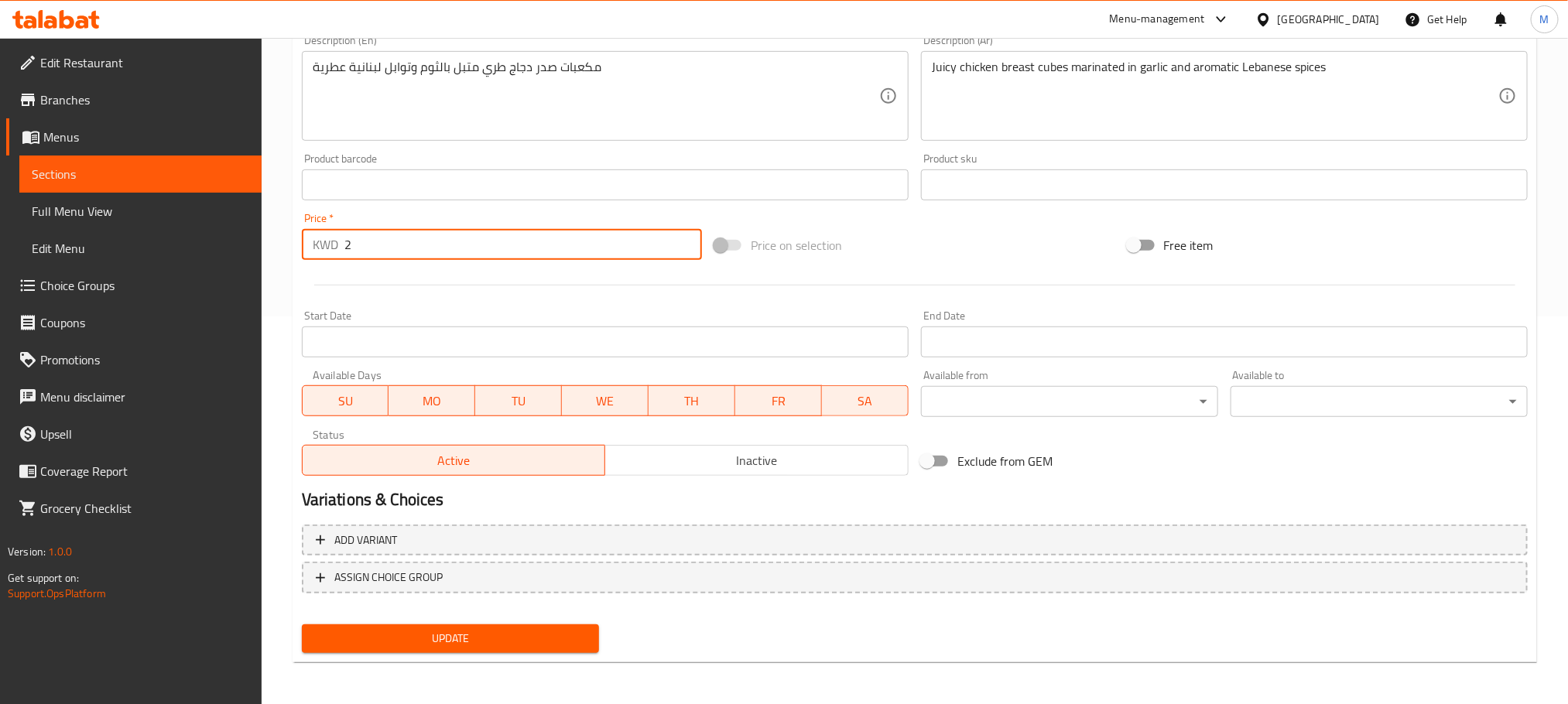
drag, startPoint x: 372, startPoint y: 240, endPoint x: 219, endPoint y: 323, distance: 174.1
click at [219, 323] on div "Edit Restaurant Branches Menus Sections Full Menu View Edit Menu Choice Groups …" at bounding box center [784, 177] width 1568 height 1055
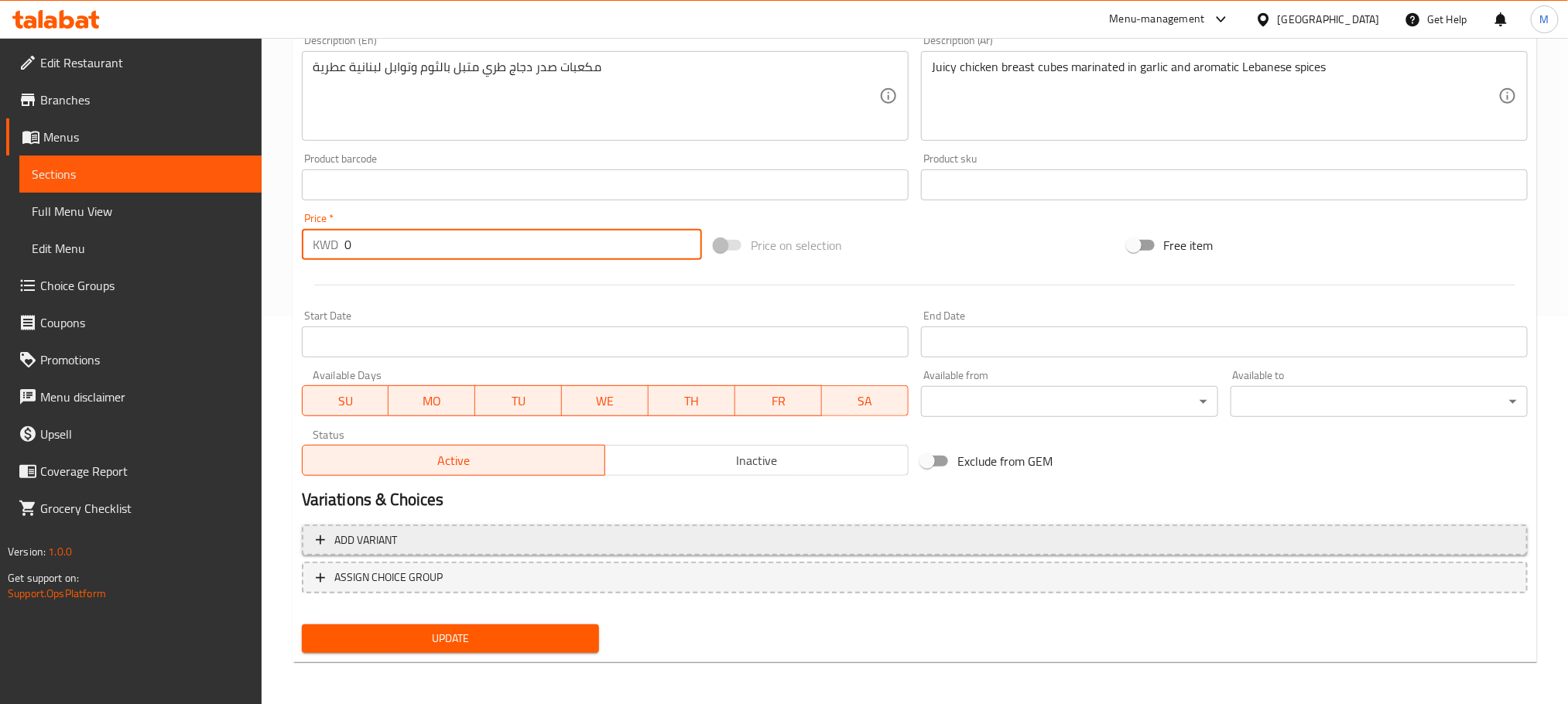
type input "0"
click at [437, 550] on button "Add variant" at bounding box center [915, 540] width 1226 height 32
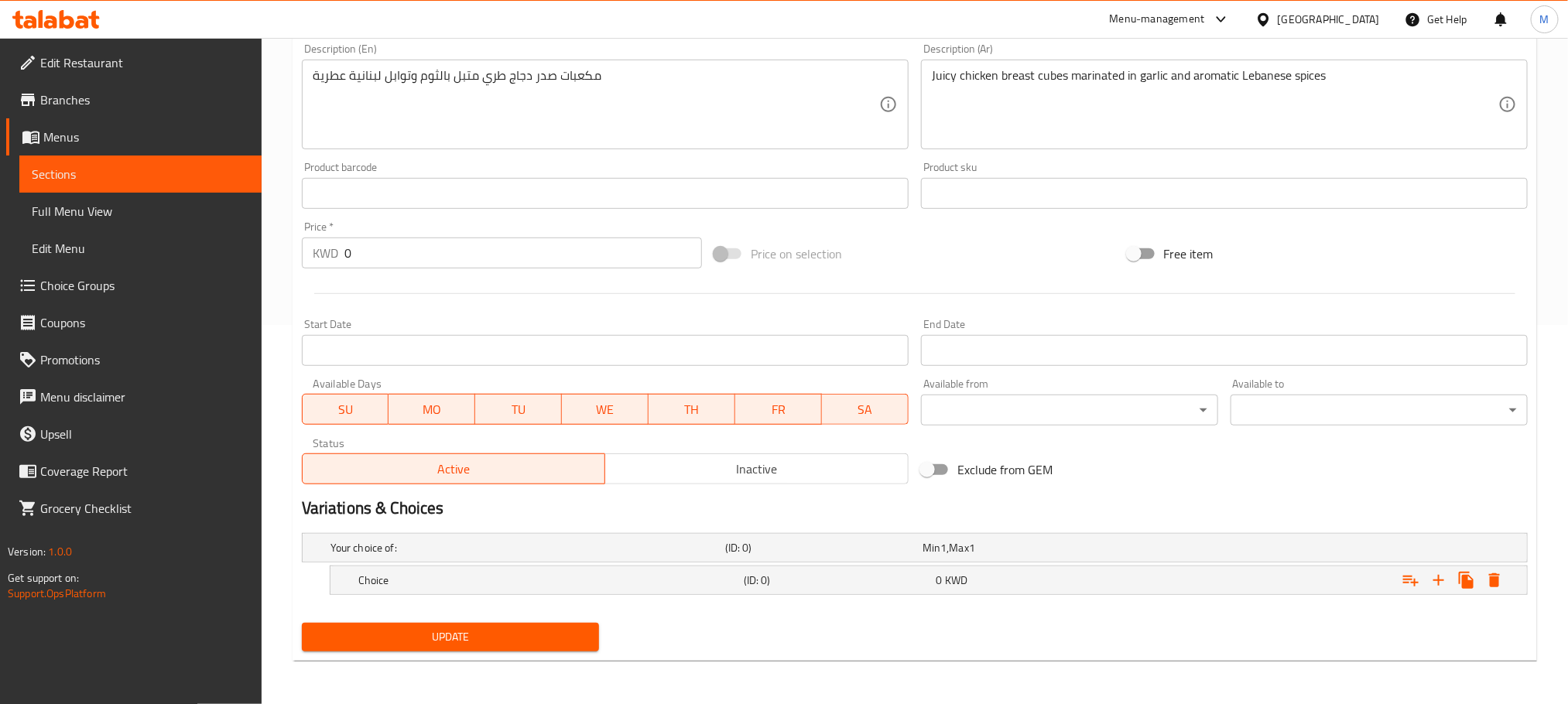
scroll to position [380, 0]
click at [439, 564] on div "Choice (ID: 0) 0 KWD" at bounding box center [920, 547] width 1184 height 34
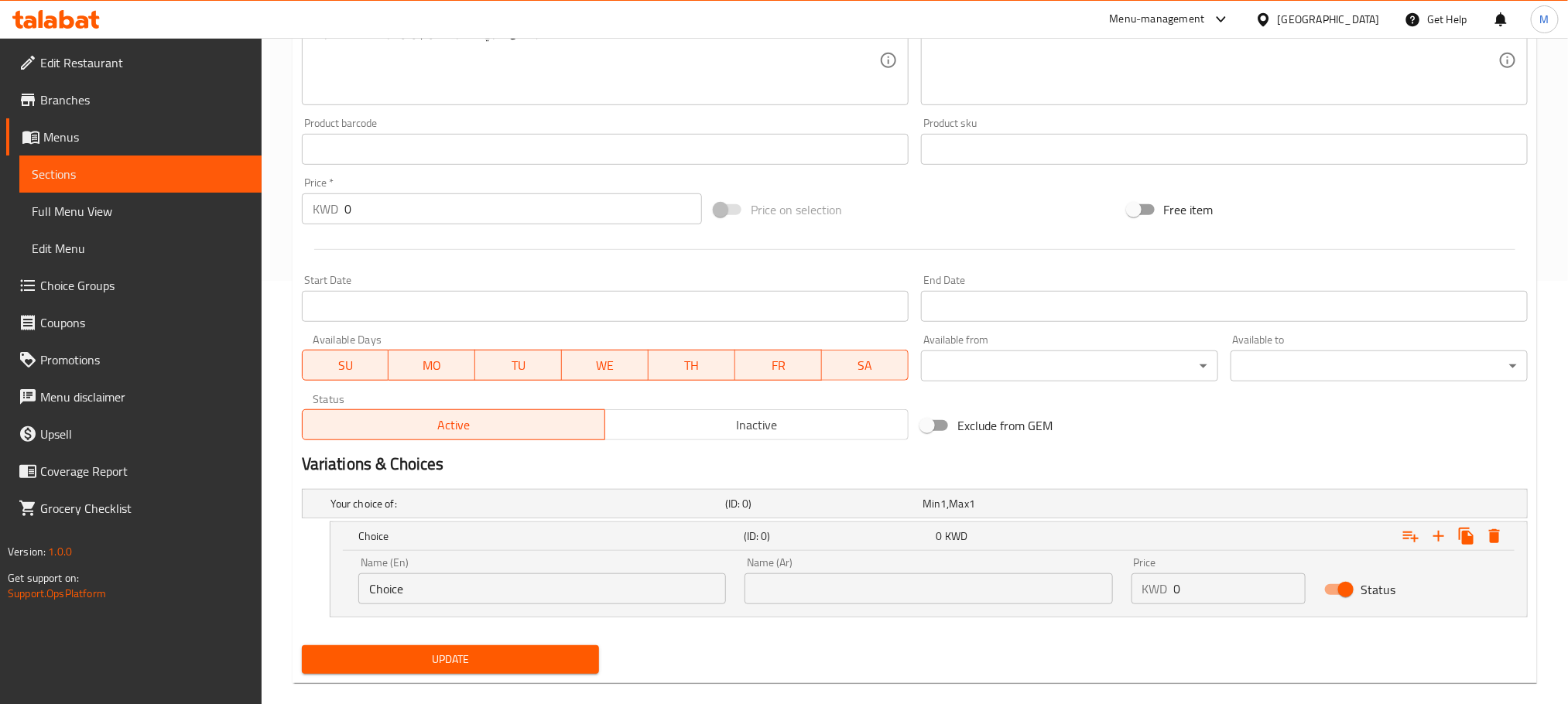
scroll to position [446, 0]
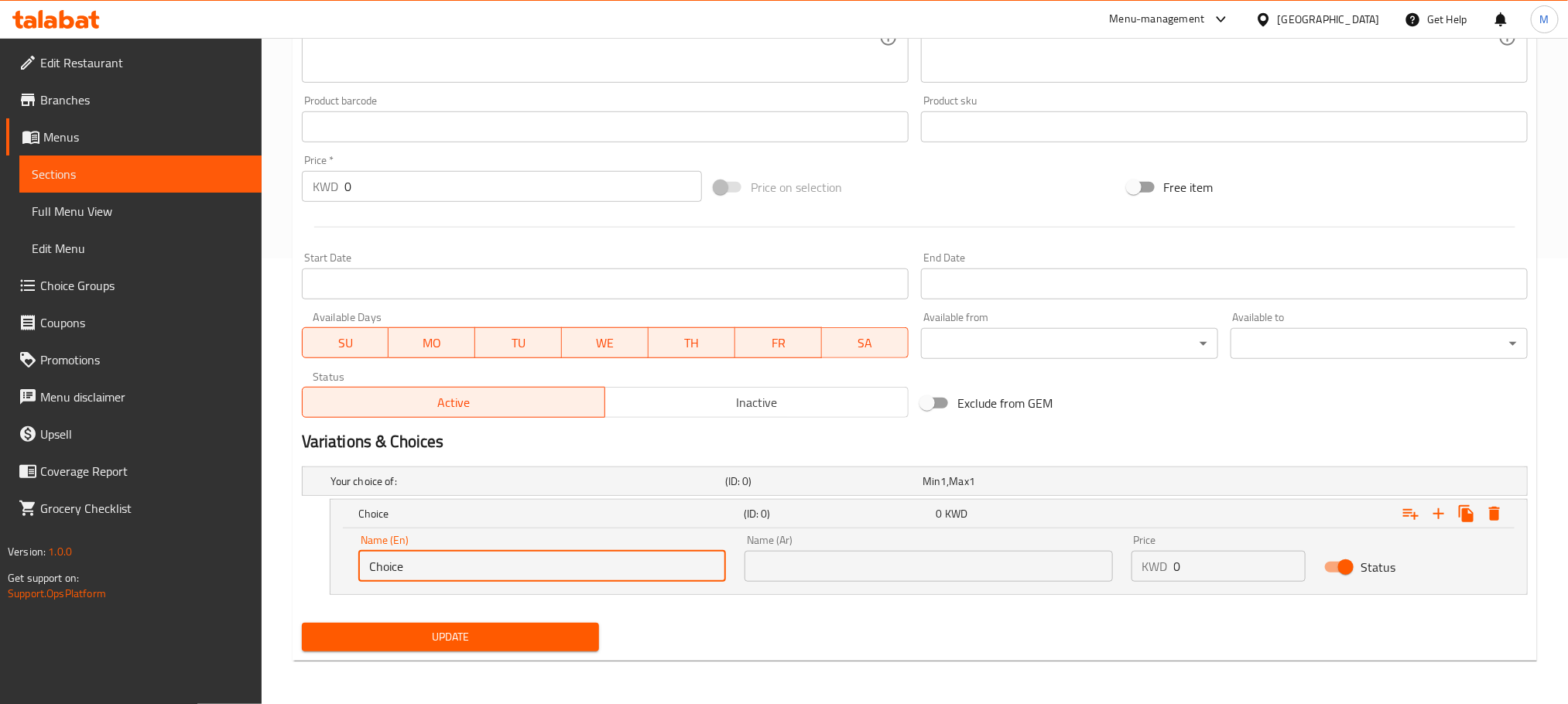
drag, startPoint x: 421, startPoint y: 576, endPoint x: 281, endPoint y: 620, distance: 146.8
click at [281, 620] on div "Home / Restaurants management / Menus / Sections / item / update Lebanese Meals…" at bounding box center [915, 148] width 1307 height 1112
paste input "Approx 500 G - Skewering"
type input "Approx 500 G - Skewering"
click at [827, 583] on div "Name (Ar) Name (Ar)" at bounding box center [928, 558] width 386 height 66
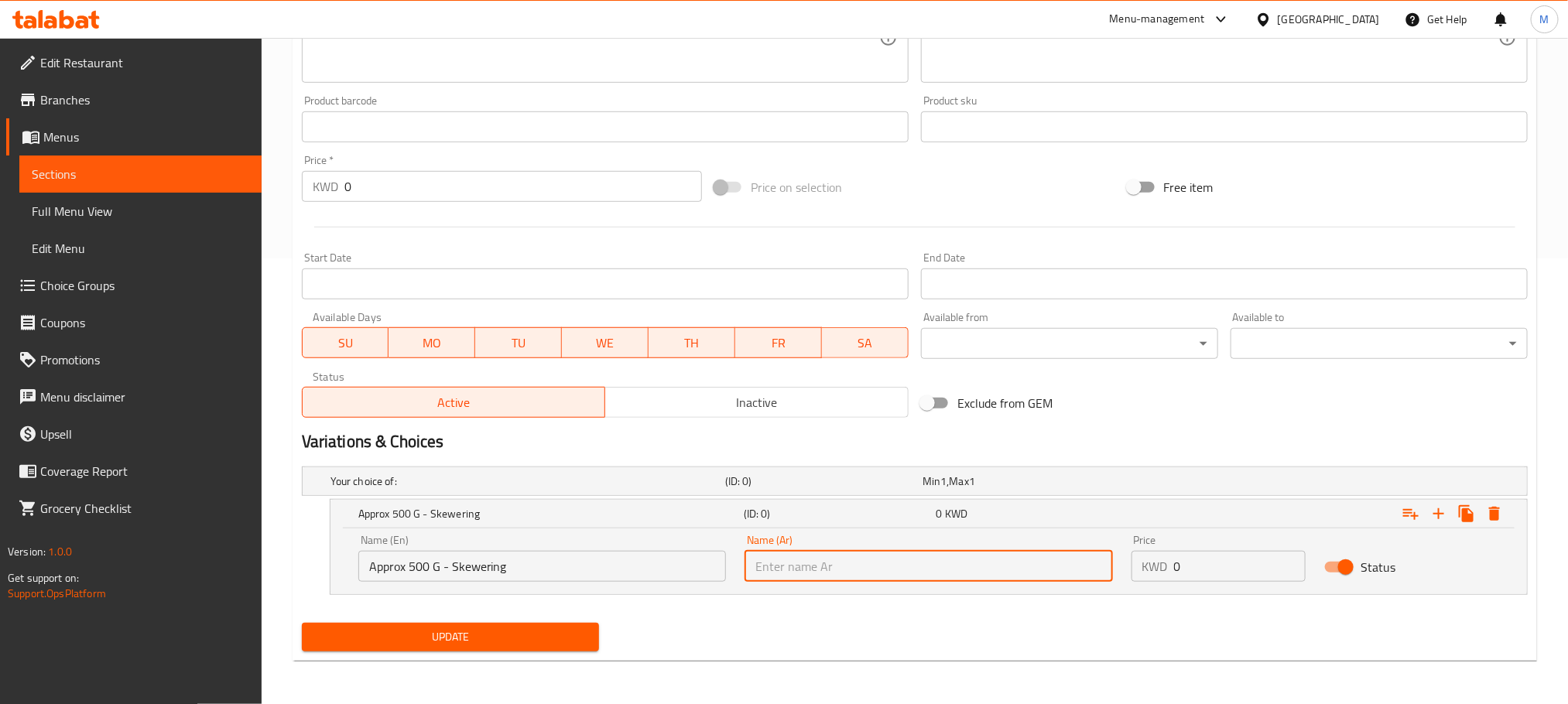
click at [827, 564] on input "text" at bounding box center [929, 566] width 368 height 31
paste input "500 ج تقريبا - تسييخ"
type input "500 ج تقريبا - تسييخ"
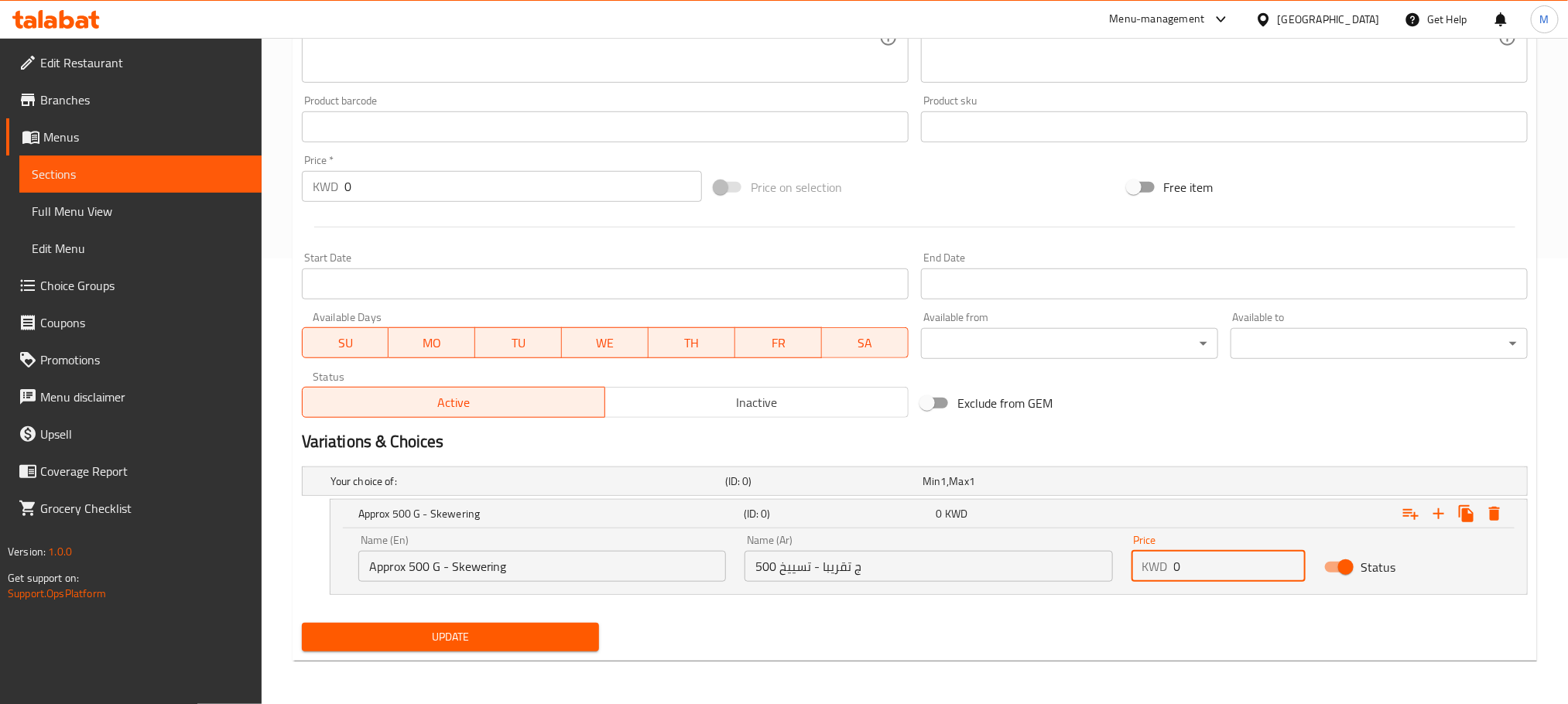
drag, startPoint x: 1197, startPoint y: 564, endPoint x: 1007, endPoint y: 657, distance: 211.5
click at [978, 673] on div "Home / Restaurants management / Menus / Sections / item / update Lebanese Meals…" at bounding box center [915, 149] width 1245 height 1050
type input "2.25"
click at [1442, 504] on icon "Expand" at bounding box center [1439, 513] width 18 height 18
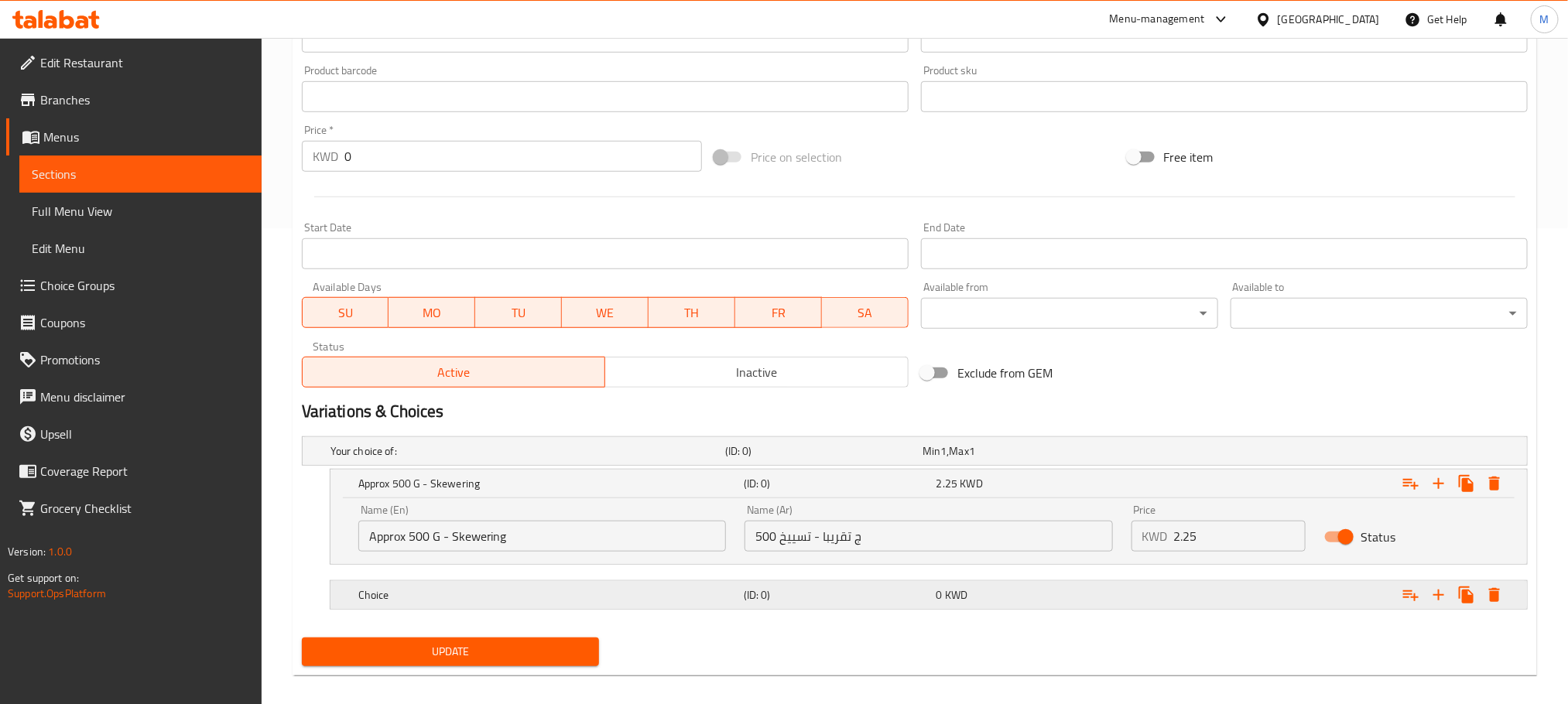
scroll to position [492, 0]
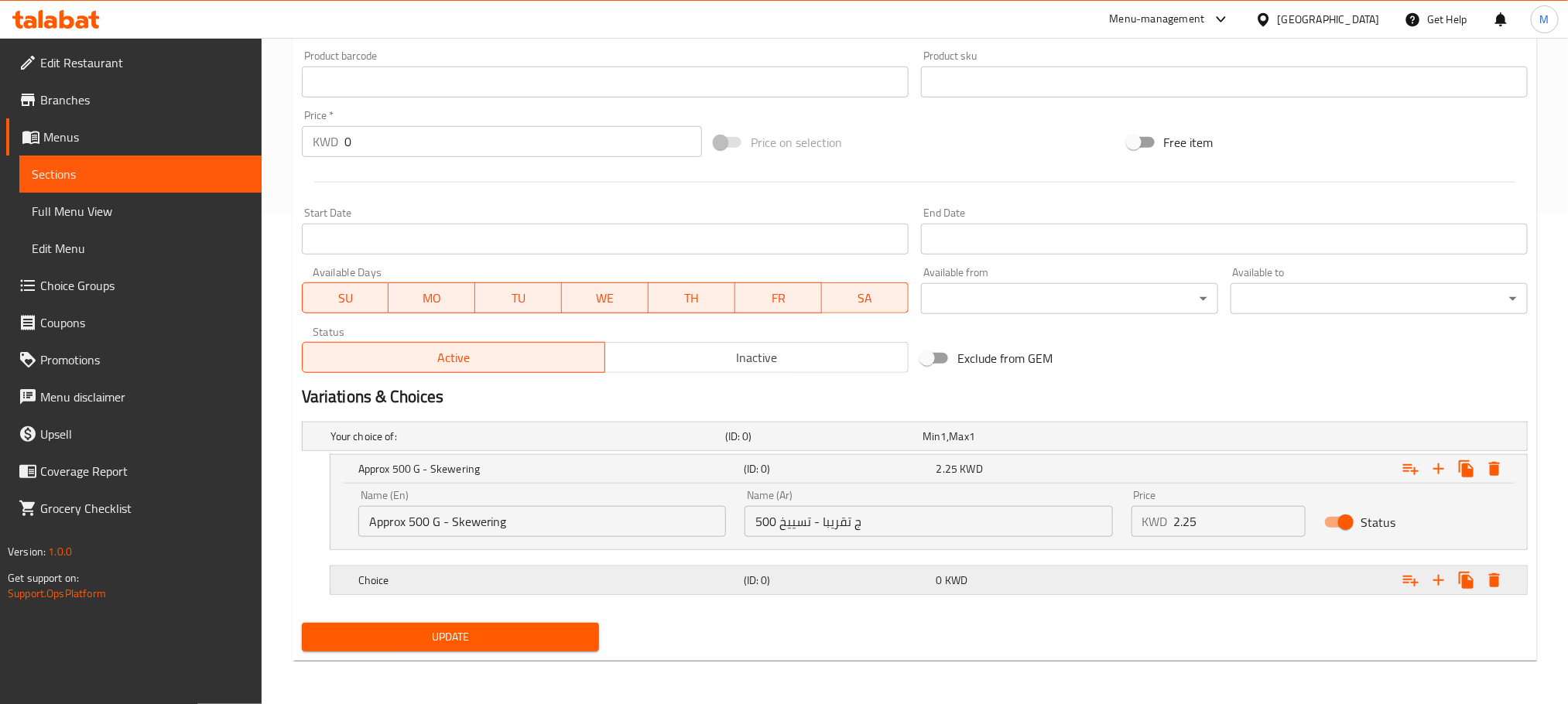
click at [778, 444] on h5 "(ID: 0)" at bounding box center [821, 436] width 191 height 15
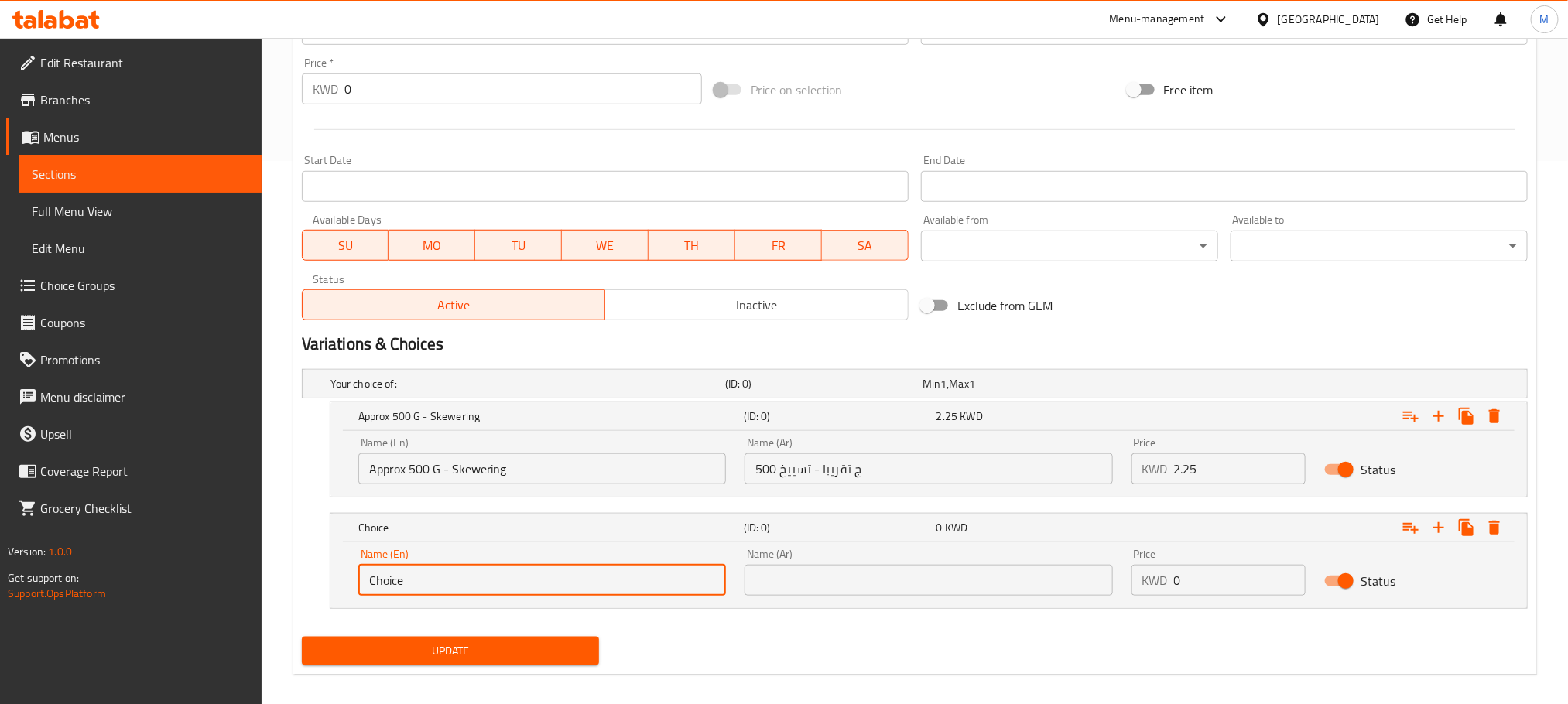
drag, startPoint x: 437, startPoint y: 646, endPoint x: 0, endPoint y: 750, distance: 449.2
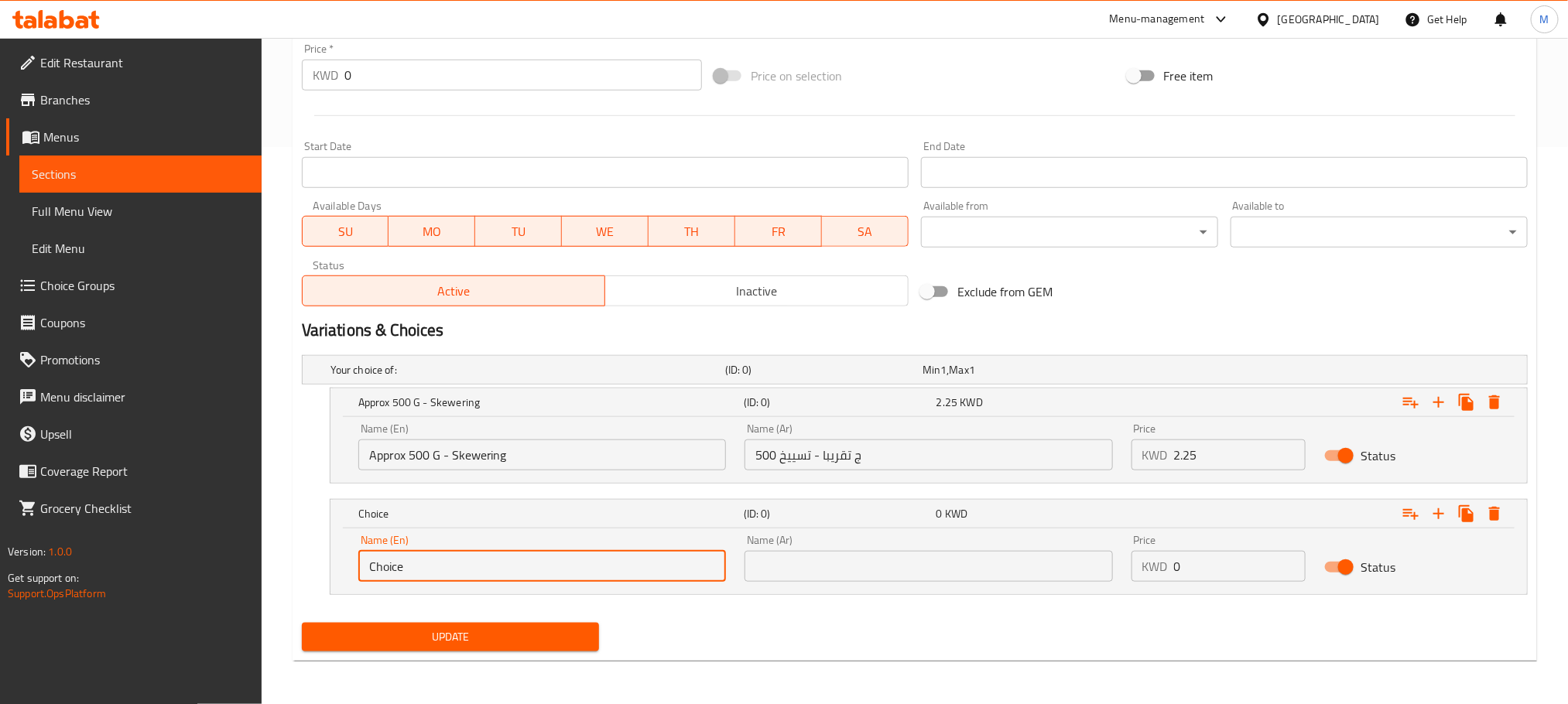
paste input "Approx 500 G - Without Skewering"
type input "Approx 500 G - Without Skewering"
click at [851, 571] on input "text" at bounding box center [929, 566] width 368 height 31
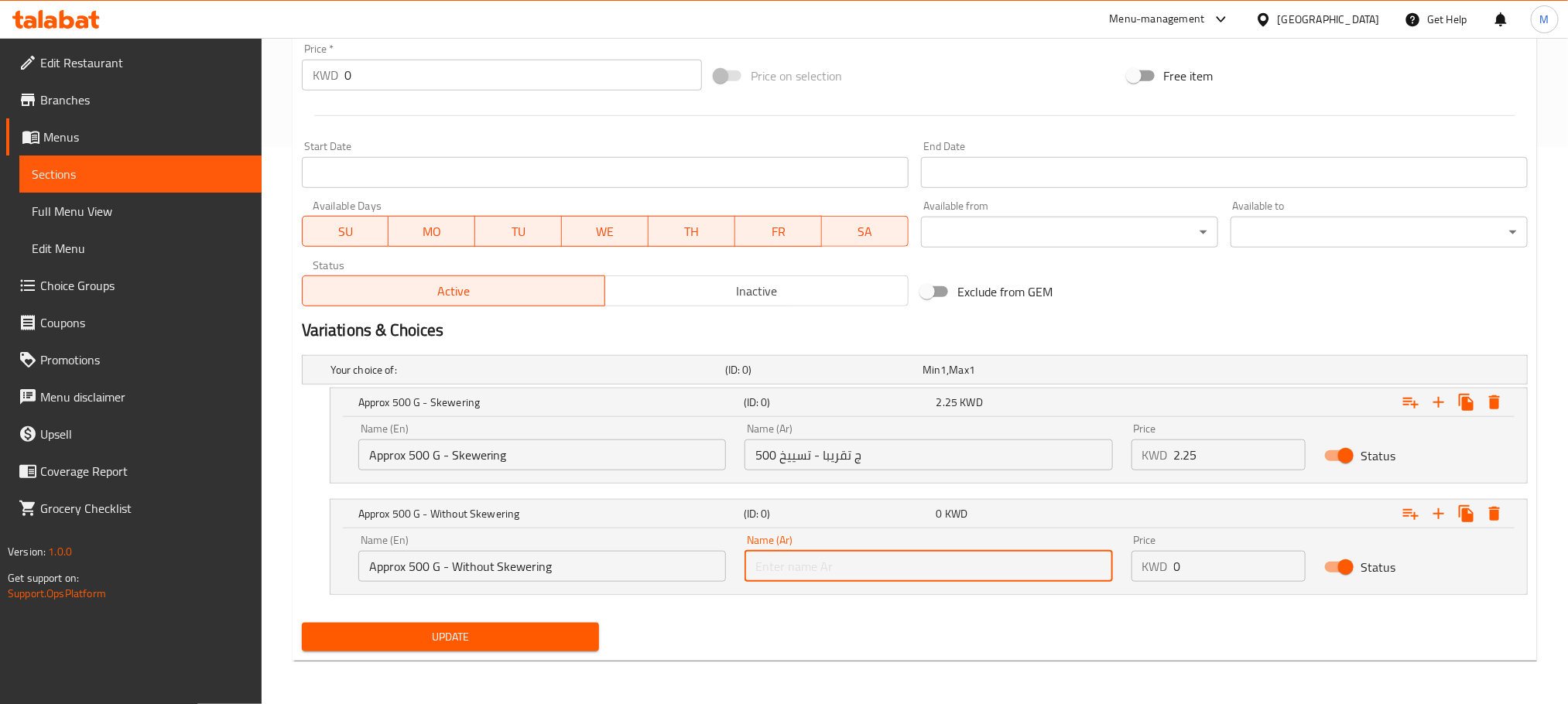
paste input "500 ج تقريبا - بدون تسييخ"
type input "500 ج تقريبا - بدون تسييخ"
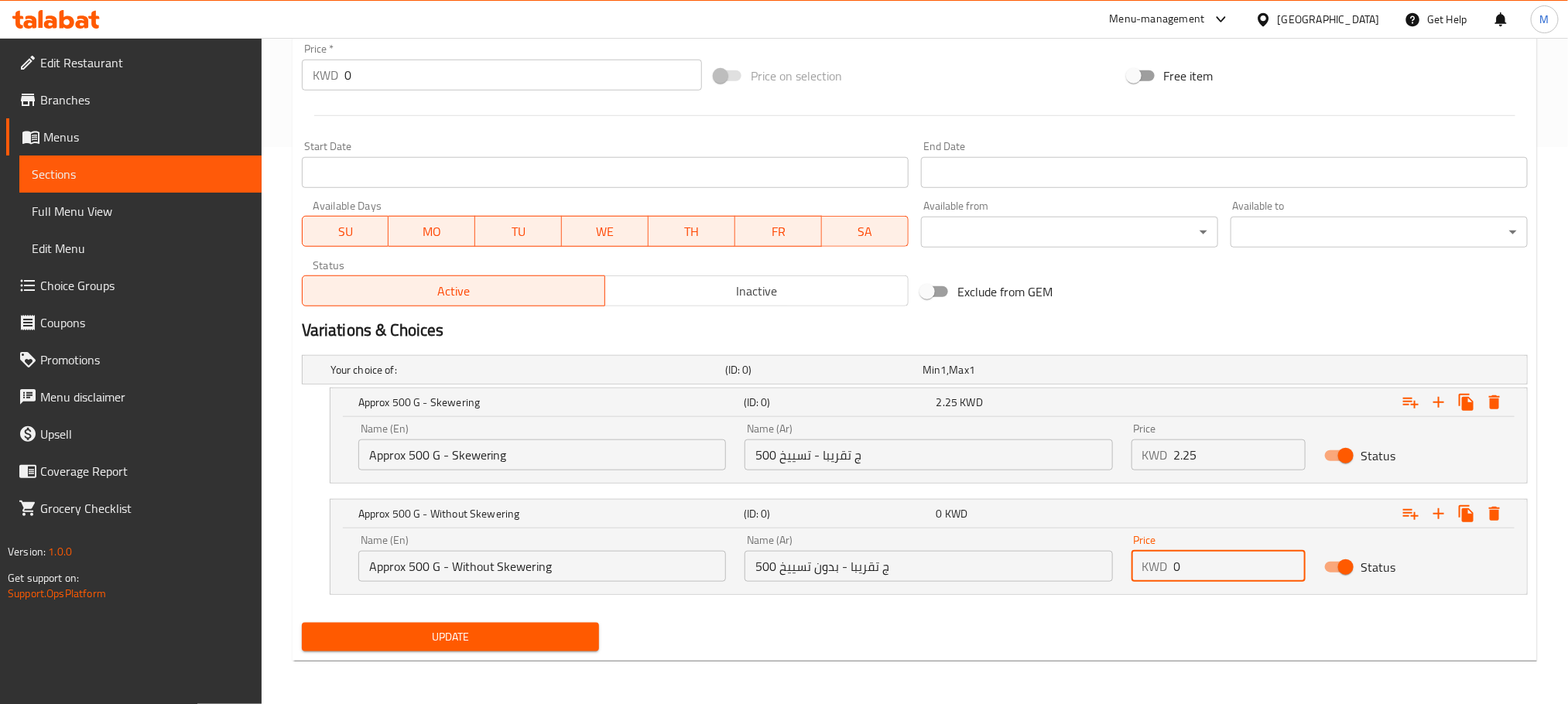
drag, startPoint x: 1097, startPoint y: 608, endPoint x: 1062, endPoint y: 618, distance: 36.4
click at [1062, 618] on div "Add item image Image Size: 1200 x 800 px / Image formats: jpg, png / 5MB Max. I…" at bounding box center [915, 151] width 1239 height 1011
type input "2"
click at [1439, 519] on icon "Expand" at bounding box center [1439, 513] width 18 height 18
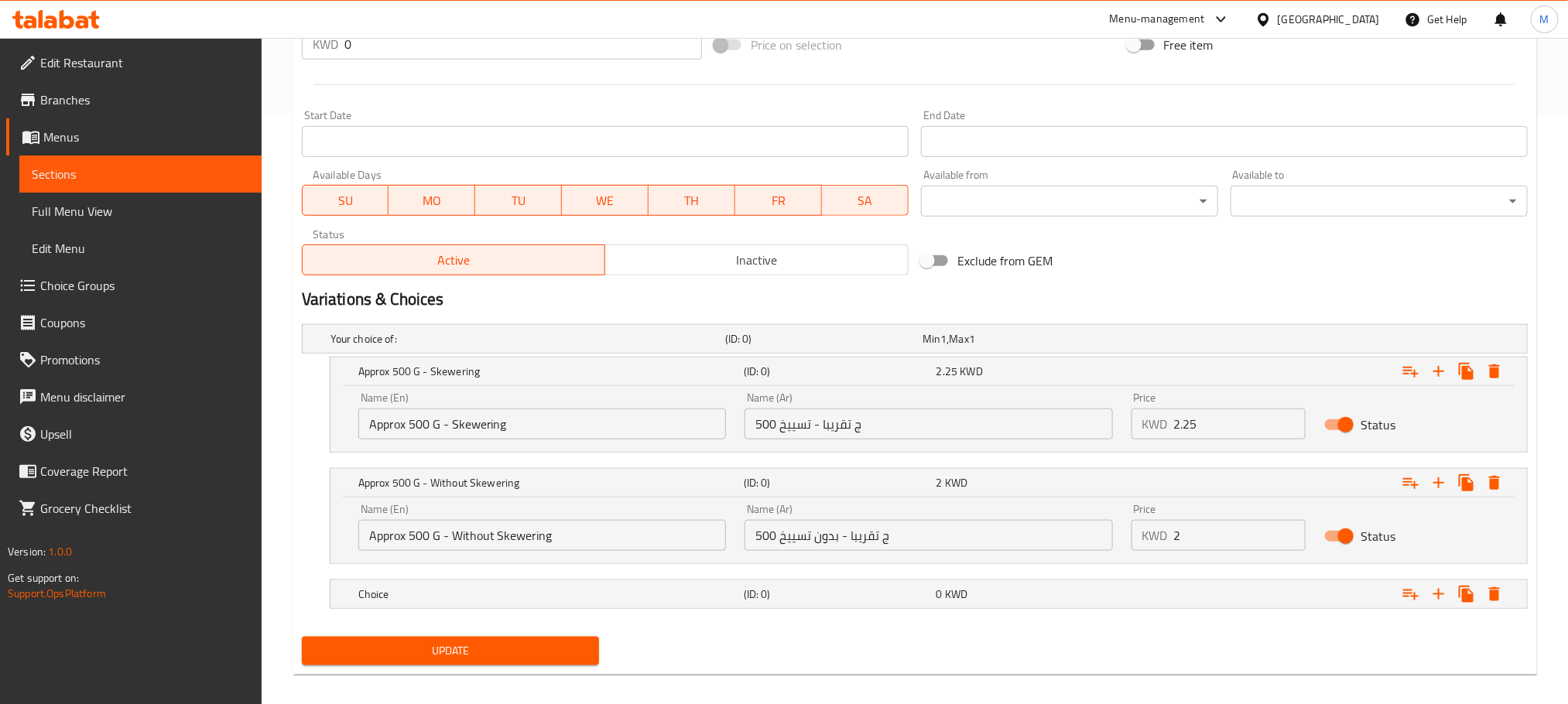
scroll to position [604, 0]
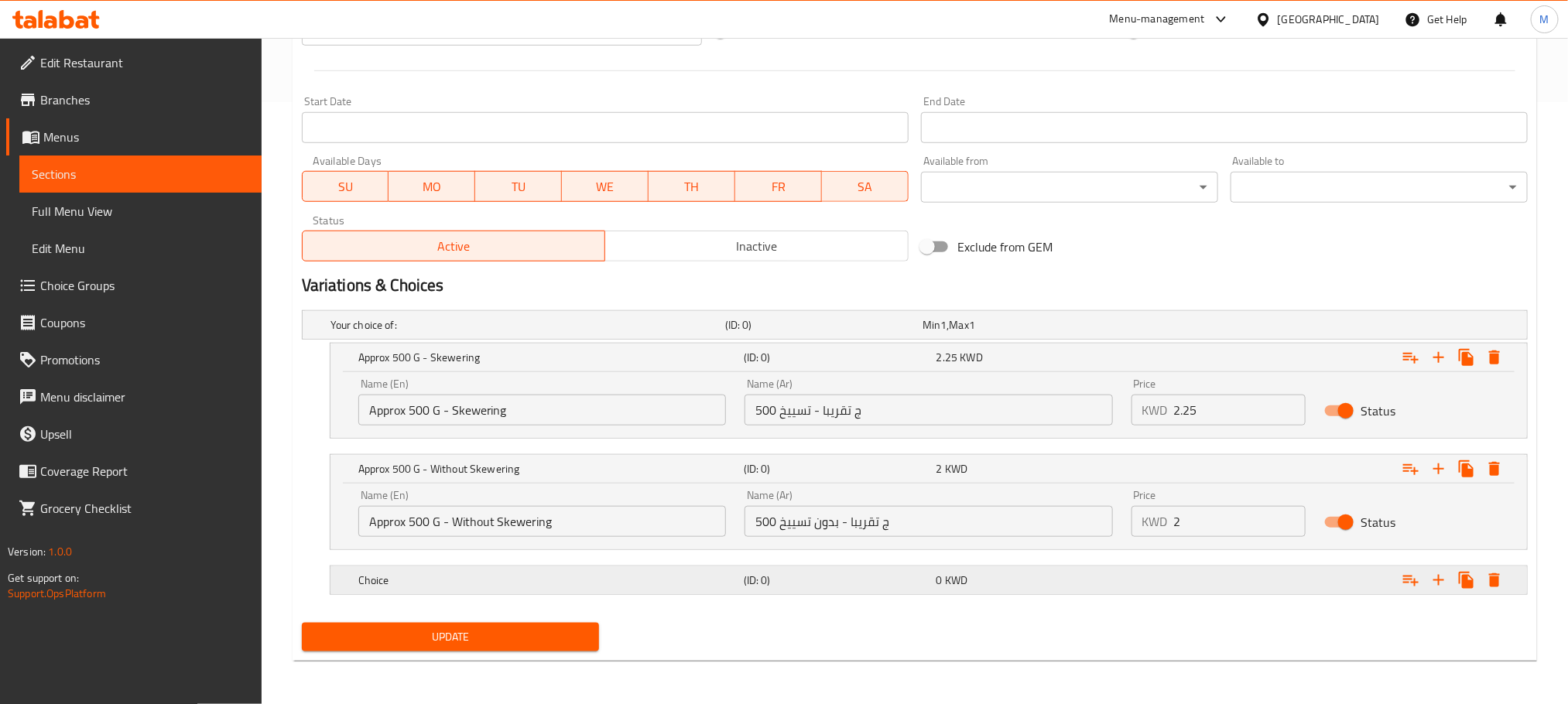
click at [820, 336] on div "(ID: 0)" at bounding box center [821, 324] width 198 height 22
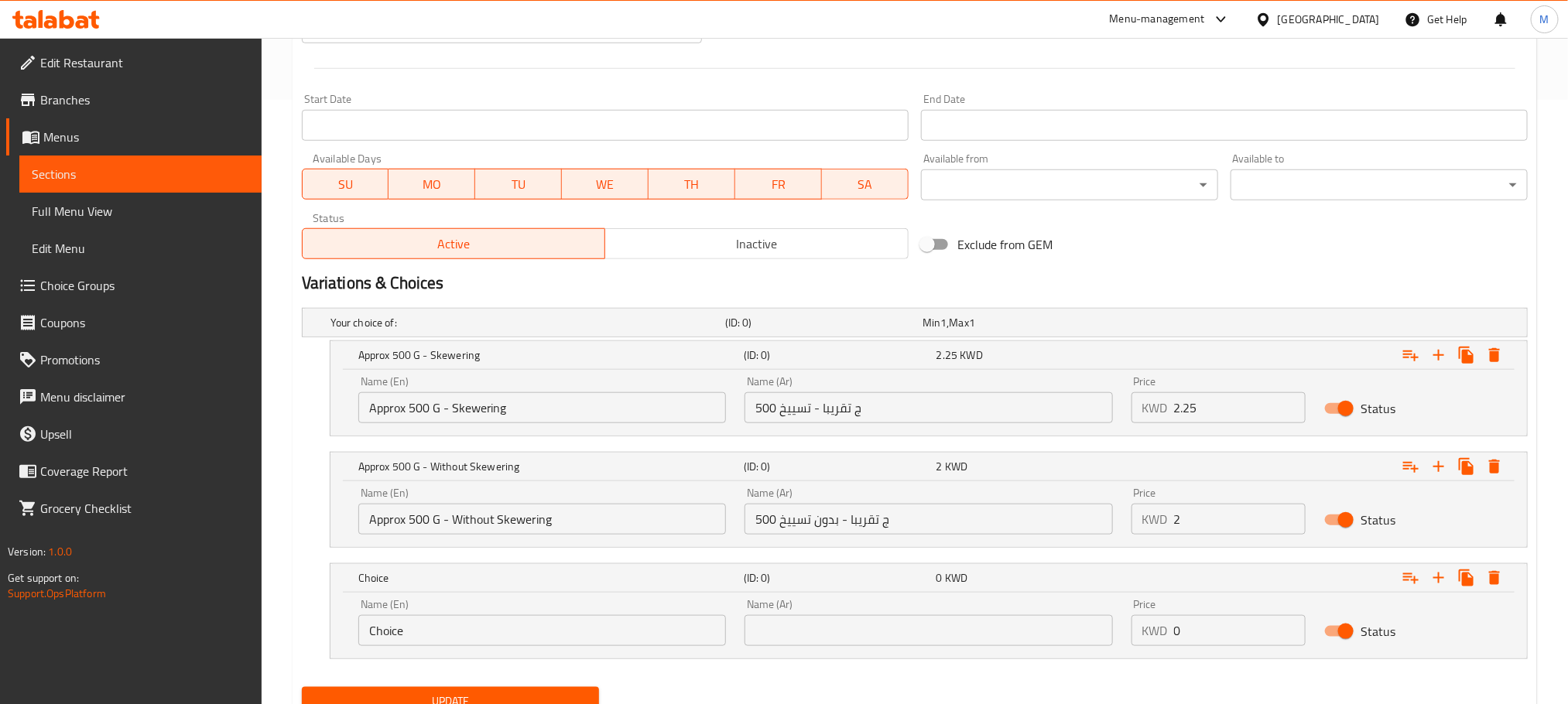
drag, startPoint x: 458, startPoint y: 634, endPoint x: 84, endPoint y: 750, distance: 391.6
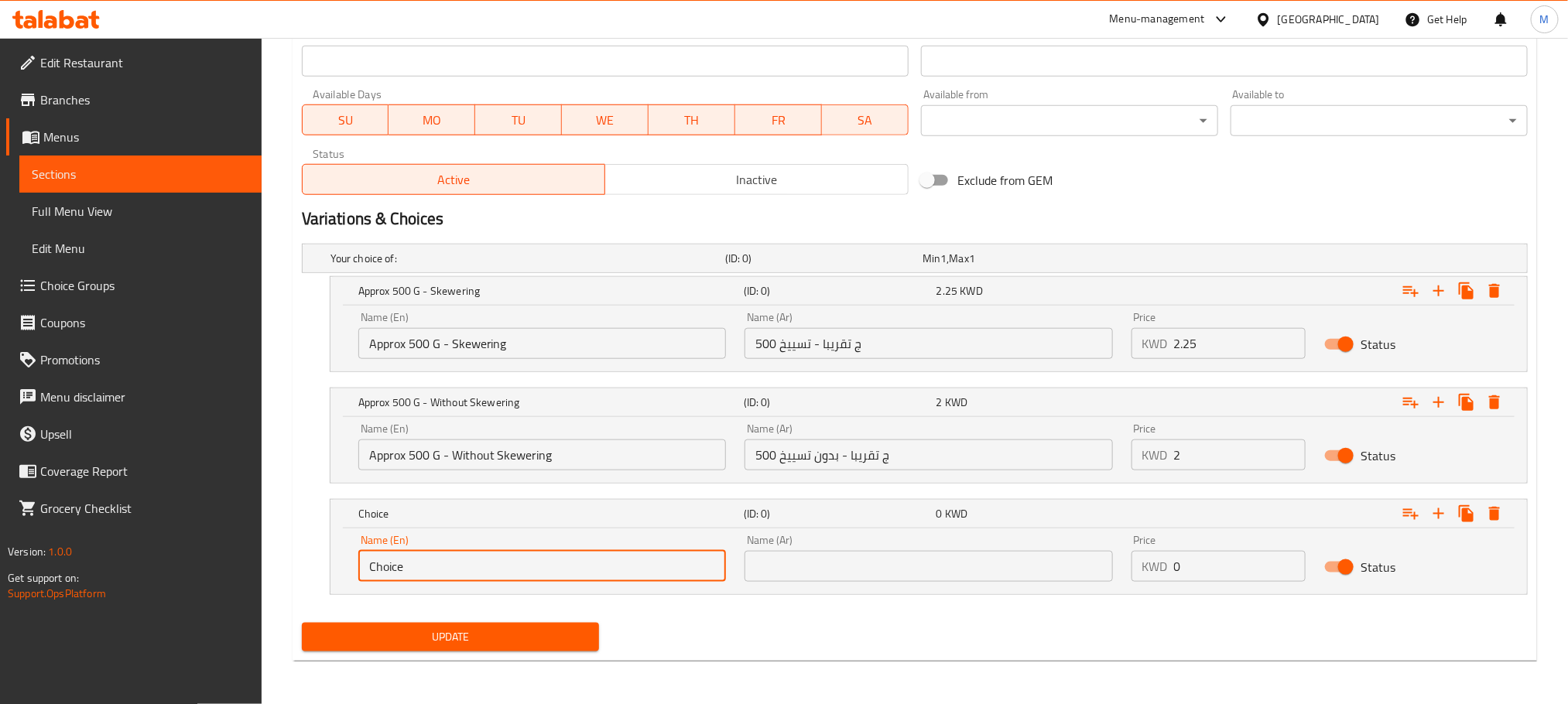
paste input "Approx 500 G 5 Skewers- Skewering"
type input "Approx 500 G 5 Skewers- Skewering"
drag, startPoint x: 975, startPoint y: 578, endPoint x: 1001, endPoint y: 590, distance: 28.6
click at [975, 578] on input "text" at bounding box center [929, 566] width 368 height 31
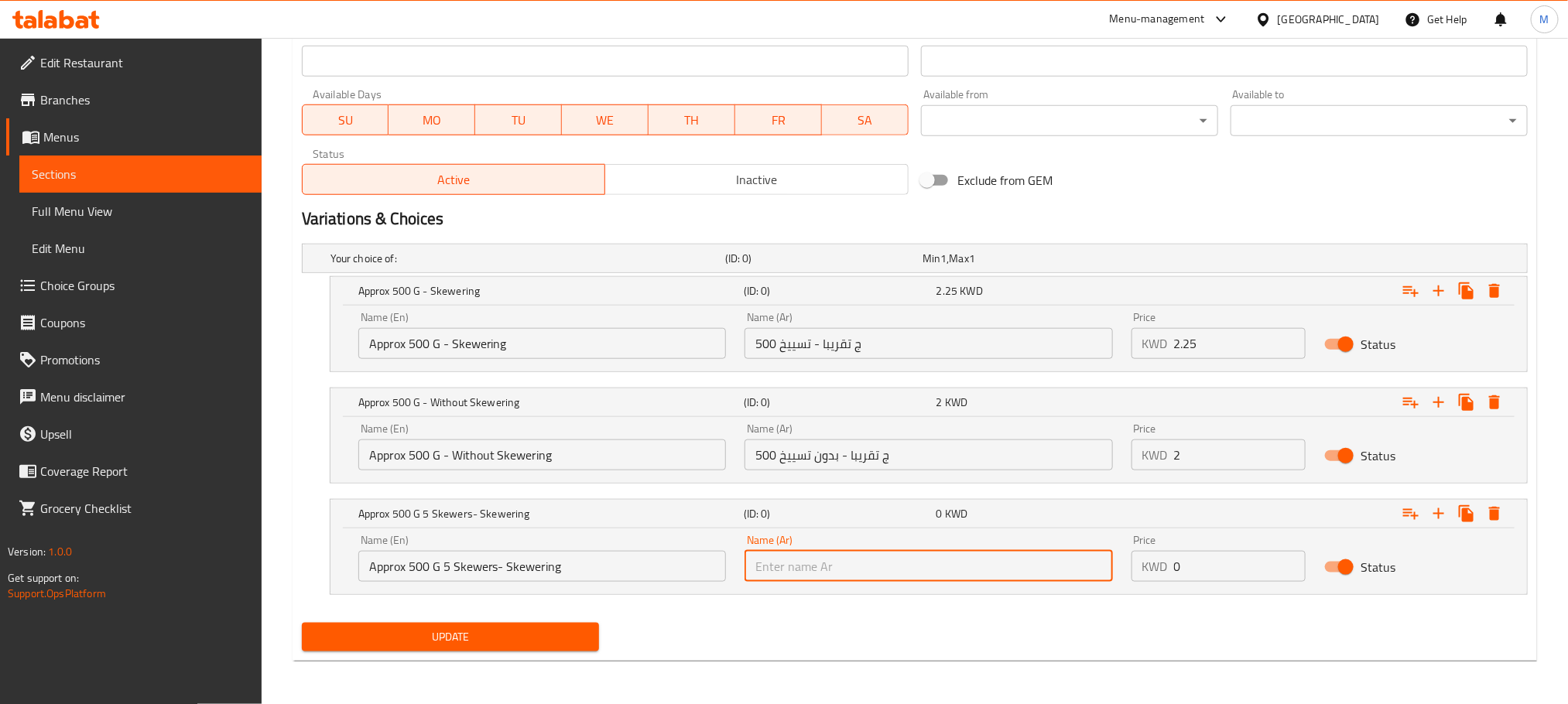
paste input "500 ج تقريبا 5 أسياخ - تسييخ"
type input "500 ج تقريبا 5 أسياخ - تسييخ"
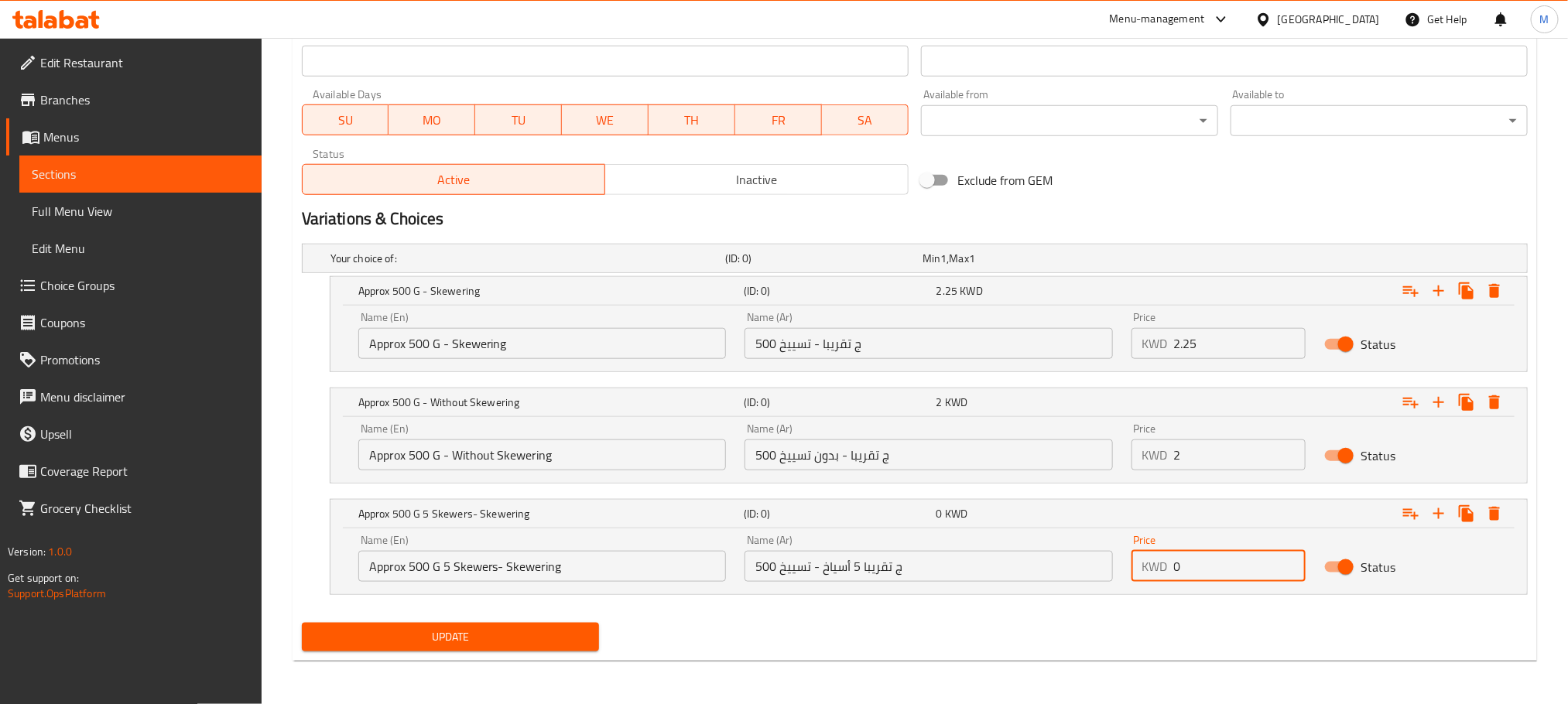
drag, startPoint x: 1089, startPoint y: 595, endPoint x: 848, endPoint y: 659, distance: 249.4
click at [837, 660] on div "Update White Tawook Add item image Image Size: 1200 x 800 px / Image formats: j…" at bounding box center [915, 71] width 1245 height 1179
type input "2.25"
click at [1439, 508] on icon "Expand" at bounding box center [1439, 513] width 18 height 18
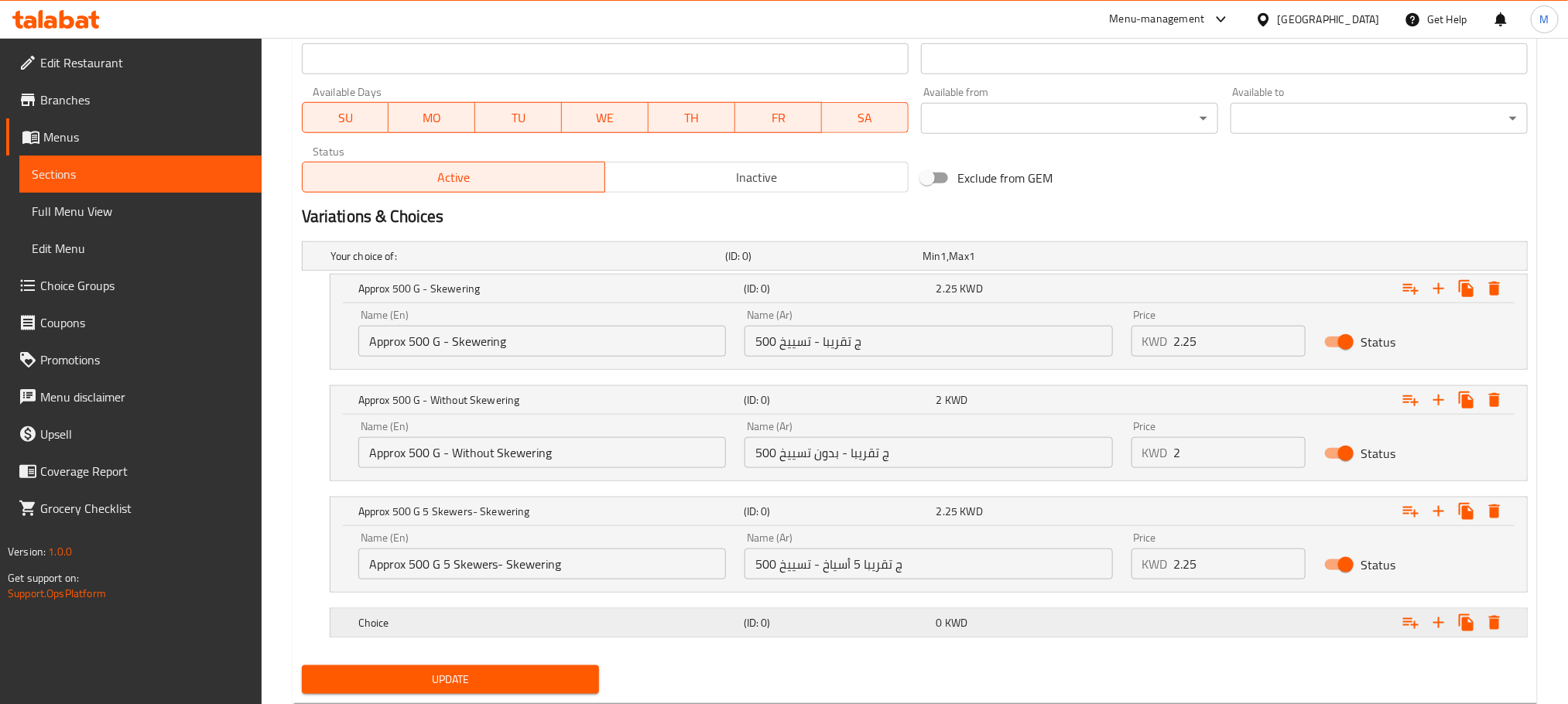
click at [750, 264] on h5 "(ID: 0)" at bounding box center [821, 255] width 191 height 15
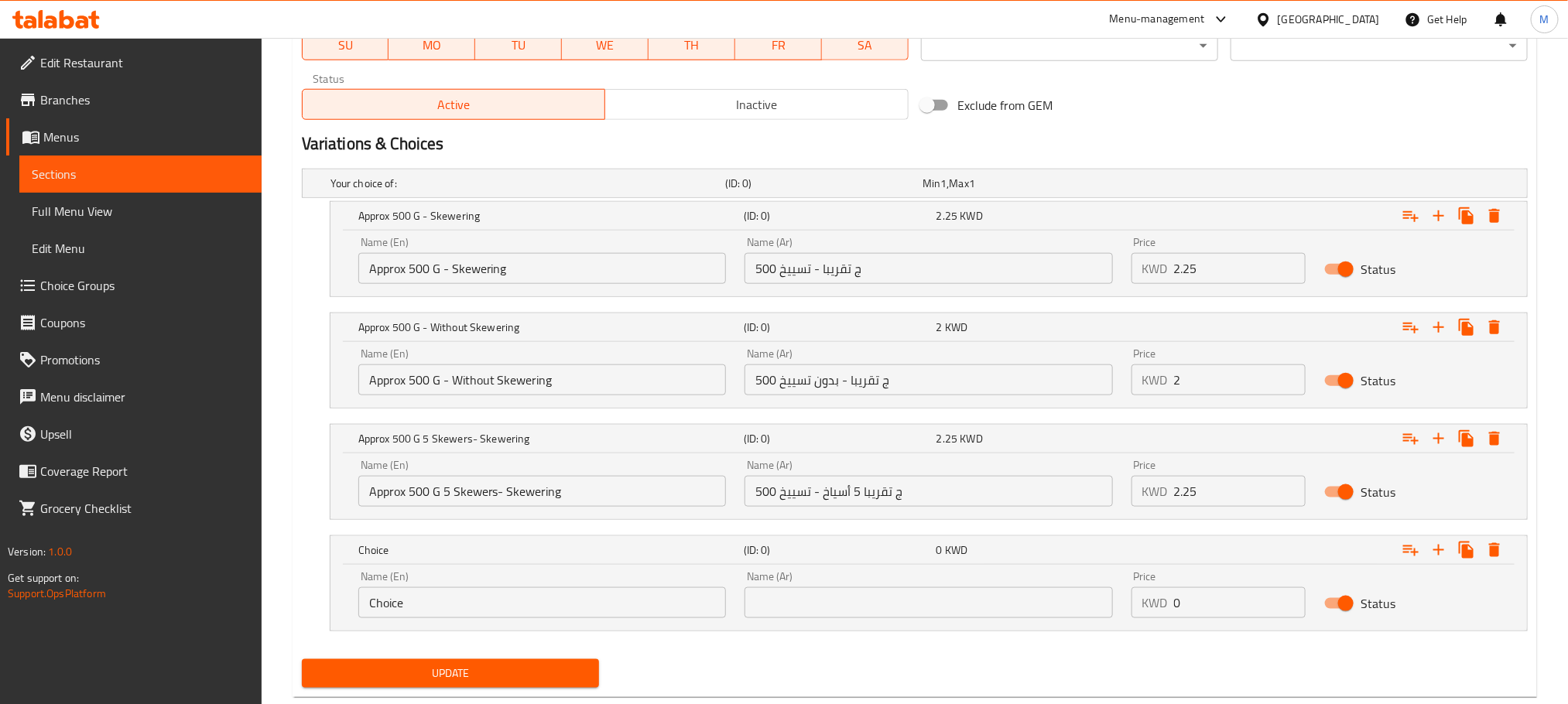
scroll to position [783, 0]
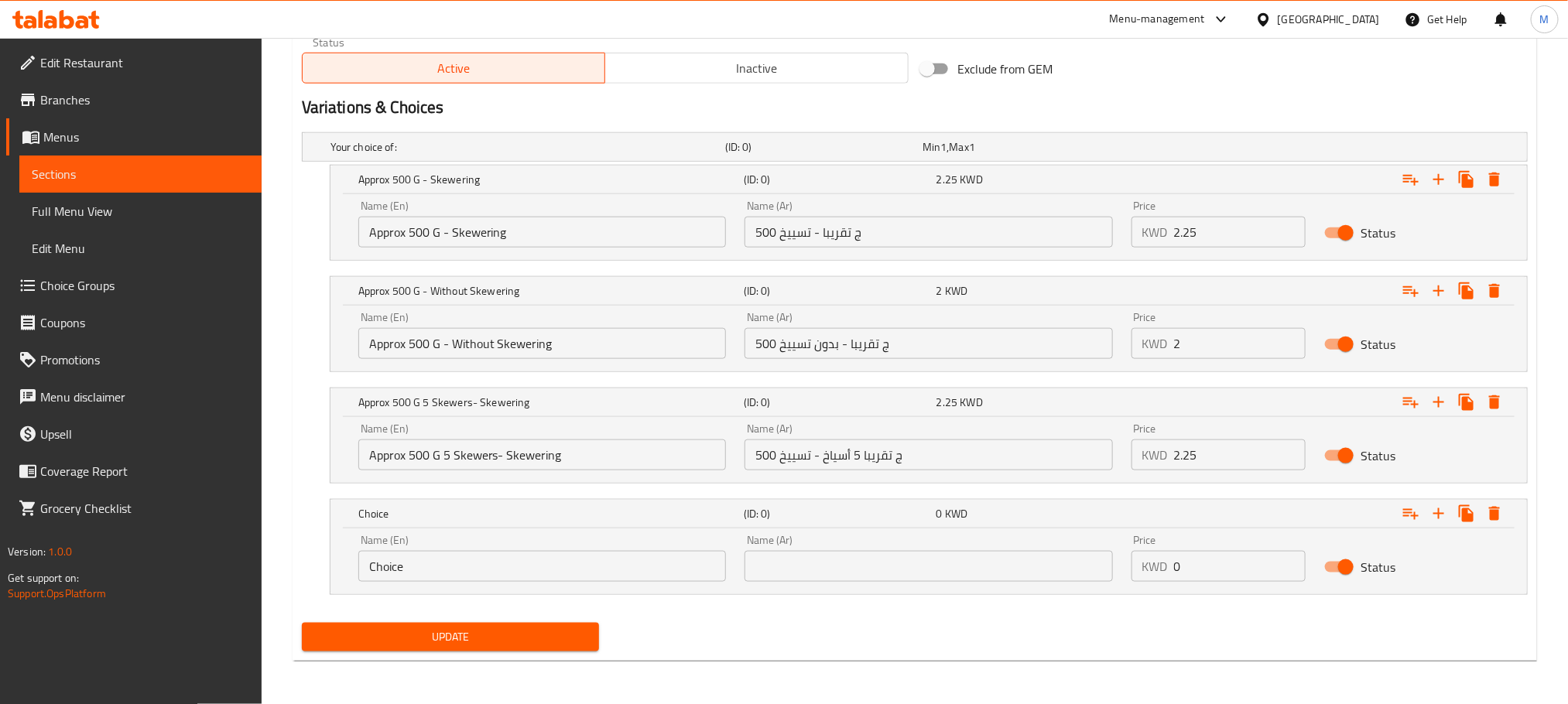
drag, startPoint x: 43, startPoint y: 698, endPoint x: 0, endPoint y: 722, distance: 49.2
paste input "Approx 500 G 5 Skewers- Without Skewering"
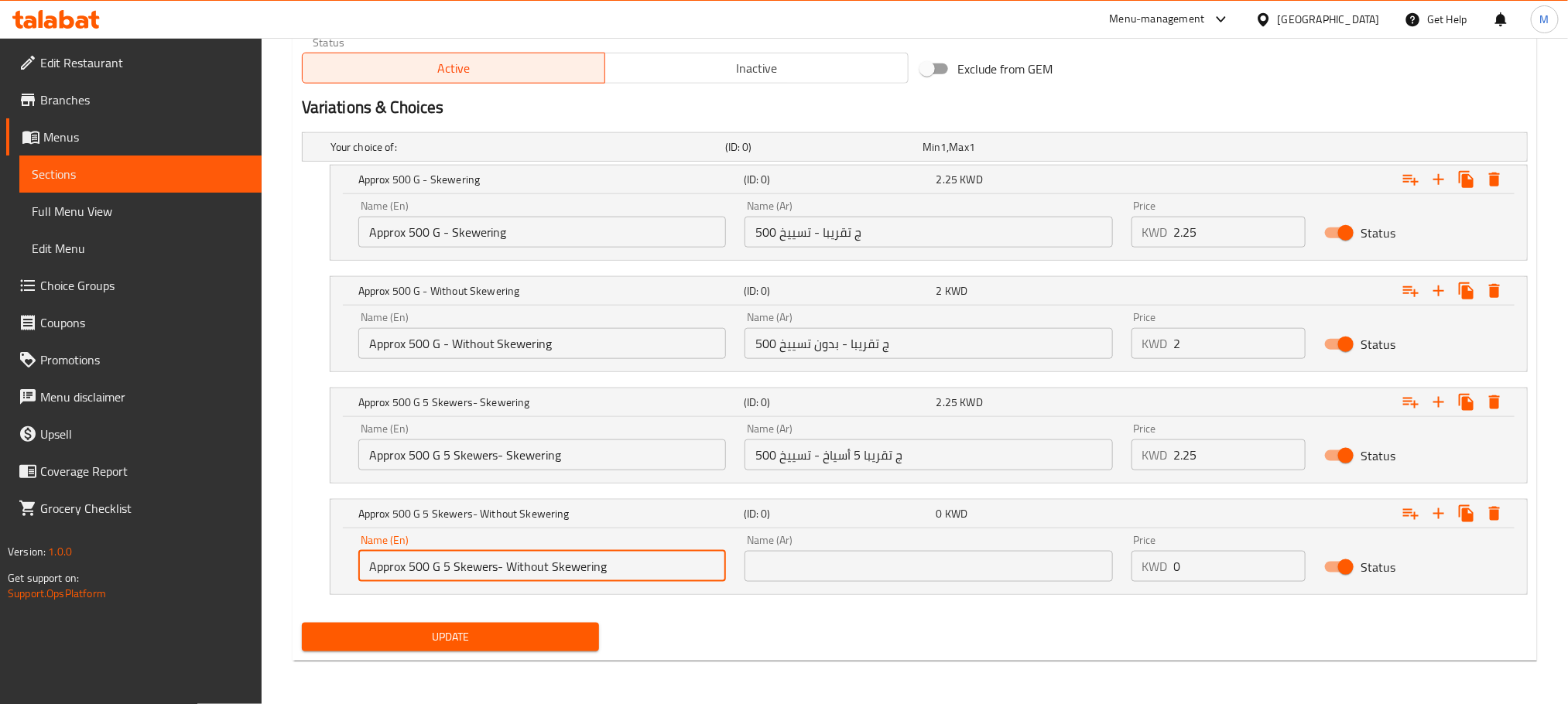
type input "Approx 500 G 5 Skewers- Without Skewering"
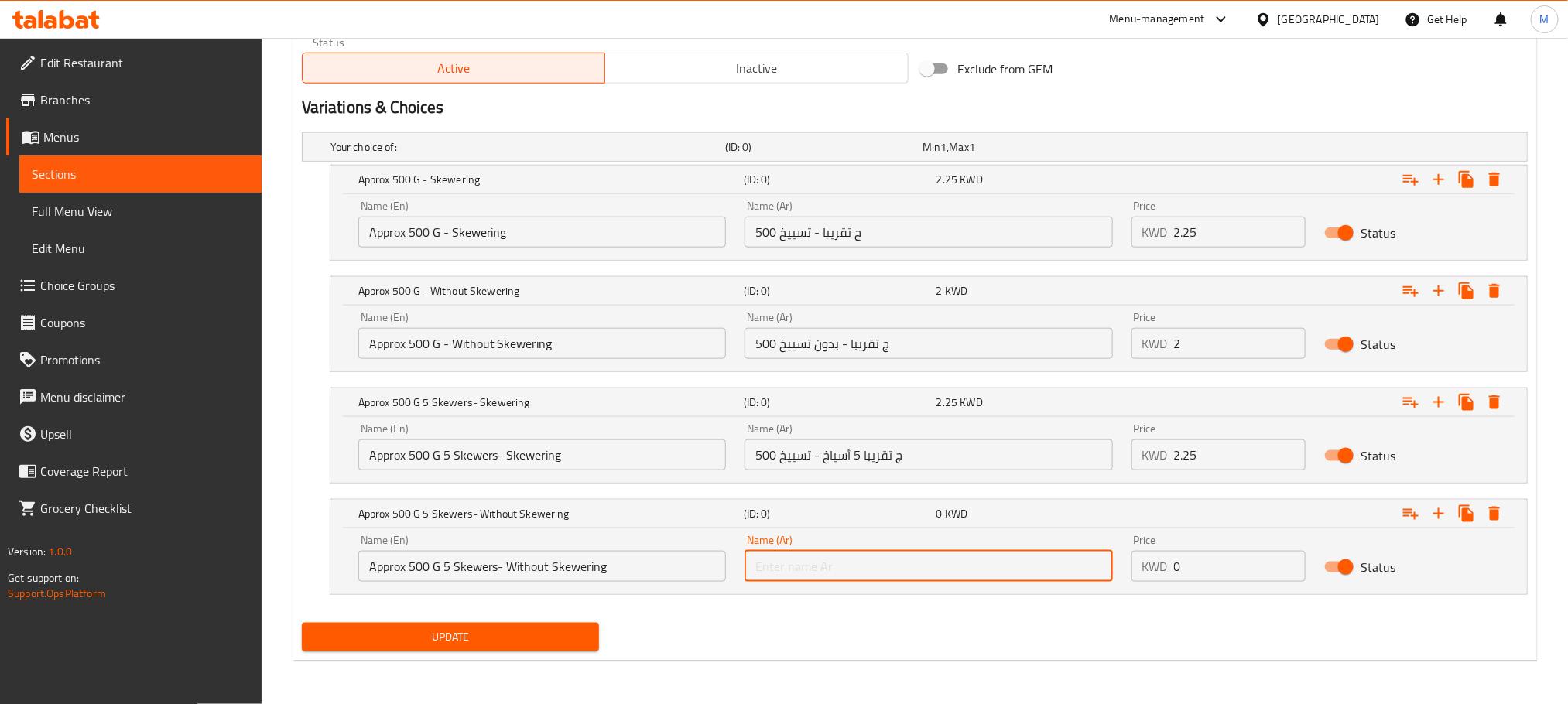
drag, startPoint x: 929, startPoint y: 562, endPoint x: 934, endPoint y: 673, distance: 111.1
click at [929, 562] on input "text" at bounding box center [929, 566] width 368 height 31
paste input "500 ج تقريبا 5 أسياخ - بدون تسييخ"
click at [958, 572] on input "500 ج تقريبا 5 أسياخ - بدون تسييخ" at bounding box center [929, 566] width 368 height 31
type input "500 ج تقريبا 5 أسياخ - بدون تسييخ"
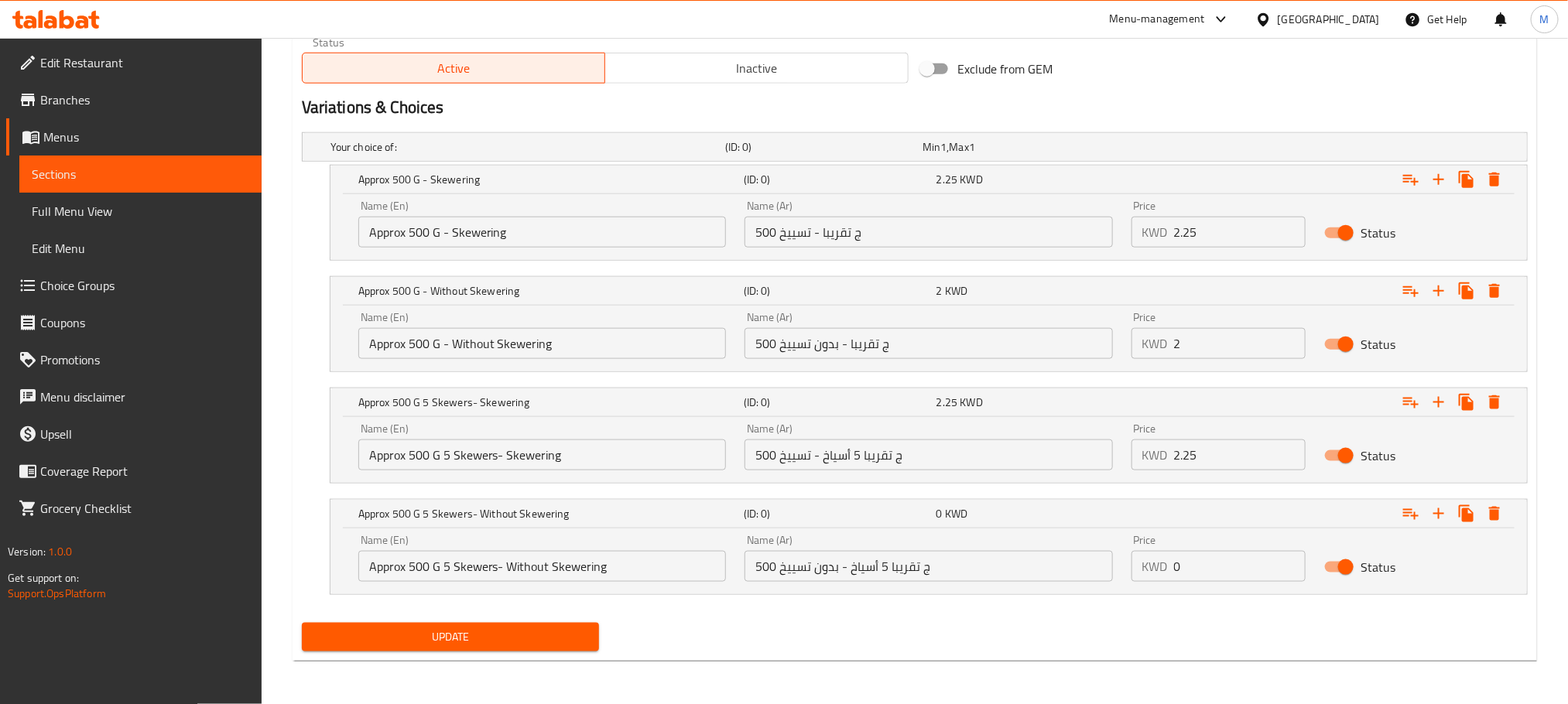
click at [962, 599] on nav at bounding box center [915, 604] width 1226 height 12
drag, startPoint x: 1201, startPoint y: 566, endPoint x: 1035, endPoint y: 629, distance: 177.6
click at [1009, 639] on div "Add item image Image Size: 1200 x 800 px / Image formats: jpg, png / 5MB Max. I…" at bounding box center [915, 39] width 1239 height 1234
type input "2"
click at [991, 613] on div "Your choice of: (ID: 0) Min 1 , Max 1 Name (En) Your choice of: Name (En) Name …" at bounding box center [915, 371] width 1239 height 490
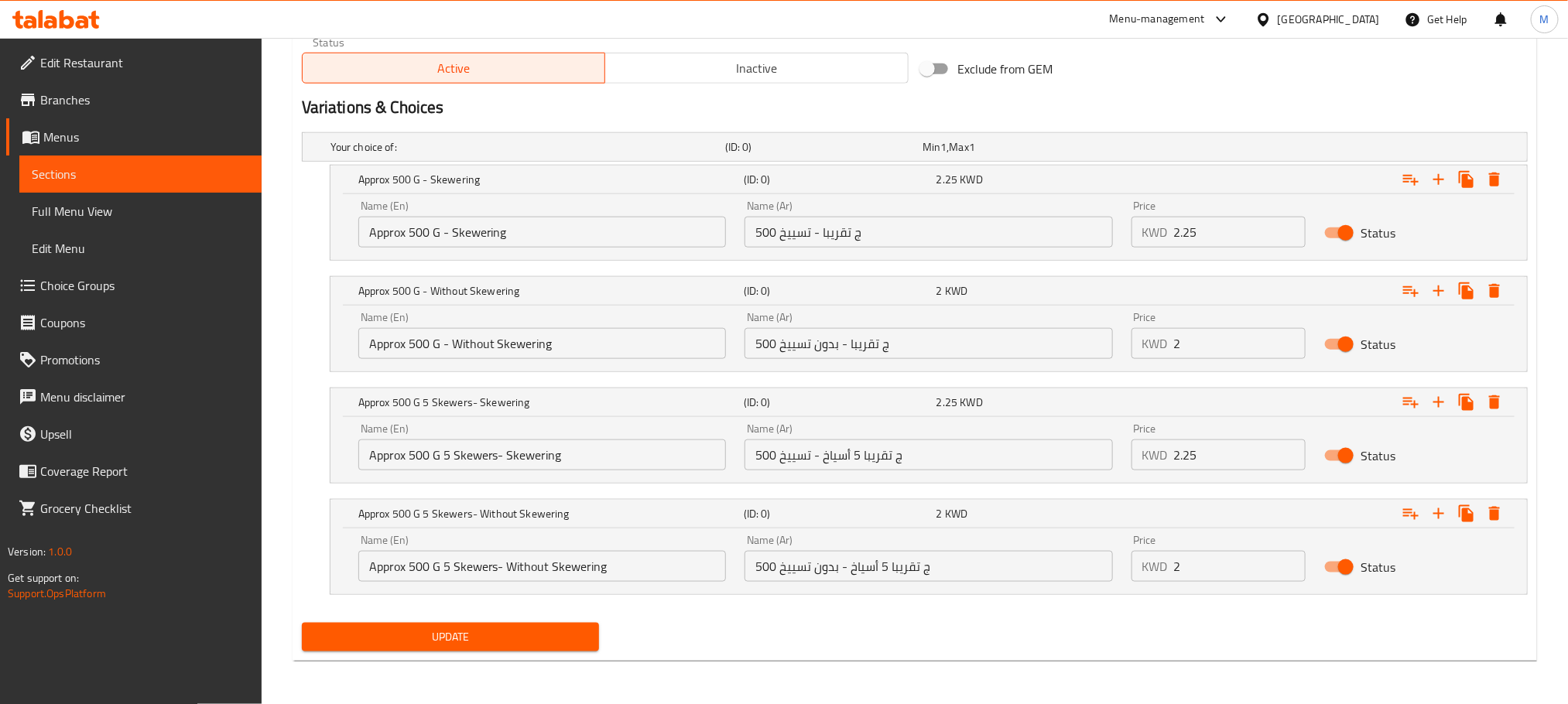
scroll to position [0, 0]
click at [512, 641] on span "Update" at bounding box center [450, 637] width 272 height 19
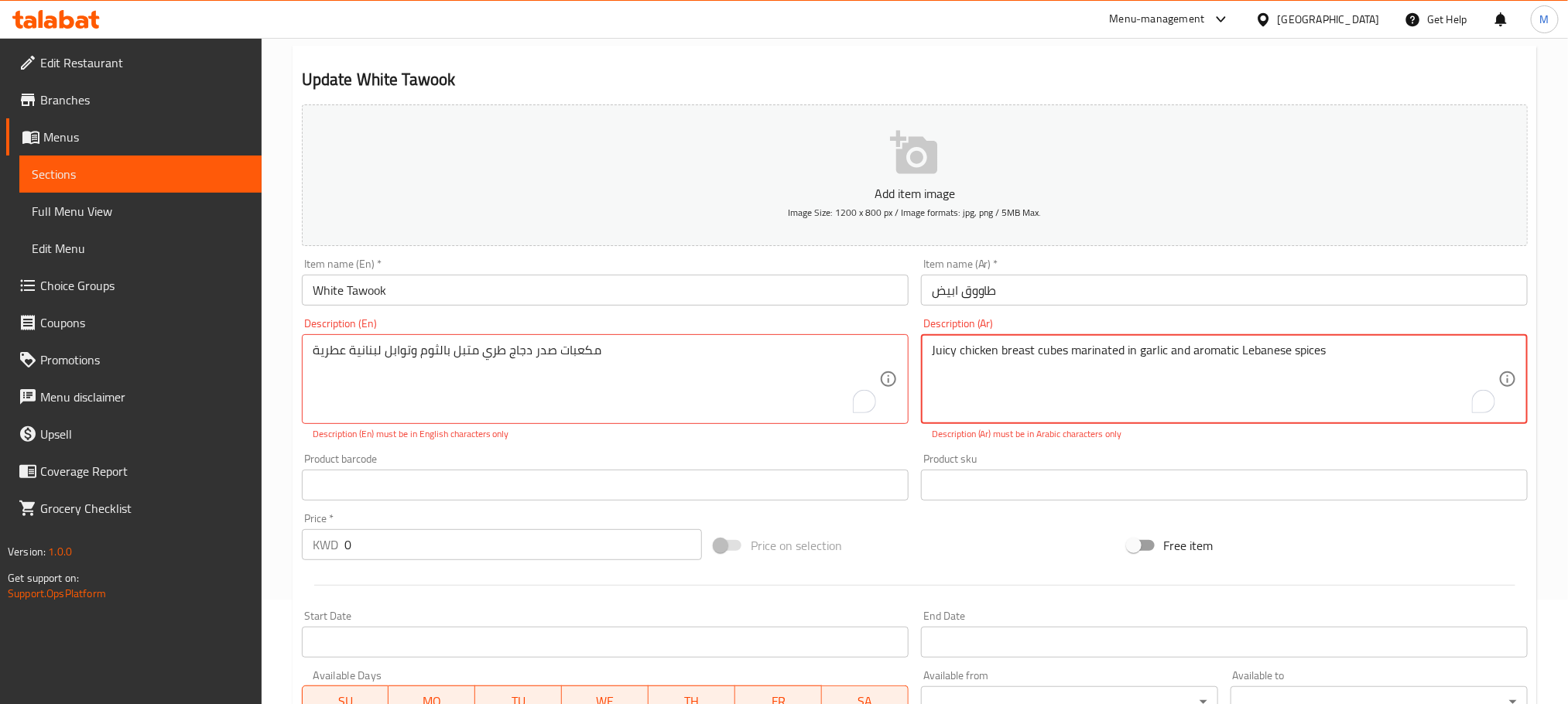
click at [1148, 344] on textarea "Juicy chicken breast cubes marinated in garlic and aromatic Lebanese spices" at bounding box center [1215, 380] width 566 height 74
click at [1149, 344] on textarea "Juicy chicken breast cubes marinated in garlic and aromatic Lebanese spices" at bounding box center [1215, 380] width 566 height 74
click at [1152, 344] on textarea "Juicy chicken breast cubes marinated in garlic and aromatic Lebanese spices" at bounding box center [1215, 380] width 566 height 74
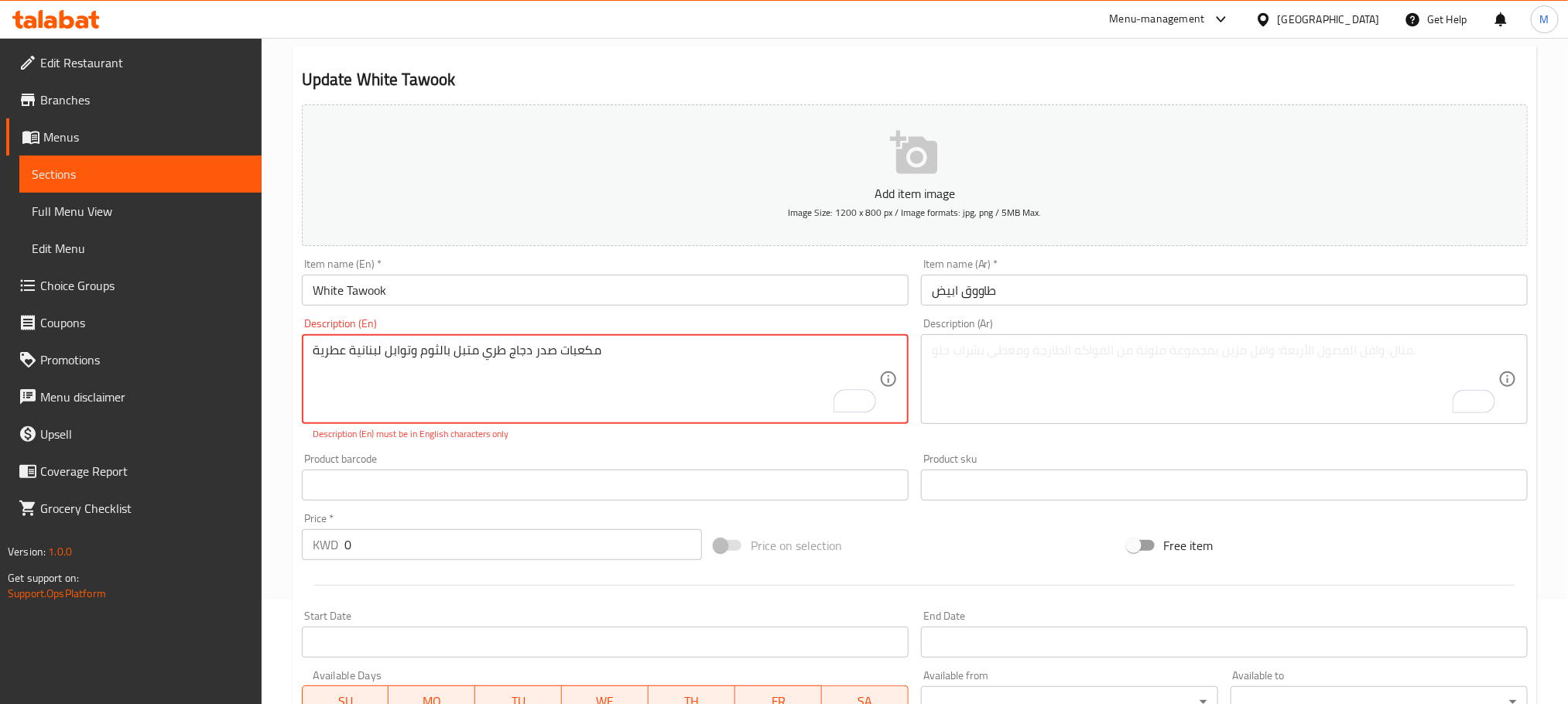
paste textarea "Juicy chicken breast cubes marinated in garlic and aromatic Lebanese spices"
click at [530, 348] on textarea "مكعبات صدر دجاج طري متبل بالثوم وتوابل لبنانية عطرية Juicy chicken breast cubes…" at bounding box center [595, 380] width 566 height 74
click at [535, 352] on textarea "مكعبات صدر دجاج طري متبل بالثوم وتوابل لبنانية عطرية Juicy chicken breast cubes…" at bounding box center [595, 380] width 566 height 74
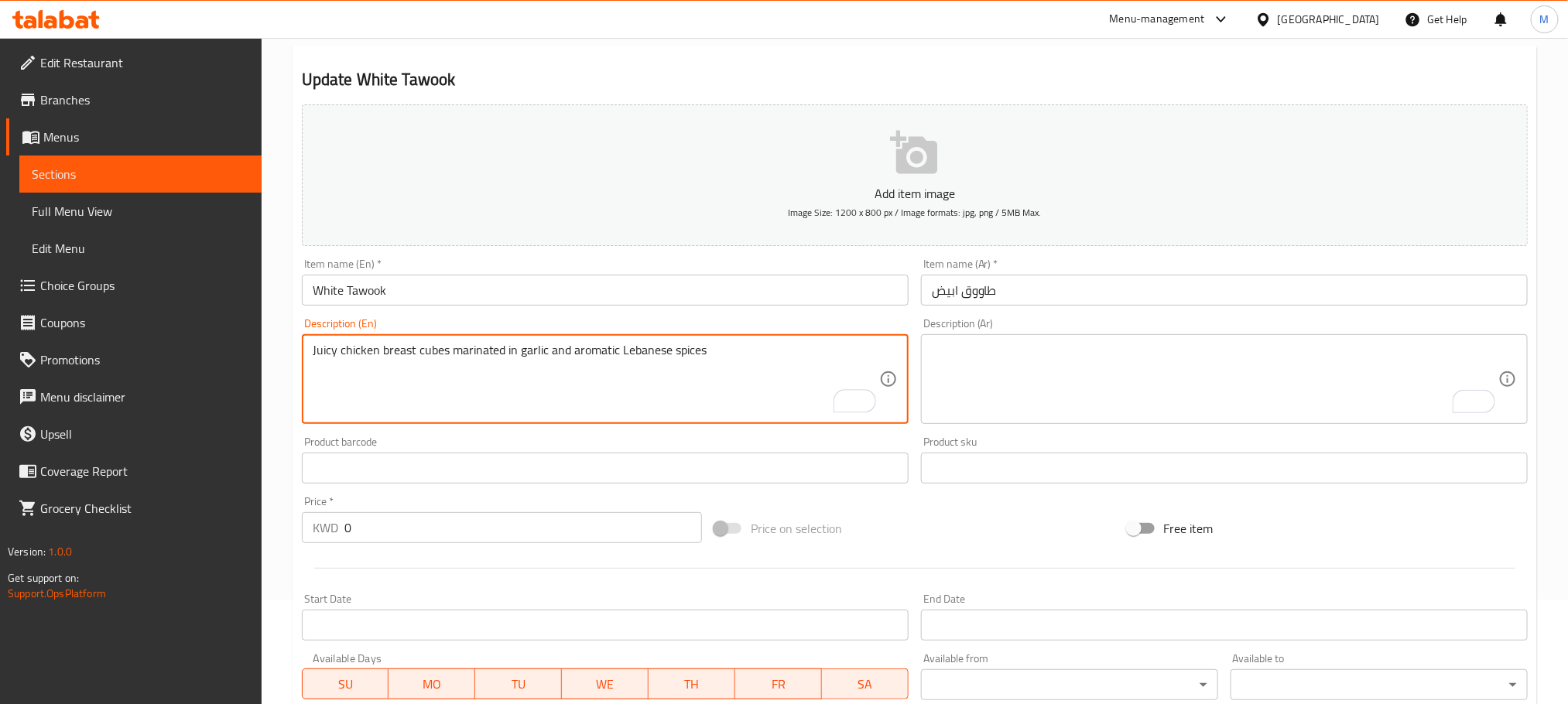
type textarea "Juicy chicken breast cubes marinated in garlic and aromatic Lebanese spices"
click at [1064, 352] on textarea "To enrich screen reader interactions, please activate Accessibility in Grammarl…" at bounding box center [1215, 380] width 566 height 74
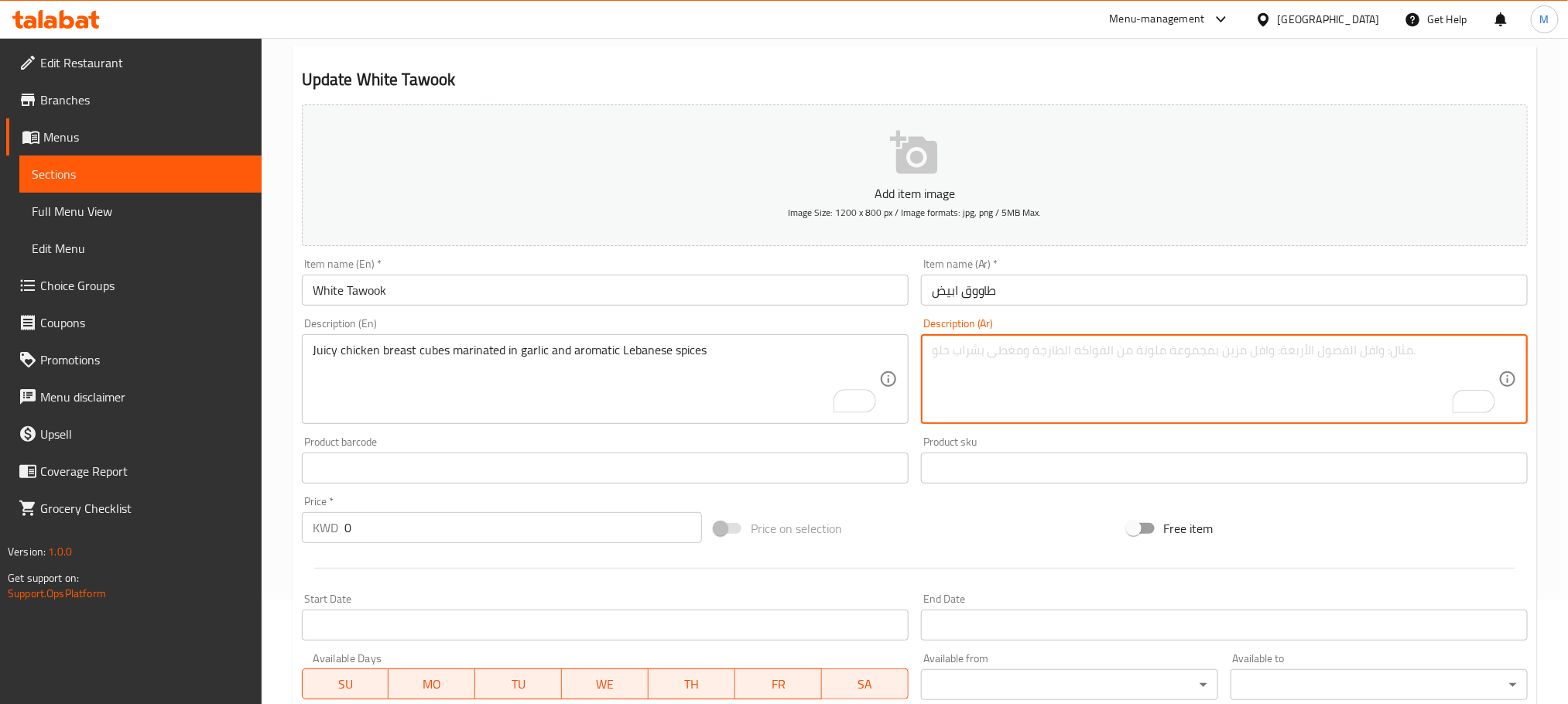
paste textarea "مكعبات صدر دجاج طري متبل بالثوم وتوابل لبنانية عطرية"
type textarea "مكعبات صدر دجاج طري متبل بالثوم وتوابل لبنانية عطرية"
click at [296, 477] on div "Product barcode Product barcode" at bounding box center [605, 460] width 619 height 59
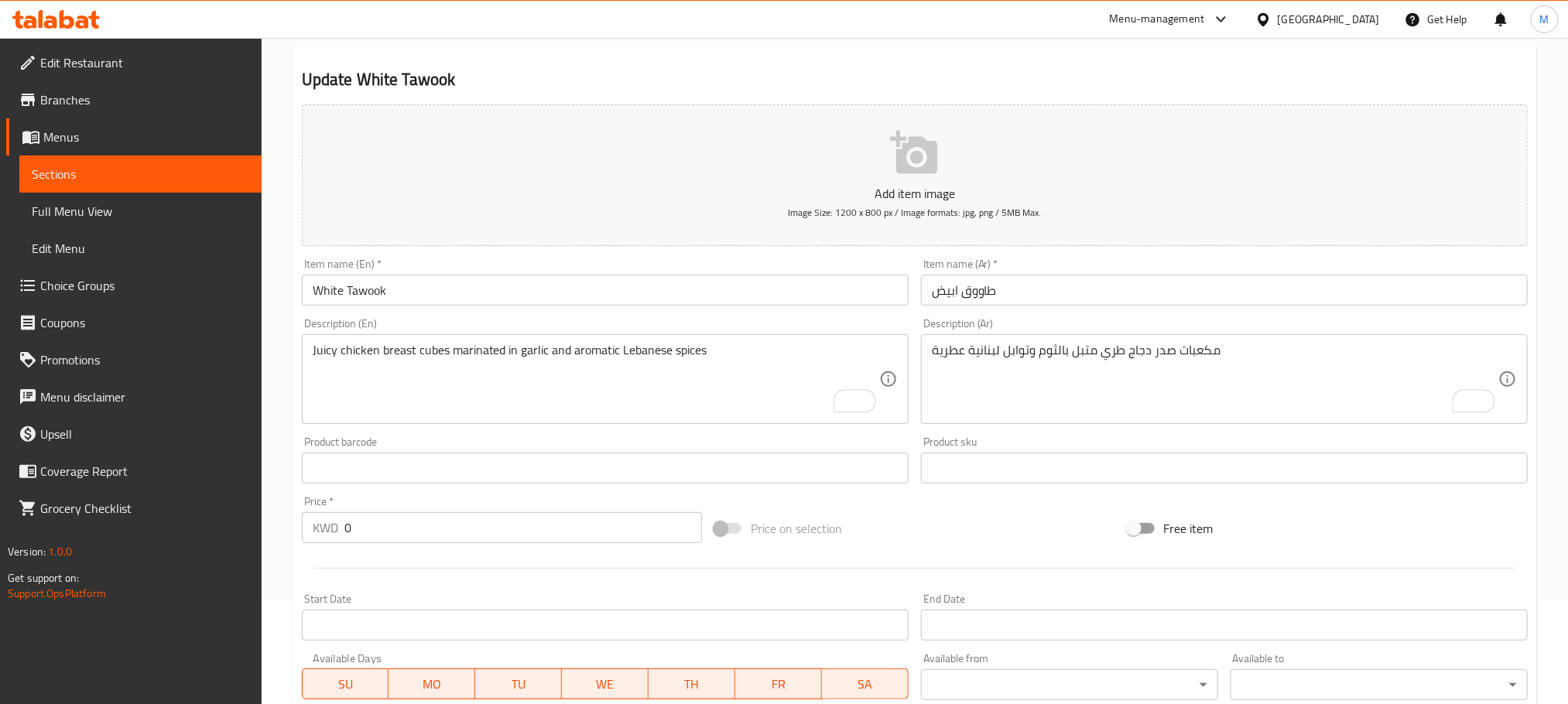
scroll to position [783, 0]
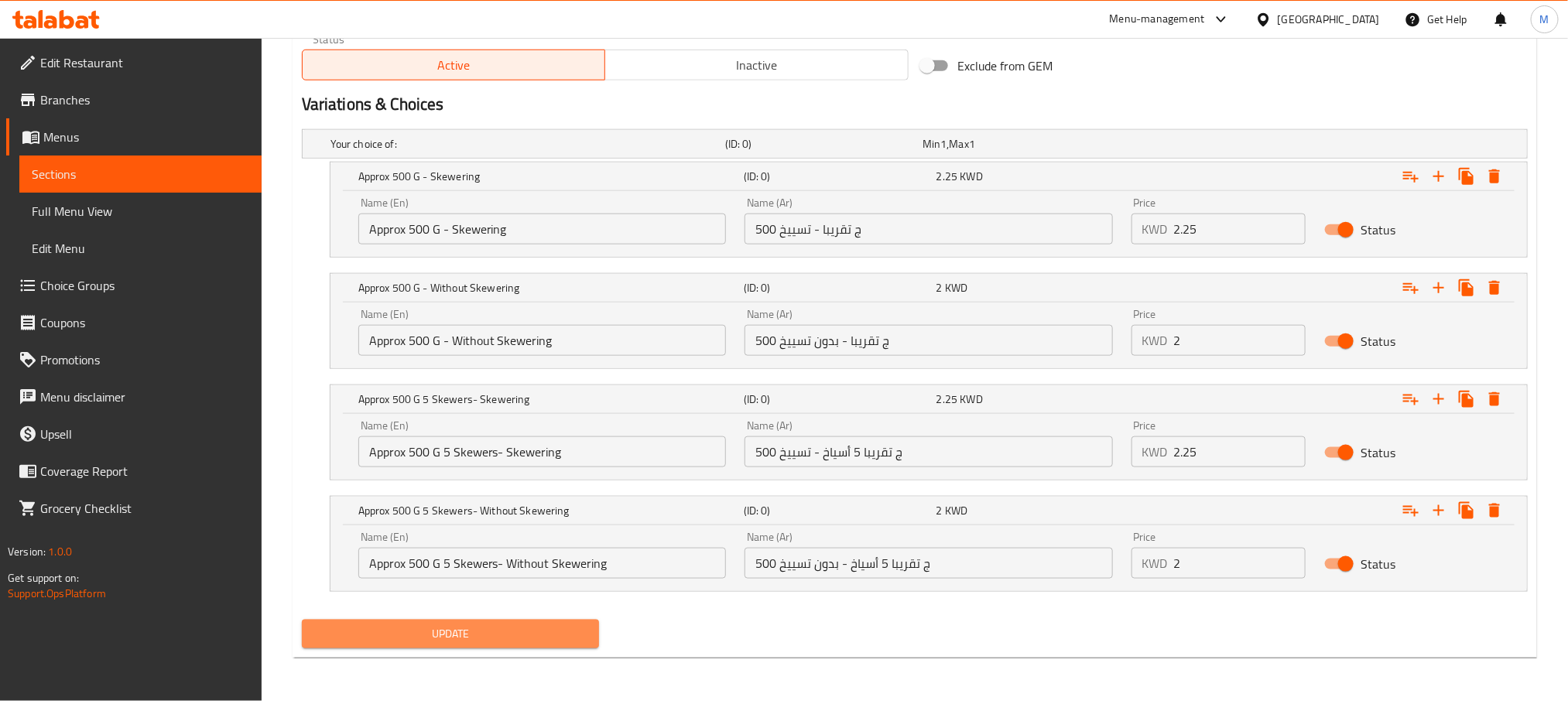
click at [437, 629] on span "Update" at bounding box center [450, 634] width 272 height 19
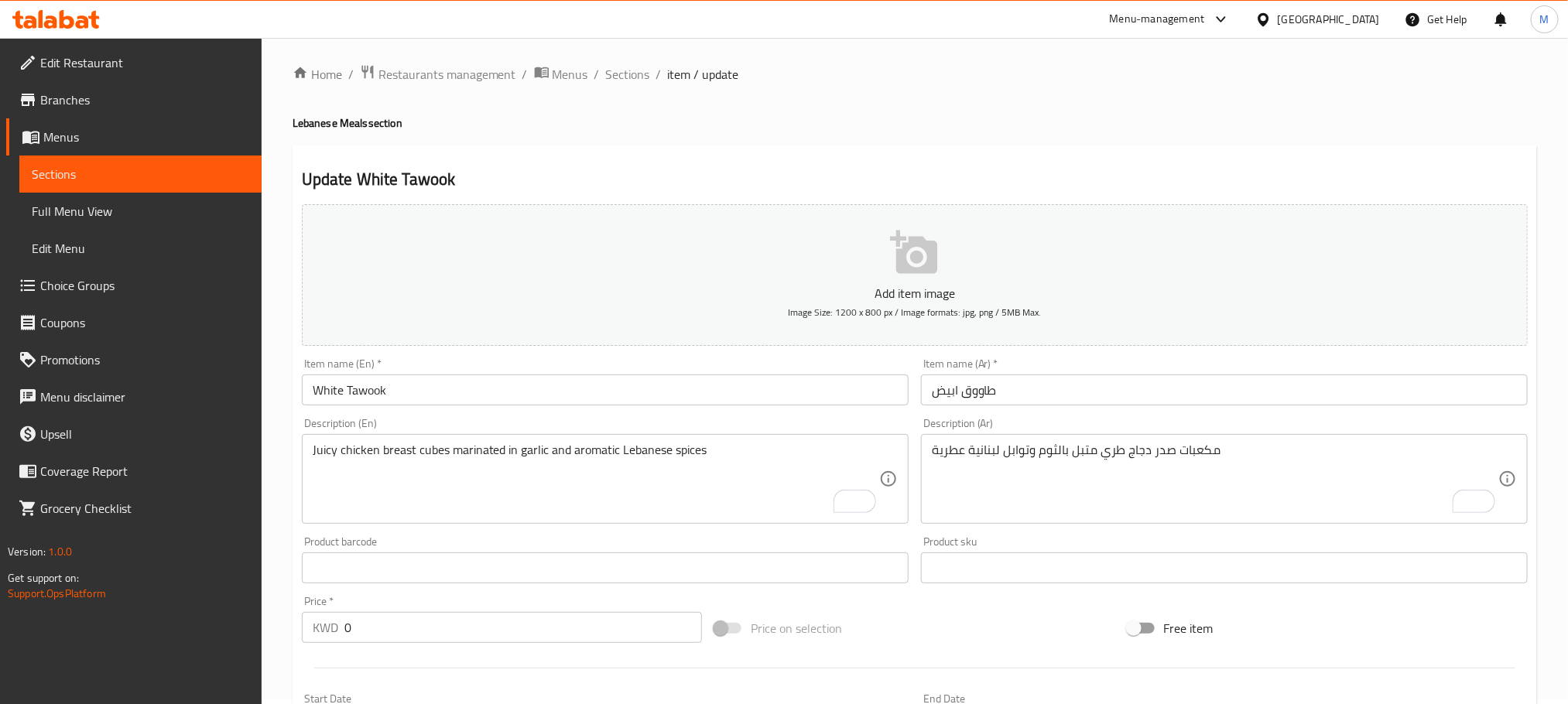
scroll to position [0, 0]
click at [623, 82] on span "Sections" at bounding box center [628, 79] width 44 height 18
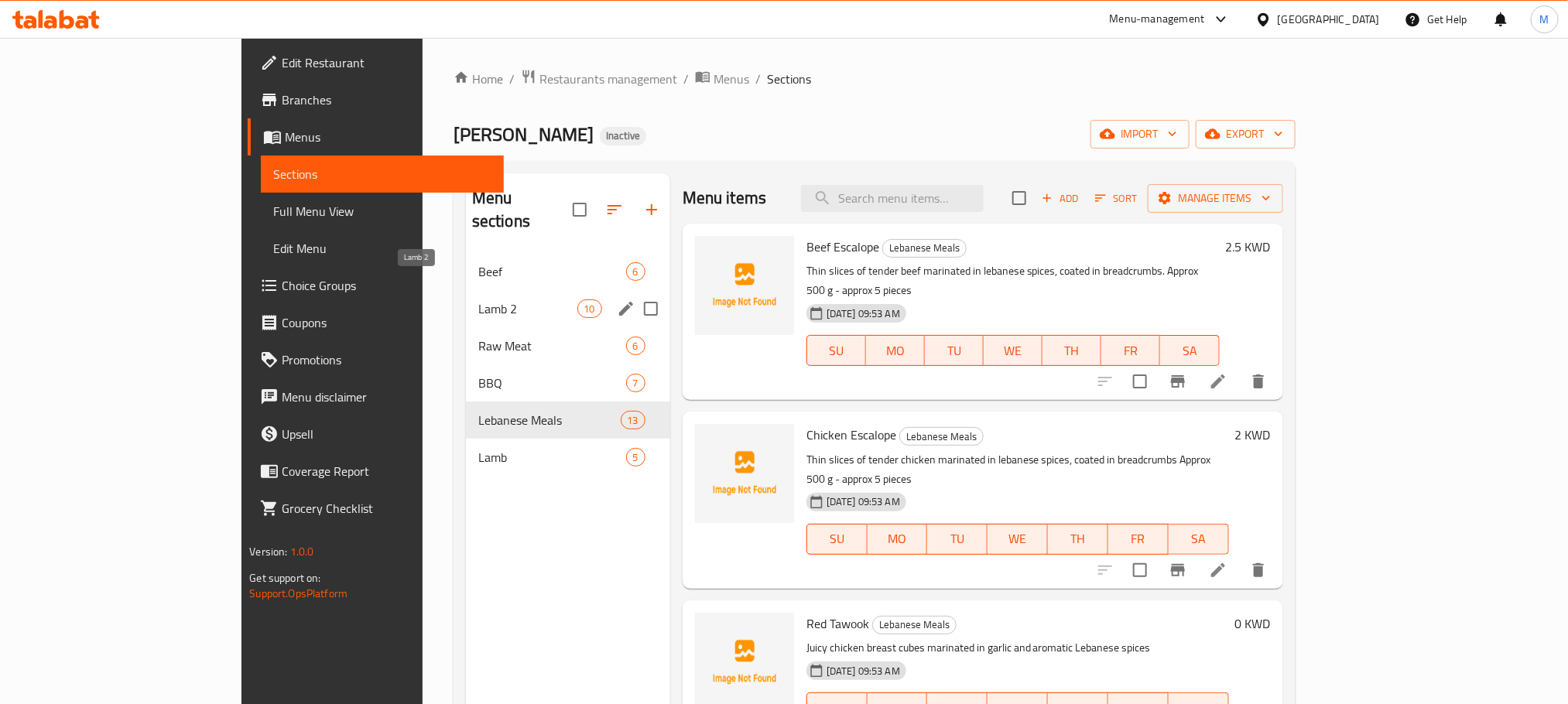
click at [479, 299] on span "Lamb 2" at bounding box center [528, 308] width 99 height 18
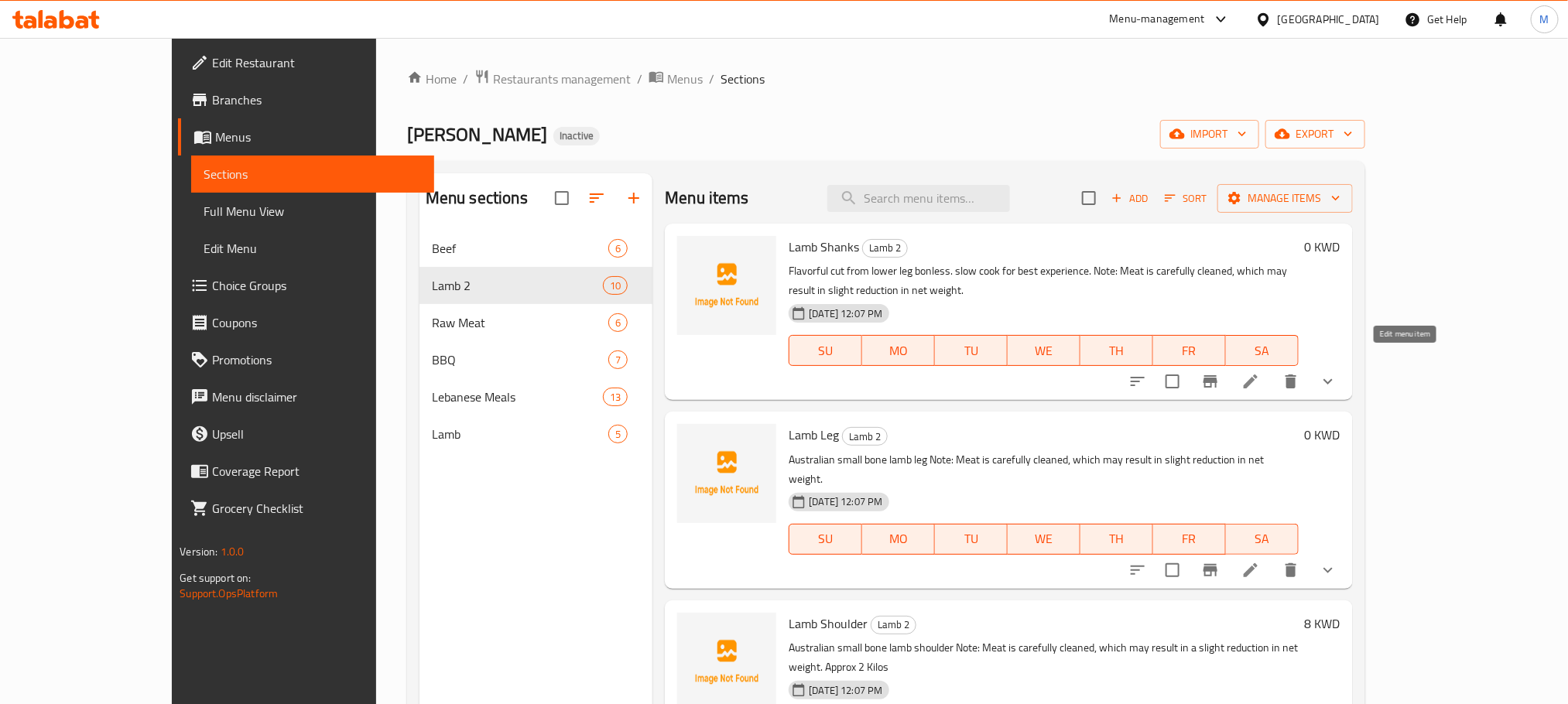
click at [1260, 372] on icon at bounding box center [1251, 381] width 18 height 18
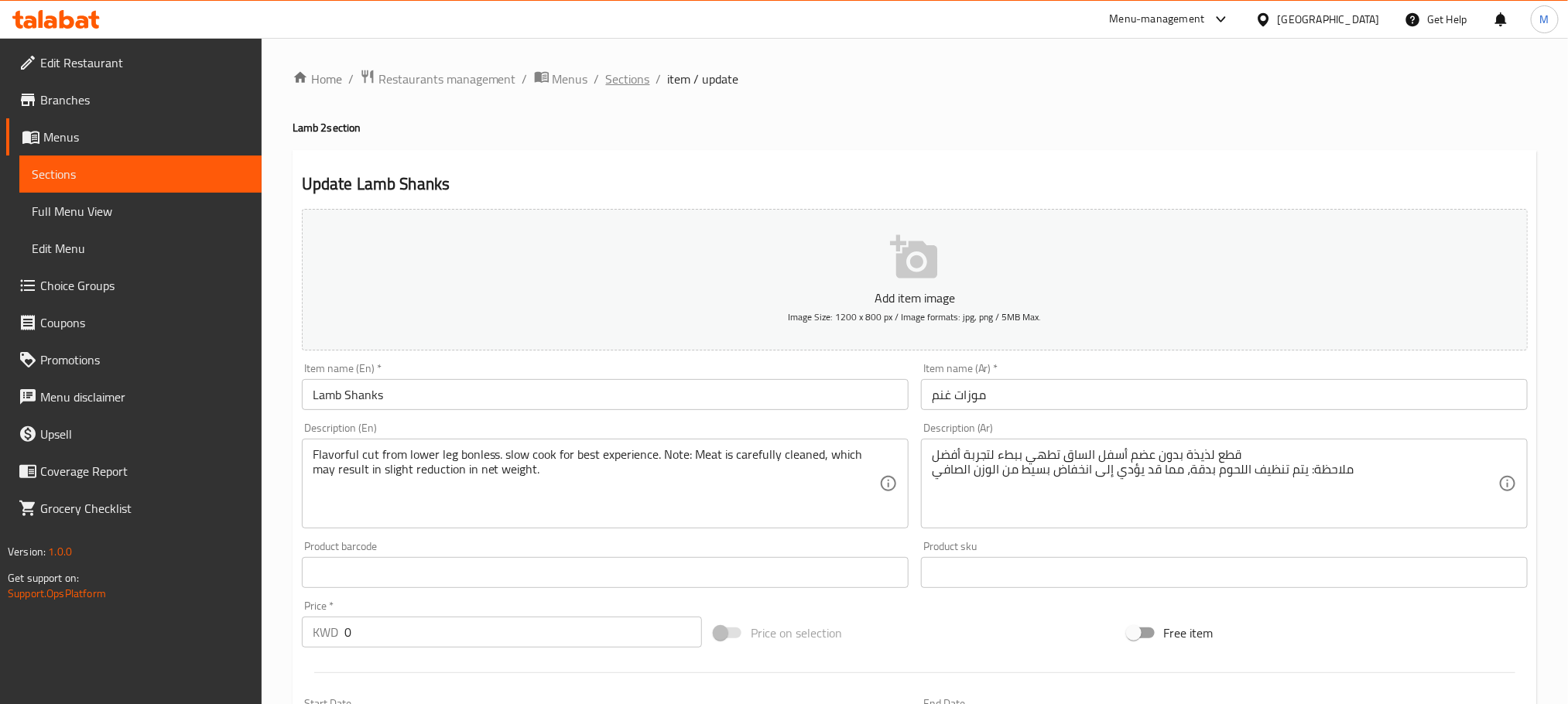
click at [639, 81] on span "Sections" at bounding box center [628, 79] width 44 height 18
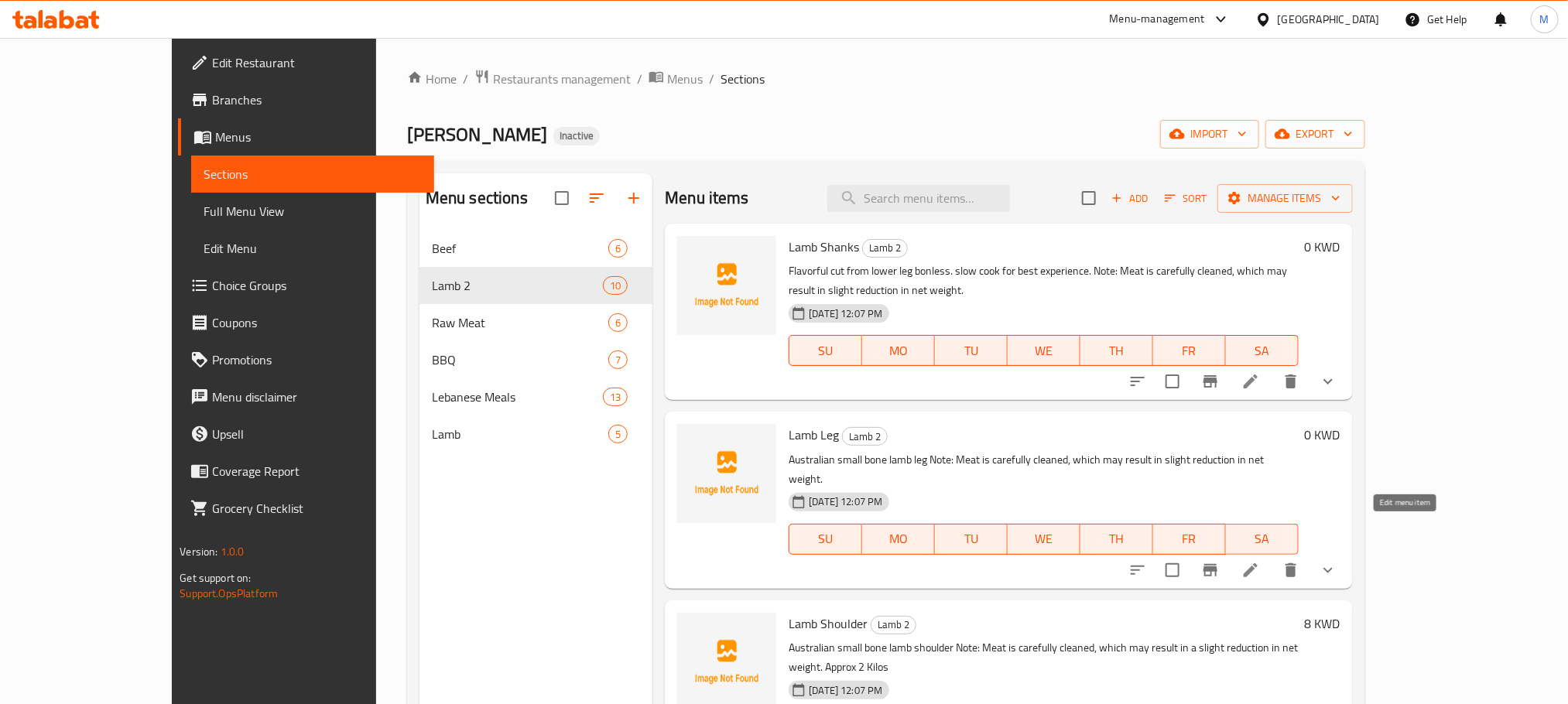
click at [1260, 561] on icon at bounding box center [1251, 570] width 18 height 18
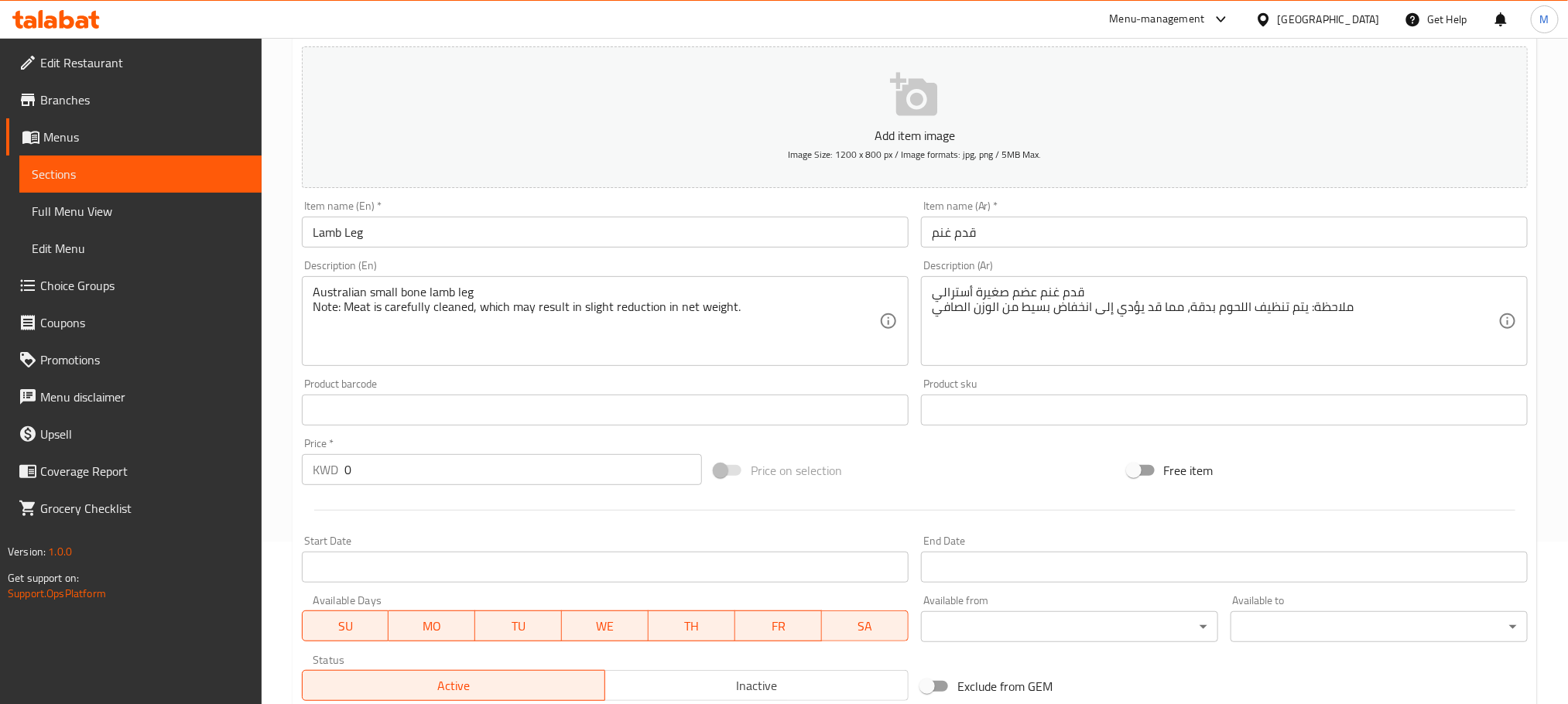
scroll to position [608, 0]
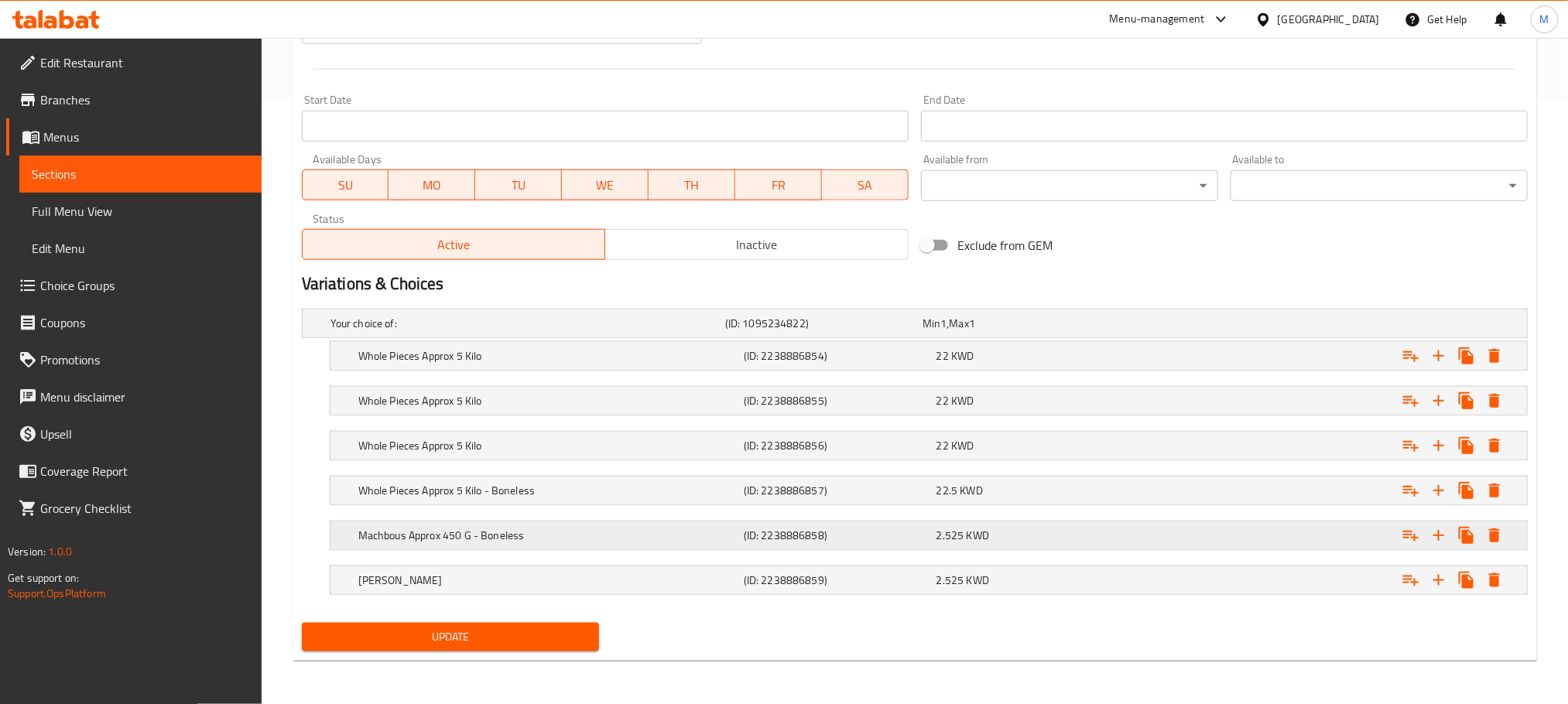
click at [1148, 327] on div "Expand" at bounding box center [1314, 324] width 394 height 6
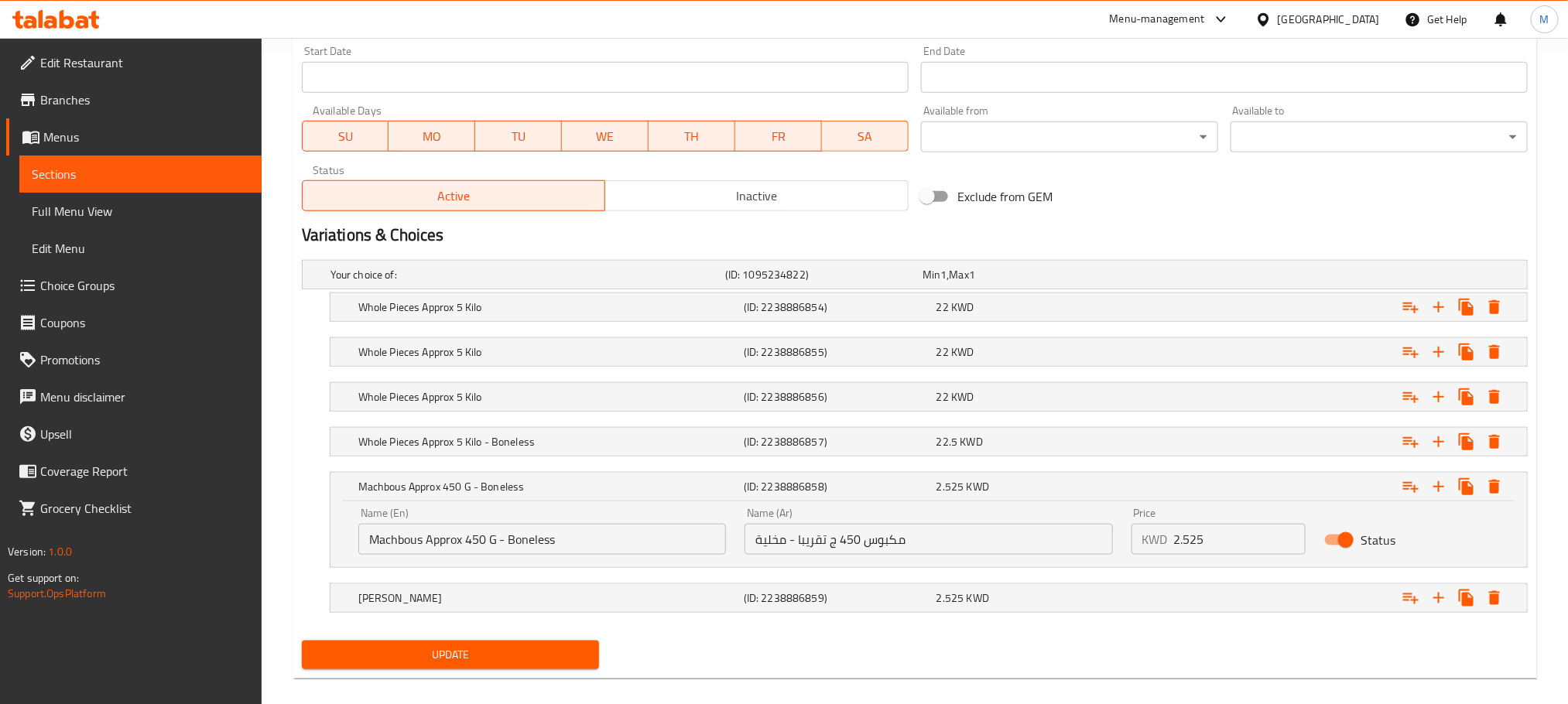
scroll to position [673, 0]
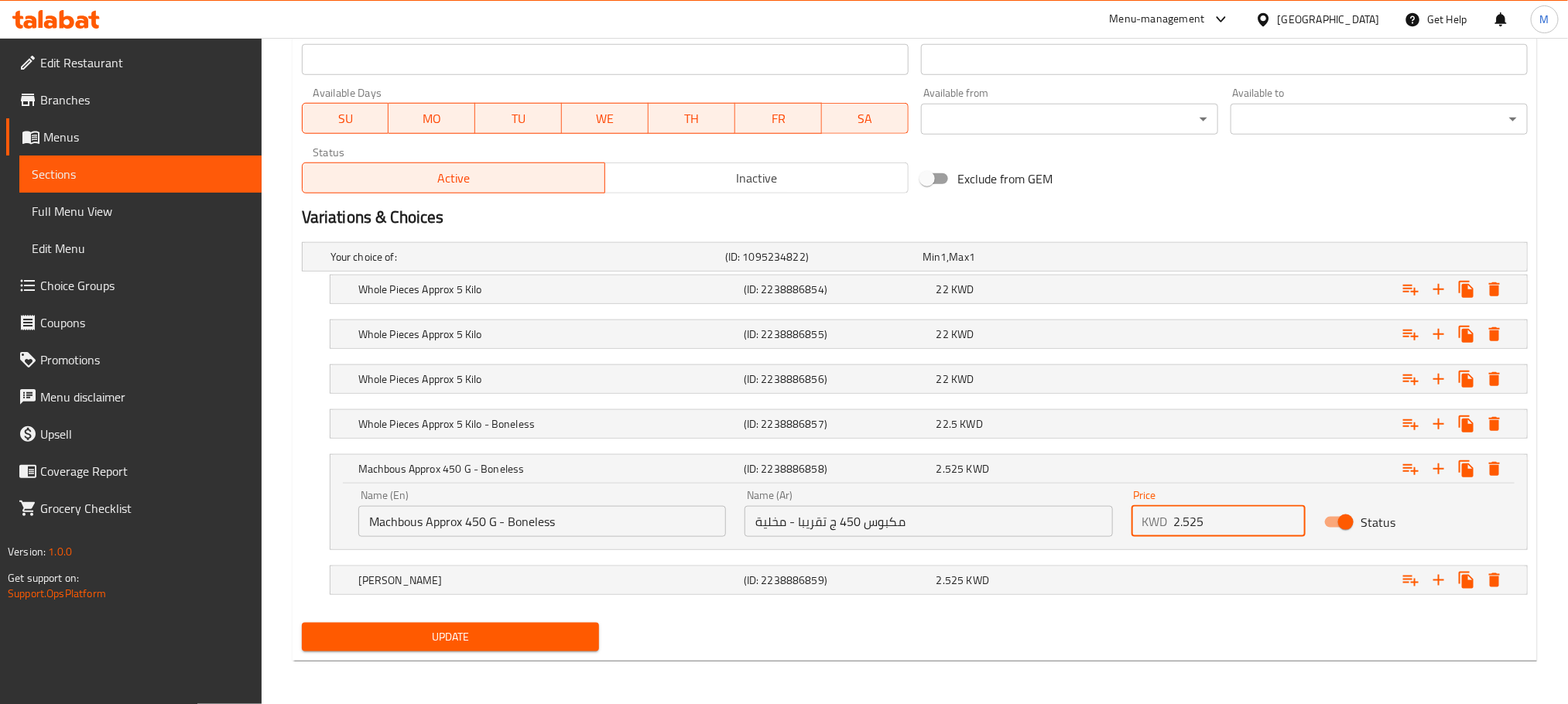
drag, startPoint x: 1212, startPoint y: 520, endPoint x: 1187, endPoint y: 523, distance: 25.2
click at [1187, 523] on input "2.525" at bounding box center [1240, 521] width 133 height 31
click at [1227, 519] on input "2.525" at bounding box center [1240, 521] width 133 height 31
drag, startPoint x: 1213, startPoint y: 527, endPoint x: 1185, endPoint y: 520, distance: 28.9
click at [1185, 520] on input "2.525" at bounding box center [1240, 521] width 133 height 31
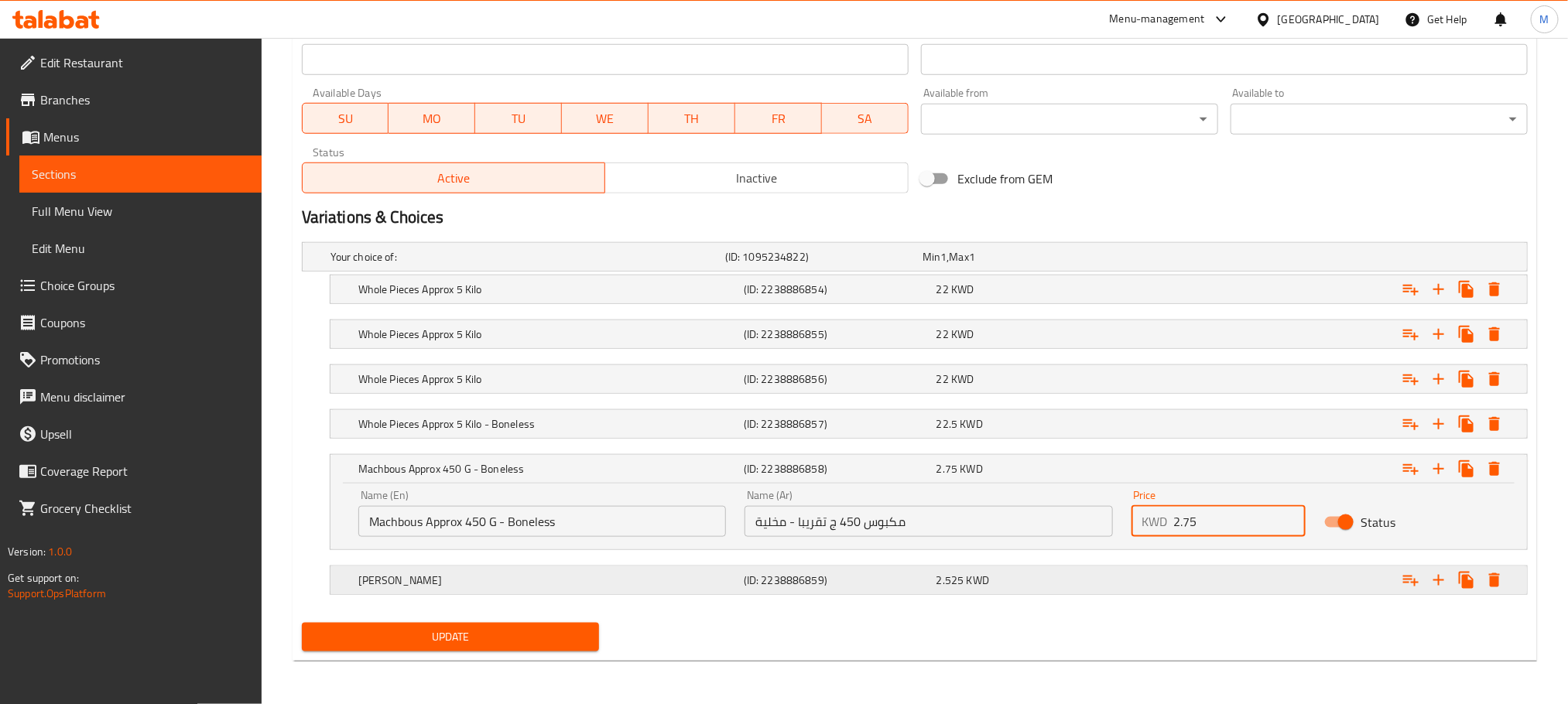
type input "2.75"
click at [1317, 260] on div "Expand" at bounding box center [1314, 257] width 394 height 6
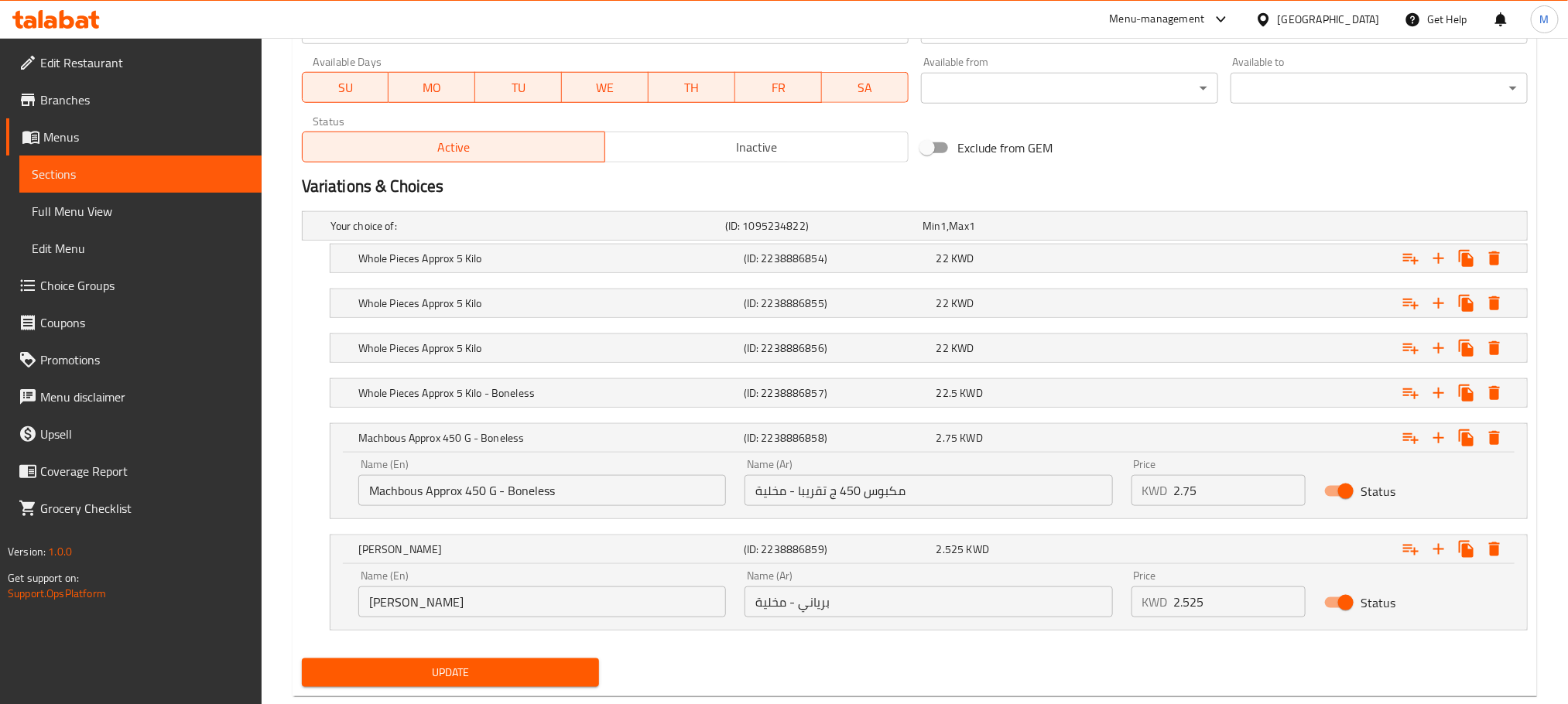
scroll to position [741, 0]
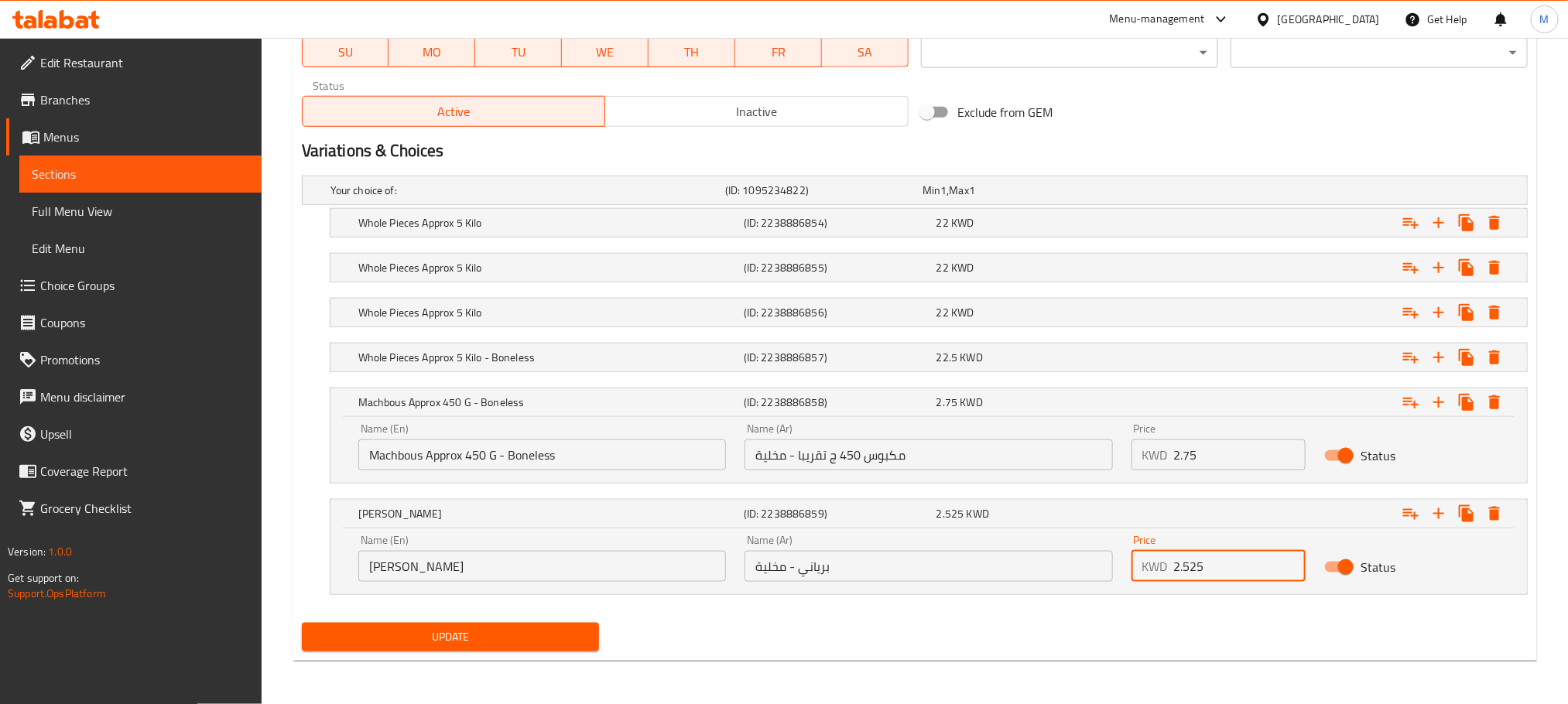
drag, startPoint x: 1198, startPoint y: 567, endPoint x: 1186, endPoint y: 567, distance: 12.0
click at [1186, 567] on input "2.525" at bounding box center [1240, 566] width 133 height 31
type input "2.75"
click at [1194, 589] on div "Price KWD 2.75 Price" at bounding box center [1219, 558] width 194 height 66
drag, startPoint x: 534, startPoint y: 627, endPoint x: 570, endPoint y: 690, distance: 72.6
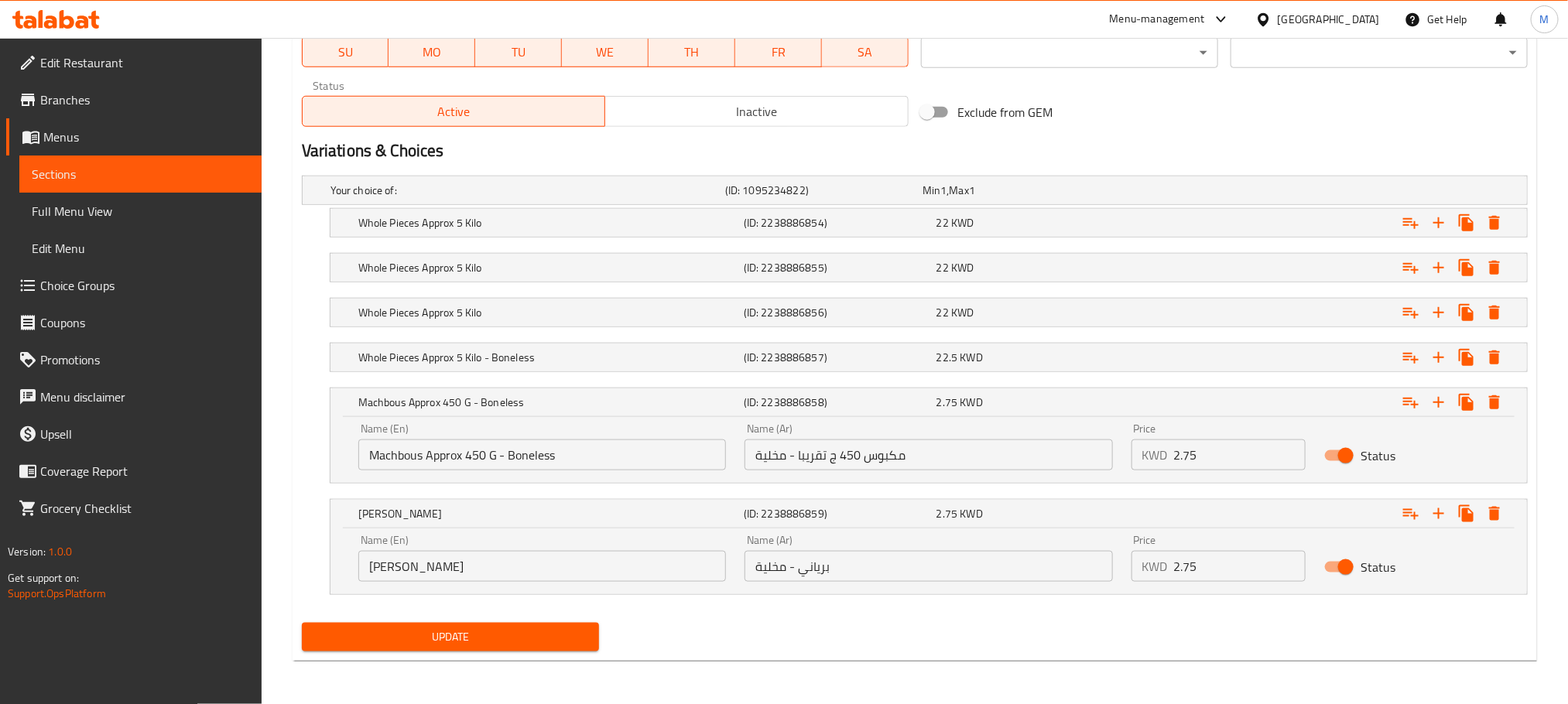
click at [537, 628] on span "Update" at bounding box center [450, 637] width 272 height 19
click at [947, 201] on span "KWD" at bounding box center [944, 190] width 6 height 20
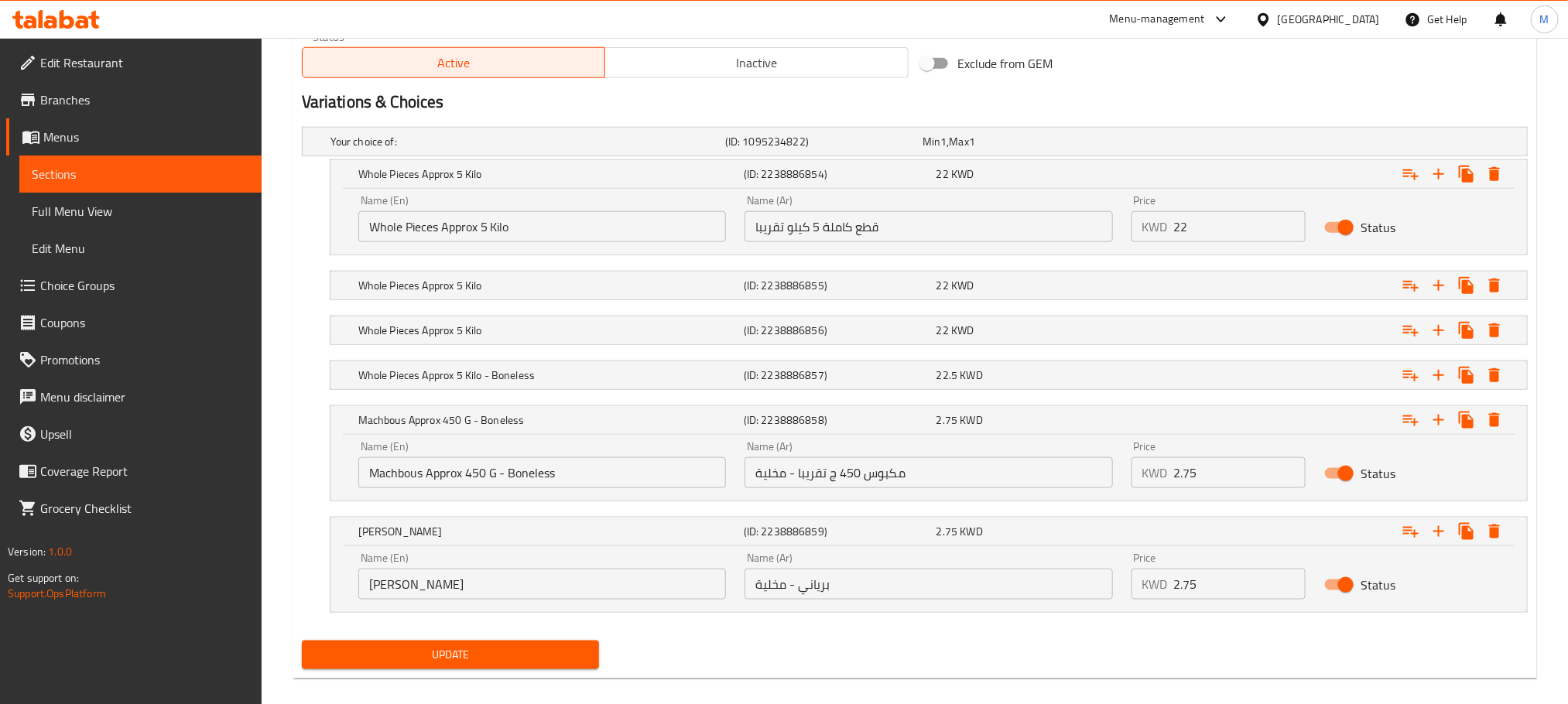
scroll to position [808, 0]
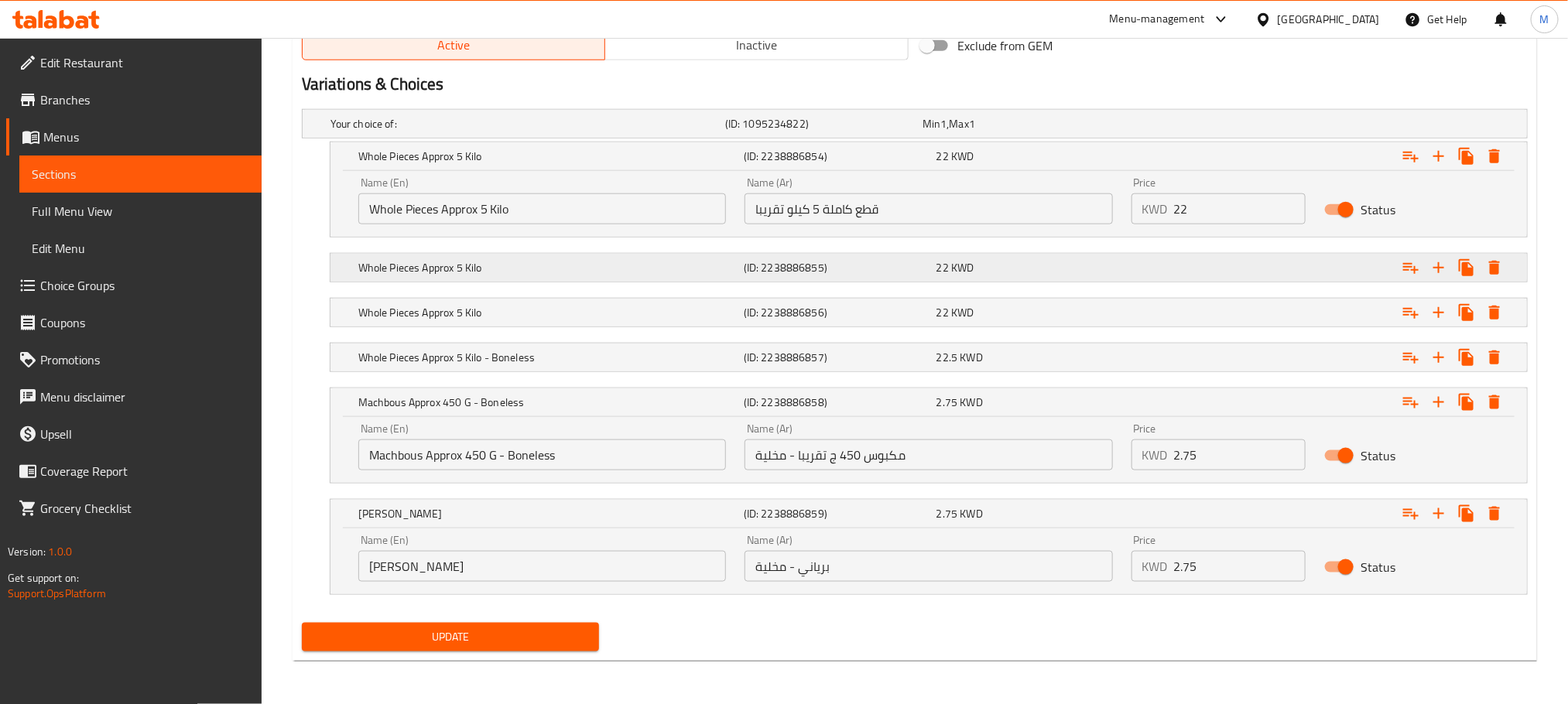
click at [941, 134] on span "22" at bounding box center [932, 124] width 18 height 20
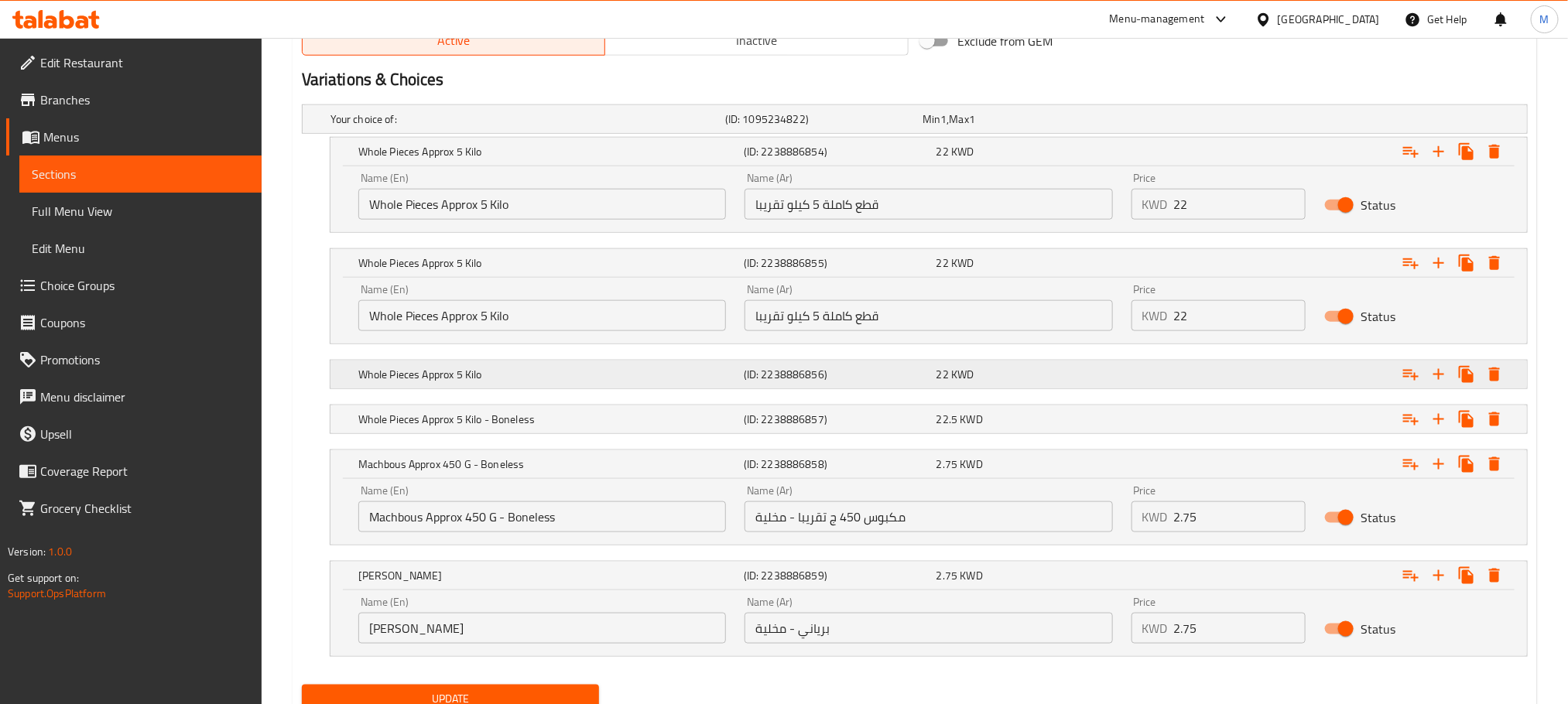
click at [820, 127] on h5 "(ID: 2238886856)" at bounding box center [821, 119] width 191 height 15
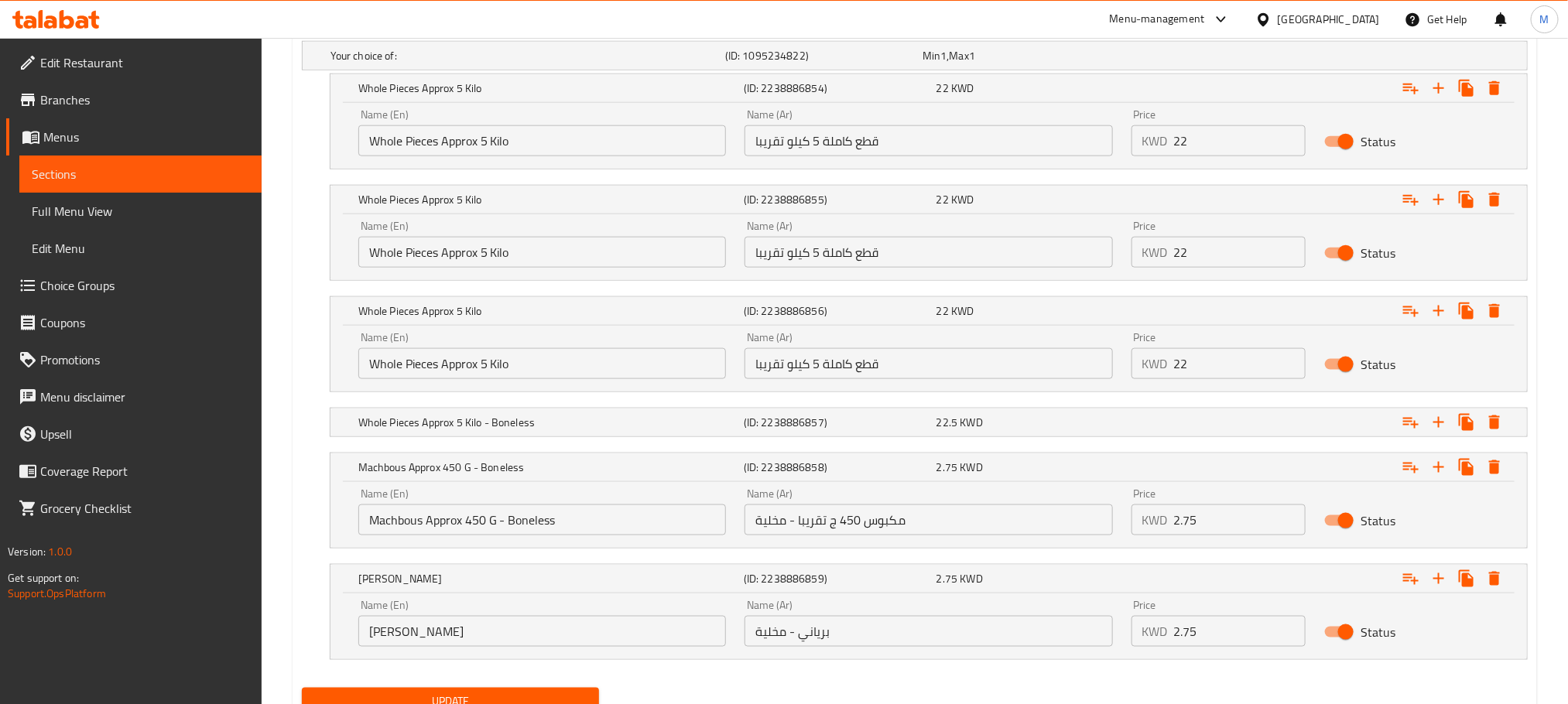
scroll to position [924, 0]
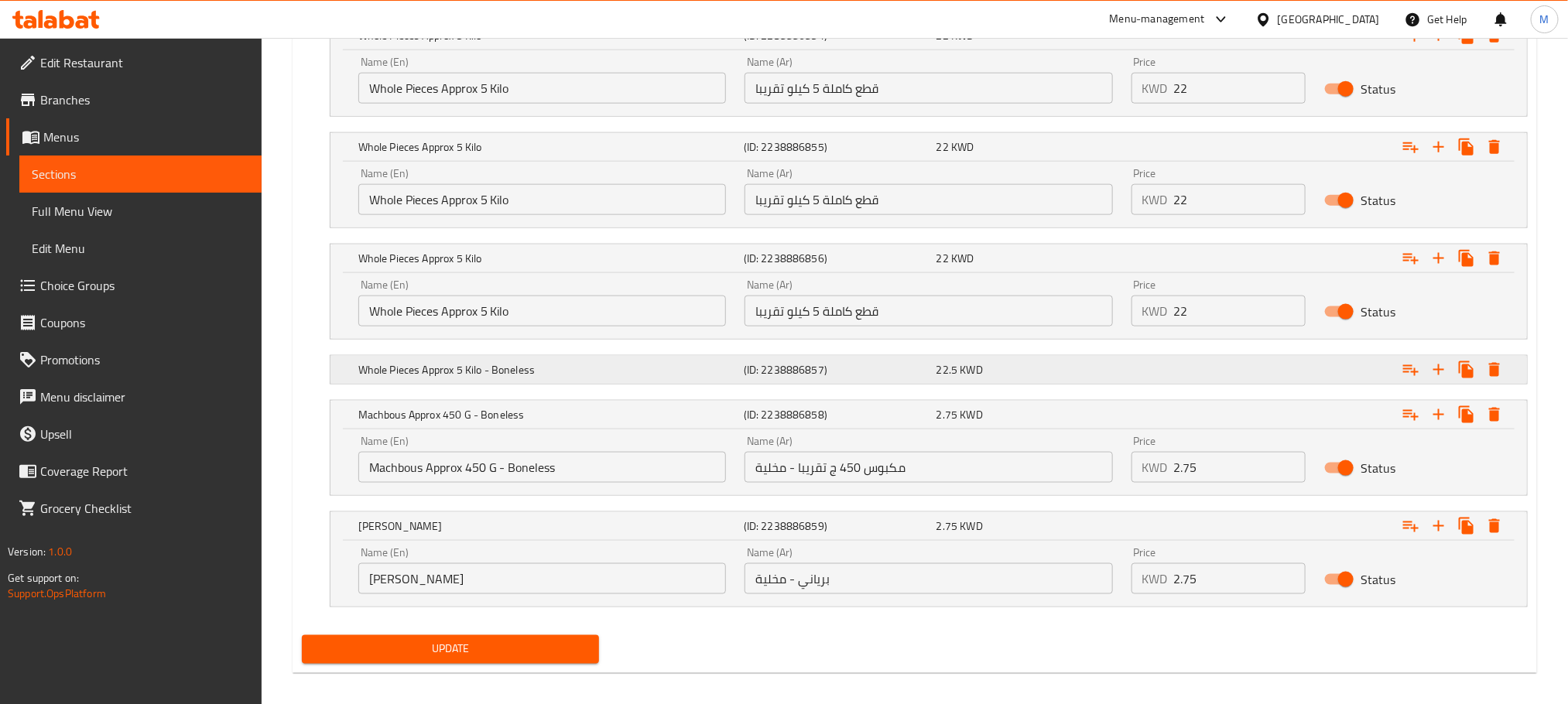
click at [873, 10] on h5 "(ID: 2238886857)" at bounding box center [821, 2] width 191 height 15
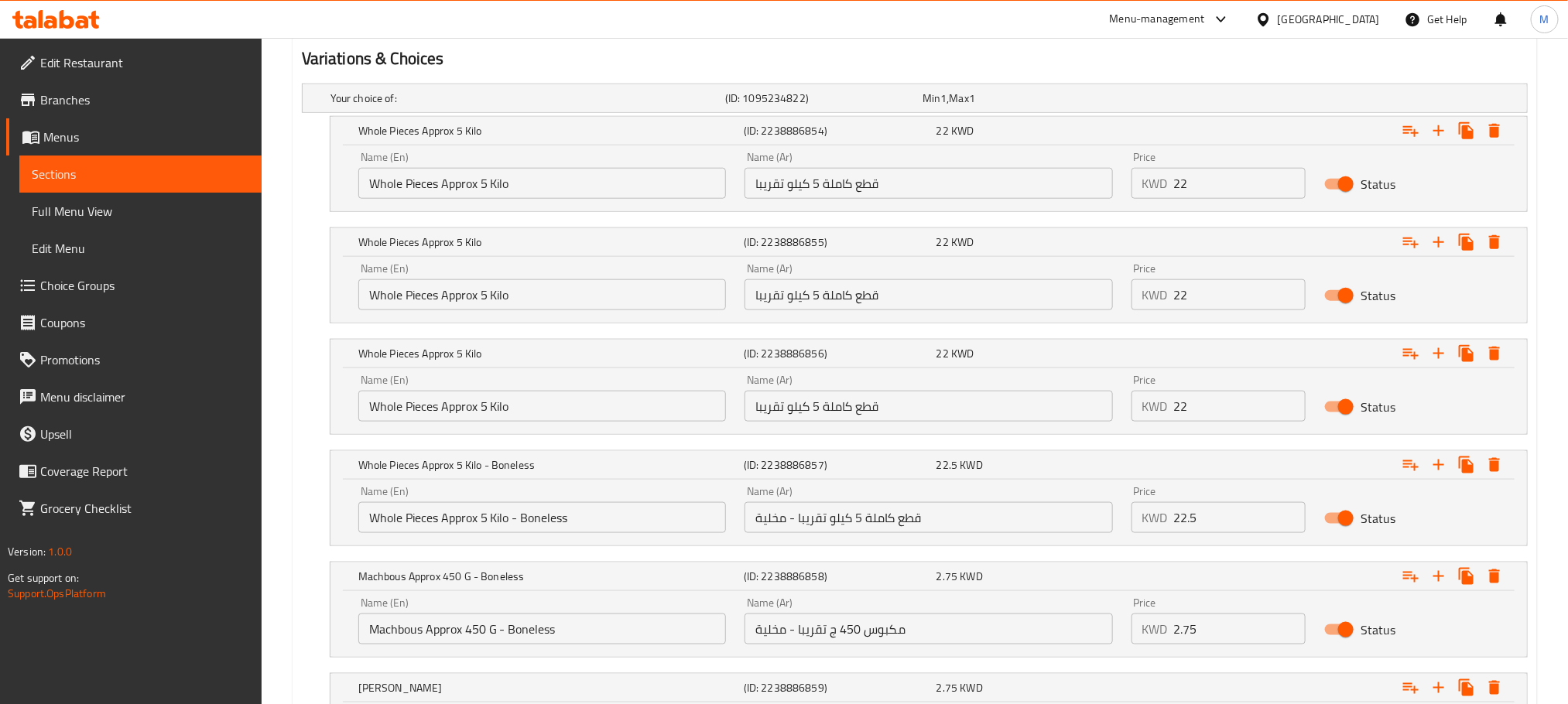
scroll to position [775, 0]
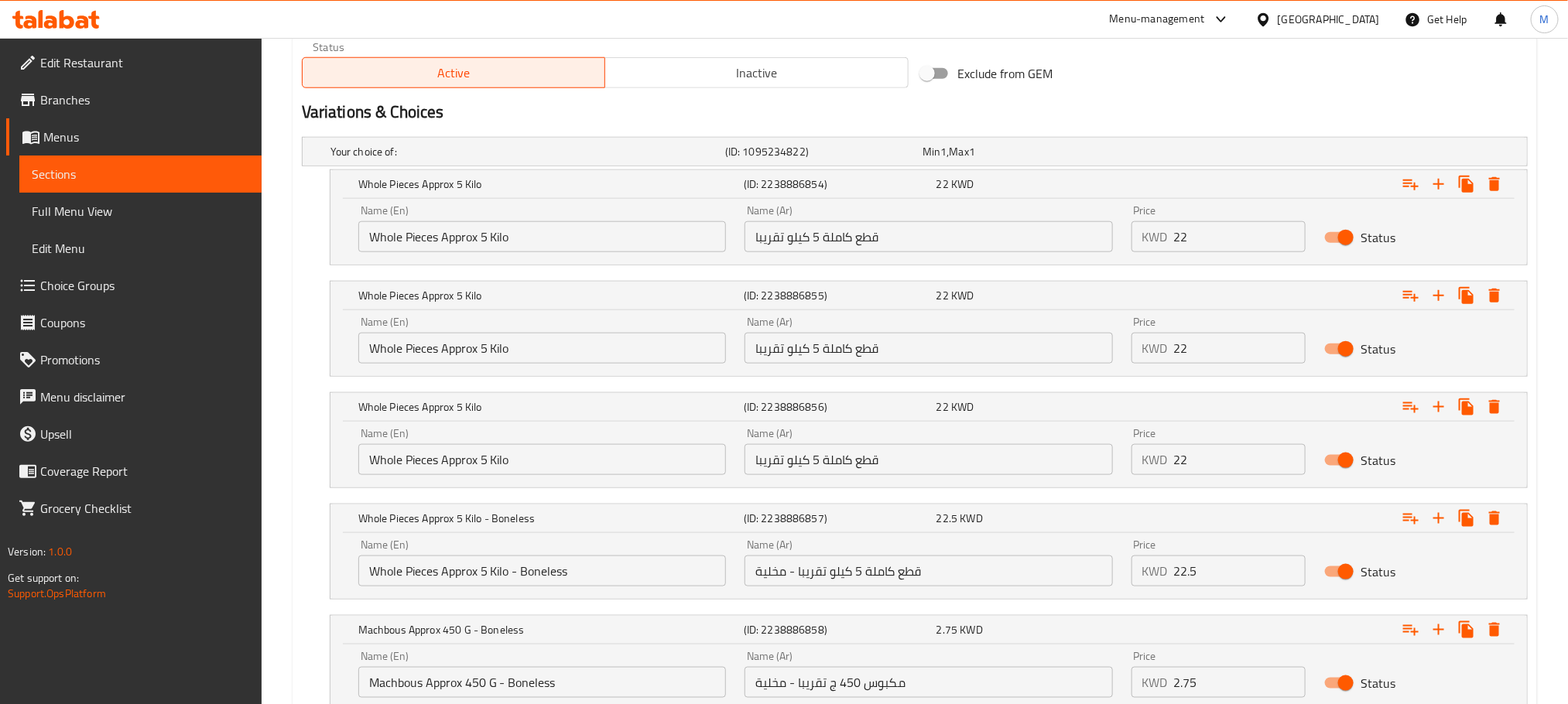
click at [558, 349] on input "Whole Pieces Approx 5 Kilo" at bounding box center [542, 348] width 368 height 31
drag, startPoint x: 576, startPoint y: 574, endPoint x: 522, endPoint y: 572, distance: 54.0
click at [522, 572] on input "Whole Pieces Approx 5 Kilo - Boneless" at bounding box center [542, 571] width 368 height 31
click at [569, 348] on input "Whole Pieces Approx 5 Kilo -" at bounding box center [542, 348] width 368 height 31
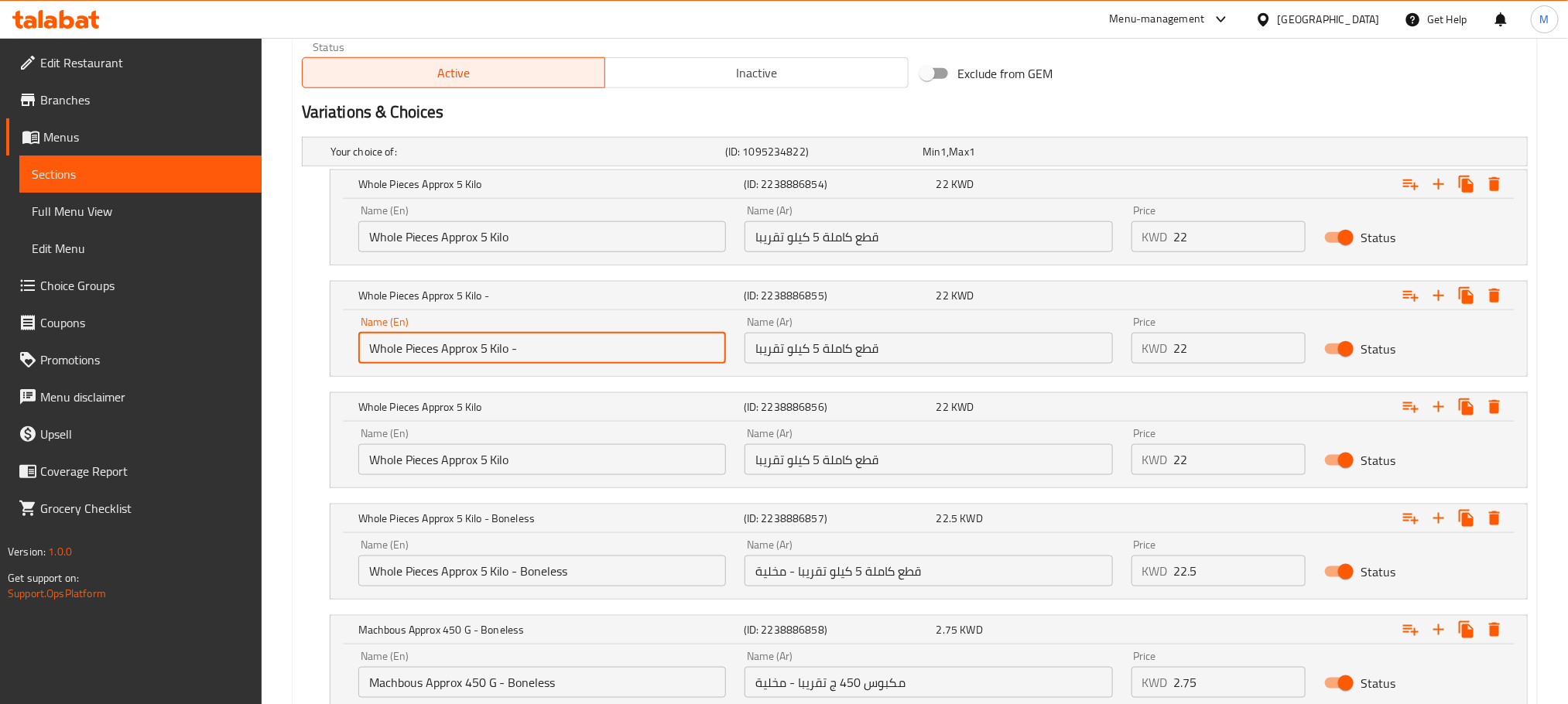
paste input "Boneless"
type input "Whole Pieces Approx 5 Kilo - Boneless"
click at [982, 349] on input "قطع كاملة 5 كيلو تقريبا" at bounding box center [929, 348] width 368 height 31
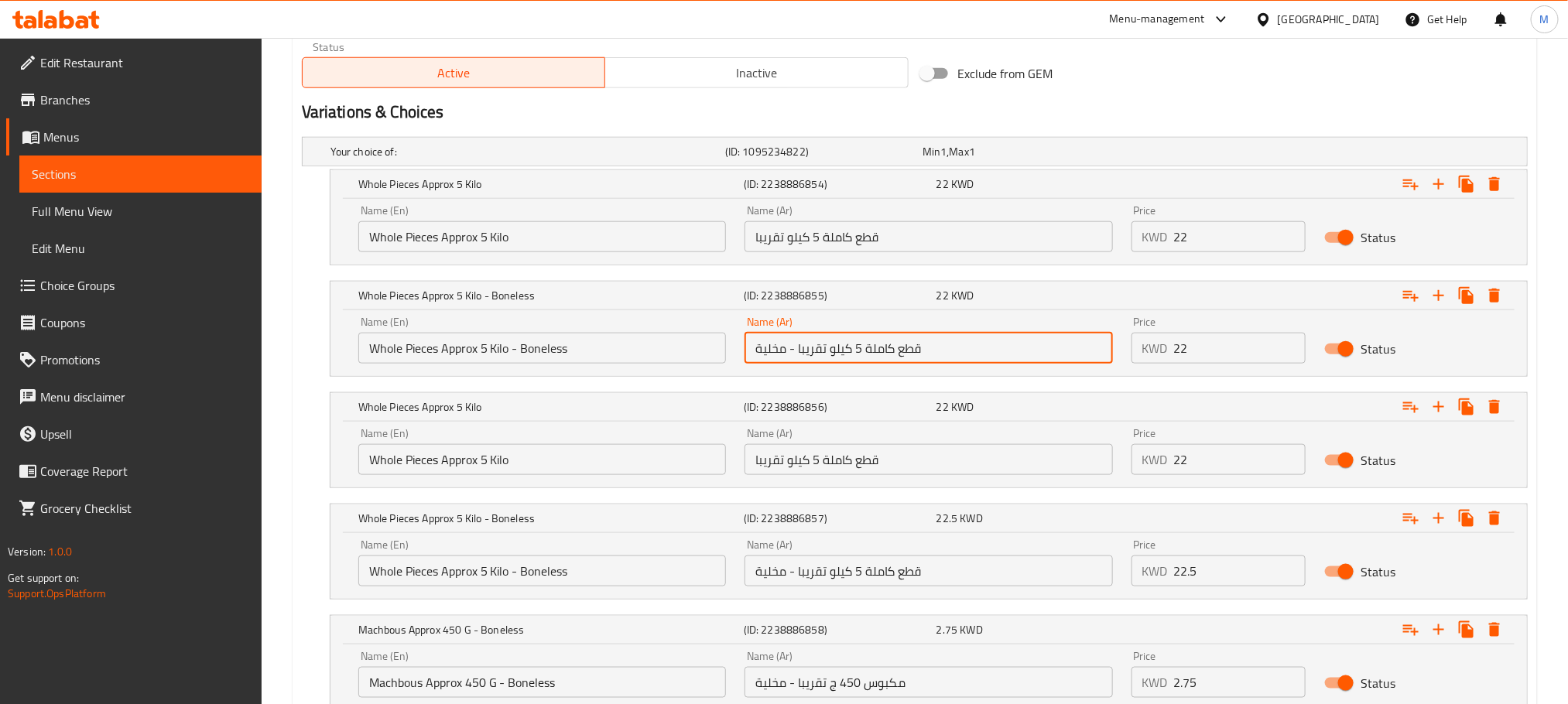
type input "قطع كاملة 5 كيلو تقريبا - مخلية"
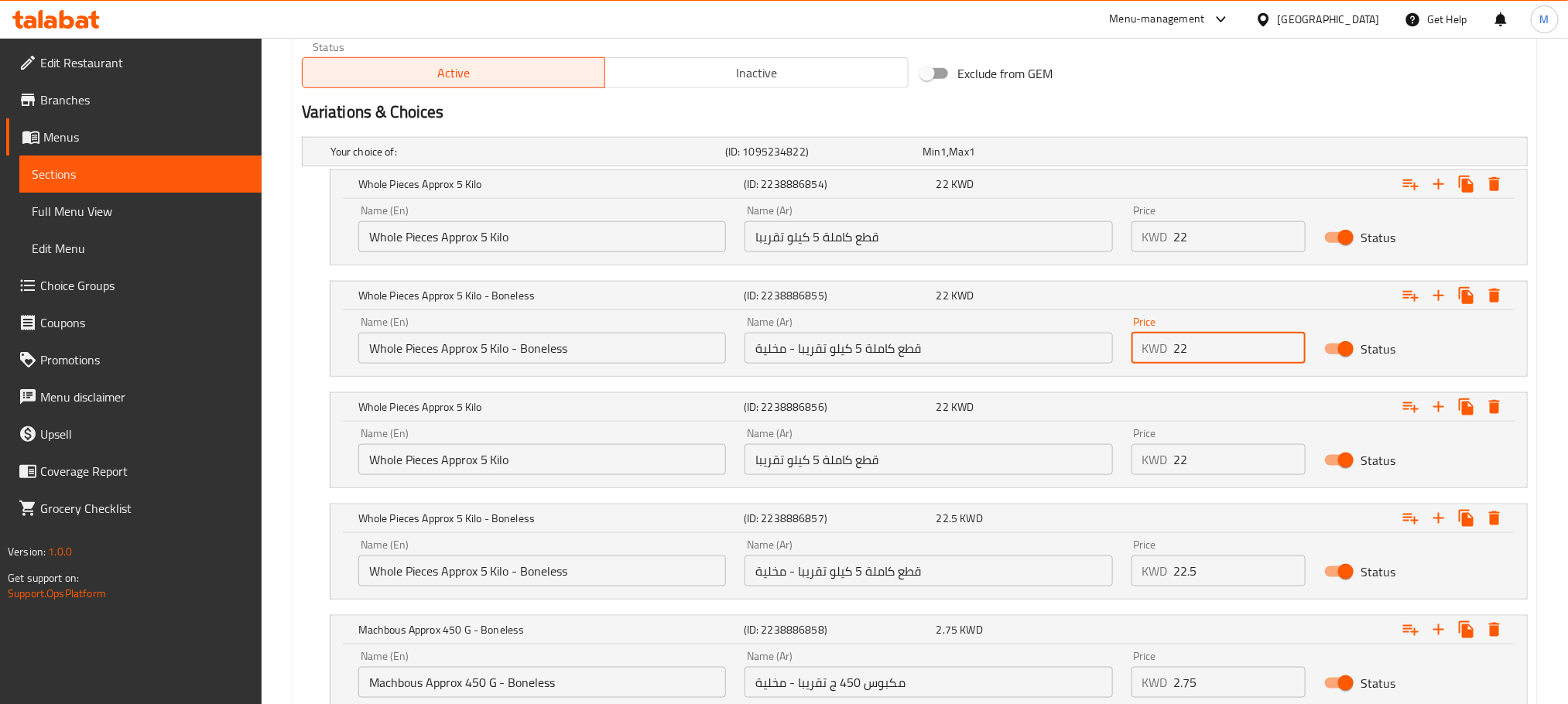
click at [1206, 349] on input "22" at bounding box center [1240, 348] width 133 height 31
type input "22.500"
click at [1211, 97] on div "Variations & Choices" at bounding box center [915, 112] width 1239 height 35
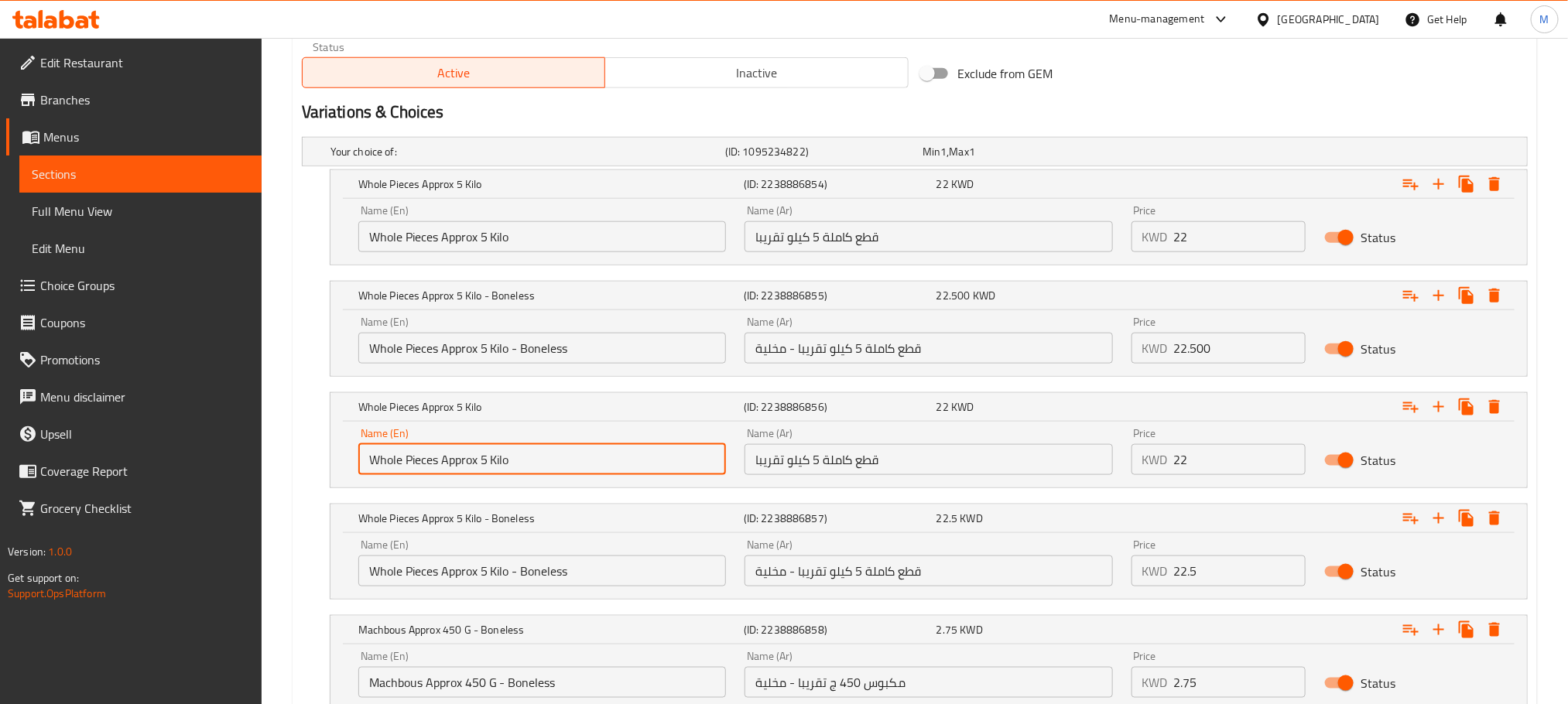
drag, startPoint x: 542, startPoint y: 466, endPoint x: 261, endPoint y: 548, distance: 292.7
click at [261, 548] on div "Edit Restaurant Branches Menus Sections Full Menu View Edit Menu Choice Groups …" at bounding box center [784, 97] width 1568 height 1669
paste input "Machbous"
paste input "Approx 450 g"
drag, startPoint x: 500, startPoint y: 465, endPoint x: 490, endPoint y: 464, distance: 10.0
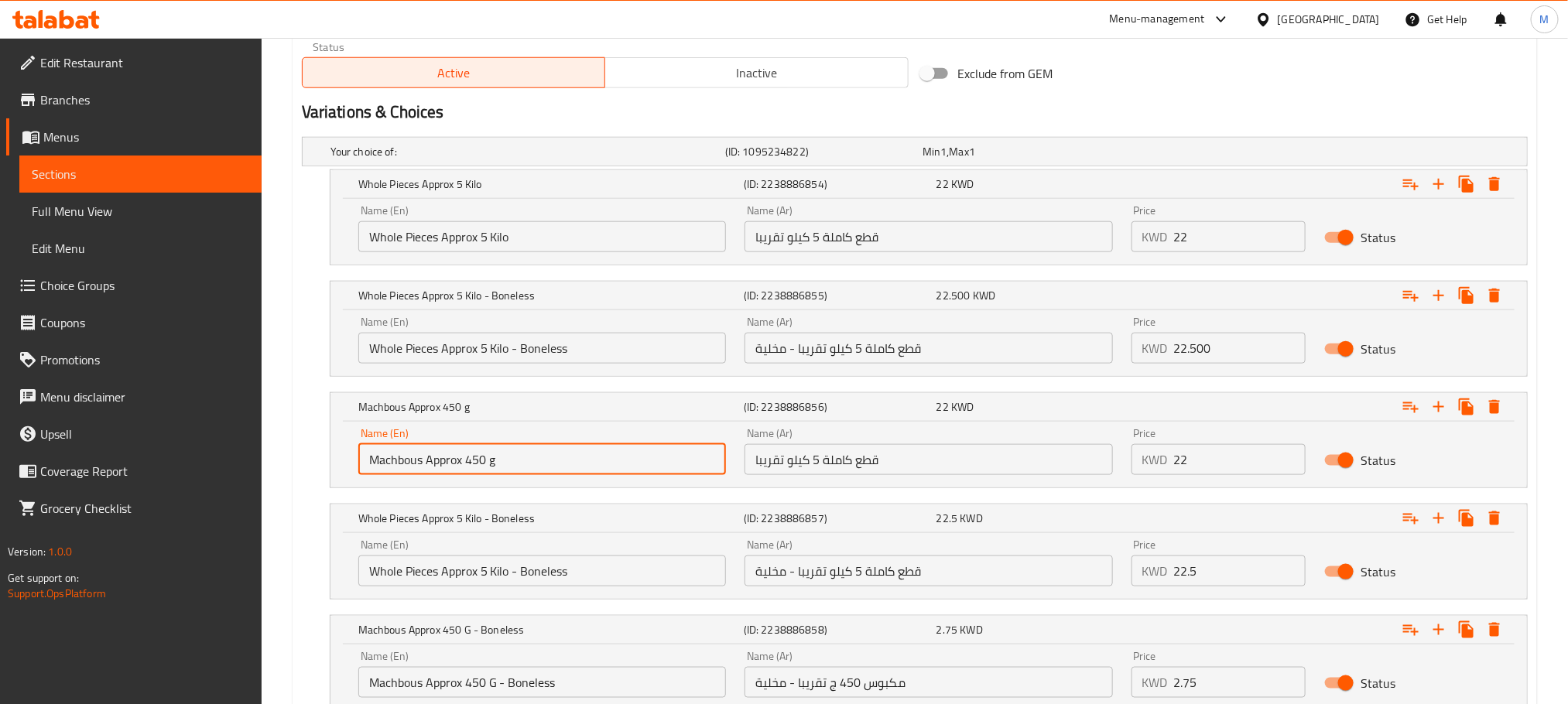
click at [490, 464] on input "Machbous Approx 450 g" at bounding box center [542, 459] width 368 height 31
type input "Machbous Approx 450 G"
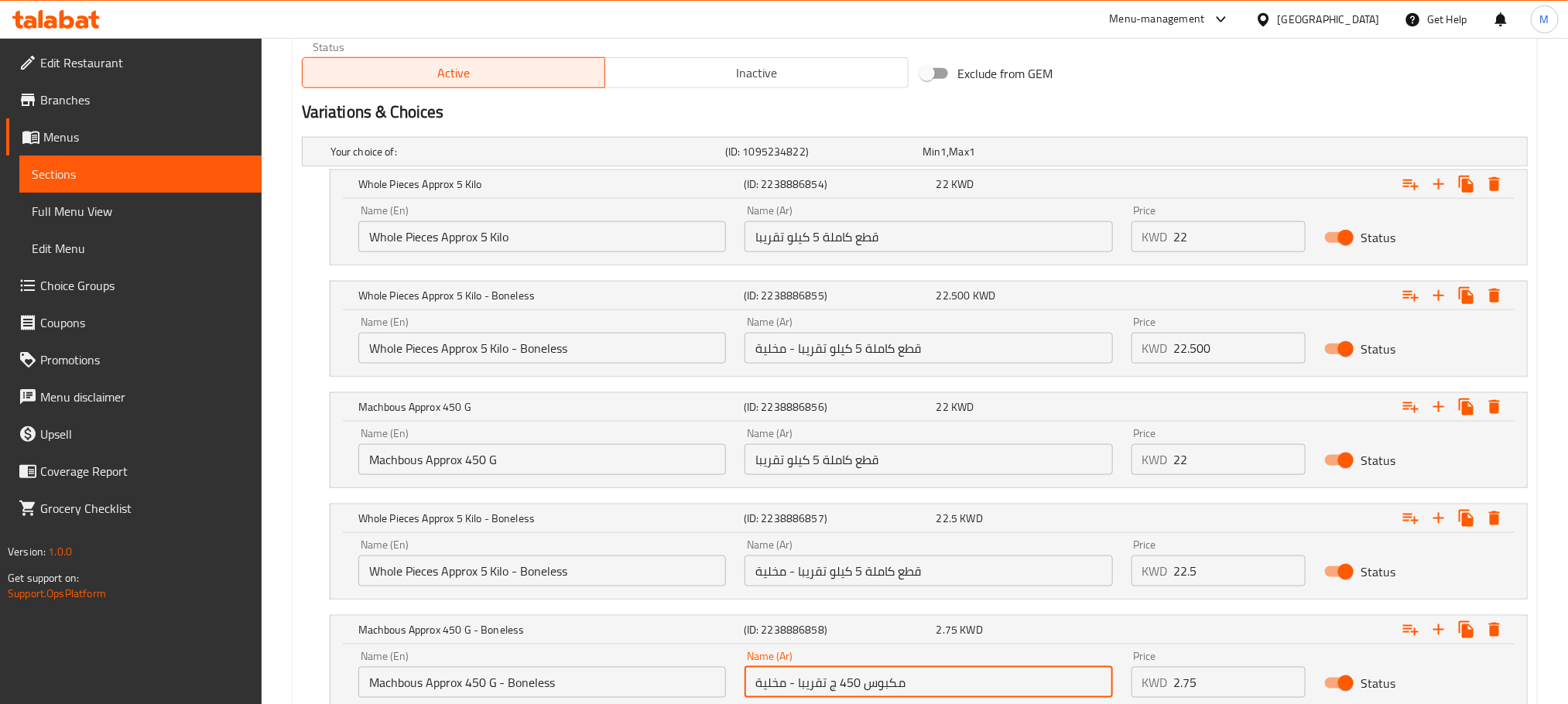
click at [892, 690] on input "مكبوس 450 ج تقريبا - مخلية" at bounding box center [929, 682] width 368 height 31
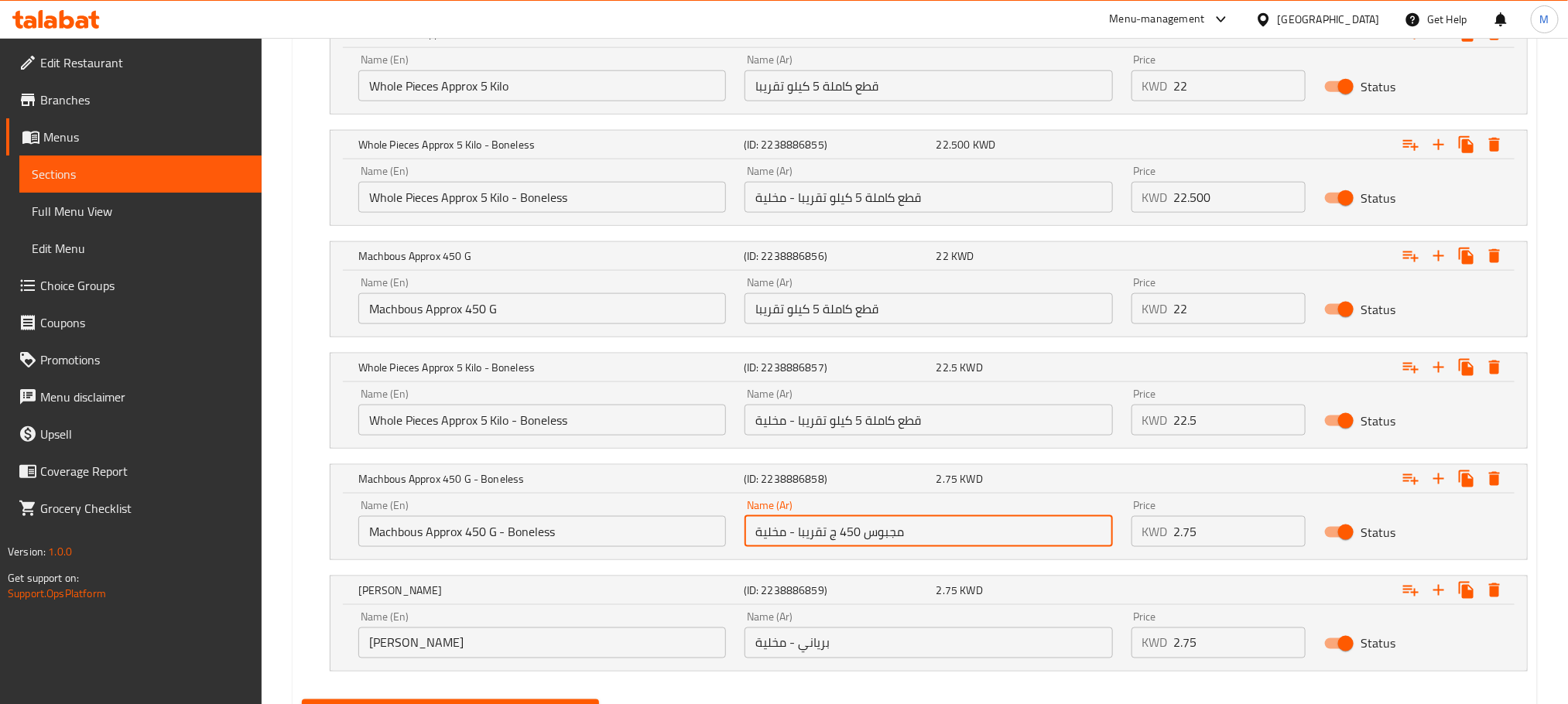
scroll to position [891, 0]
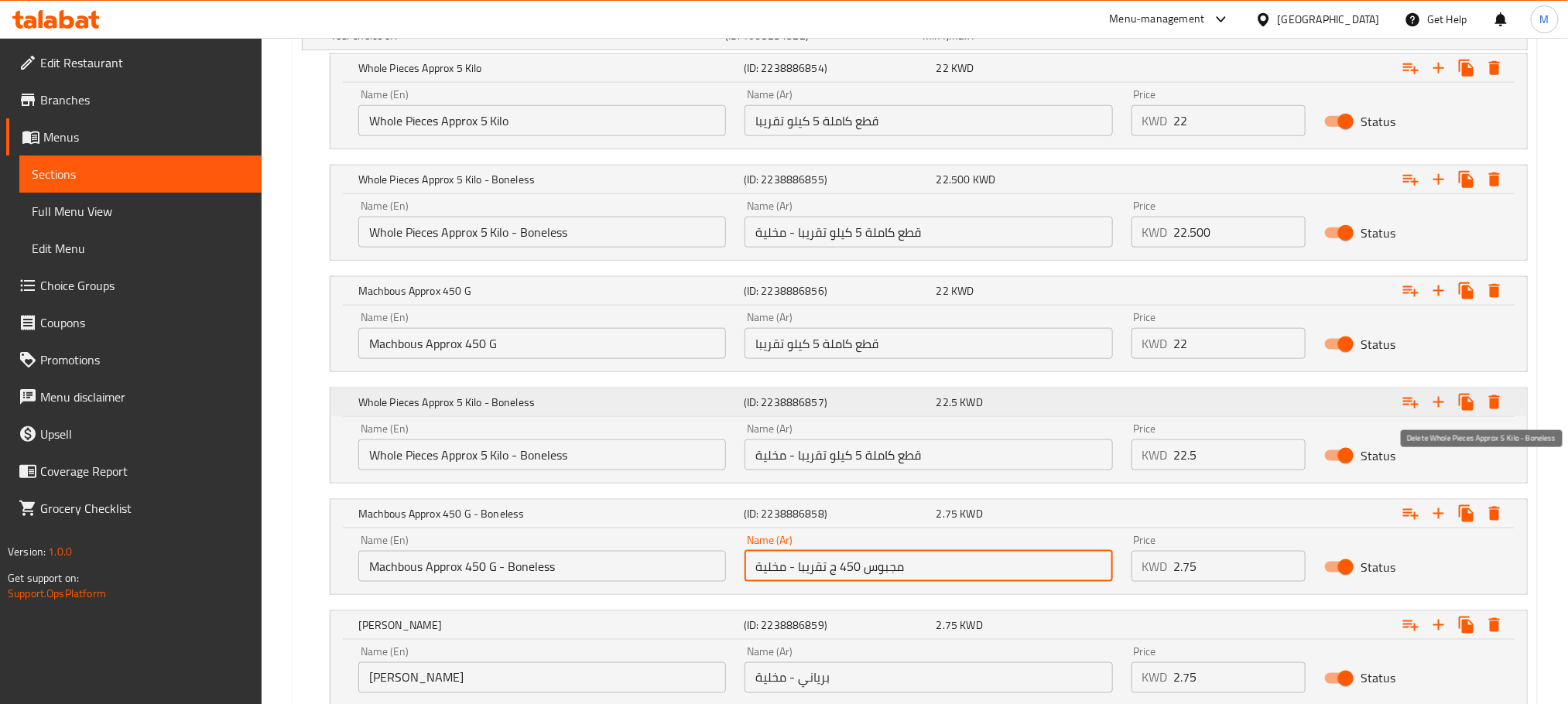
type input "مجبوس 450 ج تقريبا - مخلية"
click at [1496, 406] on icon "Expand" at bounding box center [1494, 401] width 10 height 14
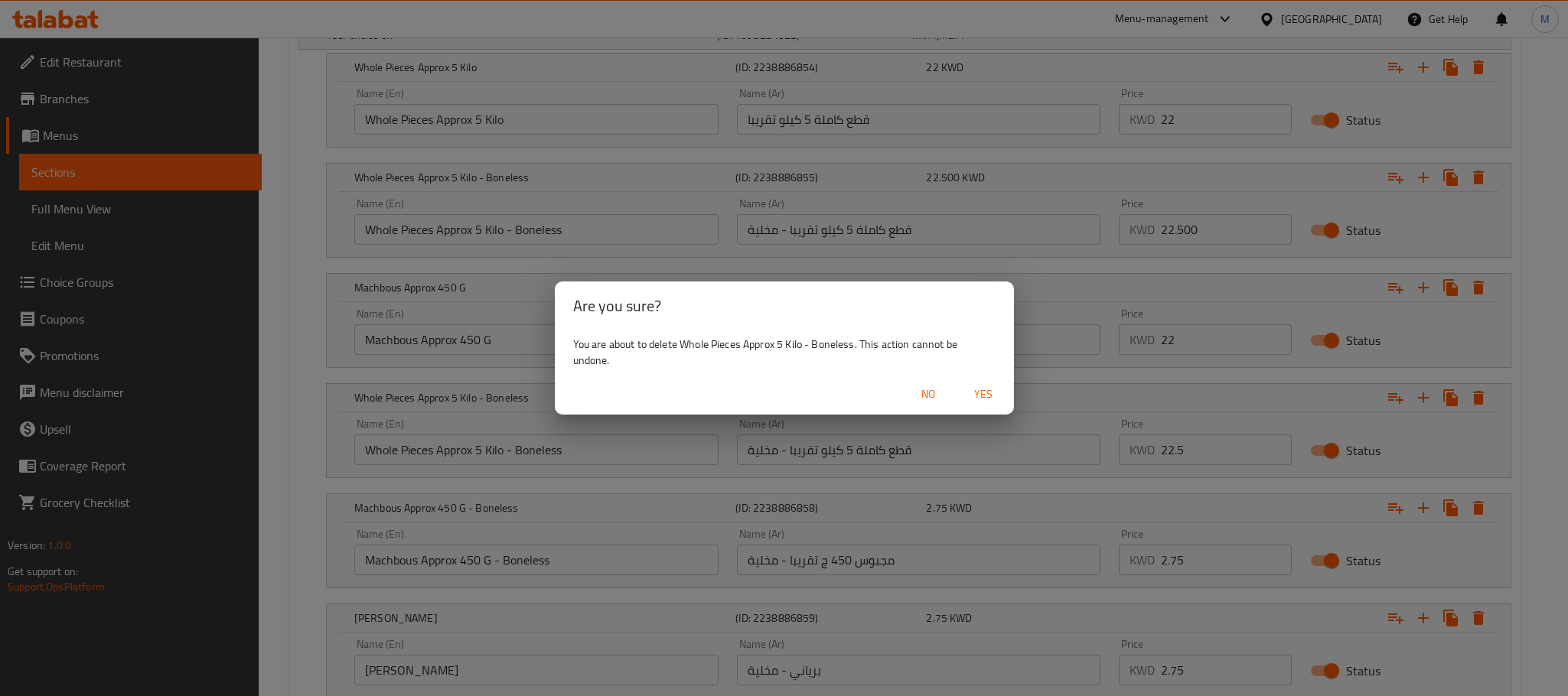
click at [979, 385] on span "Yes" at bounding box center [983, 394] width 37 height 19
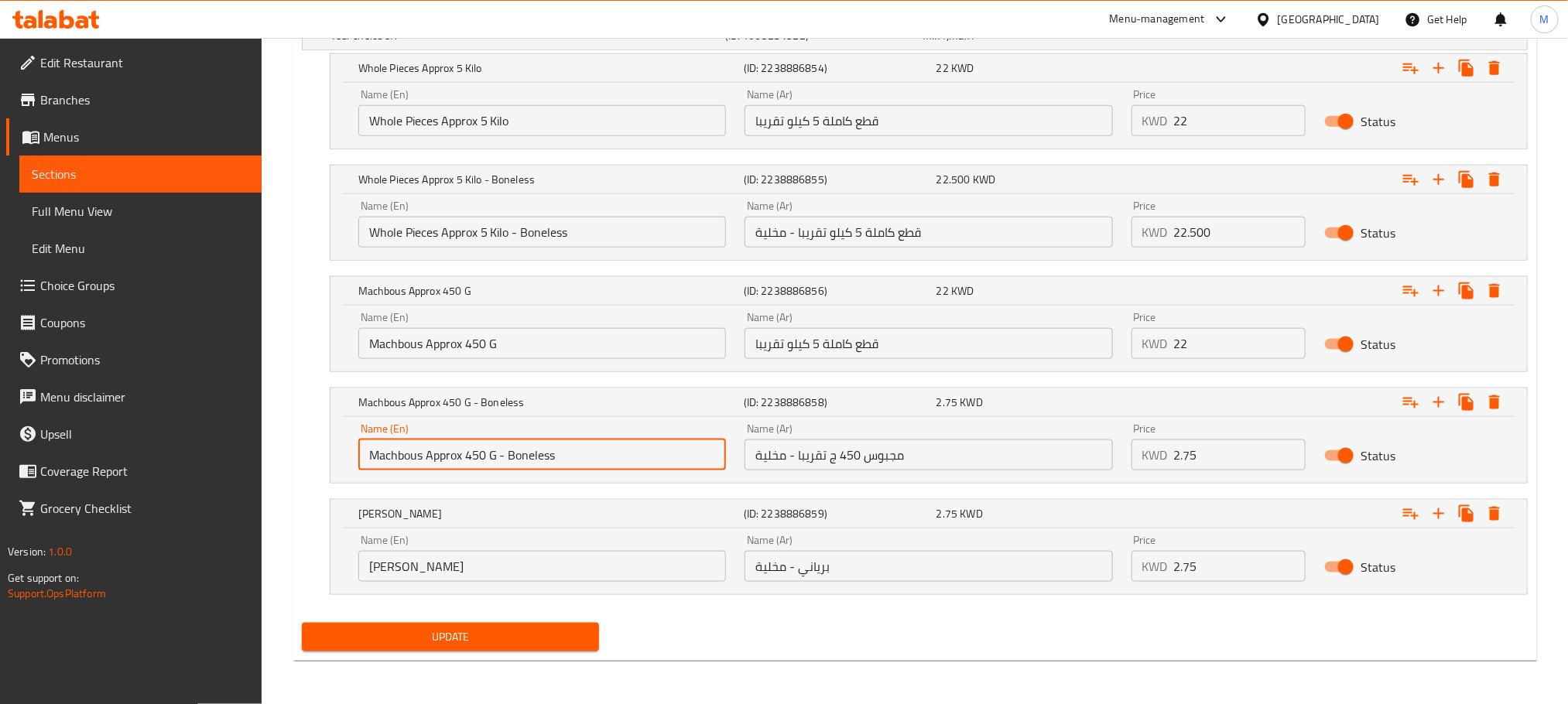
drag, startPoint x: 496, startPoint y: 460, endPoint x: 312, endPoint y: 476, distance: 184.7
click at [312, 476] on div "Machbous Approx 450 G - Boneless (ID: 2238886858) 2.75 KWD Name (En) Machbous A…" at bounding box center [915, 435] width 1226 height 96
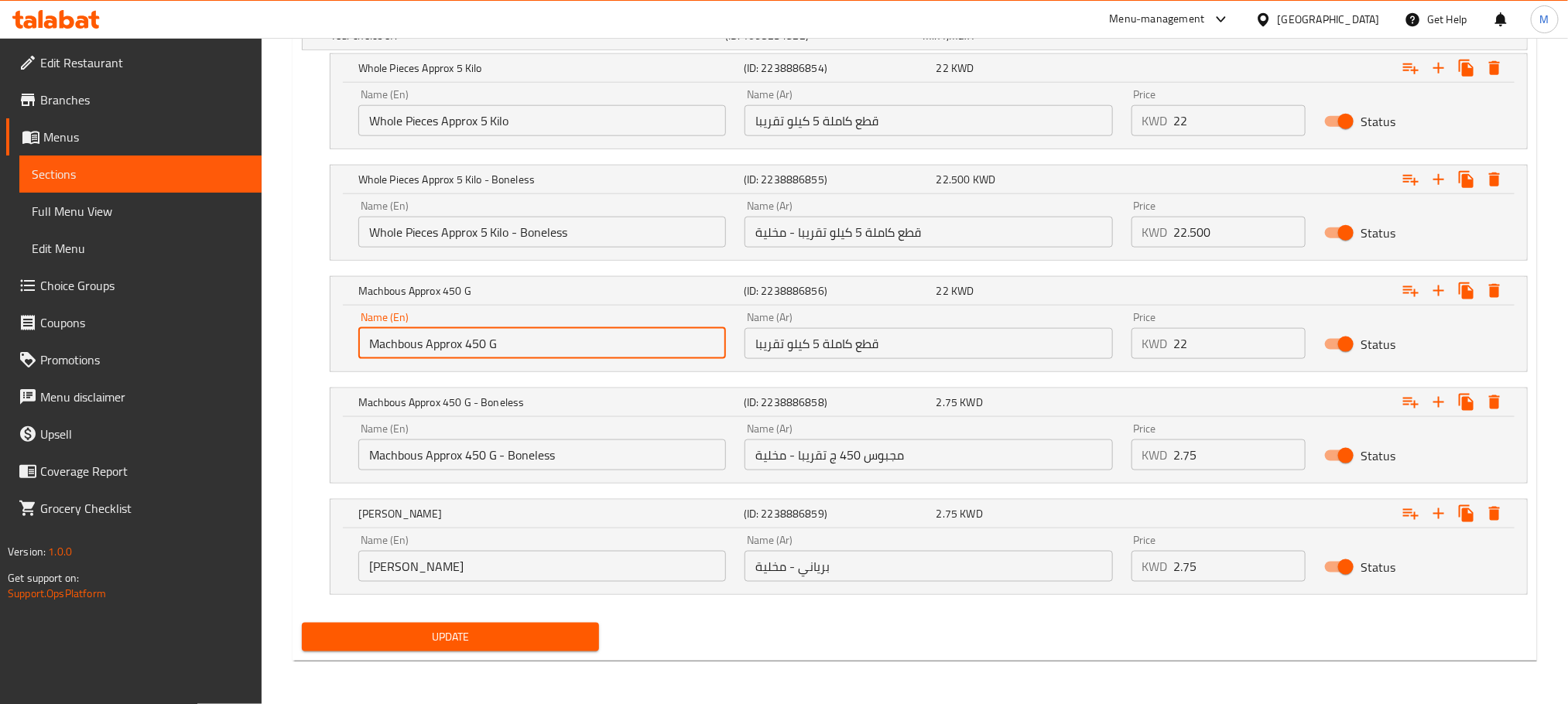
drag, startPoint x: 519, startPoint y: 341, endPoint x: 0, endPoint y: 462, distance: 532.9
paste input "text"
type input "Machbous Approx 450 G"
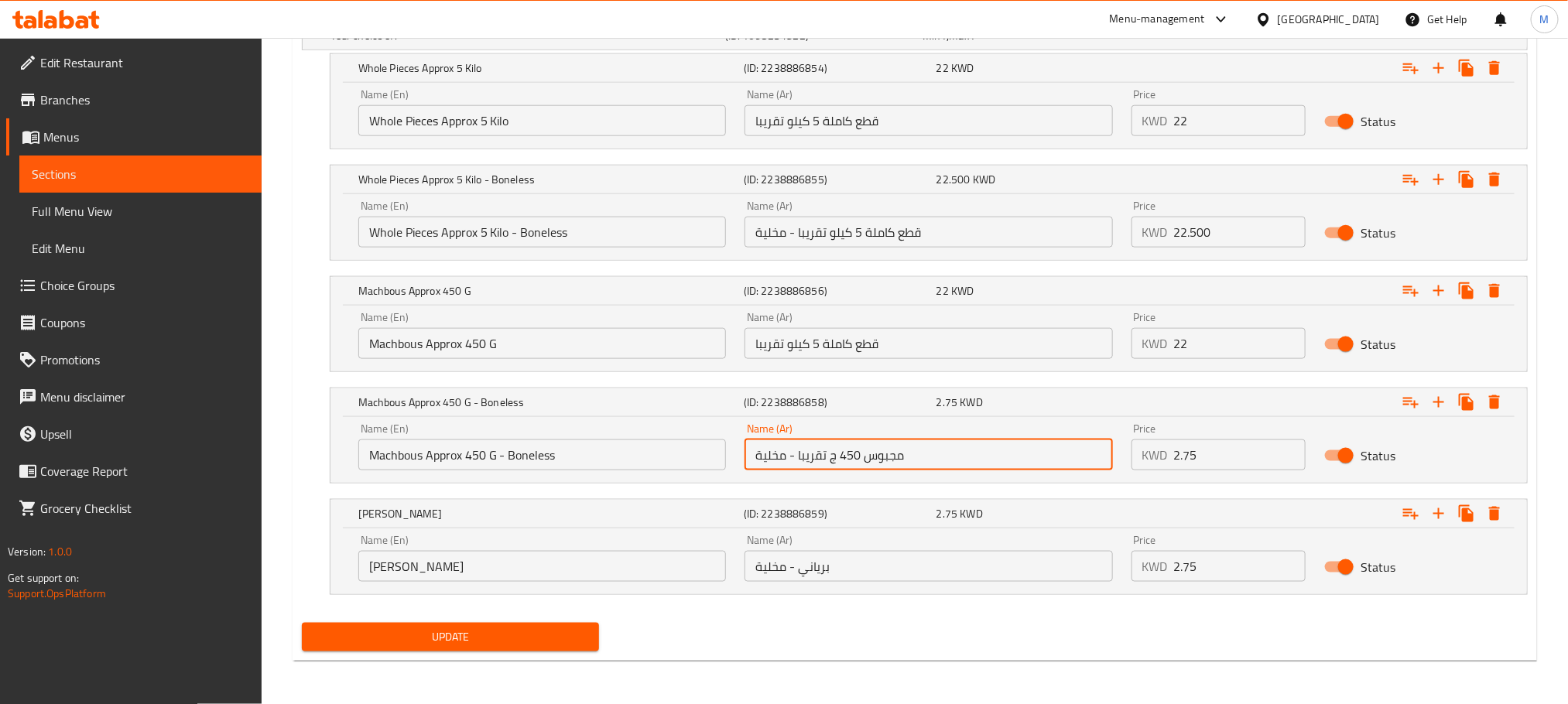
drag, startPoint x: 908, startPoint y: 462, endPoint x: 798, endPoint y: 454, distance: 110.3
click at [798, 454] on input "مجبوس 450 ج تقريبا - مخلية" at bounding box center [929, 454] width 368 height 31
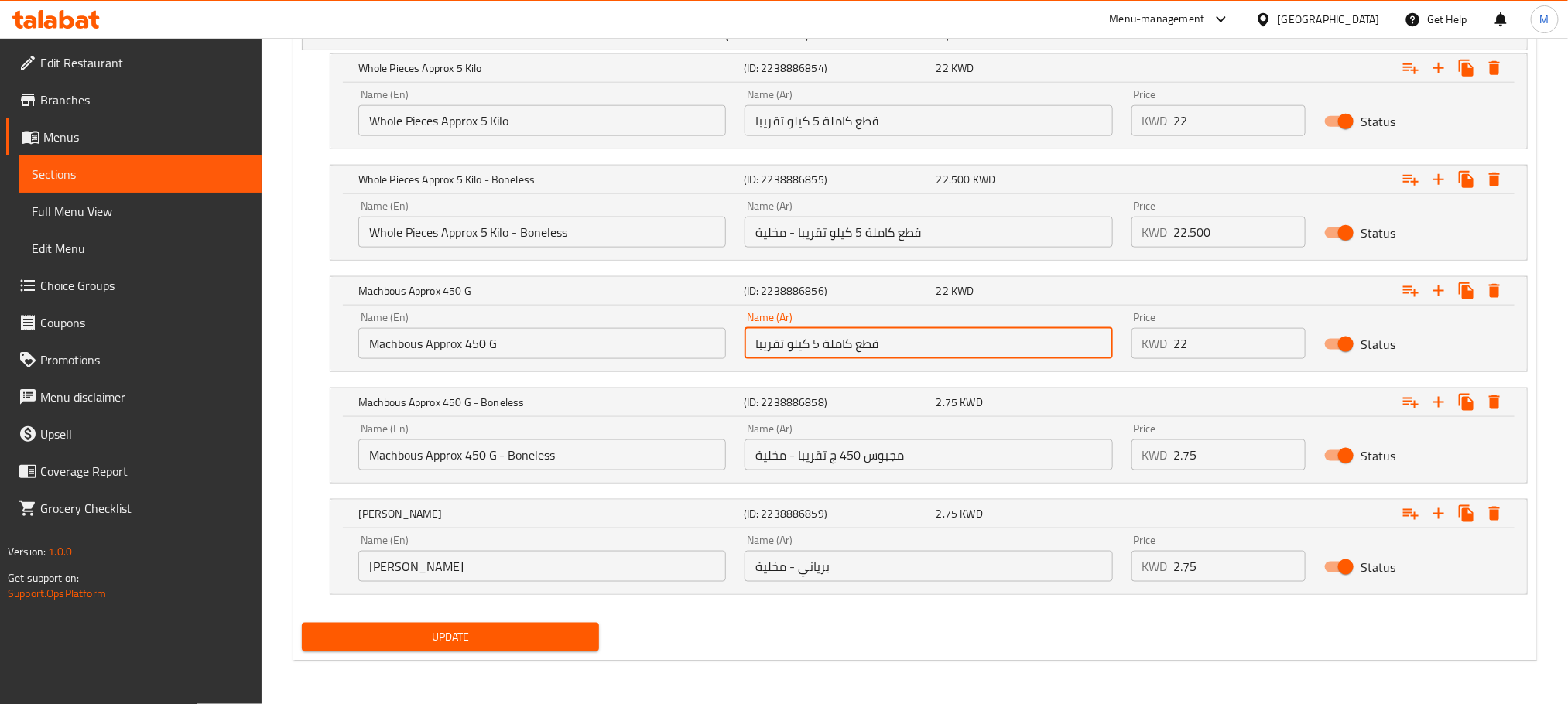
drag, startPoint x: 941, startPoint y: 347, endPoint x: 437, endPoint y: 454, distance: 515.2
click at [437, 450] on div "Your choice of: (ID: 1095234822) Min 1 , Max 1 Name (En) Your choice of: Name (…" at bounding box center [915, 315] width 1239 height 602
paste input "جبوس 450 ج"
type input "مجبوس 450 ج تقريبا"
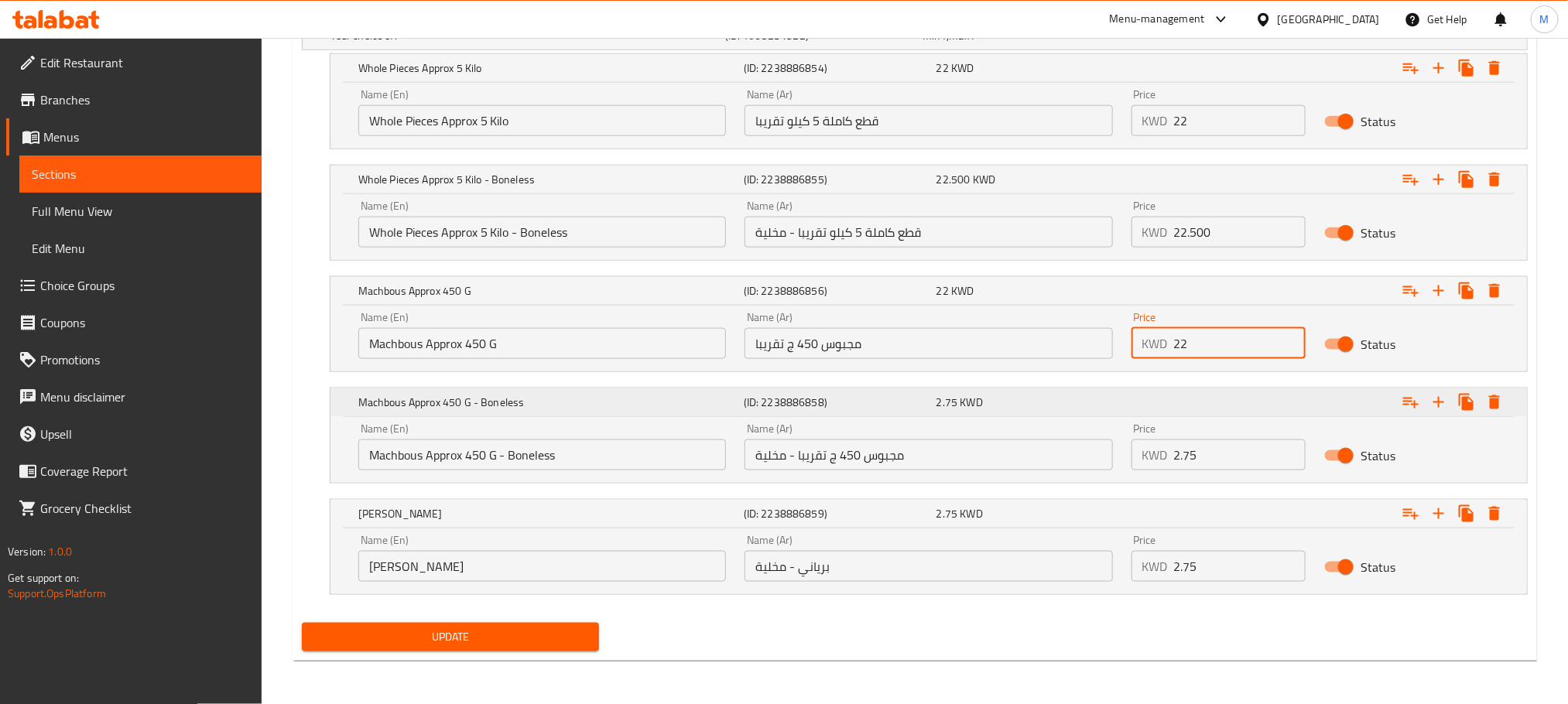
drag, startPoint x: 1199, startPoint y: 346, endPoint x: 997, endPoint y: 397, distance: 208.3
click at [997, 397] on div "Your choice of: (ID: 1095234822) Min 1 , Max 1 Name (En) Your choice of: Name (…" at bounding box center [915, 315] width 1239 height 602
type input "2.25"
click at [1439, 518] on icon "Expand" at bounding box center [1439, 513] width 10 height 10
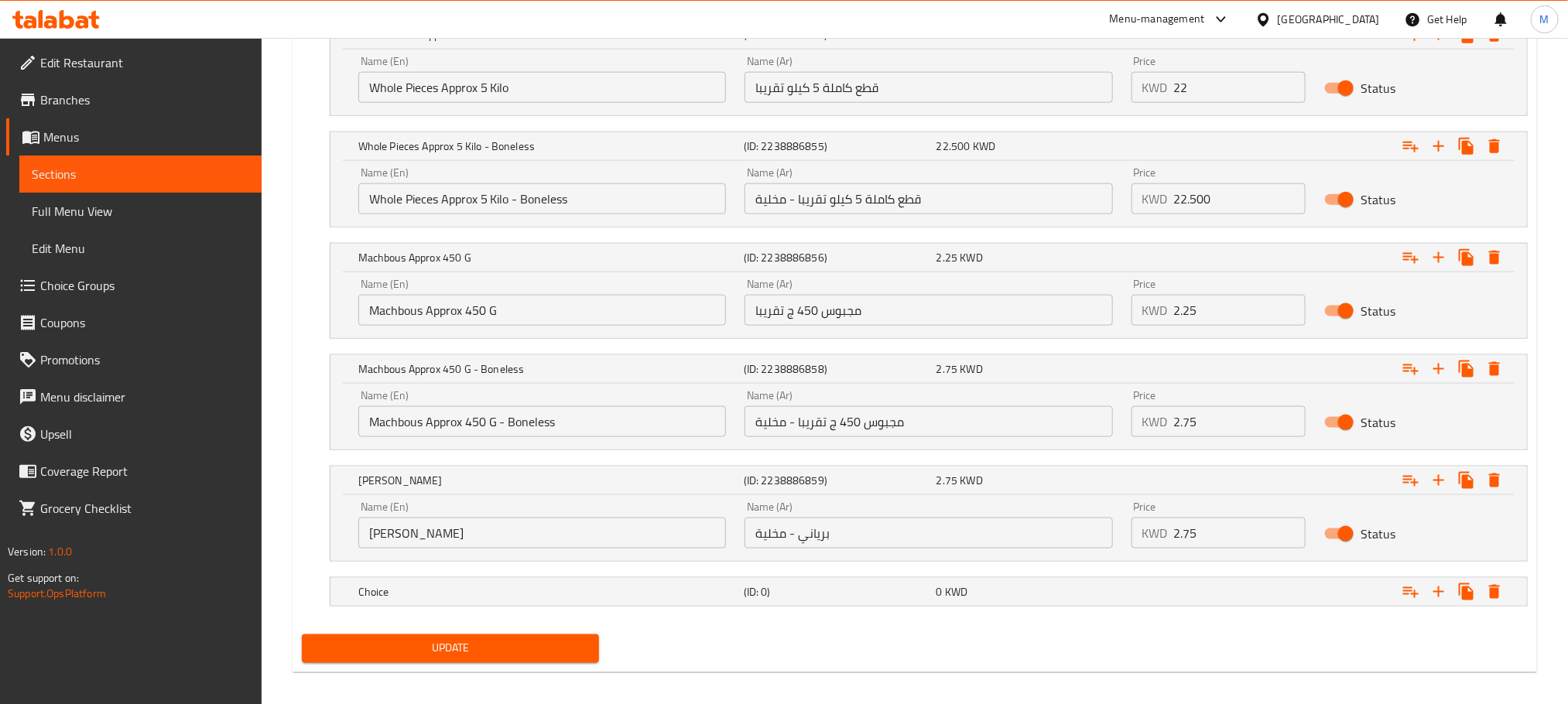
scroll to position [940, 0]
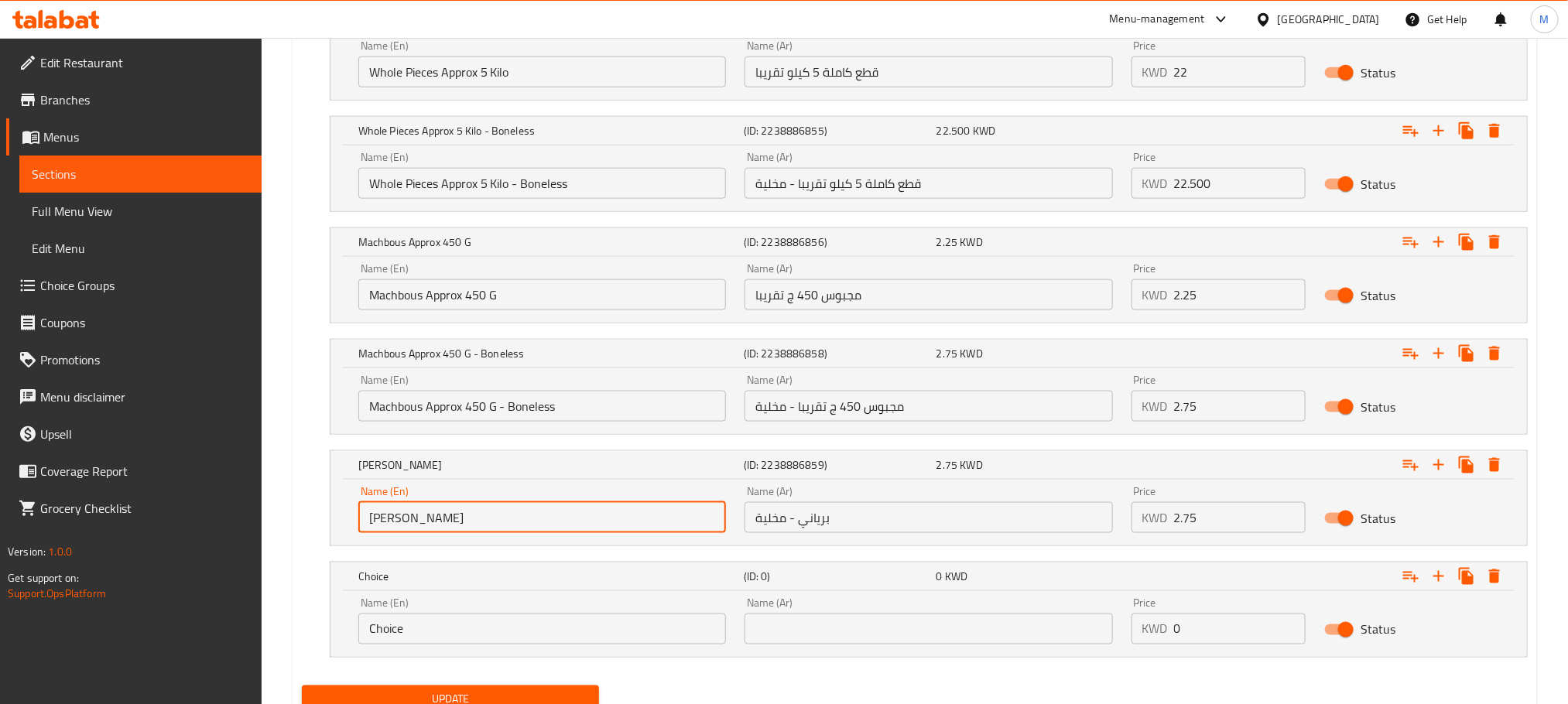
drag, startPoint x: 402, startPoint y: 525, endPoint x: 291, endPoint y: 574, distance: 121.3
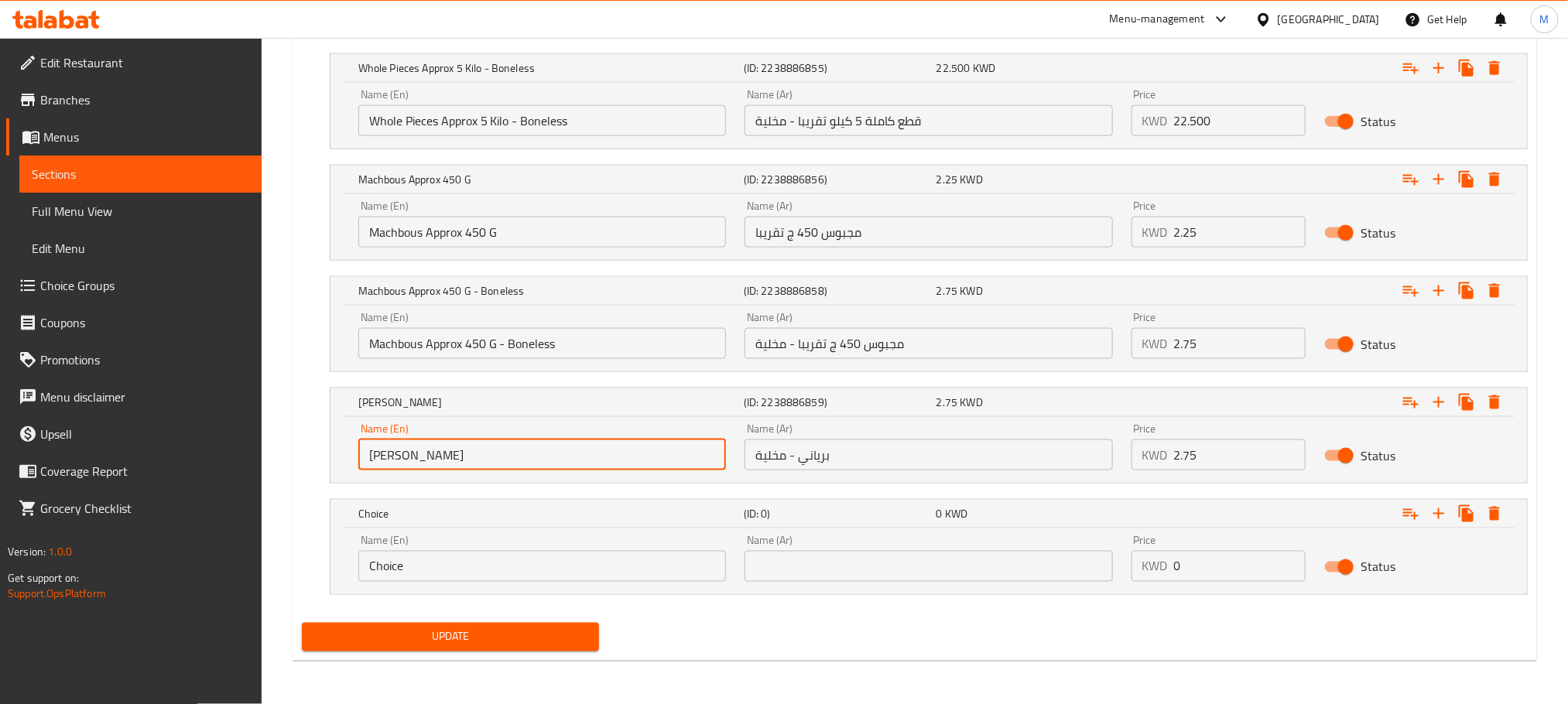
drag, startPoint x: 432, startPoint y: 636, endPoint x: 260, endPoint y: 694, distance: 181.5
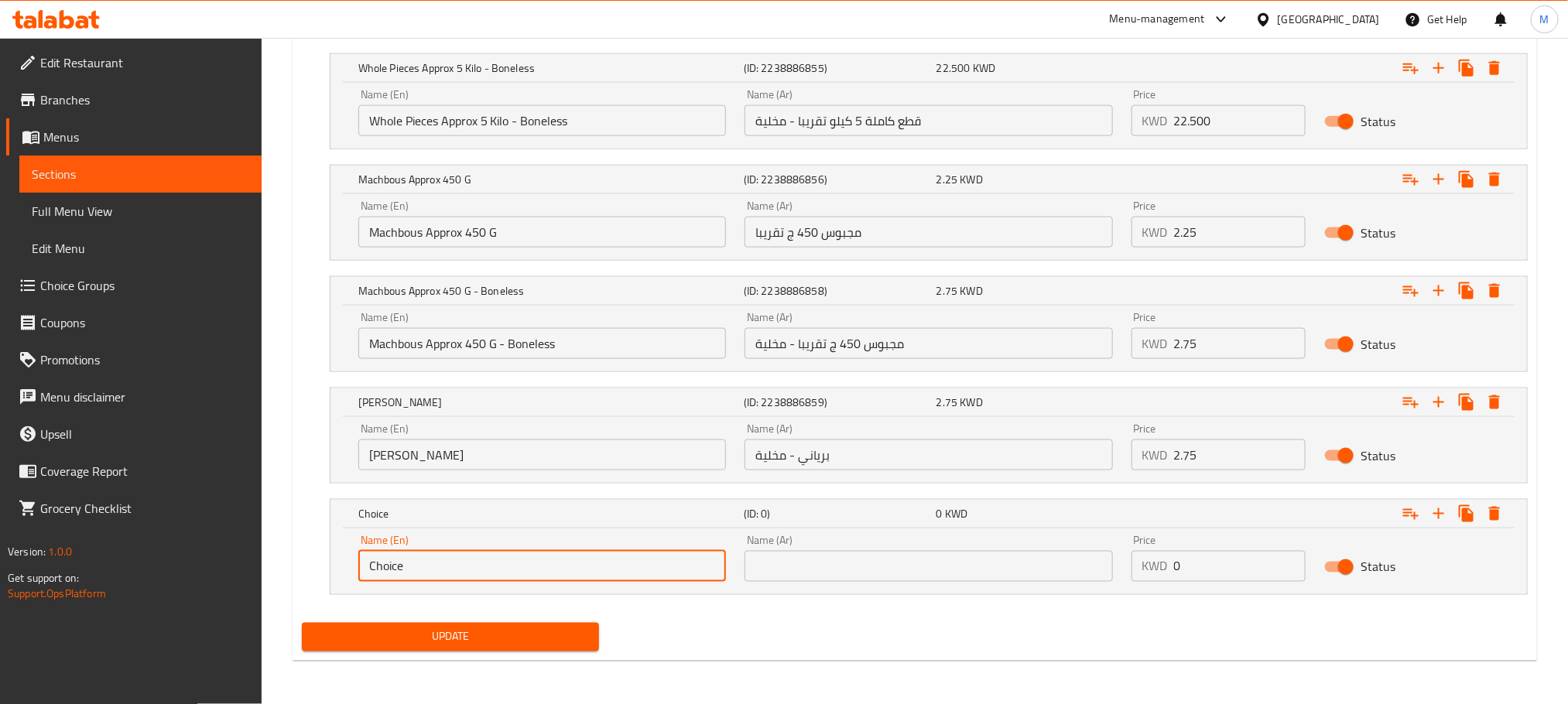
paste input "Biriani"
type input "Biriani"
click at [822, 458] on input "برياني - مخلية" at bounding box center [929, 454] width 368 height 31
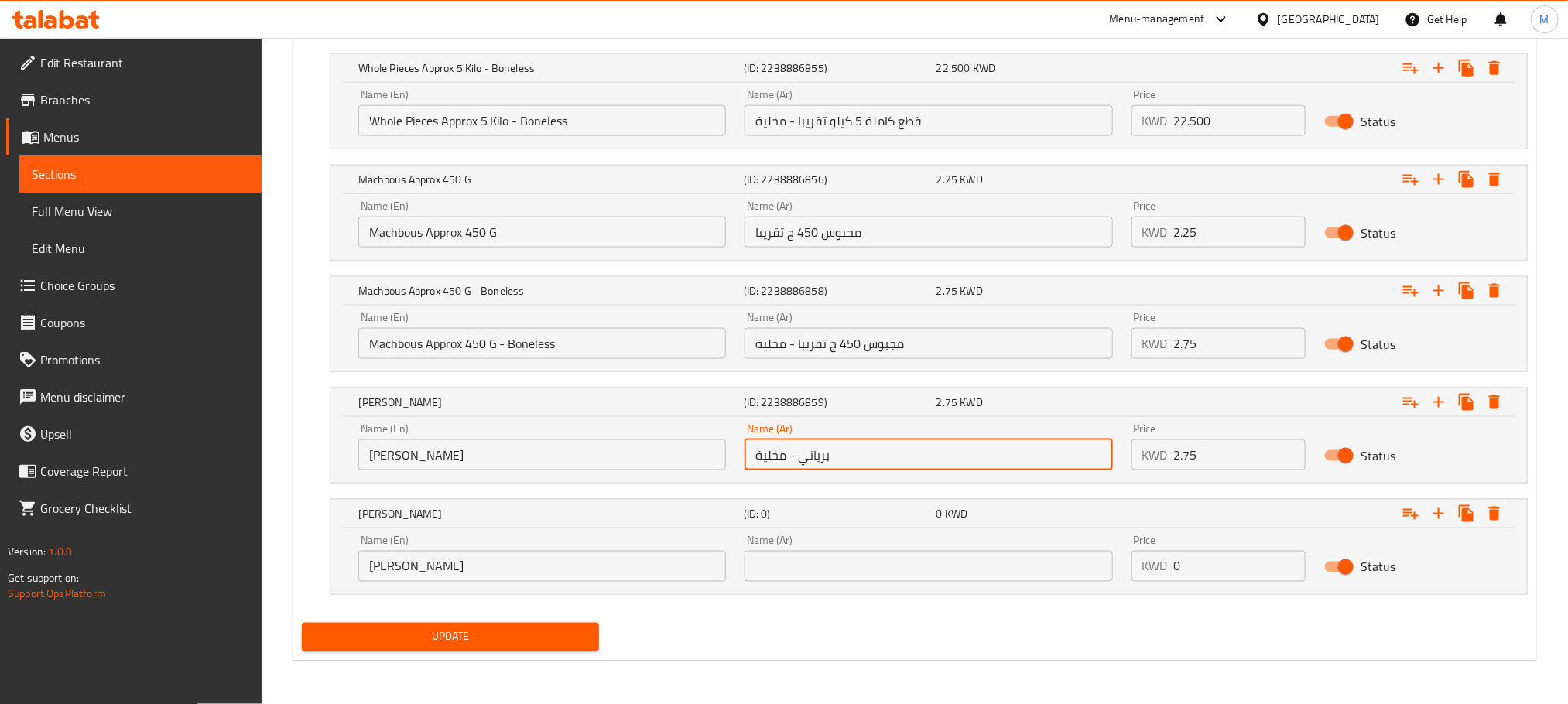
click at [822, 458] on input "برياني - مخلية" at bounding box center [929, 454] width 368 height 31
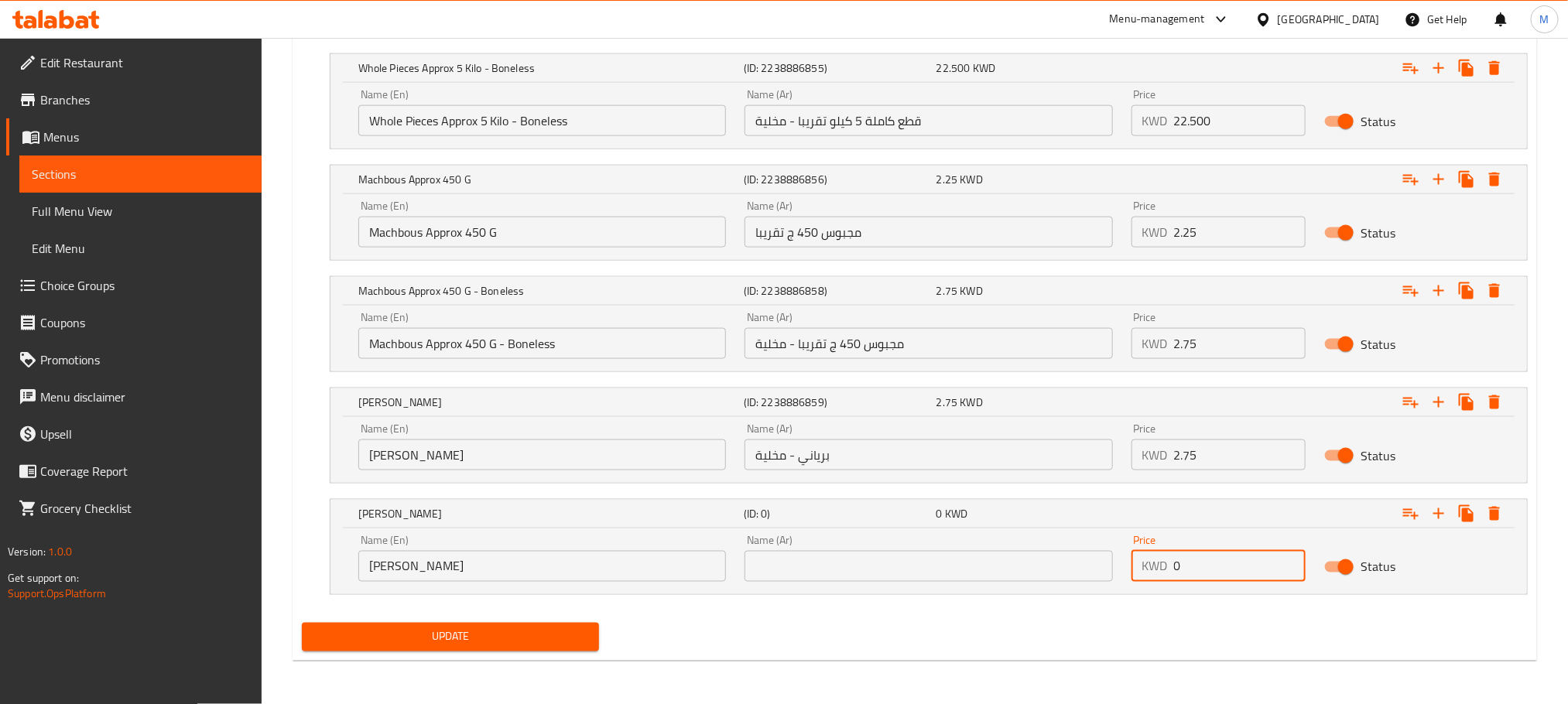
drag, startPoint x: 1205, startPoint y: 563, endPoint x: 1019, endPoint y: 623, distance: 195.4
type input "2.25"
click at [1140, 629] on div "Update" at bounding box center [915, 637] width 1239 height 41
click at [818, 453] on input "برياني - مخلية" at bounding box center [929, 454] width 368 height 31
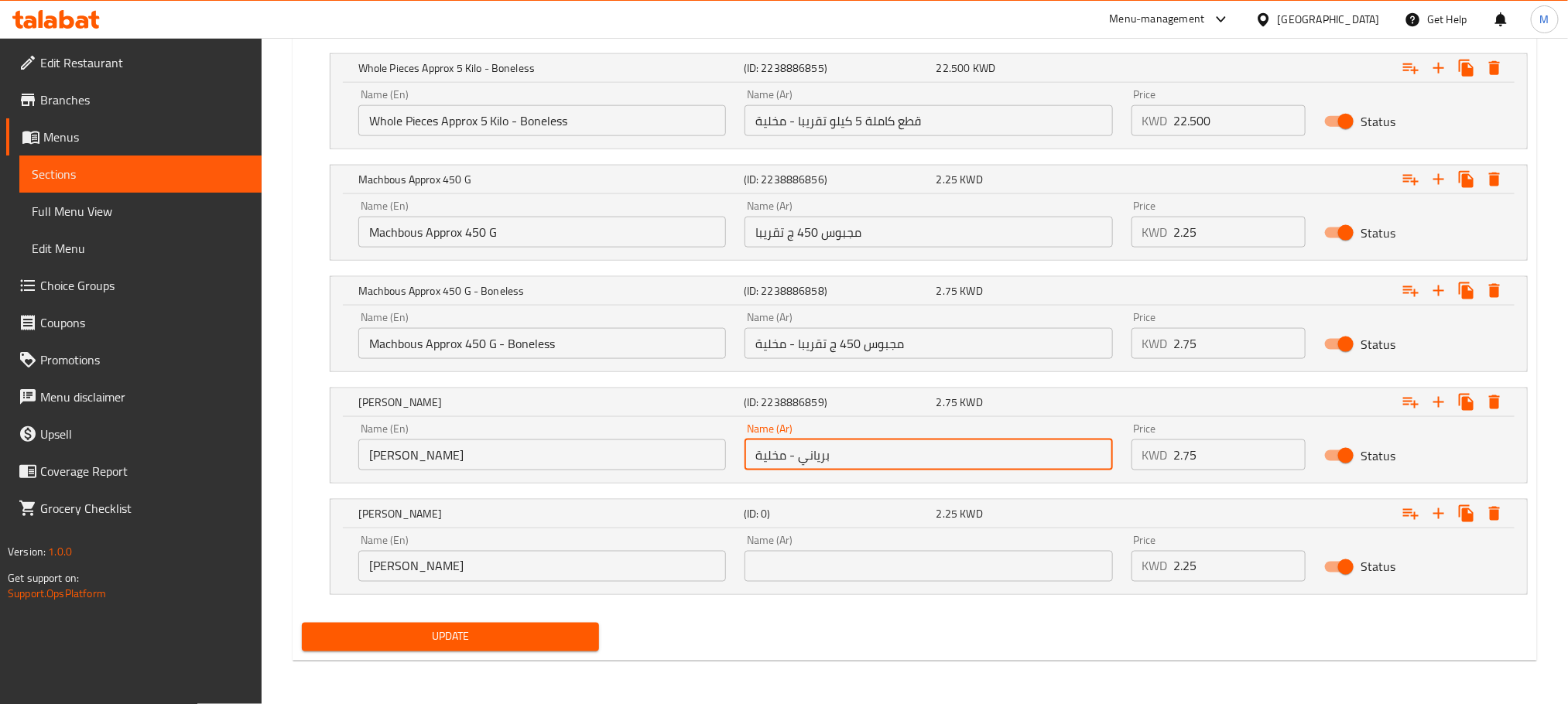
drag, startPoint x: 818, startPoint y: 453, endPoint x: 832, endPoint y: 469, distance: 21.3
click at [820, 453] on input "برياني - مخلية" at bounding box center [929, 454] width 368 height 31
click at [816, 454] on input "برياني - مخلية" at bounding box center [929, 454] width 368 height 31
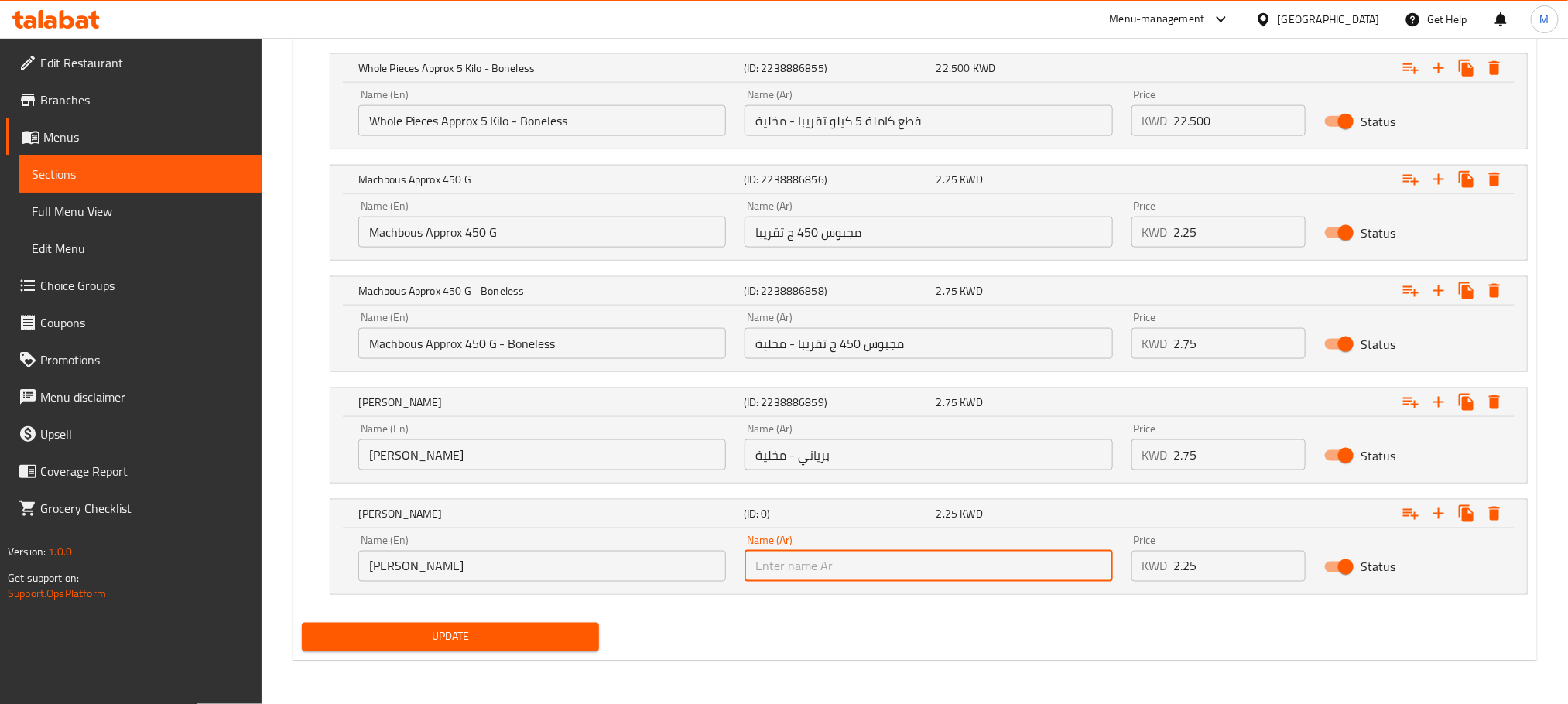
click at [822, 564] on input "text" at bounding box center [929, 566] width 368 height 31
paste input "برياني"
type input "برياني"
click at [843, 612] on div "Your choice of: (ID: 1095234822) Min 1 , Max 1 Name (En) Your choice of: Name (…" at bounding box center [915, 260] width 1239 height 713
click at [525, 645] on span "Update" at bounding box center [450, 637] width 272 height 19
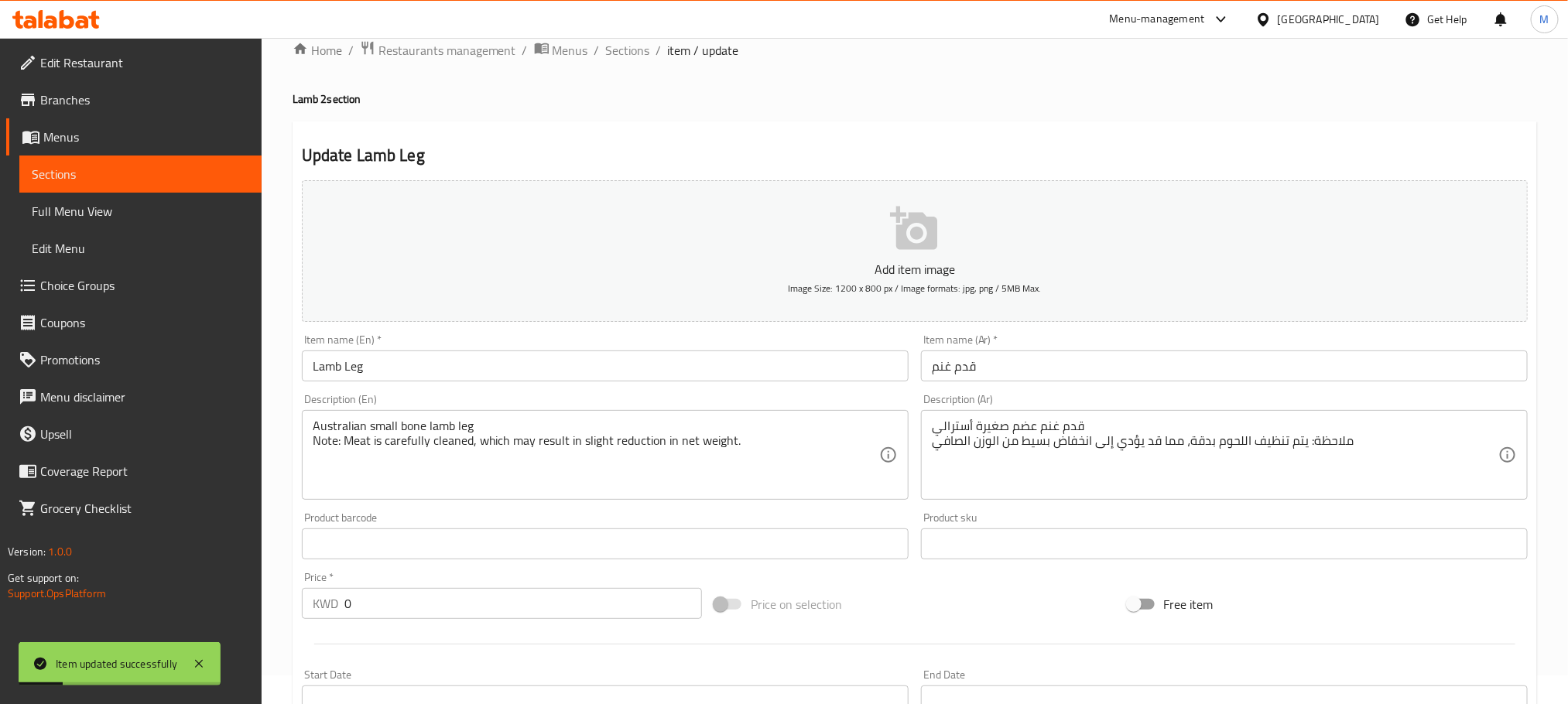
scroll to position [0, 0]
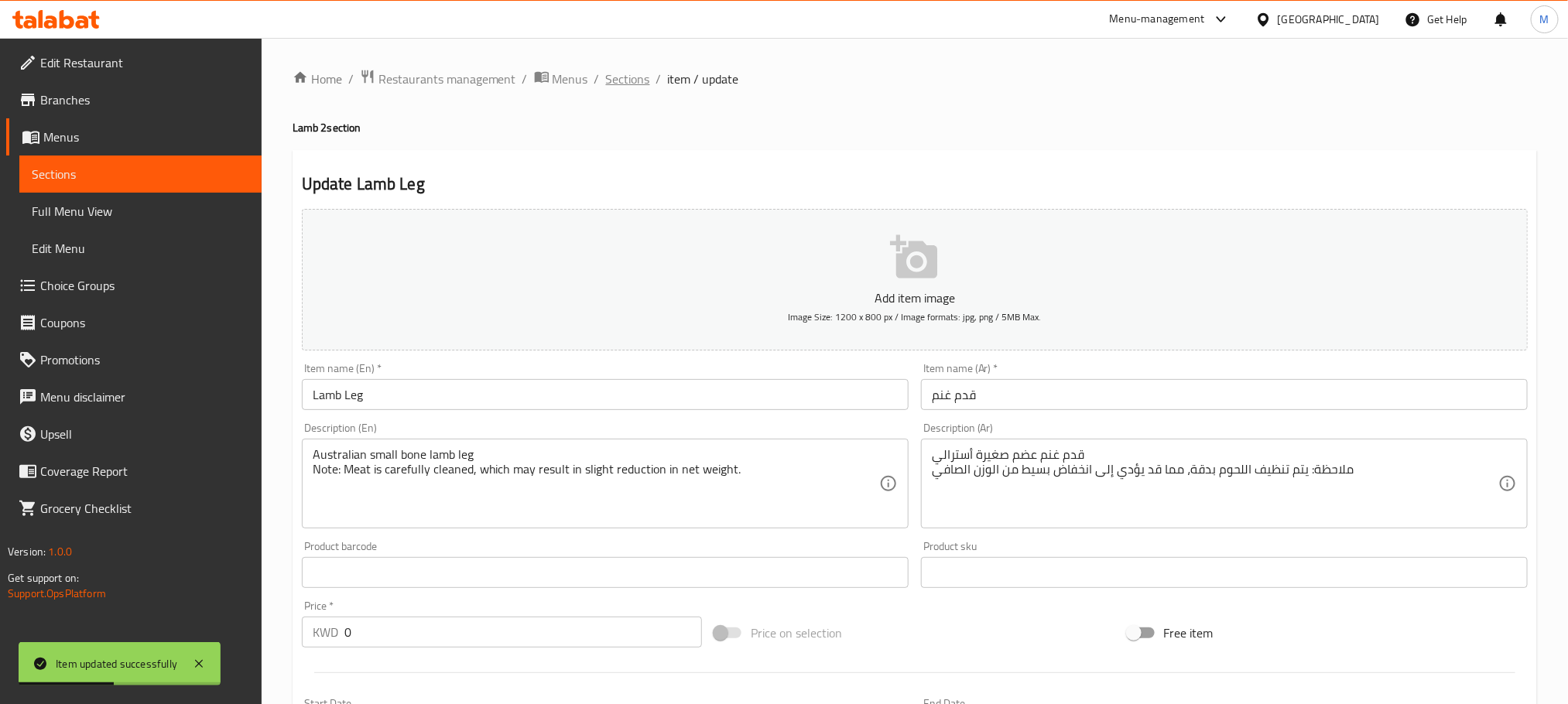
click at [634, 71] on span "Sections" at bounding box center [628, 79] width 44 height 18
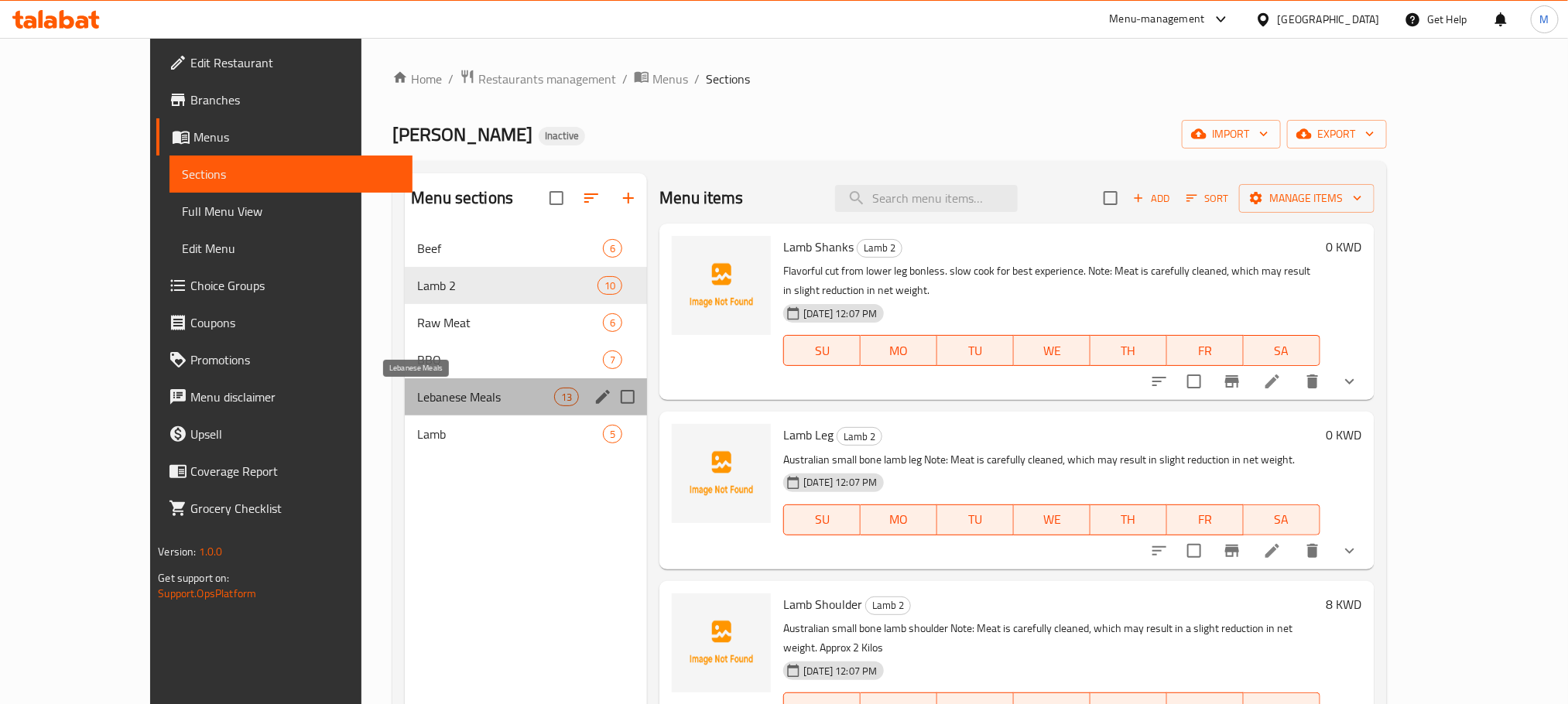
click at [417, 397] on span "Lebanese Meals" at bounding box center [485, 397] width 137 height 18
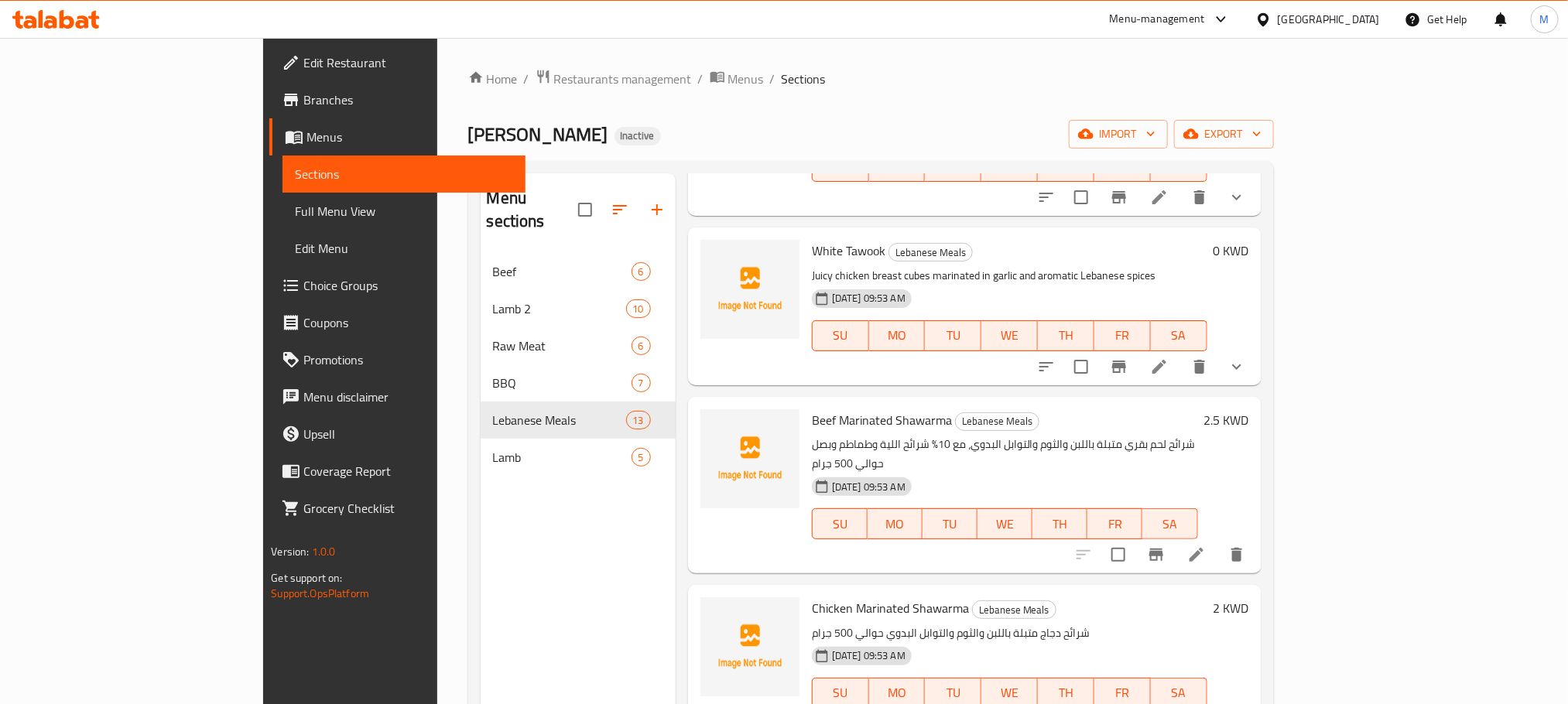
scroll to position [580, 0]
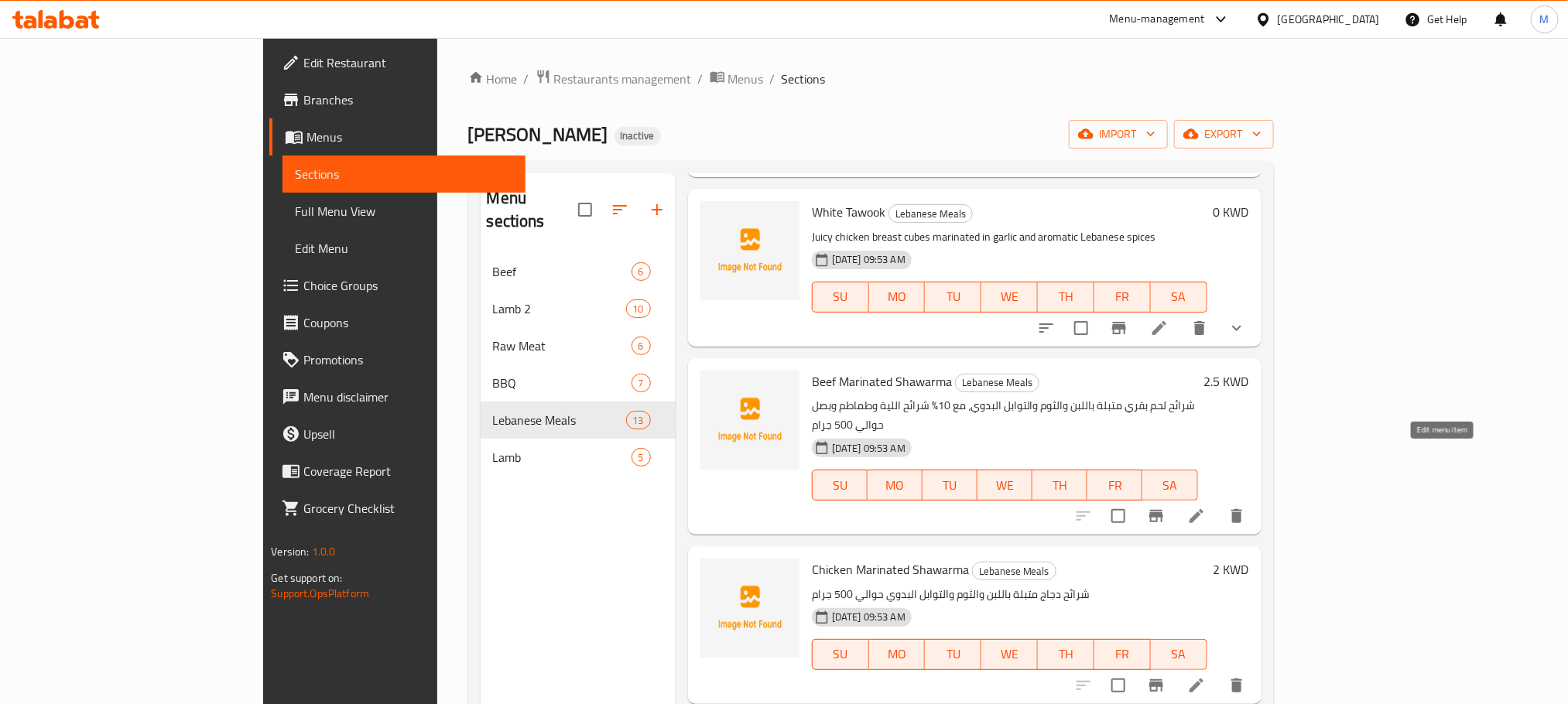
click at [1206, 507] on icon at bounding box center [1196, 515] width 18 height 18
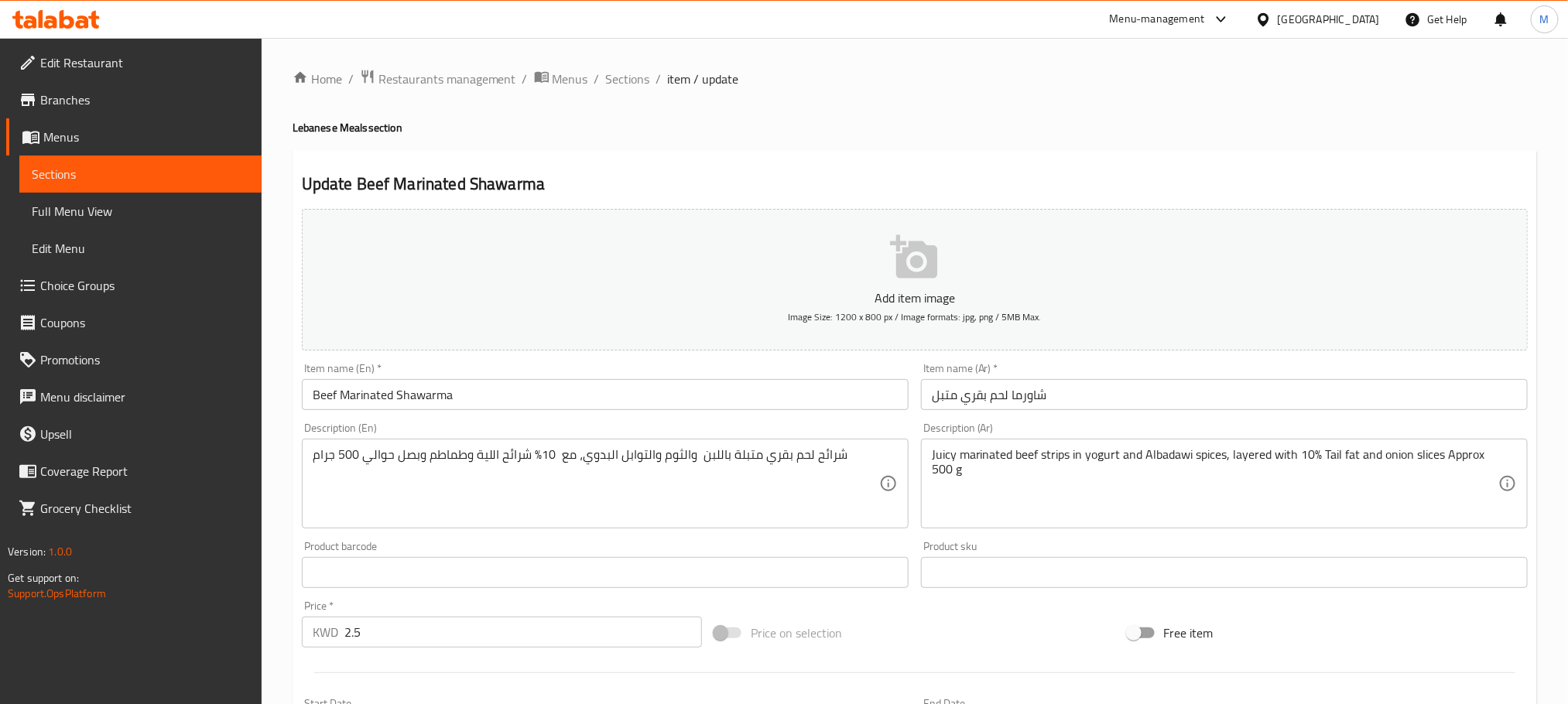
click at [488, 388] on input "Beef Marinated Shawarma" at bounding box center [606, 394] width 607 height 31
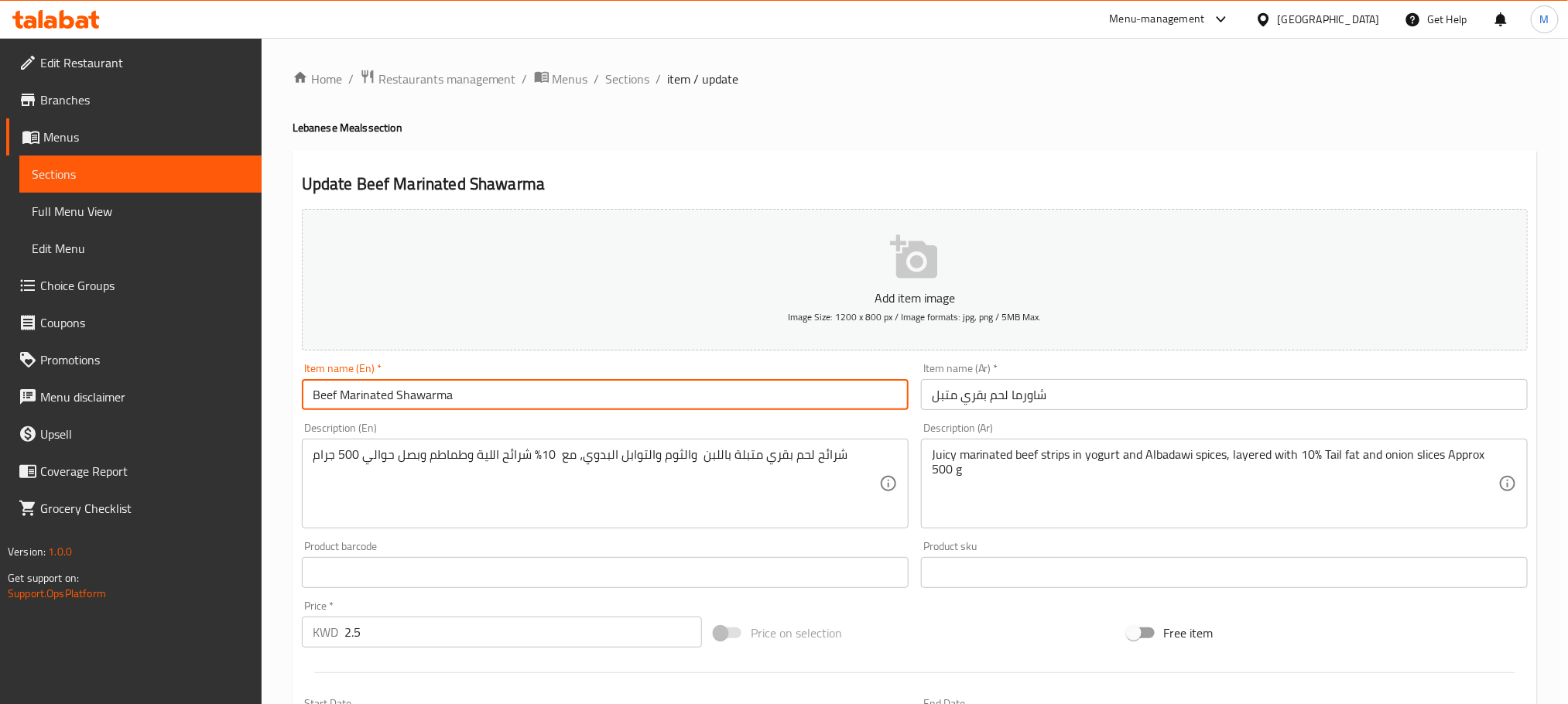
click at [488, 388] on input "Beef Marinated Shawarma" at bounding box center [606, 394] width 607 height 31
click at [628, 75] on span "Sections" at bounding box center [628, 79] width 44 height 18
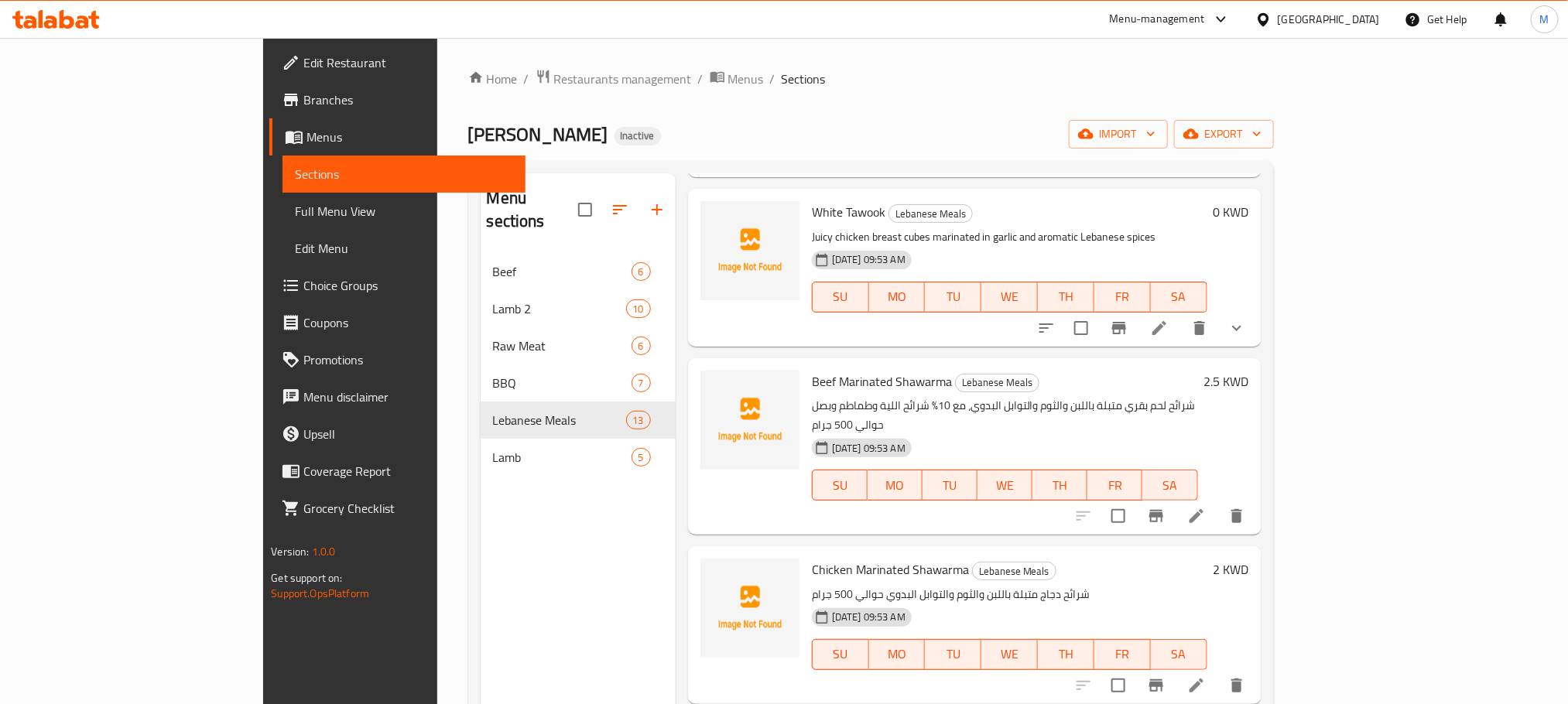
scroll to position [745, 0]
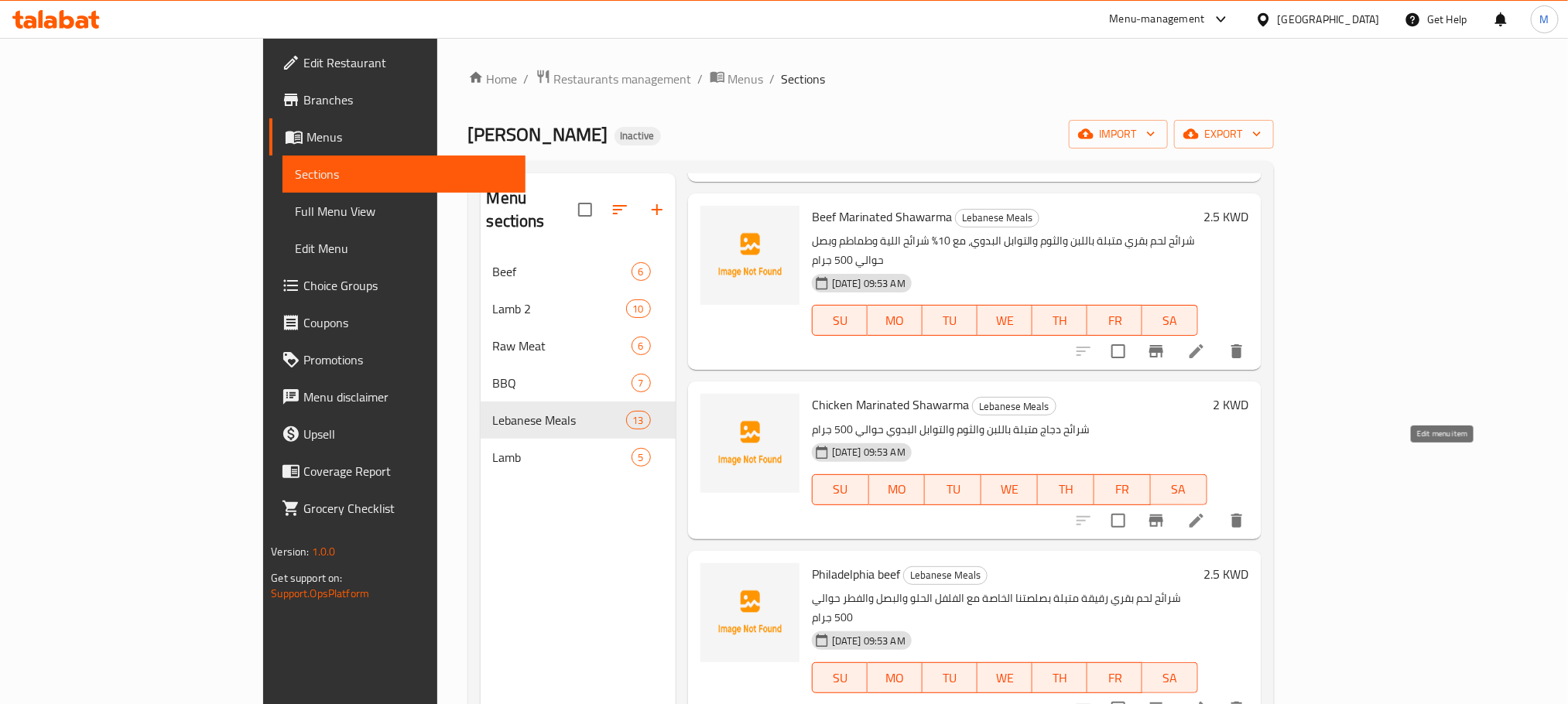
click at [1203, 514] on icon at bounding box center [1196, 520] width 14 height 14
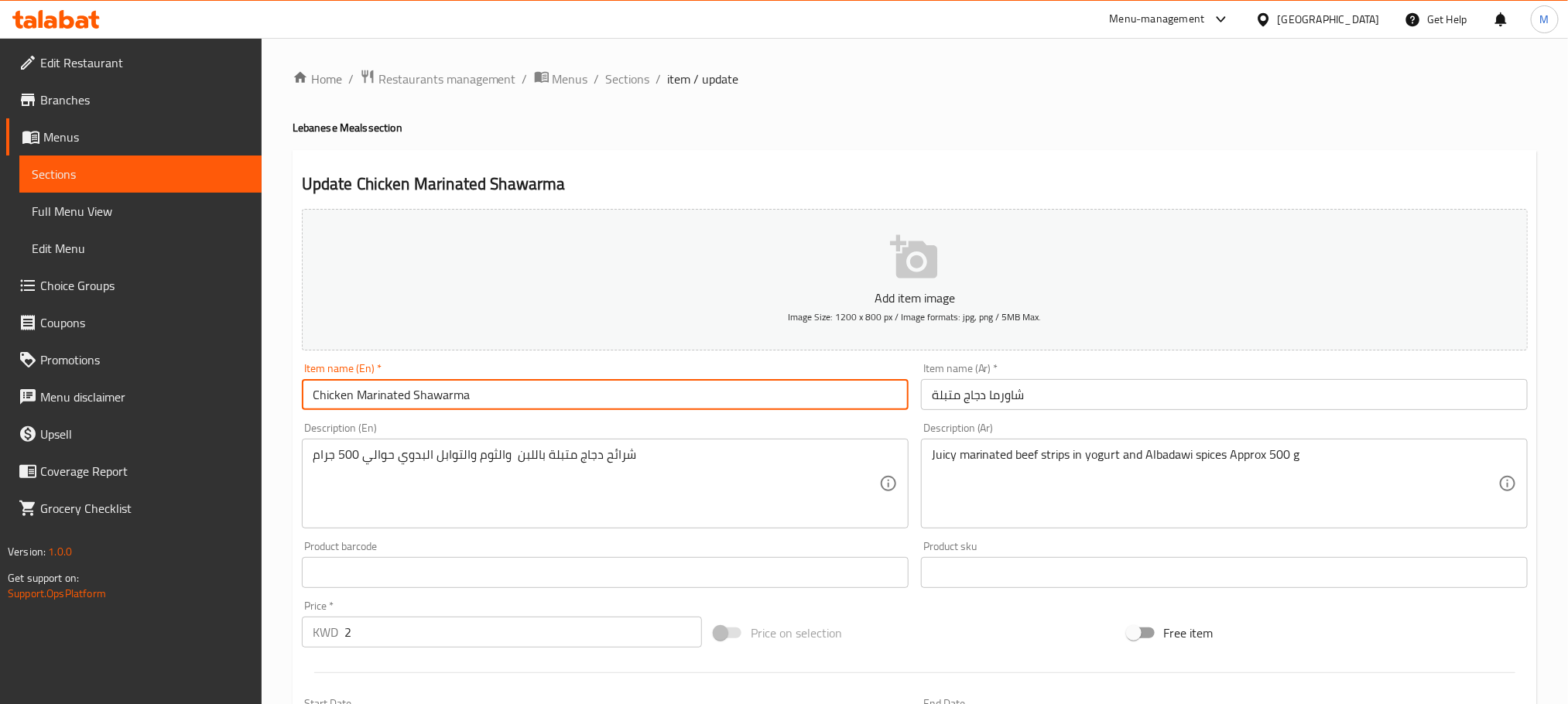
drag, startPoint x: 516, startPoint y: 397, endPoint x: 7, endPoint y: 534, distance: 527.1
click at [5, 534] on div "Edit Restaurant Branches Menus Sections Full Menu View Edit Menu Choice Groups …" at bounding box center [784, 565] width 1568 height 1055
click at [616, 81] on span "Sections" at bounding box center [628, 79] width 44 height 18
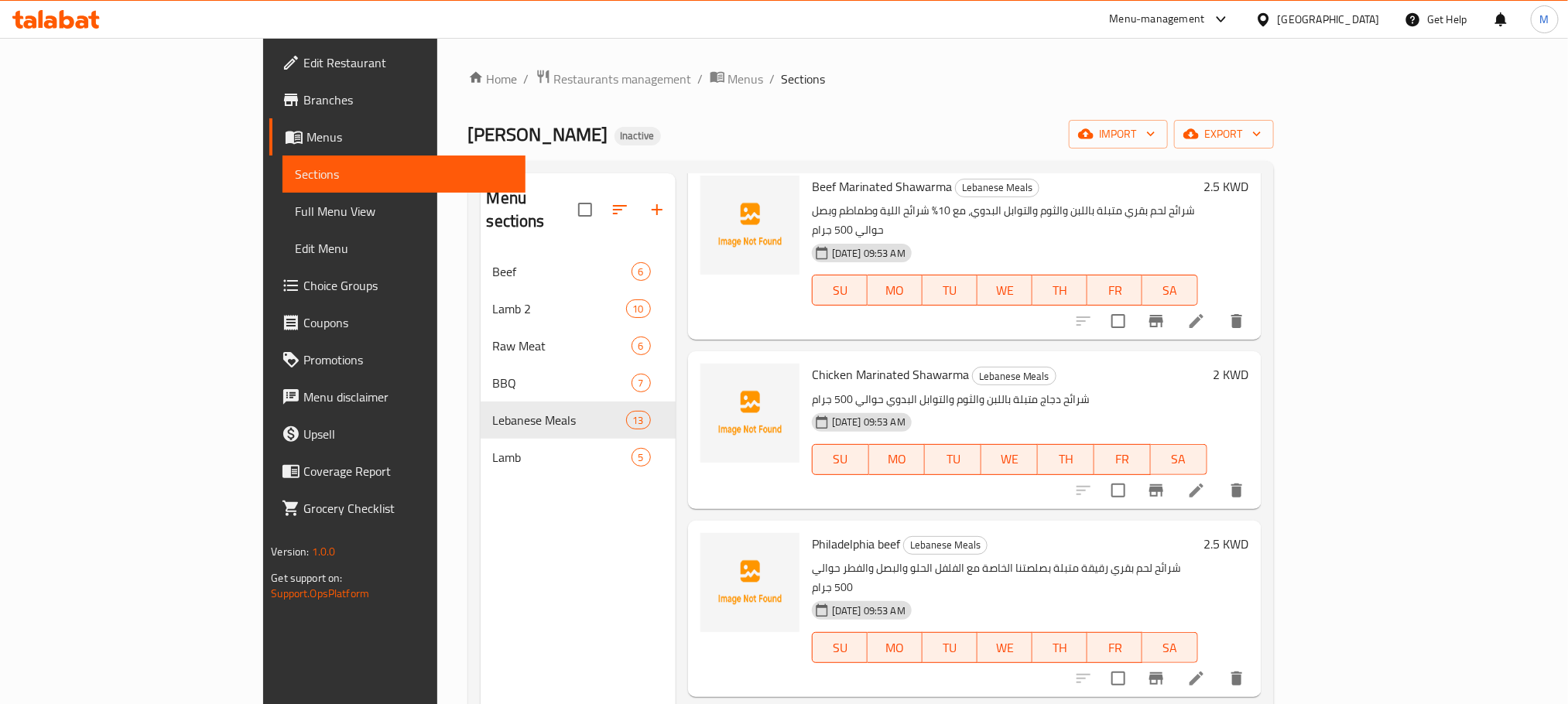
scroll to position [797, 0]
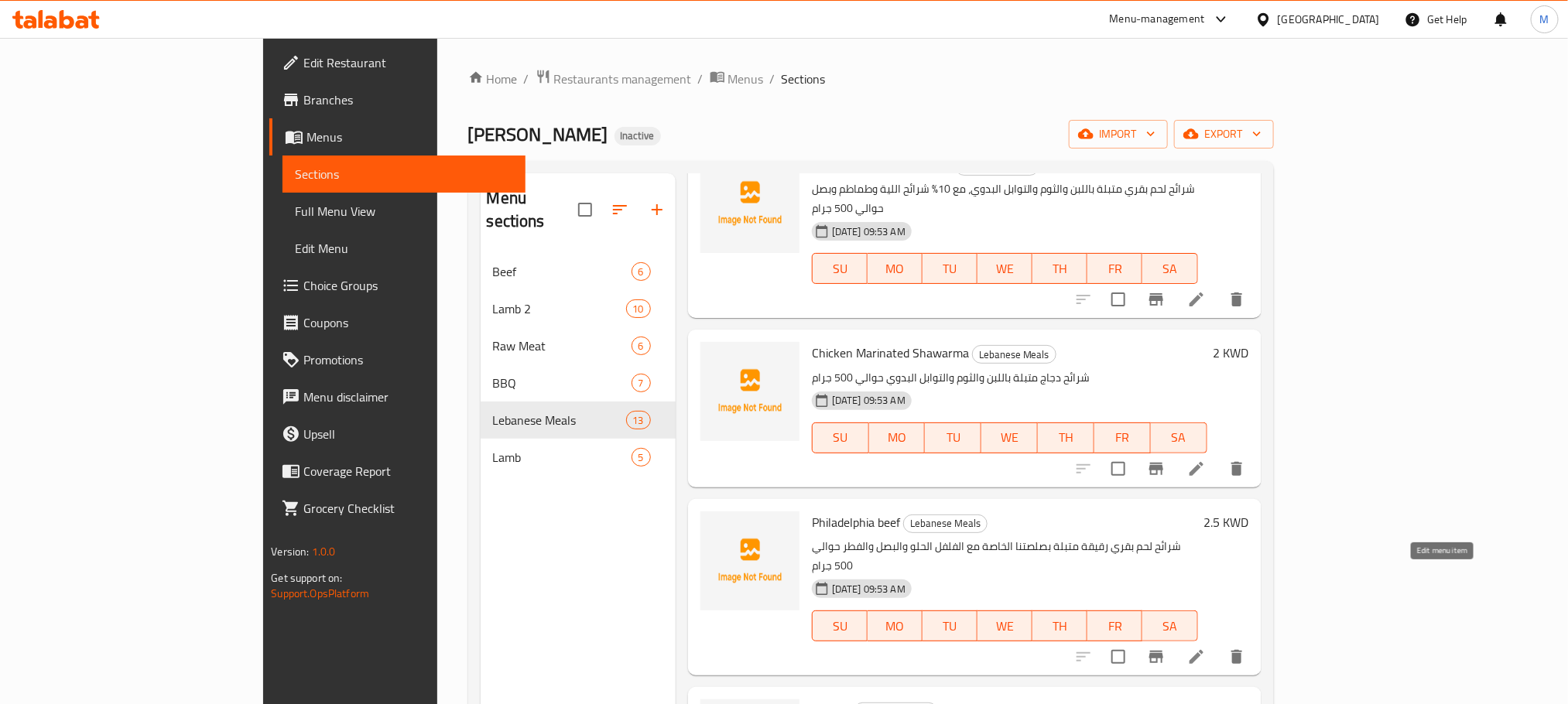
click at [1203, 649] on icon at bounding box center [1196, 656] width 14 height 14
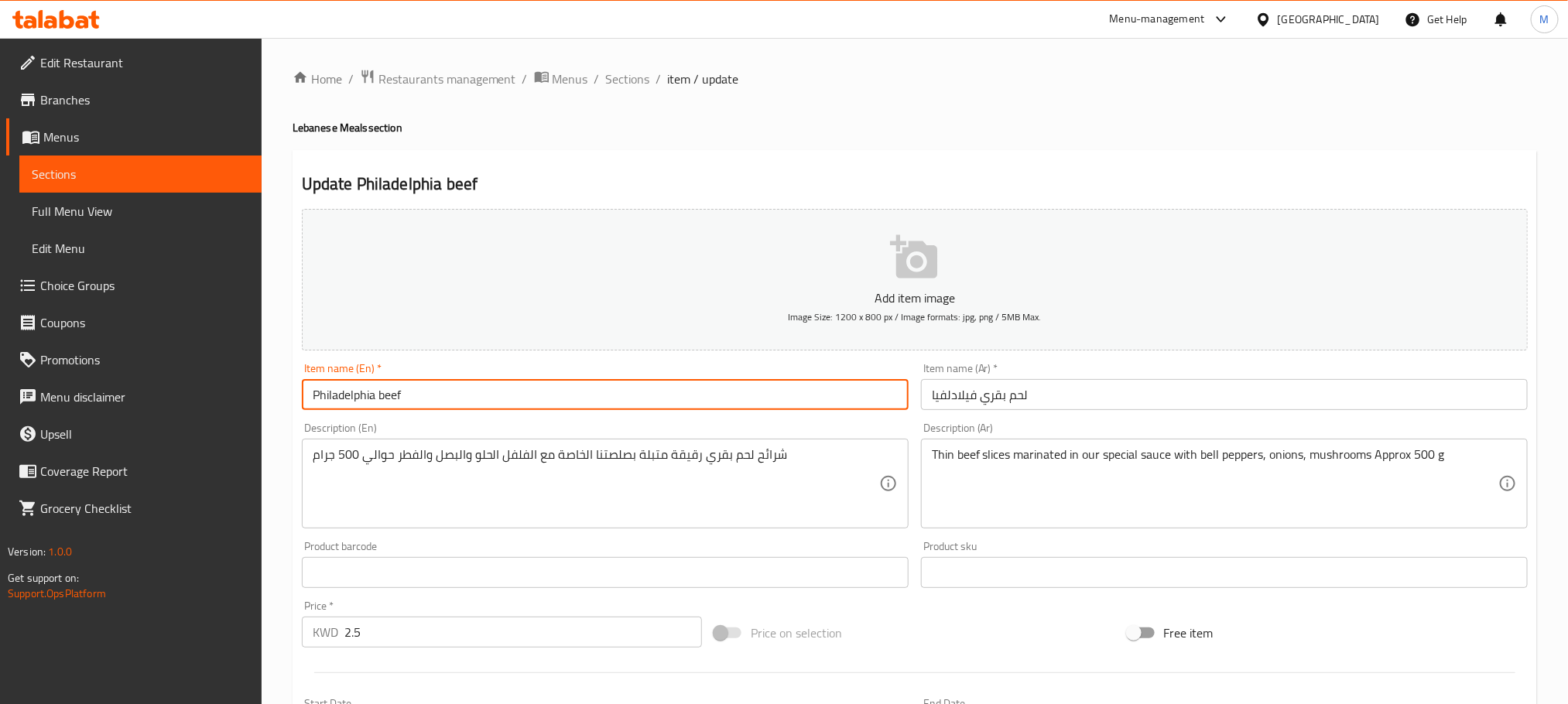
click at [488, 386] on input "Philadelphia beef" at bounding box center [606, 394] width 607 height 31
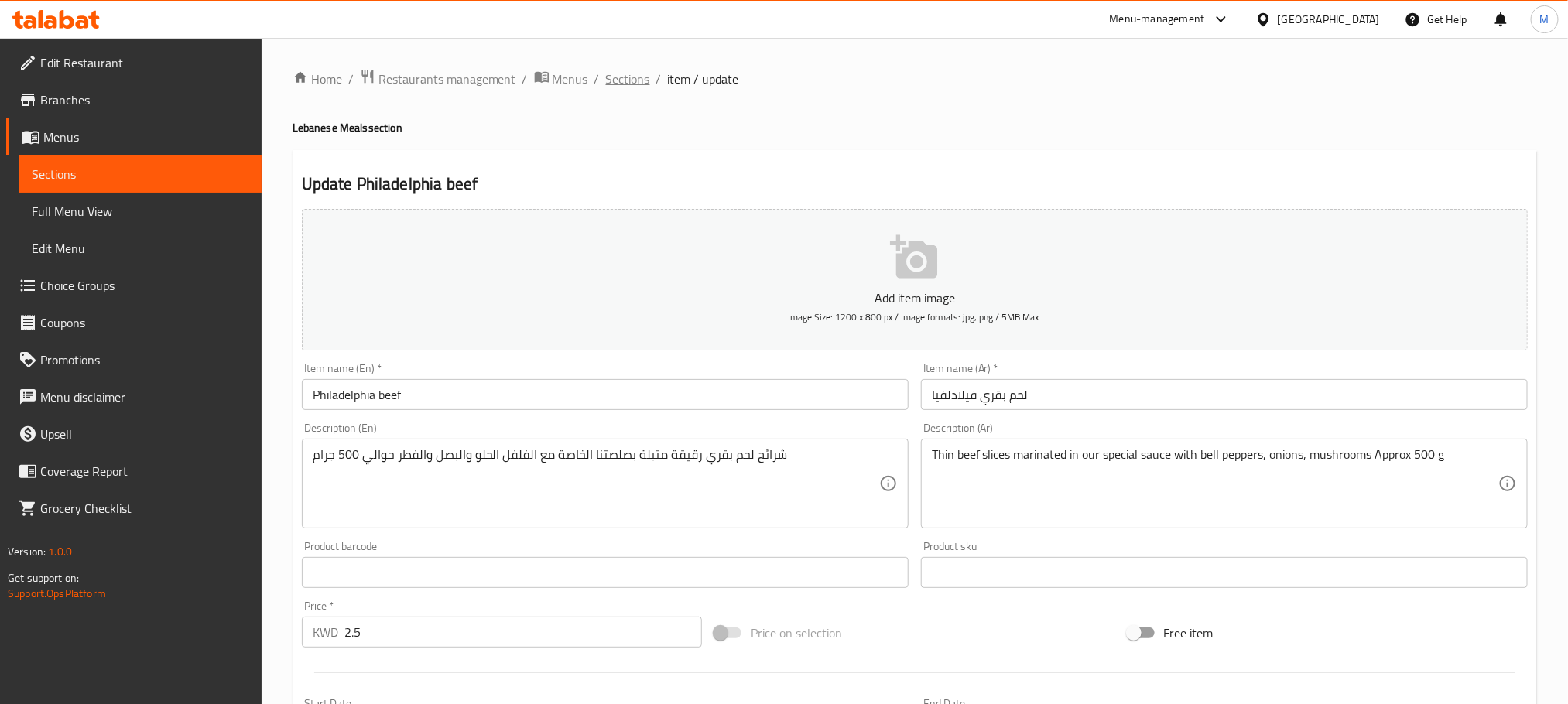
click at [634, 79] on span "Sections" at bounding box center [628, 79] width 44 height 18
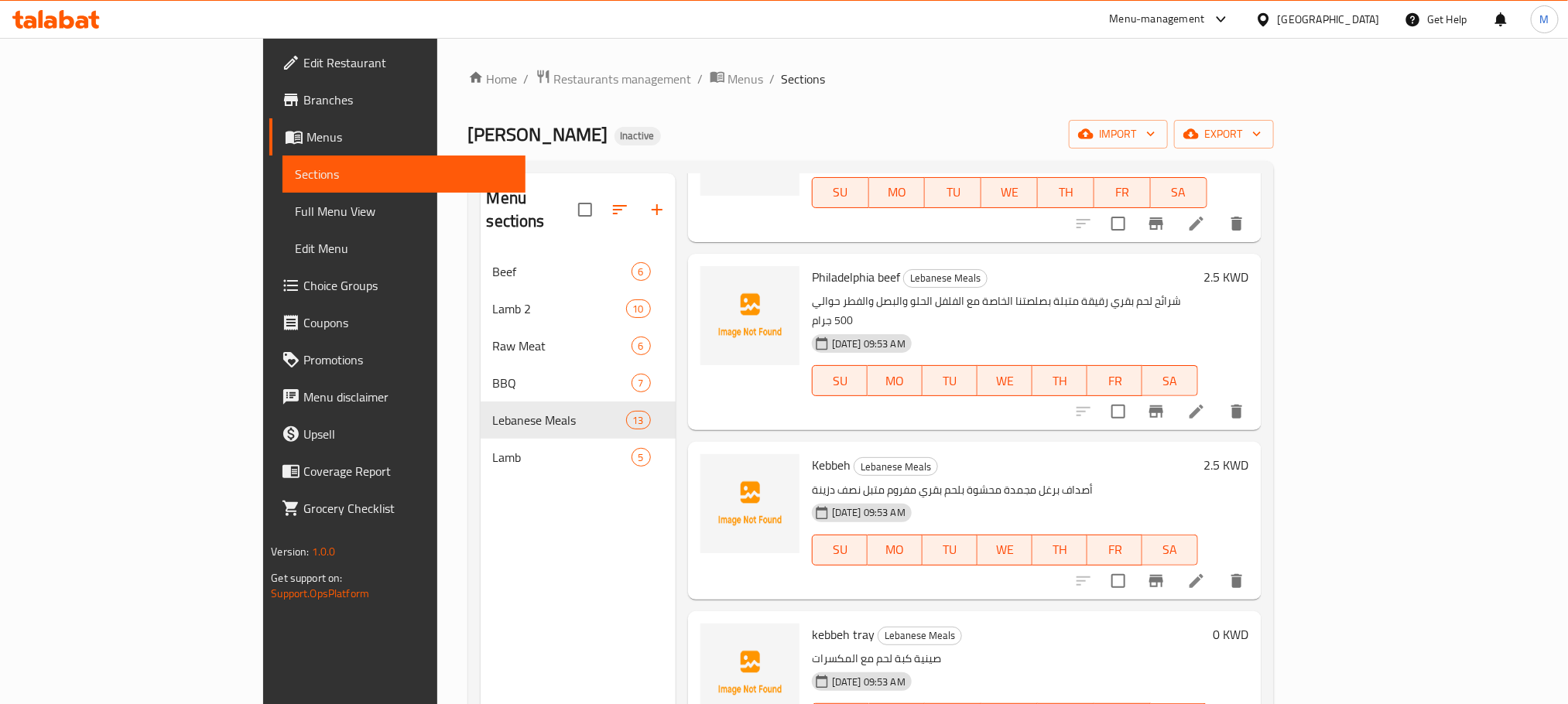
scroll to position [1082, 0]
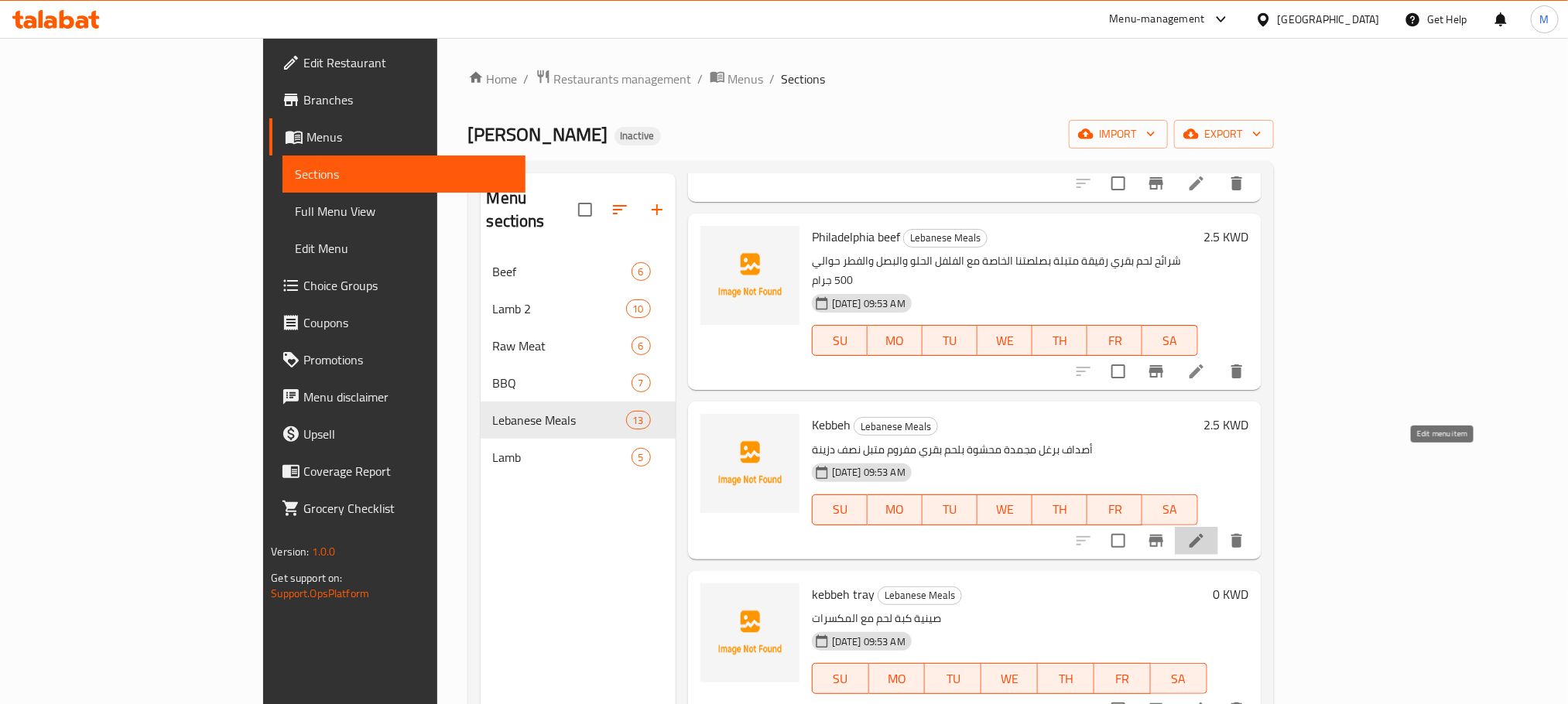
click at [1206, 531] on icon at bounding box center [1196, 540] width 18 height 18
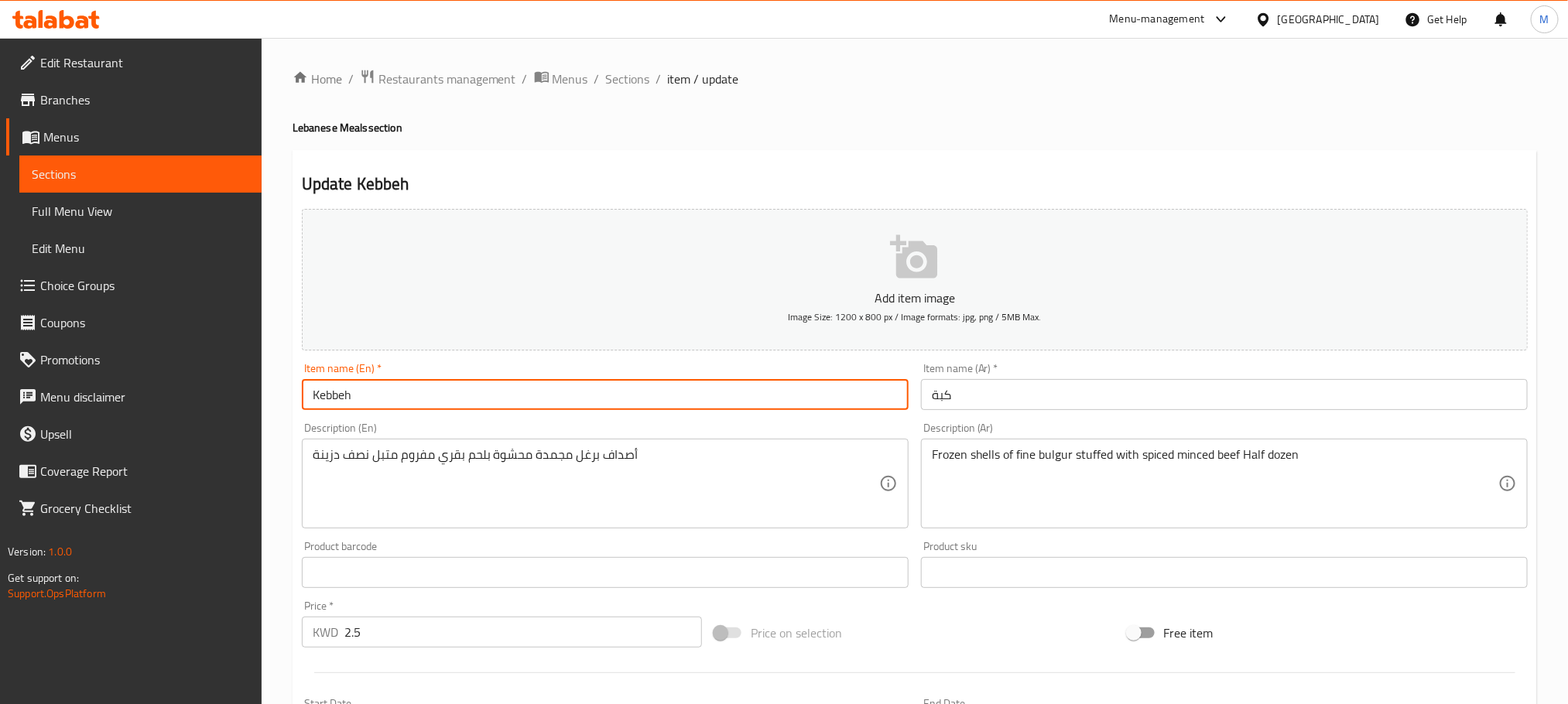
drag, startPoint x: 402, startPoint y: 399, endPoint x: 196, endPoint y: 479, distance: 221.0
click at [196, 479] on div "Edit Restaurant Branches Menus Sections Full Menu View Edit Menu Choice Groups …" at bounding box center [784, 565] width 1568 height 1055
click at [635, 83] on span "Sections" at bounding box center [628, 79] width 44 height 18
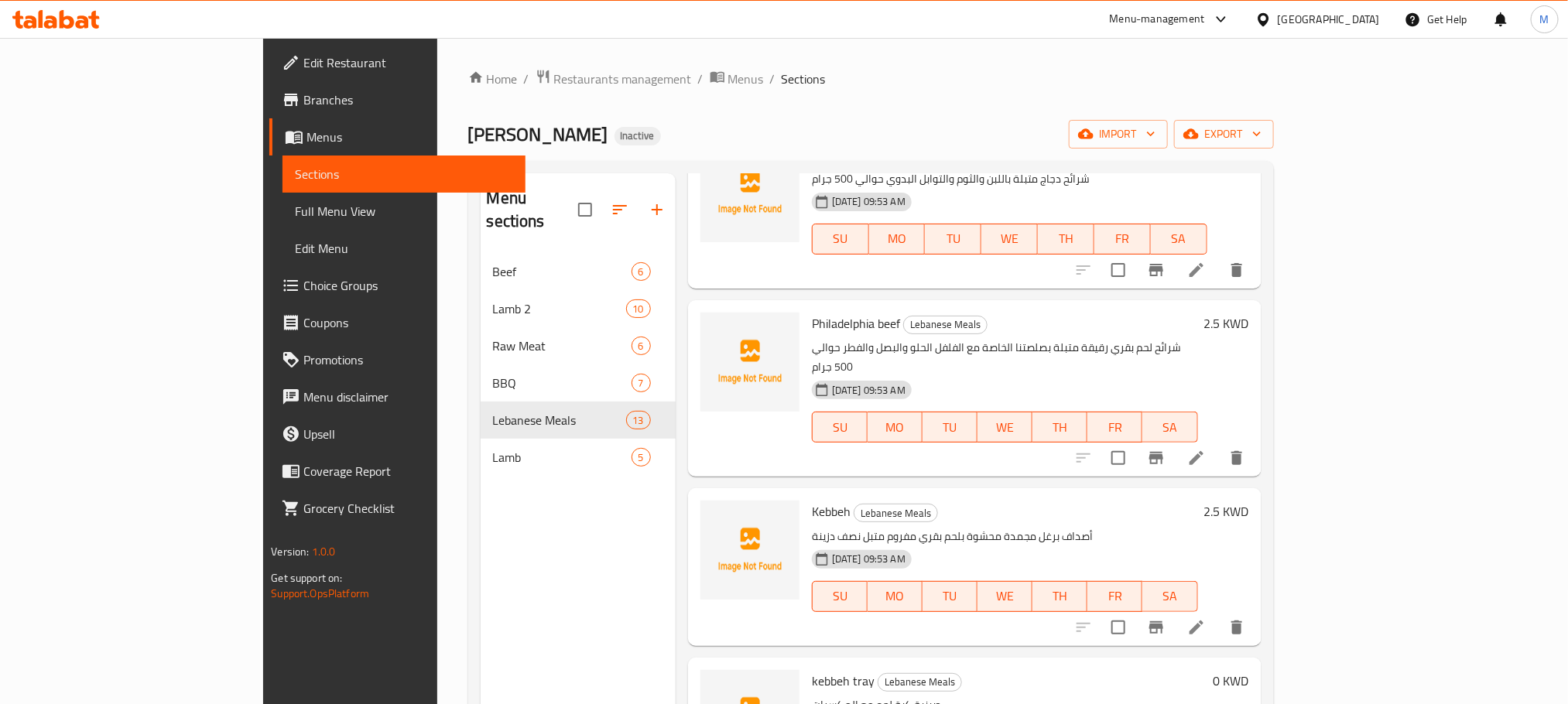
scroll to position [1135, 0]
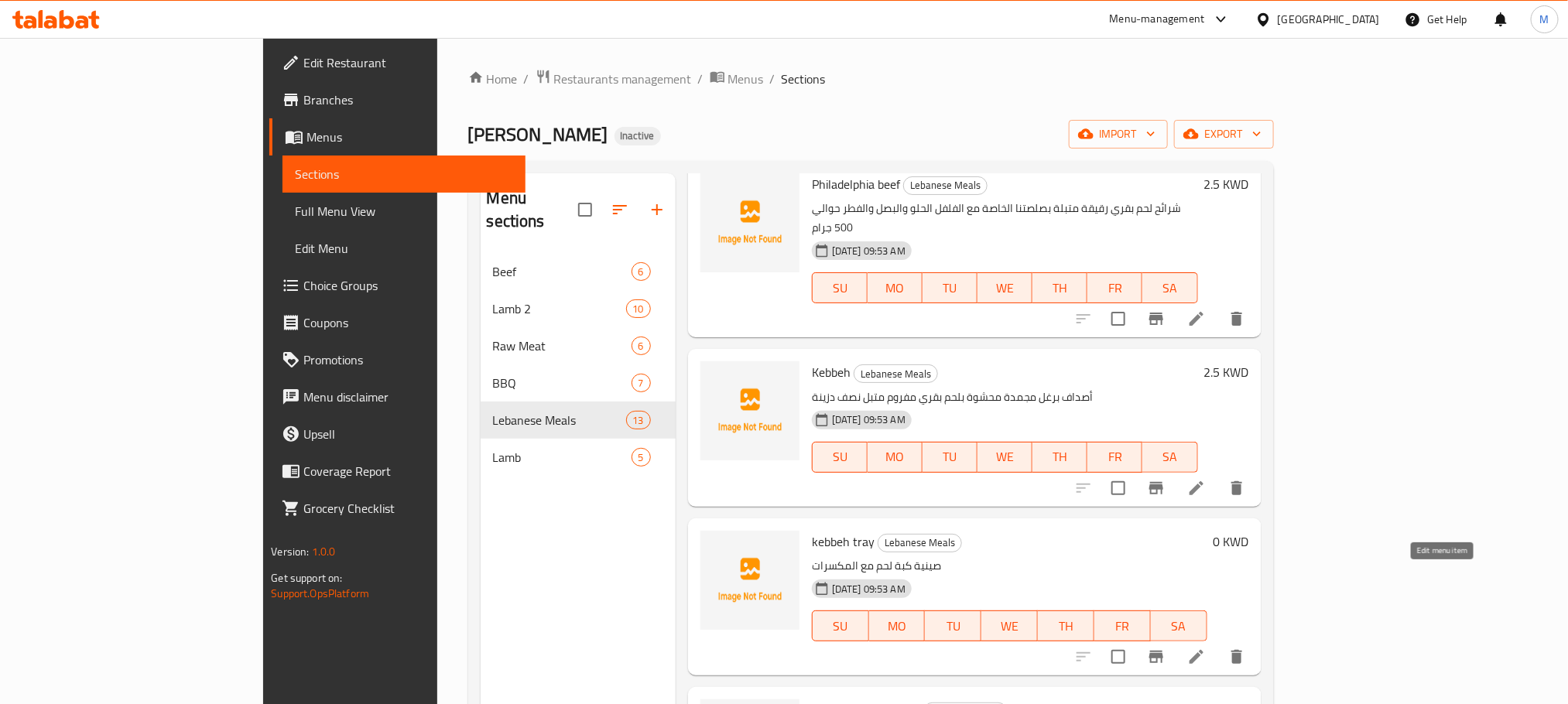
click at [1203, 649] on icon at bounding box center [1196, 656] width 14 height 14
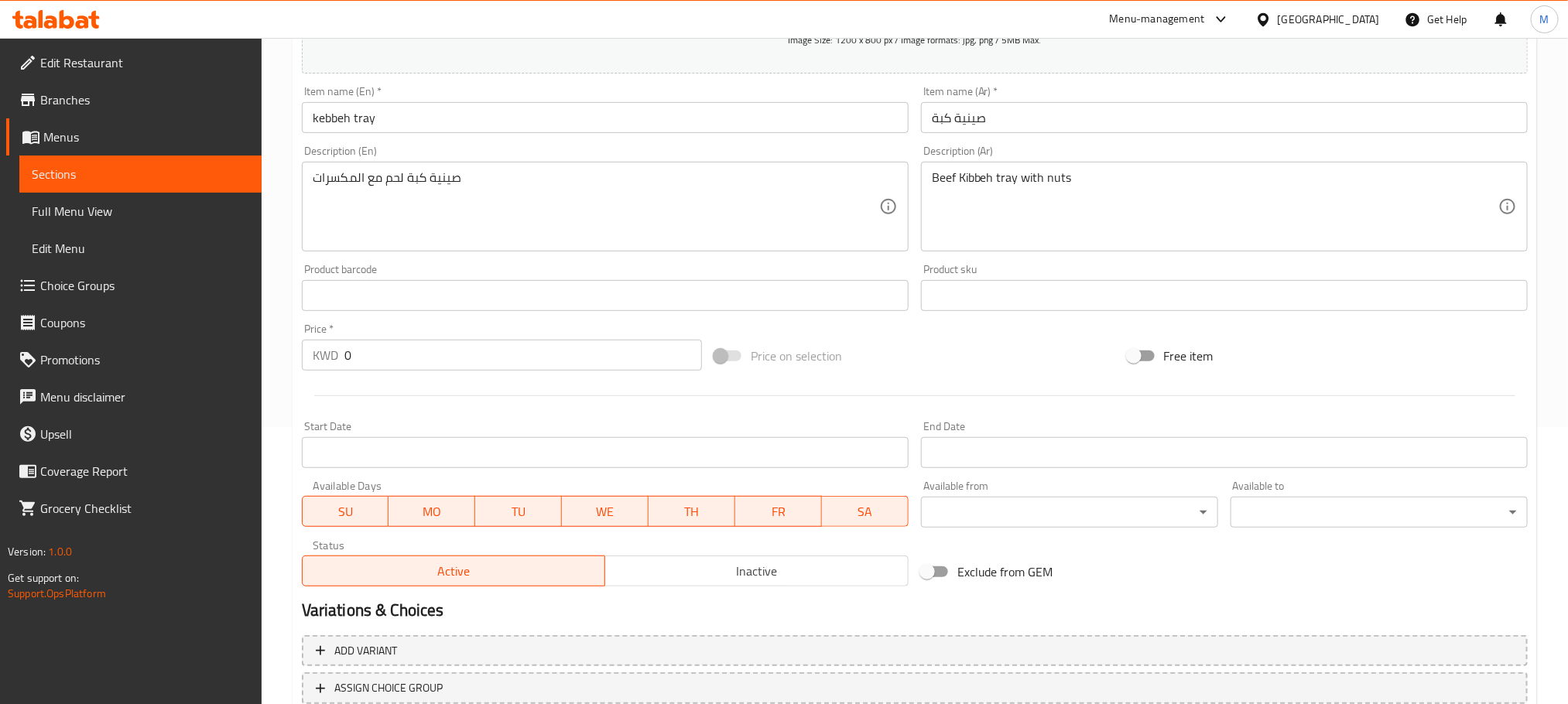
scroll to position [348, 0]
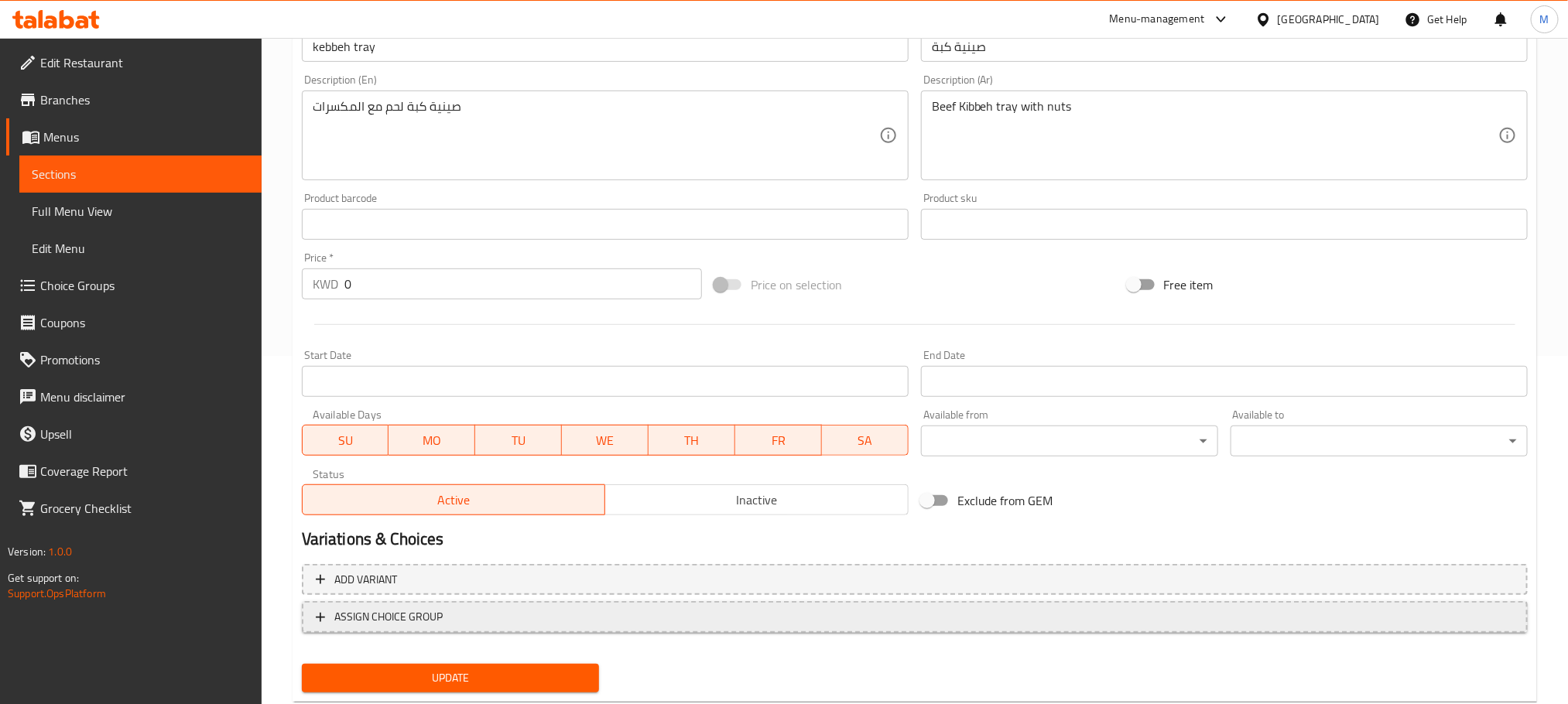
click at [553, 613] on span "ASSIGN CHOICE GROUP" at bounding box center [915, 617] width 1198 height 19
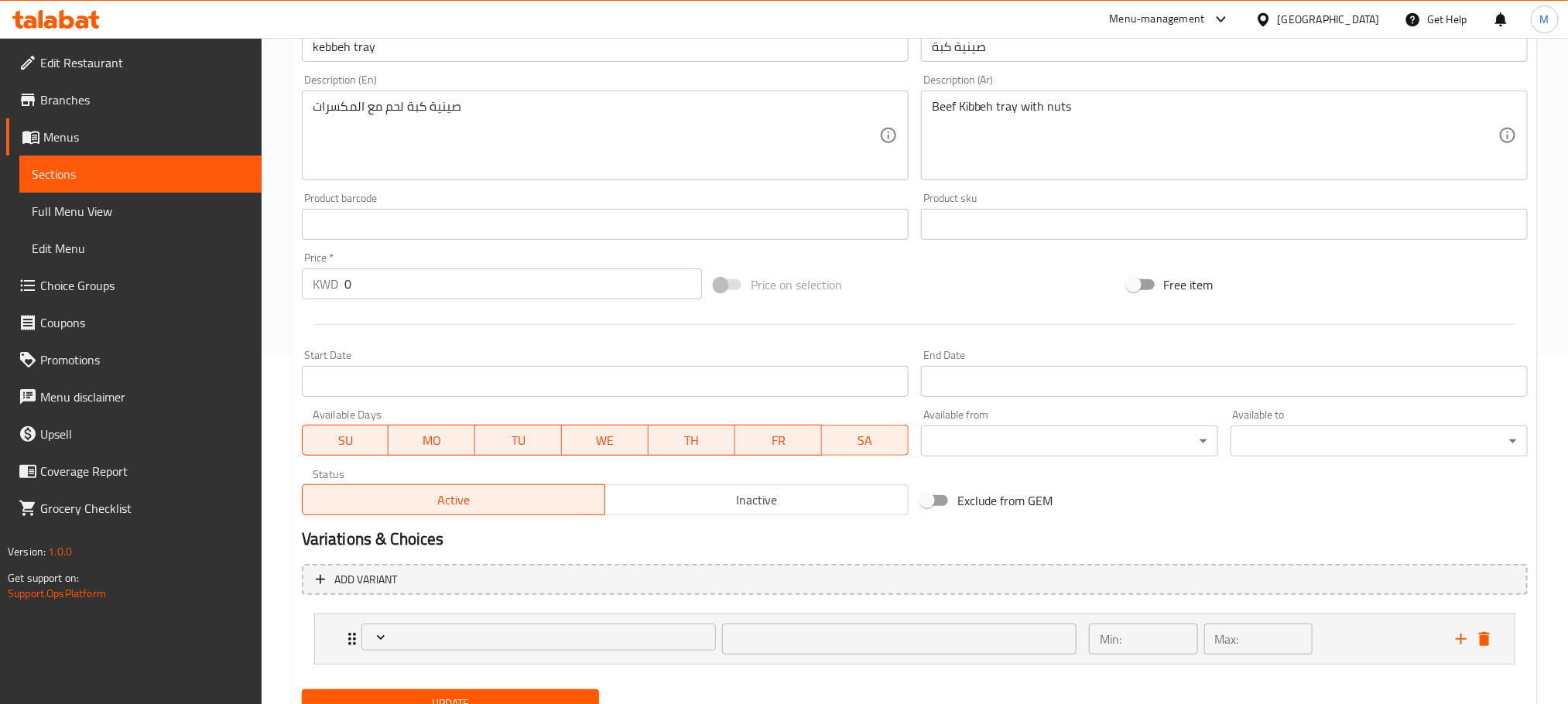
scroll to position [414, 0]
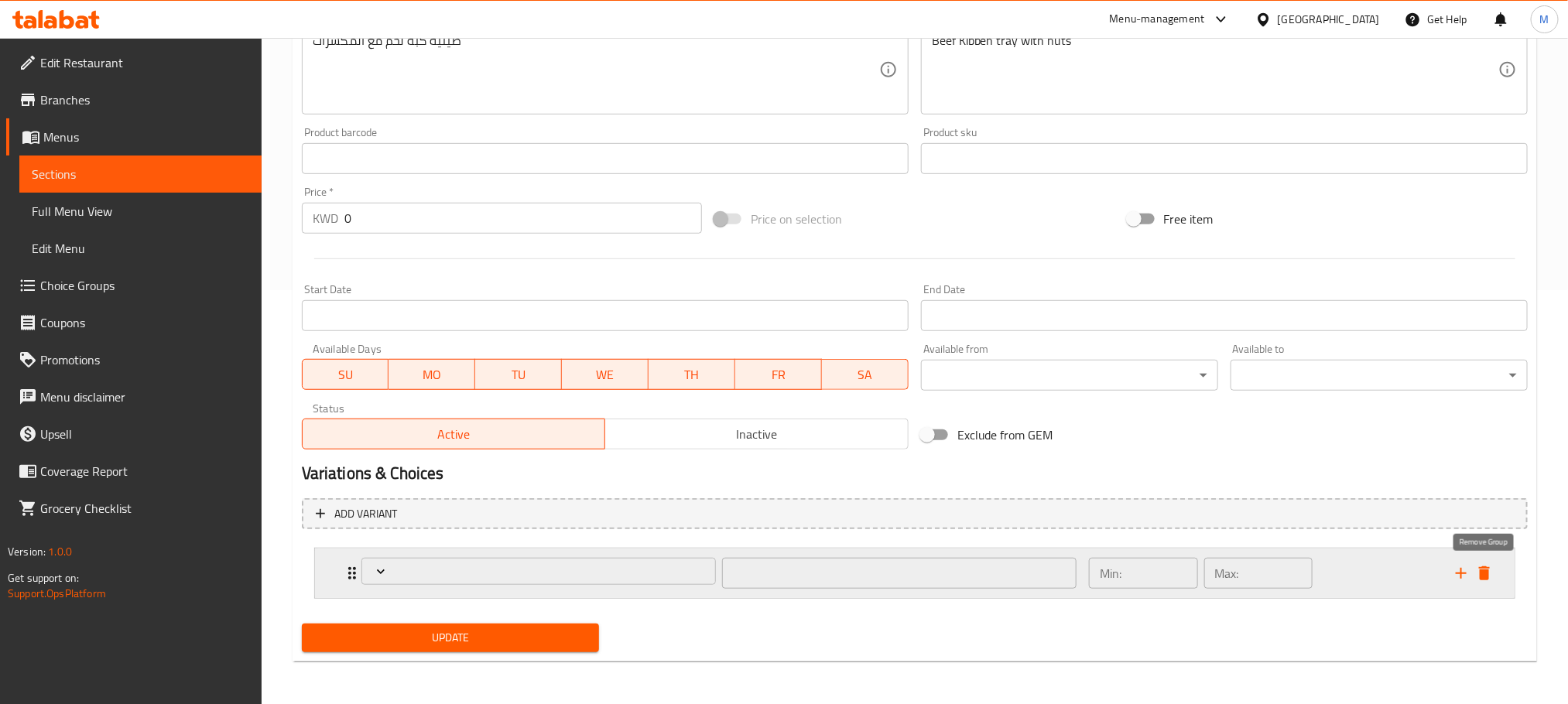
click at [1488, 574] on icon "delete" at bounding box center [1484, 572] width 10 height 14
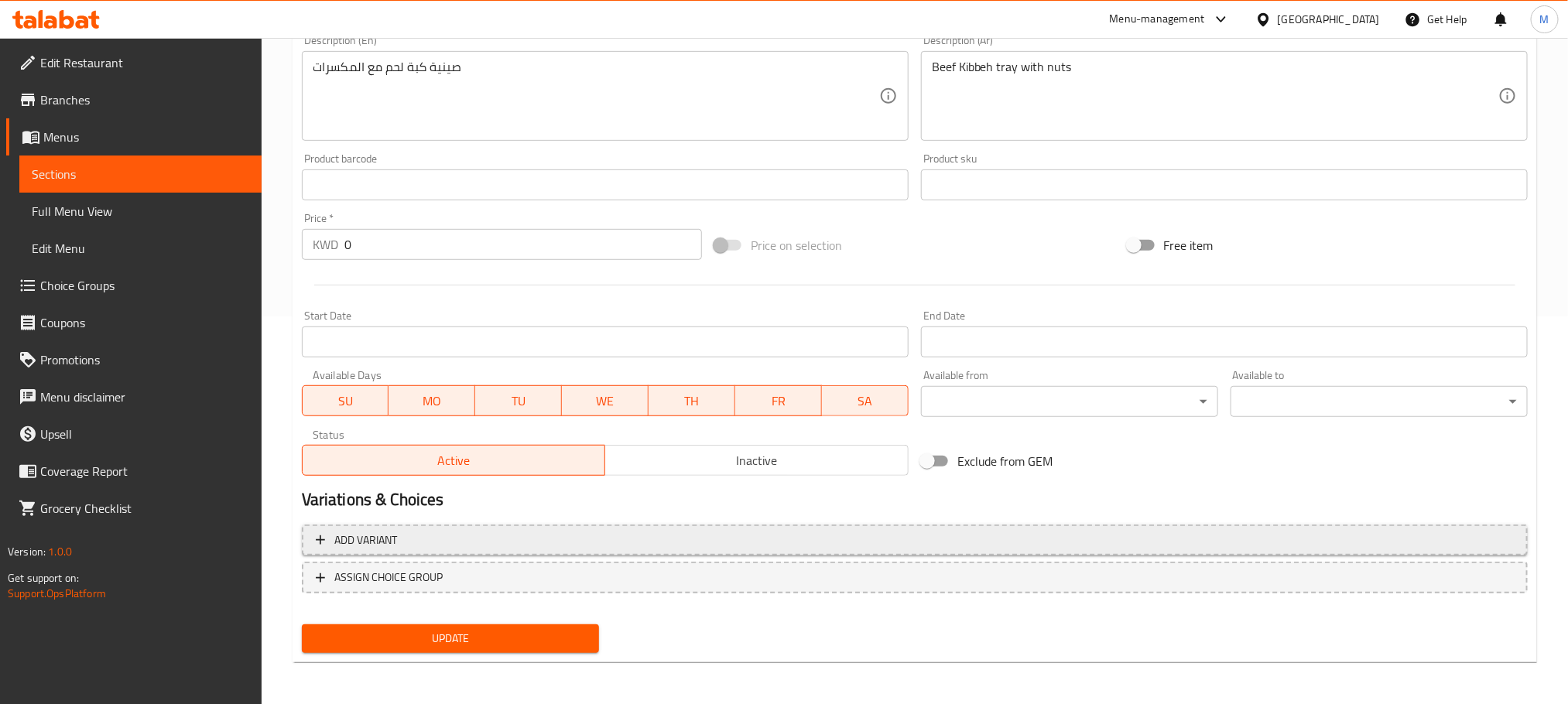
click at [456, 542] on span "Add variant" at bounding box center [915, 540] width 1198 height 19
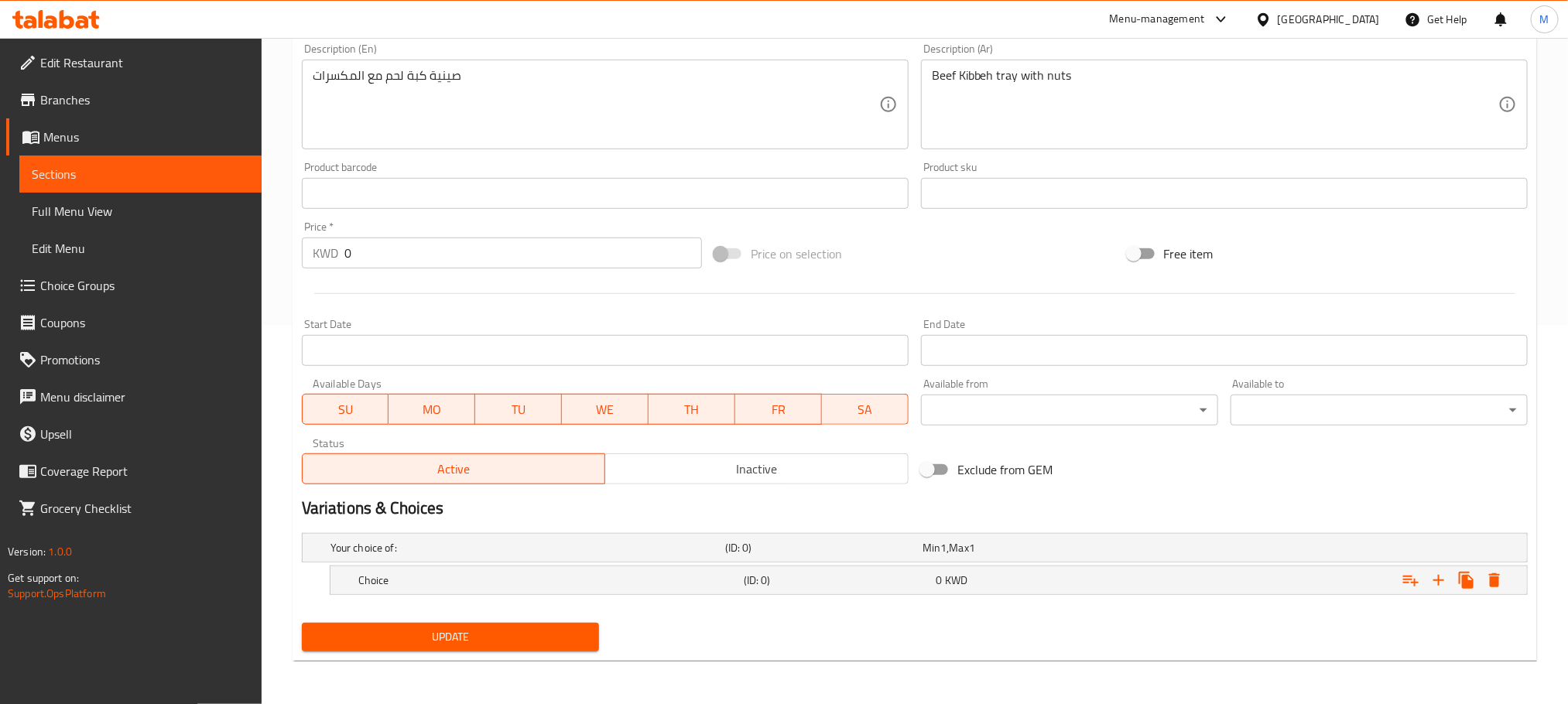
scroll to position [380, 0]
click at [428, 555] on h5 "Choice" at bounding box center [525, 547] width 389 height 15
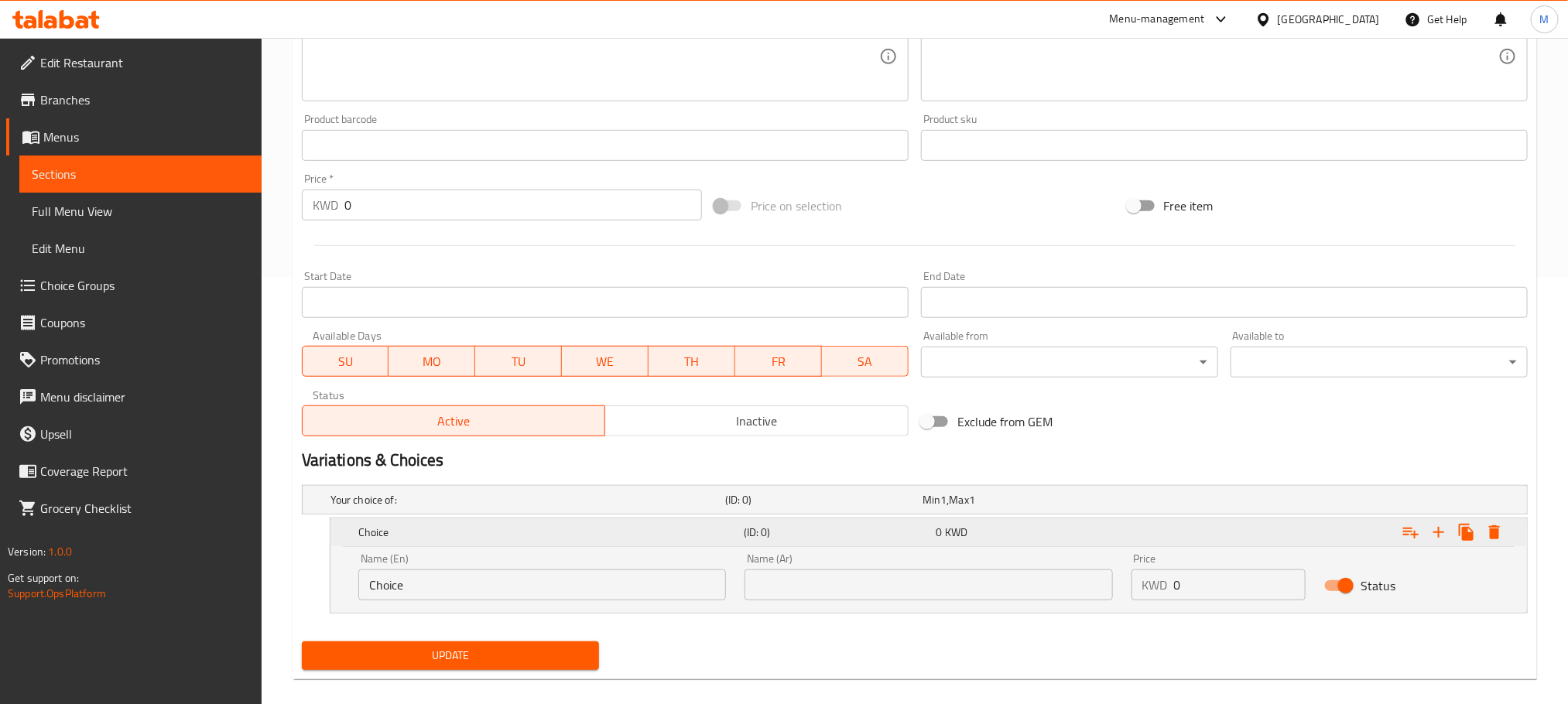
scroll to position [446, 0]
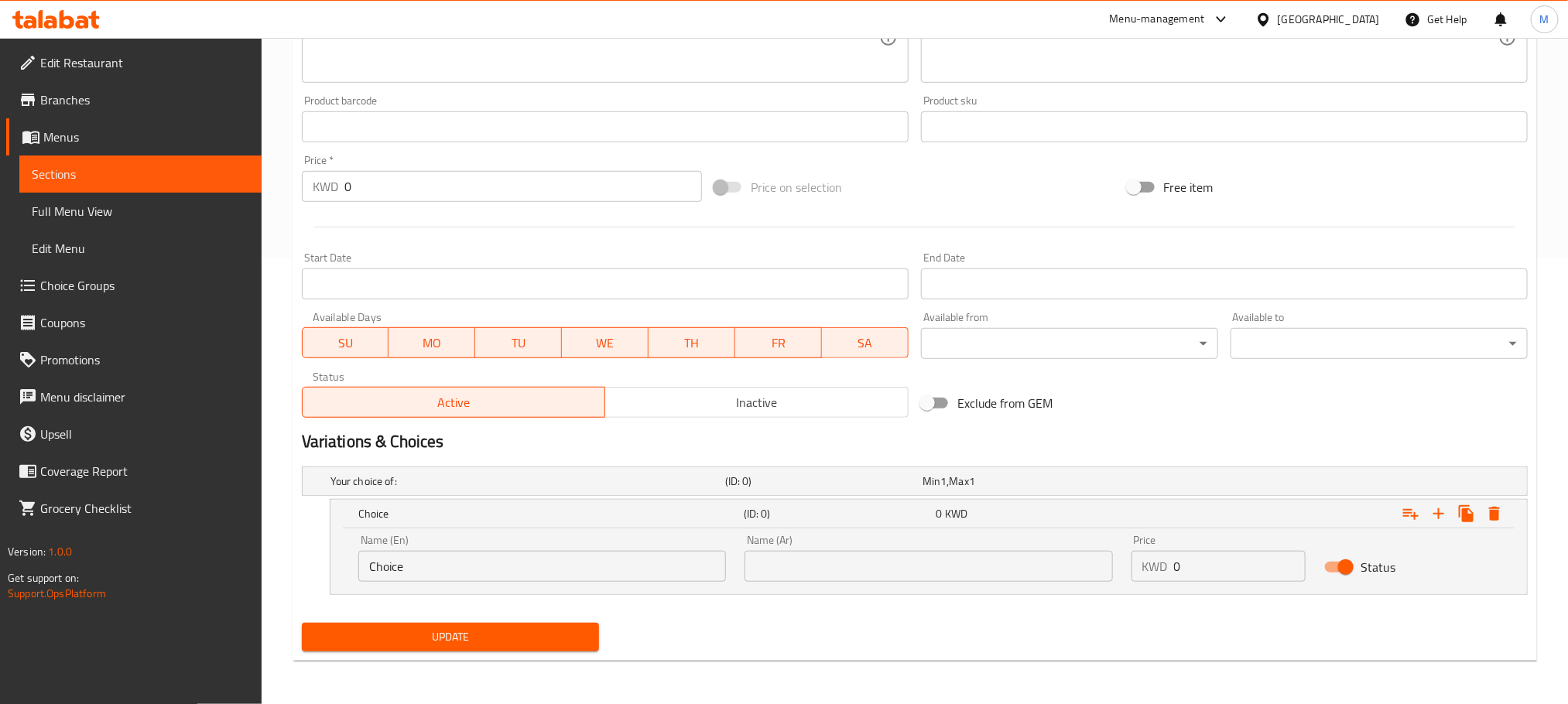
drag, startPoint x: 297, startPoint y: 602, endPoint x: 235, endPoint y: 623, distance: 65.5
click at [235, 623] on div "Edit Restaurant Branches Menus Sections Full Menu View Edit Menu Choice Groups …" at bounding box center [784, 148] width 1568 height 1112
paste input "Approx 500 g"
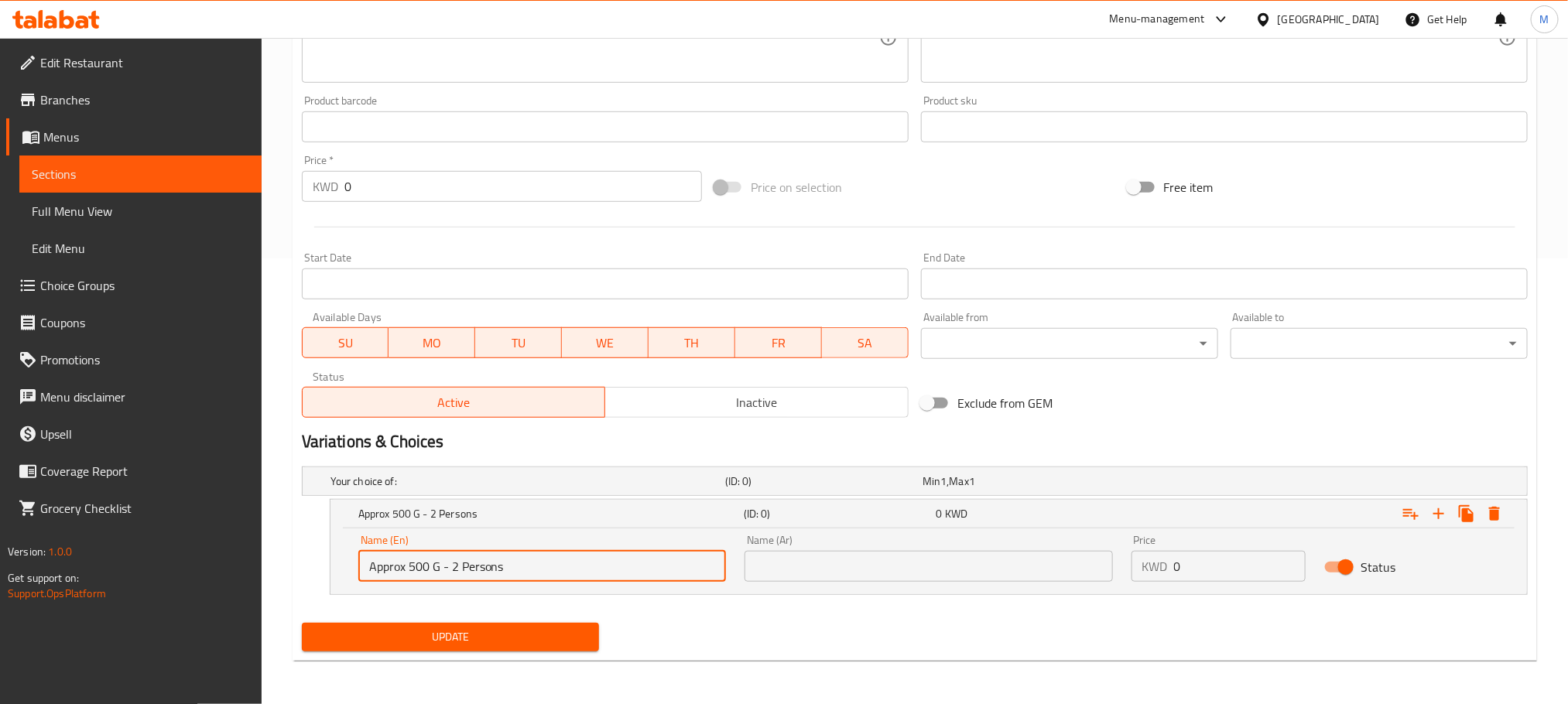
type input "Approx 500 G - 2 Persons"
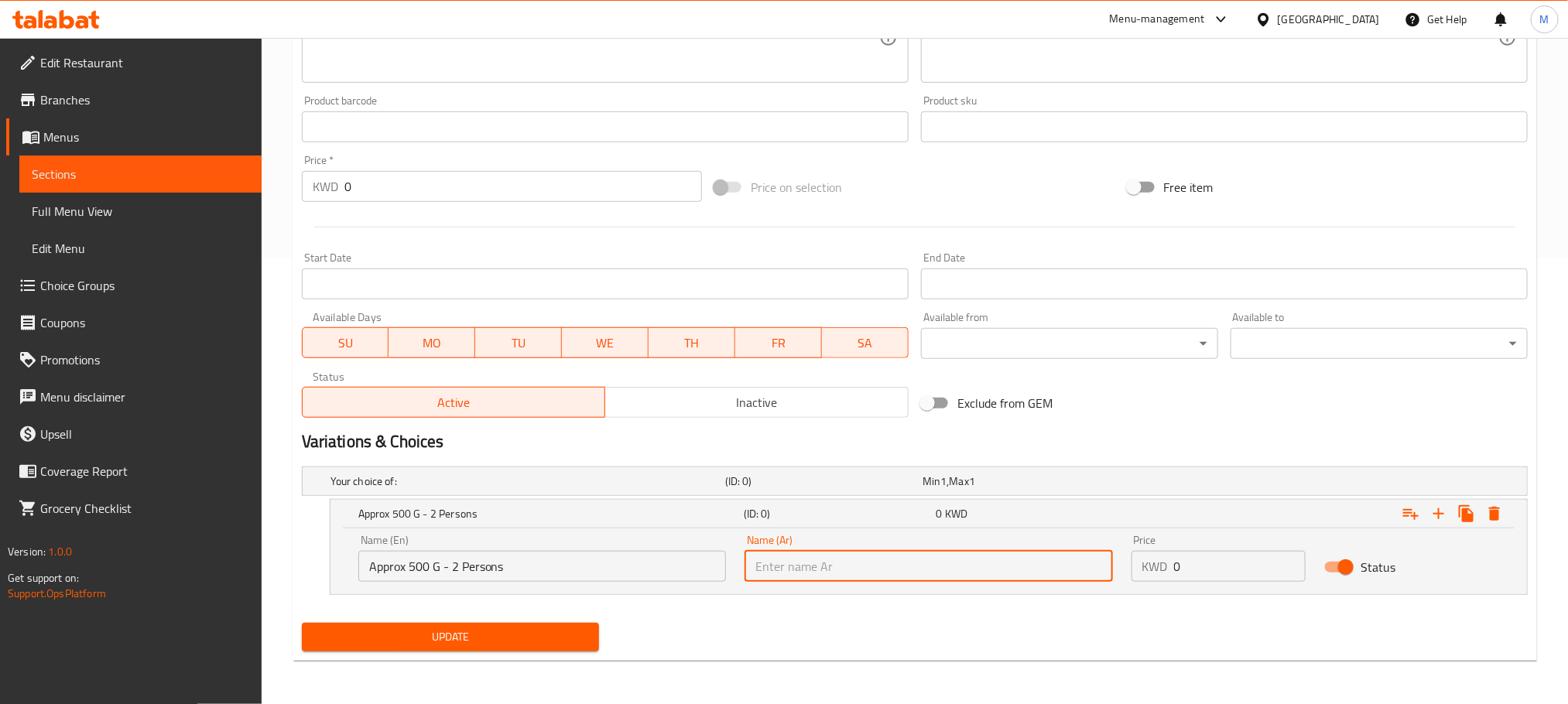
click at [846, 557] on input "text" at bounding box center [929, 566] width 368 height 31
type input "500 ج تقريبا - شخصين"
click at [801, 608] on nav at bounding box center [915, 604] width 1226 height 12
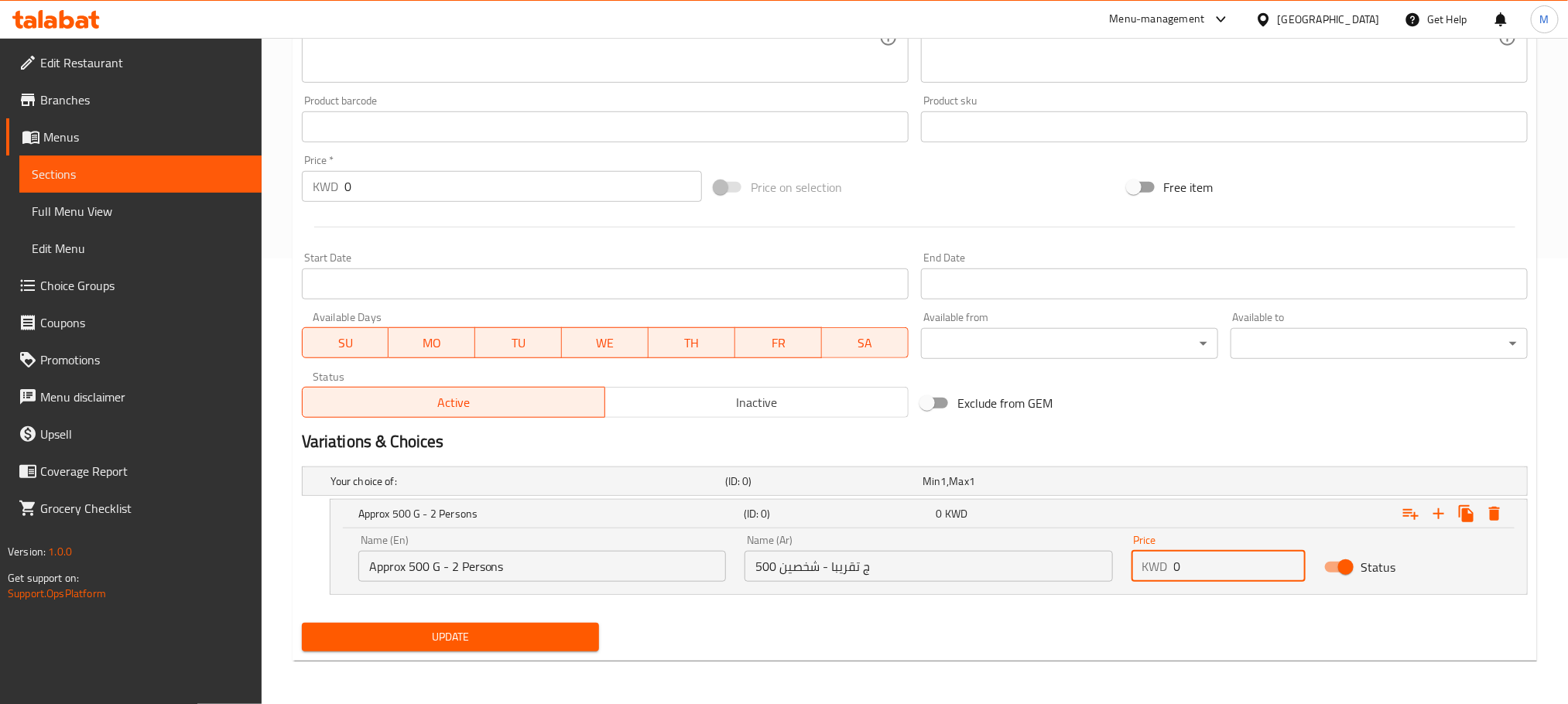
drag, startPoint x: 1185, startPoint y: 564, endPoint x: 985, endPoint y: 641, distance: 214.3
click at [985, 641] on div "Add item image Image Size: 1200 x 800 px / Image formats: jpg, png / 5MB Max. I…" at bounding box center [915, 206] width 1239 height 900
type input "5"
click at [1434, 509] on icon "Expand" at bounding box center [1439, 513] width 18 height 18
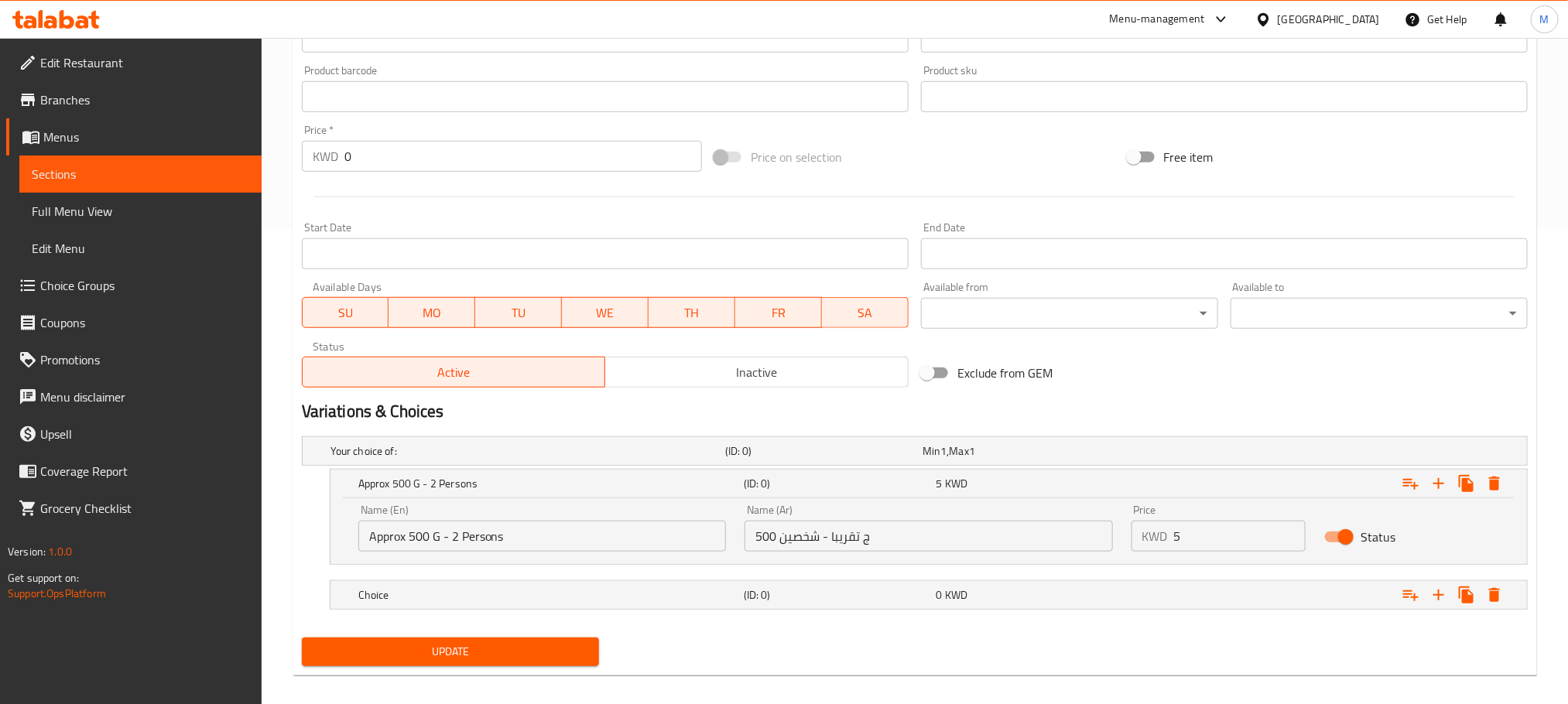
scroll to position [492, 0]
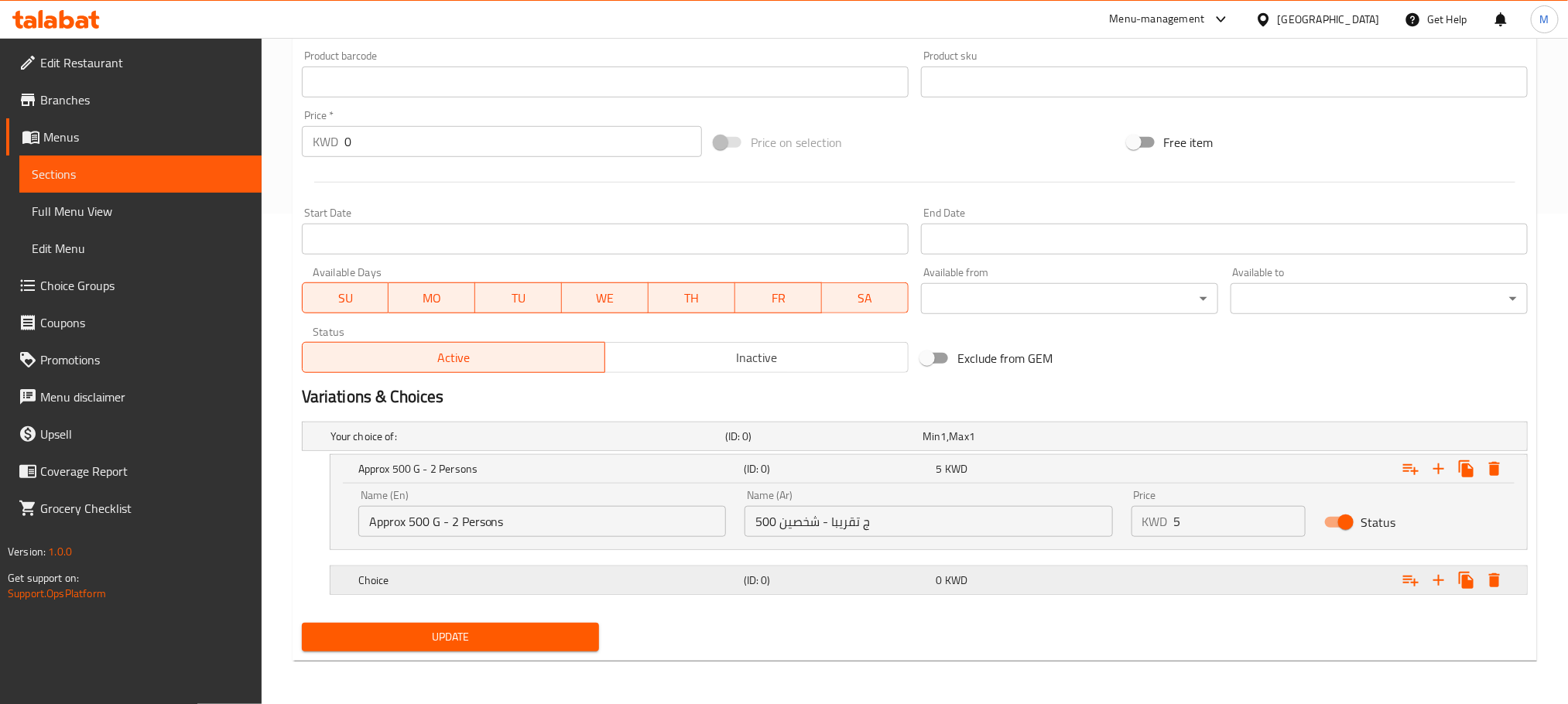
click at [509, 447] on div "Choice" at bounding box center [525, 436] width 394 height 22
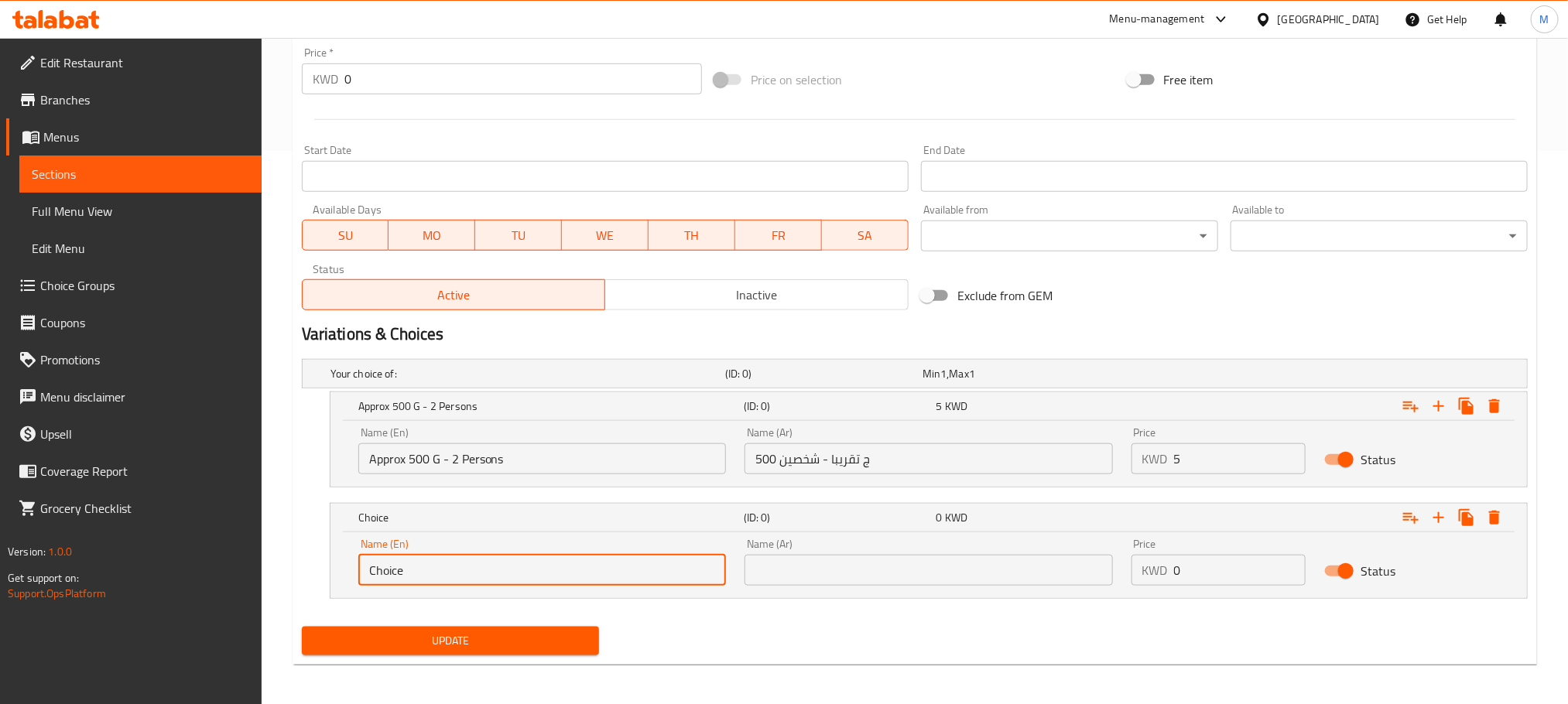
drag, startPoint x: 430, startPoint y: 633, endPoint x: 227, endPoint y: 669, distance: 206.2
click at [222, 690] on div "Edit Restaurant Branches Menus Sections Full Menu View Edit Menu Choice Groups …" at bounding box center [784, 96] width 1568 height 1223
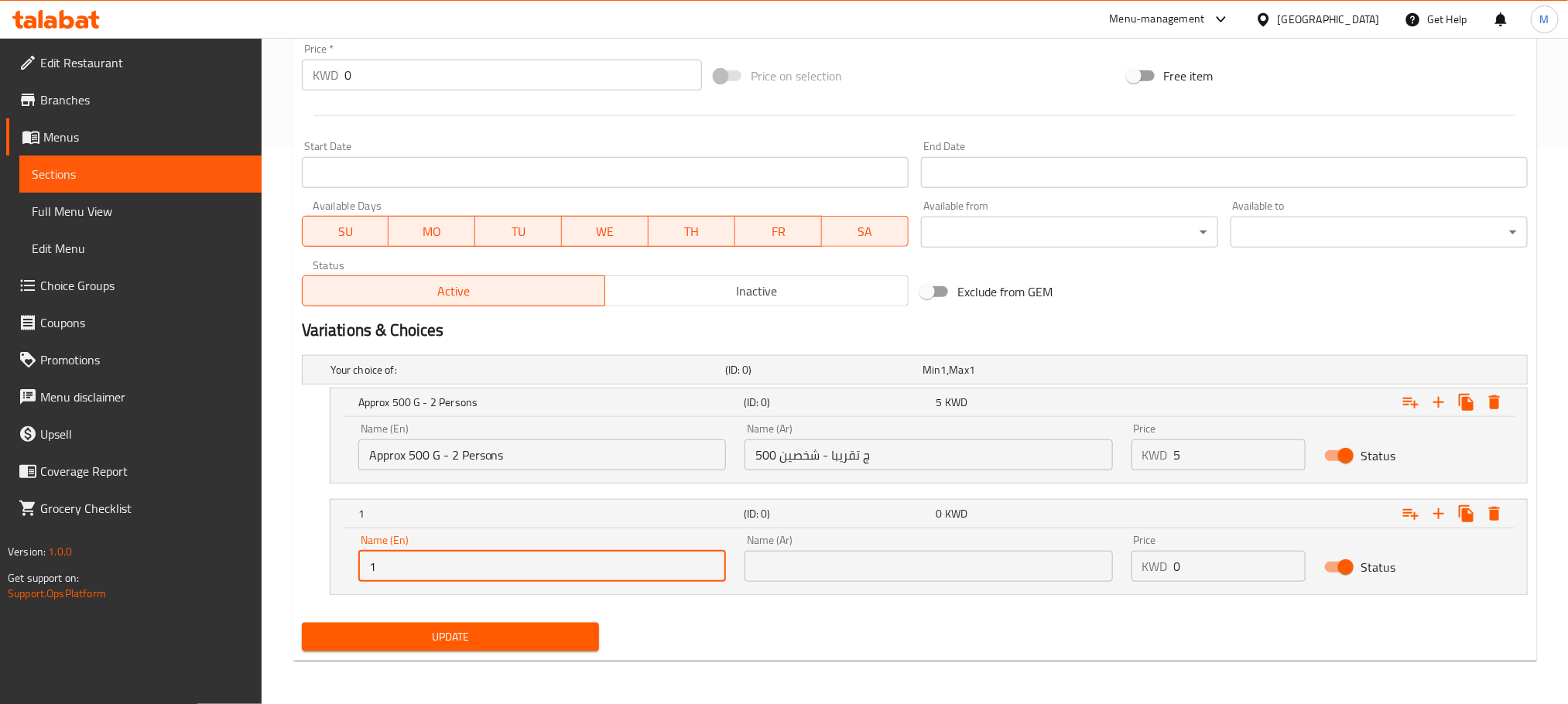
type input "1 Kilo"
click at [876, 568] on input "text" at bounding box center [929, 566] width 368 height 31
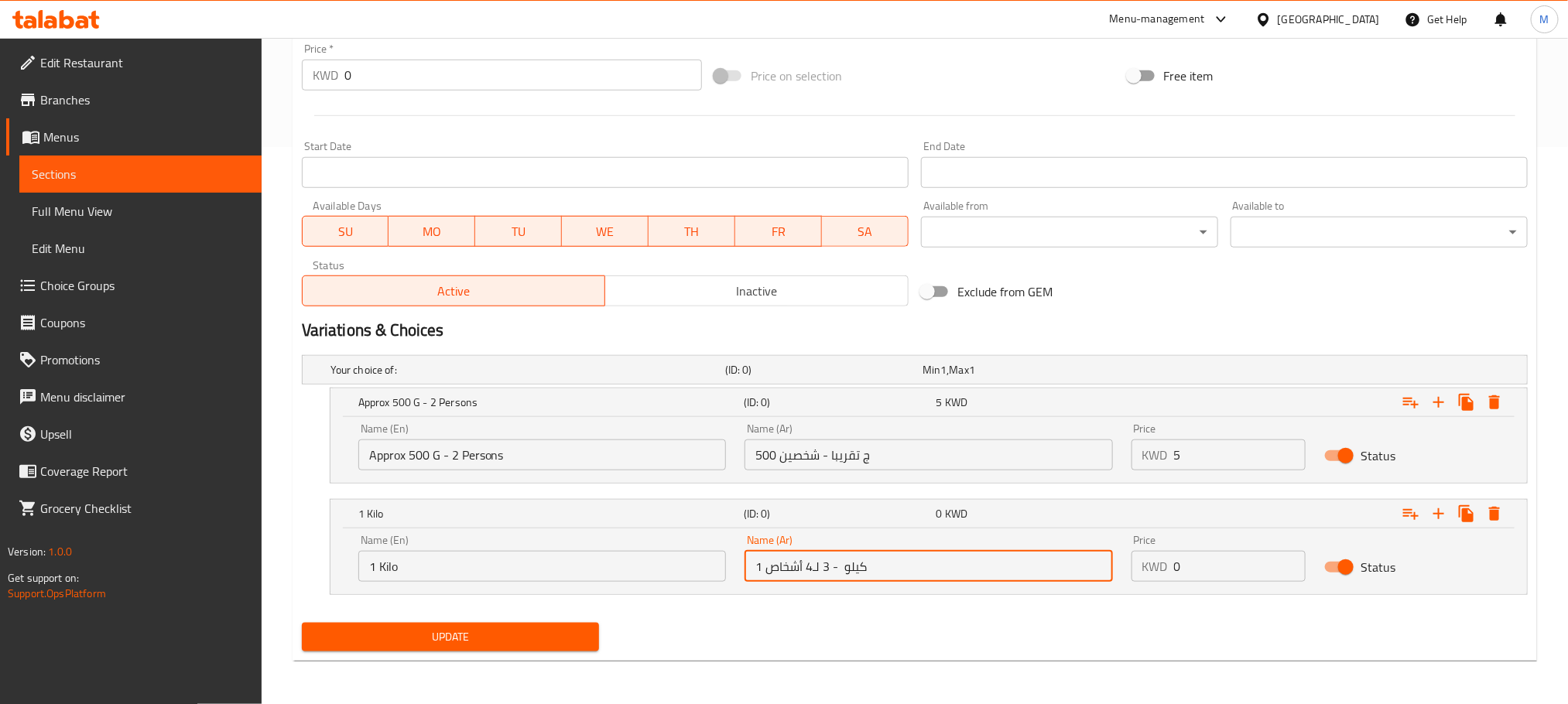
type input "1 كيلو - 3 لـ4 أشخاص"
click at [606, 564] on input "1 Kilo" at bounding box center [542, 566] width 368 height 31
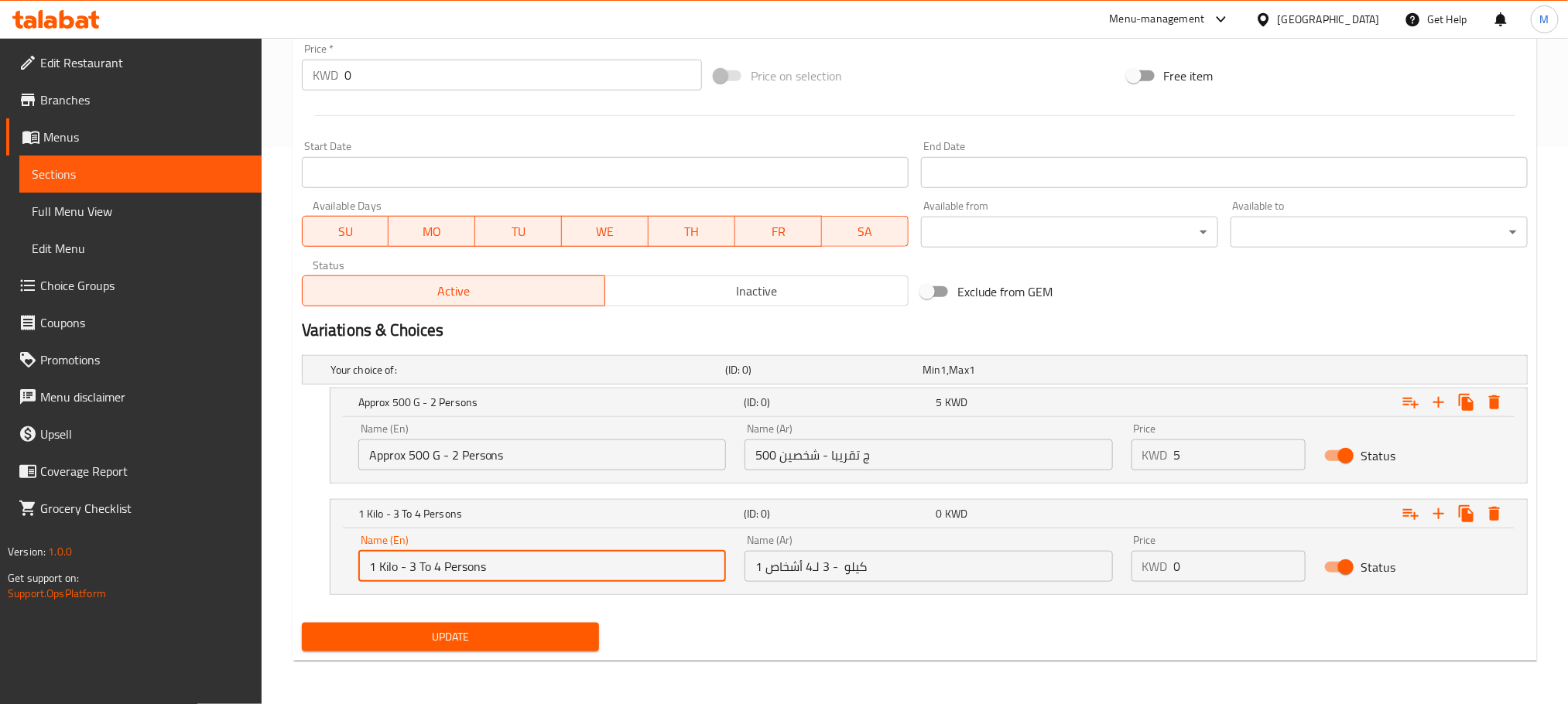
type input "1 Kilo - 3 To 4 Persons"
drag, startPoint x: 803, startPoint y: 602, endPoint x: 855, endPoint y: 562, distance: 65.6
click at [806, 604] on nav at bounding box center [915, 604] width 1226 height 12
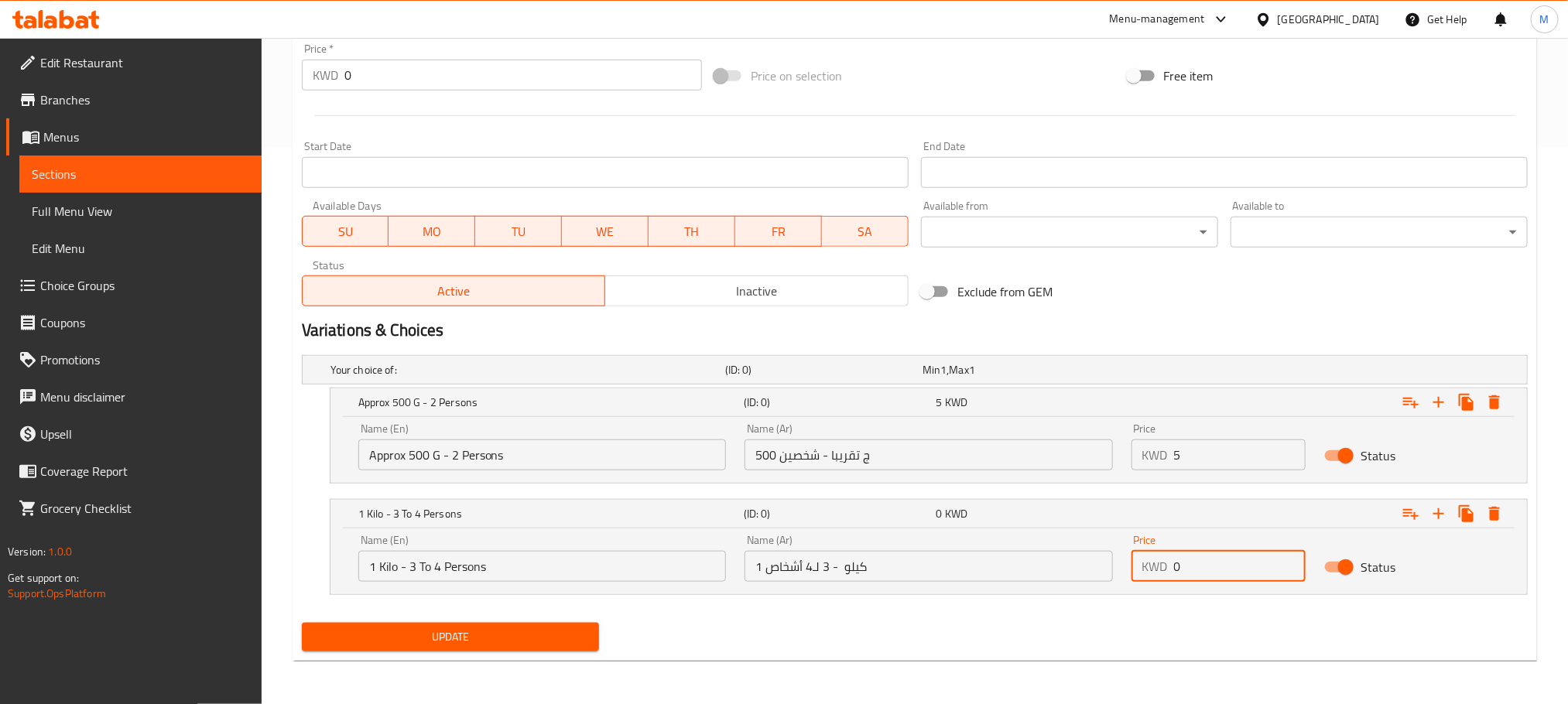
drag, startPoint x: 1211, startPoint y: 574, endPoint x: 1027, endPoint y: 620, distance: 189.7
click at [1027, 621] on div "Add item image Image Size: 1200 x 800 px / Image formats: jpg, png / 5MB Max. I…" at bounding box center [915, 151] width 1239 height 1011
type input "10"
drag, startPoint x: 915, startPoint y: 639, endPoint x: 910, endPoint y: 623, distance: 16.8
click at [916, 639] on div "Update" at bounding box center [915, 637] width 1239 height 41
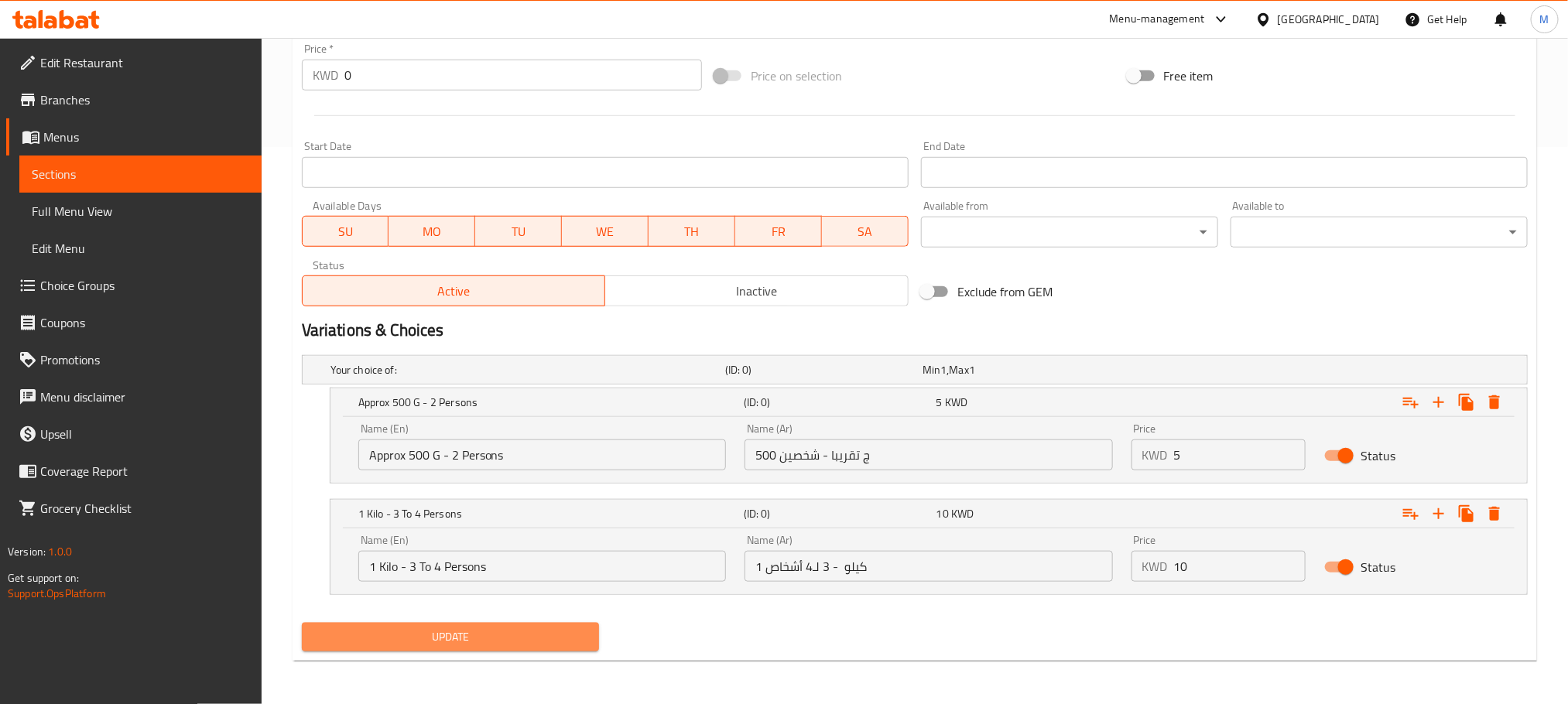
drag, startPoint x: 493, startPoint y: 629, endPoint x: 521, endPoint y: 694, distance: 70.8
click at [495, 629] on span "Update" at bounding box center [450, 637] width 272 height 19
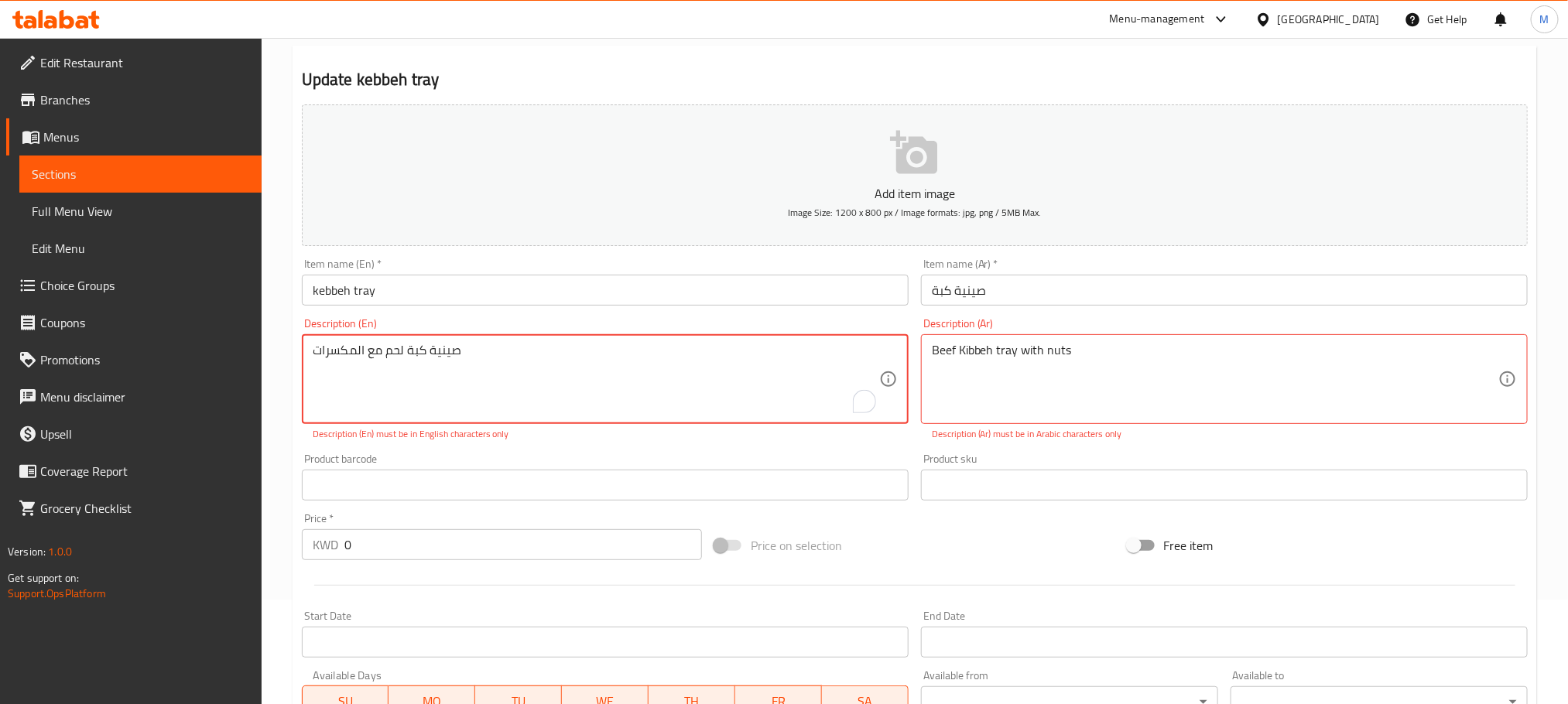
click at [441, 360] on textarea "صينية كبة لحم مع المكسرات" at bounding box center [595, 380] width 566 height 74
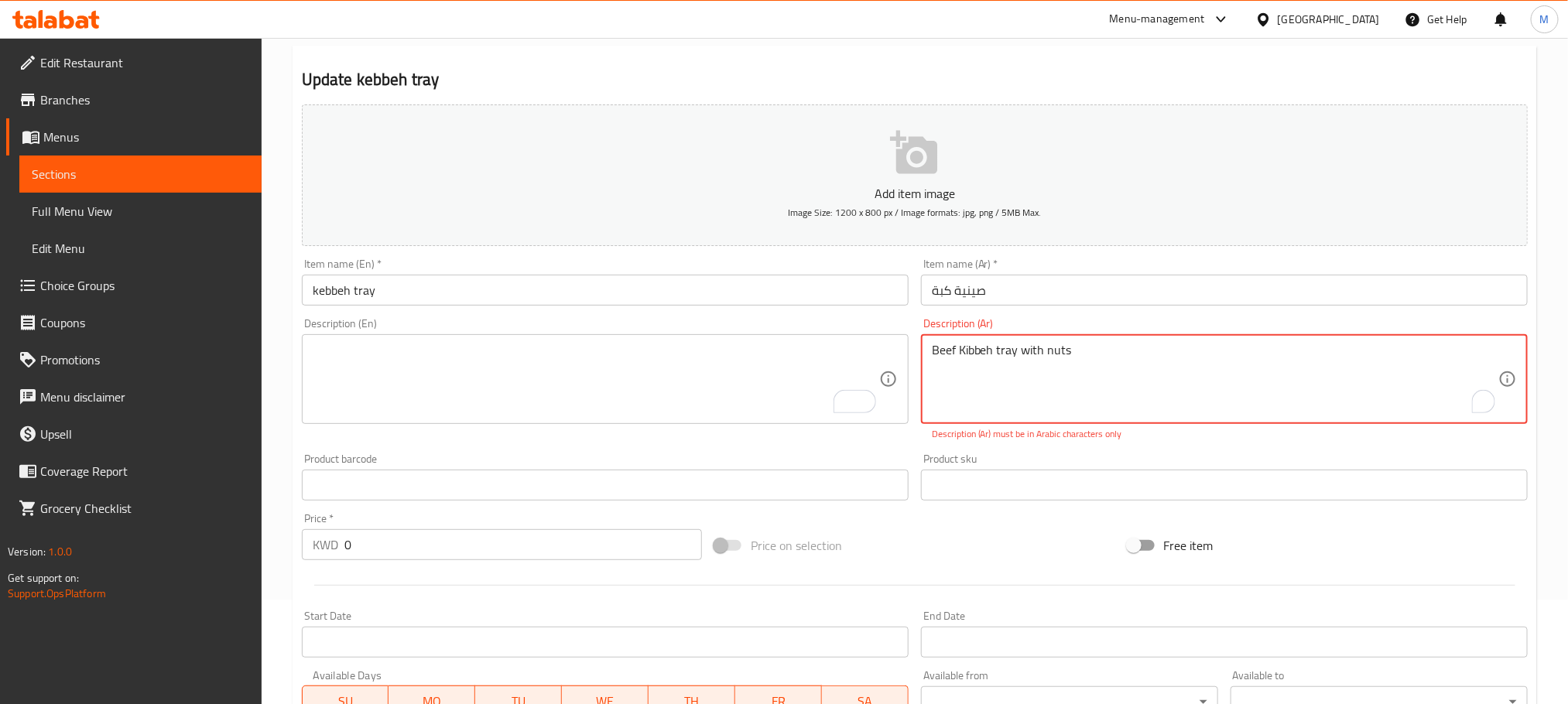
paste textarea "صينية كبة لحم مع المكسرات"
click at [1038, 355] on textarea "Beef Kibbeh tray with nuts صينية كبة لحم مع المكسرات" at bounding box center [1215, 380] width 566 height 74
click at [1038, 351] on textarea "Beef Kibbeh tray with nuts صينية كبة لحم مع المكسرات" at bounding box center [1215, 380] width 566 height 74
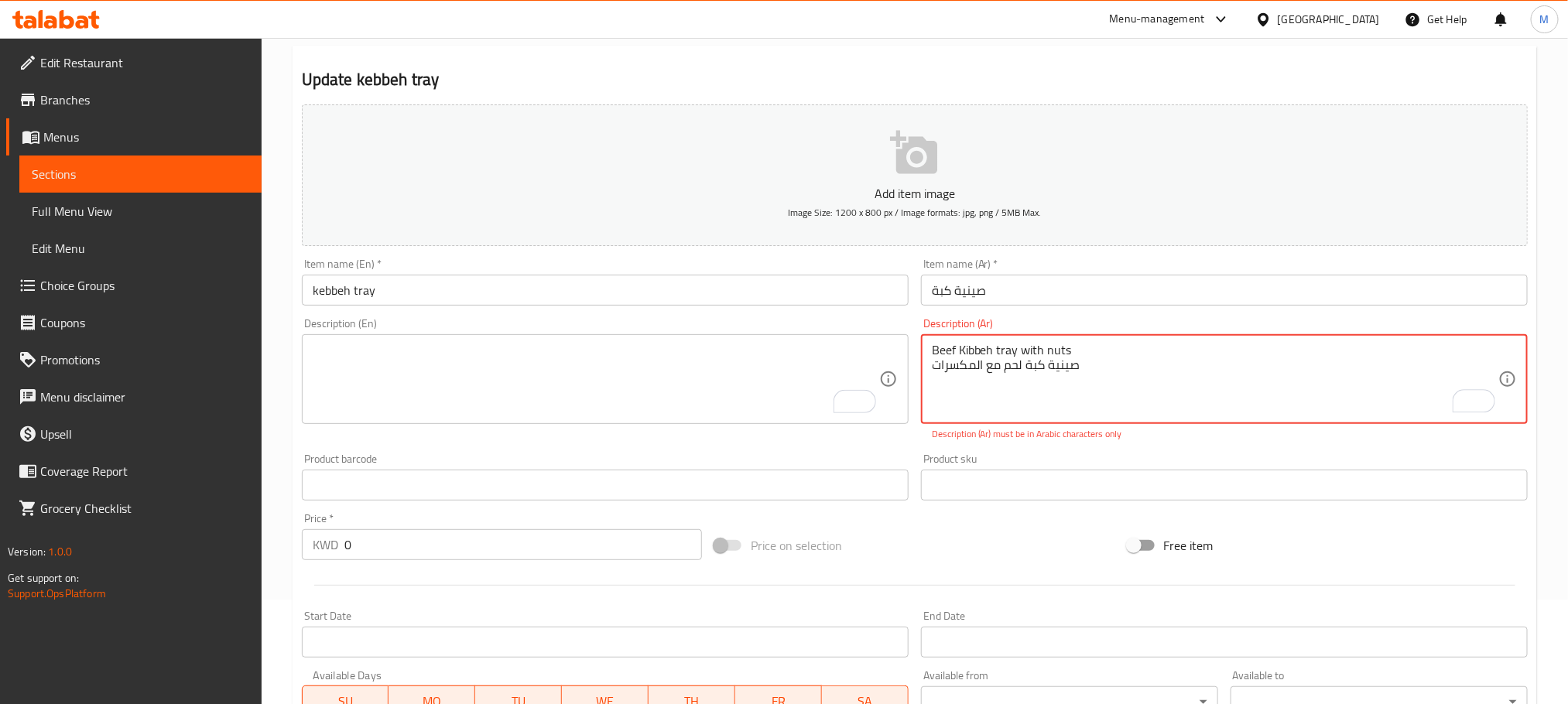
click at [1036, 351] on textarea "Beef Kibbeh tray with nuts صينية كبة لحم مع المكسرات" at bounding box center [1215, 380] width 566 height 74
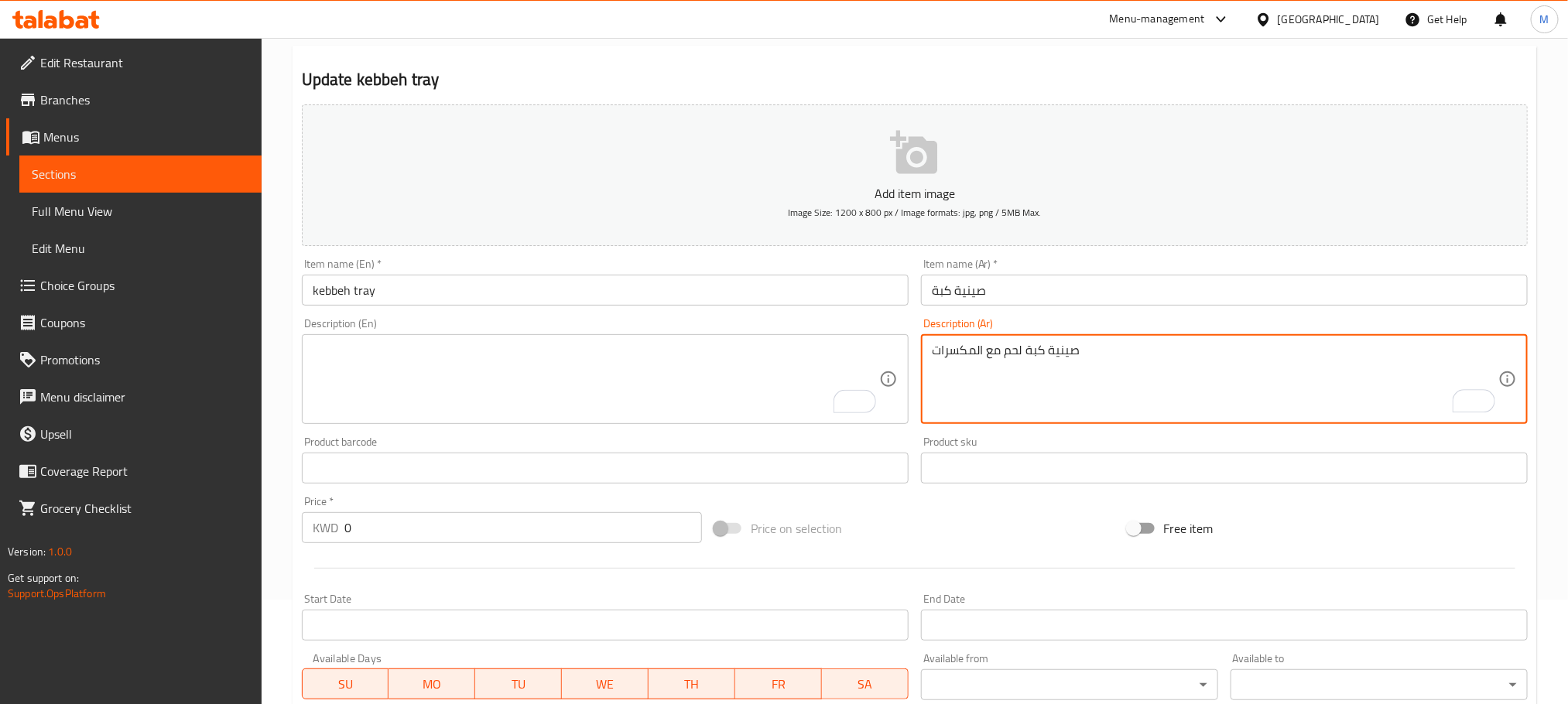
type textarea "صينية كبة لحم مع المكسرات"
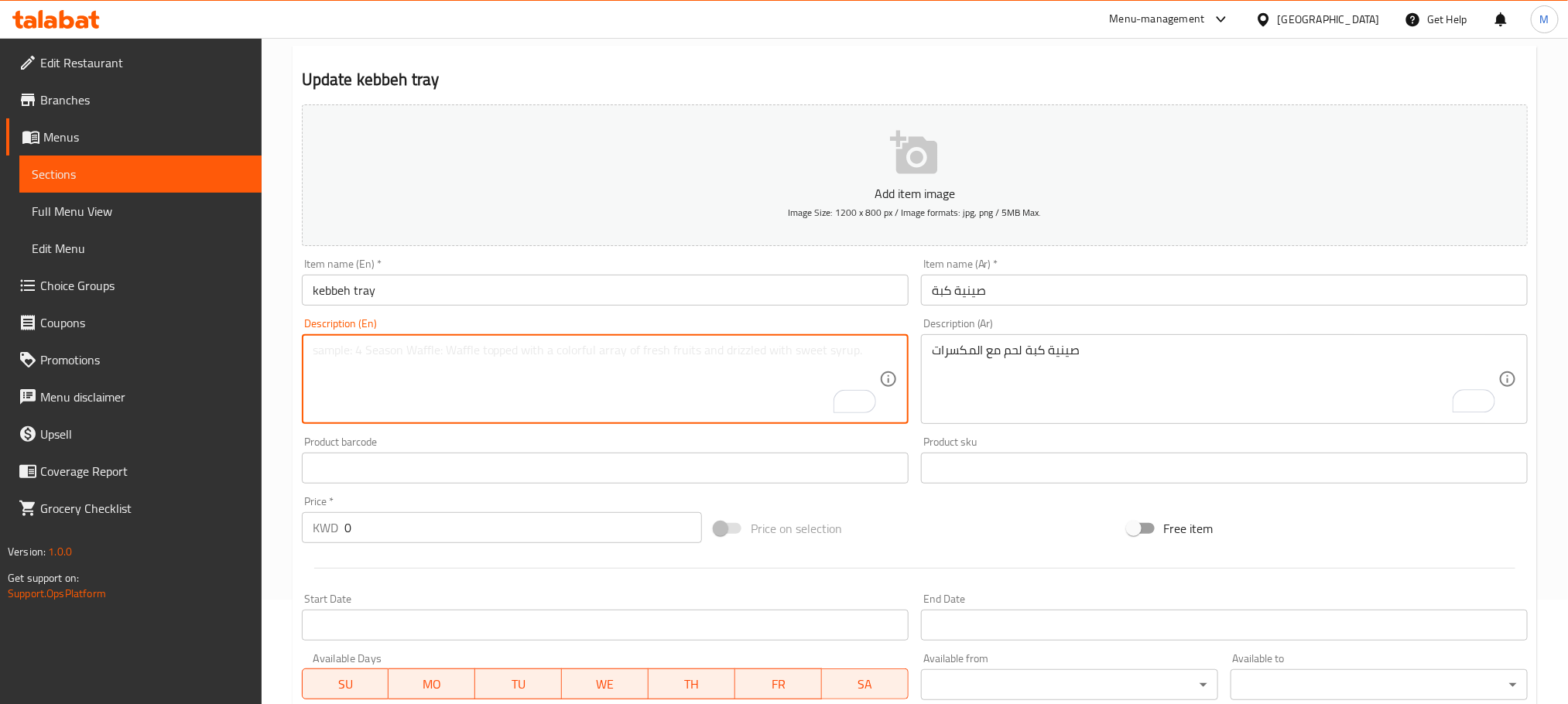
click at [415, 376] on textarea "To enrich screen reader interactions, please activate Accessibility in Grammarl…" at bounding box center [595, 380] width 566 height 74
paste textarea "Beef Kibbeh tray with nuts"
type textarea "Beef Kibbeh tray with nuts"
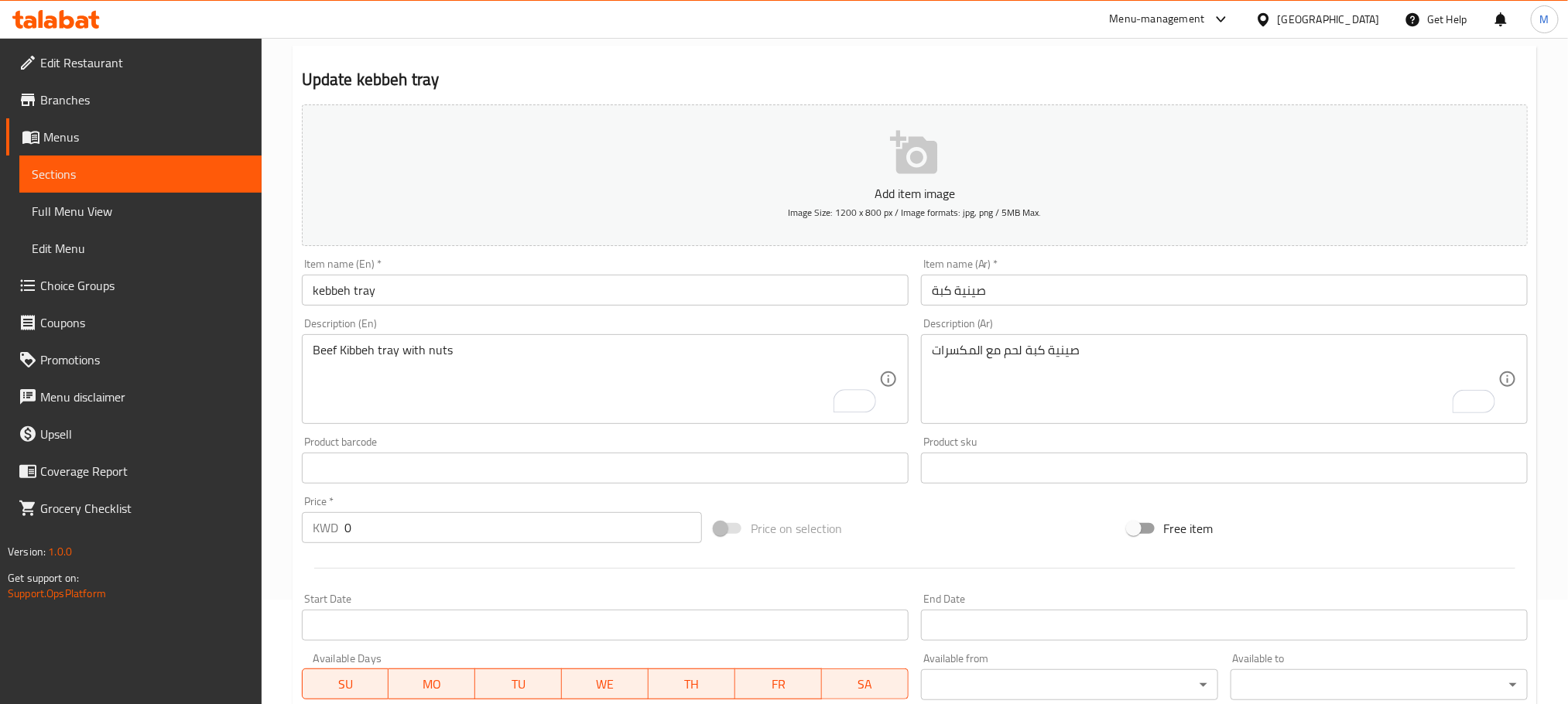
click at [269, 362] on div "Home / Restaurants management / Menus / Sections / item / update Lebanese Meals…" at bounding box center [915, 545] width 1307 height 1223
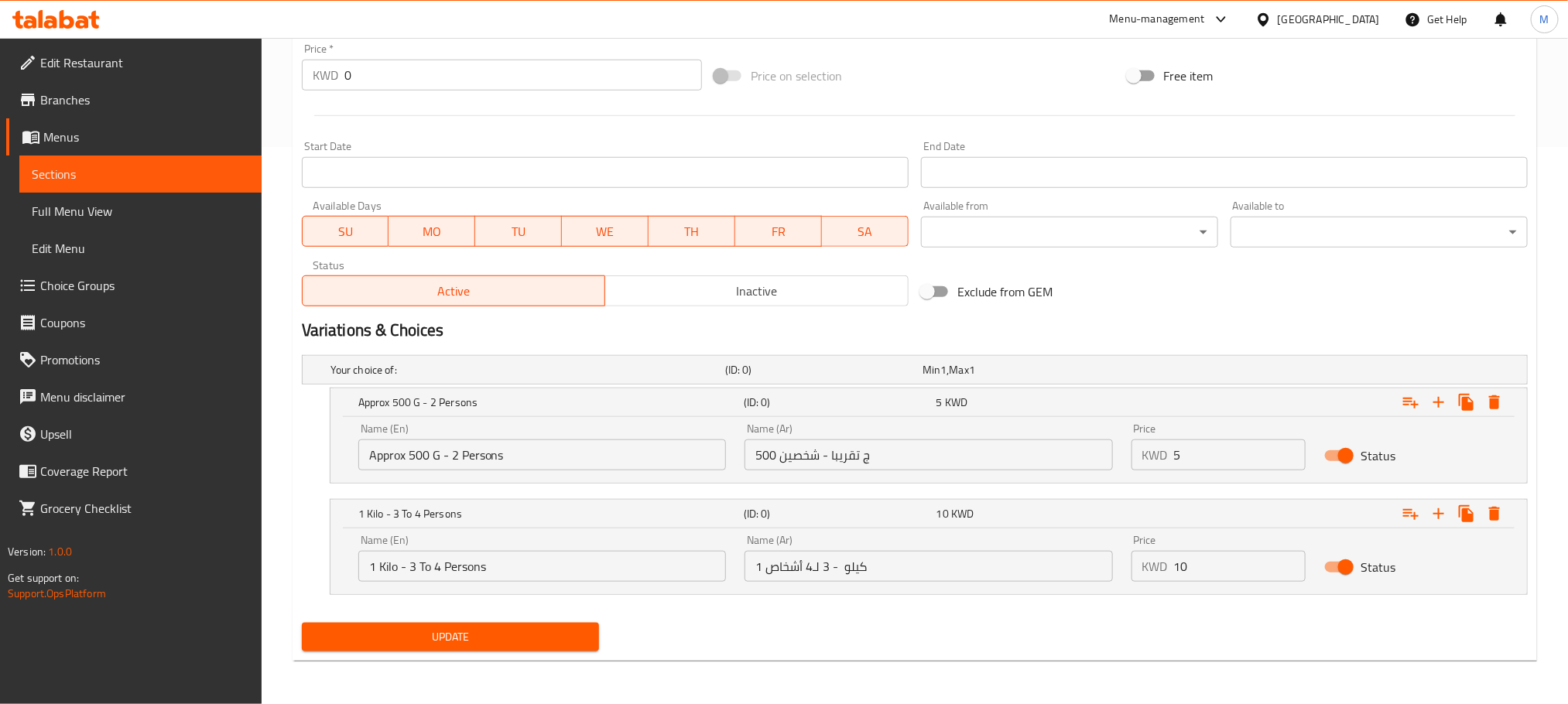
scroll to position [558, 0]
click at [451, 645] on span "Update" at bounding box center [450, 637] width 272 height 19
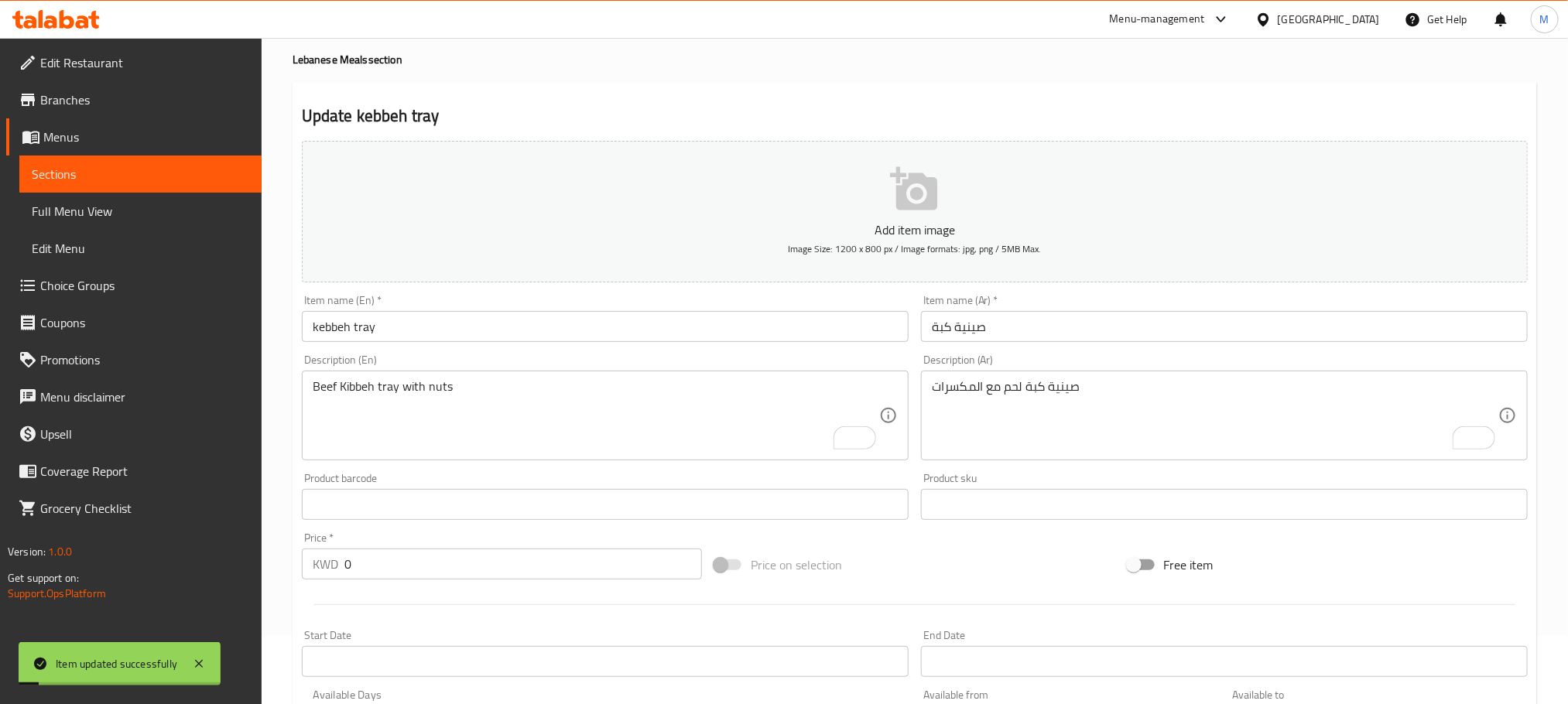
scroll to position [0, 0]
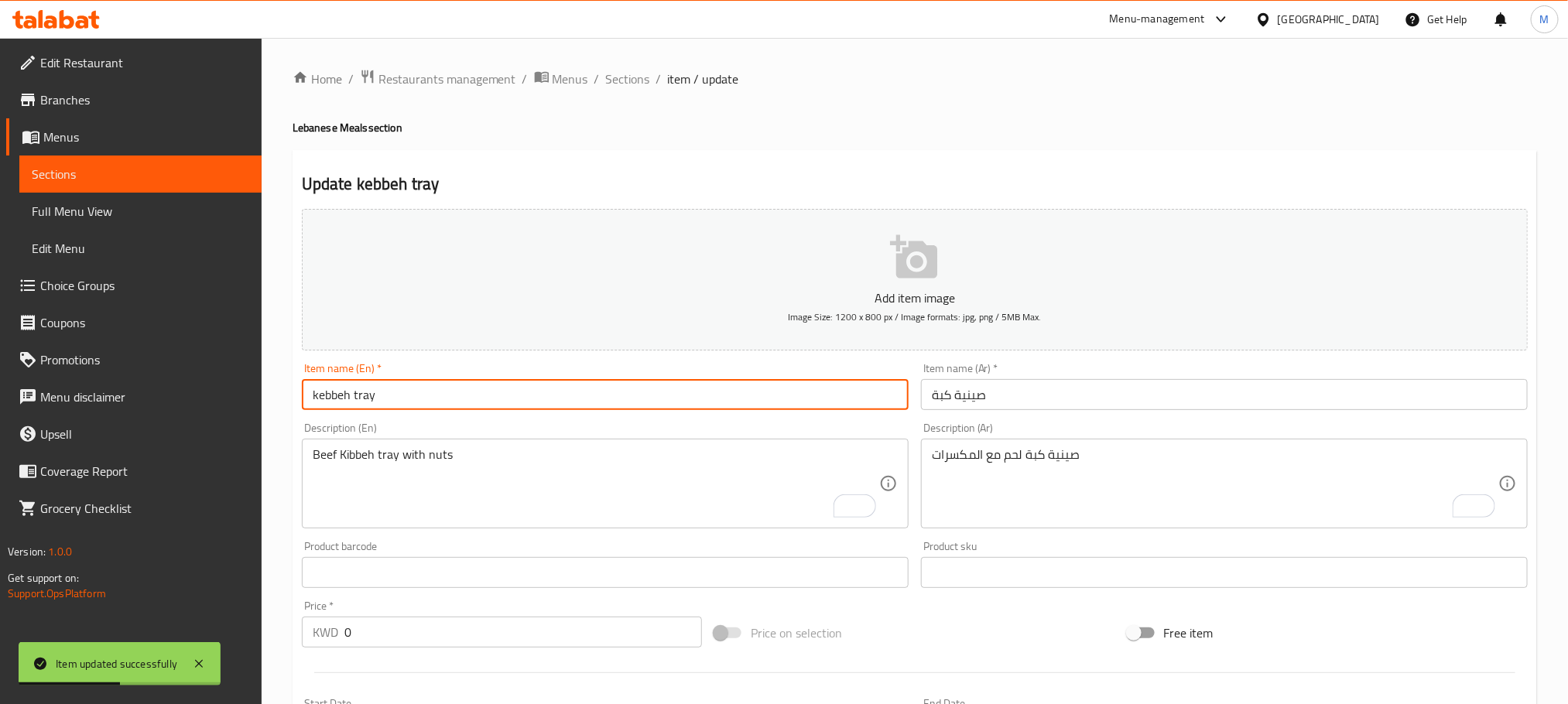
drag, startPoint x: 376, startPoint y: 409, endPoint x: 128, endPoint y: 471, distance: 255.6
click at [128, 471] on div "Edit Restaurant Branches Menus Sections Full Menu View Edit Menu Choice Groups …" at bounding box center [784, 649] width 1568 height 1223
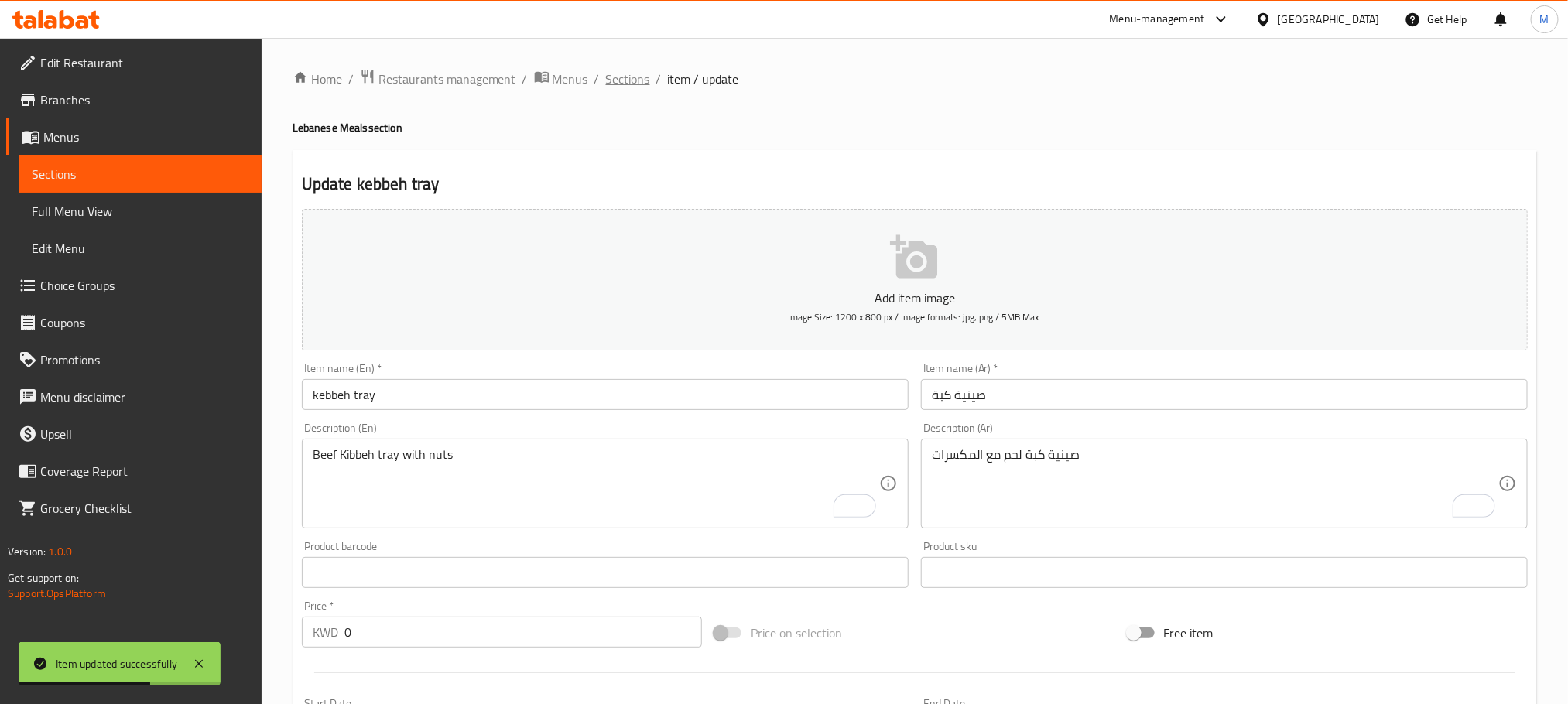
click at [628, 86] on span "Sections" at bounding box center [628, 79] width 44 height 18
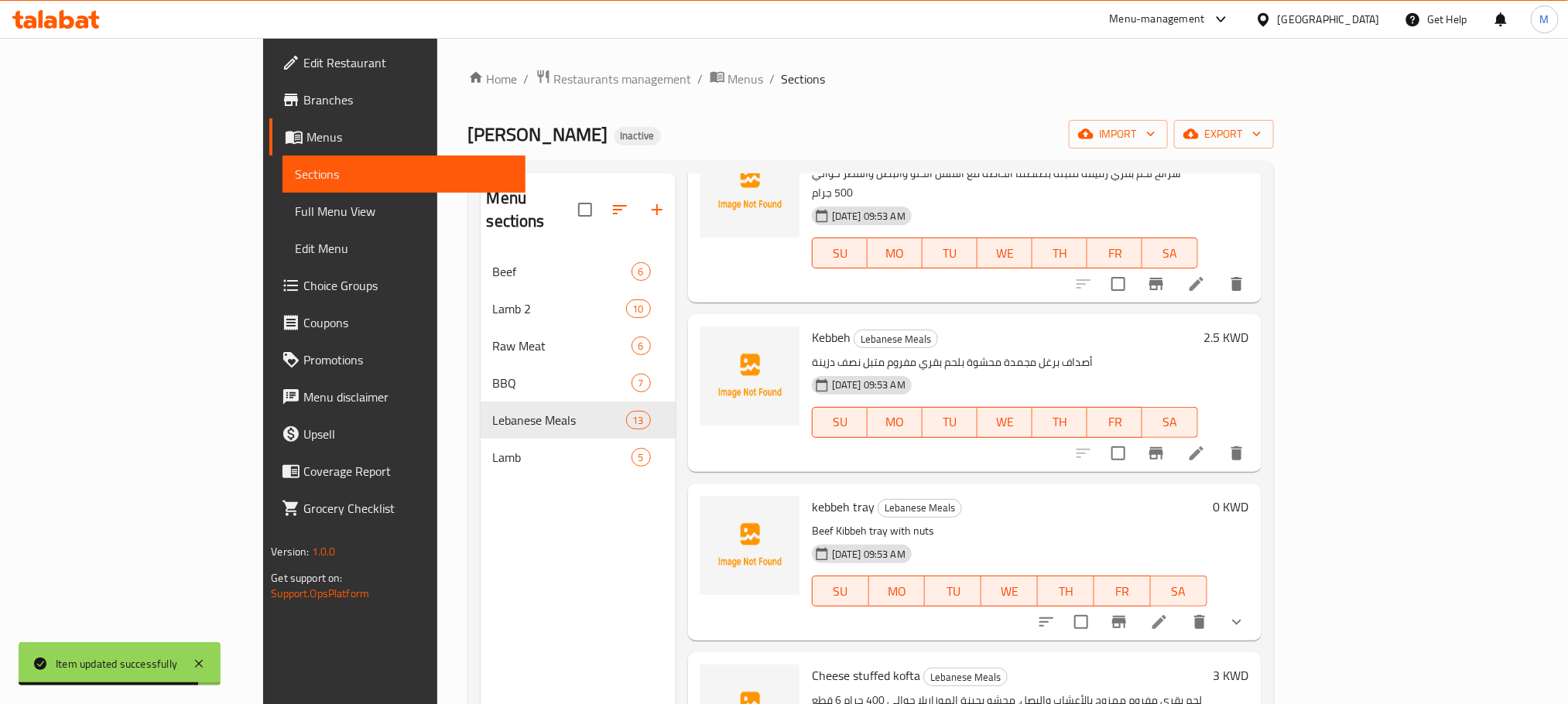
scroll to position [1420, 0]
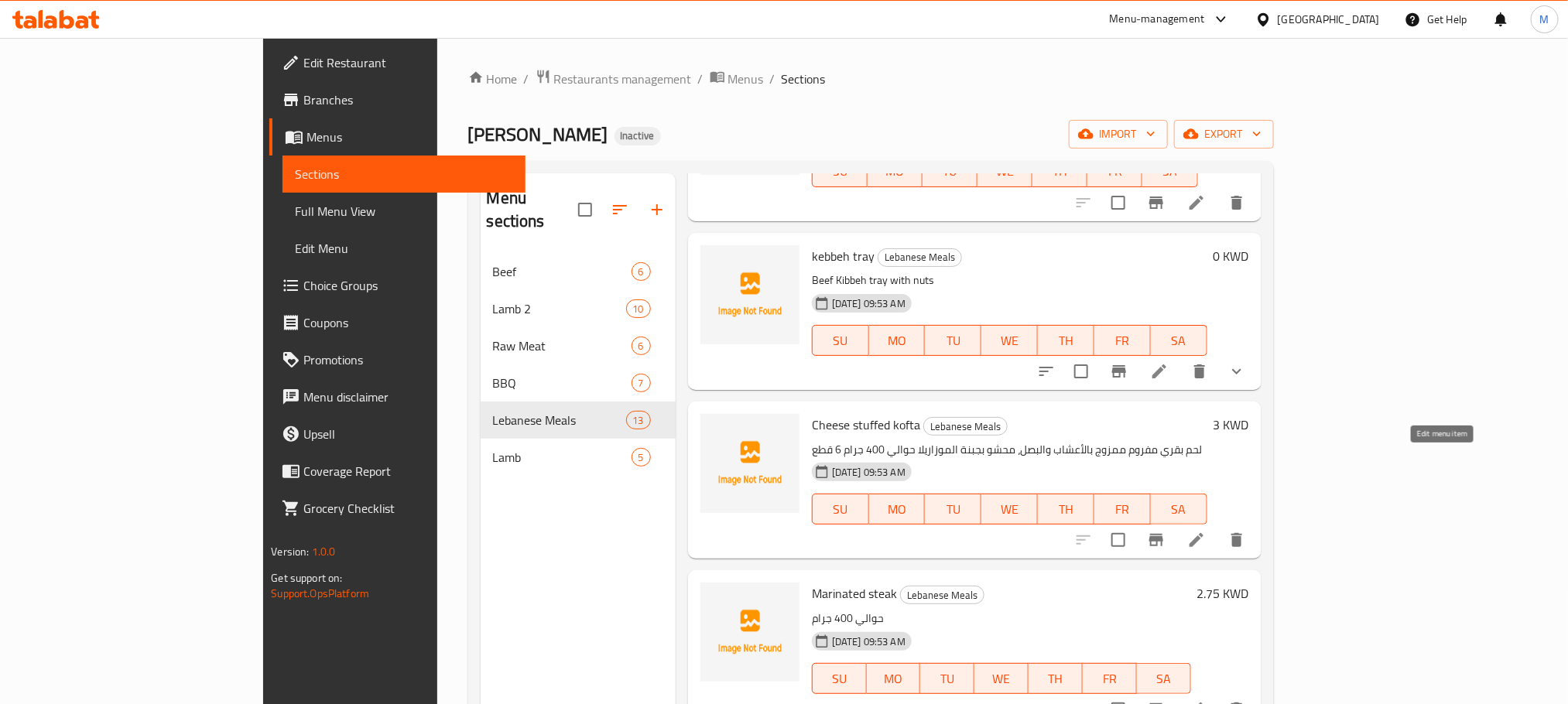
click at [1206, 531] on icon at bounding box center [1196, 539] width 18 height 18
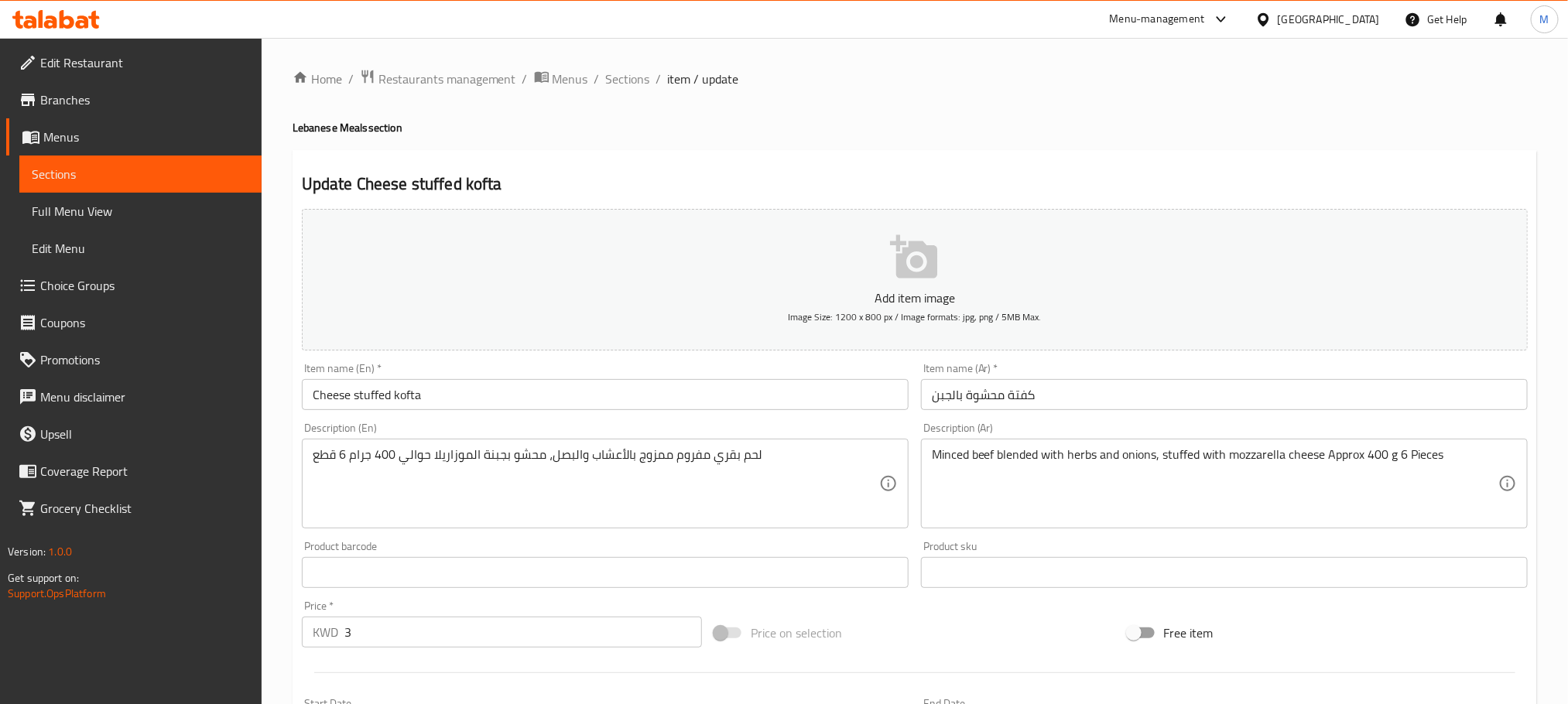
click at [441, 405] on input "Cheese stuffed kofta" at bounding box center [606, 394] width 607 height 31
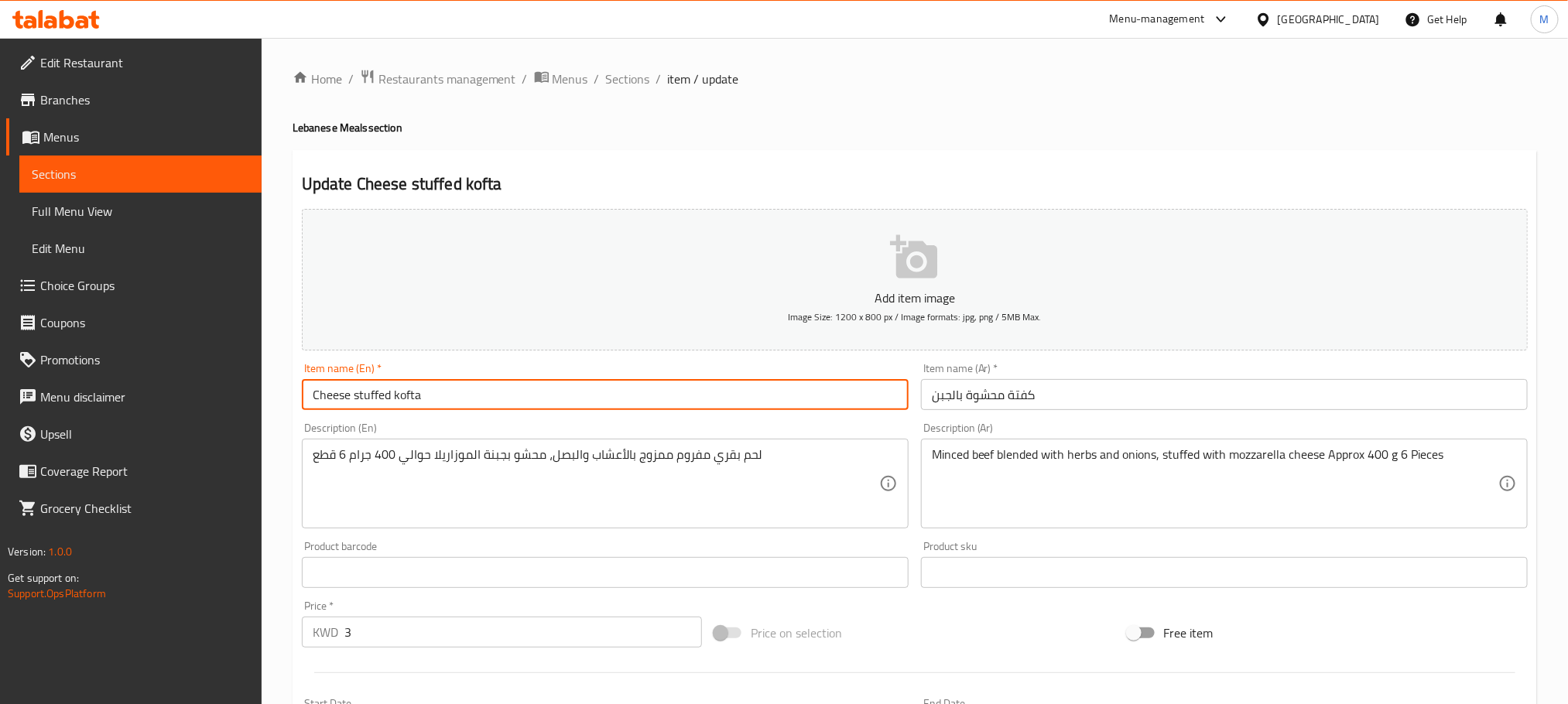
click at [441, 405] on input "Cheese stuffed kofta" at bounding box center [606, 394] width 607 height 31
click at [639, 71] on span "Sections" at bounding box center [628, 79] width 44 height 18
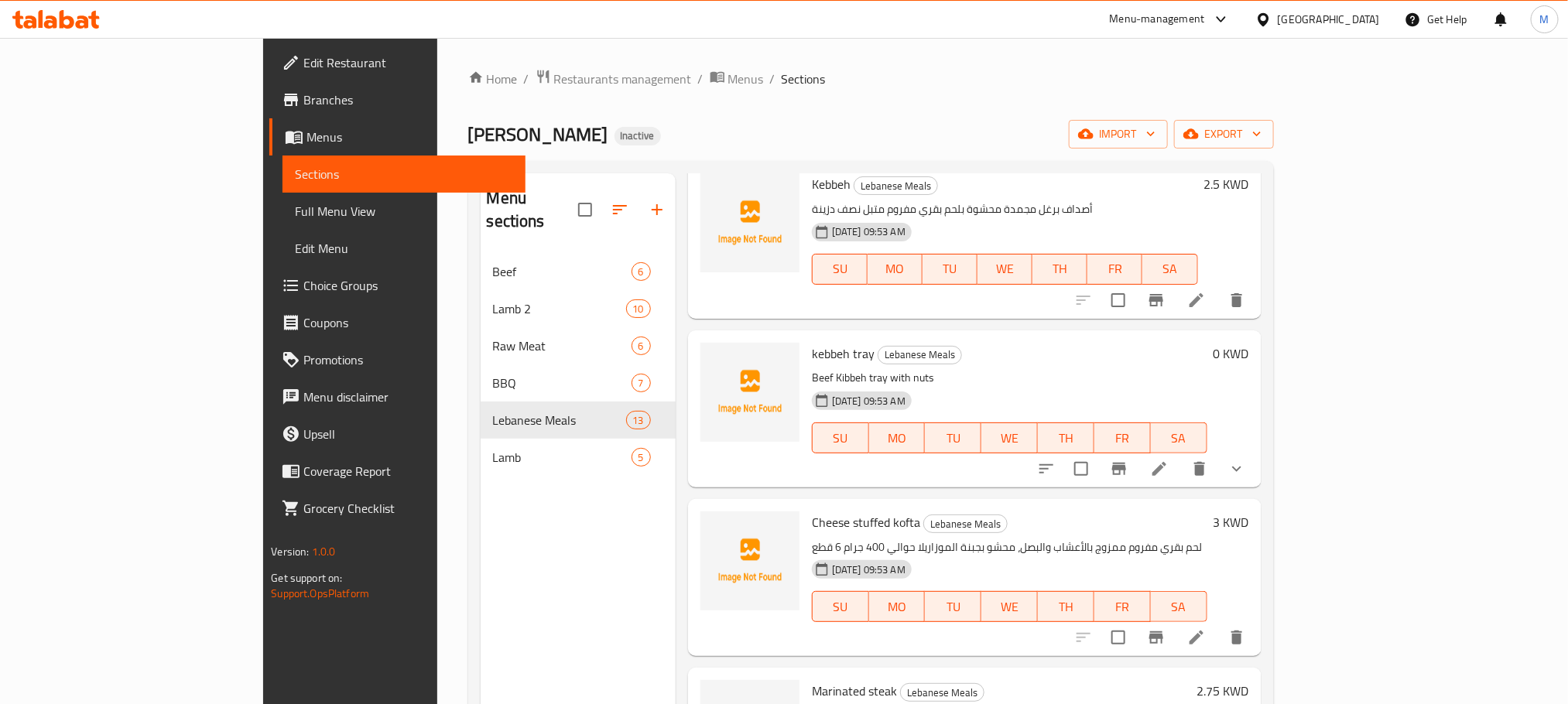
scroll to position [1474, 0]
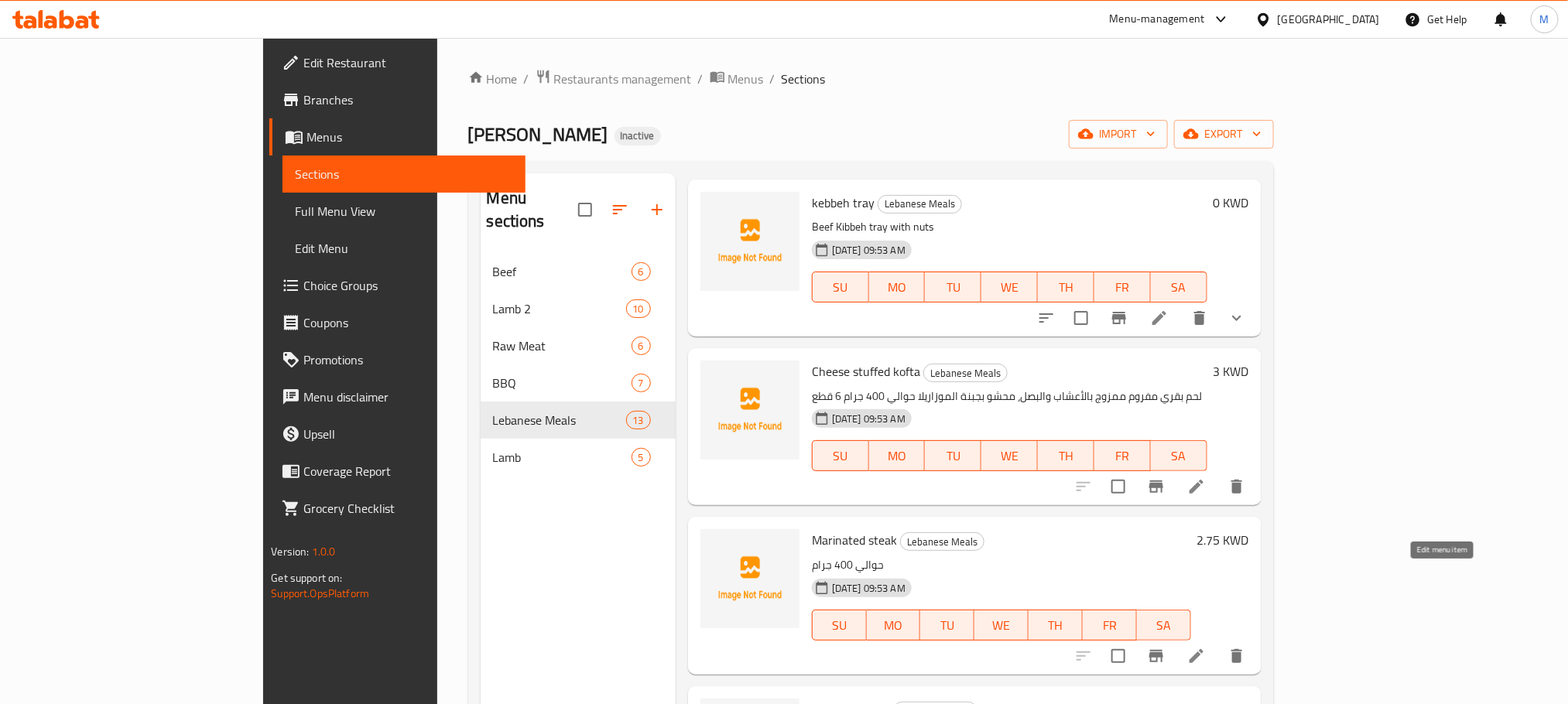
click at [1203, 649] on icon at bounding box center [1196, 656] width 14 height 14
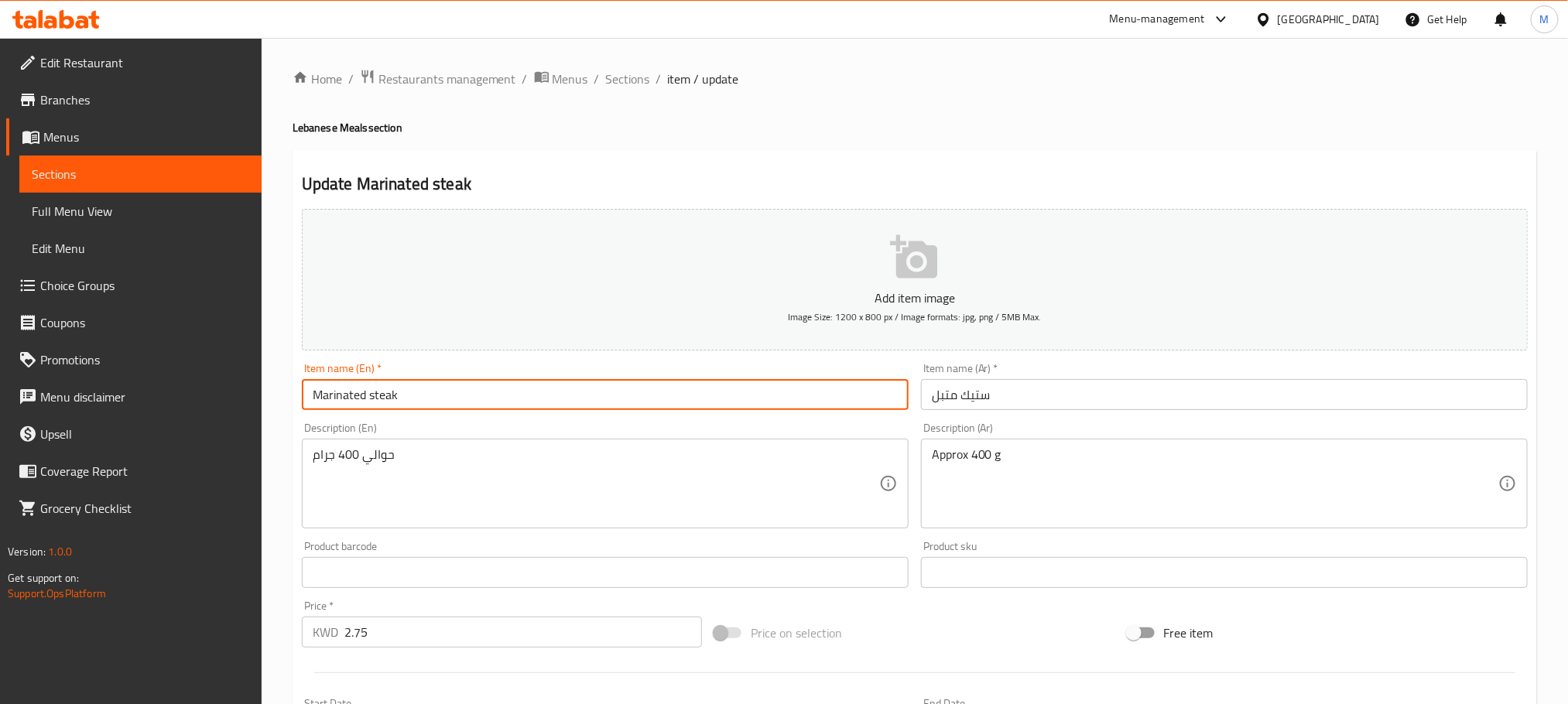
drag, startPoint x: 395, startPoint y: 399, endPoint x: 77, endPoint y: 476, distance: 327.2
click at [77, 476] on div "Edit Restaurant Branches Menus Sections Full Menu View Edit Menu Choice Groups …" at bounding box center [784, 565] width 1568 height 1055
click at [631, 75] on span "Sections" at bounding box center [628, 79] width 44 height 18
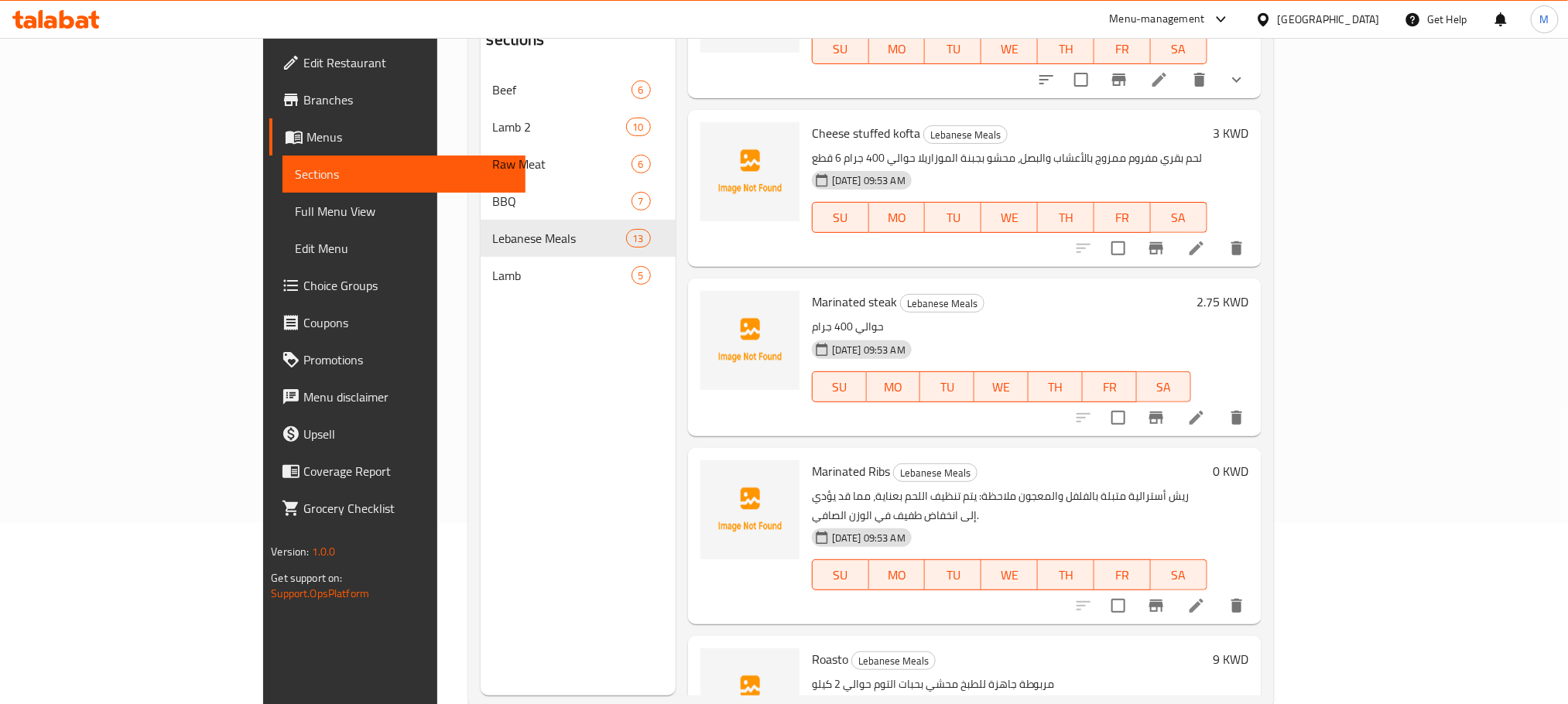
scroll to position [217, 0]
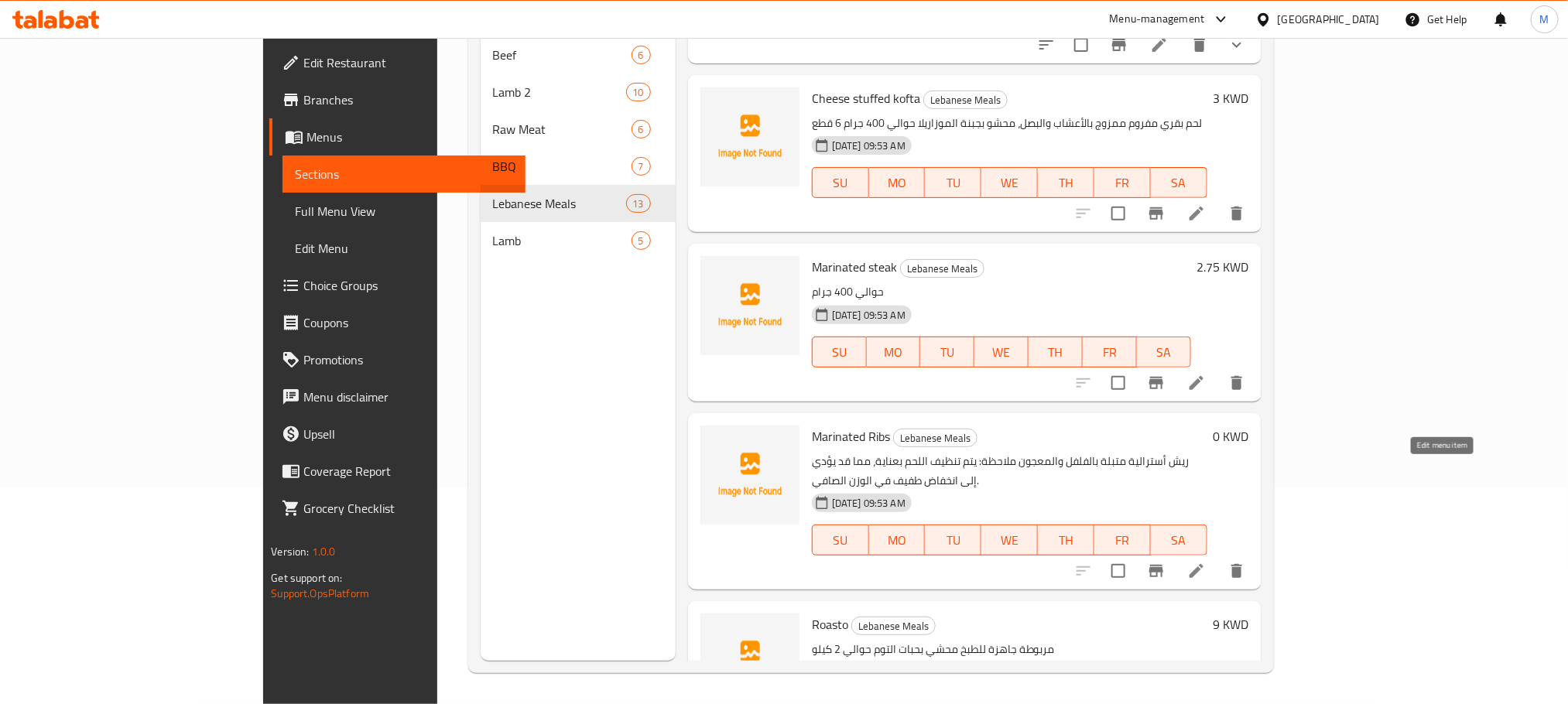
click at [1206, 562] on icon at bounding box center [1196, 571] width 18 height 18
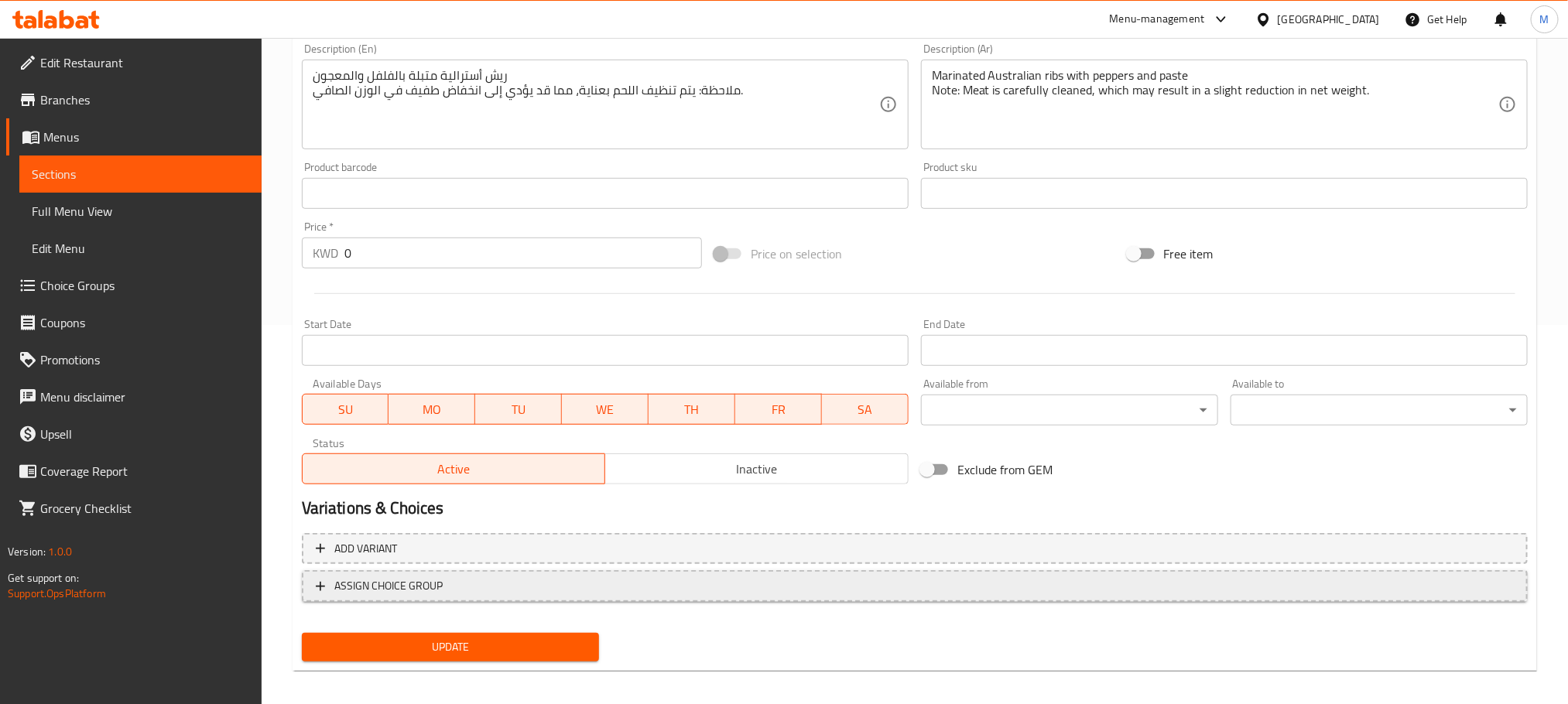
scroll to position [388, 0]
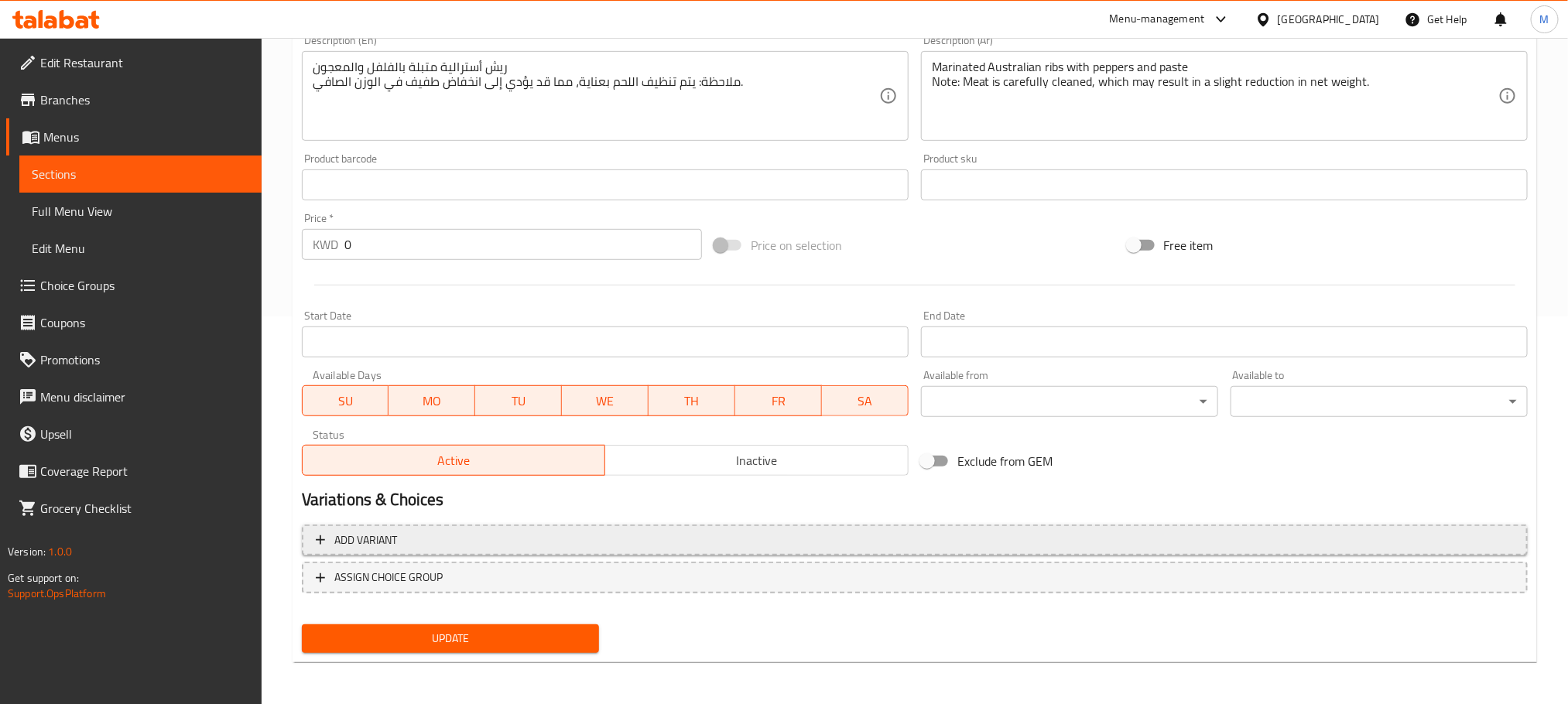
click at [588, 531] on span "Add variant" at bounding box center [915, 540] width 1198 height 19
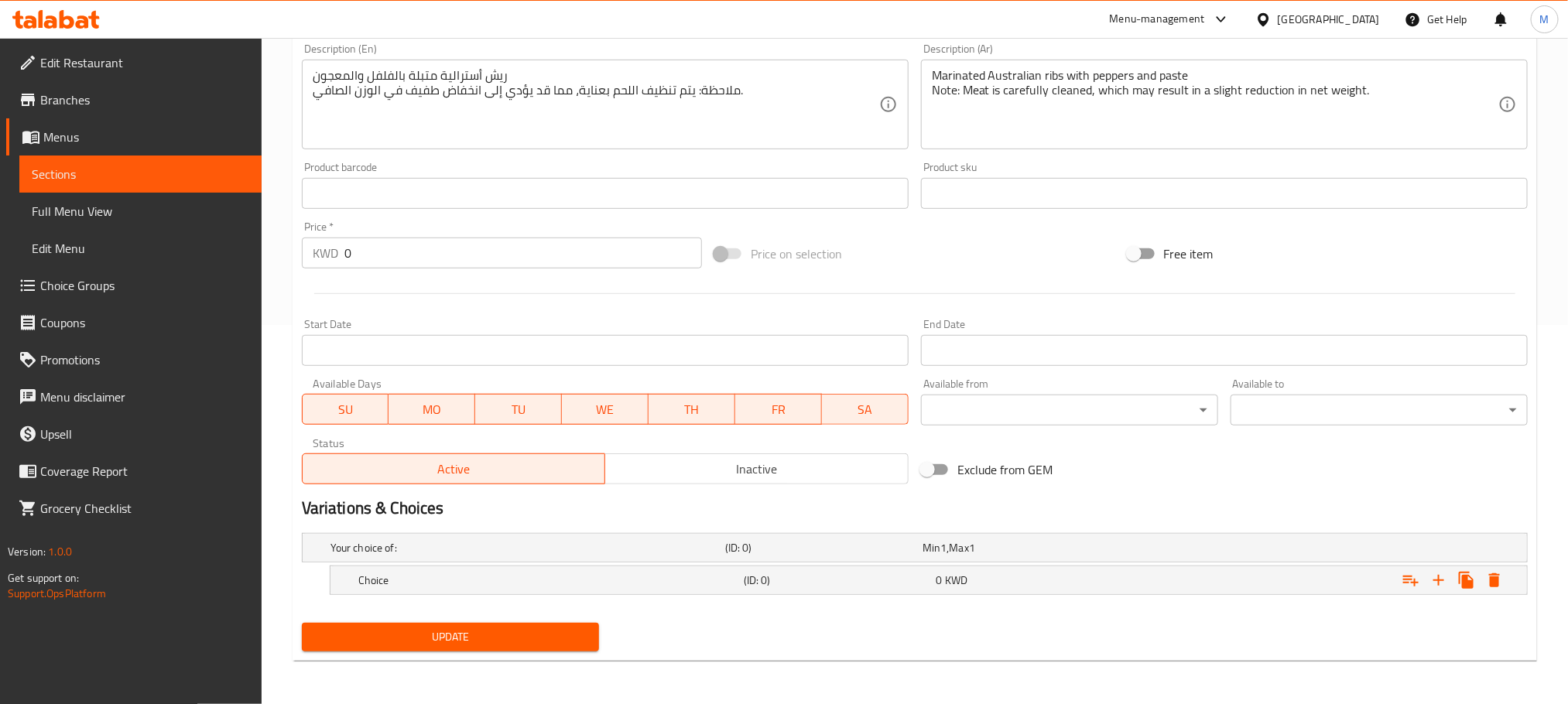
scroll to position [380, 0]
click at [584, 564] on div "Choice (ID: 0) 0 KWD" at bounding box center [920, 547] width 1184 height 34
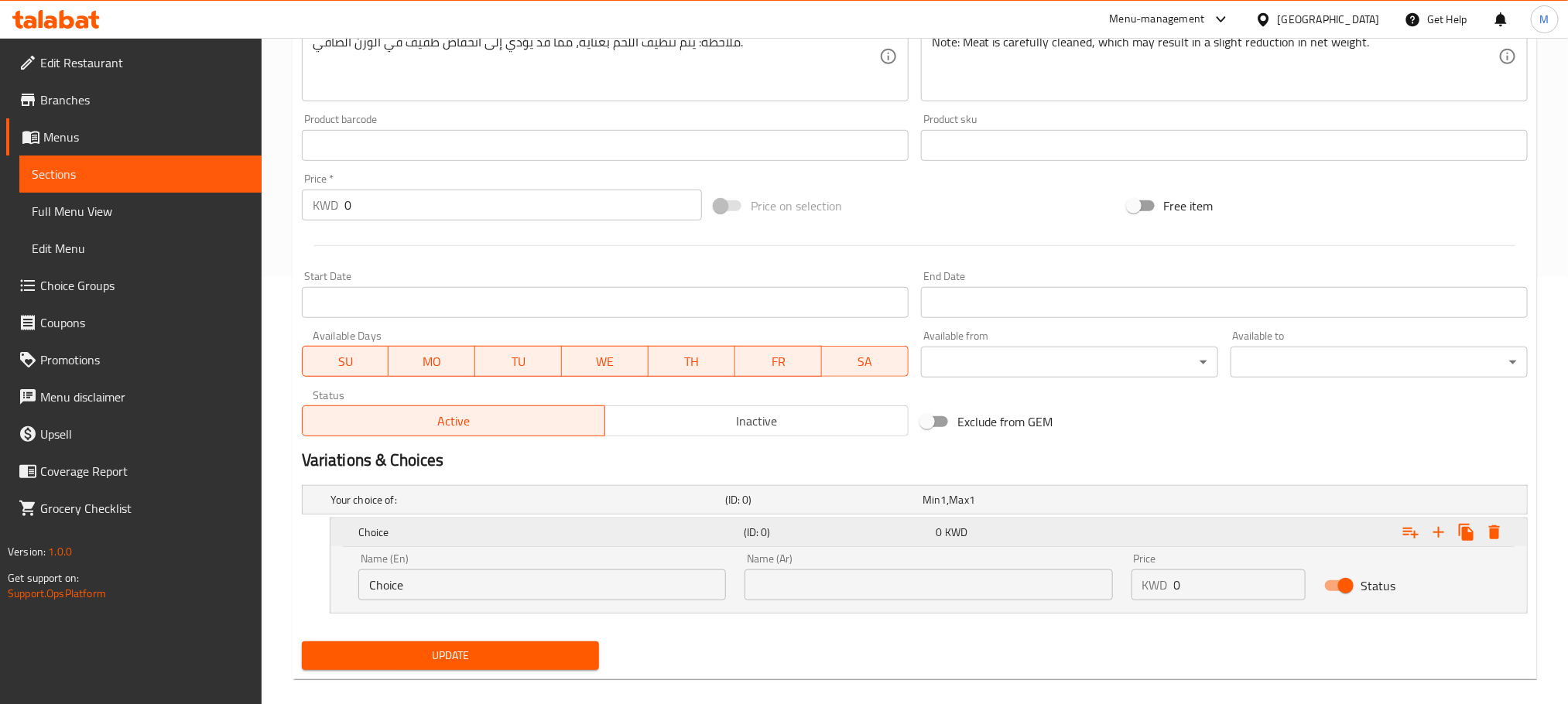
scroll to position [446, 0]
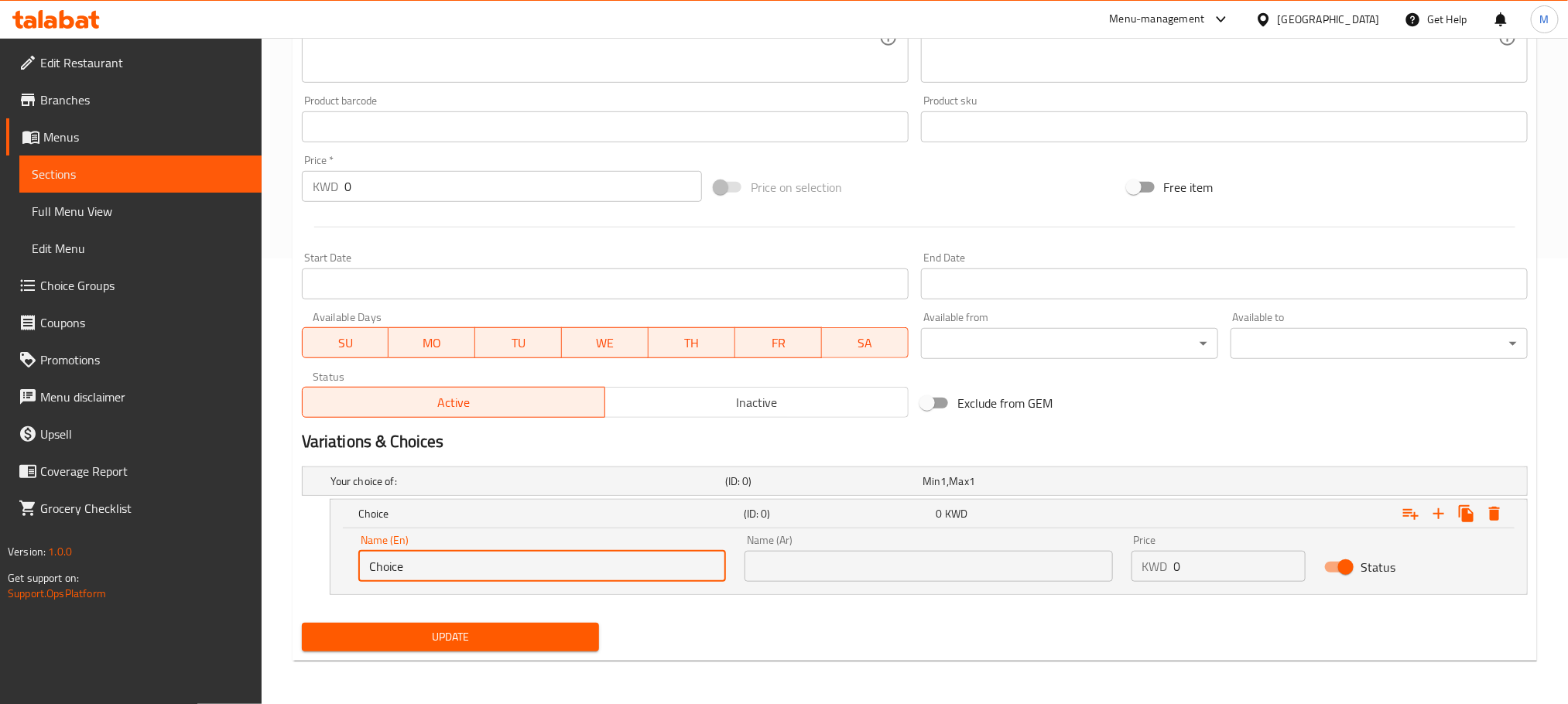
drag, startPoint x: 419, startPoint y: 560, endPoint x: 160, endPoint y: 632, distance: 268.8
click at [157, 632] on div "Edit Restaurant Branches Menus Sections Full Menu View Edit Menu Choice Groups …" at bounding box center [784, 148] width 1568 height 1112
paste input "Approx 500 g"
paste input "Aprox 5 pieces"
click at [463, 563] on input "Approx 500 G - Aprox 5 pieces" at bounding box center [542, 566] width 368 height 31
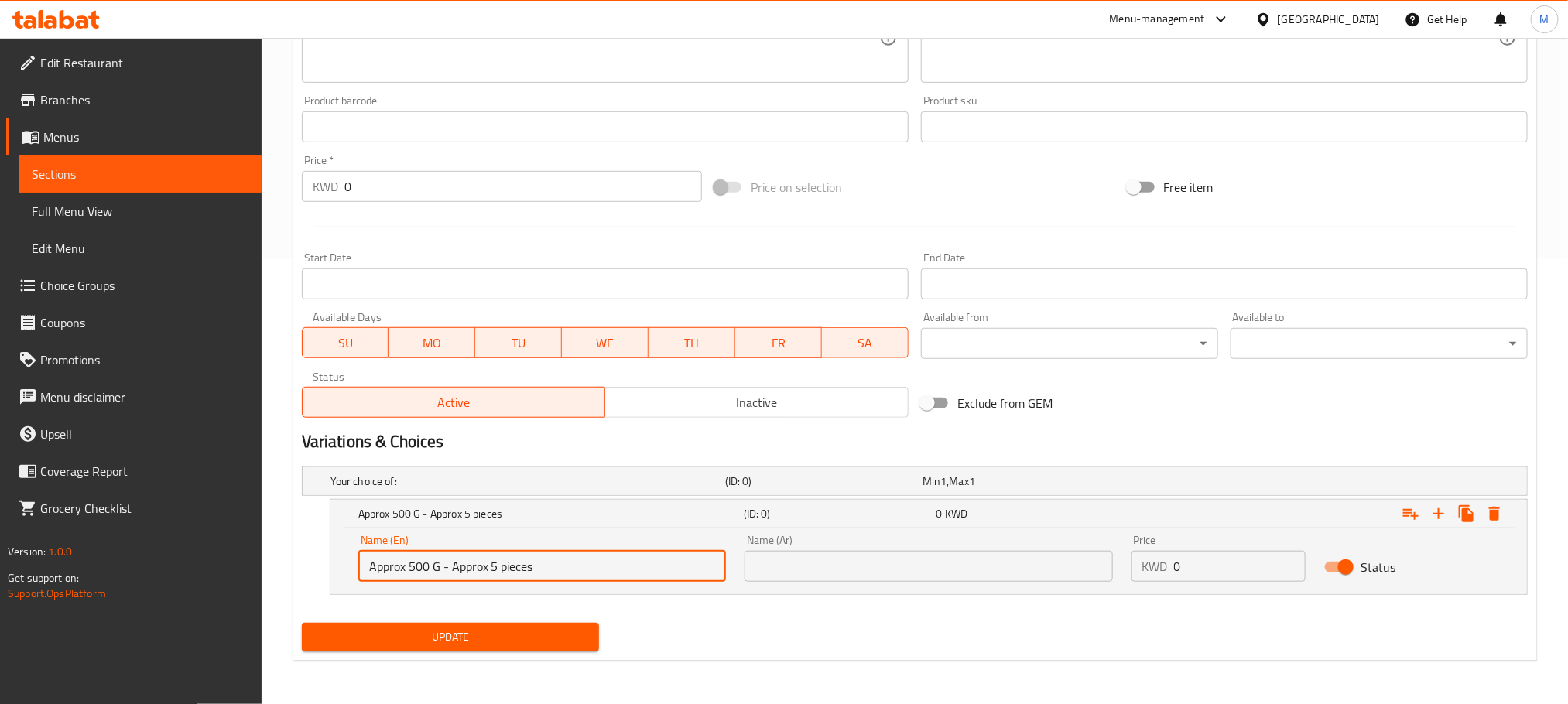
click at [562, 567] on input "Approx 500 G - Approx 5 pieces" at bounding box center [542, 566] width 368 height 31
type input "Approx 500 G - Approx 5 pieces"
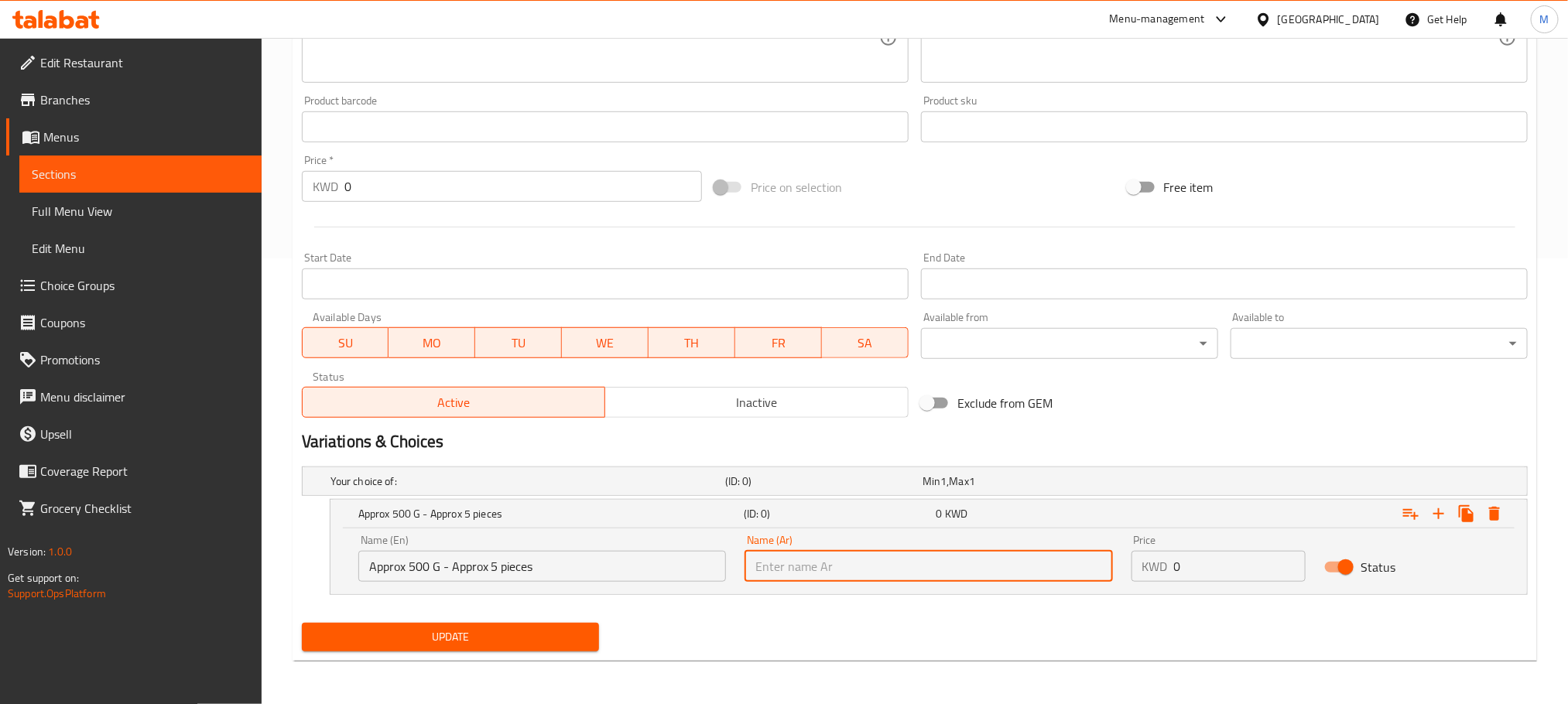
click at [990, 573] on input "text" at bounding box center [929, 566] width 368 height 31
type input "500 ج تقريبا - 5 قطع تقريبا"
click at [774, 636] on div "Update" at bounding box center [915, 637] width 1239 height 41
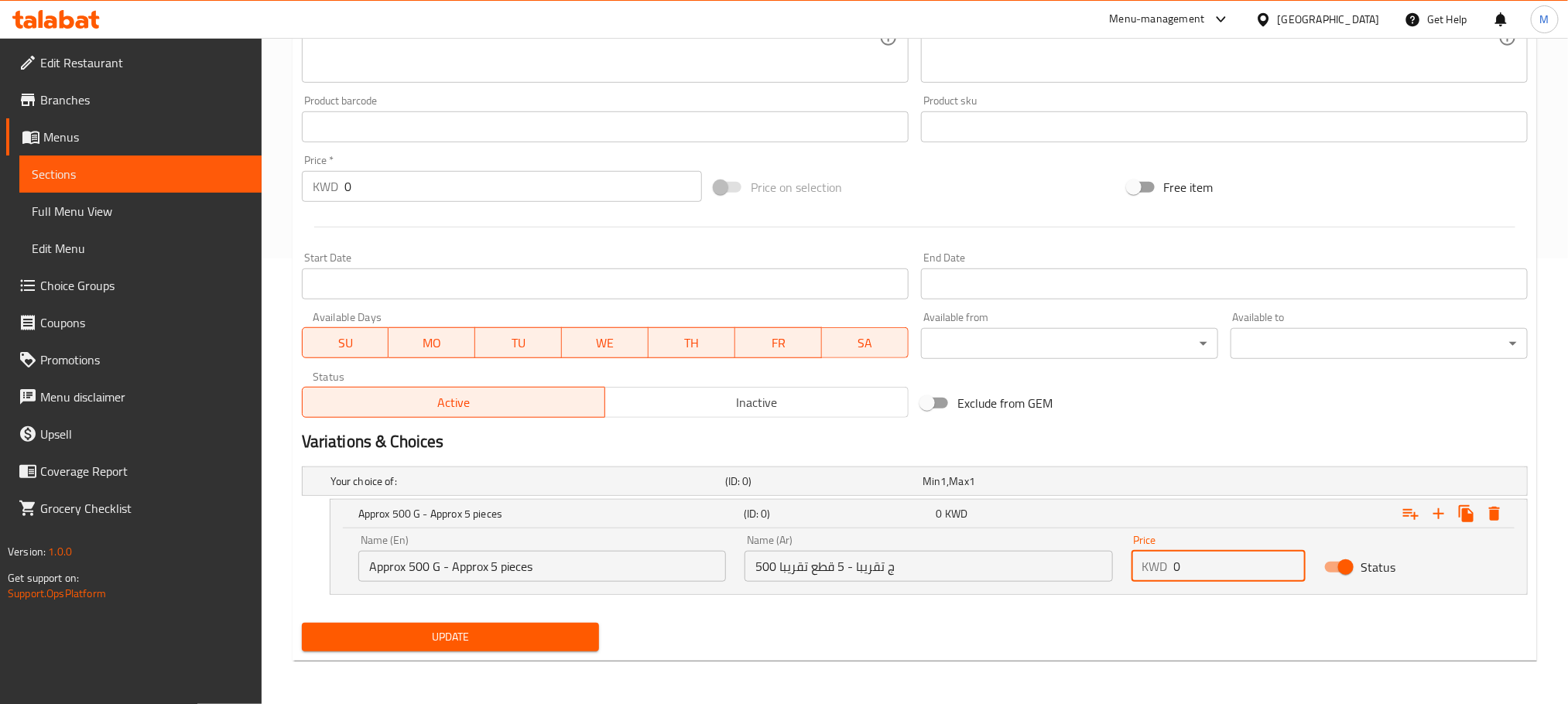
drag, startPoint x: 1203, startPoint y: 558, endPoint x: 1105, endPoint y: 602, distance: 107.4
click at [1105, 602] on div "Your choice of: (ID: 0) Min 1 , Max 1 Name (En) Your choice of: Name (En) Name …" at bounding box center [915, 538] width 1239 height 157
type input "3.5"
drag, startPoint x: 1443, startPoint y: 513, endPoint x: 1427, endPoint y: 500, distance: 20.6
click at [1444, 513] on icon "Expand" at bounding box center [1439, 513] width 18 height 18
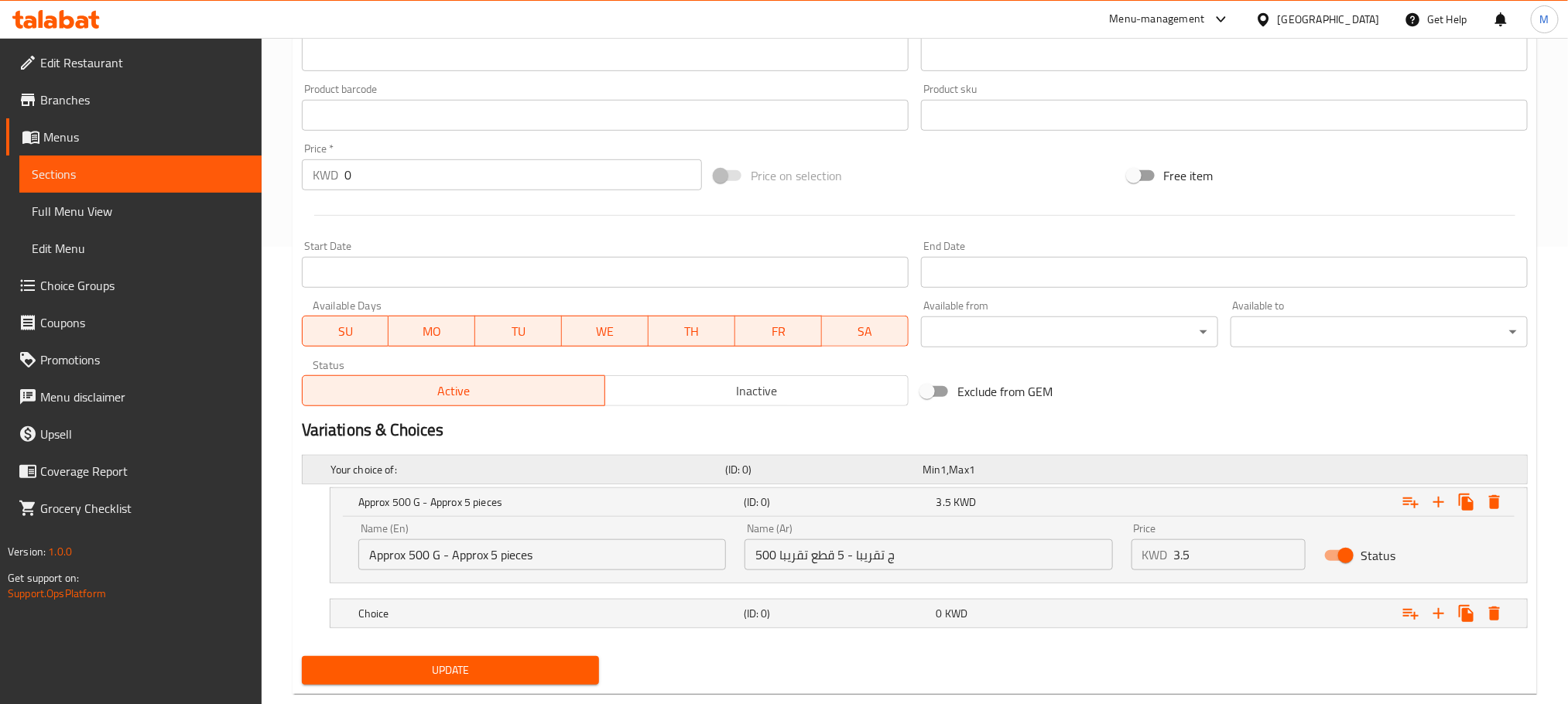
scroll to position [492, 0]
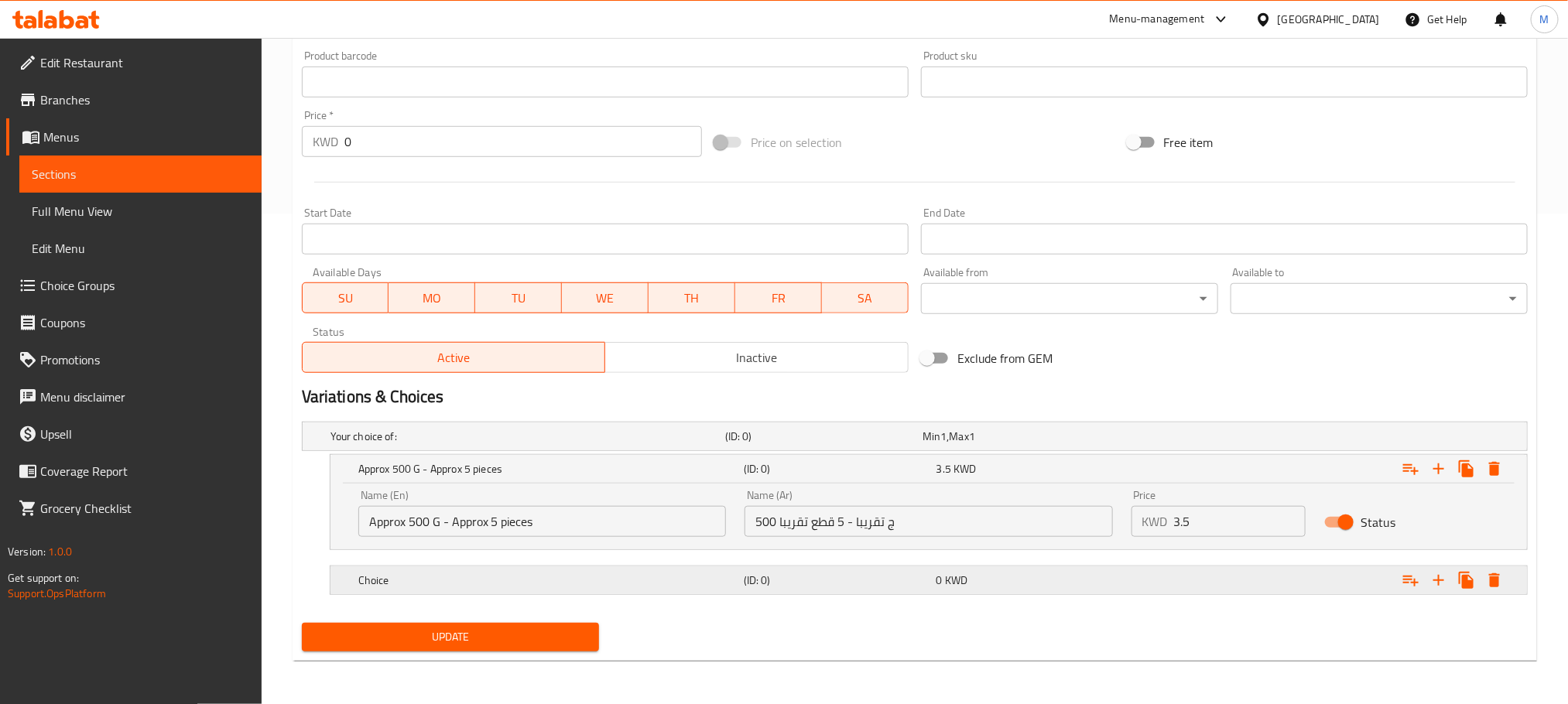
click at [480, 444] on h5 "Choice" at bounding box center [525, 436] width 389 height 15
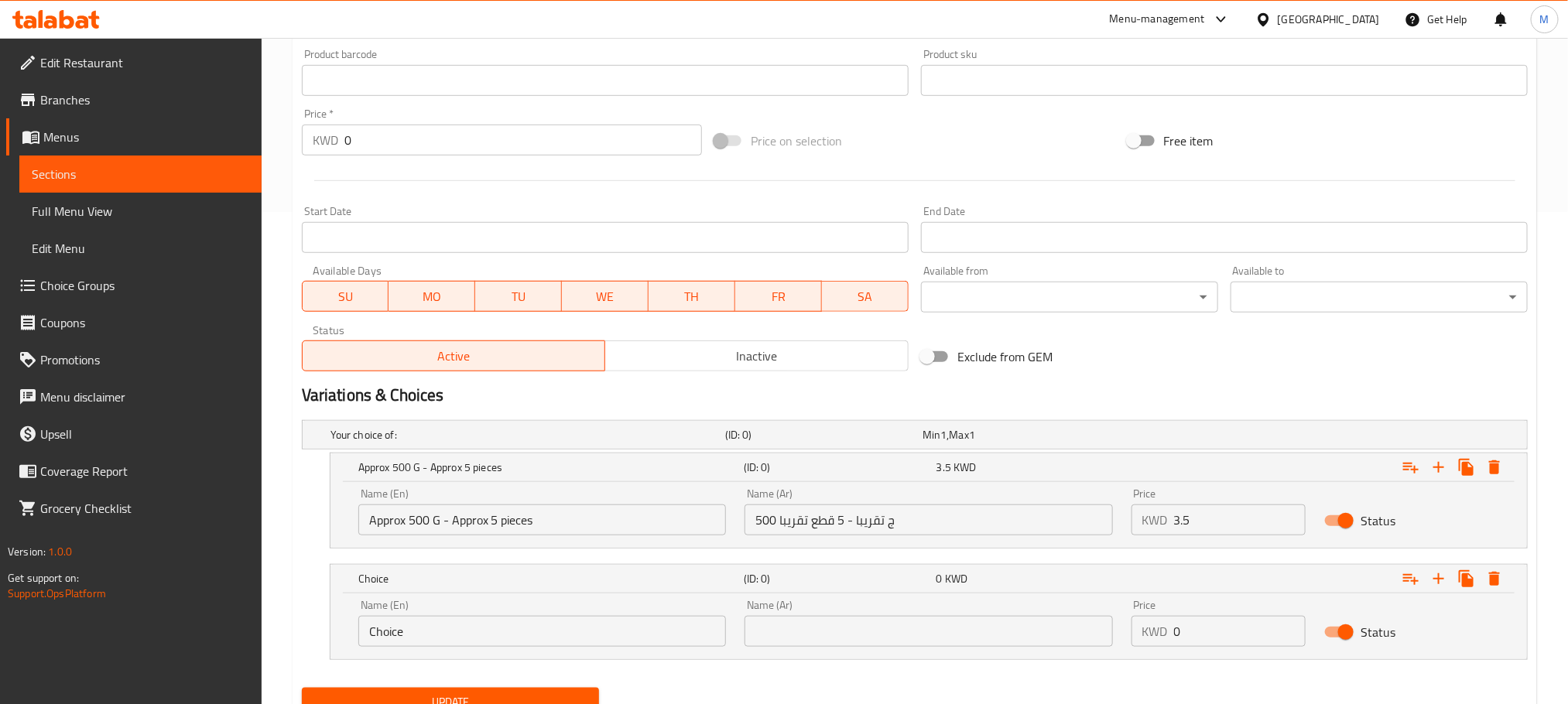
click at [435, 627] on input "Choice" at bounding box center [542, 631] width 368 height 31
click at [437, 627] on input "Choice" at bounding box center [542, 631] width 368 height 31
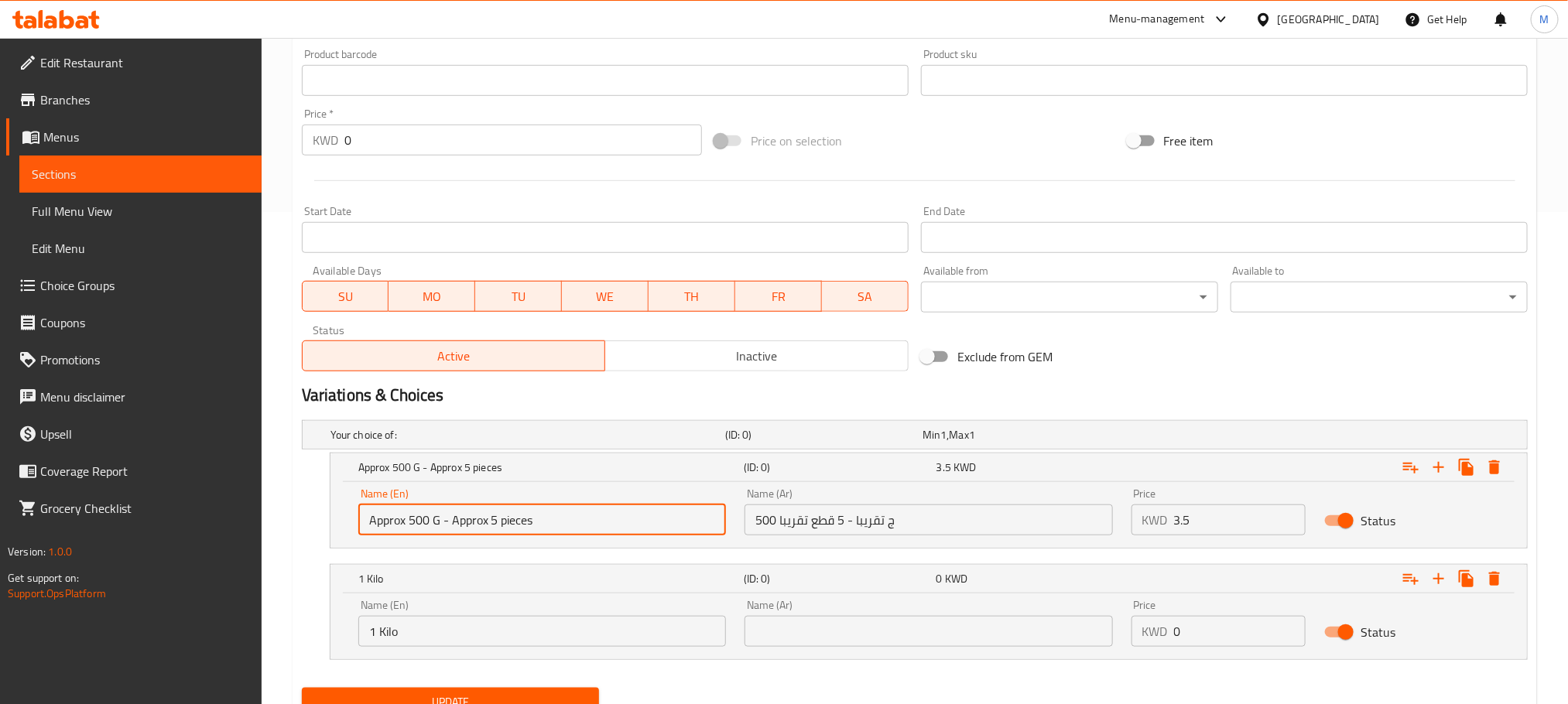
drag, startPoint x: 534, startPoint y: 522, endPoint x: 451, endPoint y: 531, distance: 83.5
click at [451, 531] on input "Approx 500 G - Approx 5 pieces" at bounding box center [542, 519] width 368 height 31
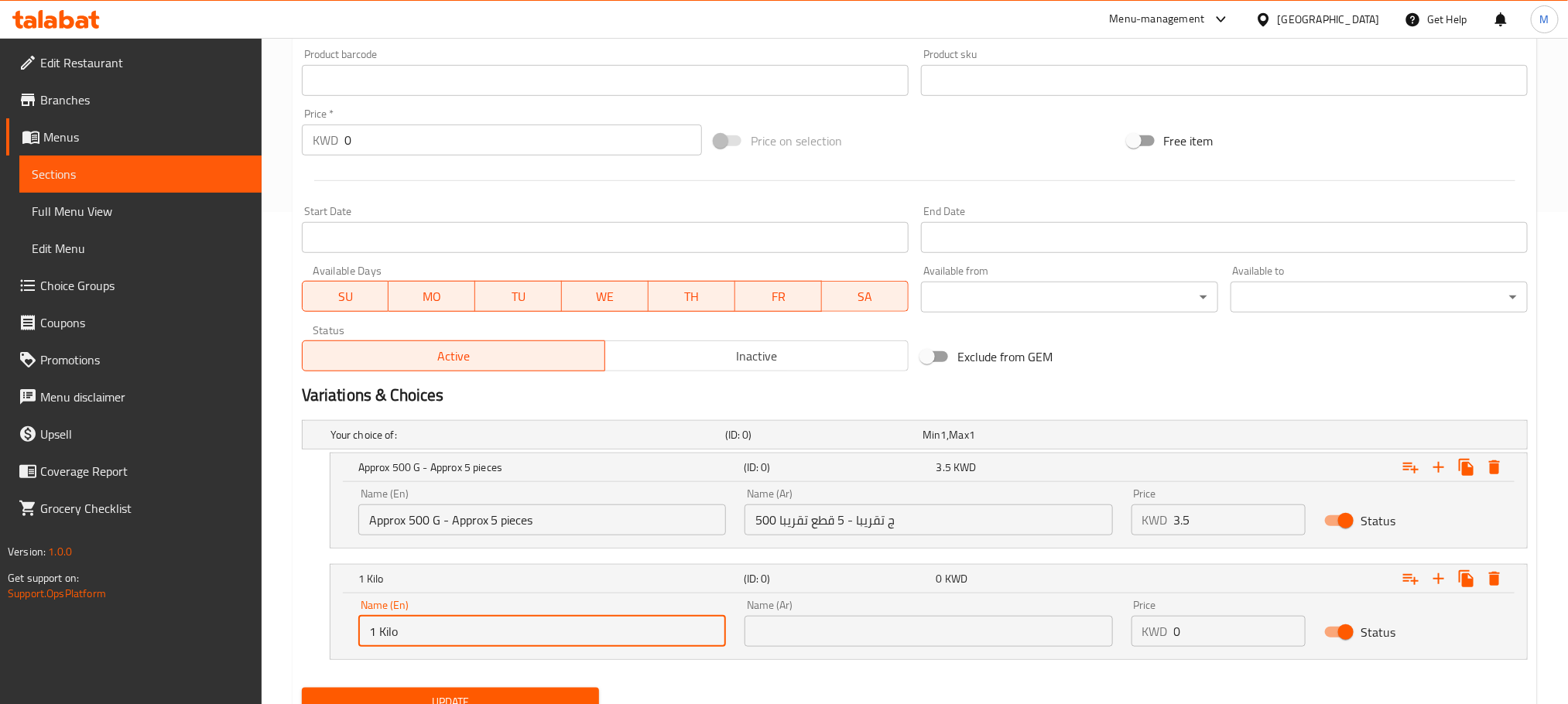
click at [500, 633] on input "1 Kilo" at bounding box center [542, 631] width 368 height 31
paste input "Approx 5 pieces"
click at [453, 625] on input "1 Kilo - Approx 5 pieces" at bounding box center [542, 631] width 368 height 31
type input "1 Kilo - Approx 12 pieces"
click at [309, 518] on div "Approx 500 G - Approx 5 pieces (ID: 0) 3.5 KWD Name (En) Approx 500 G - Approx …" at bounding box center [915, 500] width 1226 height 96
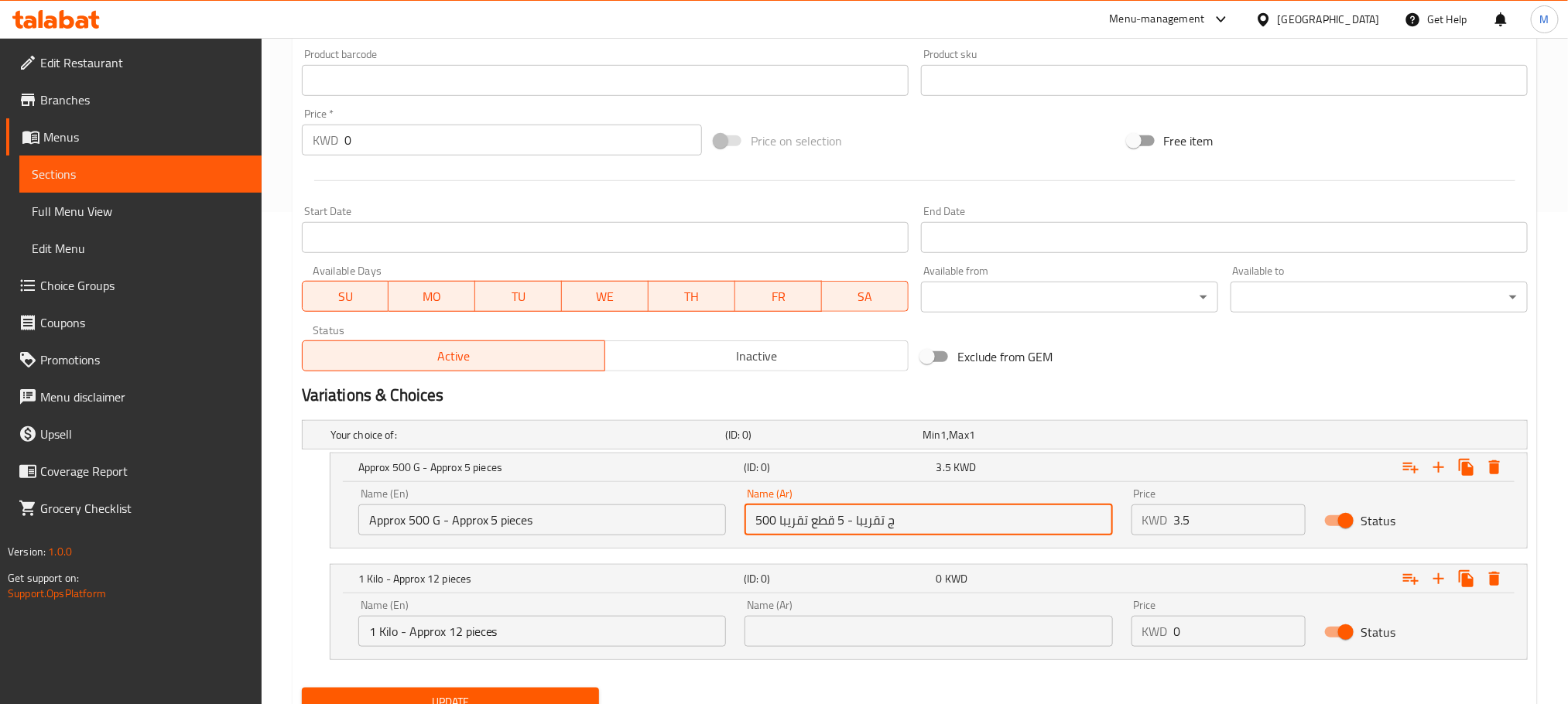
click at [962, 530] on input "500 ج تقريبا - 5 قطع تقريبا" at bounding box center [929, 519] width 368 height 31
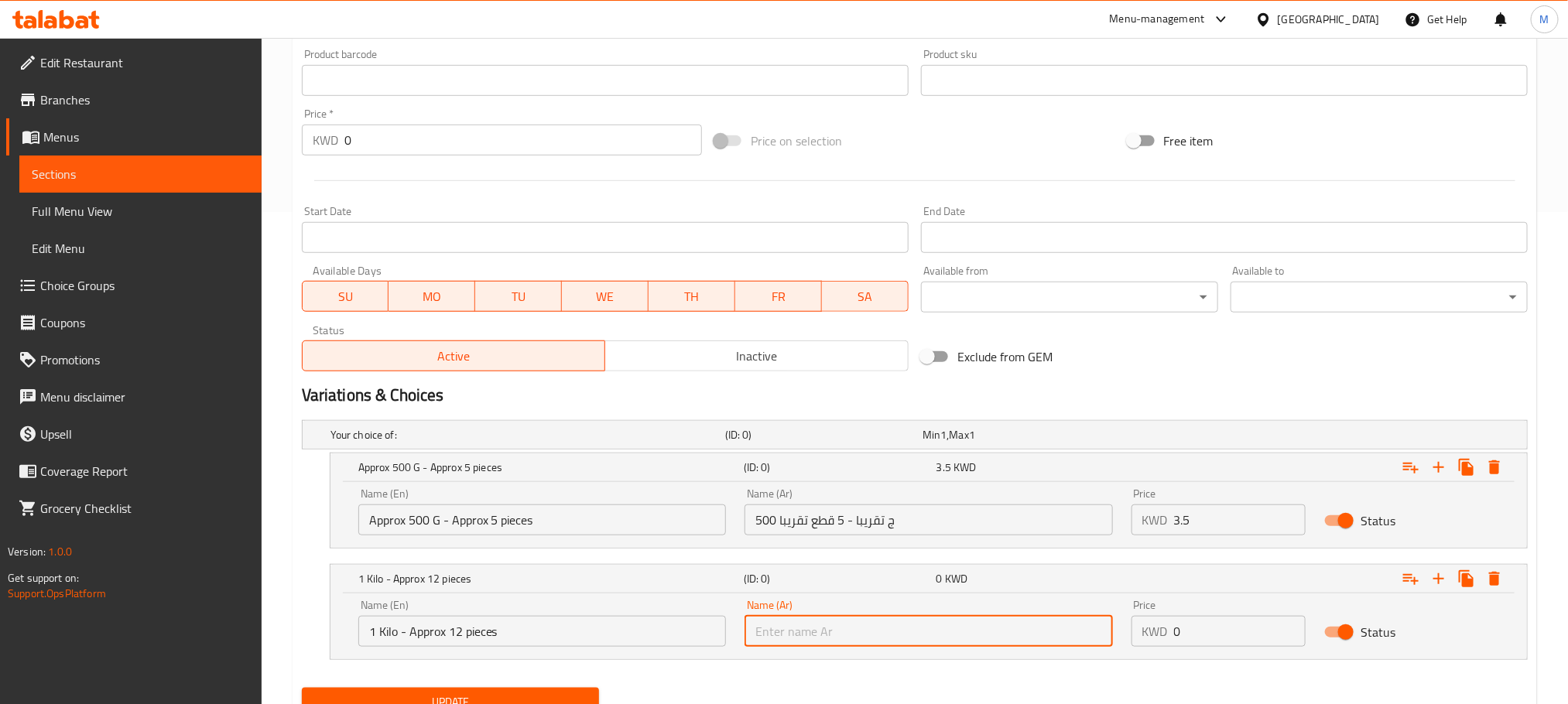
click at [864, 620] on input "text" at bounding box center [929, 631] width 368 height 31
type input "1 كيلو - 12 قطعة تقريبا"
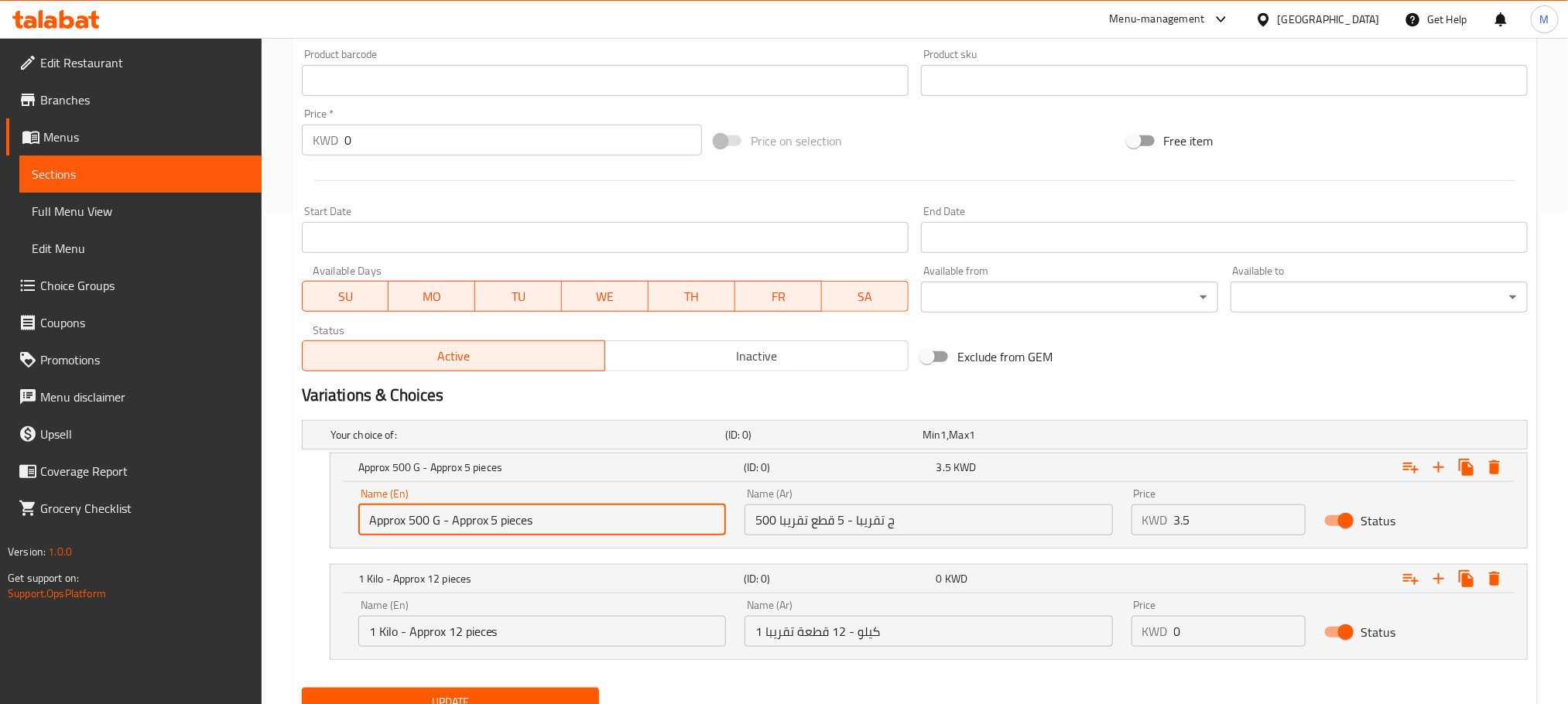
drag, startPoint x: 411, startPoint y: 519, endPoint x: 174, endPoint y: 592, distance: 248.0
click at [174, 592] on div "Edit Restaurant Branches Menus Sections Full Menu View Edit Menu Choice Groups …" at bounding box center [784, 157] width 1568 height 1223
type input "500 G - Approx 5 pieces"
click at [868, 520] on input "500 ج تقريبا - 5 قطع تقريبا" at bounding box center [929, 519] width 368 height 31
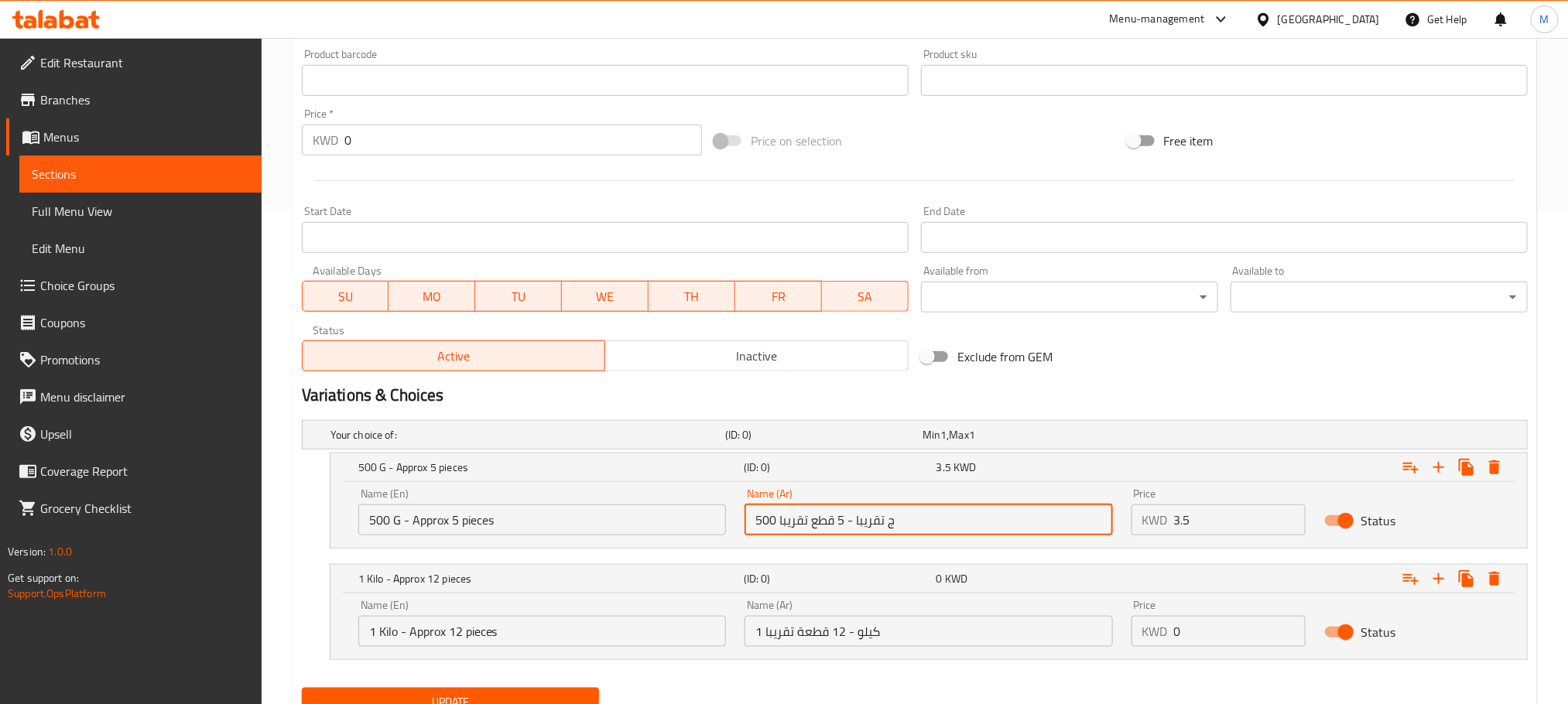
click at [868, 520] on input "500 ج تقريبا - 5 قطع تقريبا" at bounding box center [929, 519] width 368 height 31
type input "500 ج - 5 قطع تقريبا"
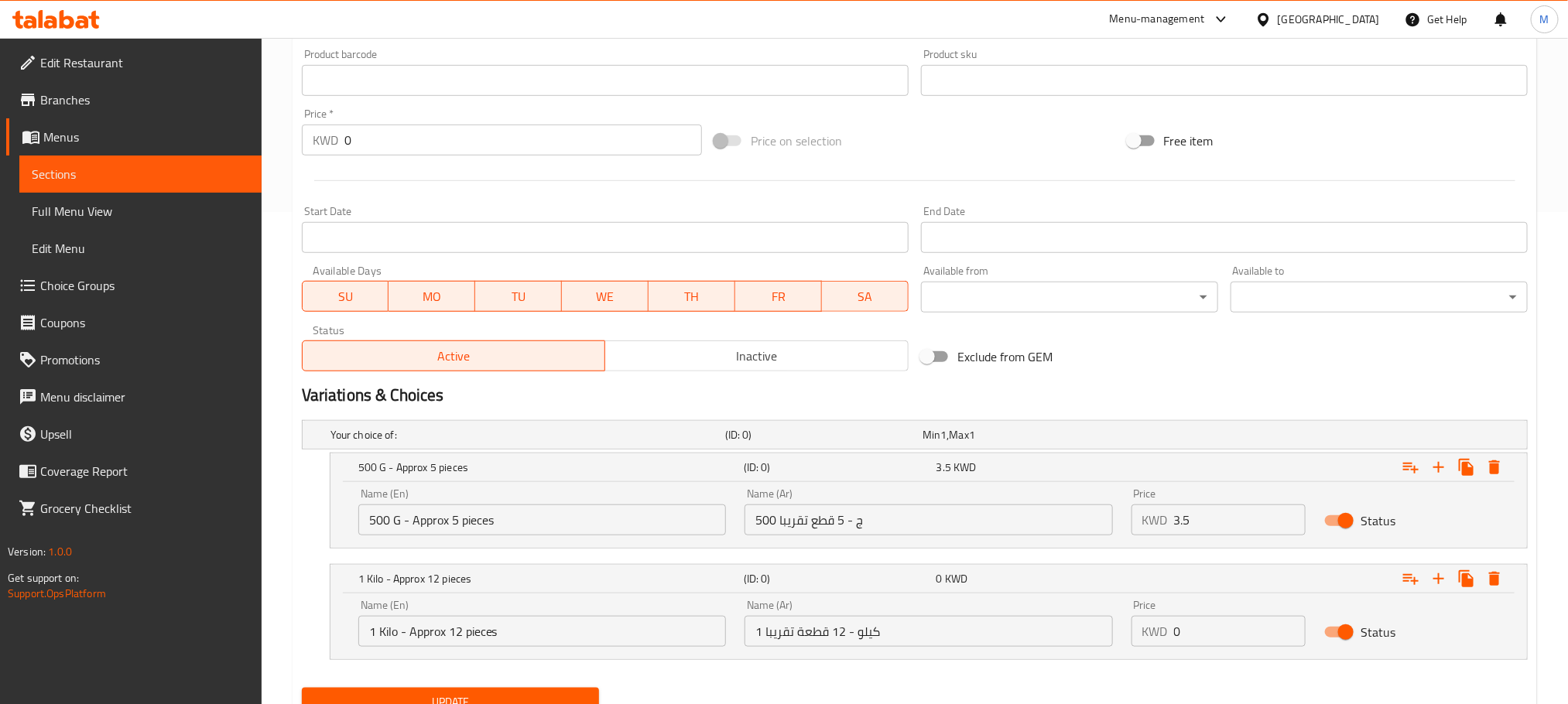
click at [282, 494] on div "Home / Restaurants management / Menus / Sections / item / update Lebanese Meals…" at bounding box center [915, 157] width 1307 height 1223
drag, startPoint x: 1218, startPoint y: 638, endPoint x: 990, endPoint y: 676, distance: 231.1
click at [990, 676] on div "Your choice of: (ID: 0) Min 1 , Max 1 Name (En) Your choice of: Name (En) Name …" at bounding box center [915, 547] width 1239 height 267
type input "6.5"
click at [312, 560] on nav at bounding box center [915, 557] width 1226 height 12
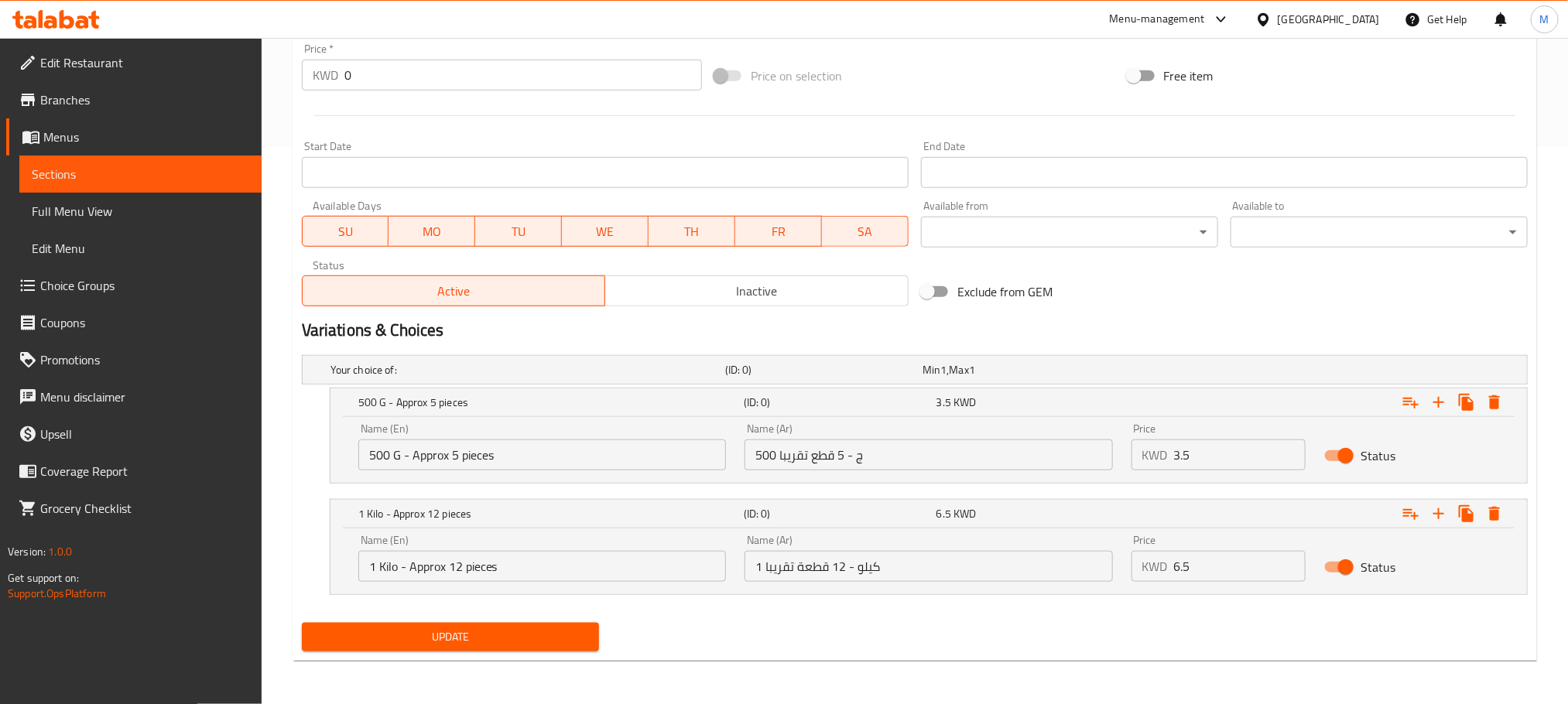
click at [468, 637] on span "Update" at bounding box center [450, 637] width 272 height 19
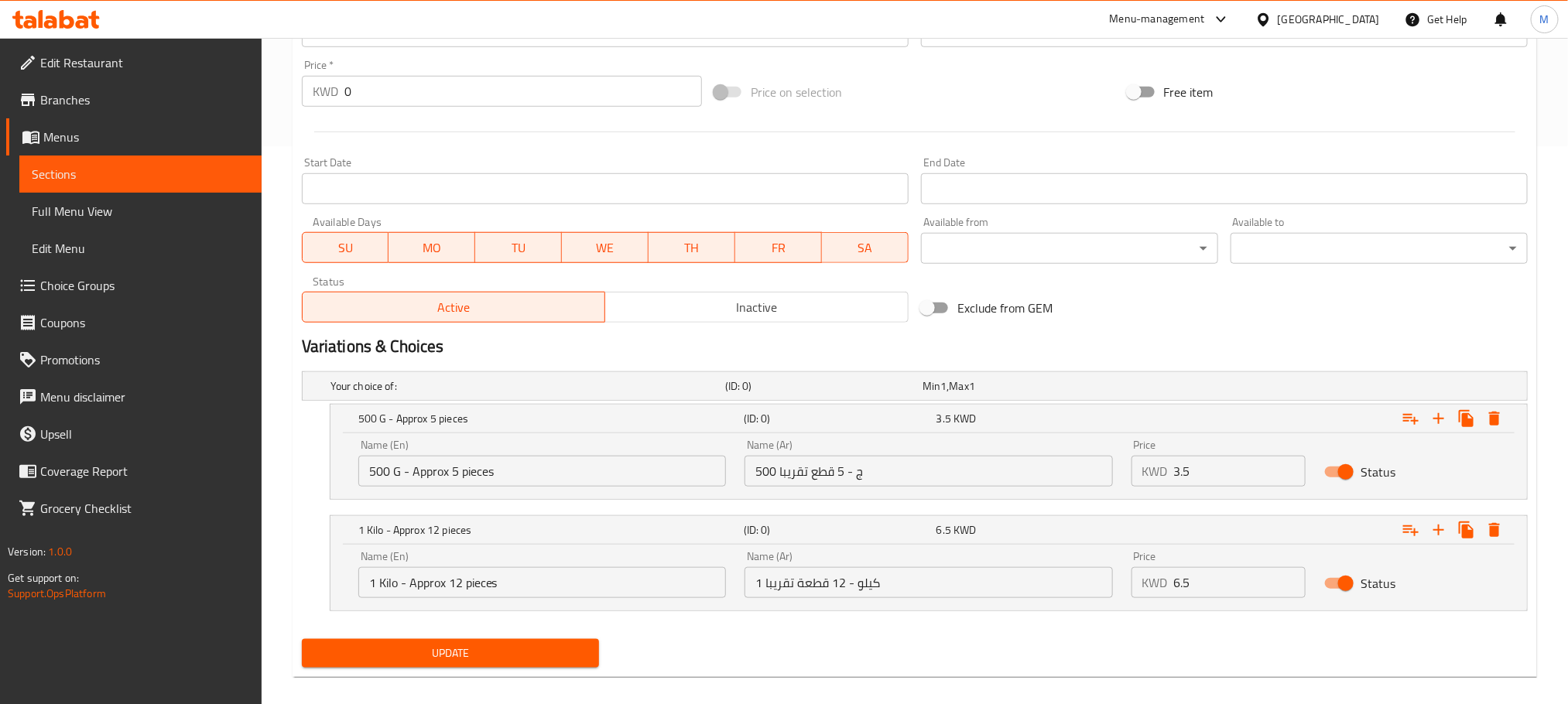
scroll to position [104, 0]
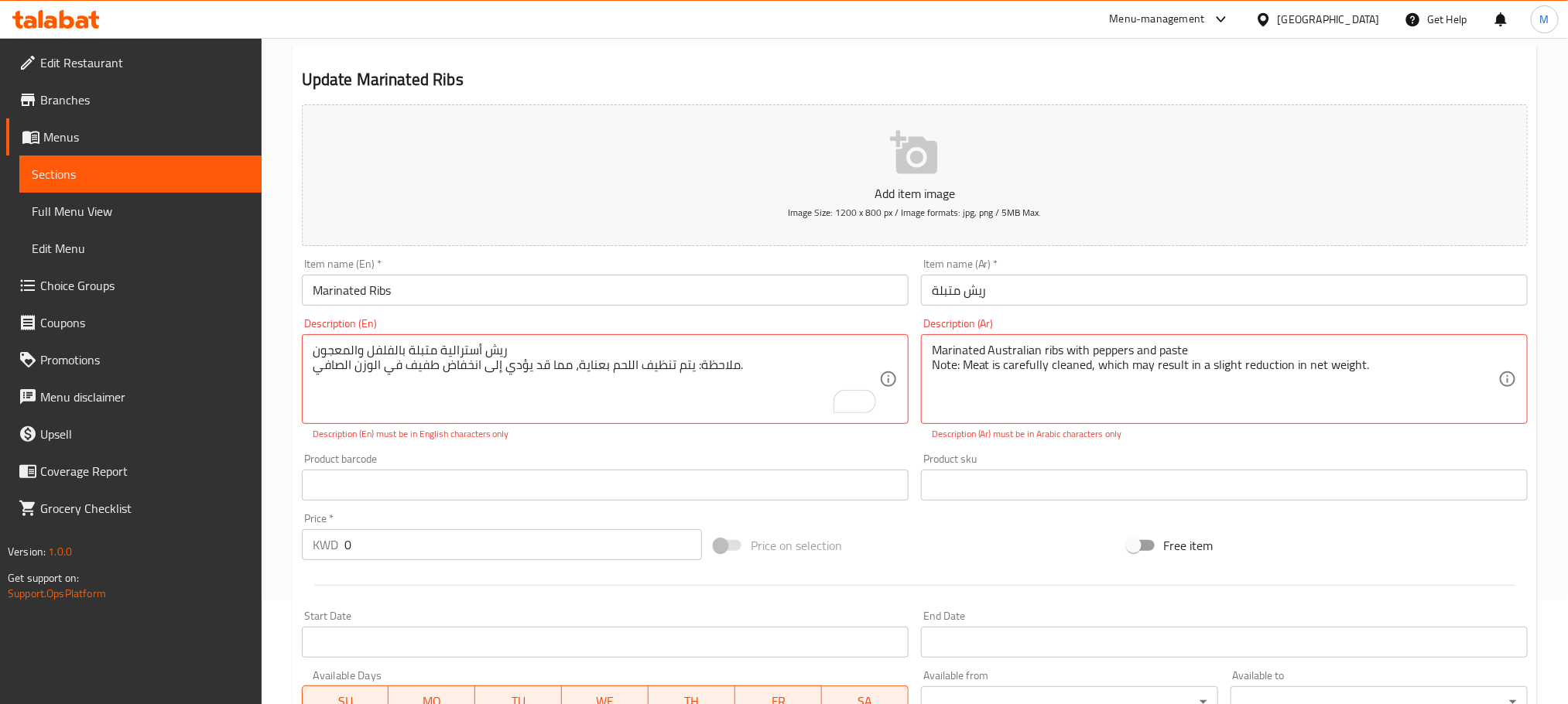
drag, startPoint x: 948, startPoint y: 358, endPoint x: 1337, endPoint y: 348, distance: 389.1
click at [1337, 348] on div "Marinated Australian ribs with peppers and paste Note: Meat is carefully cleane…" at bounding box center [1225, 379] width 607 height 90
click at [1310, 376] on textarea "Marinated Australian ribs with peppers and paste Note: Meat is carefully cleane…" at bounding box center [1215, 380] width 566 height 74
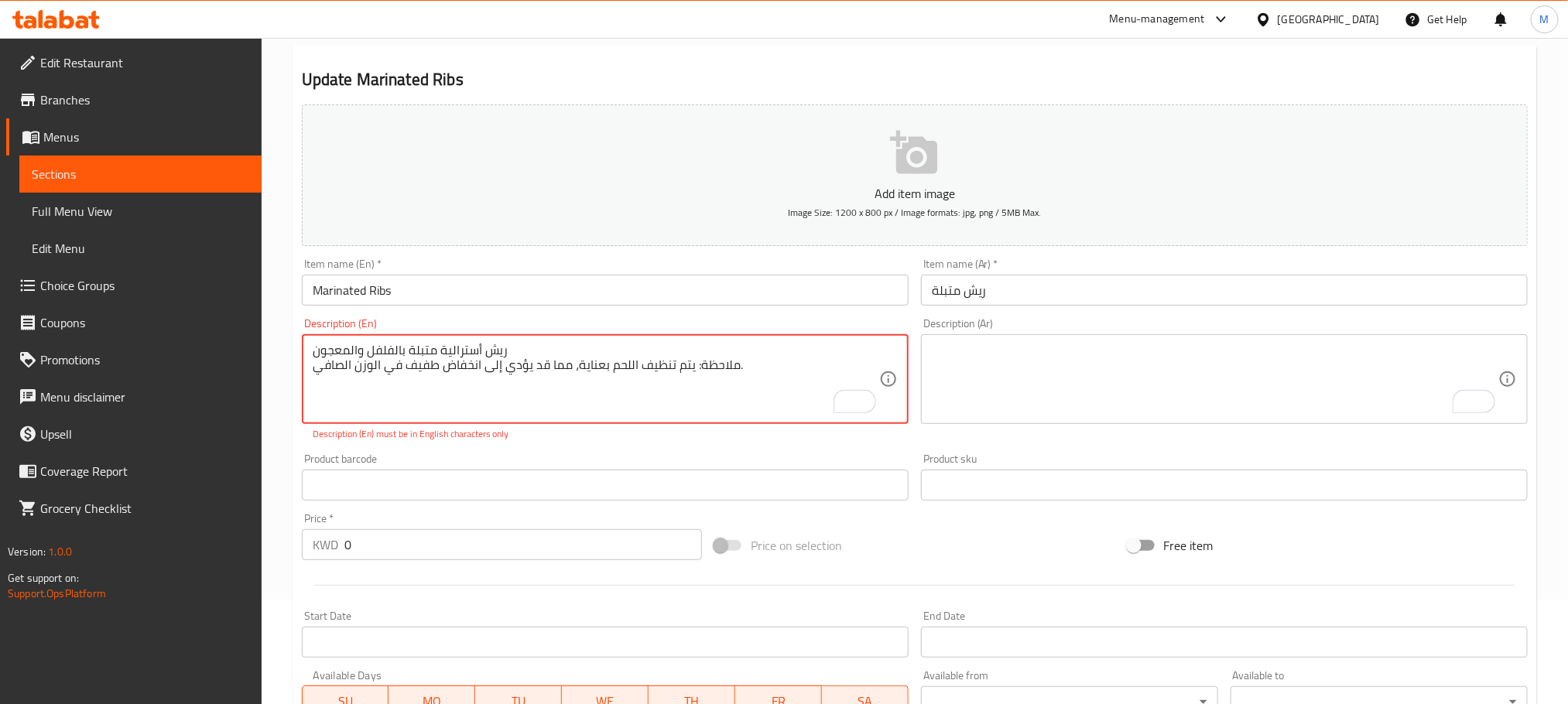
click at [757, 370] on textarea "ريش أسترالية متبلة بالفلفل والمعجون ملاحظة: يتم تنظيف اللحم بعناية، مما قد يؤدي…" at bounding box center [595, 380] width 566 height 74
paste textarea "Marinated Australian ribs with peppers and paste Note: Meat is carefully cleane…"
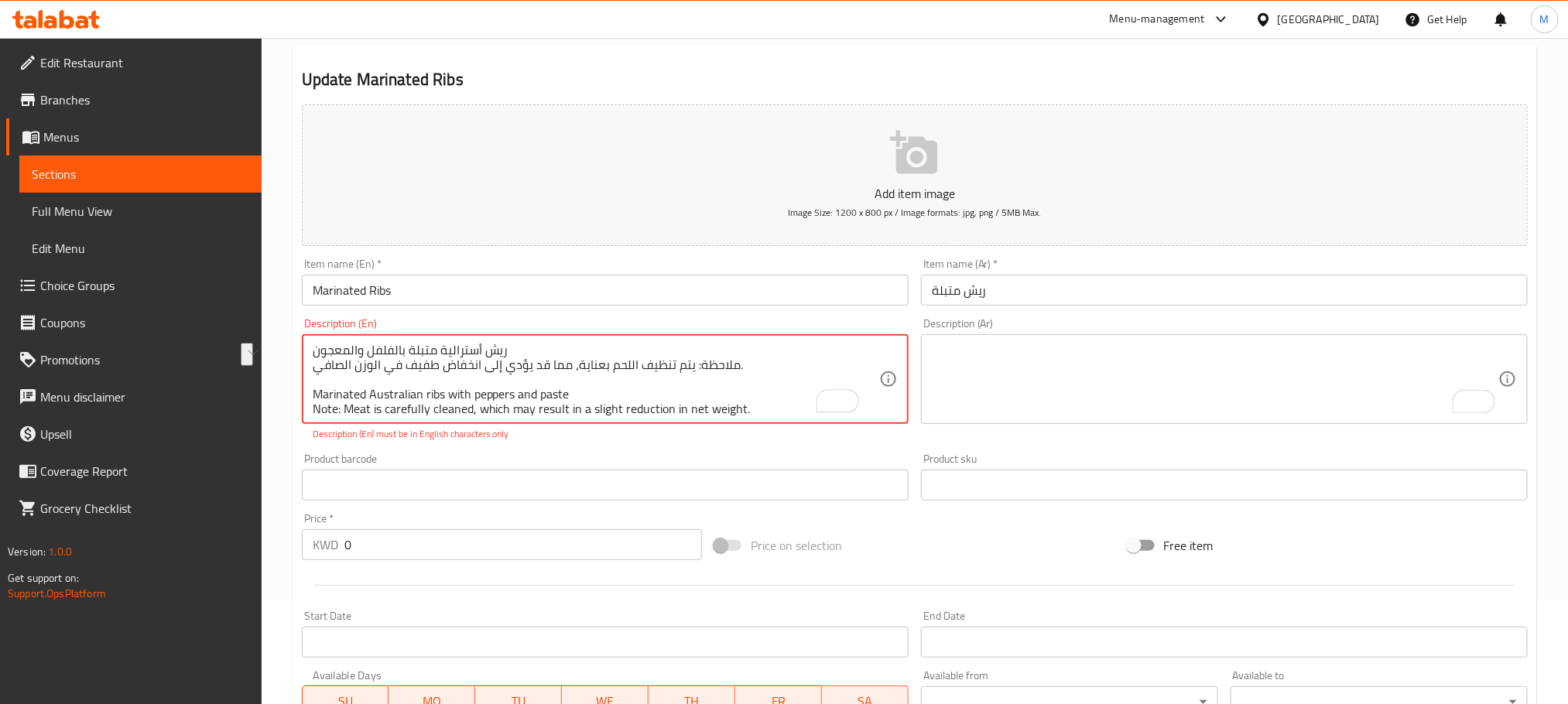
scroll to position [0, 0]
drag, startPoint x: 753, startPoint y: 358, endPoint x: 120, endPoint y: 315, distance: 634.5
click at [120, 315] on div "Edit Restaurant Branches Menus Sections Full Menu View Edit Menu Choice Groups …" at bounding box center [784, 553] width 1568 height 1240
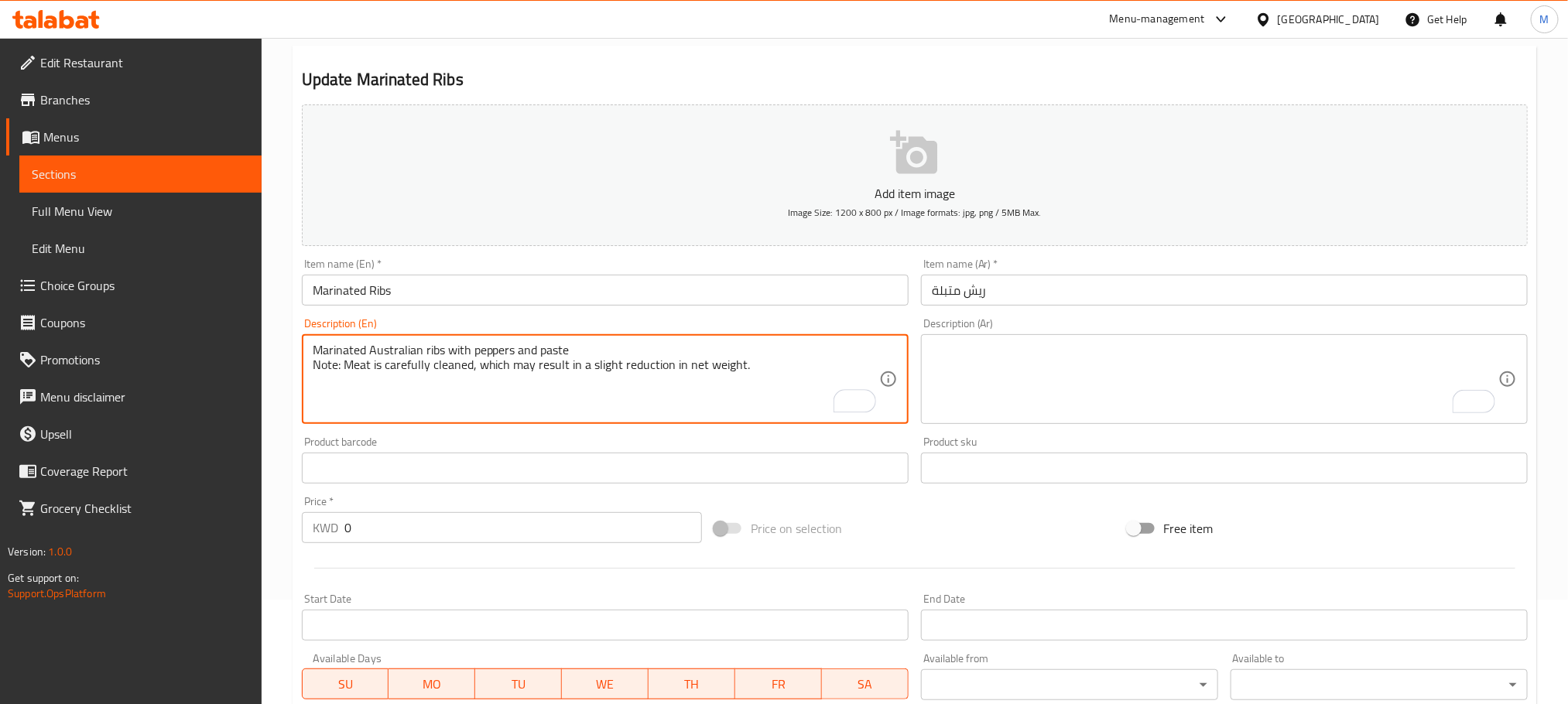
type textarea "Marinated Australian ribs with peppers and paste Note: Meat is carefully cleane…"
click at [1097, 355] on textarea "To enrich screen reader interactions, please activate Accessibility in Grammarl…" at bounding box center [1215, 380] width 566 height 74
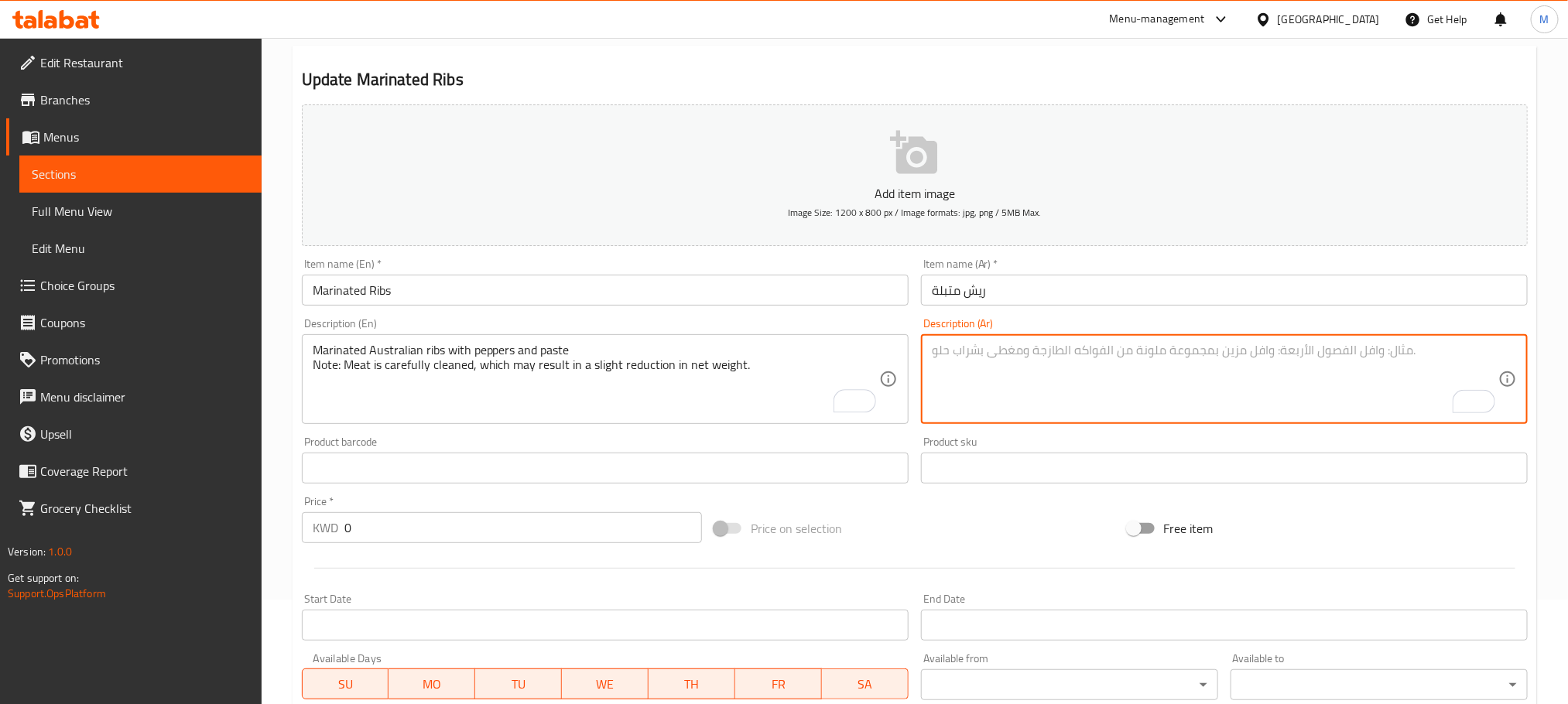
paste textarea "ريش أسترالية متبلة بالفلفل والمعجون ملاحظة: يتم تنظيف اللحم بعناية، مما قد يؤدي…"
type textarea "ريش أسترالية متبلة بالفلفل والمعجون ملاحظة: يتم تنظيف اللحم بعناية، مما قد يؤدي…"
click at [308, 373] on div "Marinated Australian ribs with peppers and paste Note: Meat is carefully cleane…" at bounding box center [606, 379] width 607 height 90
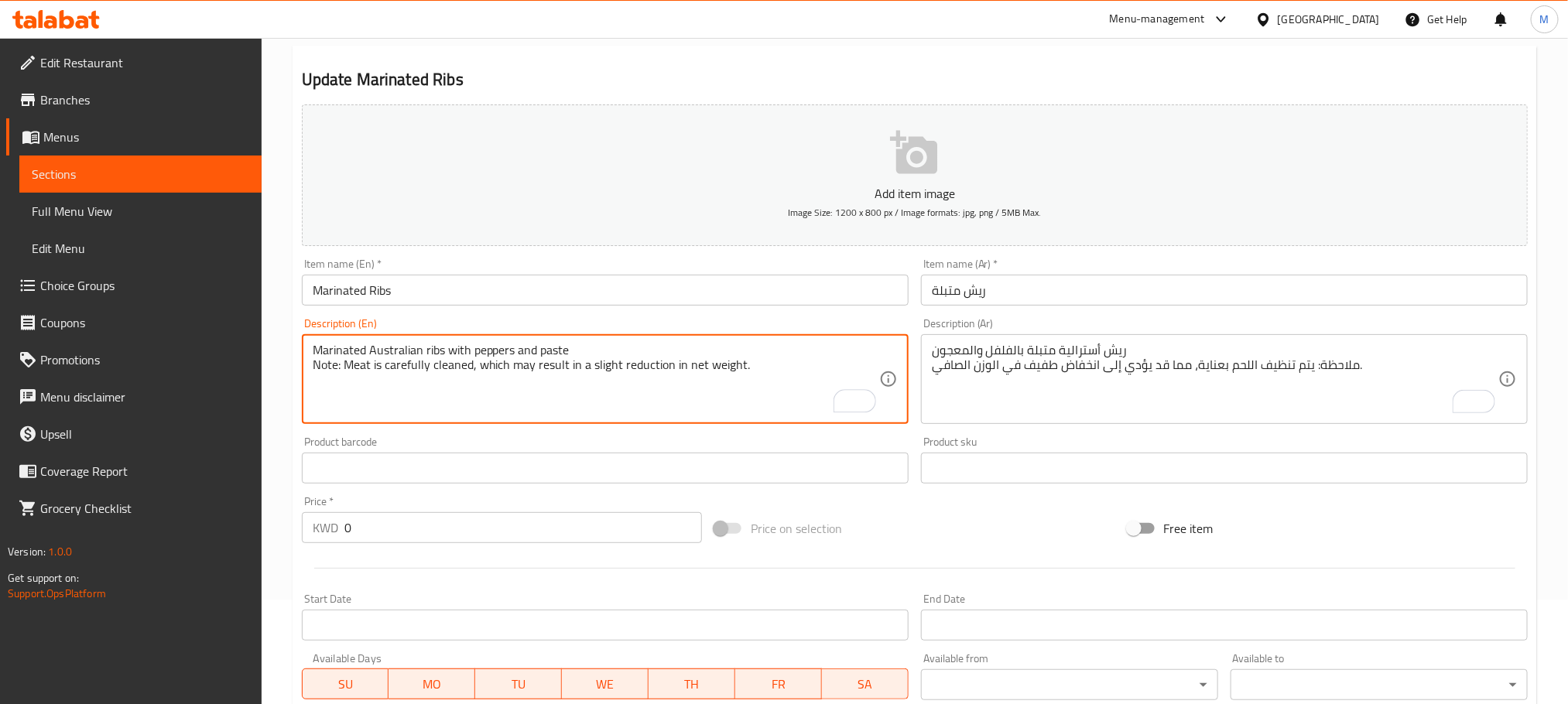
type textarea "Marinated Australian ribs with peppers and paste Note: Meat is carefully cleane…"
click at [282, 395] on div "Home / Restaurants management / Menus / Sections / item / update Lebanese Meals…" at bounding box center [915, 545] width 1307 height 1223
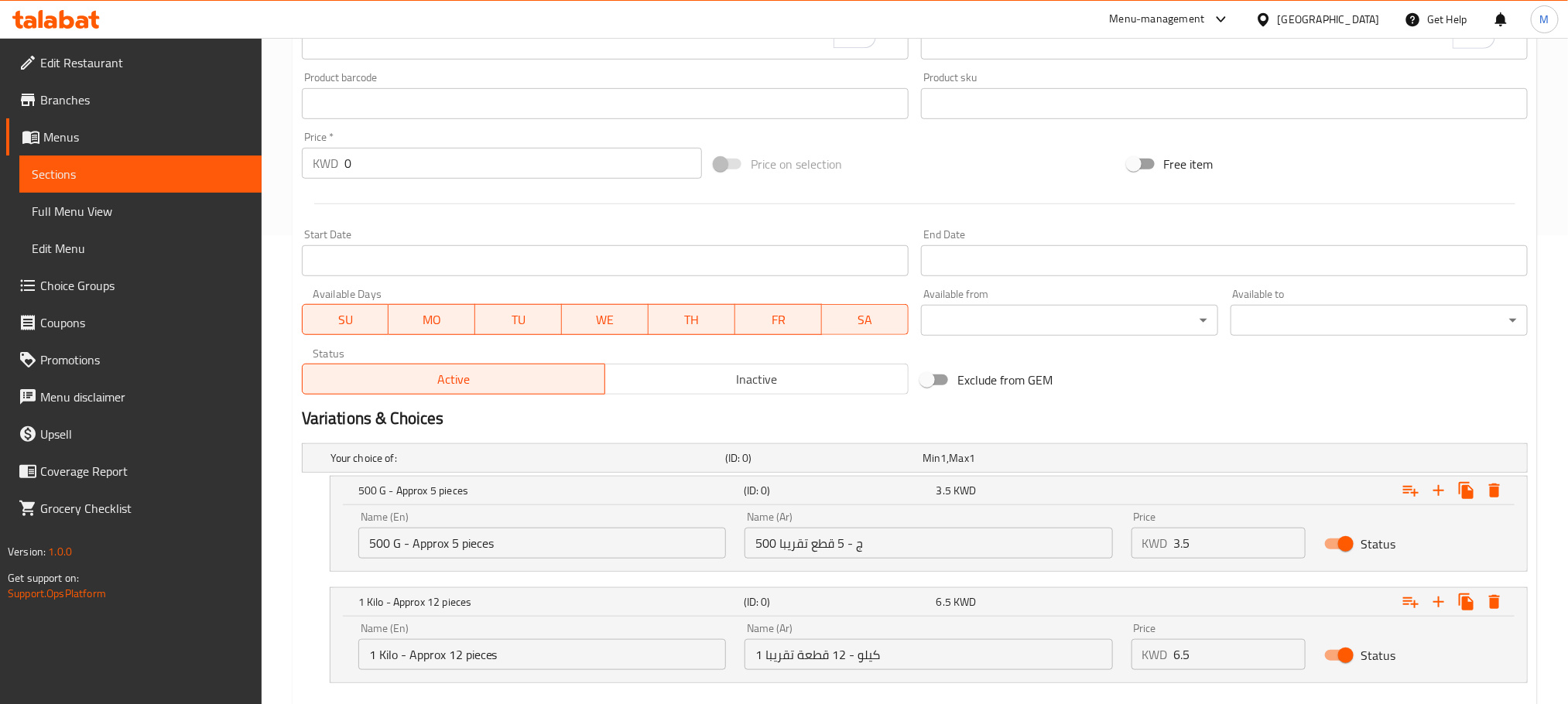
scroll to position [558, 0]
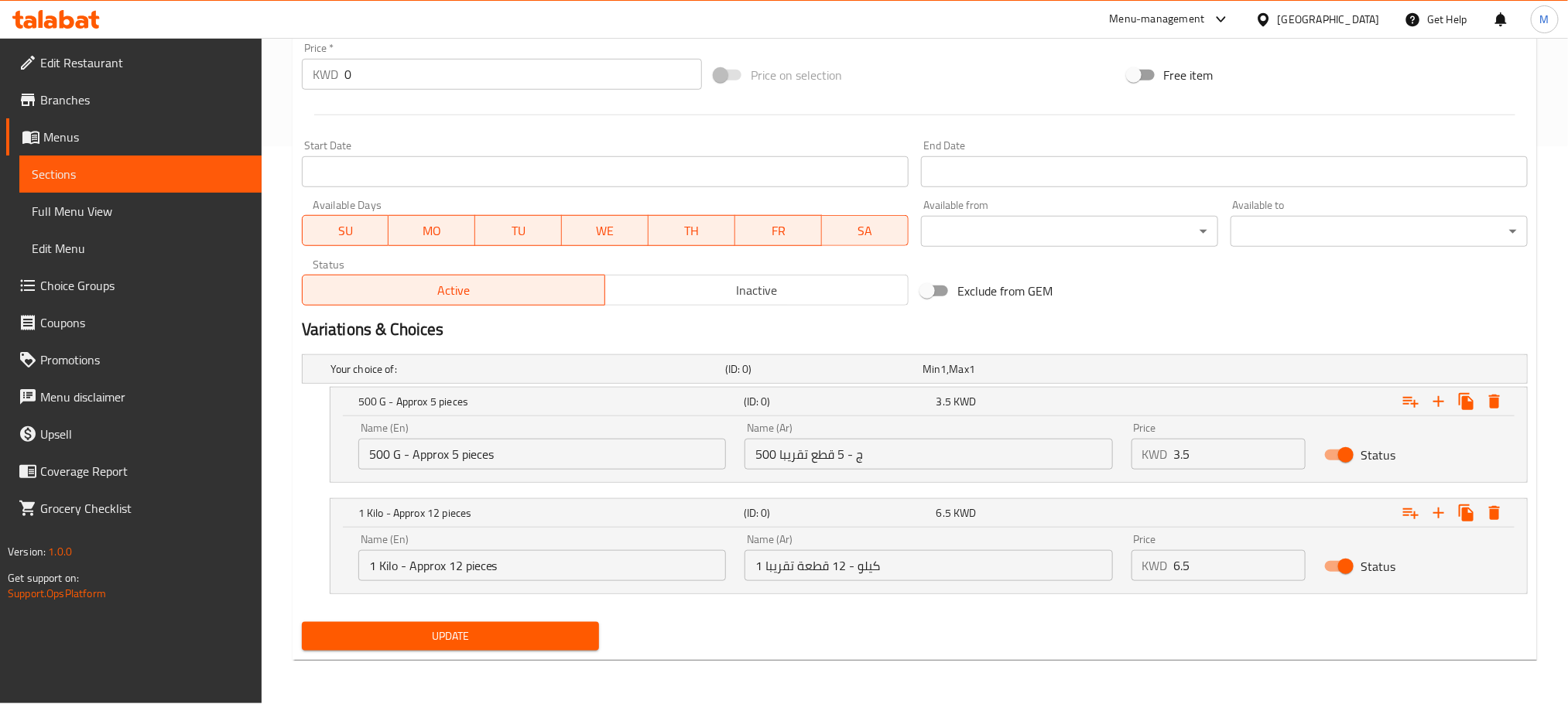
click at [512, 629] on span "Update" at bounding box center [450, 637] width 272 height 19
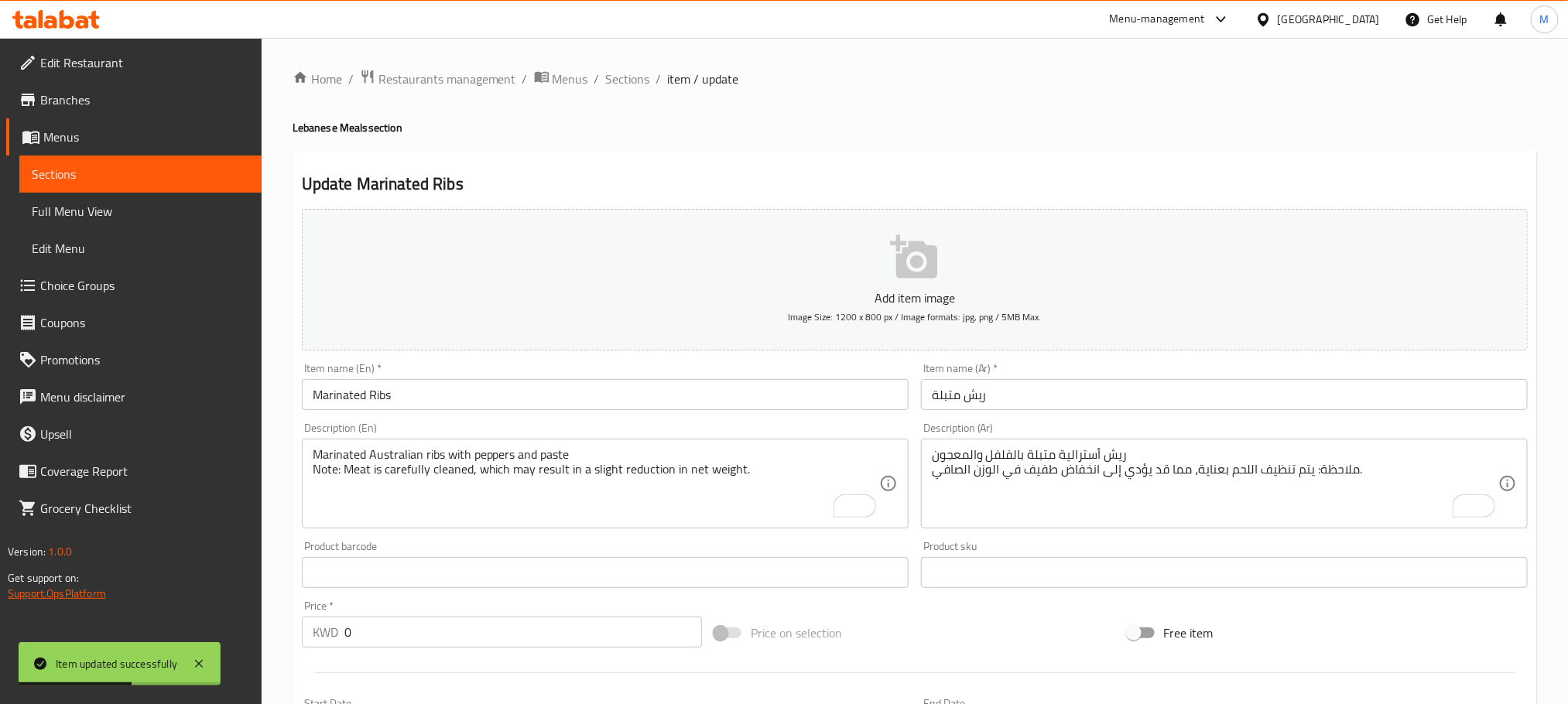
drag, startPoint x: 397, startPoint y: 401, endPoint x: 7, endPoint y: 592, distance: 434.3
click at [5, 594] on div "Edit Restaurant Branches Menus Sections Full Menu View Edit Menu Choice Groups …" at bounding box center [784, 649] width 1568 height 1223
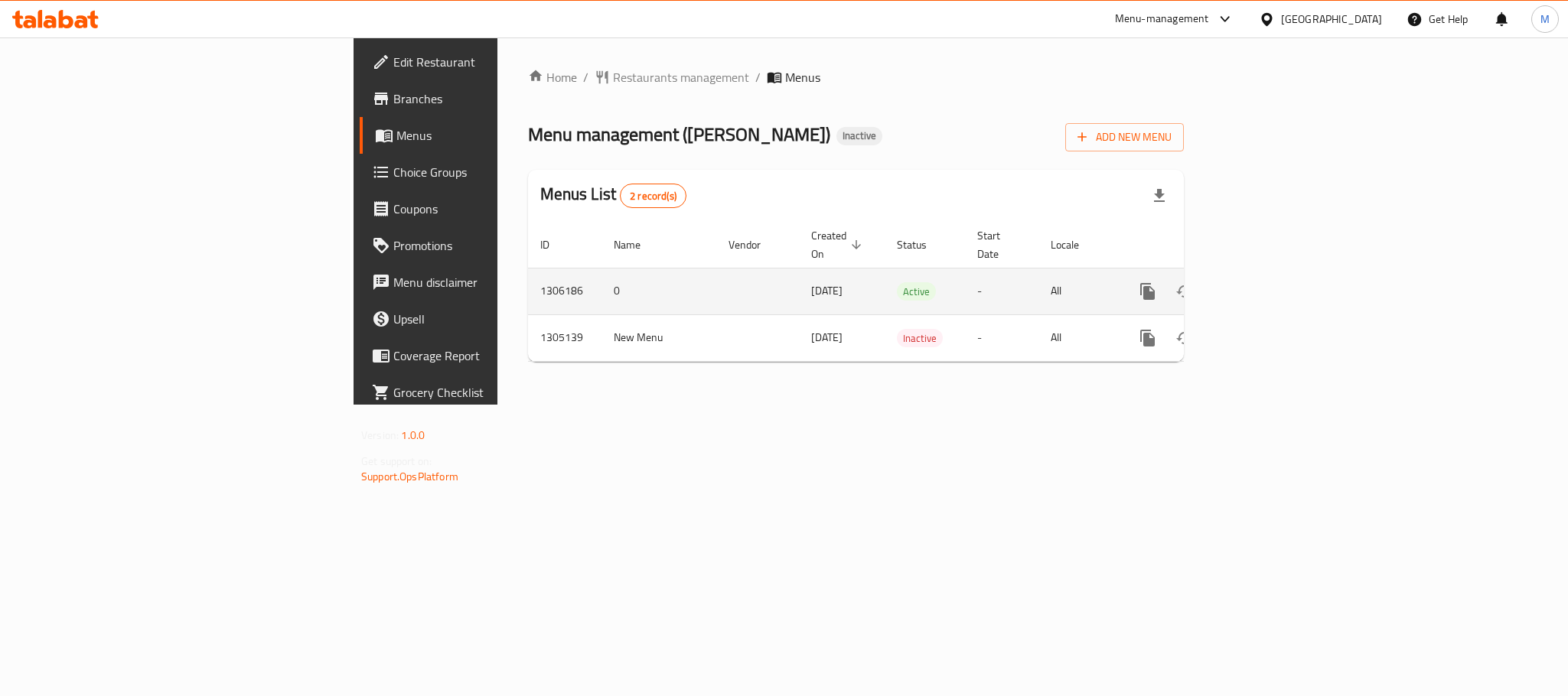
click at [1265, 284] on icon "enhanced table" at bounding box center [1258, 290] width 13 height 13
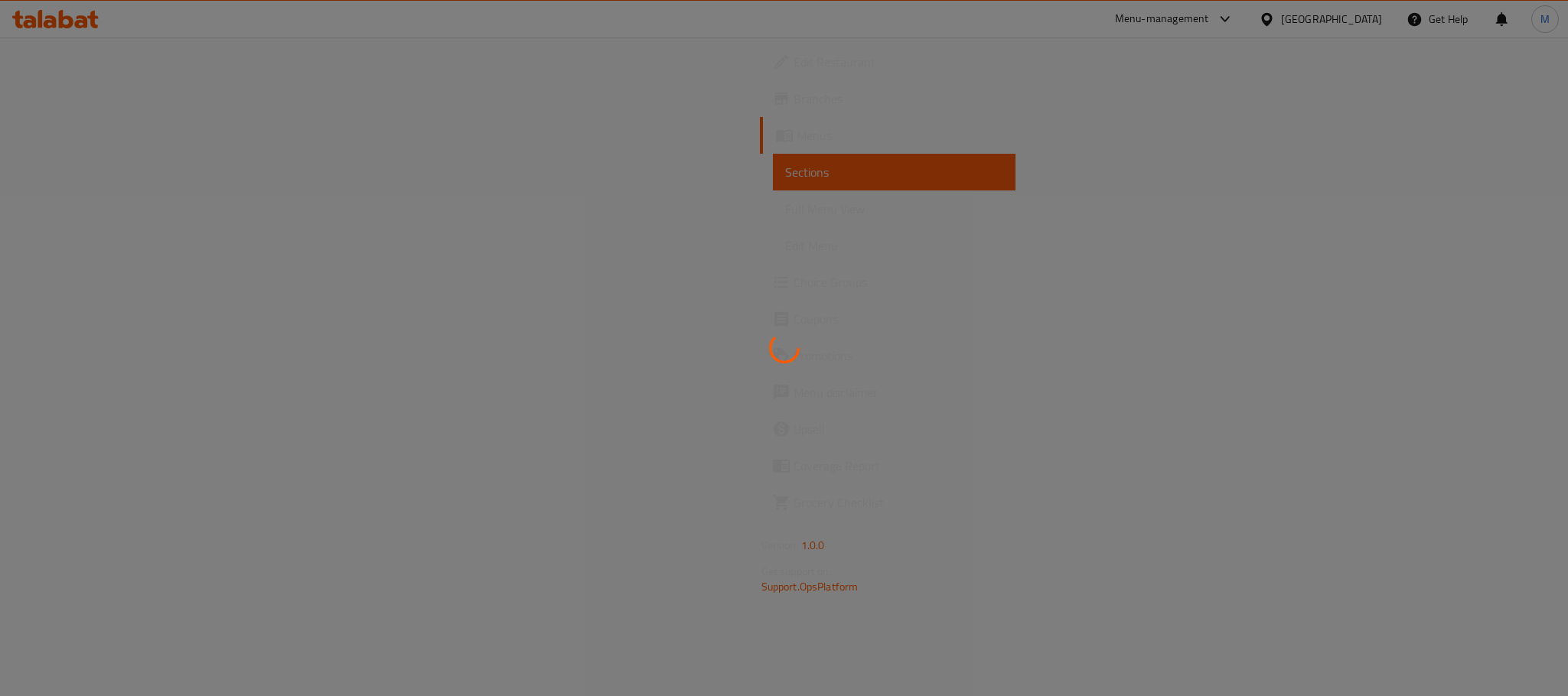
click at [705, 448] on div at bounding box center [784, 348] width 1568 height 696
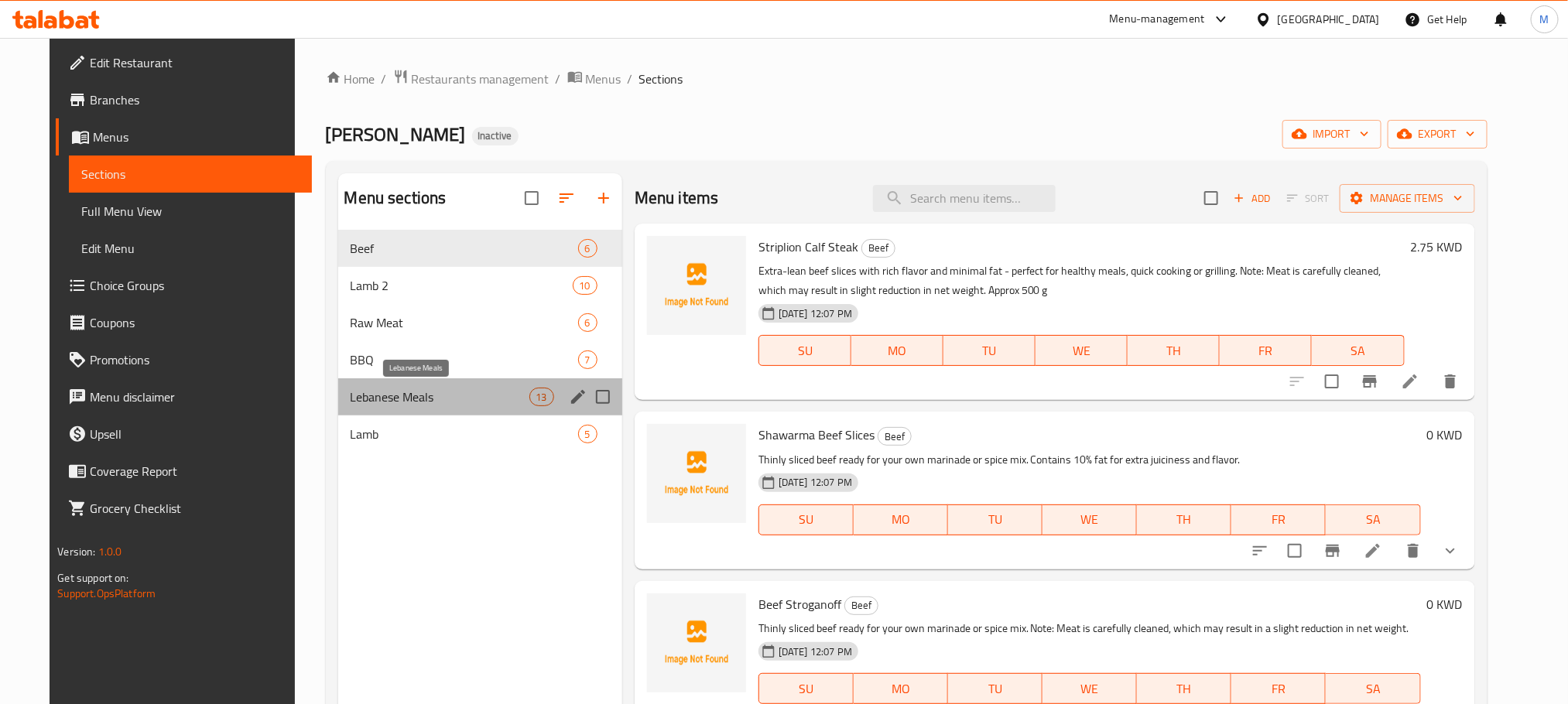
click at [356, 397] on span "Lebanese Meals" at bounding box center [440, 397] width 179 height 18
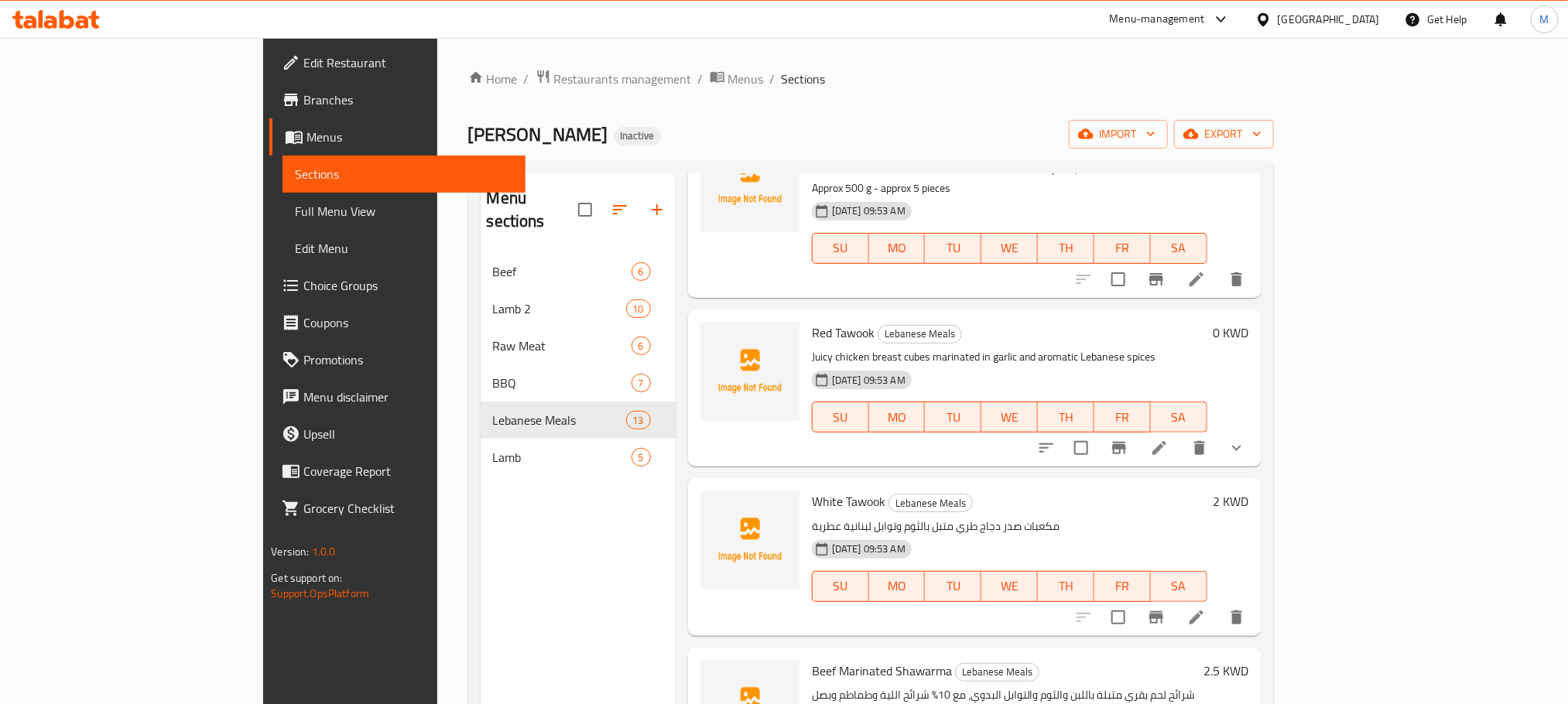
scroll to position [348, 0]
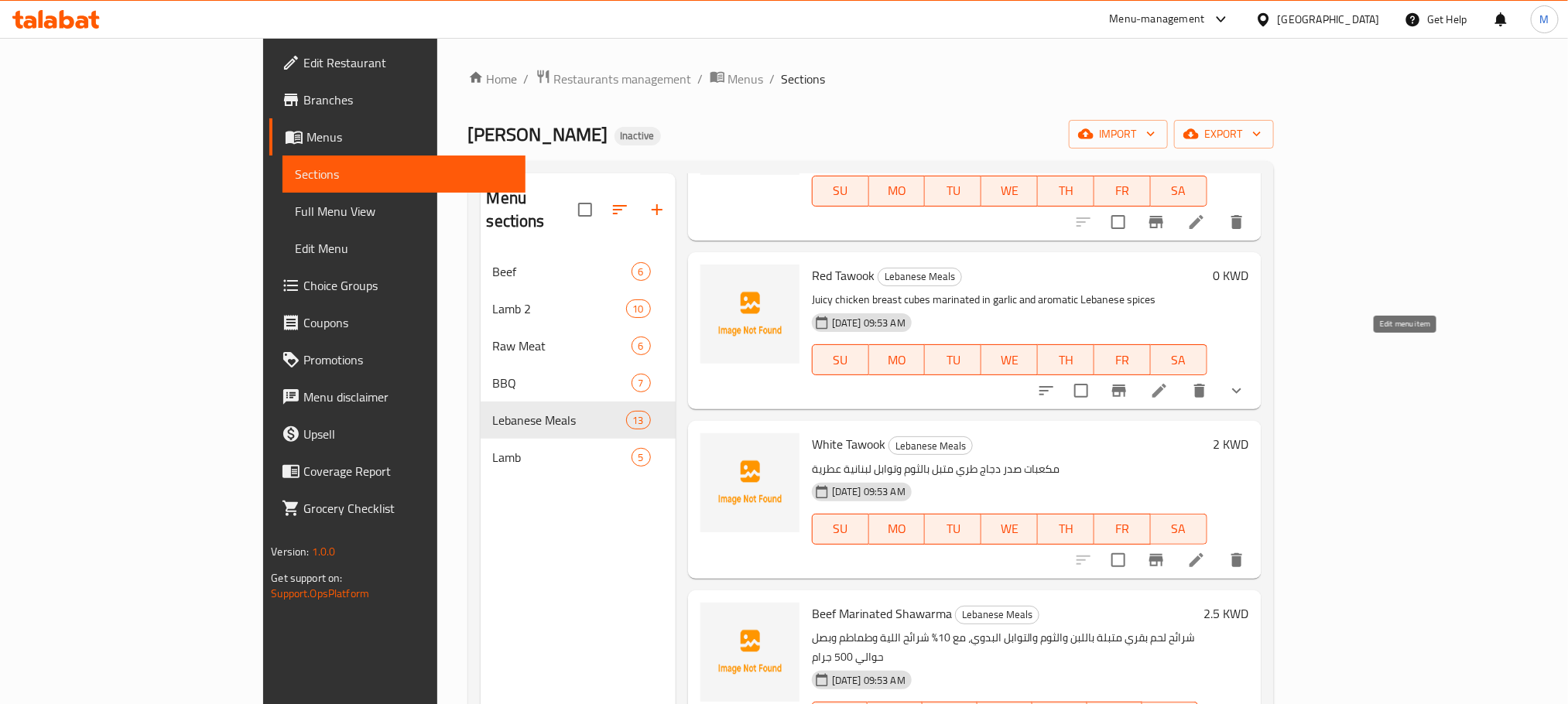
click at [1169, 381] on icon at bounding box center [1159, 390] width 18 height 18
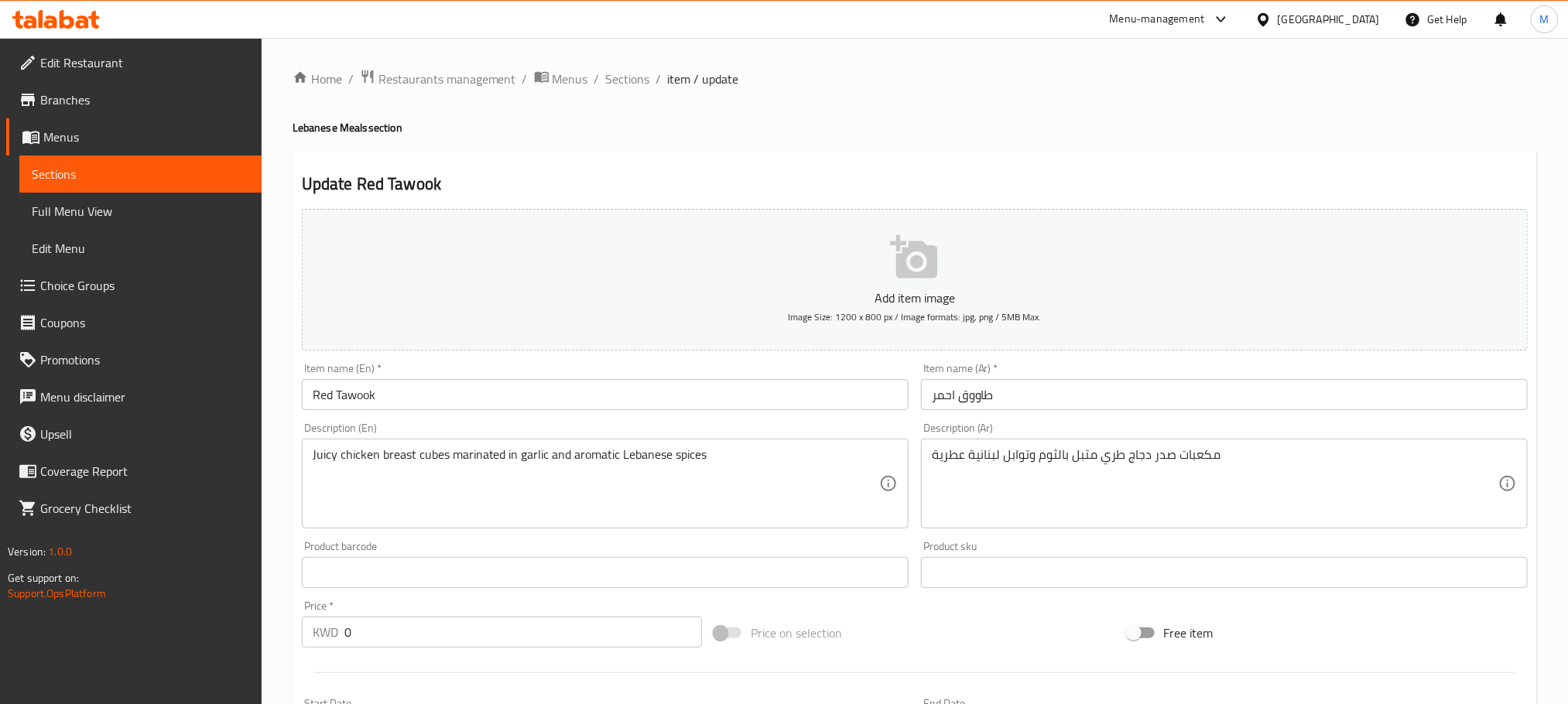
scroll to position [516, 0]
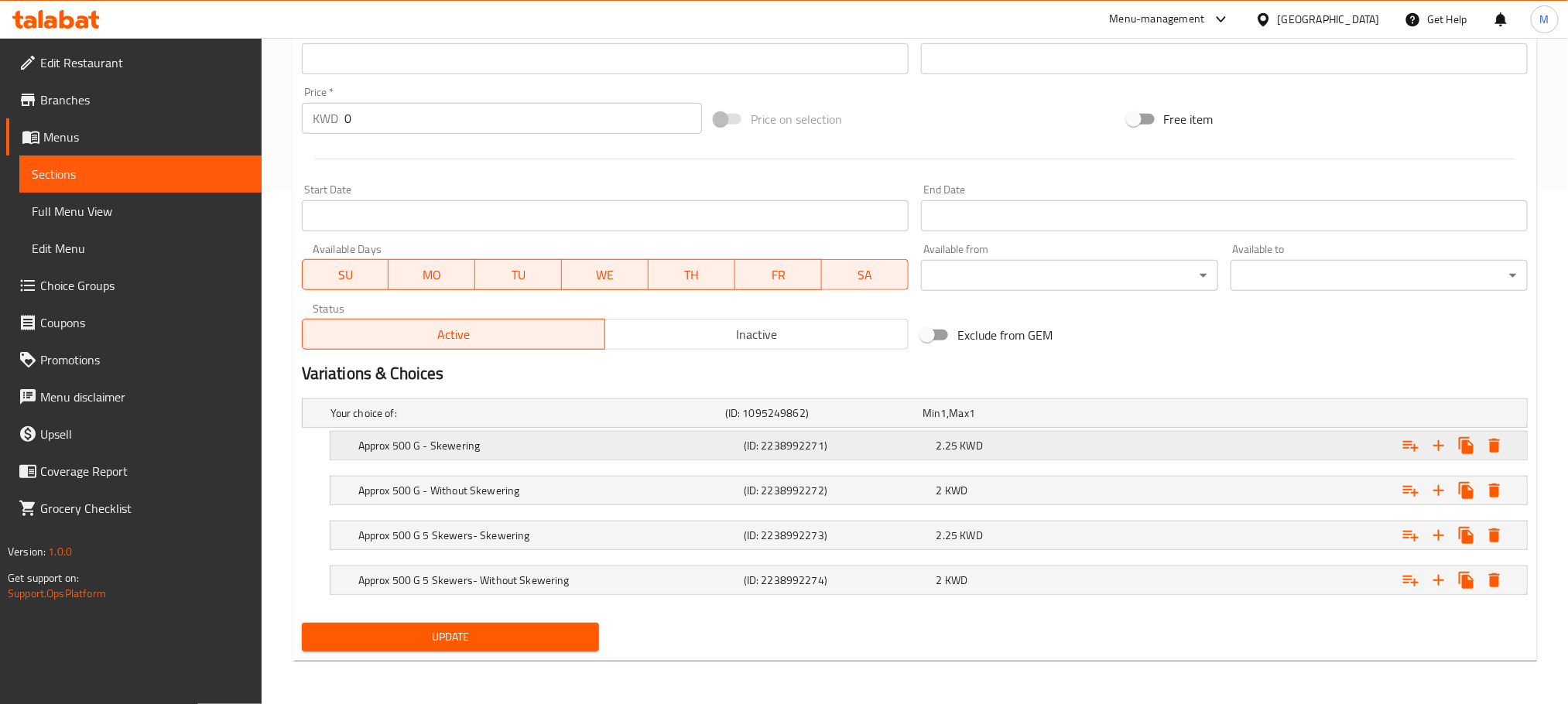
click at [519, 421] on h5 "Approx 500 G - Skewering" at bounding box center [525, 413] width 389 height 15
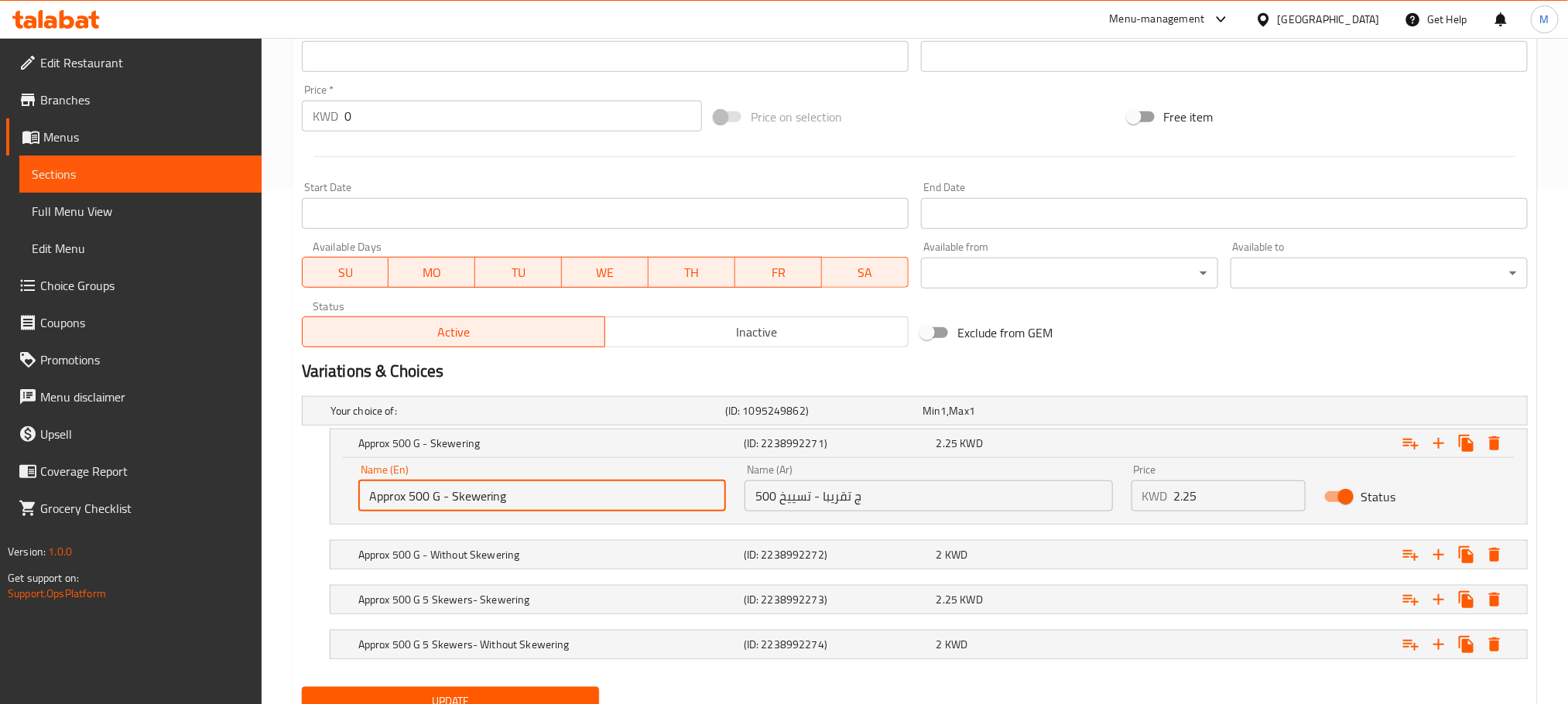
drag, startPoint x: 506, startPoint y: 500, endPoint x: 56, endPoint y: 641, distance: 471.6
click at [66, 627] on div "Edit Restaurant Branches Menus Sections Full Menu View Edit Menu Choice Groups …" at bounding box center [784, 144] width 1568 height 1246
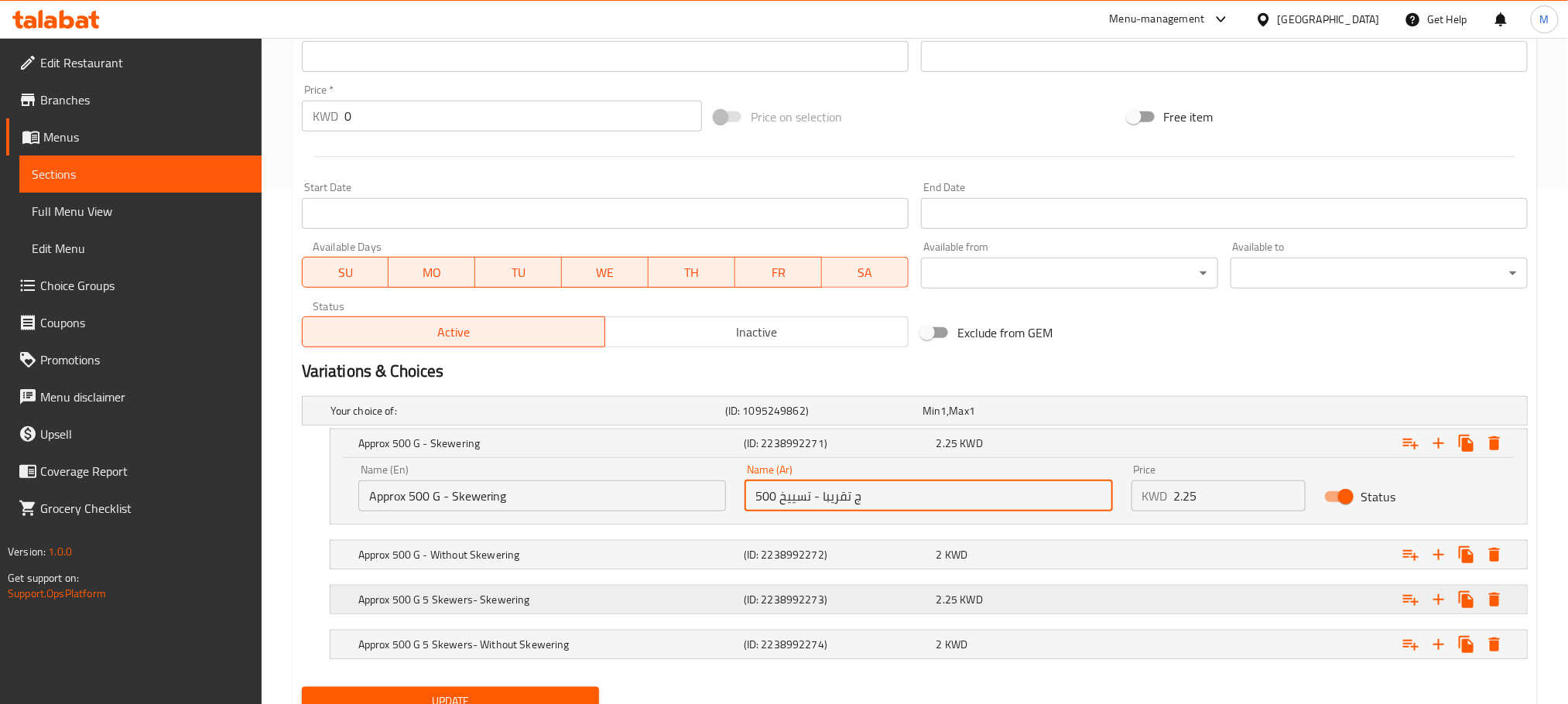
drag, startPoint x: 626, startPoint y: 564, endPoint x: 480, endPoint y: 604, distance: 151.4
click at [480, 604] on div "Your choice of: (ID: 1095249862) Min 1 , Max 1 Name (En) Your choice of: Name (…" at bounding box center [915, 535] width 1239 height 291
click at [544, 418] on h5 "Approx 500 G - Without Skewering" at bounding box center [525, 410] width 389 height 15
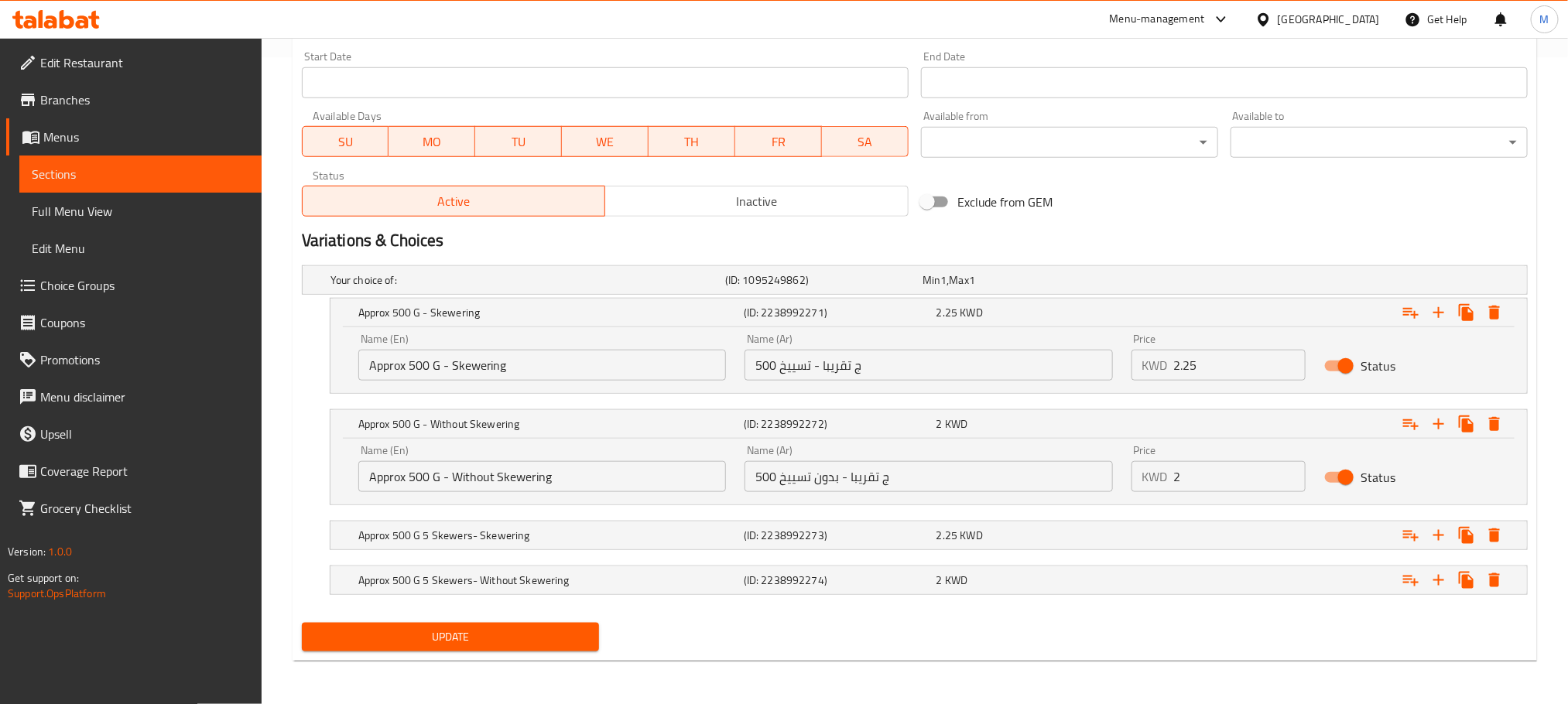
scroll to position [649, 0]
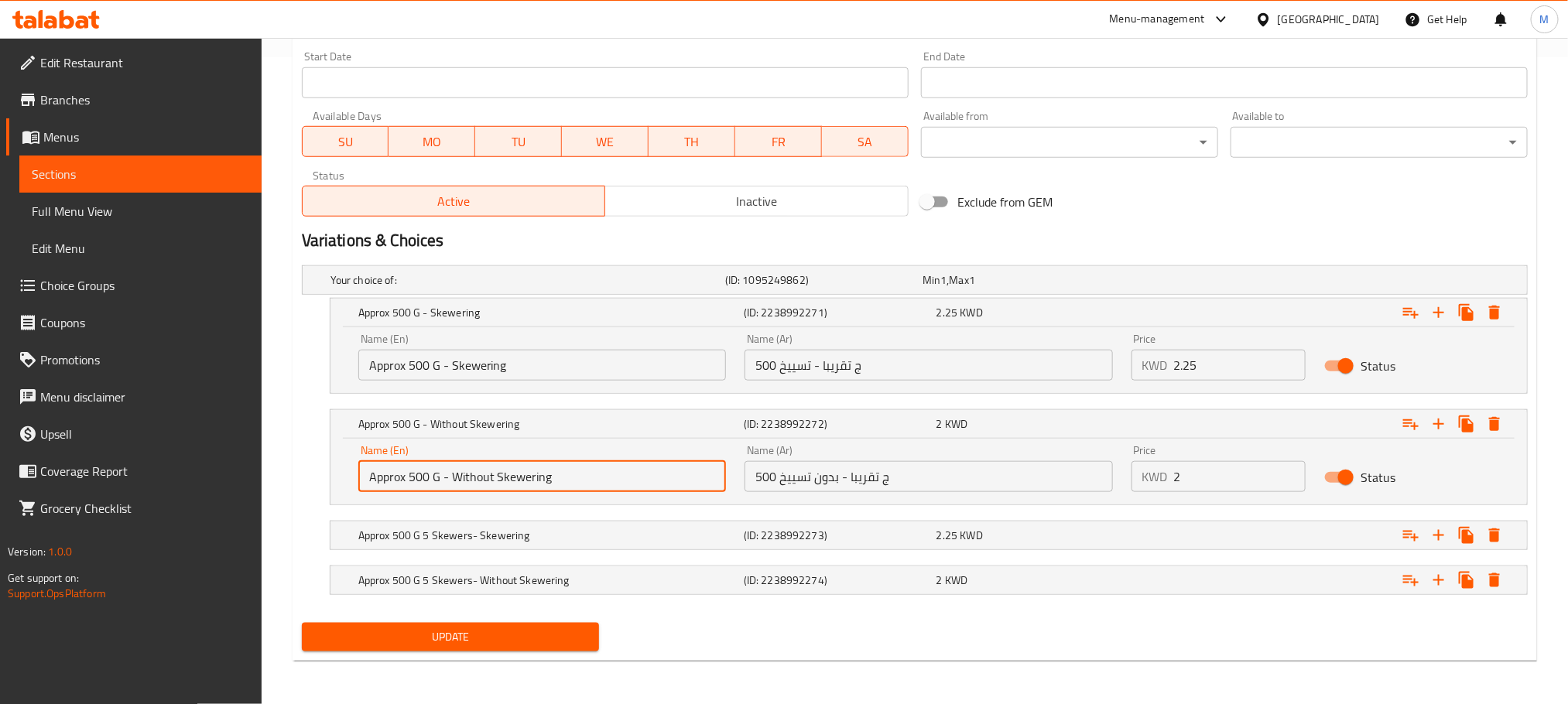
drag, startPoint x: 523, startPoint y: 515, endPoint x: 186, endPoint y: 606, distance: 349.1
click at [186, 606] on div "Edit Restaurant Branches Menus Sections Full Menu View Edit Menu Choice Groups …" at bounding box center [784, 47] width 1568 height 1312
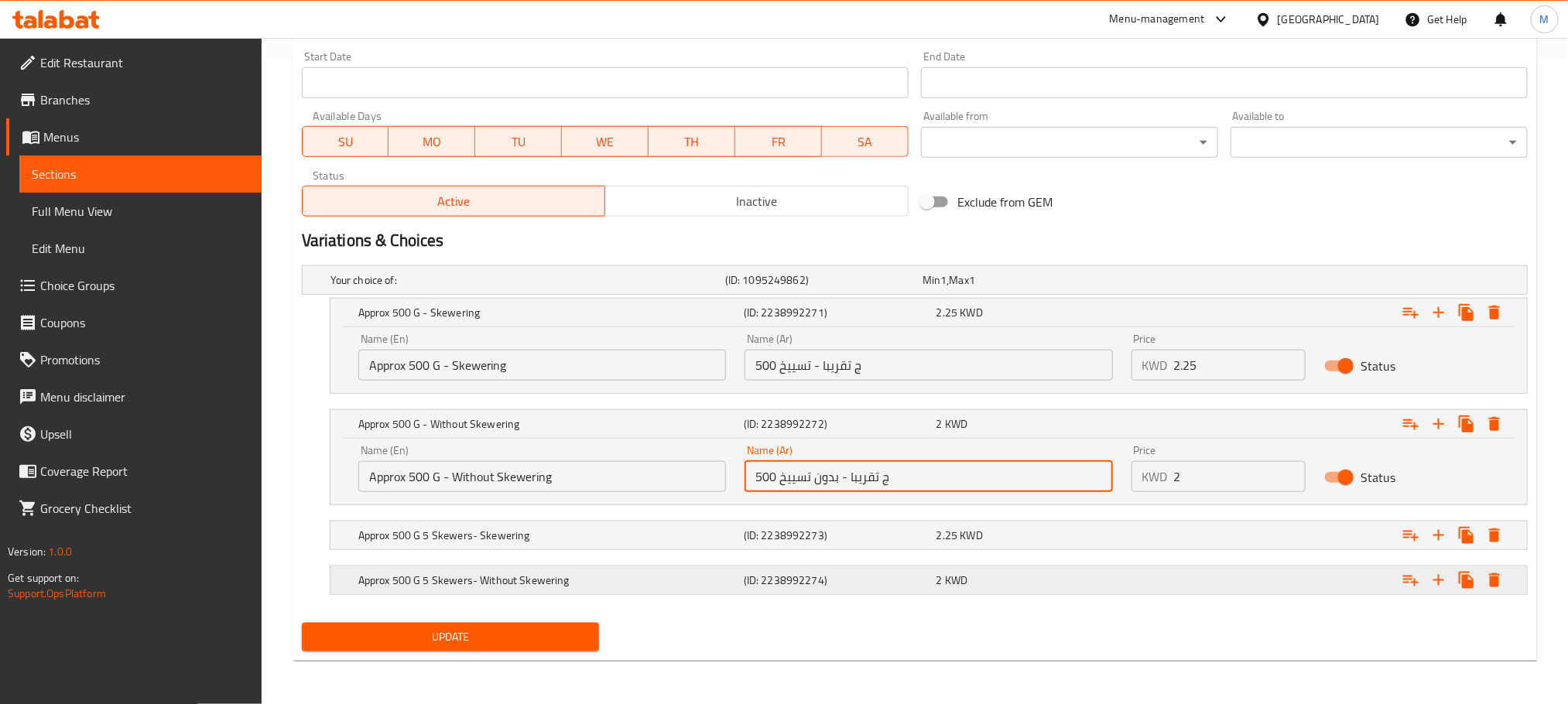
drag, startPoint x: 901, startPoint y: 471, endPoint x: 459, endPoint y: 590, distance: 457.7
click at [459, 590] on div "Your choice of: (ID: 1095249862) Min 1 , Max 1 Name (En) Your choice of: Name (…" at bounding box center [915, 437] width 1239 height 357
click at [681, 287] on h5 "Approx 500 G 5 Skewers- Skewering" at bounding box center [525, 279] width 389 height 15
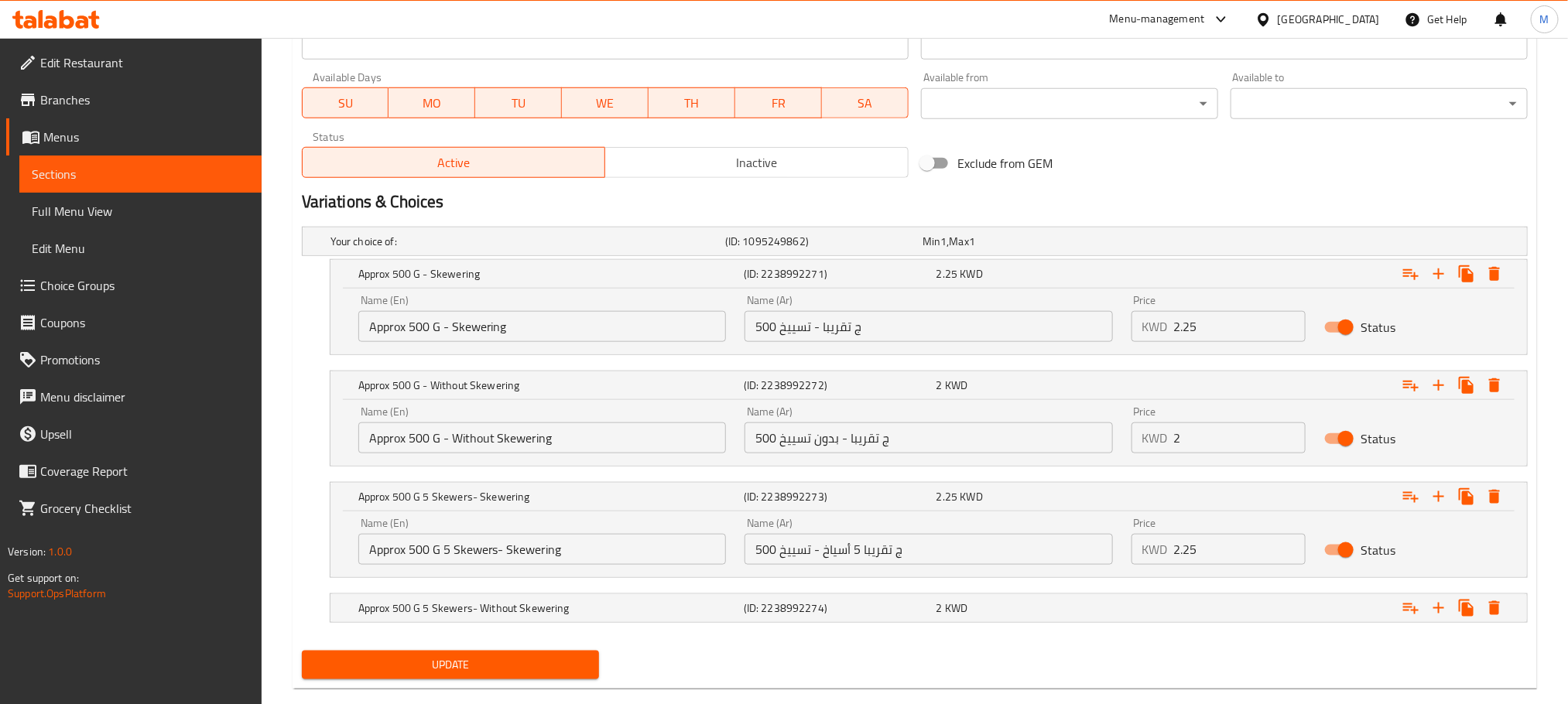
scroll to position [715, 0]
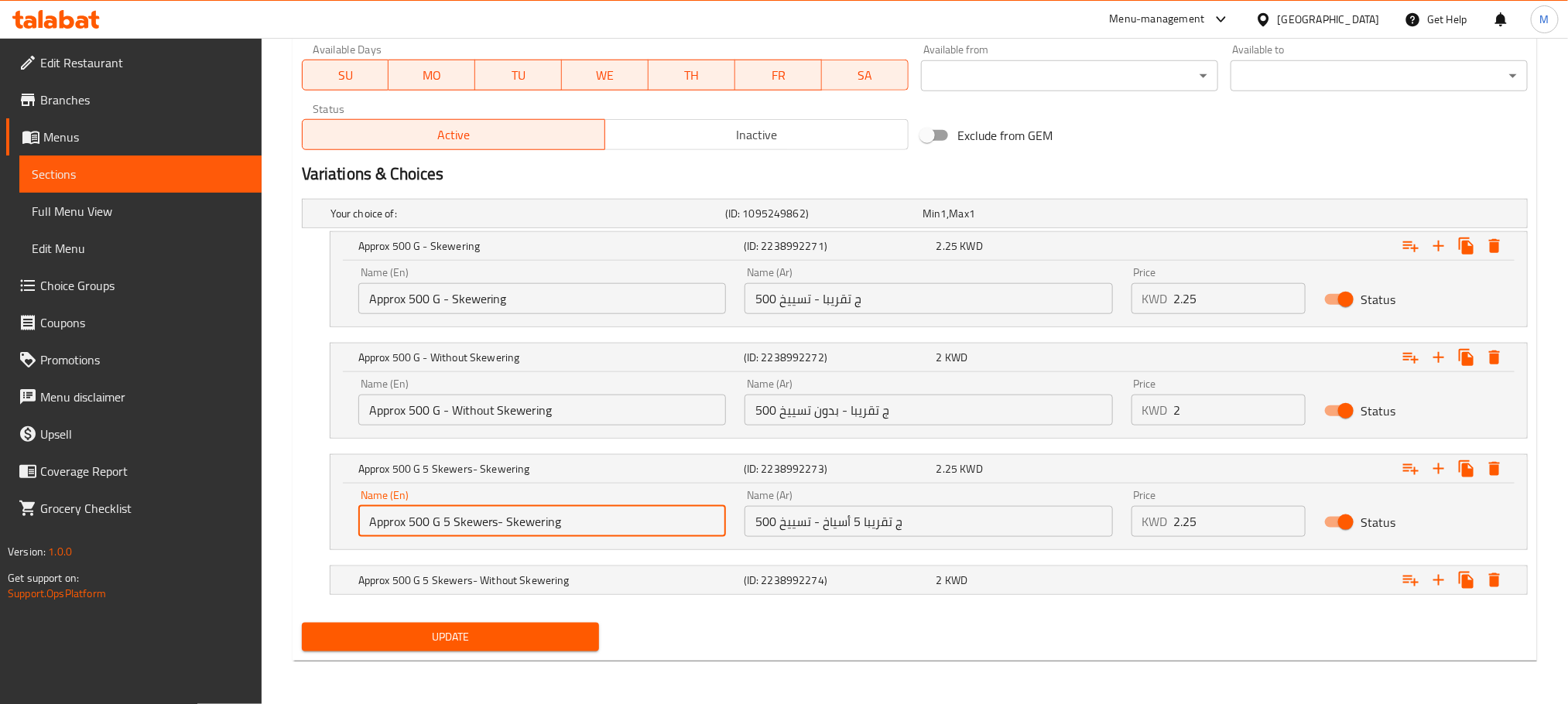
drag, startPoint x: 588, startPoint y: 511, endPoint x: 133, endPoint y: 643, distance: 473.8
click at [133, 643] on div "Edit Restaurant Branches Menus Sections Full Menu View Edit Menu Choice Groups …" at bounding box center [784, 14] width 1568 height 1379
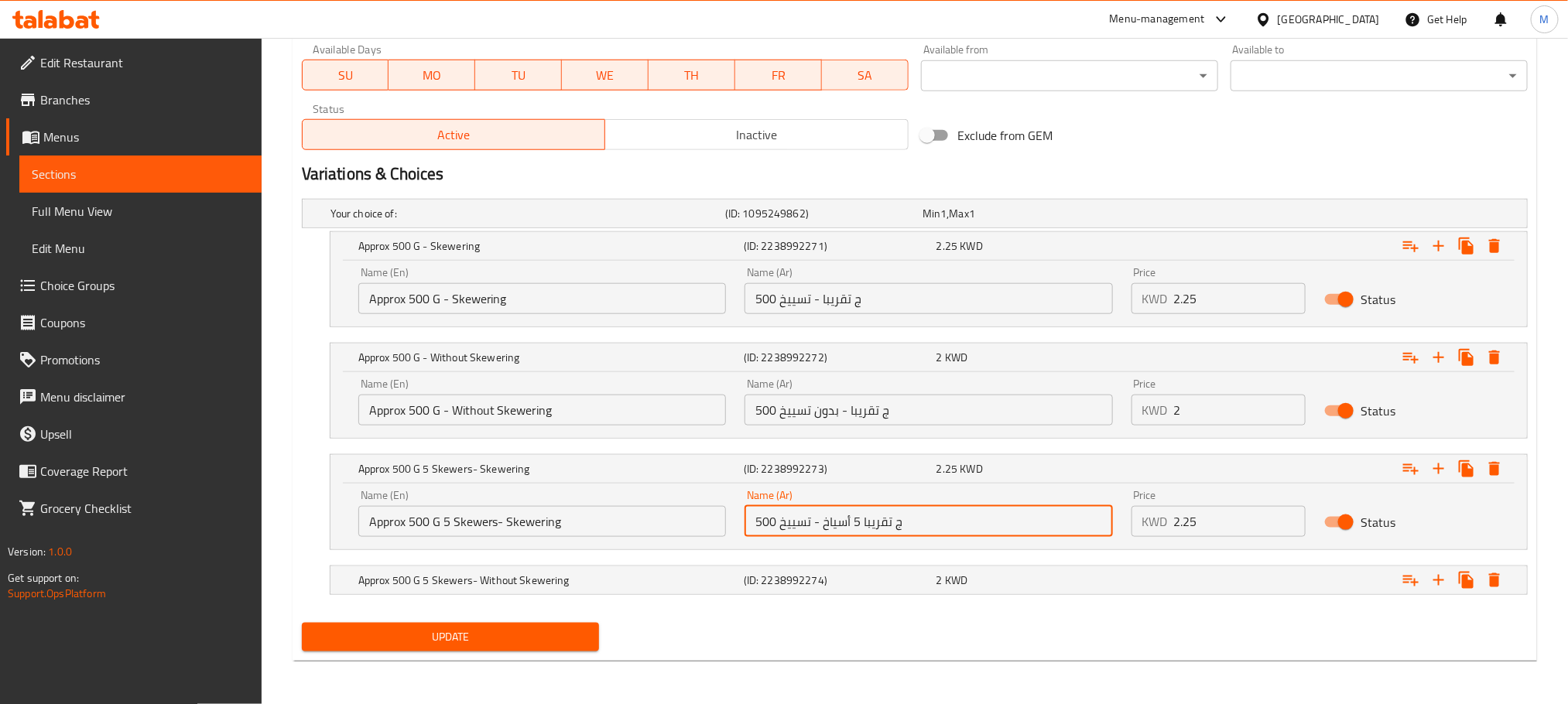
drag, startPoint x: 884, startPoint y: 527, endPoint x: 542, endPoint y: 625, distance: 355.8
click at [544, 623] on div "Add item image Image Size: 1200 x 800 px / Image formats: jpg, png / 5MB Max. I…" at bounding box center [915, 73] width 1239 height 1167
click at [651, 562] on nav at bounding box center [915, 559] width 1226 height 12
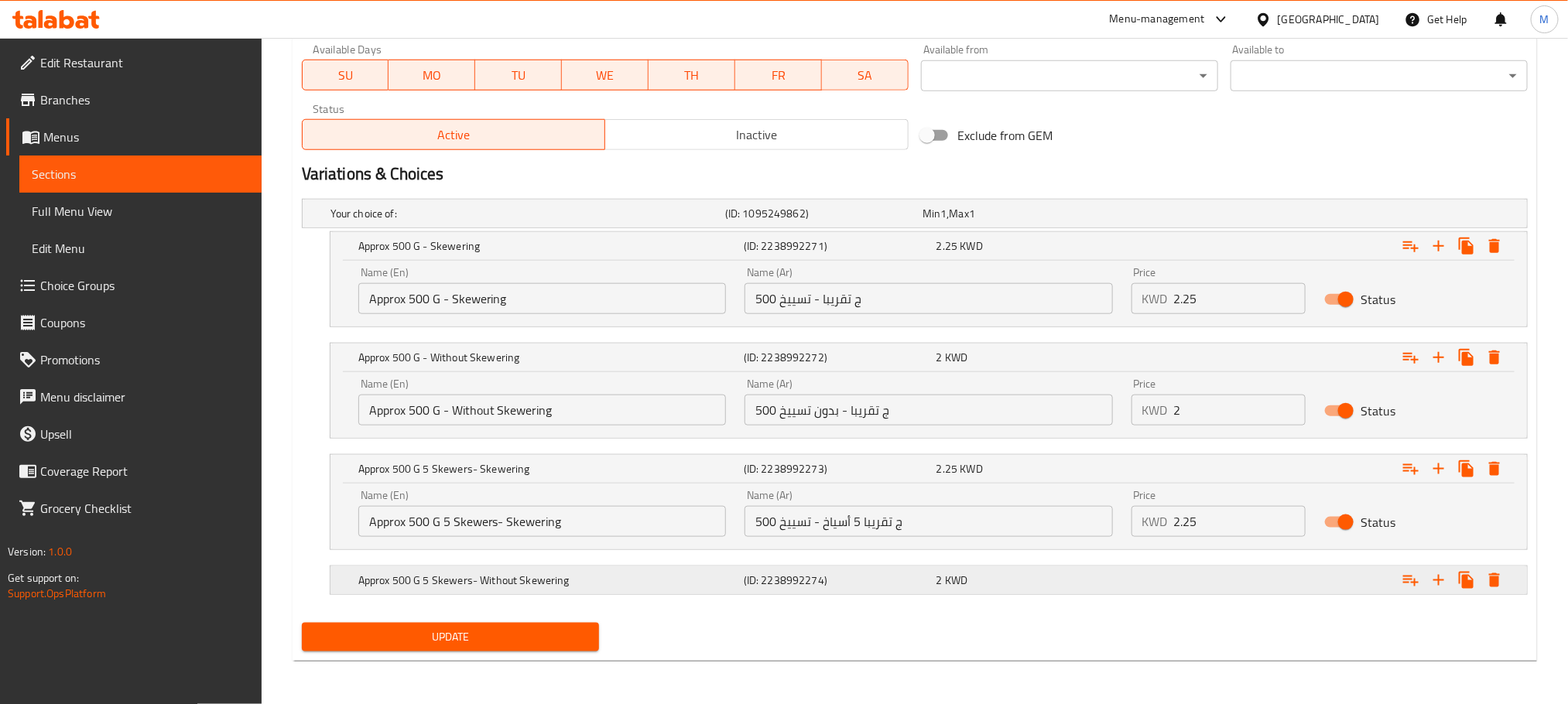
click at [632, 222] on h5 "Approx 500 G 5 Skewers- Without Skewering" at bounding box center [525, 213] width 389 height 15
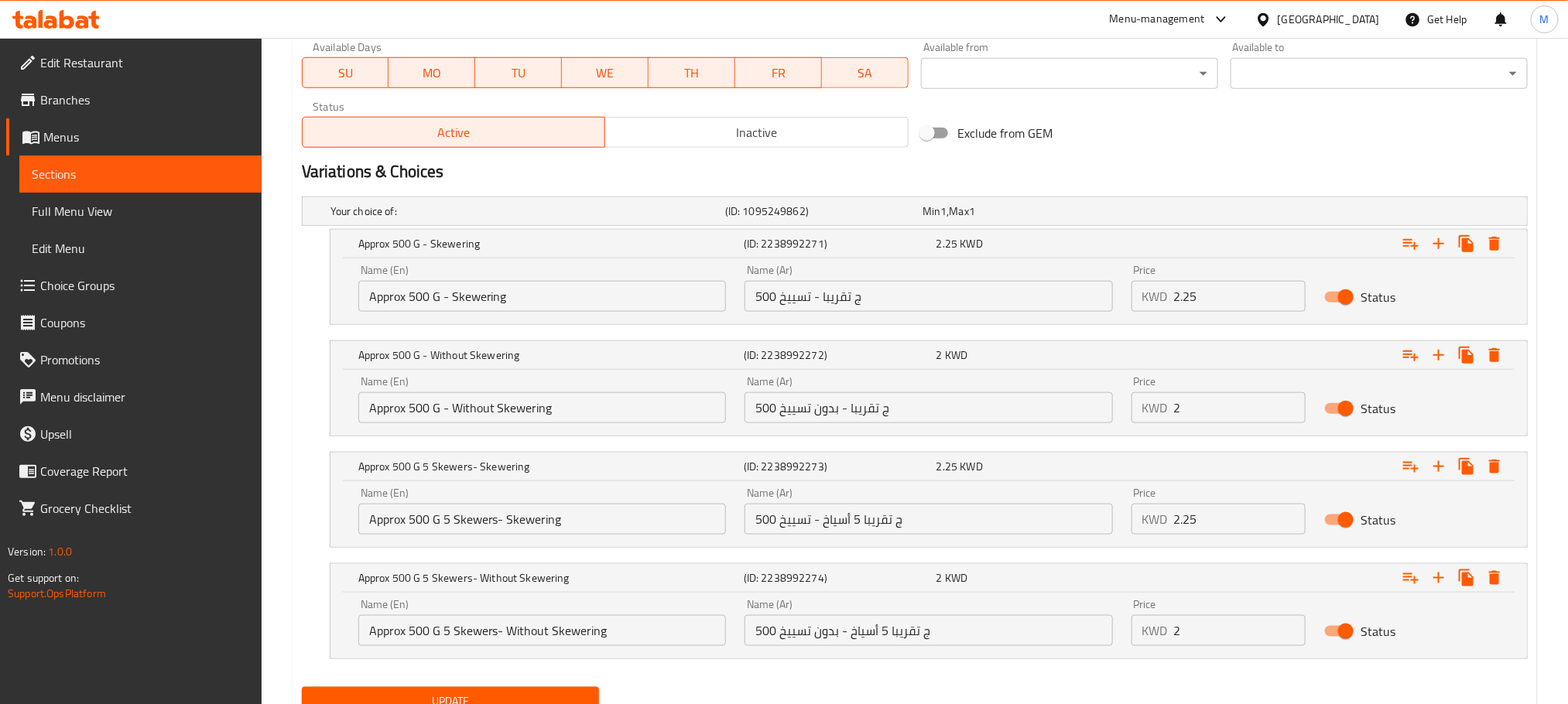
scroll to position [783, 0]
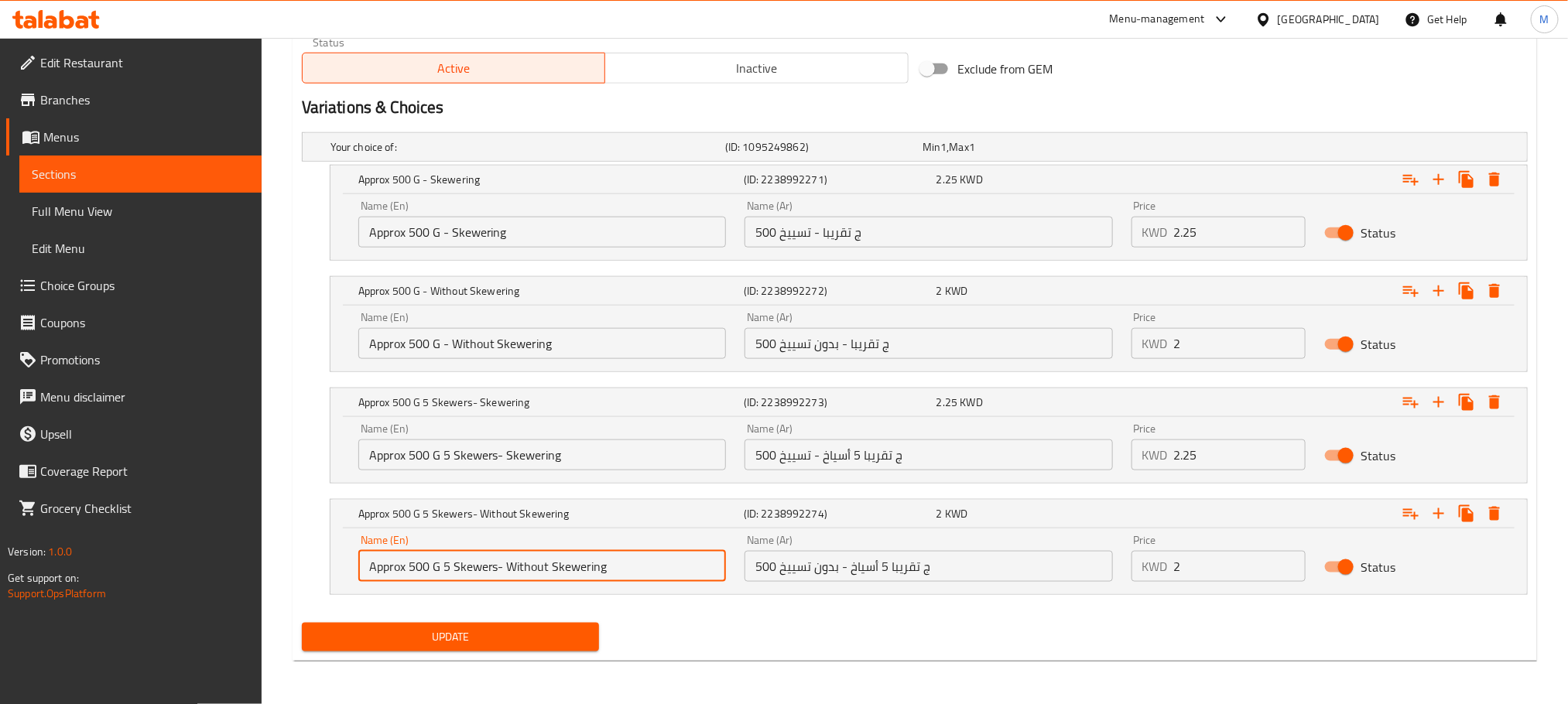
drag, startPoint x: 263, startPoint y: 734, endPoint x: 141, endPoint y: 750, distance: 123.0
drag, startPoint x: 485, startPoint y: 692, endPoint x: 205, endPoint y: 750, distance: 285.9
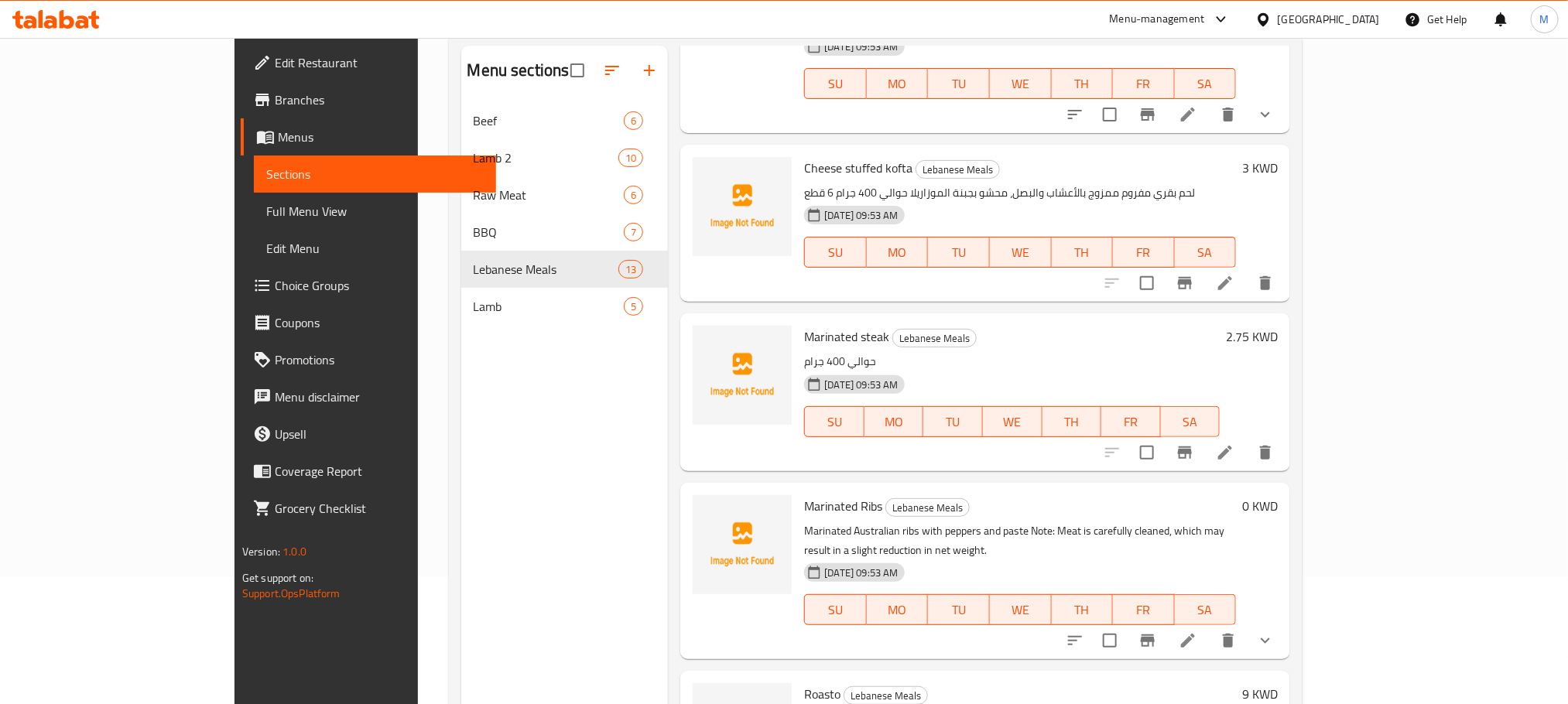
scroll to position [217, 0]
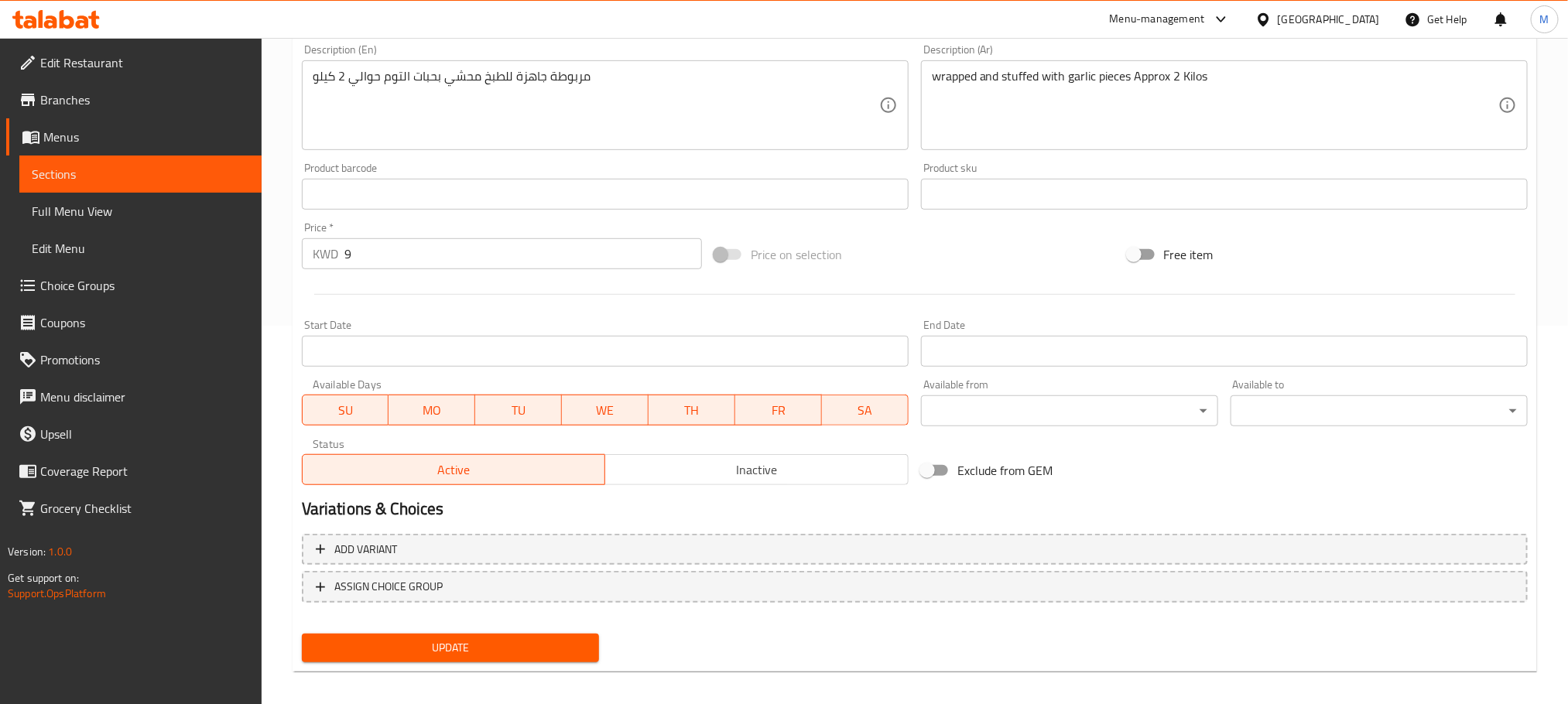
scroll to position [388, 0]
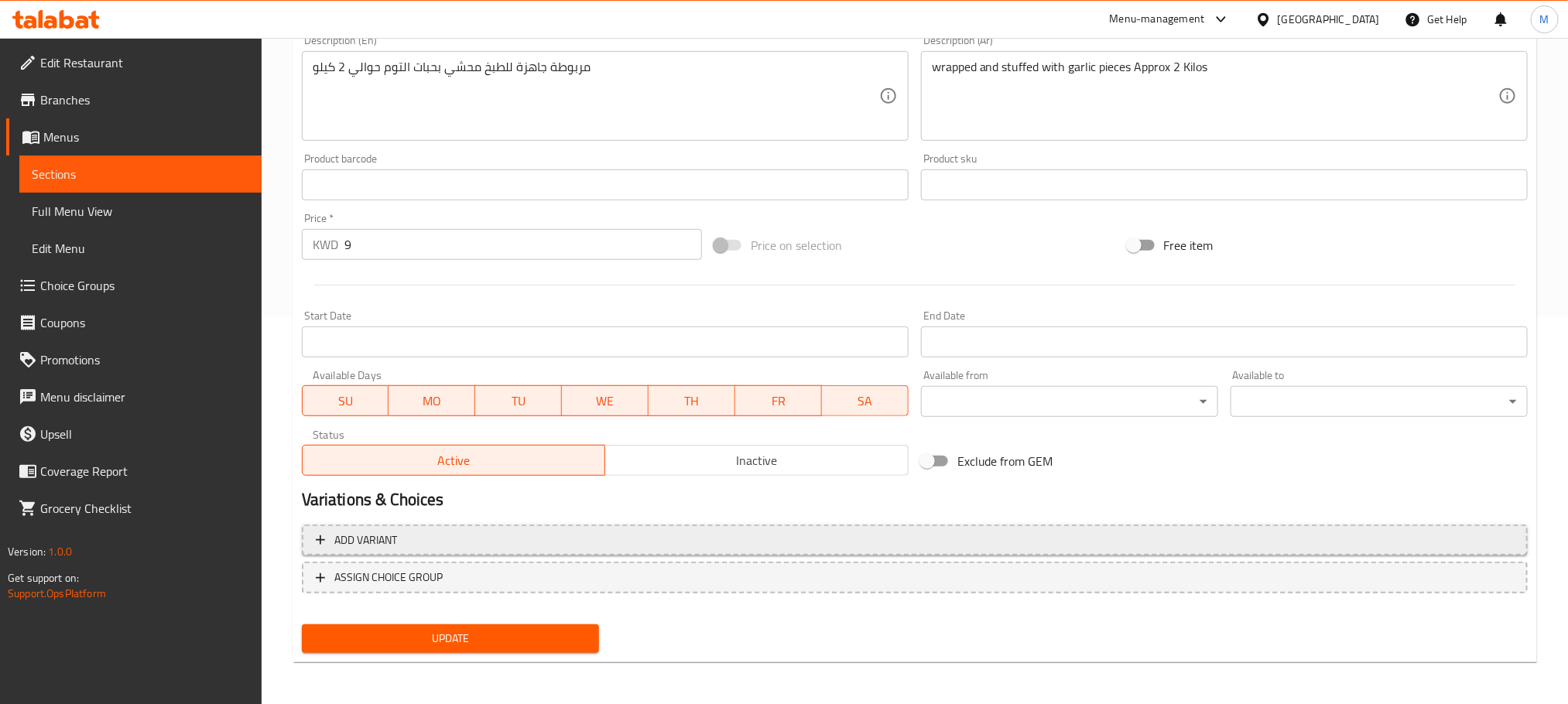
click at [560, 539] on span "Add variant" at bounding box center [915, 540] width 1198 height 19
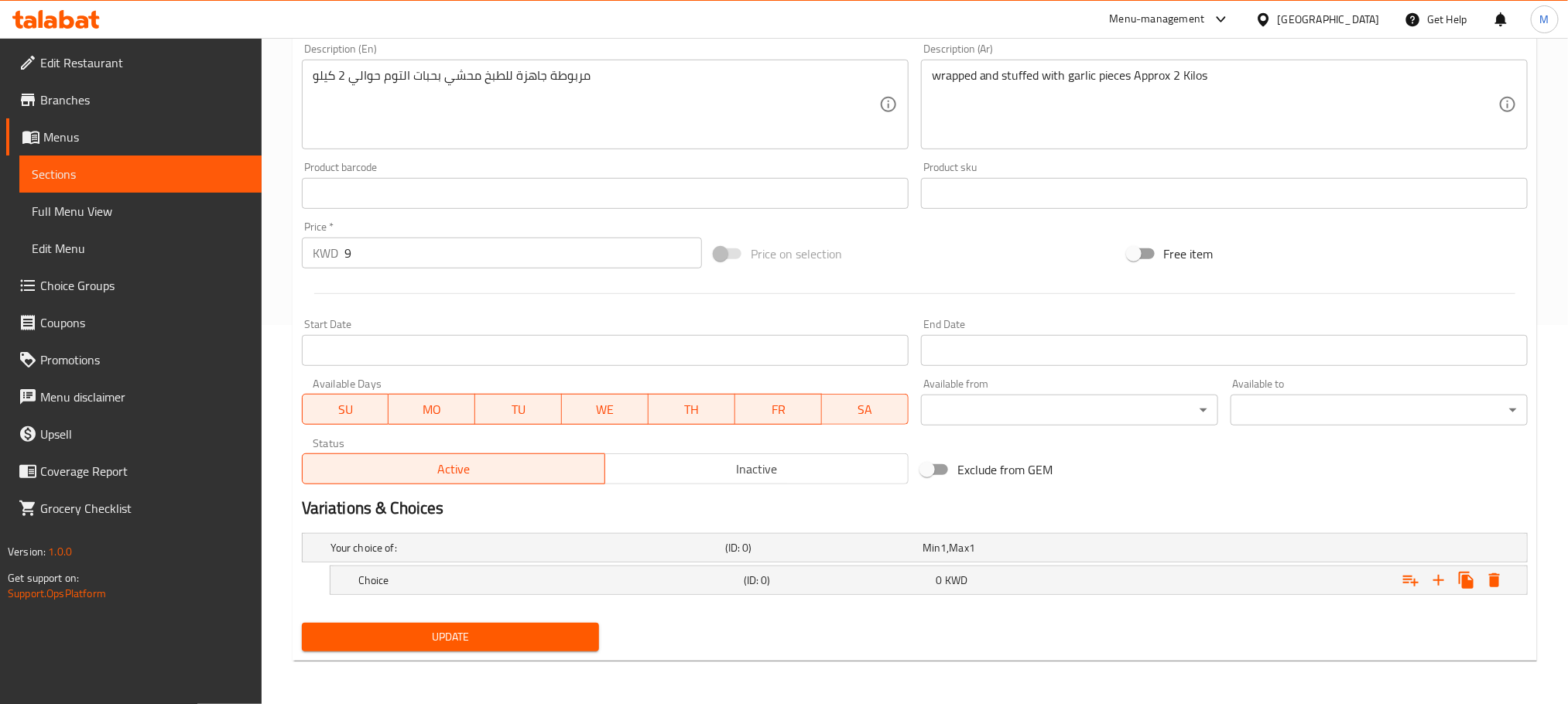
scroll to position [380, 0]
click at [611, 555] on h5 "Choice" at bounding box center [525, 547] width 389 height 15
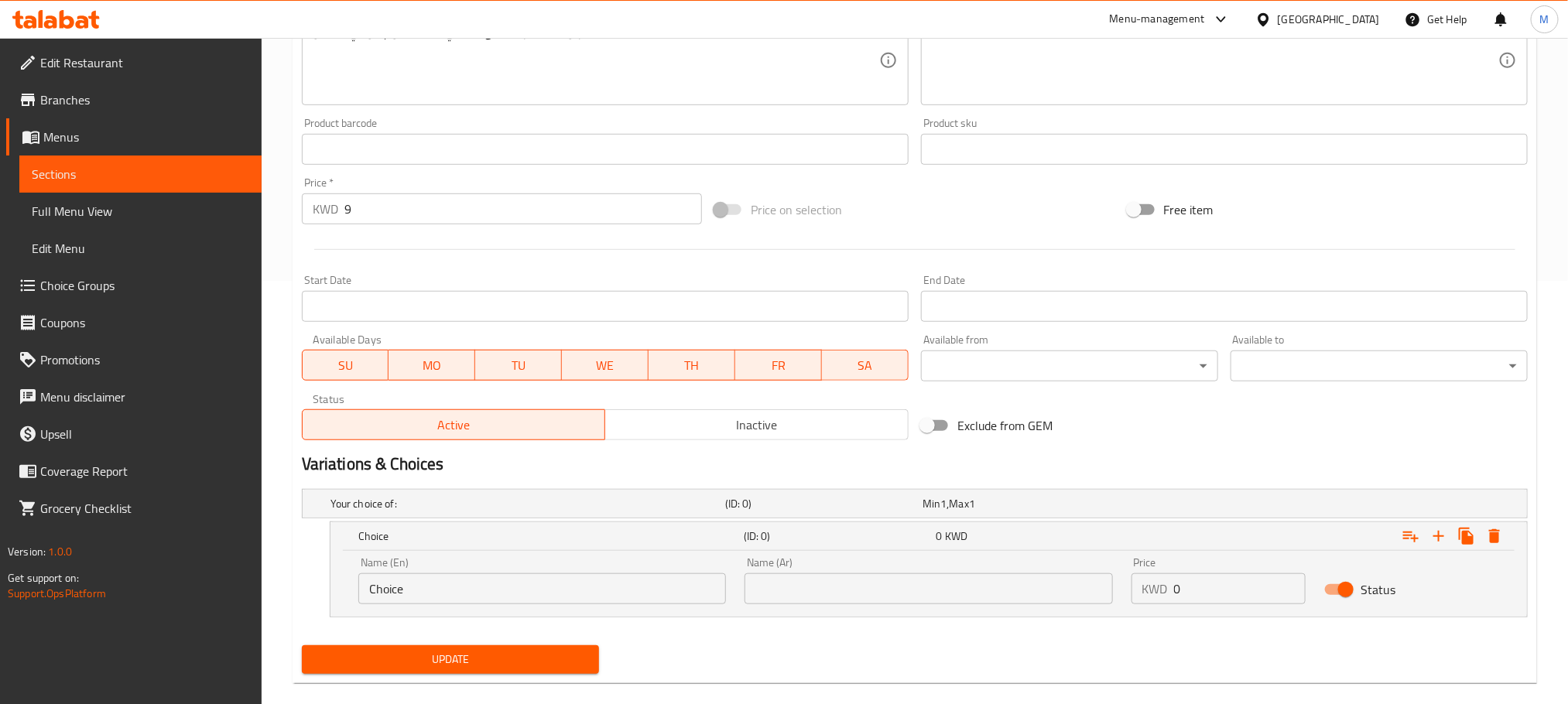
scroll to position [446, 0]
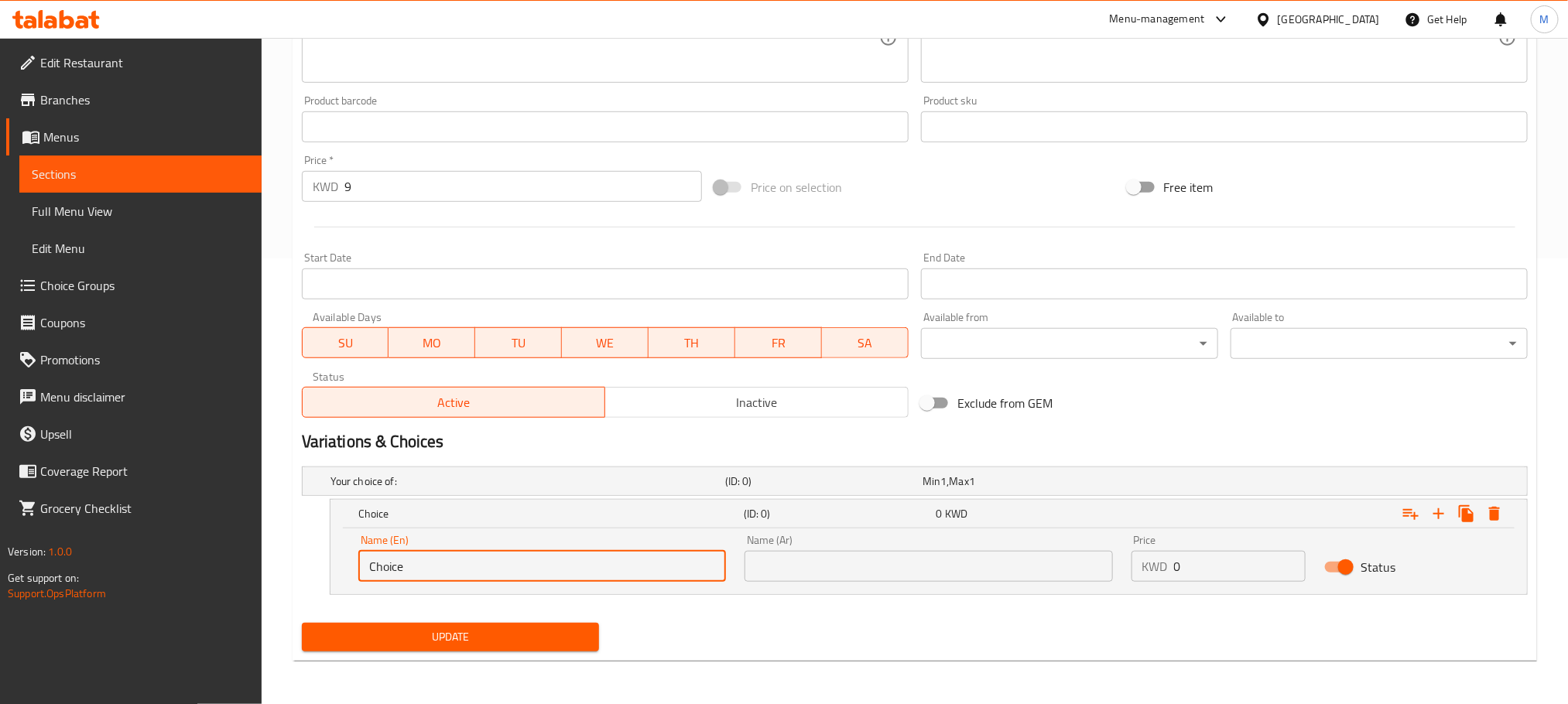
drag, startPoint x: 186, startPoint y: 643, endPoint x: 2, endPoint y: 701, distance: 192.9
click at [1, 701] on div "Edit Restaurant Branches Menus Sections Full Menu View Edit Menu Choice Groups …" at bounding box center [784, 148] width 1568 height 1112
type input "ة"
type input "Marinated"
click at [1438, 509] on icon "Expand" at bounding box center [1439, 513] width 10 height 10
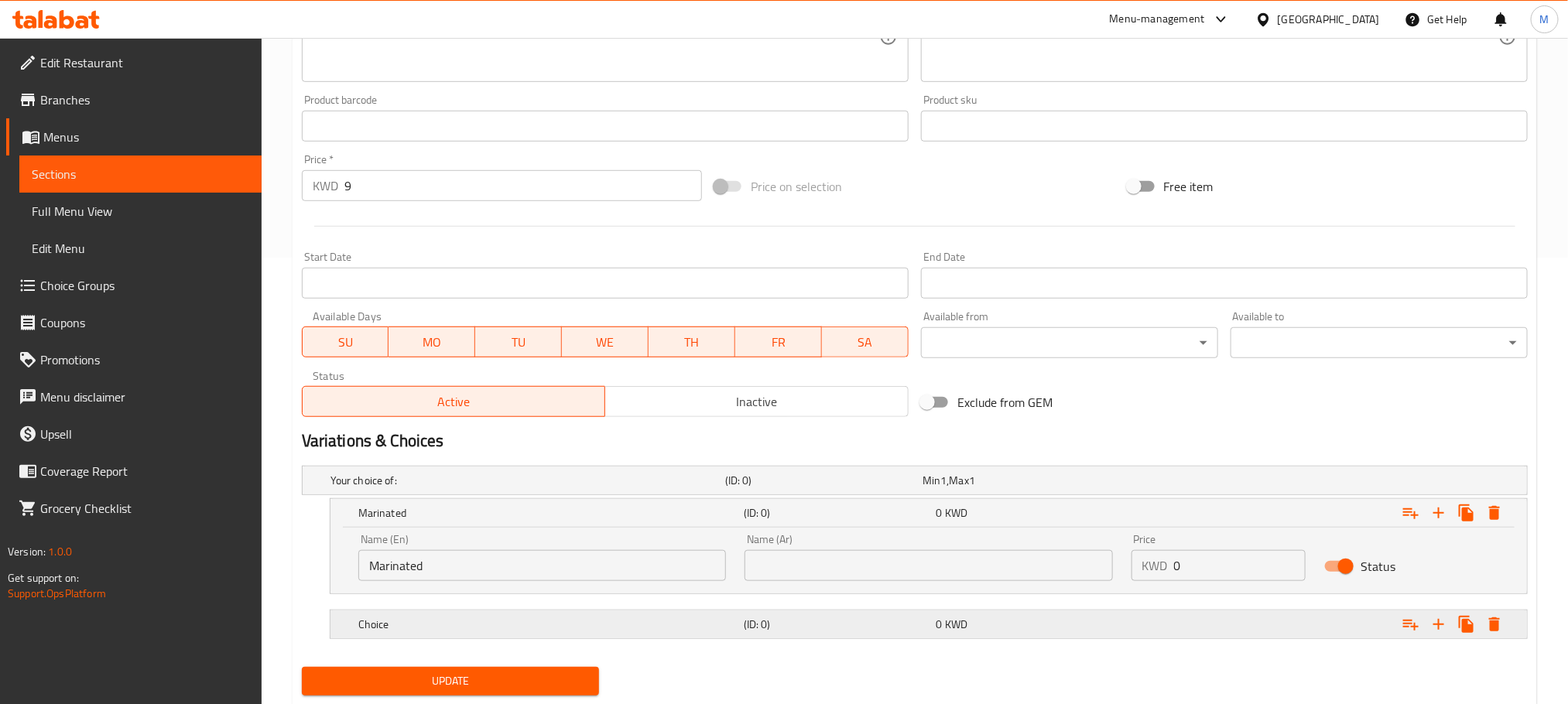
click at [586, 488] on h5 "Choice" at bounding box center [525, 480] width 389 height 15
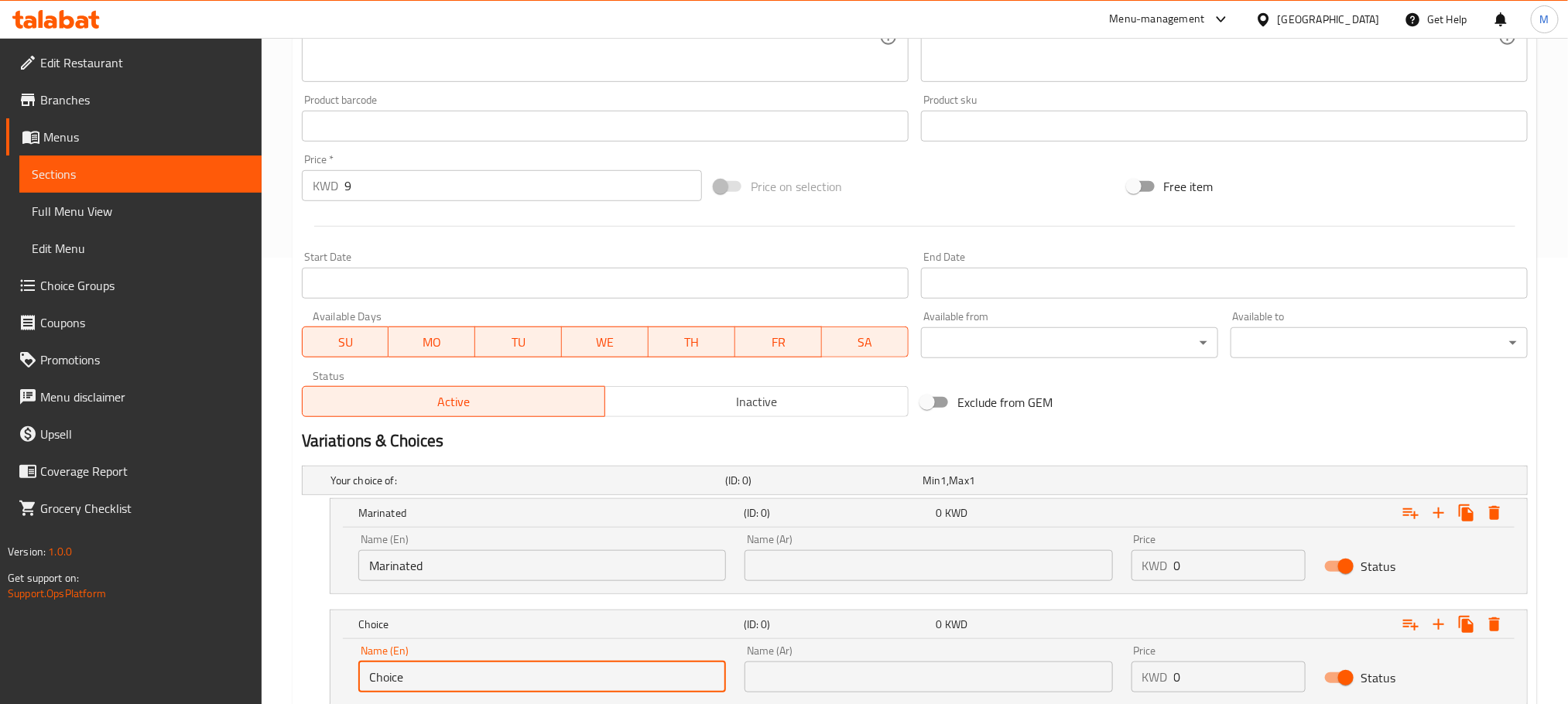
scroll to position [558, 0]
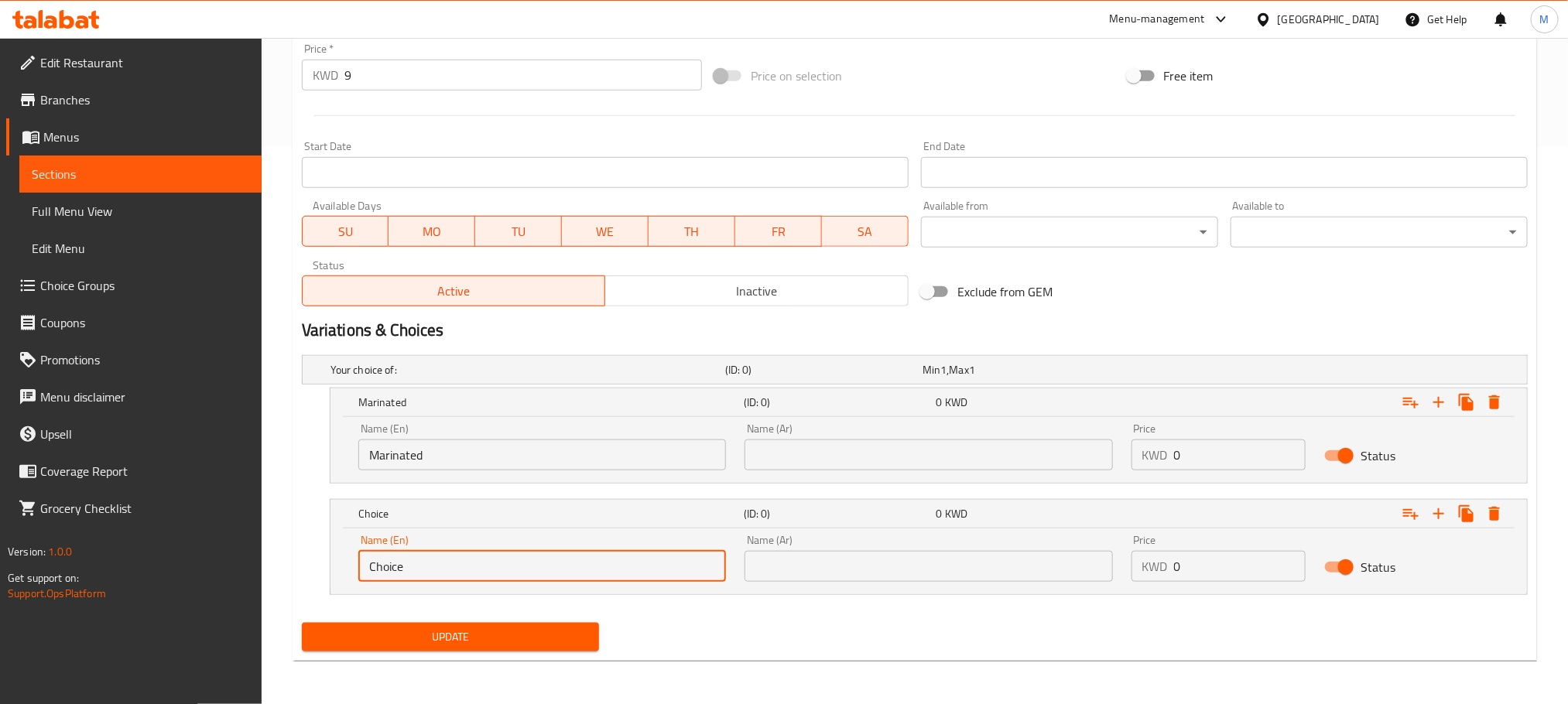
drag, startPoint x: 206, startPoint y: 735, endPoint x: 5, endPoint y: 750, distance: 201.6
type input "Not Marinated"
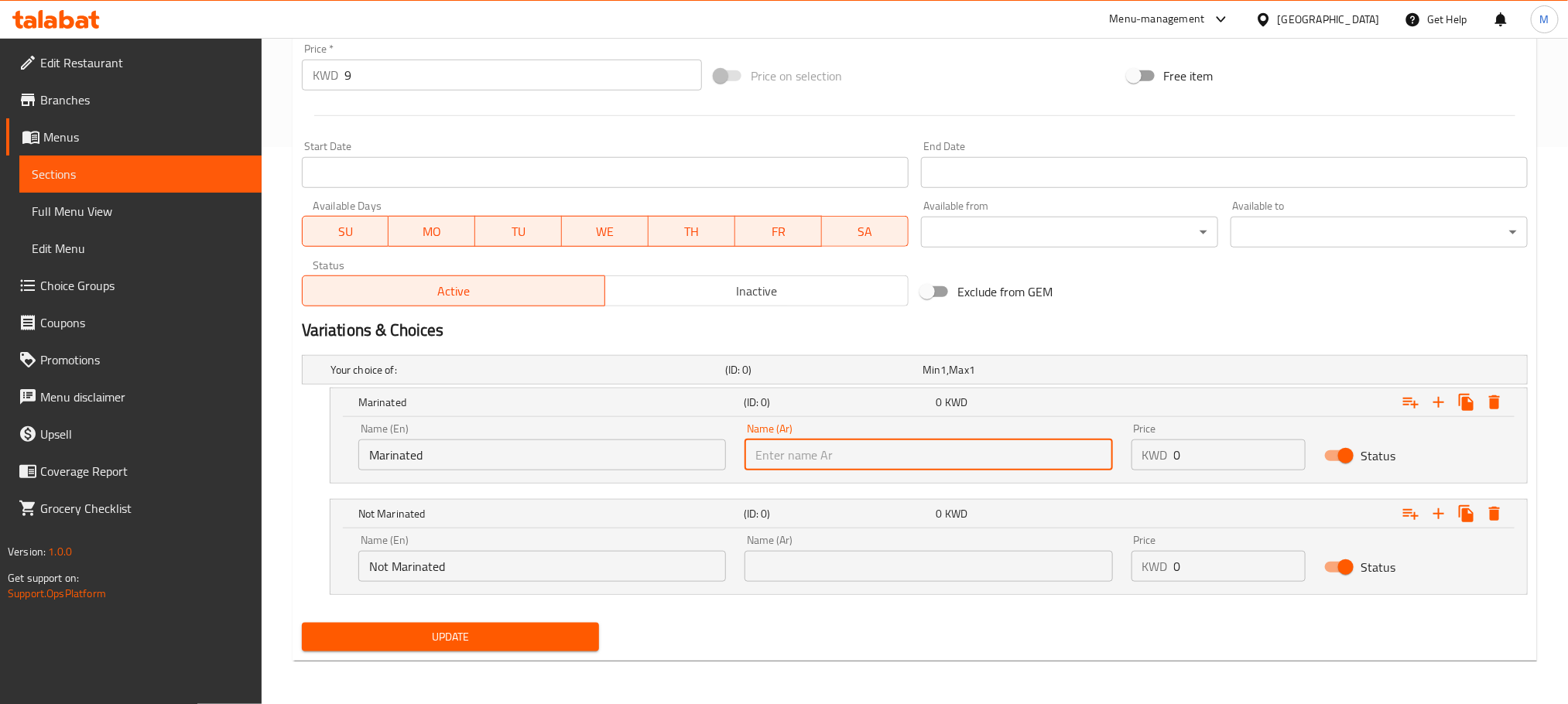
click at [818, 454] on input "text" at bounding box center [929, 454] width 368 height 31
type input "متبل"
click at [890, 571] on input "text" at bounding box center [929, 566] width 368 height 31
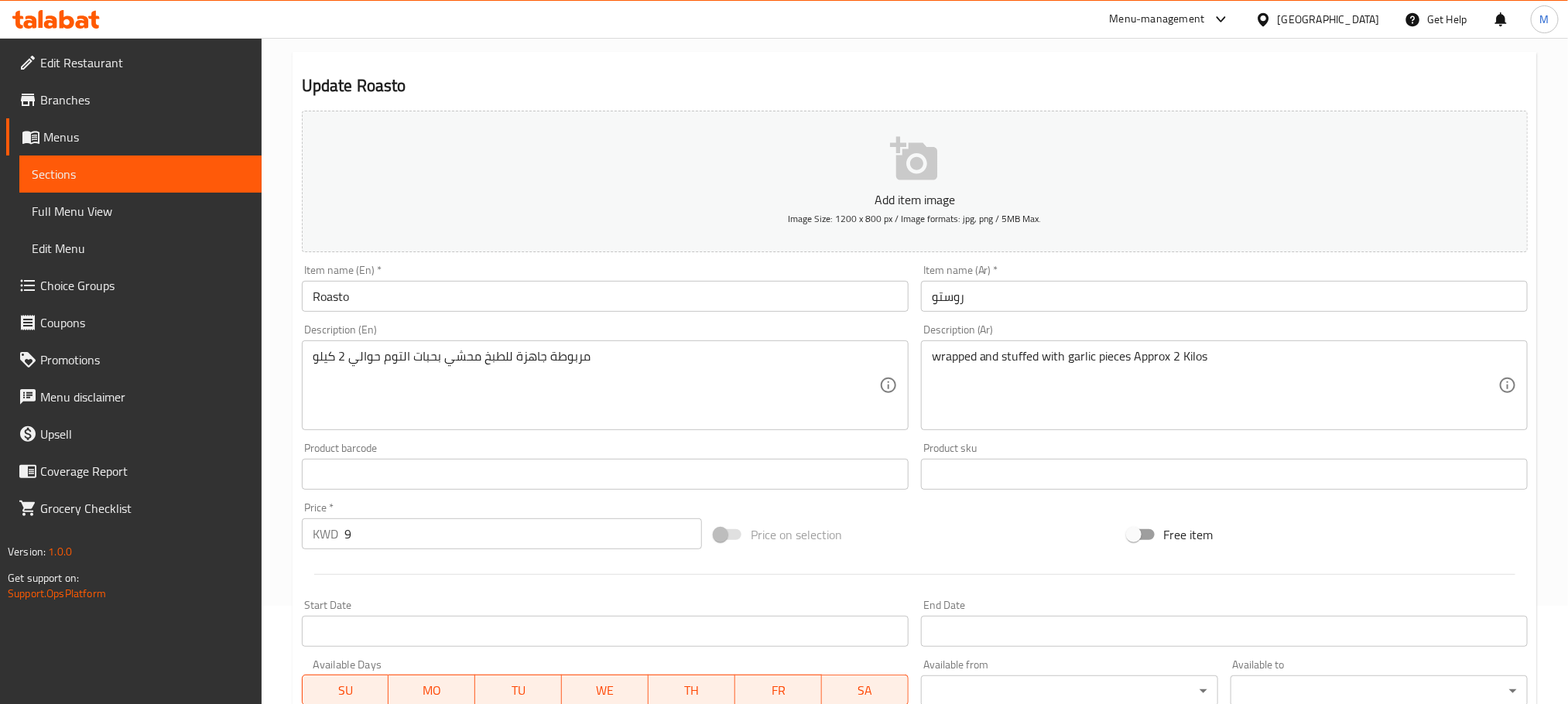
scroll to position [232, 0]
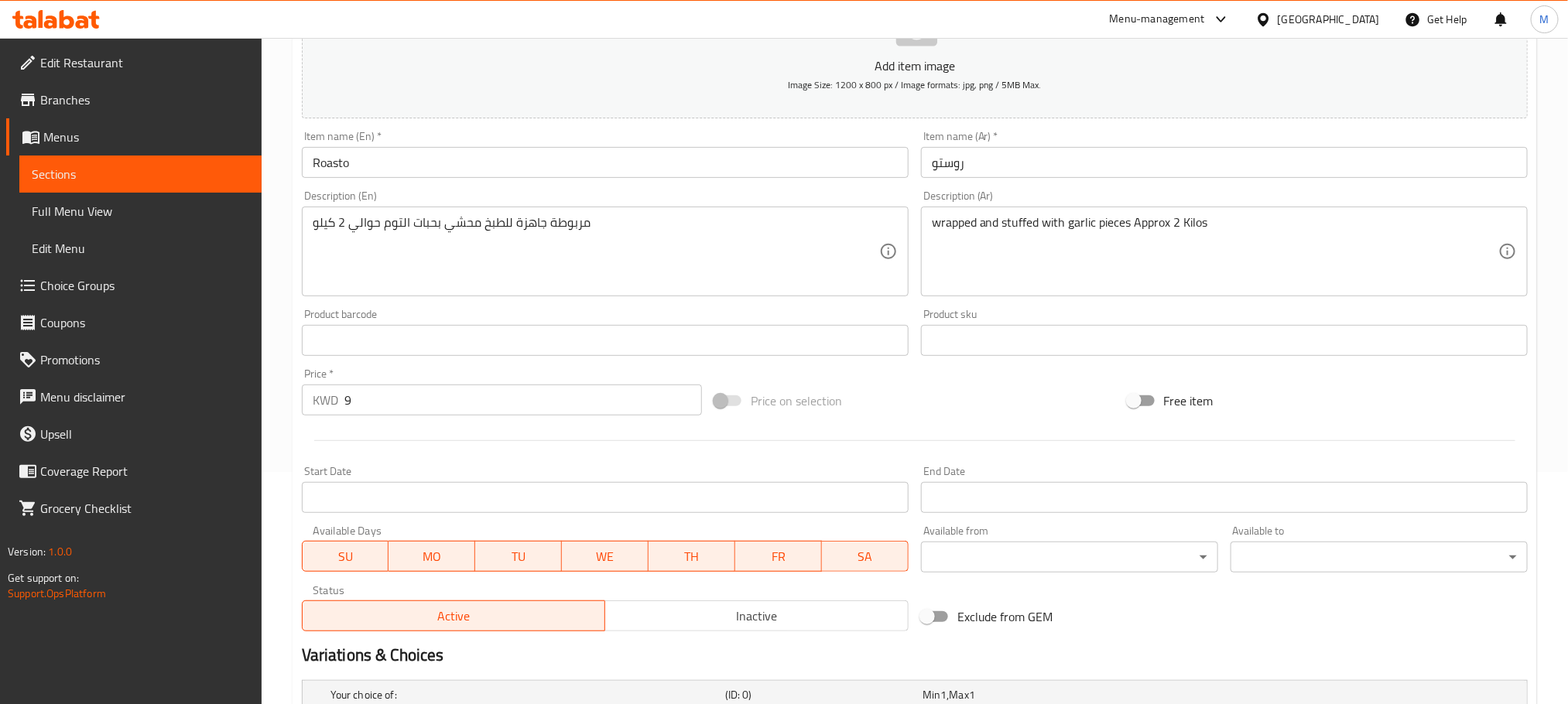
type input "غير متبل"
drag, startPoint x: 357, startPoint y: 397, endPoint x: 288, endPoint y: 416, distance: 71.6
click at [288, 416] on div "Home / Restaurants management / Menus / Sections / item / update Lebanese Meals…" at bounding box center [915, 417] width 1307 height 1223
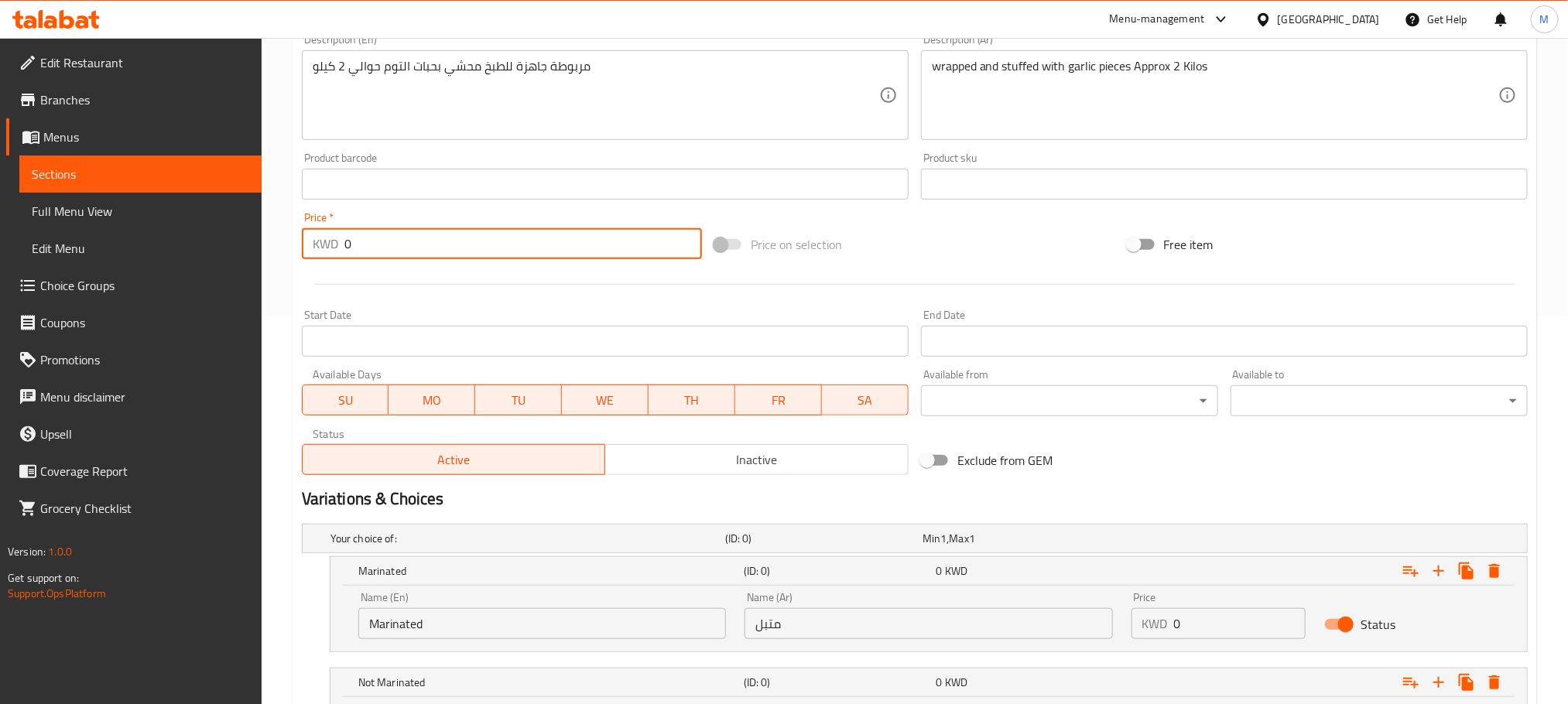
scroll to position [558, 0]
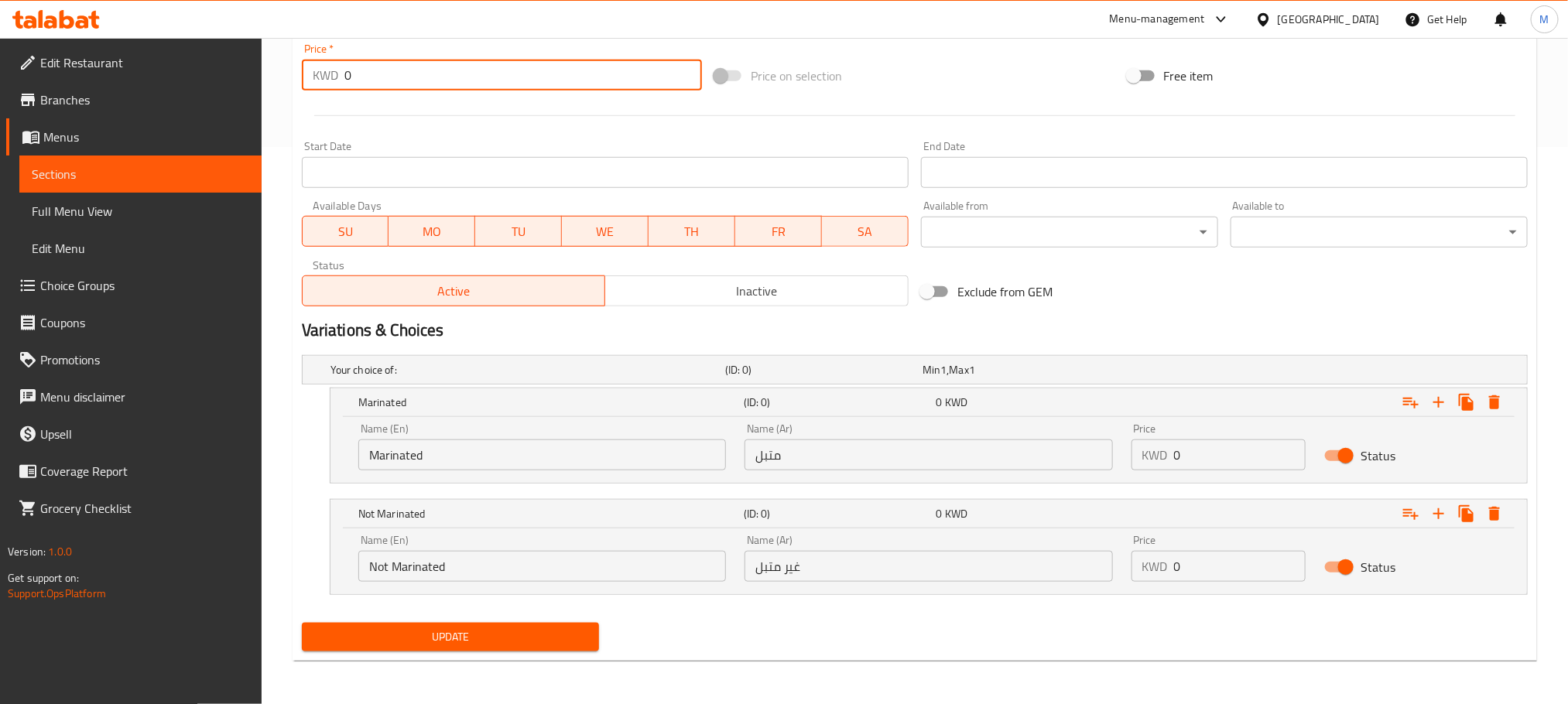
type input "0"
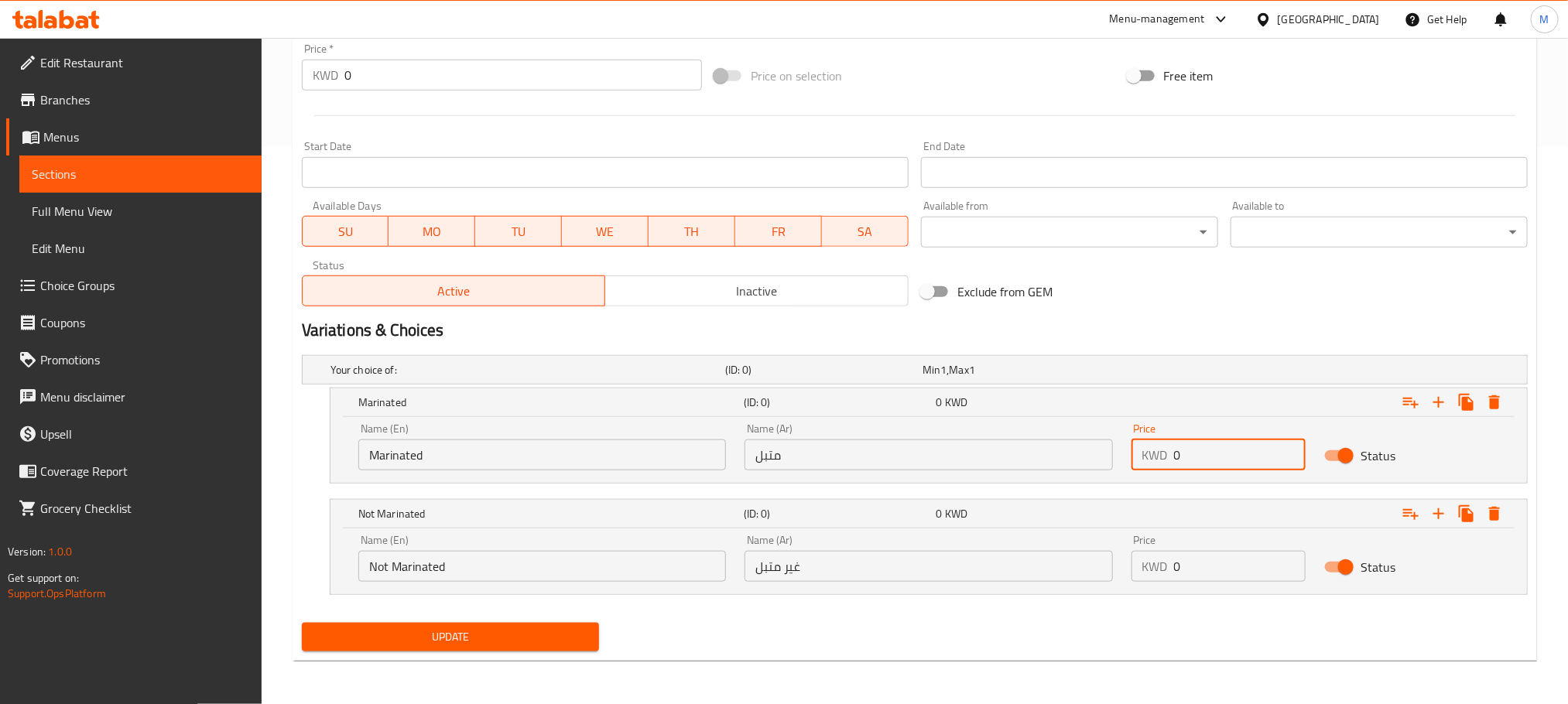
drag, startPoint x: 1012, startPoint y: 532, endPoint x: 751, endPoint y: 604, distance: 270.7
click at [750, 606] on div "Your choice of: (ID: 0) Min 1 , Max 1 Name (En) Your choice of: Name (En) Name …" at bounding box center [915, 482] width 1239 height 267
type input "9"
click at [1069, 611] on div "Your choice of: (ID: 0) Min 1 , Max 1 Name (En) Your choice of: Name (En) Name …" at bounding box center [915, 482] width 1239 height 267
type input "9"
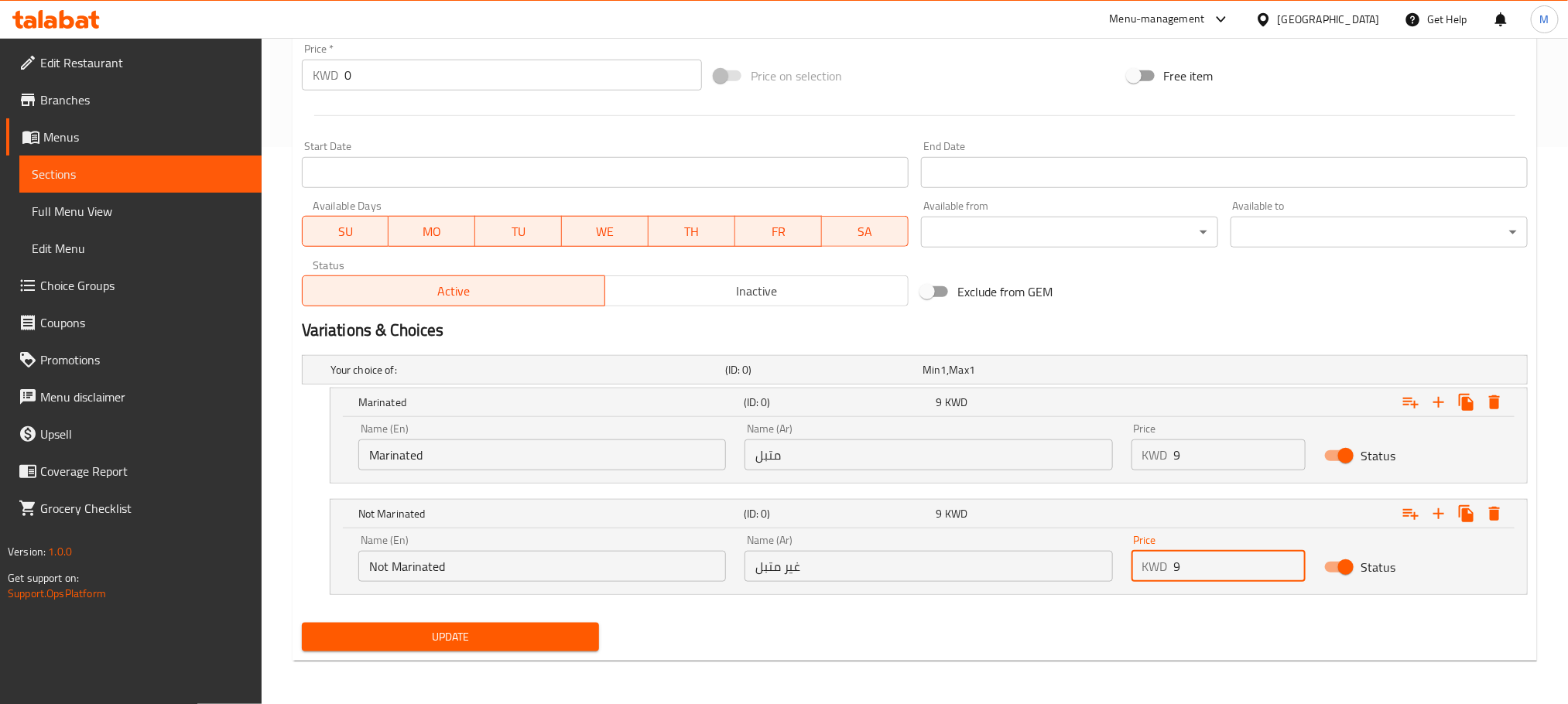
click at [1009, 613] on div "Your choice of: (ID: 0) Min 1 , Max 1 Name (En) Your choice of: Name (En) Name …" at bounding box center [915, 482] width 1239 height 267
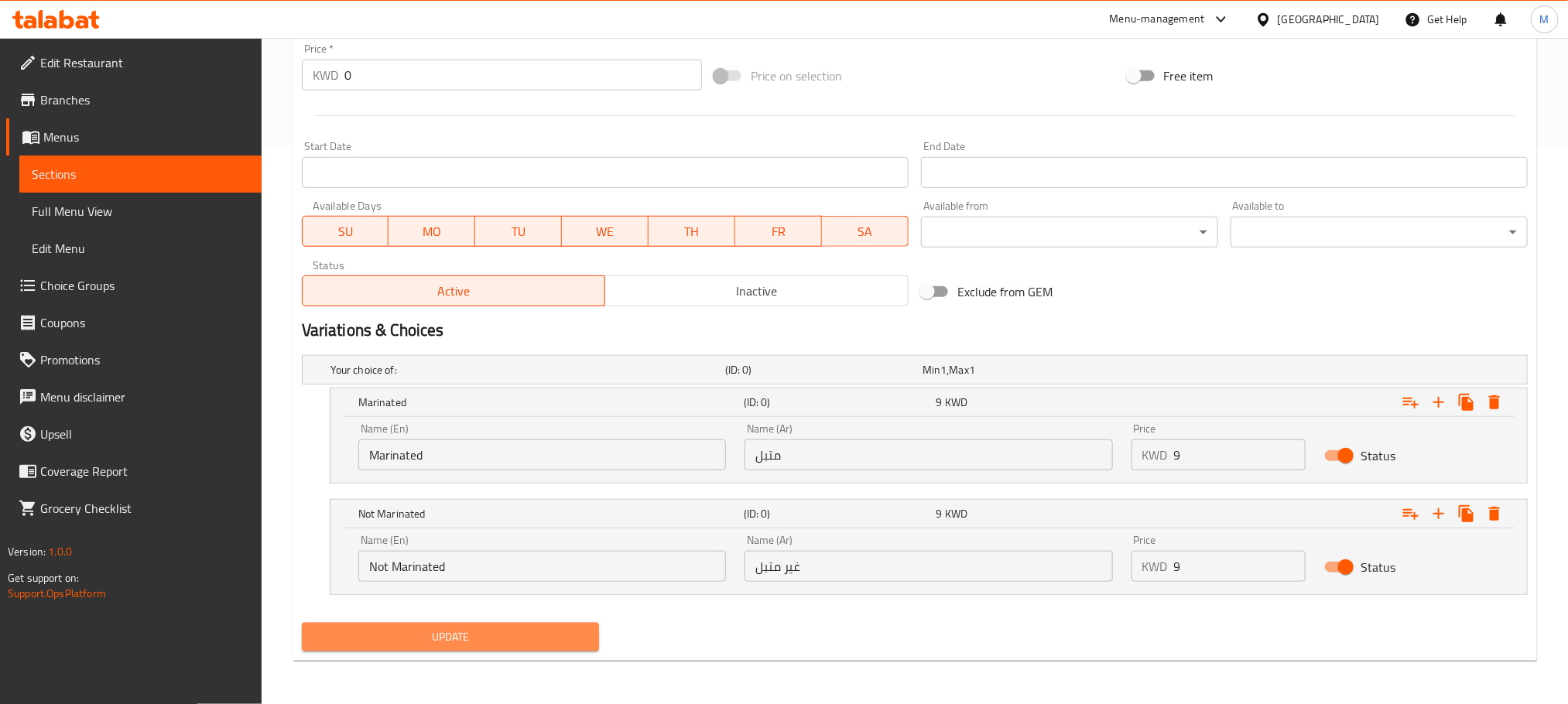
click at [393, 639] on span "Update" at bounding box center [450, 637] width 272 height 19
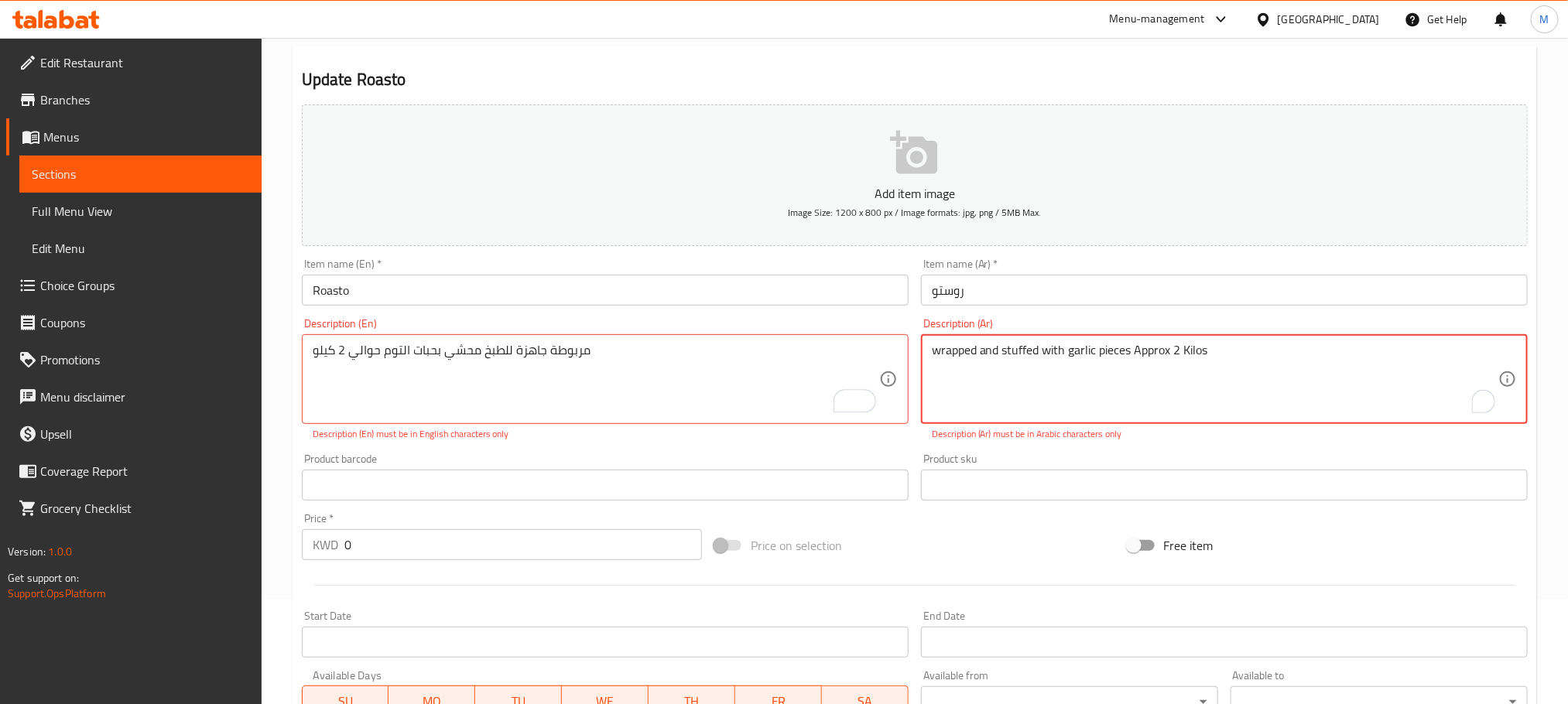
click at [1033, 347] on textarea "wrapped and stuffed with garlic pieces Approx 2 Kilos" at bounding box center [1215, 380] width 566 height 74
click at [1039, 348] on textarea "wrapped and stuffed with garlic pieces Approx 2 Kilos" at bounding box center [1215, 380] width 566 height 74
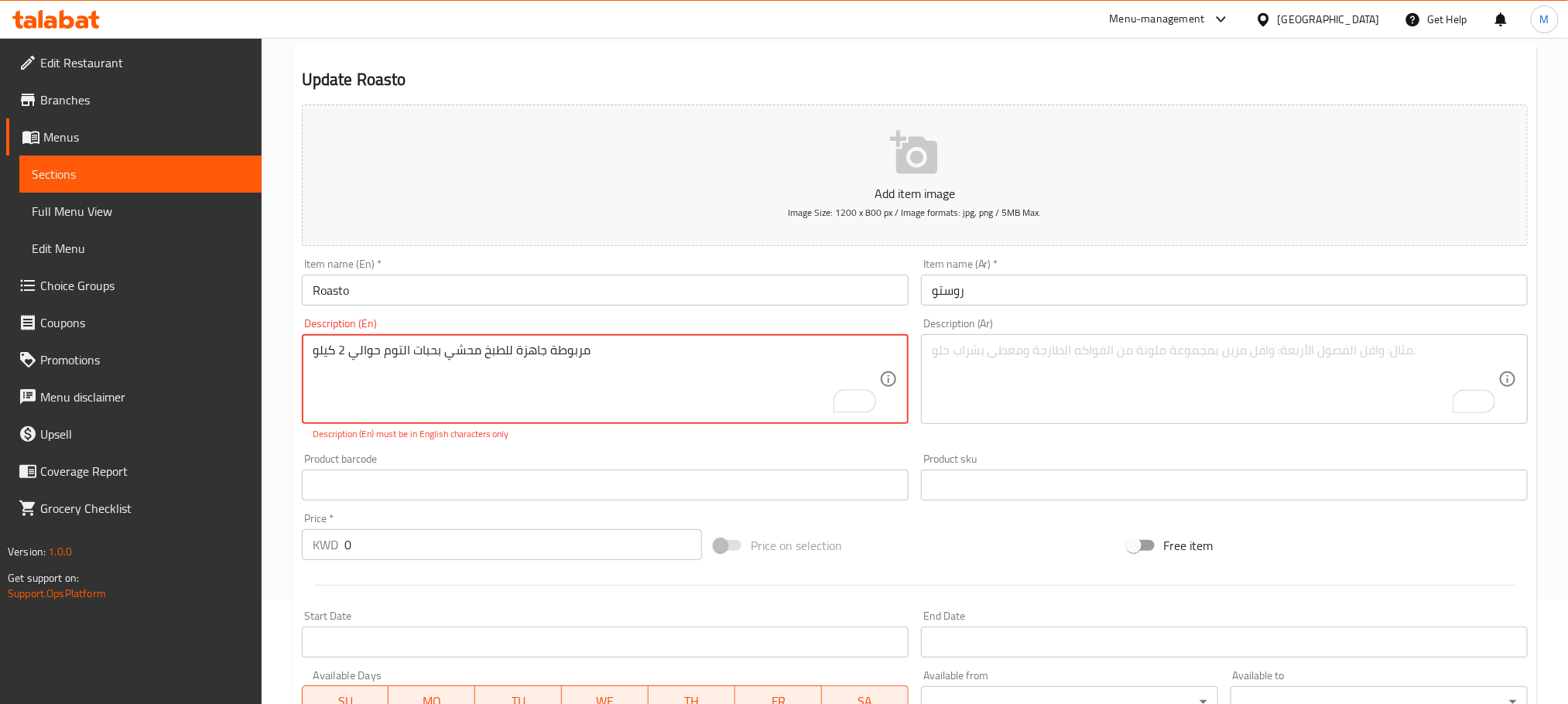
paste textarea "wrapped and stuffed with garlic pieces Approx 2 Kilos"
click at [496, 343] on textarea "مربوطة جاهزة للطبخ محشي بحبات التوم حوالي 2 كيلو wrapped and stuffed with garli…" at bounding box center [595, 380] width 566 height 74
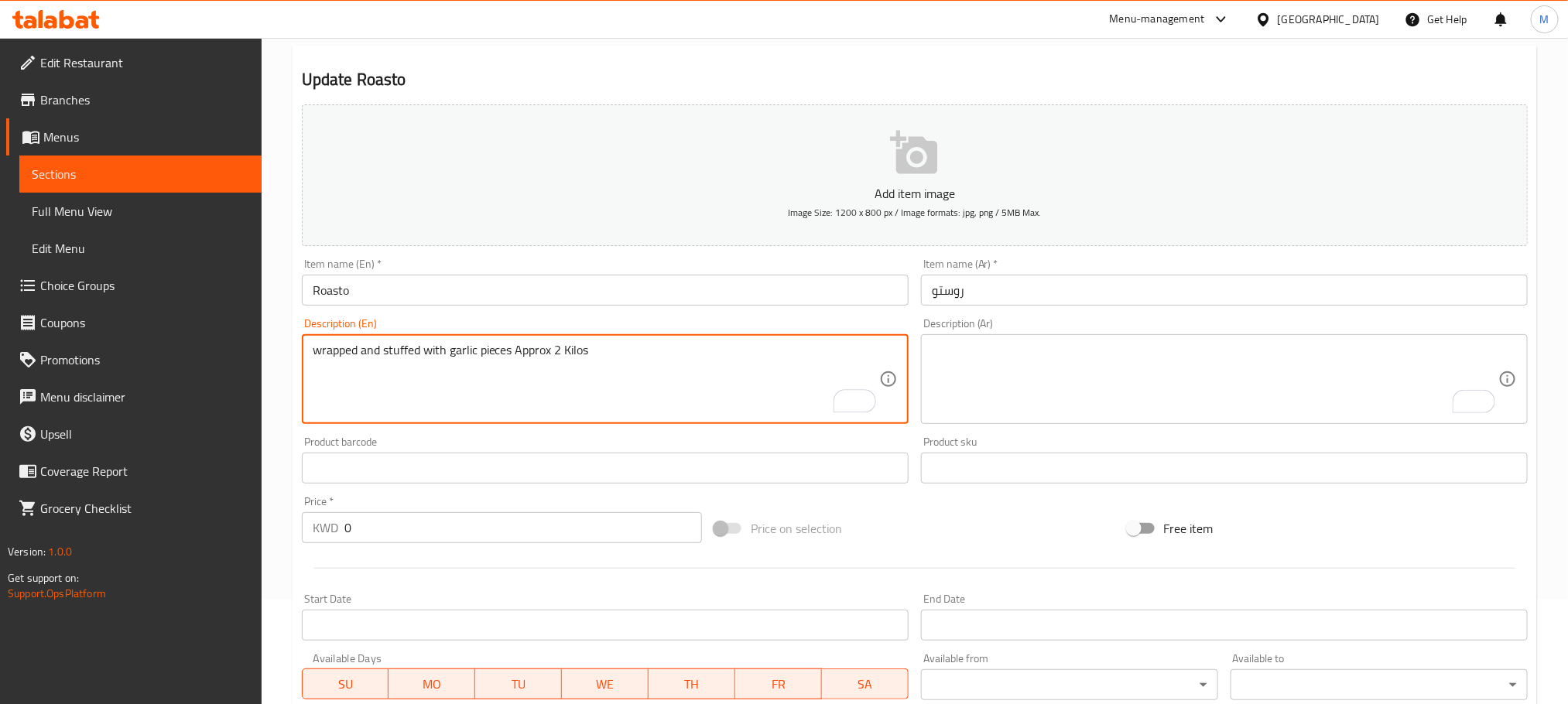
type textarea "wrapped and stuffed with garlic pieces Approx 2 Kilos"
click at [1205, 374] on textarea "To enrich screen reader interactions, please activate Accessibility in Grammarl…" at bounding box center [1215, 380] width 566 height 74
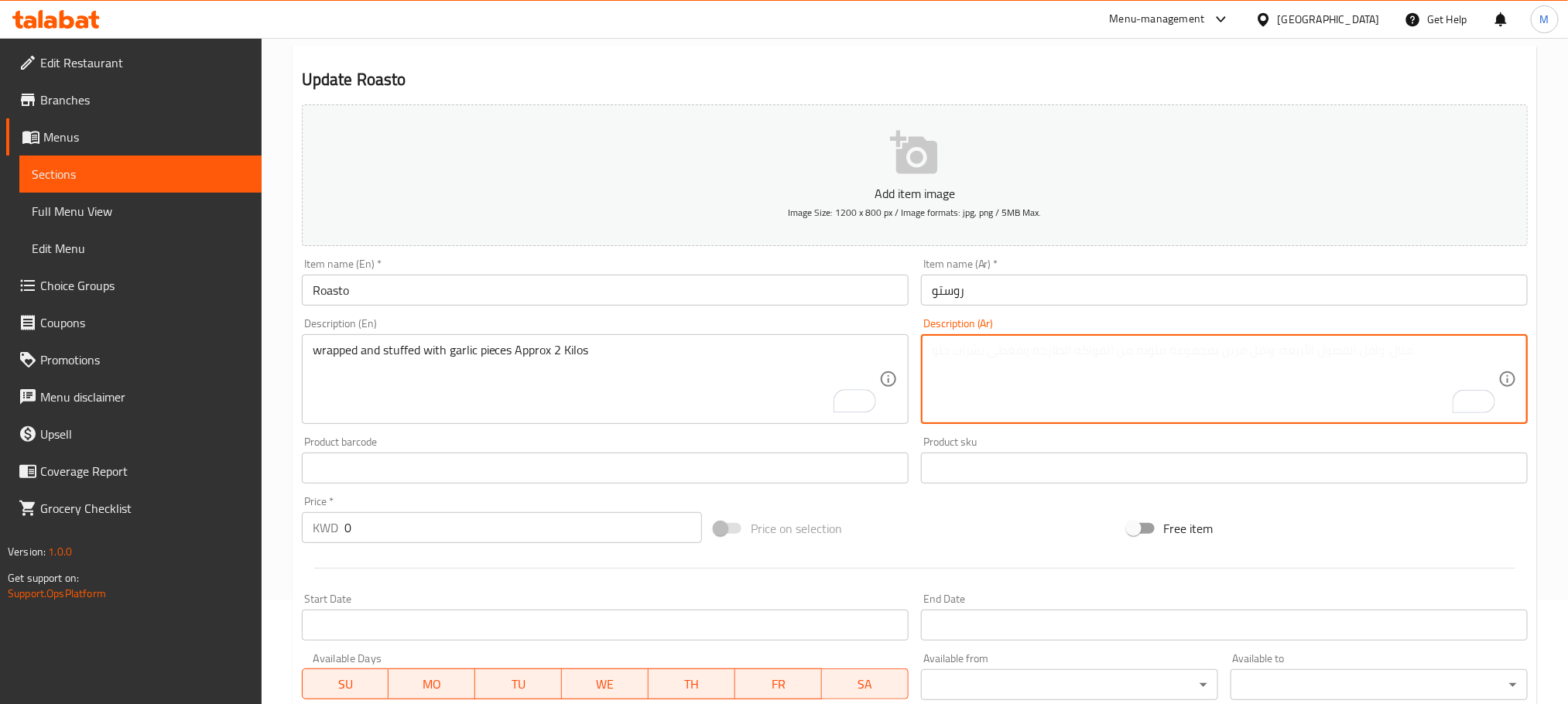
paste textarea "مربوطة جاهزة للطبخ محشي بحبات التوم حوالي 2 كيلو"
type textarea "مربوطة جاهزة للطبخ محشي بحبات التوم حوالي 2 كيلو"
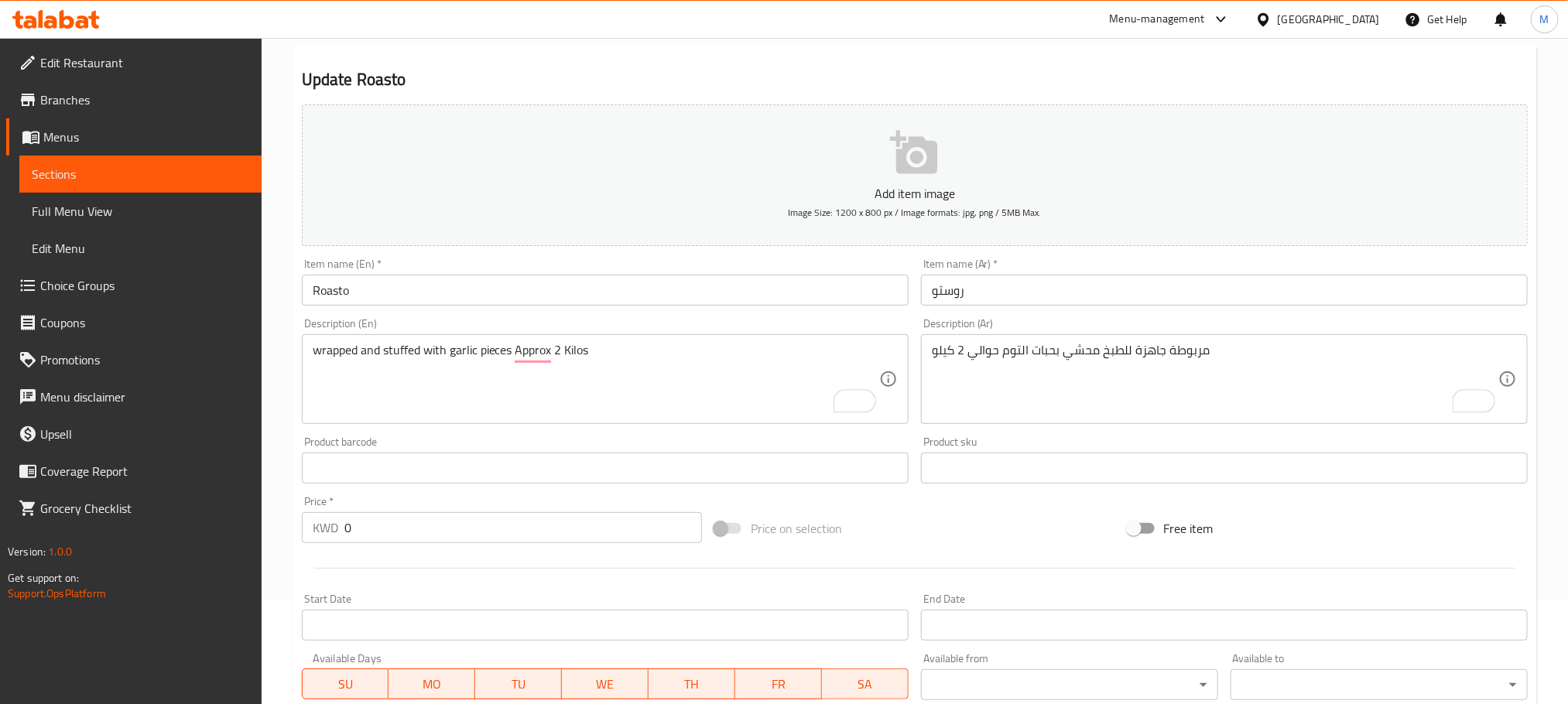
click at [280, 393] on div "Home / Restaurants management / Menus / Sections / item / update Lebanese Meals…" at bounding box center [915, 545] width 1307 height 1223
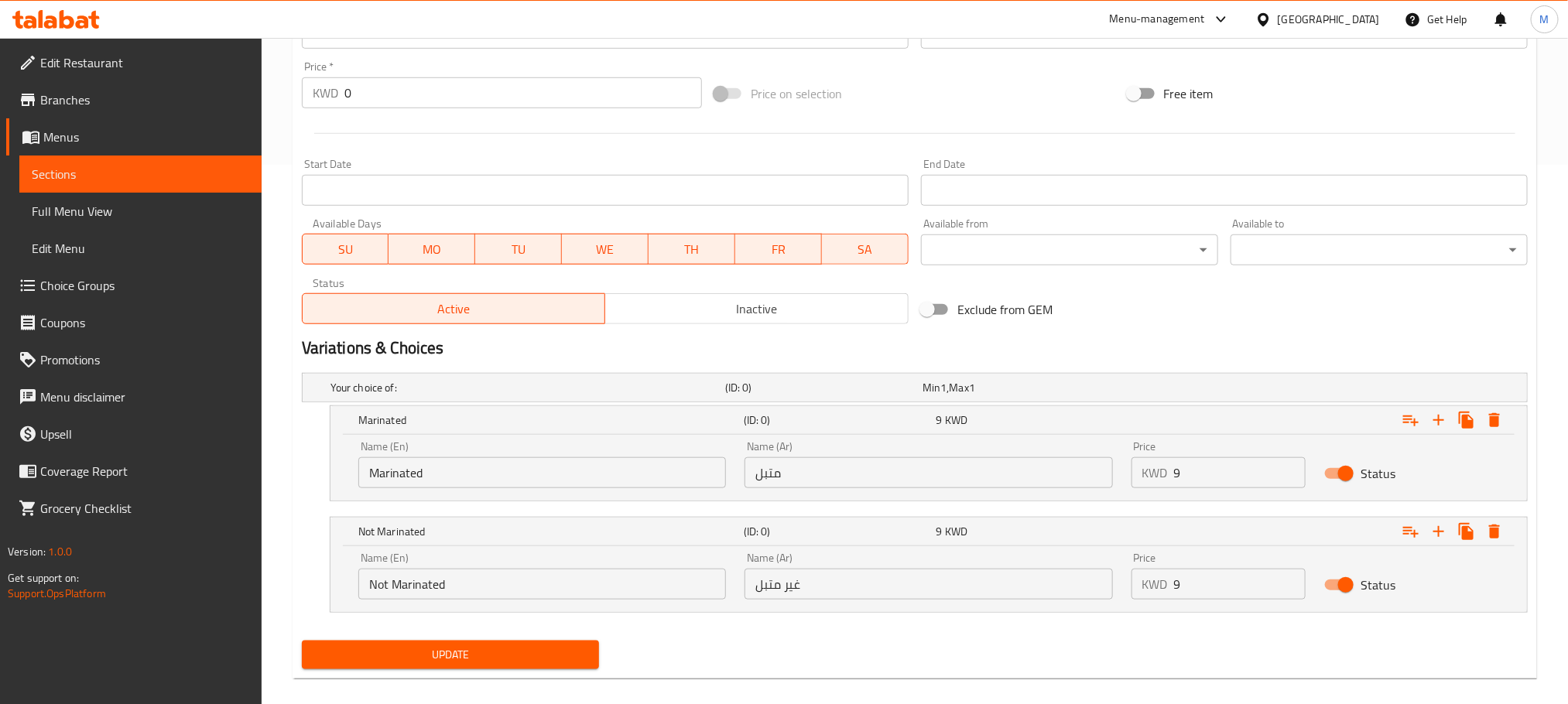
scroll to position [558, 0]
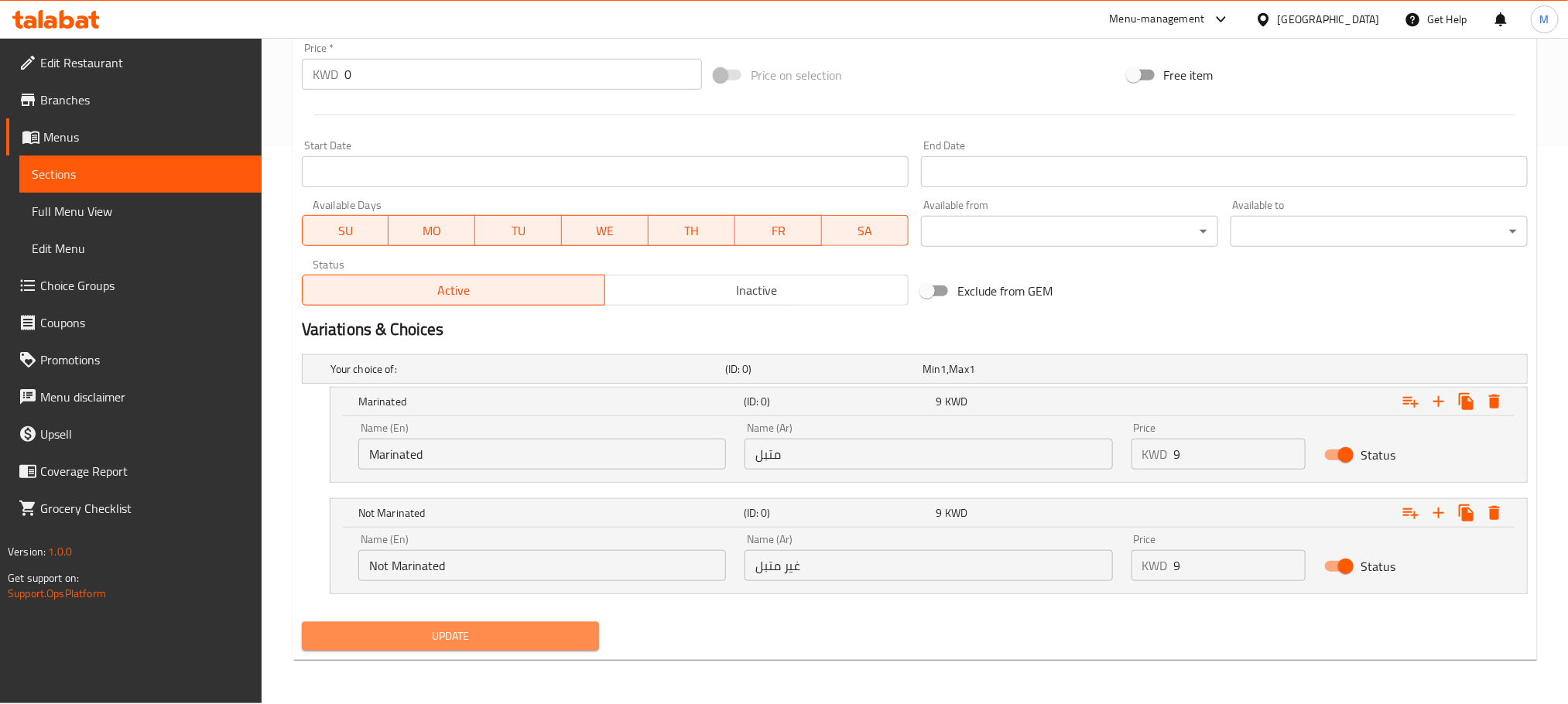
click at [458, 632] on span "Update" at bounding box center [450, 637] width 272 height 19
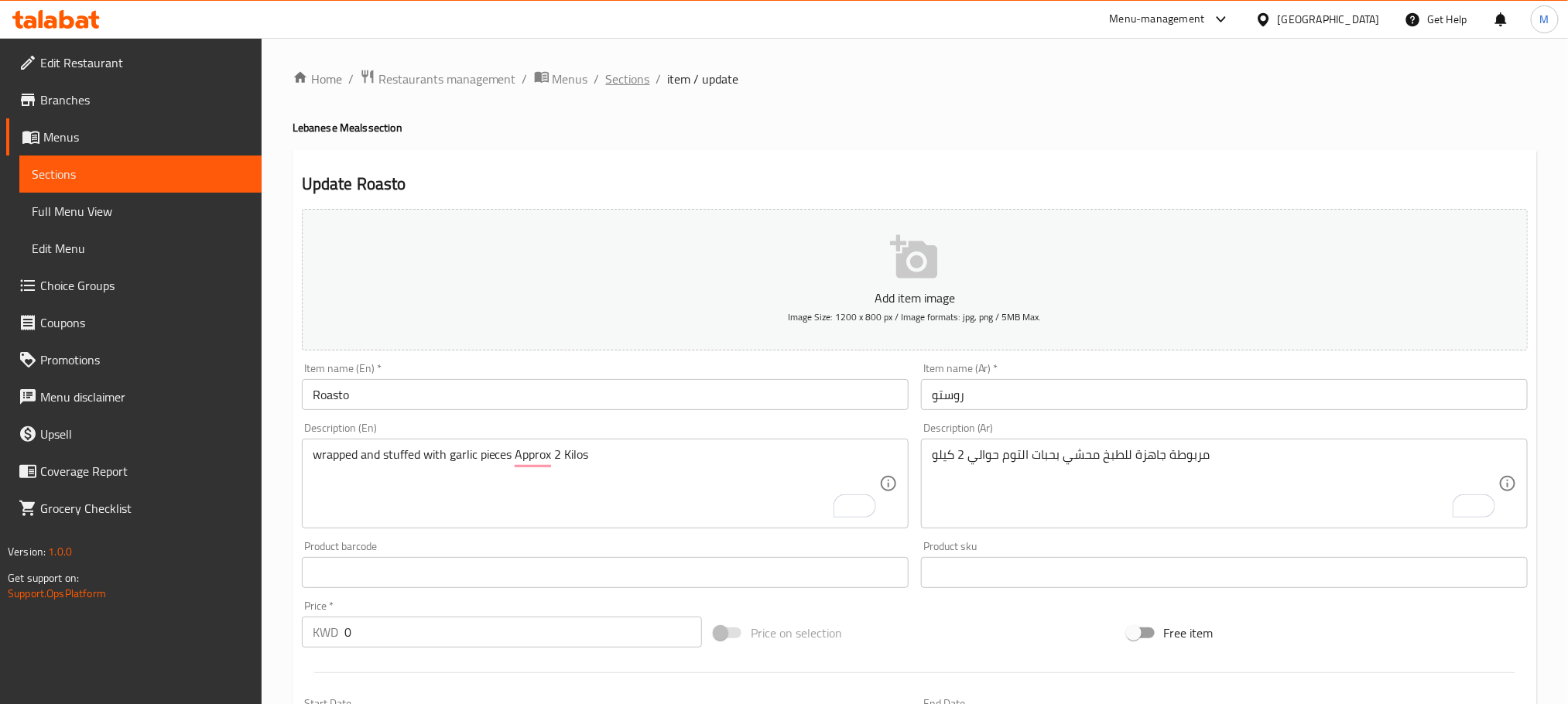
click at [625, 83] on span "Sections" at bounding box center [628, 79] width 44 height 18
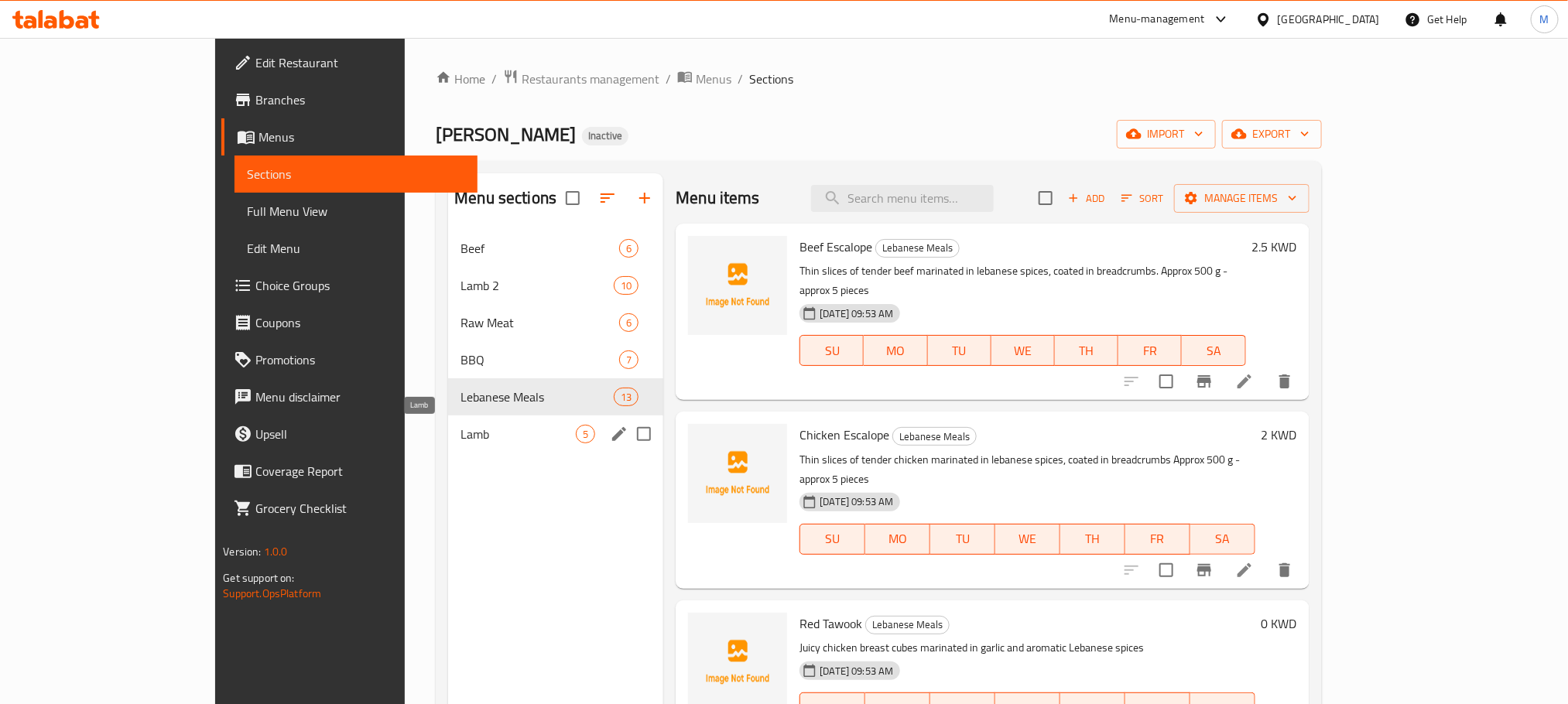
click at [460, 439] on span "Lamb" at bounding box center [518, 433] width 116 height 18
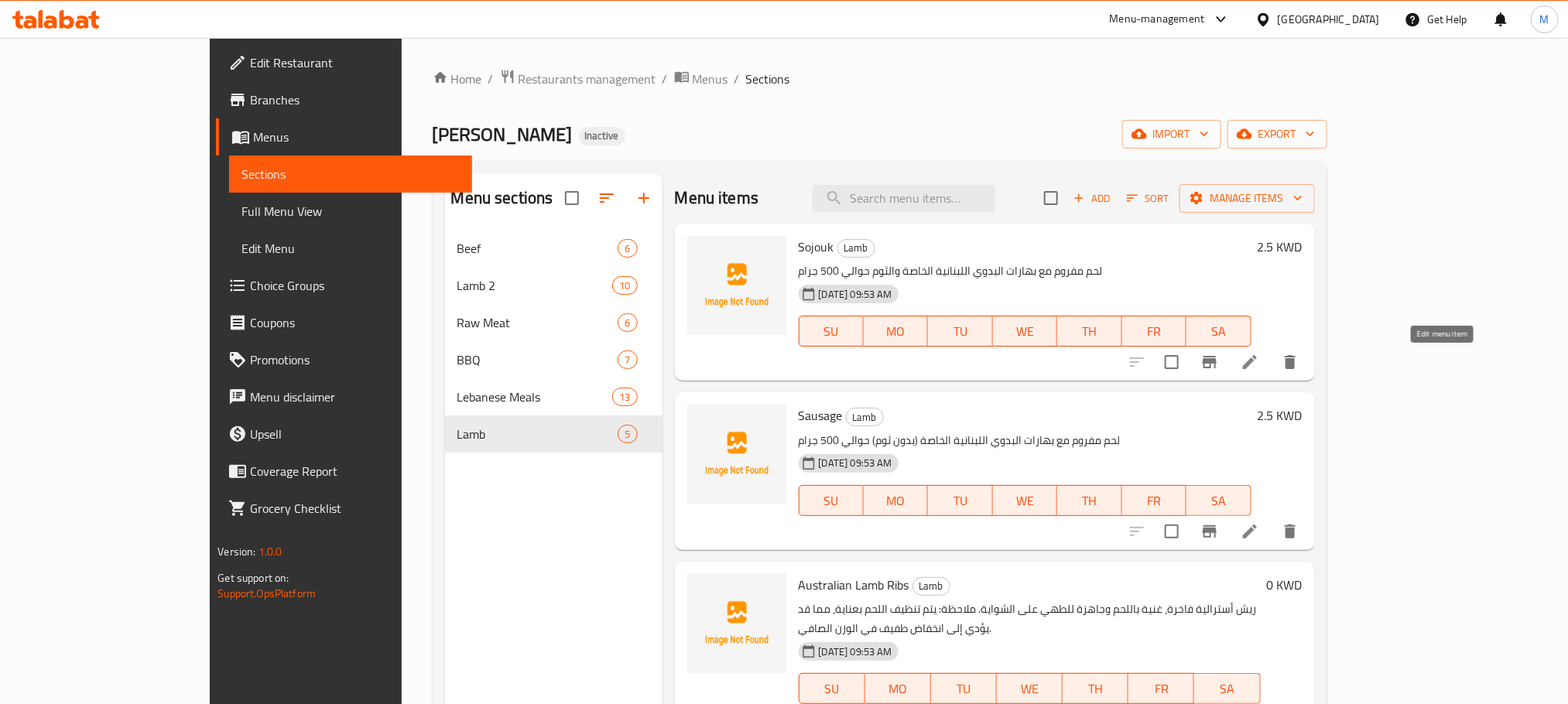
click at [1260, 365] on icon at bounding box center [1250, 361] width 18 height 18
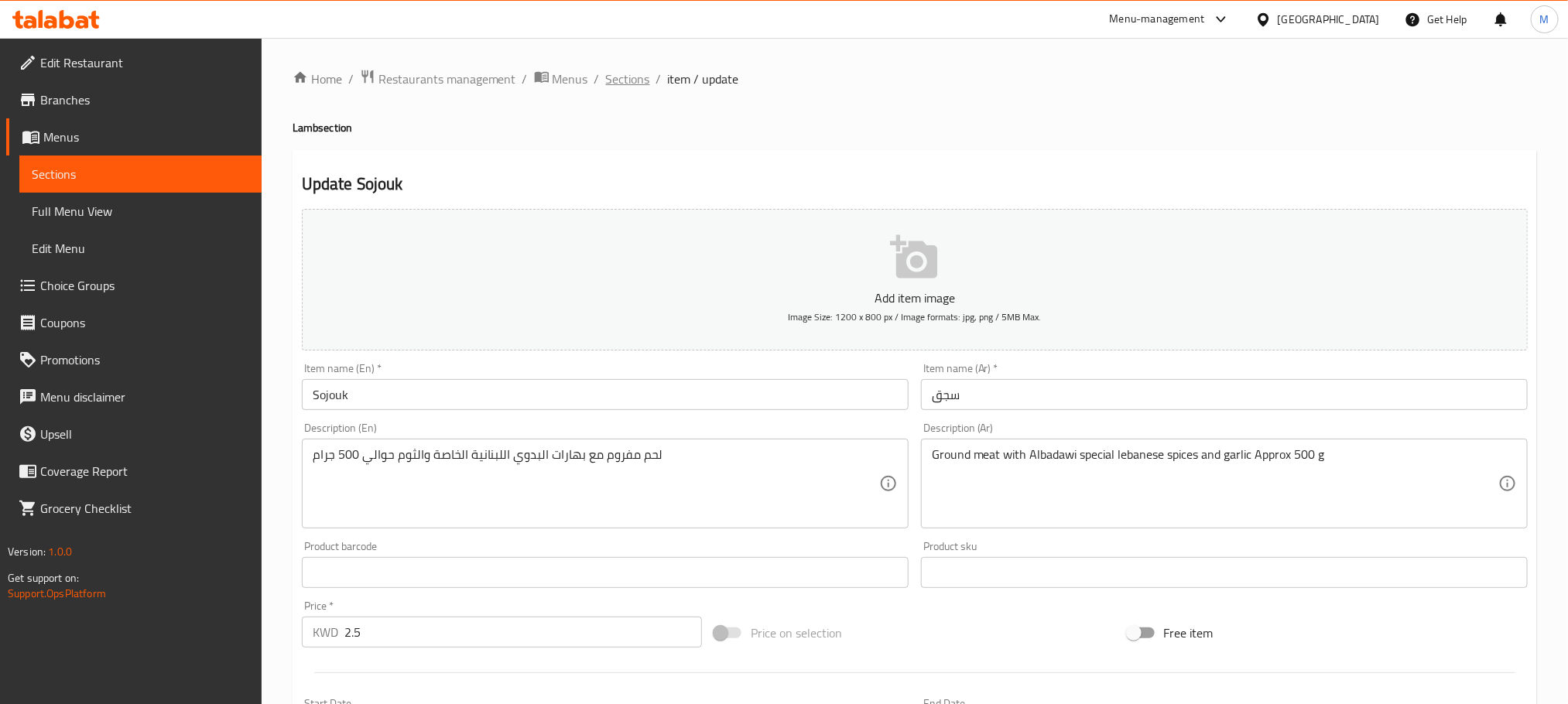
click at [641, 79] on span "Sections" at bounding box center [628, 79] width 44 height 18
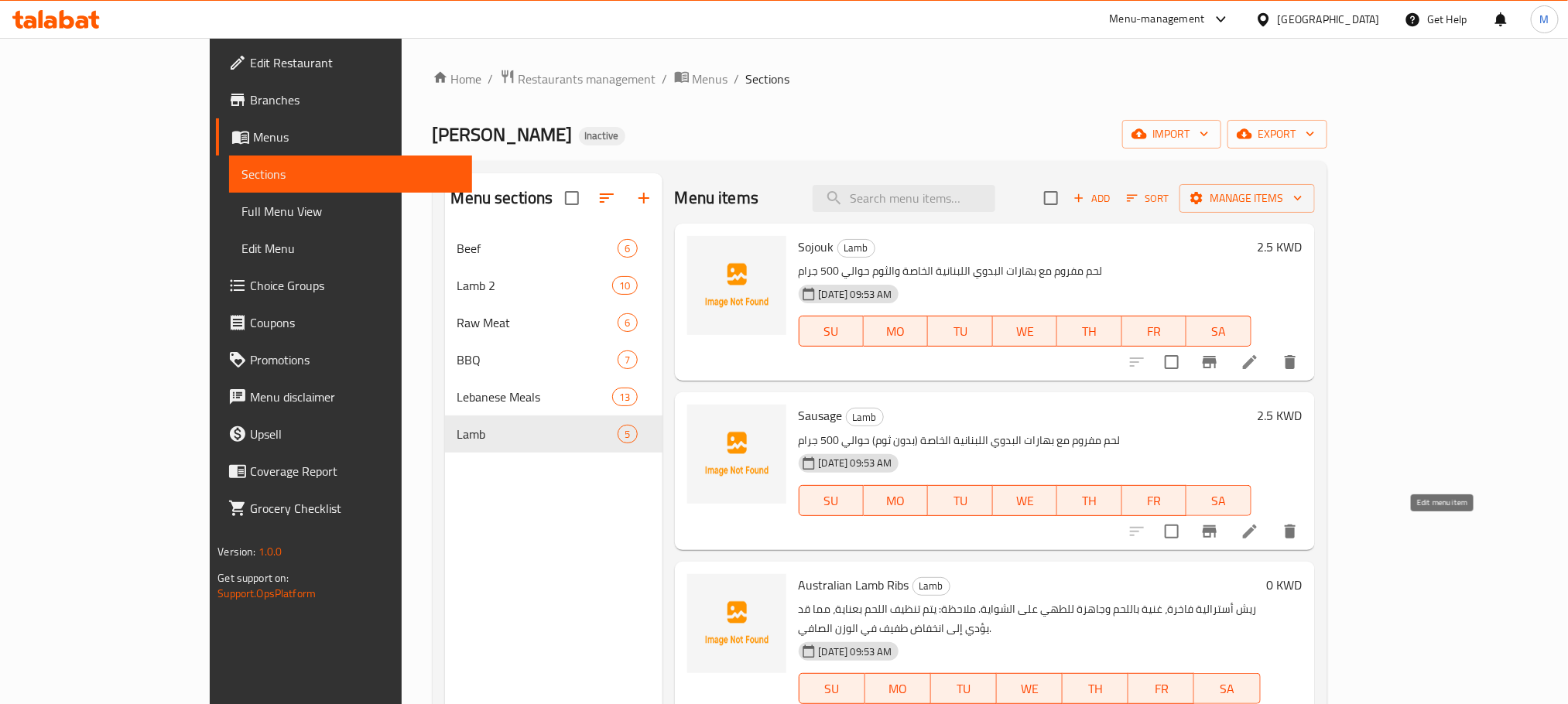
click at [1257, 532] on icon at bounding box center [1250, 531] width 14 height 14
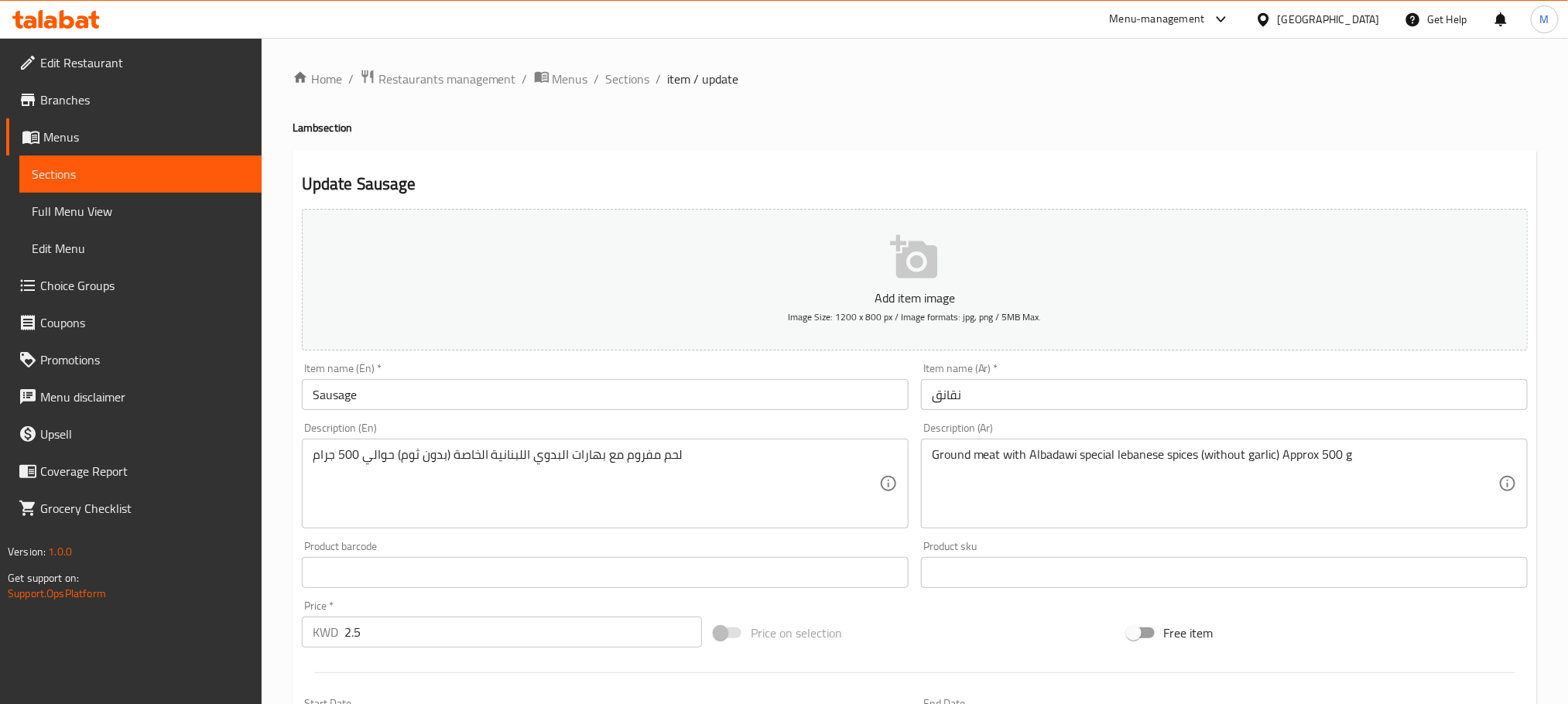
click at [621, 70] on span "Sections" at bounding box center [628, 79] width 44 height 18
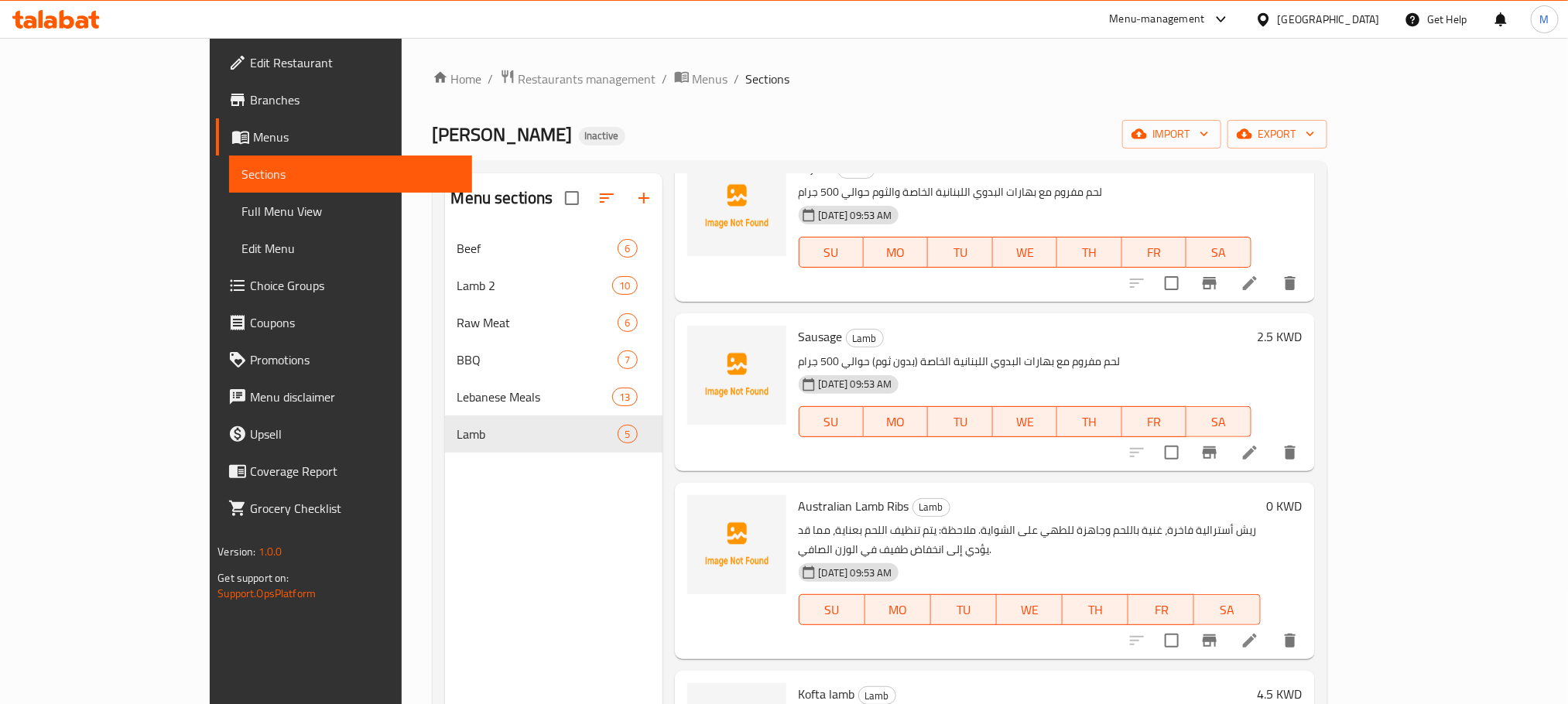
scroll to position [116, 0]
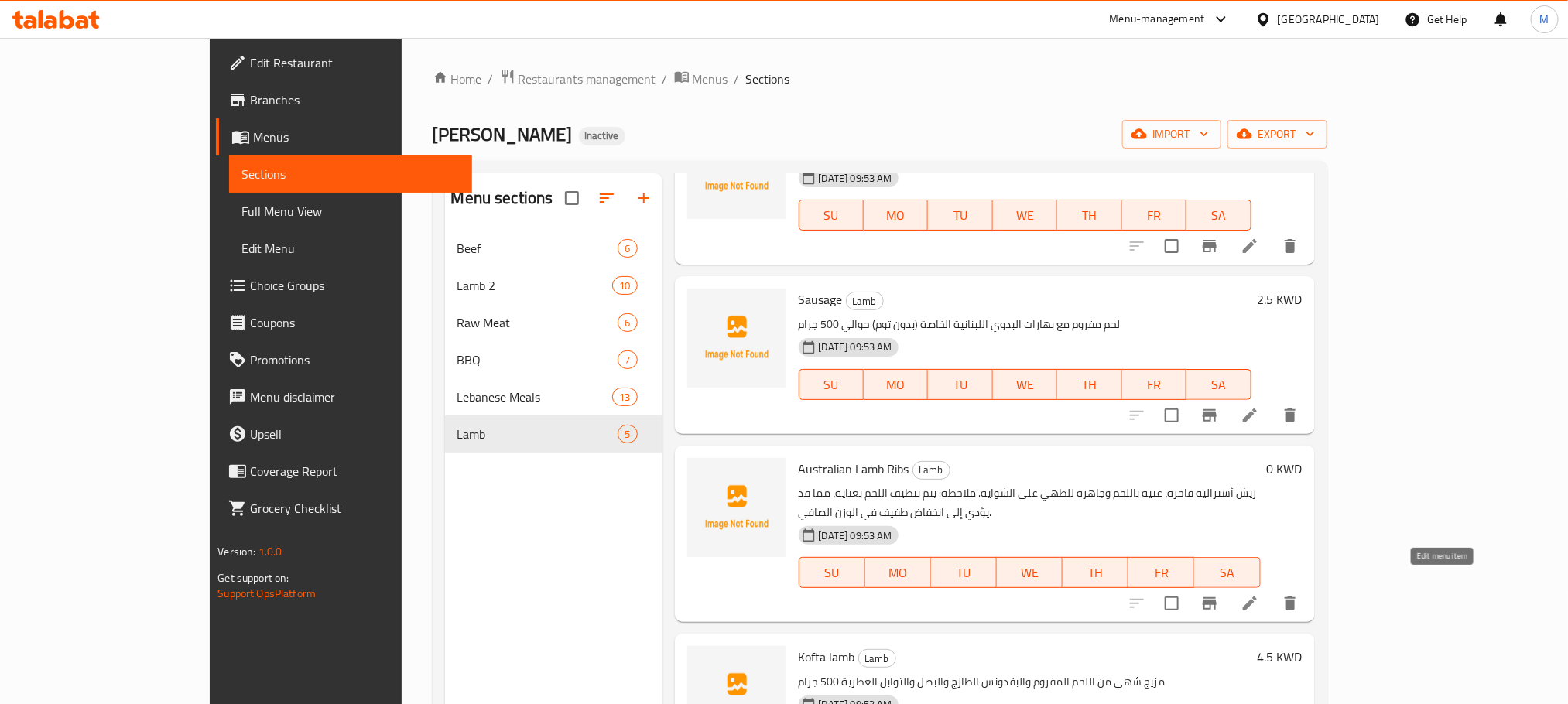
click at [1260, 594] on icon at bounding box center [1250, 603] width 18 height 18
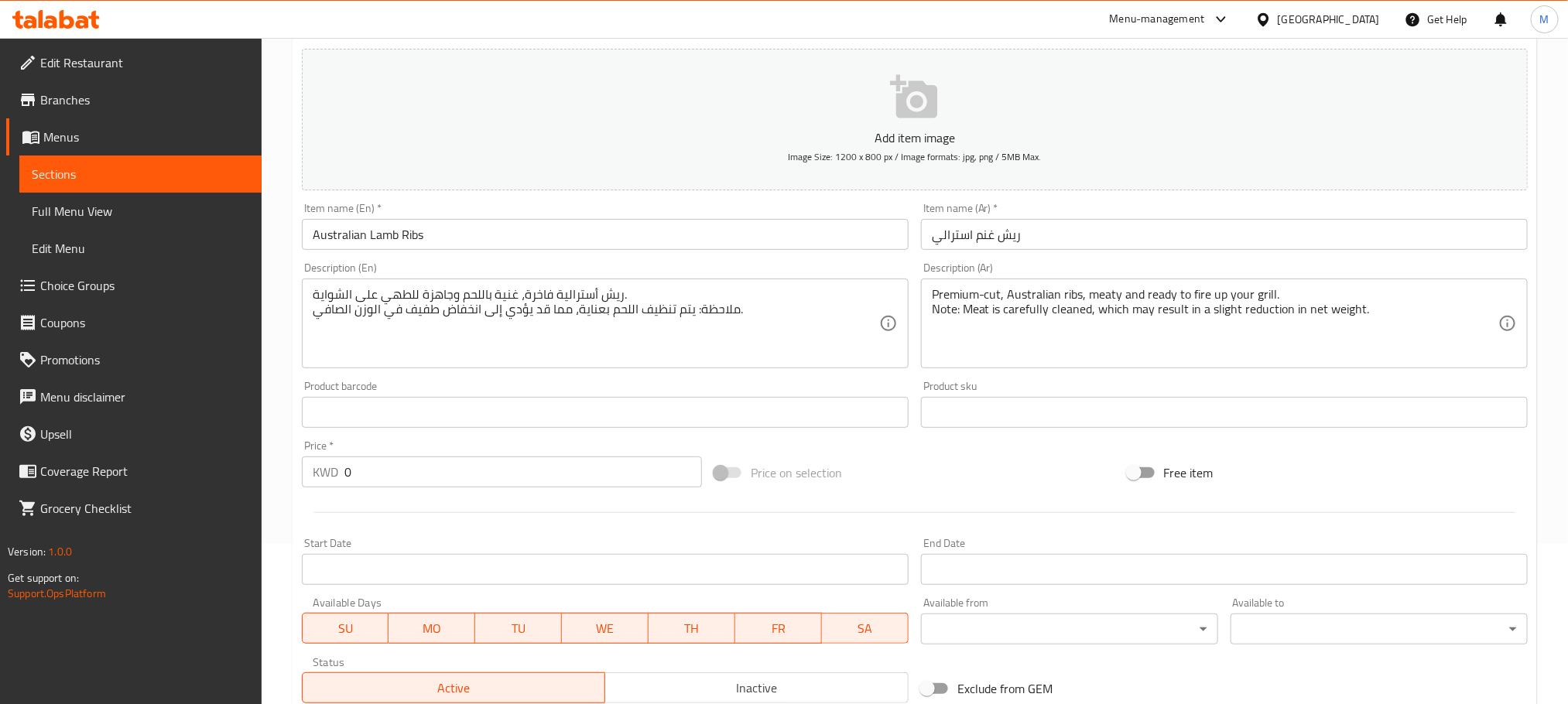
scroll to position [388, 0]
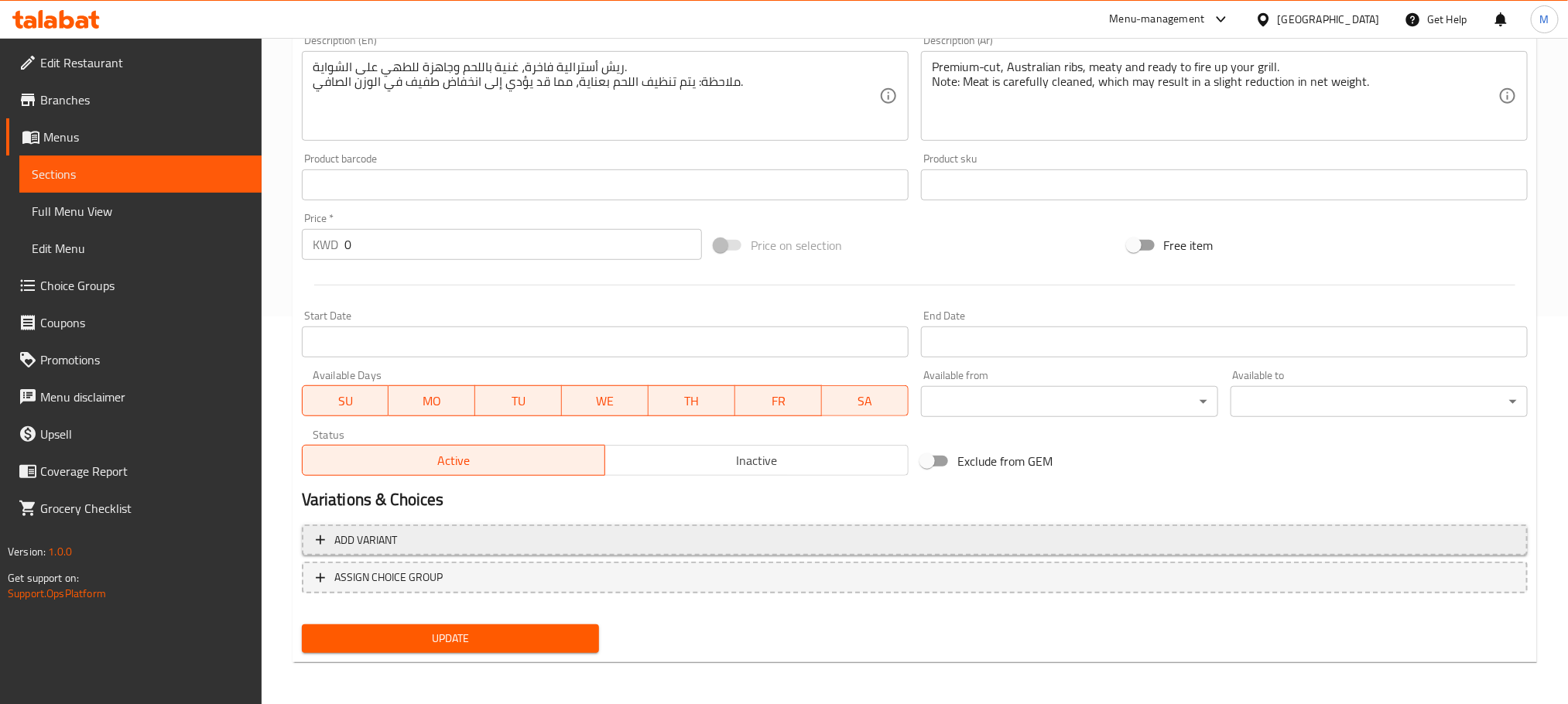
click at [455, 534] on span "Add variant" at bounding box center [915, 540] width 1198 height 19
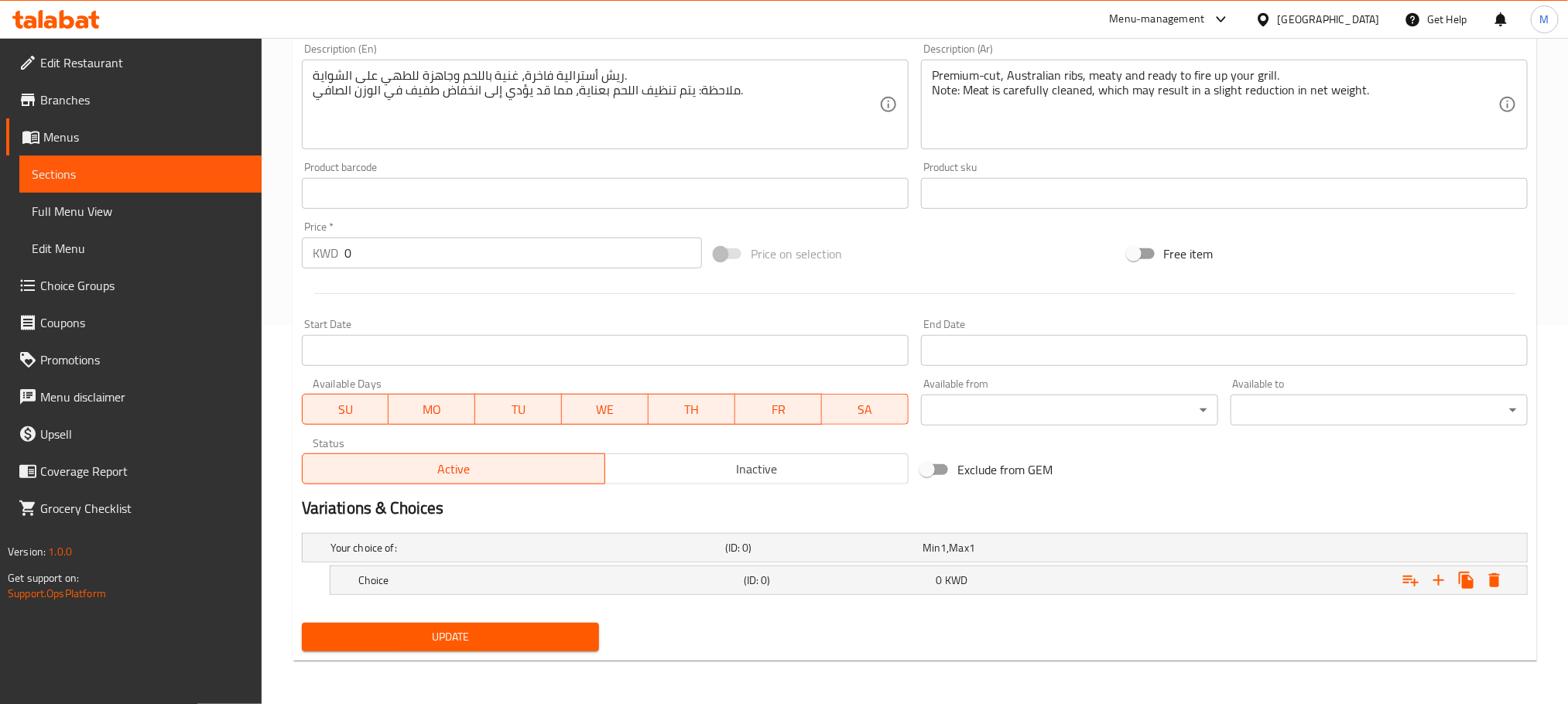
scroll to position [380, 0]
drag, startPoint x: 460, startPoint y: 573, endPoint x: 469, endPoint y: 564, distance: 12.7
click at [460, 555] on h5 "Choice" at bounding box center [525, 547] width 389 height 15
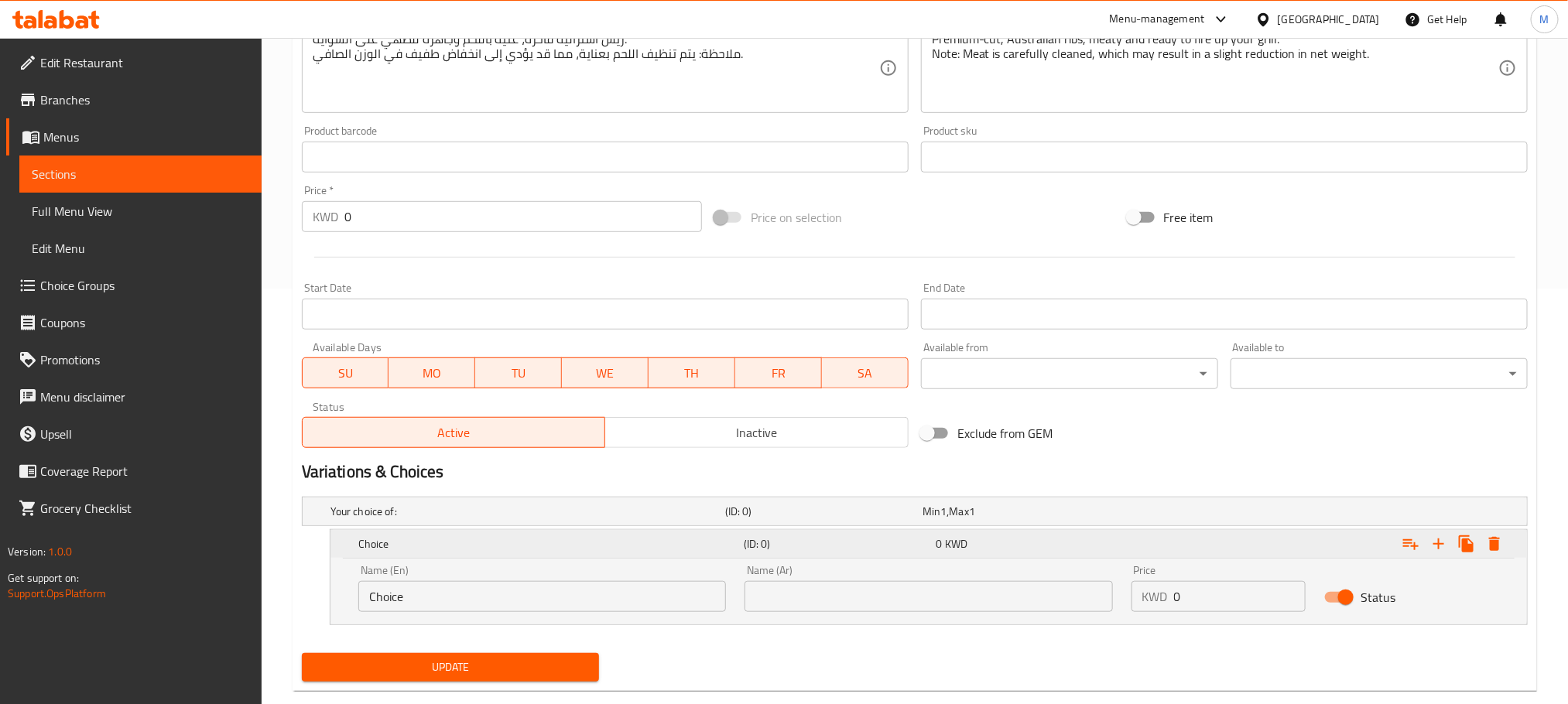
scroll to position [446, 0]
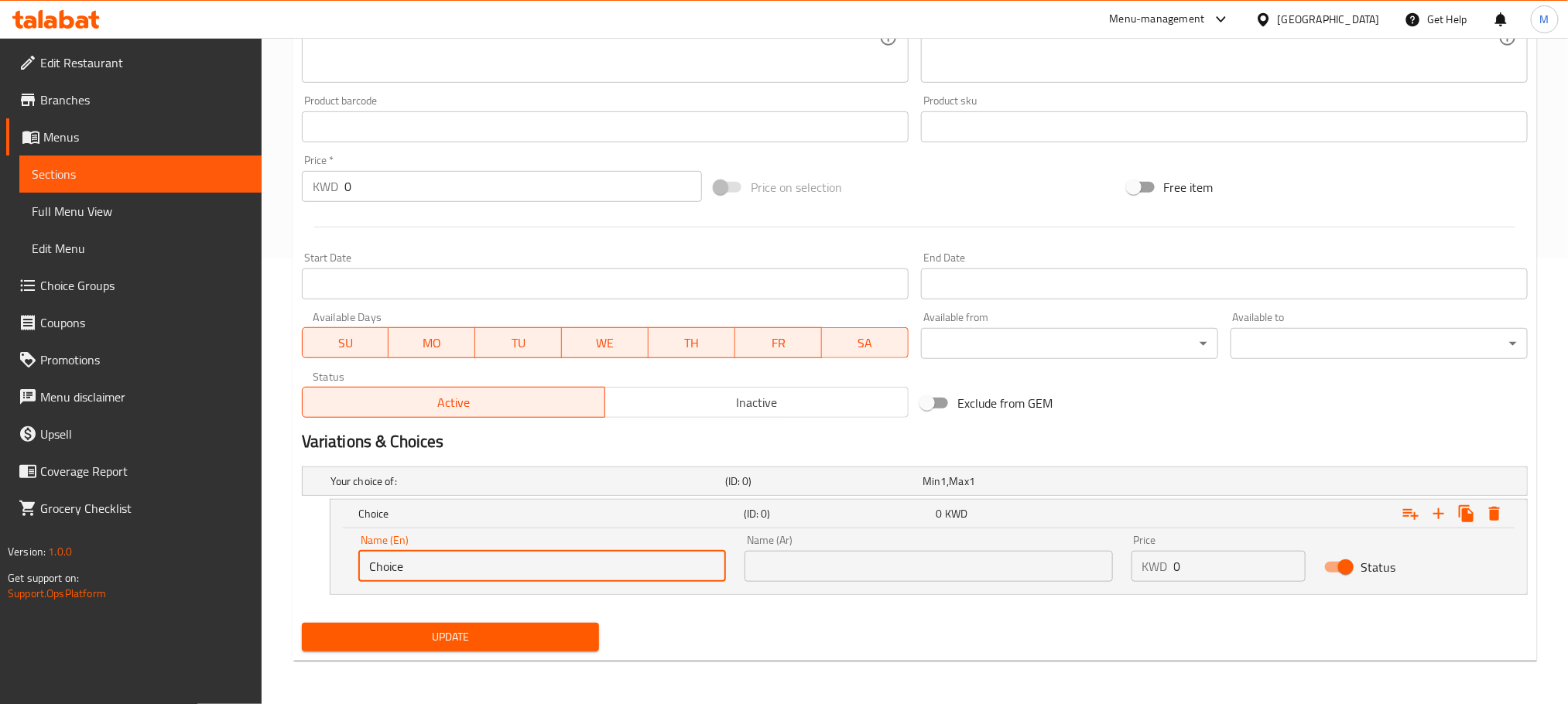
drag, startPoint x: 321, startPoint y: 585, endPoint x: 174, endPoint y: 625, distance: 152.3
click at [174, 625] on div "Edit Restaurant Branches Menus Sections Full Menu View Edit Menu Choice Groups …" at bounding box center [784, 148] width 1568 height 1112
paste input "Approx 500 g"
drag, startPoint x: 407, startPoint y: 564, endPoint x: 182, endPoint y: 649, distance: 240.5
click at [183, 648] on div "Edit Restaurant Branches Menus Sections Full Menu View Edit Menu Choice Groups …" at bounding box center [784, 148] width 1568 height 1112
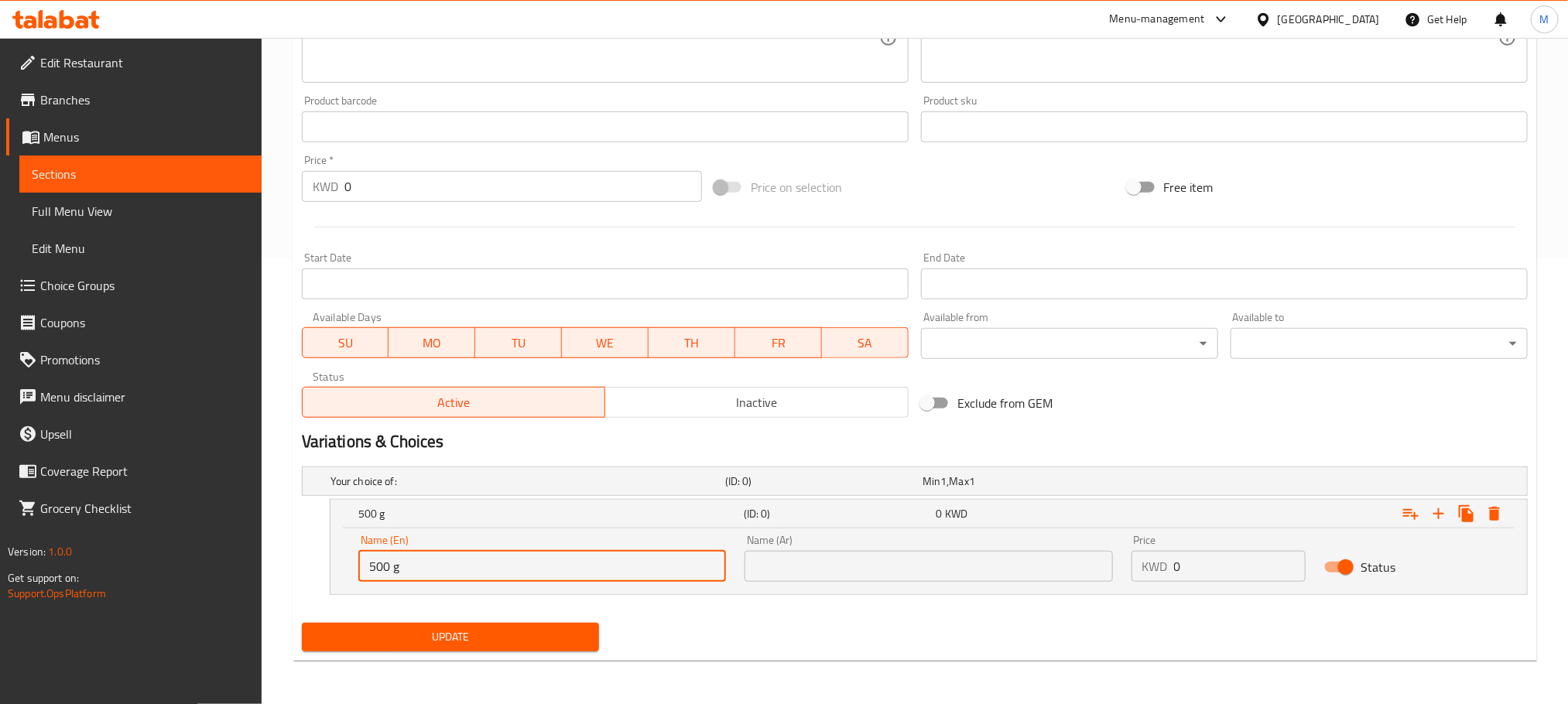
click at [398, 568] on input "500 g" at bounding box center [542, 566] width 368 height 31
type input "500 G - Approx 5 pieces"
click at [1438, 507] on icon "Expand" at bounding box center [1439, 513] width 18 height 18
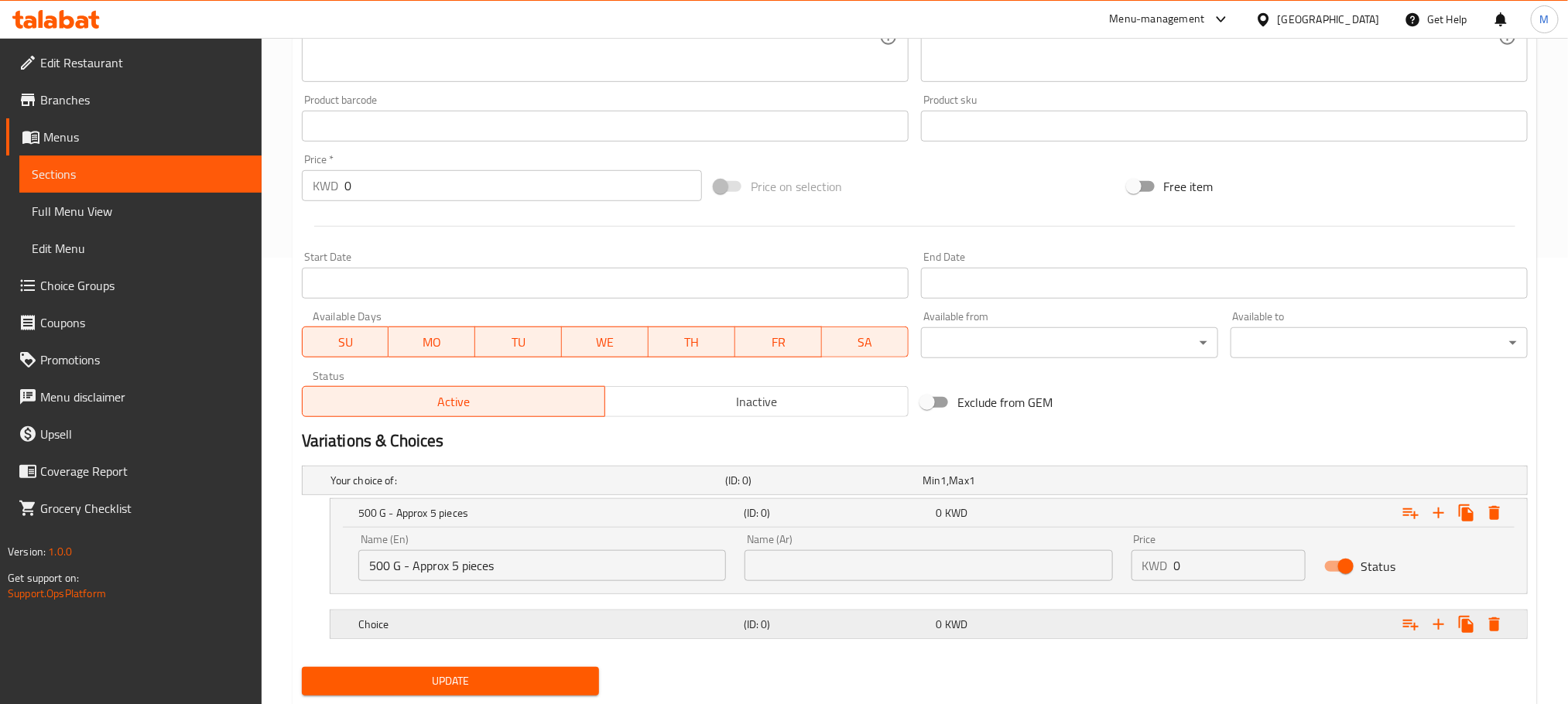
click at [537, 498] on div "Choice (ID: 0) 0 KWD" at bounding box center [920, 480] width 1184 height 34
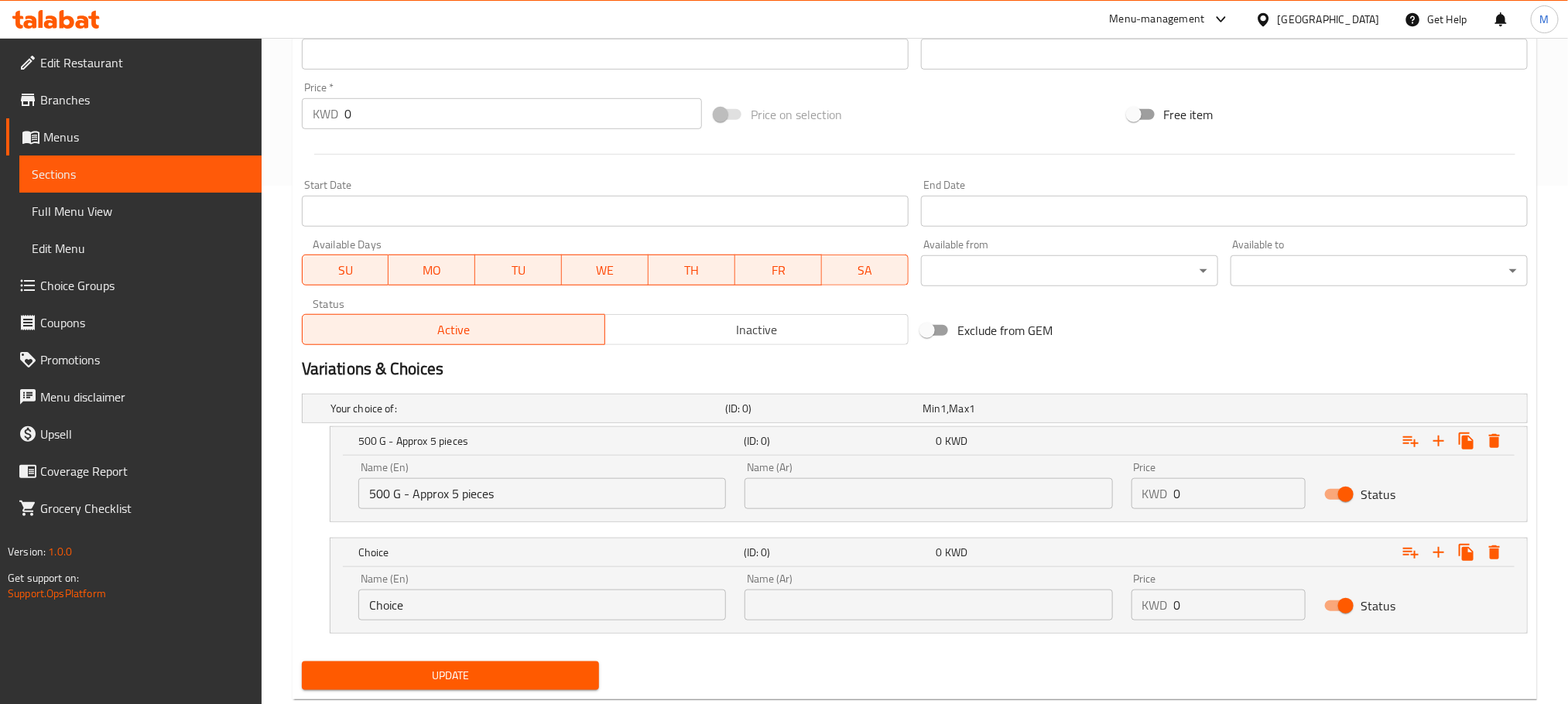
scroll to position [558, 0]
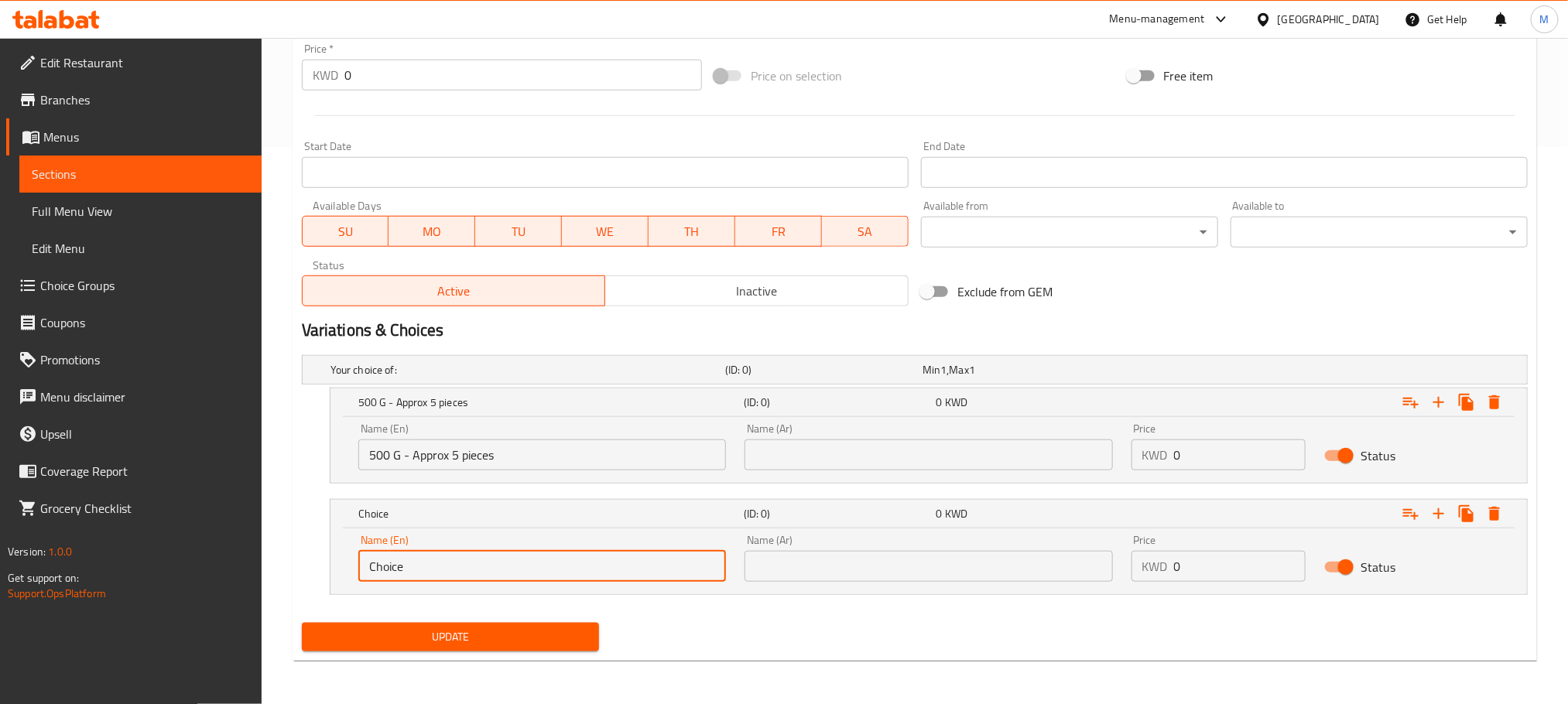
drag, startPoint x: 430, startPoint y: 578, endPoint x: 280, endPoint y: 638, distance: 161.6
click at [280, 638] on div "Home / Restaurants management / Menus / Sections / item / update Lamb section U…" at bounding box center [915, 92] width 1307 height 1223
paste input "Aprox 12 Pieces"
click at [420, 571] on input "1 Kilo - Aprox 12 Pieces" at bounding box center [542, 566] width 368 height 31
type input "1 Kilo - Approx 12 Pieces"
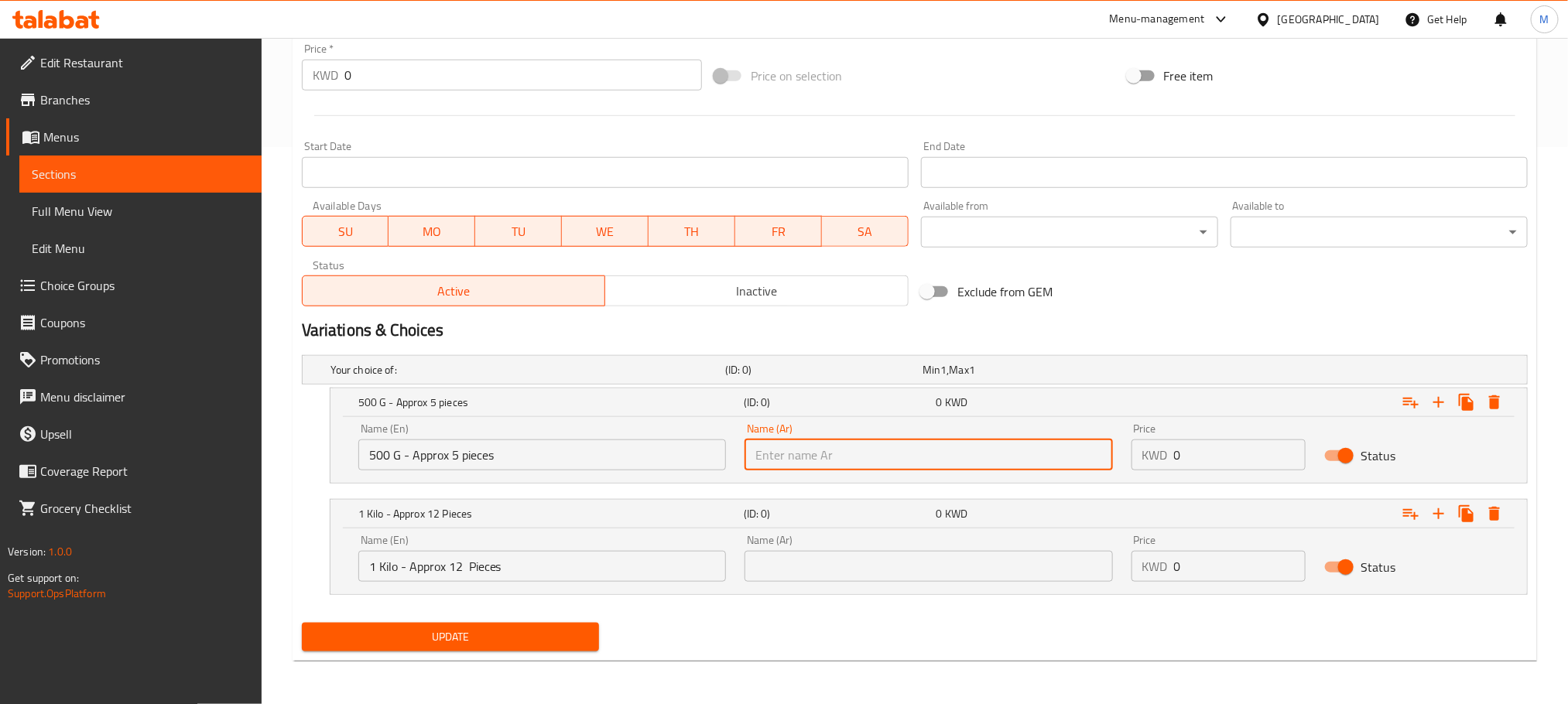
click at [910, 465] on input "text" at bounding box center [929, 454] width 368 height 31
type input "500 ج - 5 قطع تقريبا"
click at [921, 562] on input "text" at bounding box center [929, 566] width 368 height 31
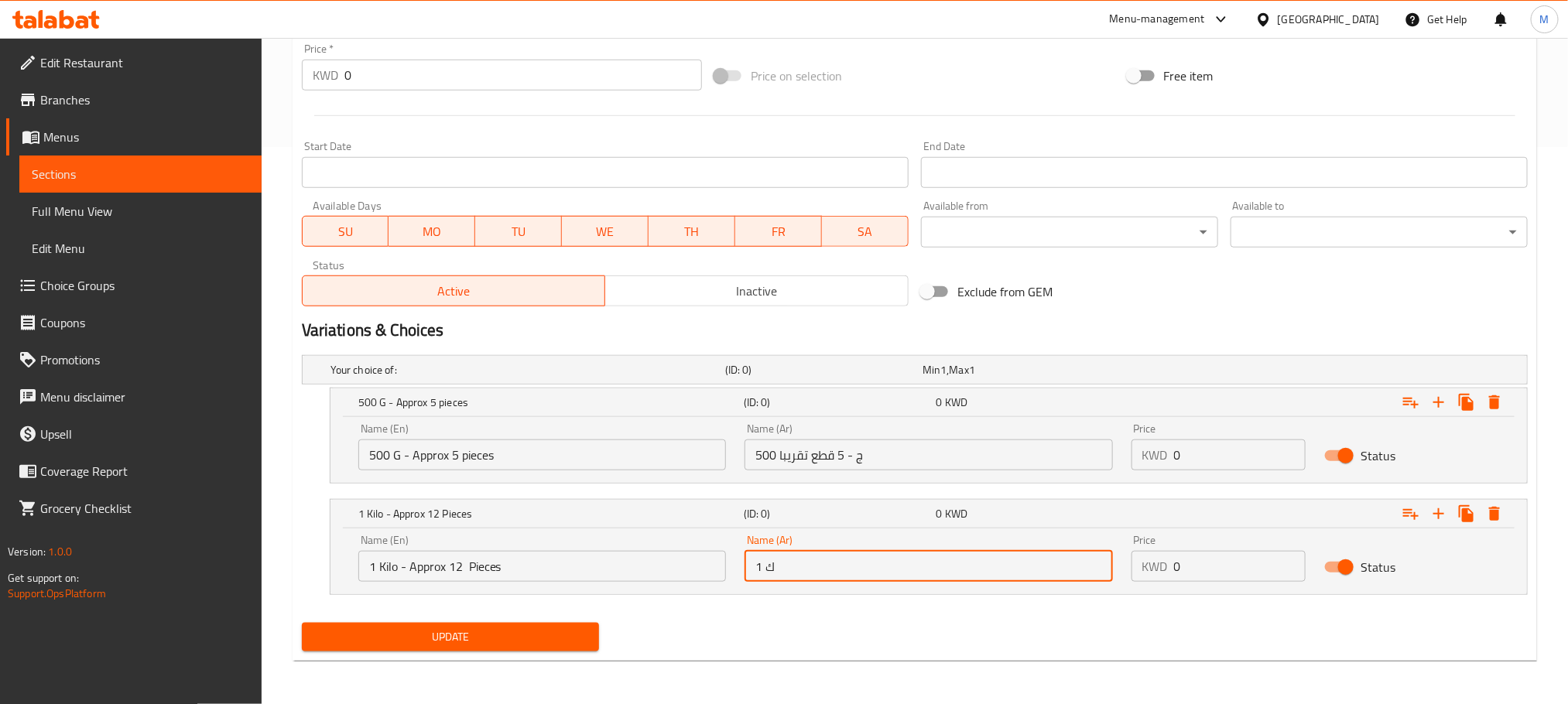
type input "1 كيلو - 12 قطعة تقريبا"
click at [884, 613] on div "Your choice of: (ID: 0) Min 1 , Max 1 Name (En) Your choice of: Name (En) Name …" at bounding box center [915, 482] width 1239 height 267
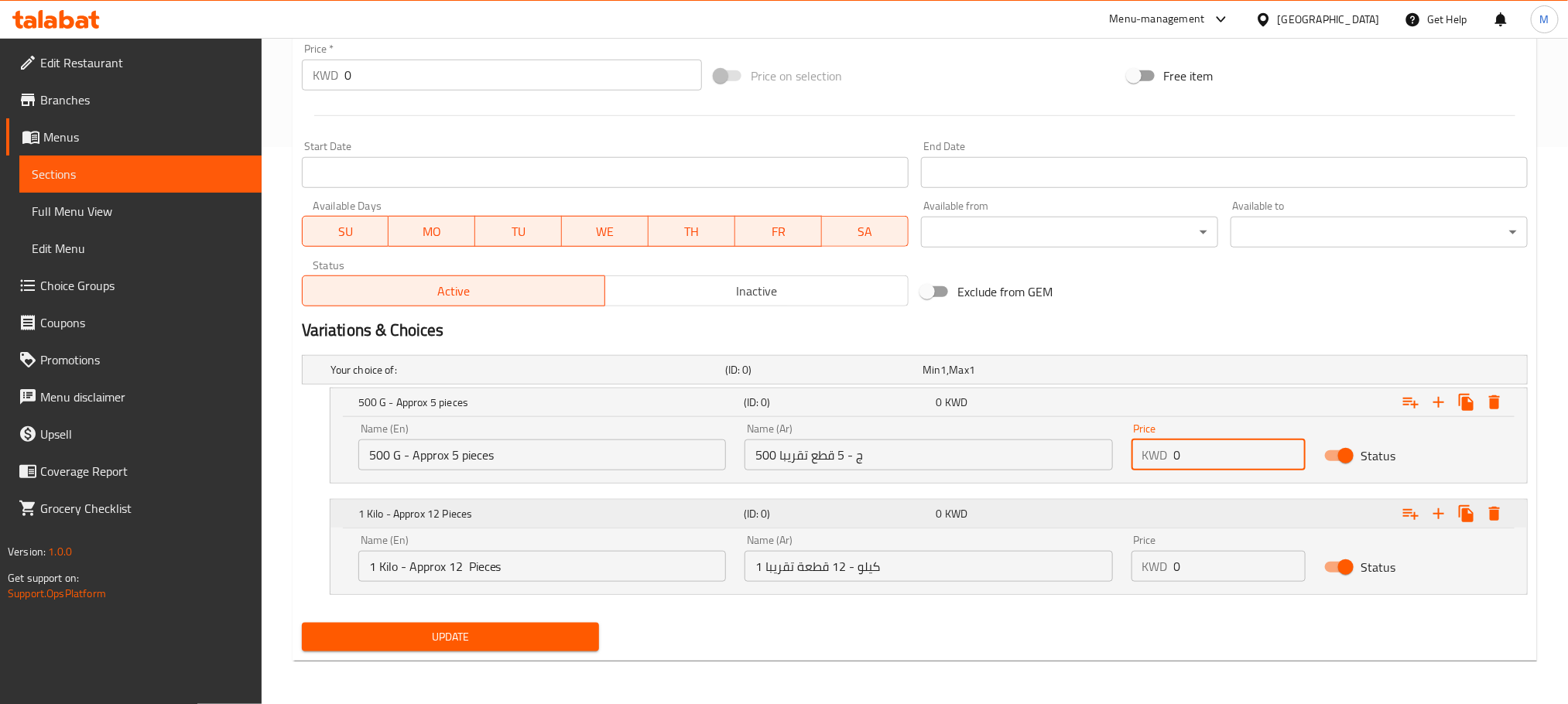
drag, startPoint x: 1228, startPoint y: 458, endPoint x: 1080, endPoint y: 501, distance: 154.1
click at [1092, 502] on div "Your choice of: (ID: 0) Min 1 , Max 1 Name (En) Your choice of: Name (En) Name …" at bounding box center [915, 482] width 1239 height 267
type input "3.5"
drag, startPoint x: 1219, startPoint y: 557, endPoint x: 1078, endPoint y: 600, distance: 147.4
click at [1078, 600] on div "Your choice of: (ID: 0) Min 1 , Max 1 Name (En) Your choice of: Name (En) Name …" at bounding box center [915, 482] width 1239 height 267
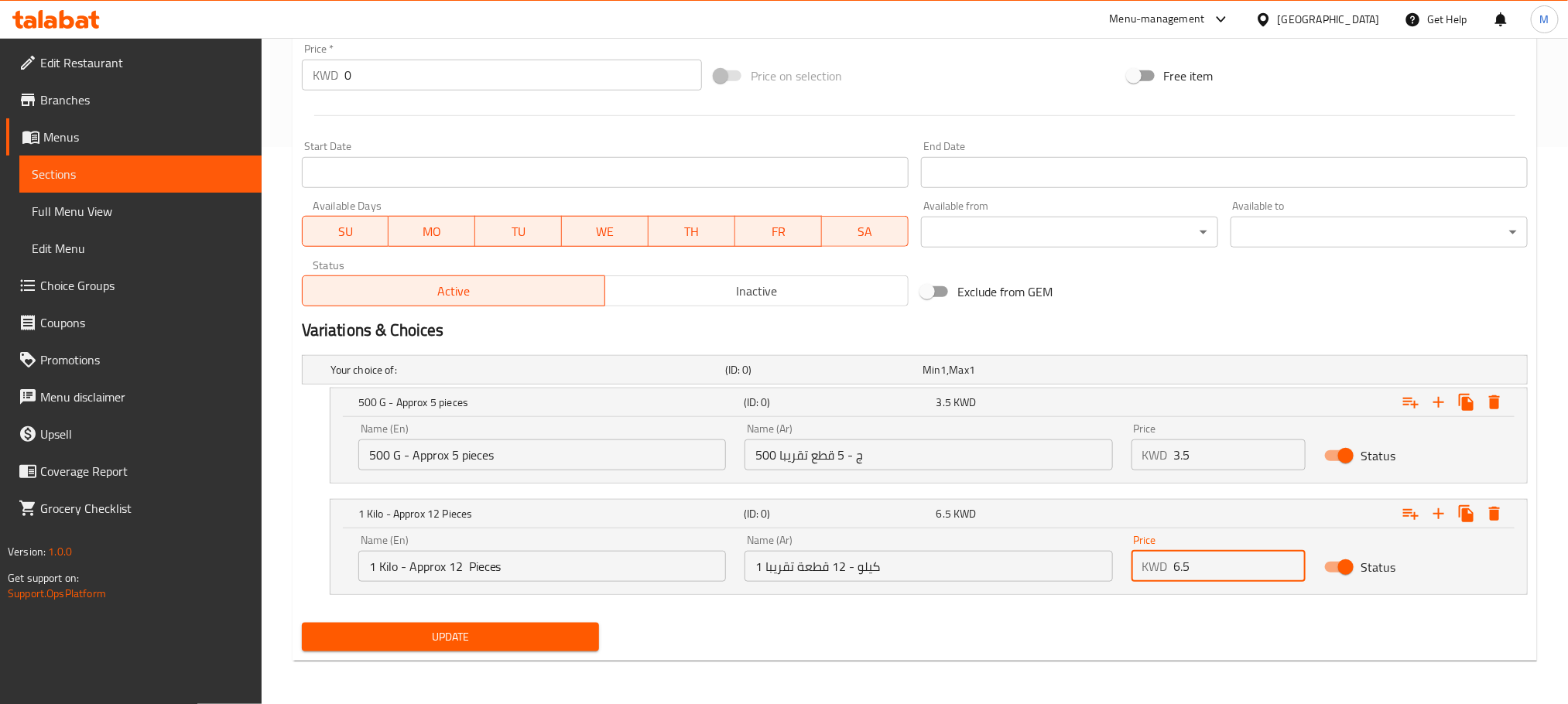
type input "6.5"
click at [990, 625] on div "Update" at bounding box center [915, 637] width 1239 height 41
click at [873, 645] on div "Update" at bounding box center [915, 637] width 1239 height 41
click at [878, 599] on nav at bounding box center [915, 604] width 1226 height 12
click at [458, 637] on span "Update" at bounding box center [450, 637] width 272 height 19
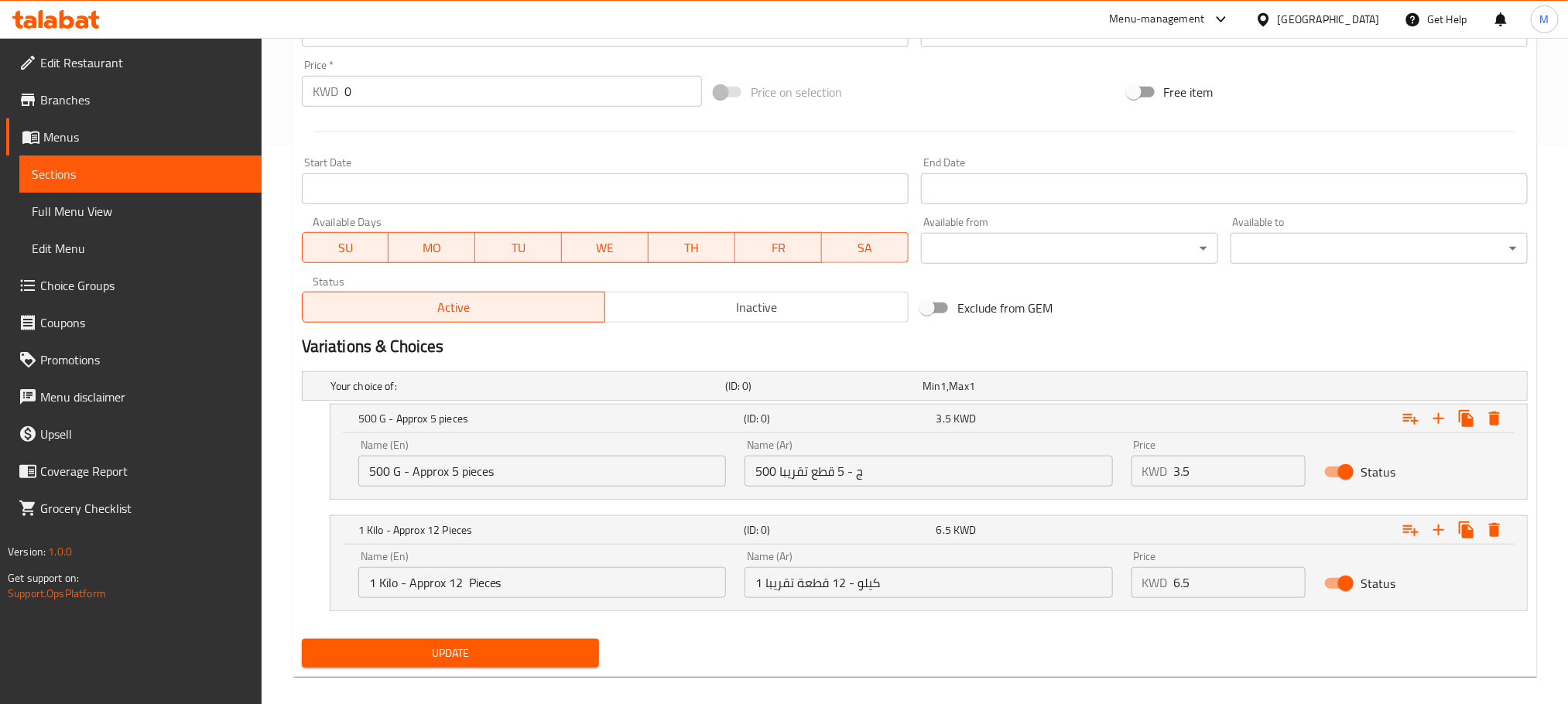
scroll to position [104, 0]
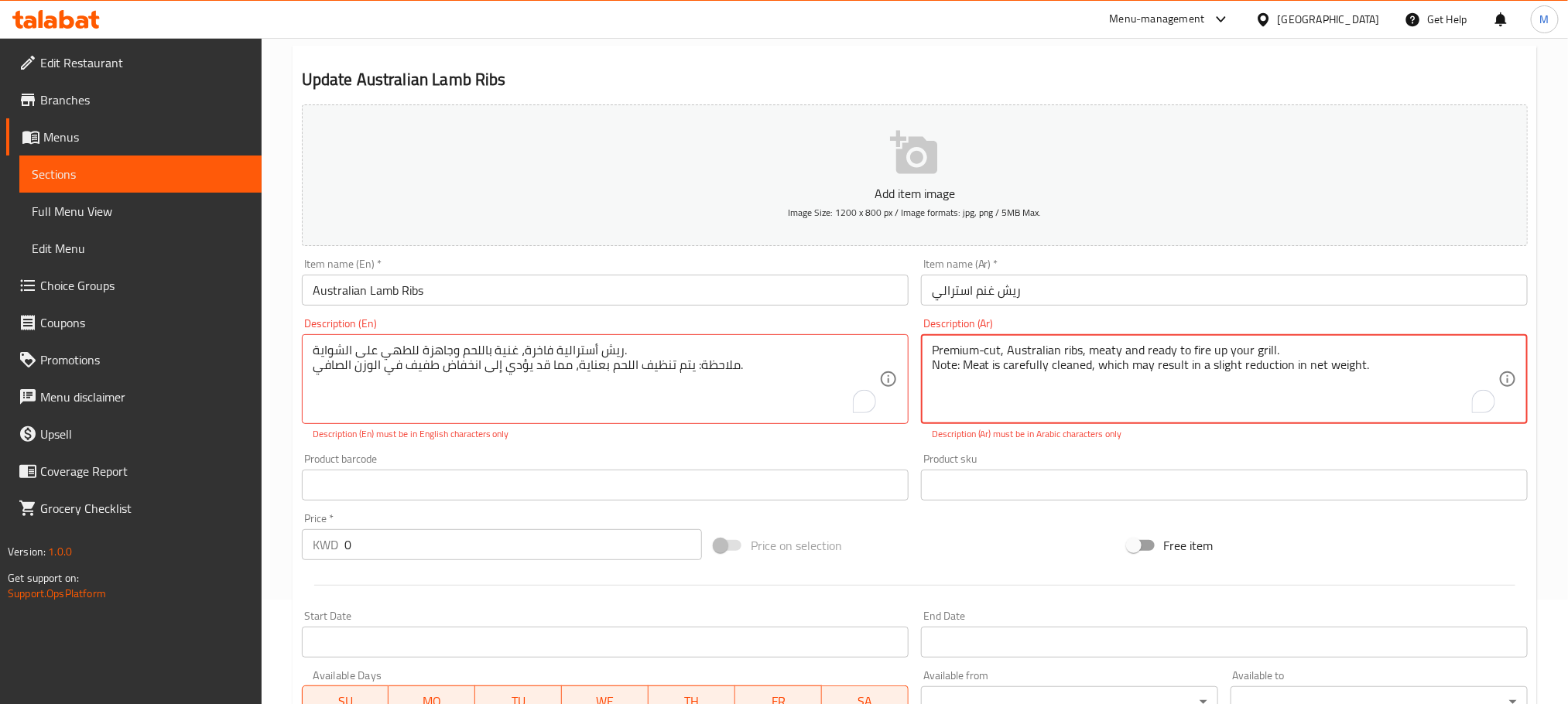
click at [1068, 364] on textarea "Premium-cut, Australian ribs, meaty and ready to fire up your grill. Note: Meat…" at bounding box center [1215, 380] width 566 height 74
click at [1066, 364] on textarea "Premium-cut, Australian ribs, meaty and ready to fire up your grill. Note: Meat…" at bounding box center [1215, 380] width 566 height 74
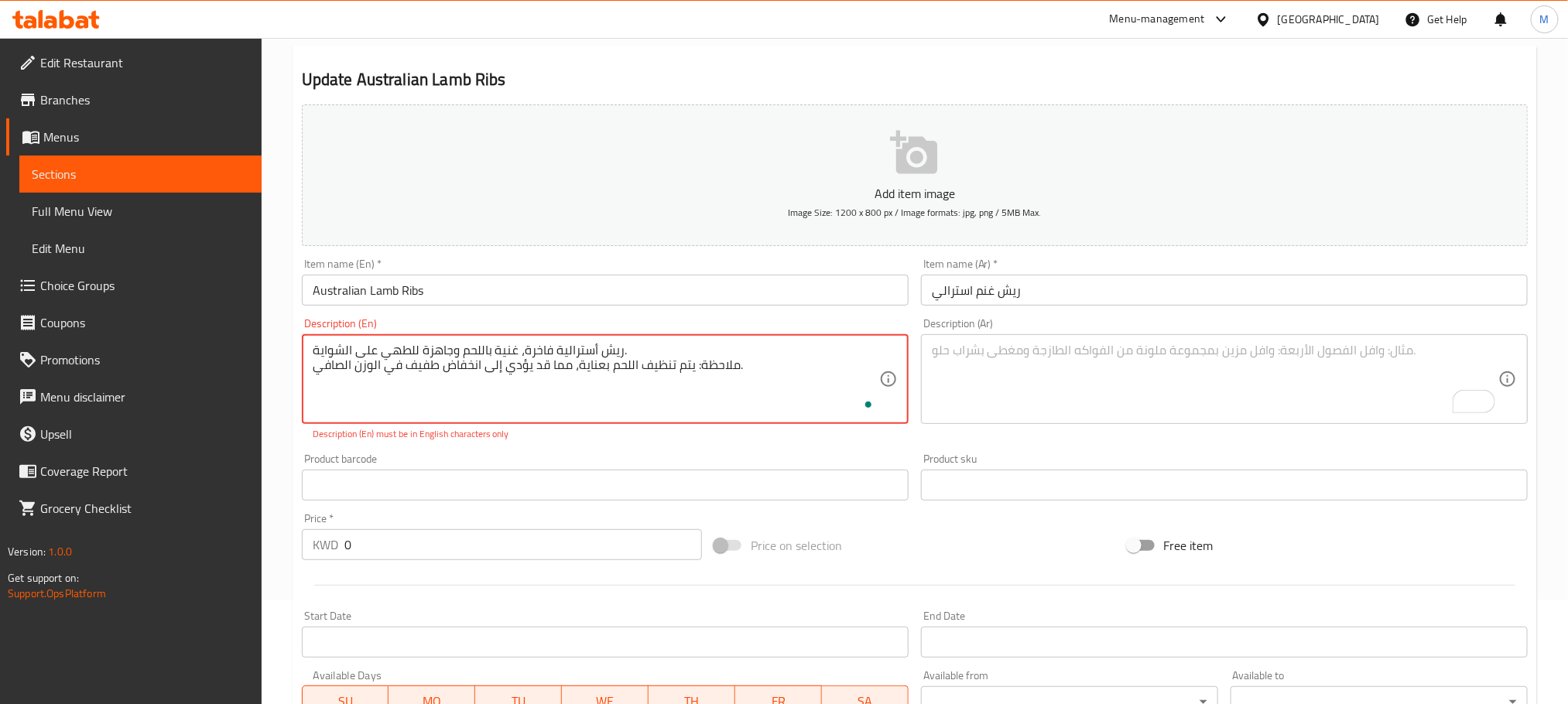
paste textarea "Premium-cut, Australian ribs, meaty and ready to fire up your grill. Note: Meat…"
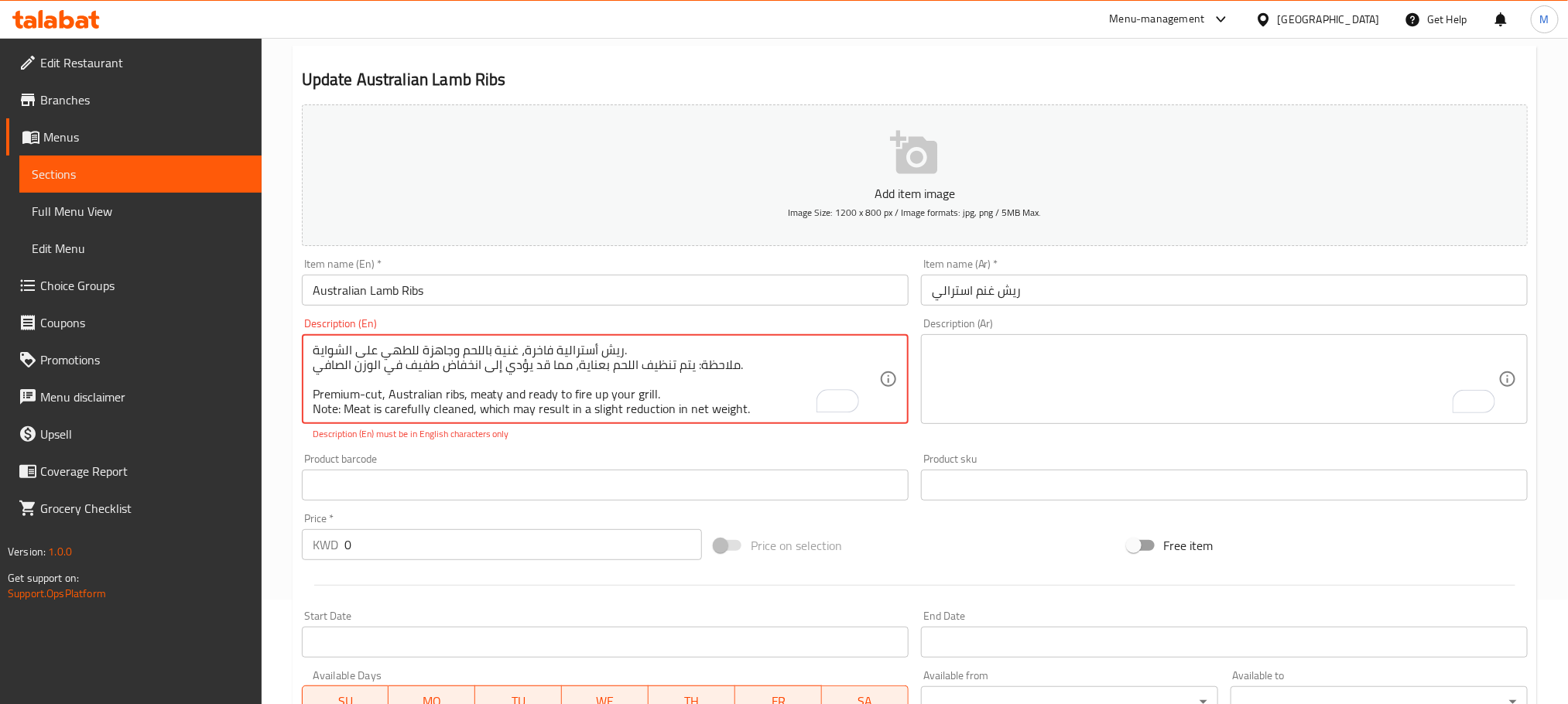
scroll to position [0, 0]
drag, startPoint x: 774, startPoint y: 367, endPoint x: 384, endPoint y: 397, distance: 391.2
click at [277, 340] on div "Home / Restaurants management / Menus / Sections / item / update Lamb section U…" at bounding box center [915, 553] width 1307 height 1240
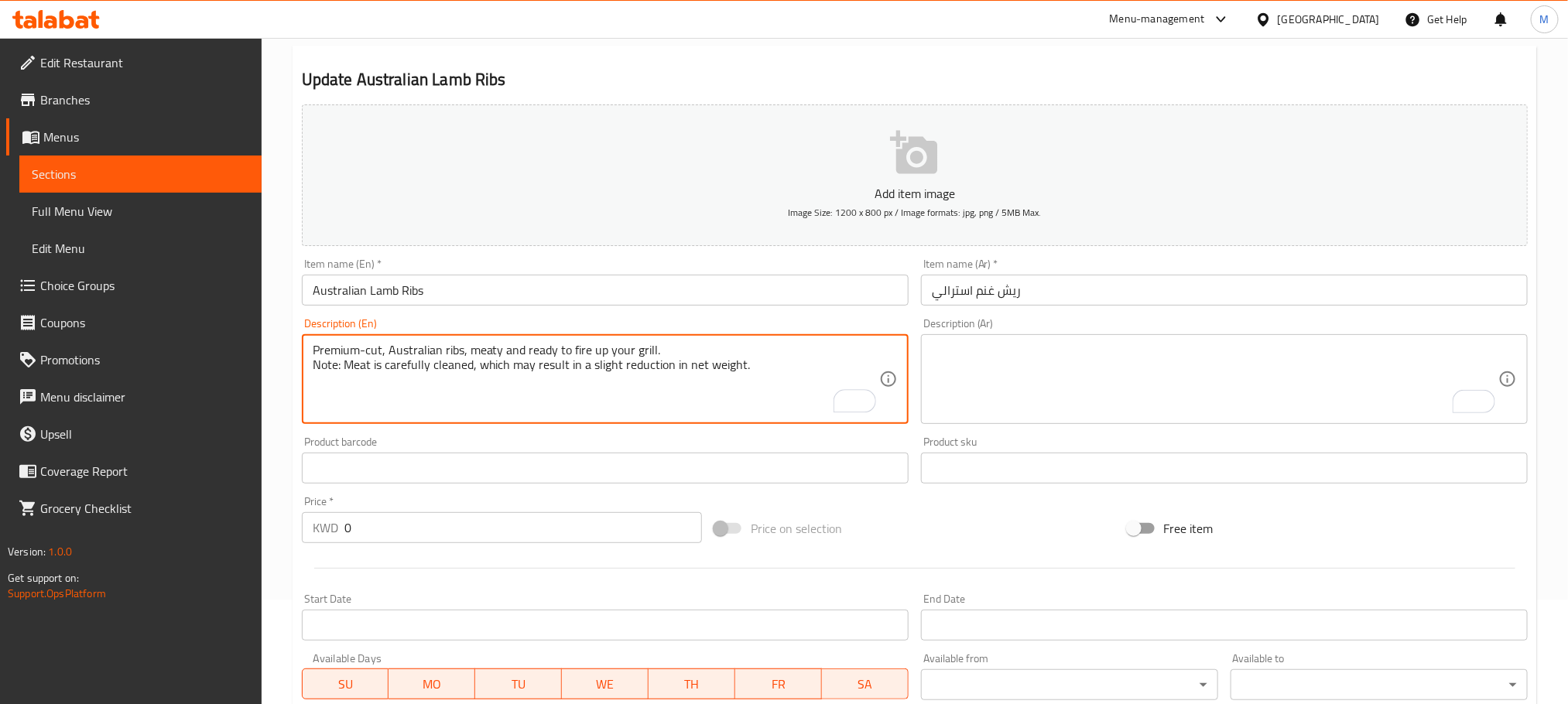
type textarea "Premium-cut, Australian ribs, meaty and ready to fire up your grill. Note: Meat…"
click at [980, 360] on textarea "To enrich screen reader interactions, please activate Accessibility in Grammarl…" at bounding box center [1215, 380] width 566 height 74
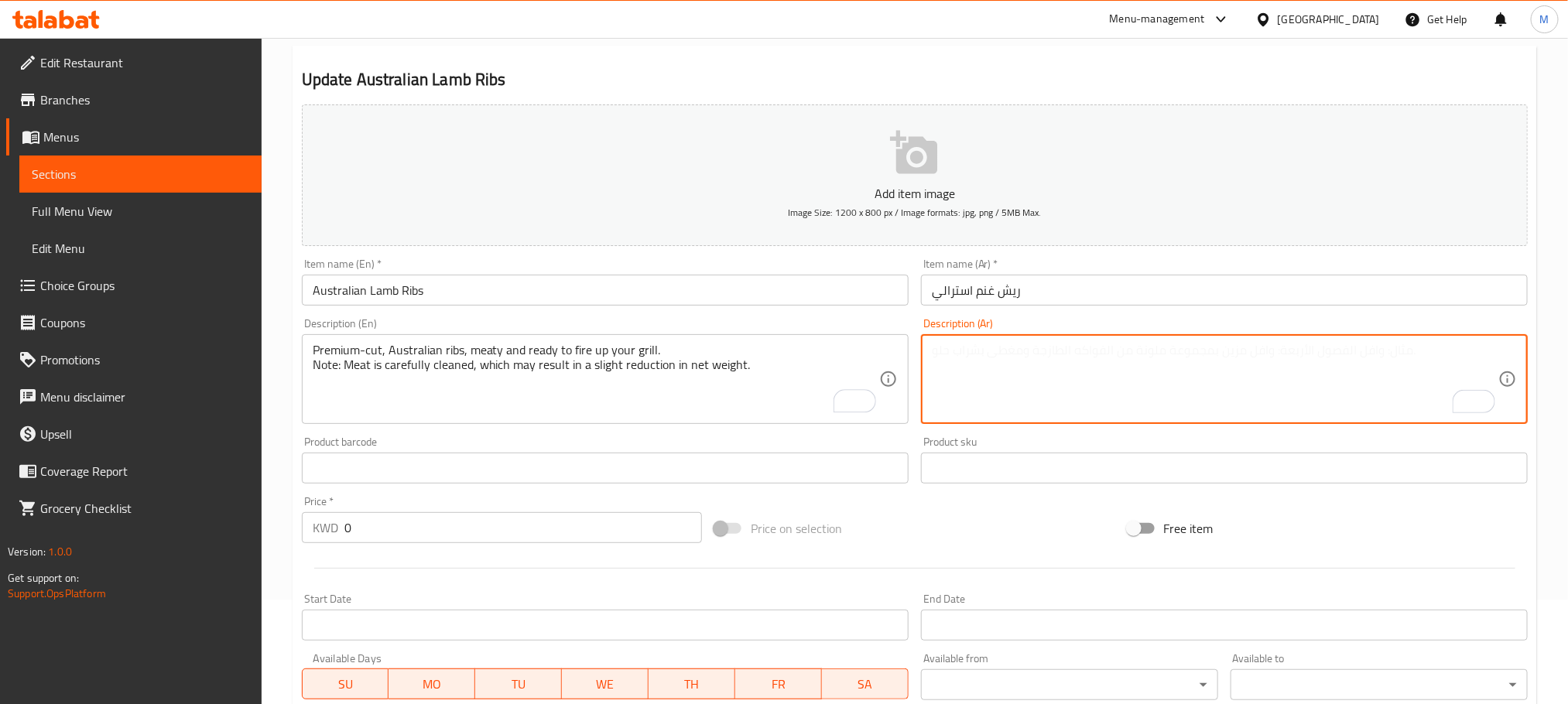
paste textarea "ريش أسترالية فاخرة، غنية باللحم وجاهزة للطهي على الشواية. ملاحظة: يتم تنظيف الل…"
type textarea "ريش أسترالية فاخرة، غنية باللحم وجاهزة للطهي على الشواية. ملاحظة: يتم تنظيف الل…"
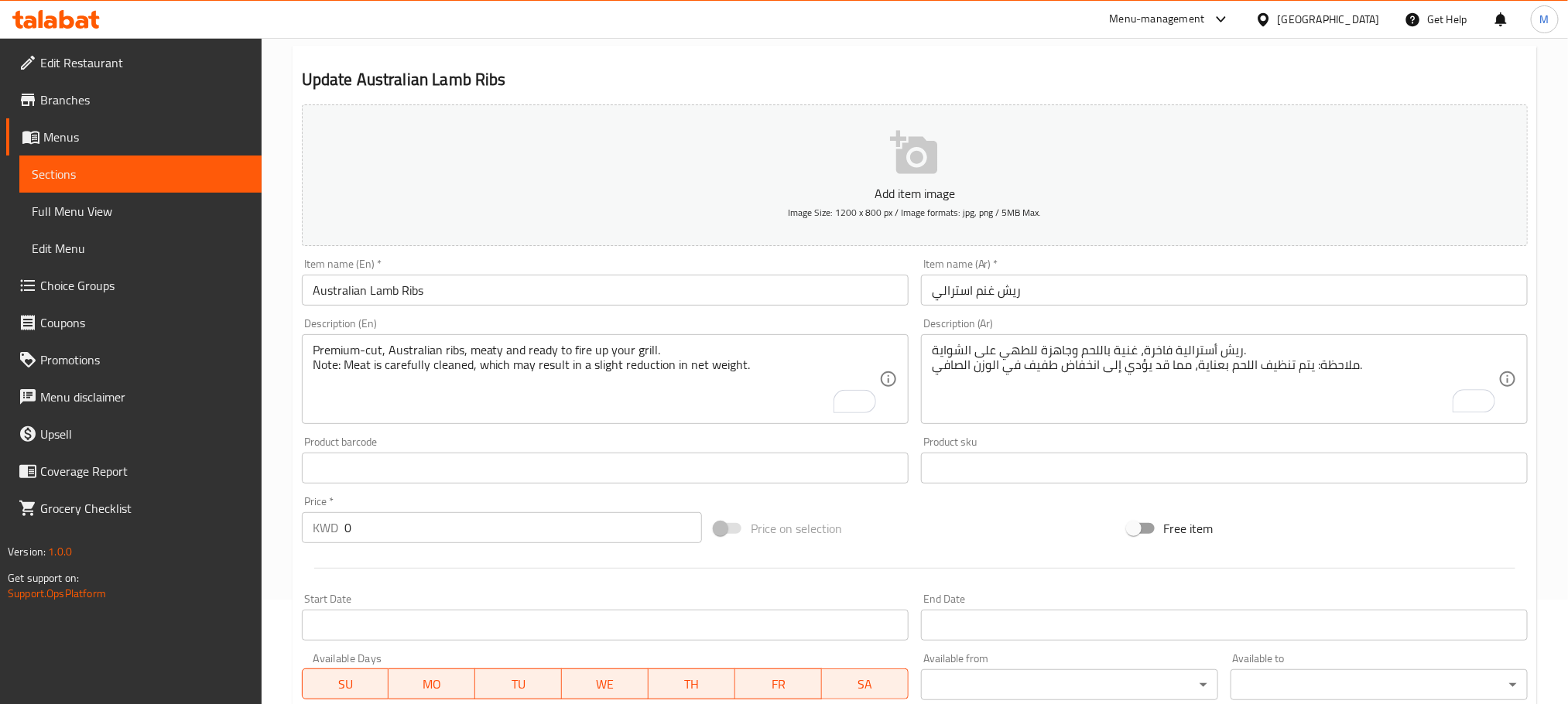
click at [311, 378] on div "Premium-cut, Australian ribs, meaty and ready to fire up your grill. Note: Meat…" at bounding box center [606, 379] width 607 height 90
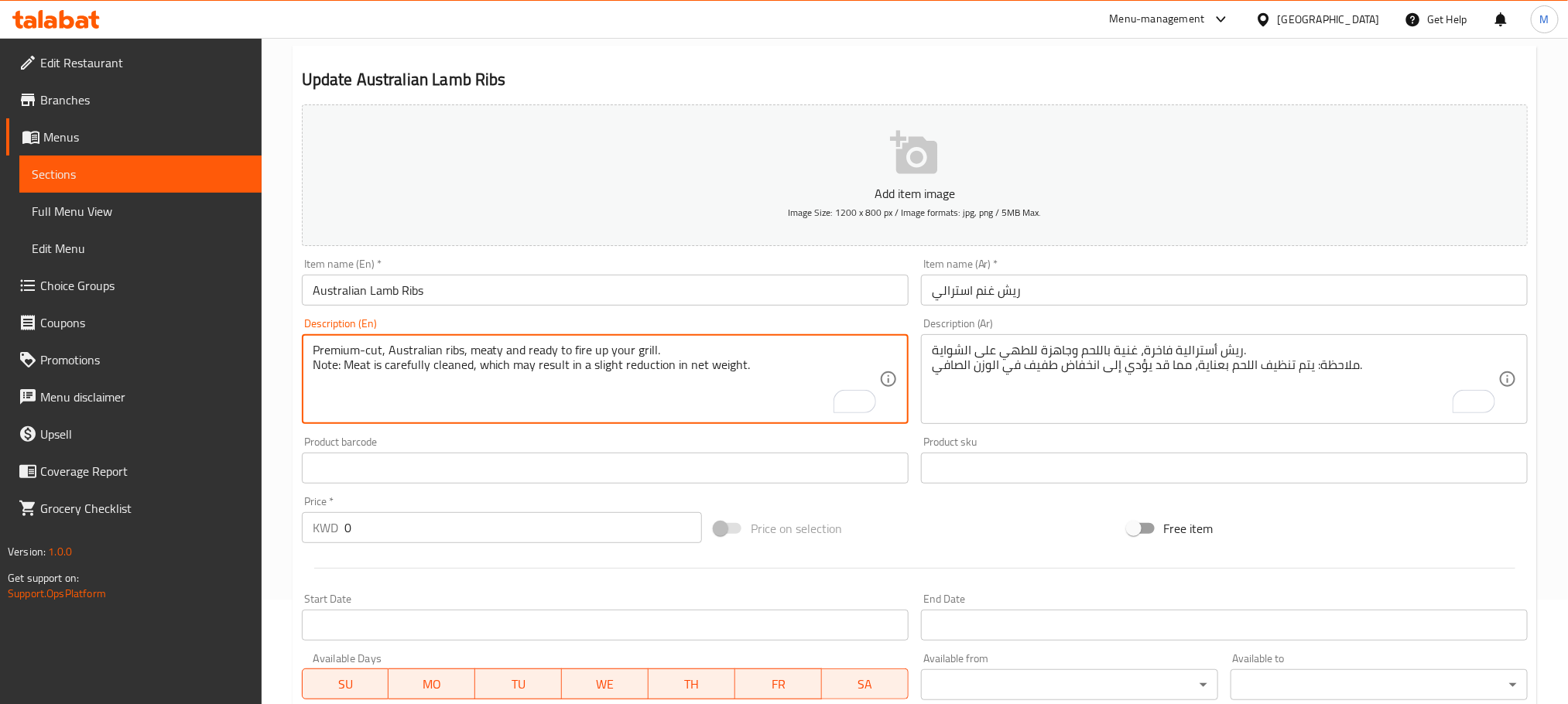
click at [309, 374] on div "Premium-cut, Australian ribs, meaty and ready to fire up your grill. Note: Meat…" at bounding box center [606, 379] width 607 height 90
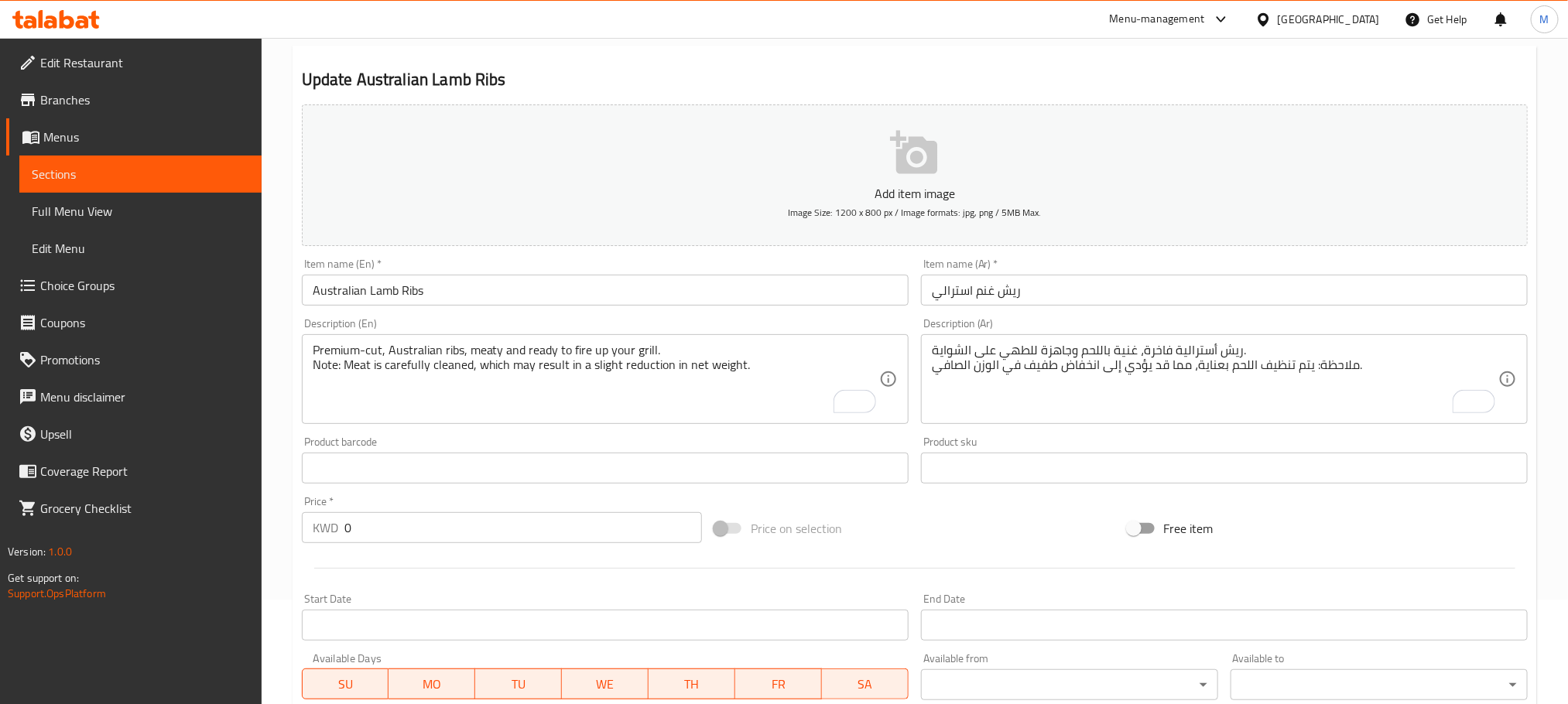
click at [309, 383] on div "Premium-cut, Australian ribs, meaty and ready to fire up your grill. Note: Meat…" at bounding box center [606, 379] width 607 height 90
click at [308, 376] on div "Premium-cut, Australian ribs, meaty and ready to fire up your grill. Note: Meat…" at bounding box center [606, 379] width 607 height 90
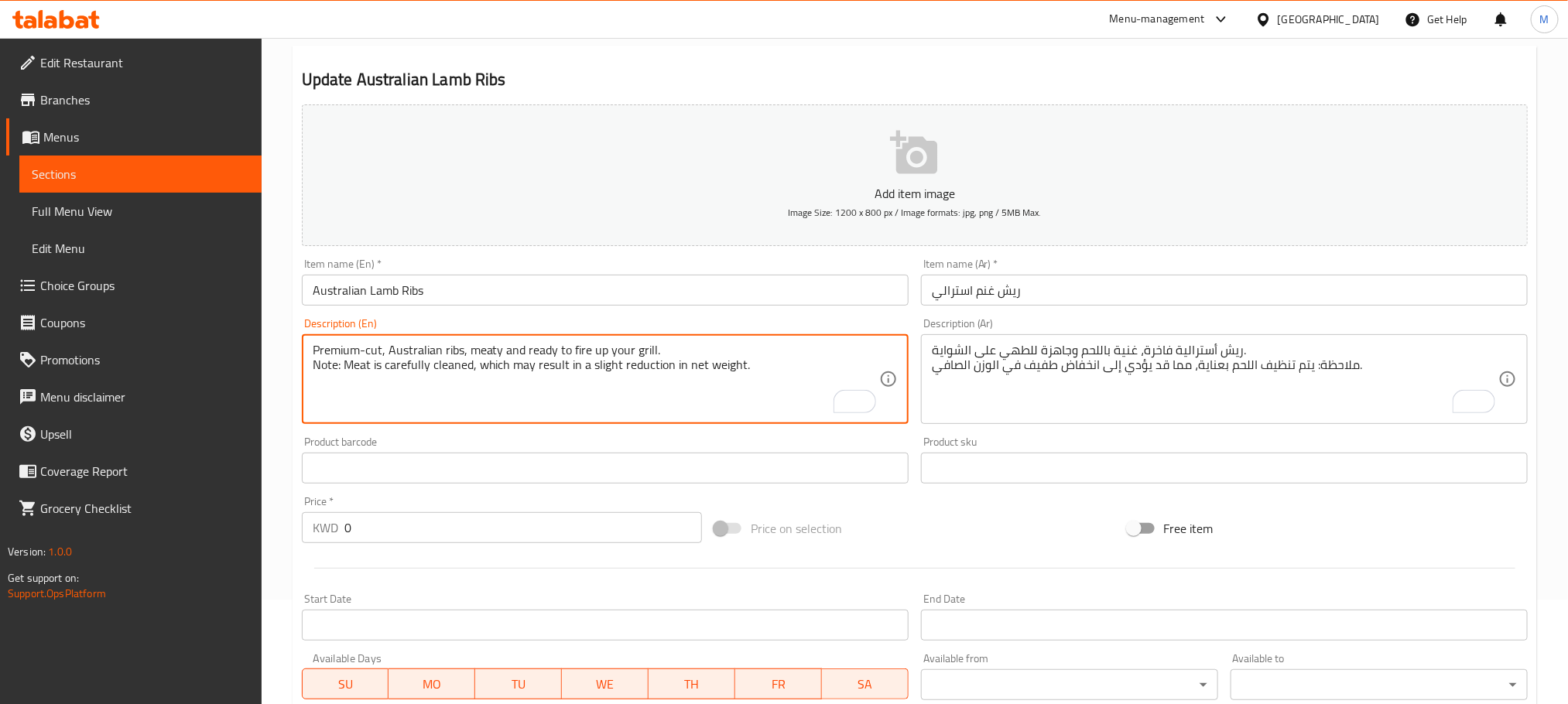
click at [308, 376] on div "Premium-cut, Australian ribs, meaty and ready to fire up your grill. Note: Meat…" at bounding box center [606, 379] width 607 height 90
click at [313, 373] on textarea "Premium-cut, Australian ribs, meaty and ready to fire up your grill. Note: Meat…" at bounding box center [595, 380] width 566 height 74
type textarea "Premium-cut, Australian ribs, meaty and ready to fire up your grill. Note: Meat…"
click at [287, 409] on div "Home / Restaurants management / Menus / Sections / item / update Lamb section U…" at bounding box center [915, 545] width 1307 height 1223
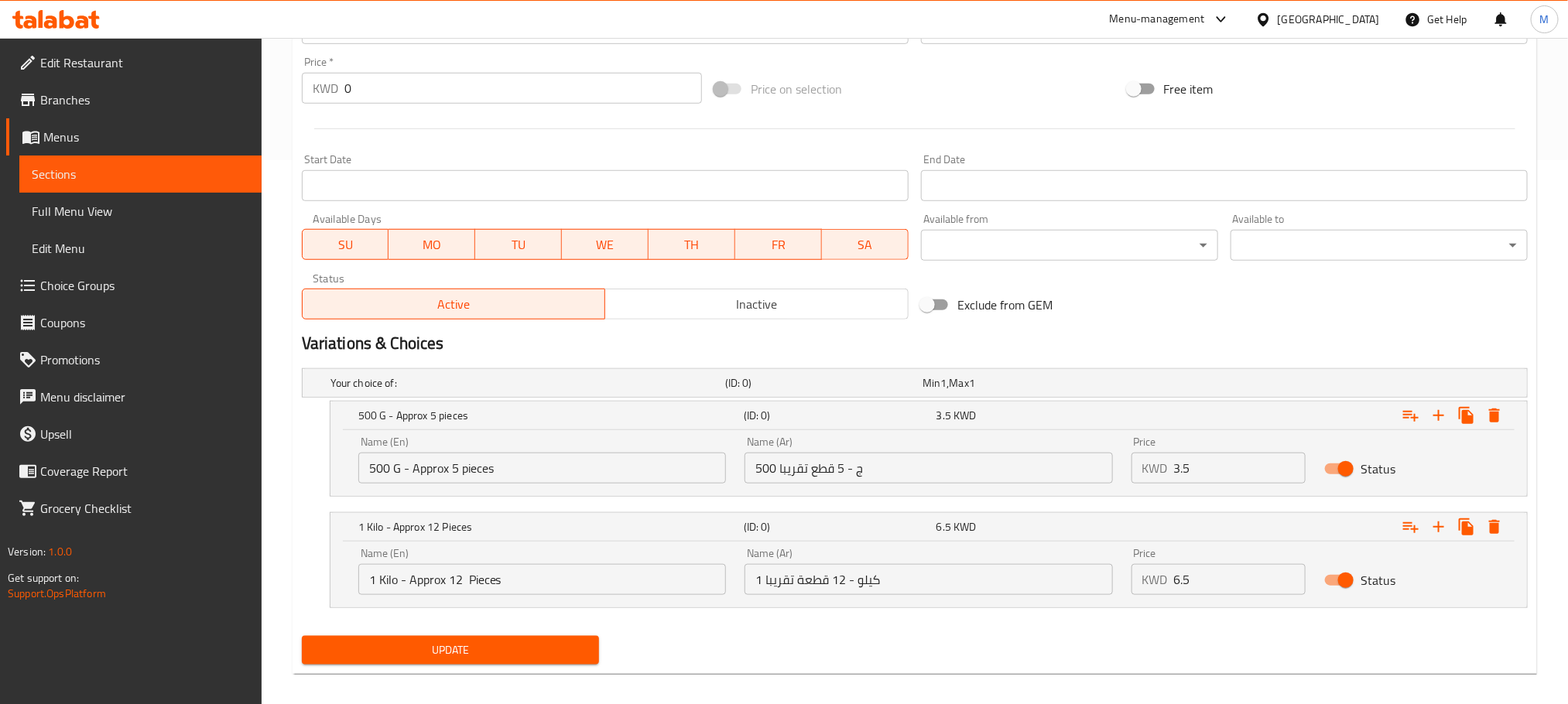
scroll to position [558, 0]
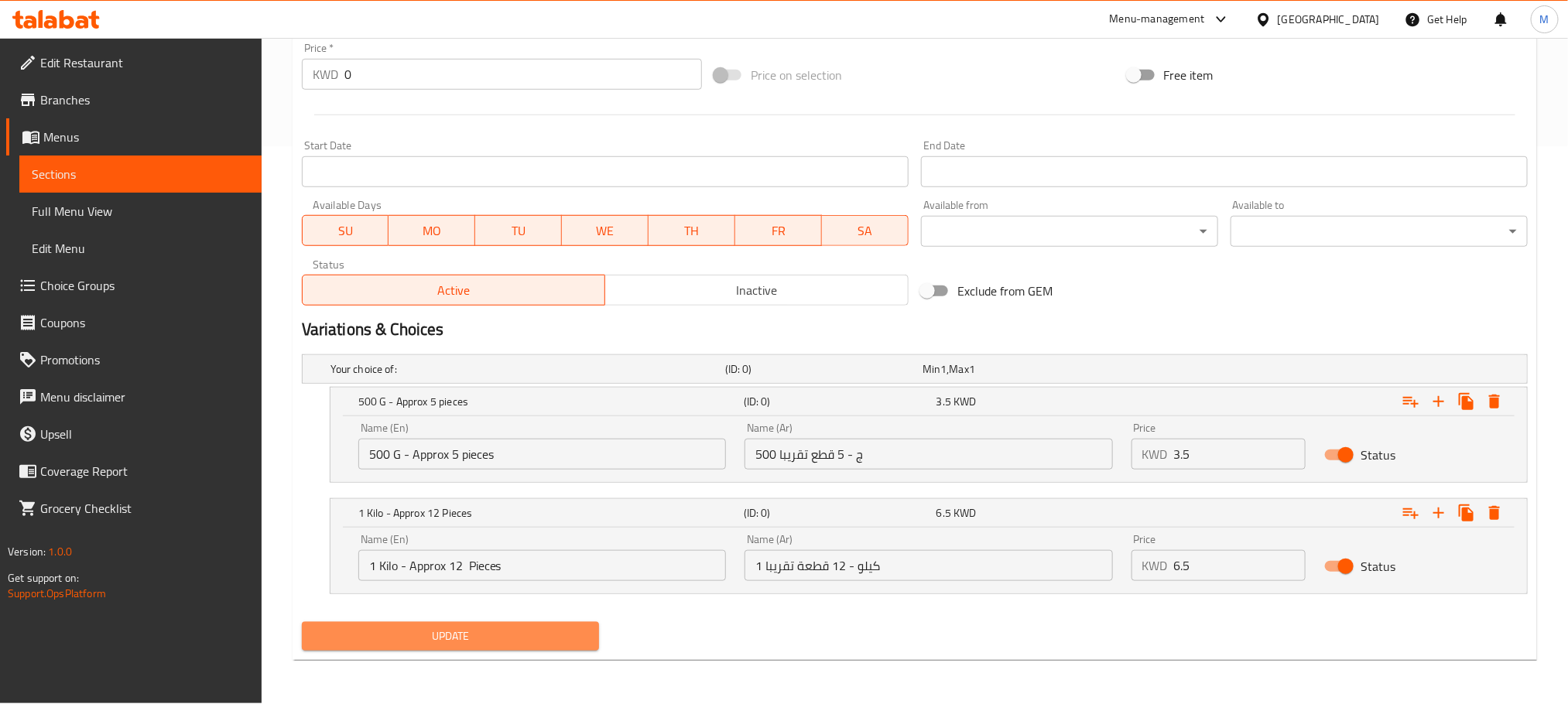
drag, startPoint x: 519, startPoint y: 629, endPoint x: 571, endPoint y: 690, distance: 80.2
click at [522, 629] on span "Update" at bounding box center [450, 637] width 272 height 19
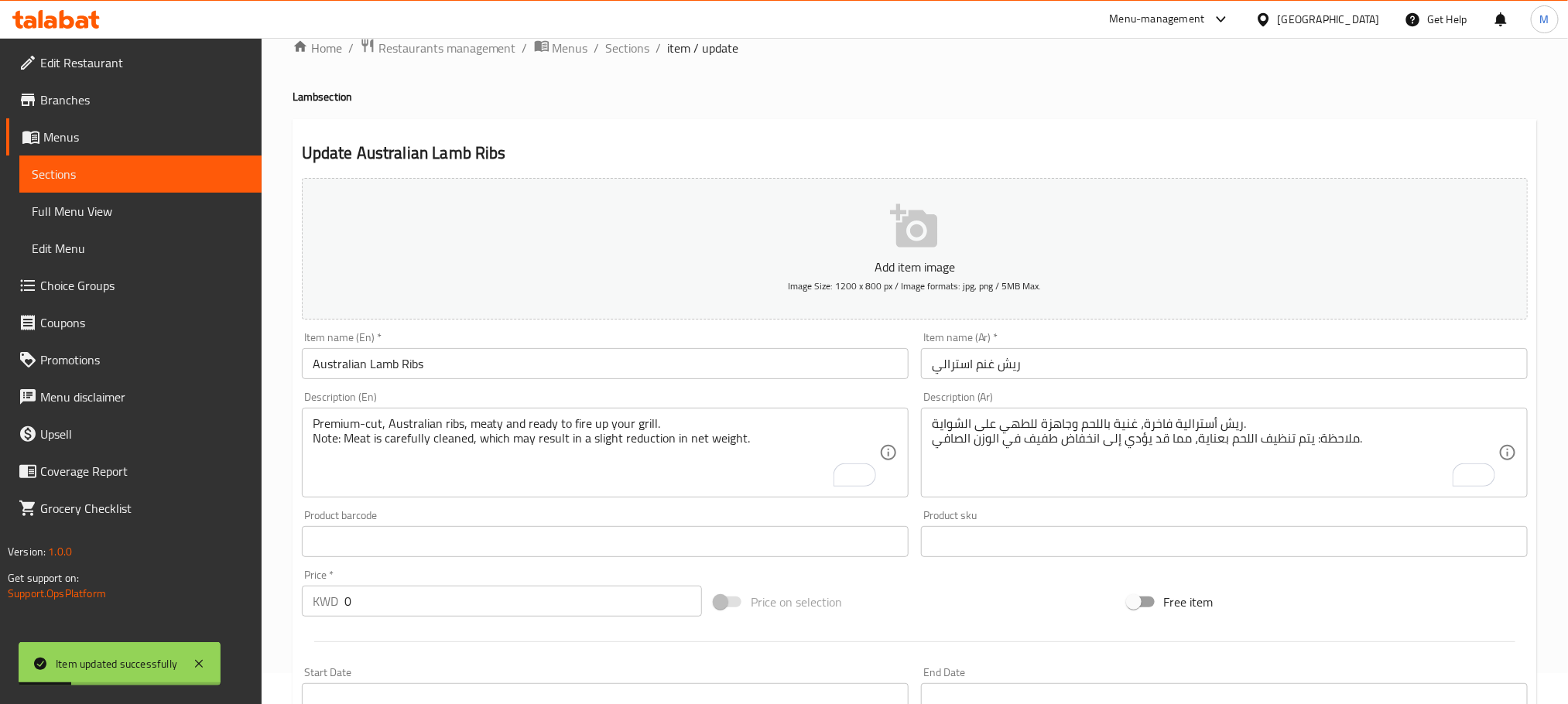
scroll to position [0, 0]
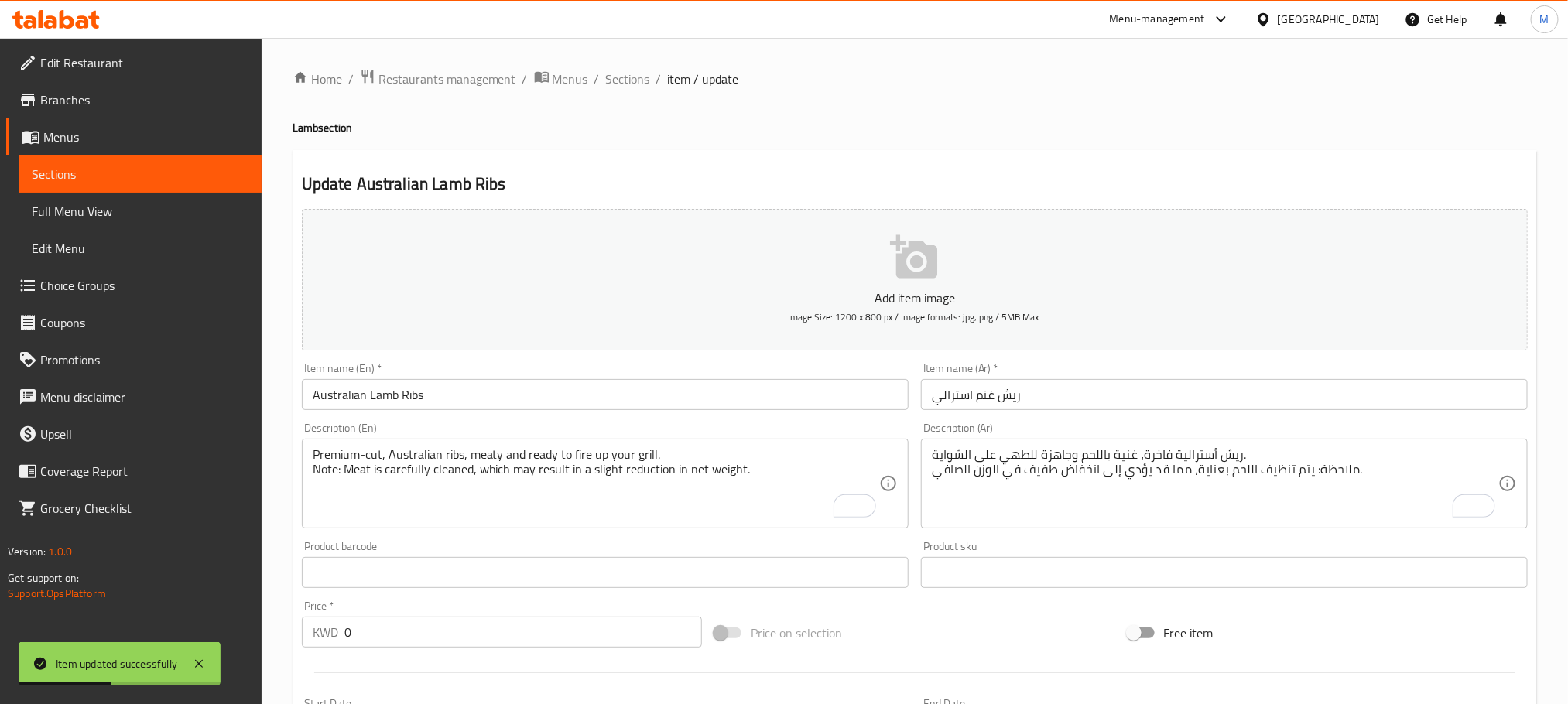
click at [639, 79] on span "Sections" at bounding box center [628, 79] width 44 height 18
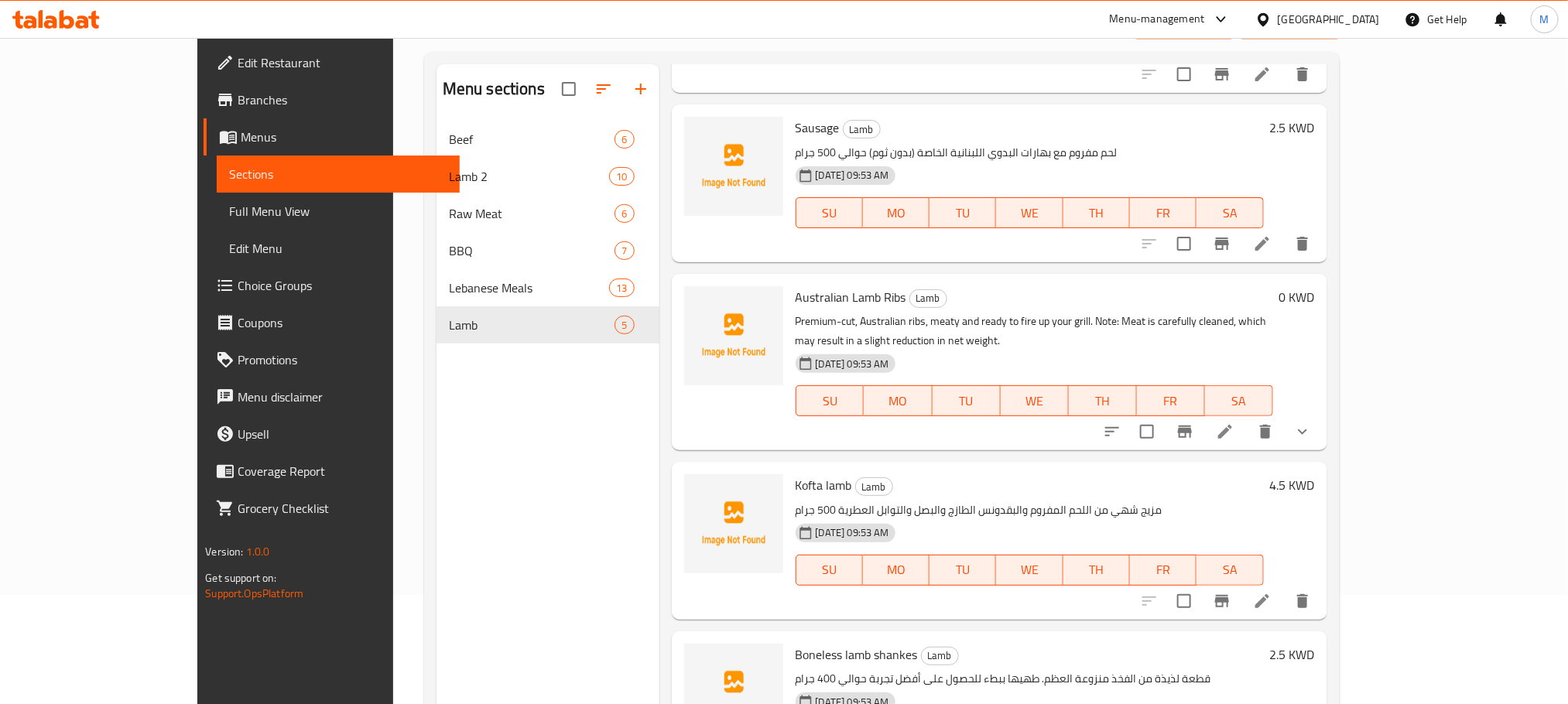
scroll to position [217, 0]
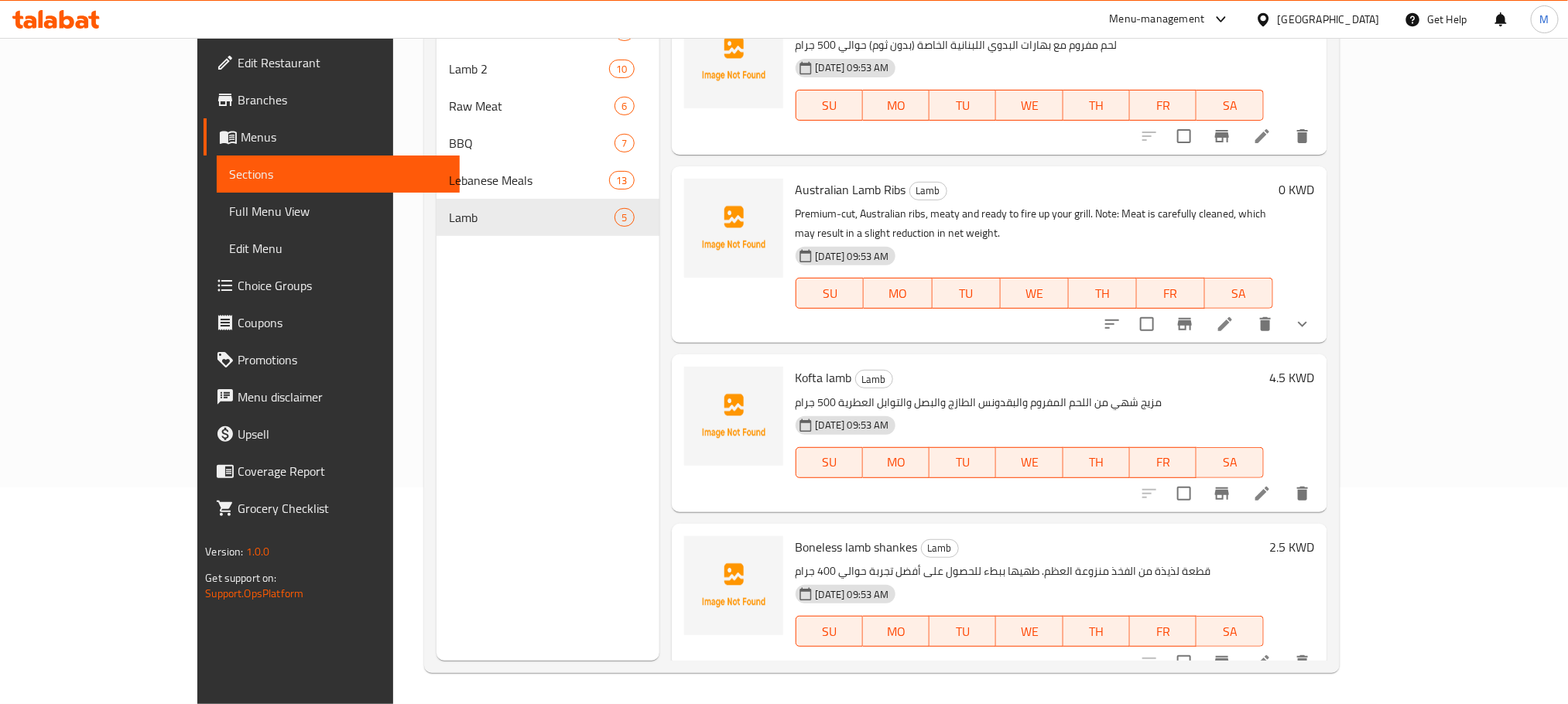
click at [1272, 653] on icon at bounding box center [1262, 661] width 18 height 18
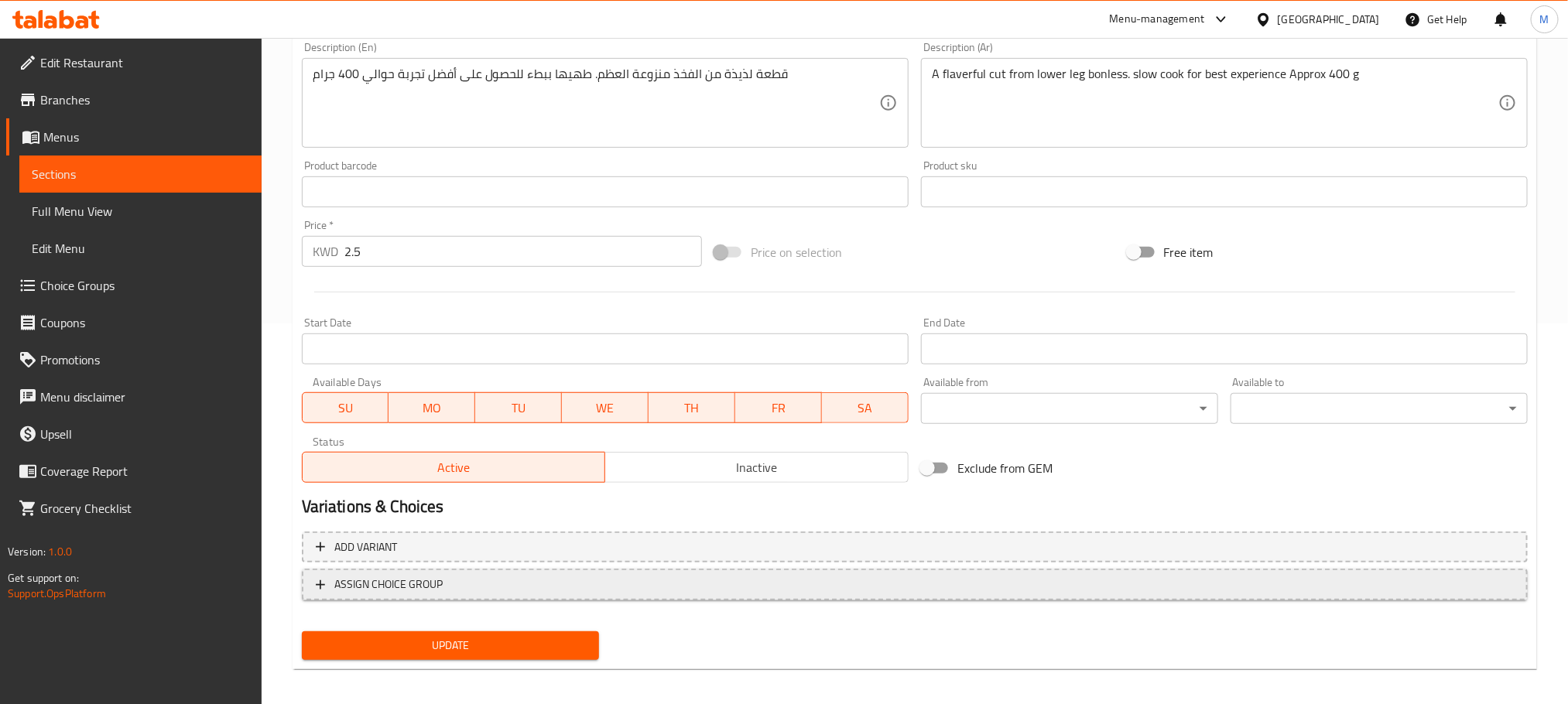
scroll to position [271, 0]
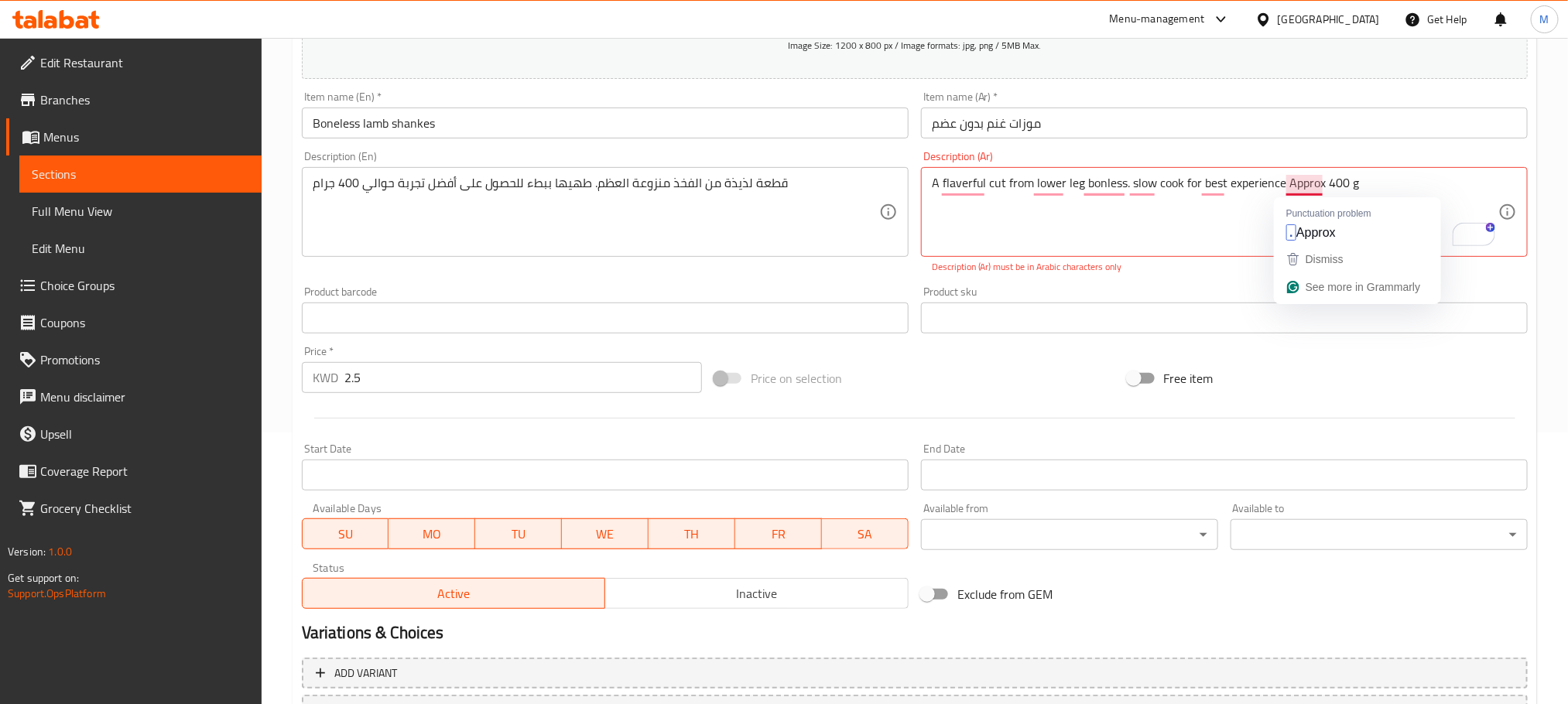
drag, startPoint x: 1326, startPoint y: 174, endPoint x: 1288, endPoint y: 181, distance: 38.6
click at [1288, 181] on div "A flaverful cut from lower leg bonless. slow cook for best experience Approx 40…" at bounding box center [1225, 212] width 607 height 90
click at [1333, 214] on textarea "A flaverful cut from lower leg bonless. slow cook for best experience Approx 40…" at bounding box center [1215, 213] width 566 height 74
drag, startPoint x: 1321, startPoint y: 181, endPoint x: 1288, endPoint y: 181, distance: 33.0
click at [1288, 181] on textarea "A flaverful cut from lower leg bonless. slow cook for best experience Approx 40…" at bounding box center [1215, 213] width 566 height 74
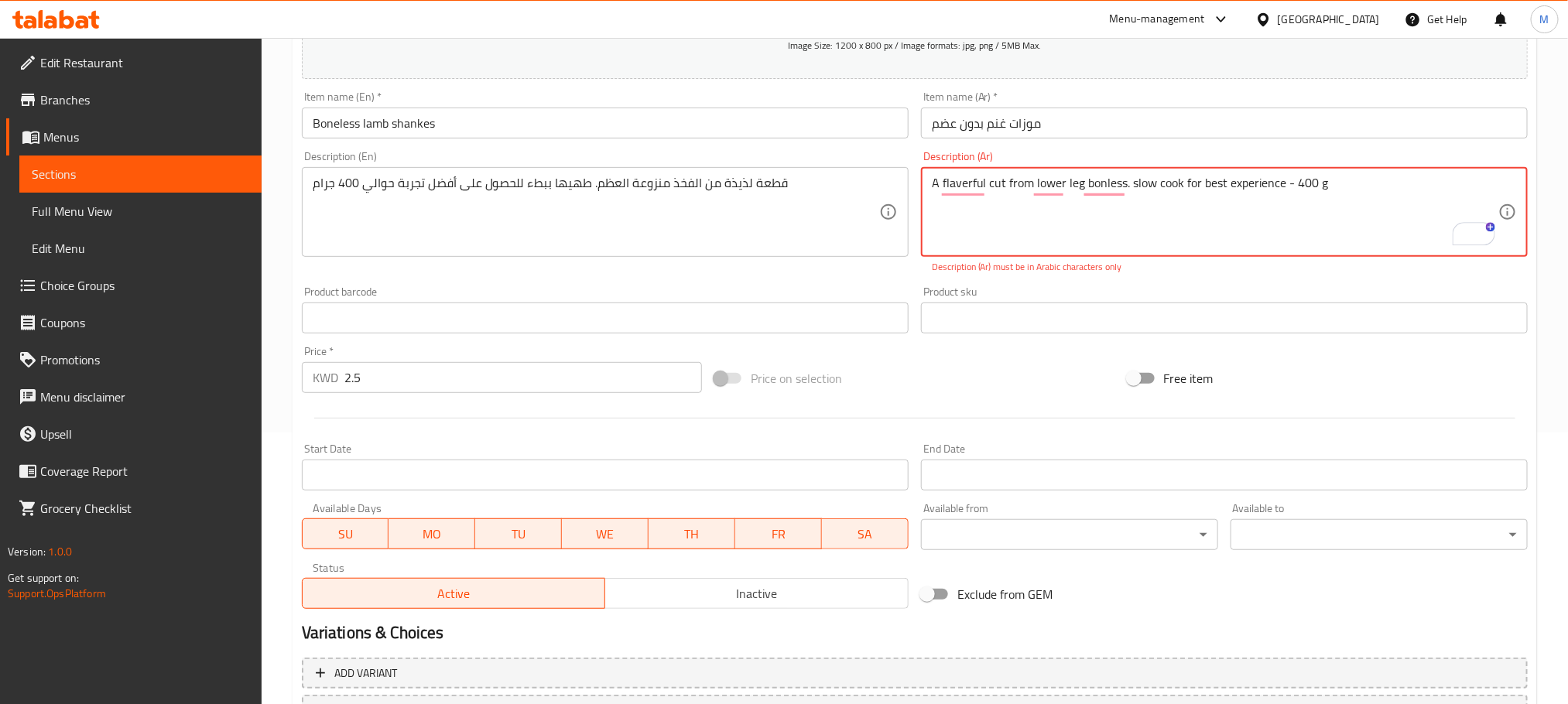
click at [1348, 177] on textarea "A flaverful cut from lower leg bonless. slow cook for best experience - 400 g" at bounding box center [1215, 213] width 566 height 74
type textarea "A flaverful cut from lower leg bonless. slow cook for best experience - 400 g a…"
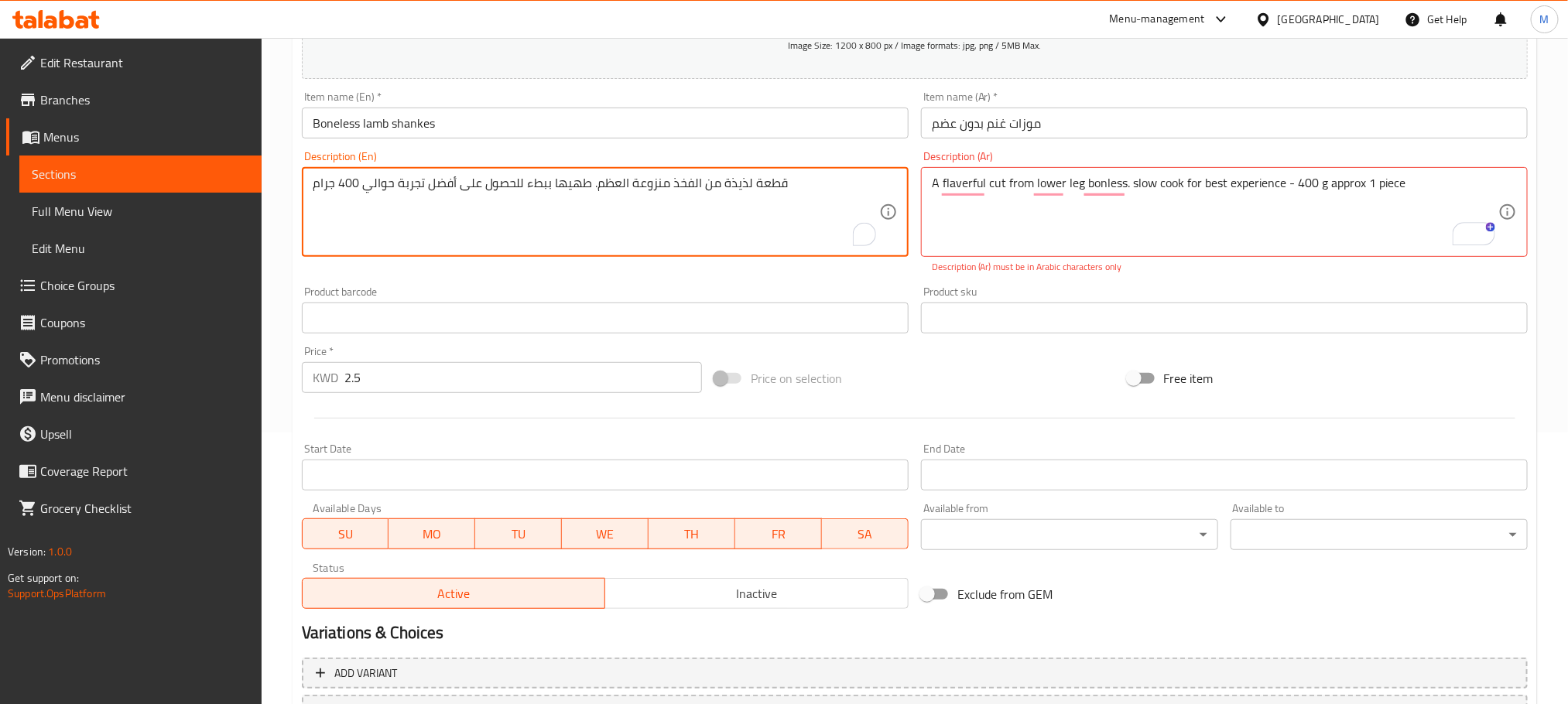
drag, startPoint x: 389, startPoint y: 180, endPoint x: 421, endPoint y: 256, distance: 82.5
drag, startPoint x: 373, startPoint y: 190, endPoint x: 362, endPoint y: 189, distance: 11.0
click at [362, 189] on textarea "قطعة لذيذة من الفخذ منزوعة العظم. طهيها ببطء للحصول على أفضل تجربة ي 400 جرام" at bounding box center [595, 213] width 566 height 74
click at [825, 183] on textarea "قطعة لذيذة من الفخذ منزوعة العظم. طهيها ببطء للحصول على أفضل تجربة 400 جرام" at bounding box center [595, 213] width 566 height 74
click at [351, 181] on textarea "قطعة لذيذة من الفخذ منزوعة العظم. طهيها ببطء للحصول على أفضل تجربة 400 جرام" at bounding box center [595, 213] width 566 height 74
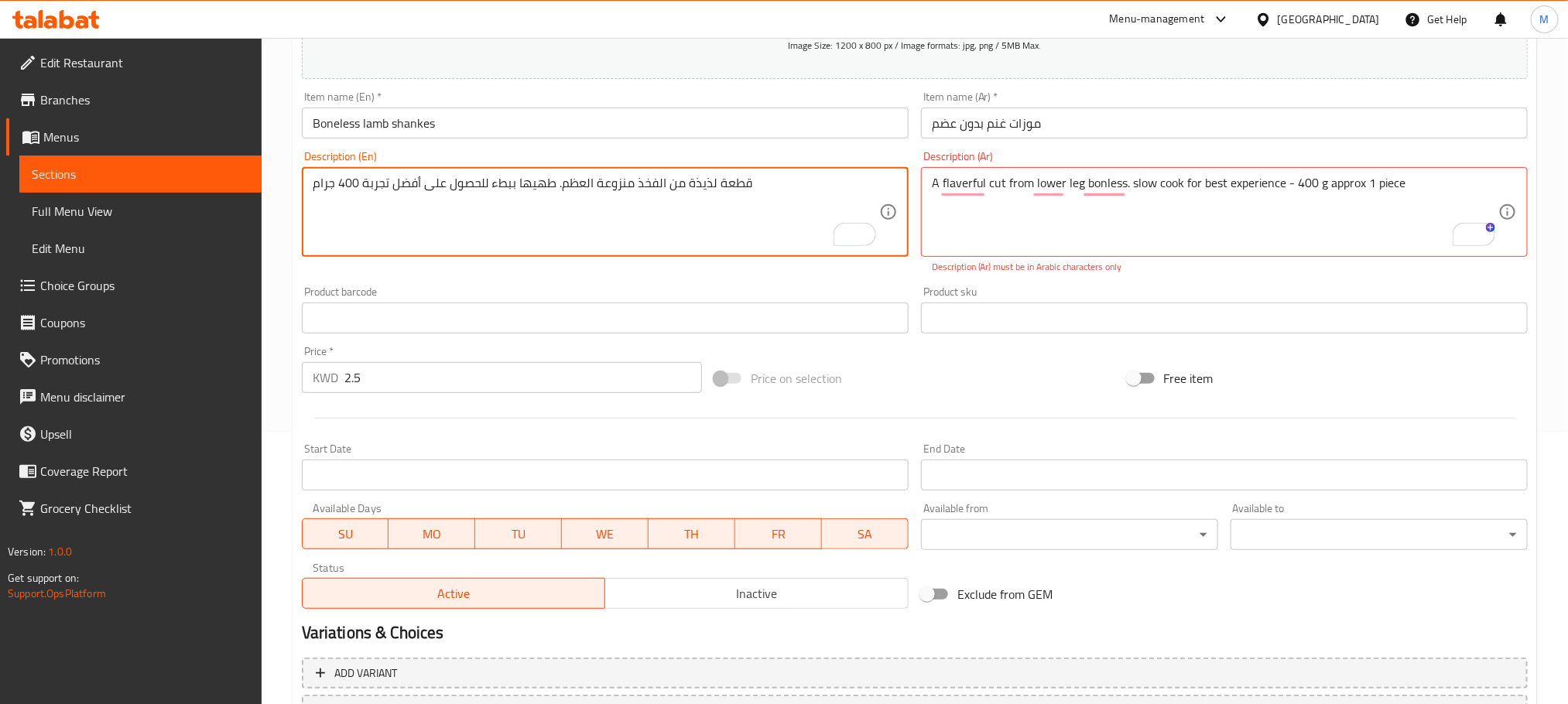
click at [351, 181] on textarea "قطعة لذيذة من الفخذ منزوعة العظم. طهيها ببطء للحصول على أفضل تجربة 400 جرام" at bounding box center [595, 213] width 566 height 74
drag, startPoint x: 337, startPoint y: 188, endPoint x: 242, endPoint y: 210, distance: 97.5
click at [240, 210] on div "Edit Restaurant Branches Menus Sections Full Menu View Edit Menu Choice Groups …" at bounding box center [784, 303] width 1568 height 1072
type textarea "قطعة لذيذة من الفخذ منزوعة العظم. طهيها ببطء للحصول على أفضل تجربة - 400 ج 1 قط…"
click at [288, 225] on div "Home / Restaurants management / Menus / Sections / item / update Lamb section U…" at bounding box center [915, 303] width 1307 height 1072
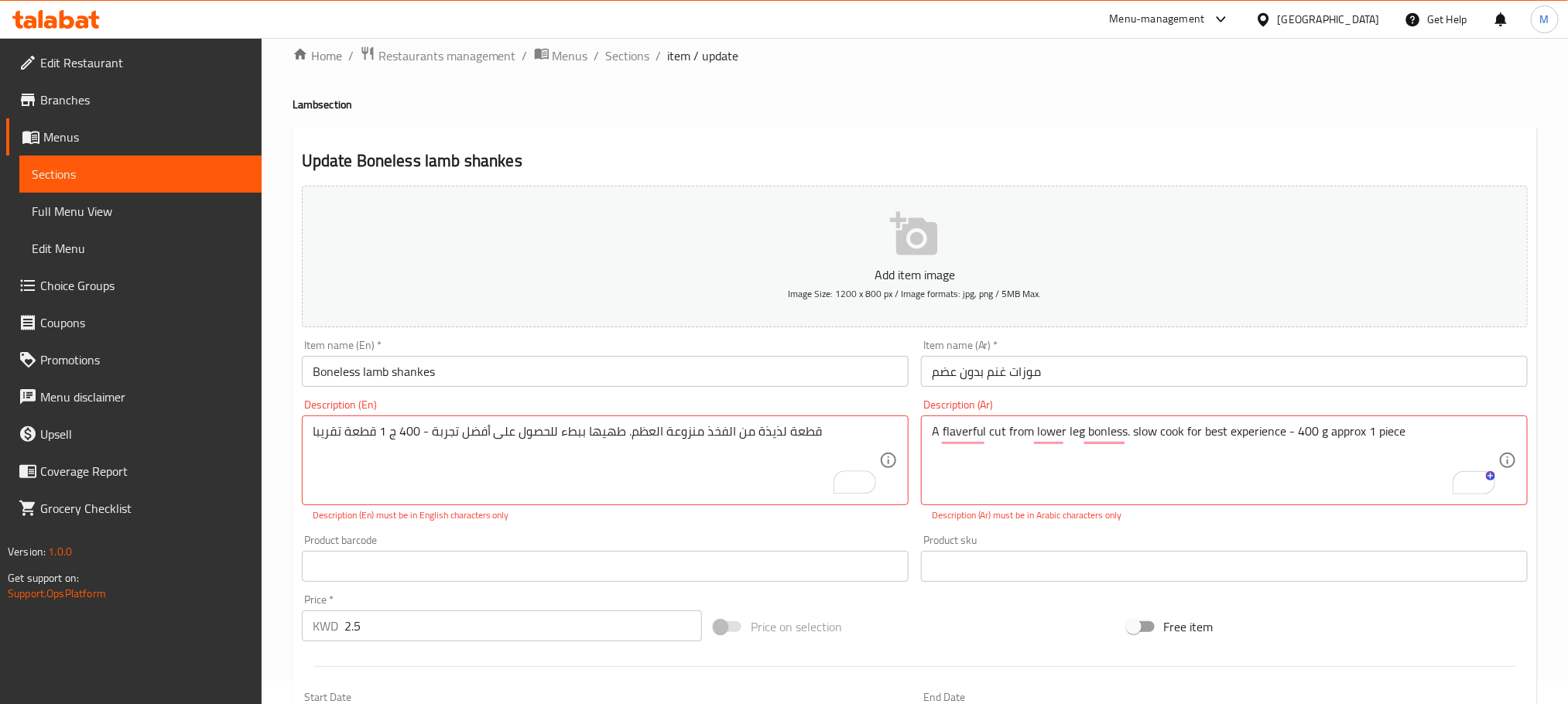
scroll to position [0, 0]
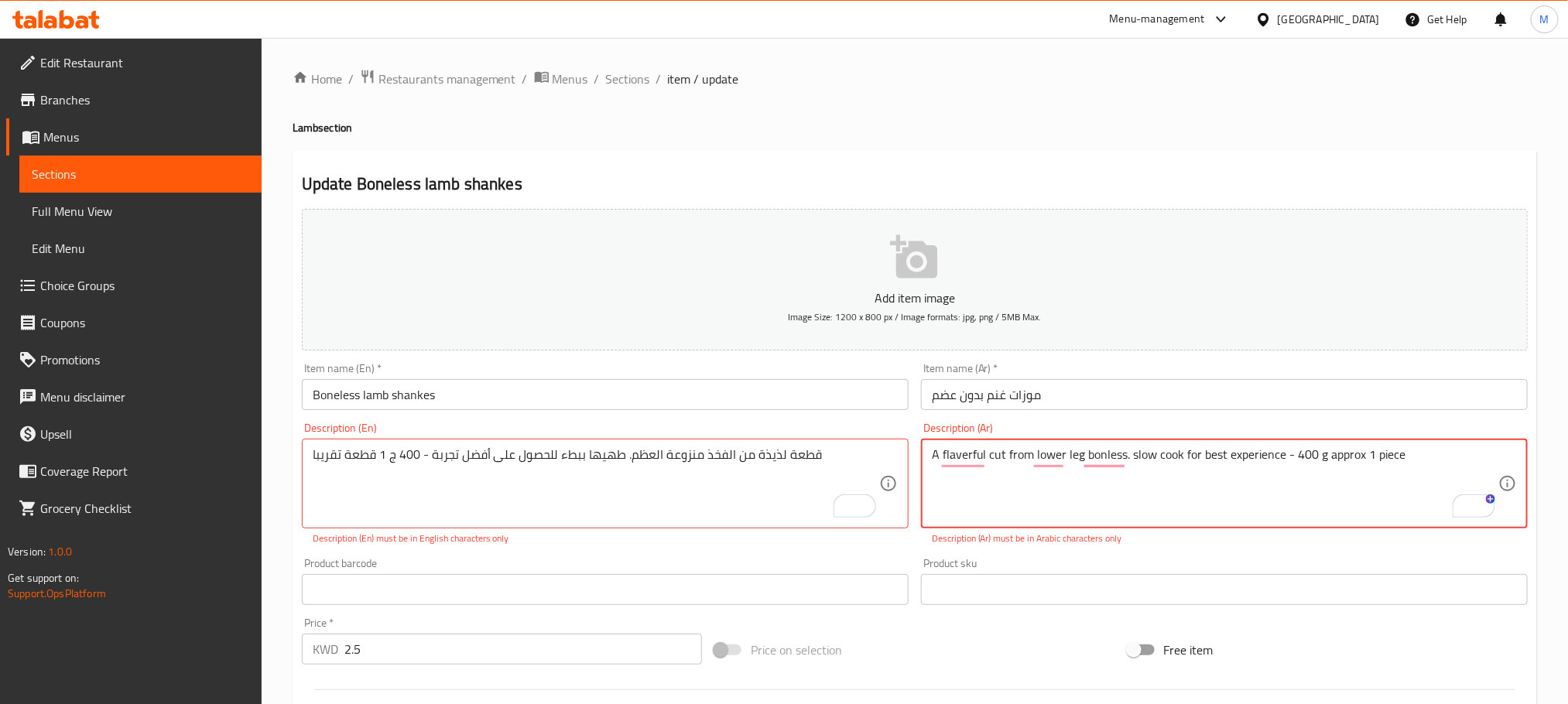
click at [1002, 462] on textarea "A flaverful cut from lower leg bonless. slow cook for best experience - 400 g a…" at bounding box center [1215, 484] width 566 height 74
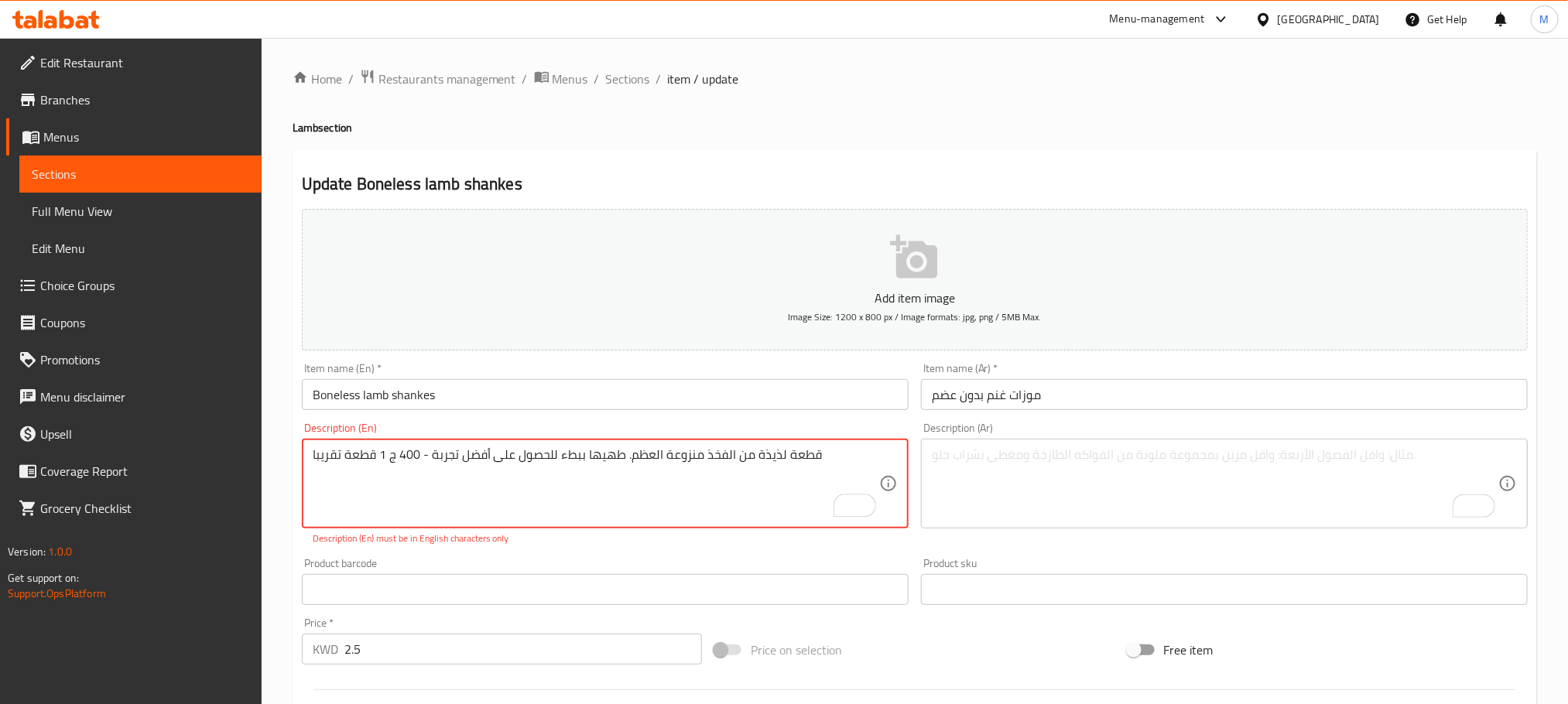
paste textarea "A flaverful cut from lower leg bonless. slow cook for best experience - 400 g a…"
click at [620, 447] on textarea "قطعة لذيذة من الفخذ منزوعة العظم. طهيها ببطء للحصول على أفضل تجربة - 400 ج 1 قط…" at bounding box center [595, 484] width 566 height 74
type textarea "A flaverful cut from lower leg bonless. slow cook for best experience - 400 g a…"
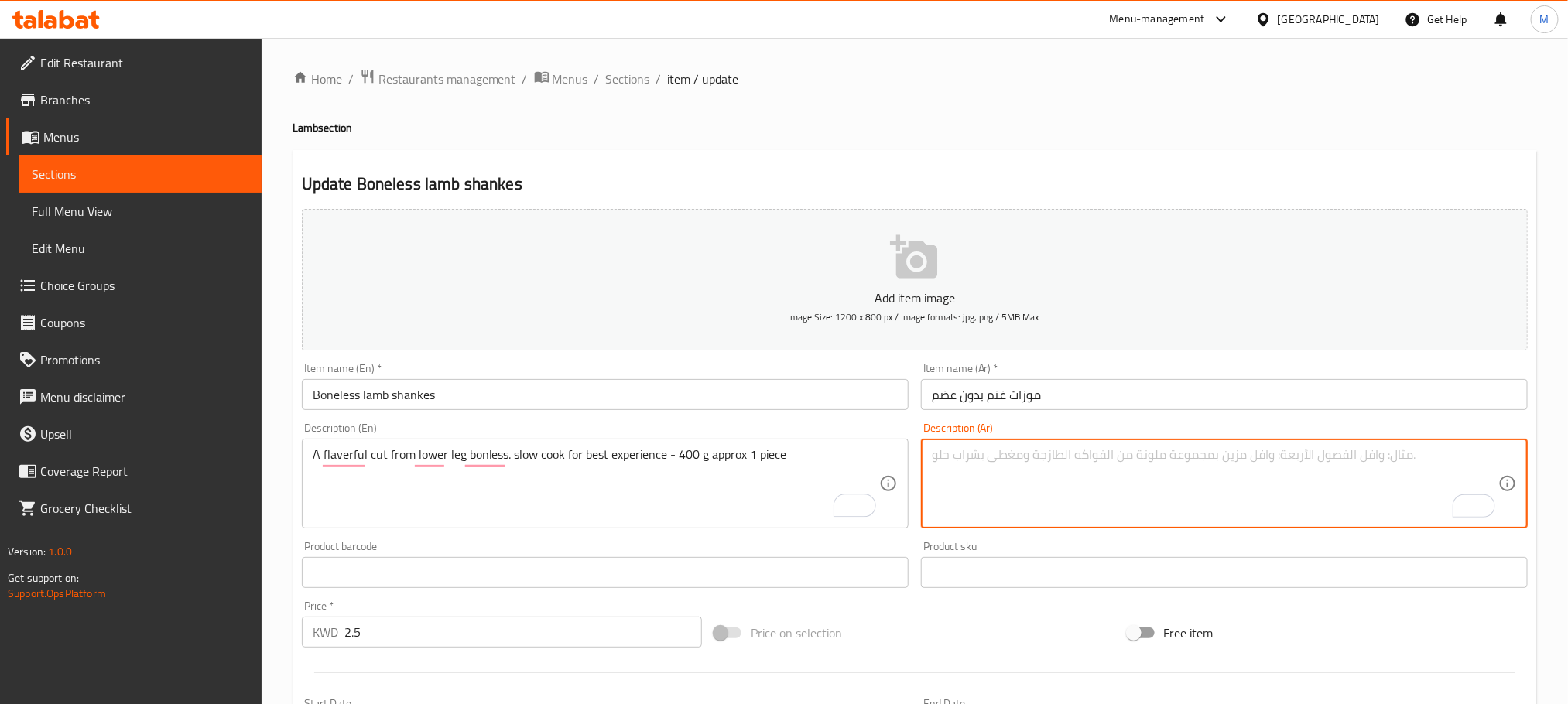
click at [1113, 499] on textarea "To enrich screen reader interactions, please activate Accessibility in Grammarl…" at bounding box center [1215, 484] width 566 height 74
paste textarea "قطعة لذيذة من الفخذ منزوعة العظم. طهيها ببطء للحصول على أفضل تجربة - 400 ج 1 قط…"
type textarea "قطعة لذيذة من الفخذ منزوعة العظم. طهيها ببطء للحصول على أفضل تجربة - 400 ج 1 قط…"
click at [276, 347] on div "Home / Restaurants management / Menus / Sections / item / update Lamb section U…" at bounding box center [915, 565] width 1307 height 1055
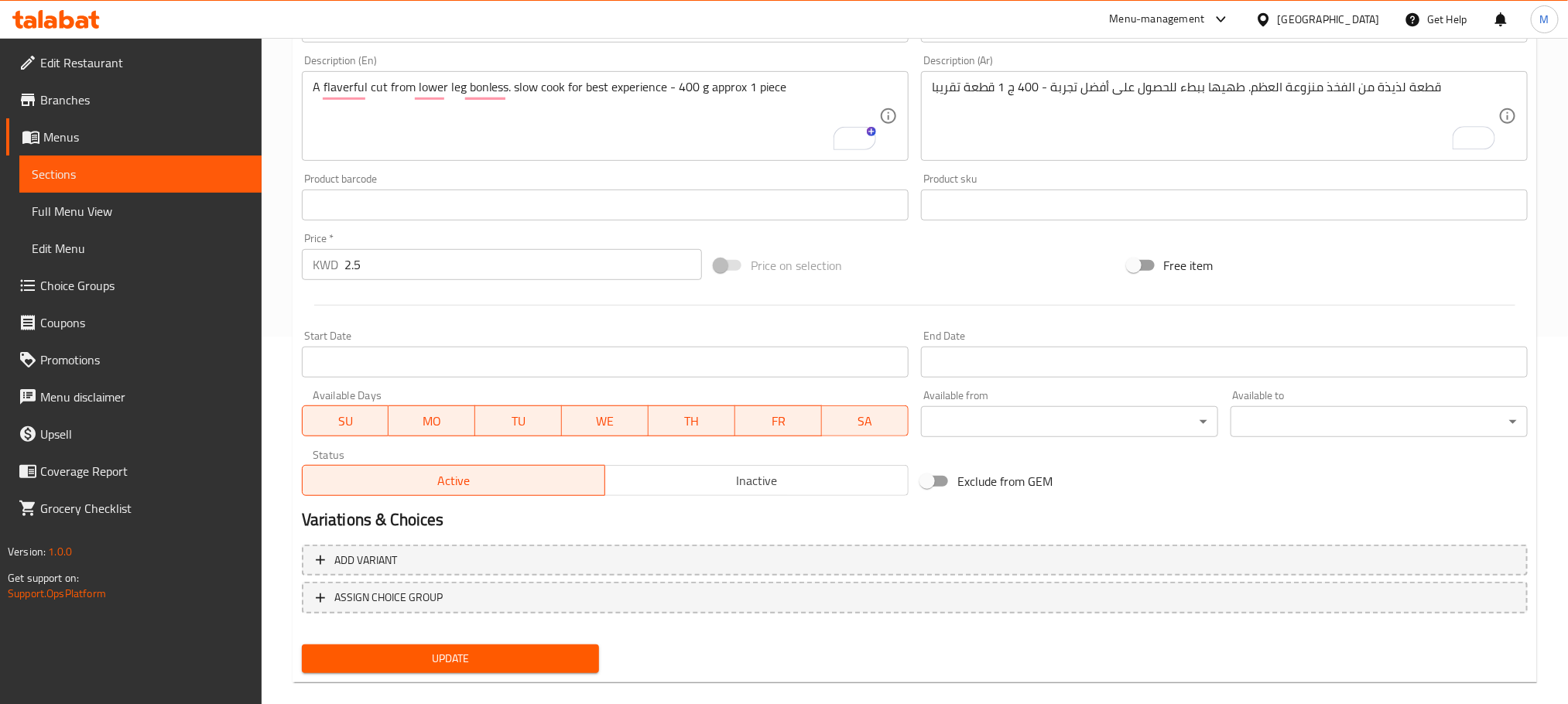
scroll to position [388, 0]
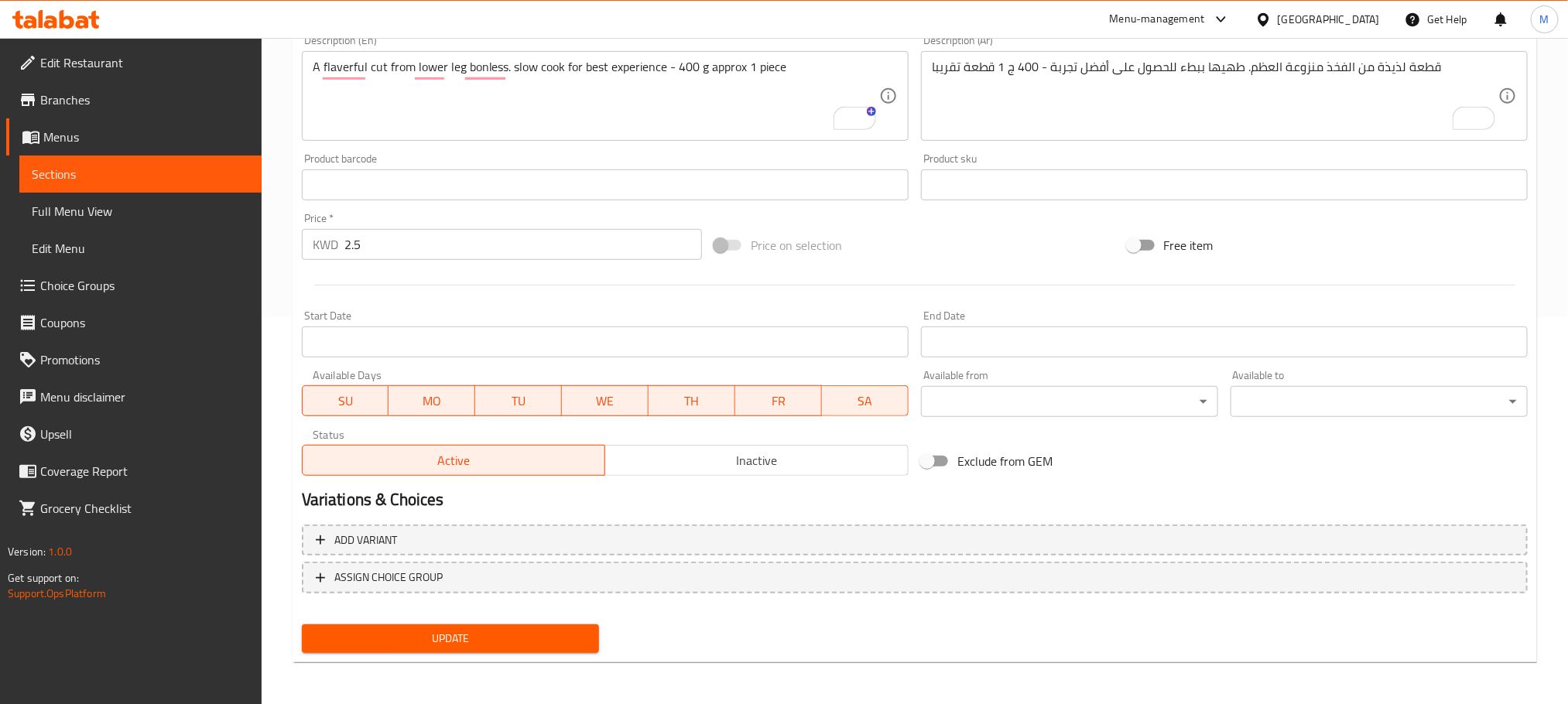
click at [465, 641] on span "Update" at bounding box center [450, 638] width 272 height 19
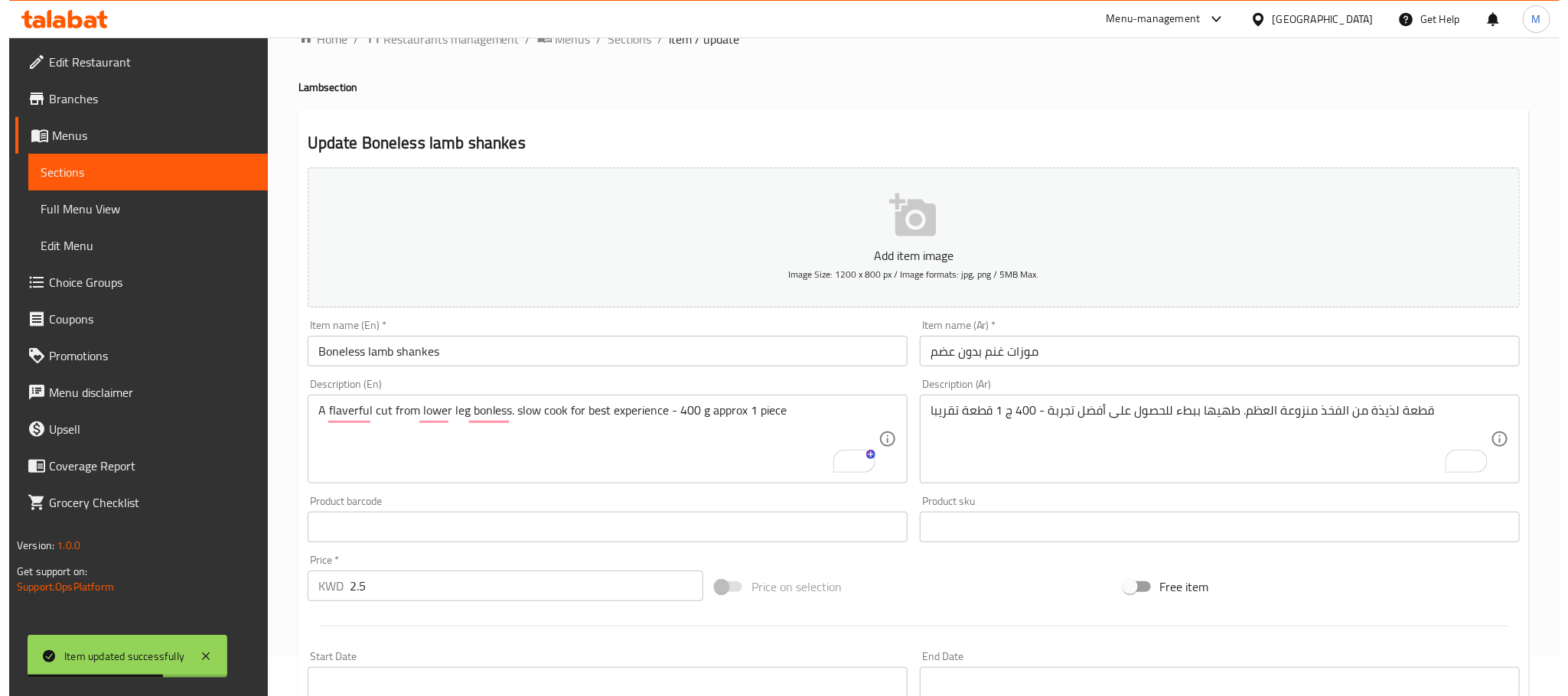
scroll to position [0, 0]
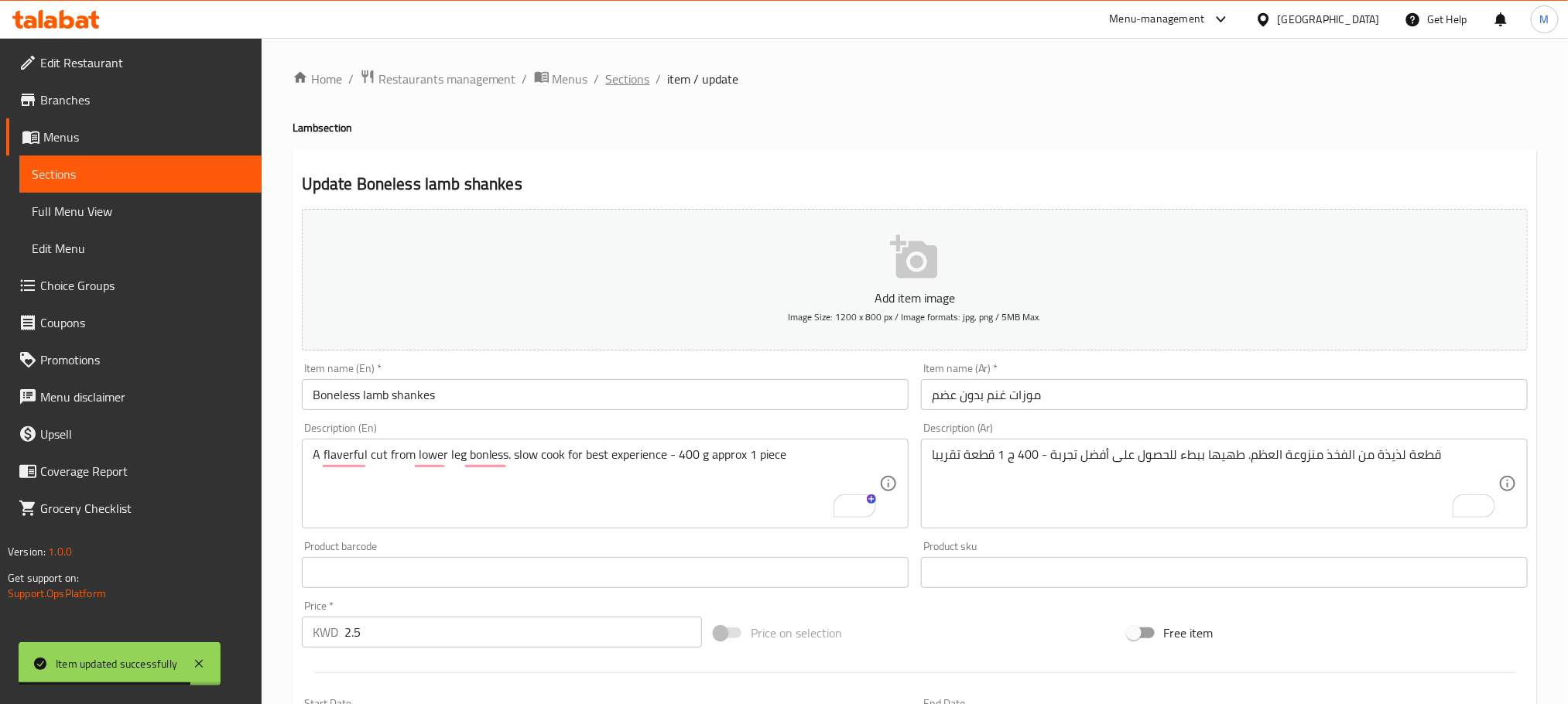
click at [642, 70] on span "Sections" at bounding box center [628, 79] width 44 height 18
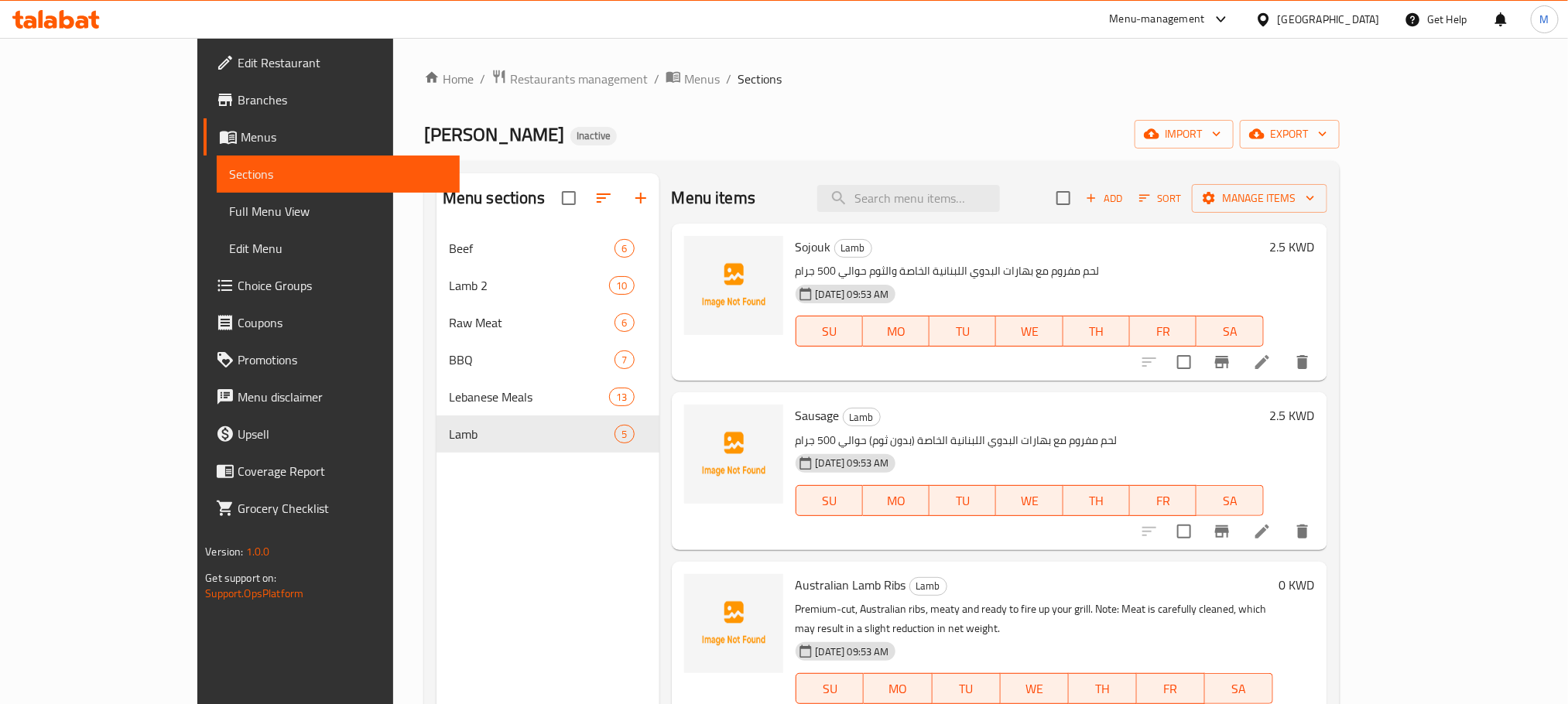
click at [1328, 181] on div "Add Sort Manage items" at bounding box center [1191, 197] width 271 height 32
click at [1318, 196] on icon "button" at bounding box center [1310, 197] width 15 height 15
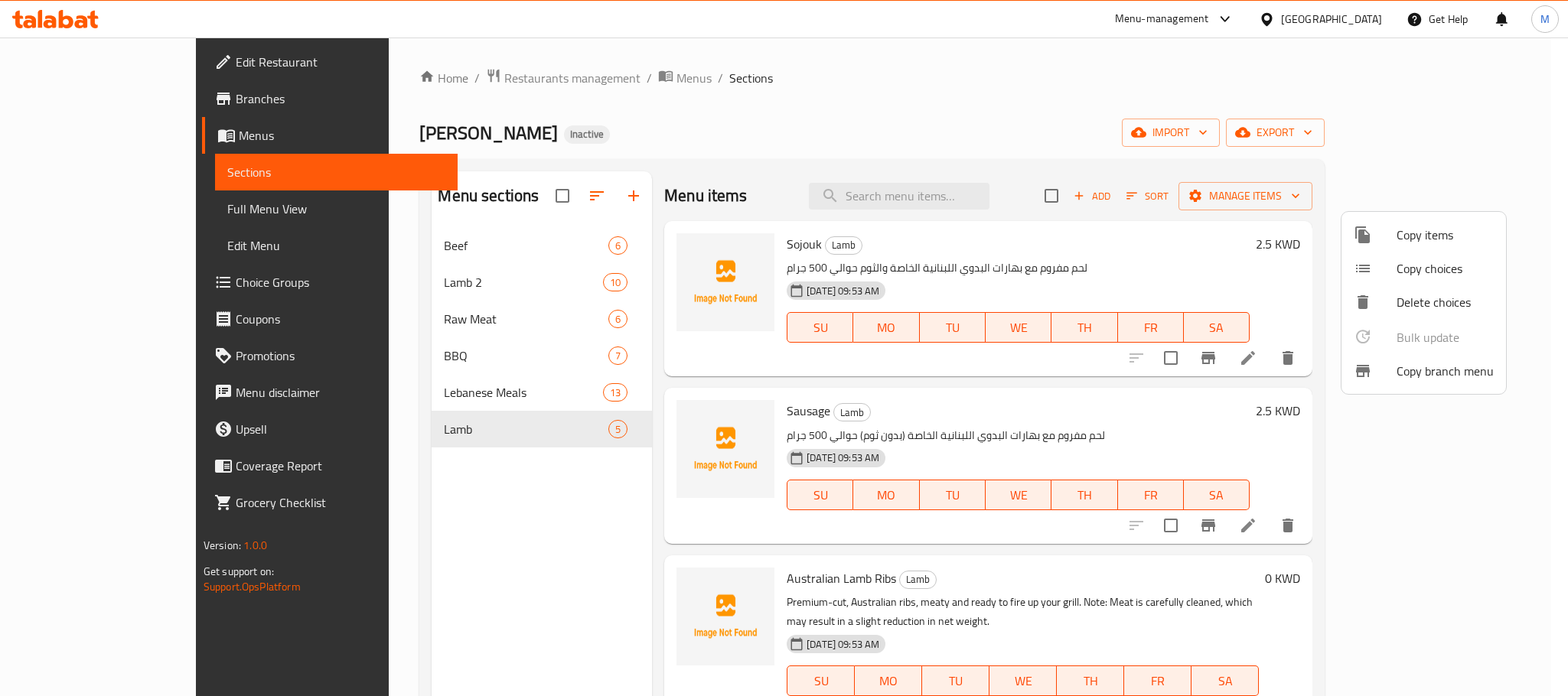
click at [1430, 236] on span "Copy items" at bounding box center [1445, 234] width 97 height 18
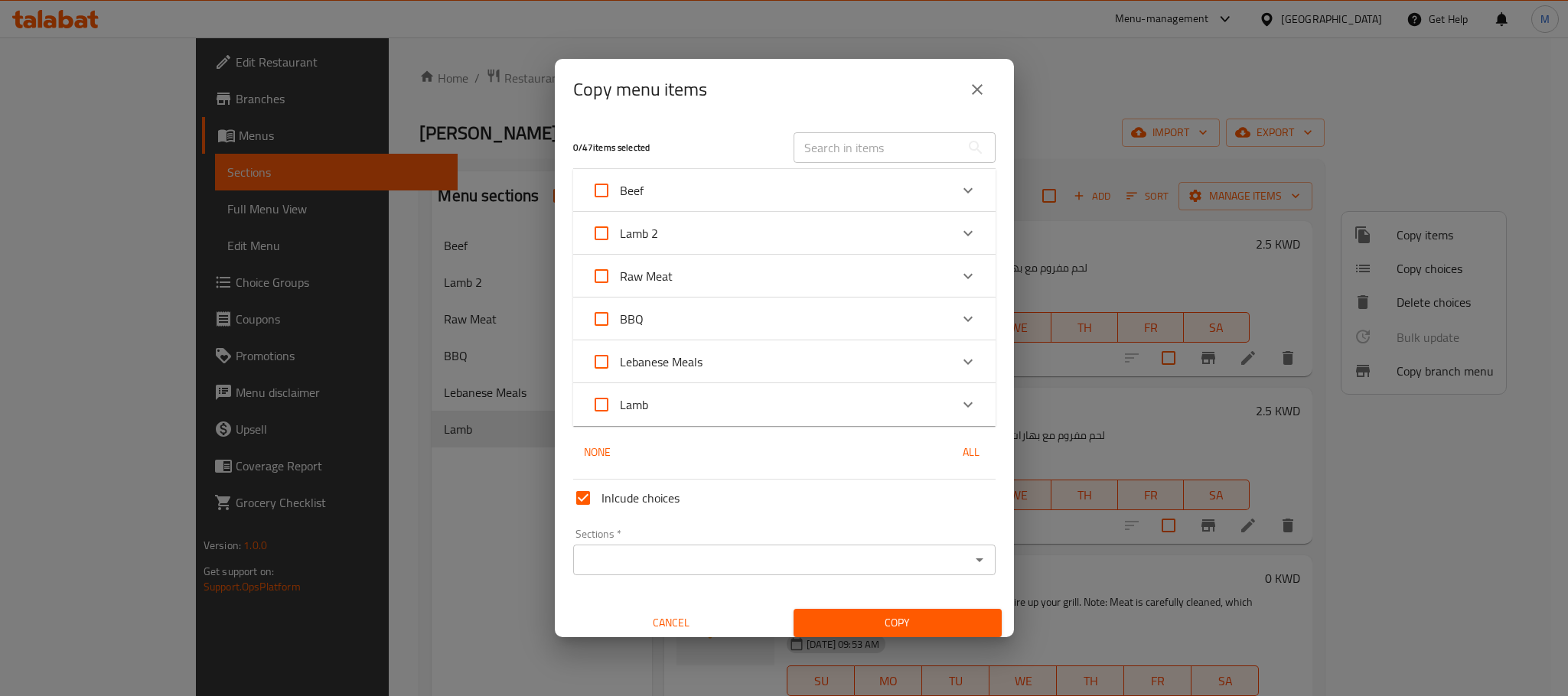
click at [603, 400] on input "Lamb" at bounding box center [601, 405] width 37 height 37
checkbox input "true"
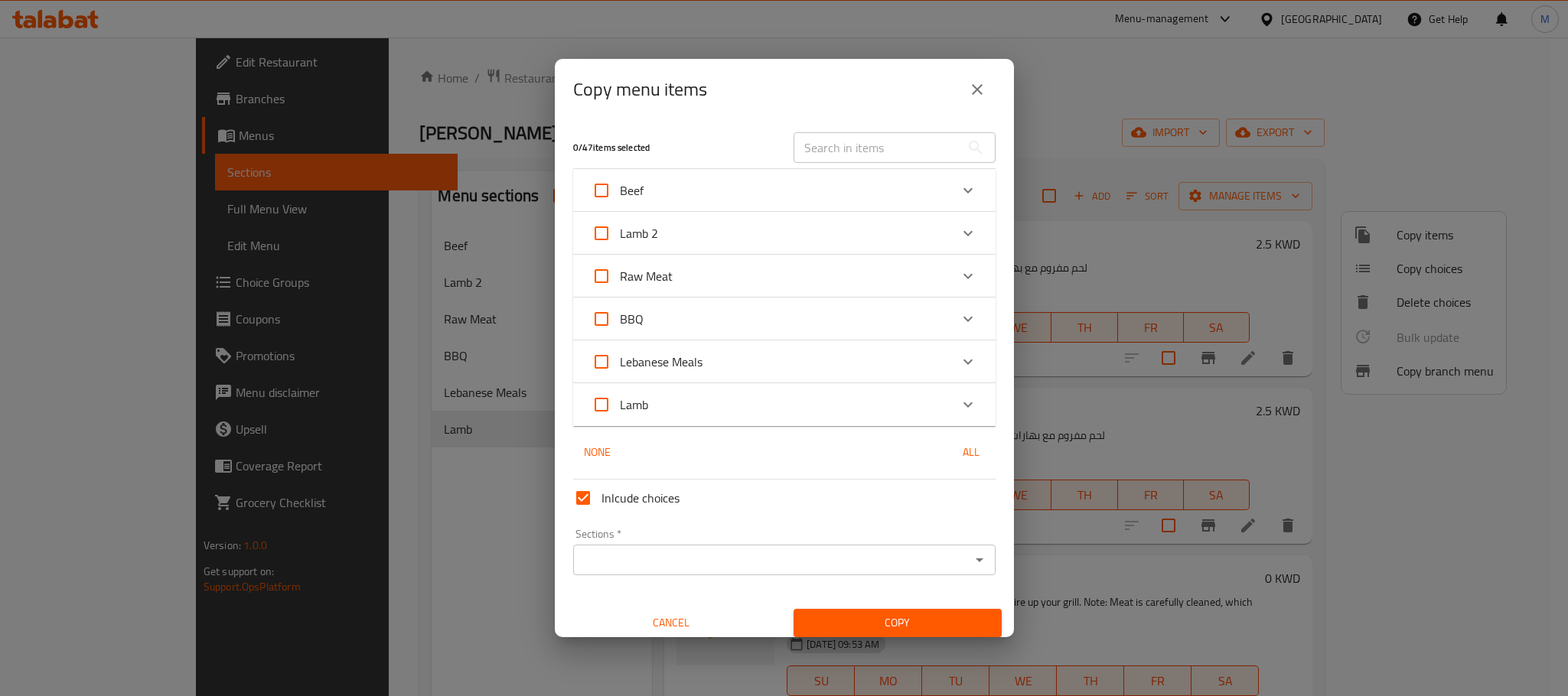
checkbox input "true"
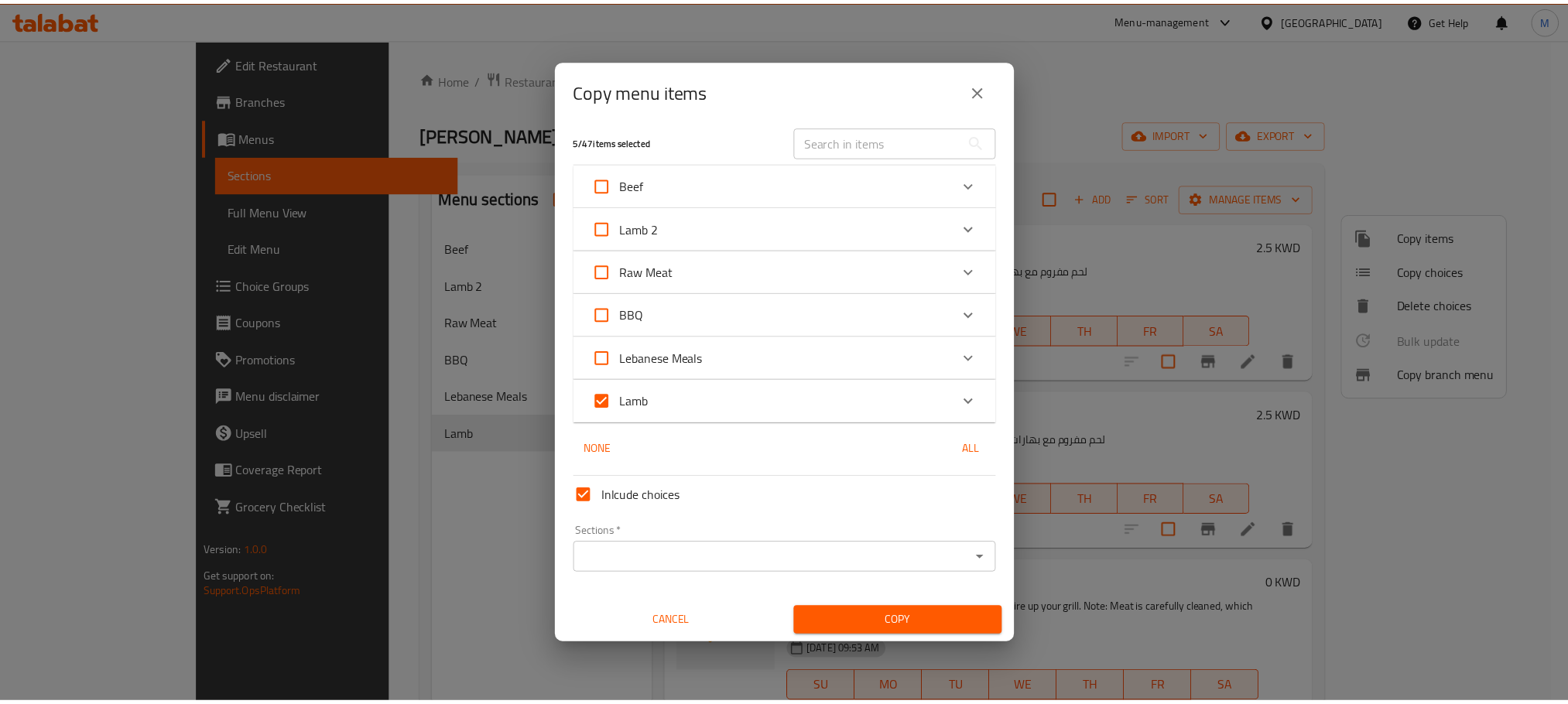
scroll to position [10, 0]
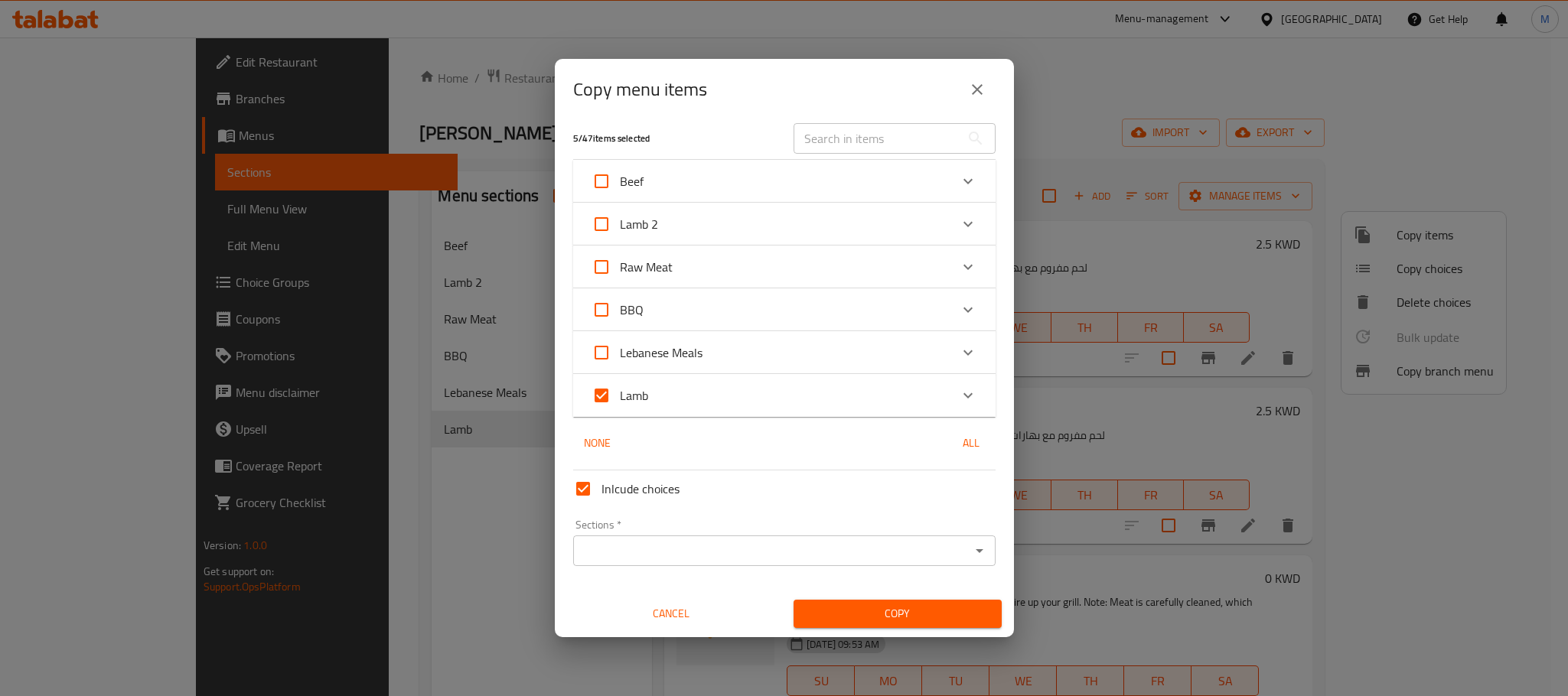
click at [746, 544] on input "Sections   *" at bounding box center [772, 550] width 388 height 21
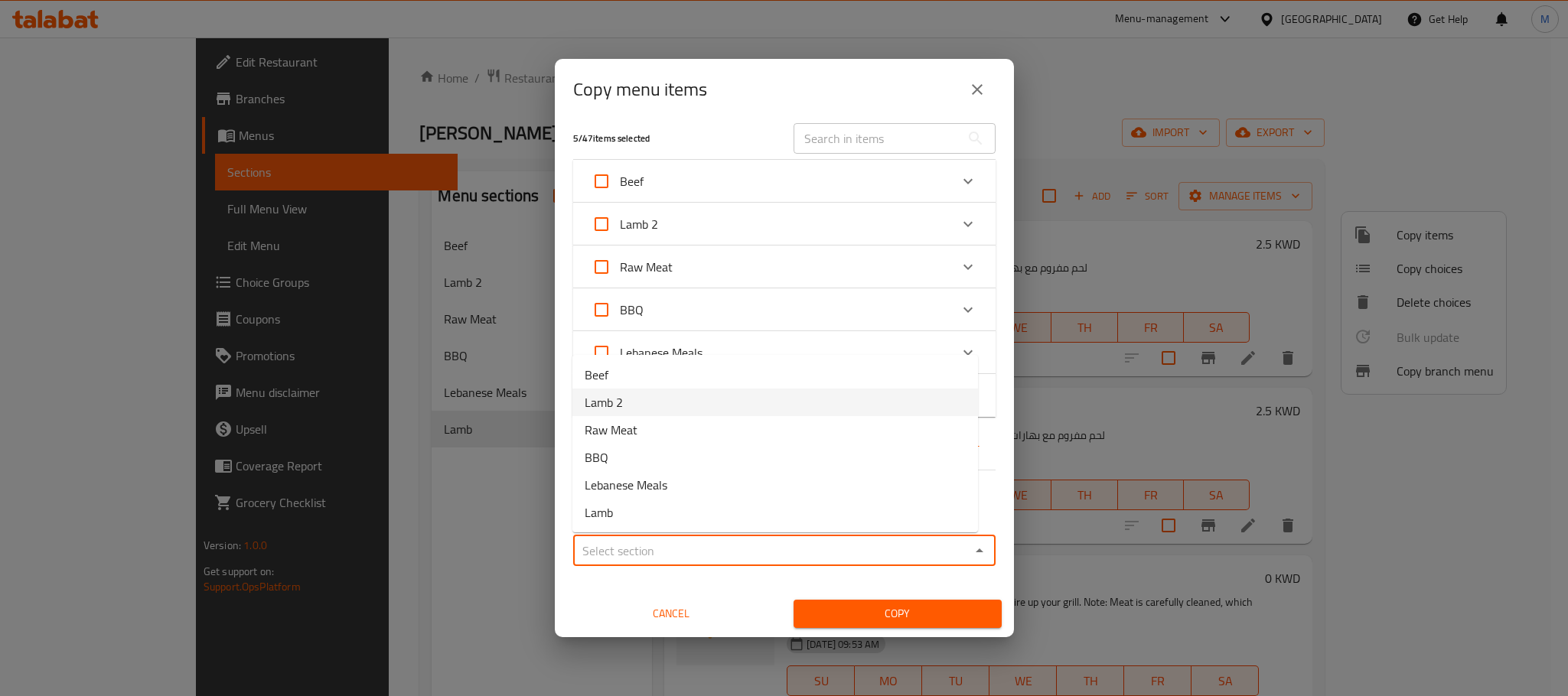
click at [657, 406] on li "Lamb 2" at bounding box center [775, 402] width 406 height 28
type input "Lamb 2"
click at [892, 608] on span "Copy" at bounding box center [897, 613] width 183 height 19
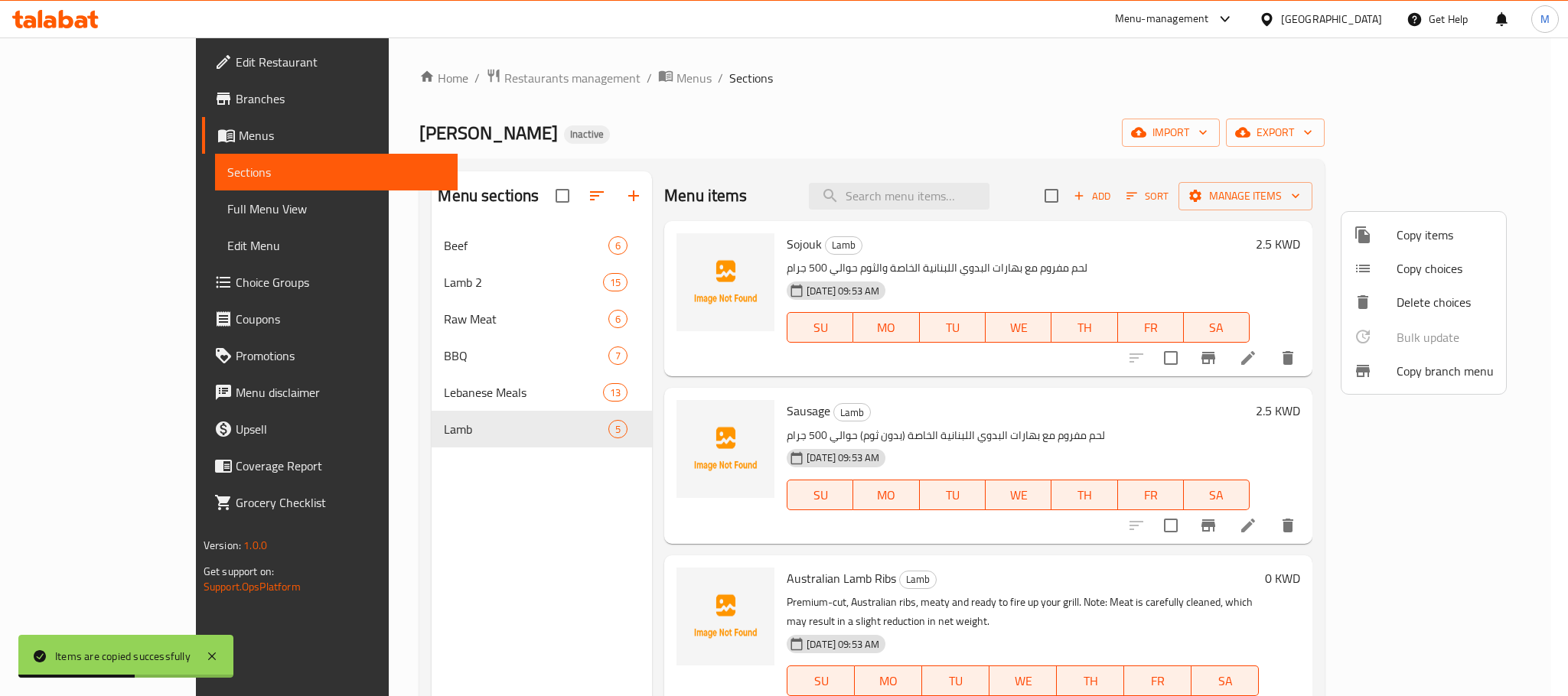
click at [526, 421] on div at bounding box center [784, 348] width 1568 height 696
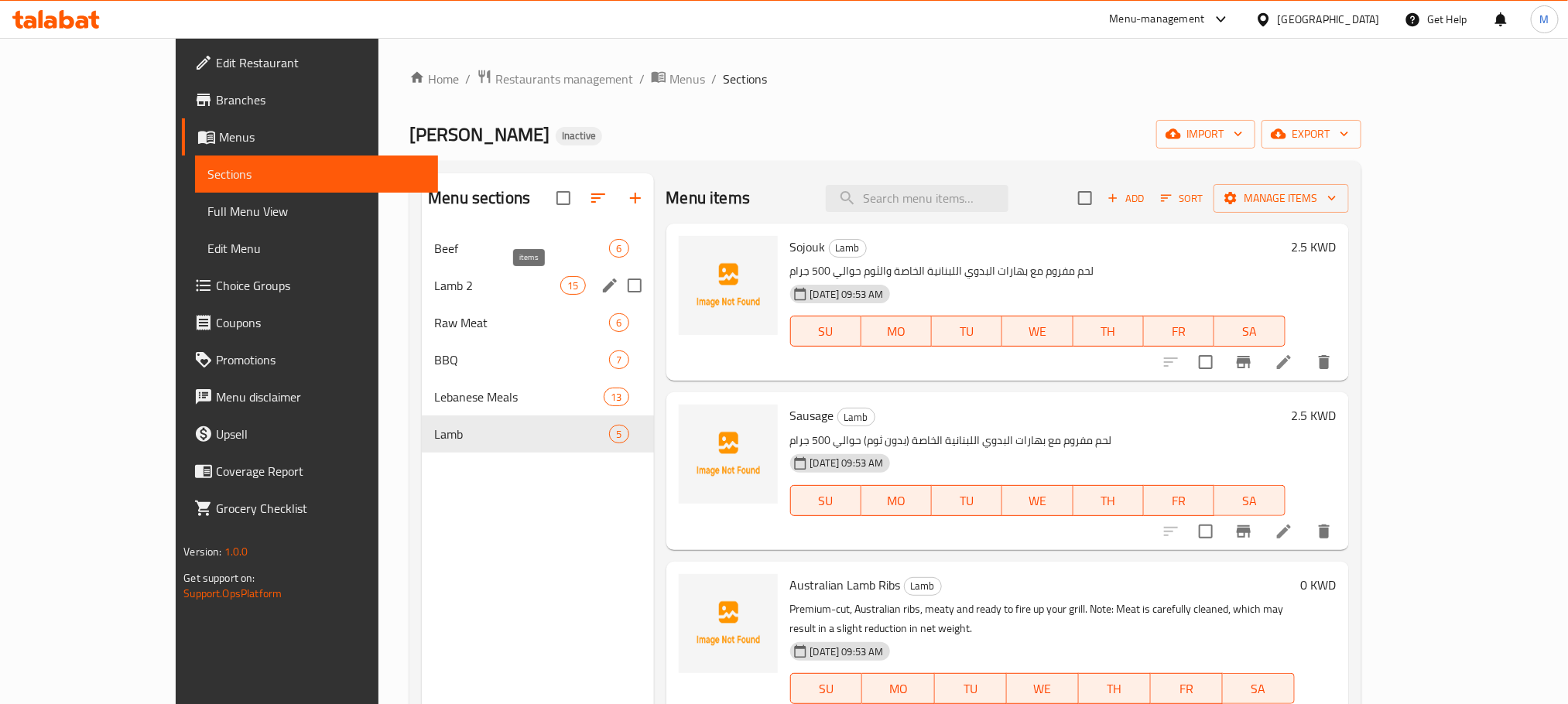
click at [561, 286] on div "15" at bounding box center [573, 285] width 25 height 18
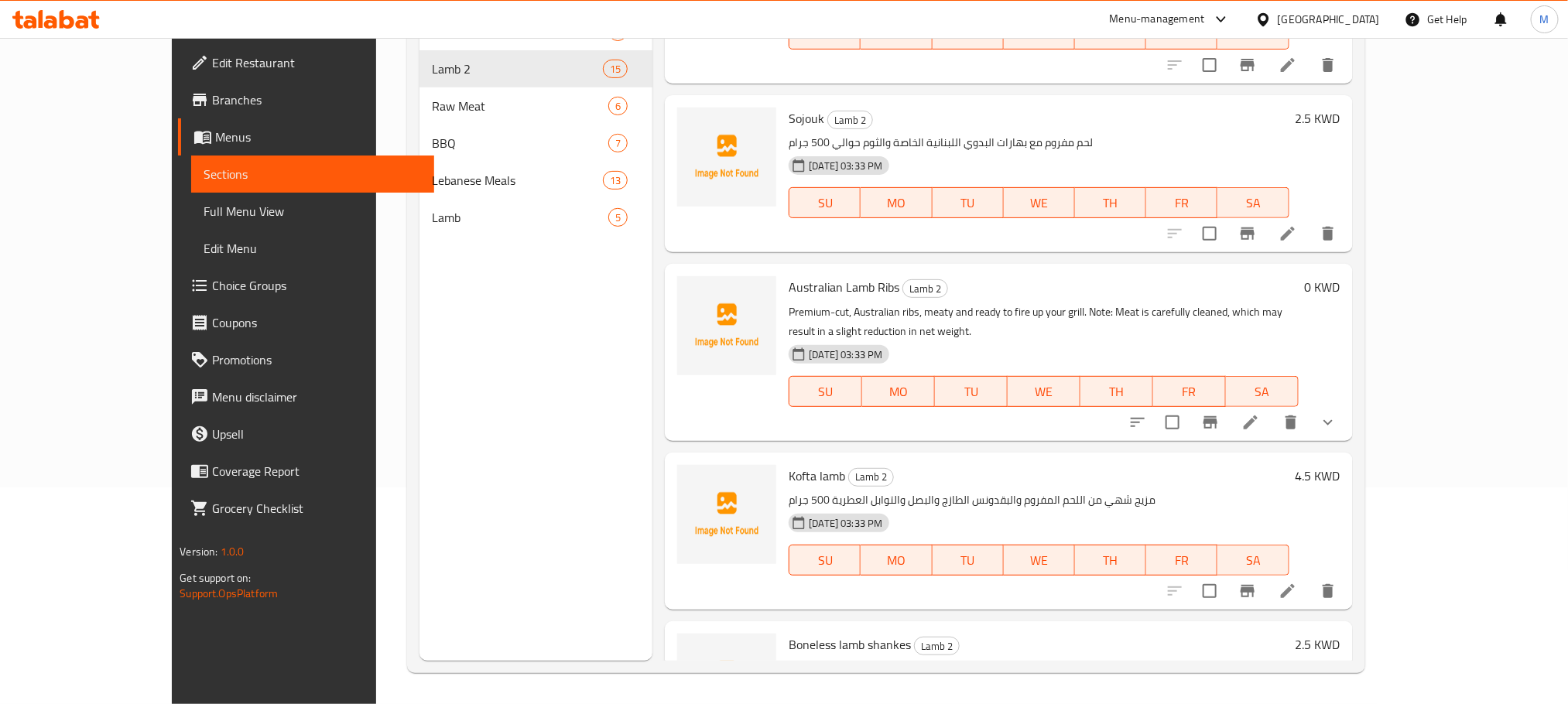
scroll to position [1249, 0]
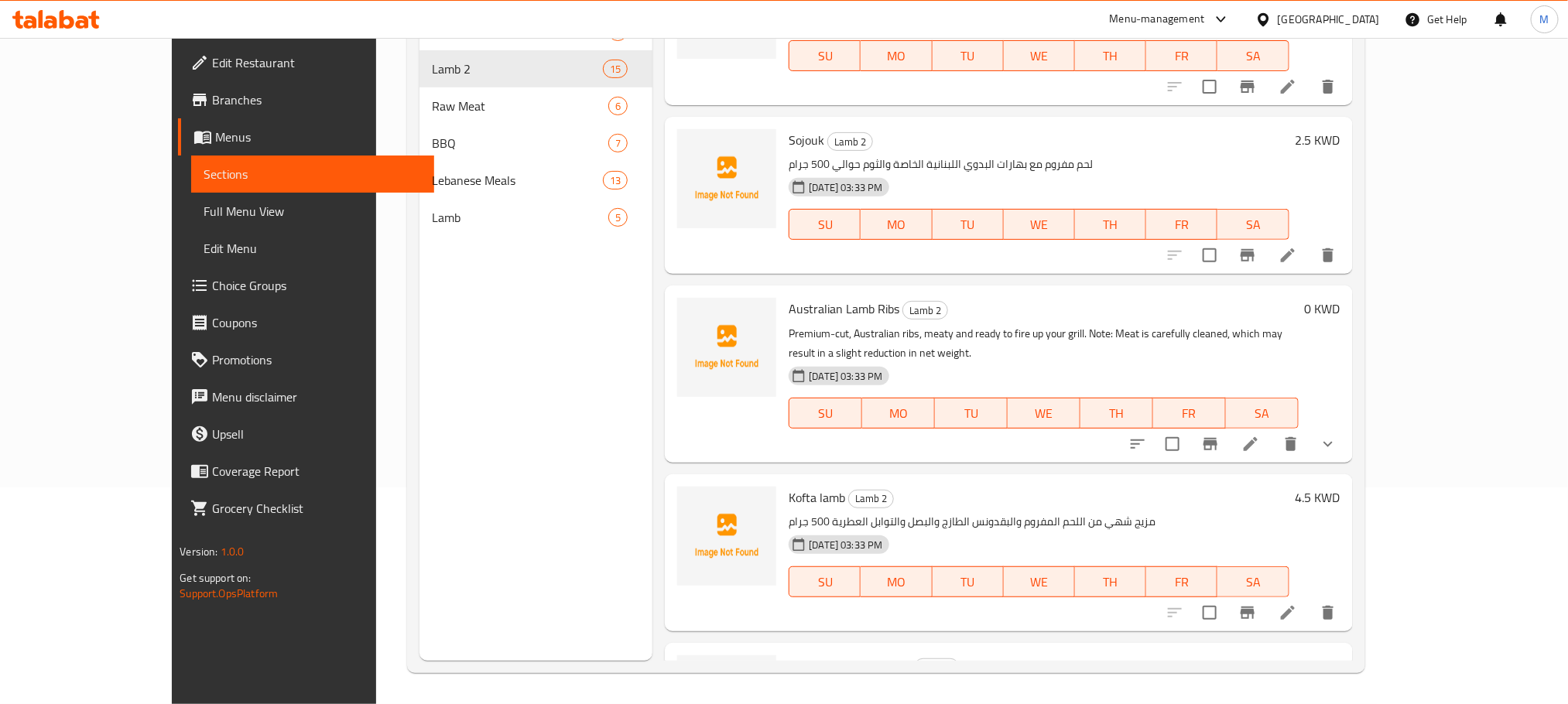
scroll to position [1906, 0]
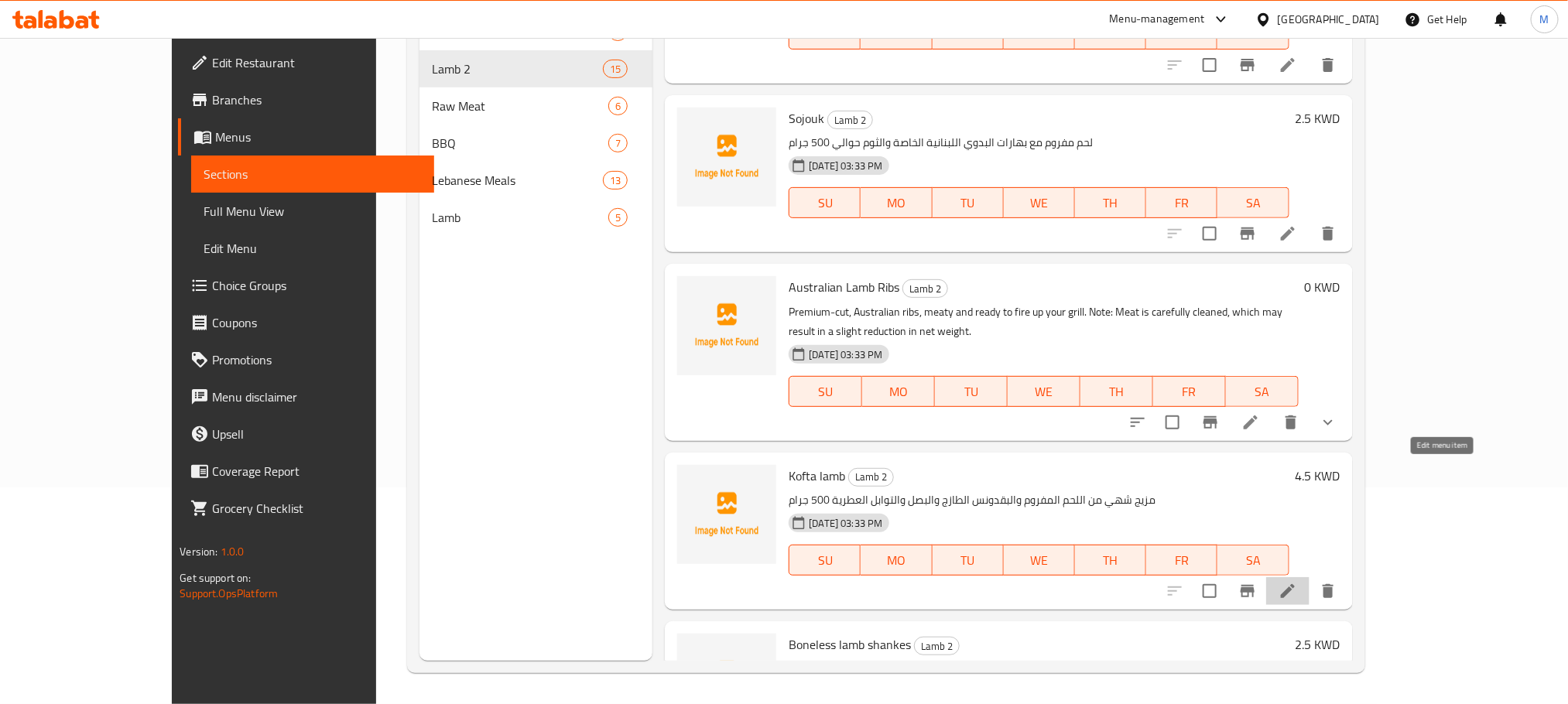
click at [1295, 584] on icon at bounding box center [1288, 591] width 14 height 14
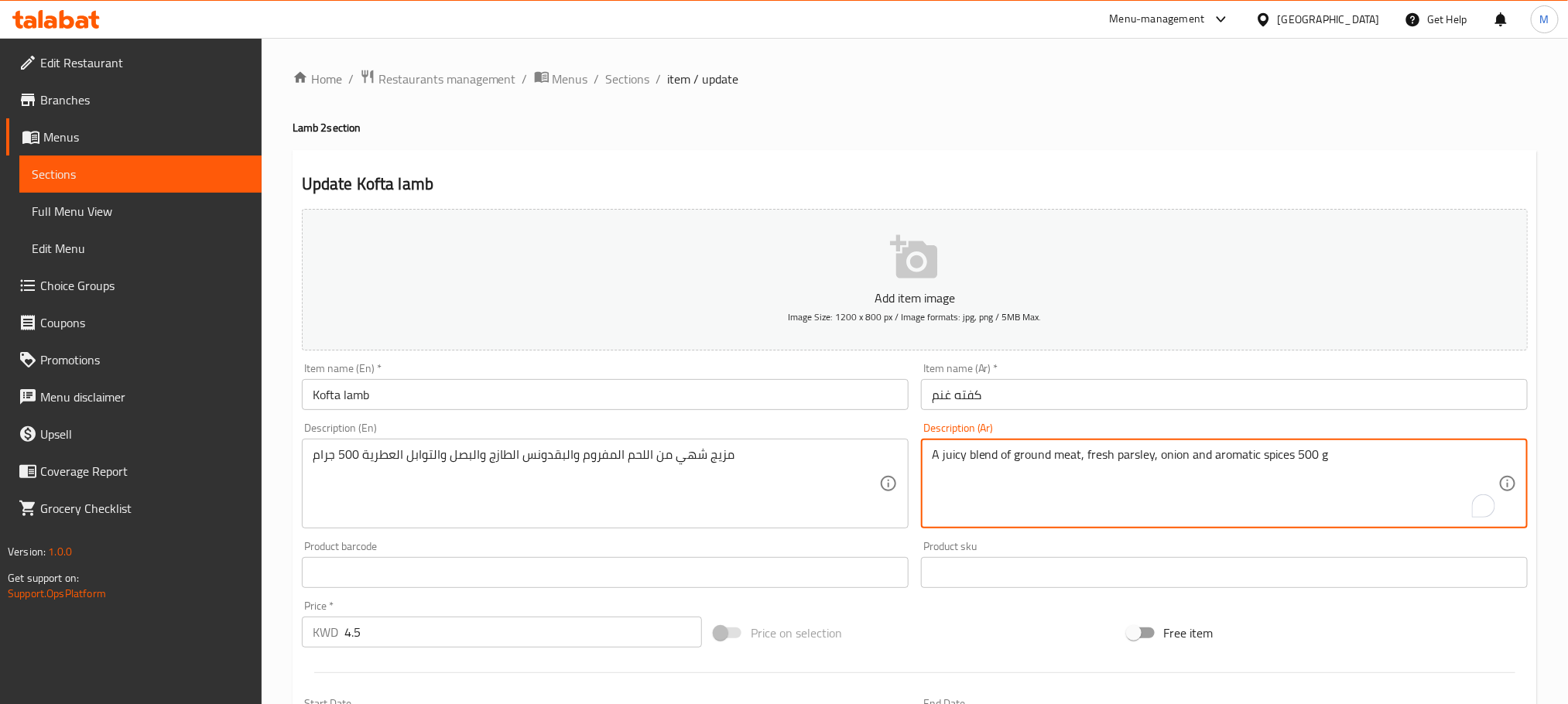
click at [1040, 448] on textarea "A juicy blend of ground meat, fresh parsley, onion and aromatic spices 500 g" at bounding box center [1215, 484] width 566 height 74
click at [1041, 448] on textarea "A juicy blend of ground meat, fresh parsley, onion and aromatic spices 500 g" at bounding box center [1215, 484] width 566 height 74
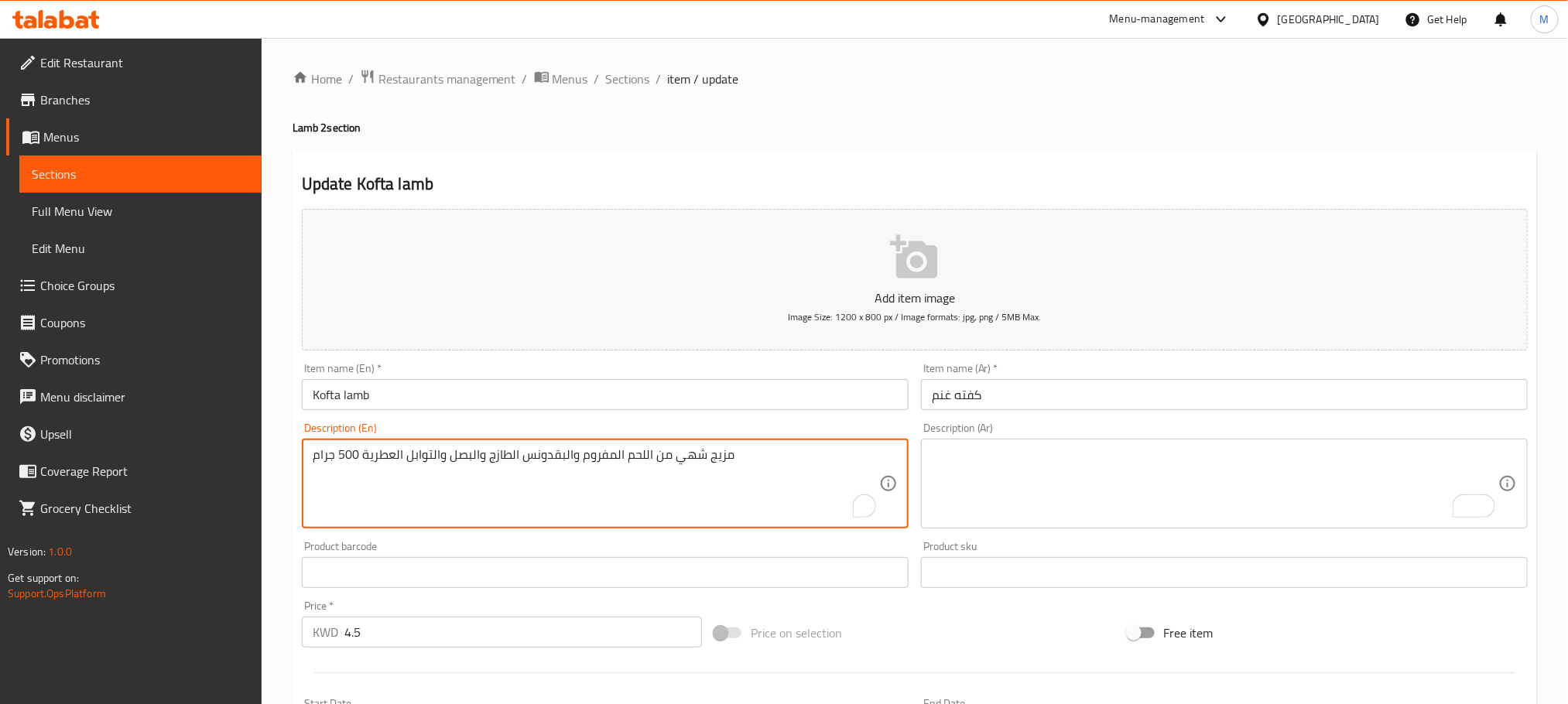
paste textarea "A juicy blend of ground meat, fresh parsley, onion and aromatic spices 500 g"
click at [435, 453] on textarea "مزيج شهي من اللحم المفروم والبقدونس الطازج والبصل والتوابل العطرية 500 جرام A j…" at bounding box center [595, 484] width 566 height 74
click at [435, 453] on textarea "مزيج شهي من اللحم المفروم والبقدونس الطازج والبصل والتوابل العطرية 500 جرام A j…" at bounding box center [595, 484] width 566 height 74
type textarea "A juicy blend of ground meat, fresh parsley, onion and aromatic spices 500 g"
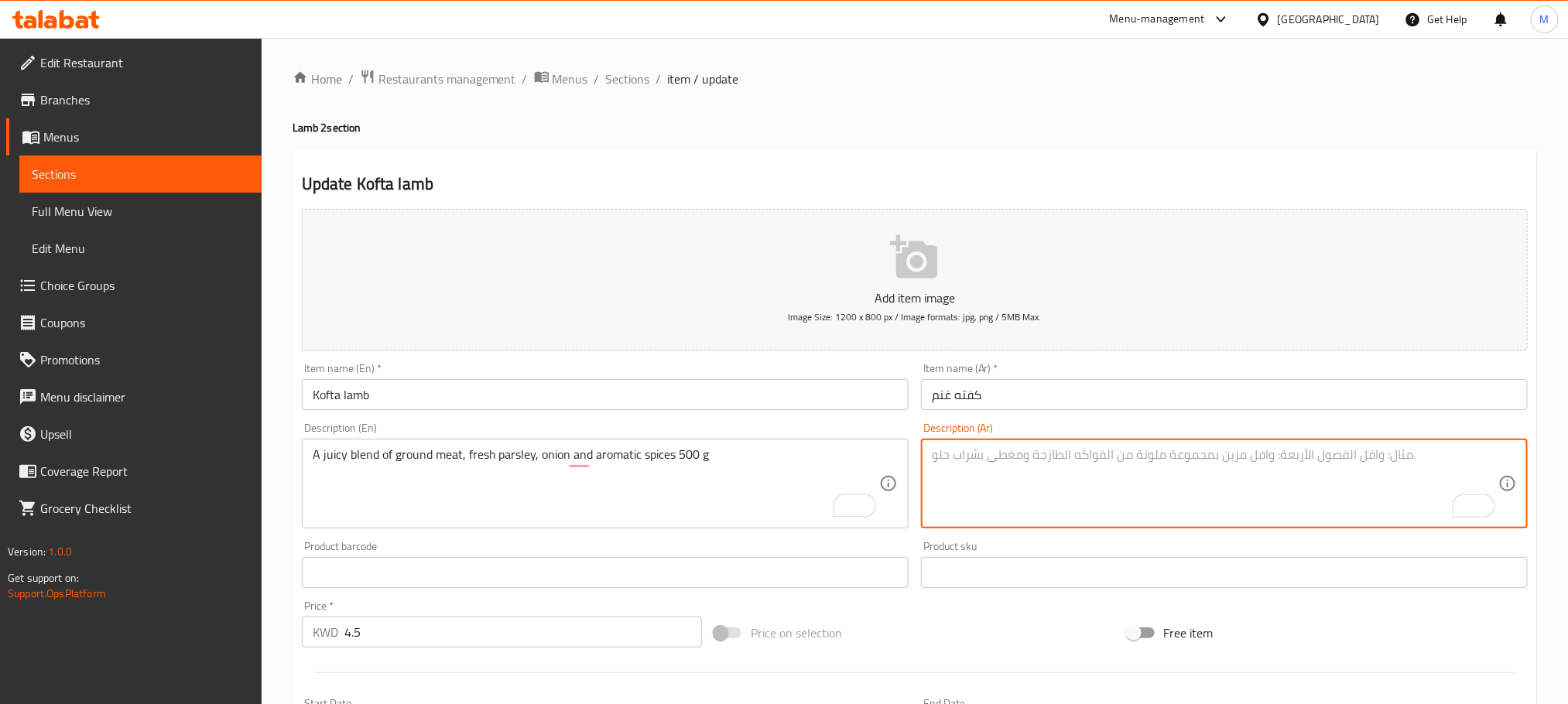
click at [1157, 474] on textarea "To enrich screen reader interactions, please activate Accessibility in Grammarl…" at bounding box center [1215, 484] width 566 height 74
paste textarea "مزيج شهي من اللحم المفروم والبقدونس الطازج والبصل والتوابل العطرية 500 جرام"
type textarea "مزيج شهي من اللحم المفروم والبقدونس الطازج والبصل والتوابل العطرية 500 جرام"
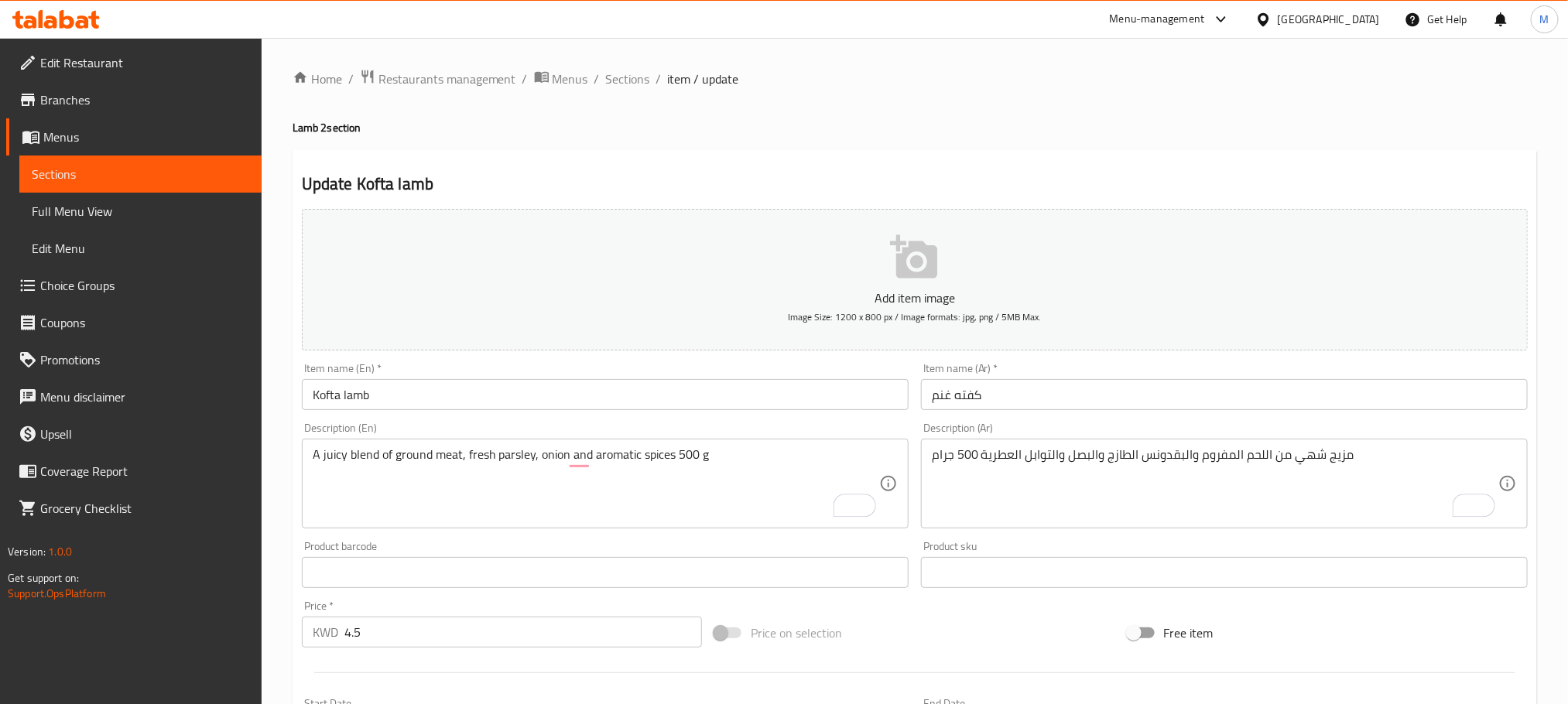
click at [279, 504] on div "Home / Restaurants management / Menus / Sections / item / update Lamb 2 section…" at bounding box center [915, 565] width 1307 height 1055
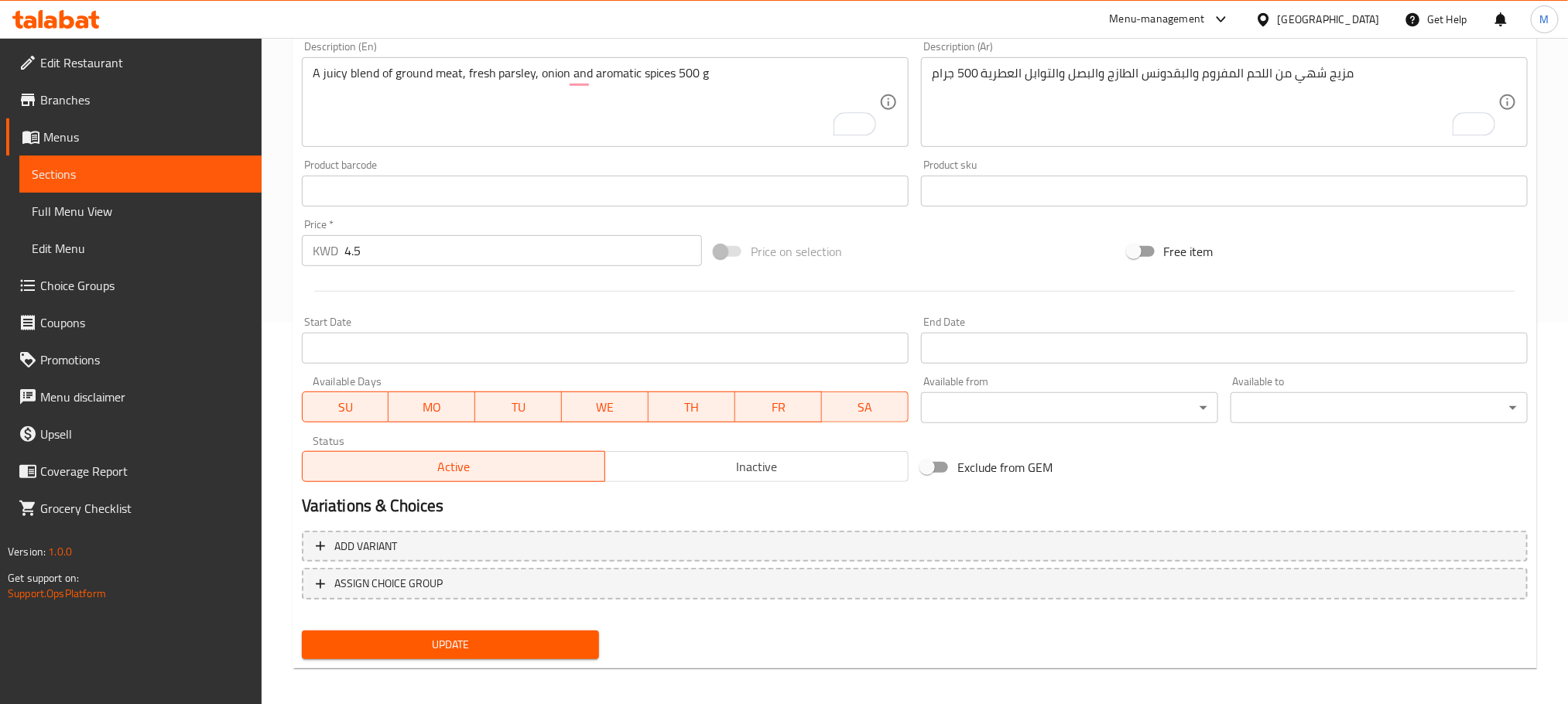
scroll to position [388, 0]
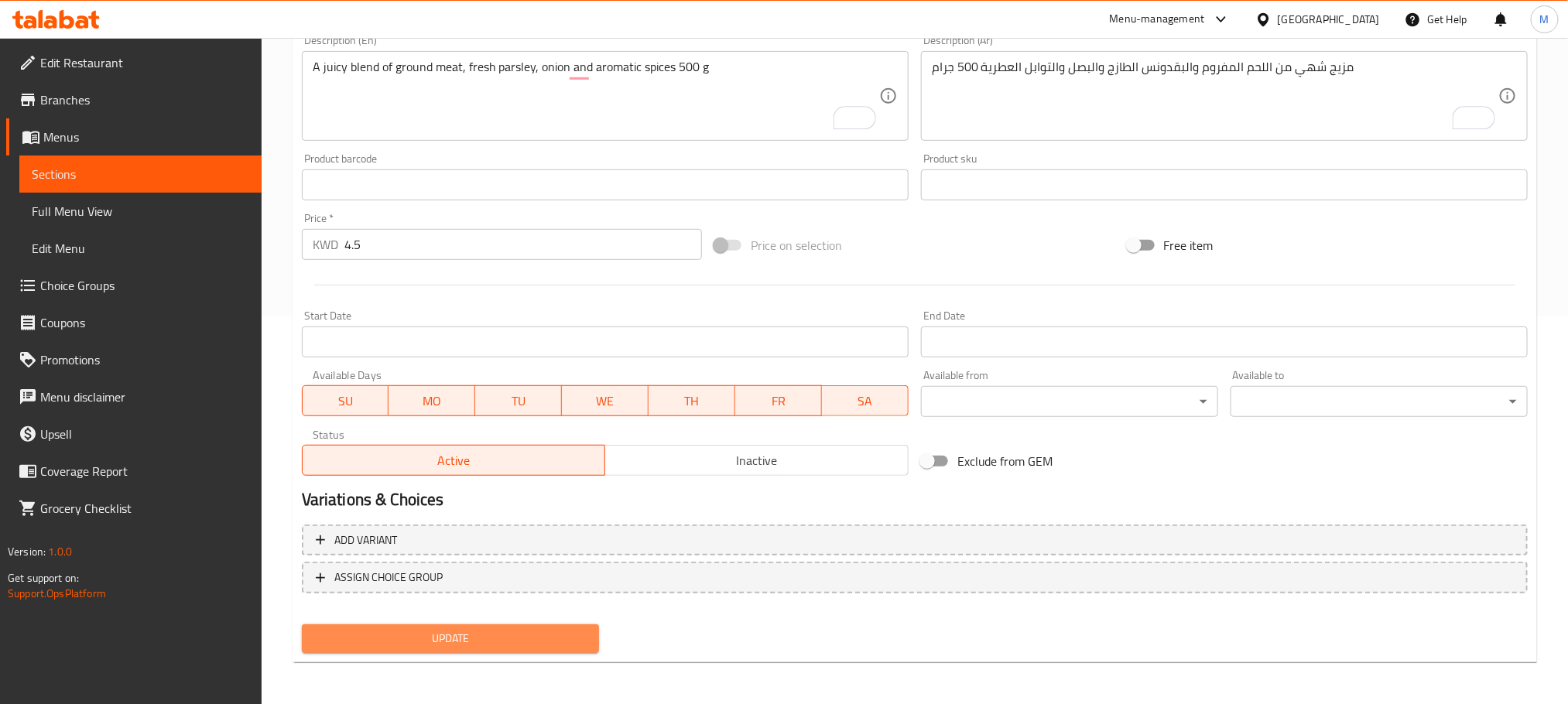
click at [410, 625] on button "Update" at bounding box center [451, 639] width 297 height 29
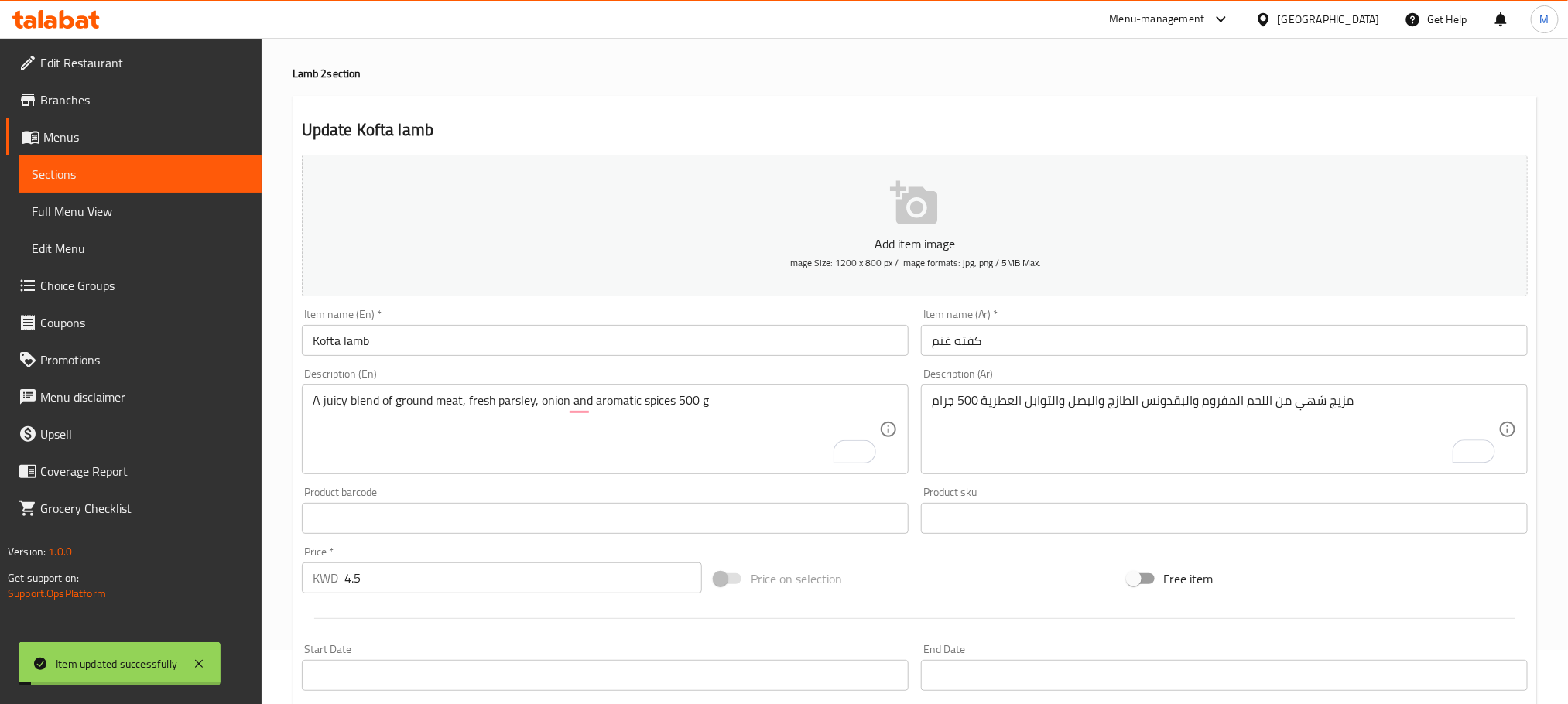
scroll to position [0, 0]
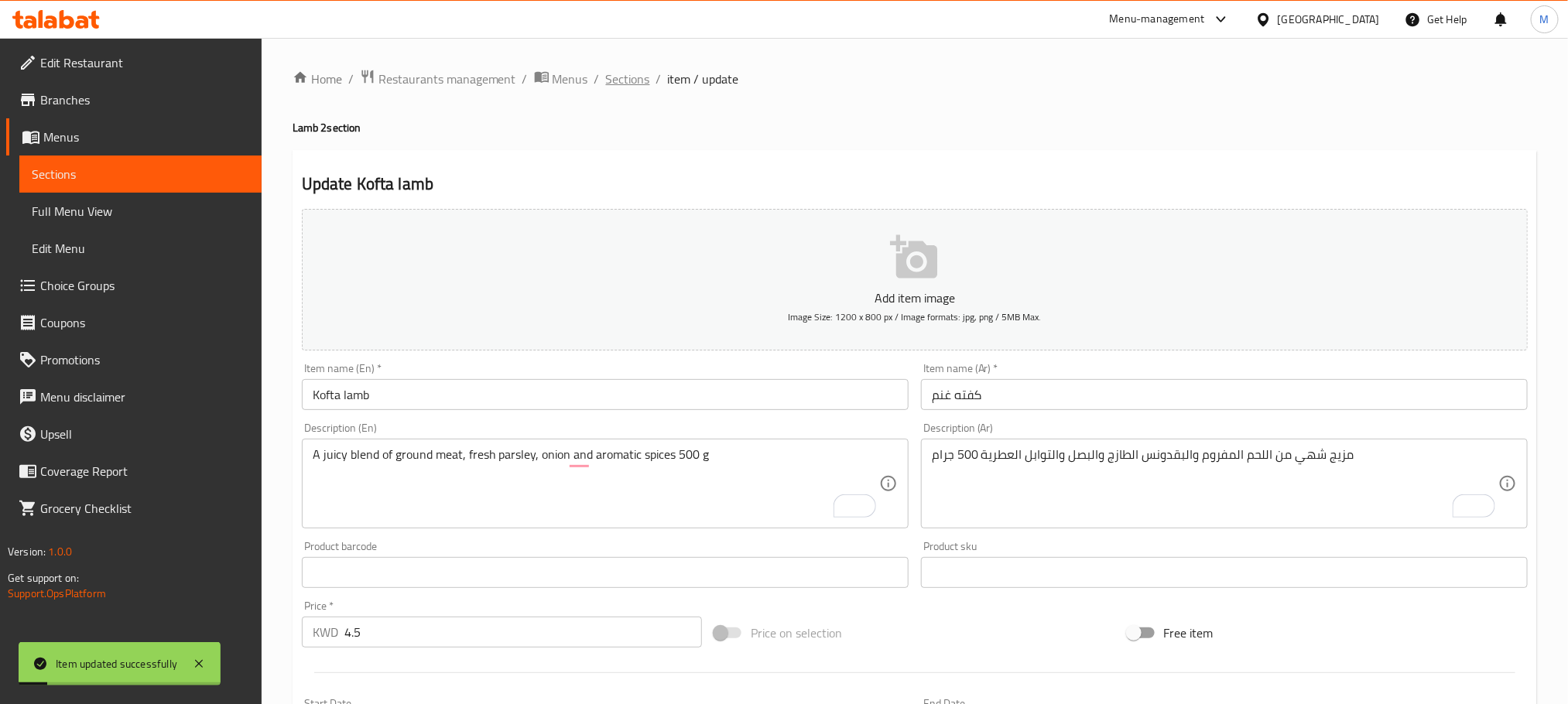
click at [631, 79] on span "Sections" at bounding box center [628, 79] width 44 height 18
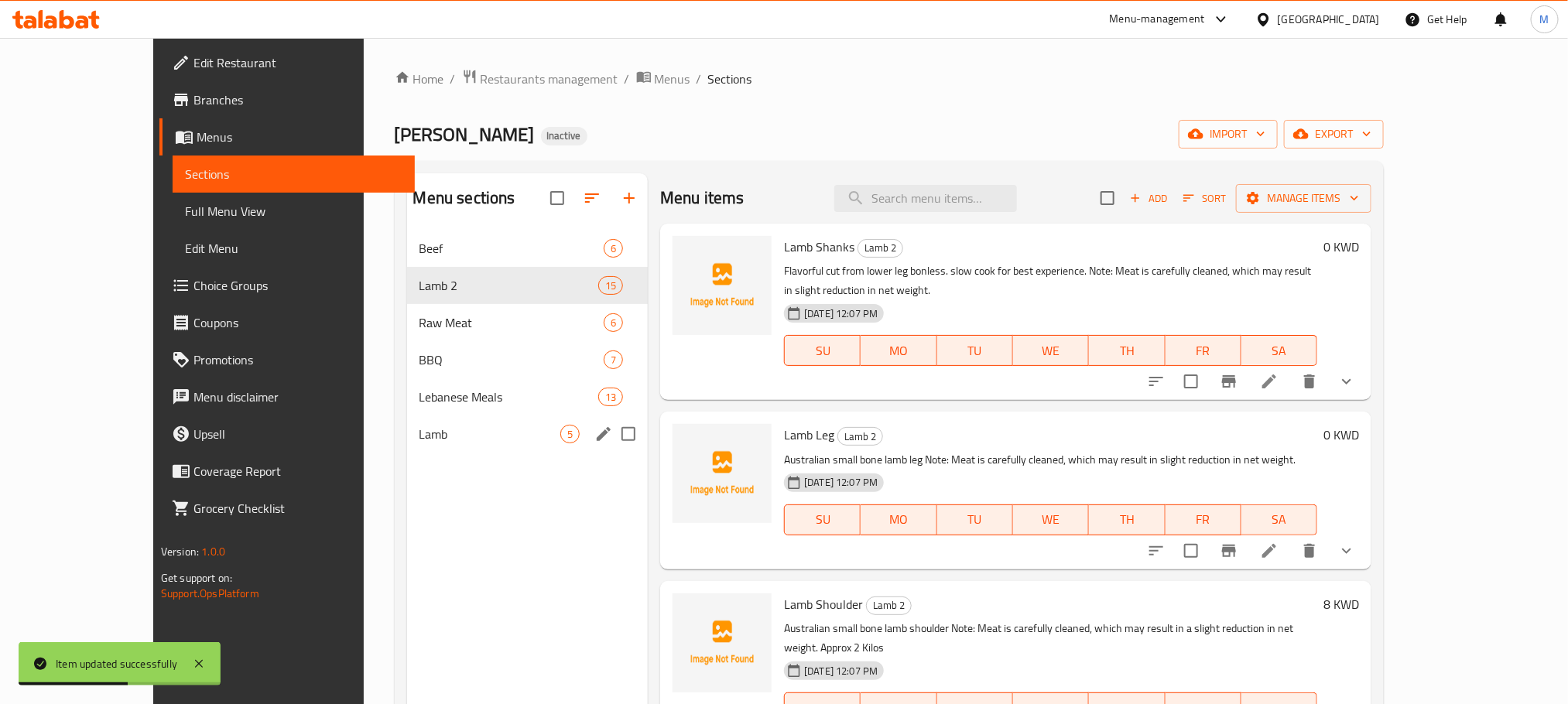
click at [612, 429] on input "Menu sections" at bounding box center [628, 433] width 32 height 32
checkbox input "true"
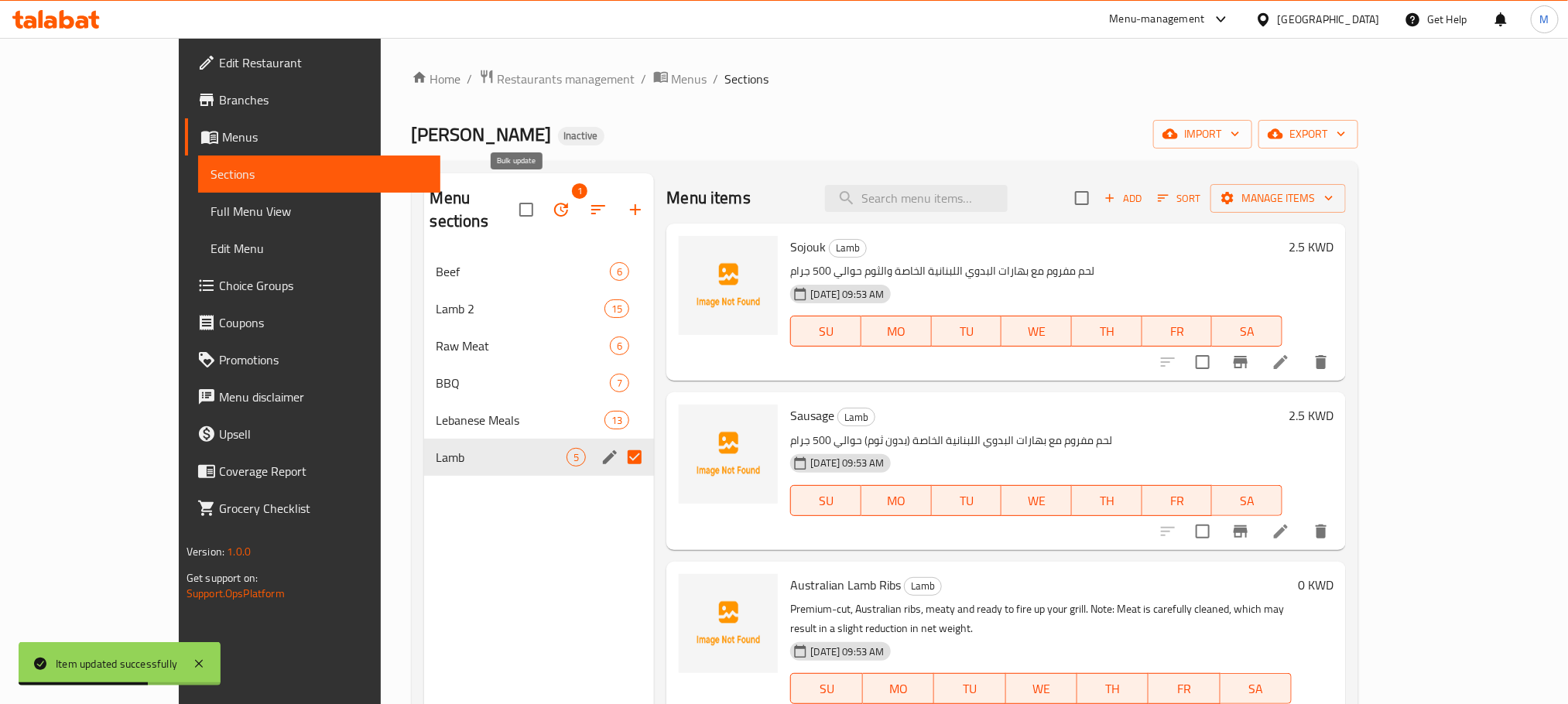
click at [552, 202] on icon "button" at bounding box center [561, 210] width 18 height 18
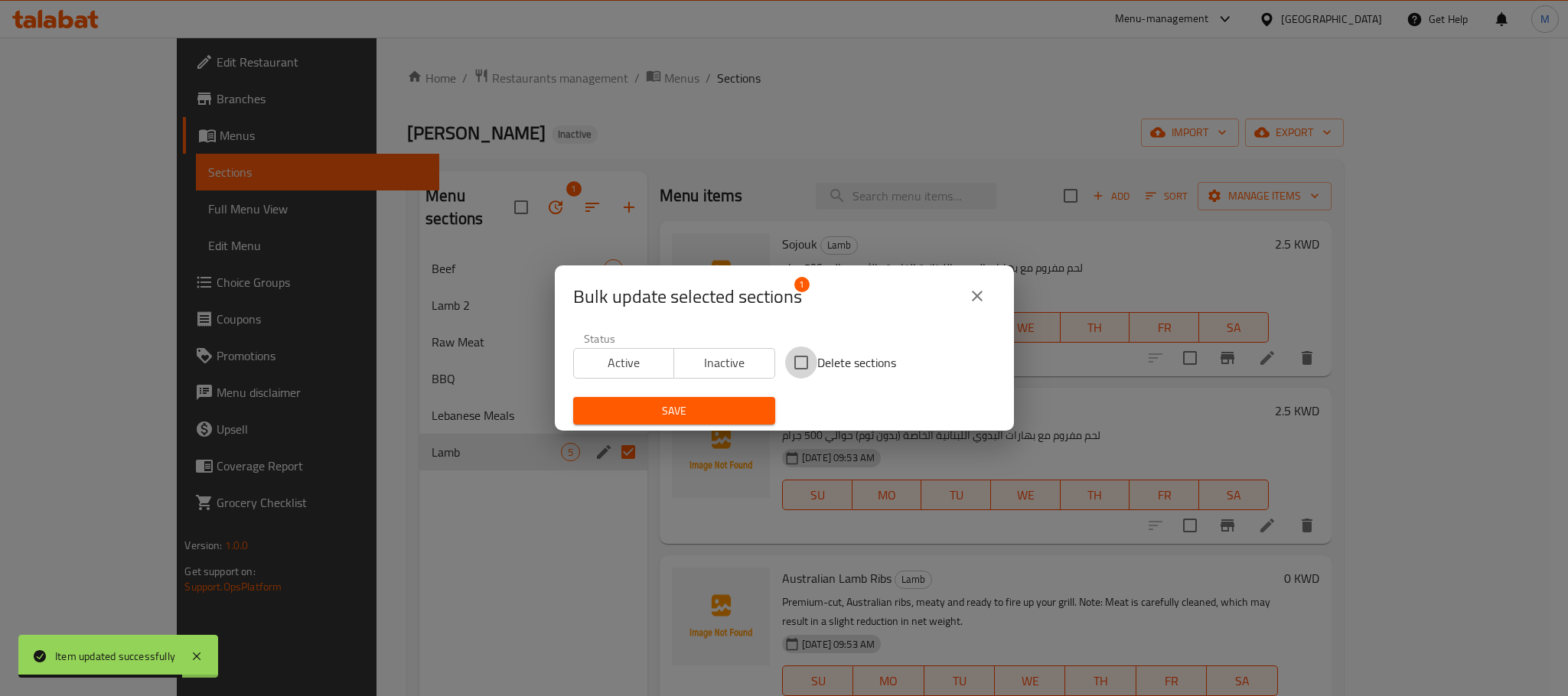
click at [797, 363] on input "Delete sections" at bounding box center [801, 363] width 32 height 32
checkbox input "true"
click at [726, 402] on span "Save" at bounding box center [674, 411] width 178 height 19
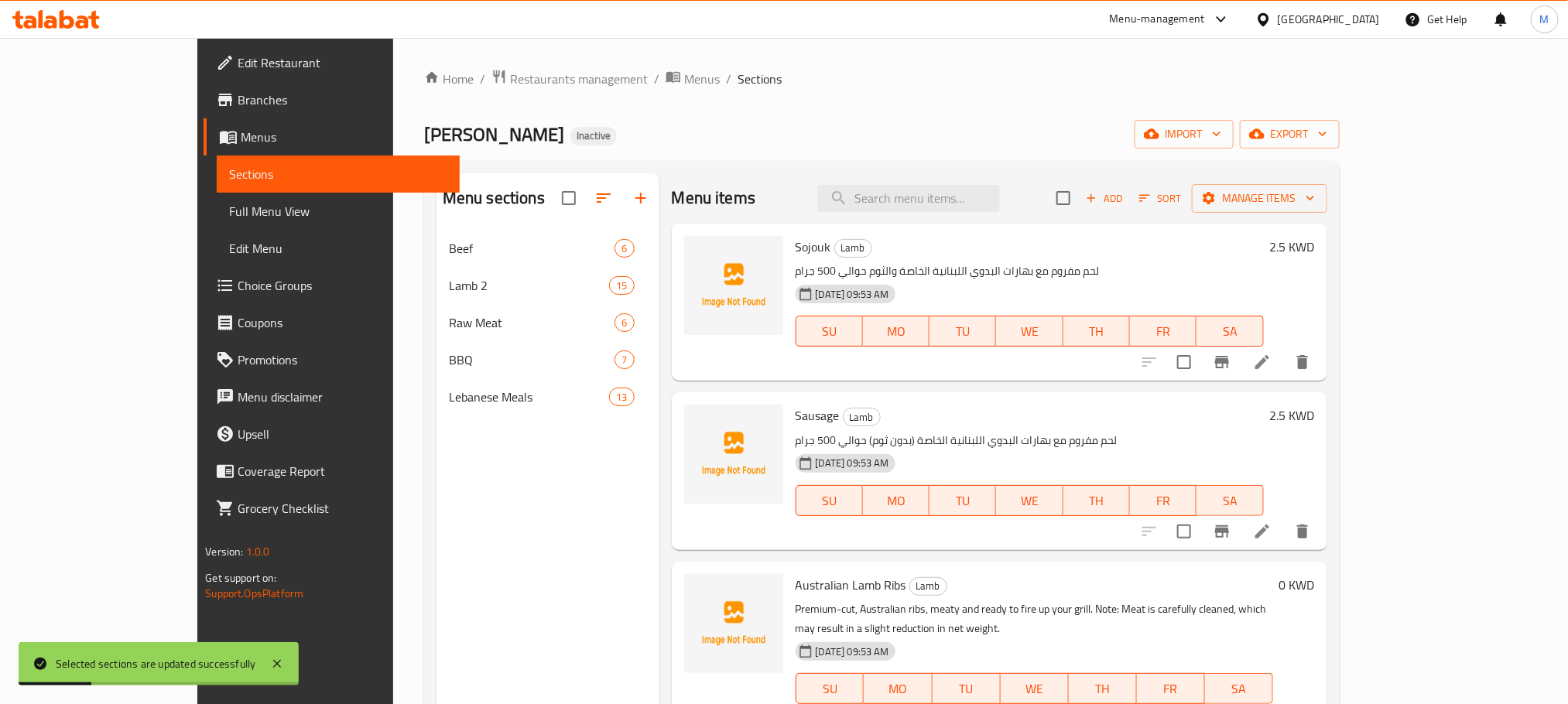
click at [730, 82] on ol "Home / Restaurants management / Menus / Sections" at bounding box center [882, 79] width 916 height 20
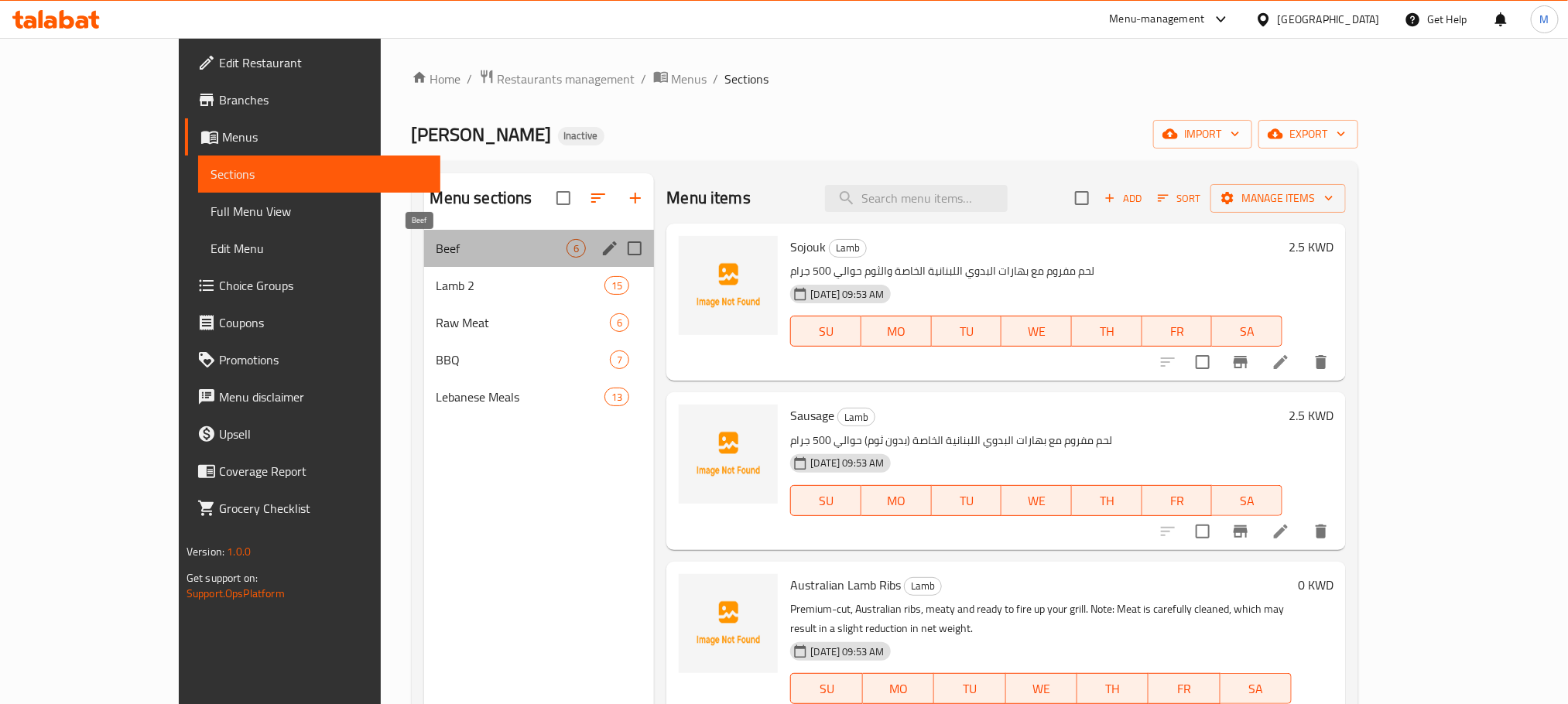
click at [484, 246] on span "Beef" at bounding box center [502, 248] width 131 height 18
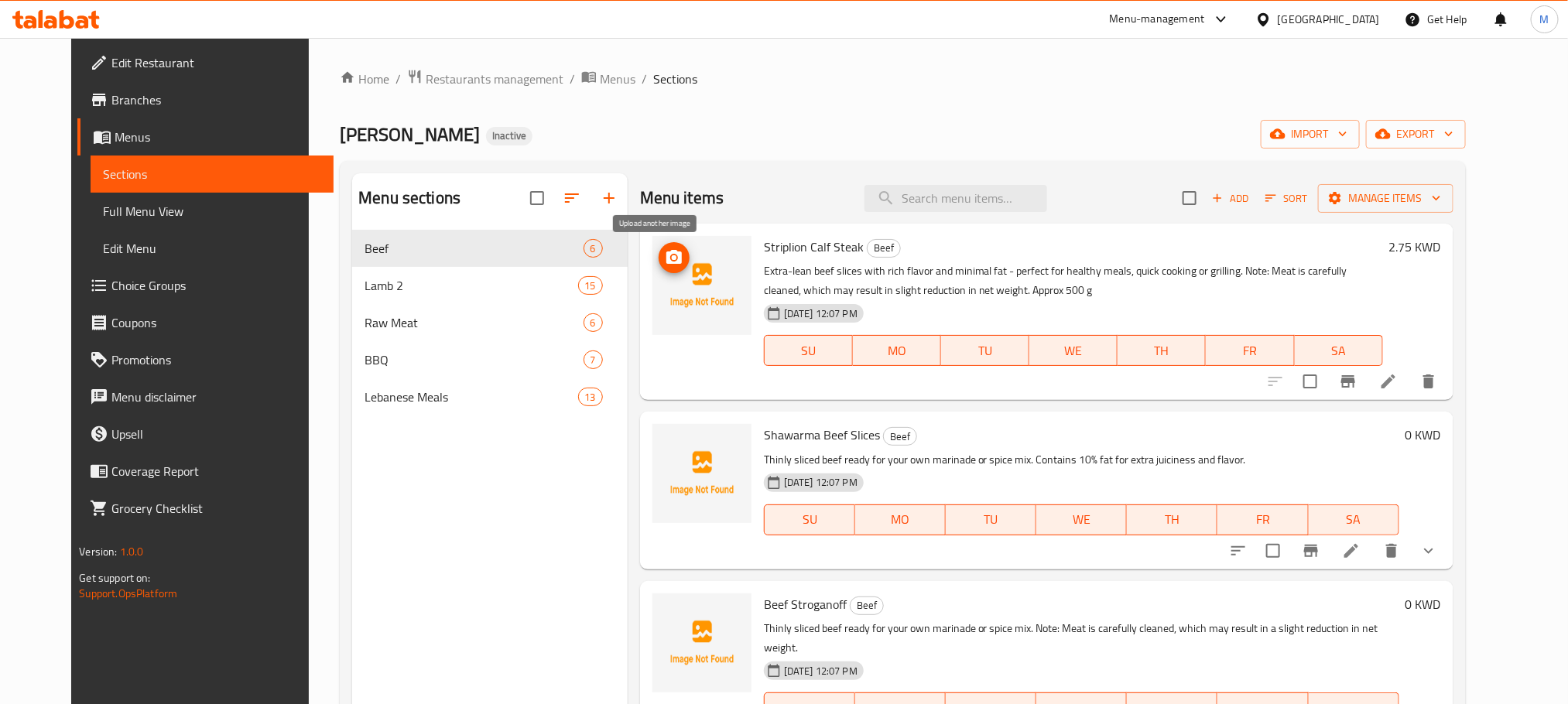
click at [667, 253] on icon "upload picture" at bounding box center [674, 256] width 15 height 14
drag, startPoint x: 799, startPoint y: 435, endPoint x: 746, endPoint y: 422, distance: 54.6
click at [757, 422] on div "Shawarma Beef Slices Beef Thinly sliced beef ready for your own marinade or spi…" at bounding box center [1081, 490] width 648 height 144
copy span "Shawarma"
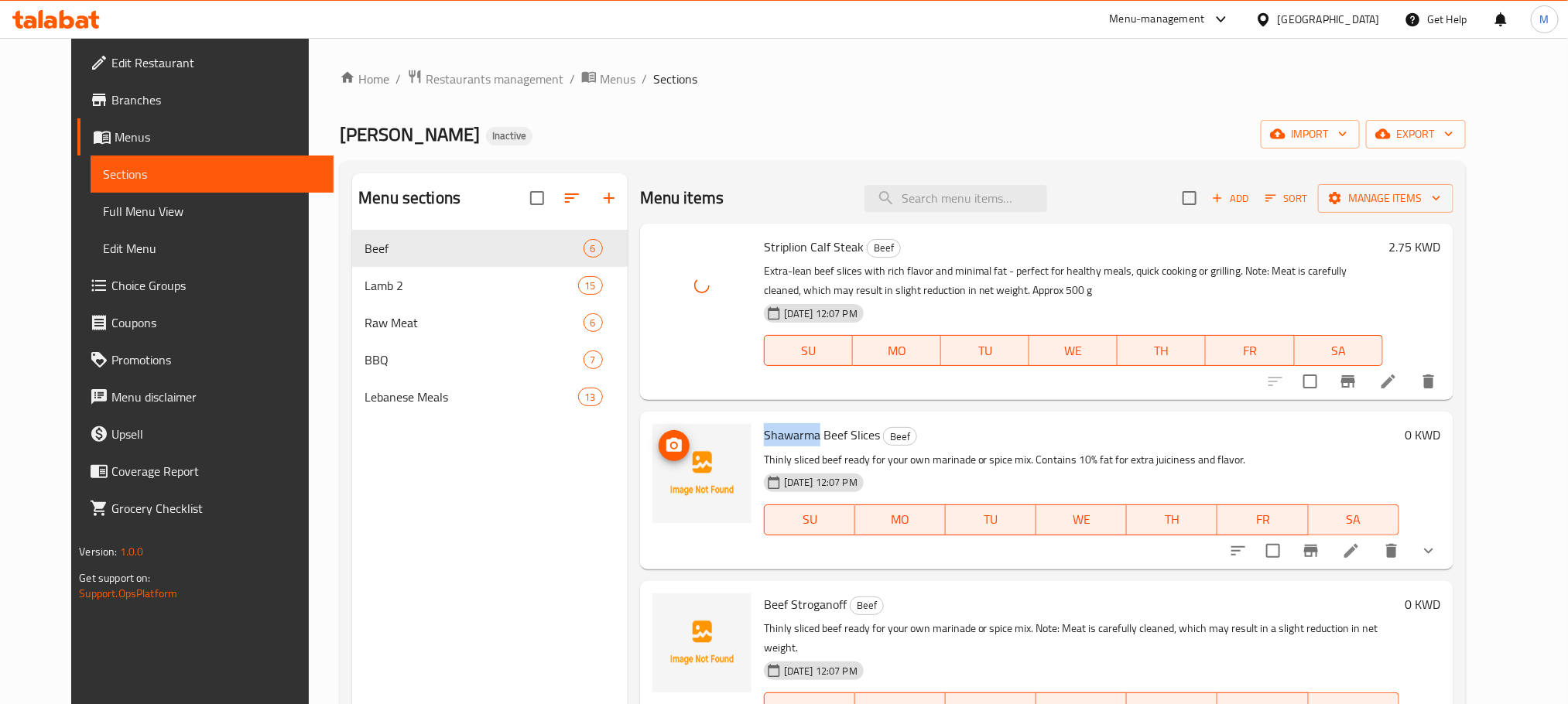
click at [667, 443] on icon "upload picture" at bounding box center [674, 444] width 15 height 14
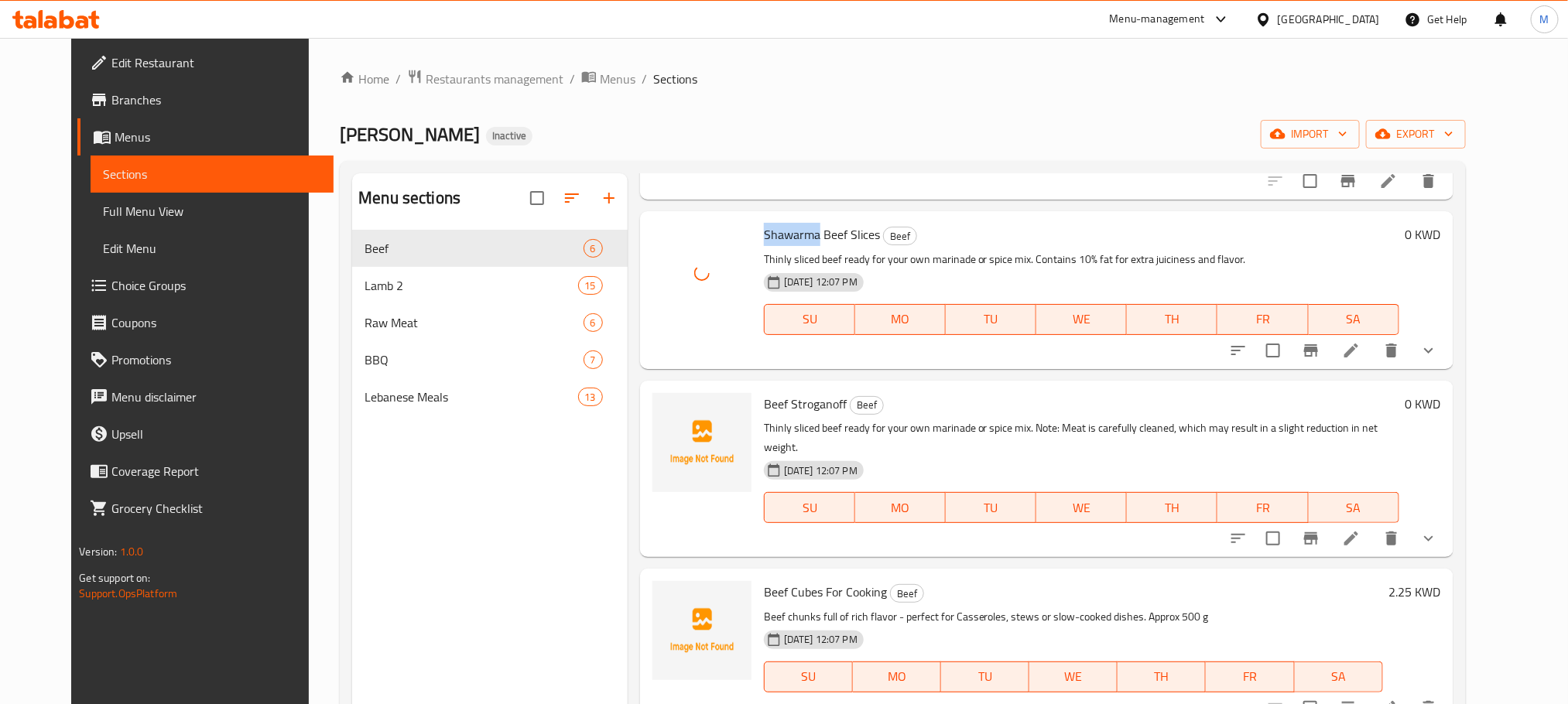
scroll to position [232, 0]
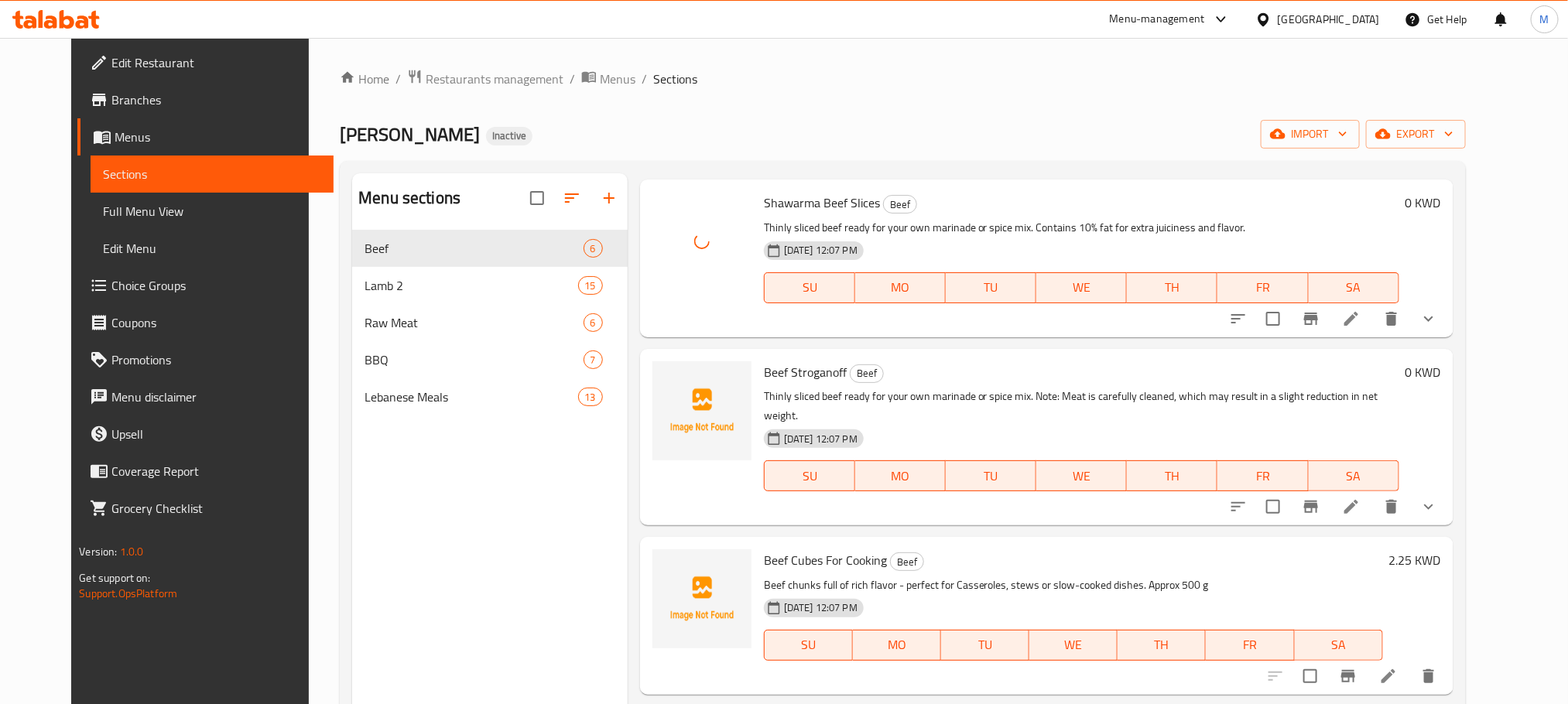
click at [814, 370] on span "Beef Stroganoff" at bounding box center [805, 372] width 83 height 23
drag, startPoint x: 814, startPoint y: 370, endPoint x: 816, endPoint y: 383, distance: 13.2
click at [814, 369] on span "Beef Stroganoff" at bounding box center [805, 372] width 83 height 23
copy span "Stroganoff"
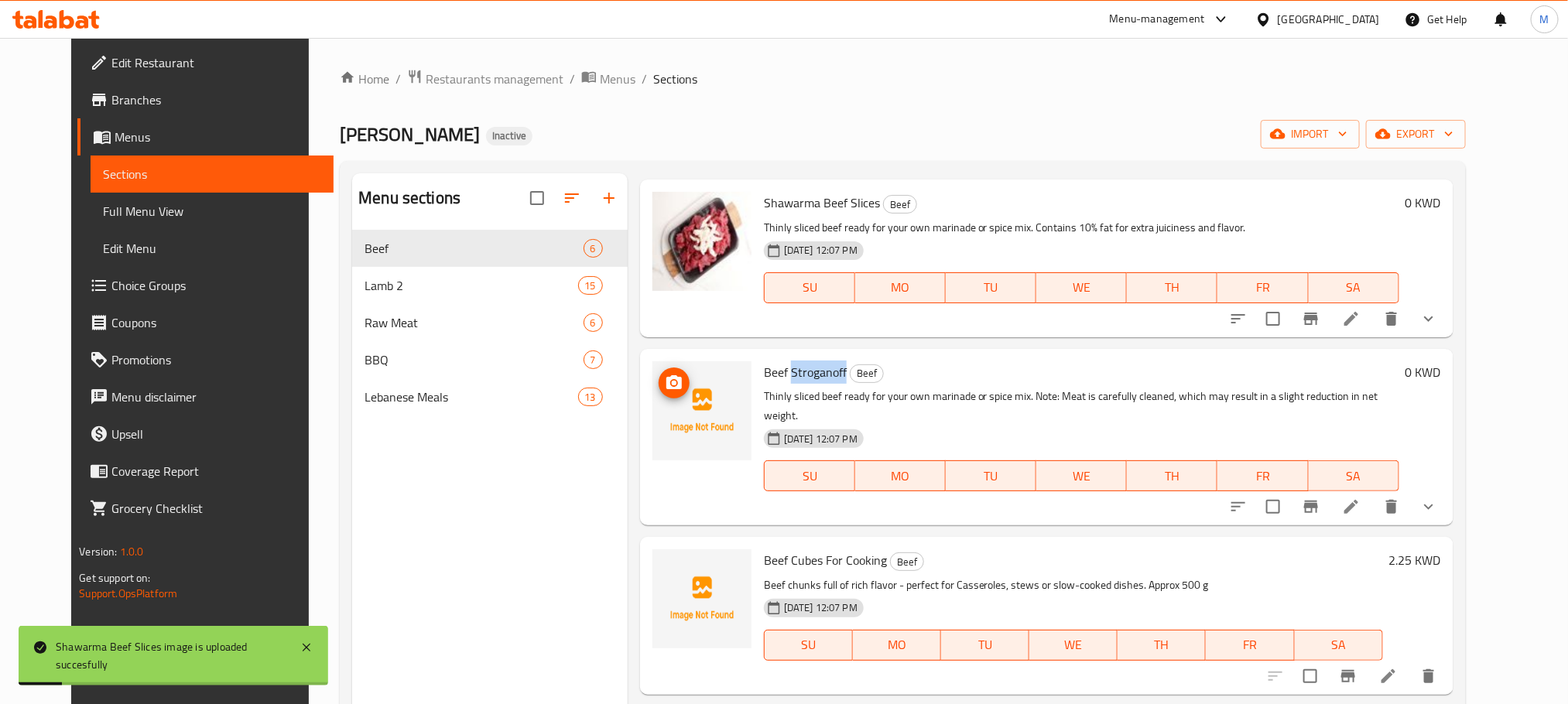
click at [665, 376] on icon "upload picture" at bounding box center [674, 382] width 18 height 18
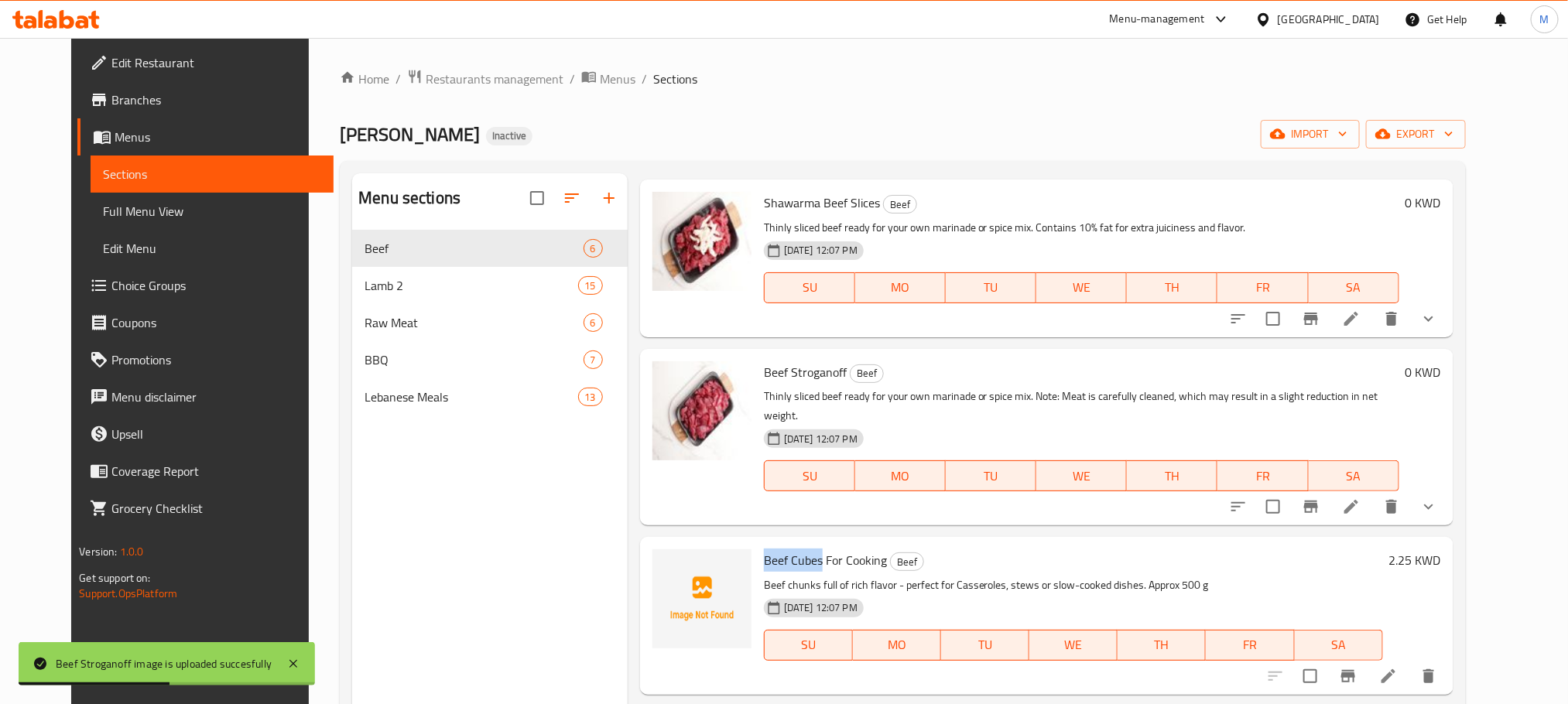
drag, startPoint x: 801, startPoint y: 543, endPoint x: 780, endPoint y: 581, distance: 43.4
click at [757, 543] on div "Beef Cubes For Cooking Beef Beef chunks full of rich flavor - perfect for Casse…" at bounding box center [1073, 615] width 631 height 144
copy span "Beef Cubes"
click at [665, 562] on icon "upload picture" at bounding box center [674, 571] width 18 height 18
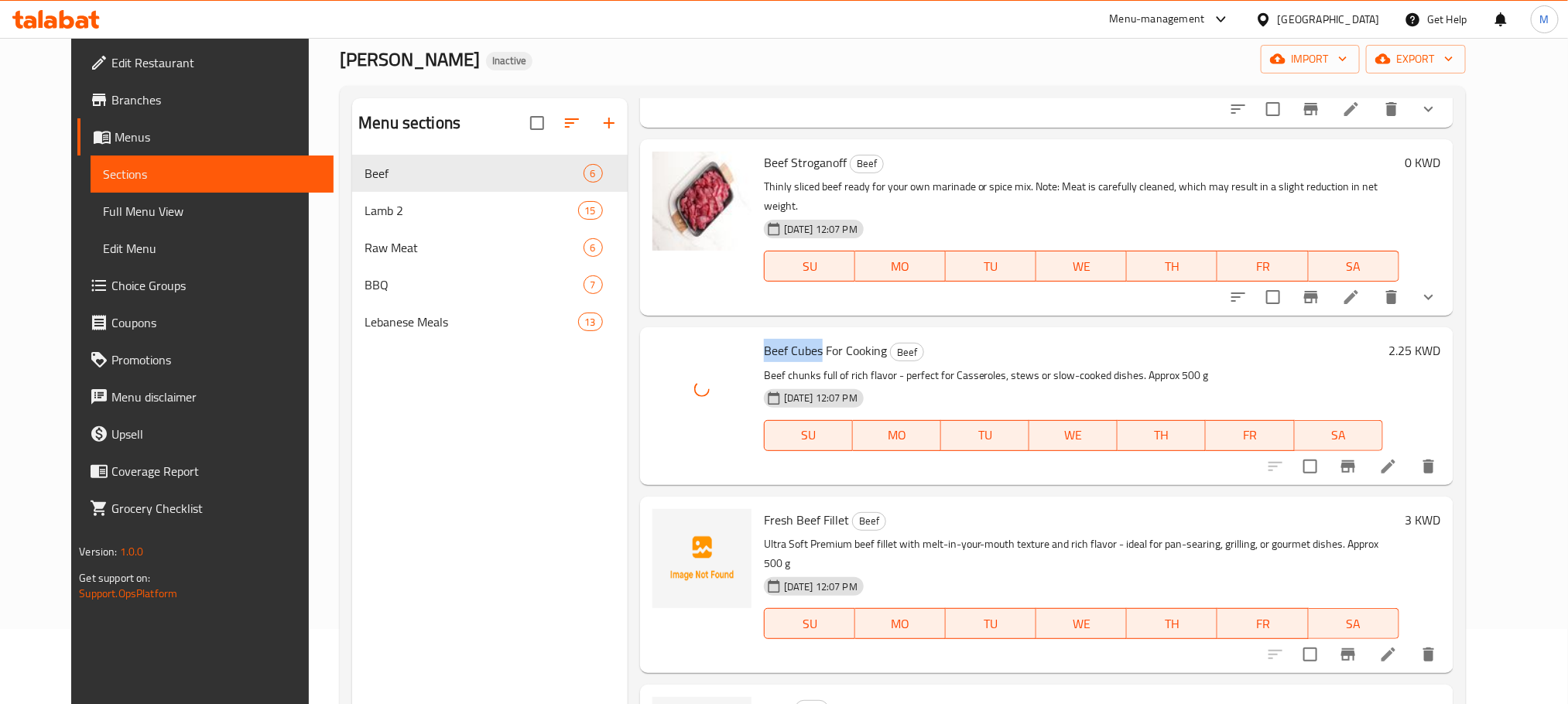
scroll to position [116, 0]
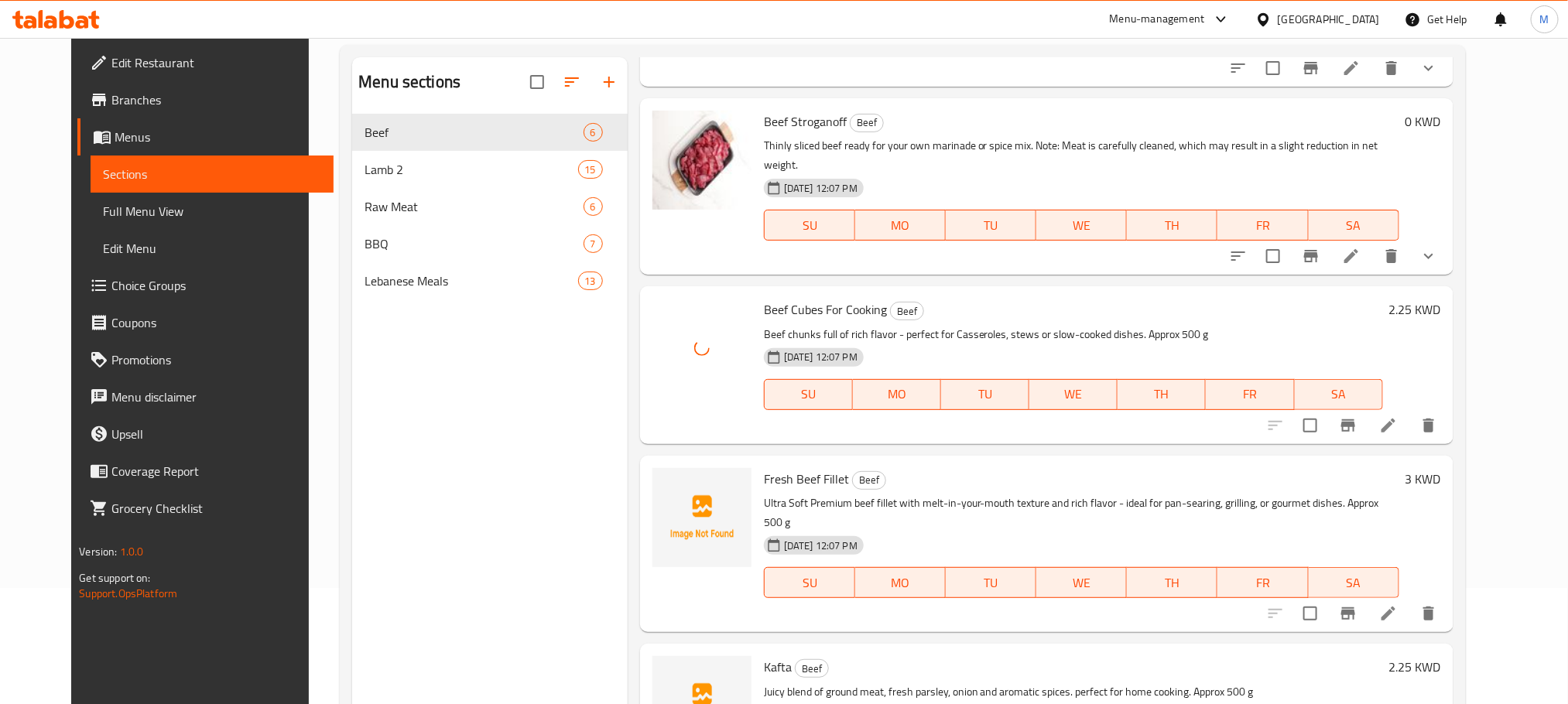
click at [823, 467] on span "Fresh Beef Fillet" at bounding box center [806, 478] width 85 height 23
copy h6 "Fresh Beef Fillet"
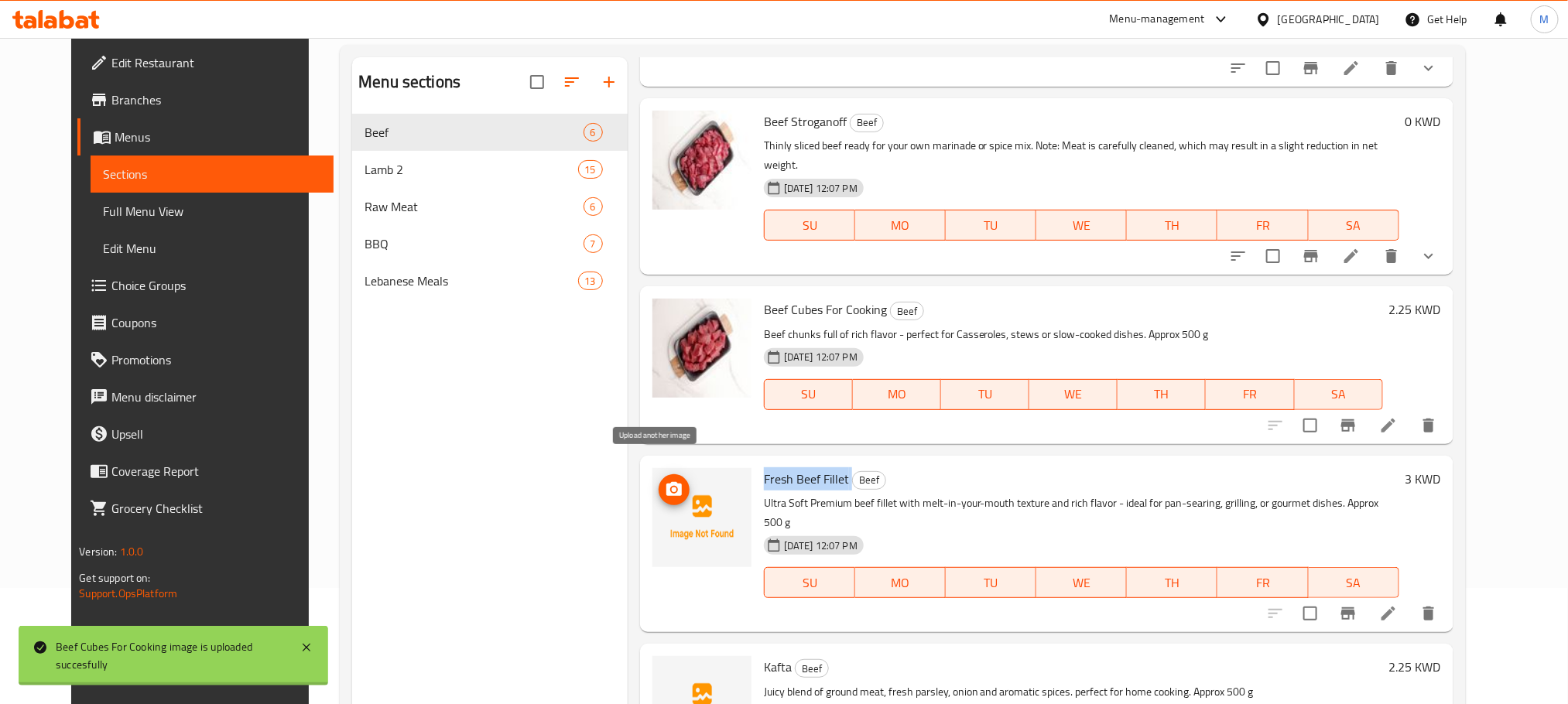
click at [665, 480] on icon "upload picture" at bounding box center [674, 489] width 18 height 18
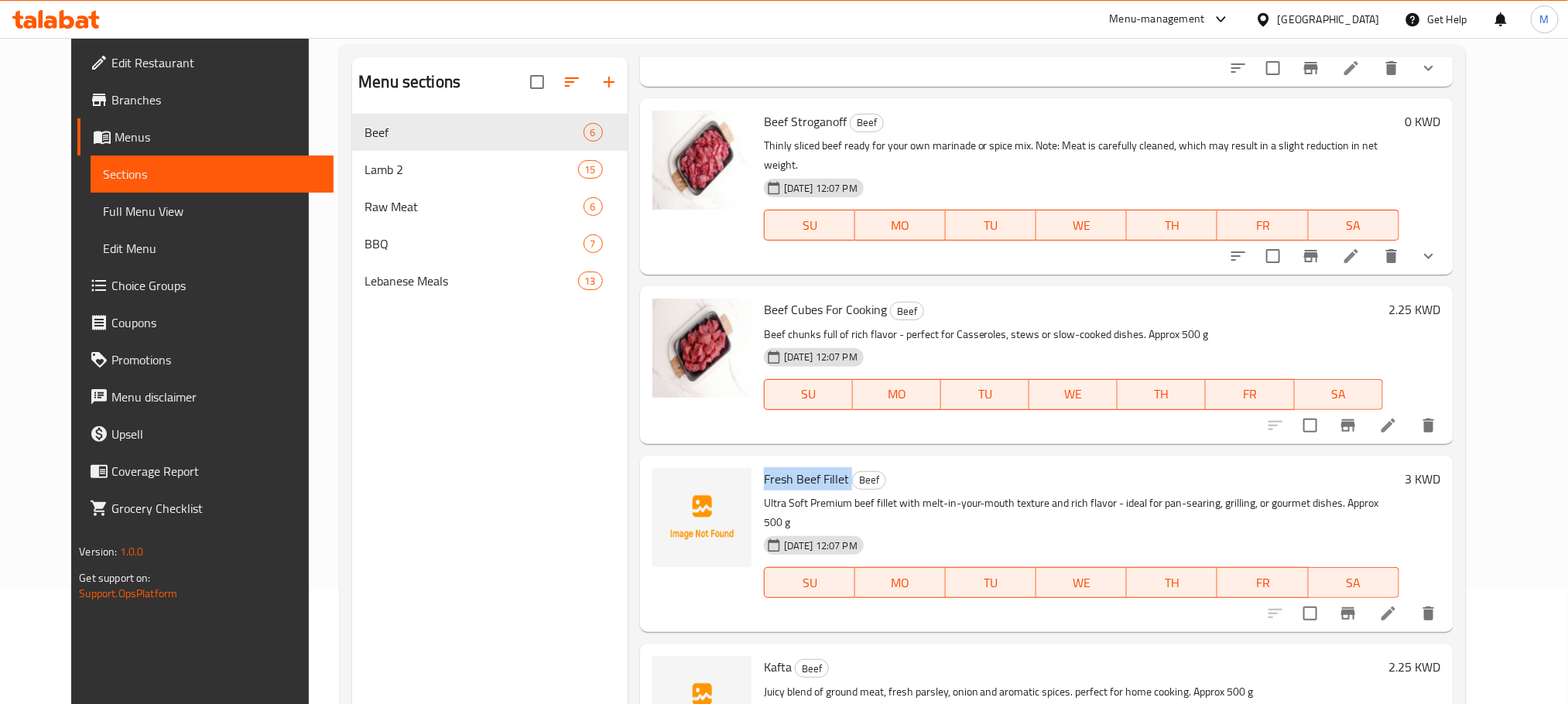
copy h6 "Fresh Beef Fillet"
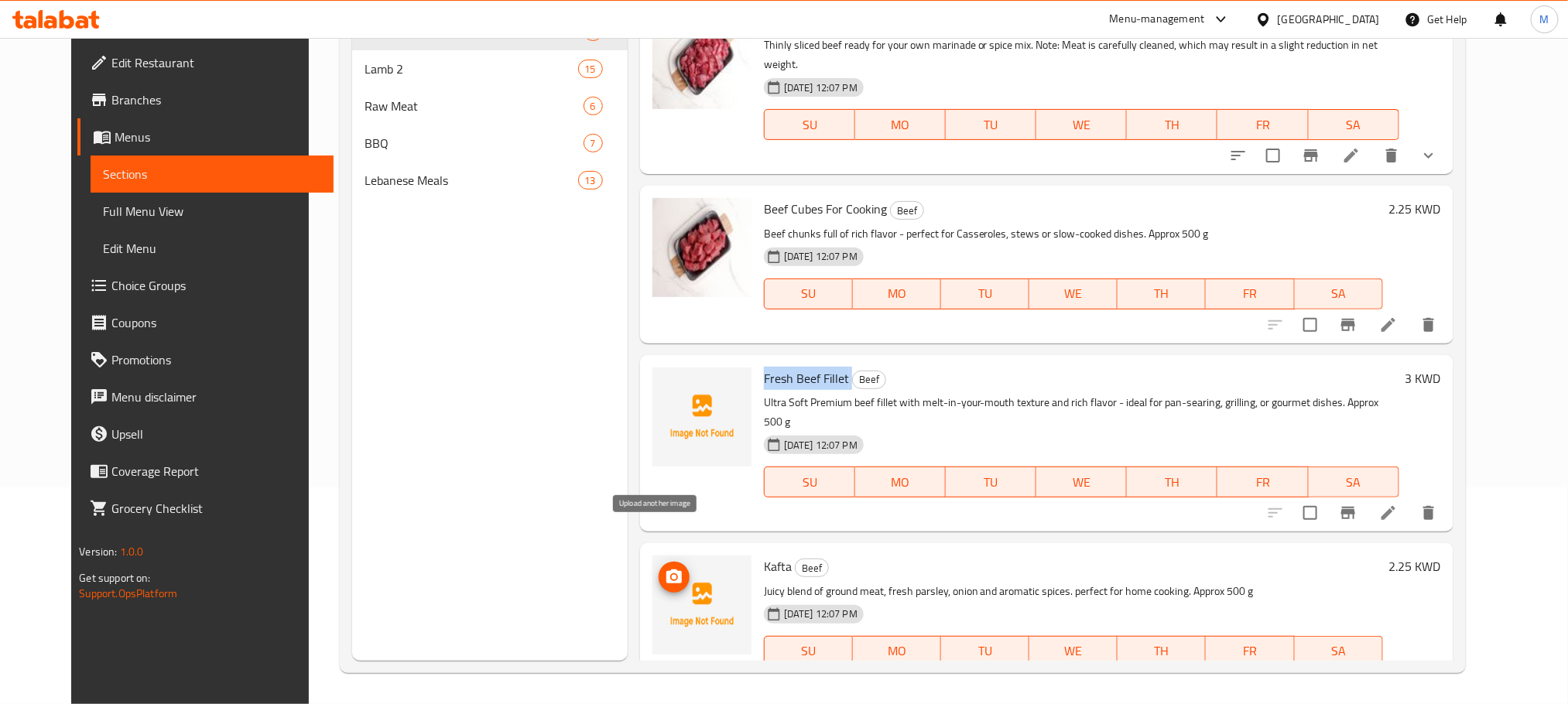
click at [672, 575] on circle "upload picture" at bounding box center [674, 577] width 5 height 5
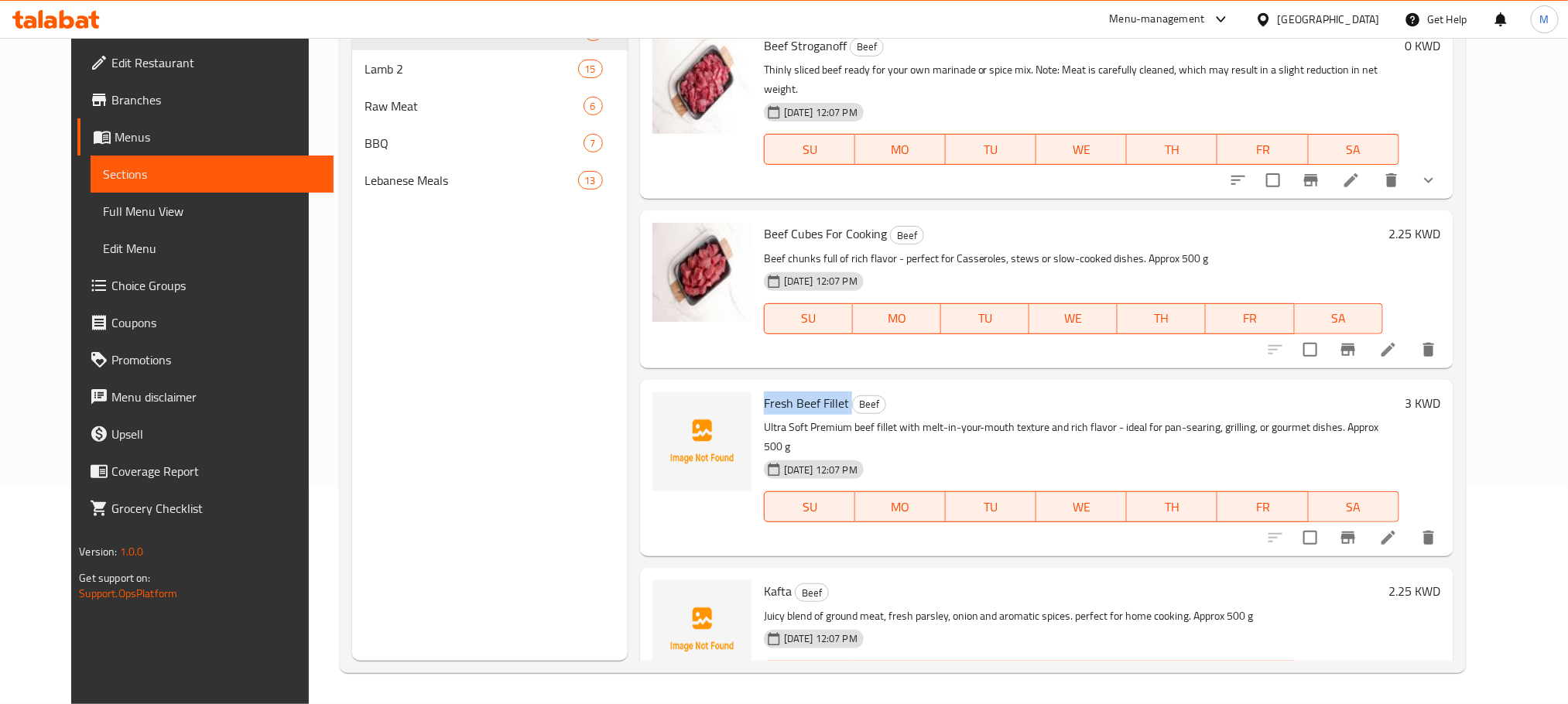
scroll to position [348, 0]
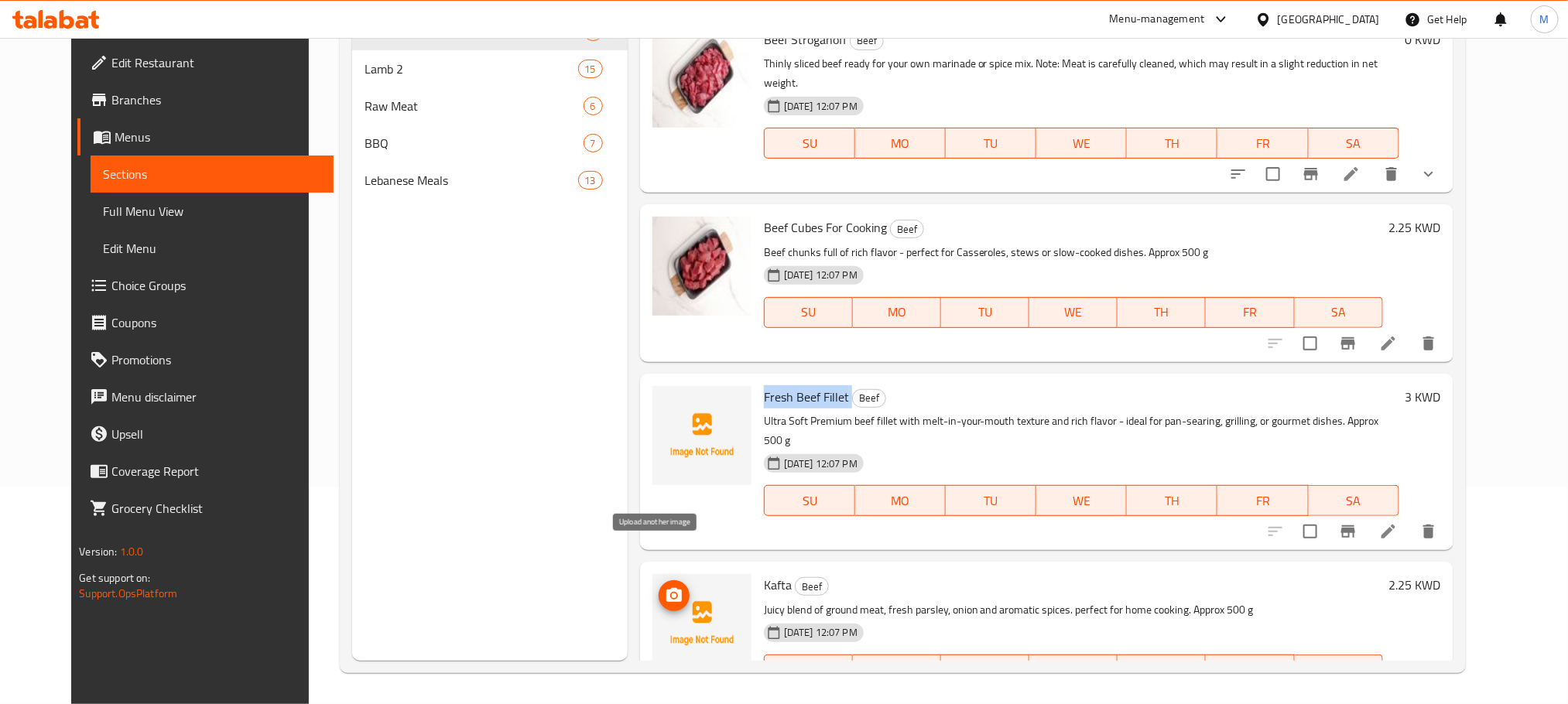
click at [667, 588] on icon "upload picture" at bounding box center [674, 594] width 15 height 14
click at [764, 573] on span "Kafta" at bounding box center [778, 584] width 28 height 23
click at [890, 600] on p "Juicy blend of ground meat, fresh parsley, onion and aromatic spices. perfect f…" at bounding box center [1073, 610] width 619 height 19
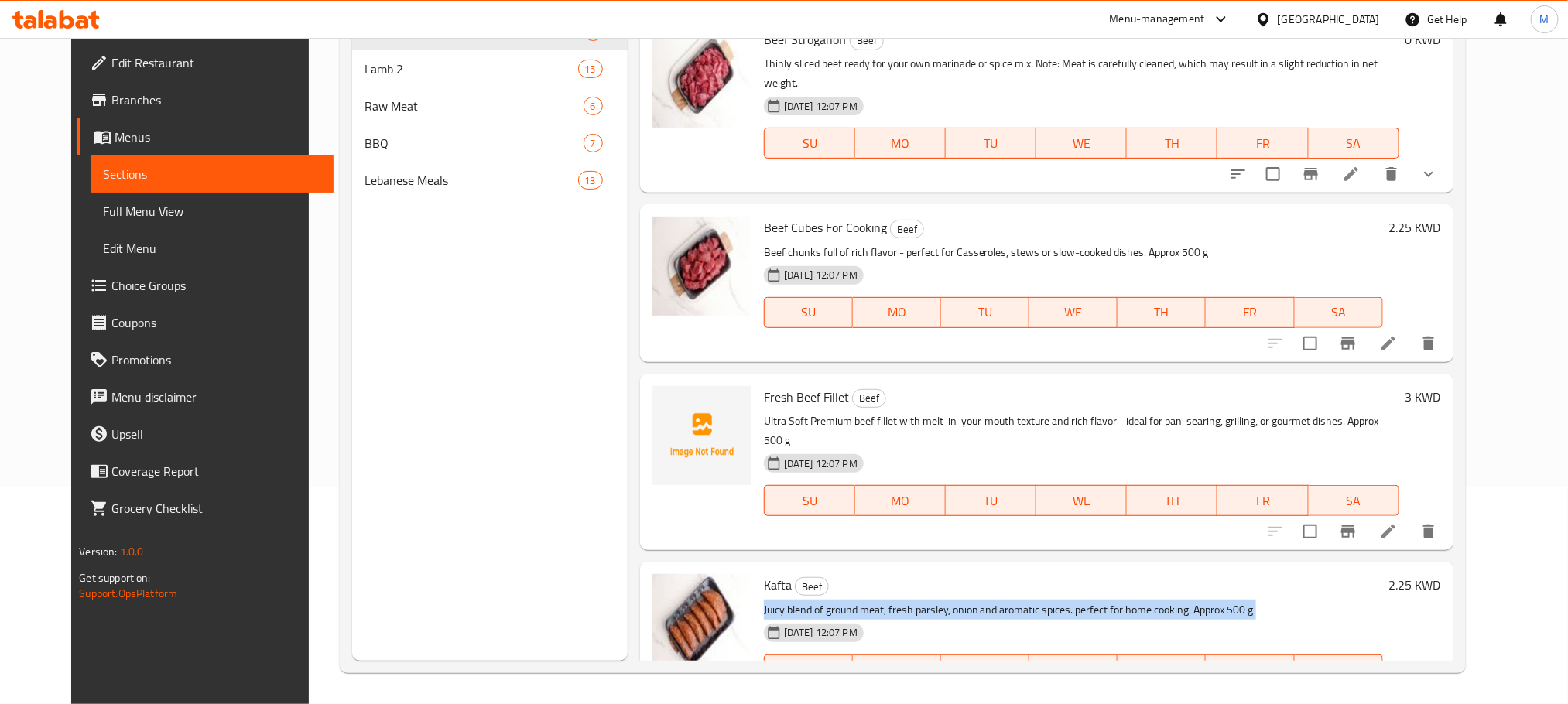
click at [890, 600] on p "Juicy blend of ground meat, fresh parsley, onion and aromatic spices. perfect f…" at bounding box center [1073, 610] width 619 height 19
copy div "Juicy blend of ground meat, fresh parsley, onion and aromatic spices. perfect f…"
click at [721, 586] on icon "delete image" at bounding box center [729, 595] width 18 height 18
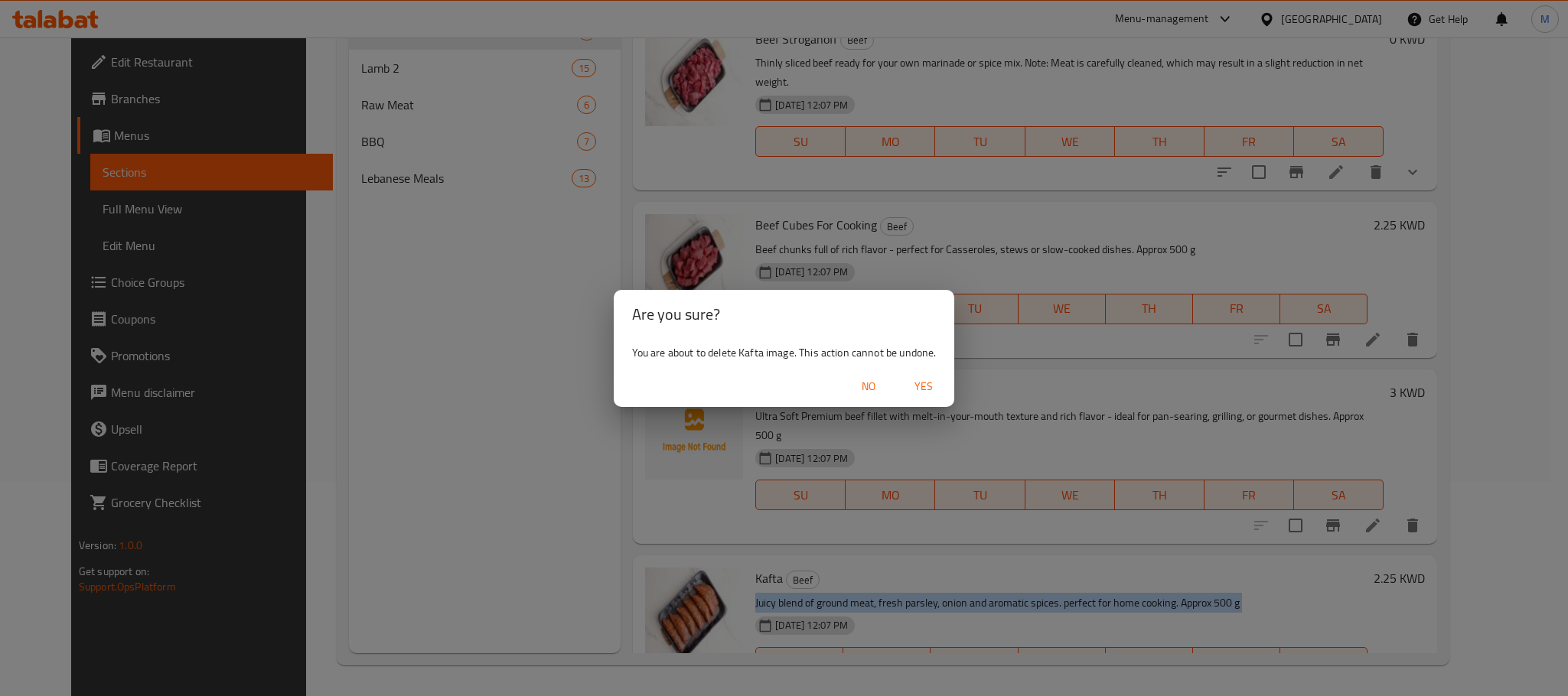
click at [921, 393] on span "Yes" at bounding box center [923, 386] width 37 height 19
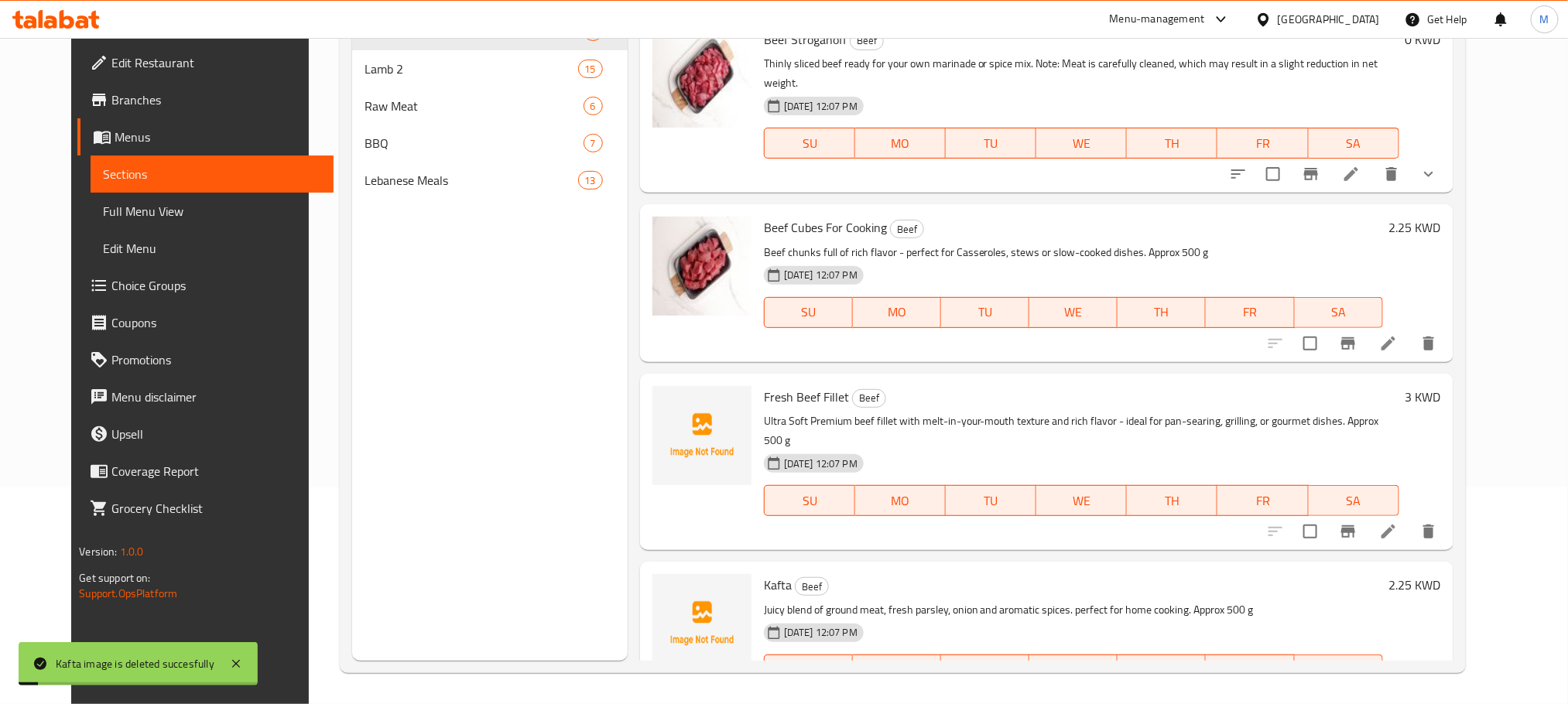
click at [765, 573] on span "Kafta" at bounding box center [778, 584] width 28 height 23
copy h6 "Kafta"
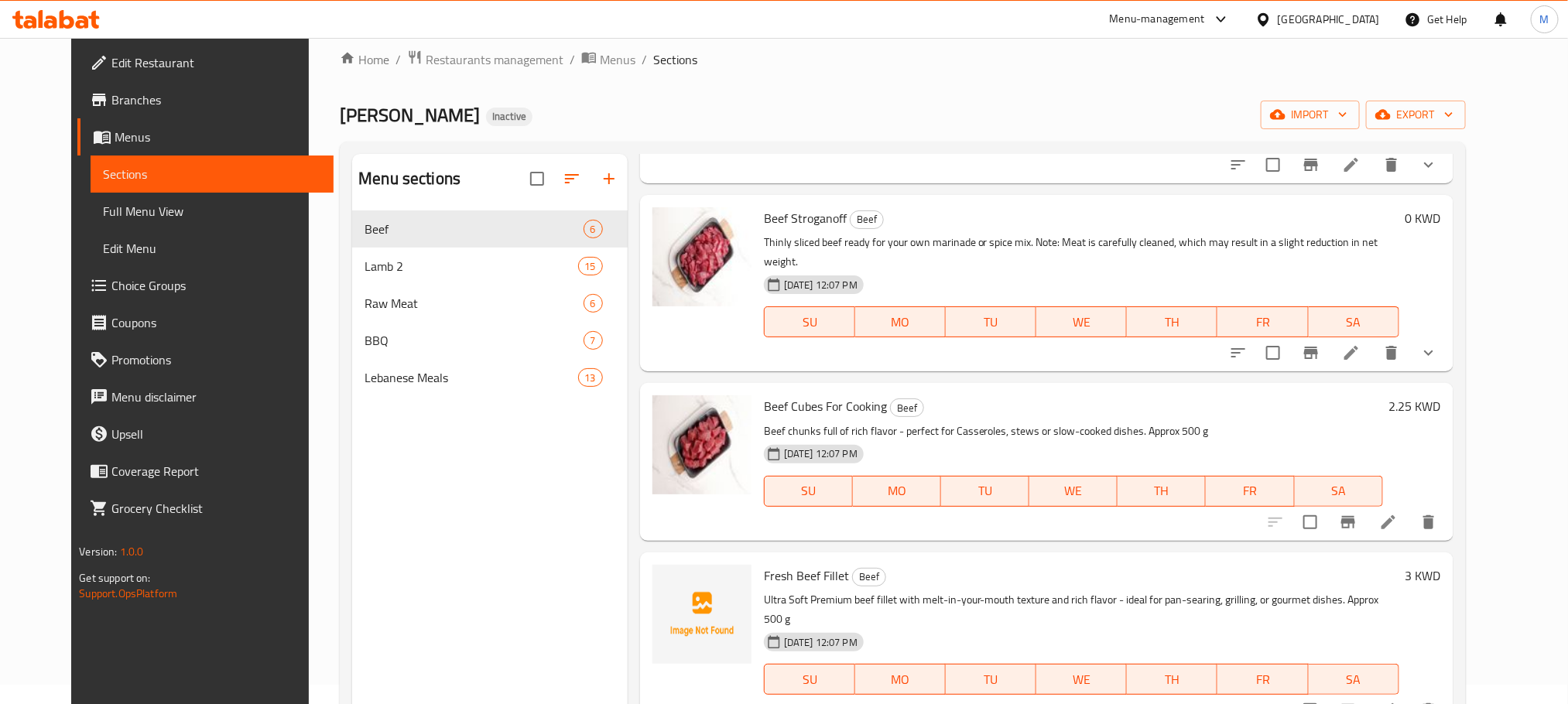
scroll to position [0, 0]
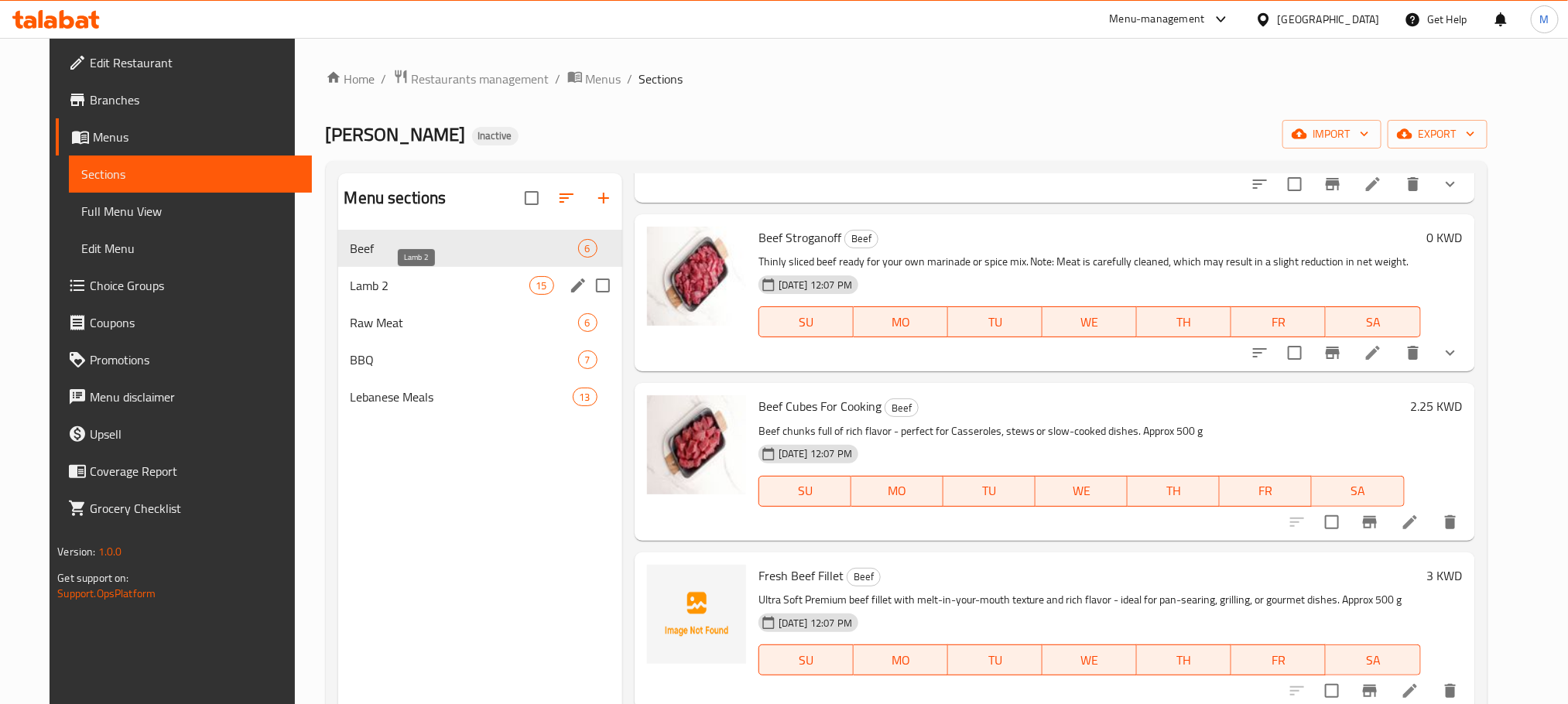
click at [404, 283] on span "Lamb 2" at bounding box center [440, 285] width 179 height 18
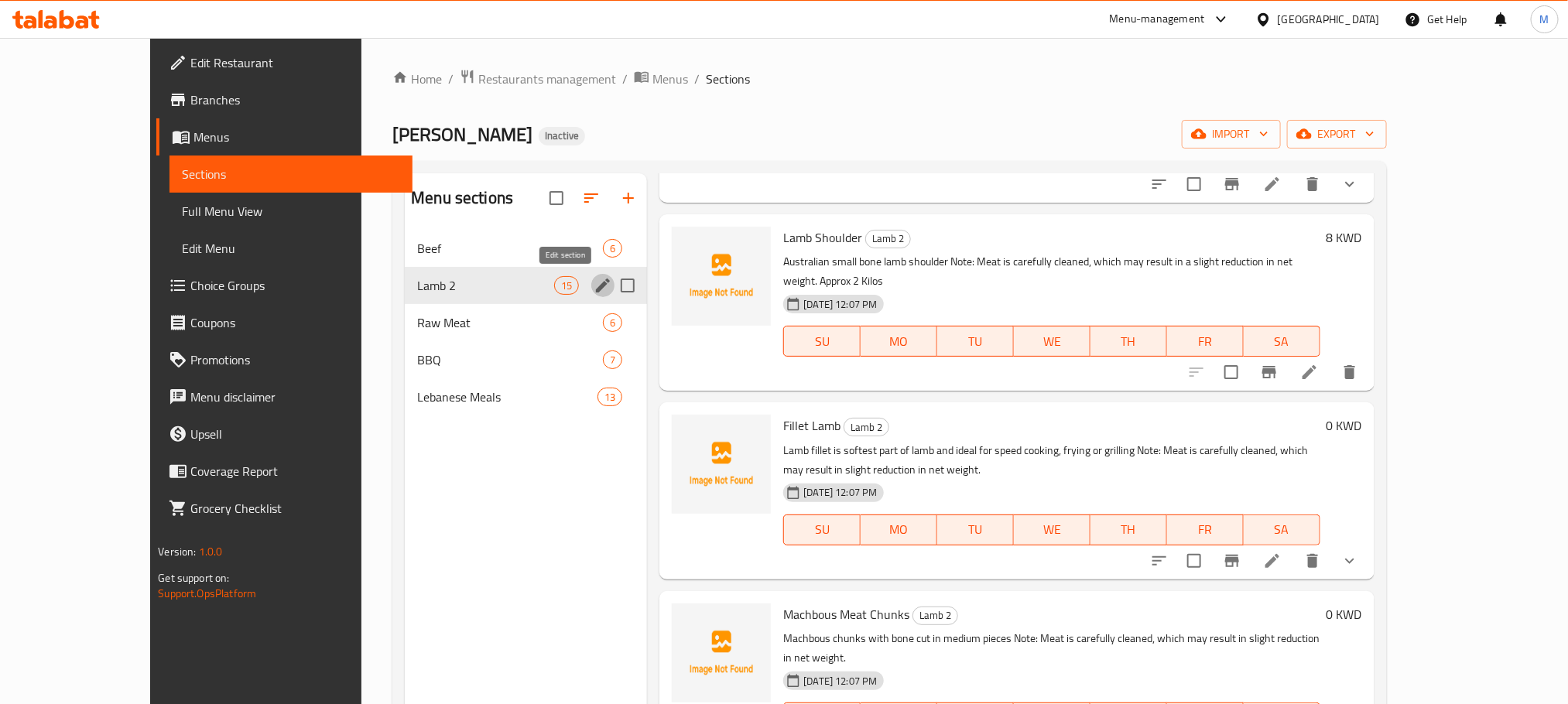
click at [596, 287] on icon "edit" at bounding box center [602, 285] width 14 height 14
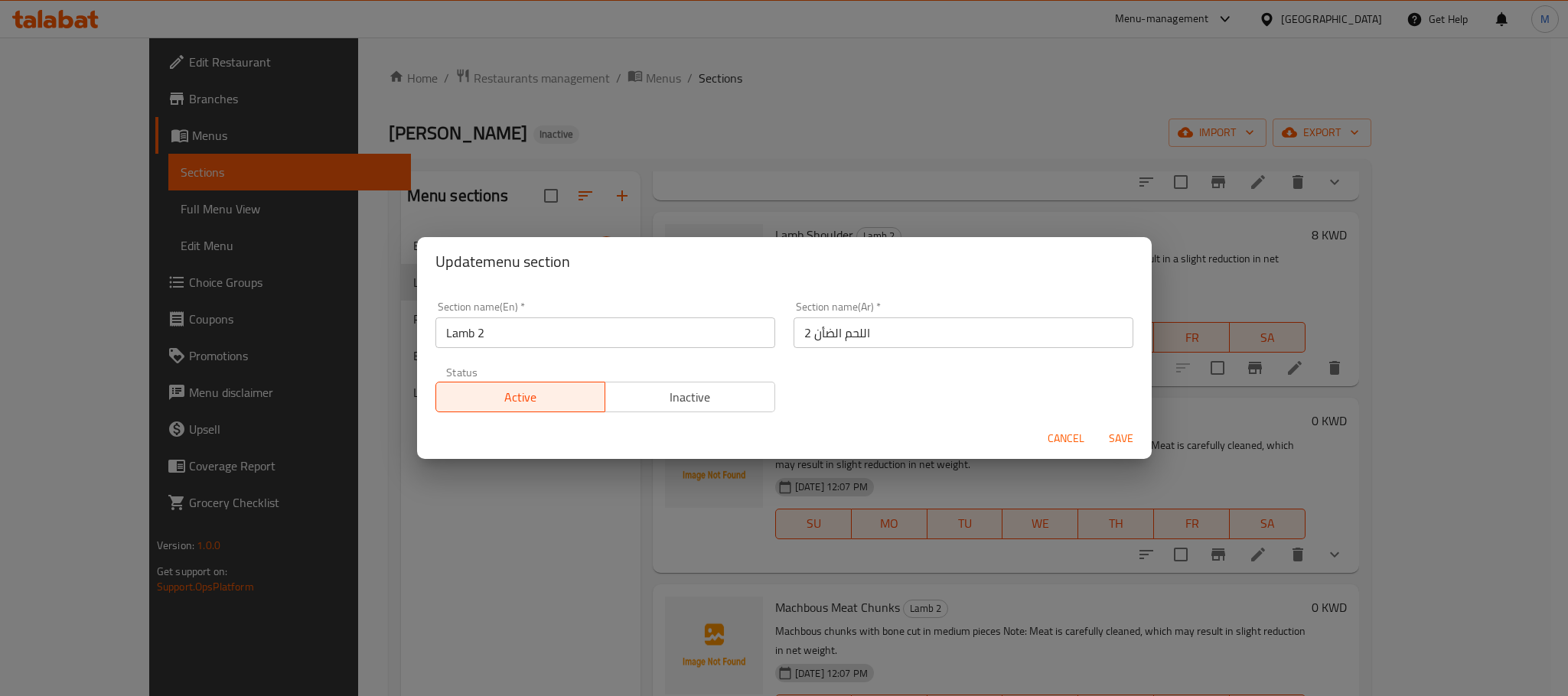
click at [489, 335] on input "Lamb 2" at bounding box center [605, 333] width 340 height 31
type input "Lamb"
drag, startPoint x: 742, startPoint y: 330, endPoint x: 746, endPoint y: 337, distance: 8.1
click at [742, 333] on div "Section name(En)   * Lamb Section name(En) * Section name(Ar)   * اللحم الضأن 2…" at bounding box center [784, 356] width 716 height 129
type input "اللحم الضأن"
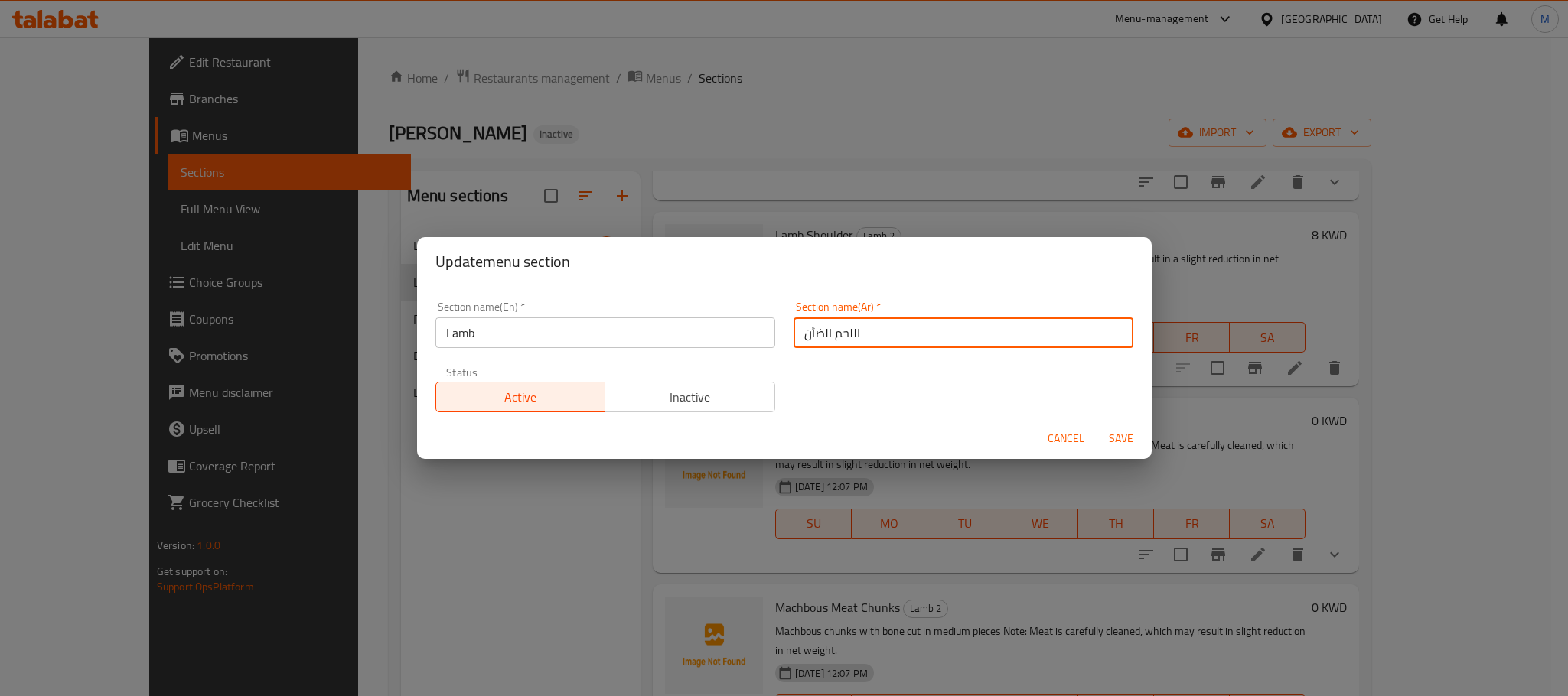
click at [1126, 444] on span "Save" at bounding box center [1121, 439] width 37 height 19
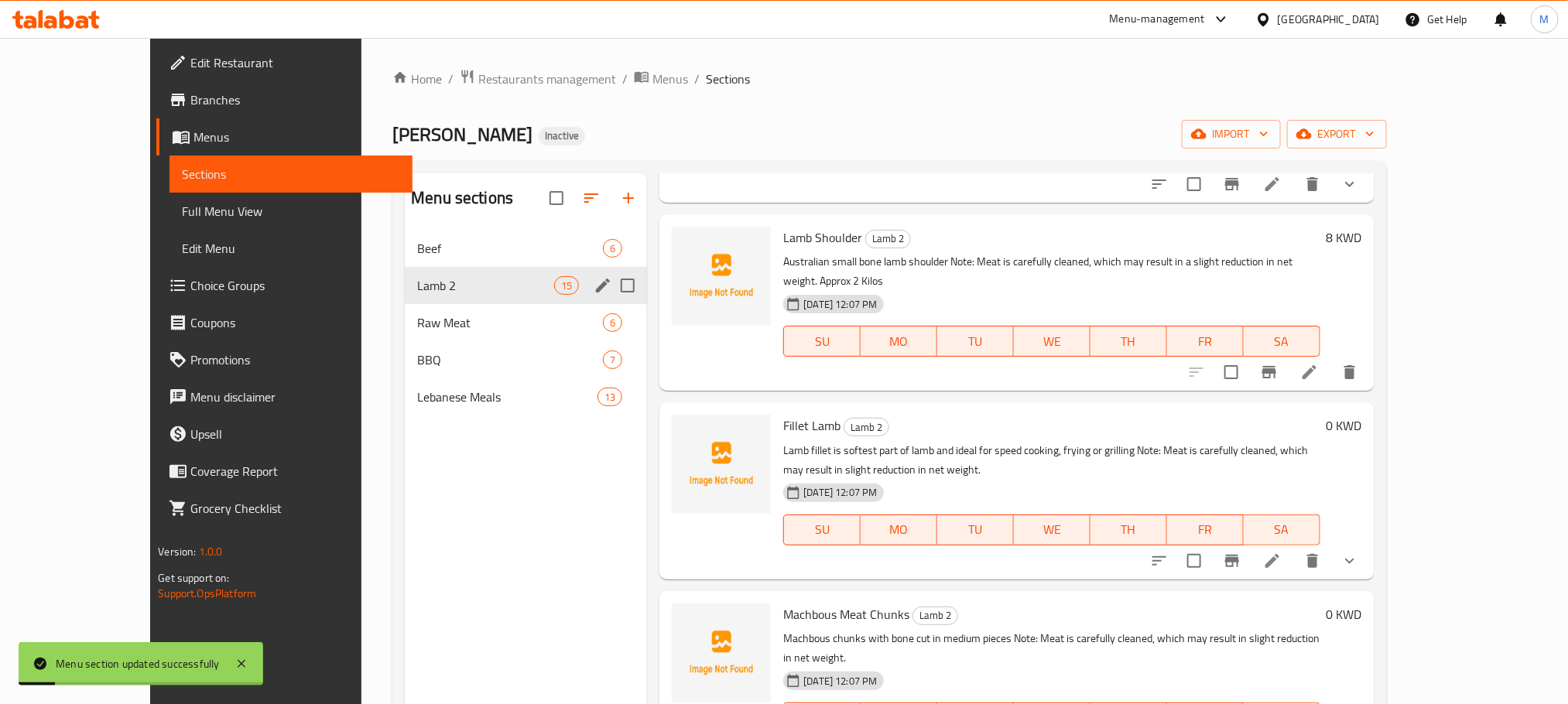
click at [437, 458] on div "Menu sections Beef 6 Lamb 2 15 Raw Meat 6 BBQ 7 Lebanese Meals 13" at bounding box center [526, 525] width 243 height 704
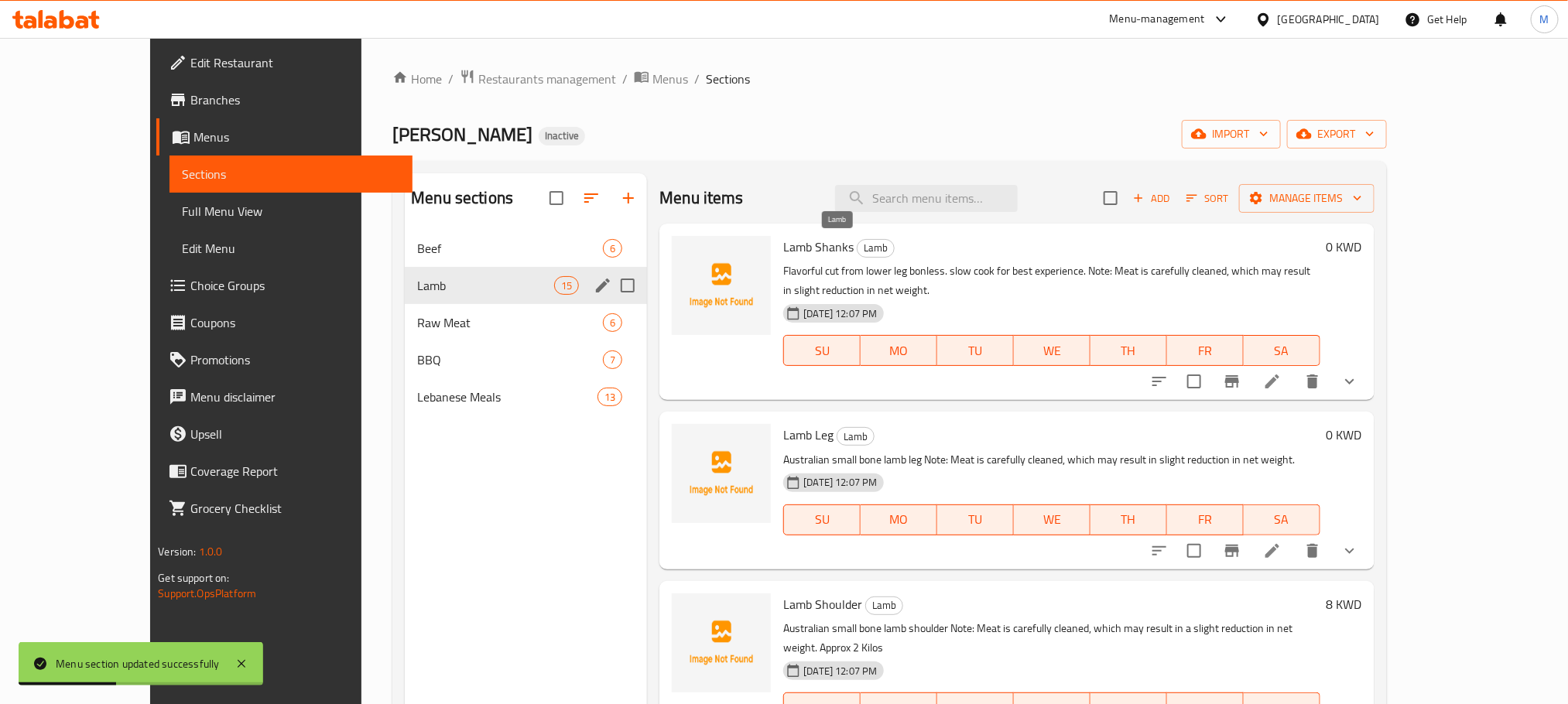
click at [801, 246] on span "Lamb Shanks" at bounding box center [819, 246] width 71 height 23
copy h6 "Lamb Shanks"
click at [684, 255] on icon "upload picture" at bounding box center [693, 257] width 18 height 18
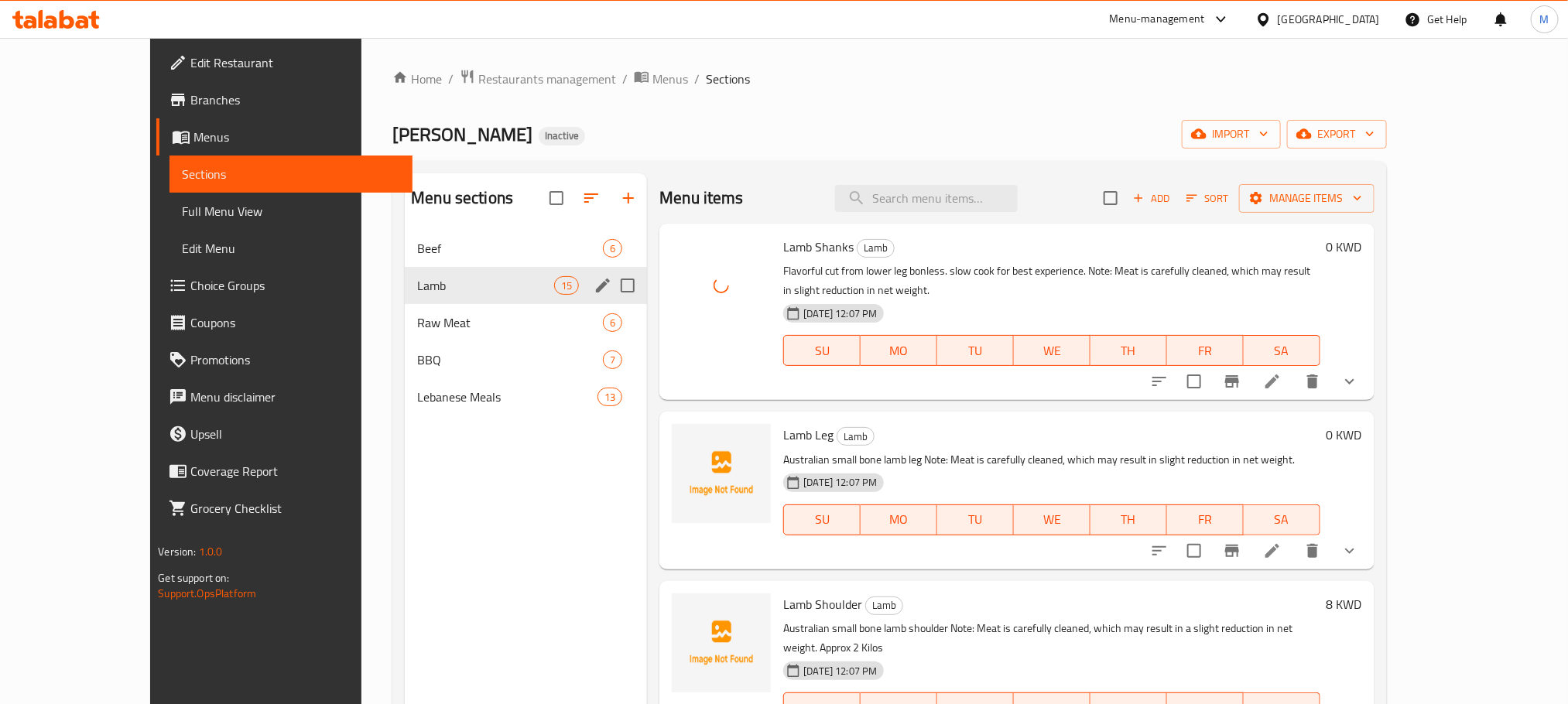
click at [783, 423] on span "Lamb Leg" at bounding box center [808, 434] width 51 height 23
copy h6 "Lamb Leg"
click at [692, 443] on circle "upload picture" at bounding box center [694, 446] width 5 height 5
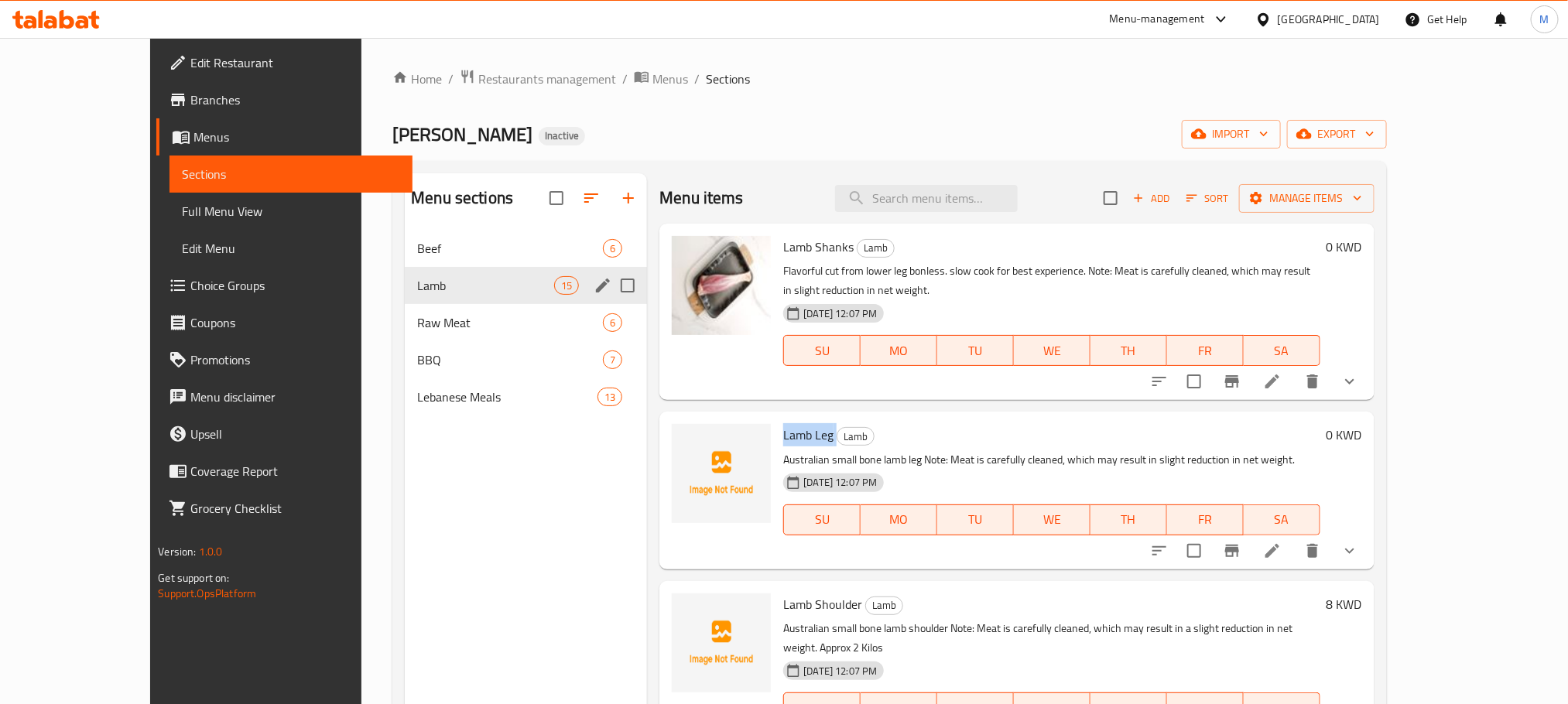
copy h6 "Lamb Leg"
drag, startPoint x: 753, startPoint y: 8, endPoint x: 753, endPoint y: 17, distance: 9.0
click at [753, 8] on div "Menu-management [GEOGRAPHIC_DATA] Get Help M" at bounding box center [784, 19] width 1568 height 37
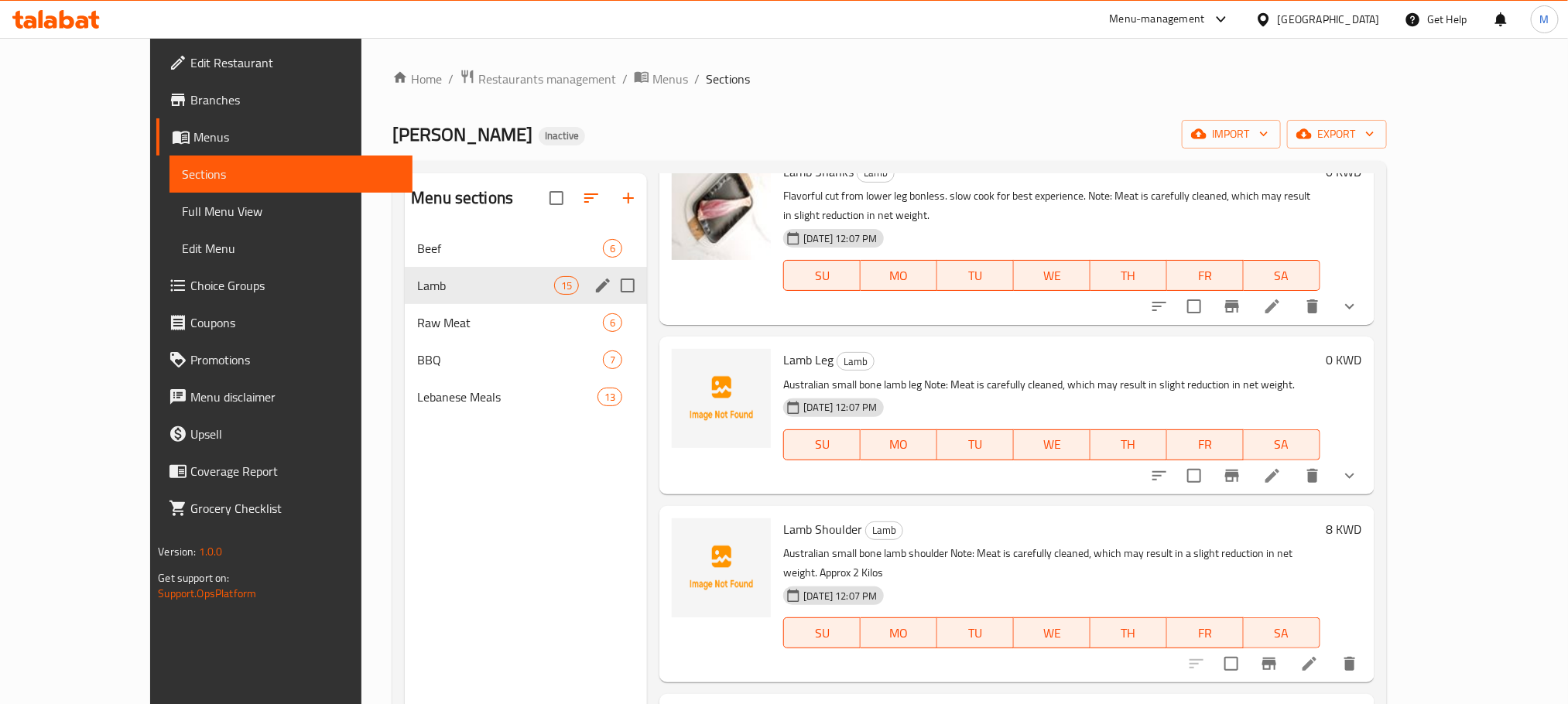
scroll to position [116, 0]
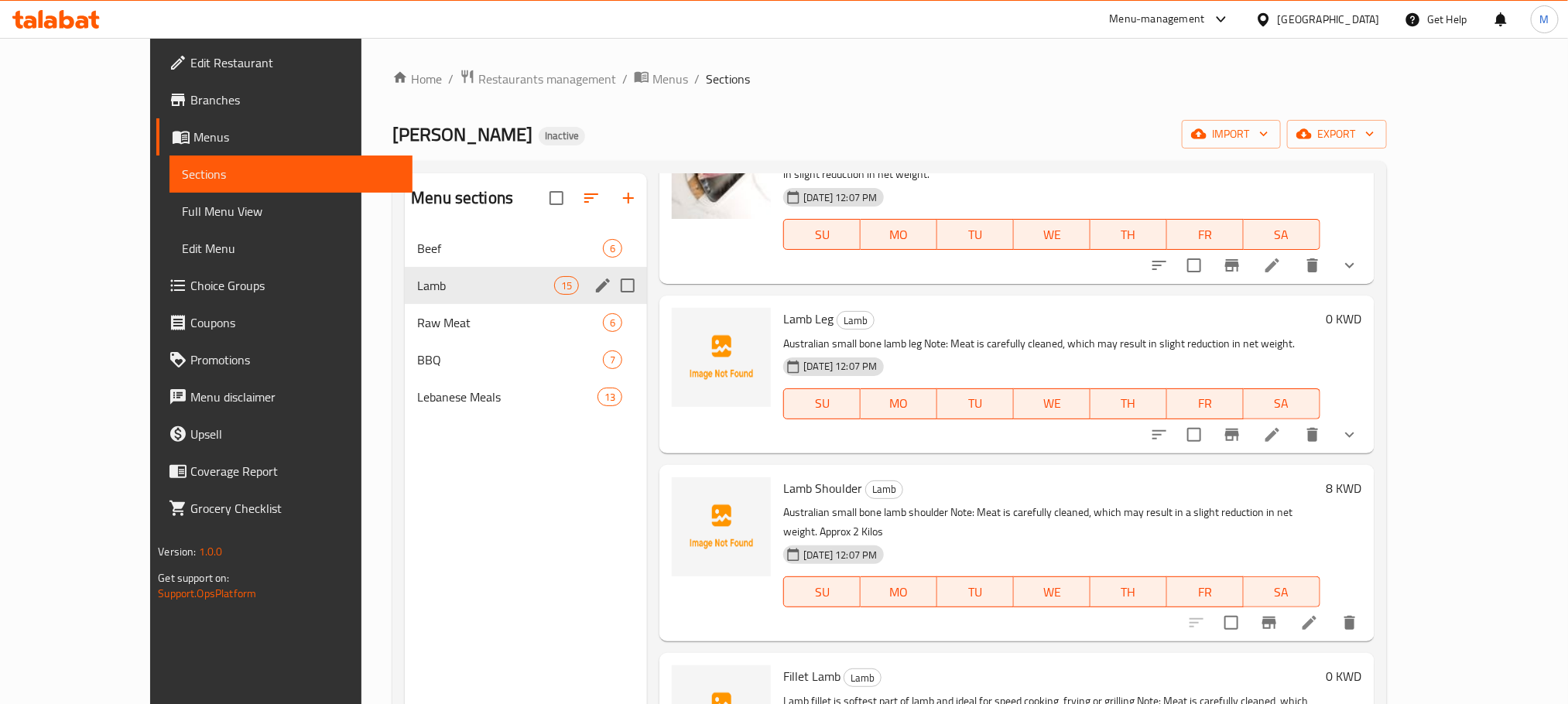
click at [783, 477] on span "Lamb Shoulder" at bounding box center [823, 488] width 79 height 23
click at [686, 491] on icon "upload picture" at bounding box center [693, 498] width 15 height 14
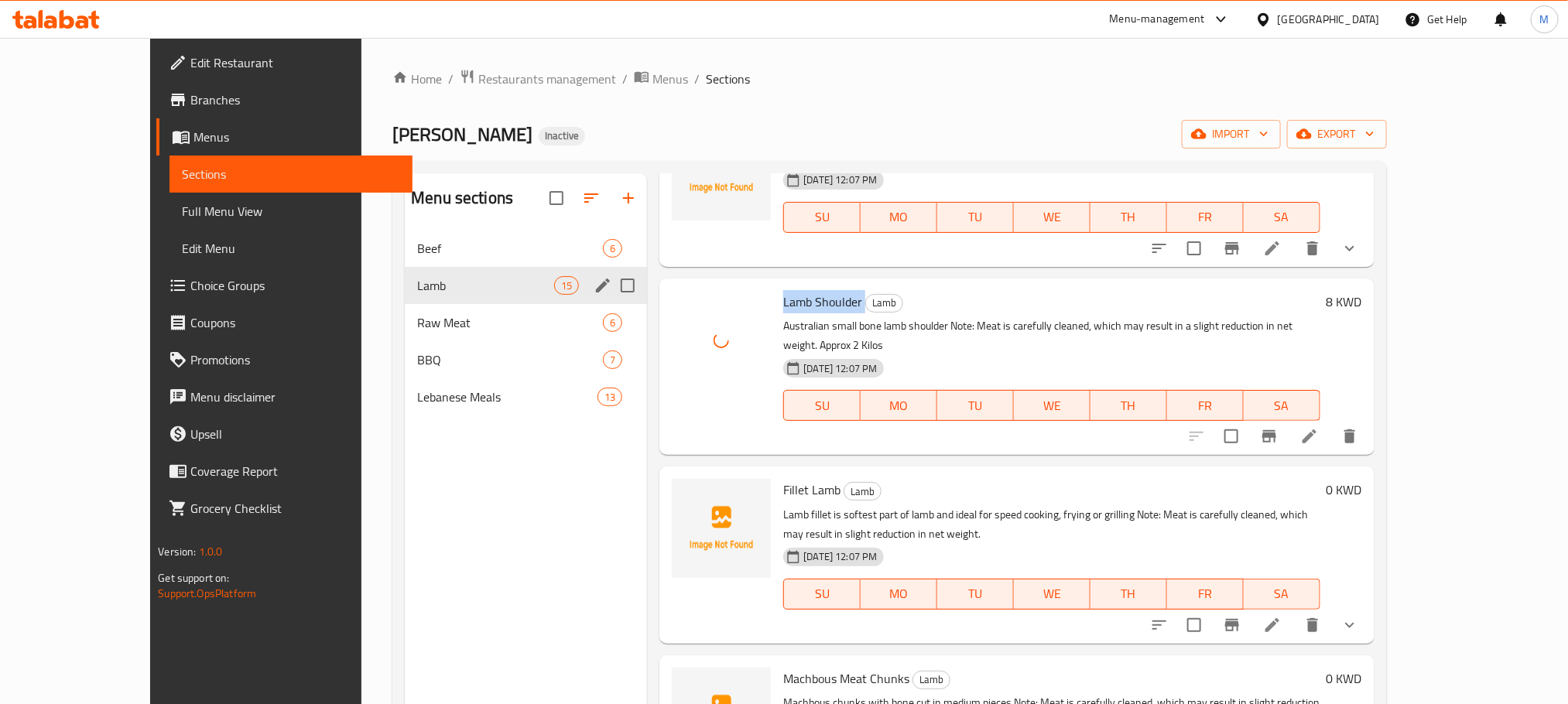
scroll to position [348, 0]
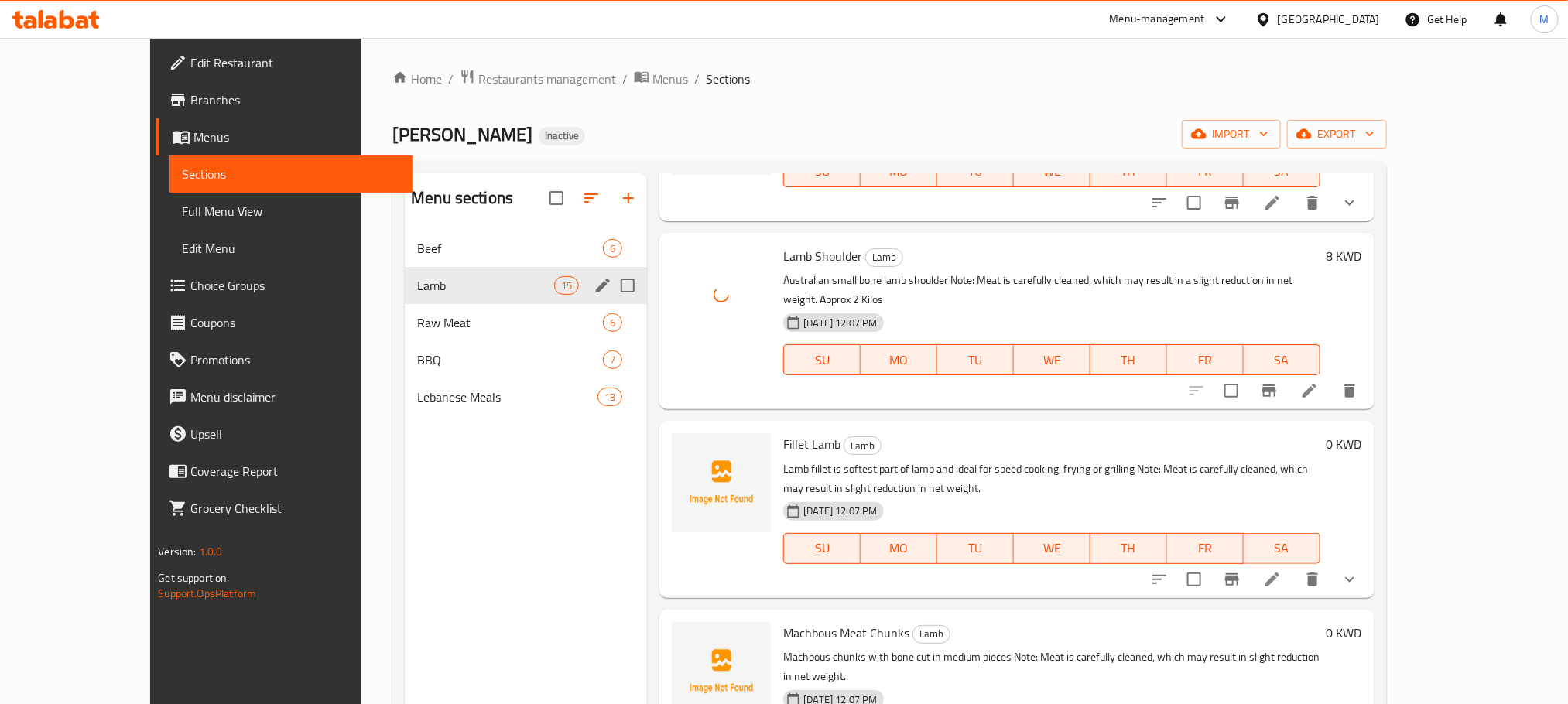
click at [783, 433] on span "Fillet Lamb" at bounding box center [811, 444] width 57 height 23
click at [684, 446] on icon "upload picture" at bounding box center [693, 454] width 18 height 18
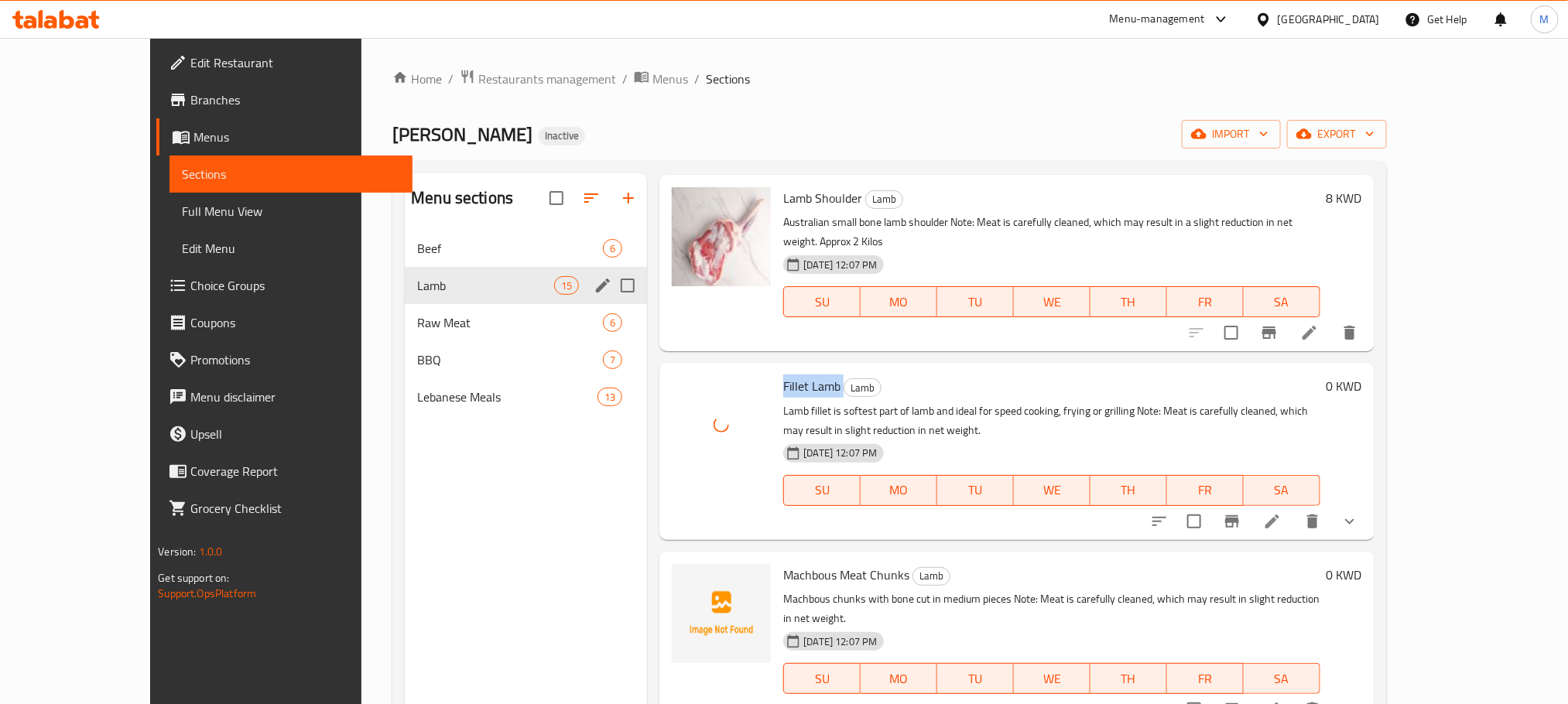
scroll to position [464, 0]
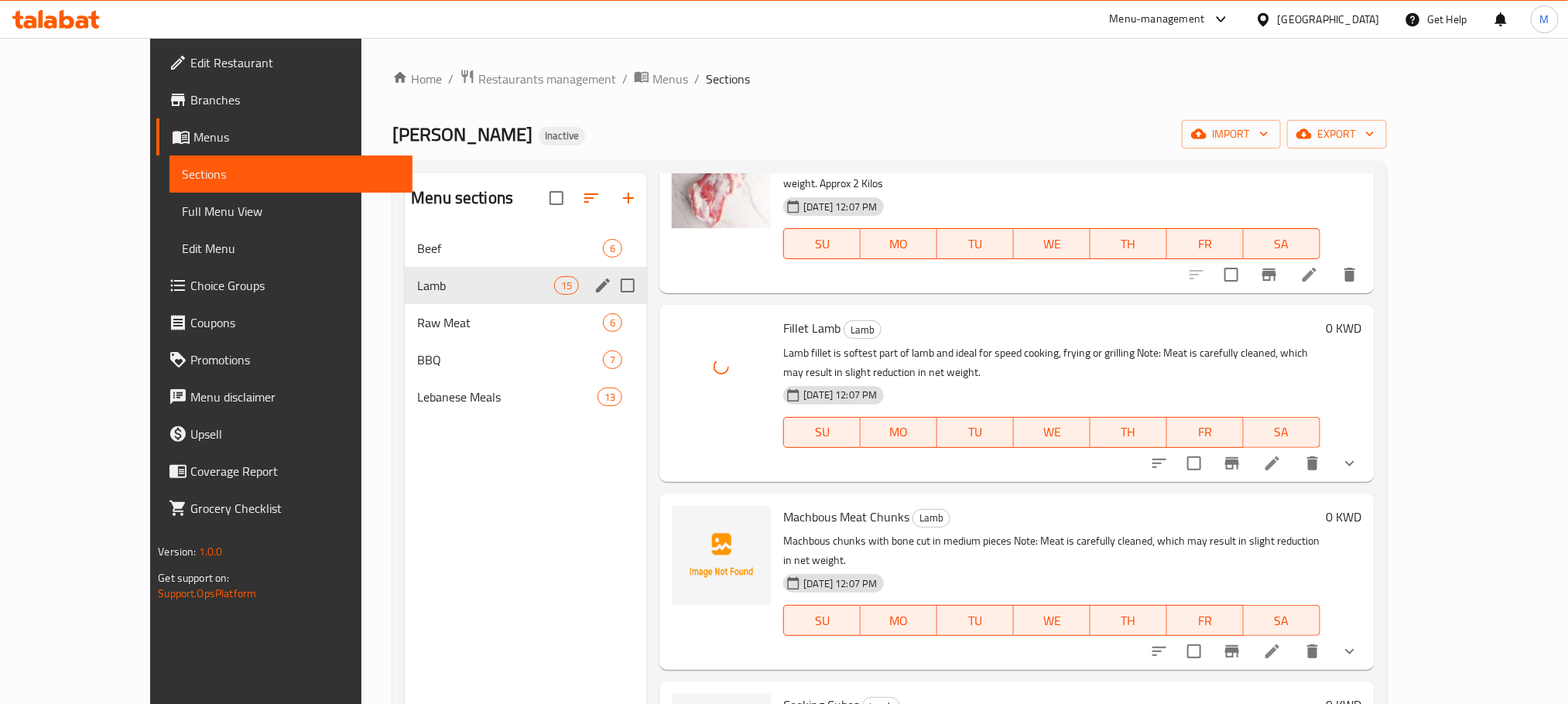
click at [843, 505] on span "Machbous Meat Chunks" at bounding box center [846, 516] width 126 height 23
click at [686, 520] on icon "upload picture" at bounding box center [693, 527] width 15 height 14
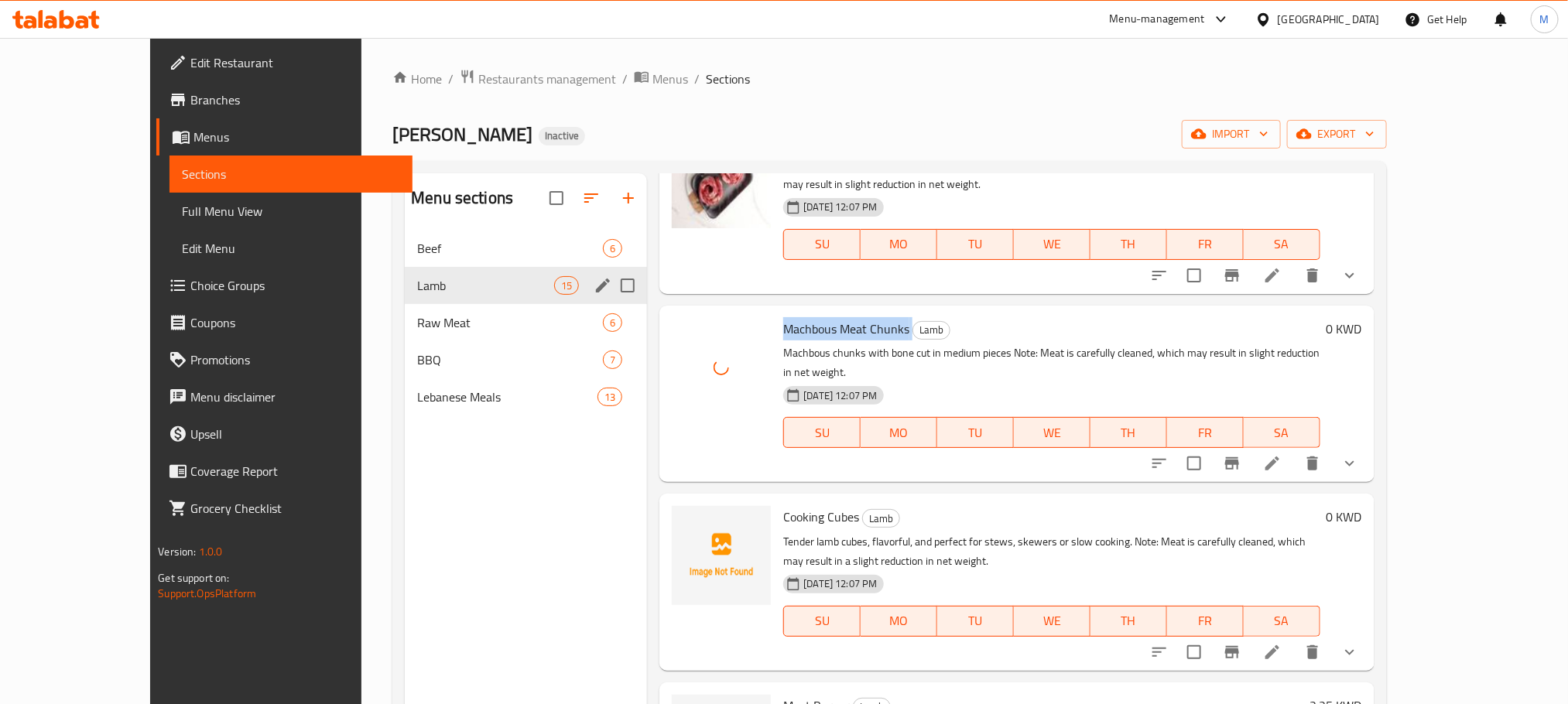
scroll to position [696, 0]
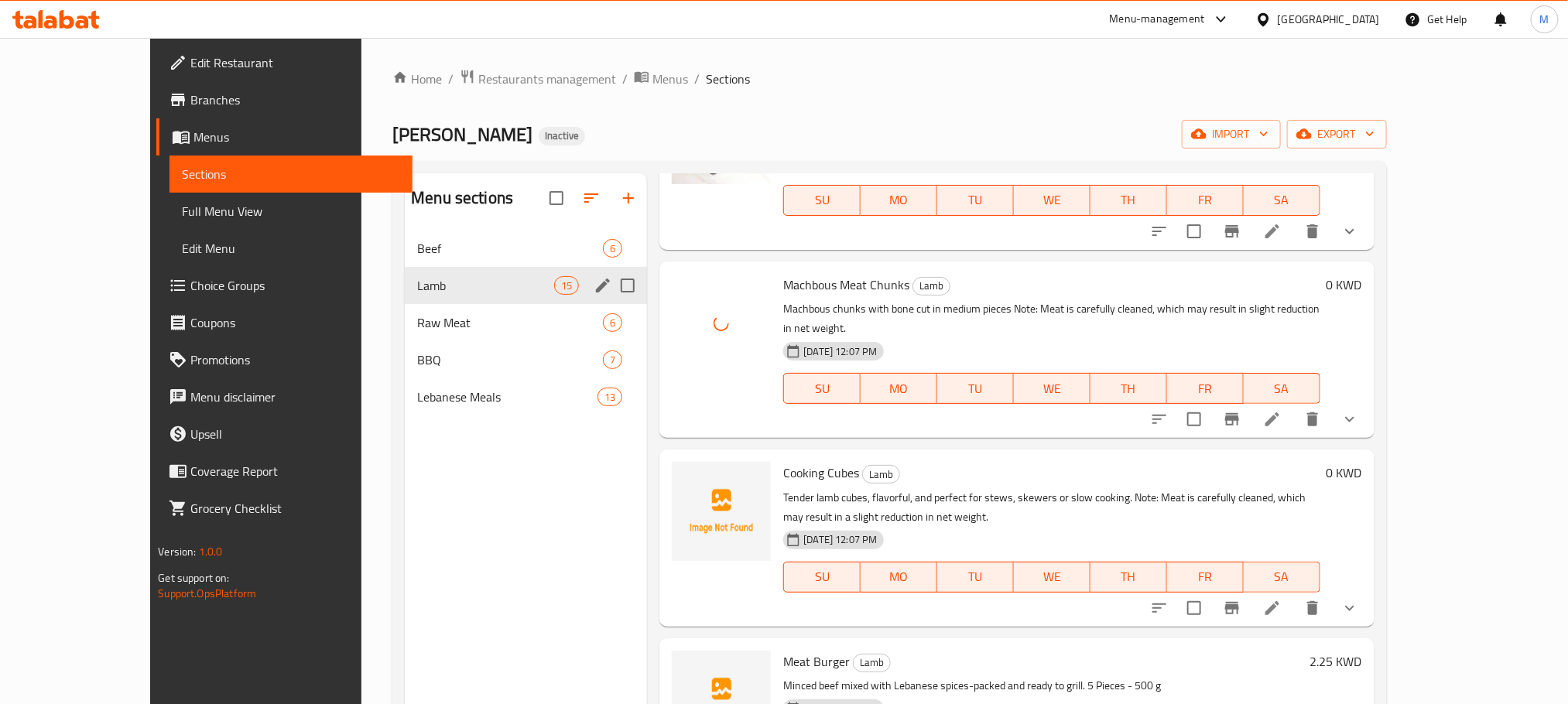
click at [799, 461] on span "Cooking Cubes" at bounding box center [821, 472] width 76 height 23
click at [686, 476] on icon "upload picture" at bounding box center [693, 482] width 15 height 14
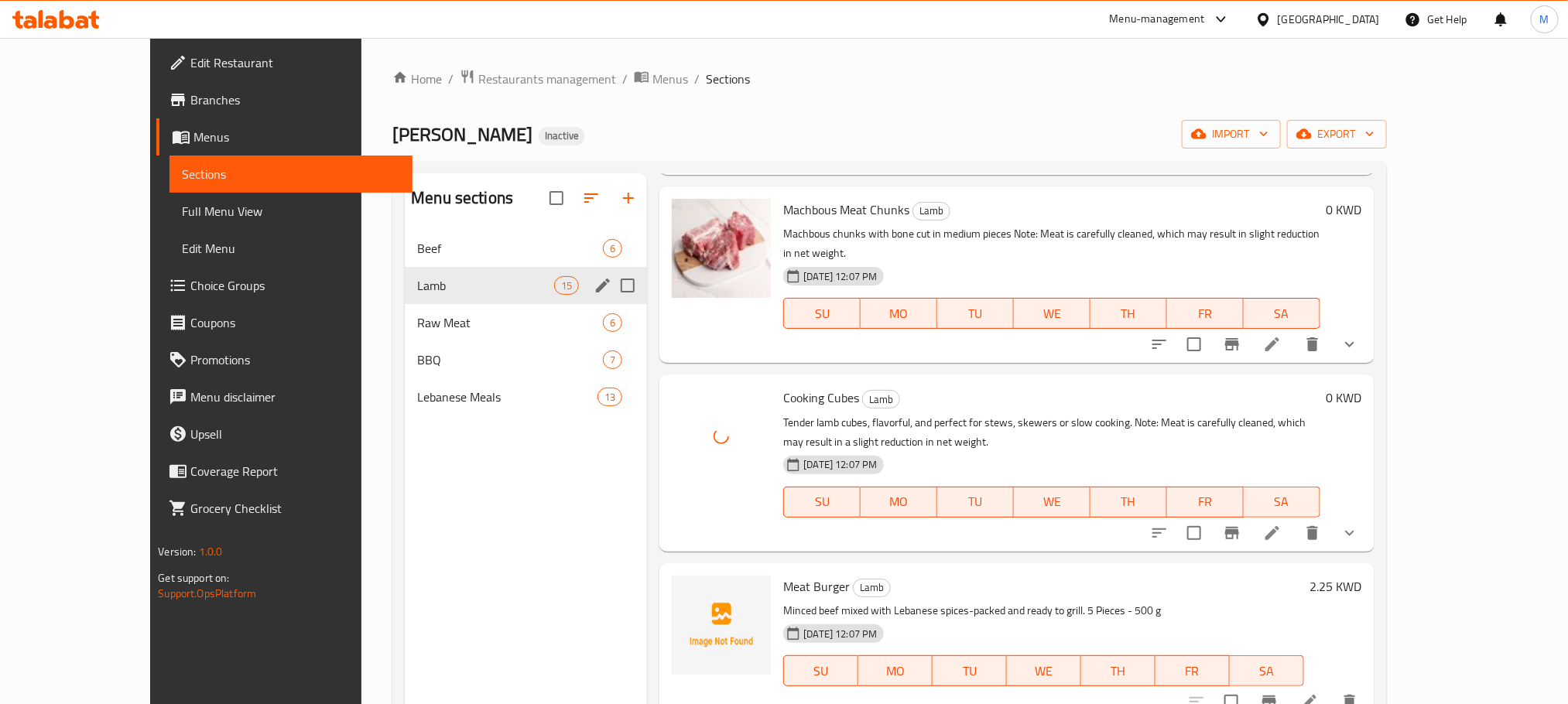
scroll to position [928, 0]
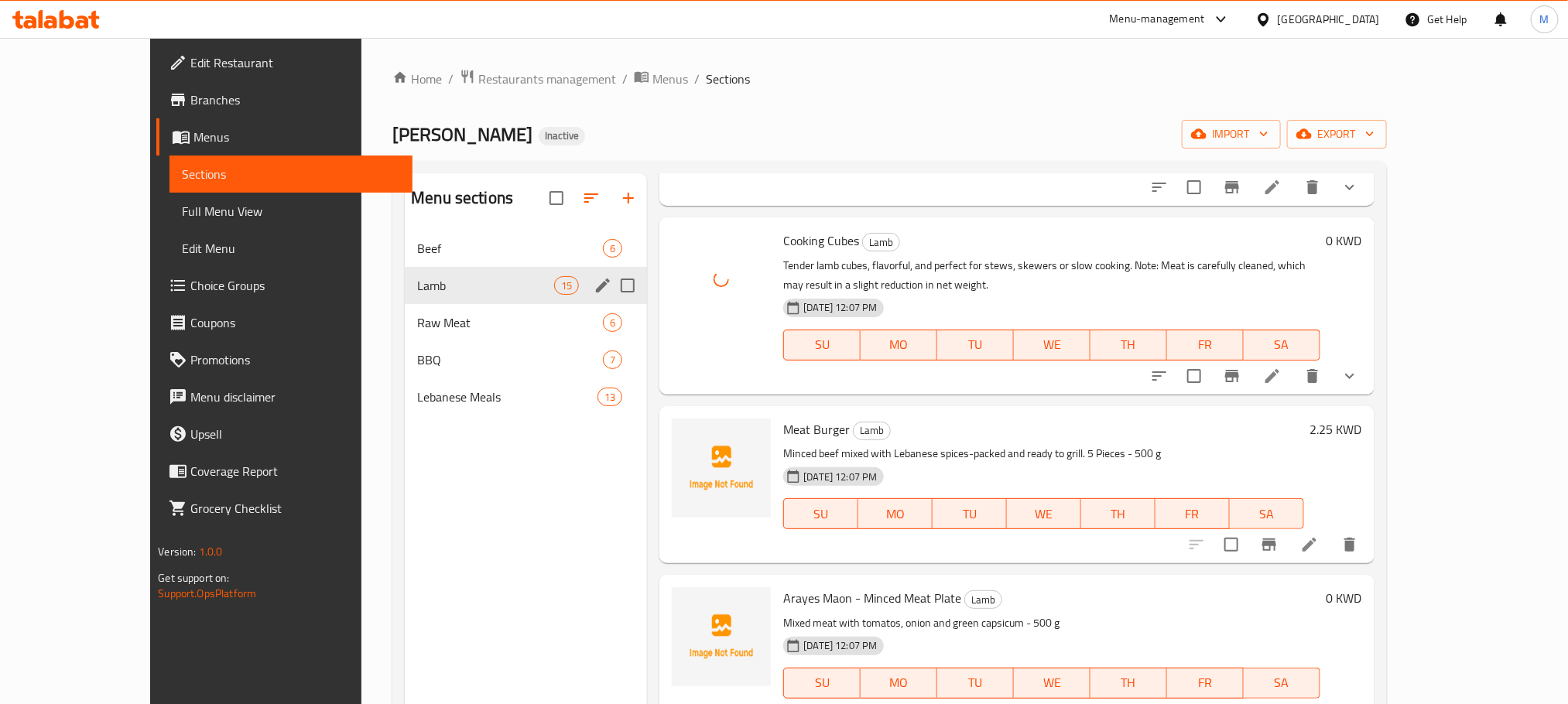
click at [783, 417] on span "Meat Burger" at bounding box center [816, 429] width 67 height 23
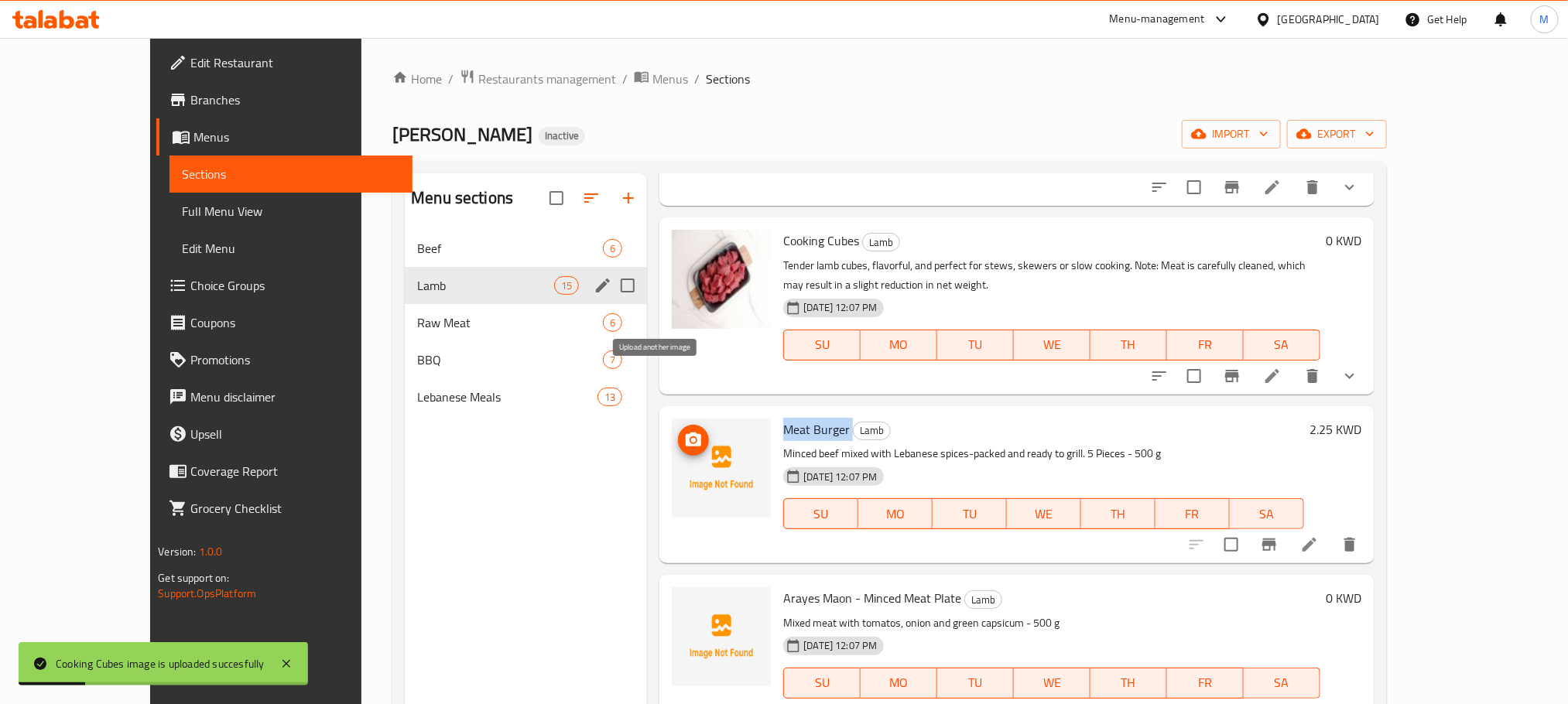
click at [692, 437] on circle "upload picture" at bounding box center [694, 439] width 5 height 5
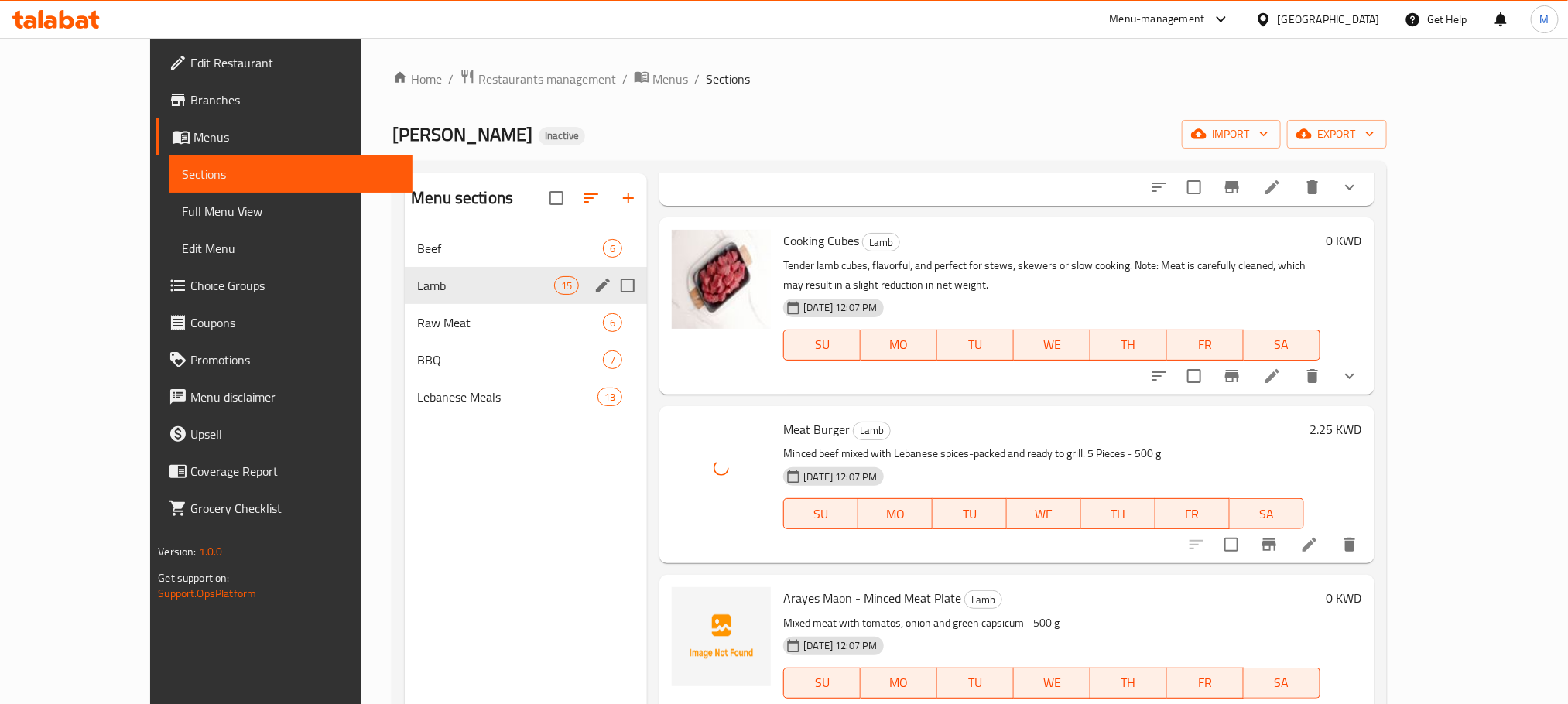
click at [811, 586] on span "Arayes Maon - Minced Meat Plate" at bounding box center [872, 597] width 178 height 23
click at [783, 586] on span "Arayes Maon - Minced Meat Plate" at bounding box center [872, 597] width 178 height 23
click at [684, 600] on icon "upload picture" at bounding box center [693, 608] width 18 height 18
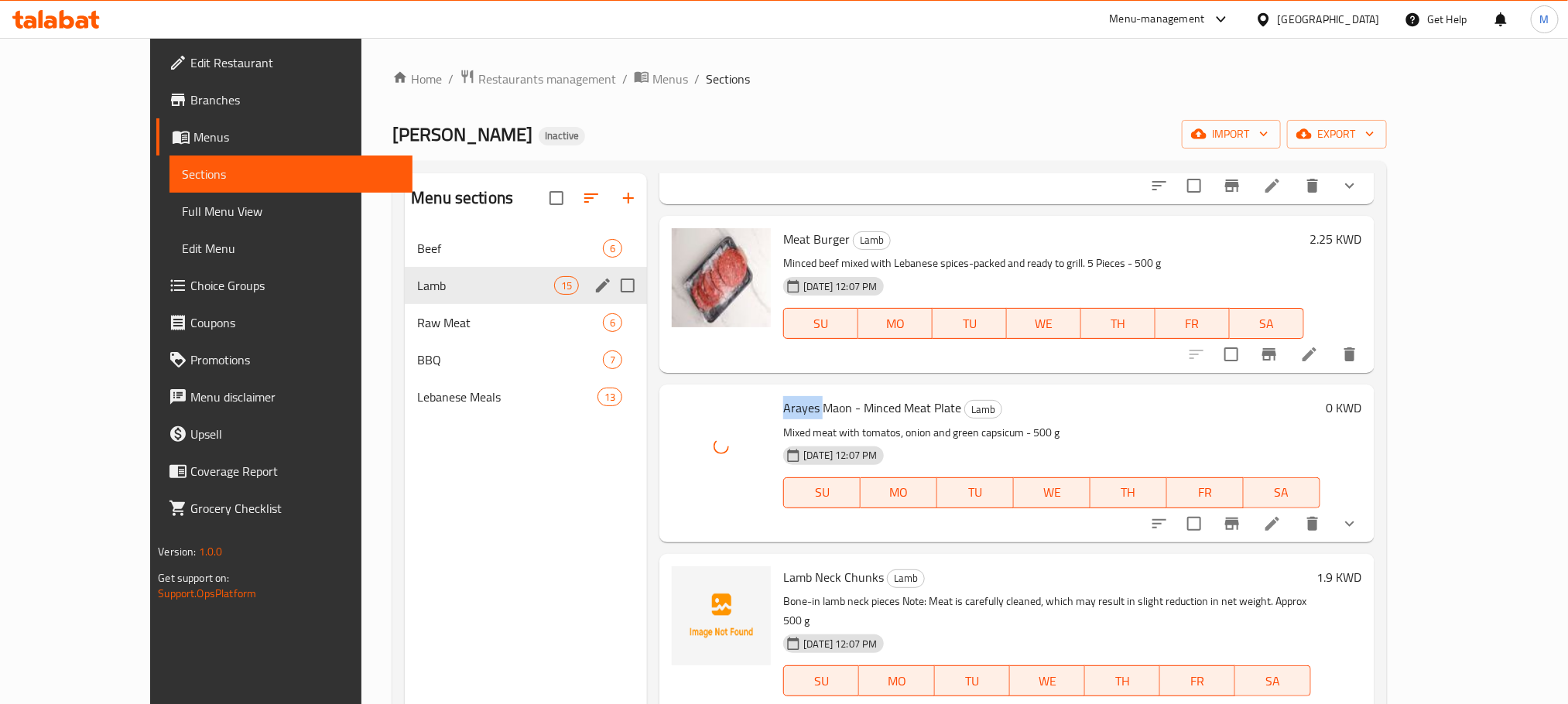
scroll to position [1160, 0]
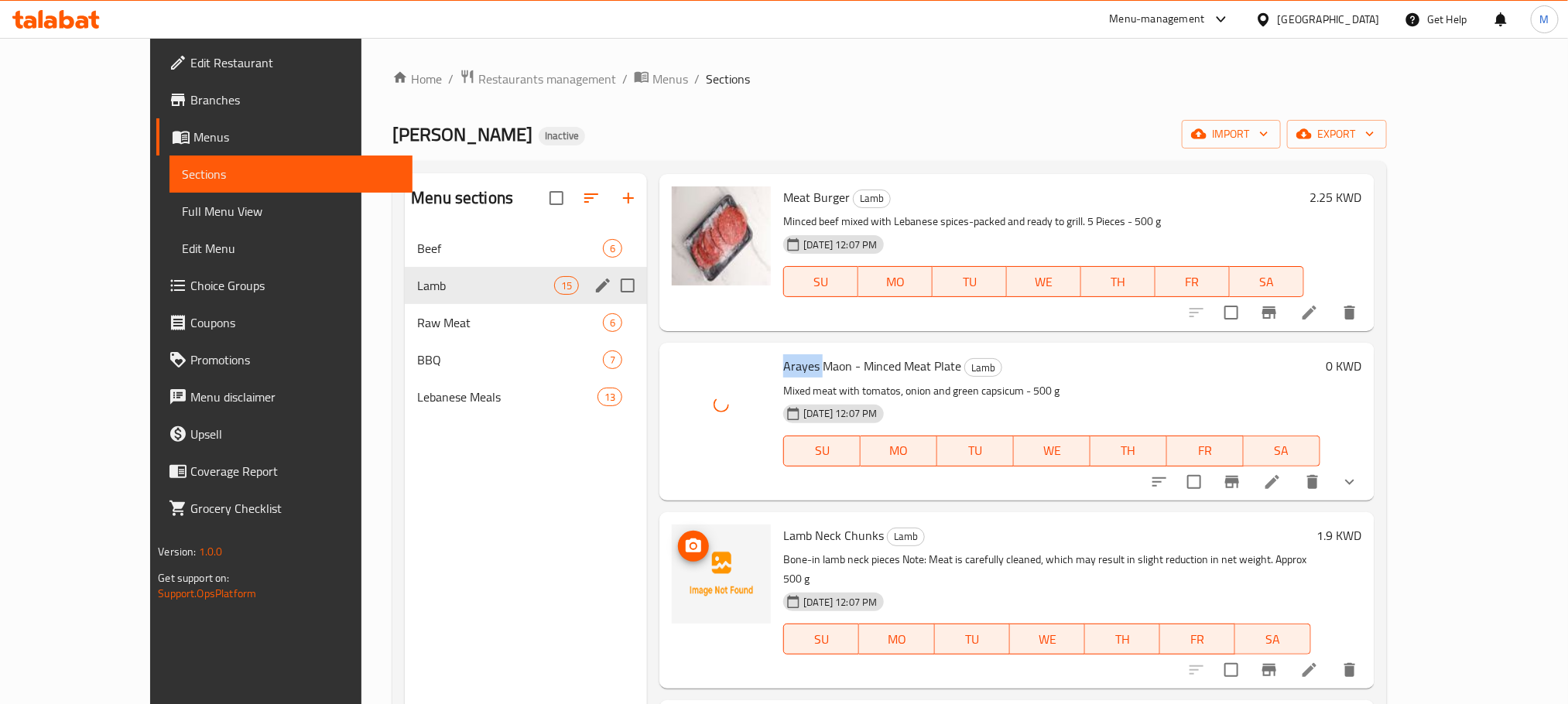
click at [678, 531] on button "upload picture" at bounding box center [693, 546] width 31 height 31
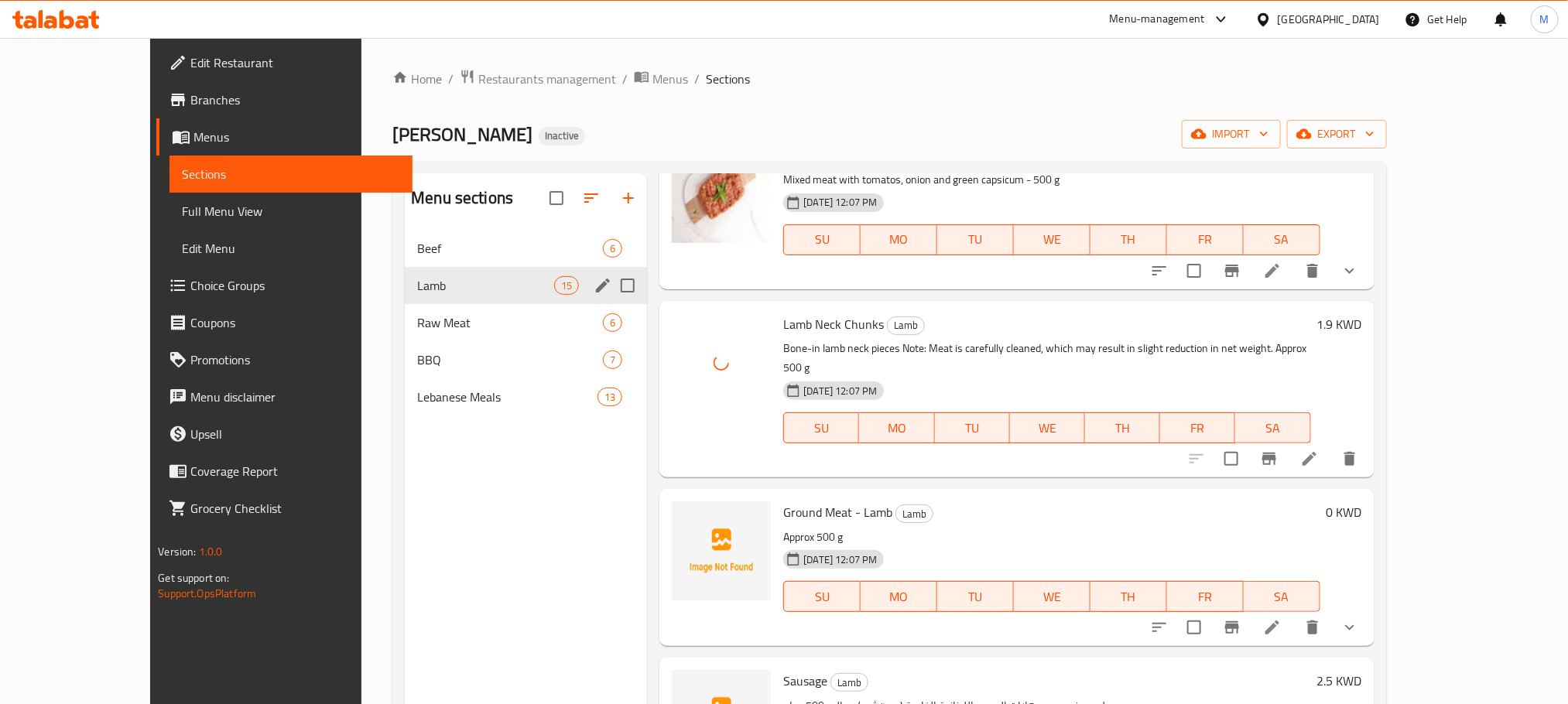
scroll to position [1393, 0]
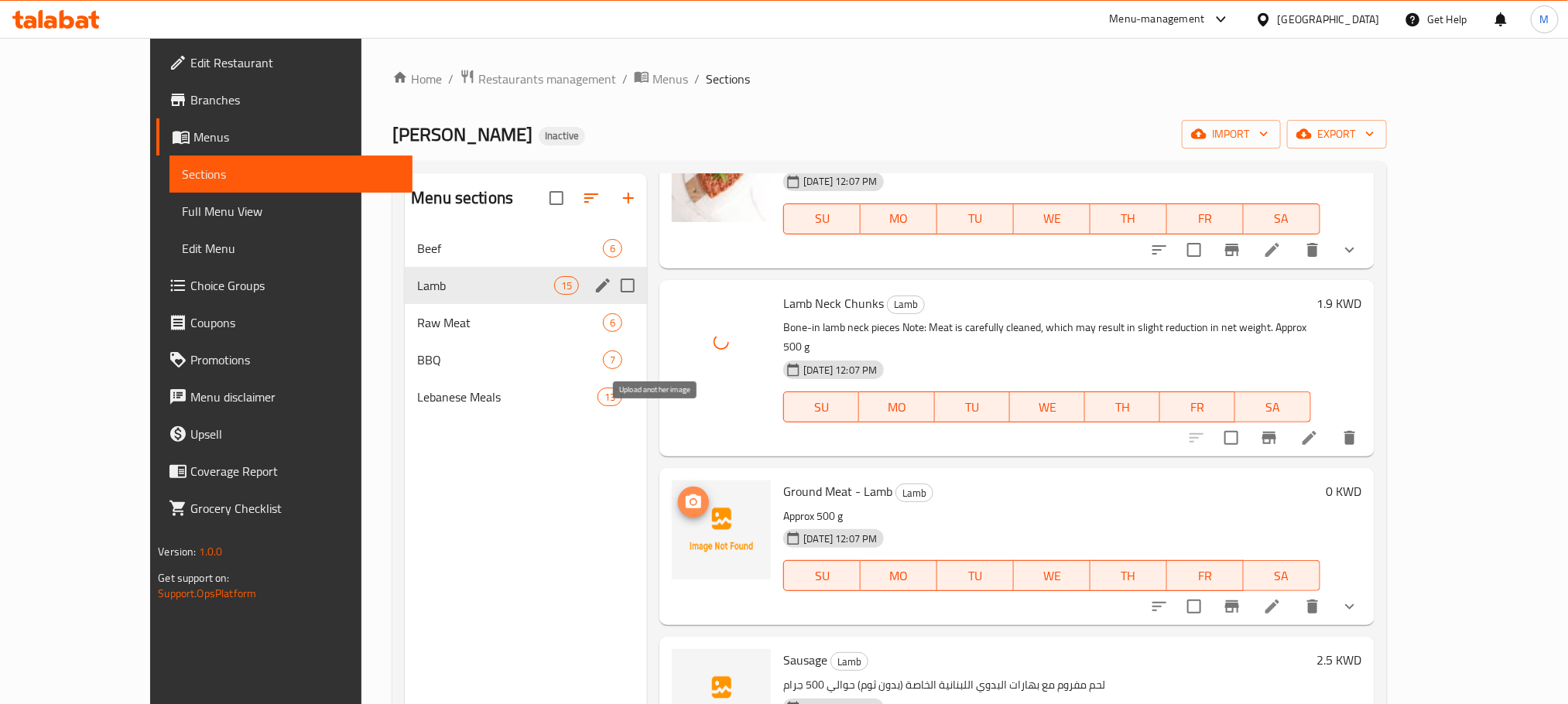
click at [686, 494] on icon "upload picture" at bounding box center [693, 501] width 15 height 14
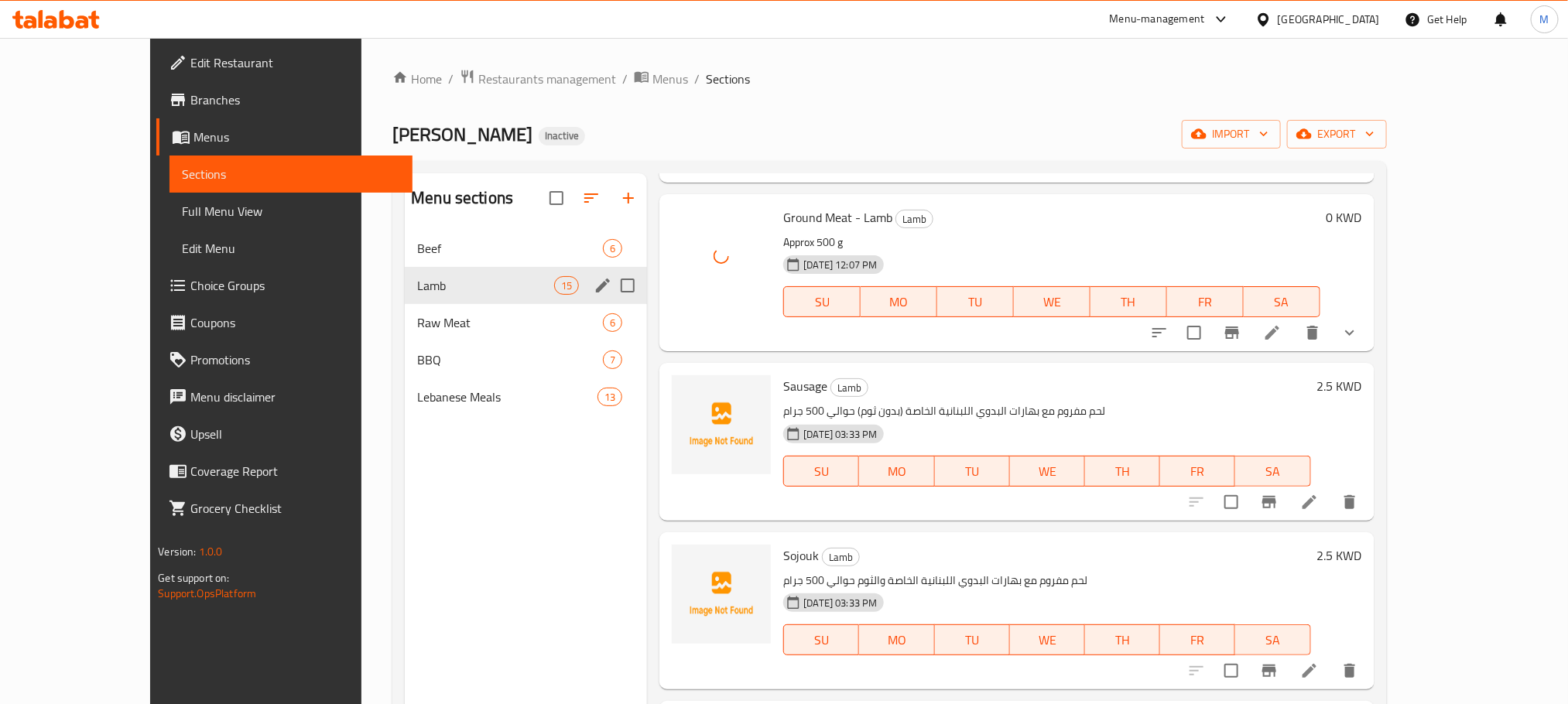
scroll to position [1625, 0]
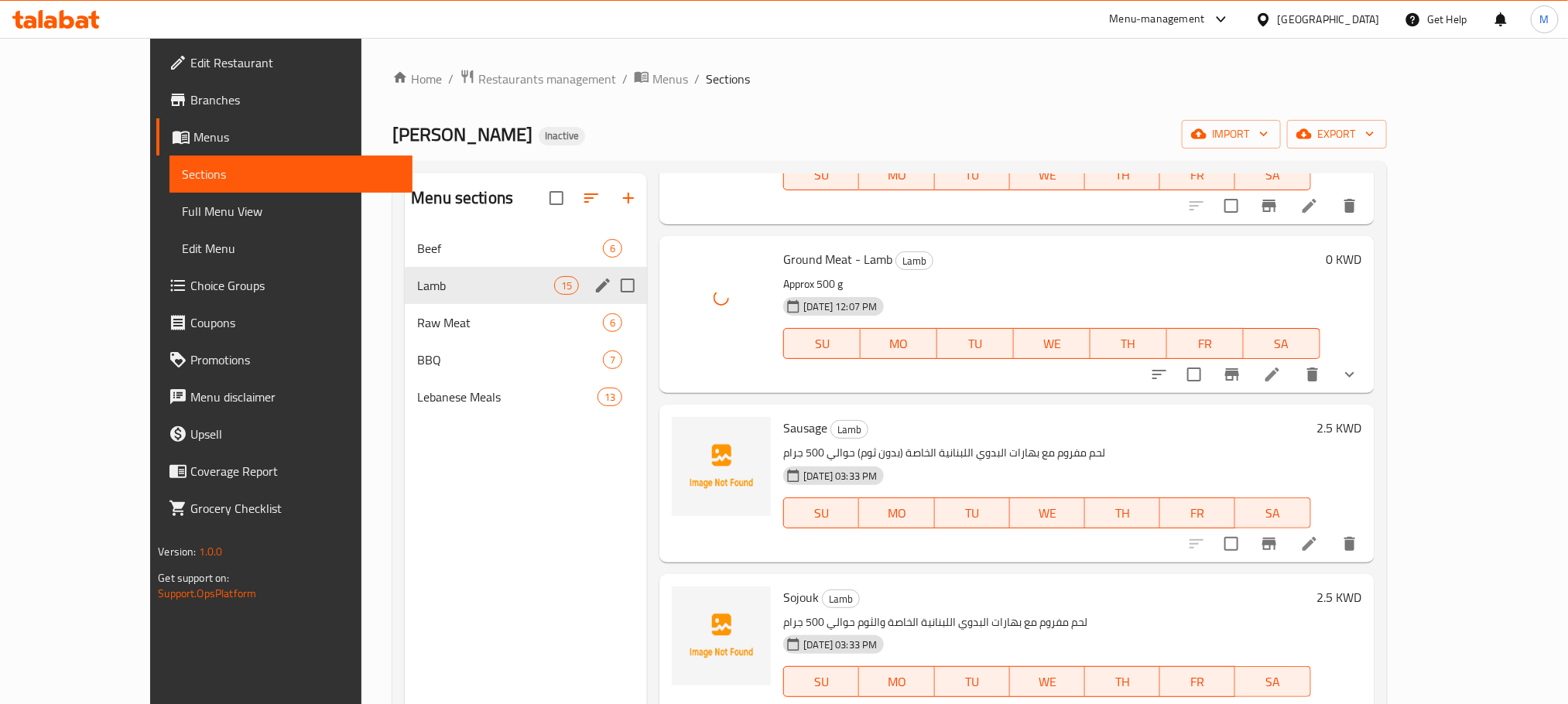
click at [783, 416] on span "Sausage" at bounding box center [805, 427] width 44 height 23
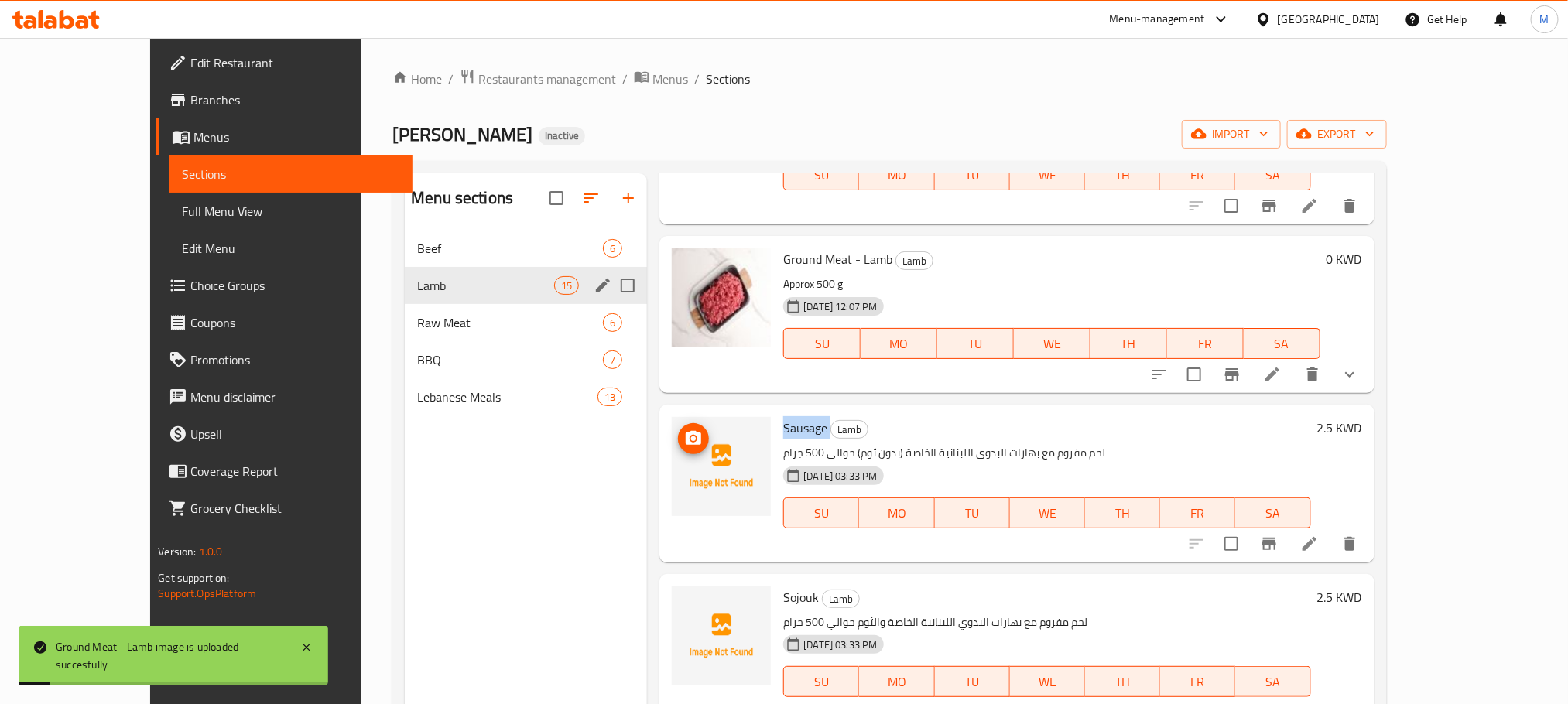
click at [686, 431] on icon "upload picture" at bounding box center [693, 437] width 15 height 14
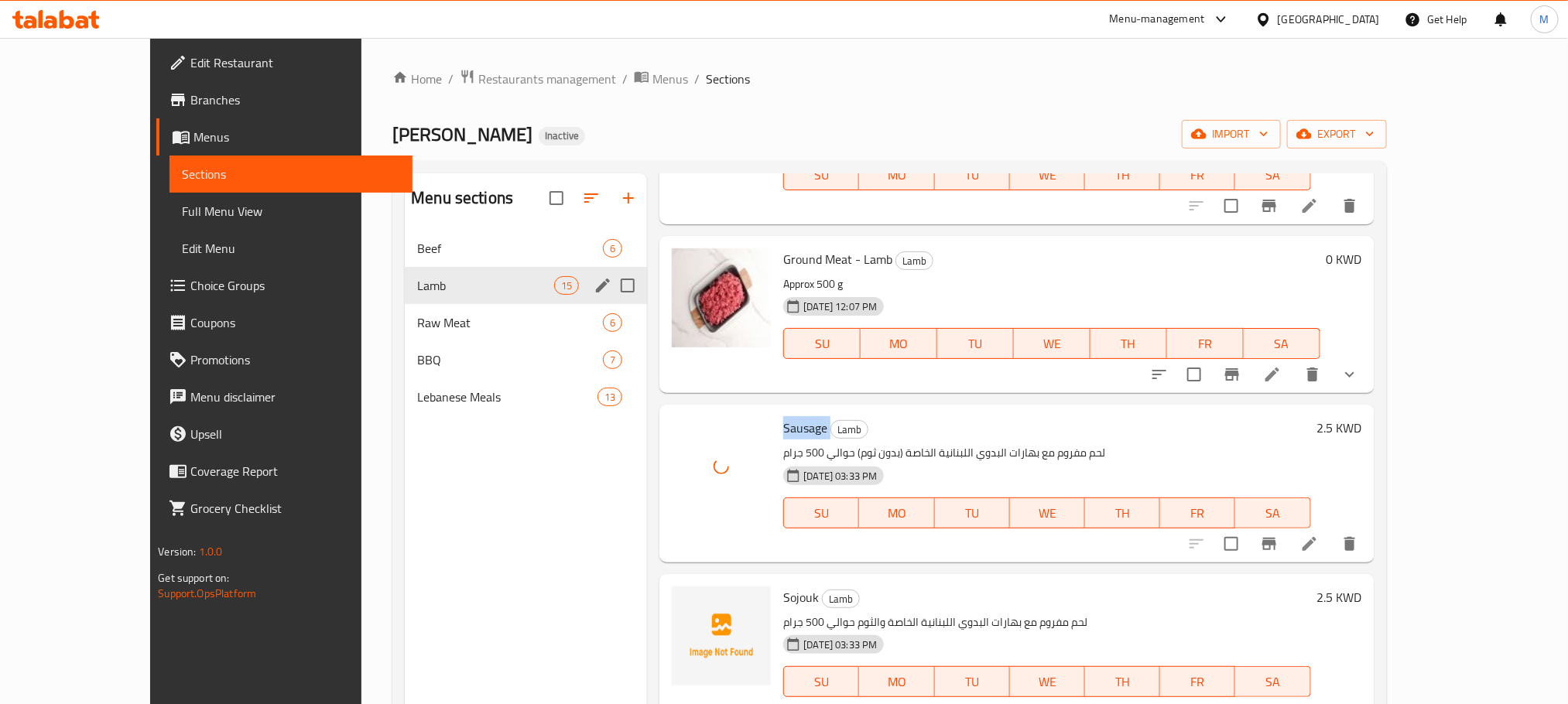
click at [783, 585] on span "Sojouk" at bounding box center [801, 596] width 35 height 23
click at [684, 599] on icon "upload picture" at bounding box center [693, 608] width 18 height 18
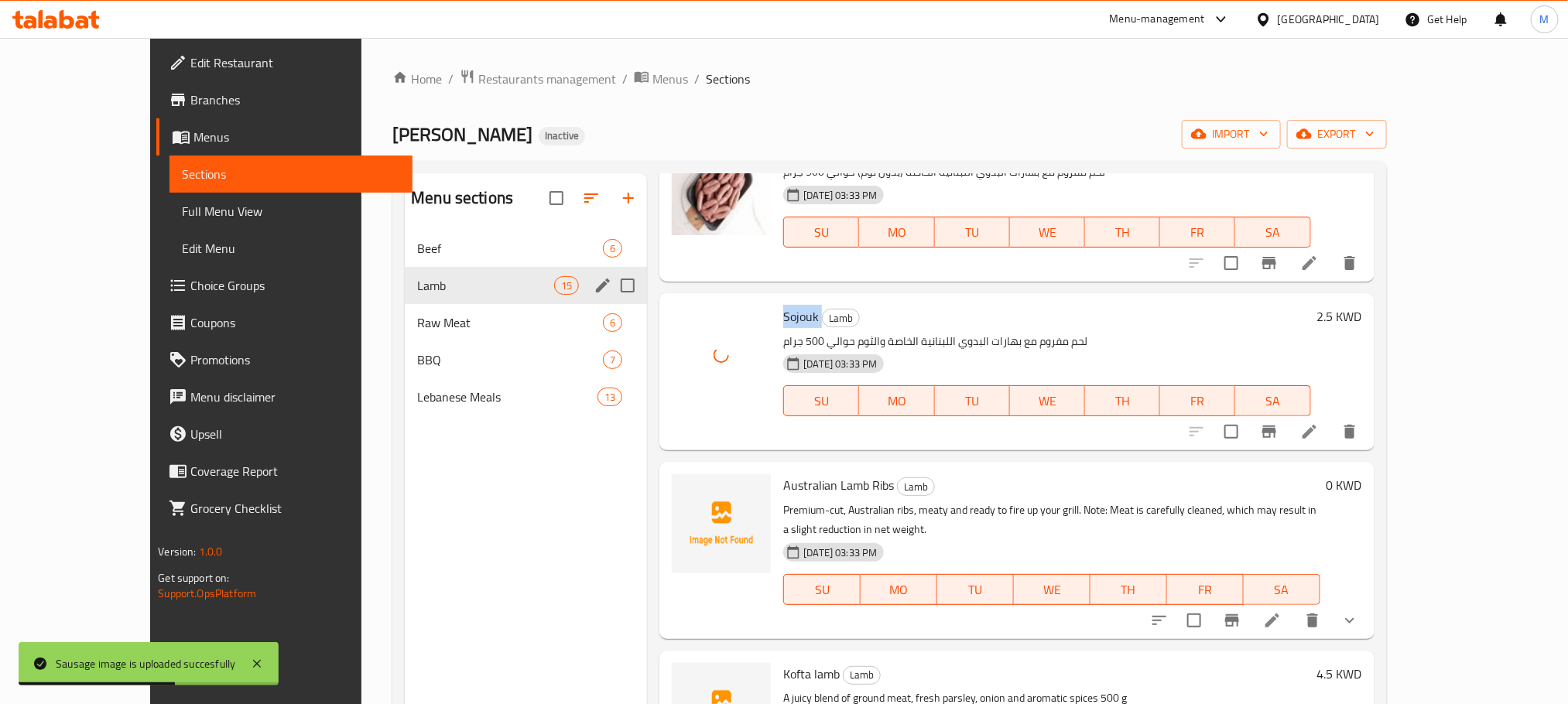
scroll to position [1906, 0]
click at [783, 473] on span "Australian Lamb Ribs" at bounding box center [839, 484] width 111 height 23
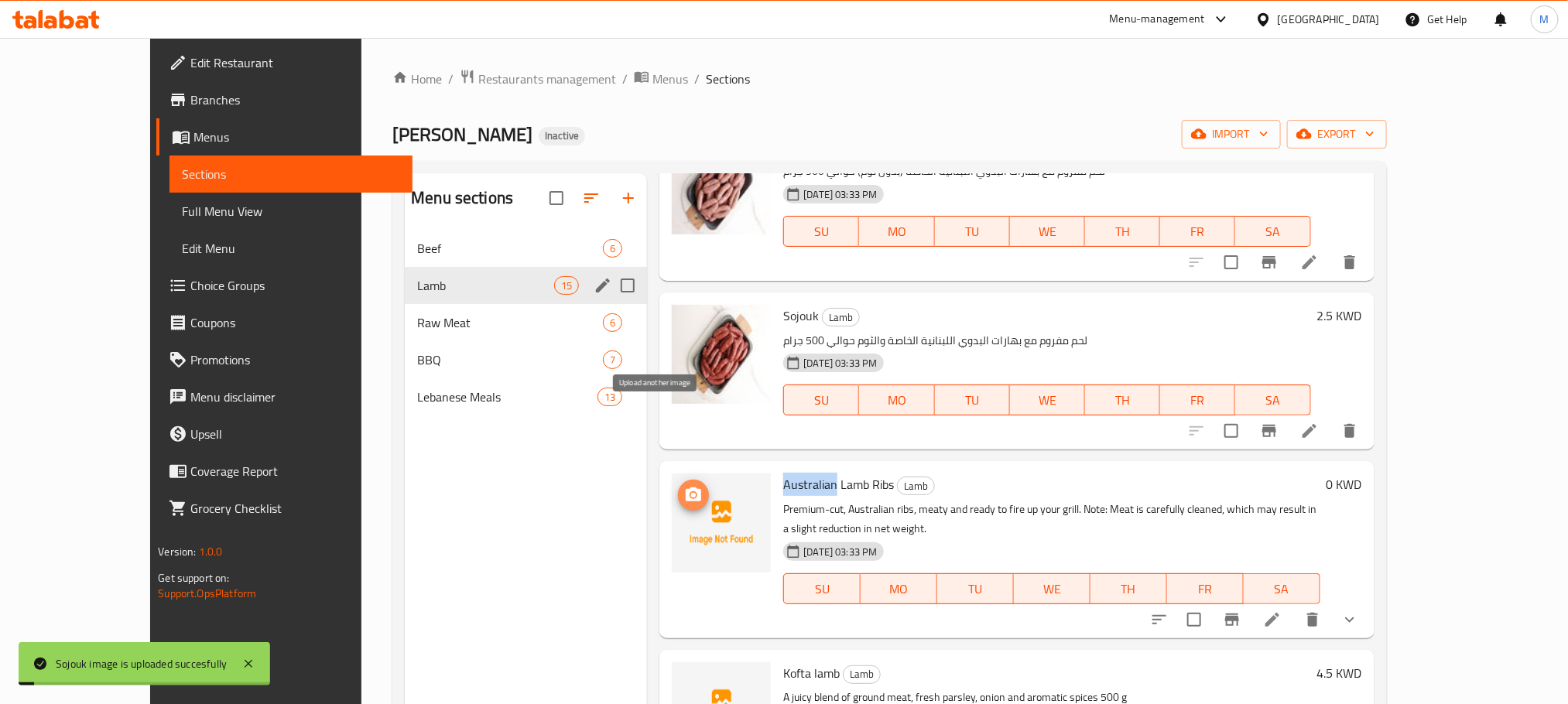
click at [686, 487] on icon "upload picture" at bounding box center [693, 494] width 15 height 14
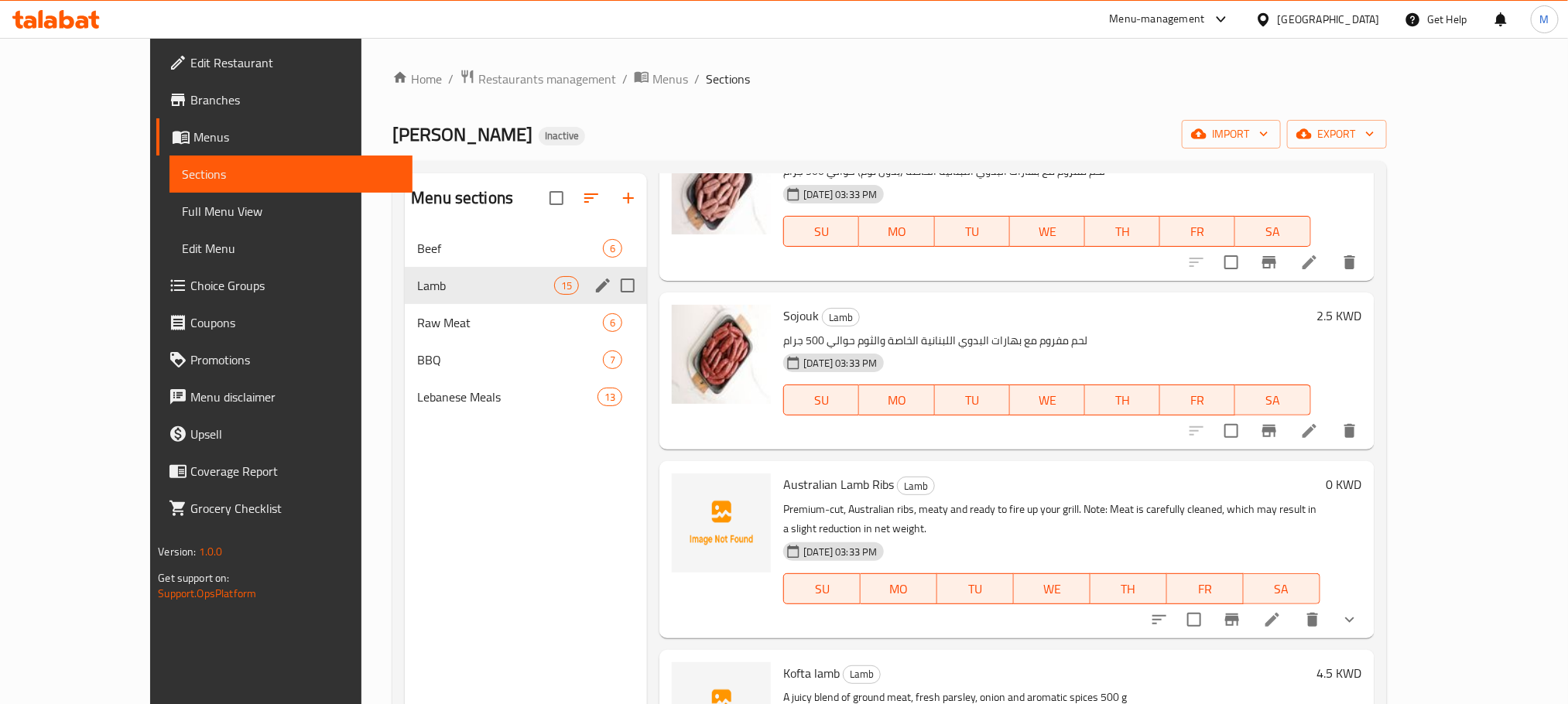
click at [813, 473] on span "Australian Lamb Ribs" at bounding box center [839, 484] width 111 height 23
click at [811, 473] on span "Australian Lamb Ribs" at bounding box center [839, 484] width 111 height 23
click at [813, 473] on span "Australian Lamb Ribs" at bounding box center [839, 484] width 111 height 23
click at [684, 486] on icon "upload picture" at bounding box center [693, 494] width 18 height 18
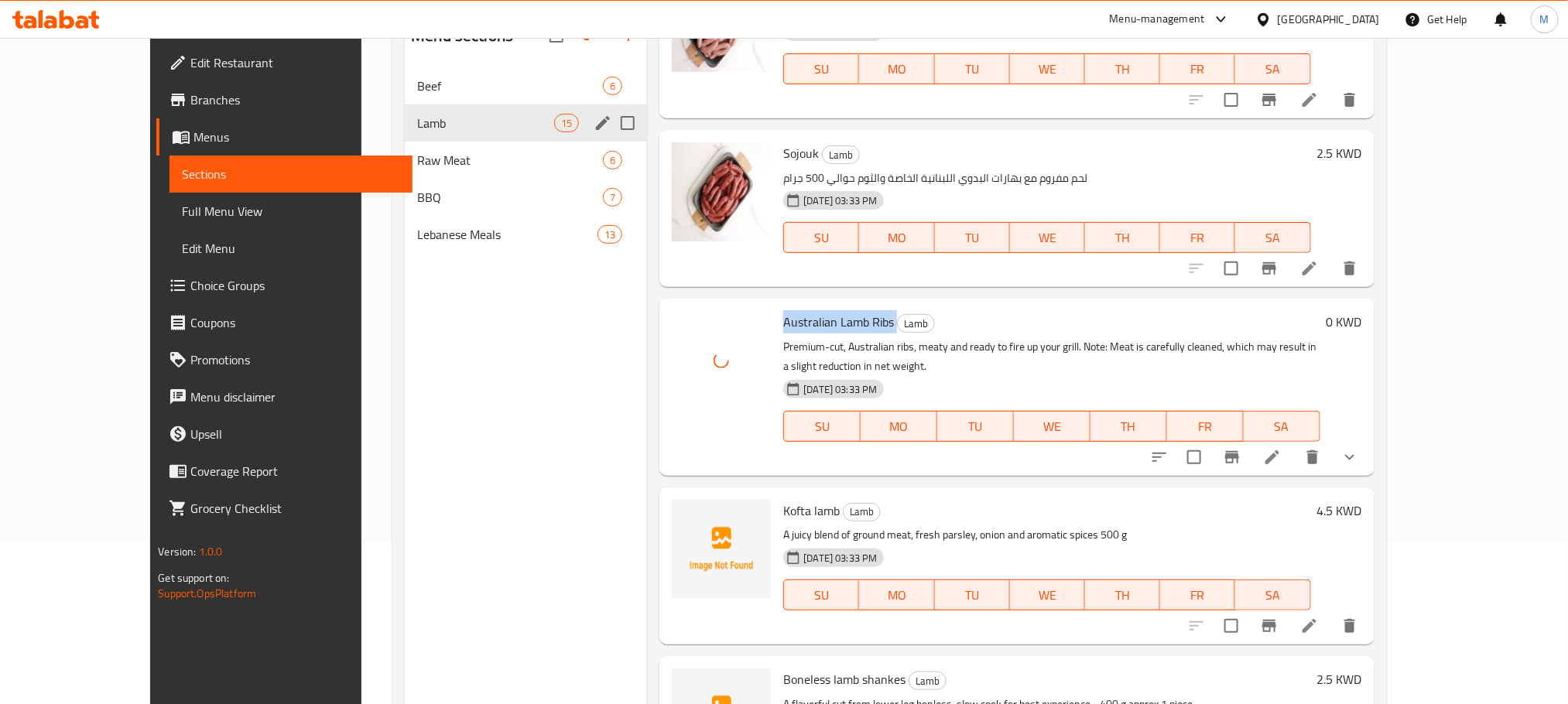
scroll to position [217, 0]
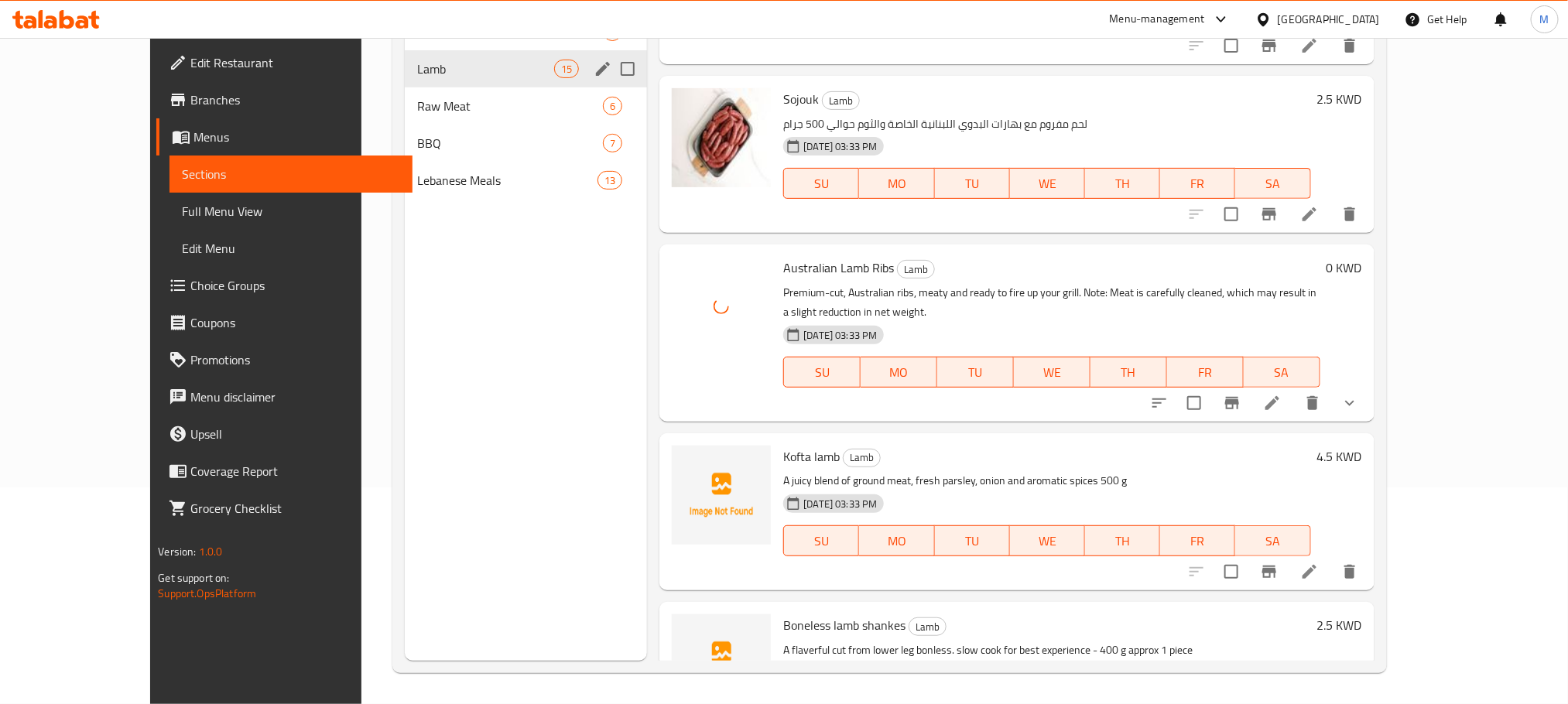
click at [785, 445] on span "Kofta lamb" at bounding box center [811, 456] width 56 height 23
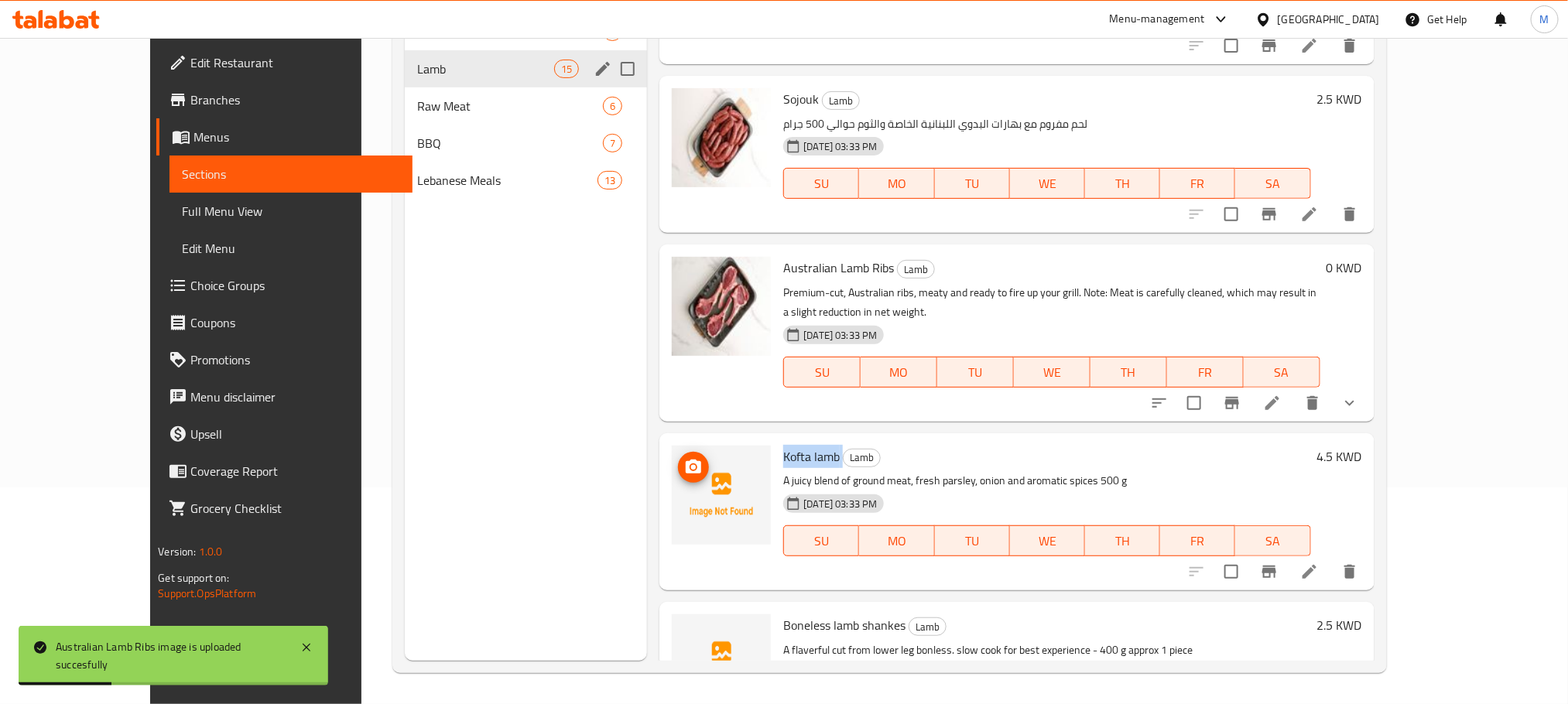
click at [684, 458] on icon "upload picture" at bounding box center [693, 466] width 18 height 18
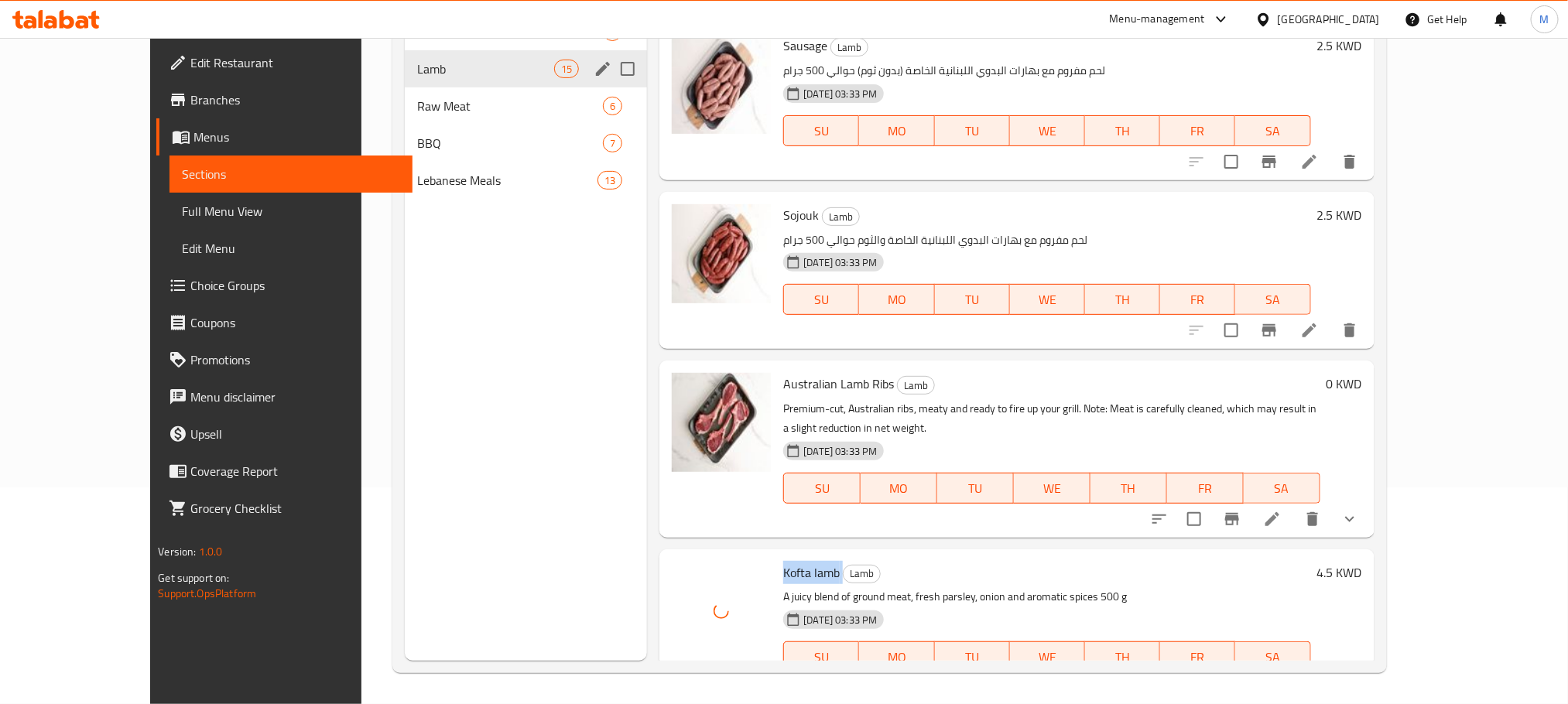
scroll to position [1906, 0]
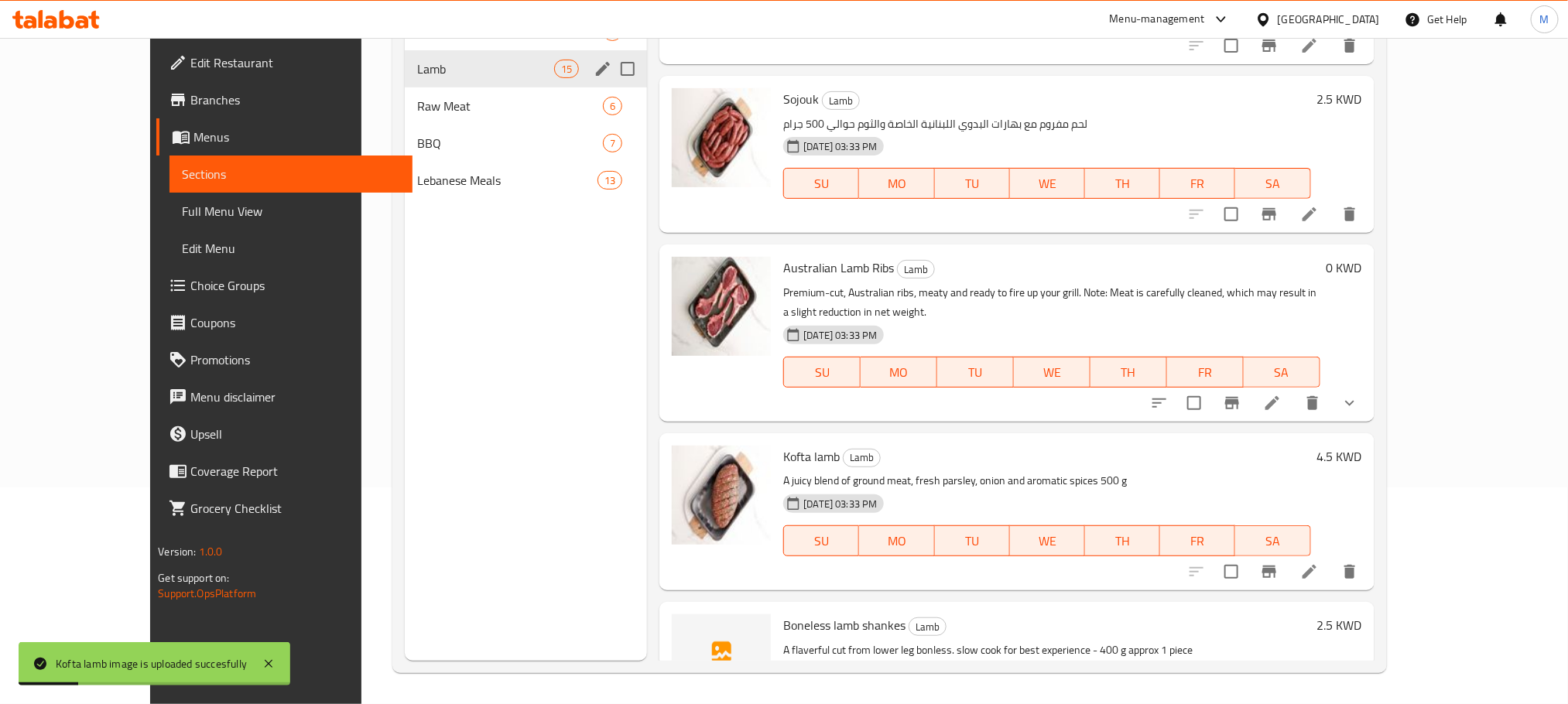
click at [783, 613] on span "Boneless lamb shankes" at bounding box center [844, 625] width 122 height 23
click at [684, 627] on icon "upload picture" at bounding box center [693, 636] width 18 height 18
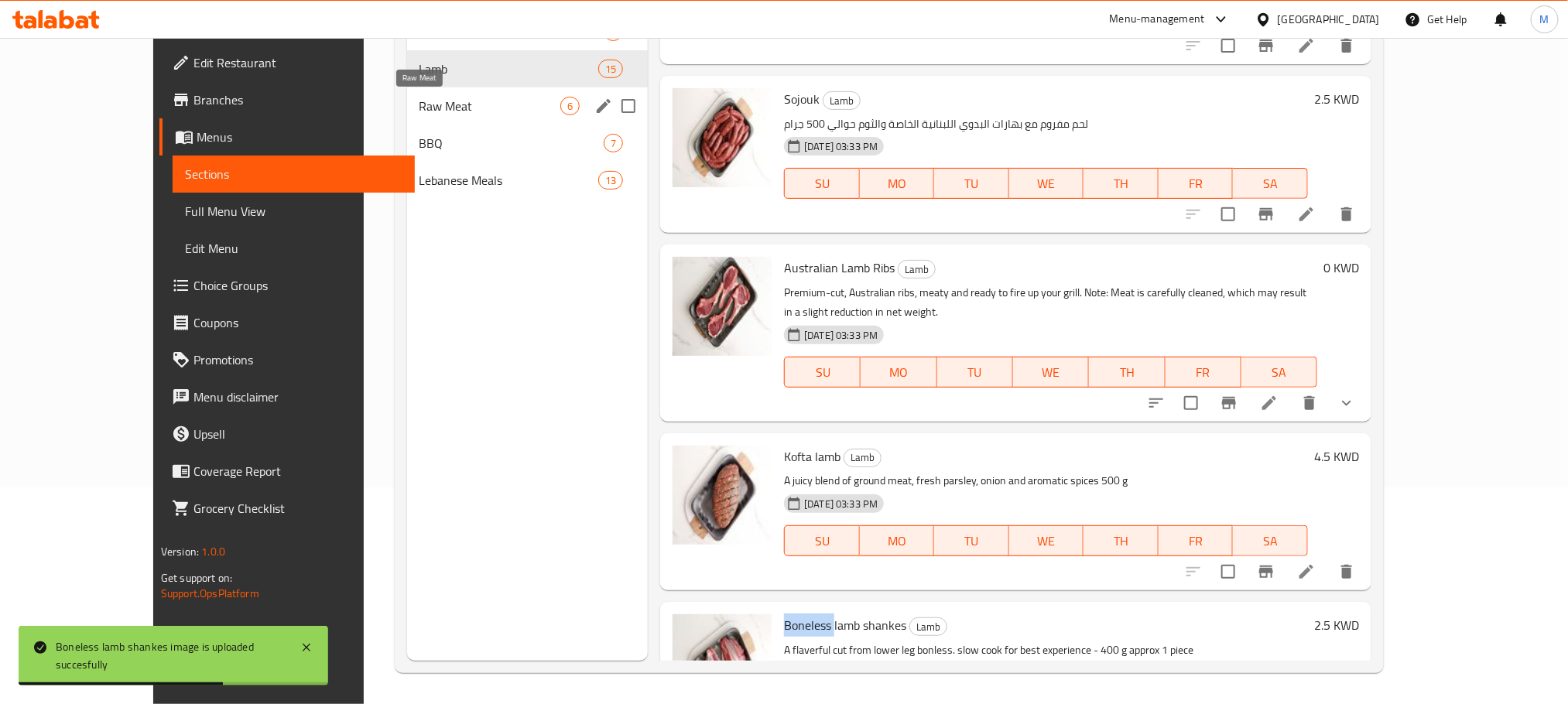
click at [516, 100] on span "Raw Meat" at bounding box center [489, 105] width 141 height 18
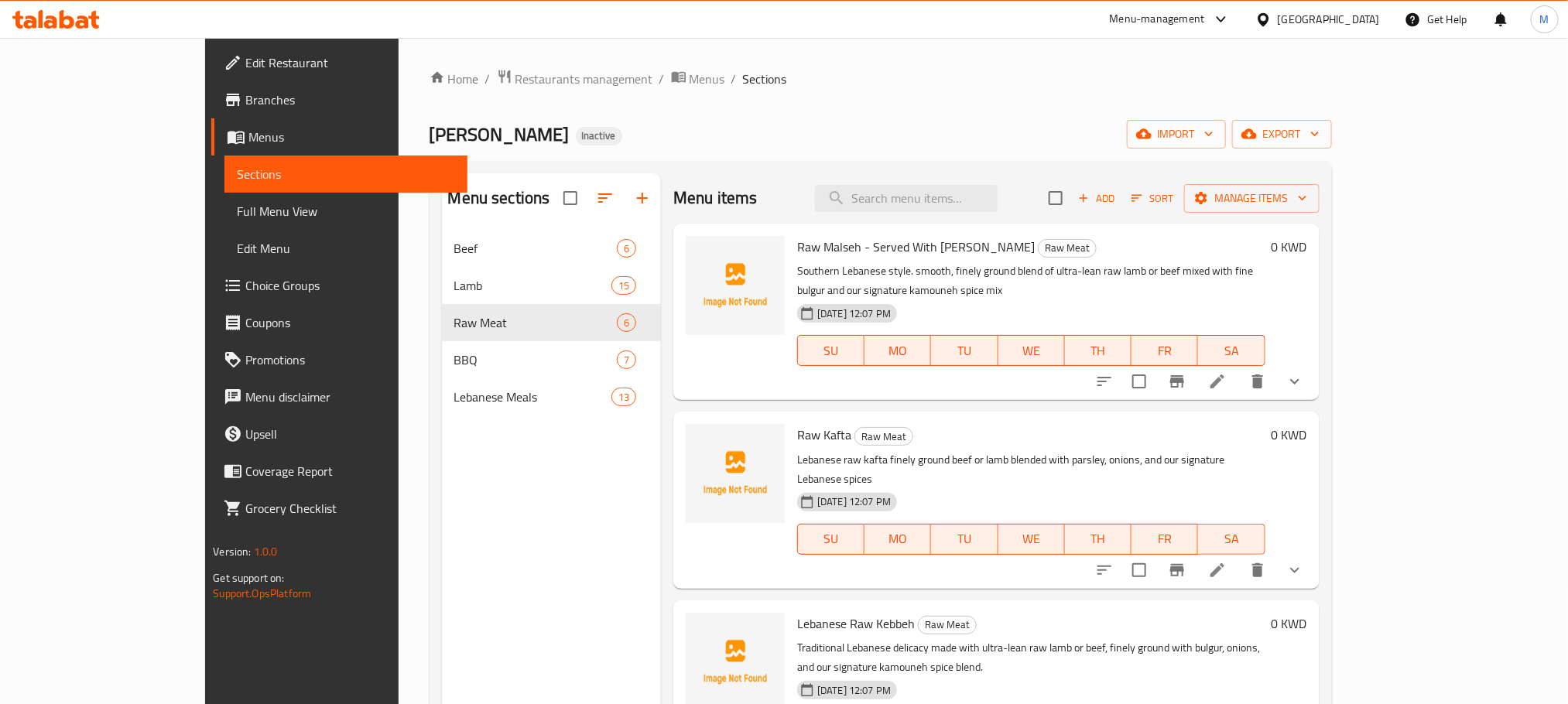
click at [798, 246] on span "Raw Malseh - Served With [PERSON_NAME]" at bounding box center [917, 246] width 238 height 23
click at [798, 246] on span "Raw Malseh - Served With [PERSON_NAME]" at bounding box center [917, 246] width 238 height 23
click at [698, 258] on icon "upload picture" at bounding box center [707, 257] width 18 height 18
click at [700, 437] on icon "upload picture" at bounding box center [707, 444] width 15 height 14
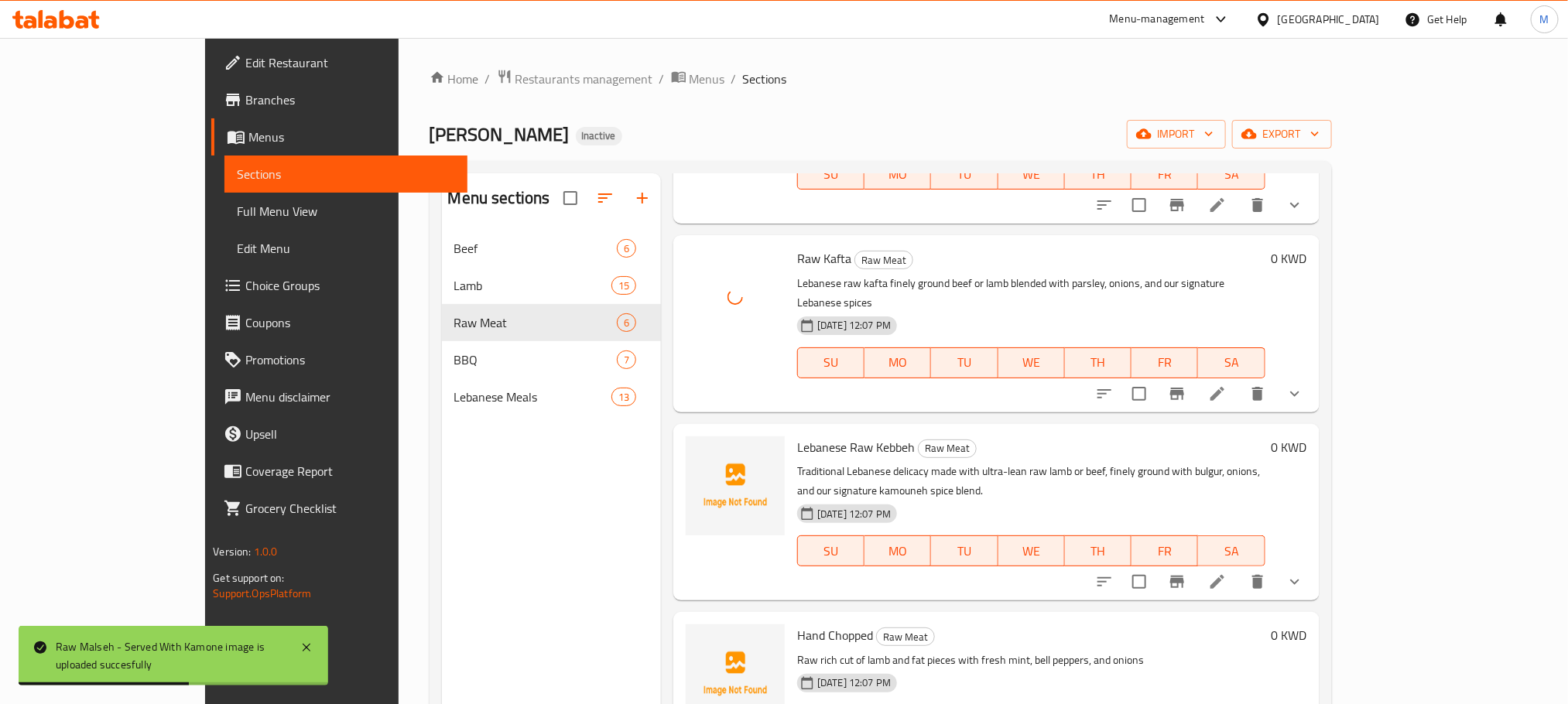
scroll to position [348, 0]
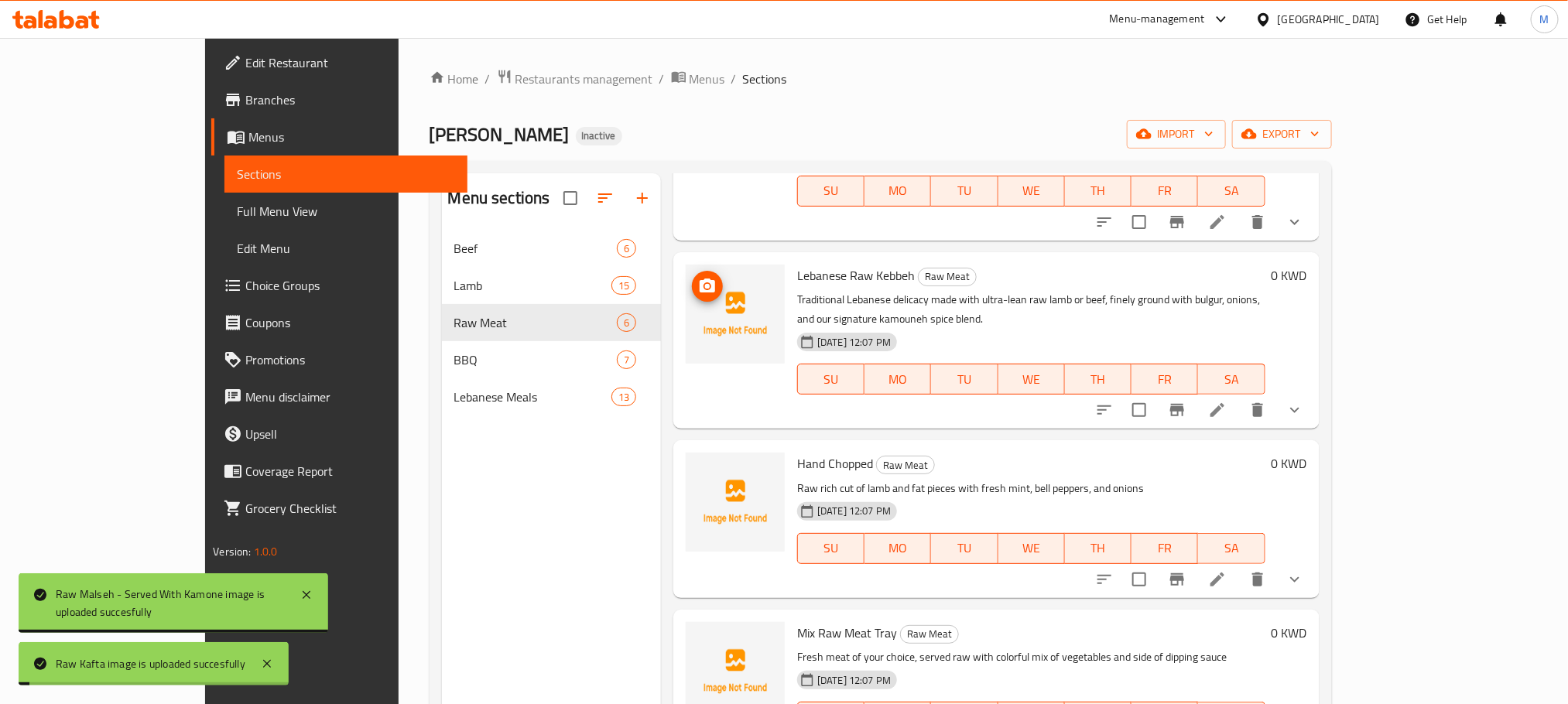
click at [698, 277] on icon "upload picture" at bounding box center [707, 286] width 18 height 18
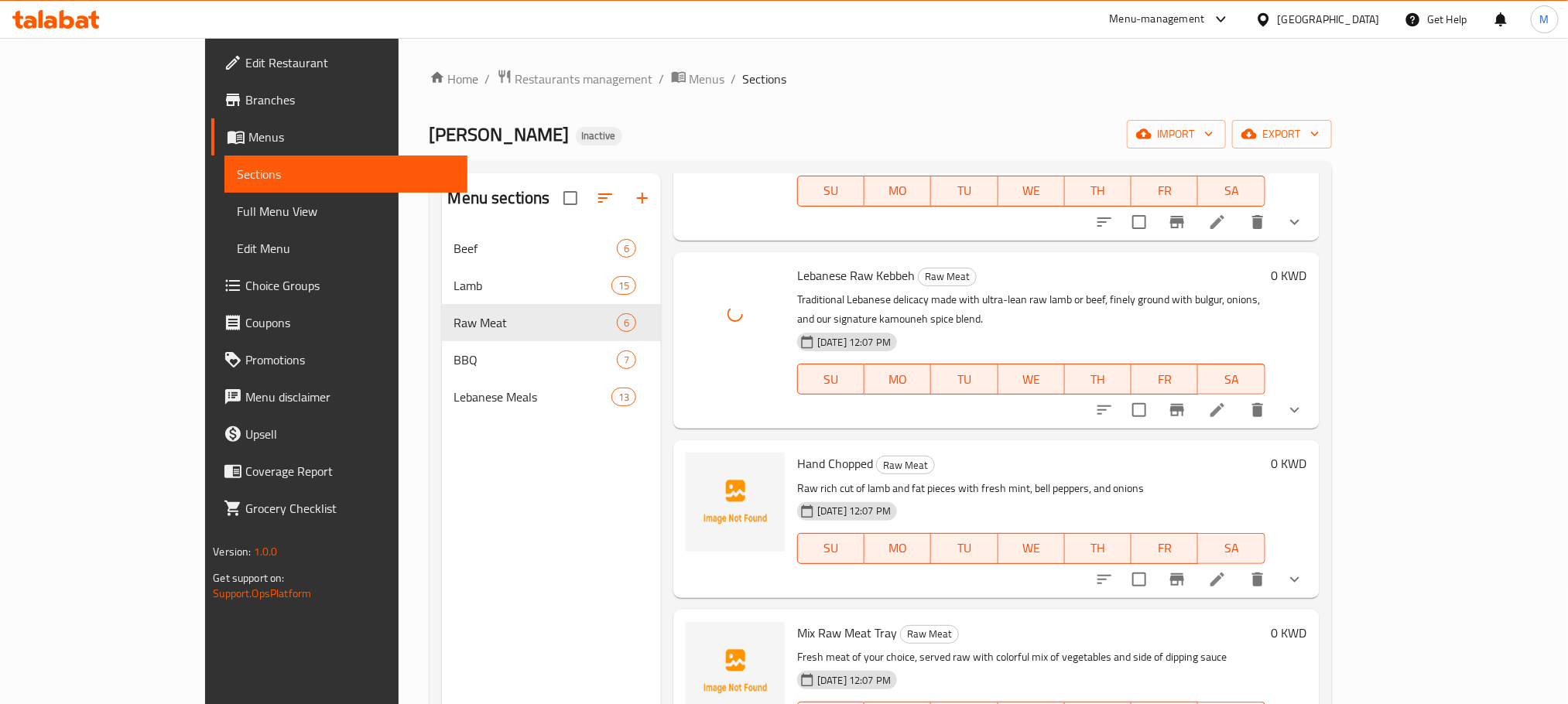
click at [798, 452] on span "Hand Chopped" at bounding box center [835, 463] width 76 height 23
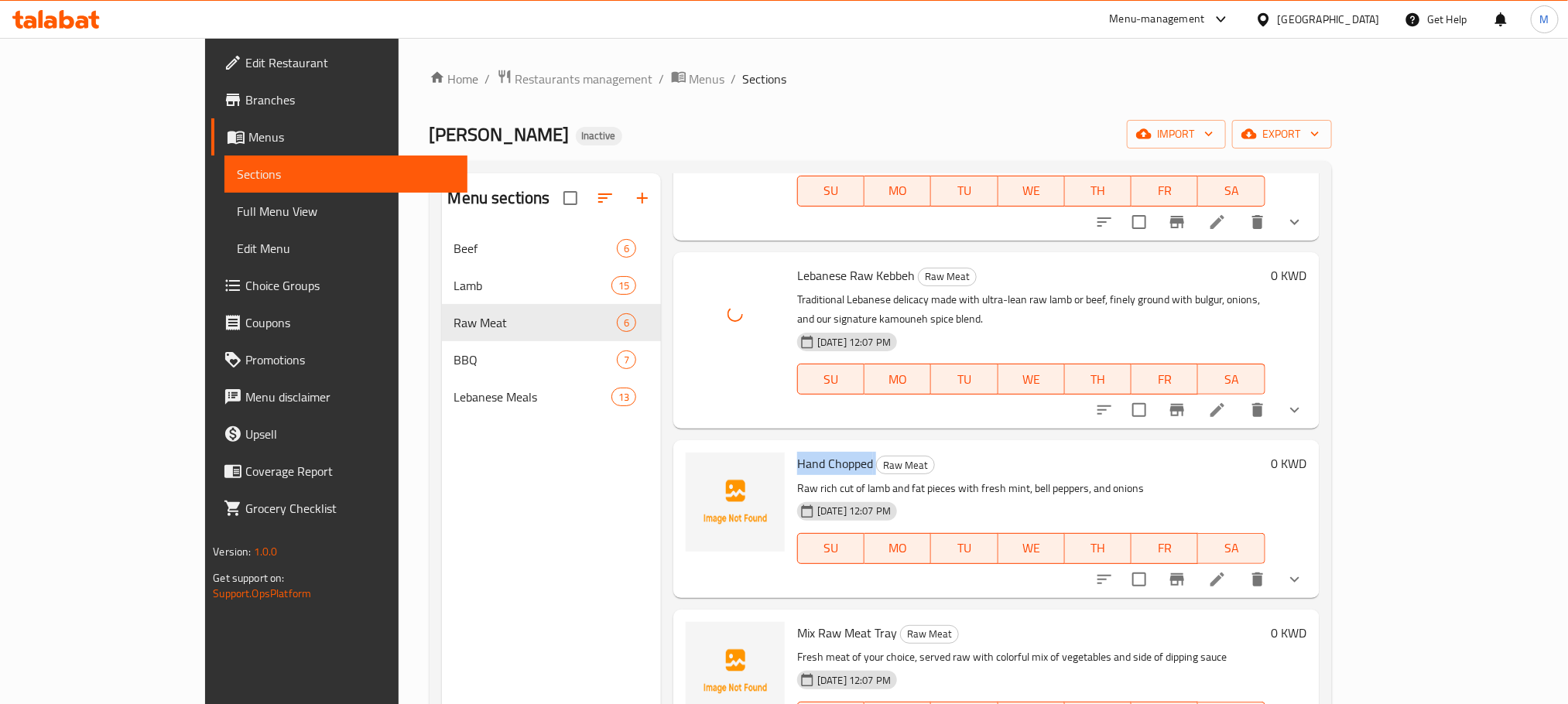
click at [798, 452] on span "Hand Chopped" at bounding box center [835, 463] width 76 height 23
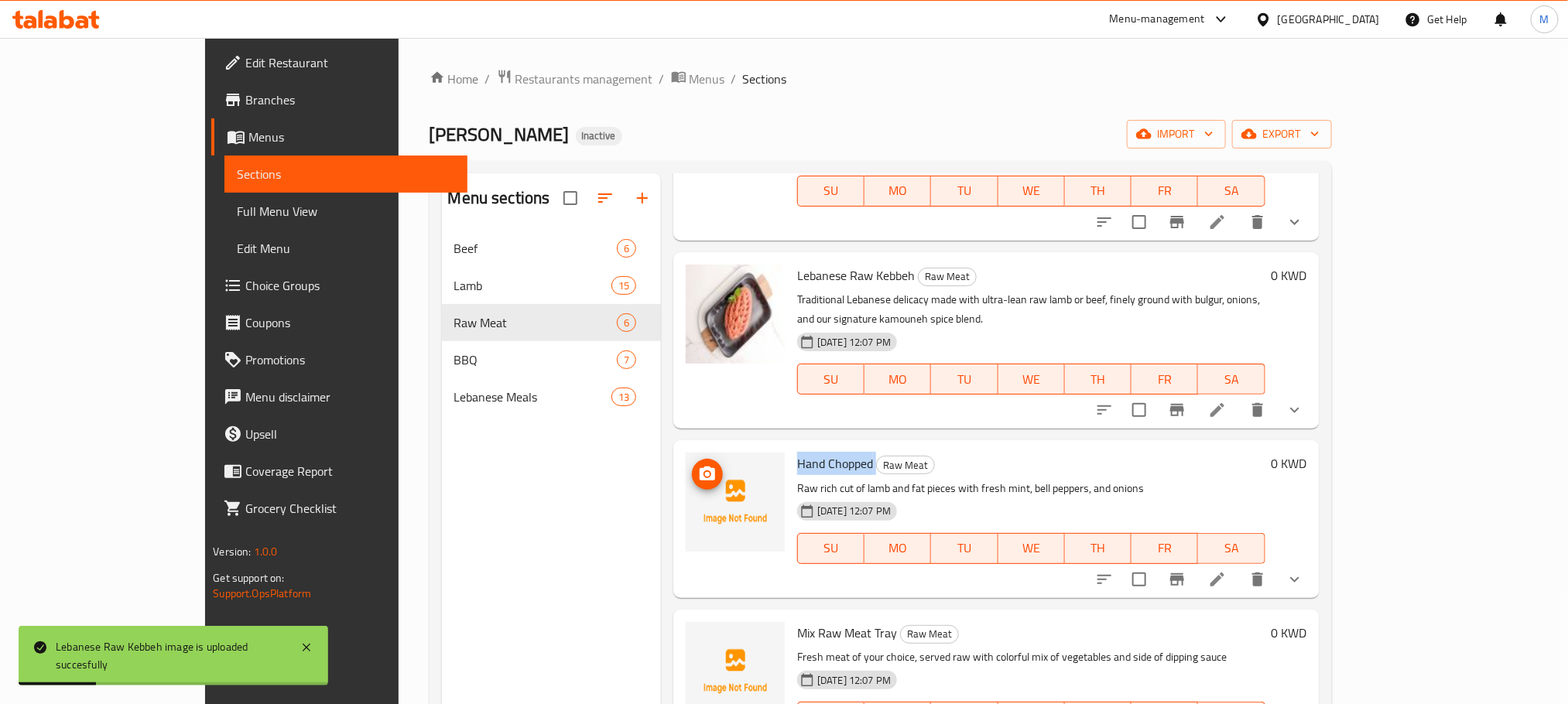
click at [692, 465] on span "upload picture" at bounding box center [708, 474] width 31 height 18
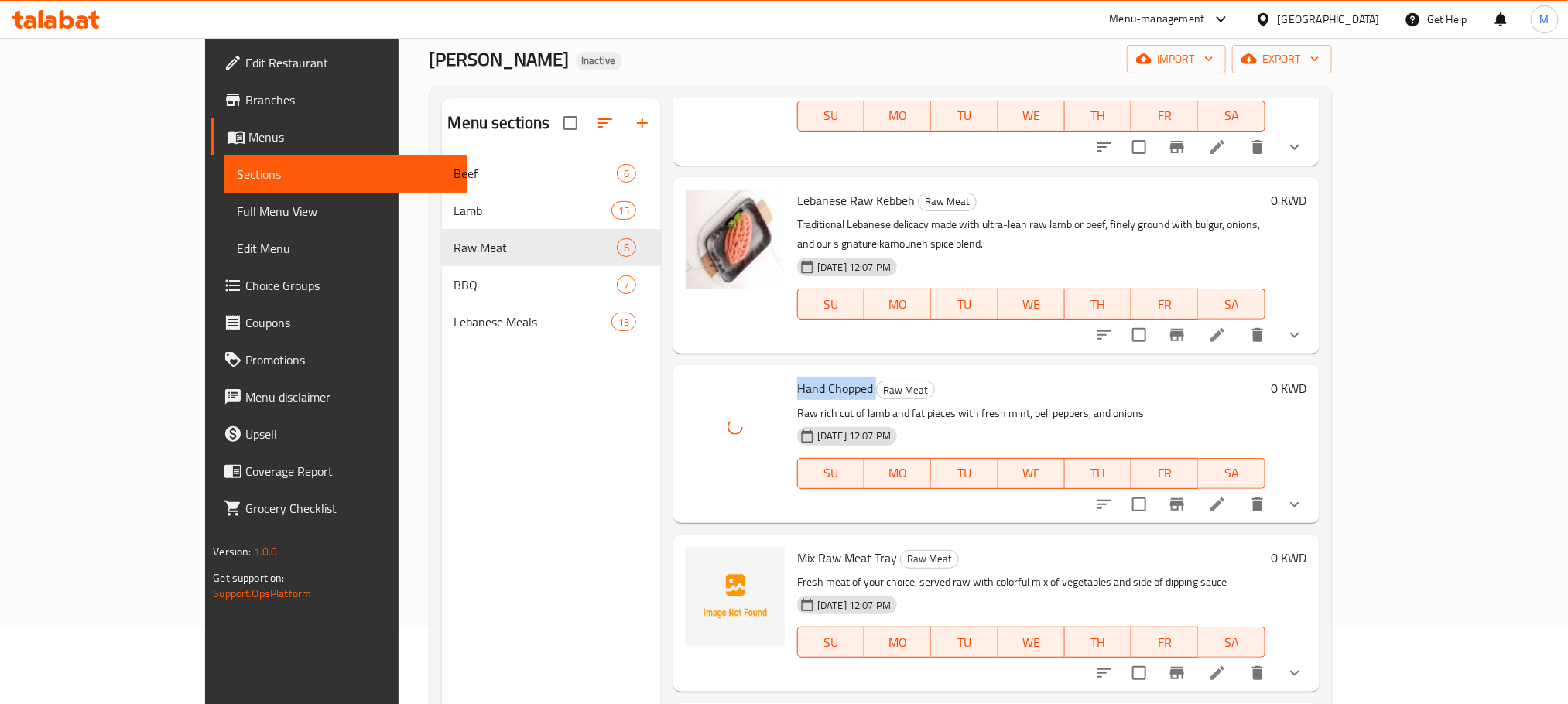
scroll to position [116, 0]
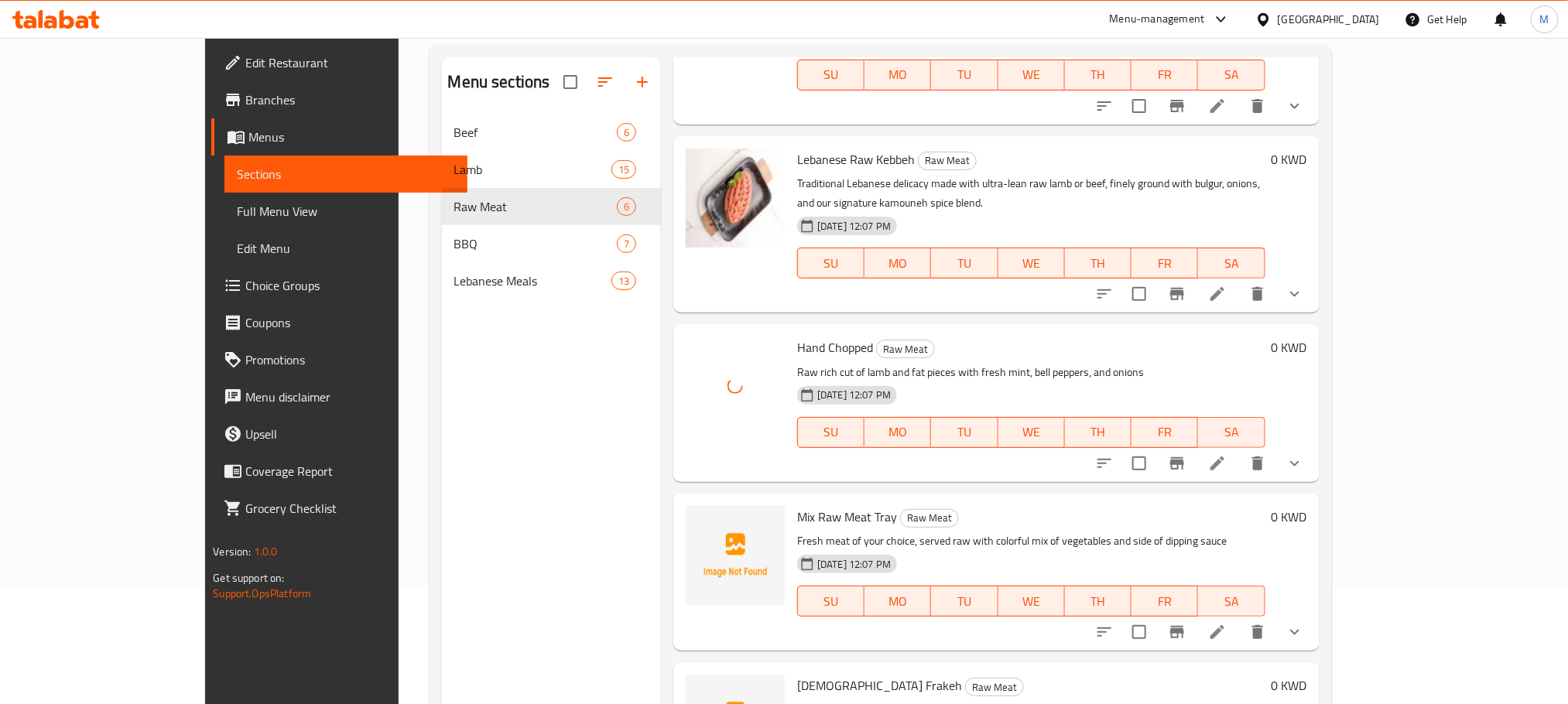
click at [811, 505] on span "Mix Raw Meat Tray" at bounding box center [847, 516] width 100 height 23
click at [813, 505] on span "Mix Raw Meat Tray" at bounding box center [847, 516] width 100 height 23
click at [806, 505] on span "Mix Raw Meat Tray" at bounding box center [847, 516] width 100 height 23
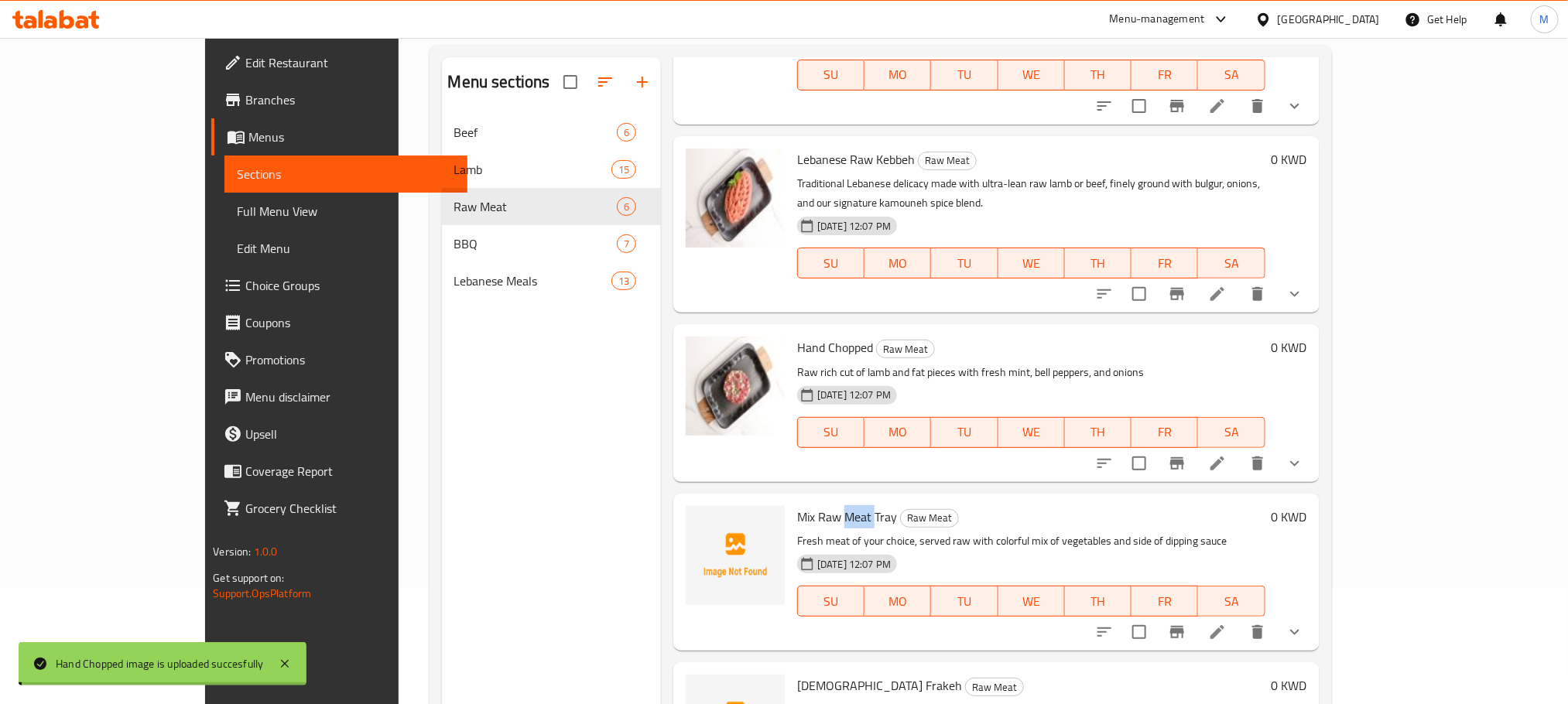
click at [806, 505] on span "Mix Raw Meat Tray" at bounding box center [847, 516] width 100 height 23
click at [698, 519] on icon "upload picture" at bounding box center [707, 527] width 18 height 18
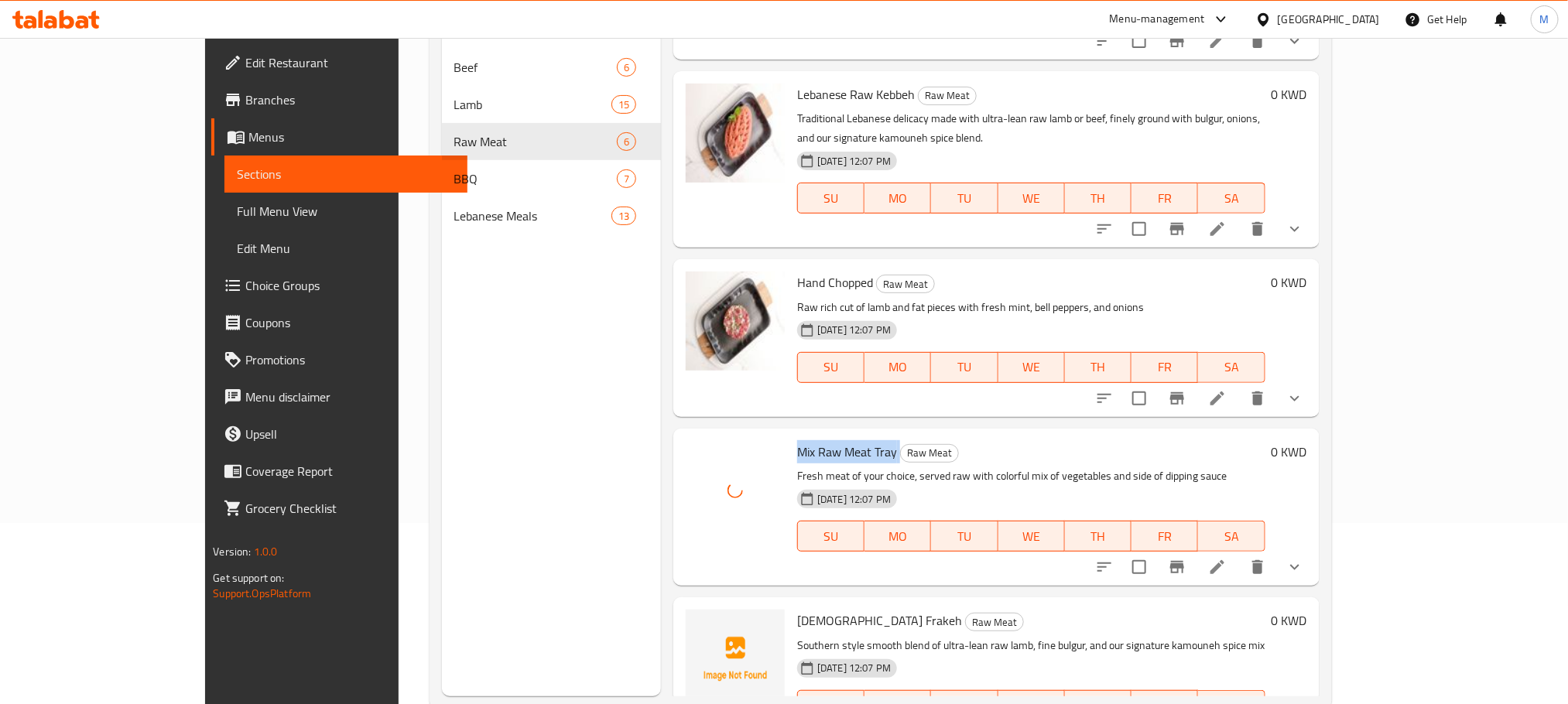
scroll to position [217, 0]
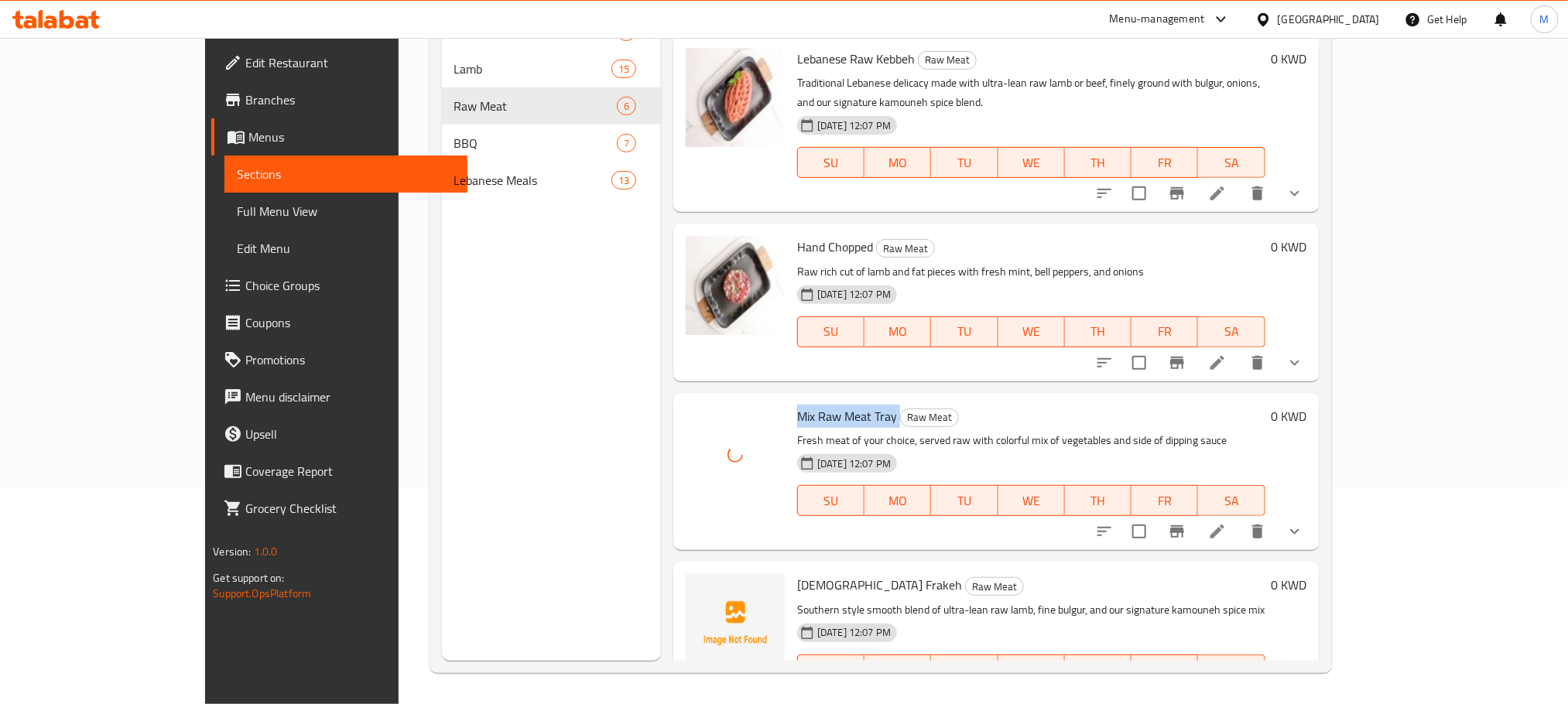
click at [811, 573] on span "[DEMOGRAPHIC_DATA] Frakeh" at bounding box center [880, 584] width 165 height 23
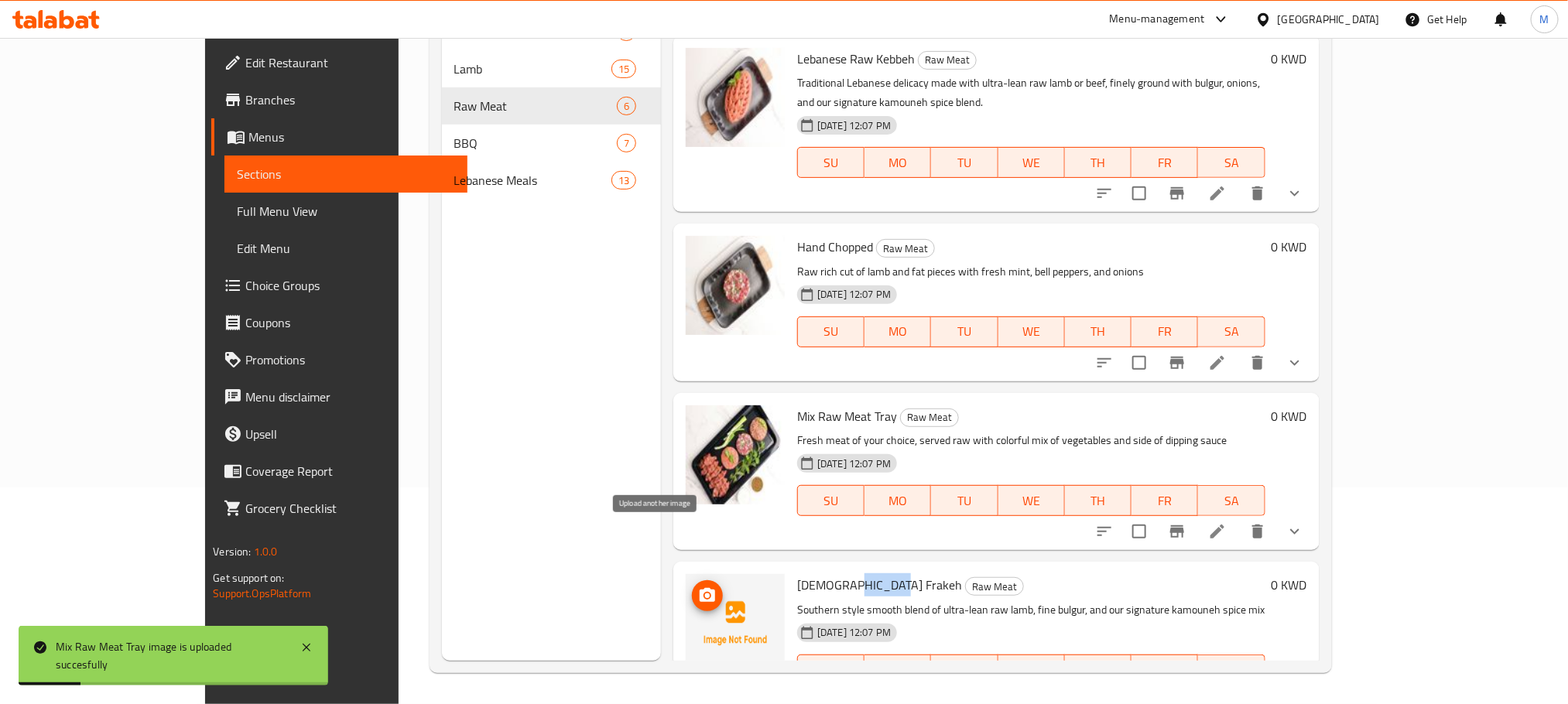
click at [700, 588] on icon "upload picture" at bounding box center [707, 594] width 15 height 14
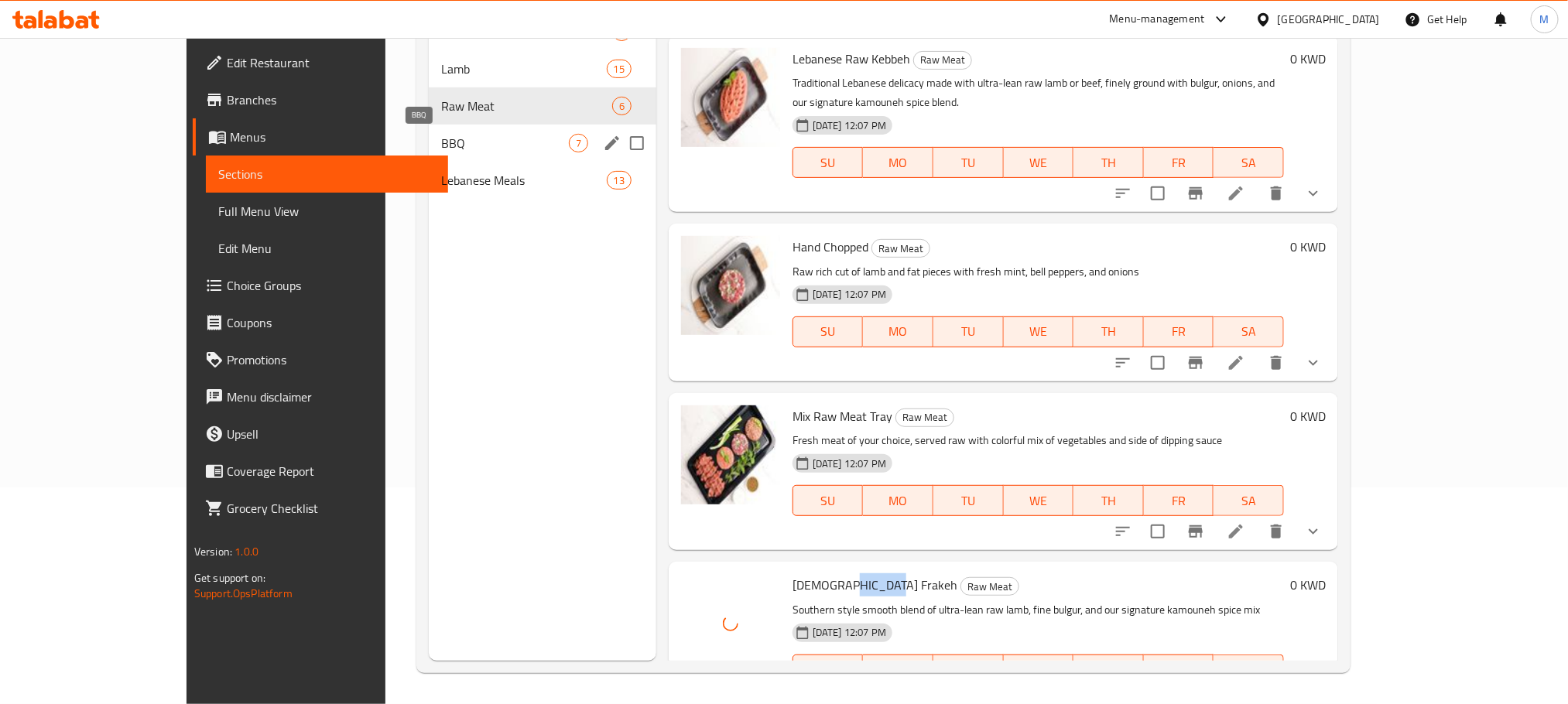
click at [454, 141] on span "BBQ" at bounding box center [504, 143] width 128 height 18
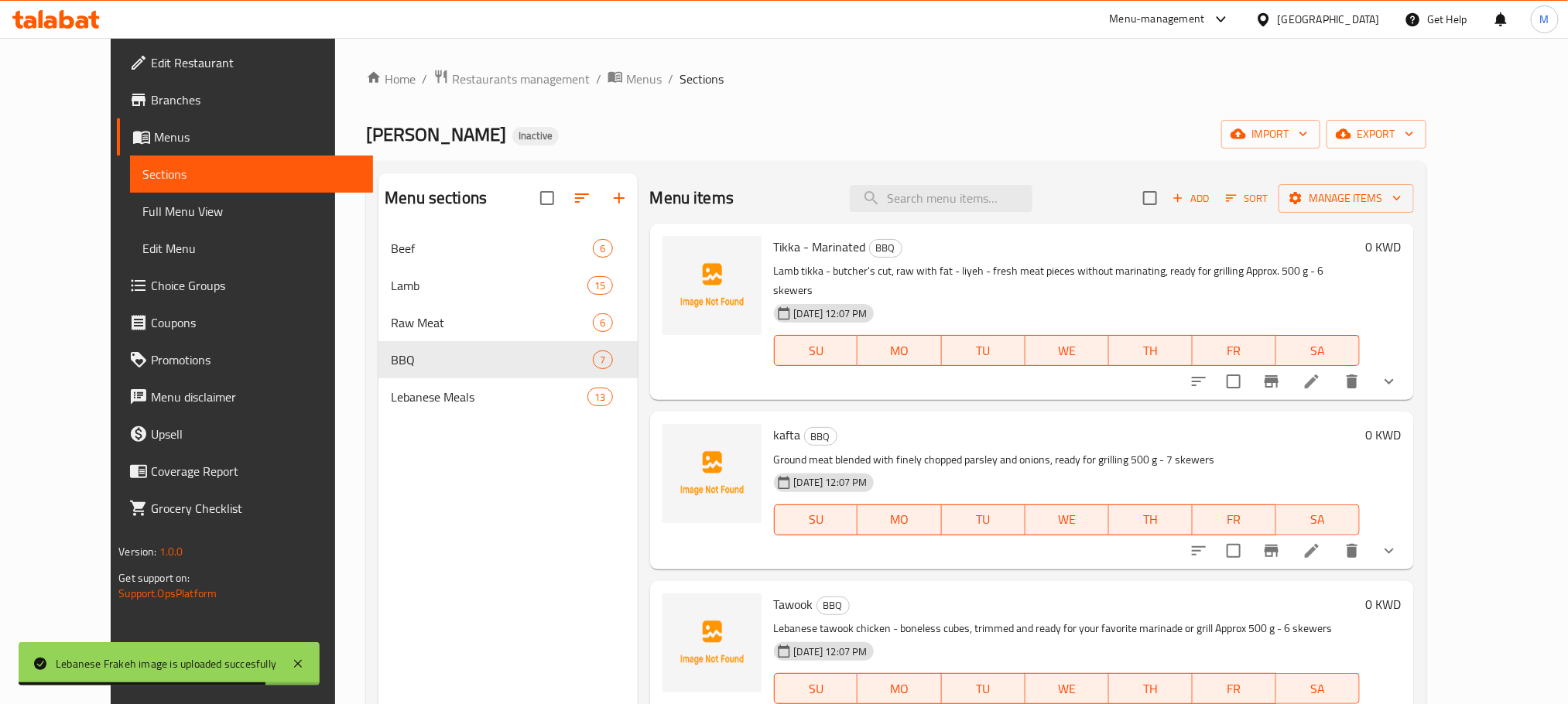
click at [774, 245] on span "Tikka - Marinated" at bounding box center [820, 246] width 92 height 23
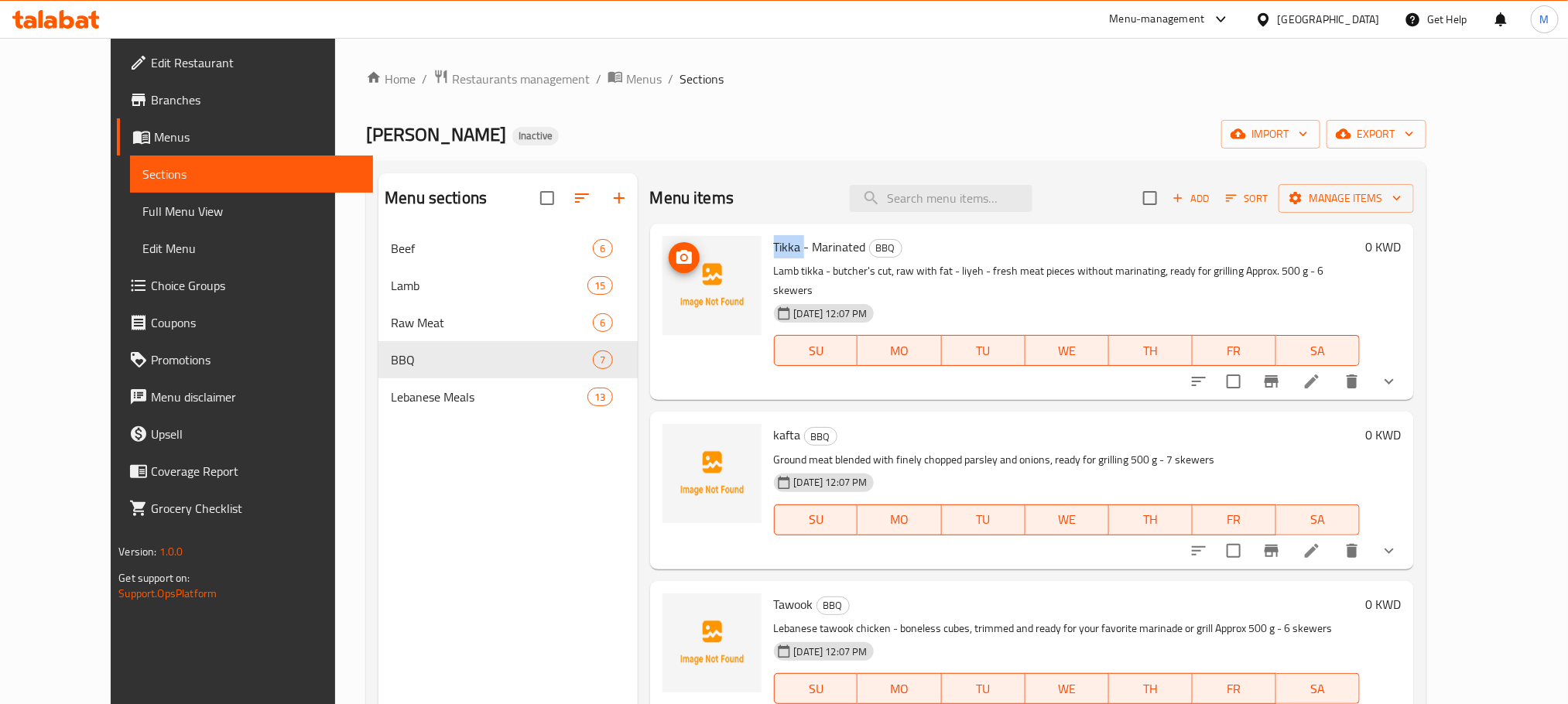
click at [675, 265] on icon "upload picture" at bounding box center [684, 257] width 18 height 18
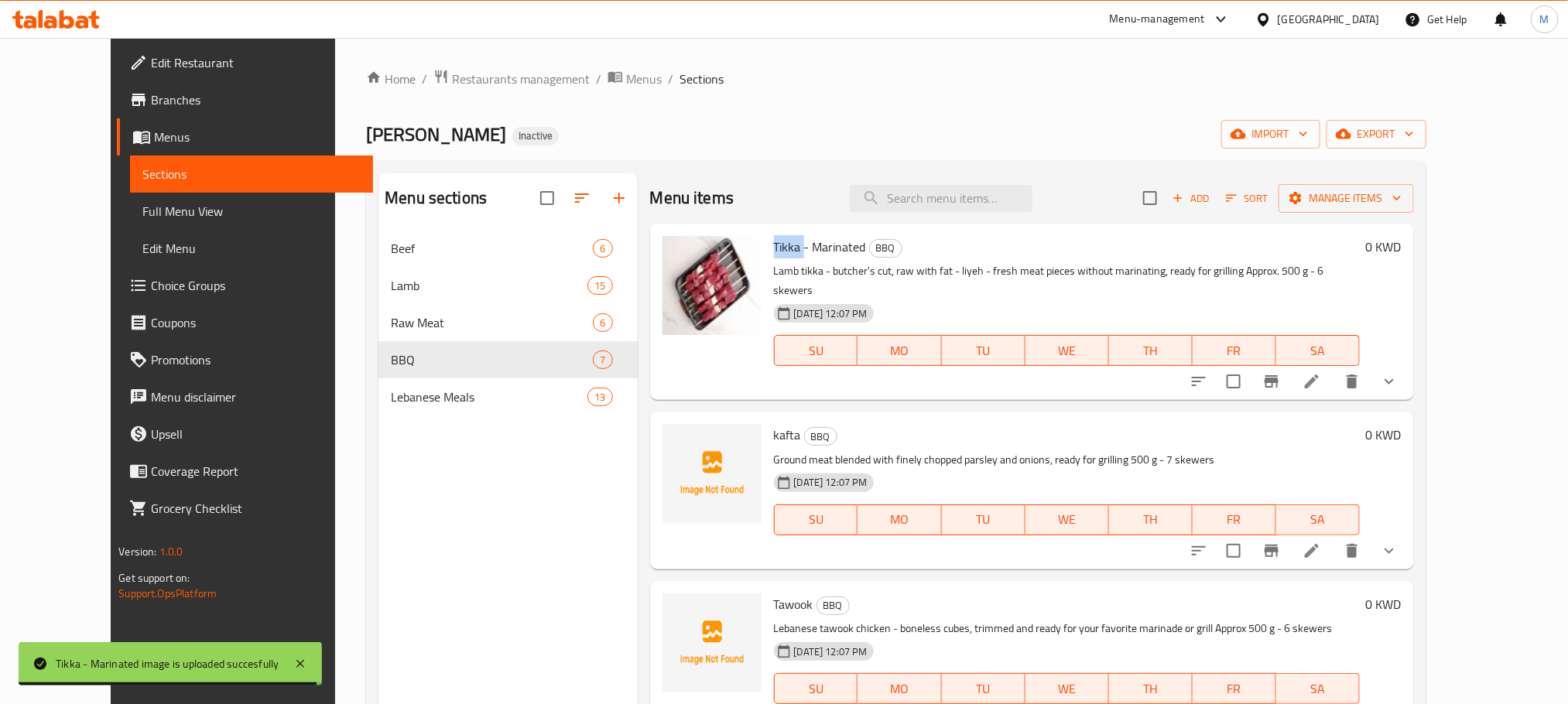
click at [774, 423] on span "kafta" at bounding box center [788, 434] width 27 height 23
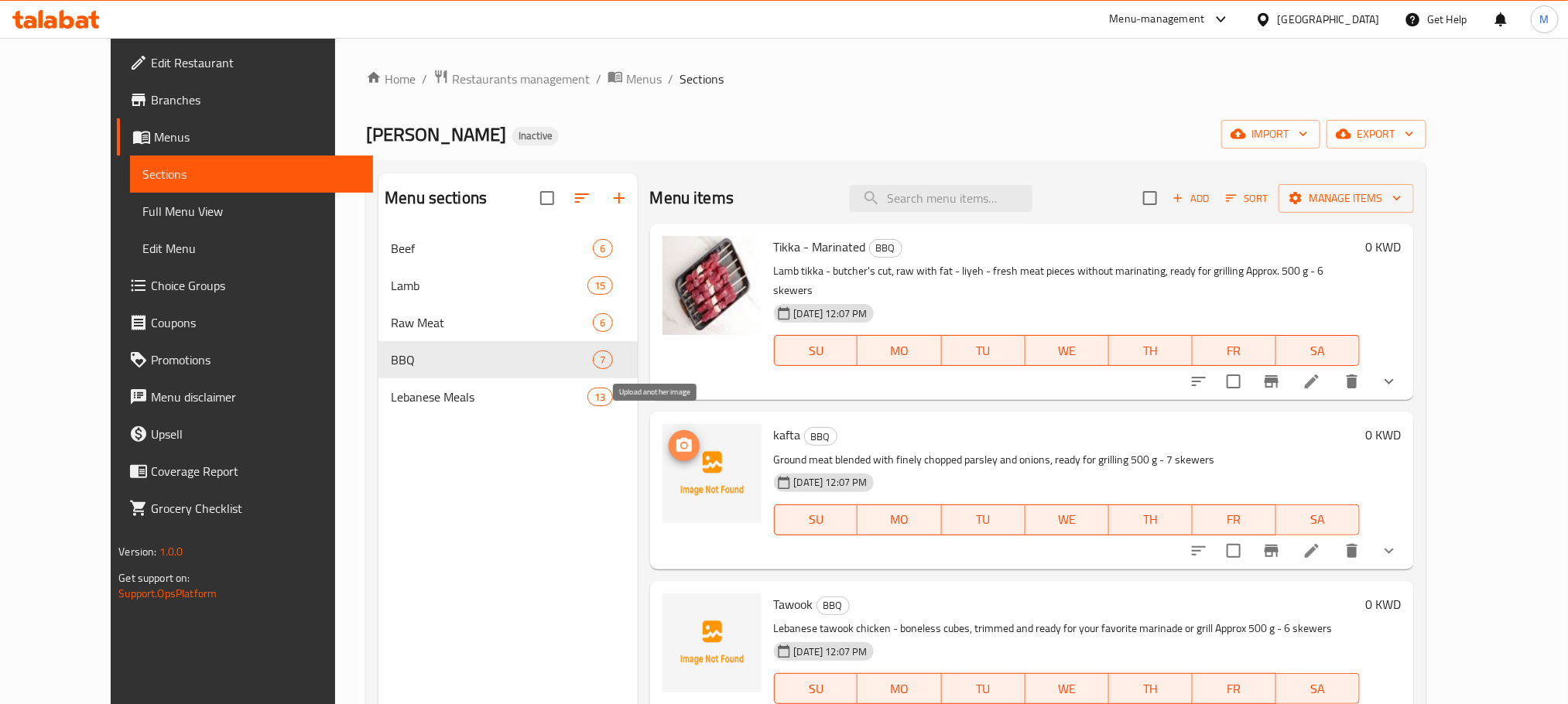
click at [676, 437] on icon "upload picture" at bounding box center [684, 444] width 15 height 14
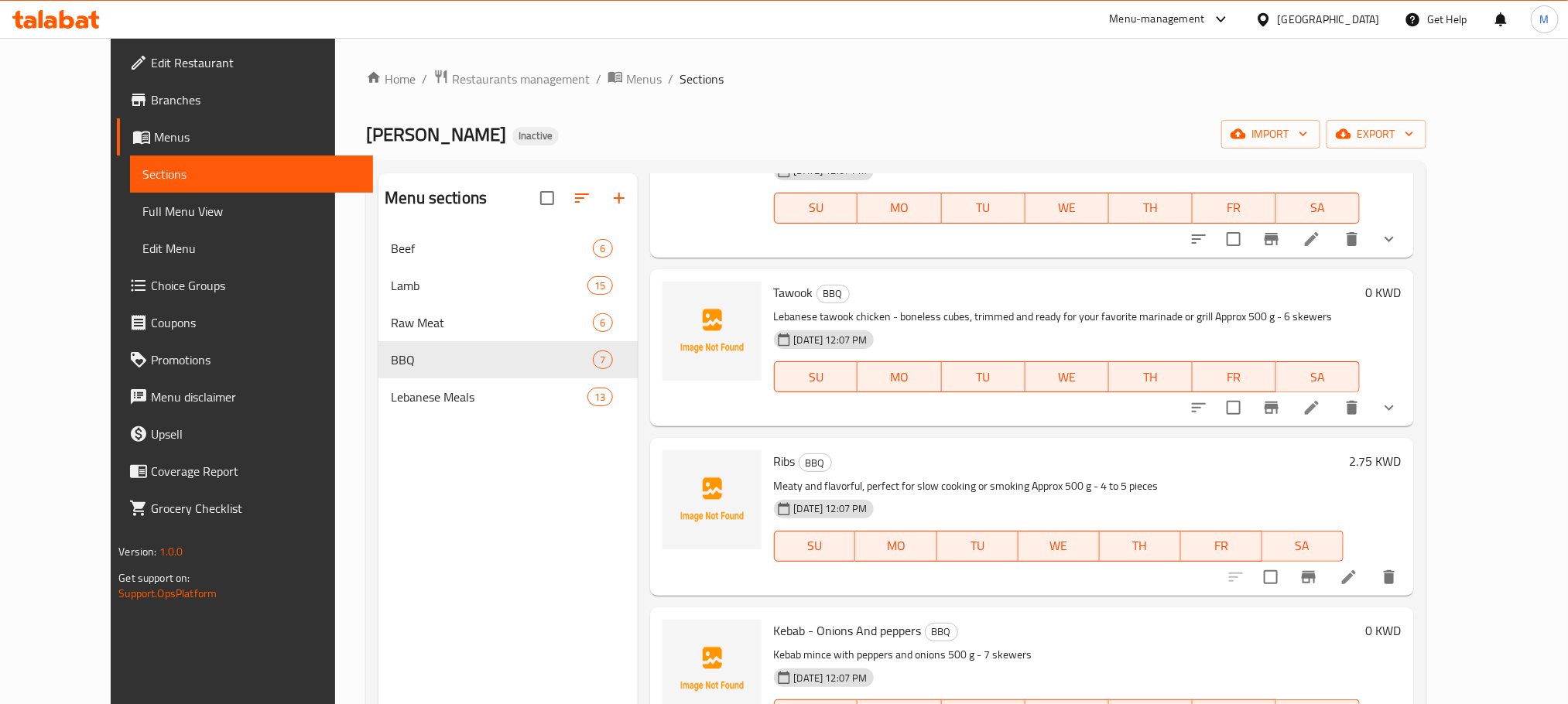
scroll to position [348, 0]
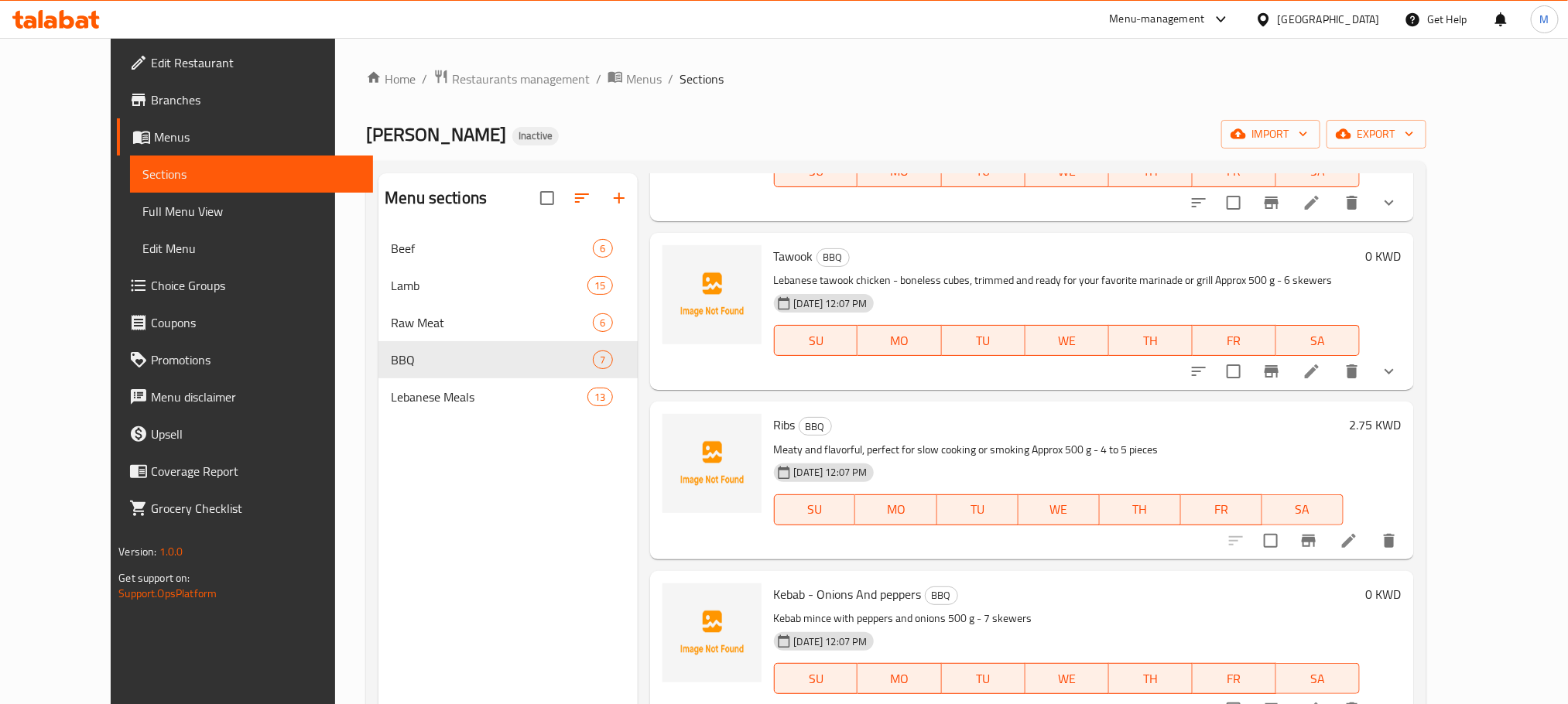
click at [774, 245] on span "Tawook" at bounding box center [794, 256] width 39 height 23
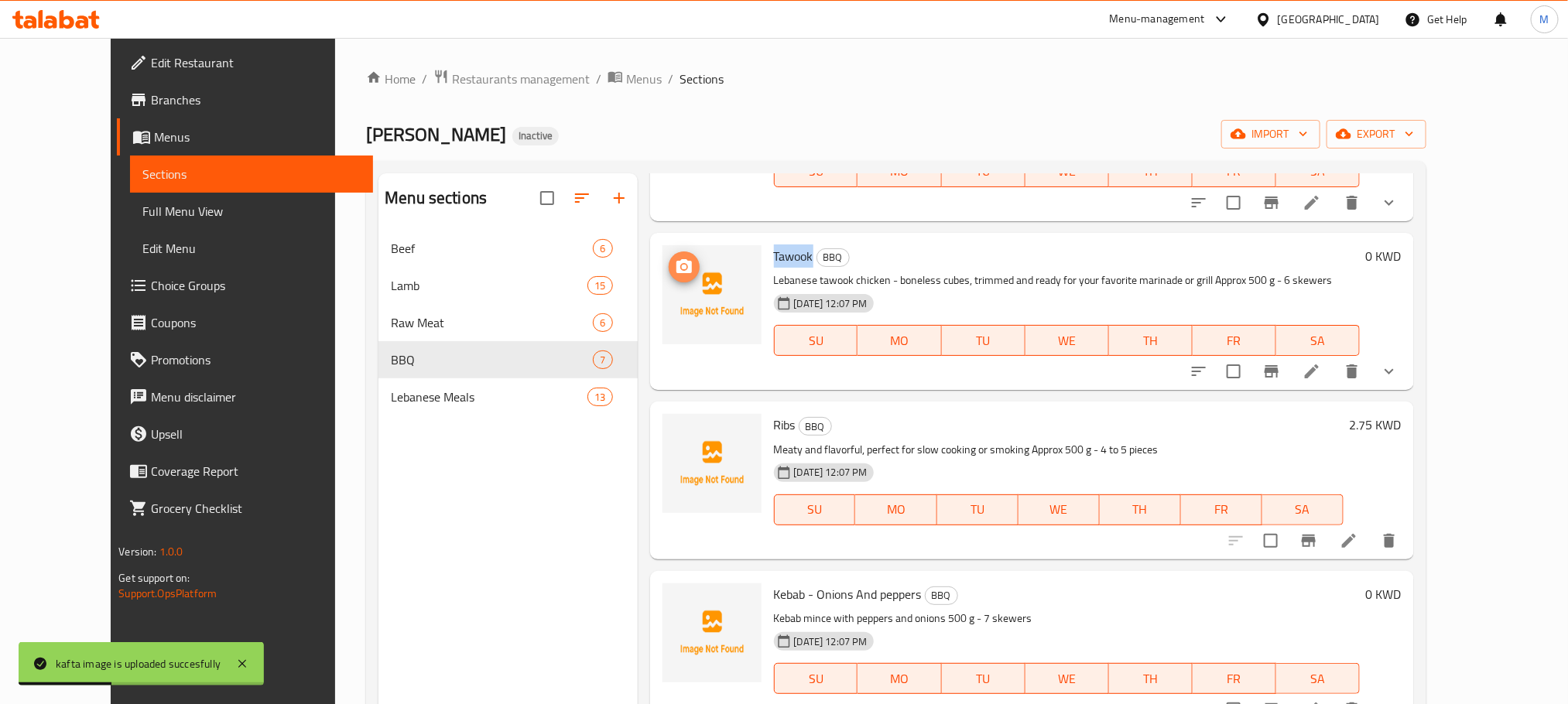
click at [676, 259] on icon "upload picture" at bounding box center [684, 266] width 15 height 14
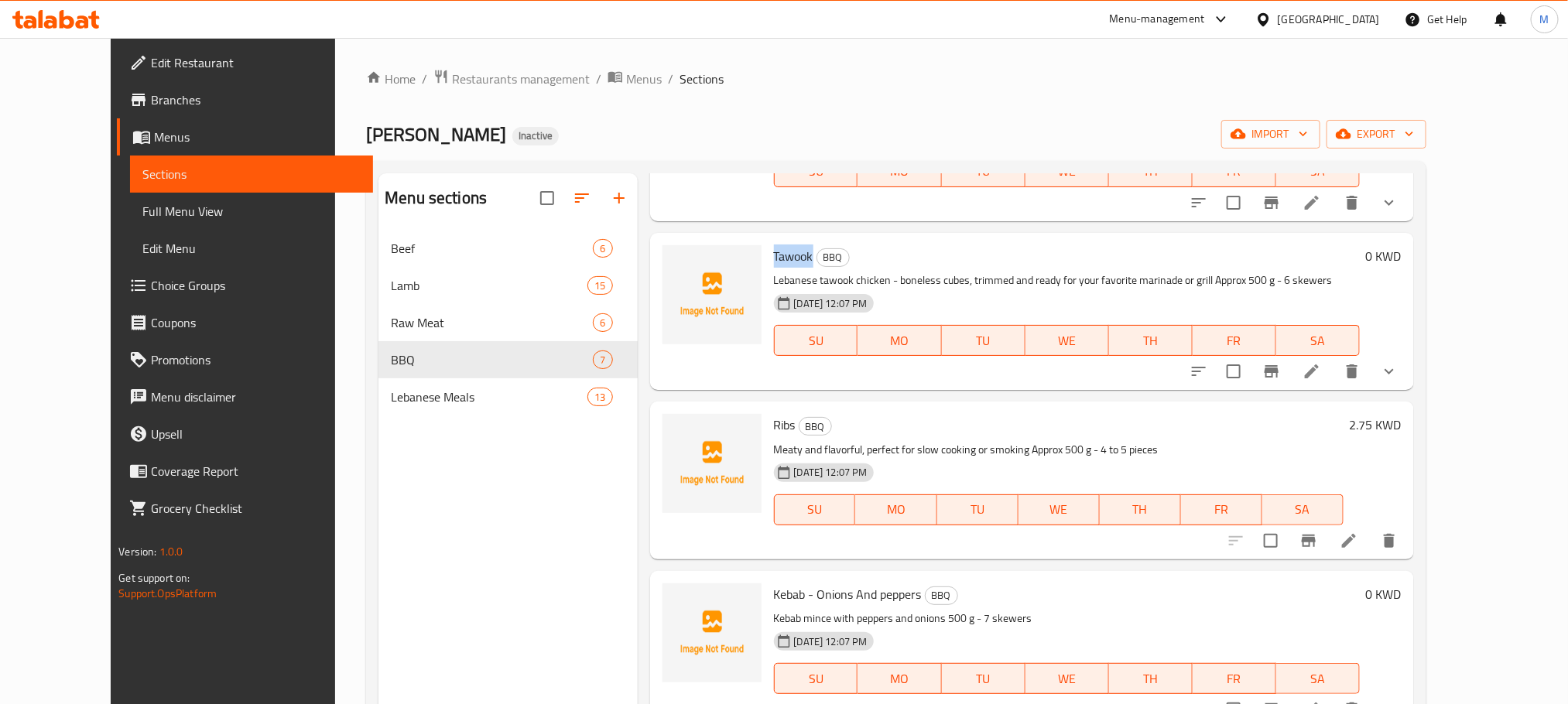
click at [774, 245] on span "Tawook" at bounding box center [794, 256] width 39 height 23
click at [713, 19] on div "Menu-management [GEOGRAPHIC_DATA] Get Help M" at bounding box center [784, 19] width 1568 height 37
click at [774, 413] on span "Ribs" at bounding box center [785, 425] width 22 height 23
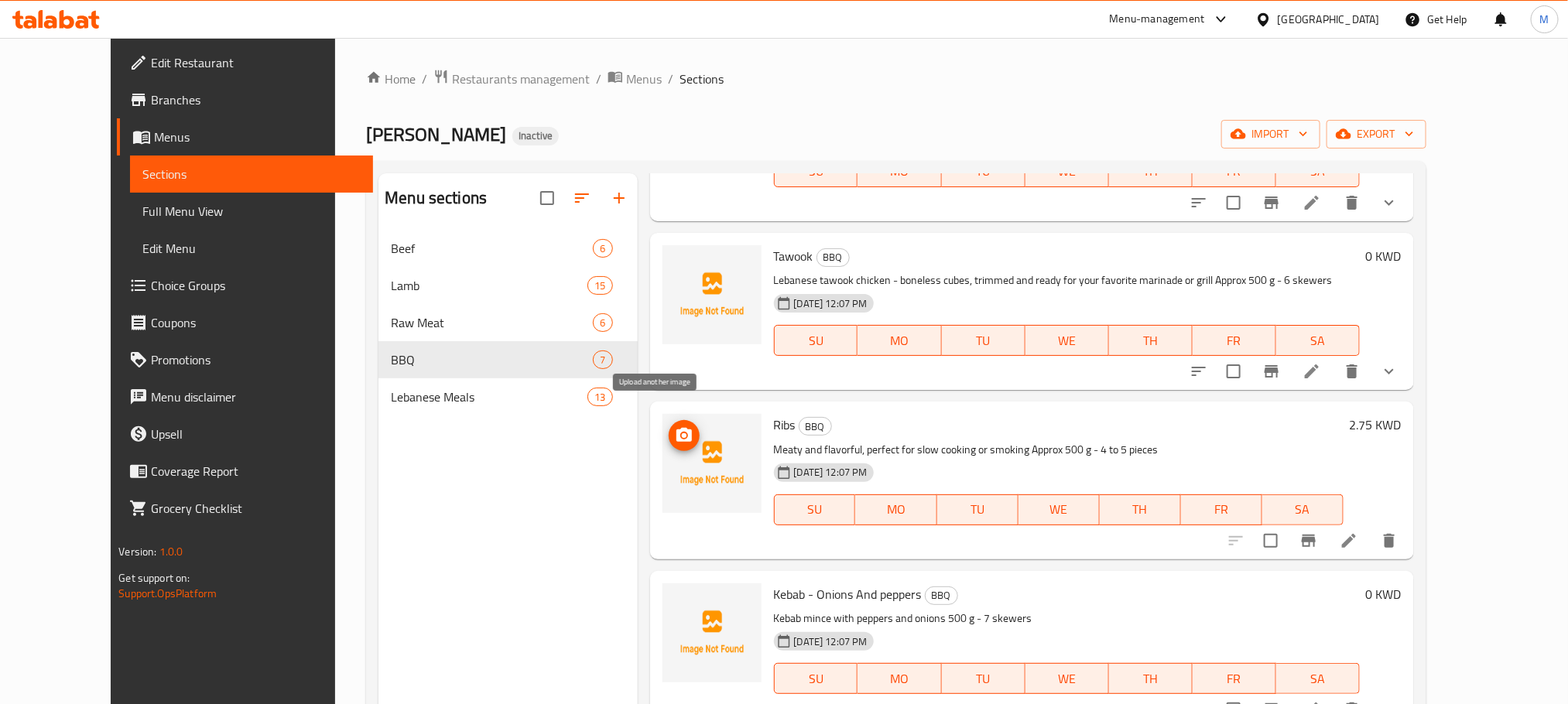
click at [676, 428] on icon "upload picture" at bounding box center [684, 434] width 15 height 14
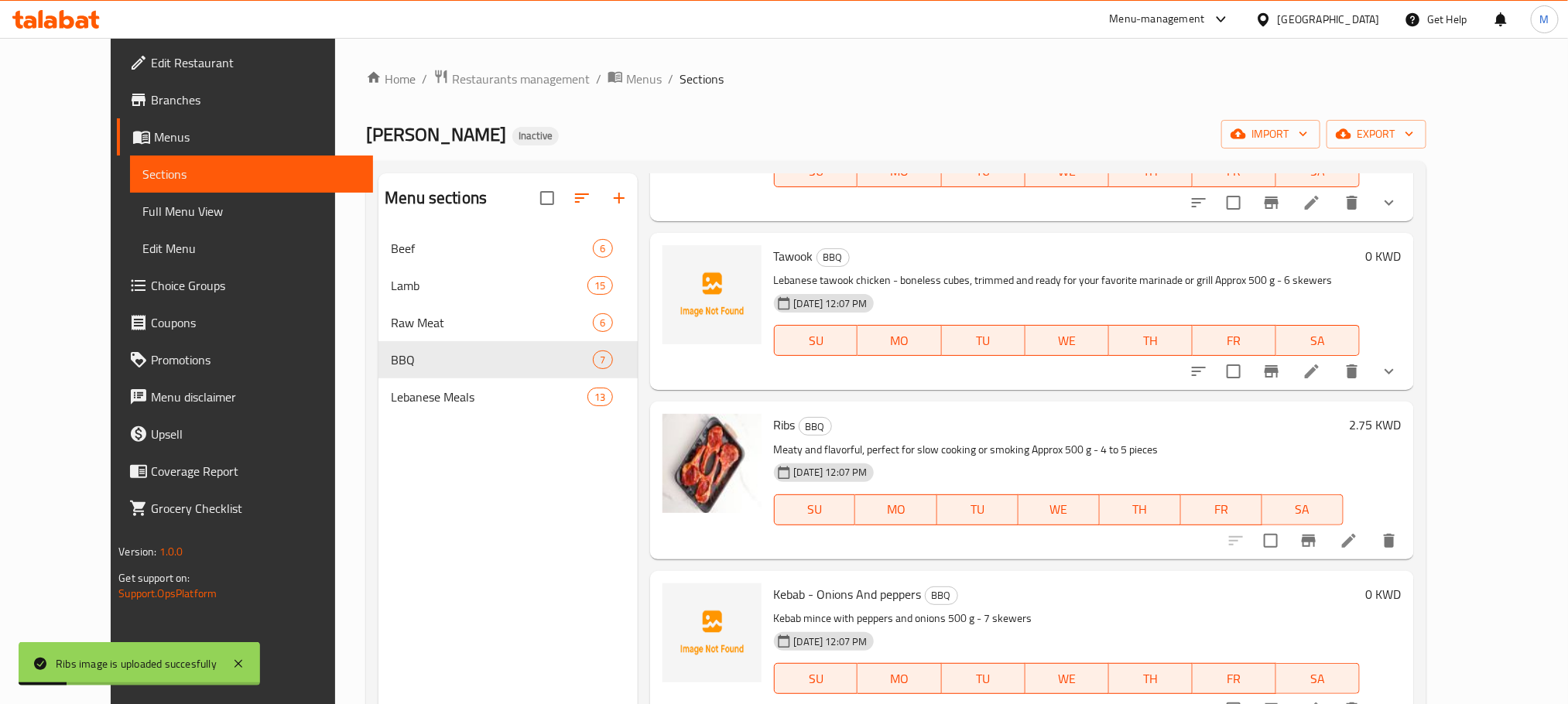
scroll to position [536, 0]
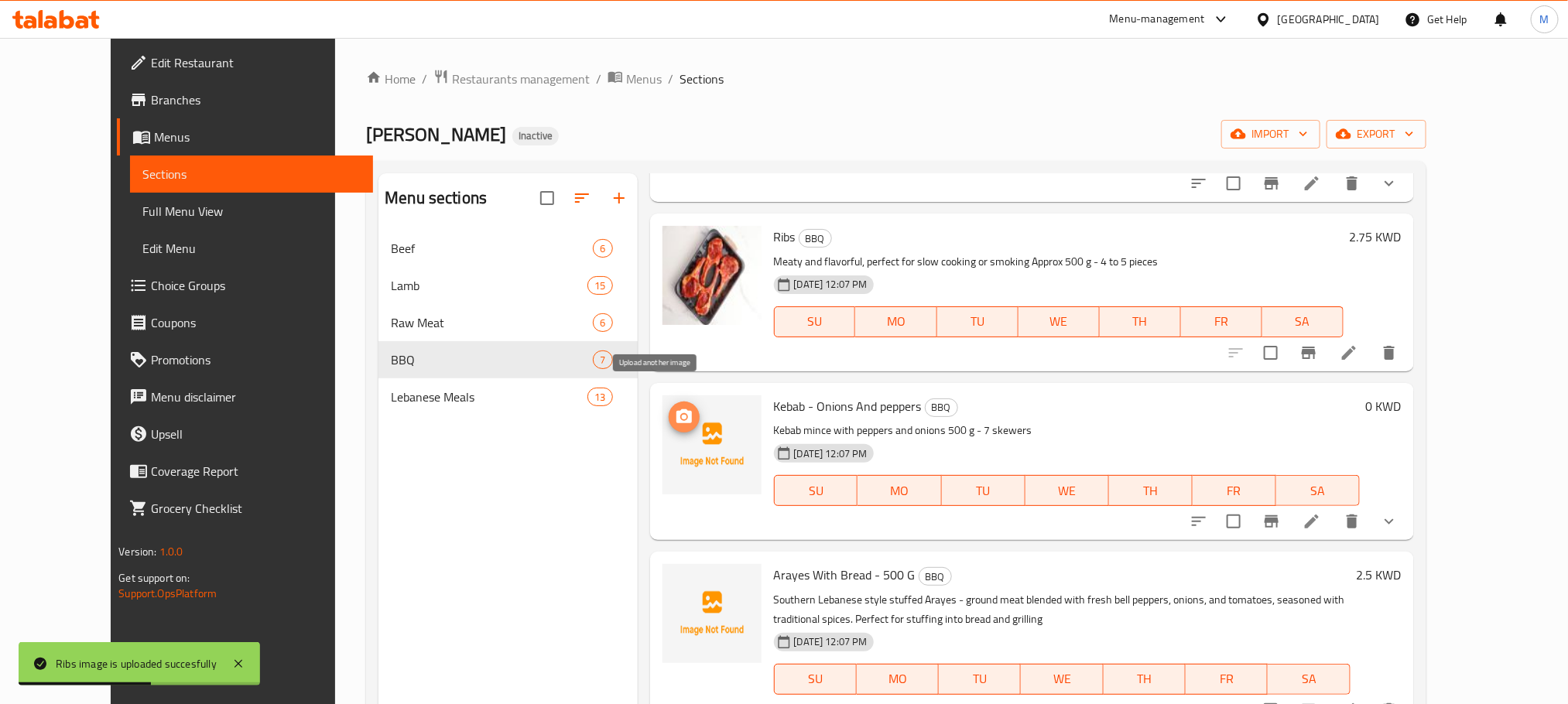
click at [675, 408] on icon "upload picture" at bounding box center [684, 417] width 18 height 18
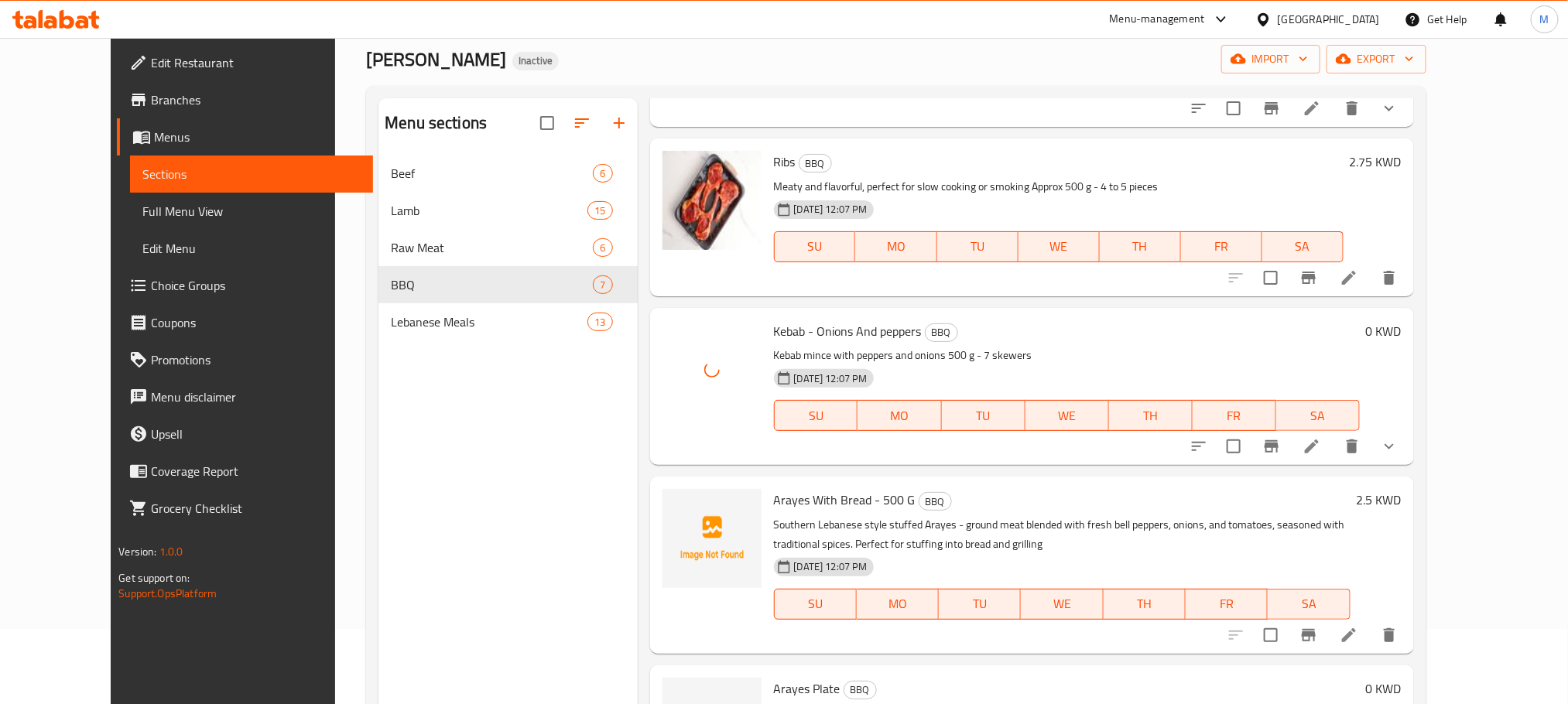
scroll to position [116, 0]
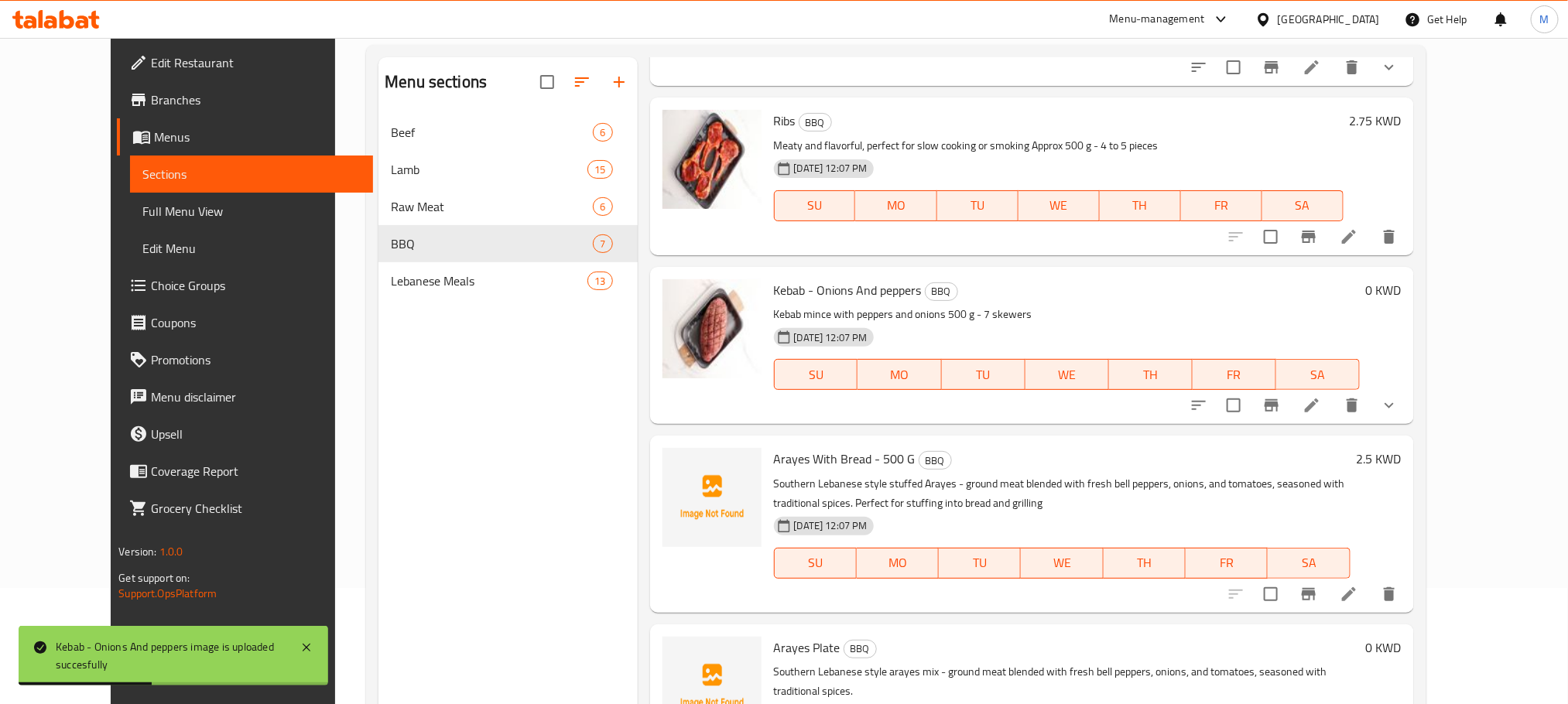
click at [774, 447] on span "Arayes With Bread - 500 G" at bounding box center [845, 458] width 141 height 23
click at [670, 460] on span "upload picture" at bounding box center [684, 469] width 31 height 18
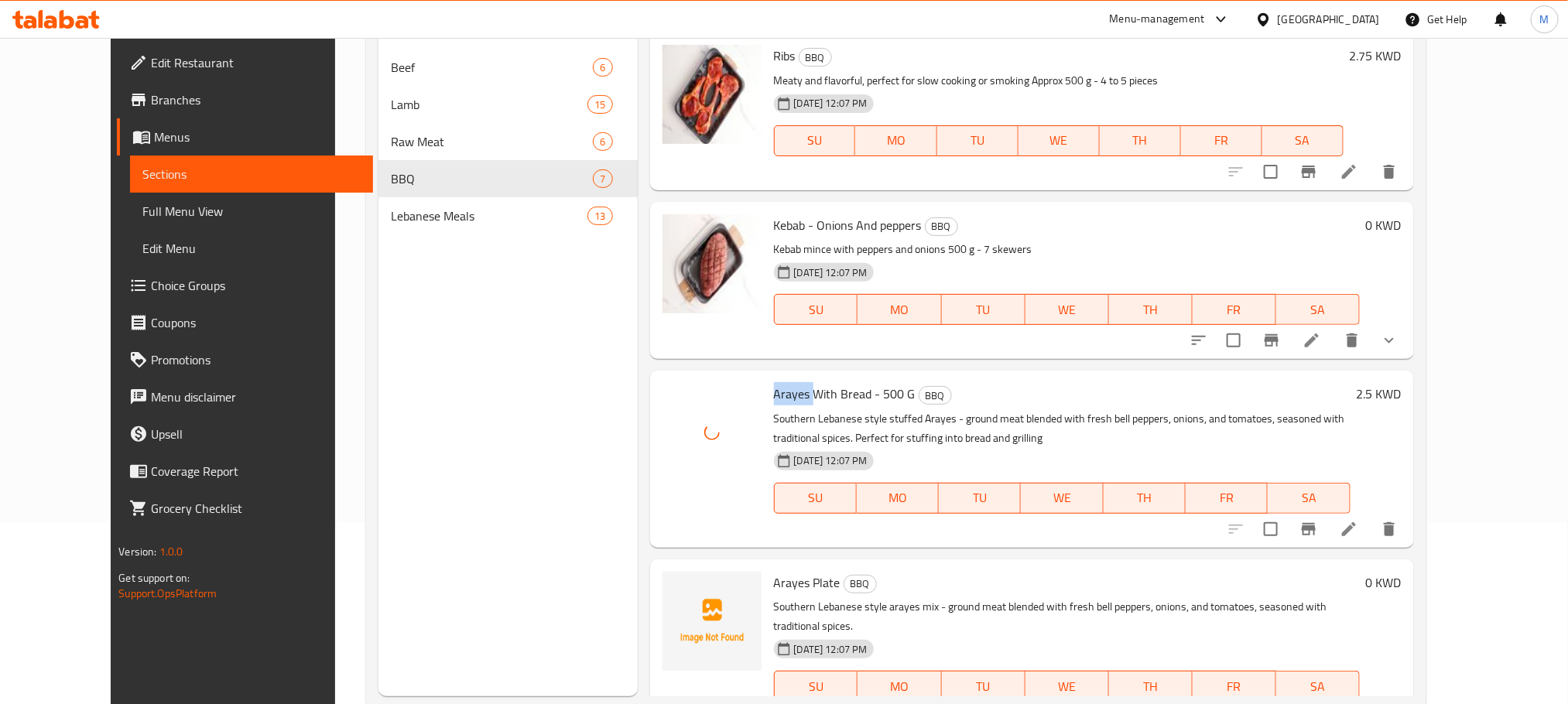
scroll to position [217, 0]
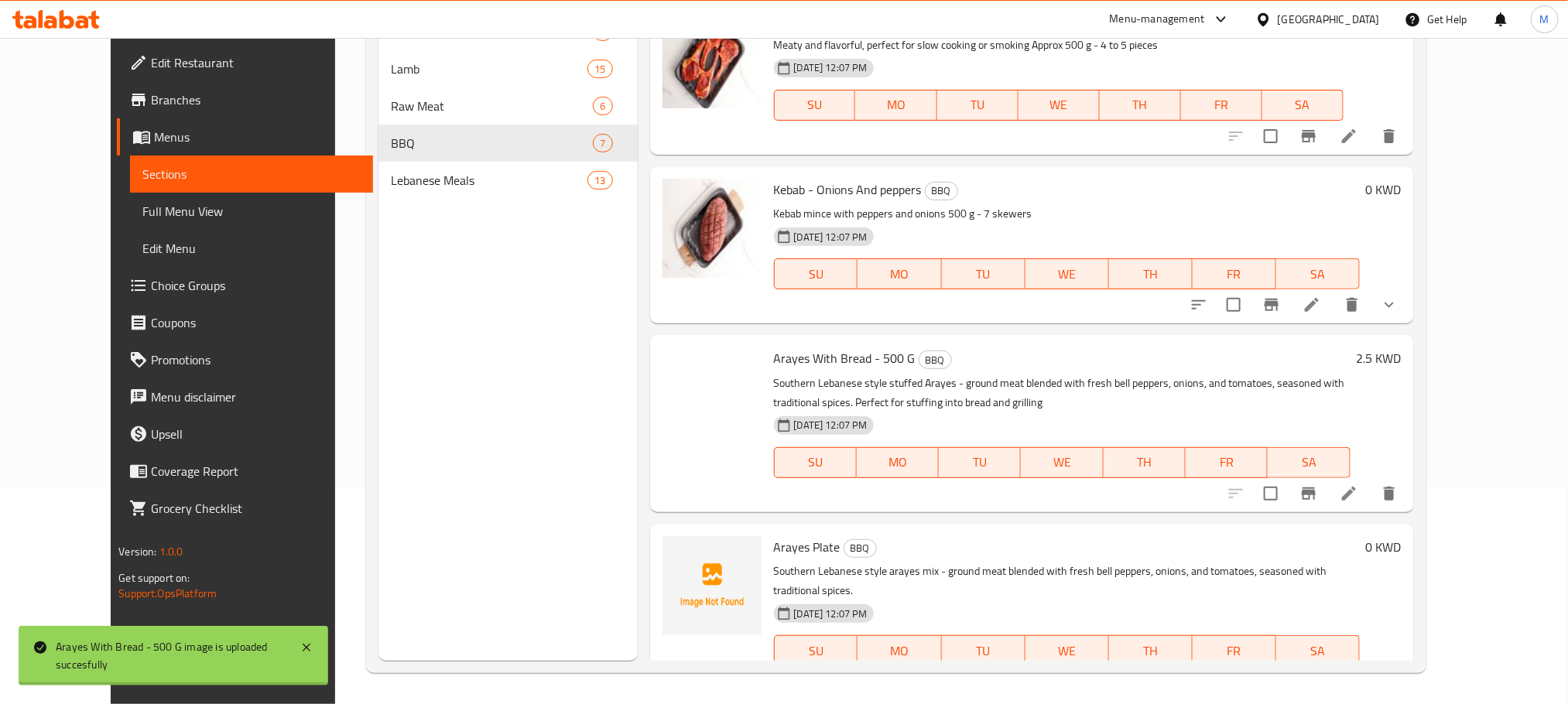
click at [774, 535] on span "Arayes Plate" at bounding box center [807, 547] width 67 height 23
click at [675, 548] on icon "upload picture" at bounding box center [684, 557] width 18 height 18
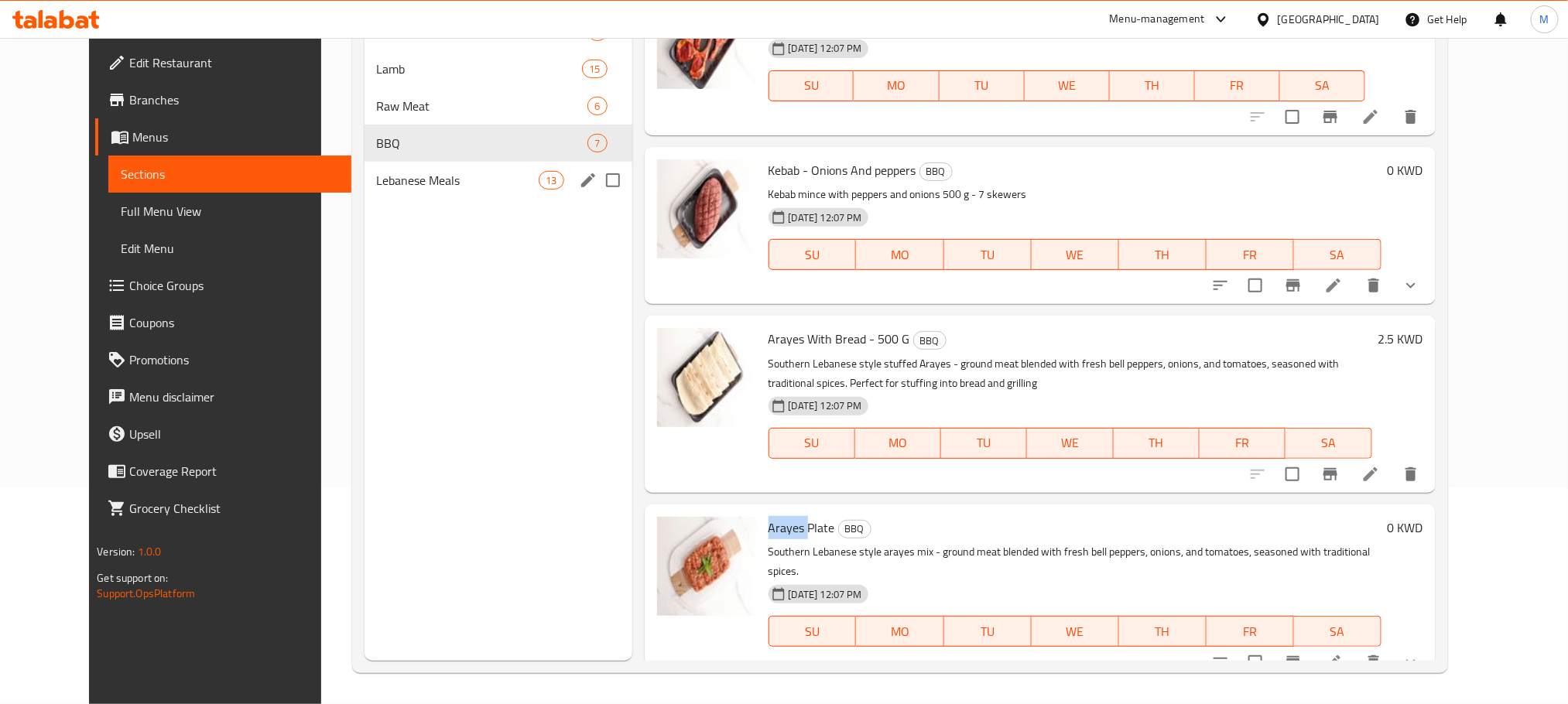
click at [480, 191] on div "Lebanese Meals 13" at bounding box center [498, 180] width 267 height 37
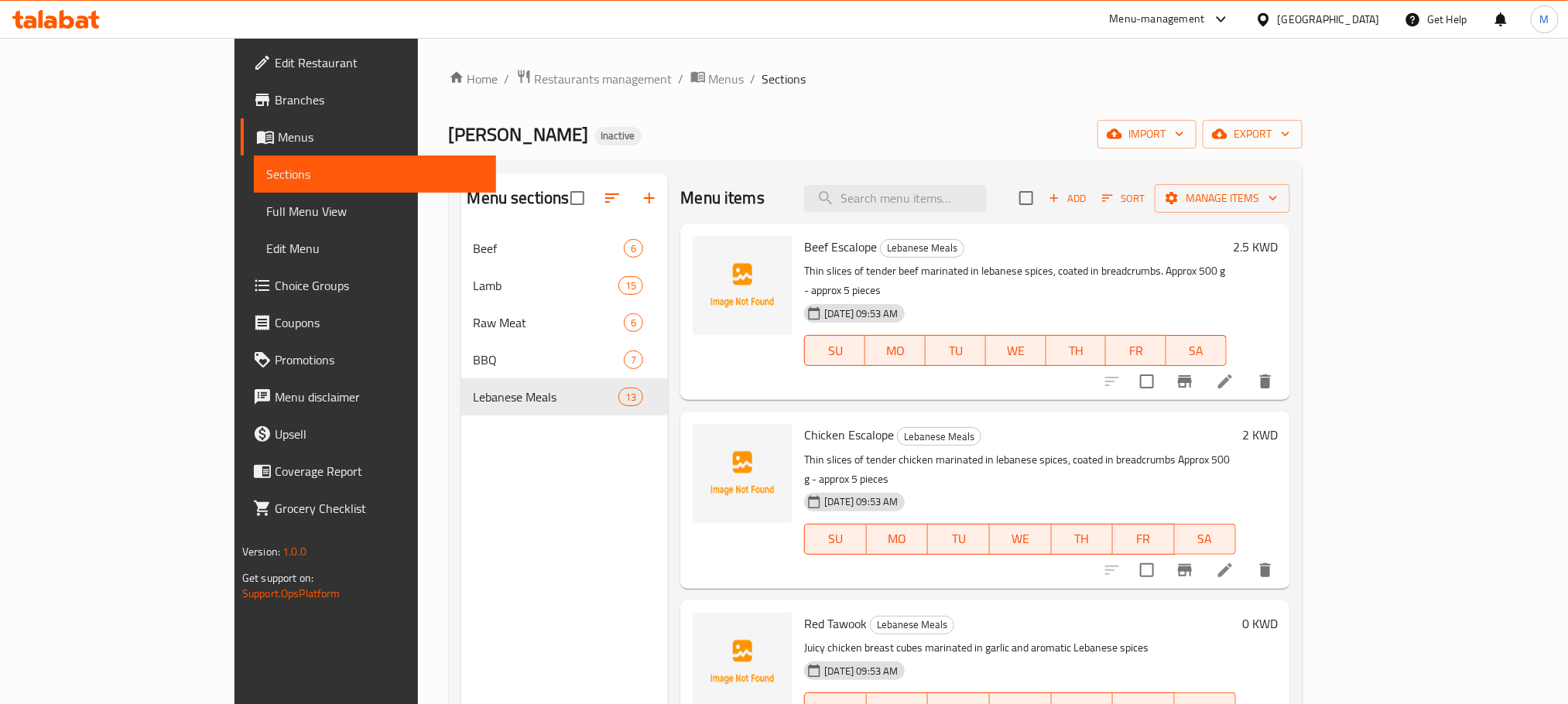
click at [804, 250] on span "Beef Escalope" at bounding box center [840, 246] width 73 height 23
click at [707, 261] on icon "upload picture" at bounding box center [714, 256] width 15 height 14
click at [804, 423] on span "Chicken Escalope" at bounding box center [849, 434] width 90 height 23
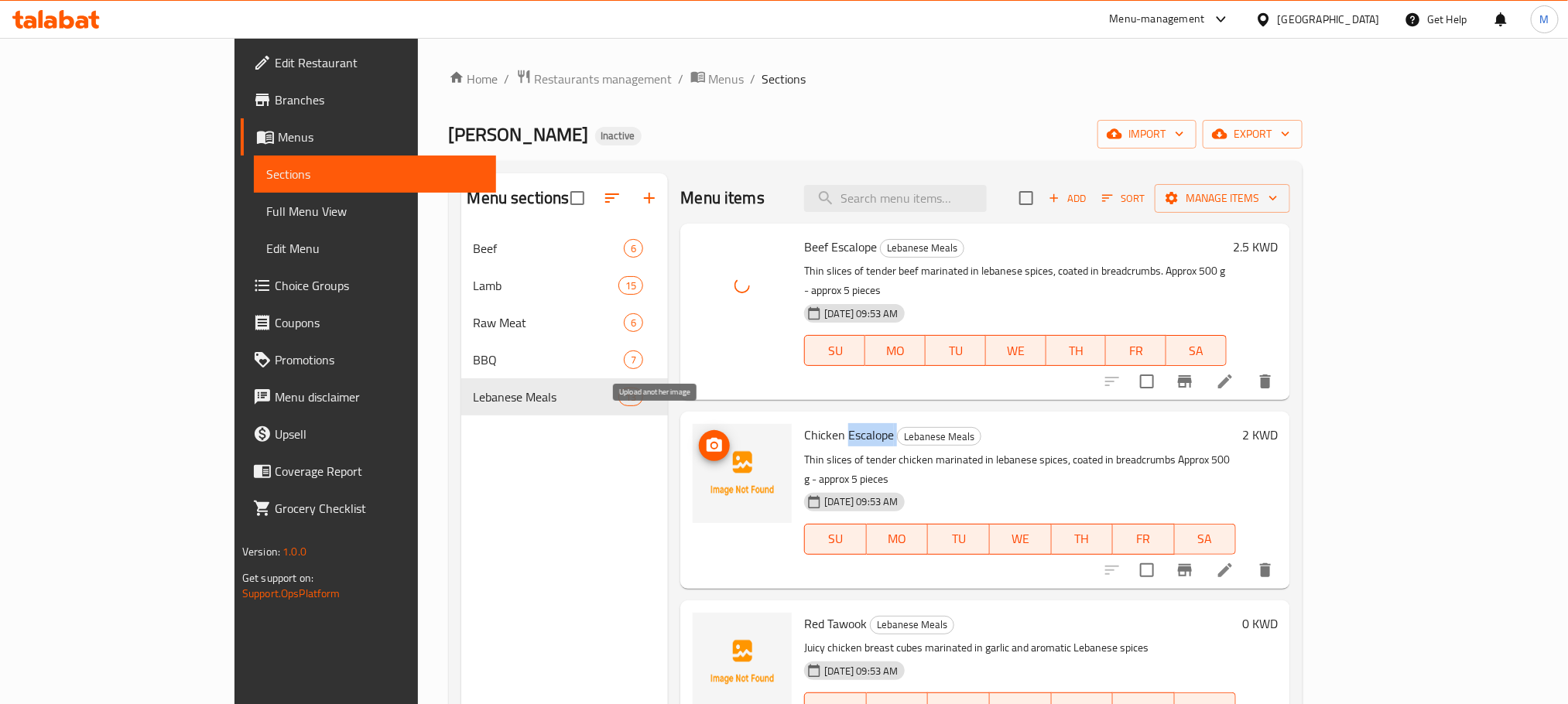
click at [707, 437] on icon "upload picture" at bounding box center [714, 444] width 15 height 14
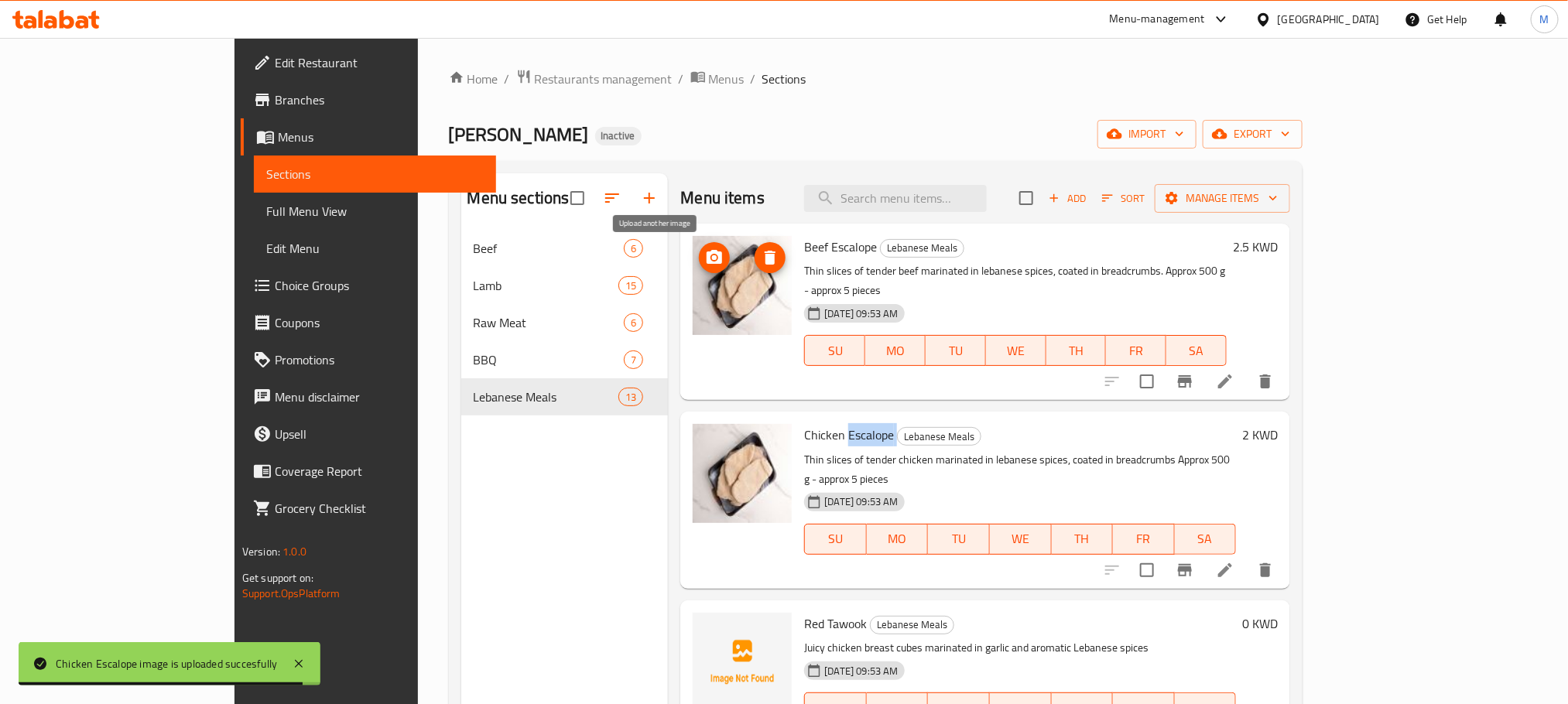
click at [705, 258] on icon "upload picture" at bounding box center [714, 257] width 18 height 18
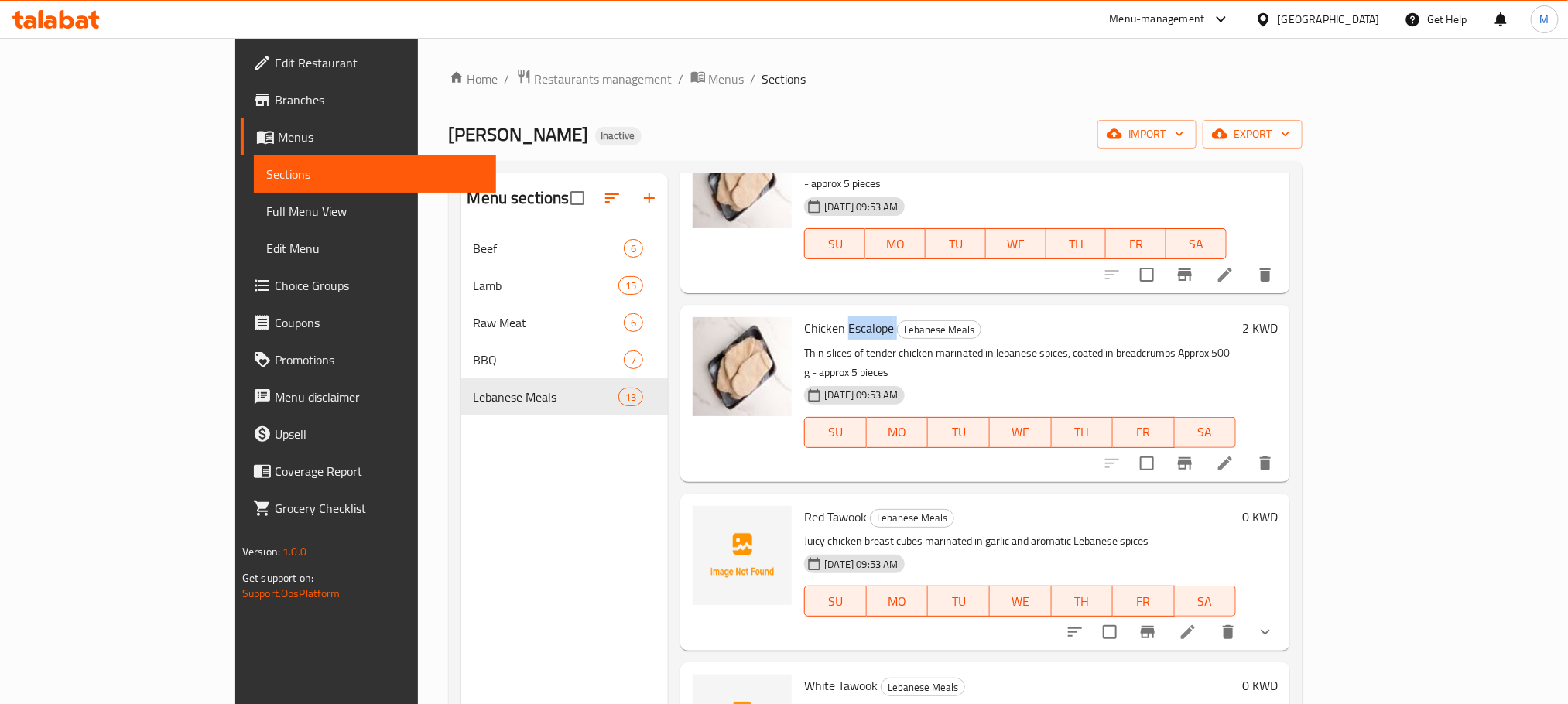
scroll to position [116, 0]
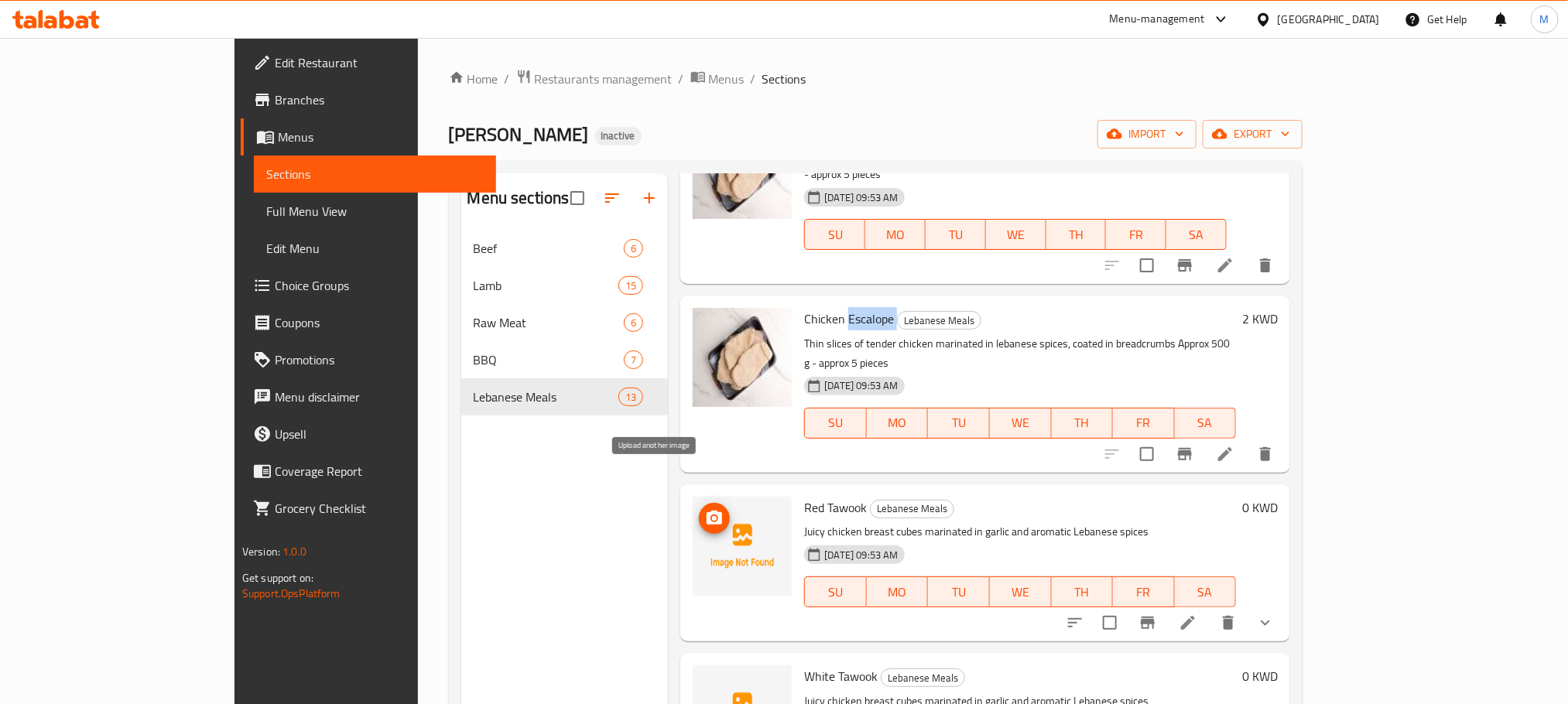
click at [707, 511] on icon "upload picture" at bounding box center [714, 517] width 15 height 14
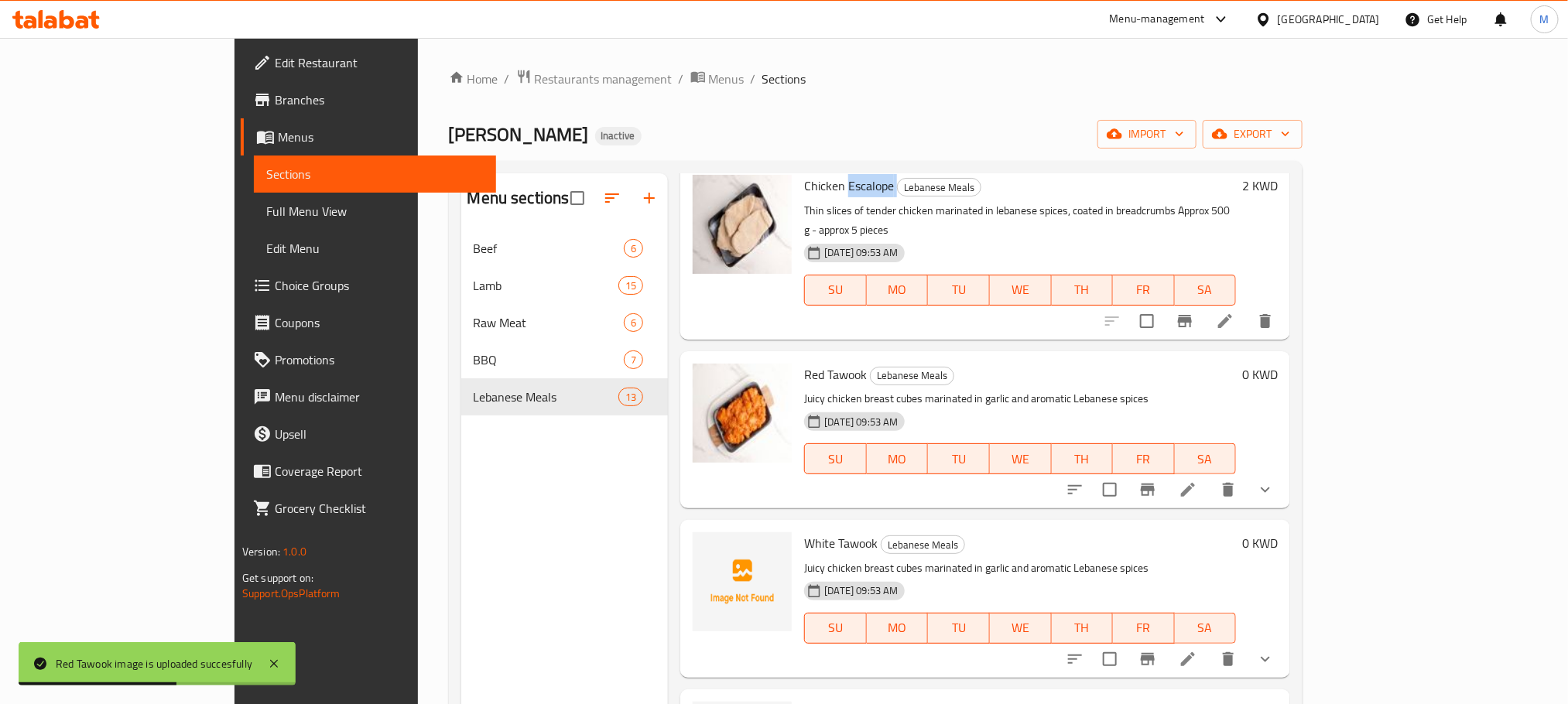
scroll to position [348, 0]
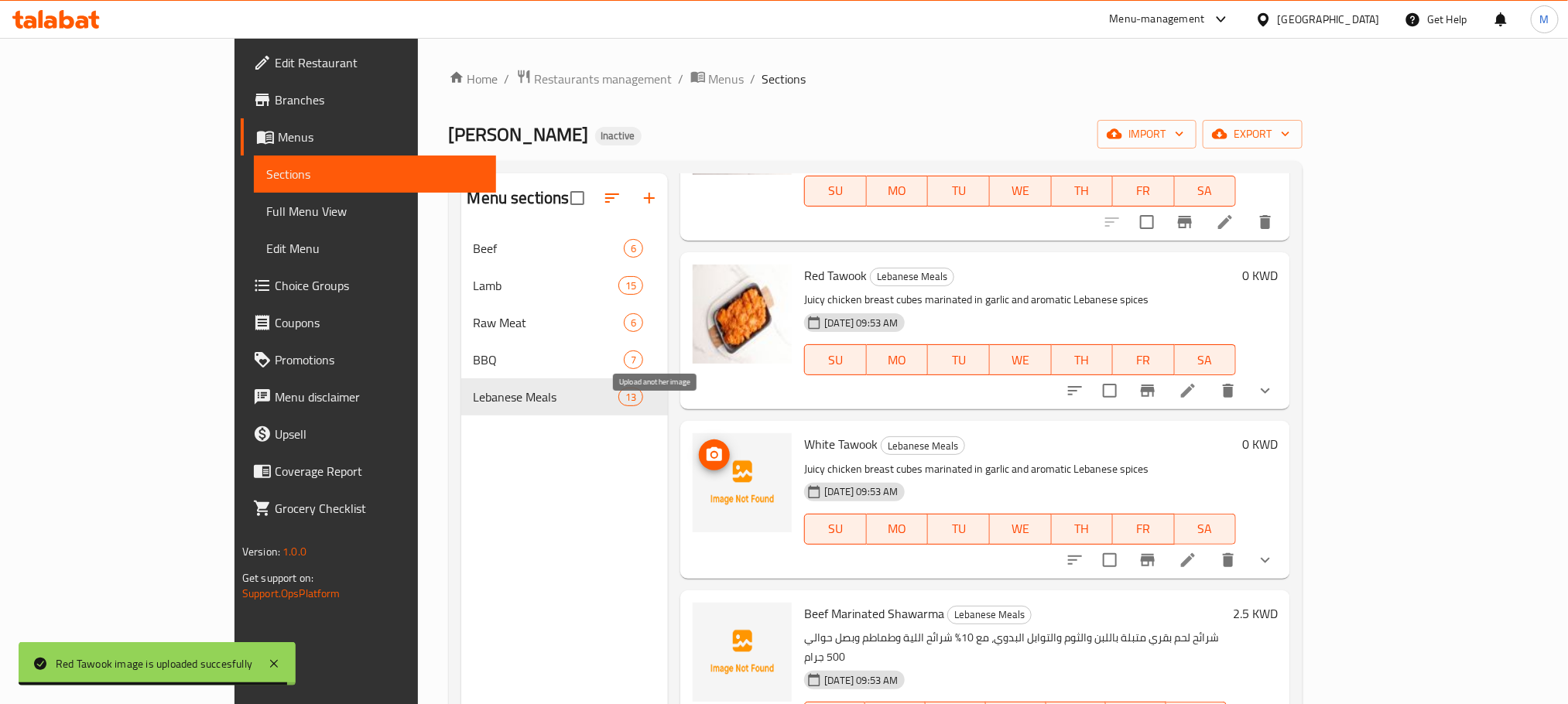
click at [705, 446] on icon "upload picture" at bounding box center [714, 454] width 18 height 18
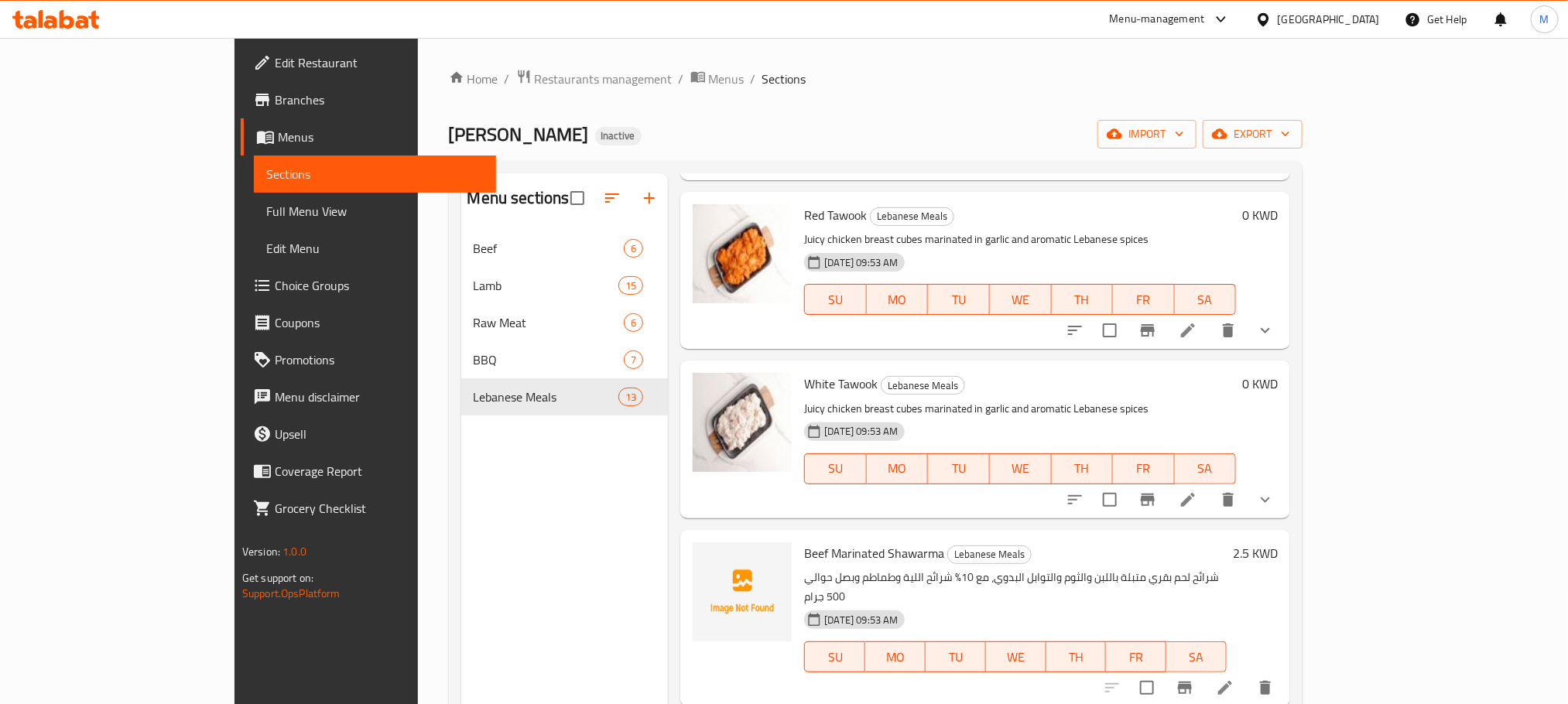
scroll to position [580, 0]
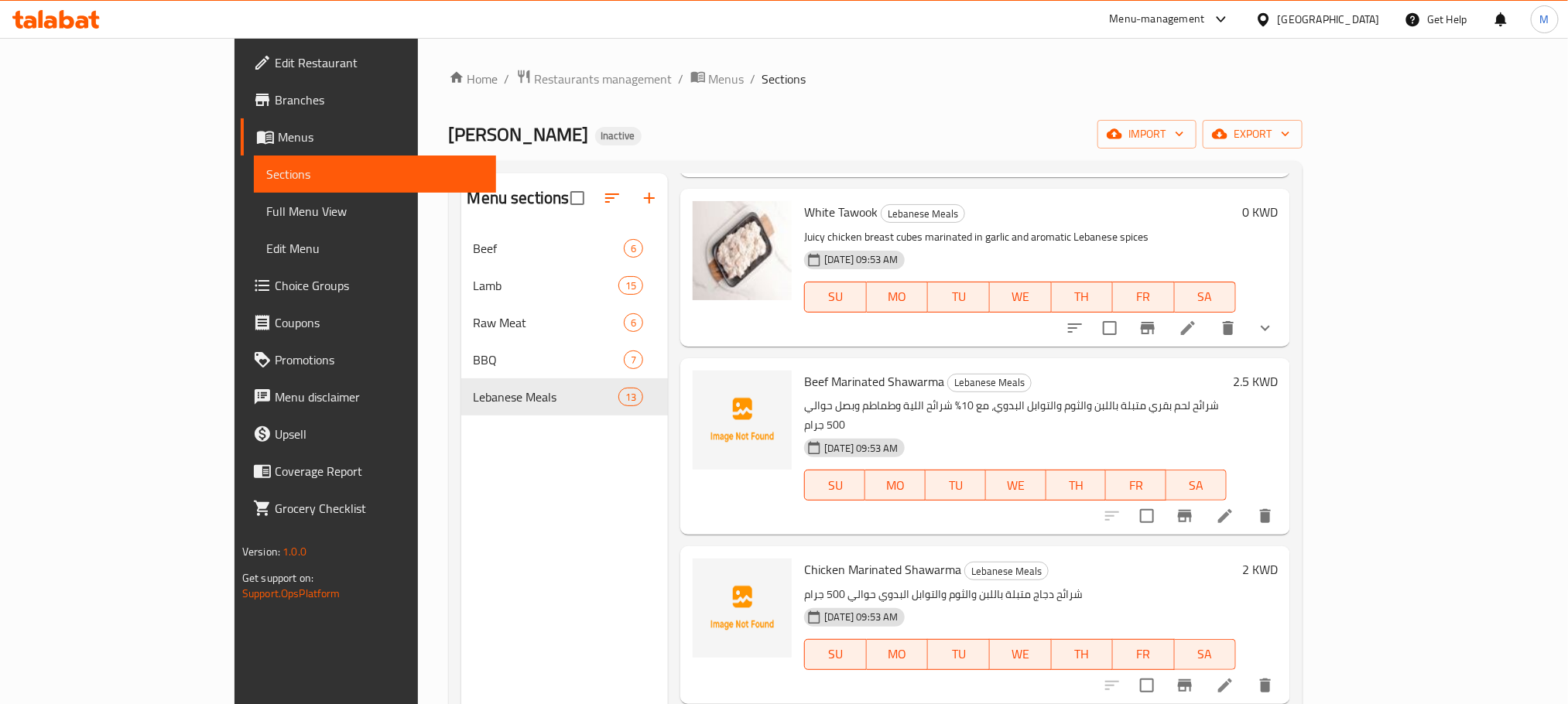
click at [804, 370] on span "Beef Marinated Shawarma" at bounding box center [874, 381] width 140 height 23
click at [858, 370] on span "Beef Marinated Shawarma" at bounding box center [874, 381] width 140 height 23
click at [707, 385] on icon "upload picture" at bounding box center [714, 391] width 15 height 14
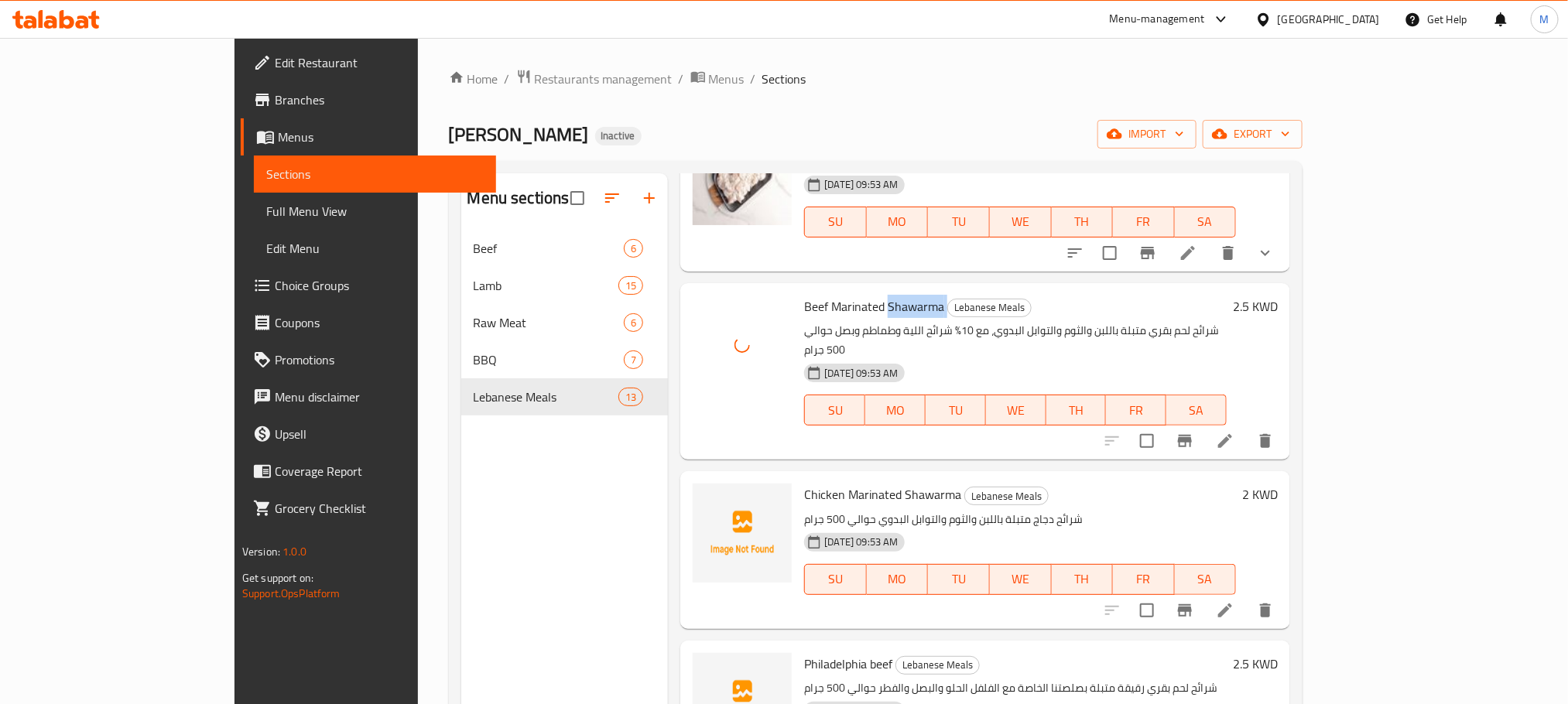
scroll to position [696, 0]
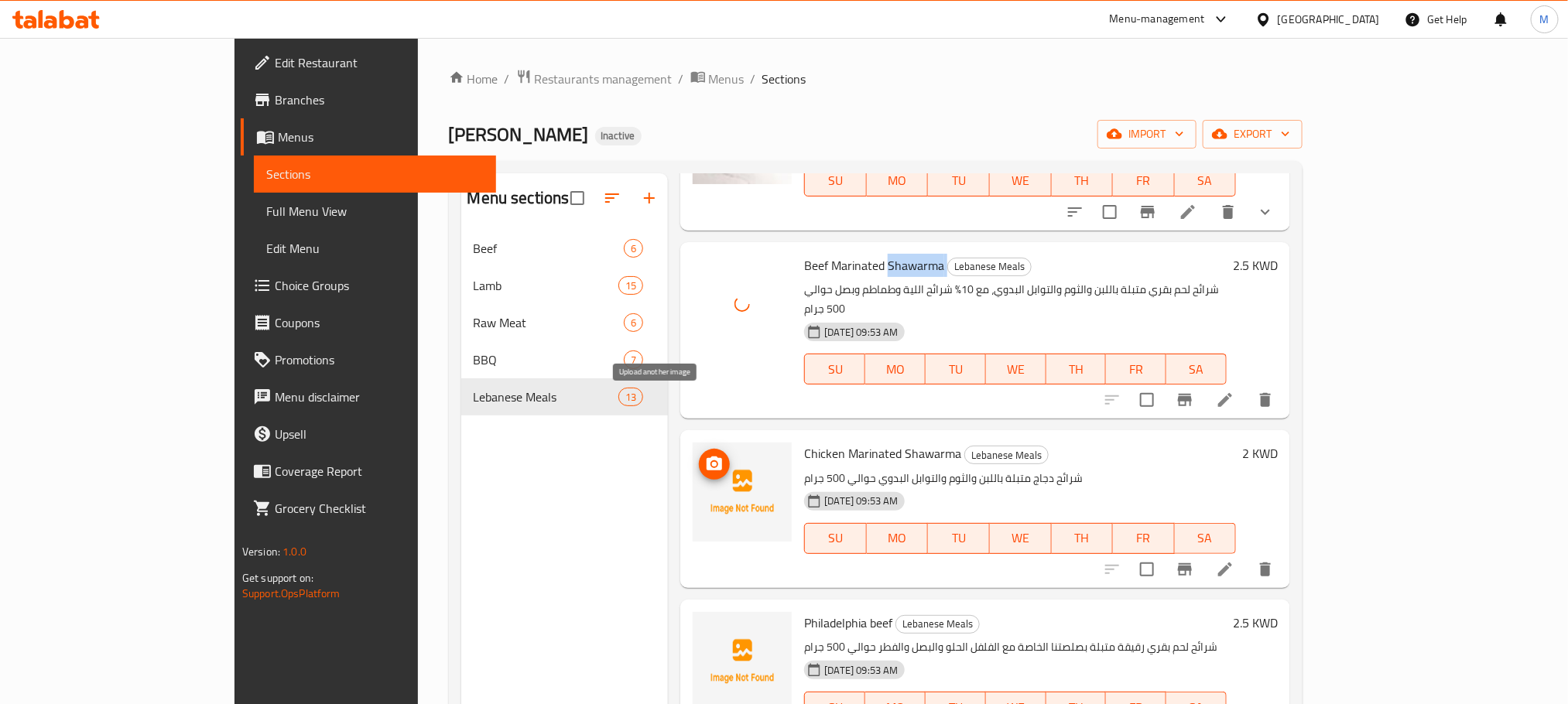
click at [705, 455] on icon "upload picture" at bounding box center [714, 464] width 18 height 18
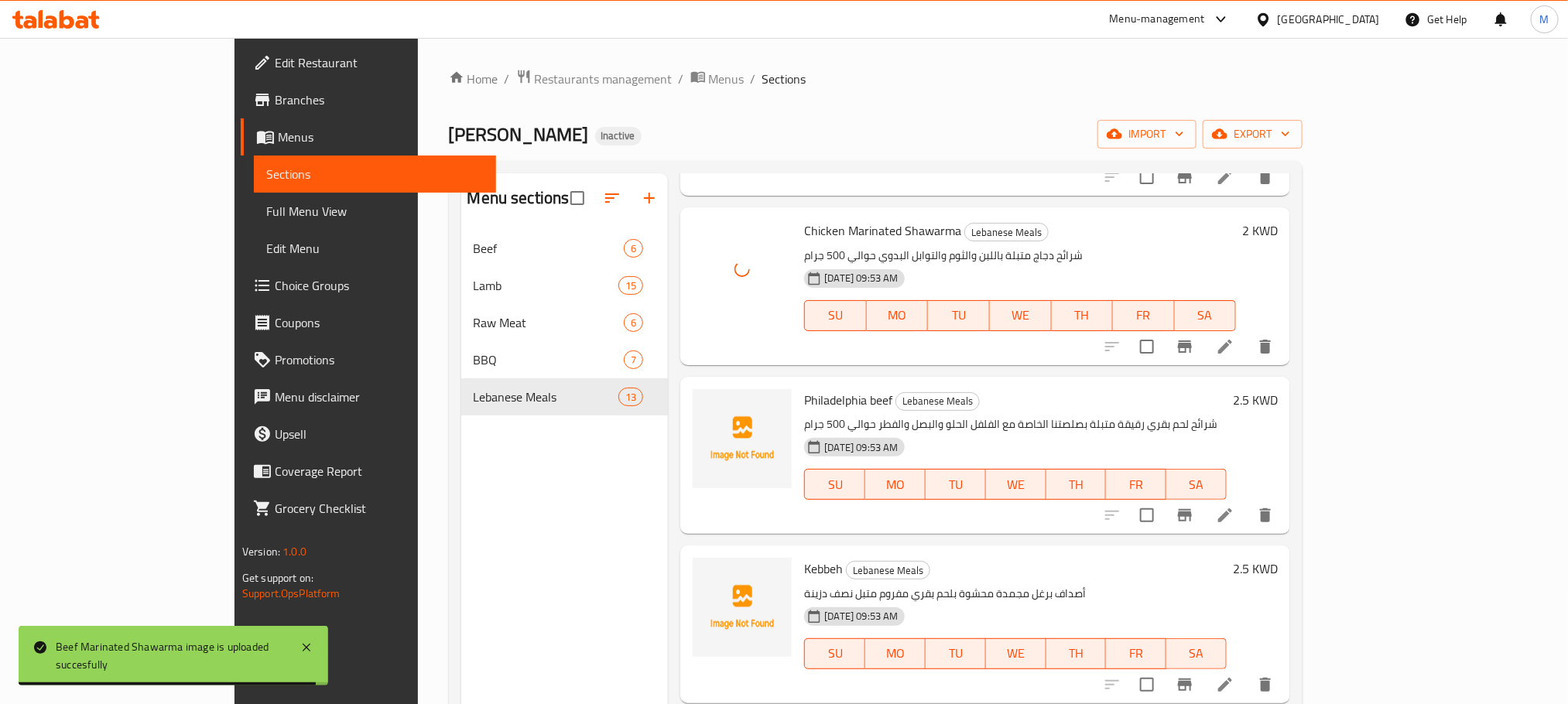
scroll to position [928, 0]
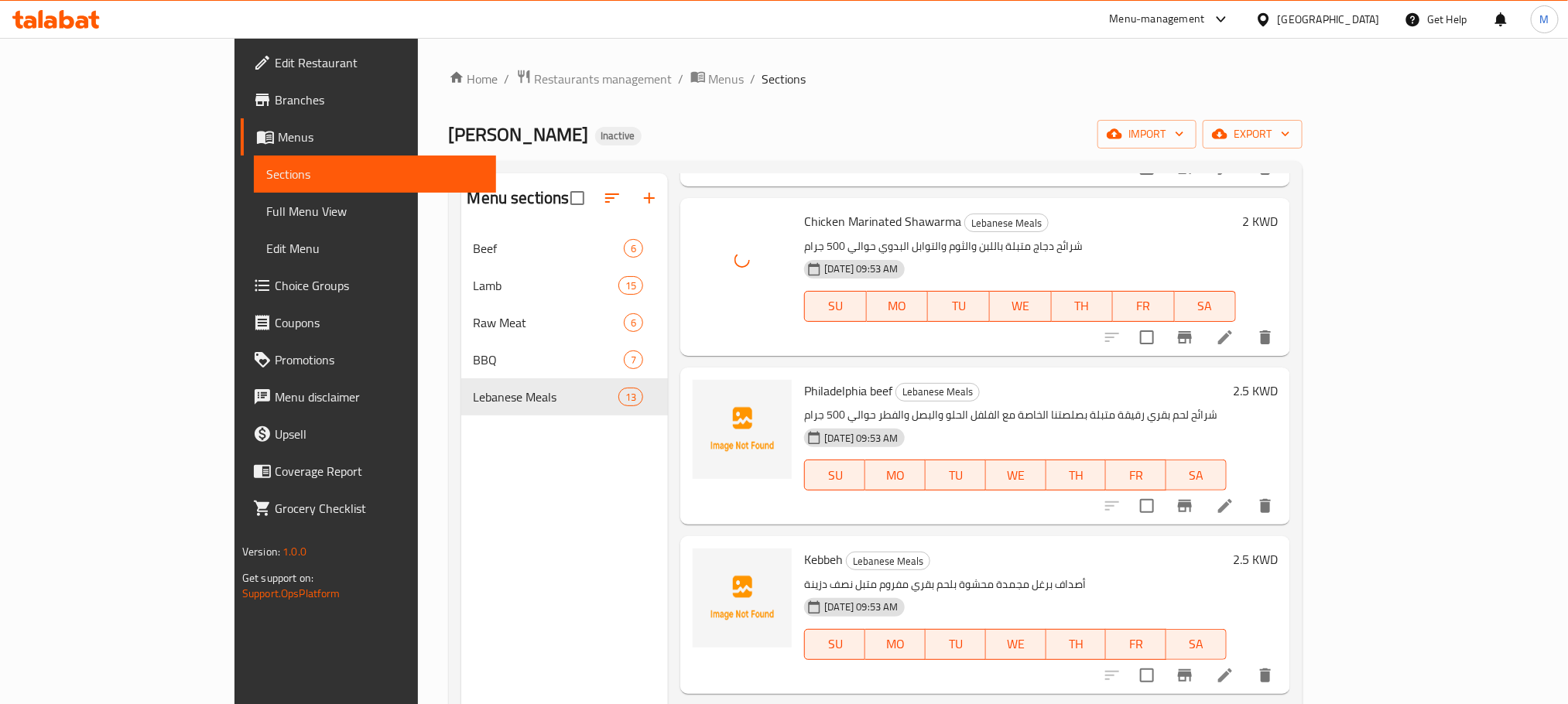
click at [804, 379] on span "Philadelphia beef" at bounding box center [848, 390] width 88 height 23
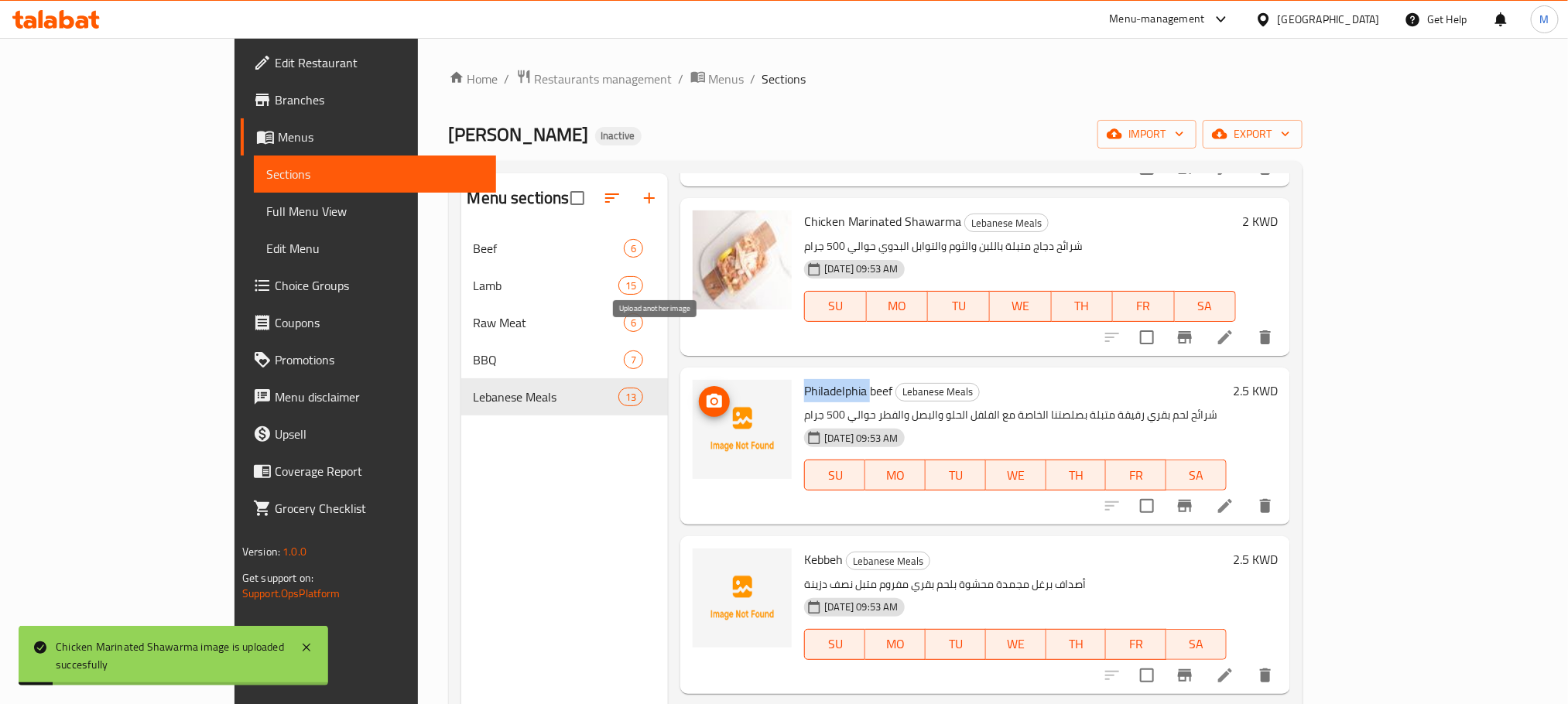
click at [713, 398] on circle "upload picture" at bounding box center [715, 401] width 5 height 5
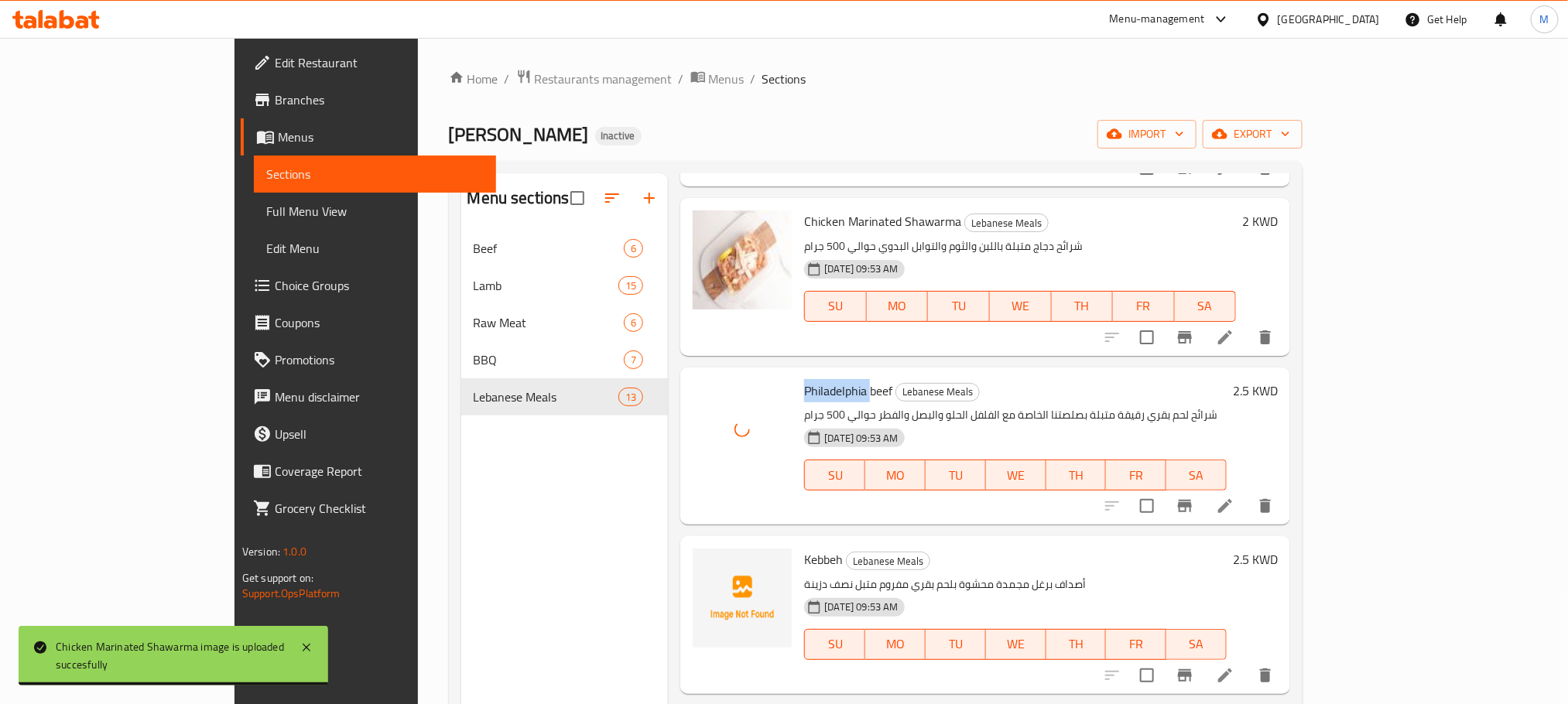
scroll to position [1044, 0]
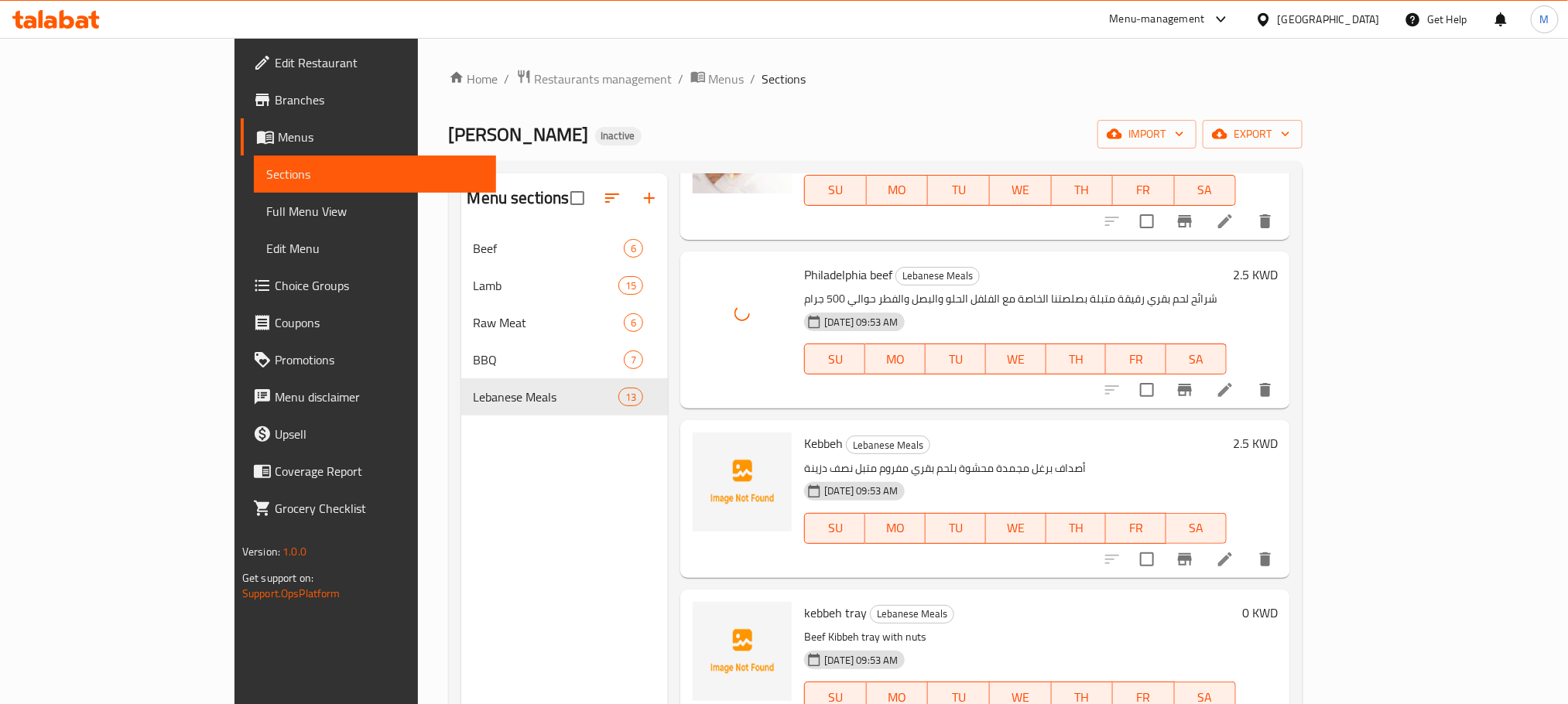
click at [804, 432] on span "Kebbeh" at bounding box center [823, 443] width 39 height 23
click at [699, 445] on span "upload picture" at bounding box center [714, 454] width 31 height 18
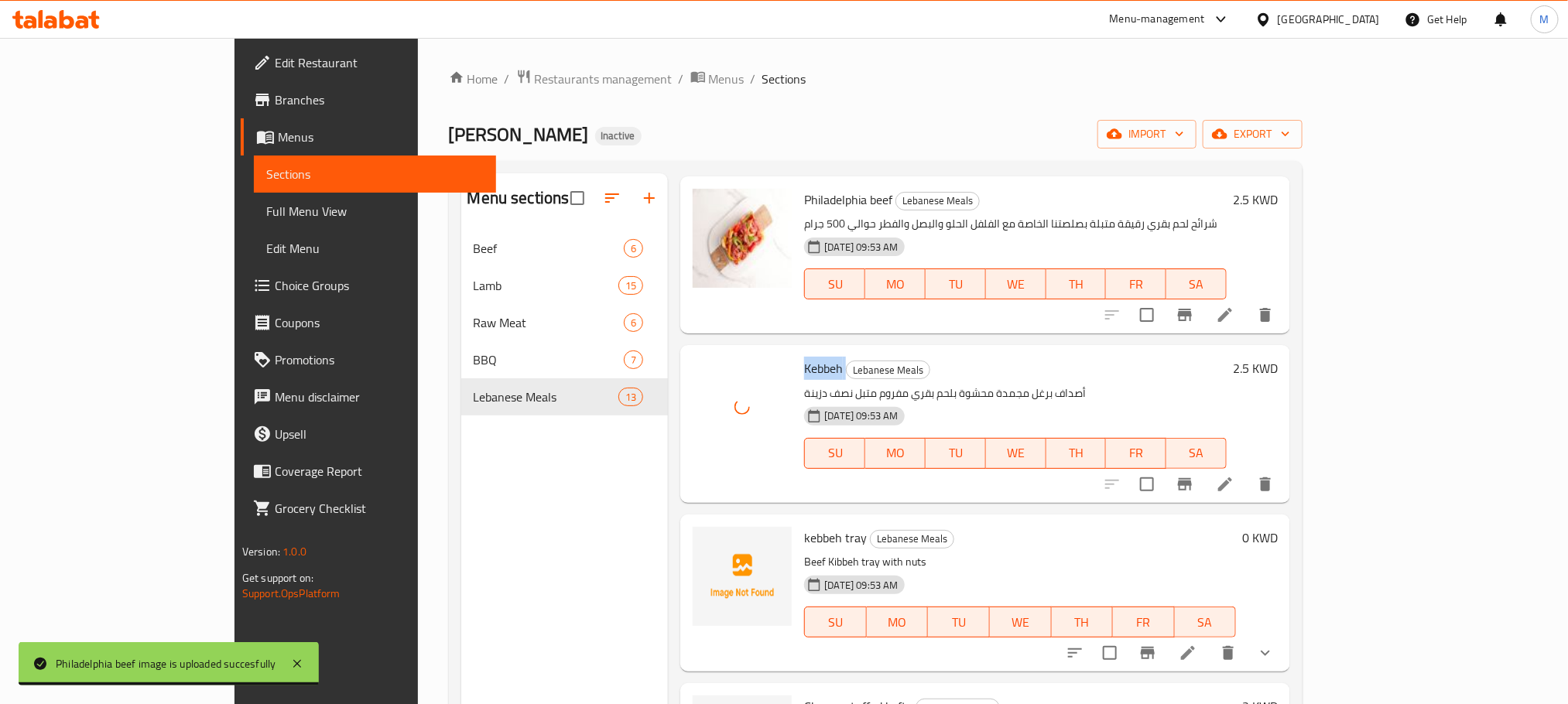
scroll to position [1276, 0]
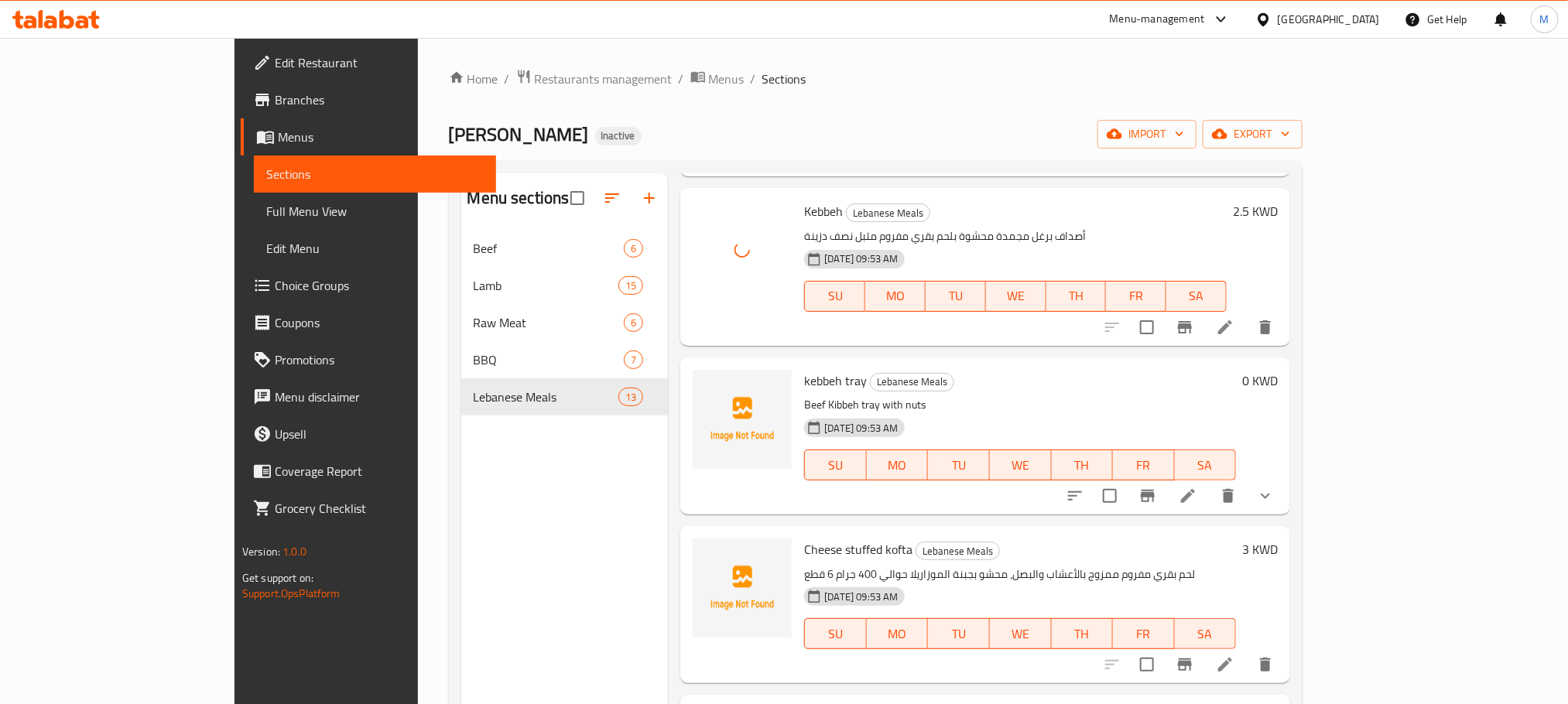
click at [804, 369] on span "kebbeh tray" at bounding box center [835, 380] width 63 height 23
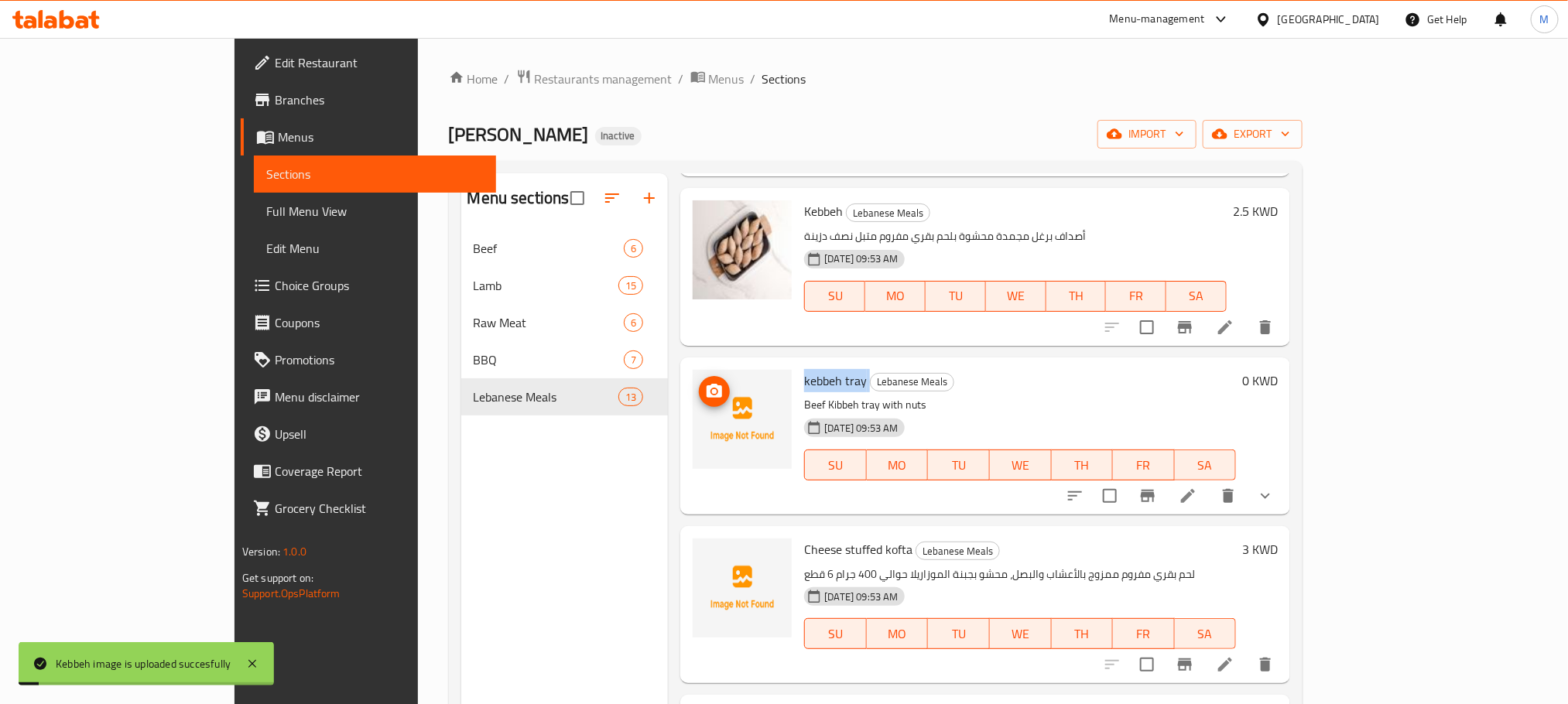
click at [705, 382] on icon "upload picture" at bounding box center [714, 391] width 18 height 18
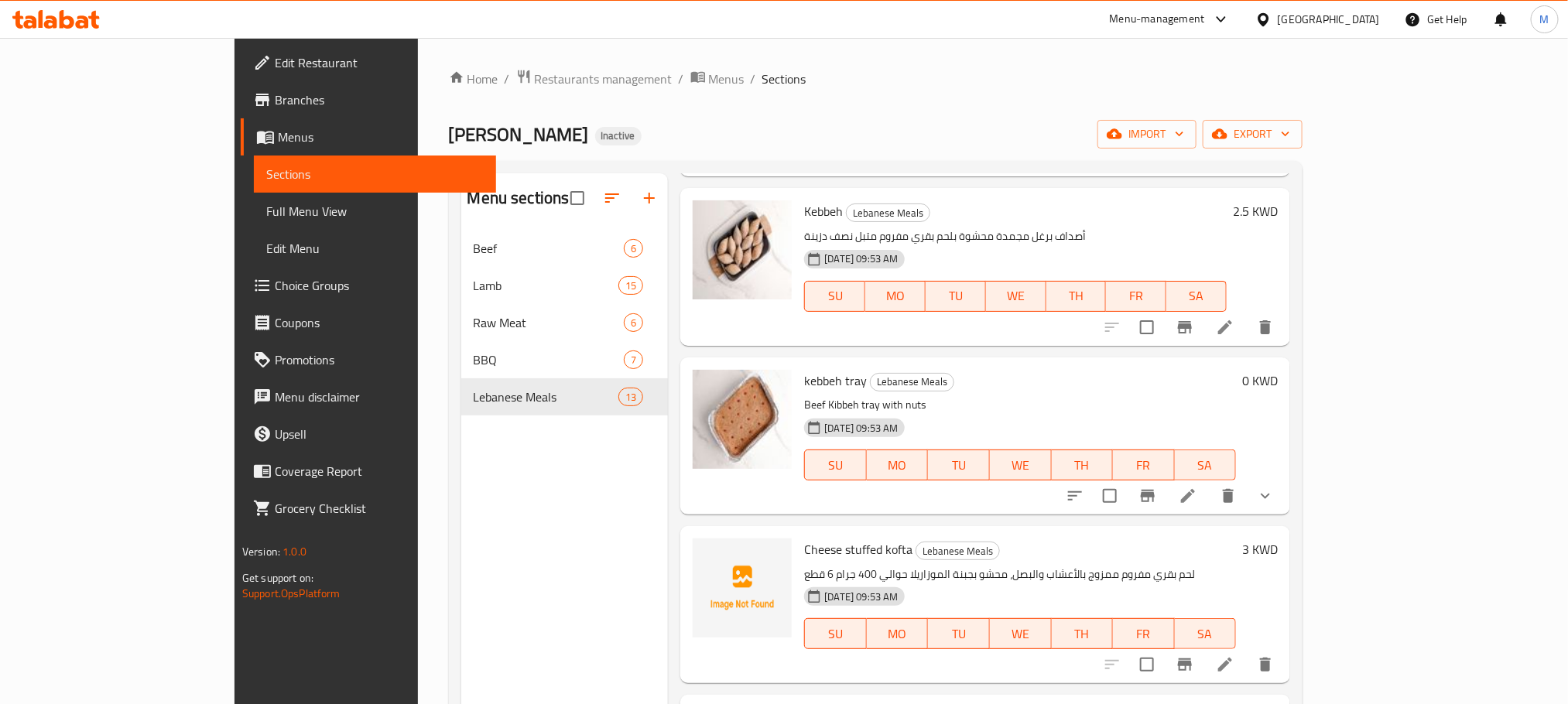
click at [847, 538] on span "Cheese stuffed kofta" at bounding box center [858, 549] width 108 height 23
click at [841, 538] on span "Cheese stuffed kofta" at bounding box center [858, 549] width 108 height 23
click at [705, 551] on icon "upload picture" at bounding box center [714, 560] width 18 height 18
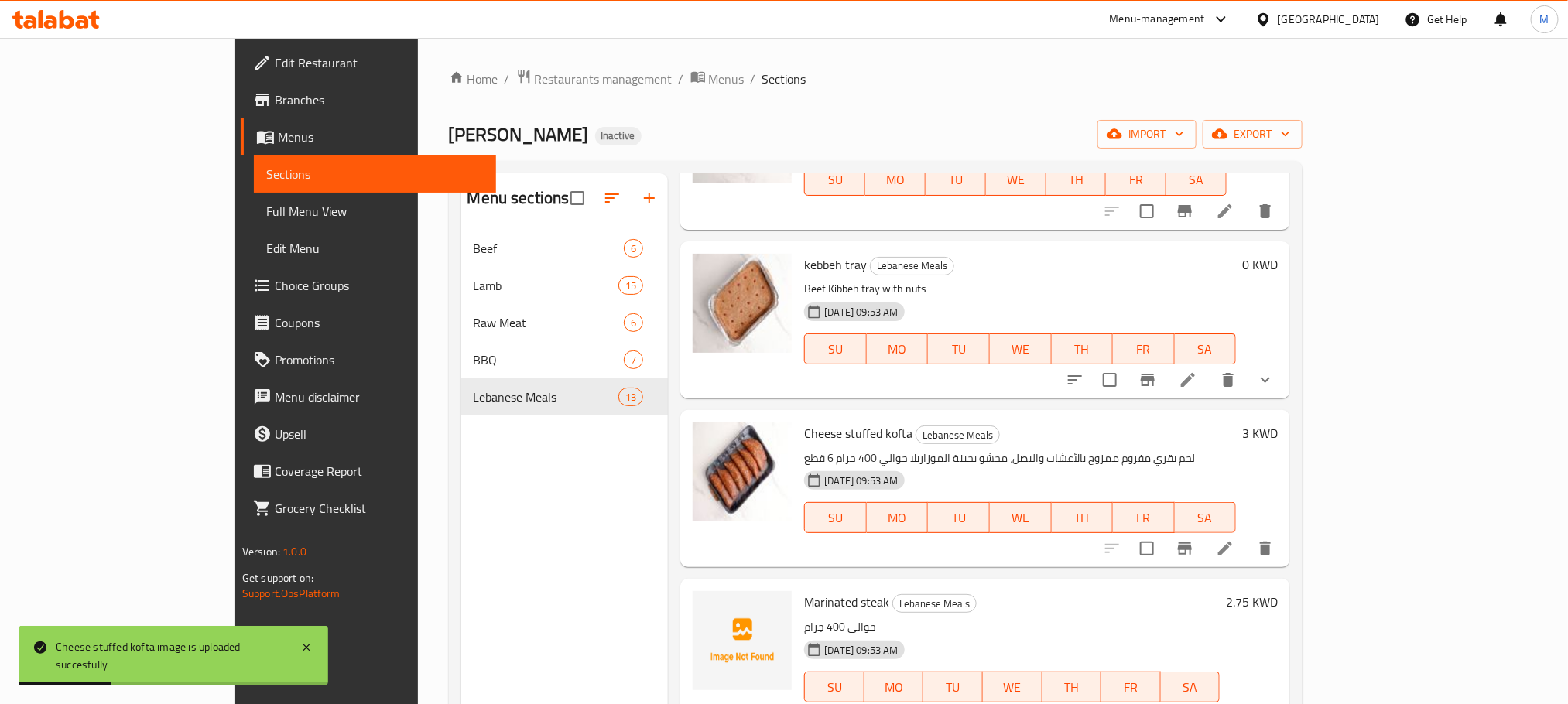
click at [819, 590] on span "Marinated steak" at bounding box center [847, 601] width 85 height 23
click at [713, 610] on circle "upload picture" at bounding box center [715, 612] width 5 height 5
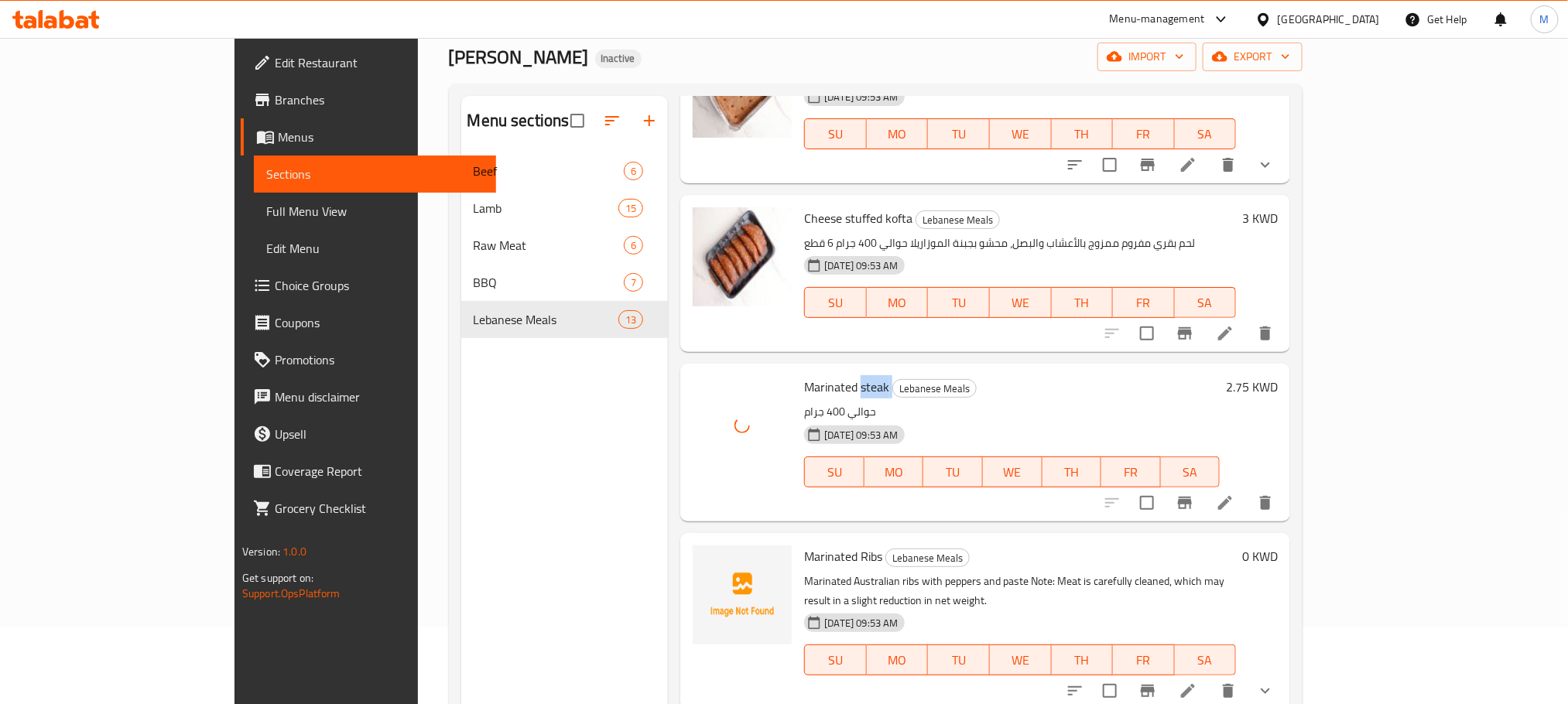
scroll to position [217, 0]
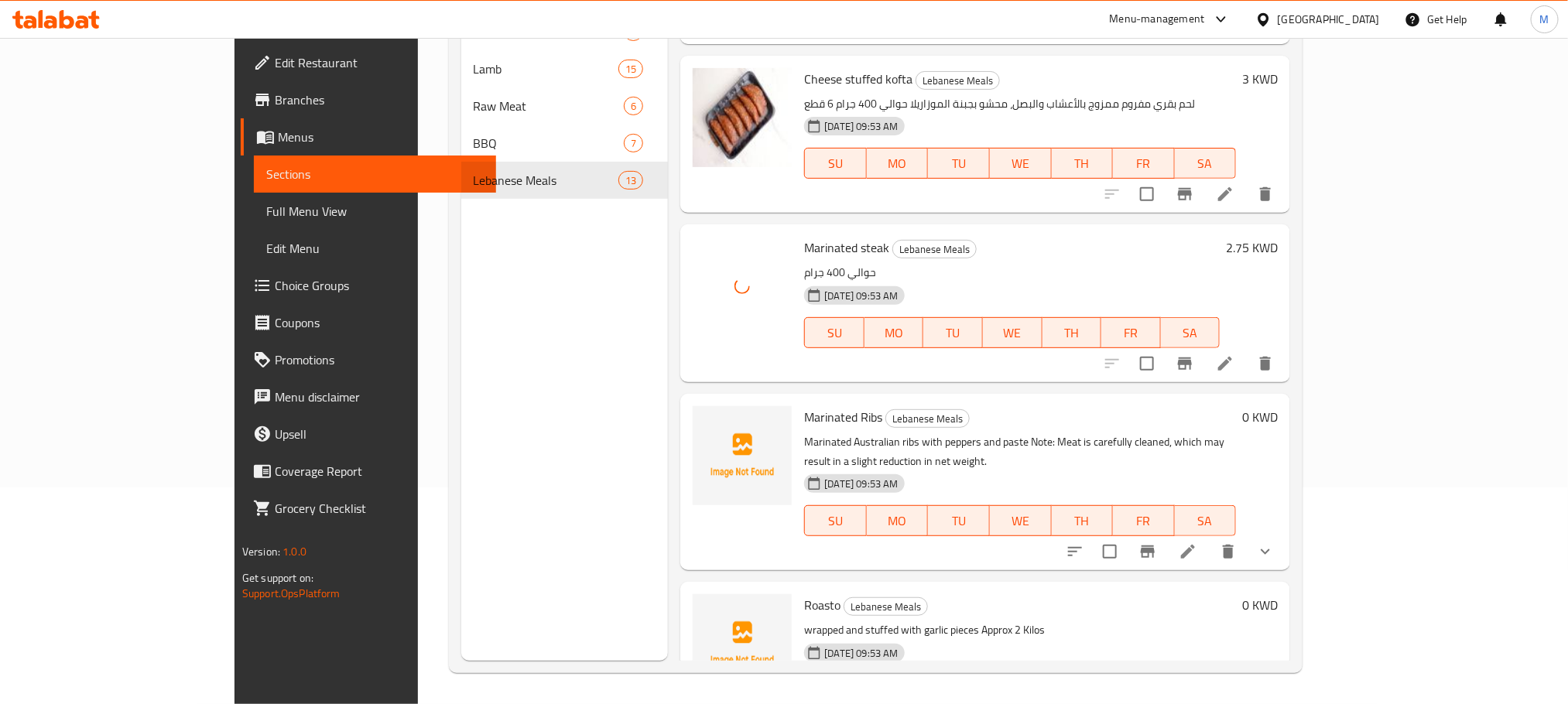
click at [814, 405] on span "Marinated Ribs" at bounding box center [843, 417] width 78 height 23
click at [705, 418] on icon "upload picture" at bounding box center [714, 427] width 18 height 18
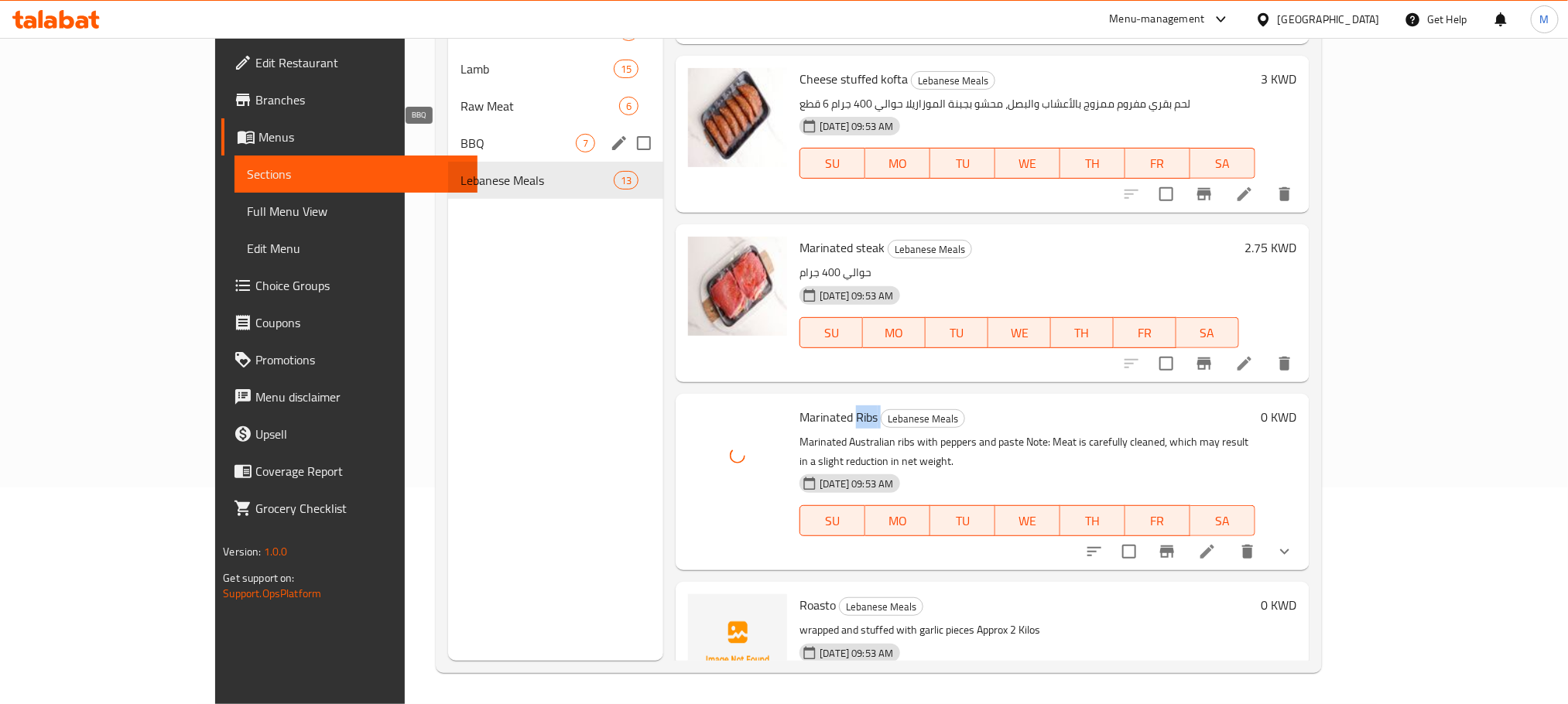
click at [460, 142] on span "BBQ" at bounding box center [518, 143] width 116 height 18
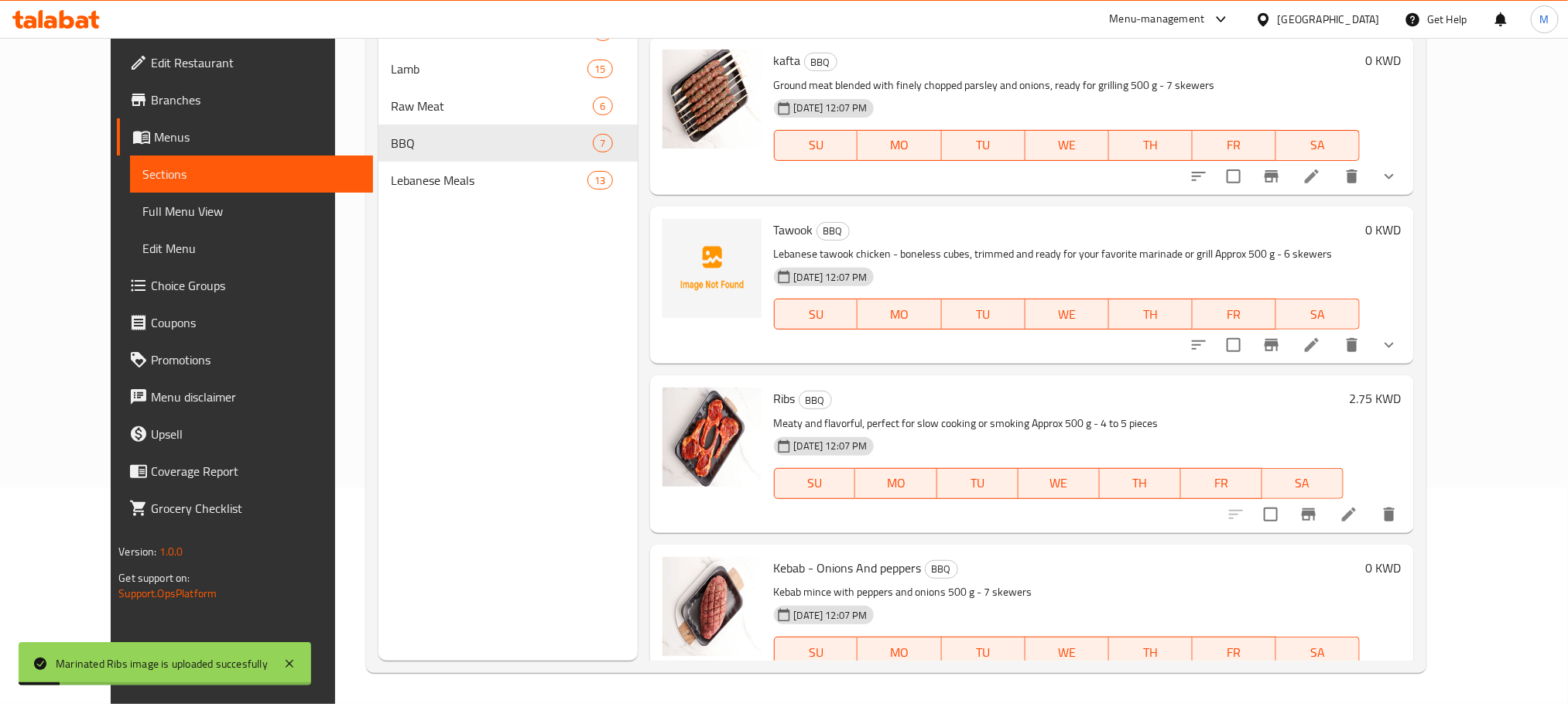
scroll to position [72, 0]
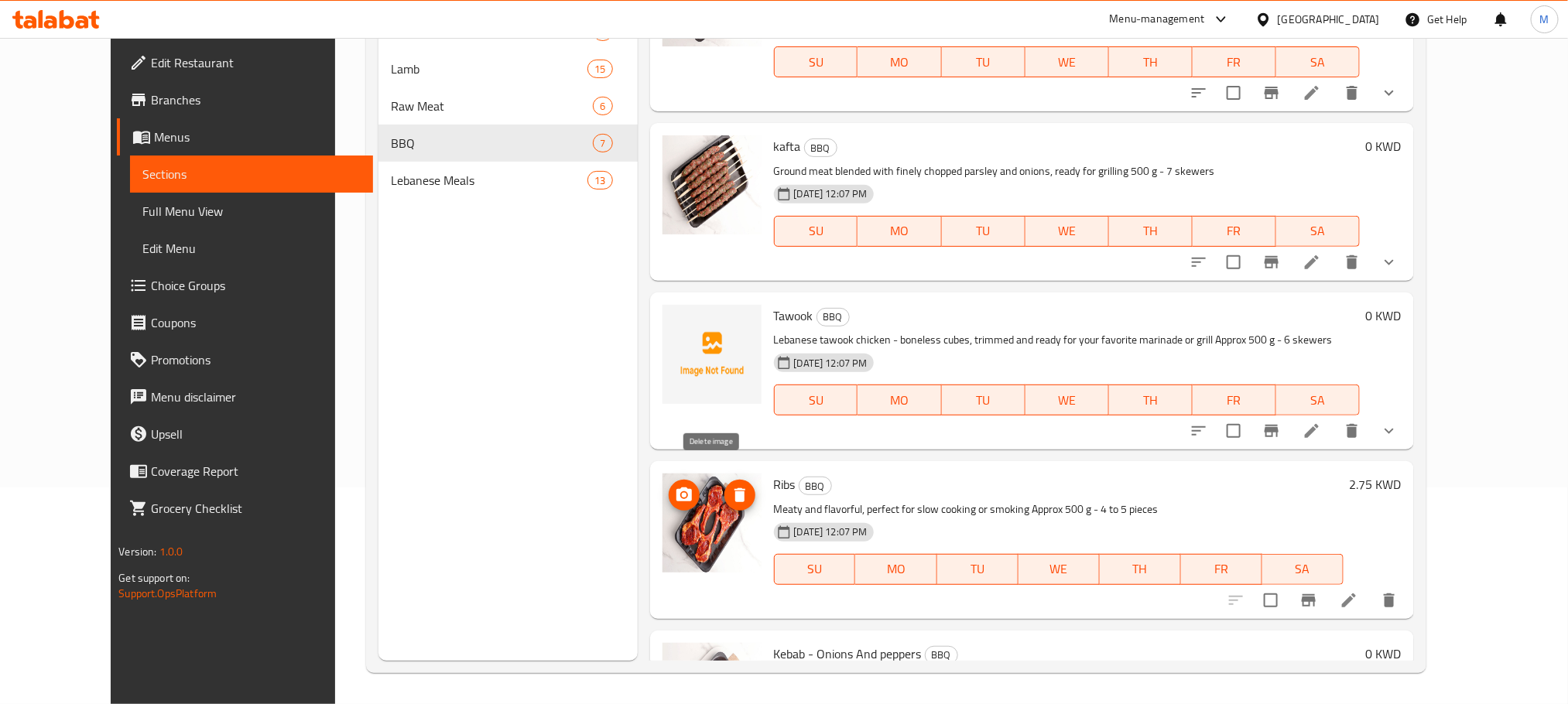
click at [735, 488] on icon "delete image" at bounding box center [740, 494] width 10 height 14
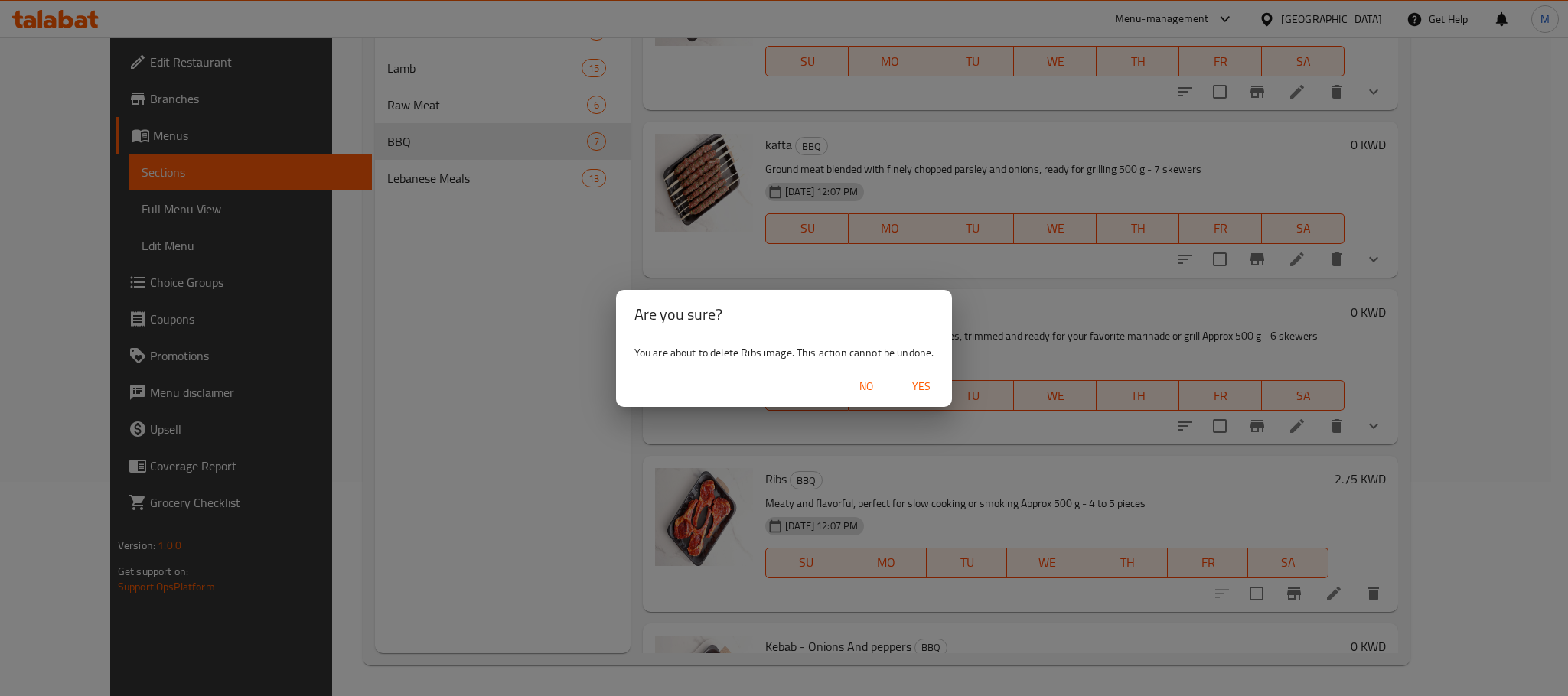
click at [930, 386] on span "Yes" at bounding box center [921, 386] width 37 height 19
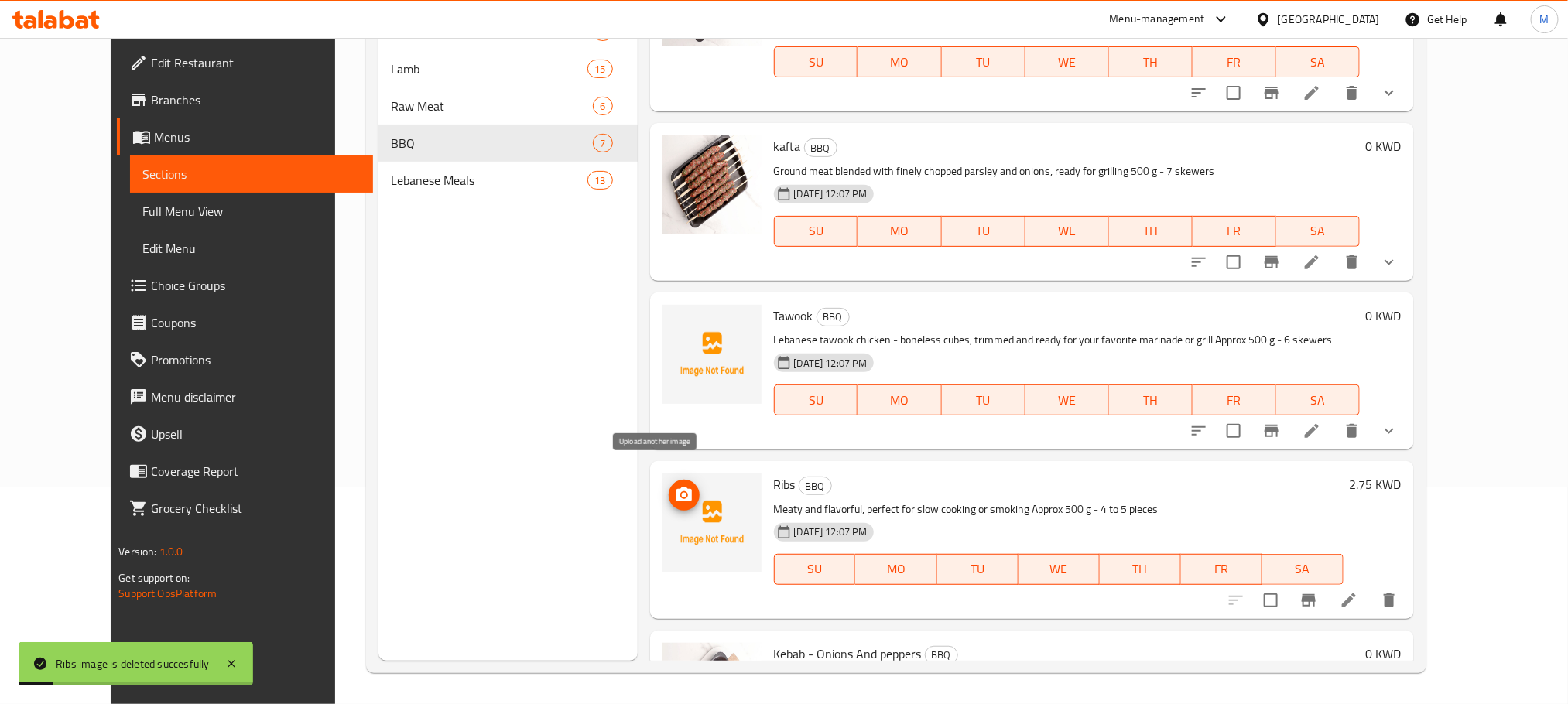
click at [676, 487] on icon "upload picture" at bounding box center [684, 494] width 15 height 14
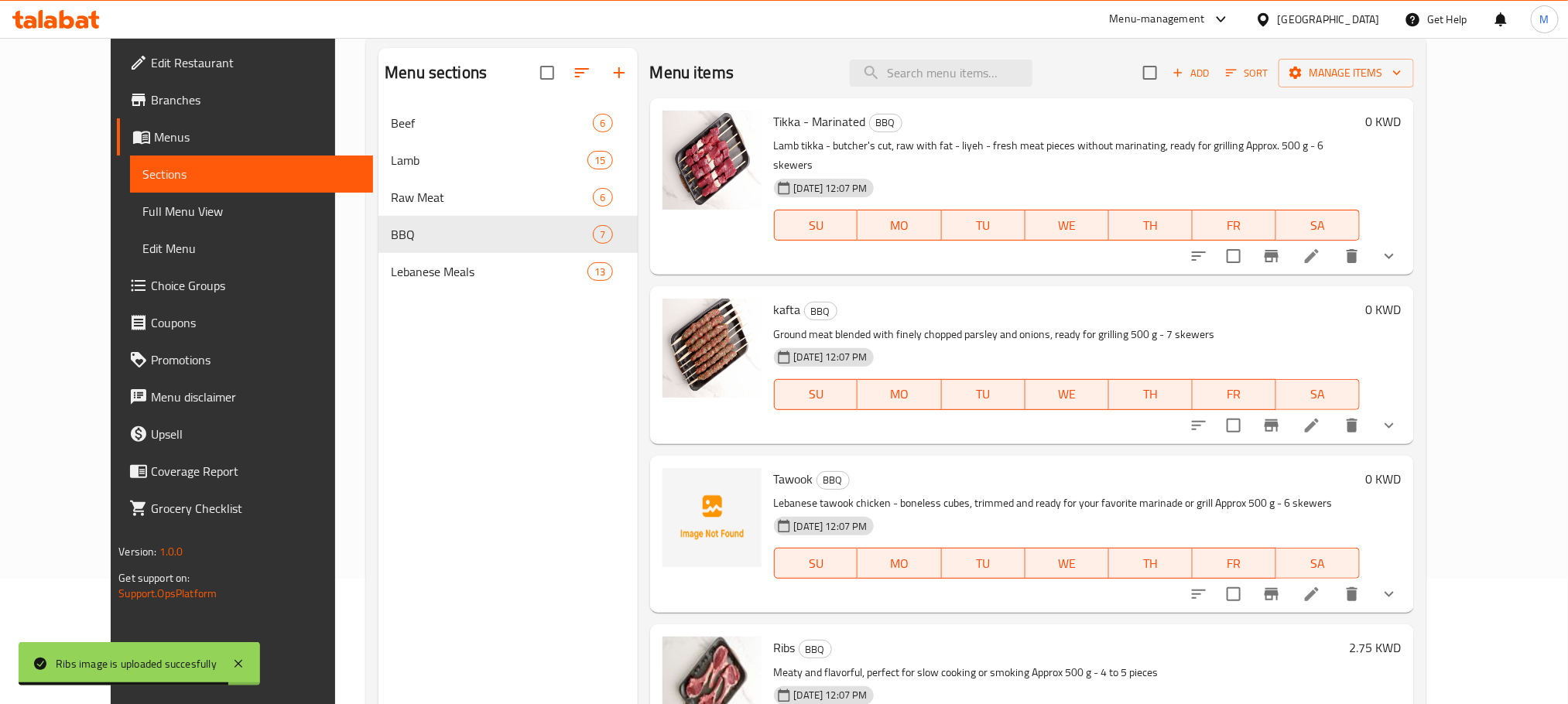
scroll to position [0, 0]
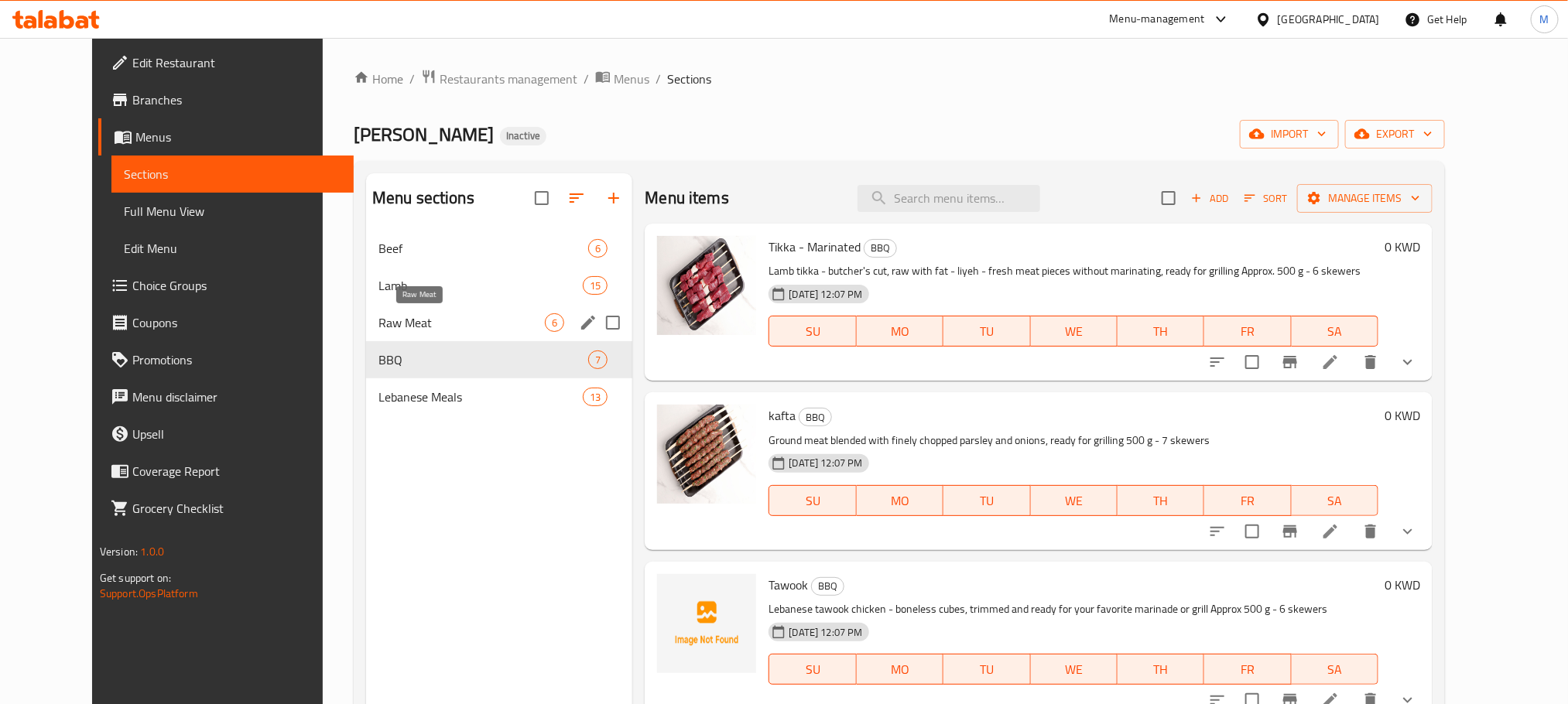
click at [378, 316] on span "Raw Meat" at bounding box center [461, 322] width 166 height 18
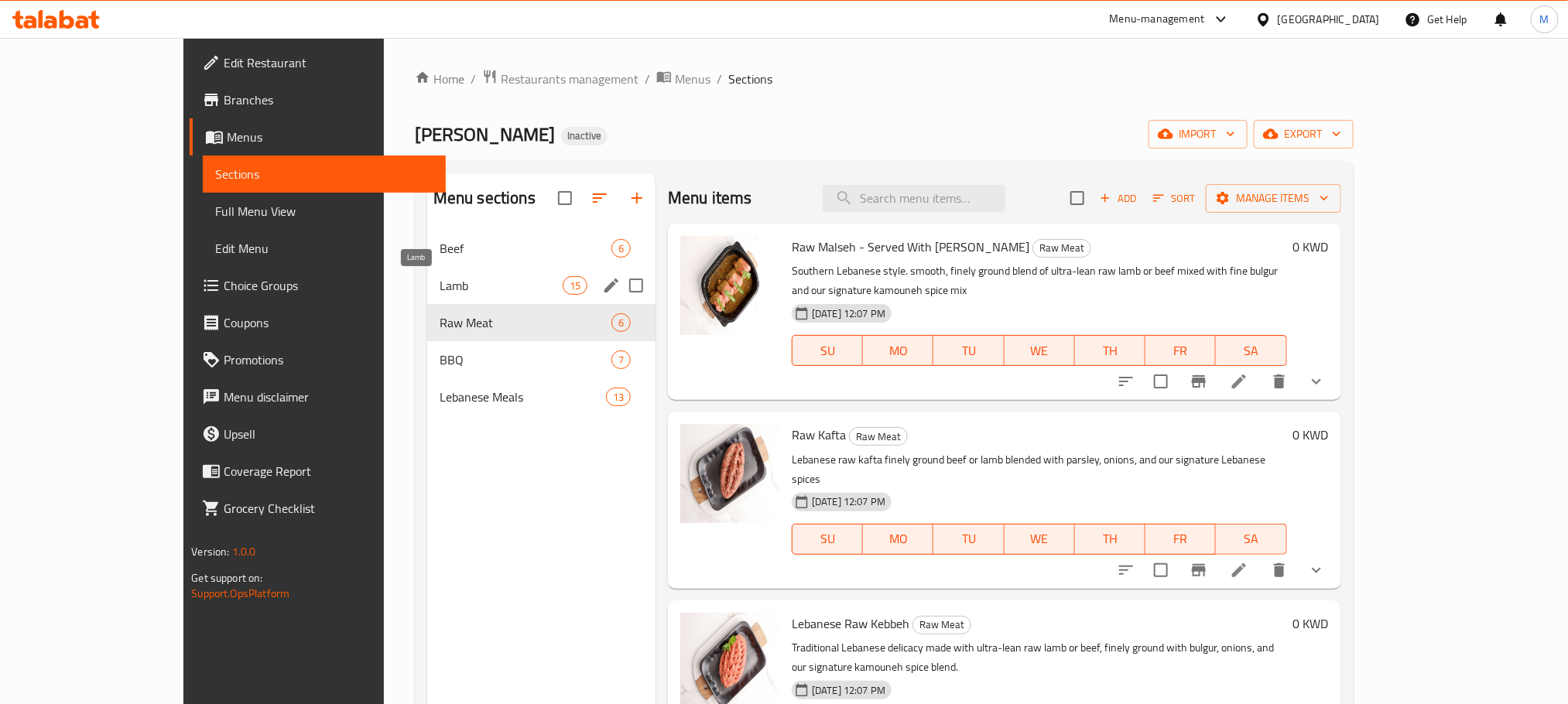
click at [439, 284] on span "Lamb" at bounding box center [500, 285] width 123 height 18
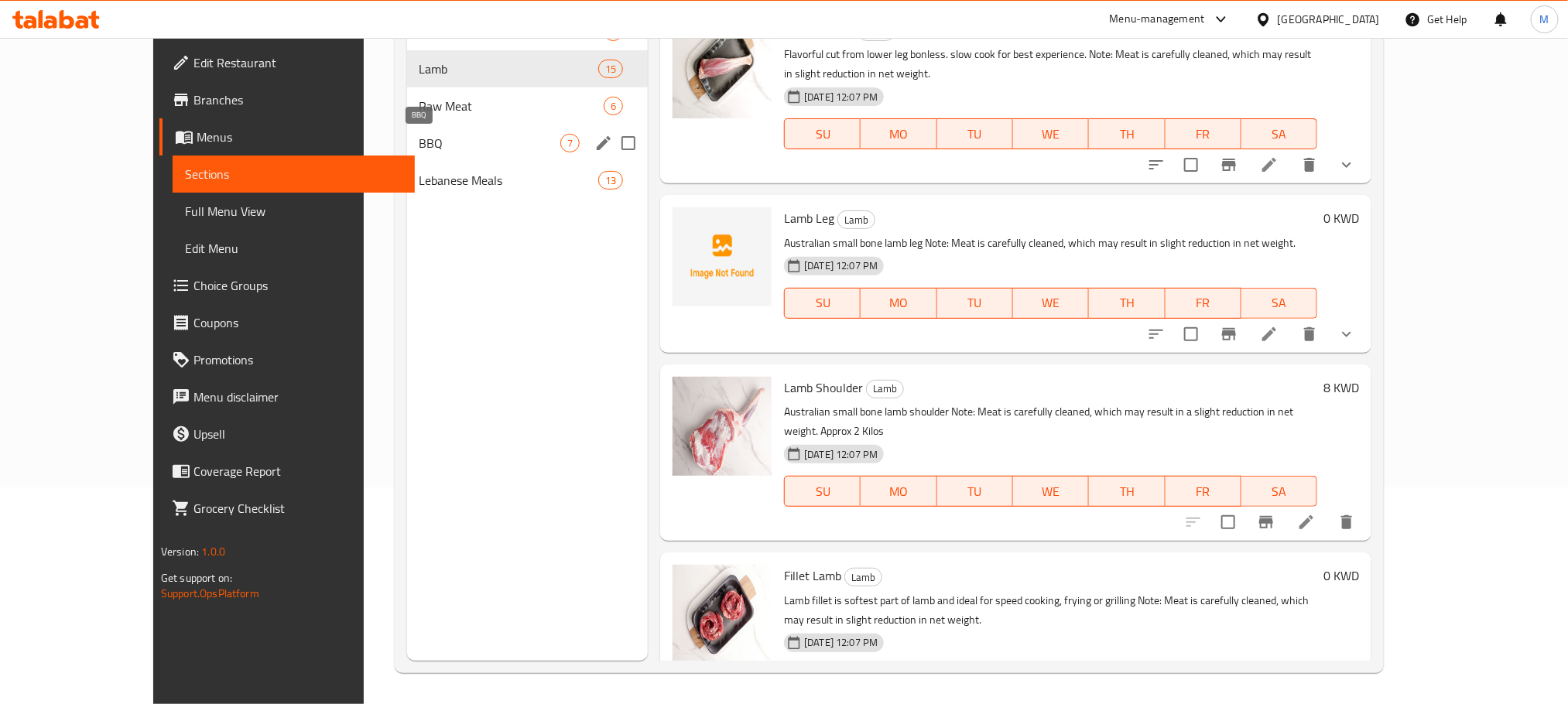
click at [419, 142] on span "BBQ" at bounding box center [489, 143] width 141 height 18
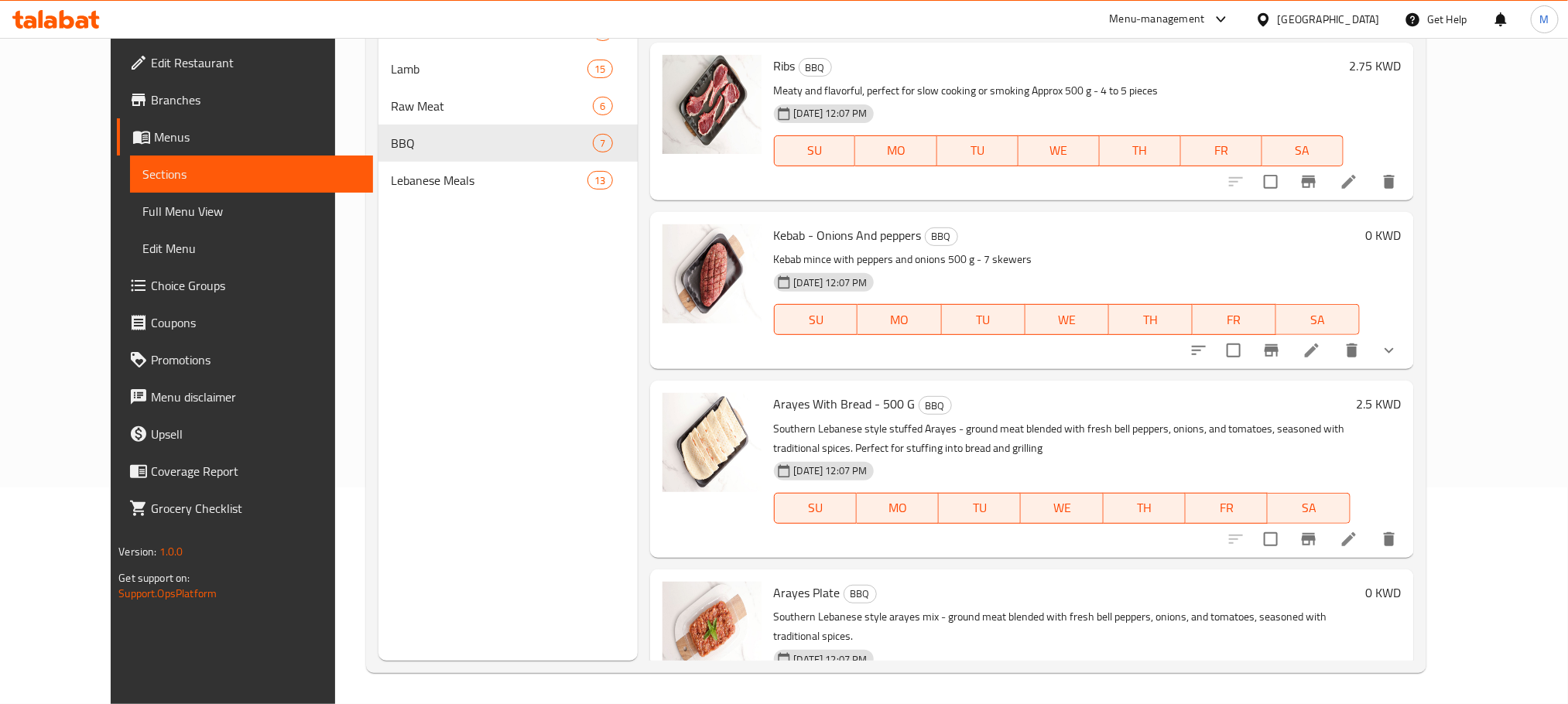
scroll to position [536, 0]
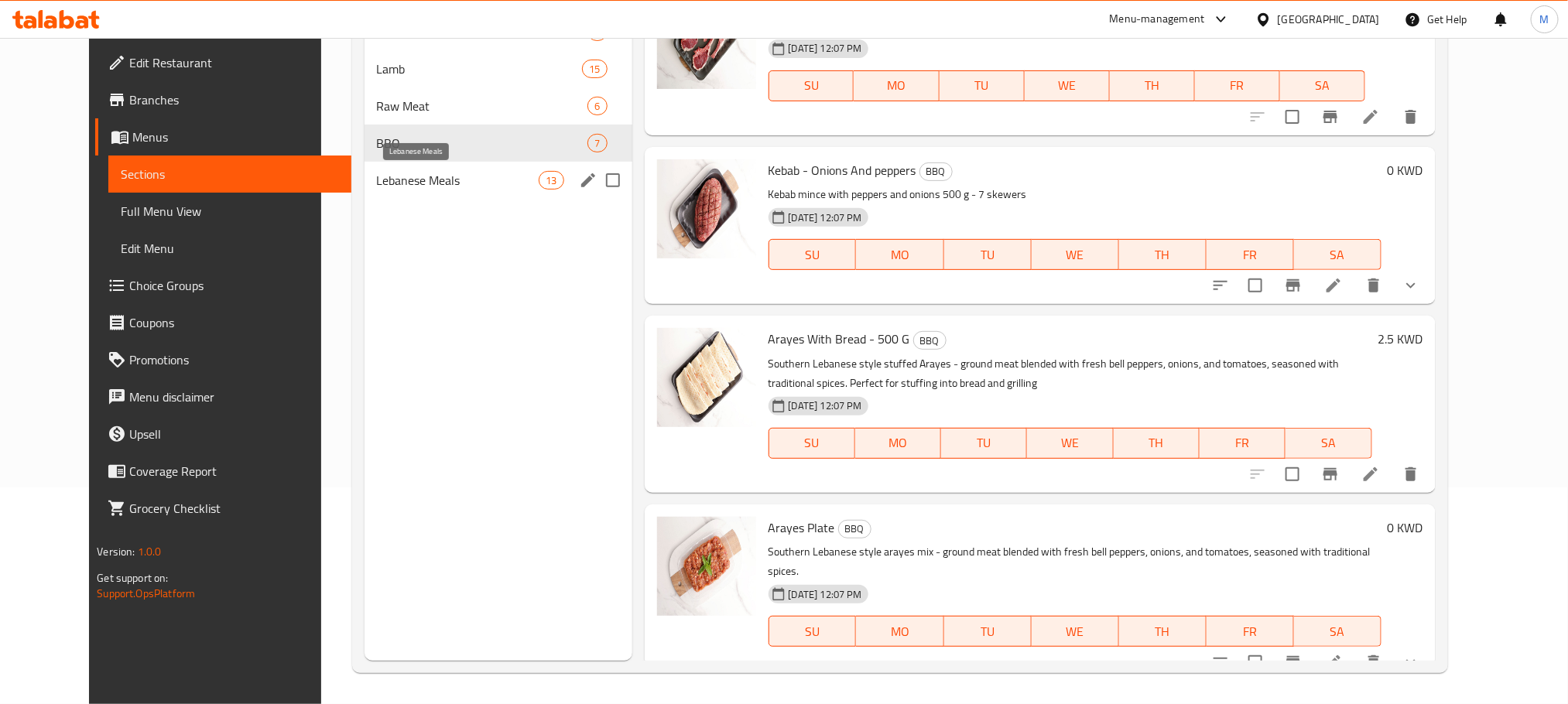
click at [448, 171] on span "Lebanese Meals" at bounding box center [458, 180] width 162 height 18
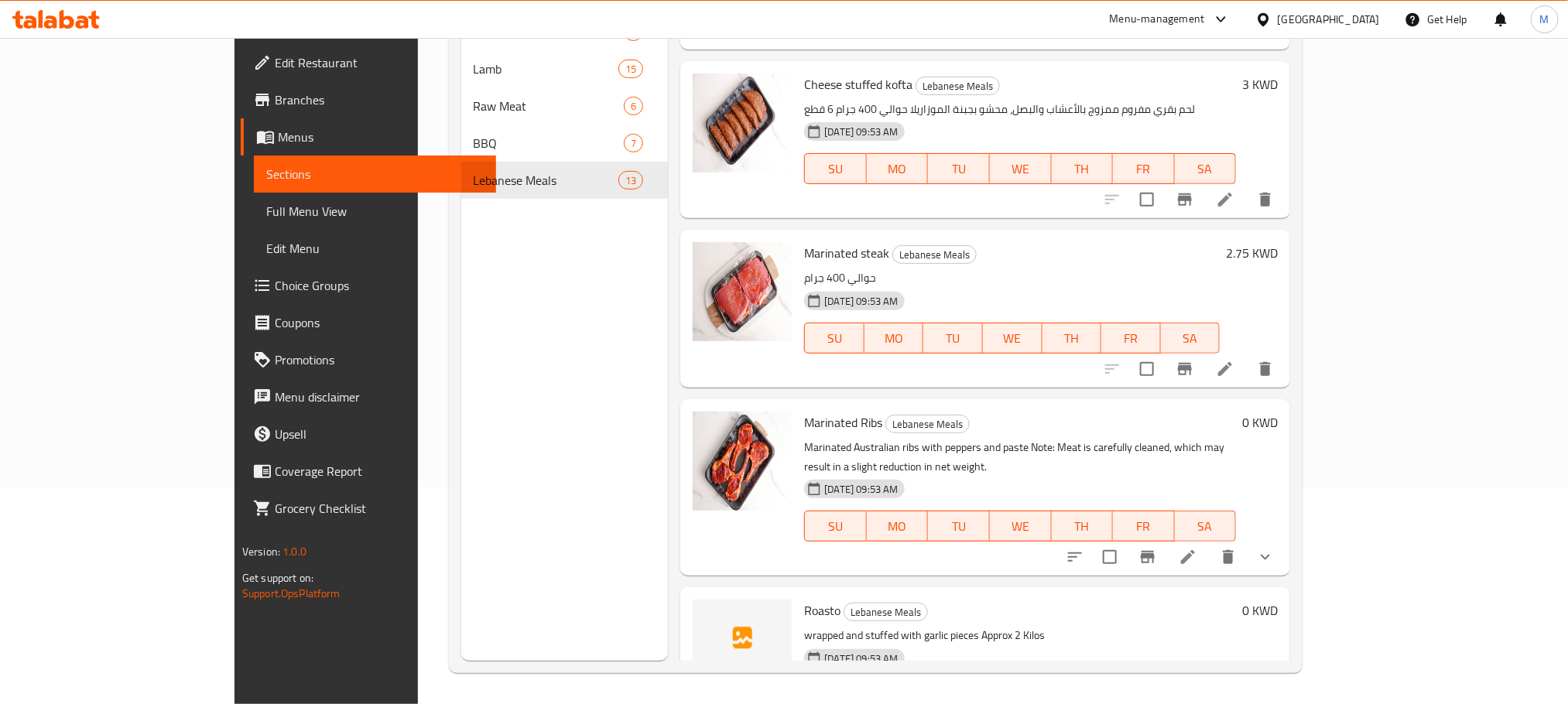
scroll to position [1530, 0]
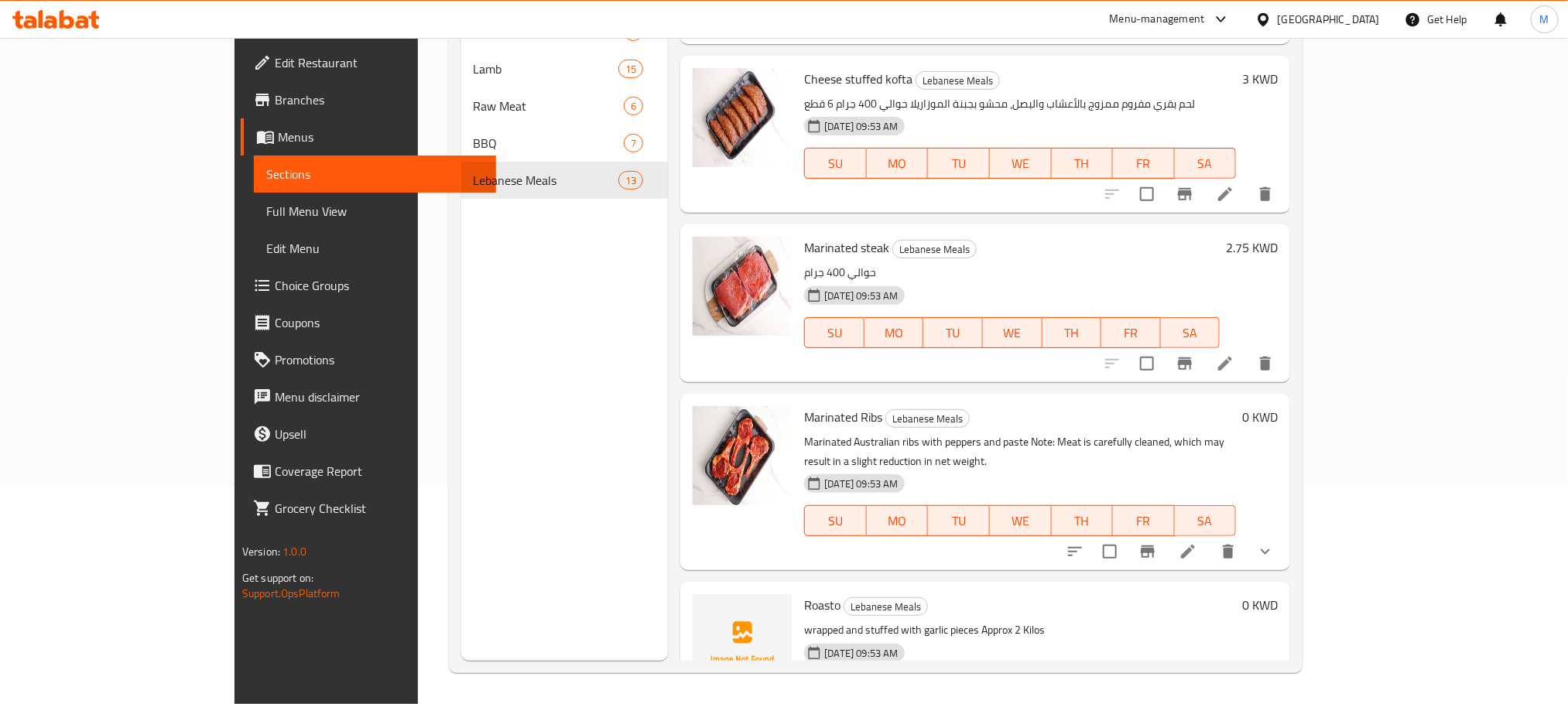
click at [804, 593] on span "Roasto" at bounding box center [822, 604] width 36 height 23
click at [699, 600] on button "upload picture" at bounding box center [714, 616] width 31 height 31
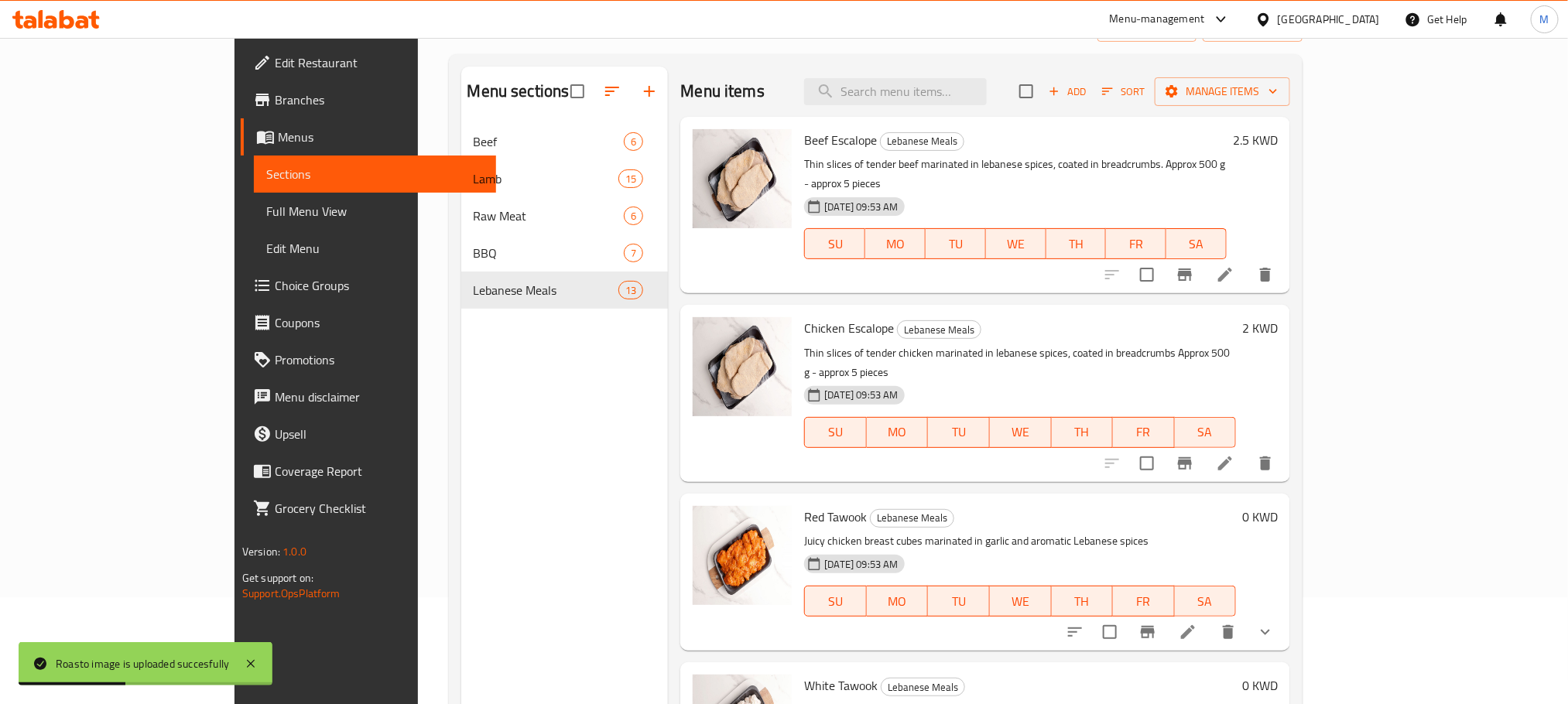
scroll to position [0, 0]
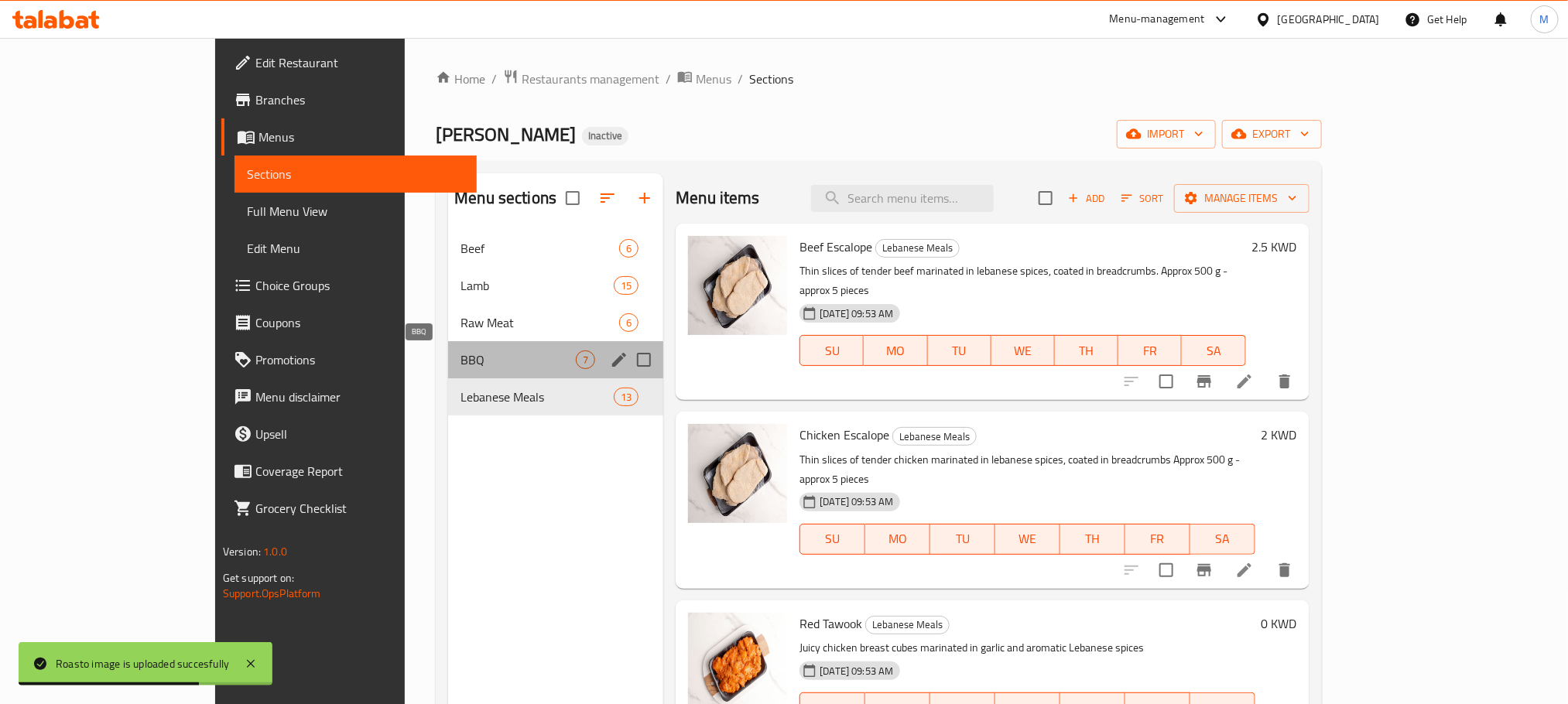
click at [460, 355] on span "BBQ" at bounding box center [518, 360] width 116 height 18
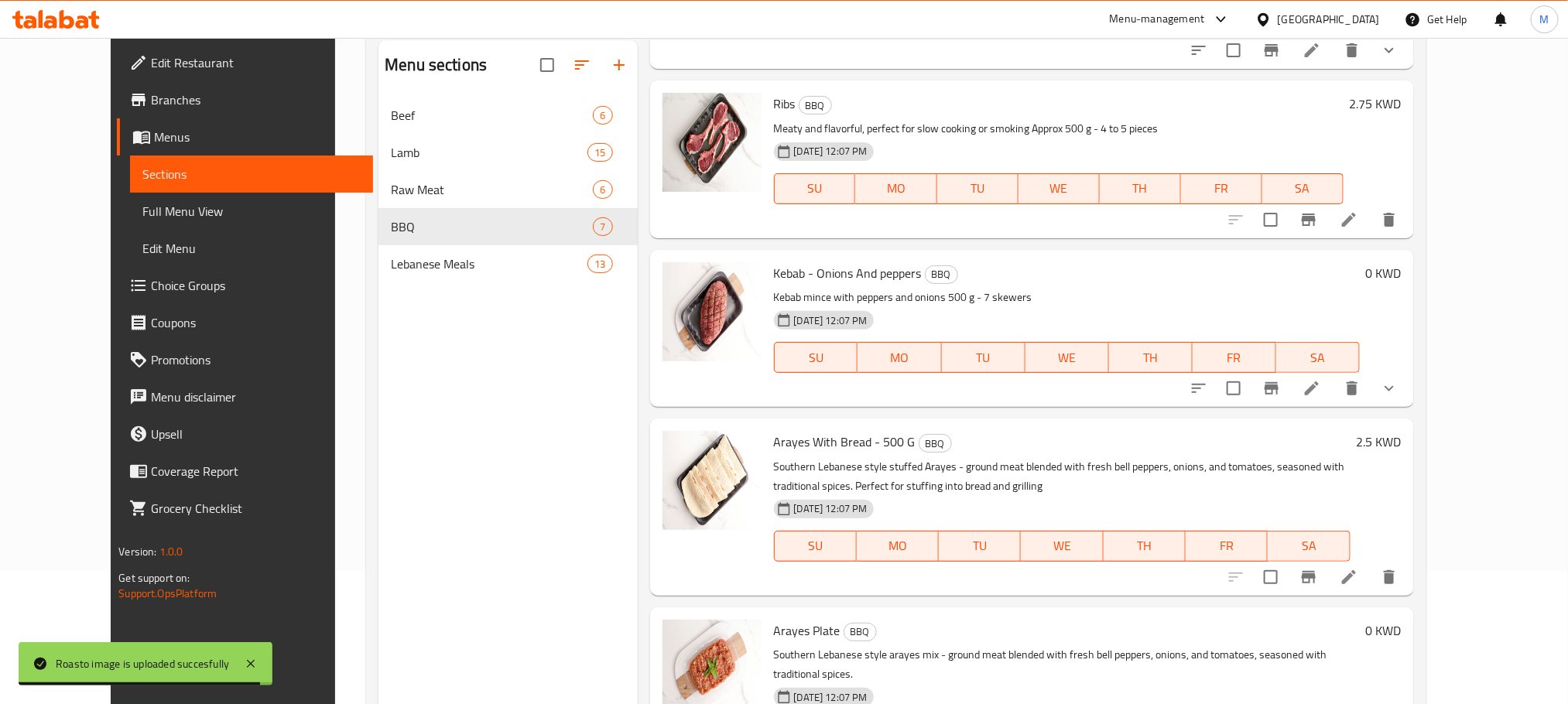
scroll to position [217, 0]
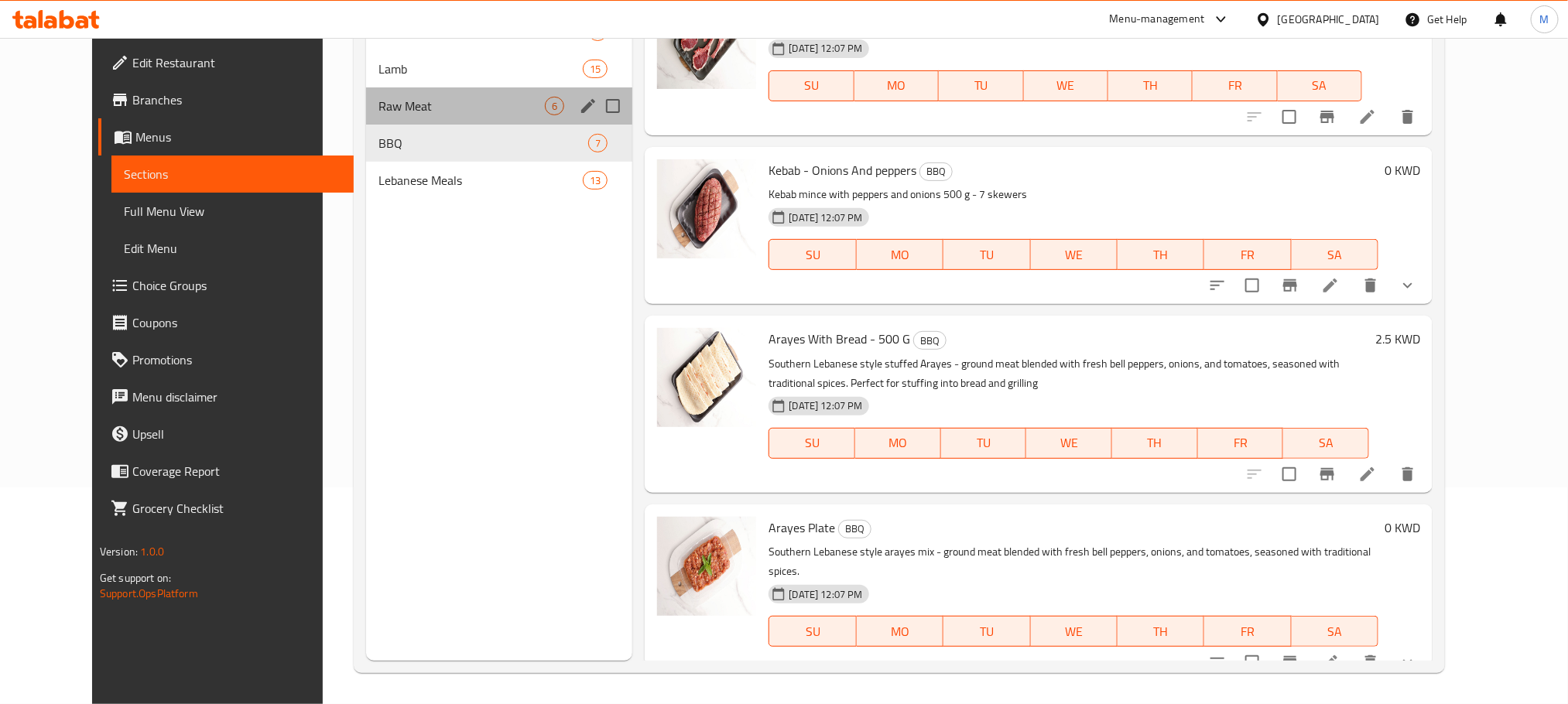
click at [366, 88] on div "Raw Meat 6" at bounding box center [500, 106] width 267 height 37
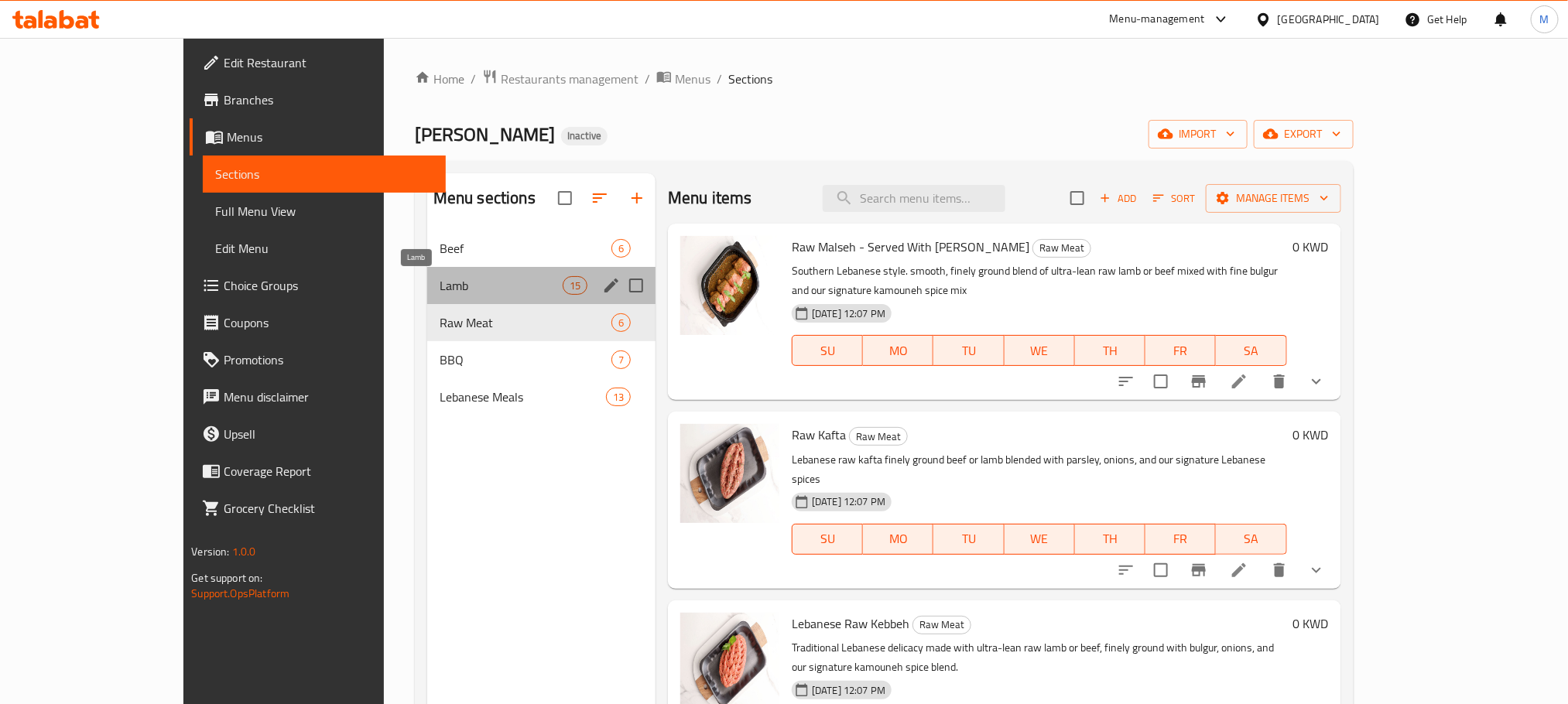
click at [439, 292] on span "Lamb" at bounding box center [500, 285] width 123 height 18
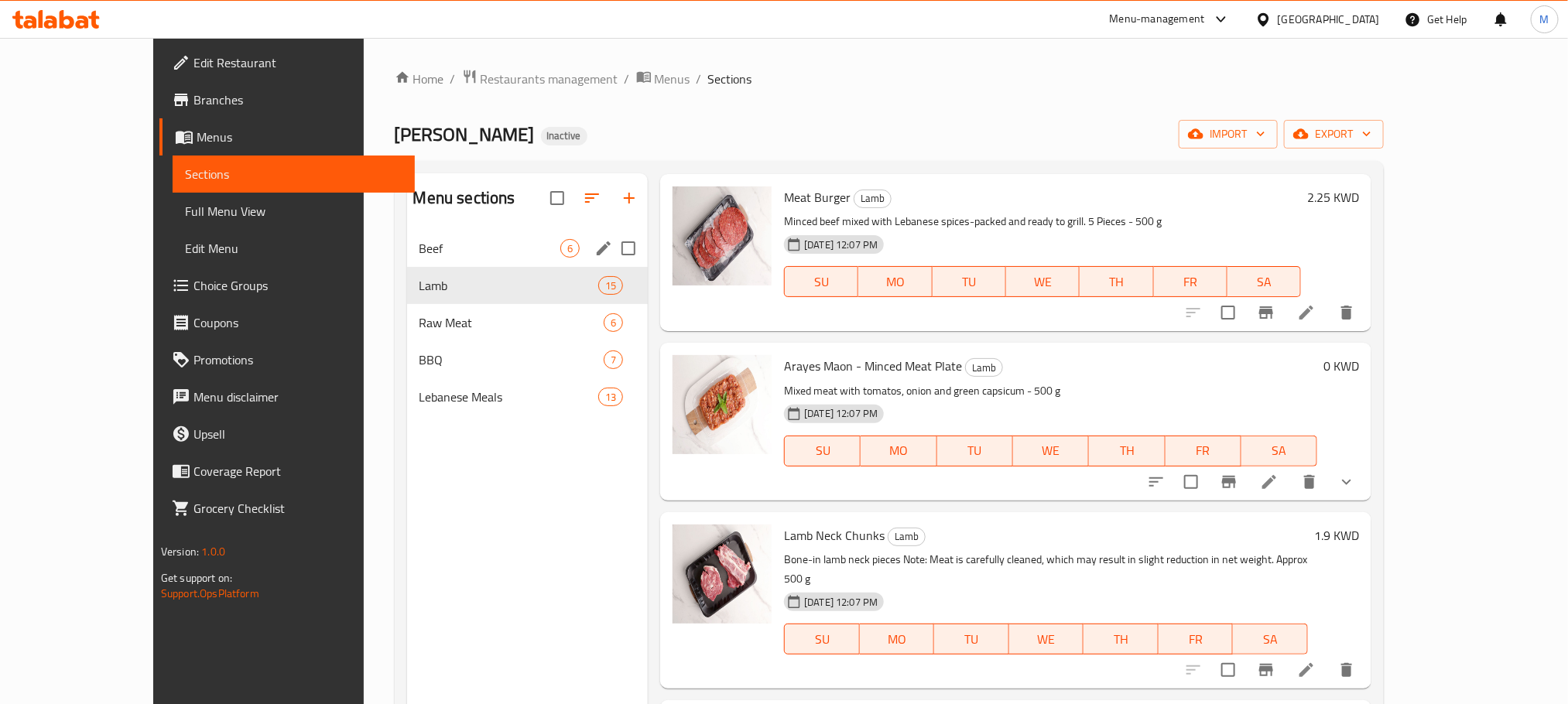
click at [419, 246] on span "Beef" at bounding box center [489, 248] width 141 height 18
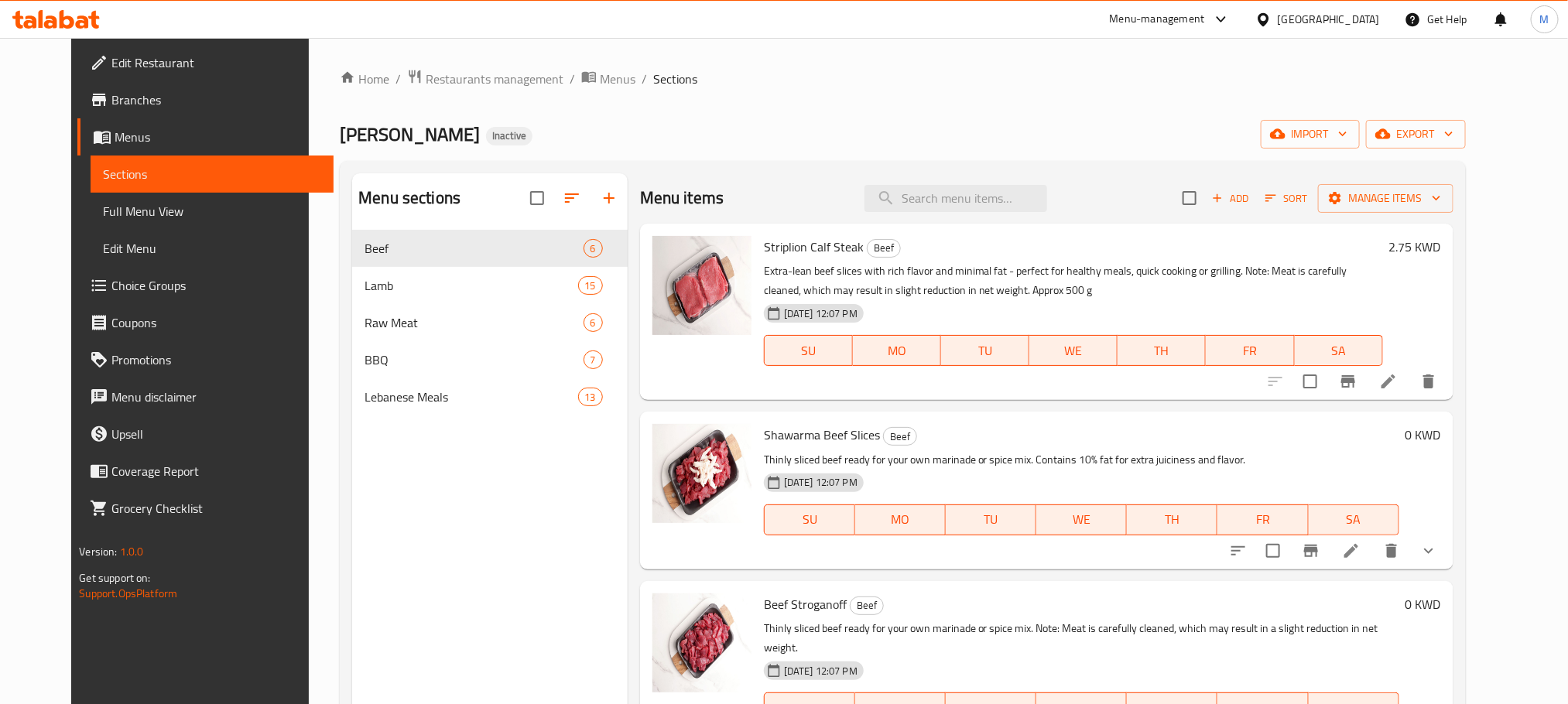
click at [133, 211] on span "Full Menu View" at bounding box center [211, 211] width 218 height 18
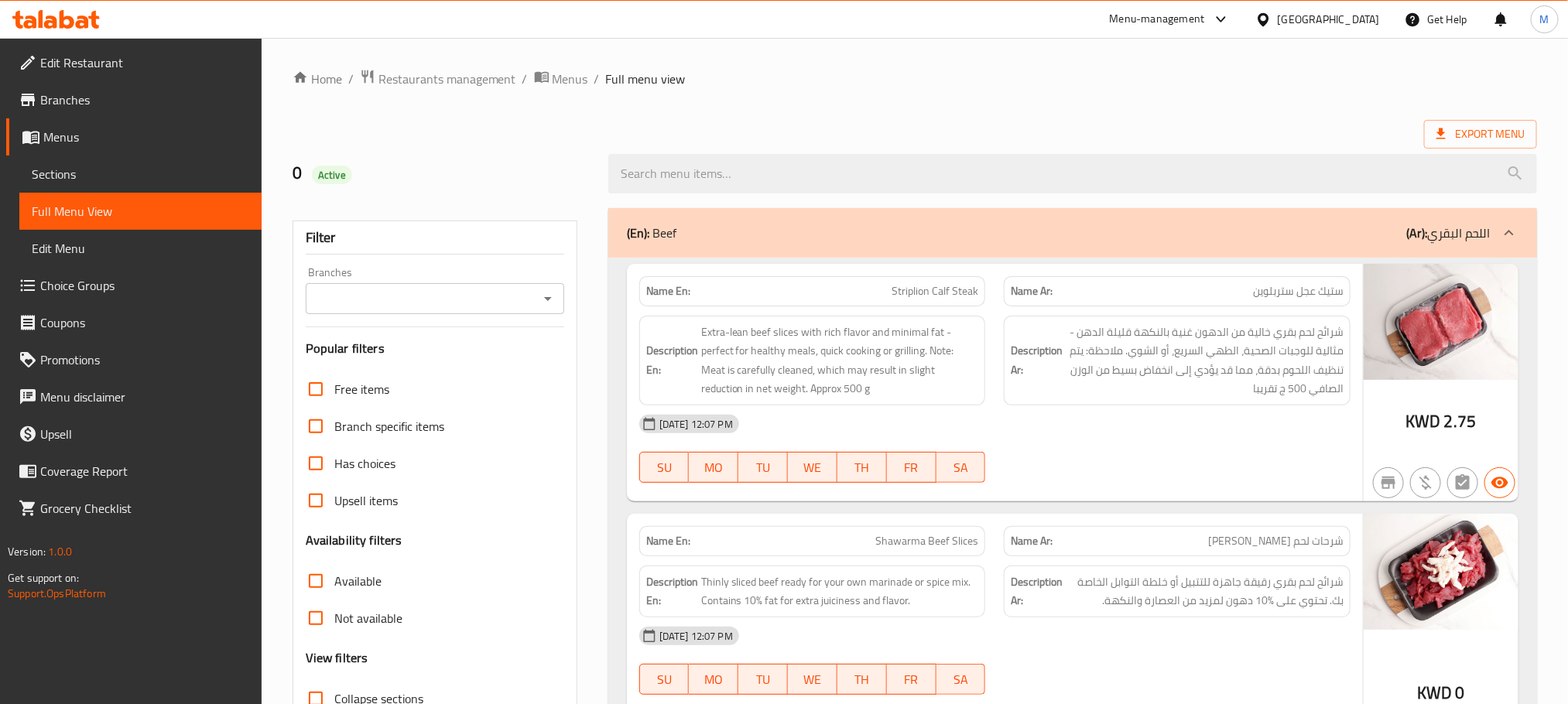
click at [496, 277] on div "Branches Branches" at bounding box center [435, 290] width 259 height 47
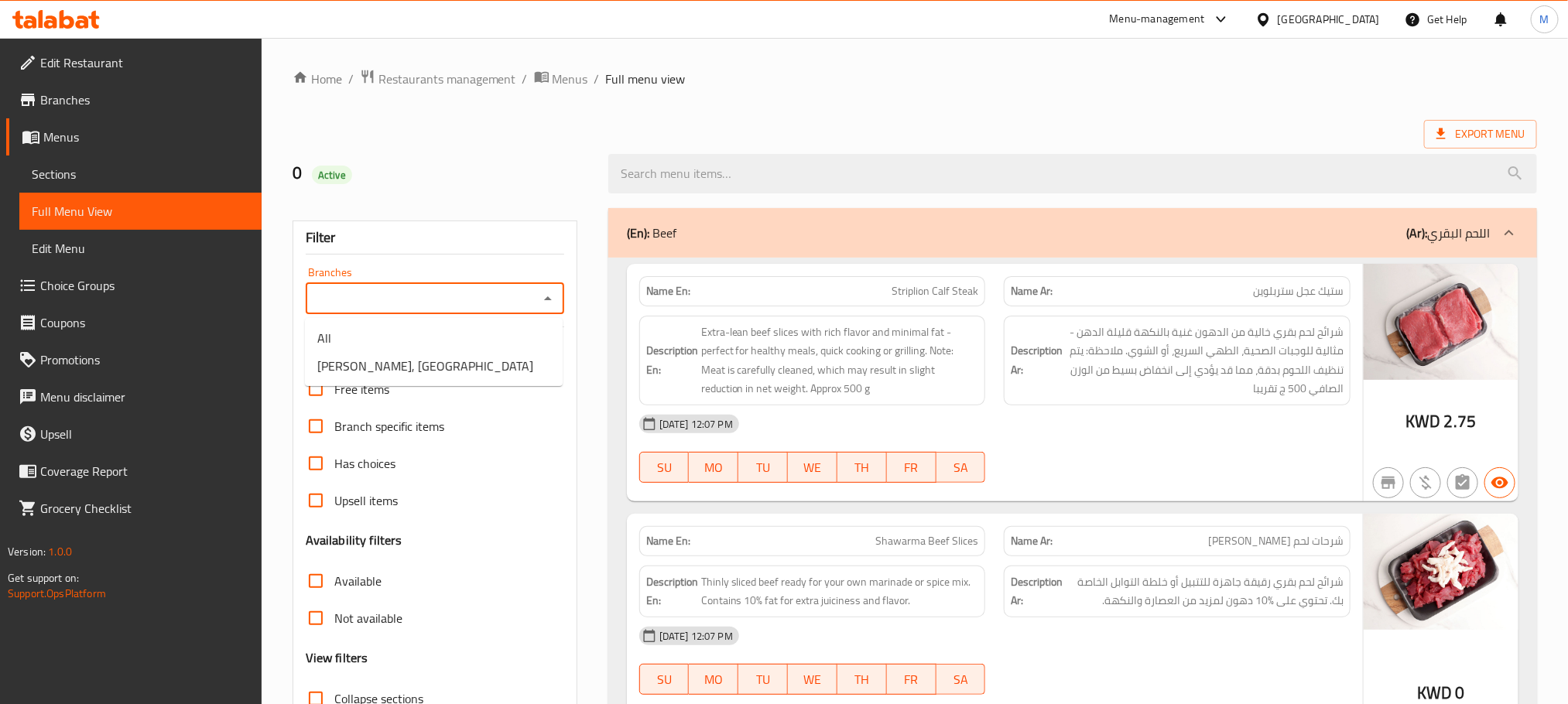
click at [491, 293] on input "Branches" at bounding box center [422, 298] width 223 height 22
click at [439, 369] on span "[PERSON_NAME], [GEOGRAPHIC_DATA]" at bounding box center [425, 365] width 216 height 18
type input "[PERSON_NAME], [GEOGRAPHIC_DATA]"
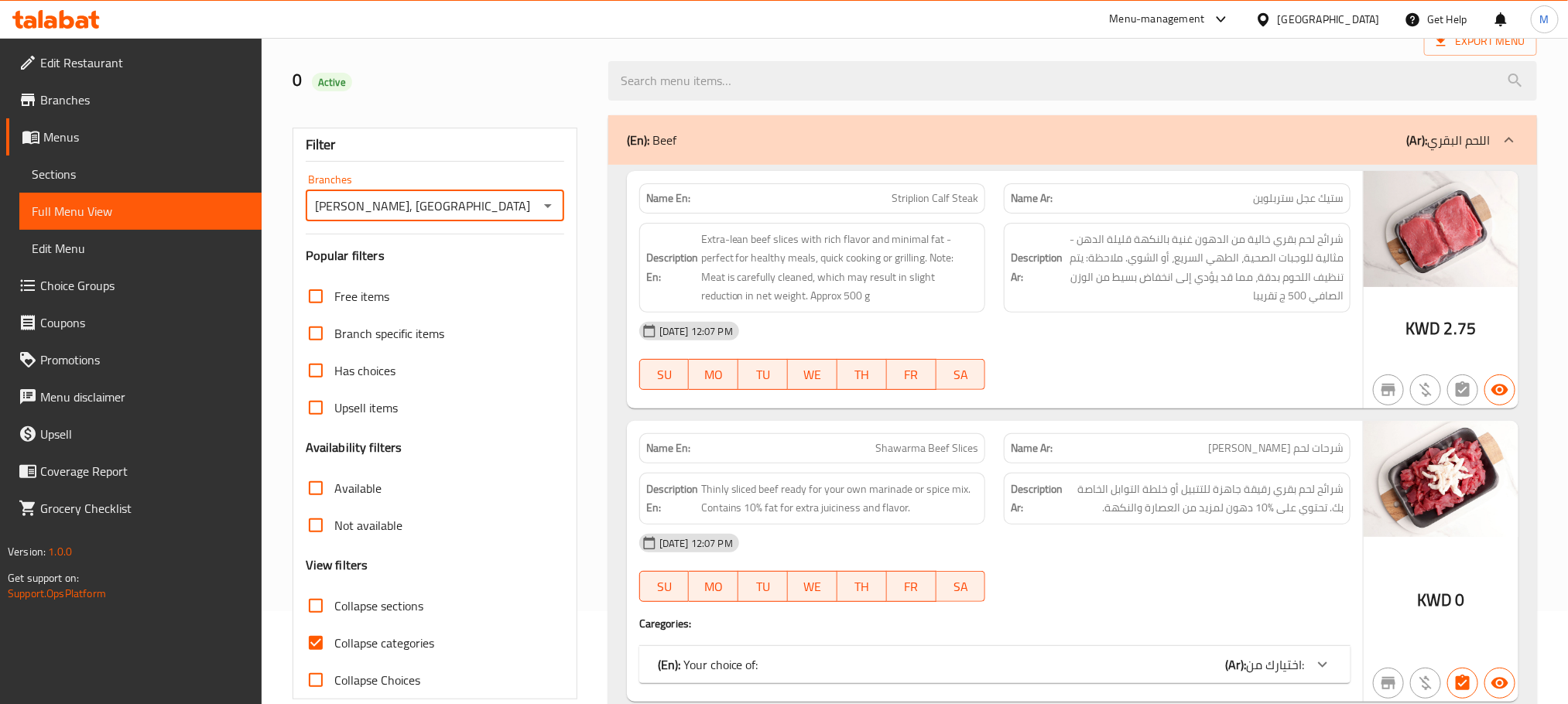
scroll to position [116, 0]
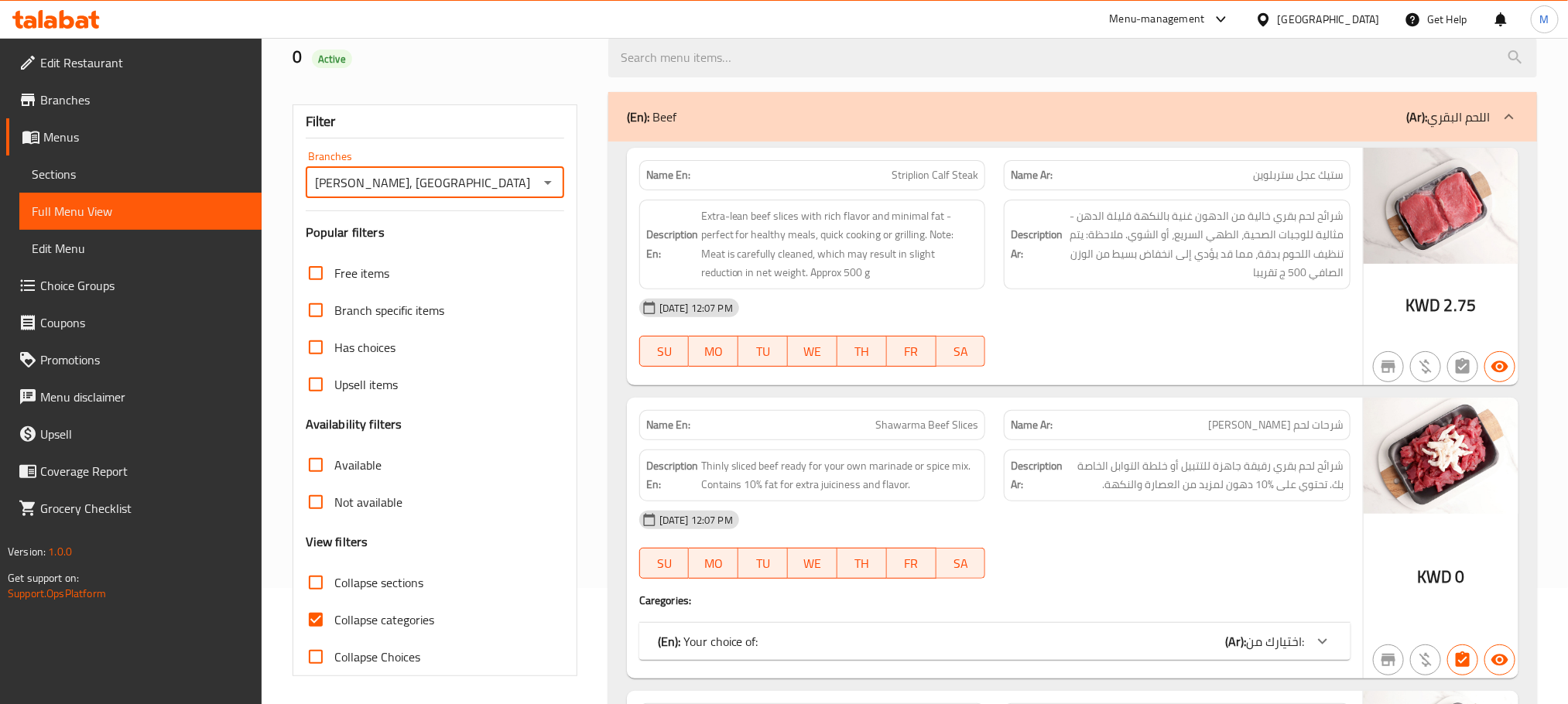
click at [313, 620] on input "Collapse categories" at bounding box center [316, 620] width 37 height 37
checkbox input "false"
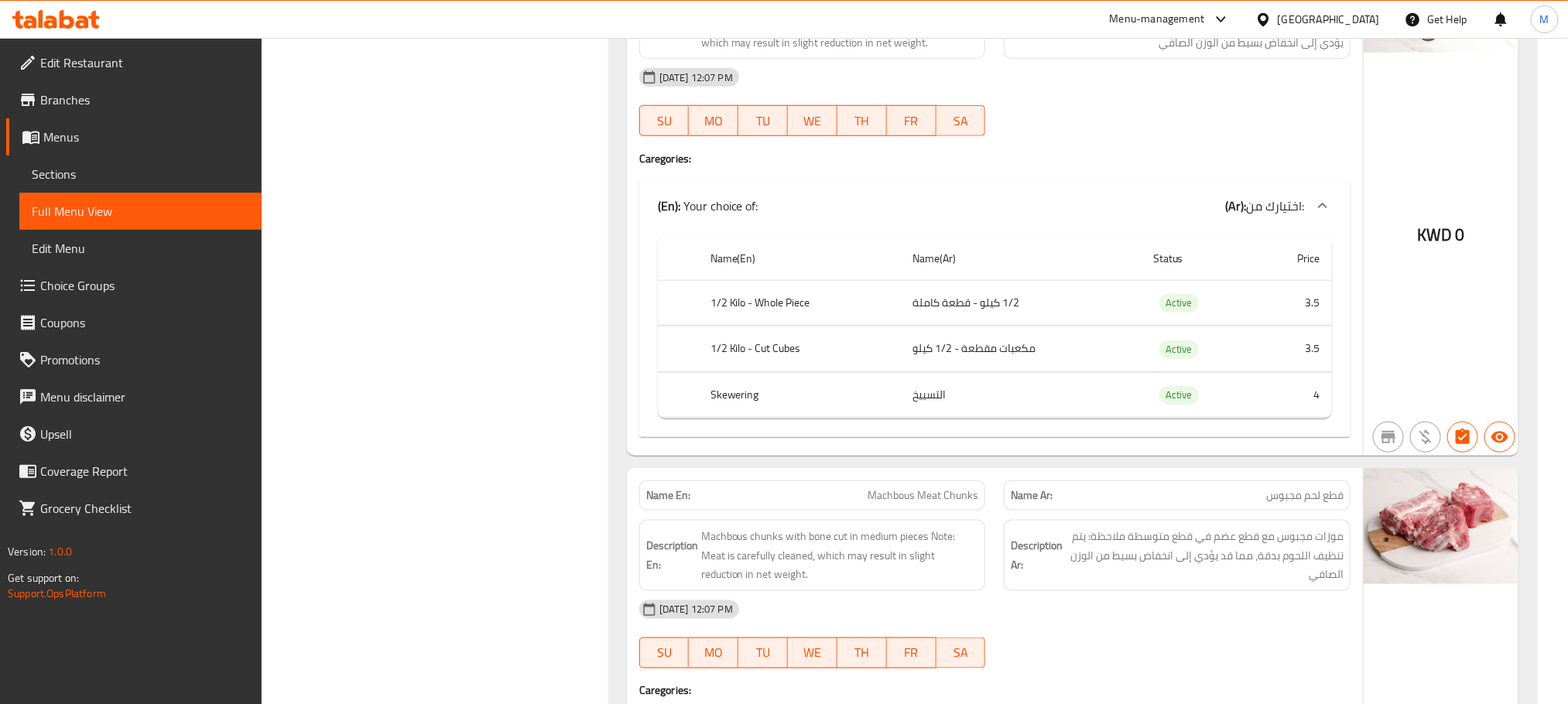
scroll to position [3829, 0]
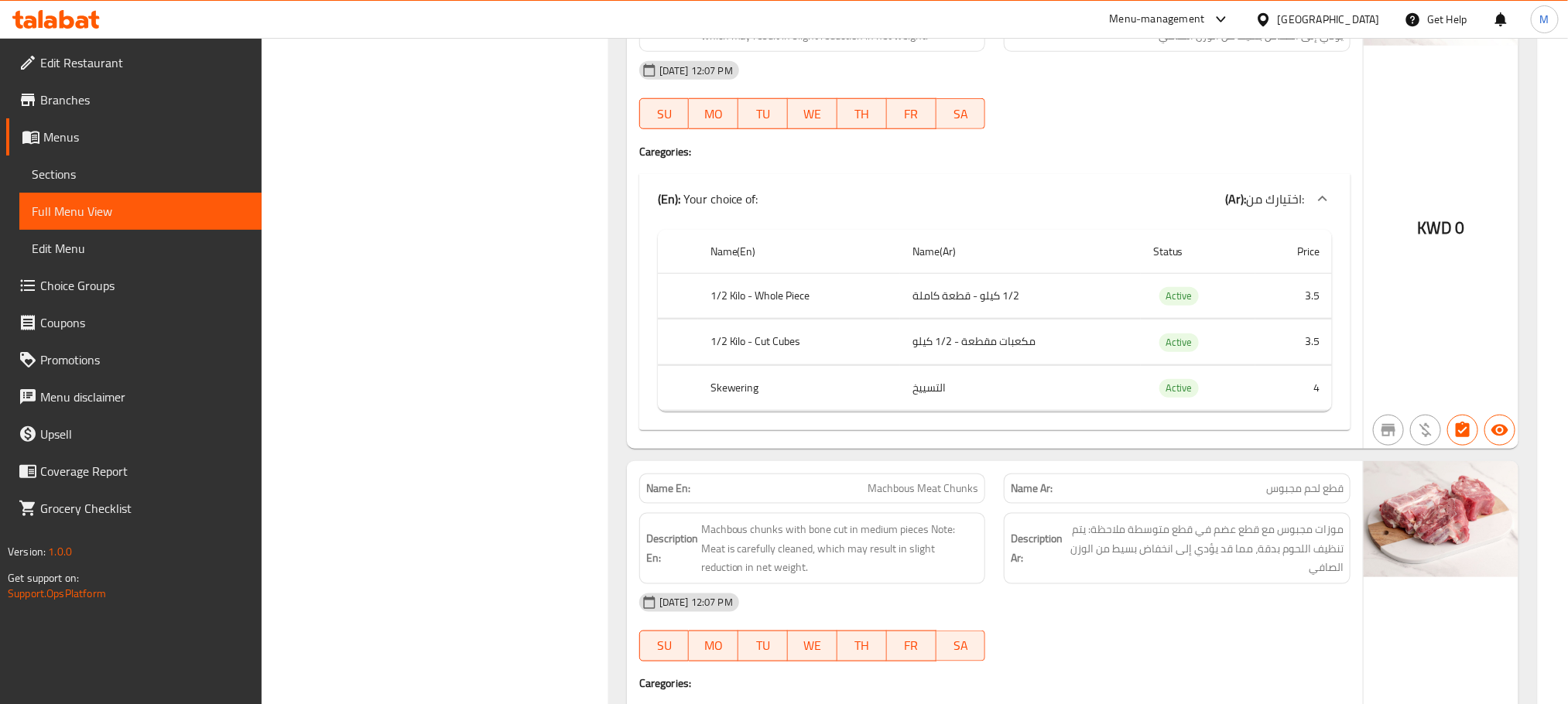
drag, startPoint x: 926, startPoint y: 373, endPoint x: 936, endPoint y: 355, distance: 20.6
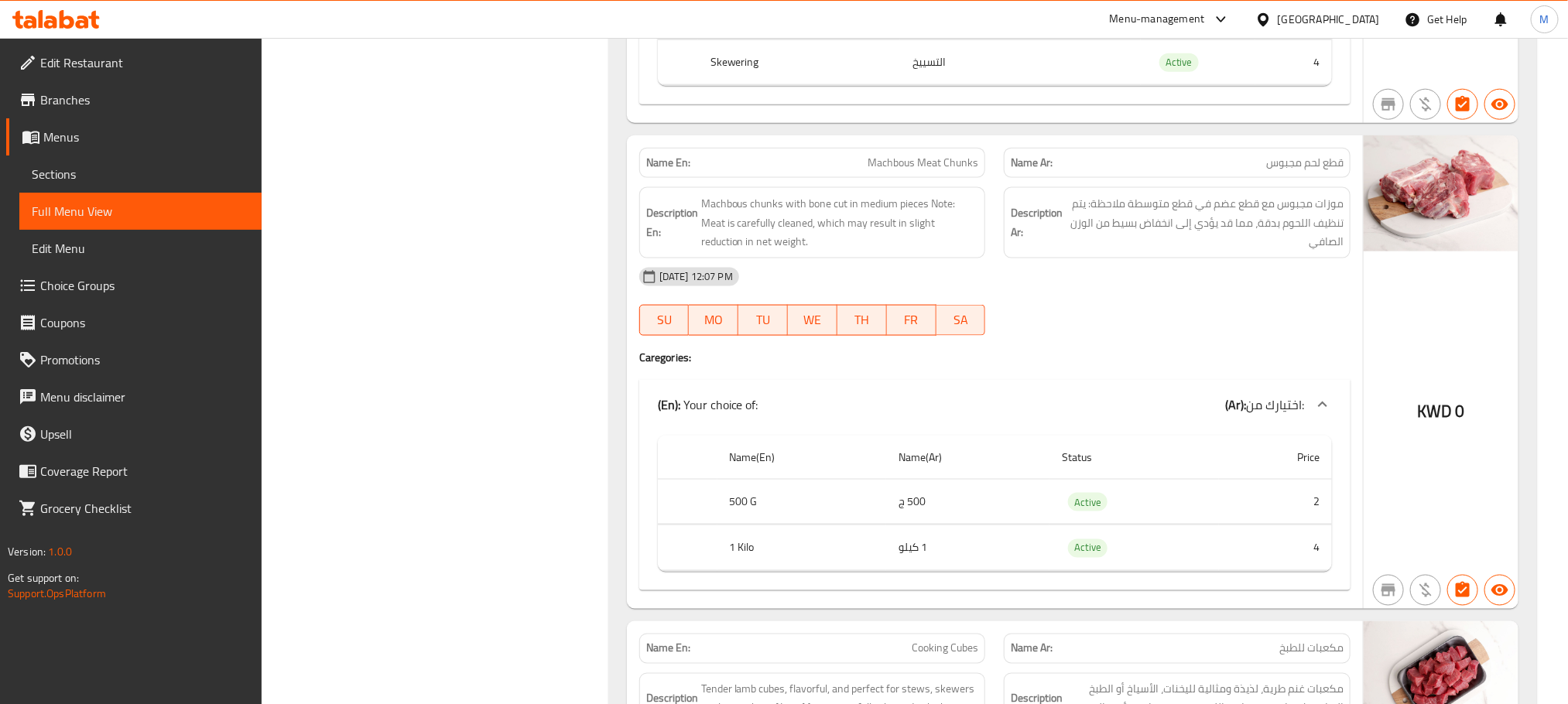
scroll to position [4293, 0]
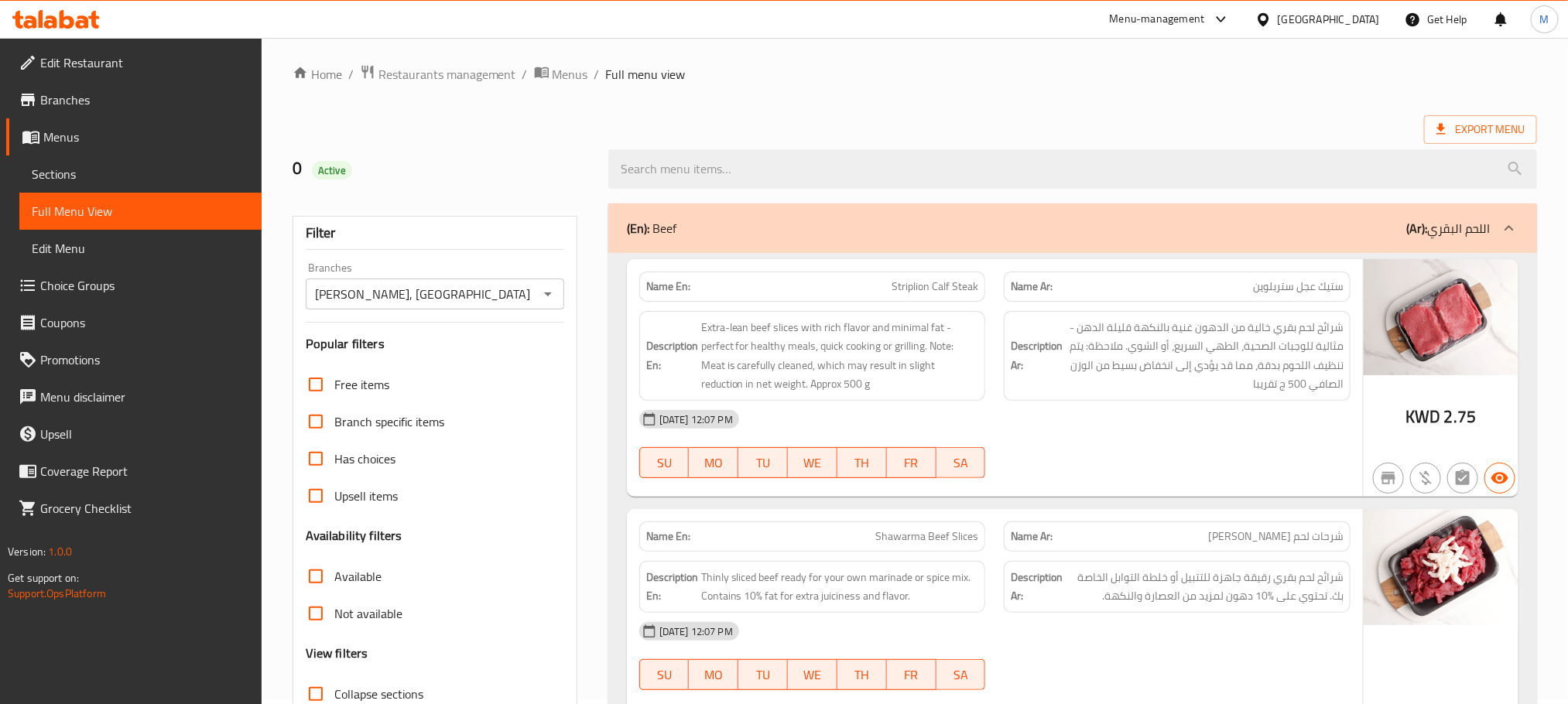
scroll to position [0, 0]
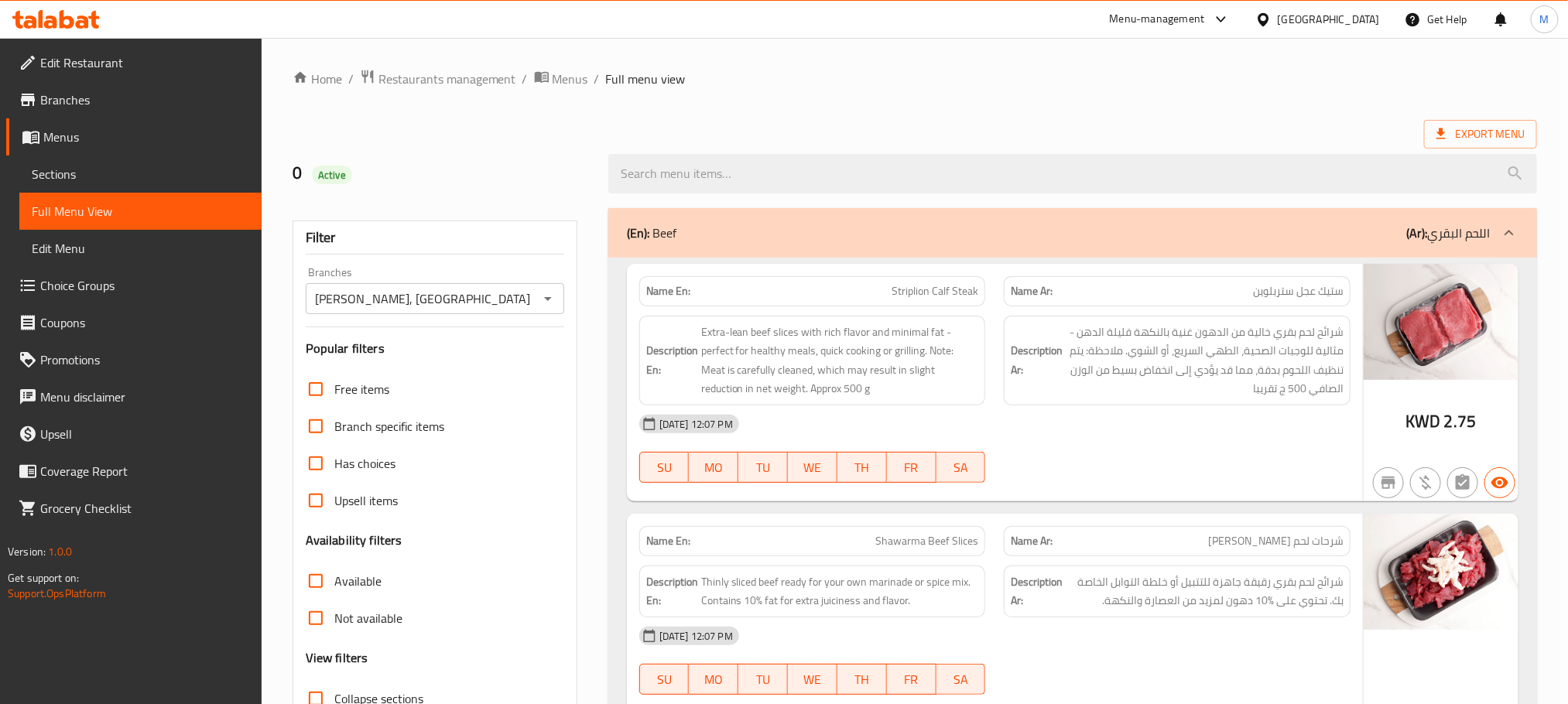
click at [98, 173] on span "Sections" at bounding box center [141, 173] width 218 height 18
